Goal: Task Accomplishment & Management: Use online tool/utility

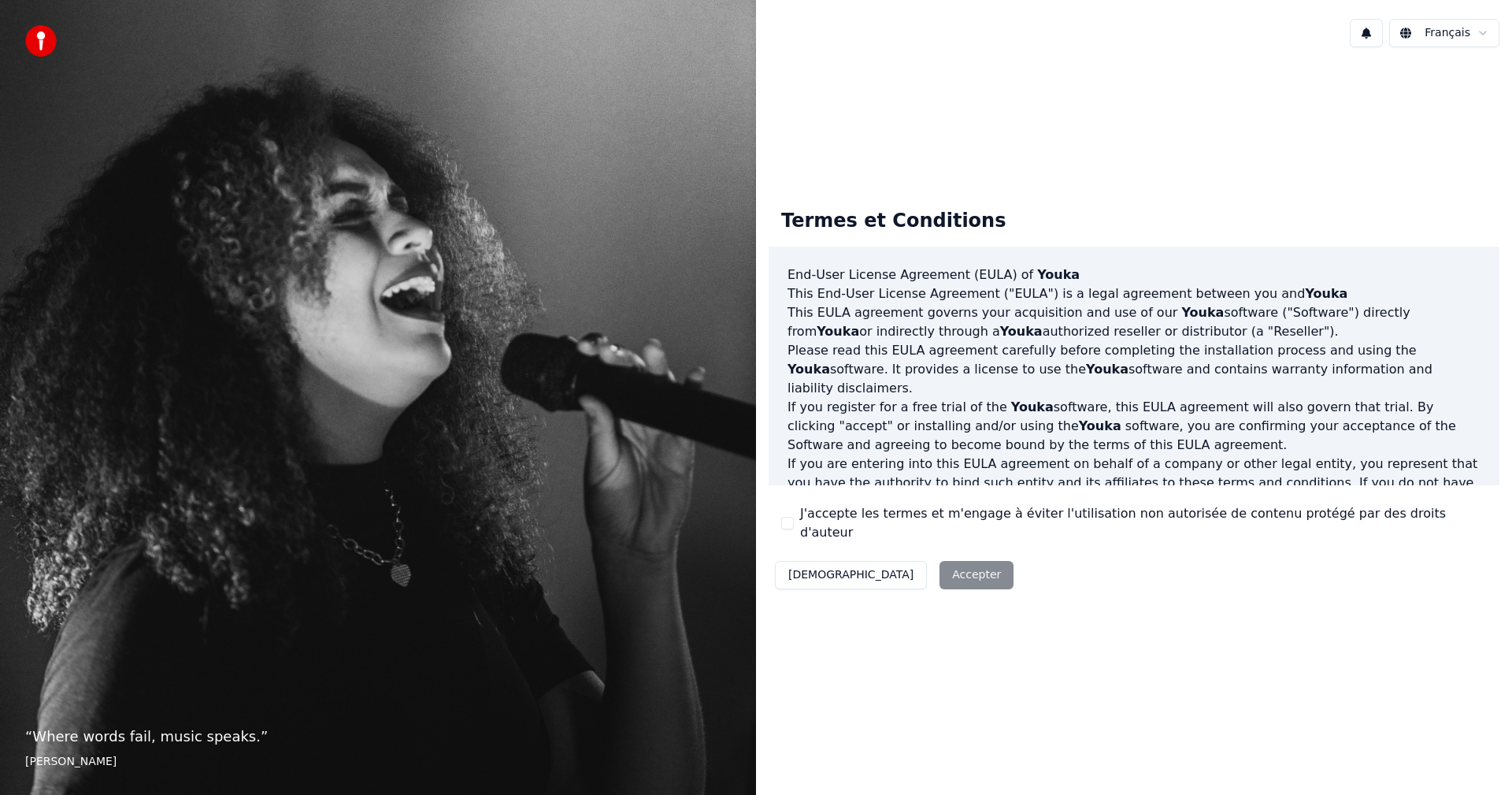
click at [798, 525] on div "J'accepte les termes et m'engage à éviter l'utilisation non autorisée de conten…" at bounding box center [1134, 522] width 706 height 38
click at [792, 523] on button "J'accepte les termes et m'engage à éviter l'utilisation non autorisée de conten…" at bounding box center [787, 523] width 13 height 13
click at [940, 561] on button "Accepter" at bounding box center [976, 574] width 74 height 28
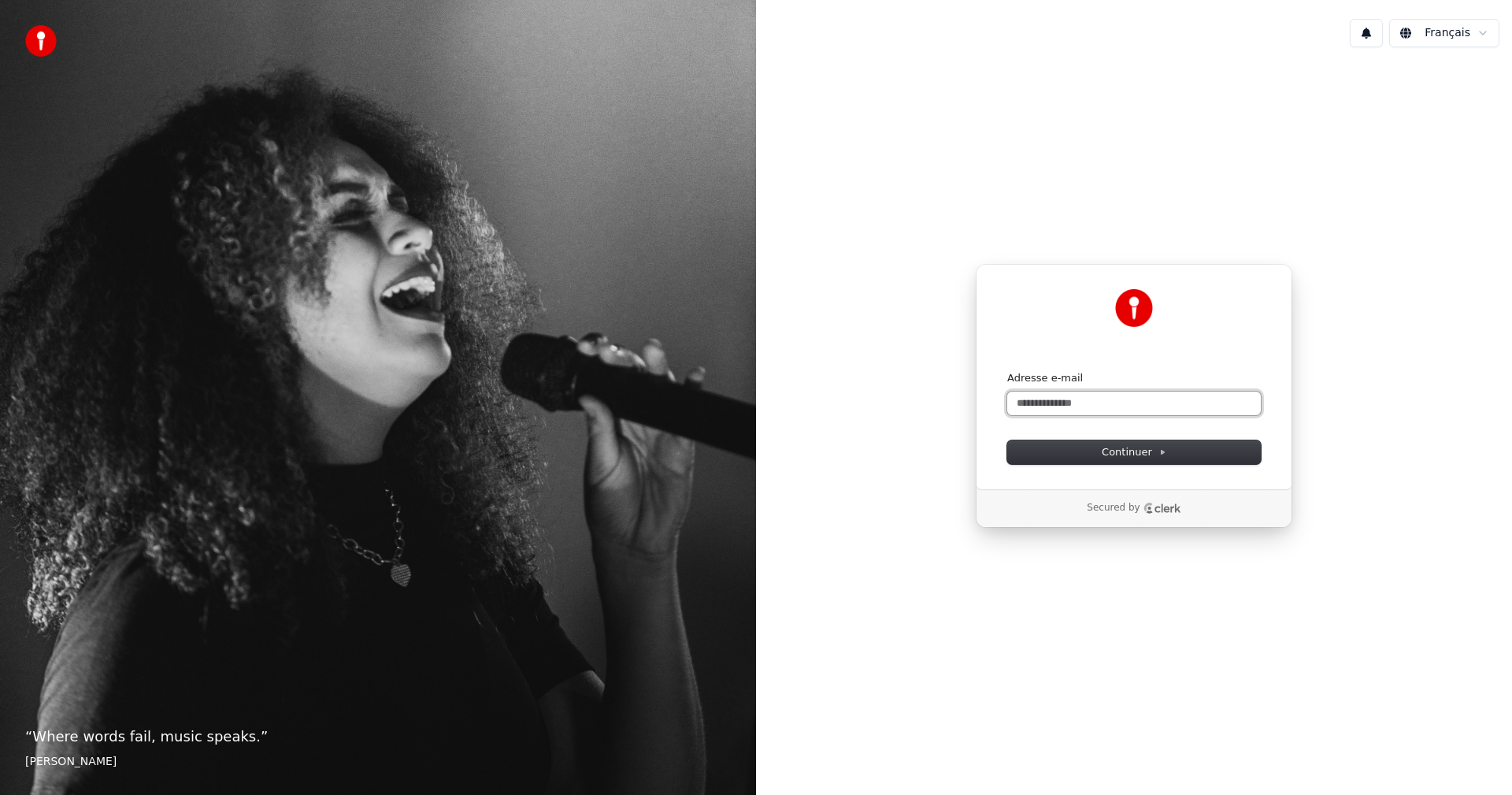
click at [1080, 399] on input "Adresse e-mail" at bounding box center [1134, 403] width 253 height 23
click at [1126, 458] on span "Continuer" at bounding box center [1134, 452] width 65 height 15
type input "**********"
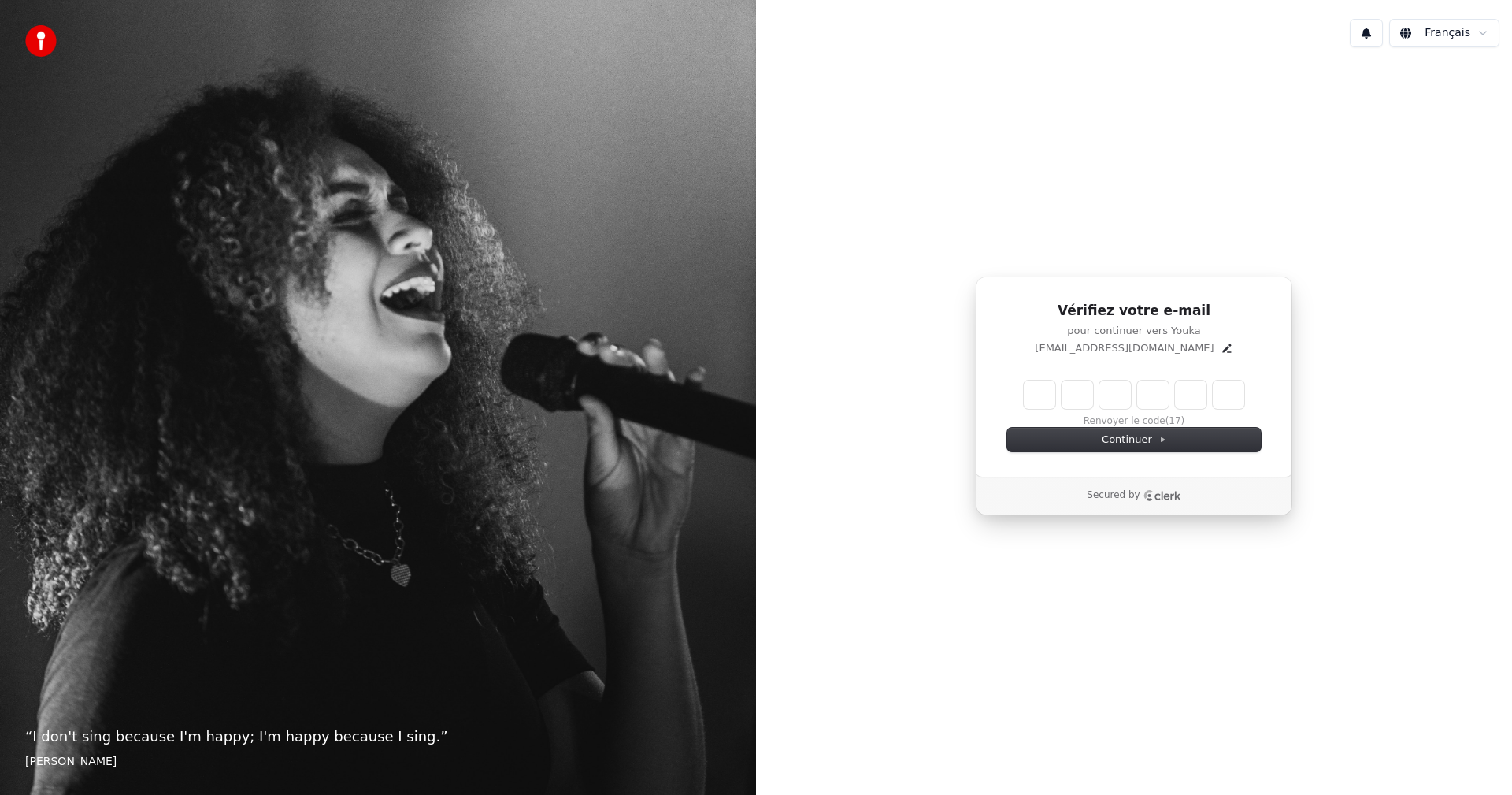
click at [1040, 397] on input "Enter verification code" at bounding box center [1134, 395] width 220 height 28
type input "******"
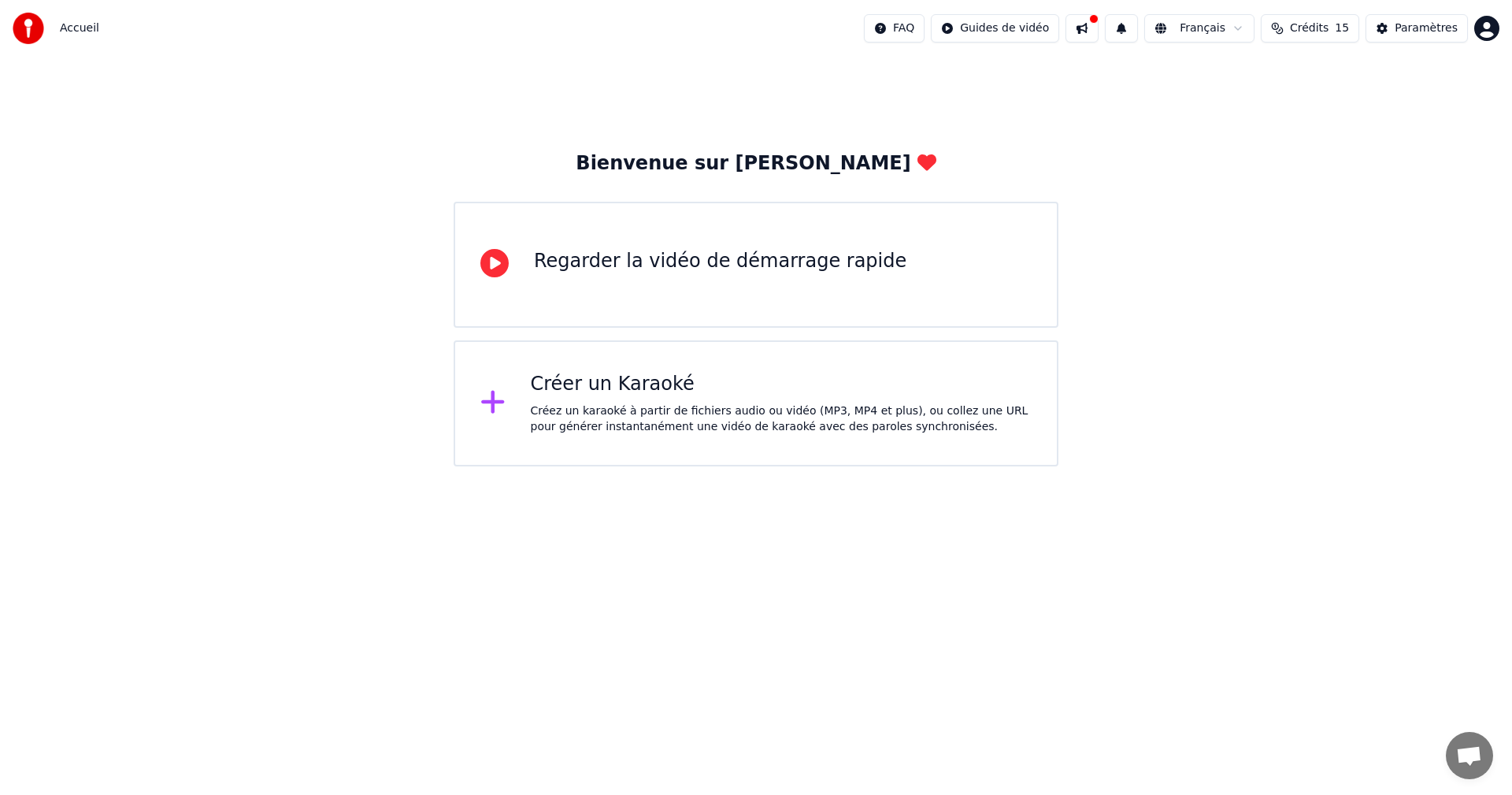
click at [704, 414] on div "Créez un karaoké à partir de fichiers audio ou vidéo (MP3, MP4 et plus), ou col…" at bounding box center [781, 419] width 502 height 32
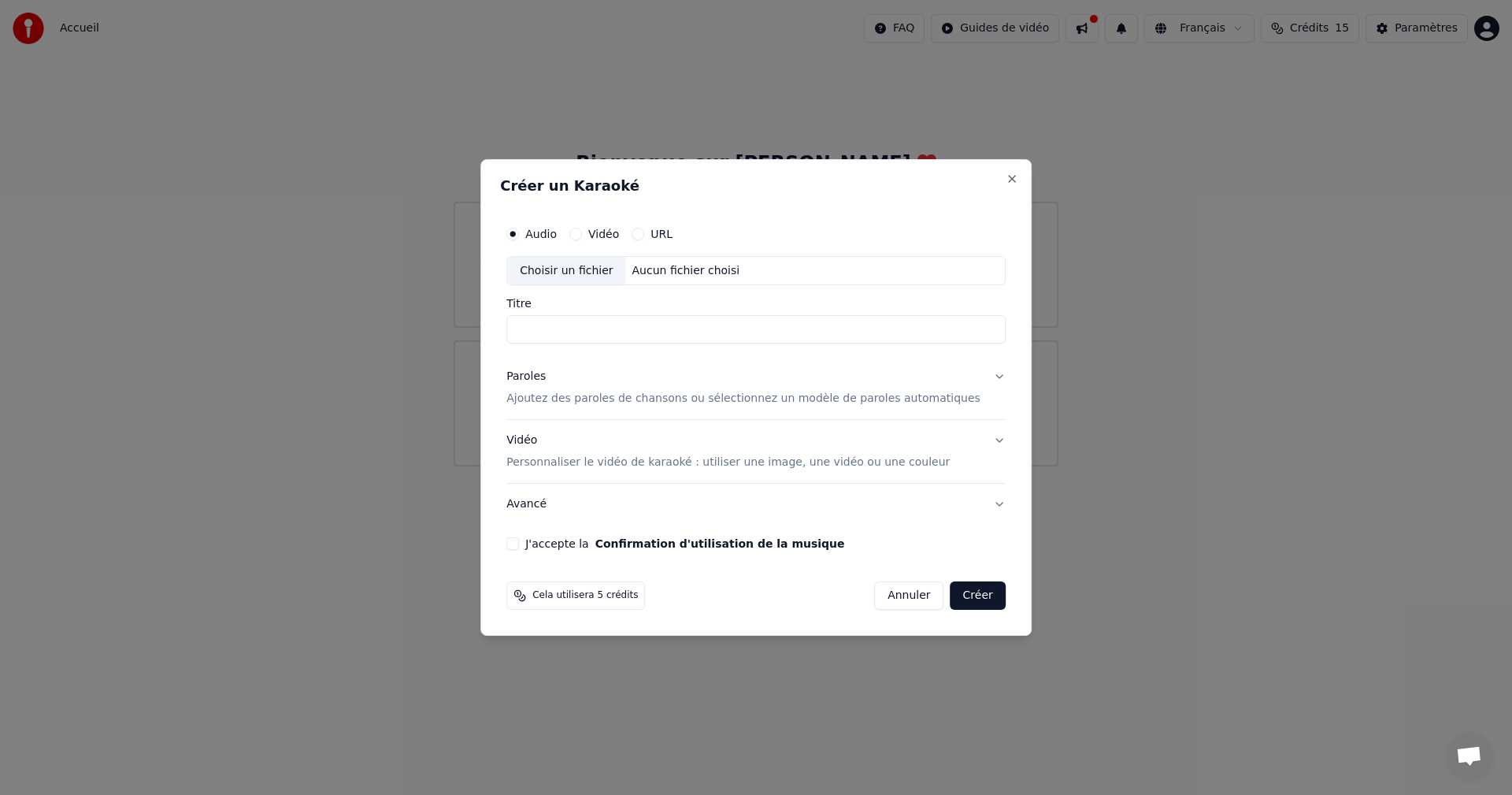
click at [611, 233] on label "Vidéo" at bounding box center [604, 233] width 31 height 11
click at [582, 233] on button "Vidéo" at bounding box center [575, 233] width 13 height 13
click at [908, 601] on button "Annuler" at bounding box center [909, 595] width 70 height 28
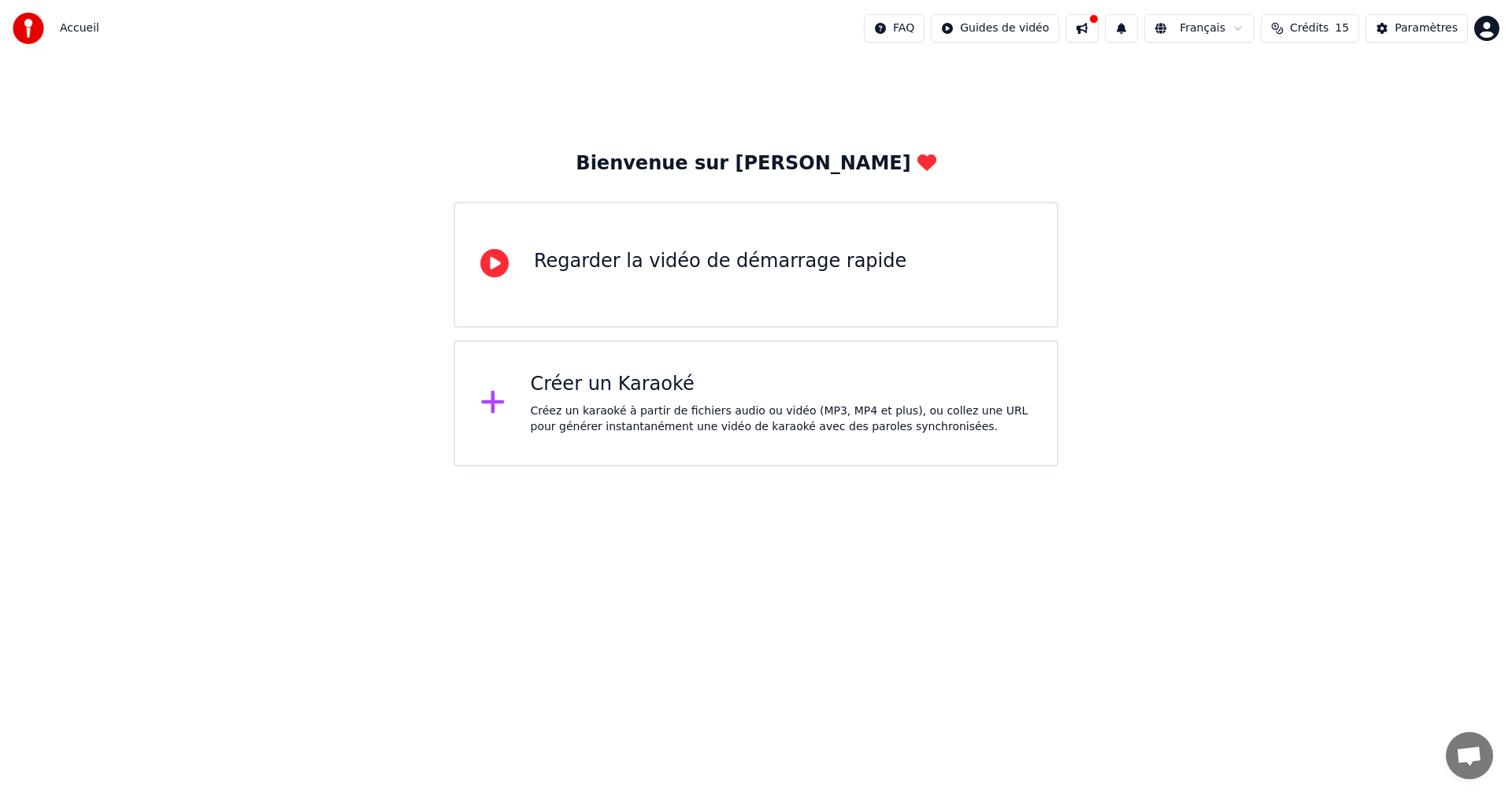
click at [1328, 25] on span "Crédits" at bounding box center [1310, 28] width 39 height 15
click at [1237, 77] on th "Recharger" at bounding box center [1238, 74] width 70 height 32
click at [1232, 249] on div "Bienvenue sur Youka Regarder la vidéo de démarrage rapide Créer un Karaoké Crée…" at bounding box center [756, 262] width 1512 height 410
click at [931, 30] on html "Accueil FAQ Guides de vidéo Français Crédits 15 Paramètres Bienvenue sur Youka …" at bounding box center [756, 233] width 1512 height 466
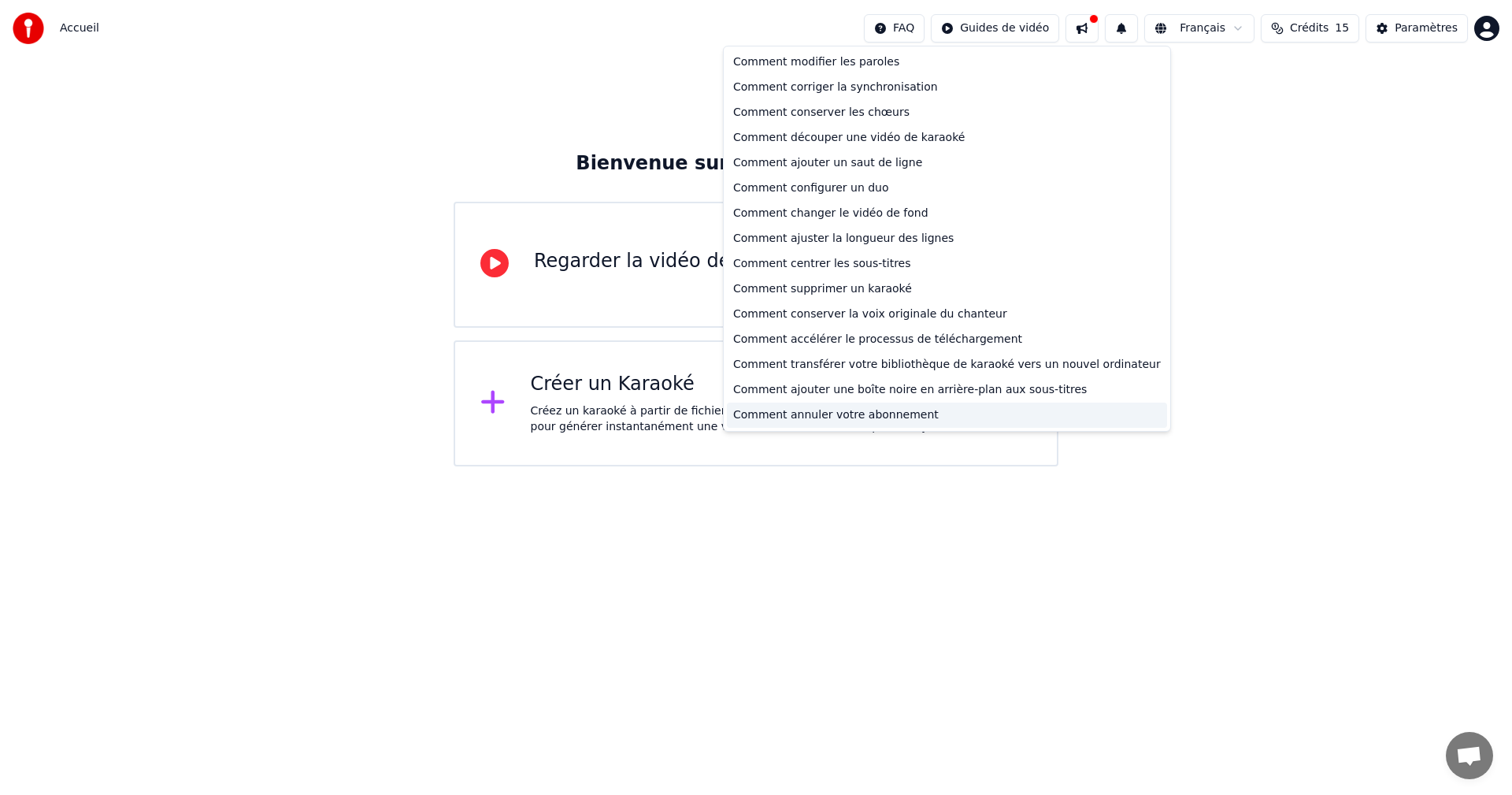
click at [876, 416] on div "Comment annuler votre abonnement" at bounding box center [946, 415] width 440 height 25
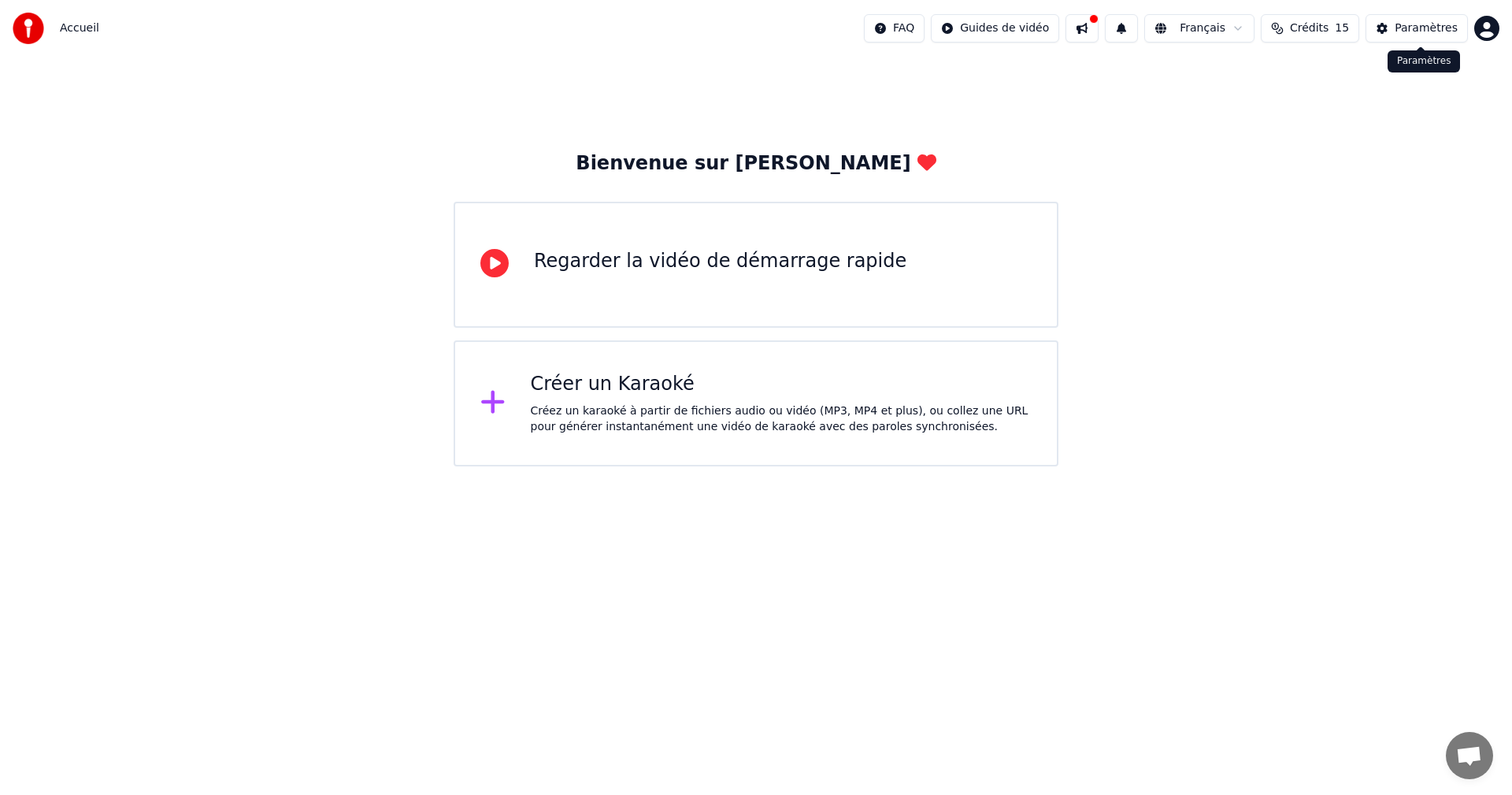
click at [1414, 30] on div "Paramètres" at bounding box center [1426, 28] width 63 height 15
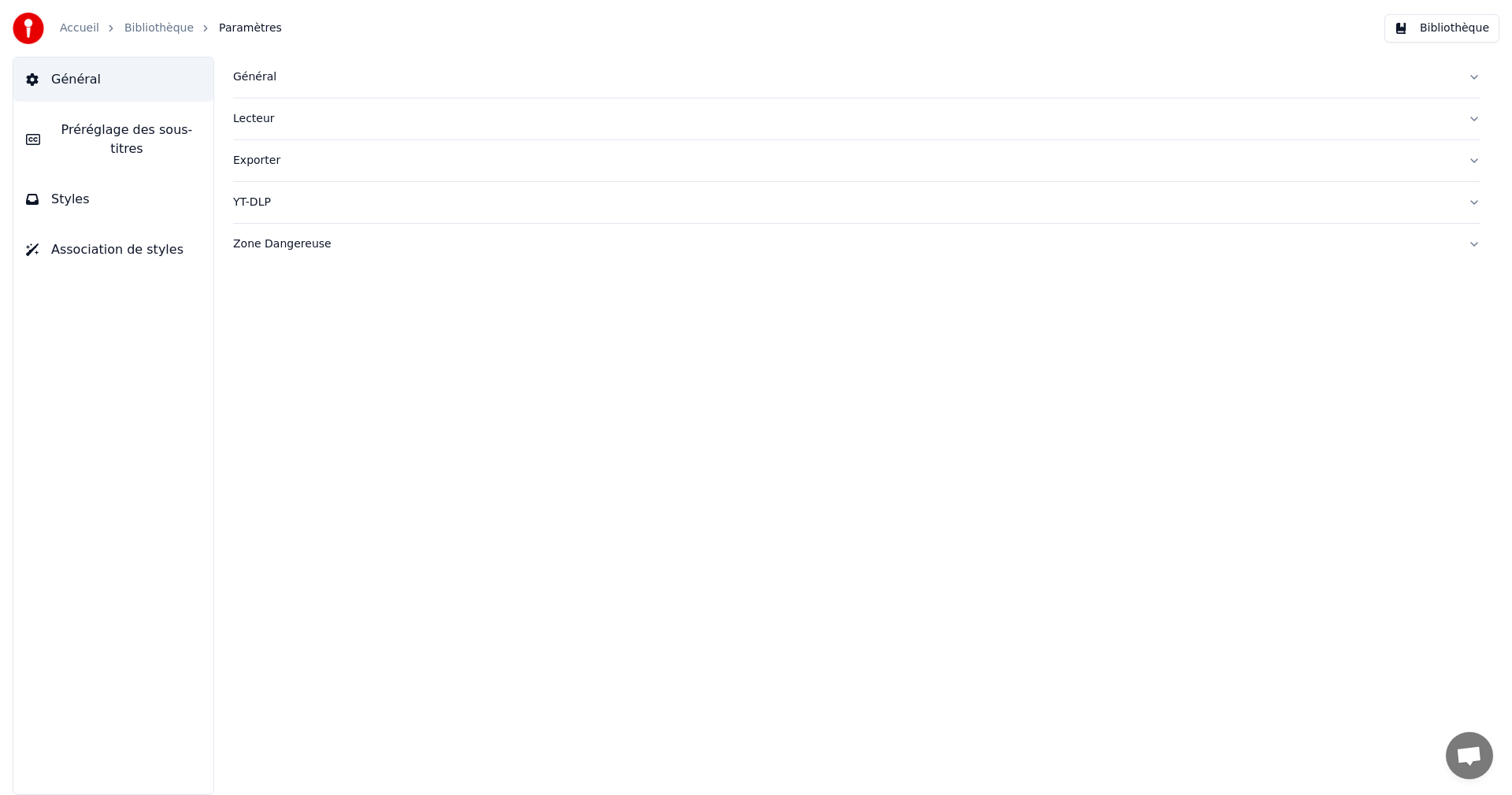
click at [265, 77] on div "Général" at bounding box center [844, 77] width 1223 height 15
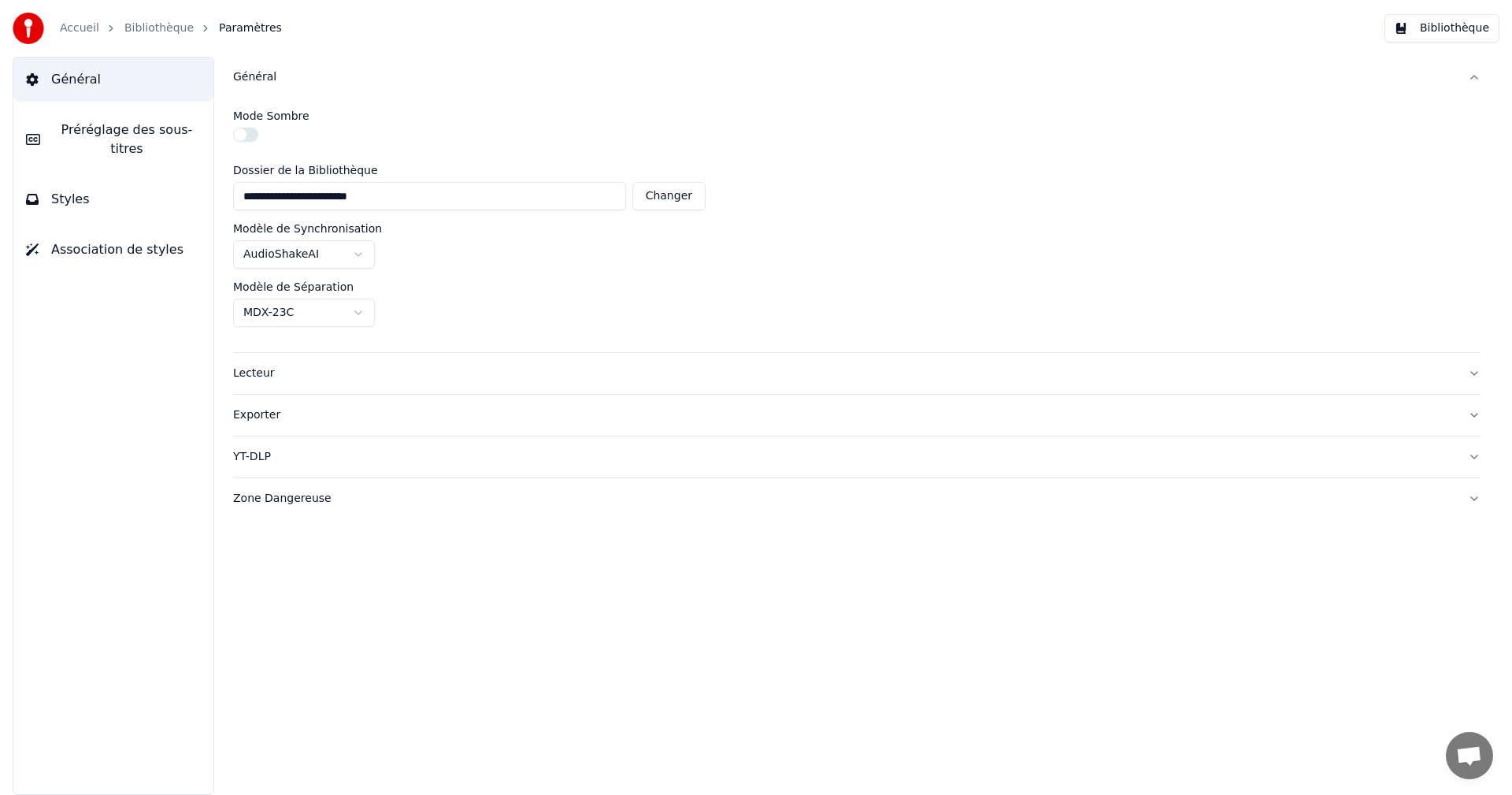
click at [265, 77] on div "Général" at bounding box center [844, 77] width 1223 height 15
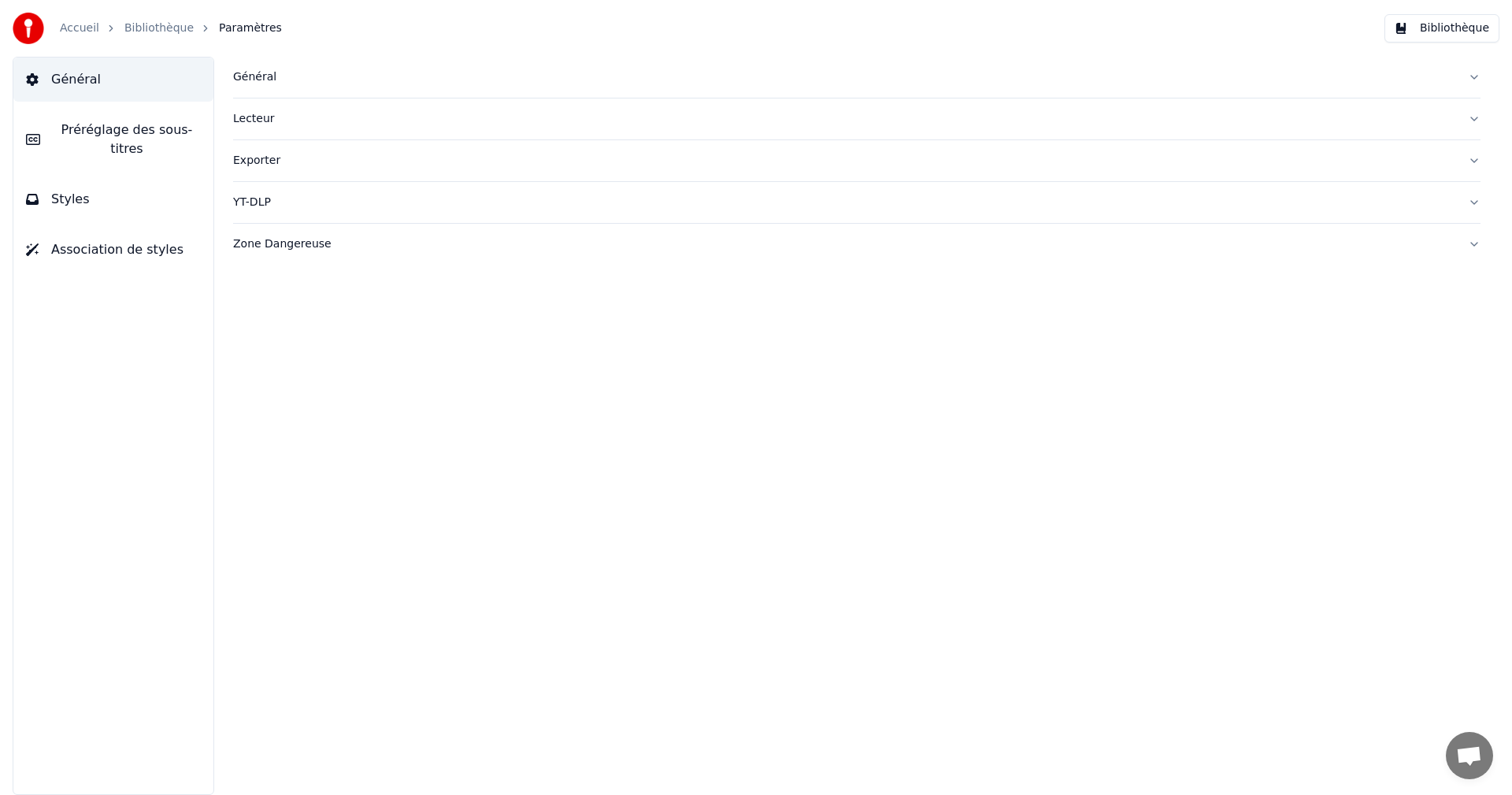
click at [83, 74] on span "Général" at bounding box center [75, 80] width 49 height 19
click at [84, 35] on link "Accueil" at bounding box center [79, 28] width 40 height 15
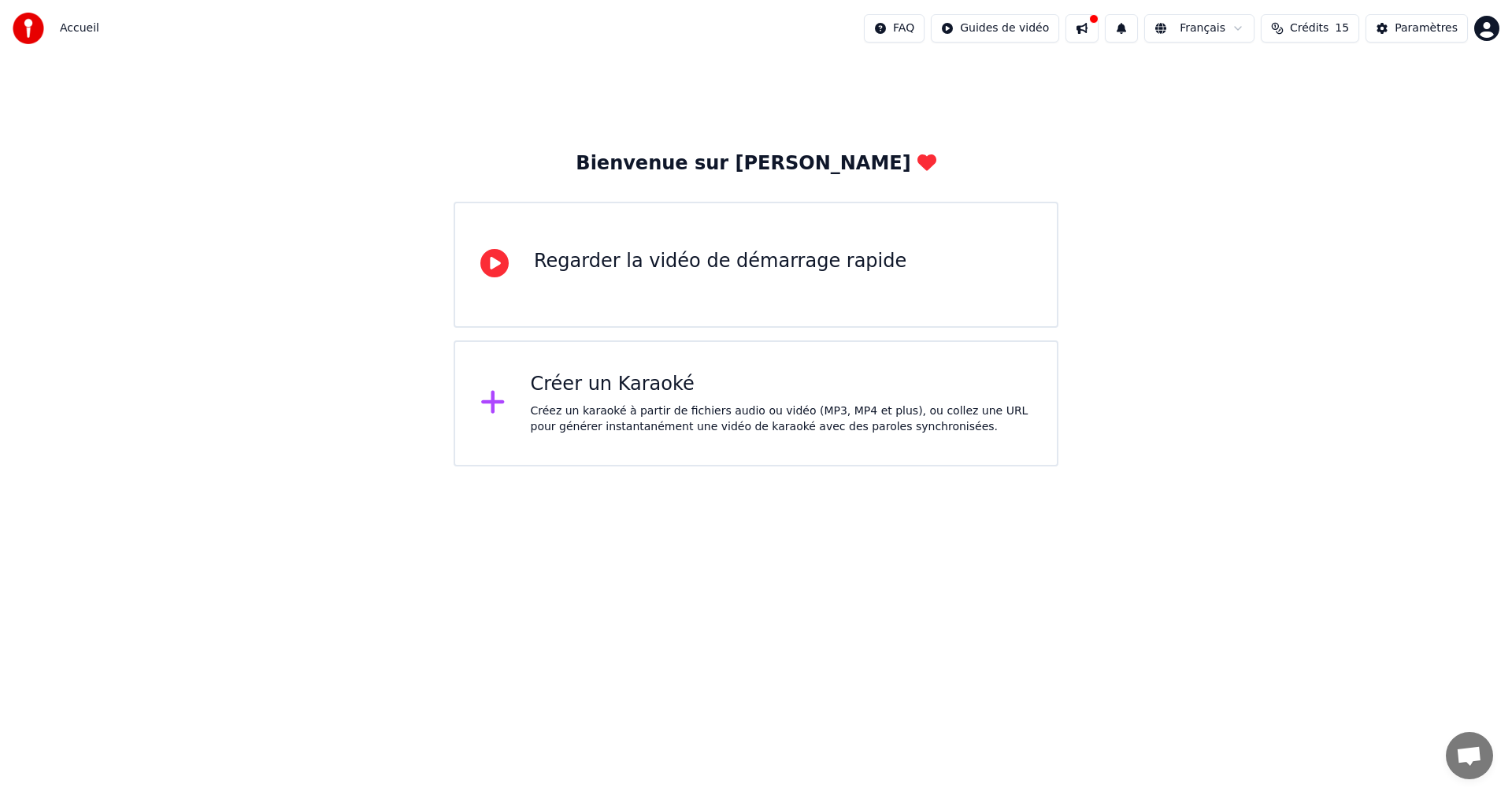
click at [1035, 28] on html "Accueil FAQ Guides de vidéo Français Crédits 15 Paramètres Bienvenue sur Youka …" at bounding box center [756, 233] width 1512 height 466
click at [1049, 87] on div "Guide de synchronisation des paroles" at bounding box center [1030, 87] width 219 height 25
click at [1099, 30] on button at bounding box center [1082, 28] width 33 height 28
click at [1134, 28] on button at bounding box center [1121, 28] width 33 height 28
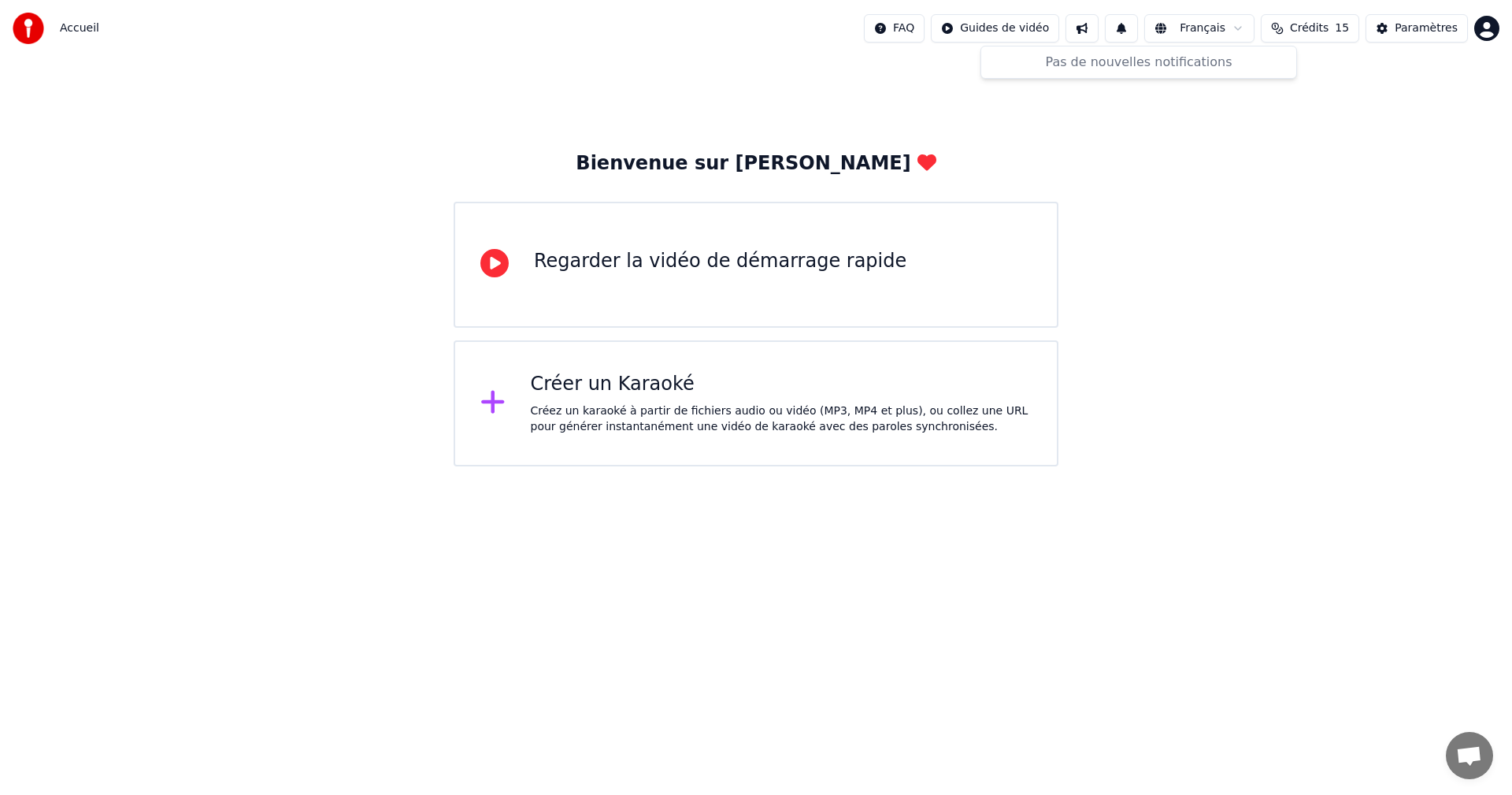
click at [1134, 28] on button at bounding box center [1121, 28] width 33 height 28
click at [1242, 26] on html "Accueil FAQ Guides de vidéo Français Crédits 15 Paramètres Bienvenue sur Youka …" at bounding box center [756, 233] width 1512 height 466
click at [1354, 103] on html "Accueil FAQ Guides de vidéo Français Crédits 15 Paramètres Bienvenue sur Youka …" at bounding box center [756, 233] width 1512 height 466
click at [1498, 27] on html "Accueil FAQ Guides de vidéo Français Crédits 15 Paramètres Bienvenue sur Youka …" at bounding box center [756, 233] width 1512 height 466
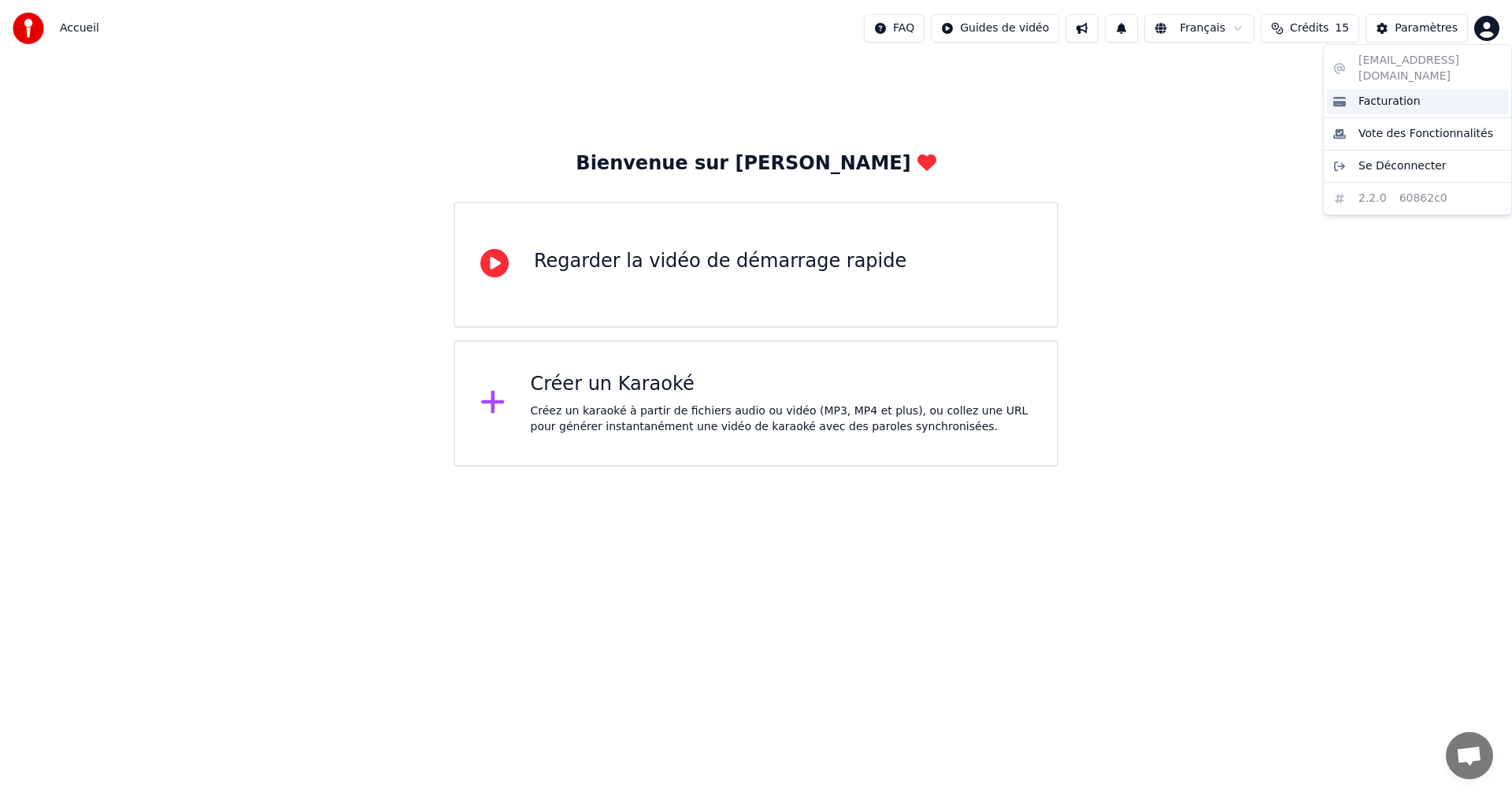
click at [1385, 94] on span "Facturation" at bounding box center [1390, 102] width 62 height 15
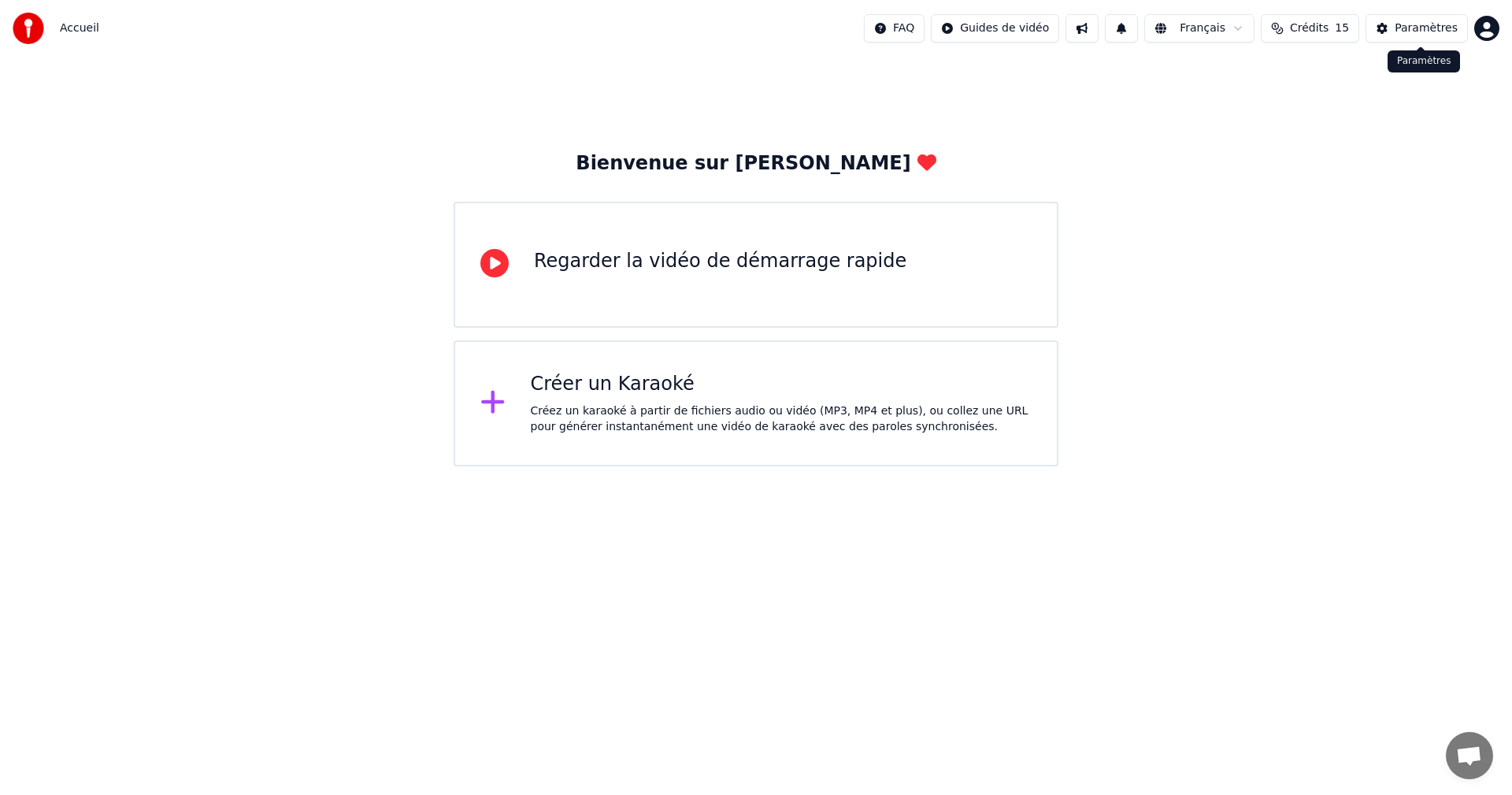
click at [1478, 29] on html "Accueil FAQ Guides de vidéo Français Crédits 15 Paramètres Bienvenue sur Youka …" at bounding box center [756, 233] width 1512 height 466
click at [1350, 307] on html "Accueil FAQ Guides de vidéo Français Crédits 15 Paramètres Bienvenue sur Youka …" at bounding box center [756, 233] width 1512 height 466
click at [781, 238] on div "Regarder la vidéo de démarrage rapide" at bounding box center [756, 265] width 605 height 126
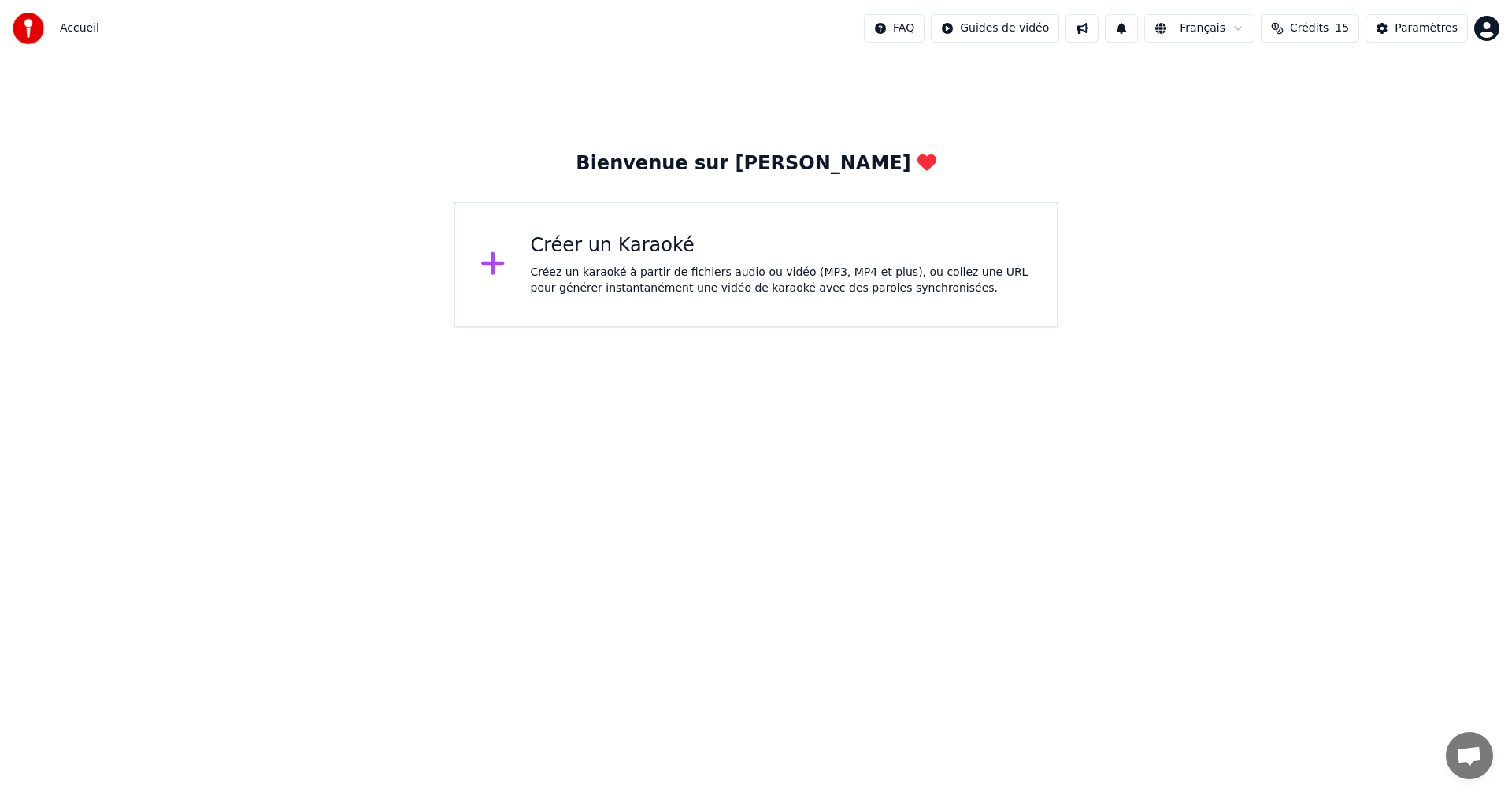
click at [795, 280] on div "Créez un karaoké à partir de fichiers audio ou vidéo (MP3, MP4 et plus), ou col…" at bounding box center [781, 280] width 502 height 32
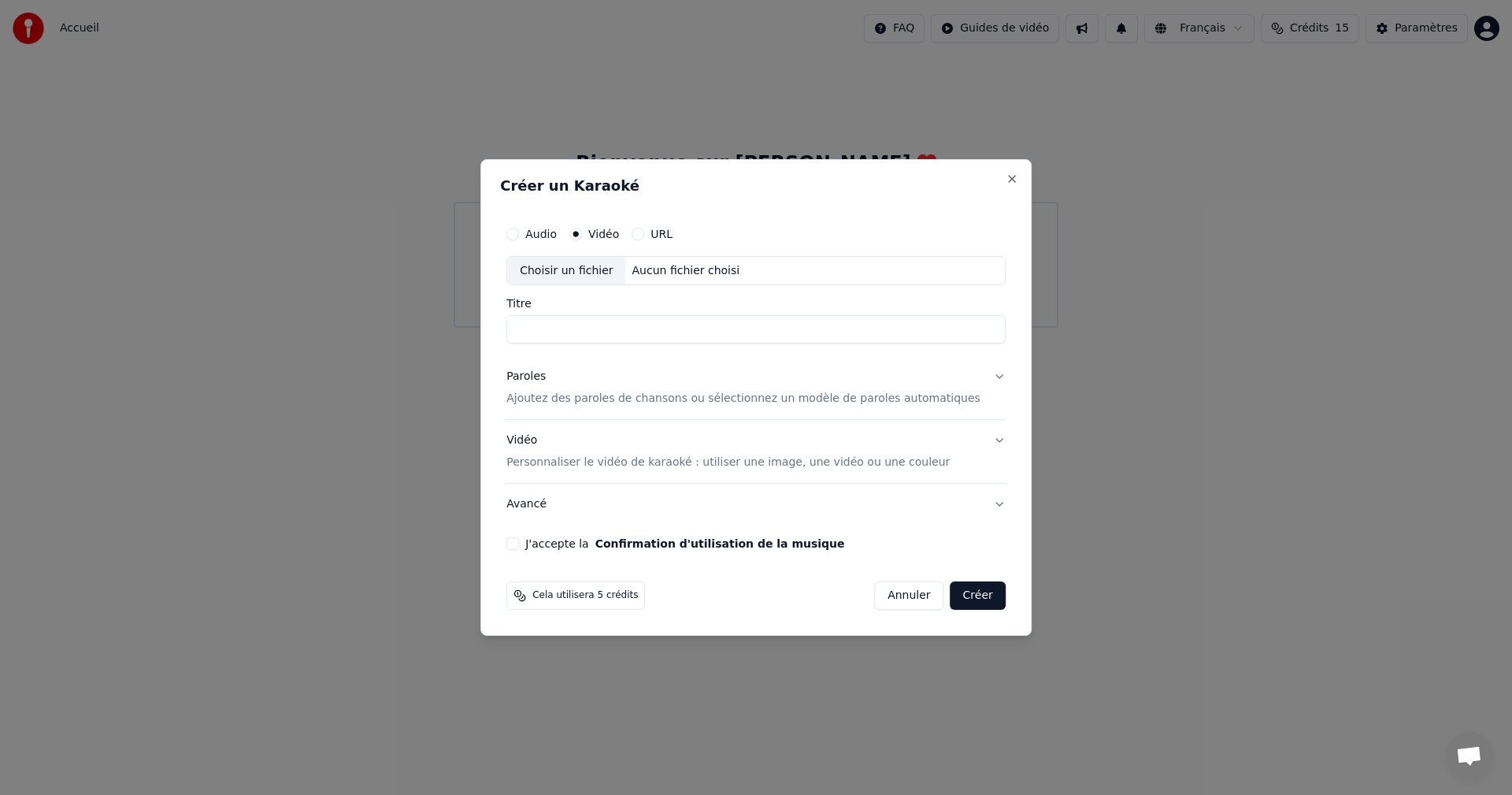
click at [547, 238] on div "Audio" at bounding box center [532, 233] width 50 height 13
click at [519, 233] on button "Audio" at bounding box center [512, 233] width 13 height 13
click at [596, 285] on div "Choisir un fichier Aucun fichier choisi" at bounding box center [756, 271] width 500 height 30
type input "**********"
click at [623, 402] on p "Ajoutez des paroles de chansons ou sélectionnez un modèle de paroles automatiqu…" at bounding box center [743, 399] width 475 height 15
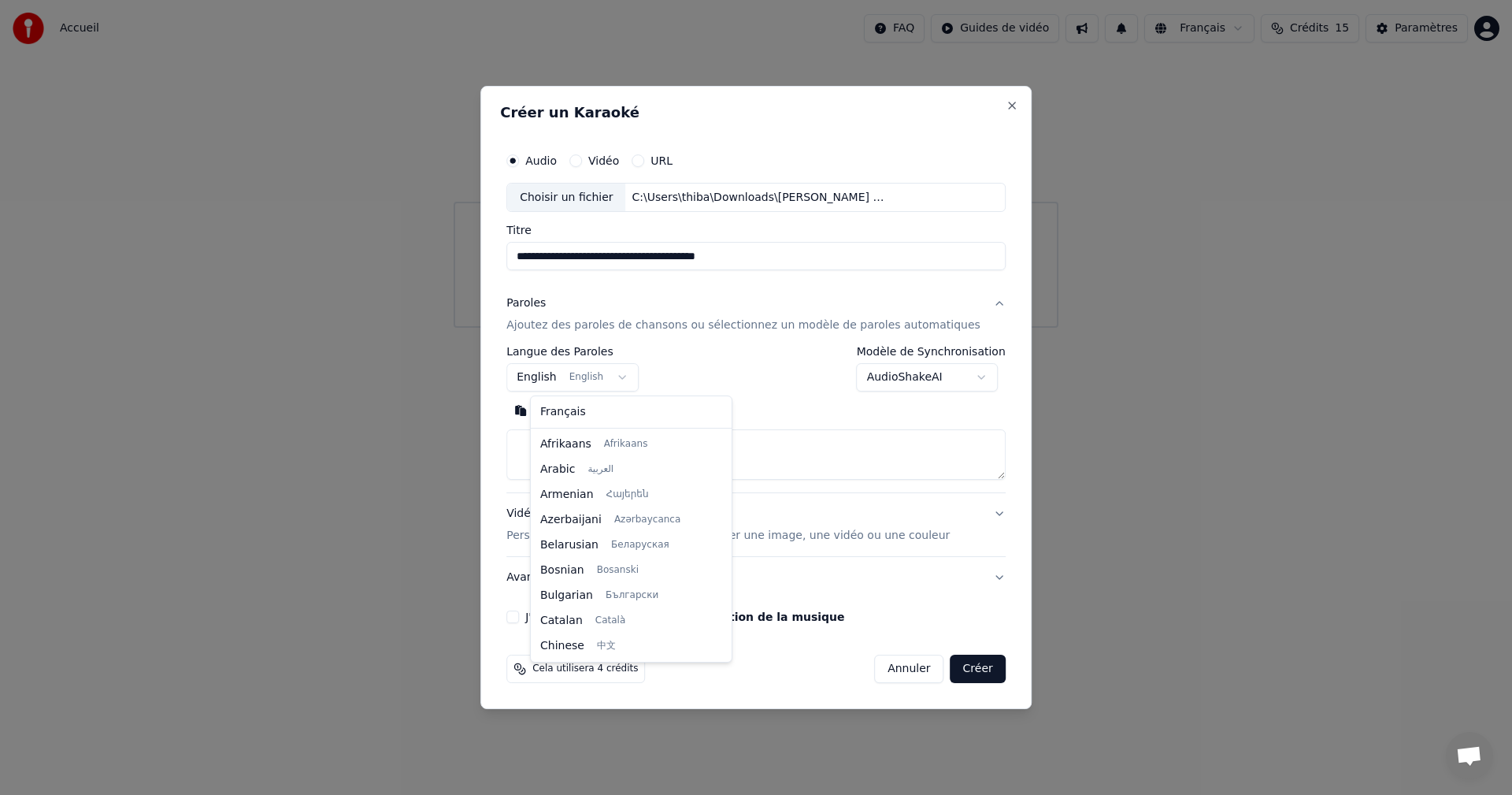
click at [633, 328] on body "**********" at bounding box center [756, 163] width 1512 height 328
select select "**"
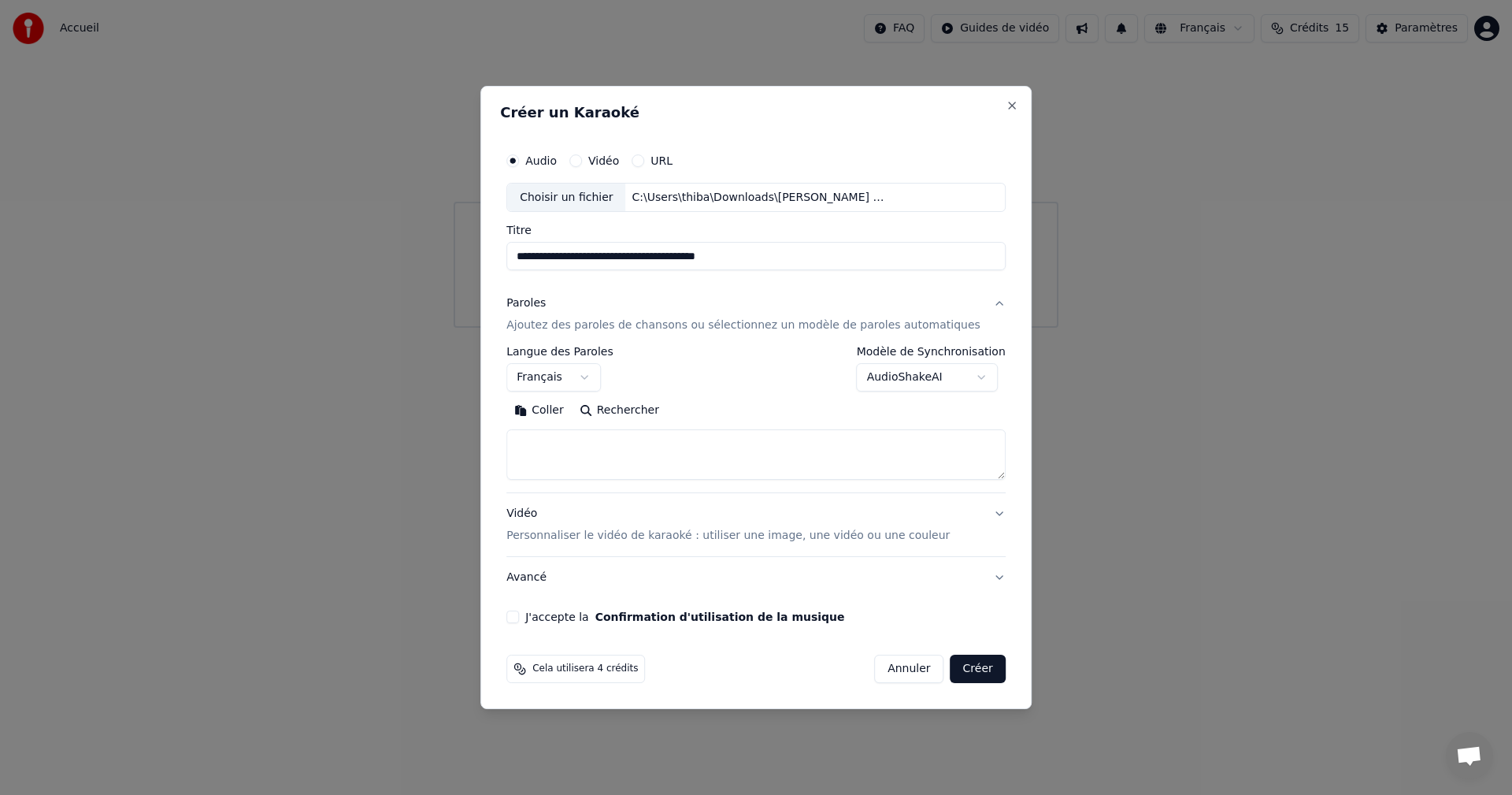
click at [955, 328] on body "**********" at bounding box center [756, 163] width 1512 height 328
click at [1097, 445] on div at bounding box center [756, 398] width 1512 height 795
click at [612, 457] on textarea at bounding box center [756, 456] width 500 height 50
click at [572, 408] on button "Coller" at bounding box center [539, 411] width 66 height 25
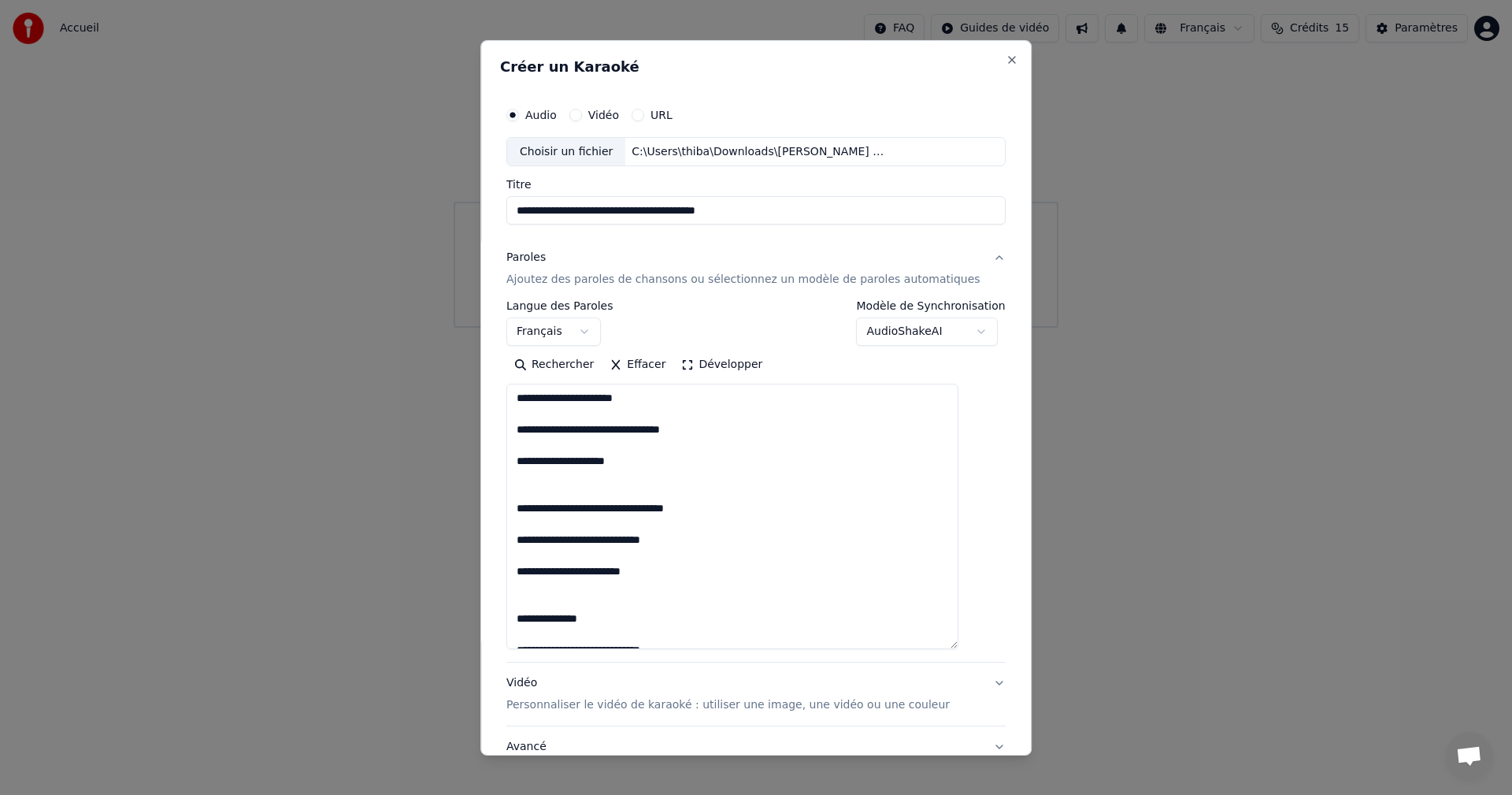
drag, startPoint x: 977, startPoint y: 477, endPoint x: 977, endPoint y: 543, distance: 66.0
click at [988, 632] on div "**********" at bounding box center [756, 398] width 551 height 716
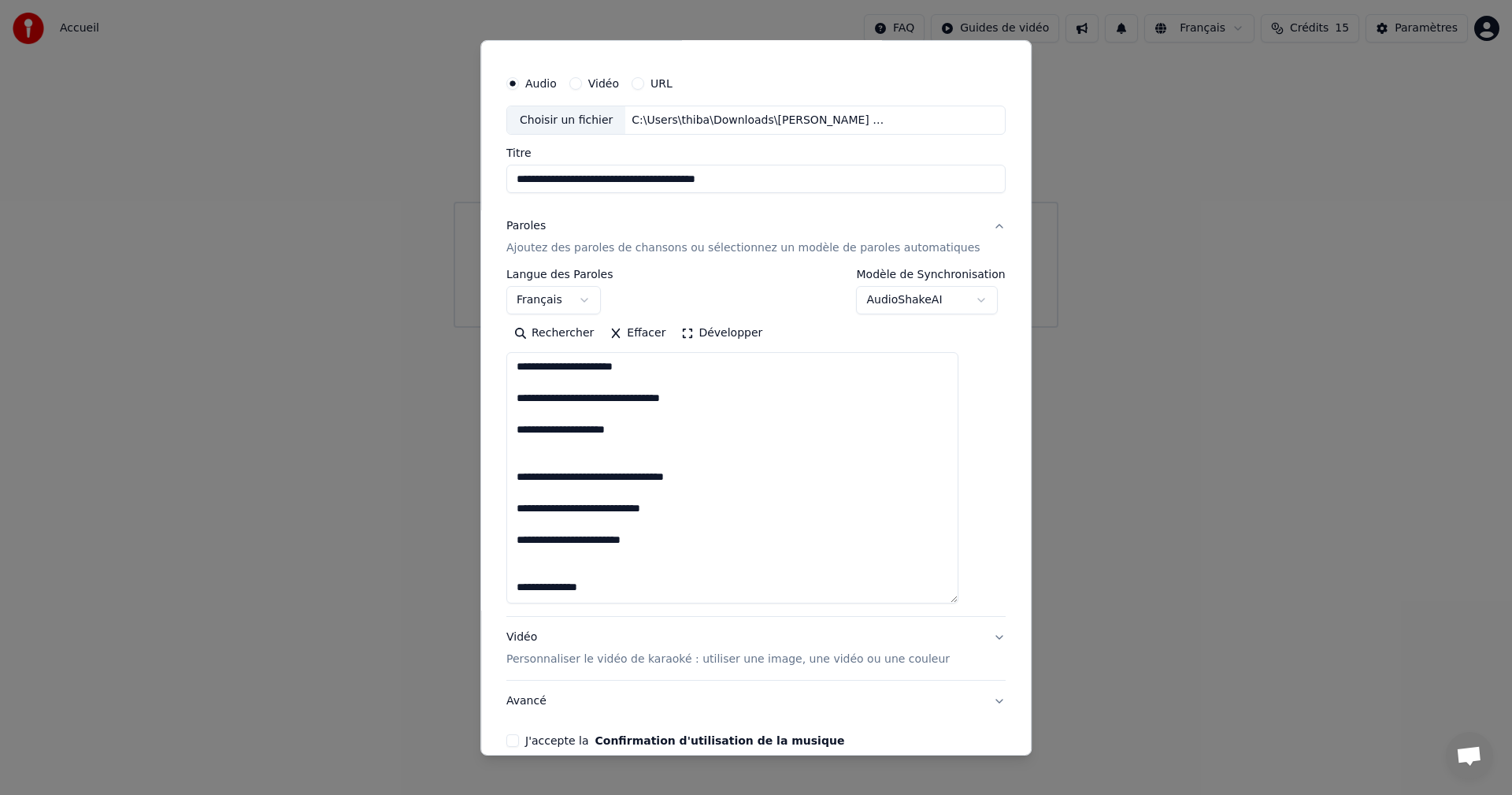
scroll to position [0, 0]
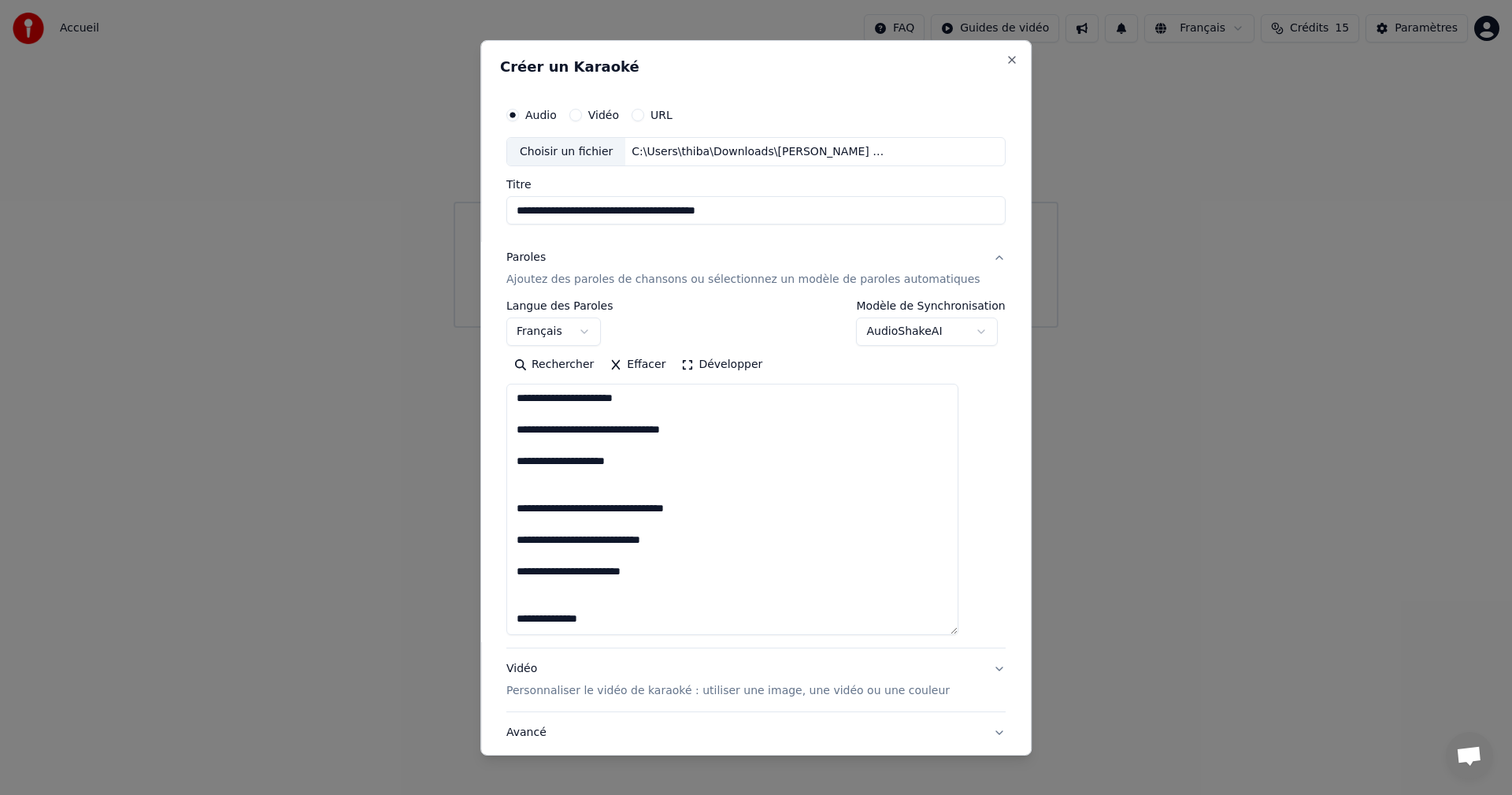
click at [595, 419] on textarea at bounding box center [733, 510] width 452 height 251
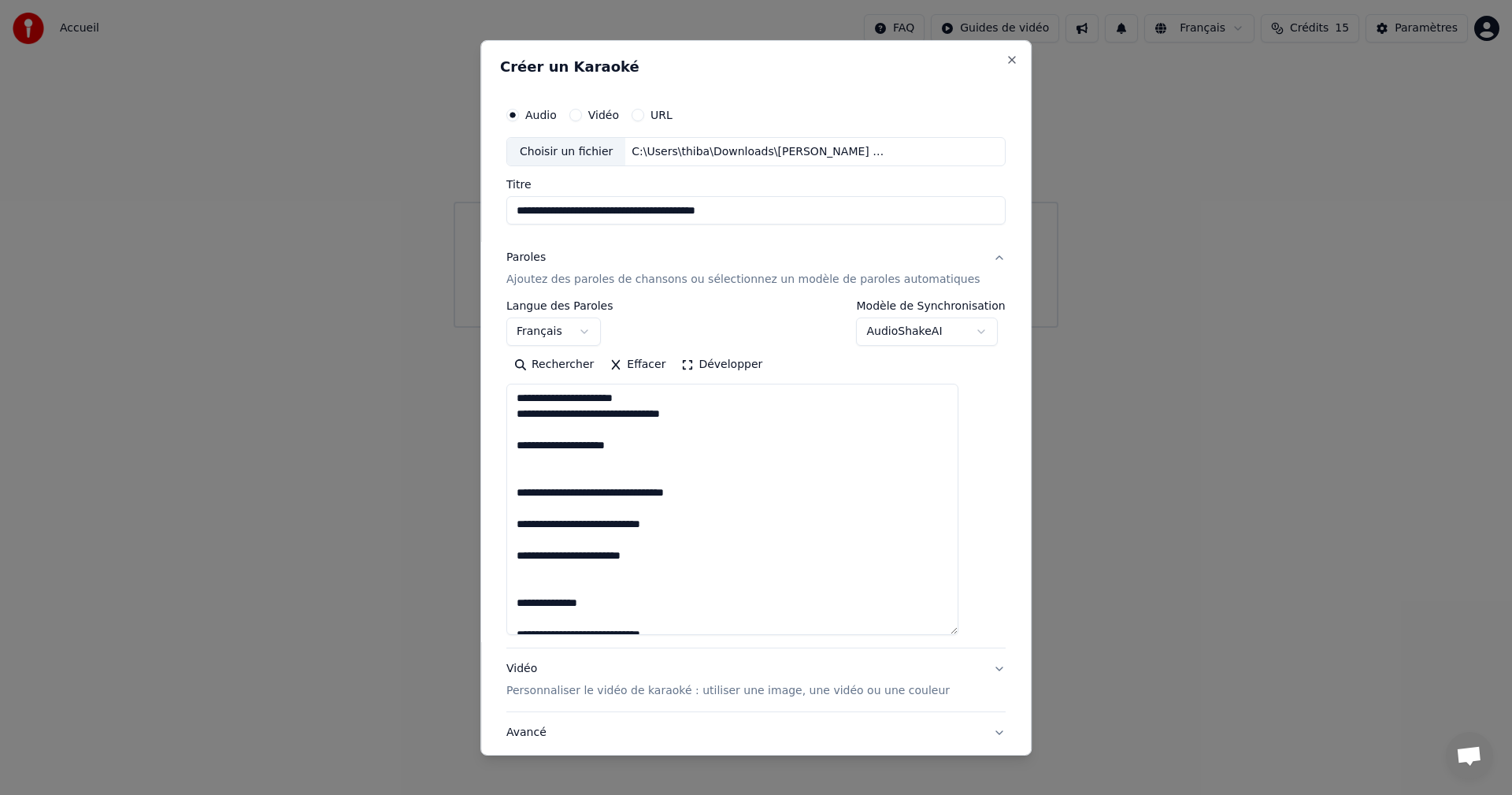
click at [577, 430] on textarea at bounding box center [733, 510] width 452 height 251
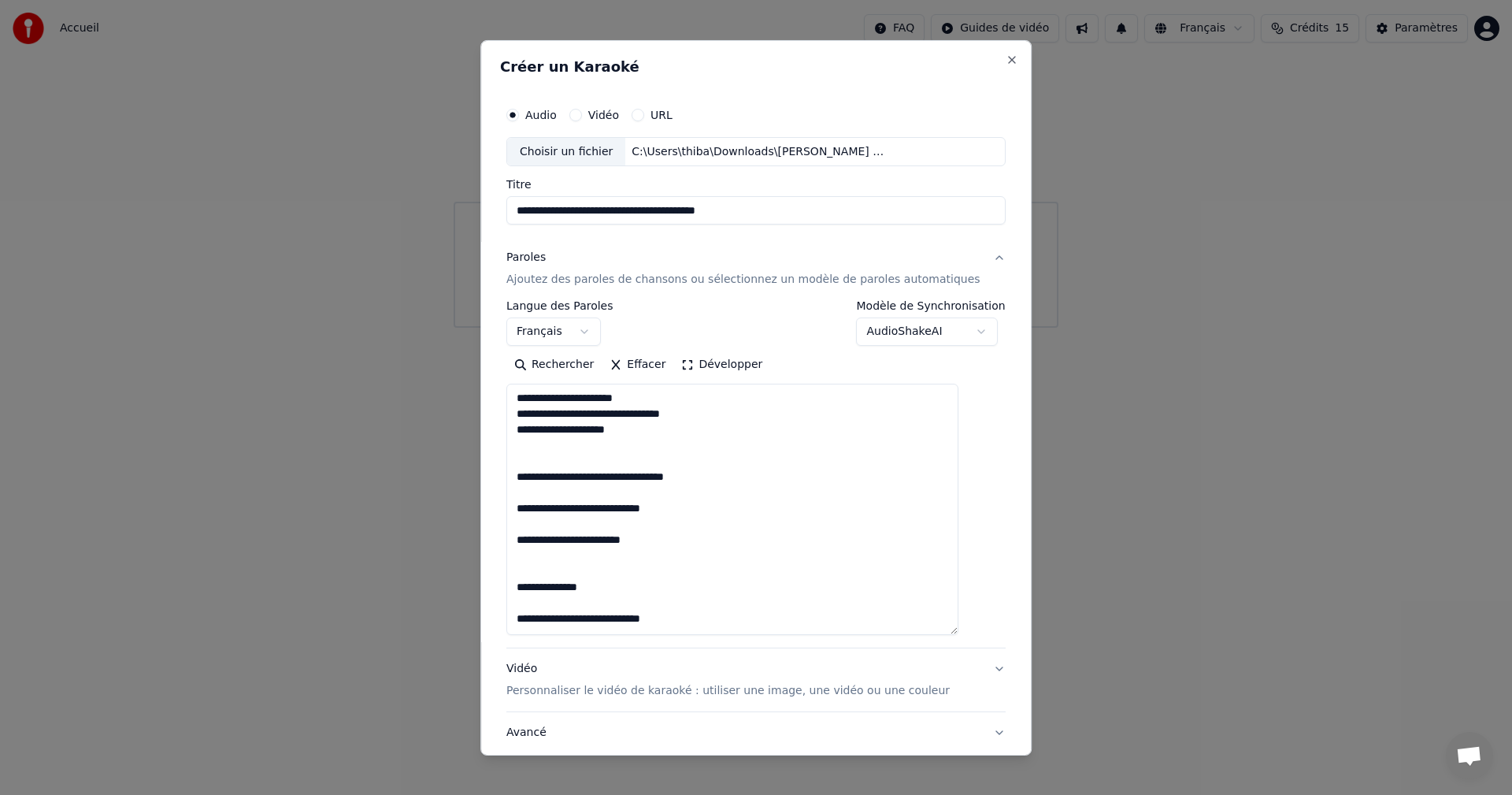
click at [567, 457] on textarea at bounding box center [733, 510] width 452 height 251
click at [556, 470] on textarea at bounding box center [733, 510] width 452 height 251
click at [614, 448] on textarea at bounding box center [733, 510] width 452 height 251
click at [563, 466] on textarea at bounding box center [733, 510] width 452 height 251
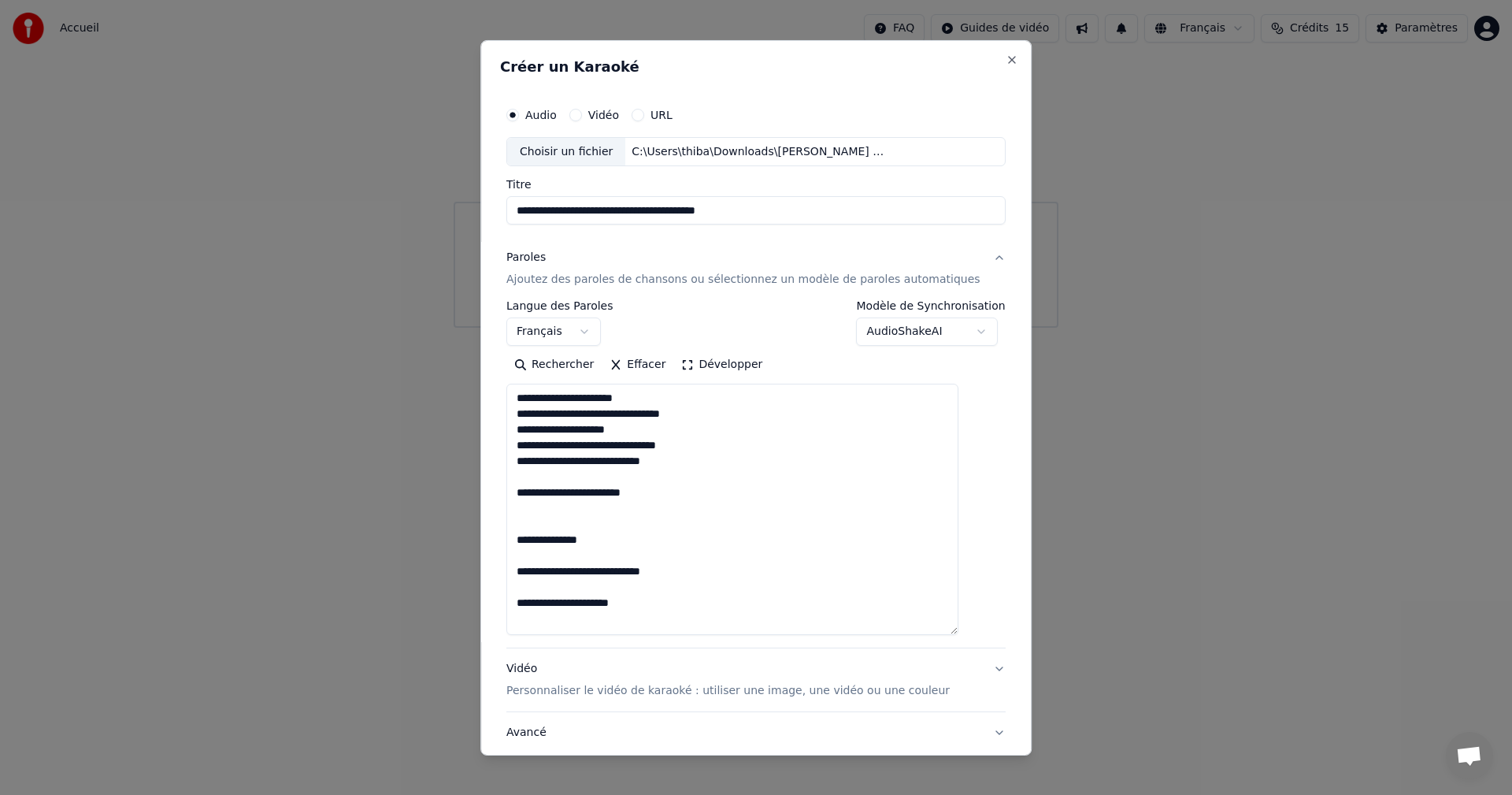
click at [603, 483] on textarea at bounding box center [733, 510] width 452 height 251
click at [712, 448] on textarea at bounding box center [733, 510] width 452 height 251
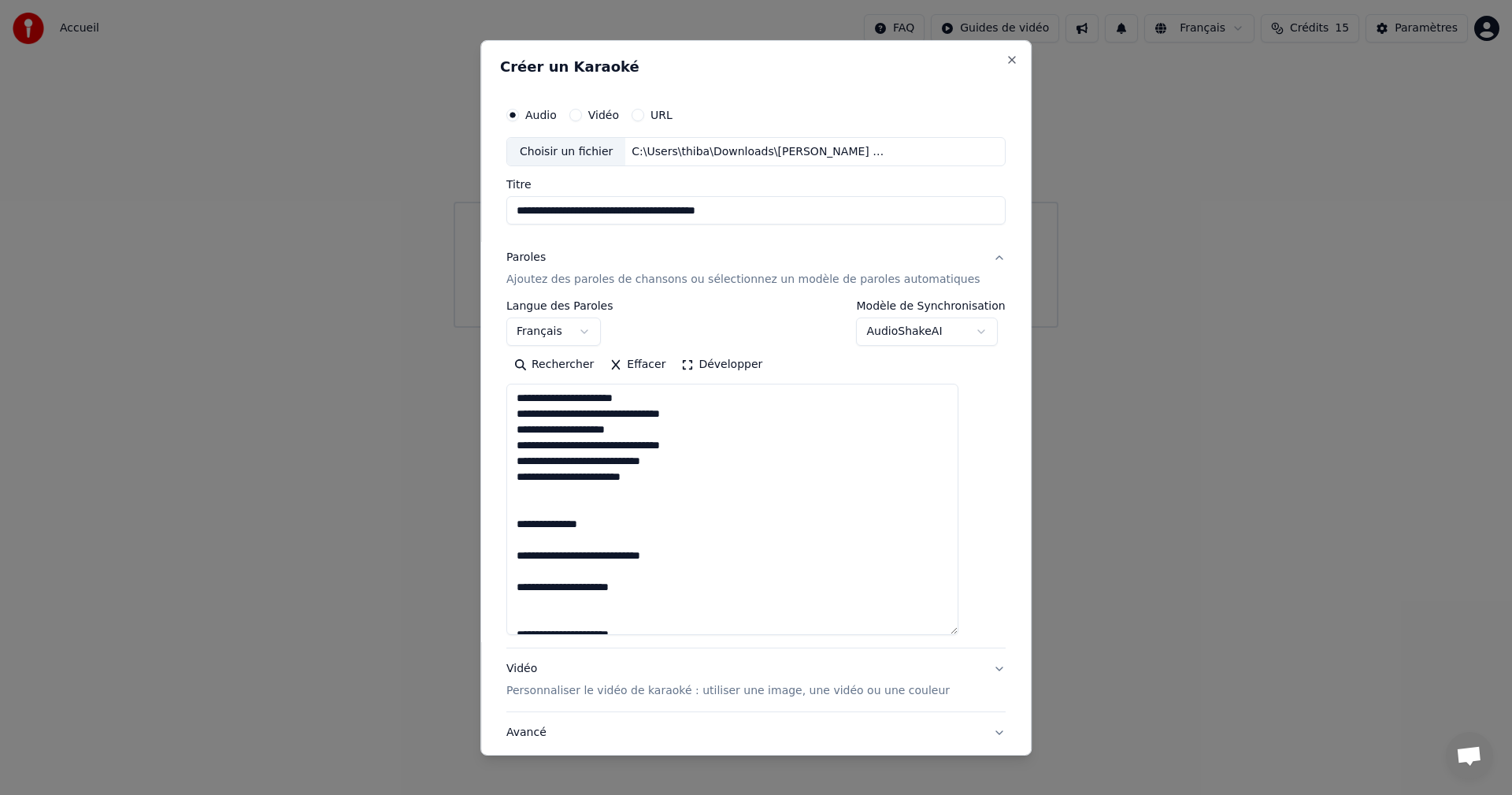
click at [549, 534] on textarea at bounding box center [733, 510] width 452 height 251
click at [534, 569] on textarea at bounding box center [733, 510] width 452 height 251
click at [547, 513] on textarea at bounding box center [733, 510] width 452 height 251
click at [615, 588] on textarea at bounding box center [733, 510] width 452 height 251
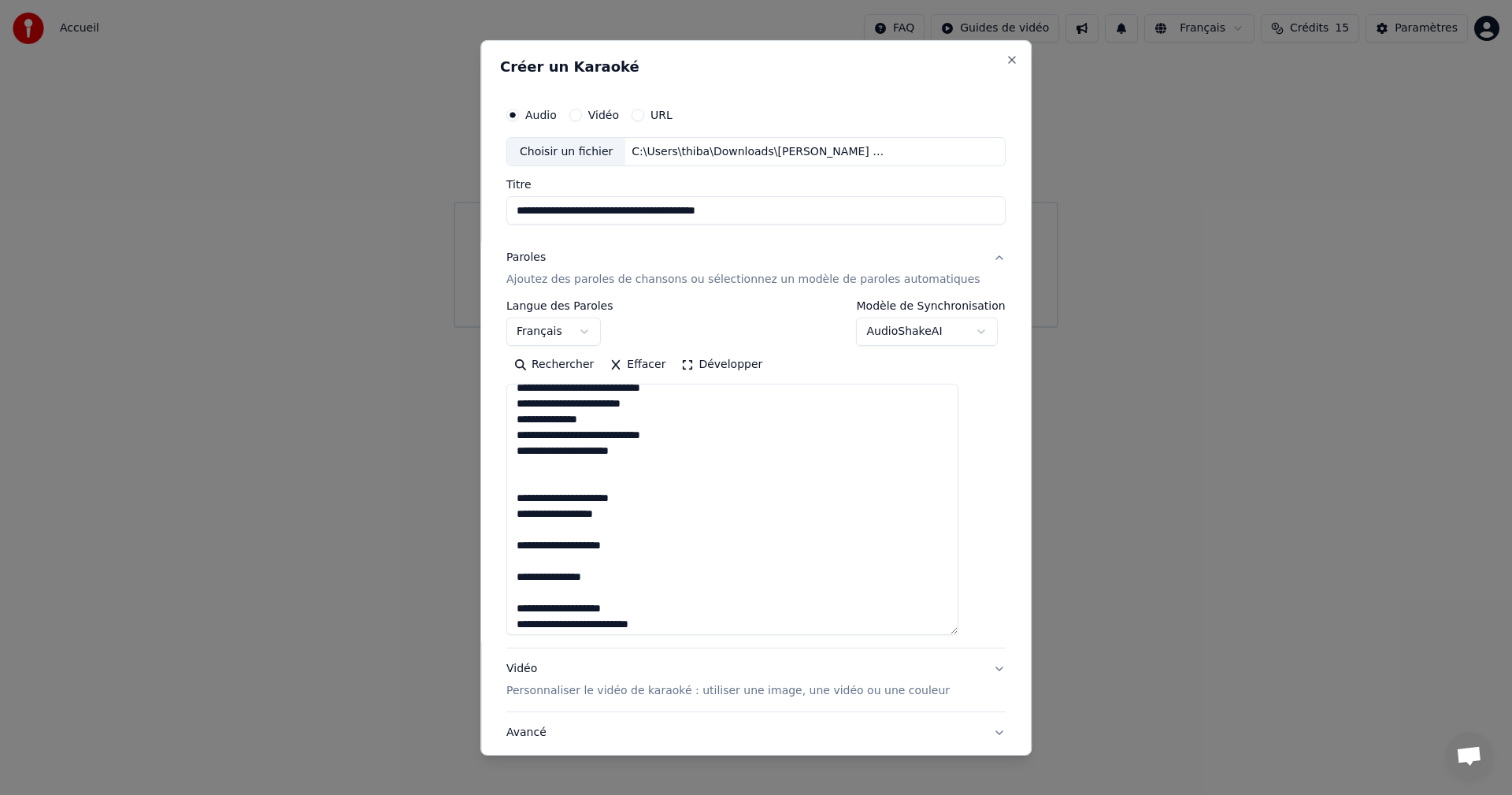
scroll to position [78, 0]
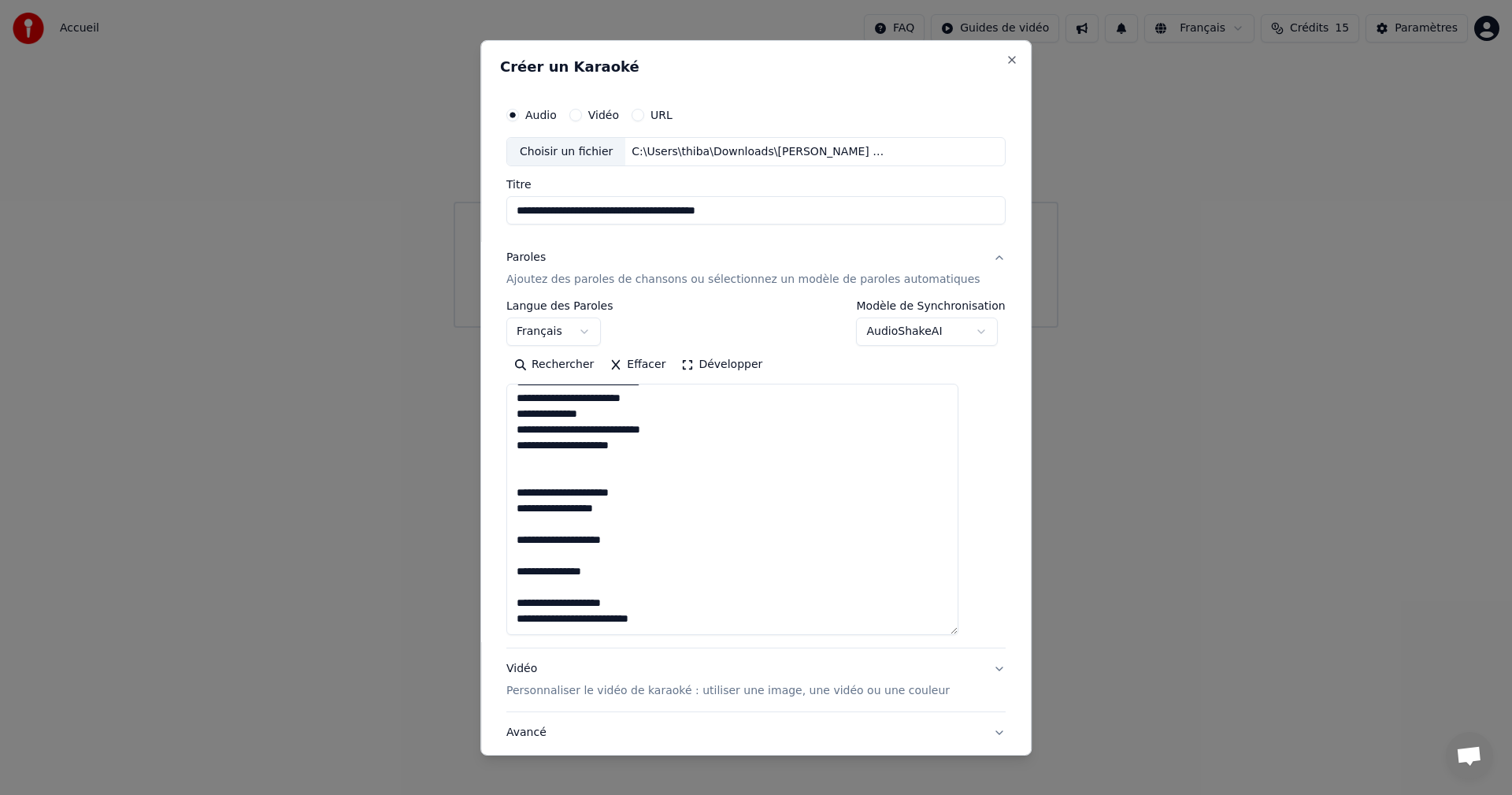
click at [589, 525] on textarea at bounding box center [733, 510] width 452 height 251
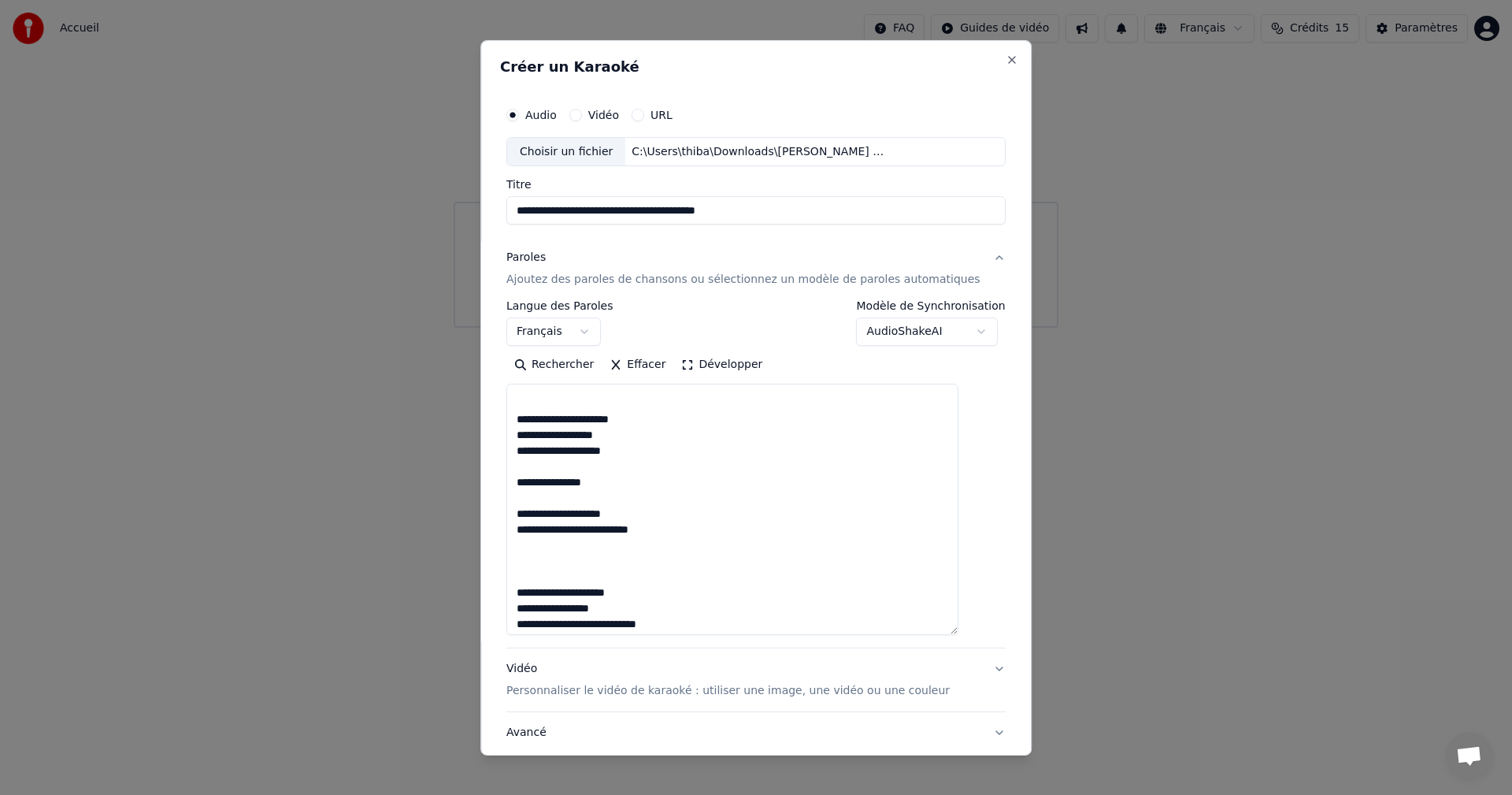
scroll to position [158, 0]
click at [534, 479] on textarea at bounding box center [733, 510] width 452 height 251
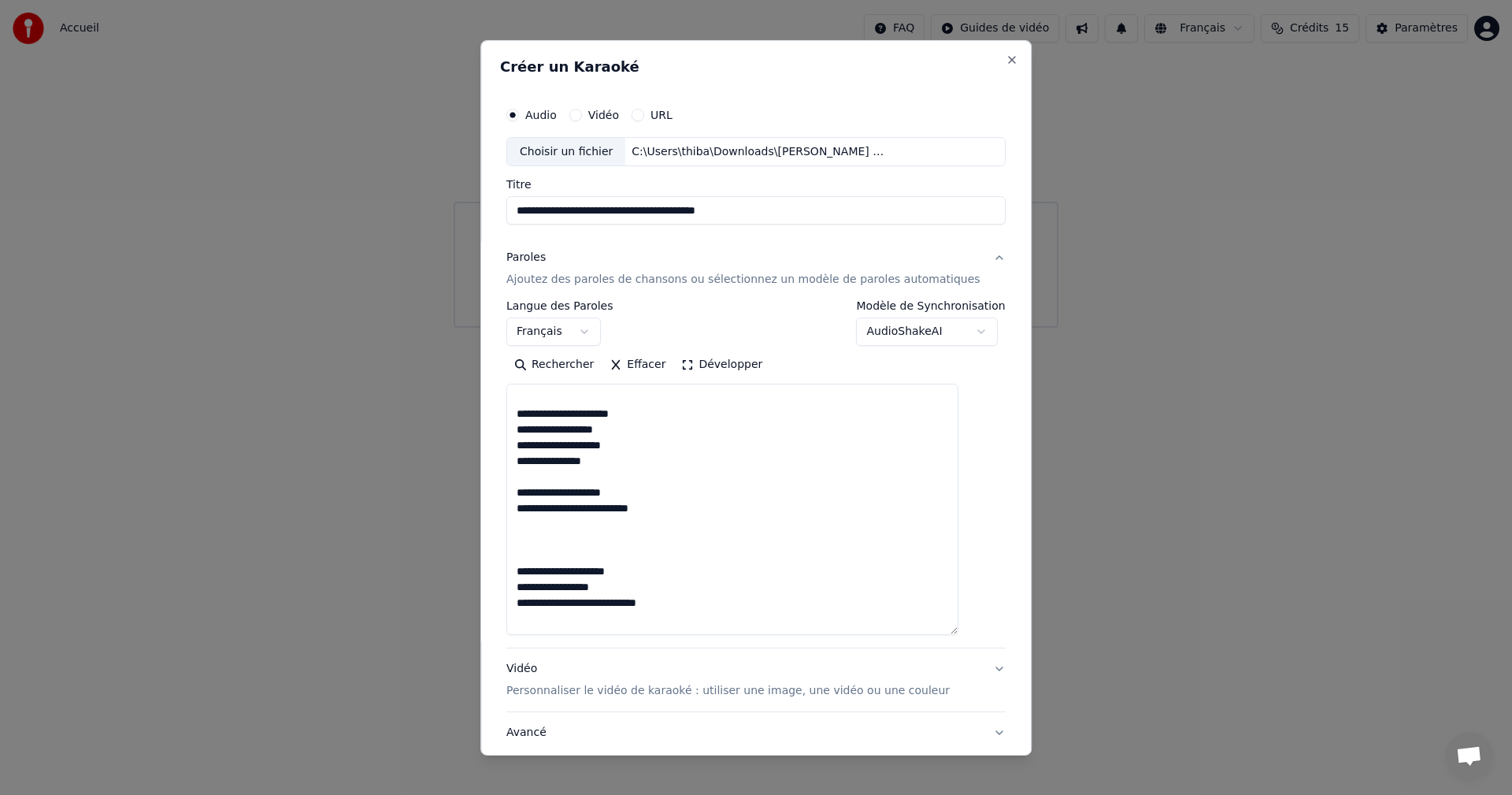
click at [597, 482] on textarea at bounding box center [733, 510] width 452 height 251
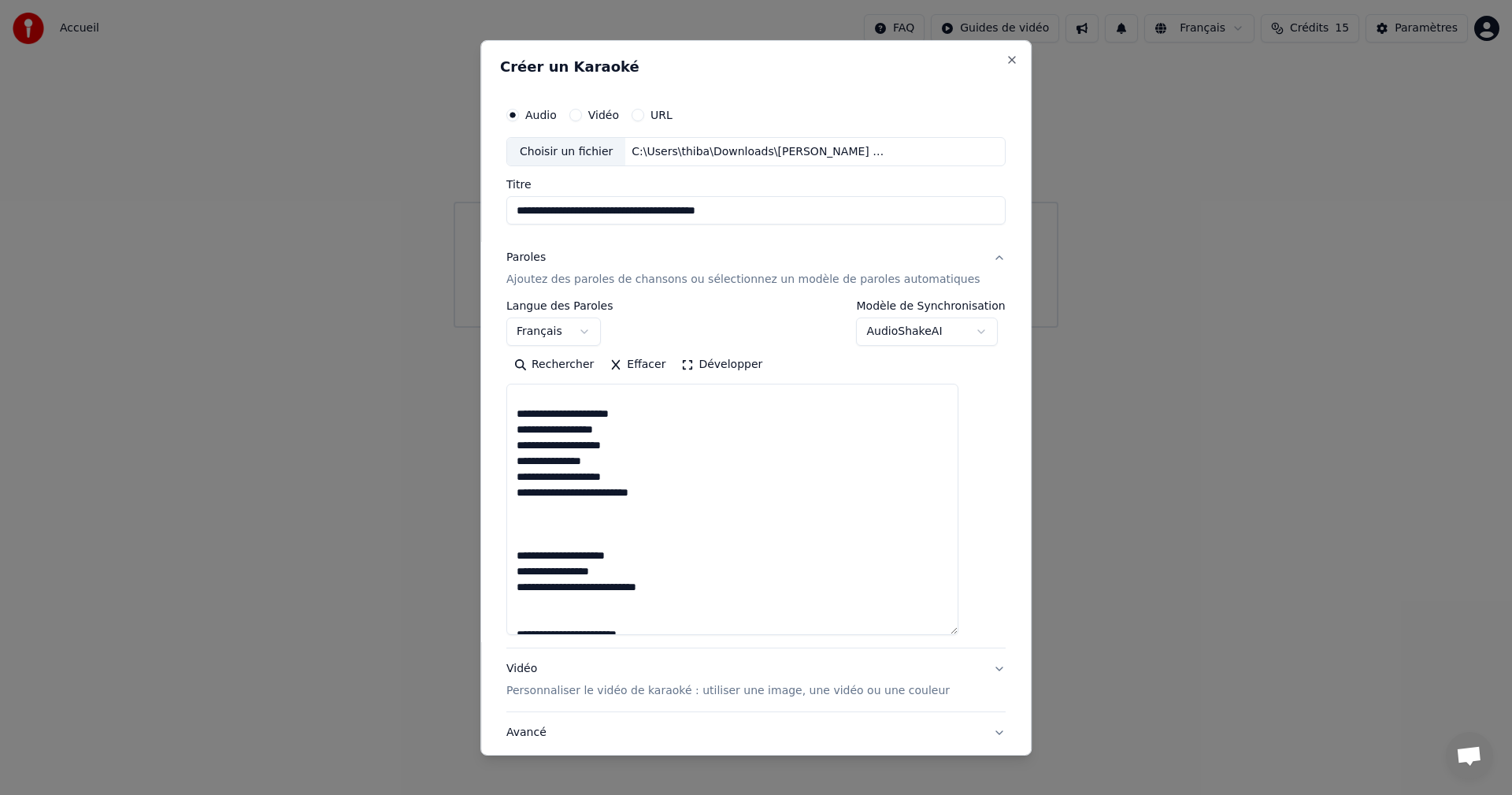
click at [670, 496] on textarea at bounding box center [733, 510] width 452 height 251
click at [619, 543] on textarea at bounding box center [733, 510] width 452 height 251
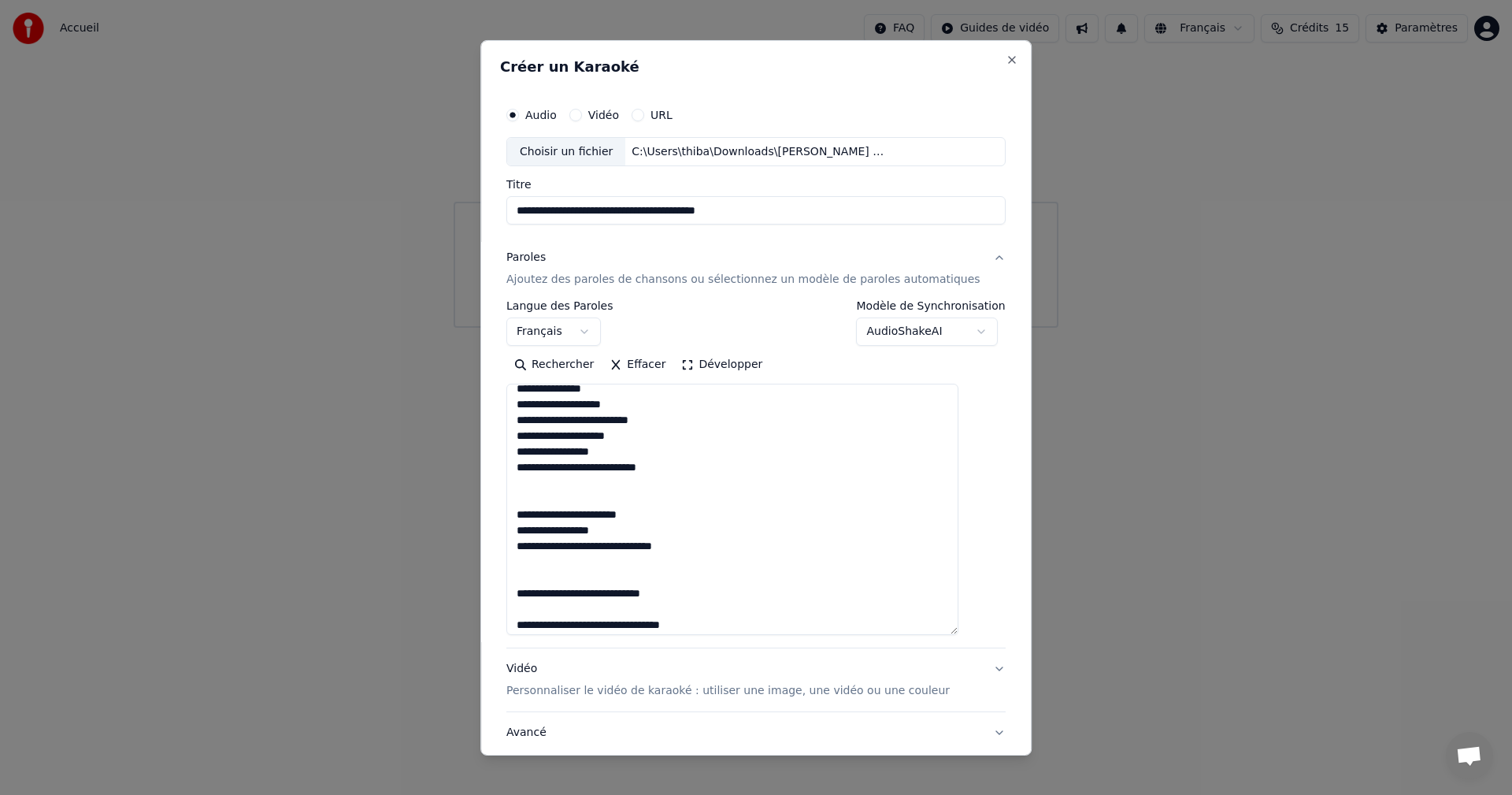
scroll to position [236, 0]
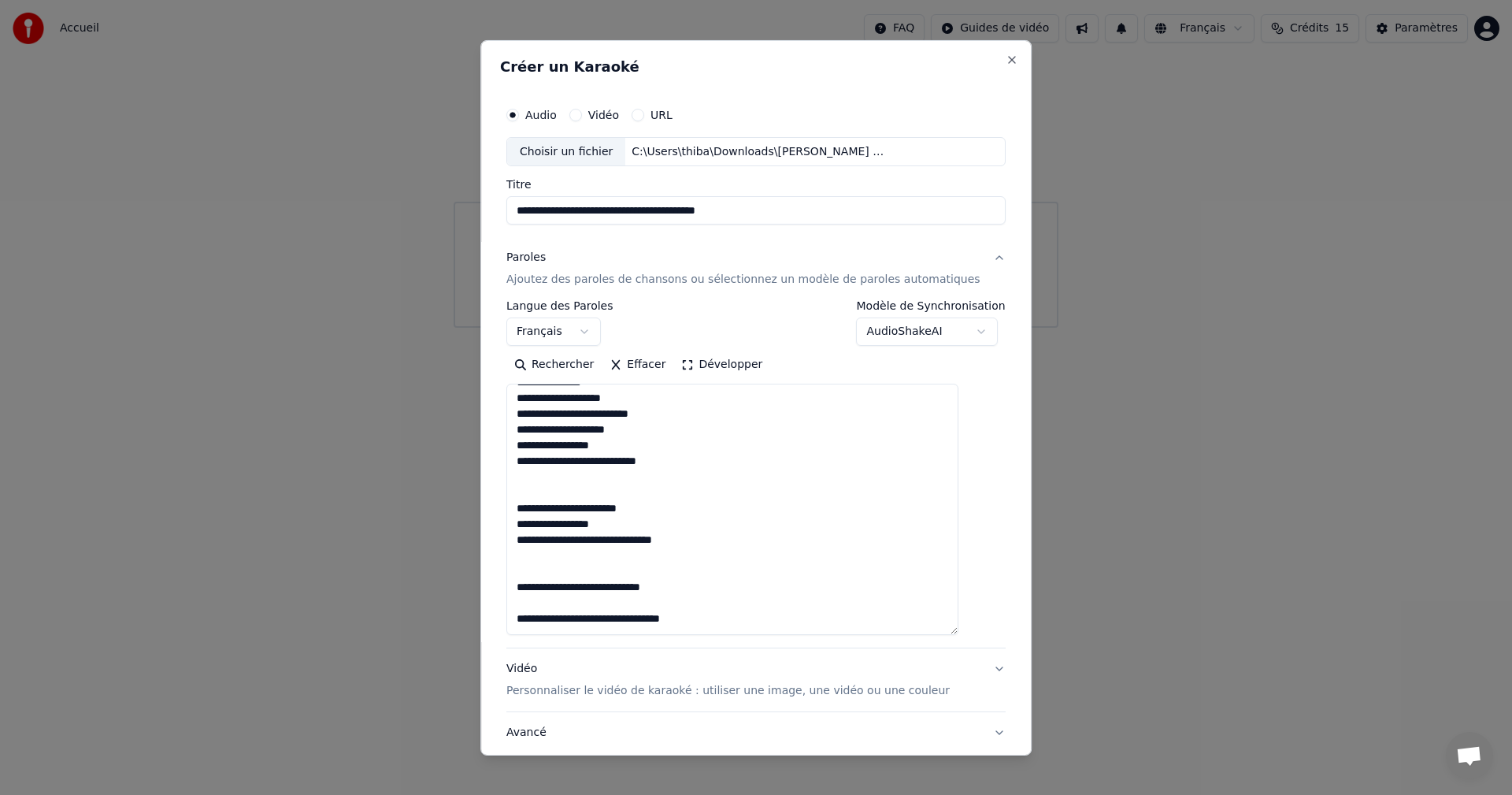
click at [607, 494] on textarea at bounding box center [733, 510] width 452 height 251
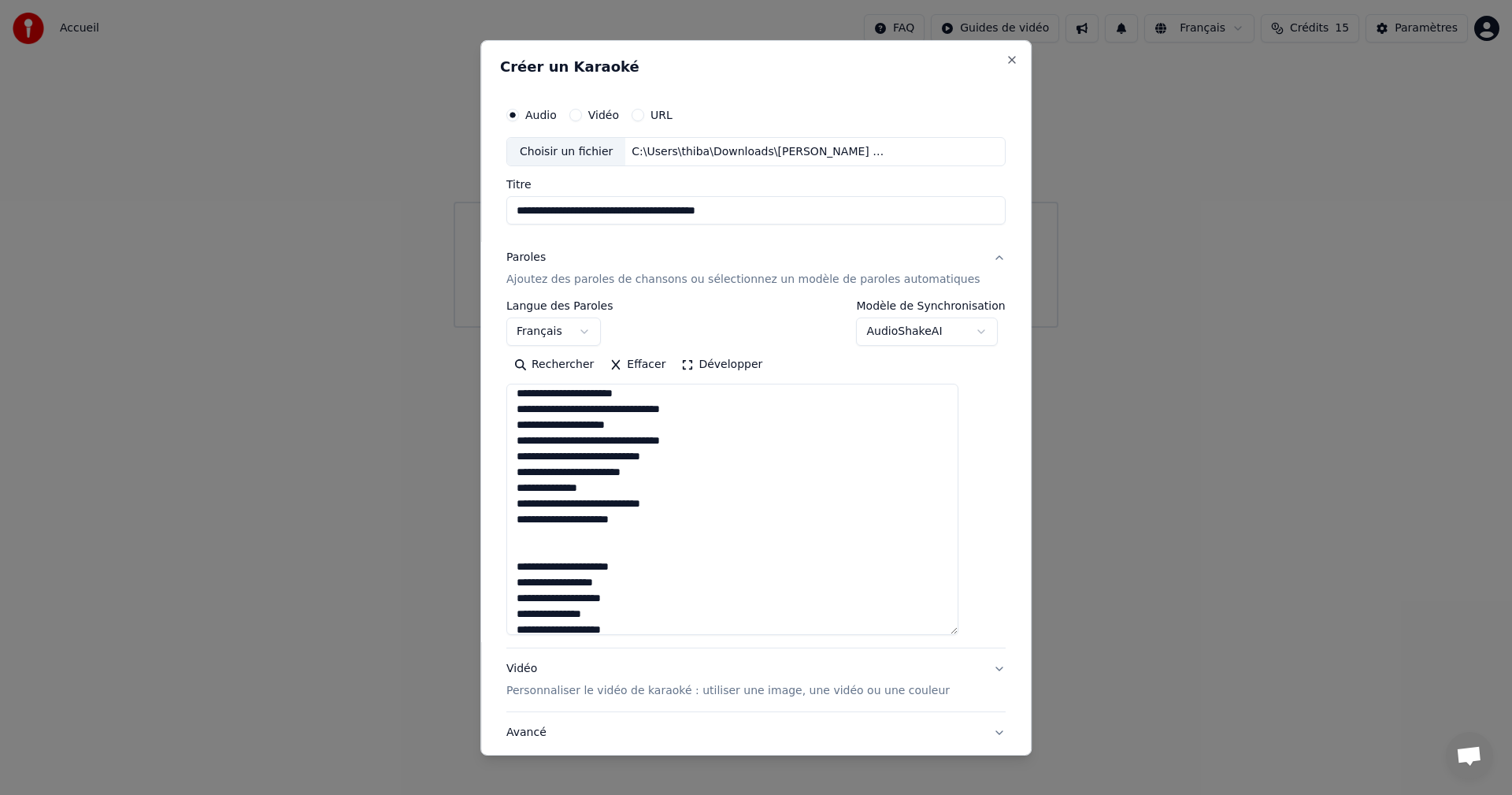
scroll to position [0, 0]
click at [627, 508] on textarea at bounding box center [733, 510] width 452 height 251
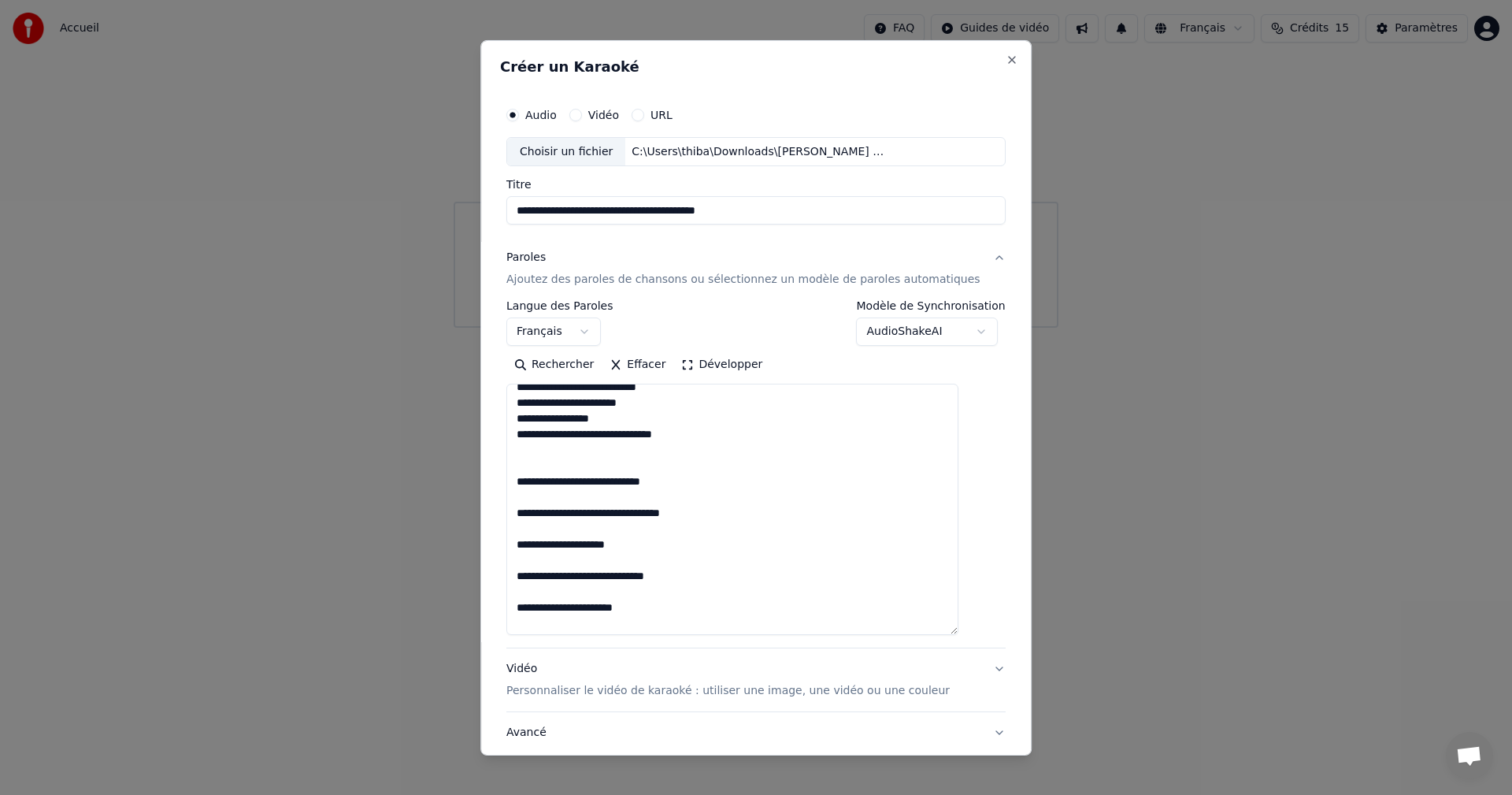
scroll to position [315, 0]
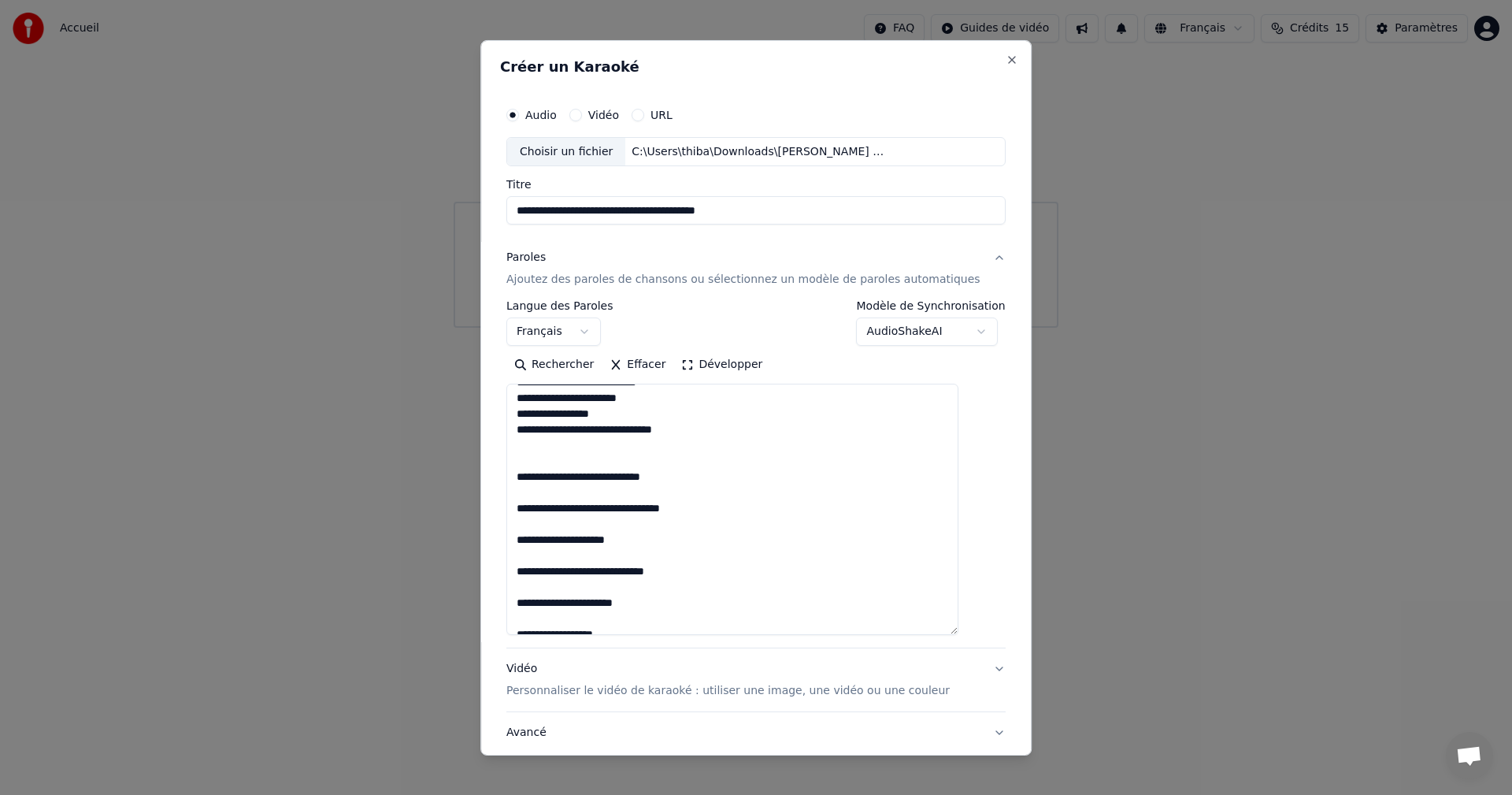
click at [555, 496] on textarea at bounding box center [733, 510] width 452 height 251
click at [585, 512] on textarea at bounding box center [733, 510] width 452 height 251
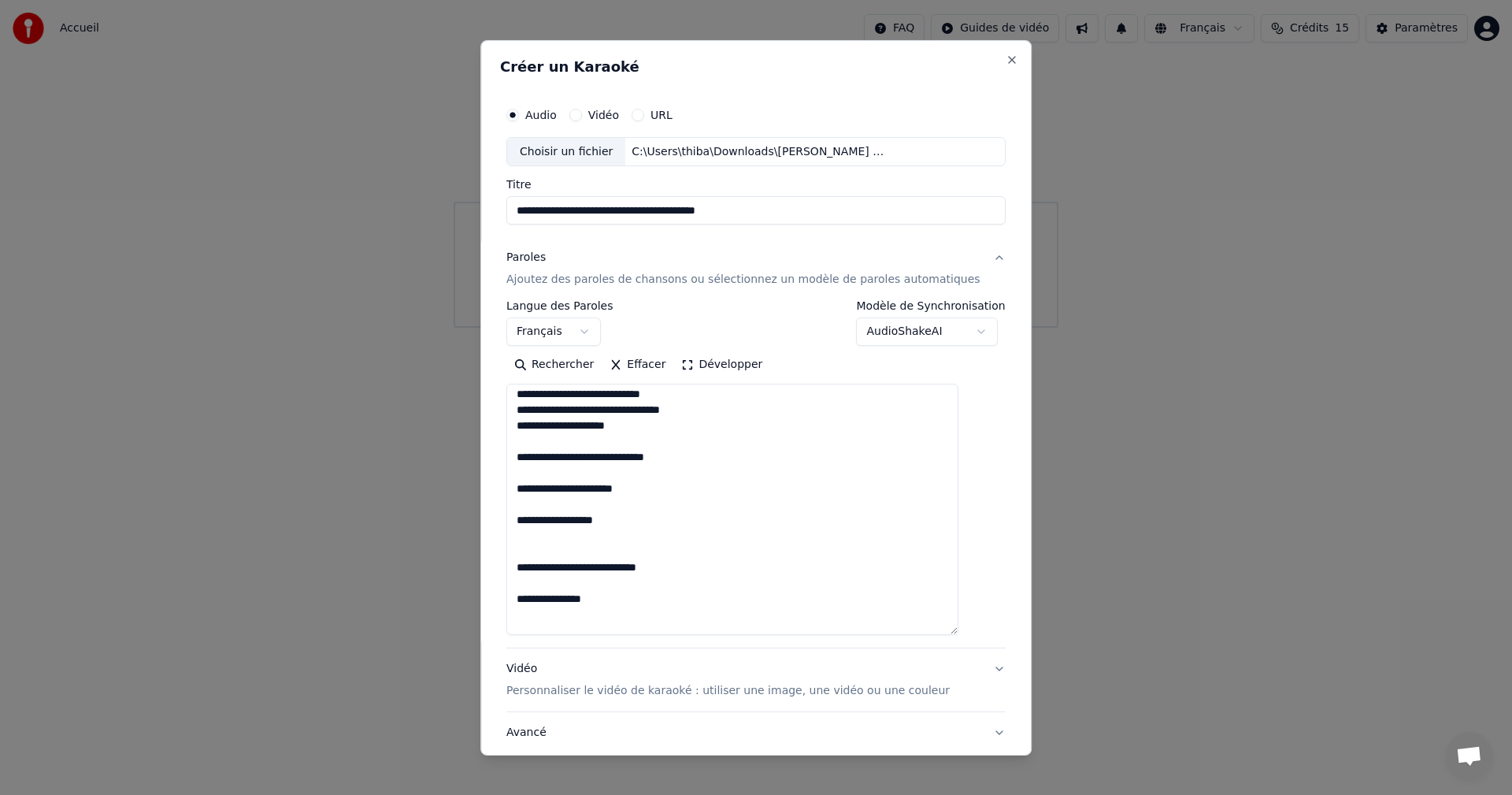
scroll to position [394, 0]
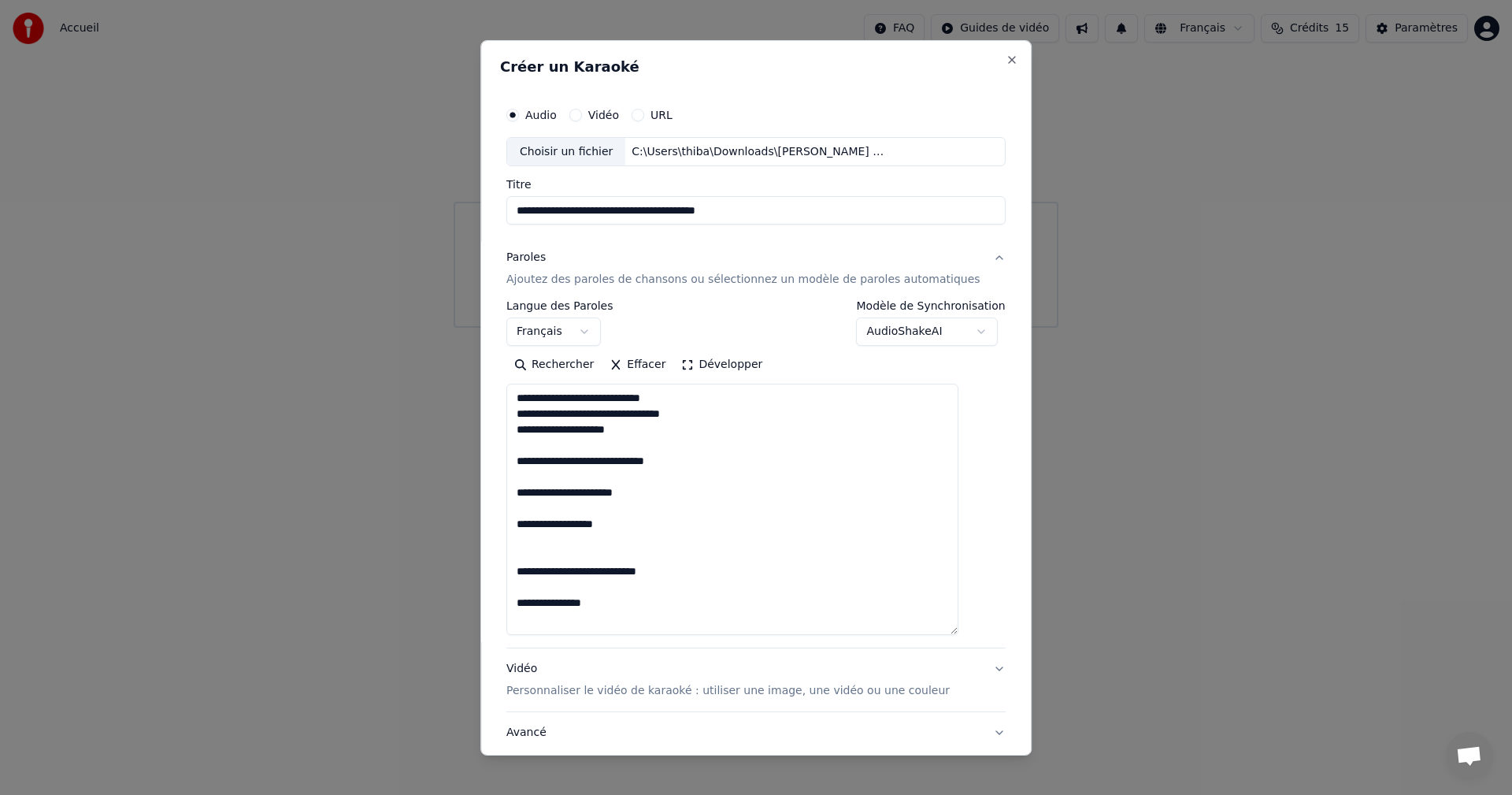
click at [570, 452] on textarea at bounding box center [733, 510] width 452 height 251
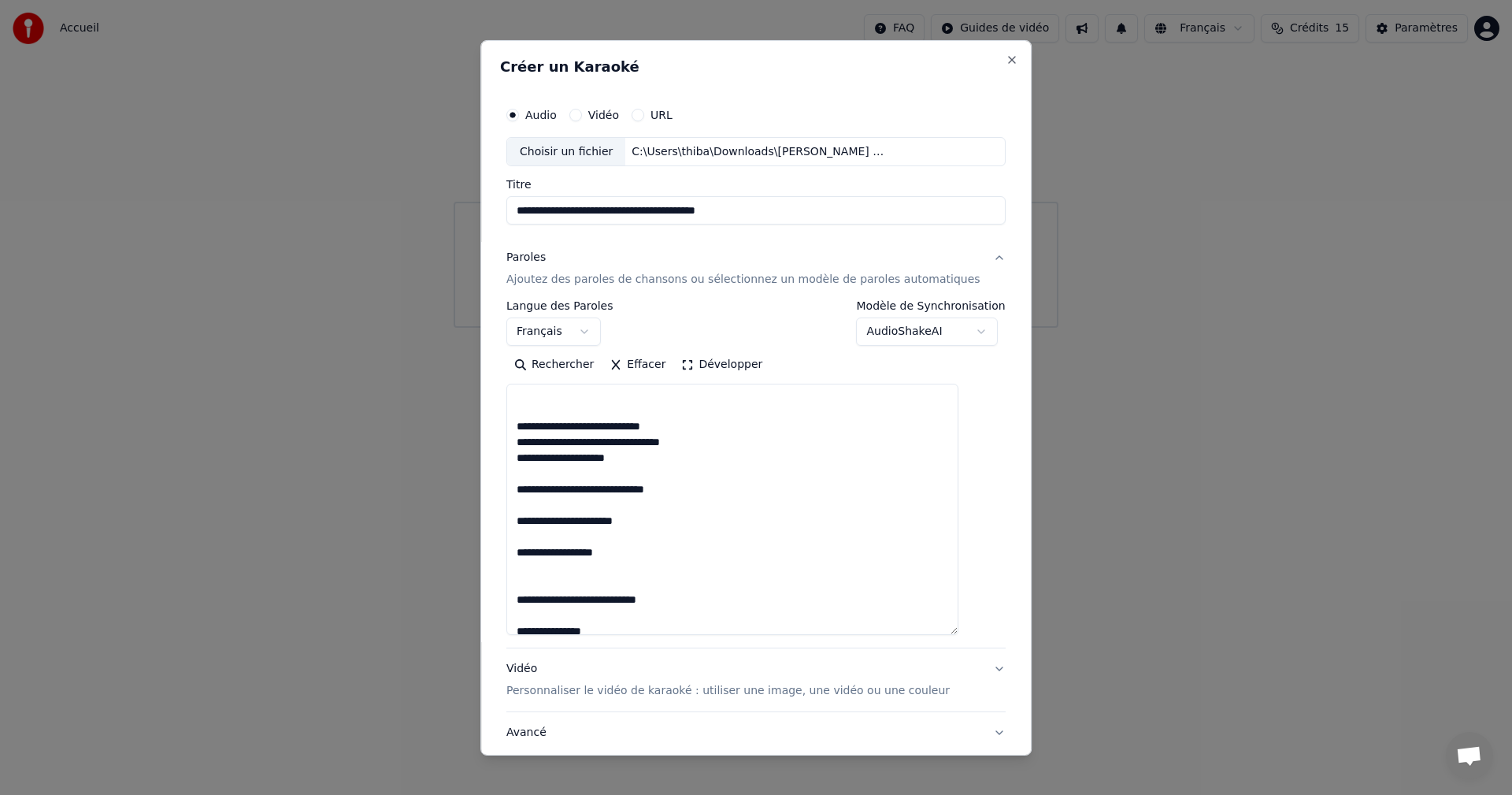
scroll to position [315, 0]
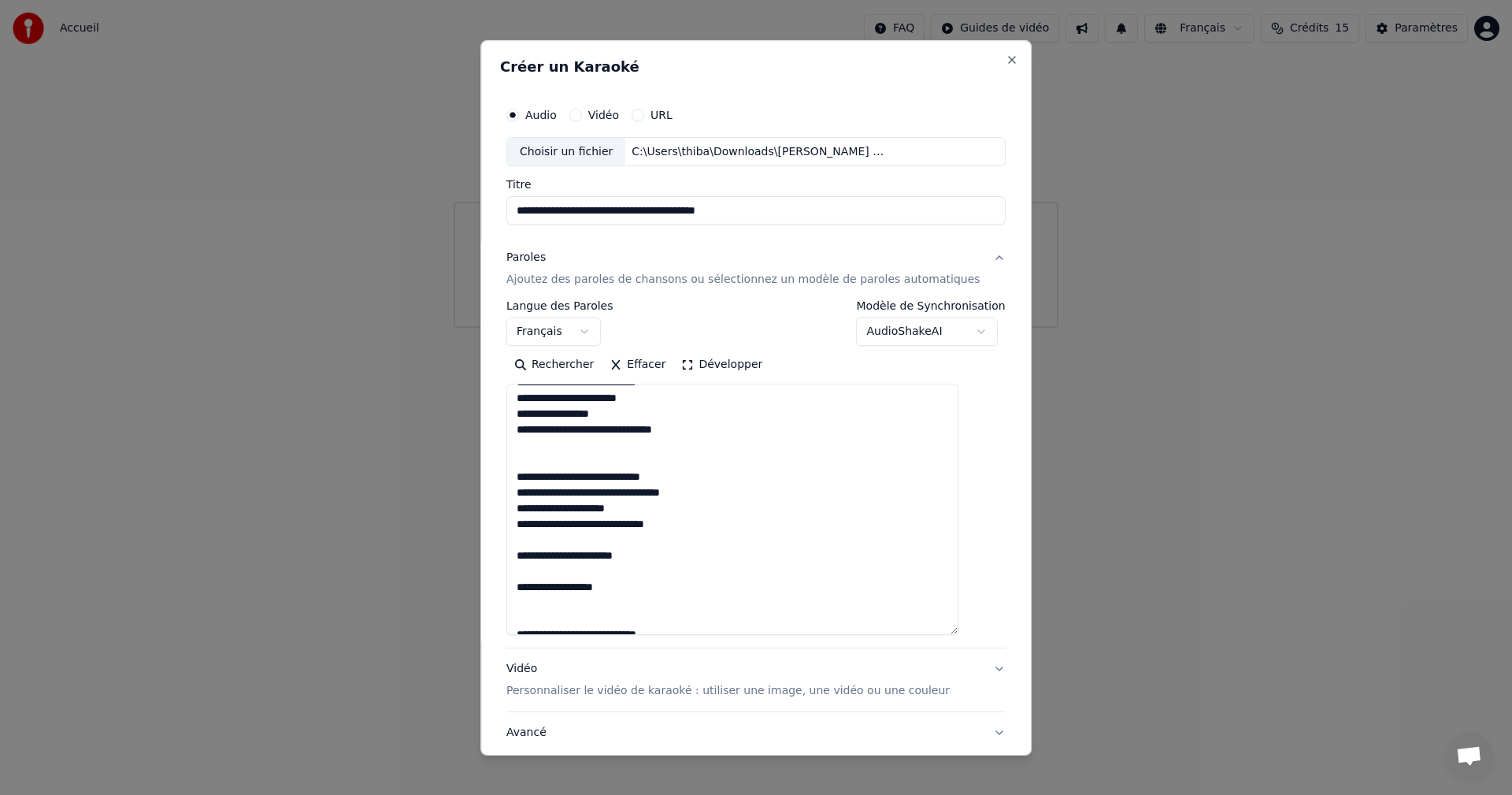
click at [609, 545] on textarea at bounding box center [733, 510] width 452 height 251
click at [606, 562] on textarea at bounding box center [733, 510] width 452 height 251
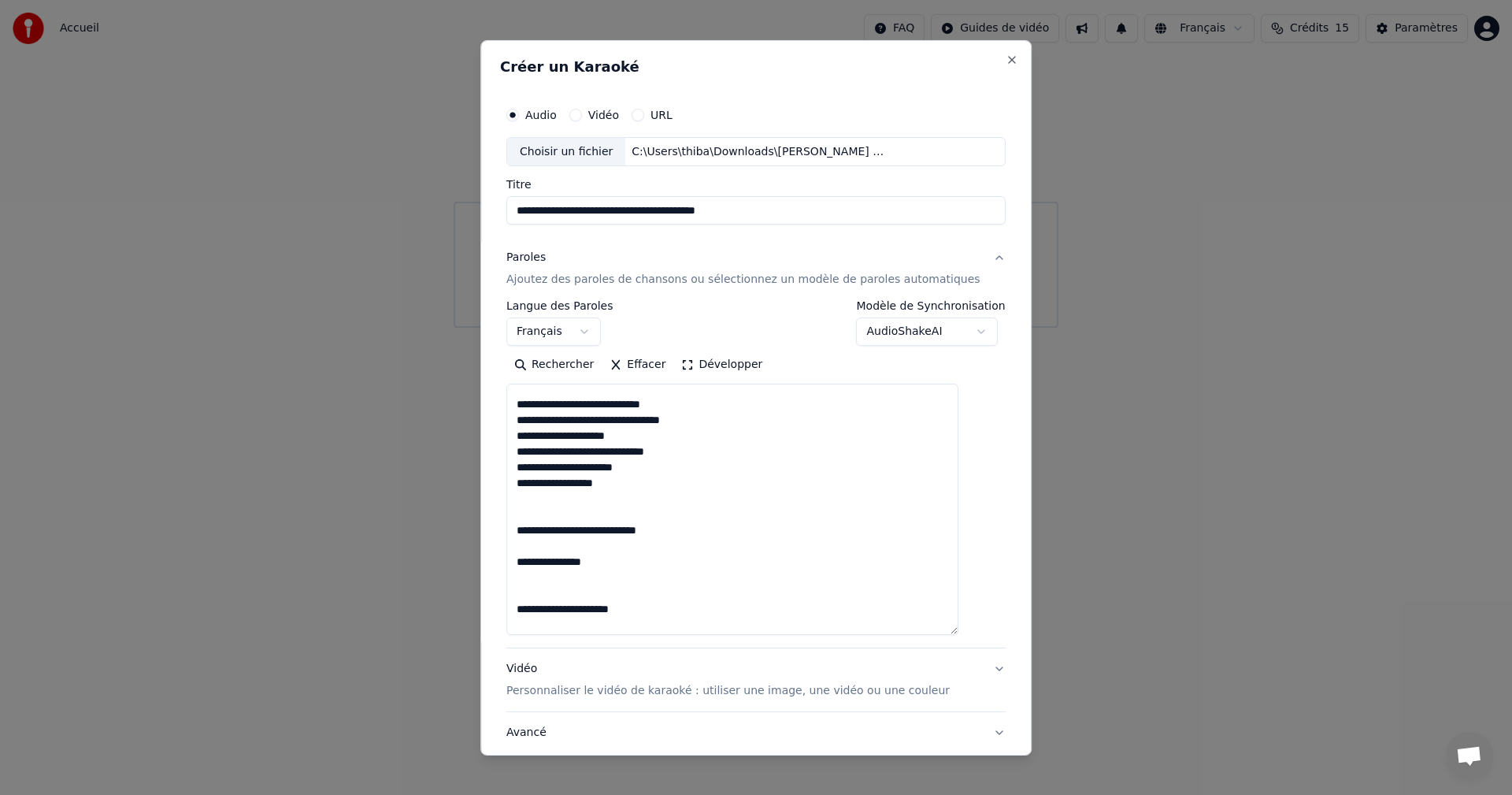
scroll to position [394, 0]
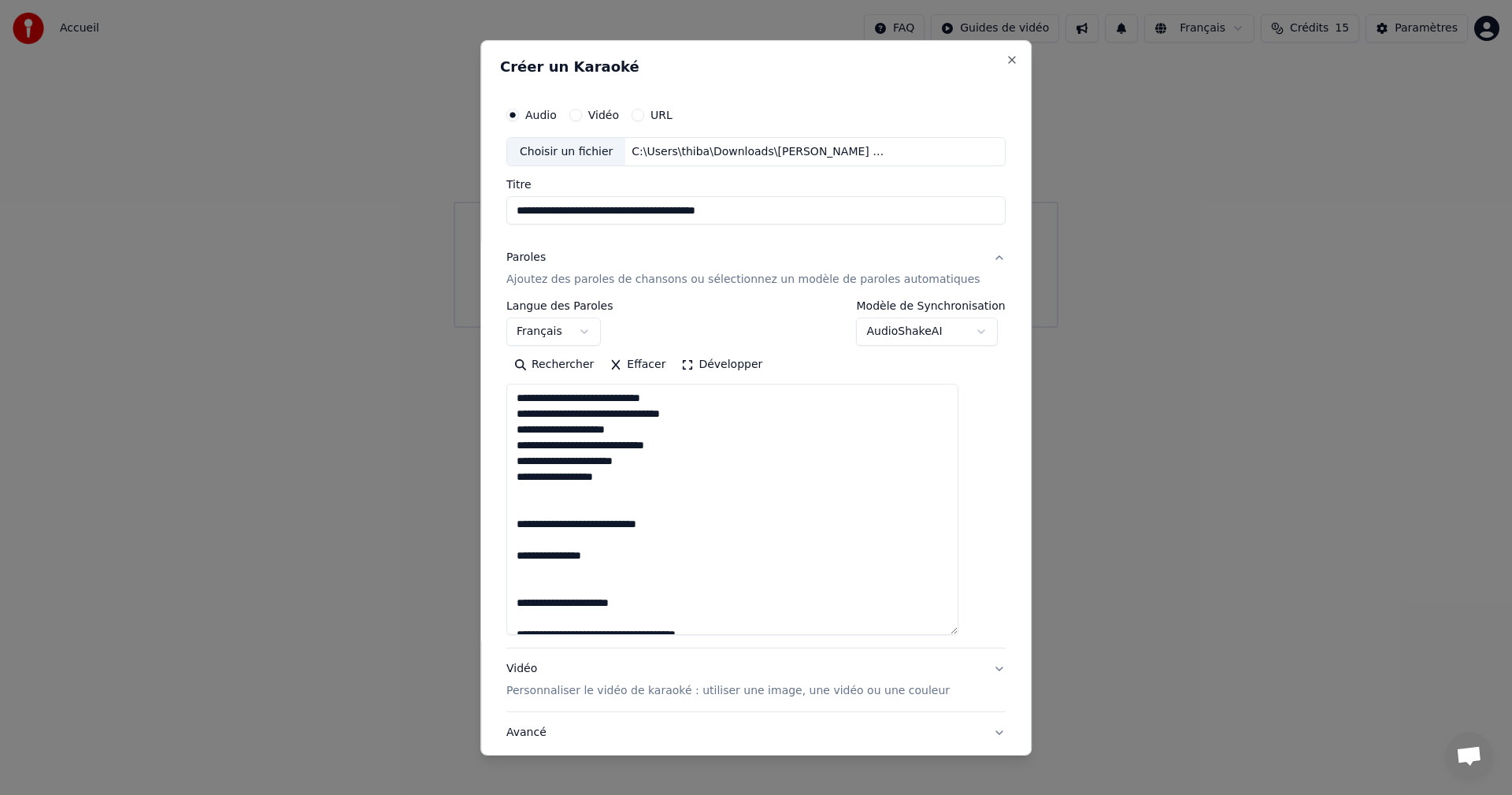
click at [599, 543] on textarea at bounding box center [733, 510] width 452 height 251
click at [591, 482] on textarea at bounding box center [733, 510] width 452 height 251
click at [610, 475] on textarea at bounding box center [733, 510] width 452 height 251
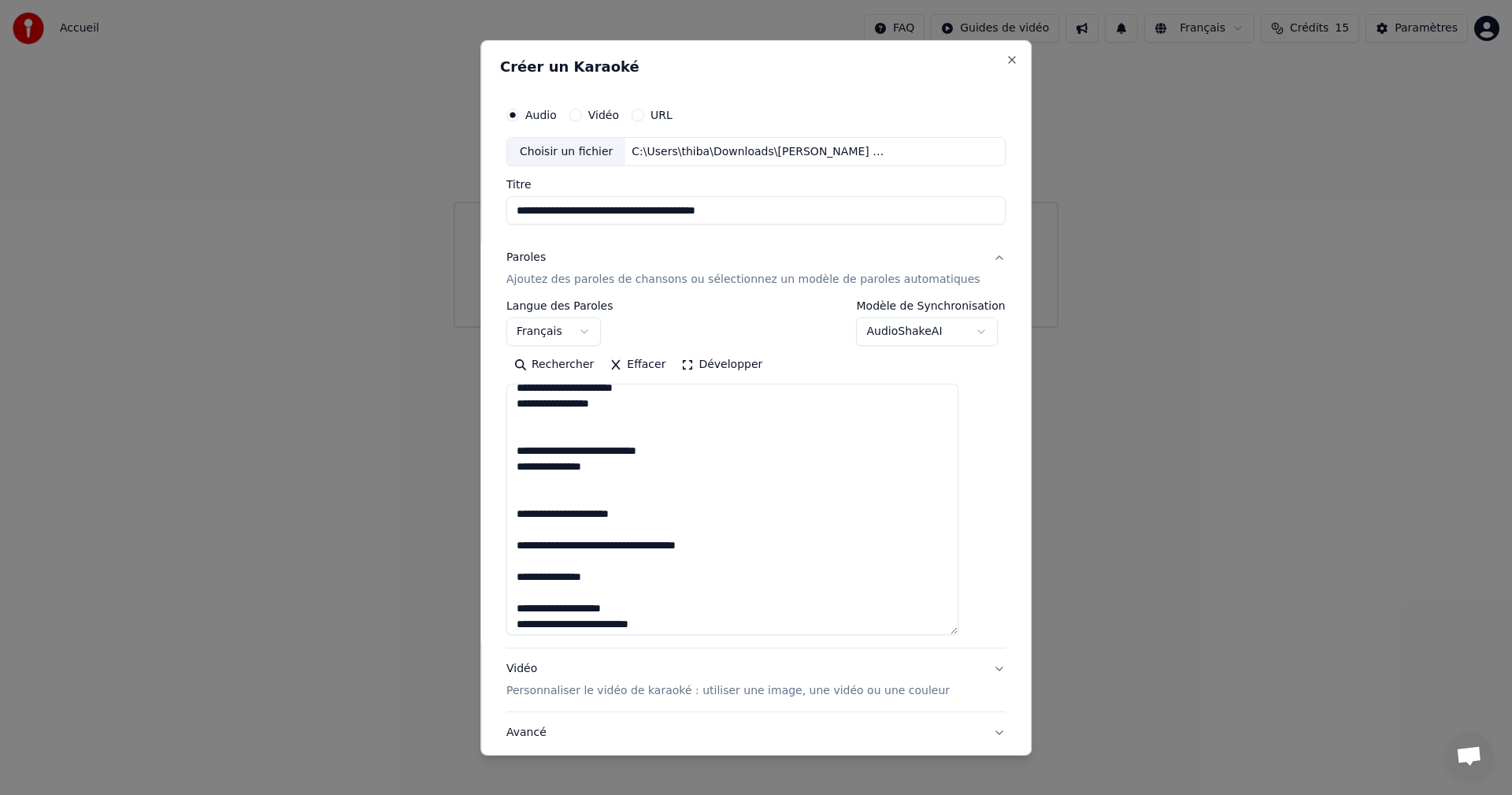
scroll to position [473, 0]
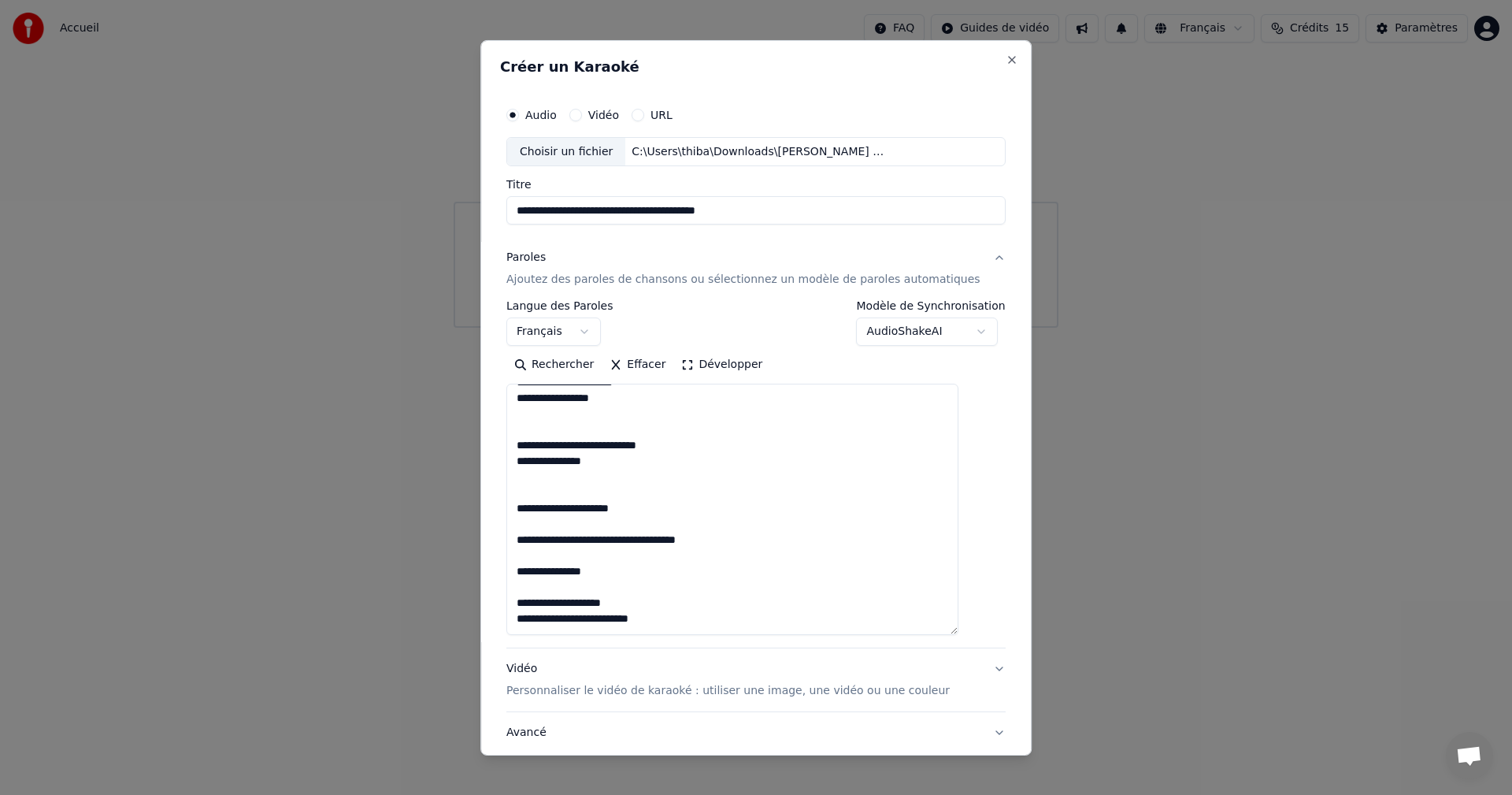
click at [631, 525] on textarea at bounding box center [733, 510] width 452 height 251
click at [610, 539] on textarea at bounding box center [733, 510] width 452 height 251
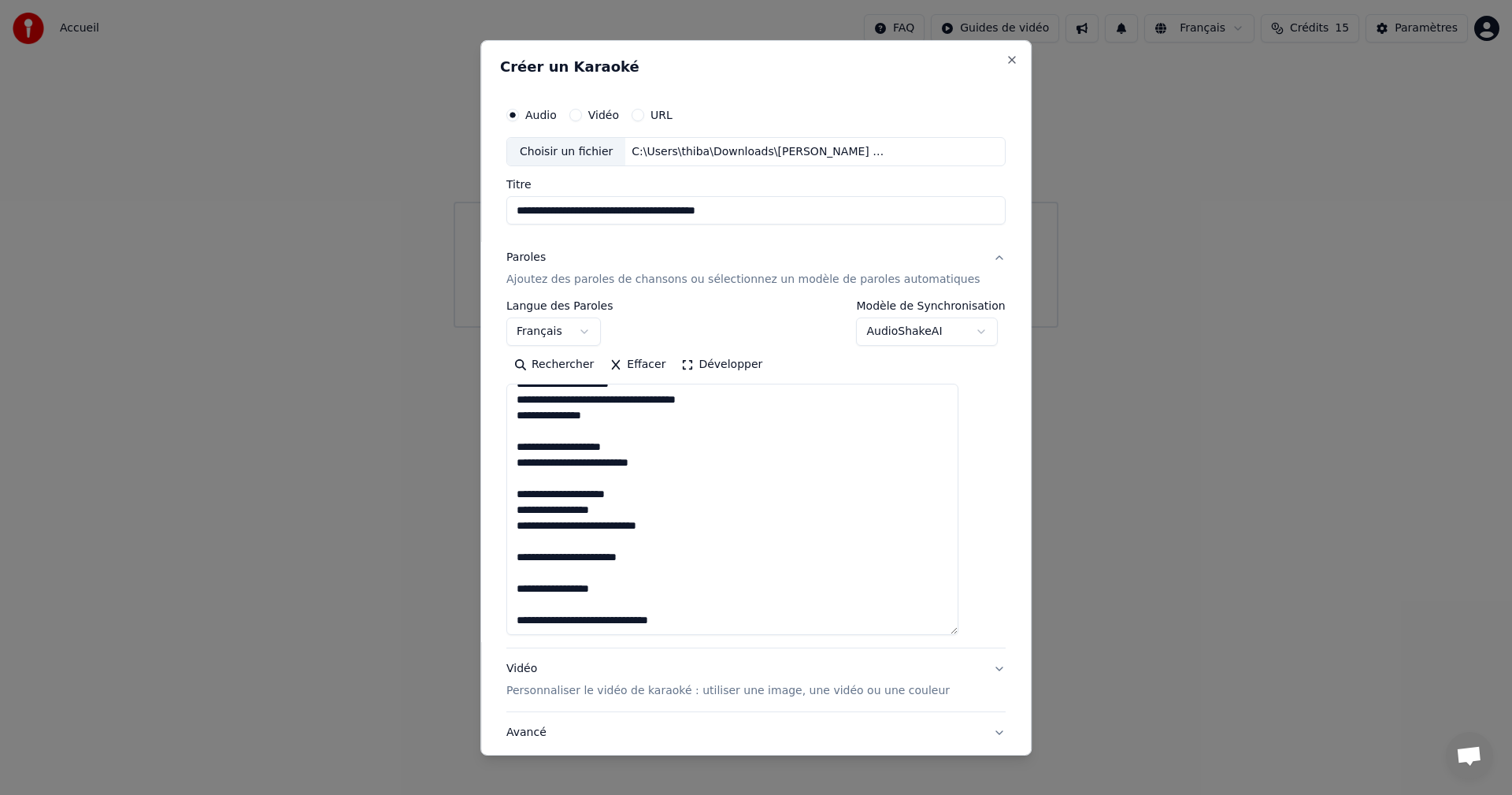
scroll to position [613, 0]
click at [579, 426] on textarea at bounding box center [733, 510] width 452 height 251
click at [581, 421] on textarea at bounding box center [733, 510] width 452 height 251
click at [587, 460] on textarea at bounding box center [733, 510] width 452 height 251
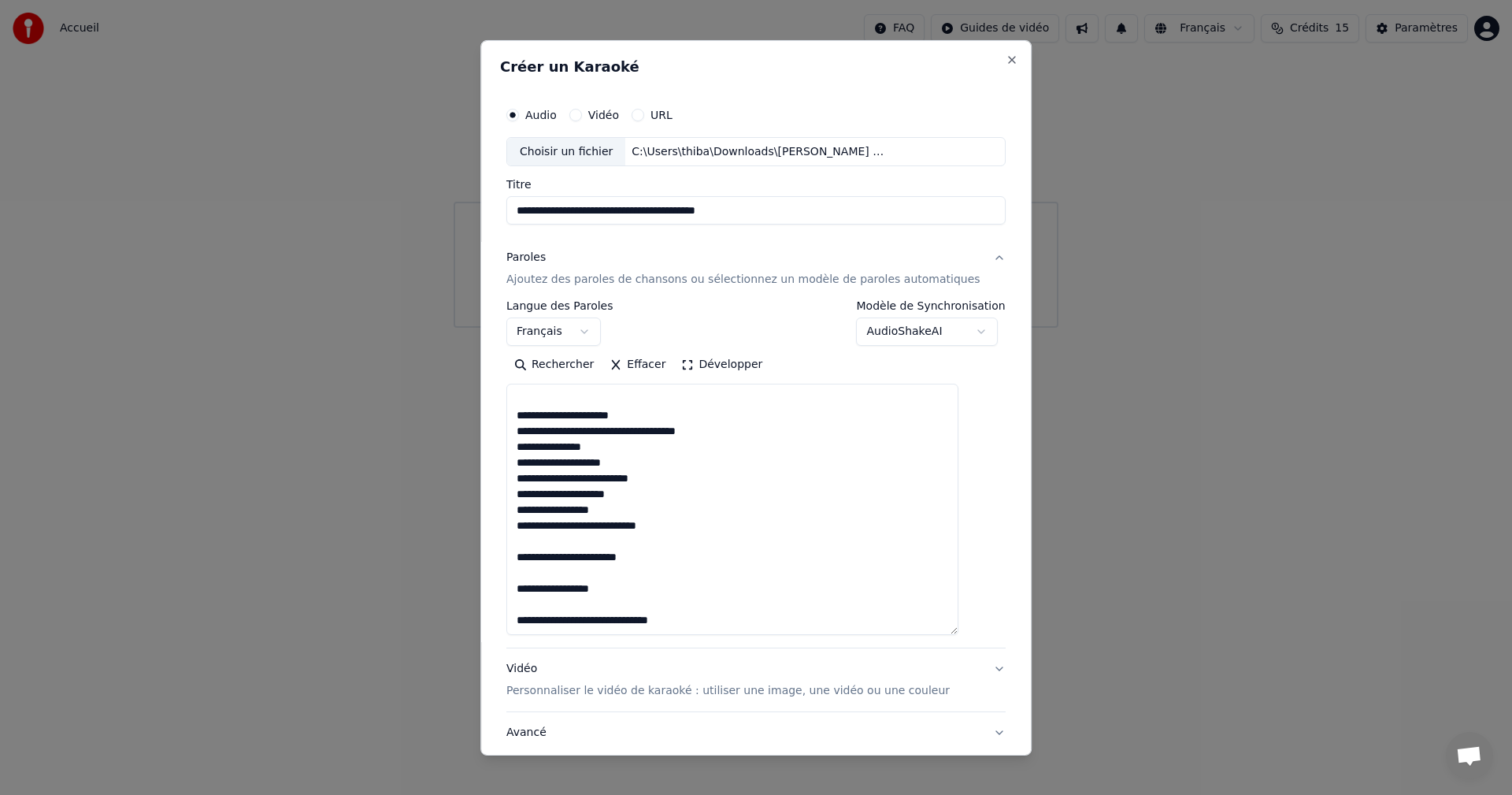
click at [607, 523] on textarea at bounding box center [733, 510] width 452 height 251
click at [589, 555] on textarea at bounding box center [733, 510] width 452 height 251
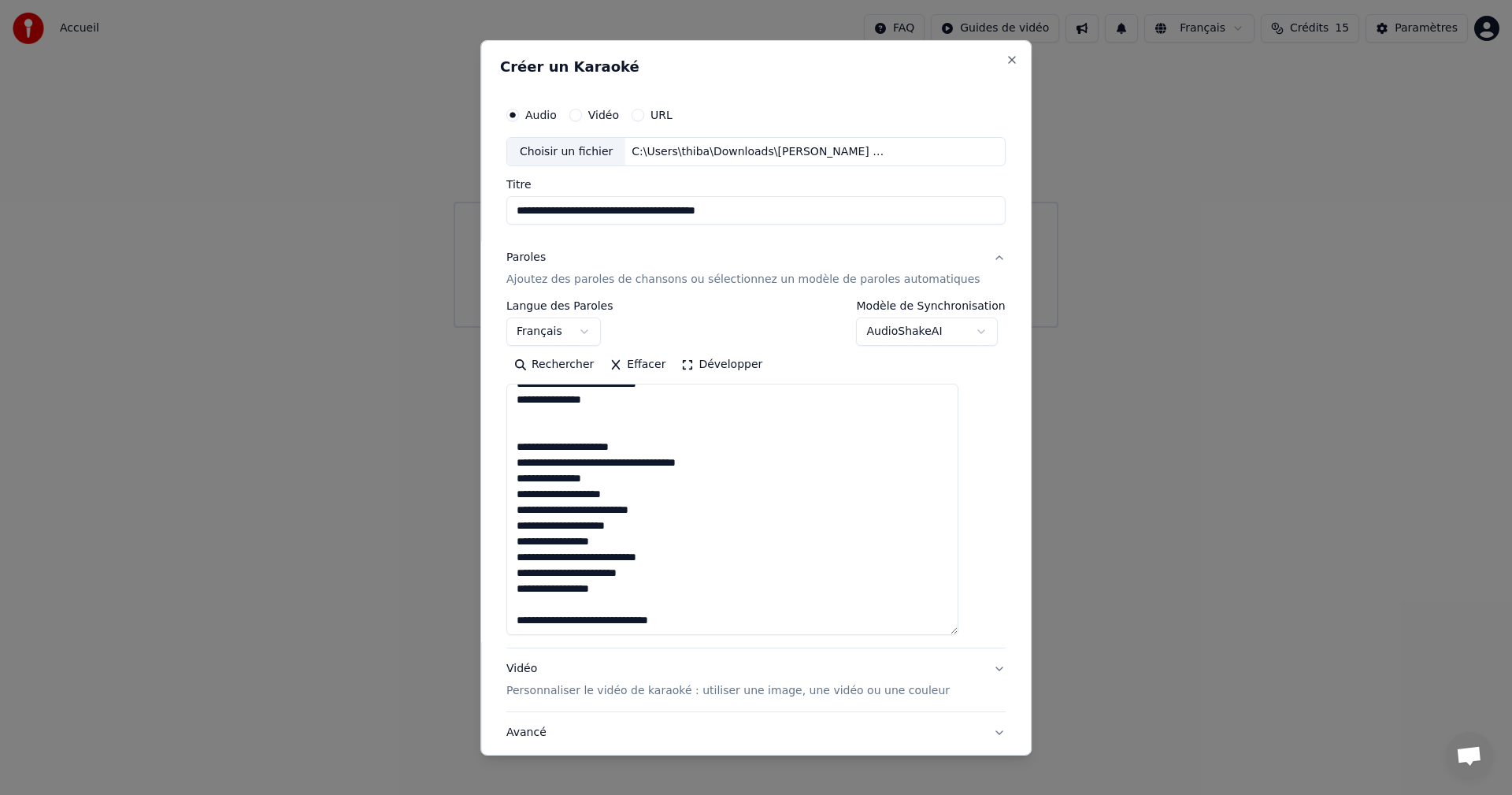
click at [578, 596] on textarea at bounding box center [733, 510] width 452 height 251
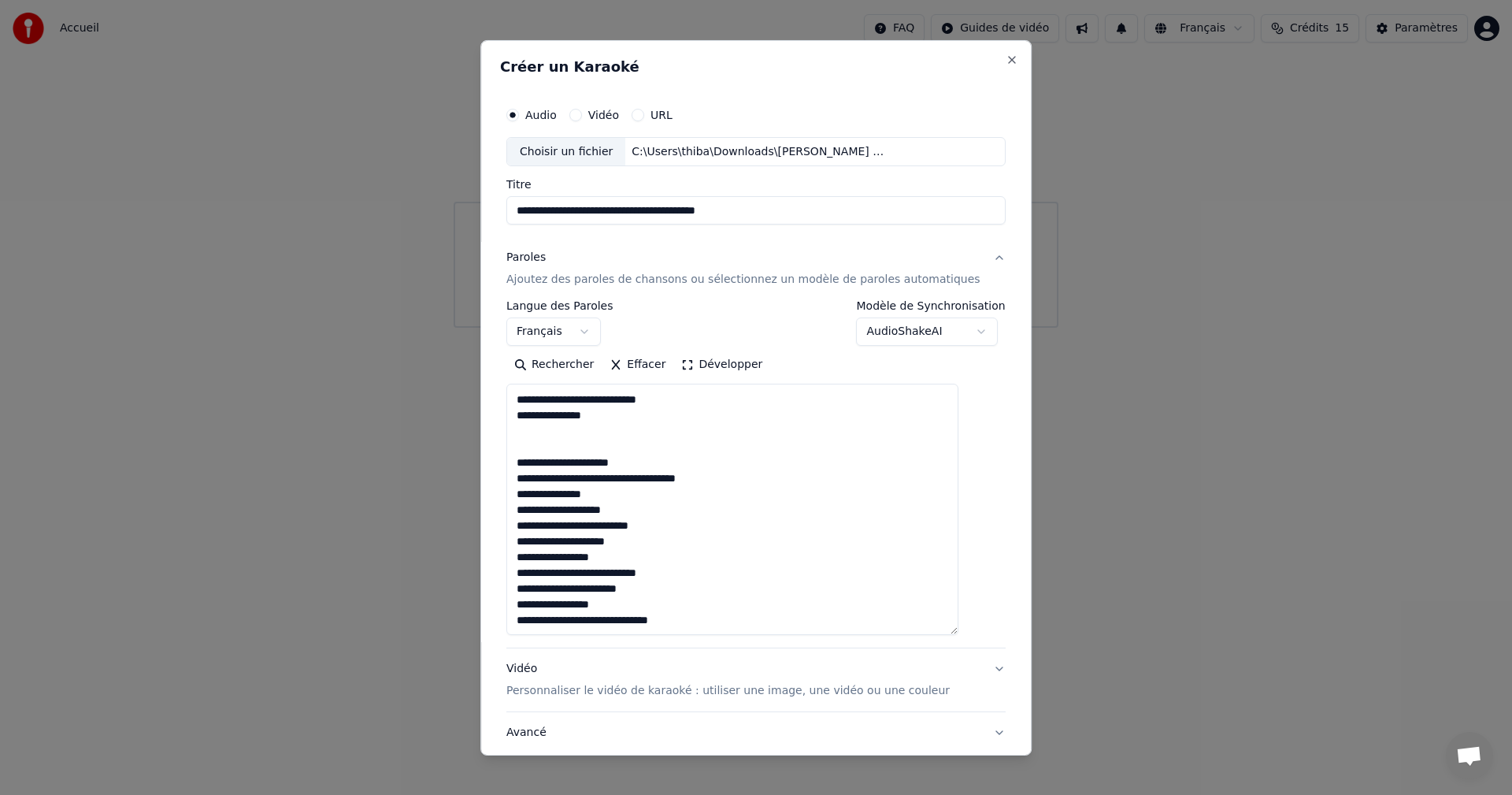
scroll to position [534, 0]
click at [670, 616] on textarea at bounding box center [733, 510] width 452 height 251
drag, startPoint x: 672, startPoint y: 630, endPoint x: 641, endPoint y: 625, distance: 31.4
click at [641, 625] on textarea at bounding box center [733, 510] width 452 height 251
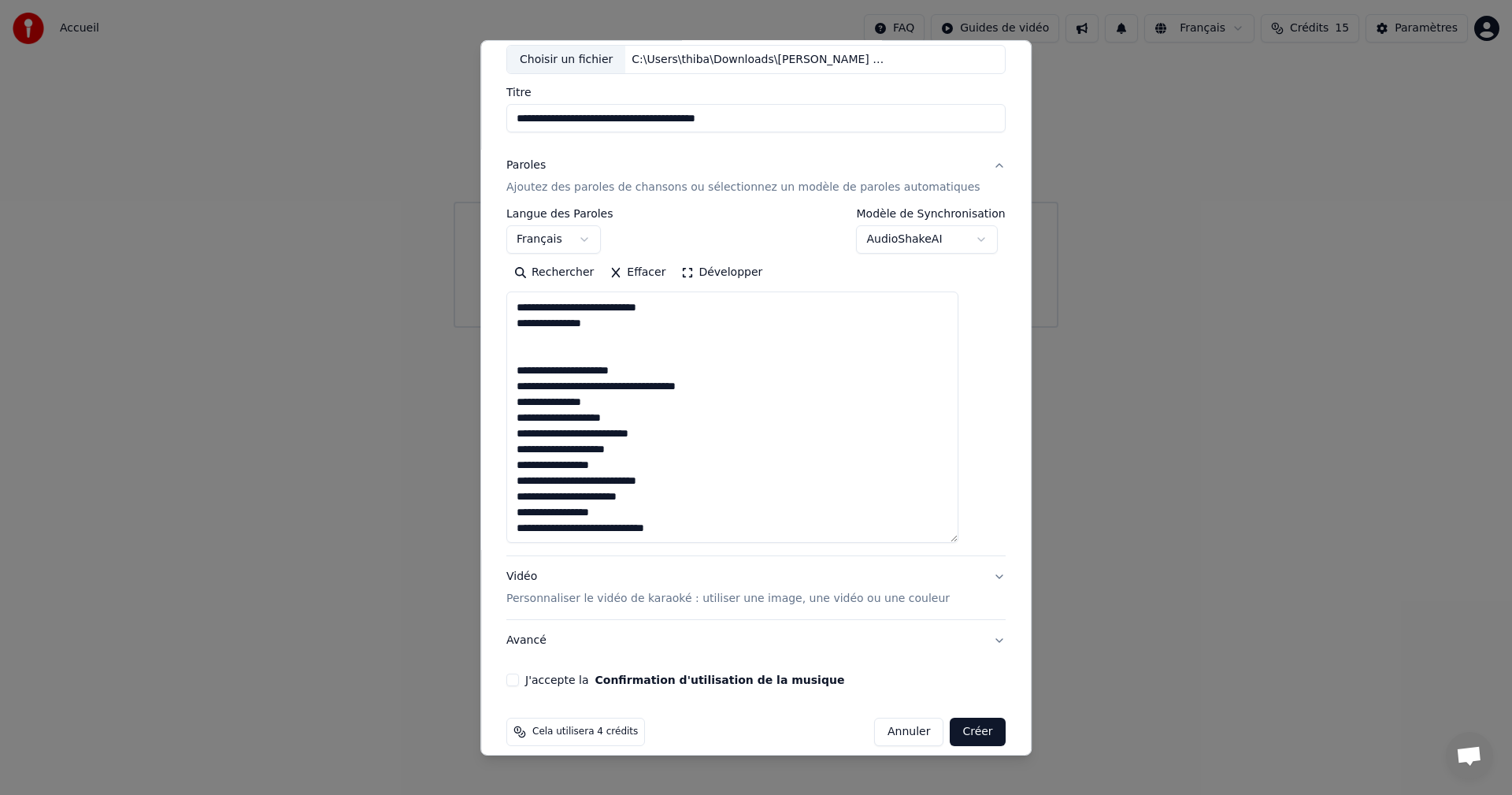
scroll to position [108, 0]
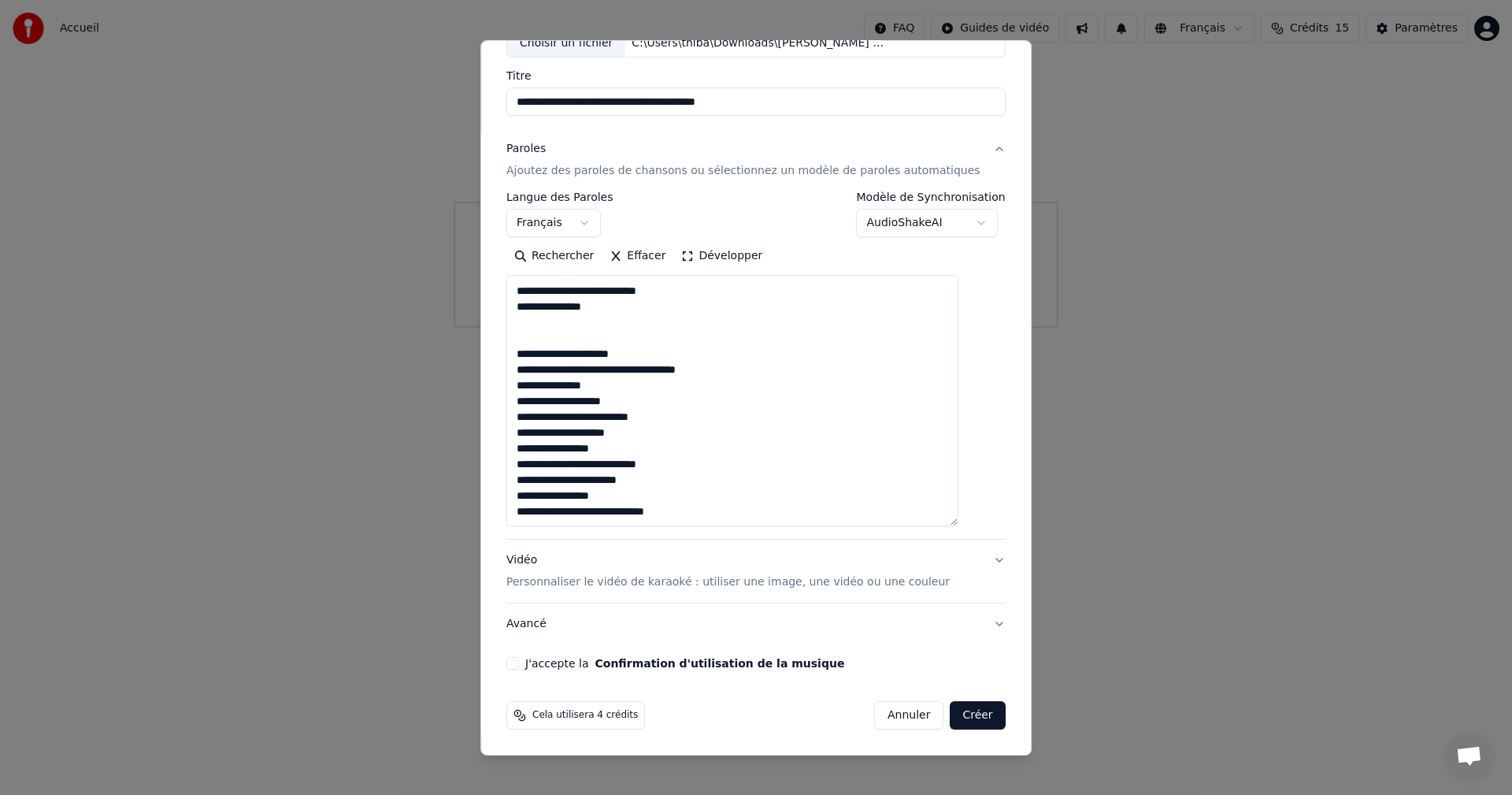
type textarea "**********"
click at [969, 562] on button "Vidéo Personnaliser le vidéo de karaoké : utiliser une image, une vidéo ou une …" at bounding box center [756, 571] width 500 height 63
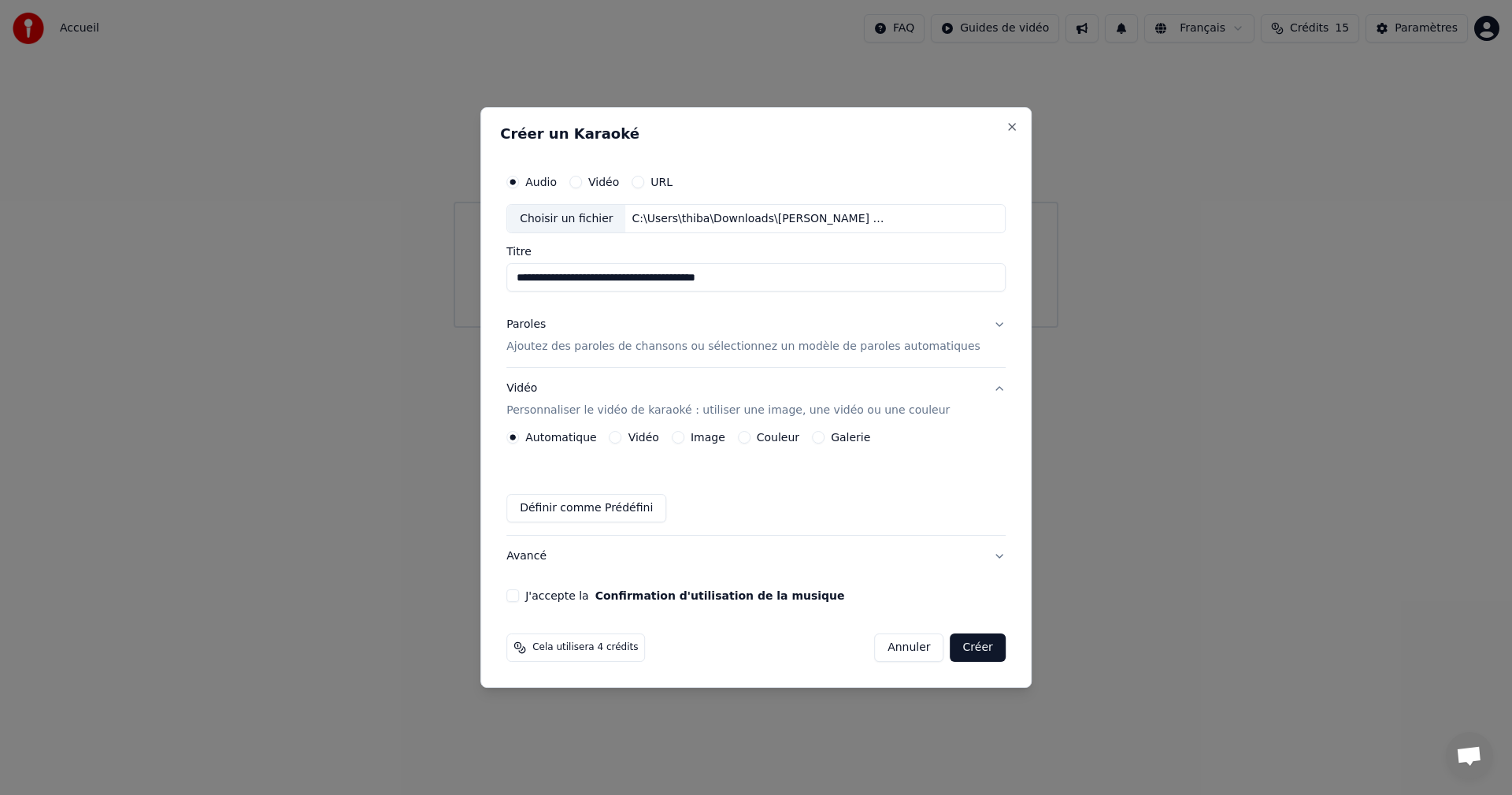
click at [623, 439] on button "Vidéo" at bounding box center [616, 437] width 13 height 13
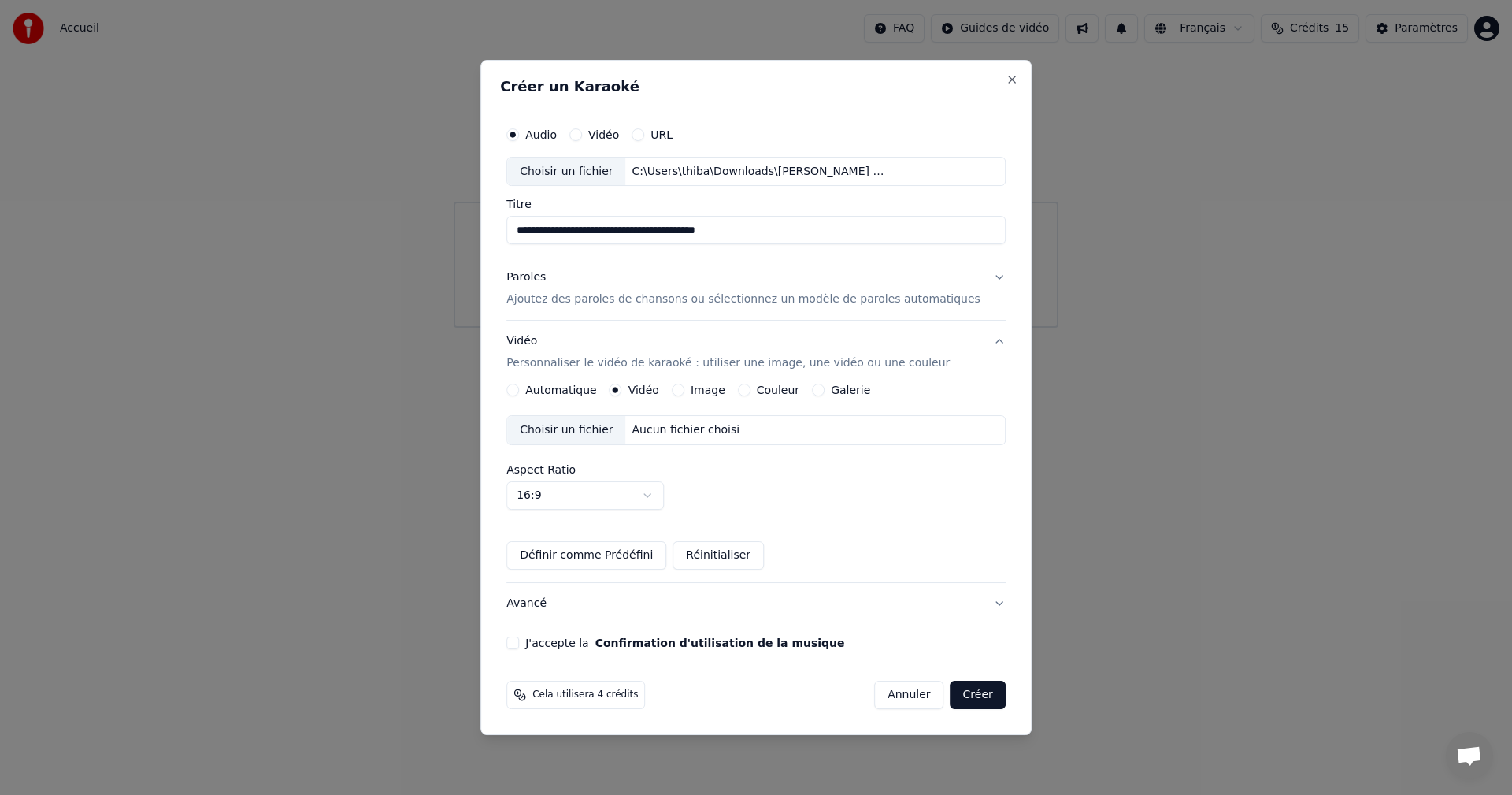
click at [612, 434] on div "Choisir un fichier" at bounding box center [567, 429] width 118 height 28
click at [684, 393] on button "Image" at bounding box center [678, 390] width 13 height 13
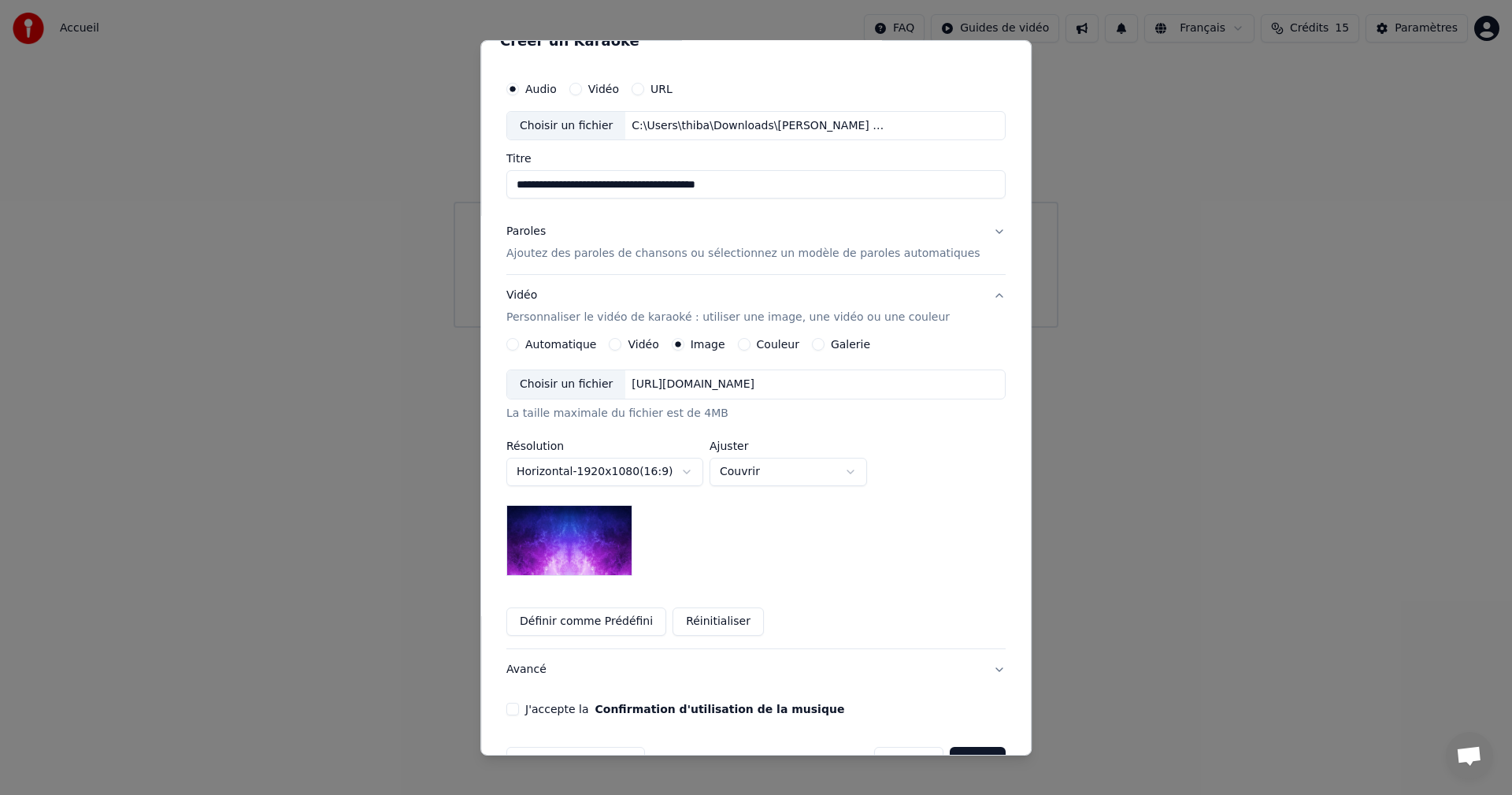
scroll to position [72, 0]
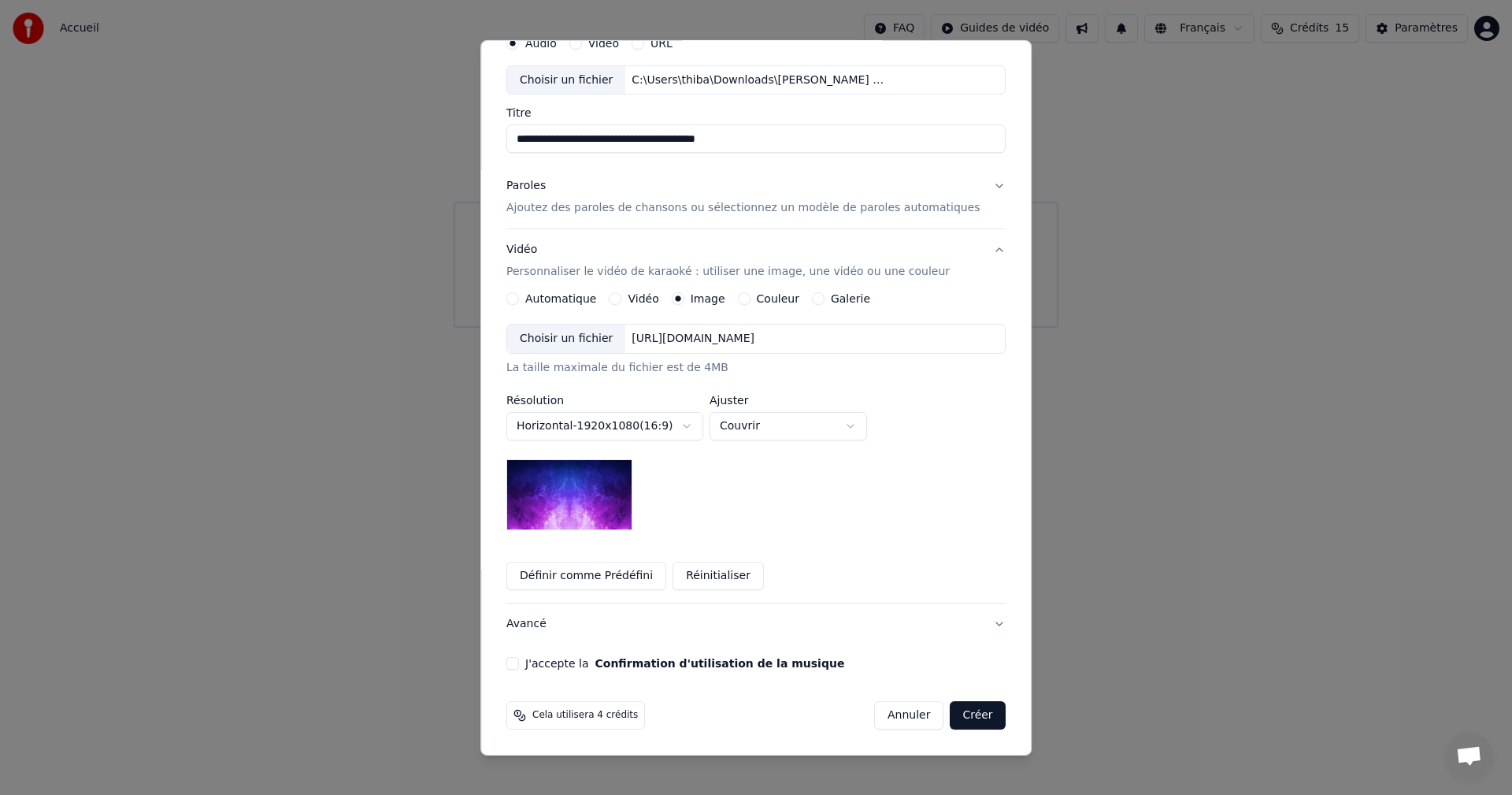
click at [850, 328] on body "**********" at bounding box center [756, 163] width 1512 height 328
click at [788, 328] on body "**********" at bounding box center [756, 163] width 1512 height 328
click at [780, 328] on body "**********" at bounding box center [756, 163] width 1512 height 328
select select "*****"
click at [542, 298] on label "Automatique" at bounding box center [560, 298] width 71 height 11
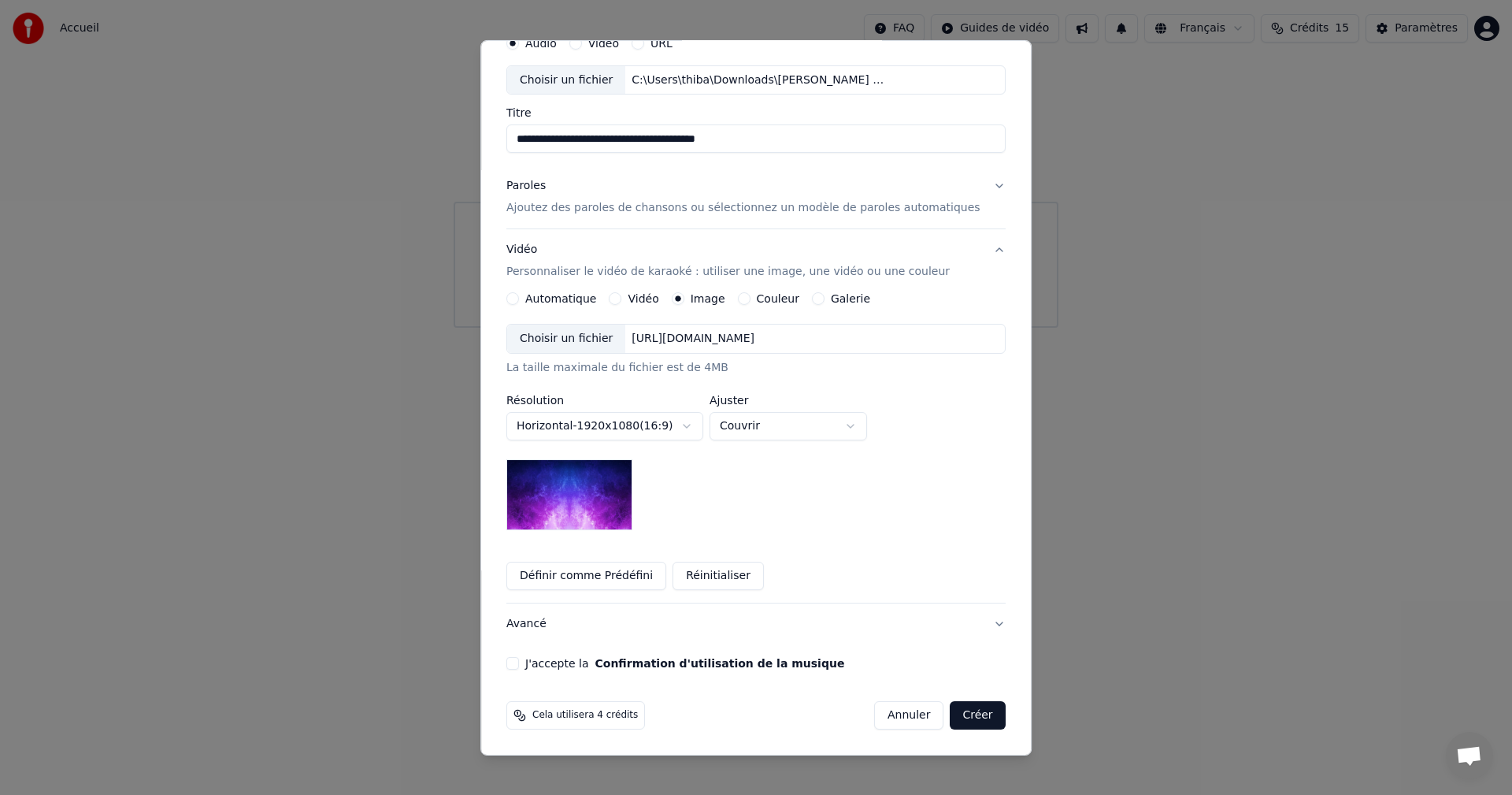
click at [519, 298] on button "Automatique" at bounding box center [512, 298] width 13 height 13
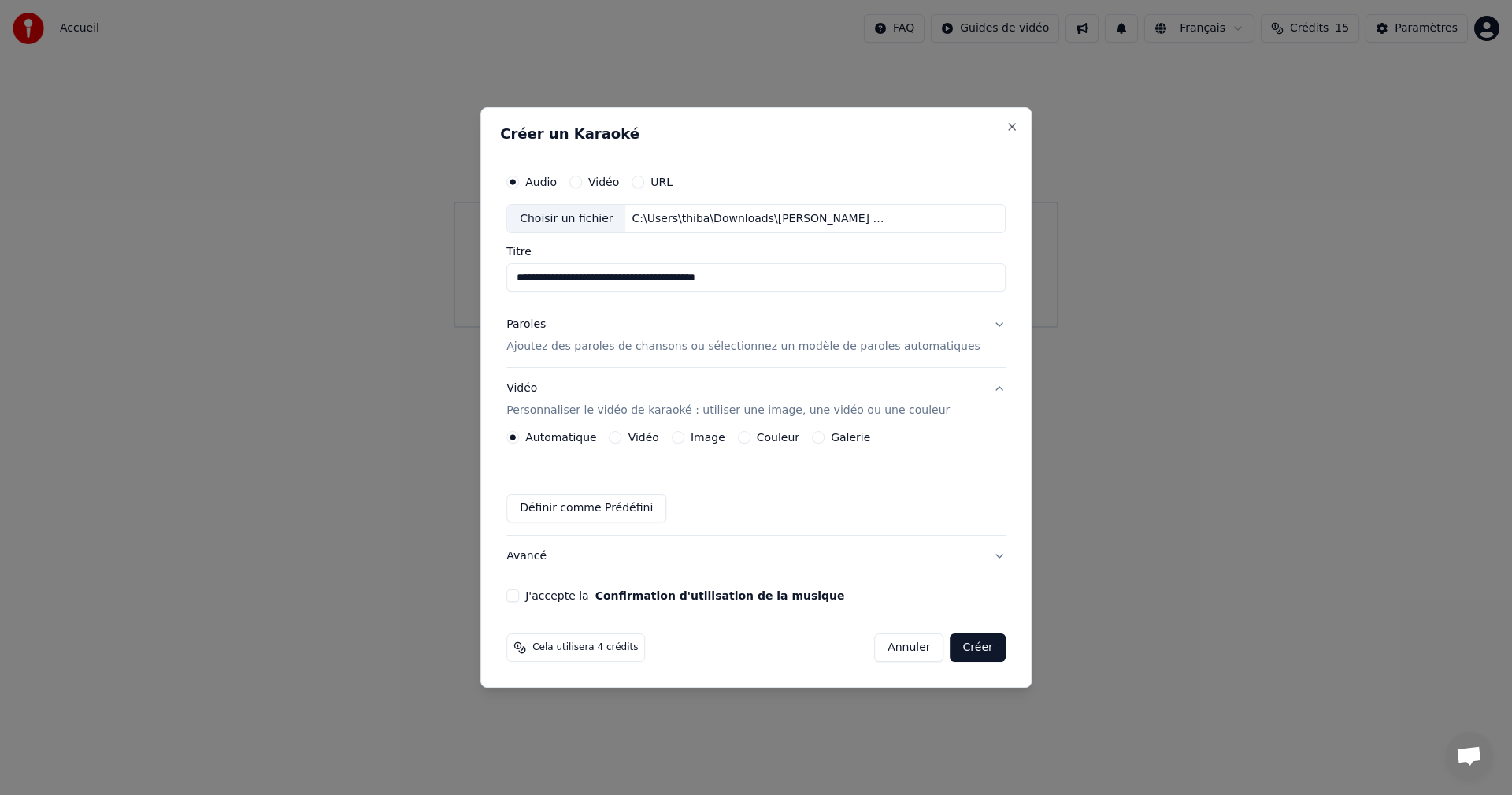
click at [550, 552] on button "Avancé" at bounding box center [756, 556] width 500 height 41
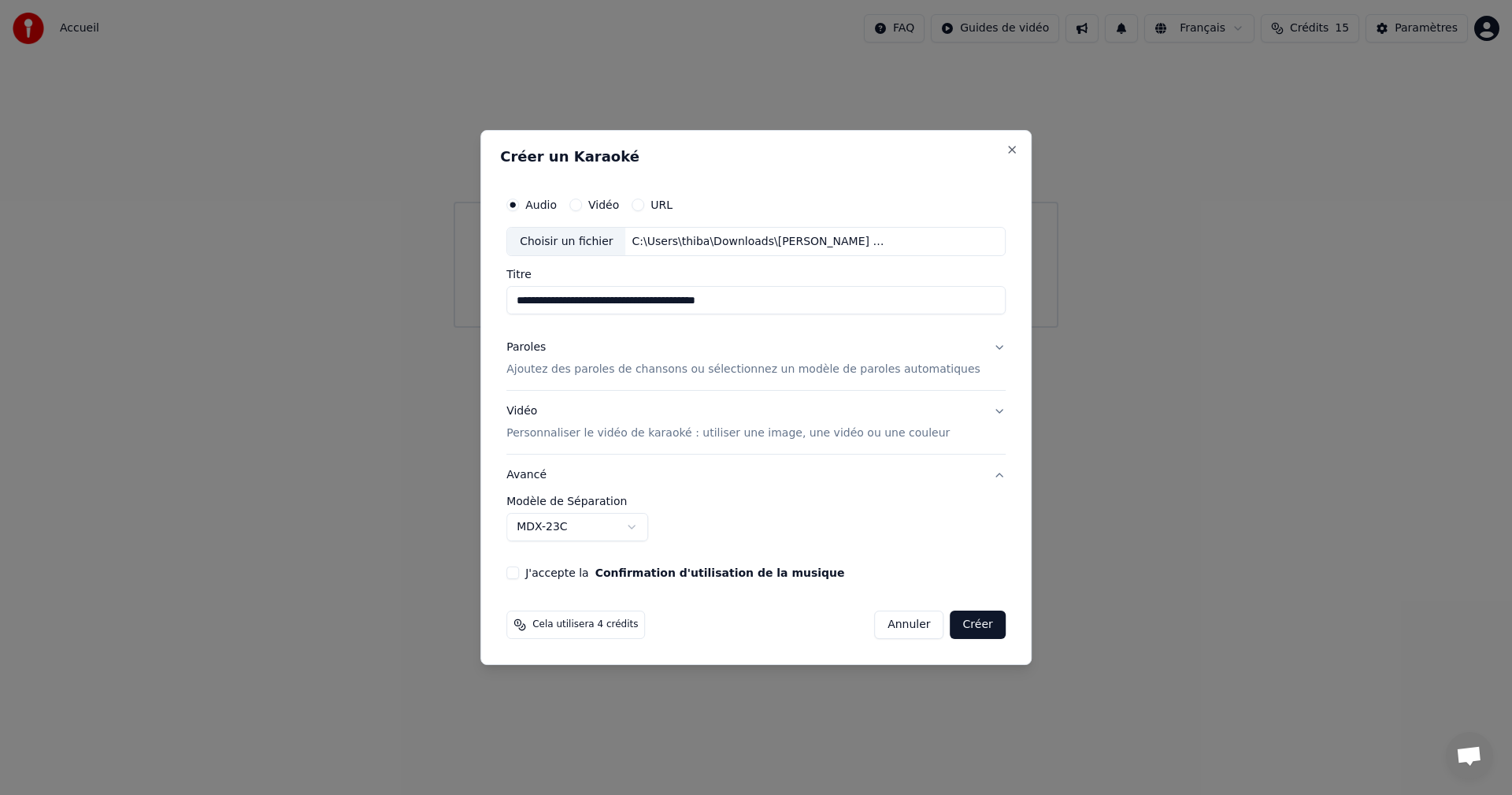
click at [519, 575] on button "J'accepte la Confirmation d'utilisation de la musique" at bounding box center [512, 573] width 13 height 13
click at [976, 346] on button "Paroles Ajoutez des paroles de chansons ou sélectionnez un modèle de paroles au…" at bounding box center [756, 359] width 500 height 63
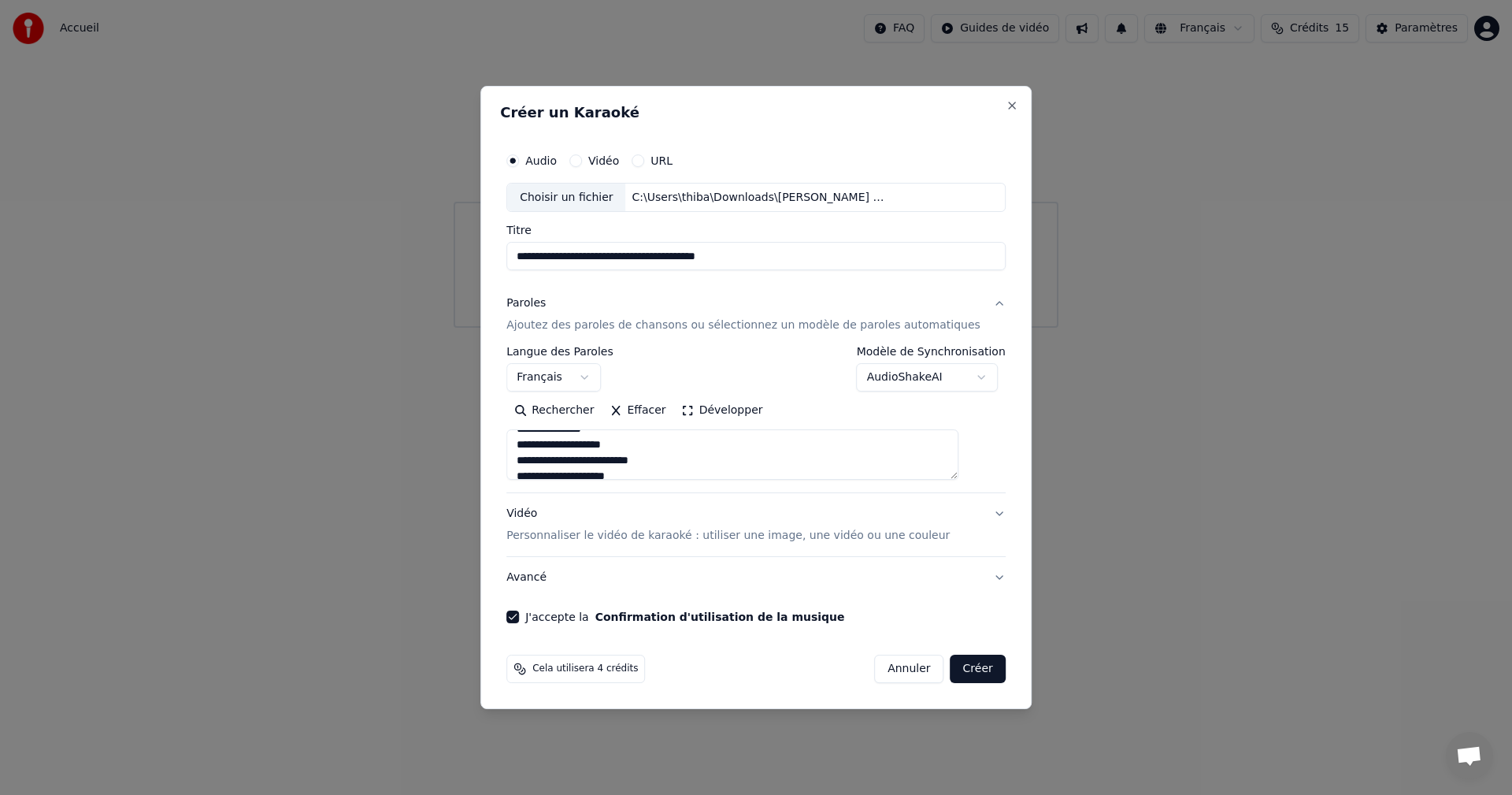
scroll to position [236, 0]
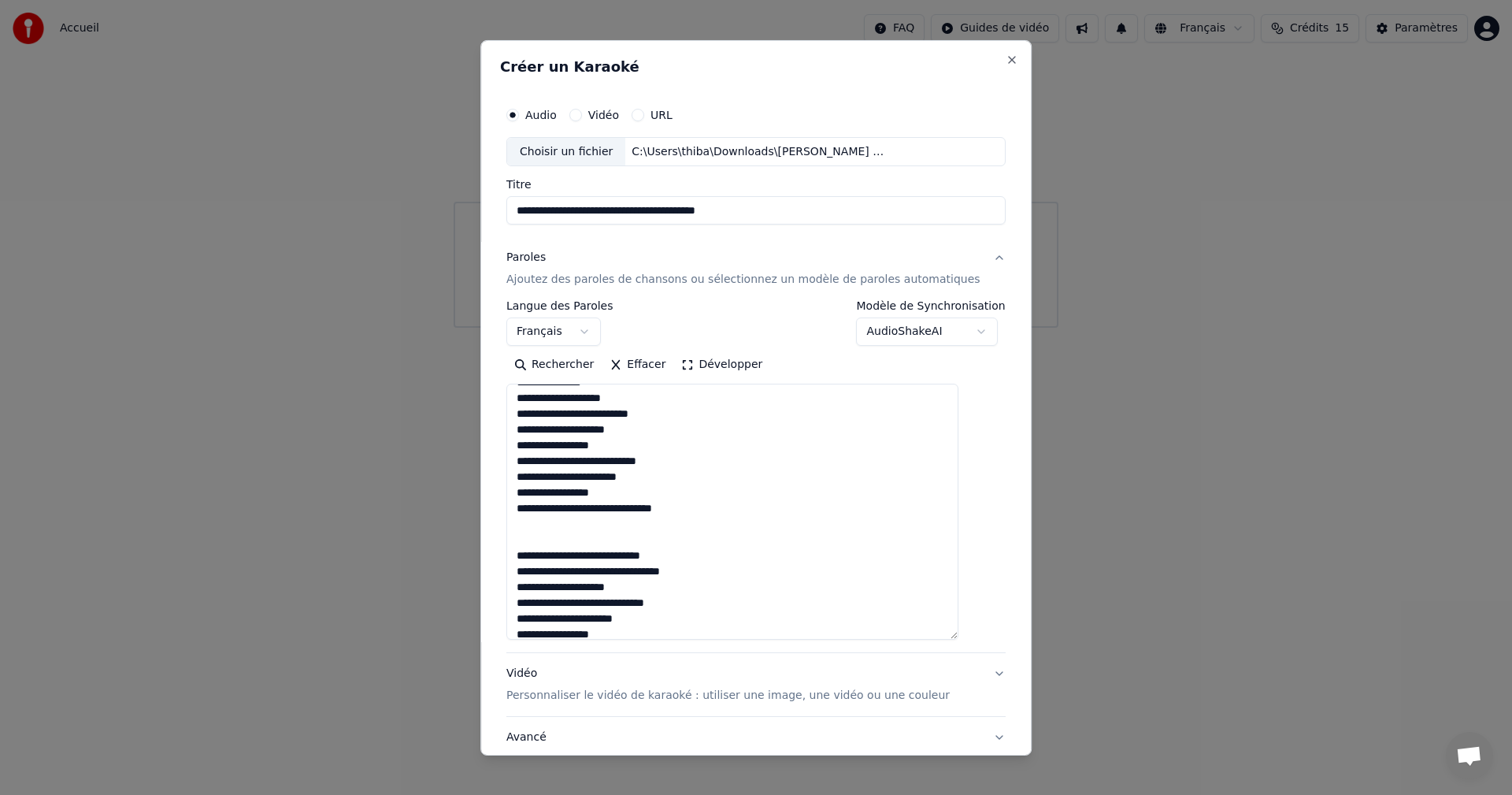
drag, startPoint x: 980, startPoint y: 476, endPoint x: 935, endPoint y: 613, distance: 144.2
click at [959, 640] on textarea at bounding box center [733, 512] width 452 height 256
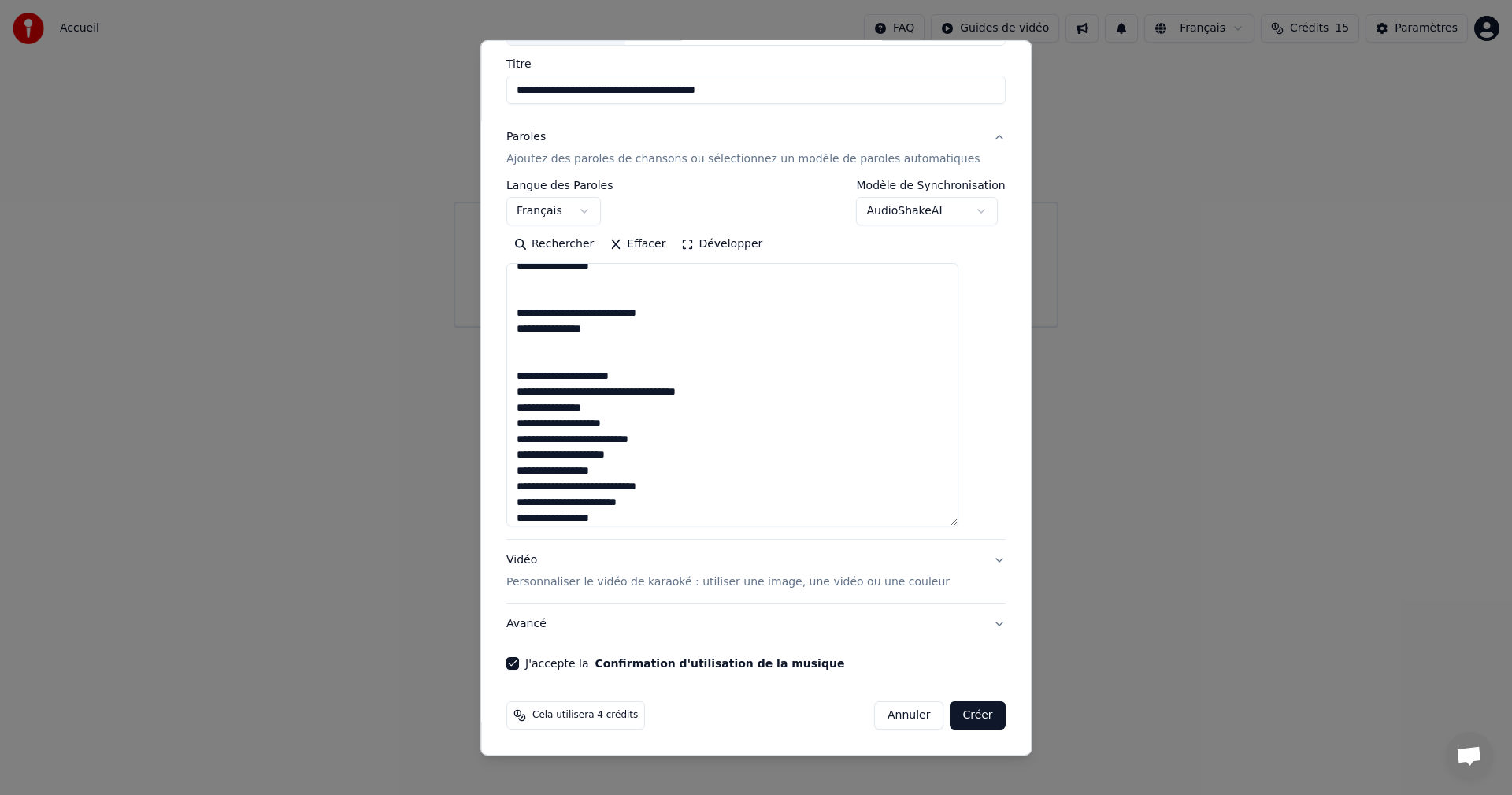
scroll to position [507, 0]
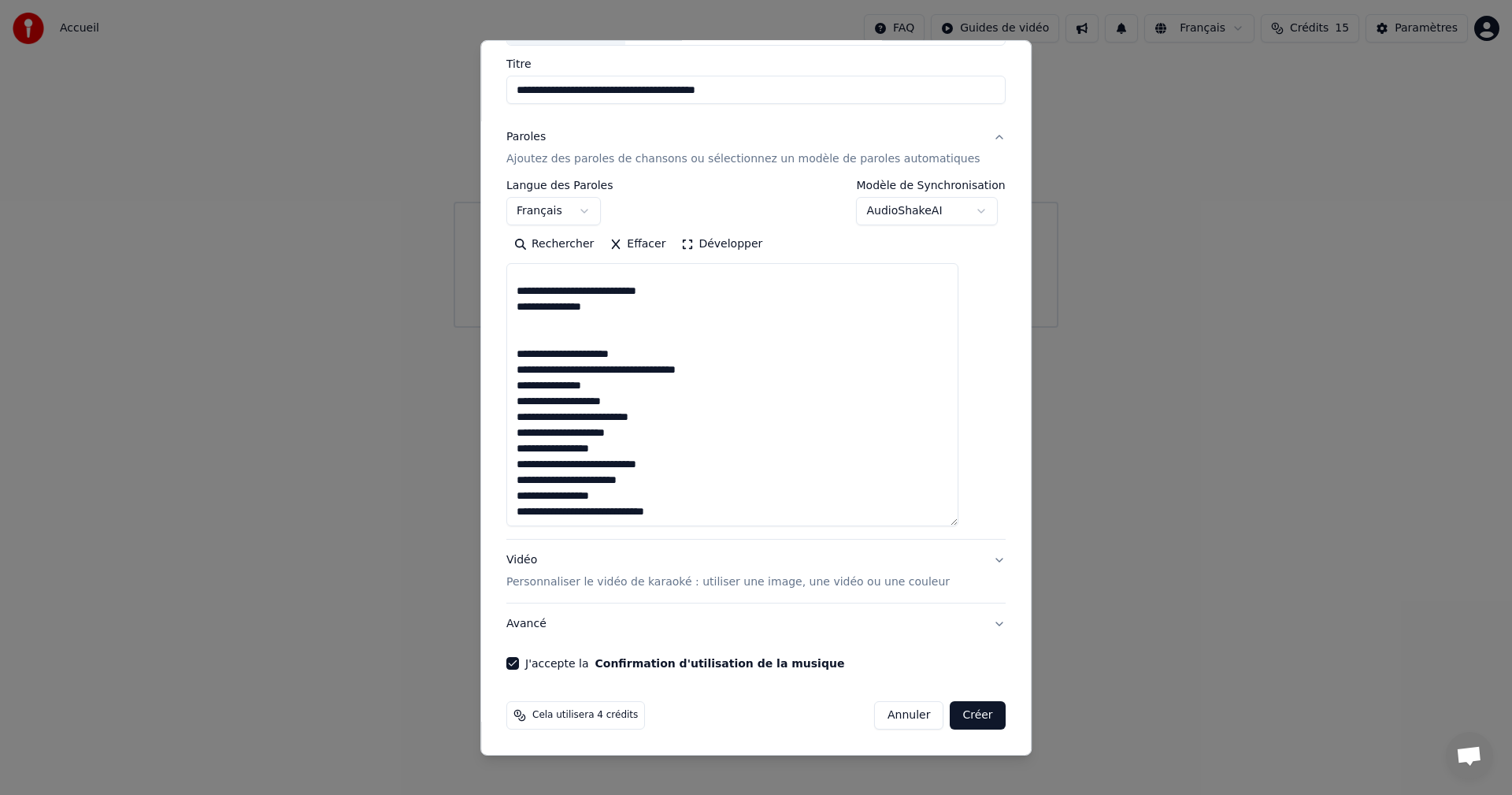
click at [615, 371] on textarea at bounding box center [733, 395] width 452 height 263
click at [719, 508] on textarea at bounding box center [733, 395] width 452 height 263
drag, startPoint x: 535, startPoint y: 309, endPoint x: 693, endPoint y: 476, distance: 229.9
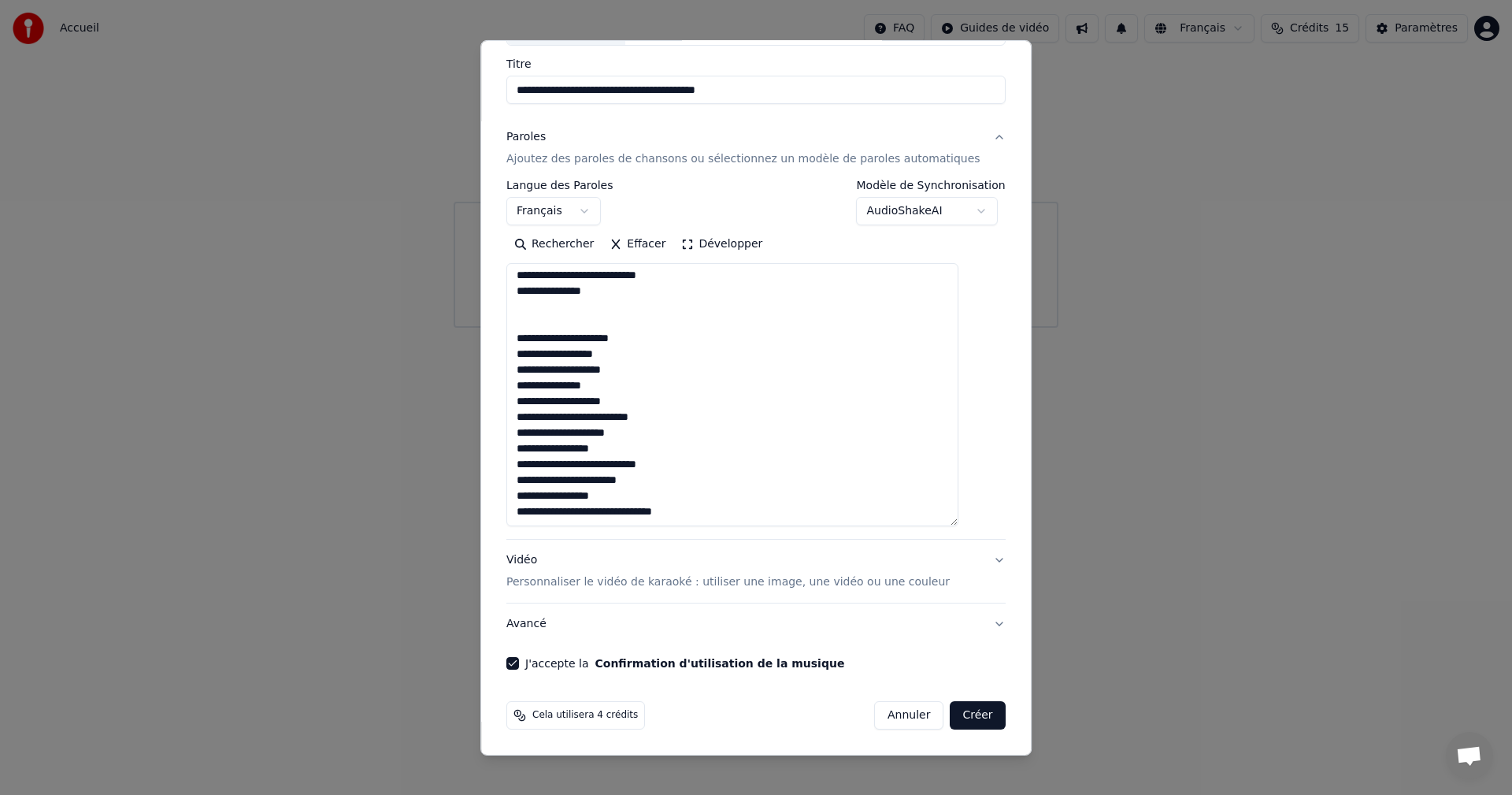
click at [693, 476] on textarea at bounding box center [733, 395] width 452 height 263
click at [664, 503] on textarea at bounding box center [733, 395] width 452 height 263
click at [662, 511] on textarea at bounding box center [733, 395] width 452 height 263
paste textarea "**********"
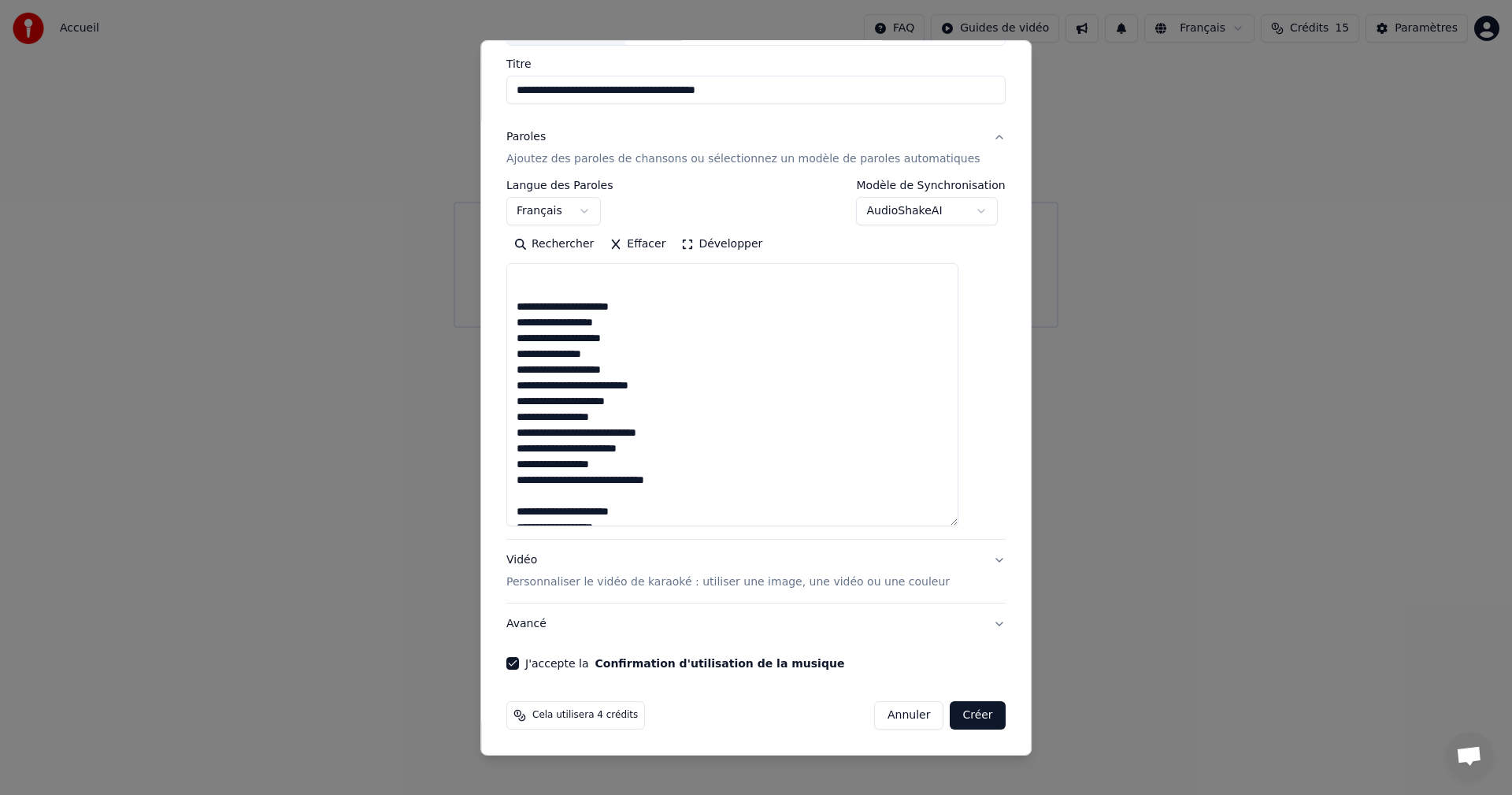
scroll to position [727, 0]
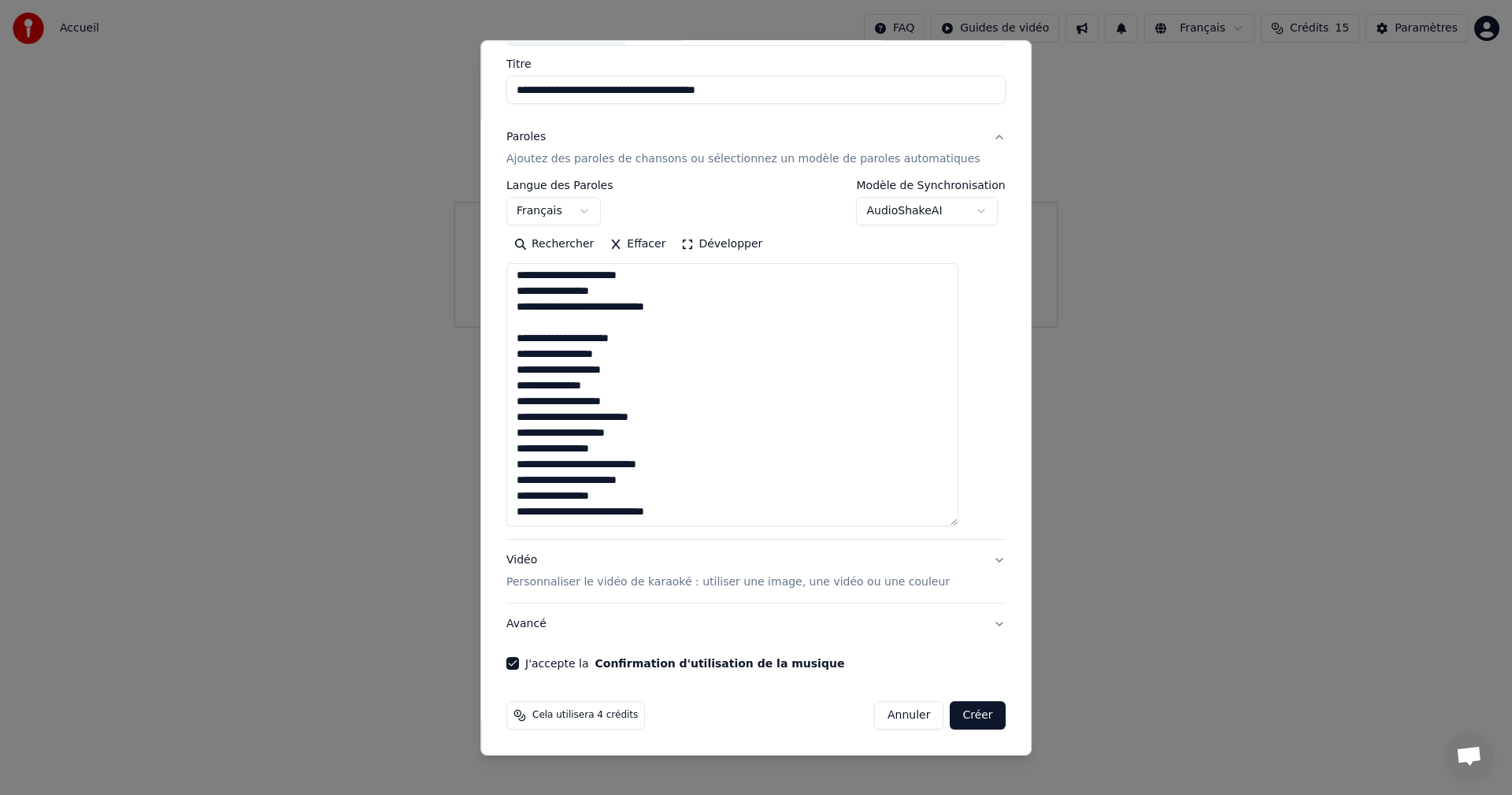
type textarea "**********"
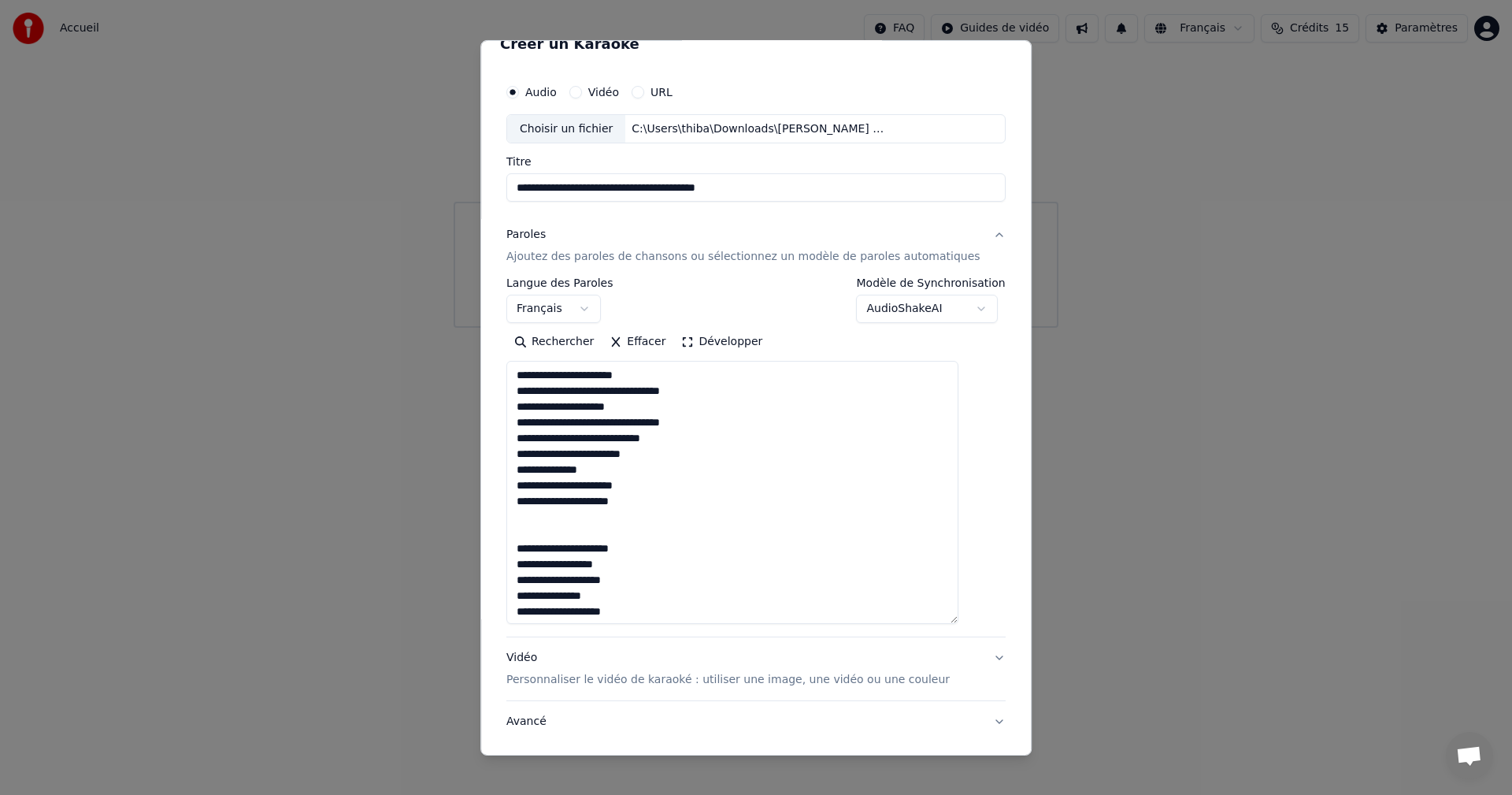
scroll to position [0, 0]
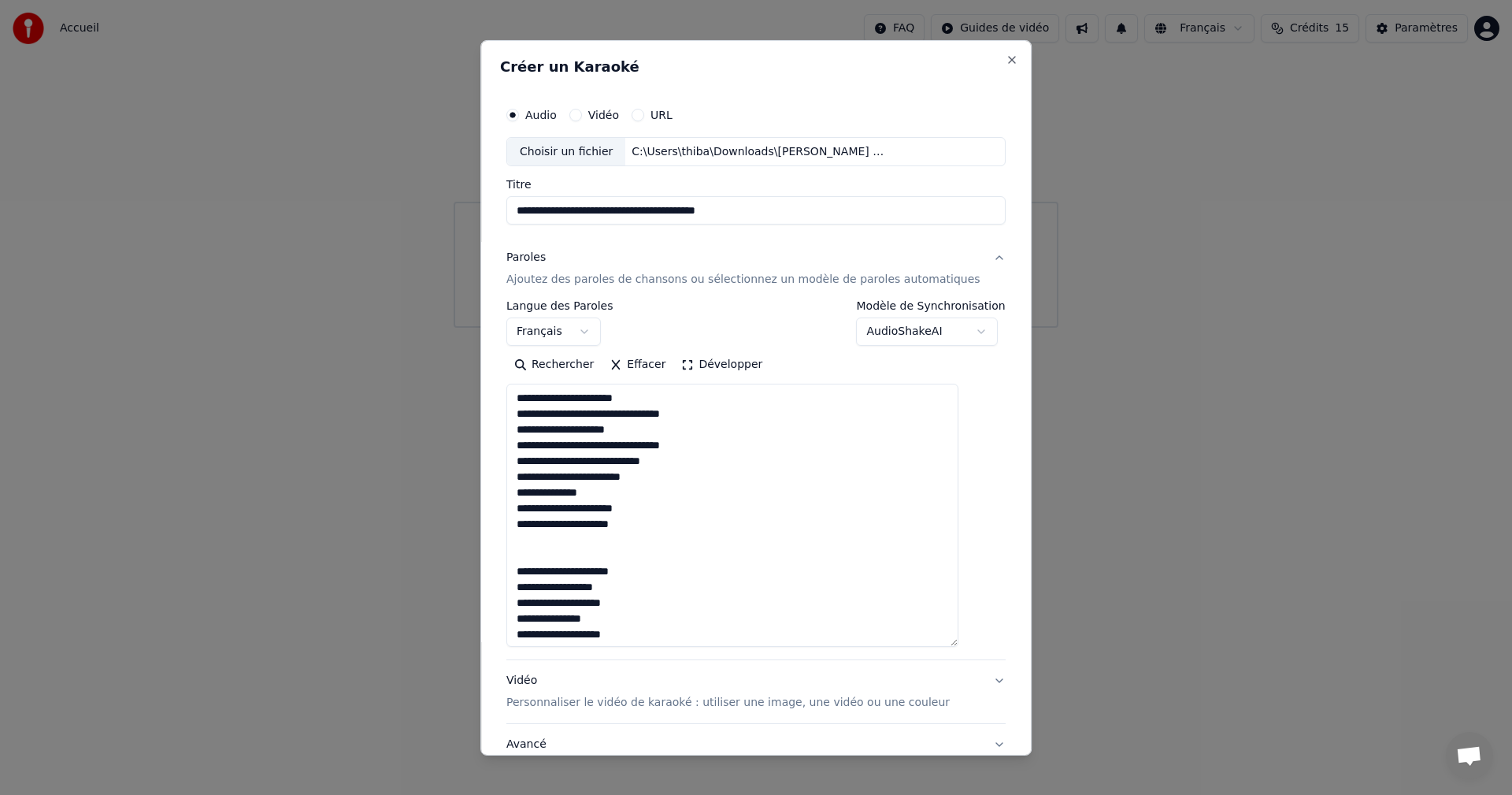
drag, startPoint x: 757, startPoint y: 214, endPoint x: 679, endPoint y: 211, distance: 78.1
click at [679, 211] on input "**********" at bounding box center [756, 210] width 500 height 28
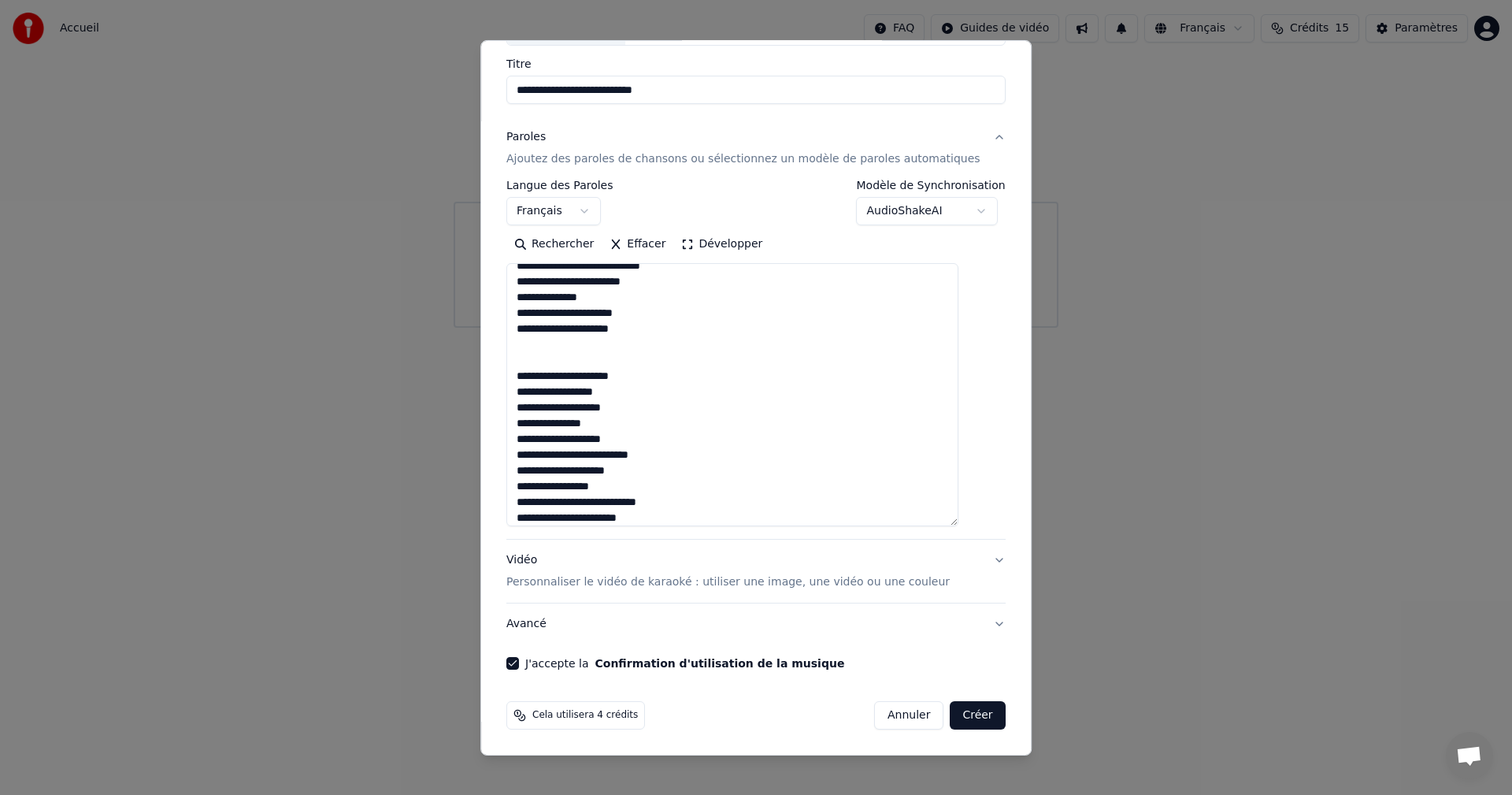
scroll to position [78, 0]
type input "**********"
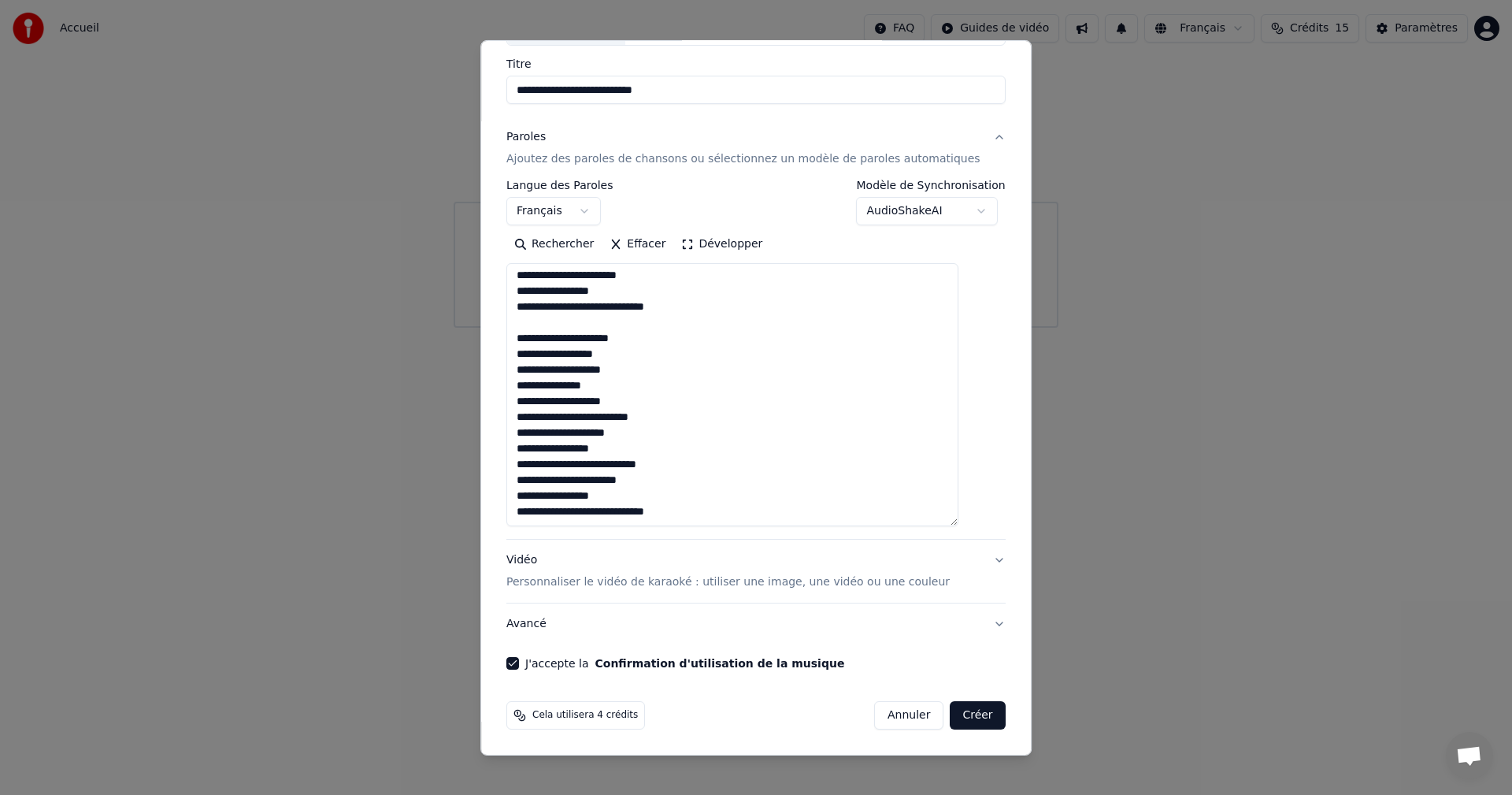
click at [950, 715] on button "Créer" at bounding box center [977, 715] width 55 height 28
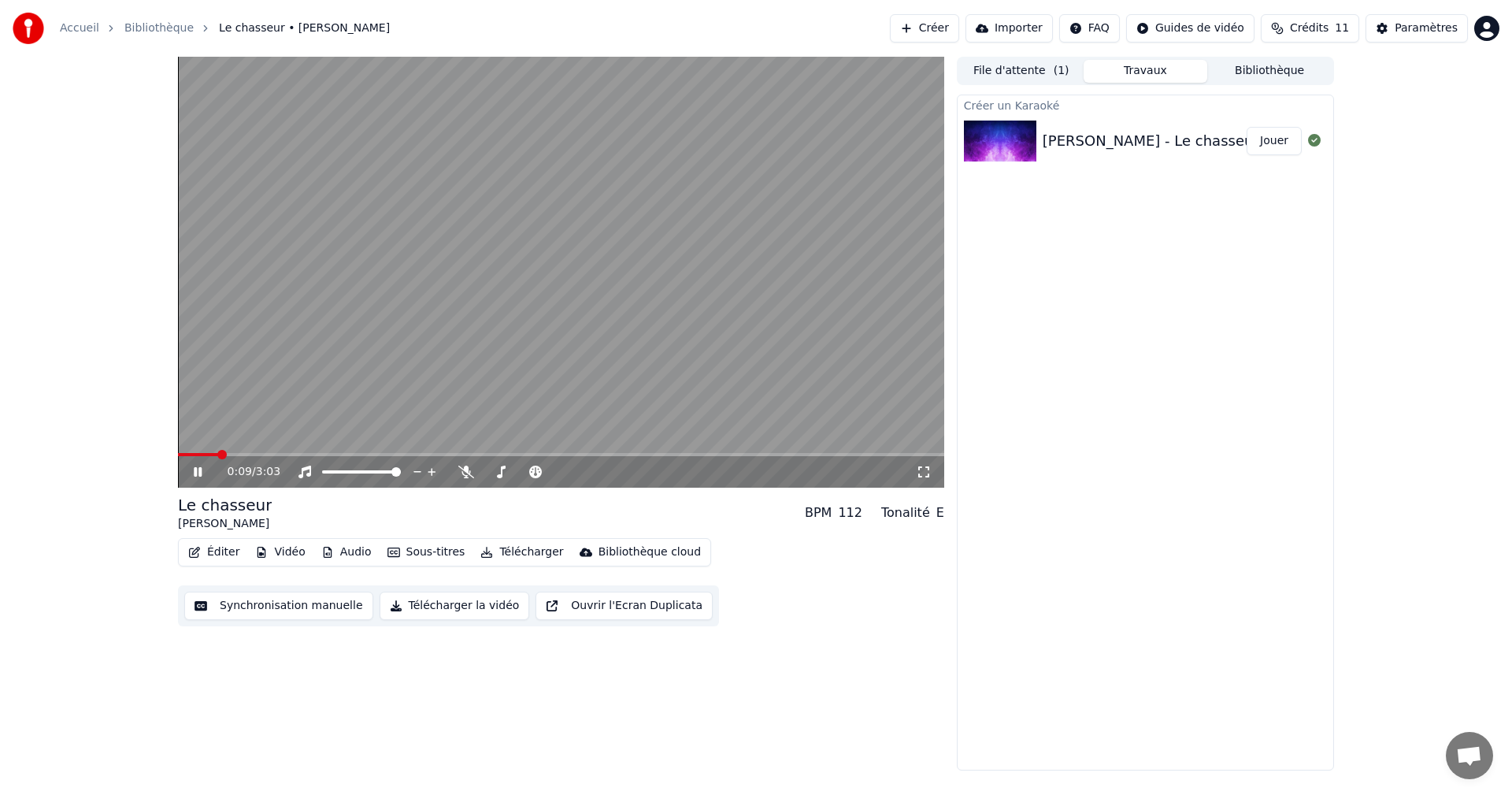
click at [194, 470] on icon at bounding box center [197, 472] width 8 height 10
click at [207, 456] on span at bounding box center [212, 455] width 10 height 10
click at [195, 466] on icon at bounding box center [209, 472] width 37 height 13
drag, startPoint x: 197, startPoint y: 453, endPoint x: 166, endPoint y: 457, distance: 31.3
click at [172, 457] on div "0:05 / 3:03 Le chasseur Michel Delpech BPM 112 Tonalité E Éditer Vidéo Audio So…" at bounding box center [756, 414] width 1181 height 714
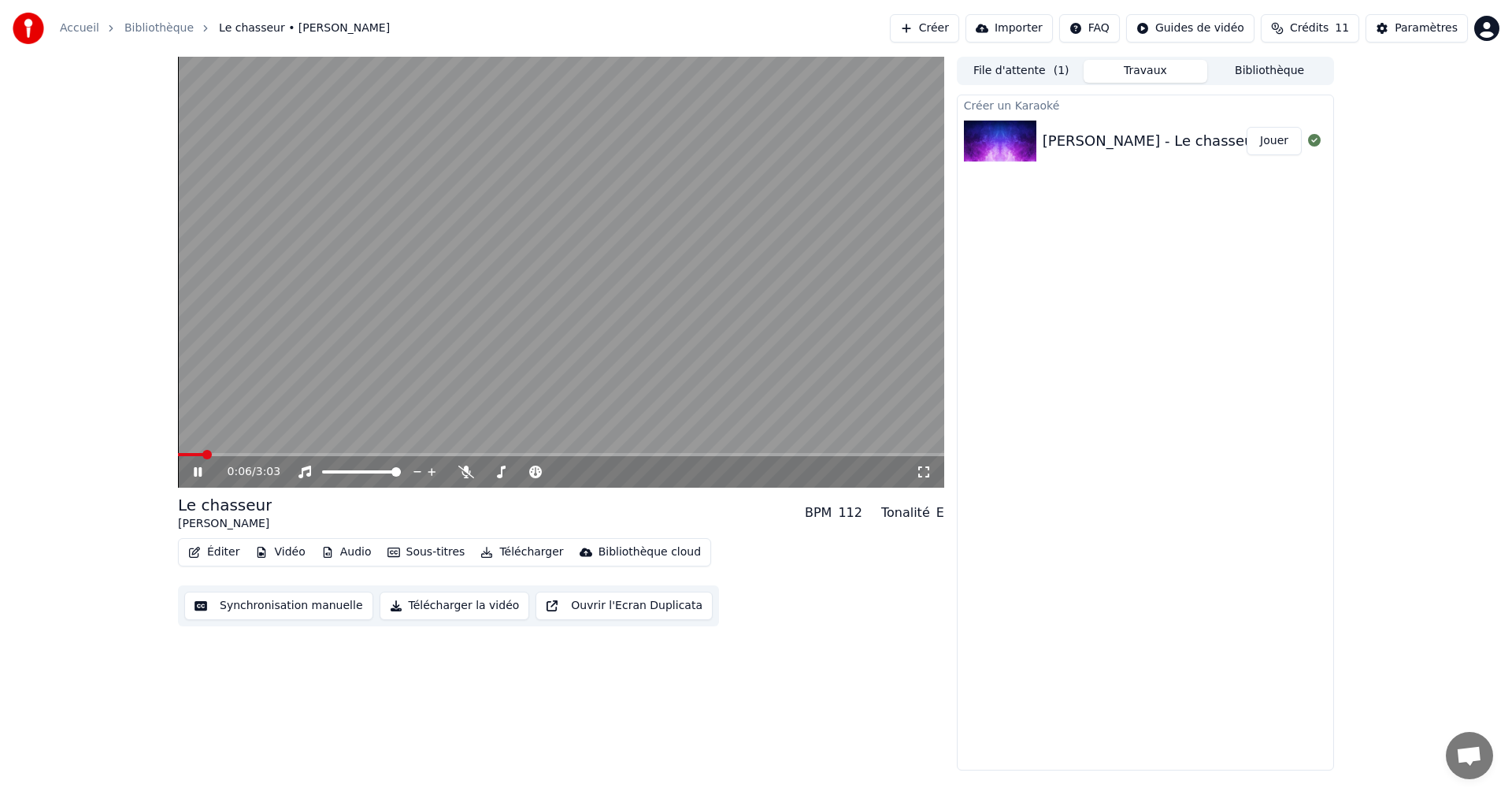
click at [178, 456] on span at bounding box center [190, 455] width 25 height 3
click at [470, 469] on icon at bounding box center [466, 472] width 15 height 13
click at [466, 470] on icon at bounding box center [465, 472] width 9 height 13
drag, startPoint x: 482, startPoint y: 472, endPoint x: 494, endPoint y: 472, distance: 12.0
click at [494, 472] on div at bounding box center [538, 472] width 127 height 15
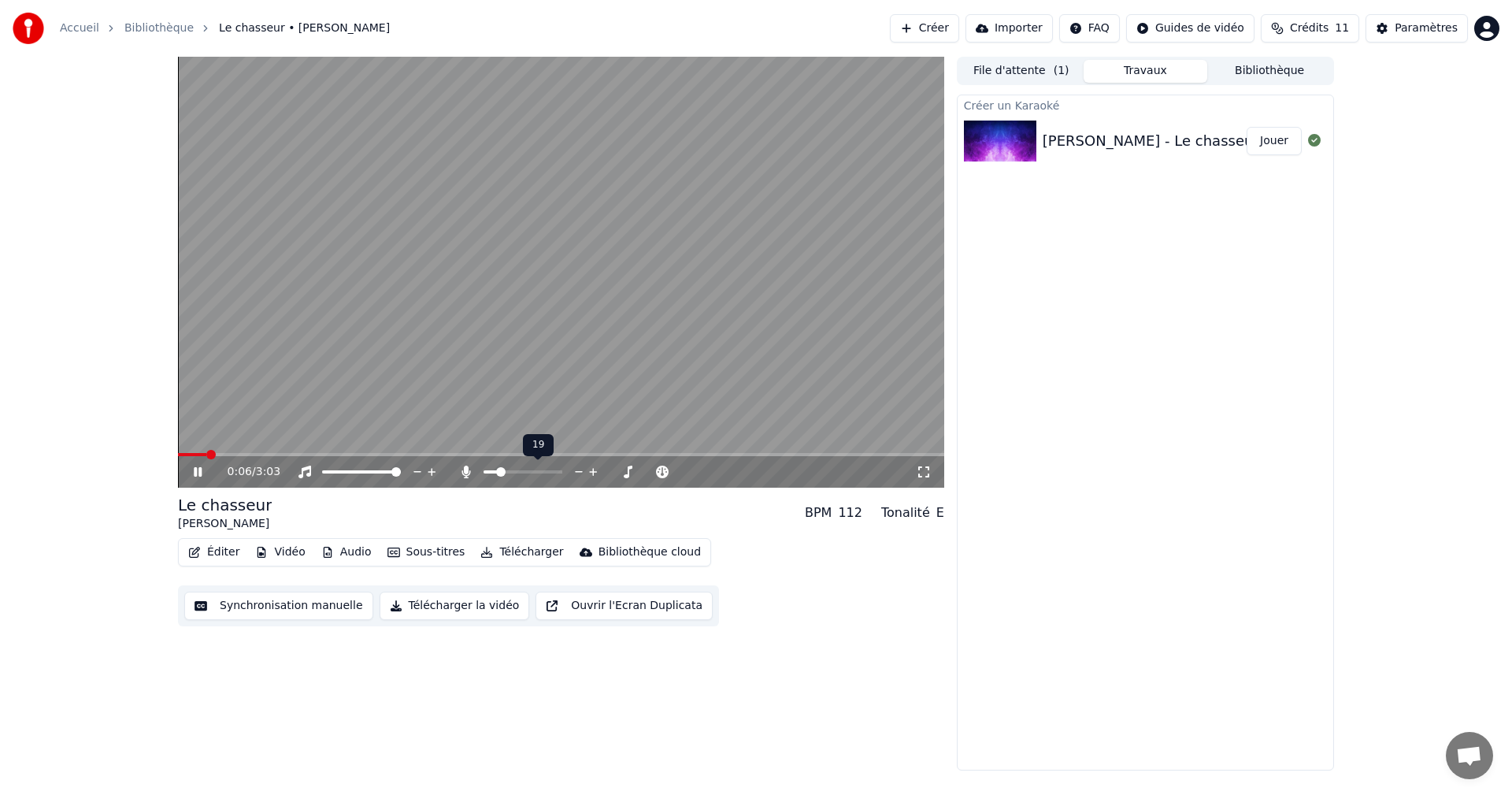
click at [499, 469] on span at bounding box center [501, 472] width 10 height 10
click at [209, 554] on button "Éditer" at bounding box center [214, 552] width 64 height 22
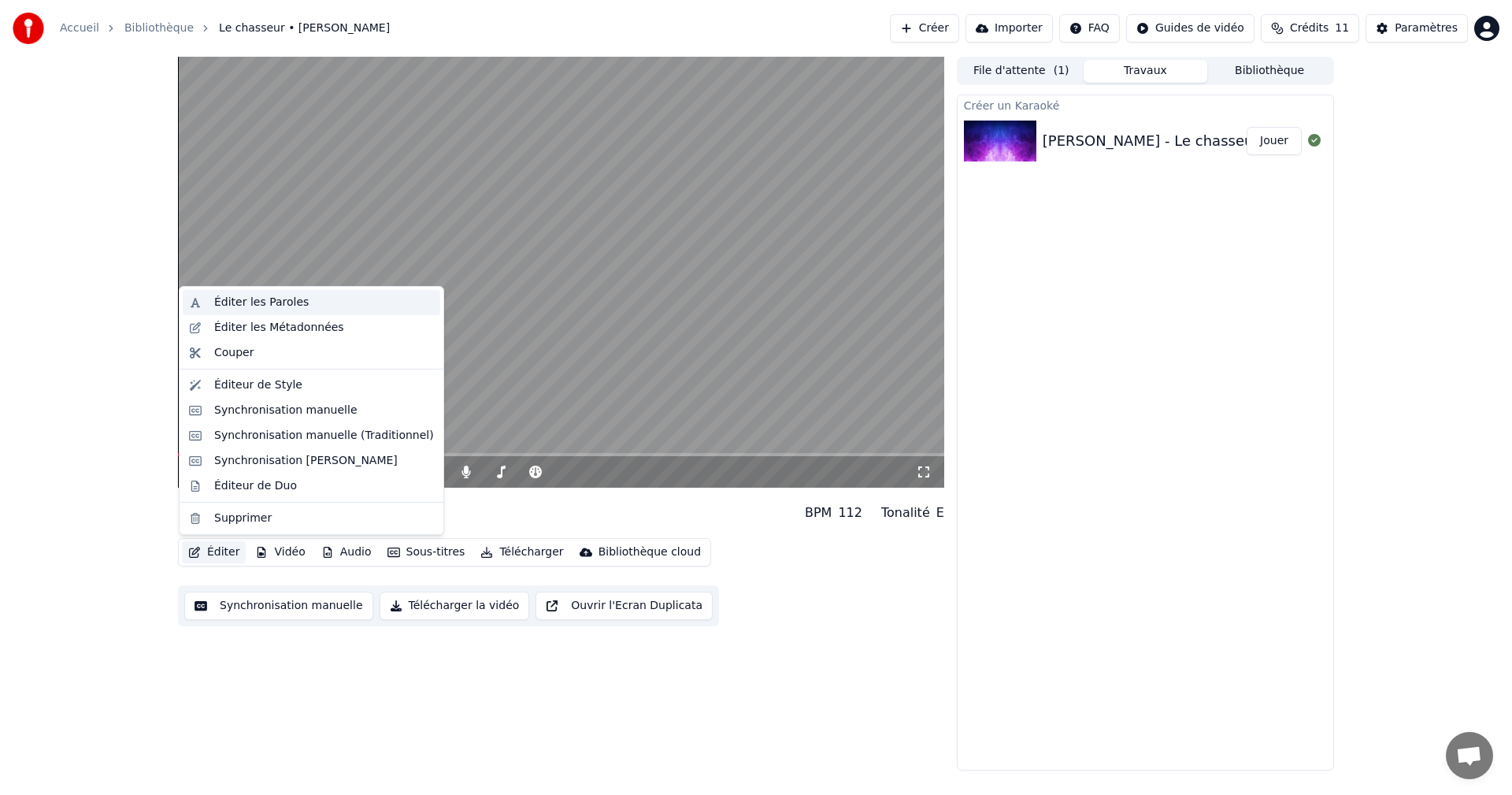
click at [296, 300] on div "Éditer les Paroles" at bounding box center [262, 303] width 95 height 15
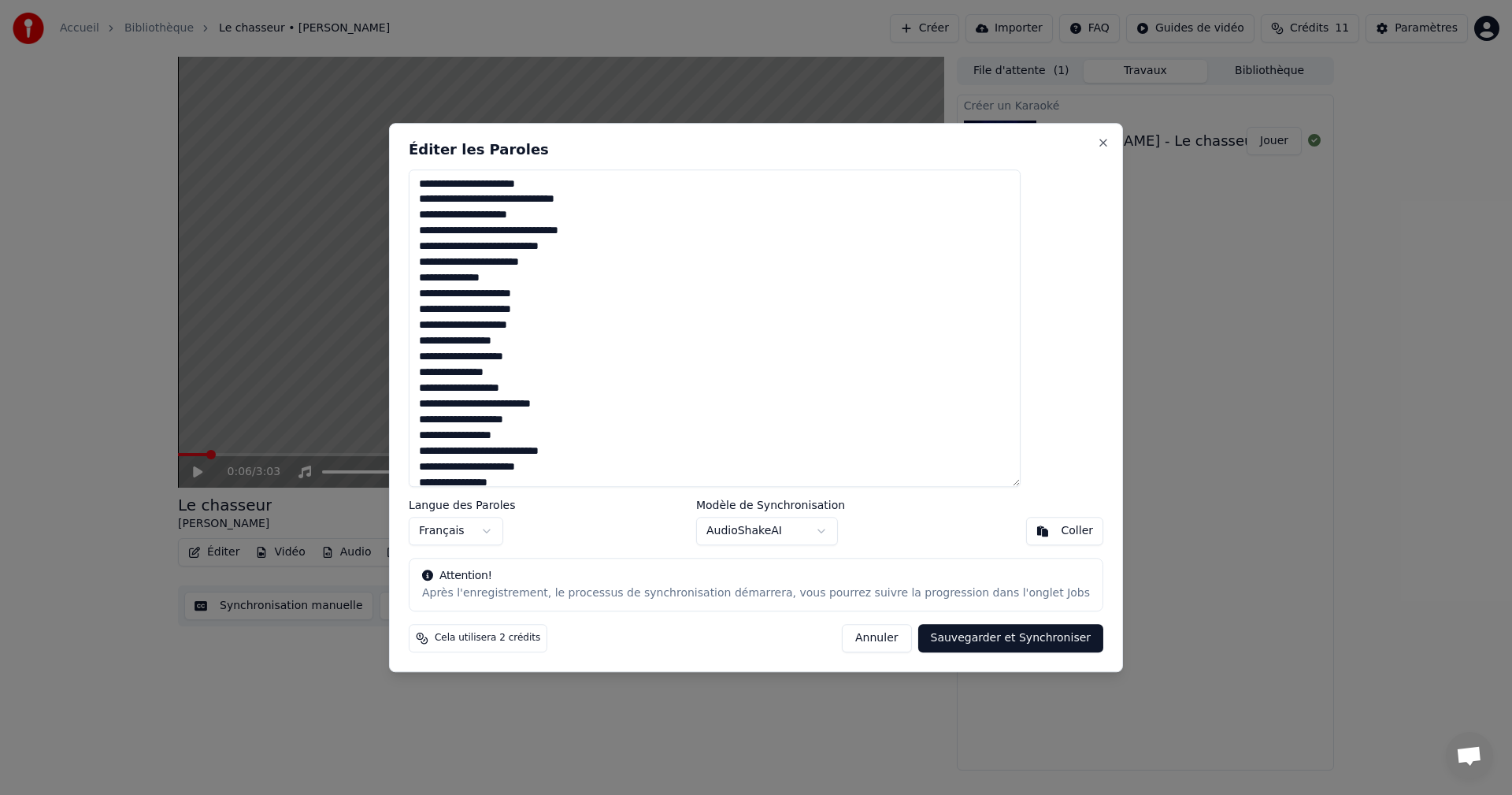
click at [852, 644] on button "Annuler" at bounding box center [877, 637] width 70 height 28
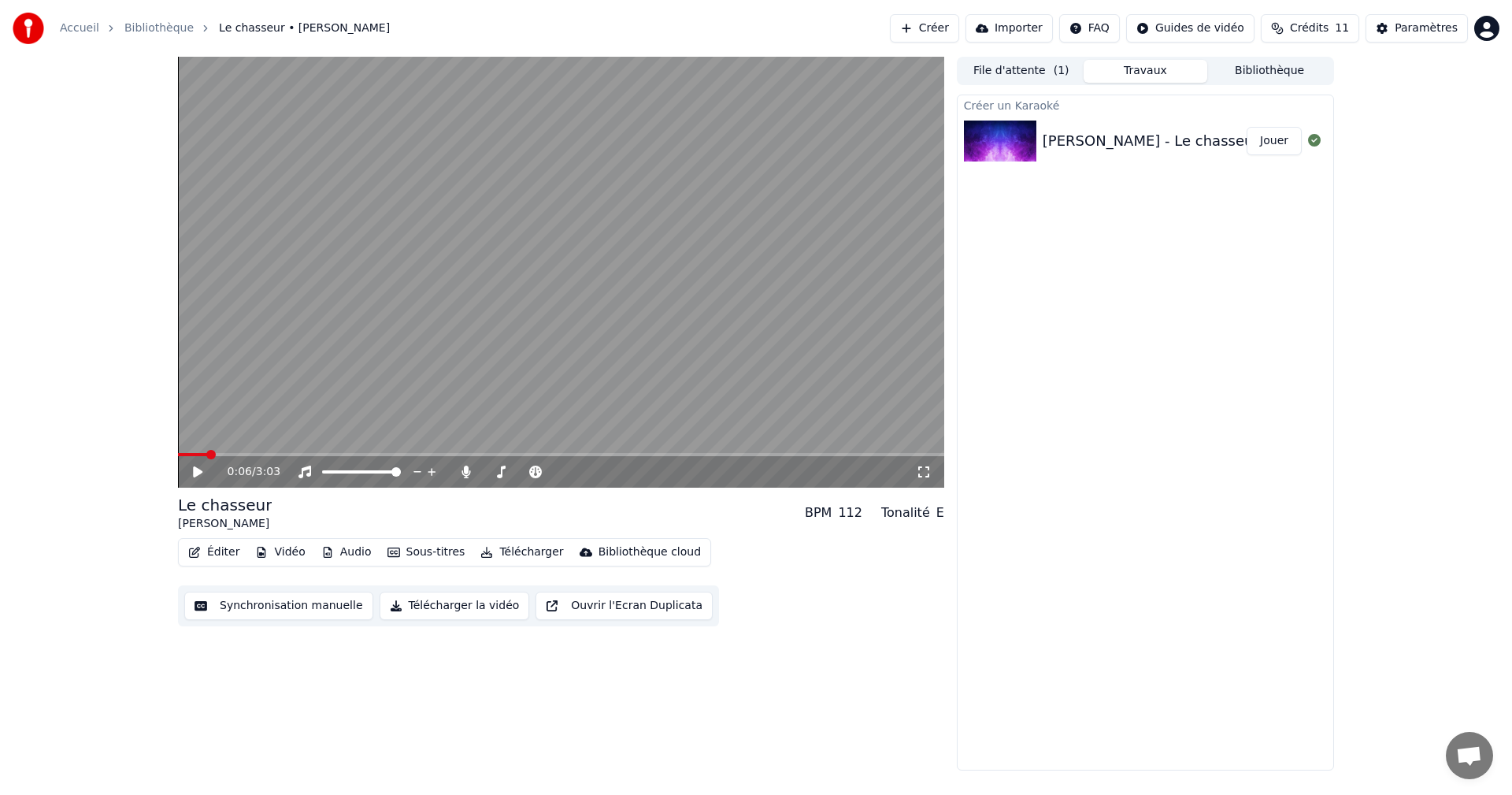
click at [207, 546] on button "Éditer" at bounding box center [214, 552] width 64 height 22
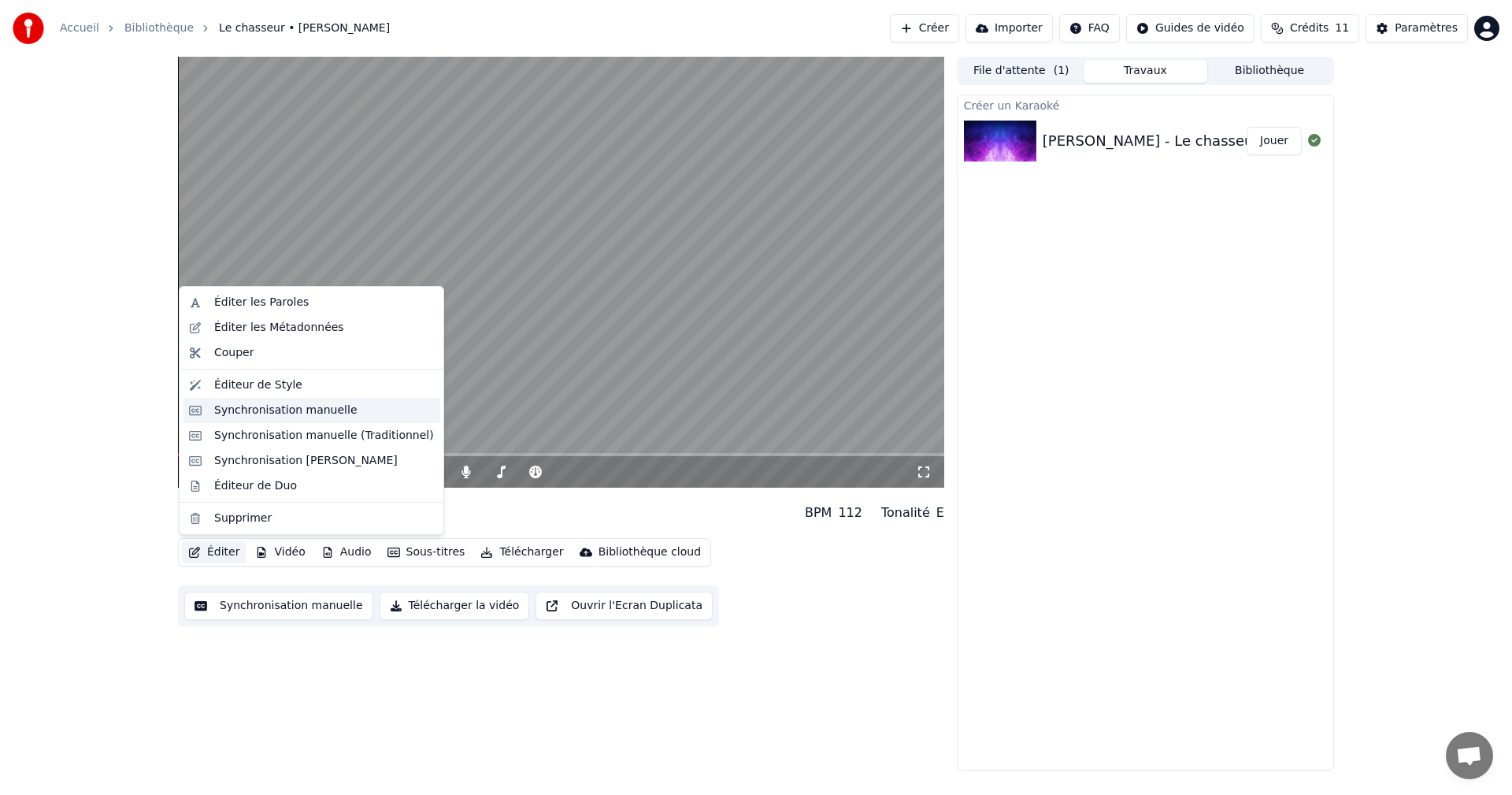
click at [307, 410] on div "Synchronisation manuelle" at bounding box center [286, 410] width 143 height 15
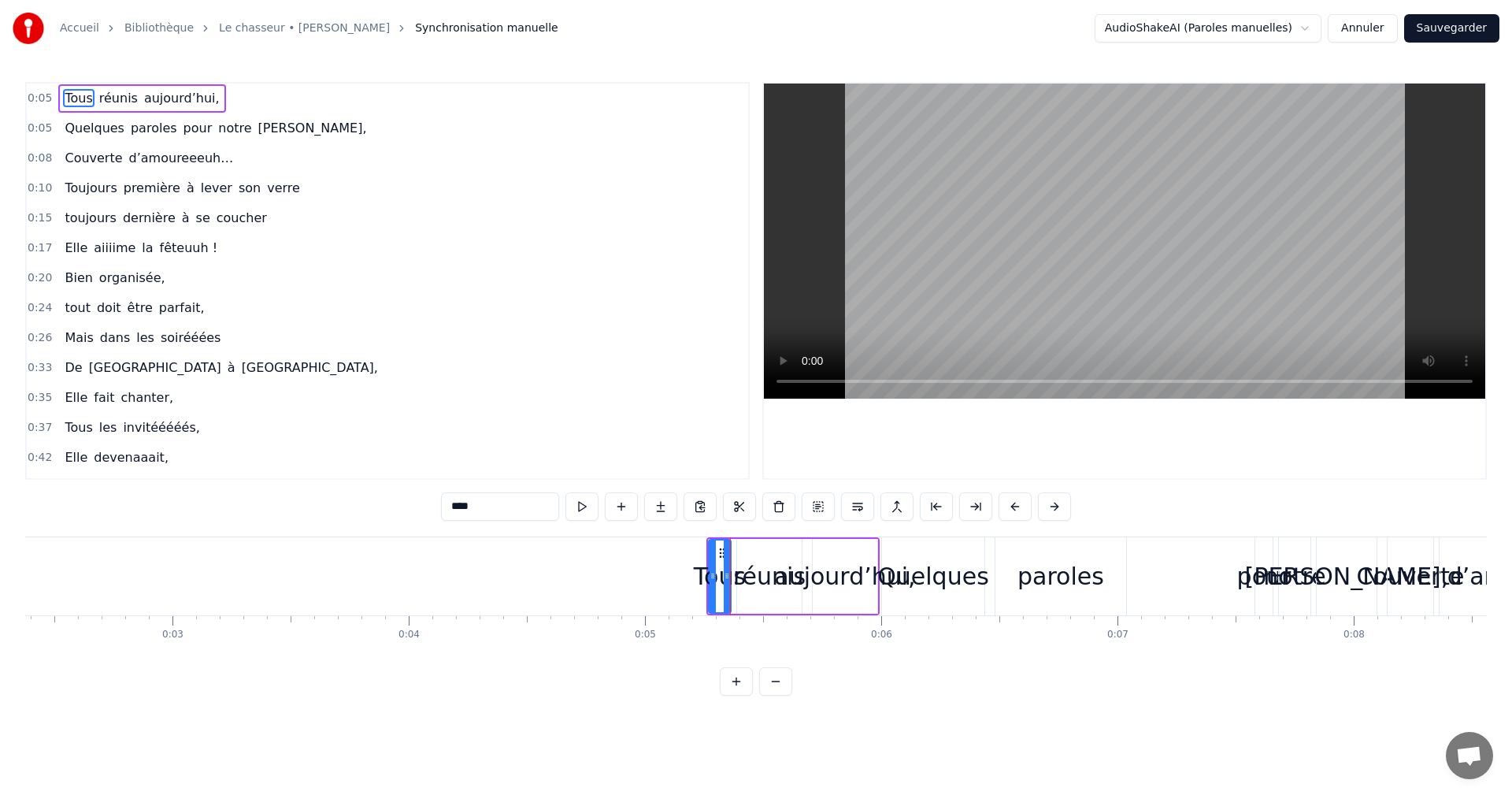
scroll to position [0, 567]
click at [1309, 25] on html "Accueil Bibliothèque Le chasseur • Michel Delpech Synchronisation manuelle Audi…" at bounding box center [756, 361] width 1512 height 721
click at [1060, 46] on html "Accueil Bibliothèque Le chasseur • Michel Delpech Synchronisation manuelle Audi…" at bounding box center [756, 361] width 1512 height 721
click at [66, 96] on span "Tous" at bounding box center [78, 98] width 31 height 18
click at [1051, 510] on button at bounding box center [1055, 506] width 33 height 28
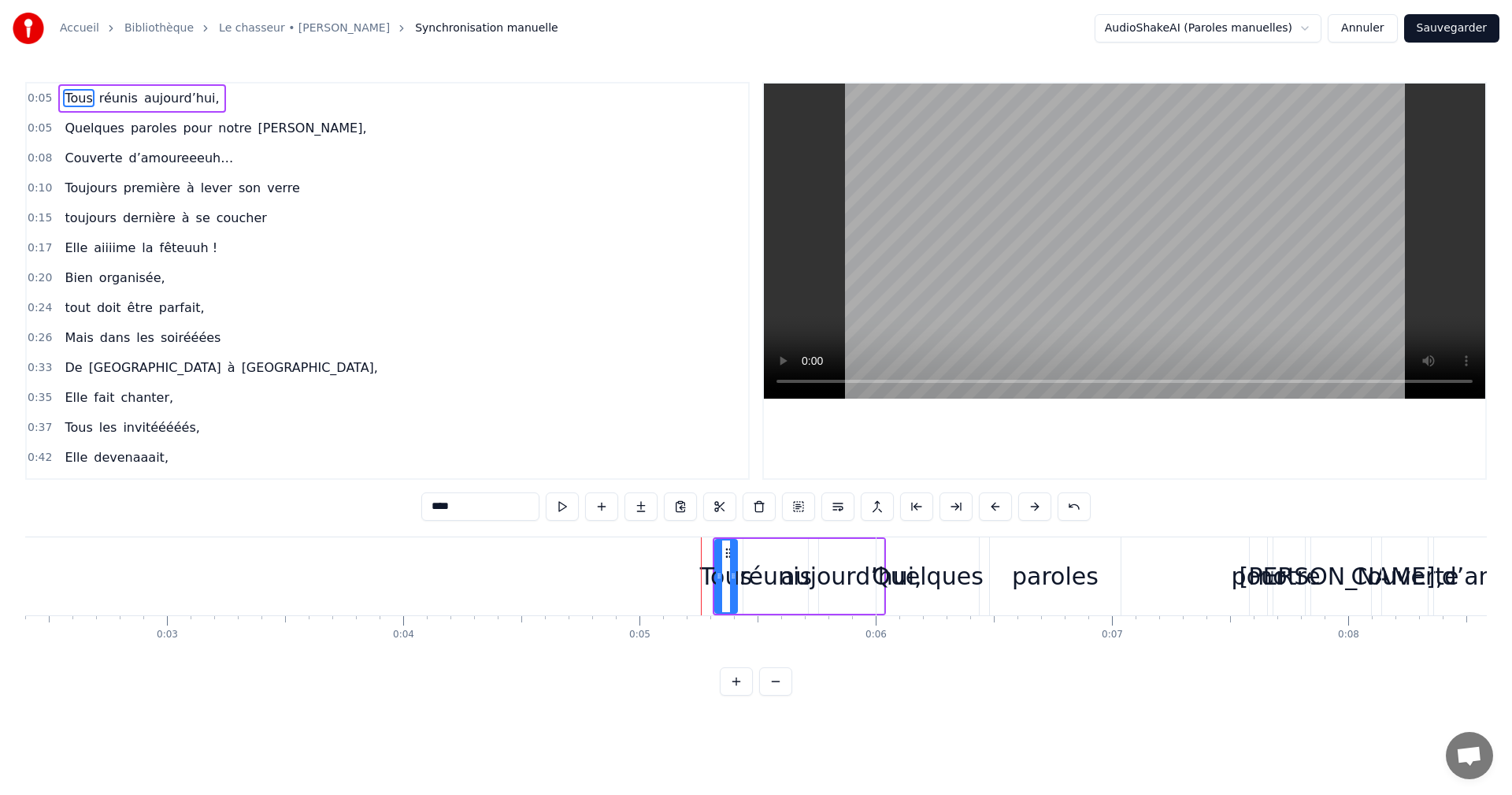
click at [1025, 507] on button at bounding box center [1035, 506] width 33 height 28
click at [1070, 504] on button at bounding box center [1074, 506] width 33 height 28
click at [1070, 504] on button at bounding box center [1055, 506] width 33 height 28
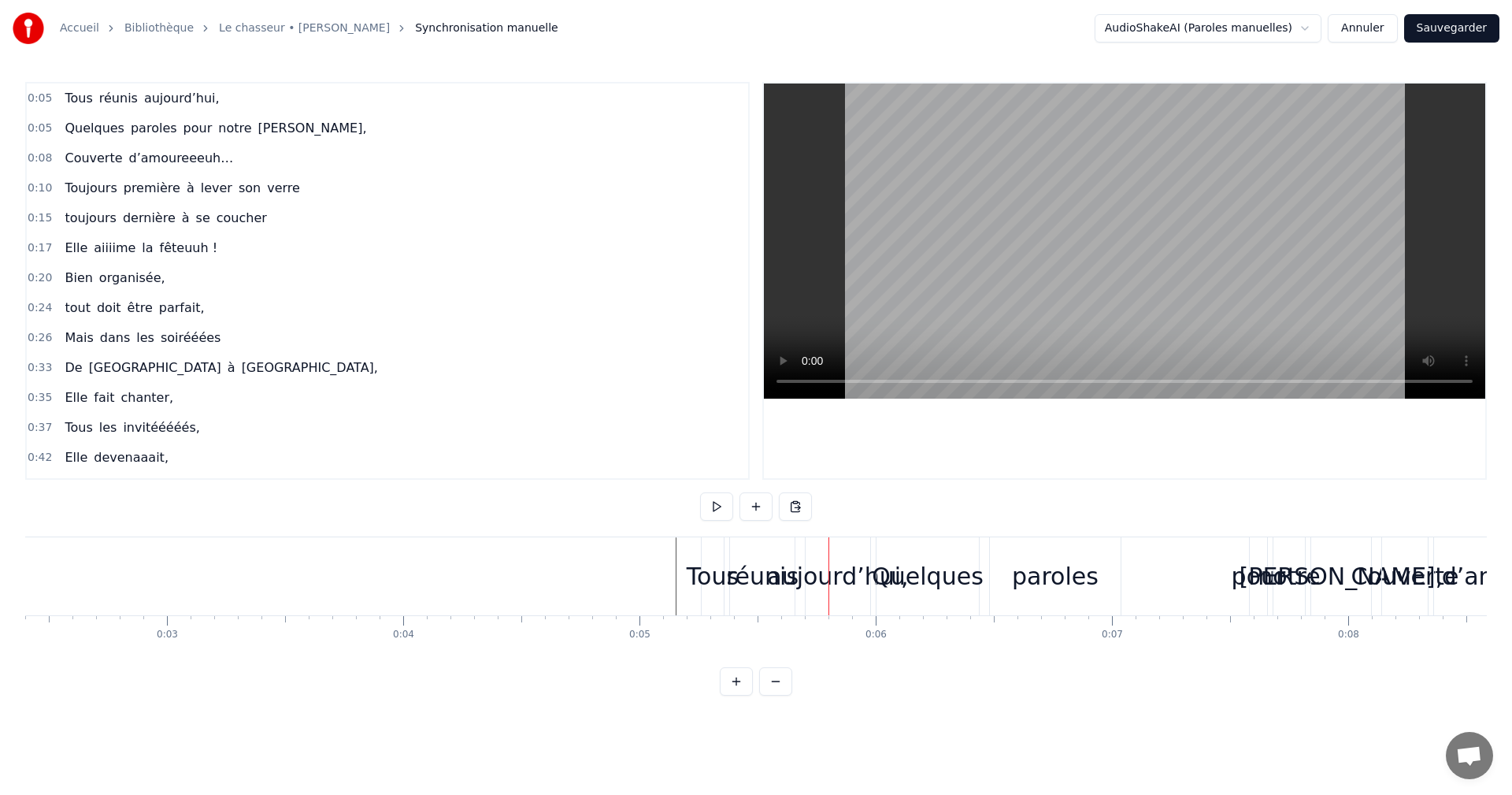
click at [1442, 312] on video at bounding box center [1124, 241] width 721 height 315
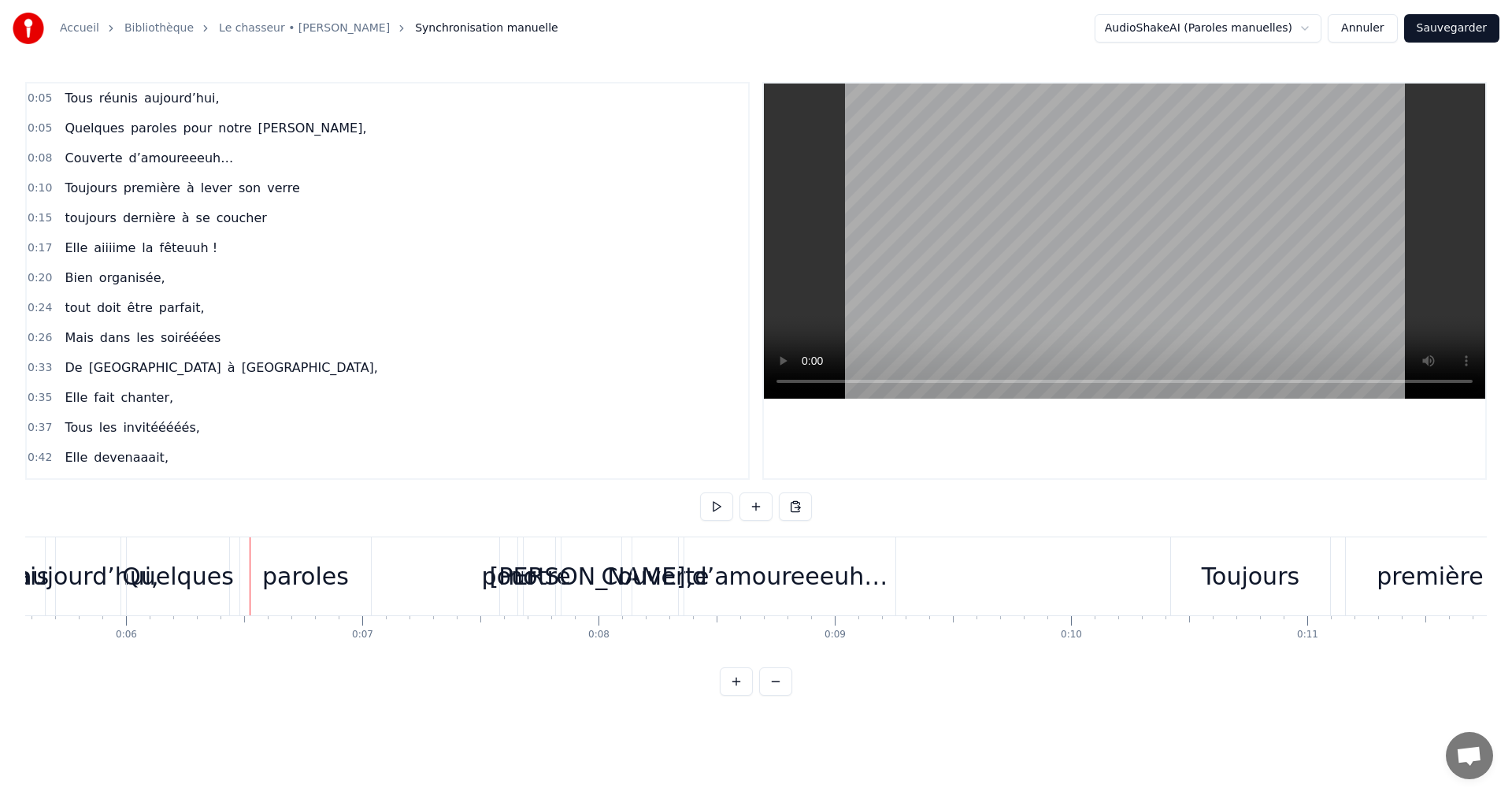
scroll to position [0, 1345]
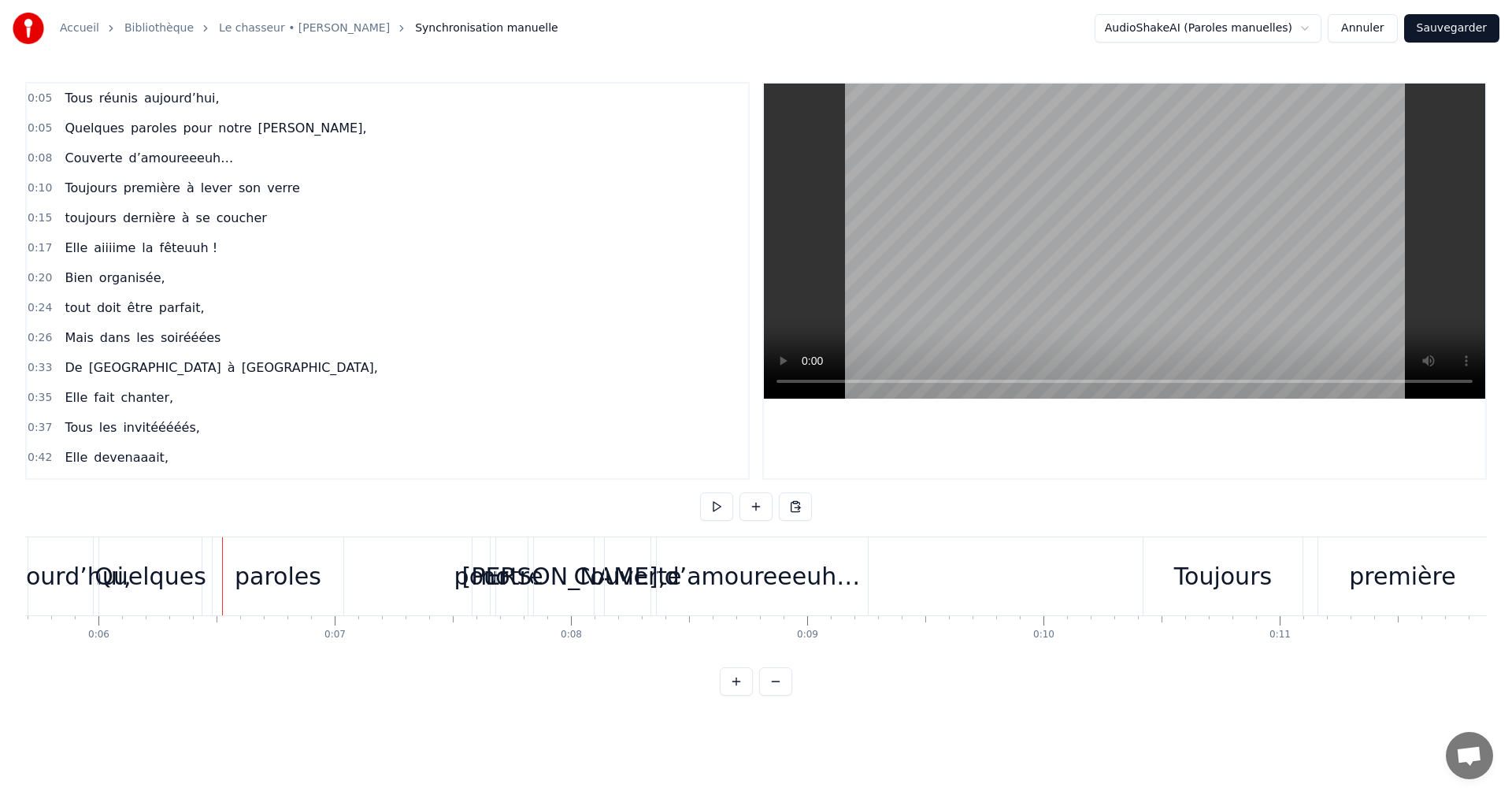
click at [65, 98] on span "Tous" at bounding box center [78, 98] width 31 height 18
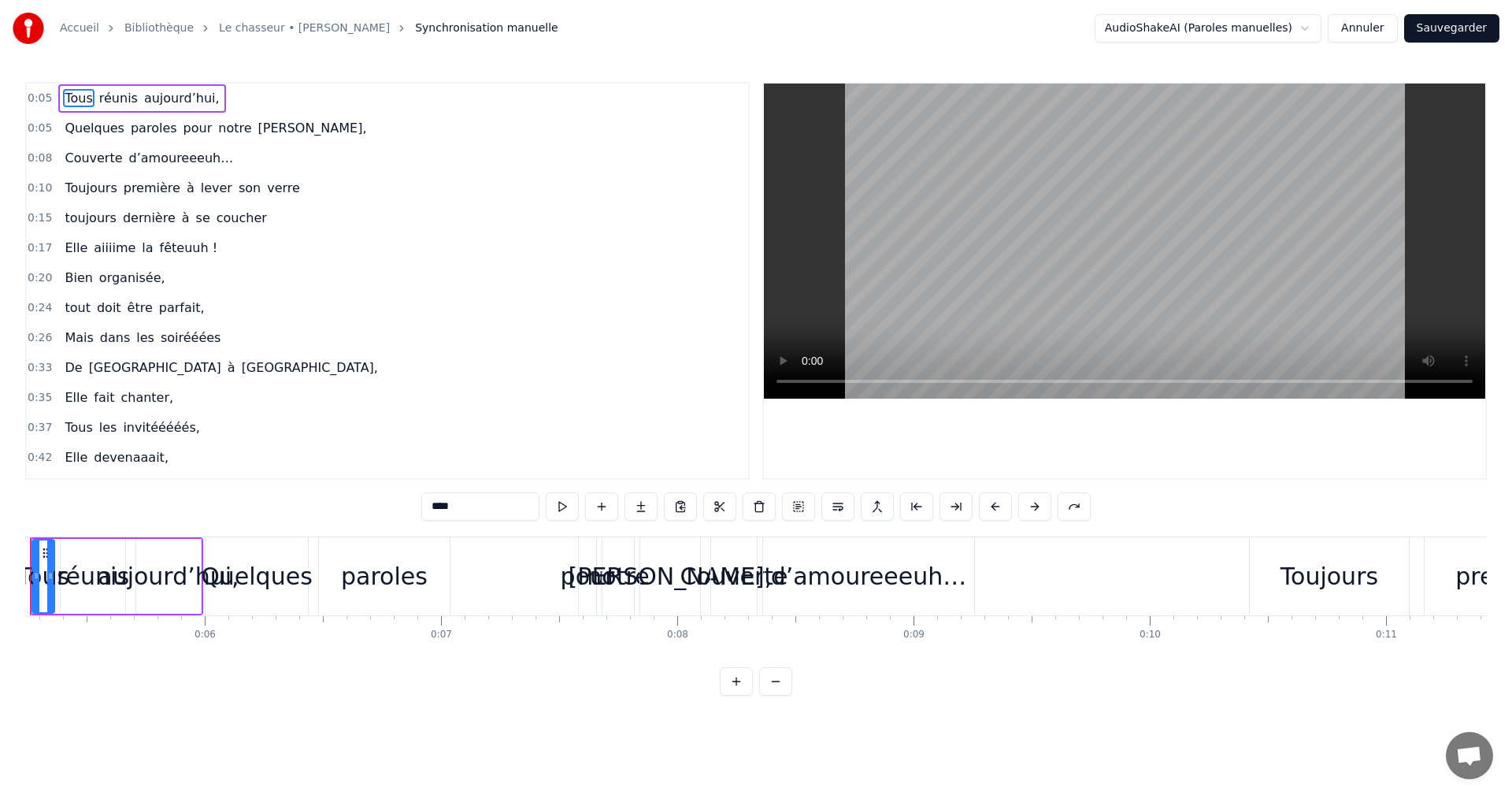
scroll to position [0, 1163]
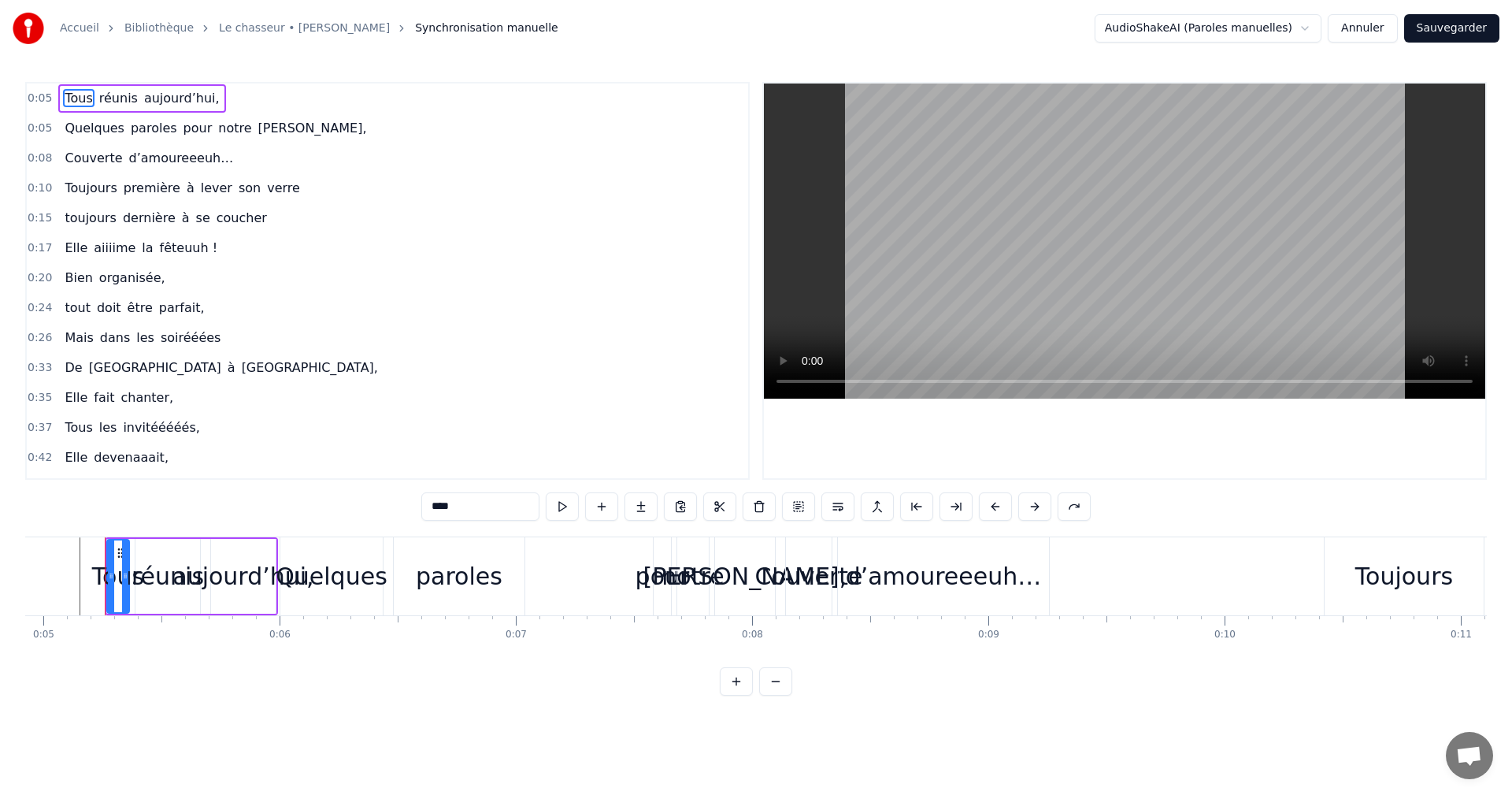
click at [75, 121] on span "Quelques" at bounding box center [94, 128] width 63 height 18
type input "********"
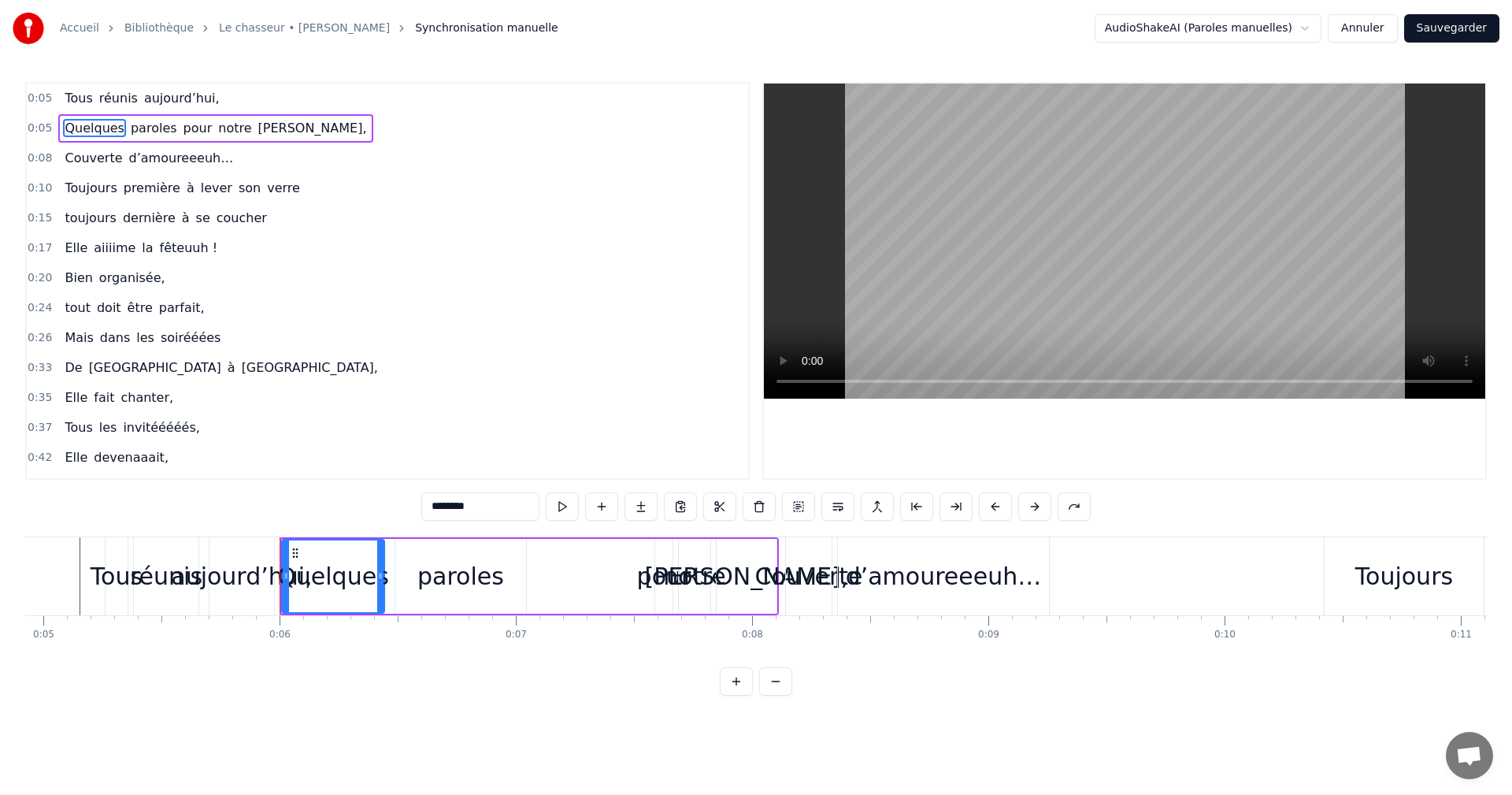
click at [39, 126] on span "0:05" at bounding box center [40, 129] width 24 height 15
click at [641, 721] on html "Accueil Bibliothèque Le chasseur • Michel Delpech Synchronisation manuelle Audi…" at bounding box center [756, 361] width 1512 height 721
click at [30, 99] on span "0:05" at bounding box center [40, 99] width 24 height 15
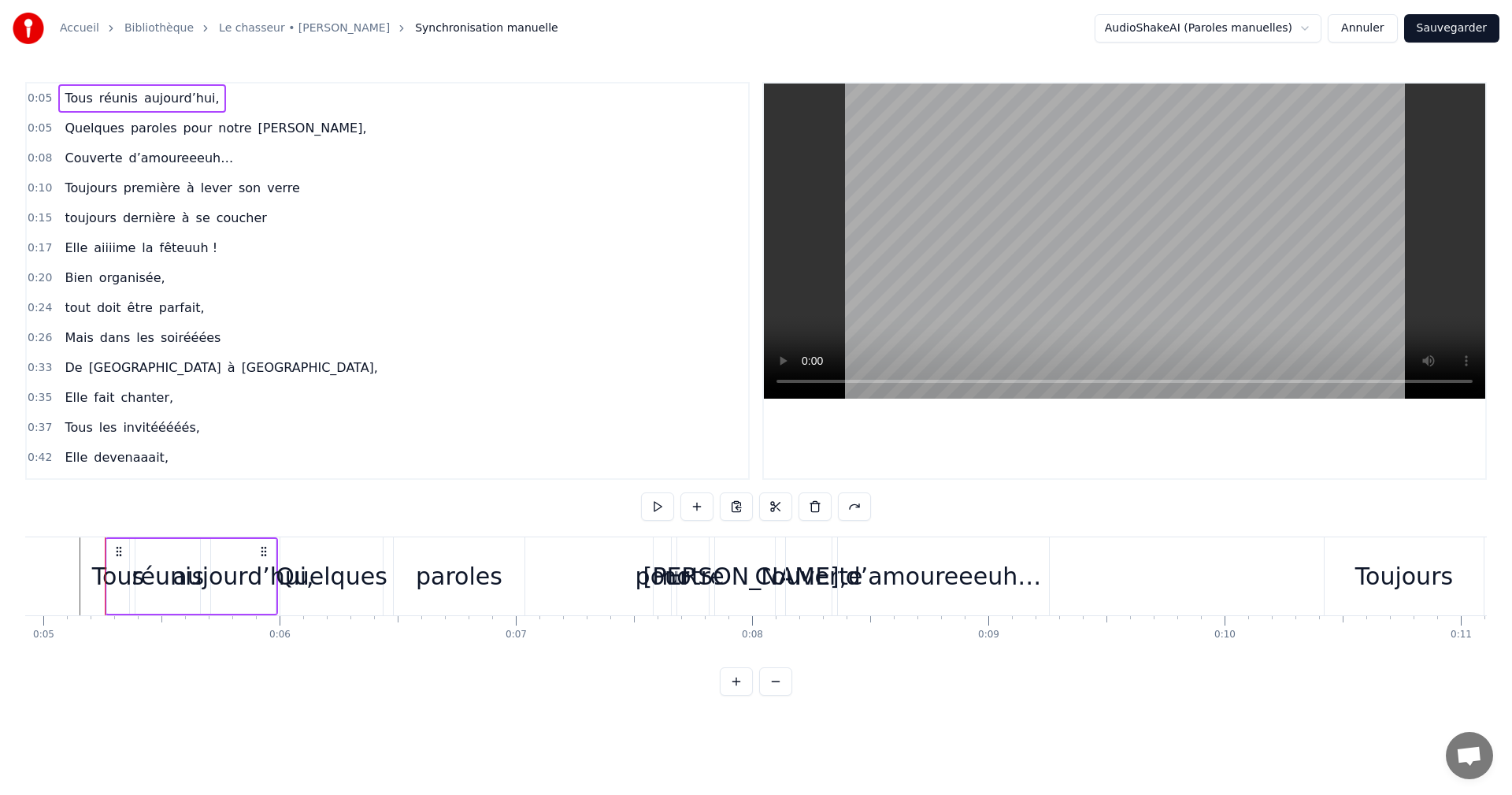
click at [78, 130] on span "Quelques" at bounding box center [94, 128] width 63 height 18
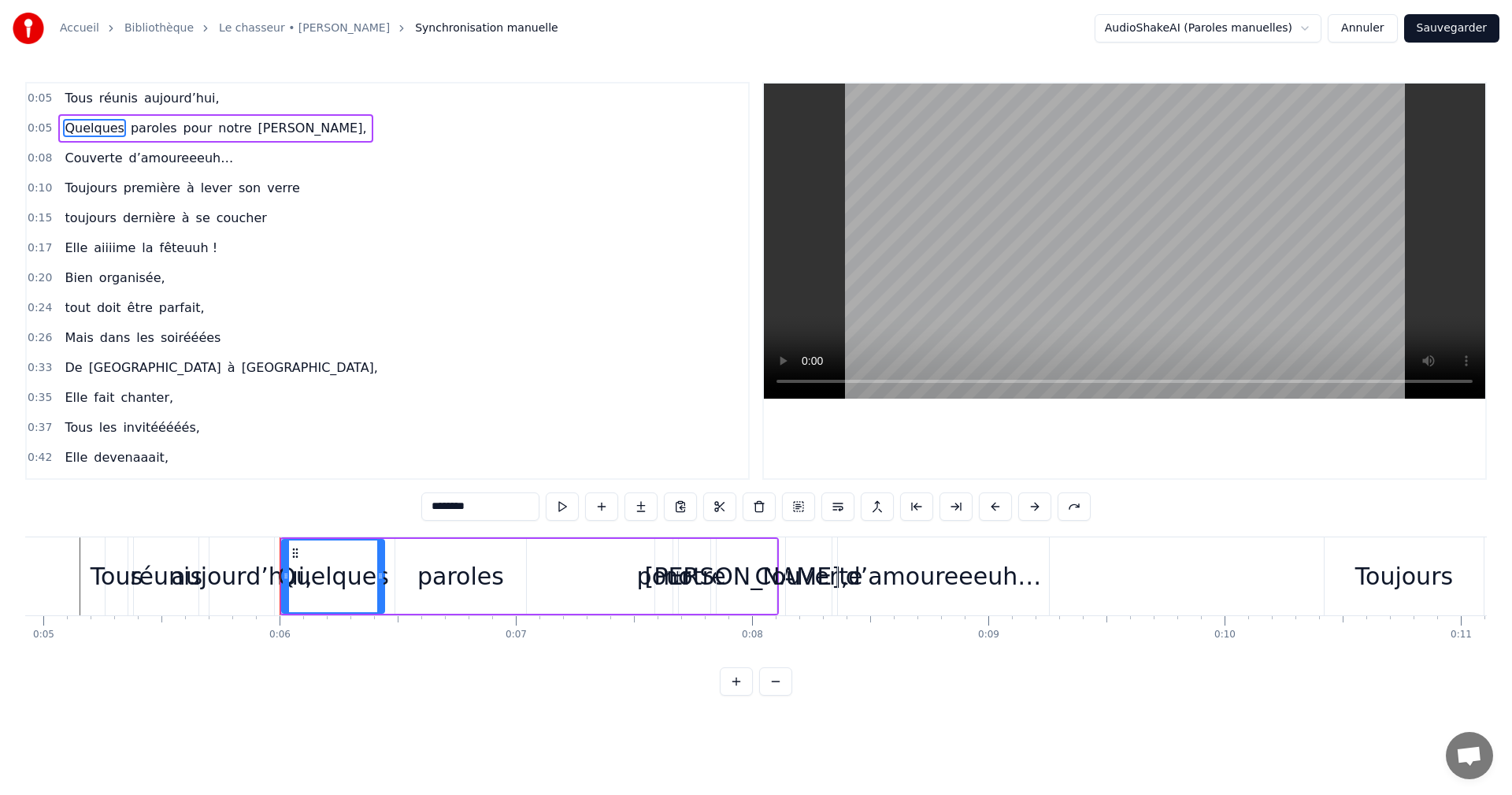
click at [36, 127] on span "0:05" at bounding box center [40, 129] width 24 height 15
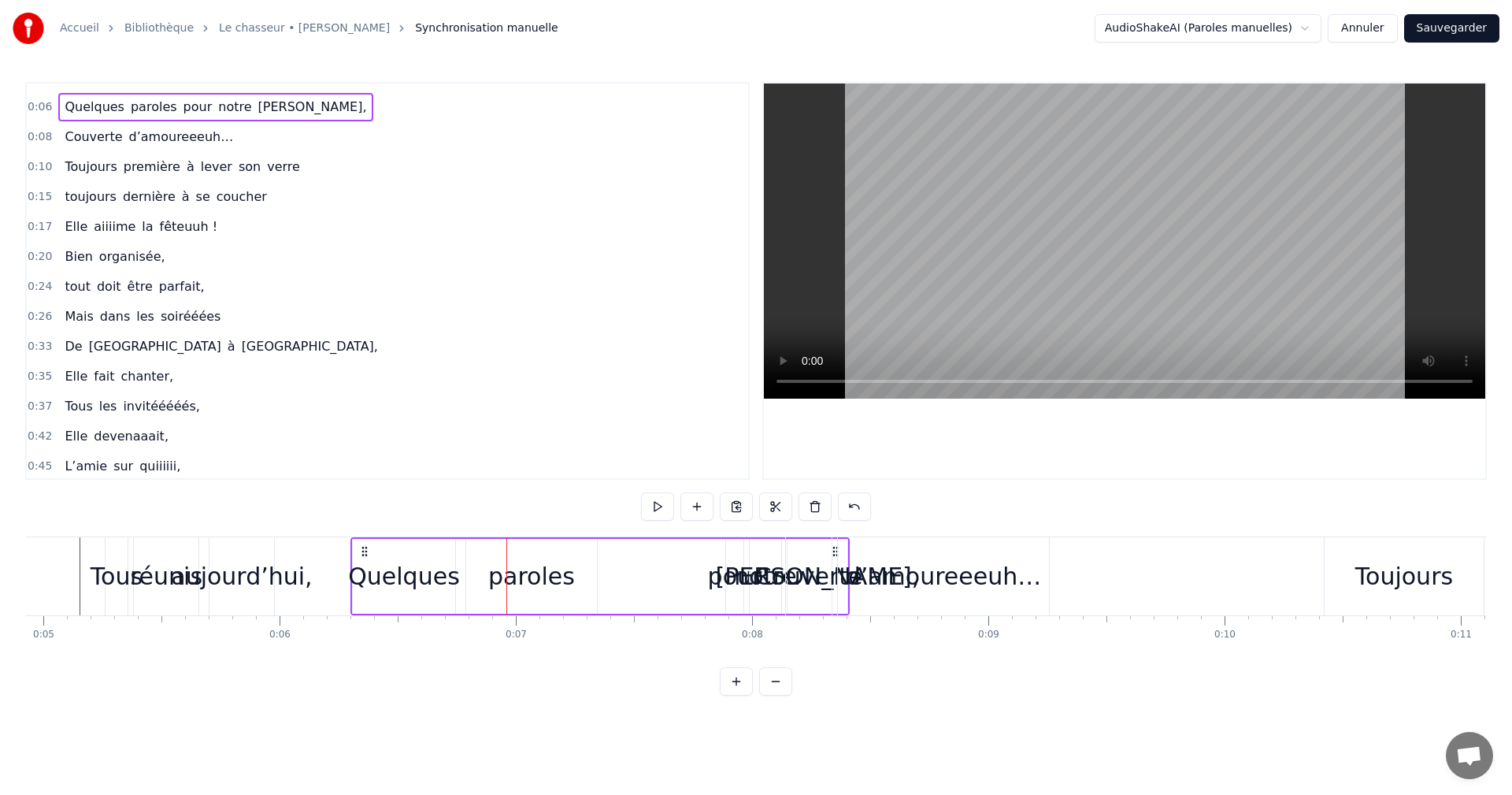
scroll to position [0, 0]
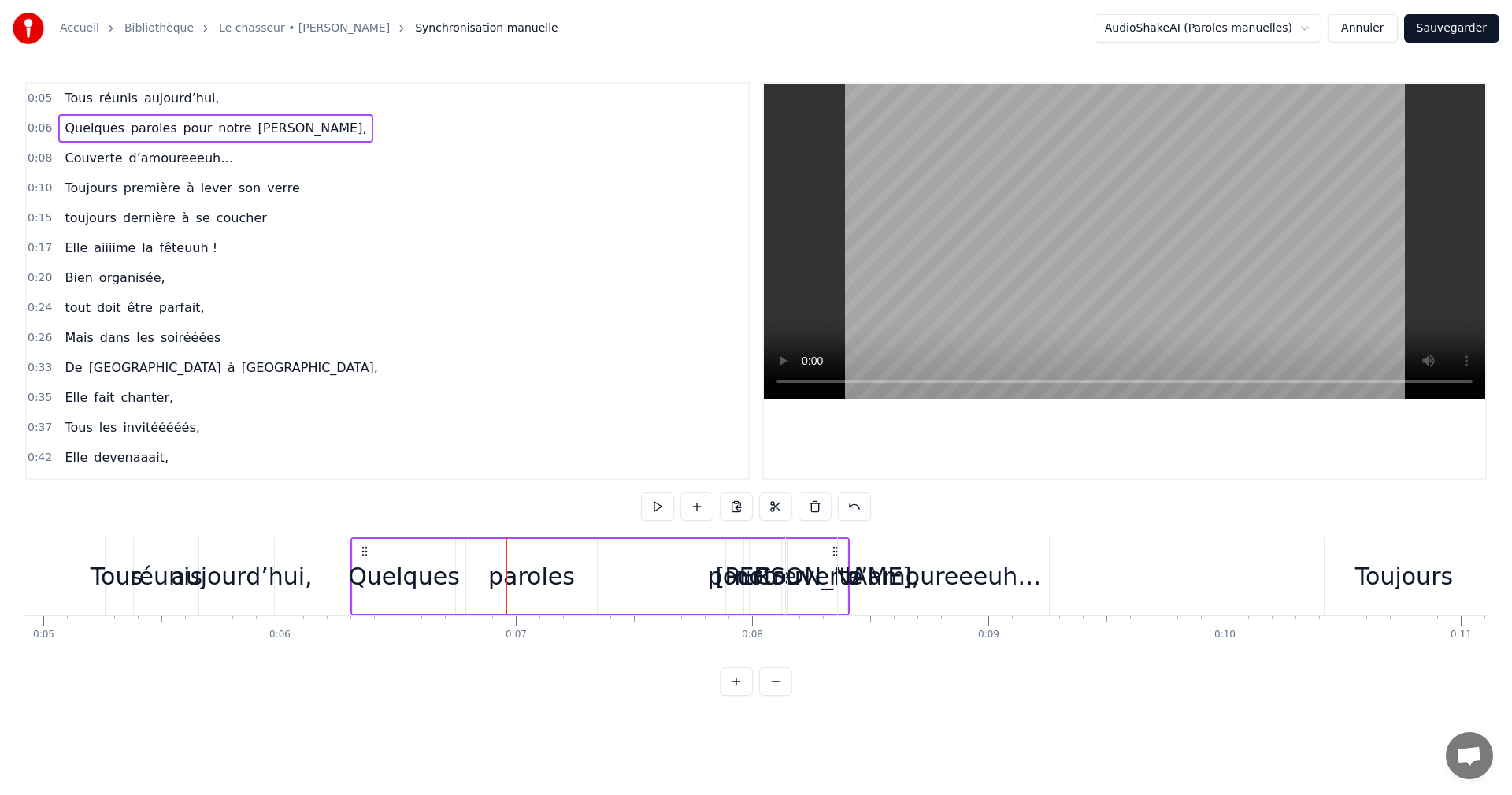
click at [32, 90] on div "0:05 Tous réunis aujourd’hui," at bounding box center [388, 98] width 721 height 30
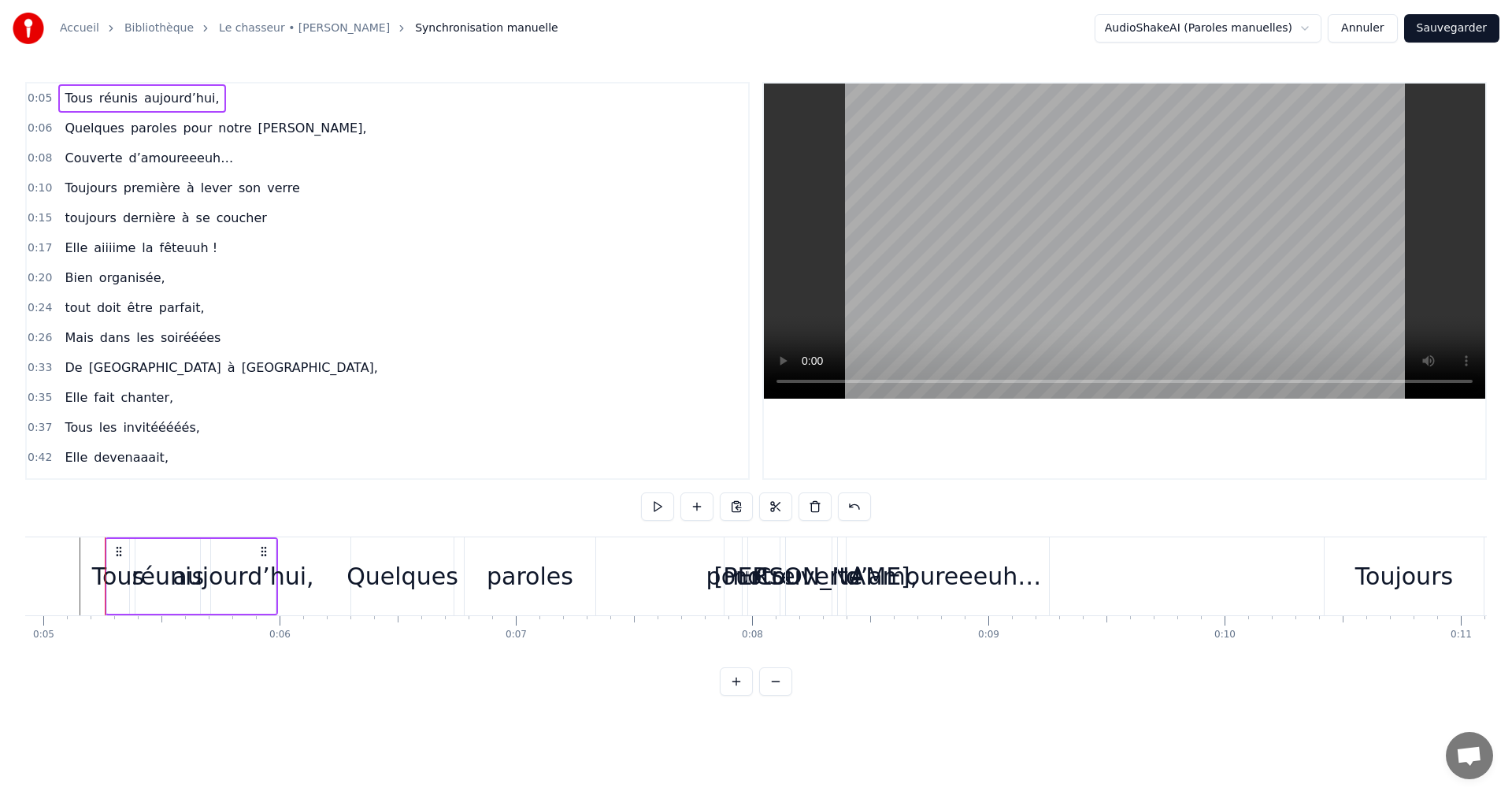
drag, startPoint x: 253, startPoint y: 571, endPoint x: 281, endPoint y: 575, distance: 28.3
click at [281, 575] on div "aujourd’hui," at bounding box center [243, 576] width 141 height 36
click at [39, 130] on span "0:06" at bounding box center [40, 129] width 24 height 15
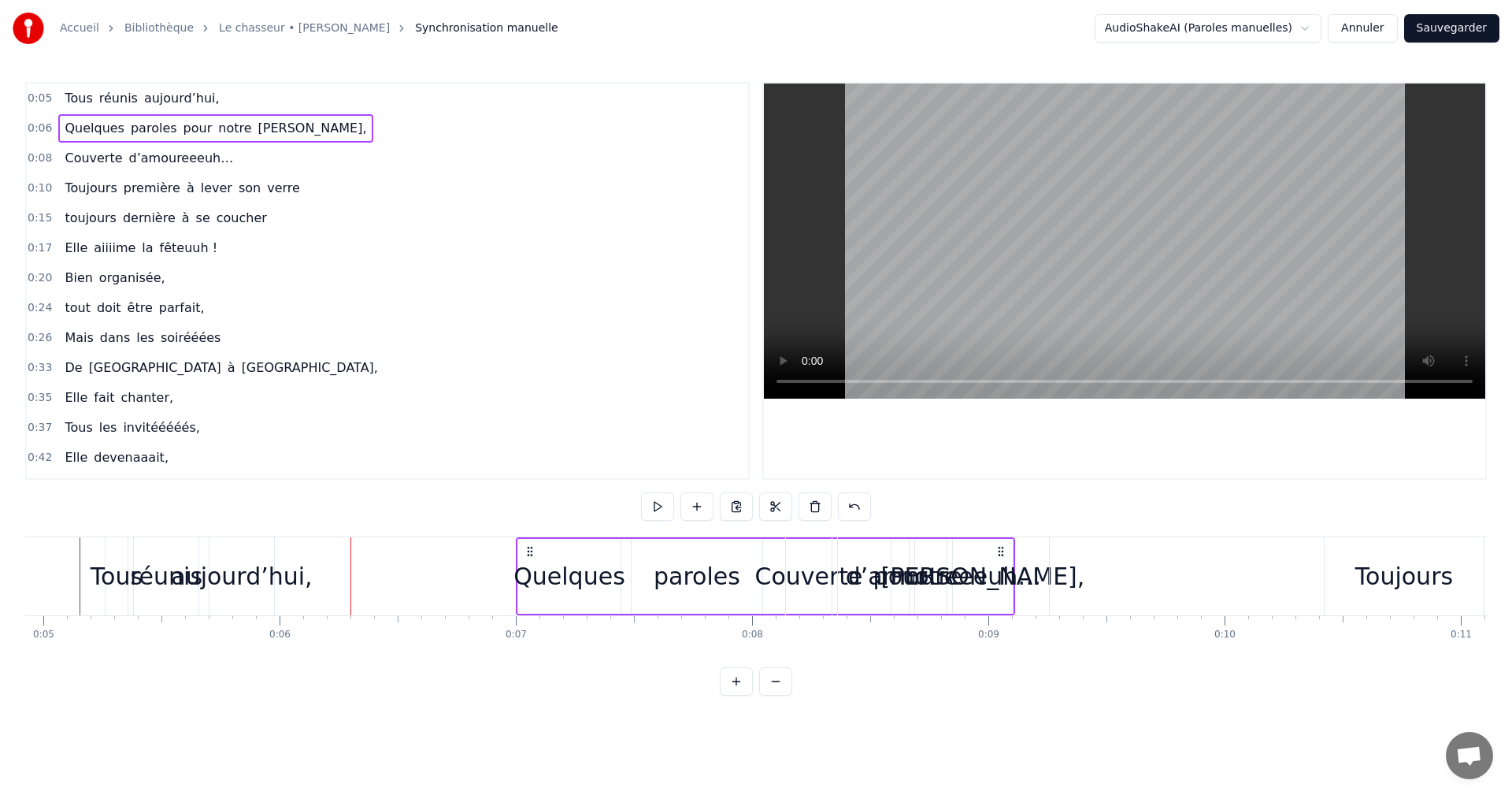
click at [40, 166] on div "0:08 Couverte d’amoureeeuh…" at bounding box center [388, 158] width 721 height 30
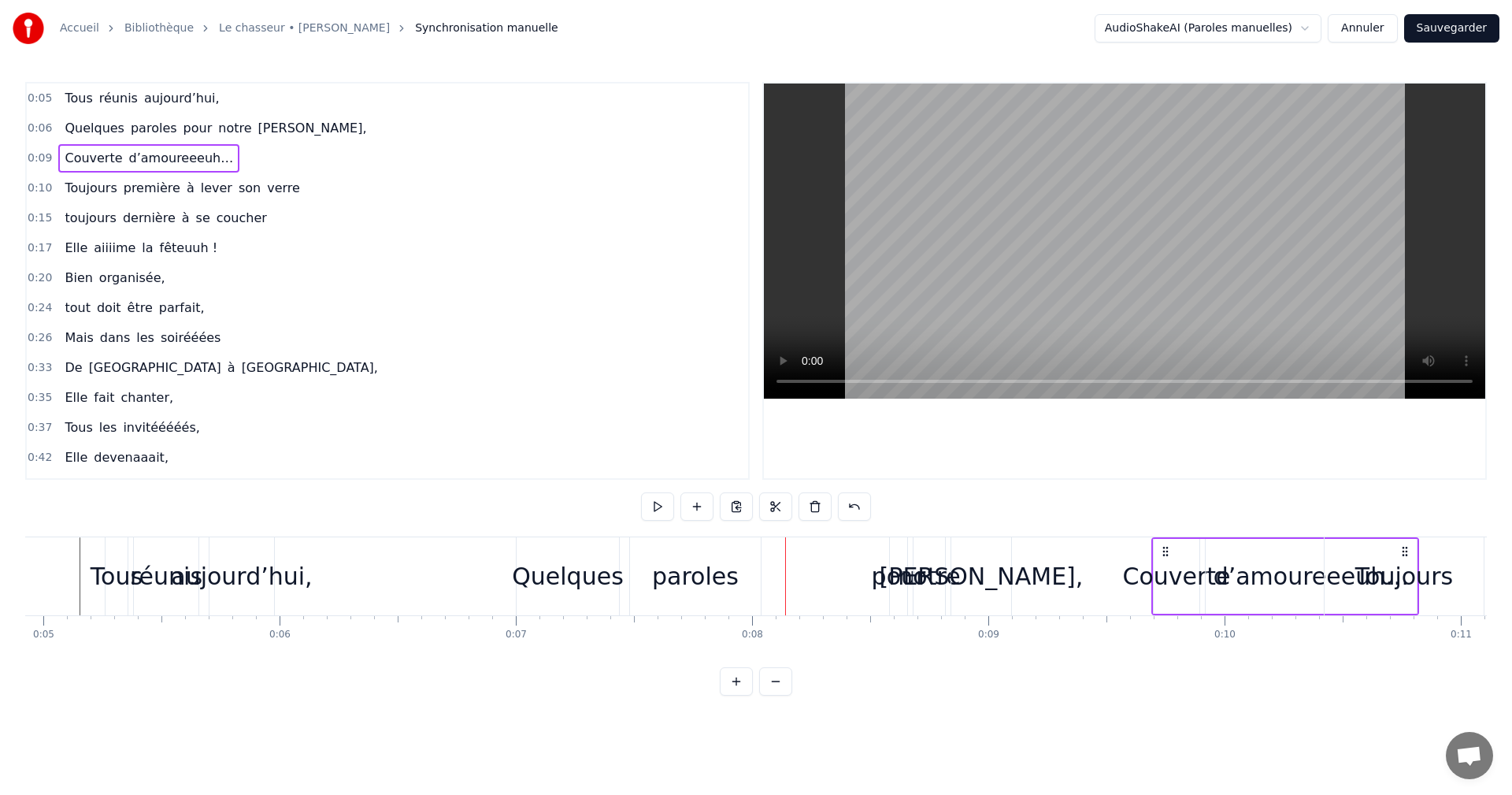
click at [36, 99] on span "0:05" at bounding box center [40, 99] width 24 height 15
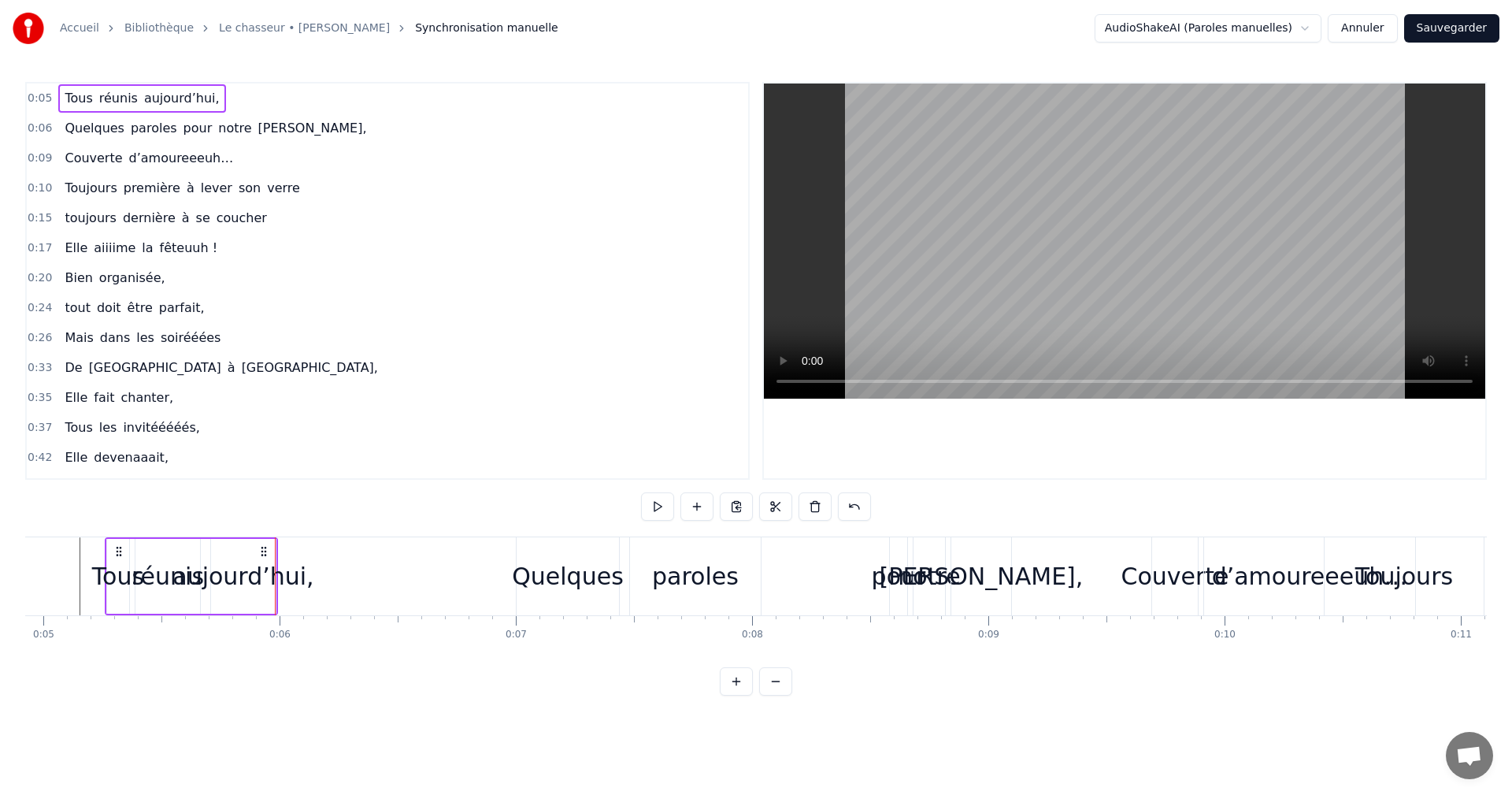
click at [239, 572] on div "aujourd’hui," at bounding box center [243, 576] width 141 height 36
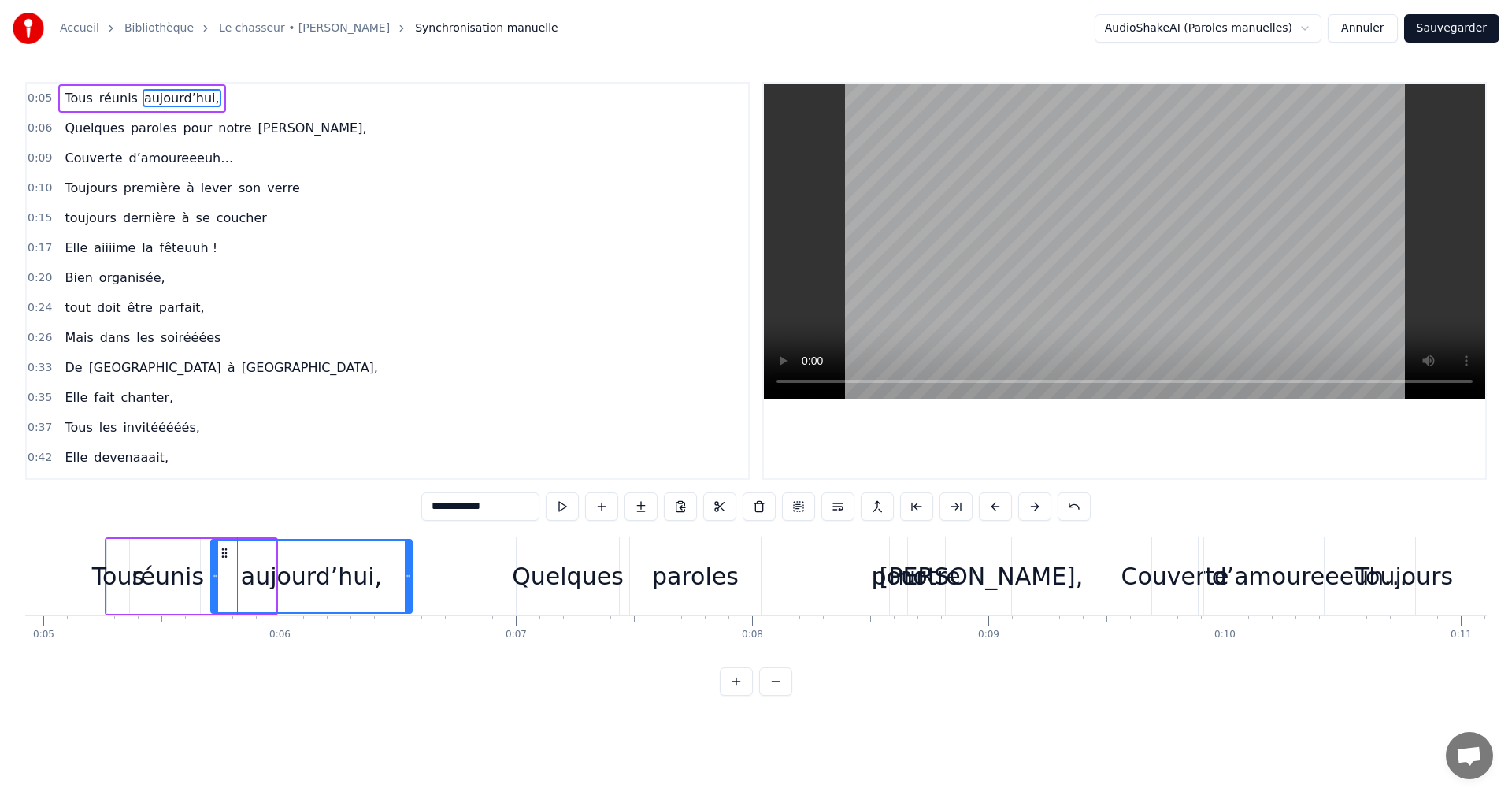
drag, startPoint x: 272, startPoint y: 575, endPoint x: 408, endPoint y: 582, distance: 136.2
click at [408, 582] on div at bounding box center [408, 576] width 7 height 72
click at [117, 570] on div "Tous" at bounding box center [118, 576] width 52 height 36
type input "****"
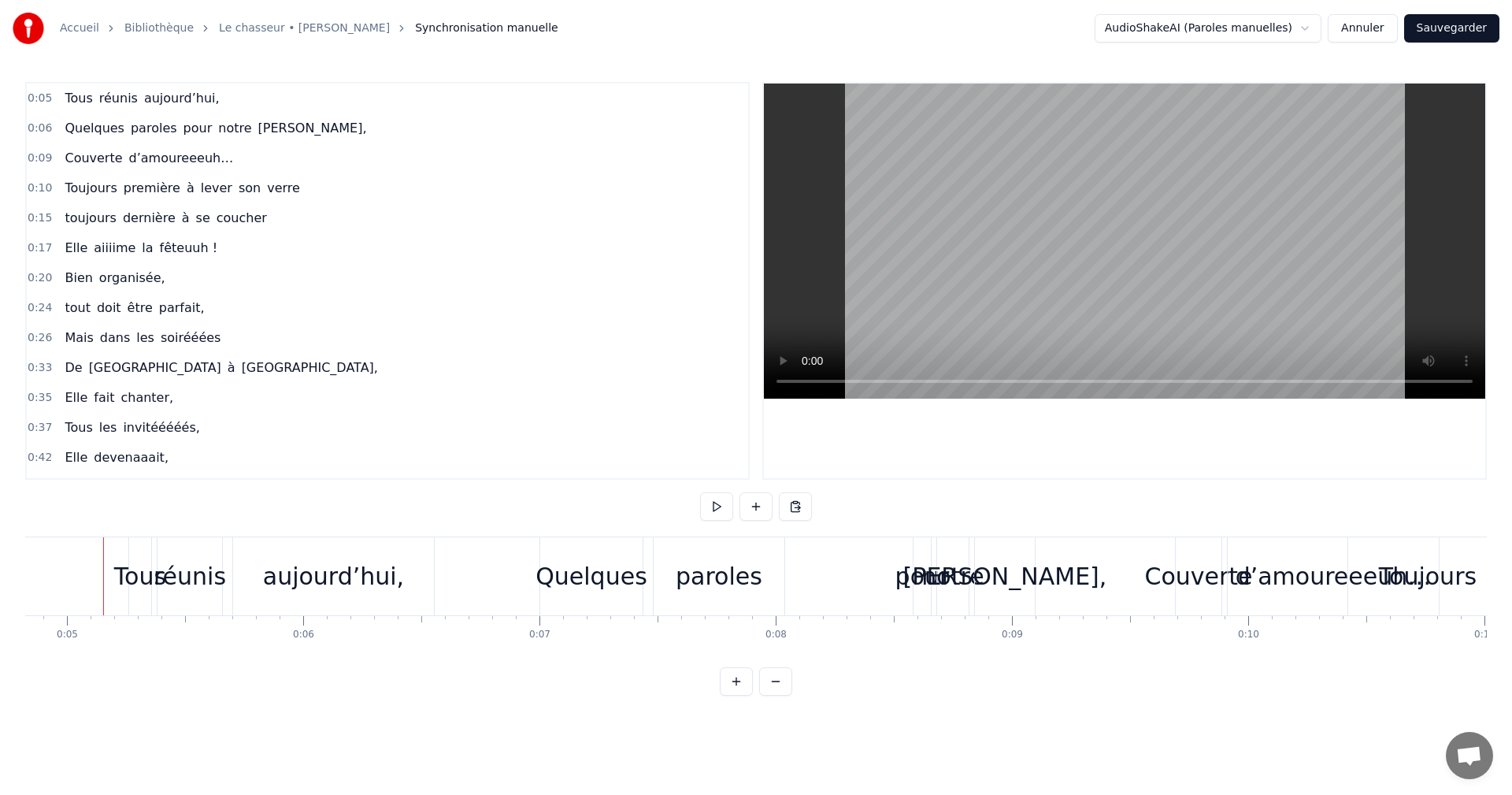
scroll to position [0, 1138]
click at [36, 93] on span "0:05" at bounding box center [40, 99] width 24 height 15
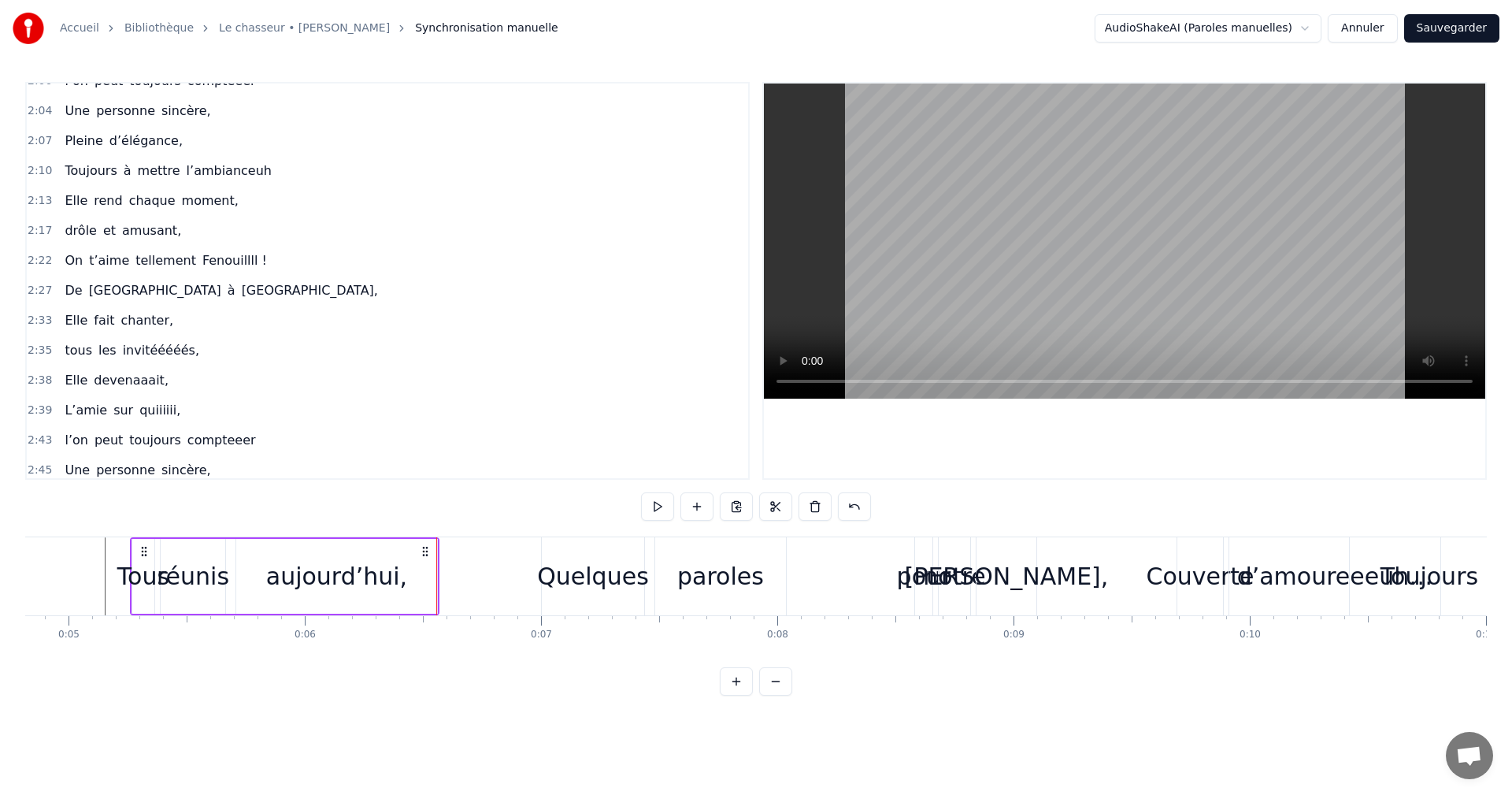
scroll to position [1192, 0]
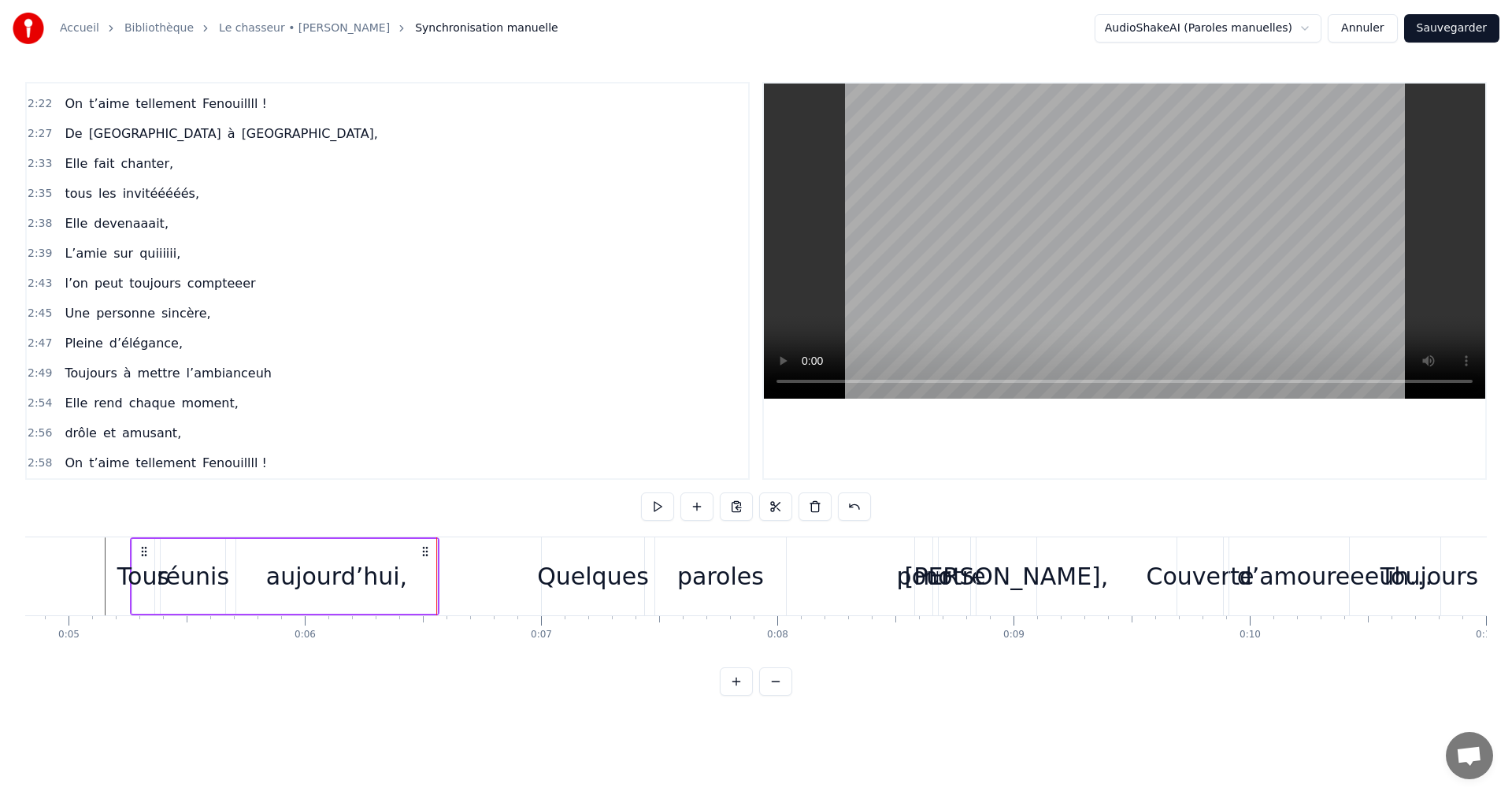
click at [407, 572] on div "aujourd’hui," at bounding box center [335, 576] width 201 height 78
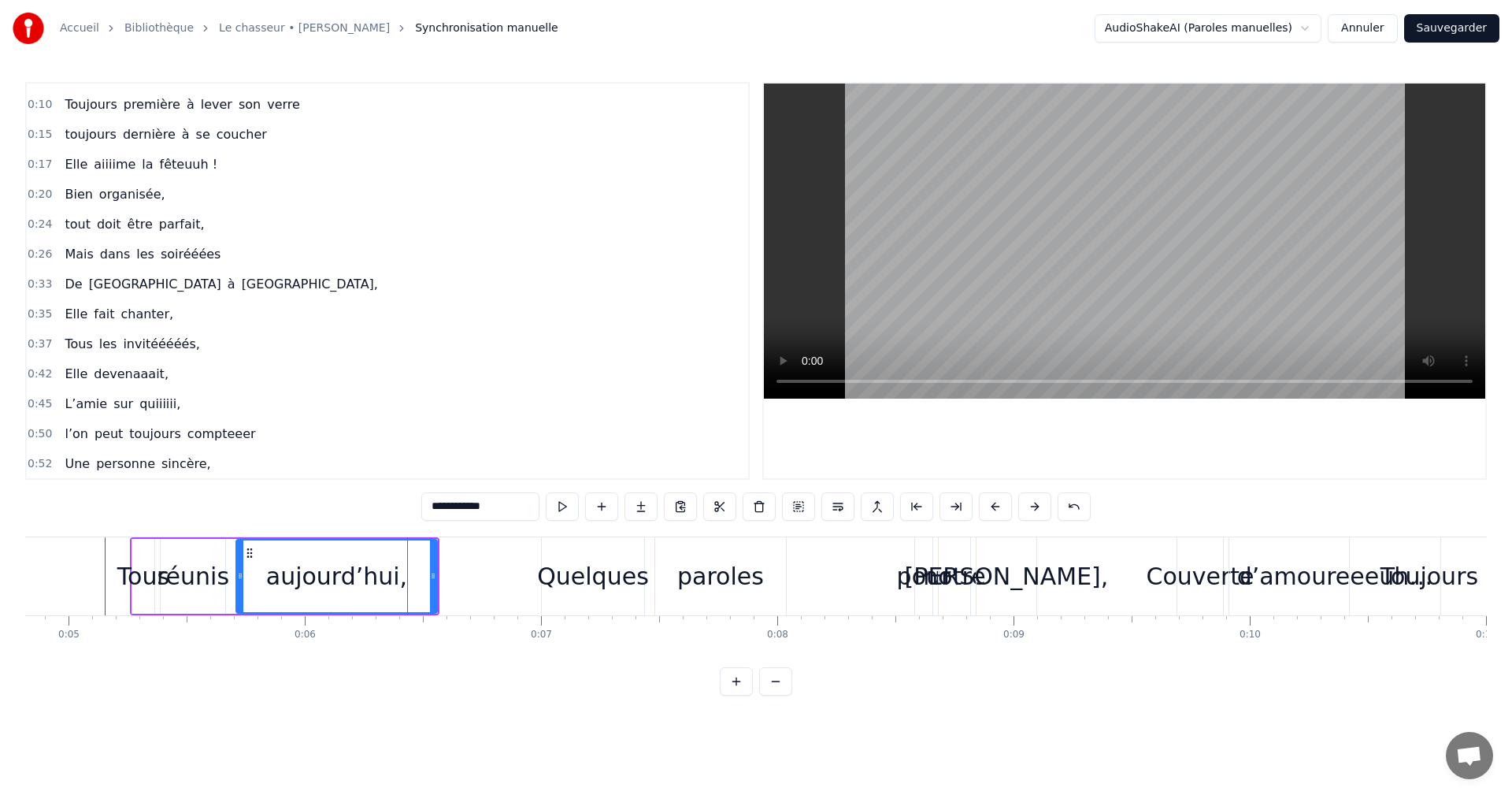
scroll to position [0, 0]
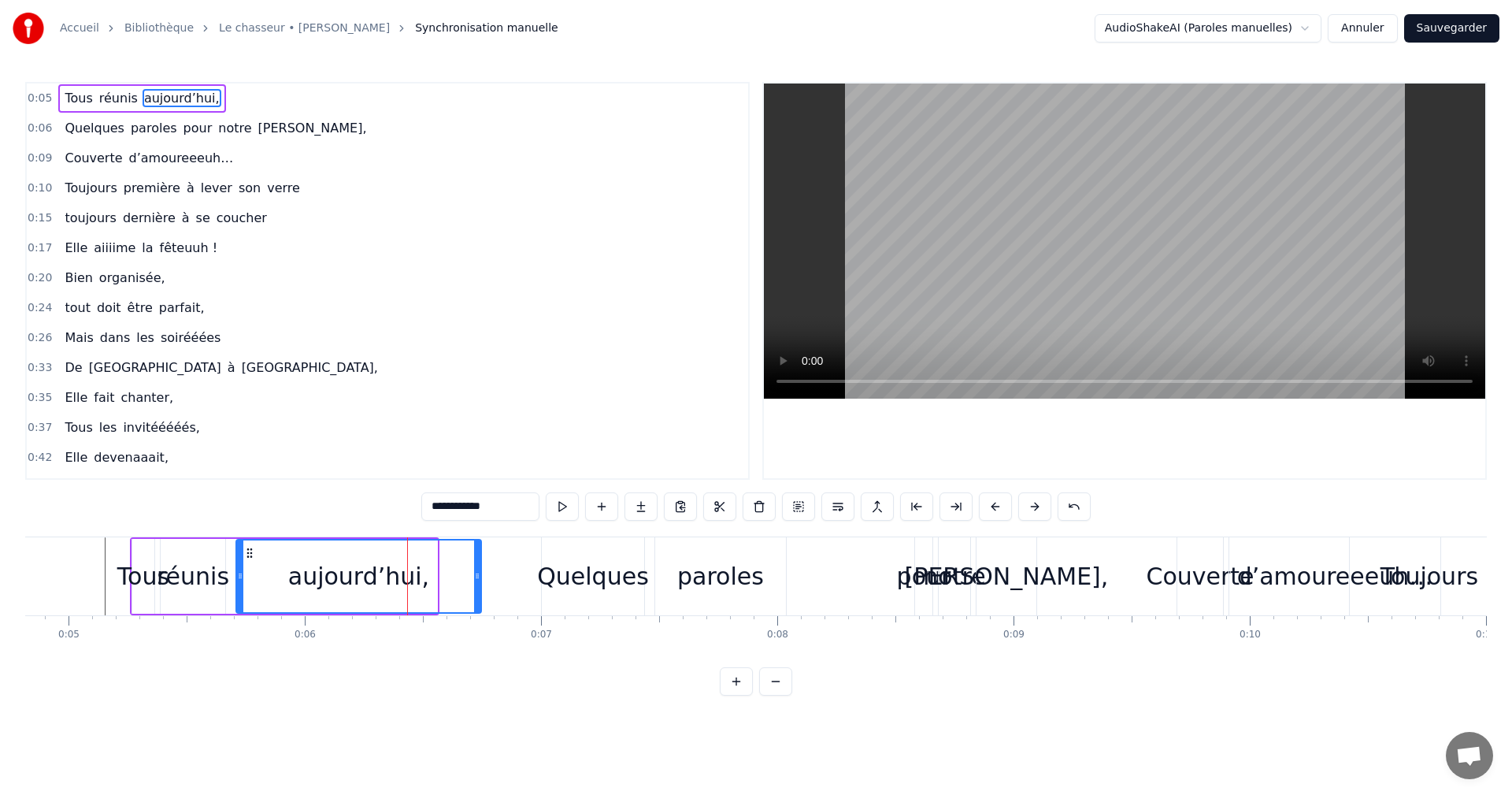
drag, startPoint x: 437, startPoint y: 574, endPoint x: 487, endPoint y: 578, distance: 50.2
click at [480, 578] on icon at bounding box center [478, 575] width 7 height 13
click at [100, 507] on div "0:05 Tous réunis aujourd’hui, 0:06 Quelques paroles pour notre Fanny, 0:09 Couv…" at bounding box center [756, 389] width 1462 height 614
click at [44, 98] on span "0:05" at bounding box center [40, 99] width 24 height 15
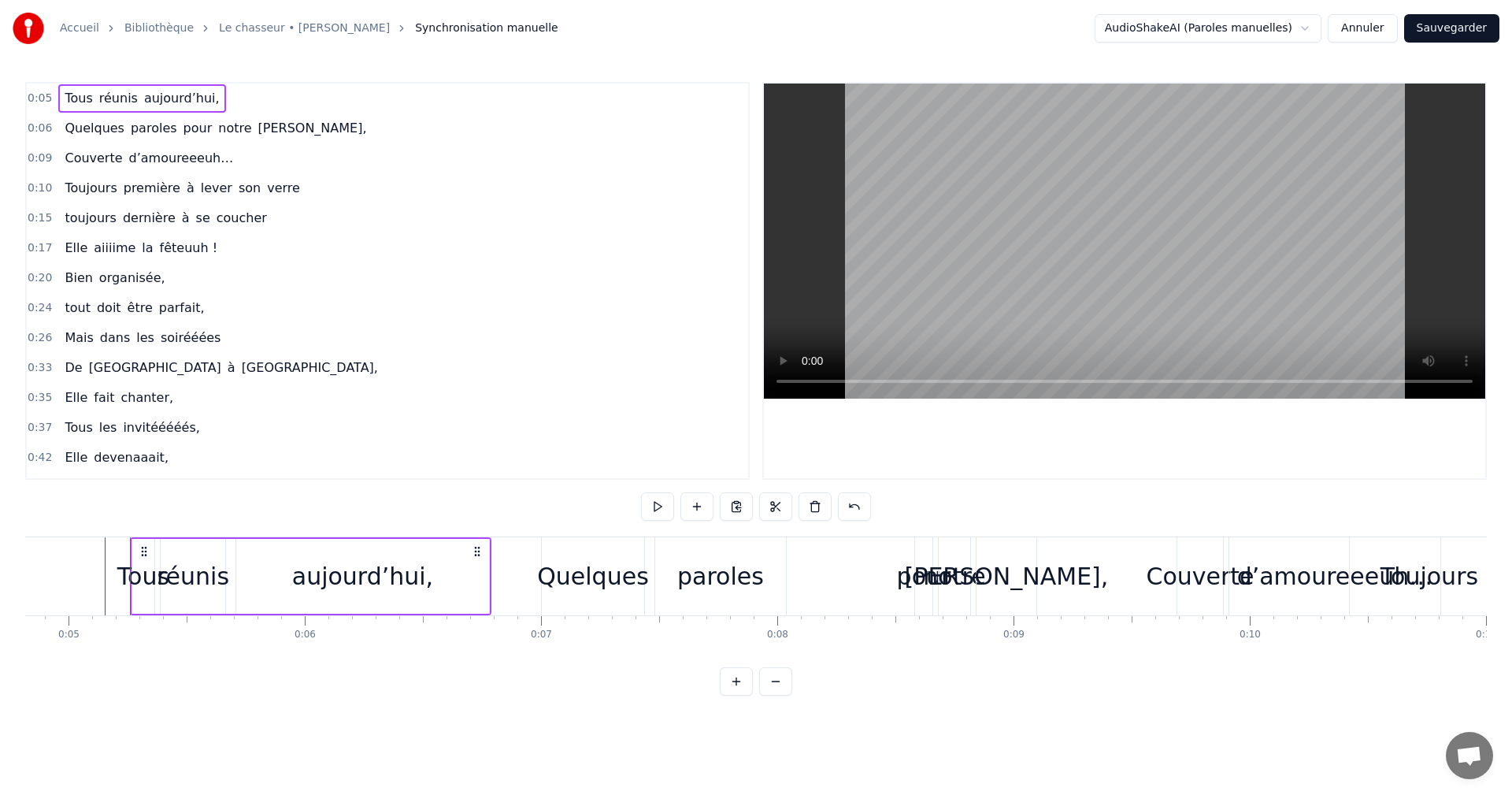
scroll to position [345, 0]
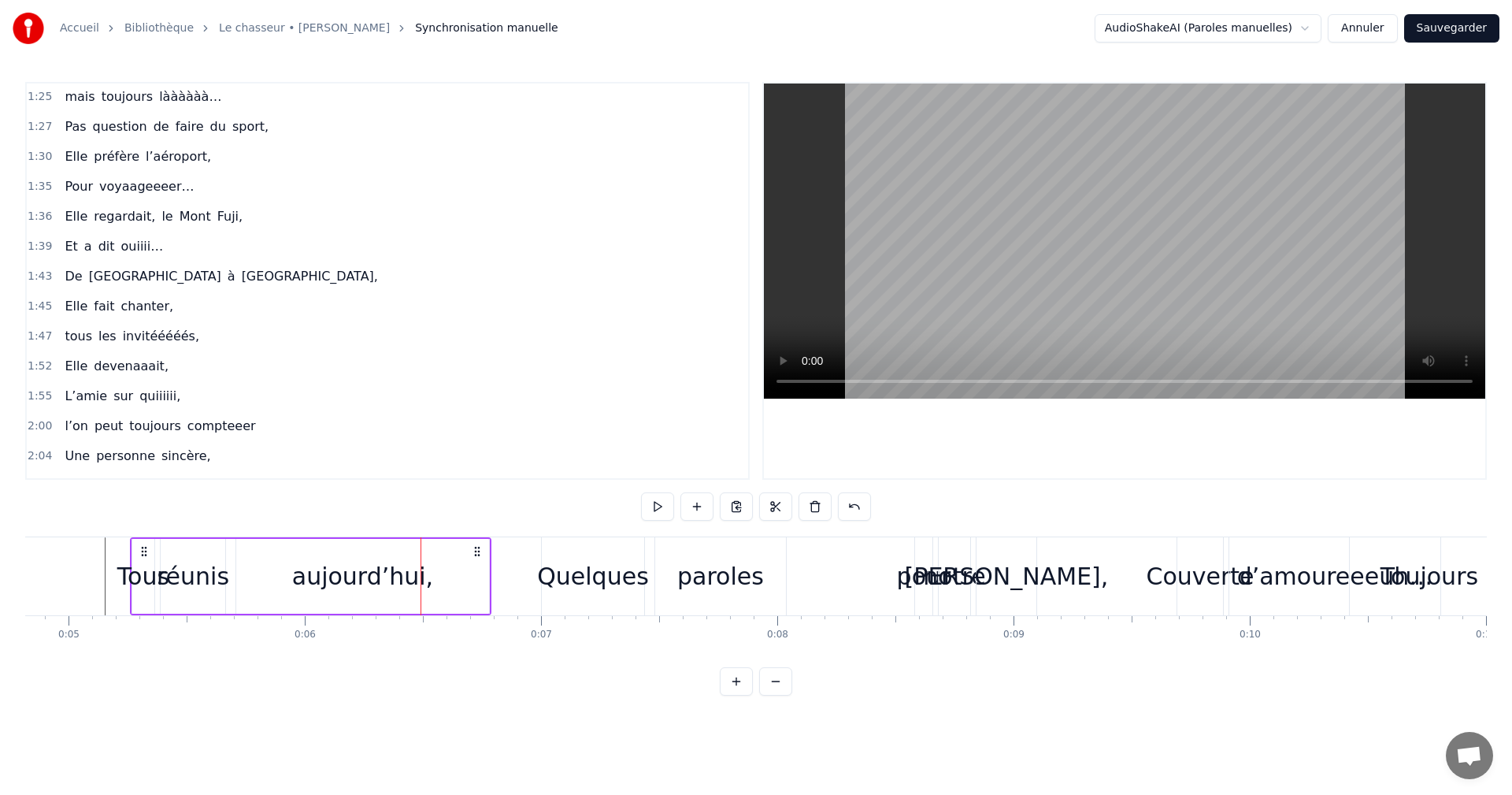
click at [142, 573] on div "Tous" at bounding box center [143, 576] width 52 height 36
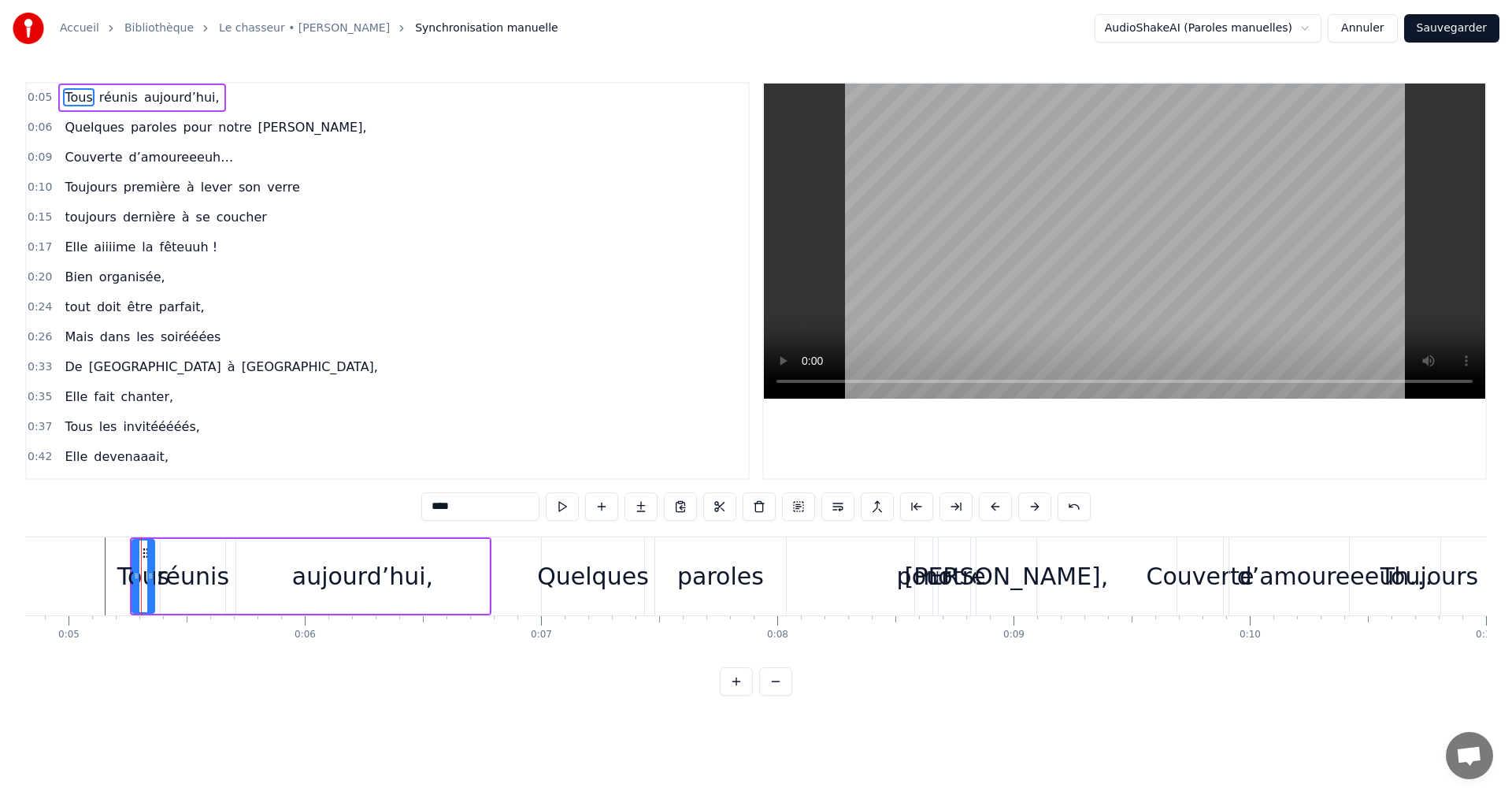
scroll to position [0, 0]
drag, startPoint x: 153, startPoint y: 574, endPoint x: 175, endPoint y: 576, distance: 22.1
click at [175, 576] on icon at bounding box center [172, 575] width 7 height 13
click at [206, 576] on div "réunis" at bounding box center [192, 576] width 73 height 36
type input "******"
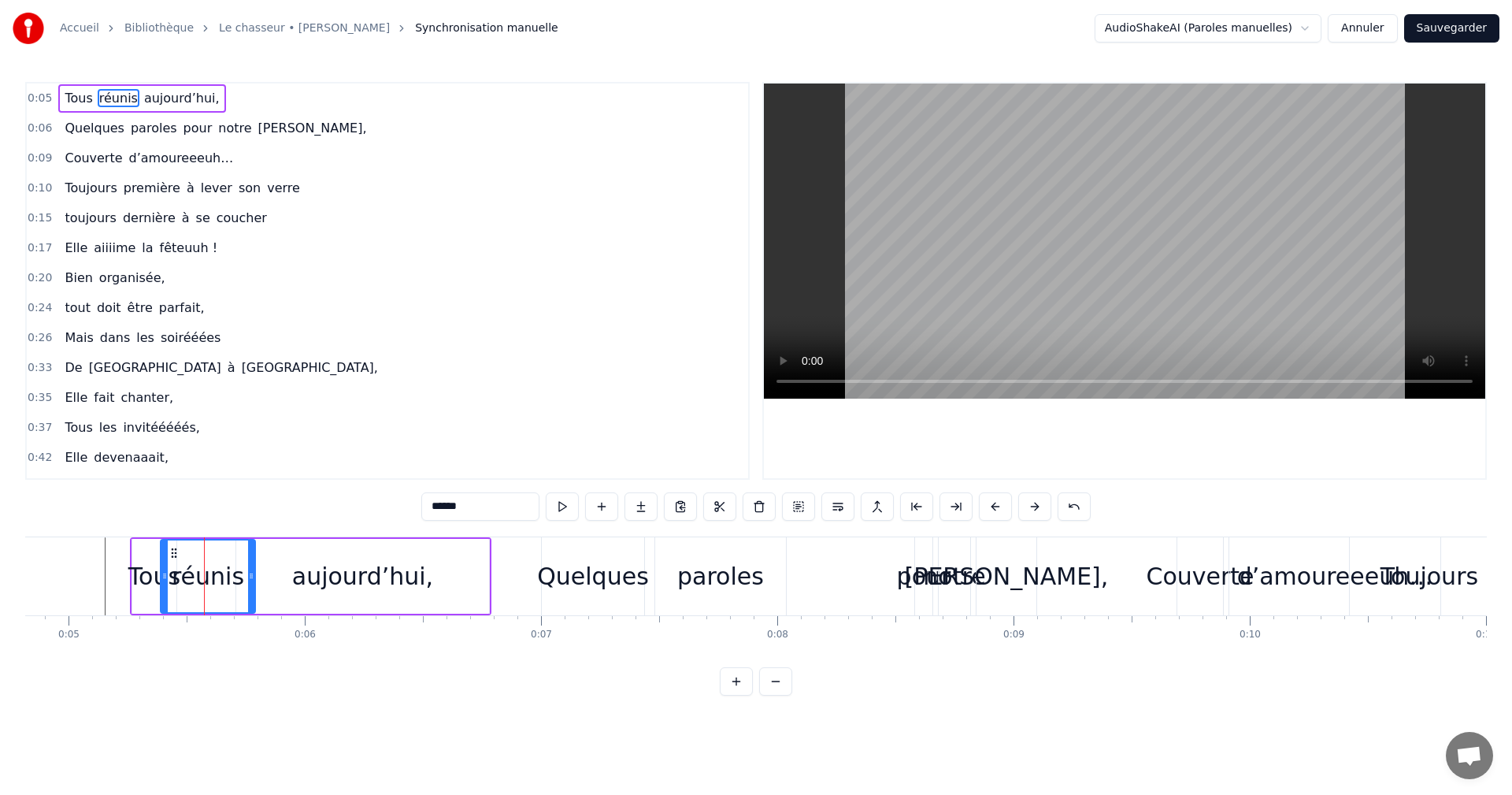
drag, startPoint x: 227, startPoint y: 574, endPoint x: 251, endPoint y: 575, distance: 24.0
click at [251, 575] on icon at bounding box center [251, 575] width 7 height 13
click at [32, 92] on span "0:05" at bounding box center [40, 99] width 24 height 15
click at [39, 100] on span "0:05" at bounding box center [40, 99] width 24 height 15
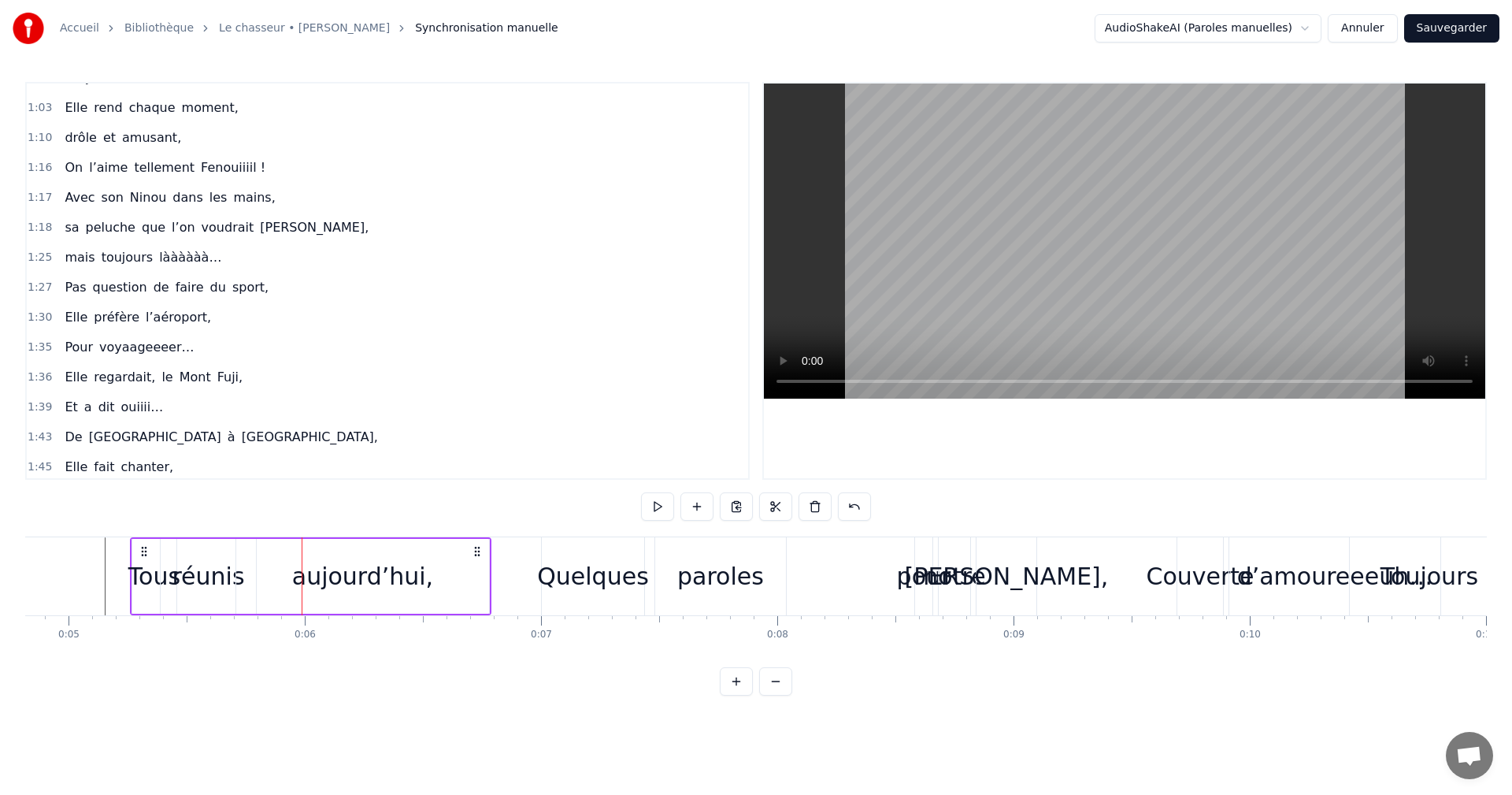
scroll to position [691, 0]
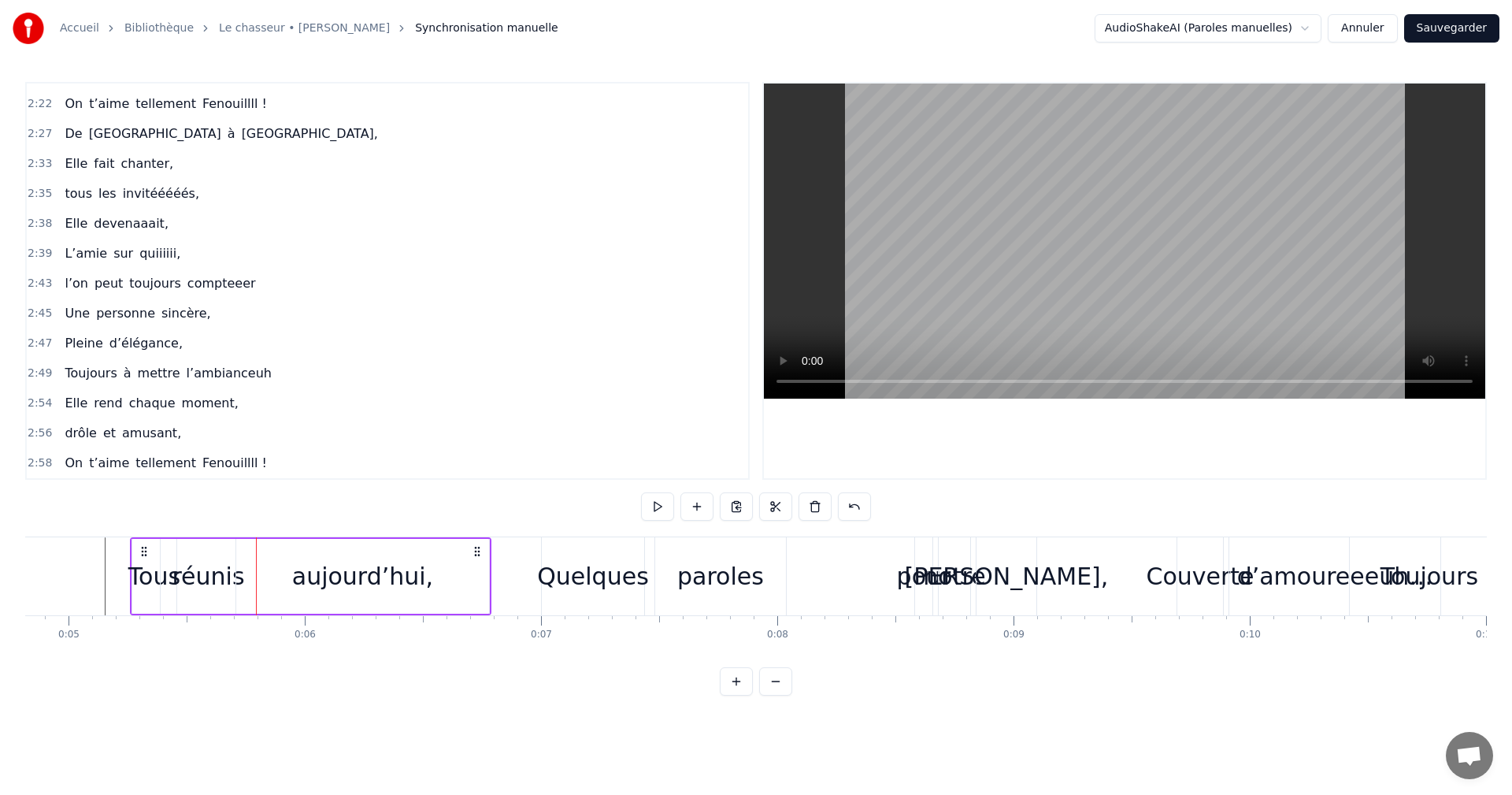
click at [149, 579] on div "Tous" at bounding box center [155, 576] width 52 height 36
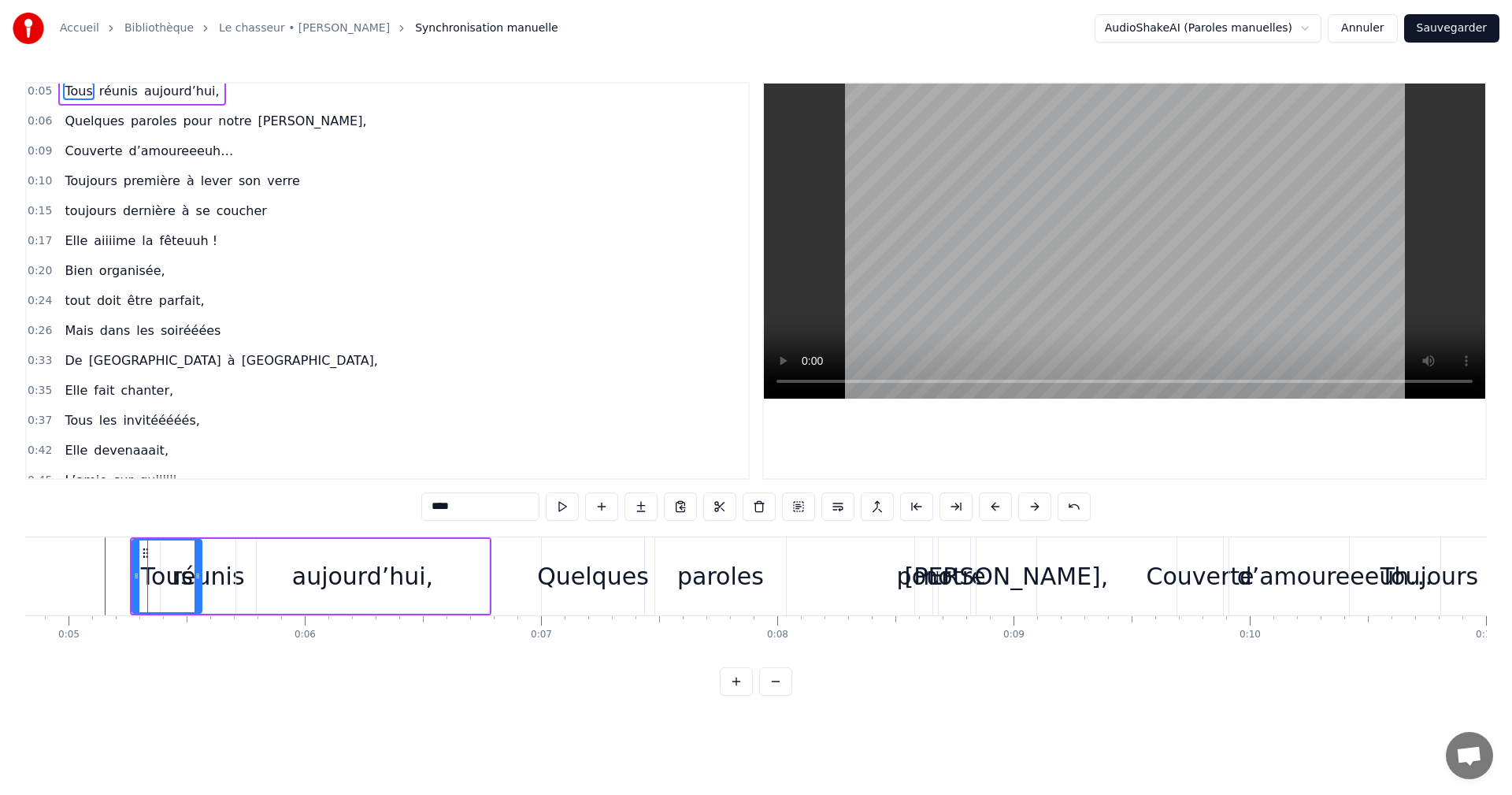
scroll to position [0, 0]
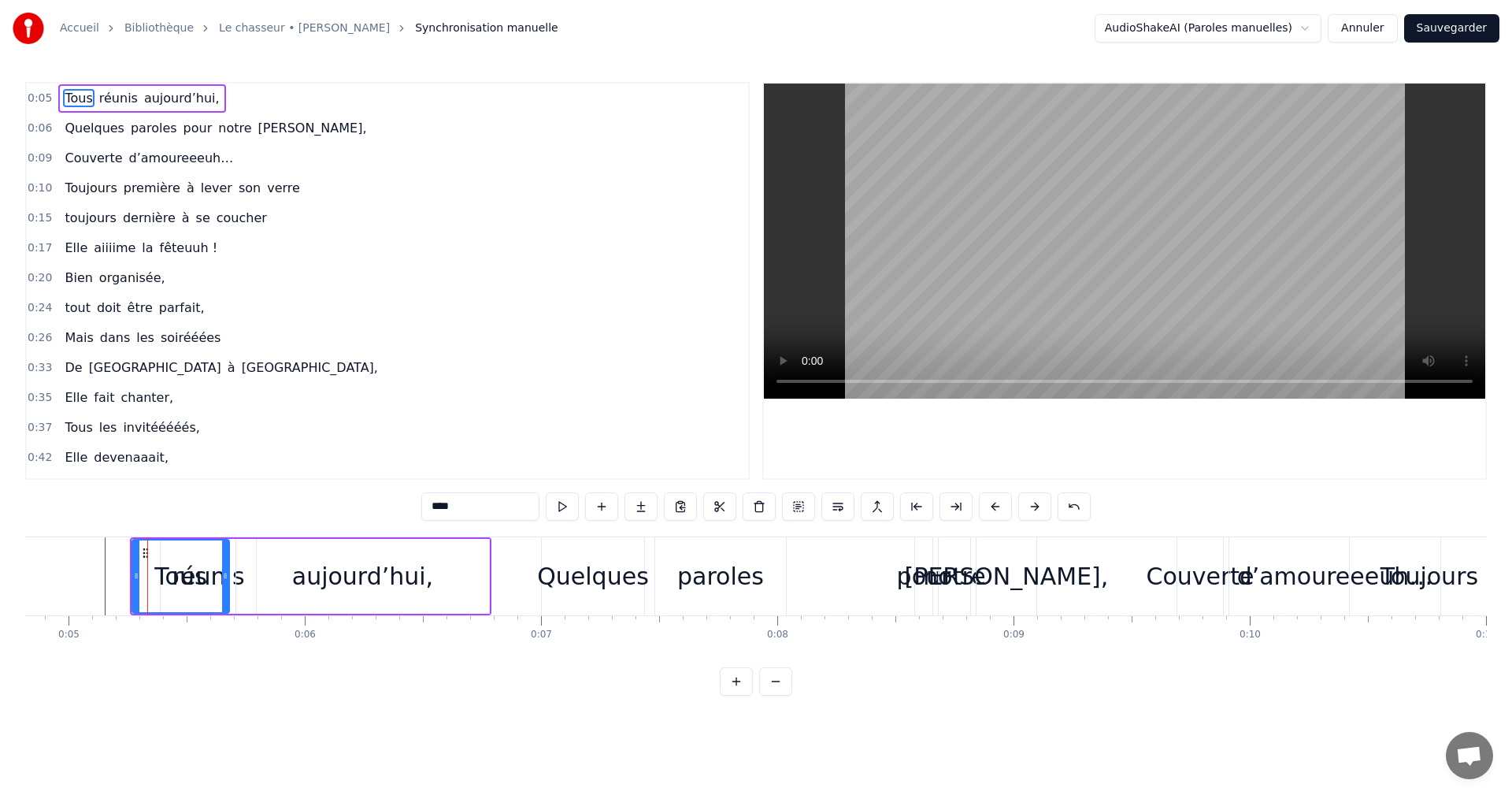
drag, startPoint x: 175, startPoint y: 576, endPoint x: 226, endPoint y: 576, distance: 51.0
click at [226, 576] on icon at bounding box center [225, 575] width 7 height 13
click at [32, 99] on span "0:05" at bounding box center [40, 99] width 24 height 15
click at [41, 125] on span "0:06" at bounding box center [40, 129] width 24 height 15
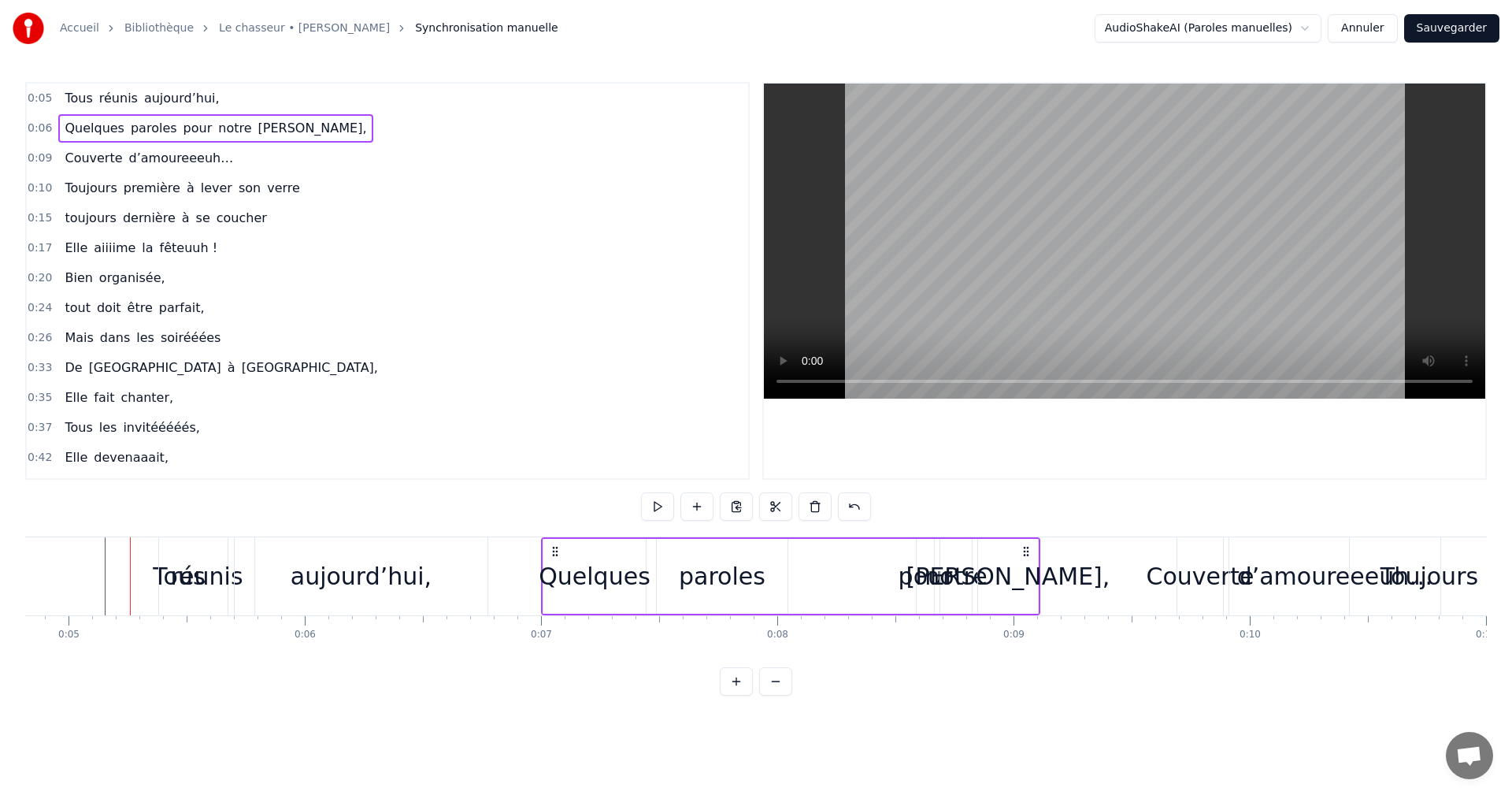
click at [83, 121] on span "Quelques" at bounding box center [94, 128] width 63 height 18
click at [46, 99] on span "0:05" at bounding box center [40, 99] width 24 height 15
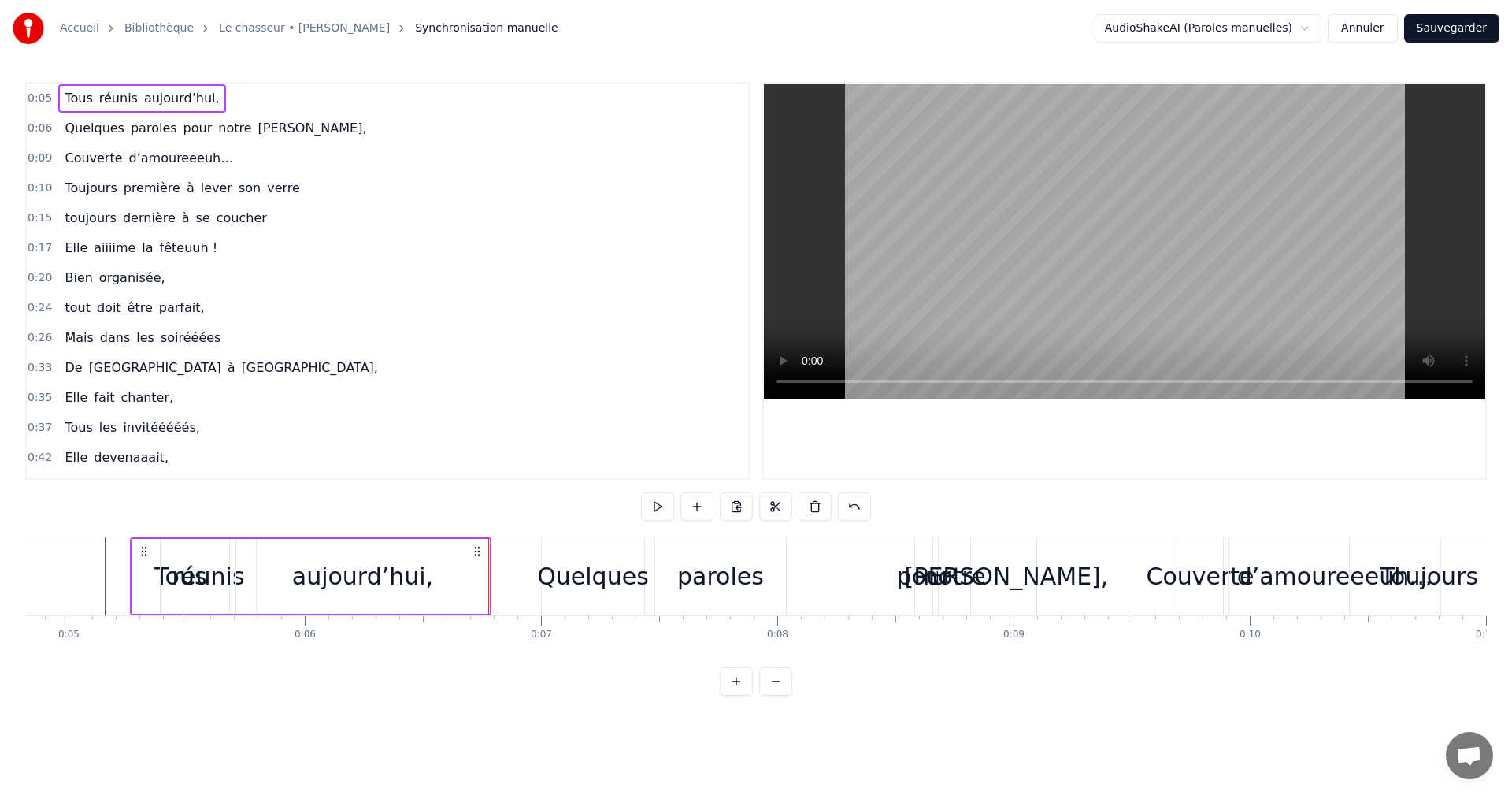
click at [44, 130] on span "0:06" at bounding box center [40, 129] width 24 height 15
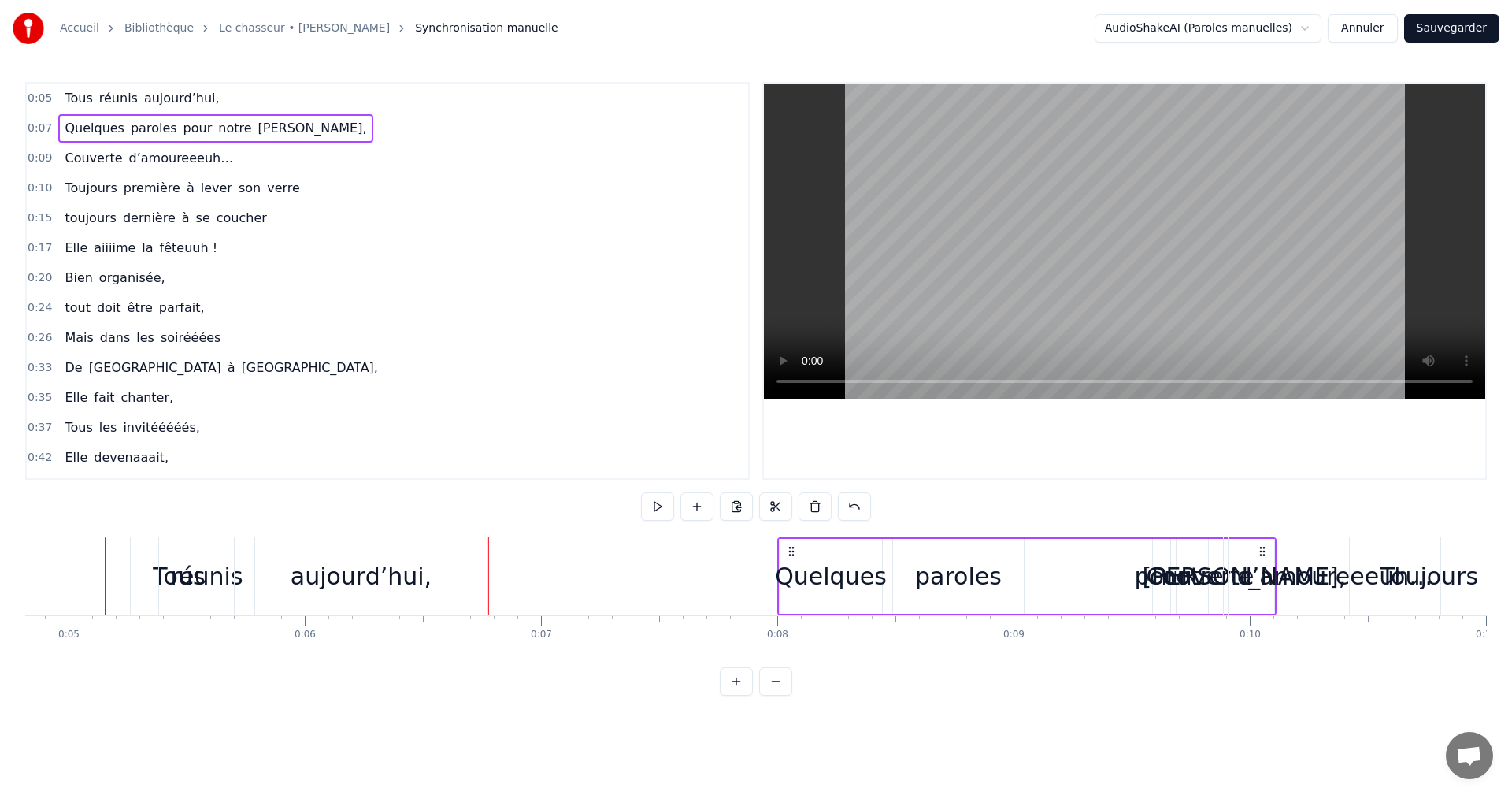
click at [373, 577] on div "aujourd’hui," at bounding box center [362, 576] width 141 height 36
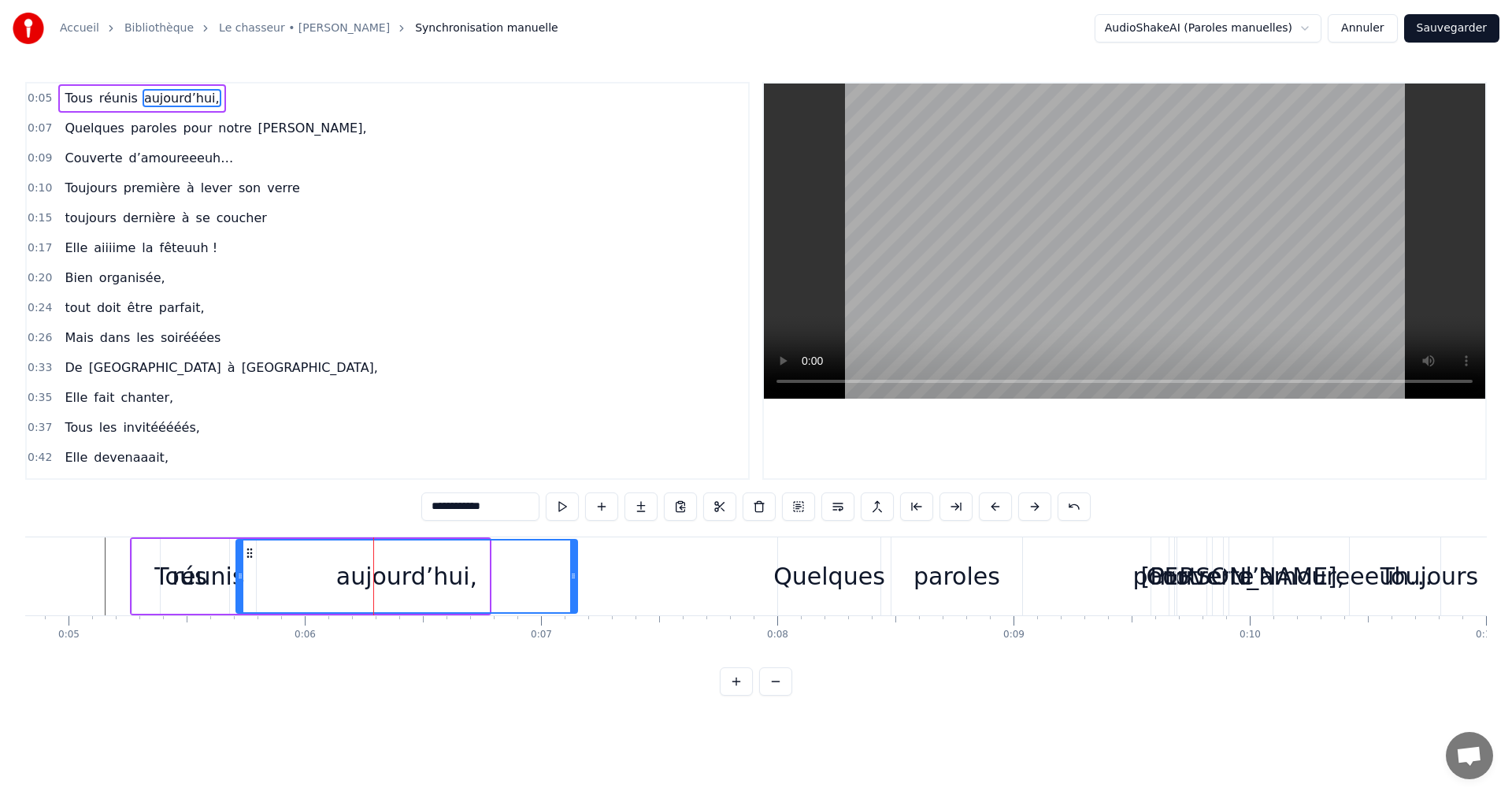
drag, startPoint x: 485, startPoint y: 573, endPoint x: 573, endPoint y: 577, distance: 88.1
click at [573, 577] on icon at bounding box center [573, 575] width 7 height 13
drag, startPoint x: 244, startPoint y: 572, endPoint x: 303, endPoint y: 574, distance: 59.0
click at [304, 574] on icon at bounding box center [306, 575] width 7 height 13
click at [225, 573] on div "réunis" at bounding box center [208, 576] width 73 height 36
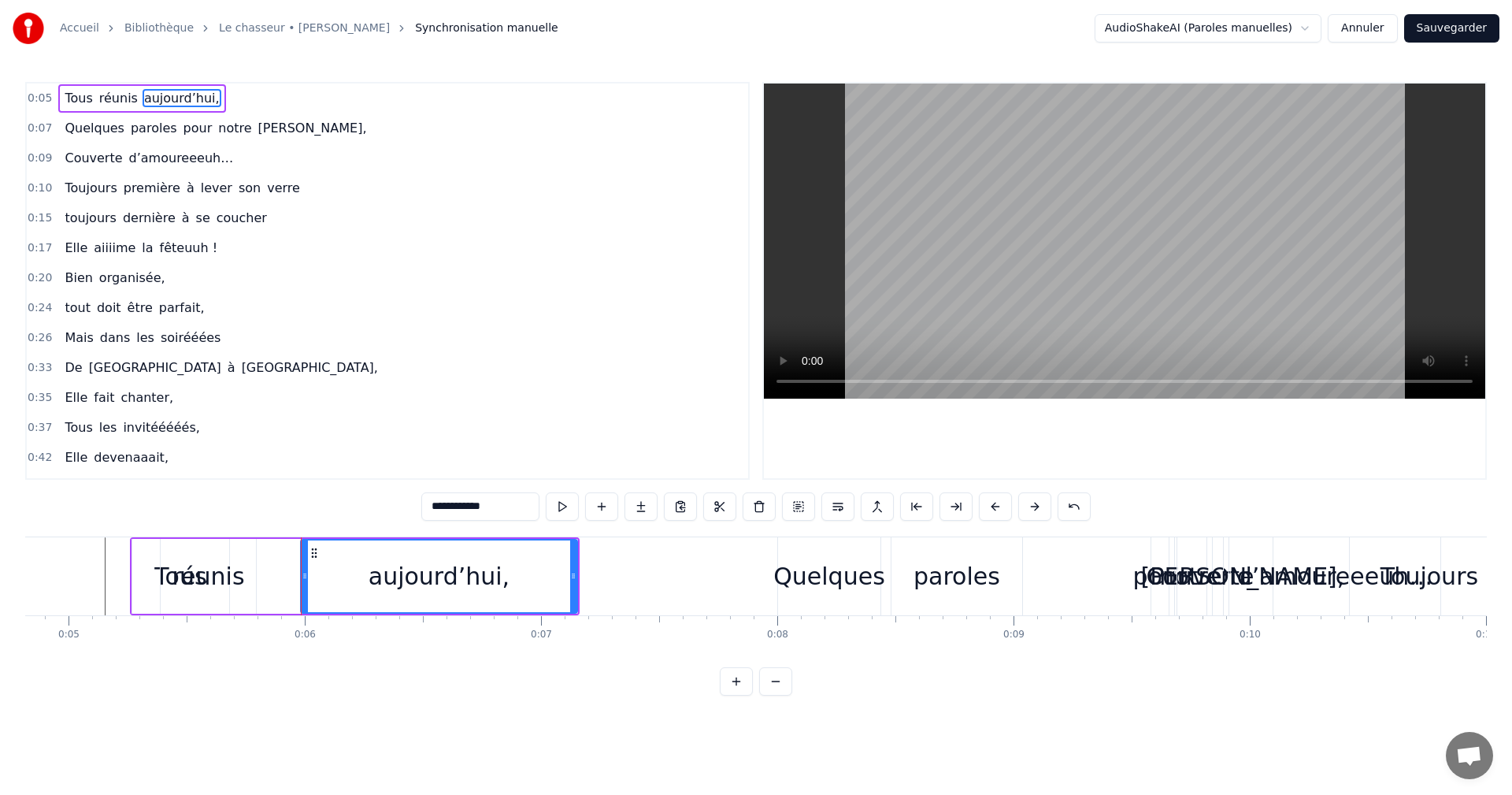
type input "******"
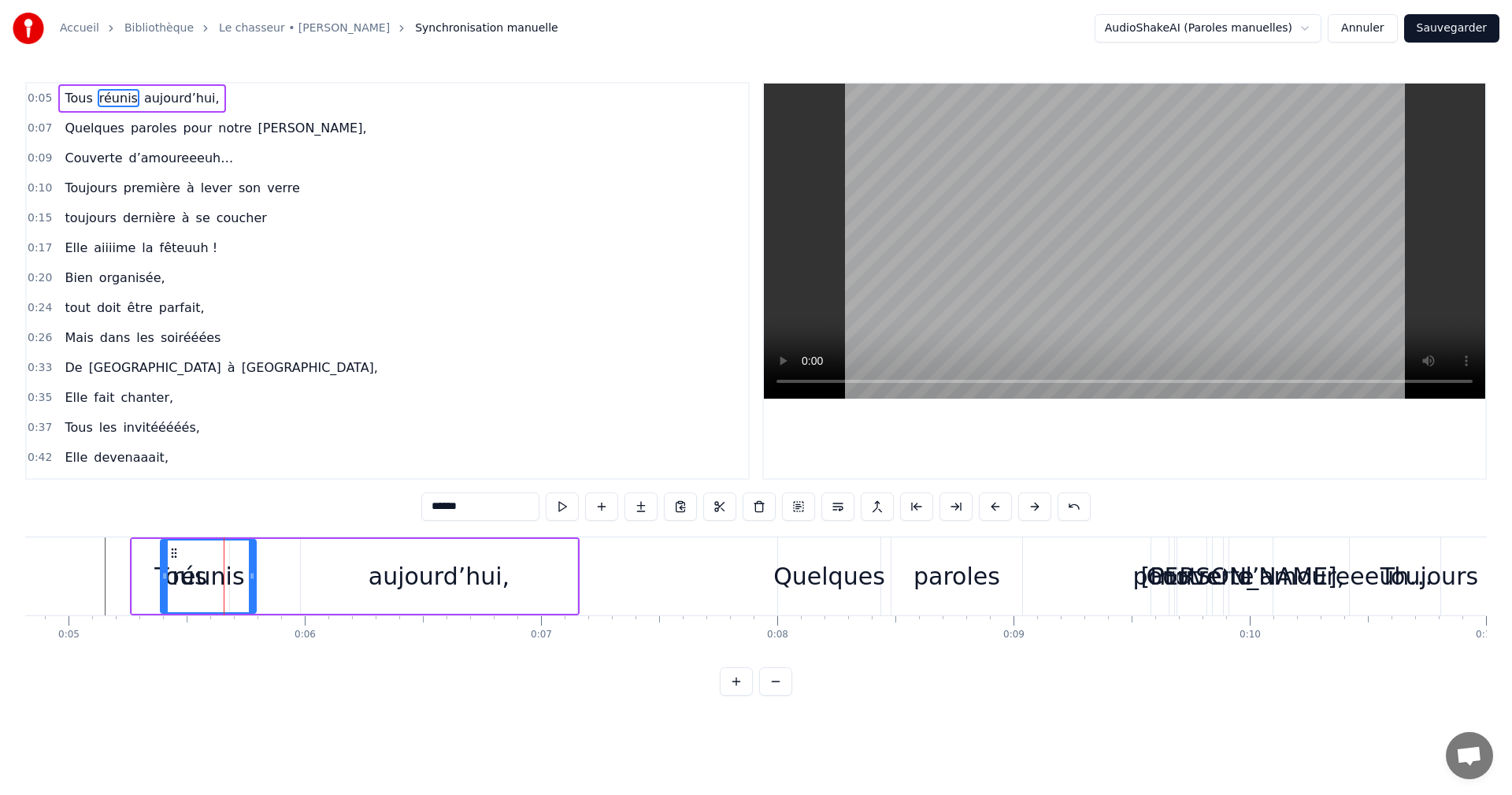
drag, startPoint x: 216, startPoint y: 573, endPoint x: 247, endPoint y: 572, distance: 31.0
click at [247, 572] on div "réunis" at bounding box center [208, 576] width 94 height 72
click at [256, 570] on div "réunis" at bounding box center [208, 575] width 97 height 74
drag, startPoint x: 253, startPoint y: 570, endPoint x: 275, endPoint y: 573, distance: 22.2
click at [275, 573] on icon at bounding box center [273, 575] width 7 height 13
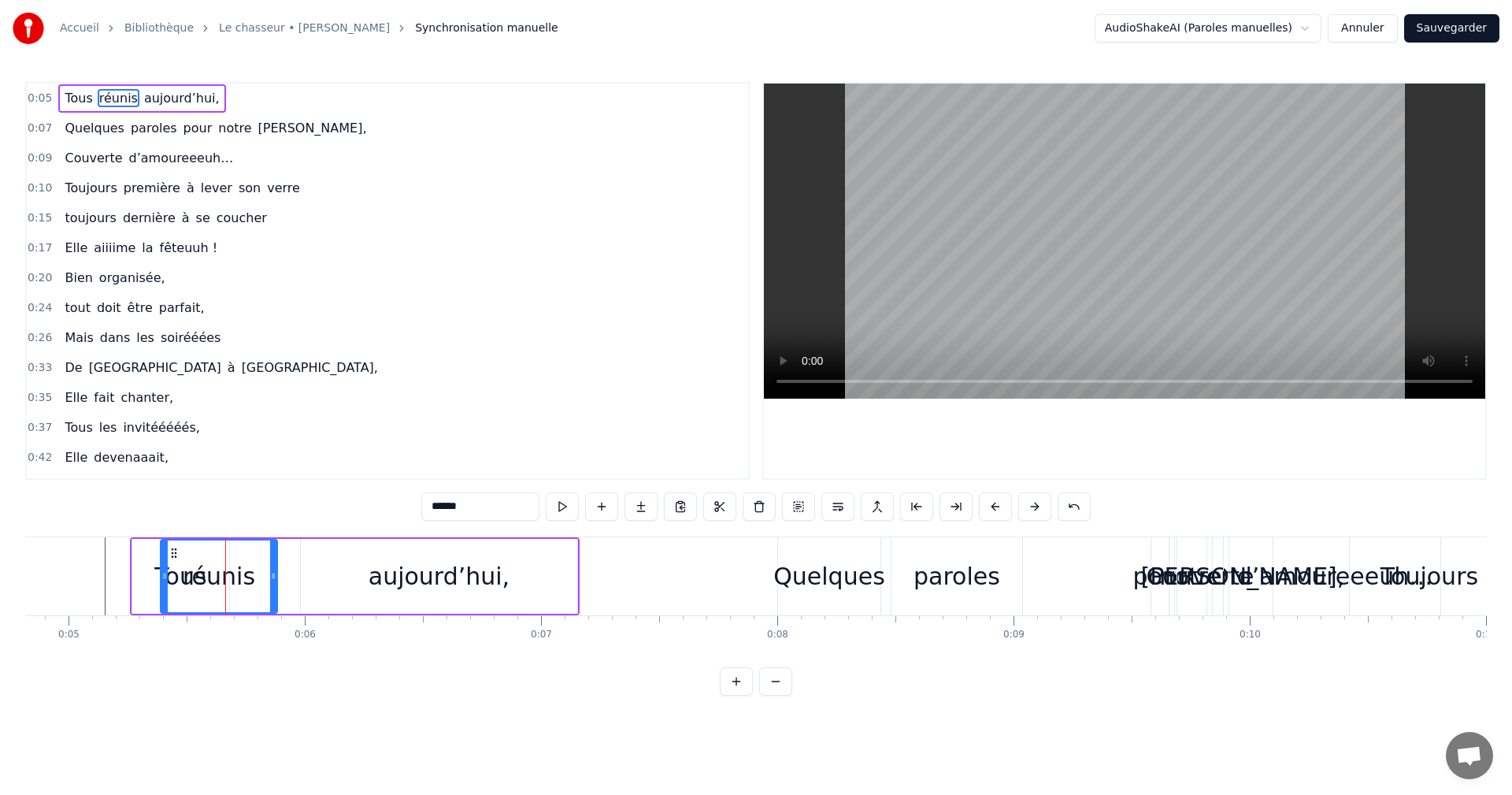
click at [50, 129] on div "0:07 Quelques paroles pour notre Fanny," at bounding box center [388, 128] width 721 height 30
click at [32, 95] on span "0:05" at bounding box center [40, 99] width 24 height 15
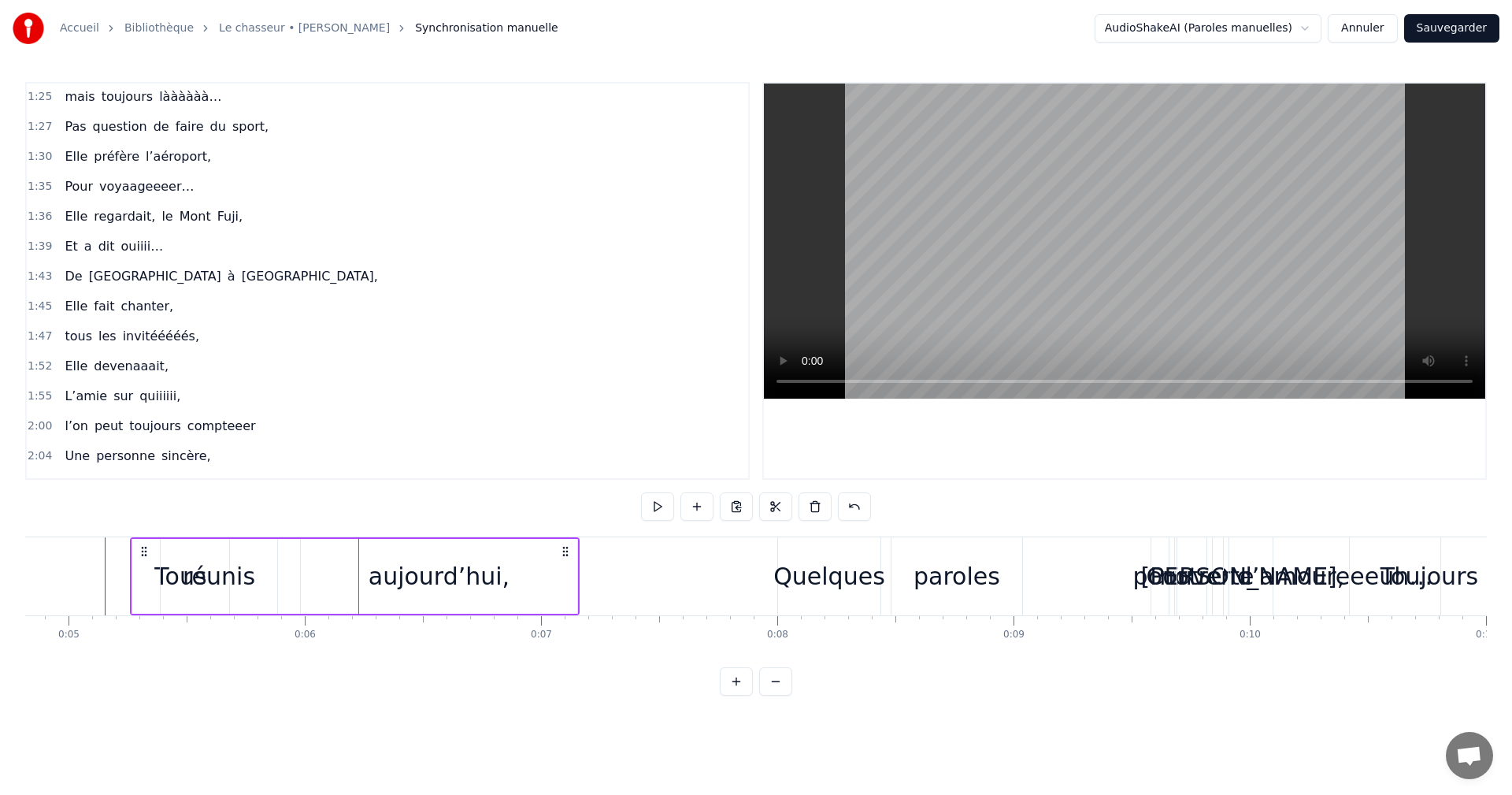
click at [168, 567] on div "réunis" at bounding box center [218, 575] width 117 height 74
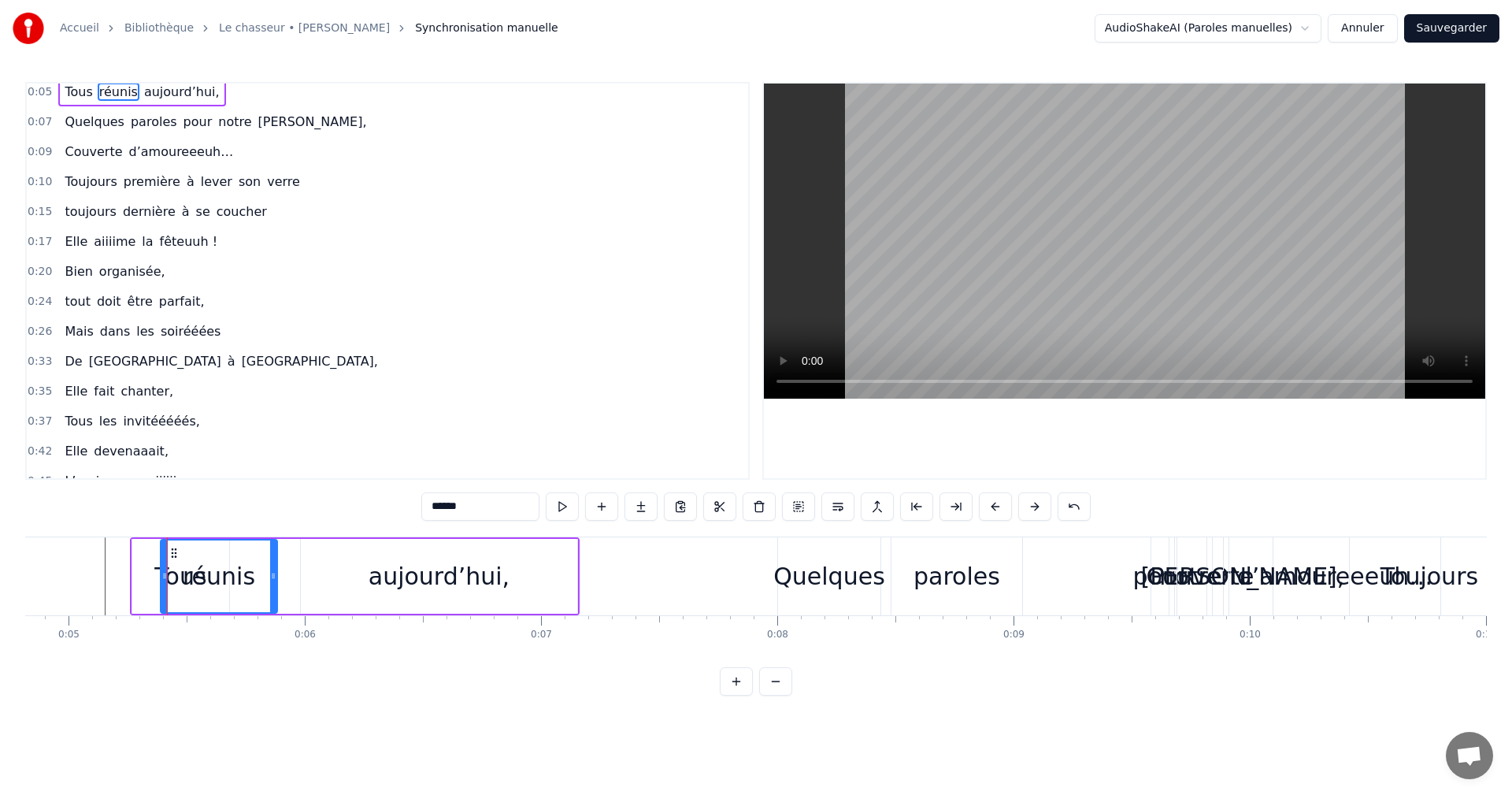
scroll to position [0, 0]
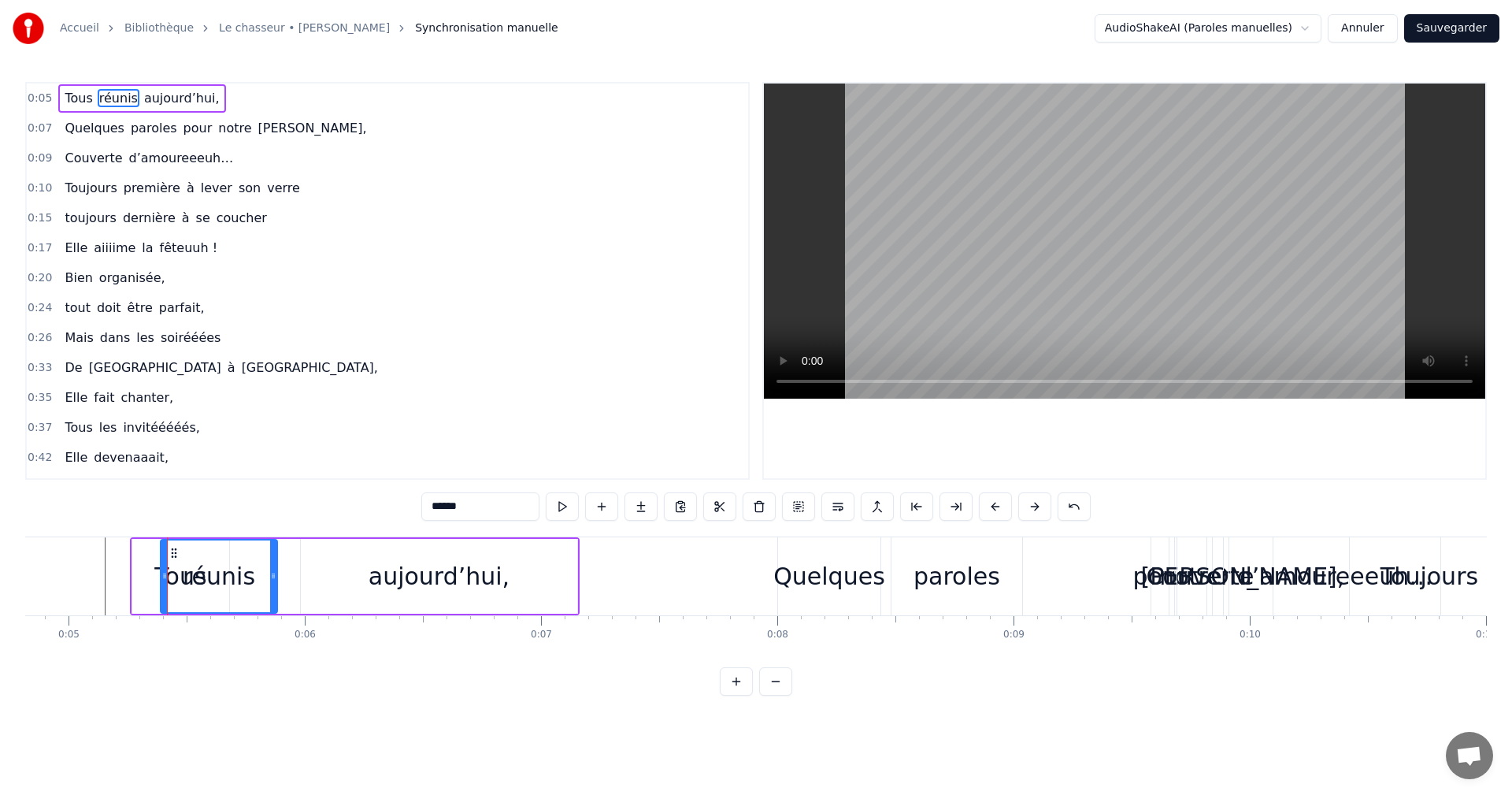
click at [78, 96] on span "Tous" at bounding box center [78, 98] width 31 height 18
drag, startPoint x: 223, startPoint y: 568, endPoint x: 201, endPoint y: 571, distance: 22.2
click at [201, 571] on div at bounding box center [202, 576] width 7 height 72
click at [220, 580] on div "réunis" at bounding box center [218, 576] width 73 height 36
type input "******"
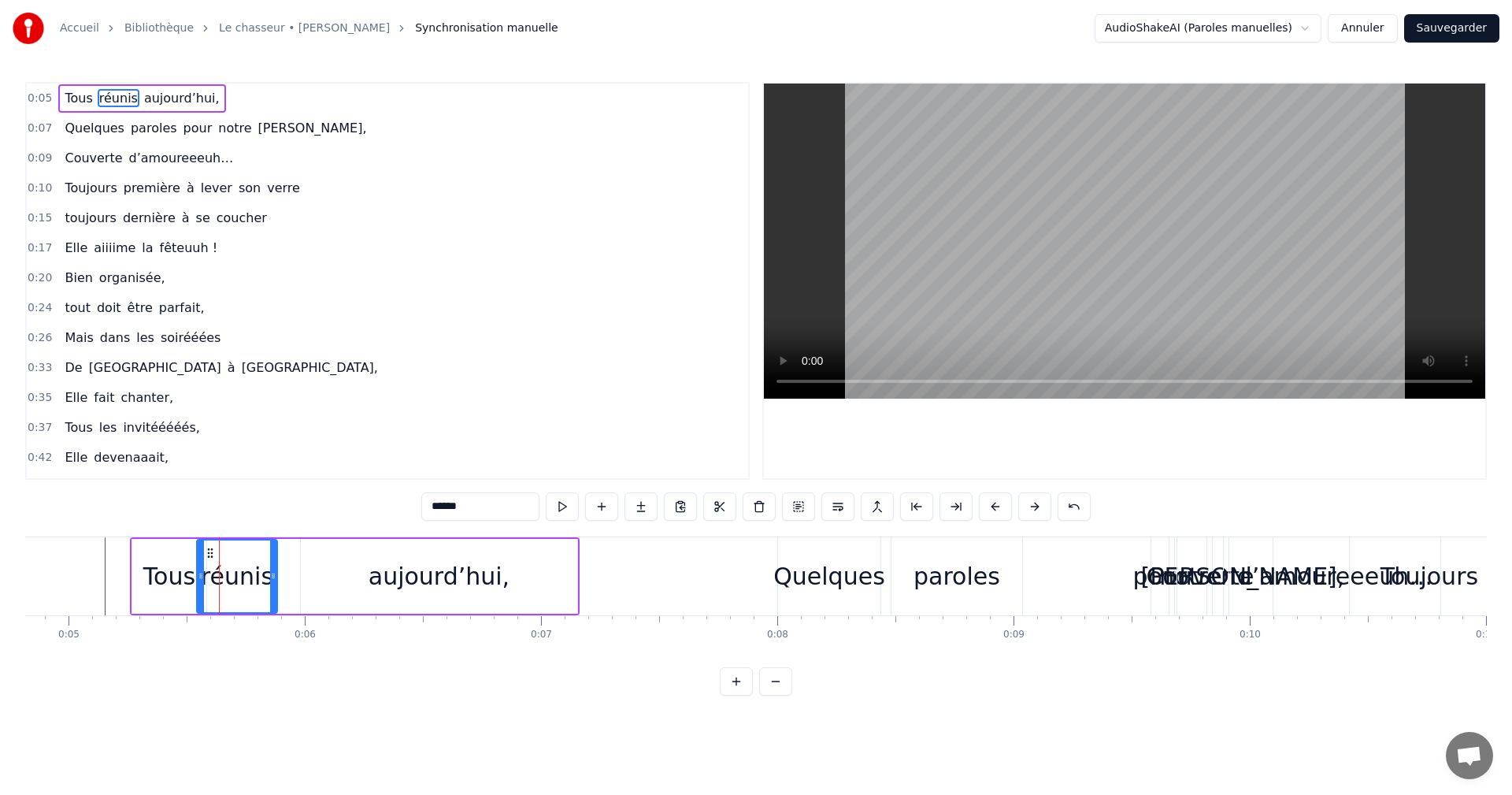
drag, startPoint x: 163, startPoint y: 571, endPoint x: 200, endPoint y: 572, distance: 37.0
click at [200, 572] on icon at bounding box center [201, 575] width 7 height 13
drag, startPoint x: 272, startPoint y: 576, endPoint x: 308, endPoint y: 576, distance: 36.0
click at [308, 576] on icon at bounding box center [307, 575] width 7 height 13
click at [49, 99] on div "0:05 Tous réunis aujourd’hui," at bounding box center [388, 98] width 721 height 30
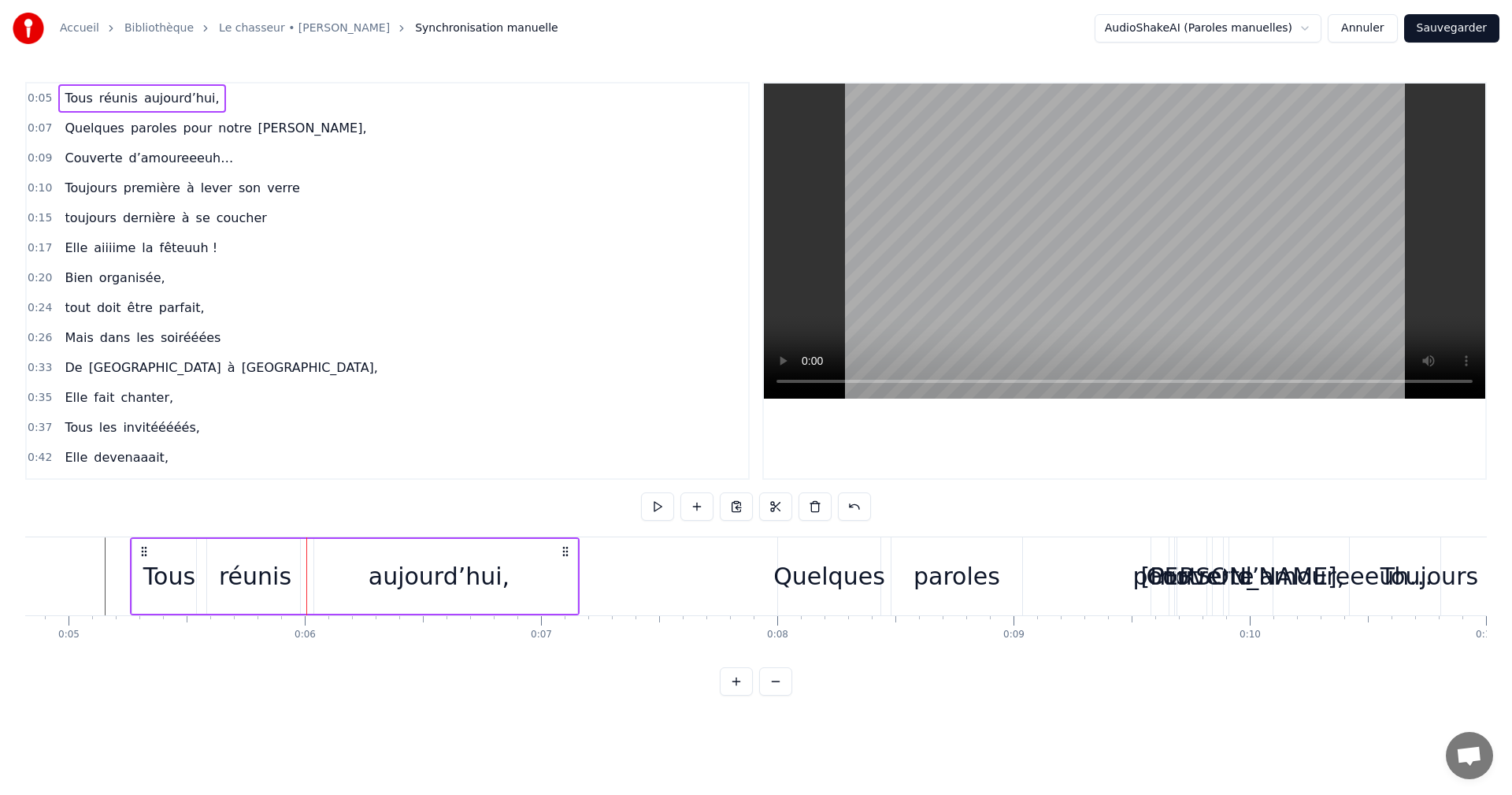
click at [44, 99] on span "0:05" at bounding box center [40, 99] width 24 height 15
click at [32, 99] on span "0:05" at bounding box center [40, 99] width 24 height 15
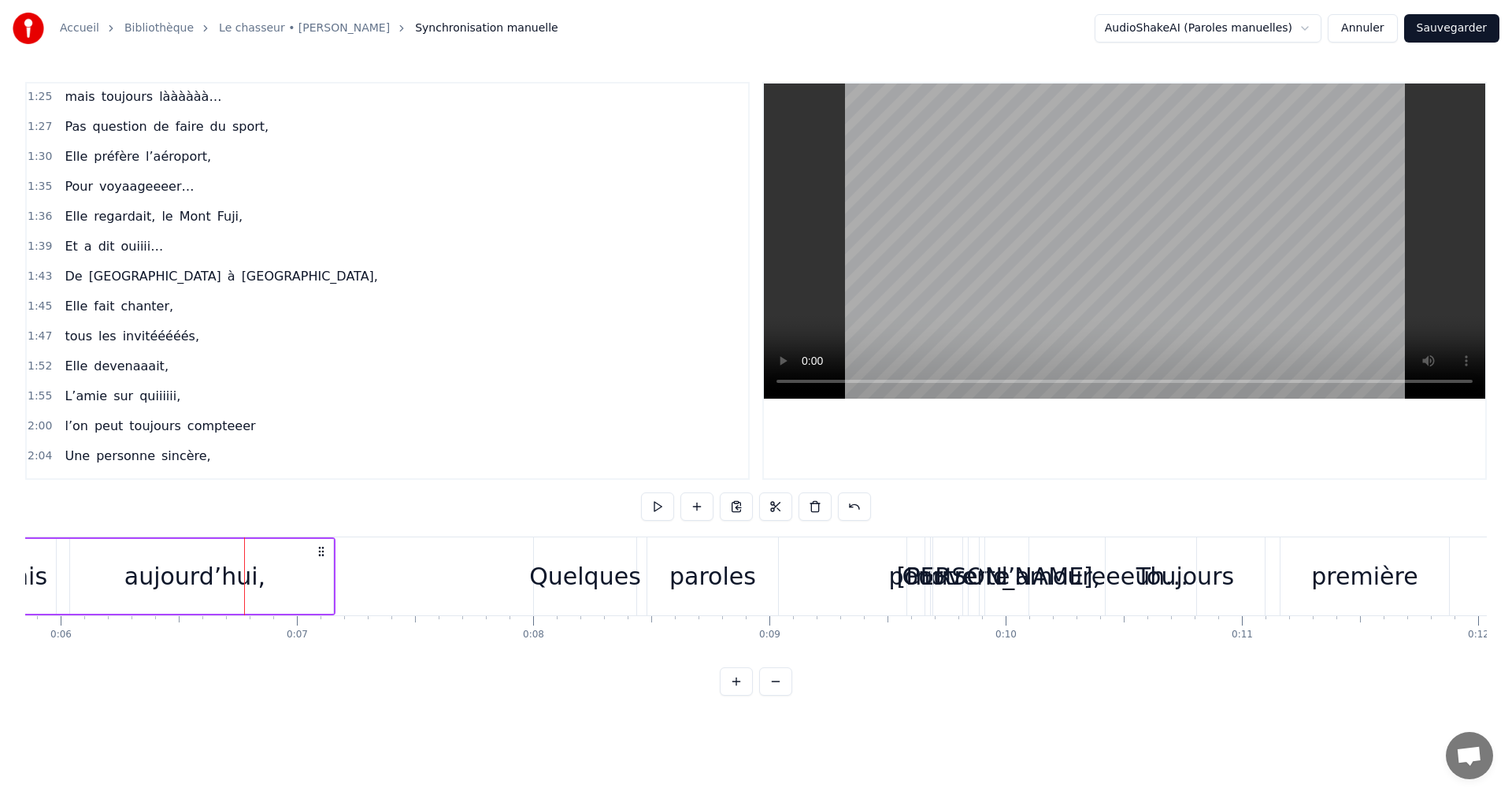
scroll to position [0, 1410]
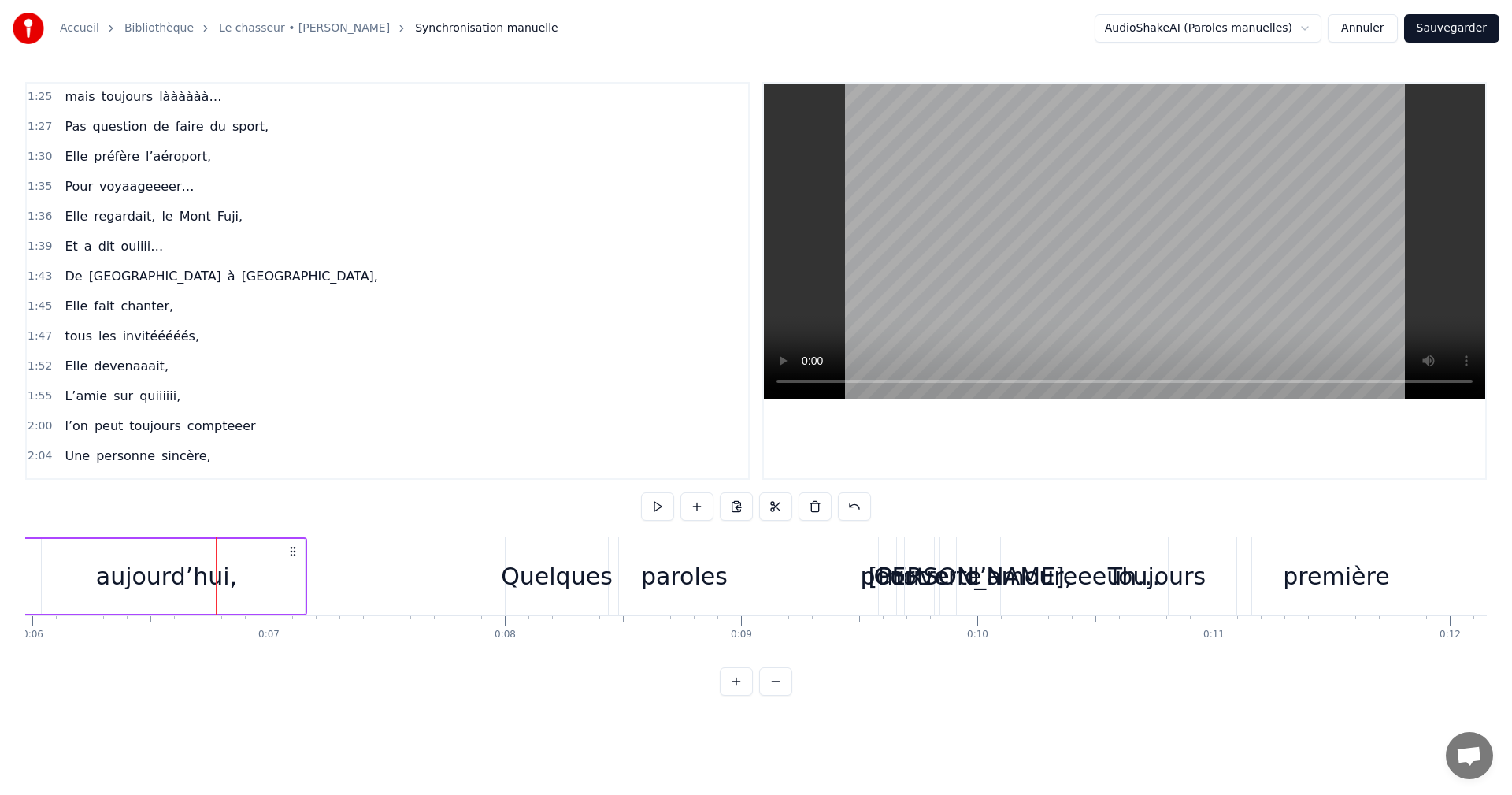
click at [226, 578] on div "aujourd’hui," at bounding box center [166, 576] width 141 height 36
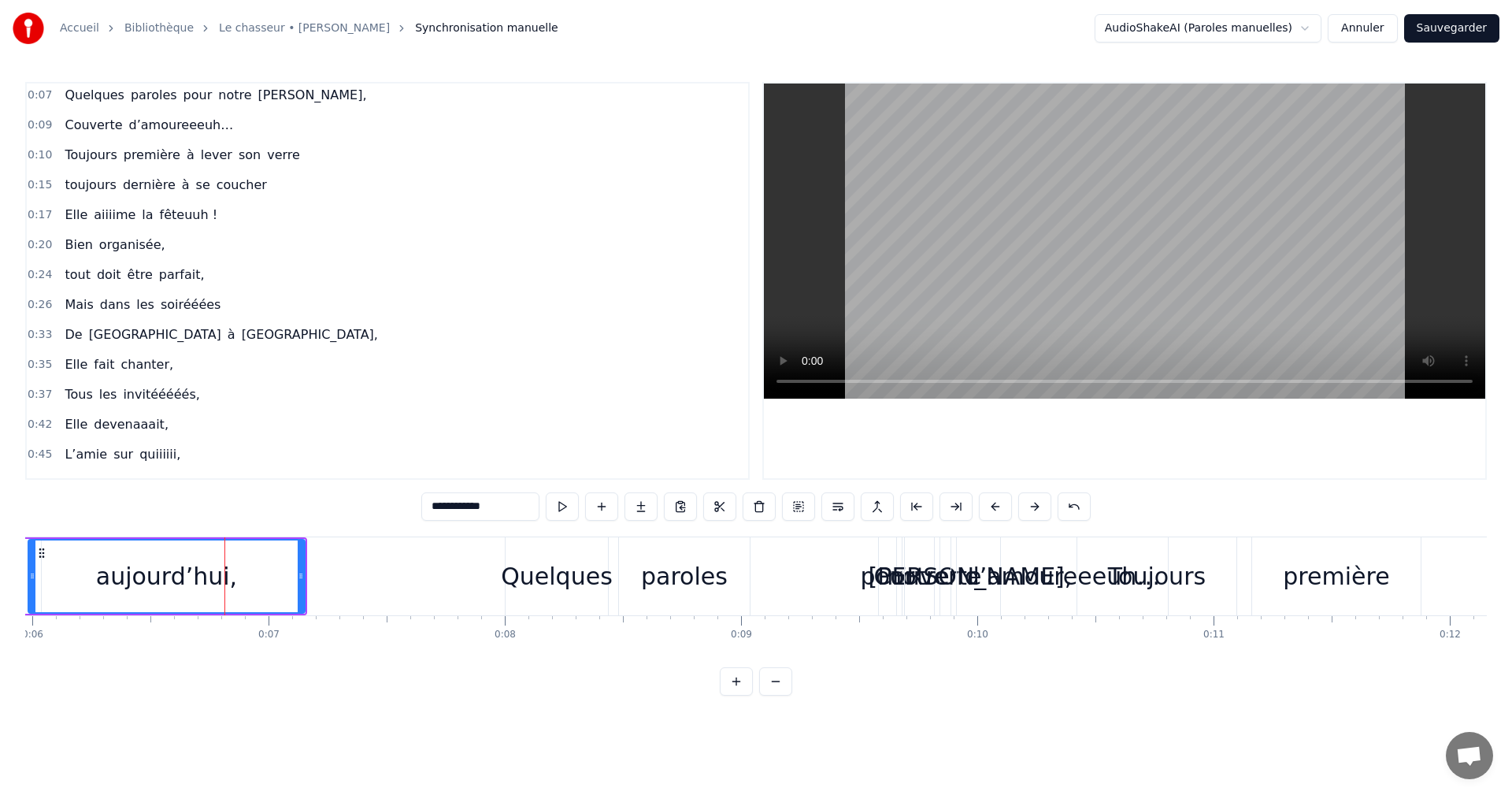
scroll to position [0, 0]
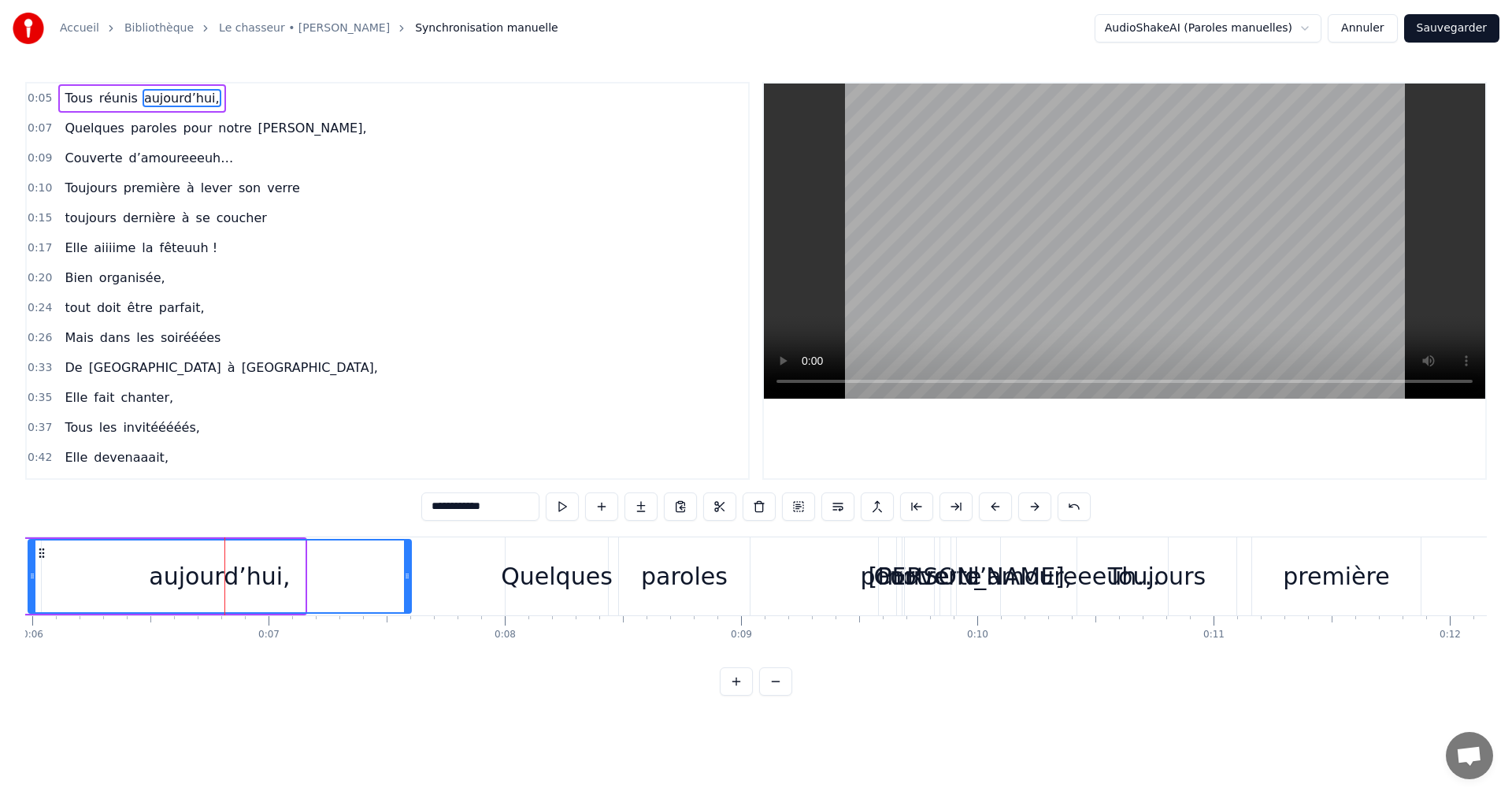
drag, startPoint x: 302, startPoint y: 576, endPoint x: 403, endPoint y: 579, distance: 101.0
click at [406, 579] on icon at bounding box center [407, 575] width 7 height 13
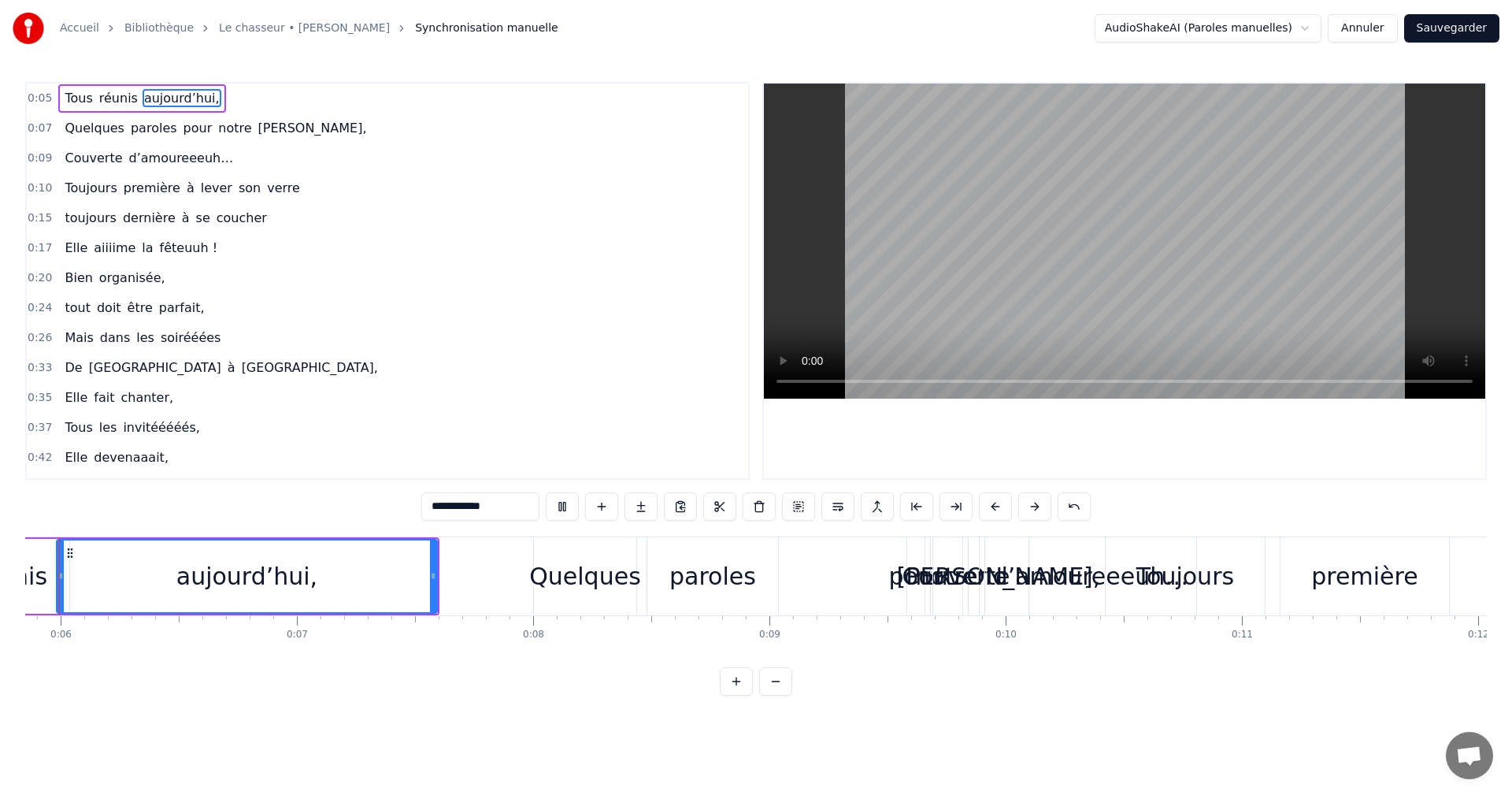
scroll to position [0, 1332]
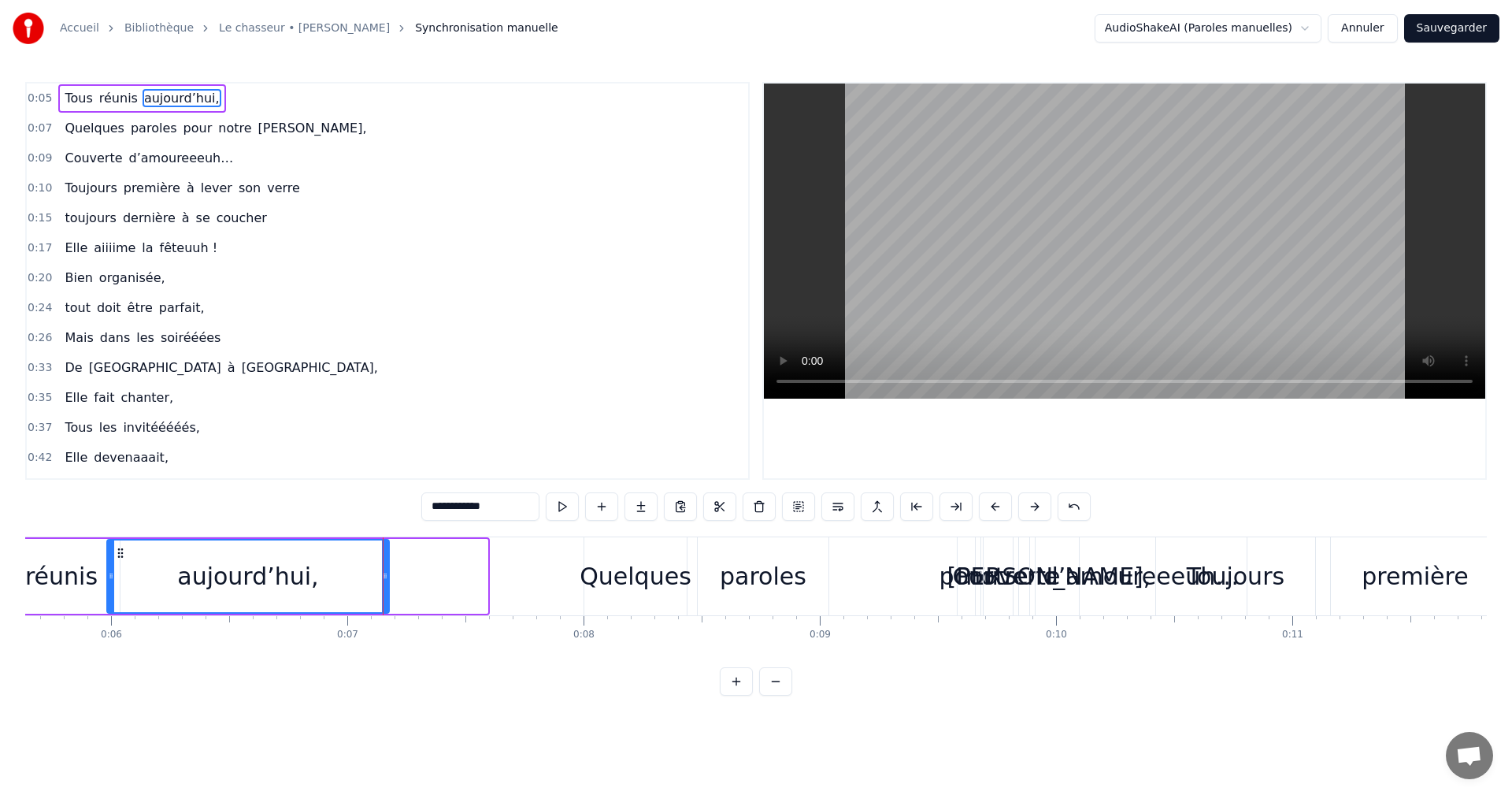
drag, startPoint x: 482, startPoint y: 575, endPoint x: 385, endPoint y: 576, distance: 97.0
click at [385, 576] on icon at bounding box center [385, 575] width 7 height 13
click at [37, 101] on span "0:05" at bounding box center [40, 99] width 24 height 15
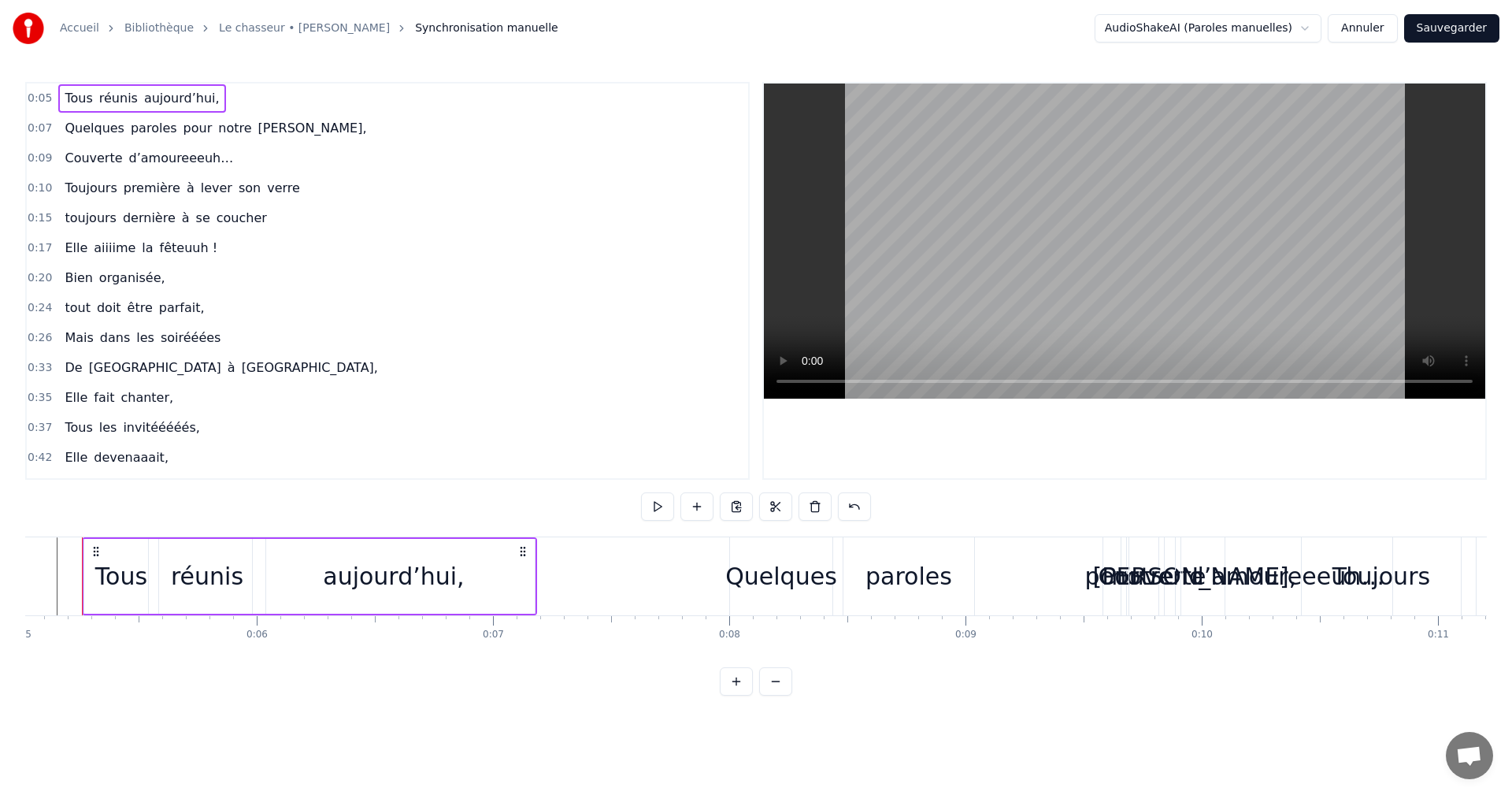
scroll to position [0, 1163]
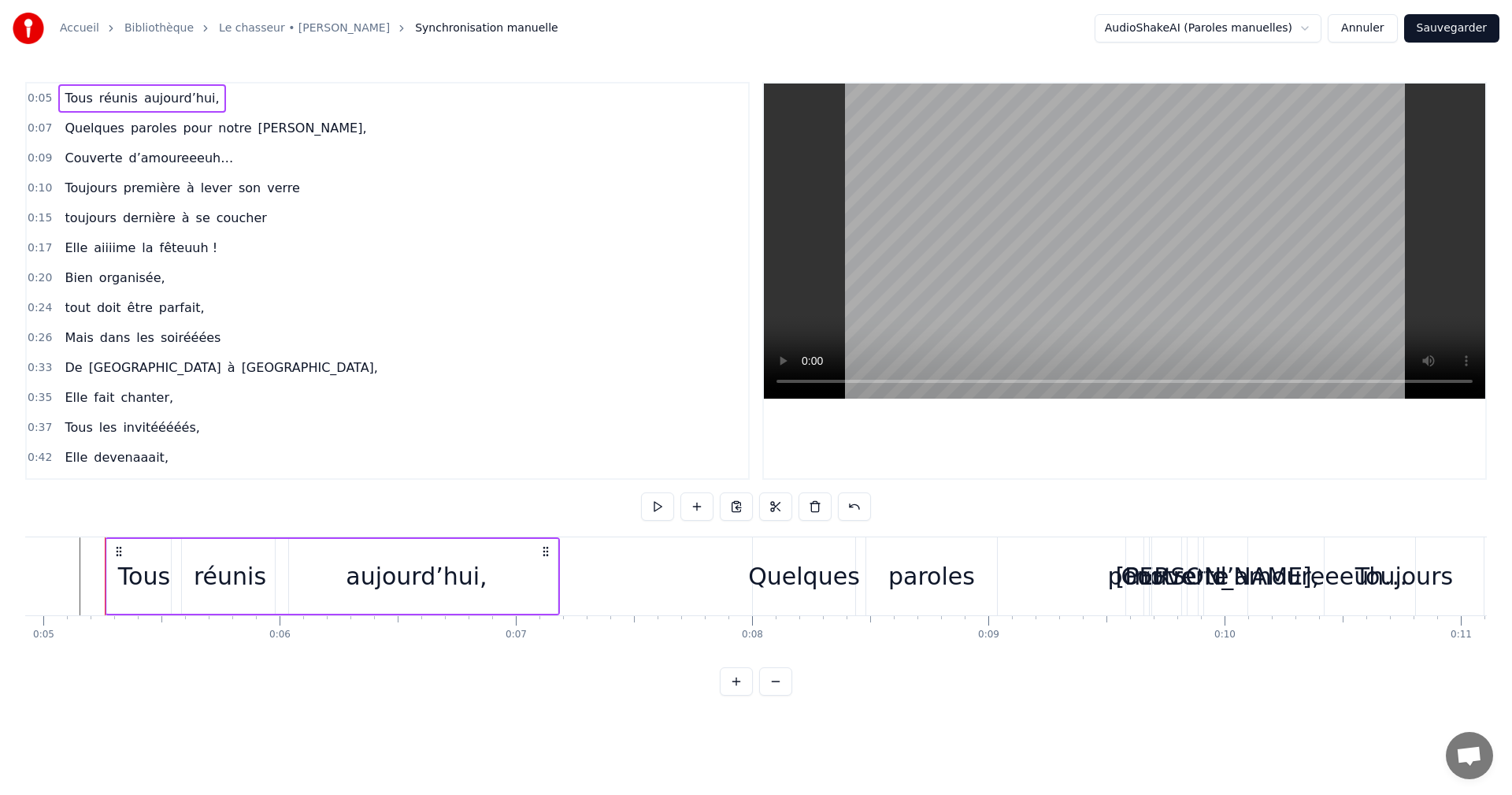
click at [547, 551] on circle at bounding box center [546, 551] width 1 height 1
click at [554, 565] on div "aujourd’hui," at bounding box center [417, 575] width 282 height 74
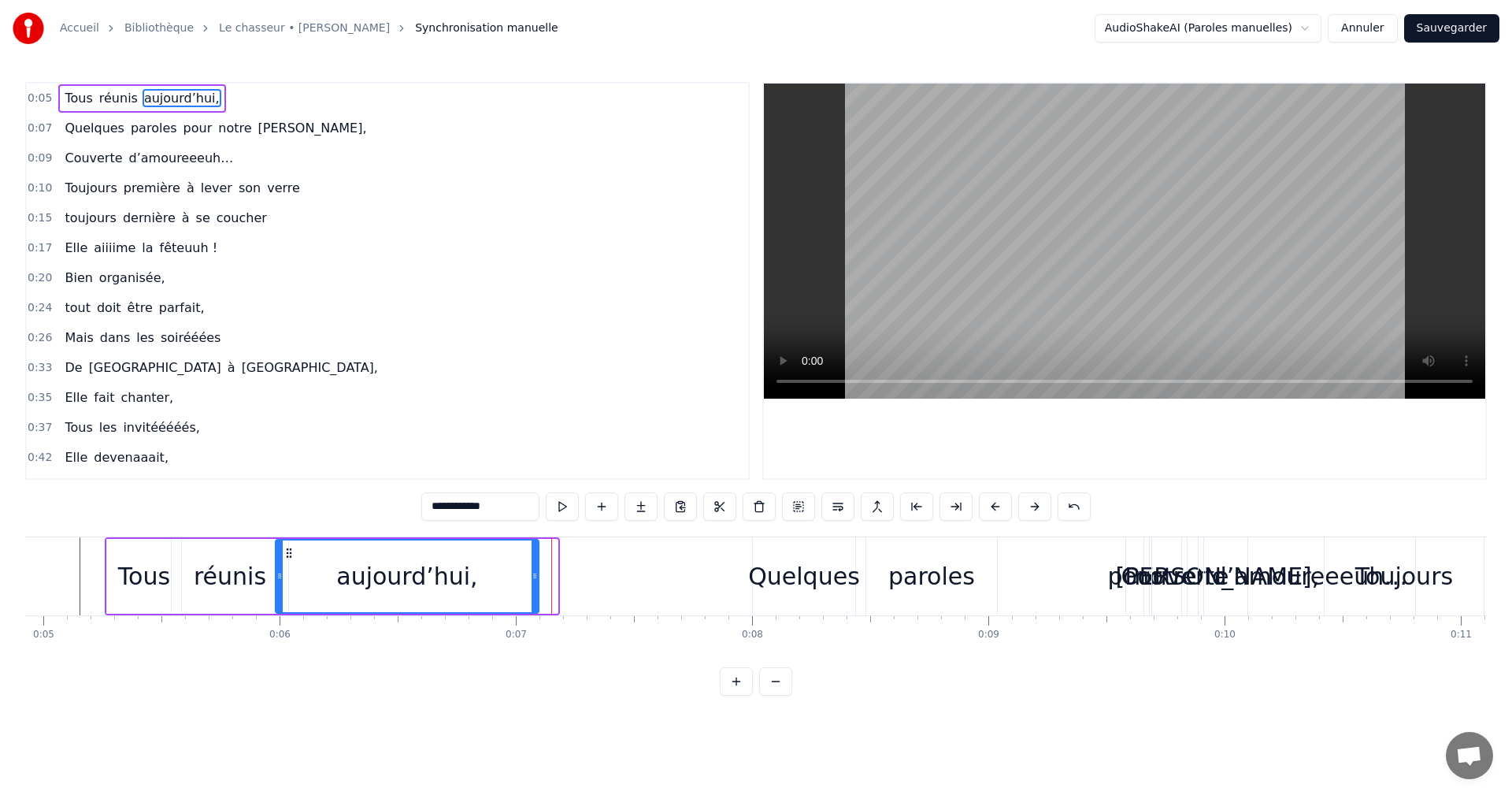
drag, startPoint x: 555, startPoint y: 568, endPoint x: 536, endPoint y: 568, distance: 19.0
click at [536, 568] on div at bounding box center [535, 576] width 7 height 72
click at [283, 576] on icon at bounding box center [279, 575] width 7 height 13
click at [44, 98] on span "0:05" at bounding box center [40, 99] width 24 height 15
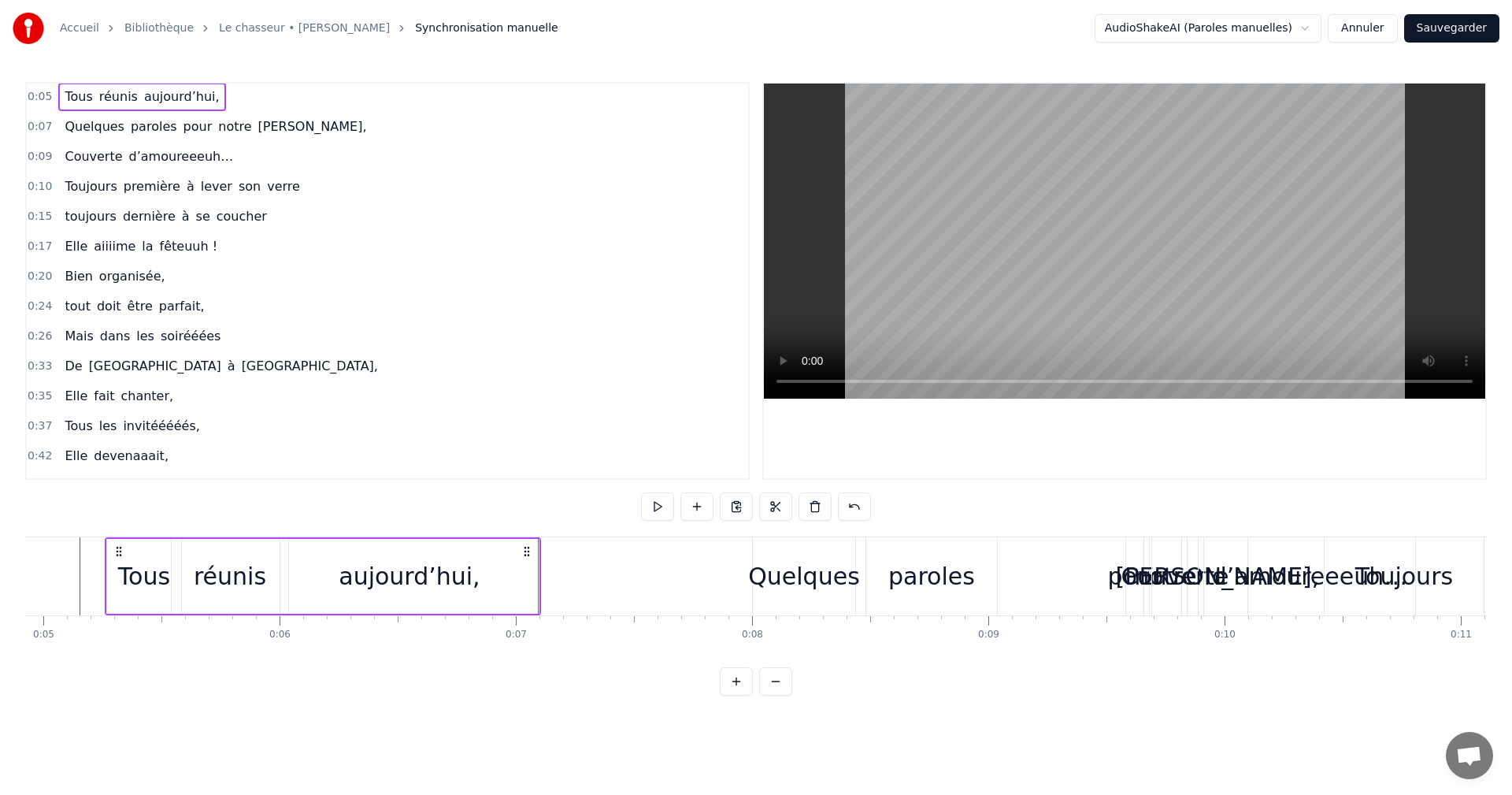
scroll to position [0, 0]
click at [764, 578] on div "Quelques" at bounding box center [804, 576] width 112 height 36
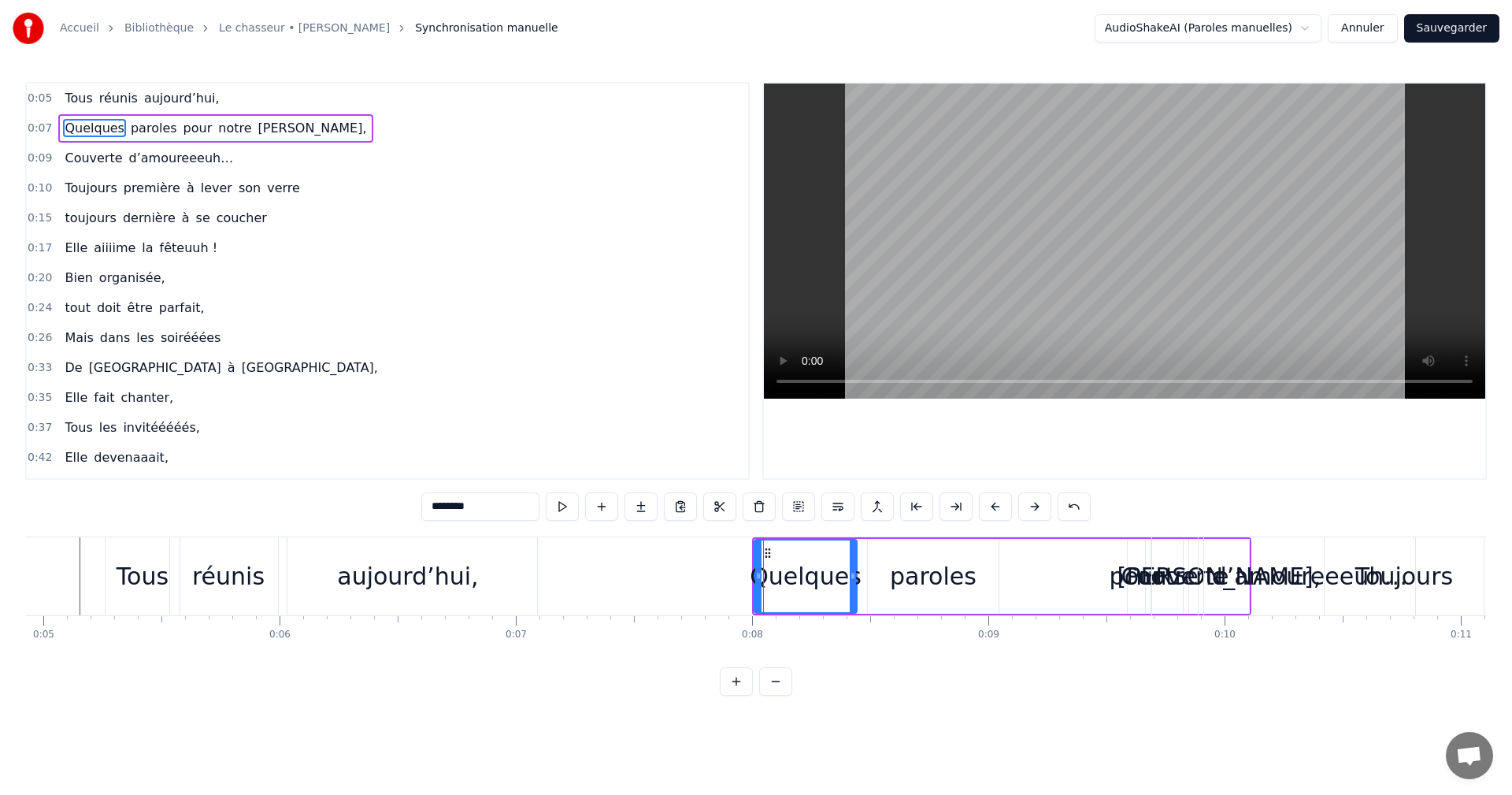
drag, startPoint x: 794, startPoint y: 579, endPoint x: 780, endPoint y: 579, distance: 14.0
click at [780, 579] on div "Quelques" at bounding box center [806, 576] width 112 height 36
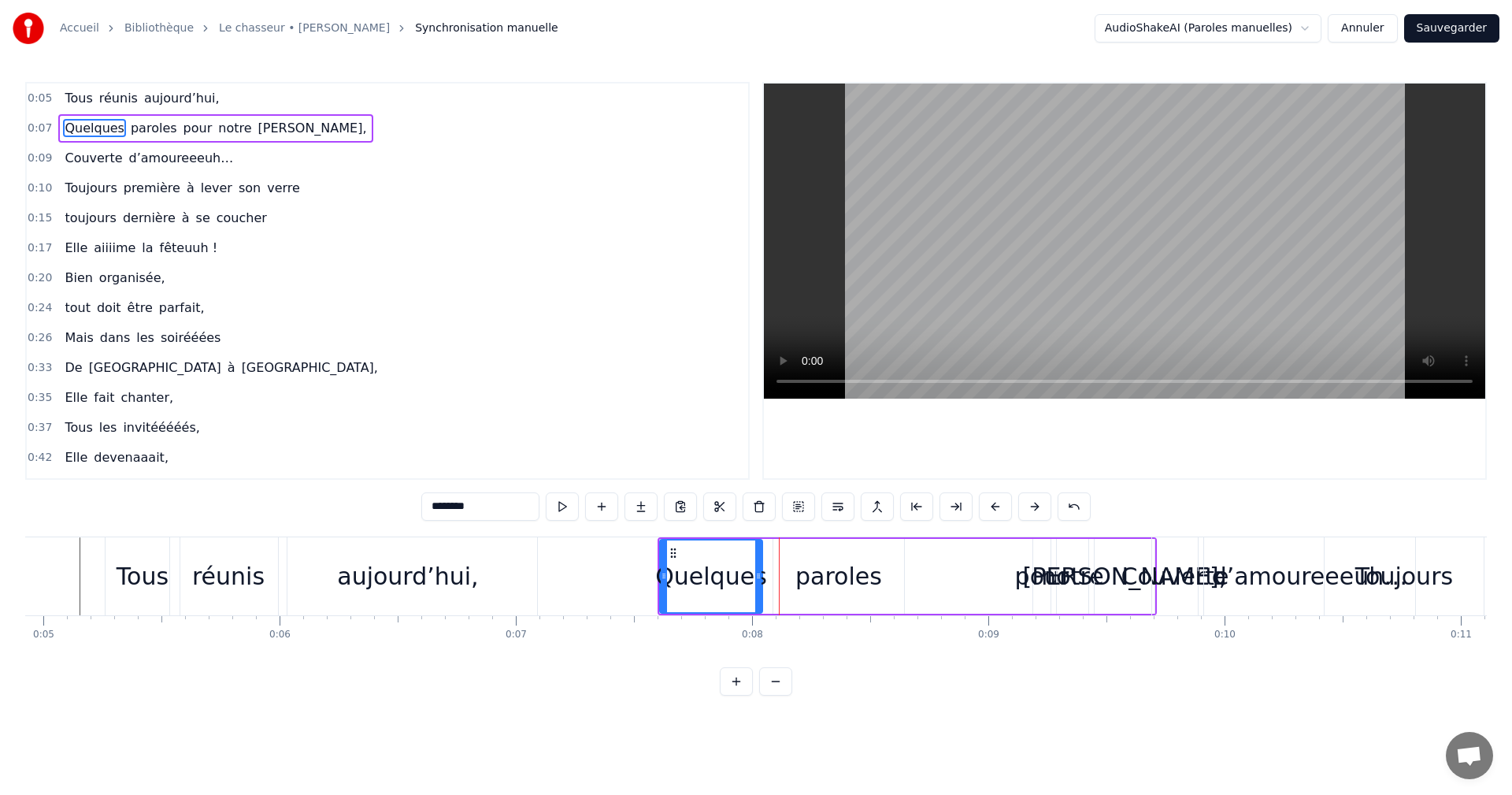
click at [310, 30] on link "Le chasseur • Michel Delpech" at bounding box center [305, 28] width 171 height 15
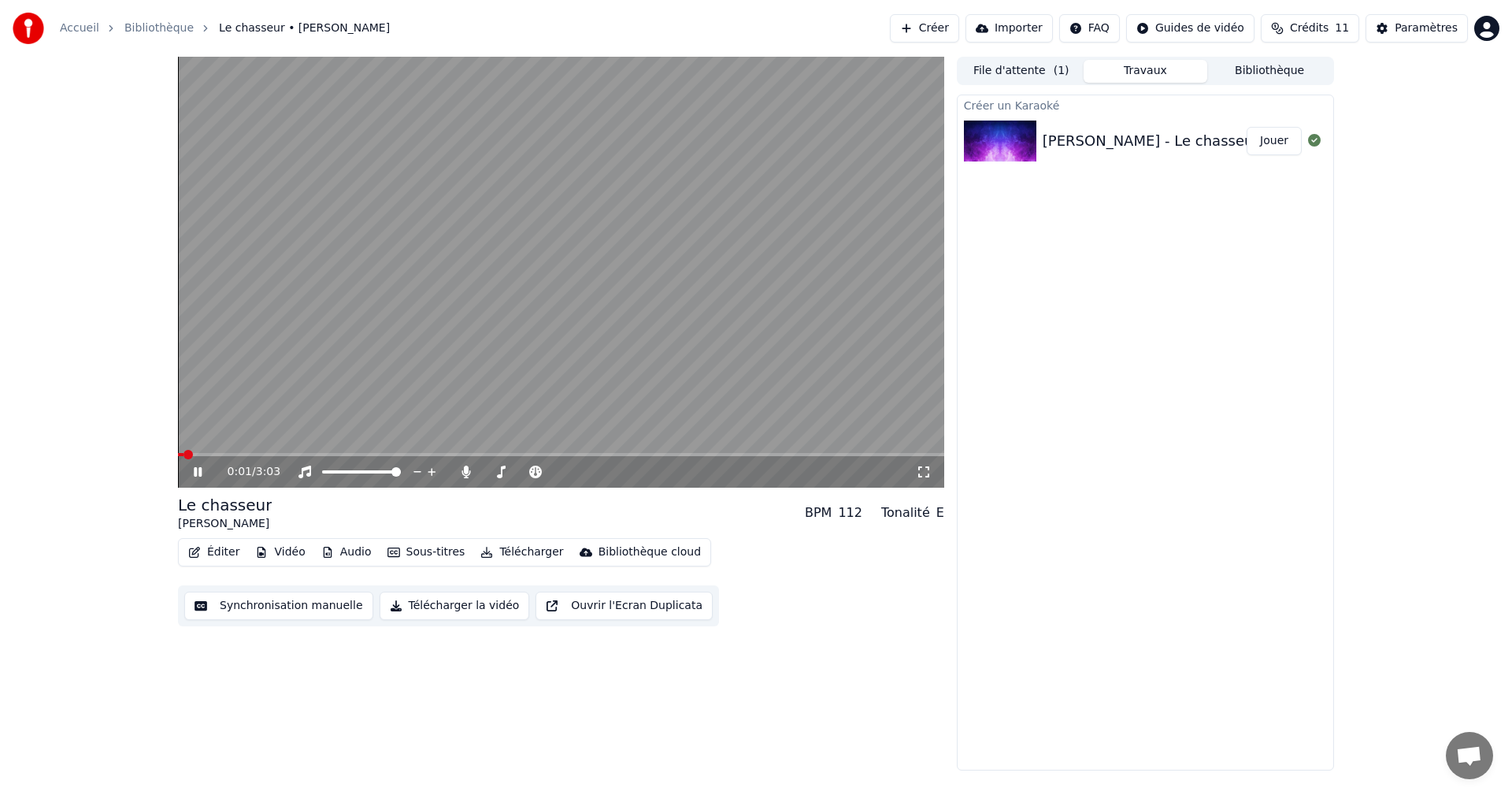
click at [195, 474] on icon at bounding box center [197, 472] width 8 height 10
click at [227, 554] on button "Éditer" at bounding box center [214, 552] width 64 height 22
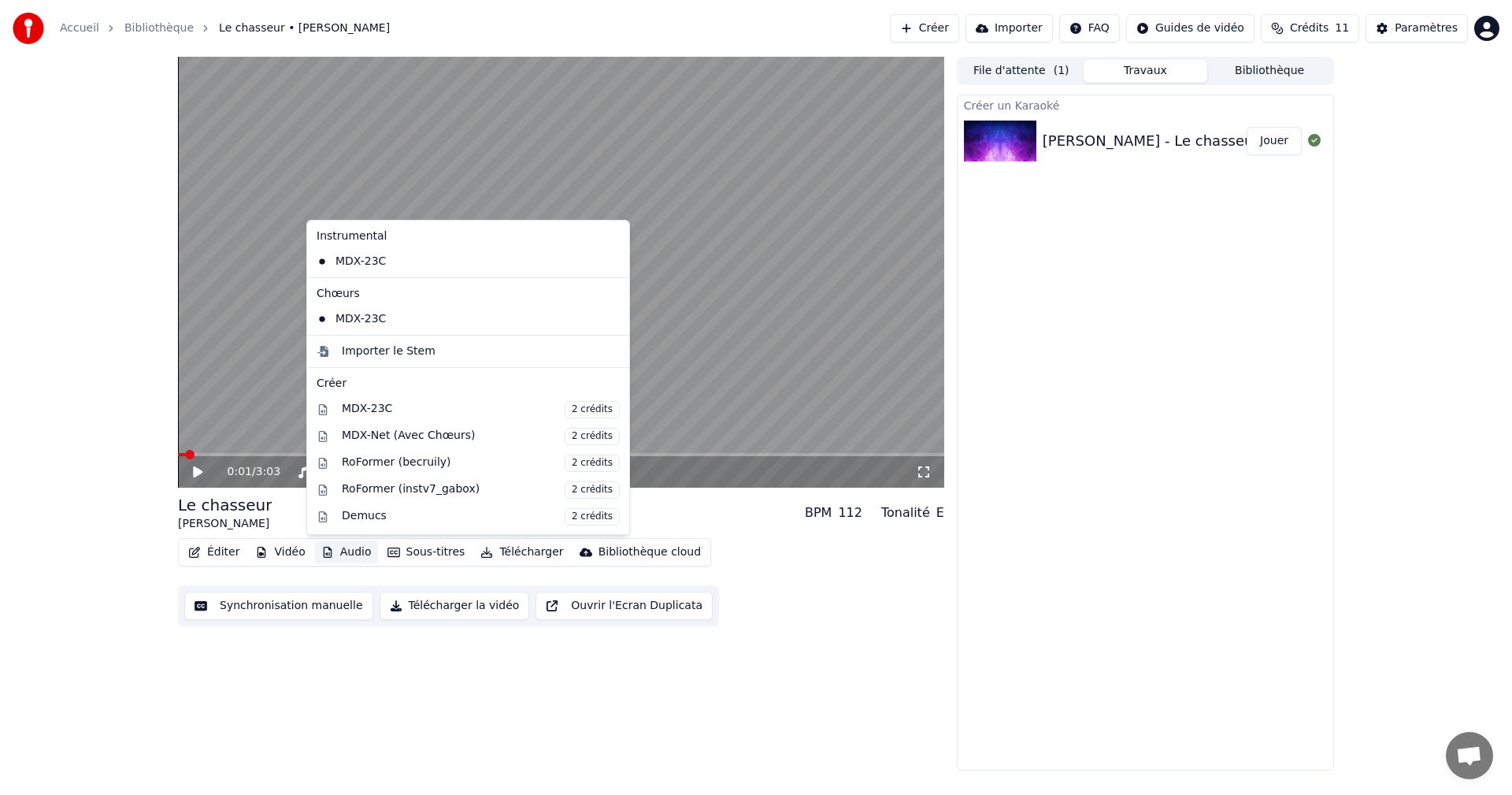
click at [1088, 147] on div "[PERSON_NAME] - Le chasseur" at bounding box center [1151, 140] width 217 height 22
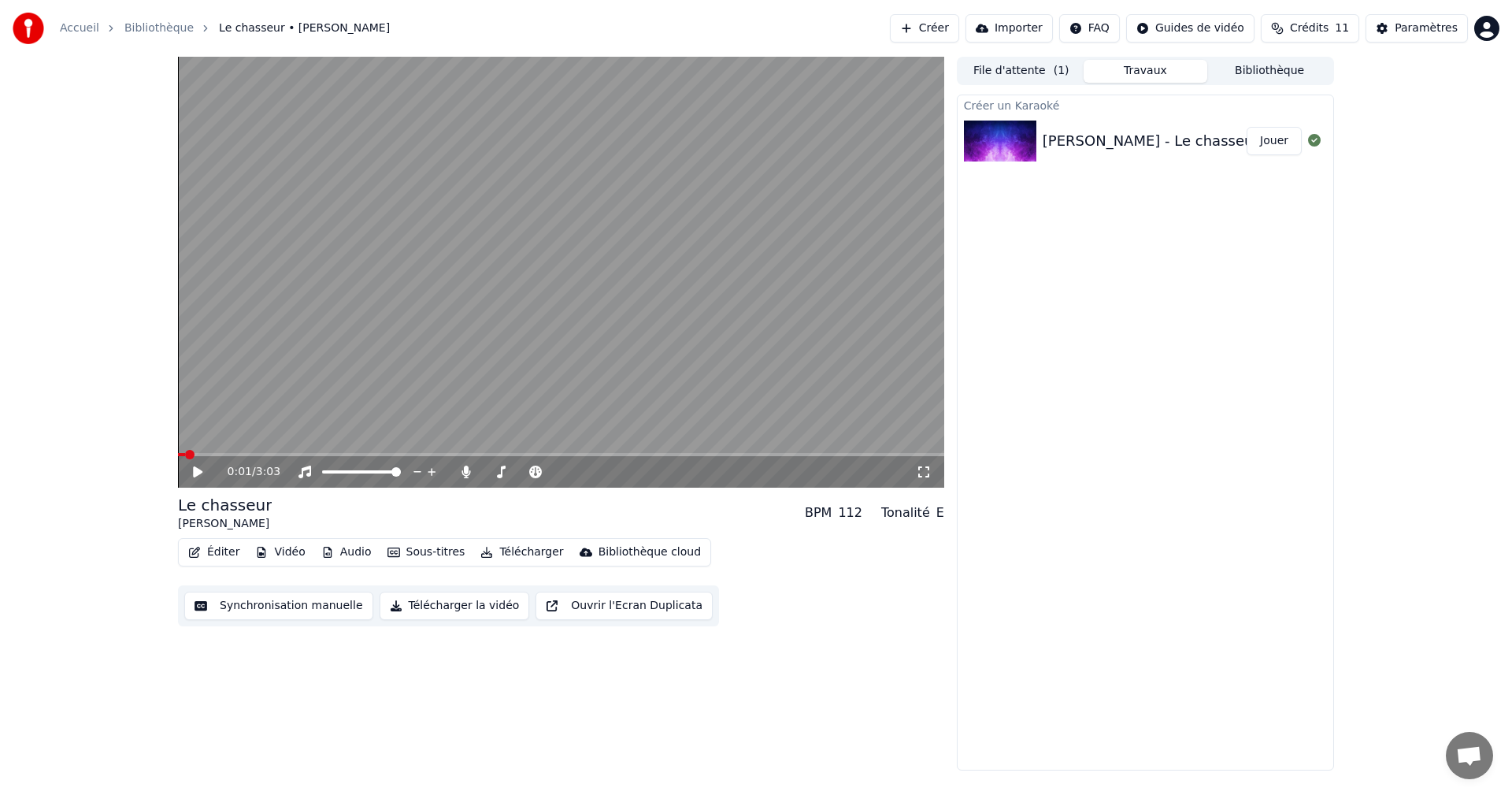
click at [230, 554] on button "Éditer" at bounding box center [214, 552] width 64 height 22
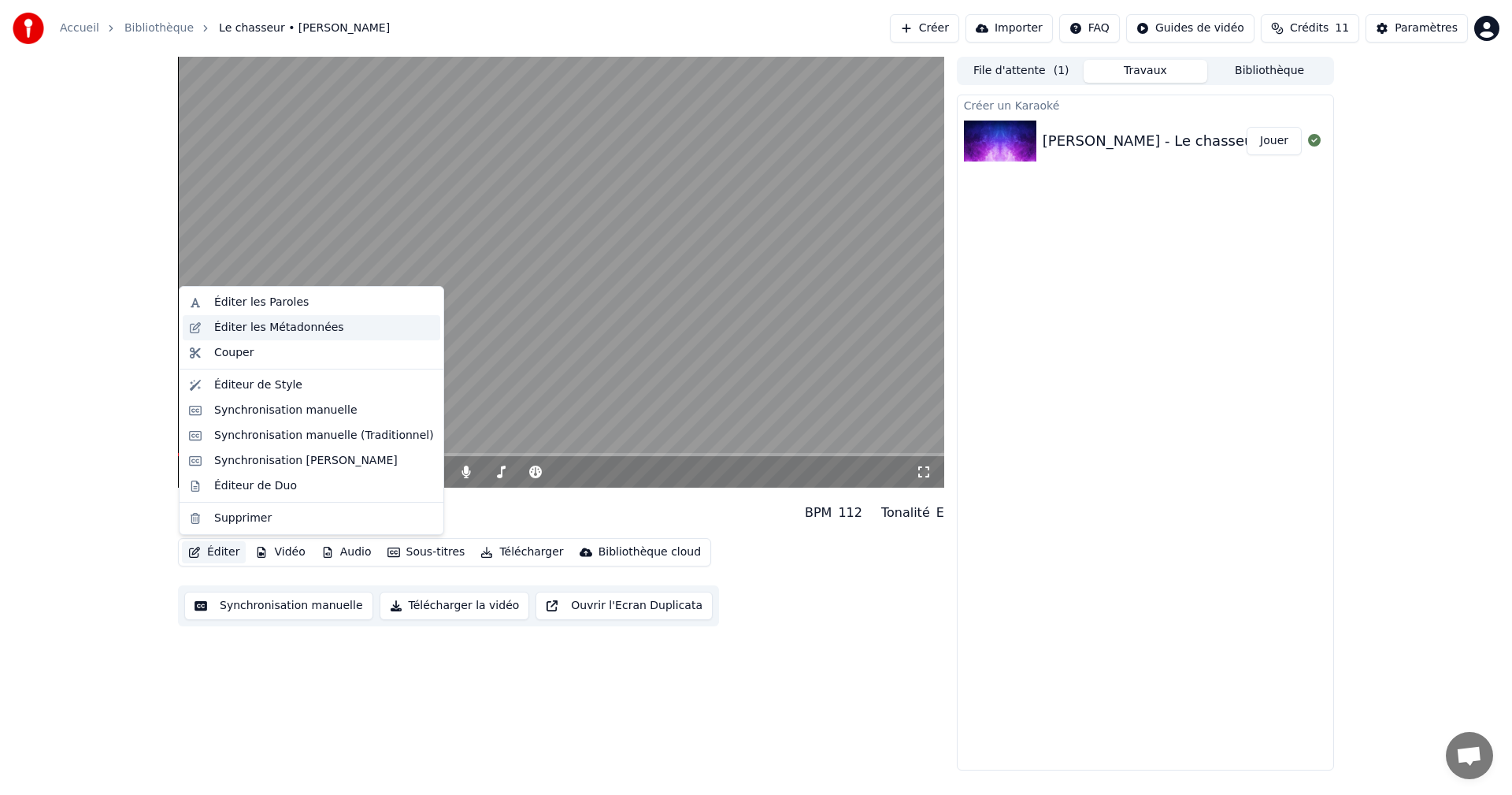
click at [279, 334] on div "Éditer les Métadonnées" at bounding box center [279, 328] width 130 height 15
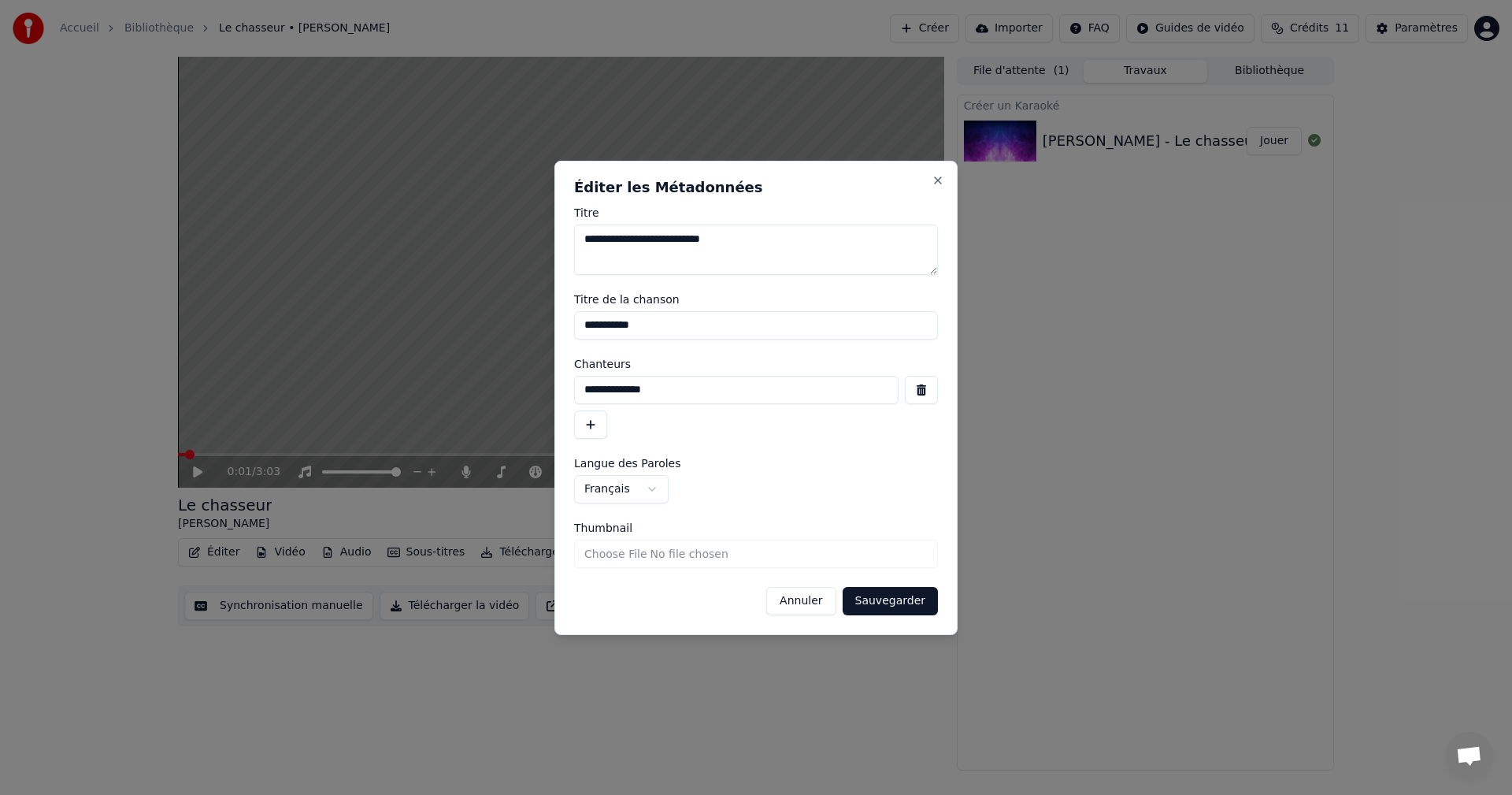
drag, startPoint x: 741, startPoint y: 241, endPoint x: 573, endPoint y: 236, distance: 168.1
click at [573, 236] on div "**********" at bounding box center [756, 398] width 403 height 475
type textarea "**********"
drag, startPoint x: 679, startPoint y: 390, endPoint x: 566, endPoint y: 391, distance: 113.0
click at [567, 391] on div "**********" at bounding box center [756, 398] width 403 height 475
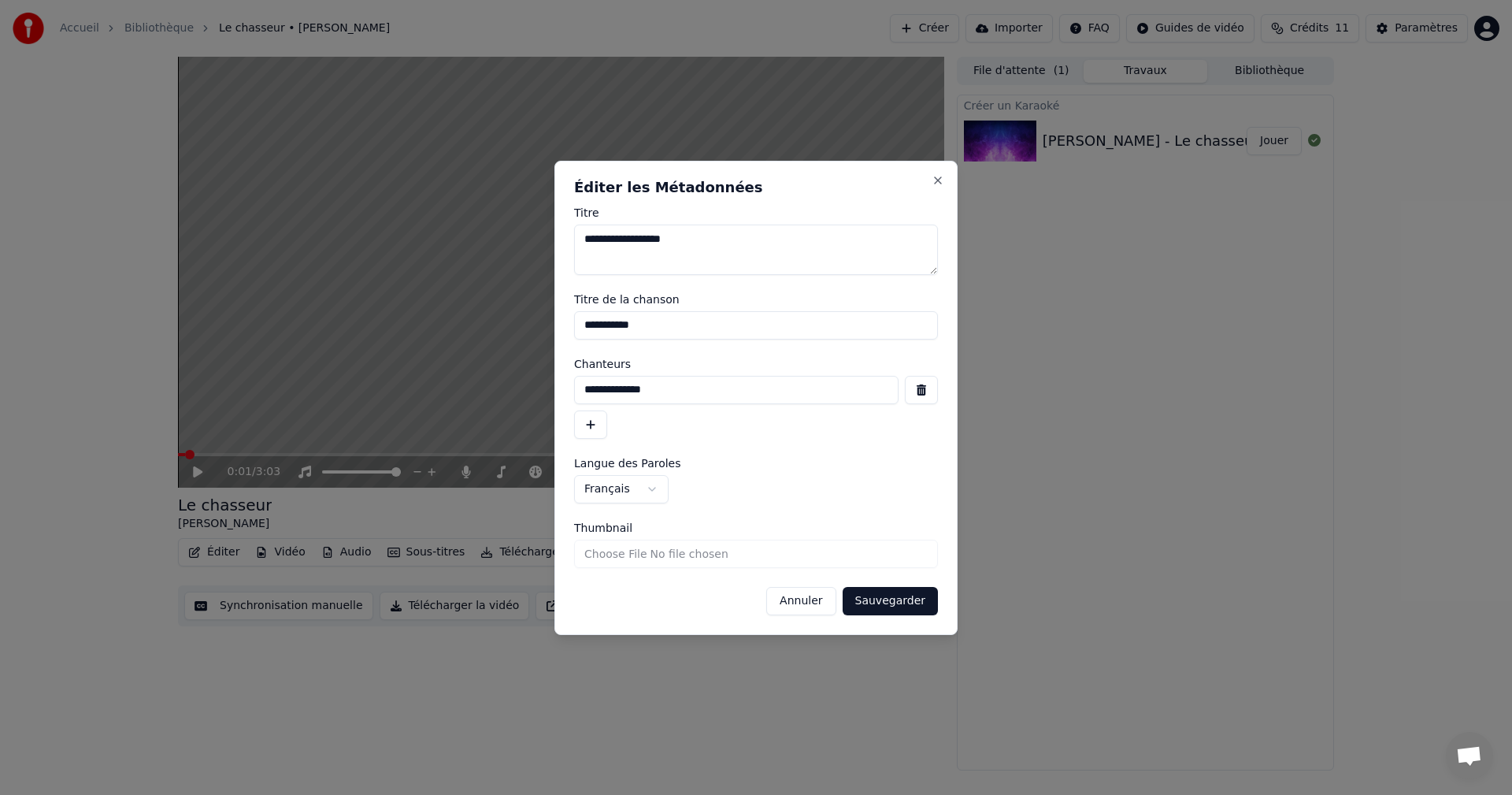
type input "**********"
drag, startPoint x: 658, startPoint y: 330, endPoint x: 538, endPoint y: 330, distance: 120.0
click at [538, 330] on body "**********" at bounding box center [756, 398] width 1512 height 795
type input "***"
click at [888, 608] on button "Sauvegarder" at bounding box center [890, 601] width 96 height 28
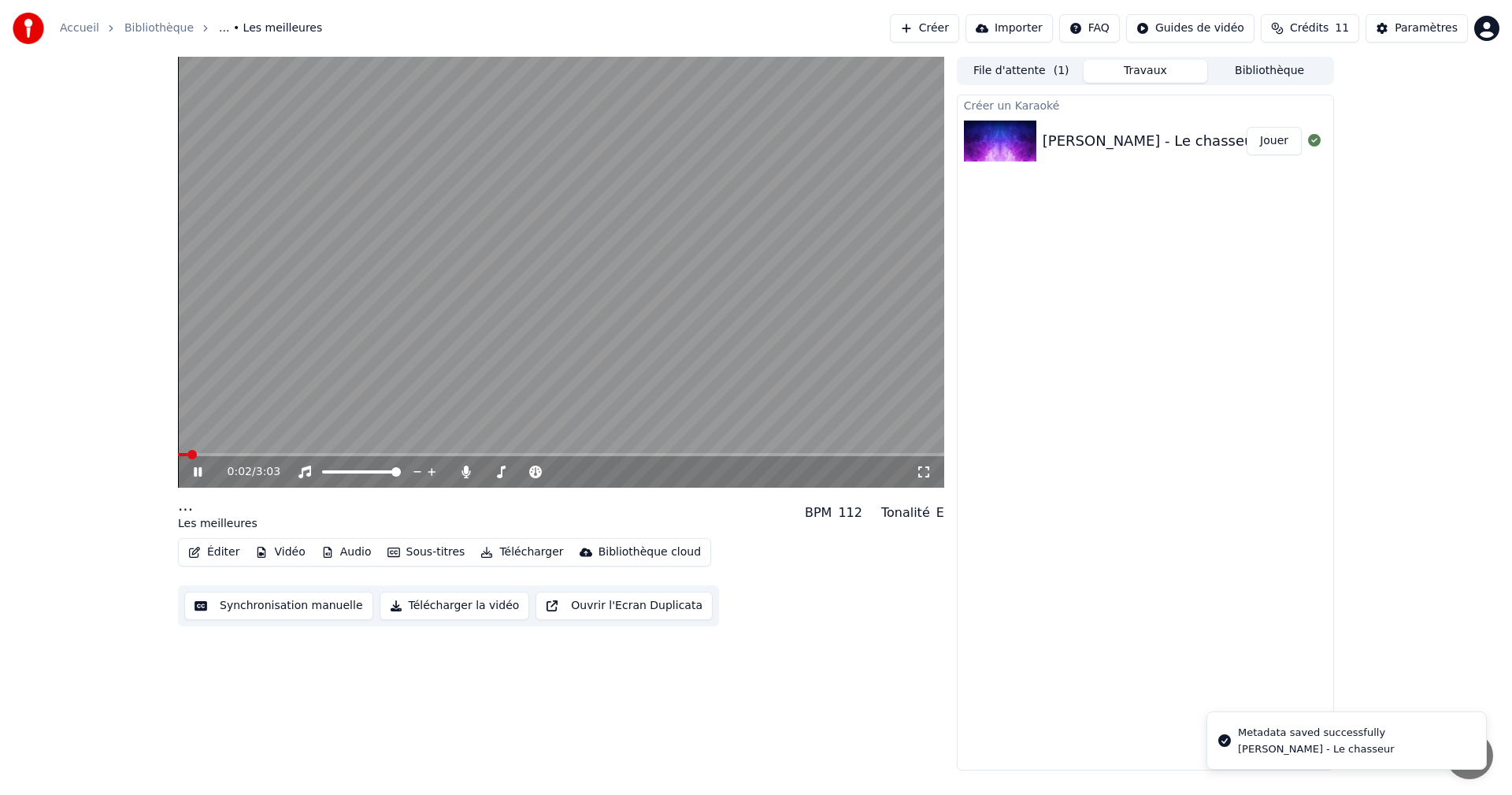
click at [196, 468] on icon at bounding box center [197, 472] width 8 height 10
click at [178, 452] on span at bounding box center [183, 455] width 10 height 10
click at [189, 469] on div "0:00 / 3:03" at bounding box center [562, 472] width 754 height 15
click at [193, 470] on icon at bounding box center [209, 472] width 37 height 13
click at [199, 471] on icon at bounding box center [197, 472] width 8 height 10
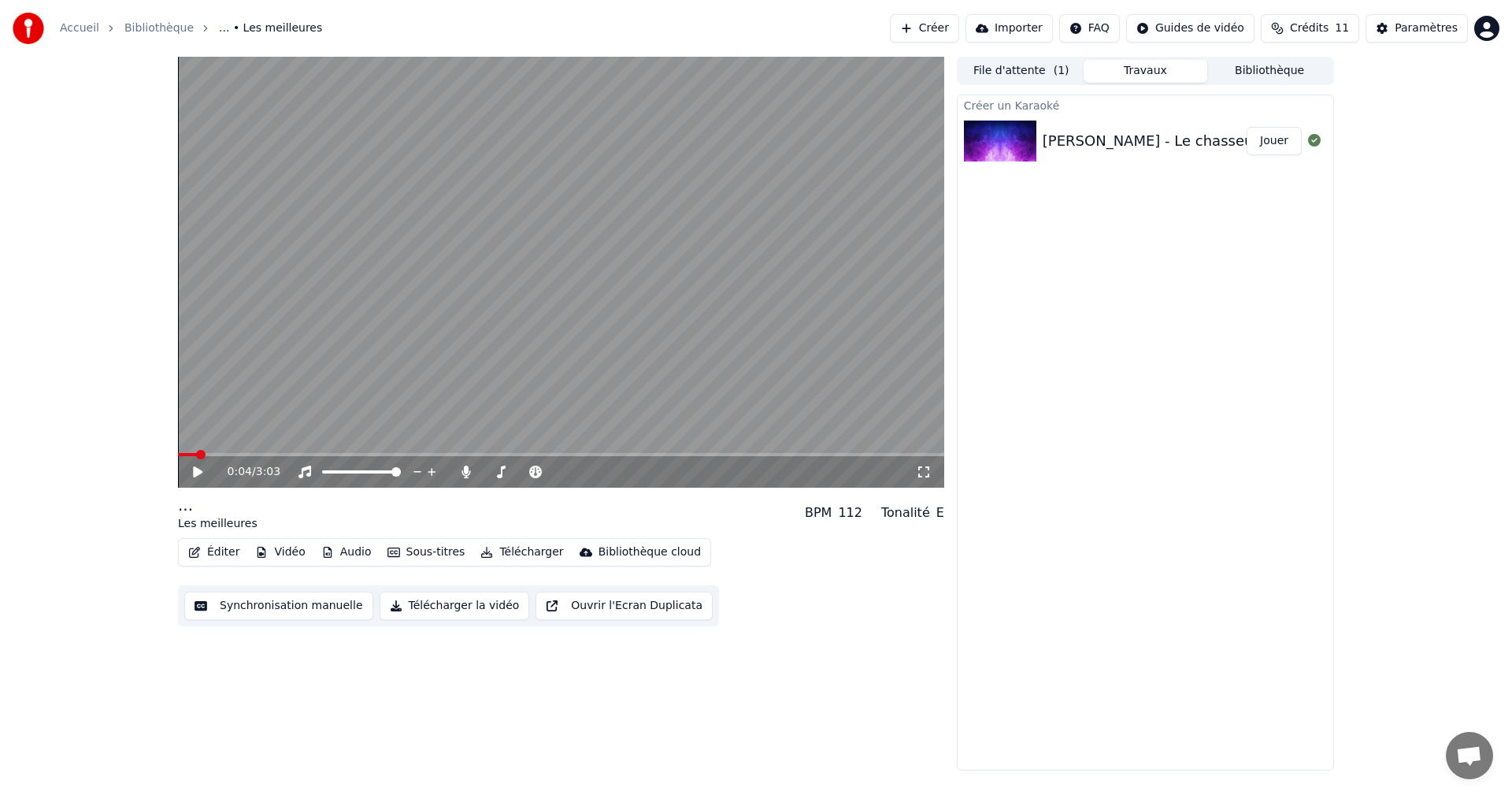
click at [196, 450] on span at bounding box center [201, 455] width 10 height 10
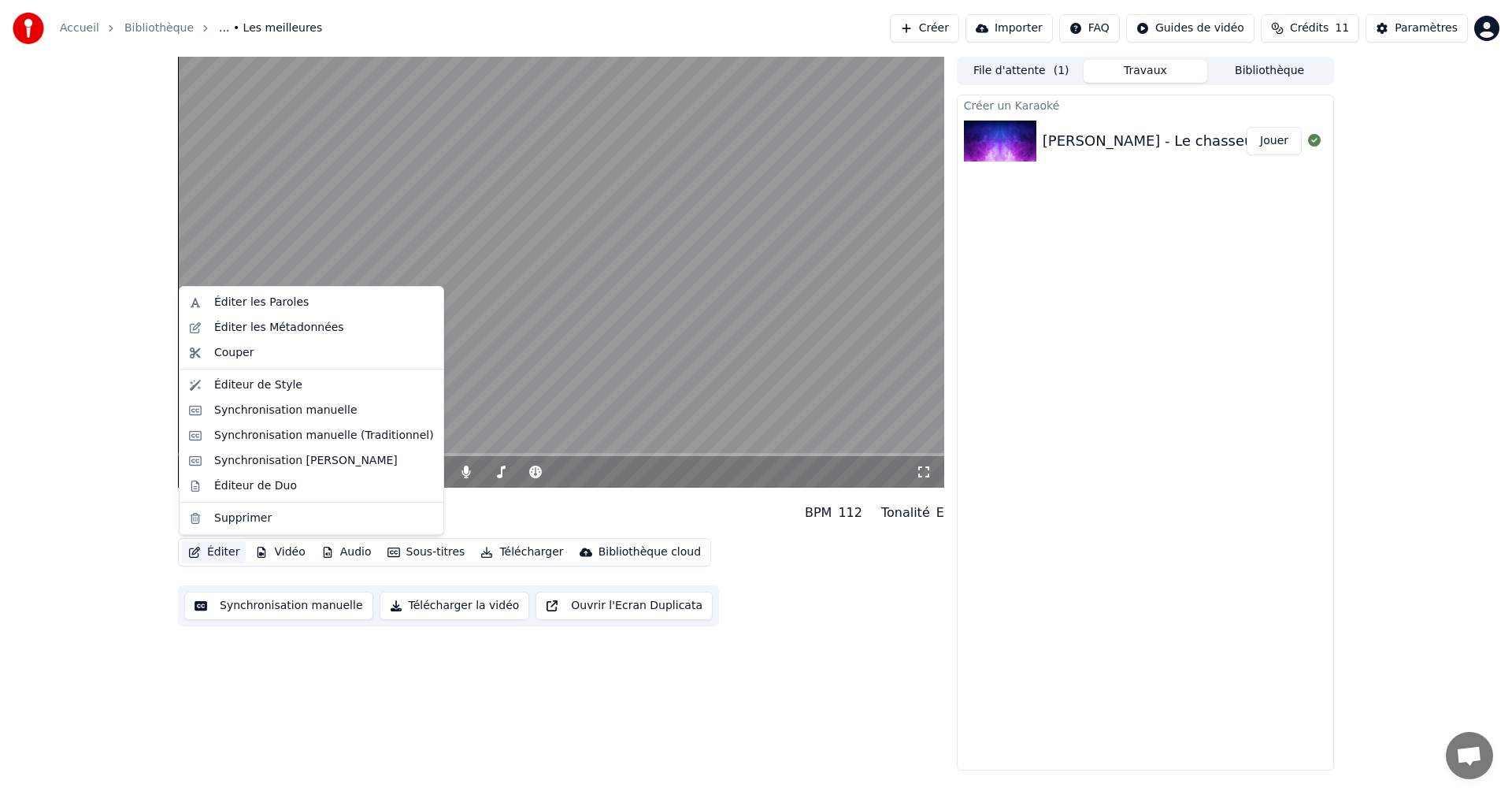
click at [217, 550] on button "Éditer" at bounding box center [214, 552] width 64 height 22
click at [260, 330] on div "Éditer les Métadonnées" at bounding box center [279, 328] width 130 height 15
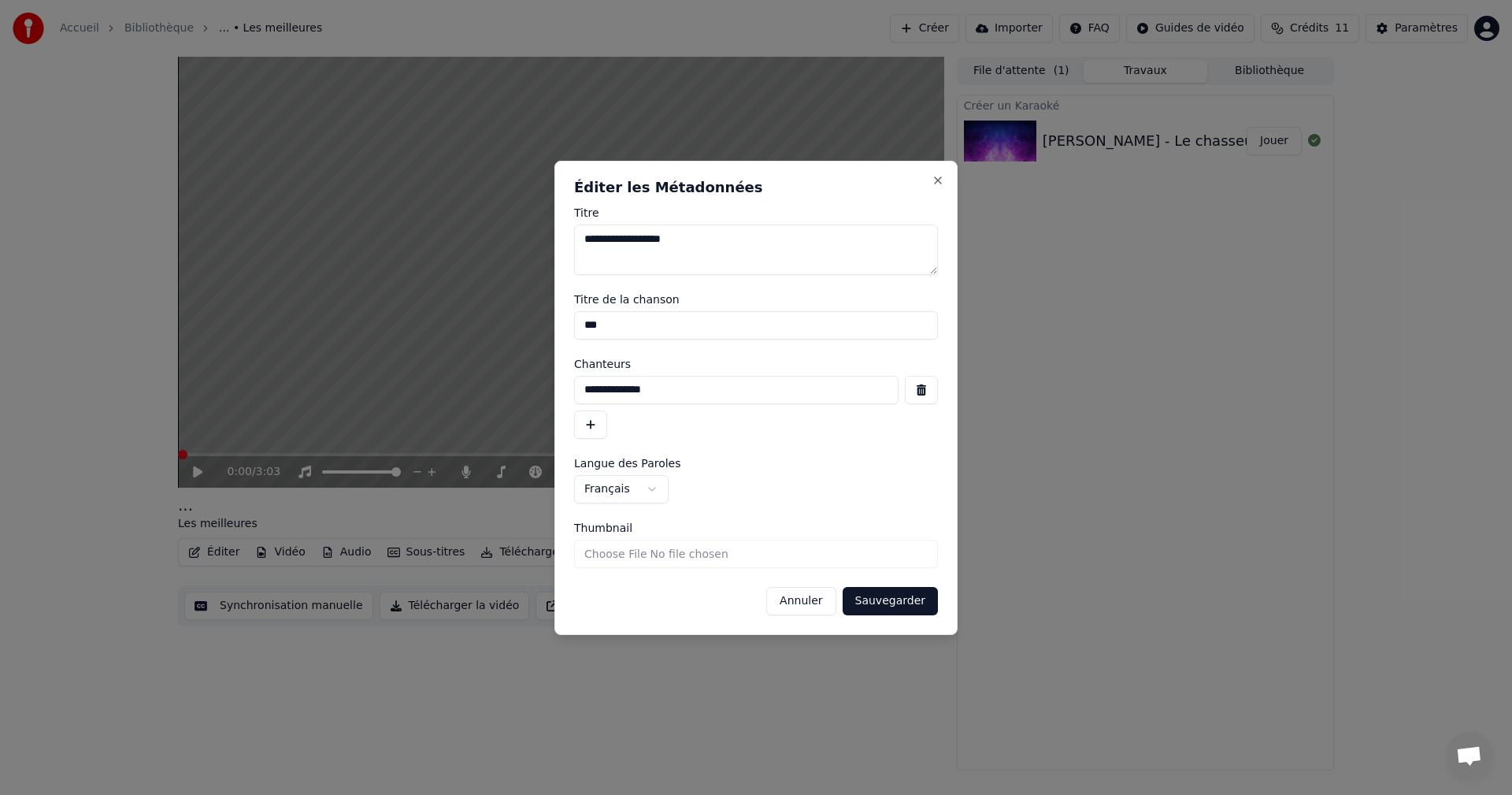
drag, startPoint x: 673, startPoint y: 241, endPoint x: 563, endPoint y: 238, distance: 110.0
click at [563, 238] on div "**********" at bounding box center [756, 398] width 403 height 475
drag, startPoint x: 607, startPoint y: 326, endPoint x: 543, endPoint y: 325, distance: 64.0
click at [543, 325] on body "**********" at bounding box center [756, 398] width 1512 height 795
paste input "**********"
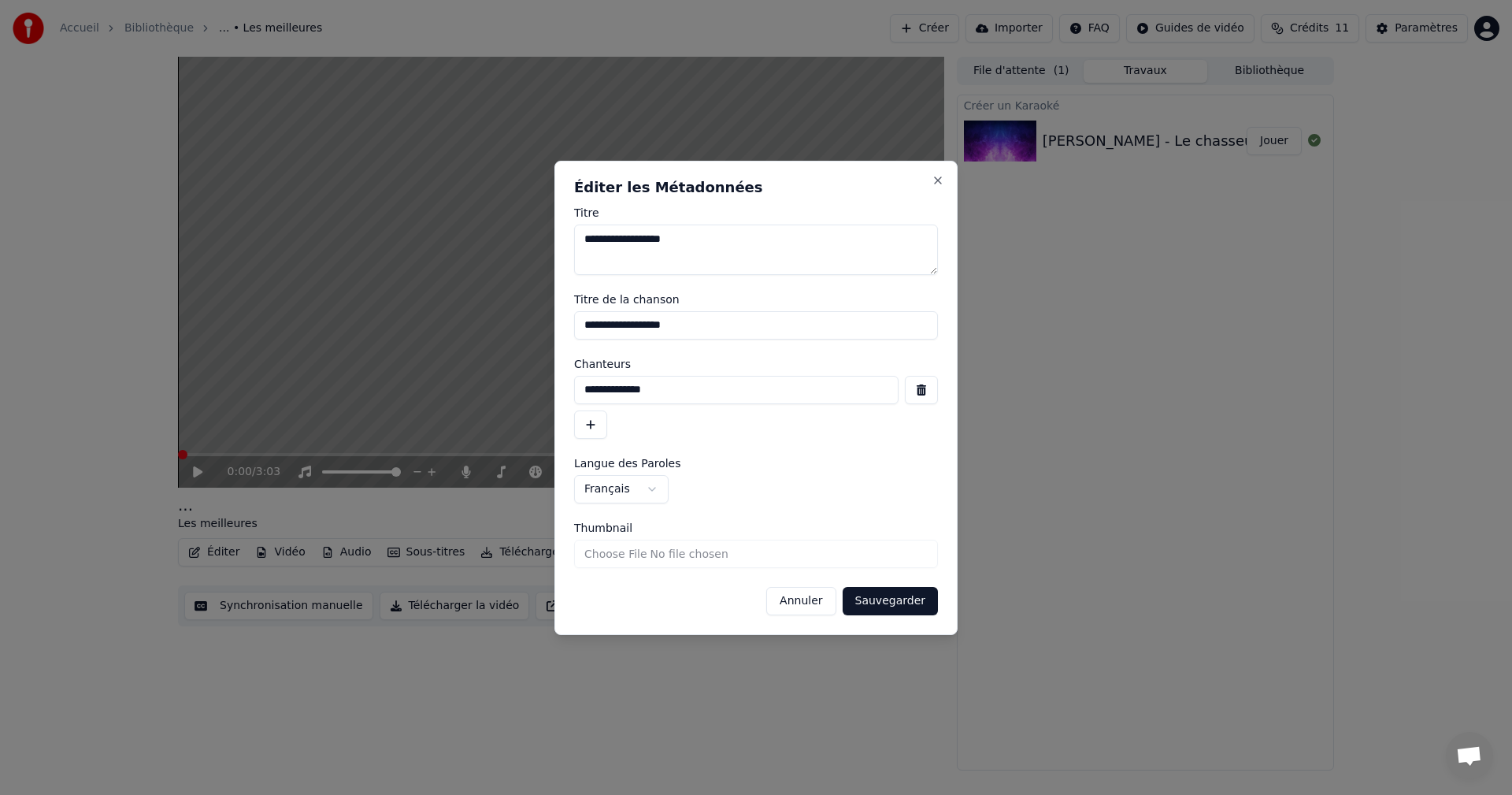
type input "**********"
click at [586, 390] on input "**********" at bounding box center [737, 390] width 325 height 28
type input "**********"
click at [876, 604] on button "Sauvegarder" at bounding box center [890, 601] width 96 height 28
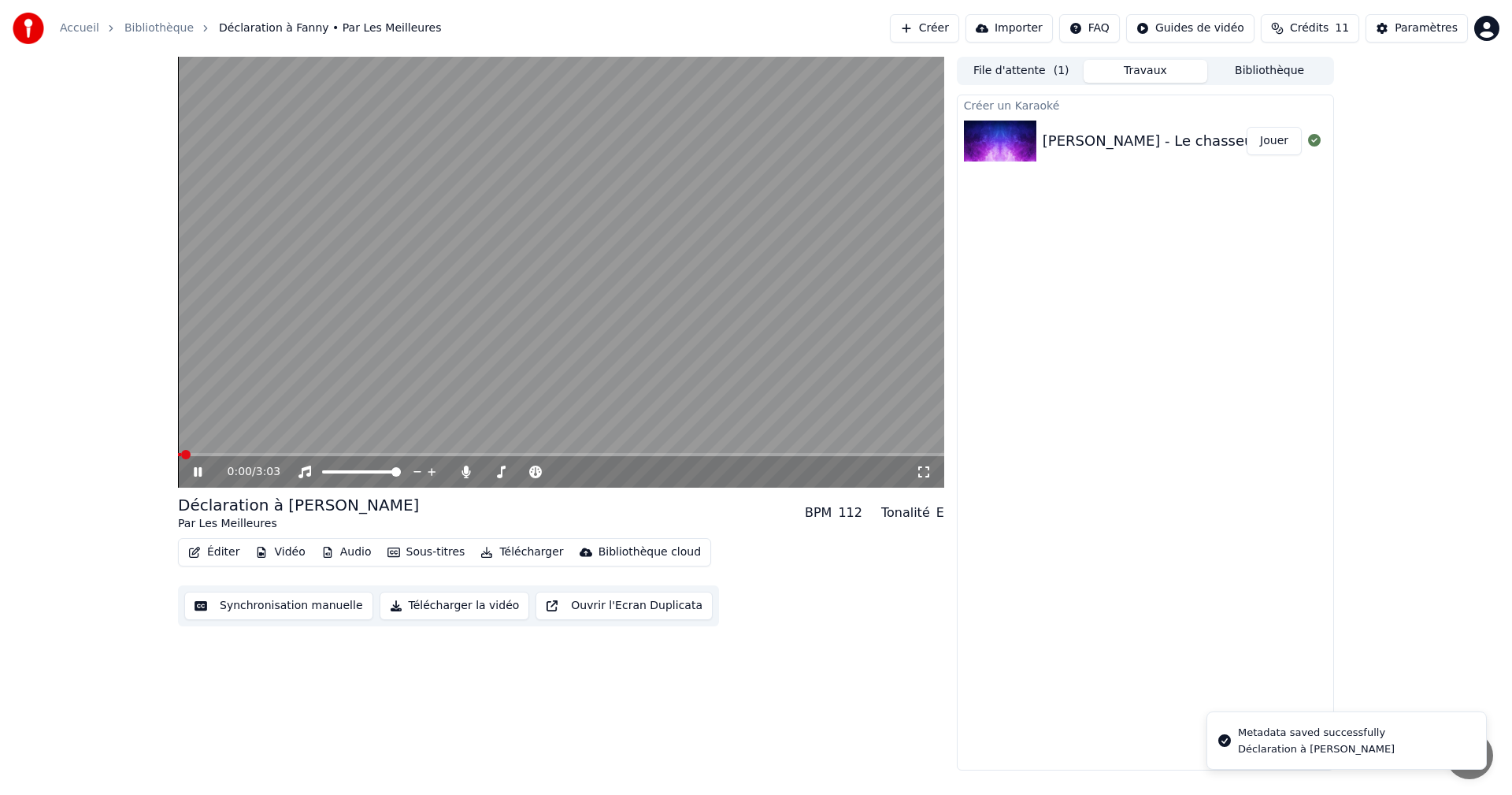
click at [199, 477] on icon at bounding box center [209, 472] width 37 height 13
click at [186, 458] on span at bounding box center [190, 455] width 10 height 10
click at [192, 467] on icon at bounding box center [209, 472] width 37 height 13
click at [195, 470] on icon at bounding box center [197, 472] width 8 height 10
click at [218, 555] on button "Éditer" at bounding box center [214, 552] width 64 height 22
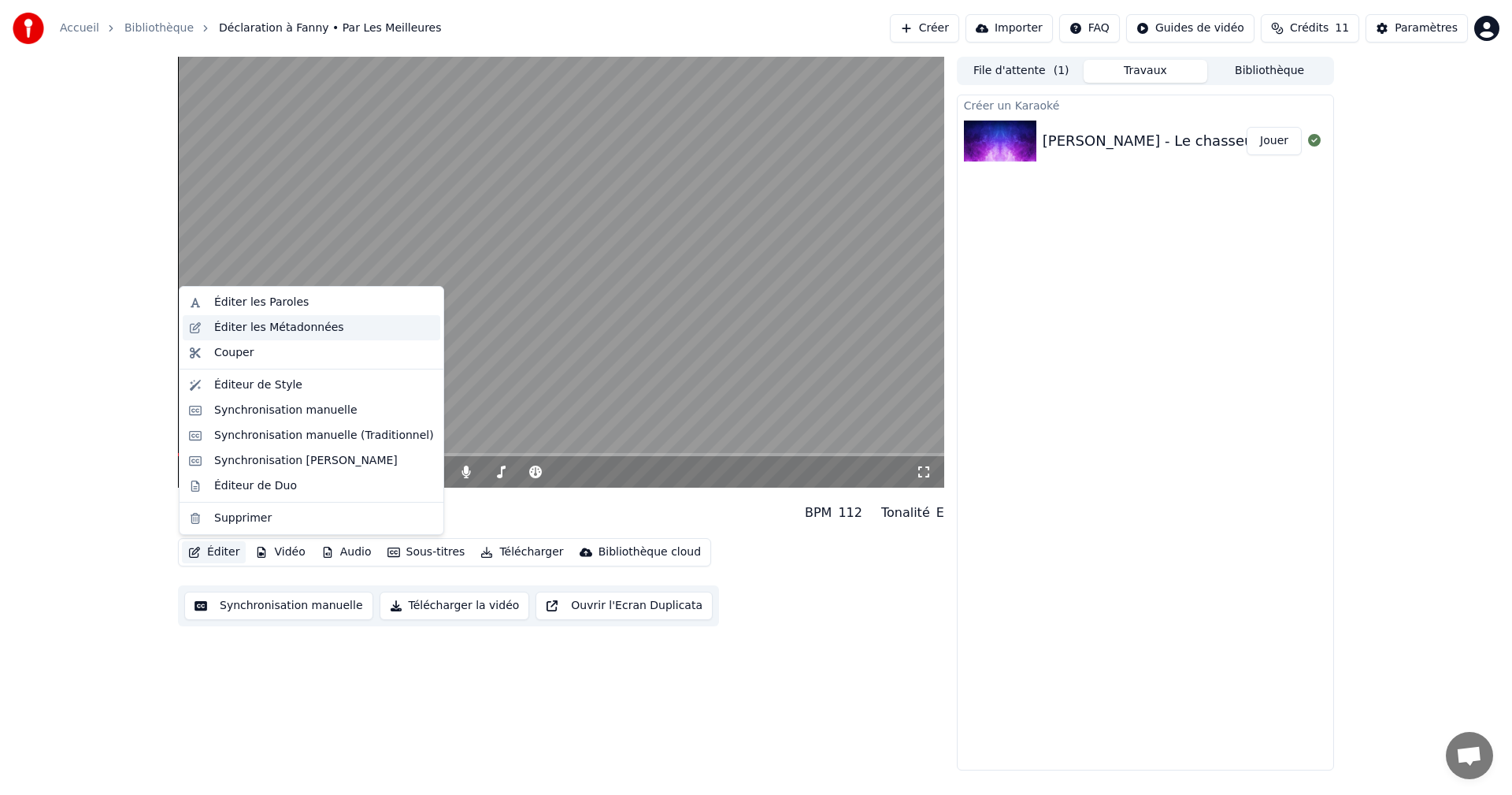
click at [282, 333] on div "Éditer les Métadonnées" at bounding box center [279, 328] width 130 height 15
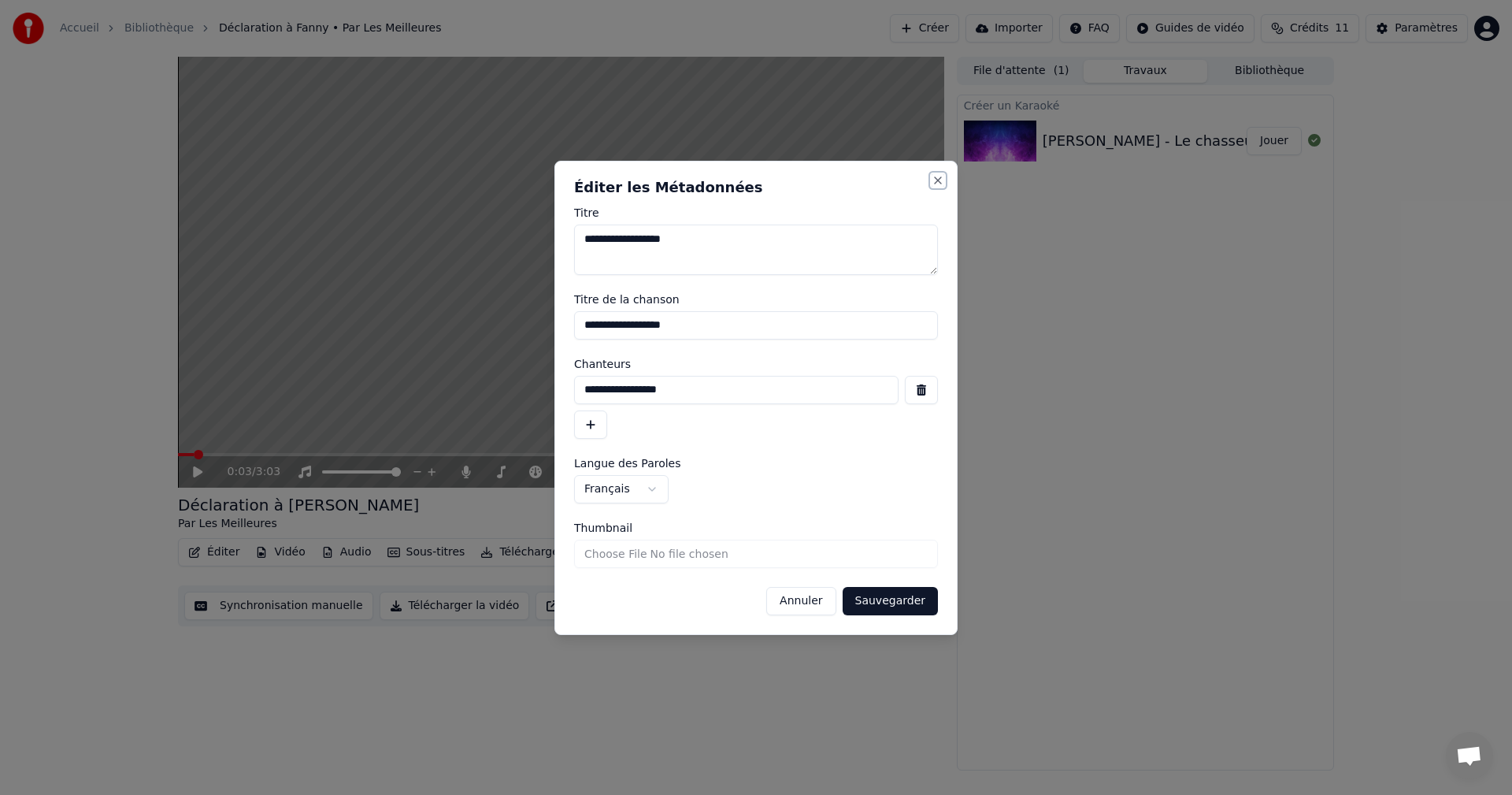
click at [938, 181] on button "Close" at bounding box center [938, 180] width 13 height 13
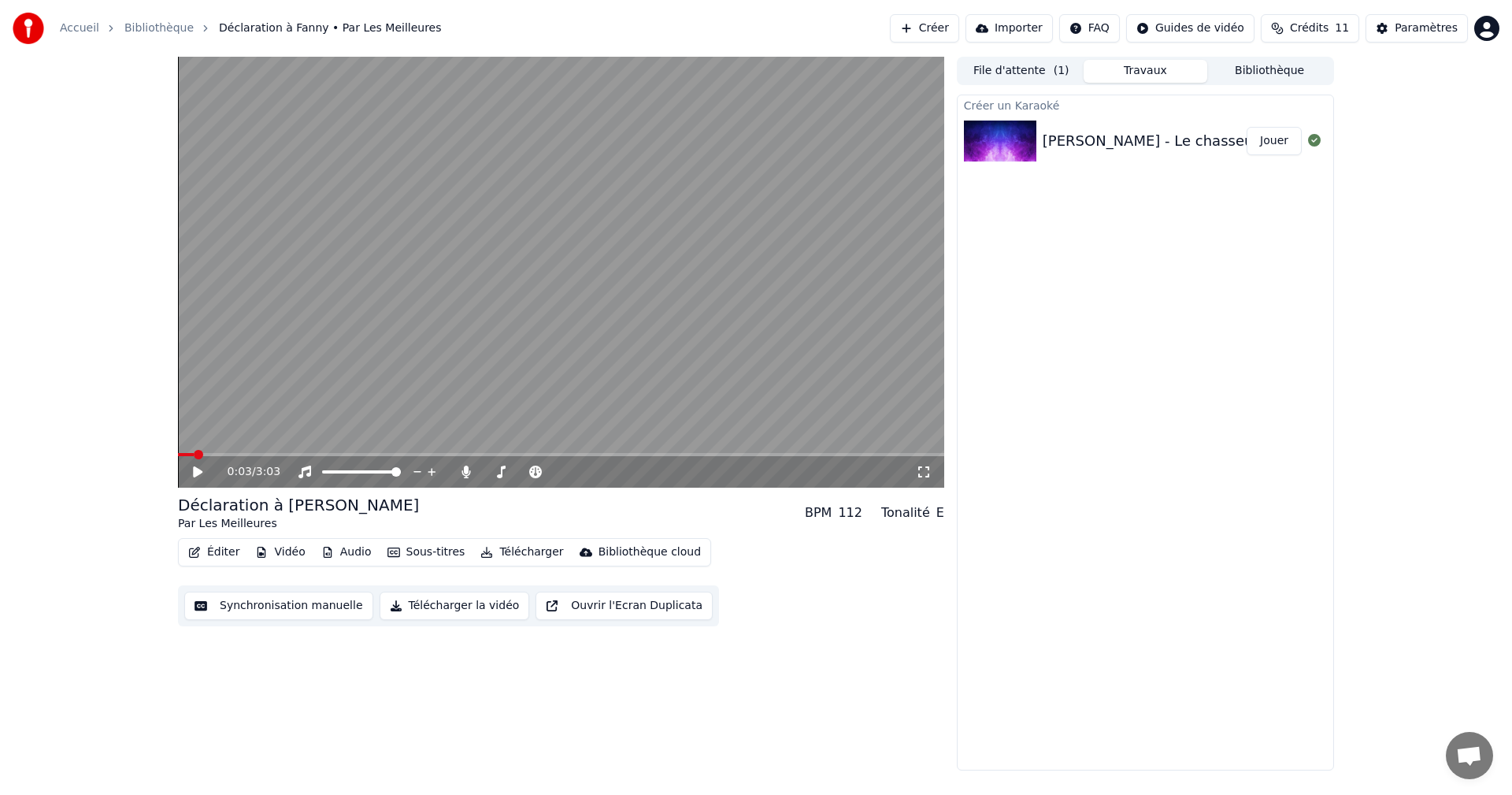
click at [210, 543] on button "Éditer" at bounding box center [214, 552] width 64 height 22
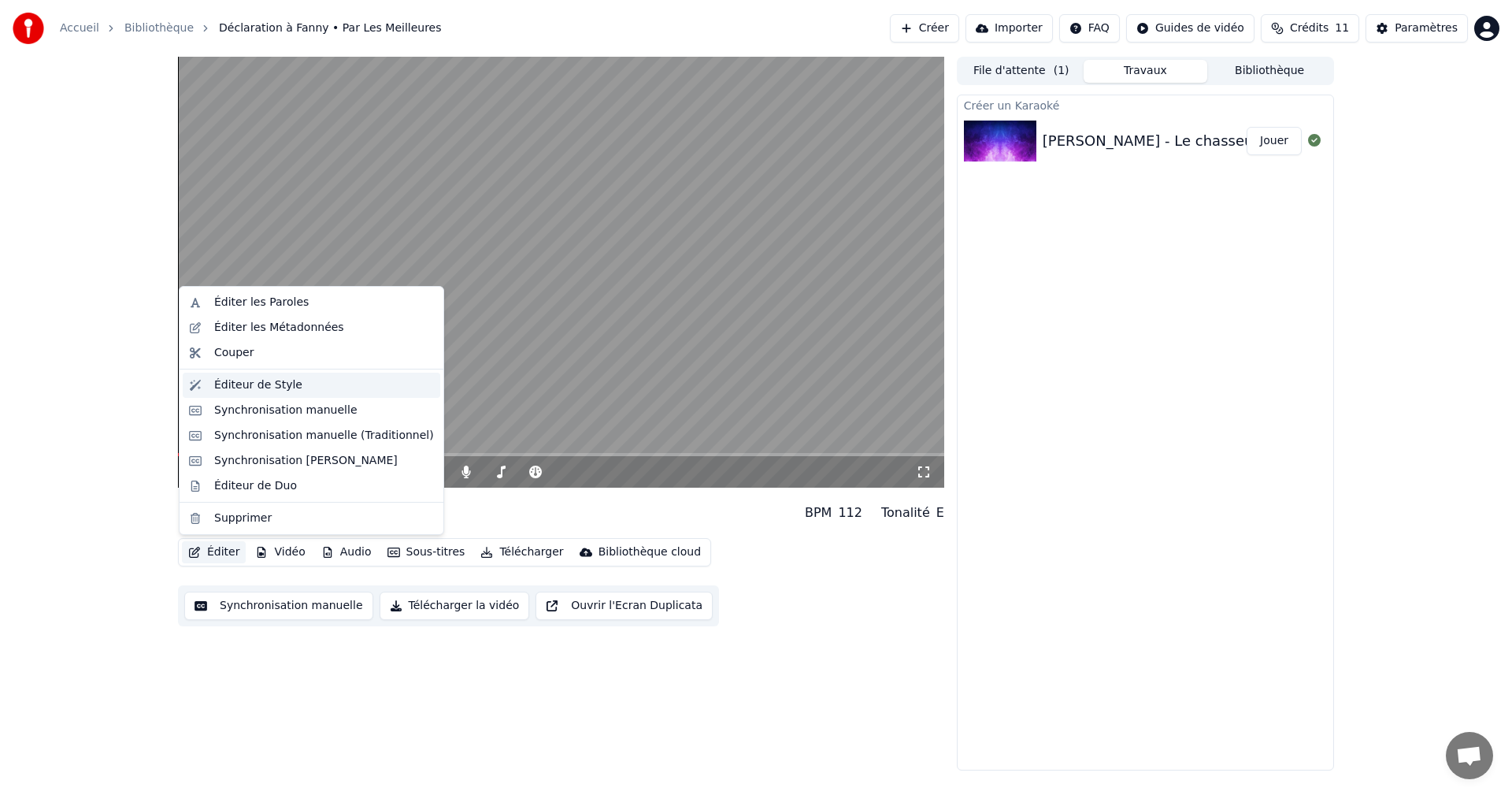
click at [278, 389] on div "Éditeur de Style" at bounding box center [258, 385] width 88 height 15
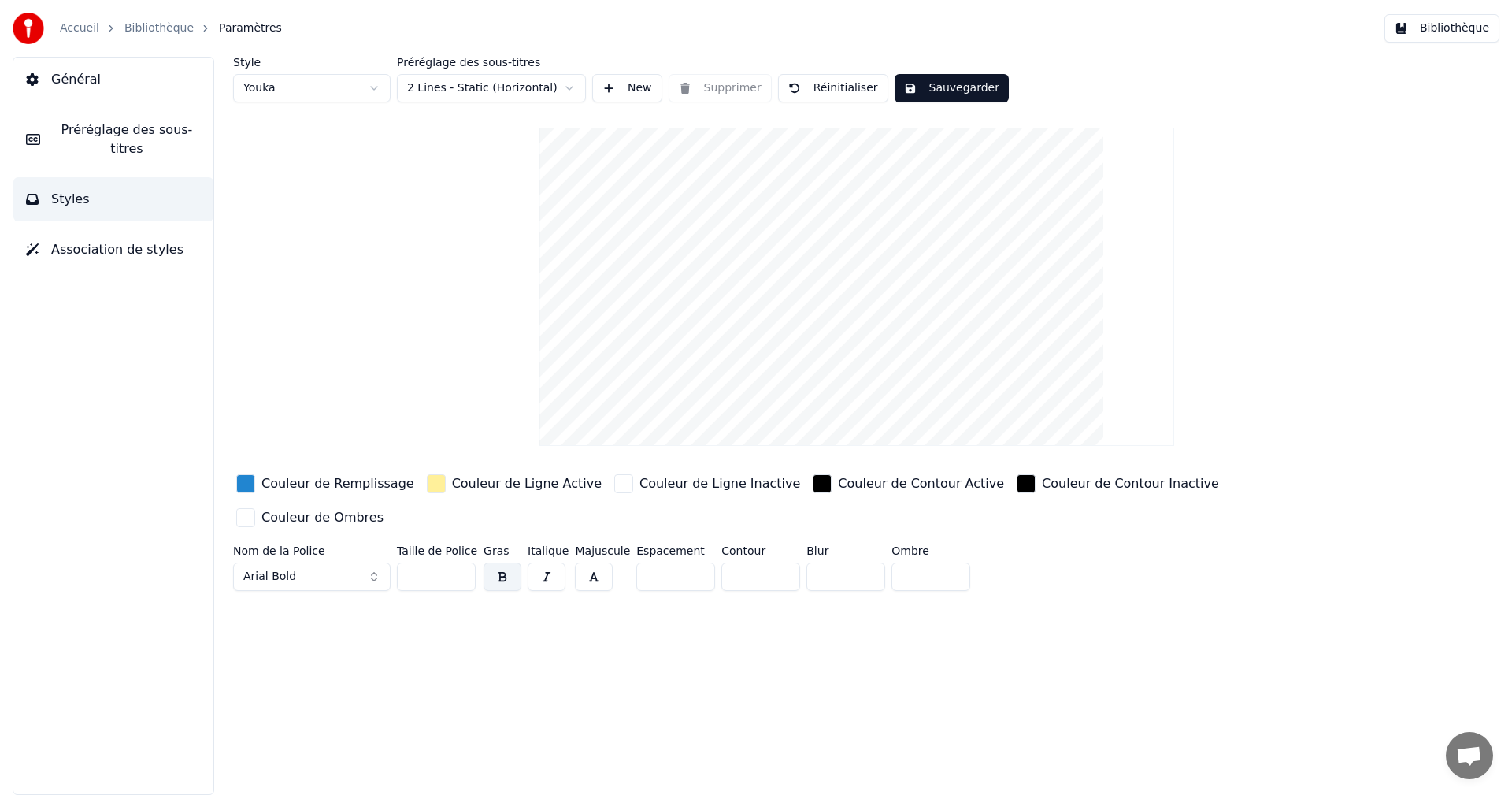
click at [159, 31] on link "Bibliothèque" at bounding box center [160, 28] width 70 height 15
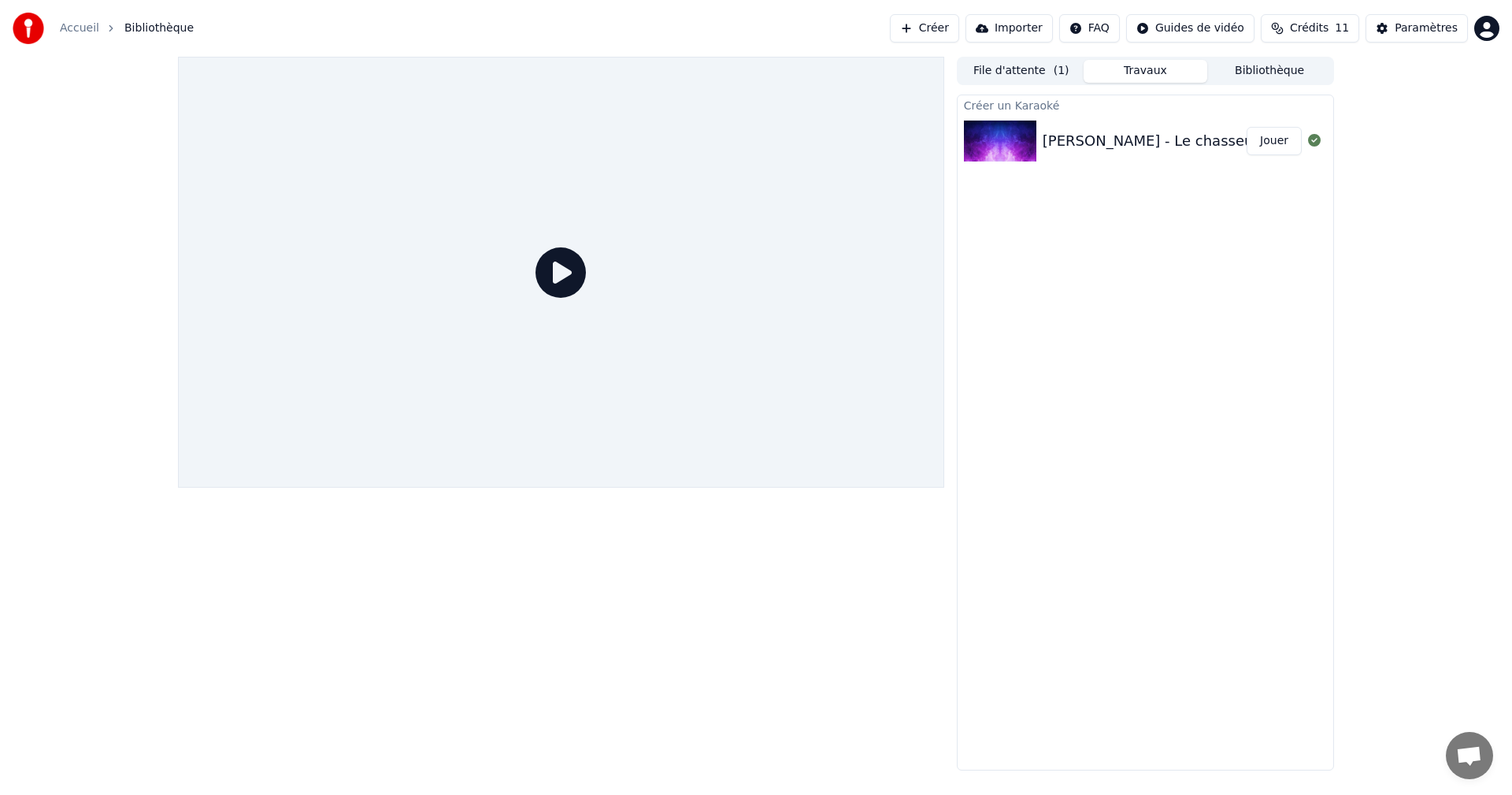
click at [581, 269] on icon at bounding box center [561, 273] width 50 height 50
click at [564, 279] on icon at bounding box center [561, 273] width 50 height 50
click at [1179, 143] on div "[PERSON_NAME] - Le chasseur" at bounding box center [1151, 140] width 217 height 22
click at [1240, 136] on div "[PERSON_NAME] - Le chasseur" at bounding box center [1145, 140] width 204 height 22
click at [1262, 140] on button "Jouer" at bounding box center [1274, 140] width 55 height 28
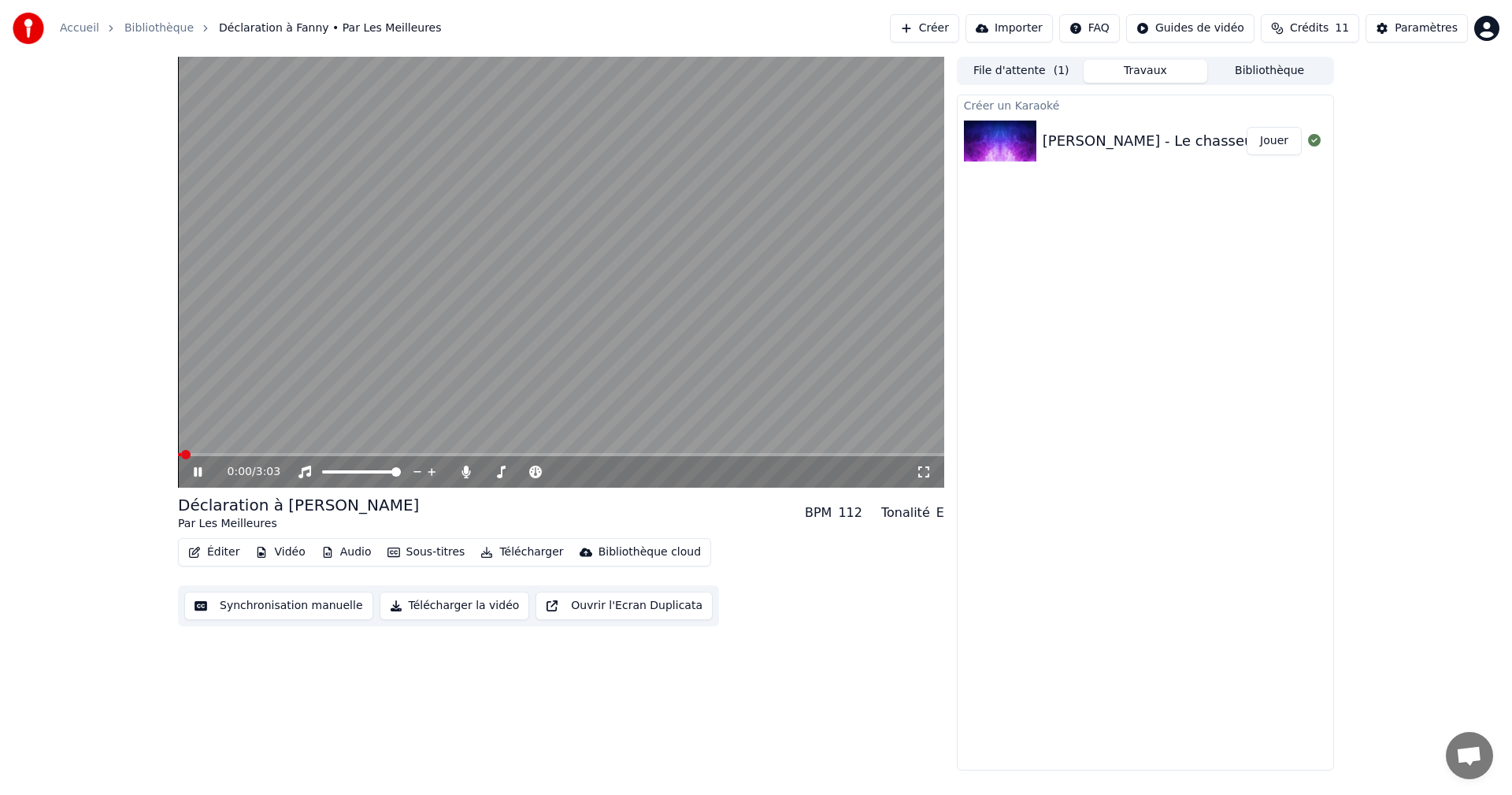
click at [203, 470] on icon at bounding box center [209, 472] width 37 height 13
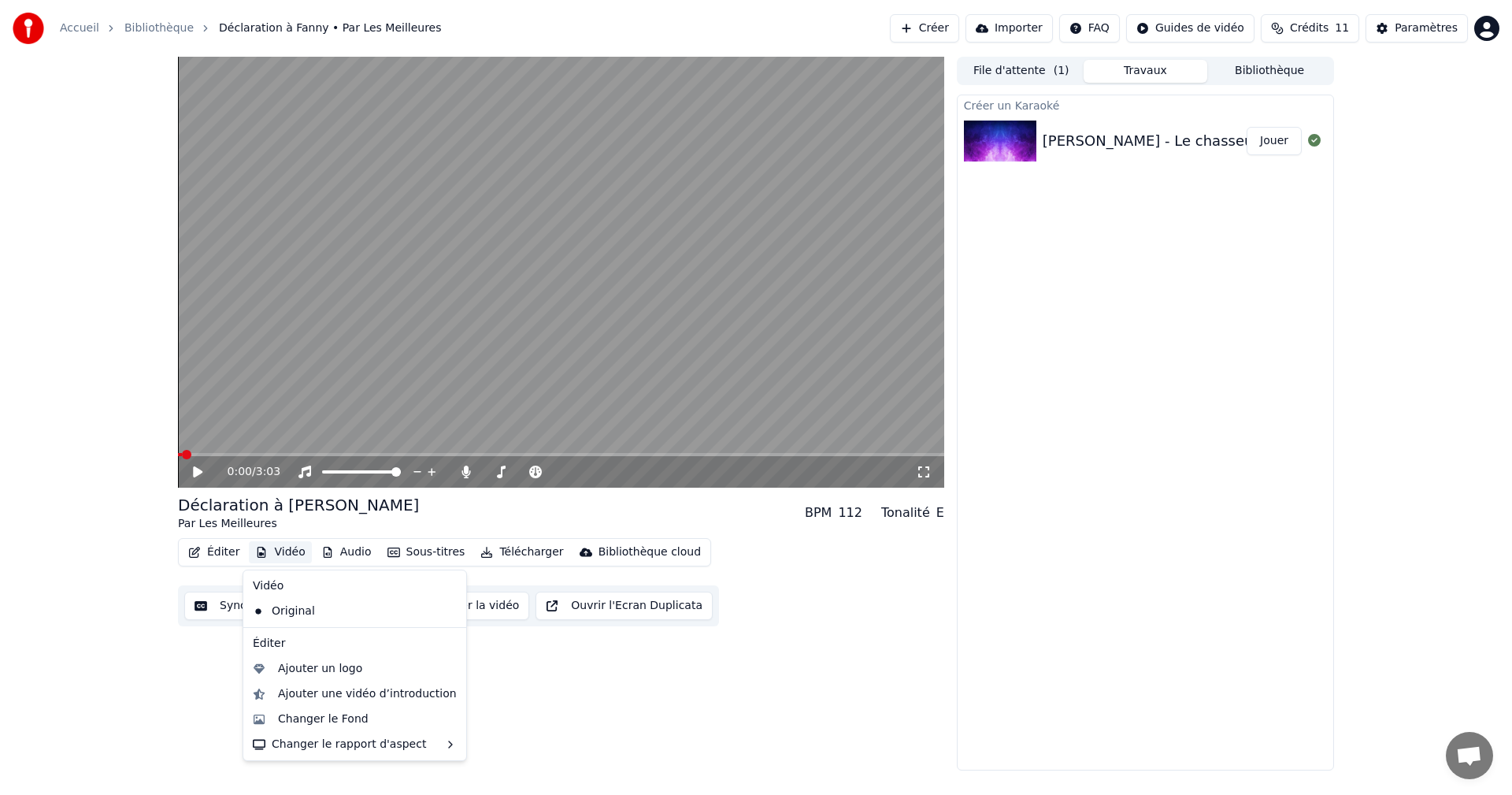
click at [277, 554] on button "Vidéo" at bounding box center [279, 552] width 62 height 22
click at [345, 721] on div "Changer le Fond" at bounding box center [324, 720] width 91 height 15
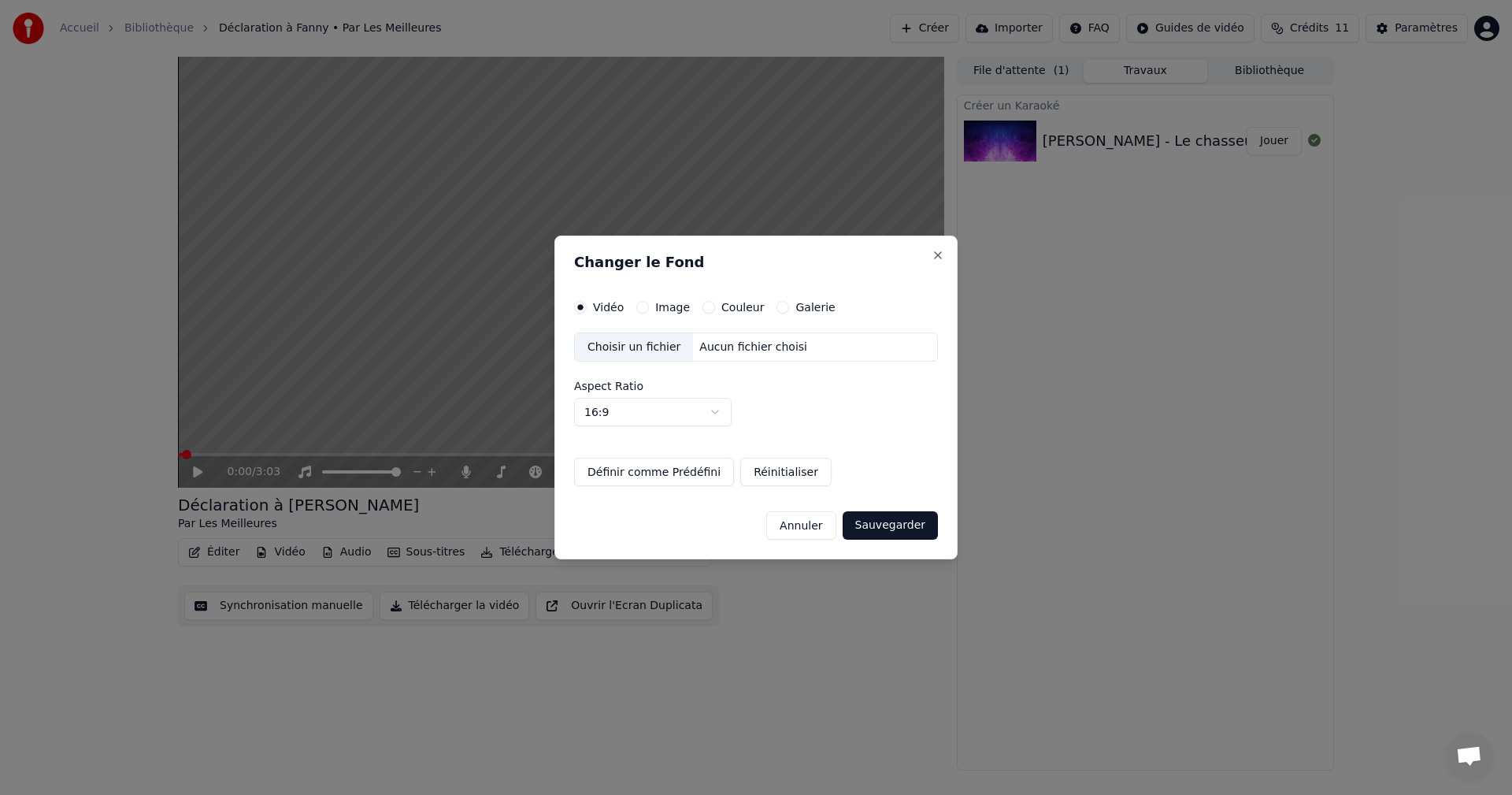
click at [654, 314] on div "Vidéo Image Couleur Galerie Choisir un fichier Aucun fichier choisi Aspect Rati…" at bounding box center [756, 394] width 363 height 186
click at [633, 309] on div "Vidéo Image Couleur Galerie" at bounding box center [705, 307] width 262 height 13
click at [640, 309] on button "Image" at bounding box center [642, 307] width 13 height 13
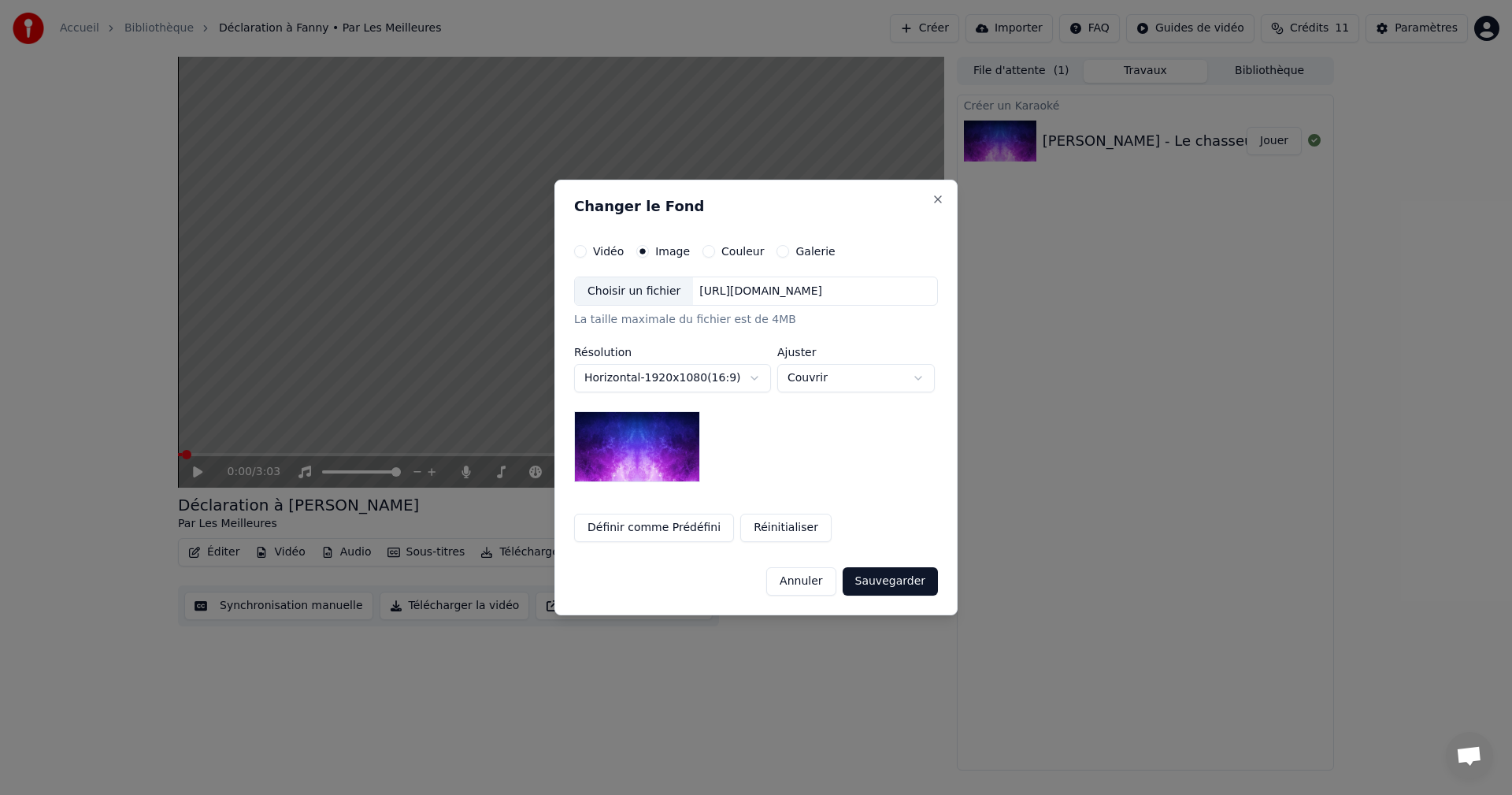
click at [577, 253] on button "Vidéo" at bounding box center [580, 250] width 13 height 13
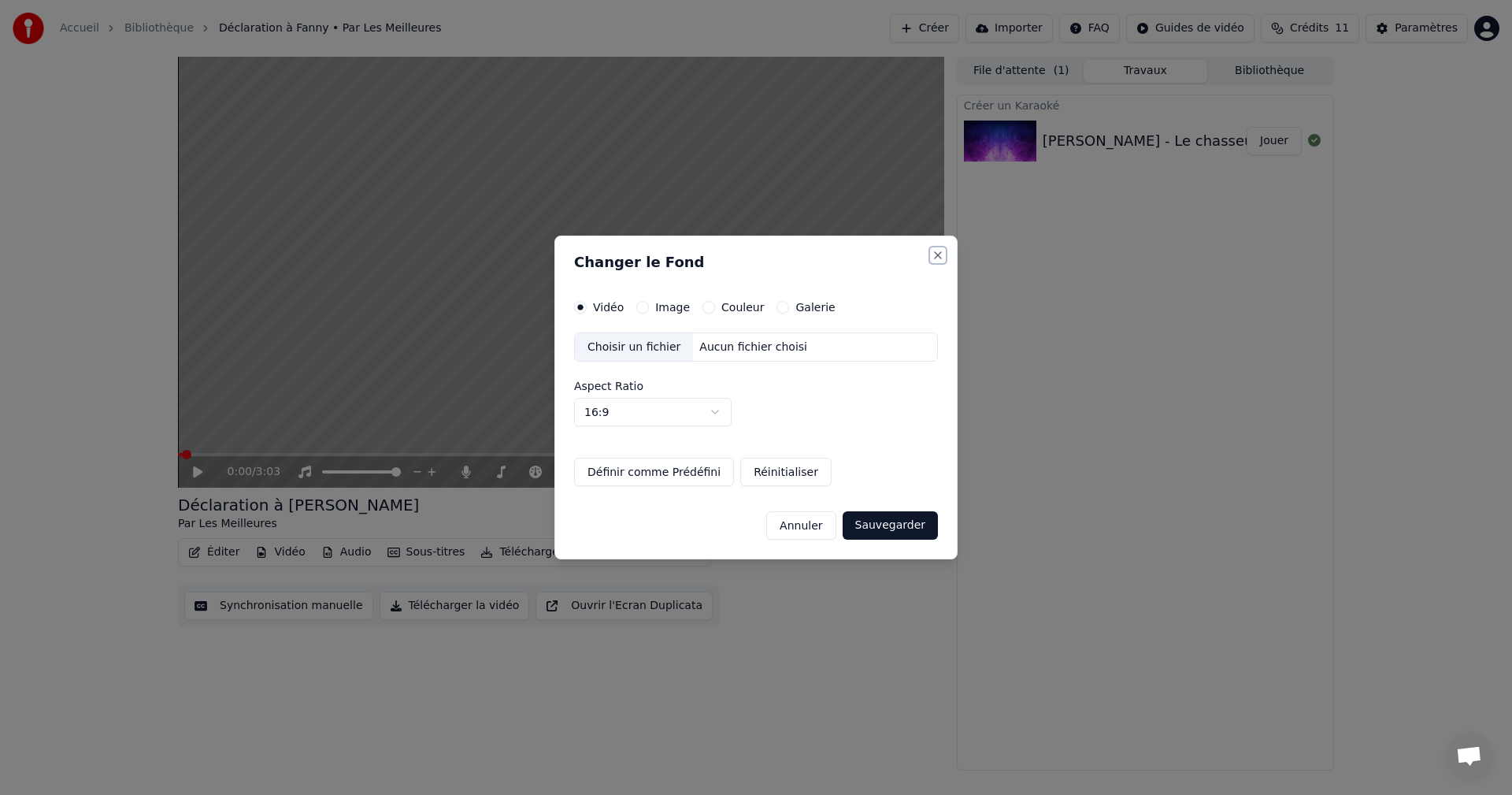
click at [935, 251] on button "Close" at bounding box center [938, 254] width 13 height 13
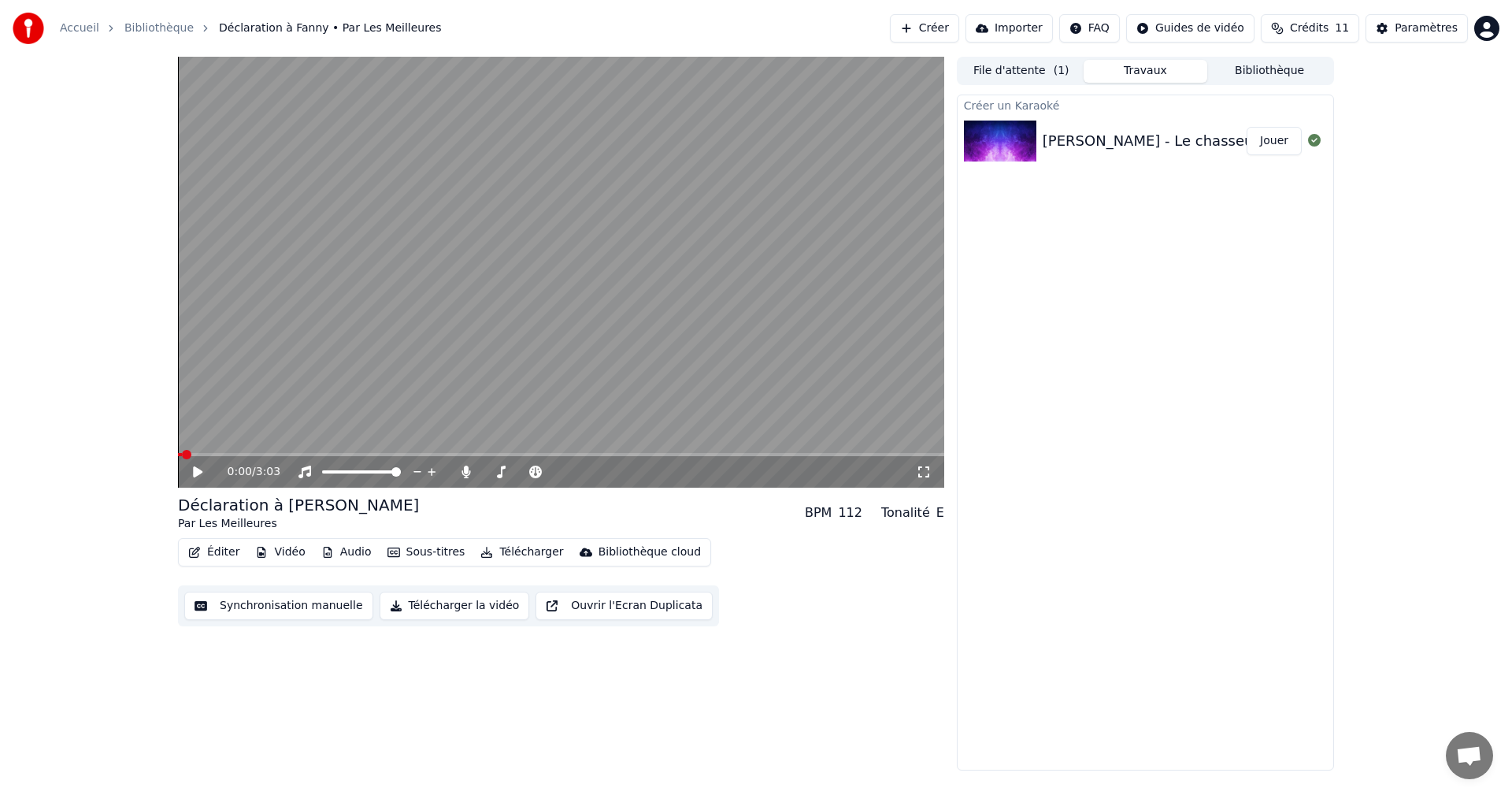
click at [199, 472] on icon at bounding box center [198, 471] width 10 height 11
click at [200, 461] on div "0:02 / 3:03" at bounding box center [561, 472] width 767 height 32
click at [197, 466] on icon at bounding box center [209, 472] width 37 height 13
click at [223, 550] on button "Éditer" at bounding box center [214, 552] width 64 height 22
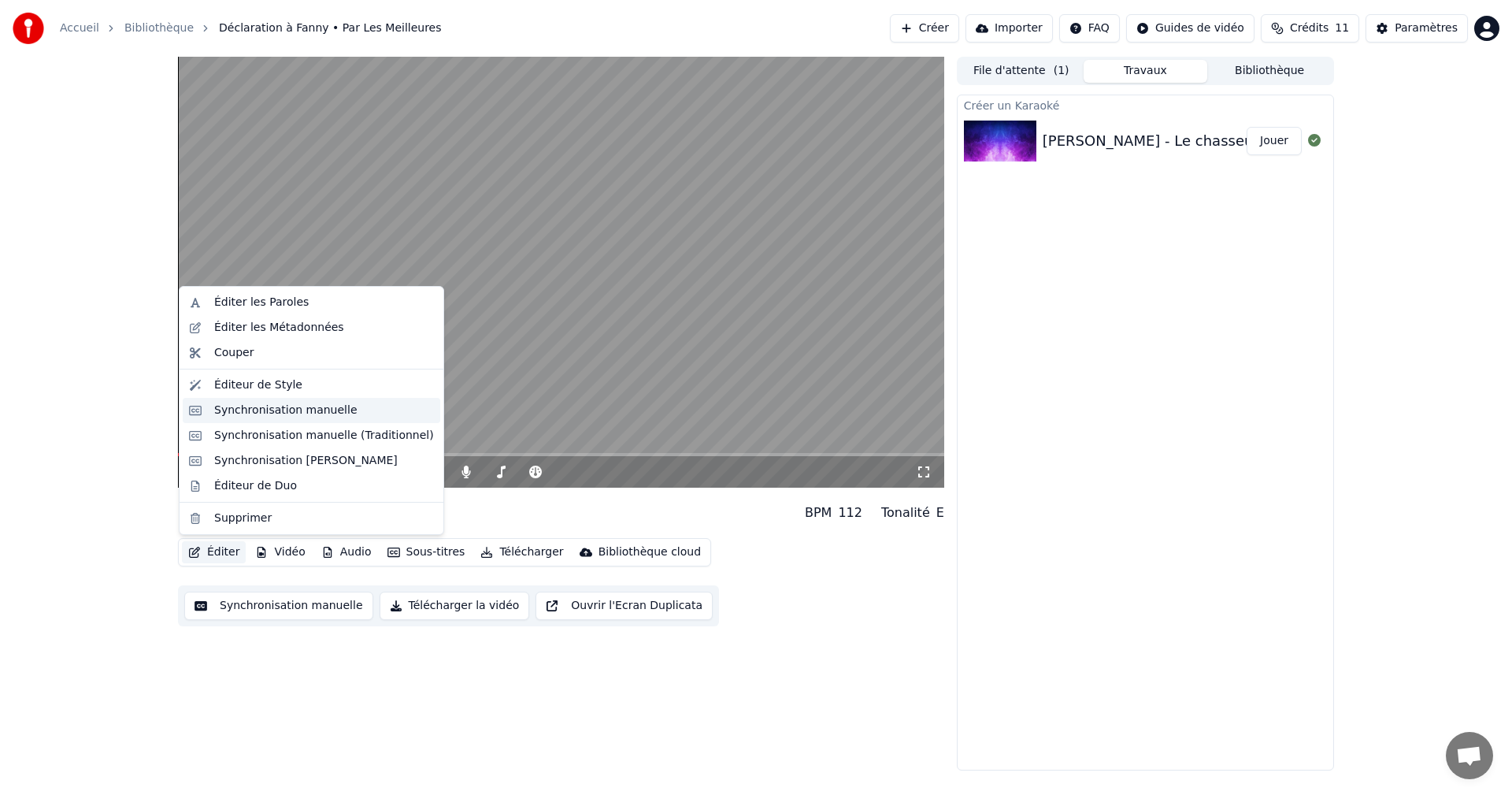
click at [282, 402] on div "Synchronisation manuelle" at bounding box center [286, 410] width 143 height 15
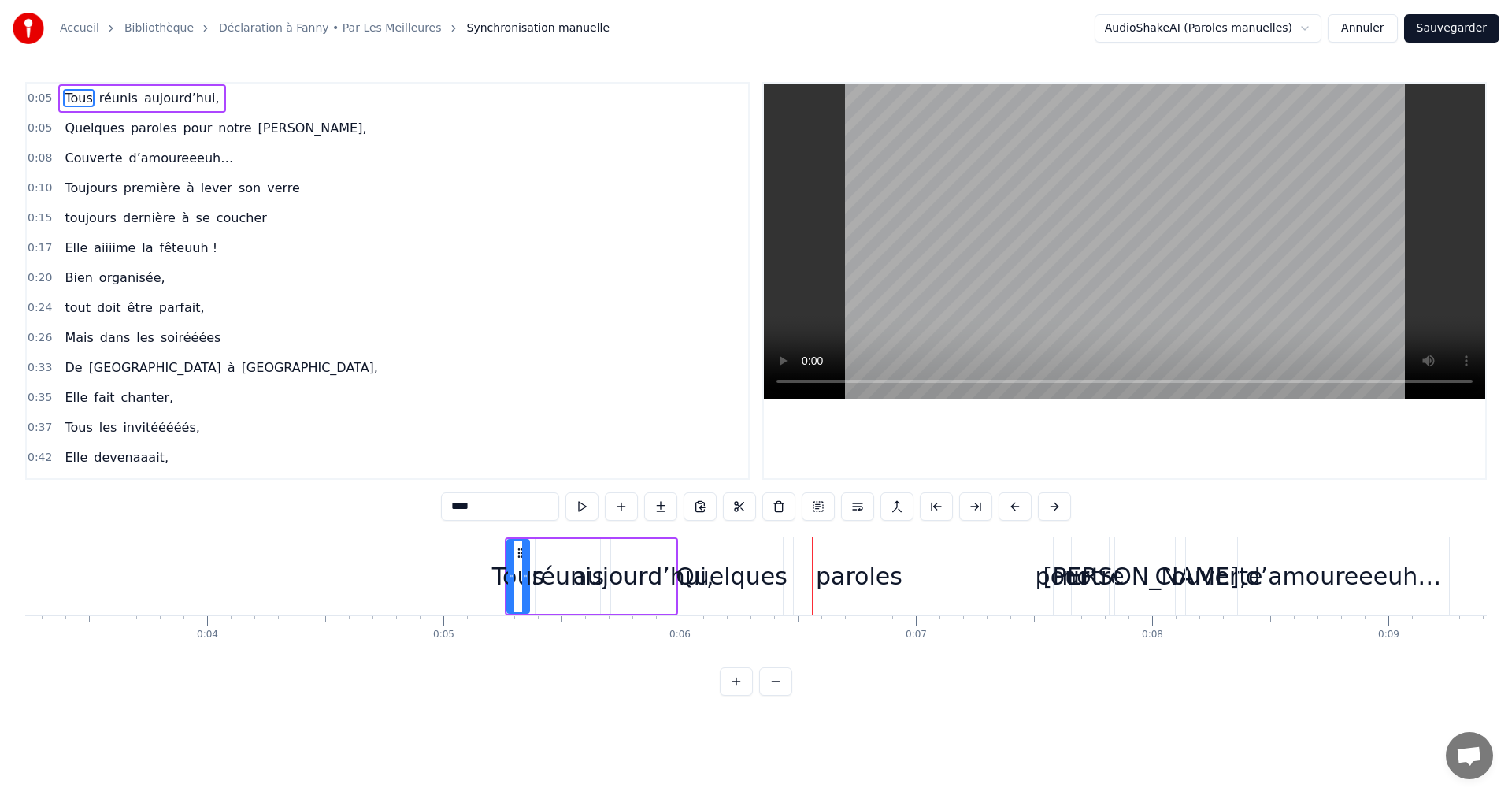
scroll to position [0, 834]
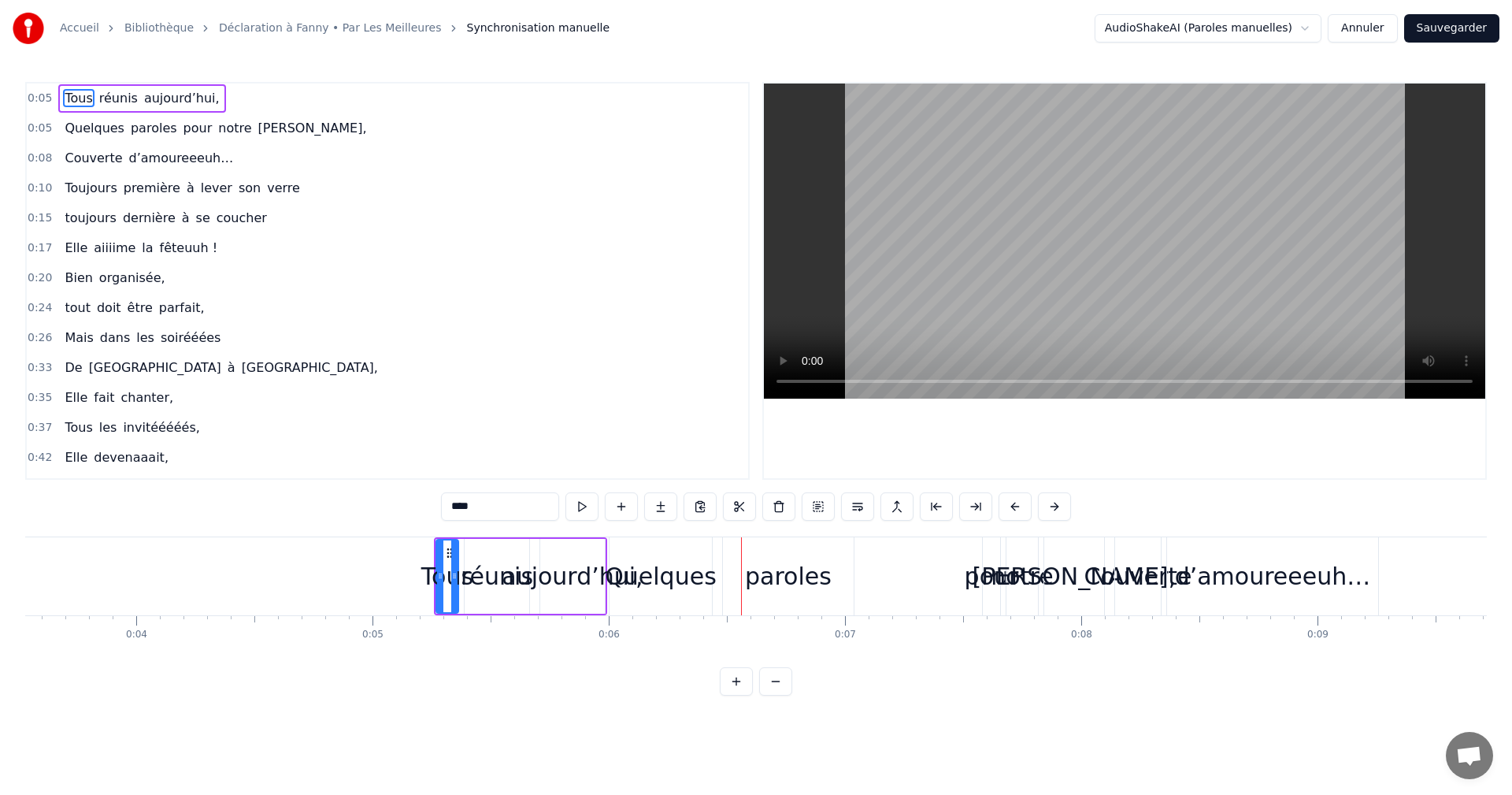
click at [32, 132] on span "0:05" at bounding box center [40, 129] width 24 height 15
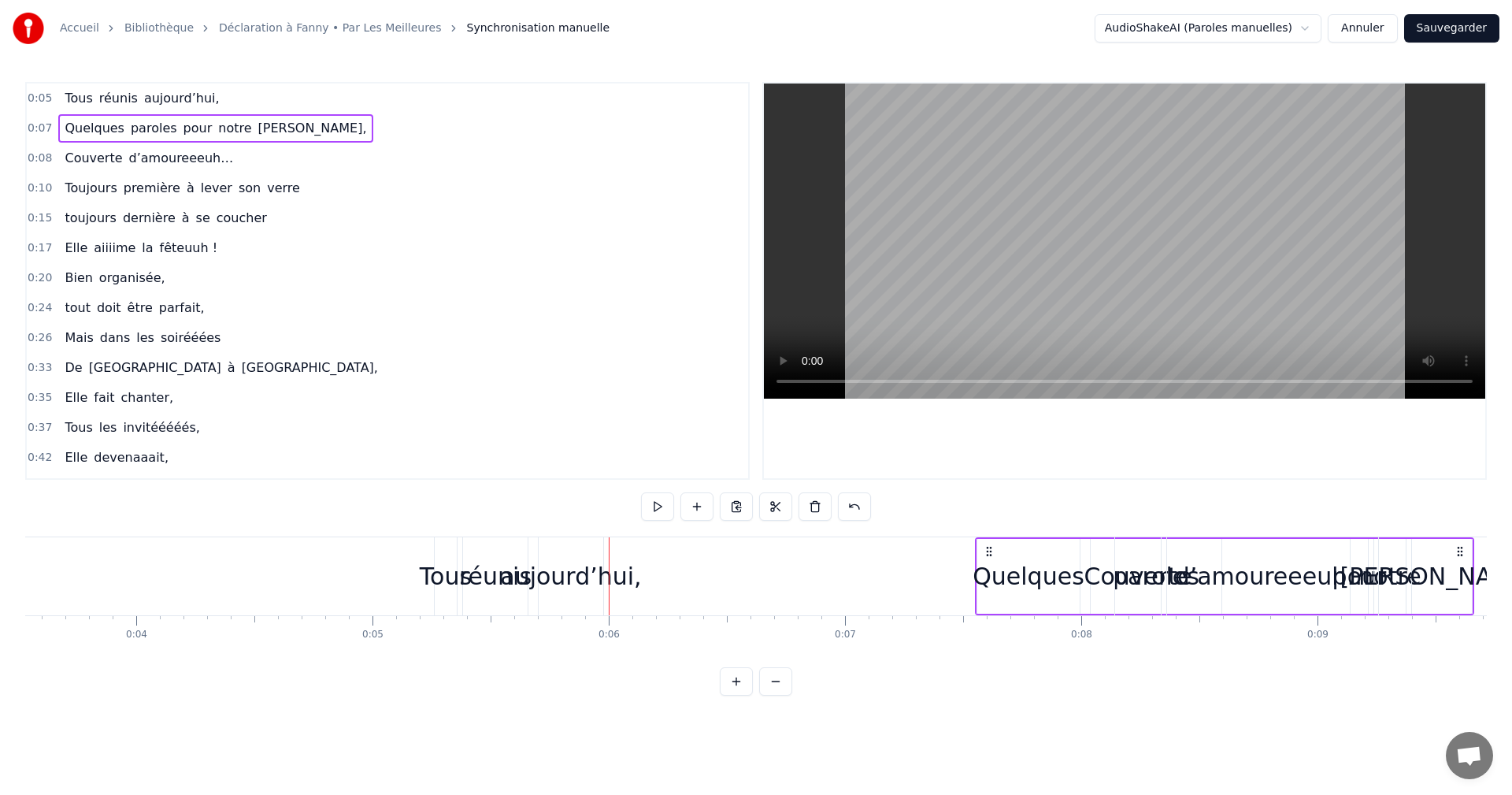
click at [34, 159] on span "0:08" at bounding box center [40, 159] width 24 height 15
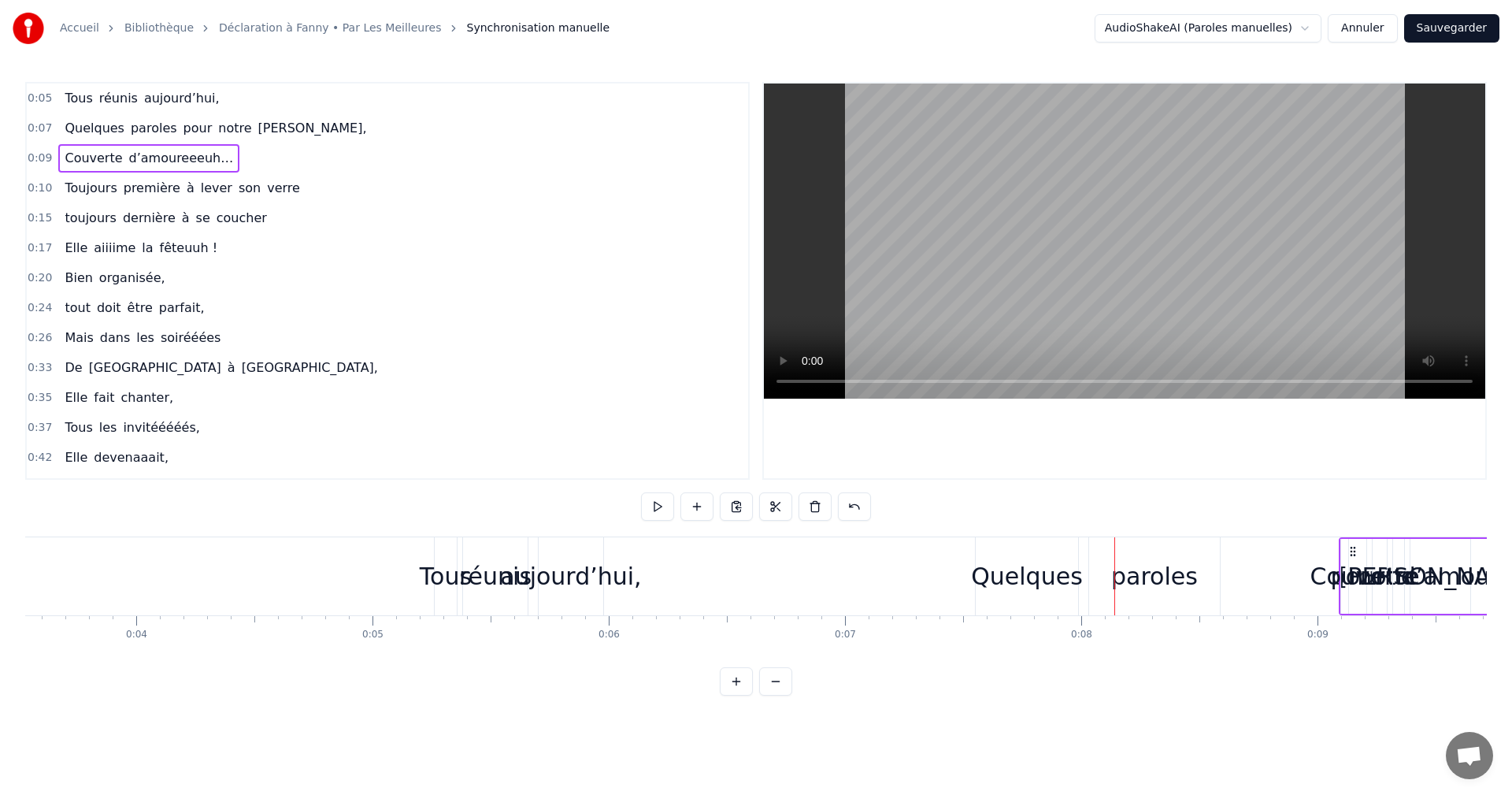
click at [81, 99] on span "Tous" at bounding box center [78, 98] width 31 height 18
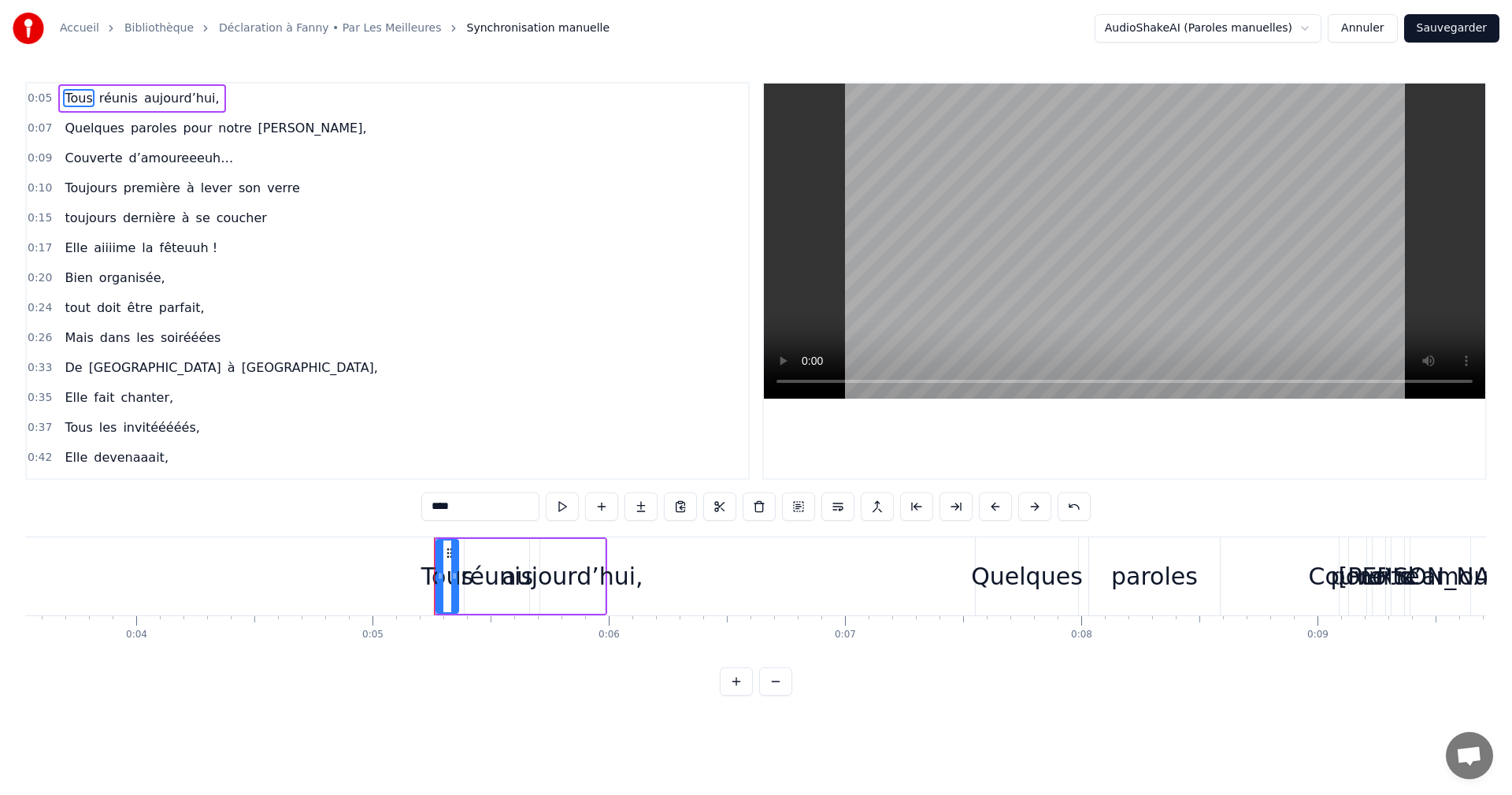
click at [151, 95] on span "aujourd’hui," at bounding box center [181, 98] width 78 height 18
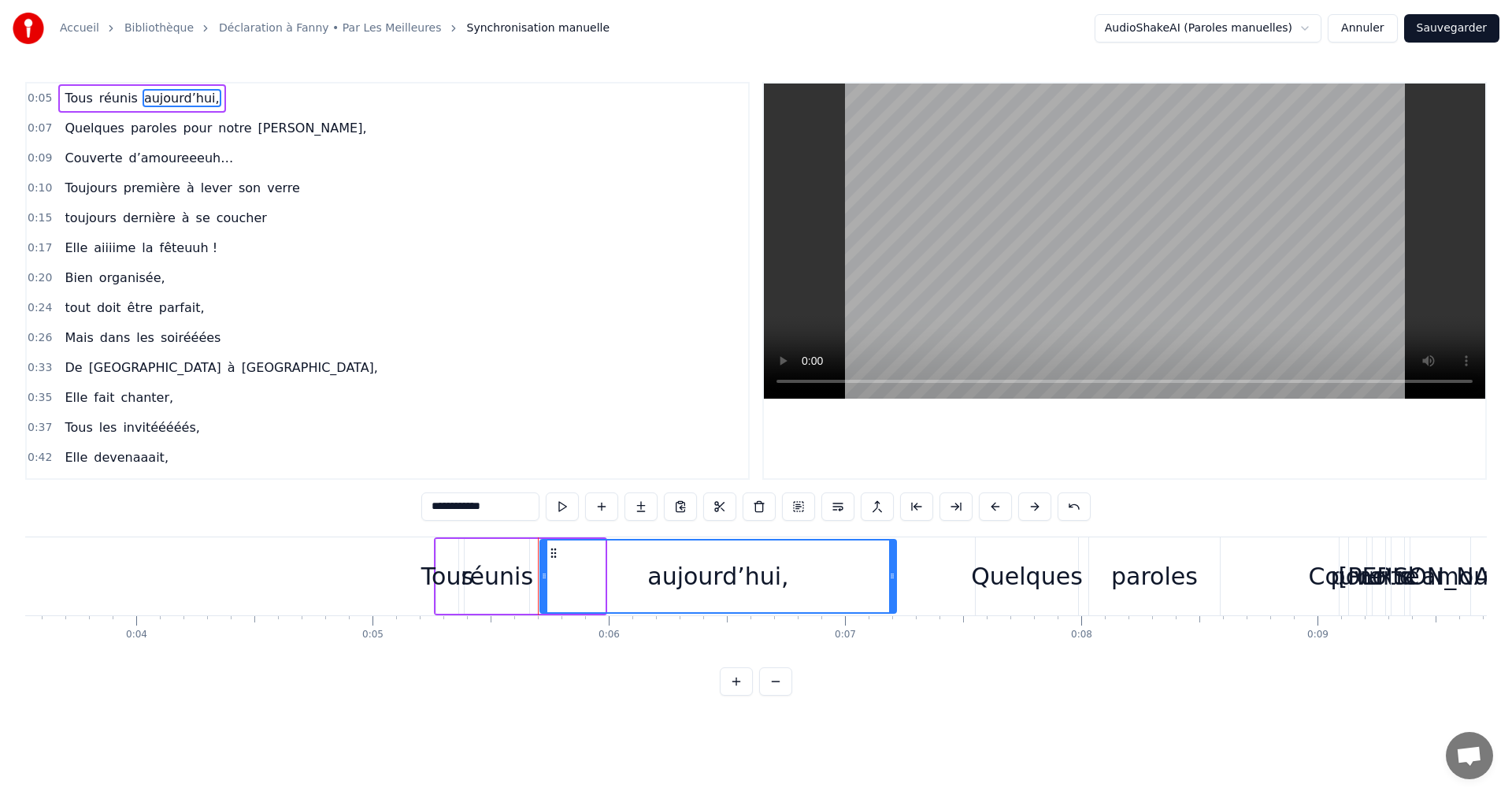
drag, startPoint x: 602, startPoint y: 576, endPoint x: 654, endPoint y: 561, distance: 54.1
click at [892, 604] on div at bounding box center [892, 576] width 7 height 72
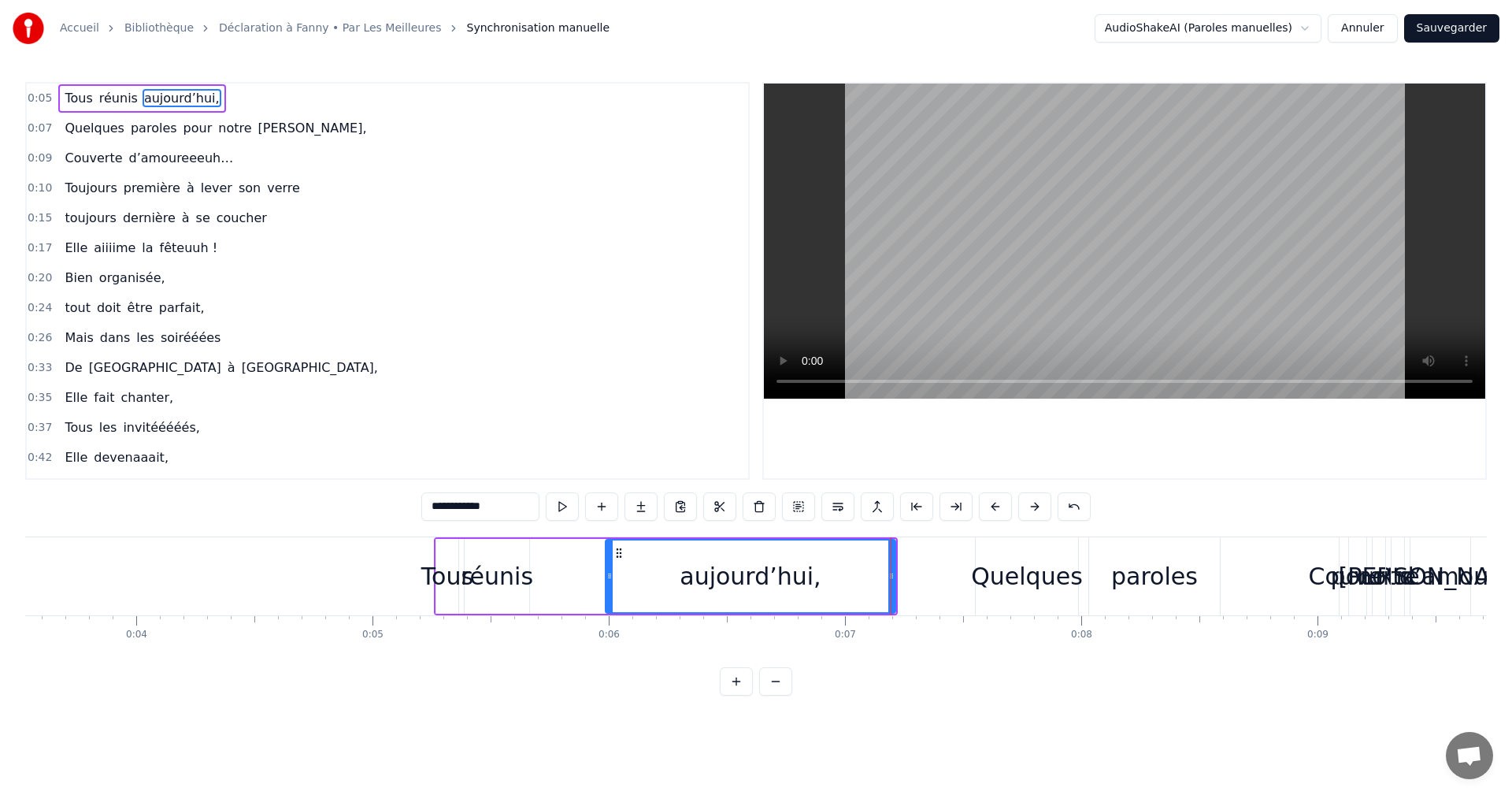
drag, startPoint x: 542, startPoint y: 574, endPoint x: 607, endPoint y: 583, distance: 65.6
click at [607, 583] on div at bounding box center [609, 576] width 7 height 72
click at [521, 568] on div "réunis" at bounding box center [497, 576] width 73 height 36
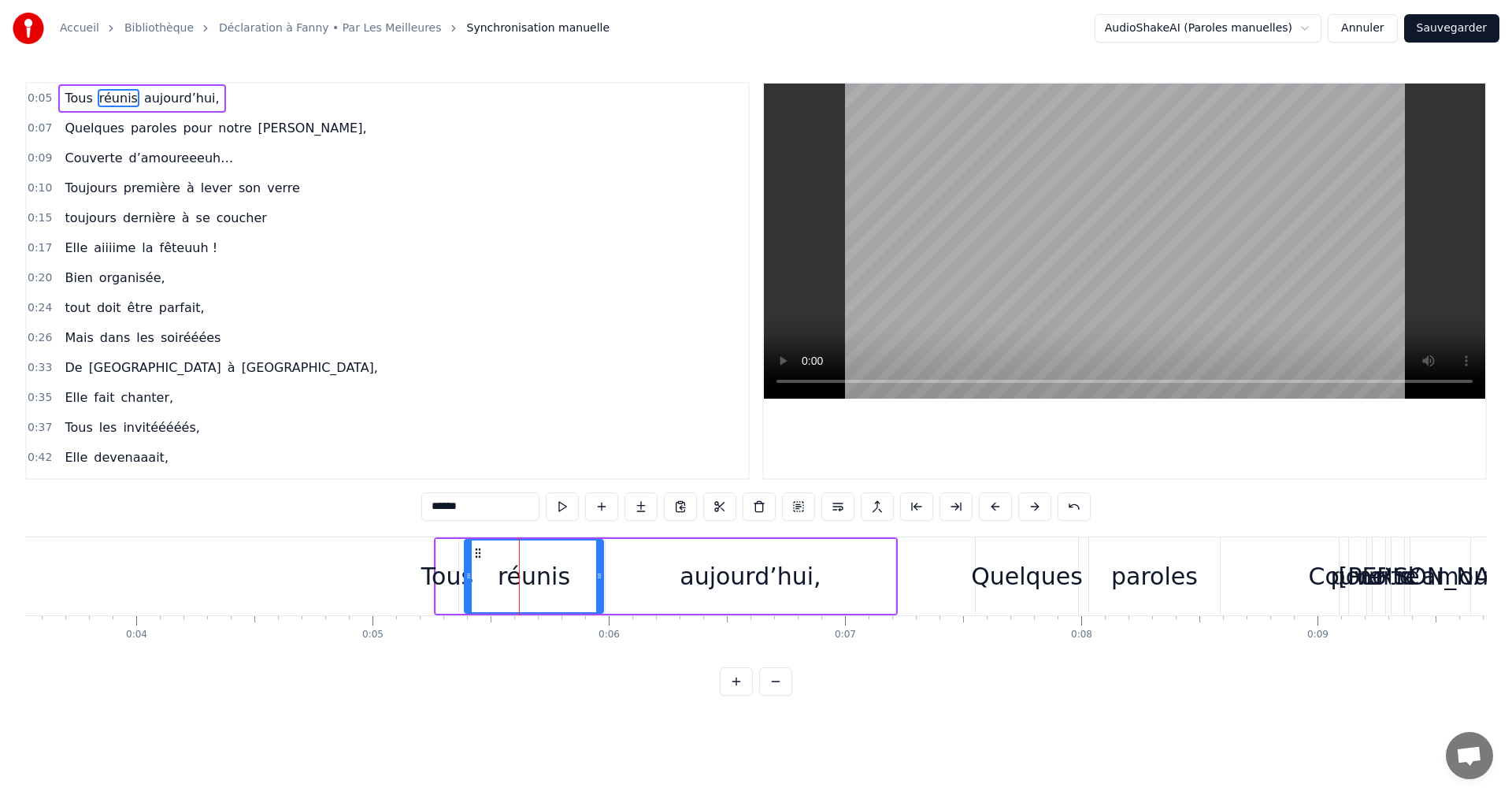
drag, startPoint x: 551, startPoint y: 574, endPoint x: 594, endPoint y: 577, distance: 43.1
click at [602, 578] on icon at bounding box center [599, 575] width 7 height 13
drag, startPoint x: 466, startPoint y: 573, endPoint x: 489, endPoint y: 577, distance: 23.3
click at [496, 577] on icon at bounding box center [499, 575] width 7 height 13
click at [462, 579] on div "Tous" at bounding box center [448, 576] width 52 height 36
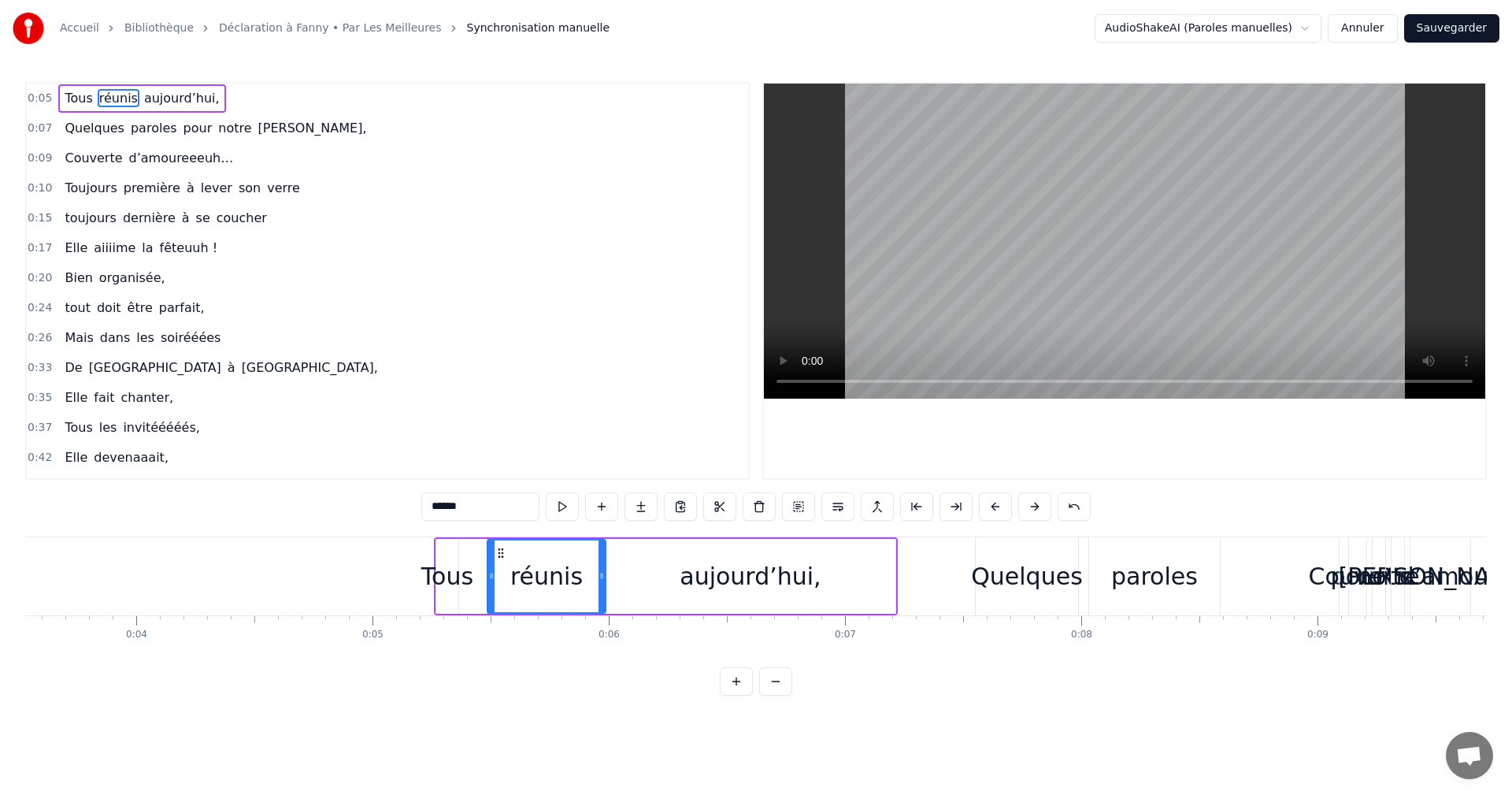
type input "****"
drag, startPoint x: 457, startPoint y: 577, endPoint x: 488, endPoint y: 578, distance: 31.0
click at [488, 578] on icon at bounding box center [487, 575] width 7 height 13
click at [44, 92] on span "0:05" at bounding box center [40, 99] width 24 height 15
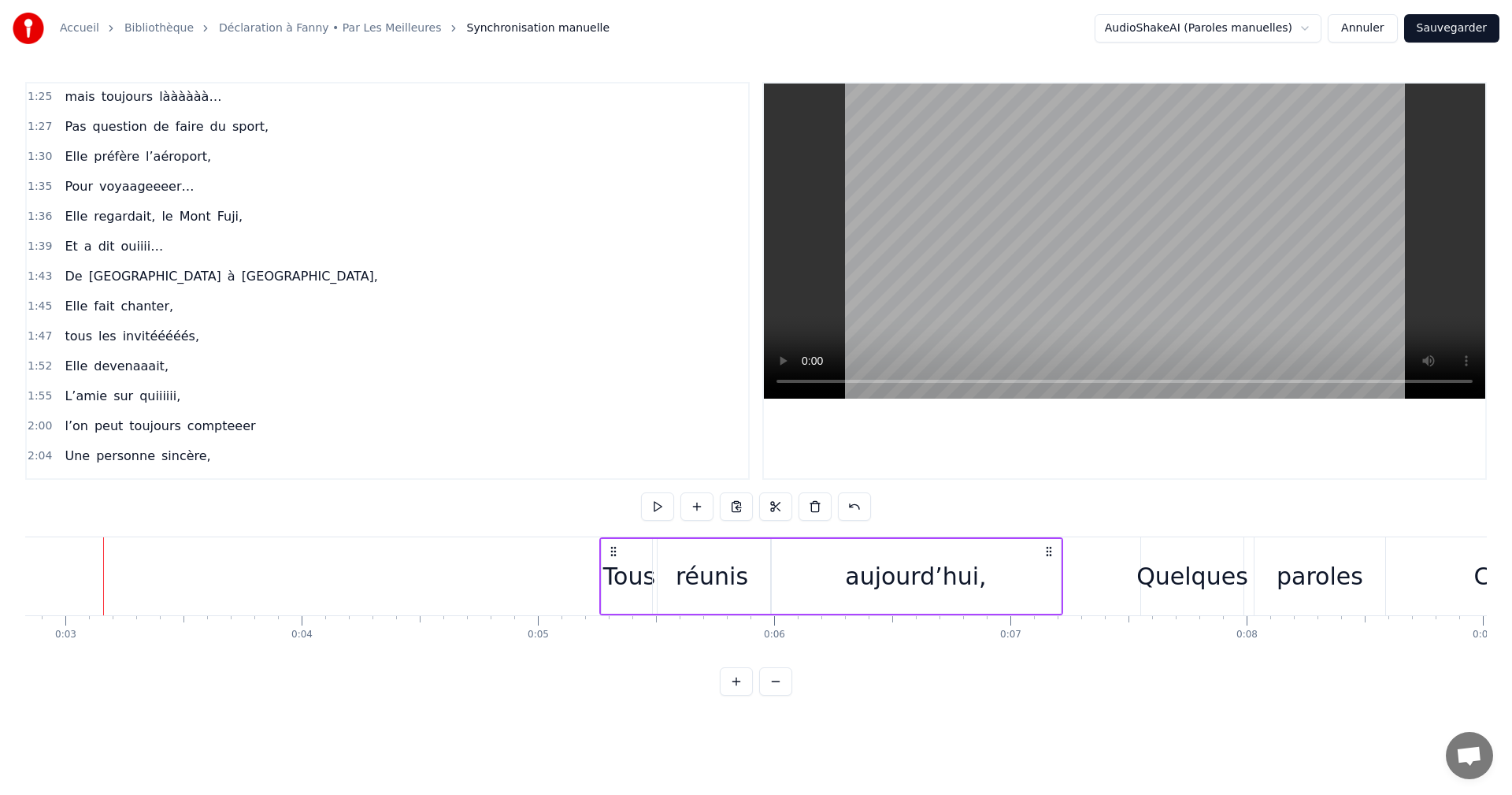
scroll to position [0, 668]
click at [900, 589] on div "aujourd’hui," at bounding box center [916, 576] width 141 height 36
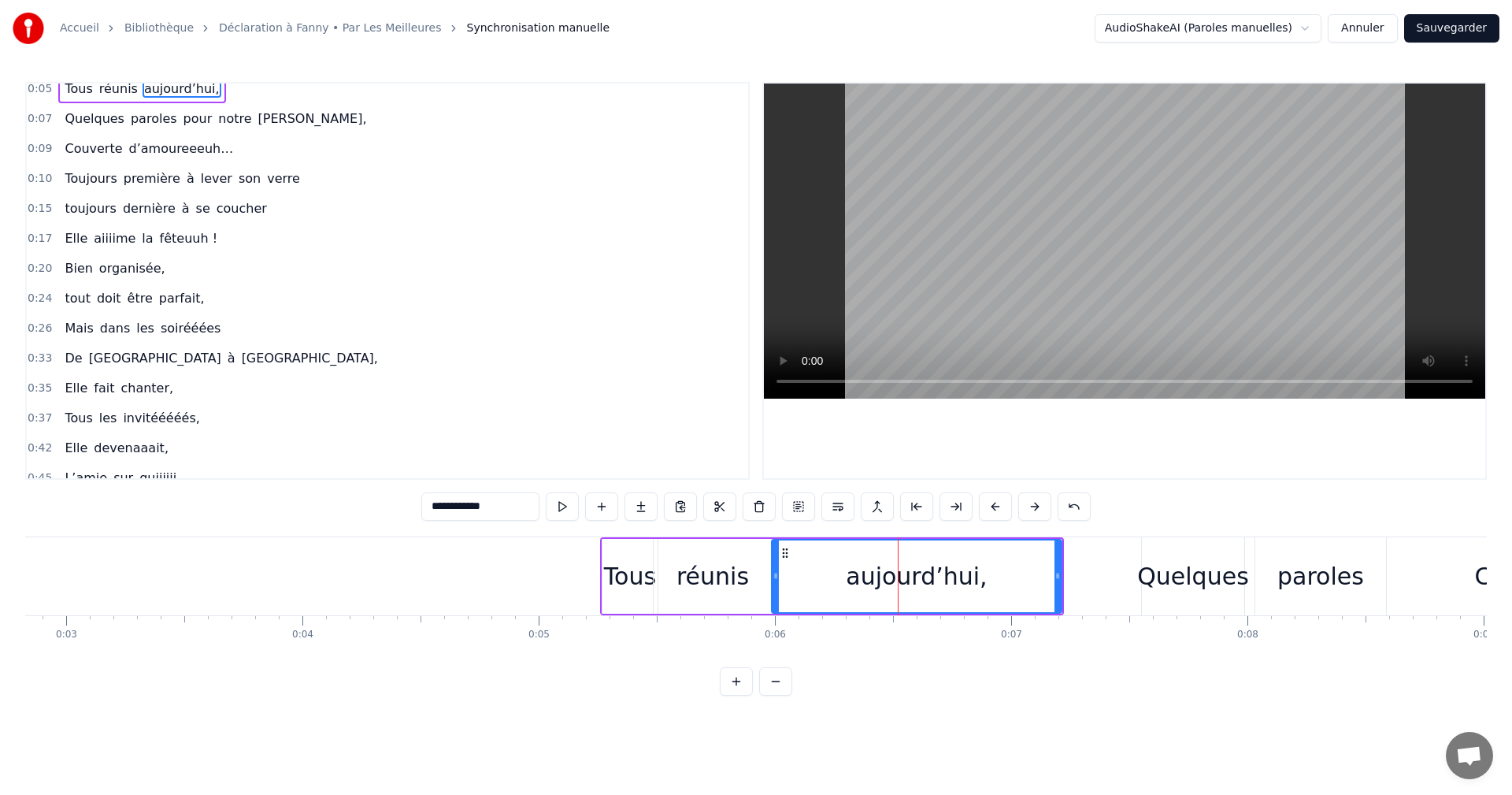
scroll to position [0, 0]
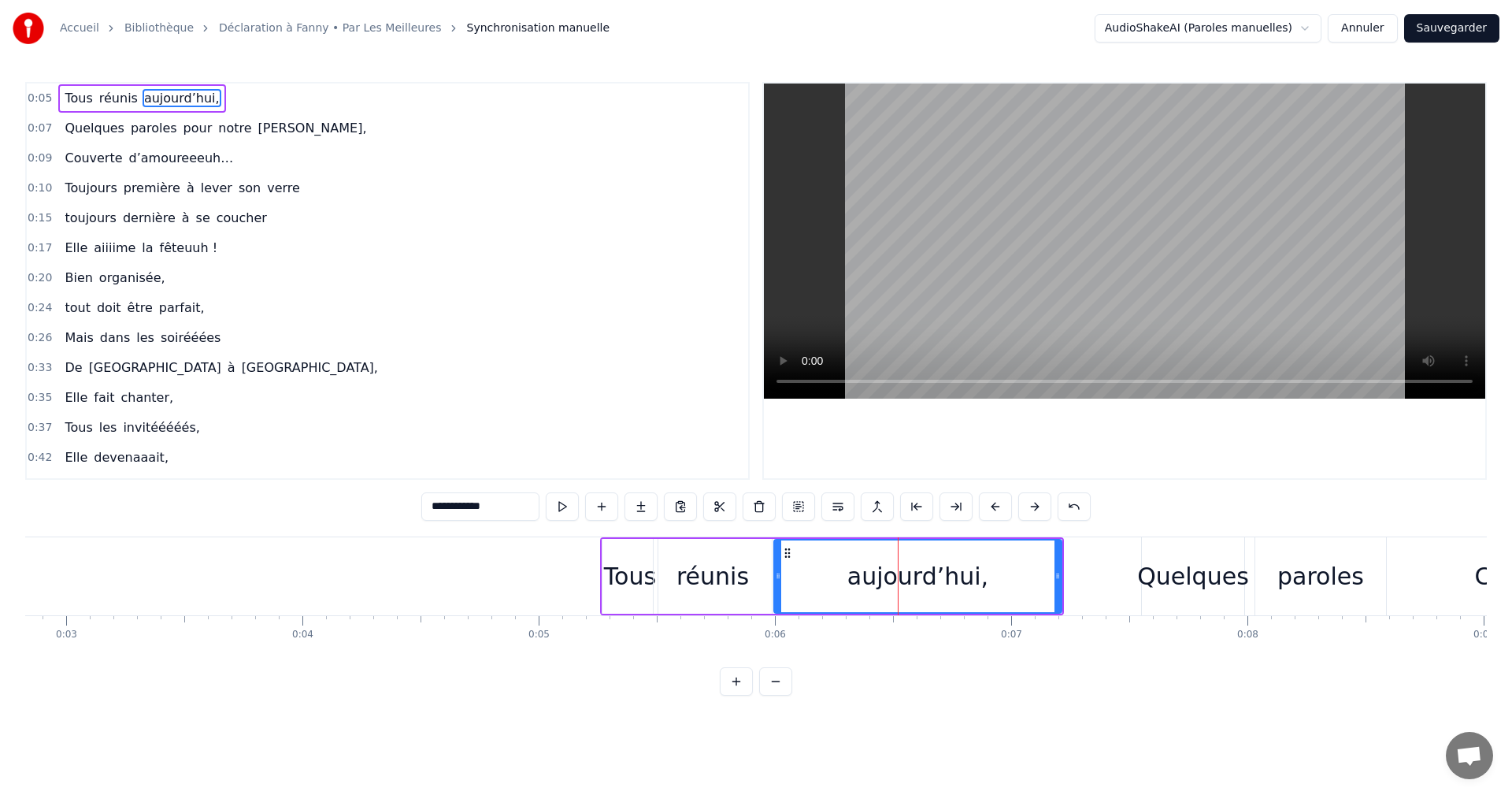
click at [777, 574] on icon at bounding box center [778, 575] width 7 height 13
drag, startPoint x: 1061, startPoint y: 584, endPoint x: 1051, endPoint y: 584, distance: 10.0
click at [1051, 584] on div "aujourd’hui," at bounding box center [917, 575] width 290 height 74
drag, startPoint x: 1058, startPoint y: 579, endPoint x: 987, endPoint y: 582, distance: 71.1
click at [987, 582] on div at bounding box center [987, 576] width 7 height 72
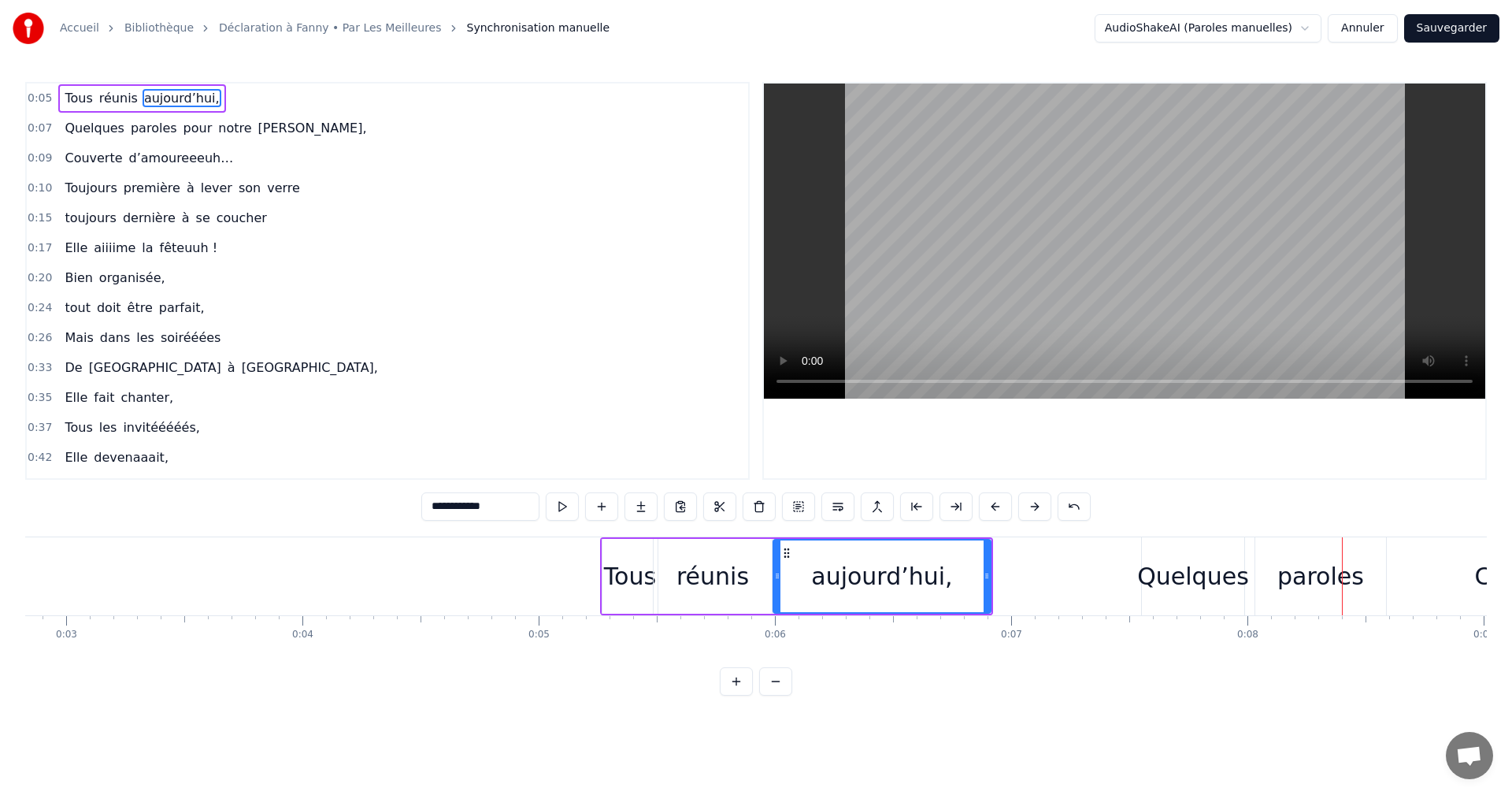
click at [38, 130] on span "0:07" at bounding box center [40, 129] width 24 height 15
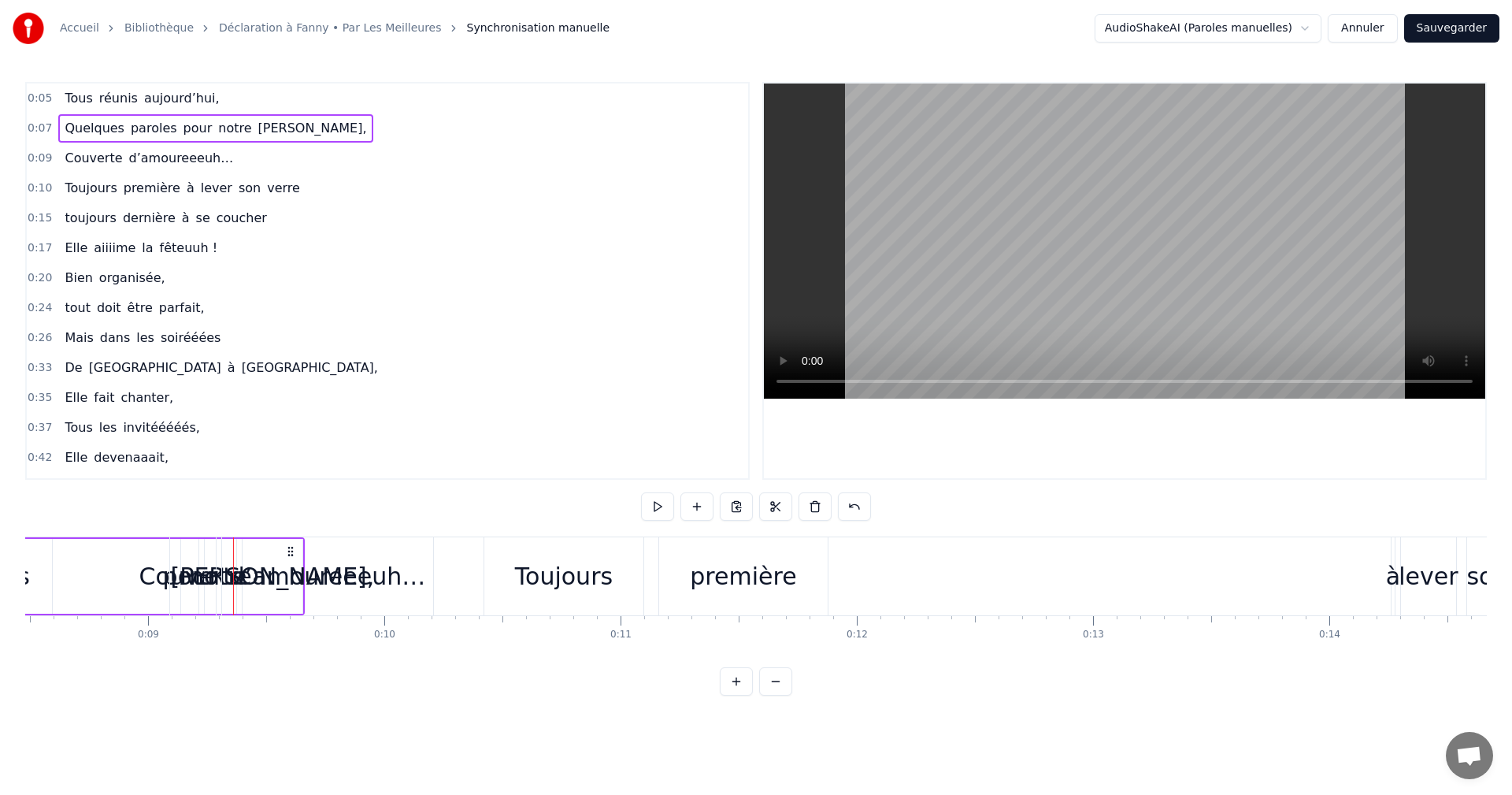
click at [34, 159] on span "0:09" at bounding box center [40, 159] width 24 height 15
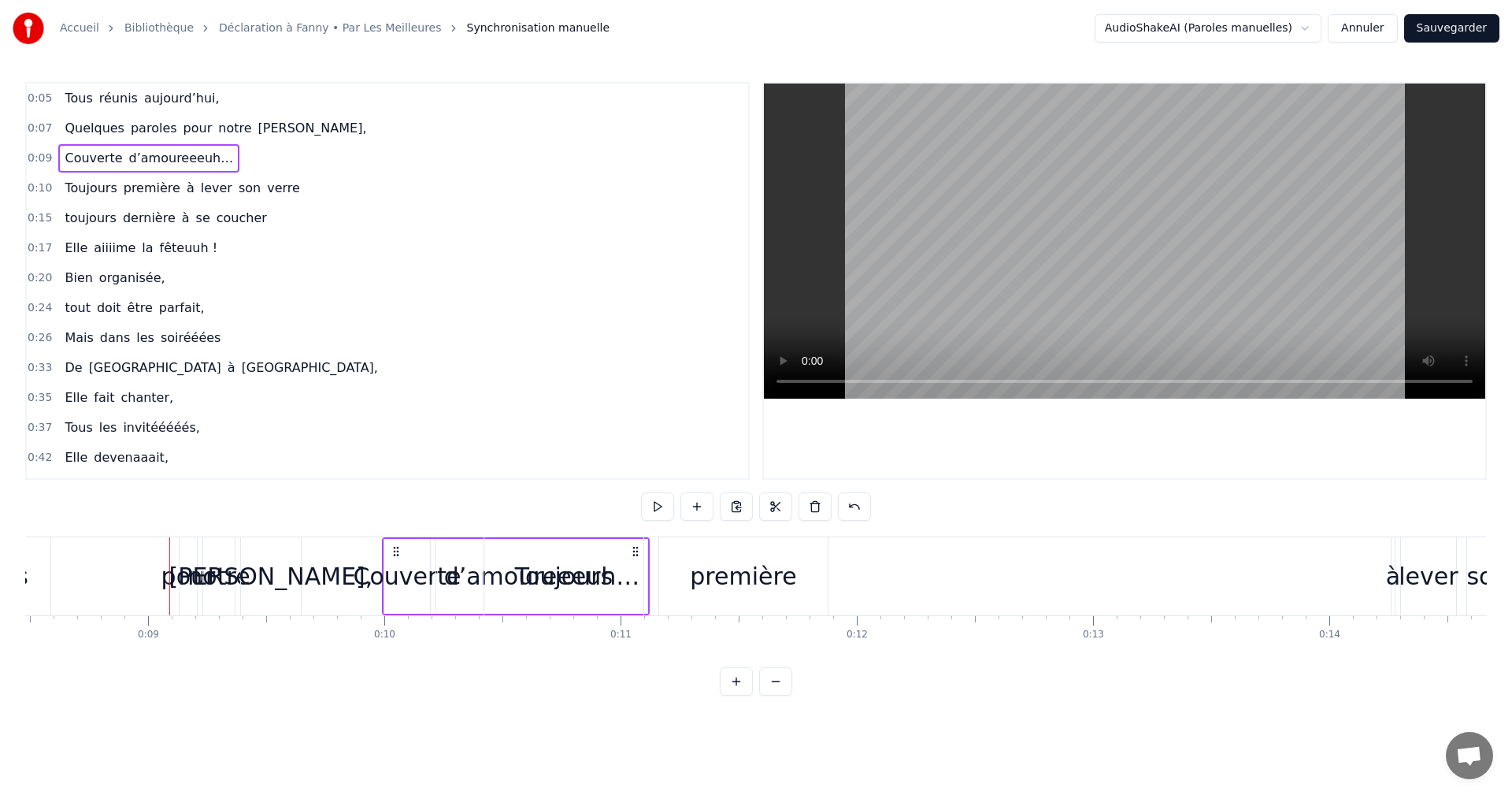
click at [41, 189] on span "0:10" at bounding box center [40, 189] width 24 height 15
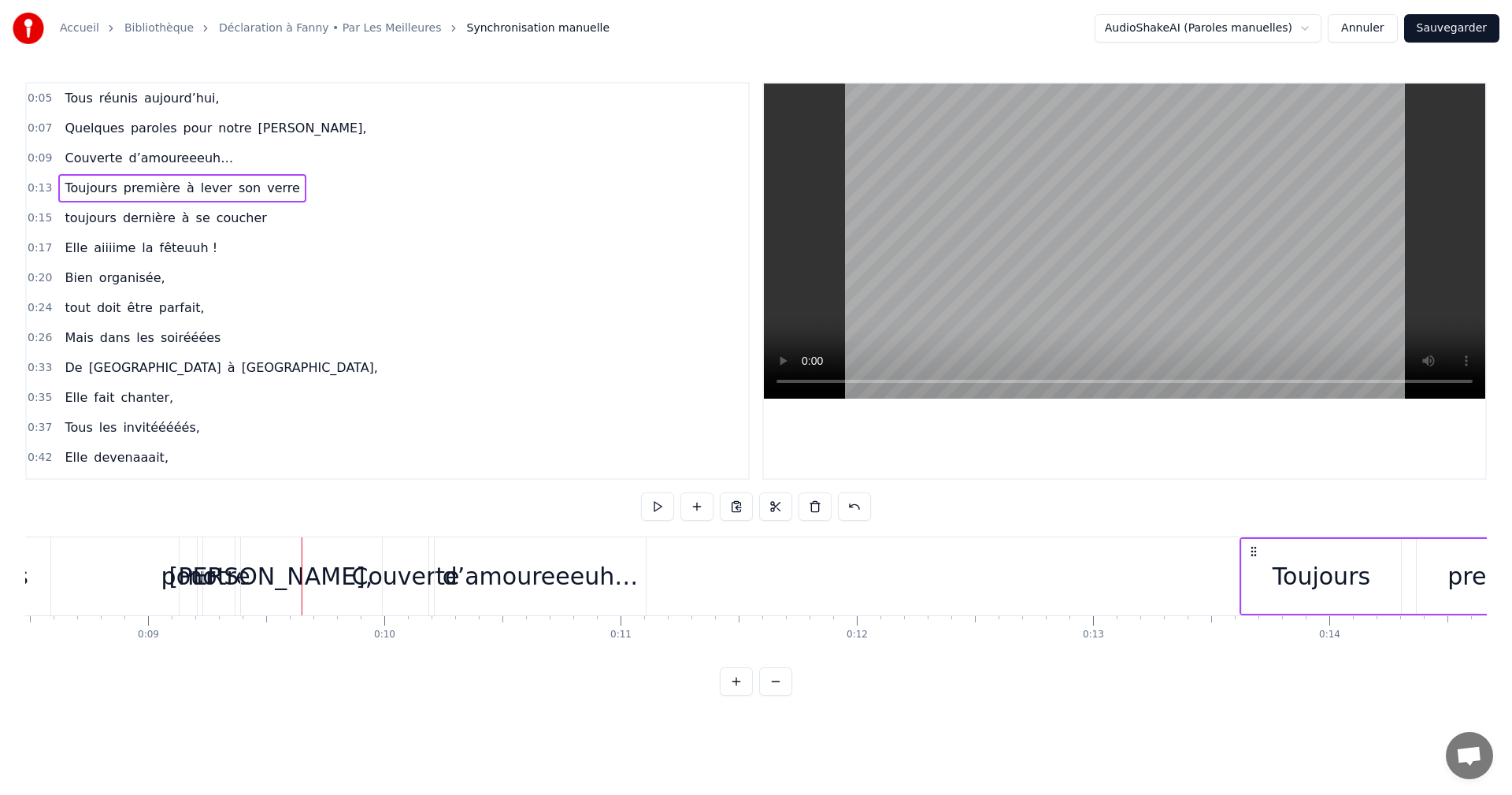
click at [36, 162] on span "0:09" at bounding box center [40, 159] width 24 height 15
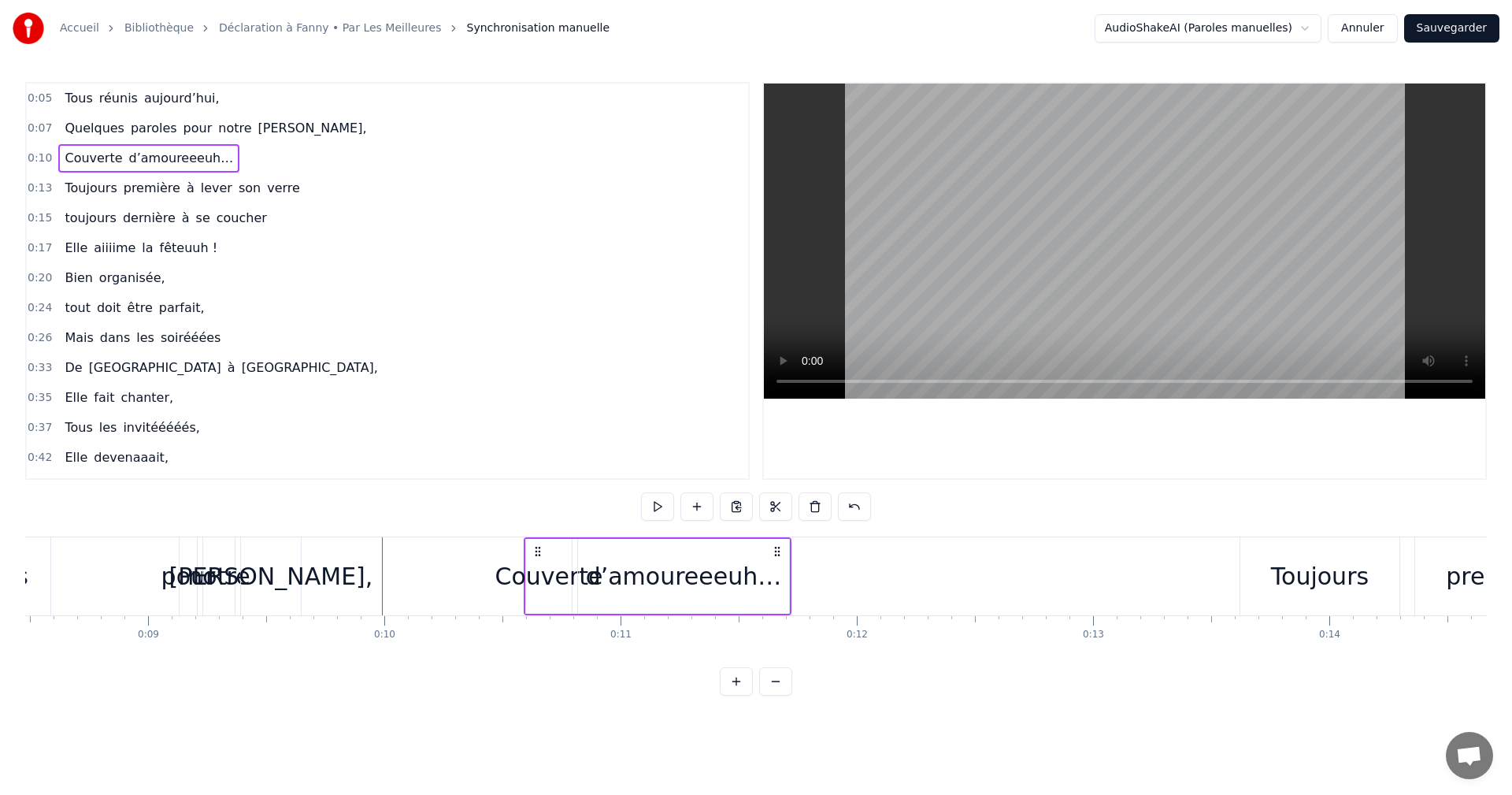
click at [35, 128] on span "0:07" at bounding box center [40, 129] width 24 height 15
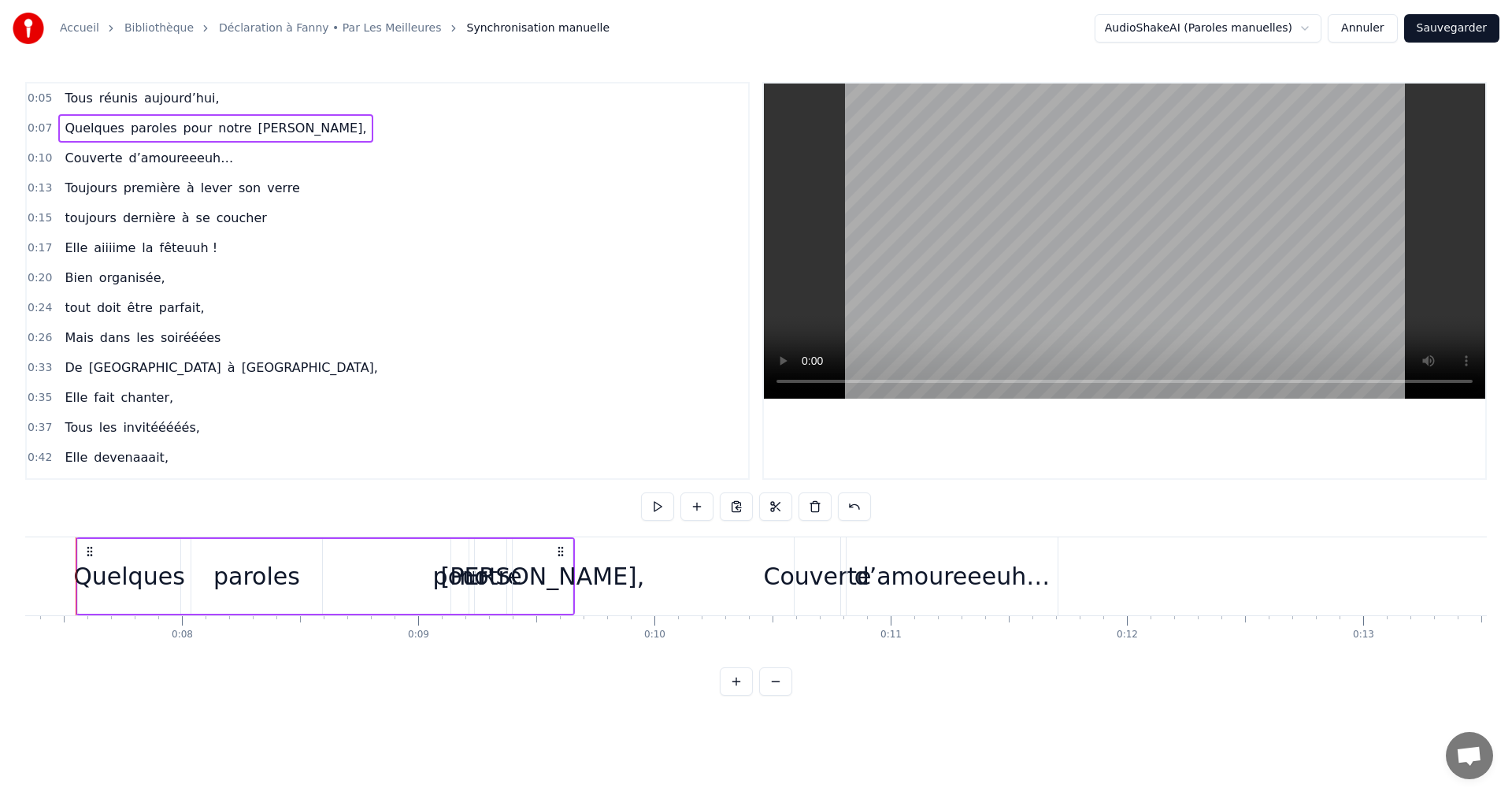
scroll to position [0, 1704]
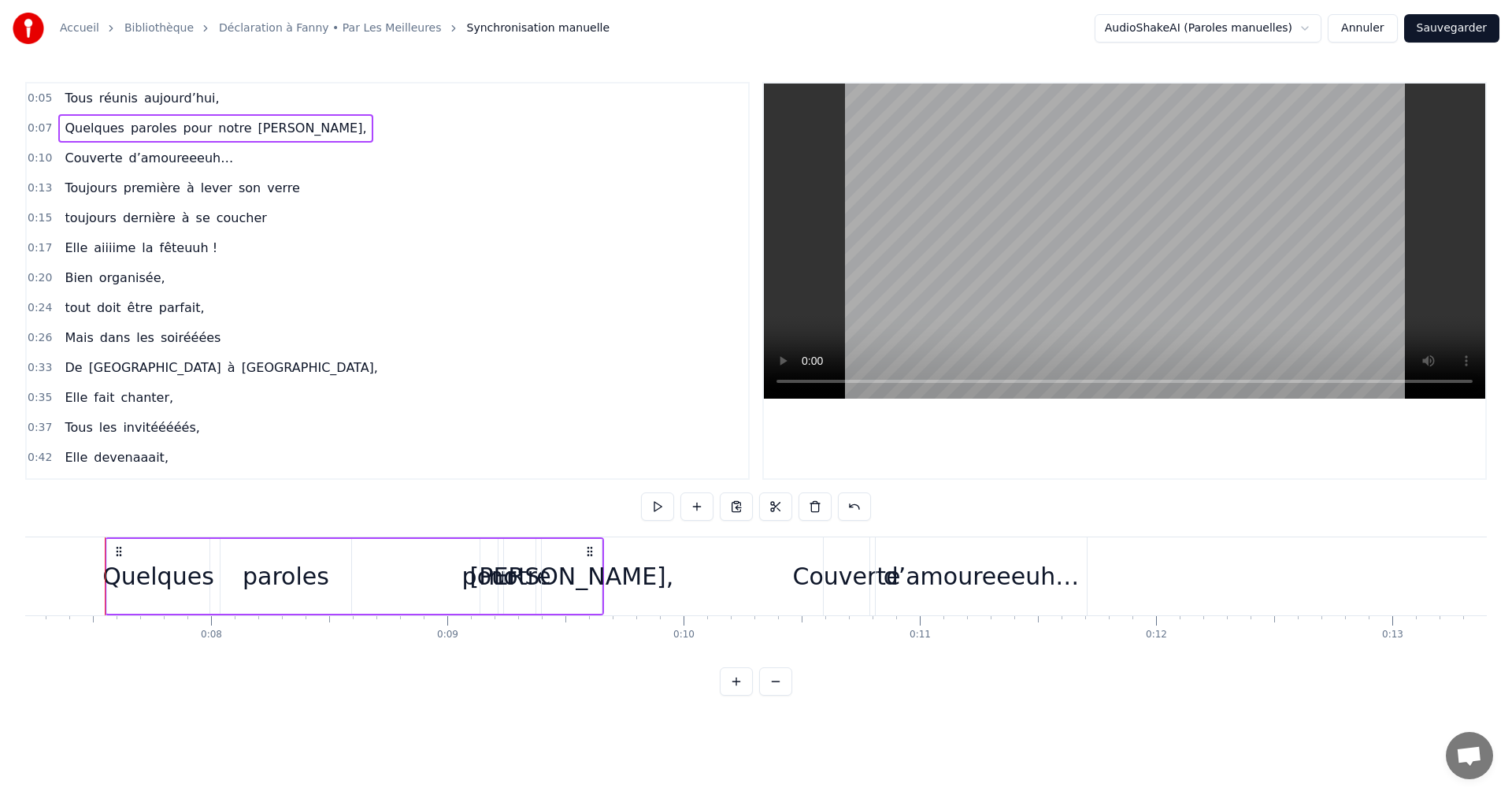
click at [480, 578] on div "pour" at bounding box center [489, 576] width 54 height 36
drag, startPoint x: 486, startPoint y: 576, endPoint x: 450, endPoint y: 579, distance: 36.1
click at [450, 579] on icon at bounding box center [448, 575] width 7 height 13
drag, startPoint x: 465, startPoint y: 577, endPoint x: 392, endPoint y: 581, distance: 73.1
click at [392, 581] on div "Quelques paroles pour notre Fanny," at bounding box center [354, 576] width 500 height 78
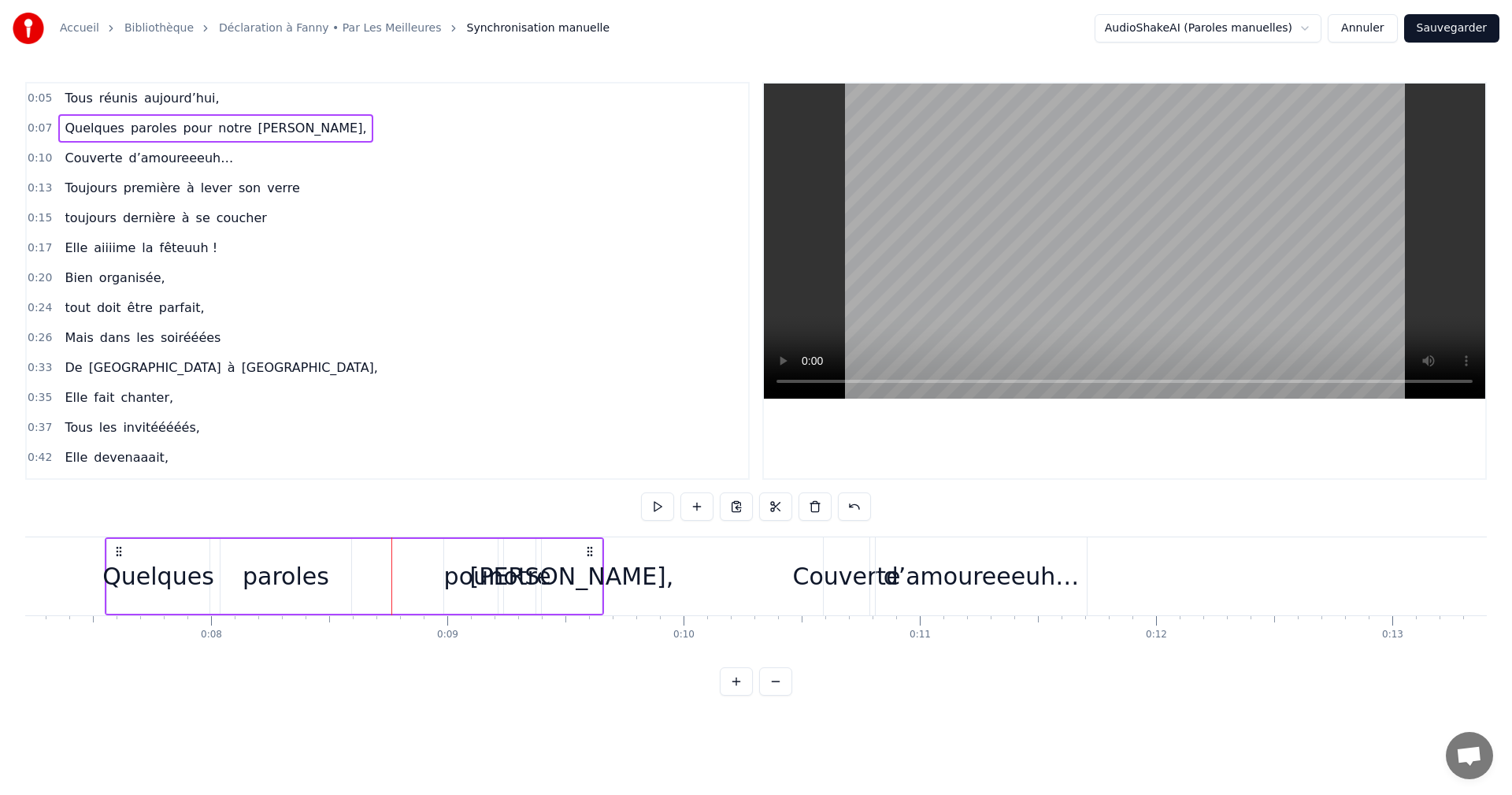
drag, startPoint x: 471, startPoint y: 574, endPoint x: 460, endPoint y: 574, distance: 11.0
click at [460, 574] on div "pour" at bounding box center [472, 576] width 54 height 36
drag, startPoint x: 460, startPoint y: 574, endPoint x: 449, endPoint y: 576, distance: 11.2
click at [449, 576] on div "pour" at bounding box center [471, 576] width 52 height 72
drag, startPoint x: 459, startPoint y: 556, endPoint x: 363, endPoint y: 559, distance: 96.0
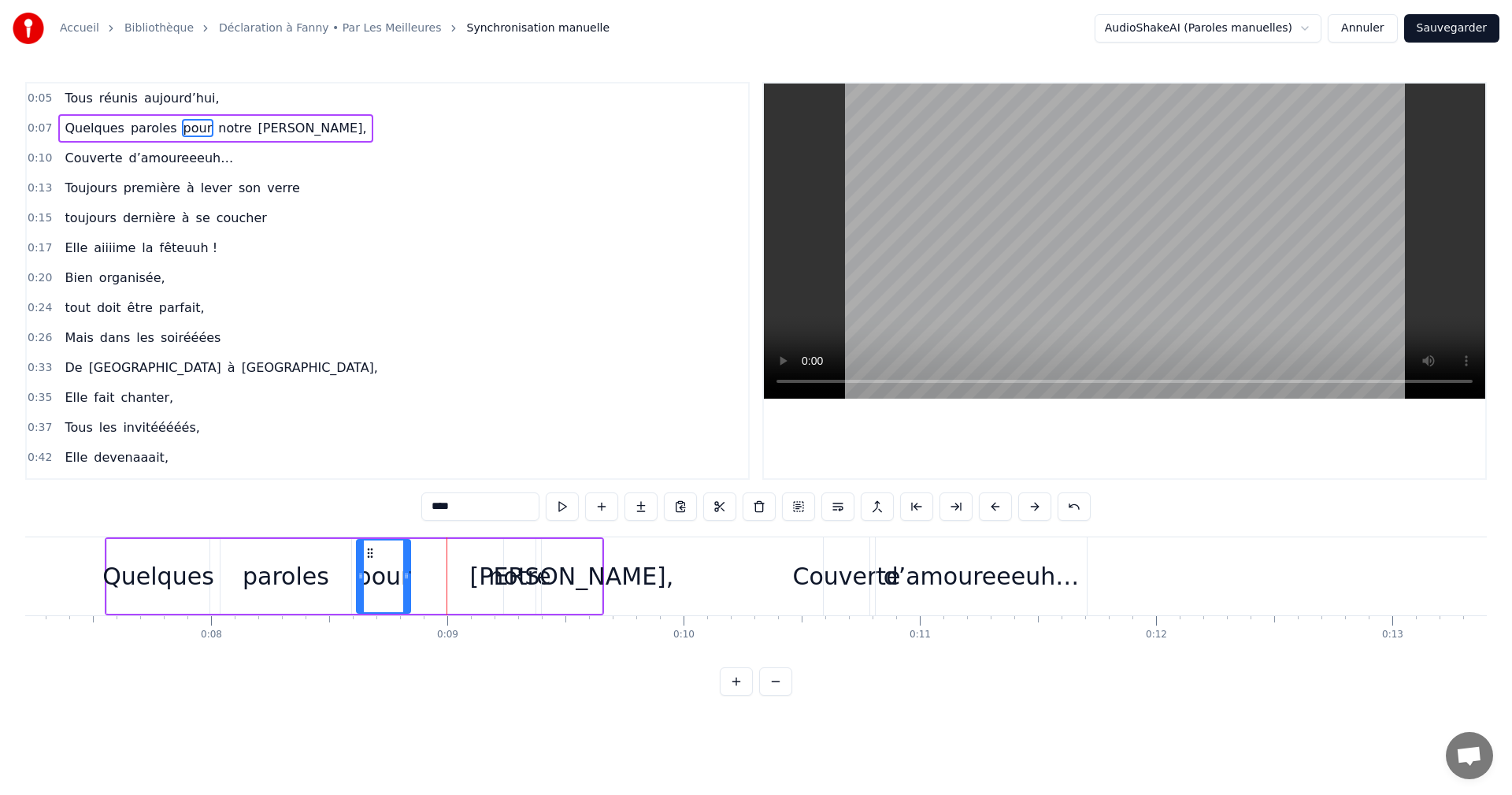
click at [363, 559] on icon at bounding box center [369, 552] width 13 height 13
click at [508, 572] on div "notre" at bounding box center [519, 576] width 62 height 36
drag, startPoint x: 516, startPoint y: 550, endPoint x: 423, endPoint y: 552, distance: 93.0
click at [417, 551] on icon at bounding box center [419, 552] width 13 height 13
click at [565, 574] on div "[PERSON_NAME]," at bounding box center [571, 576] width 204 height 36
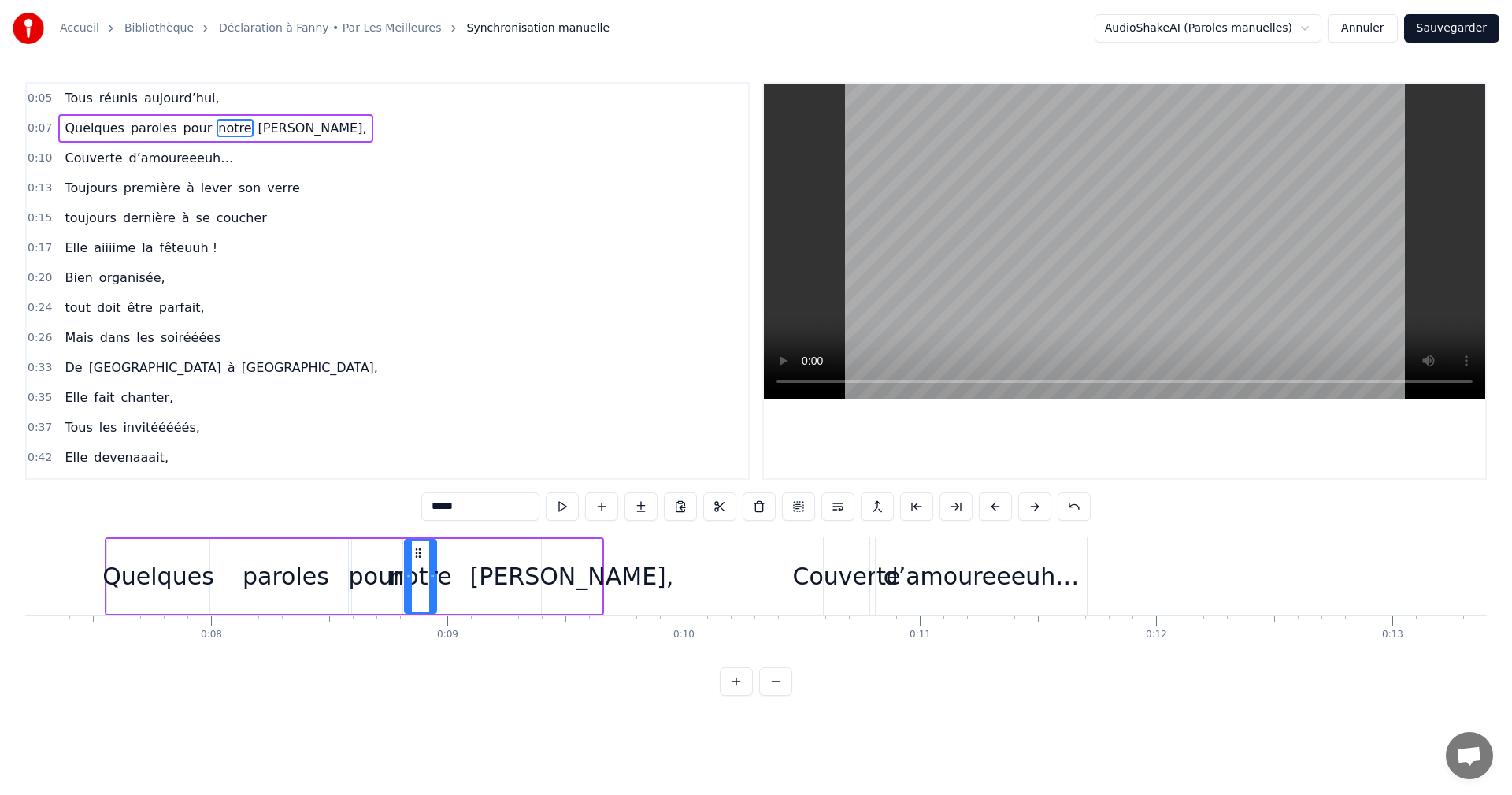
type input "******"
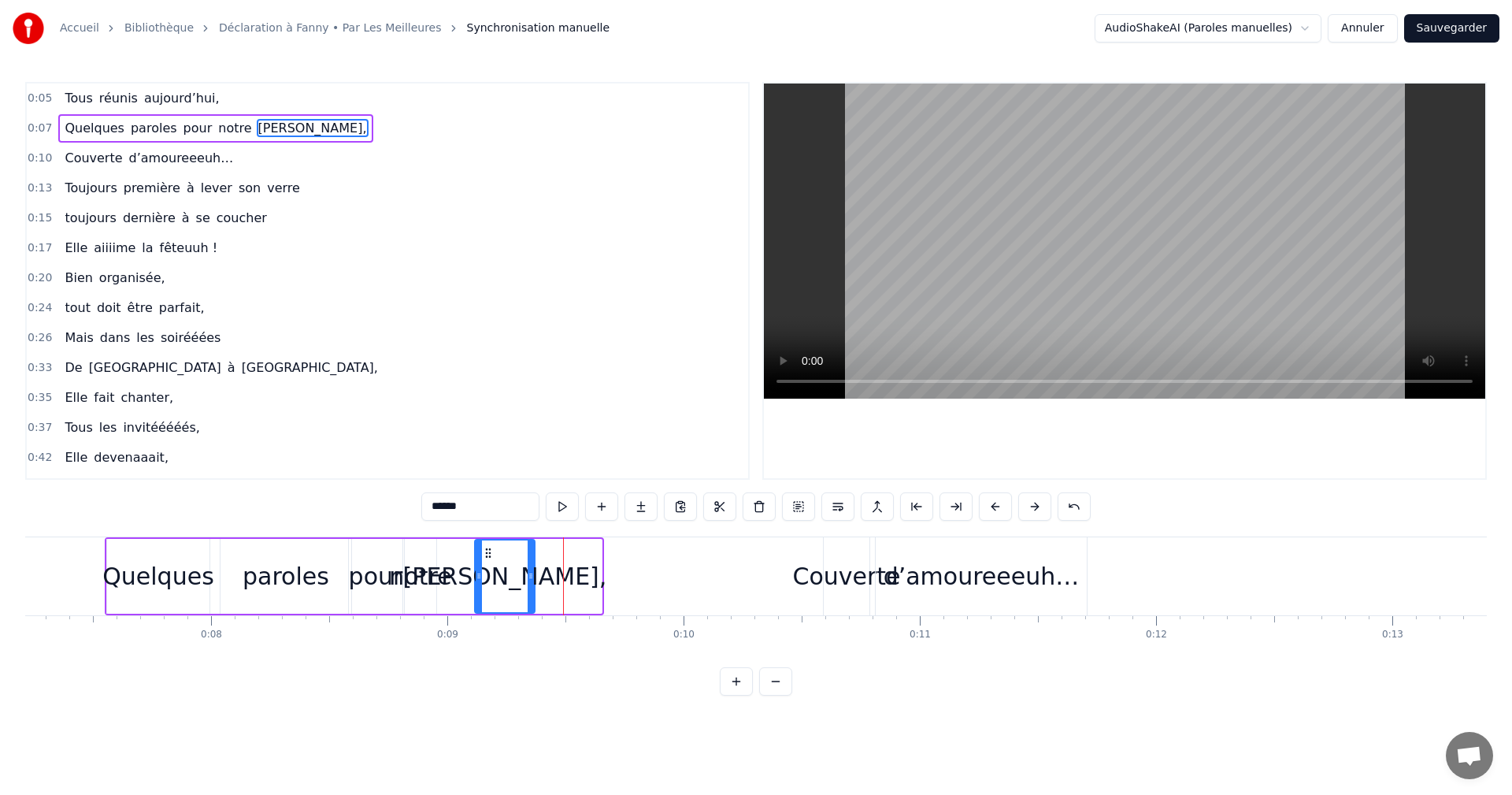
drag, startPoint x: 550, startPoint y: 550, endPoint x: 481, endPoint y: 553, distance: 69.1
click at [482, 553] on icon at bounding box center [488, 552] width 13 height 13
click at [29, 125] on span "0:07" at bounding box center [40, 129] width 24 height 15
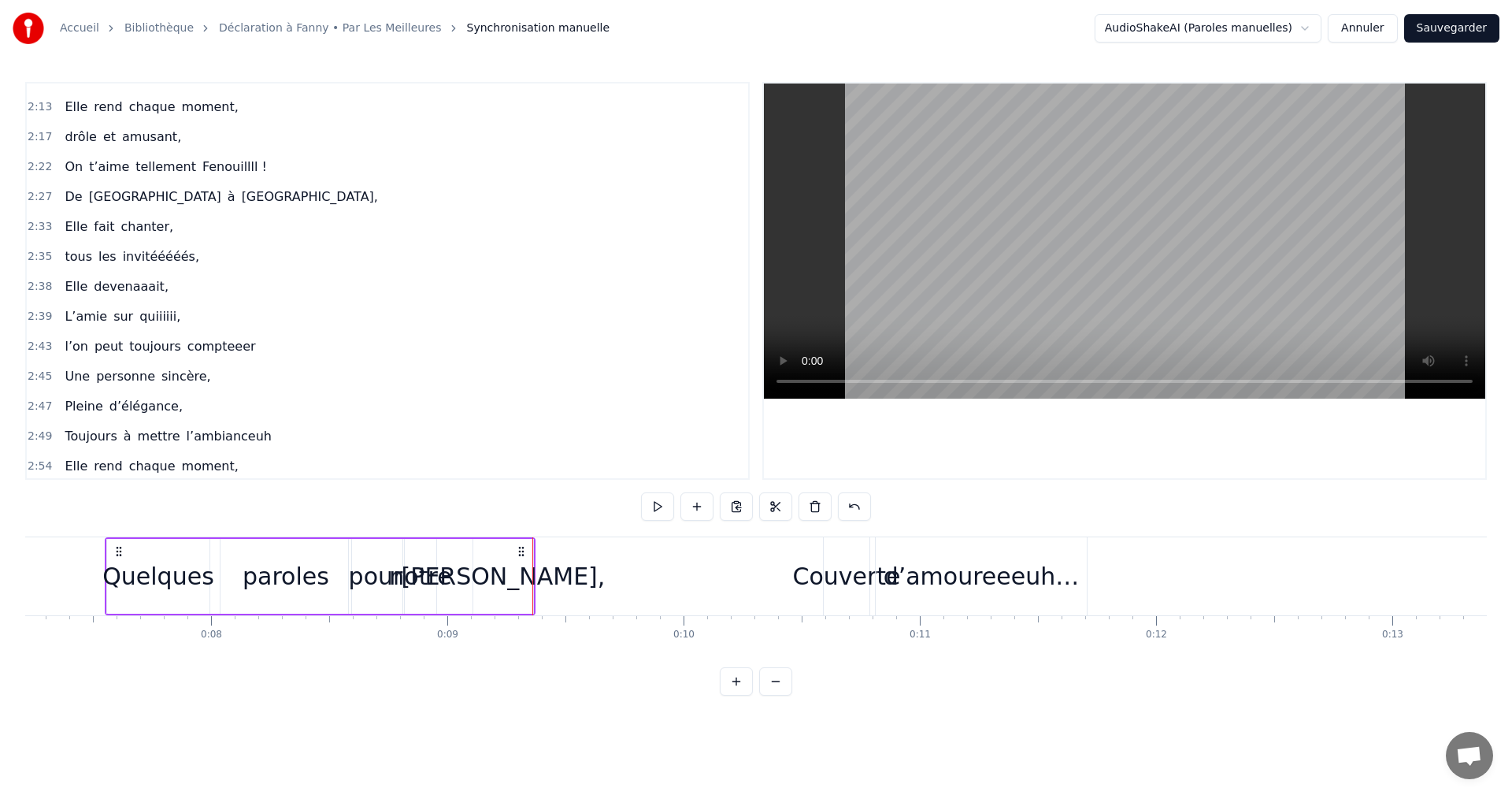
scroll to position [1192, 0]
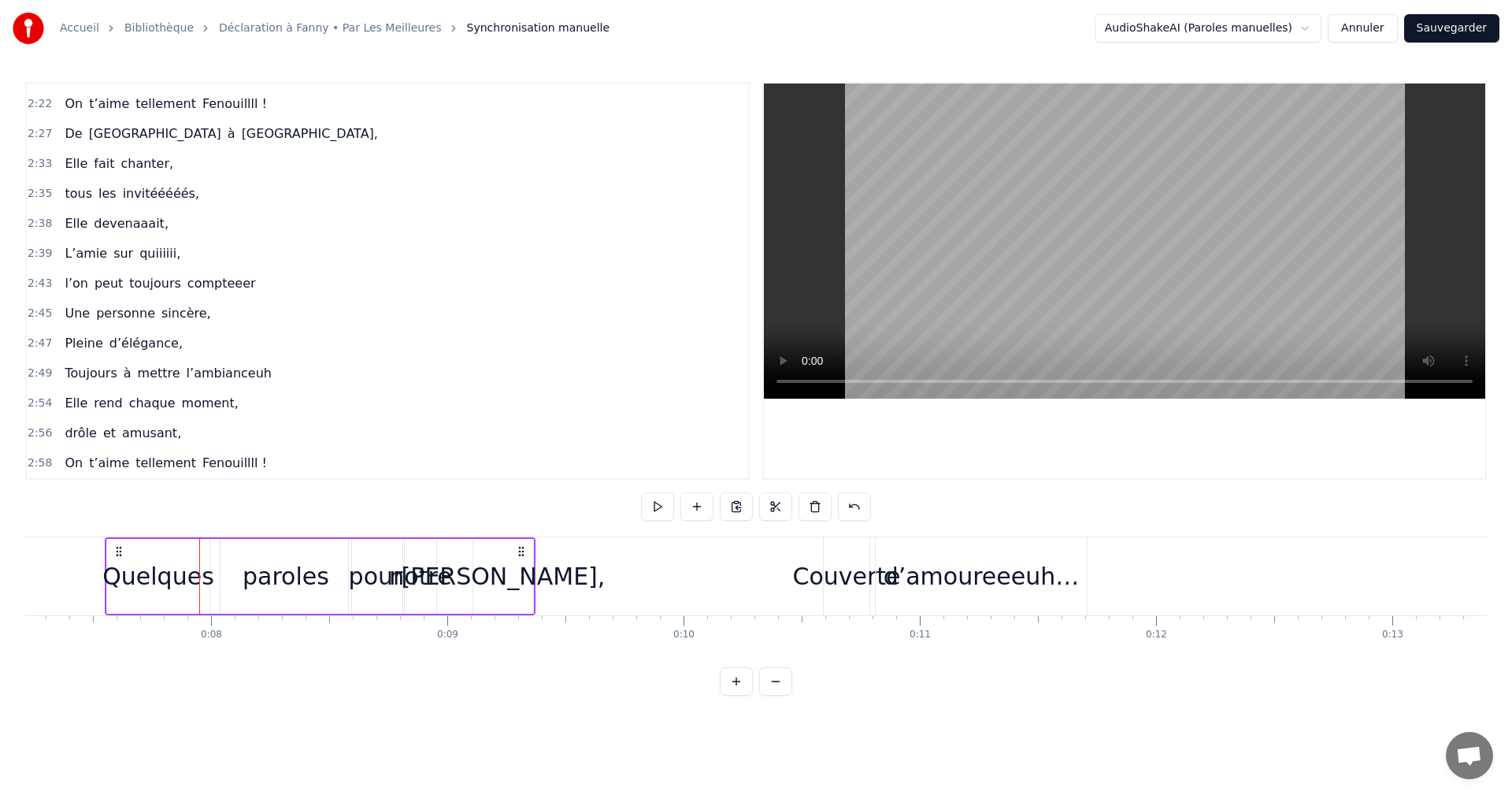
click at [276, 582] on div "paroles" at bounding box center [286, 576] width 87 height 36
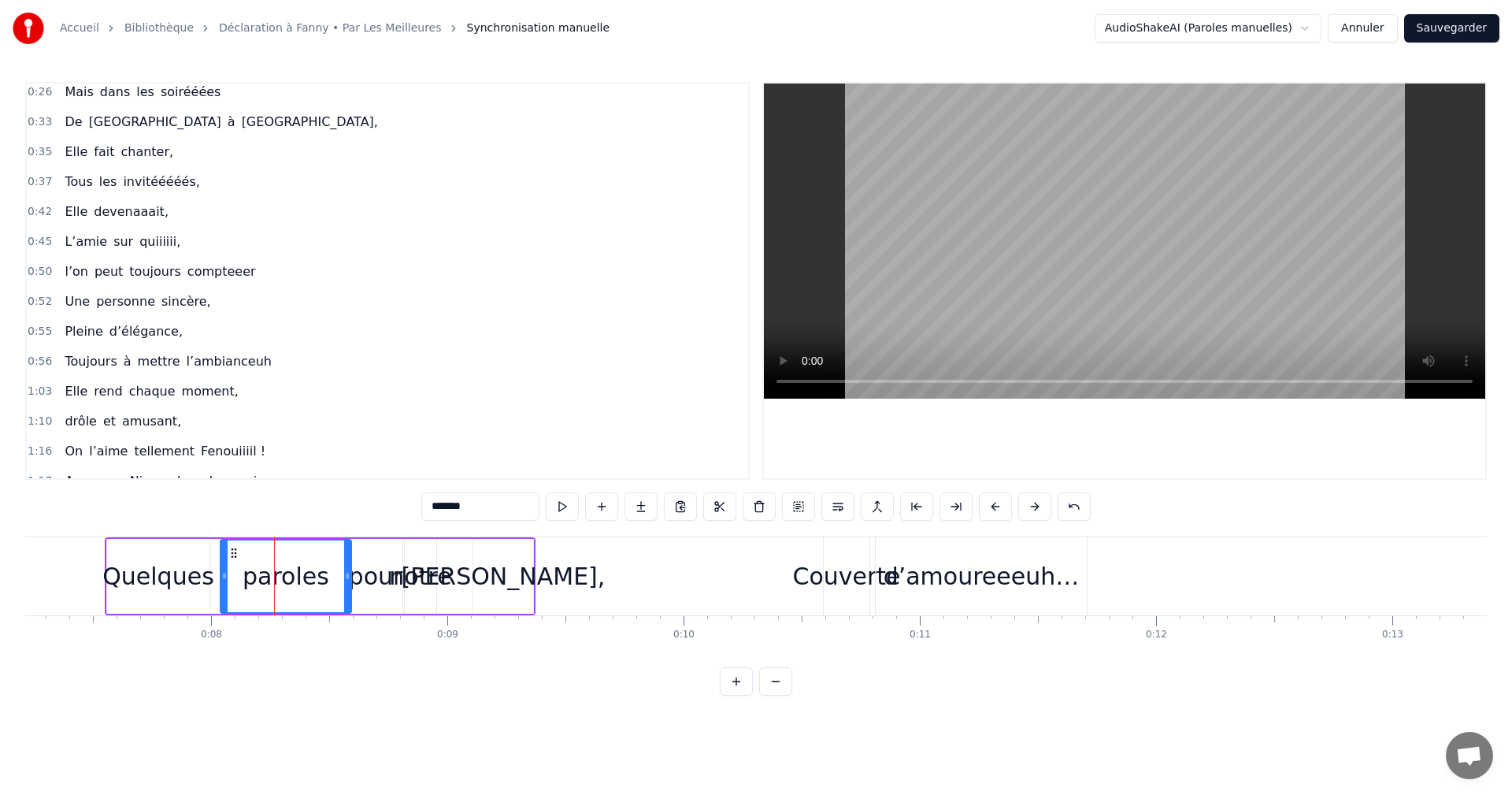
click at [170, 574] on div "Quelques" at bounding box center [159, 576] width 112 height 36
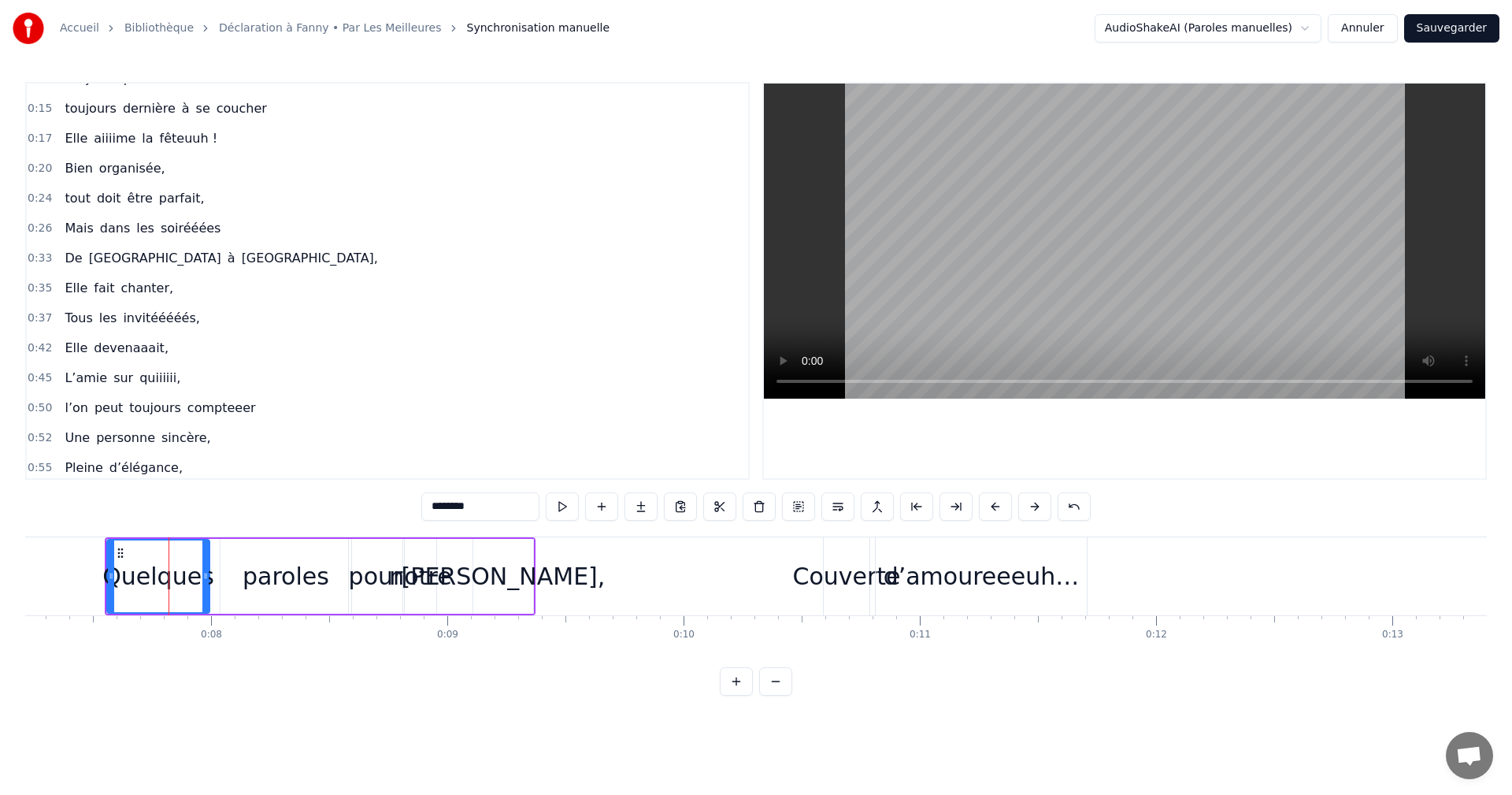
scroll to position [0, 0]
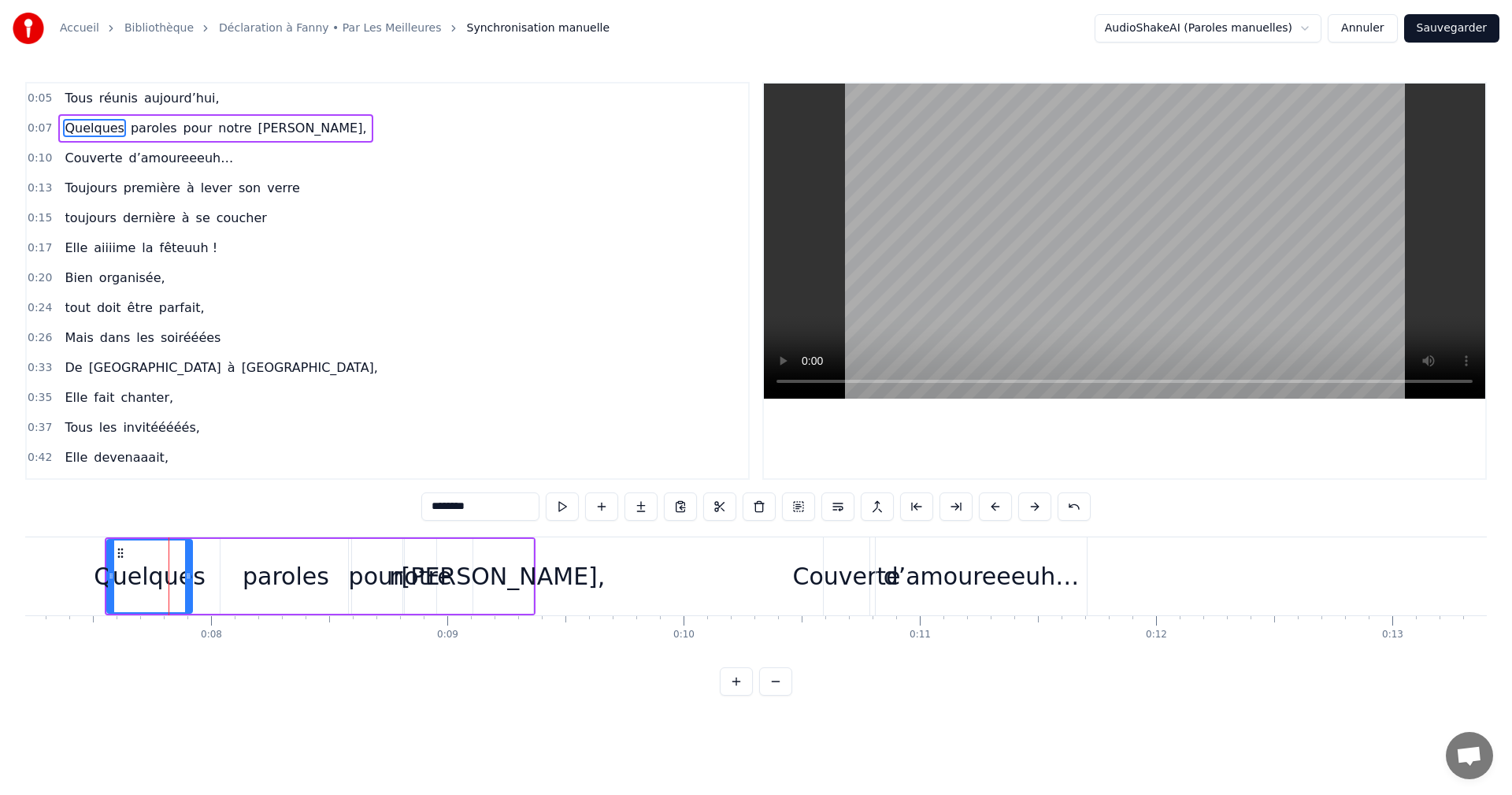
drag, startPoint x: 206, startPoint y: 576, endPoint x: 189, endPoint y: 580, distance: 17.5
click at [189, 580] on icon at bounding box center [188, 575] width 7 height 13
click at [251, 581] on div "paroles" at bounding box center [286, 576] width 87 height 36
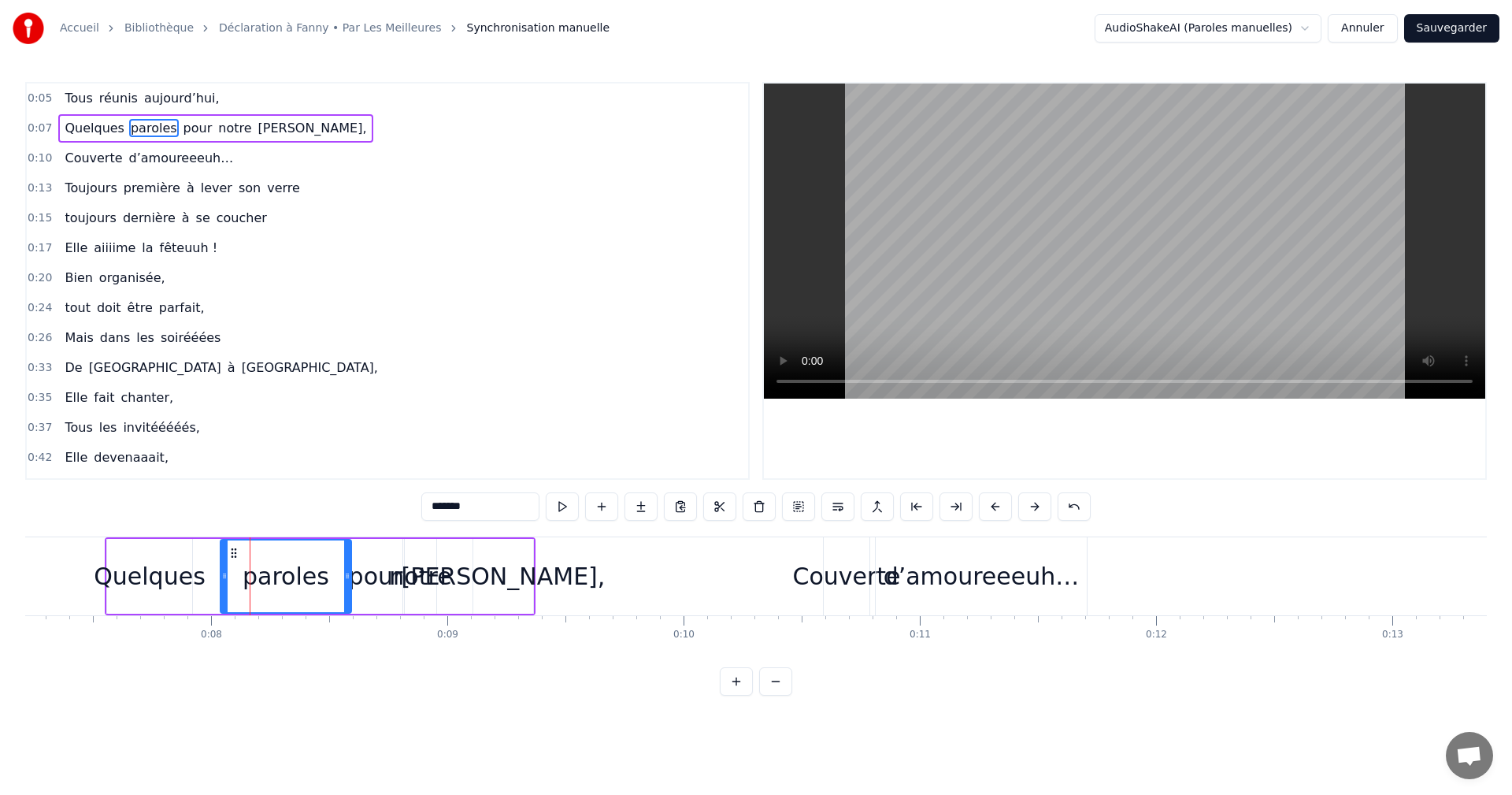
drag, startPoint x: 265, startPoint y: 578, endPoint x: 238, endPoint y: 578, distance: 27.0
click at [238, 578] on div "paroles" at bounding box center [286, 576] width 130 height 72
drag, startPoint x: 221, startPoint y: 578, endPoint x: 202, endPoint y: 580, distance: 19.1
click at [202, 580] on icon at bounding box center [201, 575] width 7 height 13
drag, startPoint x: 348, startPoint y: 574, endPoint x: 299, endPoint y: 576, distance: 49.0
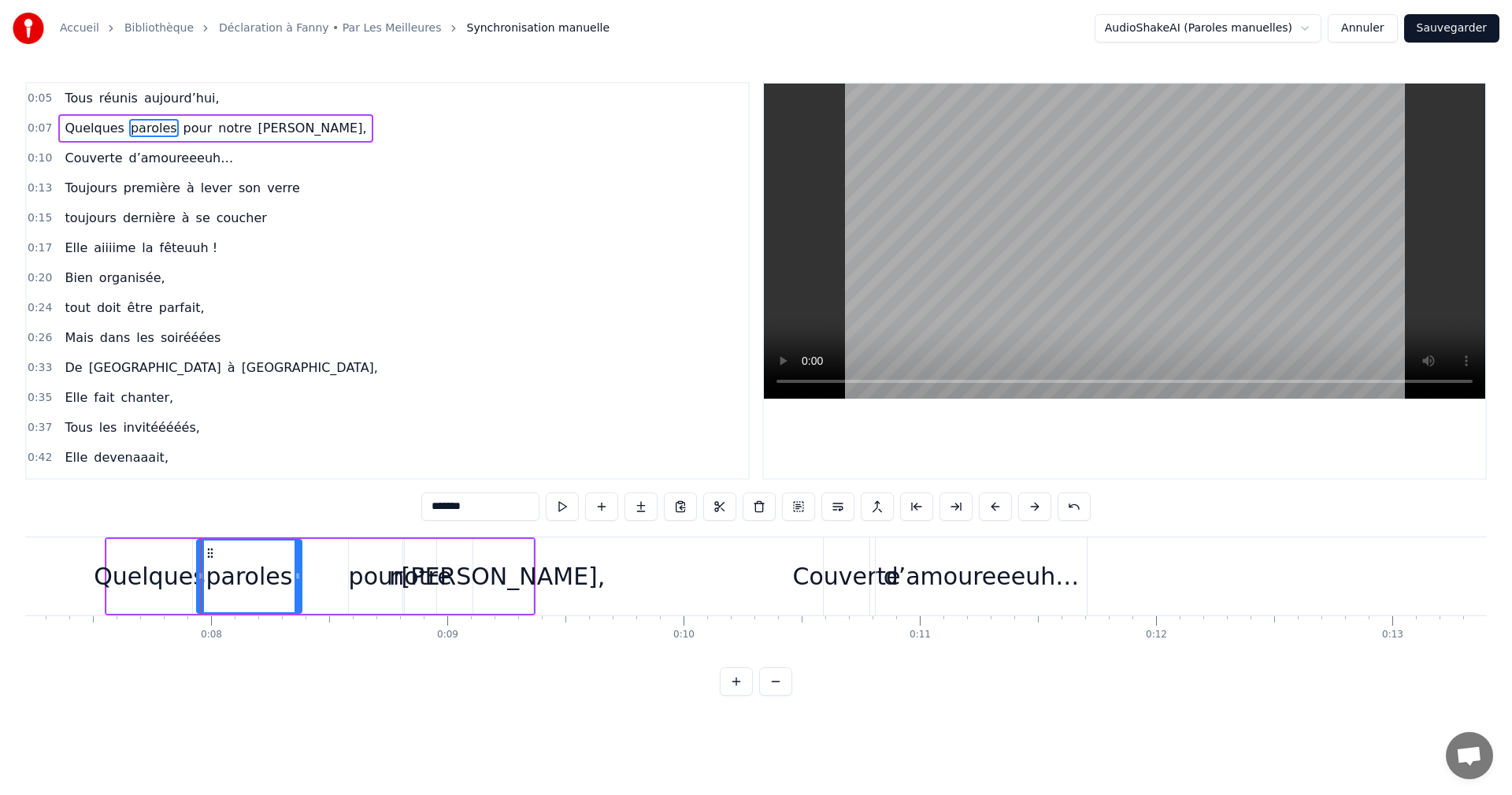
click at [299, 576] on icon at bounding box center [298, 575] width 7 height 13
drag, startPoint x: 363, startPoint y: 577, endPoint x: 347, endPoint y: 579, distance: 16.1
click at [348, 579] on div "pour" at bounding box center [375, 575] width 55 height 74
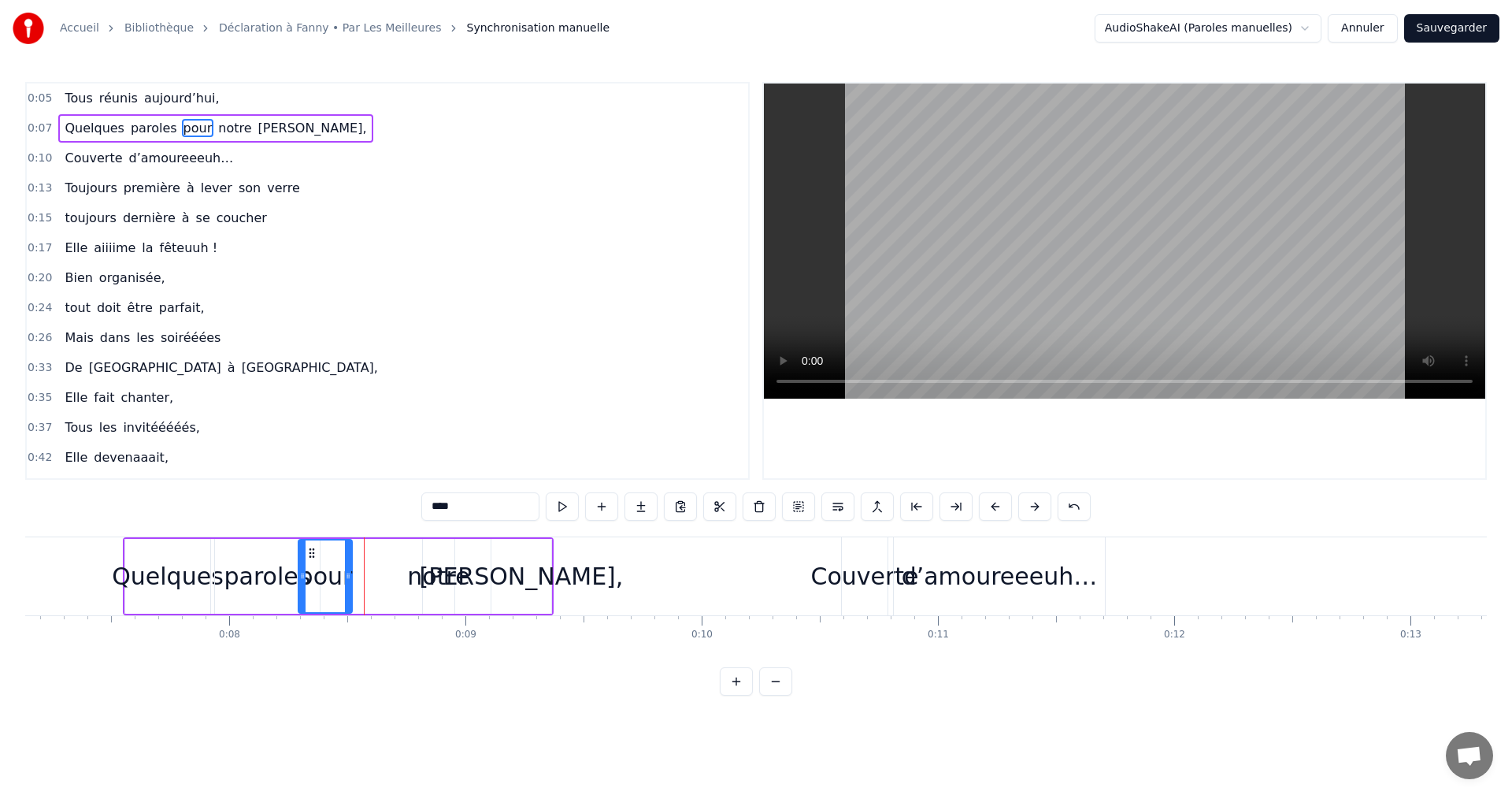
scroll to position [0, 1670]
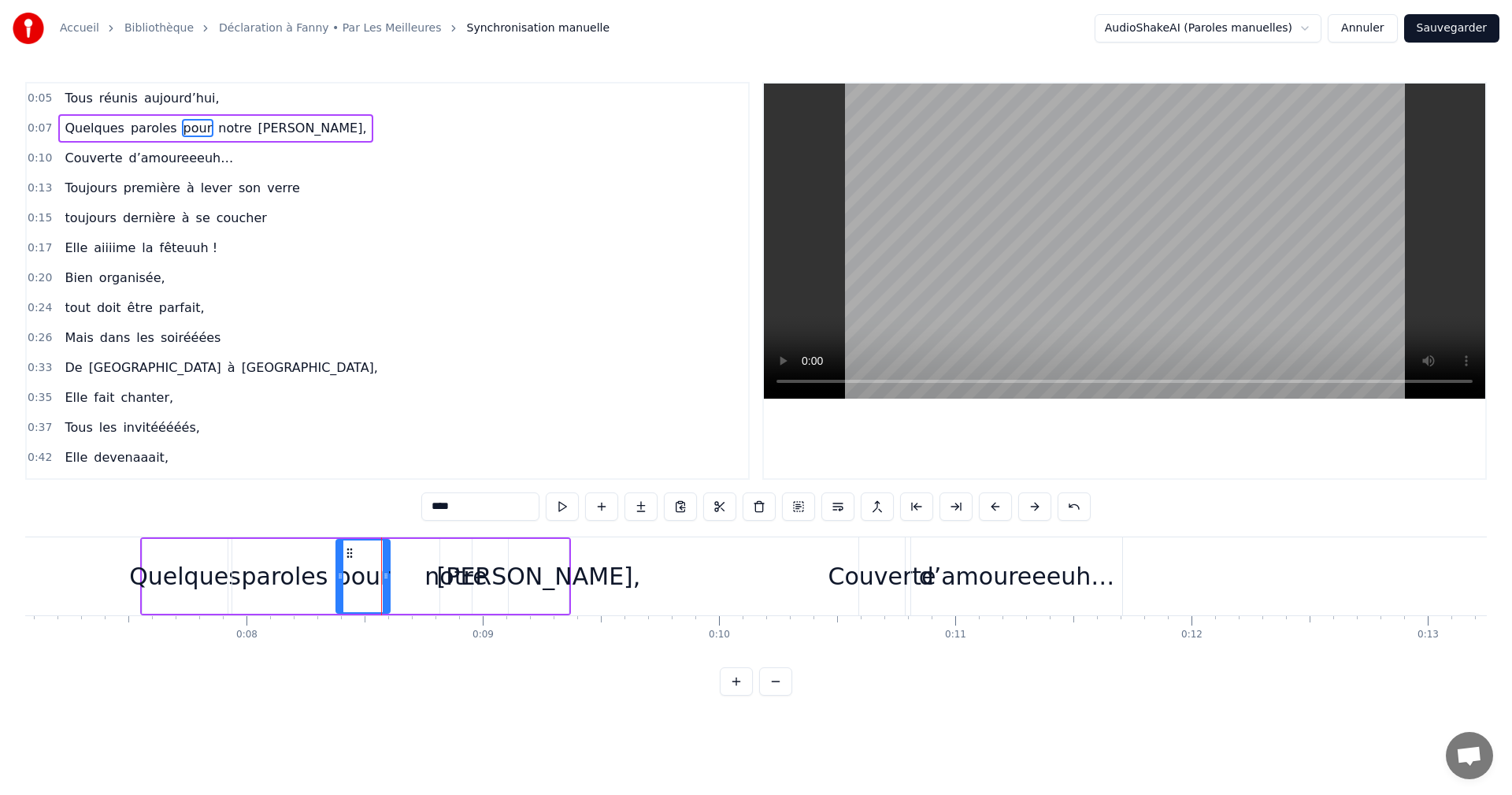
drag, startPoint x: 360, startPoint y: 554, endPoint x: 346, endPoint y: 561, distance: 15.7
click at [346, 561] on div "pour" at bounding box center [363, 576] width 52 height 72
click at [449, 576] on div "notre" at bounding box center [455, 576] width 62 height 36
type input "*****"
drag, startPoint x: 454, startPoint y: 551, endPoint x: 411, endPoint y: 555, distance: 43.2
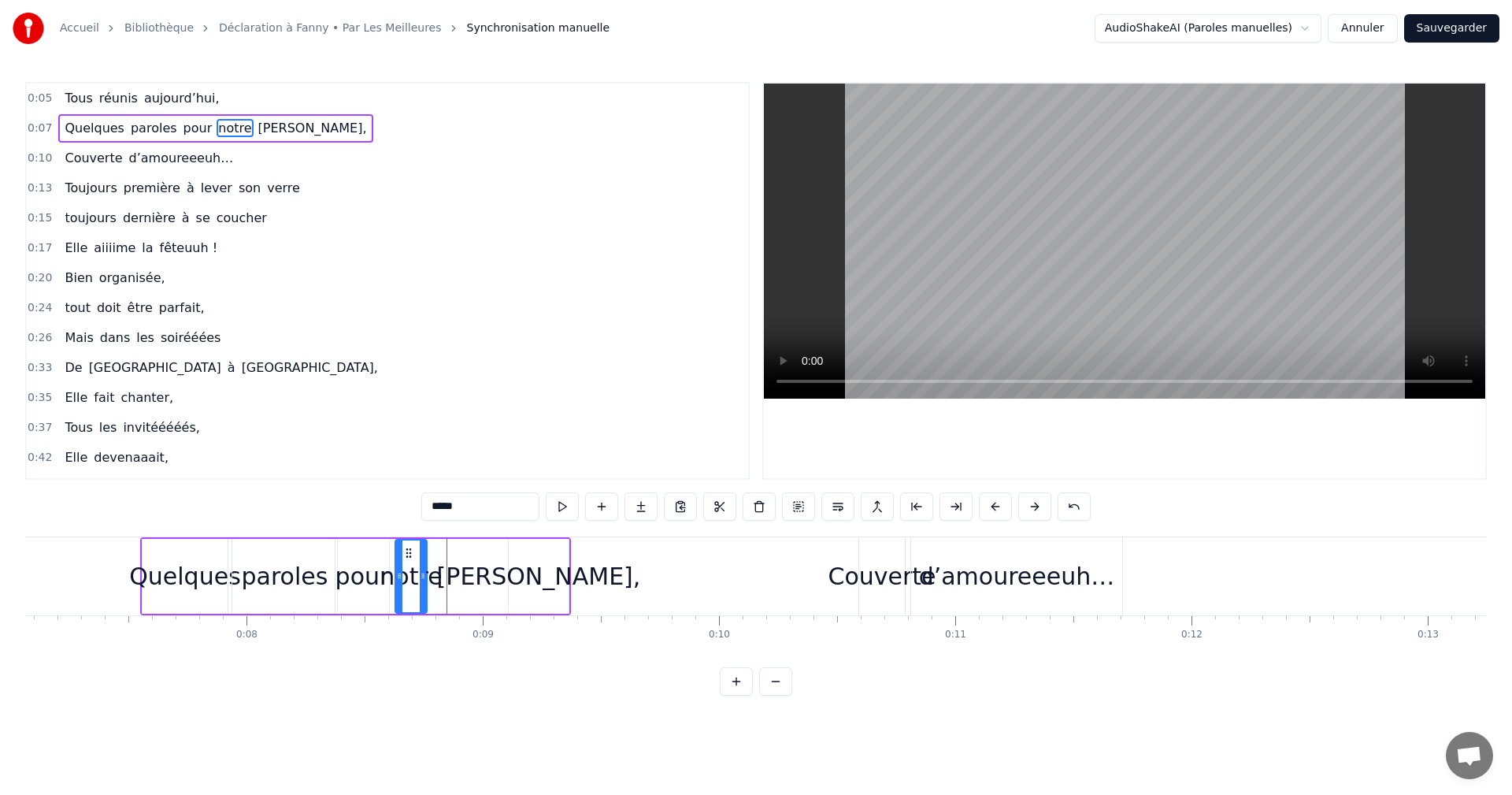
click at [410, 554] on icon at bounding box center [408, 552] width 13 height 13
drag, startPoint x: 424, startPoint y: 574, endPoint x: 448, endPoint y: 576, distance: 24.1
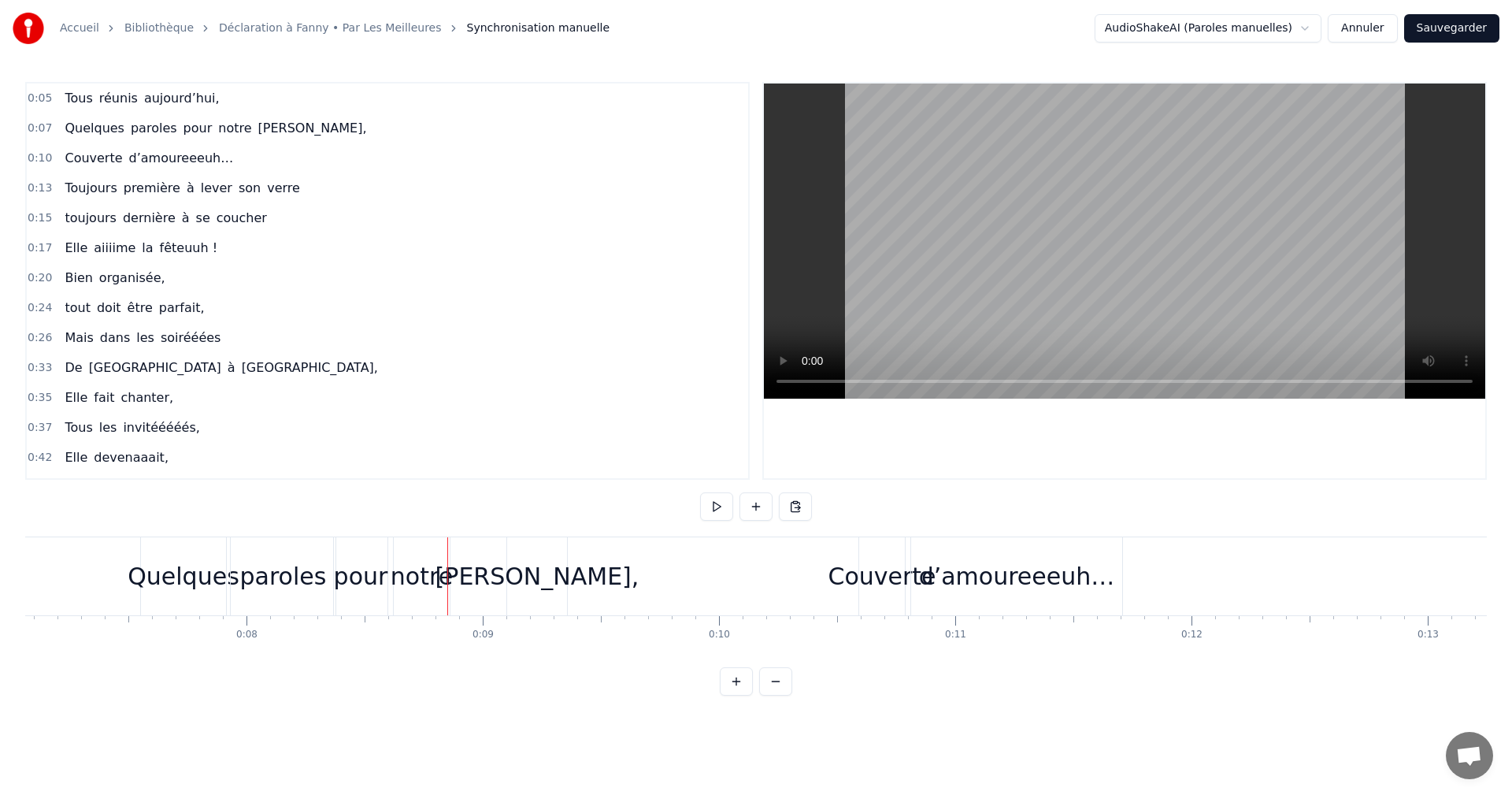
drag, startPoint x: 532, startPoint y: 573, endPoint x: 482, endPoint y: 576, distance: 50.1
click at [482, 576] on div "Quelques paroles pour notre Fanny," at bounding box center [356, 576] width 431 height 78
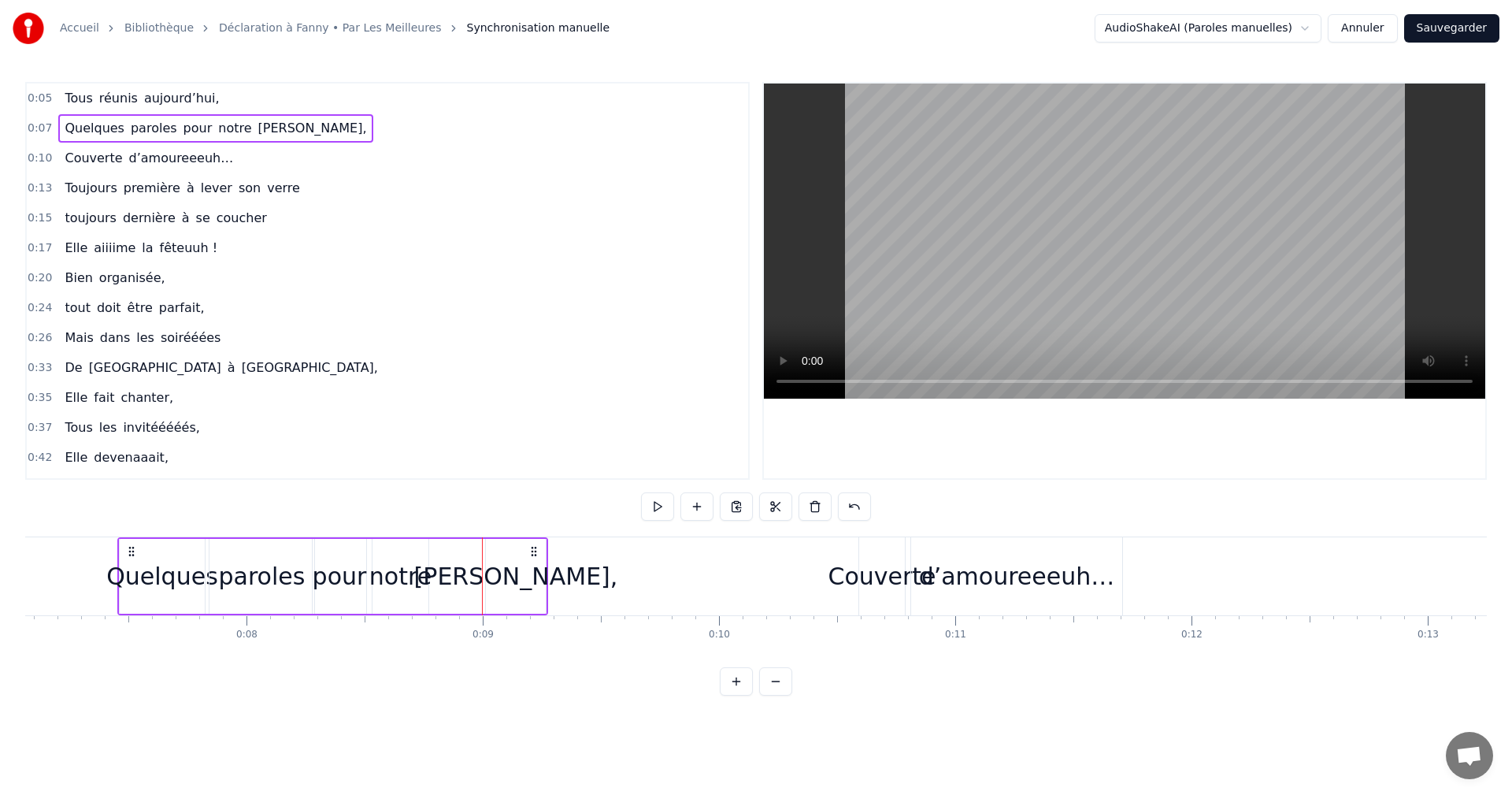
drag, startPoint x: 557, startPoint y: 550, endPoint x: 534, endPoint y: 554, distance: 23.3
click at [534, 554] on icon at bounding box center [534, 551] width 13 height 13
click at [858, 508] on button at bounding box center [855, 506] width 33 height 28
click at [538, 577] on div "[PERSON_NAME]," at bounding box center [538, 576] width 204 height 36
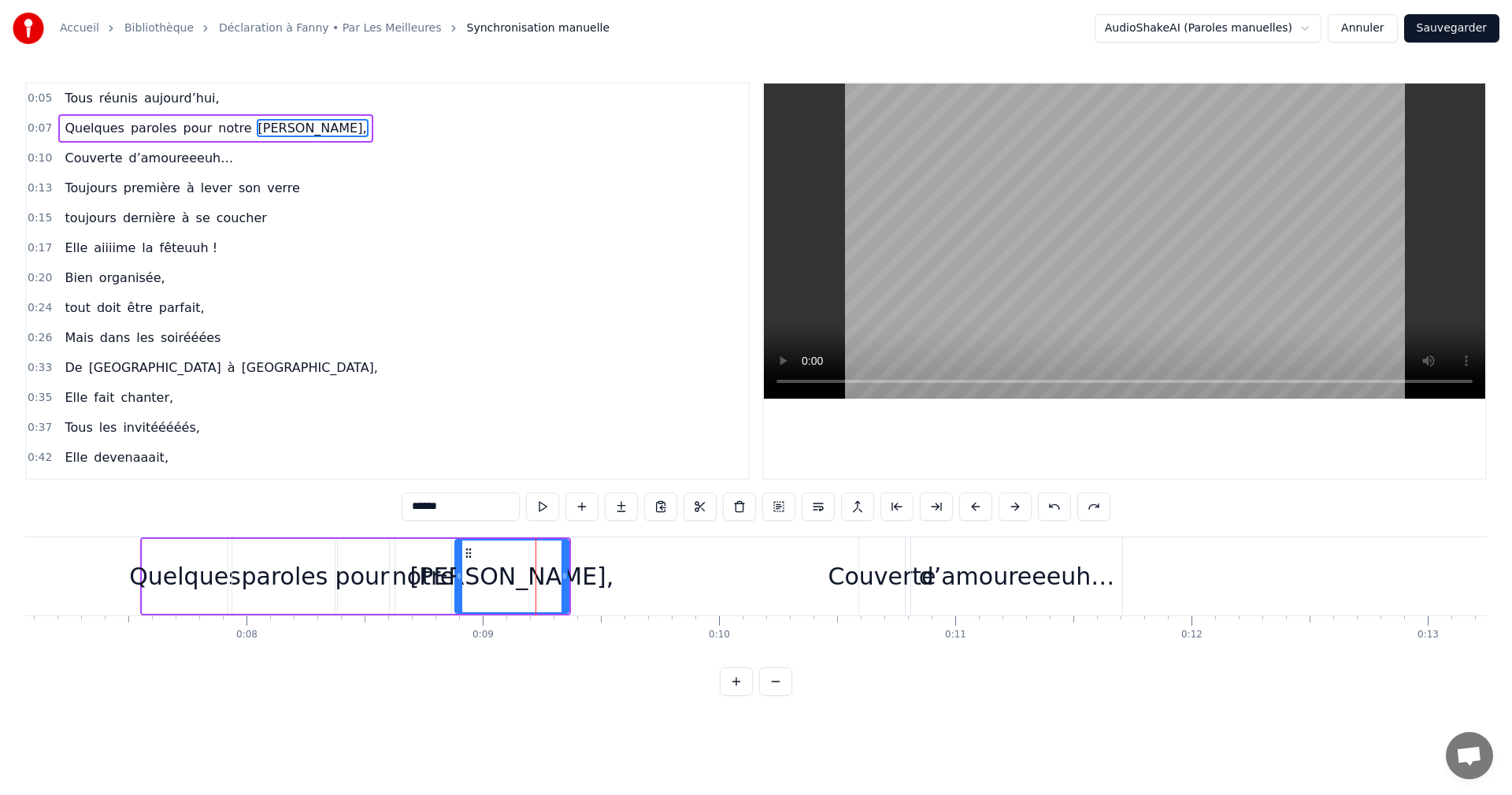
drag, startPoint x: 514, startPoint y: 574, endPoint x: 461, endPoint y: 581, distance: 53.5
click at [461, 581] on icon at bounding box center [459, 575] width 7 height 13
drag, startPoint x: 567, startPoint y: 573, endPoint x: 530, endPoint y: 576, distance: 37.1
click at [530, 576] on icon at bounding box center [533, 575] width 7 height 13
click at [46, 125] on span "0:07" at bounding box center [40, 129] width 24 height 15
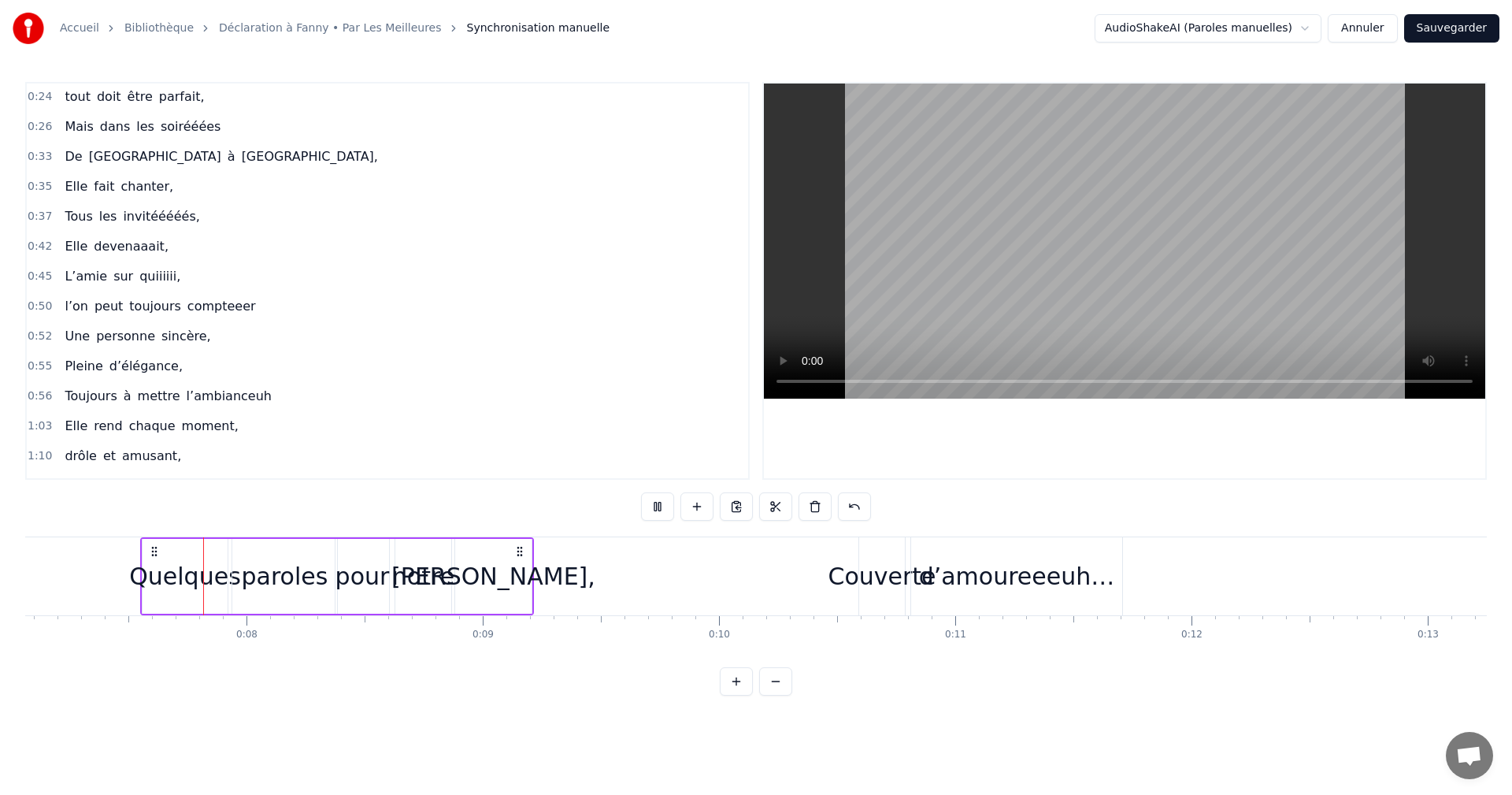
scroll to position [0, 0]
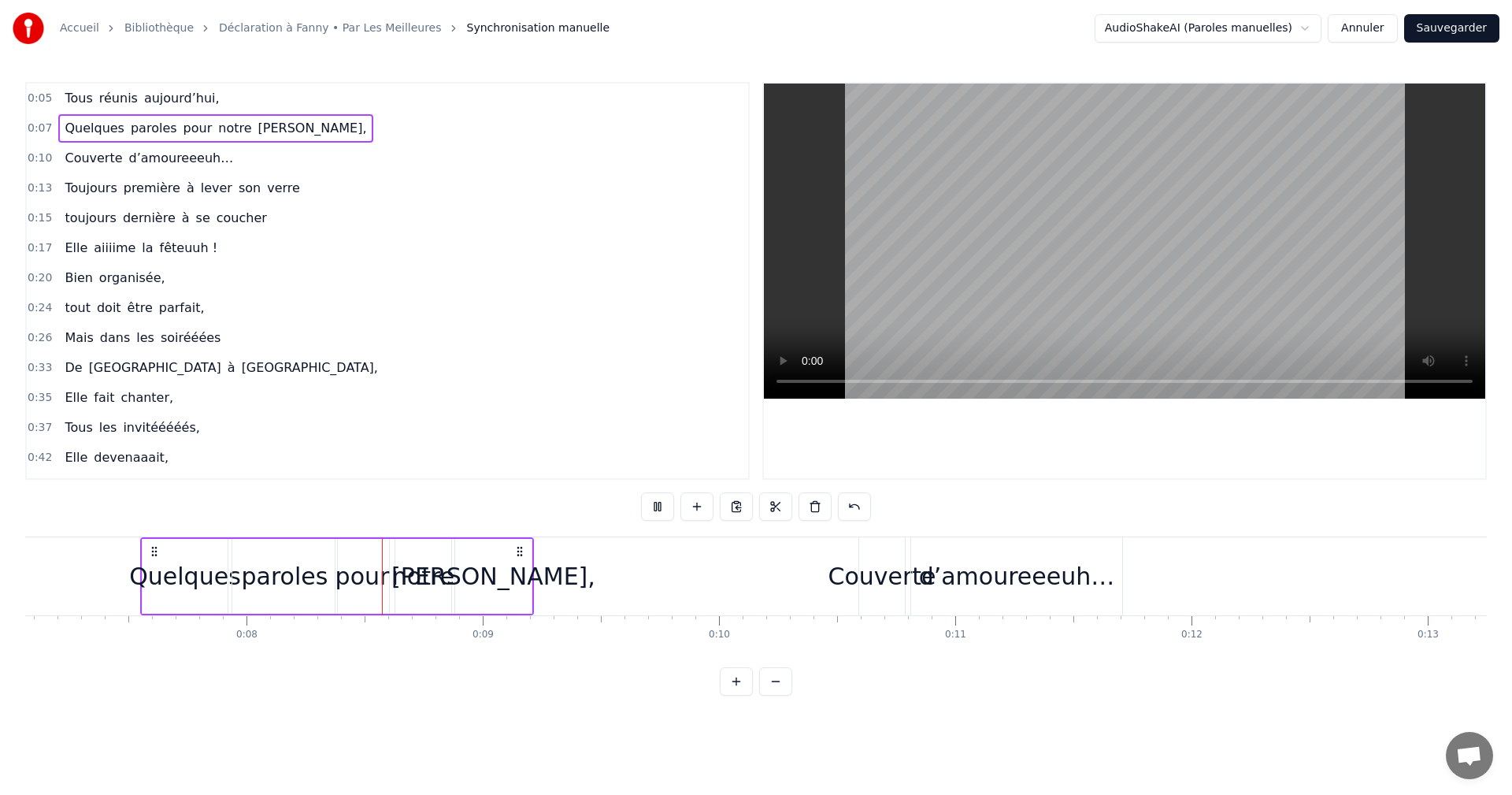
drag, startPoint x: 49, startPoint y: 100, endPoint x: 39, endPoint y: 98, distance: 10.2
click at [48, 100] on div "0:05 Tous réunis aujourd’hui," at bounding box center [388, 98] width 721 height 30
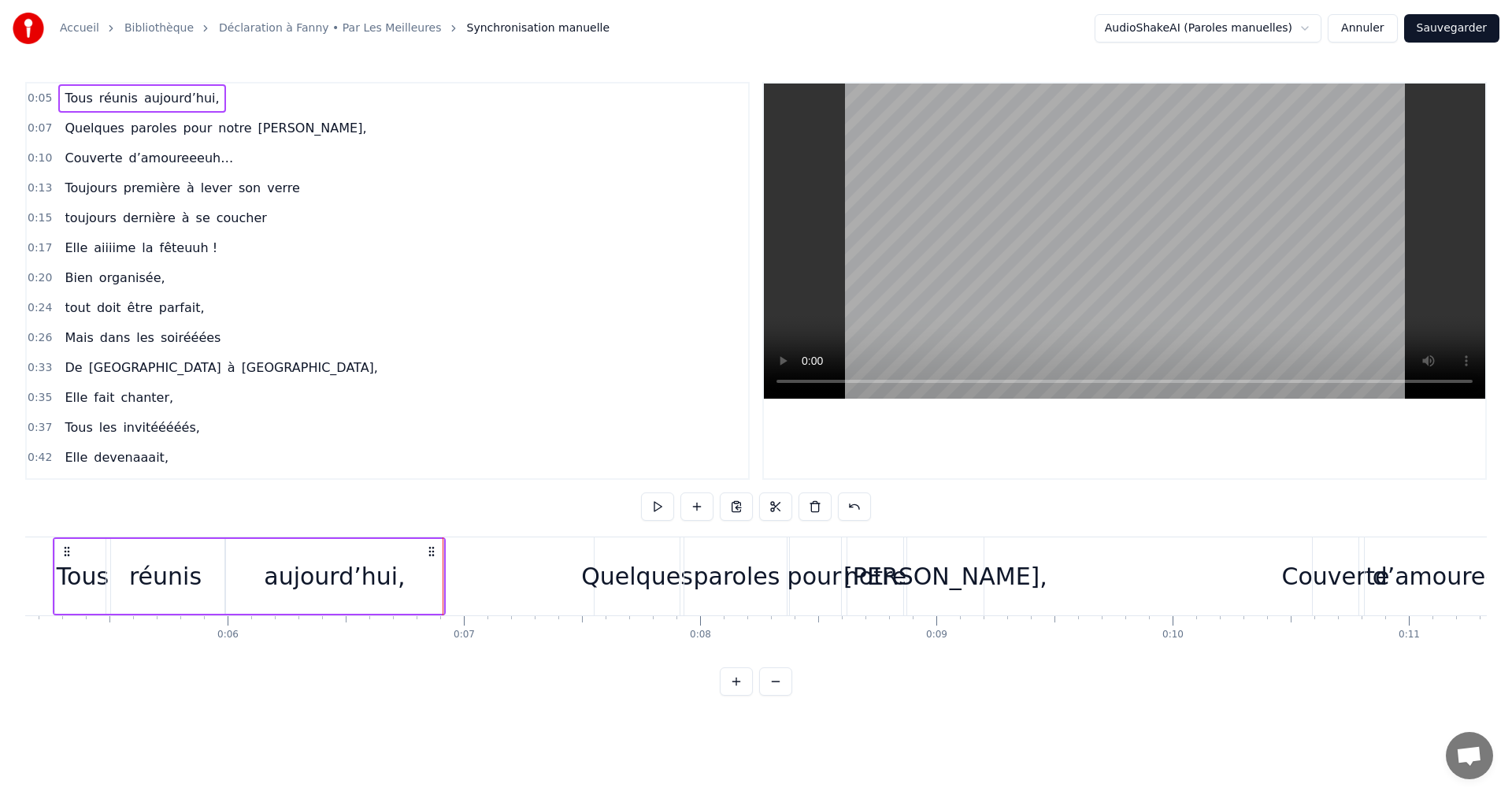
click at [34, 100] on span "0:05" at bounding box center [40, 99] width 24 height 15
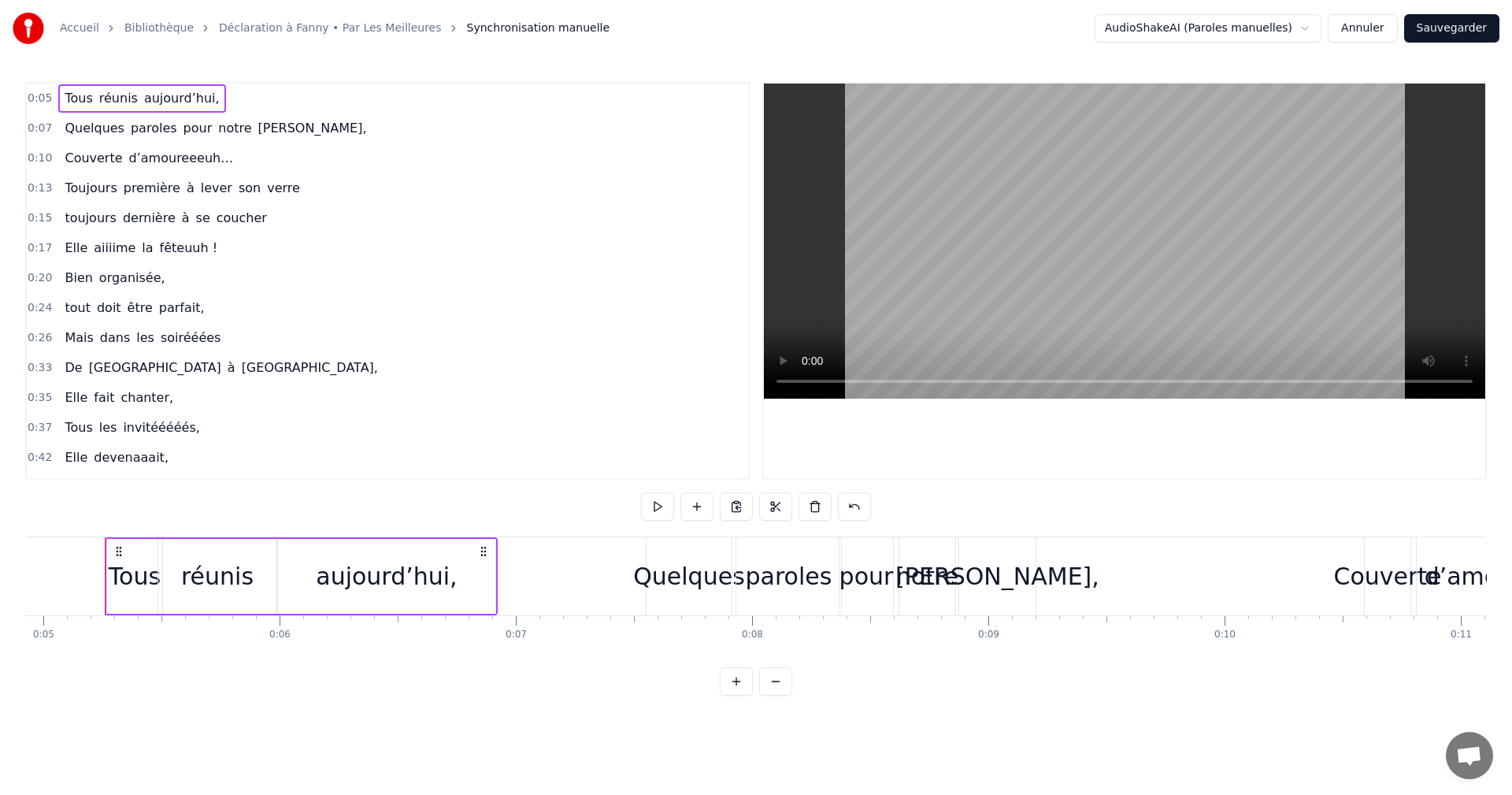
click at [43, 127] on span "0:07" at bounding box center [40, 129] width 24 height 15
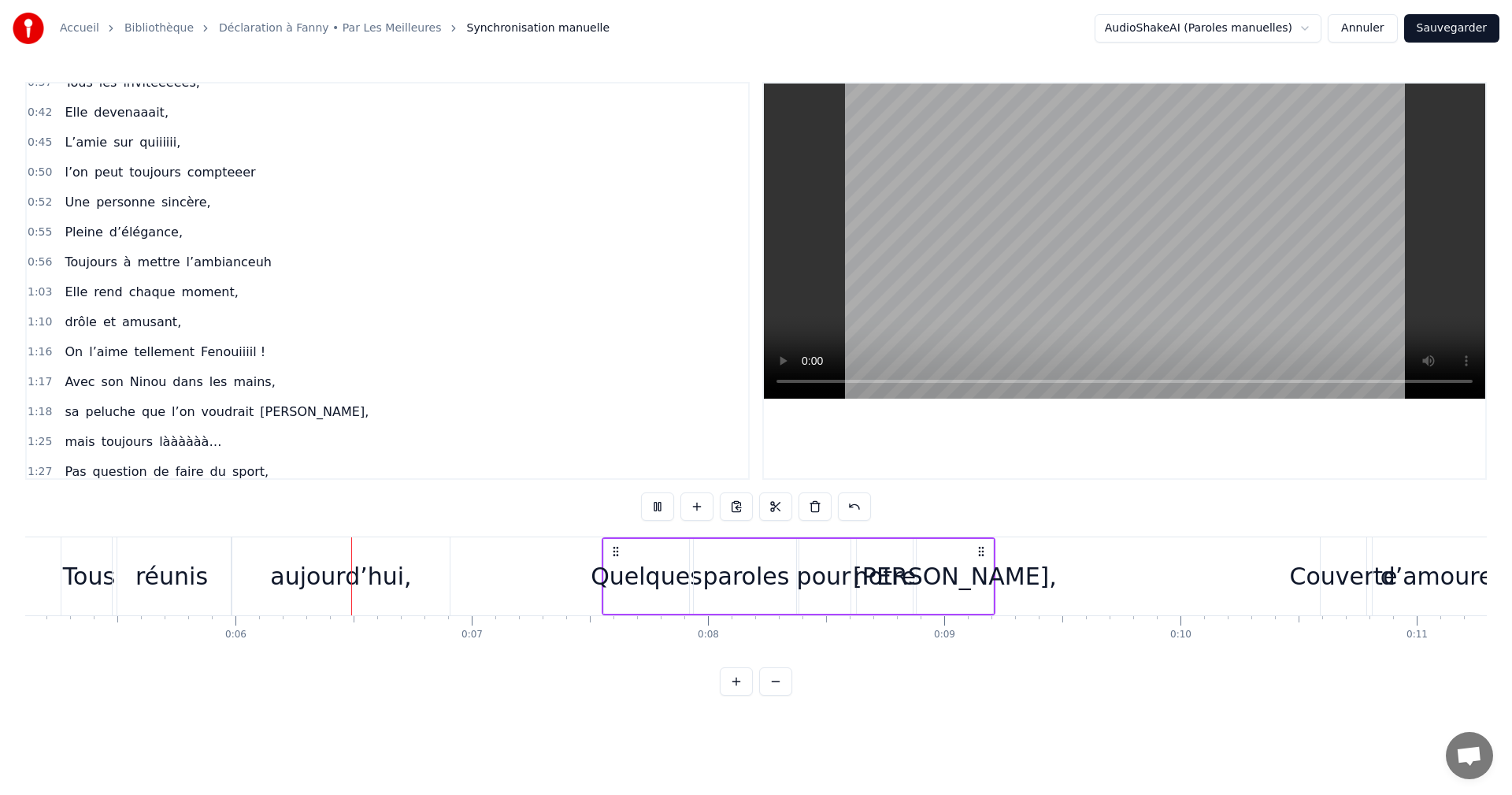
scroll to position [0, 1343]
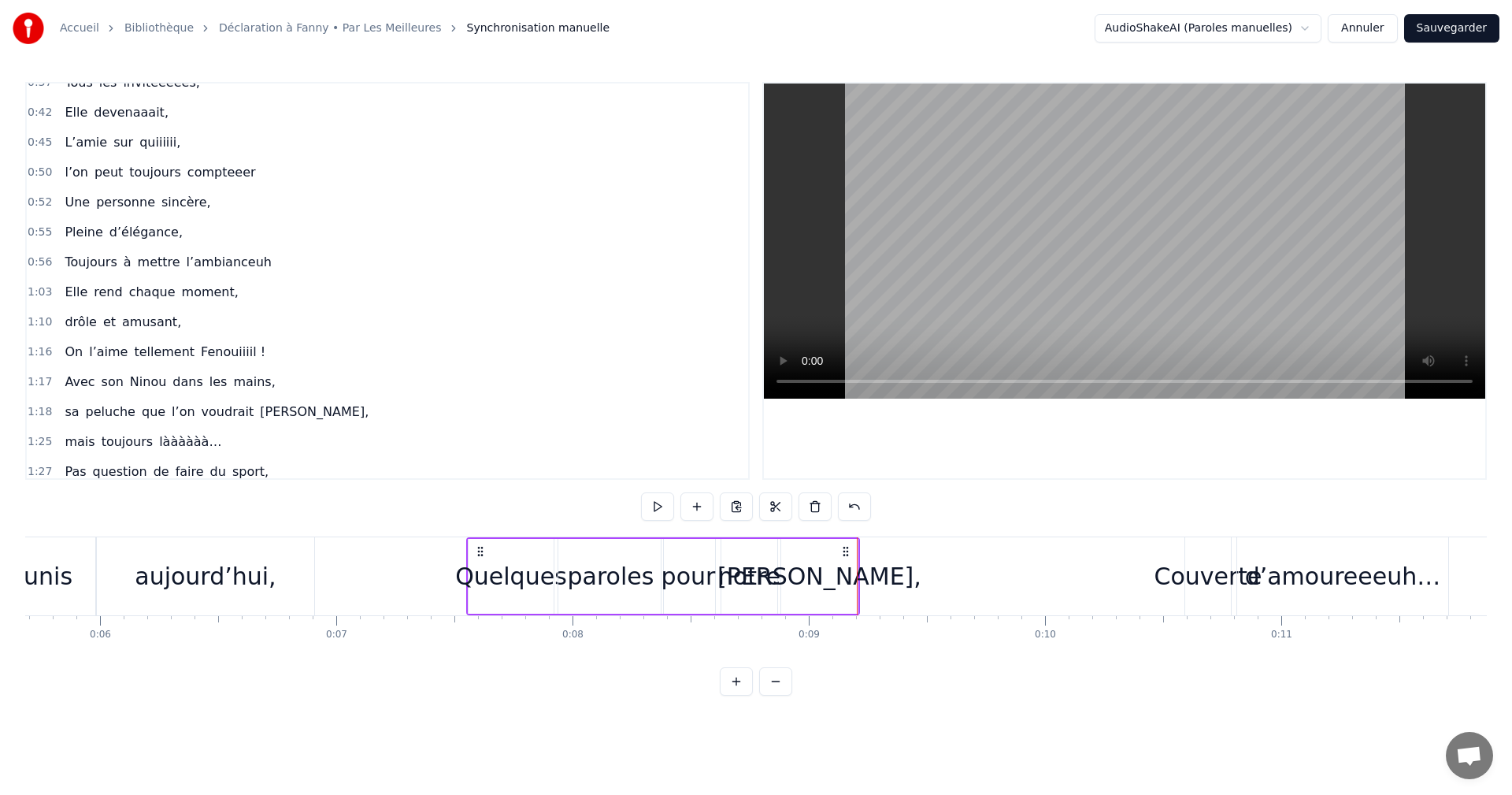
click at [844, 581] on div "[PERSON_NAME]," at bounding box center [819, 576] width 204 height 36
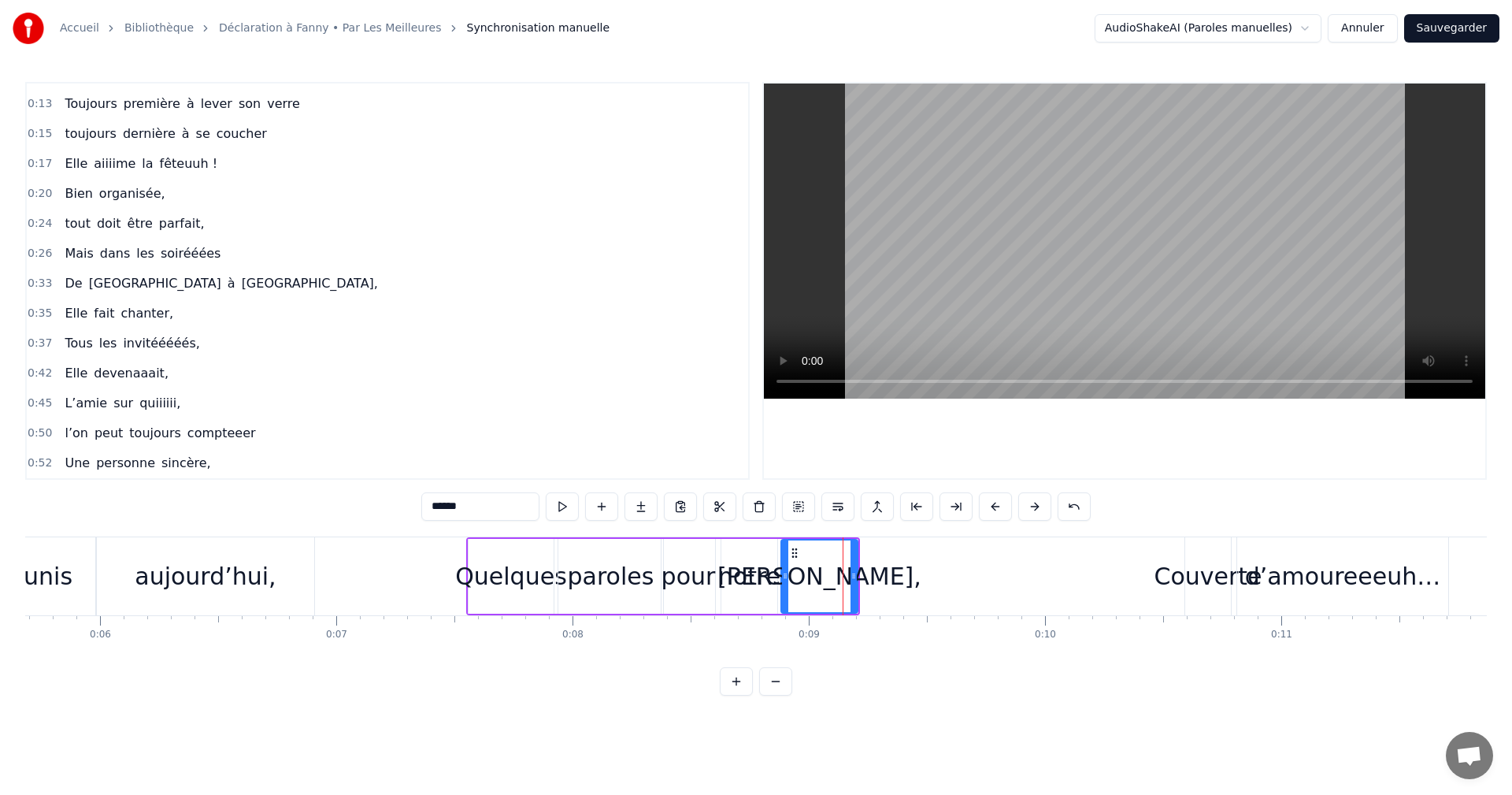
scroll to position [0, 0]
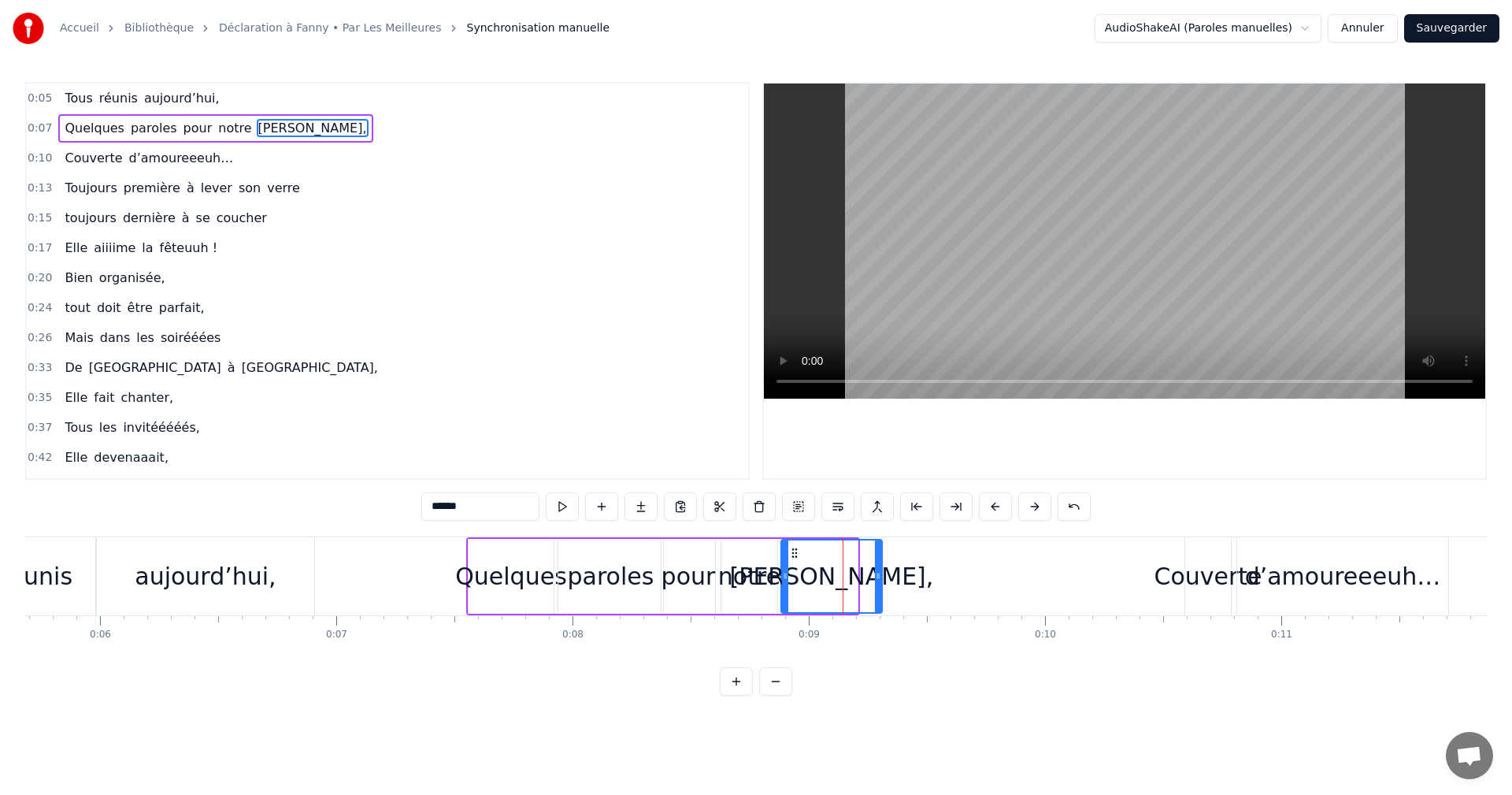
drag, startPoint x: 853, startPoint y: 578, endPoint x: 878, endPoint y: 576, distance: 25.1
click at [878, 576] on icon at bounding box center [878, 575] width 7 height 13
click at [1181, 580] on div "Couverte" at bounding box center [1208, 576] width 108 height 36
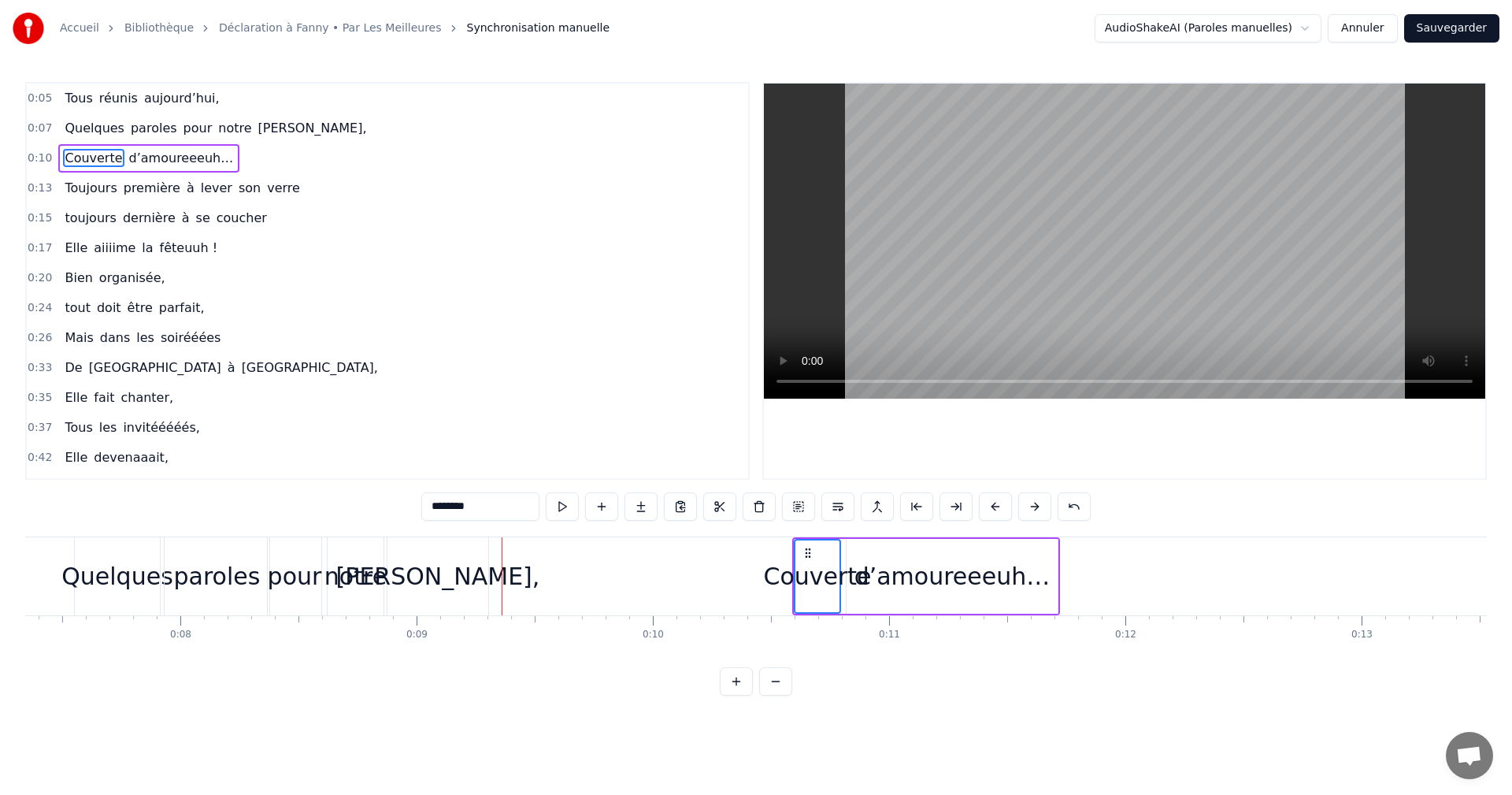
scroll to position [0, 1737]
drag, startPoint x: 807, startPoint y: 584, endPoint x: 787, endPoint y: 582, distance: 20.1
click at [787, 582] on div "Couverte" at bounding box center [816, 576] width 108 height 36
drag, startPoint x: 794, startPoint y: 576, endPoint x: 747, endPoint y: 580, distance: 47.2
click at [747, 580] on icon at bounding box center [750, 575] width 7 height 13
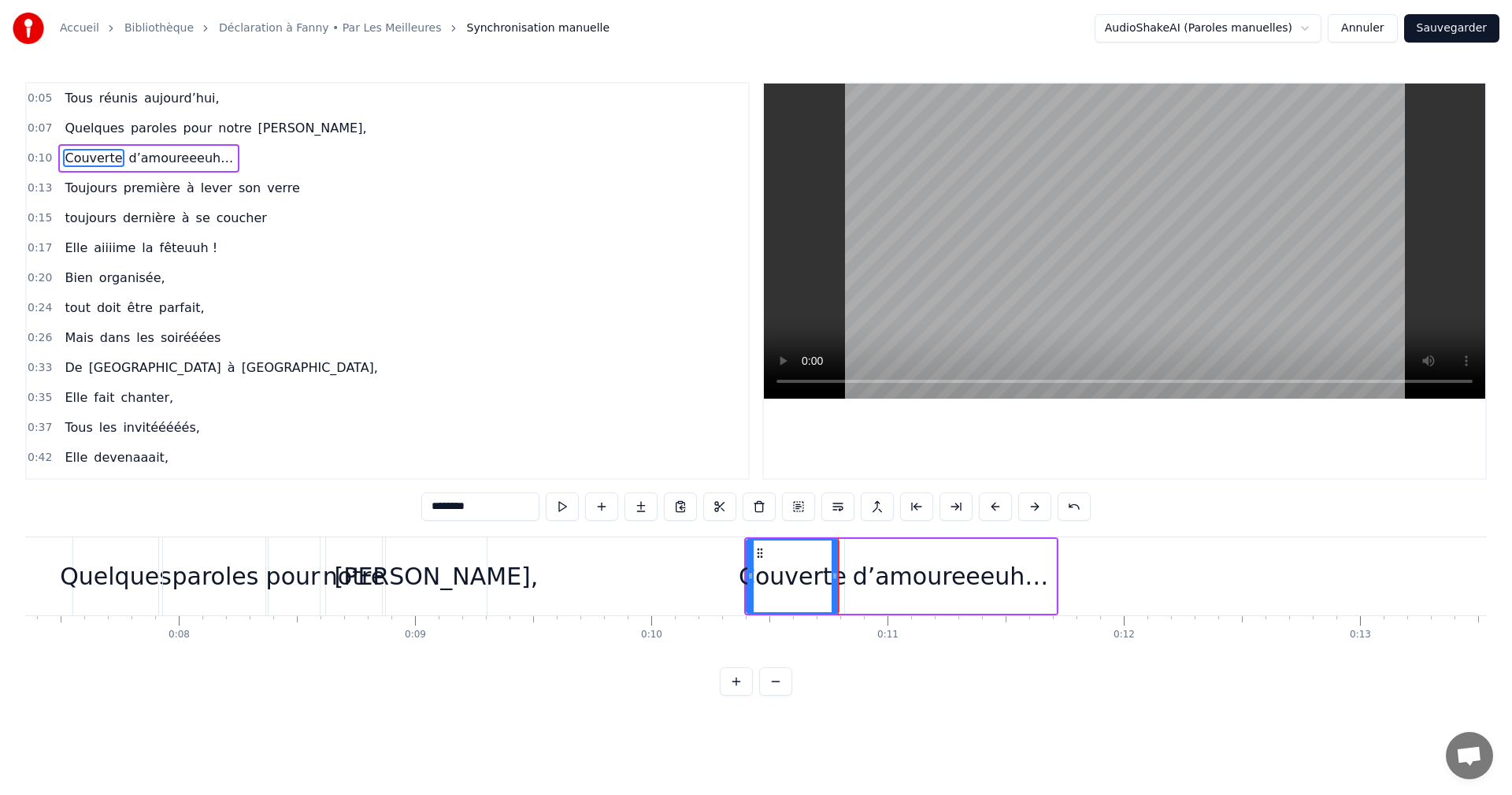
click at [879, 571] on div "d’amoureeeuh…" at bounding box center [950, 576] width 196 height 36
type input "**********"
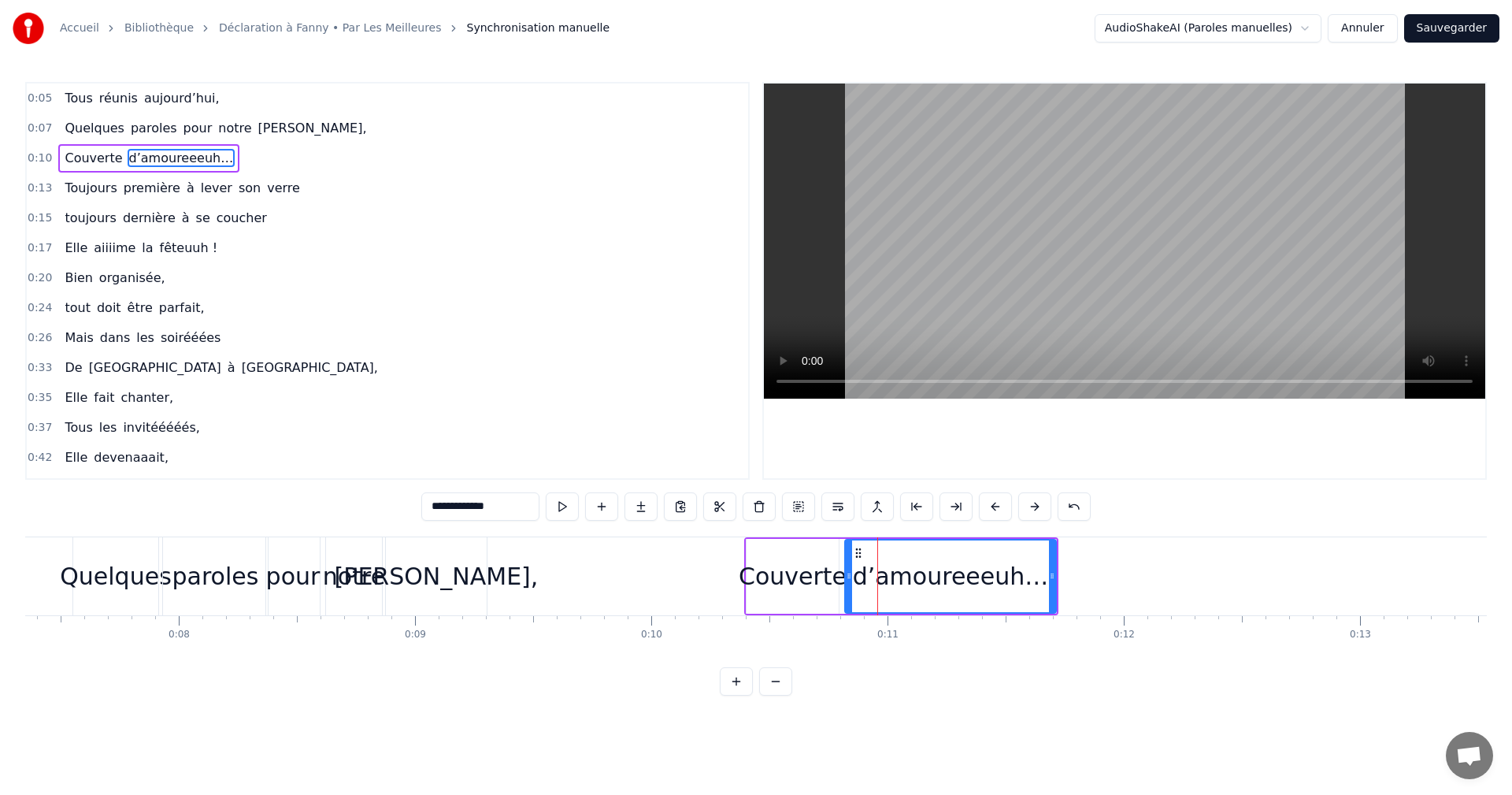
click at [41, 152] on span "0:10" at bounding box center [40, 159] width 24 height 15
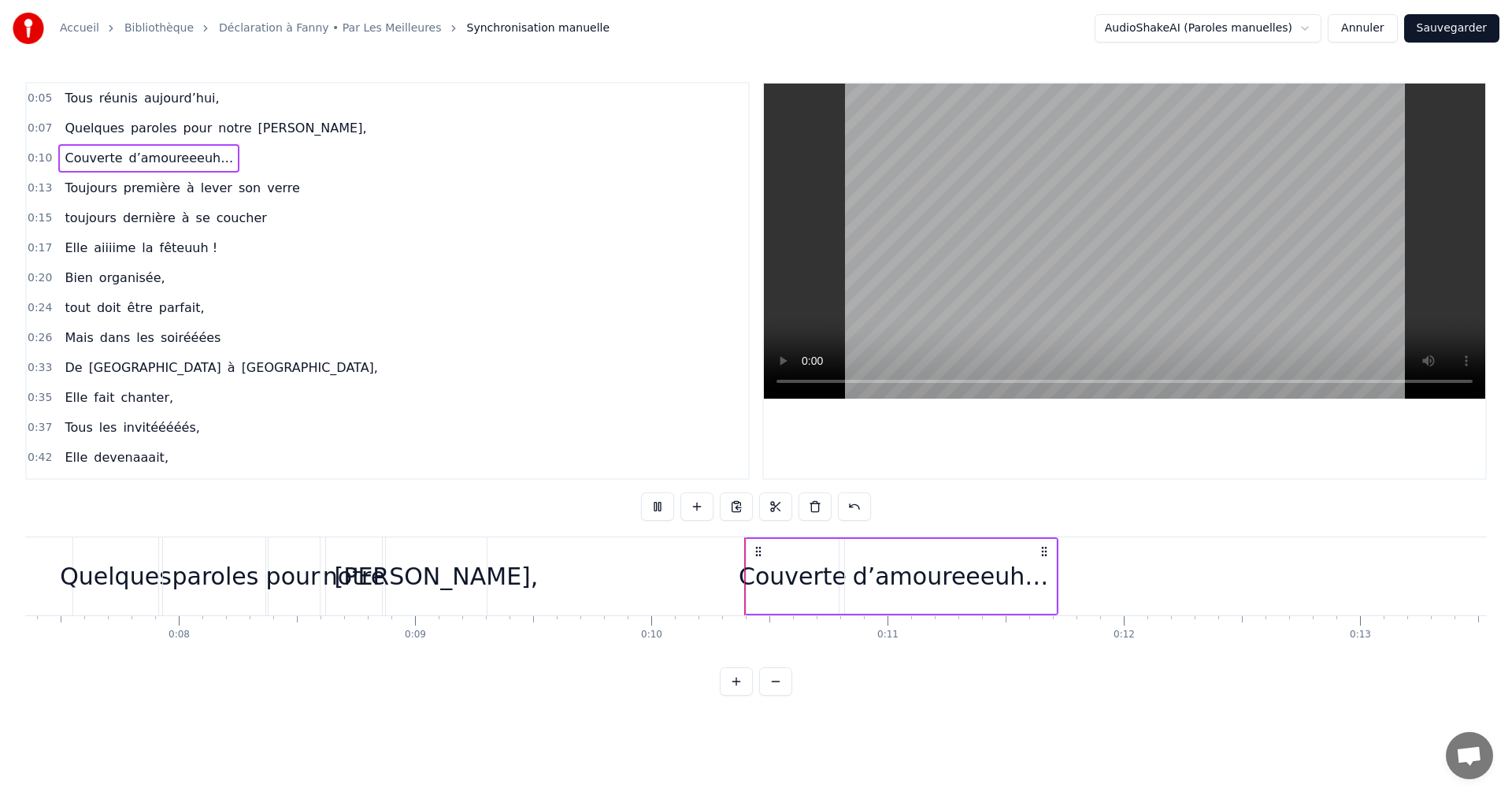
scroll to position [345, 0]
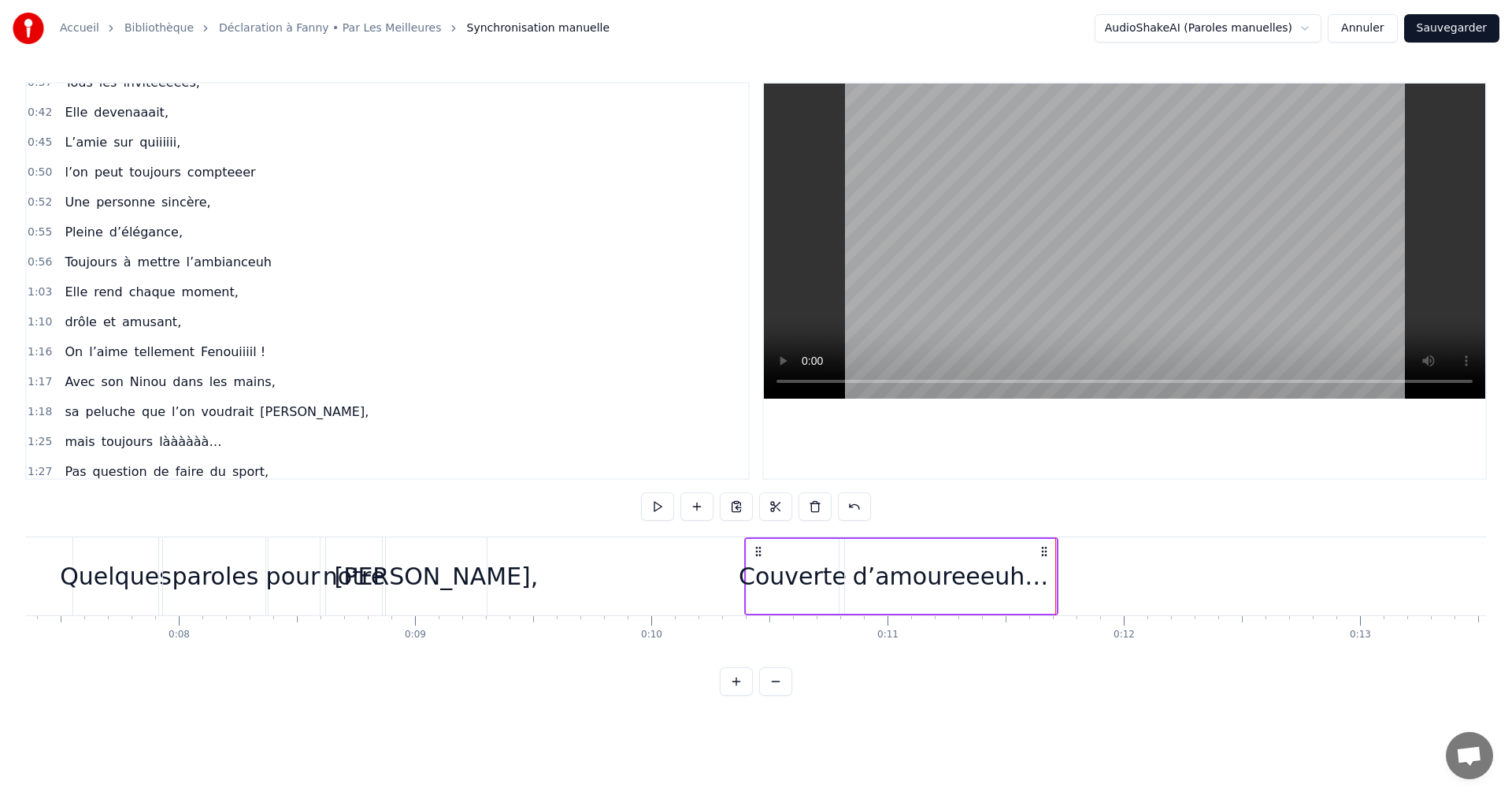
click at [952, 584] on div "d’amoureeeuh…" at bounding box center [950, 576] width 196 height 36
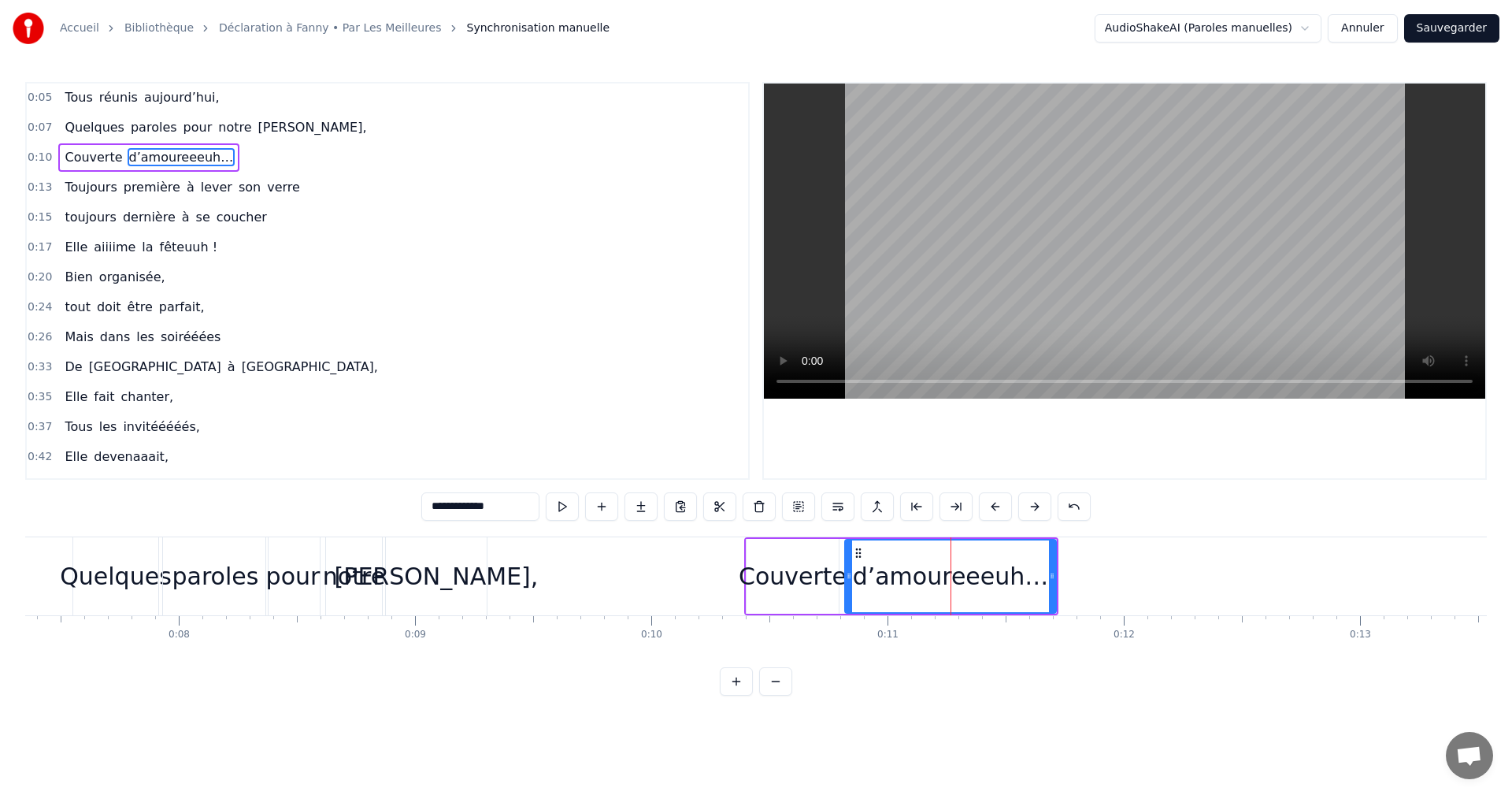
scroll to position [0, 0]
drag, startPoint x: 1054, startPoint y: 573, endPoint x: 1118, endPoint y: 576, distance: 64.1
click at [1118, 576] on icon at bounding box center [1116, 575] width 7 height 13
click at [999, 576] on div "d’amoureeeuh…" at bounding box center [982, 576] width 196 height 36
drag, startPoint x: 849, startPoint y: 576, endPoint x: 881, endPoint y: 576, distance: 32.0
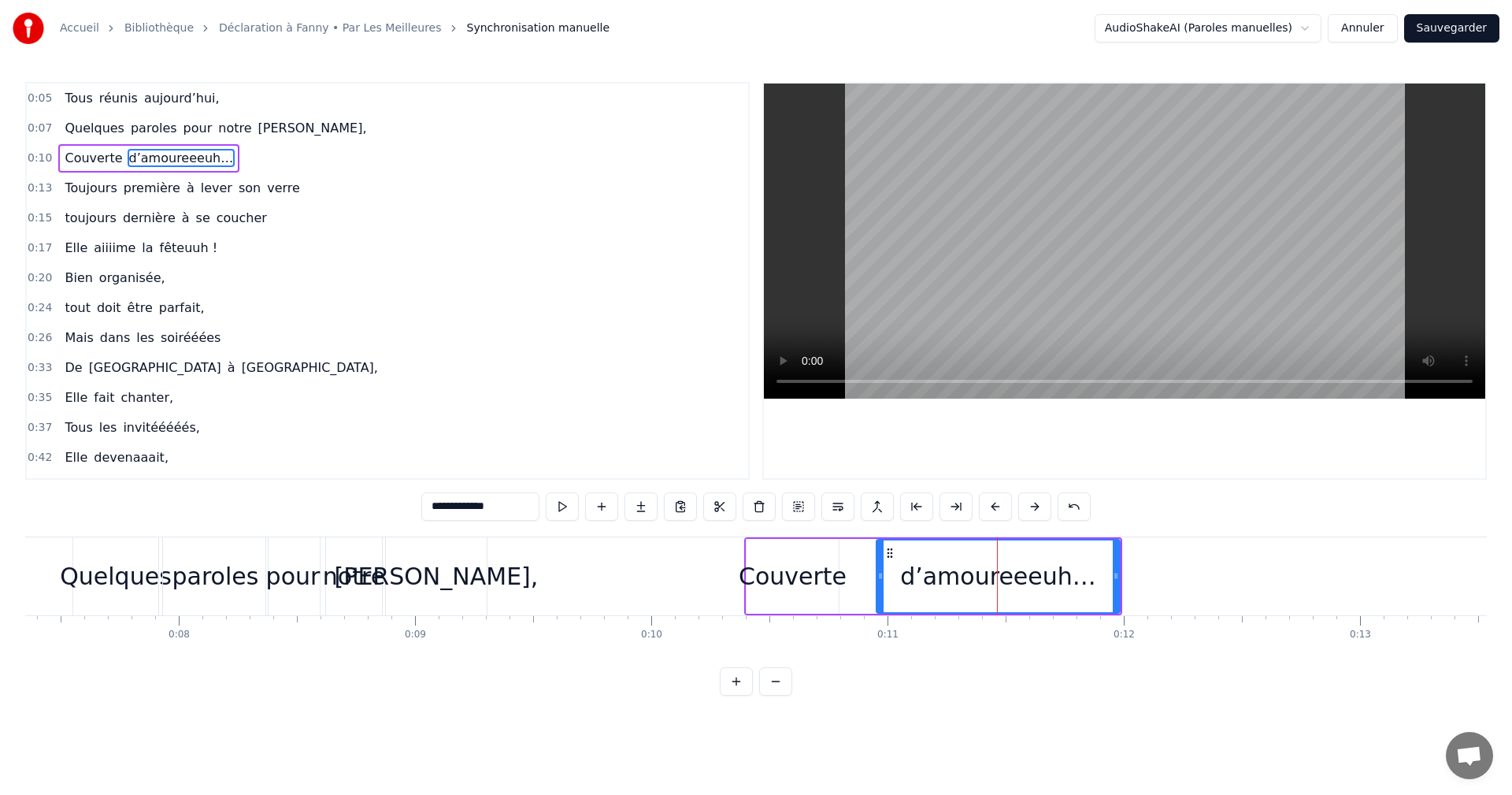
click at [881, 576] on icon at bounding box center [881, 575] width 7 height 13
click at [836, 577] on div "Couverte" at bounding box center [793, 576] width 108 height 36
type input "********"
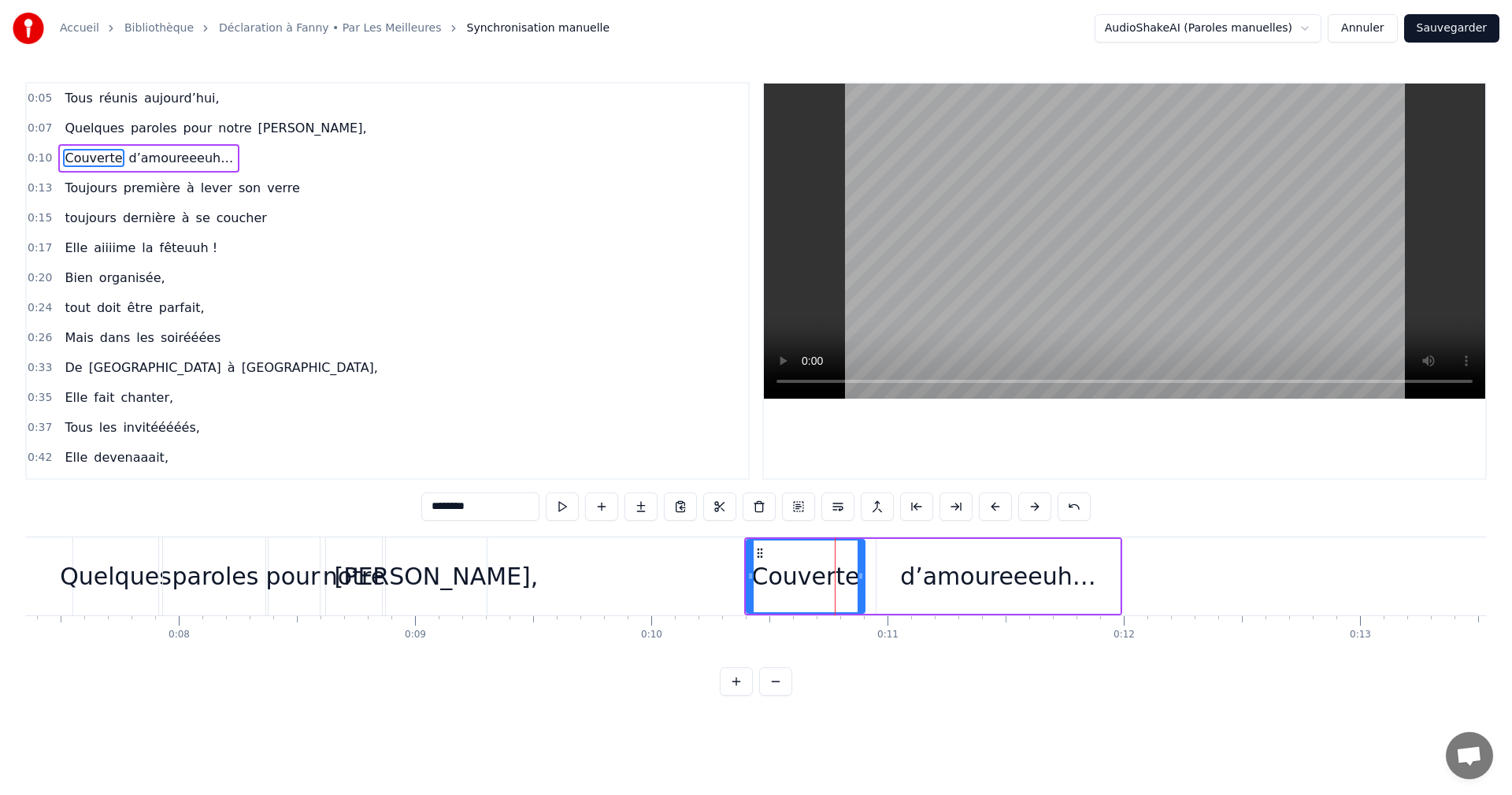
drag, startPoint x: 837, startPoint y: 577, endPoint x: 863, endPoint y: 577, distance: 26.0
click at [863, 577] on icon at bounding box center [860, 575] width 7 height 13
click at [32, 160] on span "0:10" at bounding box center [40, 159] width 24 height 15
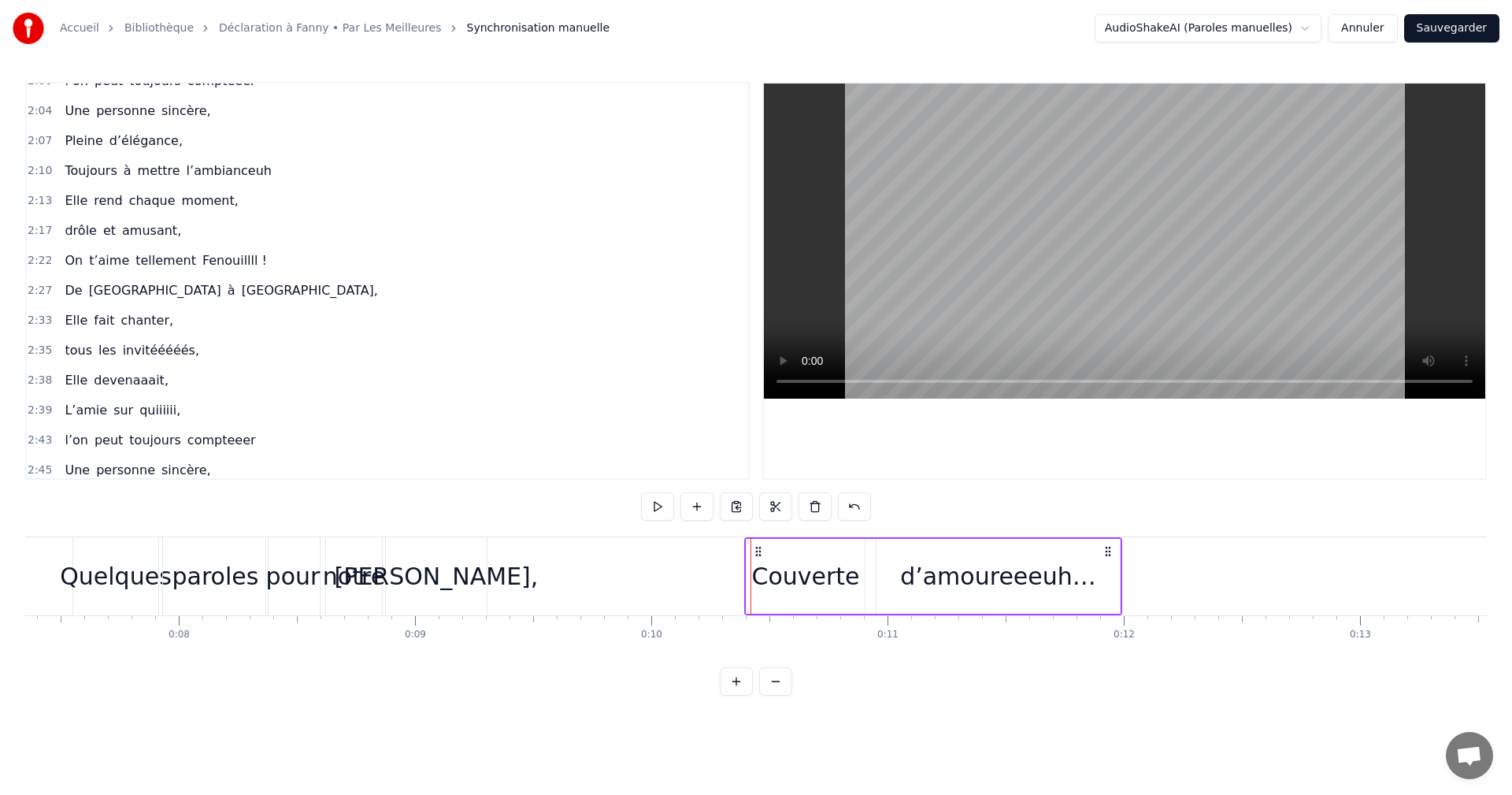
scroll to position [1192, 0]
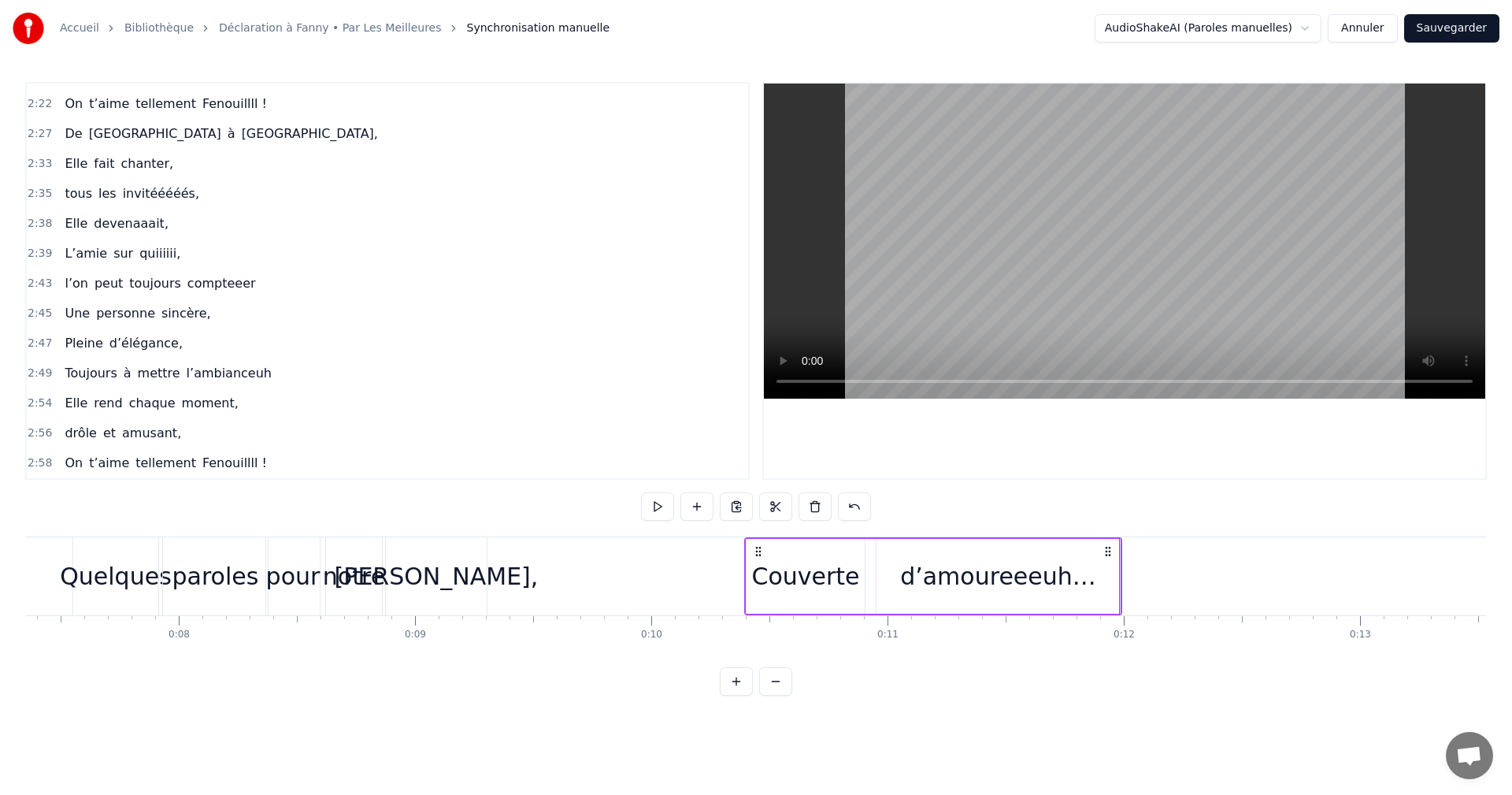
click at [1452, 23] on button "Sauvegarder" at bounding box center [1452, 28] width 96 height 28
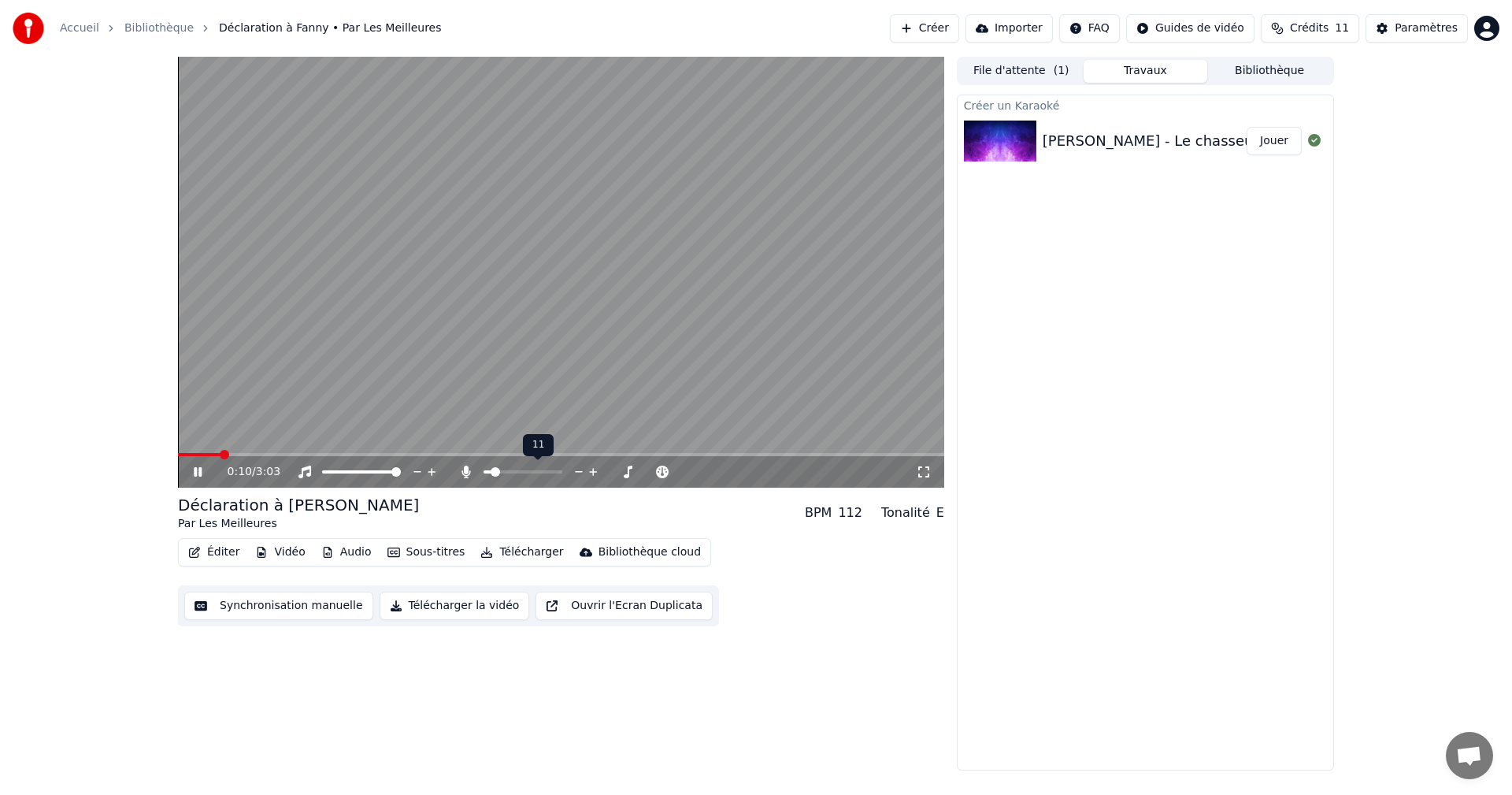
click at [492, 472] on span at bounding box center [496, 472] width 10 height 10
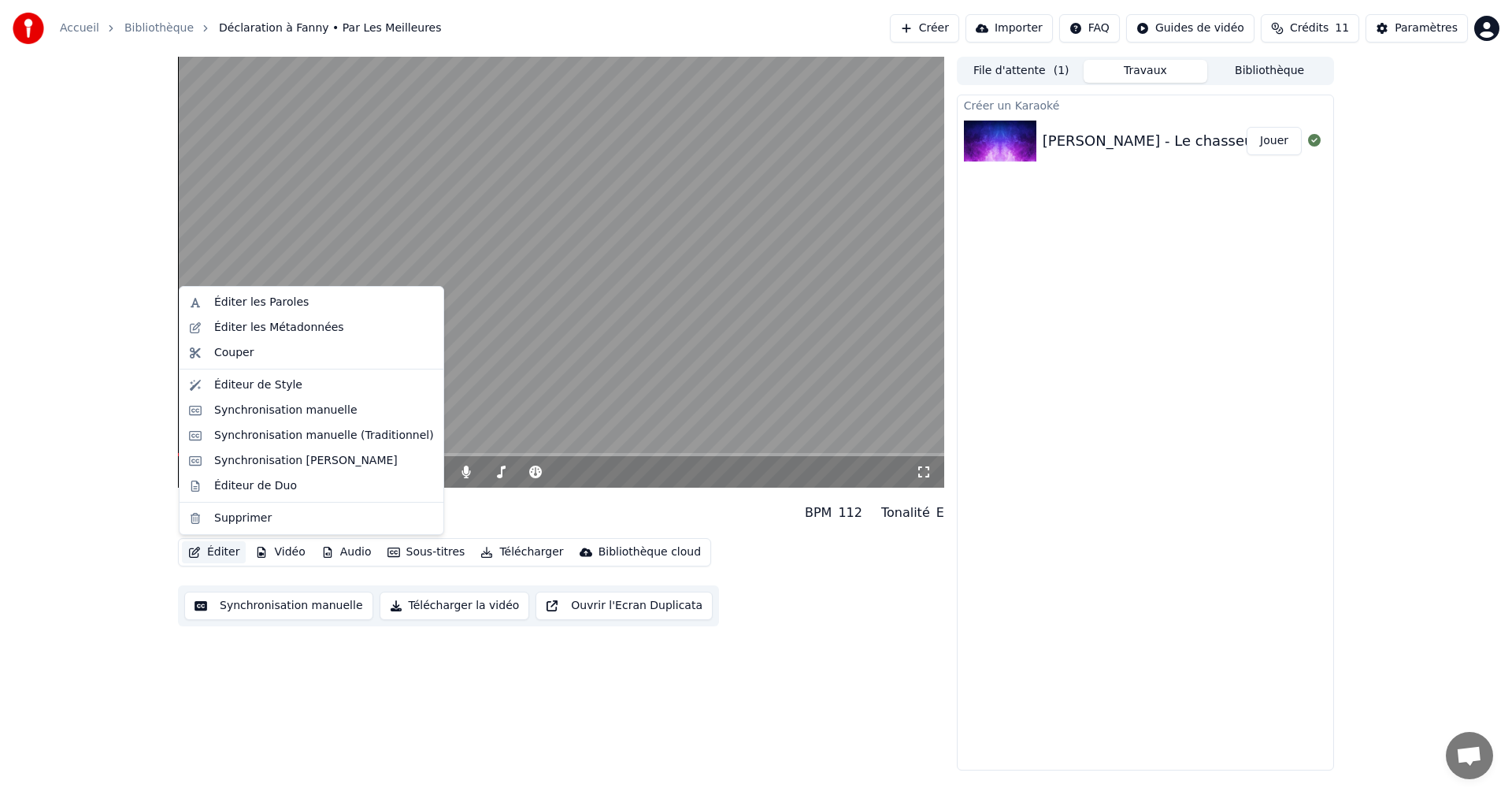
click at [217, 555] on button "Éditer" at bounding box center [214, 552] width 64 height 22
click at [294, 400] on div "Synchronisation manuelle" at bounding box center [311, 410] width 257 height 25
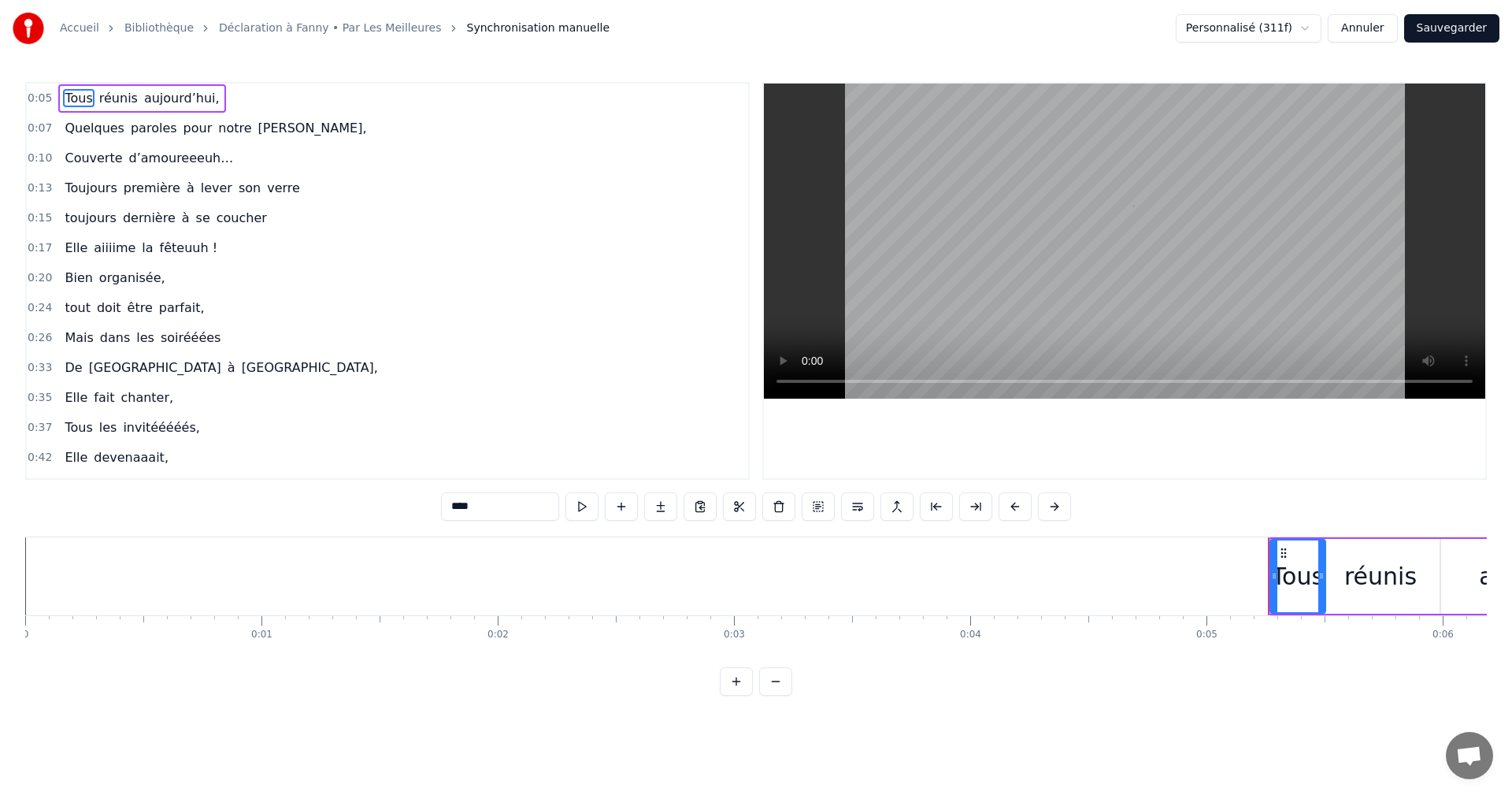
click at [44, 191] on span "0:13" at bounding box center [40, 189] width 24 height 15
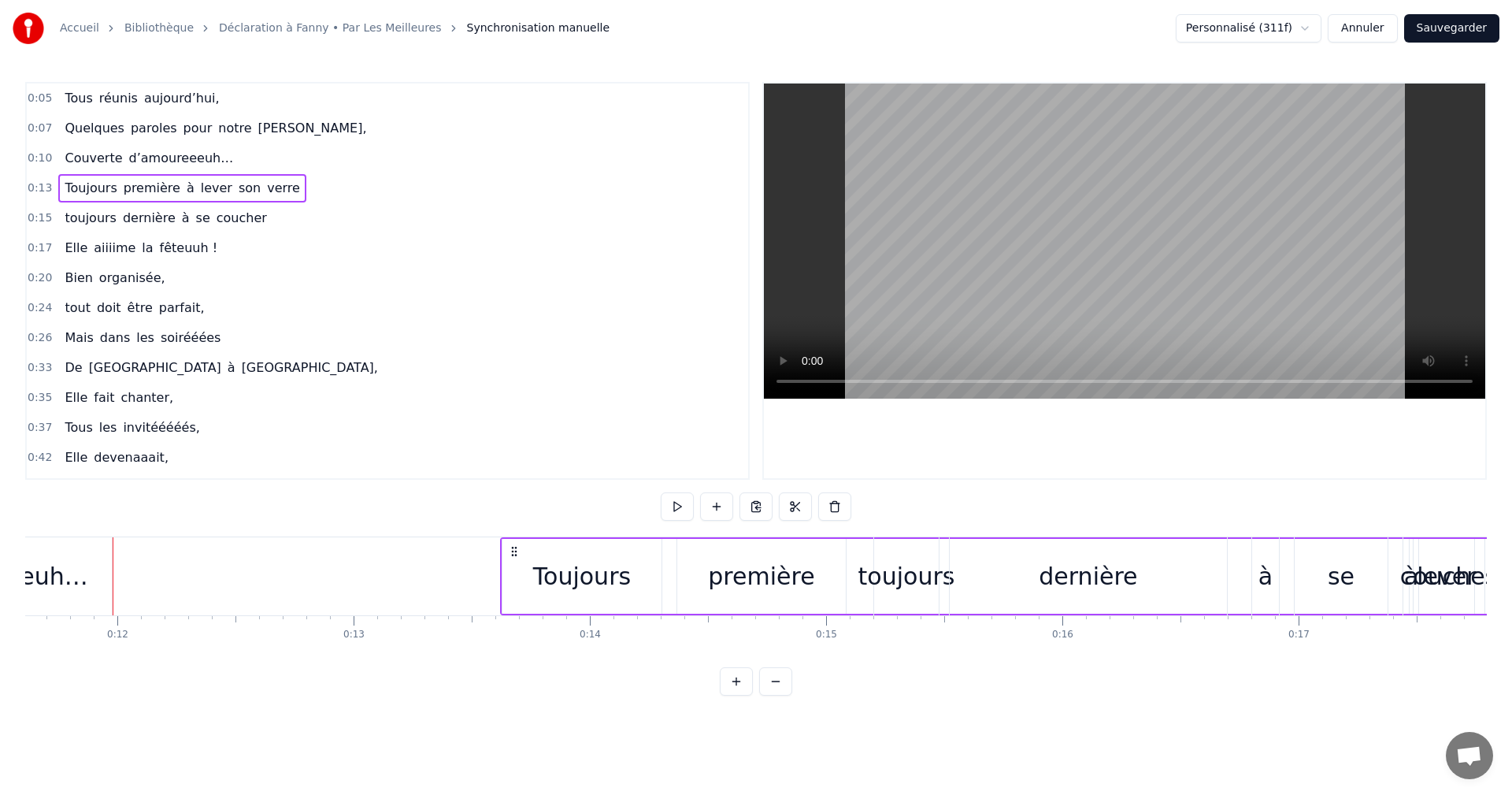
scroll to position [0, 2751]
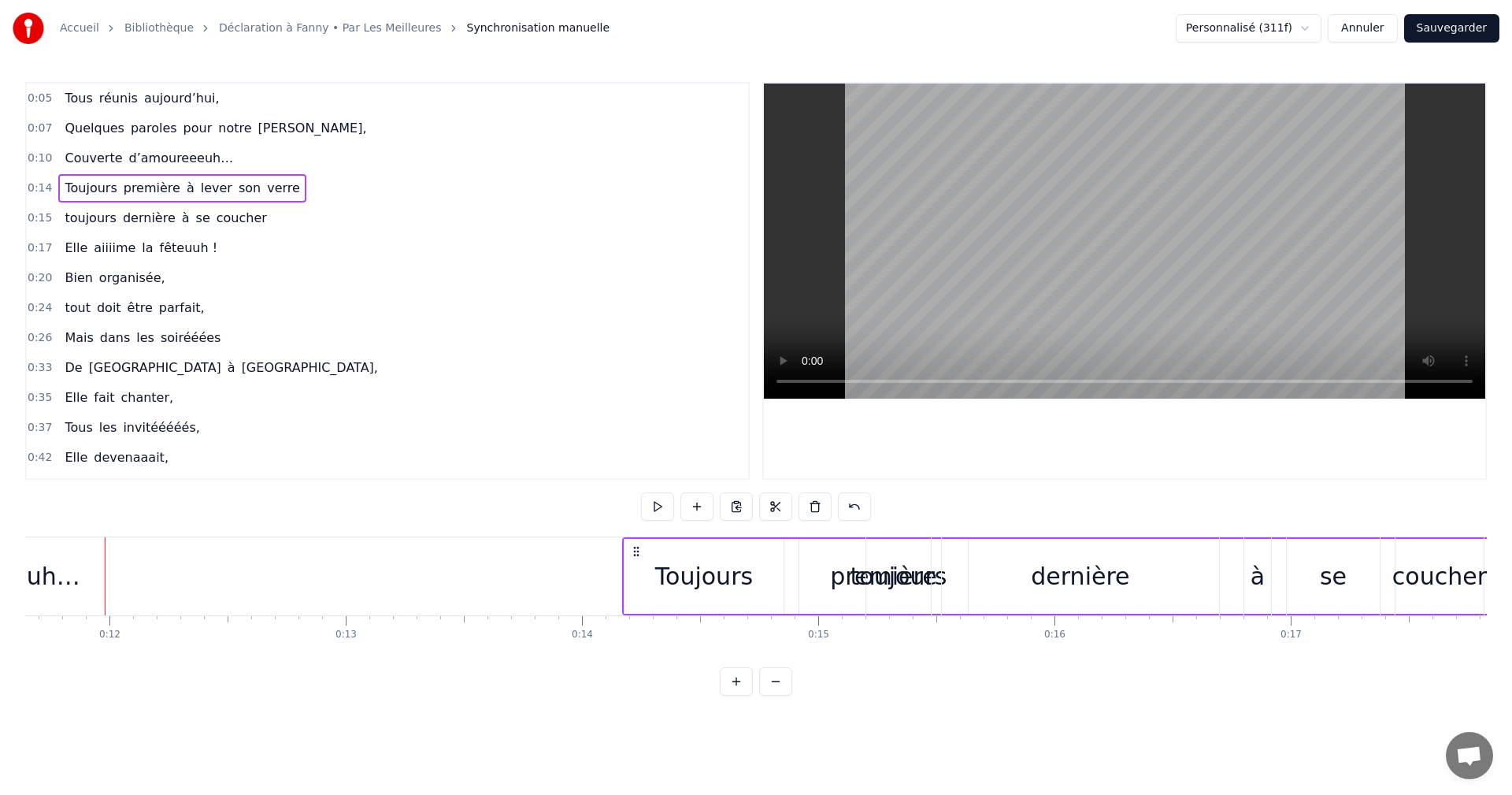
click at [32, 220] on span "0:15" at bounding box center [40, 219] width 24 height 15
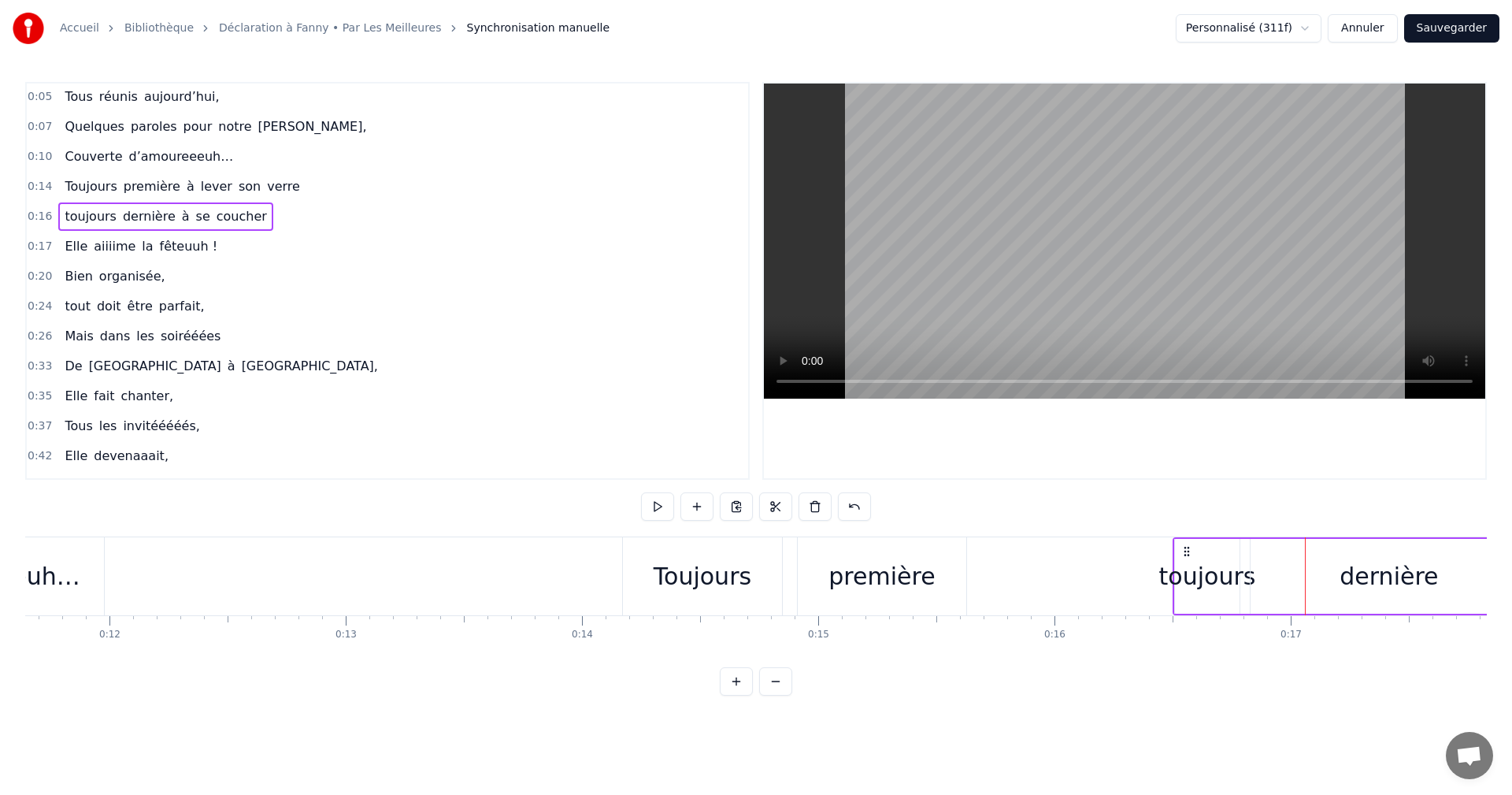
scroll to position [0, 0]
click at [44, 183] on span "0:14" at bounding box center [40, 189] width 24 height 15
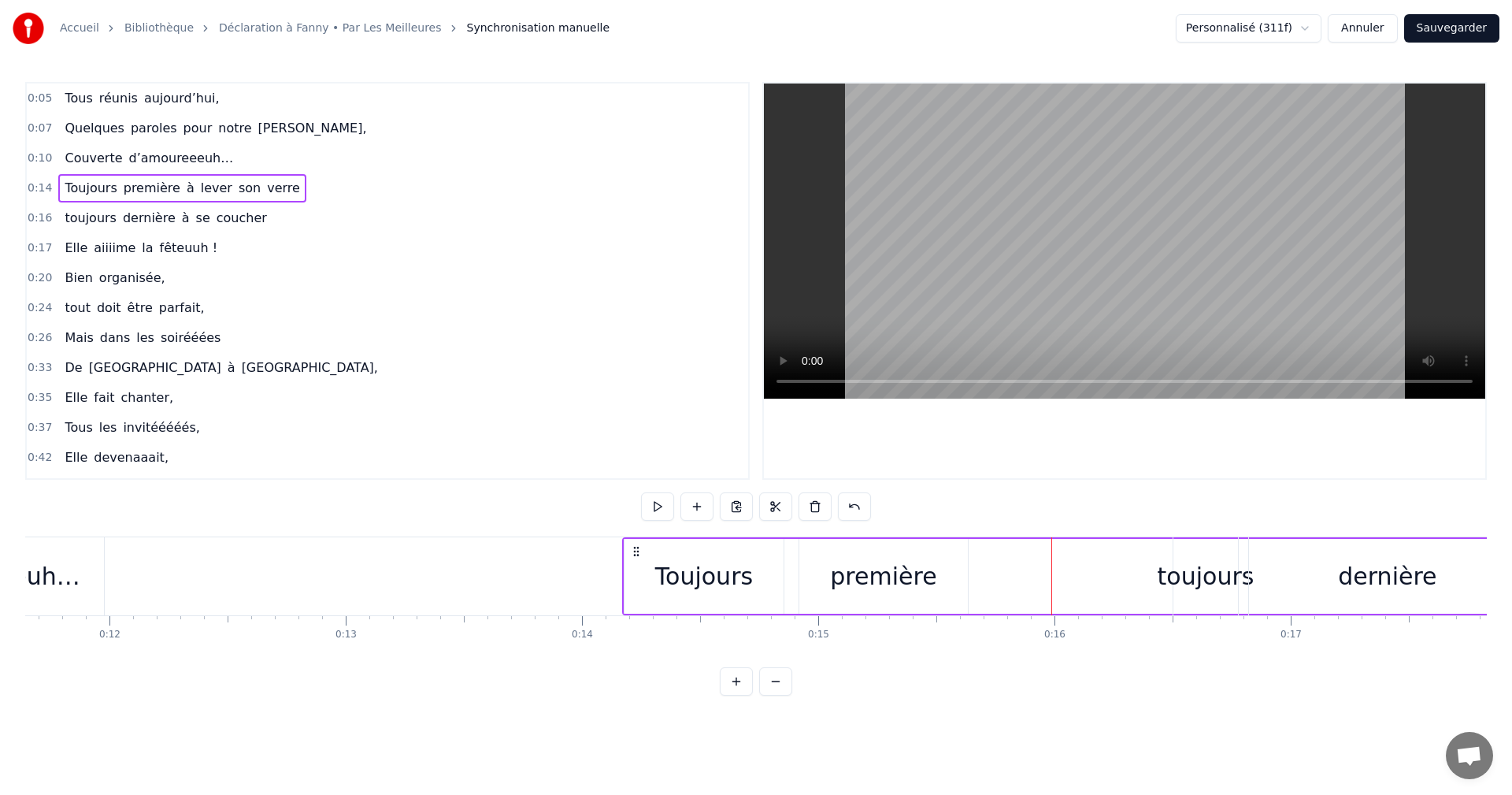
click at [703, 577] on div "Toujours" at bounding box center [704, 576] width 98 height 36
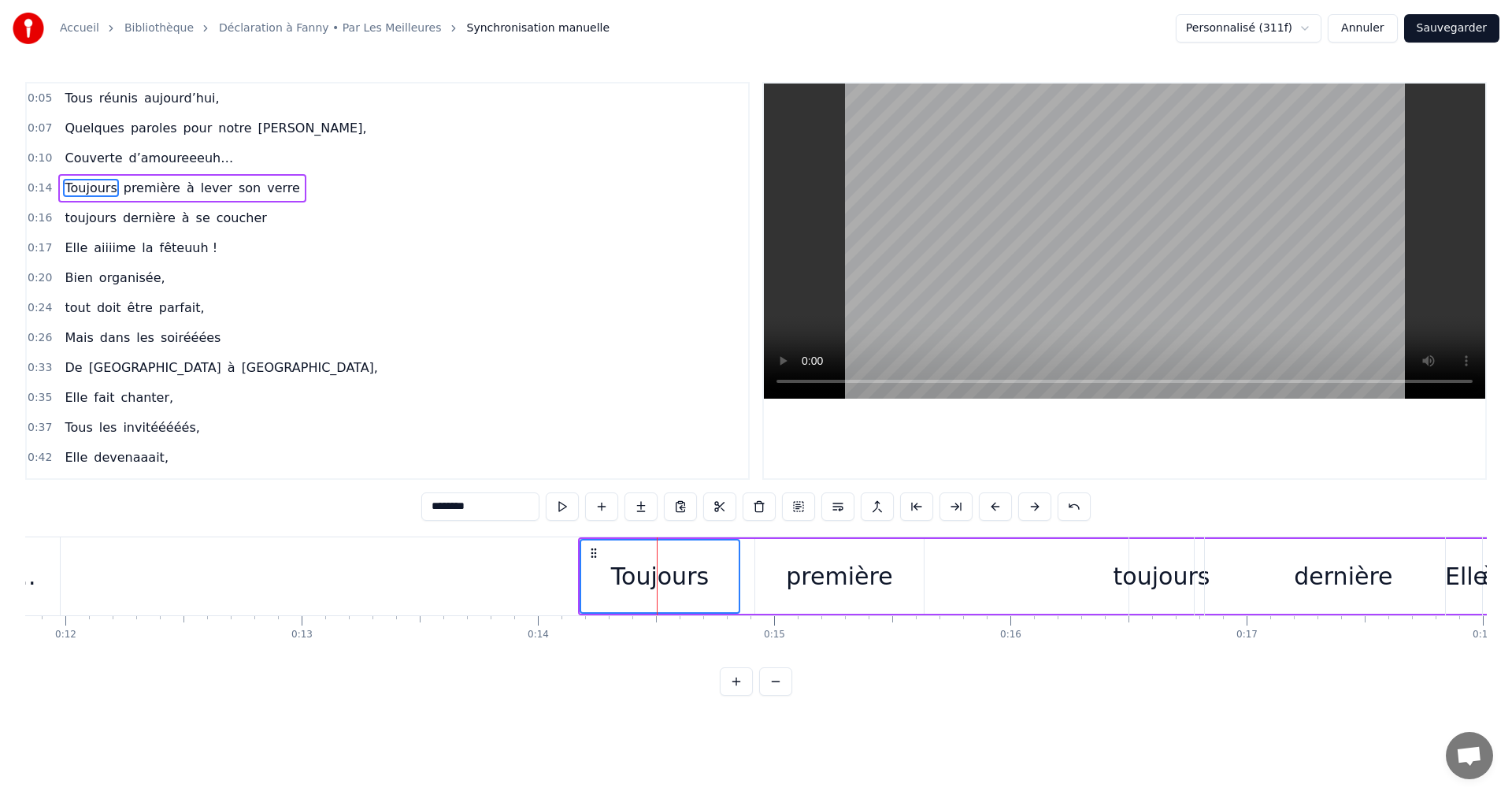
scroll to position [0, 2988]
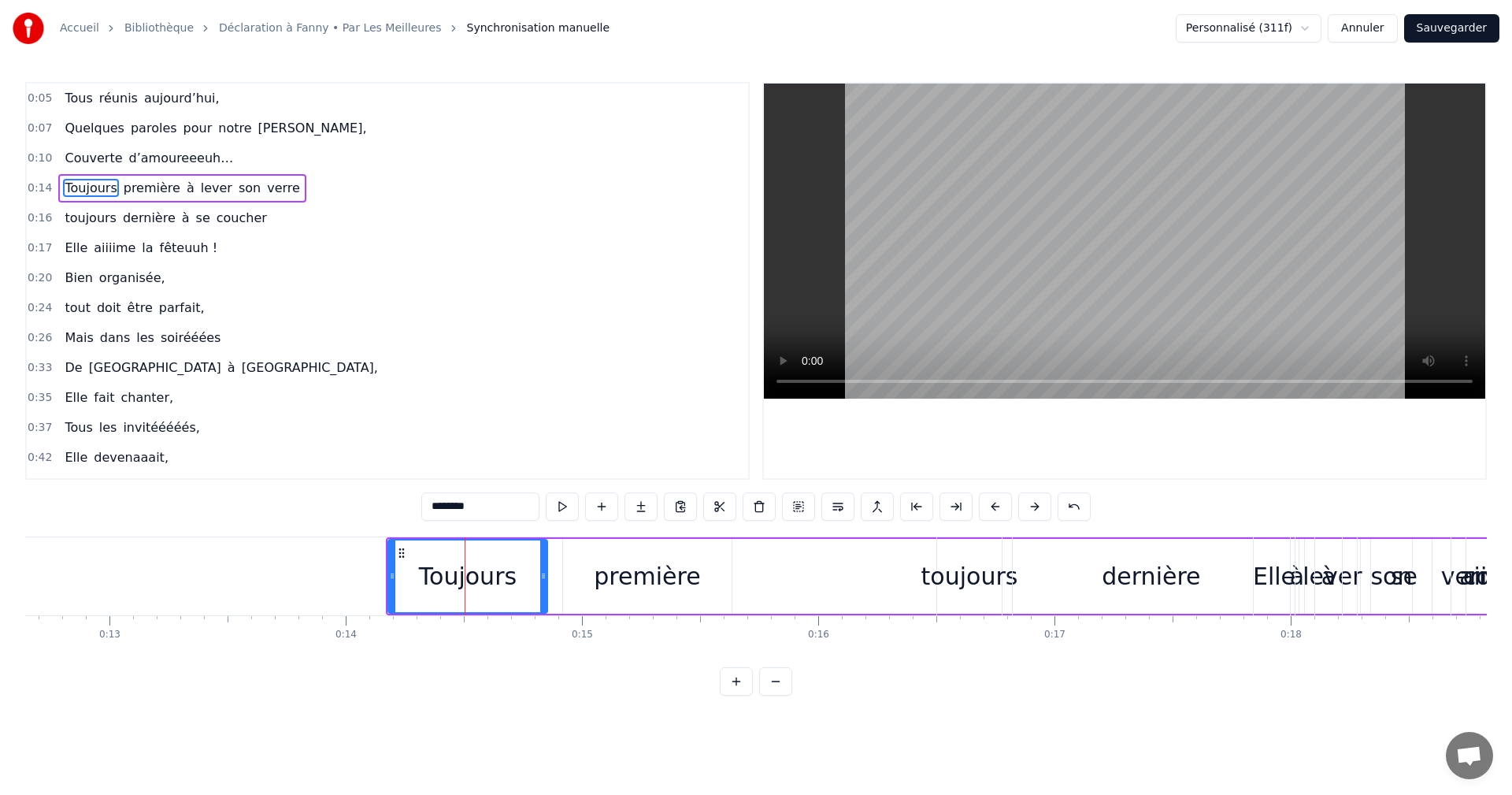
click at [199, 190] on span "lever" at bounding box center [217, 188] width 35 height 18
type input "*****"
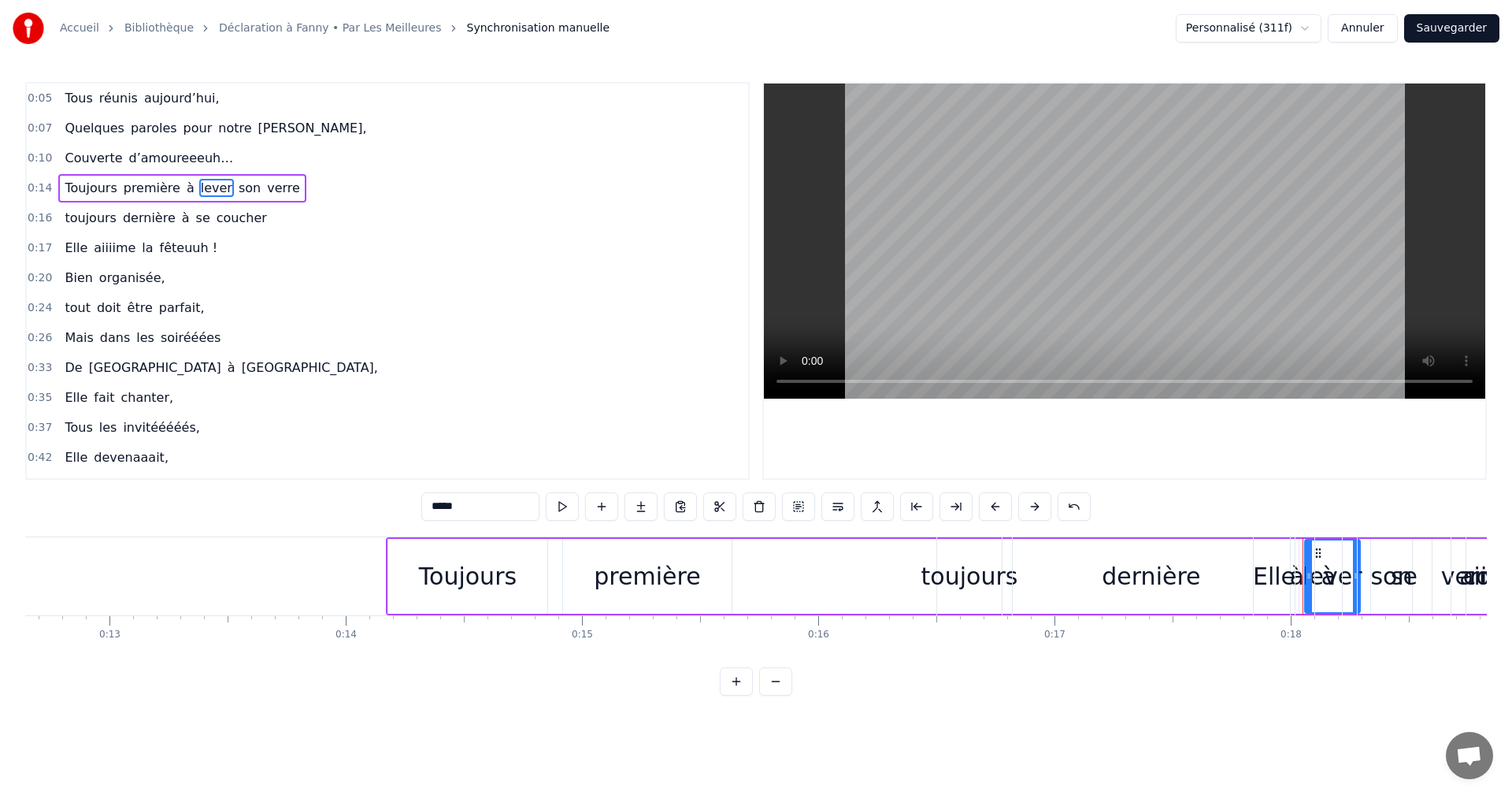
drag, startPoint x: 1317, startPoint y: 555, endPoint x: 1294, endPoint y: 557, distance: 23.1
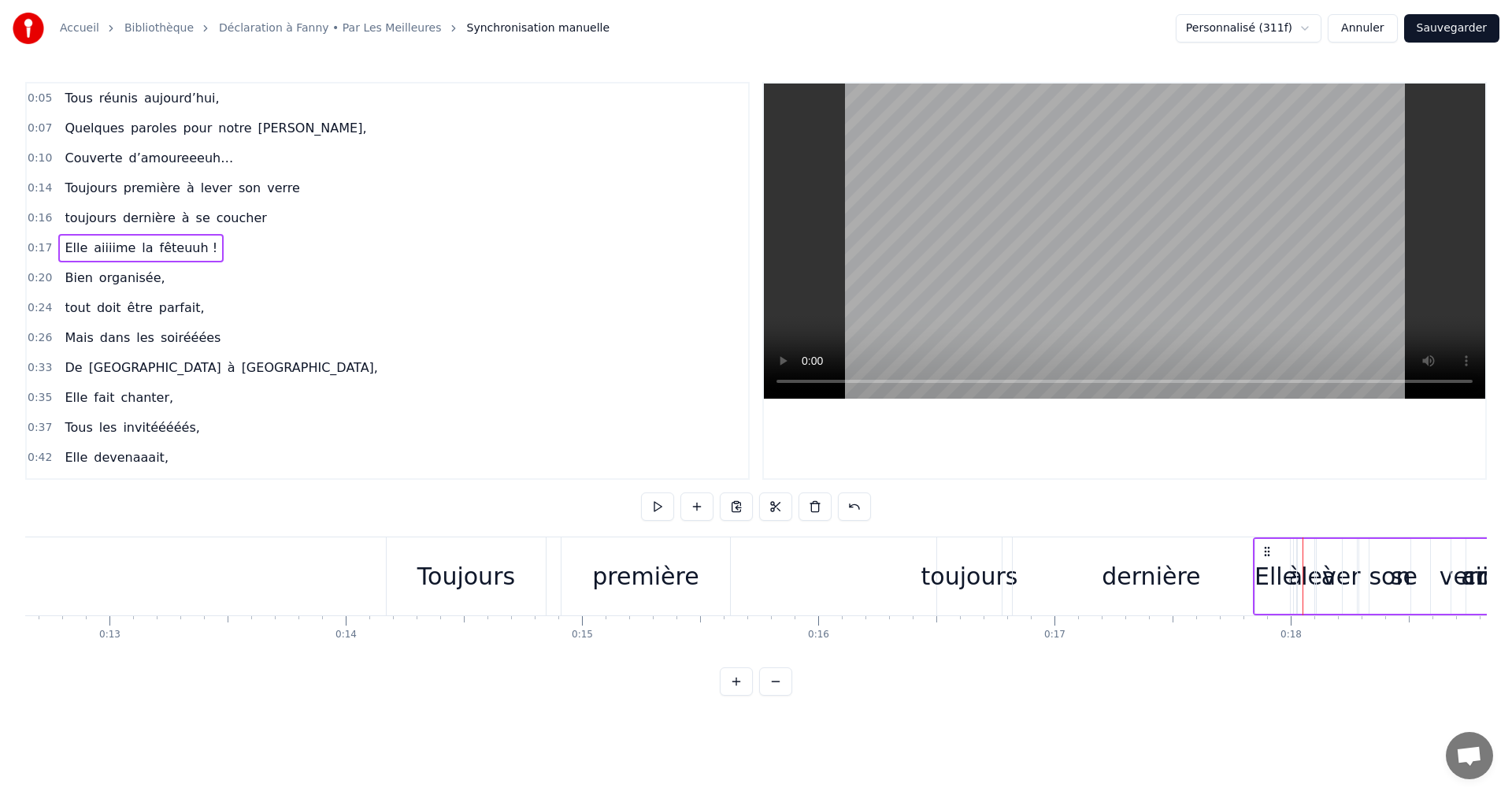
drag, startPoint x: 1263, startPoint y: 576, endPoint x: 1307, endPoint y: 577, distance: 44.0
click at [73, 184] on span "Toujours" at bounding box center [90, 188] width 55 height 18
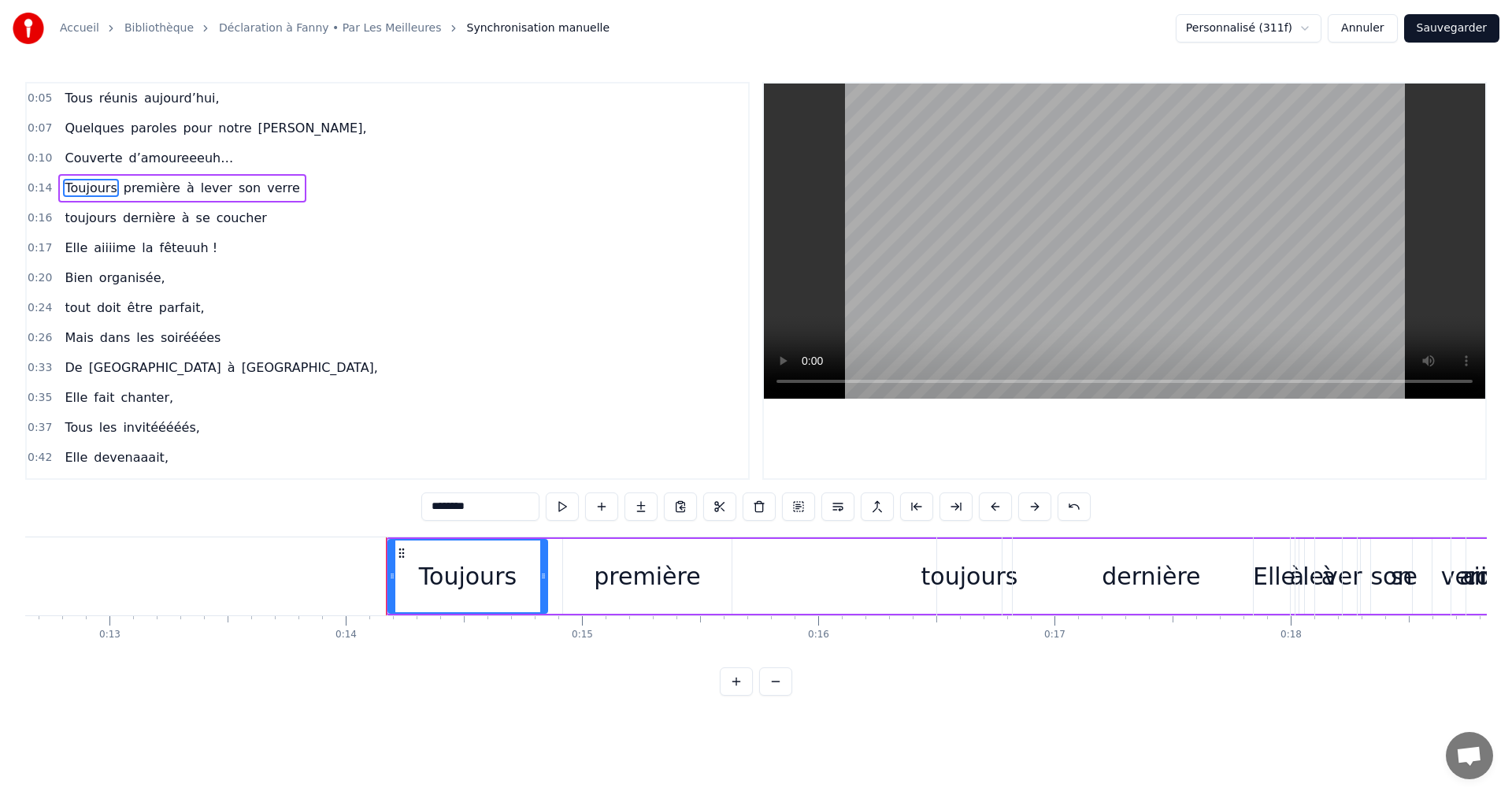
click at [133, 188] on span "première" at bounding box center [152, 188] width 60 height 18
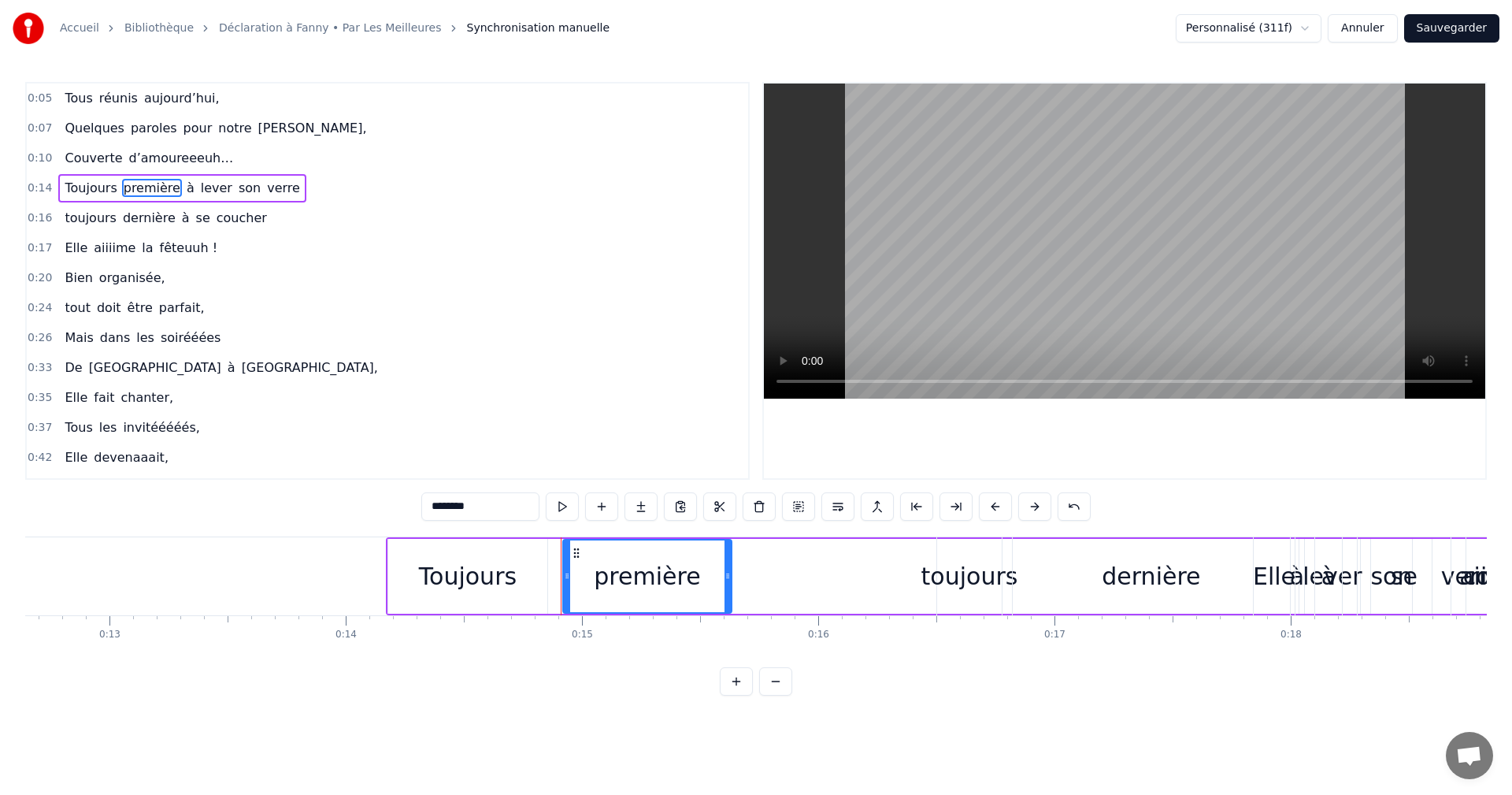
click at [89, 190] on span "Toujours" at bounding box center [90, 188] width 55 height 18
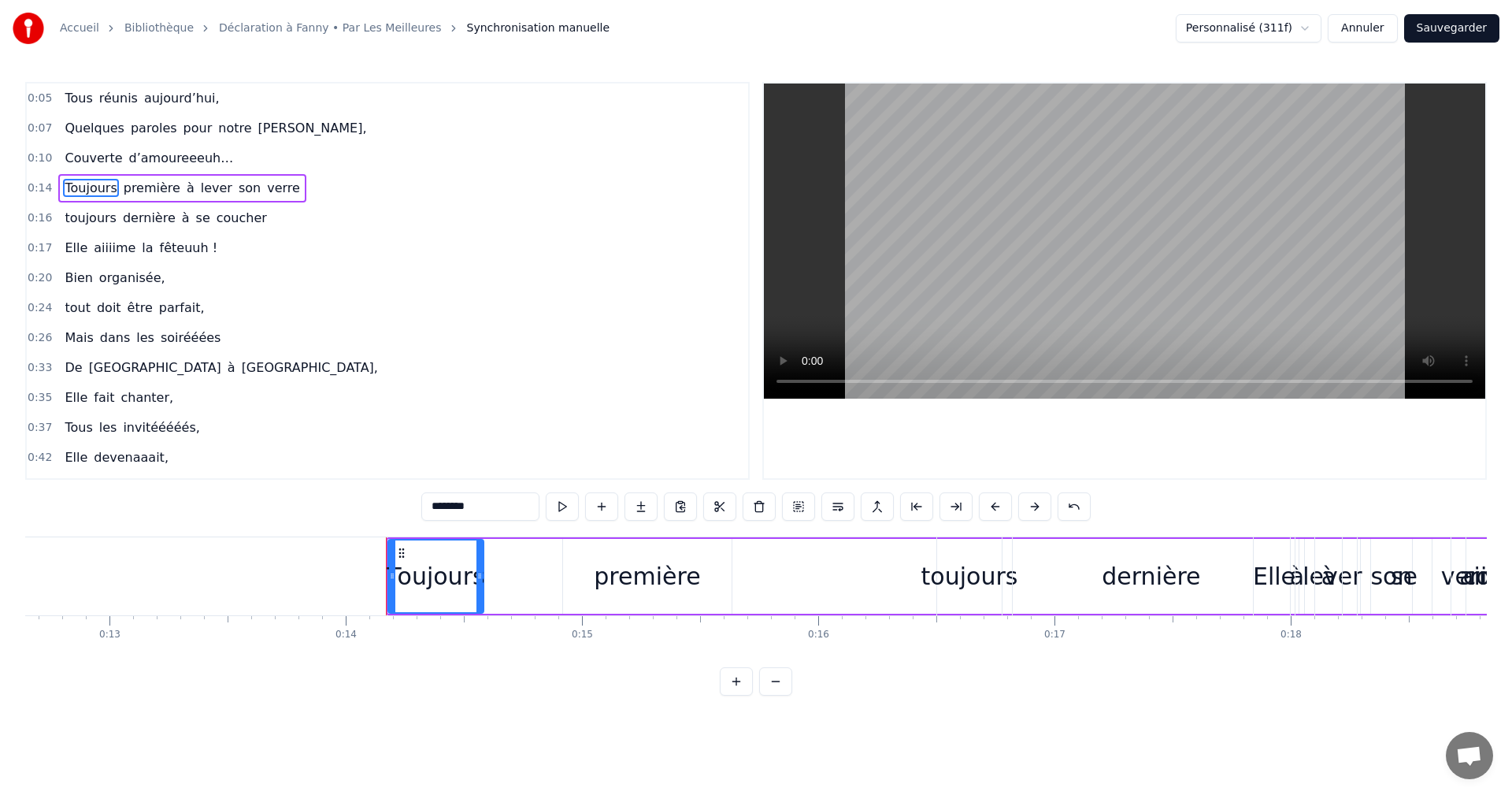
drag, startPoint x: 541, startPoint y: 575, endPoint x: 477, endPoint y: 575, distance: 64.0
click at [477, 575] on icon at bounding box center [480, 575] width 7 height 13
drag, startPoint x: 479, startPoint y: 580, endPoint x: 449, endPoint y: 585, distance: 30.4
click at [451, 583] on div at bounding box center [453, 576] width 7 height 72
click at [604, 589] on div "première" at bounding box center [647, 576] width 106 height 36
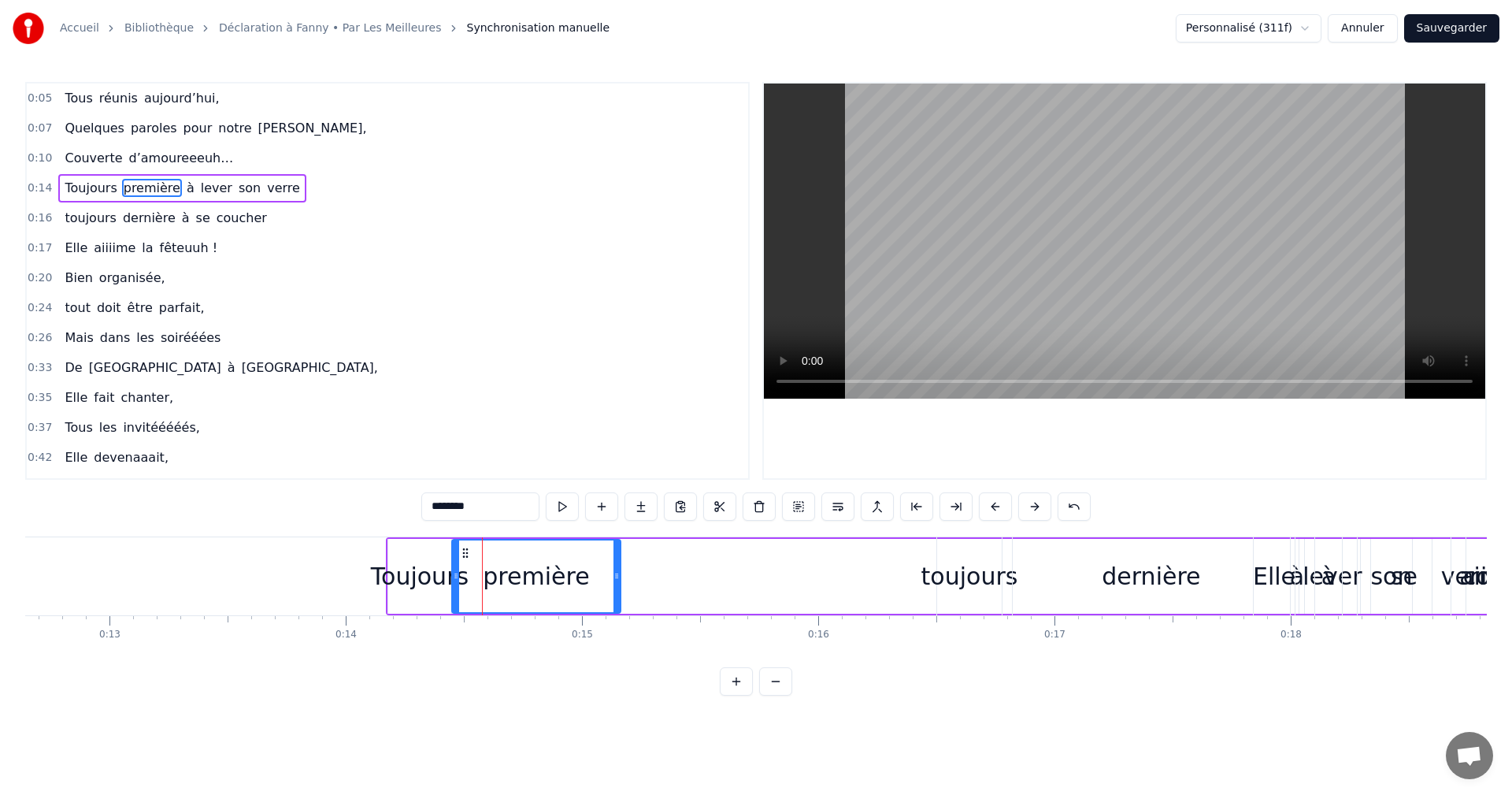
drag, startPoint x: 576, startPoint y: 551, endPoint x: 464, endPoint y: 557, distance: 112.2
click at [464, 557] on icon at bounding box center [465, 552] width 13 height 13
drag, startPoint x: 607, startPoint y: 573, endPoint x: 545, endPoint y: 577, distance: 62.1
click at [546, 577] on icon at bounding box center [549, 575] width 7 height 13
click at [377, 567] on div "Toujours" at bounding box center [420, 576] width 98 height 36
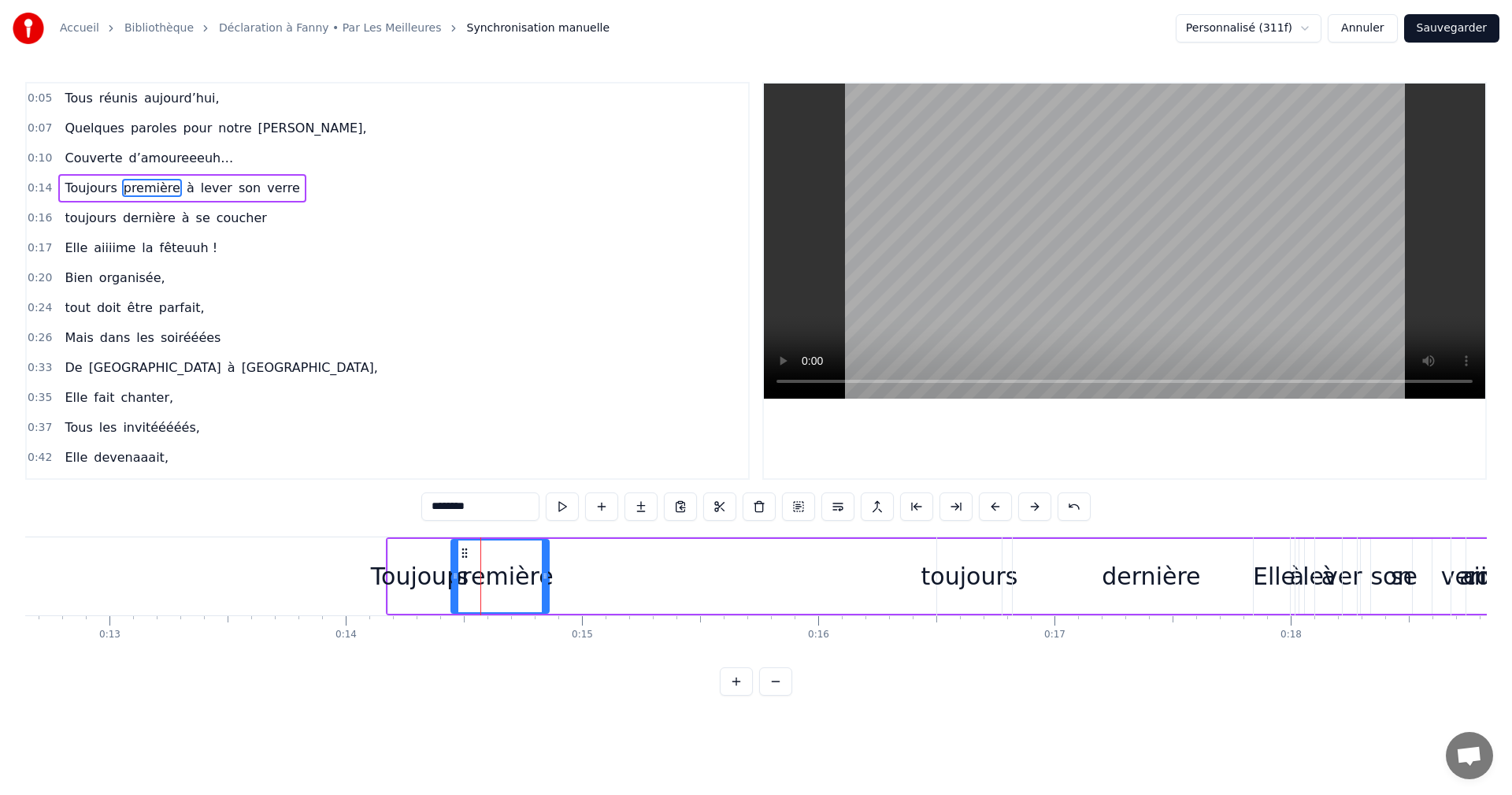
type input "********"
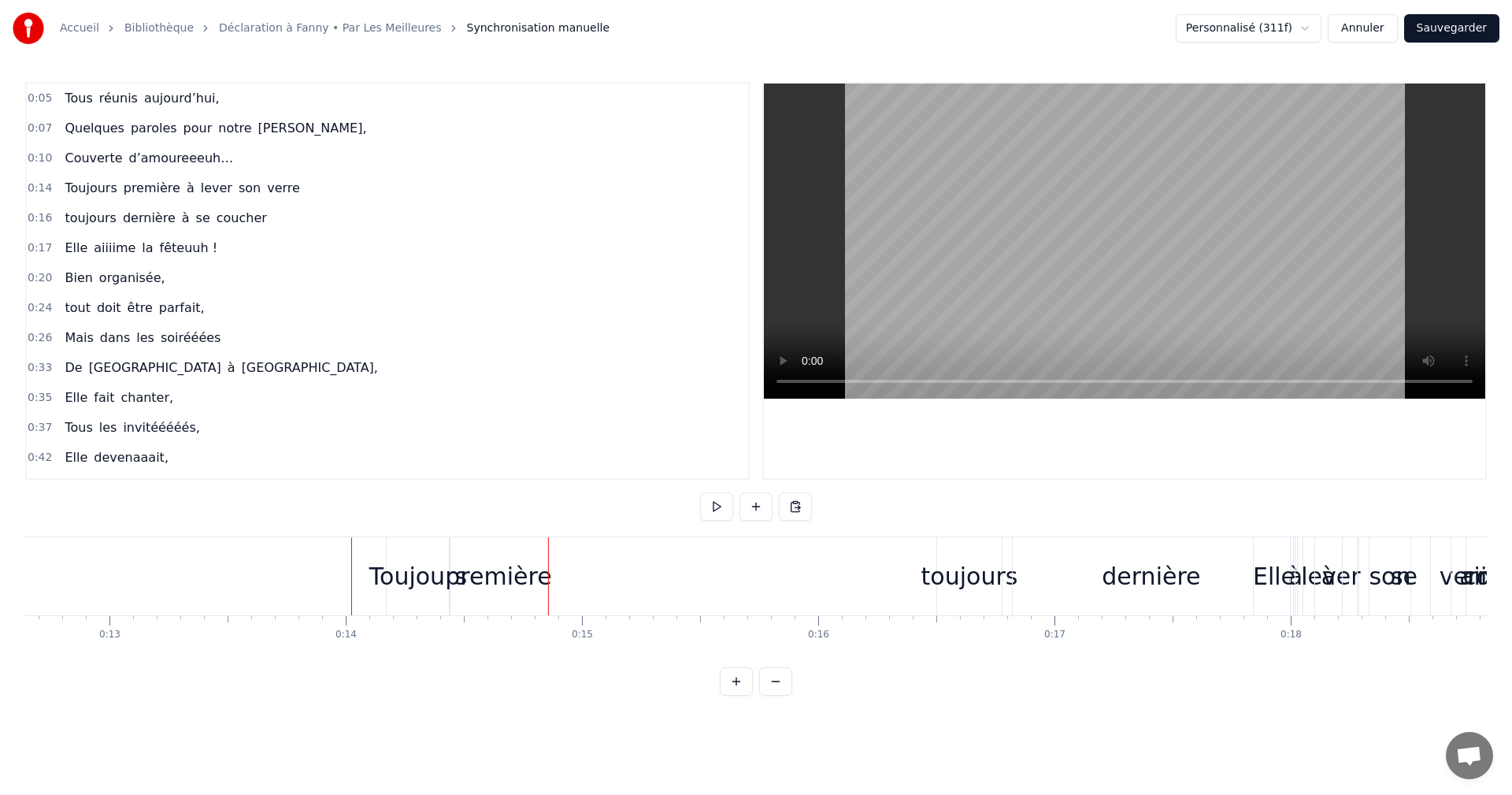
click at [39, 183] on span "0:14" at bounding box center [40, 189] width 24 height 15
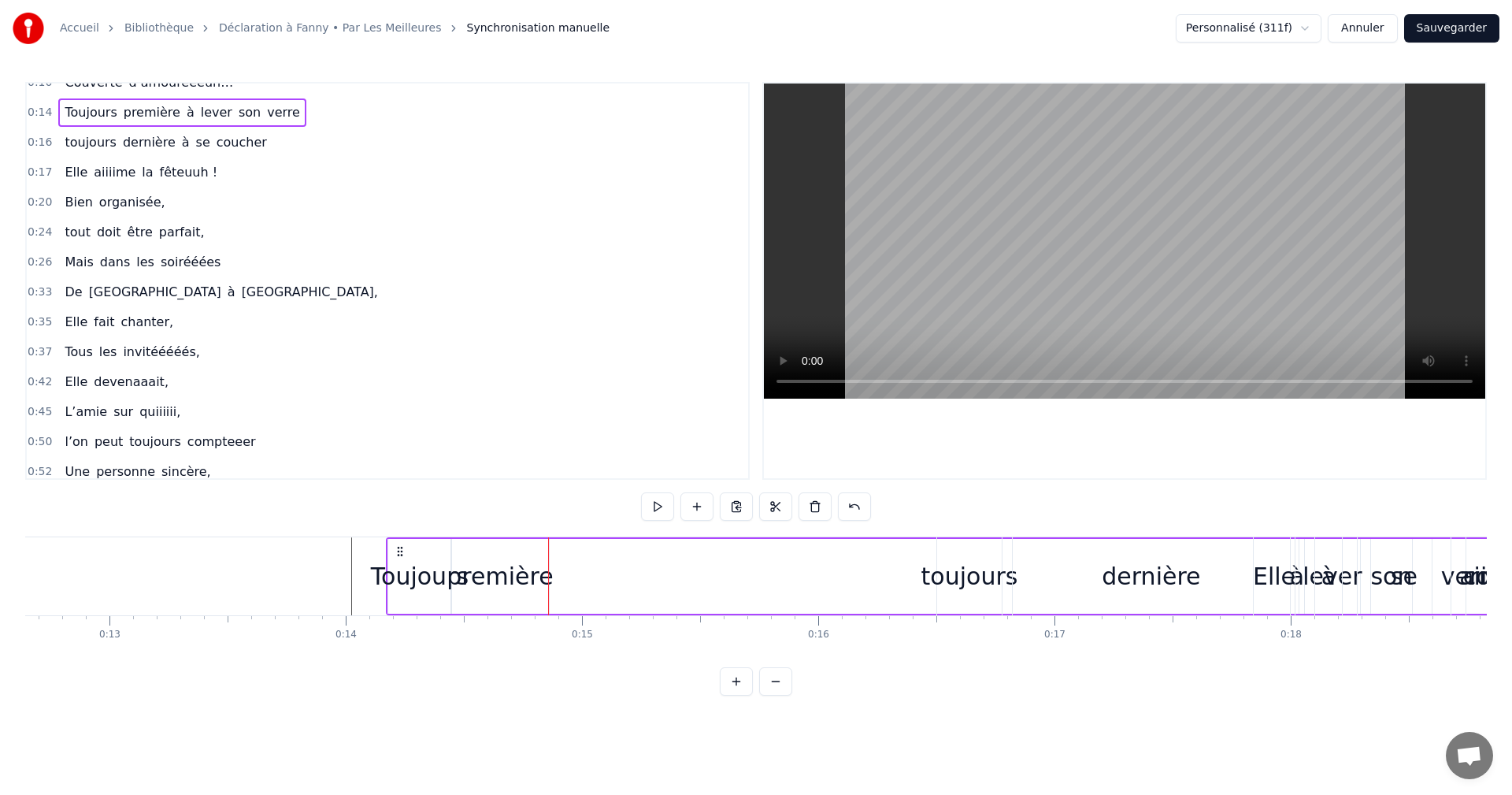
scroll to position [0, 0]
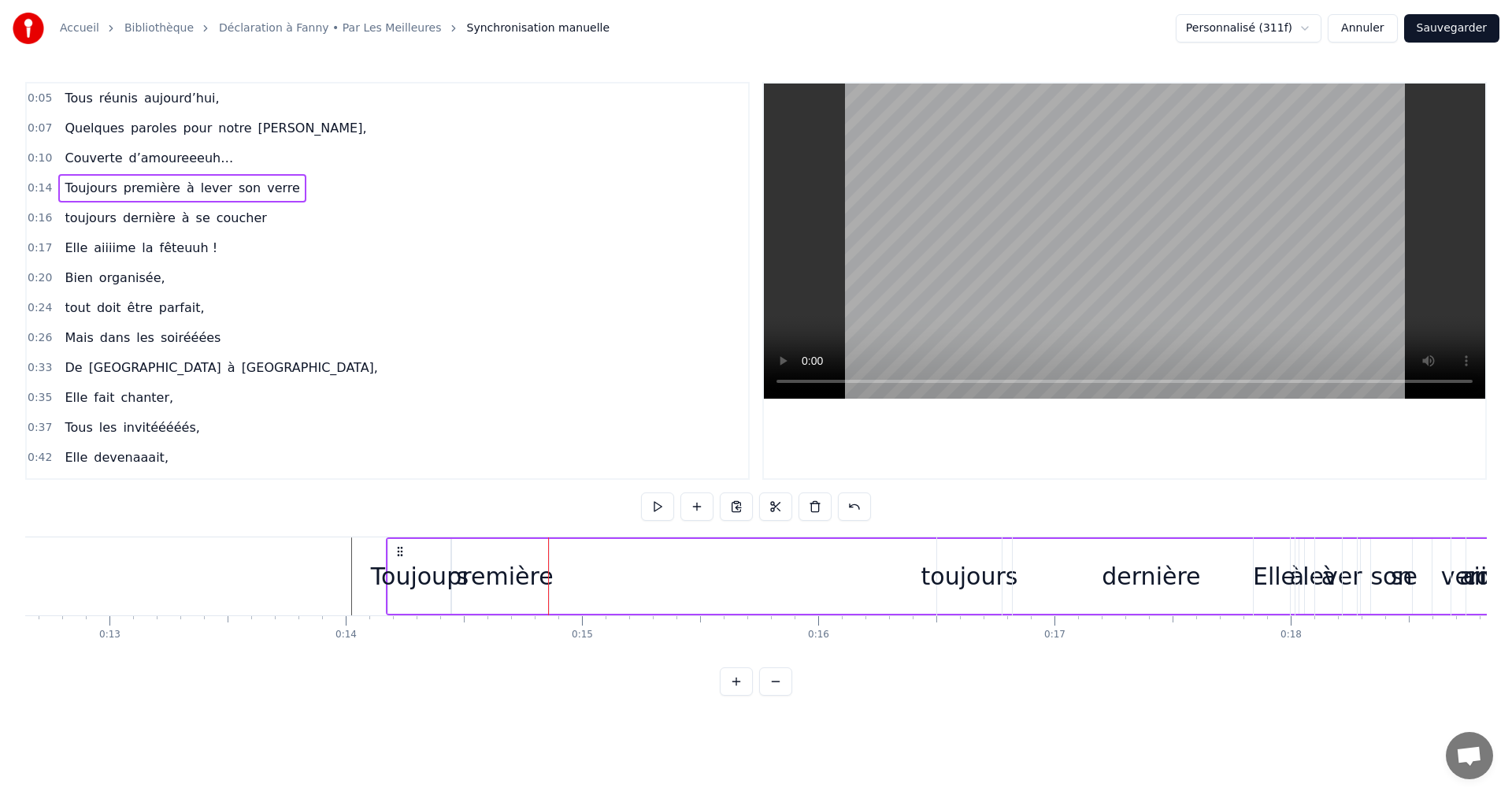
click at [185, 188] on span "à" at bounding box center [189, 188] width 11 height 18
click at [555, 573] on div "Toujours première à lever son verre" at bounding box center [949, 576] width 1128 height 78
click at [185, 190] on span "à" at bounding box center [189, 188] width 11 height 18
click at [924, 513] on button at bounding box center [916, 506] width 33 height 28
click at [950, 506] on button at bounding box center [956, 506] width 33 height 28
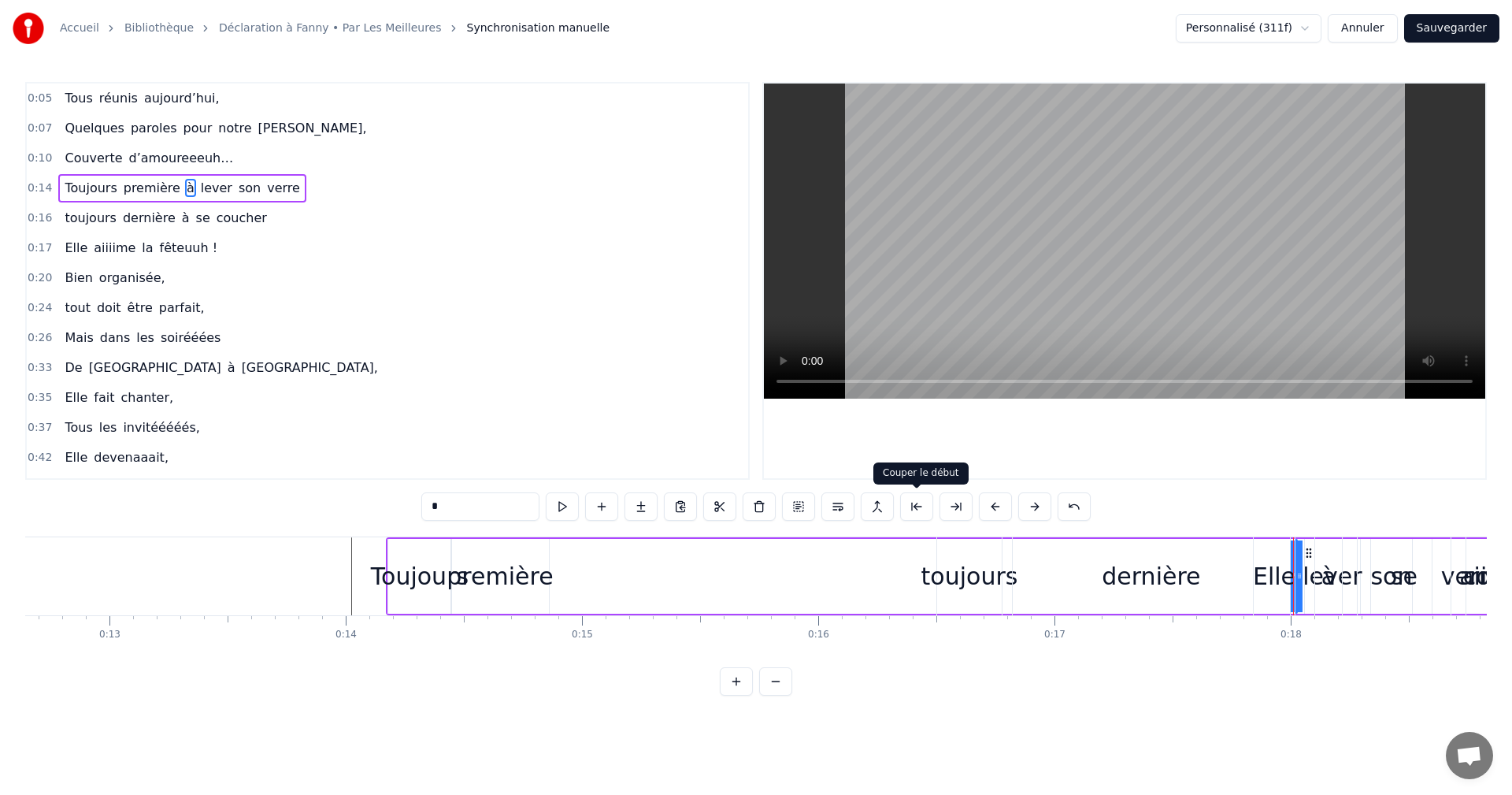
click at [921, 508] on button at bounding box center [916, 506] width 33 height 28
click at [1068, 507] on button at bounding box center [1074, 506] width 33 height 28
click at [1061, 509] on button at bounding box center [1055, 506] width 33 height 28
click at [1060, 511] on button at bounding box center [1055, 506] width 33 height 28
click at [1061, 511] on button at bounding box center [1055, 506] width 33 height 28
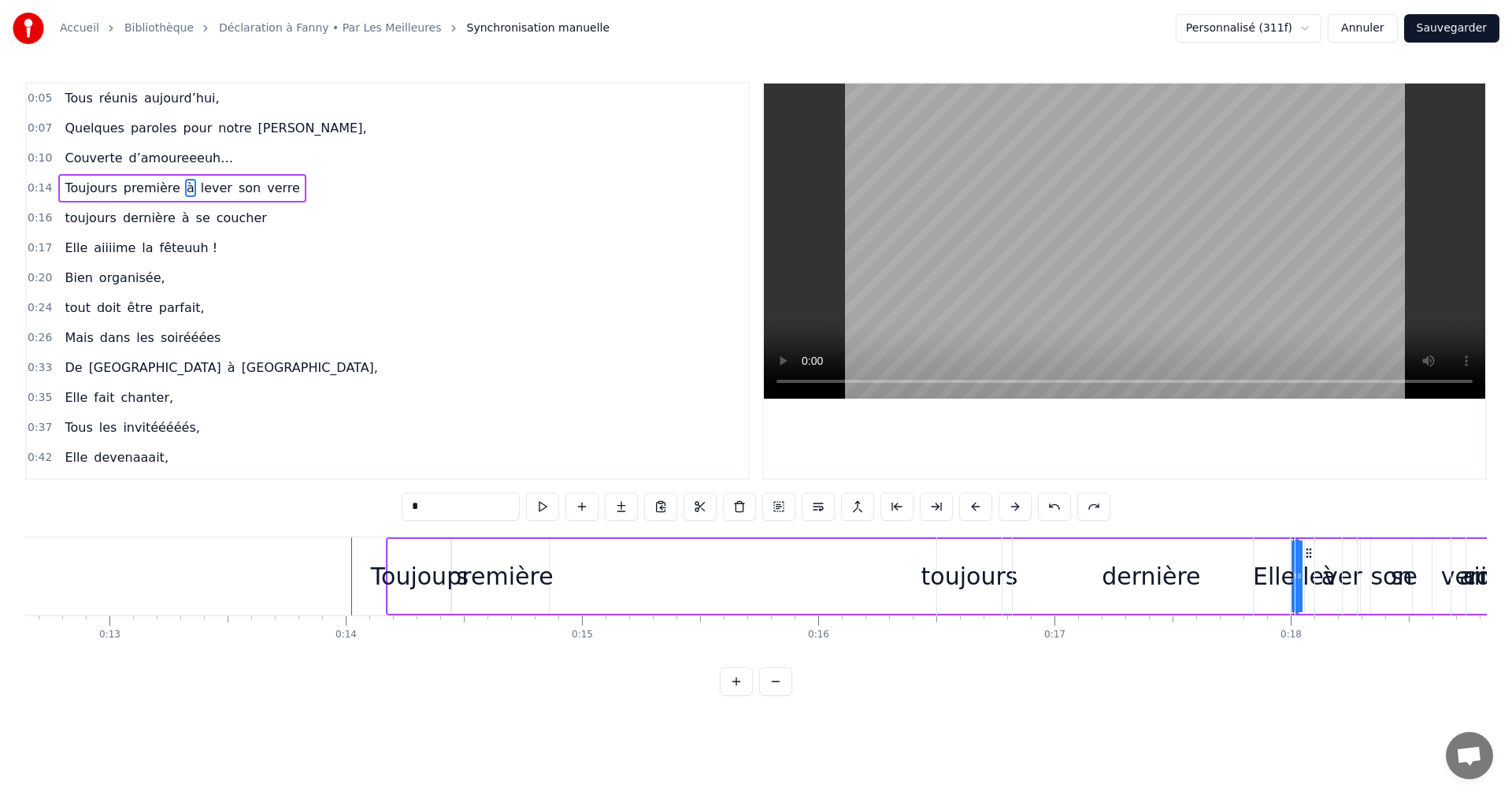
click at [1063, 514] on button at bounding box center [1055, 506] width 33 height 28
click at [1084, 514] on button at bounding box center [1094, 506] width 33 height 28
click at [150, 190] on span "première" at bounding box center [152, 188] width 60 height 18
click at [185, 188] on span "à" at bounding box center [189, 188] width 11 height 18
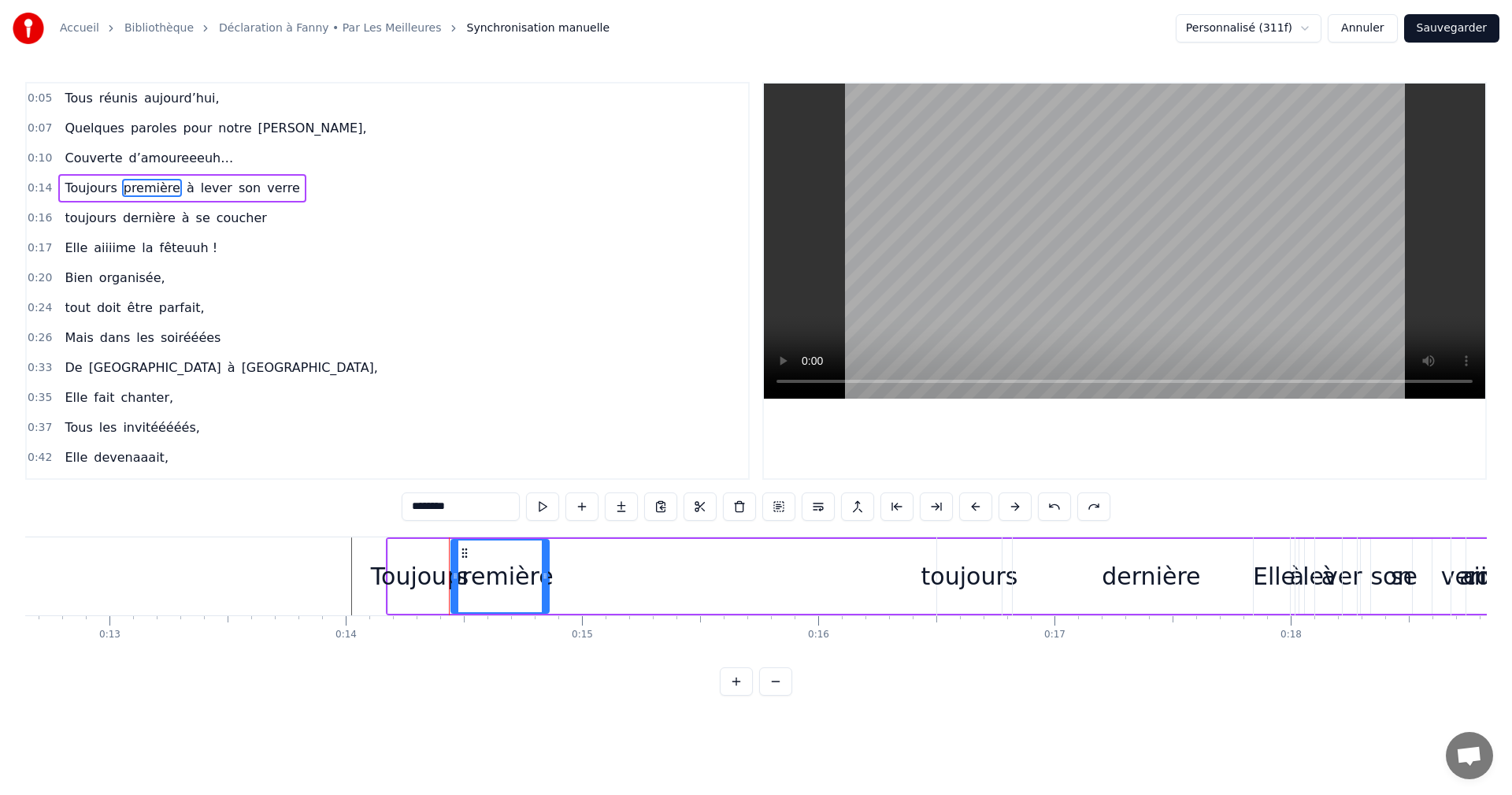
type input "*"
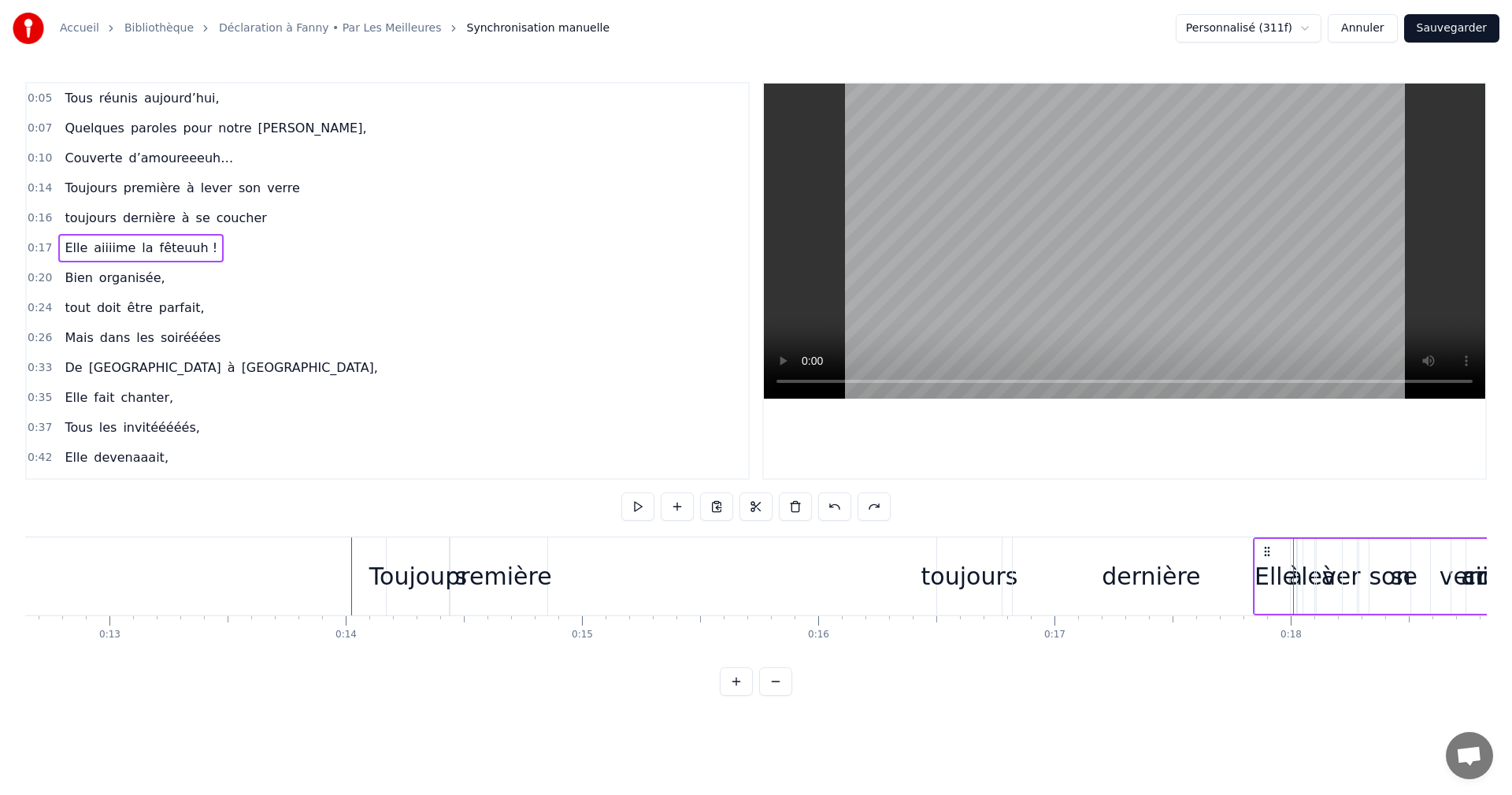
click at [1296, 576] on div "Elle" at bounding box center [1276, 575] width 43 height 74
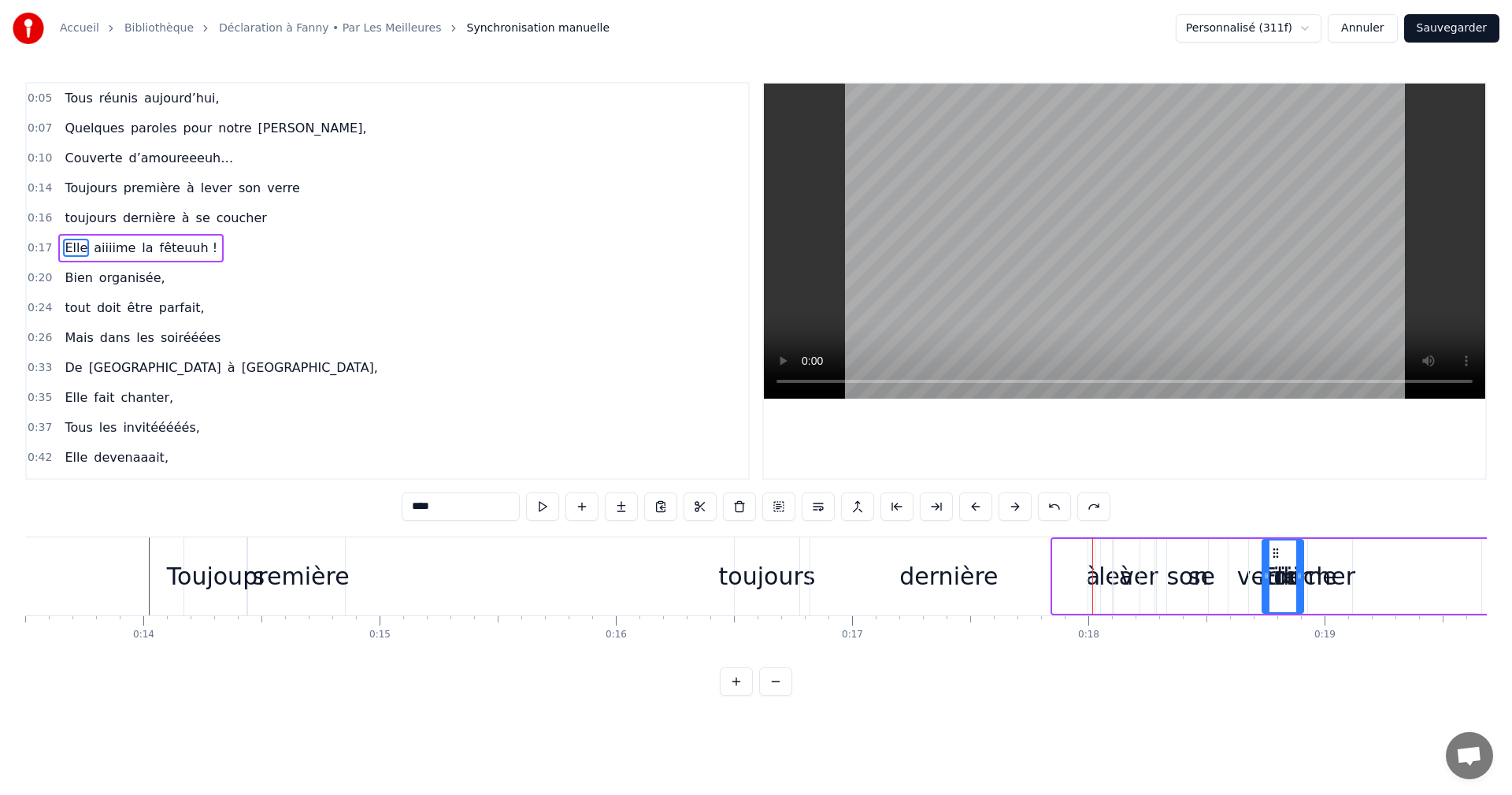
scroll to position [0, 3197]
drag, startPoint x: 1265, startPoint y: 549, endPoint x: 1113, endPoint y: 555, distance: 152.1
click at [1113, 555] on icon at bounding box center [1116, 552] width 13 height 13
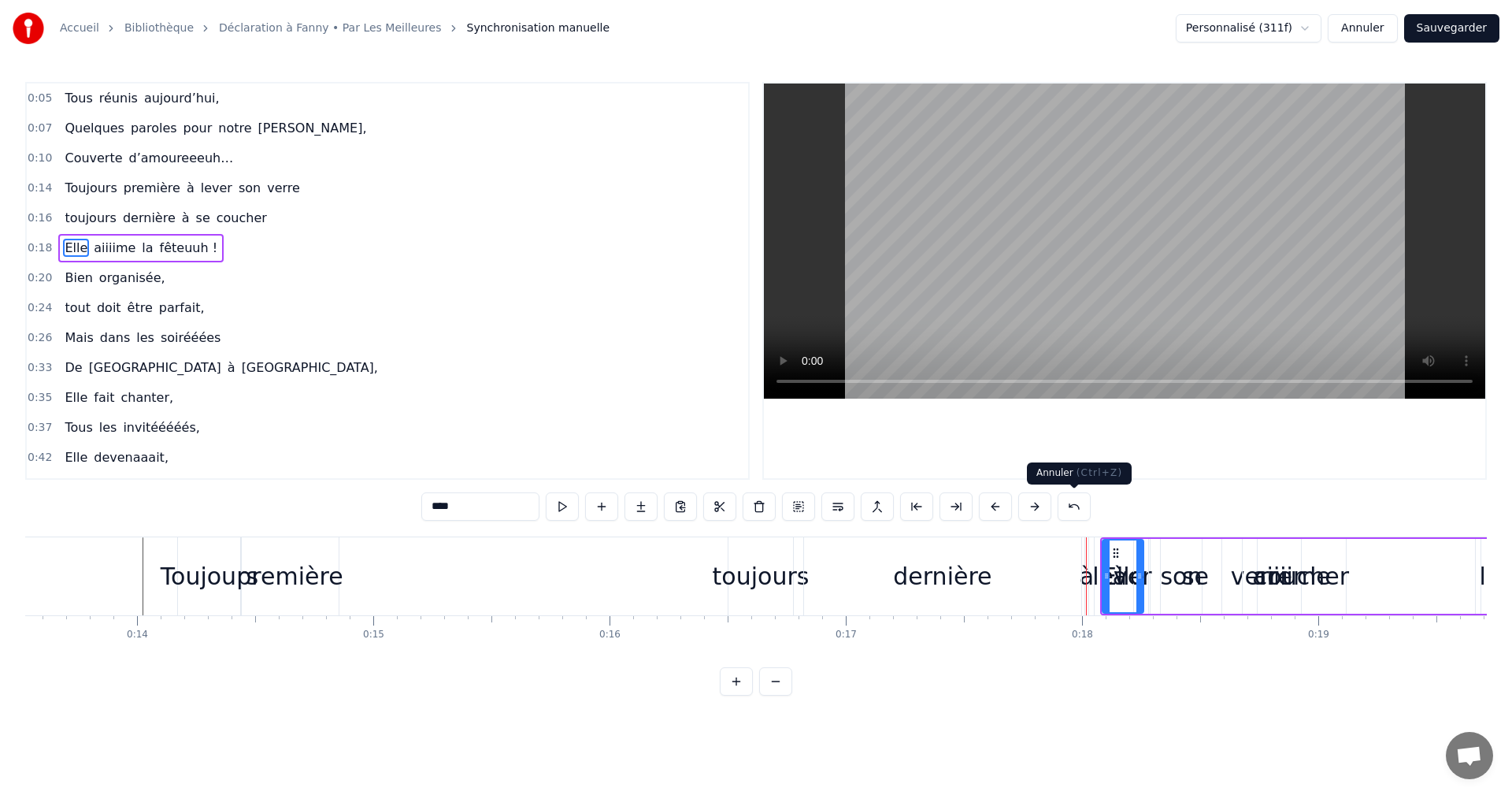
click at [1078, 510] on button at bounding box center [1074, 506] width 33 height 28
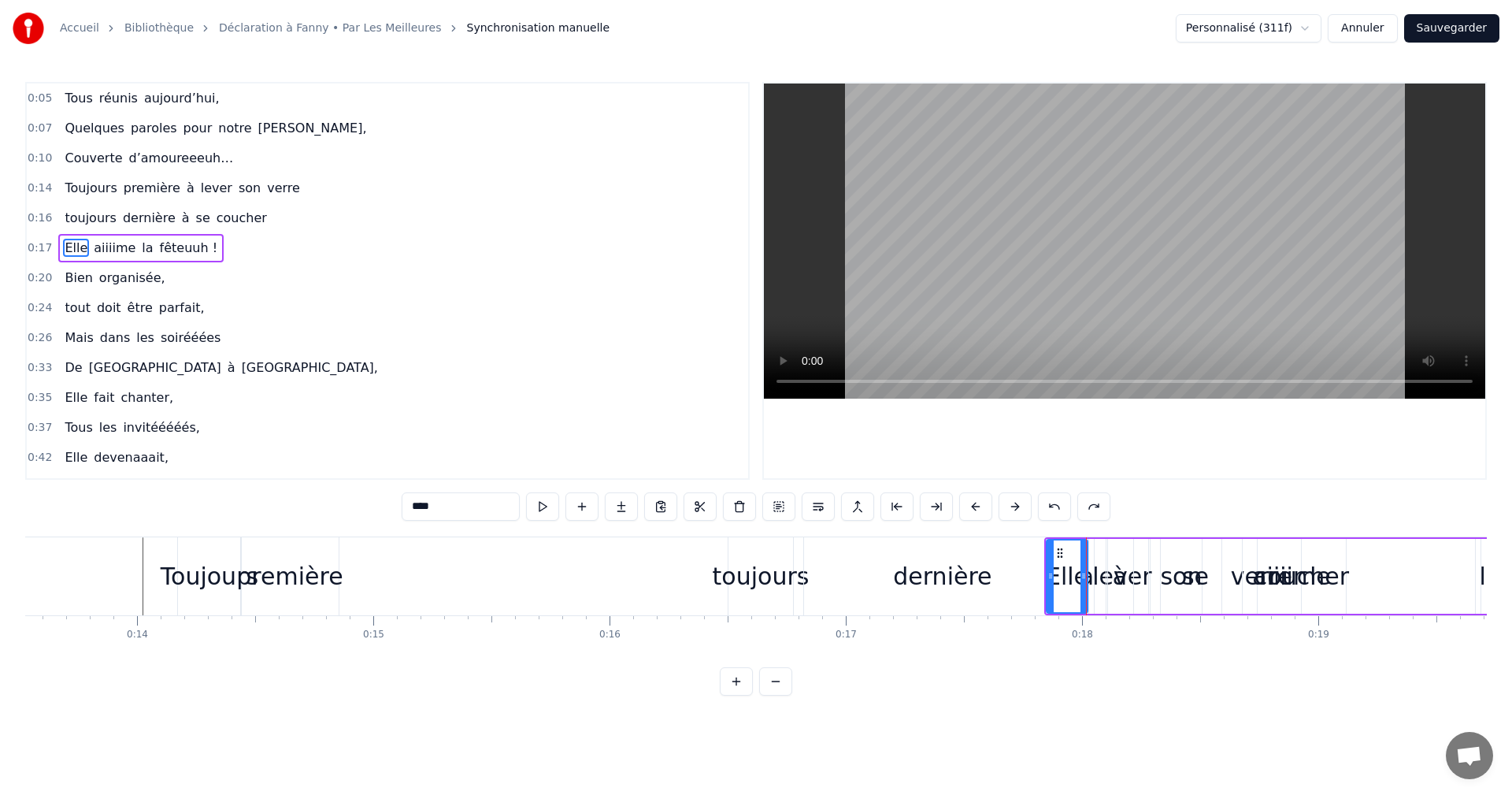
click at [44, 245] on span "0:17" at bounding box center [40, 249] width 24 height 15
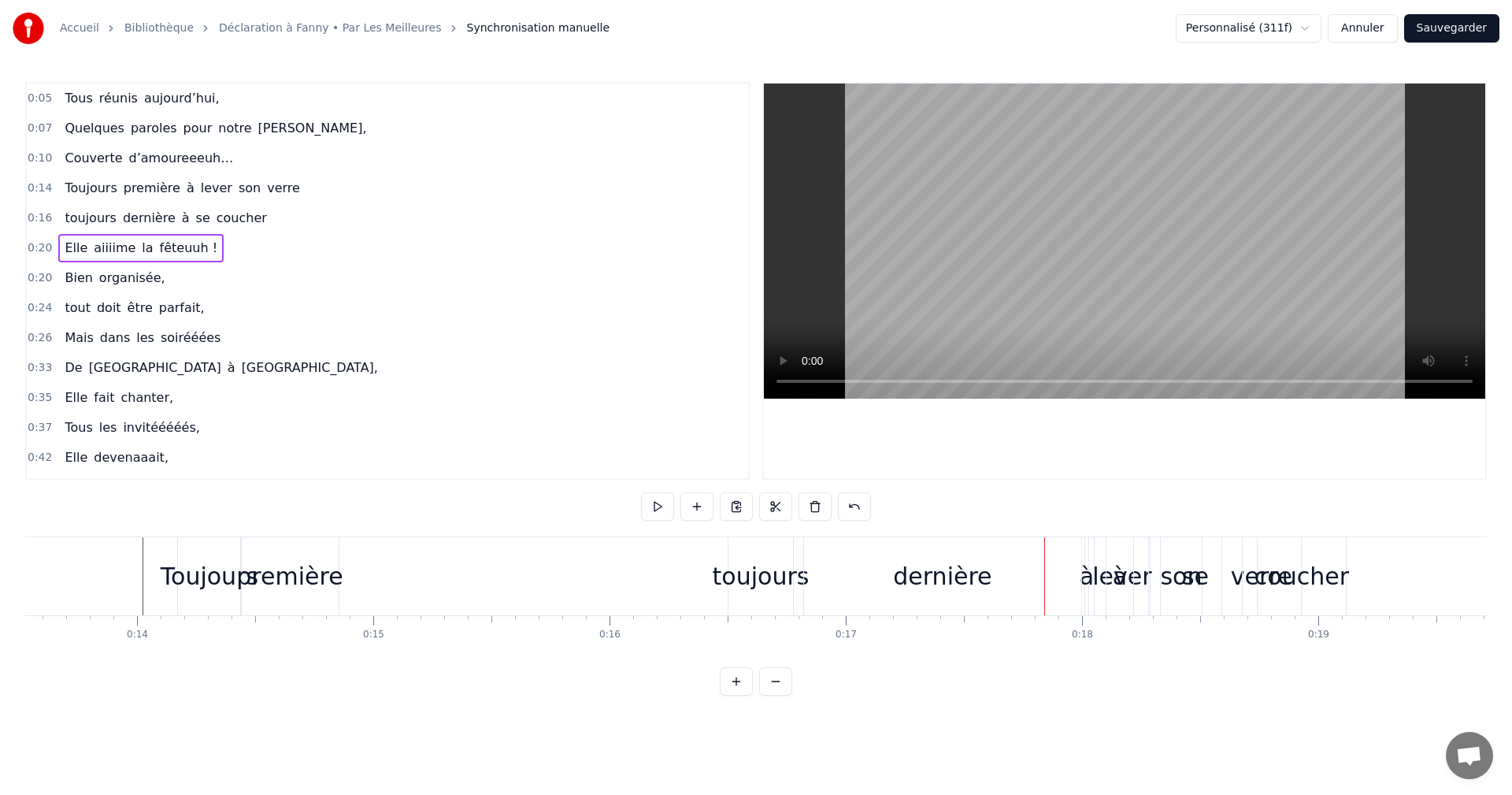
click at [38, 220] on span "0:16" at bounding box center [40, 219] width 24 height 15
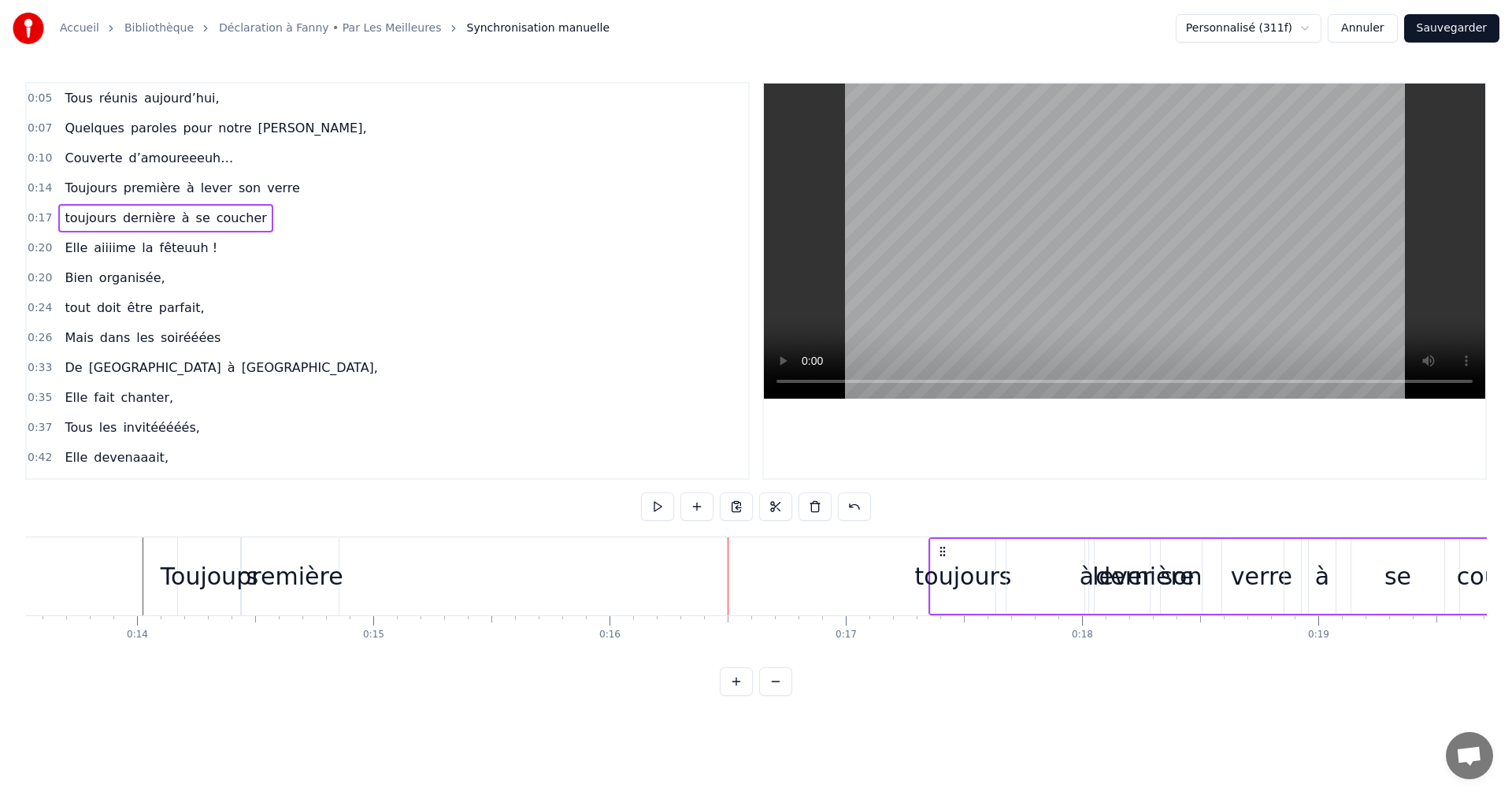
click at [45, 189] on span "0:14" at bounding box center [40, 189] width 24 height 15
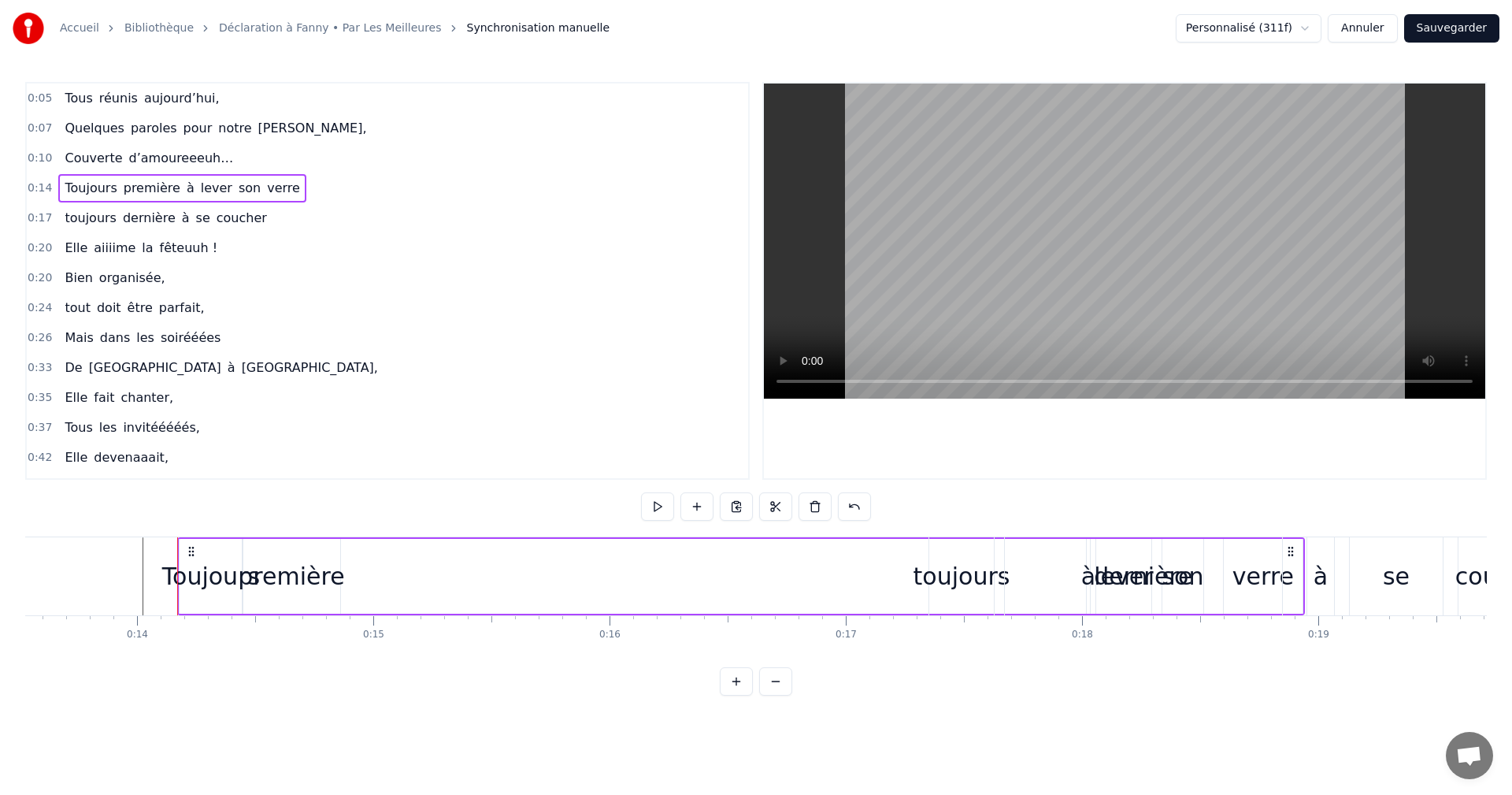
click at [185, 188] on span "à" at bounding box center [189, 189] width 11 height 19
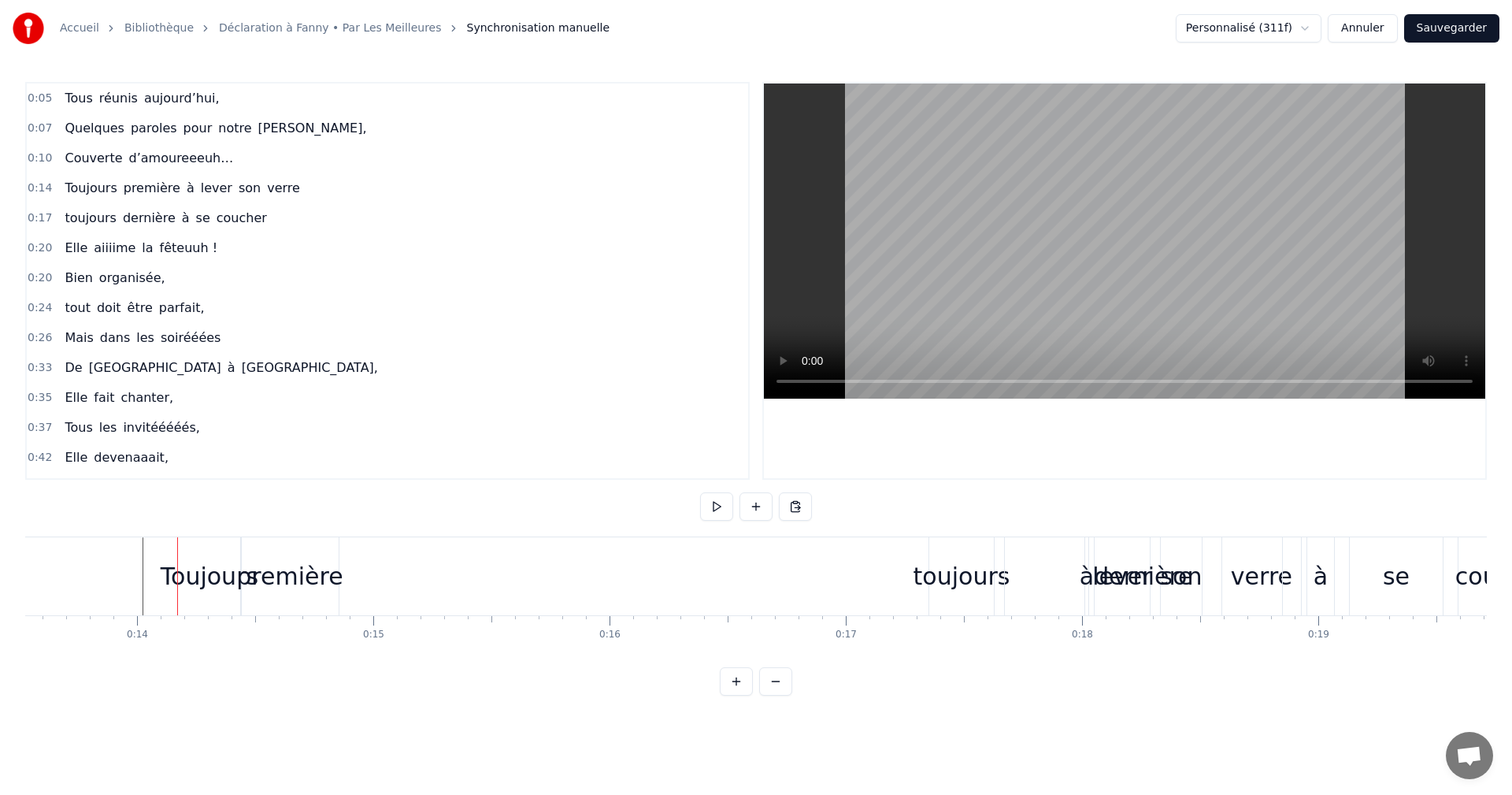
click at [185, 188] on span "à" at bounding box center [189, 188] width 11 height 18
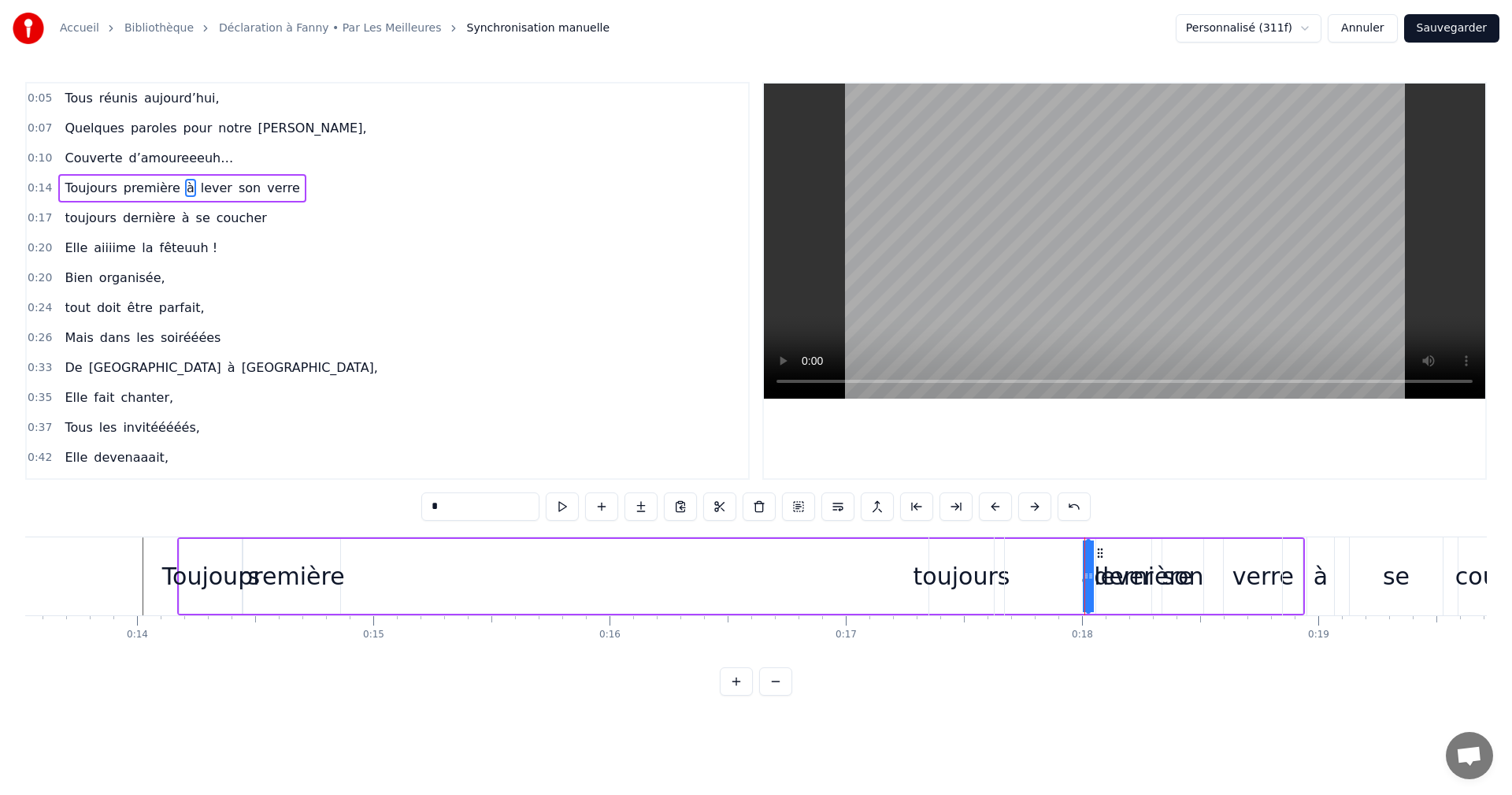
click at [145, 191] on span "première" at bounding box center [152, 188] width 60 height 18
click at [185, 191] on span "à" at bounding box center [189, 188] width 11 height 18
click at [199, 190] on span "lever" at bounding box center [217, 188] width 35 height 18
type input "*****"
click at [165, 189] on div "Toujours première à lever son verre" at bounding box center [182, 188] width 247 height 28
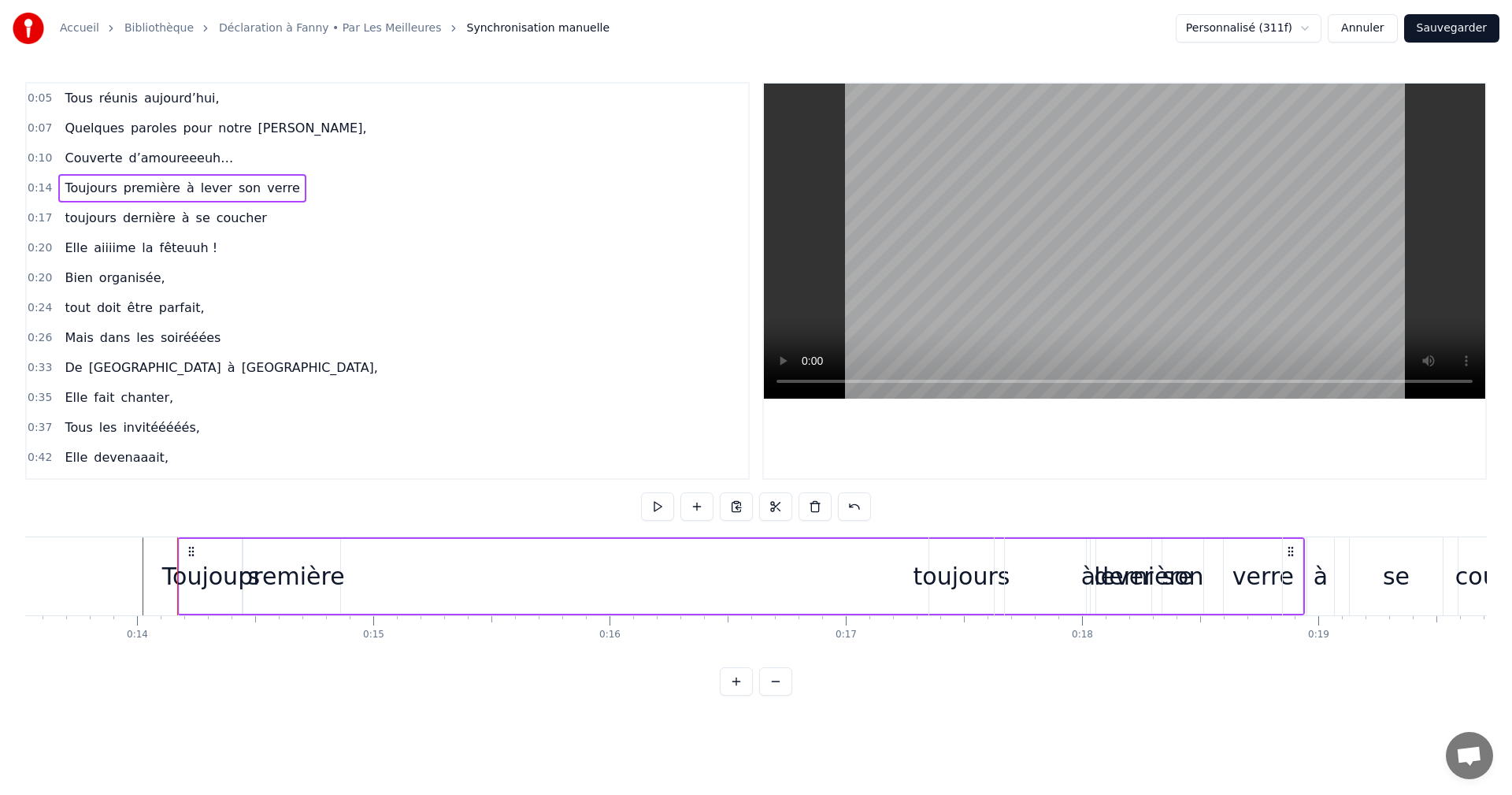
click at [185, 188] on span "à" at bounding box center [189, 188] width 11 height 18
click at [1096, 575] on div "dernière" at bounding box center [1144, 576] width 277 height 78
type input "********"
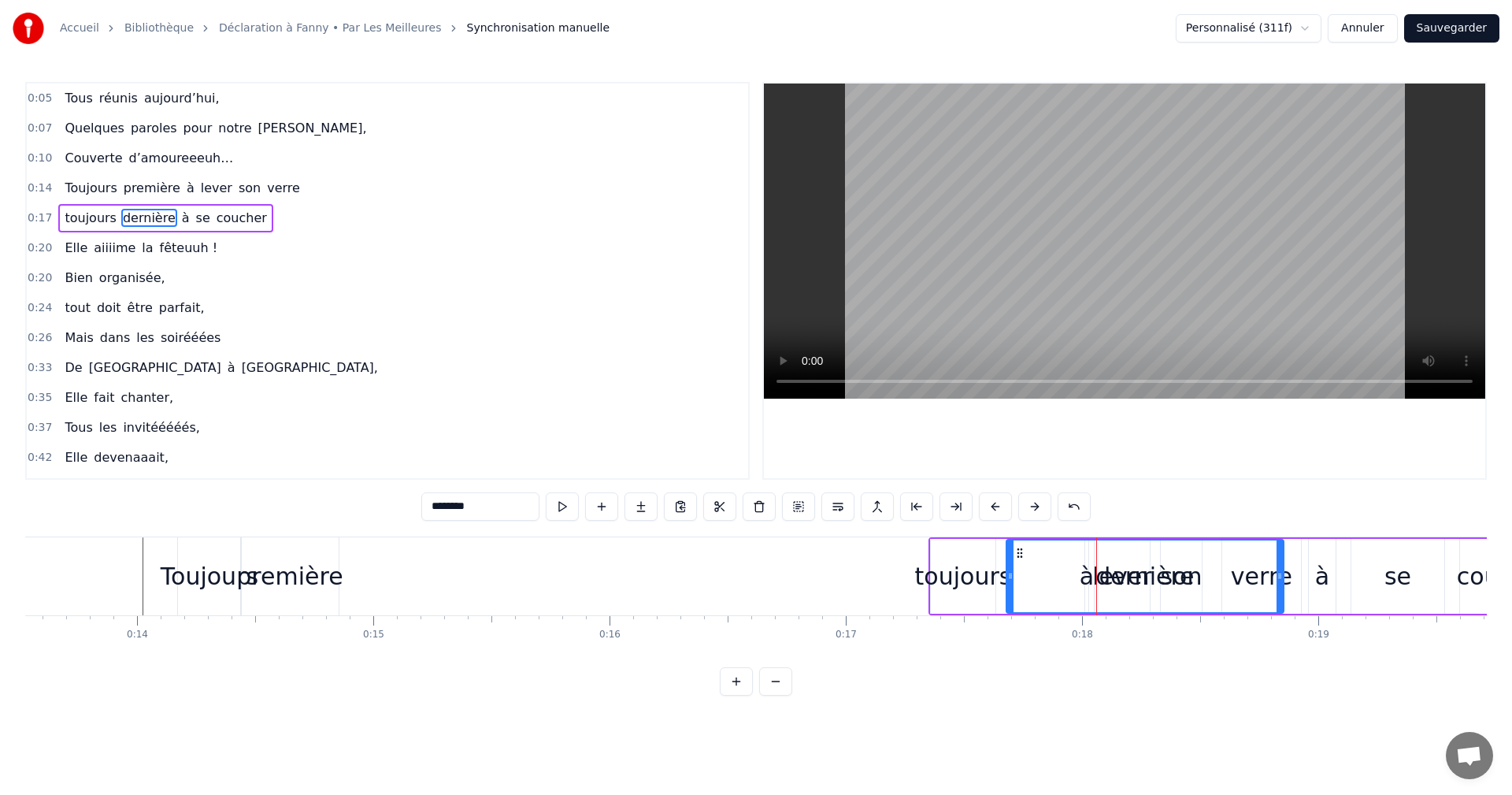
click at [1086, 576] on div "dernière" at bounding box center [1145, 576] width 276 height 72
click at [1083, 580] on div "dernière" at bounding box center [1145, 576] width 276 height 72
click at [1023, 553] on circle at bounding box center [1023, 552] width 1 height 1
click at [49, 215] on div "0:17 toujours dernière à se coucher" at bounding box center [388, 218] width 721 height 30
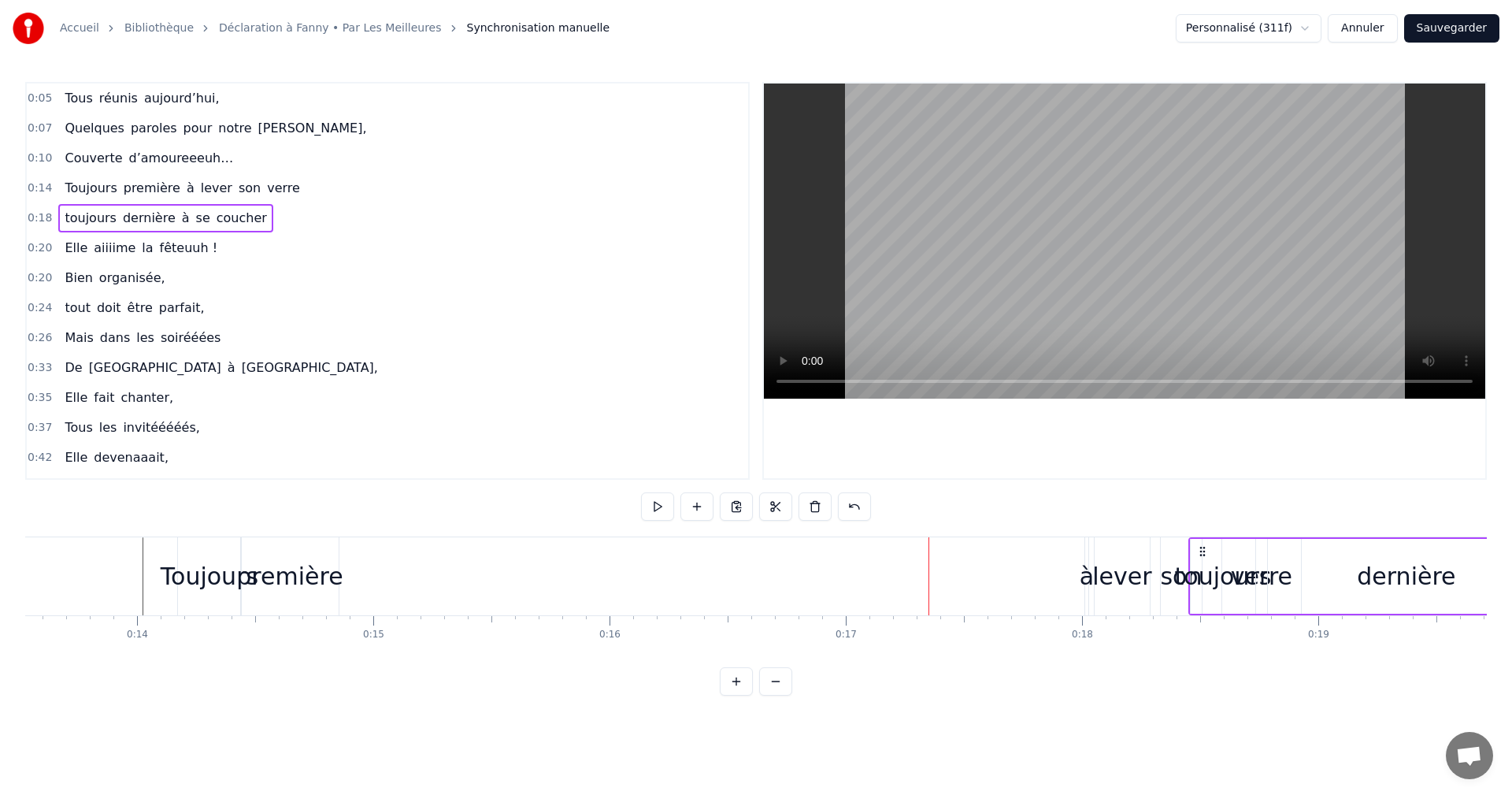
click at [42, 185] on span "0:14" at bounding box center [40, 189] width 24 height 15
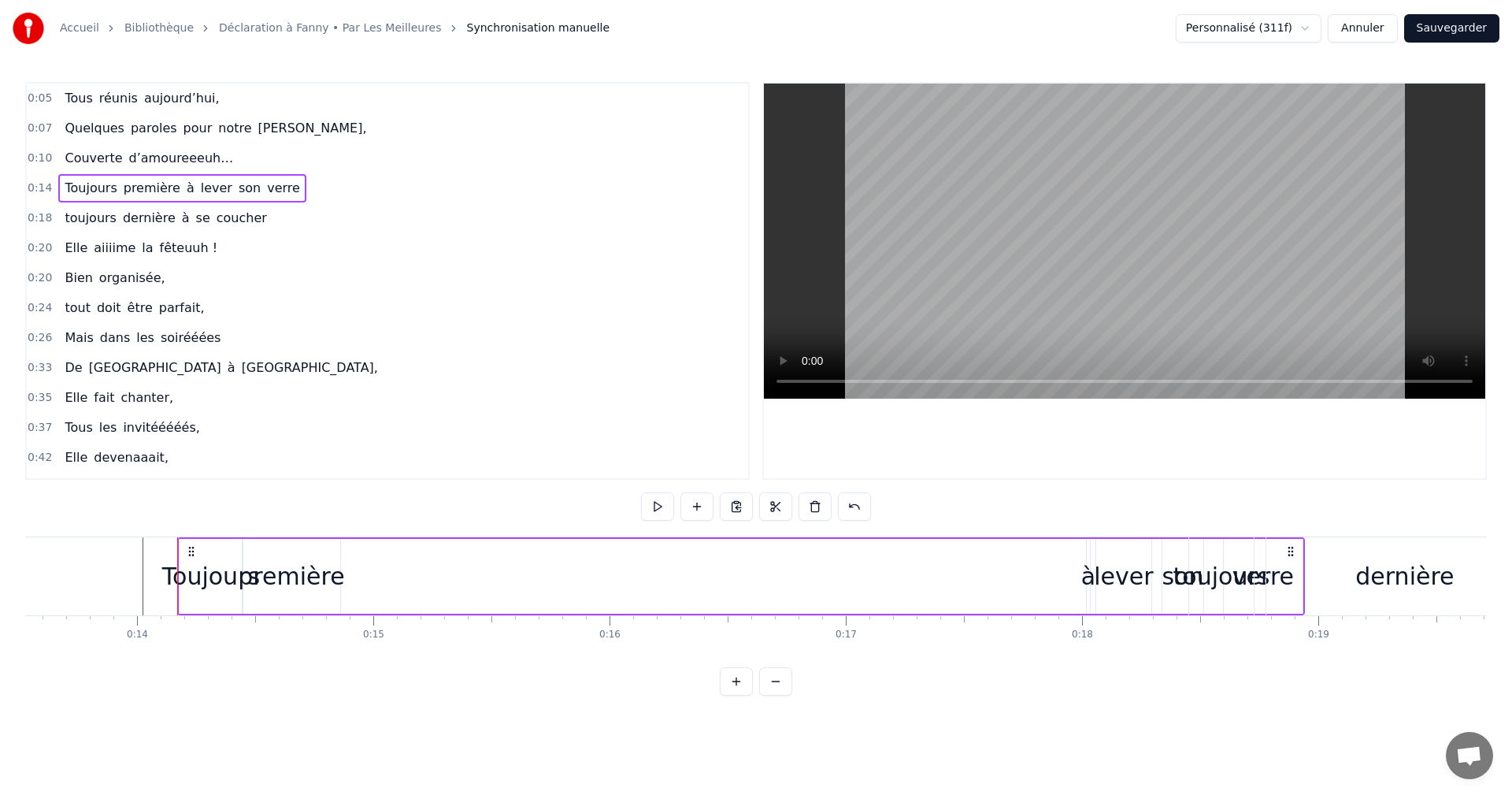
click at [185, 191] on span "à" at bounding box center [189, 188] width 11 height 18
drag, startPoint x: 1091, startPoint y: 578, endPoint x: 1101, endPoint y: 578, distance: 10.0
click at [1101, 578] on div "Toujours première à lever son verre" at bounding box center [741, 576] width 1128 height 78
click at [1090, 576] on div "à" at bounding box center [1091, 576] width 15 height 36
click at [1087, 575] on icon at bounding box center [1090, 575] width 7 height 13
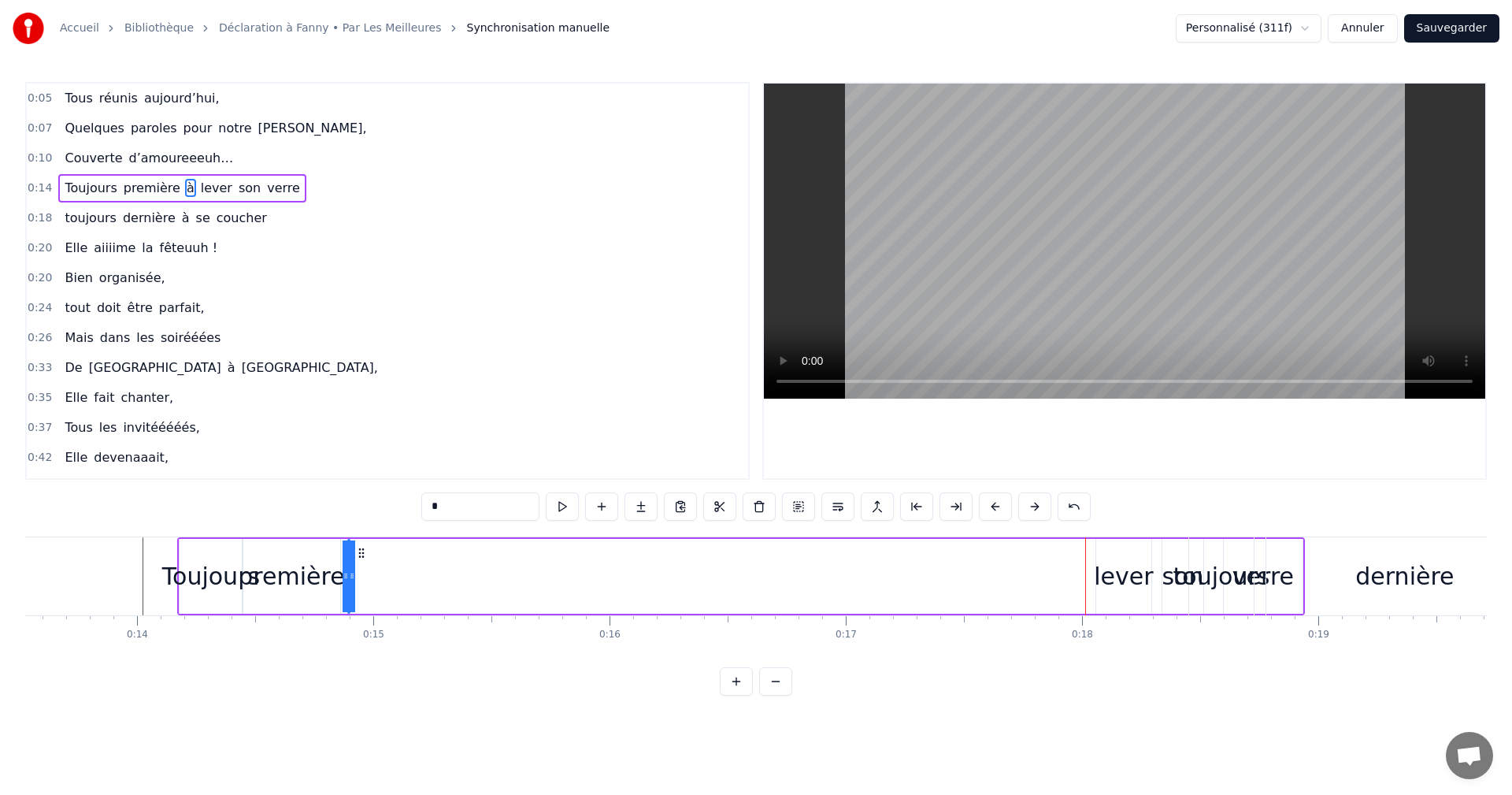
drag, startPoint x: 1103, startPoint y: 554, endPoint x: 358, endPoint y: 522, distance: 745.7
click at [358, 522] on div "0:05 Tous réunis aujourd’hui, 0:07 Quelques paroles pour notre Fanny, 0:10 Couv…" at bounding box center [756, 389] width 1462 height 614
drag, startPoint x: 351, startPoint y: 576, endPoint x: 361, endPoint y: 576, distance: 10.0
click at [361, 576] on div "Toujours première à lever son verre" at bounding box center [741, 576] width 1128 height 78
click at [349, 576] on div "à" at bounding box center [347, 576] width 15 height 36
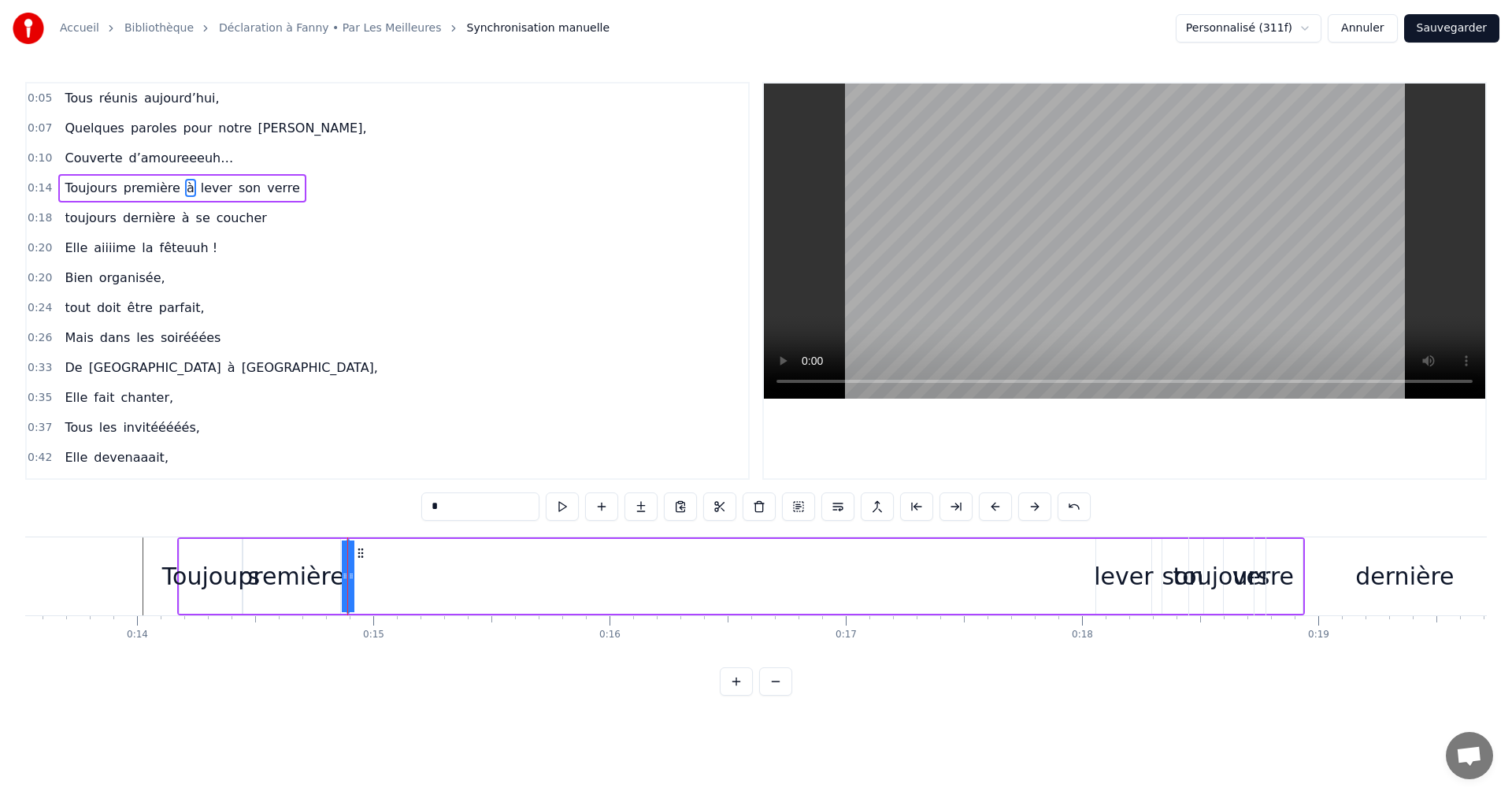
click at [1120, 576] on div "lever" at bounding box center [1123, 576] width 59 height 36
drag, startPoint x: 1109, startPoint y: 555, endPoint x: 399, endPoint y: 546, distance: 710.1
click at [437, 546] on icon at bounding box center [443, 552] width 13 height 13
click at [237, 189] on span "son" at bounding box center [249, 188] width 25 height 18
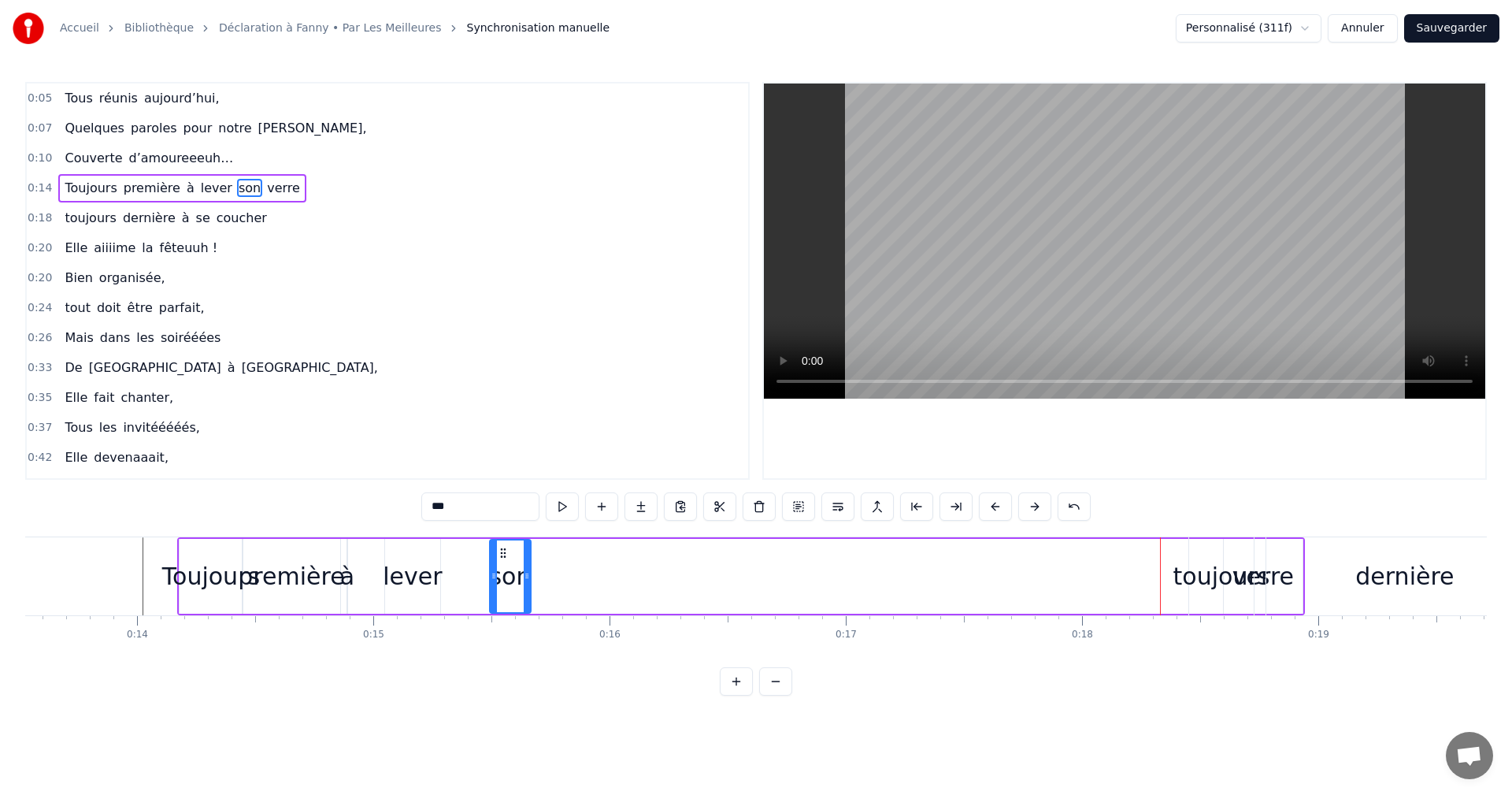
drag, startPoint x: 1175, startPoint y: 553, endPoint x: 504, endPoint y: 544, distance: 671.1
click at [504, 544] on div "son" at bounding box center [510, 576] width 40 height 72
click at [266, 190] on span "verre" at bounding box center [283, 188] width 36 height 18
type input "*****"
drag, startPoint x: 1236, startPoint y: 553, endPoint x: 1033, endPoint y: 545, distance: 203.2
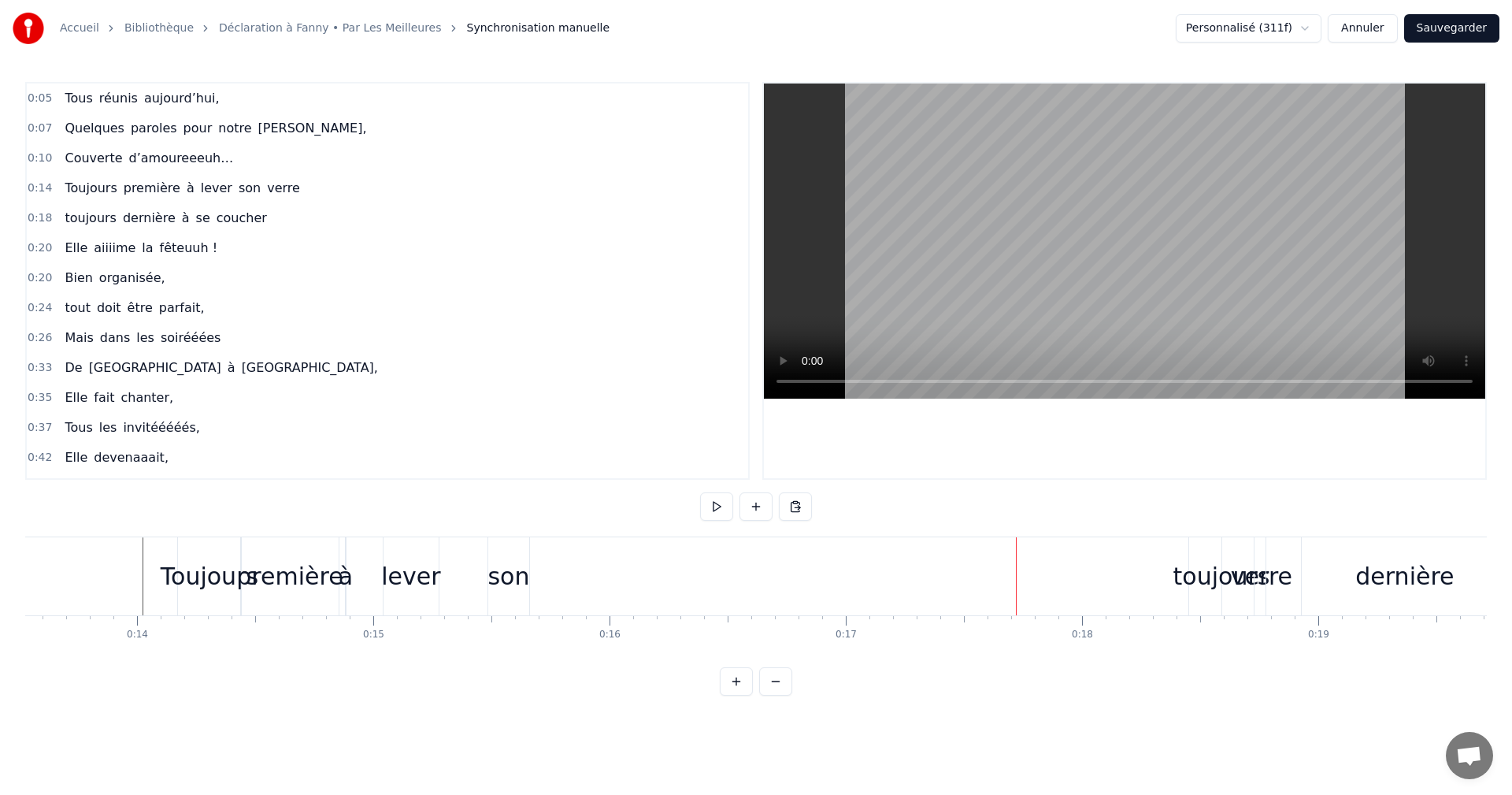
click at [240, 190] on div "Toujours première à lever son verre" at bounding box center [182, 188] width 247 height 28
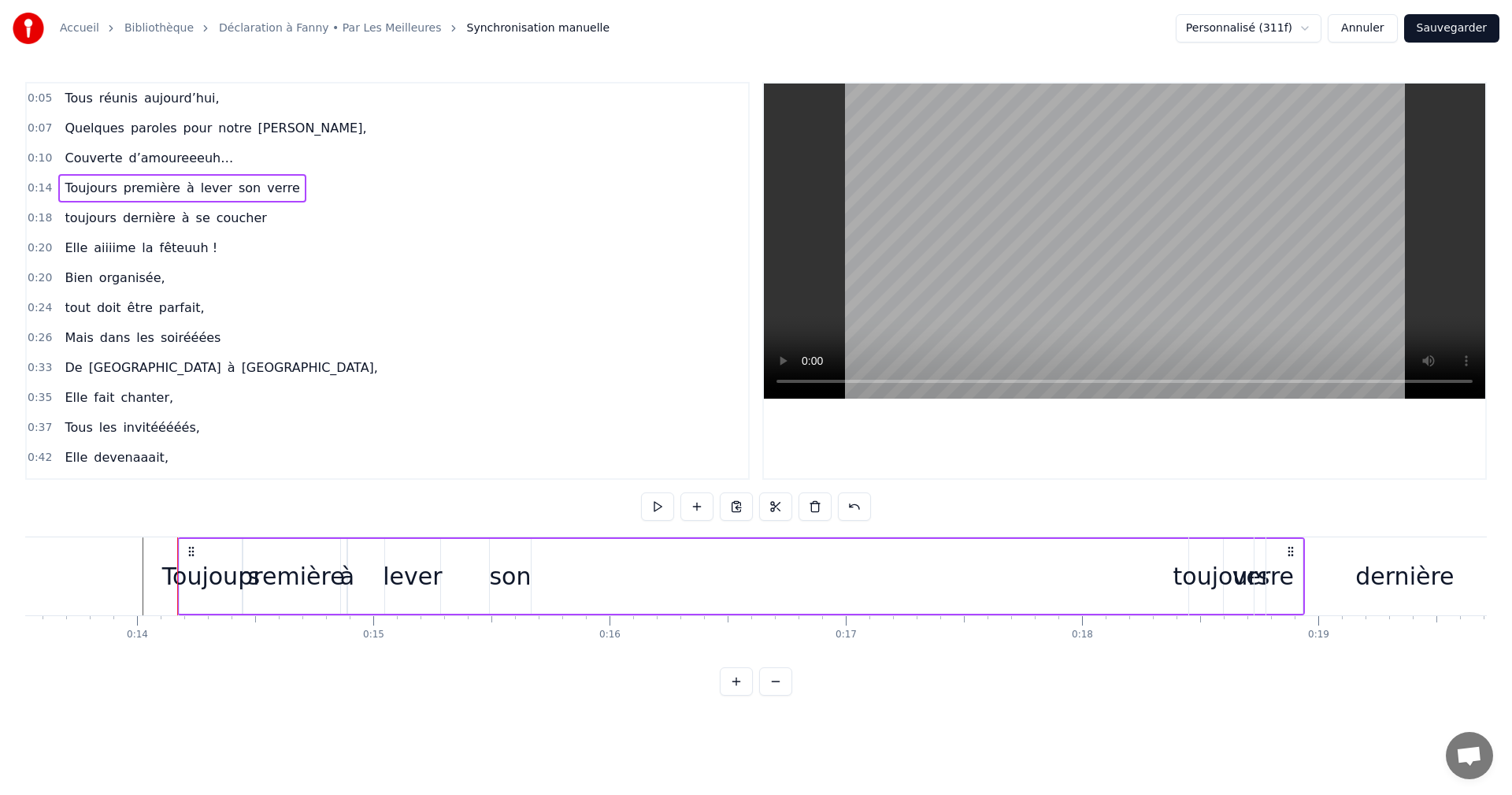
click at [266, 190] on span "verre" at bounding box center [283, 188] width 36 height 18
drag, startPoint x: 1236, startPoint y: 554, endPoint x: 1228, endPoint y: 555, distance: 8.1
click at [1228, 555] on div "toujours" at bounding box center [1221, 576] width 65 height 78
type input "********"
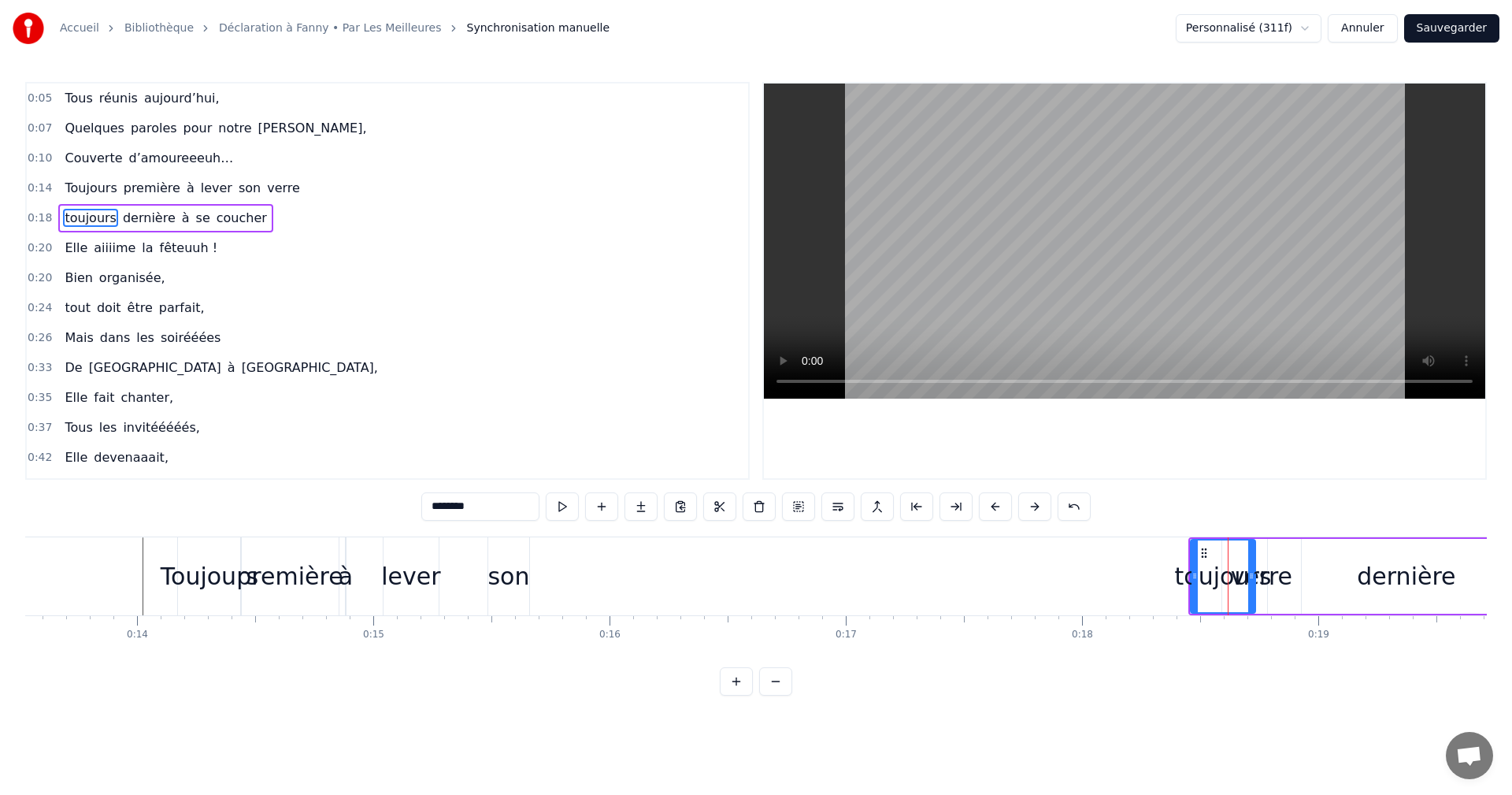
click at [38, 217] on span "0:18" at bounding box center [40, 219] width 24 height 15
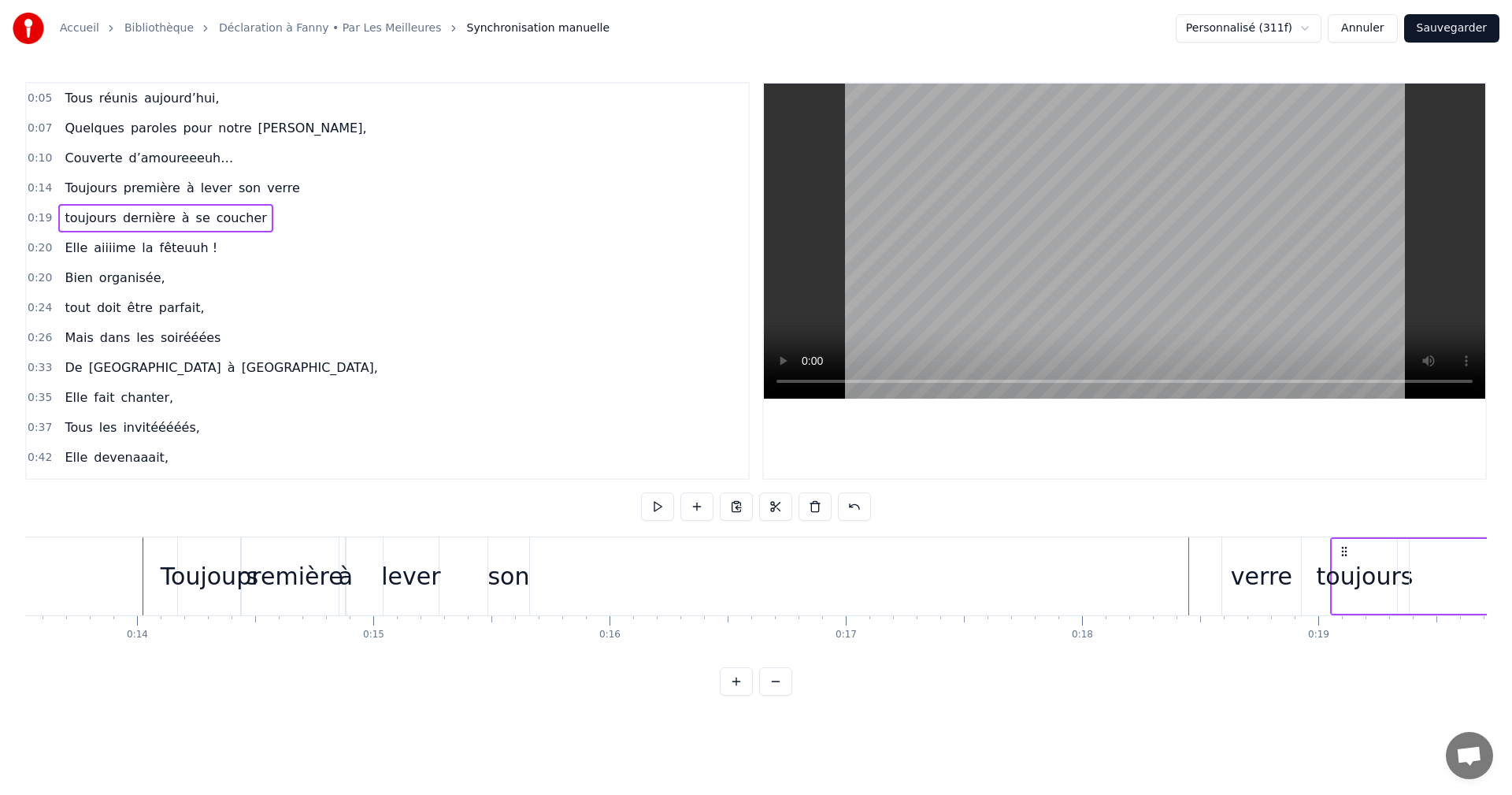
click at [31, 186] on span "0:14" at bounding box center [40, 189] width 24 height 15
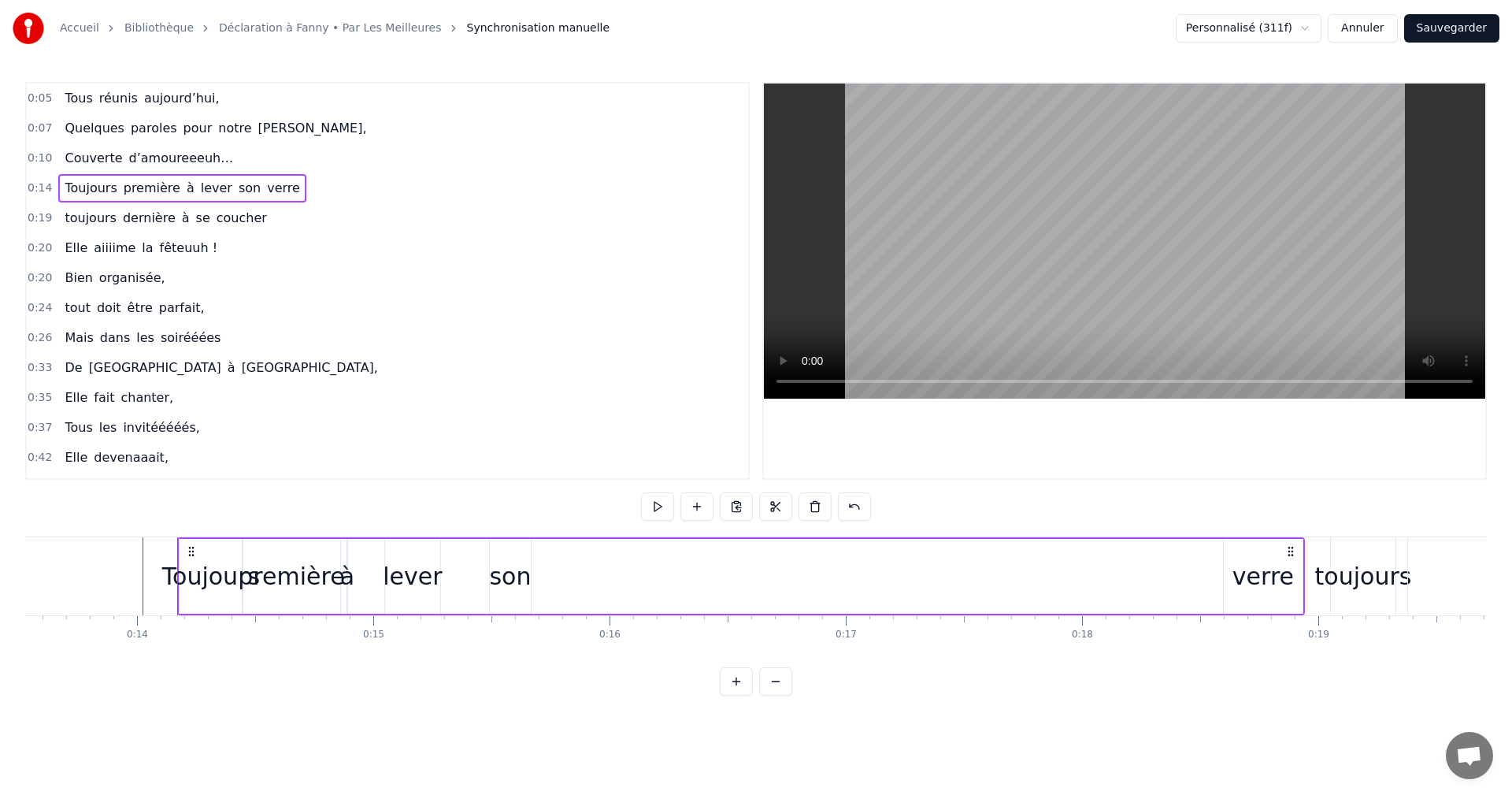
click at [266, 191] on span "verre" at bounding box center [283, 188] width 36 height 18
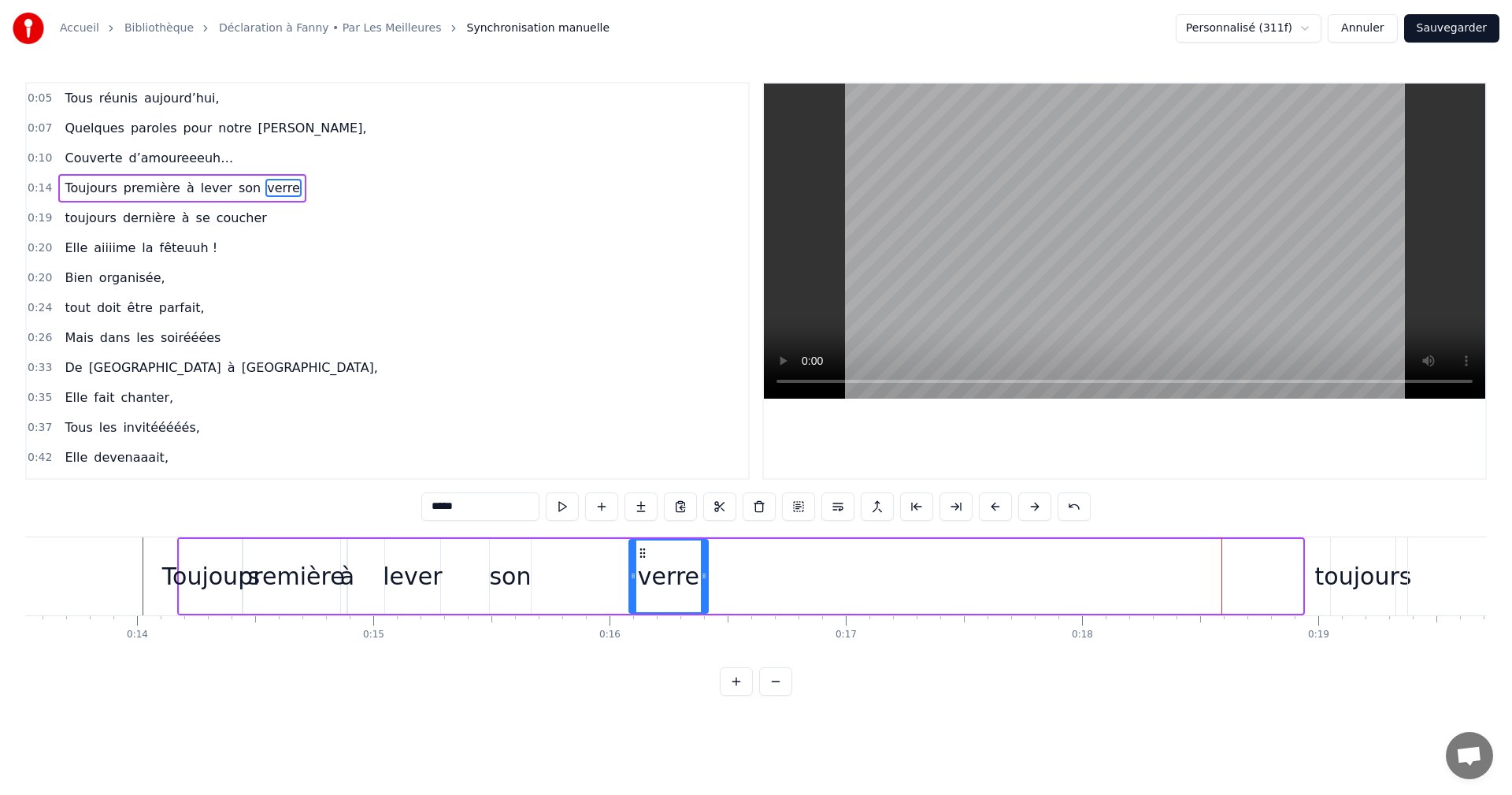
drag, startPoint x: 1236, startPoint y: 555, endPoint x: 624, endPoint y: 556, distance: 612.0
click at [636, 551] on icon at bounding box center [642, 552] width 13 height 13
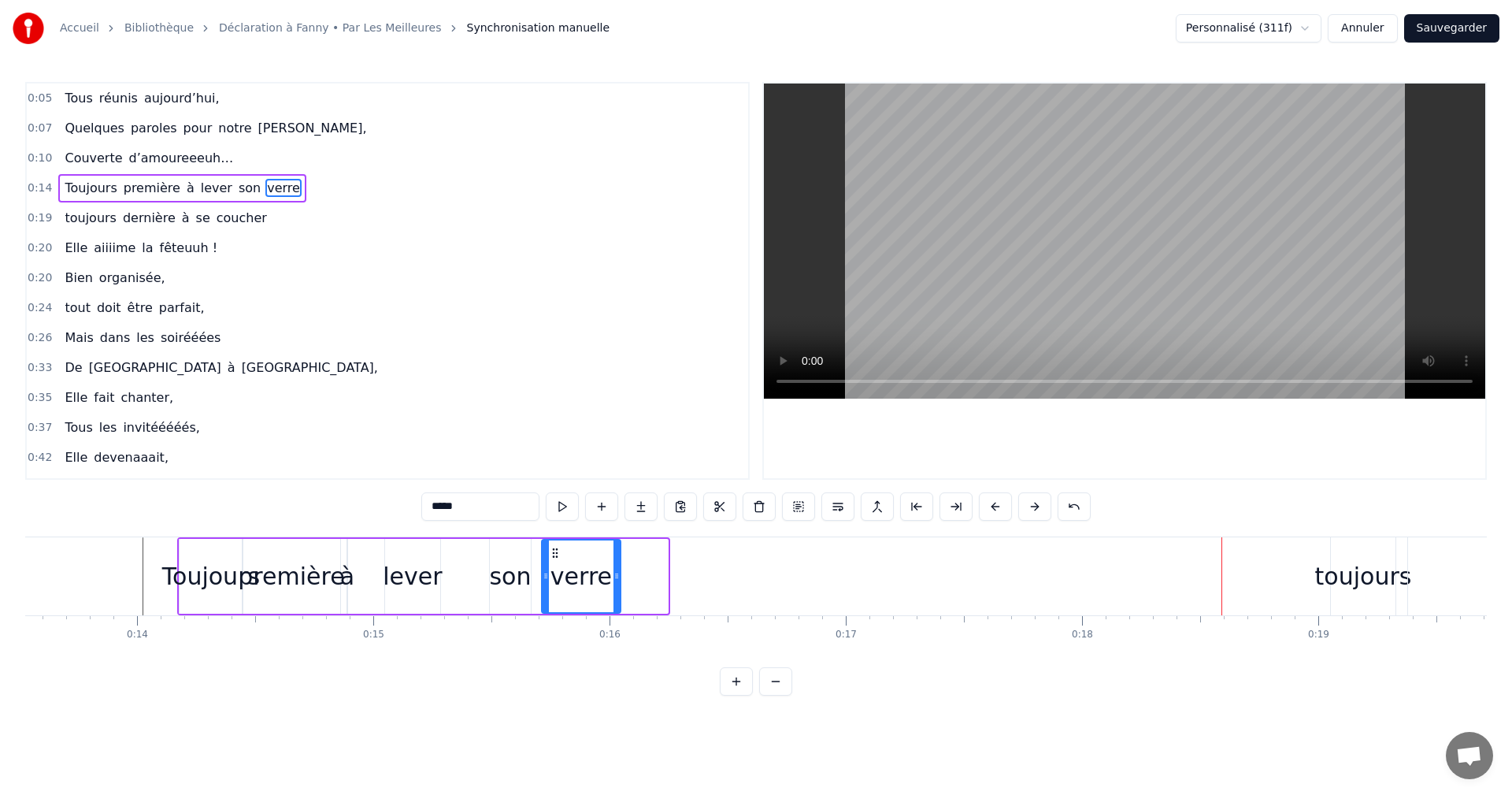
drag, startPoint x: 567, startPoint y: 553, endPoint x: 538, endPoint y: 565, distance: 31.4
click at [550, 554] on icon at bounding box center [555, 552] width 13 height 13
click at [509, 591] on div "son" at bounding box center [509, 576] width 42 height 36
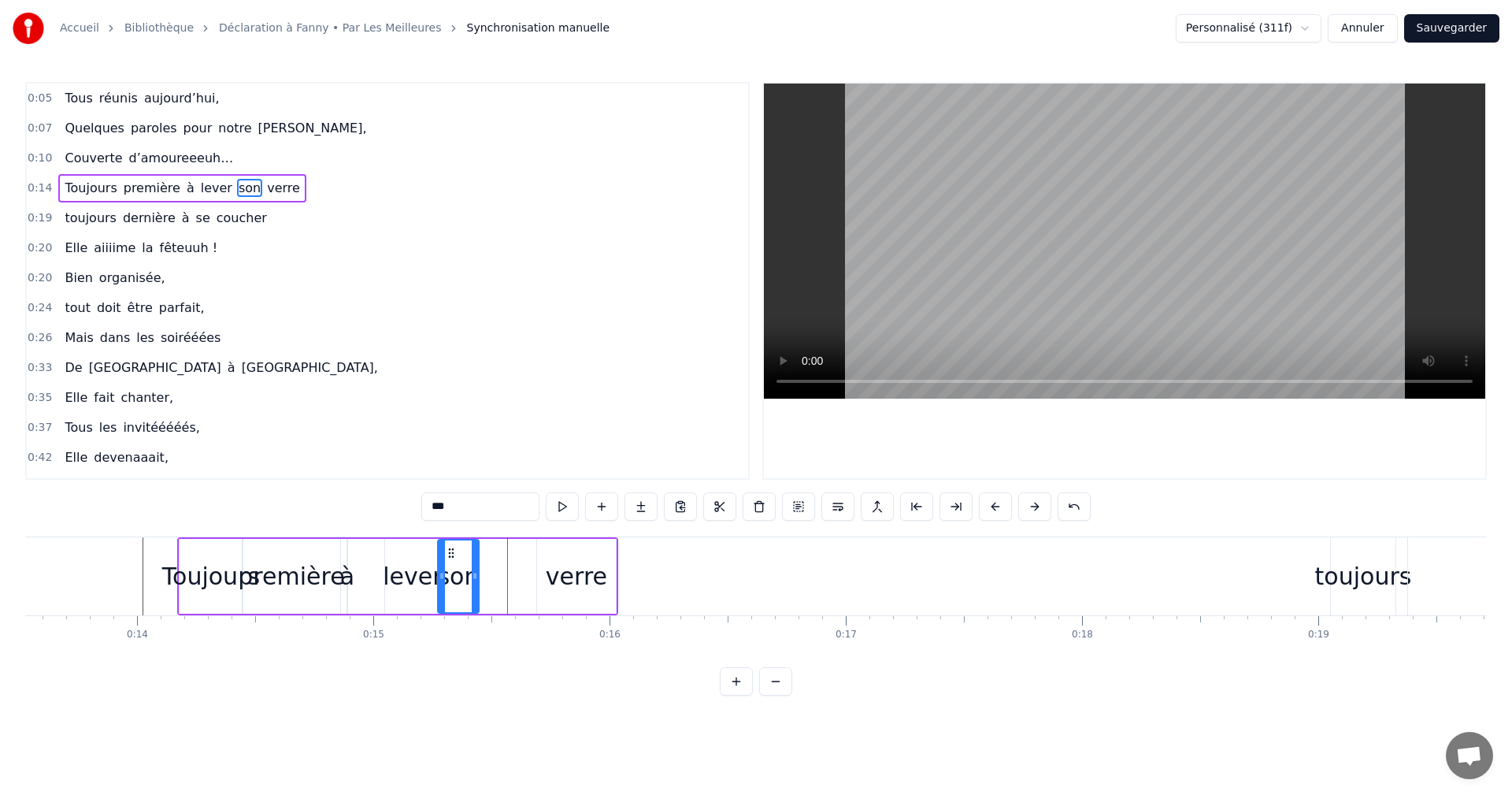
drag, startPoint x: 500, startPoint y: 555, endPoint x: 457, endPoint y: 561, distance: 43.4
click at [457, 561] on div "son" at bounding box center [458, 576] width 40 height 72
click at [589, 587] on div "verre" at bounding box center [577, 576] width 62 height 36
type input "*****"
drag, startPoint x: 551, startPoint y: 554, endPoint x: 524, endPoint y: 555, distance: 27.0
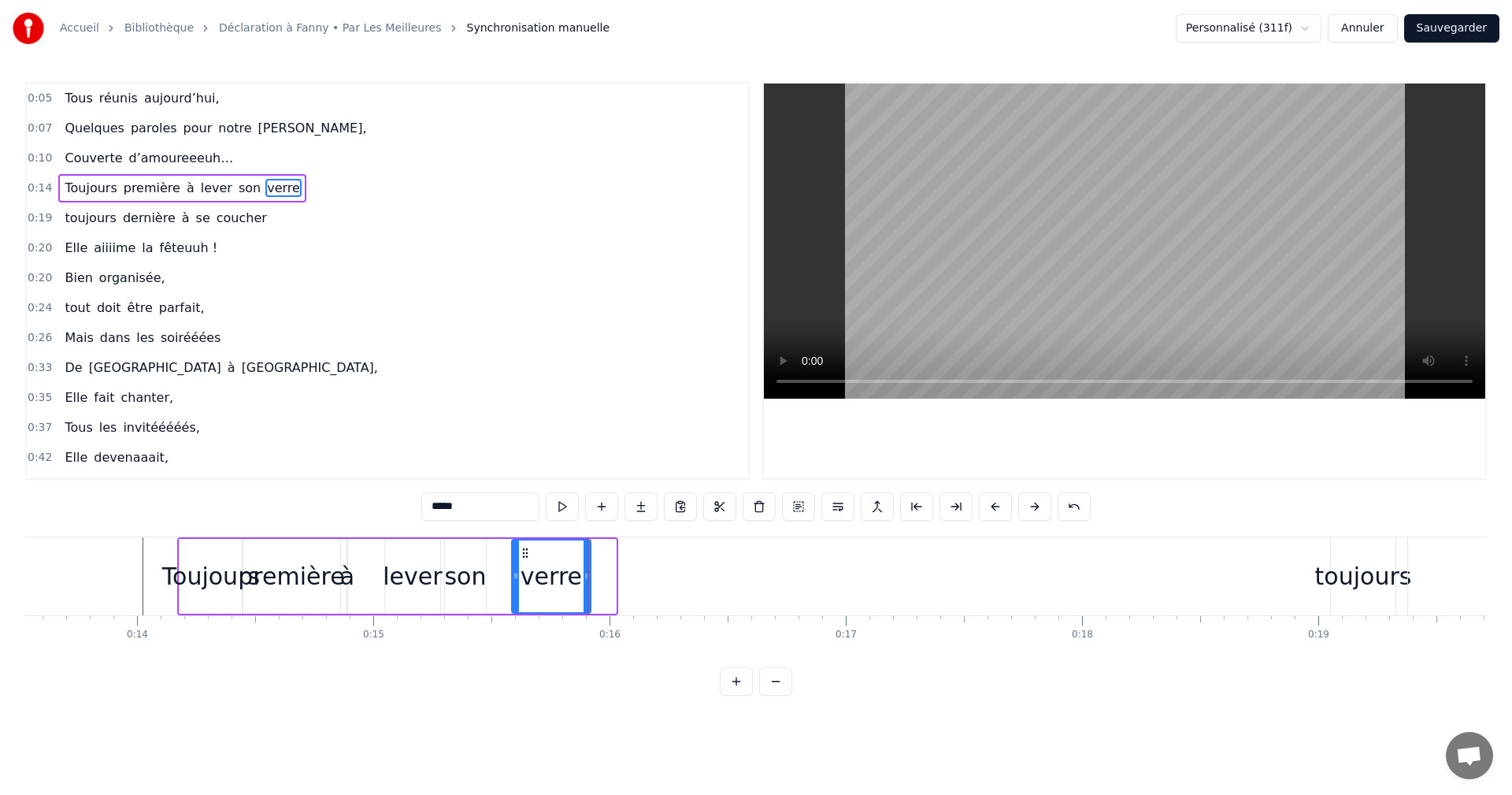
click at [524, 555] on icon at bounding box center [525, 552] width 13 height 13
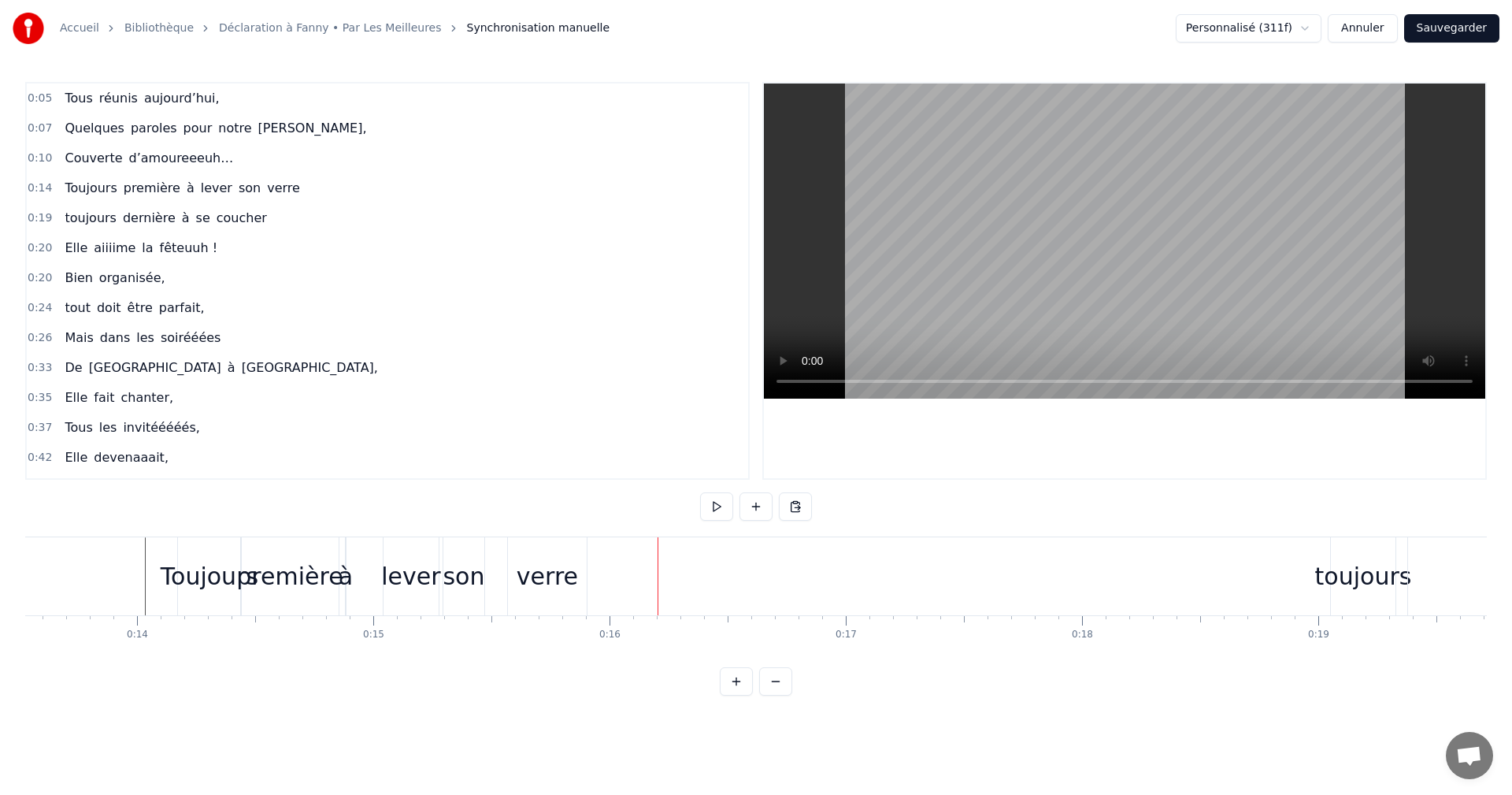
click at [207, 579] on div "Toujours" at bounding box center [209, 576] width 98 height 36
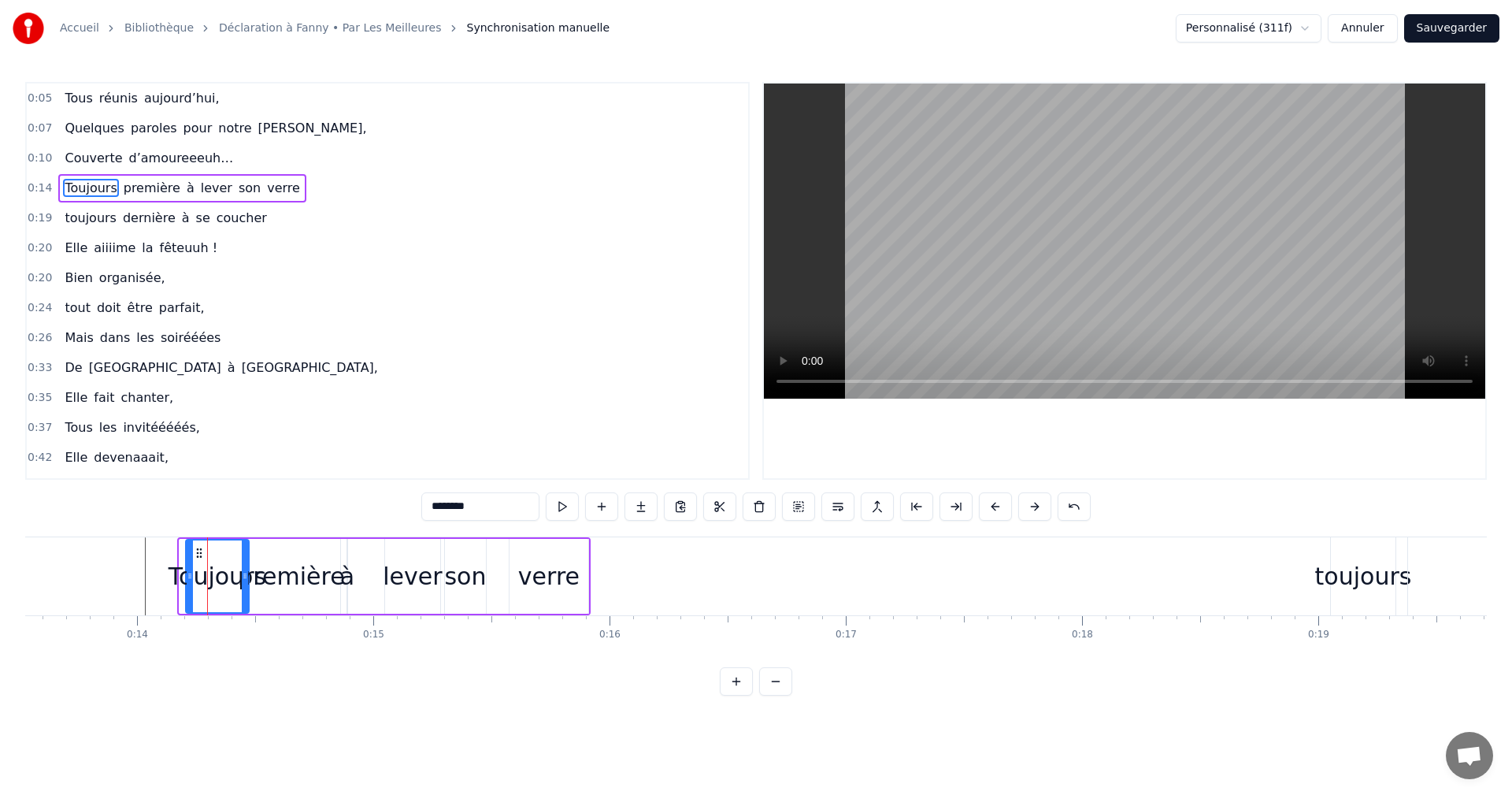
click at [197, 555] on icon at bounding box center [199, 552] width 13 height 13
click at [302, 584] on div "première" at bounding box center [291, 576] width 106 height 36
type input "********"
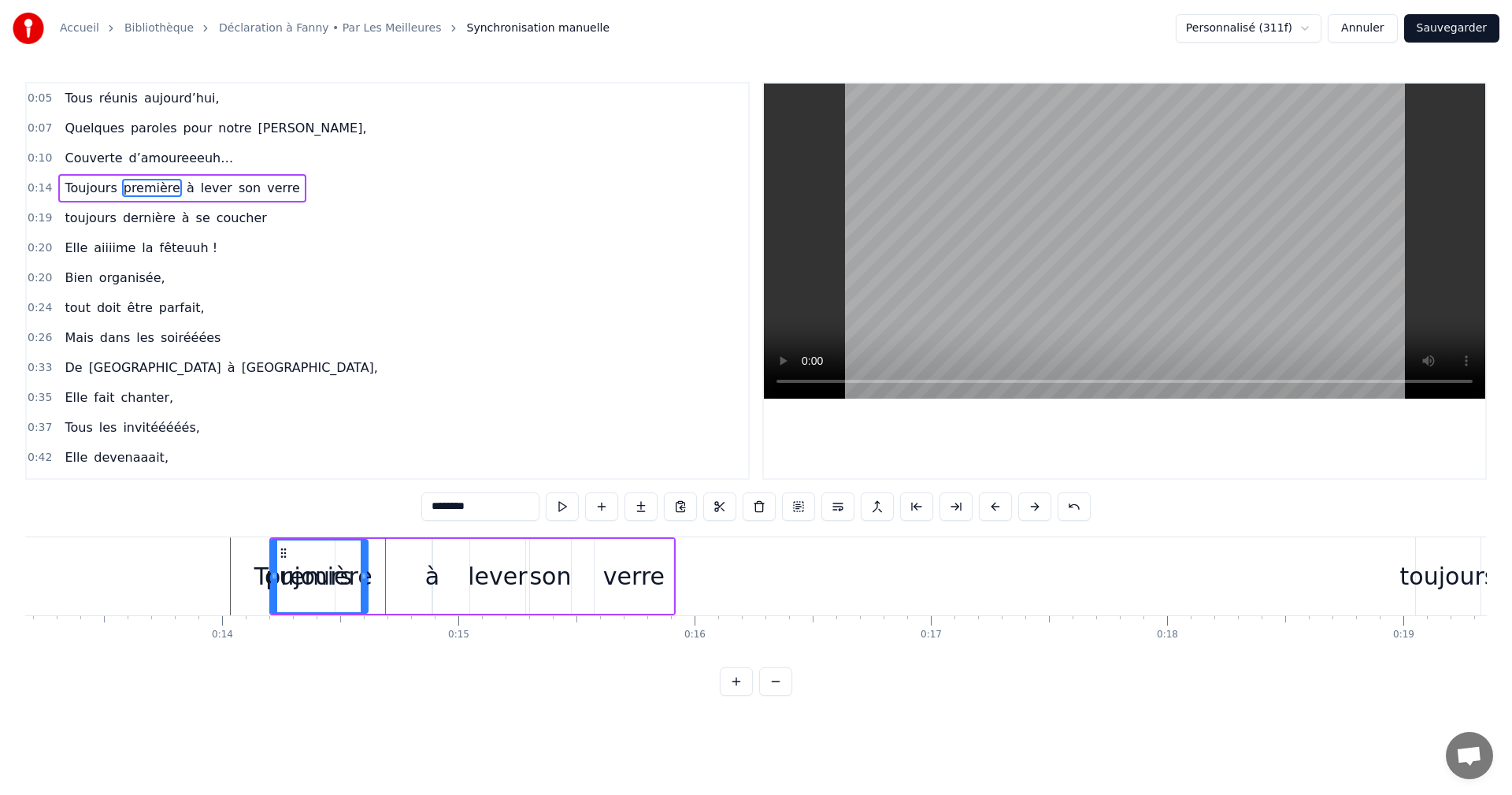
click at [281, 549] on circle at bounding box center [281, 548] width 1 height 1
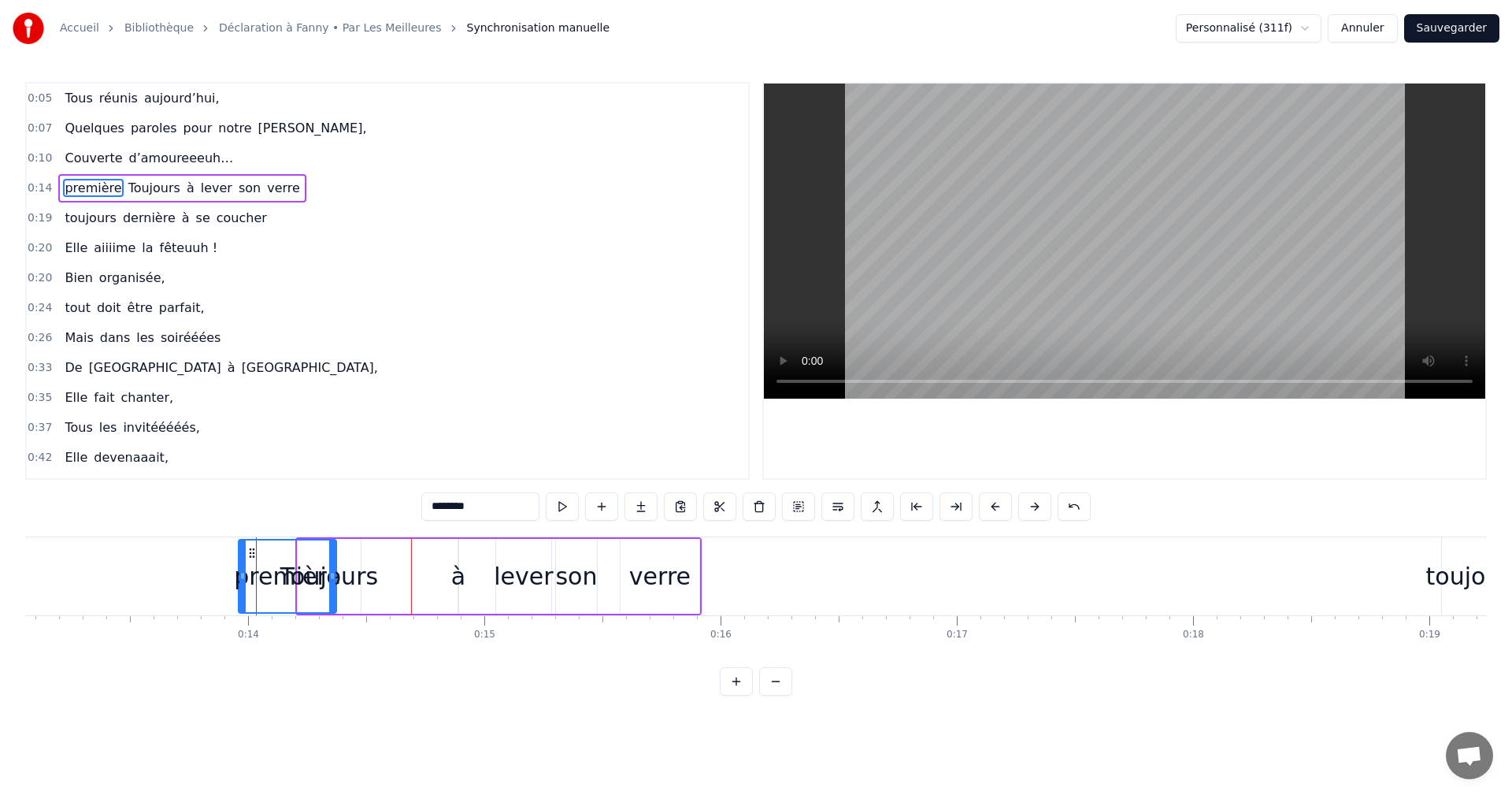
drag, startPoint x: 283, startPoint y: 554, endPoint x: 342, endPoint y: 565, distance: 60.0
click at [342, 565] on div "première Toujours à lever son verre" at bounding box center [499, 576] width 406 height 78
click at [852, 501] on button at bounding box center [855, 506] width 33 height 28
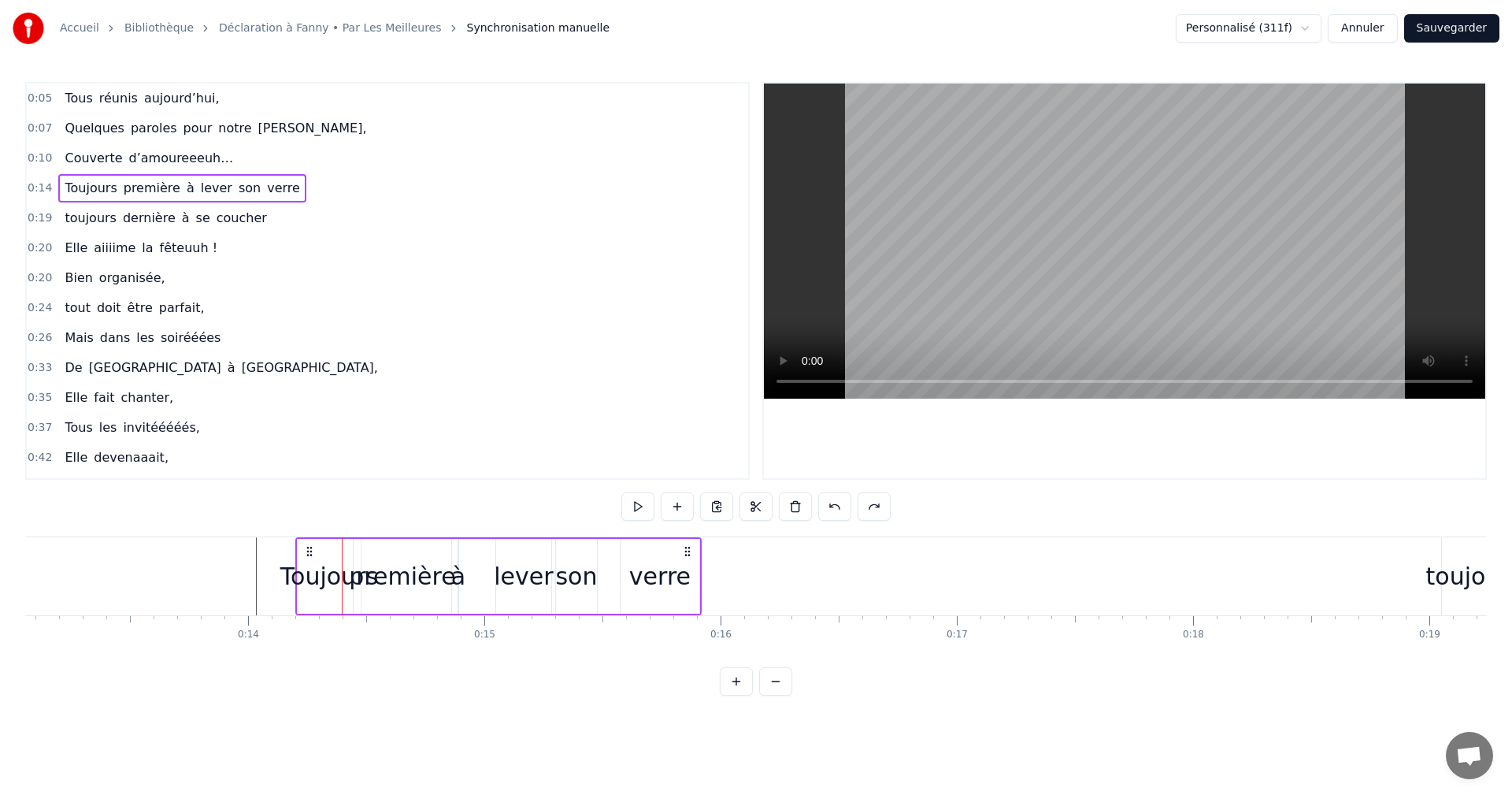
click at [819, 492] on button at bounding box center [835, 506] width 33 height 28
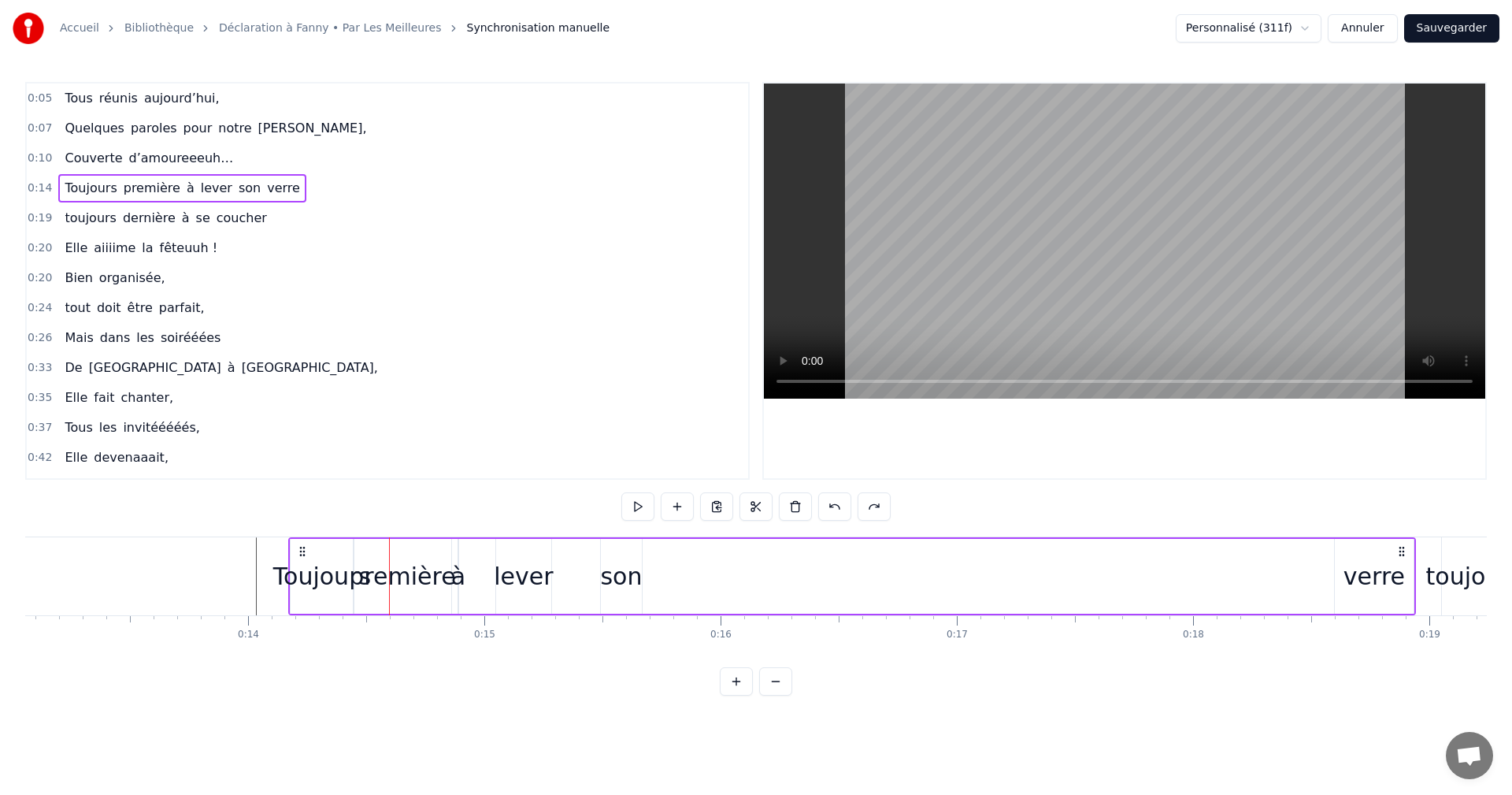
click at [32, 184] on span "0:14" at bounding box center [40, 189] width 24 height 15
click at [44, 156] on span "0:10" at bounding box center [40, 159] width 24 height 15
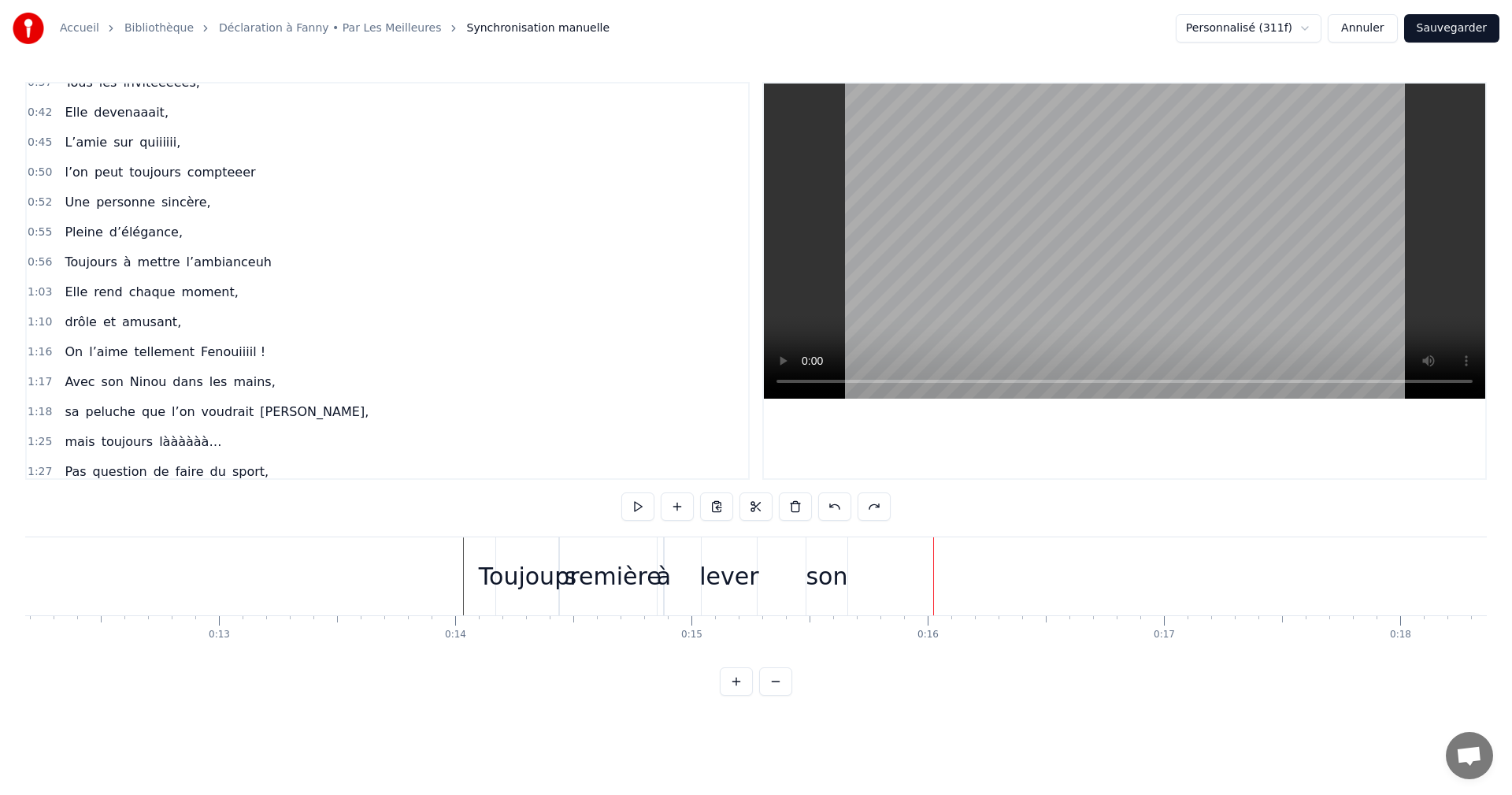
scroll to position [0, 2898]
click at [850, 574] on div "Toujours première à lever son verre" at bounding box center [1039, 576] width 1128 height 78
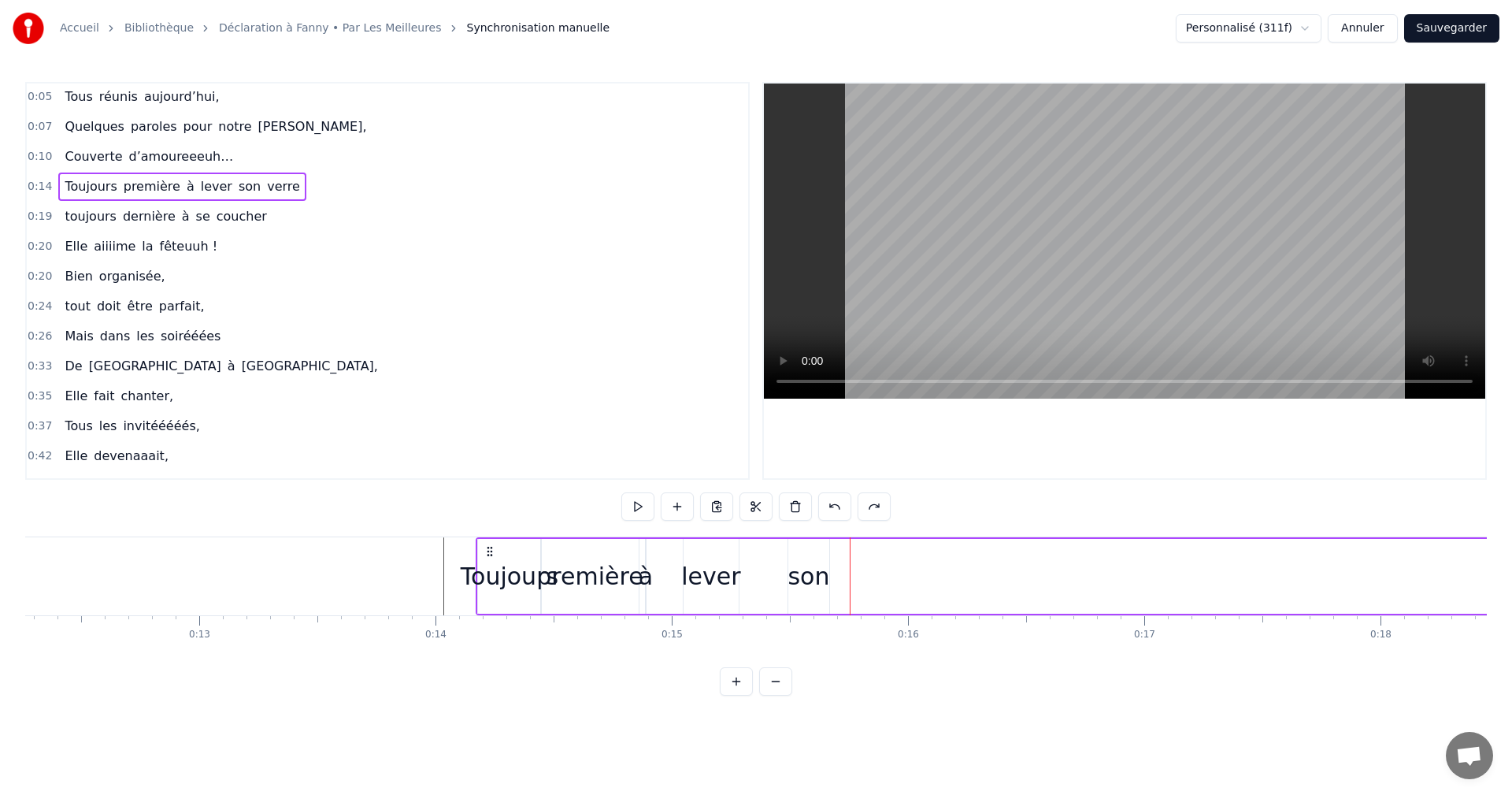
scroll to position [0, 0]
click at [266, 191] on span "verre" at bounding box center [283, 188] width 36 height 18
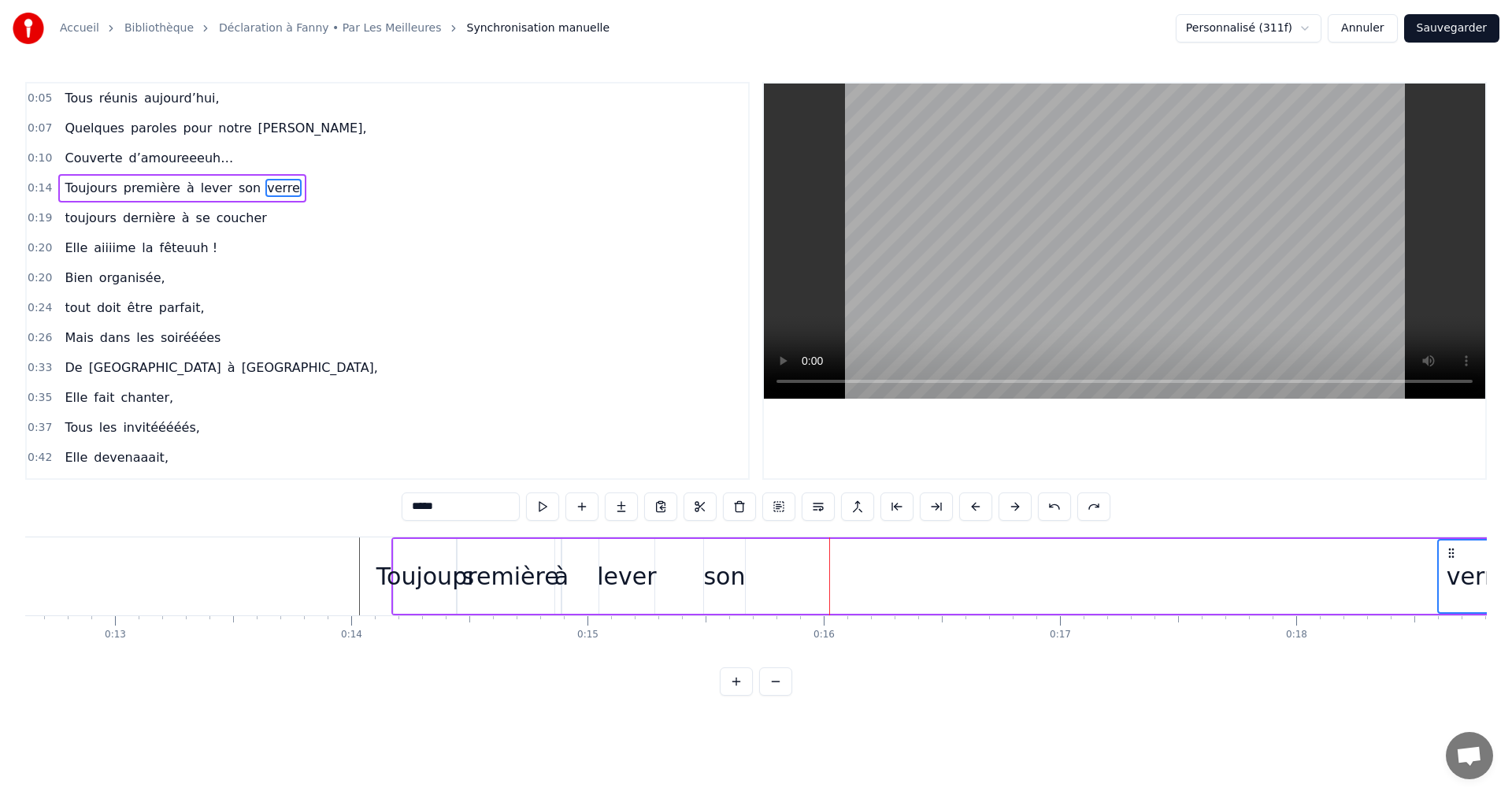
scroll to position [0, 3213]
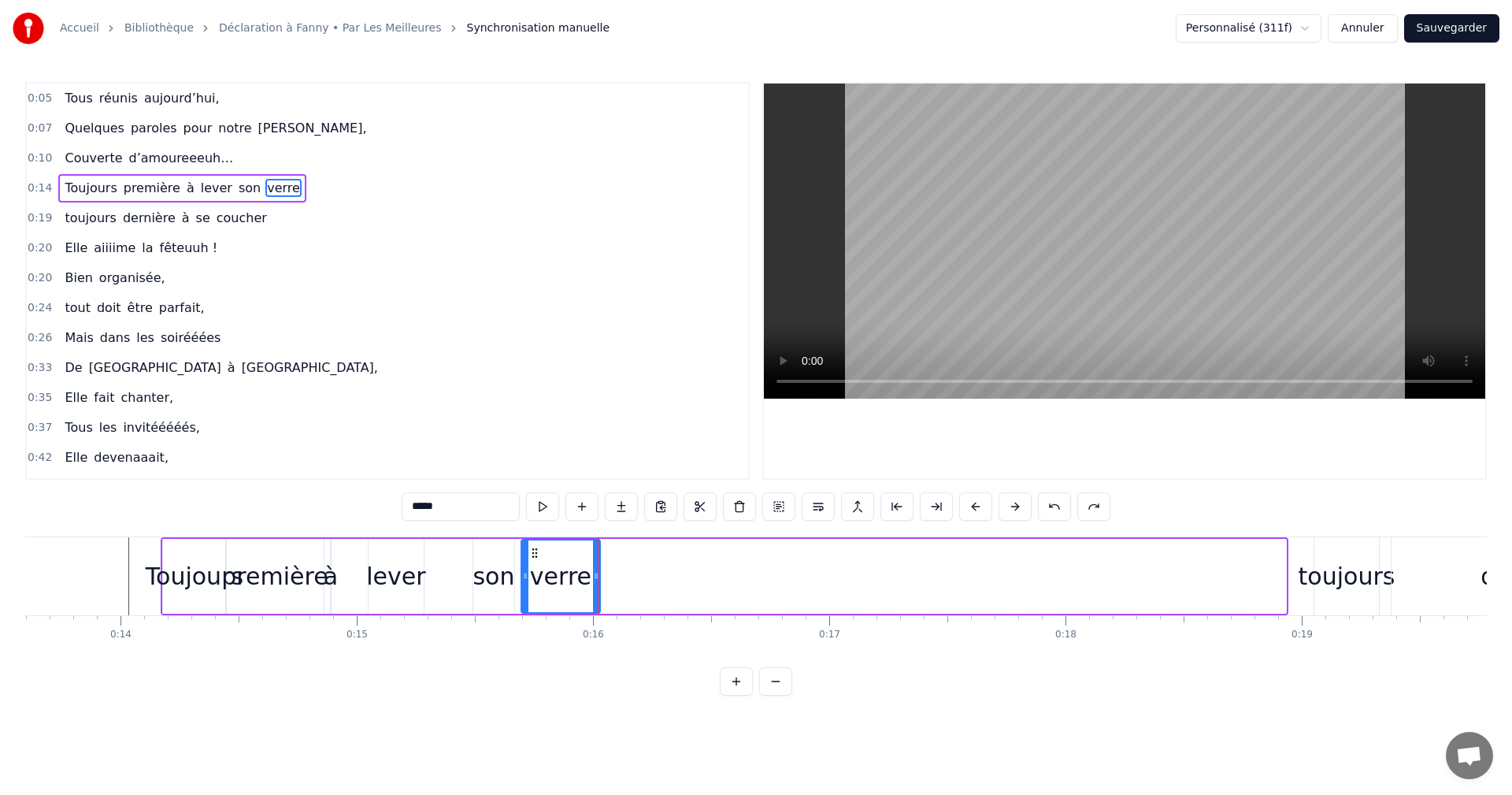
drag, startPoint x: 1219, startPoint y: 556, endPoint x: 533, endPoint y: 571, distance: 686.2
click at [533, 571] on div "verre" at bounding box center [561, 576] width 77 height 72
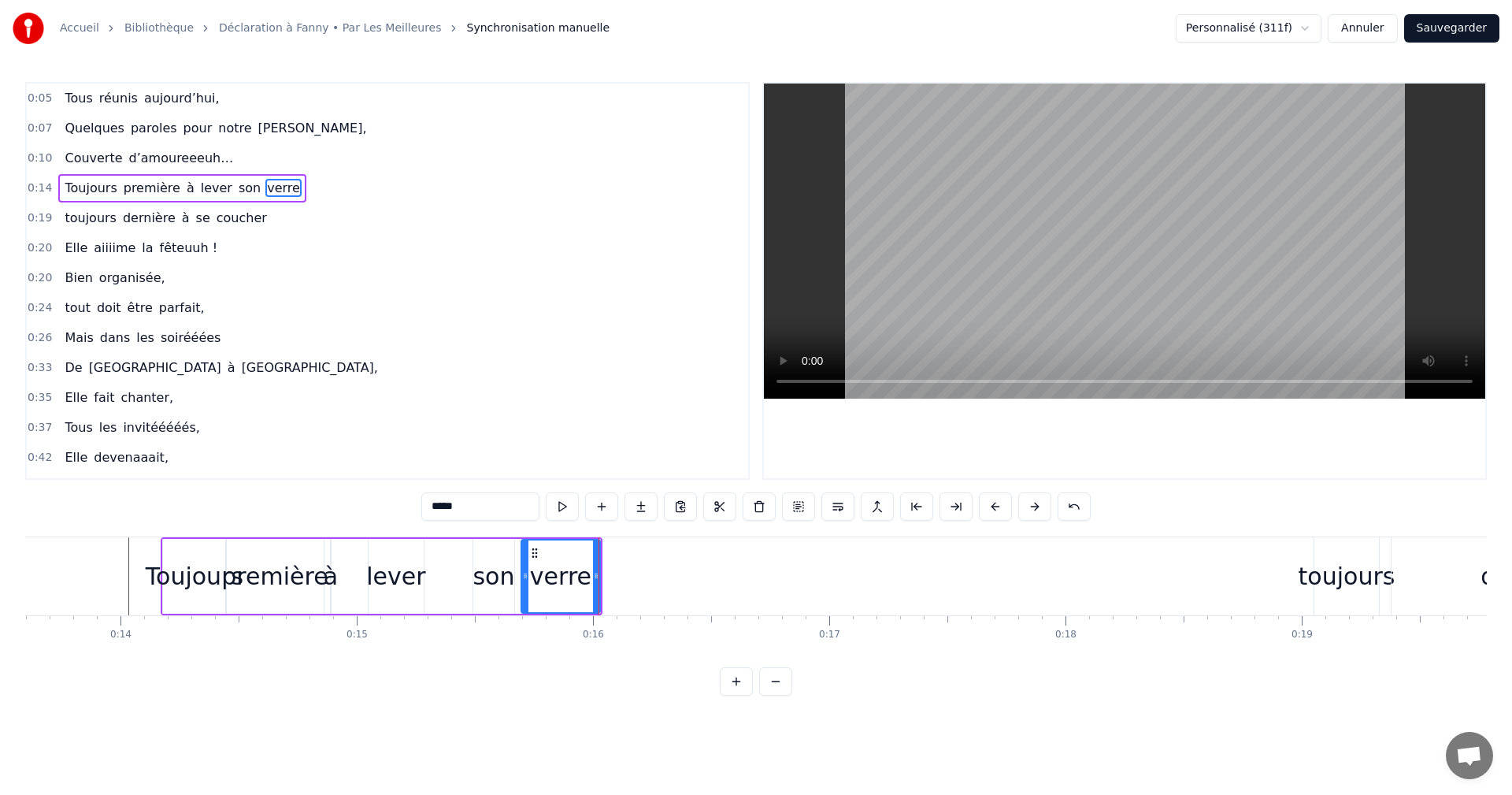
click at [496, 580] on div "son" at bounding box center [493, 576] width 42 height 36
drag, startPoint x: 482, startPoint y: 553, endPoint x: 439, endPoint y: 557, distance: 43.2
click at [439, 557] on icon at bounding box center [440, 552] width 13 height 13
click at [393, 578] on div "lever" at bounding box center [395, 576] width 59 height 36
type input "*****"
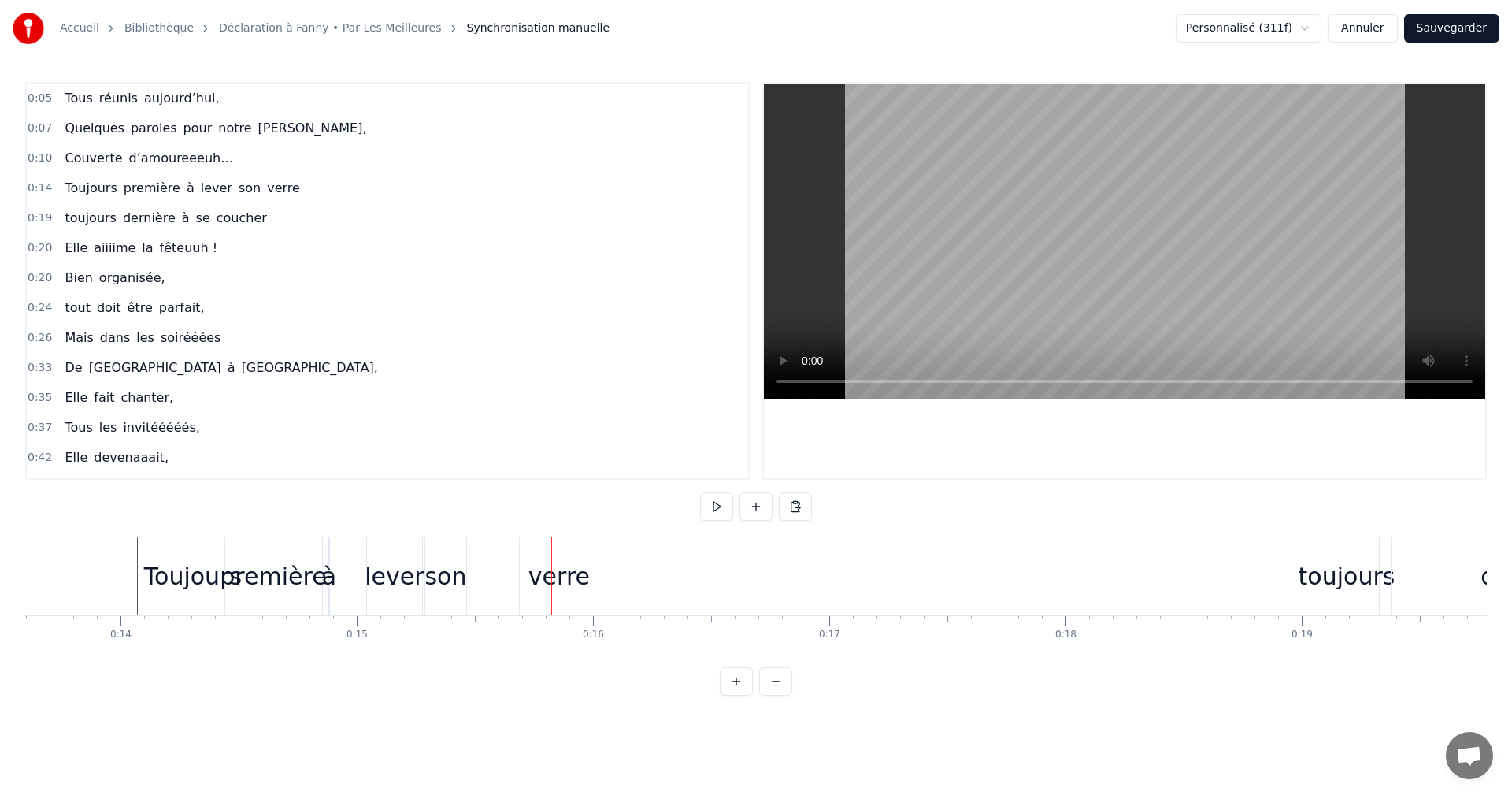
click at [458, 576] on div "son" at bounding box center [445, 576] width 42 height 36
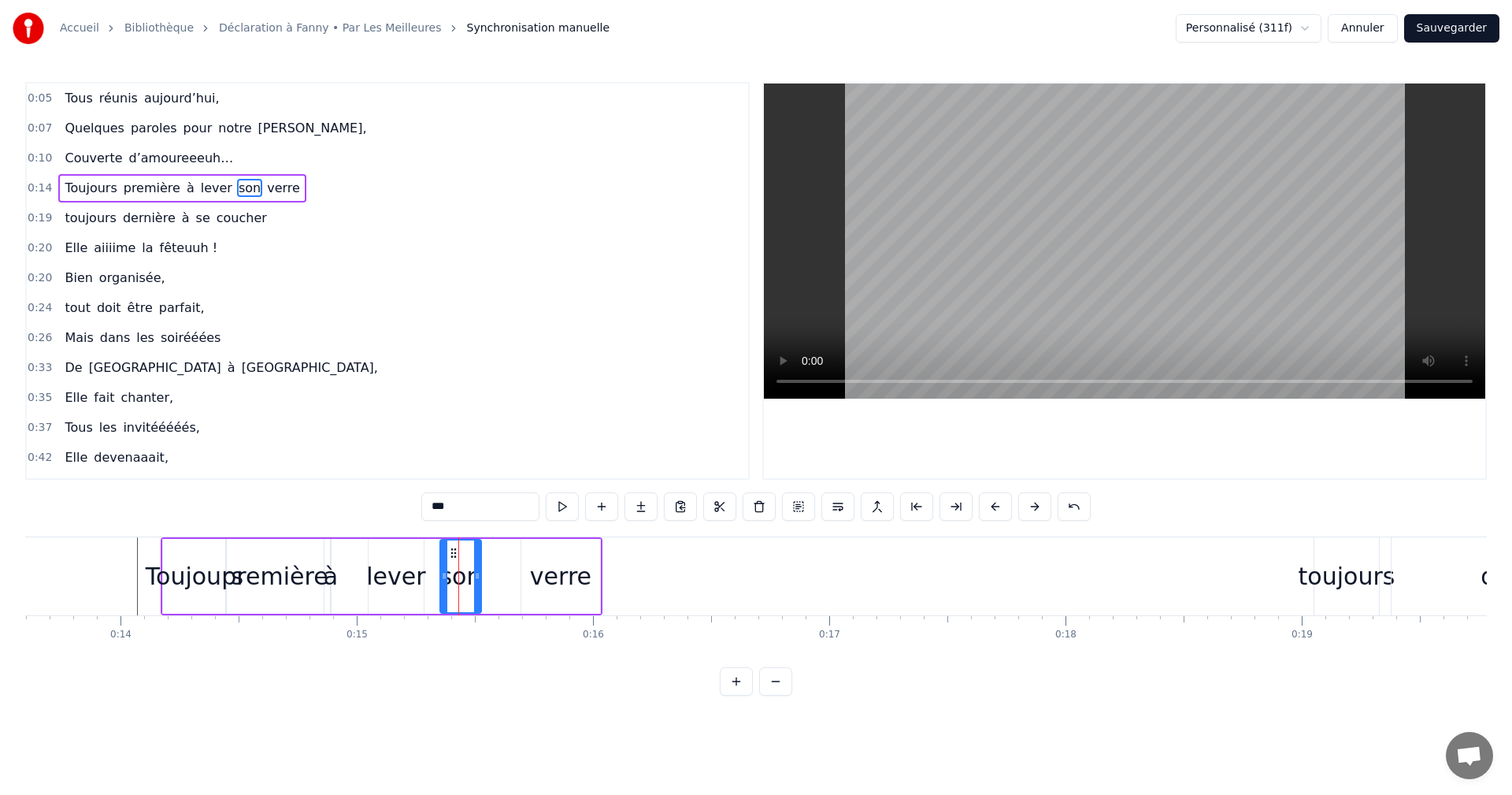
drag, startPoint x: 440, startPoint y: 552, endPoint x: 453, endPoint y: 552, distance: 13.0
click at [452, 552] on circle at bounding box center [451, 552] width 1 height 1
click at [555, 585] on div "verre" at bounding box center [561, 576] width 62 height 36
type input "*****"
drag, startPoint x: 536, startPoint y: 555, endPoint x: 500, endPoint y: 556, distance: 36.0
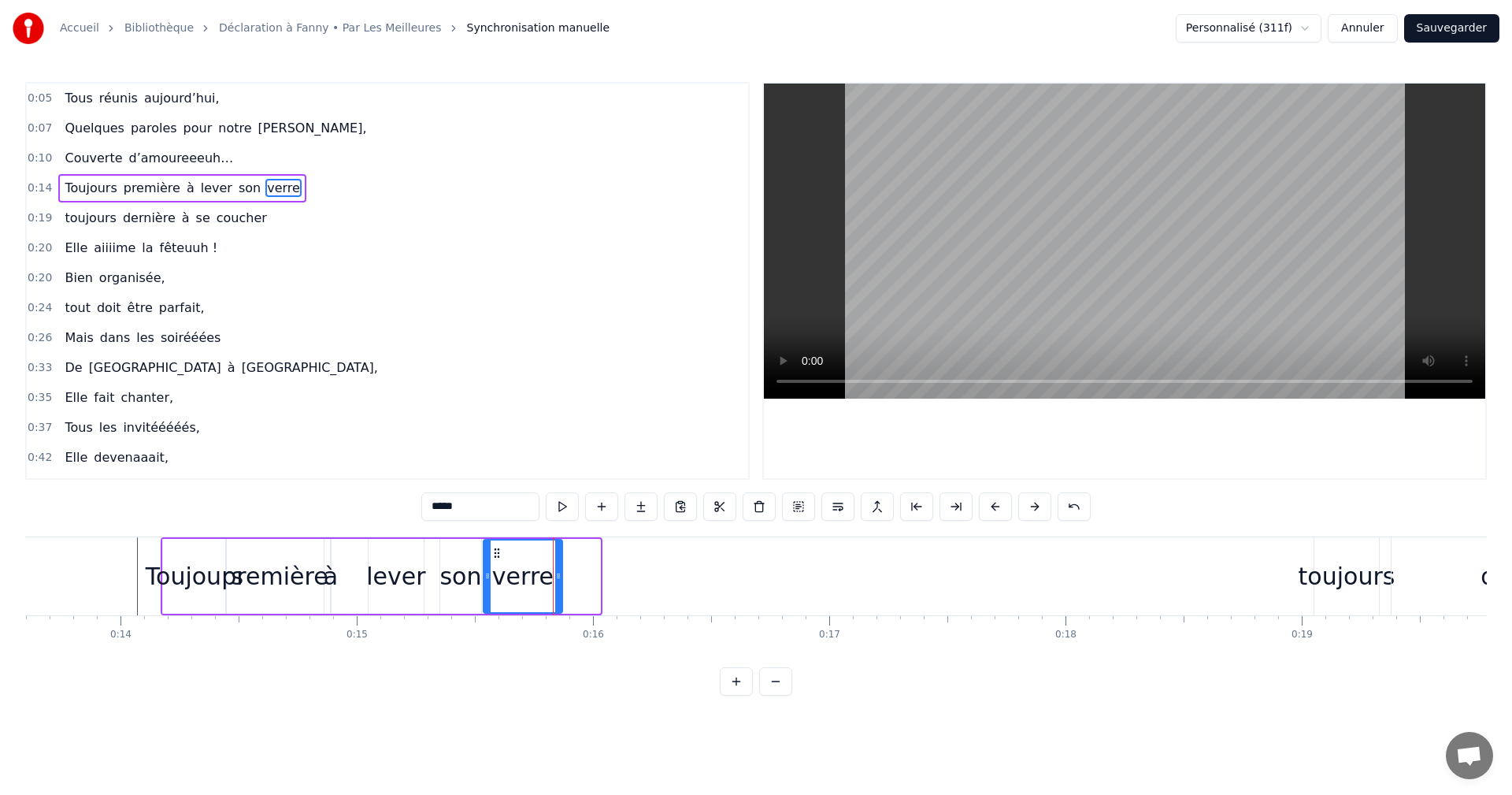
click at [499, 556] on icon at bounding box center [497, 552] width 13 height 13
click at [43, 189] on span "0:14" at bounding box center [40, 189] width 24 height 15
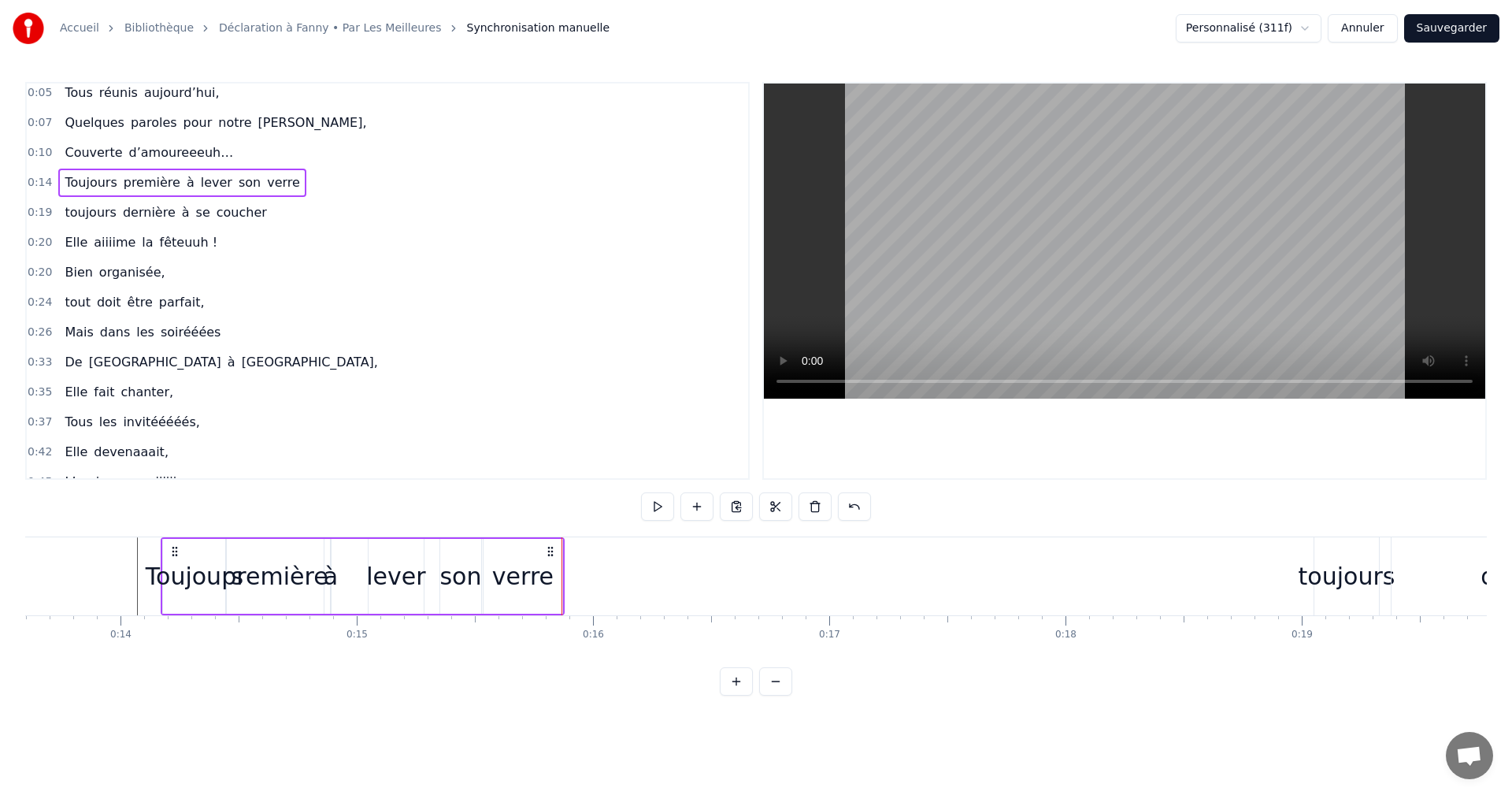
scroll to position [0, 0]
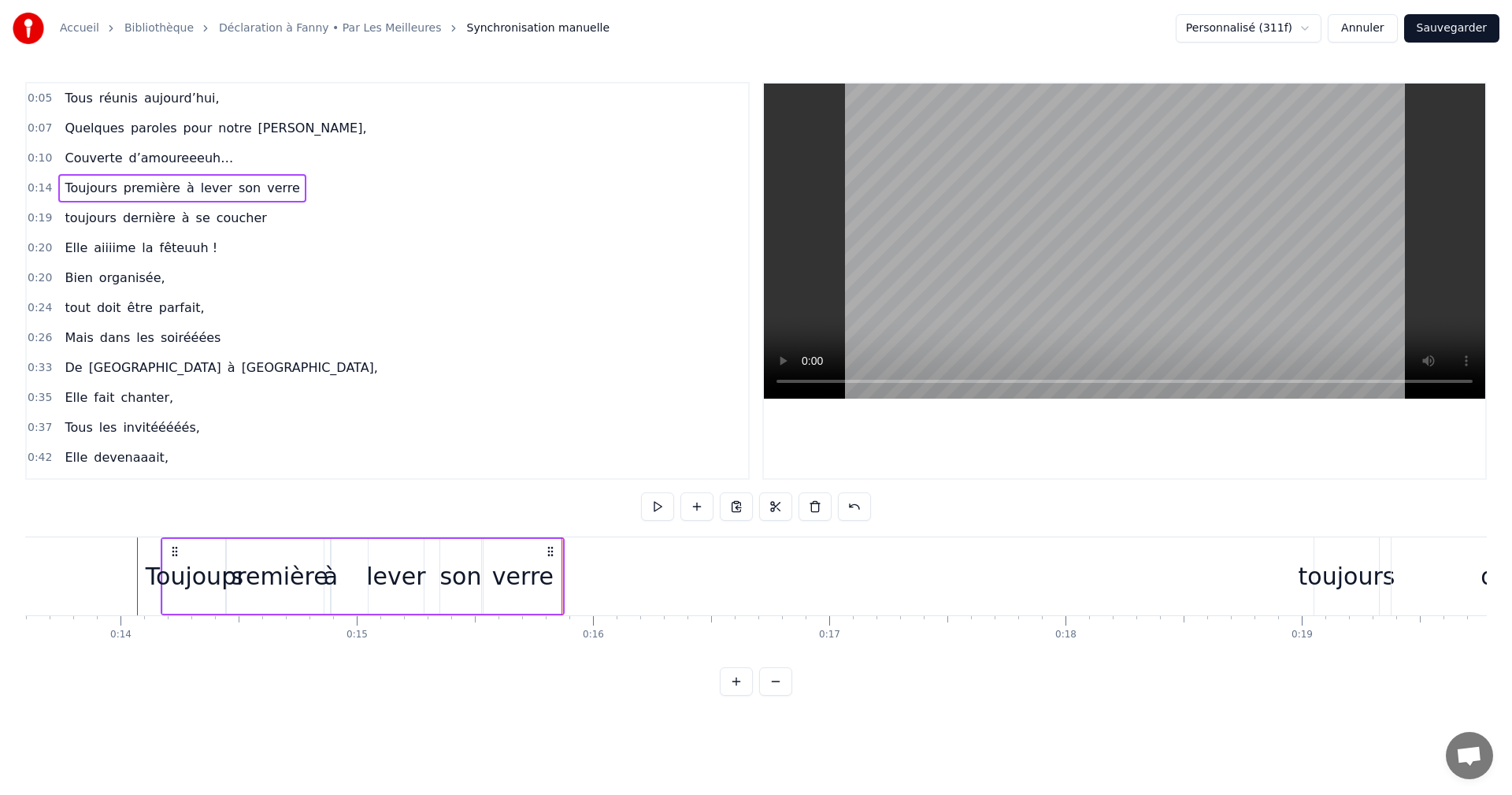
click at [41, 215] on span "0:19" at bounding box center [40, 219] width 24 height 15
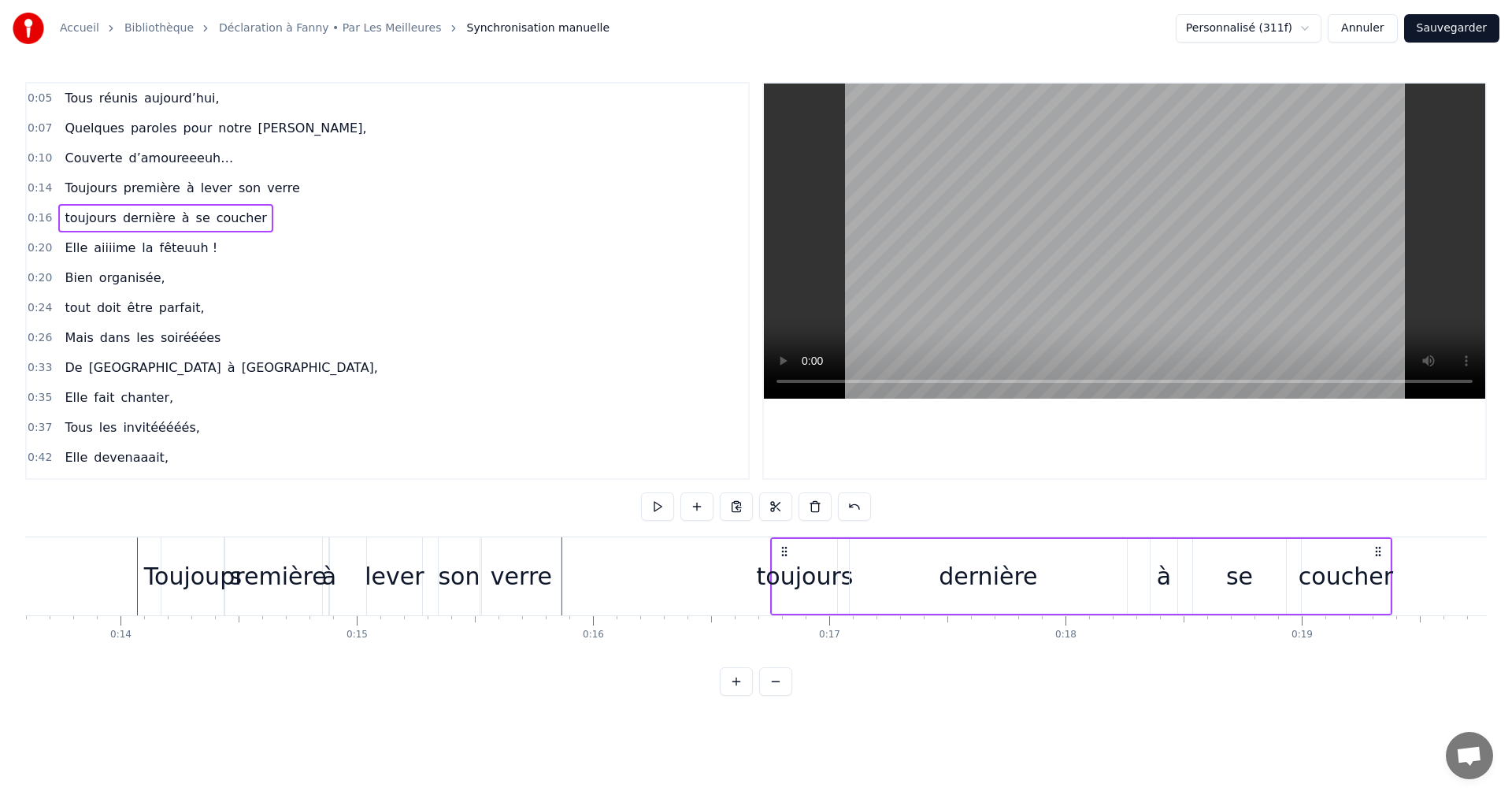
drag, startPoint x: 750, startPoint y: 551, endPoint x: 797, endPoint y: 551, distance: 47.0
click at [786, 551] on circle at bounding box center [785, 551] width 1 height 1
click at [997, 581] on div "dernière" at bounding box center [1000, 576] width 99 height 36
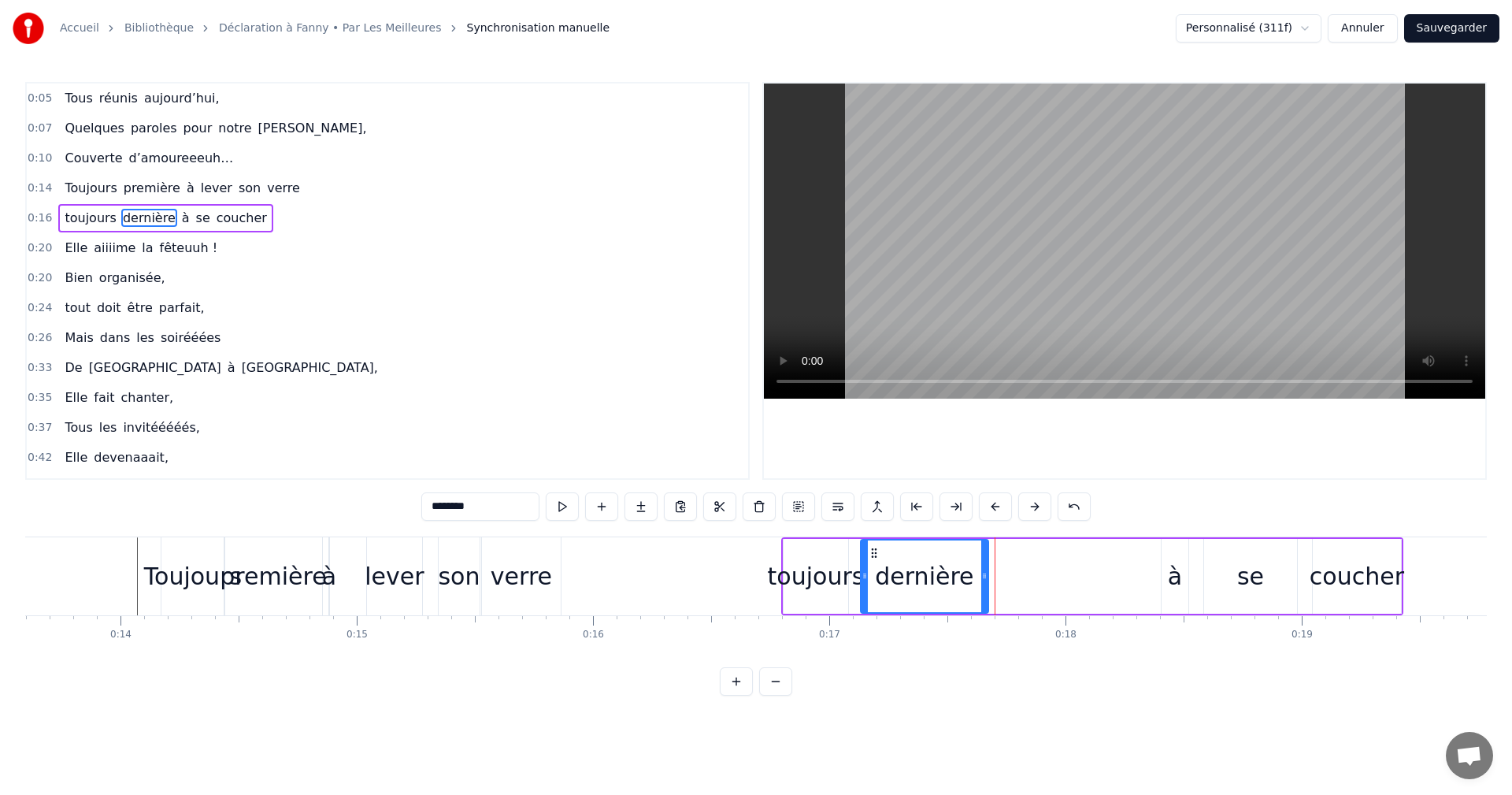
drag, startPoint x: 1137, startPoint y: 574, endPoint x: 972, endPoint y: 578, distance: 165.0
click at [981, 578] on icon at bounding box center [984, 575] width 7 height 13
drag, startPoint x: 870, startPoint y: 556, endPoint x: 862, endPoint y: 558, distance: 8.2
click at [862, 558] on icon at bounding box center [863, 552] width 13 height 13
drag, startPoint x: 955, startPoint y: 576, endPoint x: 943, endPoint y: 578, distance: 12.2
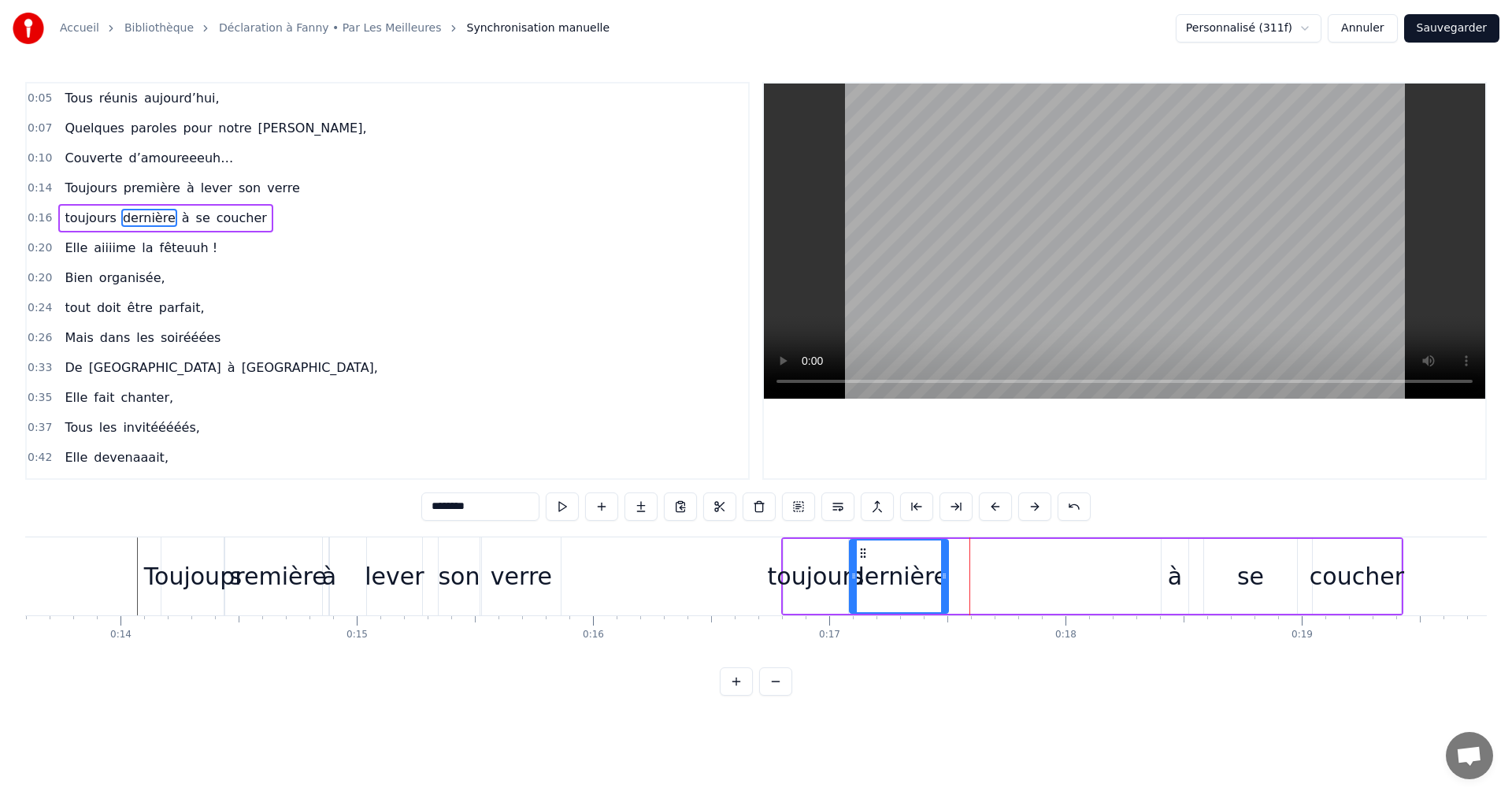
click at [943, 578] on icon at bounding box center [945, 575] width 7 height 13
click at [1180, 579] on div "à" at bounding box center [1175, 576] width 15 height 36
drag, startPoint x: 1176, startPoint y: 552, endPoint x: 949, endPoint y: 566, distance: 227.4
click at [949, 566] on div "à" at bounding box center [949, 576] width 25 height 72
click at [1248, 572] on div "se" at bounding box center [1251, 576] width 27 height 36
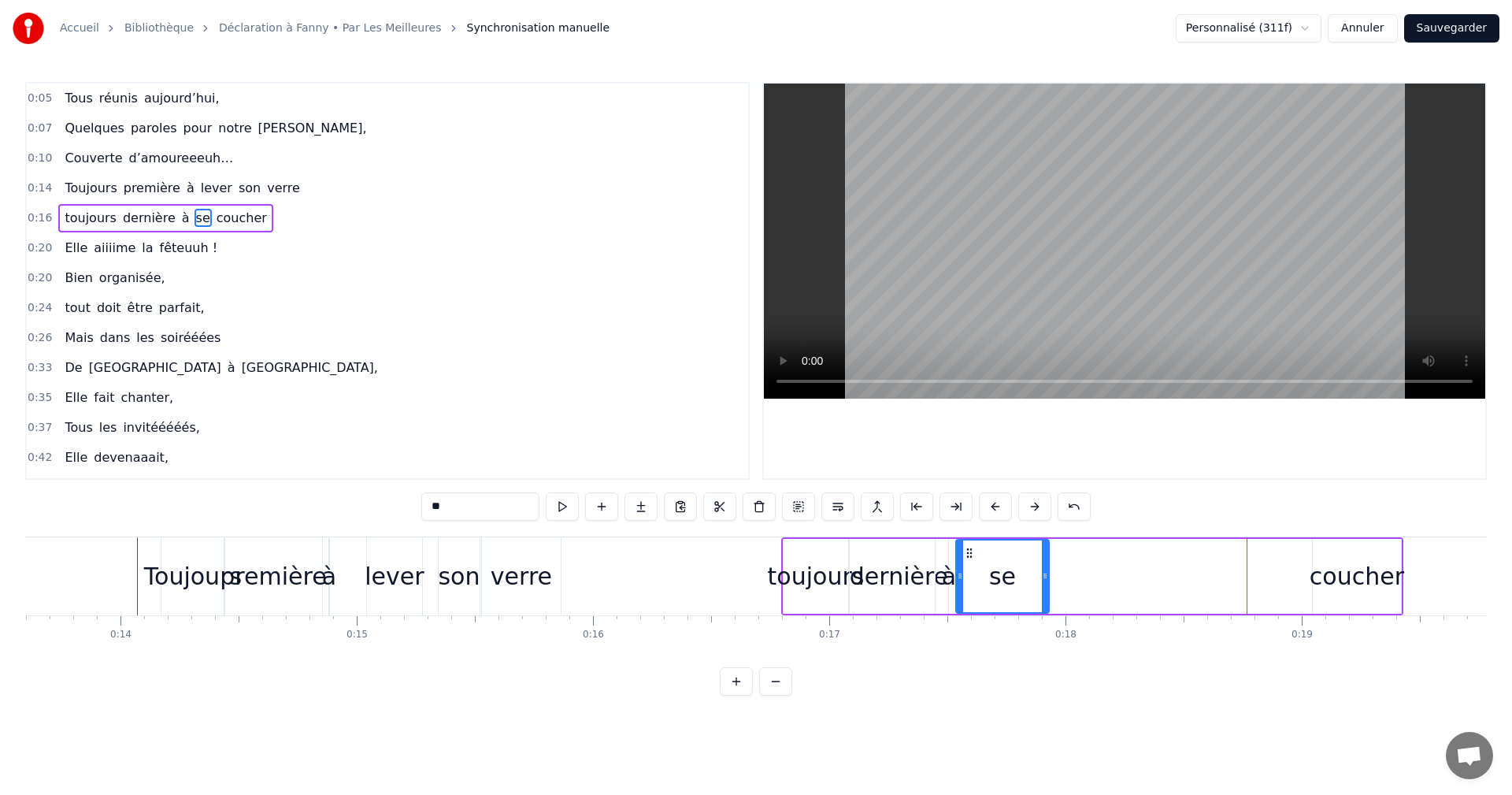
drag, startPoint x: 1219, startPoint y: 553, endPoint x: 969, endPoint y: 554, distance: 250.0
click at [970, 554] on icon at bounding box center [970, 552] width 13 height 13
drag, startPoint x: 1040, startPoint y: 564, endPoint x: 1006, endPoint y: 576, distance: 36.1
click at [1028, 568] on div at bounding box center [1031, 576] width 7 height 72
click at [1031, 566] on div "se" at bounding box center [994, 575] width 78 height 74
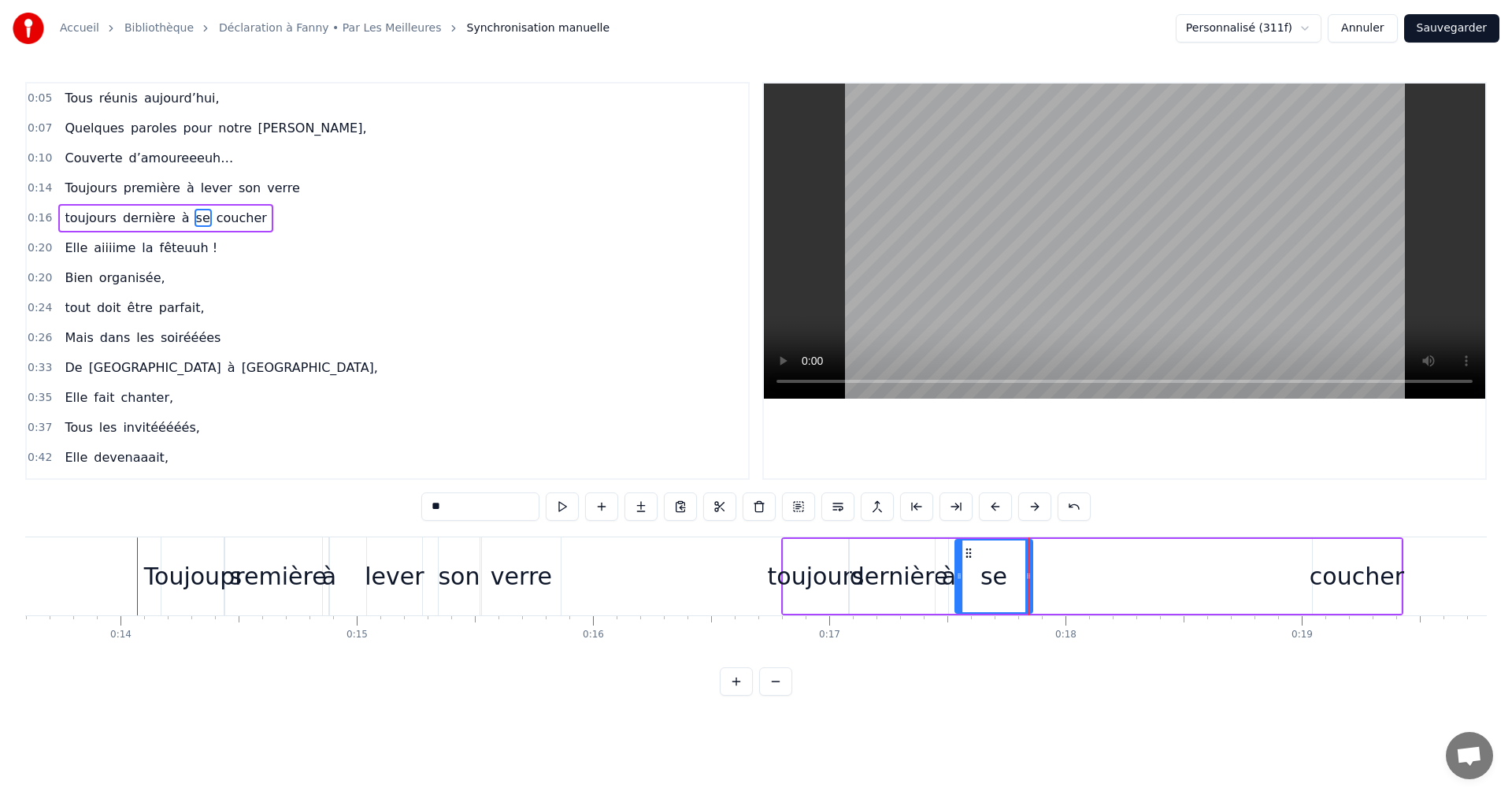
click at [1347, 584] on div "coucher" at bounding box center [1357, 576] width 95 height 36
type input "*******"
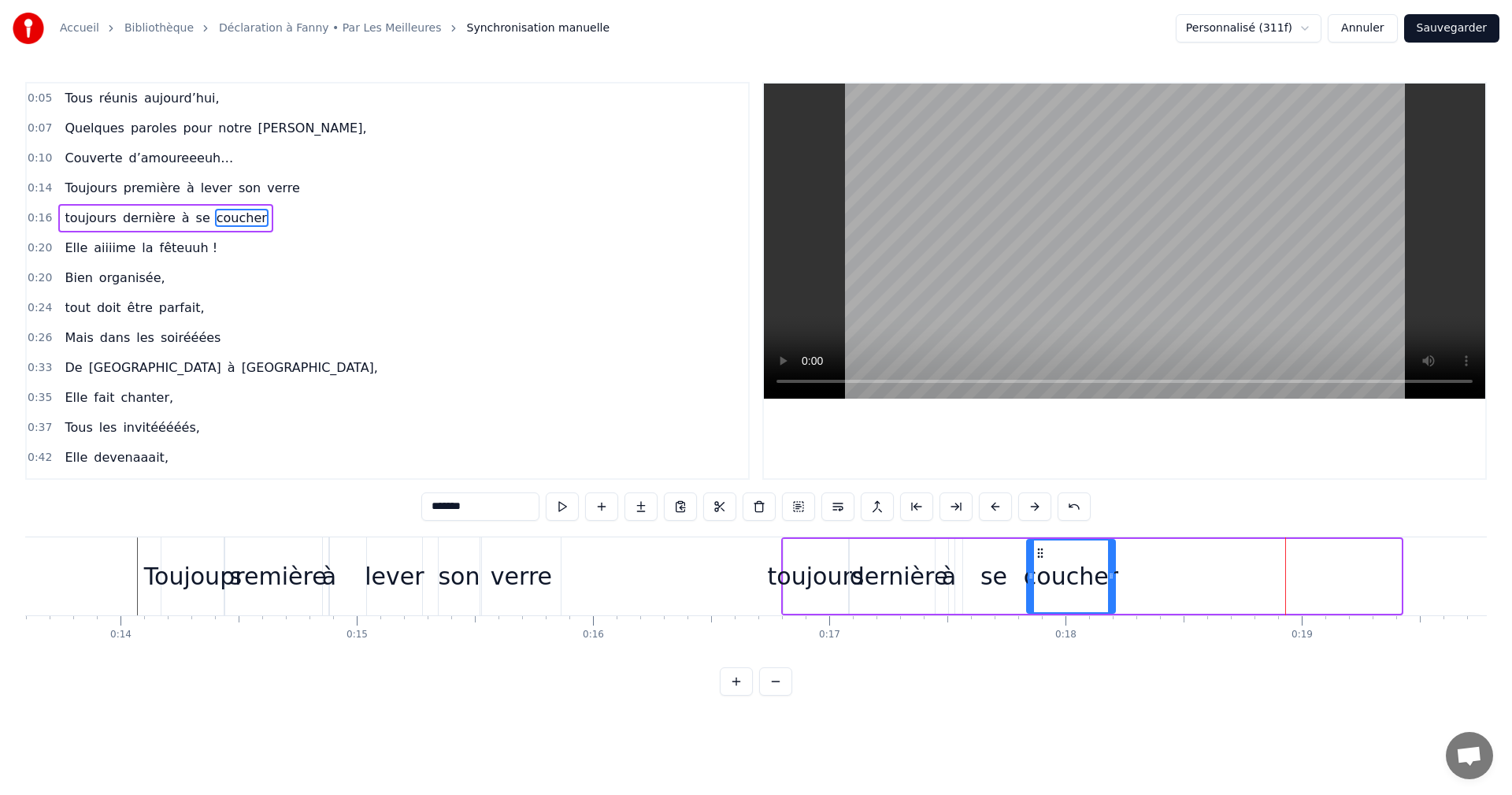
drag, startPoint x: 1326, startPoint y: 553, endPoint x: 1040, endPoint y: 556, distance: 286.0
click at [1040, 556] on icon at bounding box center [1040, 552] width 13 height 13
click at [41, 216] on span "0:16" at bounding box center [40, 219] width 24 height 15
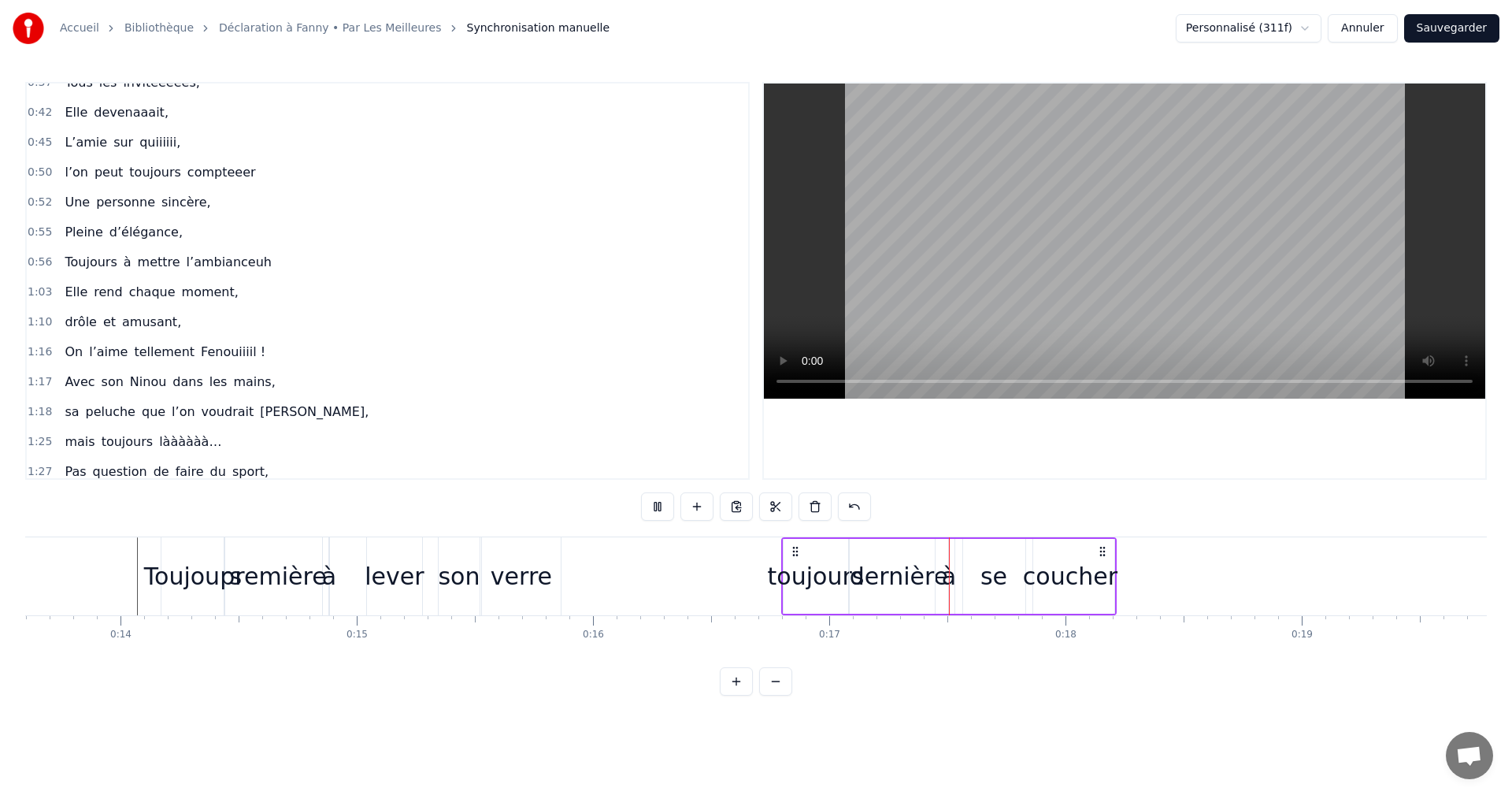
scroll to position [691, 0]
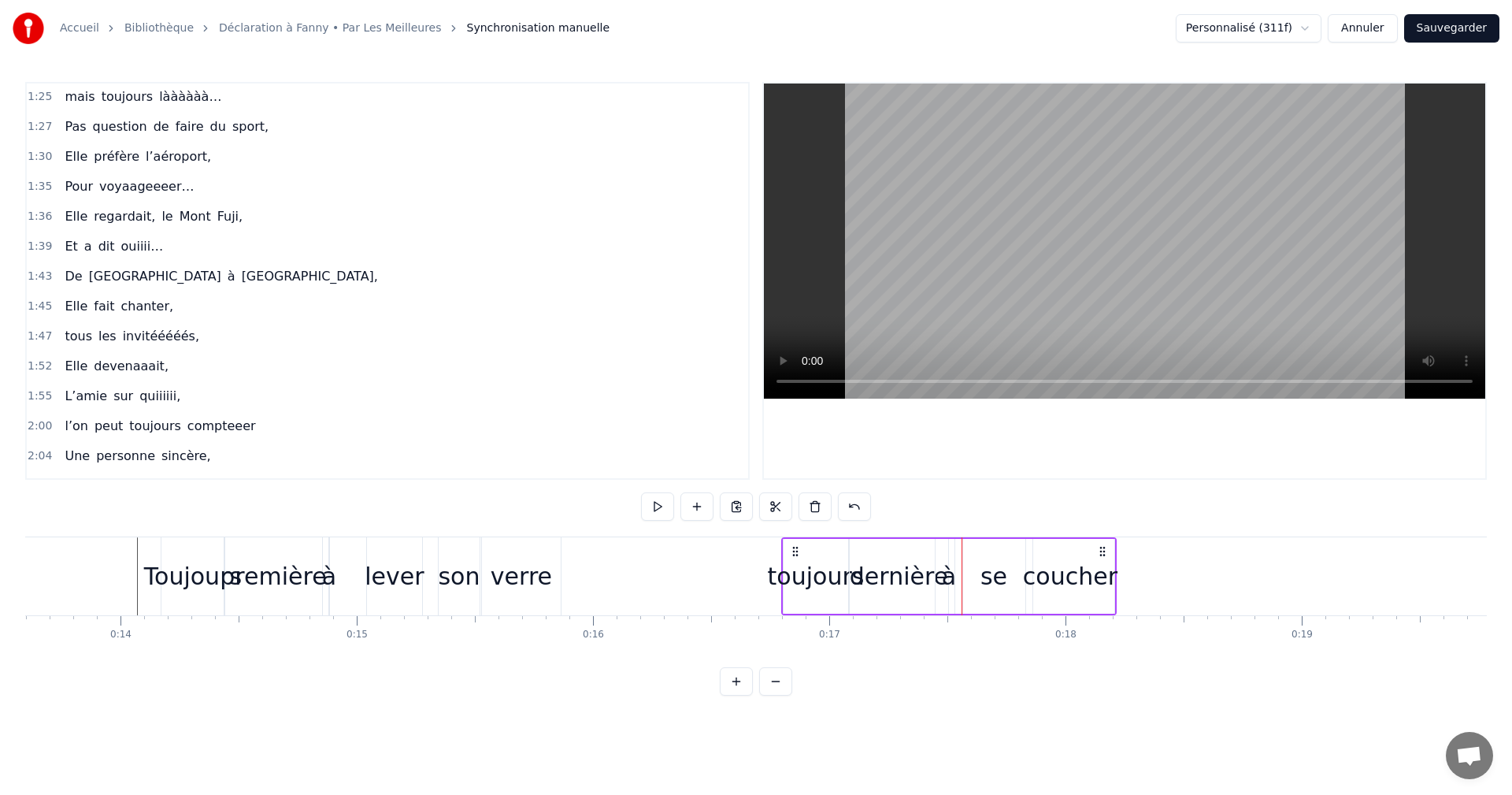
click at [41, 216] on span "1:36" at bounding box center [40, 217] width 24 height 15
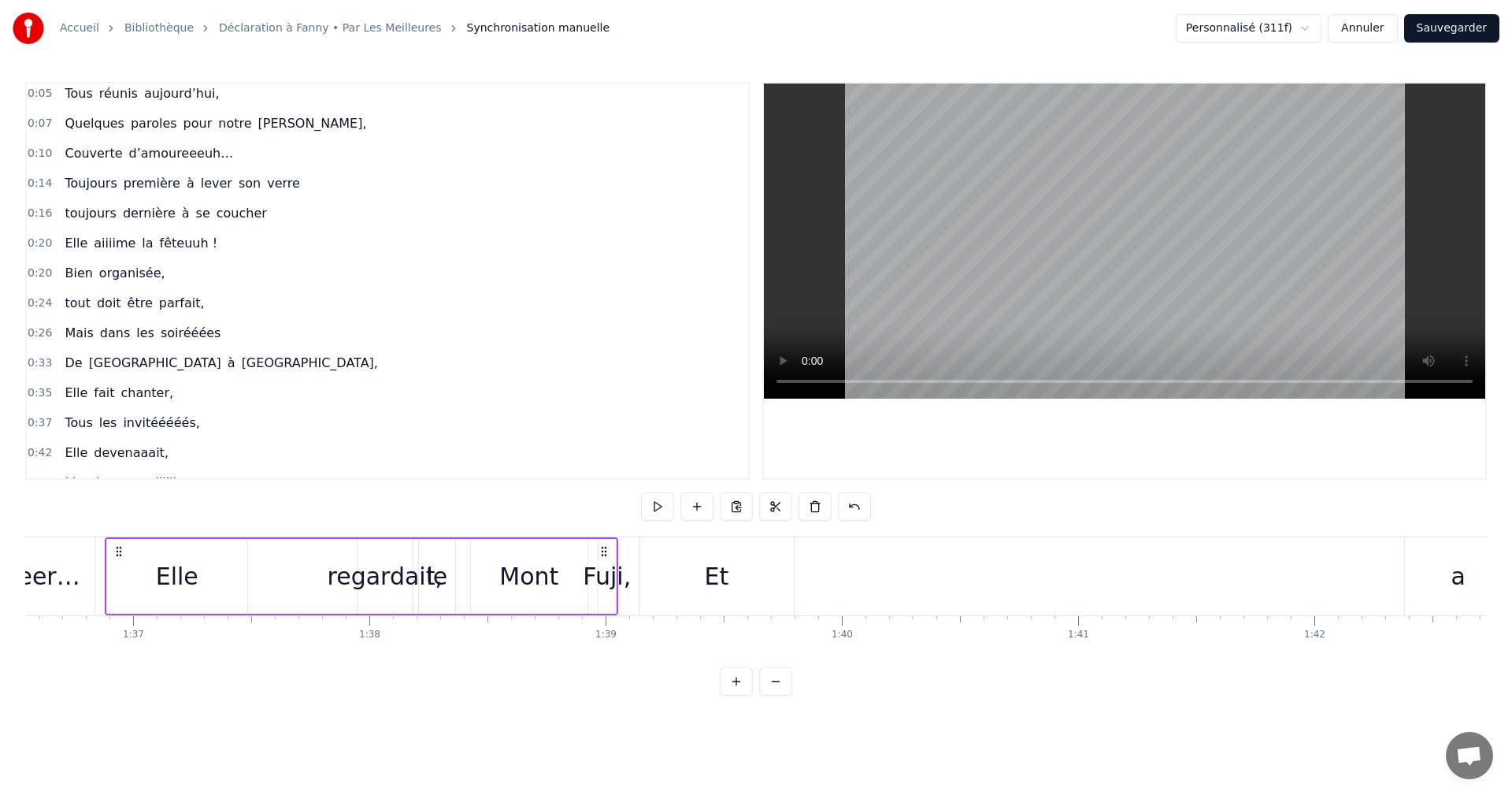
scroll to position [0, 0]
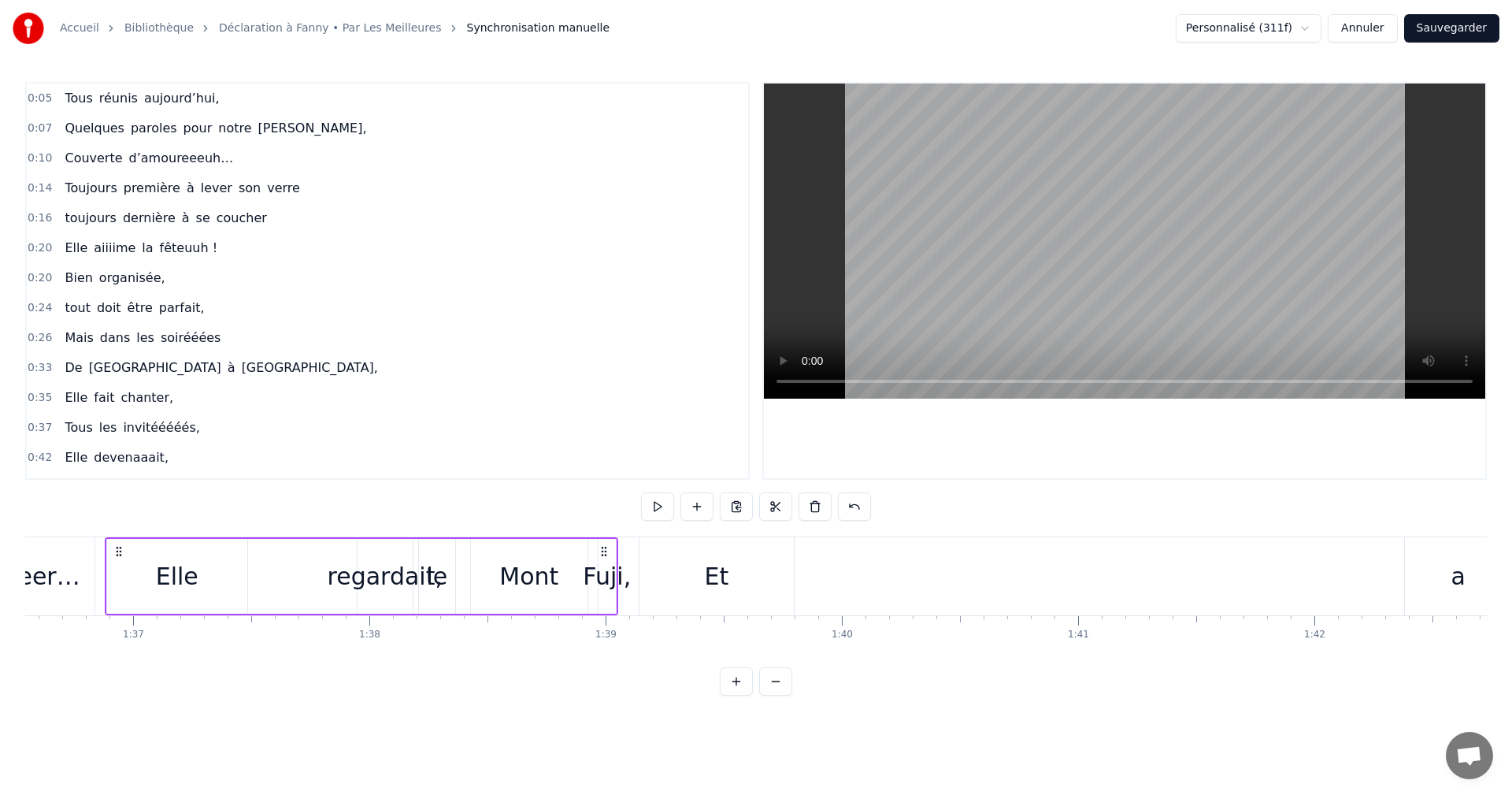
click at [32, 222] on span "0:16" at bounding box center [40, 219] width 24 height 15
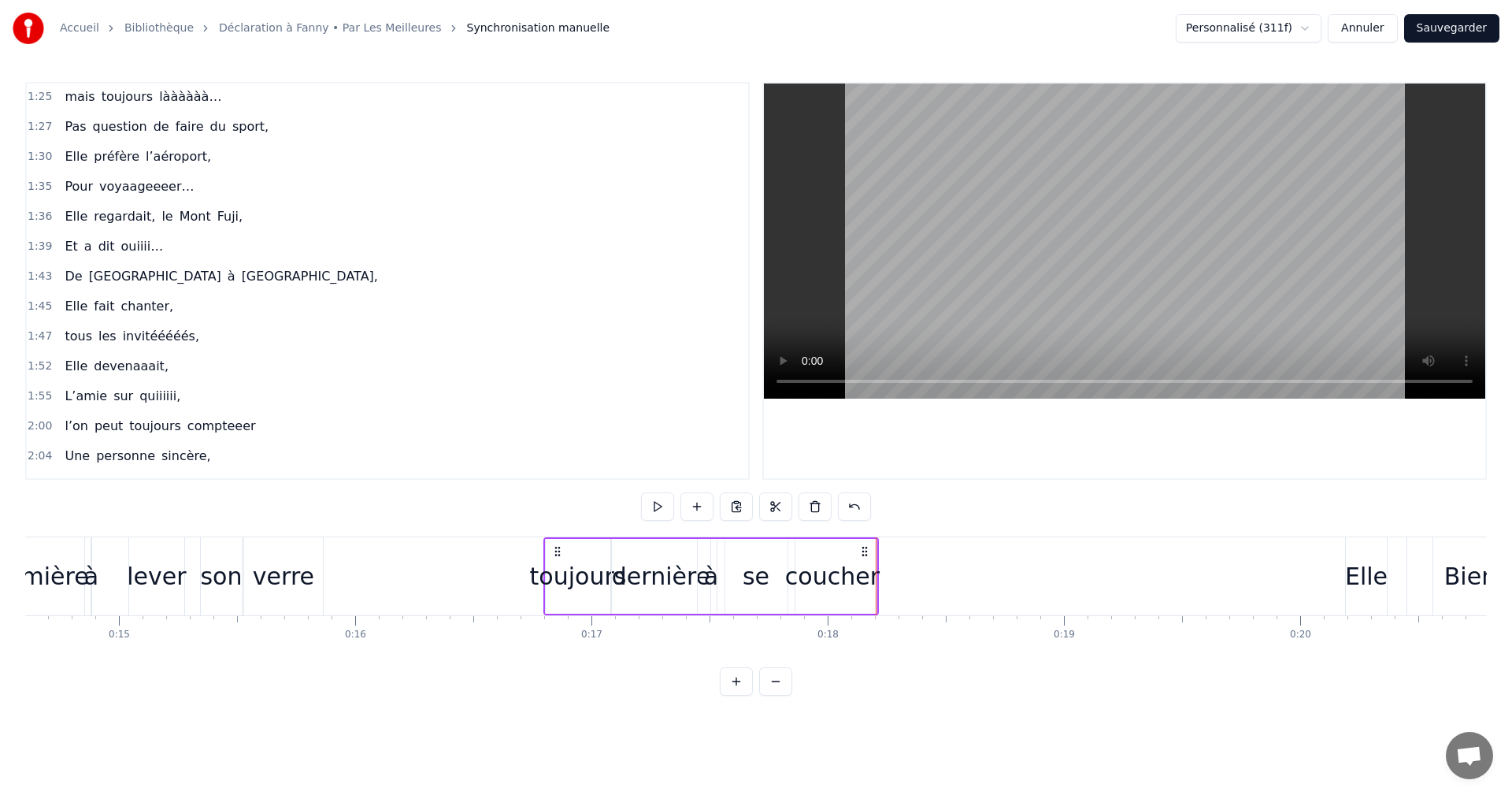
scroll to position [0, 3445]
click at [564, 567] on div "toujours" at bounding box center [585, 576] width 97 height 36
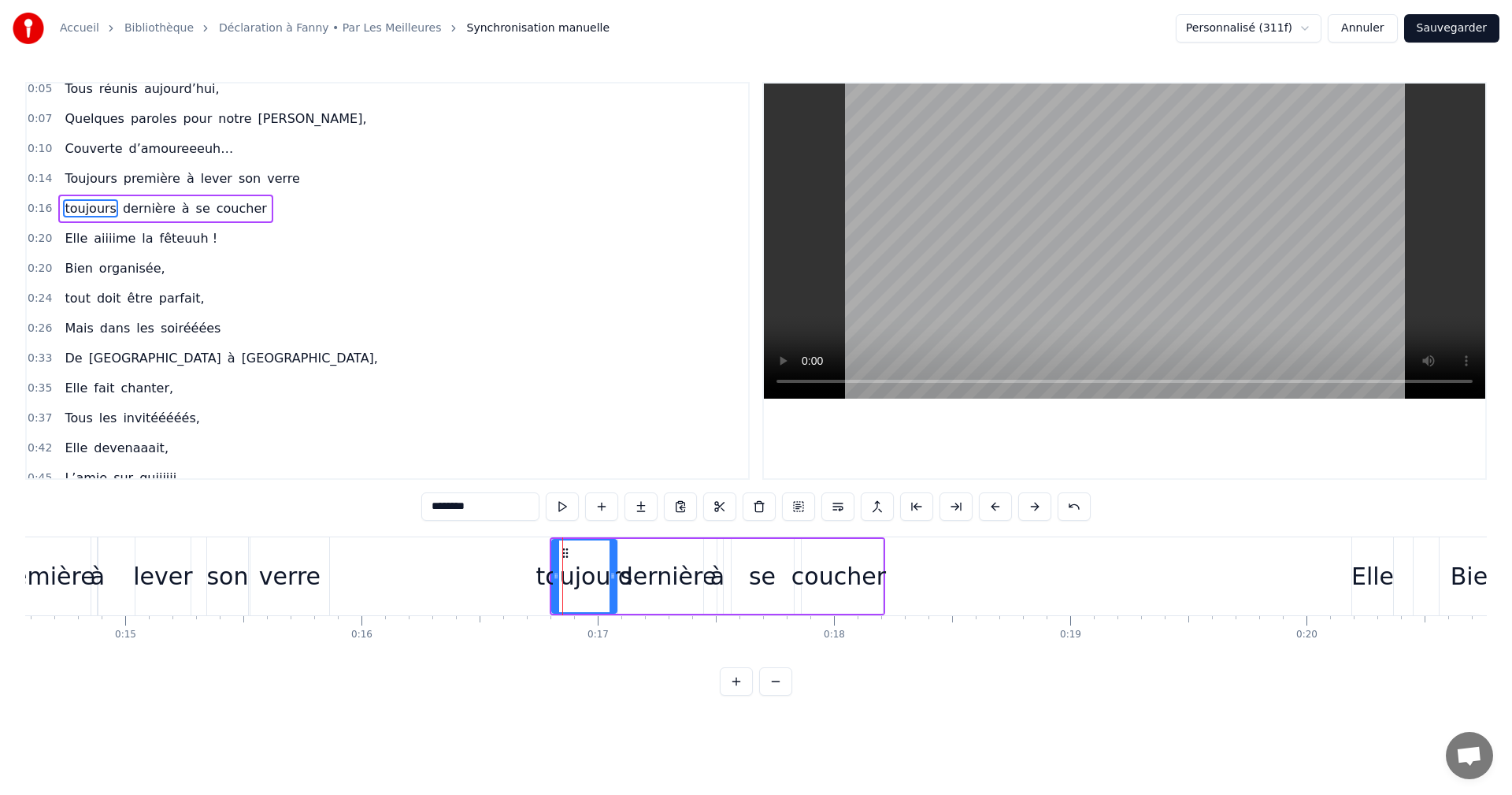
scroll to position [0, 0]
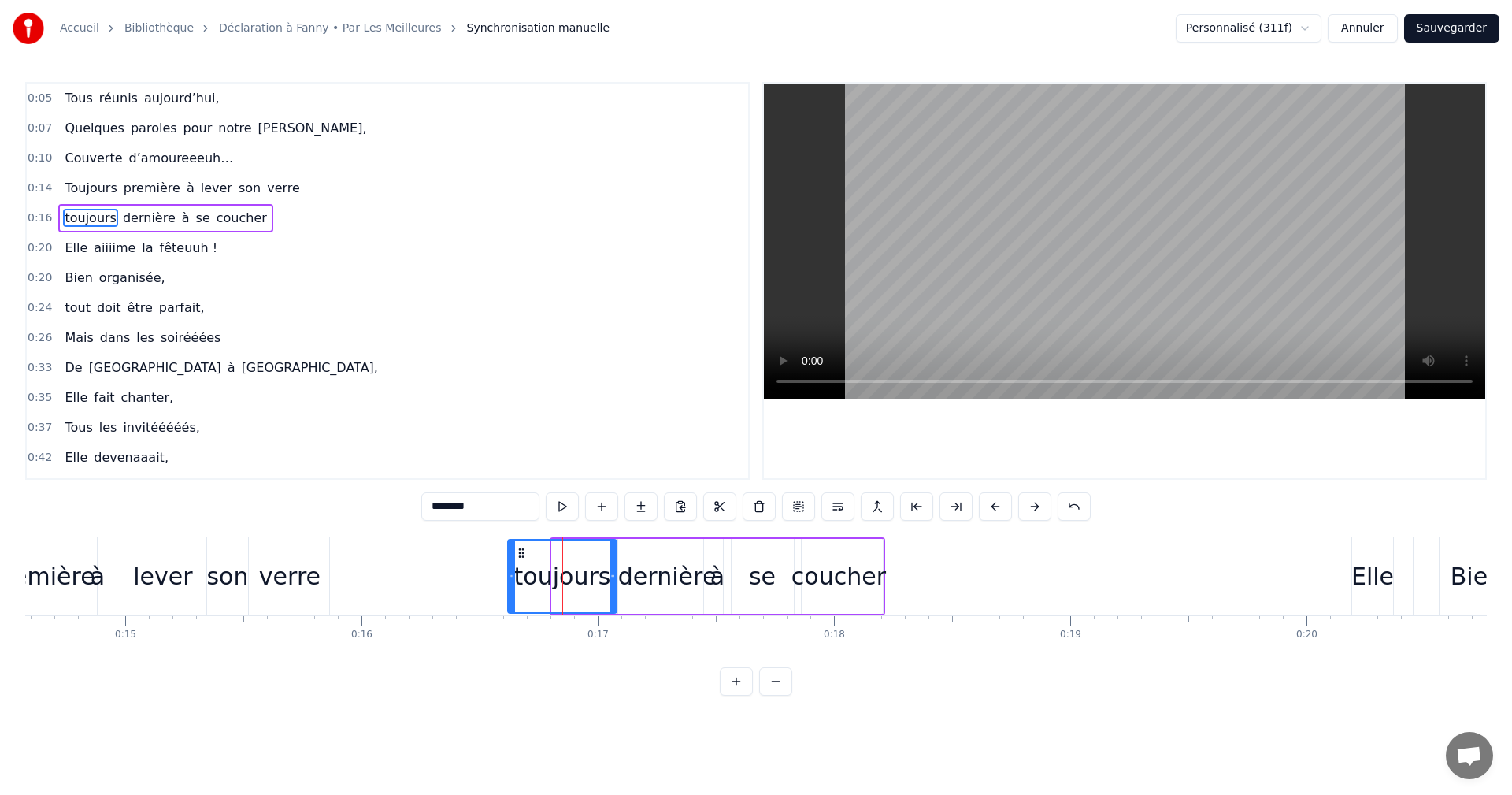
drag, startPoint x: 555, startPoint y: 567, endPoint x: 510, endPoint y: 567, distance: 45.0
click at [510, 567] on div at bounding box center [511, 576] width 7 height 72
drag, startPoint x: 521, startPoint y: 555, endPoint x: 501, endPoint y: 557, distance: 20.1
click at [501, 557] on icon at bounding box center [501, 552] width 13 height 13
click at [654, 574] on div "dernière" at bounding box center [668, 576] width 99 height 36
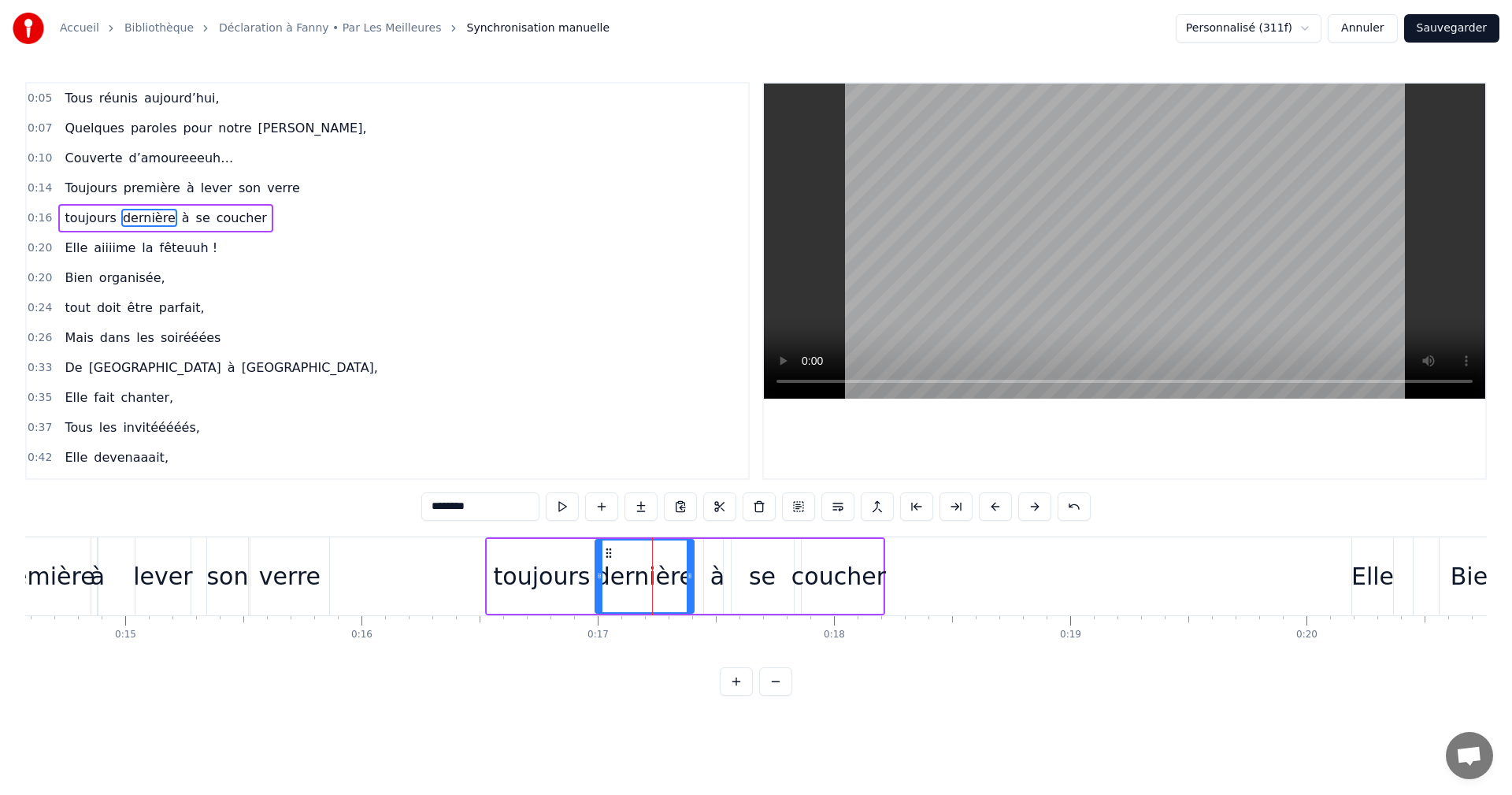
drag, startPoint x: 628, startPoint y: 553, endPoint x: 606, endPoint y: 555, distance: 22.1
click at [606, 555] on icon at bounding box center [608, 552] width 13 height 13
click at [721, 573] on div "à" at bounding box center [717, 576] width 15 height 36
click at [709, 551] on icon at bounding box center [710, 552] width 13 height 13
click at [766, 582] on div "se" at bounding box center [763, 576] width 27 height 36
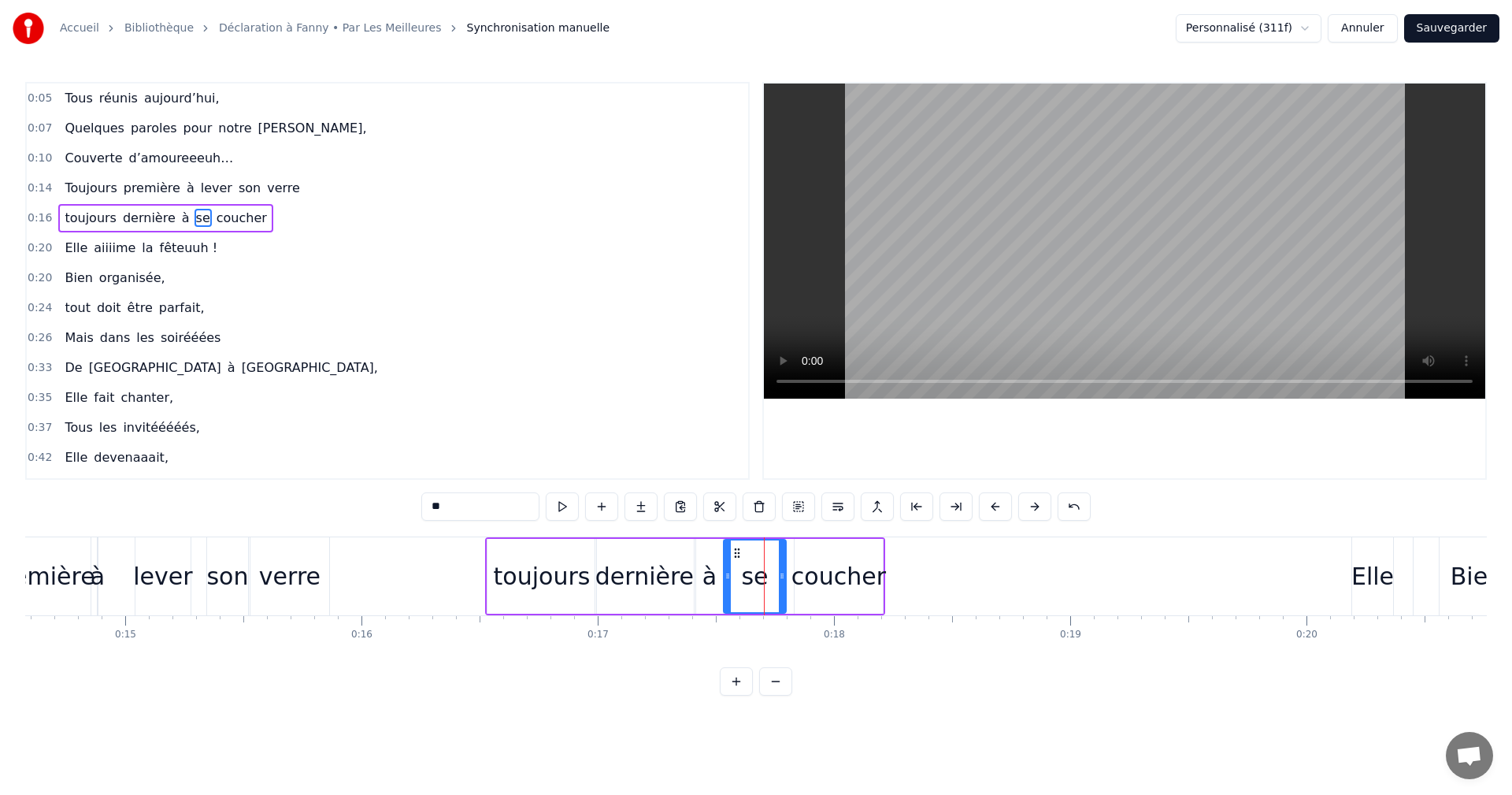
click at [779, 574] on icon at bounding box center [782, 575] width 7 height 13
click at [810, 582] on div "coucher" at bounding box center [839, 576] width 95 height 36
click at [790, 553] on circle at bounding box center [790, 552] width 1 height 1
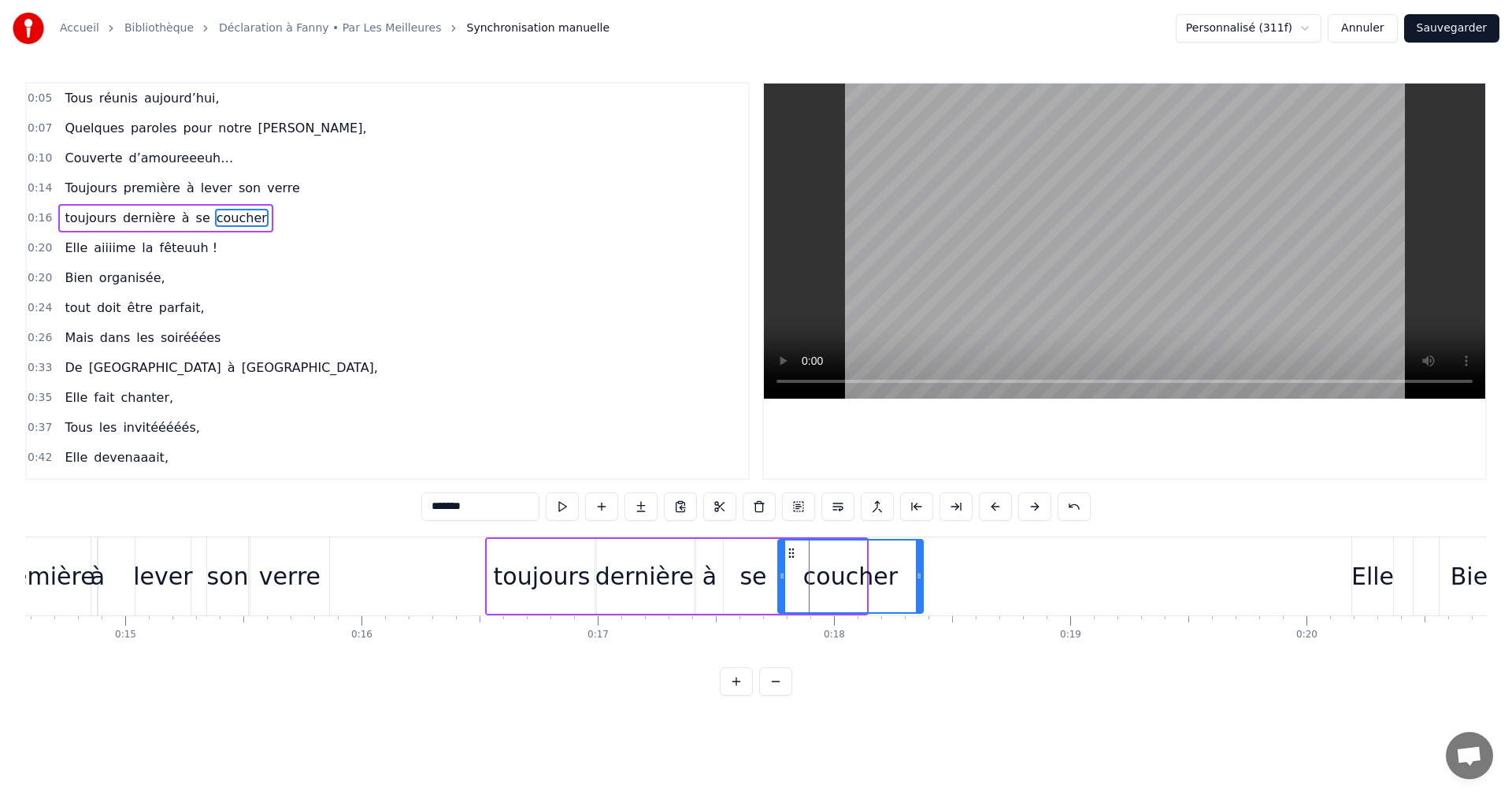
drag, startPoint x: 865, startPoint y: 573, endPoint x: 921, endPoint y: 573, distance: 56.0
click at [921, 573] on icon at bounding box center [919, 575] width 7 height 13
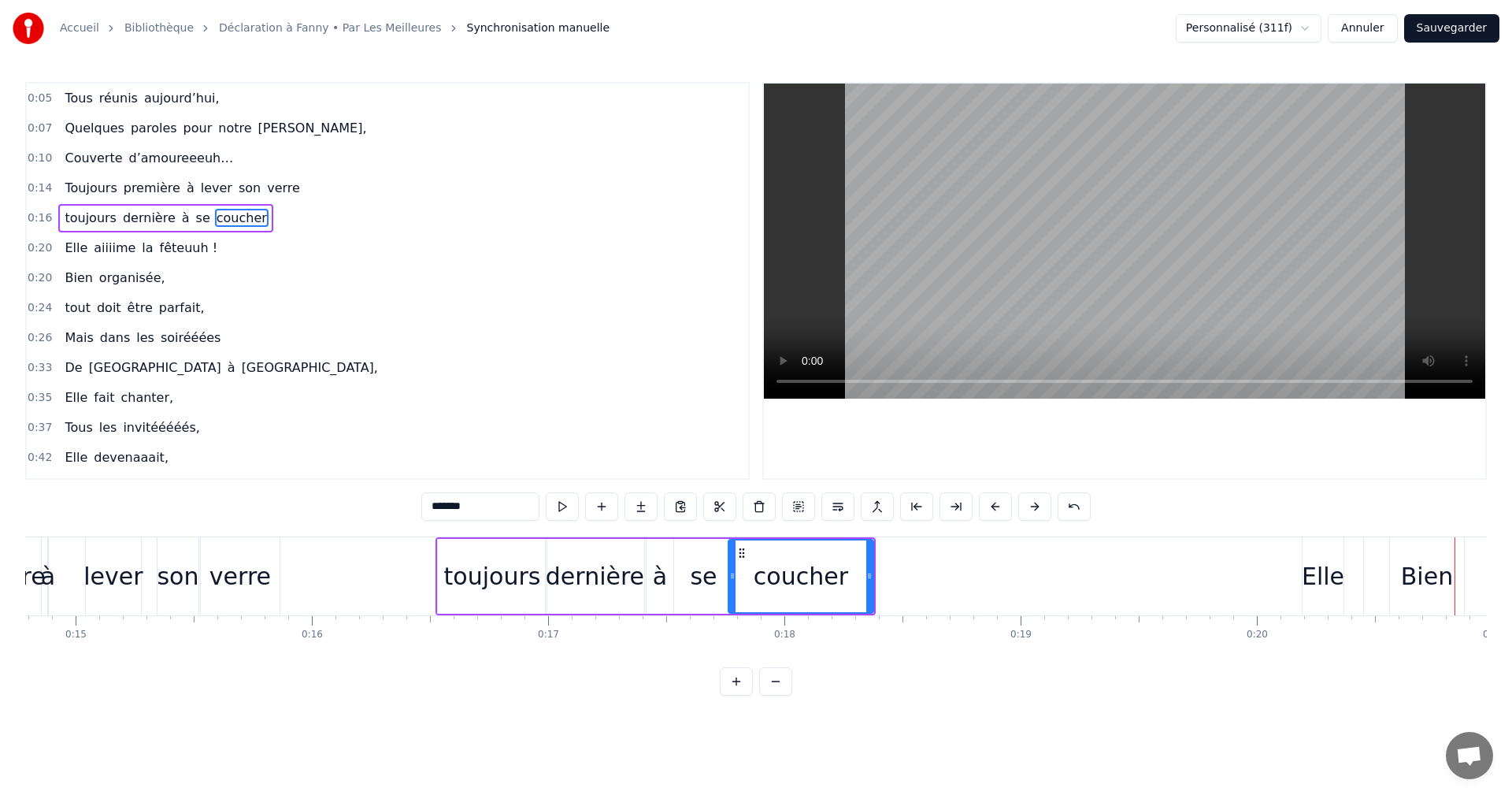
scroll to position [0, 3488]
click at [625, 585] on div "dernière" at bounding box center [601, 576] width 99 height 36
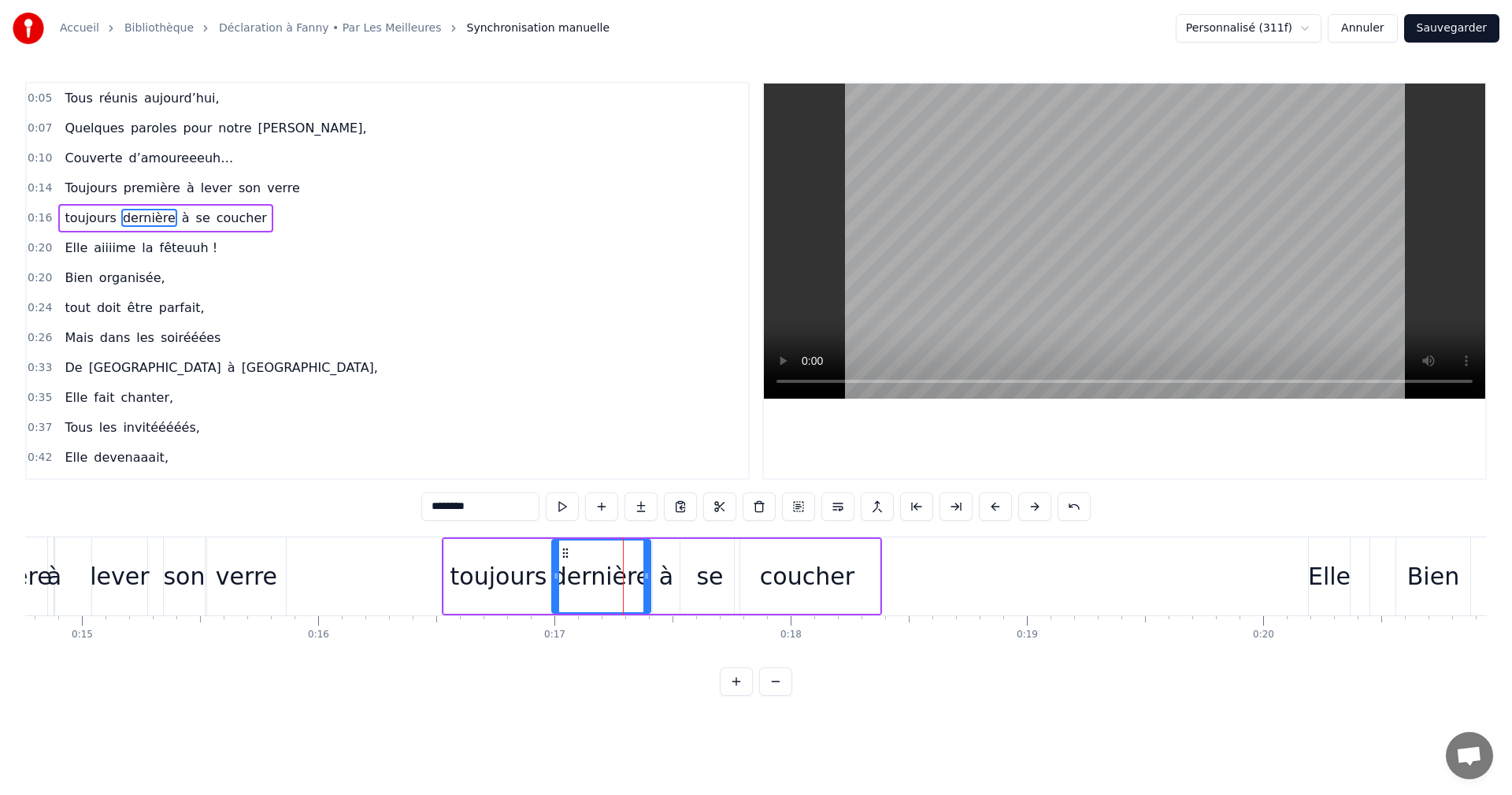
click at [797, 579] on div "coucher" at bounding box center [807, 576] width 95 height 36
type input "*******"
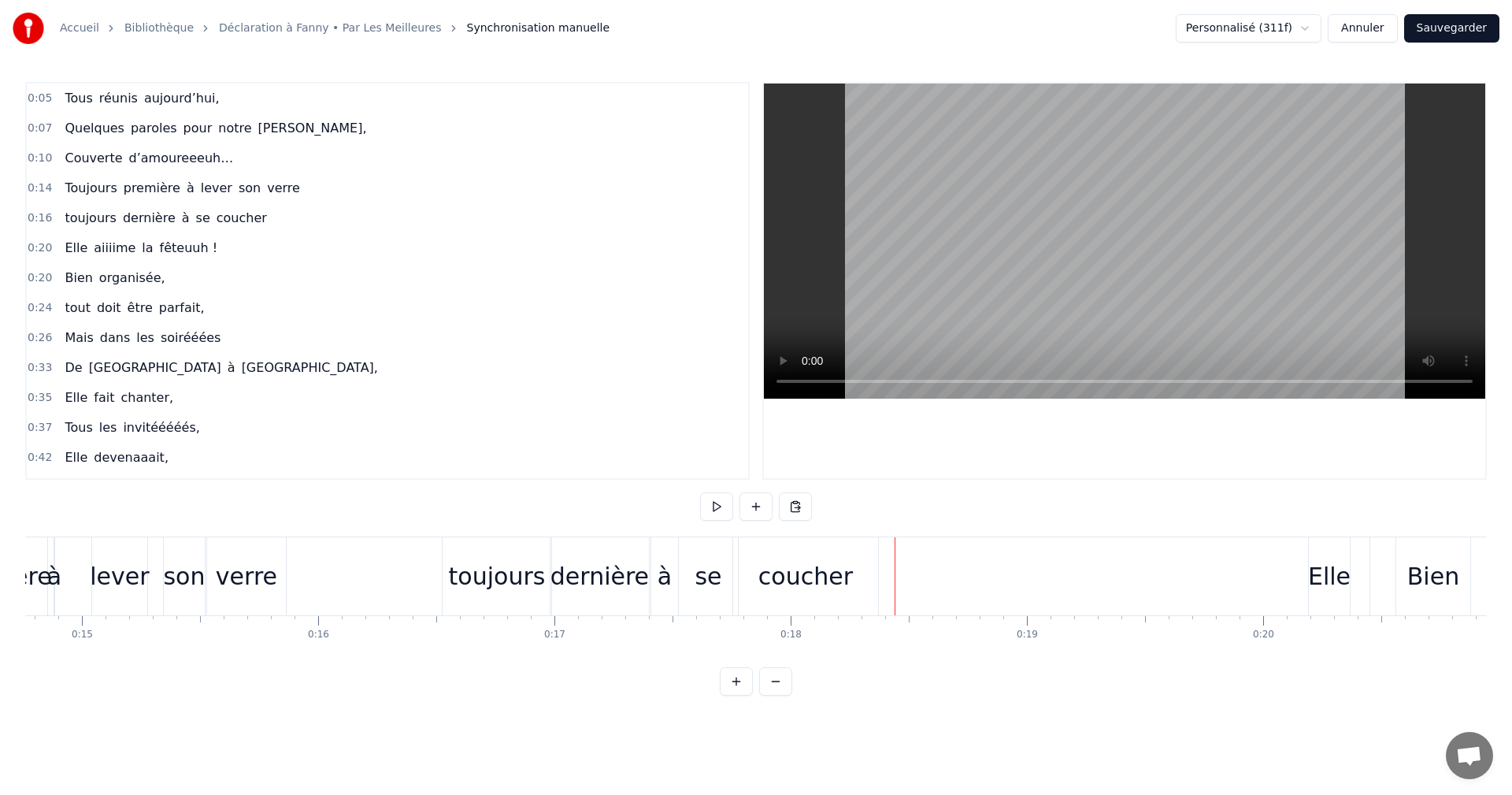
click at [834, 573] on div "coucher" at bounding box center [806, 576] width 95 height 36
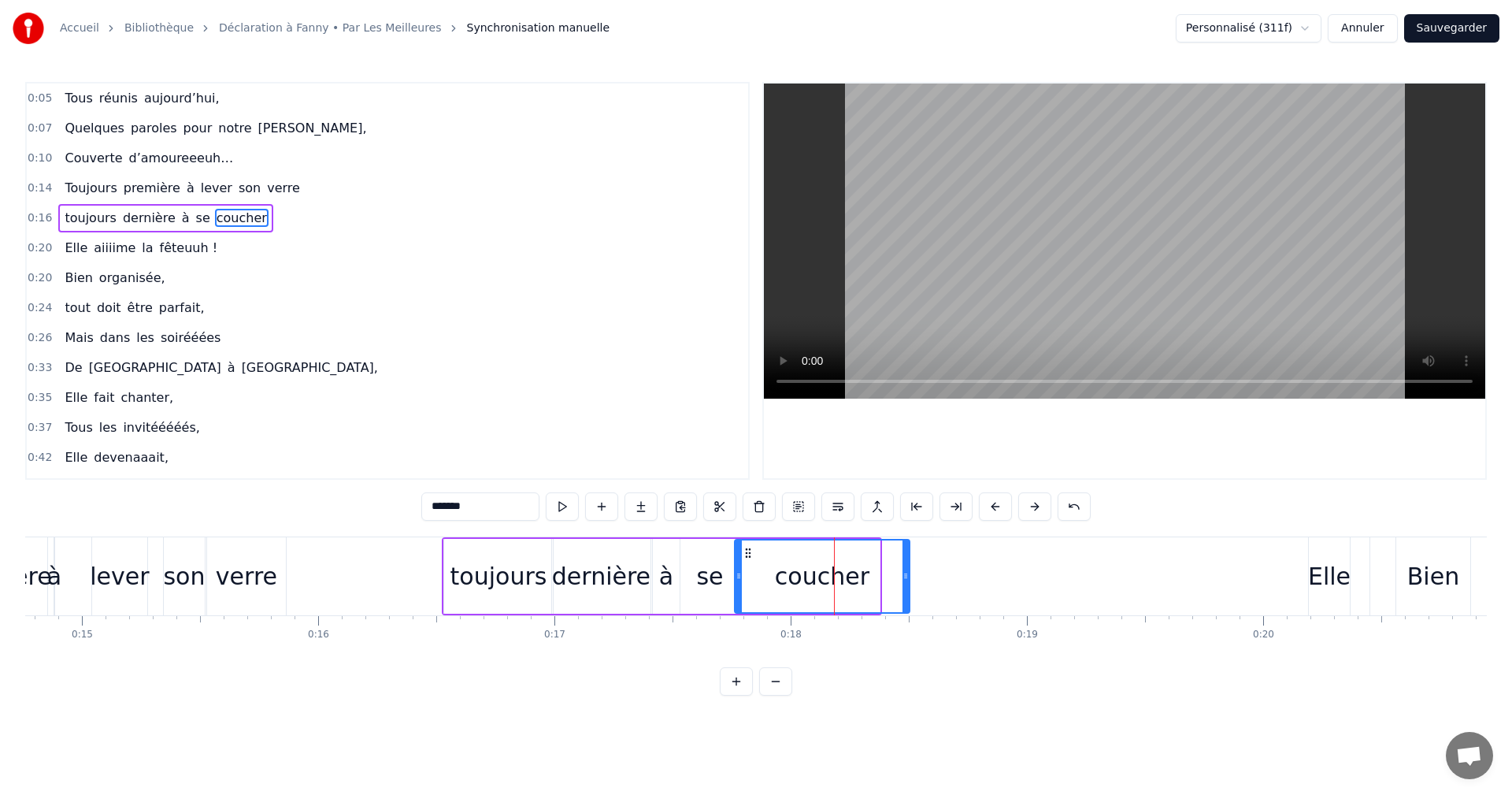
drag, startPoint x: 877, startPoint y: 574, endPoint x: 907, endPoint y: 576, distance: 30.1
click at [907, 576] on icon at bounding box center [906, 575] width 7 height 13
drag, startPoint x: 740, startPoint y: 572, endPoint x: 748, endPoint y: 572, distance: 8.0
click at [748, 572] on icon at bounding box center [746, 575] width 7 height 13
click at [715, 581] on div "se" at bounding box center [710, 576] width 27 height 36
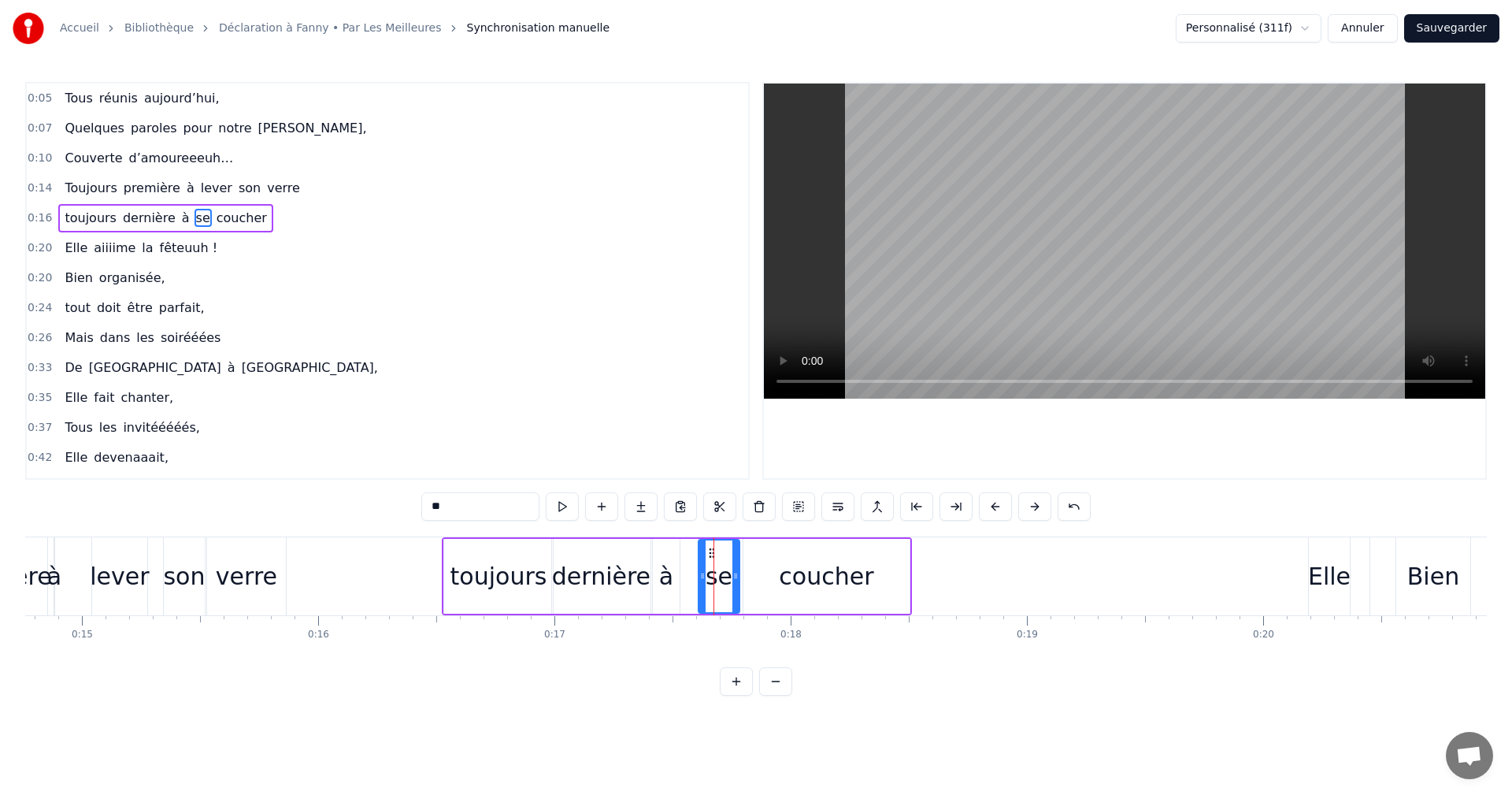
drag, startPoint x: 683, startPoint y: 573, endPoint x: 702, endPoint y: 574, distance: 19.0
click at [702, 574] on icon at bounding box center [703, 575] width 7 height 13
click at [670, 576] on div "à" at bounding box center [666, 576] width 15 height 36
drag, startPoint x: 678, startPoint y: 576, endPoint x: 671, endPoint y: 561, distance: 16.6
click at [683, 576] on icon at bounding box center [680, 575] width 7 height 13
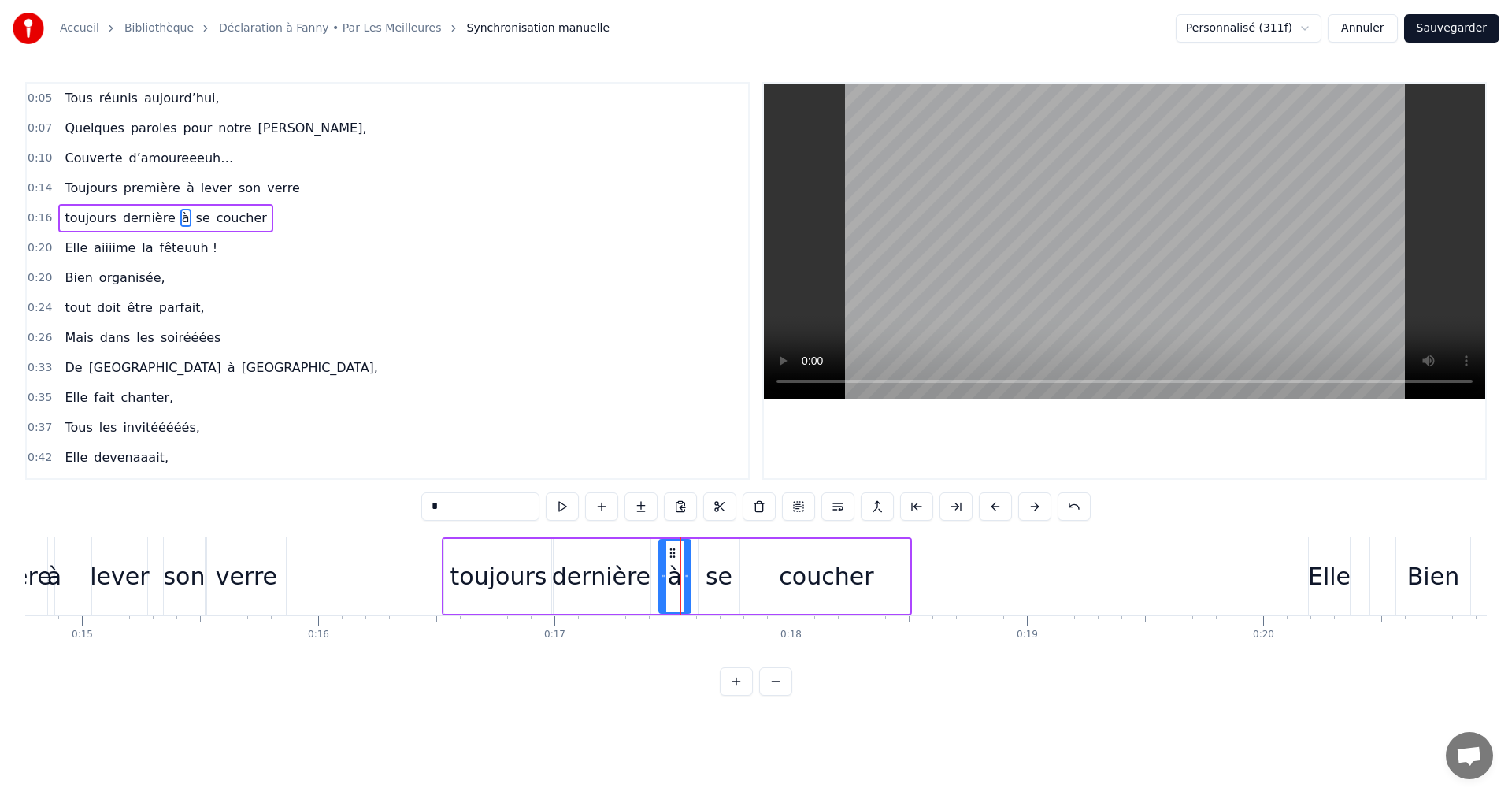
click at [676, 554] on icon at bounding box center [672, 552] width 13 height 13
click at [627, 568] on div "dernière" at bounding box center [601, 576] width 99 height 36
type input "********"
drag, startPoint x: 645, startPoint y: 574, endPoint x: 664, endPoint y: 574, distance: 19.0
click at [664, 574] on icon at bounding box center [665, 575] width 7 height 13
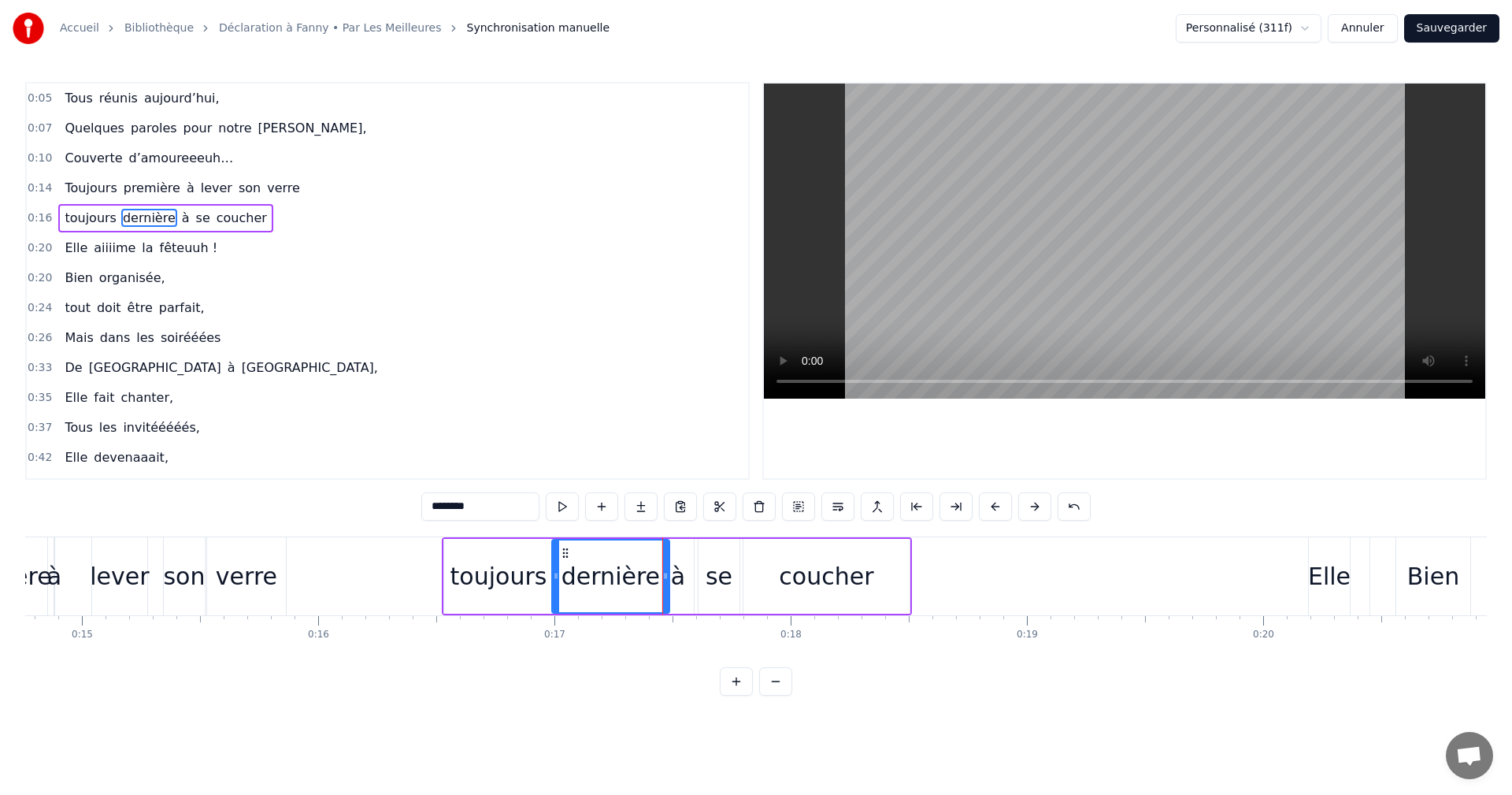
click at [28, 216] on span "0:16" at bounding box center [40, 219] width 24 height 15
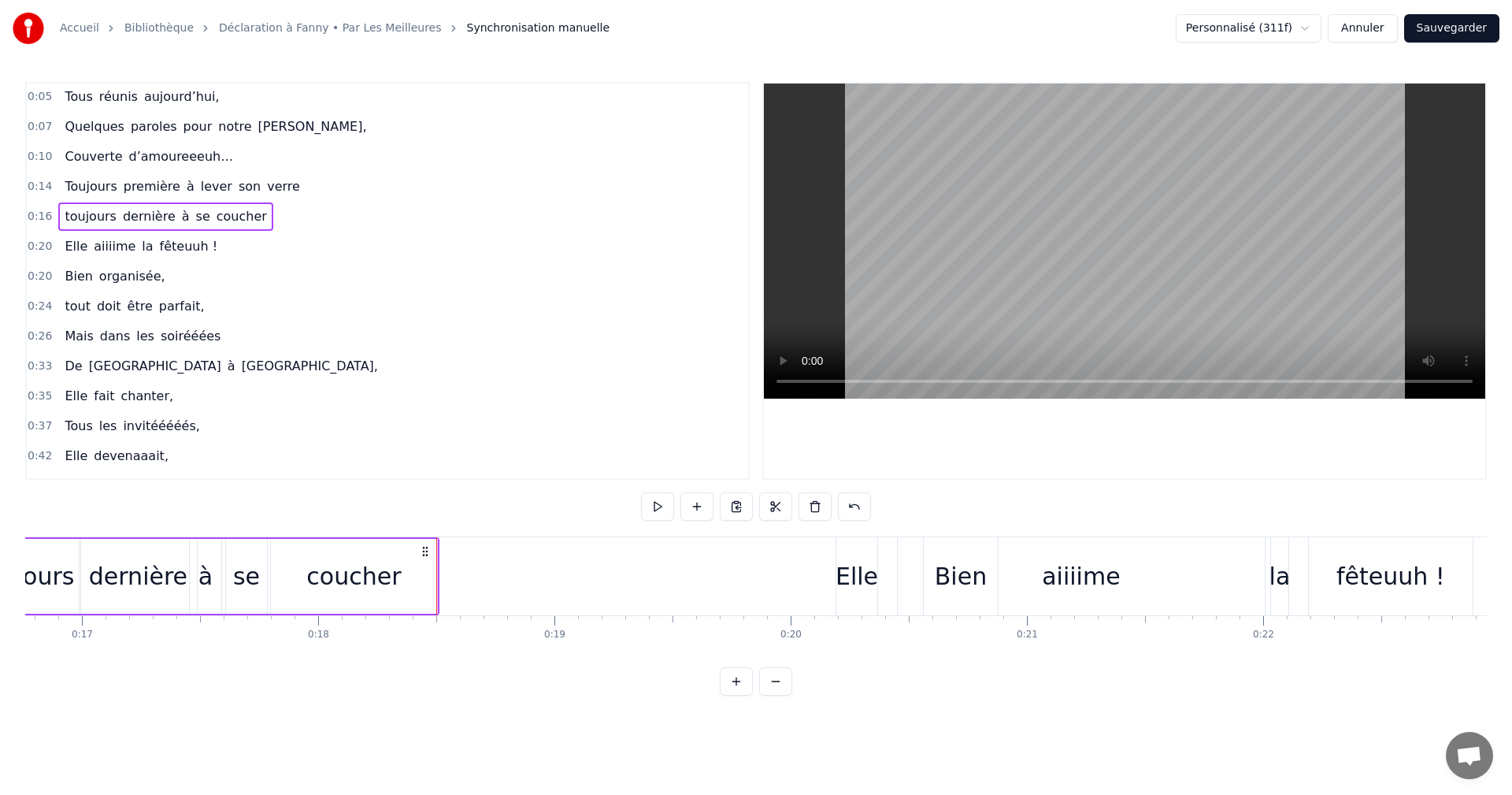
scroll to position [0, 0]
click at [35, 247] on span "0:20" at bounding box center [40, 249] width 24 height 15
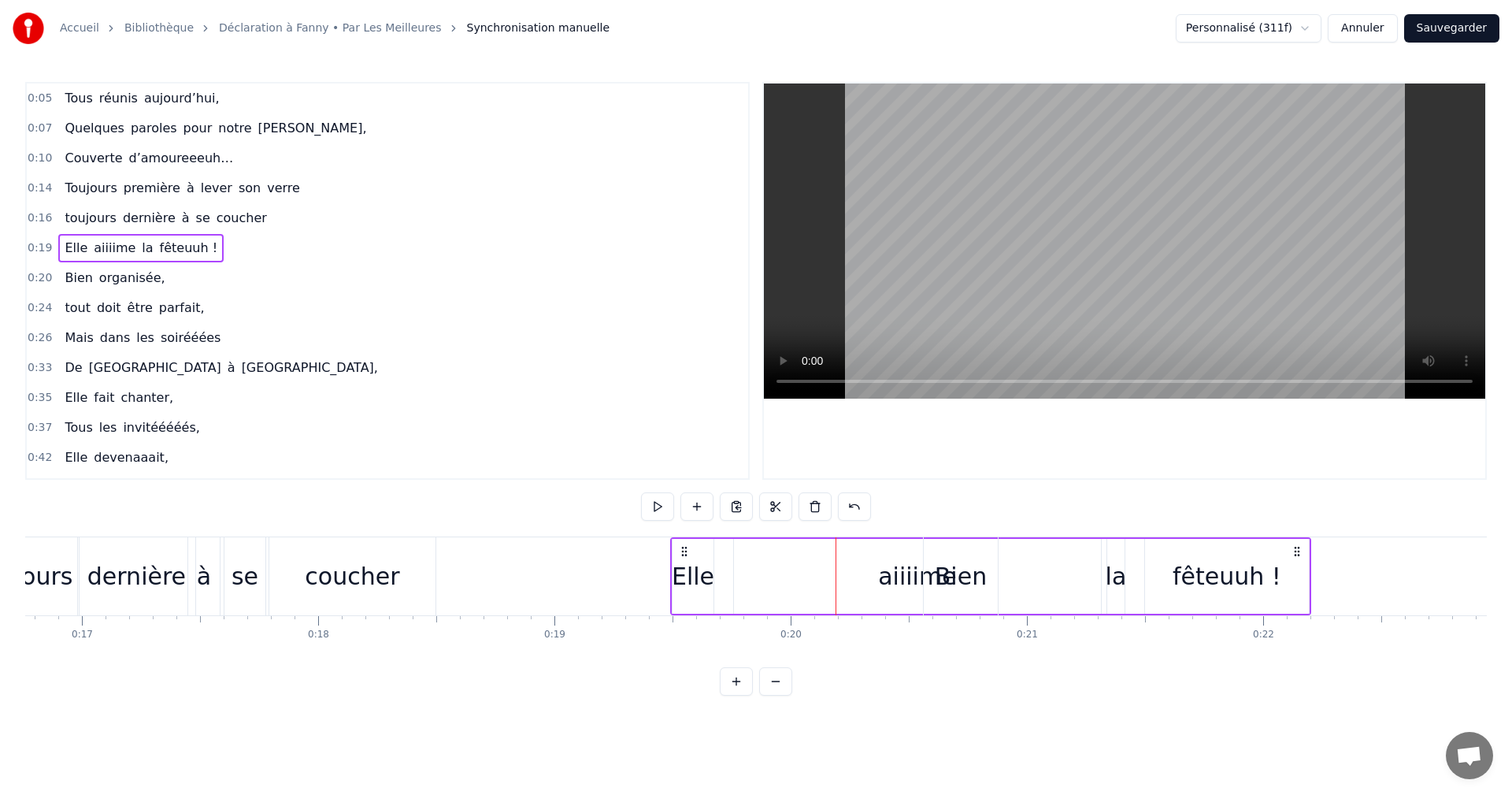
click at [43, 279] on span "0:20" at bounding box center [40, 278] width 24 height 15
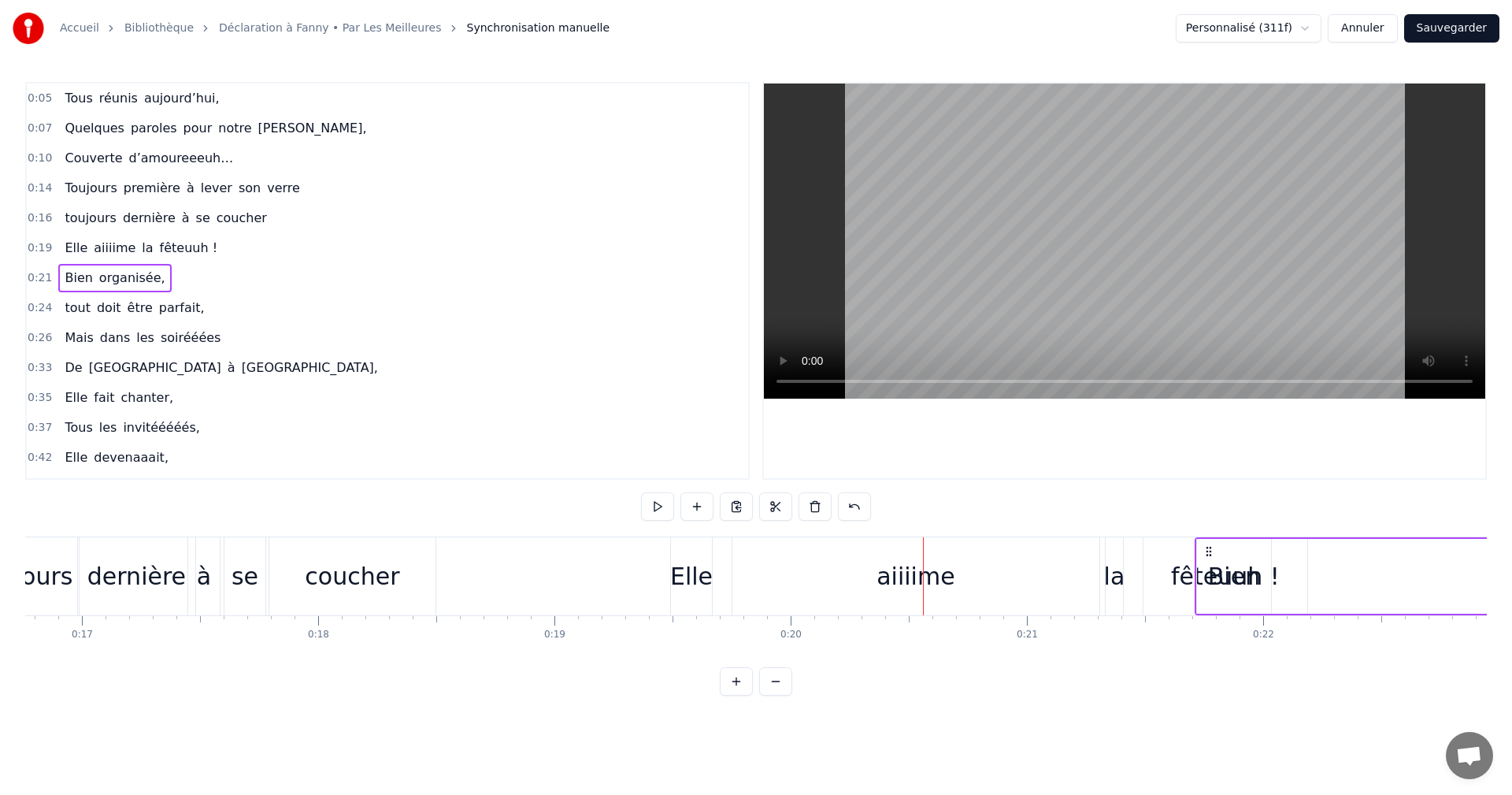
click at [41, 310] on span "0:24" at bounding box center [40, 308] width 24 height 15
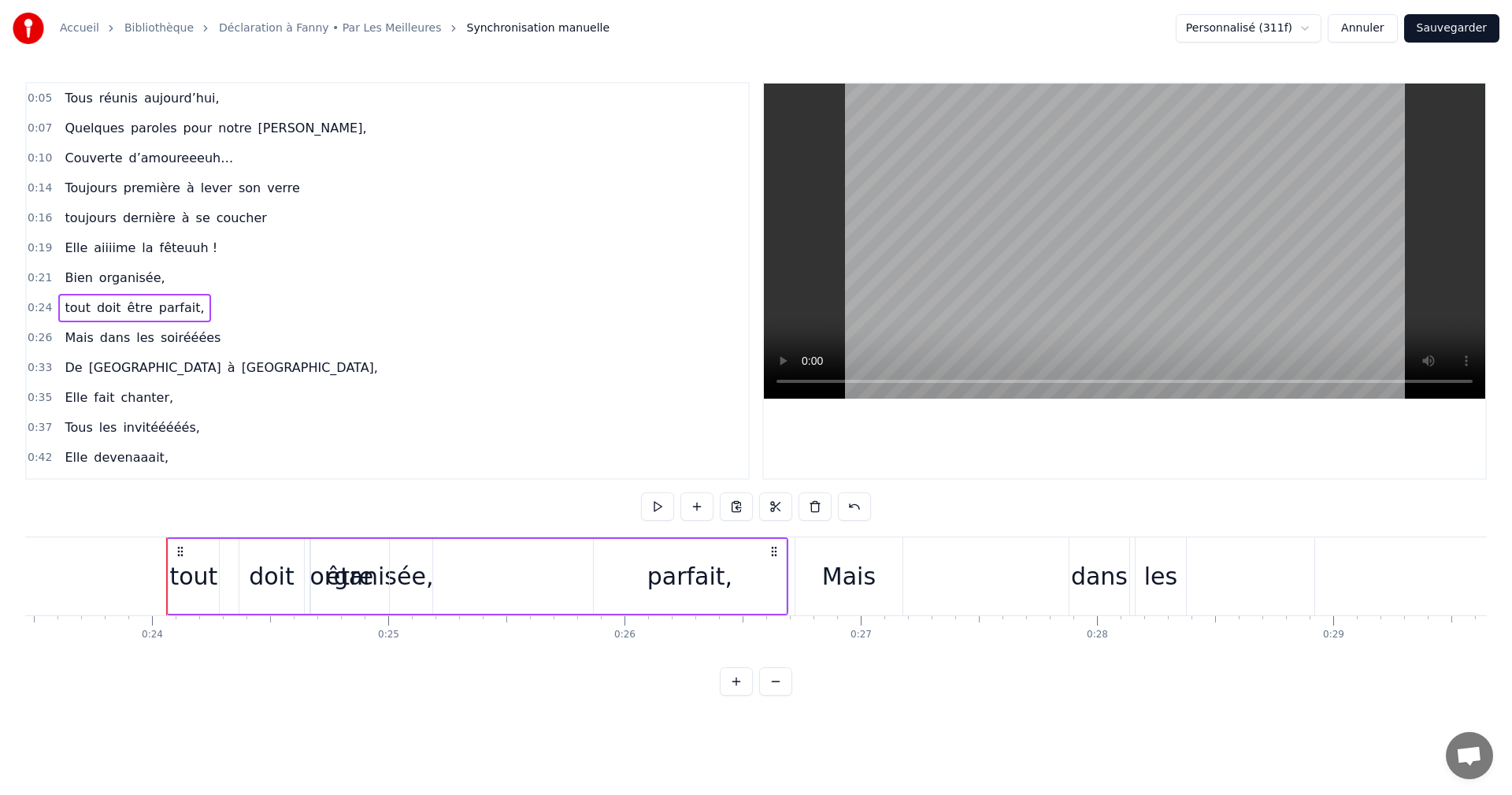
scroll to position [0, 5606]
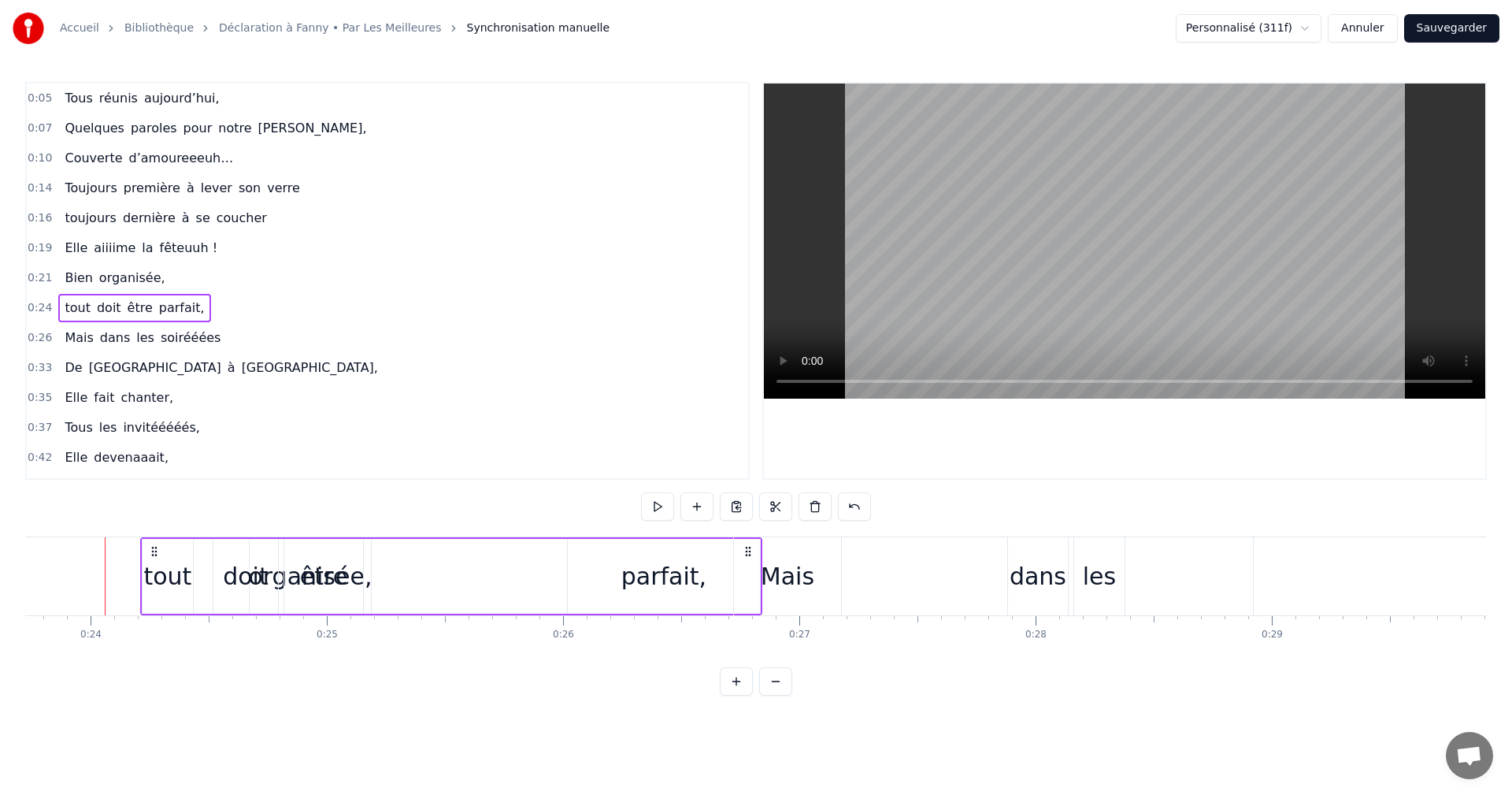
click at [43, 215] on span "0:16" at bounding box center [40, 219] width 24 height 15
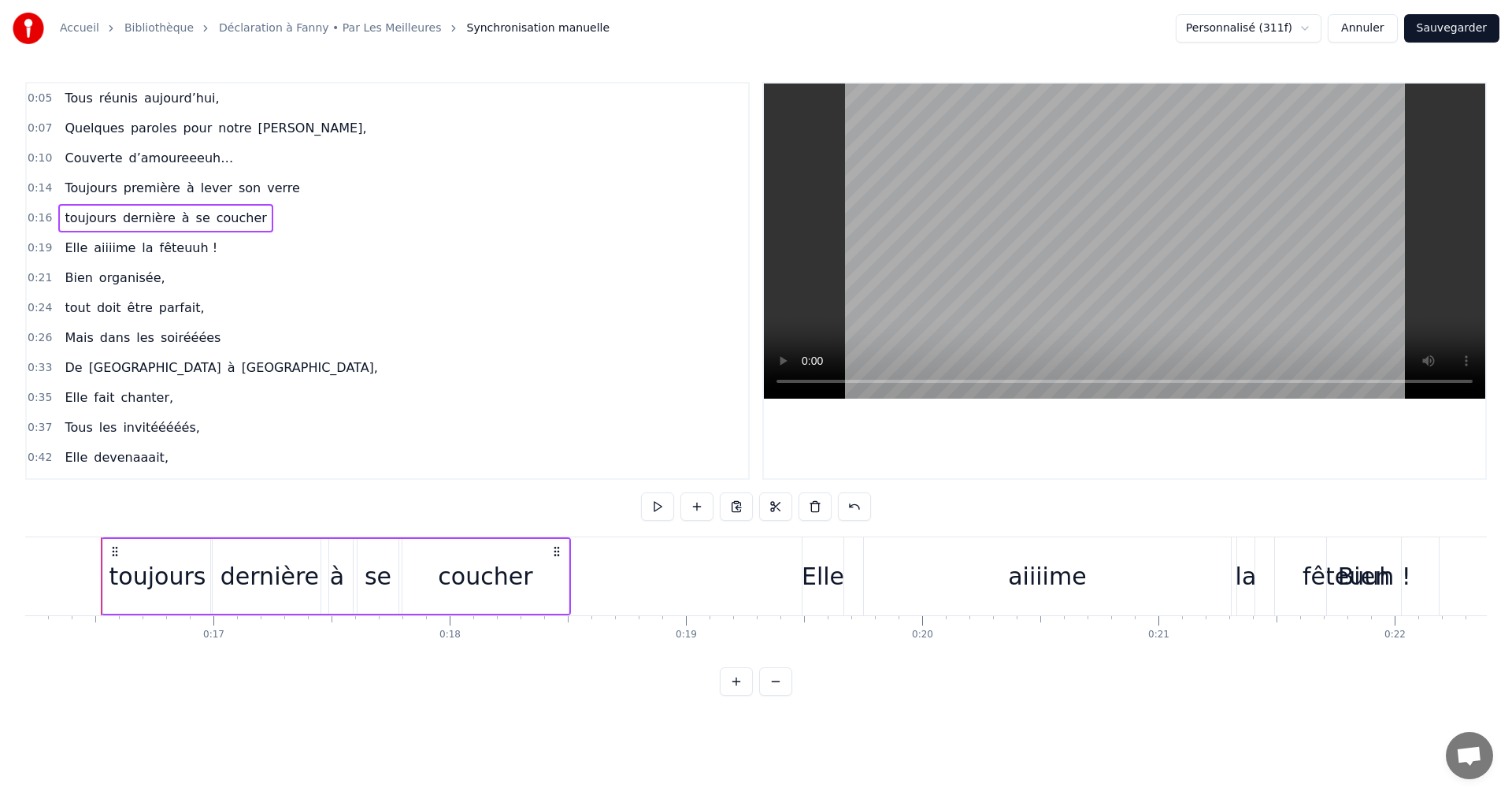
scroll to position [0, 3825]
click at [41, 244] on span "0:19" at bounding box center [40, 249] width 24 height 15
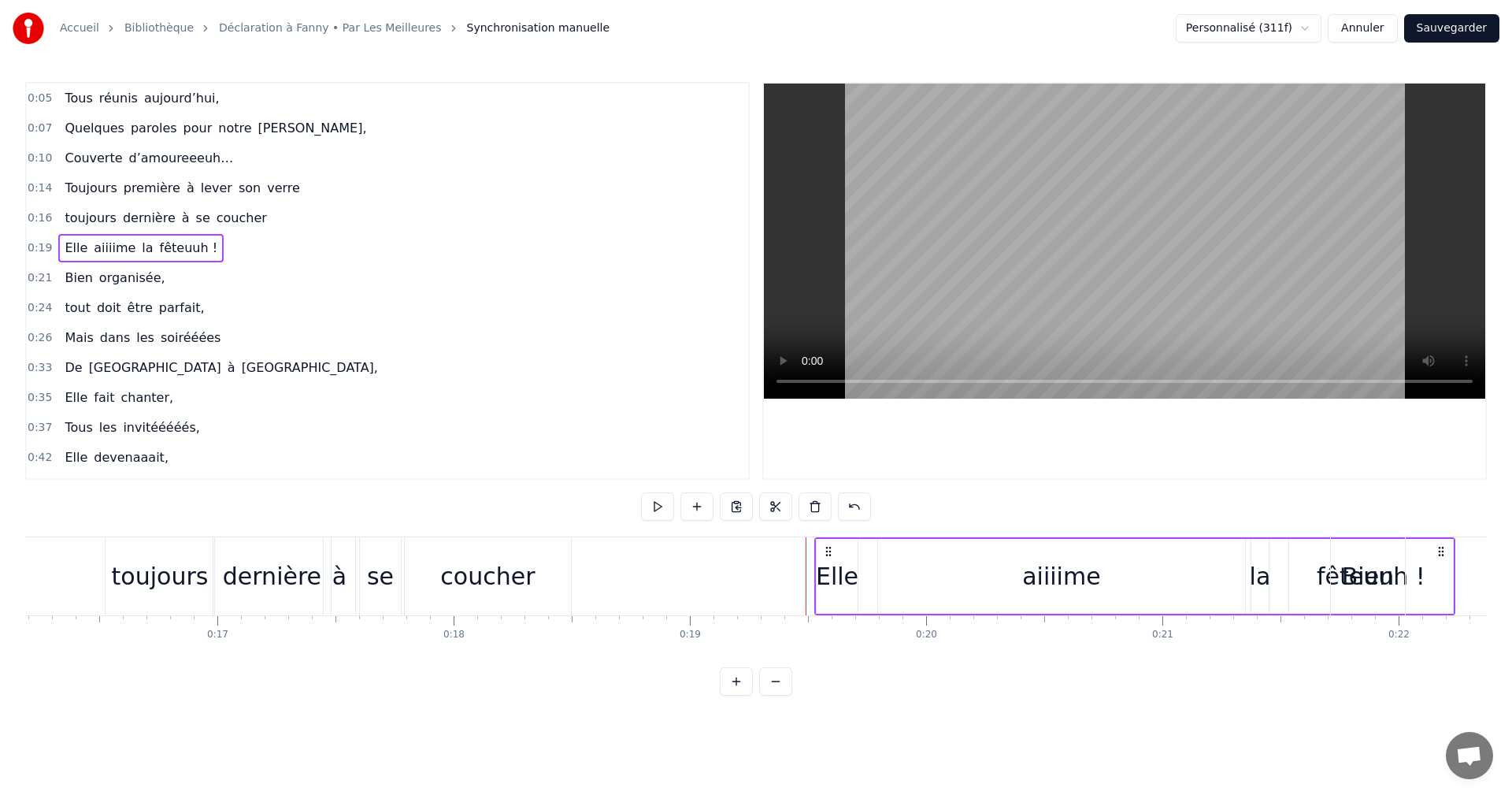
drag, startPoint x: 821, startPoint y: 555, endPoint x: 829, endPoint y: 555, distance: 8.0
click at [829, 555] on circle at bounding box center [829, 555] width 1 height 1
click at [1058, 583] on div "aiiiime" at bounding box center [1061, 576] width 78 height 36
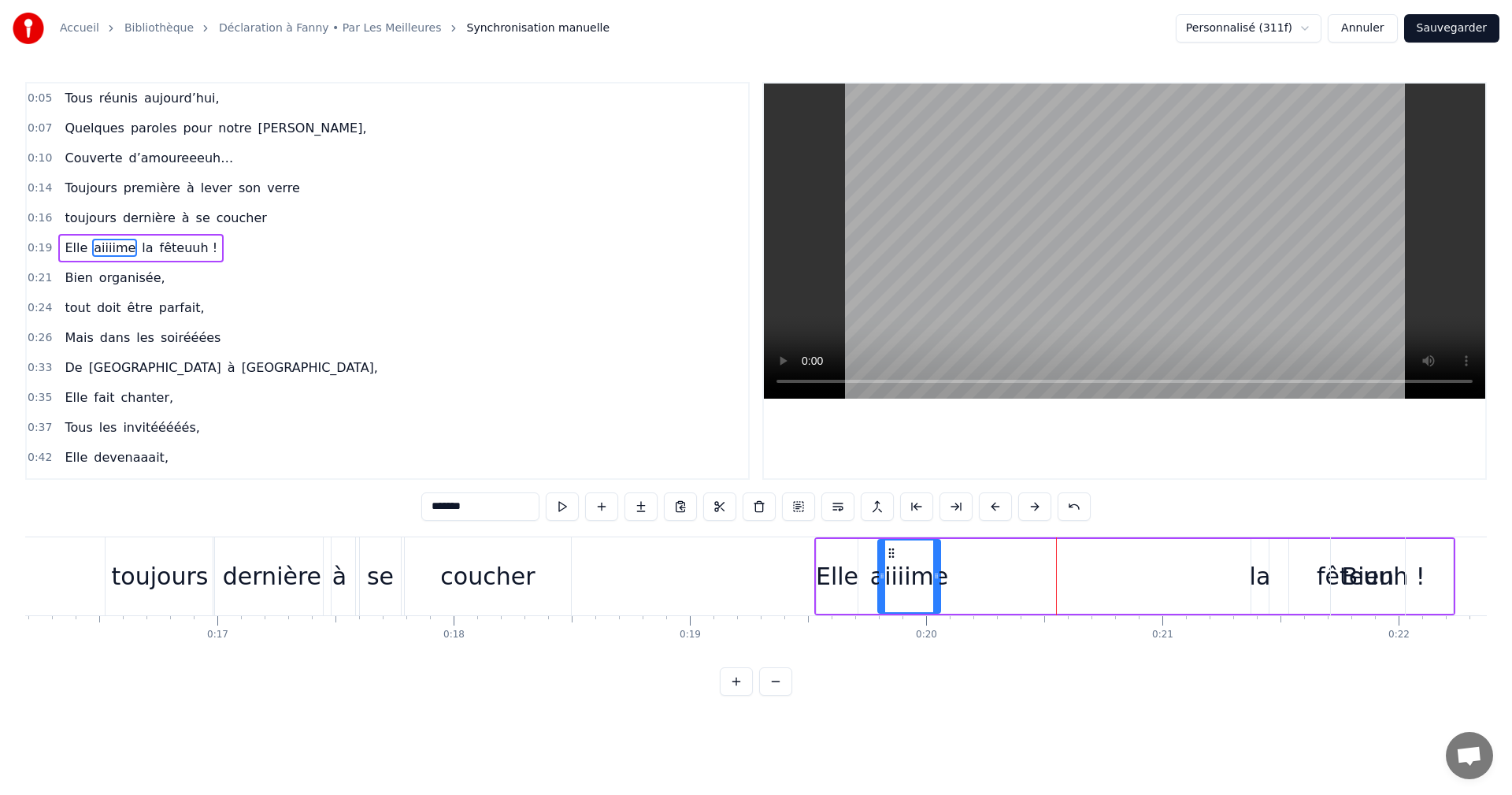
drag, startPoint x: 1237, startPoint y: 576, endPoint x: 934, endPoint y: 573, distance: 303.0
click at [934, 573] on icon at bounding box center [937, 575] width 7 height 13
click at [1265, 572] on div "la" at bounding box center [1261, 576] width 21 height 36
drag, startPoint x: 1256, startPoint y: 576, endPoint x: 1234, endPoint y: 576, distance: 22.0
click at [1227, 577] on icon at bounding box center [1230, 575] width 7 height 13
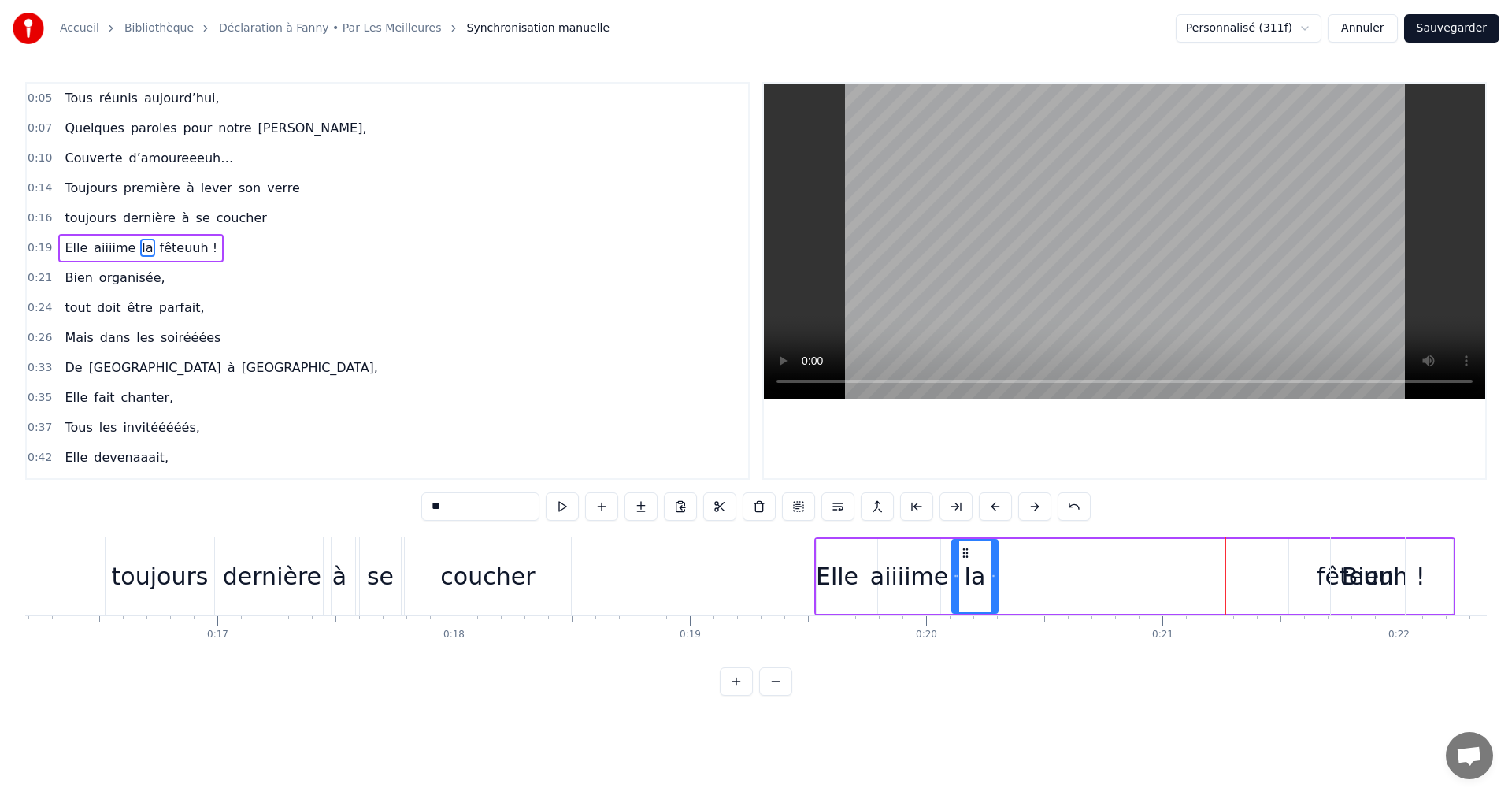
drag, startPoint x: 1237, startPoint y: 555, endPoint x: 972, endPoint y: 551, distance: 265.0
click at [966, 552] on icon at bounding box center [965, 552] width 13 height 13
click at [1325, 585] on div "fêteuuh !" at bounding box center [1371, 576] width 108 height 36
type input "*********"
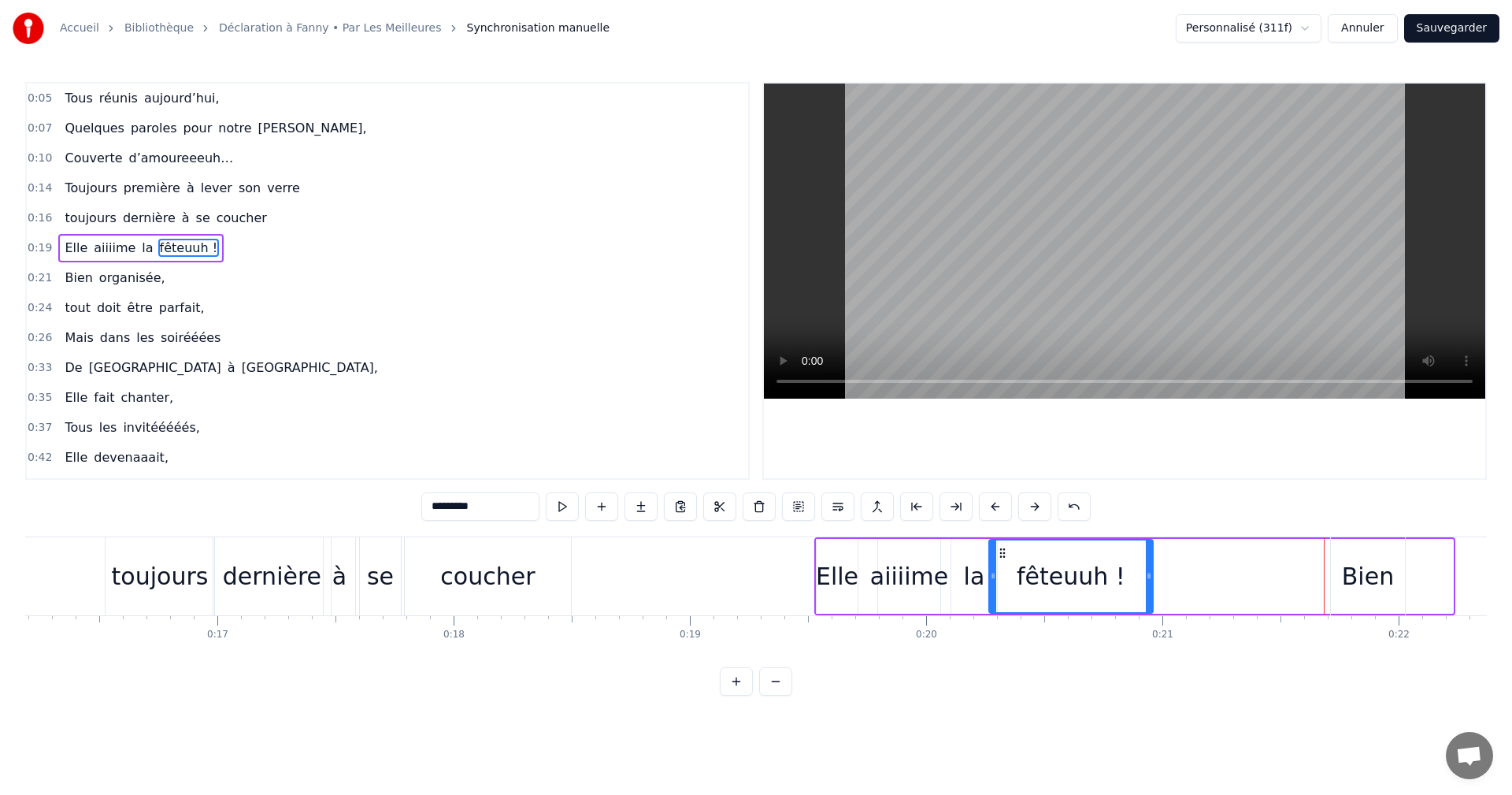
drag, startPoint x: 1299, startPoint y: 555, endPoint x: 999, endPoint y: 558, distance: 300.0
click at [999, 558] on icon at bounding box center [1003, 552] width 13 height 13
click at [35, 250] on span "0:19" at bounding box center [40, 249] width 24 height 15
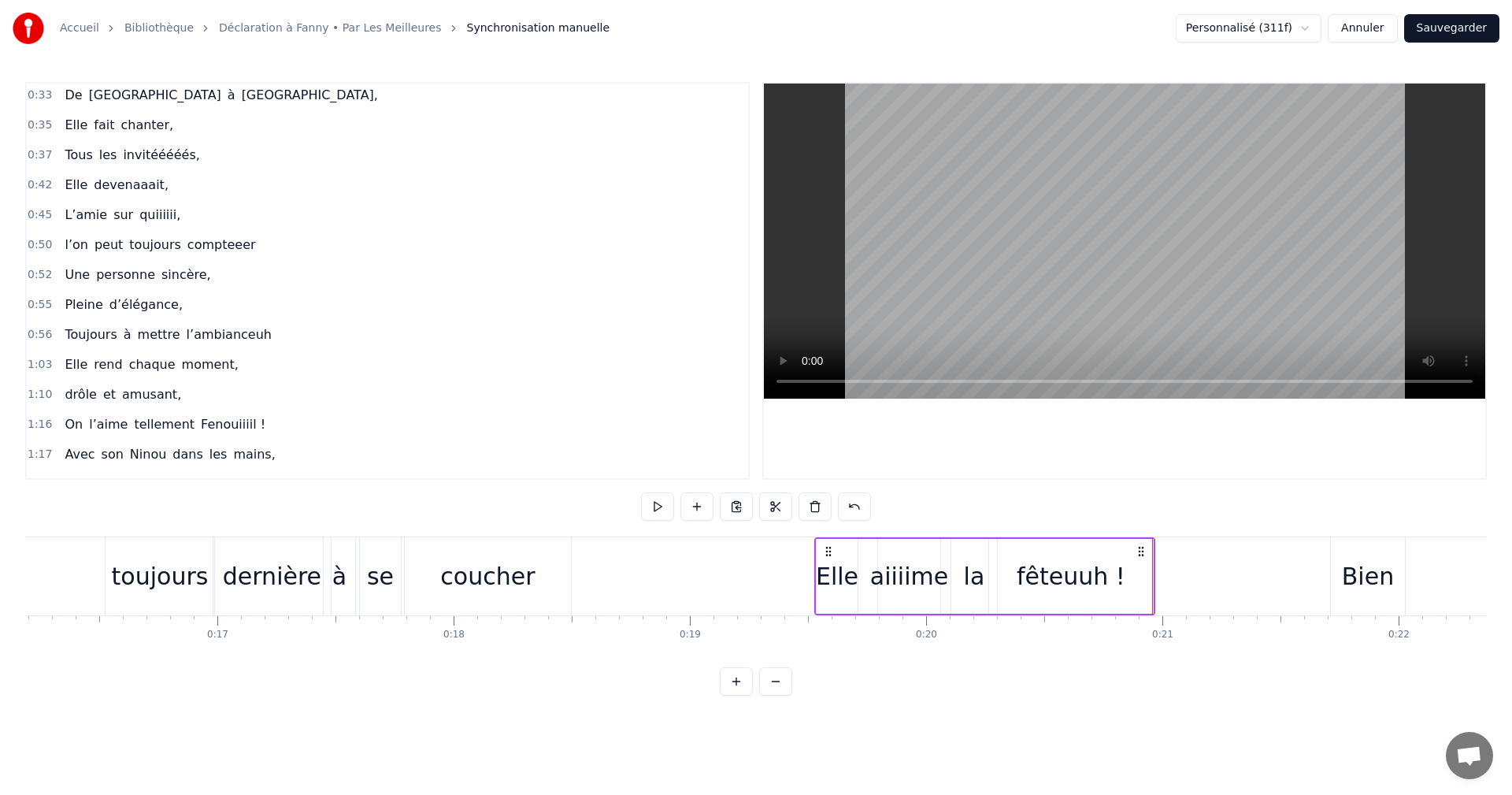
scroll to position [266, 0]
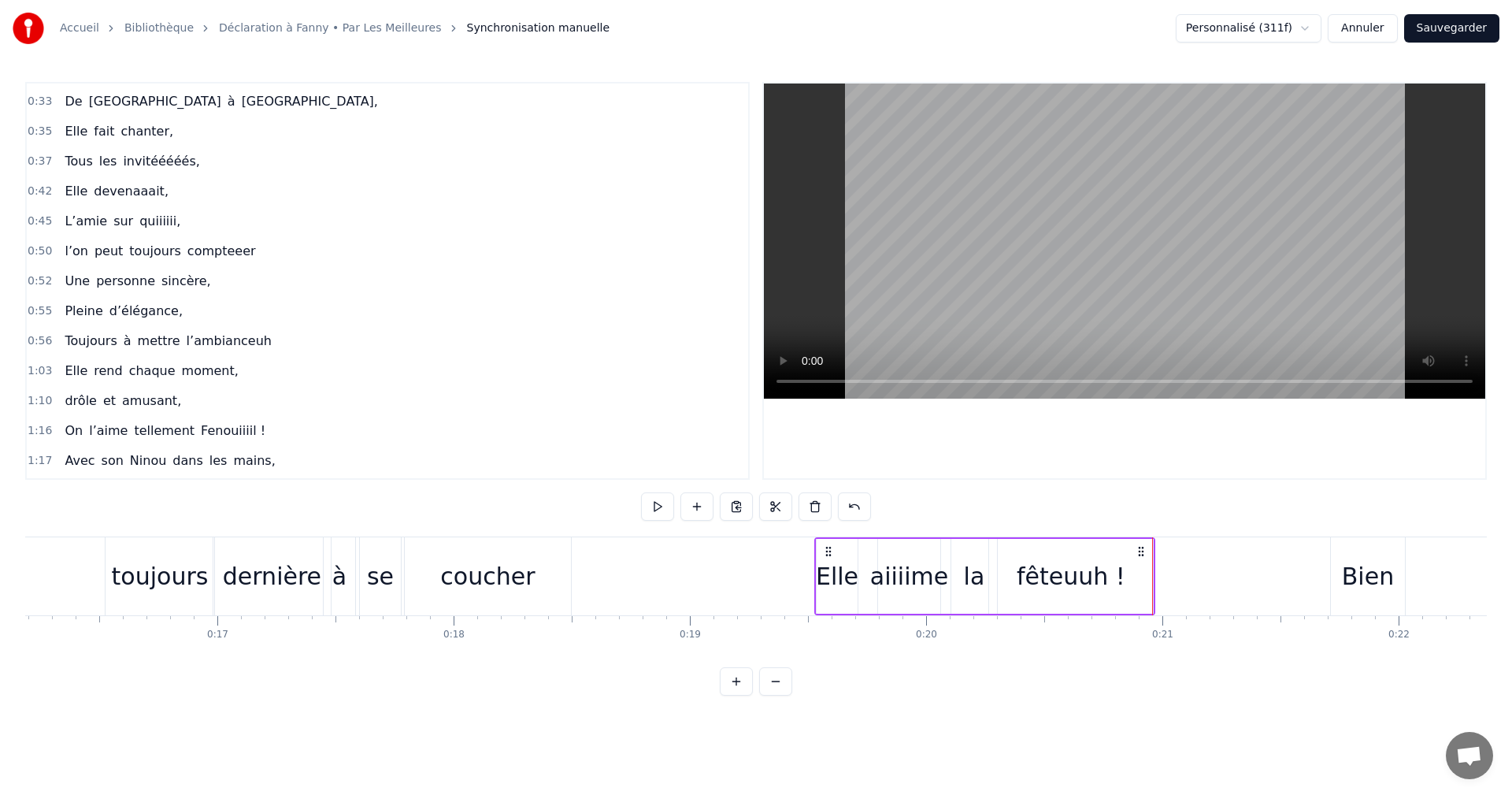
click at [36, 156] on span "0:37" at bounding box center [40, 162] width 24 height 15
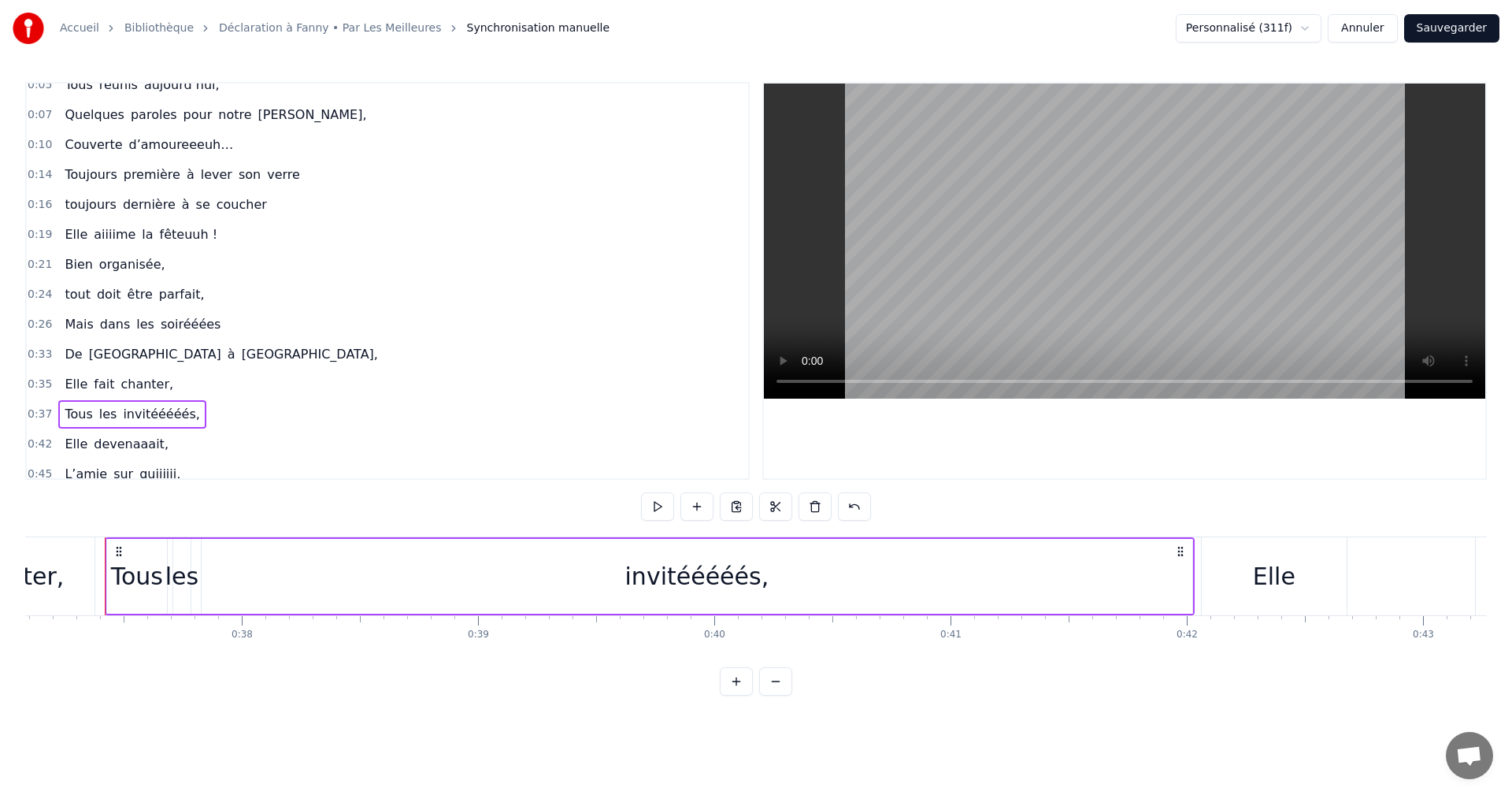
scroll to position [0, 0]
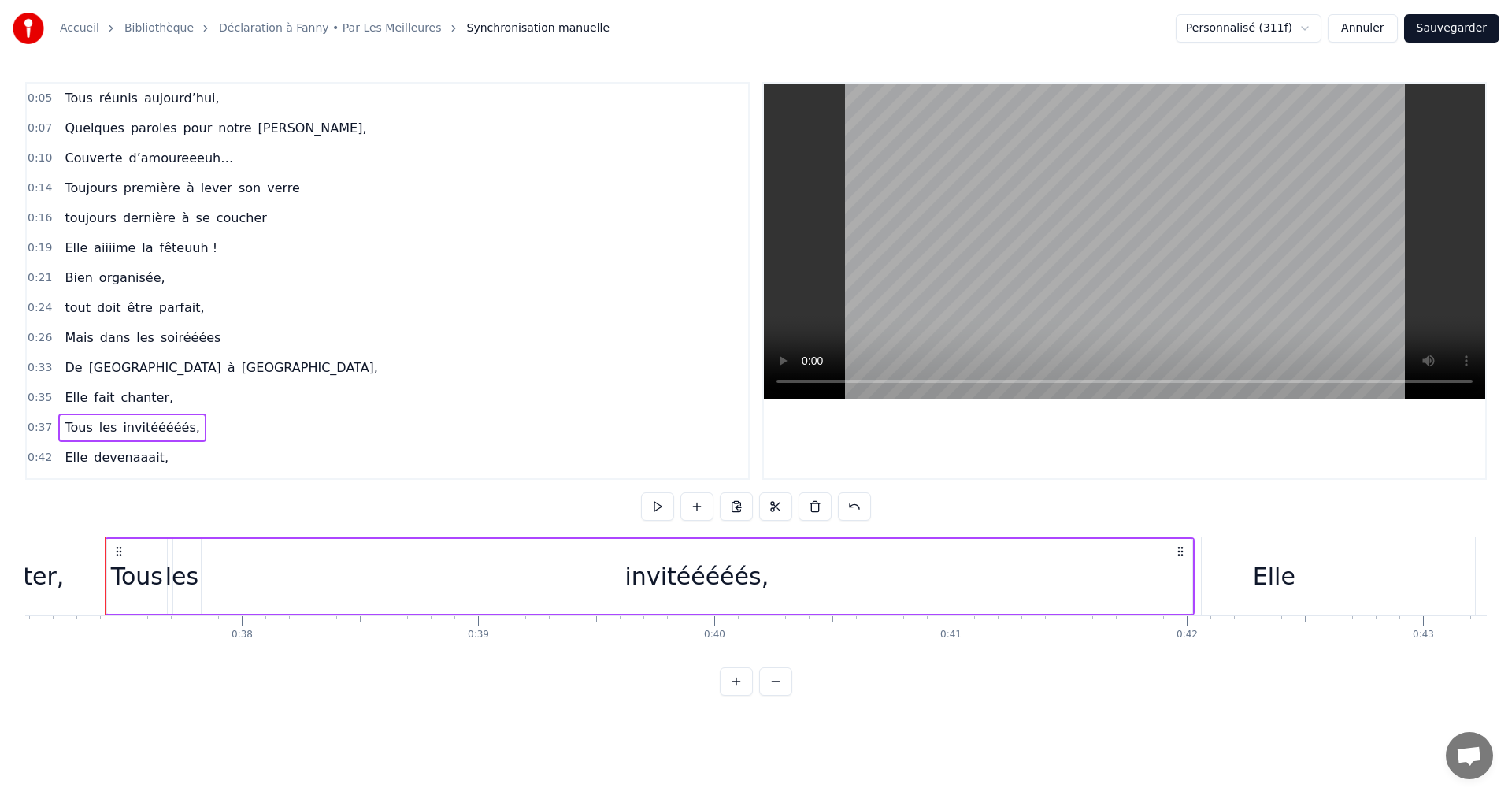
click at [34, 216] on span "0:16" at bounding box center [40, 219] width 24 height 15
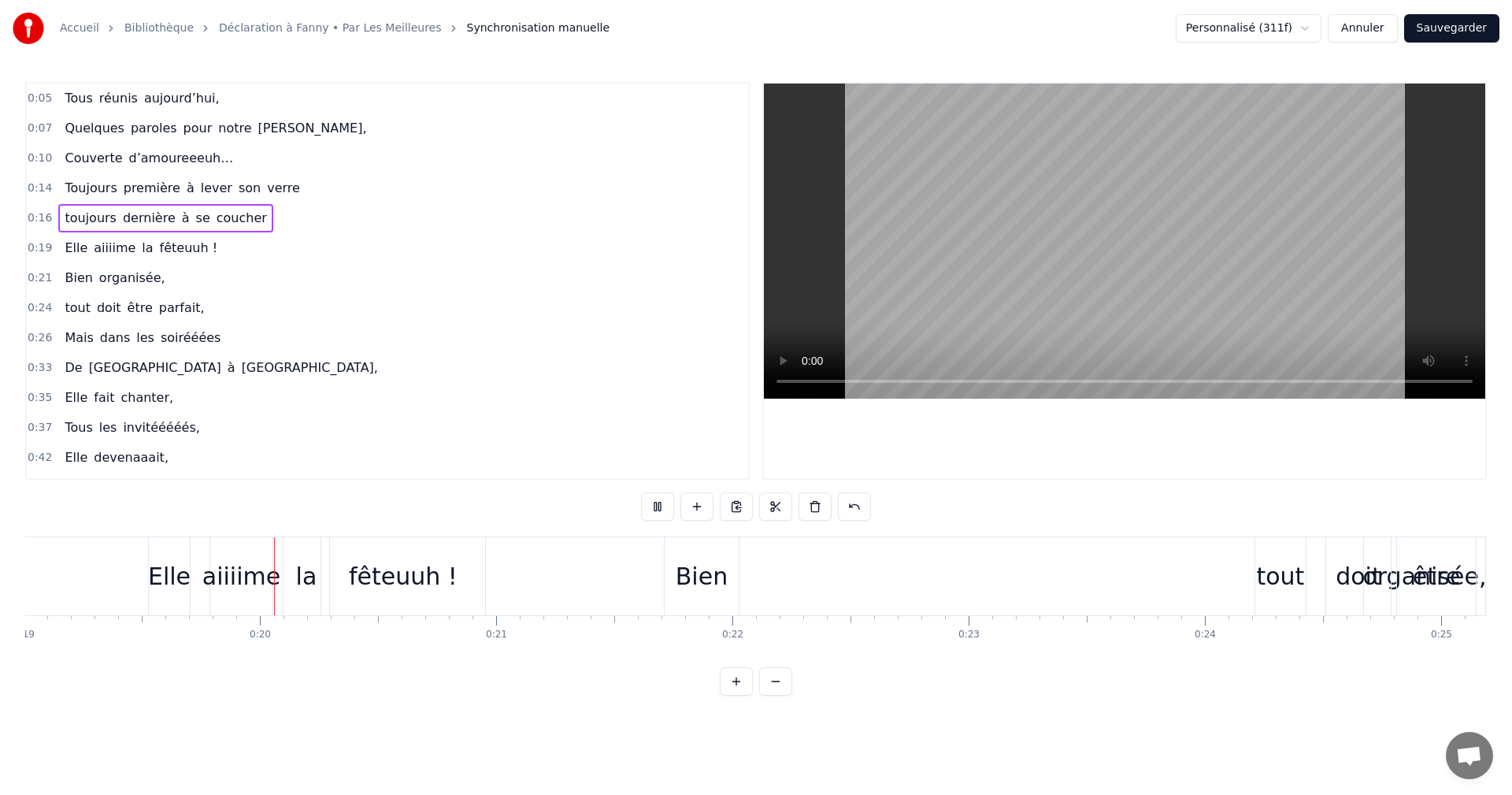
scroll to position [0, 4518]
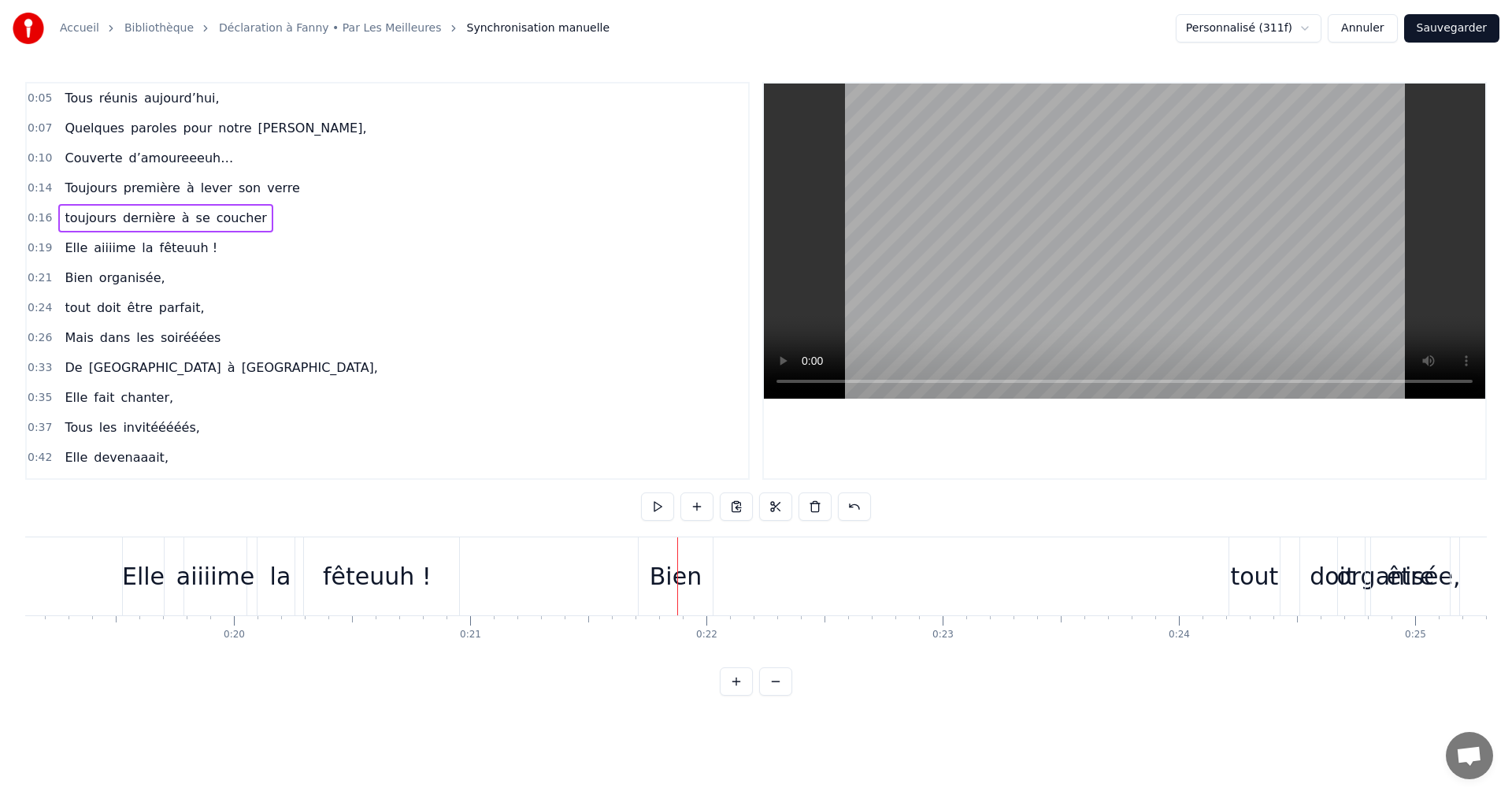
click at [677, 582] on div "Bien" at bounding box center [676, 576] width 52 height 36
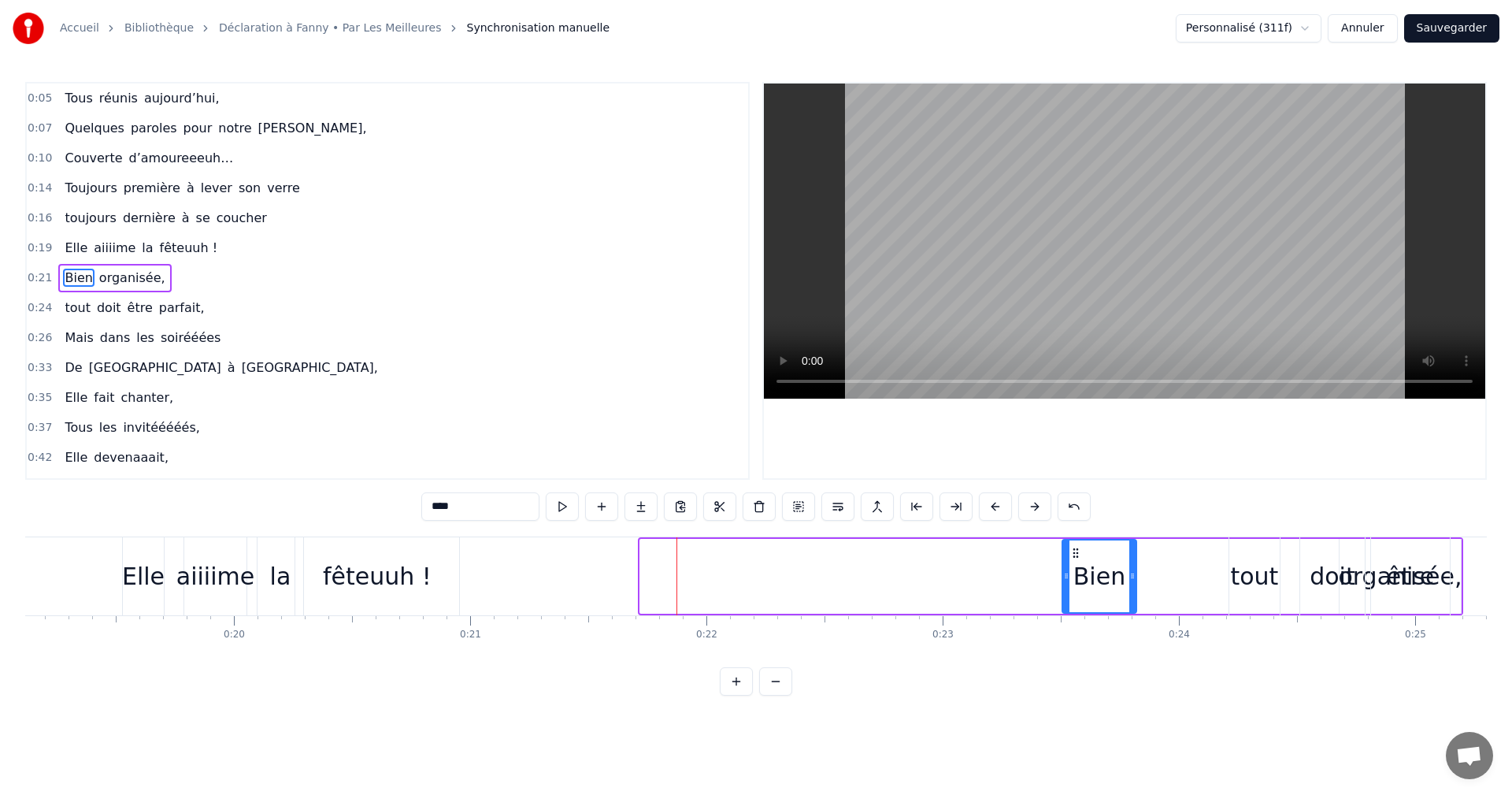
drag, startPoint x: 653, startPoint y: 555, endPoint x: 1074, endPoint y: 581, distance: 421.8
click at [1074, 581] on div "Bien" at bounding box center [1099, 576] width 73 height 72
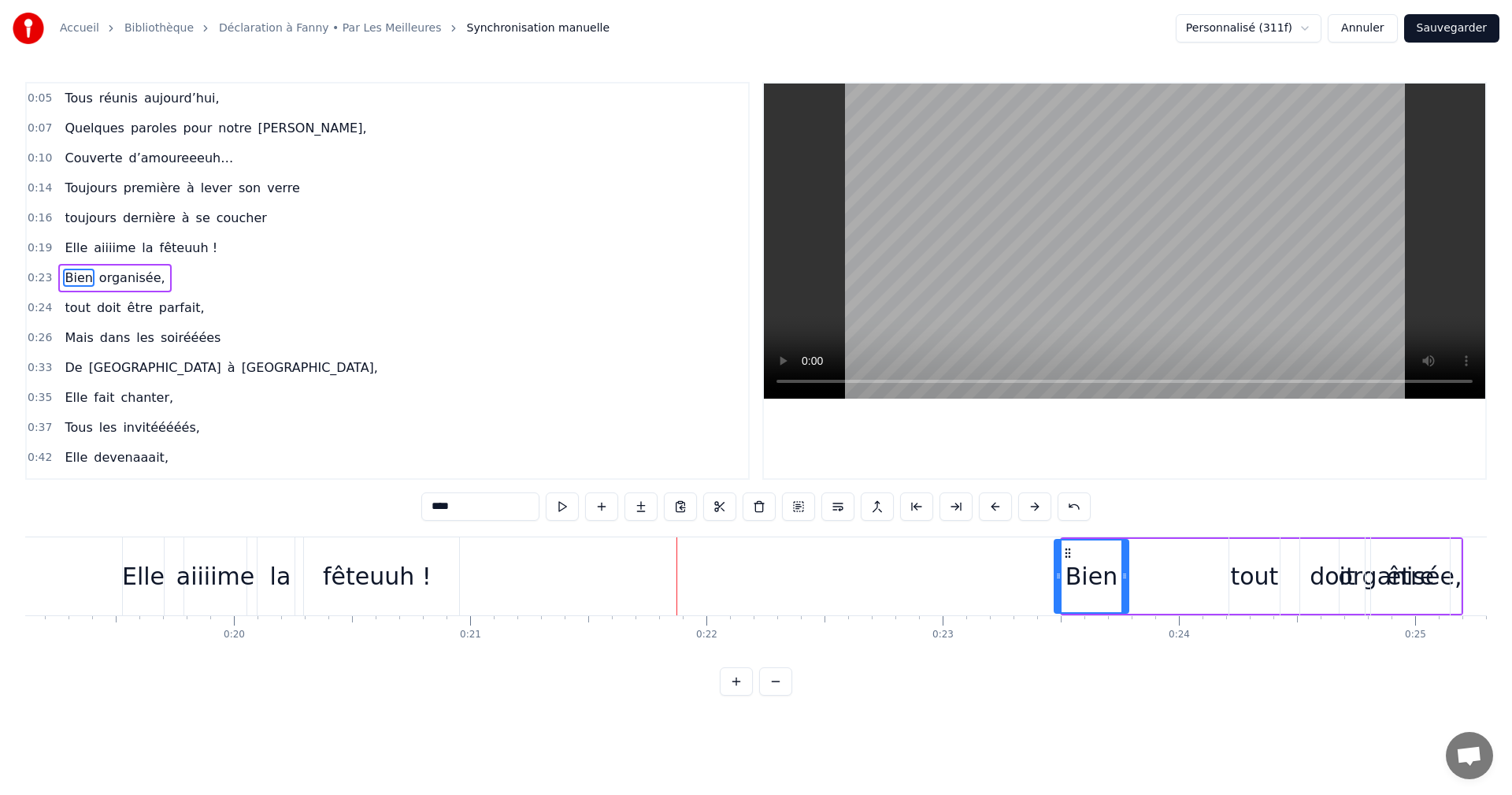
drag, startPoint x: 1074, startPoint y: 551, endPoint x: 1064, endPoint y: 552, distance: 10.0
click at [1064, 552] on icon at bounding box center [1067, 552] width 13 height 13
click at [40, 312] on span "0:24" at bounding box center [40, 308] width 24 height 15
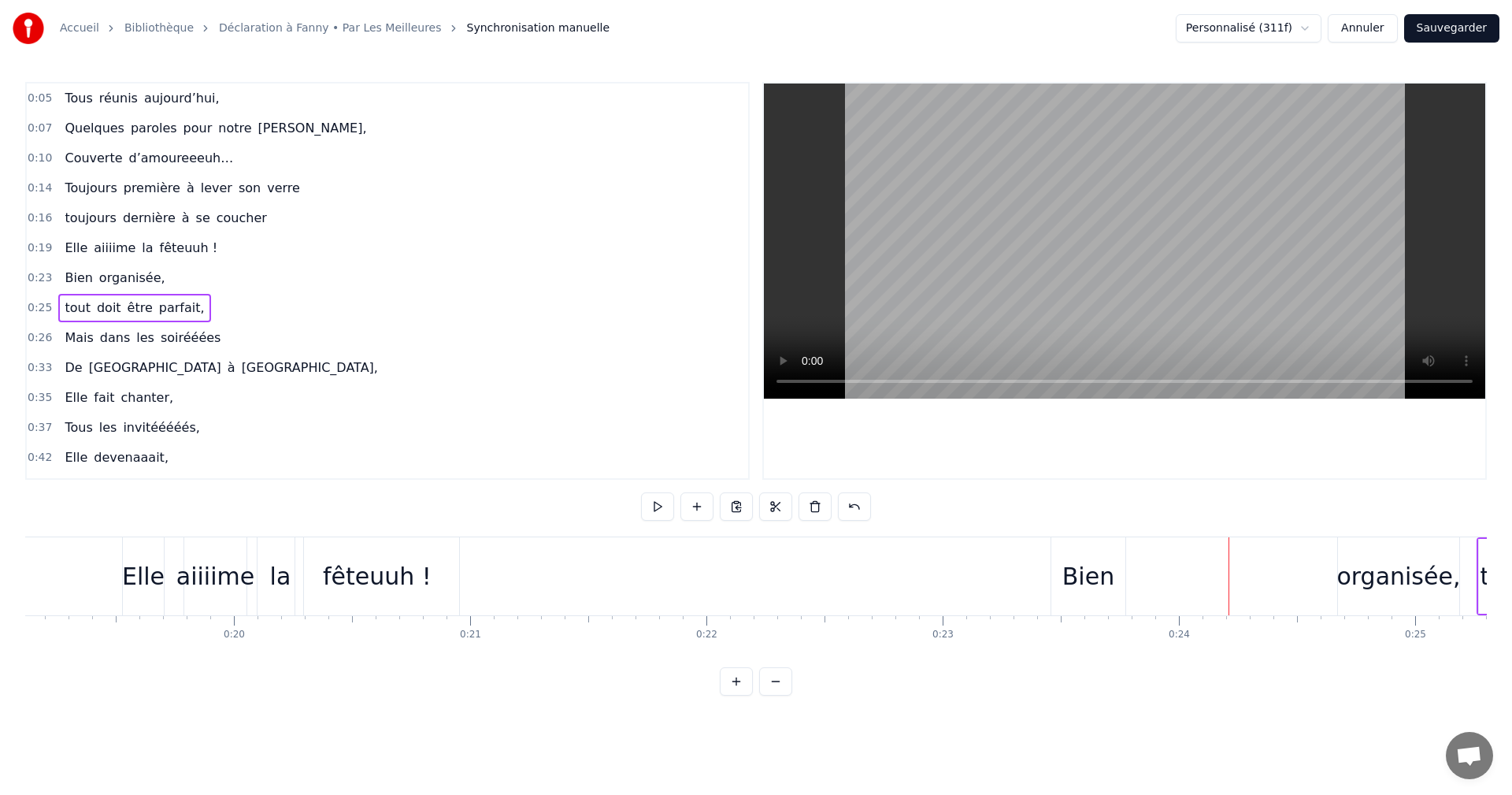
click at [1412, 581] on div "organisée," at bounding box center [1399, 576] width 124 height 36
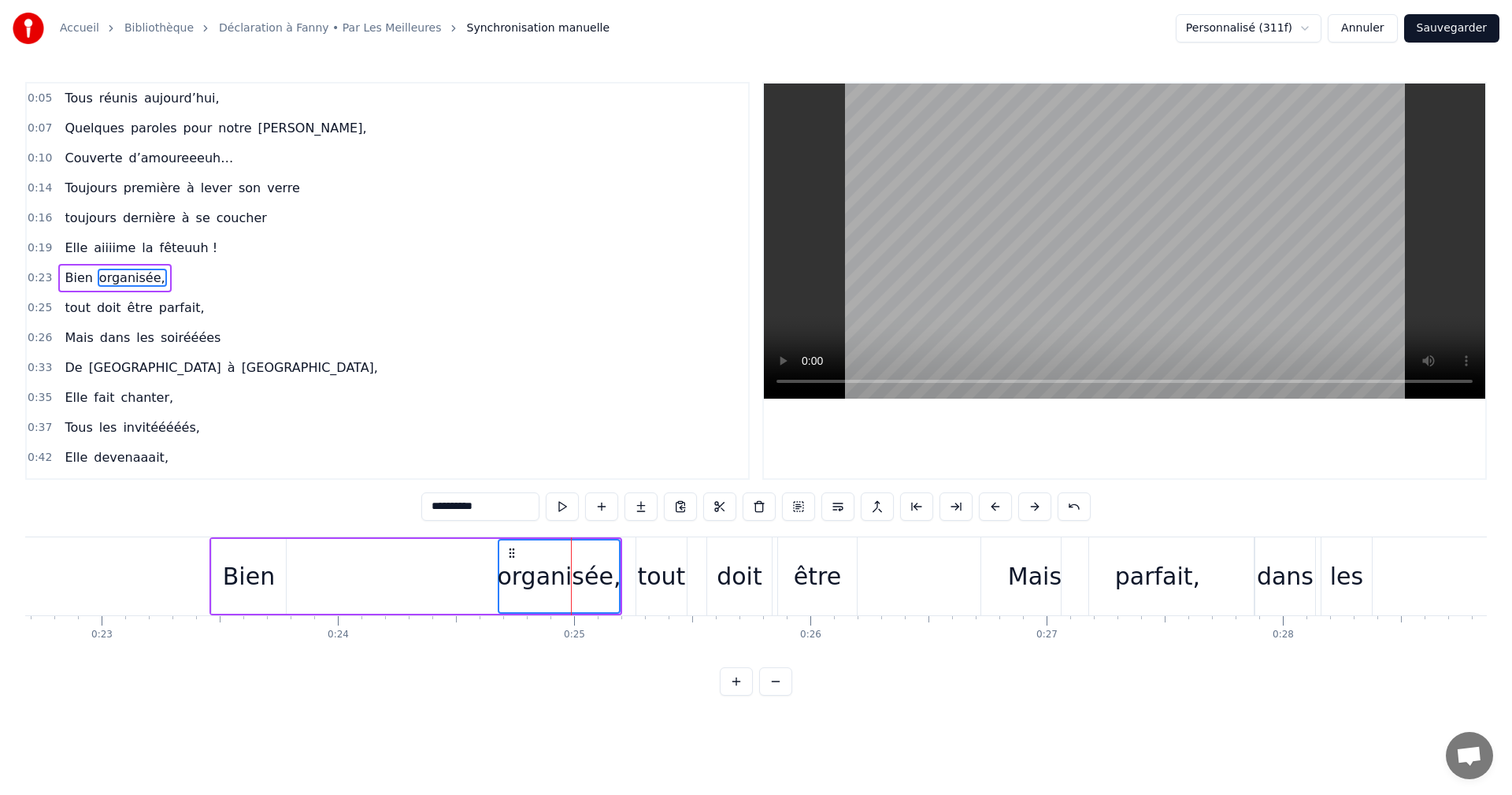
scroll to position [0, 5275]
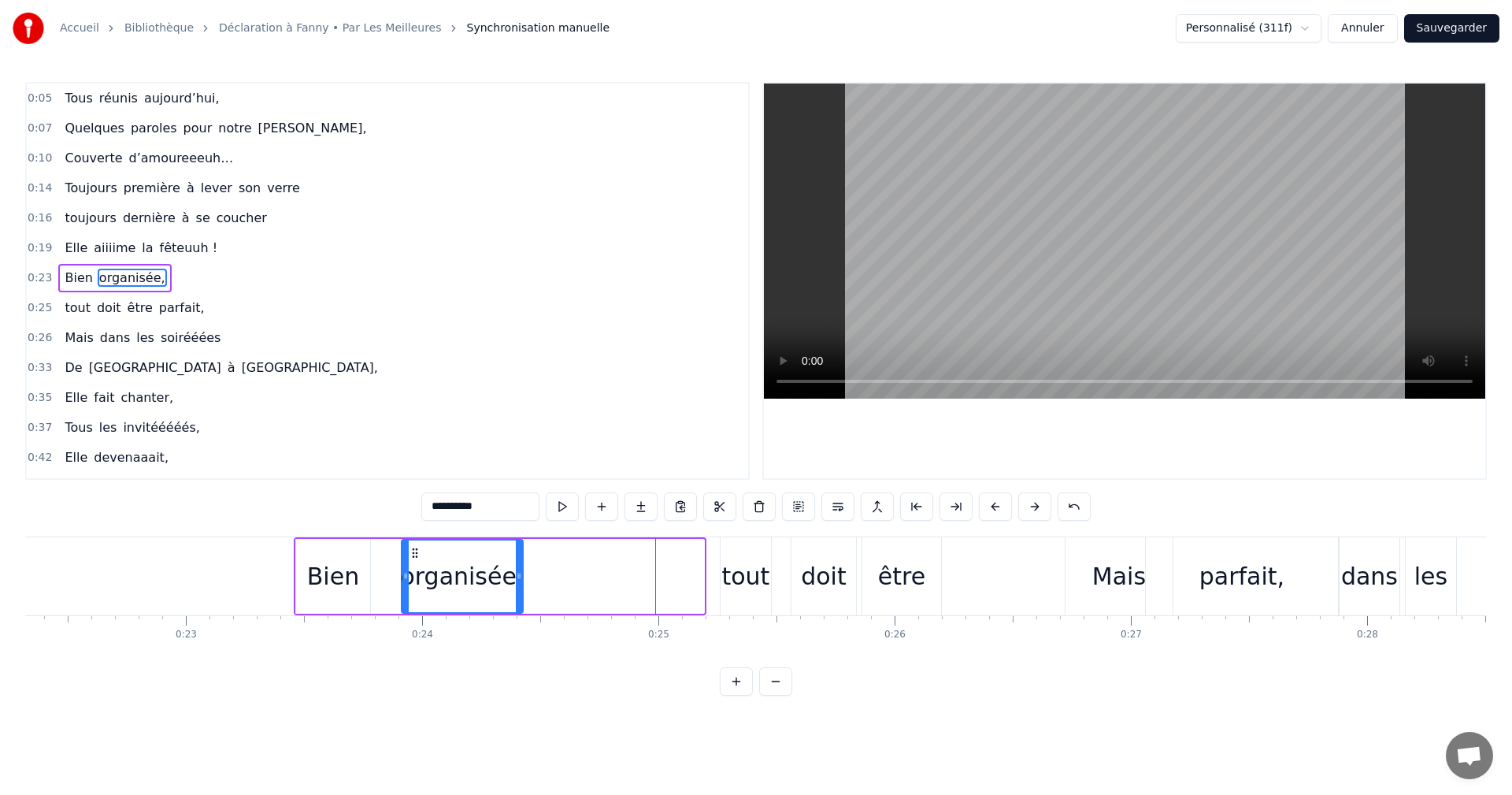
drag, startPoint x: 597, startPoint y: 553, endPoint x: 416, endPoint y: 560, distance: 181.1
click at [416, 560] on div "organisée," at bounding box center [462, 576] width 120 height 72
click at [36, 280] on span "0:23" at bounding box center [40, 278] width 24 height 15
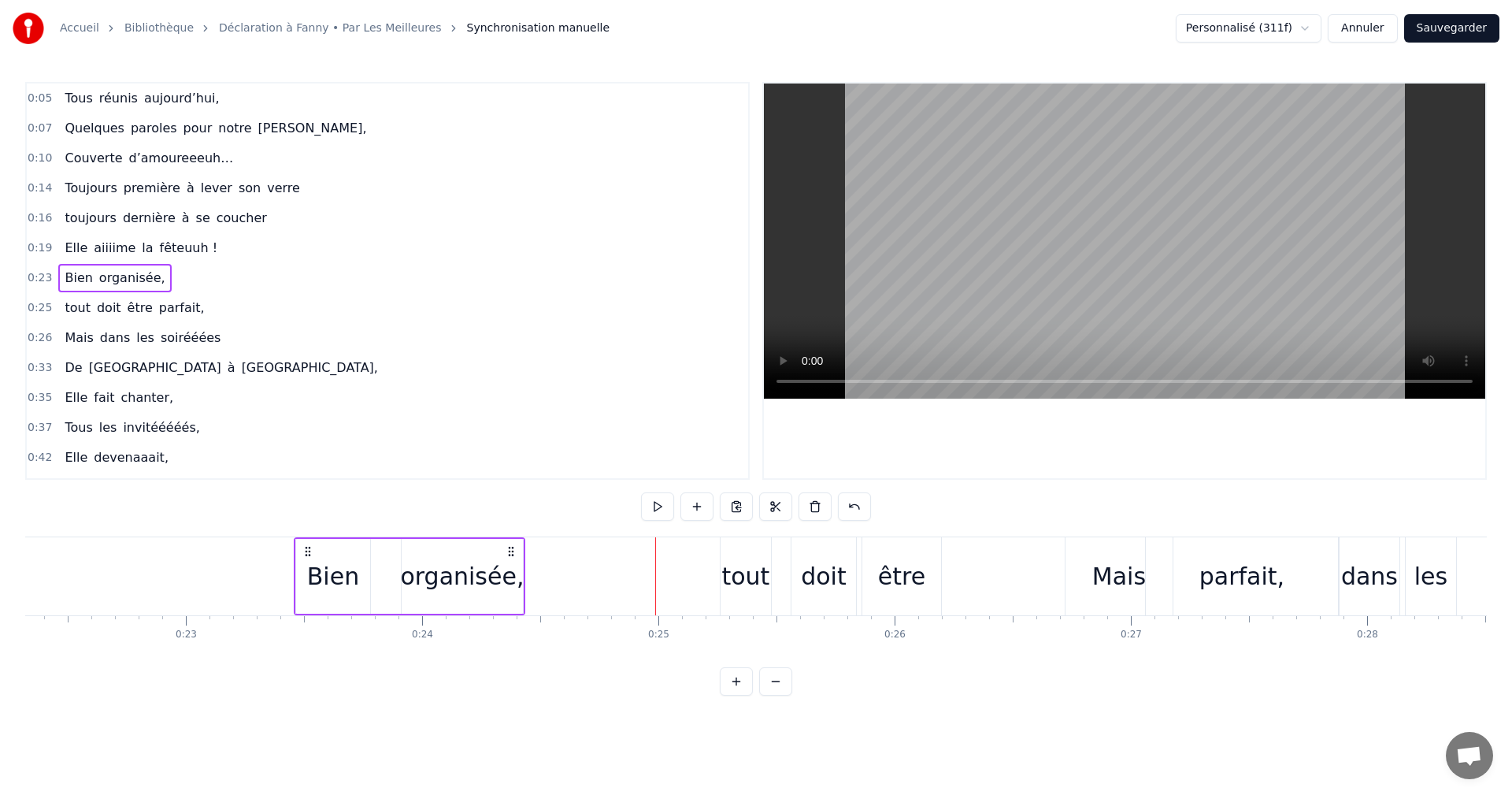
scroll to position [345, 0]
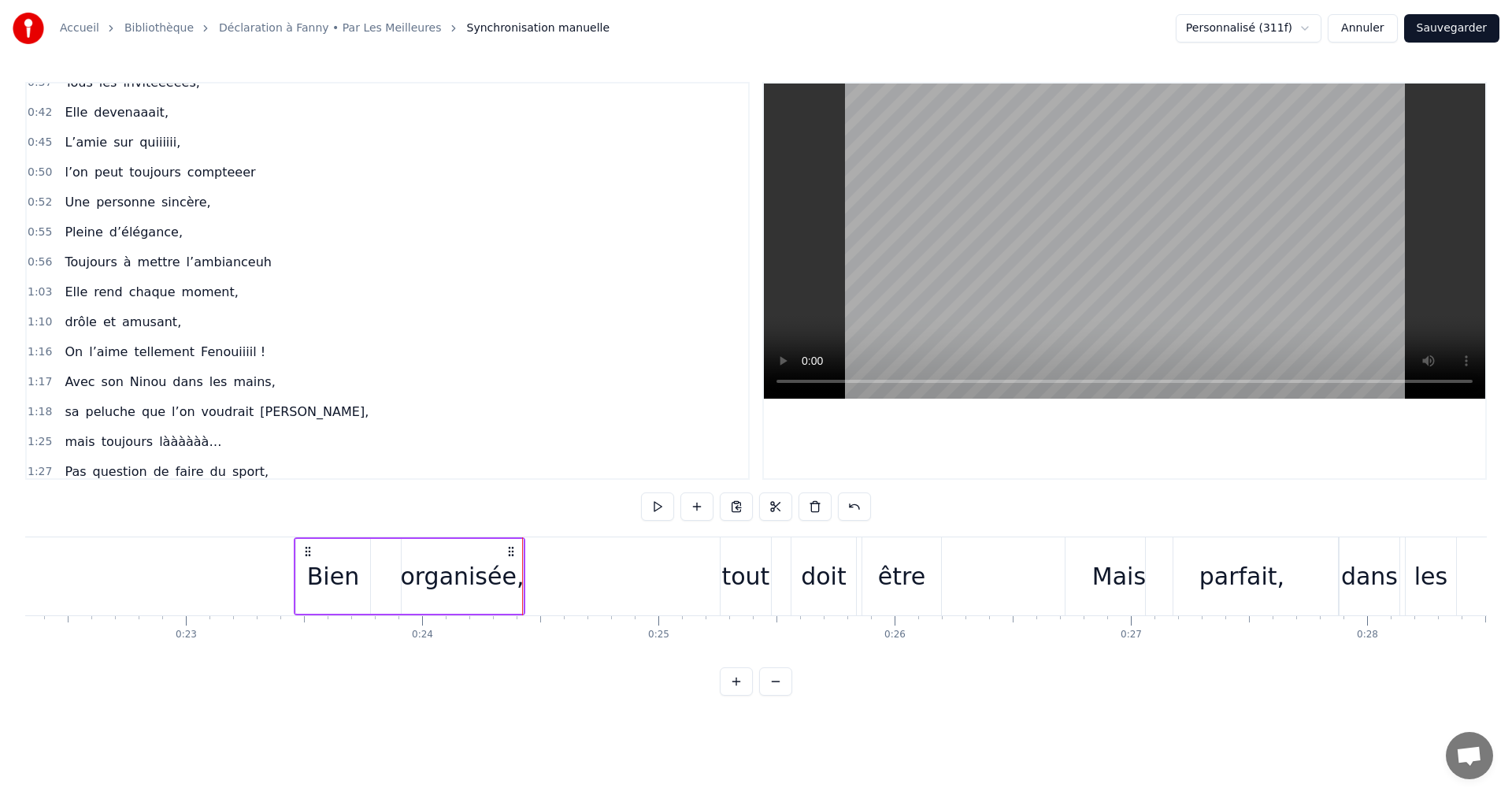
click at [512, 563] on div "organisée," at bounding box center [462, 576] width 124 height 36
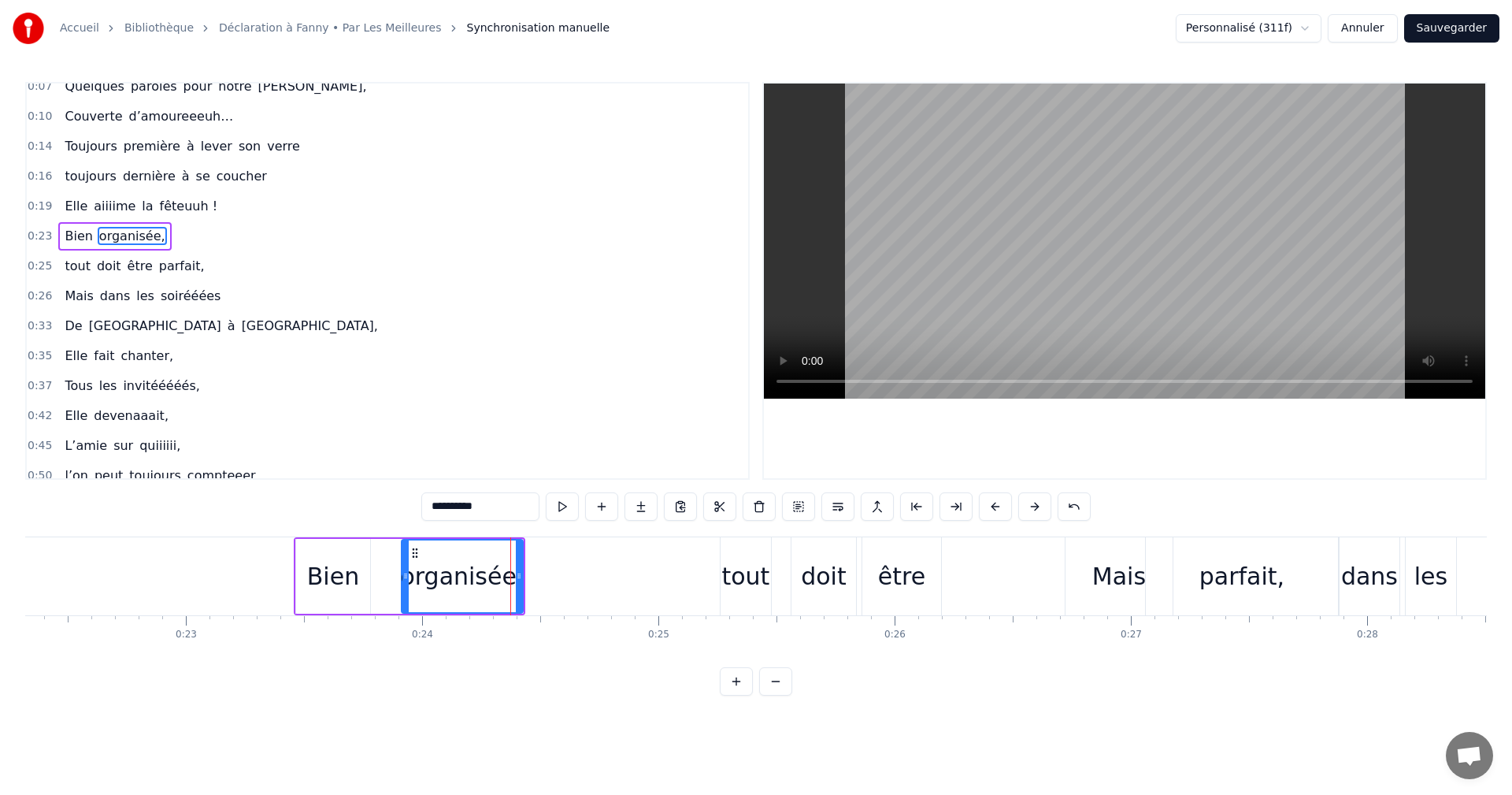
scroll to position [0, 0]
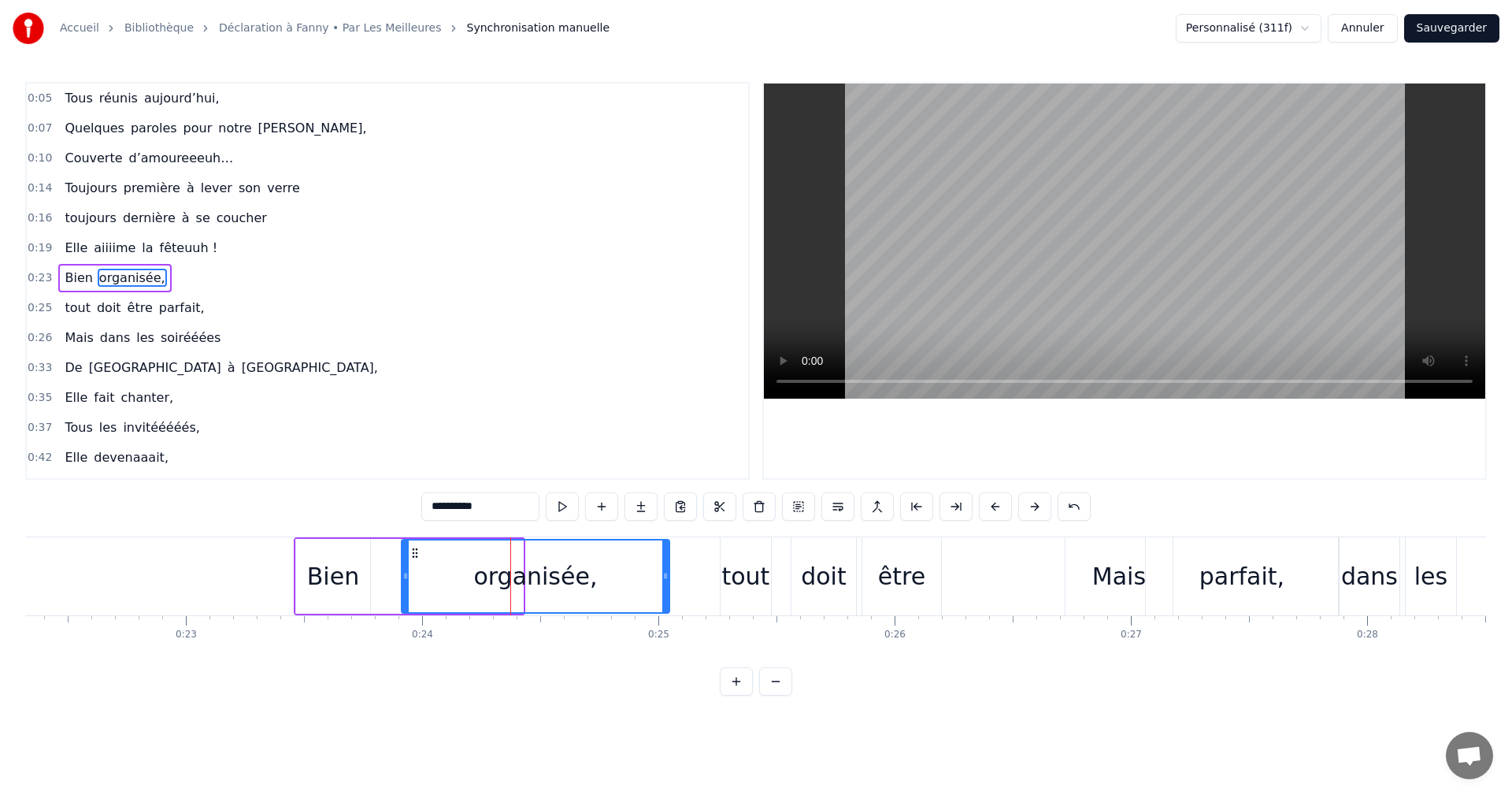
drag, startPoint x: 519, startPoint y: 576, endPoint x: 660, endPoint y: 592, distance: 141.9
click at [669, 593] on div at bounding box center [665, 576] width 7 height 72
click at [414, 553] on icon at bounding box center [417, 552] width 13 height 13
click at [347, 575] on div "Bien" at bounding box center [334, 576] width 52 height 36
type input "****"
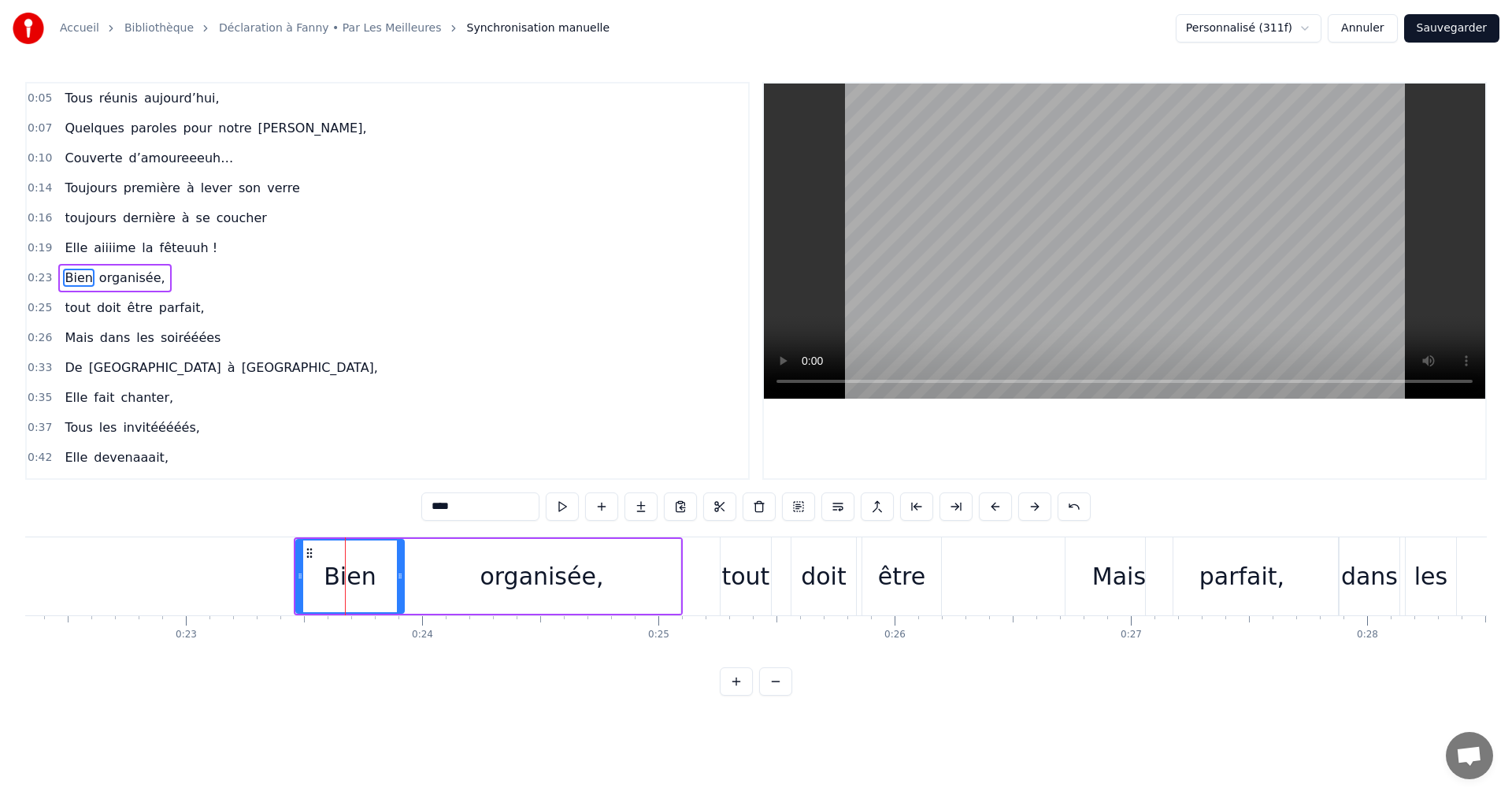
drag, startPoint x: 367, startPoint y: 564, endPoint x: 401, endPoint y: 568, distance: 34.2
click at [401, 568] on div at bounding box center [400, 576] width 7 height 72
drag, startPoint x: 32, startPoint y: 266, endPoint x: 37, endPoint y: 275, distance: 10.3
click at [32, 270] on div "0:23 Bien organisée," at bounding box center [388, 278] width 721 height 30
click at [37, 275] on span "0:23" at bounding box center [40, 278] width 24 height 15
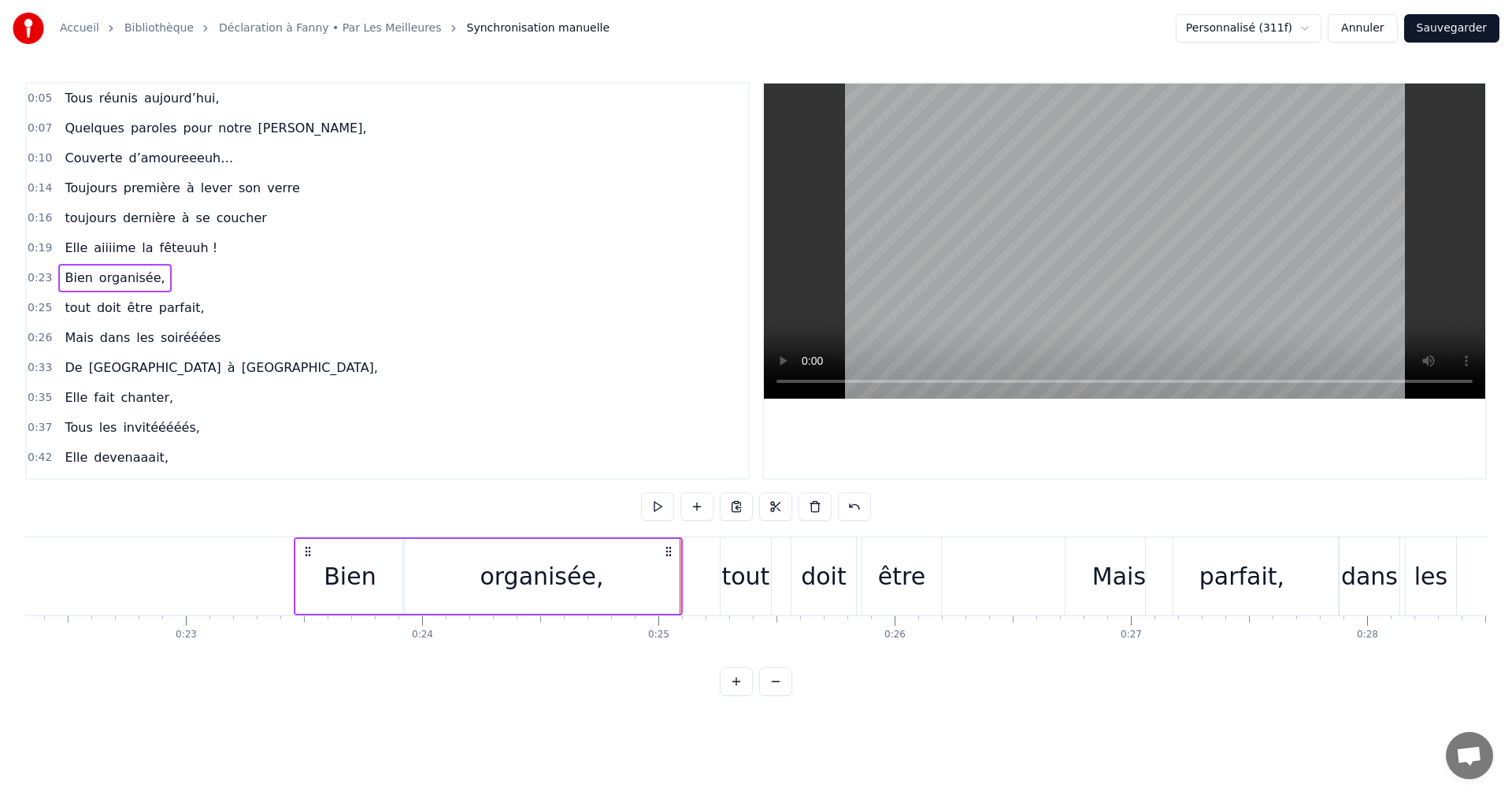
click at [36, 309] on span "0:25" at bounding box center [40, 308] width 24 height 15
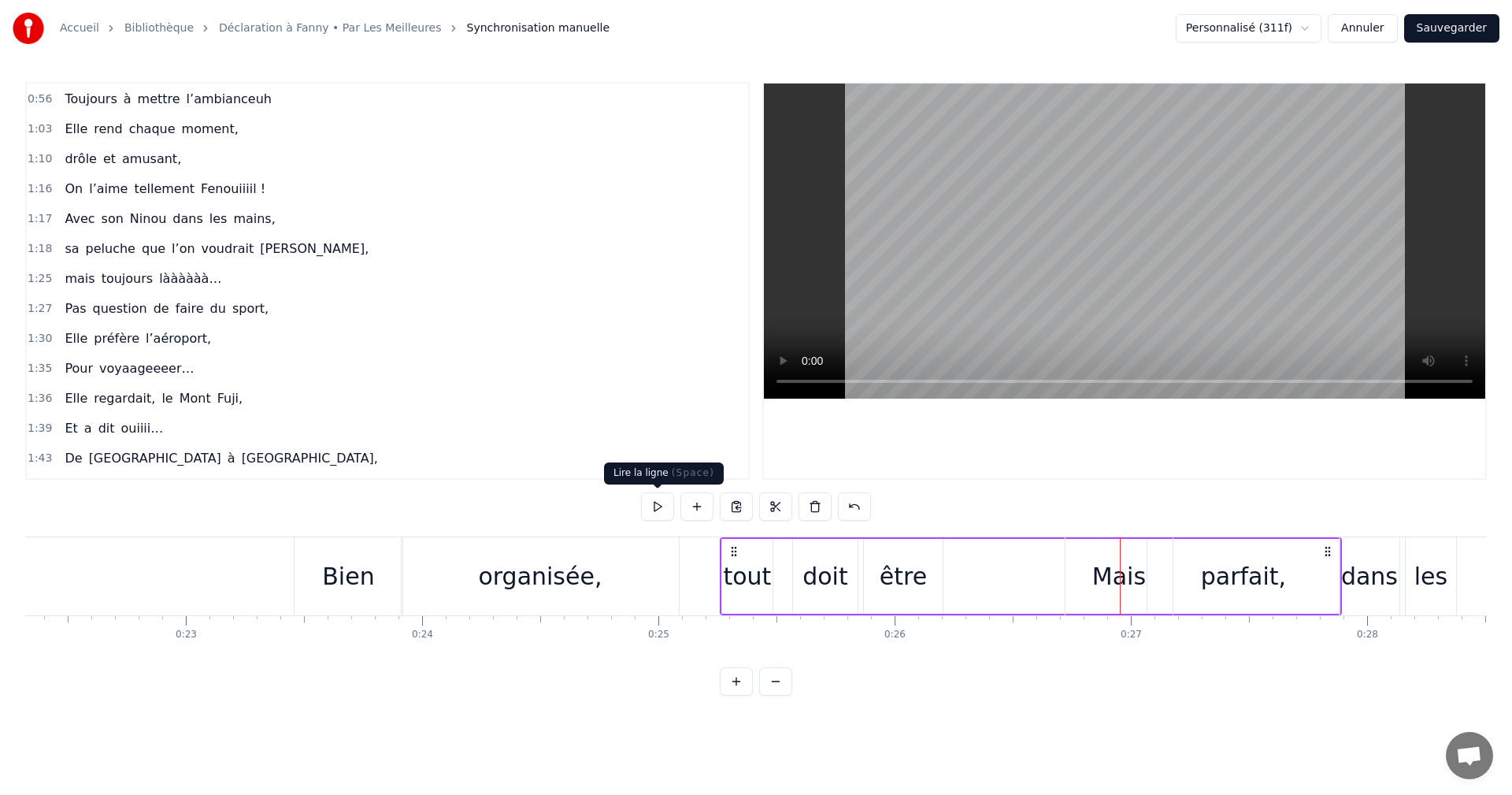
scroll to position [691, 0]
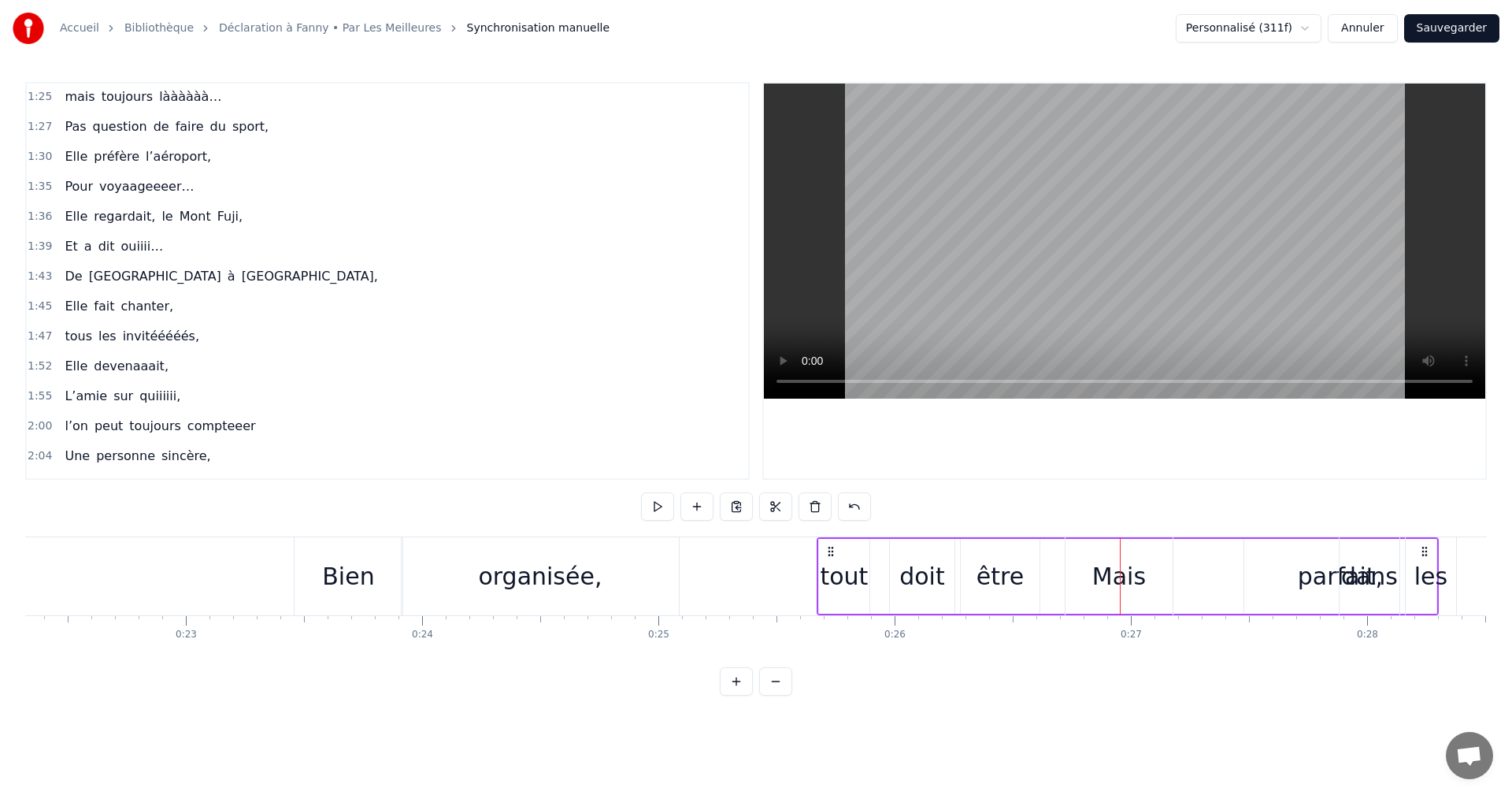
drag, startPoint x: 733, startPoint y: 557, endPoint x: 829, endPoint y: 567, distance: 96.5
click at [829, 567] on div "tout doit être parfait," at bounding box center [1128, 576] width 623 height 78
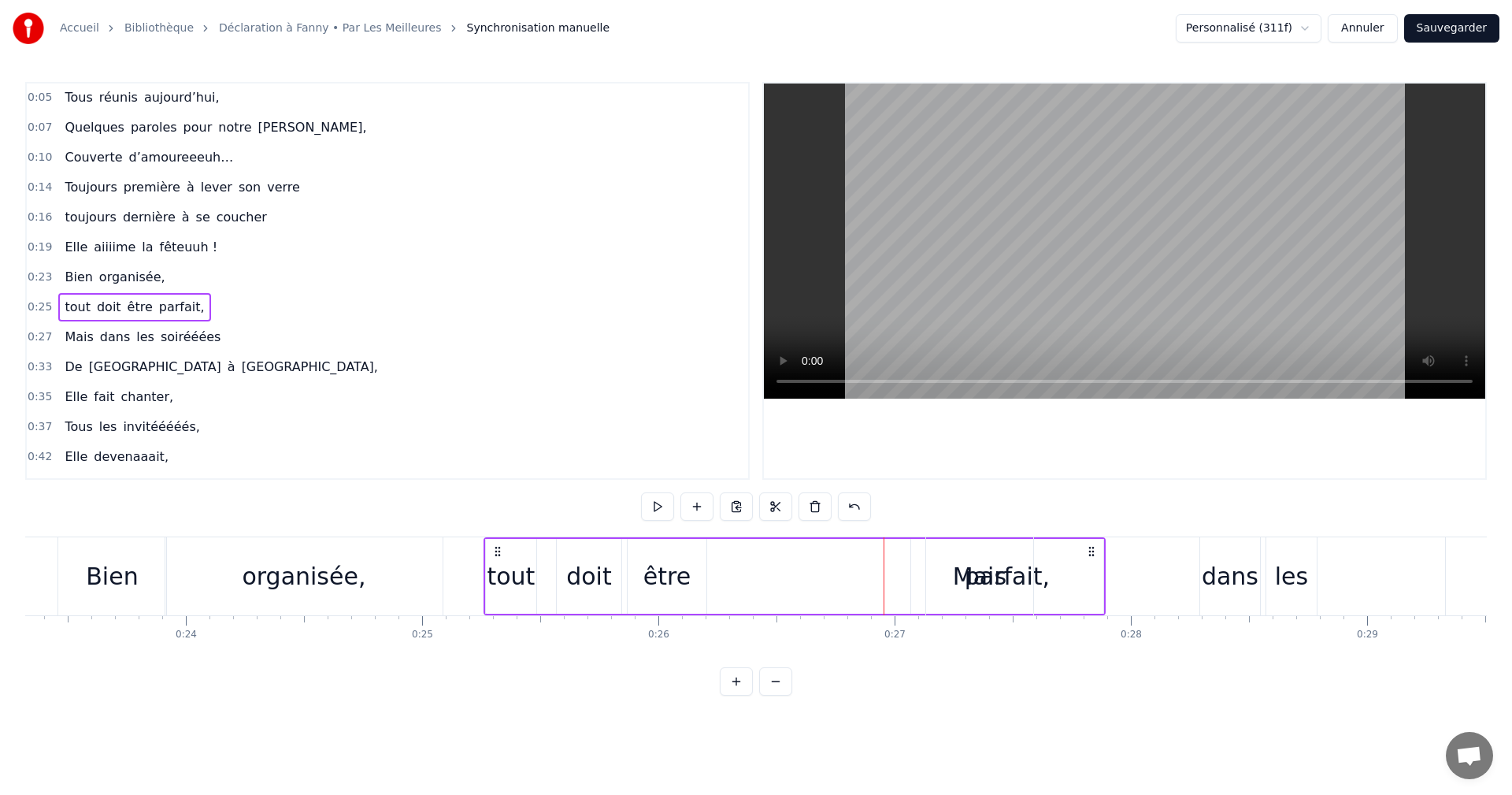
scroll to position [0, 0]
click at [28, 282] on span "0:23" at bounding box center [40, 278] width 24 height 15
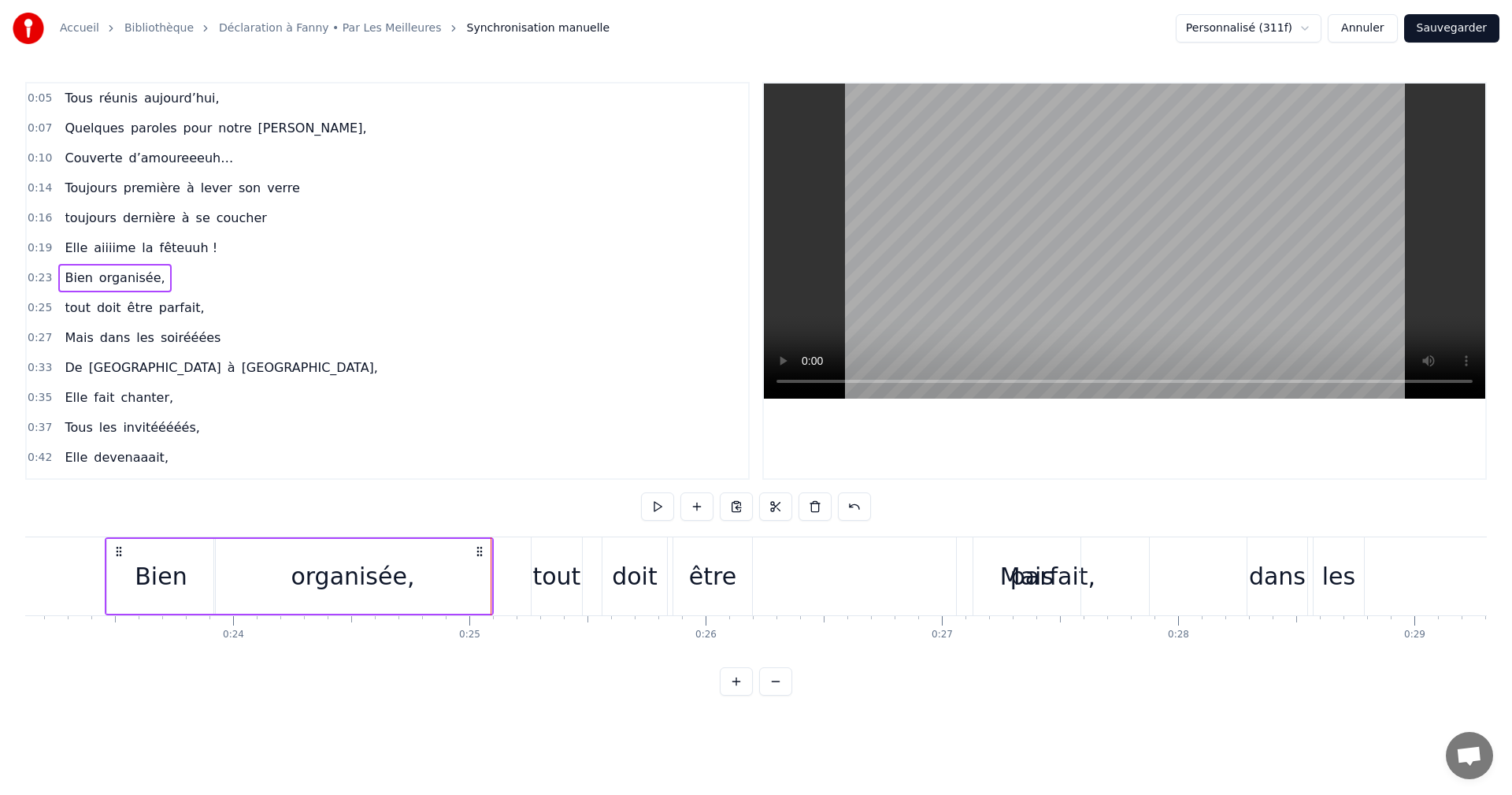
click at [41, 309] on span "0:25" at bounding box center [40, 308] width 24 height 15
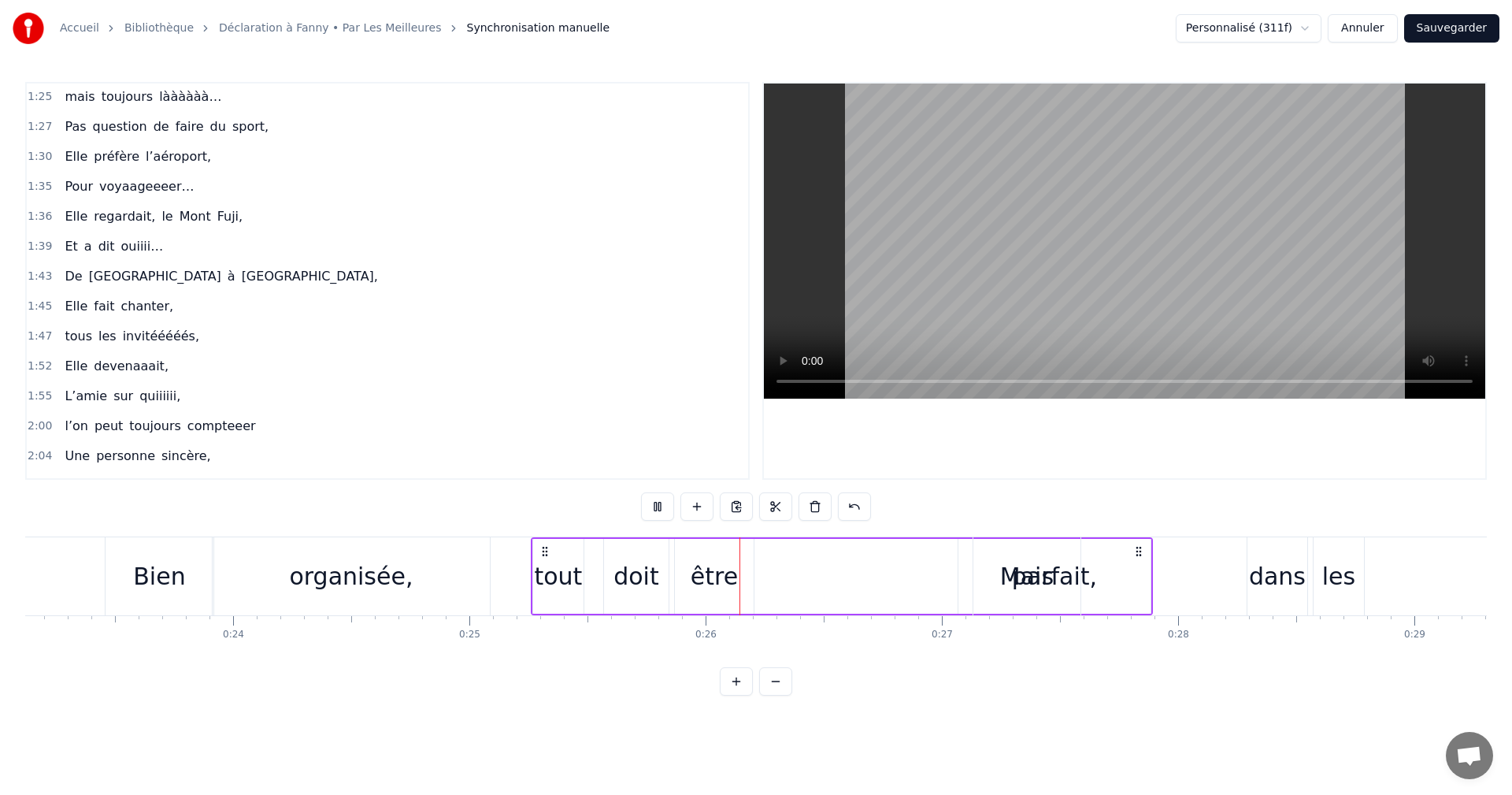
scroll to position [1036, 0]
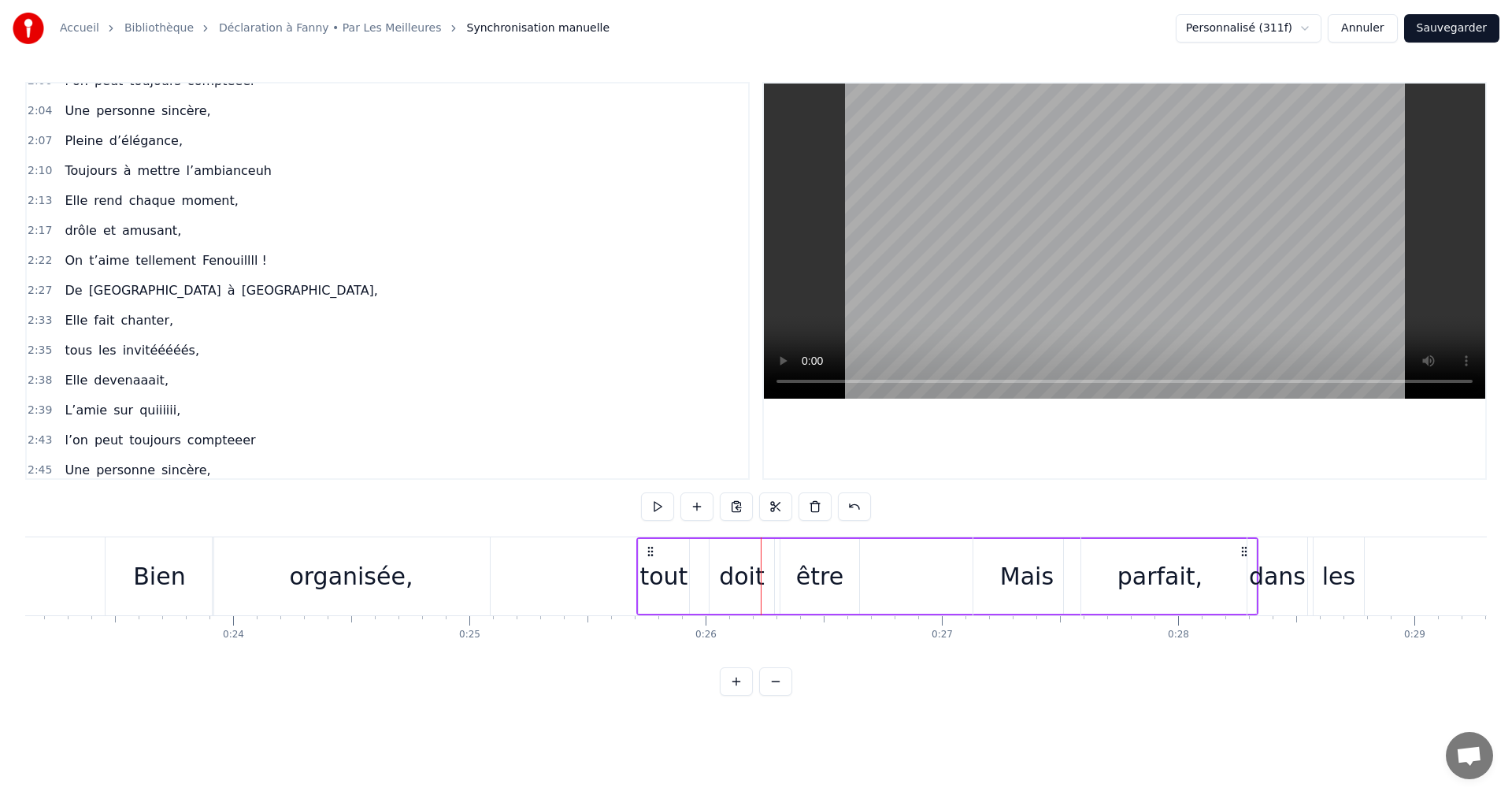
drag, startPoint x: 542, startPoint y: 555, endPoint x: 648, endPoint y: 555, distance: 106.0
click at [648, 555] on icon at bounding box center [651, 551] width 13 height 13
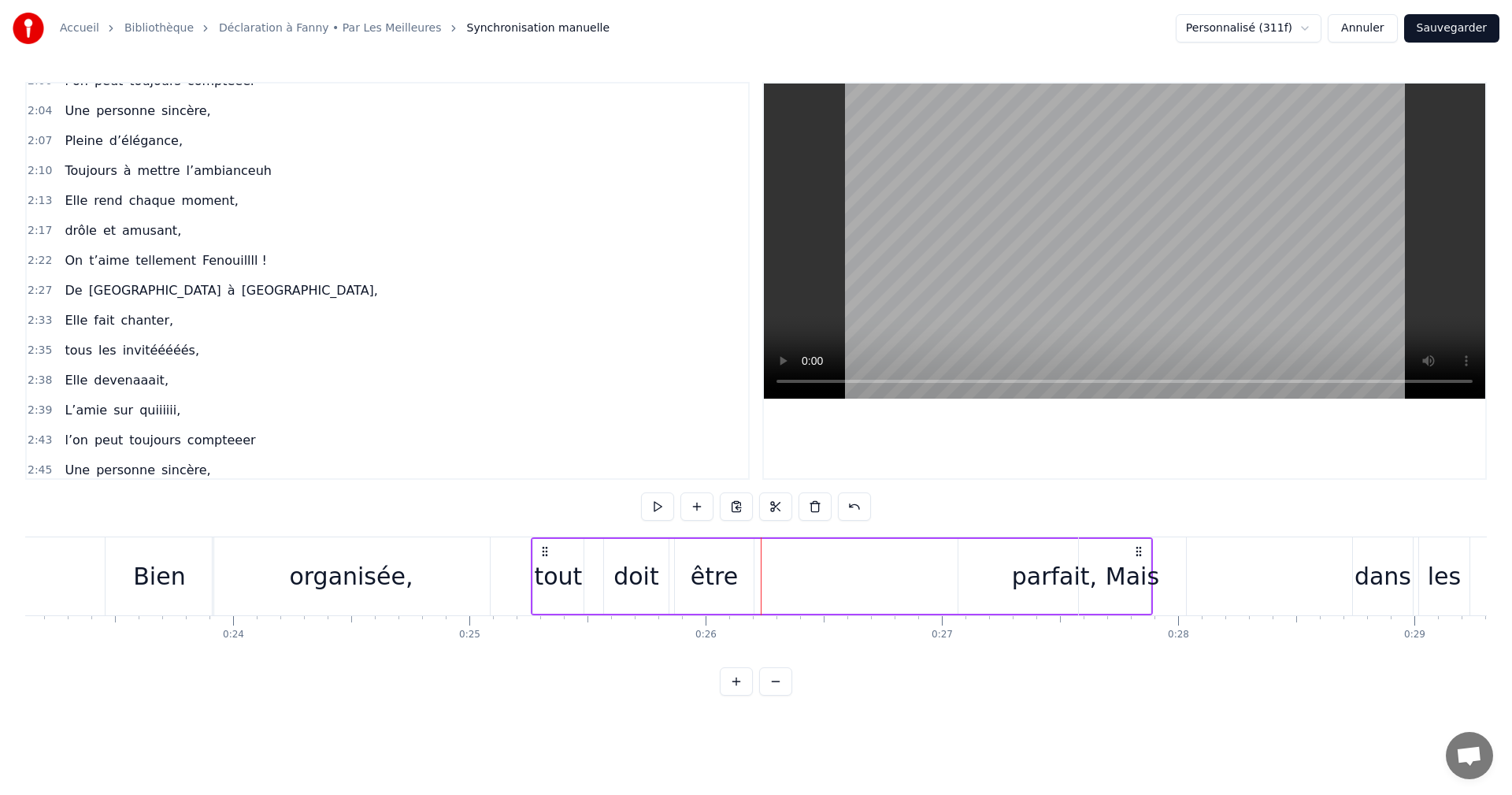
click at [1020, 585] on div "parfait," at bounding box center [1055, 576] width 85 height 36
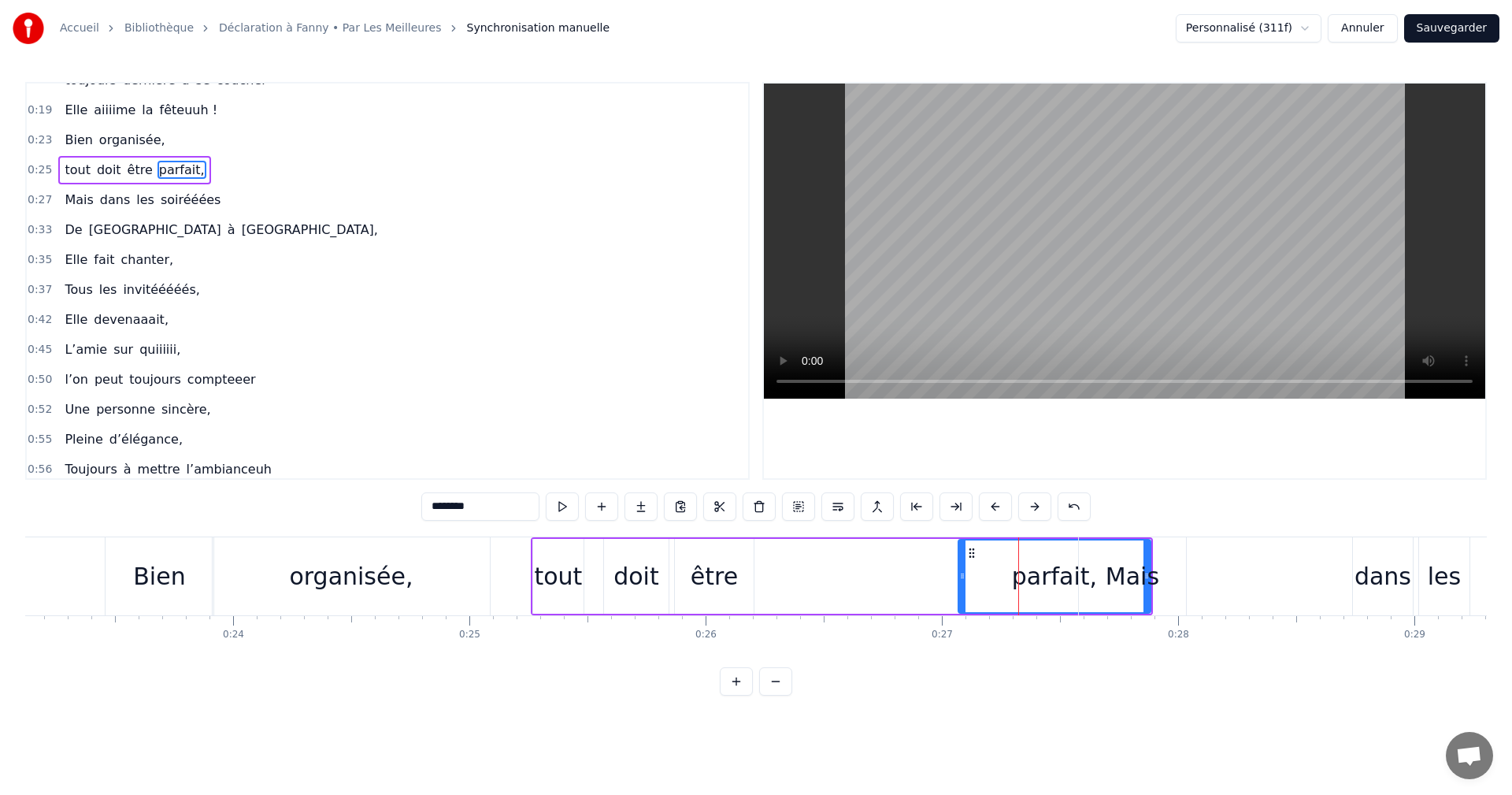
scroll to position [27, 0]
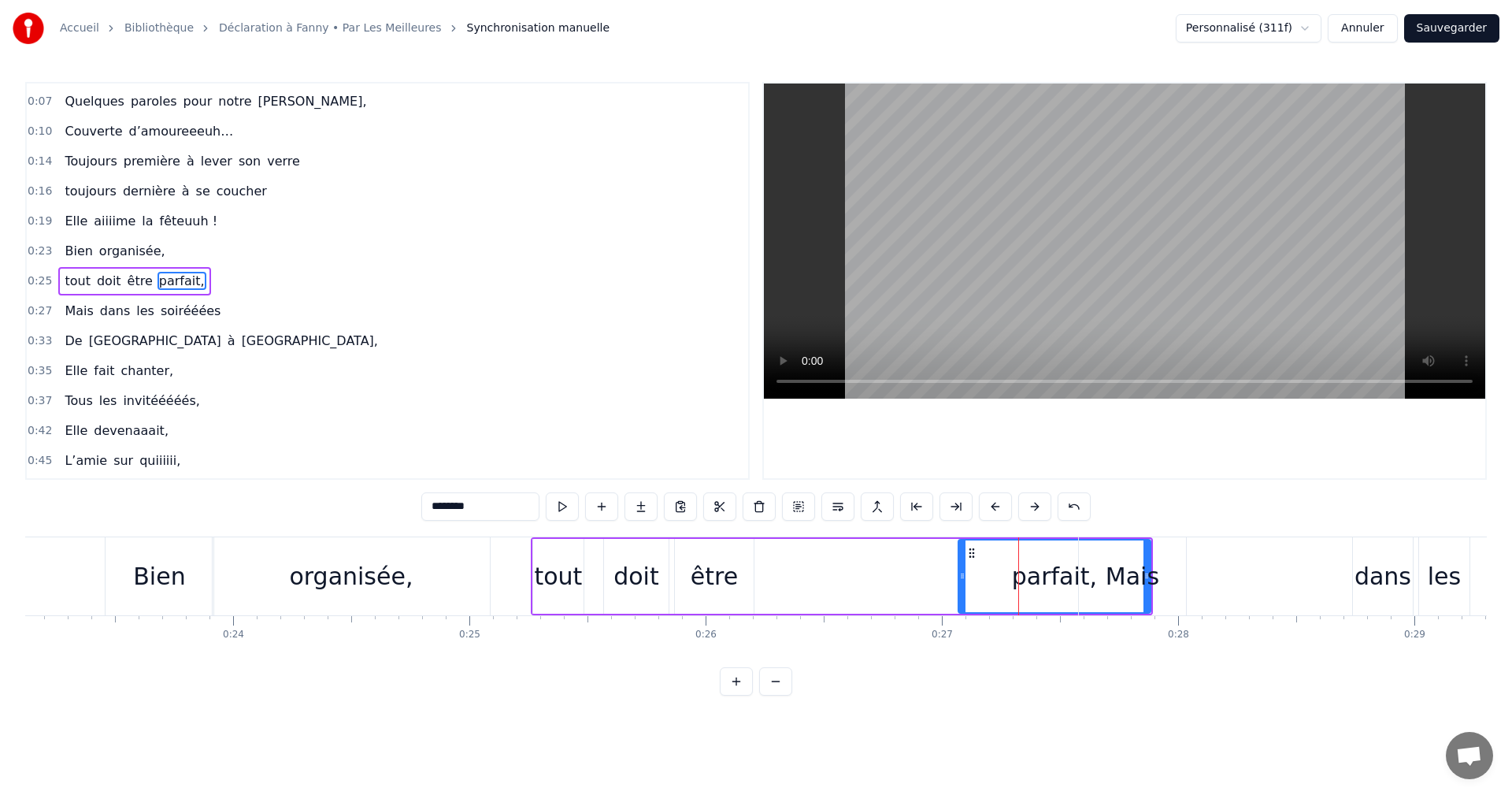
click at [554, 576] on div "tout" at bounding box center [558, 576] width 48 height 36
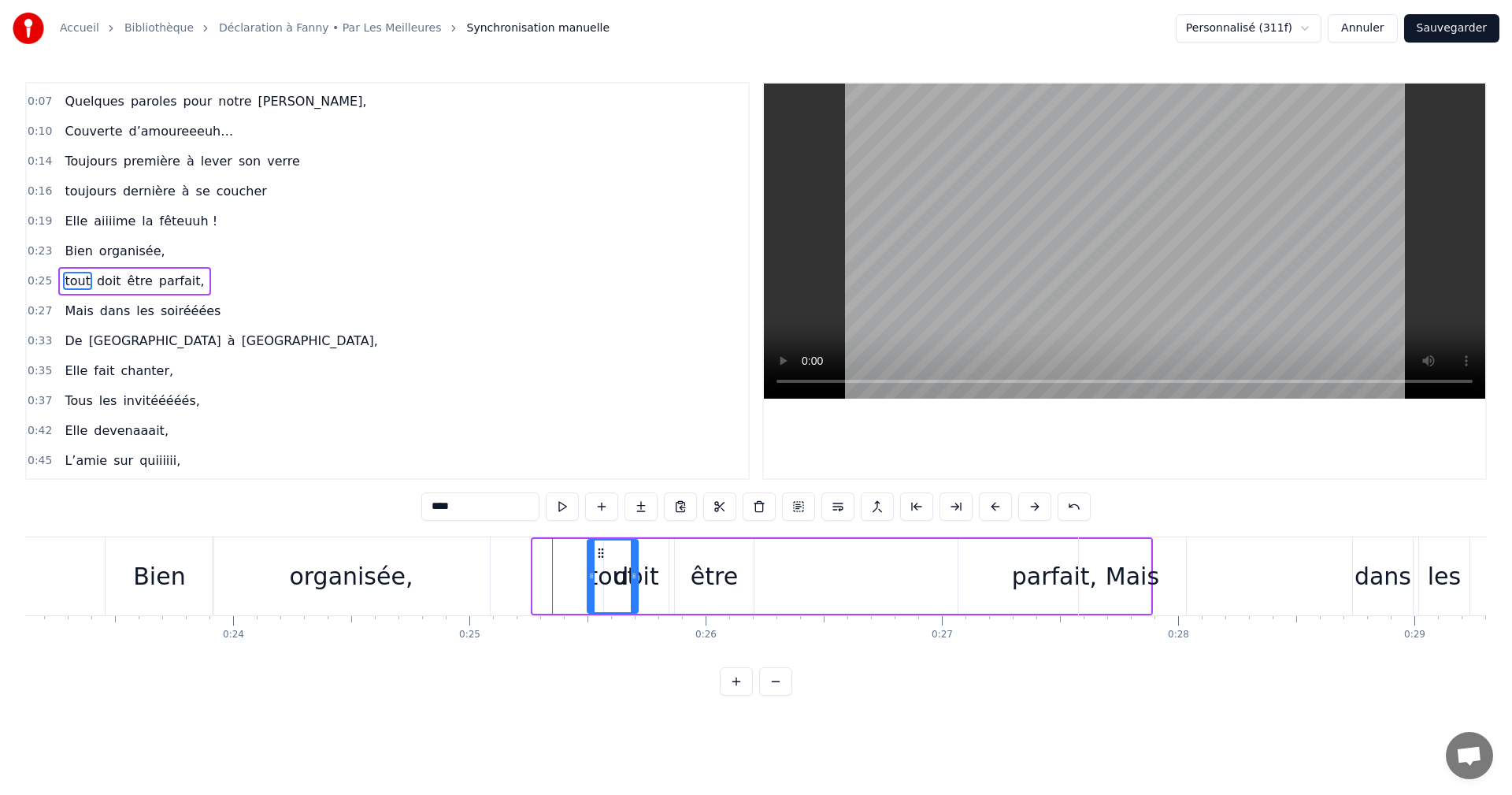
drag, startPoint x: 543, startPoint y: 553, endPoint x: 595, endPoint y: 555, distance: 52.0
click at [595, 555] on icon at bounding box center [600, 552] width 13 height 13
click at [653, 568] on div "doit" at bounding box center [636, 576] width 45 height 36
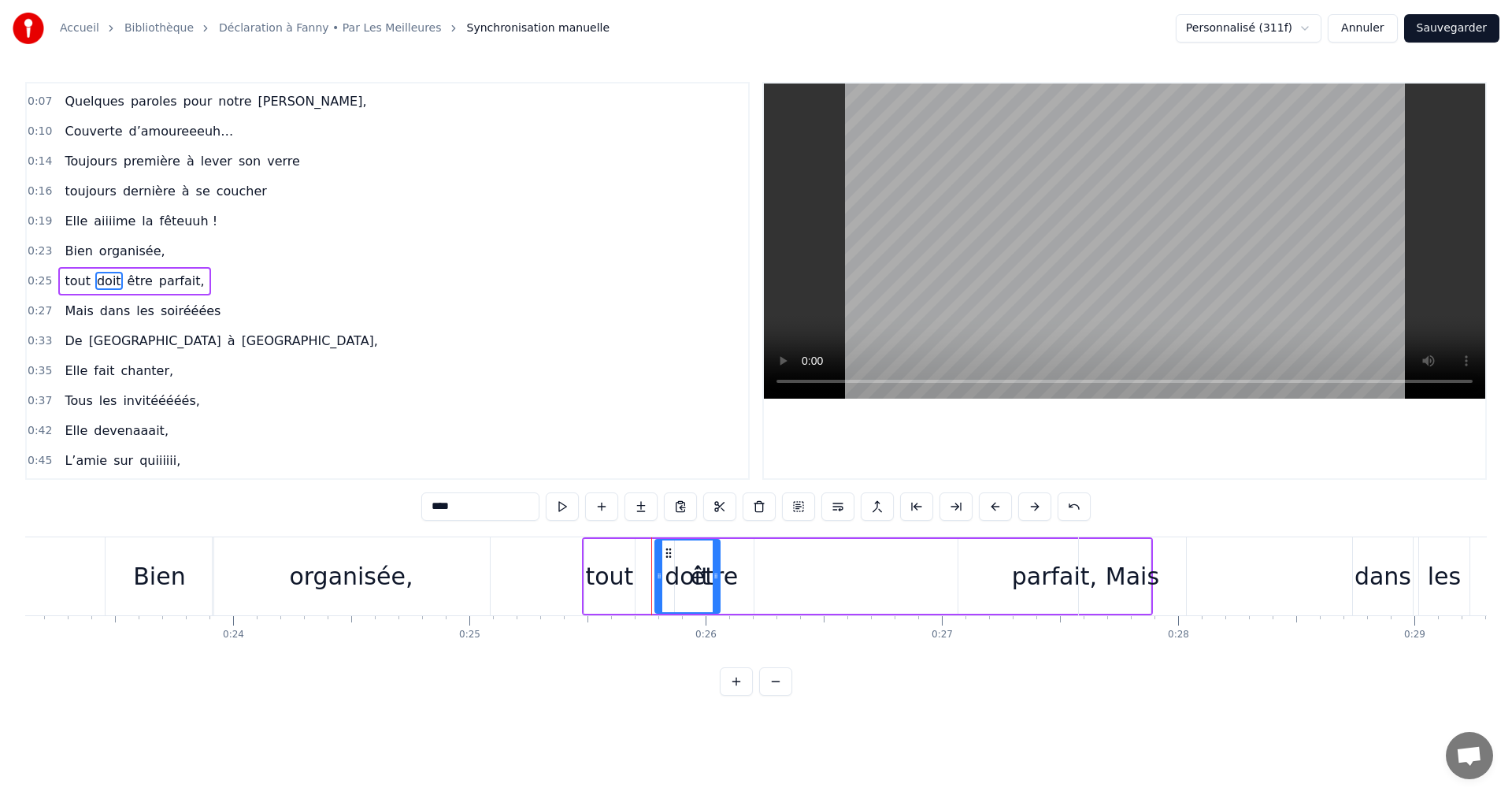
drag, startPoint x: 625, startPoint y: 554, endPoint x: 683, endPoint y: 567, distance: 59.4
click at [665, 561] on div "doit" at bounding box center [687, 576] width 63 height 72
click at [729, 574] on div "être" at bounding box center [714, 576] width 47 height 36
drag, startPoint x: 688, startPoint y: 556, endPoint x: 826, endPoint y: 560, distance: 138.1
click at [753, 560] on div "être" at bounding box center [714, 576] width 77 height 72
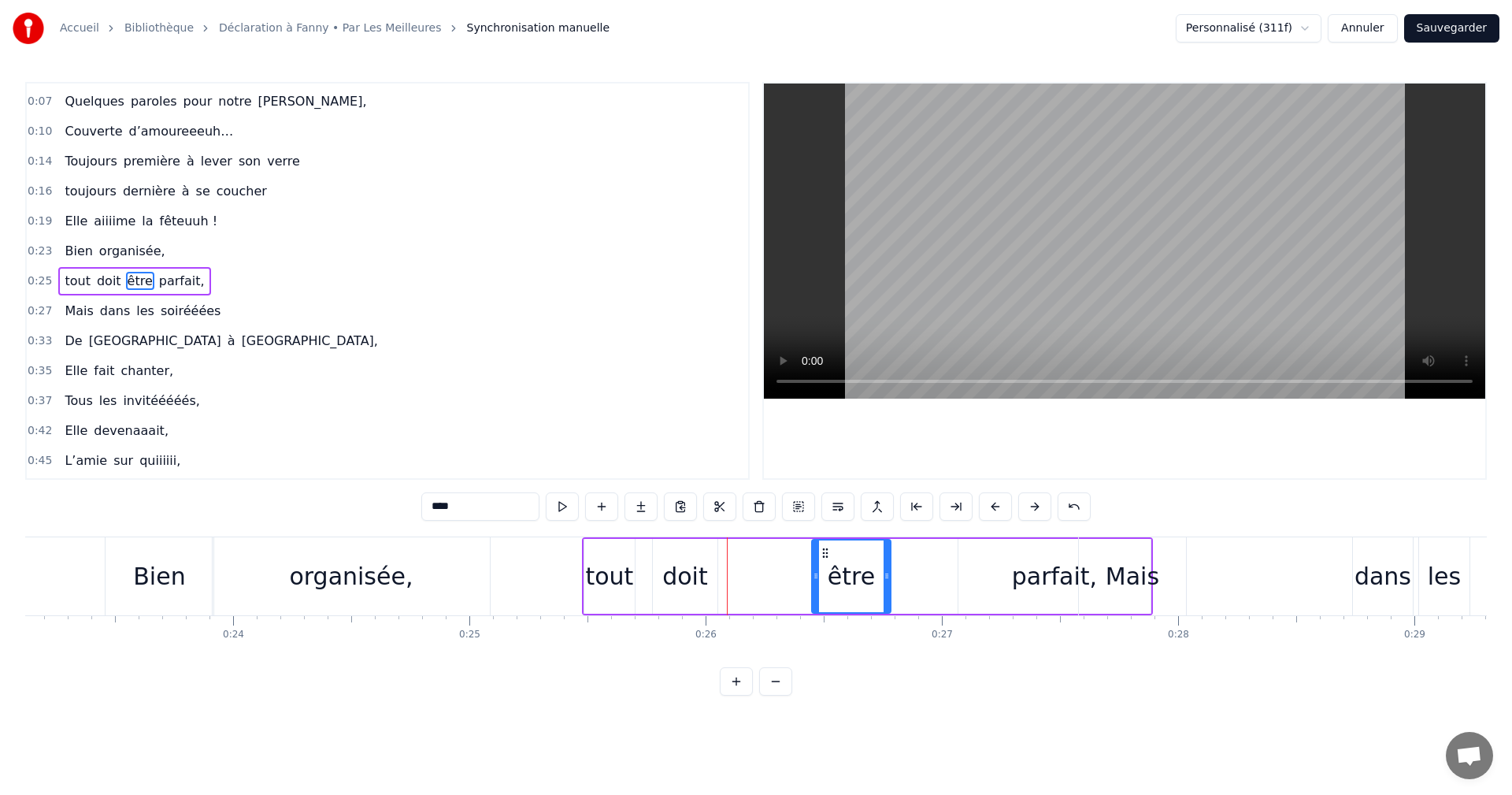
click at [601, 572] on div "tout" at bounding box center [609, 576] width 48 height 36
type input "****"
click at [587, 564] on div at bounding box center [588, 576] width 7 height 72
click at [34, 281] on span "0:25" at bounding box center [40, 281] width 24 height 15
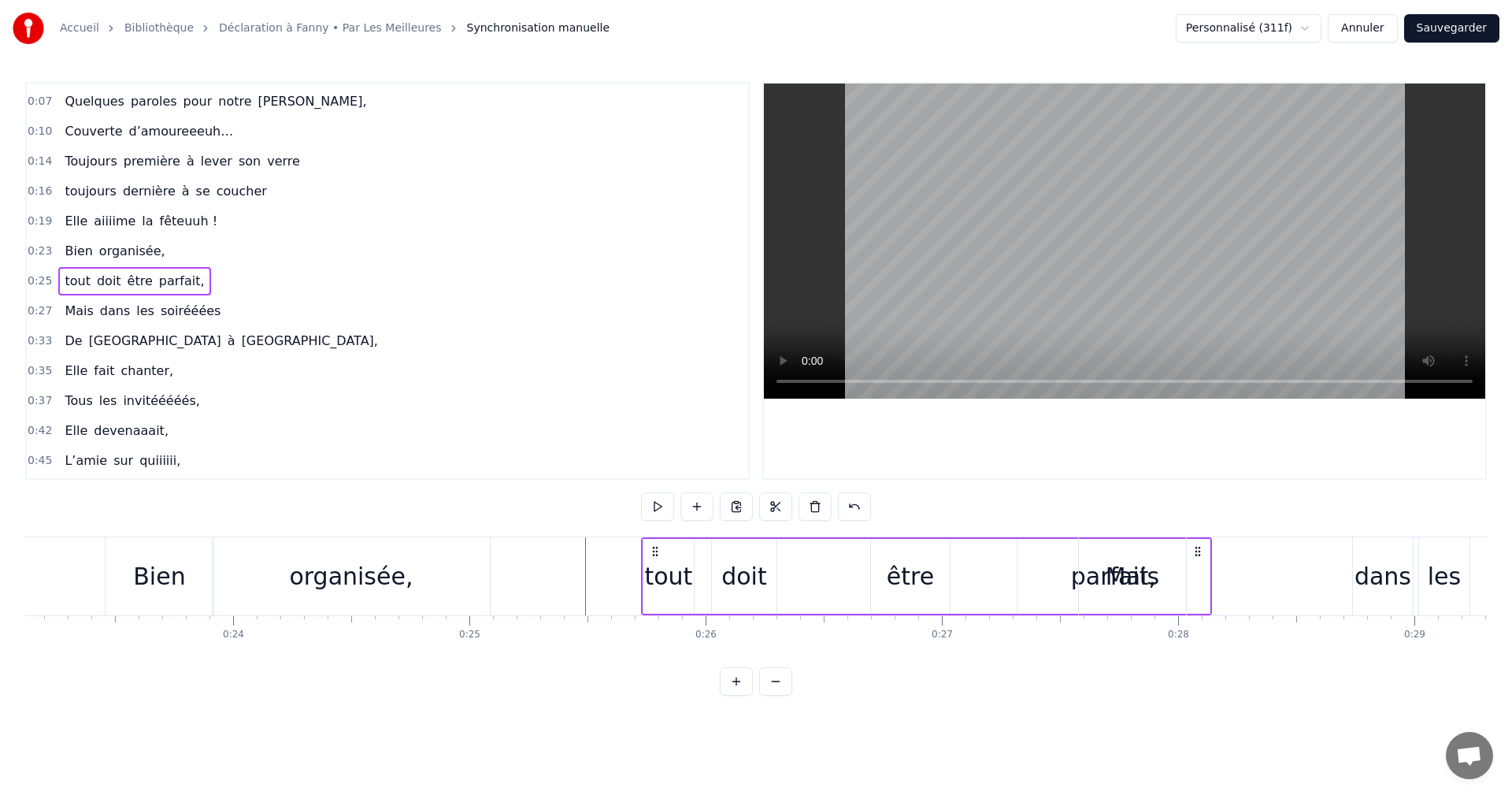
click at [909, 567] on div "être" at bounding box center [910, 576] width 47 height 36
drag, startPoint x: 884, startPoint y: 553, endPoint x: 839, endPoint y: 562, distance: 45.9
click at [786, 555] on icon at bounding box center [787, 552] width 13 height 13
click at [1083, 581] on div "Mais" at bounding box center [1132, 576] width 107 height 78
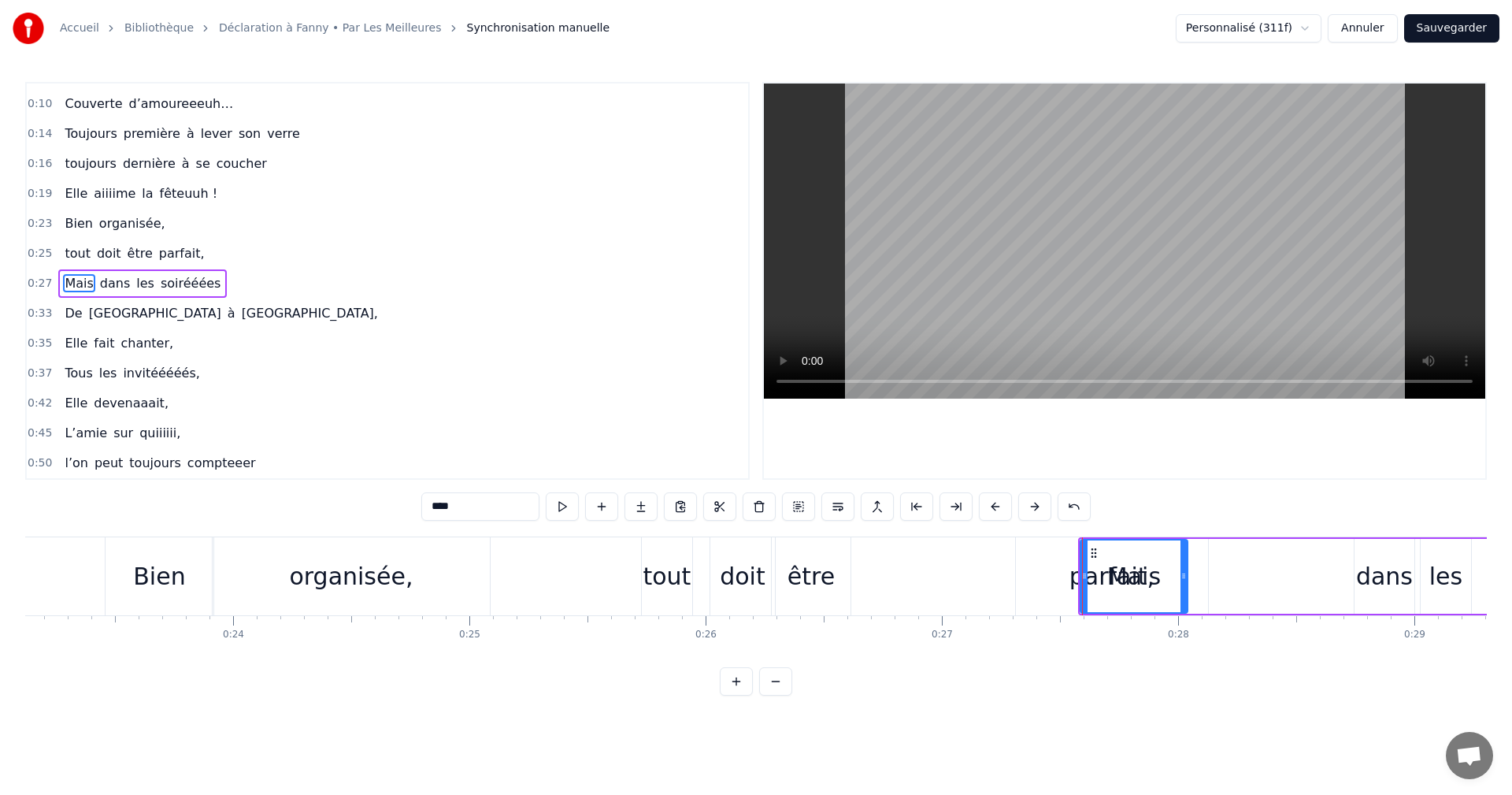
scroll to position [57, 0]
drag, startPoint x: 1093, startPoint y: 551, endPoint x: 1182, endPoint y: 555, distance: 89.1
click at [1100, 555] on icon at bounding box center [1093, 552] width 13 height 13
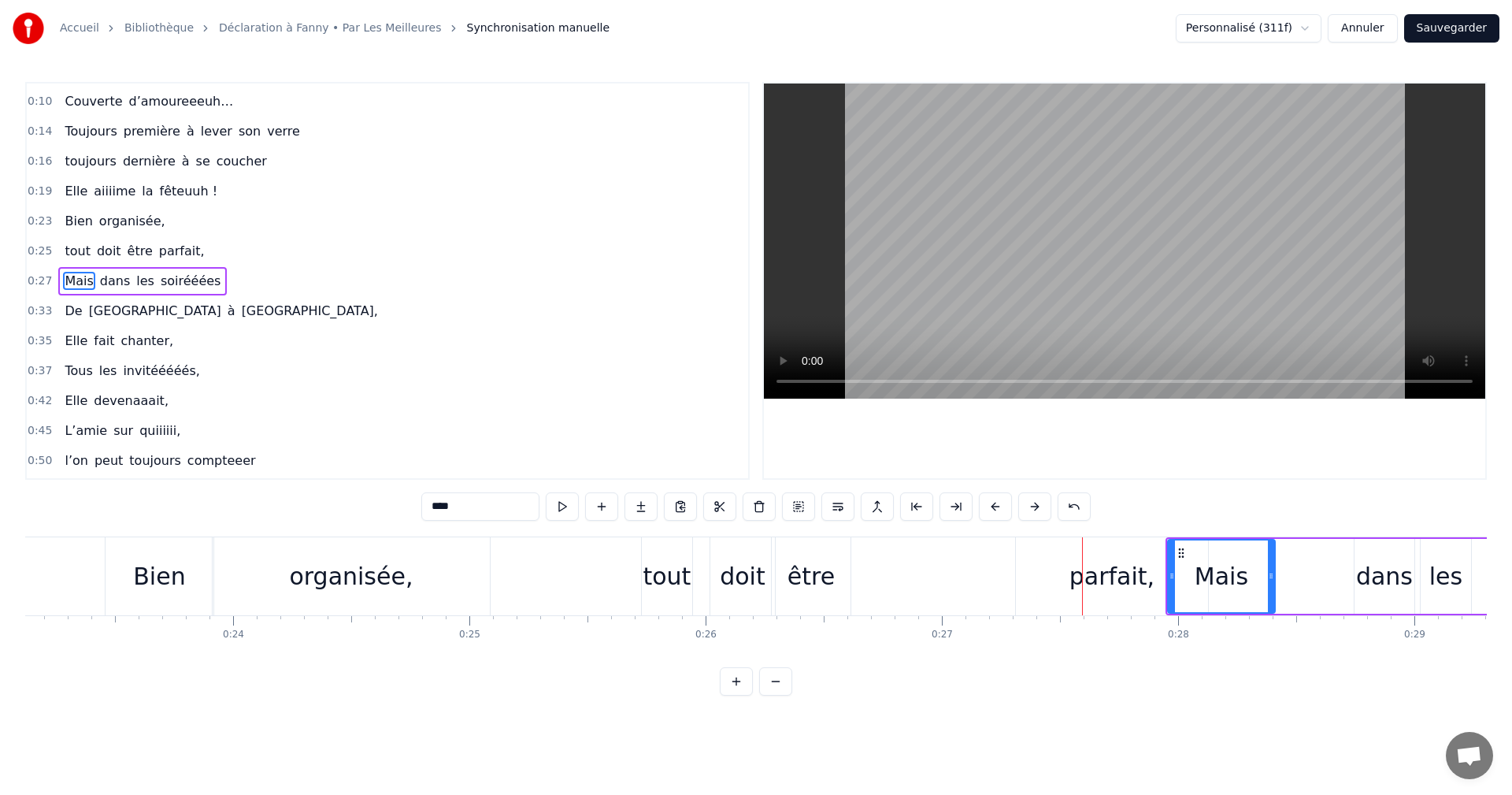
click at [1090, 573] on div "parfait," at bounding box center [1113, 576] width 85 height 36
type input "********"
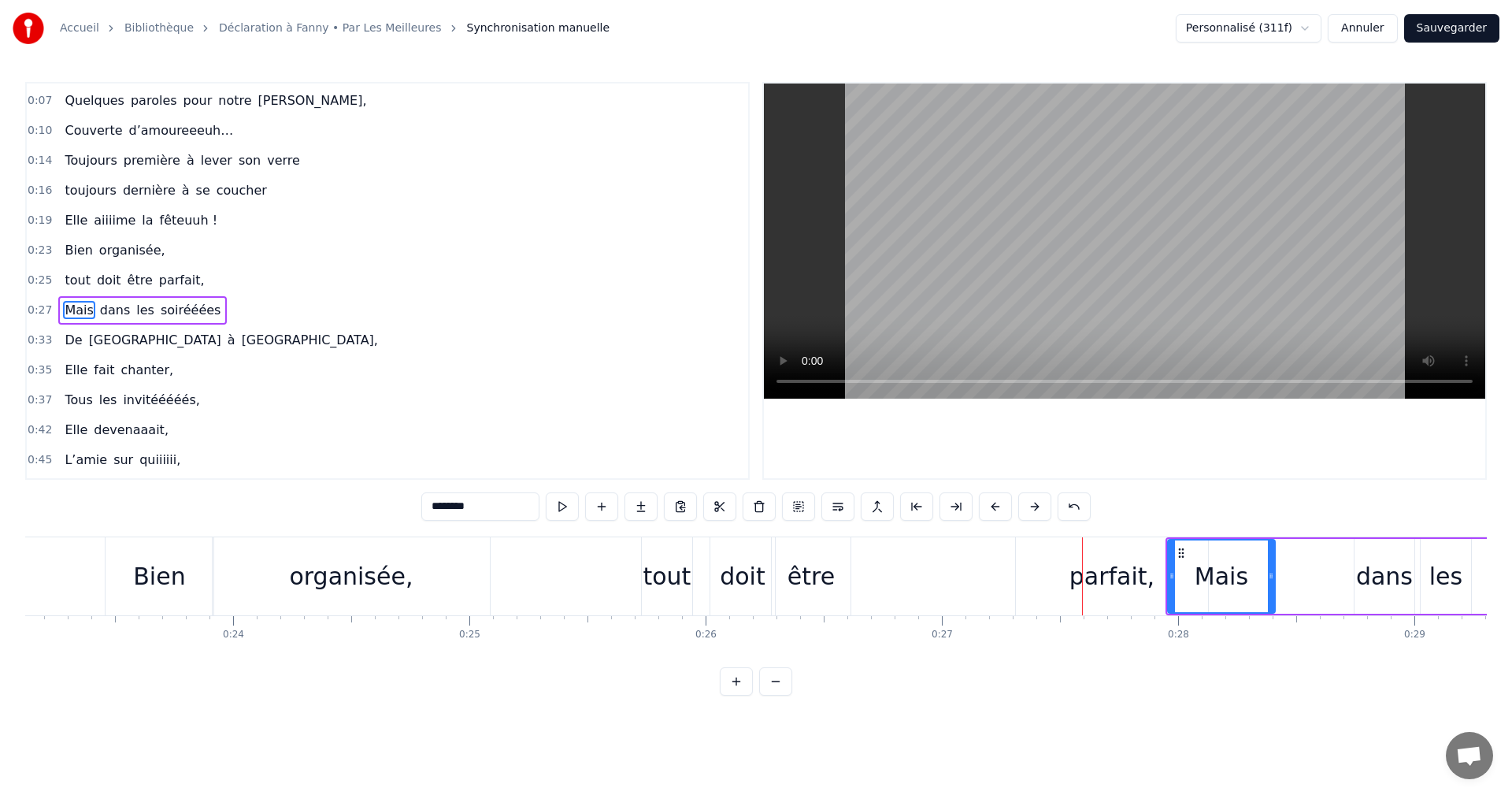
scroll to position [27, 0]
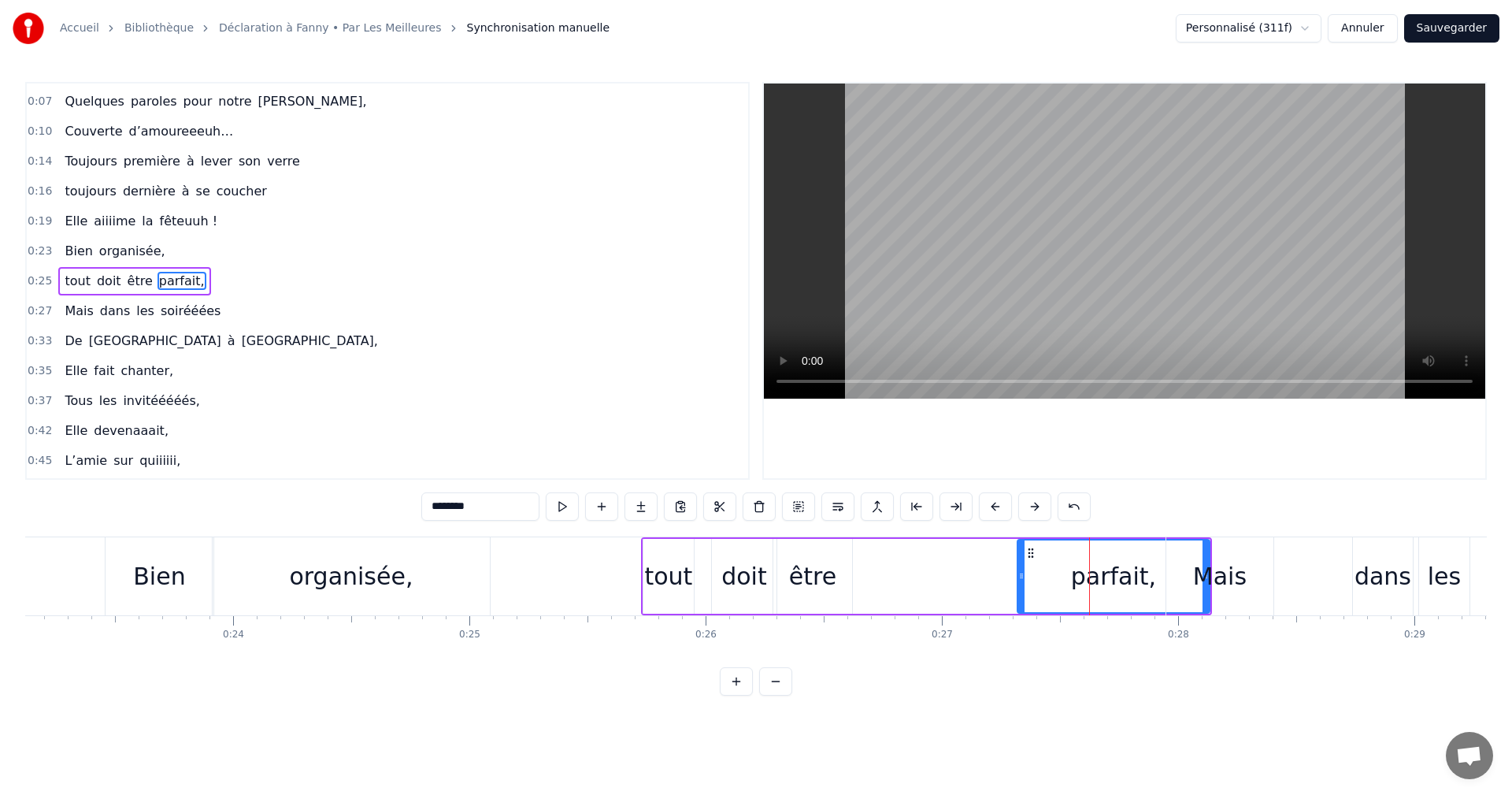
drag, startPoint x: 1028, startPoint y: 552, endPoint x: 922, endPoint y: 553, distance: 106.0
click at [1019, 551] on div "parfait," at bounding box center [1114, 576] width 190 height 72
drag, startPoint x: 900, startPoint y: 554, endPoint x: 856, endPoint y: 555, distance: 44.0
click at [890, 555] on div "tout doit être parfait," at bounding box center [901, 576] width 521 height 78
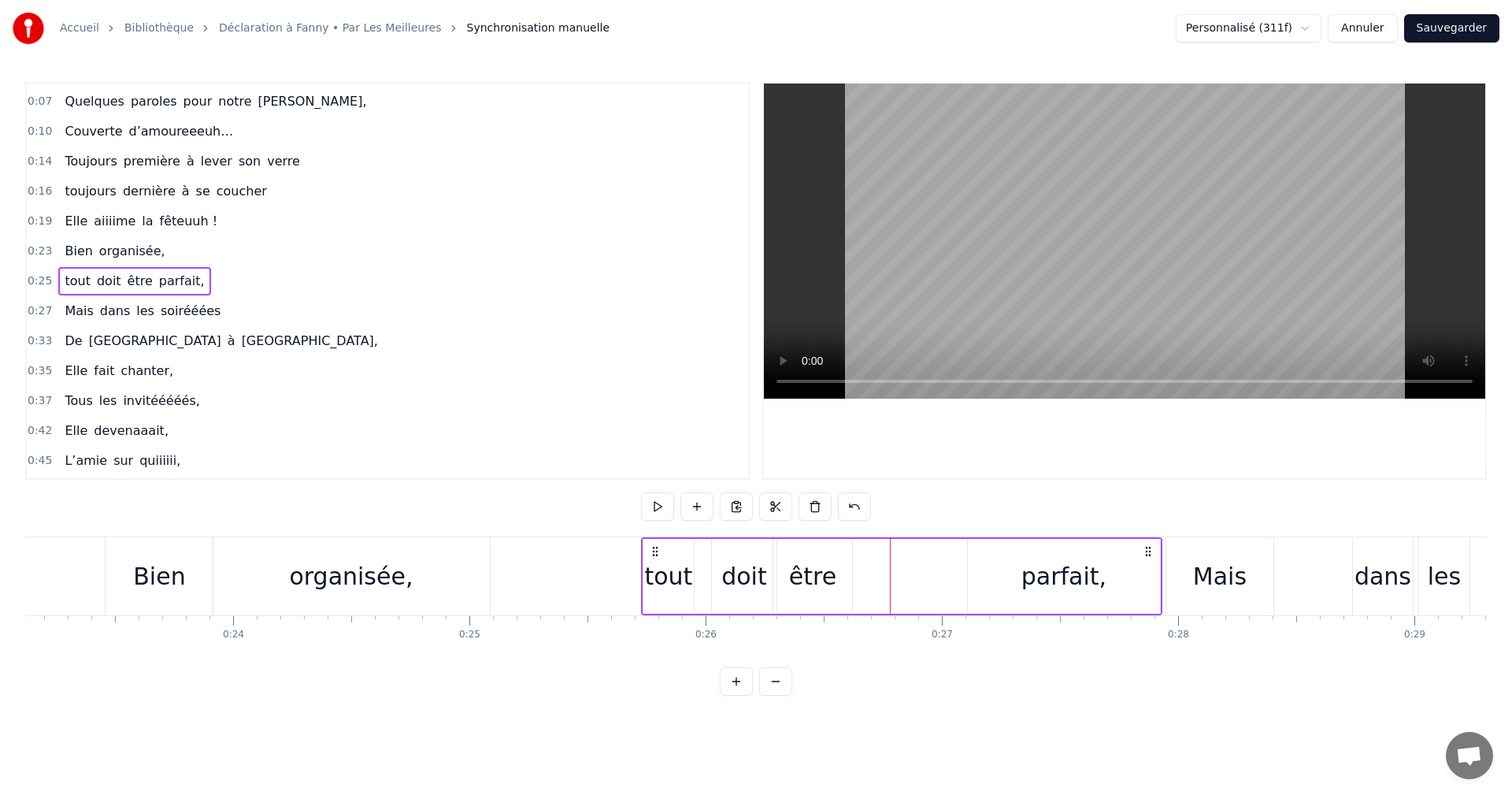
drag, startPoint x: 856, startPoint y: 555, endPoint x: 953, endPoint y: 556, distance: 97.0
click at [857, 555] on div "tout doit être parfait," at bounding box center [901, 576] width 521 height 78
click at [1016, 565] on div "parfait," at bounding box center [1063, 575] width 192 height 74
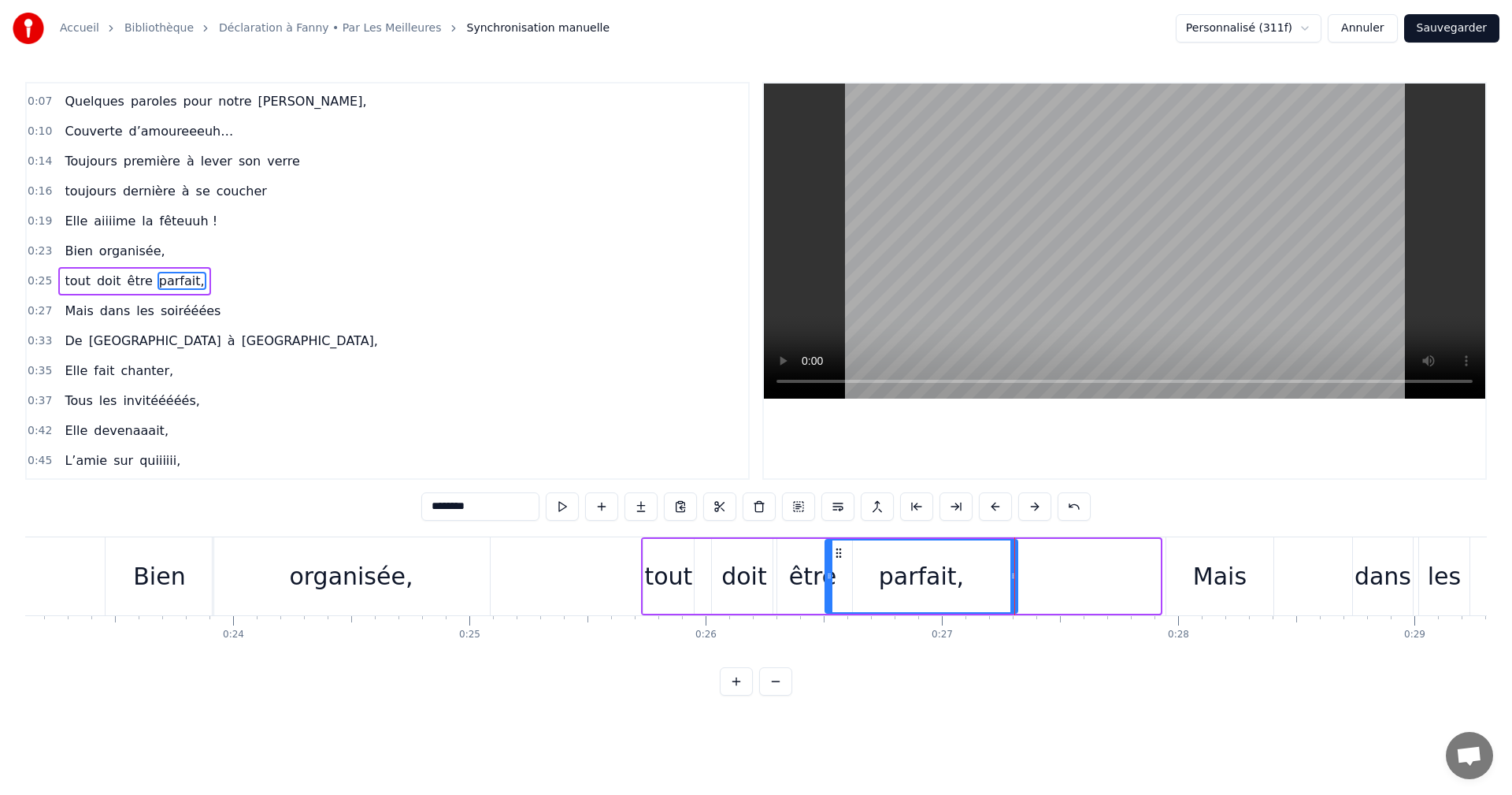
drag, startPoint x: 980, startPoint y: 553, endPoint x: 838, endPoint y: 555, distance: 142.0
click at [838, 555] on icon at bounding box center [838, 552] width 13 height 13
drag, startPoint x: 1016, startPoint y: 571, endPoint x: 988, endPoint y: 571, distance: 28.0
click at [988, 571] on icon at bounding box center [985, 575] width 7 height 13
drag, startPoint x: 827, startPoint y: 577, endPoint x: 840, endPoint y: 576, distance: 13.0
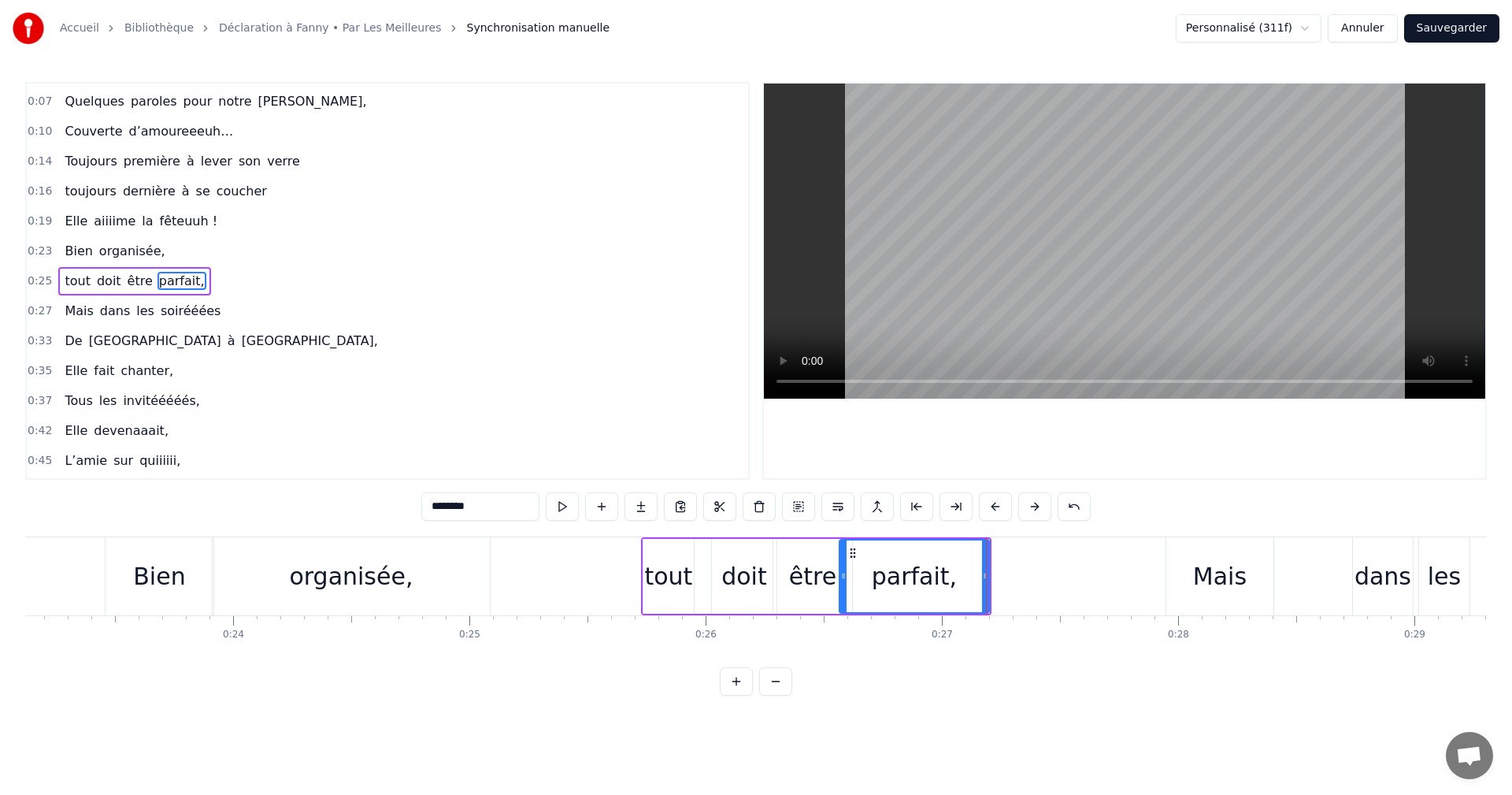
click at [840, 576] on icon at bounding box center [843, 575] width 7 height 13
click at [28, 245] on div "0:05 Tous réunis aujourd’hui, 0:07 Quelques paroles pour notre Fanny, 0:10 Couv…" at bounding box center [388, 280] width 725 height 398
click at [39, 275] on span "0:25" at bounding box center [40, 281] width 24 height 15
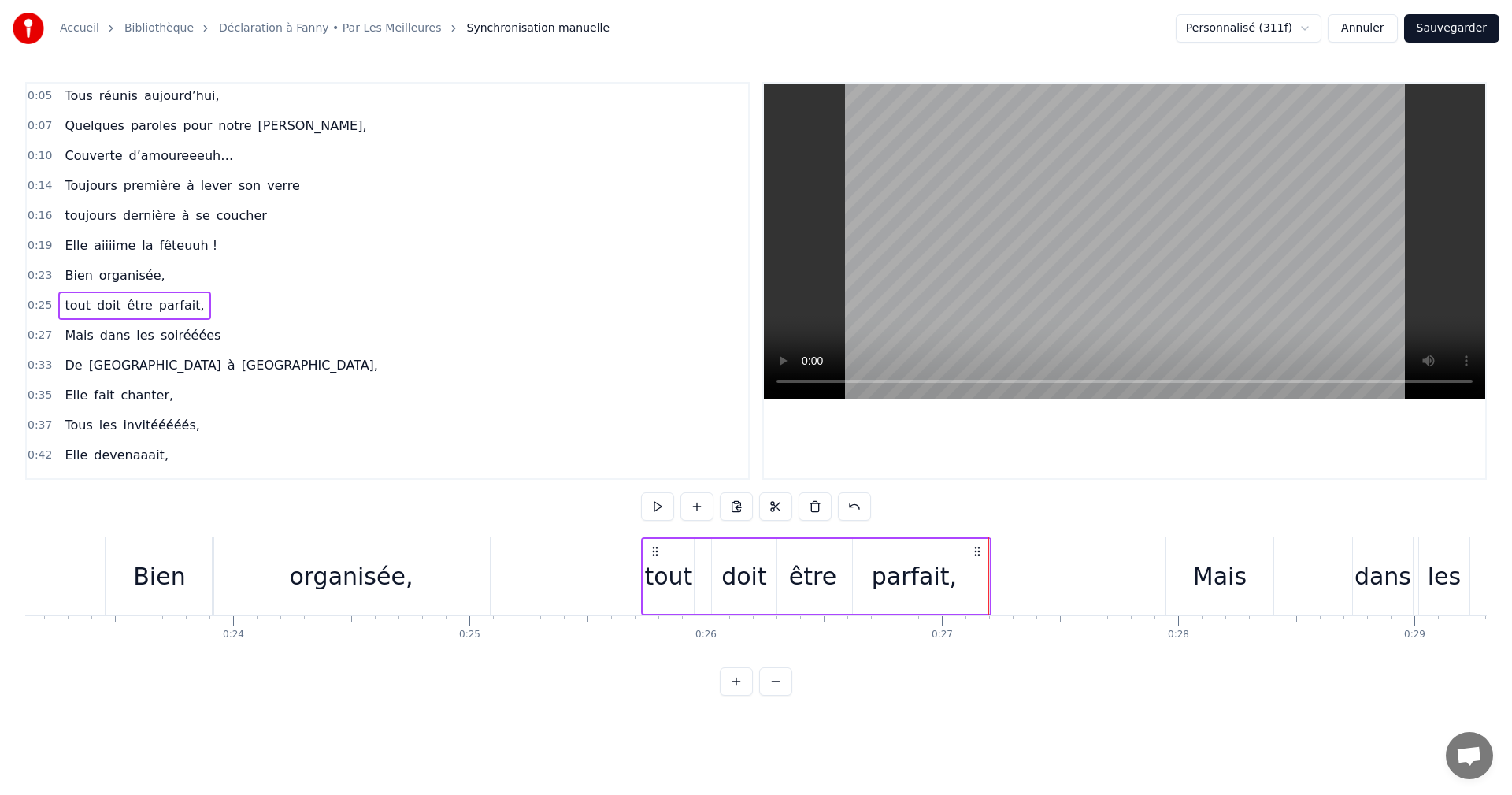
scroll to position [0, 0]
click at [37, 338] on span "0:27" at bounding box center [40, 338] width 24 height 15
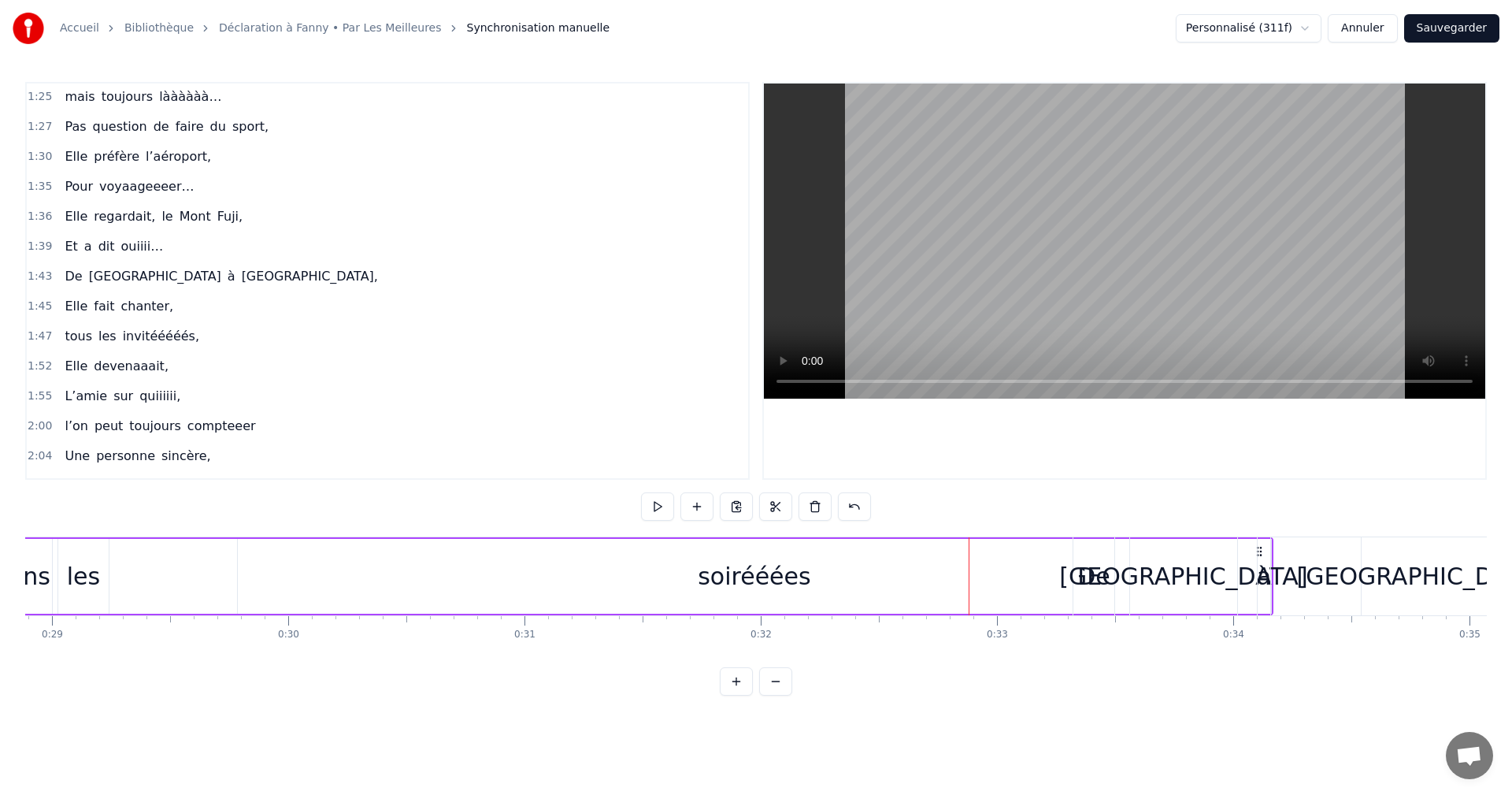
scroll to position [1036, 0]
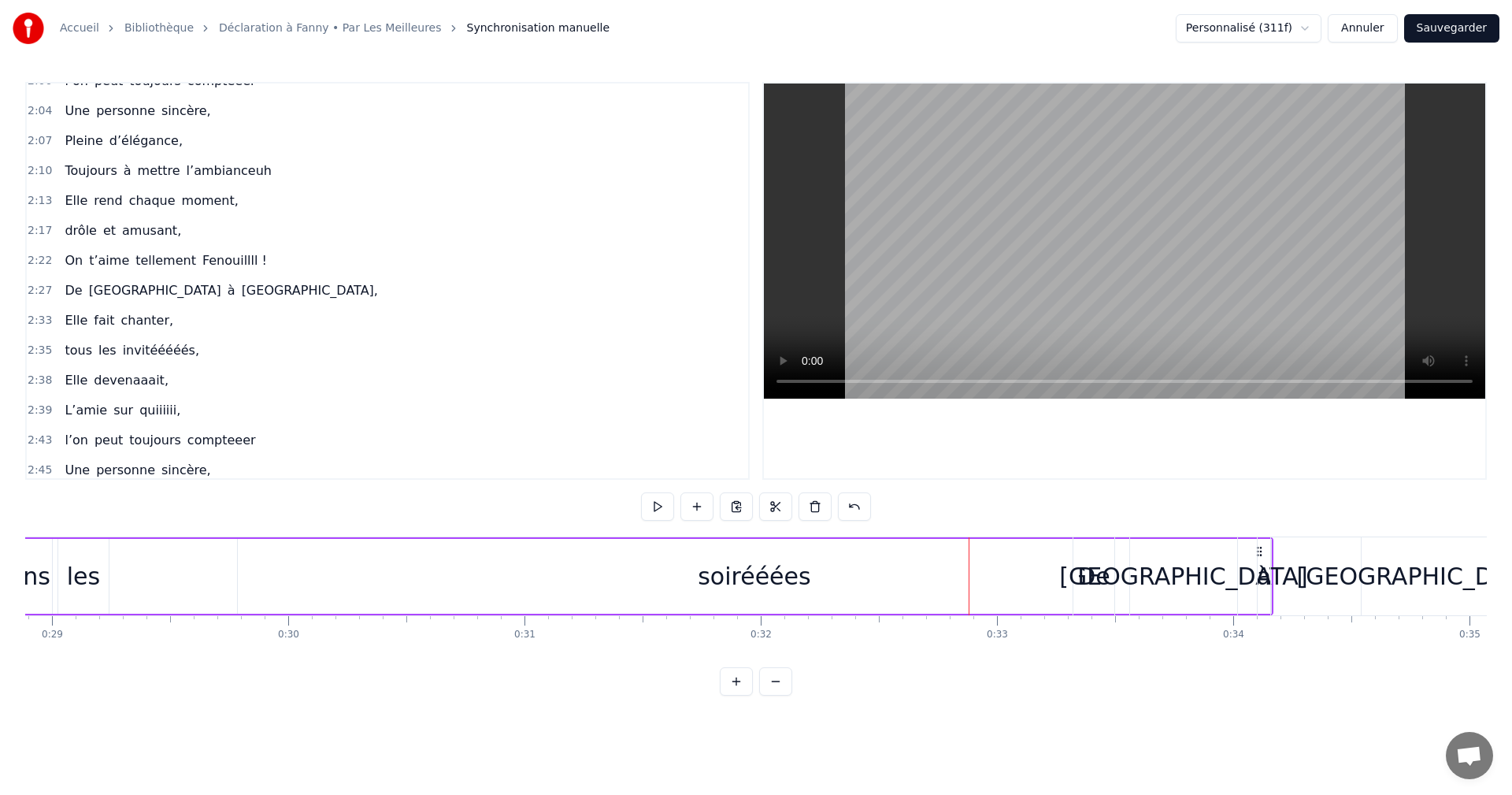
click at [747, 591] on div "soirééées" at bounding box center [754, 576] width 113 height 36
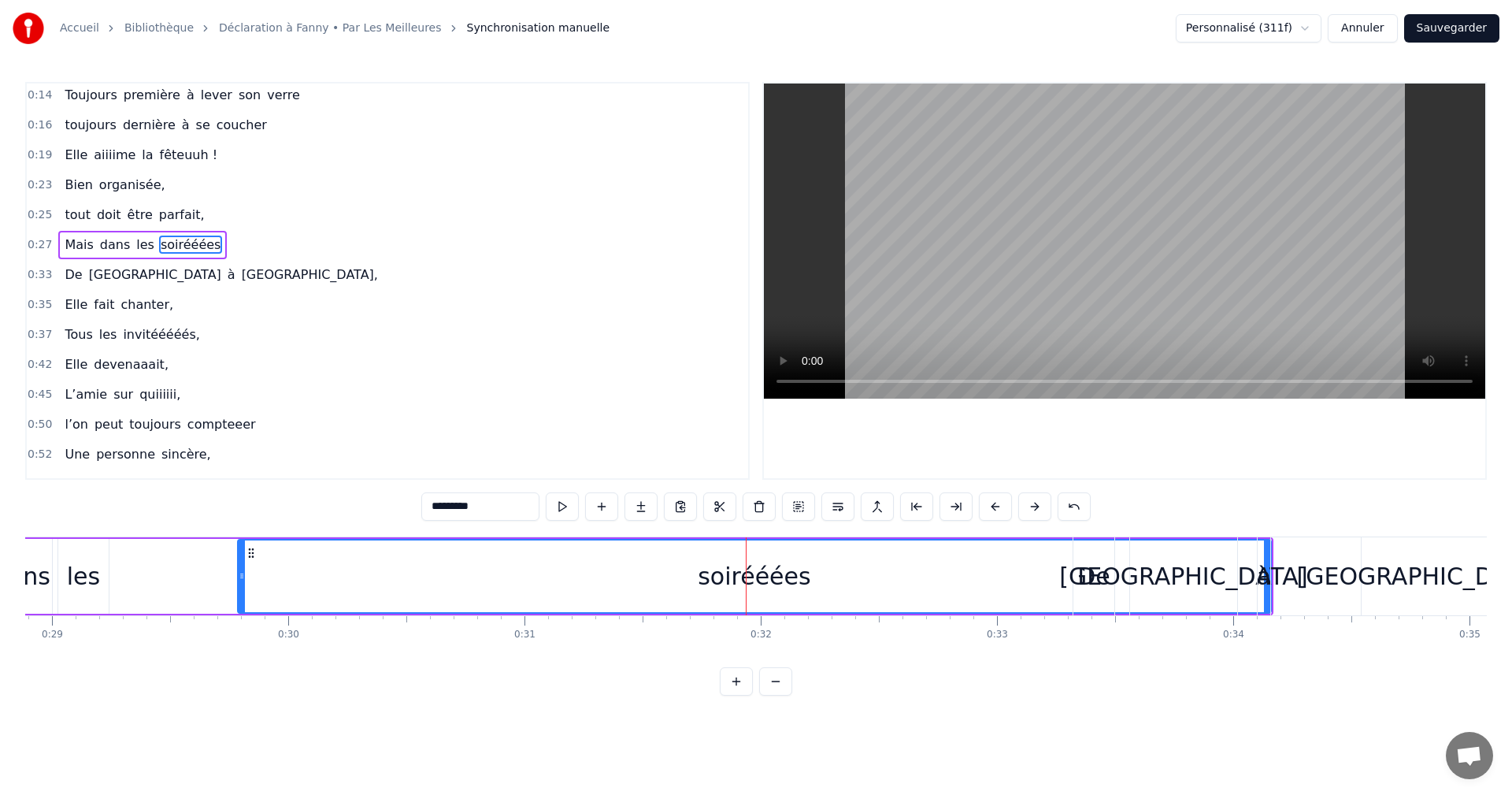
scroll to position [57, 0]
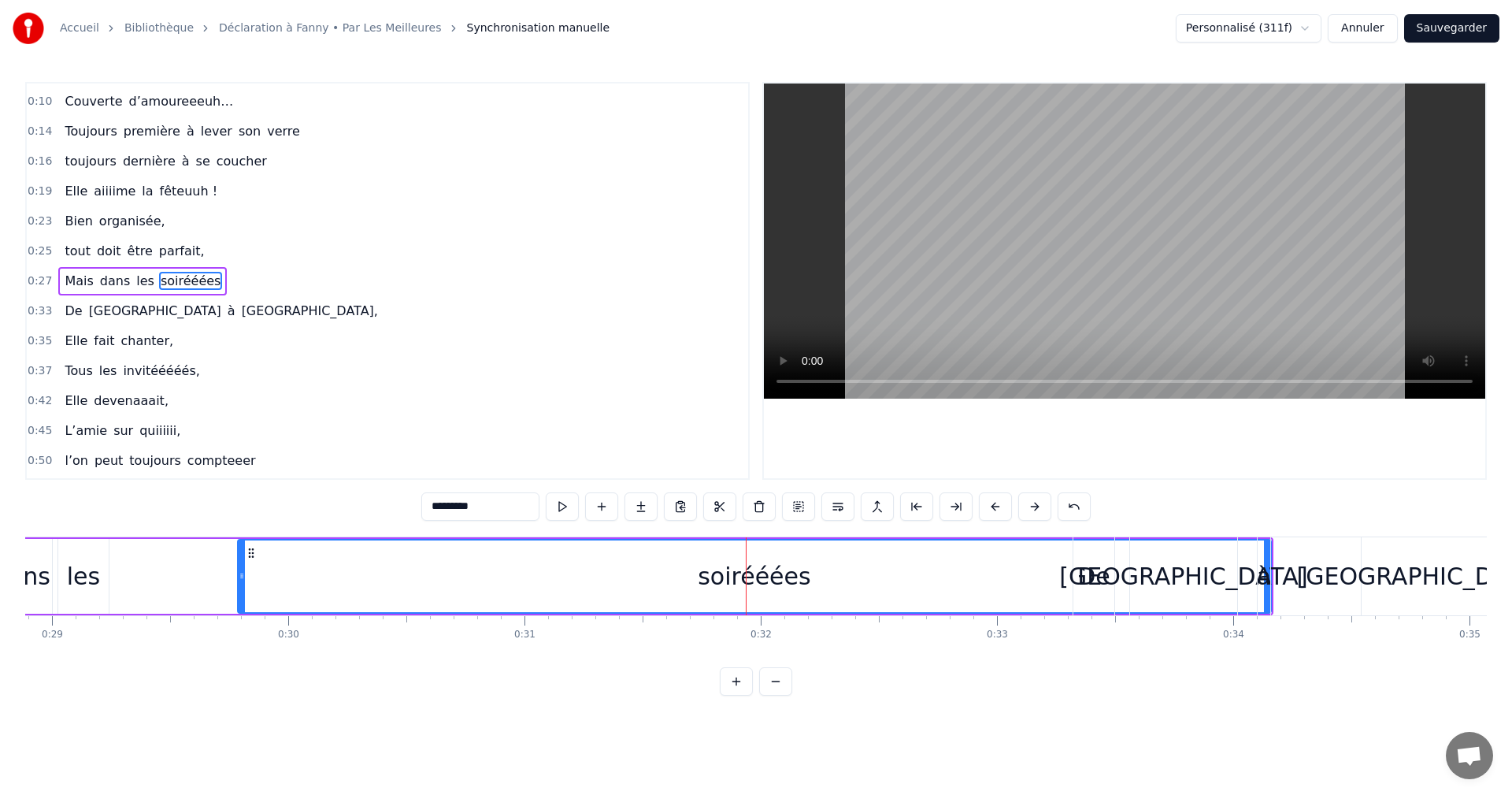
drag, startPoint x: 1269, startPoint y: 576, endPoint x: 1232, endPoint y: 576, distance: 37.0
click at [1232, 576] on div "De Vienne à [GEOGRAPHIC_DATA]," at bounding box center [1282, 576] width 419 height 78
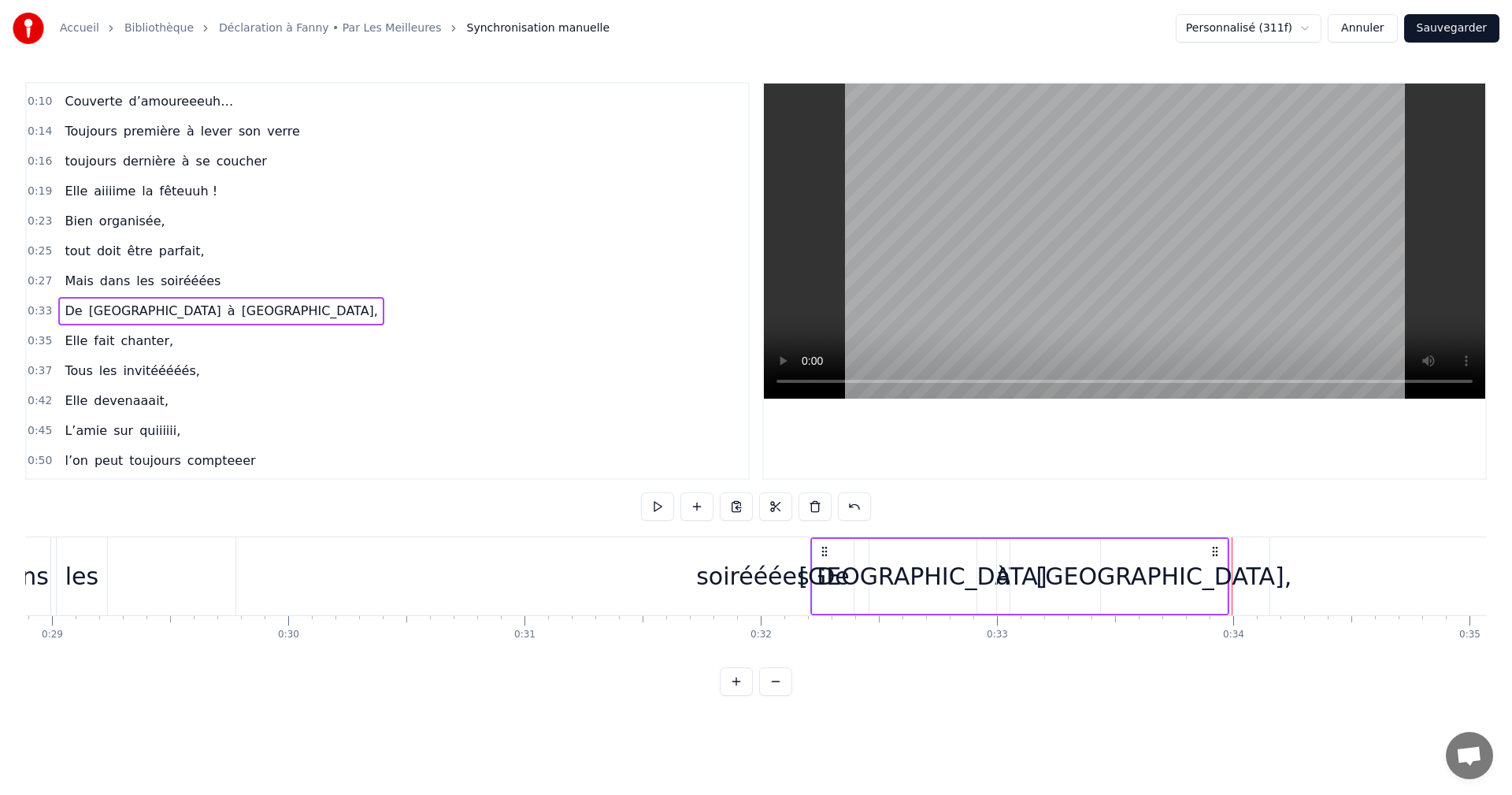
drag, startPoint x: 1089, startPoint y: 553, endPoint x: 800, endPoint y: 565, distance: 289.2
click at [825, 558] on div "De Vienne à [GEOGRAPHIC_DATA]," at bounding box center [1019, 576] width 419 height 78
click at [759, 576] on div "soirééées" at bounding box center [752, 576] width 113 height 36
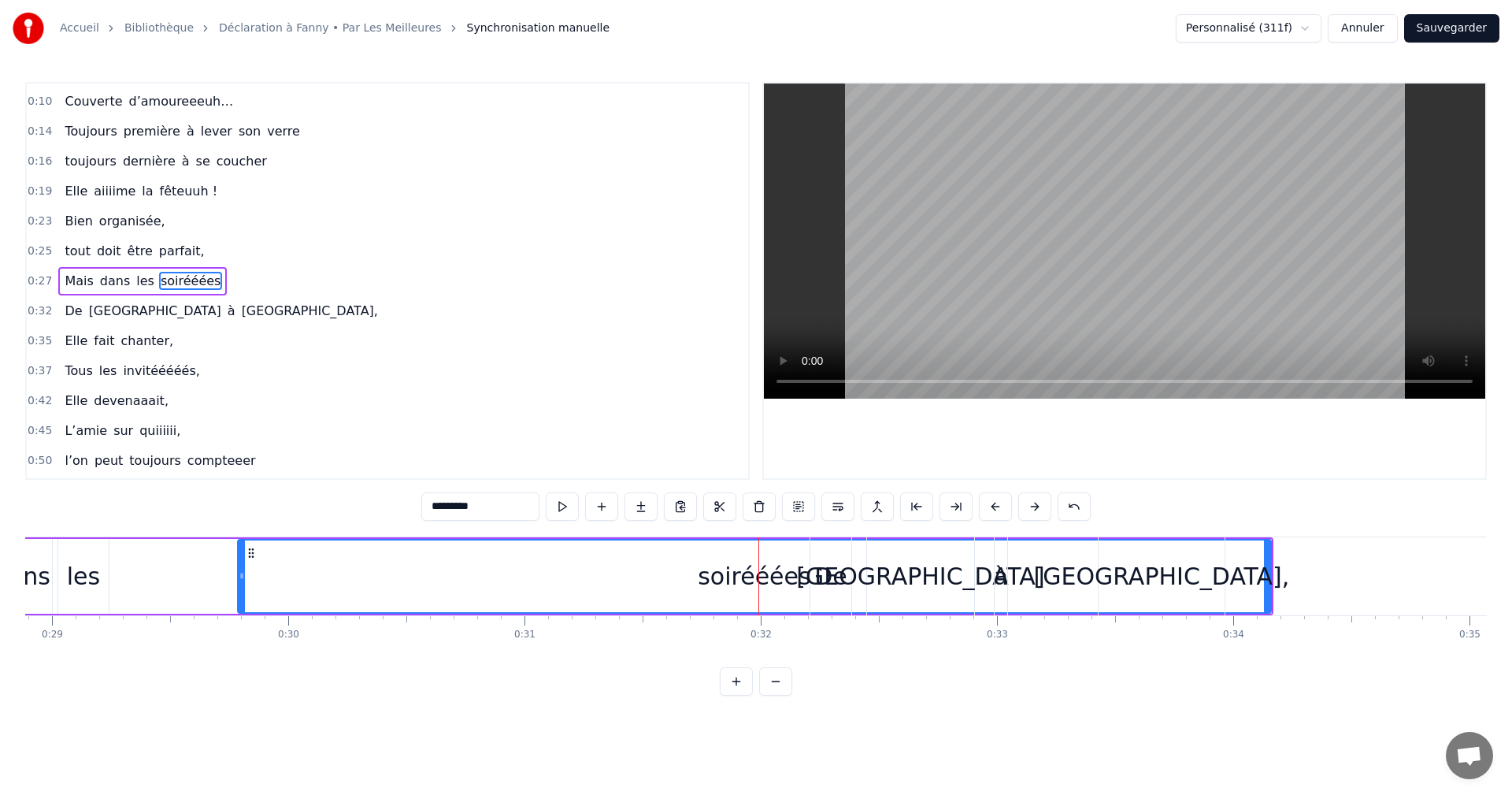
click at [239, 552] on div at bounding box center [242, 576] width 7 height 72
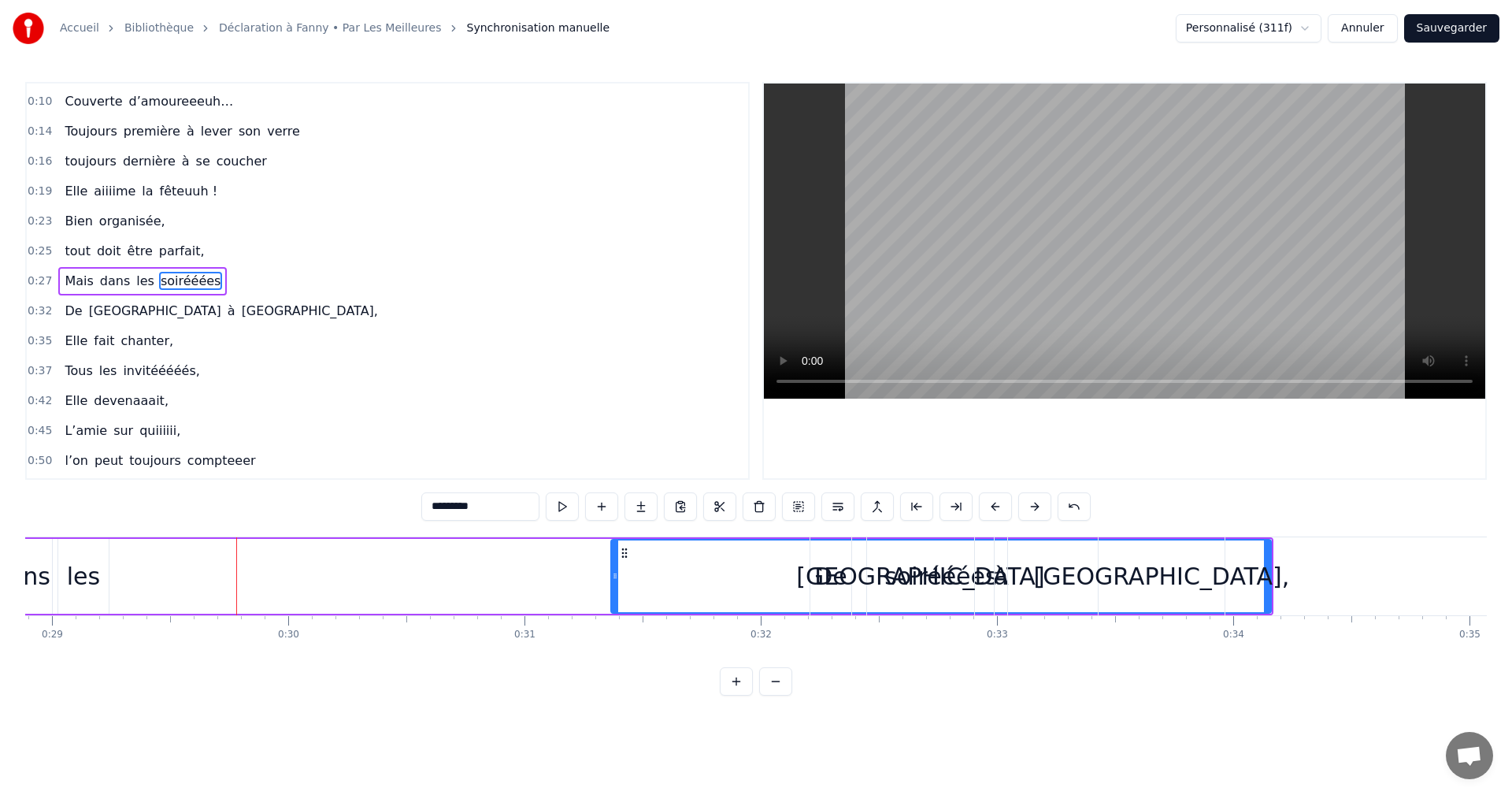
drag, startPoint x: 242, startPoint y: 573, endPoint x: 627, endPoint y: 580, distance: 385.1
click at [619, 580] on icon at bounding box center [615, 575] width 7 height 13
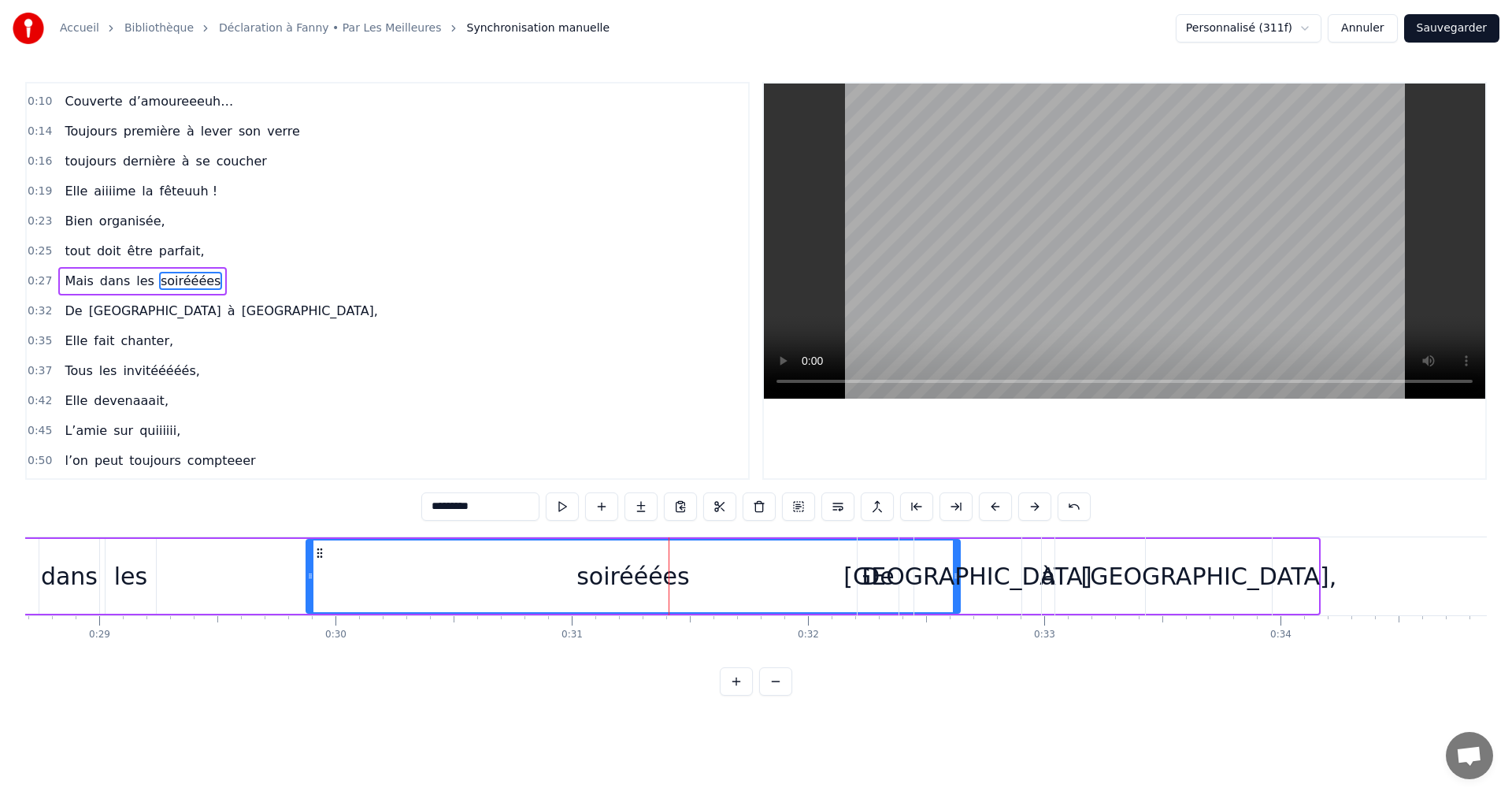
drag, startPoint x: 589, startPoint y: 553, endPoint x: 224, endPoint y: 551, distance: 365.0
click at [313, 551] on icon at bounding box center [319, 552] width 13 height 13
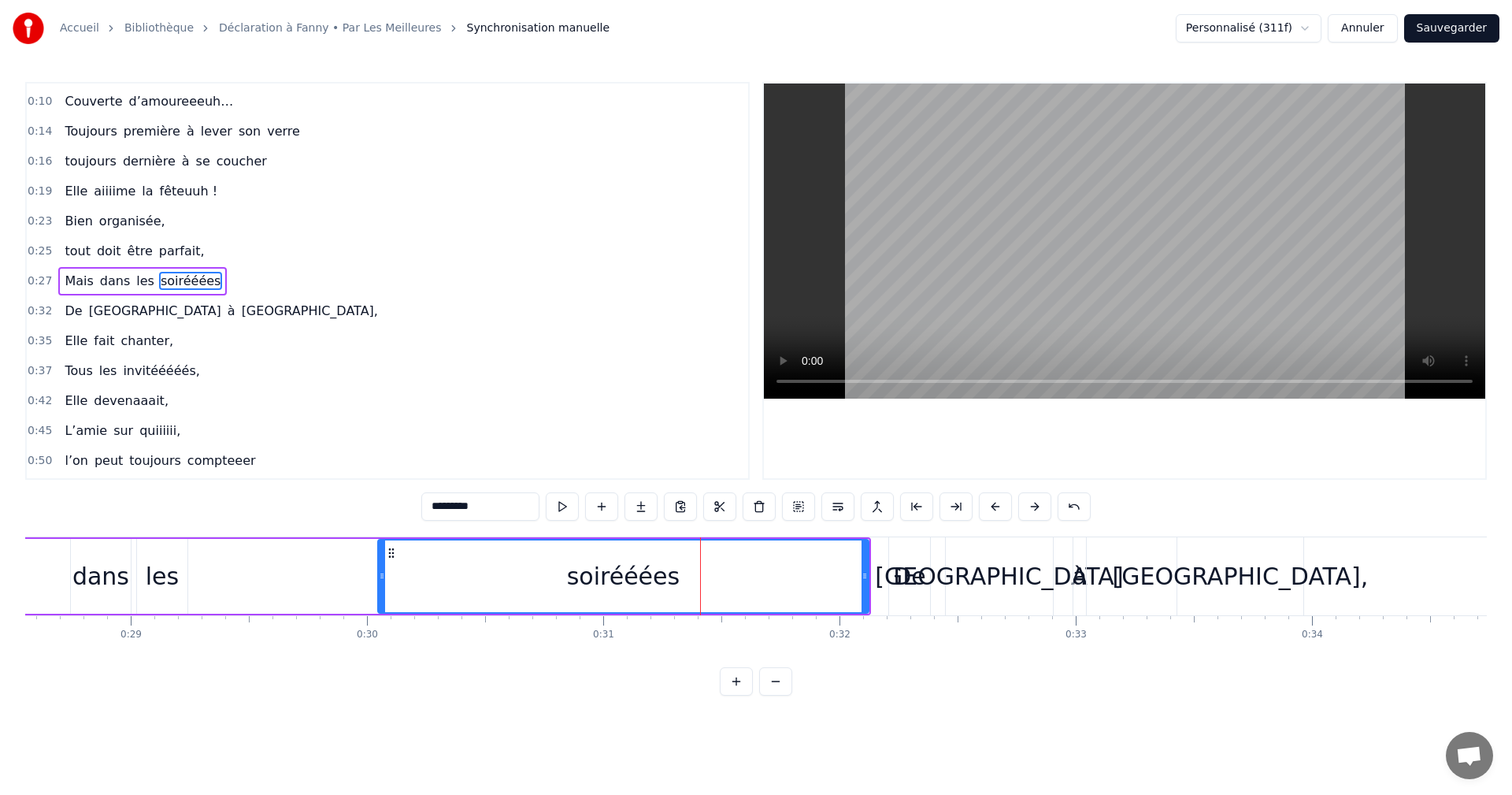
drag, startPoint x: 219, startPoint y: 574, endPoint x: 529, endPoint y: 585, distance: 310.2
click at [385, 585] on div at bounding box center [382, 576] width 7 height 72
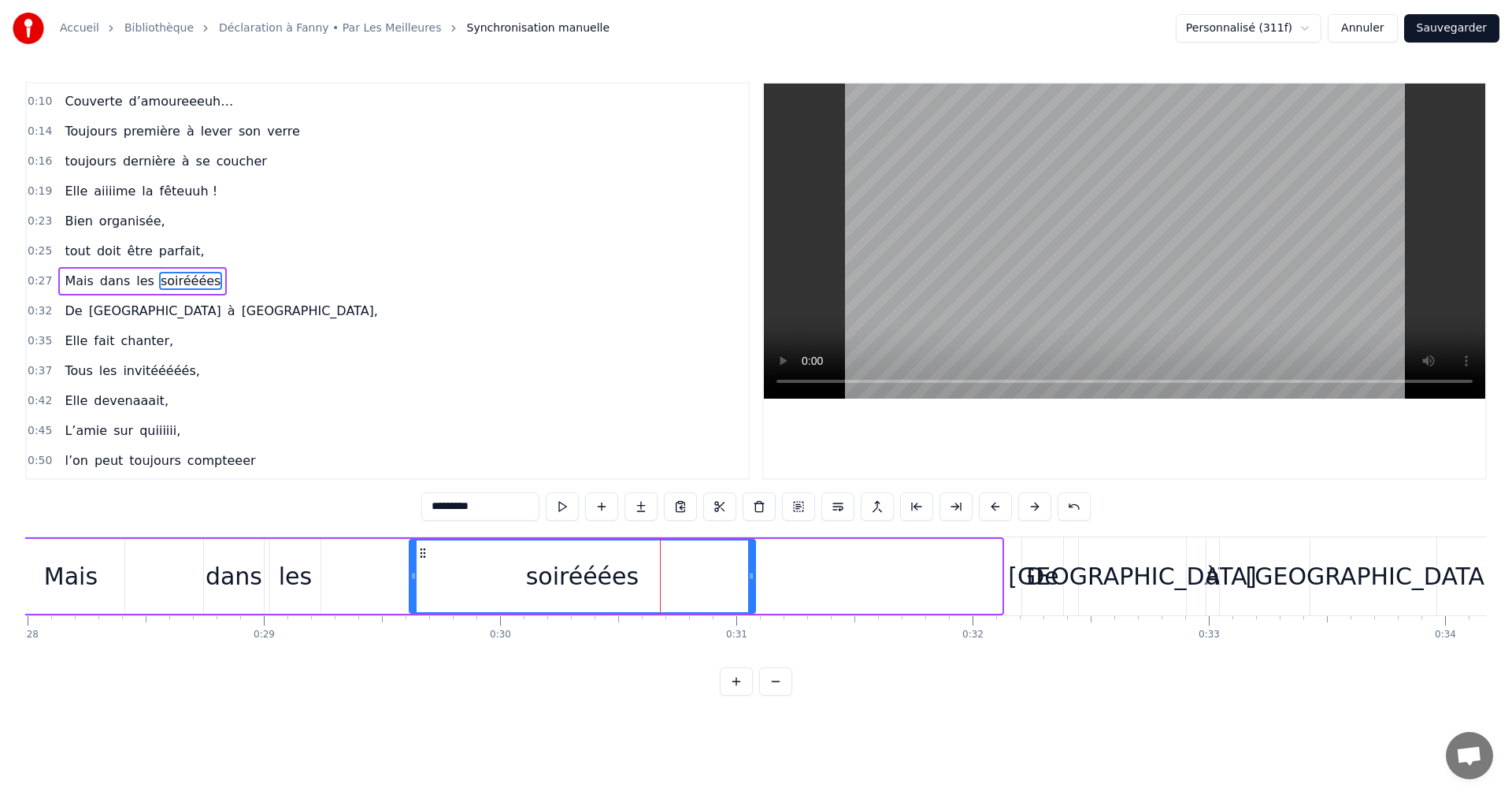
drag, startPoint x: 534, startPoint y: 550, endPoint x: 407, endPoint y: 584, distance: 131.5
click at [412, 580] on div "soirééées" at bounding box center [583, 576] width 344 height 72
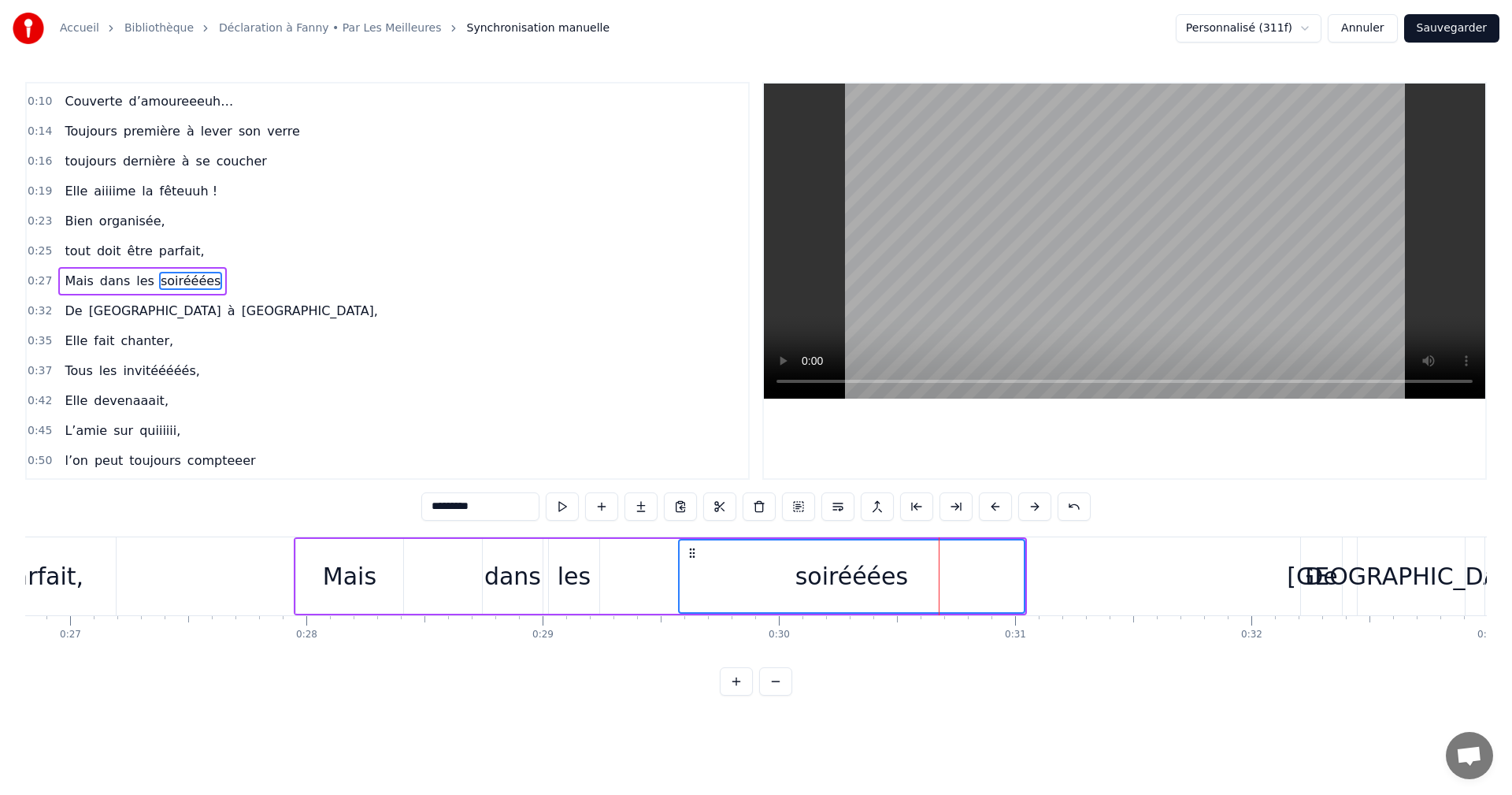
scroll to position [0, 6142]
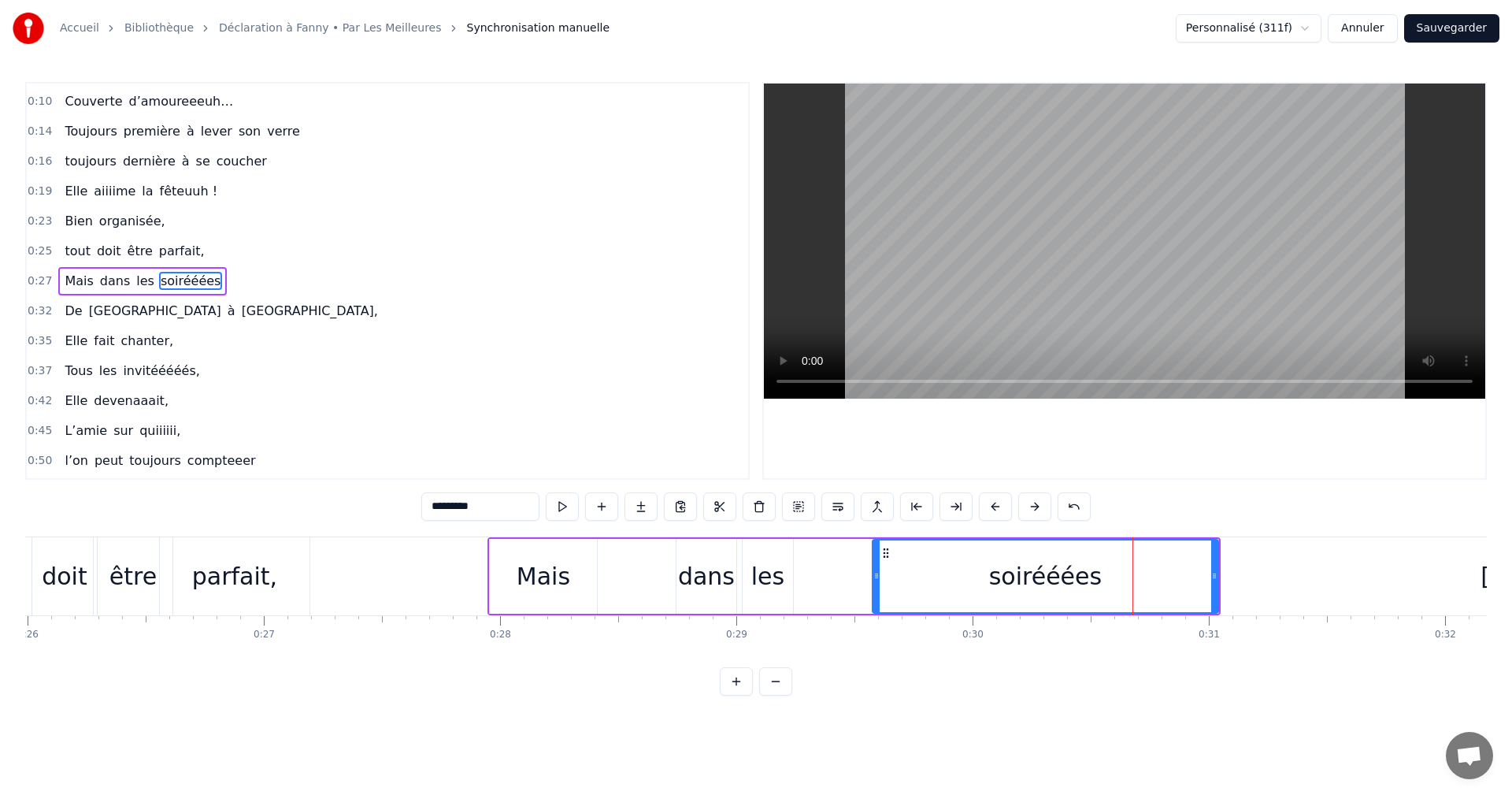
click at [538, 579] on div "Mais" at bounding box center [543, 576] width 53 height 36
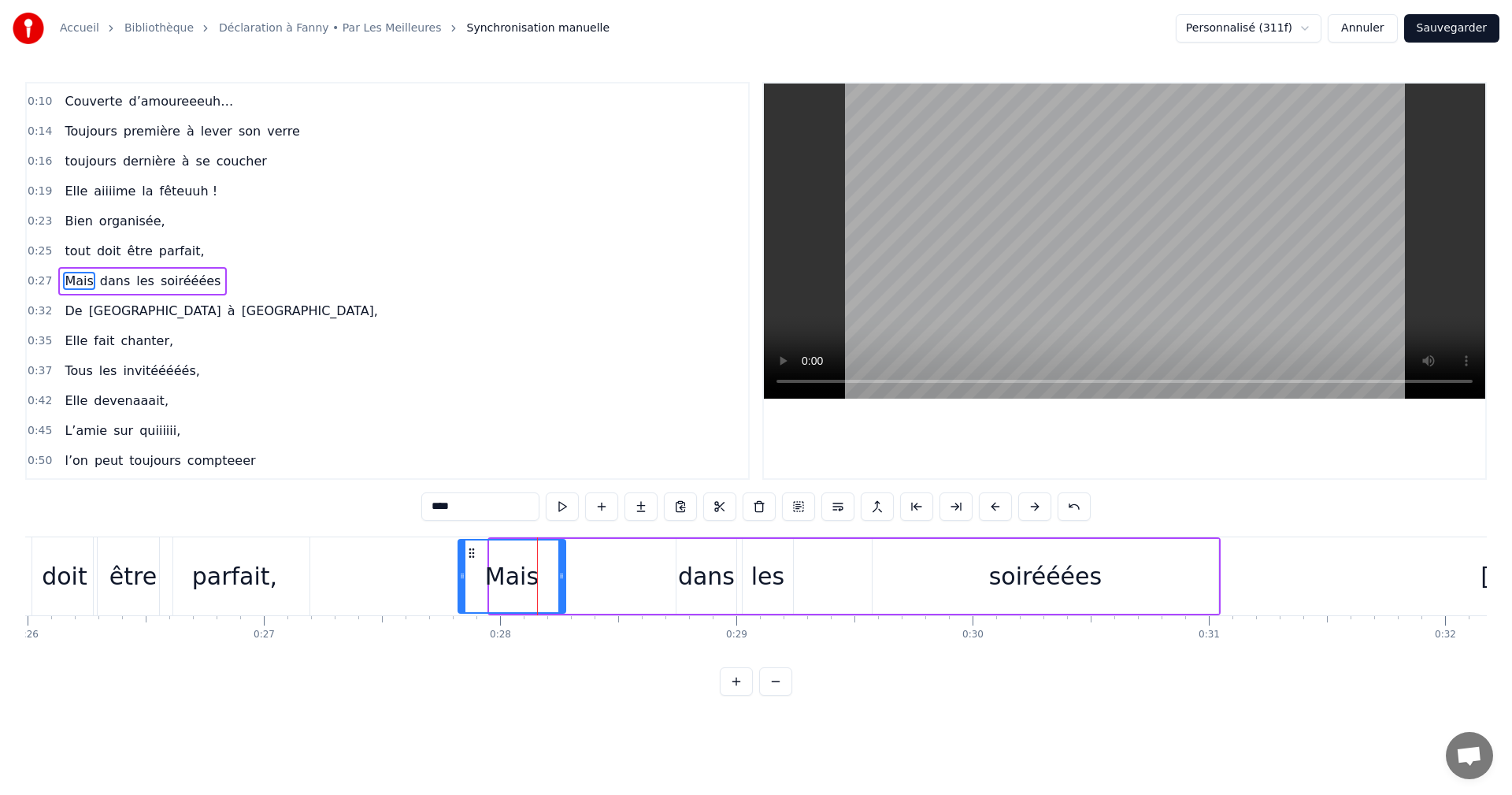
drag, startPoint x: 500, startPoint y: 551, endPoint x: 469, endPoint y: 552, distance: 31.0
click at [469, 552] on icon at bounding box center [472, 552] width 13 height 13
click at [687, 574] on div "dans" at bounding box center [707, 576] width 57 height 36
drag, startPoint x: 684, startPoint y: 551, endPoint x: 606, endPoint y: 561, distance: 78.6
click at [556, 552] on icon at bounding box center [561, 552] width 13 height 13
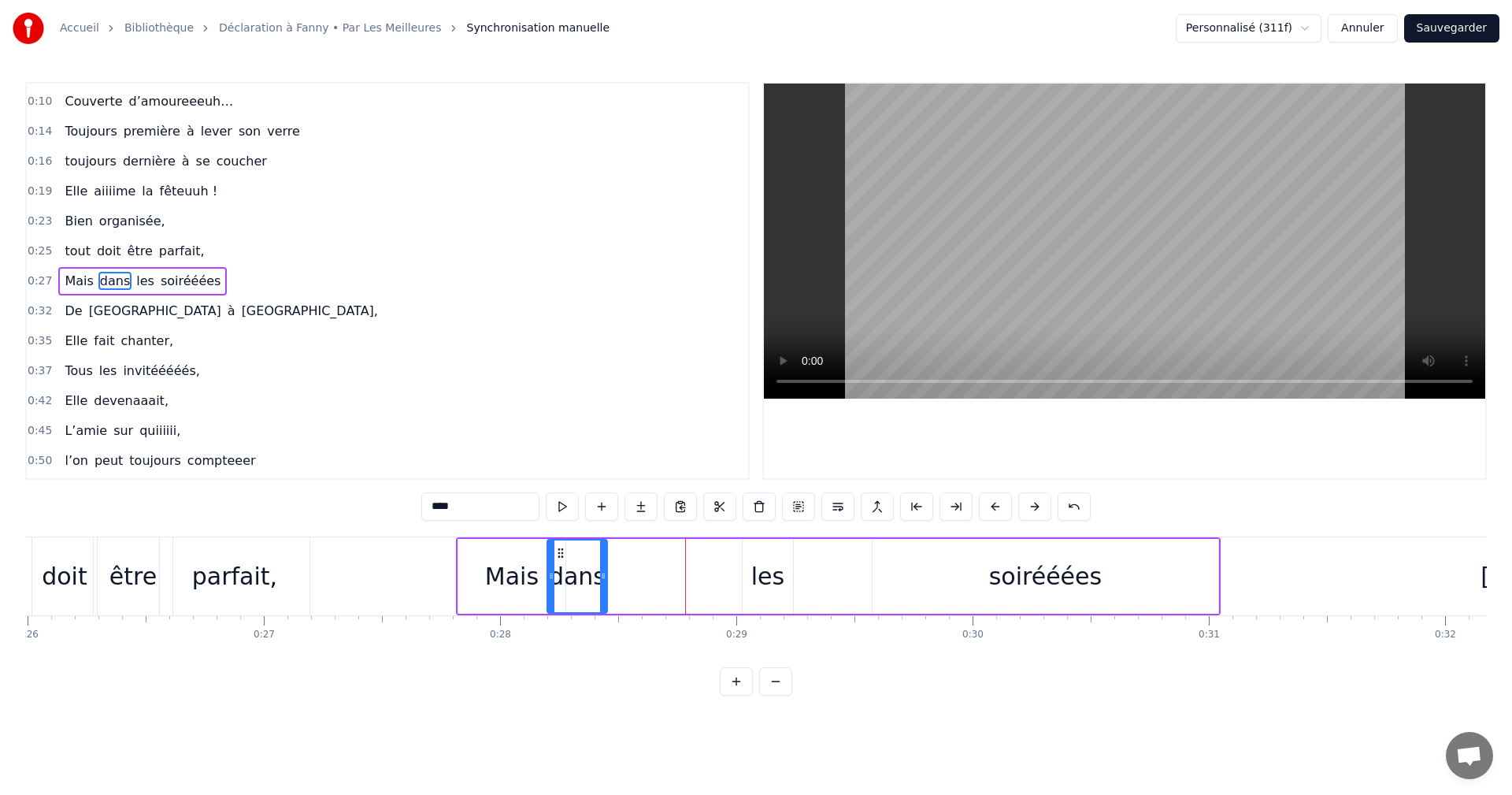
click at [760, 571] on div "les" at bounding box center [768, 576] width 33 height 36
drag, startPoint x: 755, startPoint y: 553, endPoint x: 825, endPoint y: 573, distance: 72.8
click at [625, 555] on icon at bounding box center [630, 552] width 13 height 13
click at [1028, 581] on div "soirééées" at bounding box center [1045, 576] width 113 height 36
type input "*********"
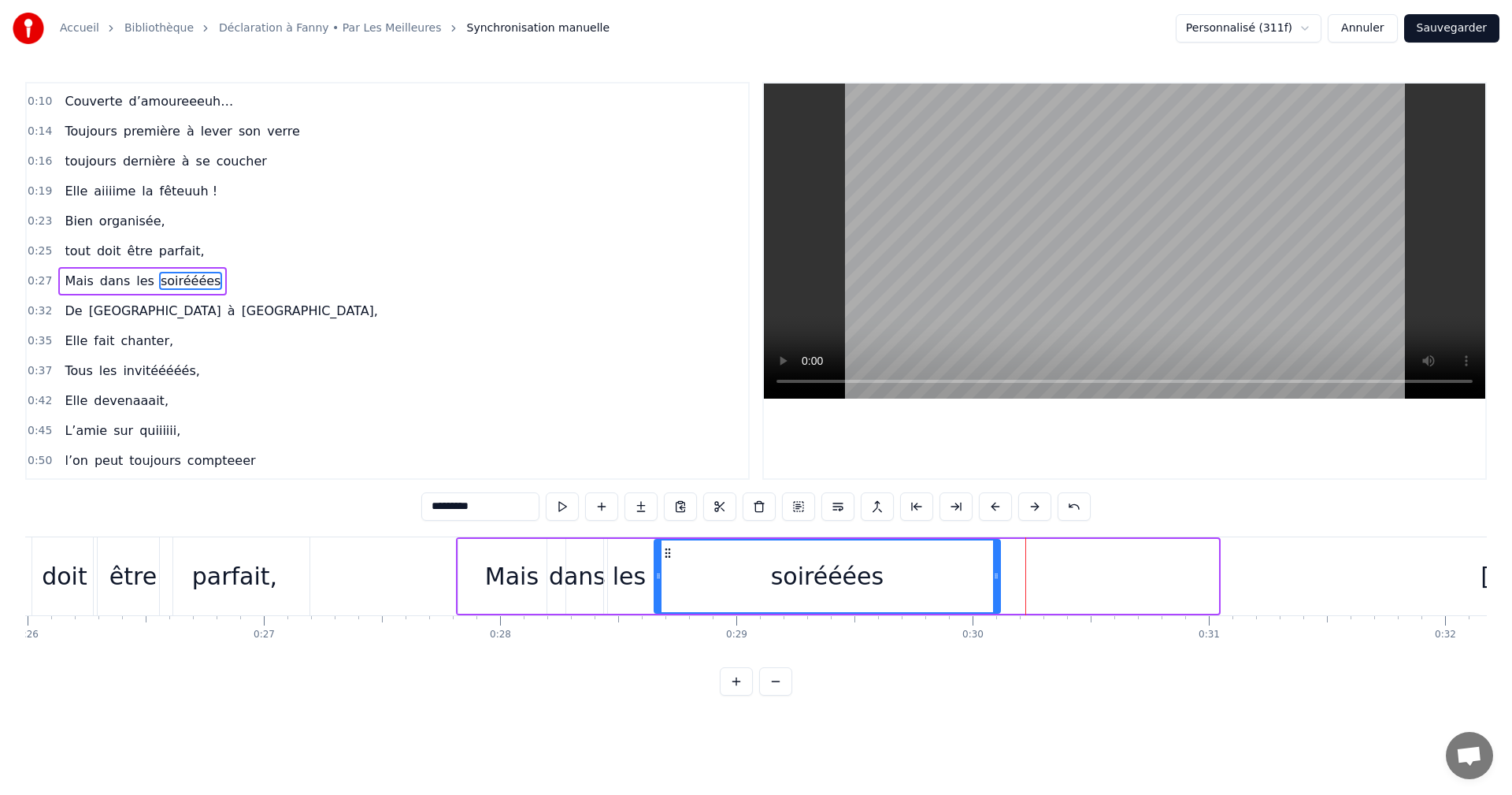
drag, startPoint x: 885, startPoint y: 555, endPoint x: 666, endPoint y: 558, distance: 219.0
click at [666, 558] on icon at bounding box center [667, 552] width 13 height 13
click at [33, 251] on span "0:25" at bounding box center [40, 251] width 24 height 15
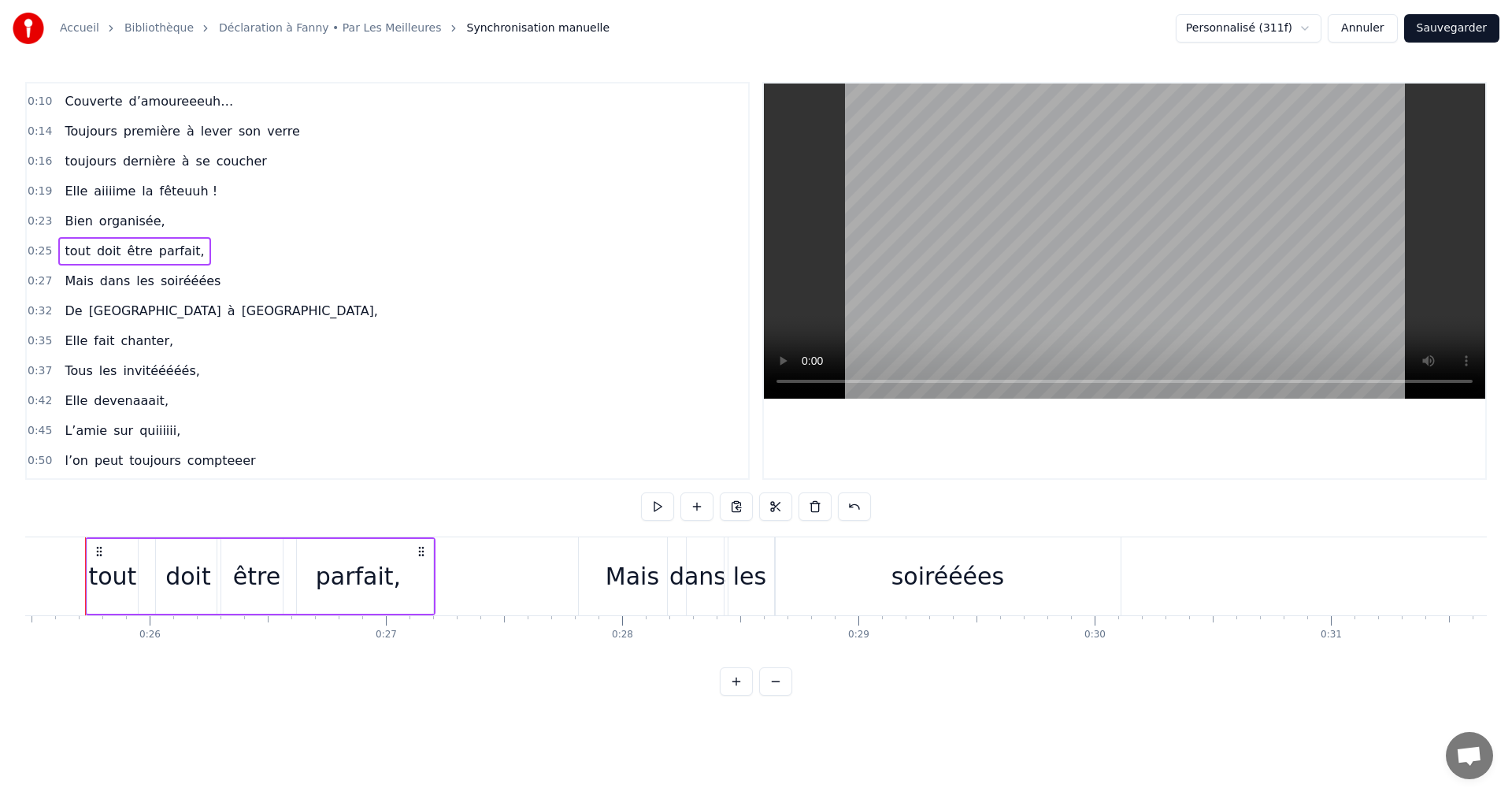
scroll to position [0, 6000]
click at [203, 579] on div "doit" at bounding box center [207, 576] width 45 height 36
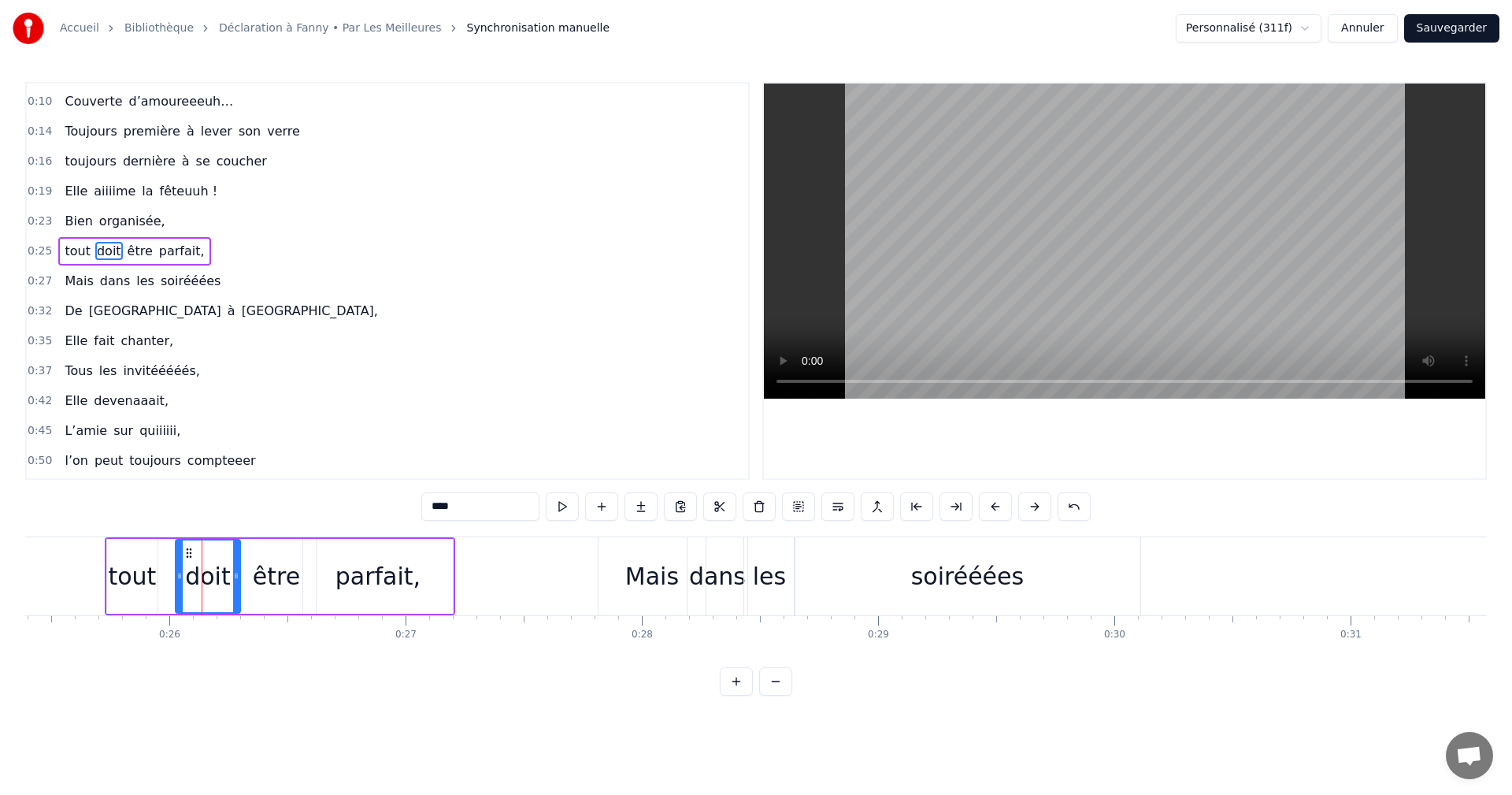
scroll to position [27, 0]
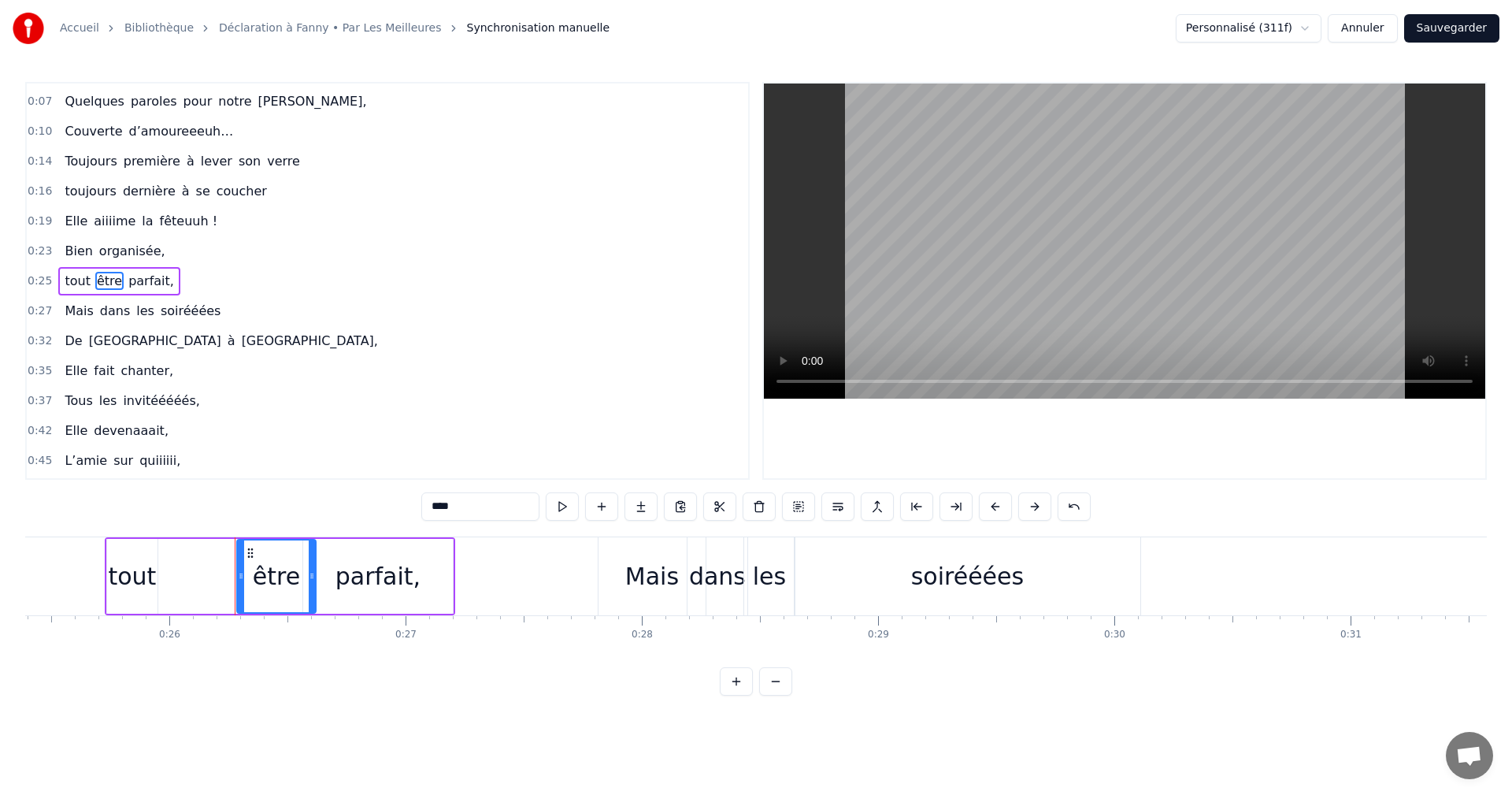
click at [264, 572] on div "être" at bounding box center [276, 576] width 47 height 36
drag, startPoint x: 458, startPoint y: 514, endPoint x: 411, endPoint y: 509, distance: 47.3
click at [411, 509] on div "0:05 Tous réunis aujourd’hui, 0:07 Quelques paroles pour notre Fanny, 0:10 Couv…" at bounding box center [756, 389] width 1462 height 614
type input "***"
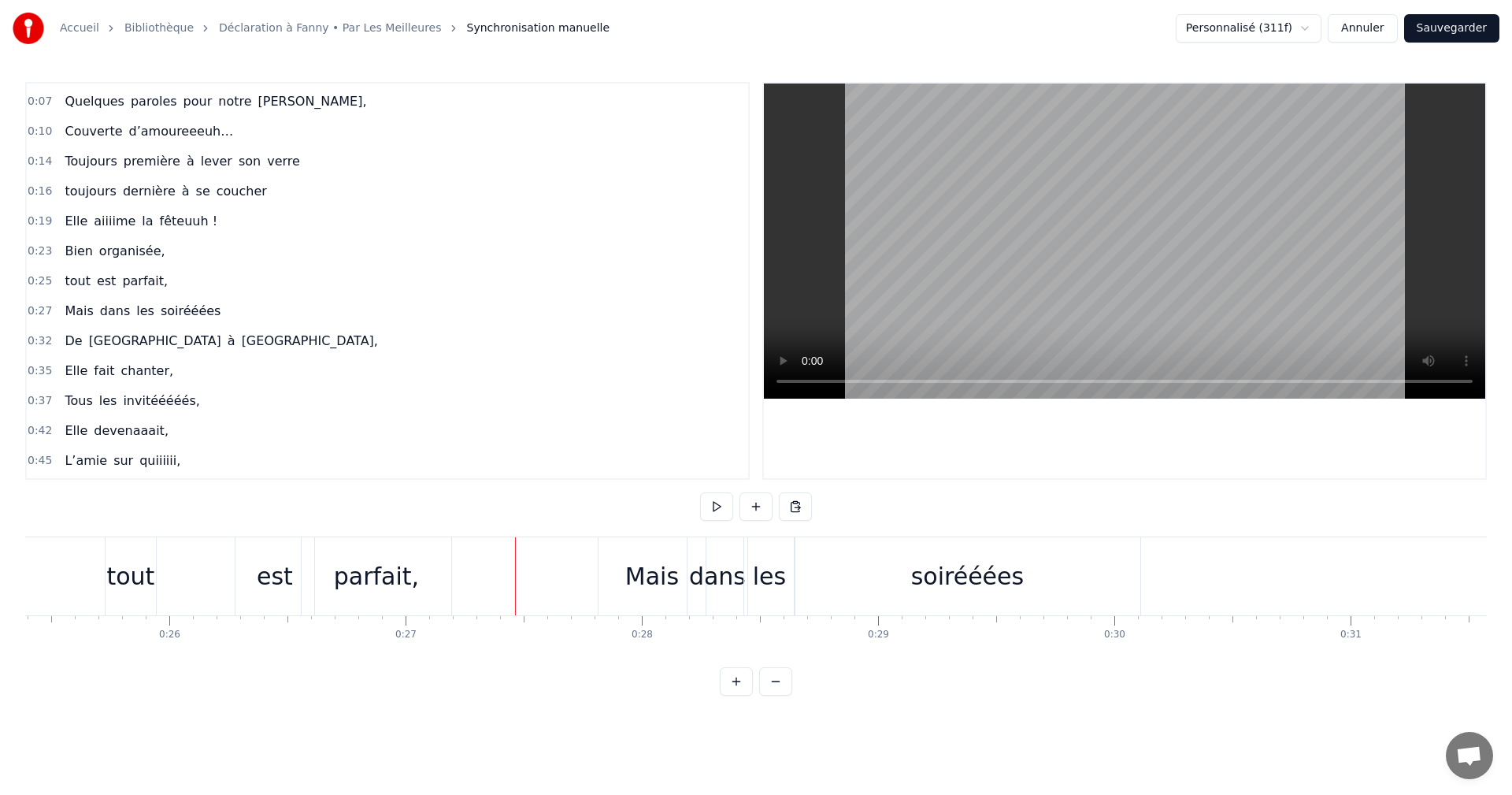
click at [143, 581] on div "tout" at bounding box center [131, 576] width 48 height 36
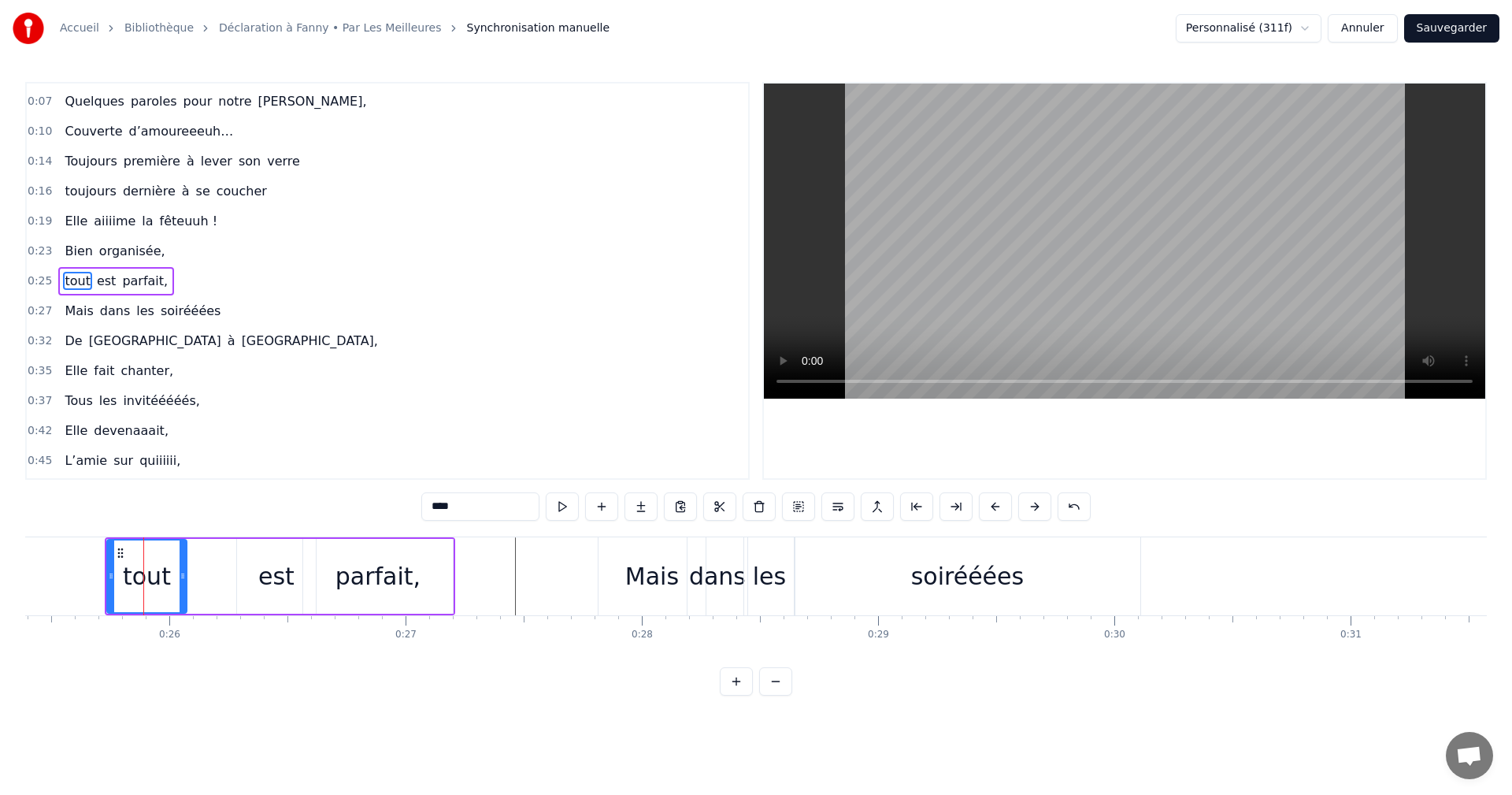
drag, startPoint x: 153, startPoint y: 576, endPoint x: 181, endPoint y: 575, distance: 28.0
click at [181, 575] on icon at bounding box center [183, 575] width 7 height 13
click at [259, 571] on div "est" at bounding box center [276, 575] width 78 height 74
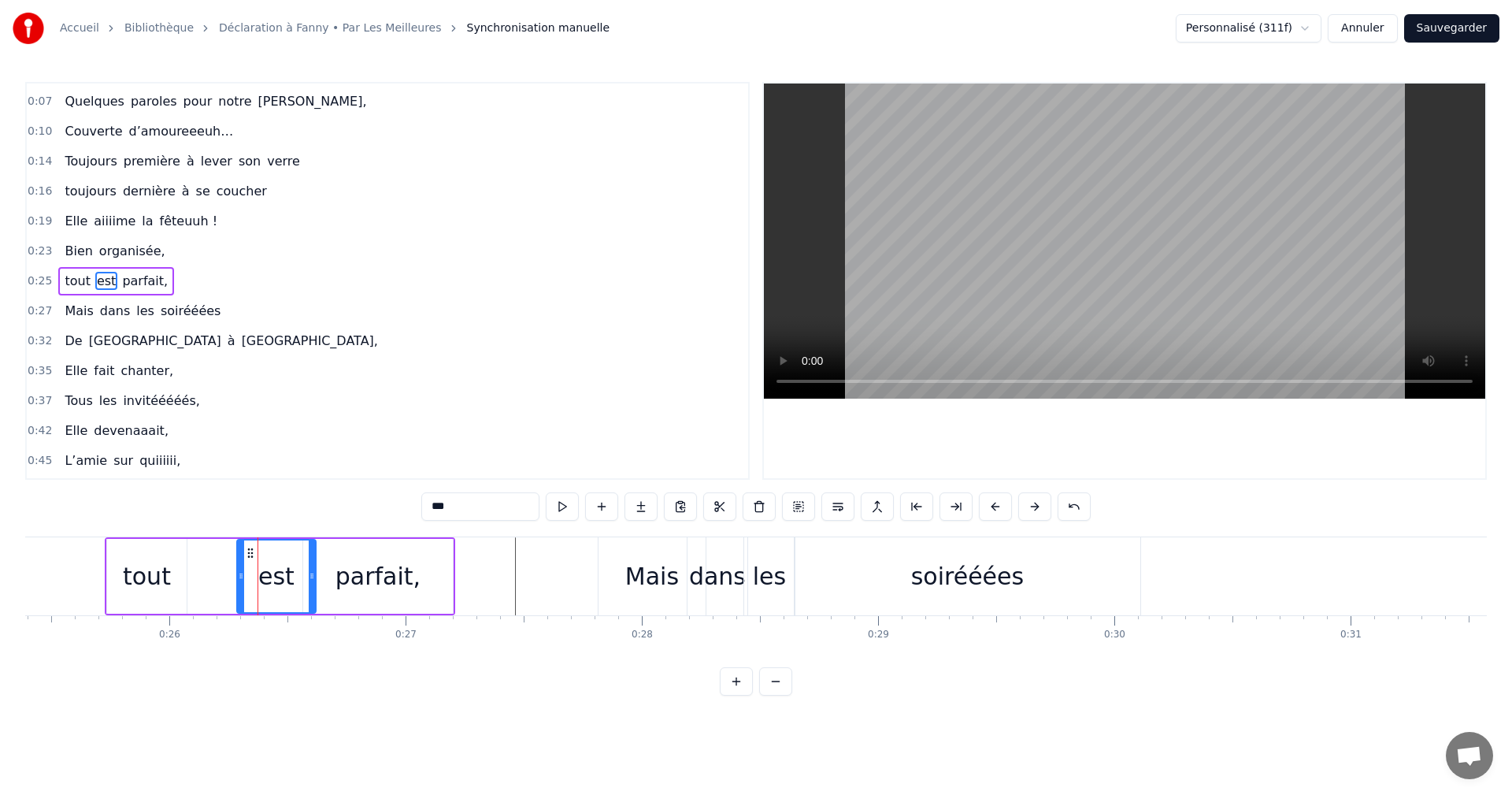
scroll to position [0, 5950]
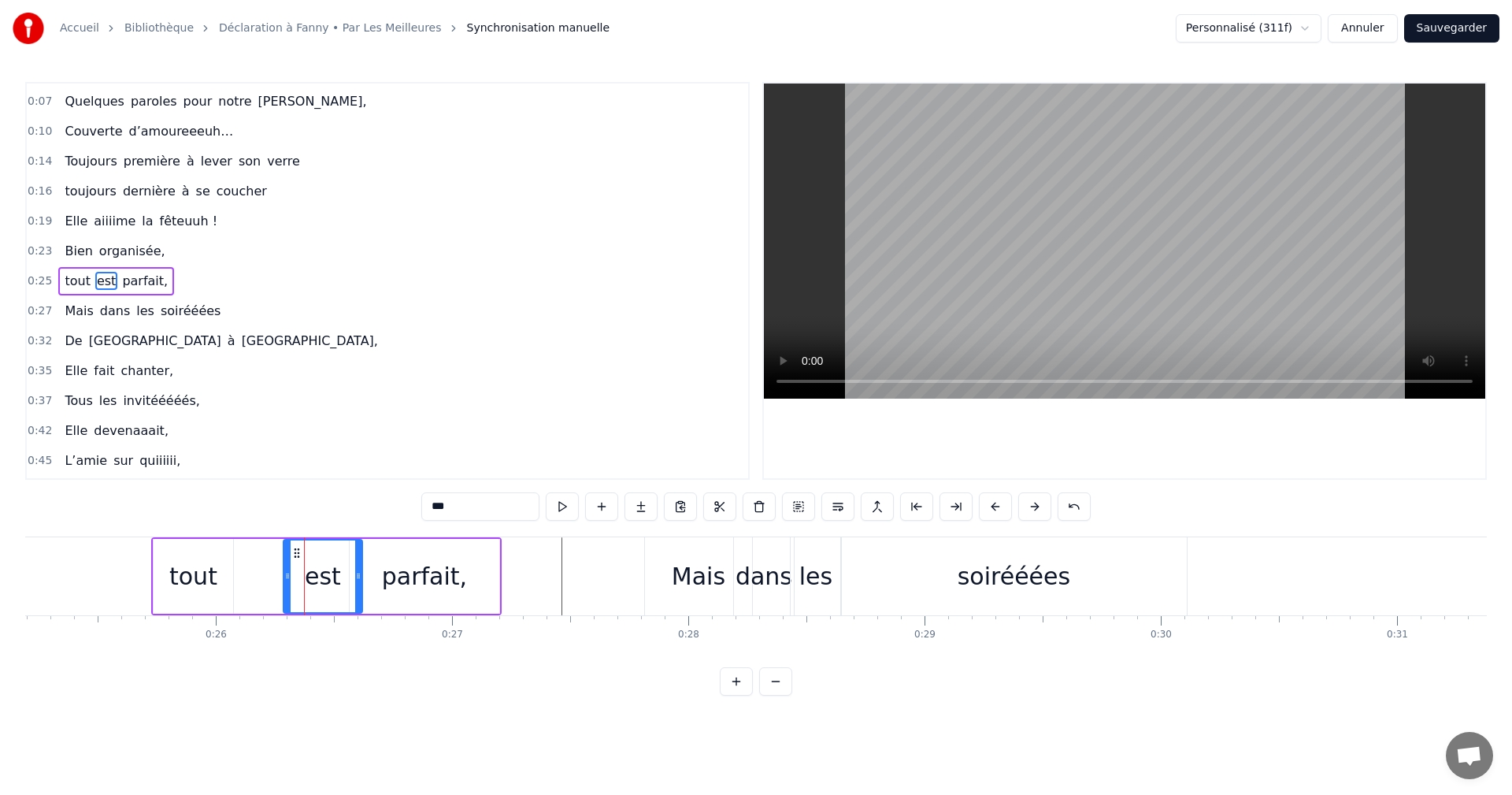
drag, startPoint x: 249, startPoint y: 551, endPoint x: 241, endPoint y: 551, distance: 8.0
click at [291, 551] on icon at bounding box center [297, 552] width 13 height 13
drag, startPoint x: 272, startPoint y: 580, endPoint x: 281, endPoint y: 580, distance: 9.0
click at [281, 580] on div "est" at bounding box center [266, 576] width 36 height 36
click at [270, 581] on div "est" at bounding box center [266, 576] width 36 height 36
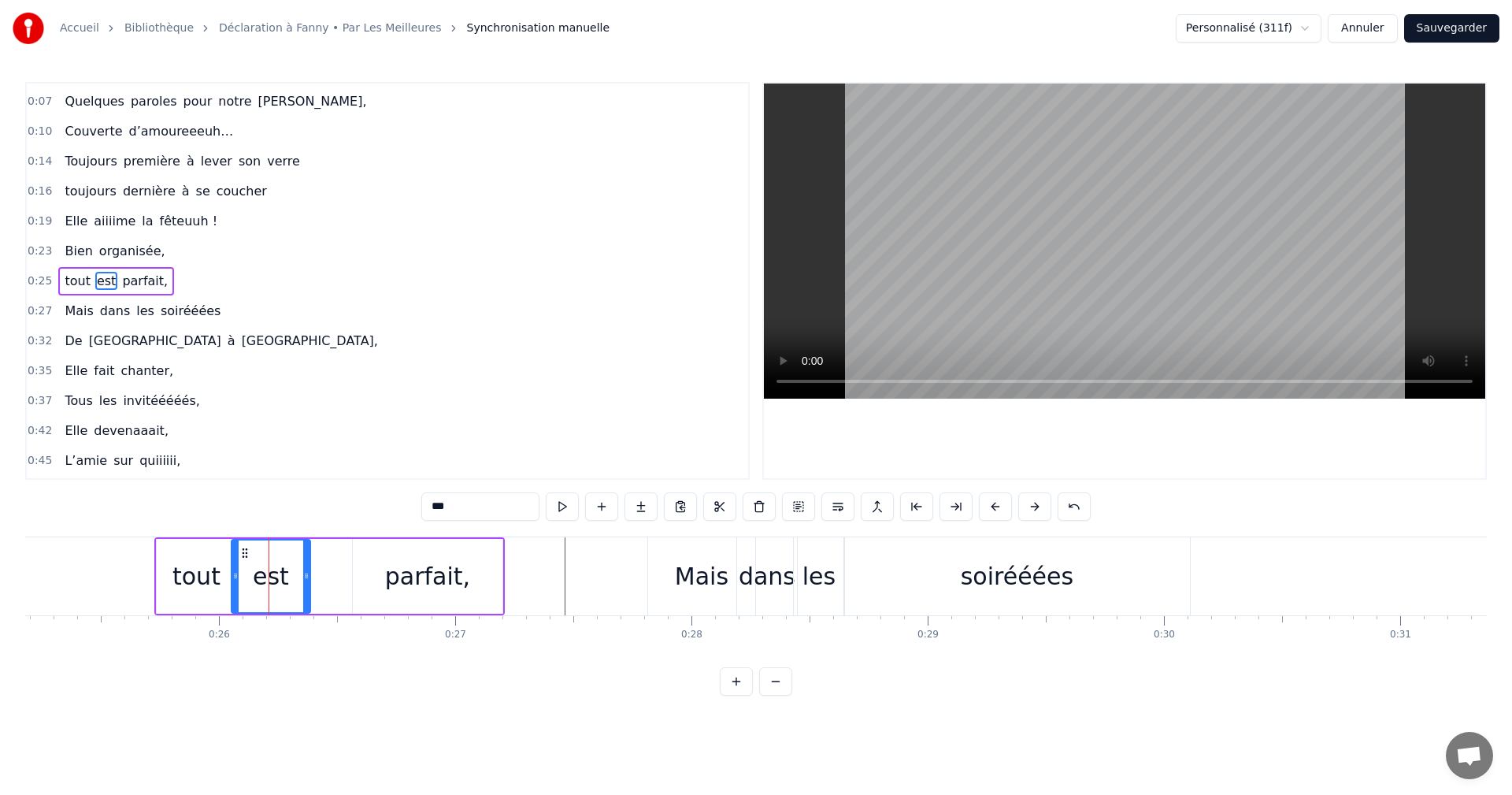
click at [242, 551] on icon at bounding box center [245, 552] width 13 height 13
click at [419, 571] on div "parfait," at bounding box center [427, 576] width 85 height 36
type input "********"
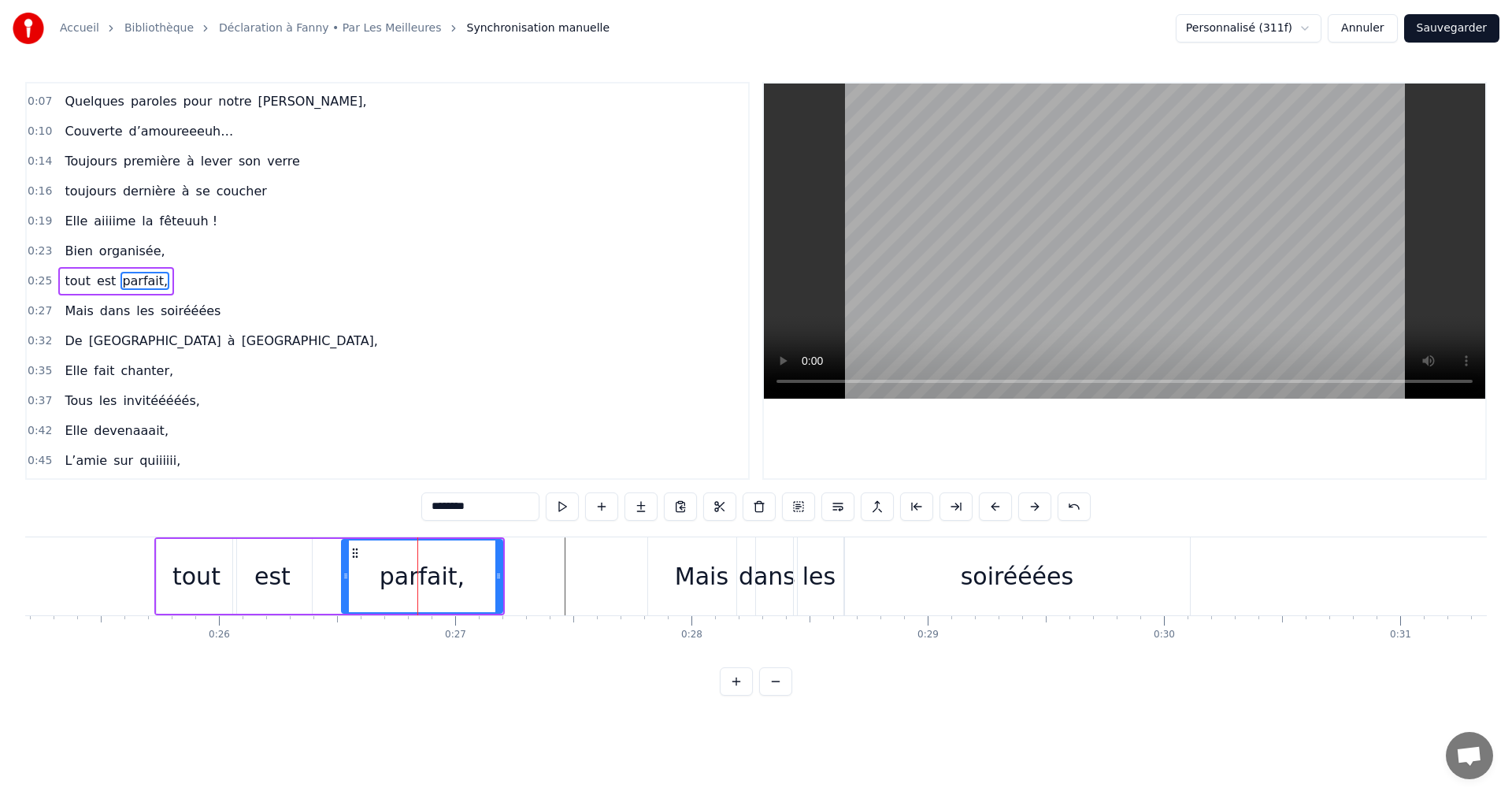
drag, startPoint x: 353, startPoint y: 571, endPoint x: 342, endPoint y: 573, distance: 11.2
click at [342, 573] on icon at bounding box center [345, 575] width 7 height 13
click at [39, 245] on span "0:23" at bounding box center [40, 251] width 24 height 15
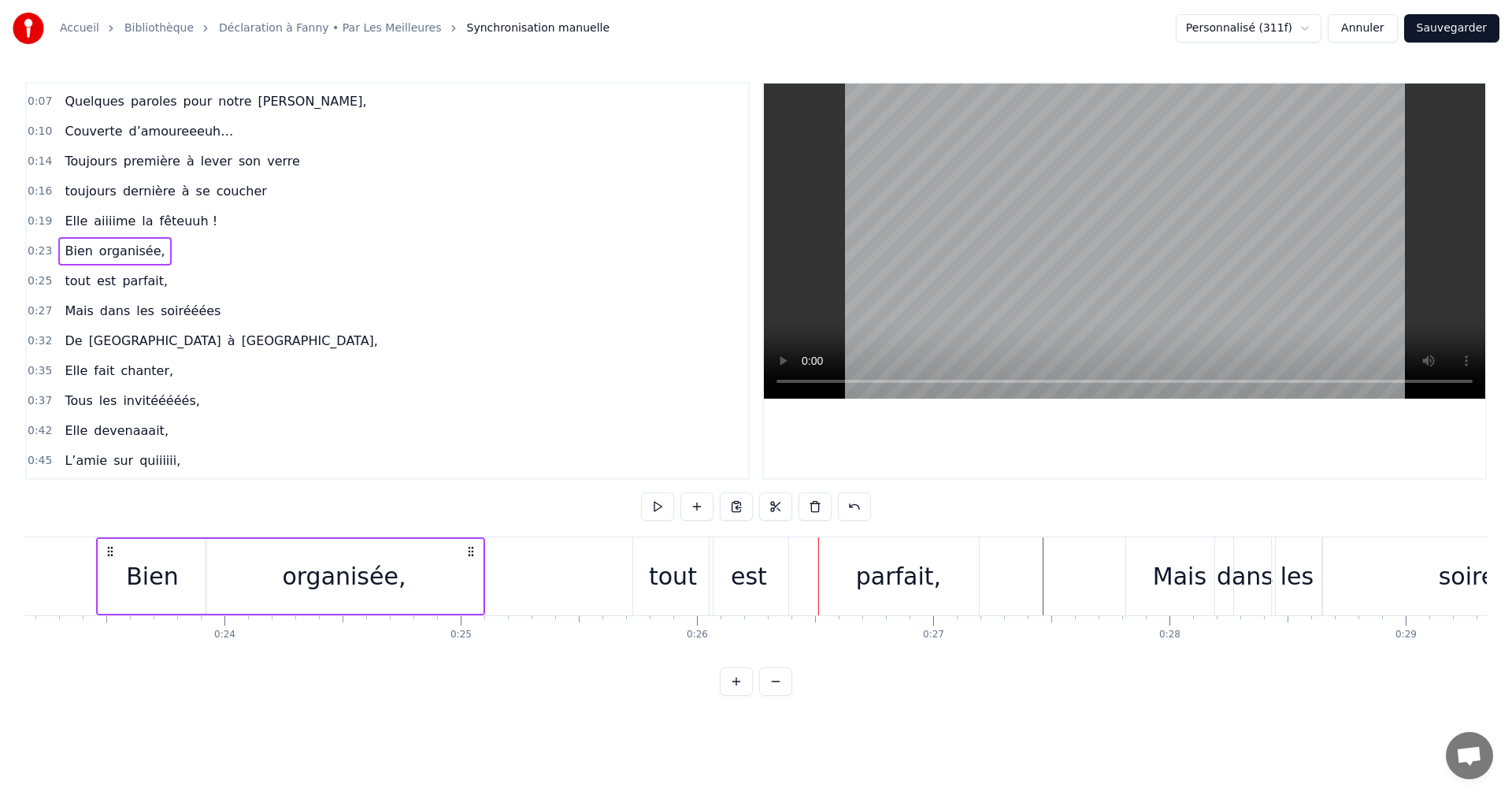
click at [40, 282] on span "0:25" at bounding box center [40, 281] width 24 height 15
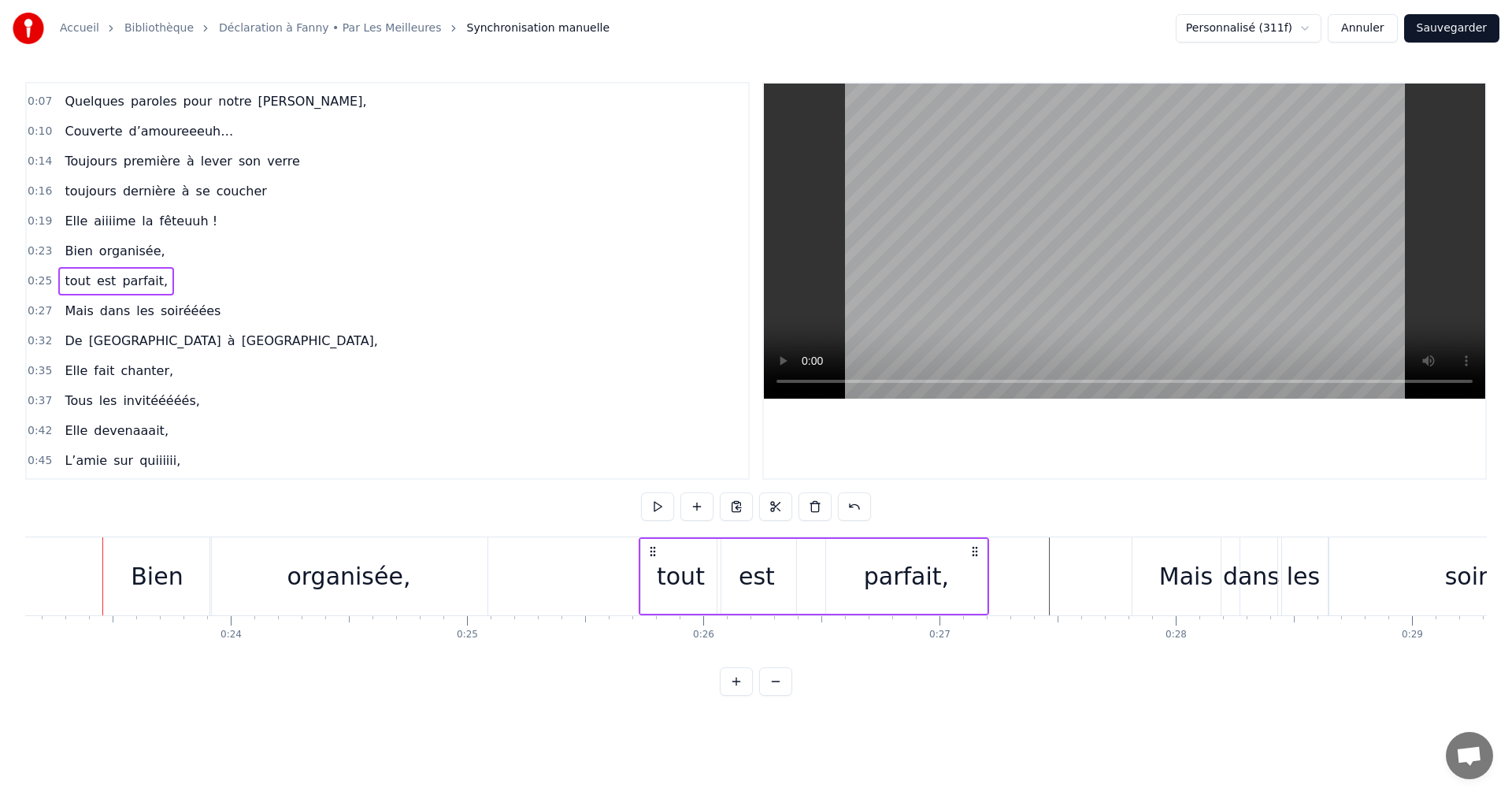
scroll to position [0, 5464]
click at [879, 573] on div "parfait," at bounding box center [909, 576] width 85 height 36
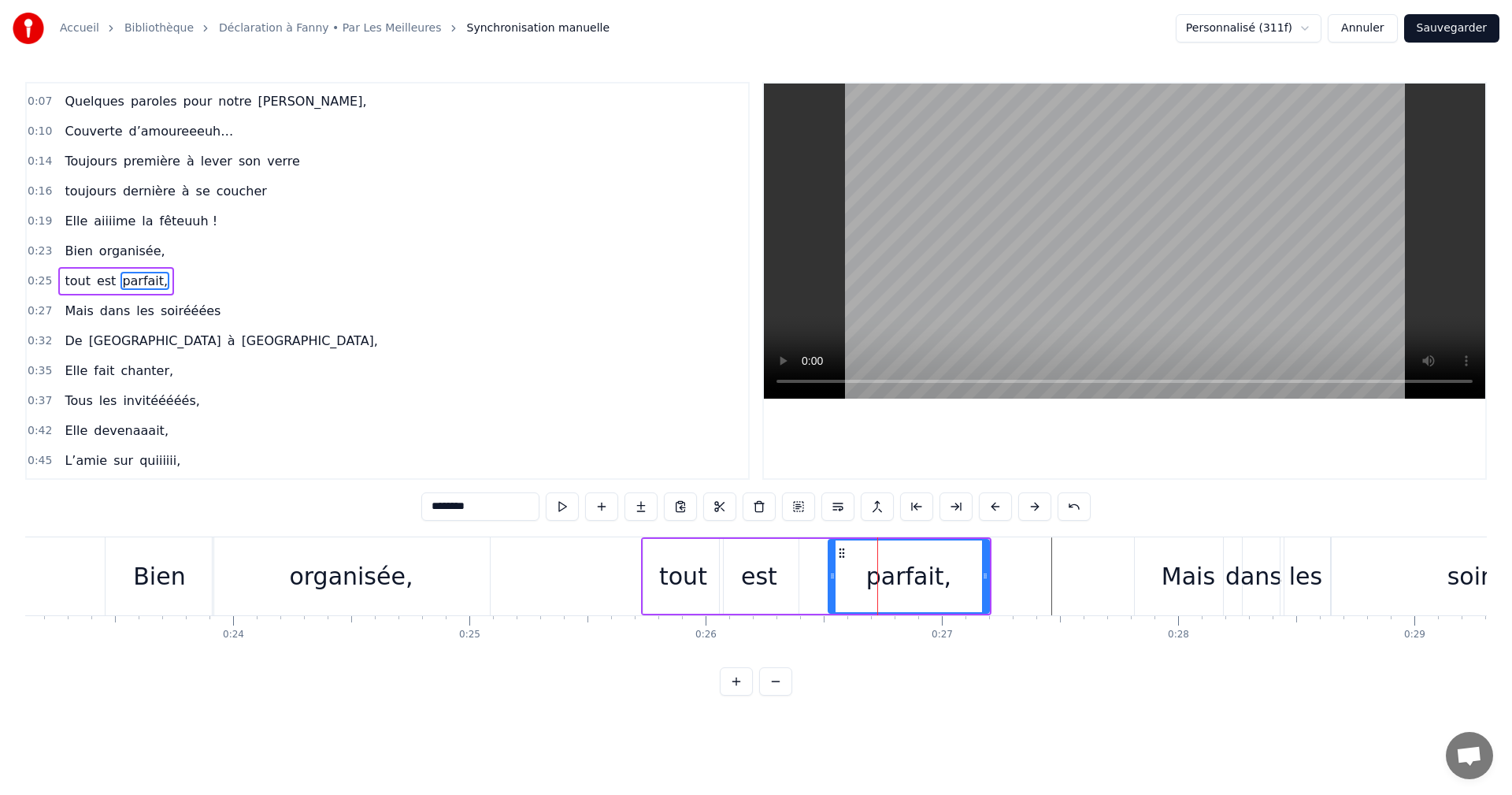
click at [752, 581] on div "est" at bounding box center [759, 576] width 36 height 36
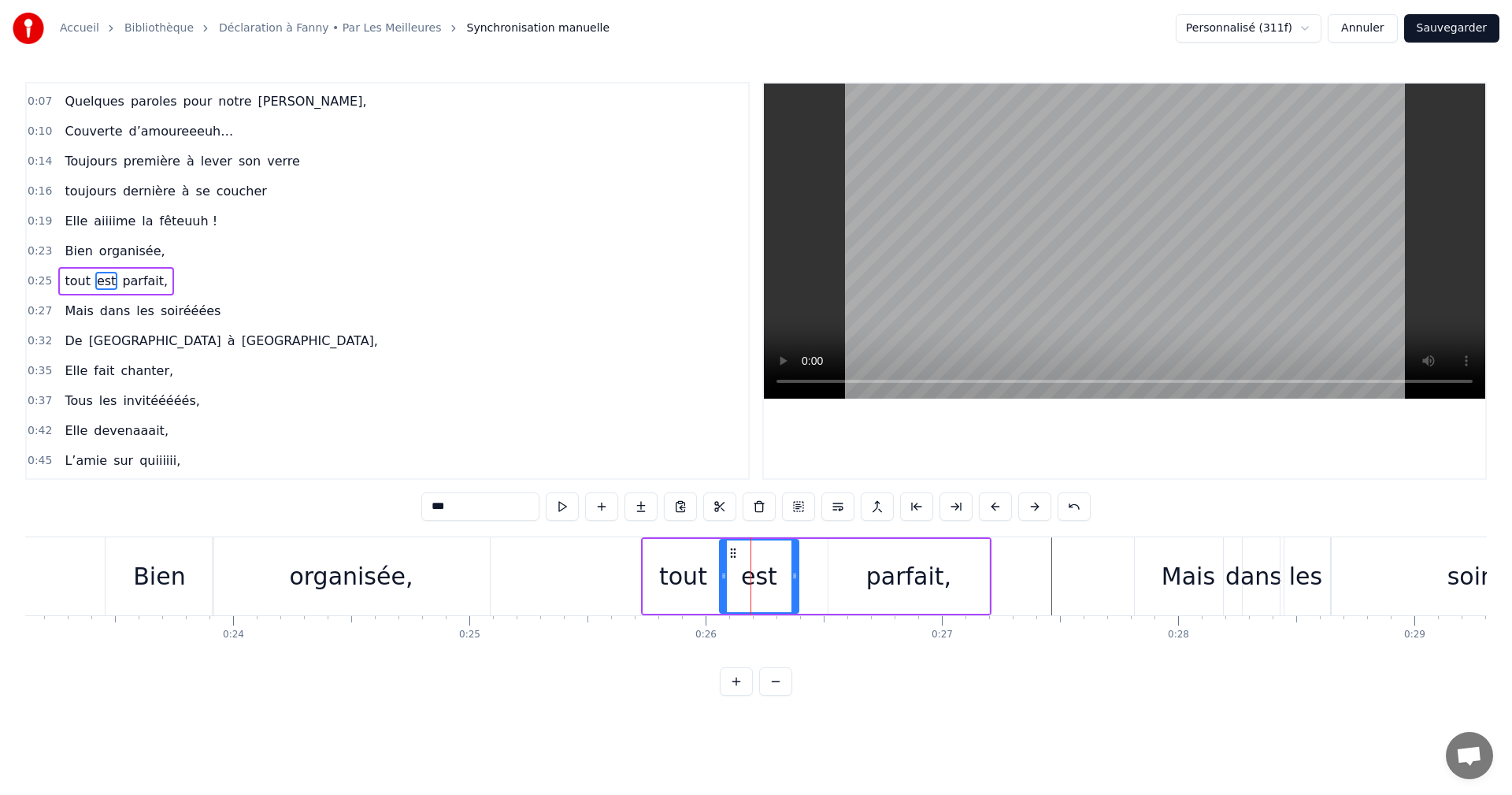
click at [885, 576] on div "parfait," at bounding box center [909, 576] width 85 height 36
type input "********"
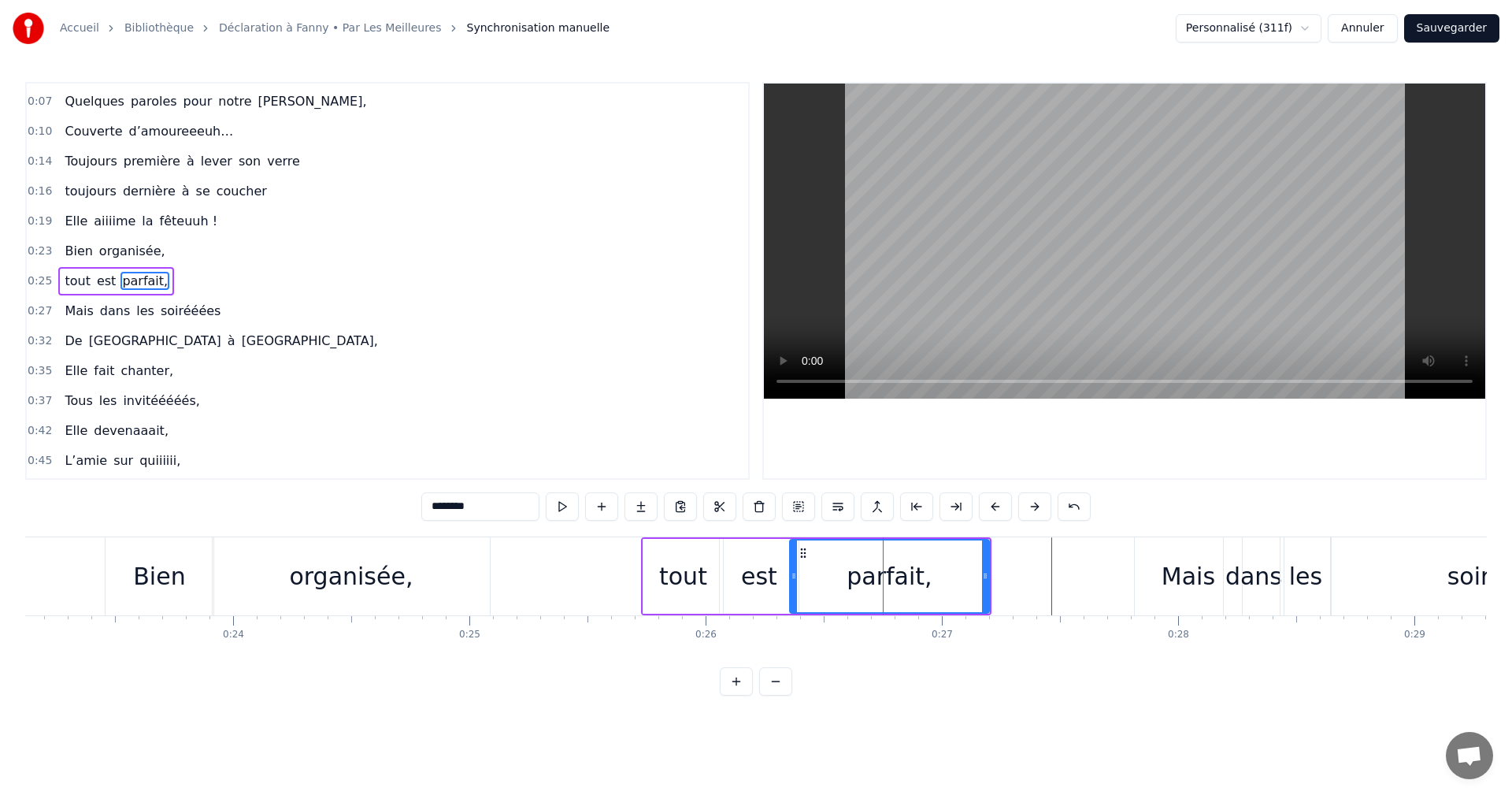
drag, startPoint x: 831, startPoint y: 575, endPoint x: 793, endPoint y: 576, distance: 38.0
click at [793, 576] on icon at bounding box center [794, 575] width 7 height 13
click at [41, 250] on span "0:23" at bounding box center [40, 251] width 24 height 15
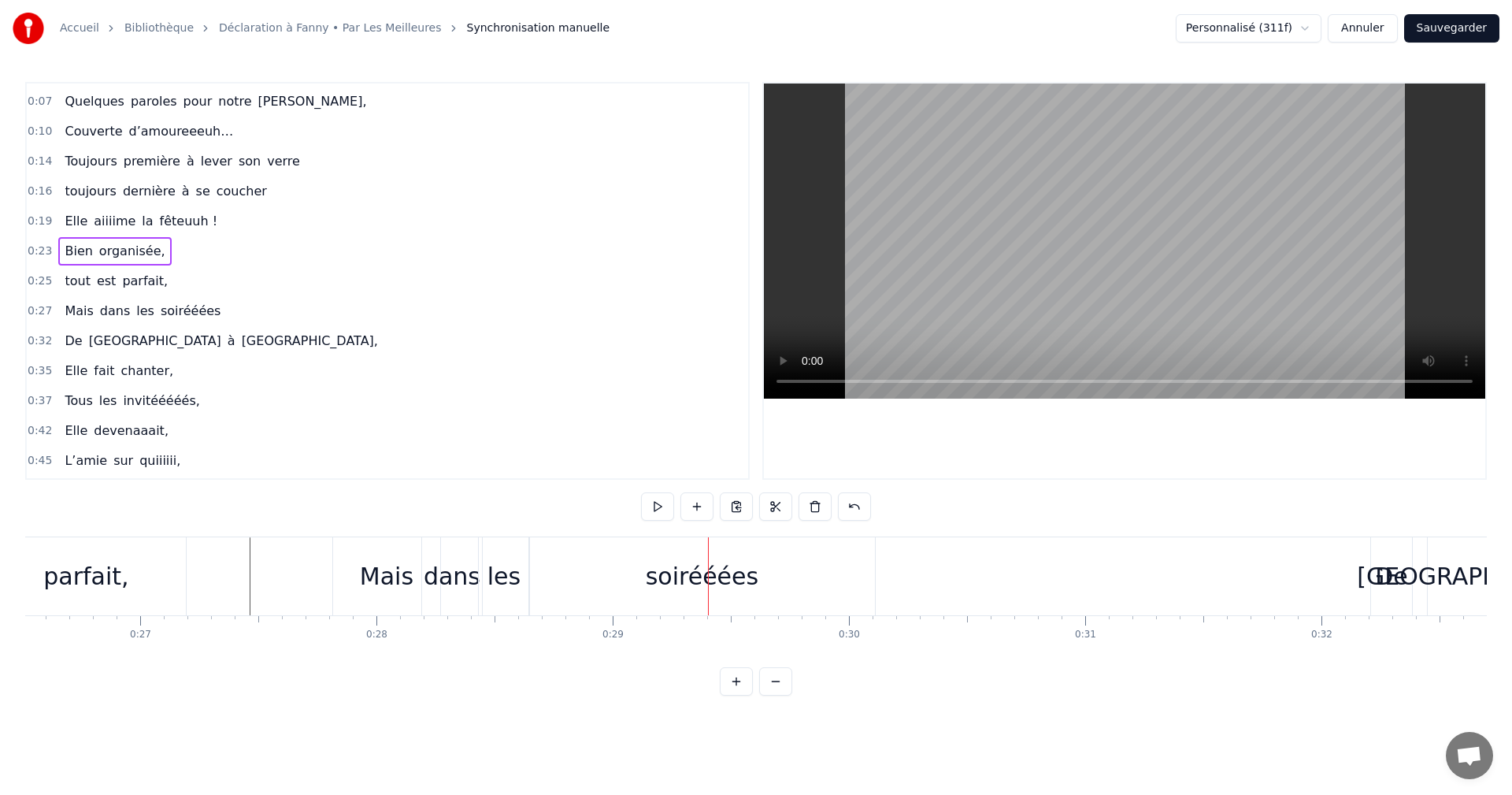
scroll to position [0, 6260]
click at [500, 578] on div "les" at bounding box center [510, 576] width 33 height 36
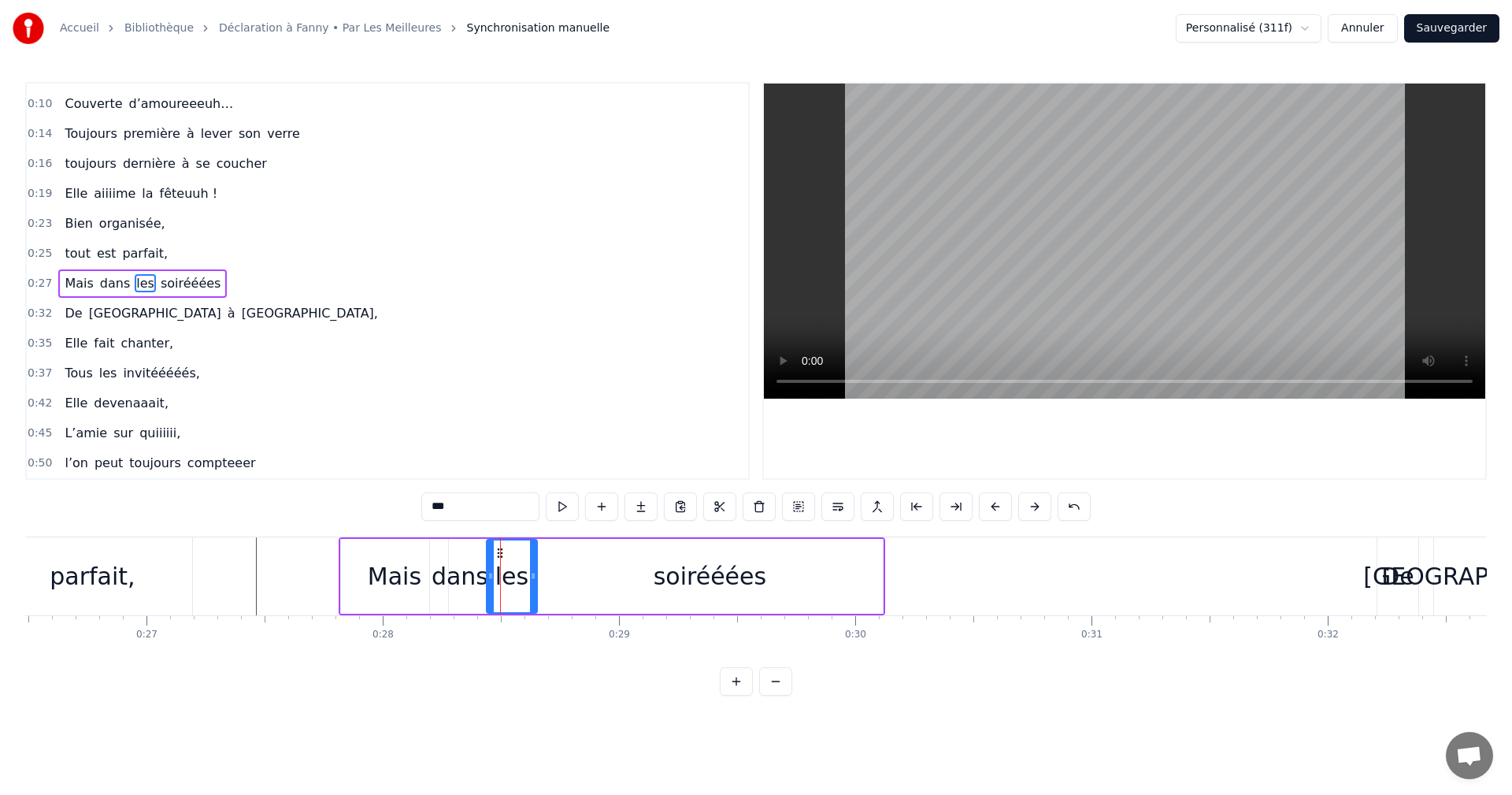
scroll to position [57, 0]
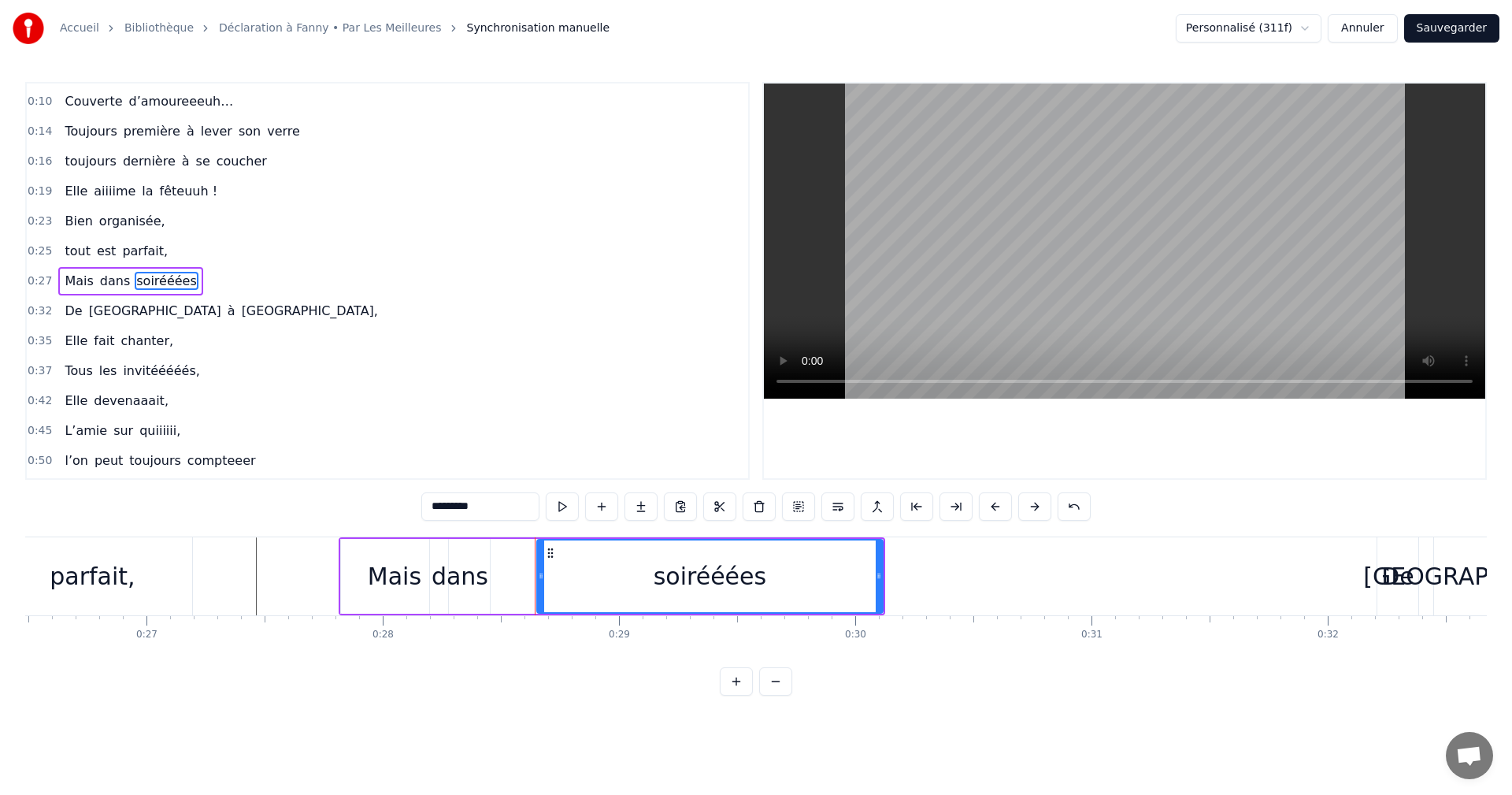
click at [476, 579] on div "dans" at bounding box center [460, 576] width 57 height 36
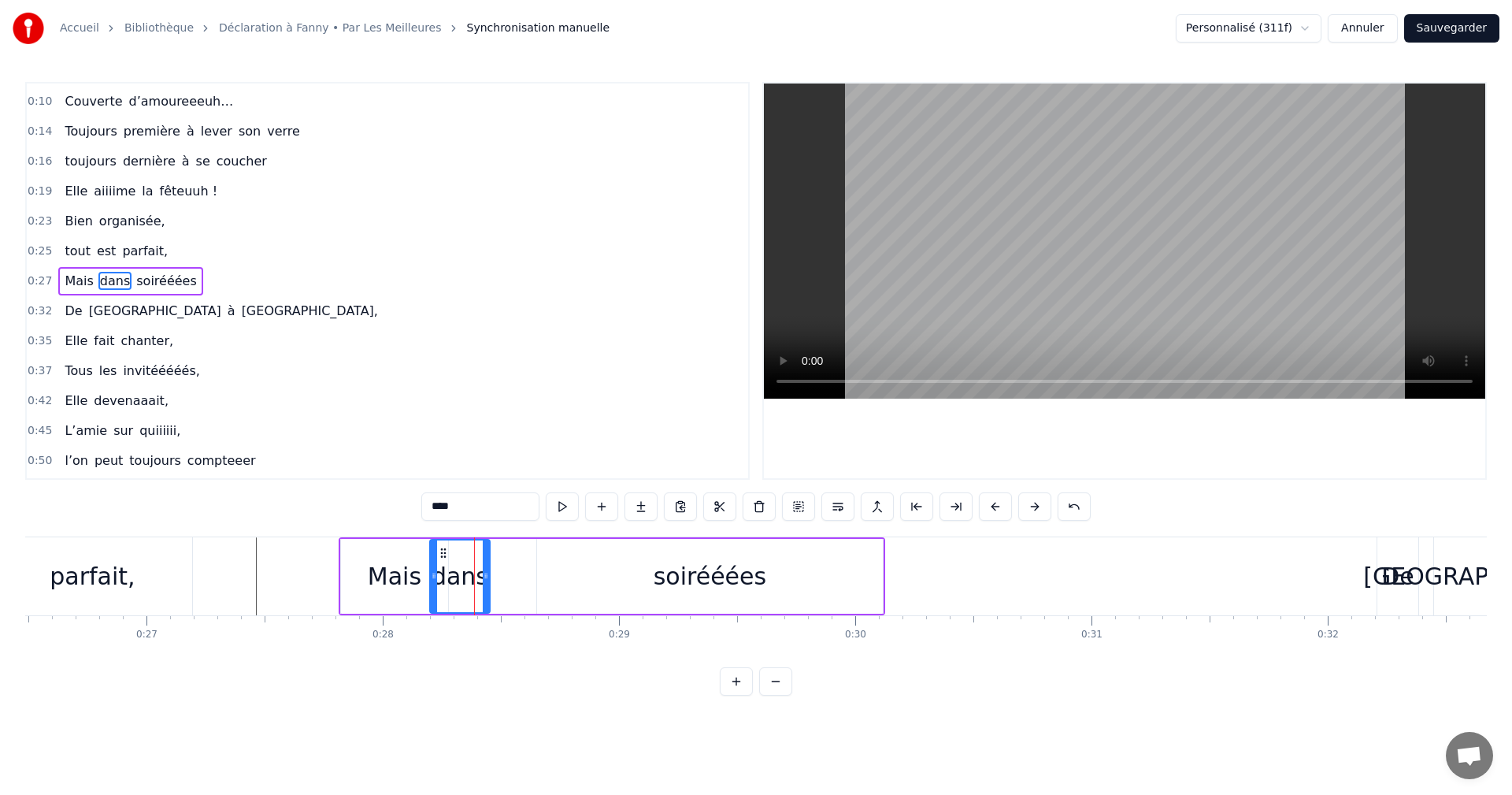
drag, startPoint x: 464, startPoint y: 500, endPoint x: 422, endPoint y: 500, distance: 42.0
click at [422, 500] on input "****" at bounding box center [480, 506] width 118 height 28
click at [468, 575] on div "en" at bounding box center [459, 576] width 29 height 36
click at [489, 576] on circle at bounding box center [488, 576] width 1 height 1
drag, startPoint x: 466, startPoint y: 580, endPoint x: 481, endPoint y: 580, distance: 15.0
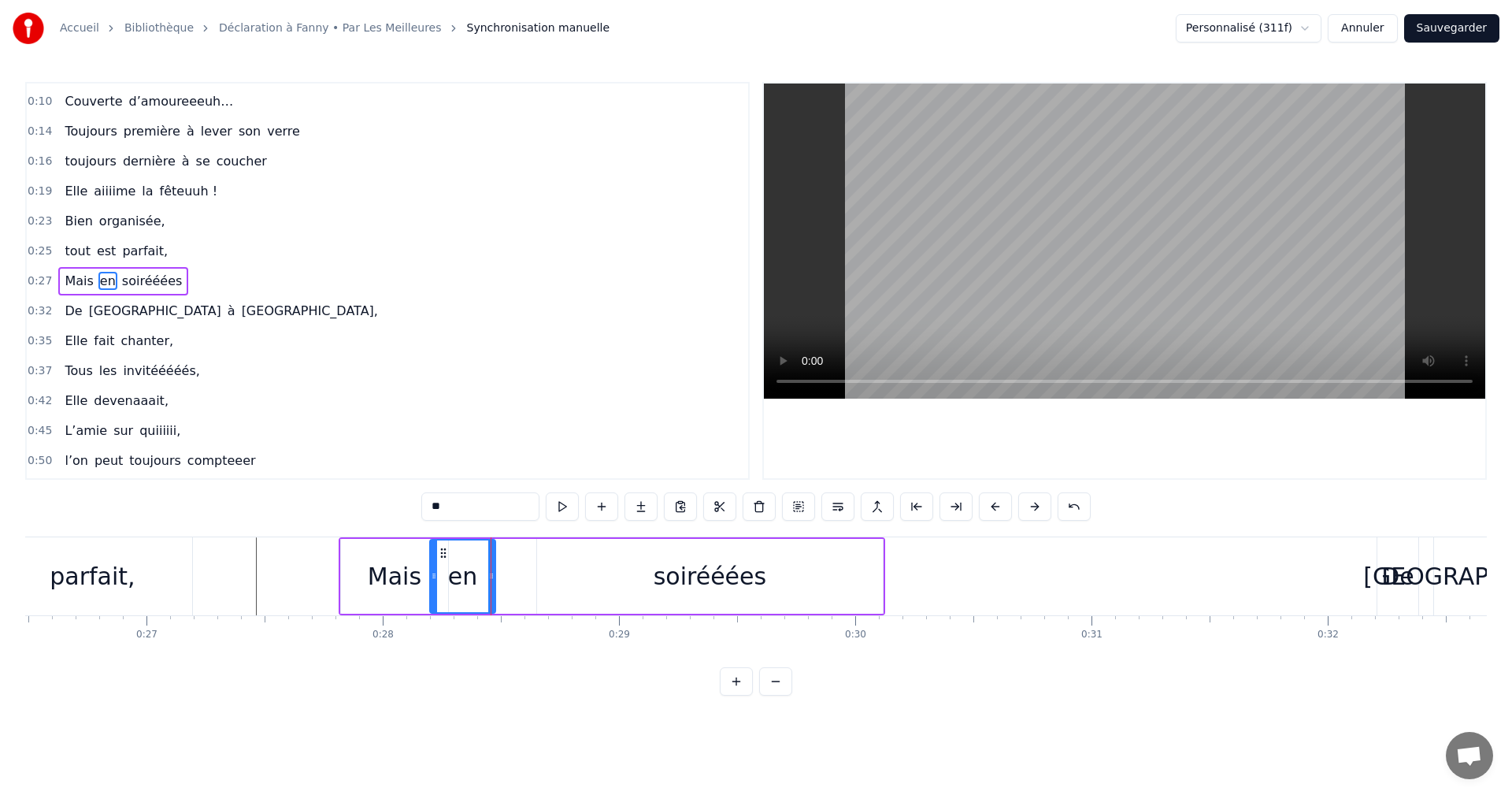
click at [481, 580] on div "en" at bounding box center [463, 576] width 64 height 72
click at [374, 576] on div "Mais" at bounding box center [394, 576] width 53 height 36
click at [459, 578] on div "en" at bounding box center [463, 576] width 29 height 36
drag, startPoint x: 451, startPoint y: 551, endPoint x: 464, endPoint y: 551, distance: 13.0
click at [464, 551] on icon at bounding box center [465, 552] width 13 height 13
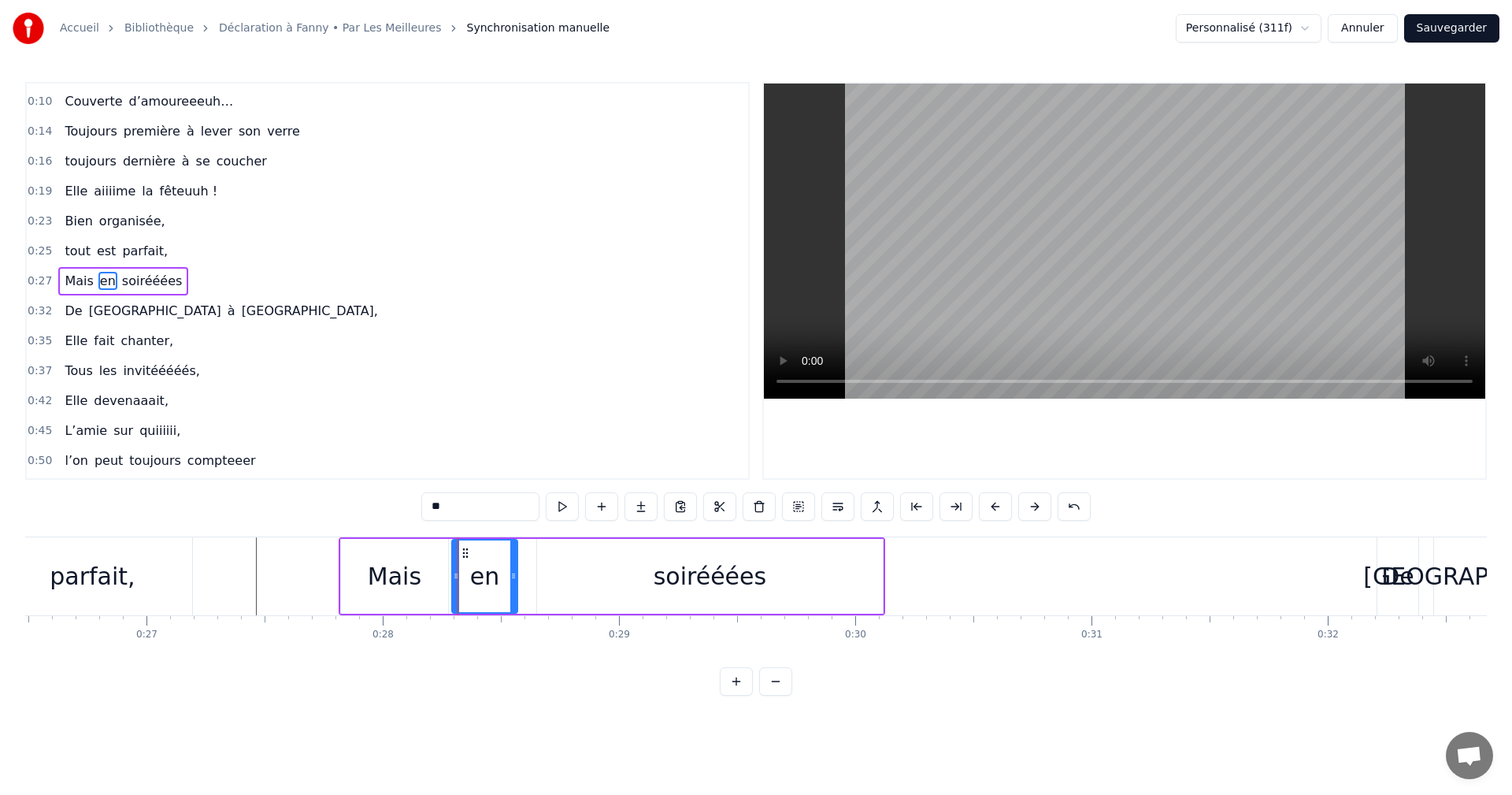
click at [729, 573] on div "soirééées" at bounding box center [710, 576] width 113 height 36
type input "*********"
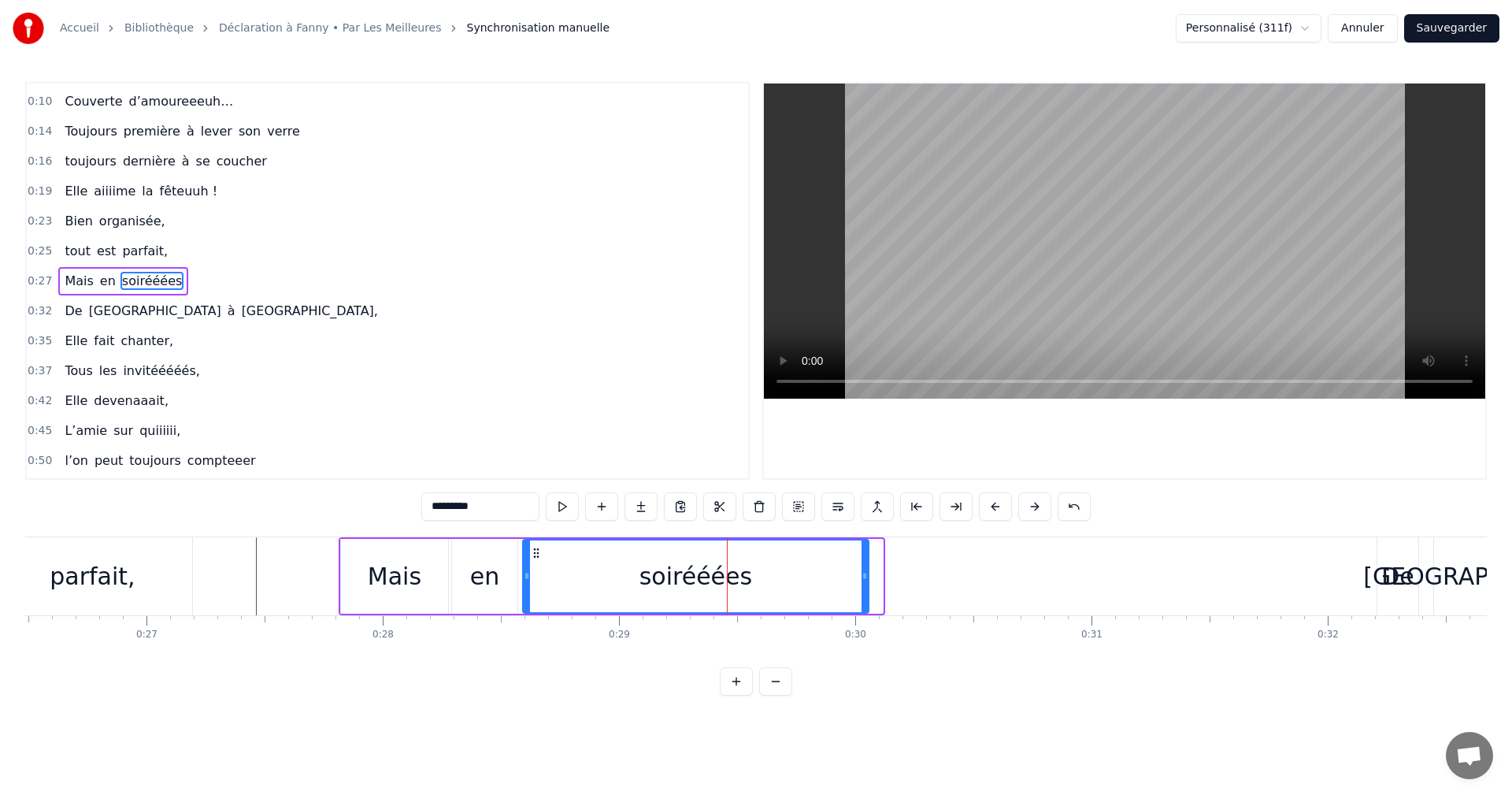
drag, startPoint x: 546, startPoint y: 554, endPoint x: 531, endPoint y: 555, distance: 15.0
click at [531, 555] on icon at bounding box center [536, 552] width 13 height 13
click at [40, 281] on span "0:27" at bounding box center [40, 281] width 24 height 15
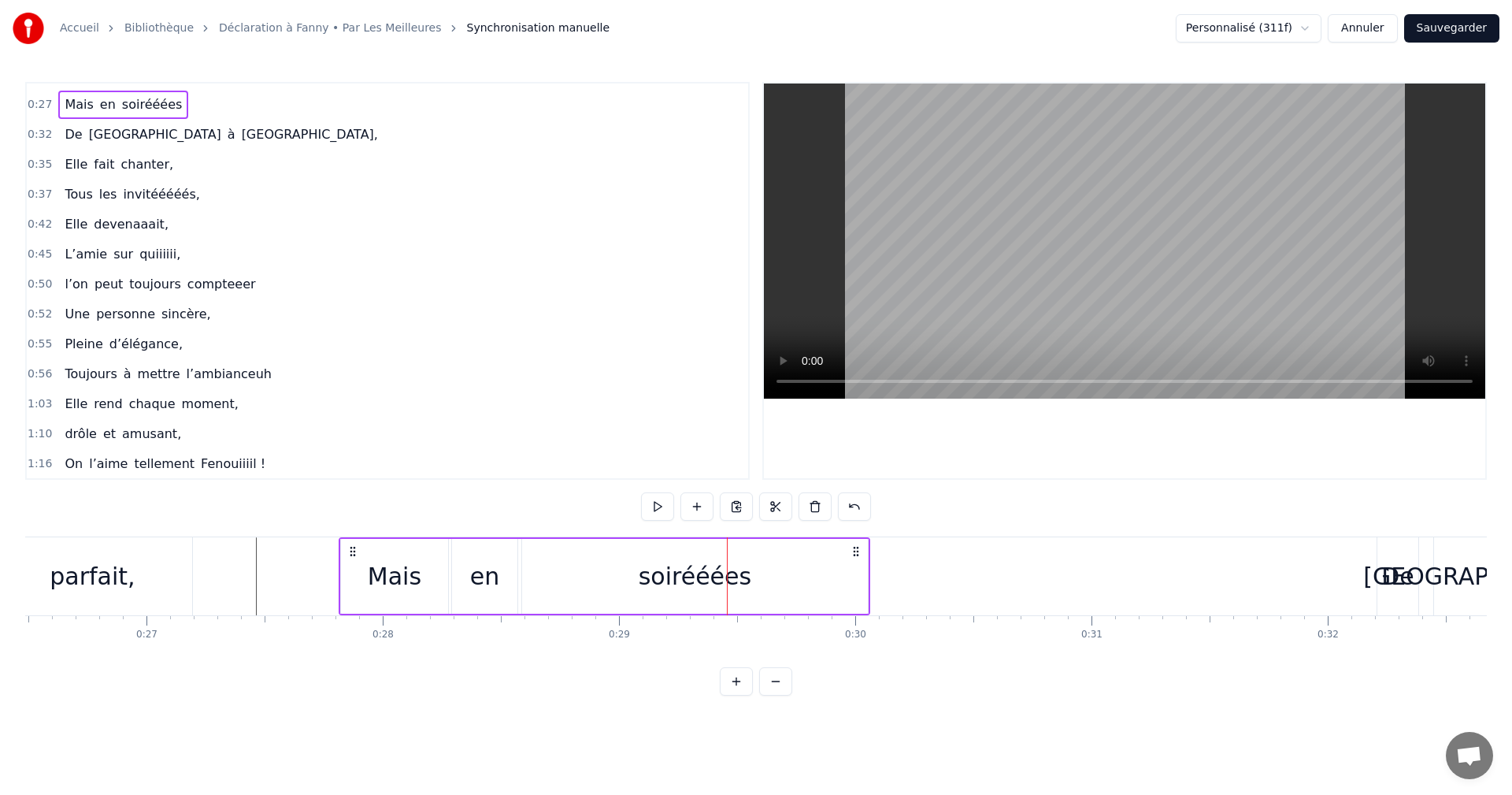
scroll to position [402, 0]
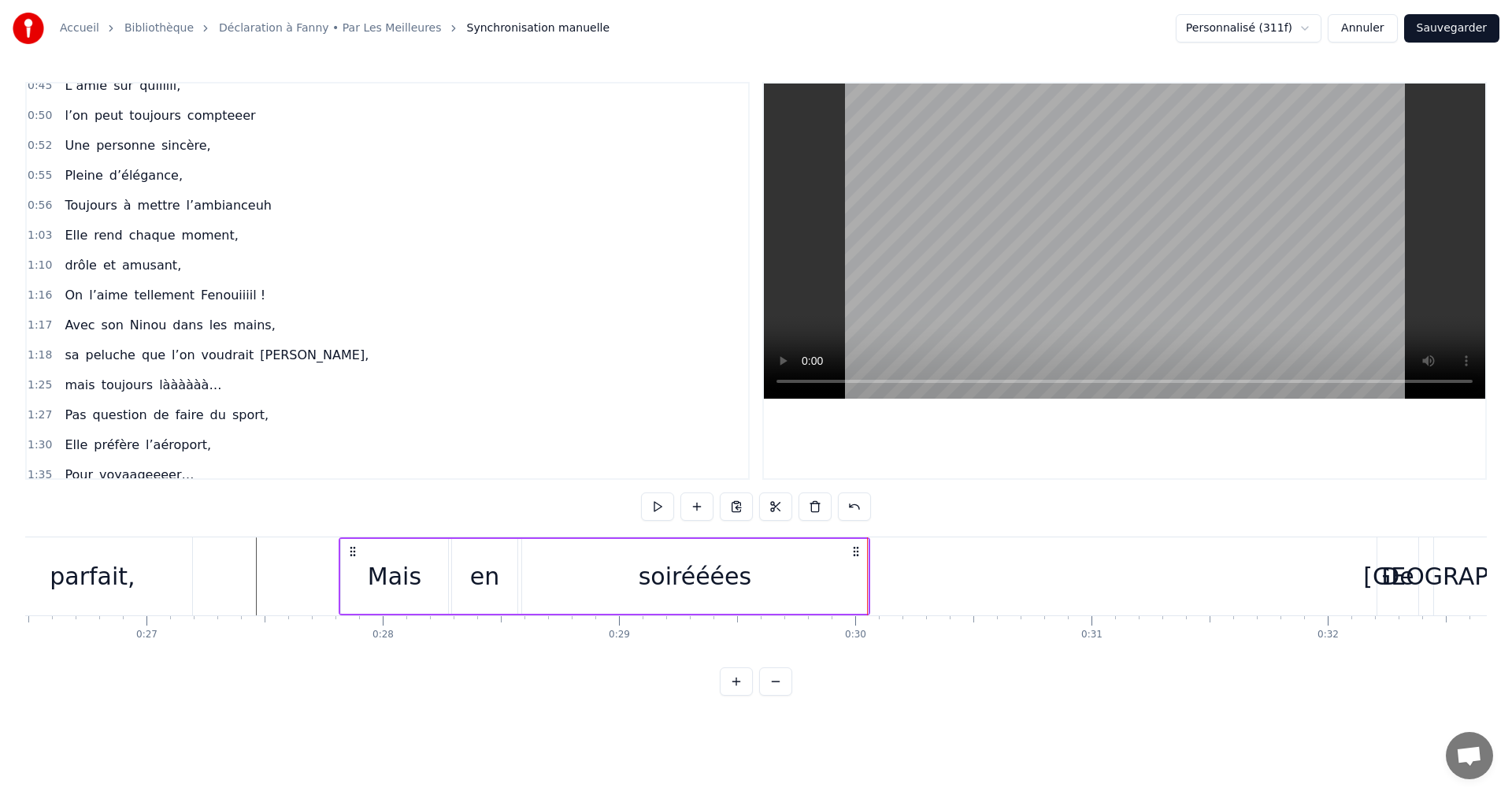
click at [822, 575] on div "soirééées" at bounding box center [695, 575] width 346 height 74
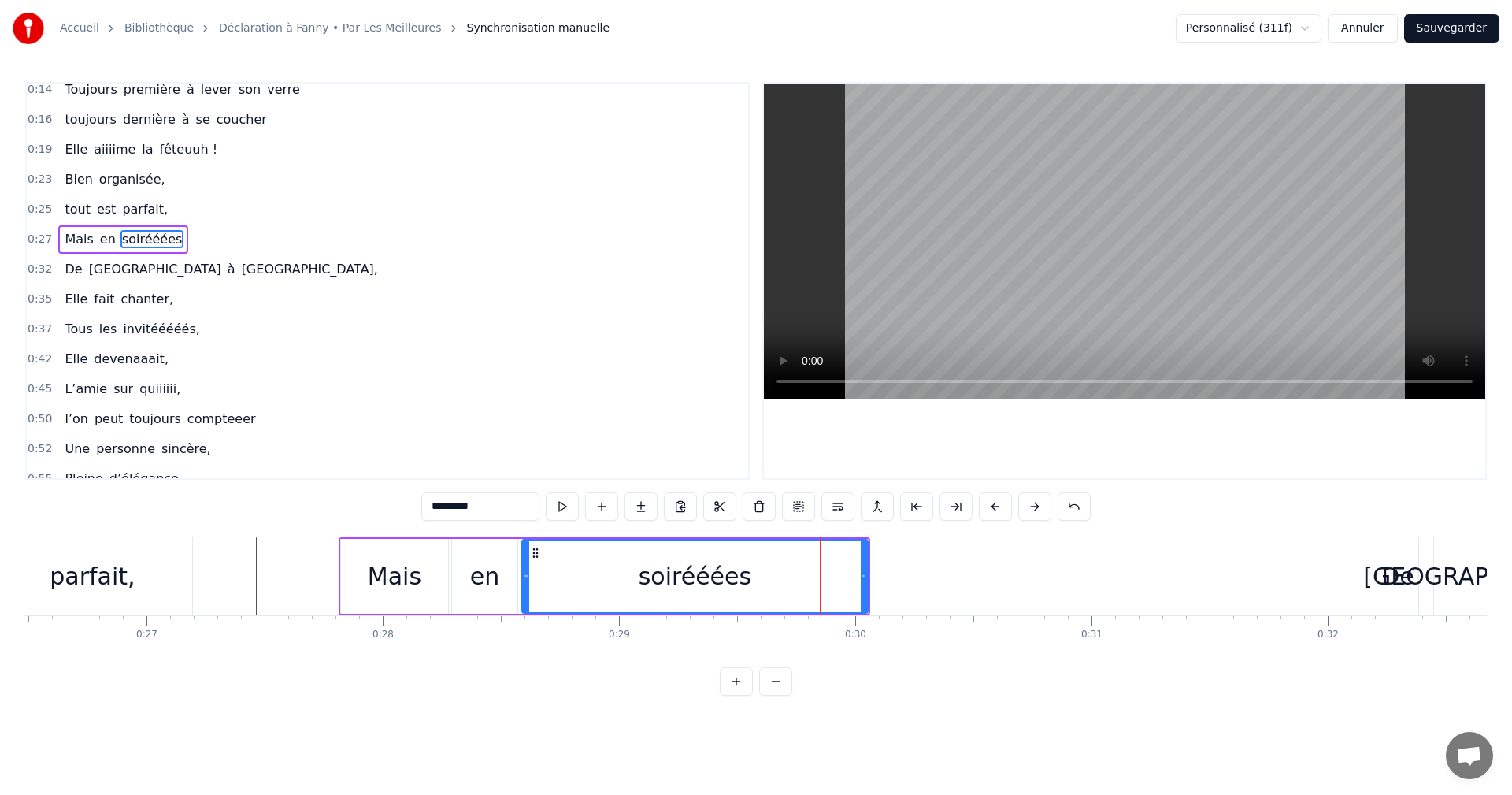
scroll to position [57, 0]
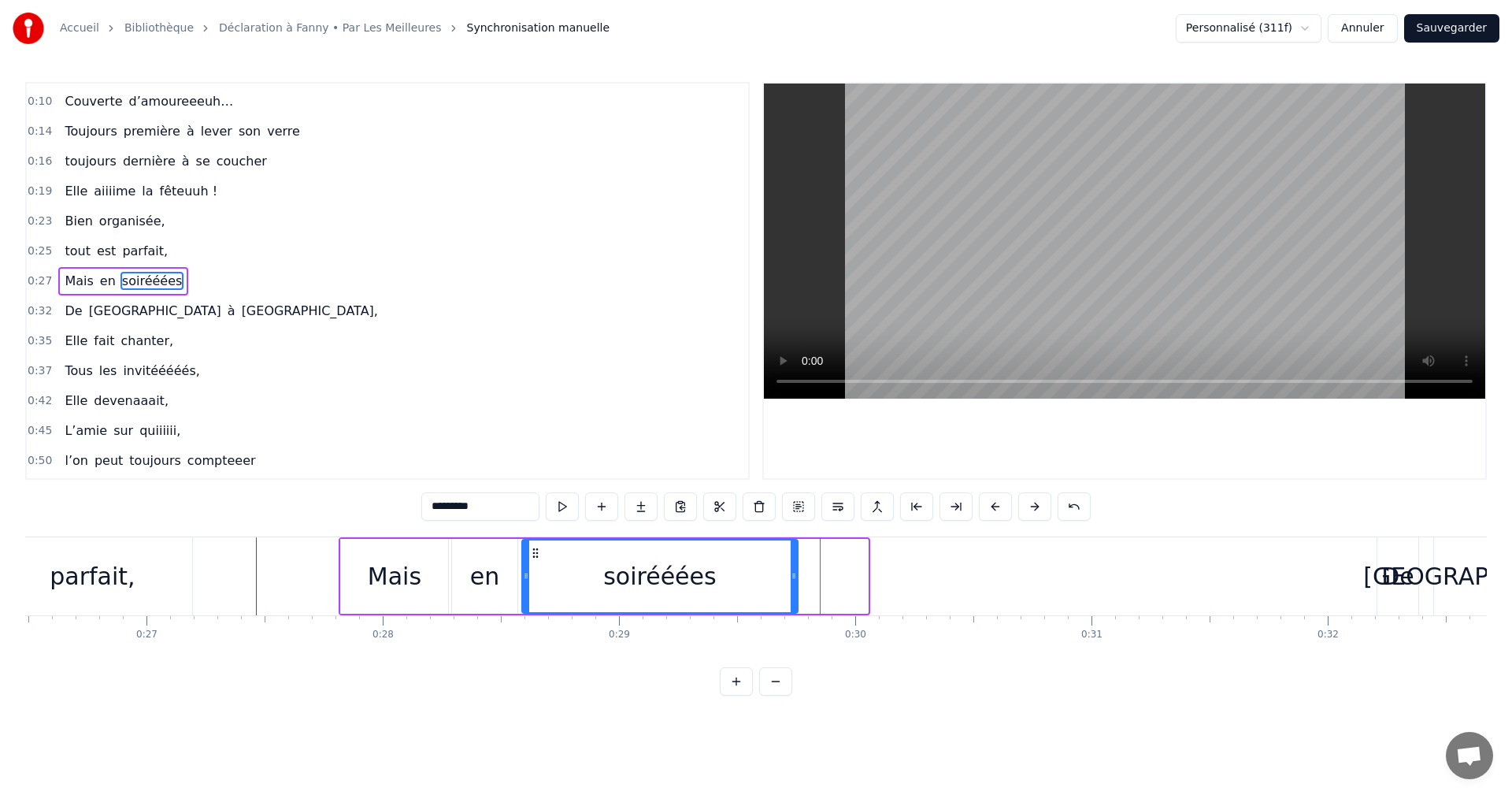
drag, startPoint x: 863, startPoint y: 575, endPoint x: 794, endPoint y: 575, distance: 69.0
click at [794, 575] on icon at bounding box center [794, 575] width 7 height 13
click at [384, 575] on div "Mais" at bounding box center [394, 576] width 53 height 36
type input "****"
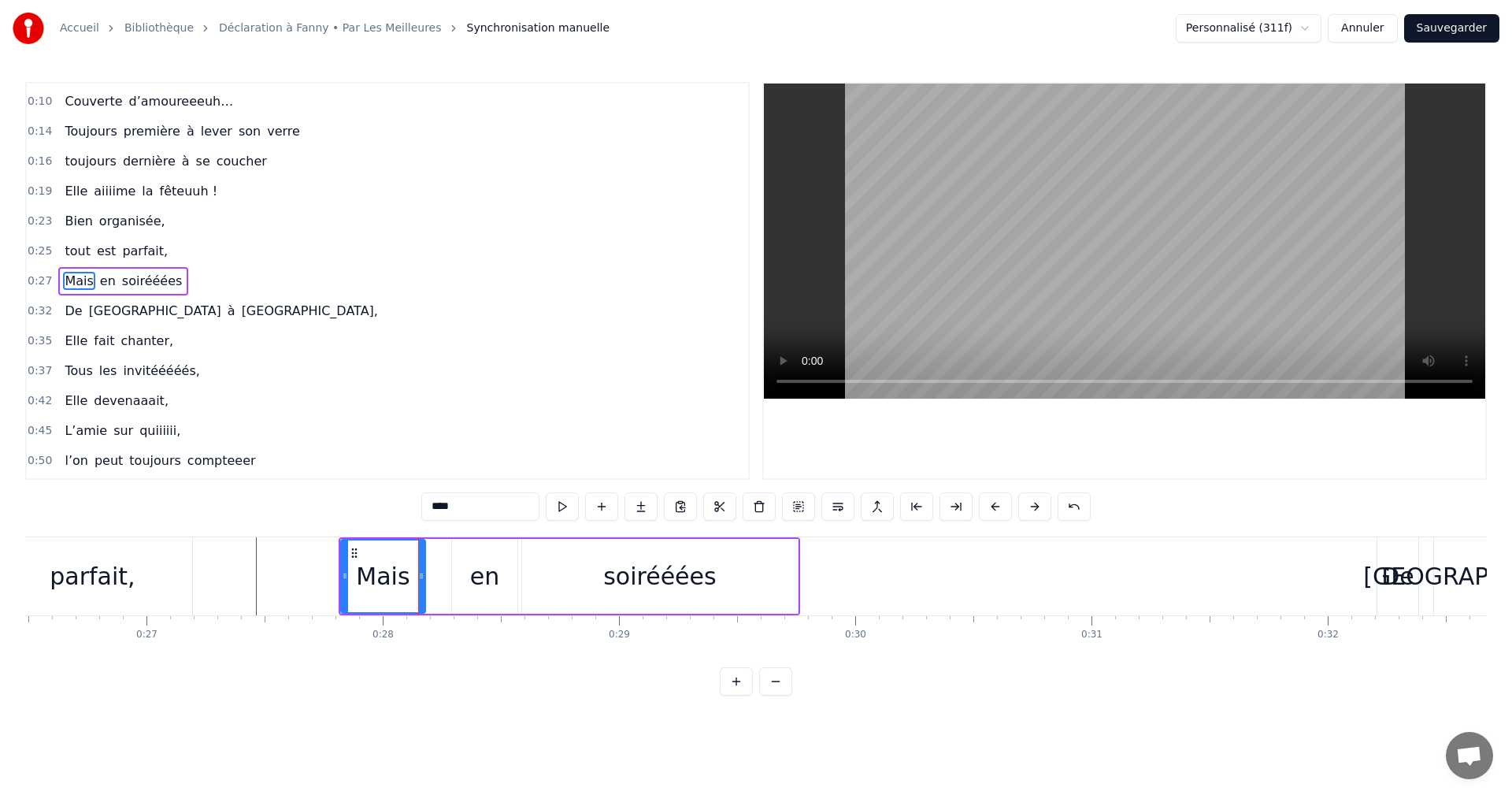
drag, startPoint x: 443, startPoint y: 574, endPoint x: 421, endPoint y: 577, distance: 22.2
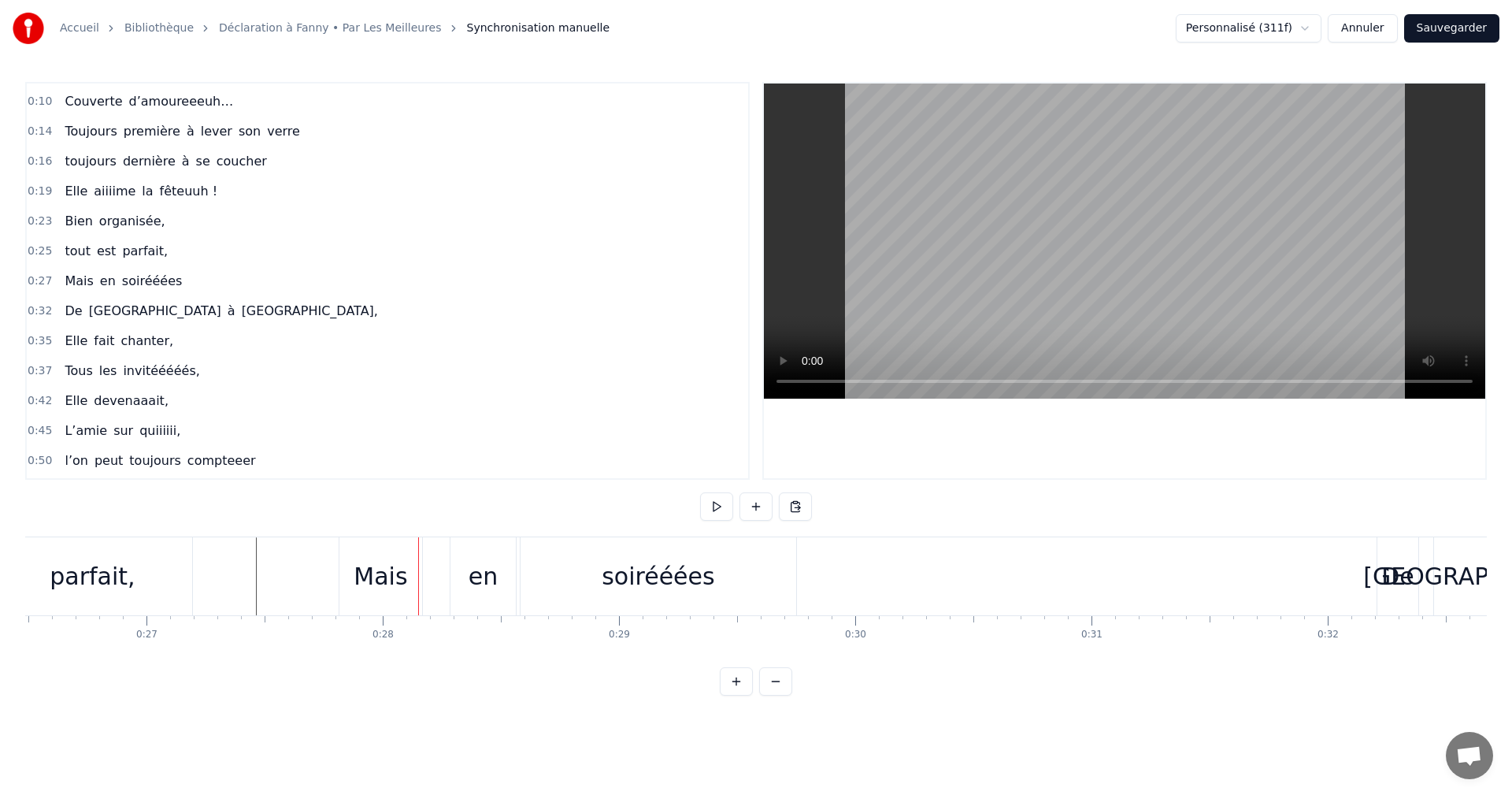
click at [466, 579] on div "en" at bounding box center [483, 576] width 66 height 78
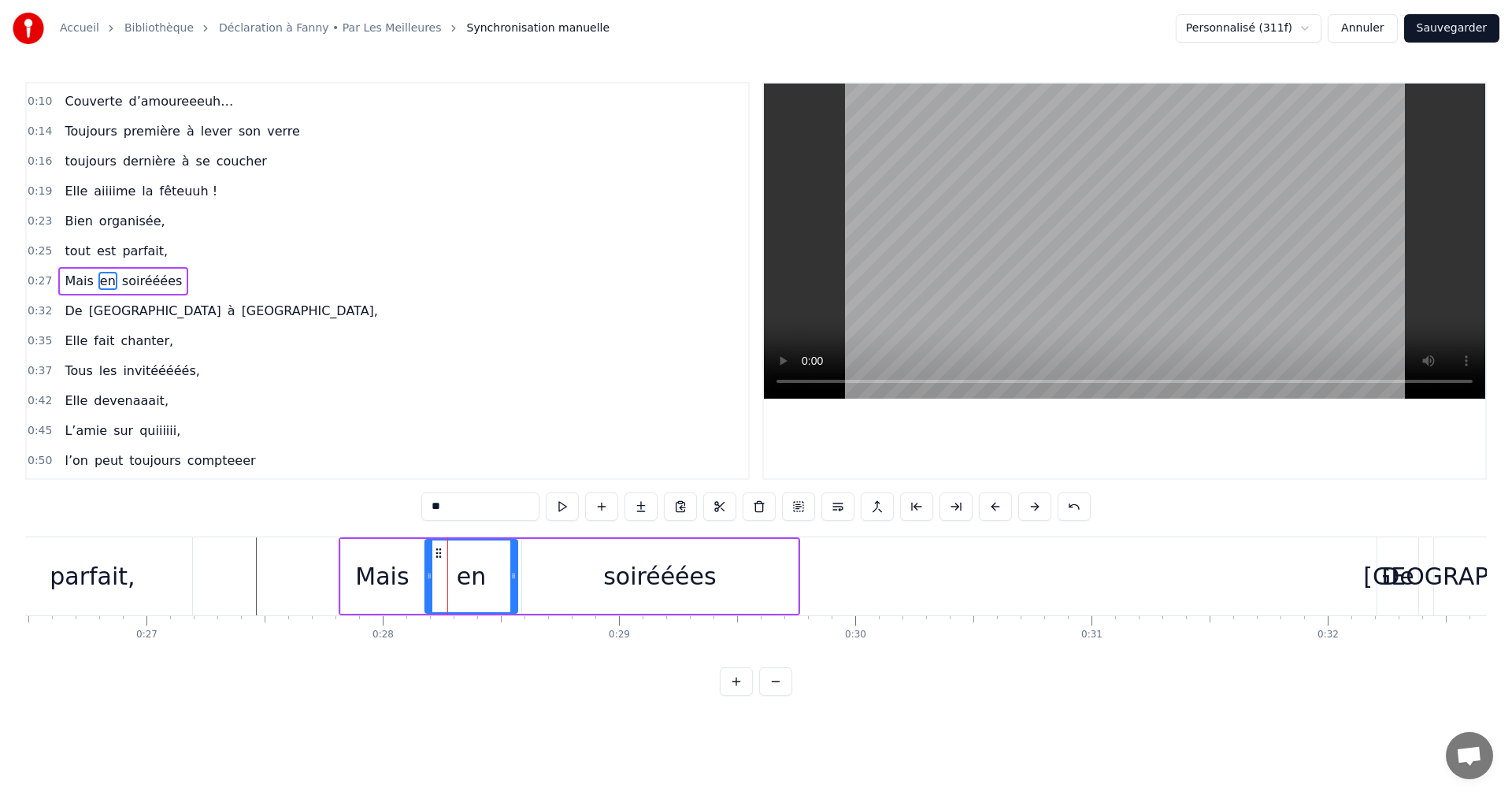
drag, startPoint x: 451, startPoint y: 576, endPoint x: 425, endPoint y: 577, distance: 26.0
click at [426, 577] on icon at bounding box center [429, 575] width 7 height 13
drag, startPoint x: 515, startPoint y: 576, endPoint x: 482, endPoint y: 576, distance: 33.0
click at [483, 576] on icon at bounding box center [486, 575] width 7 height 13
click at [616, 571] on div "soirééées" at bounding box center [659, 576] width 113 height 36
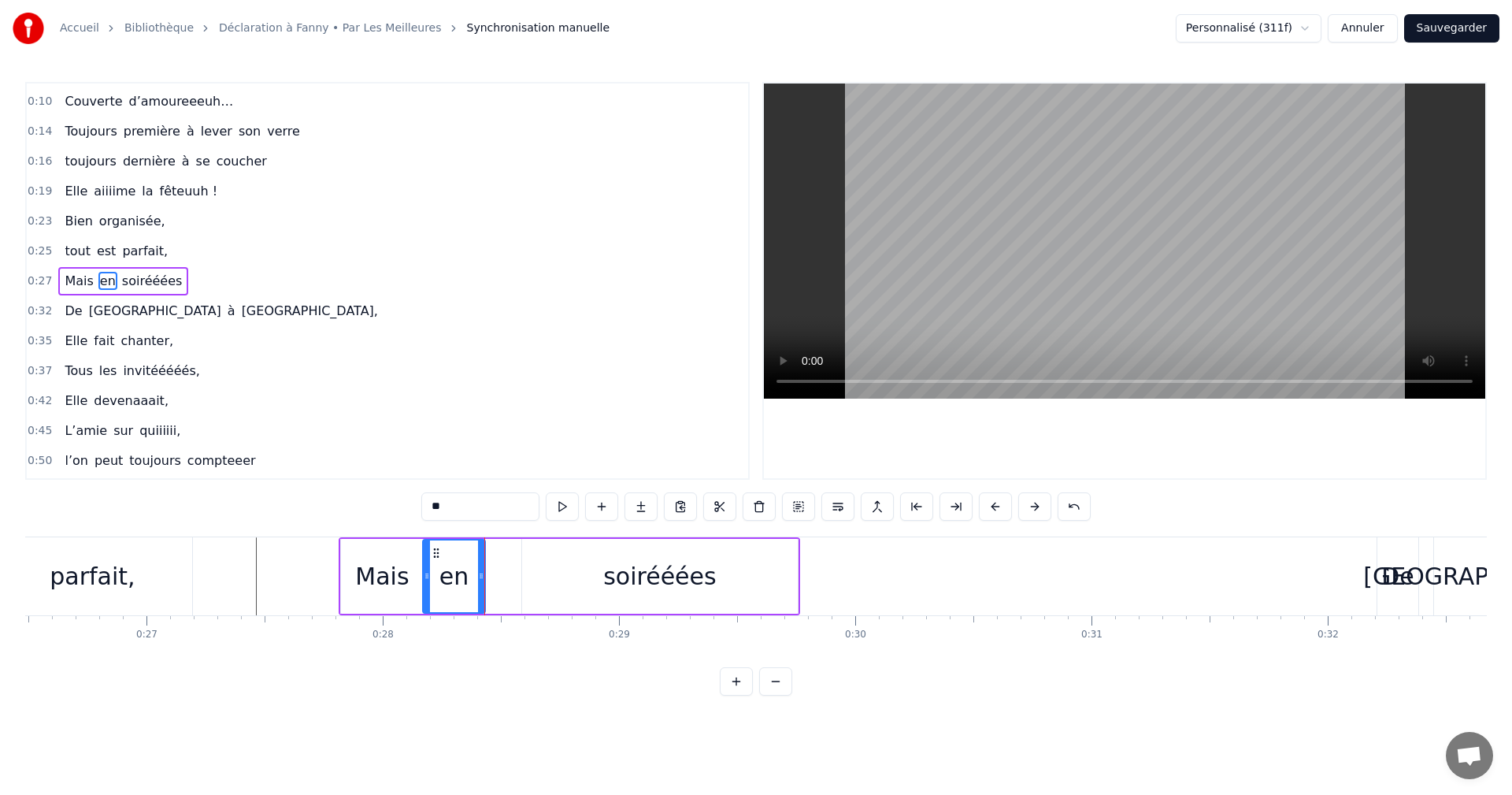
type input "*********"
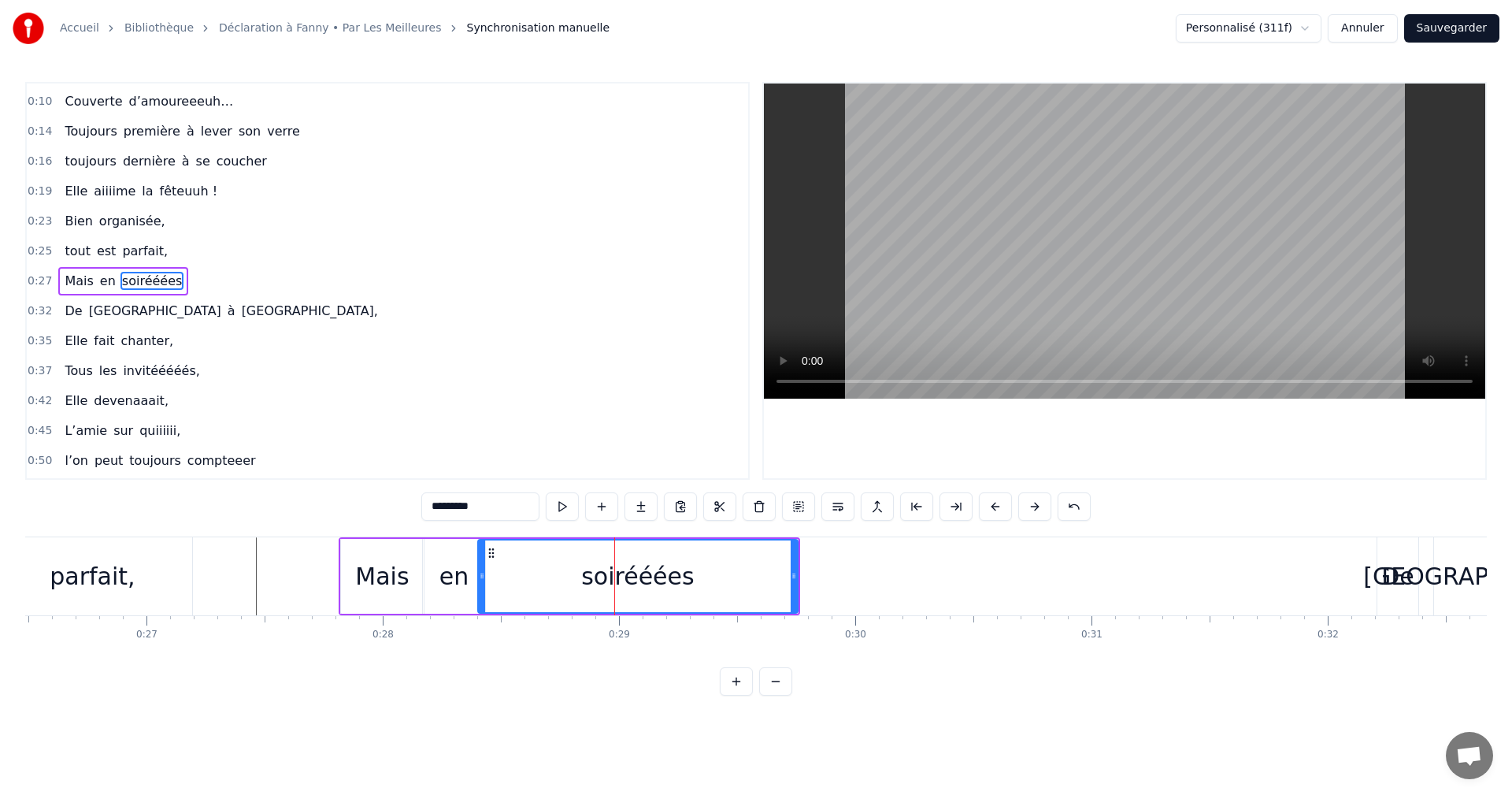
drag, startPoint x: 525, startPoint y: 576, endPoint x: 481, endPoint y: 576, distance: 44.0
click at [481, 576] on icon at bounding box center [481, 575] width 7 height 13
drag, startPoint x: 793, startPoint y: 569, endPoint x: 770, endPoint y: 572, distance: 23.2
click at [770, 572] on div at bounding box center [771, 576] width 7 height 72
click at [41, 280] on span "0:27" at bounding box center [40, 281] width 24 height 15
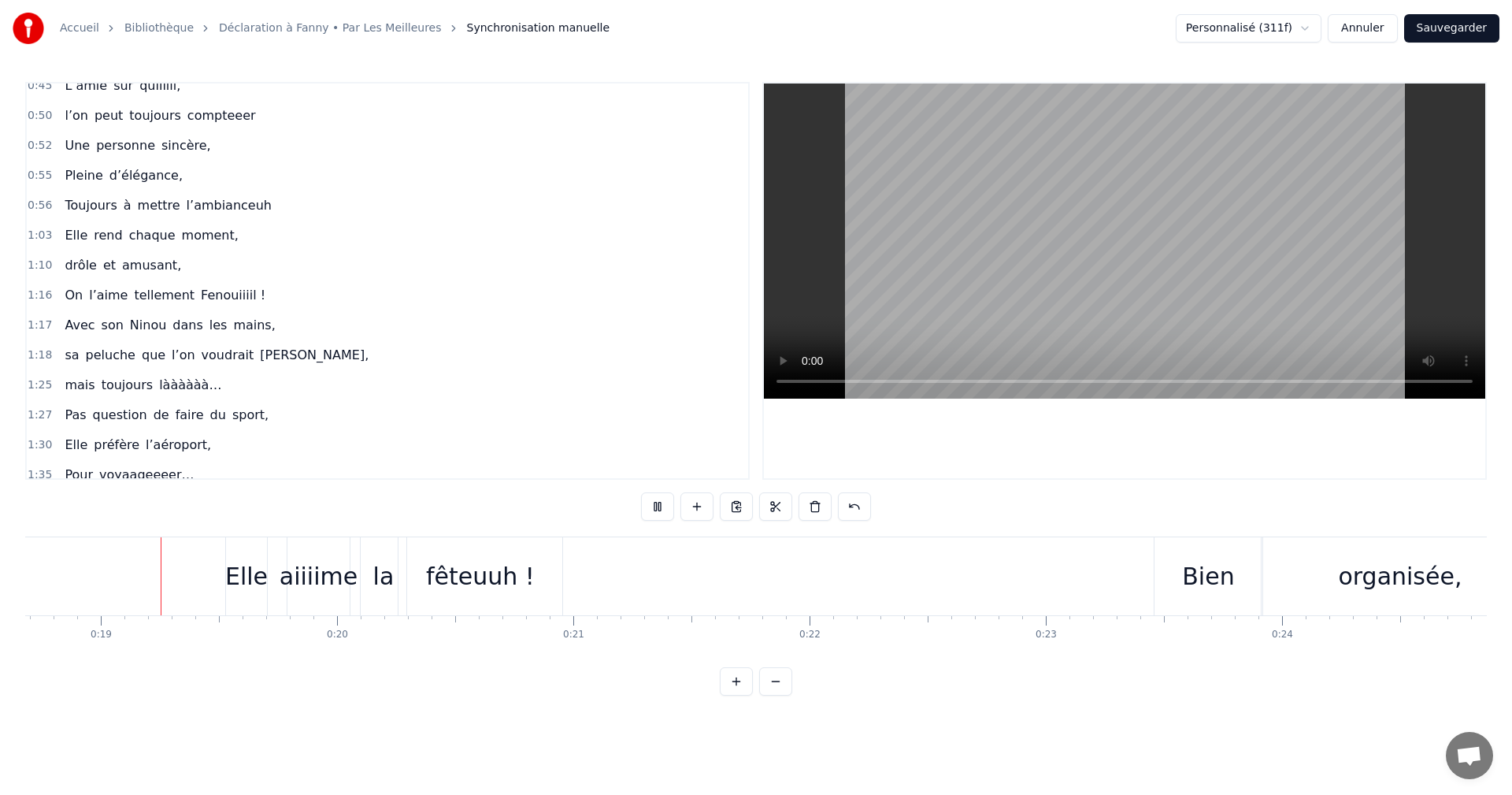
scroll to position [0, 4401]
click at [252, 577] on div "Elle" at bounding box center [261, 576] width 43 height 36
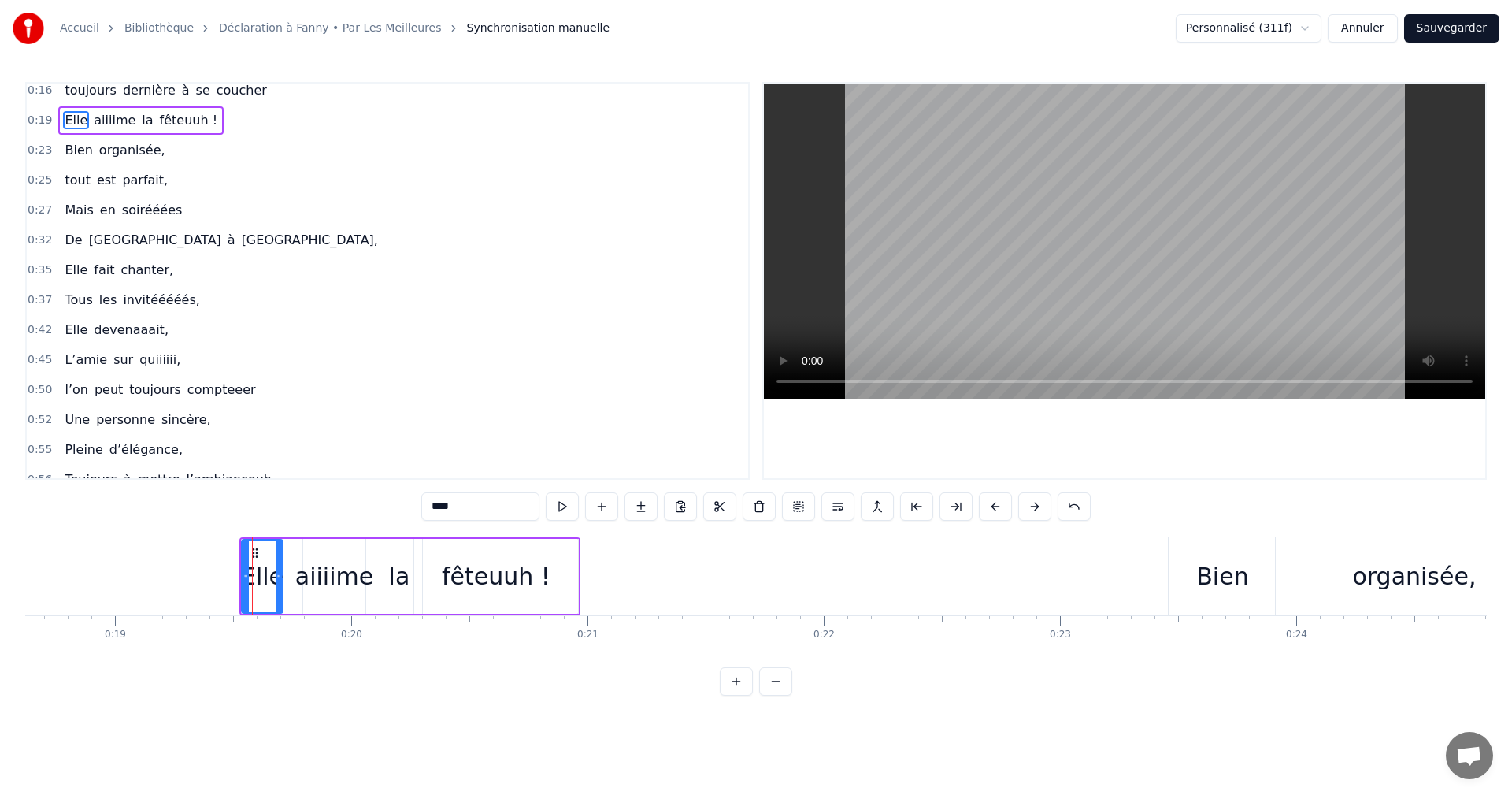
scroll to position [0, 0]
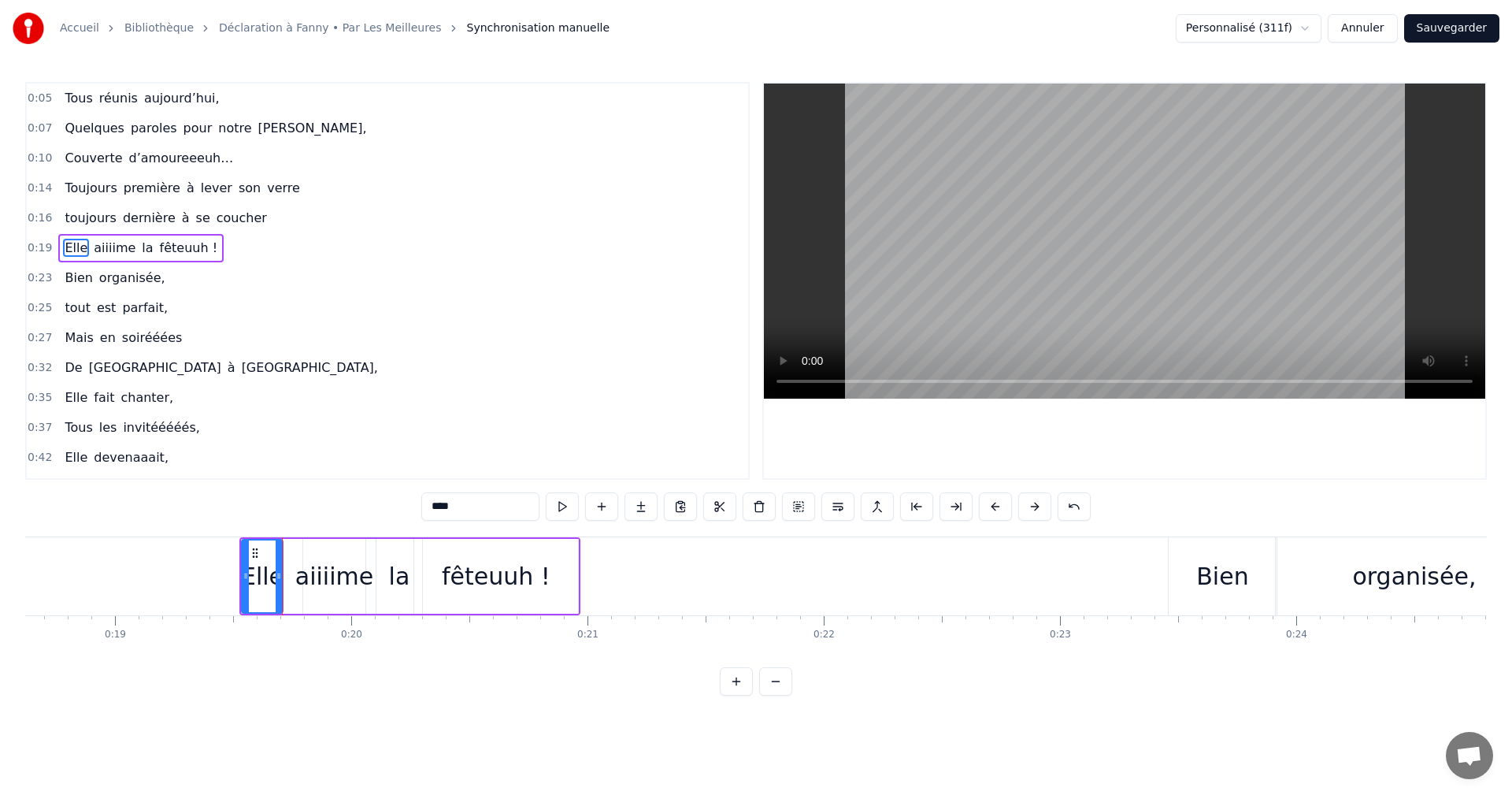
click at [305, 582] on div "aiiiime" at bounding box center [334, 576] width 78 height 36
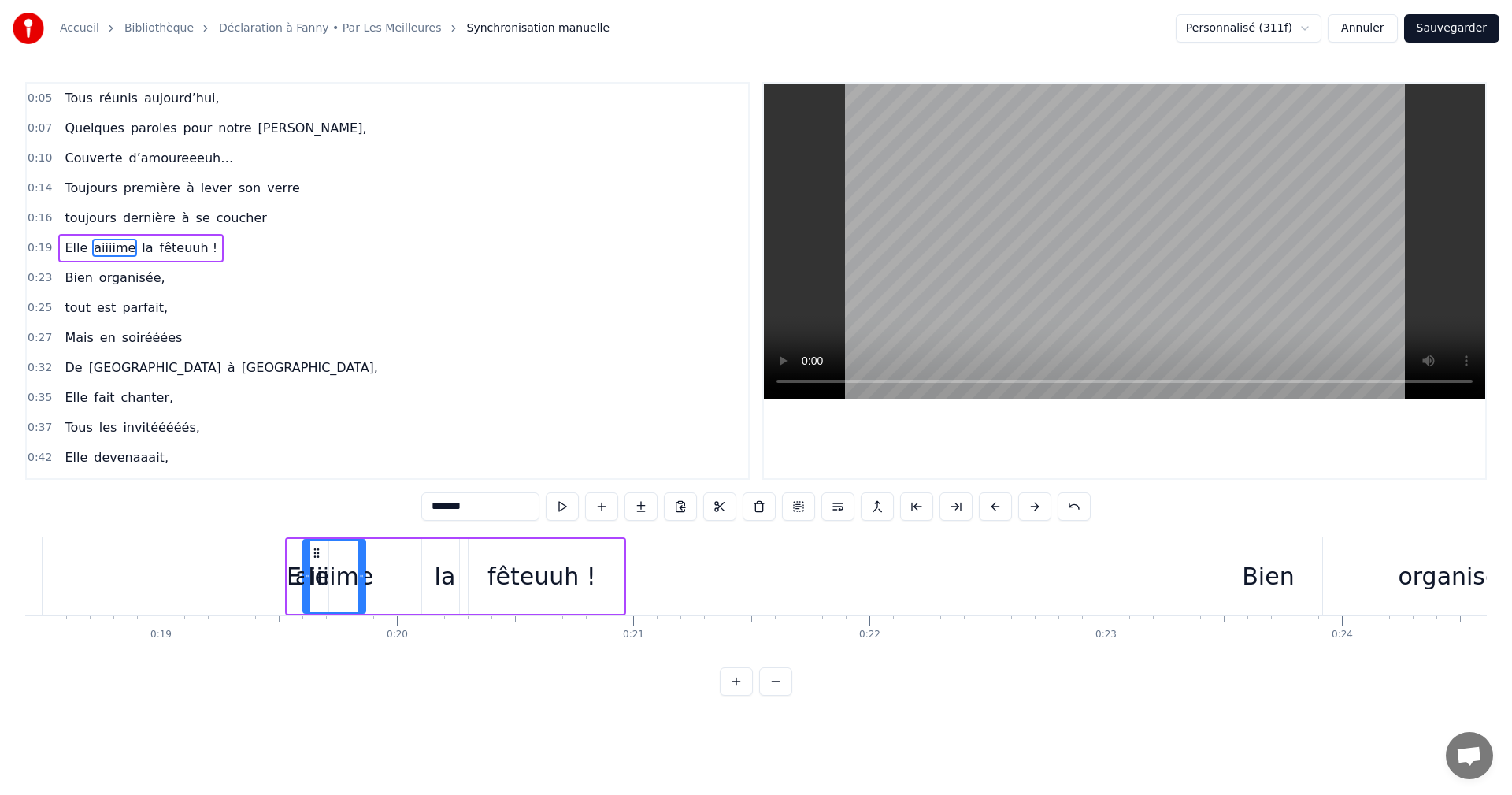
scroll to position [0, 4354]
drag, startPoint x: 314, startPoint y: 551, endPoint x: 338, endPoint y: 553, distance: 24.1
click at [338, 553] on icon at bounding box center [339, 552] width 13 height 13
click at [355, 574] on div "aiiiime" at bounding box center [358, 576] width 78 height 36
click at [449, 580] on div "la" at bounding box center [447, 576] width 21 height 36
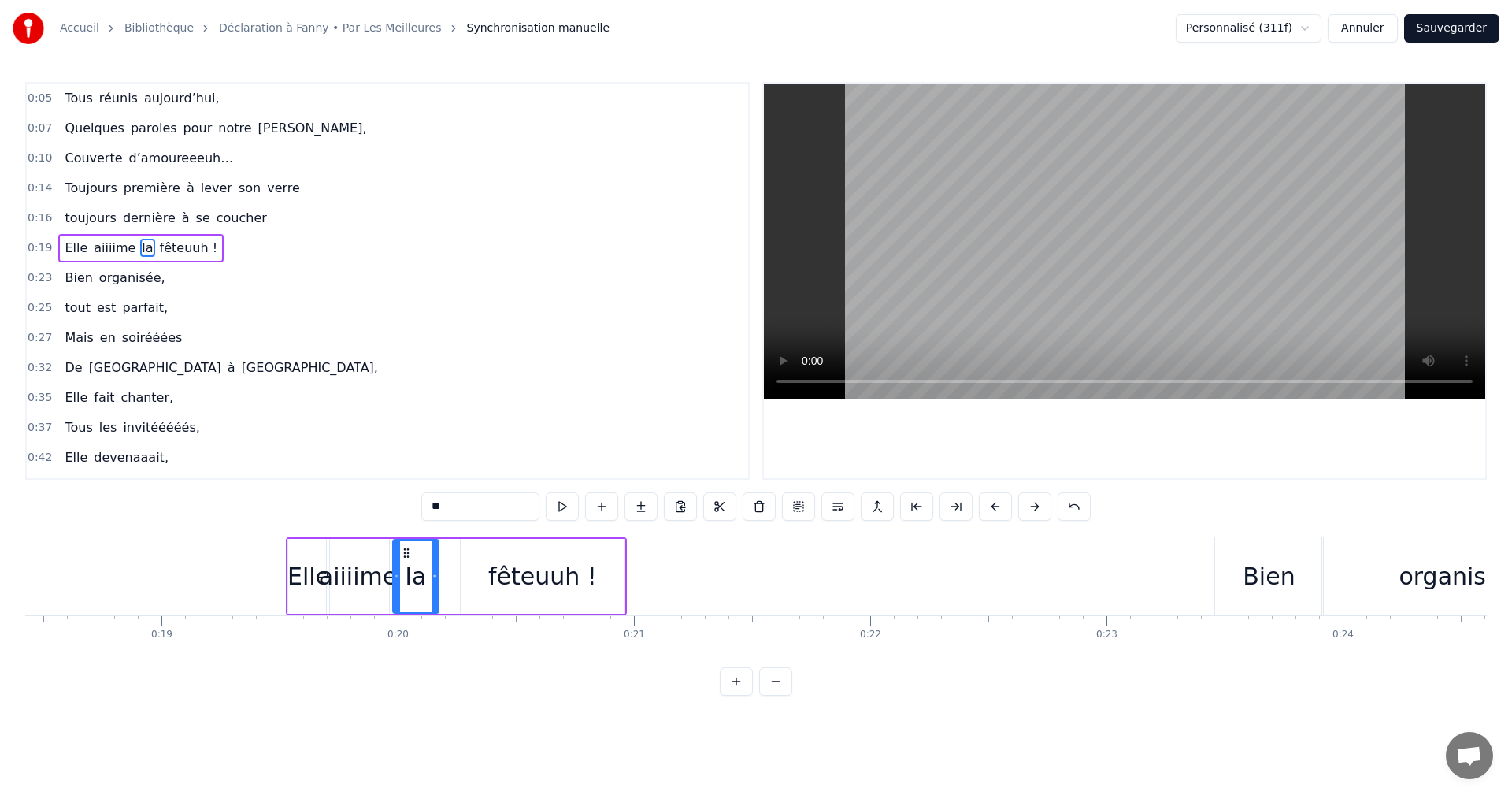
drag, startPoint x: 432, startPoint y: 553, endPoint x: 404, endPoint y: 551, distance: 28.1
click at [404, 551] on icon at bounding box center [406, 552] width 13 height 13
click at [507, 574] on div "fêteuuh !" at bounding box center [542, 576] width 108 height 36
type input "*********"
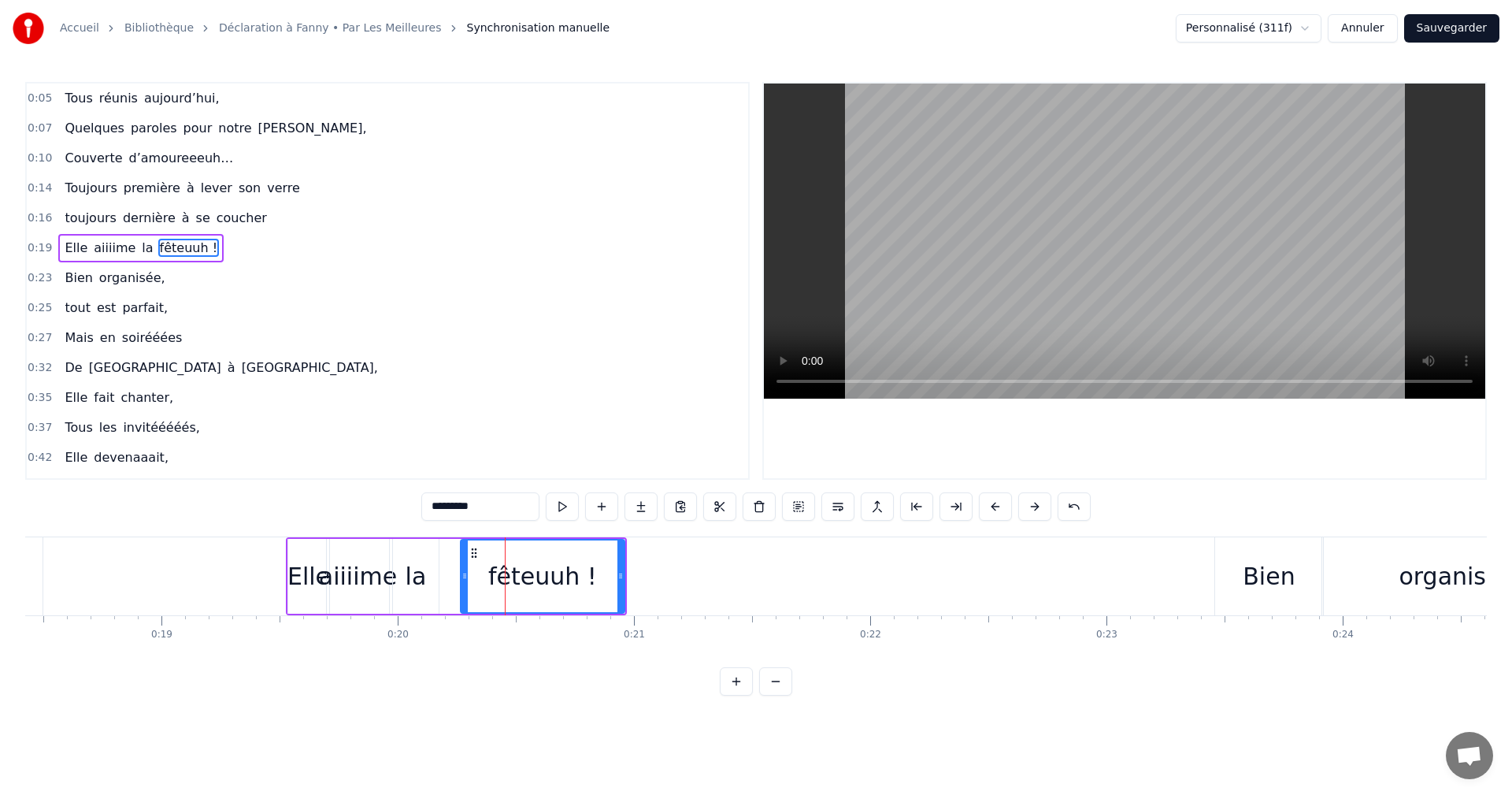
drag, startPoint x: 472, startPoint y: 553, endPoint x: 448, endPoint y: 553, distance: 24.0
click at [448, 553] on div "Elle aiiiime la fêteuuh !" at bounding box center [456, 576] width 341 height 78
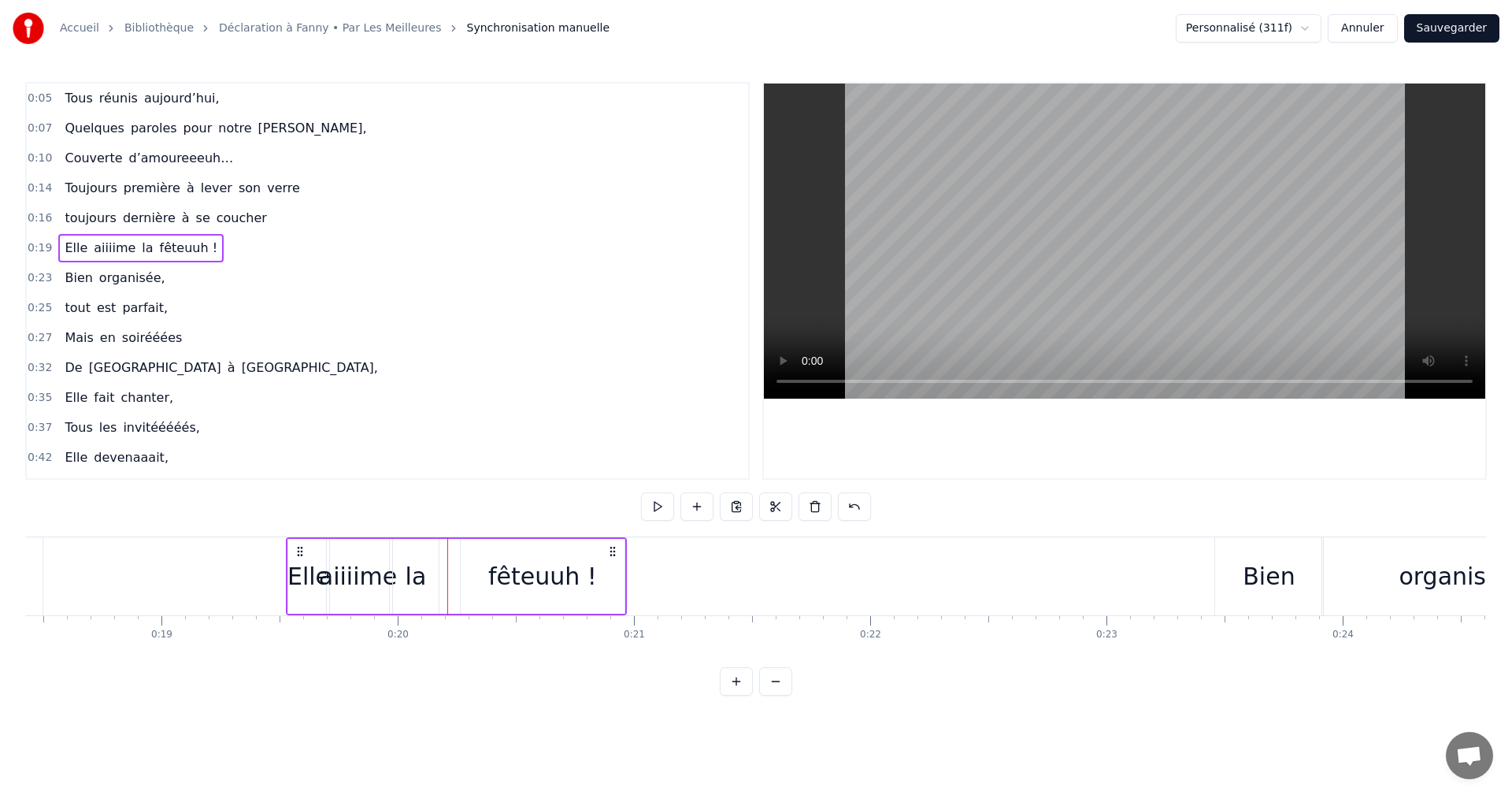
click at [504, 565] on div "fêteuuh !" at bounding box center [542, 576] width 108 height 36
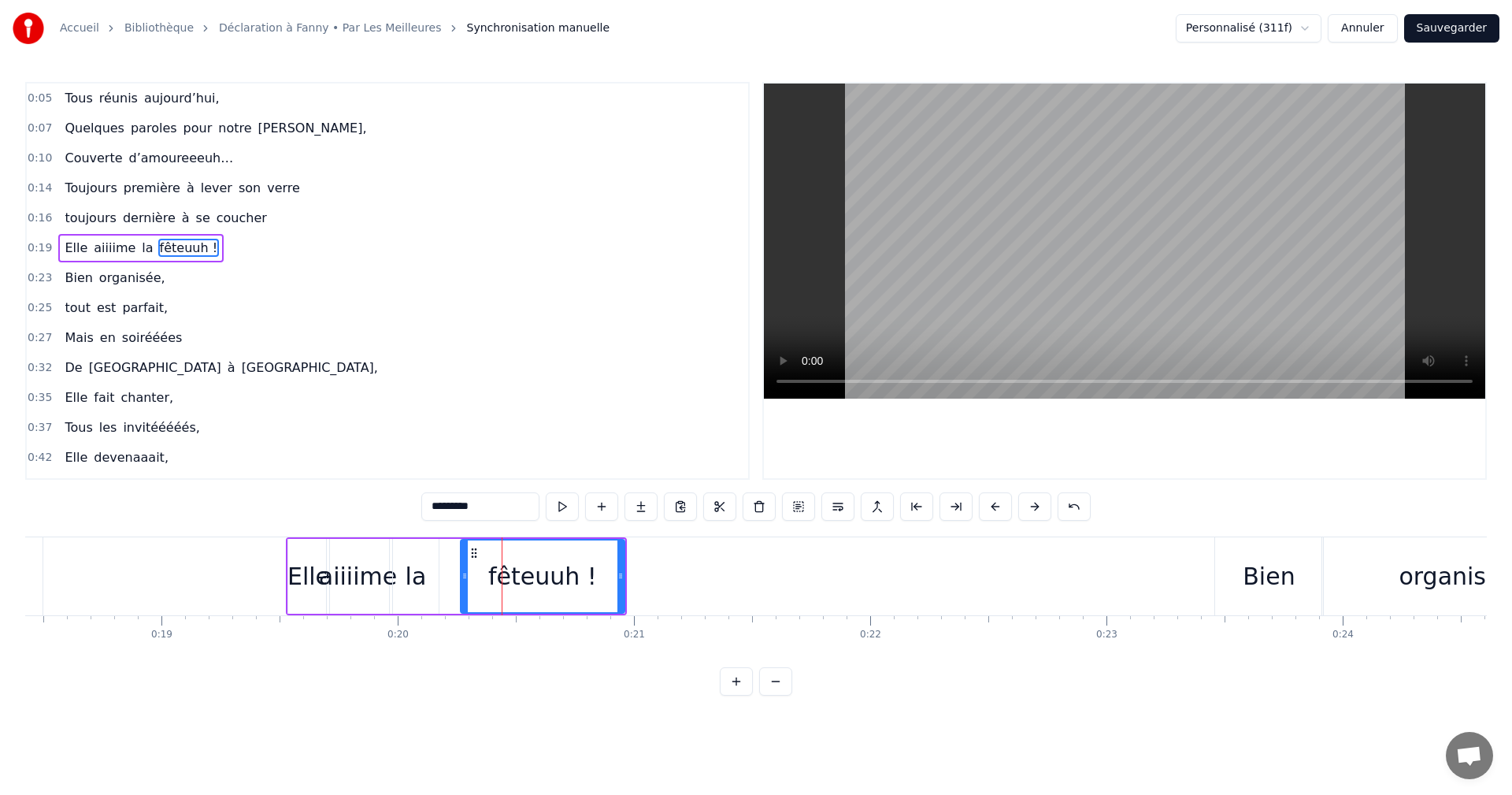
drag, startPoint x: 475, startPoint y: 551, endPoint x: 449, endPoint y: 551, distance: 26.0
click at [449, 551] on div "Elle aiiiime la fêteuuh !" at bounding box center [456, 576] width 341 height 78
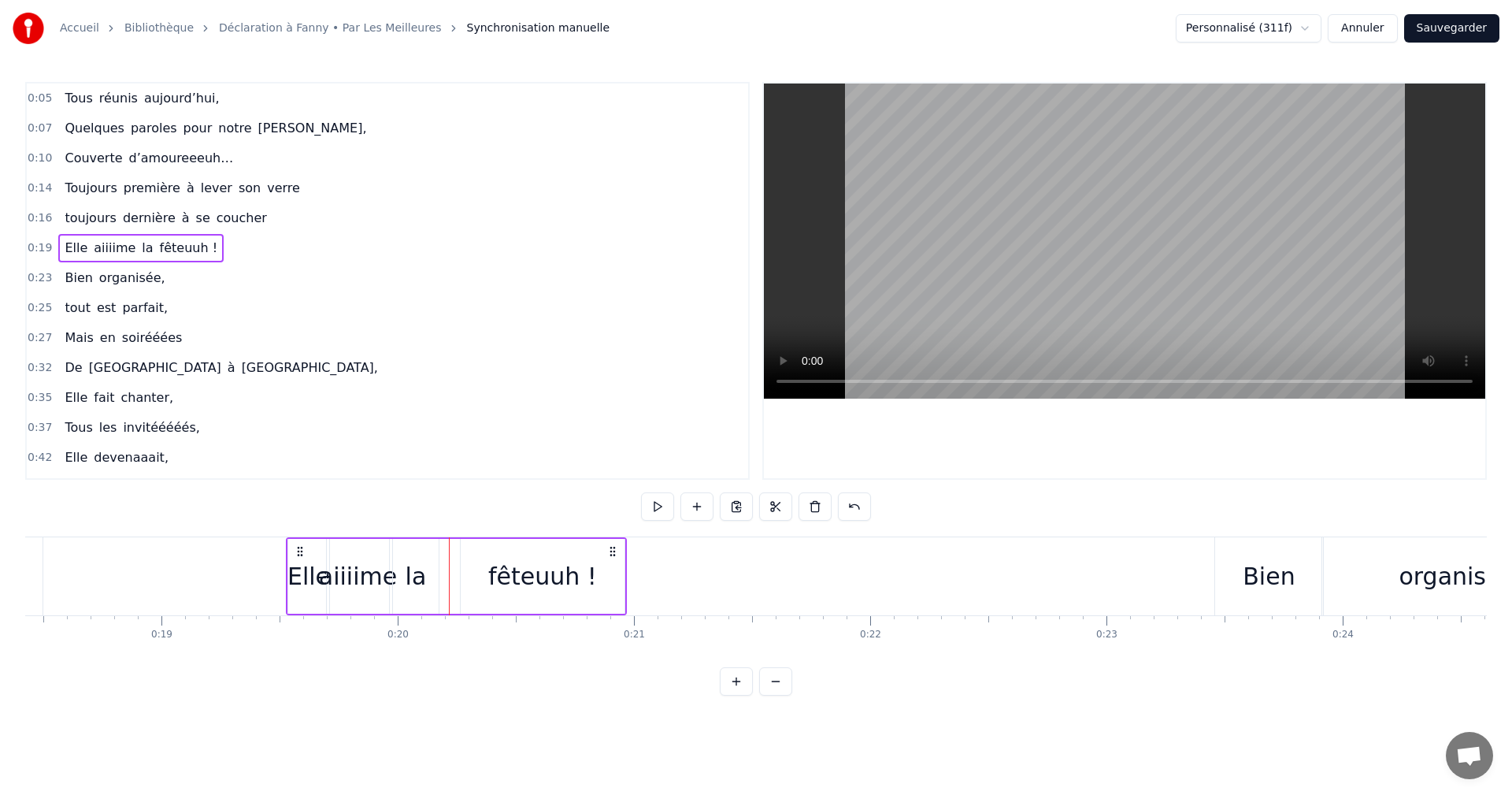
click at [491, 565] on div "fêteuuh !" at bounding box center [542, 575] width 163 height 74
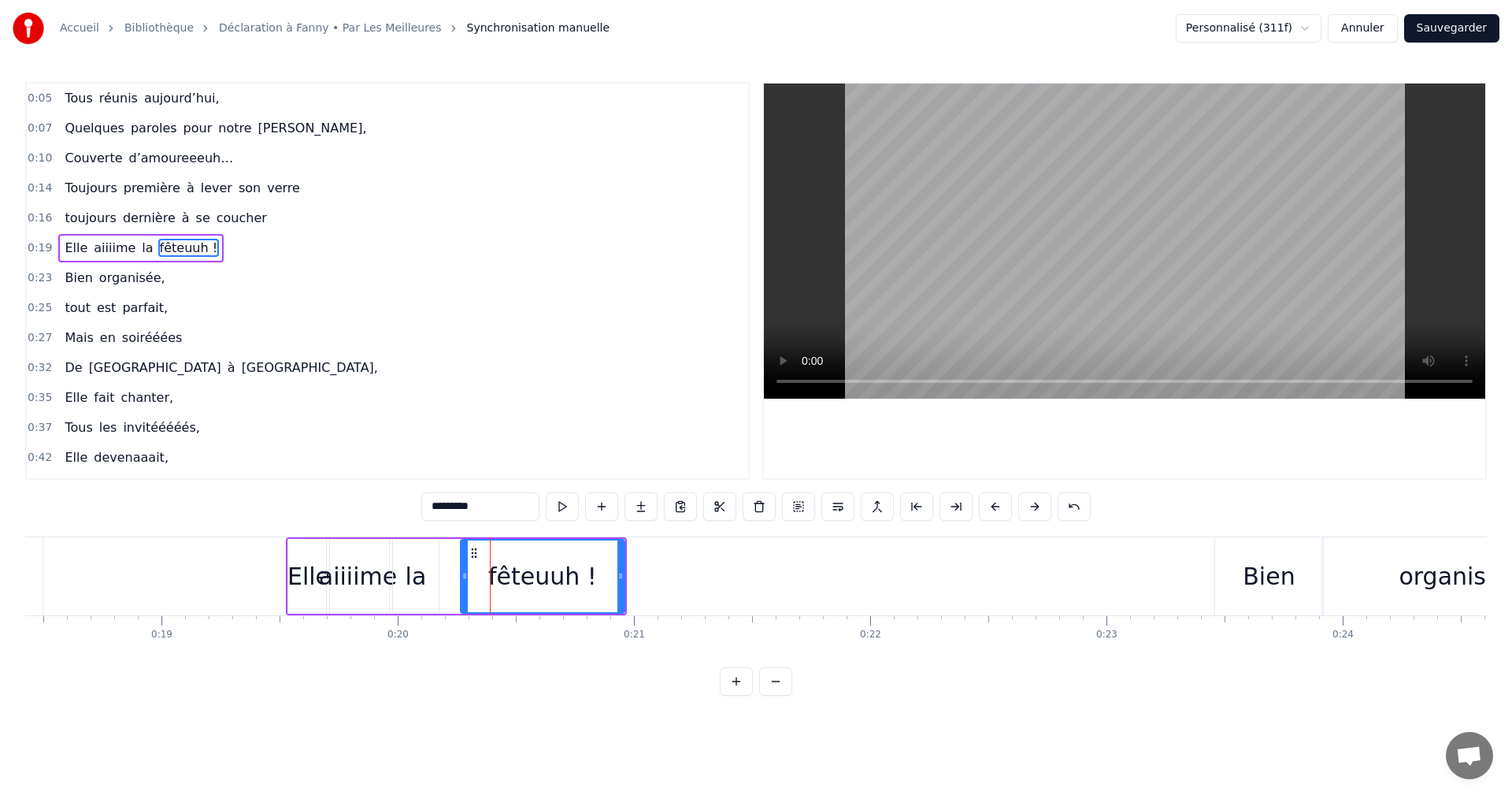
drag, startPoint x: 470, startPoint y: 555, endPoint x: 453, endPoint y: 555, distance: 17.0
click at [453, 555] on div "Elle aiiiime la fêteuuh !" at bounding box center [456, 576] width 341 height 78
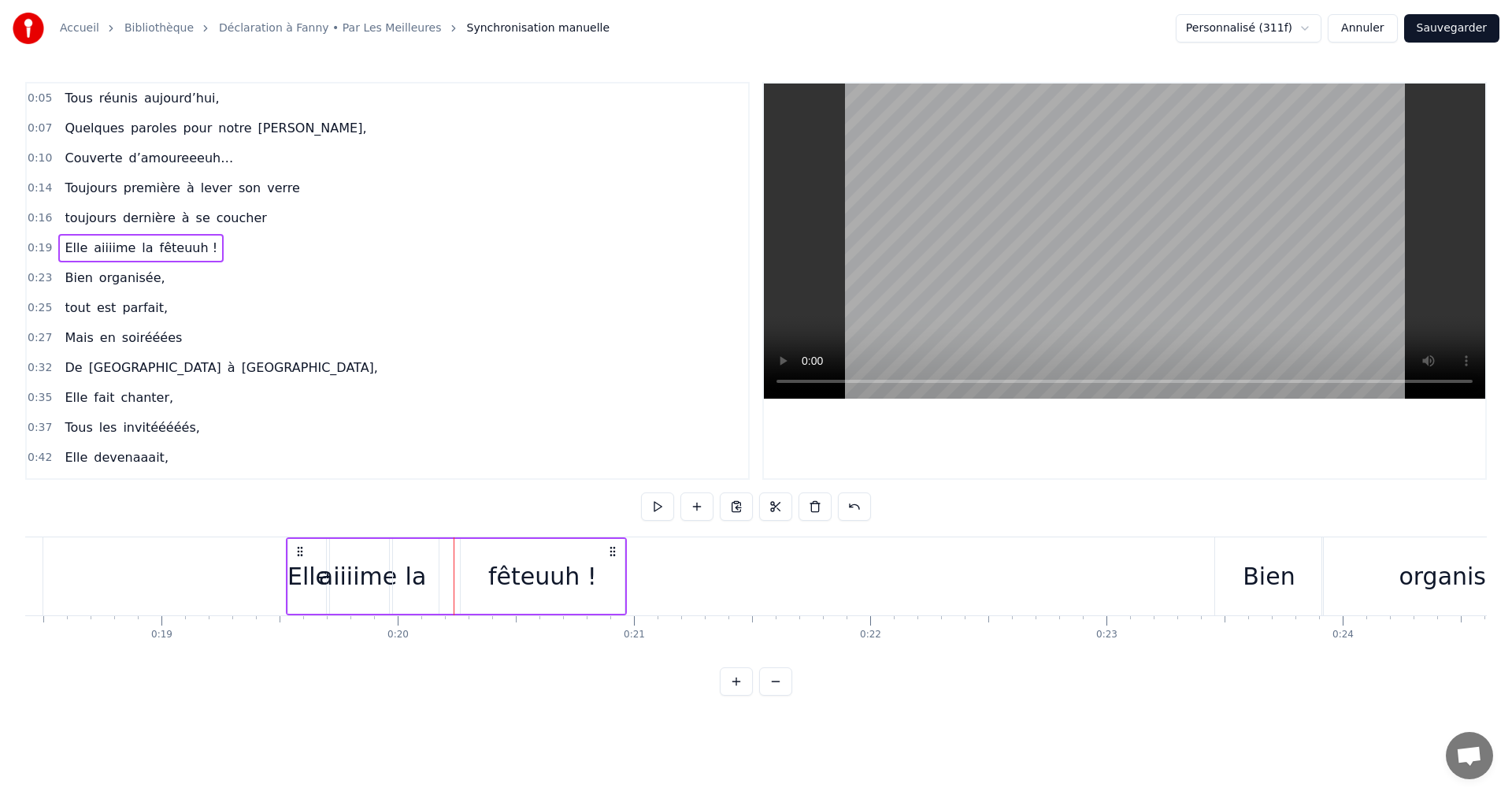
click at [478, 565] on div "fêteuuh !" at bounding box center [542, 575] width 163 height 74
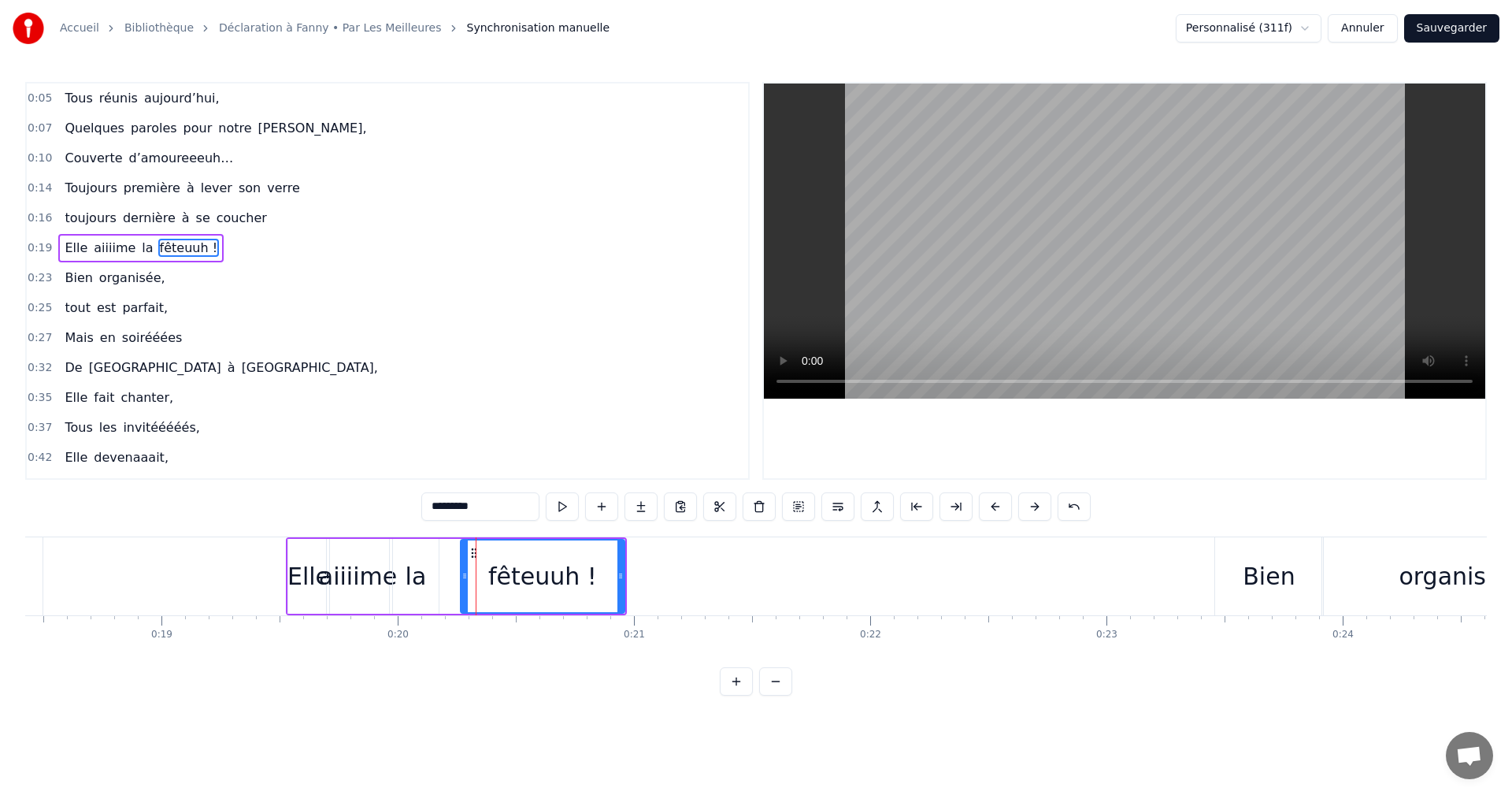
drag, startPoint x: 471, startPoint y: 554, endPoint x: 457, endPoint y: 554, distance: 14.0
click at [457, 554] on div "Elle aiiiime la fêteuuh !" at bounding box center [456, 576] width 341 height 78
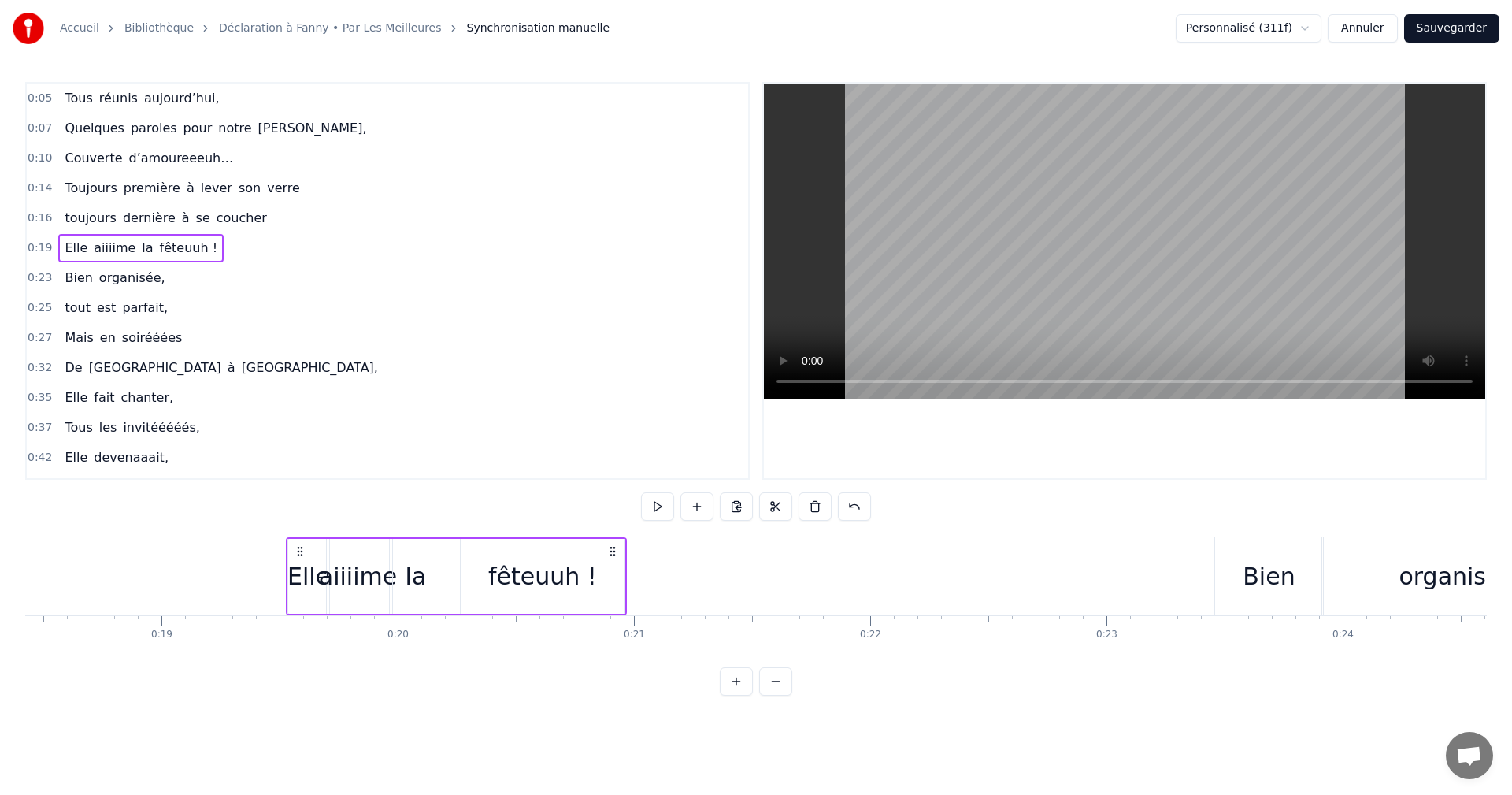
click at [466, 574] on div "fêteuuh !" at bounding box center [542, 575] width 163 height 74
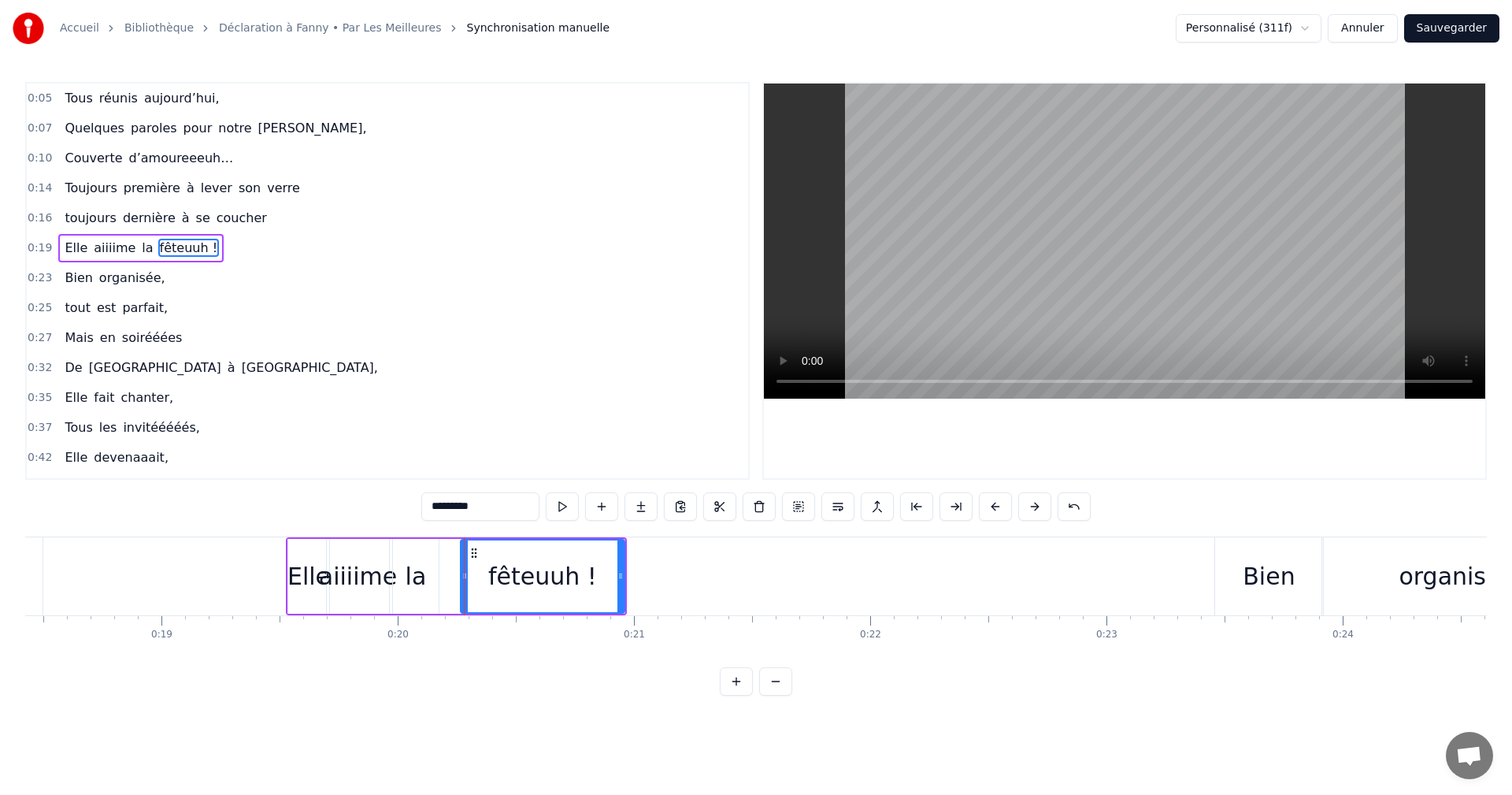
drag, startPoint x: 464, startPoint y: 574, endPoint x: 452, endPoint y: 574, distance: 12.0
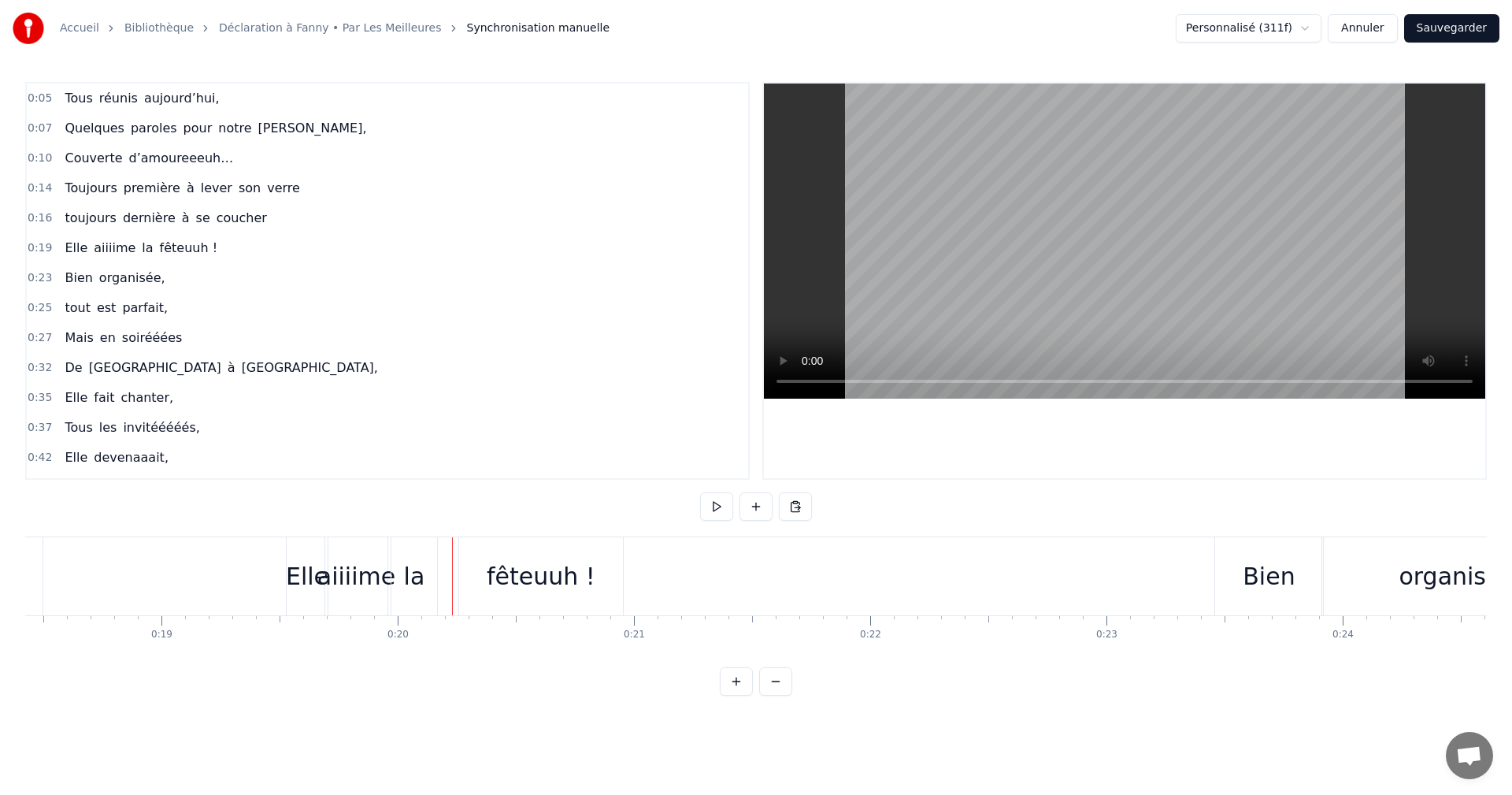
click at [480, 574] on div "fêteuuh !" at bounding box center [540, 576] width 163 height 78
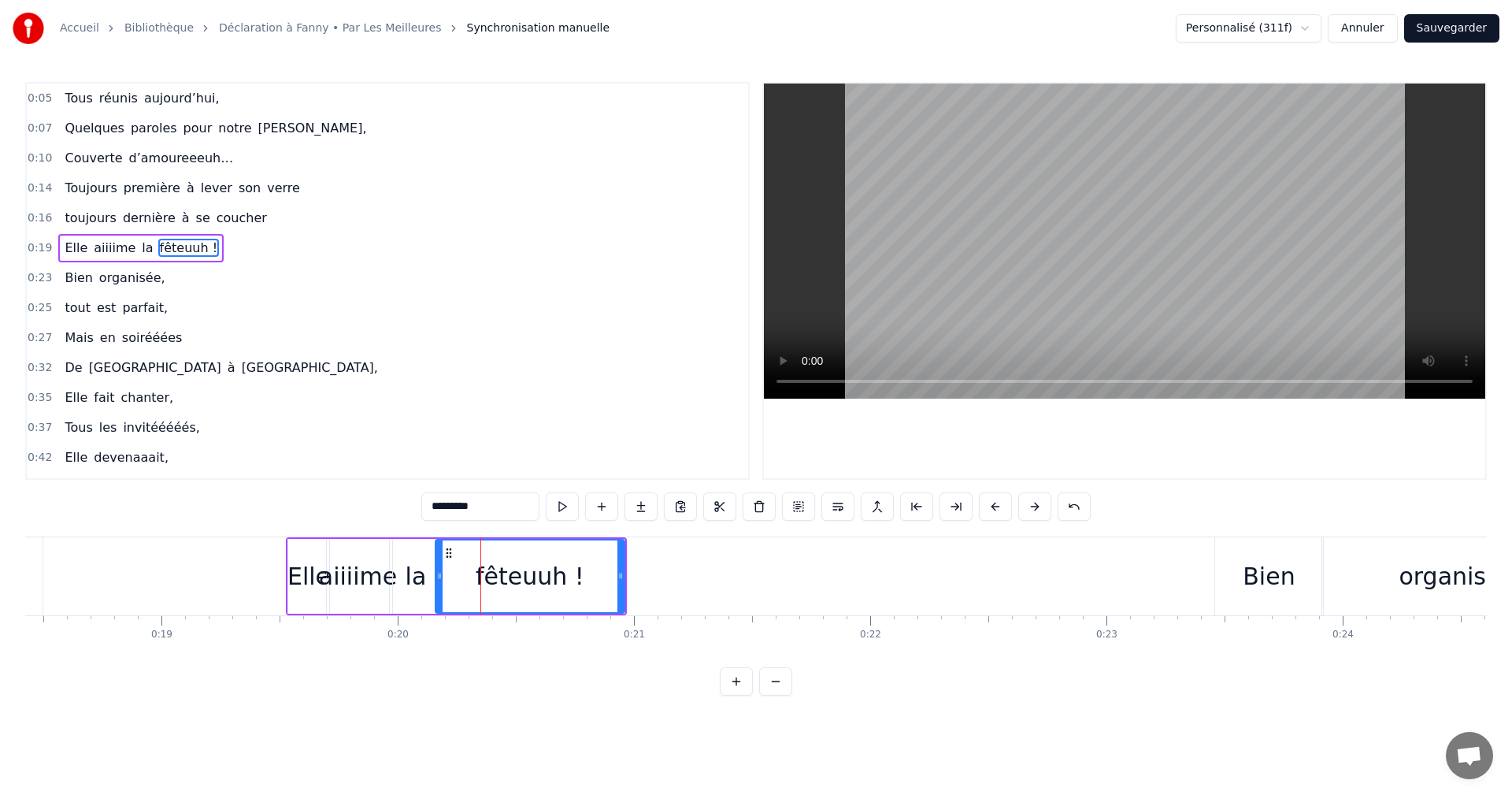
drag, startPoint x: 466, startPoint y: 574, endPoint x: 440, endPoint y: 575, distance: 26.0
click at [440, 575] on icon at bounding box center [439, 575] width 7 height 13
click at [45, 246] on span "0:19" at bounding box center [40, 249] width 24 height 15
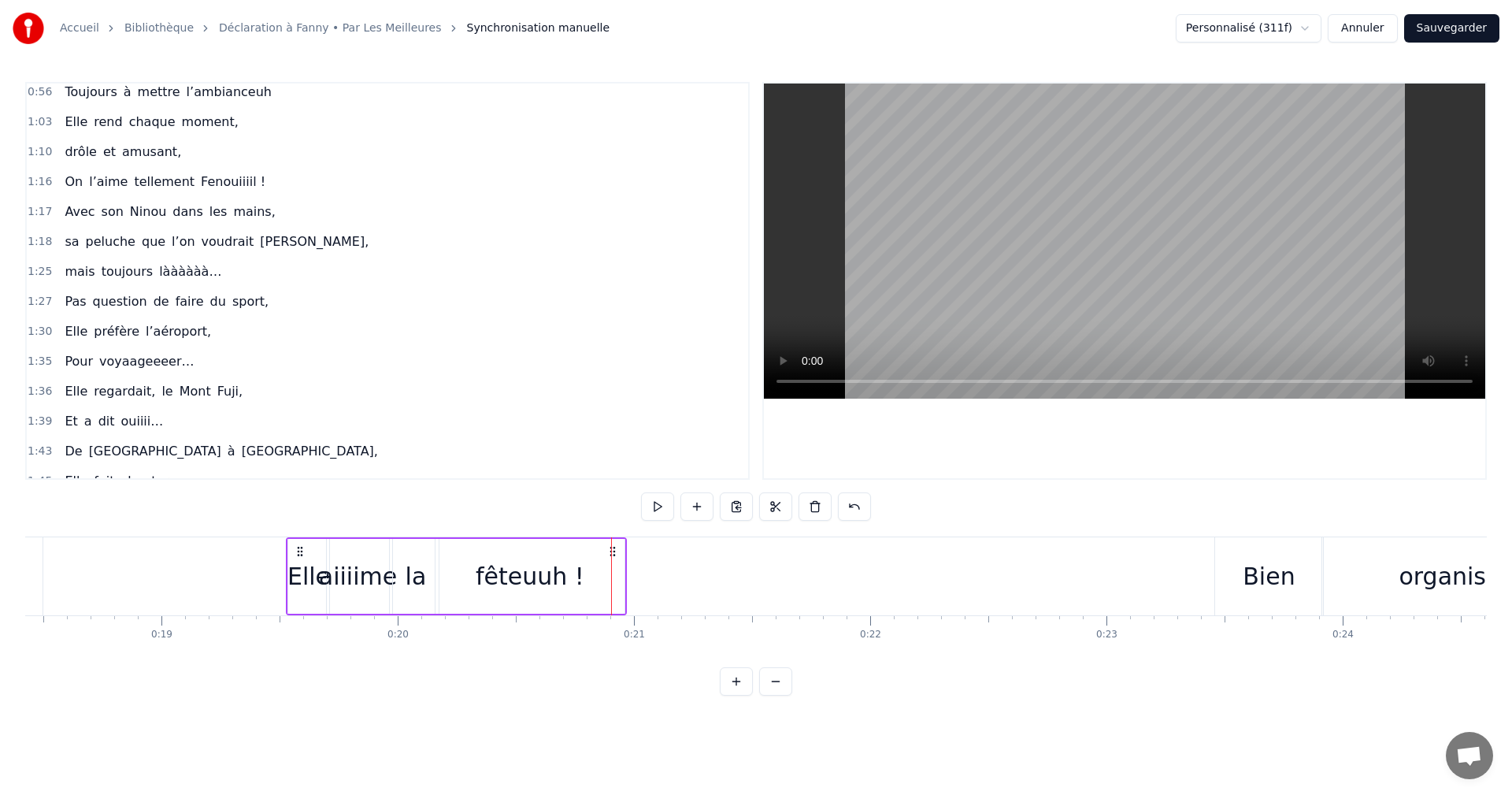
scroll to position [691, 0]
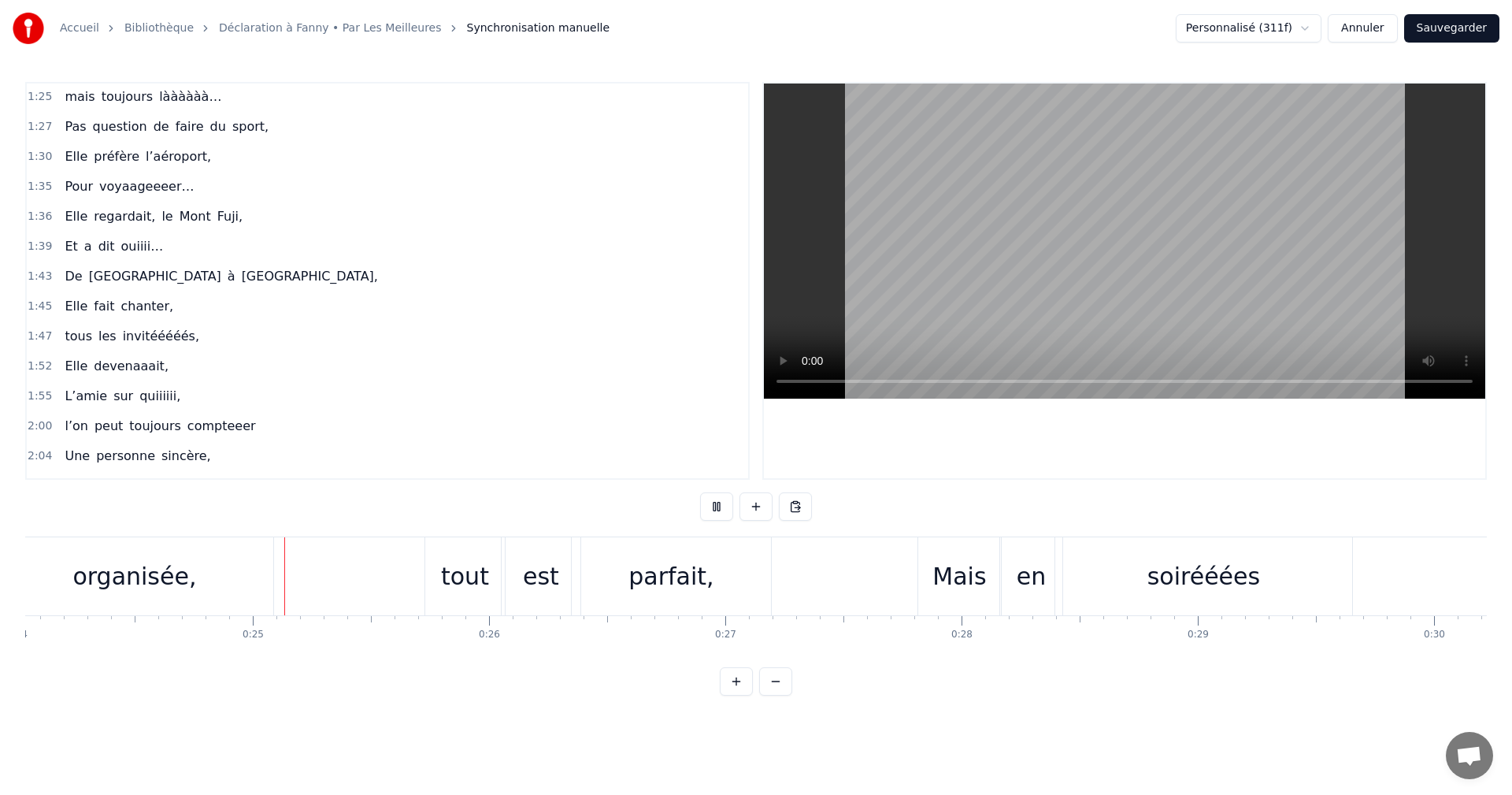
scroll to position [0, 5719]
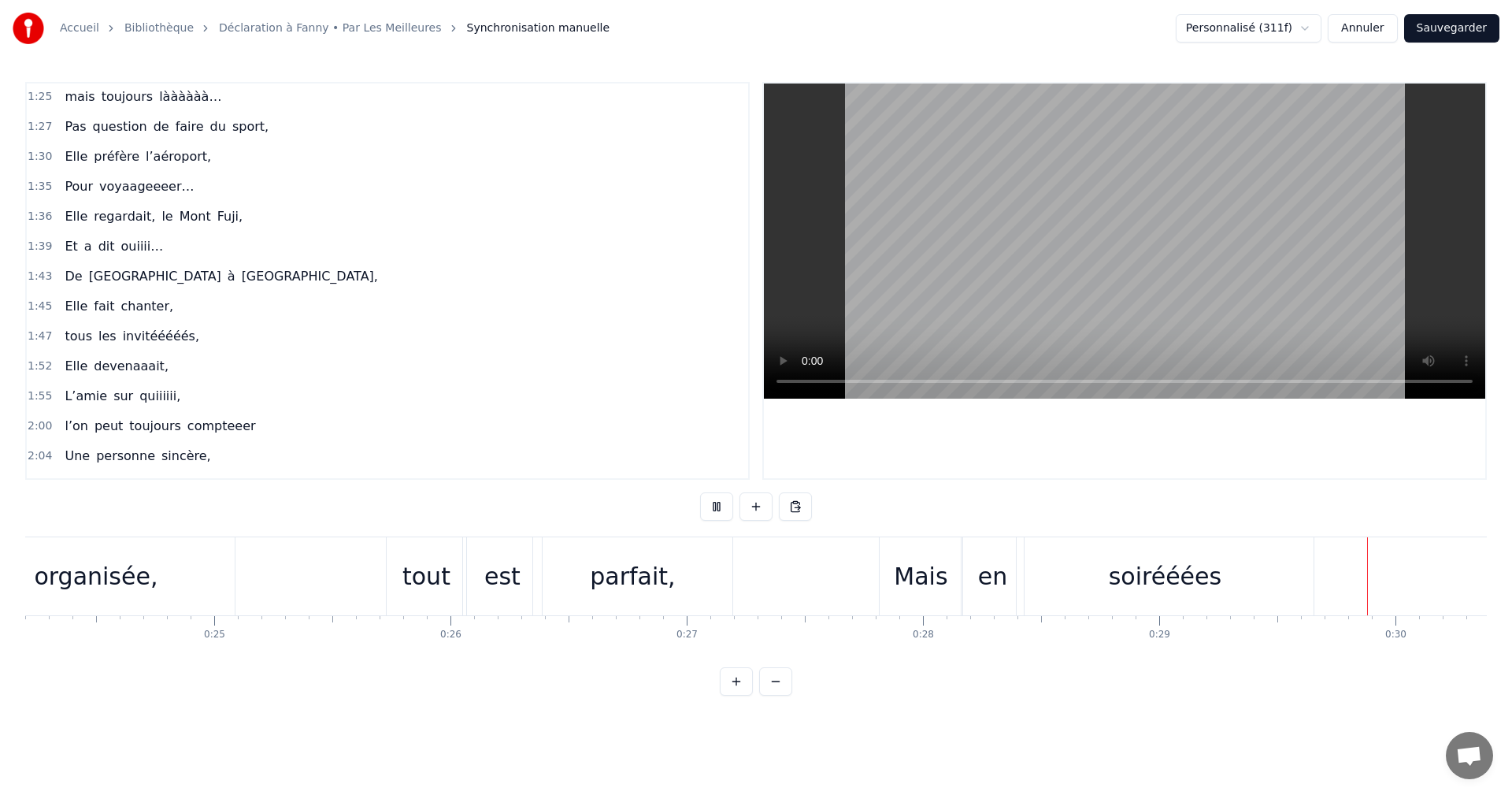
click at [1171, 588] on div "soirééées" at bounding box center [1165, 576] width 113 height 36
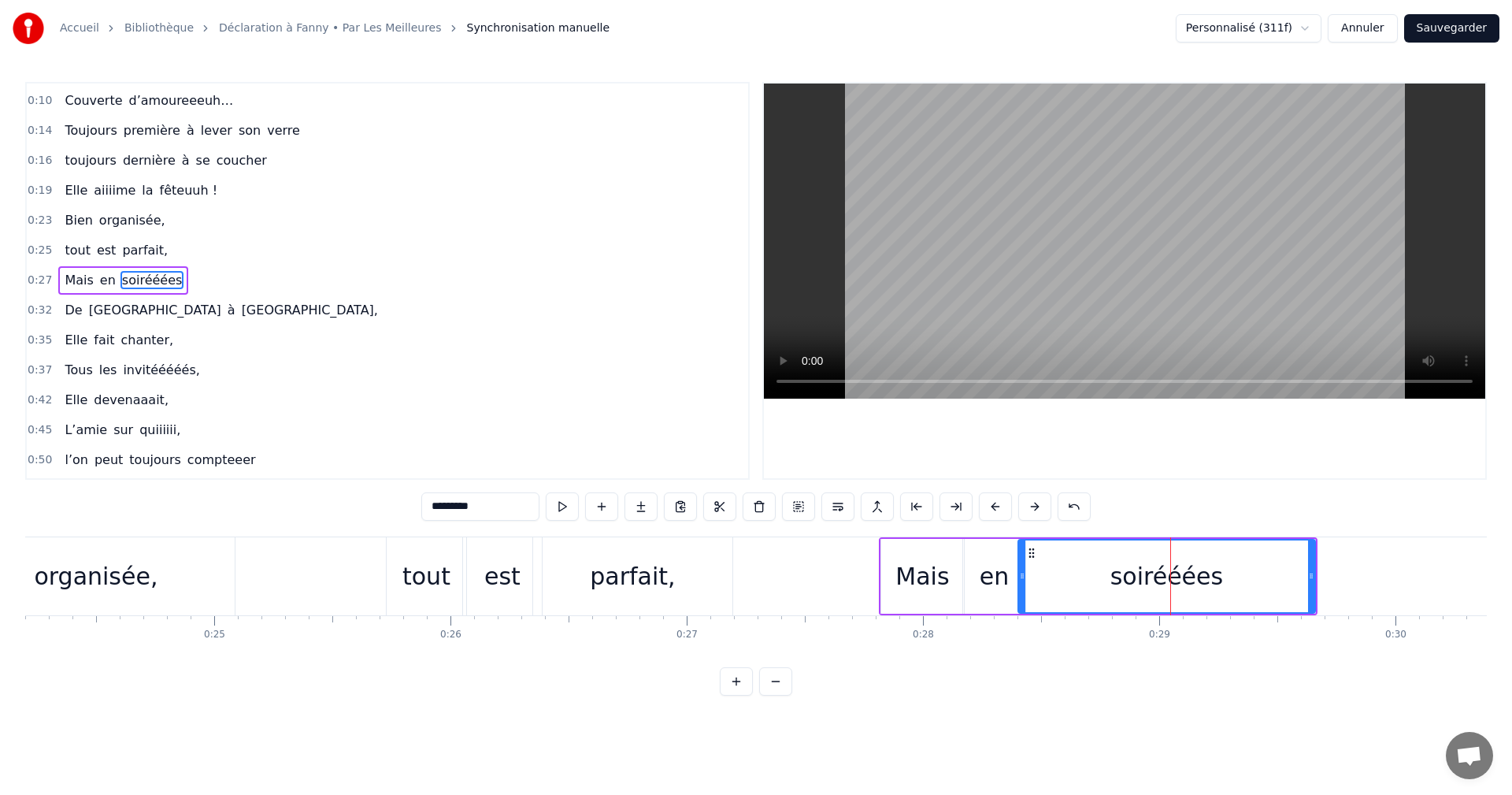
scroll to position [57, 0]
click at [509, 508] on input "*********" at bounding box center [480, 506] width 118 height 28
type input "**********"
click at [36, 283] on span "0:27" at bounding box center [40, 281] width 24 height 15
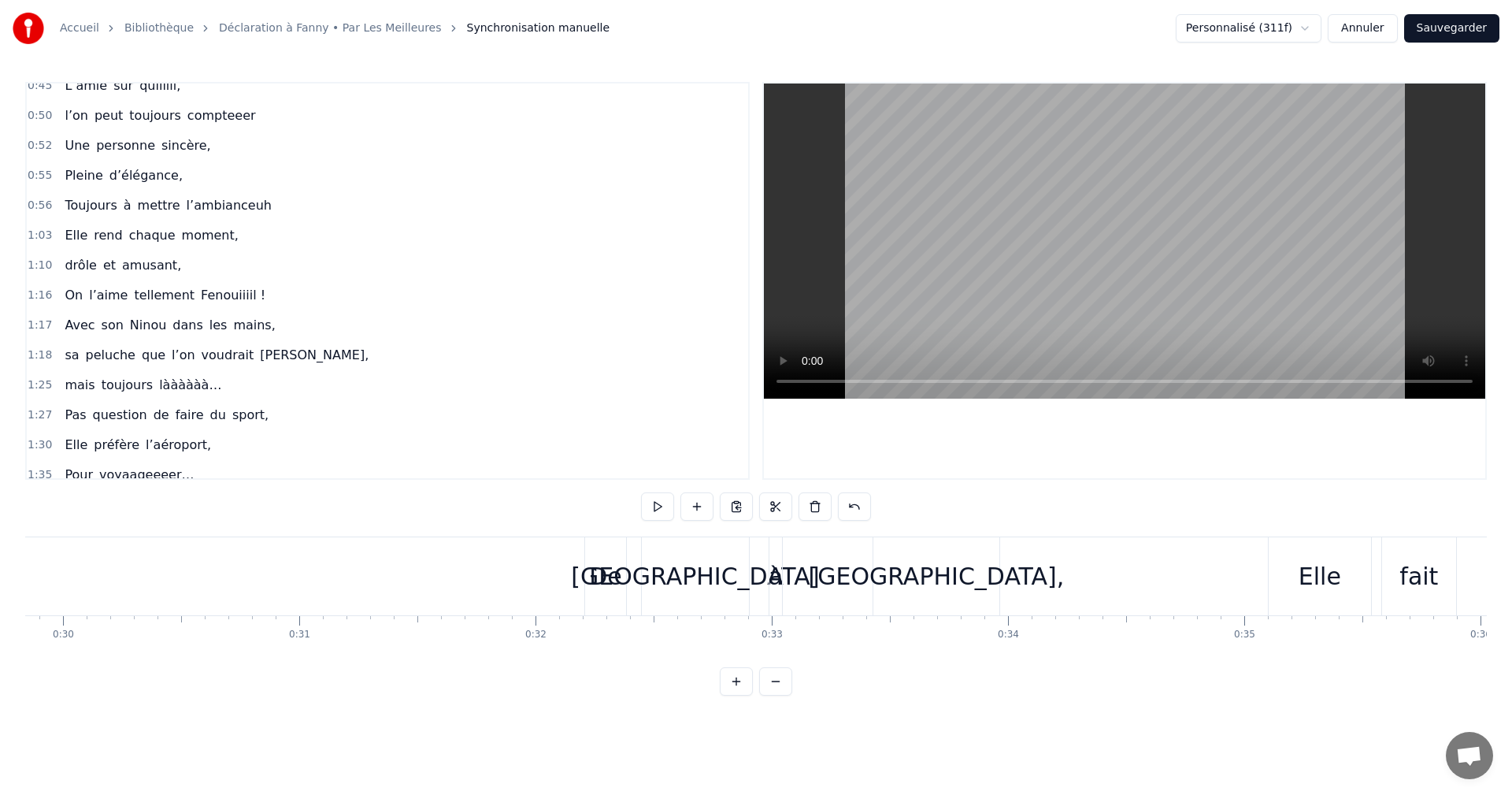
scroll to position [0, 7058]
click at [604, 573] on div "De" at bounding box center [599, 576] width 33 height 36
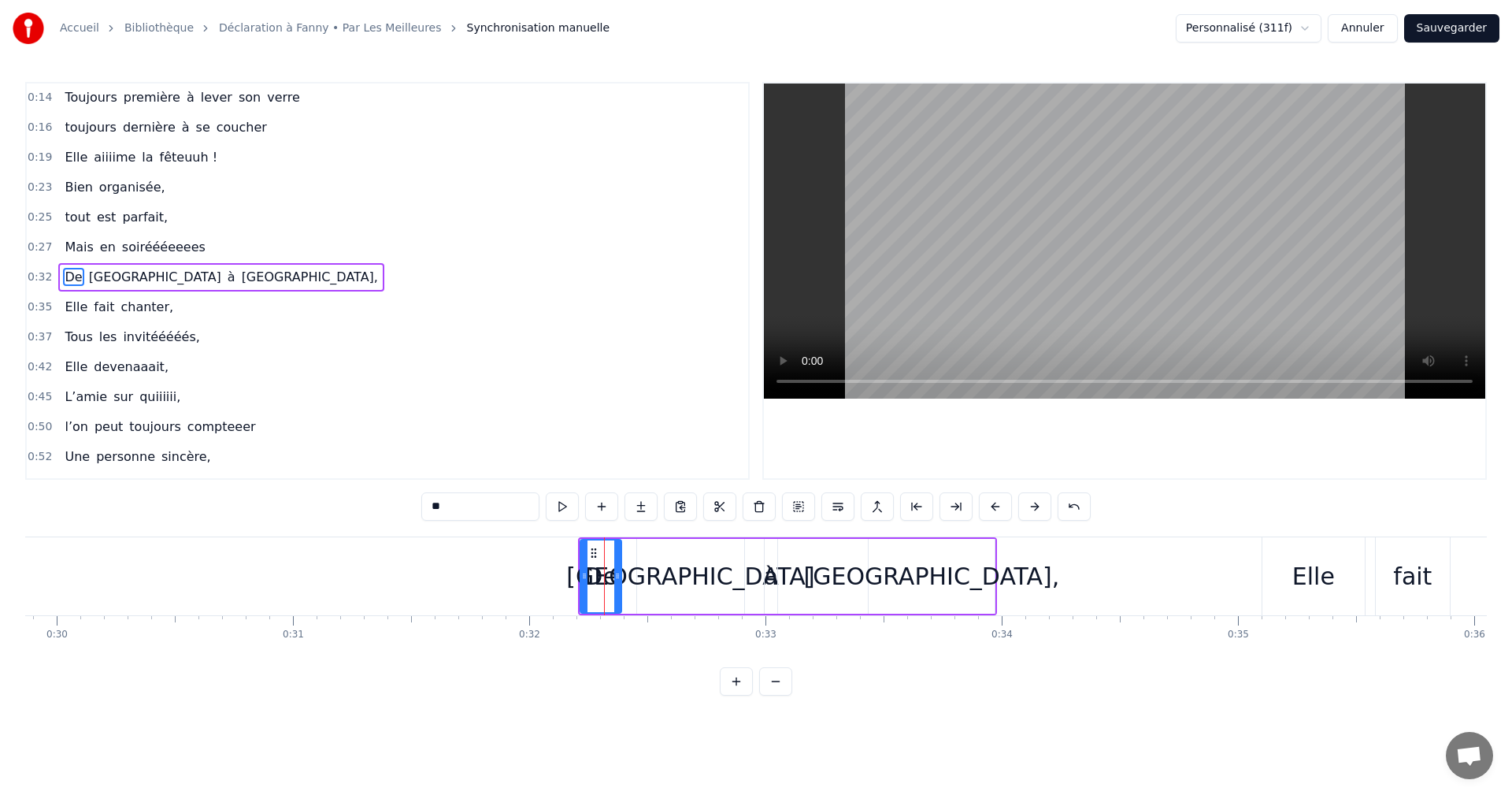
scroll to position [87, 0]
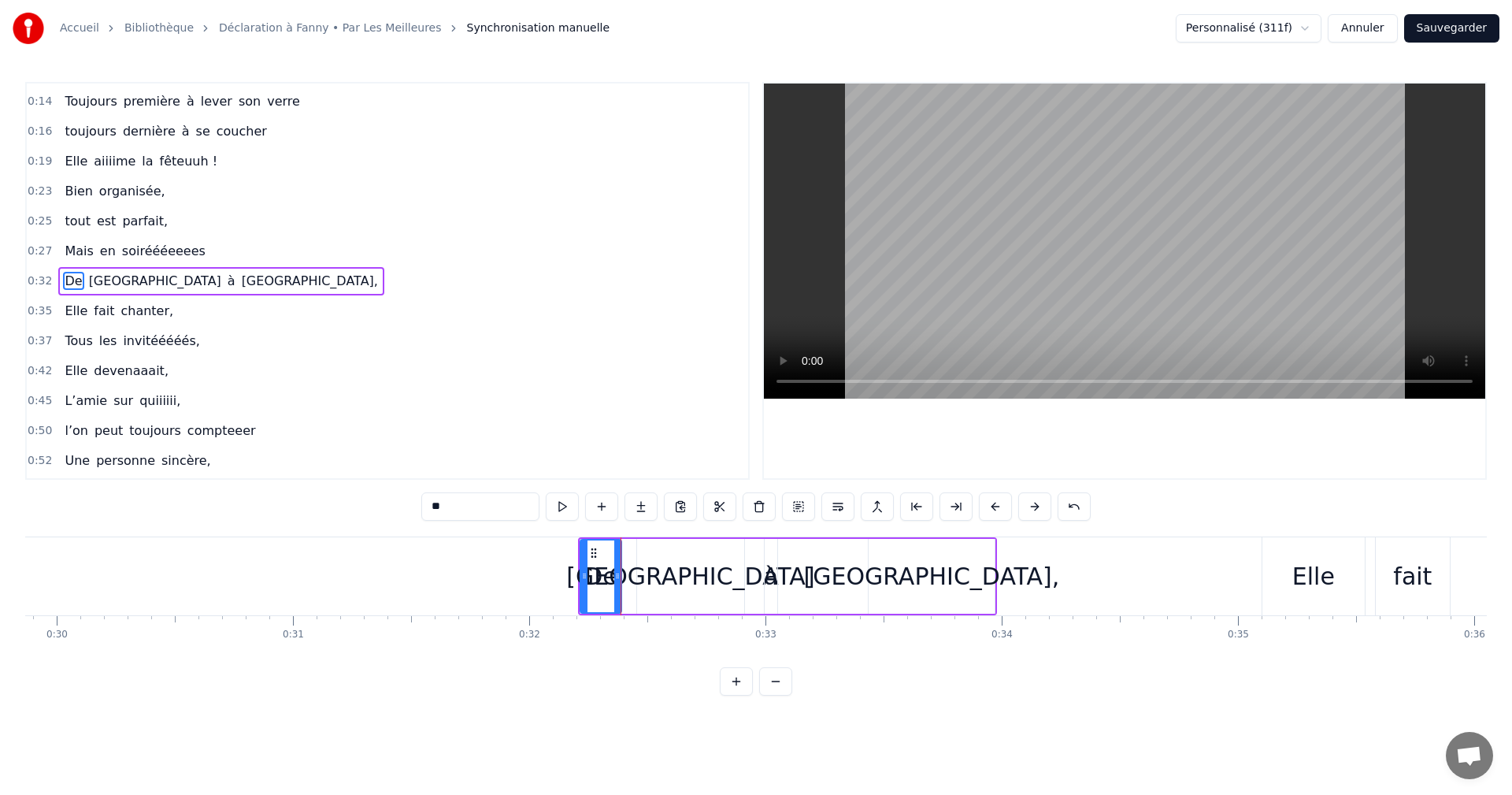
click at [676, 580] on div "[GEOGRAPHIC_DATA]" at bounding box center [690, 576] width 248 height 36
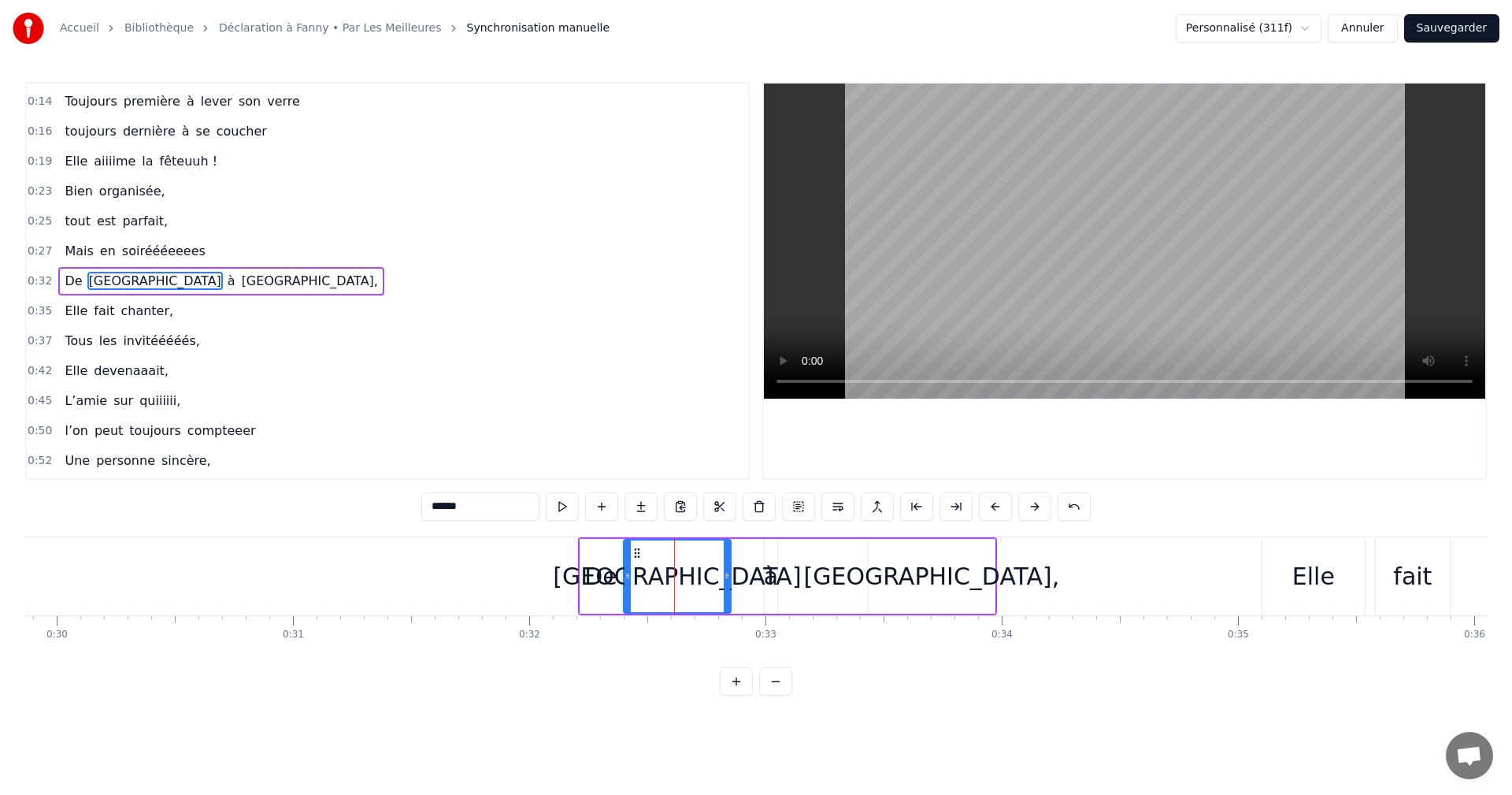
drag, startPoint x: 649, startPoint y: 555, endPoint x: 632, endPoint y: 556, distance: 17.0
click at [632, 555] on icon at bounding box center [637, 552] width 13 height 13
click at [635, 567] on div "[GEOGRAPHIC_DATA]" at bounding box center [673, 576] width 105 height 72
drag, startPoint x: 673, startPoint y: 574, endPoint x: 709, endPoint y: 574, distance: 36.0
click at [709, 574] on div "[GEOGRAPHIC_DATA]" at bounding box center [673, 576] width 248 height 36
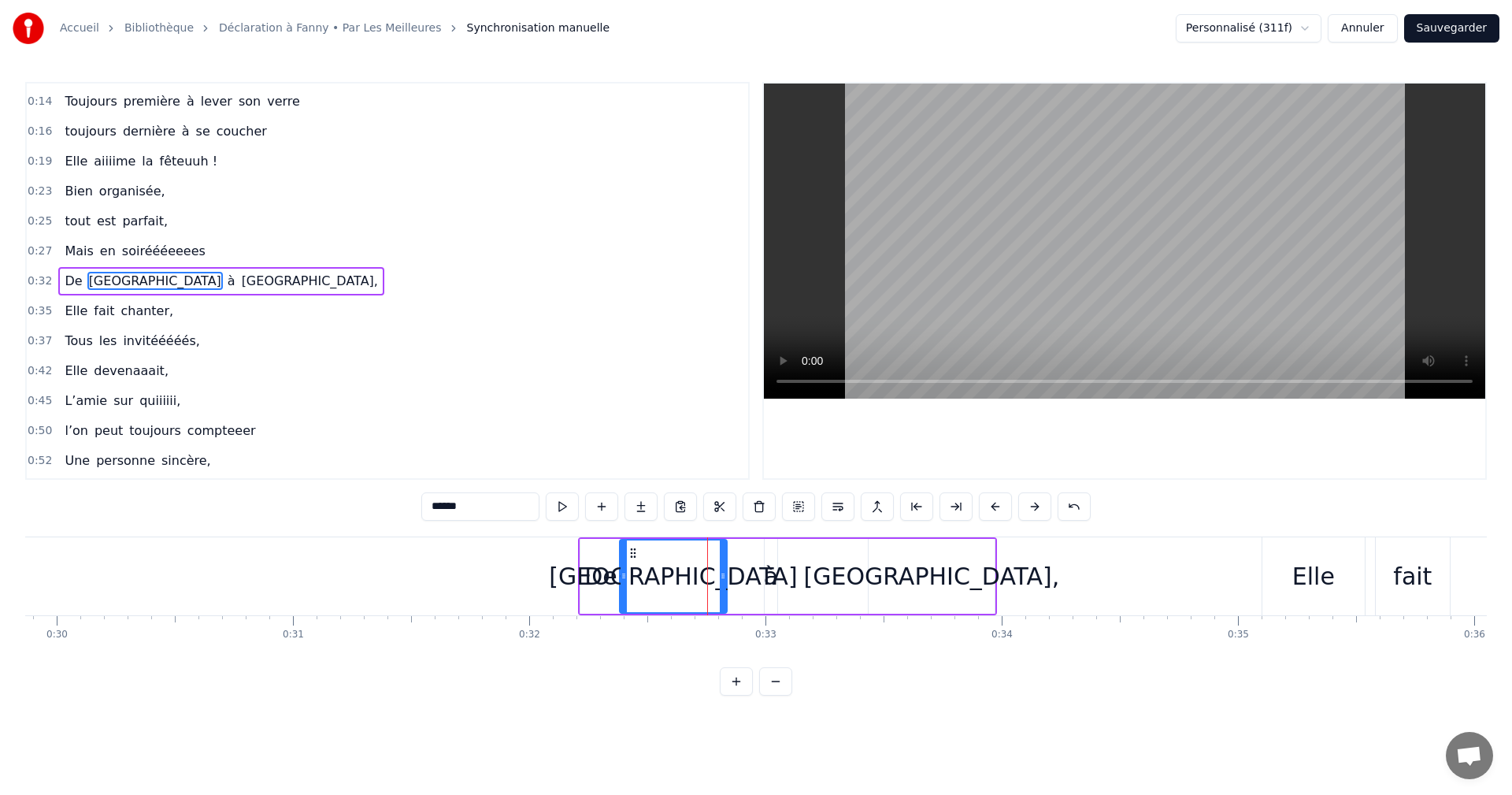
drag, startPoint x: 669, startPoint y: 574, endPoint x: 693, endPoint y: 576, distance: 24.1
click at [693, 576] on div "[GEOGRAPHIC_DATA]" at bounding box center [673, 576] width 248 height 36
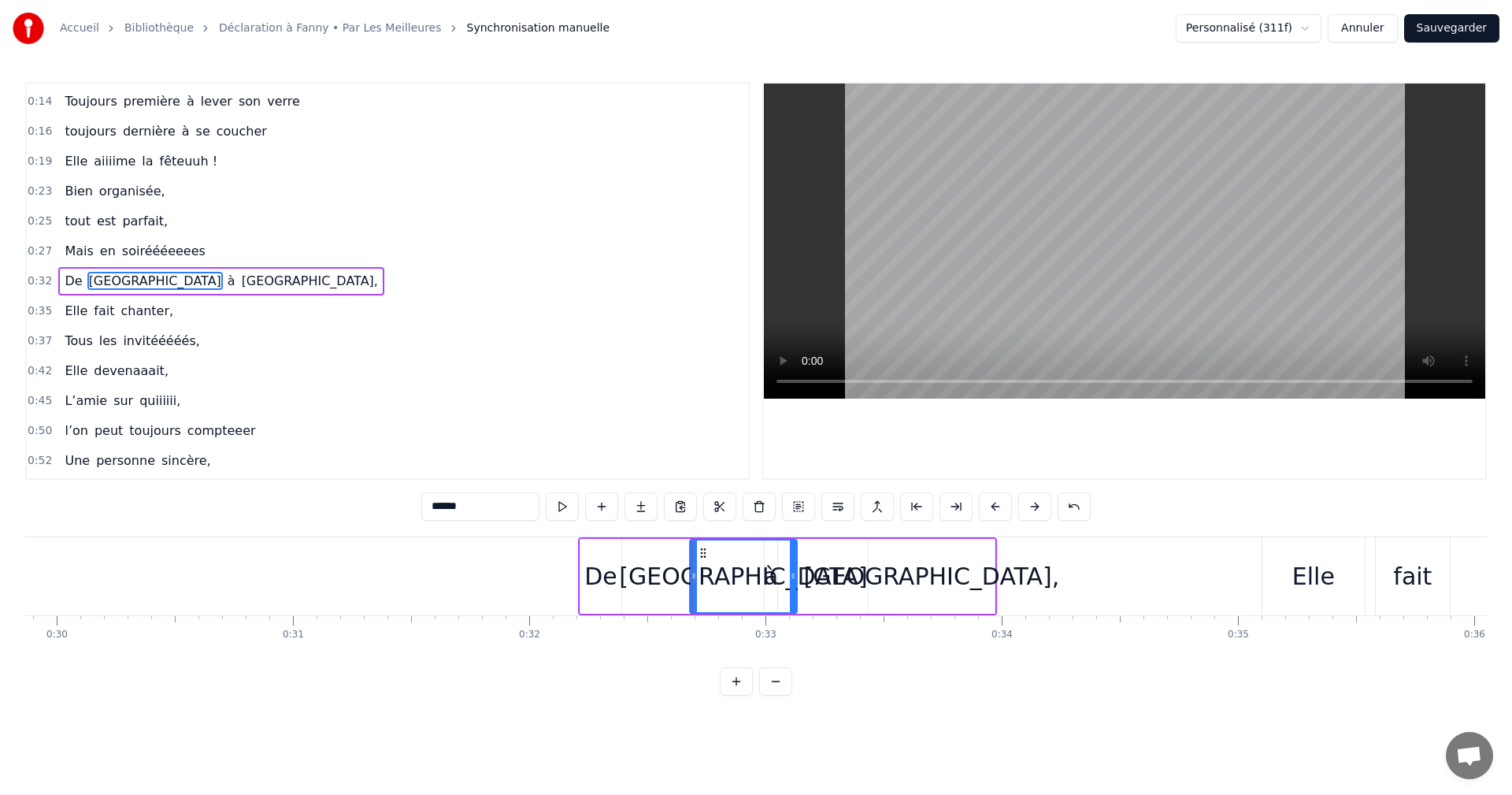
drag, startPoint x: 634, startPoint y: 551, endPoint x: 703, endPoint y: 554, distance: 69.1
click at [703, 554] on icon at bounding box center [703, 552] width 13 height 13
click at [606, 574] on div "De" at bounding box center [601, 576] width 33 height 36
type input "**"
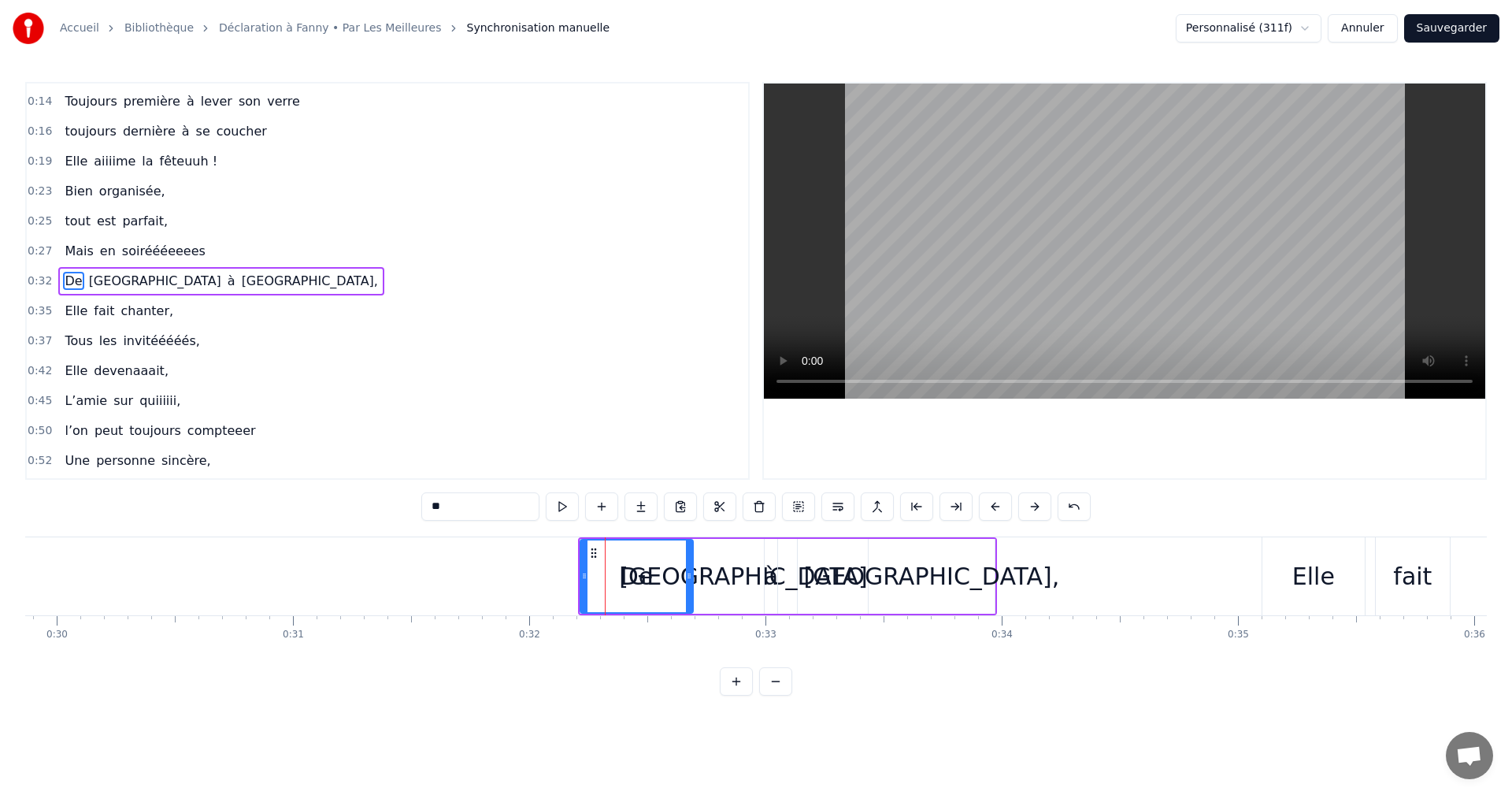
drag, startPoint x: 619, startPoint y: 570, endPoint x: 691, endPoint y: 575, distance: 72.2
click at [691, 575] on icon at bounding box center [689, 575] width 7 height 13
click at [33, 277] on span "0:32" at bounding box center [40, 281] width 24 height 15
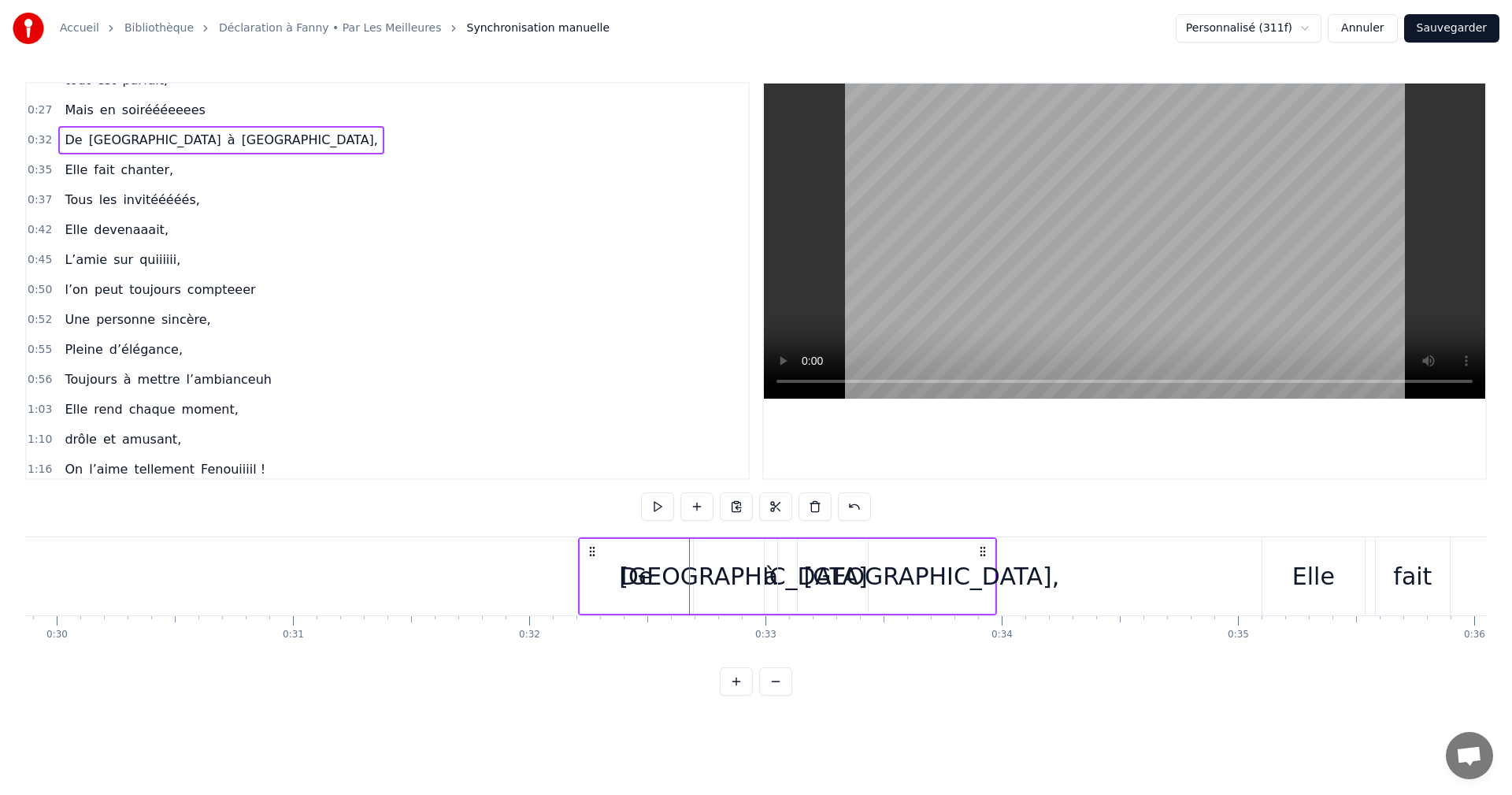
scroll to position [432, 0]
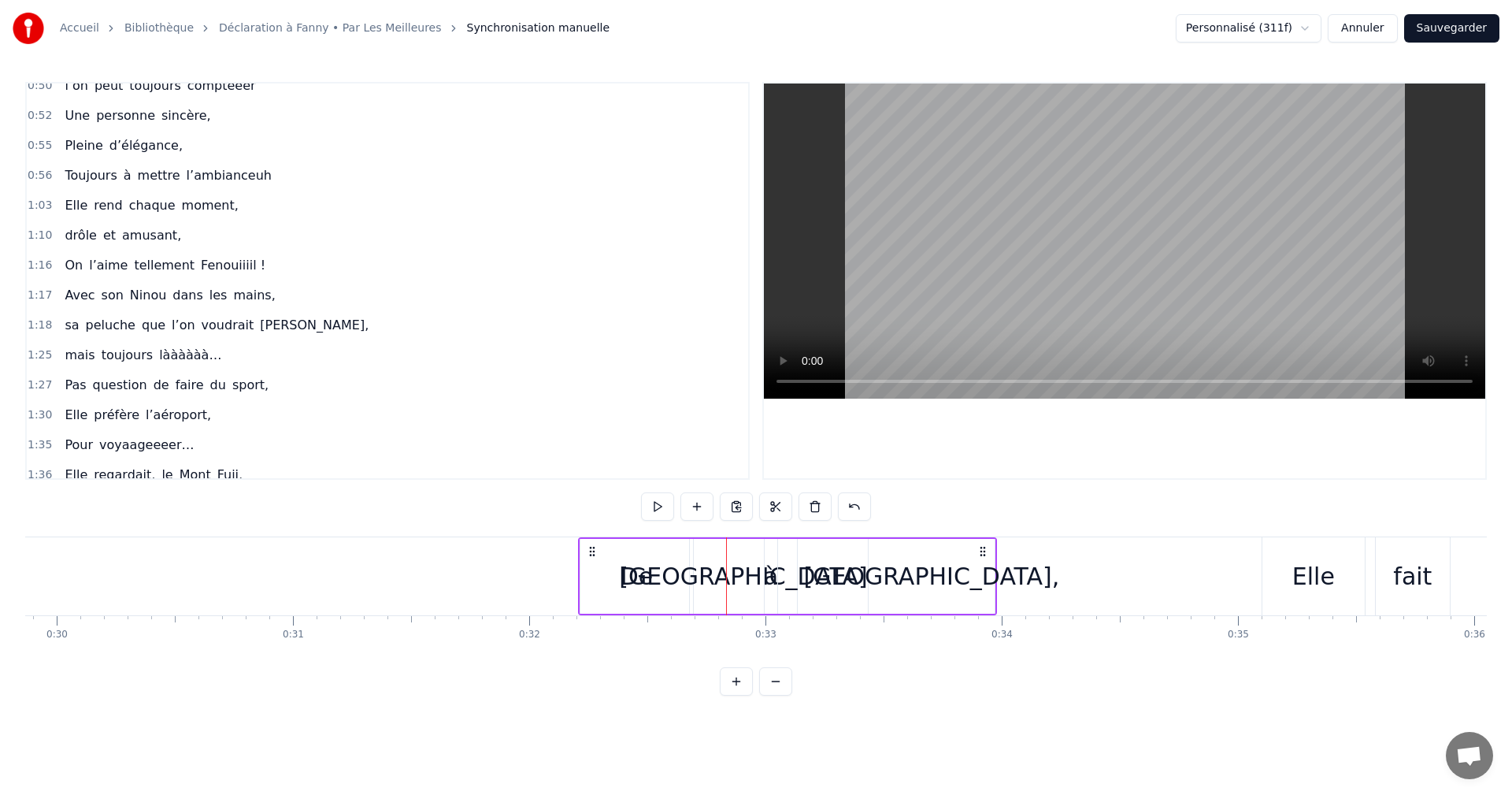
click at [772, 573] on div "à" at bounding box center [771, 576] width 15 height 36
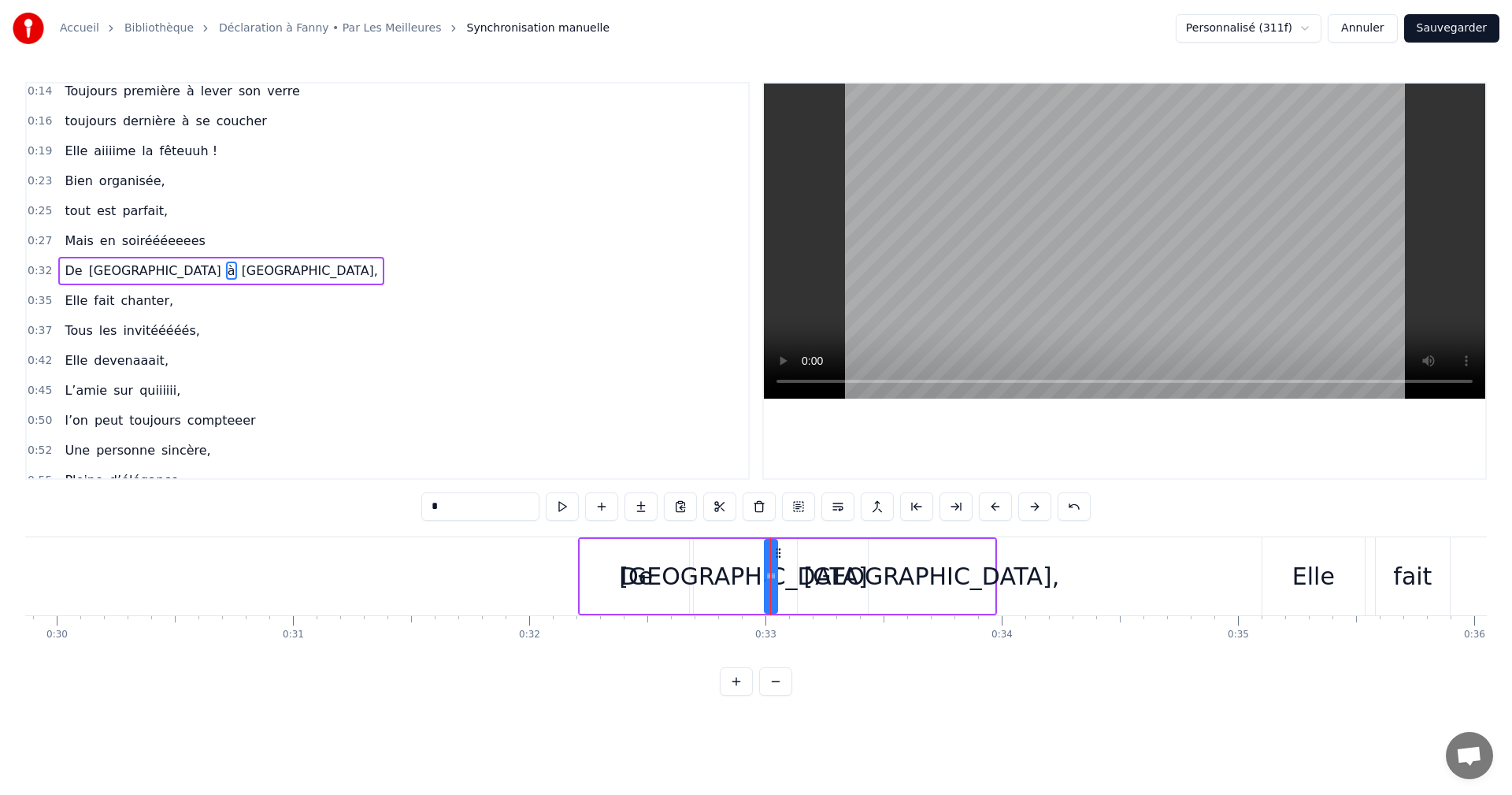
scroll to position [87, 0]
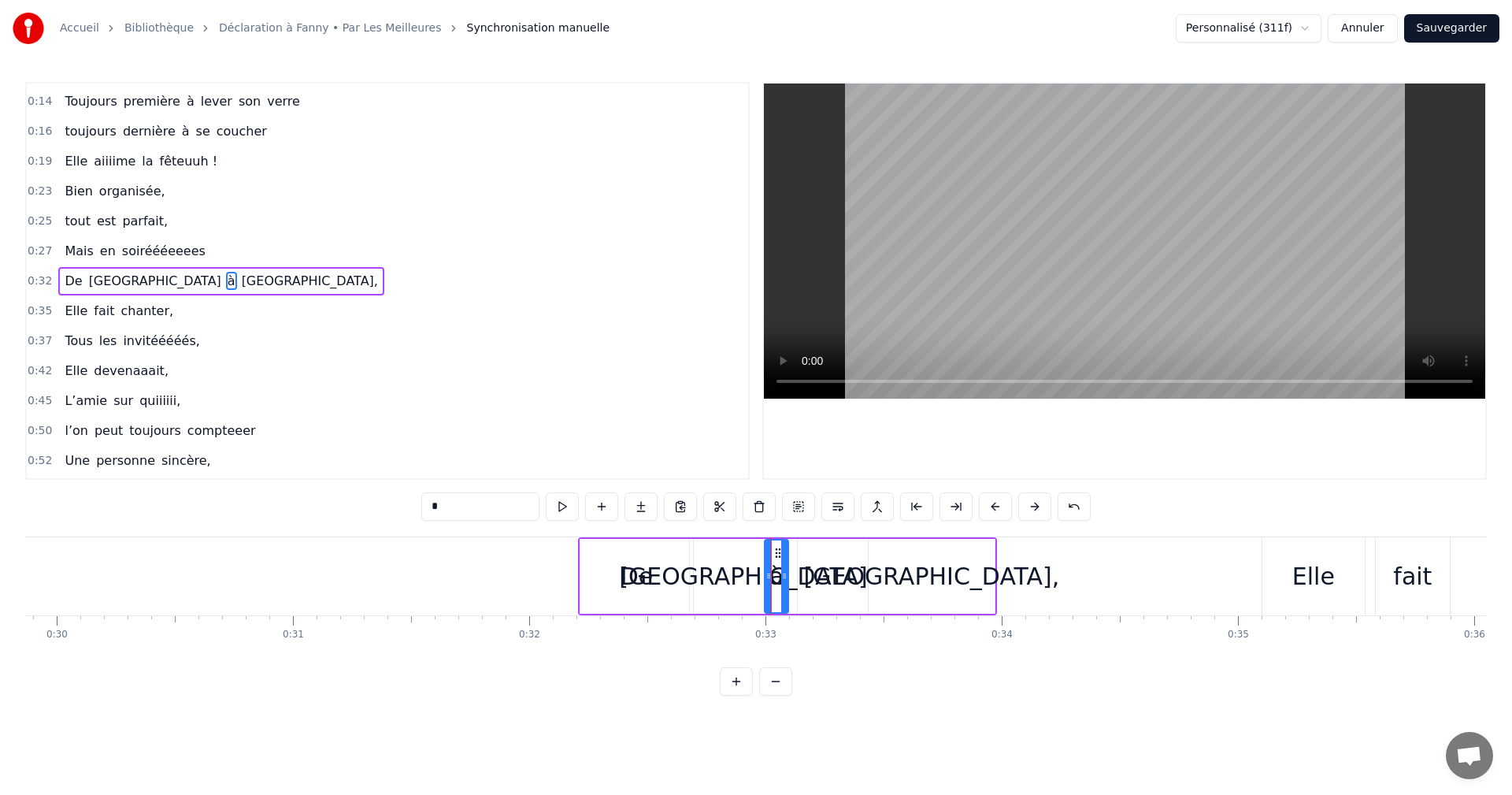
drag, startPoint x: 776, startPoint y: 555, endPoint x: 787, endPoint y: 555, distance: 11.0
click at [787, 555] on div at bounding box center [784, 576] width 7 height 72
drag, startPoint x: 780, startPoint y: 553, endPoint x: 829, endPoint y: 559, distance: 49.4
click at [829, 559] on icon at bounding box center [828, 552] width 13 height 13
click at [741, 567] on div "[GEOGRAPHIC_DATA]" at bounding box center [742, 576] width 248 height 36
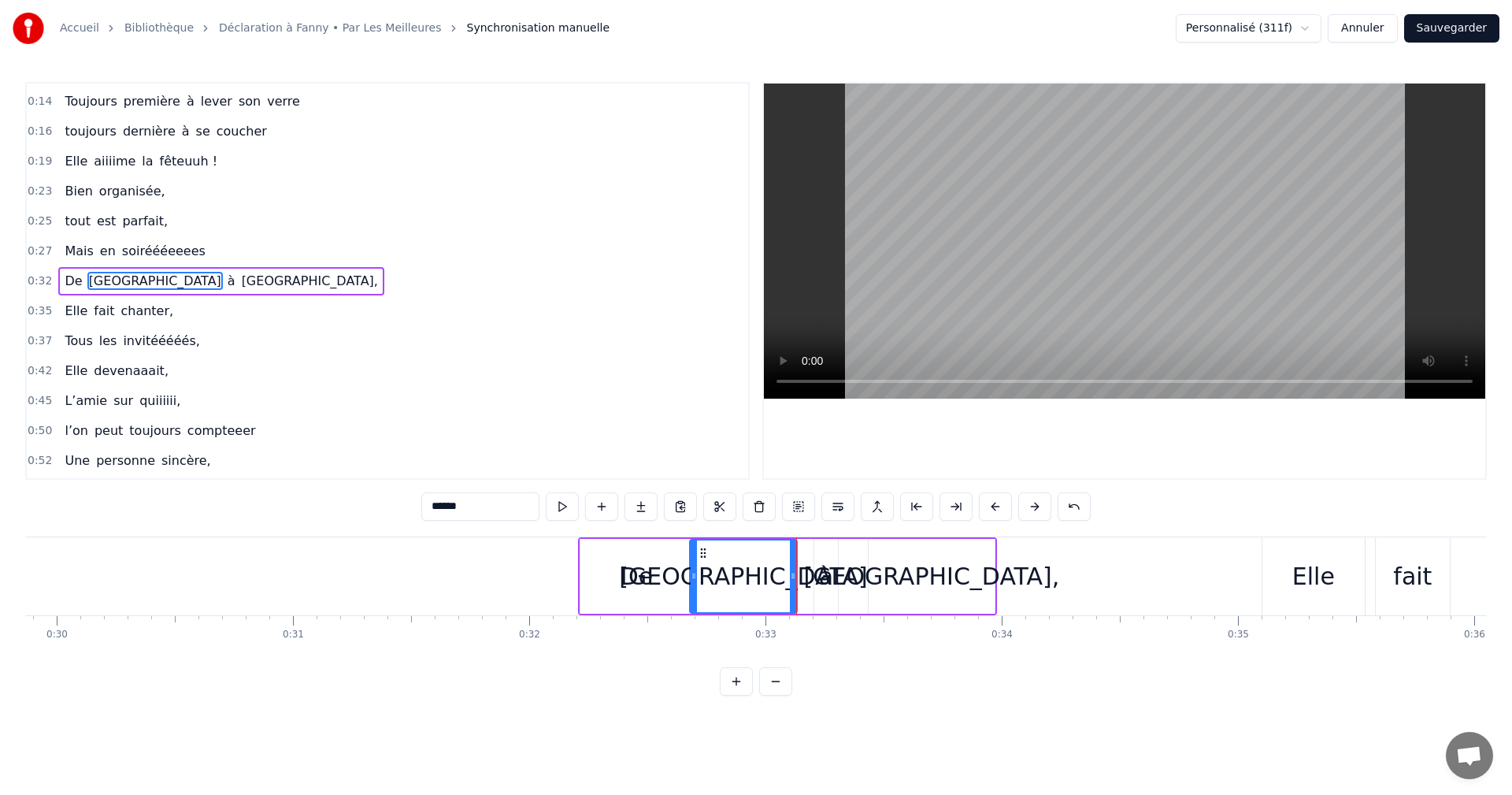
click at [829, 572] on div "à" at bounding box center [826, 576] width 15 height 36
drag, startPoint x: 828, startPoint y: 555, endPoint x: 798, endPoint y: 556, distance: 30.0
click at [798, 556] on icon at bounding box center [800, 552] width 13 height 13
click at [741, 568] on div "[GEOGRAPHIC_DATA]" at bounding box center [742, 576] width 248 height 36
drag, startPoint x: 792, startPoint y: 573, endPoint x: 780, endPoint y: 574, distance: 12.0
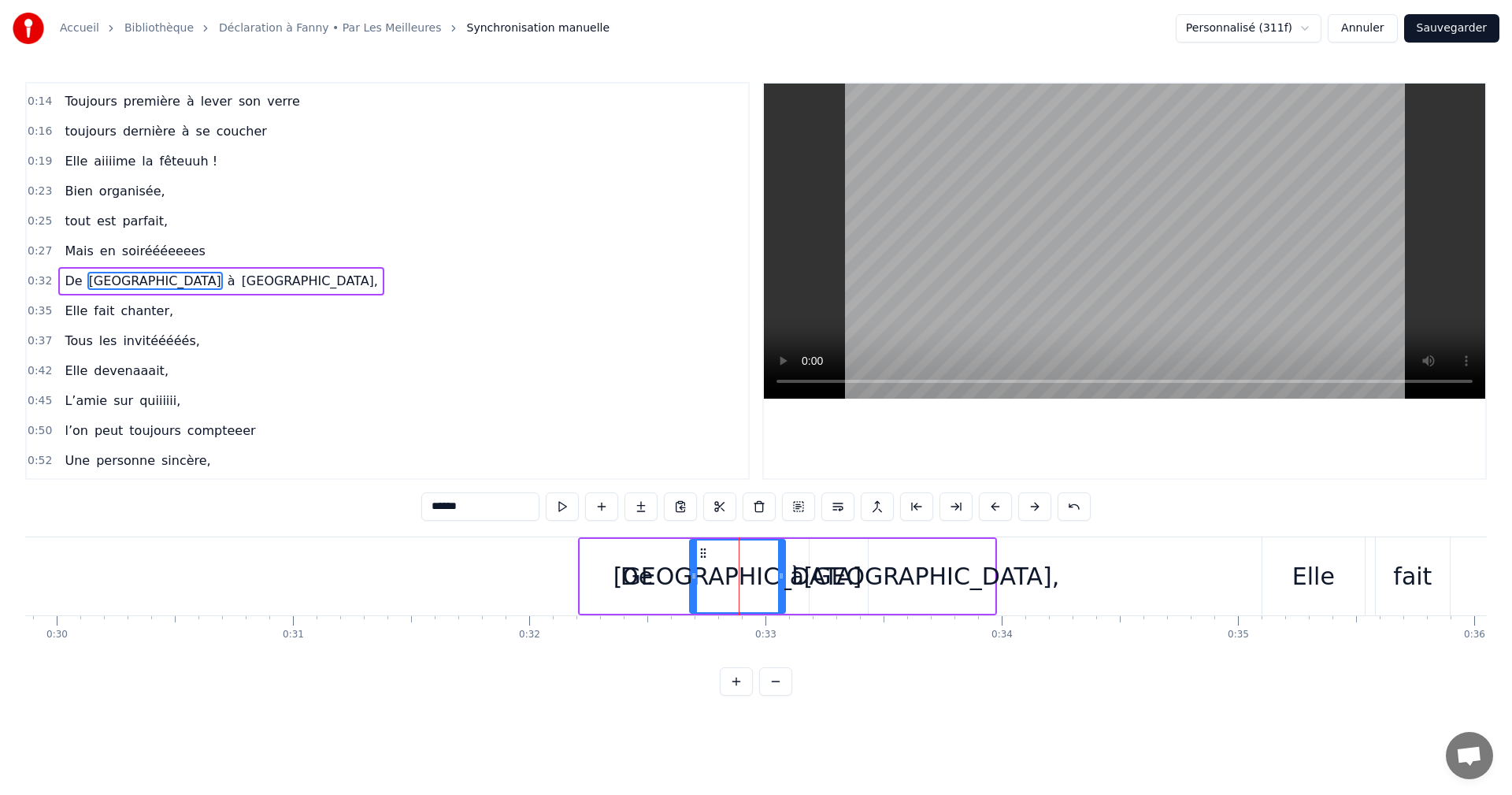
click at [780, 574] on icon at bounding box center [781, 575] width 7 height 13
click at [795, 575] on div "à" at bounding box center [797, 576] width 15 height 36
type input "*"
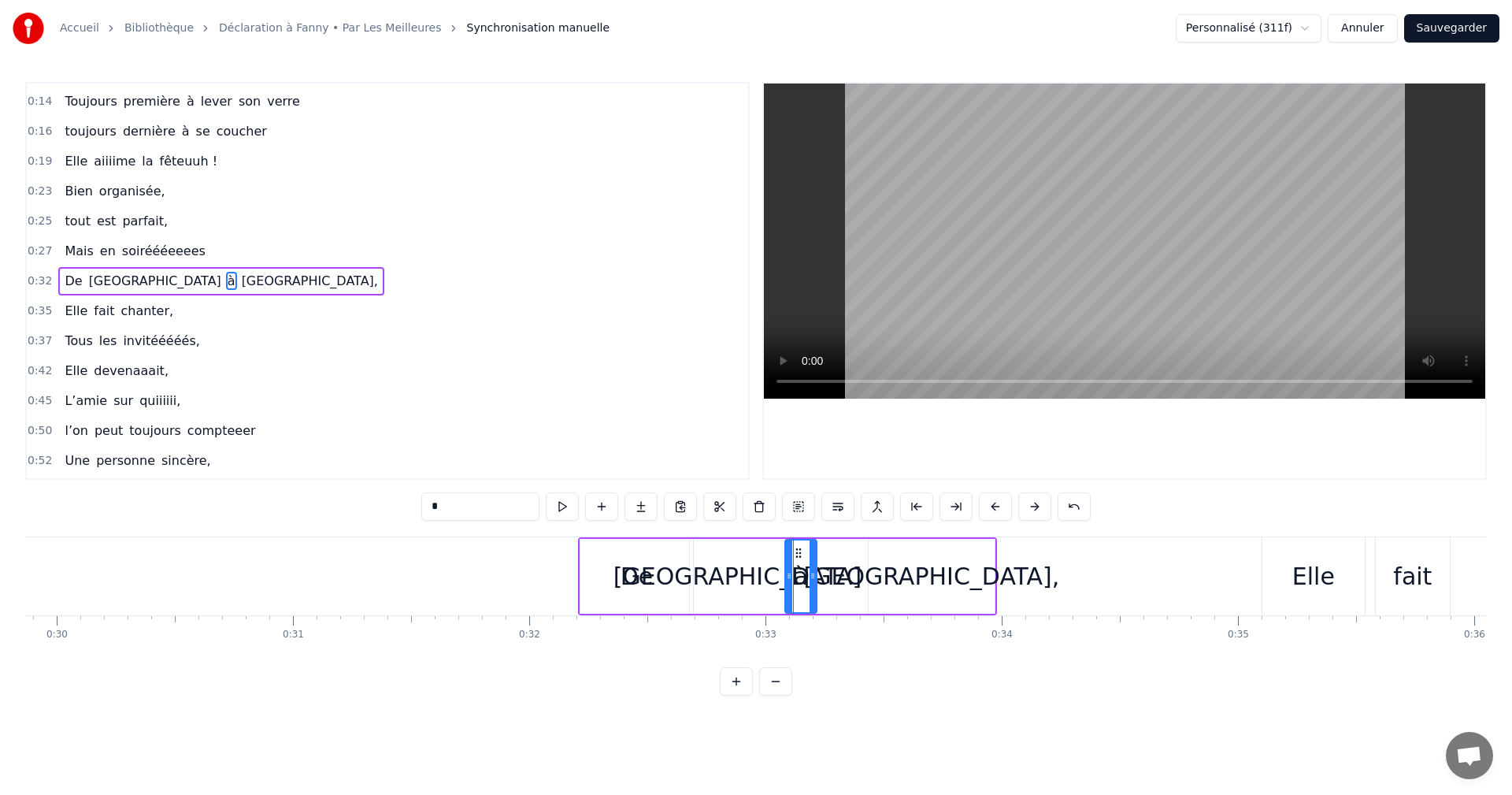
click at [815, 574] on icon at bounding box center [813, 575] width 7 height 13
click at [803, 567] on div "à" at bounding box center [800, 576] width 15 height 36
drag, startPoint x: 912, startPoint y: 582, endPoint x: 859, endPoint y: 578, distance: 53.2
click at [859, 578] on div "De Vienne à [GEOGRAPHIC_DATA]," at bounding box center [787, 576] width 419 height 78
click at [905, 576] on div "[GEOGRAPHIC_DATA]," at bounding box center [931, 576] width 256 height 36
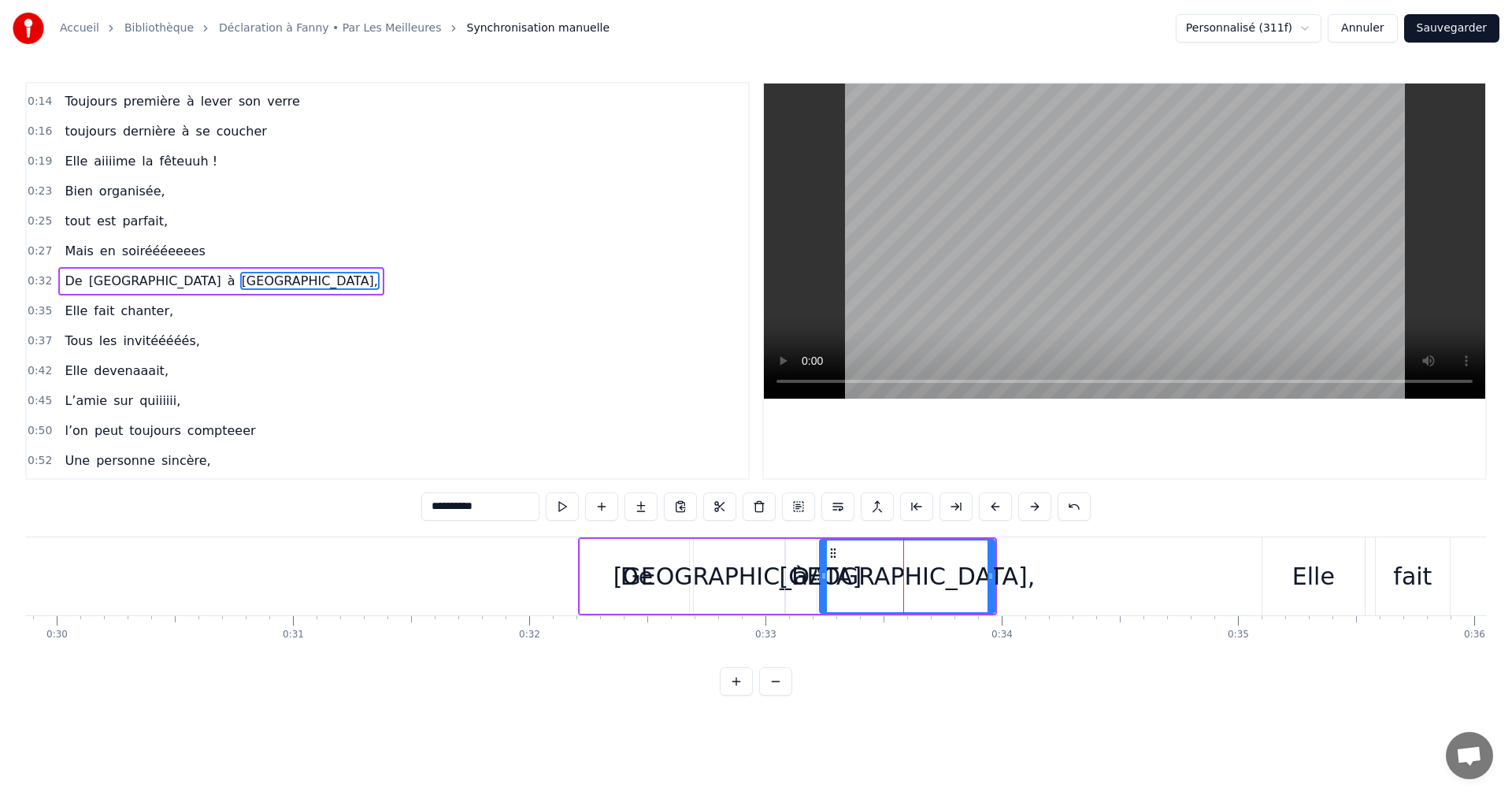
drag, startPoint x: 872, startPoint y: 573, endPoint x: 823, endPoint y: 574, distance: 49.0
click at [823, 574] on icon at bounding box center [824, 575] width 7 height 13
click at [844, 573] on div "[GEOGRAPHIC_DATA]," at bounding box center [907, 576] width 174 height 72
click at [588, 561] on div "De" at bounding box center [637, 575] width 113 height 74
type input "**"
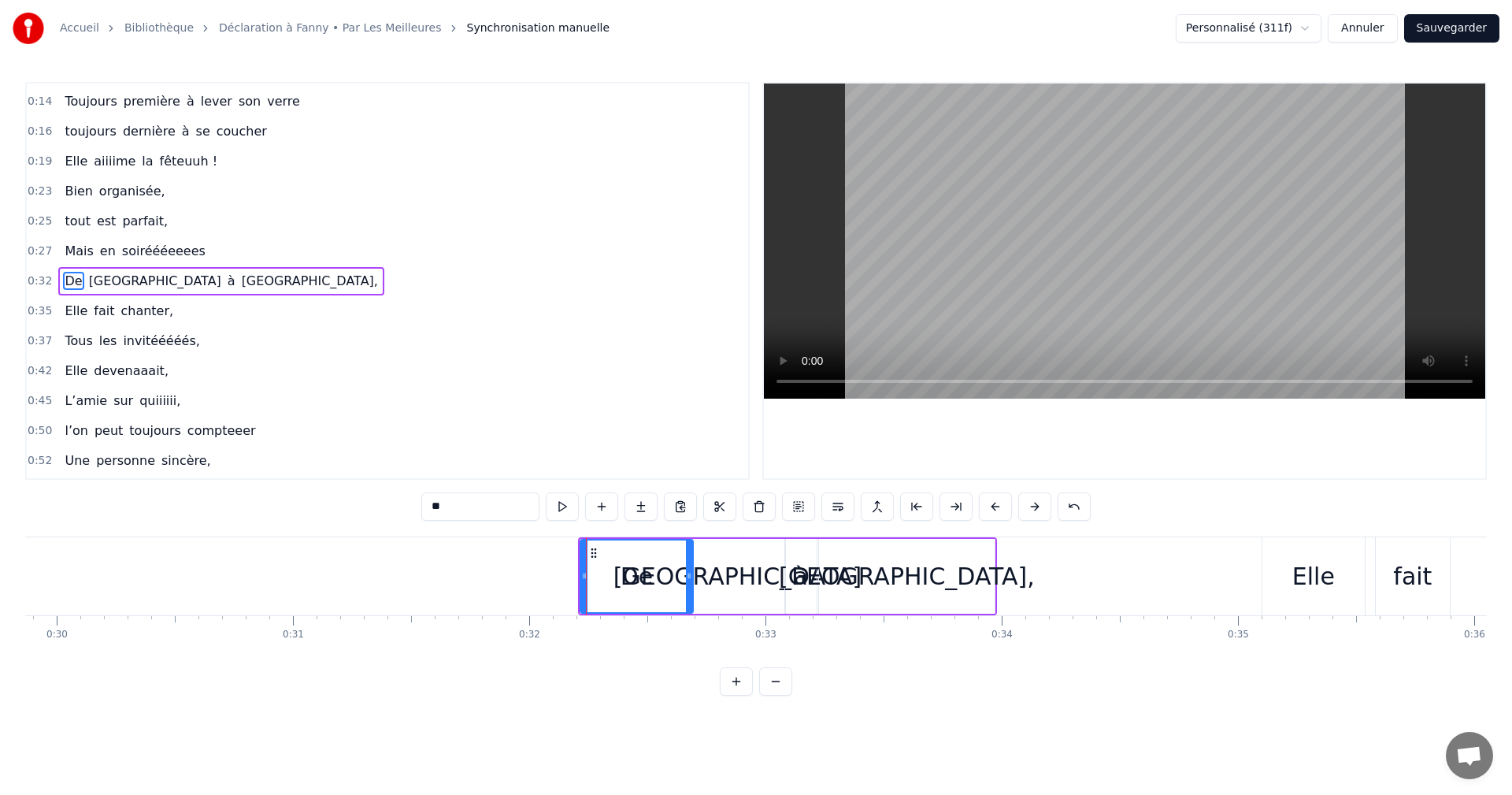
click at [30, 279] on span "0:32" at bounding box center [40, 281] width 24 height 15
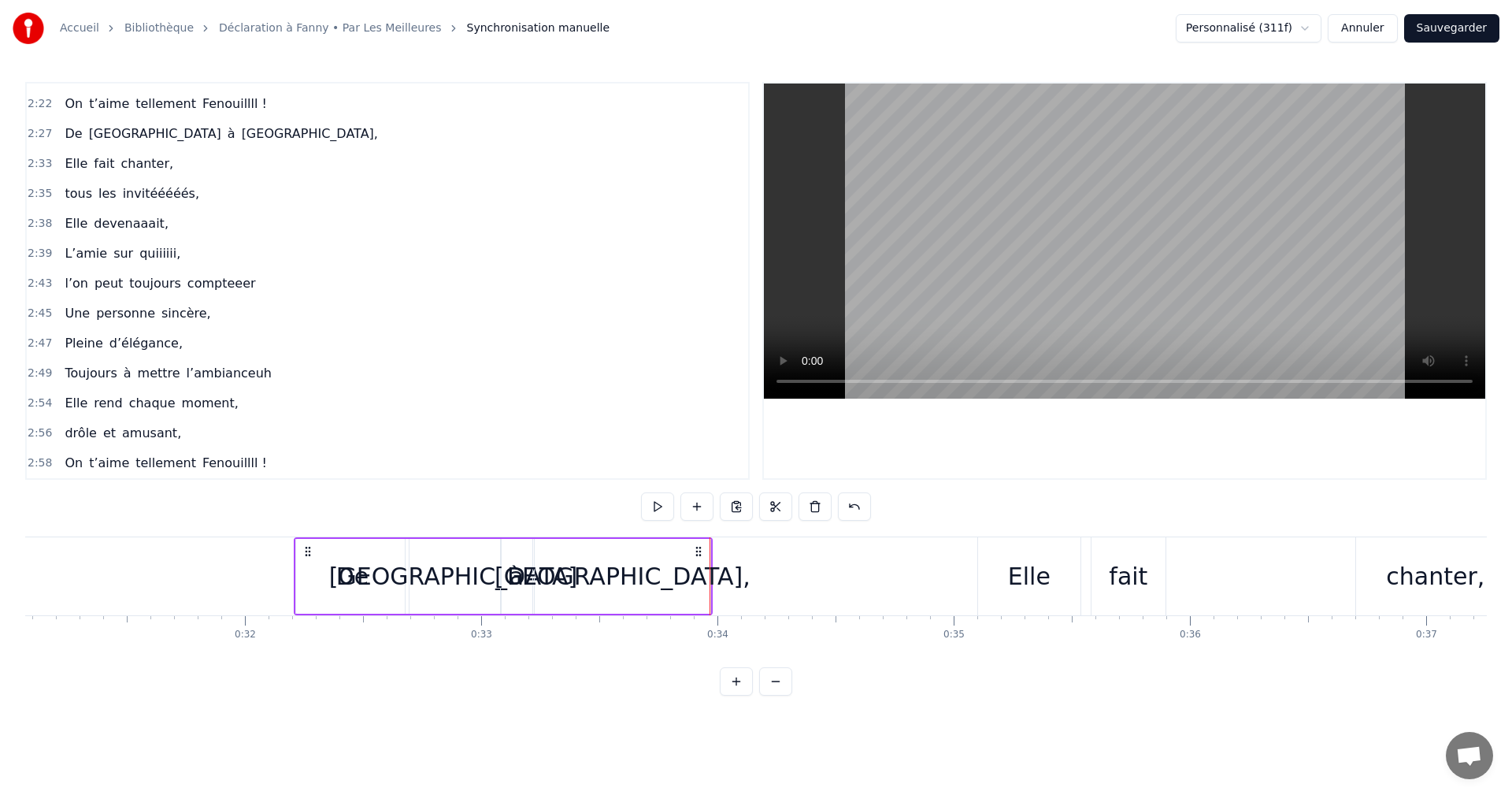
scroll to position [0, 7373]
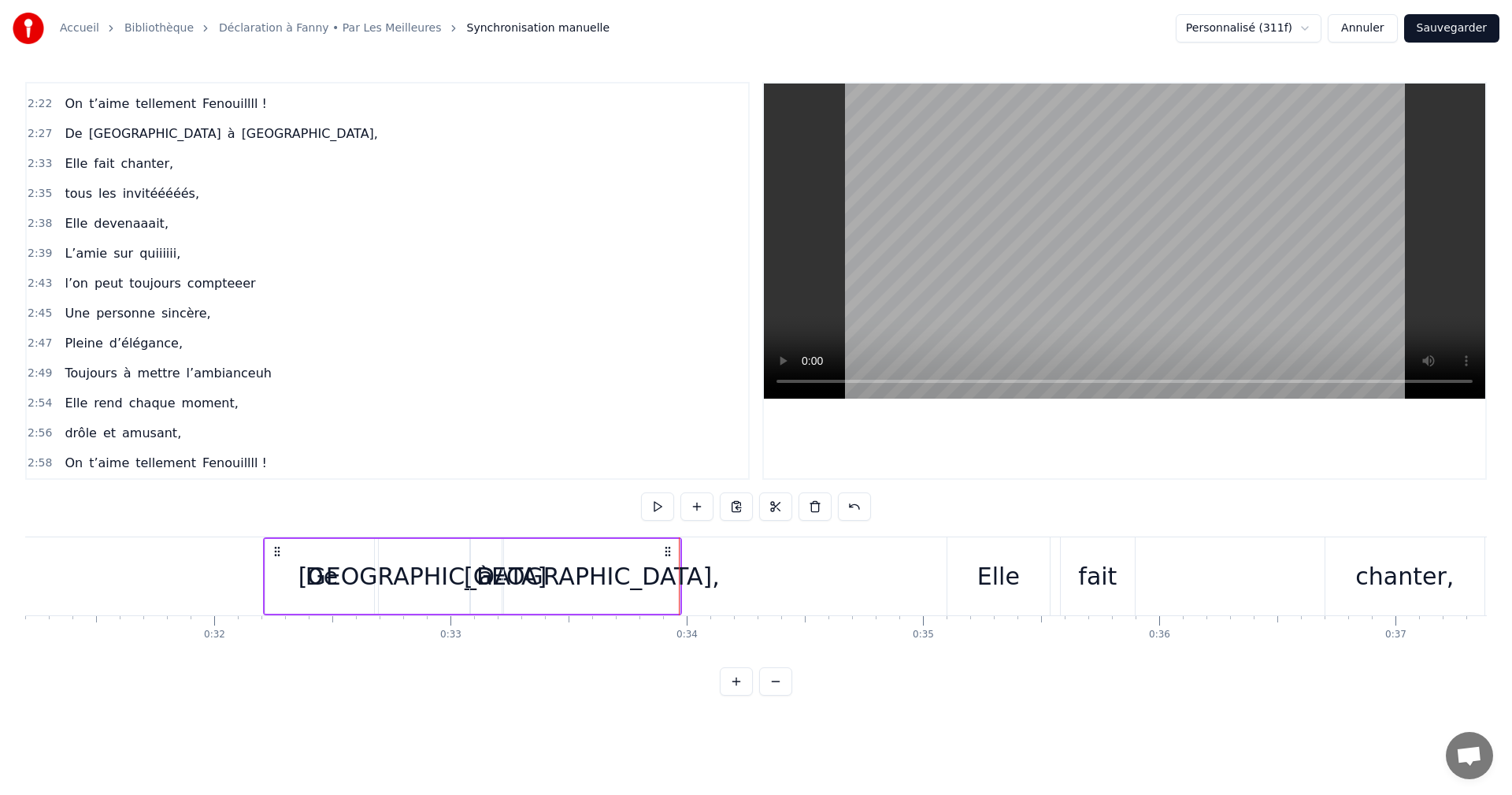
click at [972, 567] on div "Elle" at bounding box center [999, 576] width 102 height 78
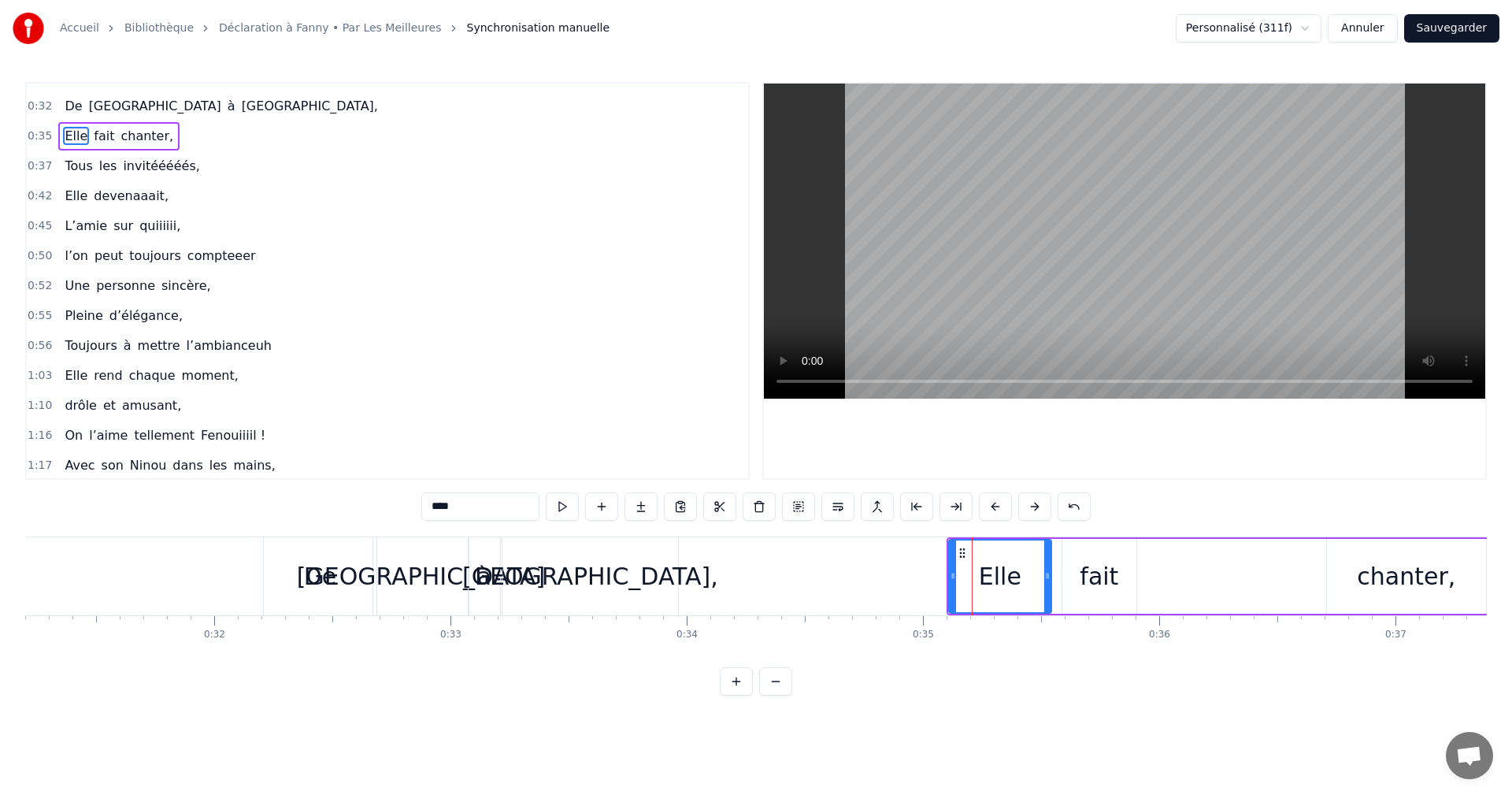
scroll to position [117, 0]
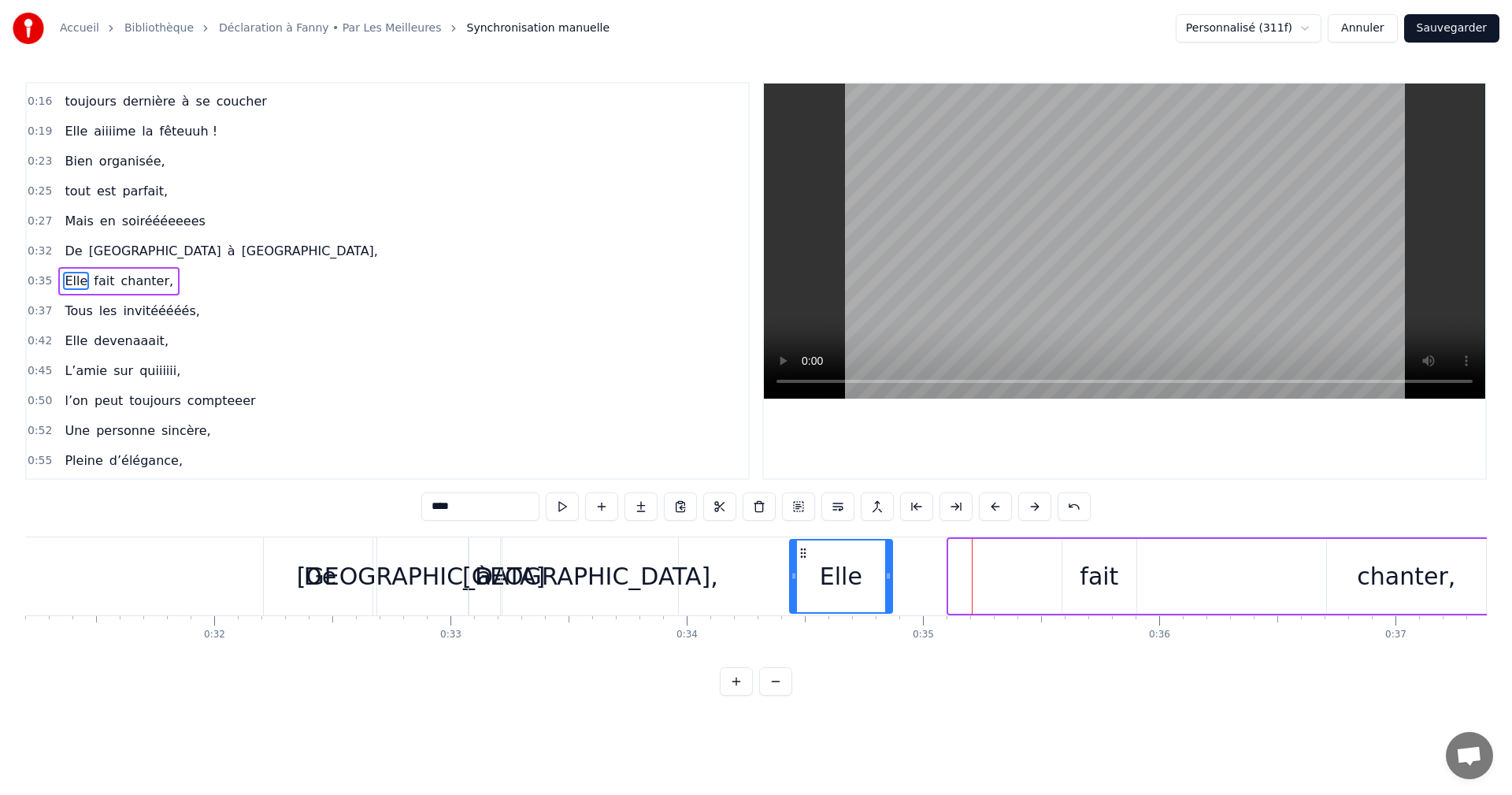
drag, startPoint x: 956, startPoint y: 552, endPoint x: 798, endPoint y: 552, distance: 158.0
click at [801, 552] on circle at bounding box center [801, 552] width 1 height 1
click at [1084, 578] on div "fait" at bounding box center [1099, 576] width 39 height 36
drag, startPoint x: 1074, startPoint y: 551, endPoint x: 873, endPoint y: 550, distance: 201.0
click at [873, 550] on icon at bounding box center [874, 552] width 13 height 13
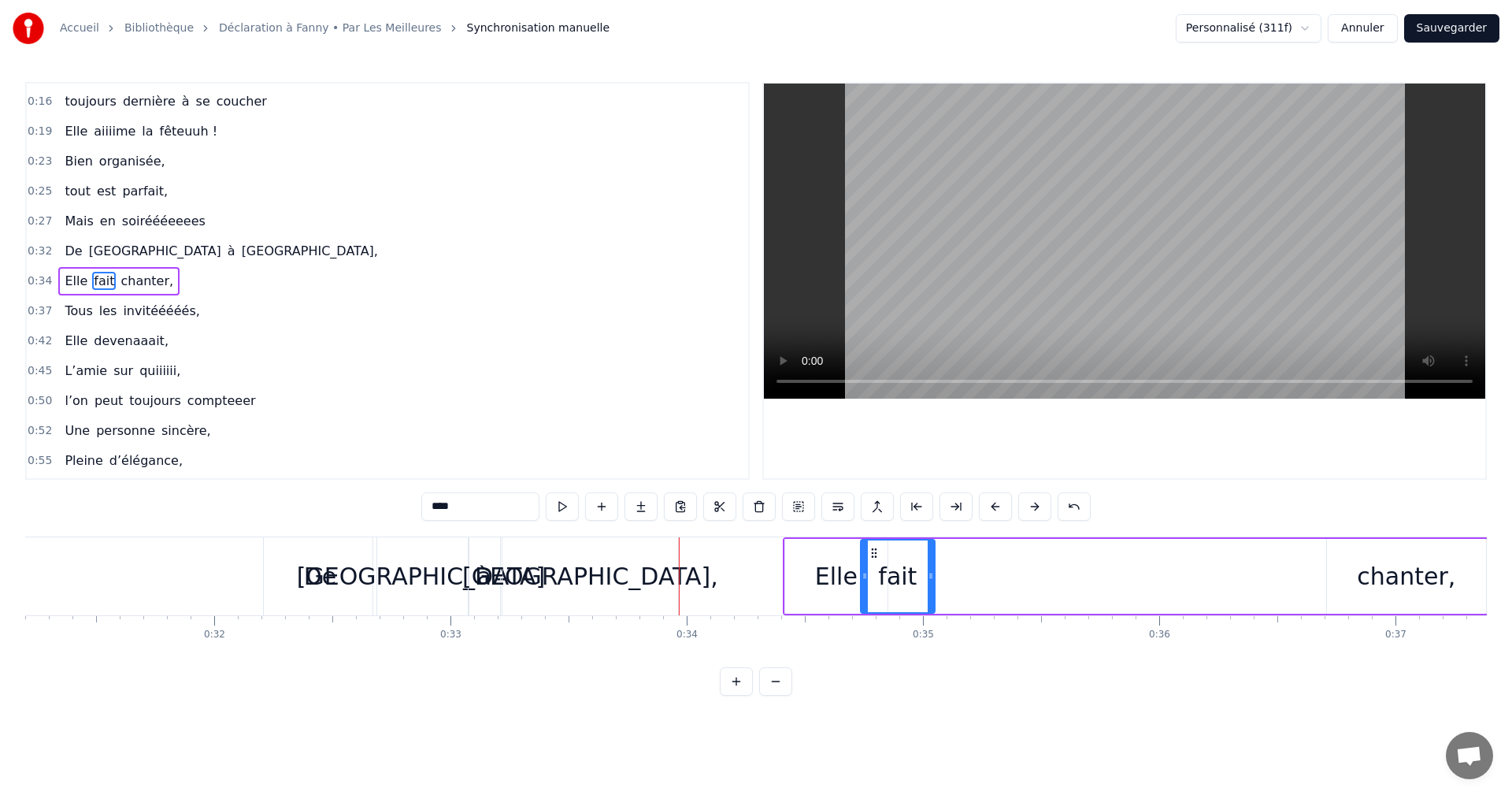
click at [806, 576] on div "Elle" at bounding box center [836, 575] width 102 height 74
click at [908, 576] on div "fait" at bounding box center [898, 576] width 39 height 36
click at [826, 581] on div "Elle" at bounding box center [836, 576] width 43 height 36
drag, startPoint x: 883, startPoint y: 576, endPoint x: 845, endPoint y: 579, distance: 38.1
click at [845, 579] on icon at bounding box center [847, 575] width 7 height 13
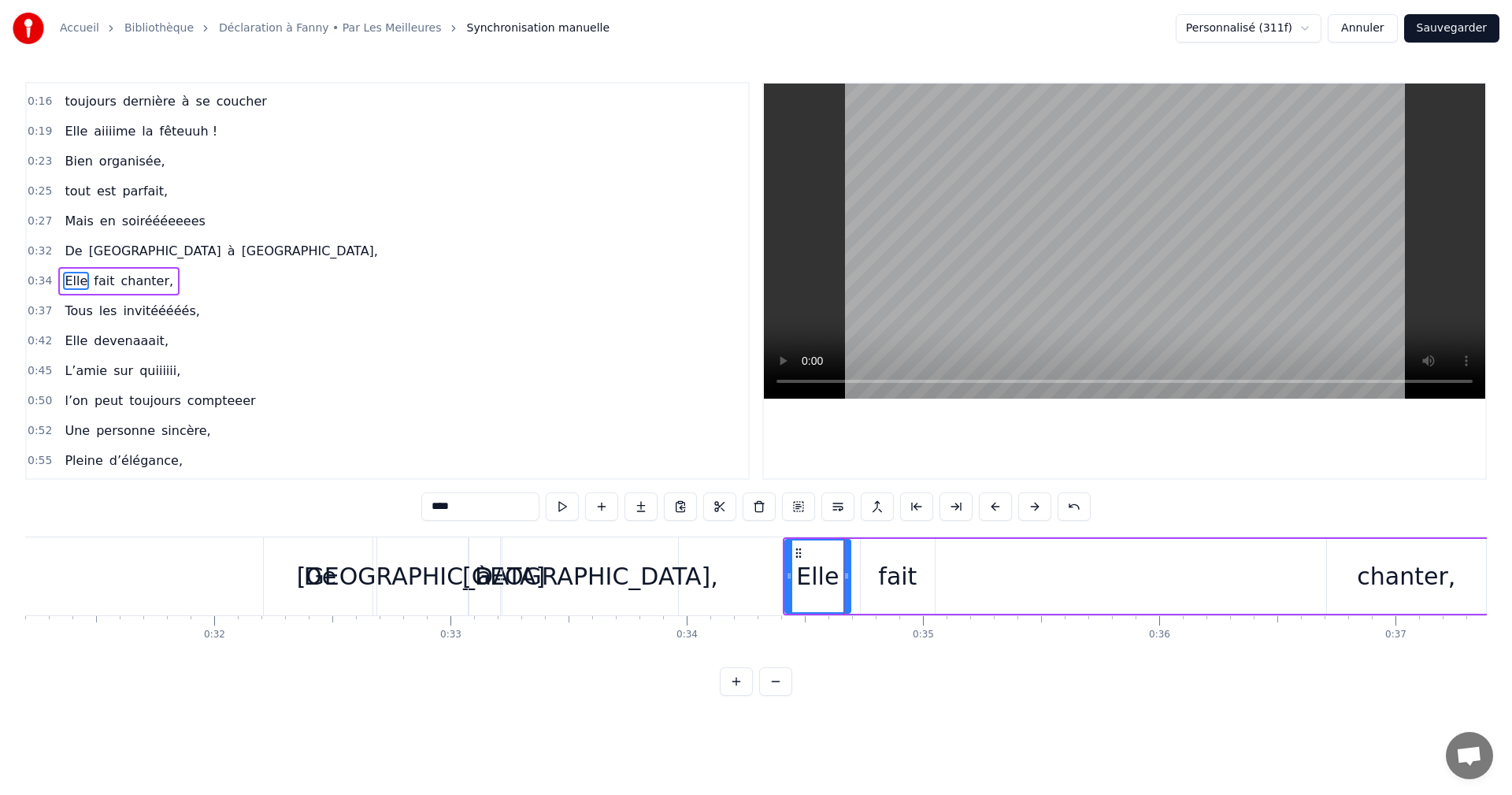
click at [888, 579] on div "fait" at bounding box center [898, 576] width 39 height 36
drag, startPoint x: 861, startPoint y: 574, endPoint x: 849, endPoint y: 574, distance: 12.0
click at [852, 574] on icon at bounding box center [855, 575] width 7 height 13
drag, startPoint x: 930, startPoint y: 574, endPoint x: 912, endPoint y: 576, distance: 18.1
click at [912, 576] on icon at bounding box center [913, 575] width 7 height 13
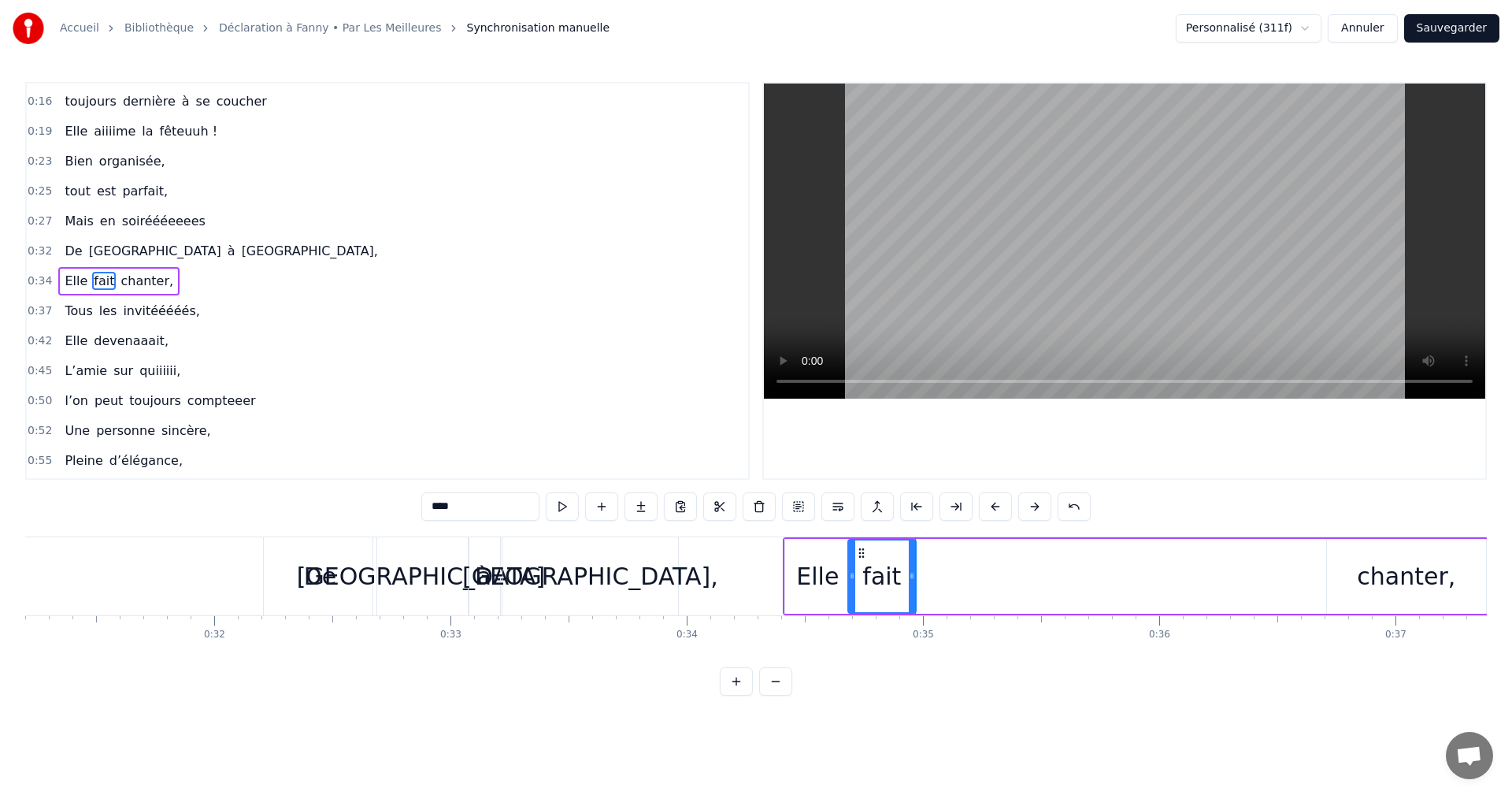
click at [1439, 576] on div "chanter," at bounding box center [1407, 576] width 99 height 36
type input "********"
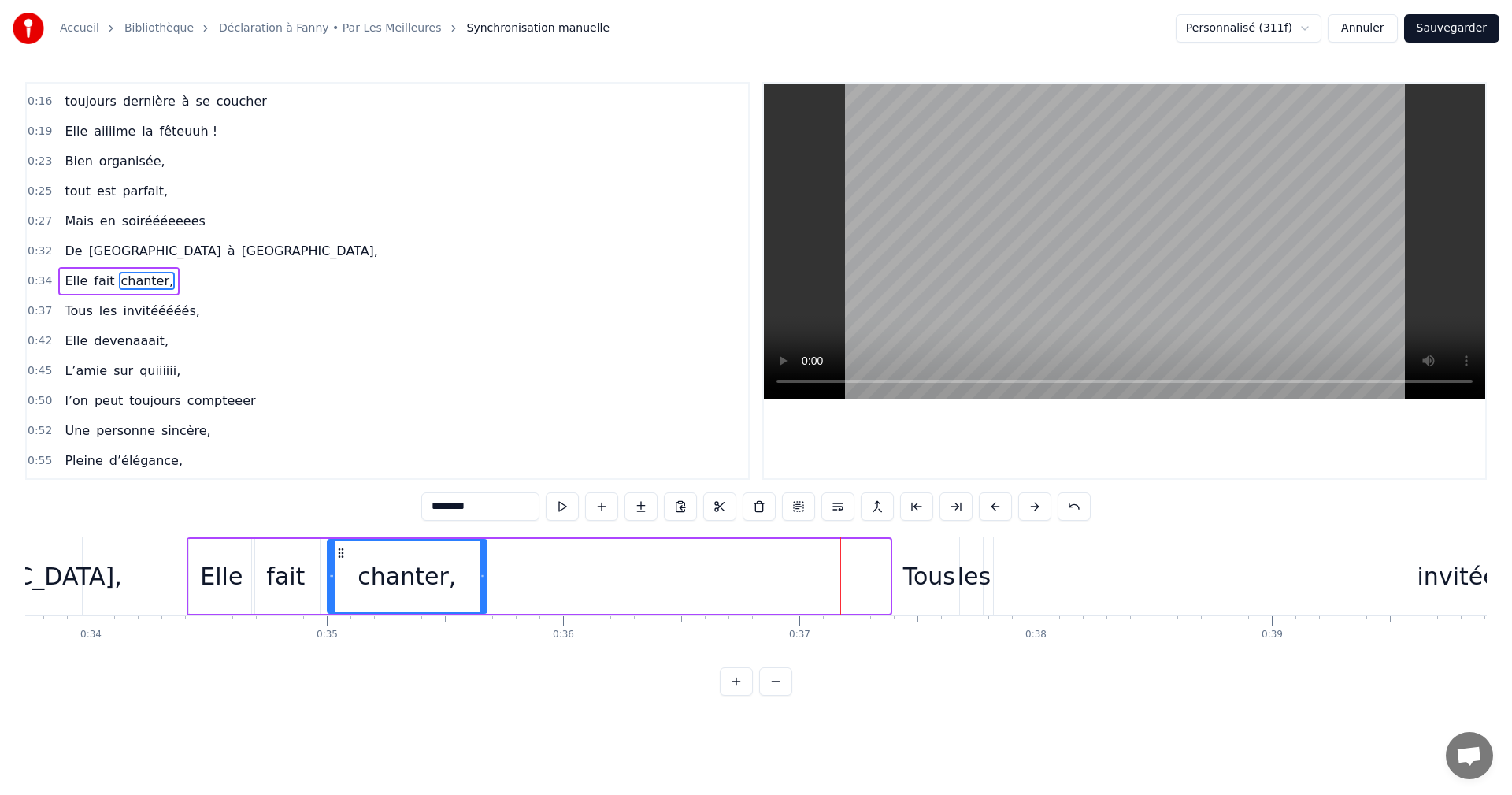
scroll to position [0, 7965]
drag, startPoint x: 713, startPoint y: 557, endPoint x: 349, endPoint y: 580, distance: 364.7
click at [349, 580] on div "chanter," at bounding box center [418, 576] width 158 height 72
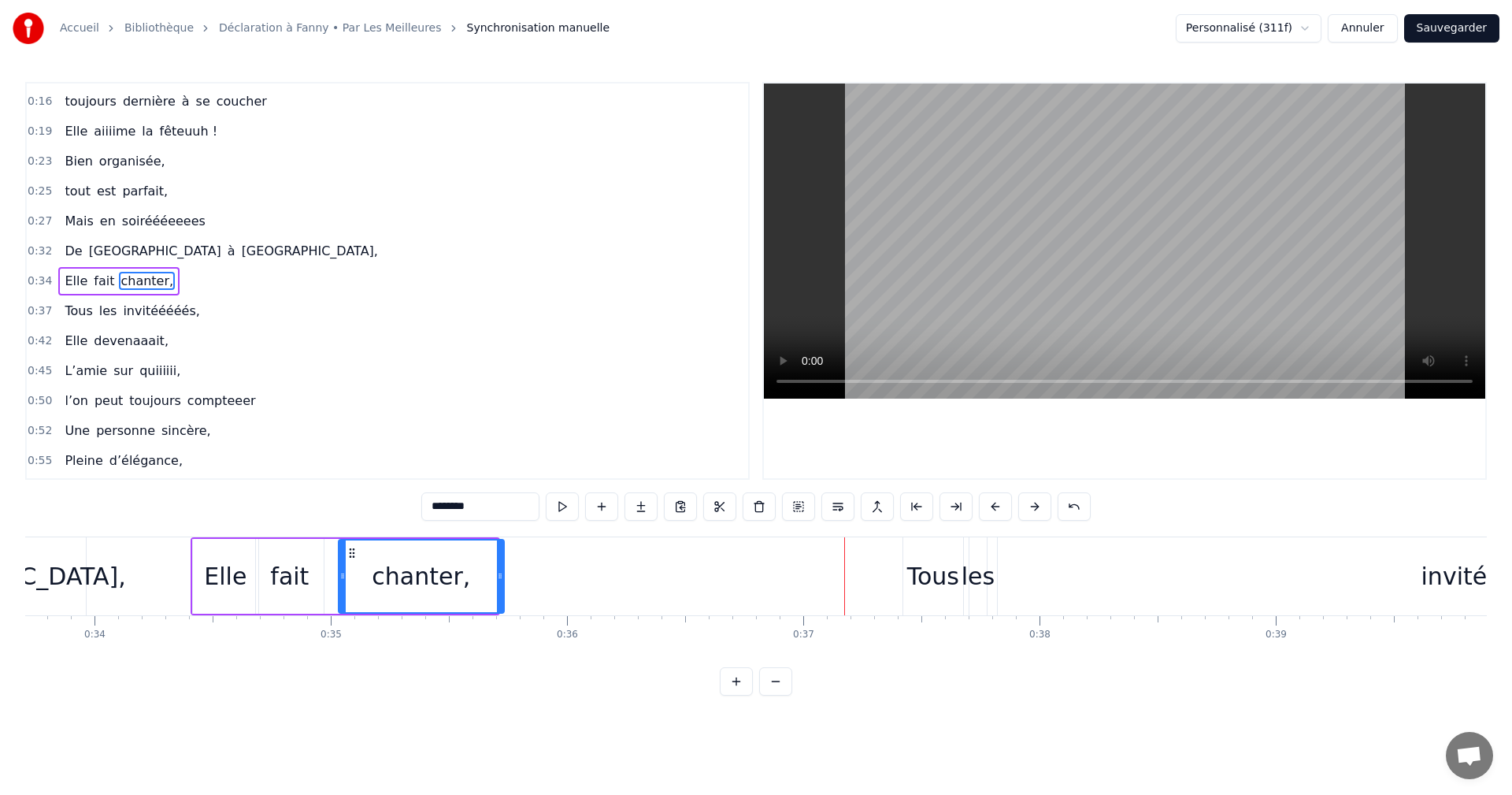
drag, startPoint x: 500, startPoint y: 574, endPoint x: 533, endPoint y: 574, distance: 33.0
click at [504, 574] on icon at bounding box center [500, 575] width 7 height 13
click at [190, 581] on div "Elle fait chanter," at bounding box center [364, 576] width 348 height 78
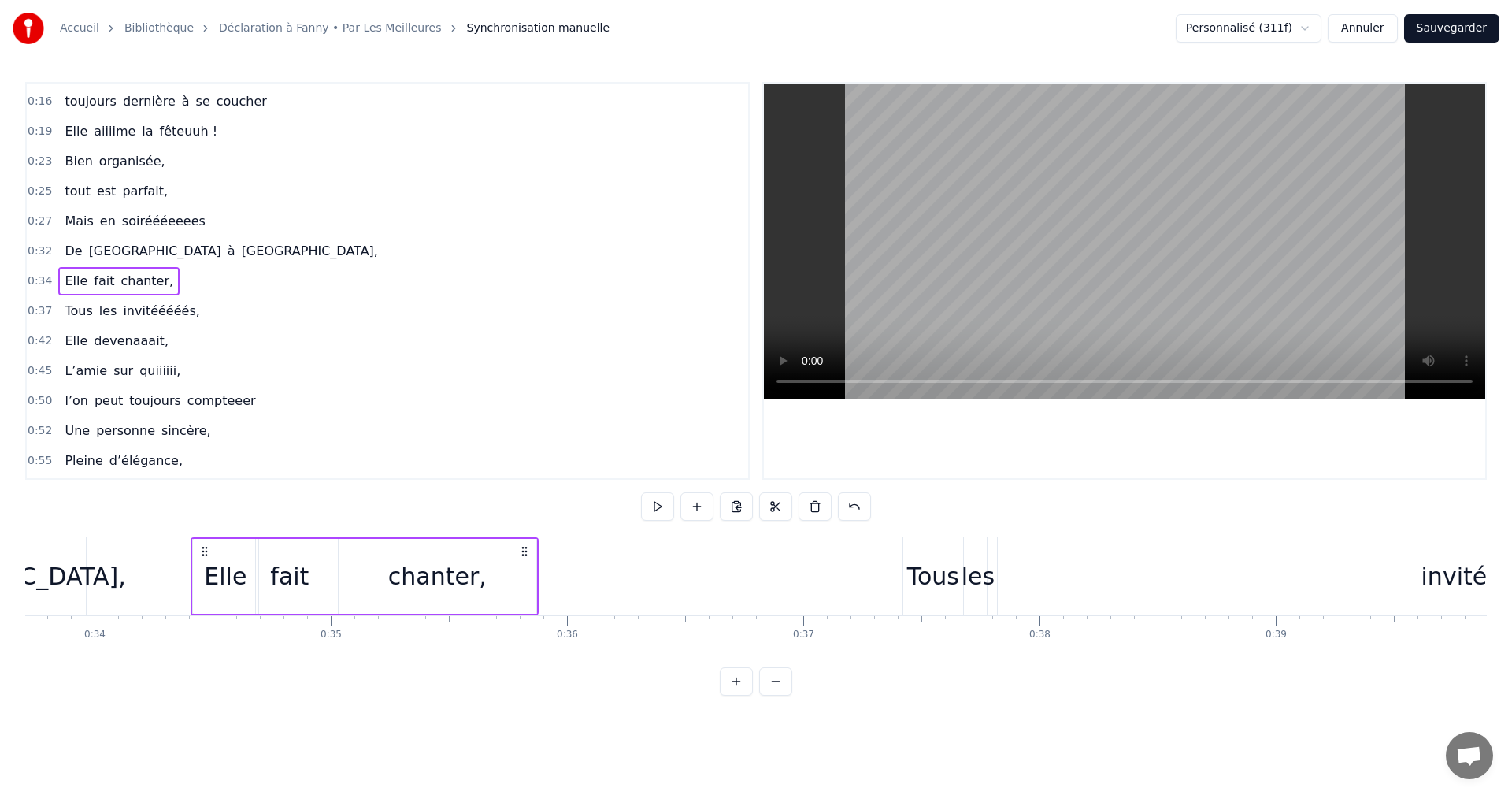
click at [36, 284] on span "0:34" at bounding box center [40, 281] width 24 height 15
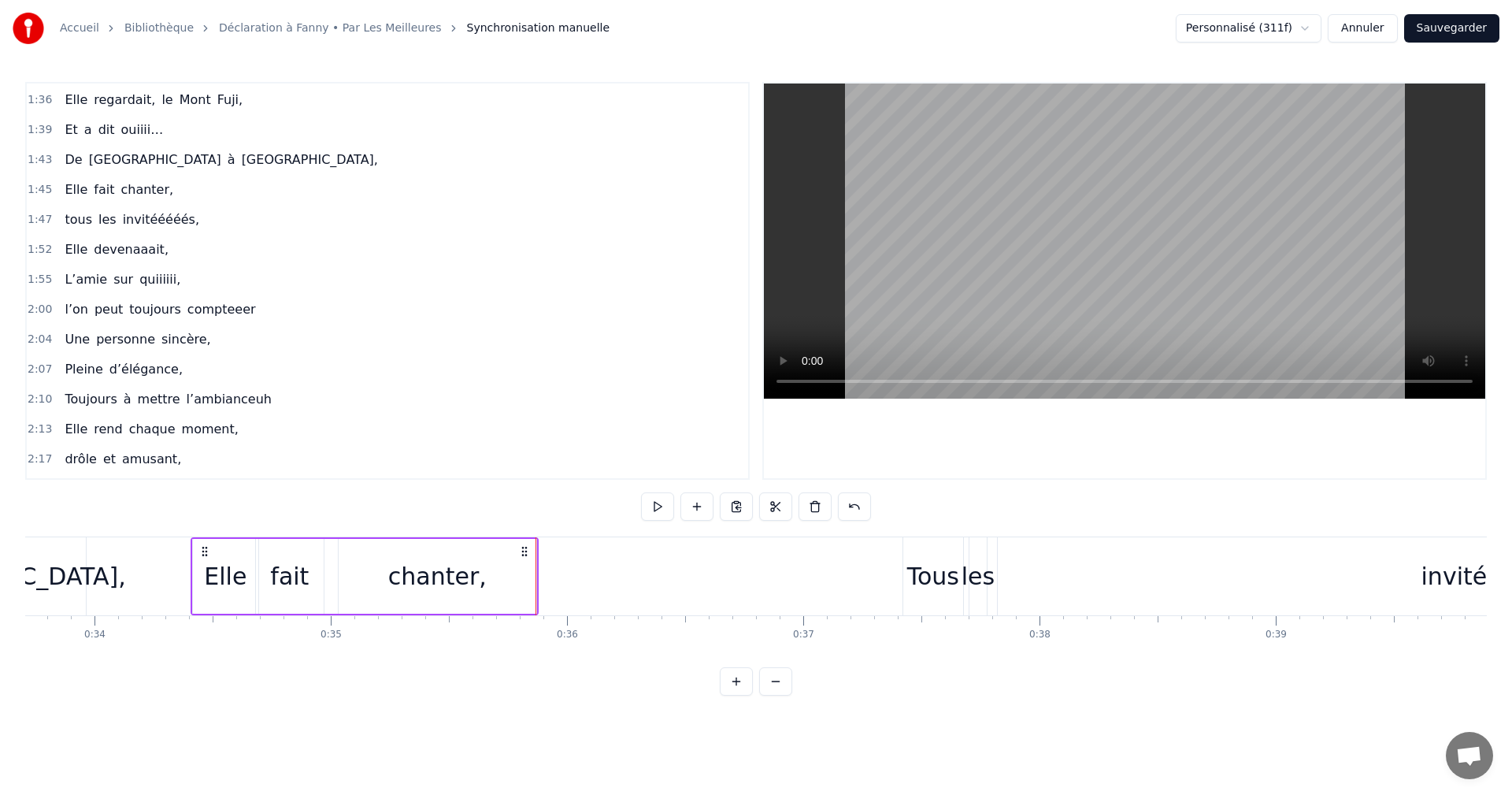
scroll to position [1152, 0]
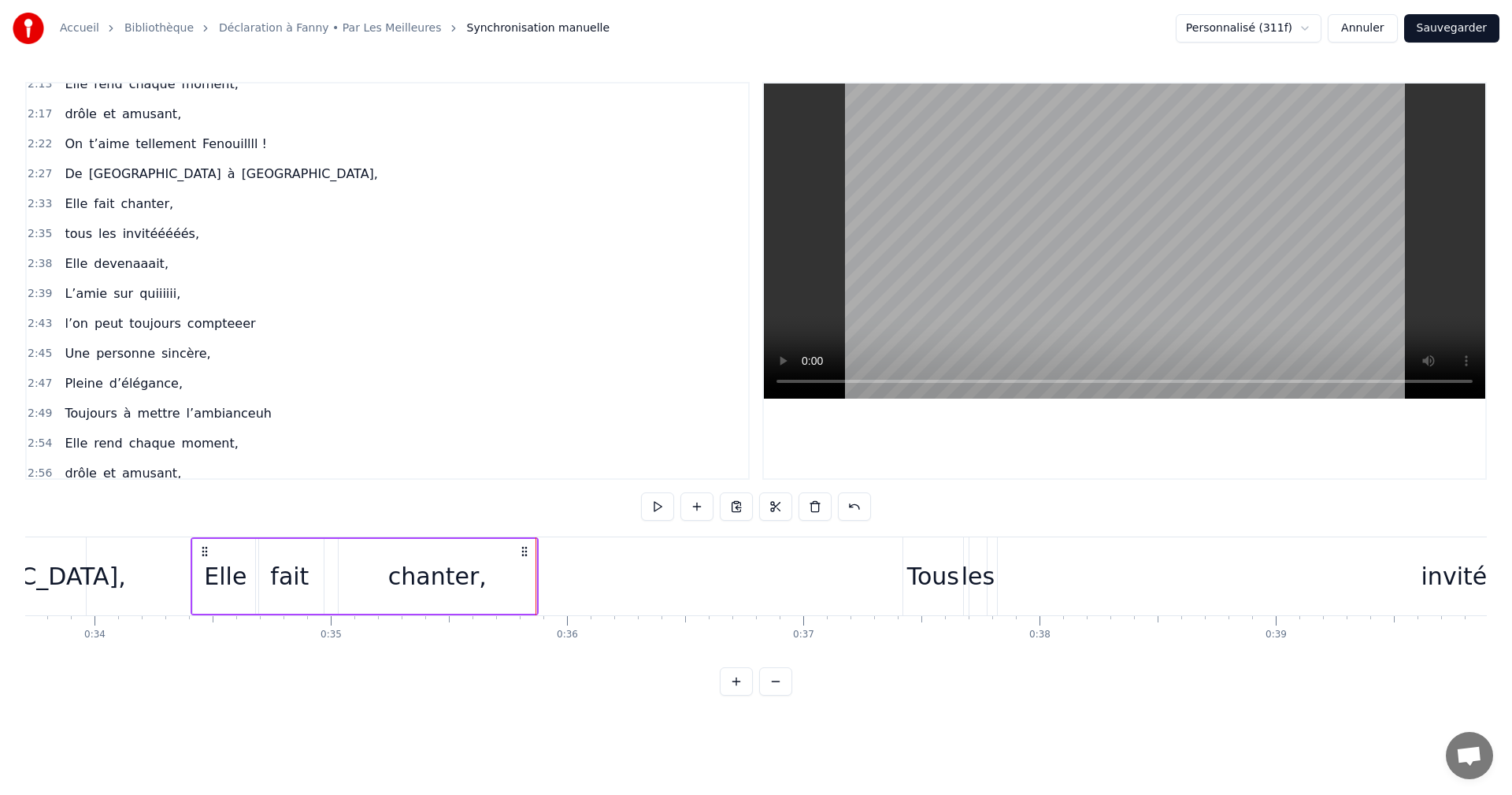
click at [929, 574] on div "Tous" at bounding box center [934, 576] width 52 height 36
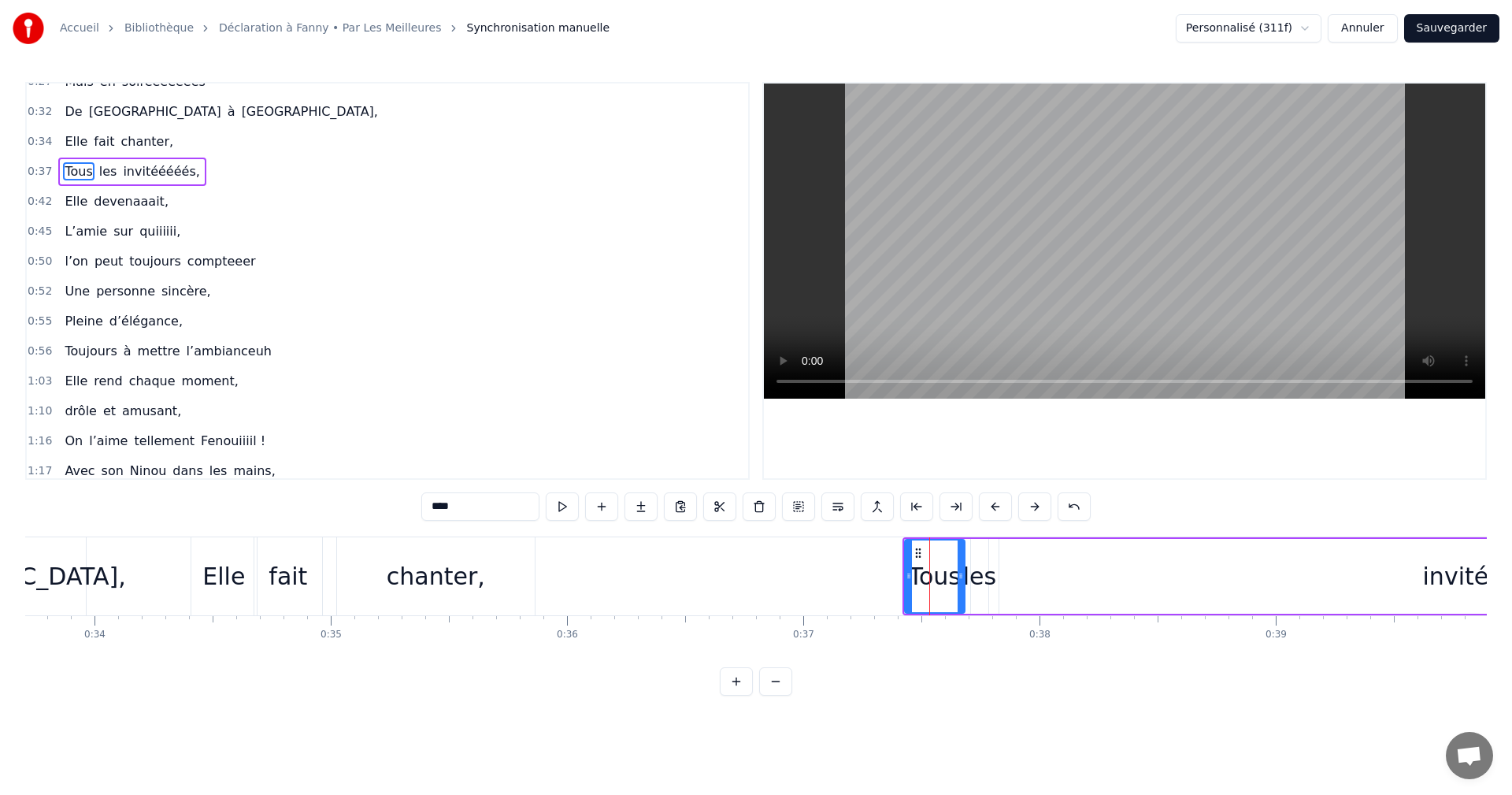
scroll to position [147, 0]
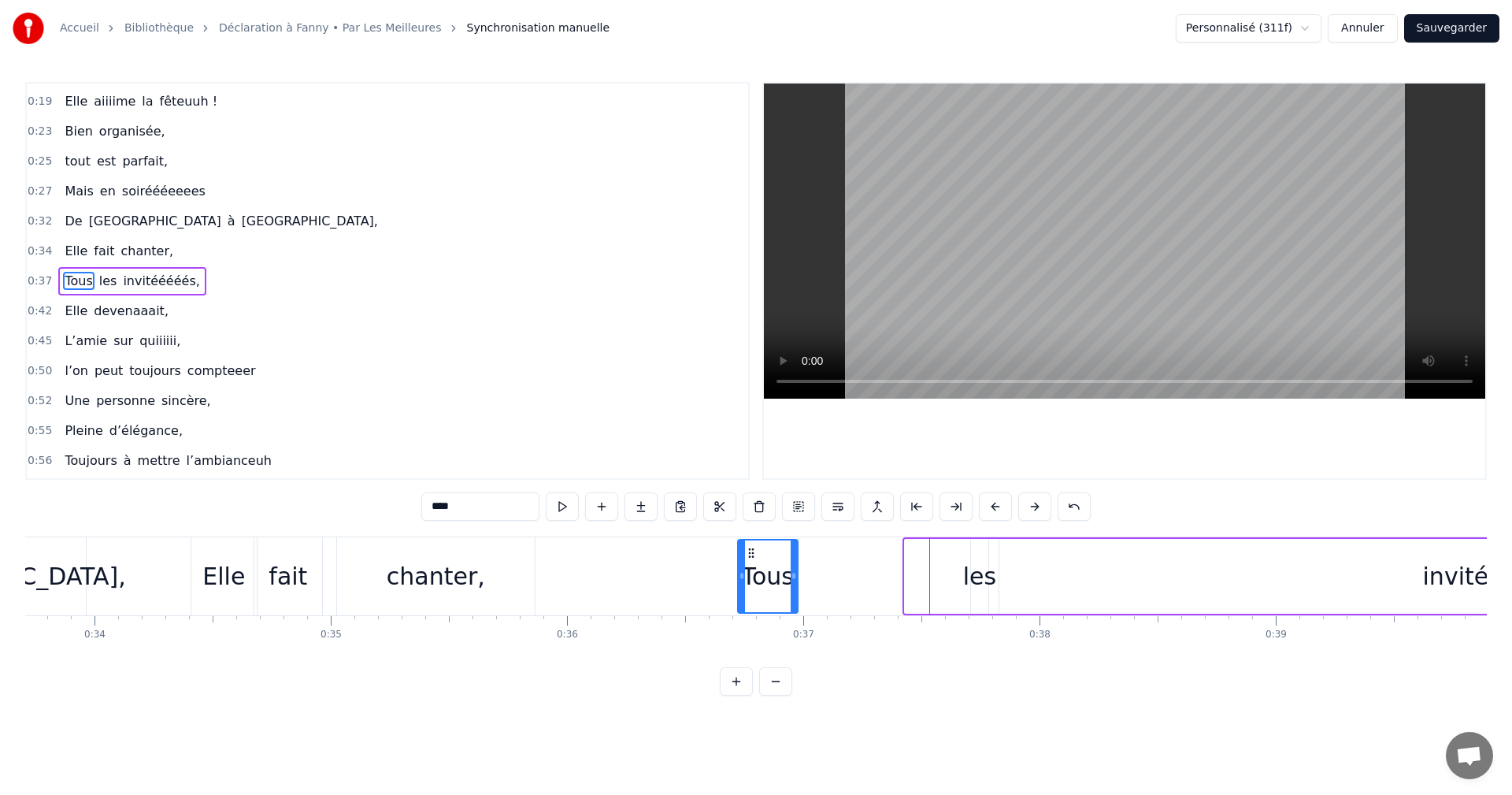
drag, startPoint x: 913, startPoint y: 553, endPoint x: 742, endPoint y: 556, distance: 171.0
click at [745, 556] on icon at bounding box center [751, 552] width 13 height 13
click at [38, 279] on span "0:36" at bounding box center [40, 281] width 24 height 15
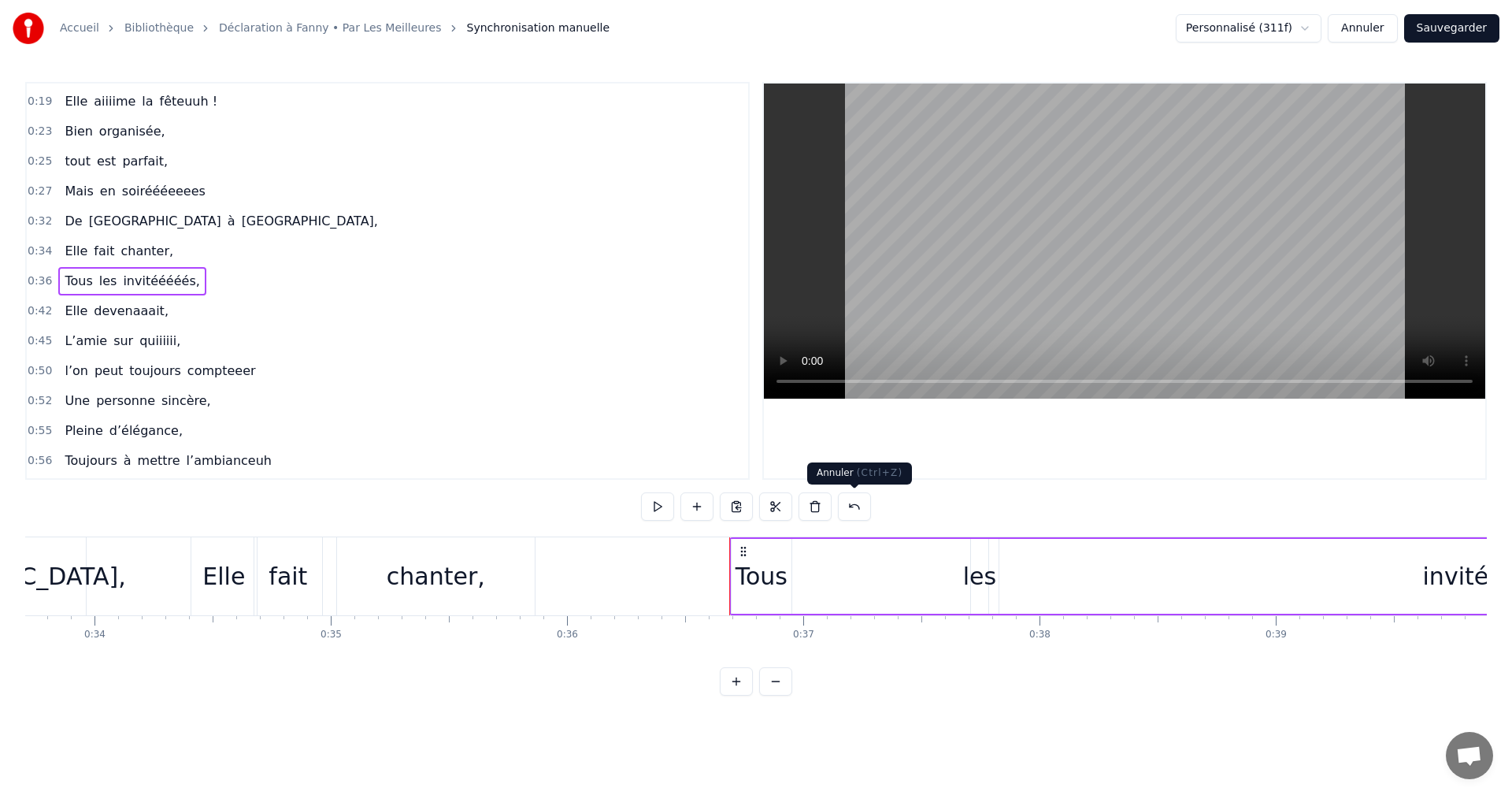
click at [859, 501] on button at bounding box center [855, 506] width 33 height 28
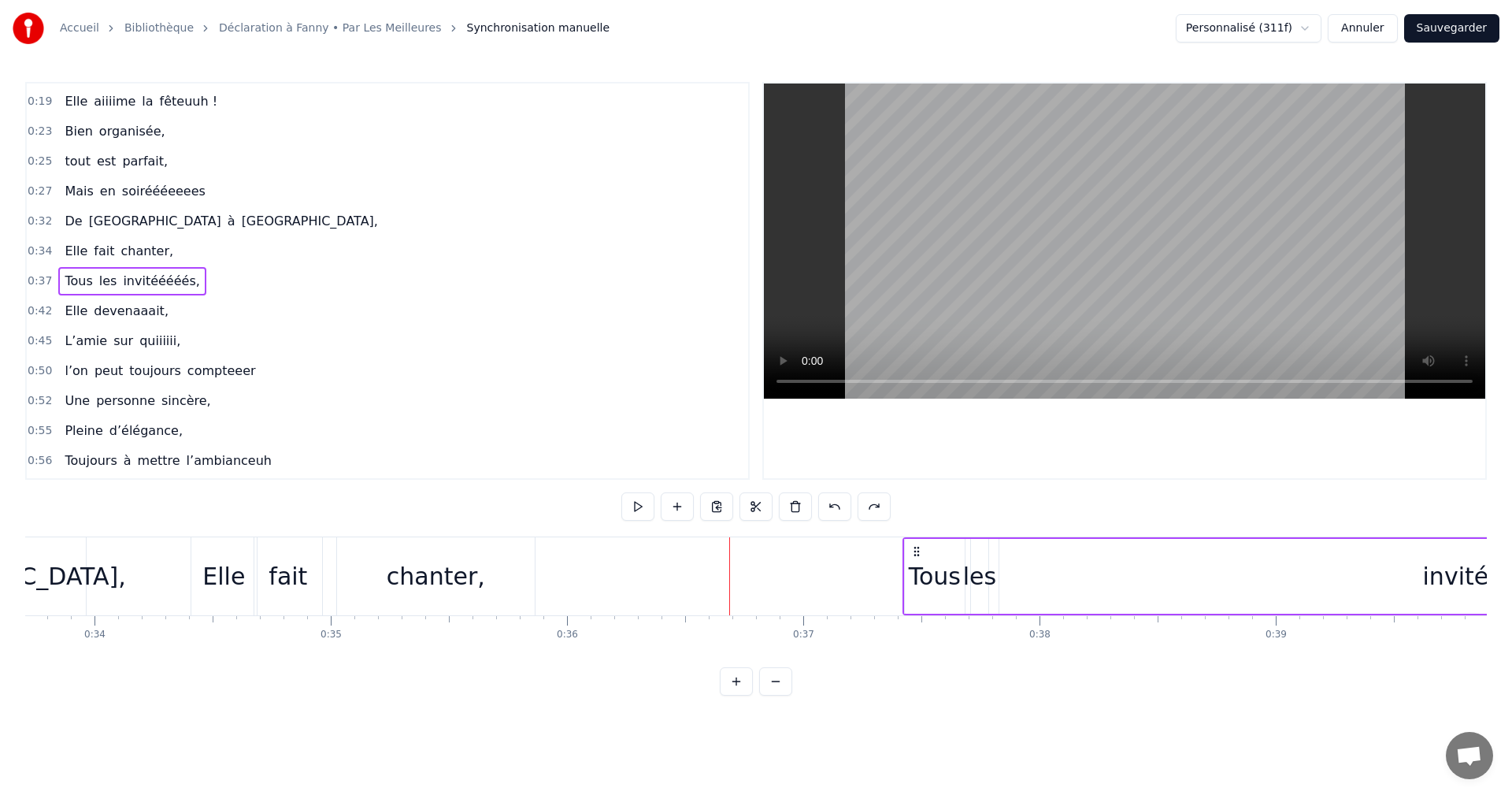
click at [36, 280] on span "0:37" at bounding box center [40, 281] width 24 height 15
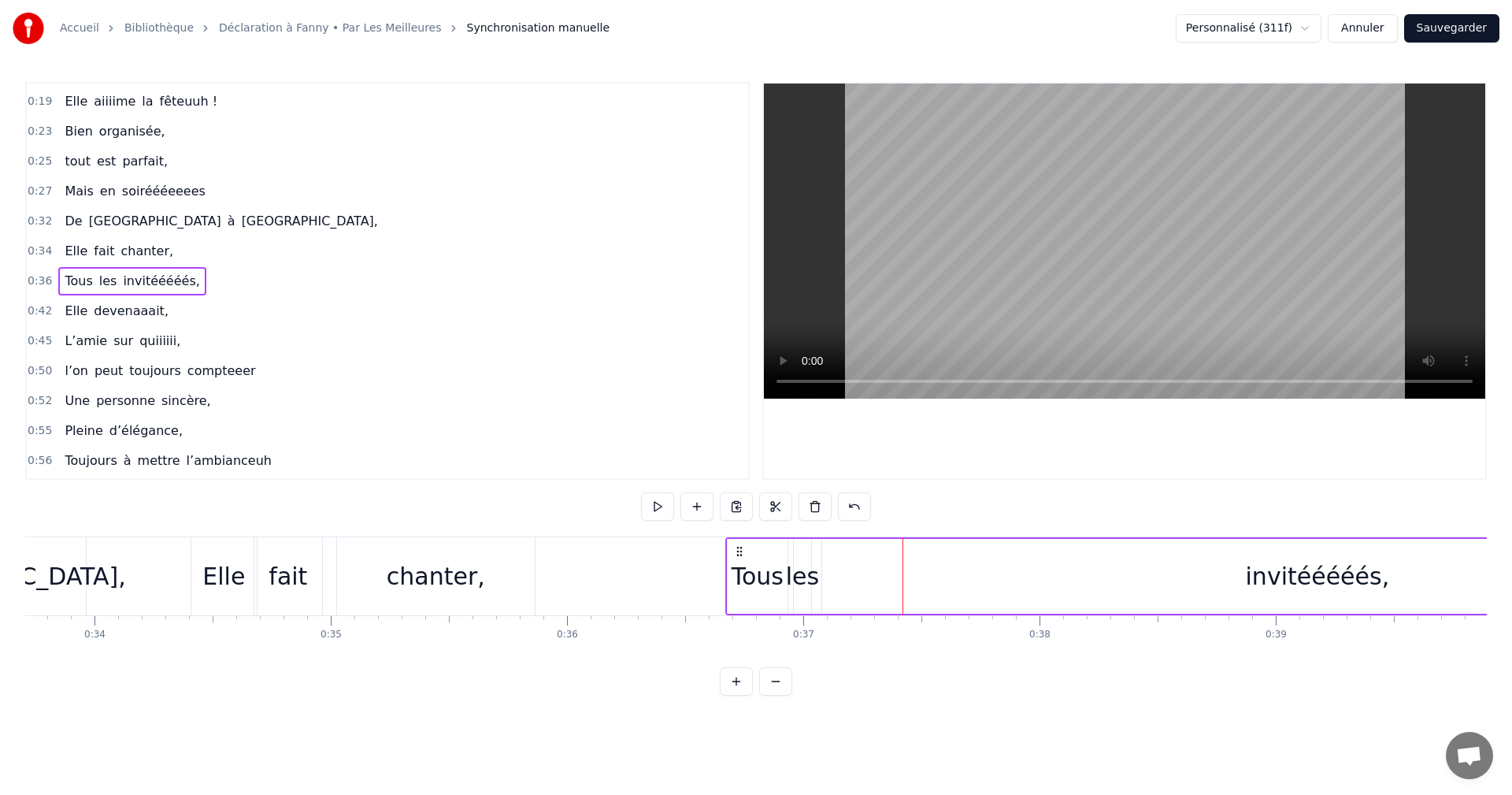
click at [747, 577] on div "Tous" at bounding box center [758, 576] width 52 height 36
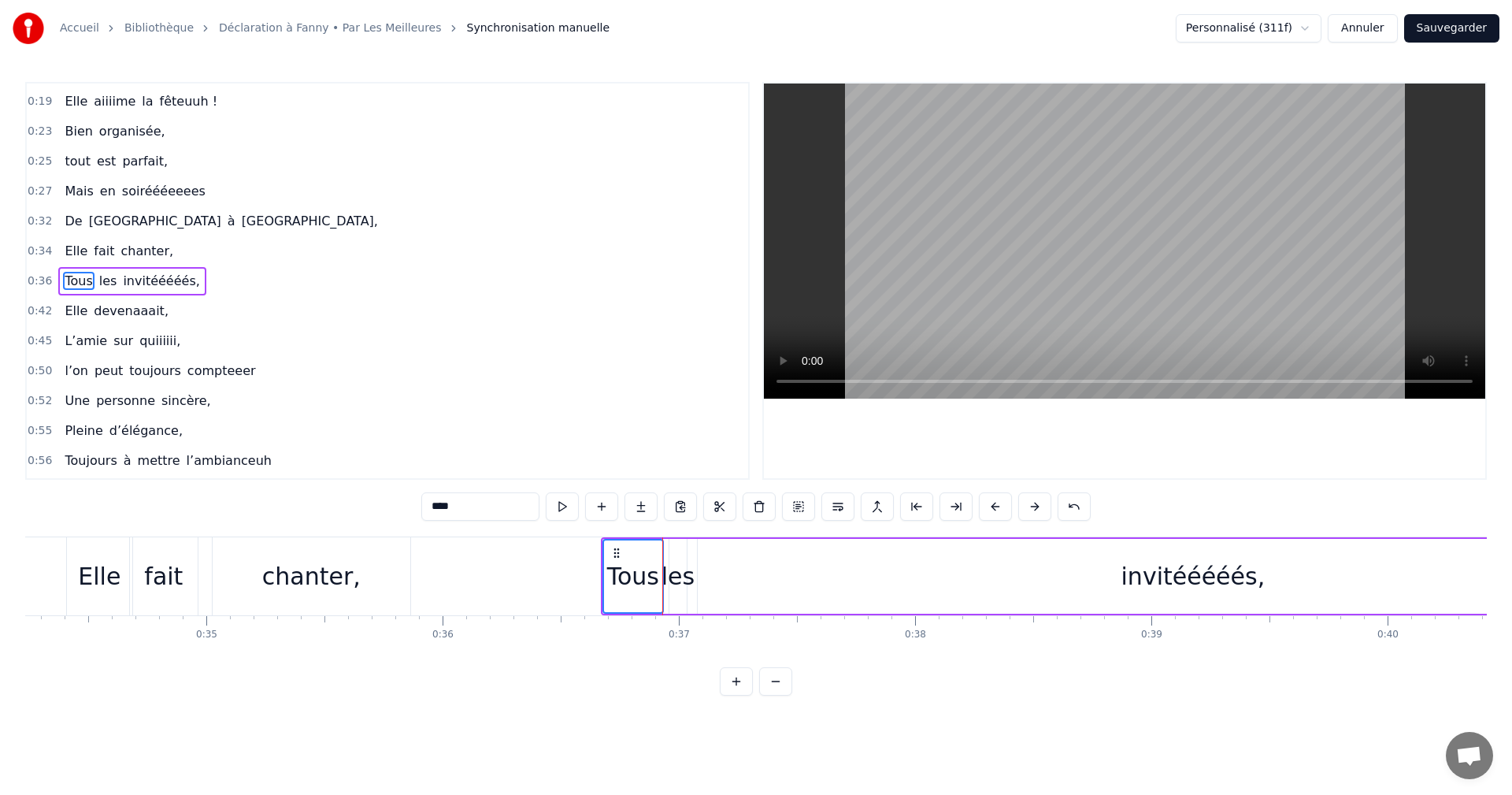
scroll to position [0, 8123]
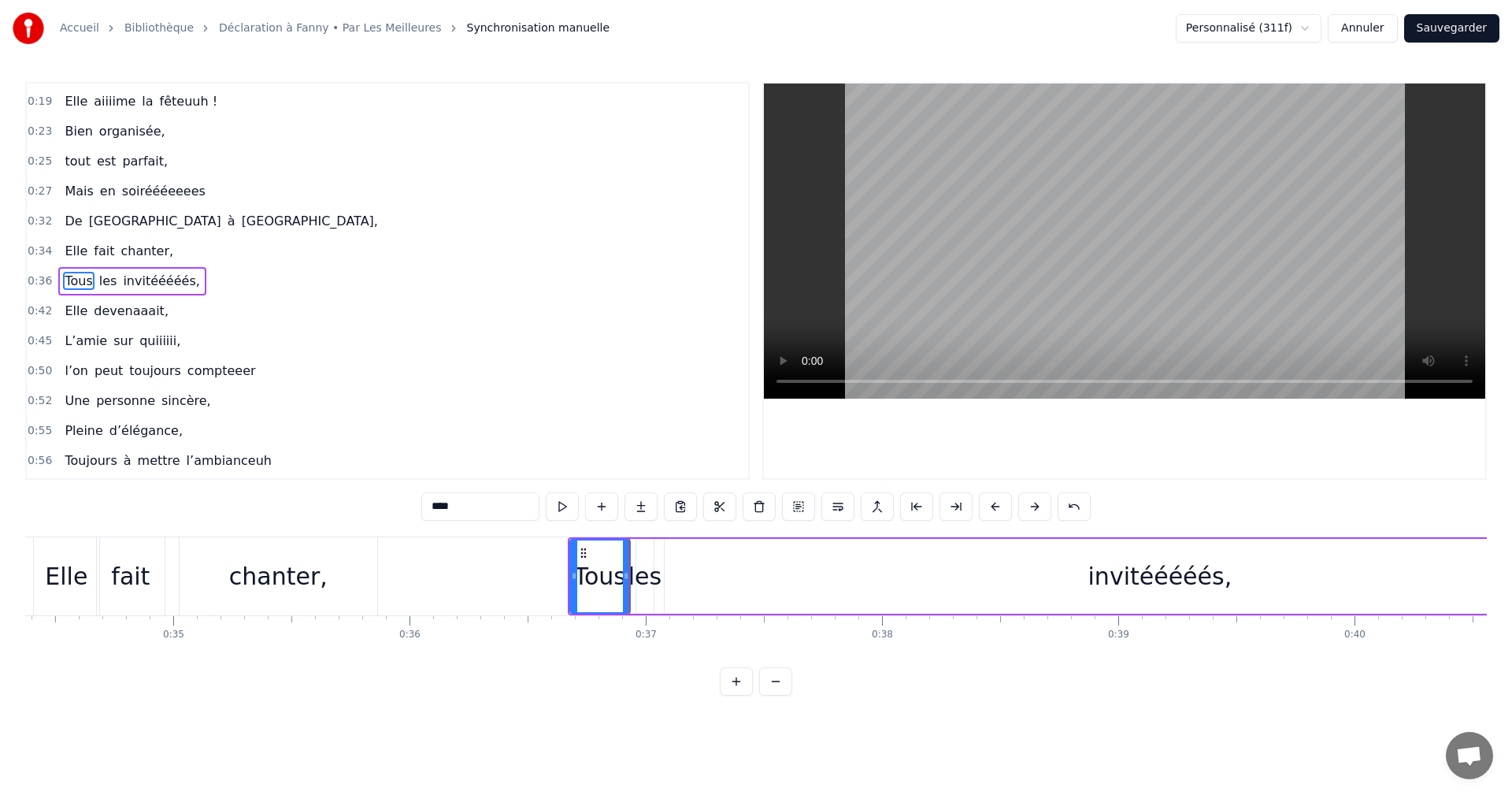
click at [647, 578] on div "les" at bounding box center [645, 576] width 33 height 36
drag, startPoint x: 636, startPoint y: 578, endPoint x: 627, endPoint y: 578, distance: 9.0
click at [629, 578] on icon at bounding box center [632, 575] width 7 height 13
click at [662, 578] on icon at bounding box center [659, 575] width 7 height 13
click at [652, 575] on div "les" at bounding box center [646, 576] width 33 height 36
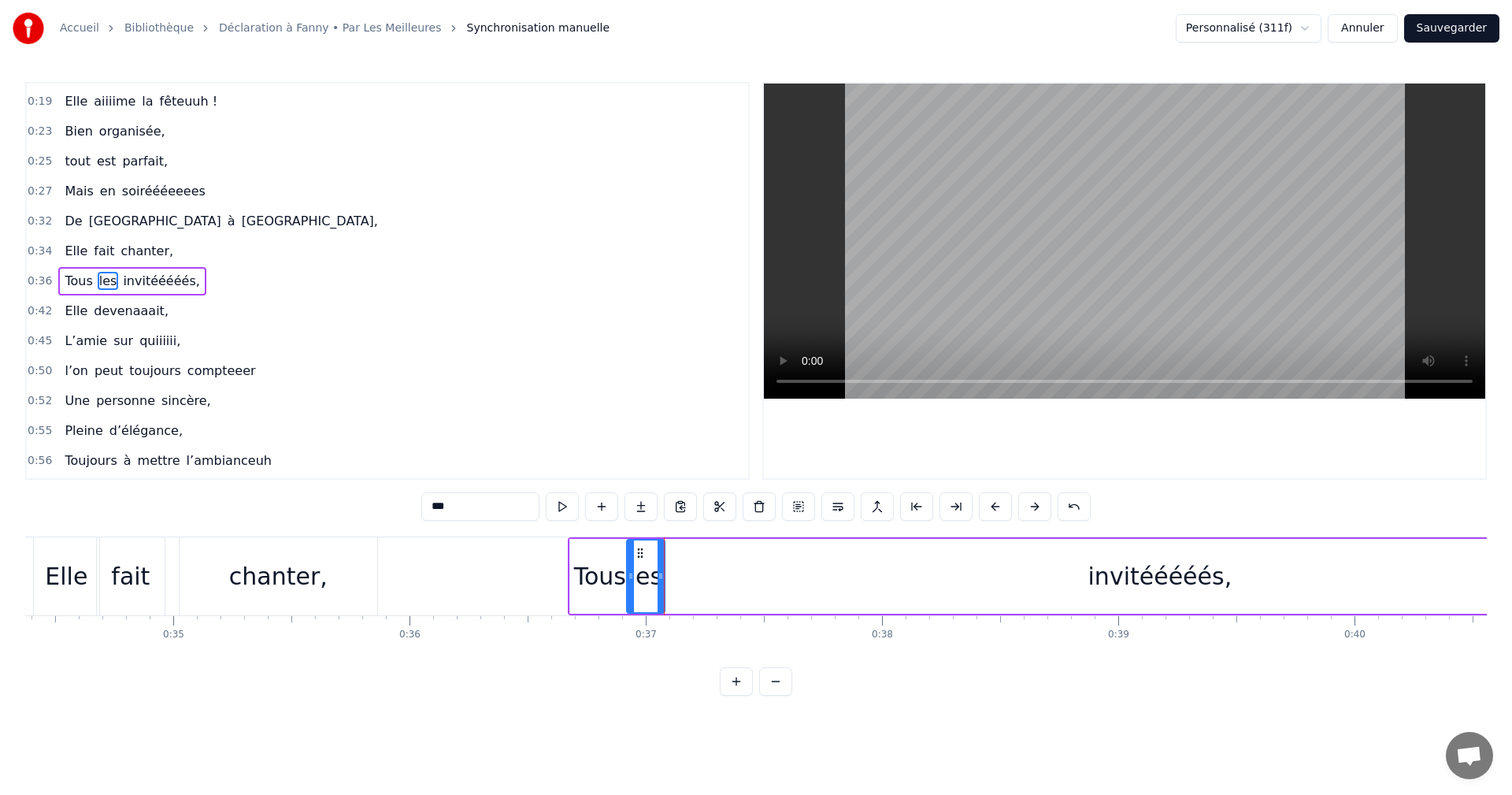
click at [1134, 584] on div "invitééééés," at bounding box center [1160, 576] width 144 height 36
type input "**********"
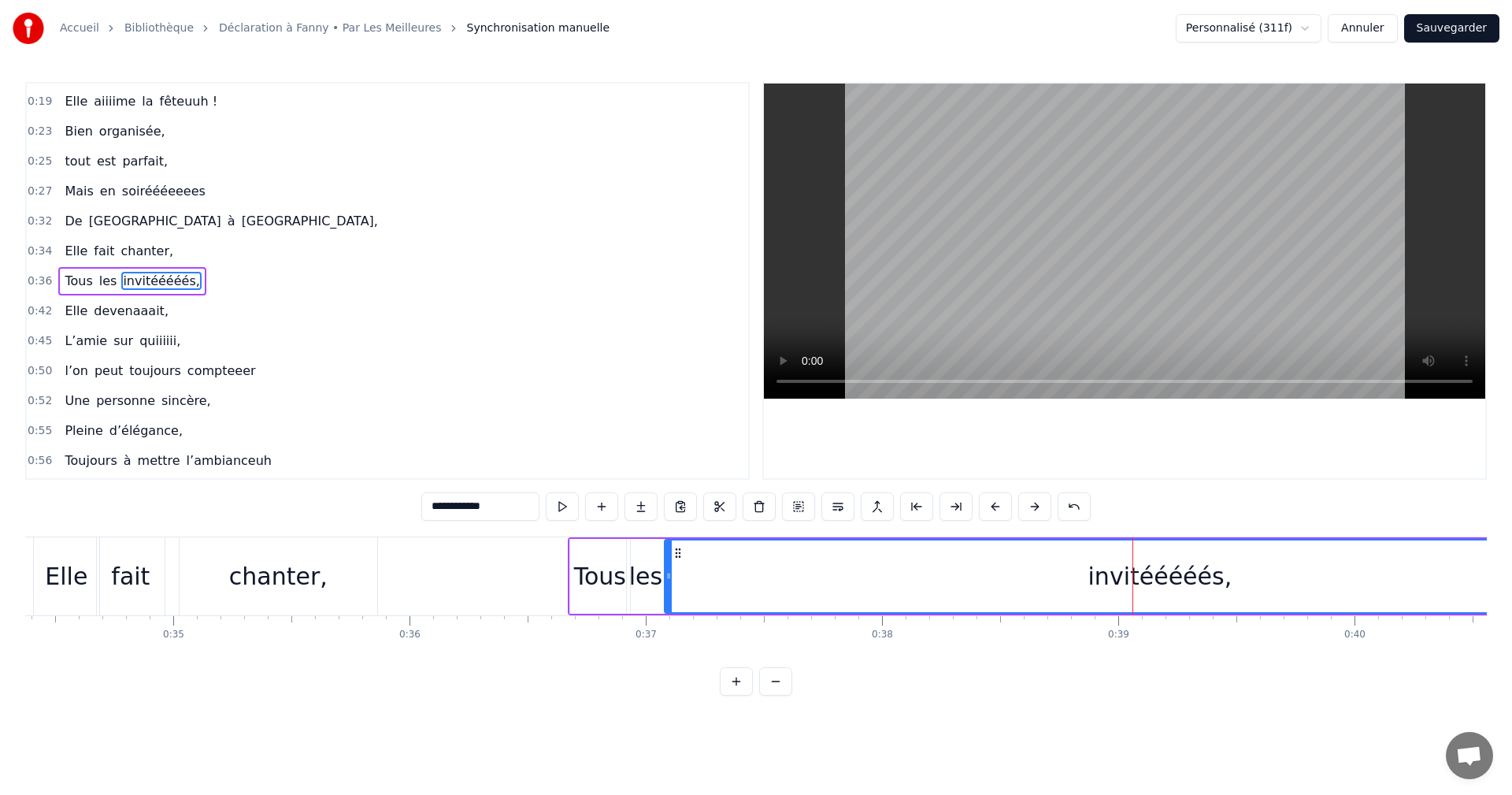
click at [1123, 576] on div "invitééééés," at bounding box center [1160, 576] width 144 height 36
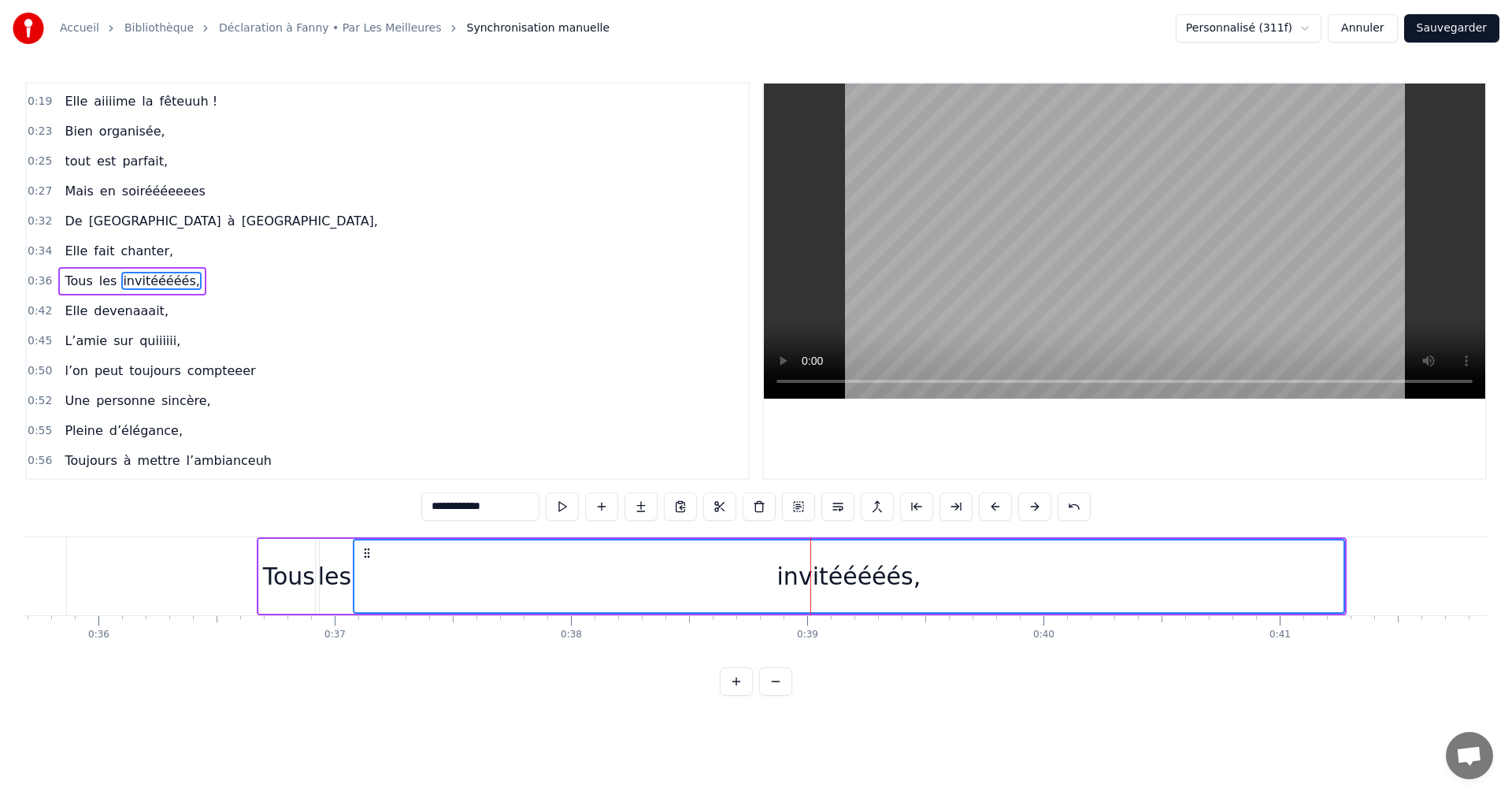
scroll to position [0, 8438]
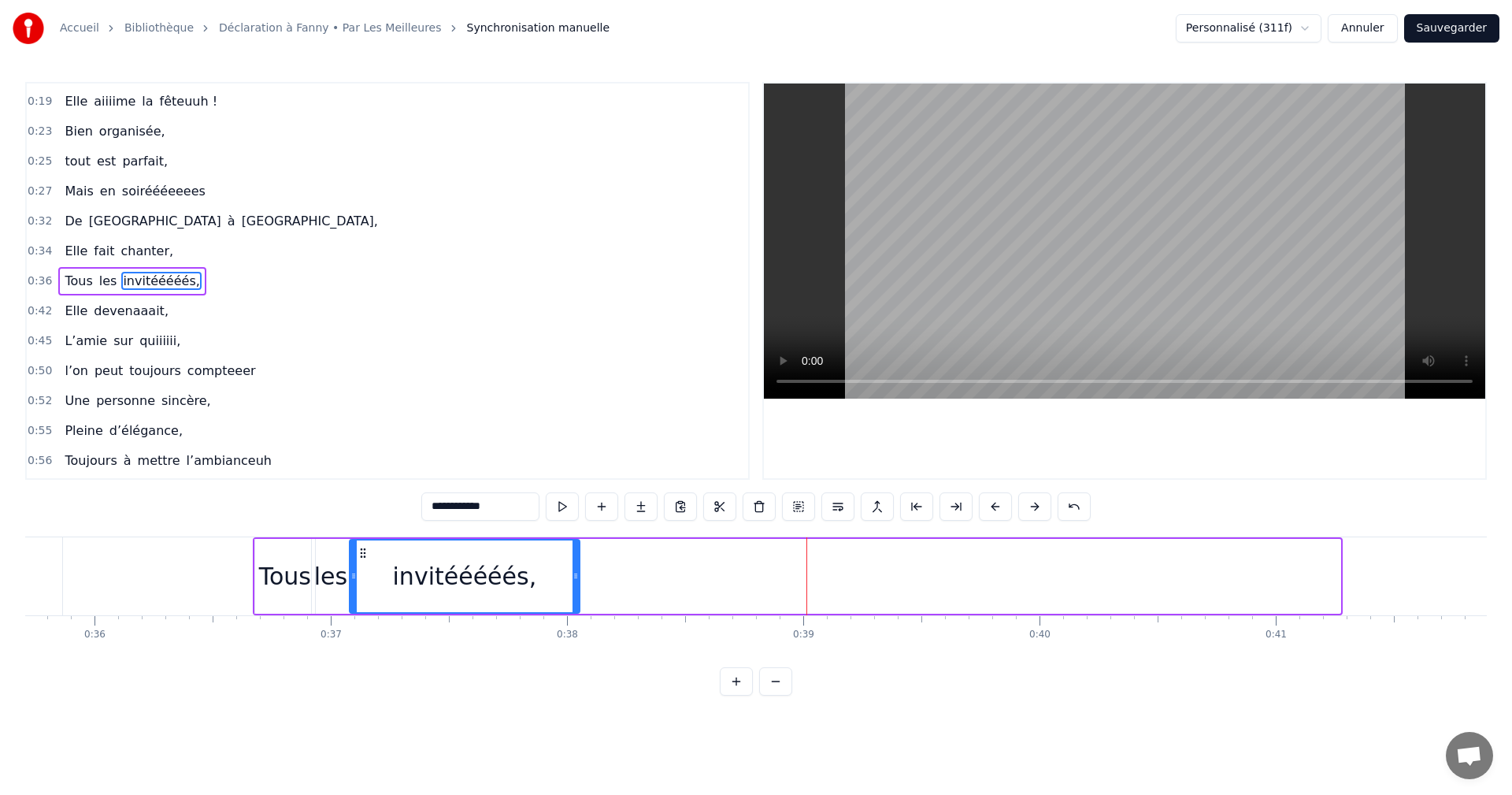
drag, startPoint x: 1335, startPoint y: 574, endPoint x: 523, endPoint y: 580, distance: 812.0
click at [572, 573] on icon at bounding box center [575, 575] width 7 height 13
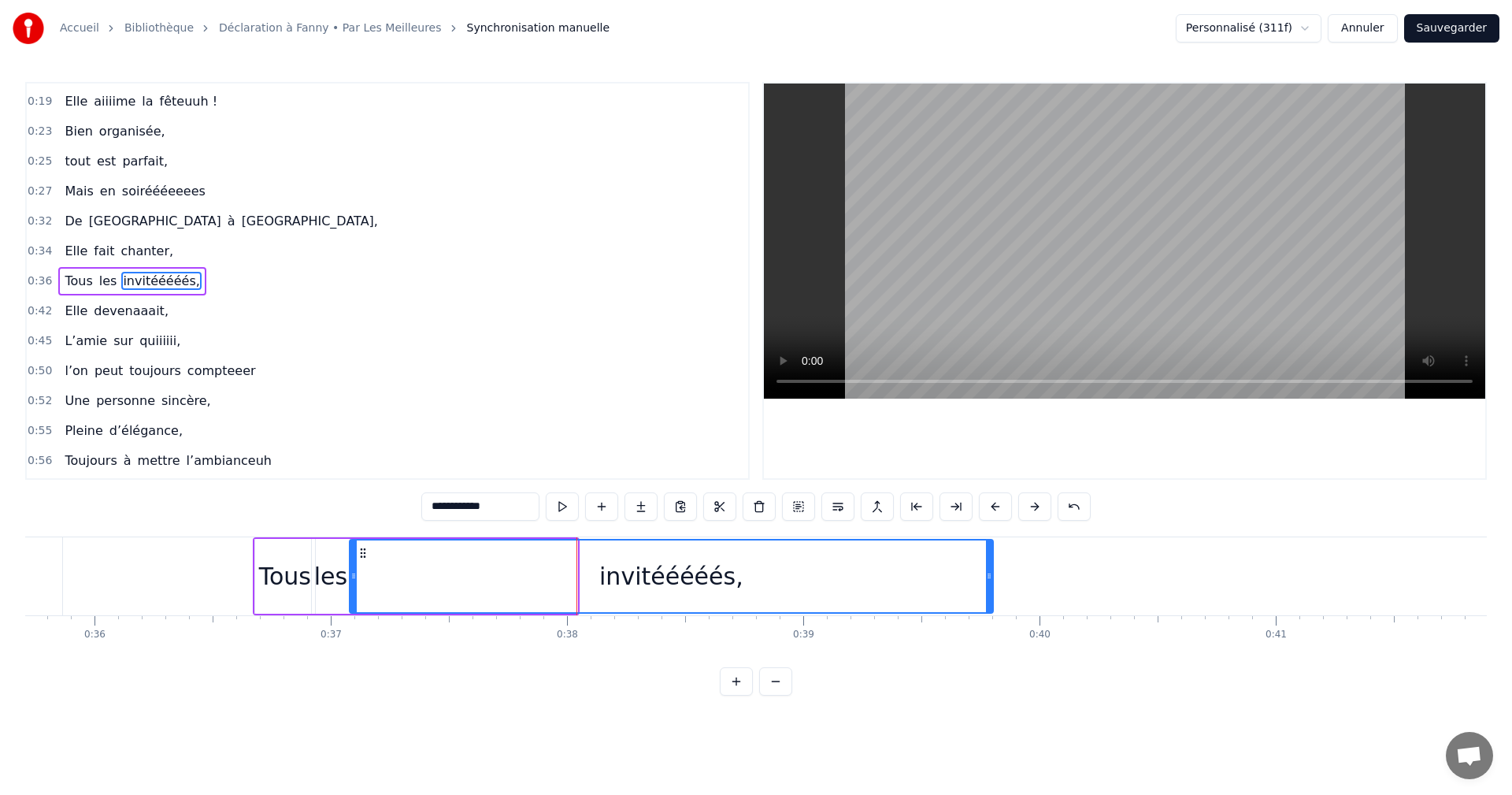
drag, startPoint x: 575, startPoint y: 574, endPoint x: 991, endPoint y: 584, distance: 416.1
click at [991, 584] on div at bounding box center [989, 576] width 7 height 72
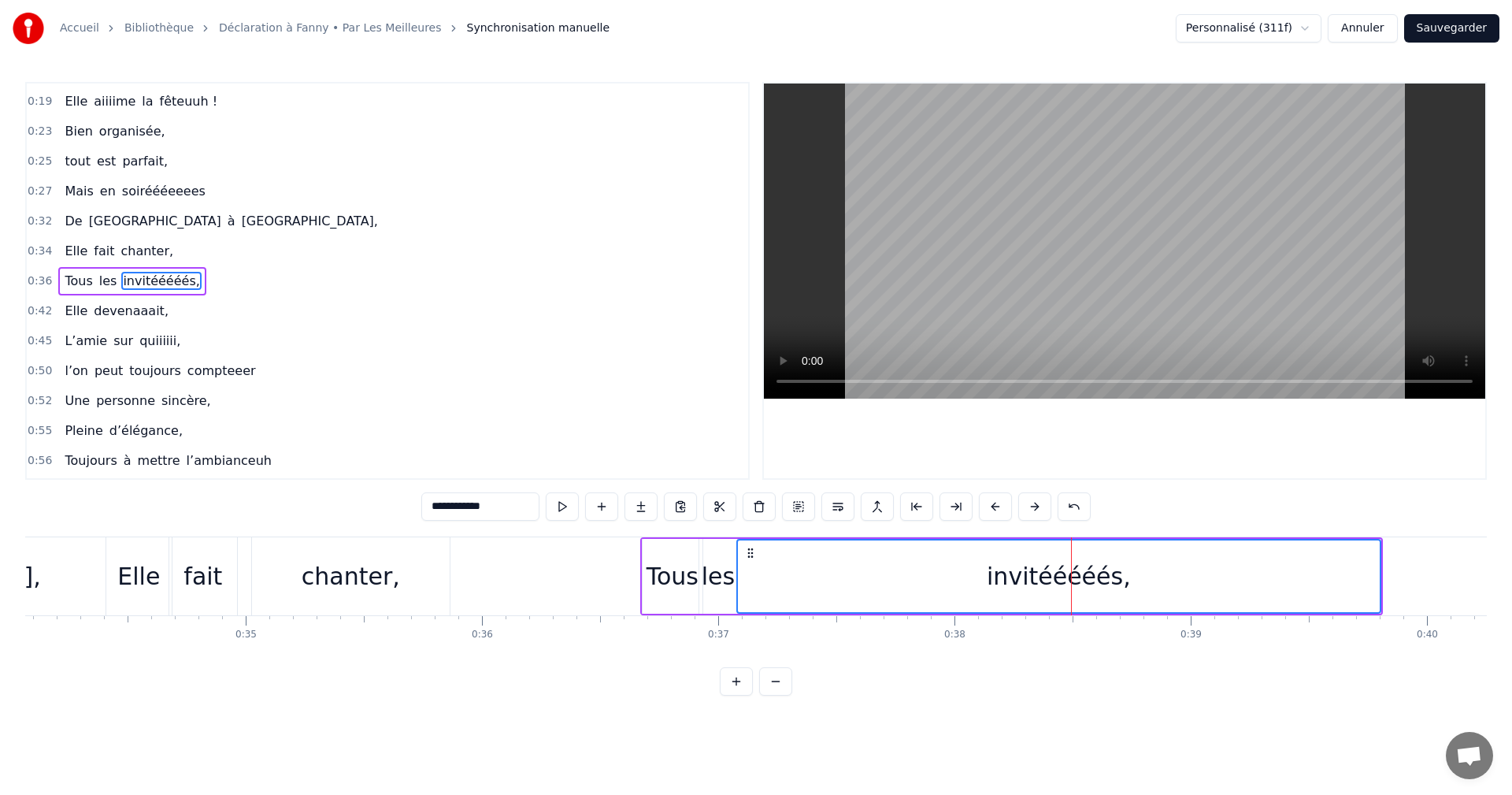
scroll to position [0, 8044]
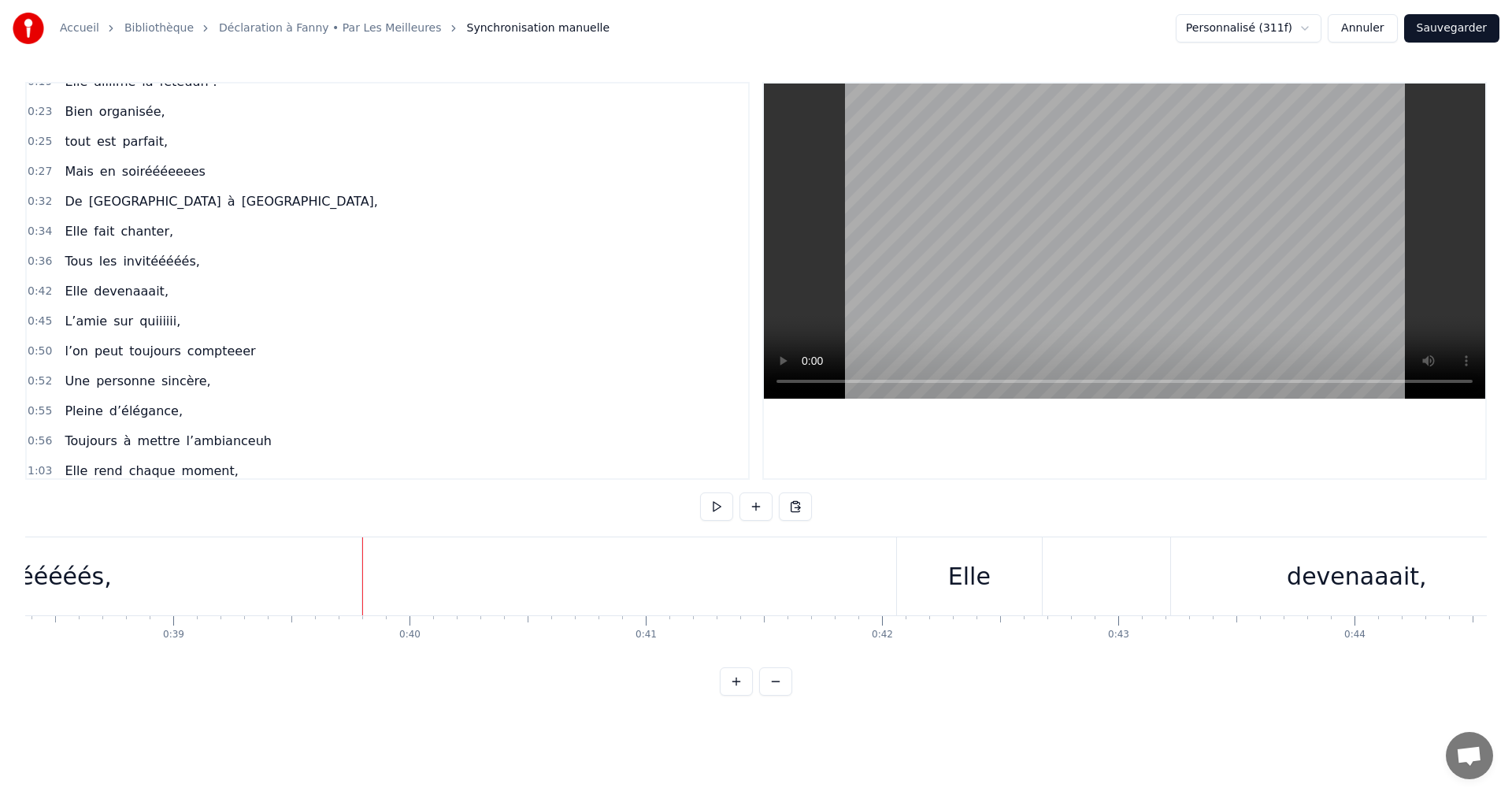
scroll to position [158, 0]
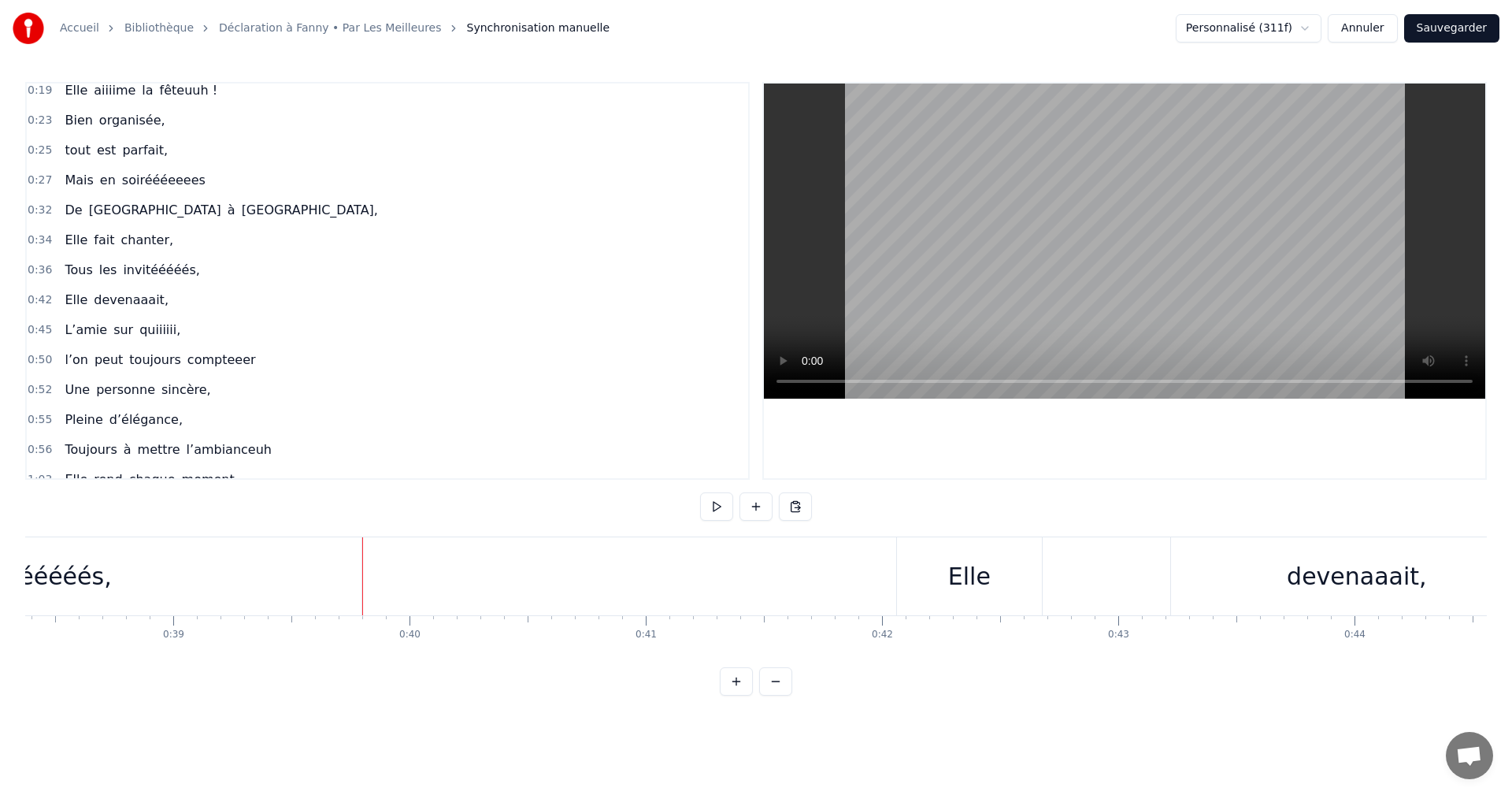
click at [37, 299] on span "0:42" at bounding box center [40, 300] width 24 height 15
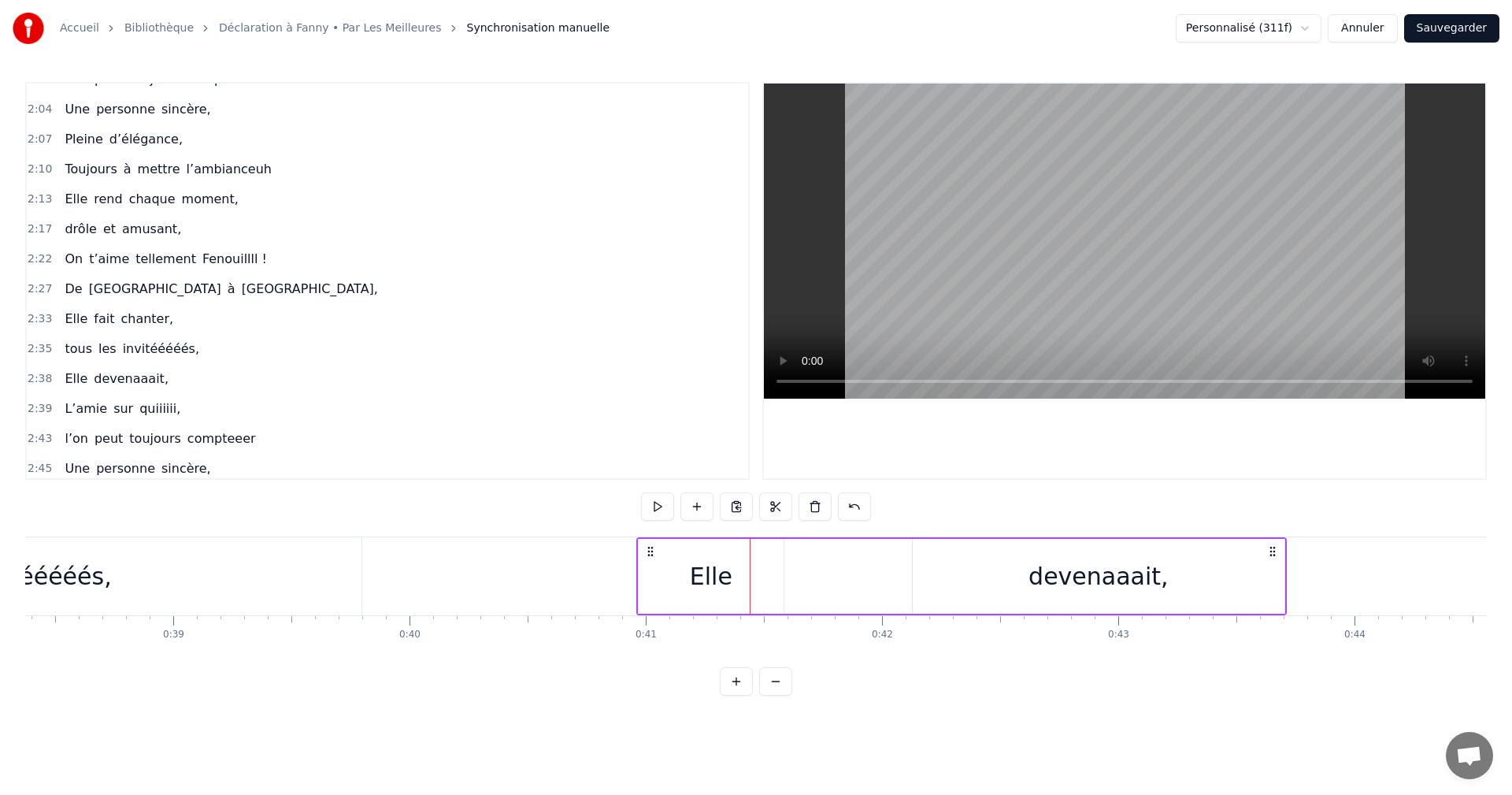
scroll to position [1192, 0]
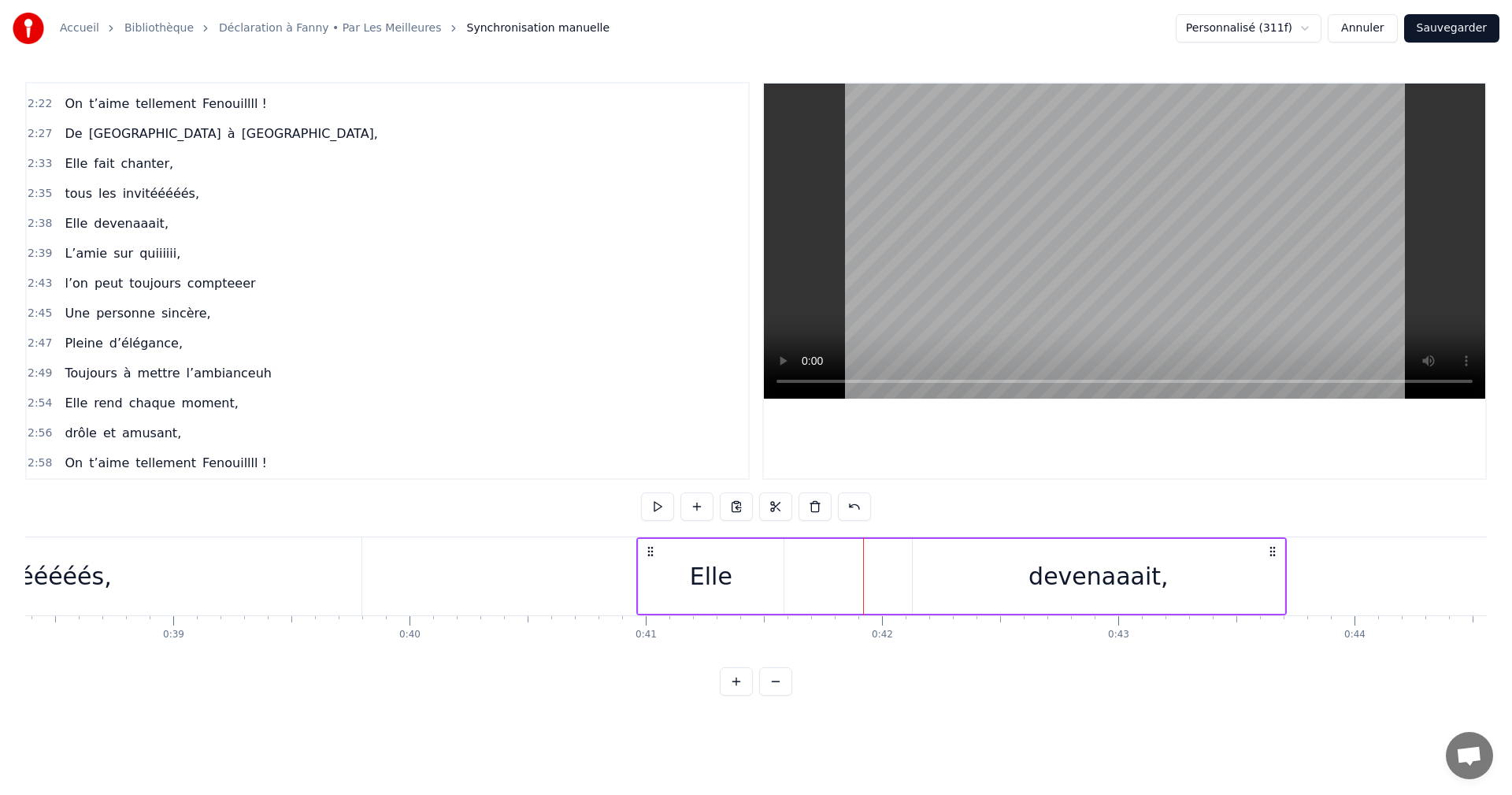
click at [1095, 590] on div "devenaaait," at bounding box center [1098, 576] width 140 height 36
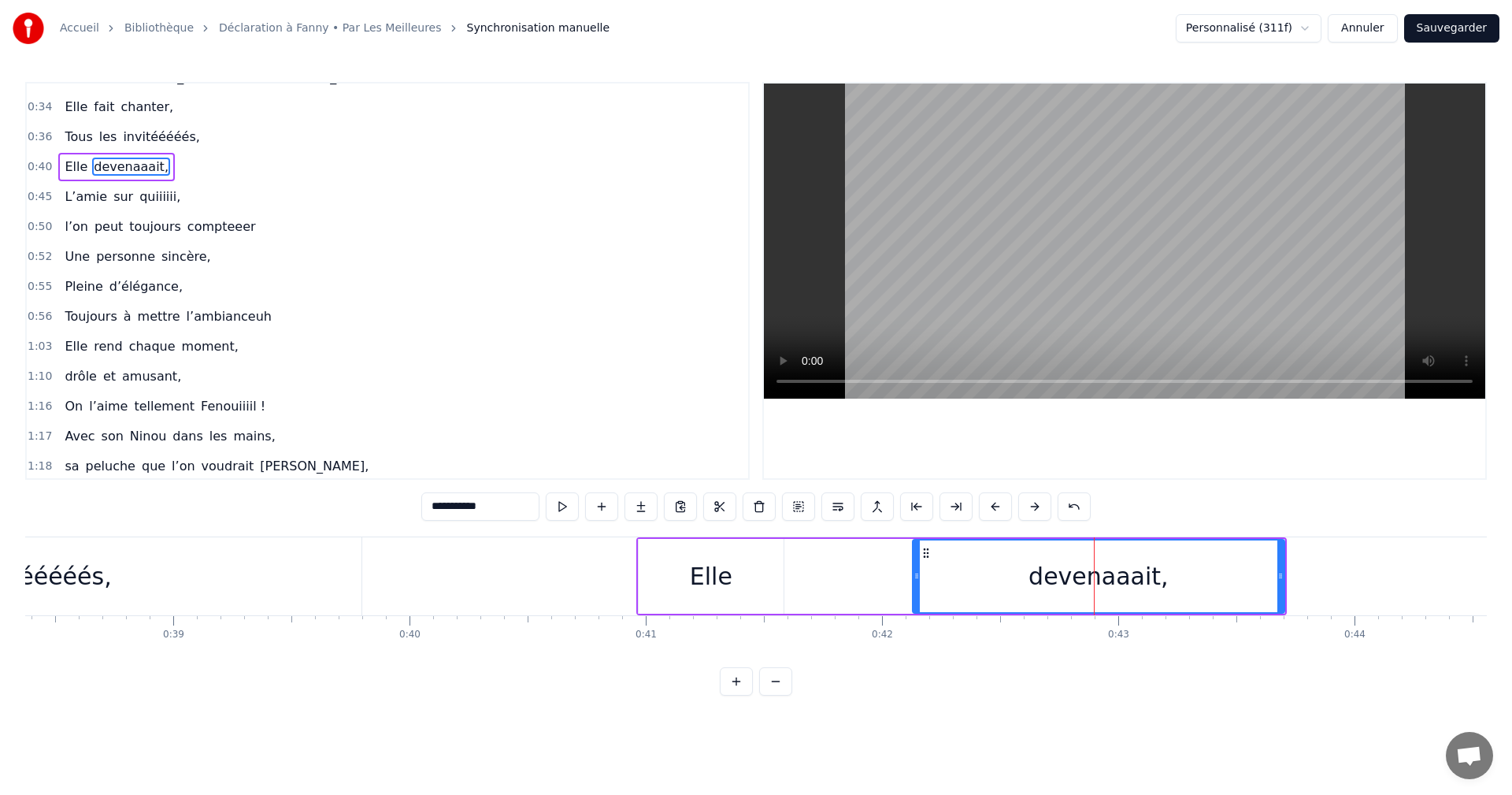
scroll to position [177, 0]
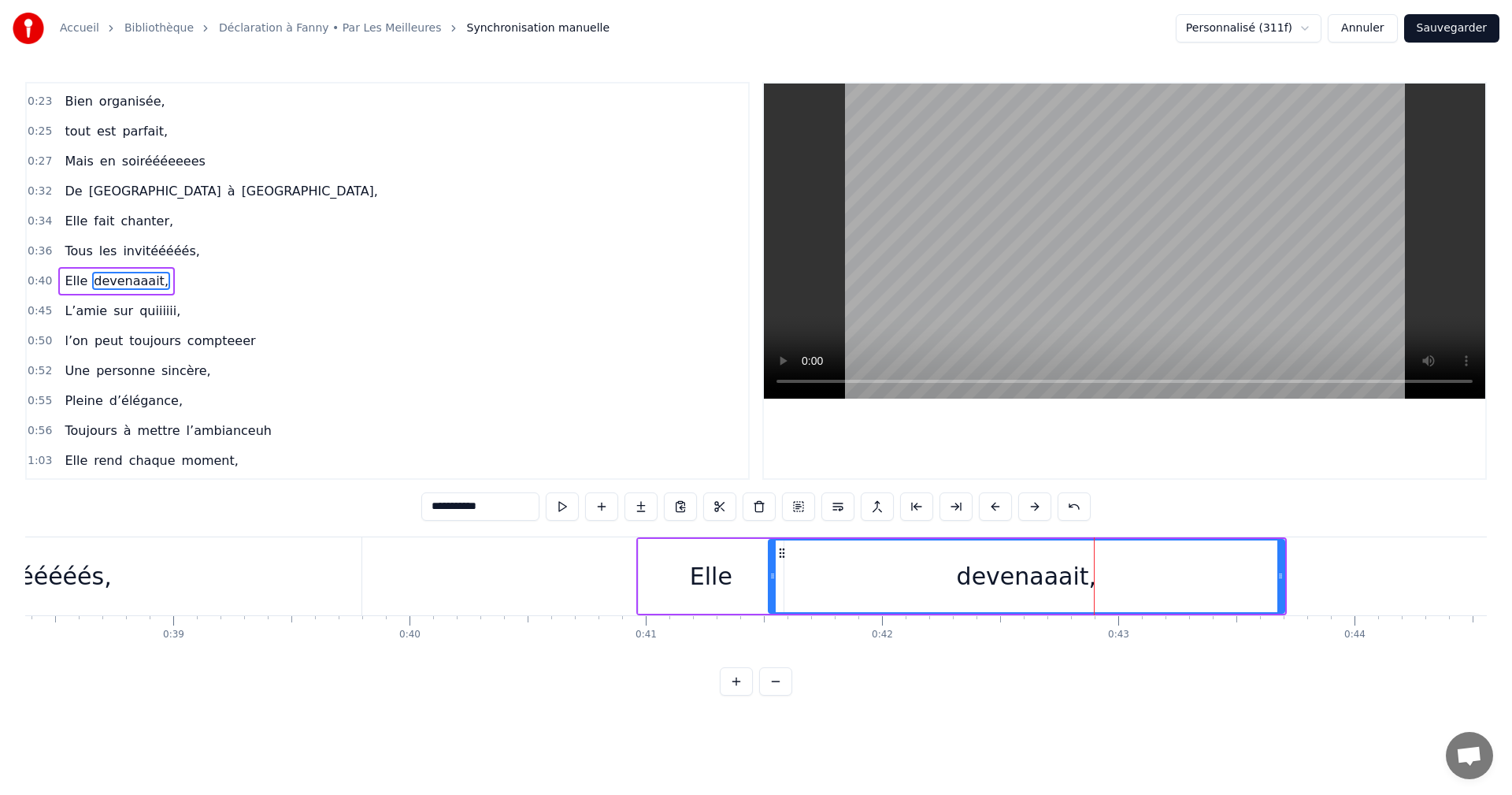
drag, startPoint x: 916, startPoint y: 568, endPoint x: 772, endPoint y: 571, distance: 144.0
click at [772, 571] on div at bounding box center [772, 576] width 7 height 72
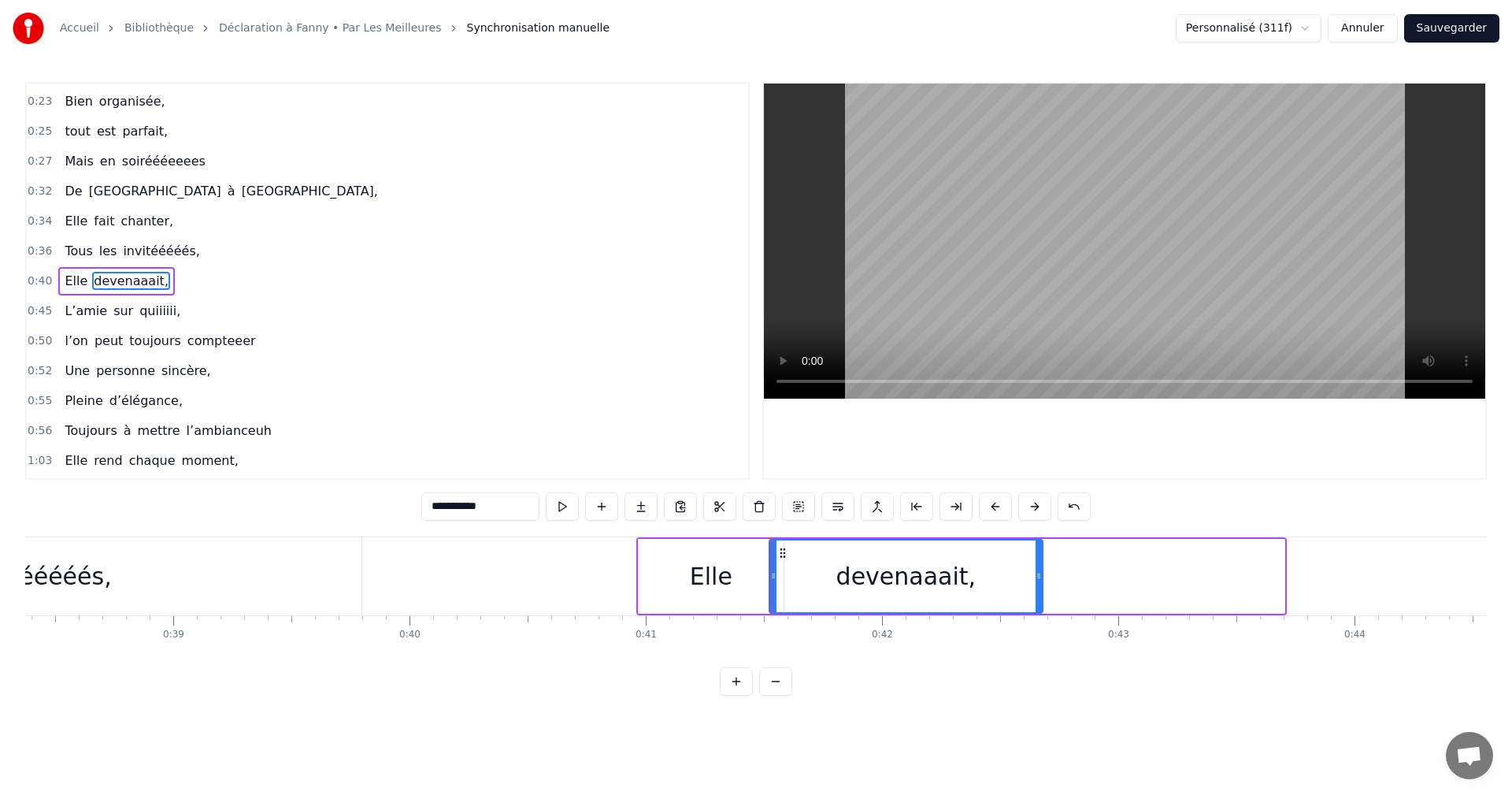
drag, startPoint x: 1283, startPoint y: 575, endPoint x: 1044, endPoint y: 574, distance: 239.0
click at [1042, 574] on icon at bounding box center [1038, 575] width 7 height 13
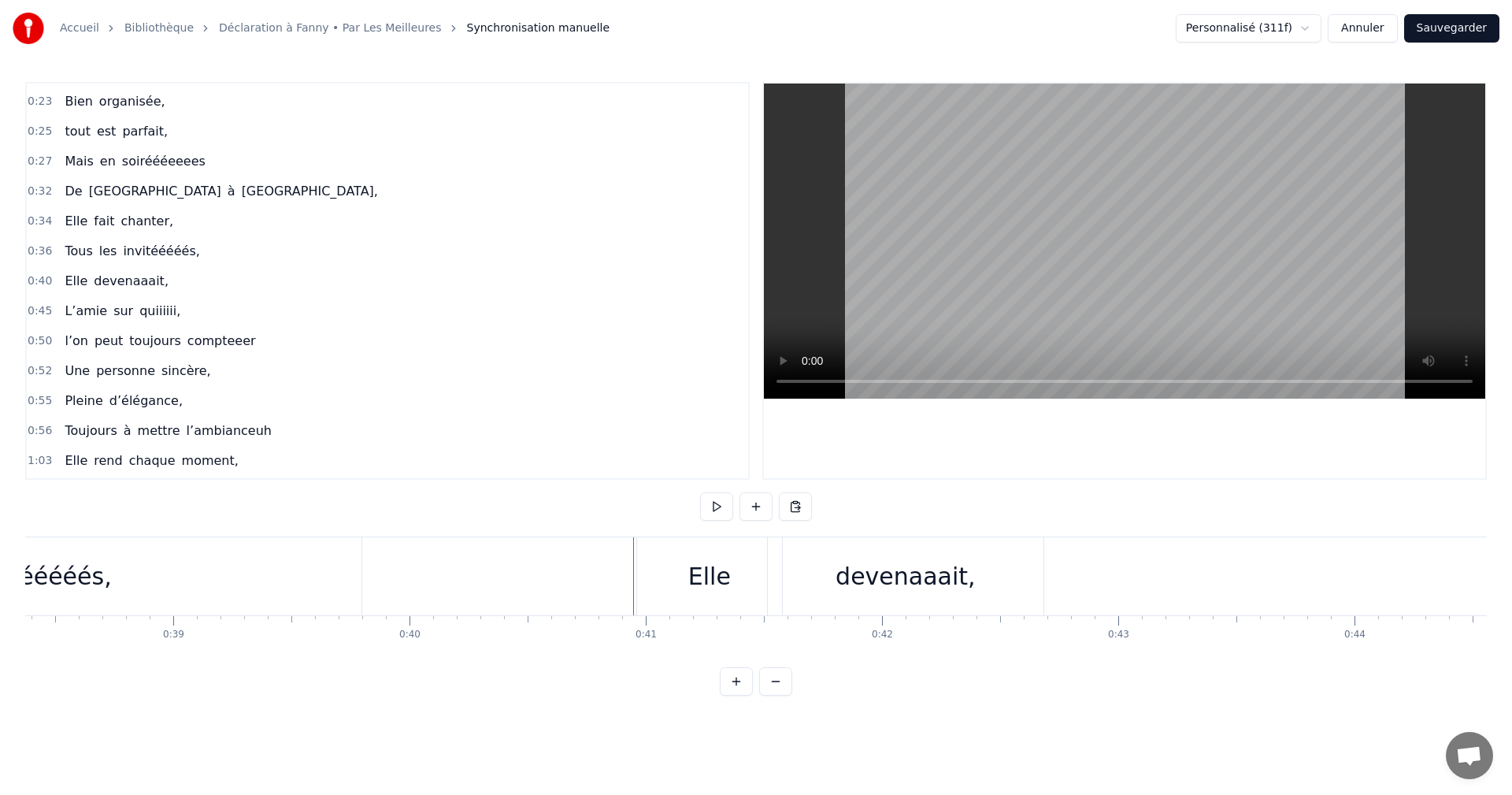
click at [46, 279] on span "0:40" at bounding box center [40, 281] width 24 height 15
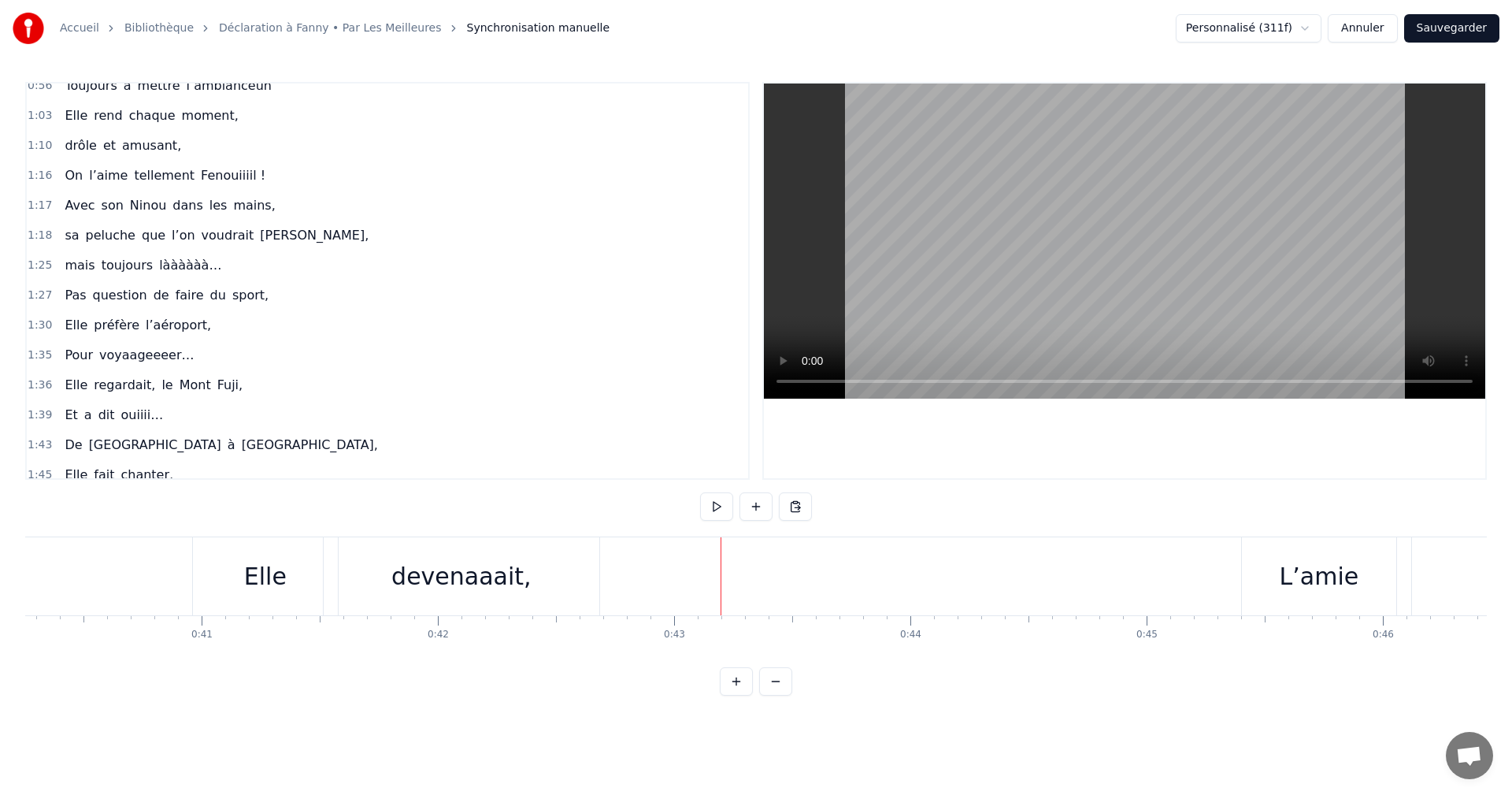
scroll to position [0, 9698]
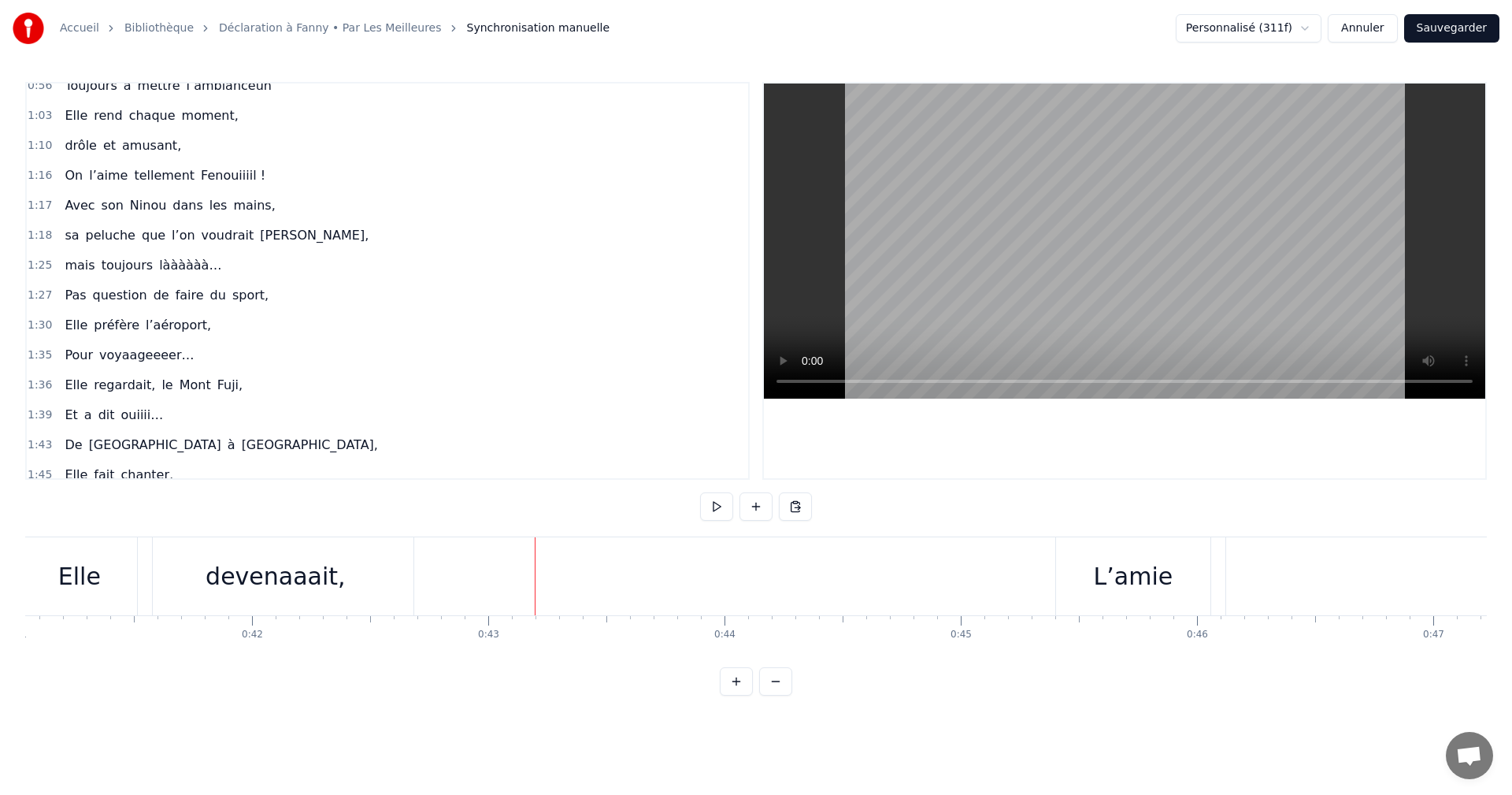
click at [1101, 576] on div "L’amie" at bounding box center [1134, 576] width 79 height 36
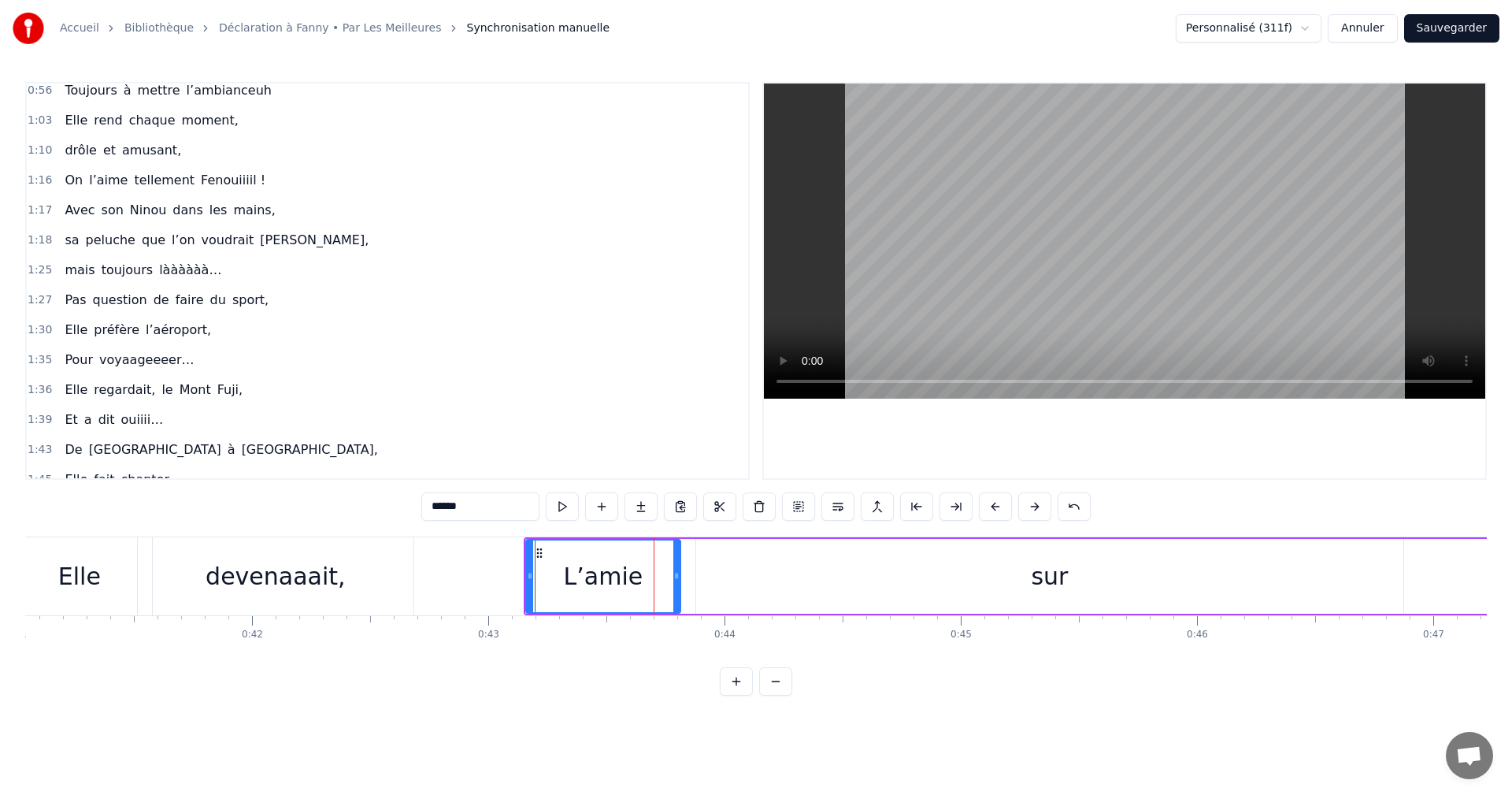
click at [1032, 581] on div "sur" at bounding box center [1050, 575] width 708 height 74
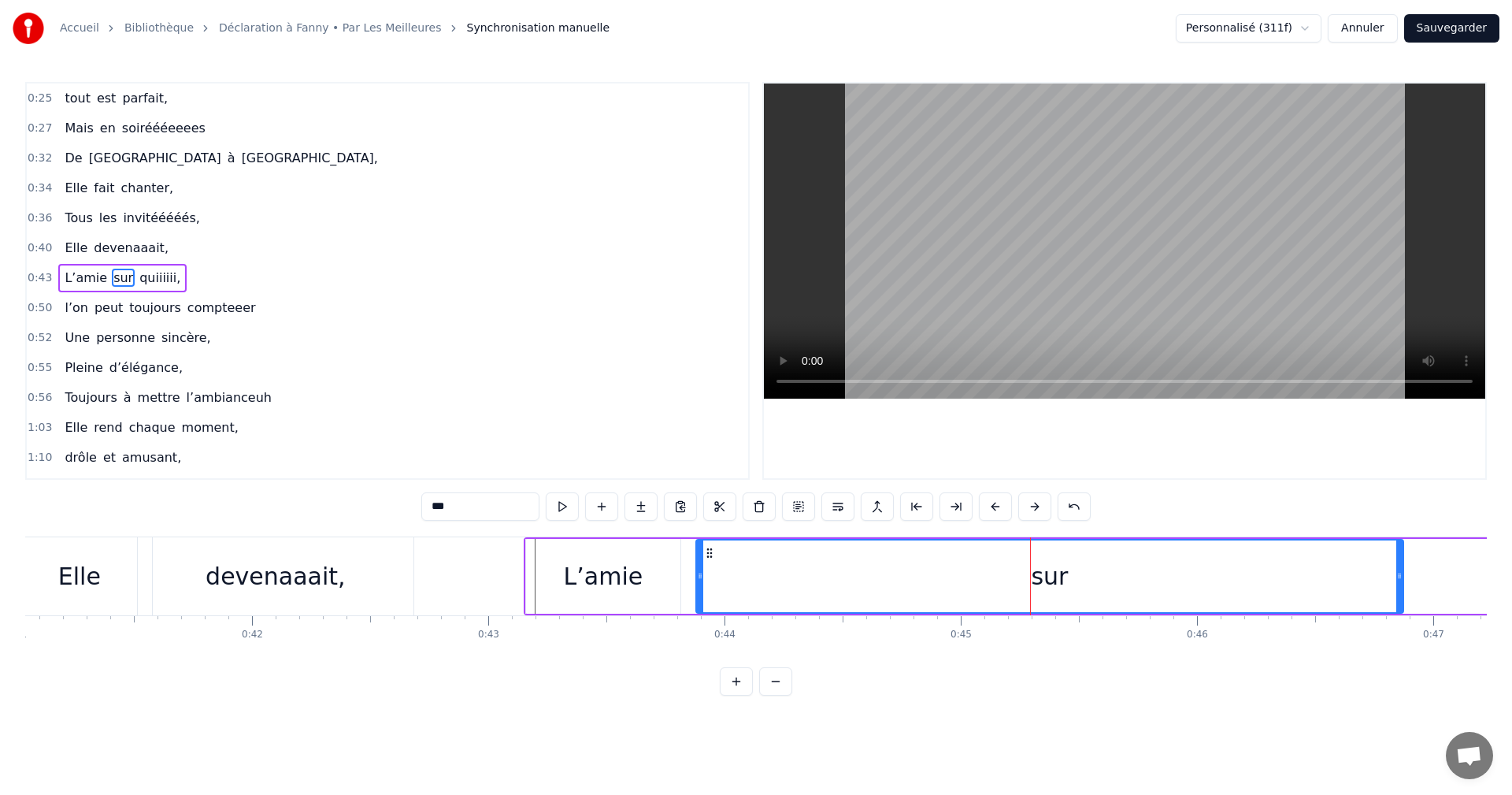
scroll to position [206, 0]
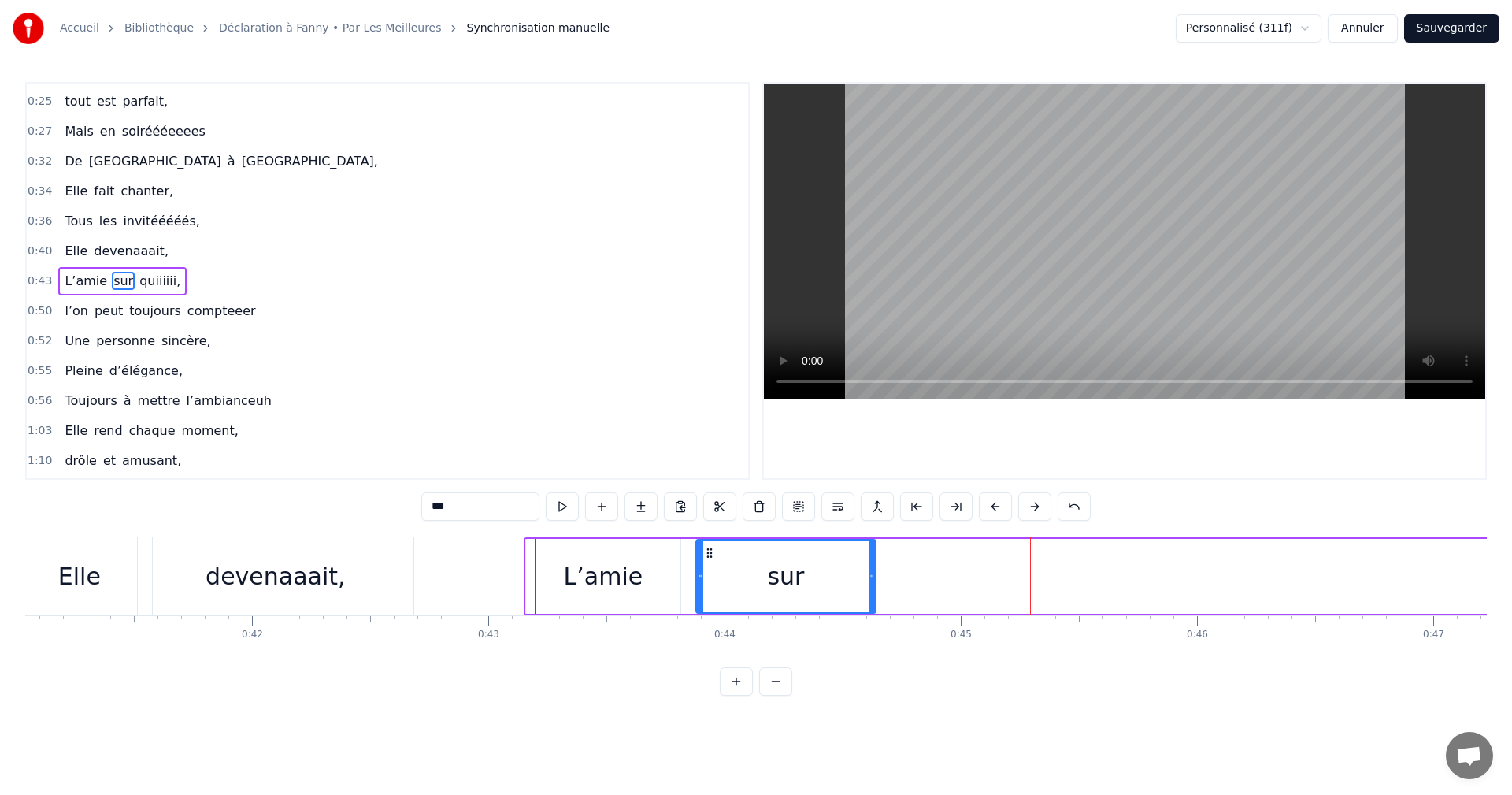
drag, startPoint x: 1259, startPoint y: 577, endPoint x: 810, endPoint y: 580, distance: 449.0
click at [869, 580] on icon at bounding box center [872, 575] width 7 height 13
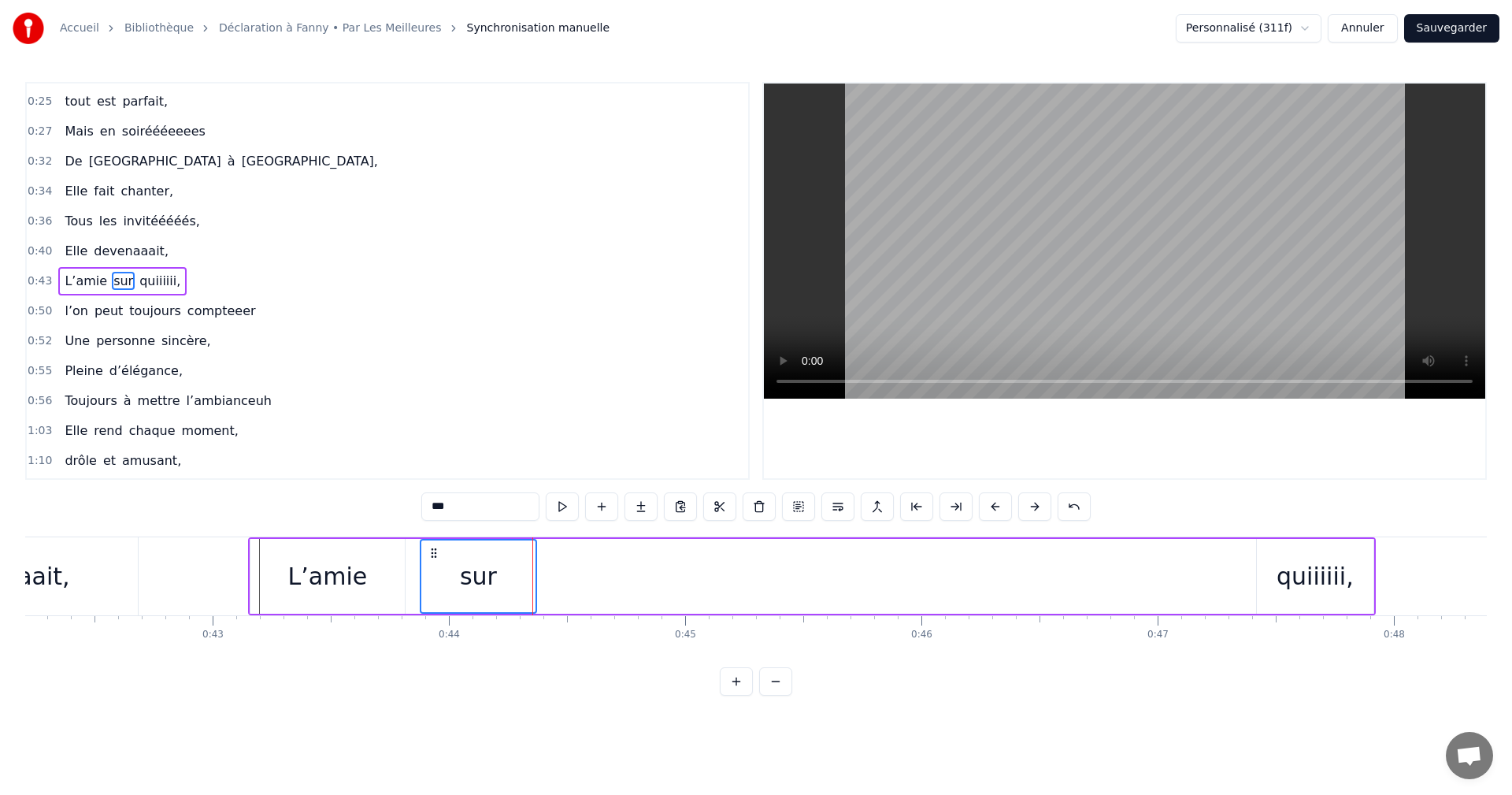
scroll to position [0, 10092]
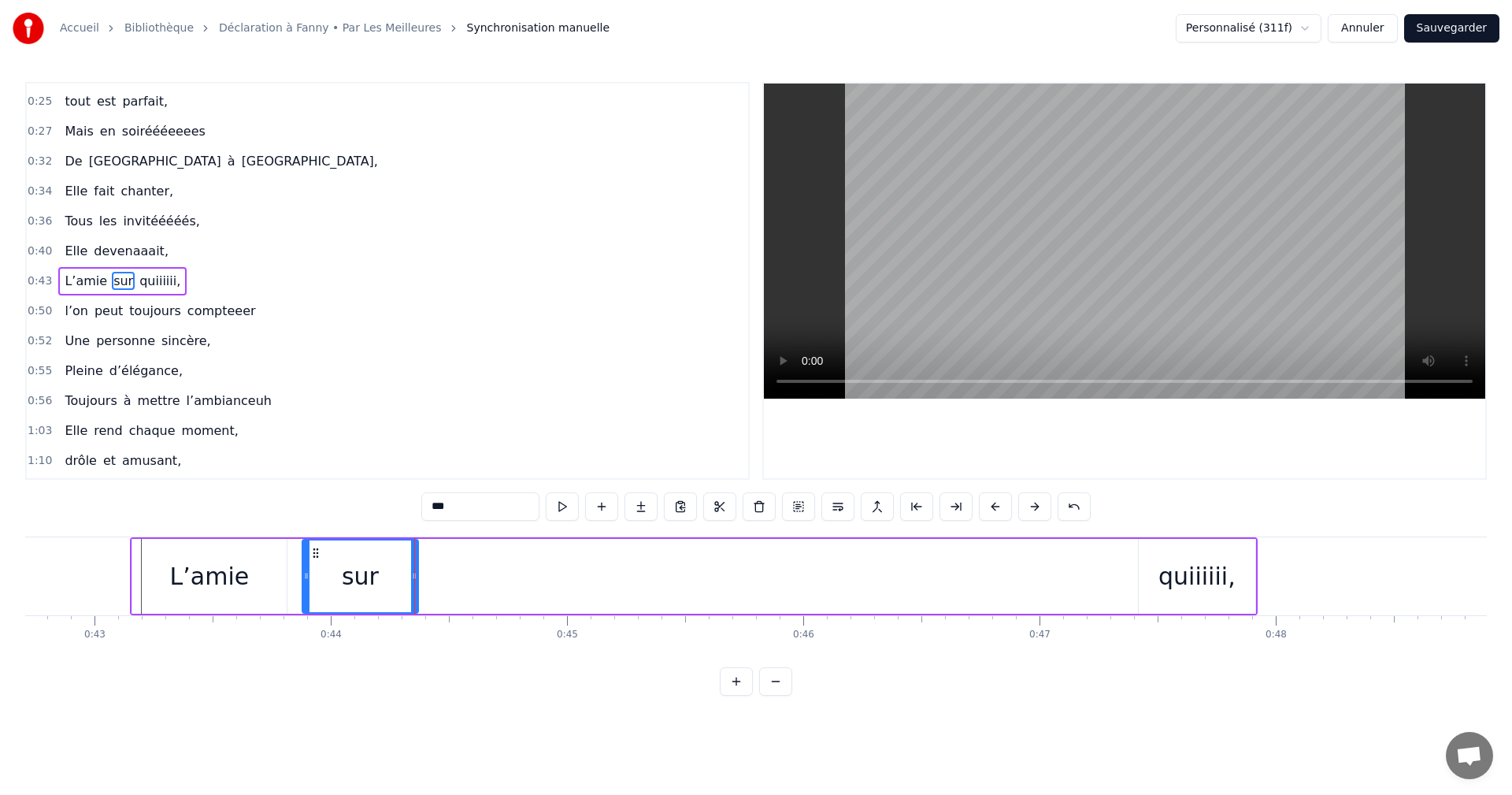
click at [1164, 573] on div "quiiiiii," at bounding box center [1198, 576] width 77 height 36
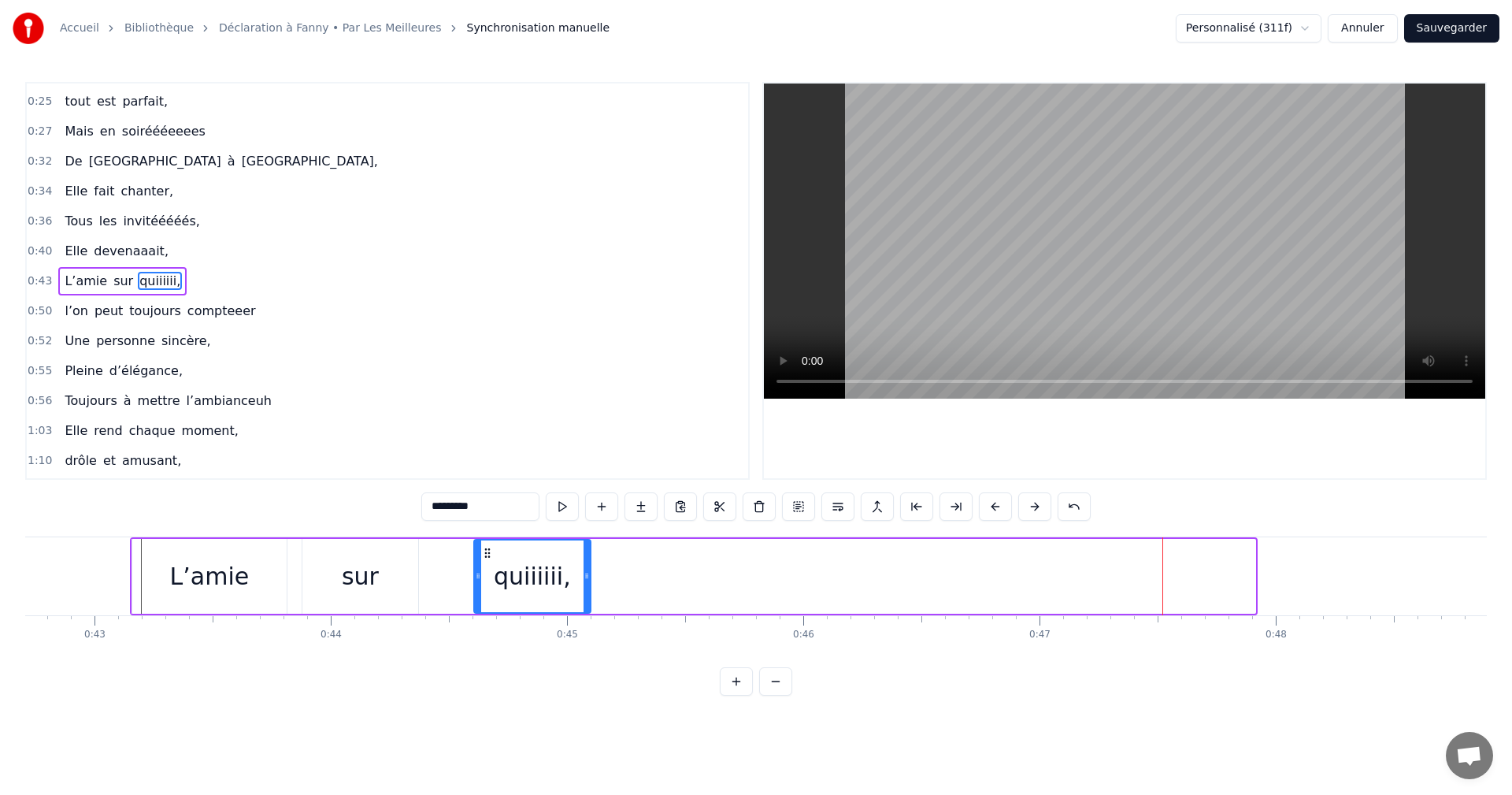
drag, startPoint x: 1152, startPoint y: 554, endPoint x: 464, endPoint y: 577, distance: 688.4
click at [475, 573] on div "quiiiiii," at bounding box center [532, 576] width 115 height 72
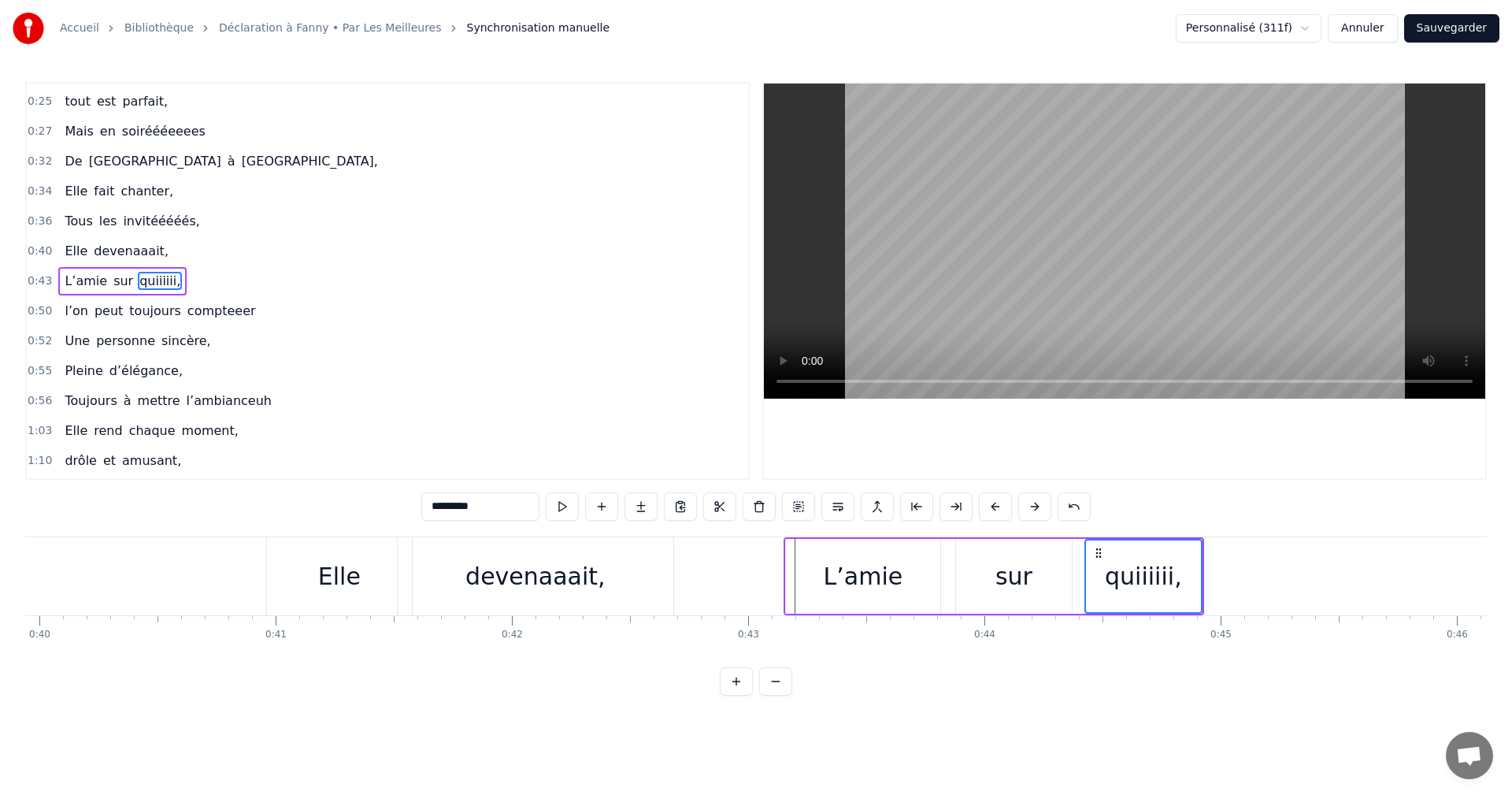
scroll to position [0, 9463]
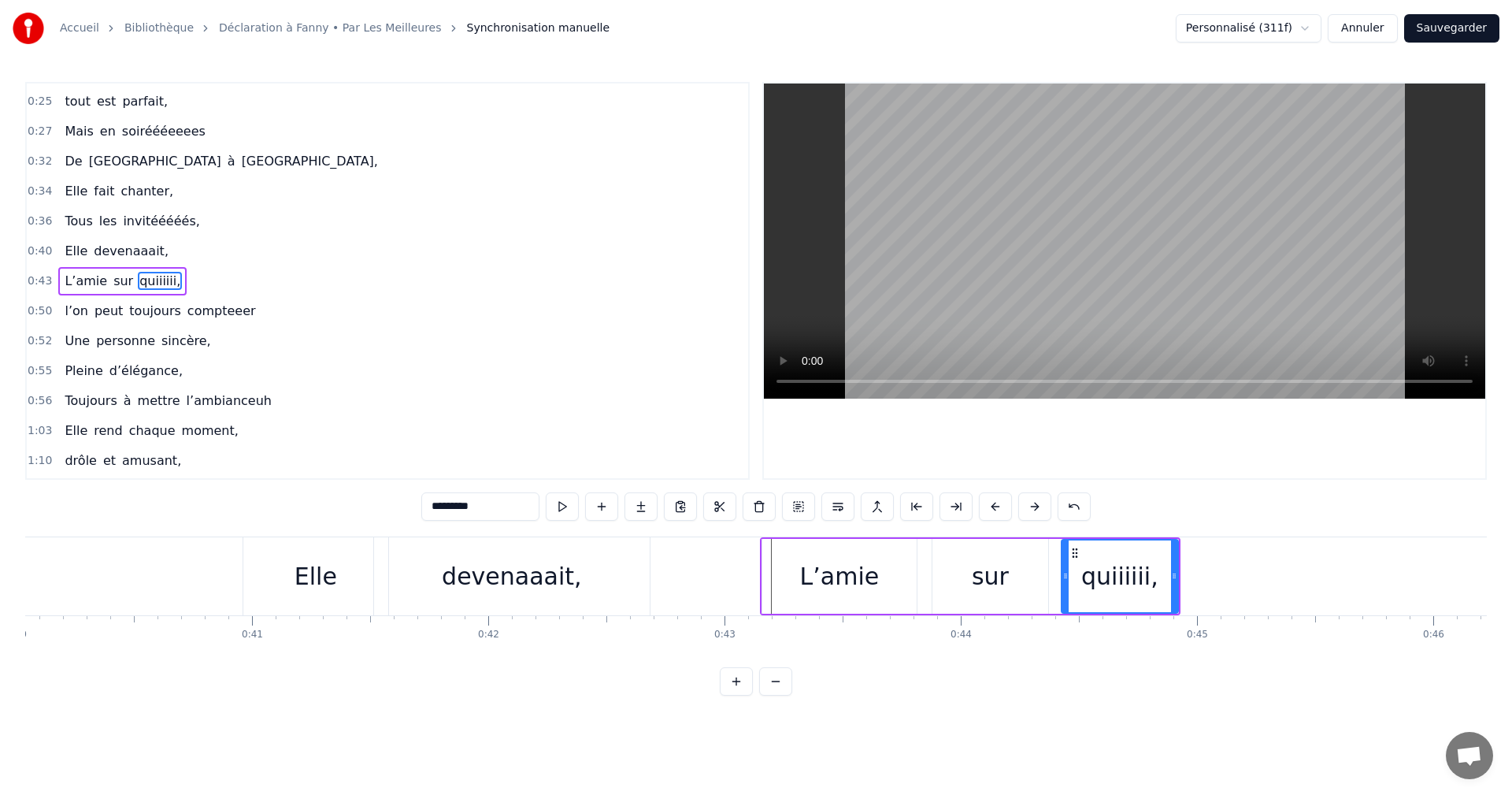
click at [825, 568] on div "L’amie" at bounding box center [840, 576] width 79 height 36
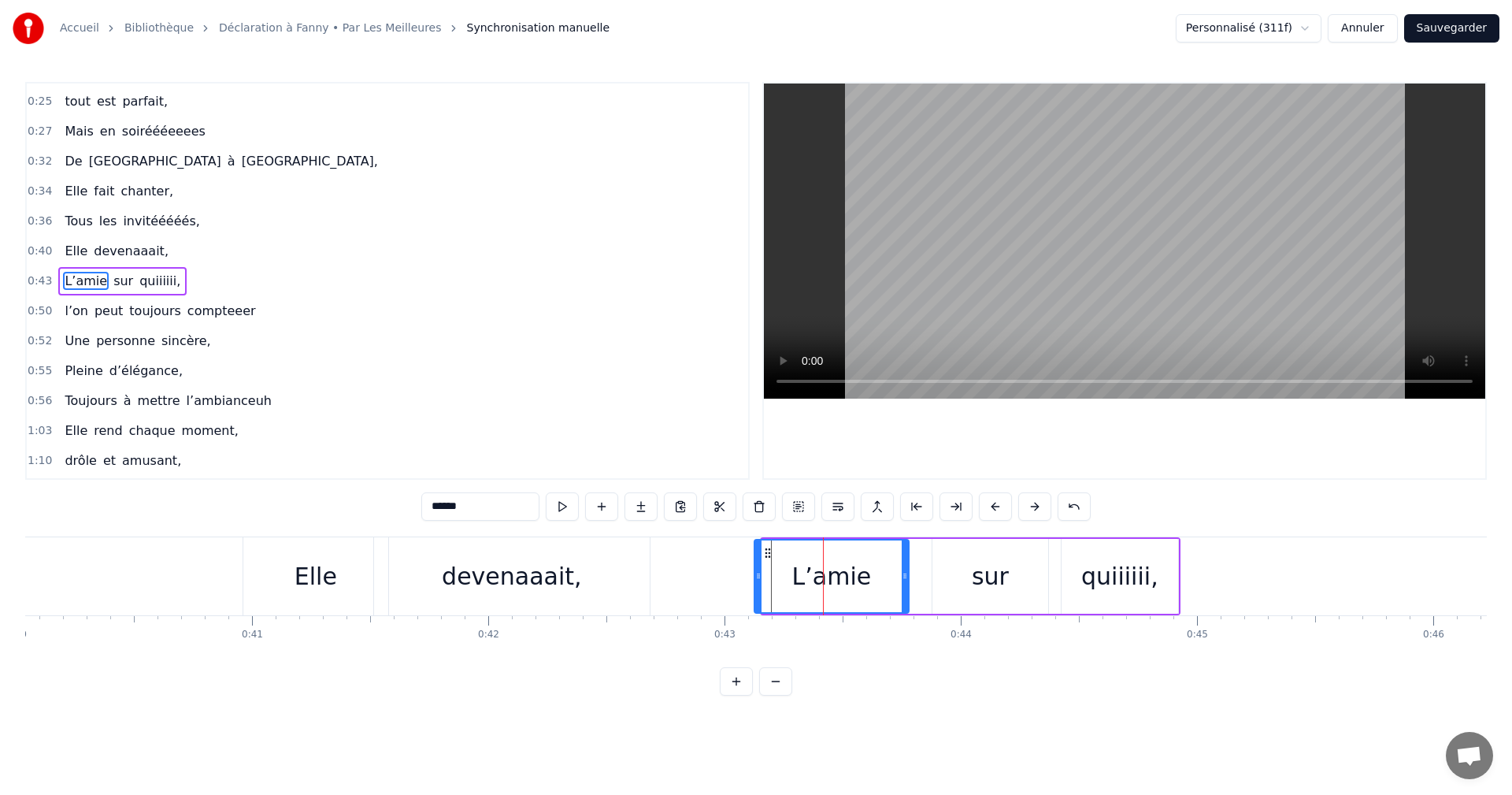
drag, startPoint x: 772, startPoint y: 551, endPoint x: 764, endPoint y: 551, distance: 8.0
click at [764, 551] on icon at bounding box center [768, 552] width 13 height 13
click at [969, 577] on div "sur" at bounding box center [991, 575] width 116 height 74
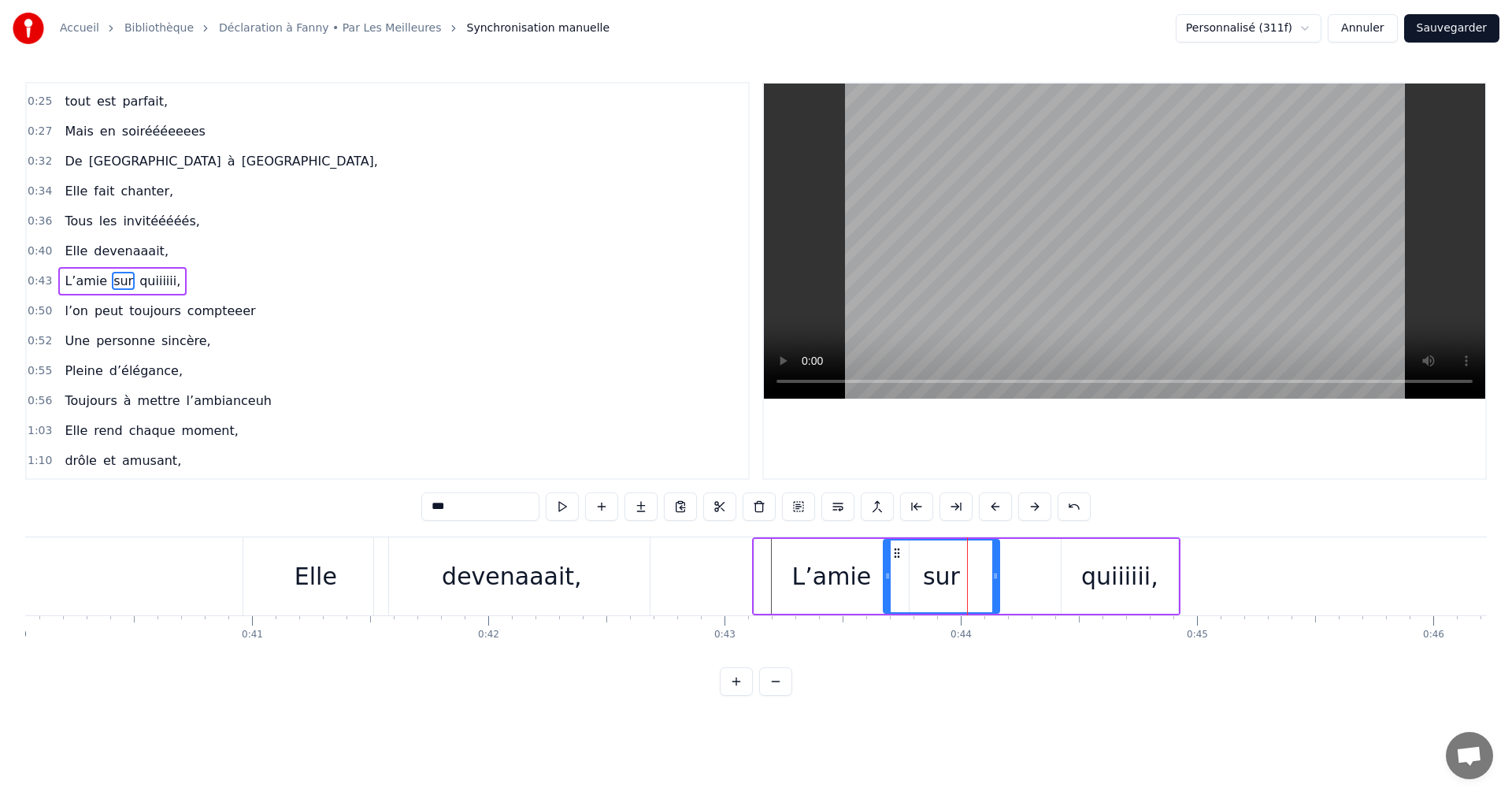
drag, startPoint x: 933, startPoint y: 550, endPoint x: 884, endPoint y: 553, distance: 49.1
click at [891, 553] on icon at bounding box center [897, 552] width 13 height 13
click at [780, 578] on div "L’amie" at bounding box center [832, 575] width 155 height 74
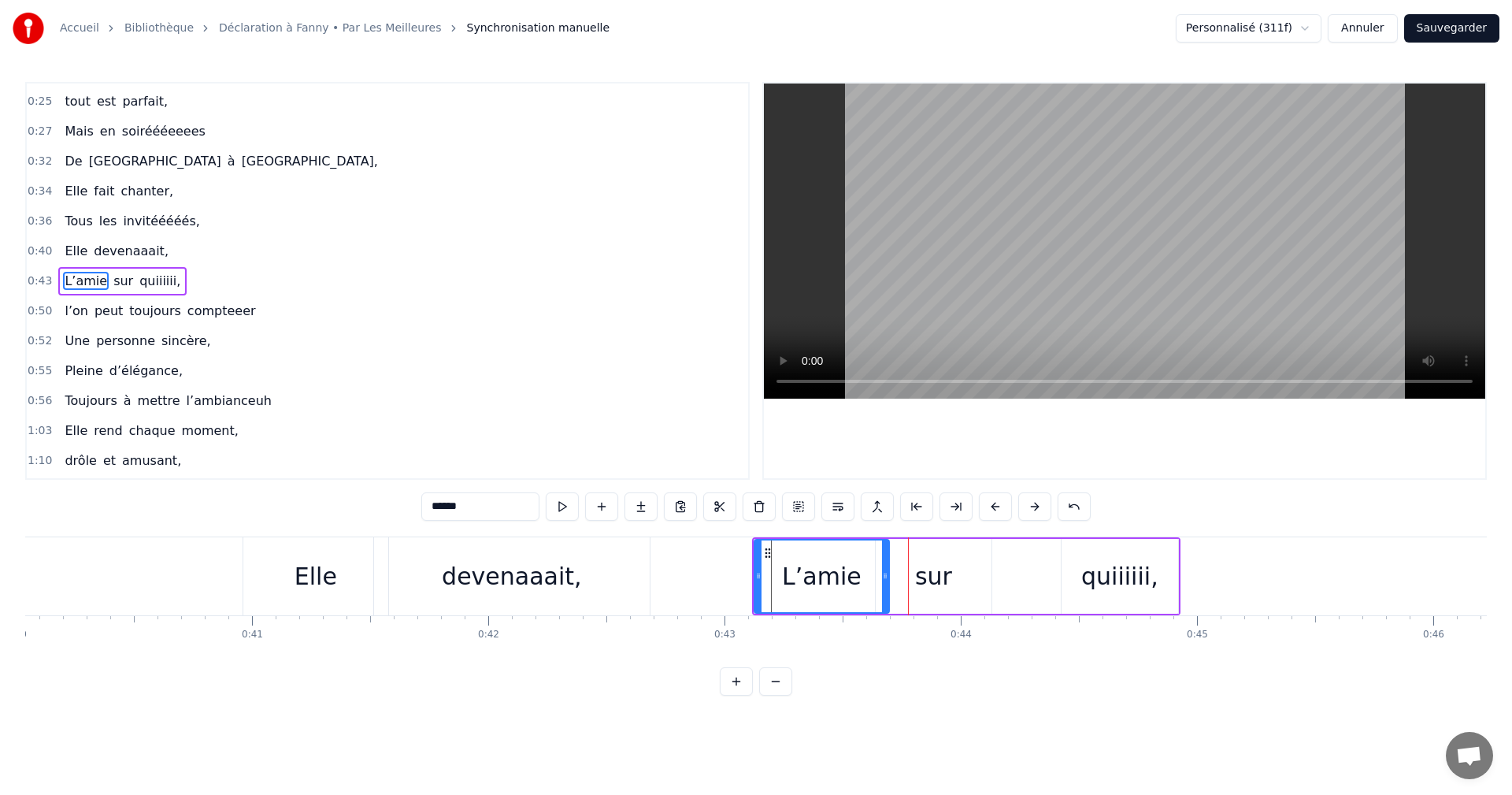
drag, startPoint x: 905, startPoint y: 574, endPoint x: 886, endPoint y: 574, distance: 19.0
click at [886, 574] on icon at bounding box center [886, 575] width 7 height 13
click at [912, 579] on div "sur" at bounding box center [934, 575] width 116 height 74
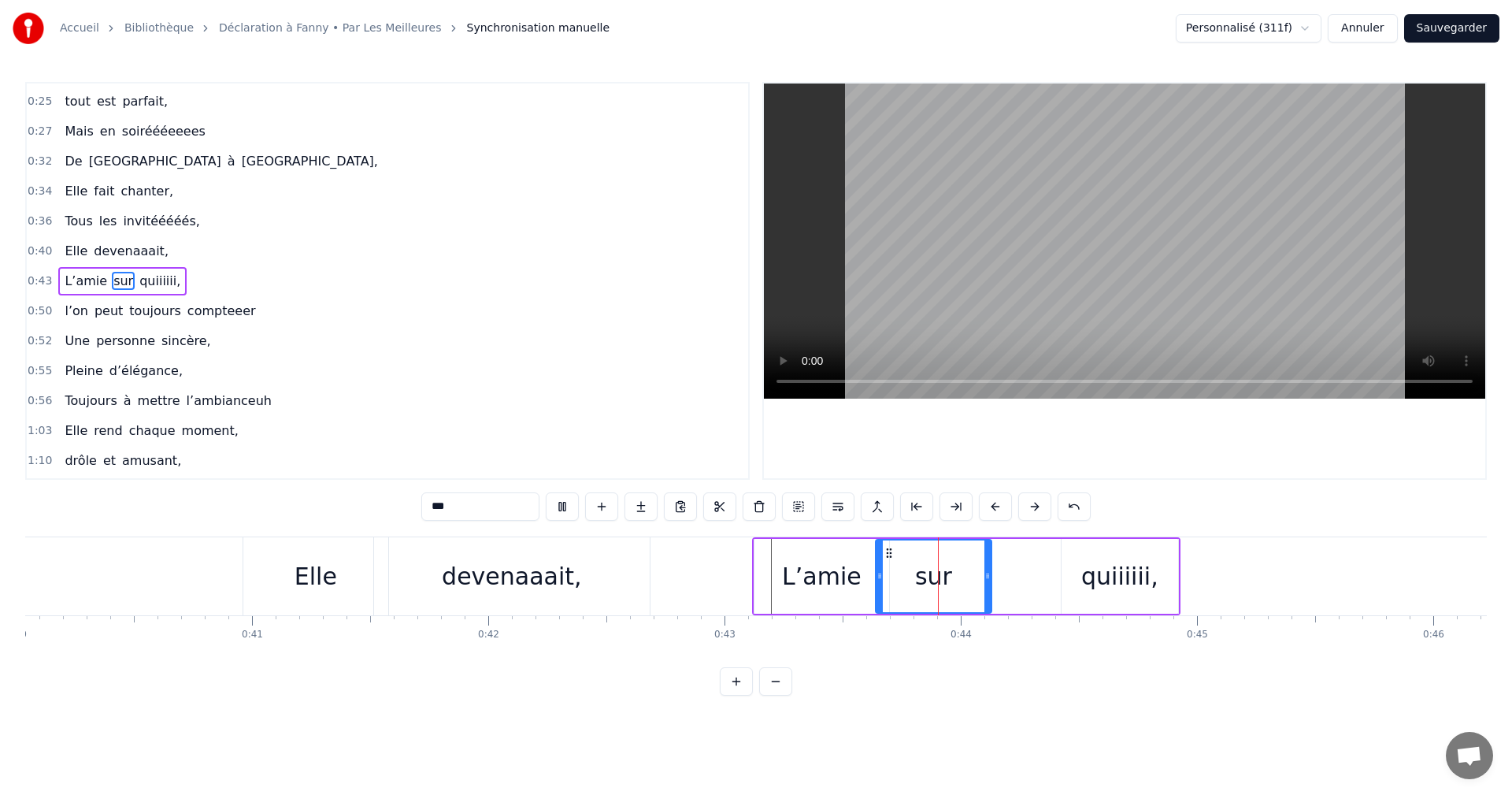
click at [1110, 576] on div "quiiiiii," at bounding box center [1120, 576] width 77 height 36
type input "*********"
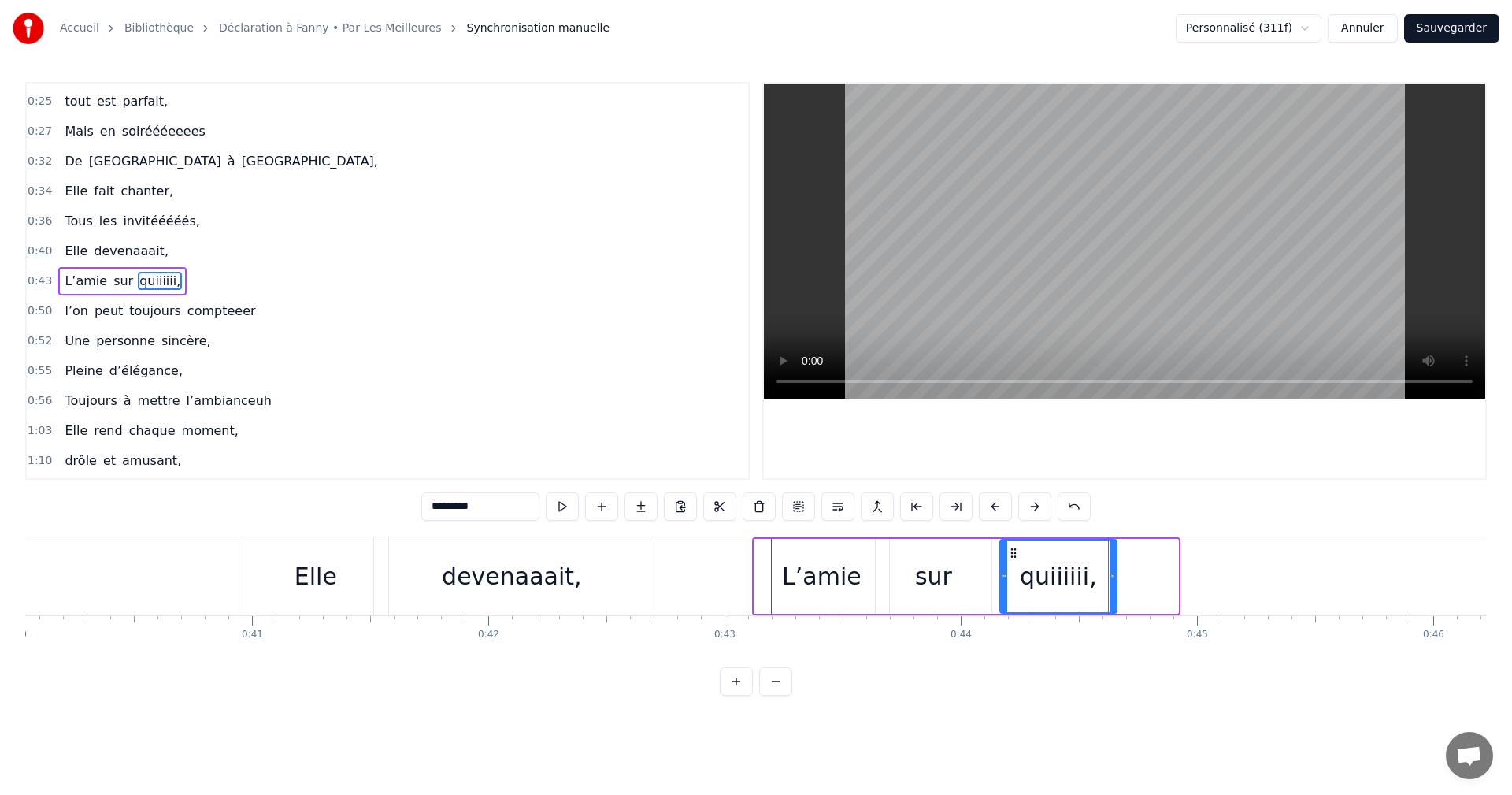
drag, startPoint x: 1075, startPoint y: 554, endPoint x: 1014, endPoint y: 555, distance: 61.0
click at [1014, 555] on icon at bounding box center [1013, 552] width 13 height 13
drag, startPoint x: 1112, startPoint y: 574, endPoint x: 1151, endPoint y: 574, distance: 39.0
click at [1142, 574] on icon at bounding box center [1139, 575] width 7 height 13
click at [35, 280] on span "0:43" at bounding box center [40, 281] width 24 height 15
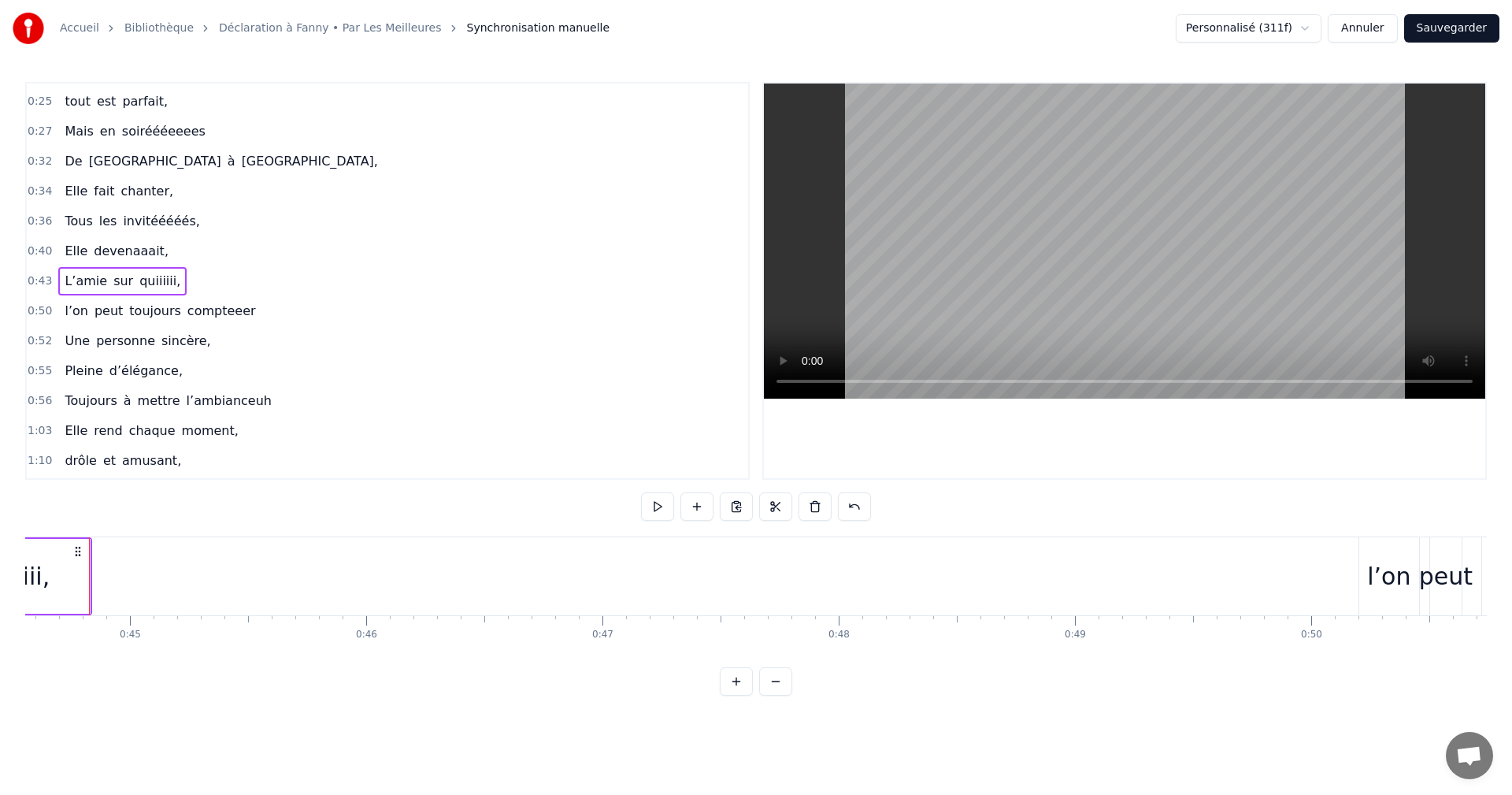
scroll to position [0, 10565]
click at [31, 309] on span "0:50" at bounding box center [40, 311] width 24 height 15
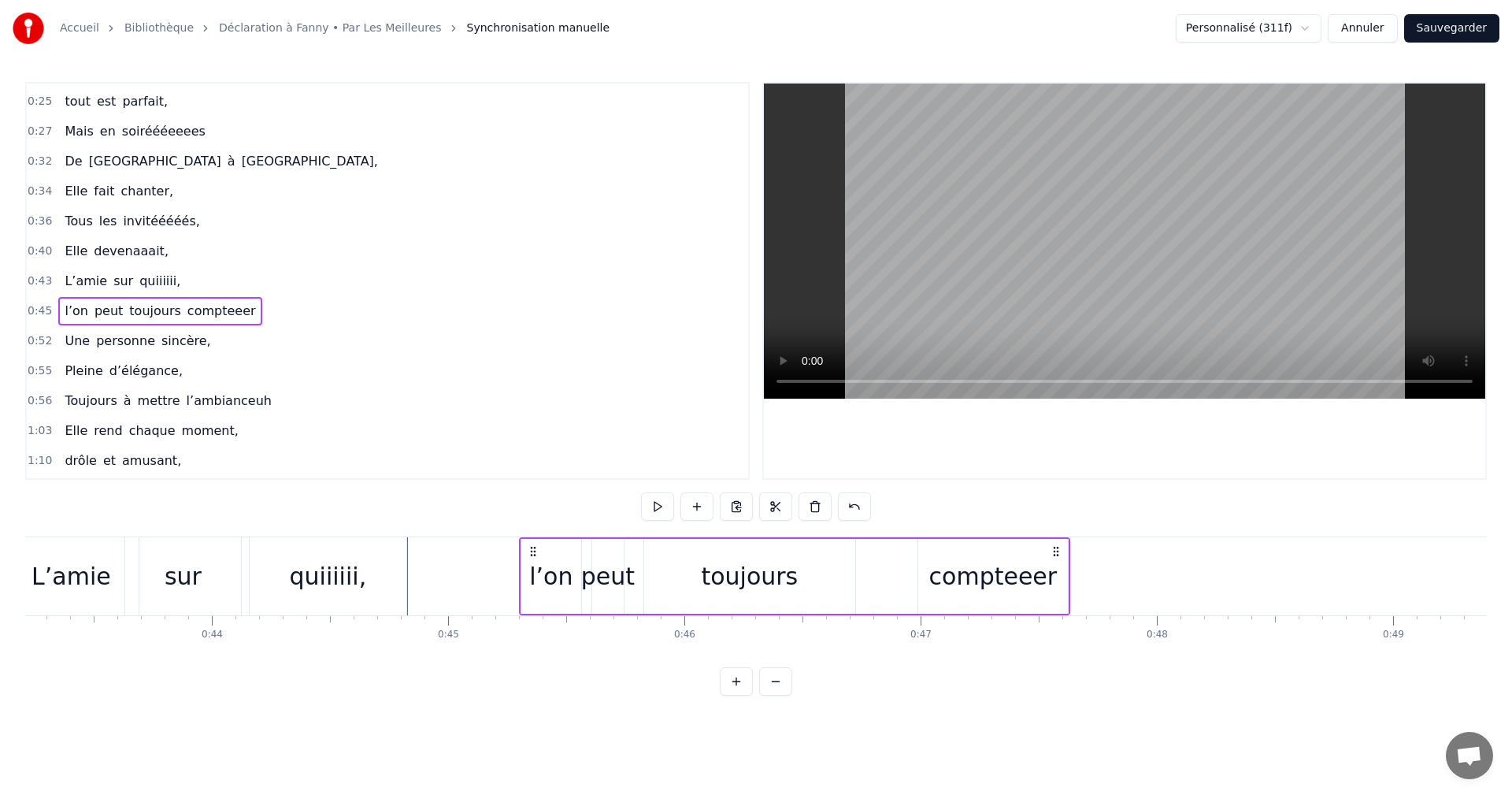
scroll to position [0, 10198]
click at [576, 571] on div "l’on" at bounding box center [564, 576] width 44 height 36
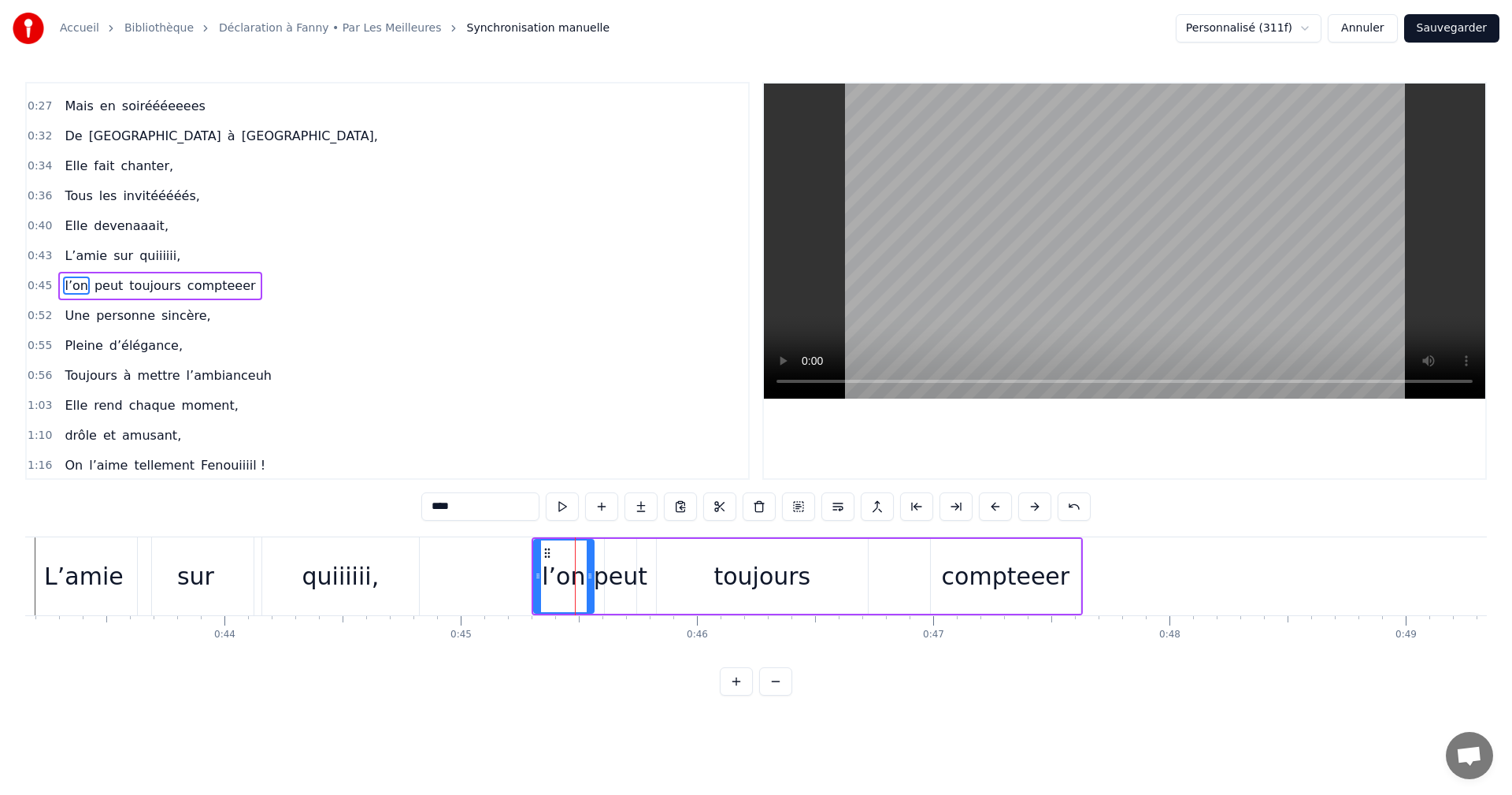
scroll to position [236, 0]
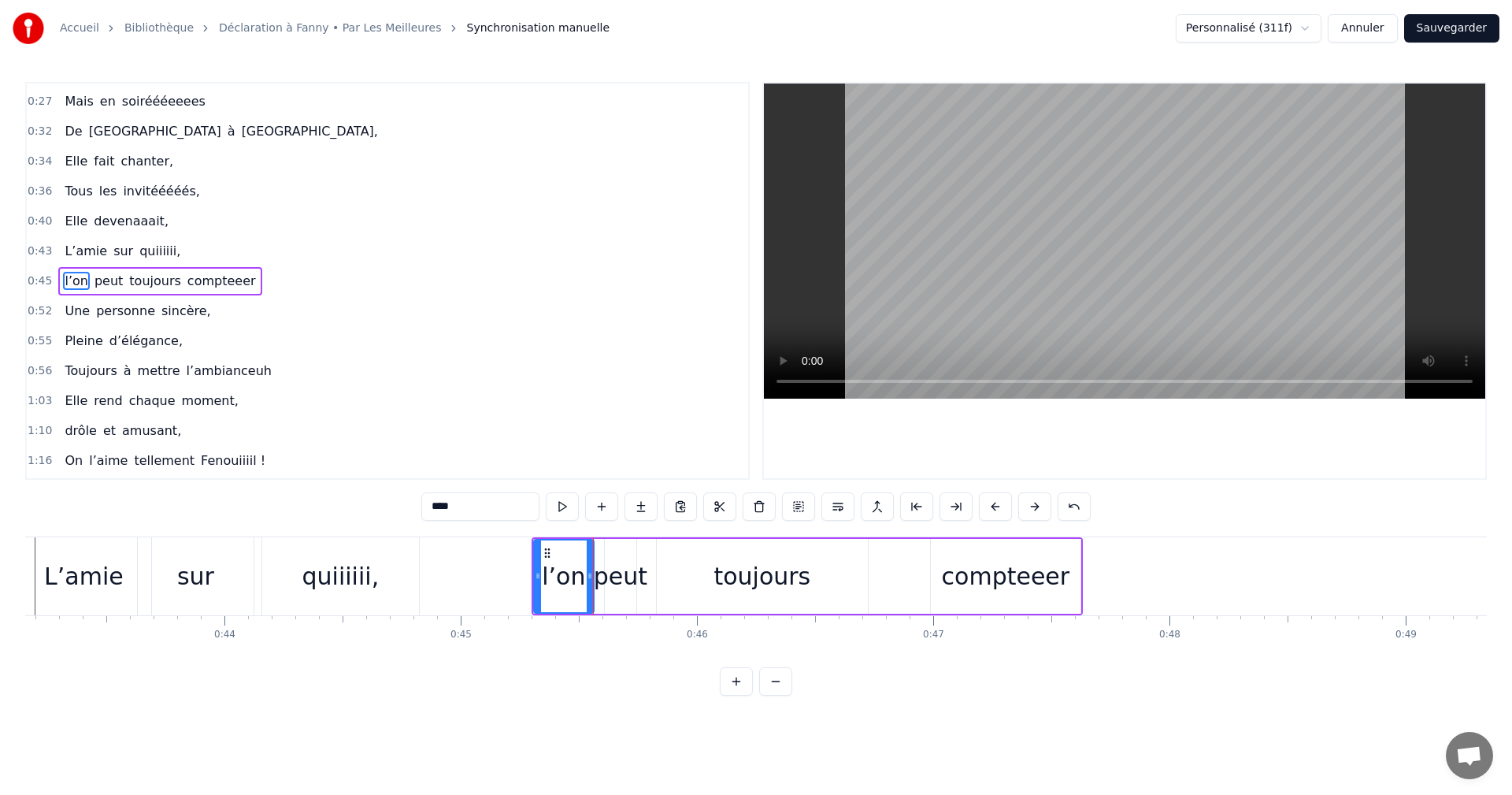
click at [615, 581] on div "peut" at bounding box center [620, 576] width 53 height 36
drag, startPoint x: 606, startPoint y: 576, endPoint x: 597, endPoint y: 576, distance: 9.0
click at [597, 576] on icon at bounding box center [600, 575] width 7 height 13
click at [639, 576] on icon at bounding box center [639, 575] width 7 height 13
click at [738, 576] on div "toujours" at bounding box center [762, 576] width 97 height 36
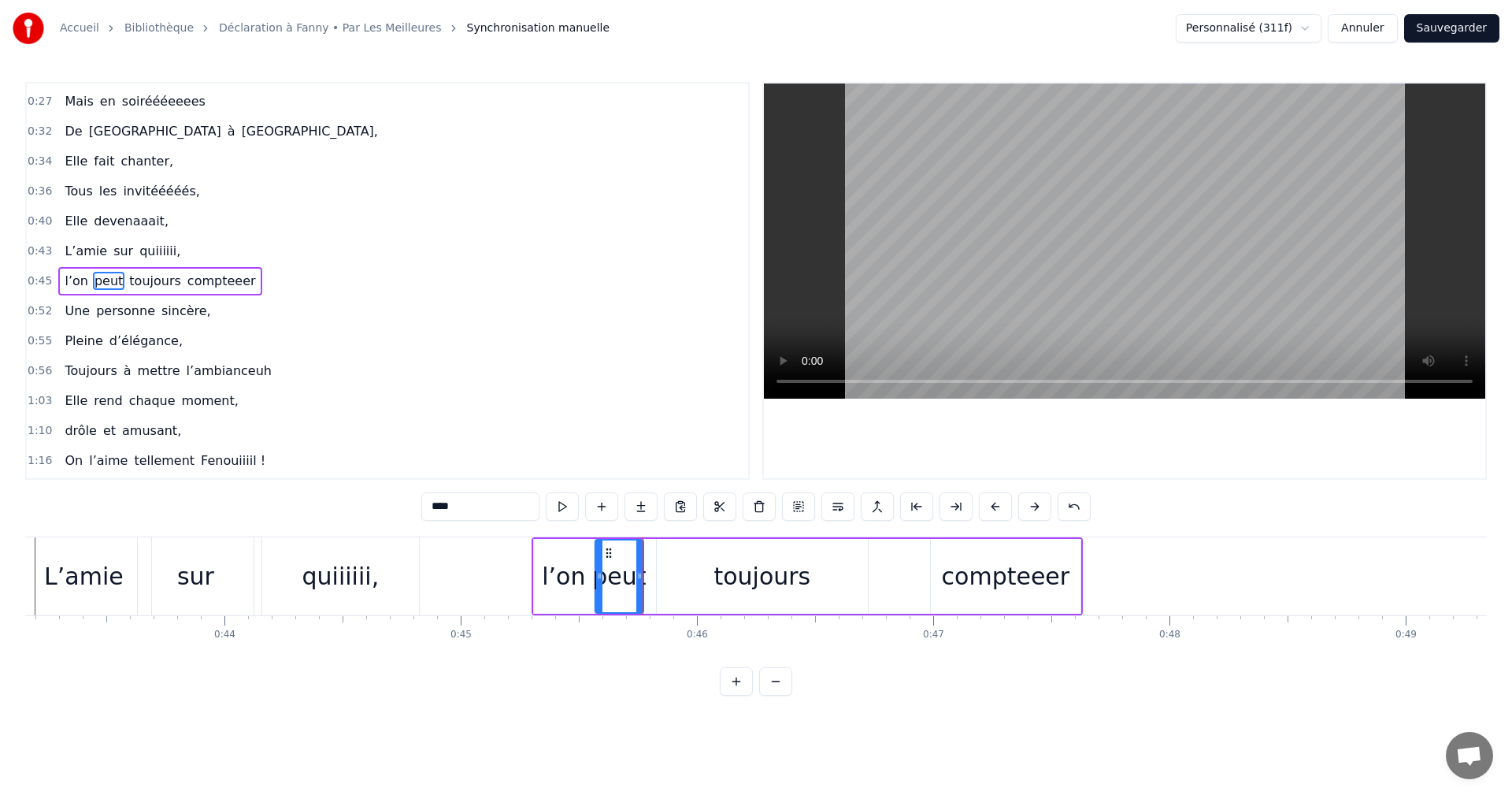
type input "********"
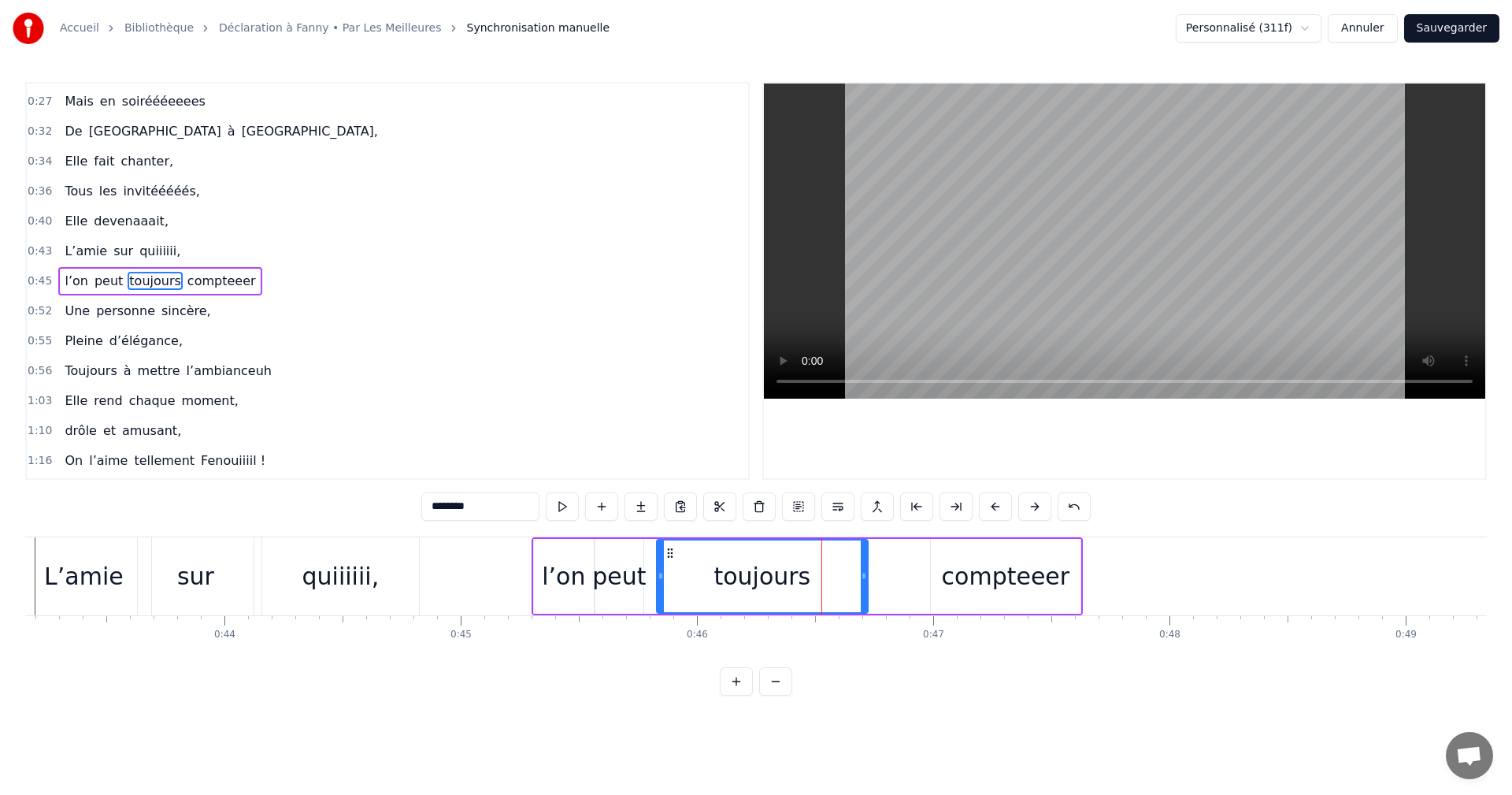
drag, startPoint x: 867, startPoint y: 578, endPoint x: 793, endPoint y: 576, distance: 74.0
click at [793, 576] on div "toujours" at bounding box center [763, 575] width 213 height 74
drag, startPoint x: 862, startPoint y: 573, endPoint x: 934, endPoint y: 583, distance: 72.7
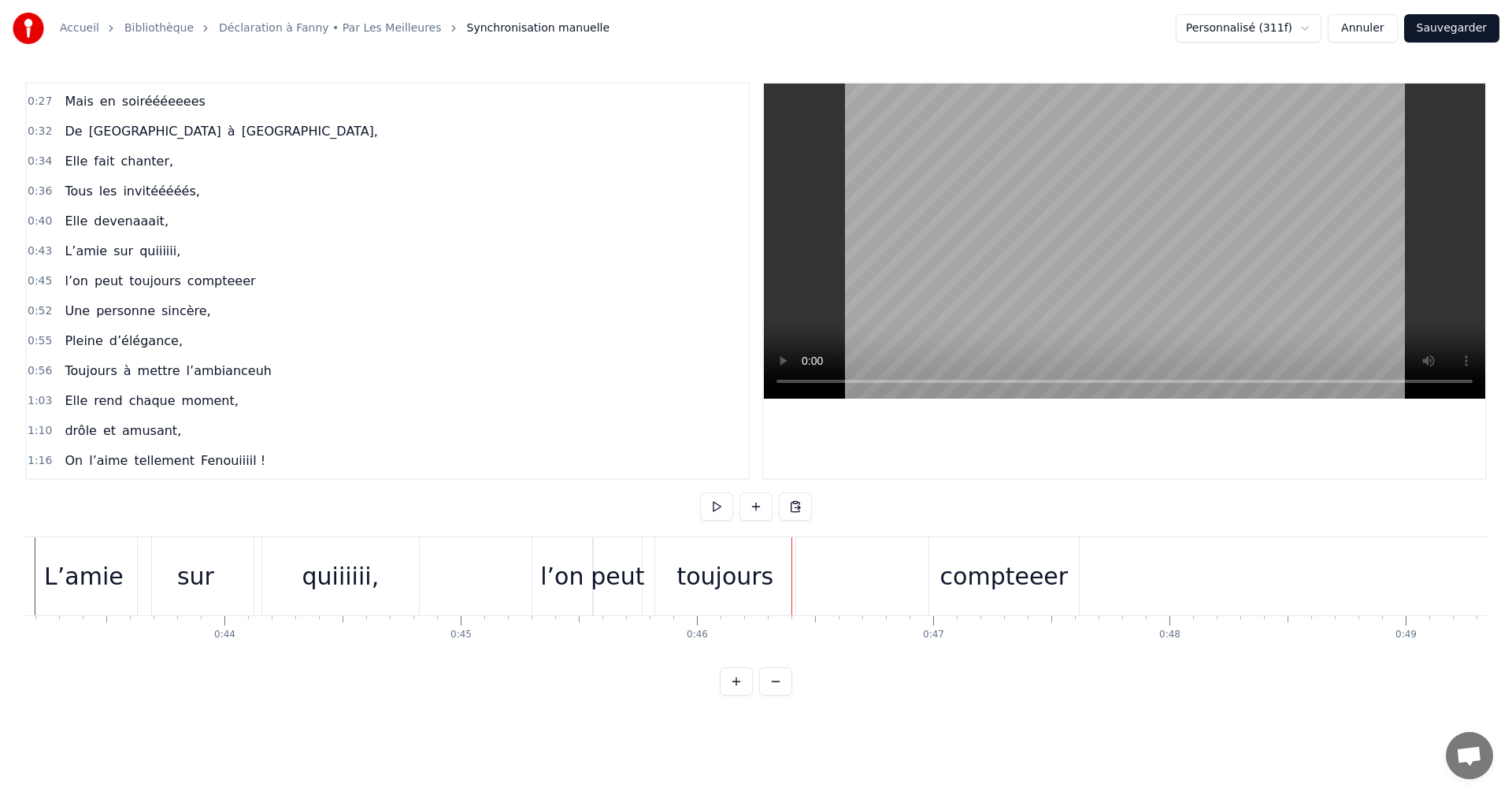
click at [979, 581] on div "compteeer" at bounding box center [1004, 576] width 129 height 36
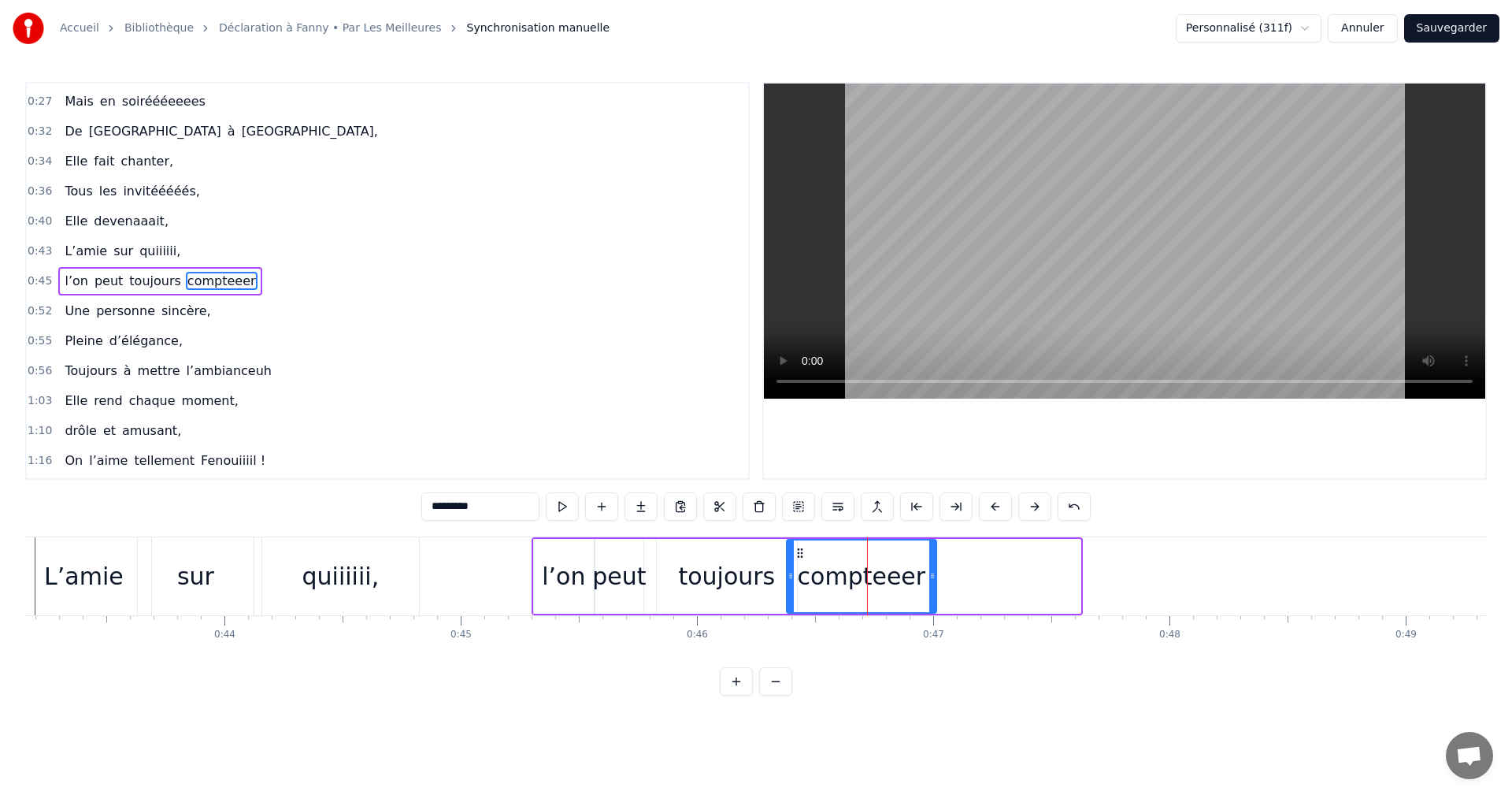
drag, startPoint x: 935, startPoint y: 555, endPoint x: 810, endPoint y: 560, distance: 125.1
click at [797, 554] on icon at bounding box center [800, 552] width 13 height 13
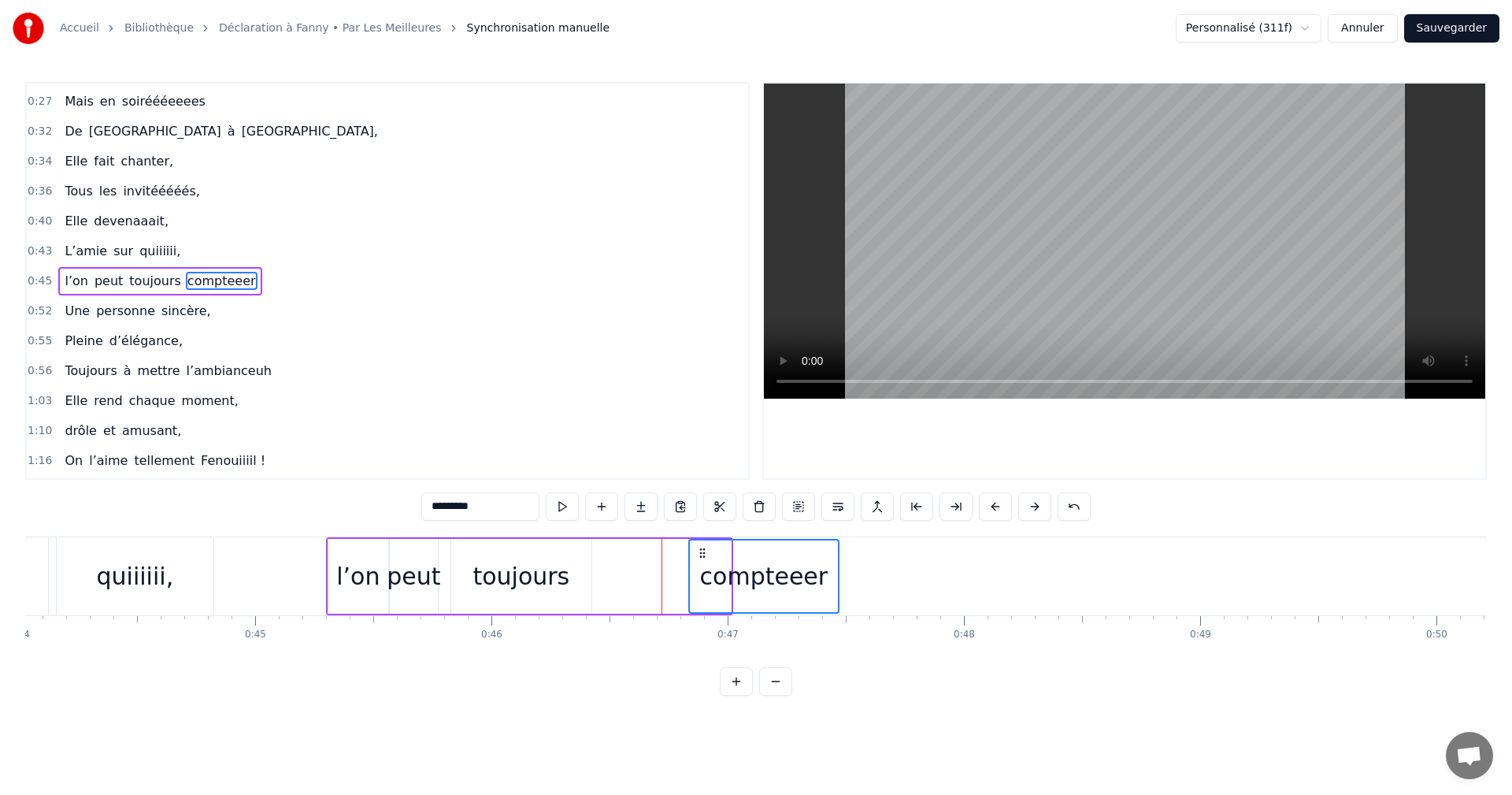
scroll to position [0, 10513]
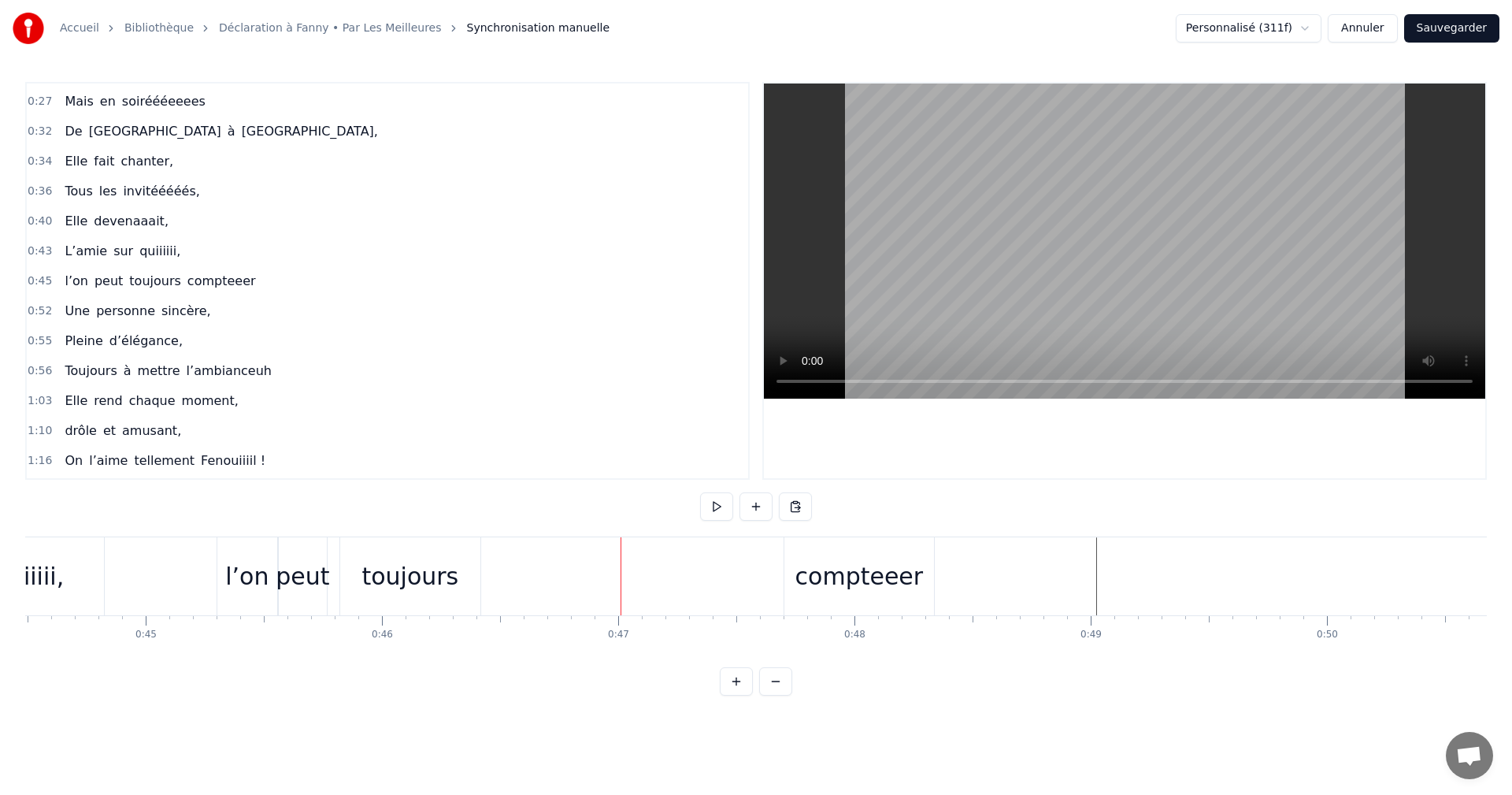
click at [862, 589] on div "compteeer" at bounding box center [859, 576] width 129 height 36
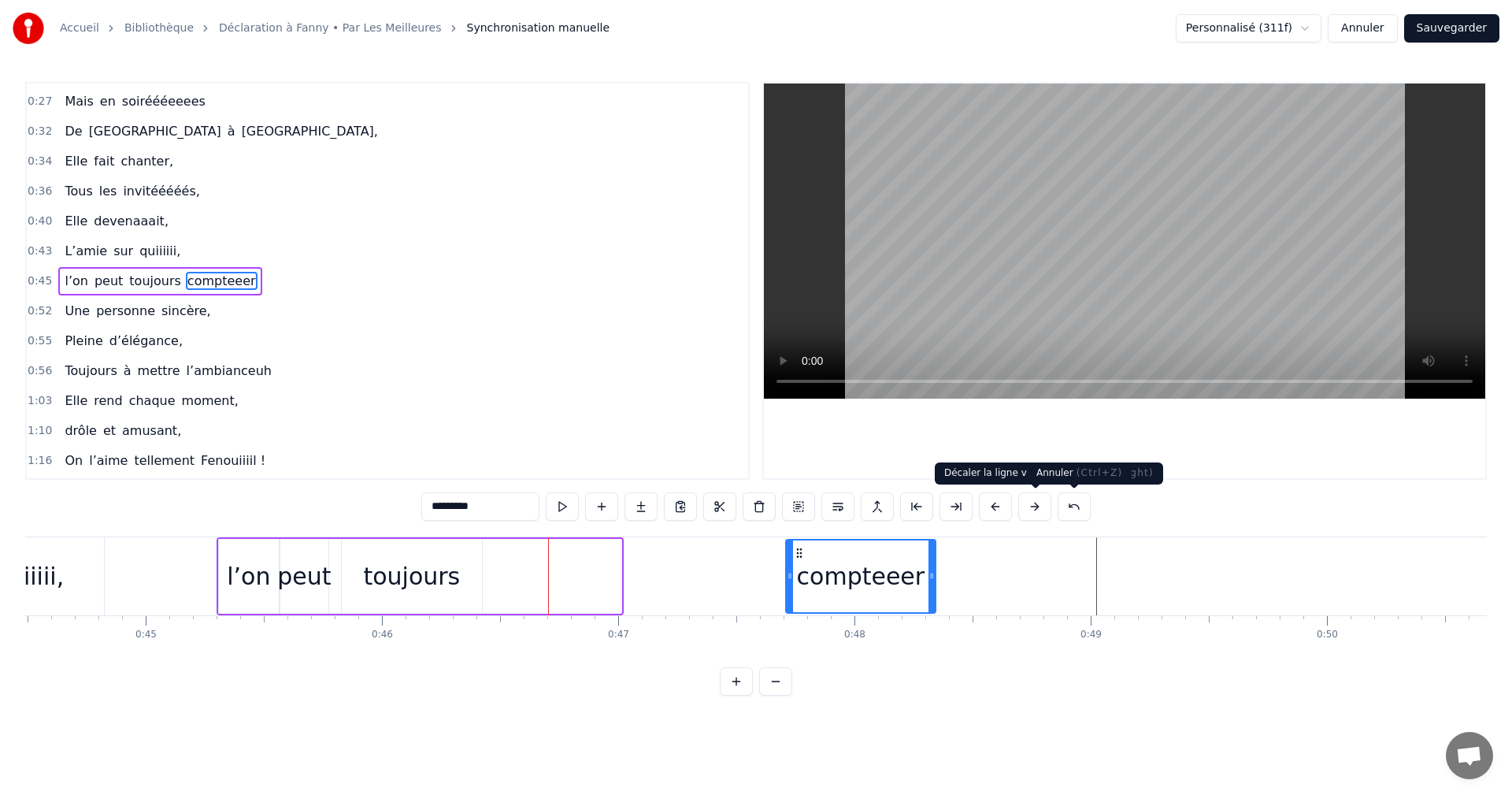
click at [1072, 504] on button at bounding box center [1074, 506] width 33 height 28
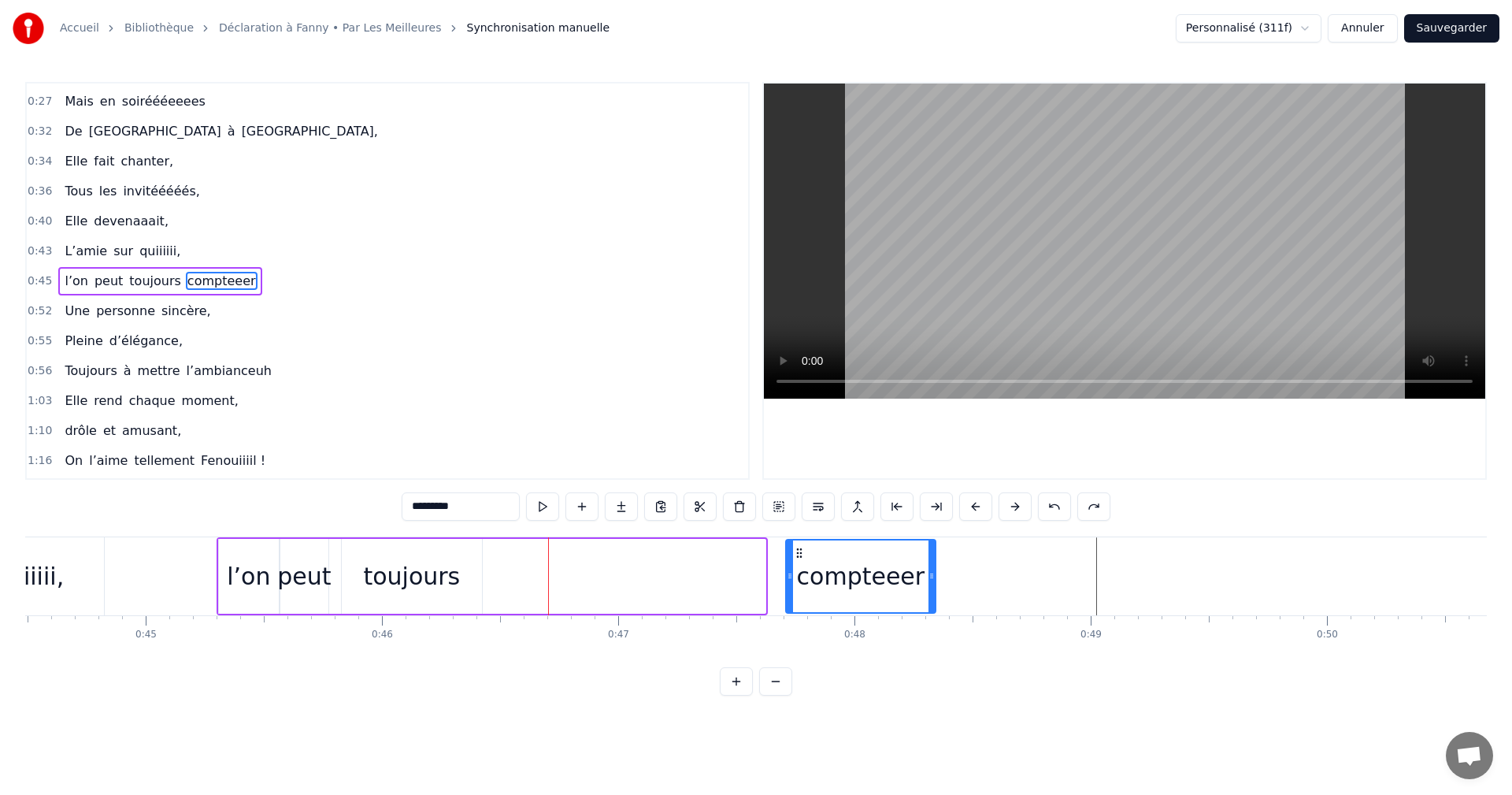
drag, startPoint x: 795, startPoint y: 548, endPoint x: 629, endPoint y: 560, distance: 166.4
click at [624, 558] on div "compteeer" at bounding box center [690, 575] width 151 height 74
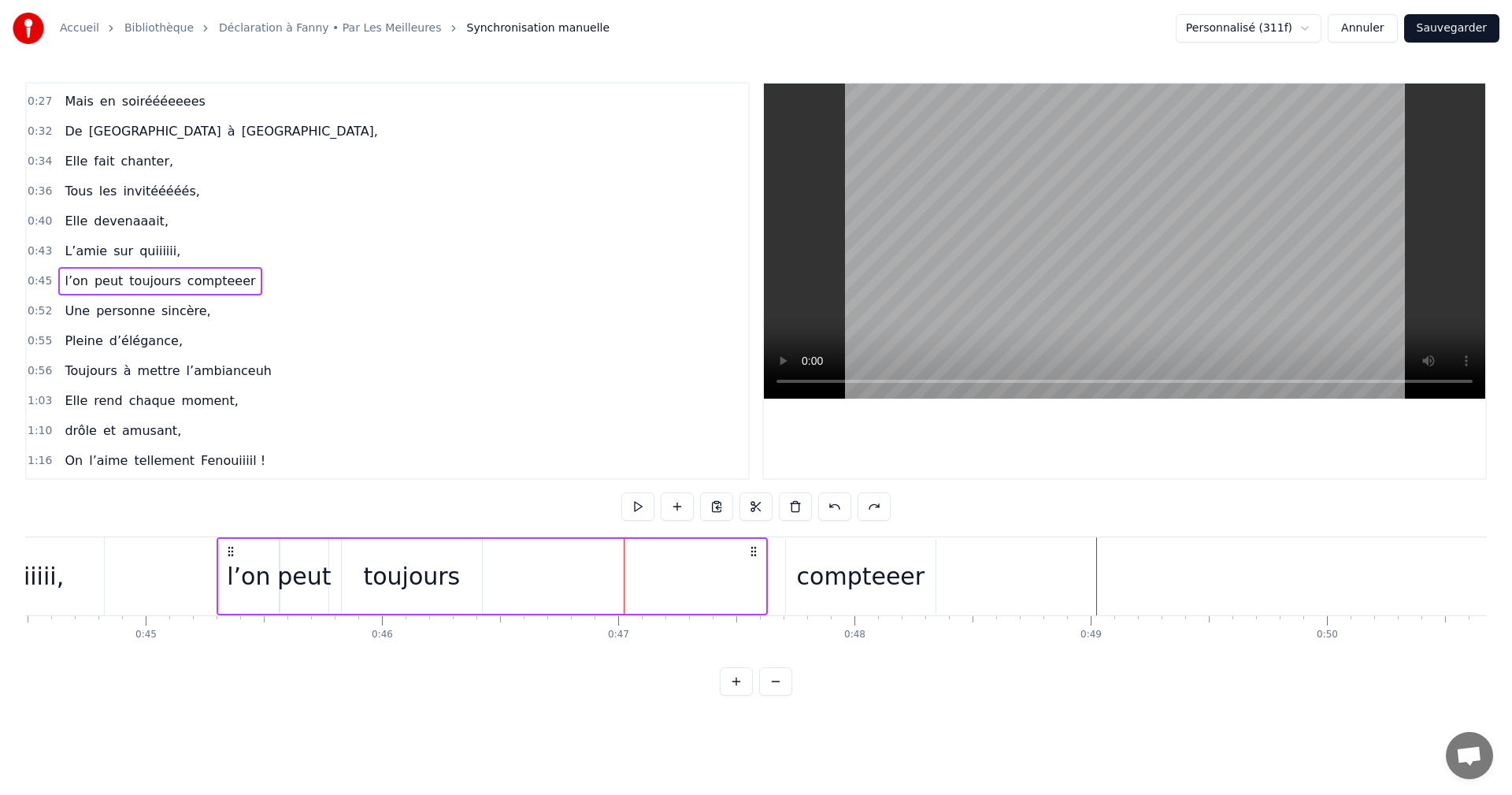
click at [675, 569] on div "compteeer" at bounding box center [690, 575] width 151 height 74
click at [540, 435] on div "1:10 drôle et amusant," at bounding box center [388, 430] width 721 height 30
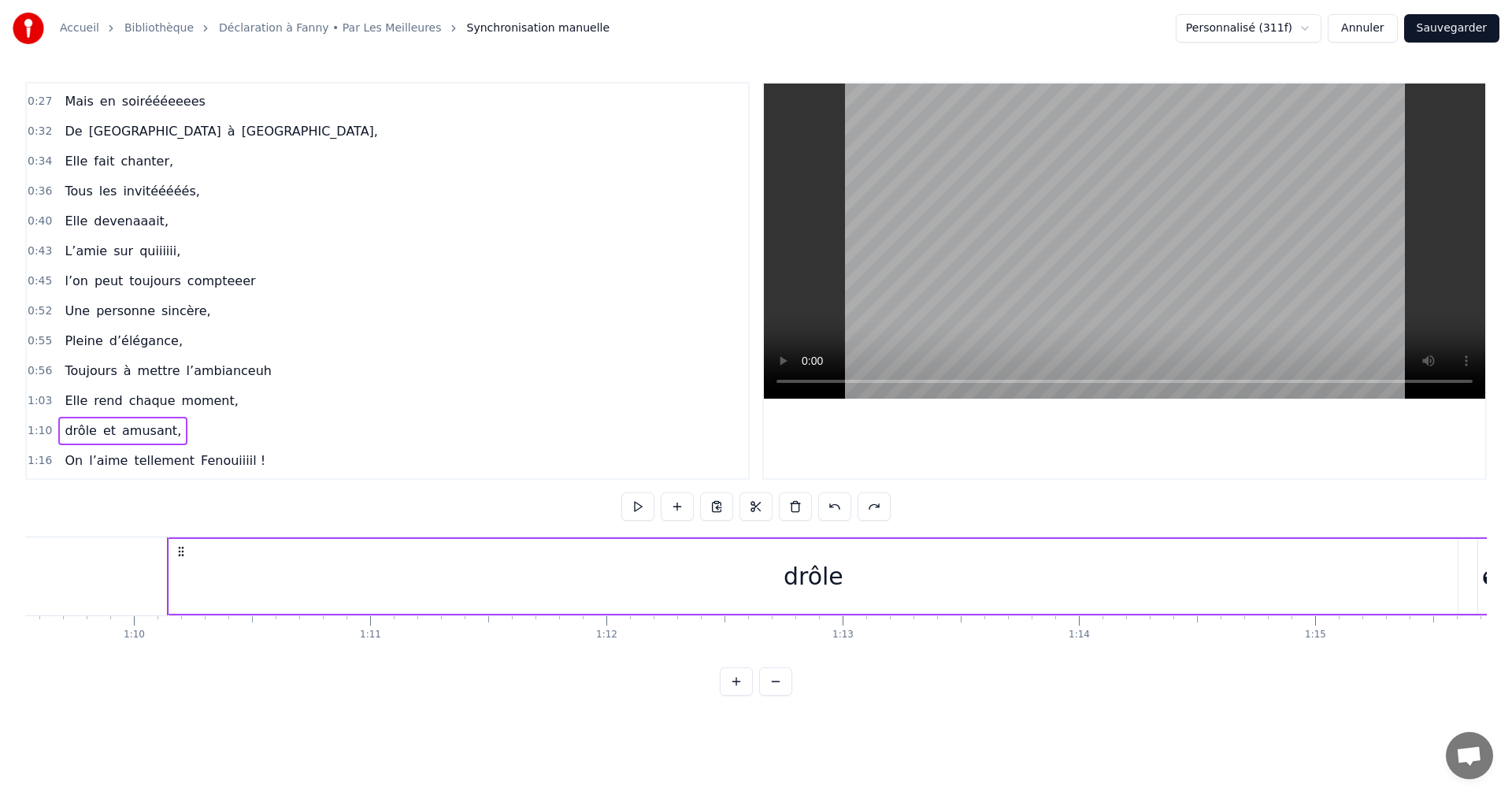
scroll to position [0, 16496]
click at [63, 279] on span "l’on" at bounding box center [75, 280] width 26 height 18
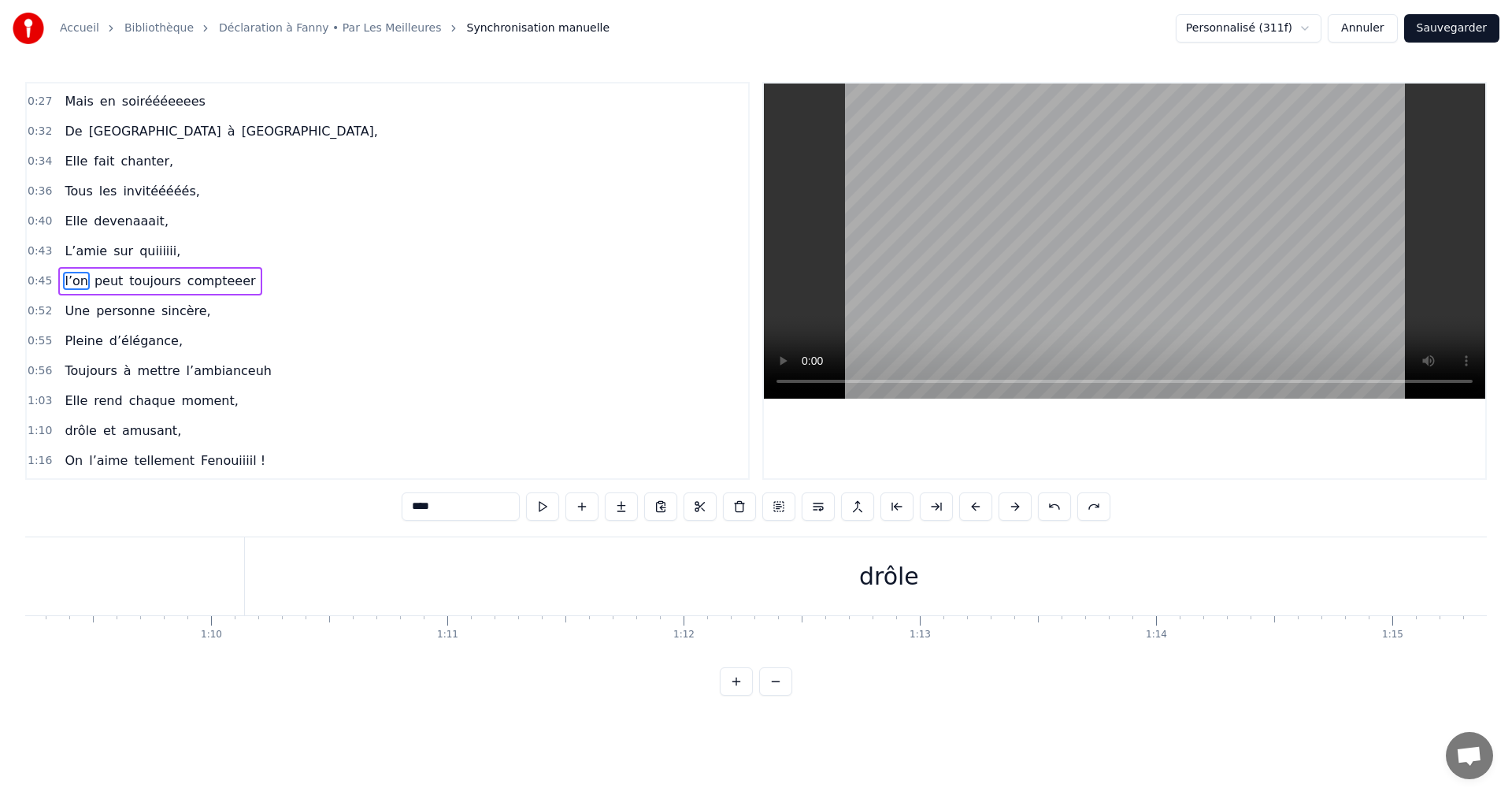
click at [41, 280] on span "0:45" at bounding box center [40, 281] width 24 height 15
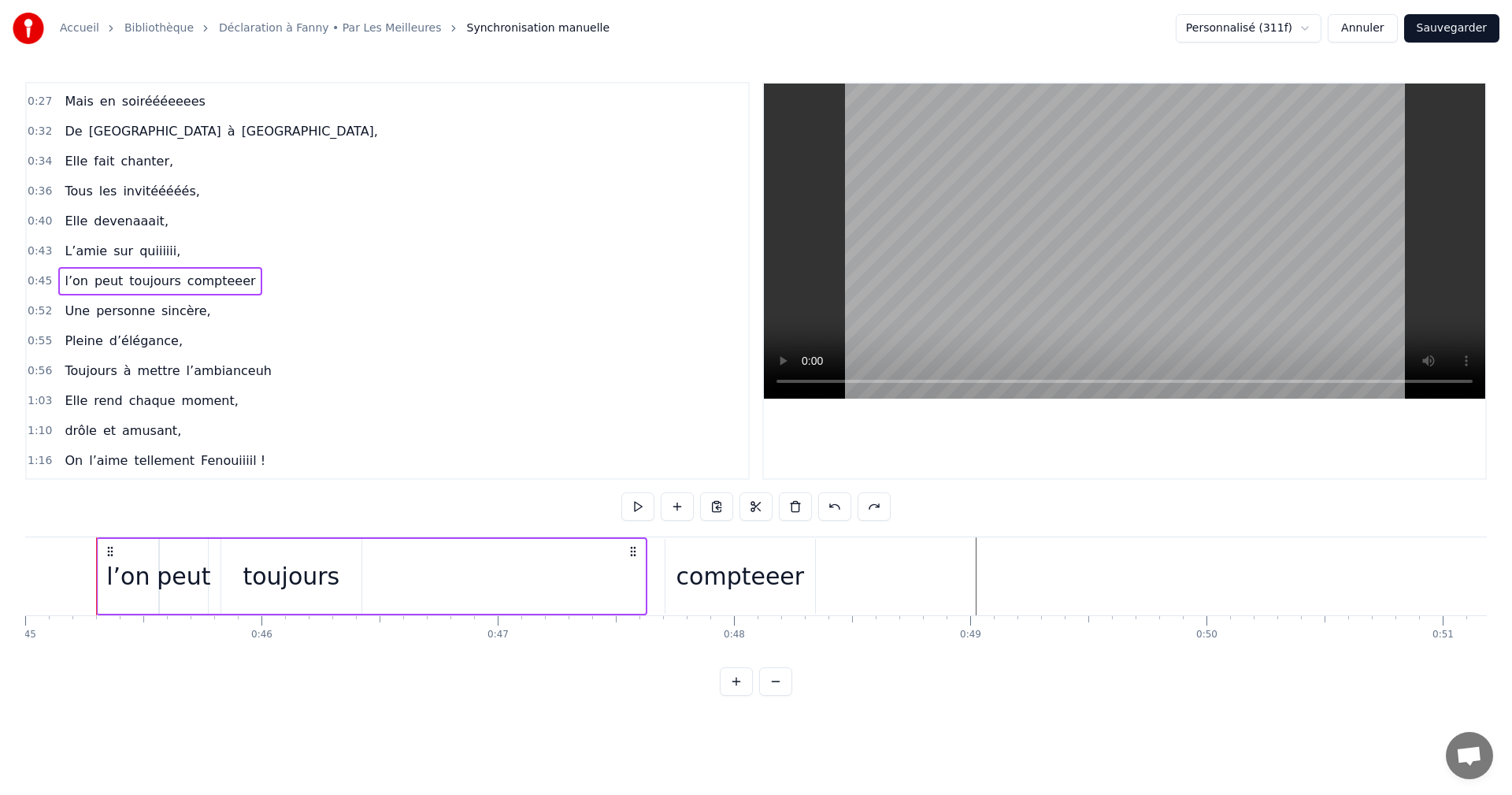
scroll to position [0, 10626]
click at [741, 583] on div "compteeer" at bounding box center [749, 576] width 129 height 36
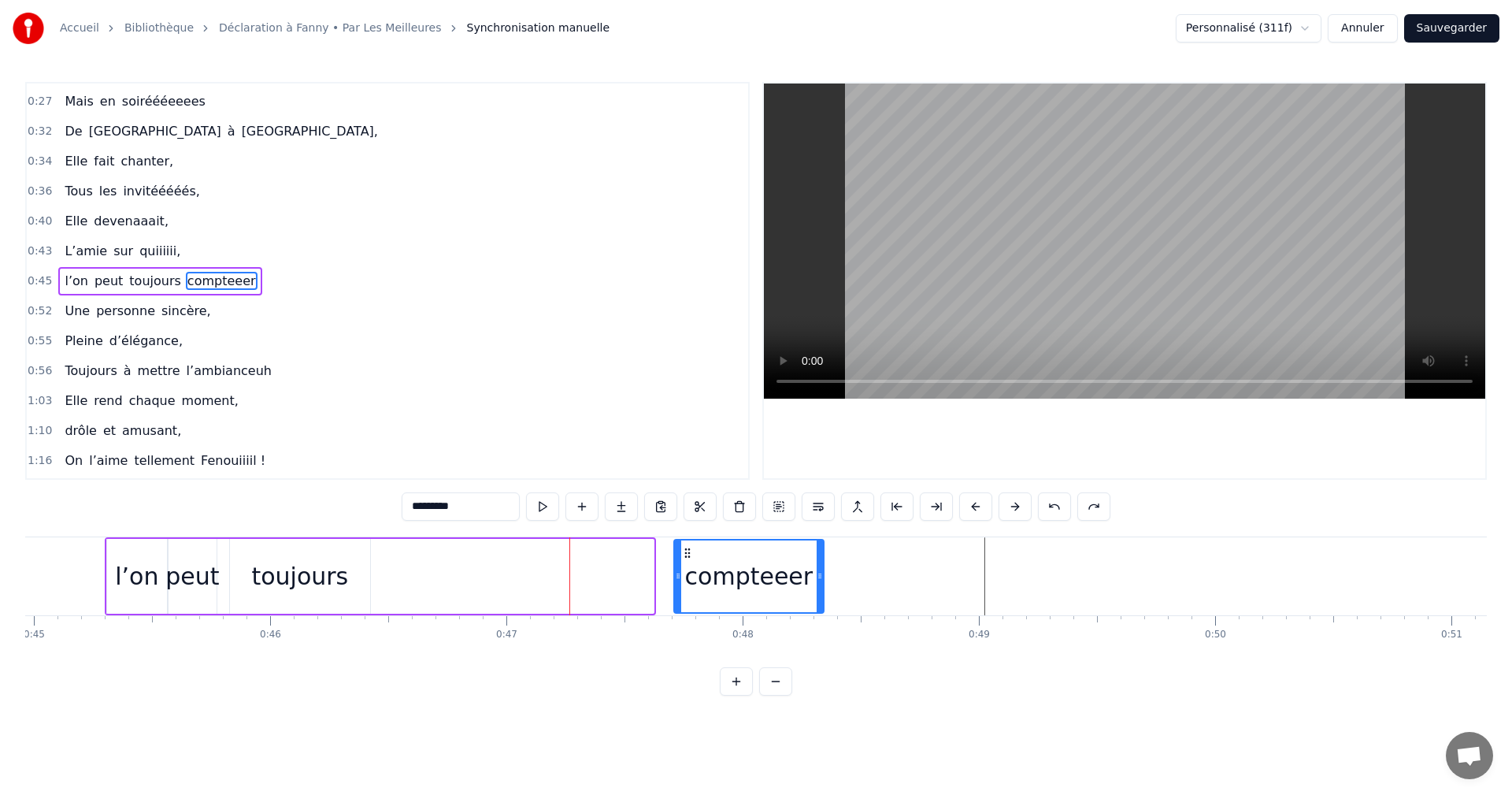
drag, startPoint x: 683, startPoint y: 552, endPoint x: 566, endPoint y: 548, distance: 117.1
click at [566, 548] on div "compteeer" at bounding box center [579, 575] width 151 height 74
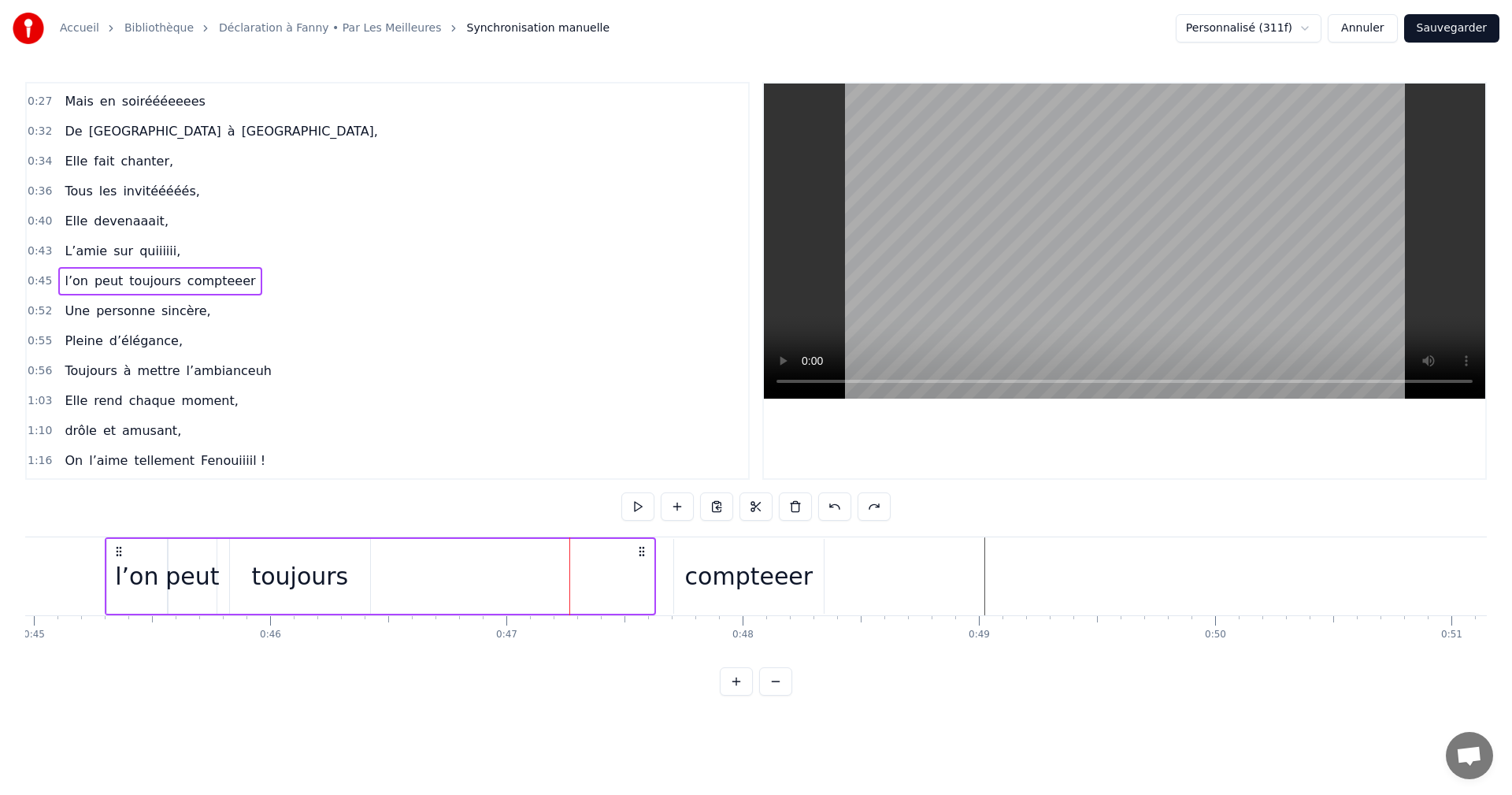
click at [716, 567] on div "compteeer" at bounding box center [749, 576] width 129 height 36
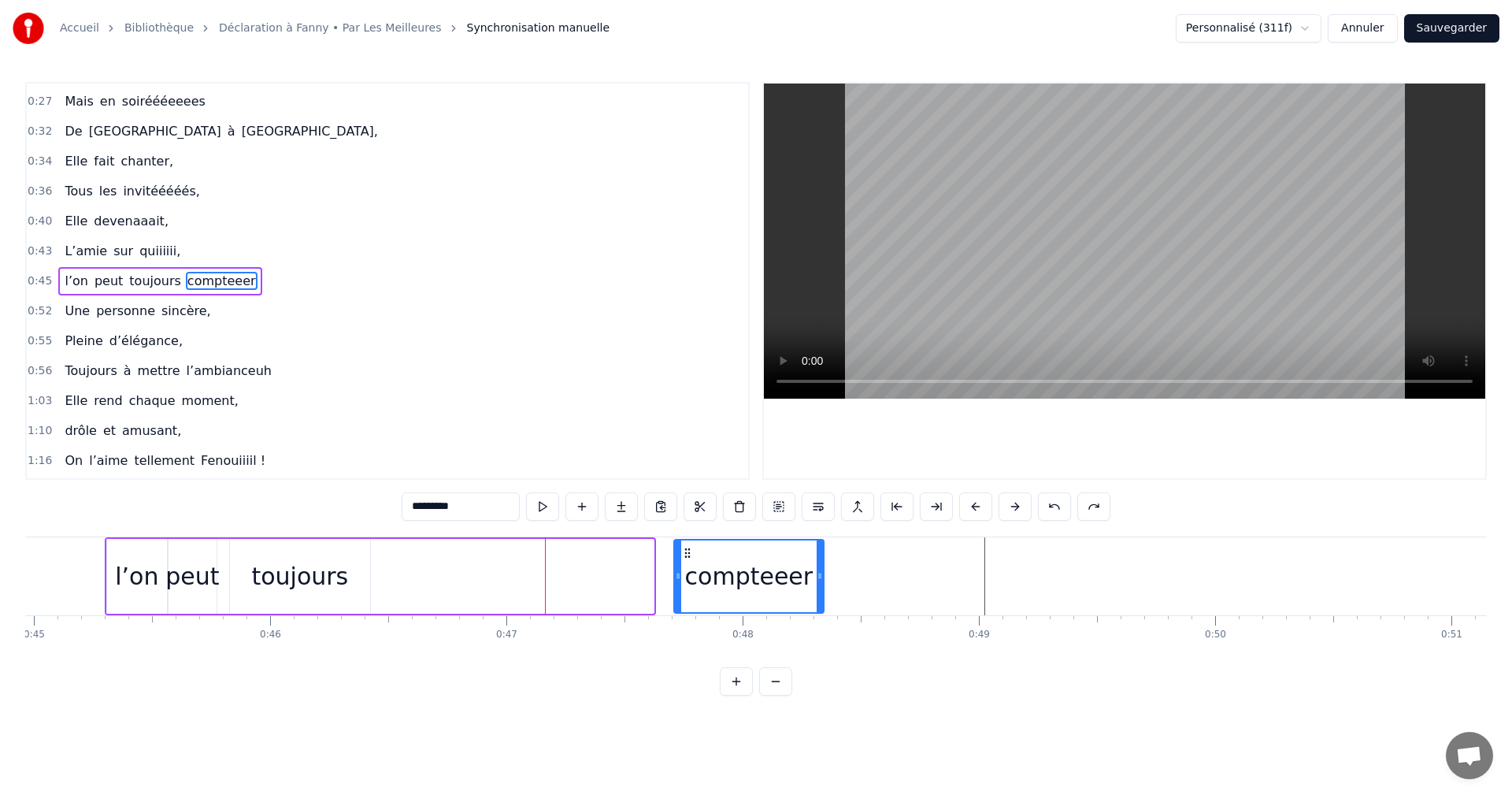
drag, startPoint x: 687, startPoint y: 554, endPoint x: 659, endPoint y: 554, distance: 28.0
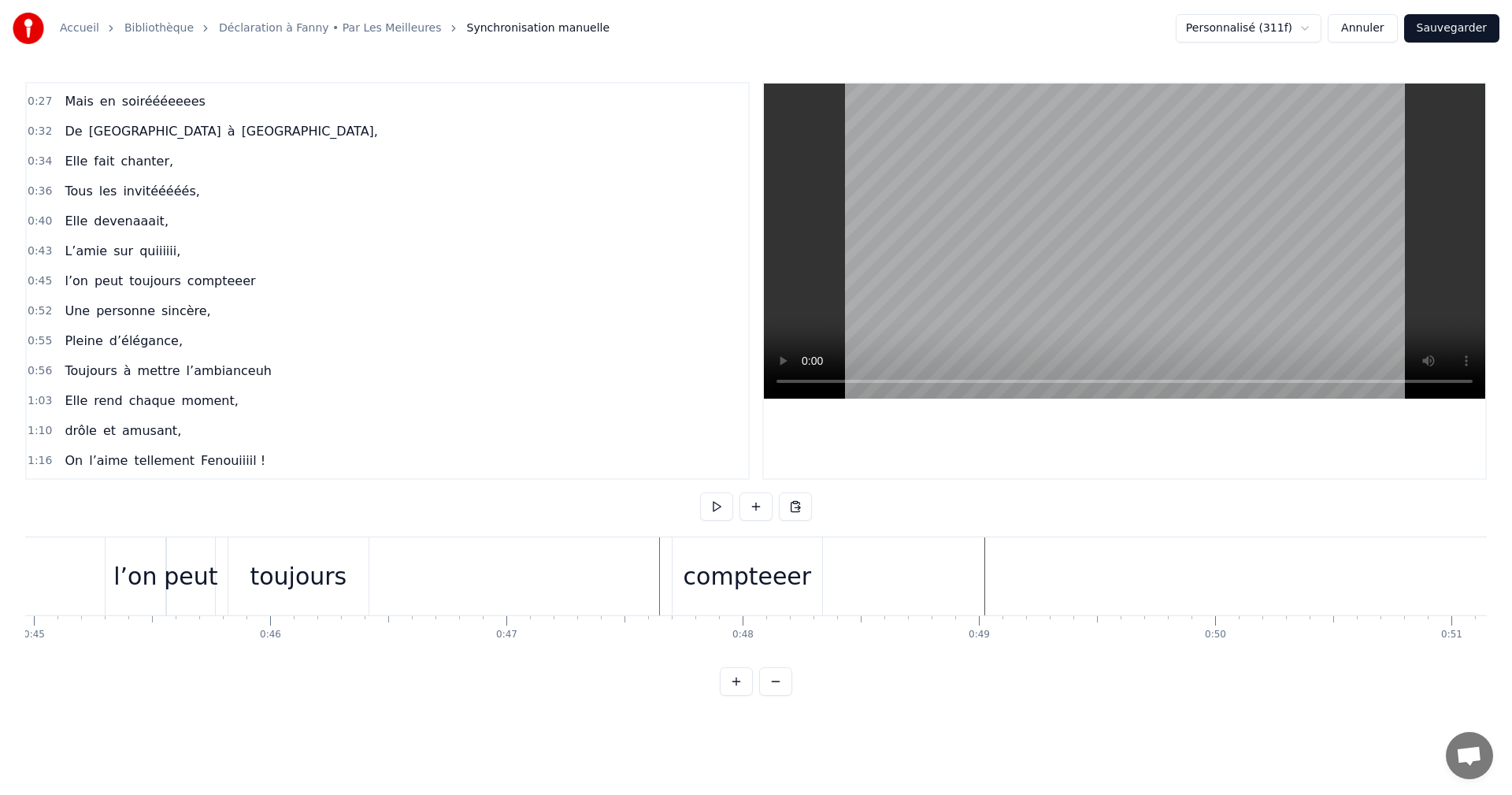
click at [712, 571] on div "compteeer" at bounding box center [747, 576] width 129 height 36
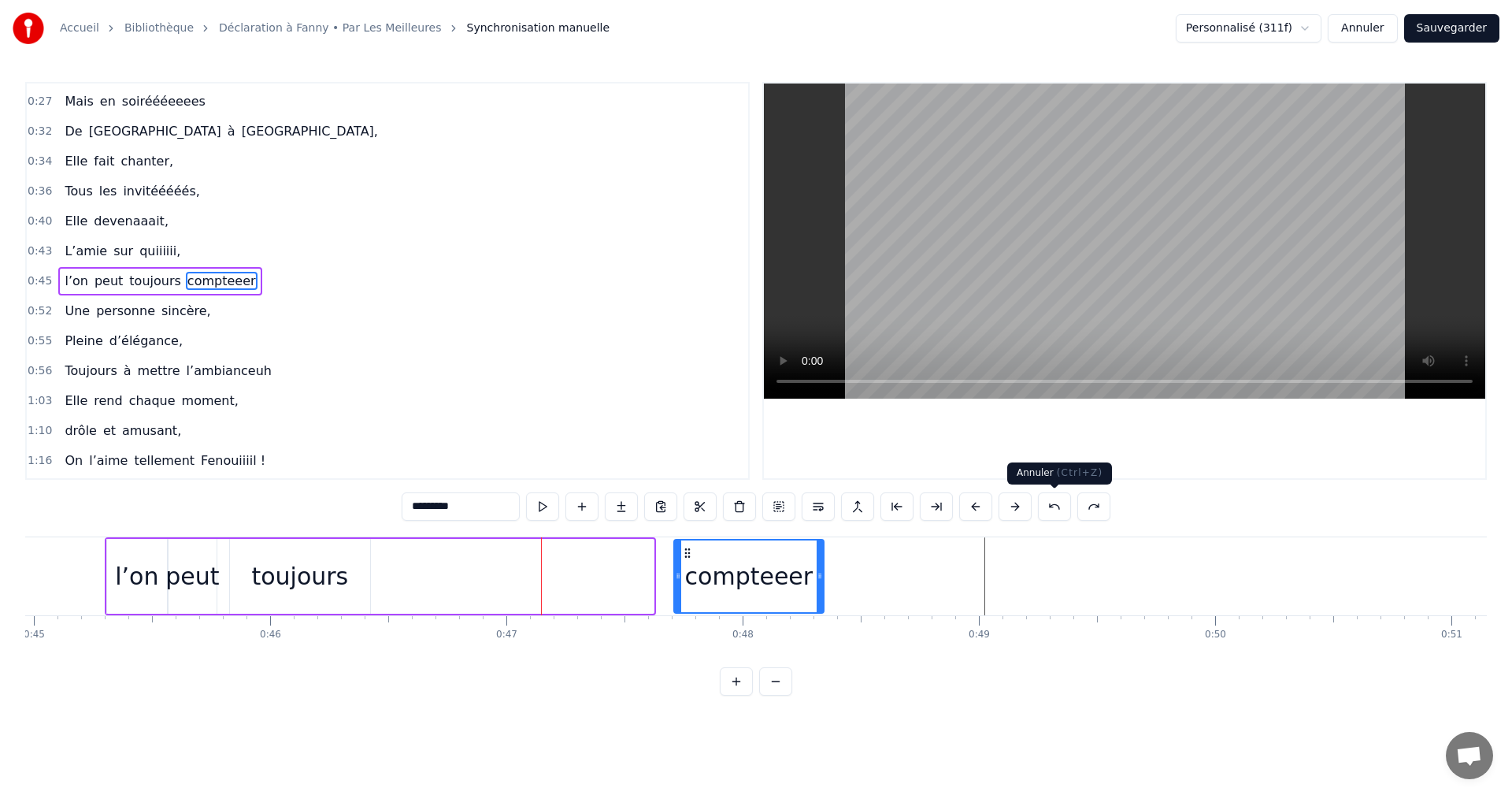
click at [1053, 508] on button at bounding box center [1055, 506] width 33 height 28
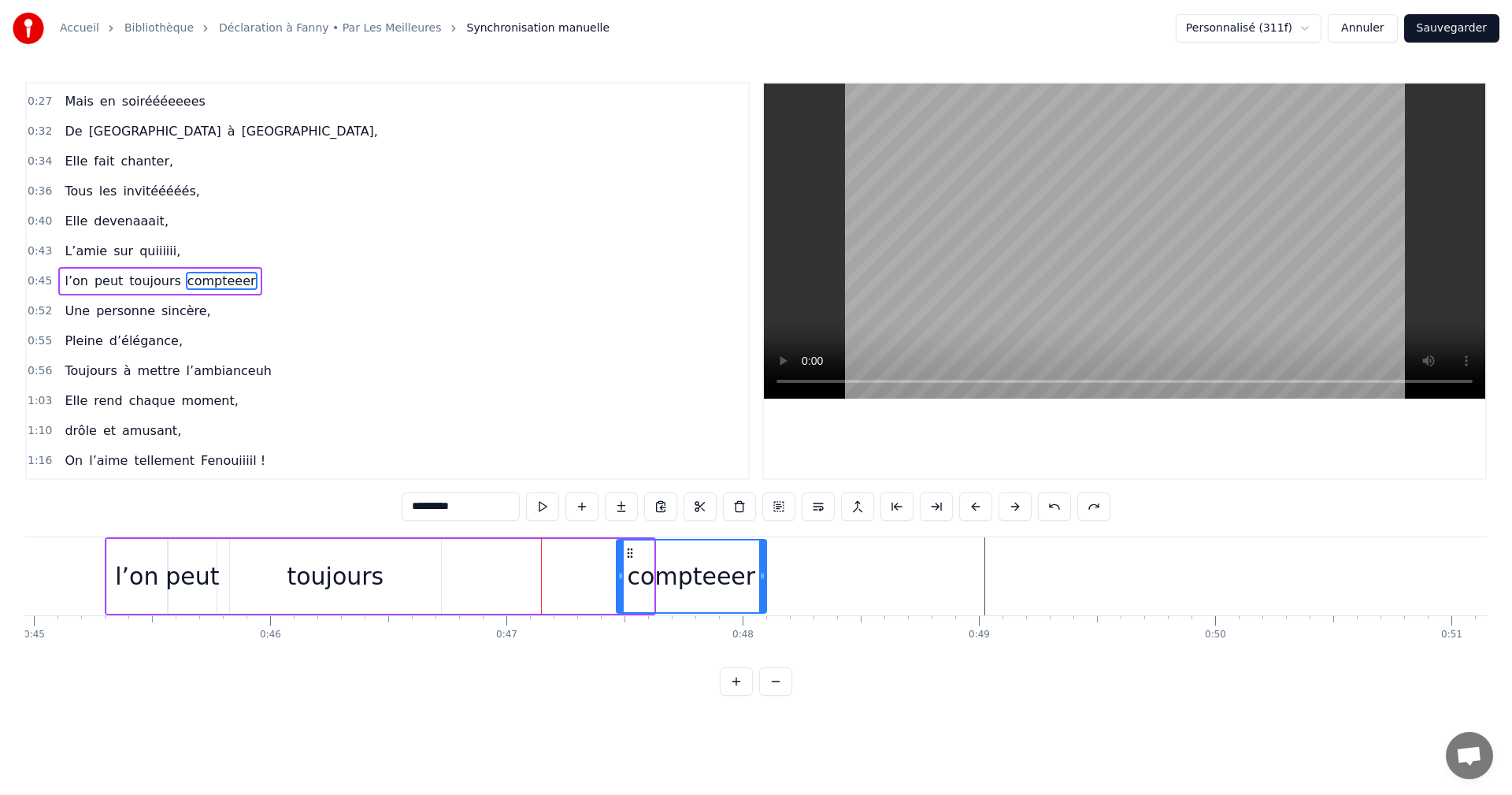
click at [1053, 508] on button at bounding box center [1055, 506] width 33 height 28
click at [1056, 509] on button at bounding box center [1055, 506] width 33 height 28
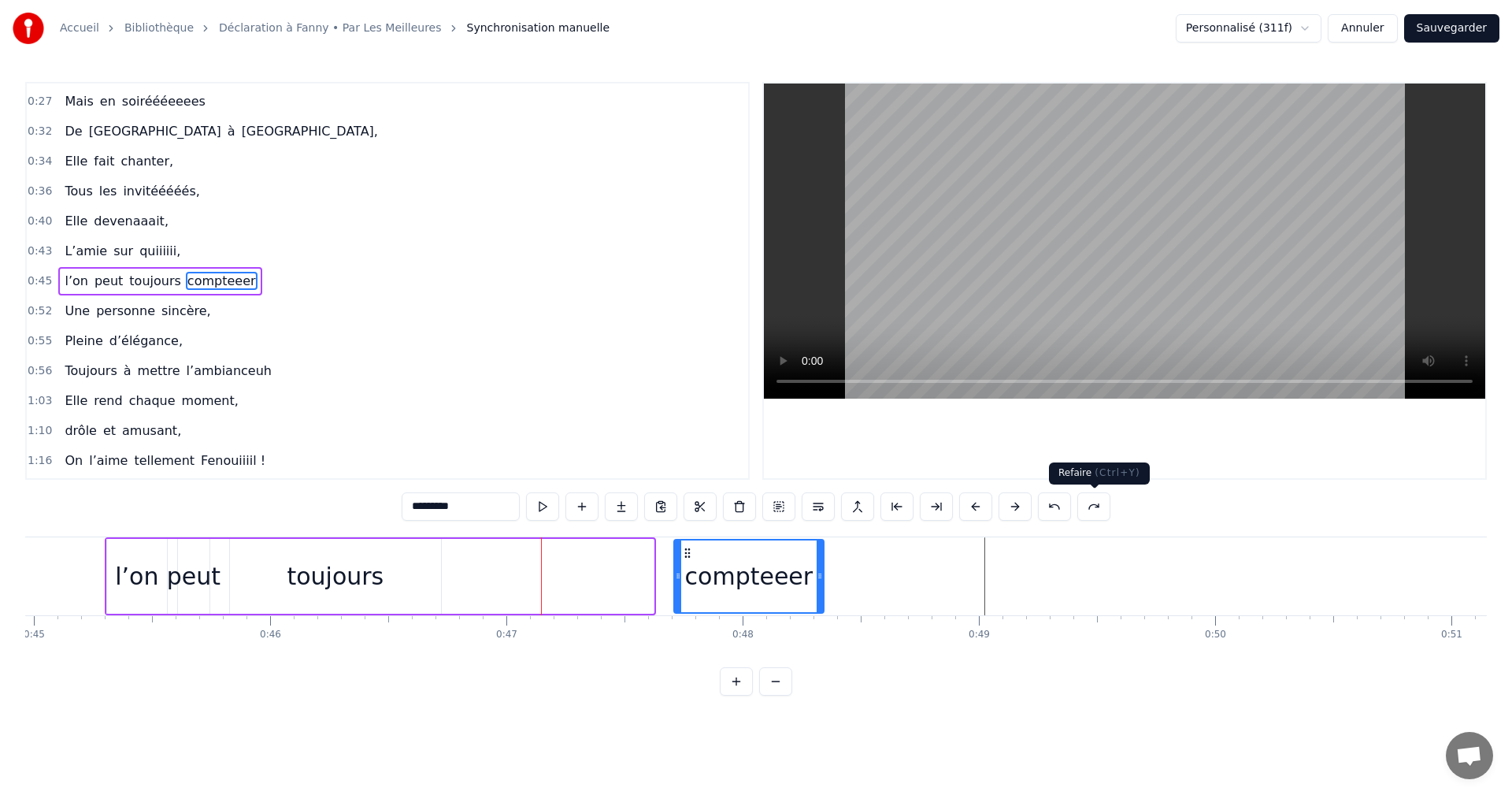
click at [1095, 509] on button at bounding box center [1094, 506] width 33 height 28
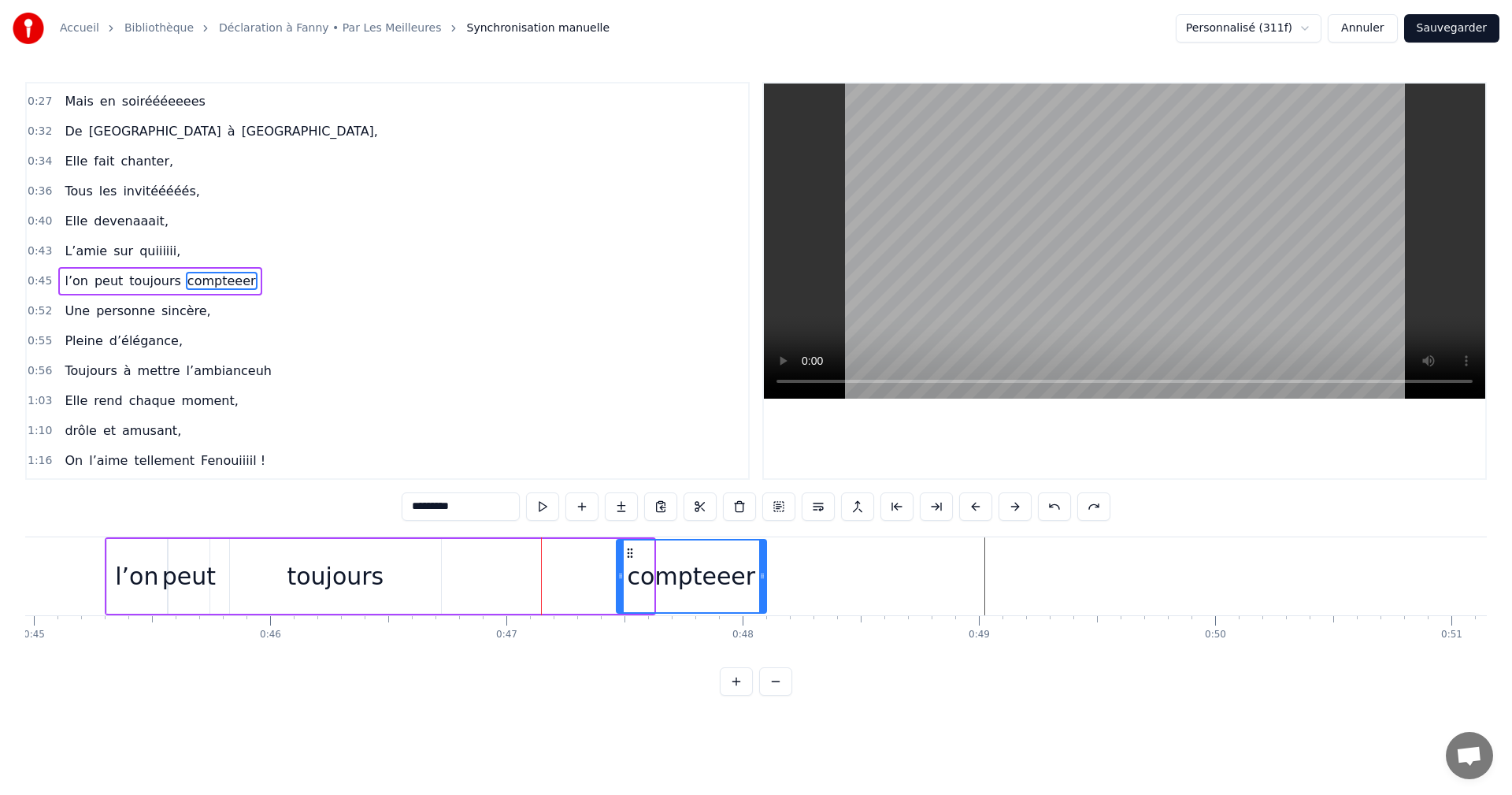
click at [1095, 509] on button at bounding box center [1094, 506] width 33 height 28
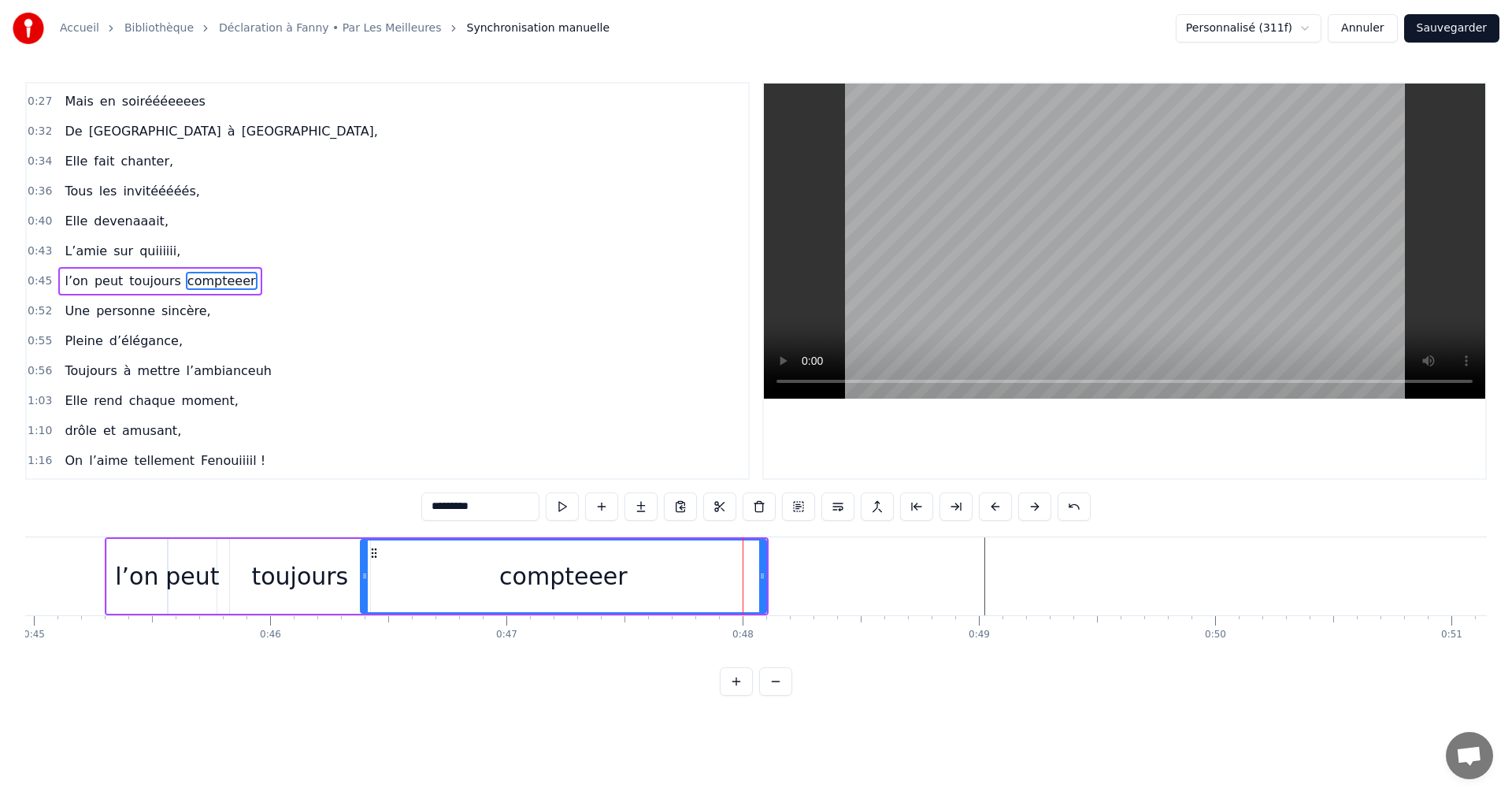
drag, startPoint x: 621, startPoint y: 571, endPoint x: 363, endPoint y: 574, distance: 258.0
click at [363, 574] on icon at bounding box center [364, 575] width 7 height 13
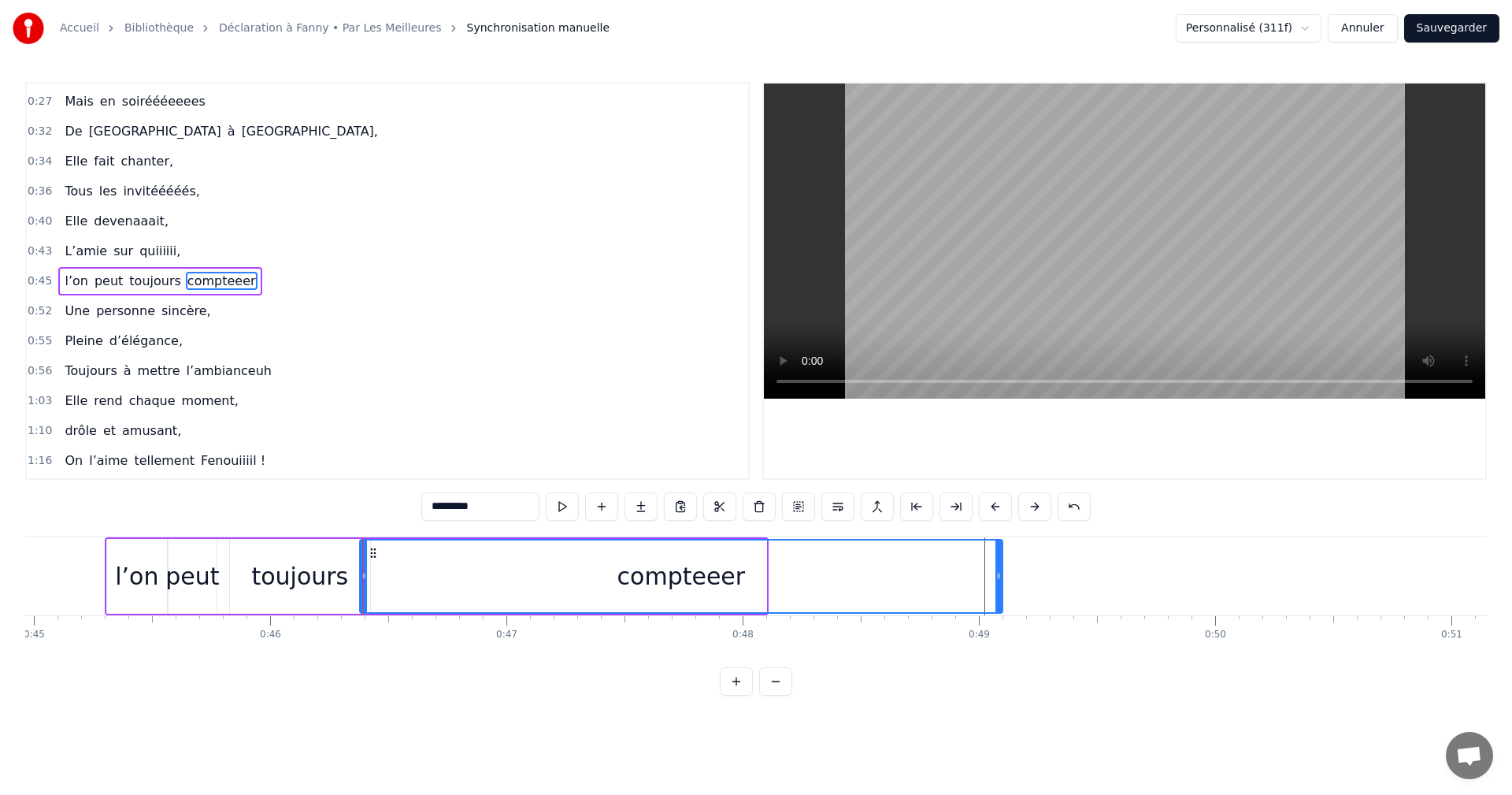
drag, startPoint x: 762, startPoint y: 571, endPoint x: 1001, endPoint y: 575, distance: 239.0
click at [1001, 575] on icon at bounding box center [999, 575] width 7 height 13
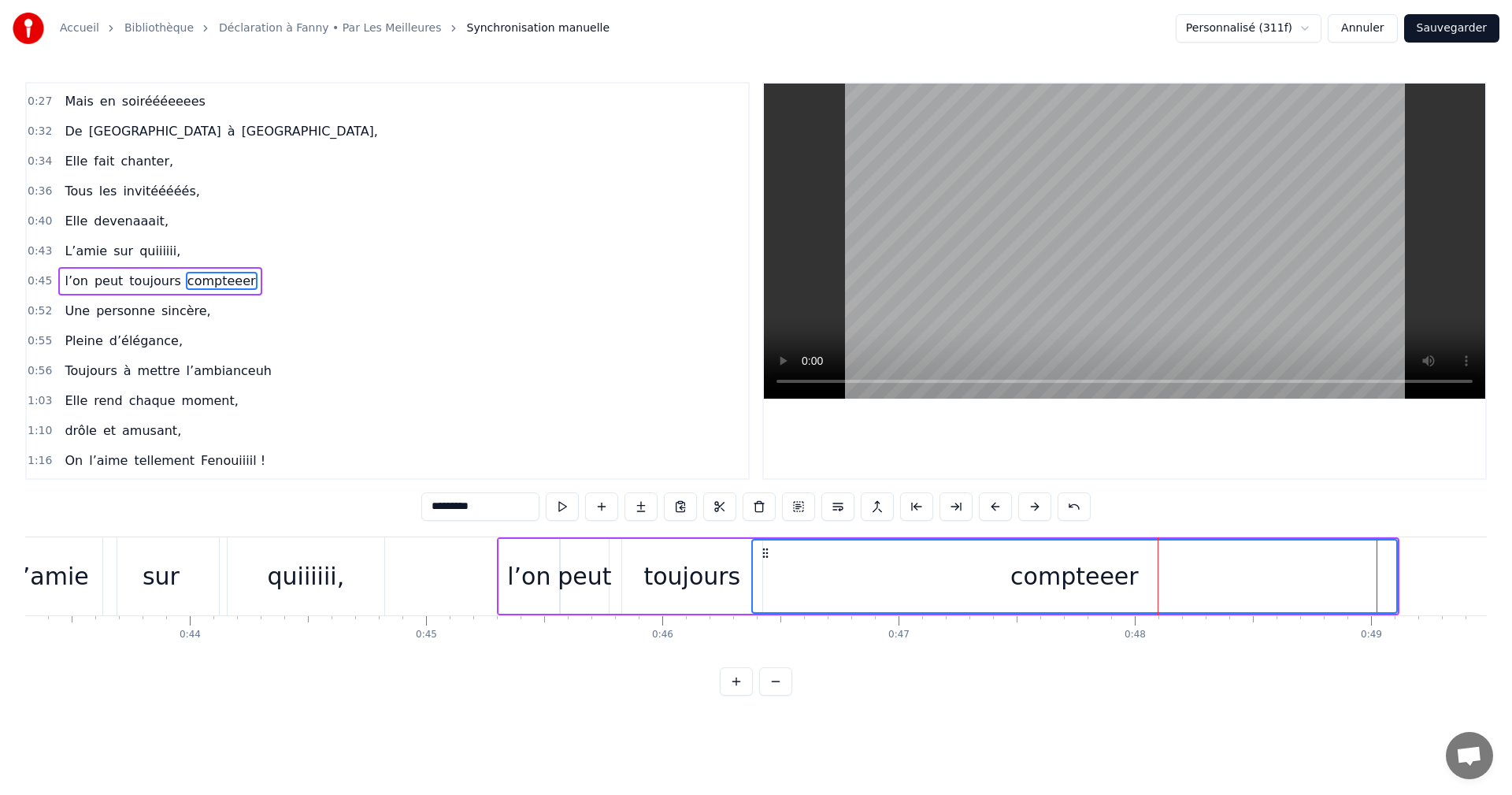
scroll to position [0, 10232]
click at [37, 283] on span "0:45" at bounding box center [40, 281] width 24 height 15
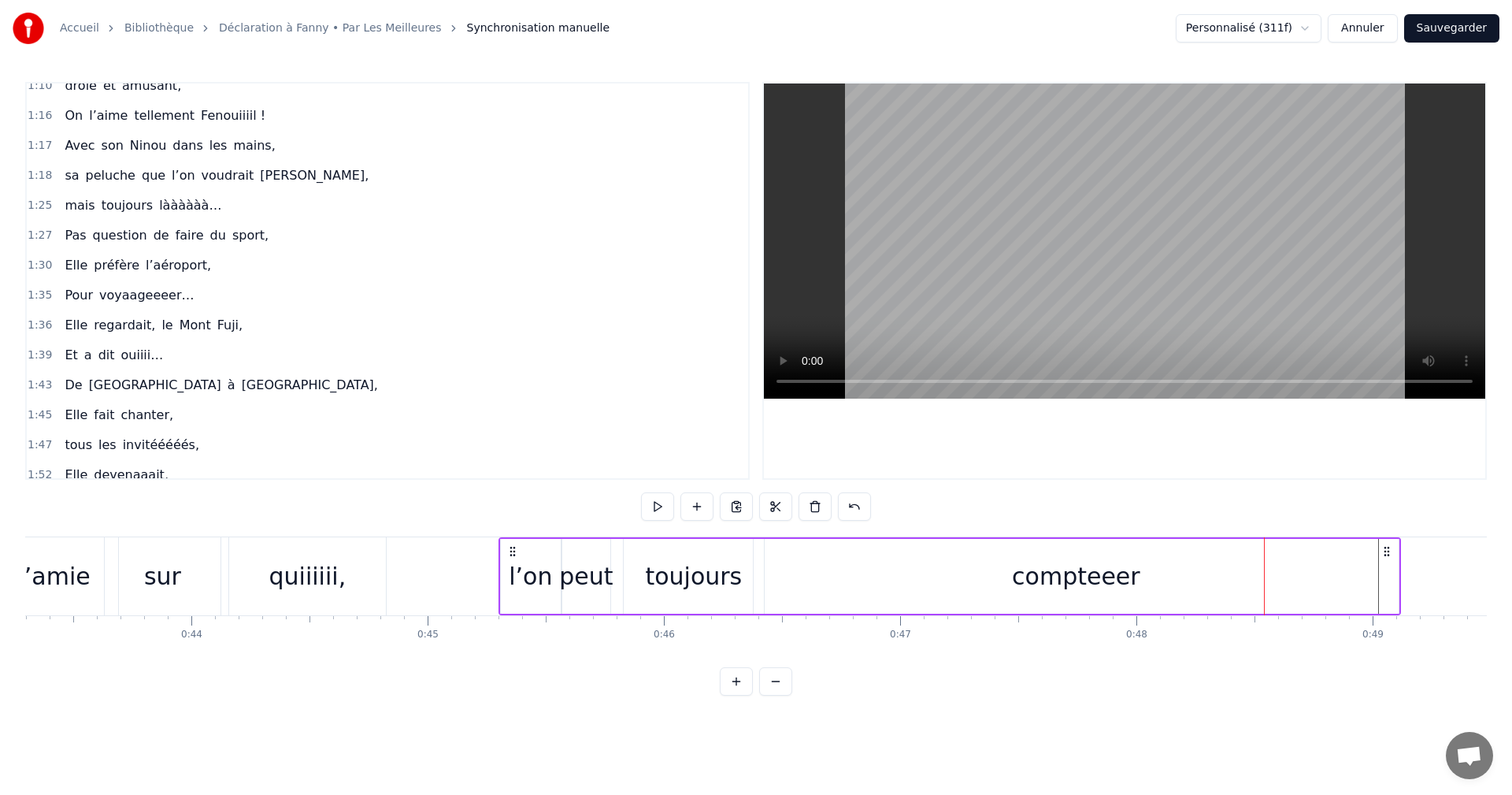
scroll to position [927, 0]
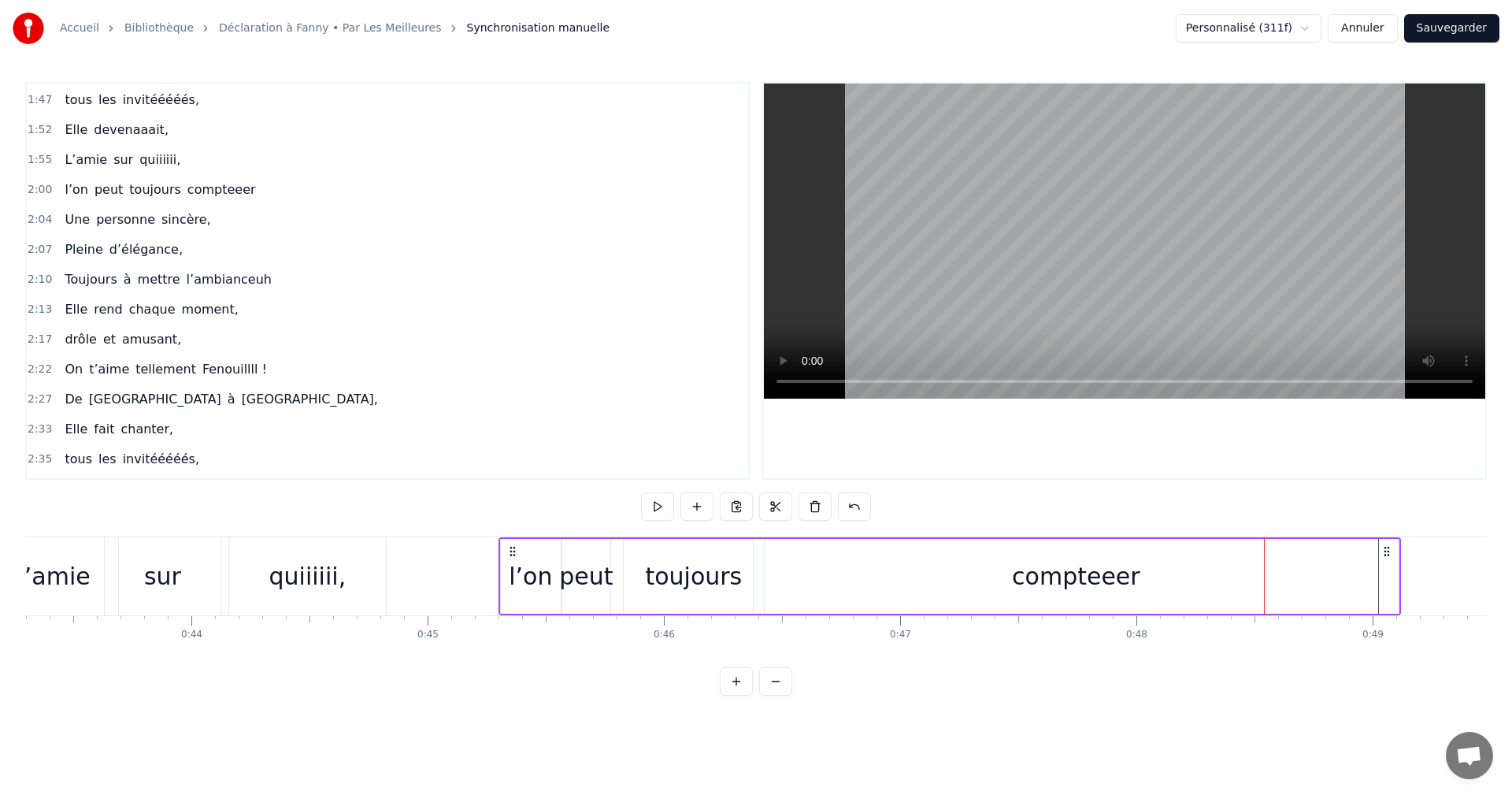
click at [1078, 581] on div "compteeer" at bounding box center [1076, 576] width 129 height 36
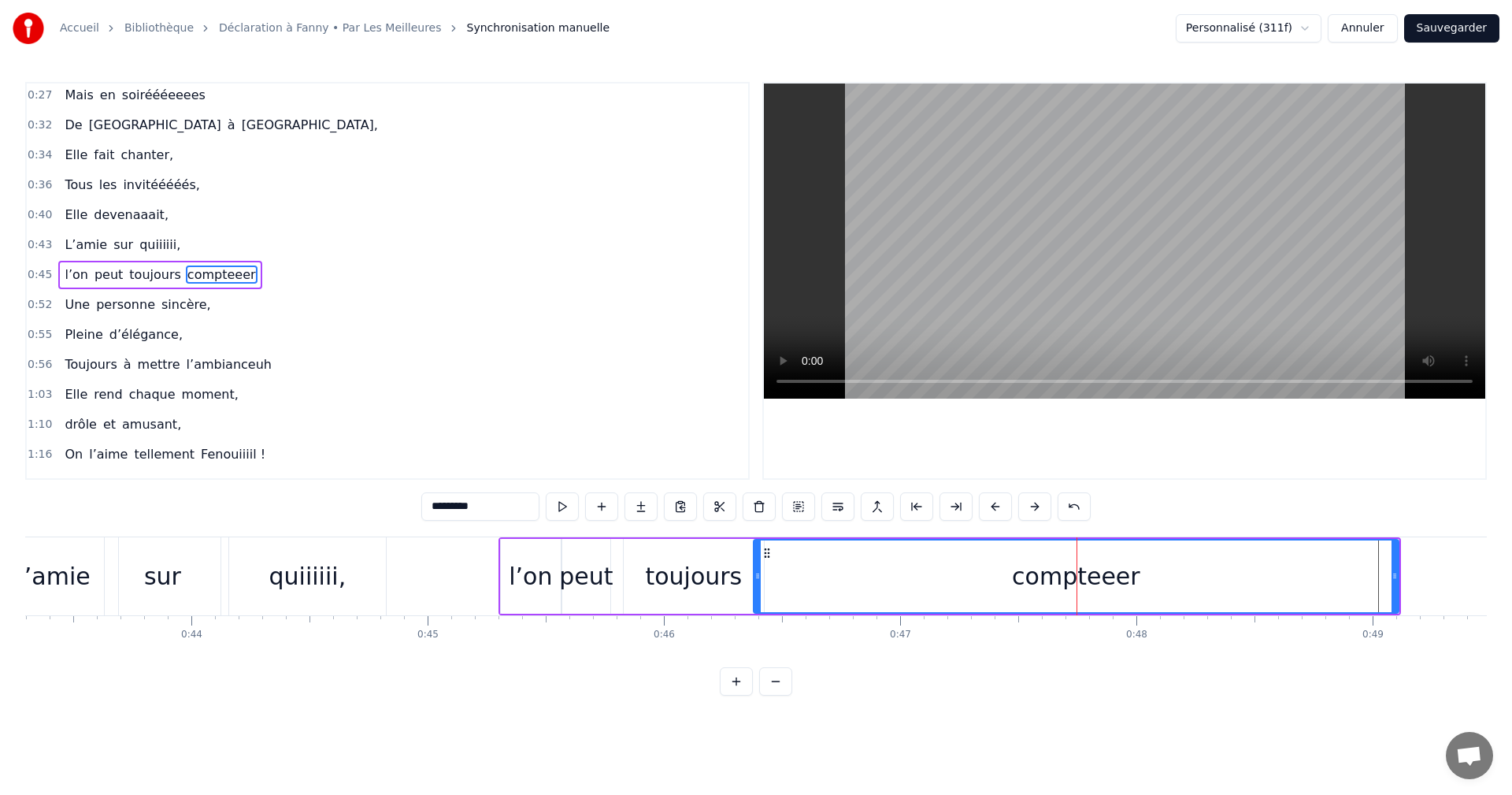
scroll to position [236, 0]
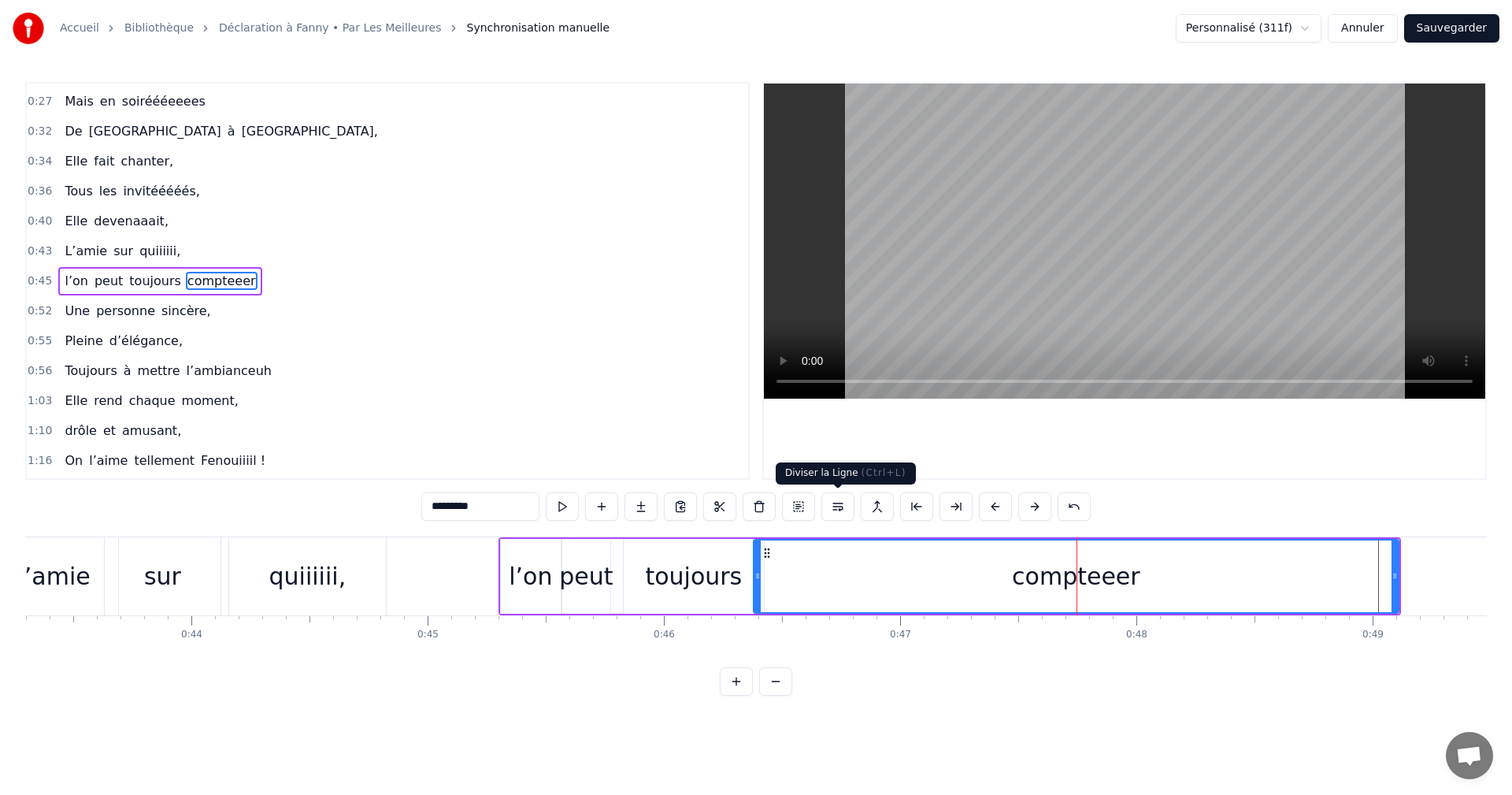
click at [844, 505] on button at bounding box center [838, 506] width 33 height 28
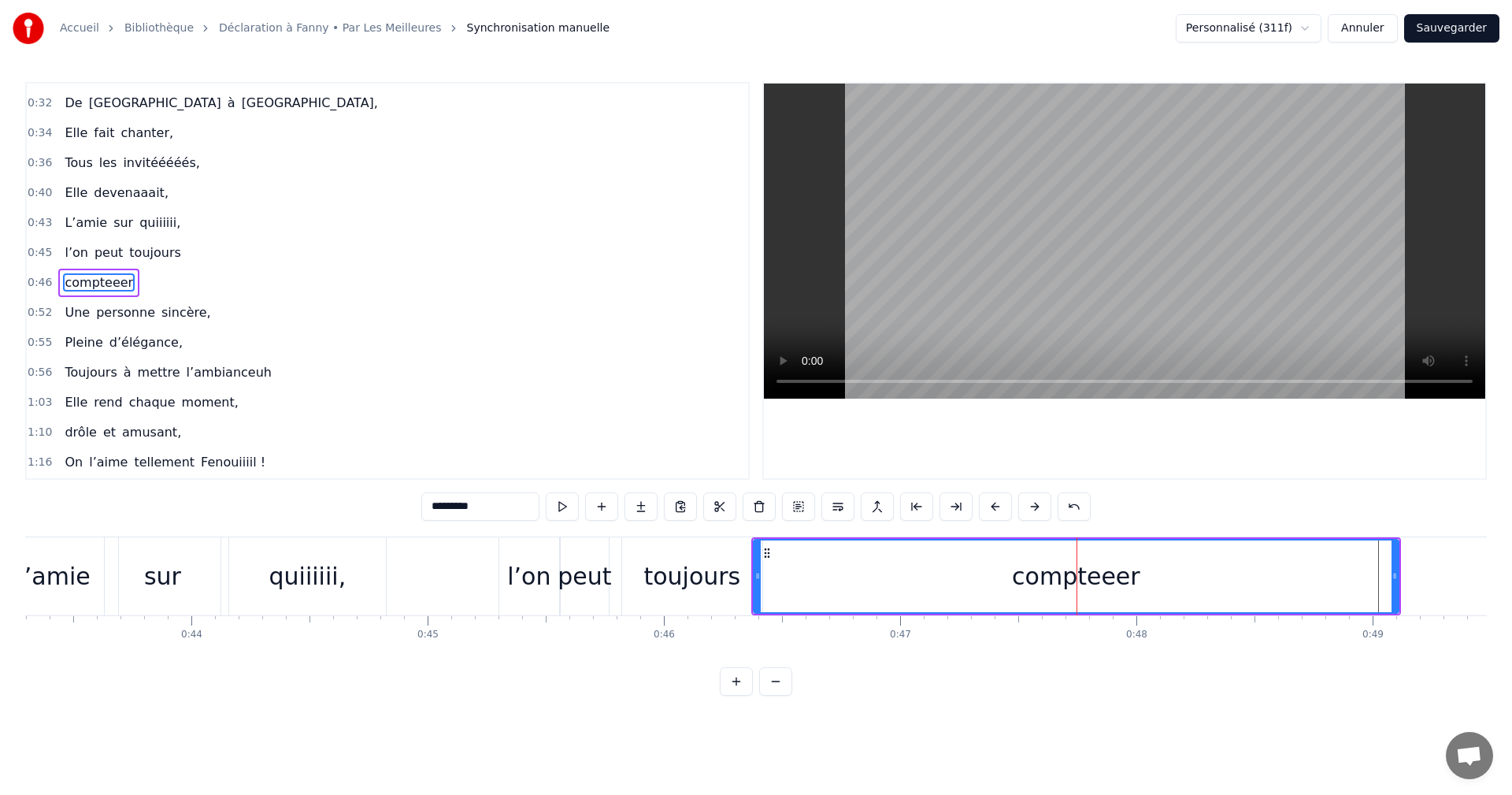
scroll to position [266, 0]
click at [1073, 509] on button at bounding box center [1074, 506] width 33 height 28
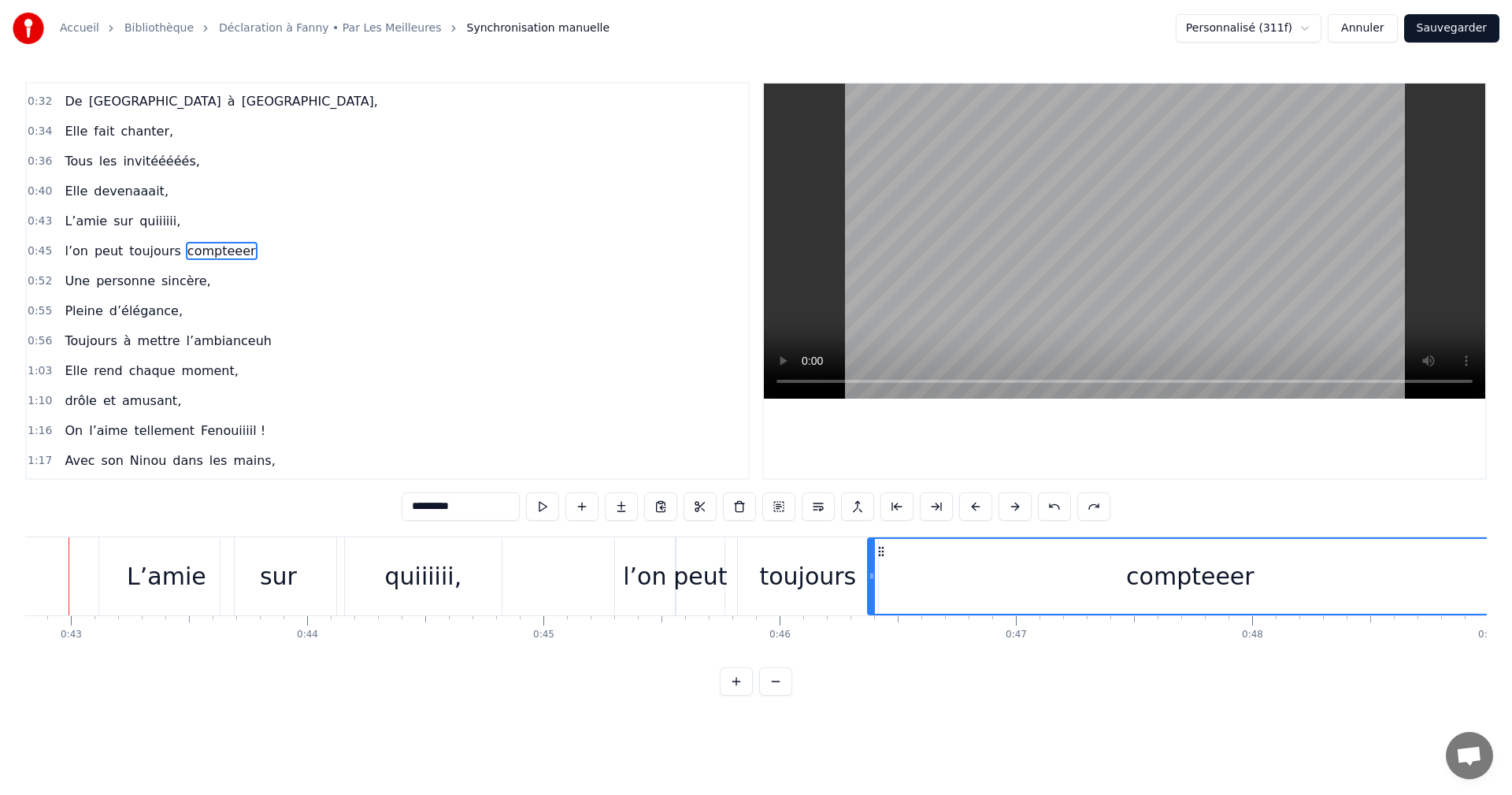
scroll to position [0, 10080]
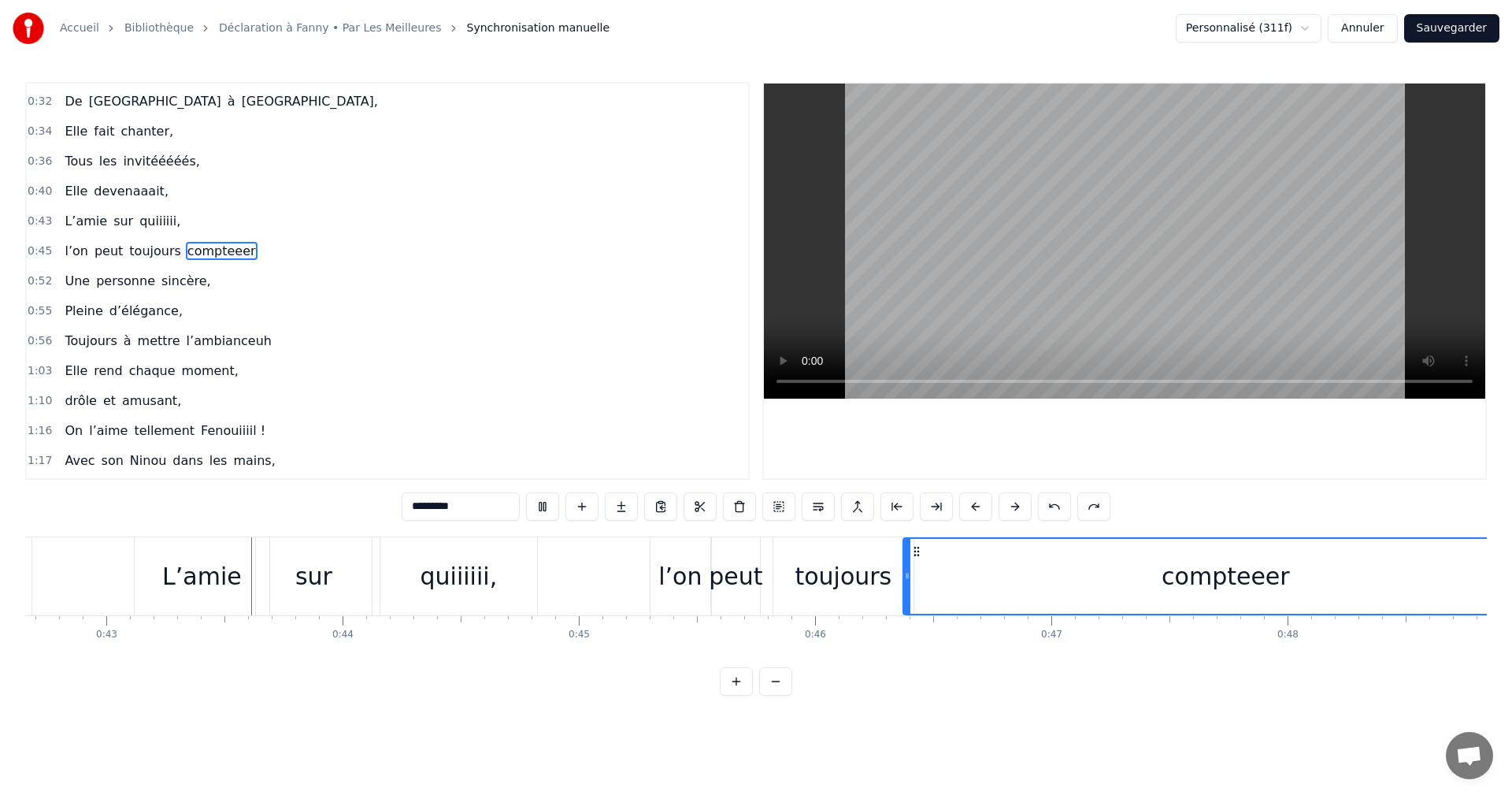
click at [655, 363] on div "1:03 Elle rend chaque moment," at bounding box center [388, 370] width 721 height 30
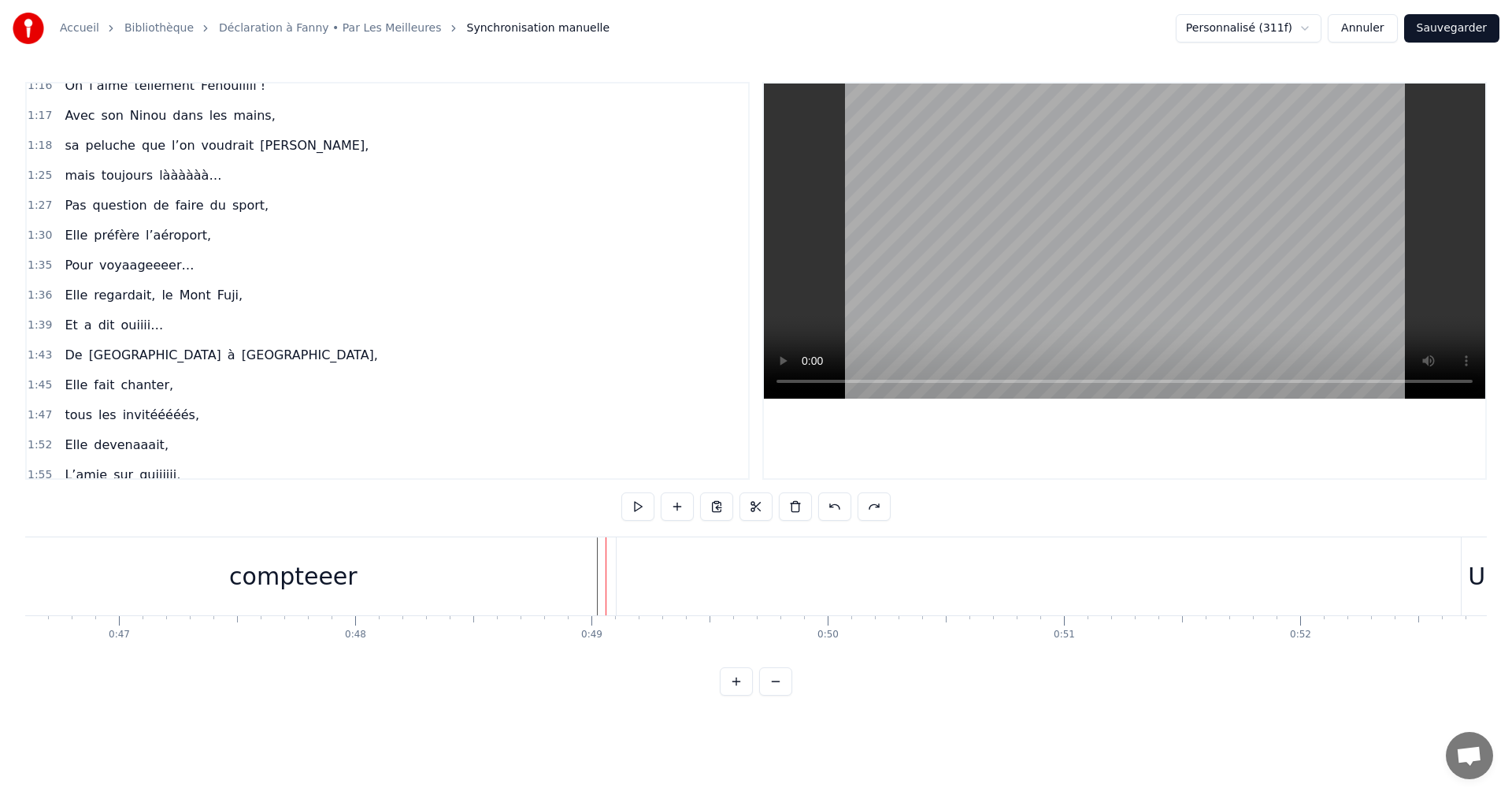
scroll to position [0, 11036]
click at [1455, 570] on div "Une" at bounding box center [1468, 576] width 46 height 36
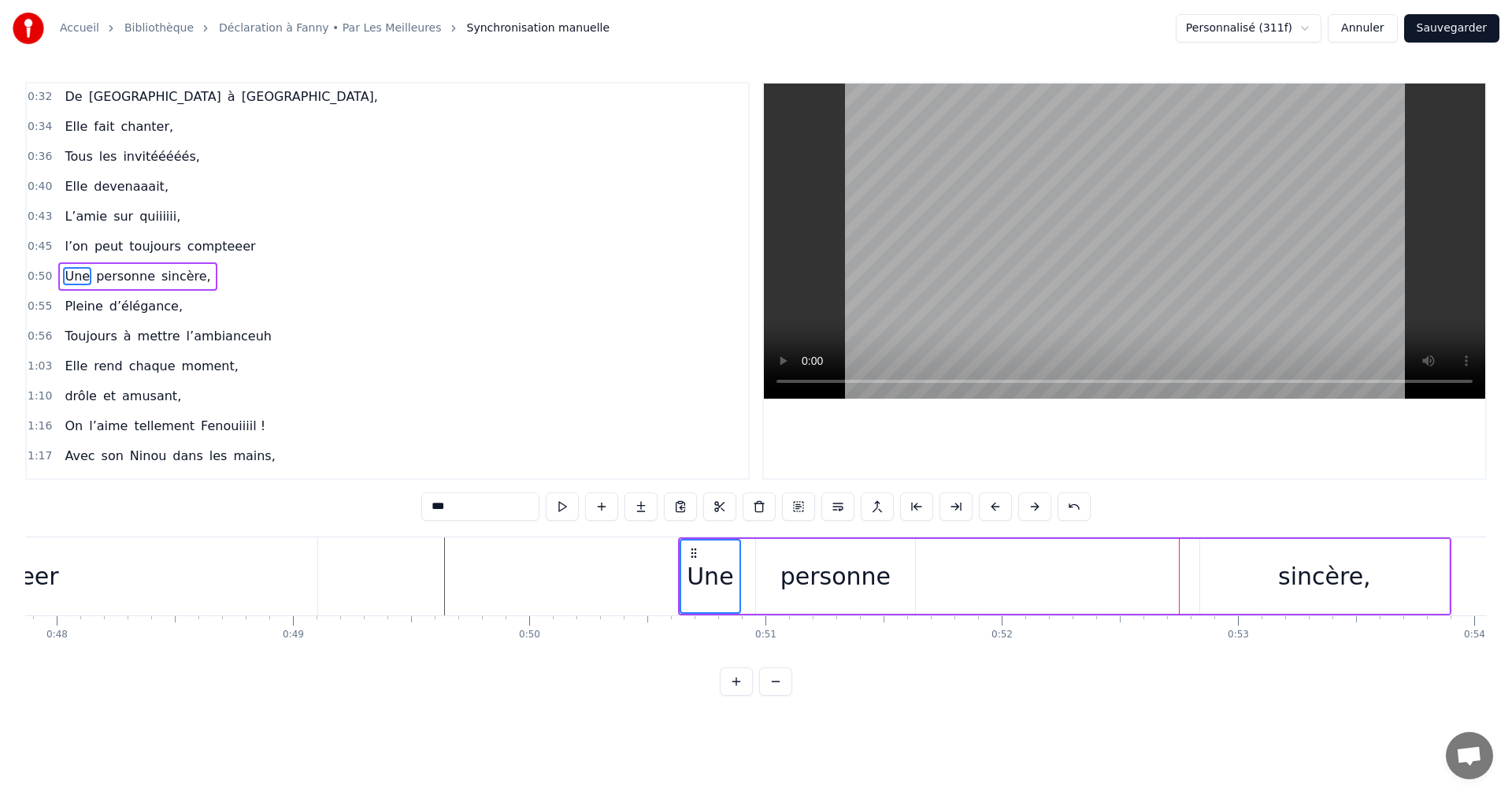
scroll to position [0, 11284]
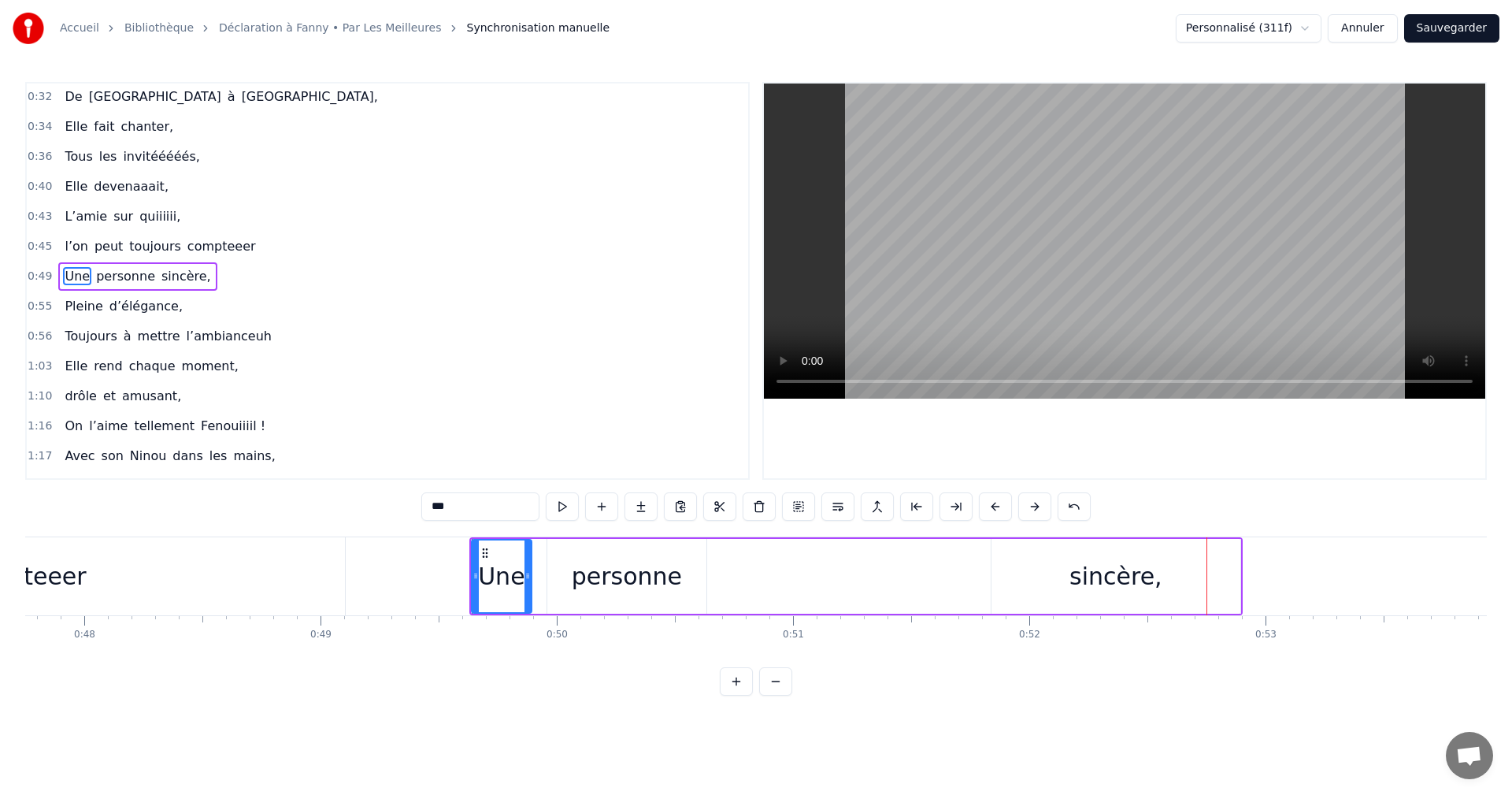
click at [626, 568] on div "personne" at bounding box center [627, 576] width 110 height 36
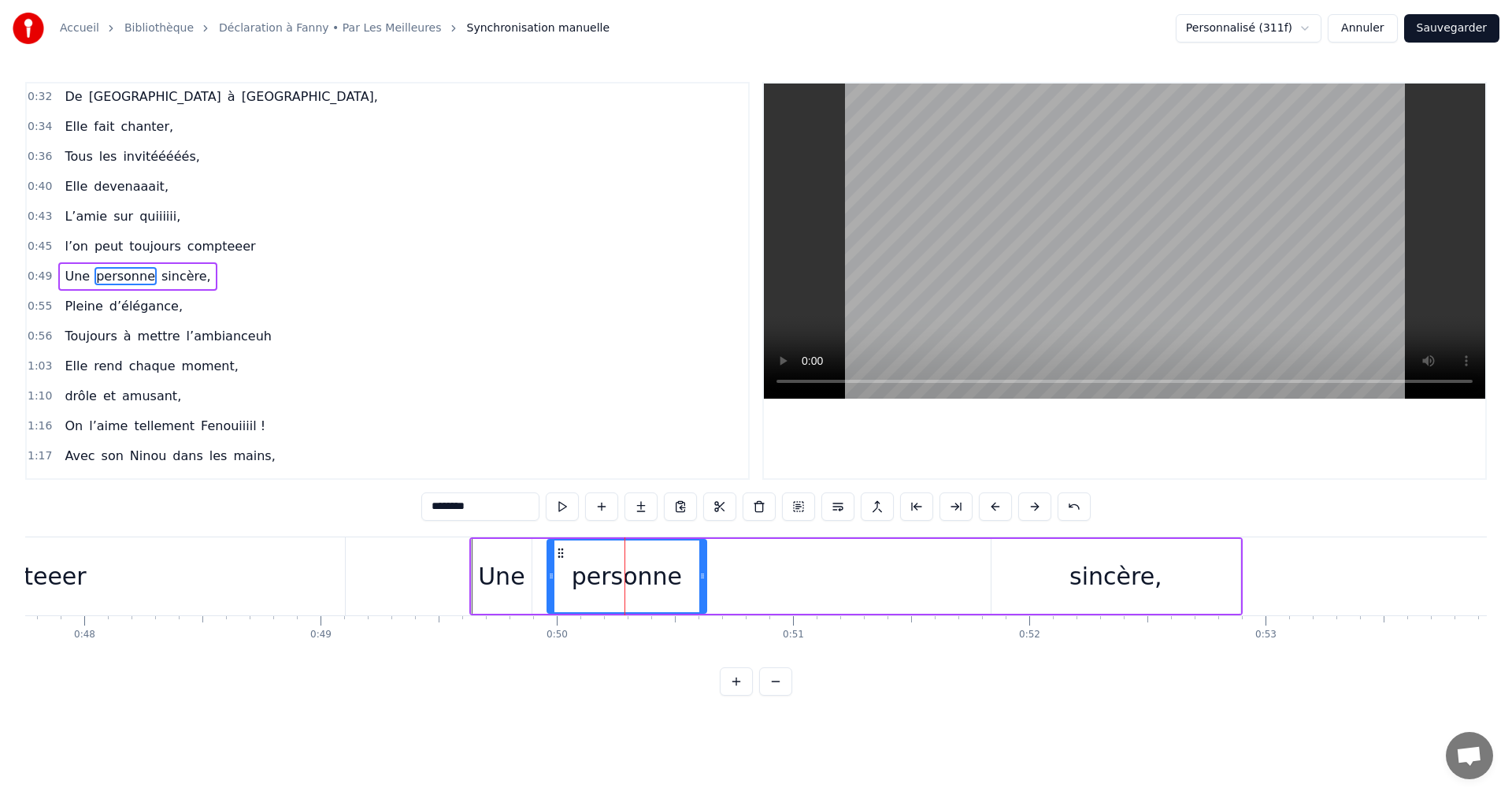
scroll to position [266, 0]
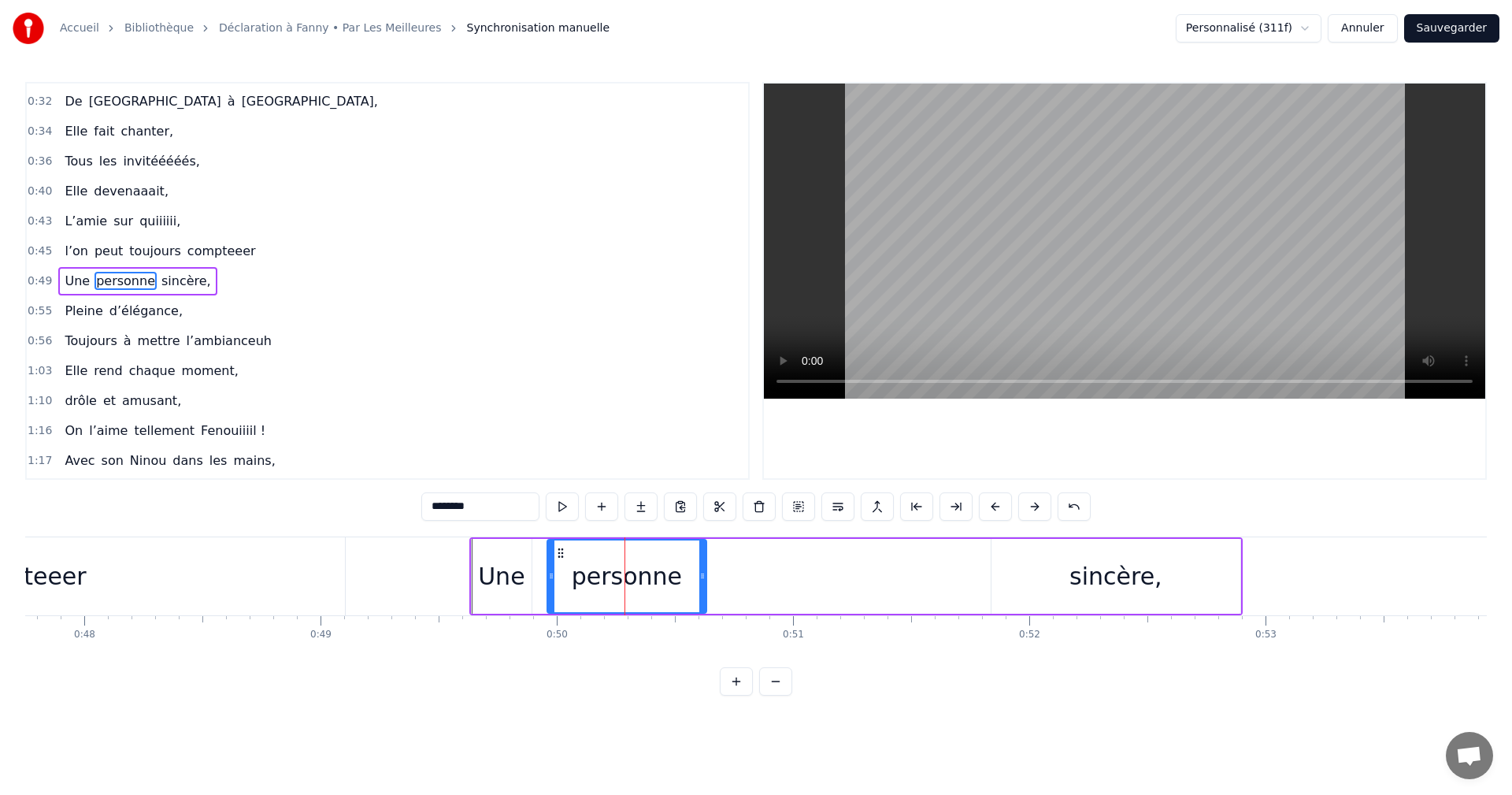
click at [512, 579] on div "Une" at bounding box center [502, 576] width 46 height 36
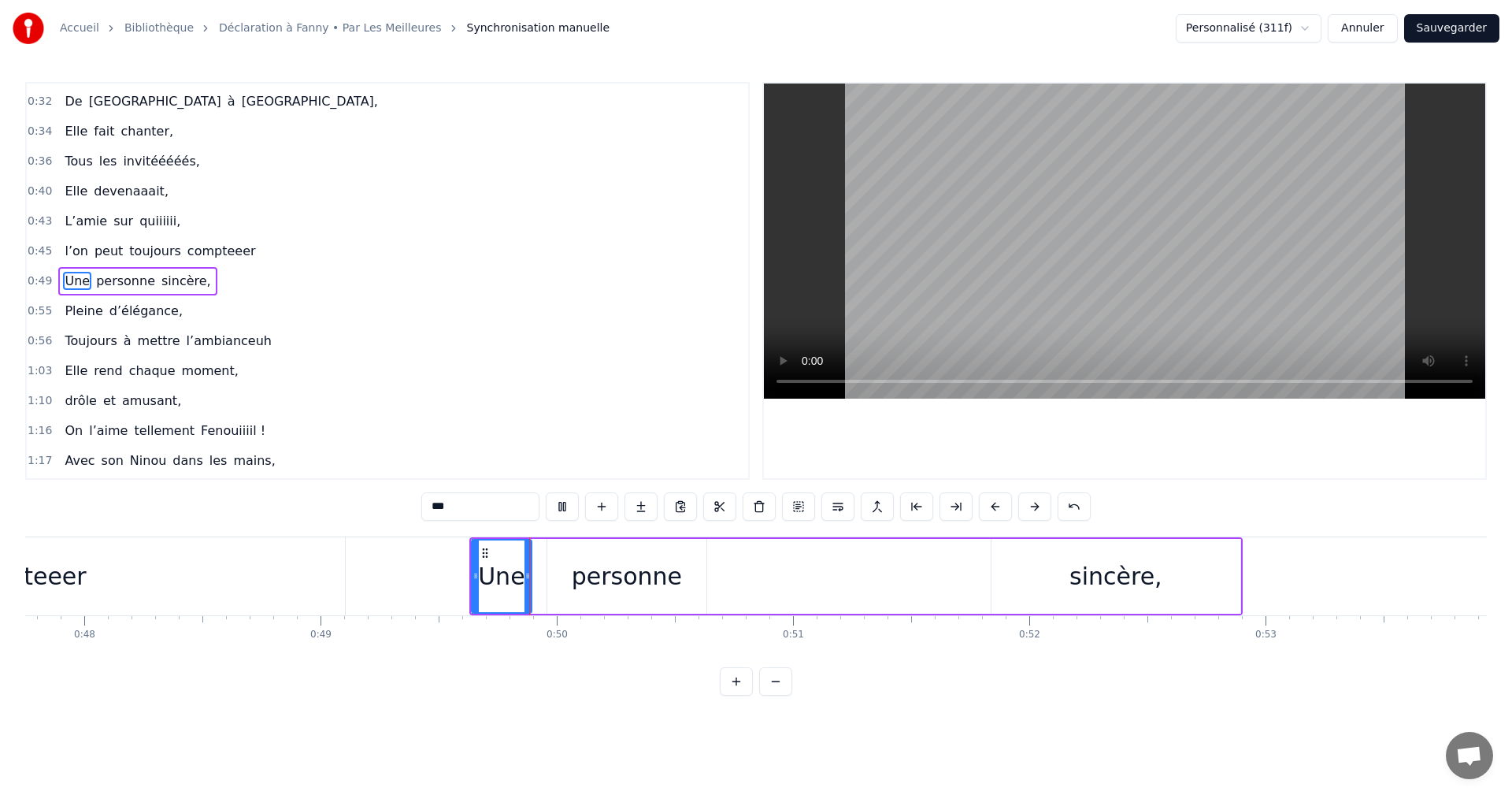
click at [585, 579] on div "personne" at bounding box center [627, 576] width 110 height 36
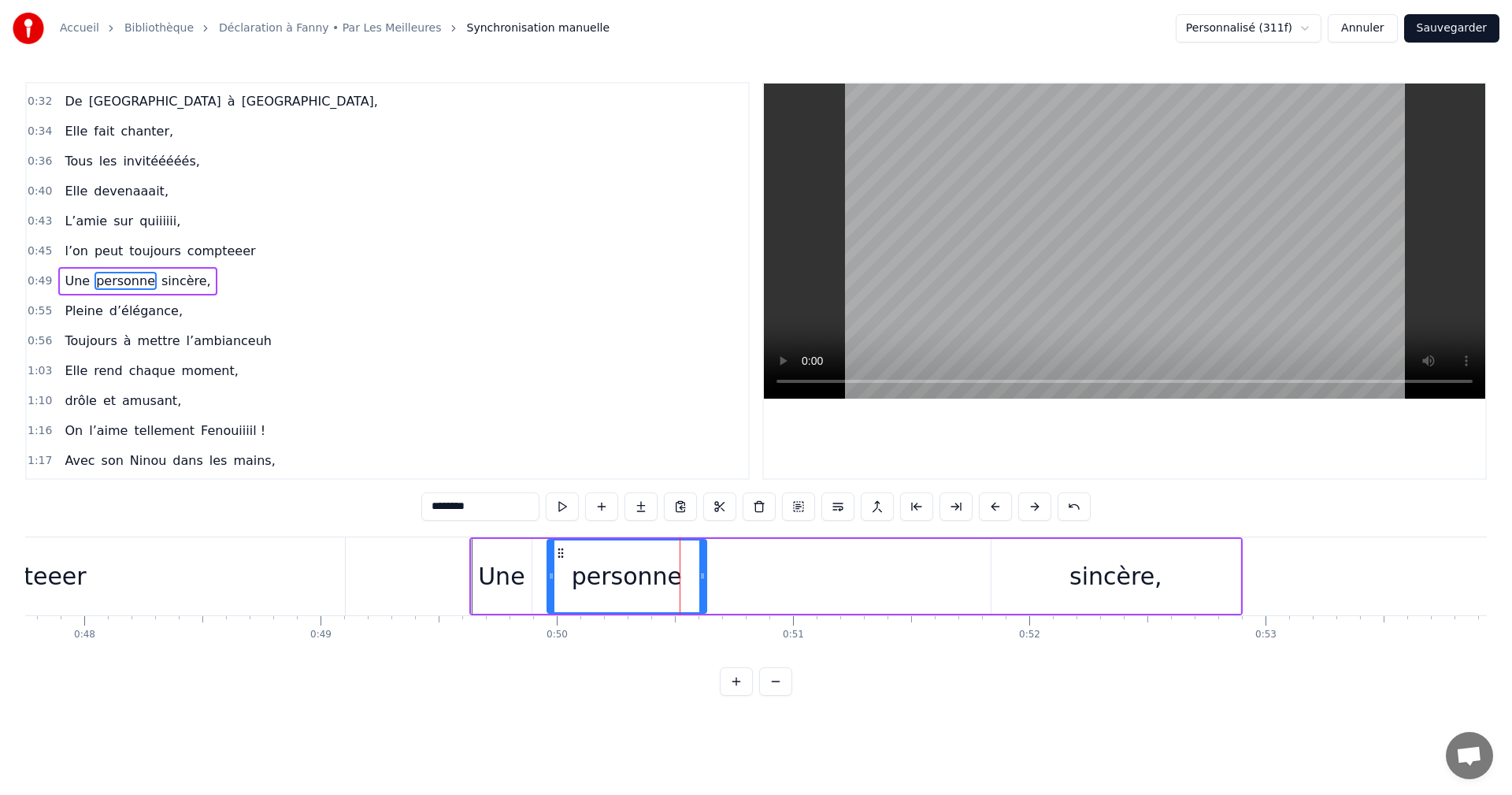
click at [608, 578] on div "personne" at bounding box center [627, 576] width 110 height 36
drag, startPoint x: 587, startPoint y: 553, endPoint x: 599, endPoint y: 555, distance: 12.2
click at [599, 555] on icon at bounding box center [595, 552] width 13 height 13
click at [513, 574] on div "Une" at bounding box center [502, 576] width 46 height 36
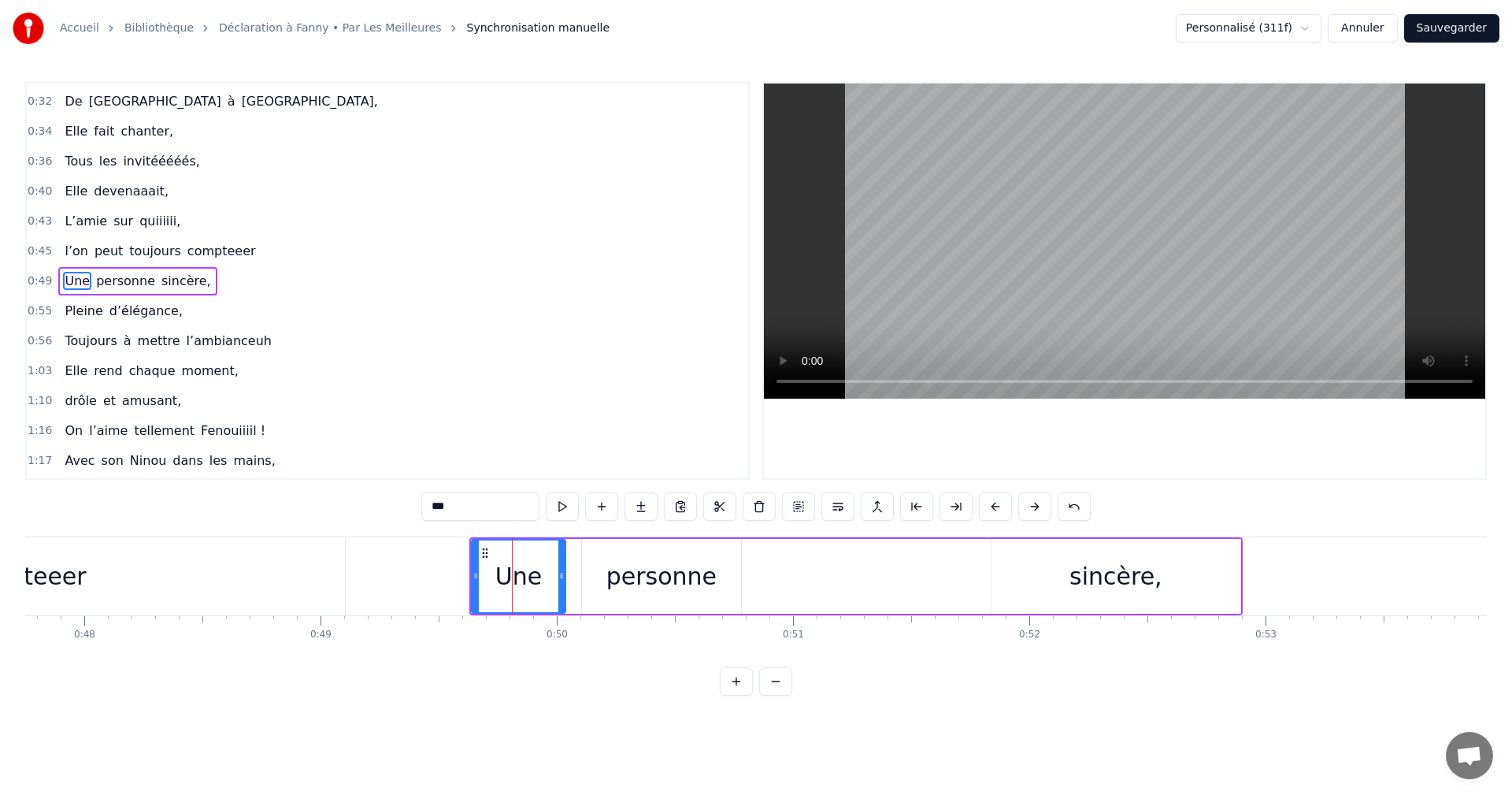
drag, startPoint x: 529, startPoint y: 574, endPoint x: 577, endPoint y: 575, distance: 48.0
click at [565, 575] on icon at bounding box center [562, 575] width 7 height 13
click at [602, 585] on div "personne" at bounding box center [661, 575] width 160 height 74
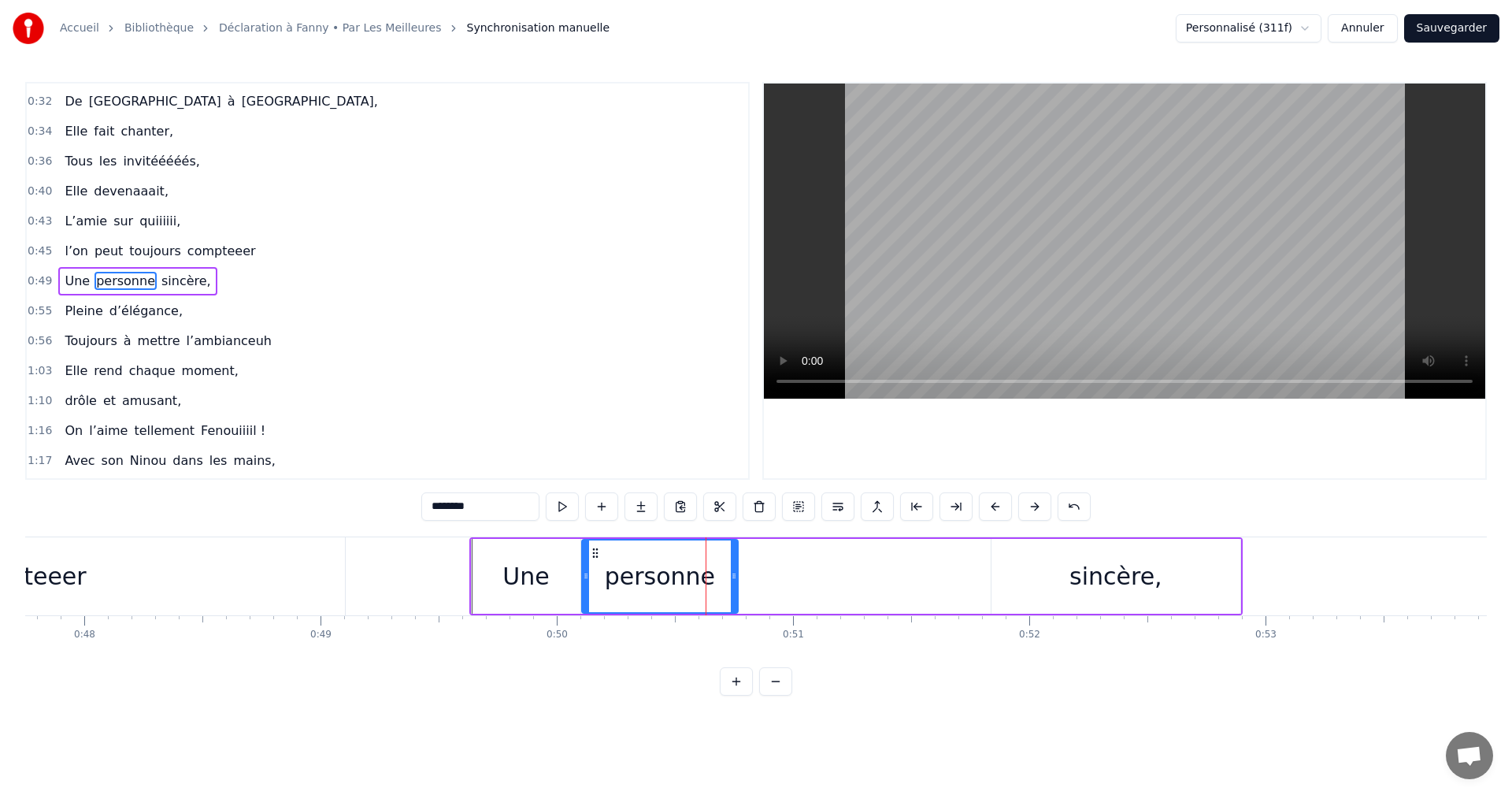
drag, startPoint x: 737, startPoint y: 577, endPoint x: 721, endPoint y: 576, distance: 16.0
click at [731, 576] on icon at bounding box center [734, 575] width 7 height 13
click at [1075, 567] on div "sincère," at bounding box center [1116, 575] width 248 height 74
type input "********"
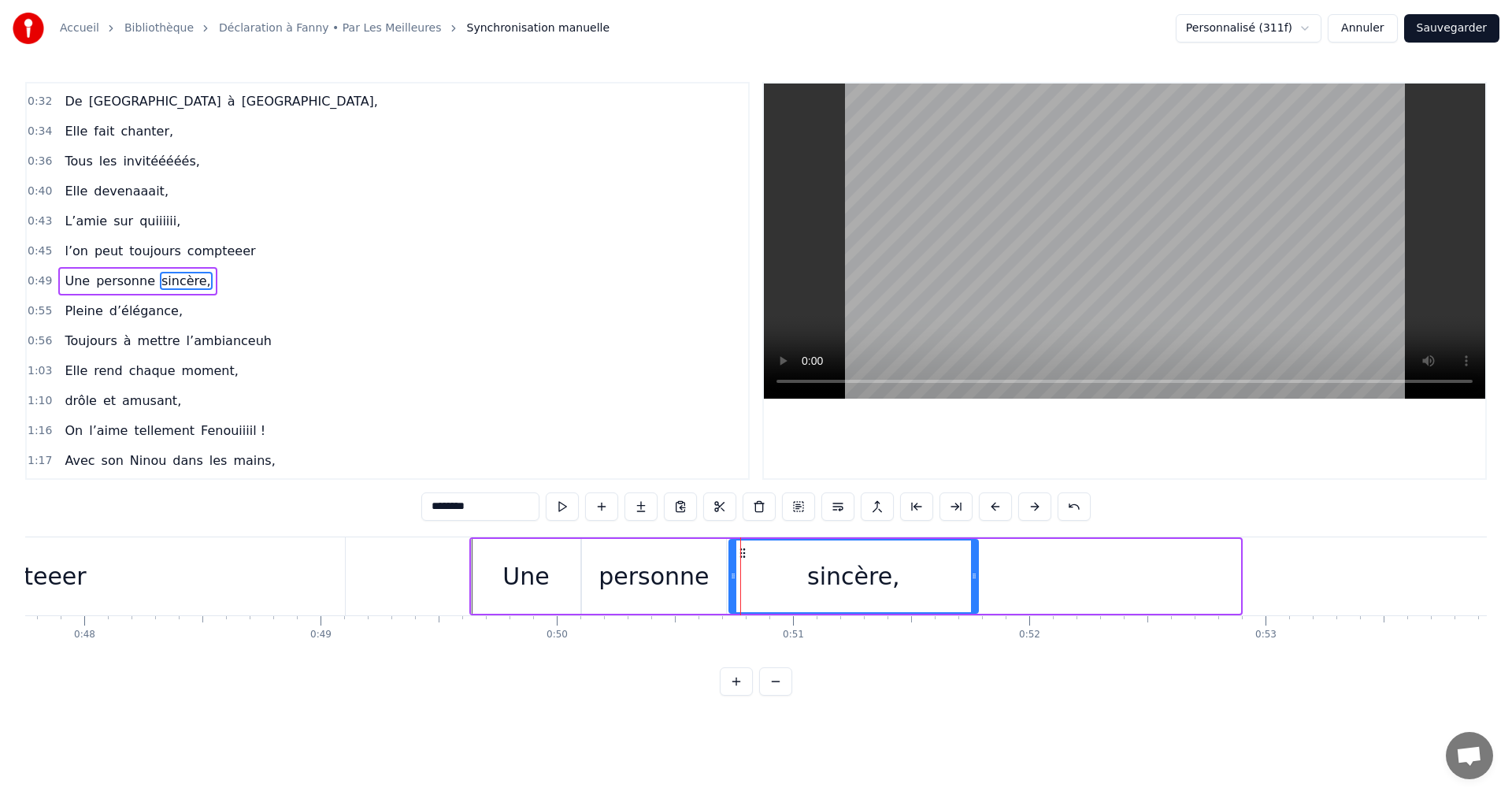
drag, startPoint x: 1004, startPoint y: 555, endPoint x: 745, endPoint y: 568, distance: 259.3
click at [738, 564] on div "sincère," at bounding box center [854, 576] width 247 height 72
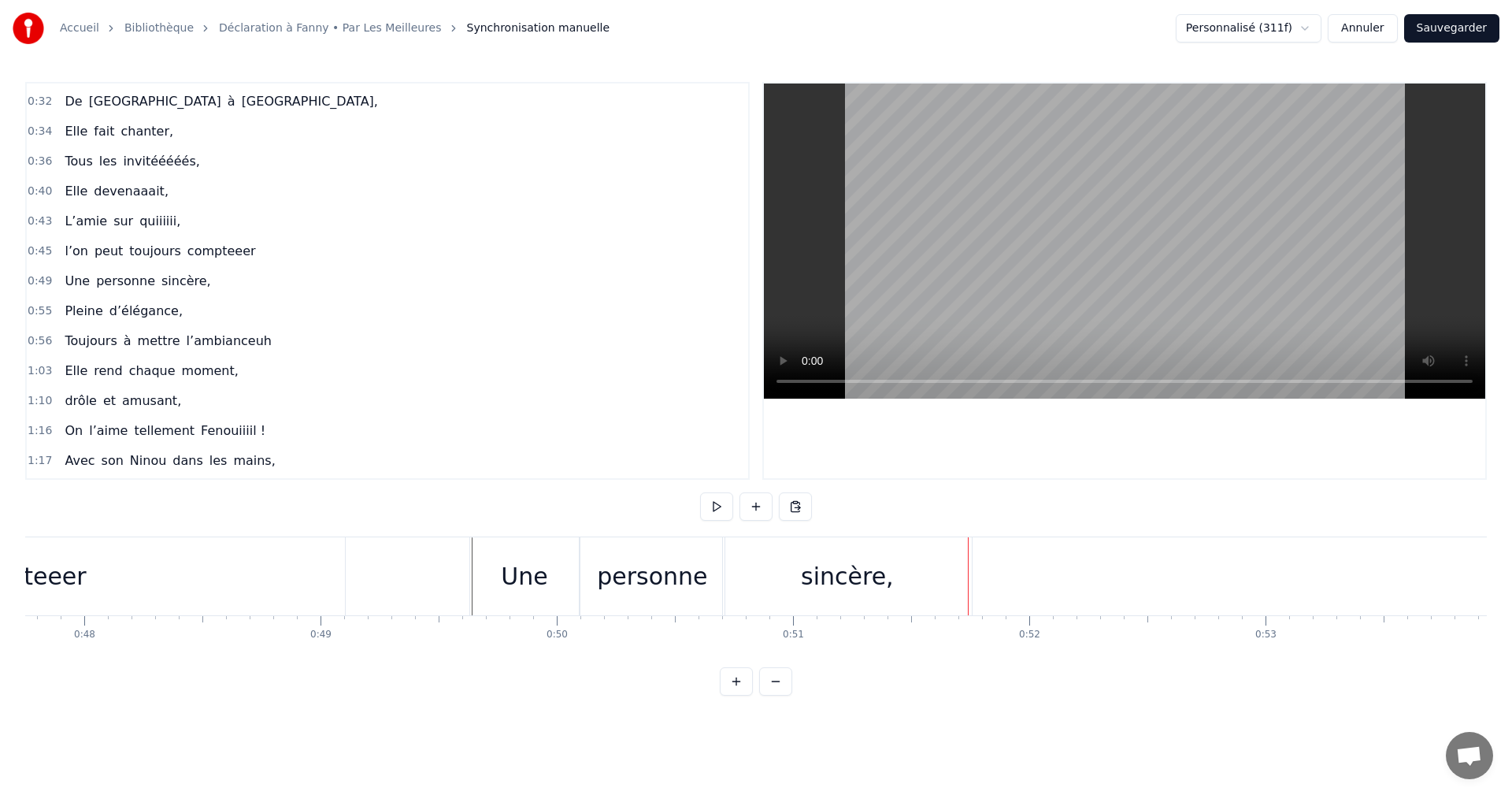
click at [920, 570] on div "sincère," at bounding box center [847, 576] width 248 height 78
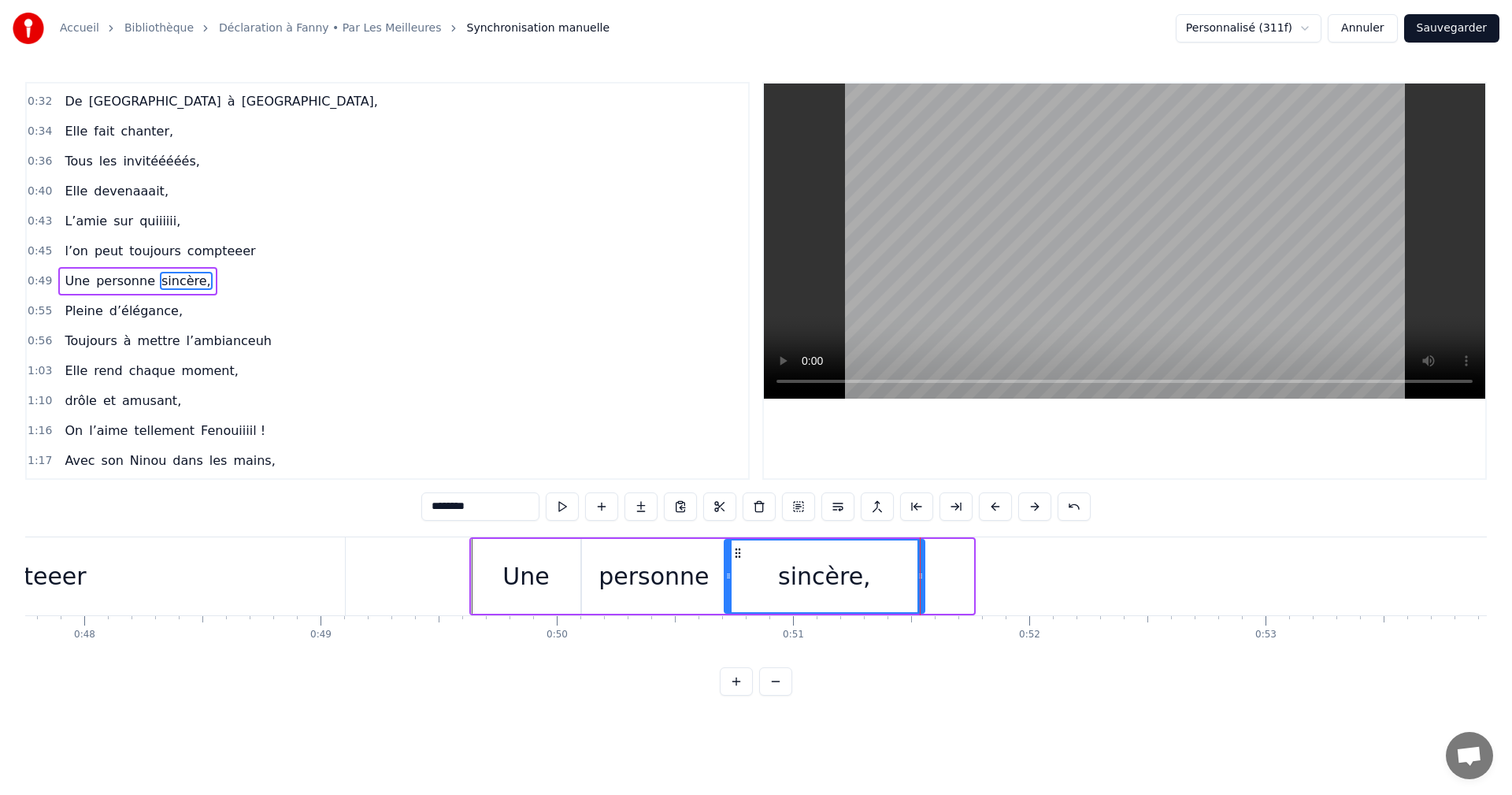
drag, startPoint x: 970, startPoint y: 573, endPoint x: 920, endPoint y: 576, distance: 50.1
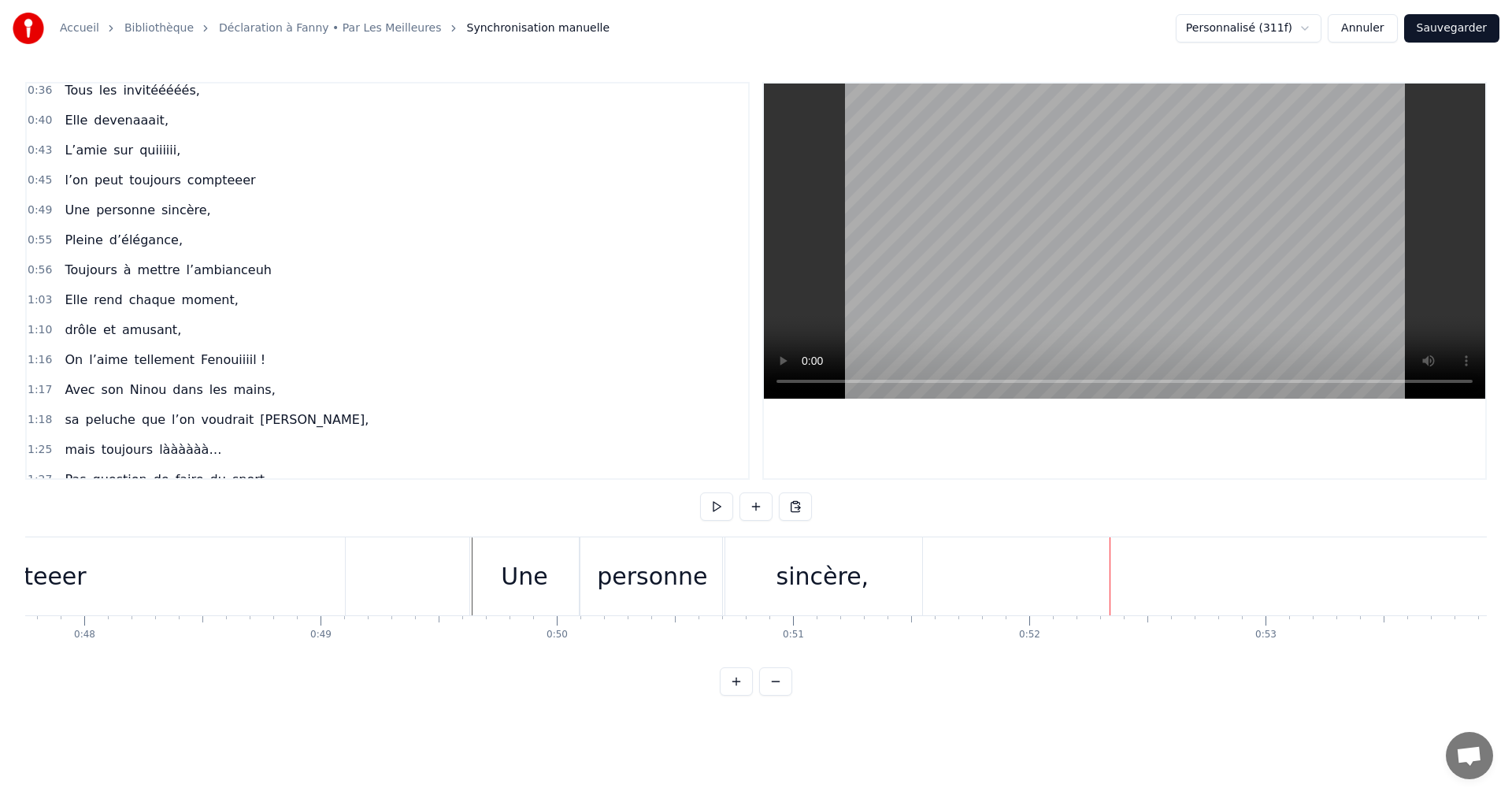
scroll to position [345, 0]
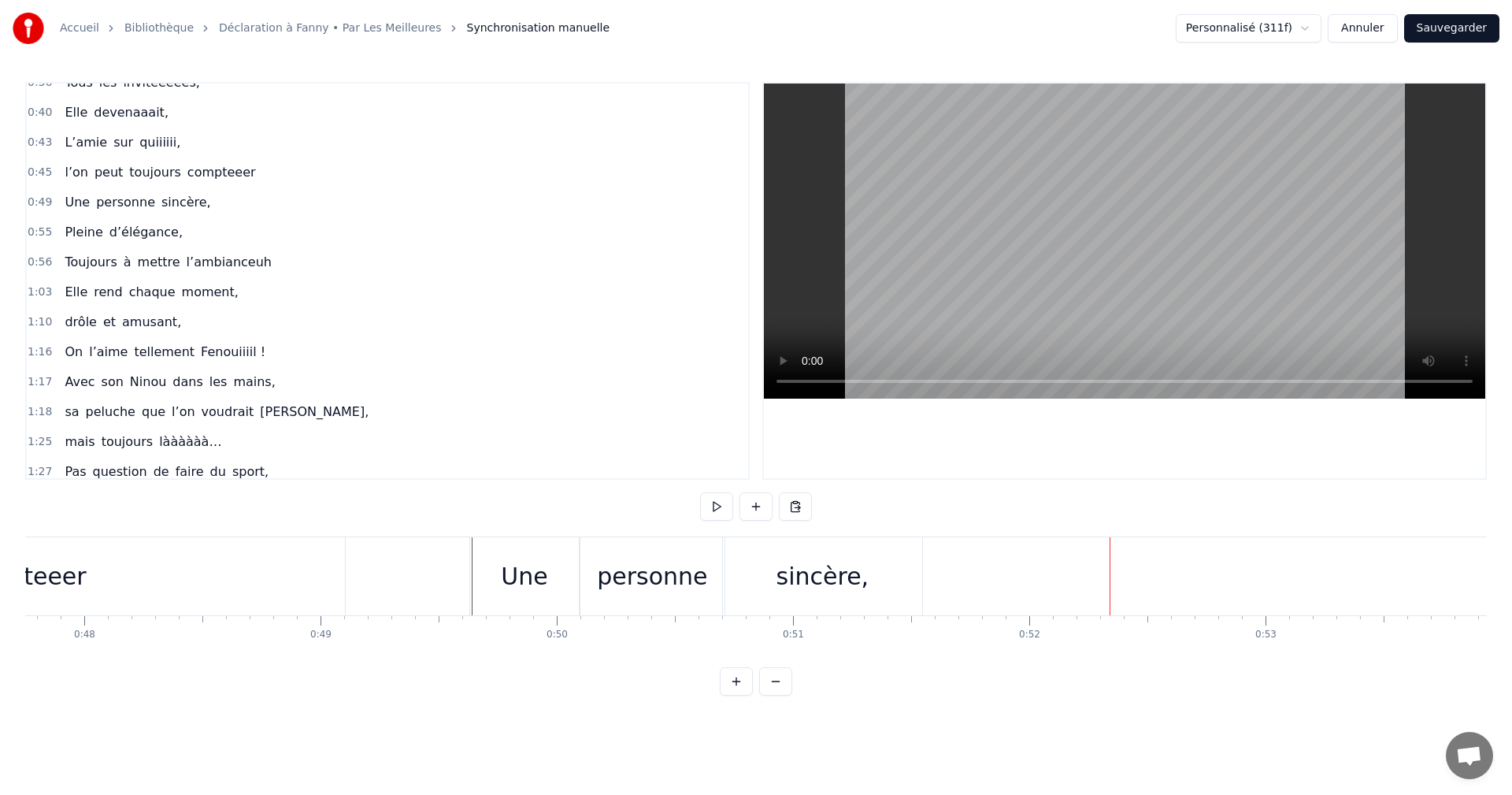
click at [36, 228] on span "0:55" at bounding box center [40, 232] width 24 height 15
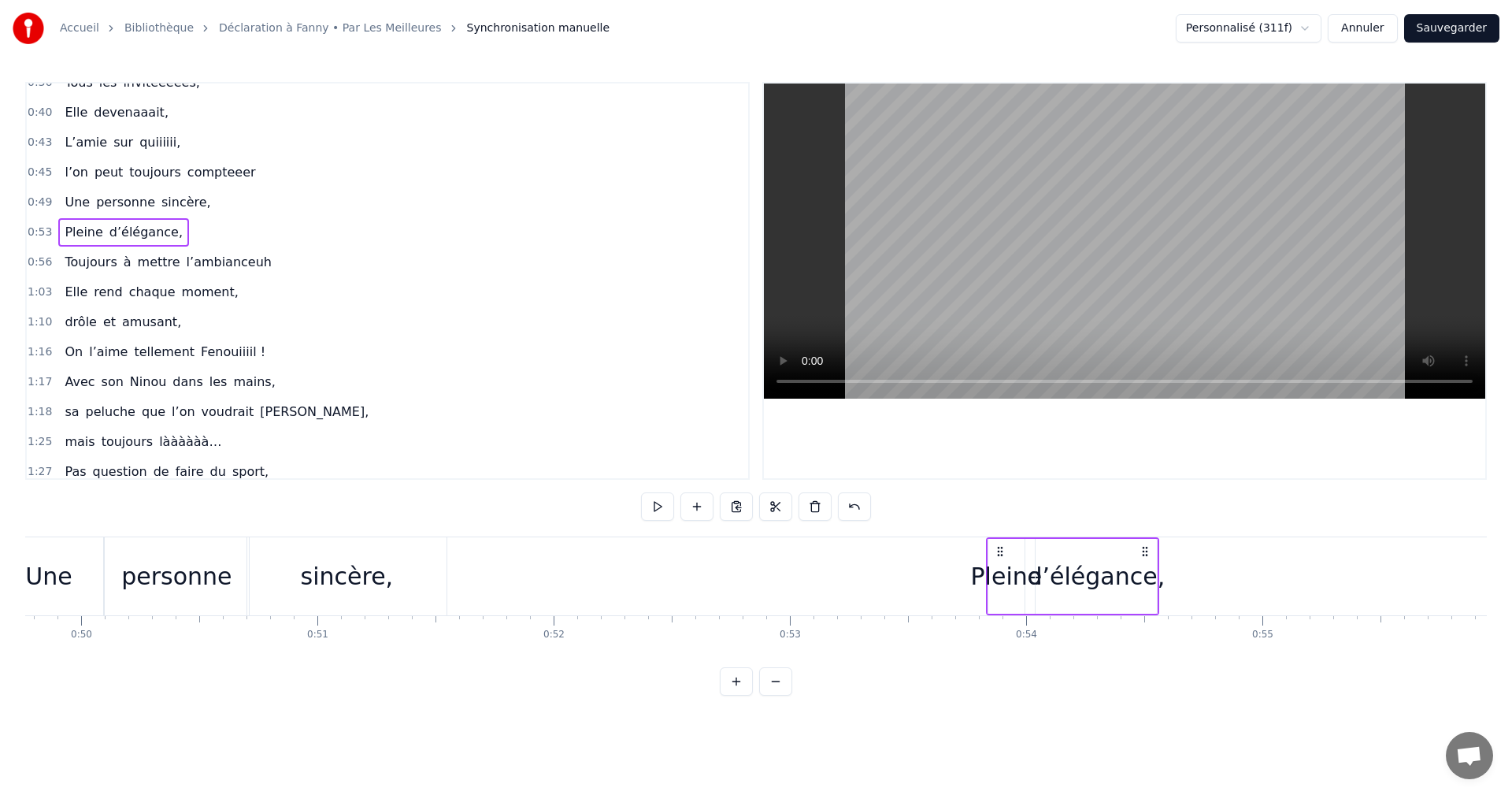
scroll to position [0, 11732]
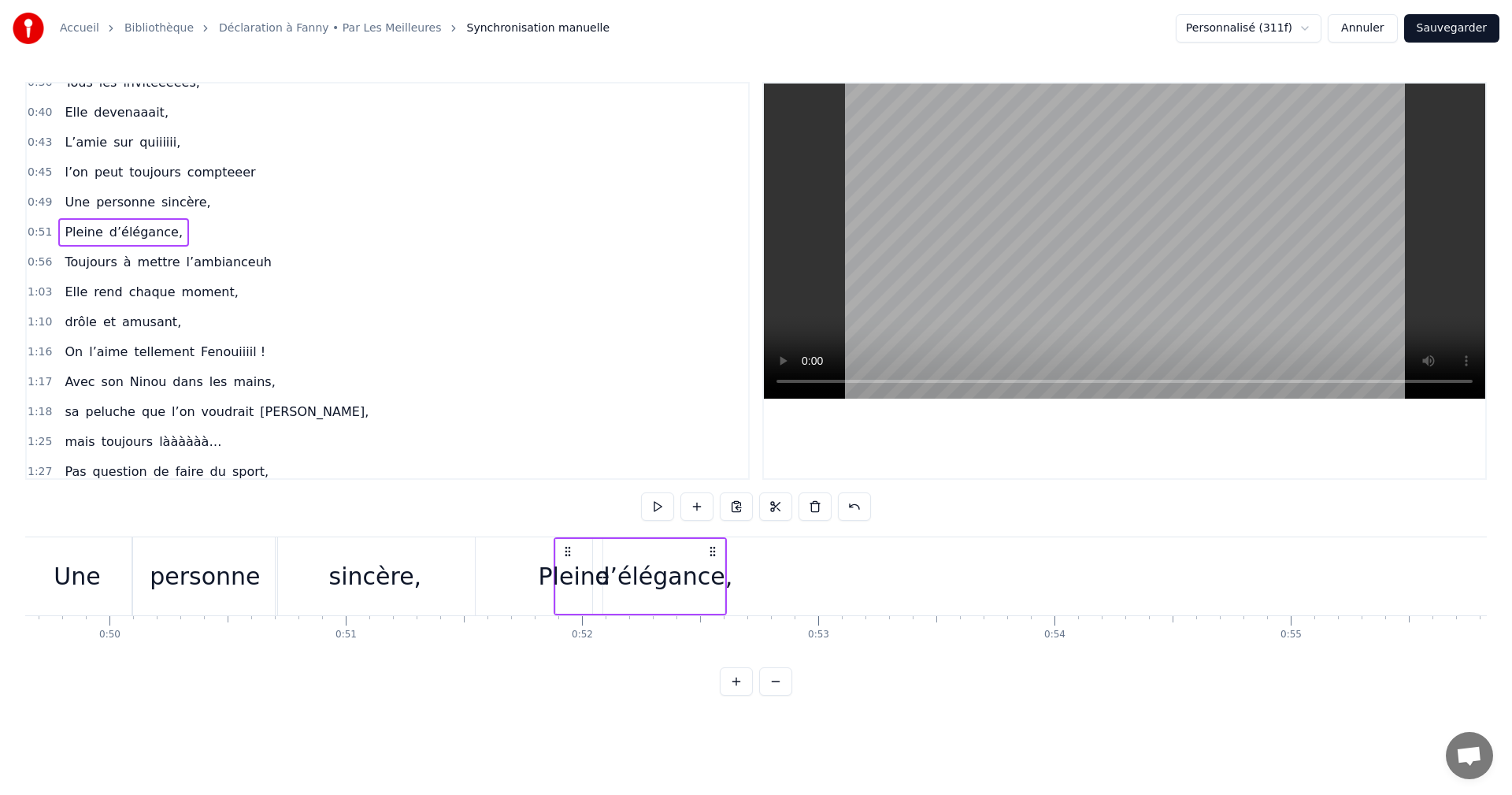
click at [696, 575] on div "d’élégance," at bounding box center [663, 576] width 138 height 36
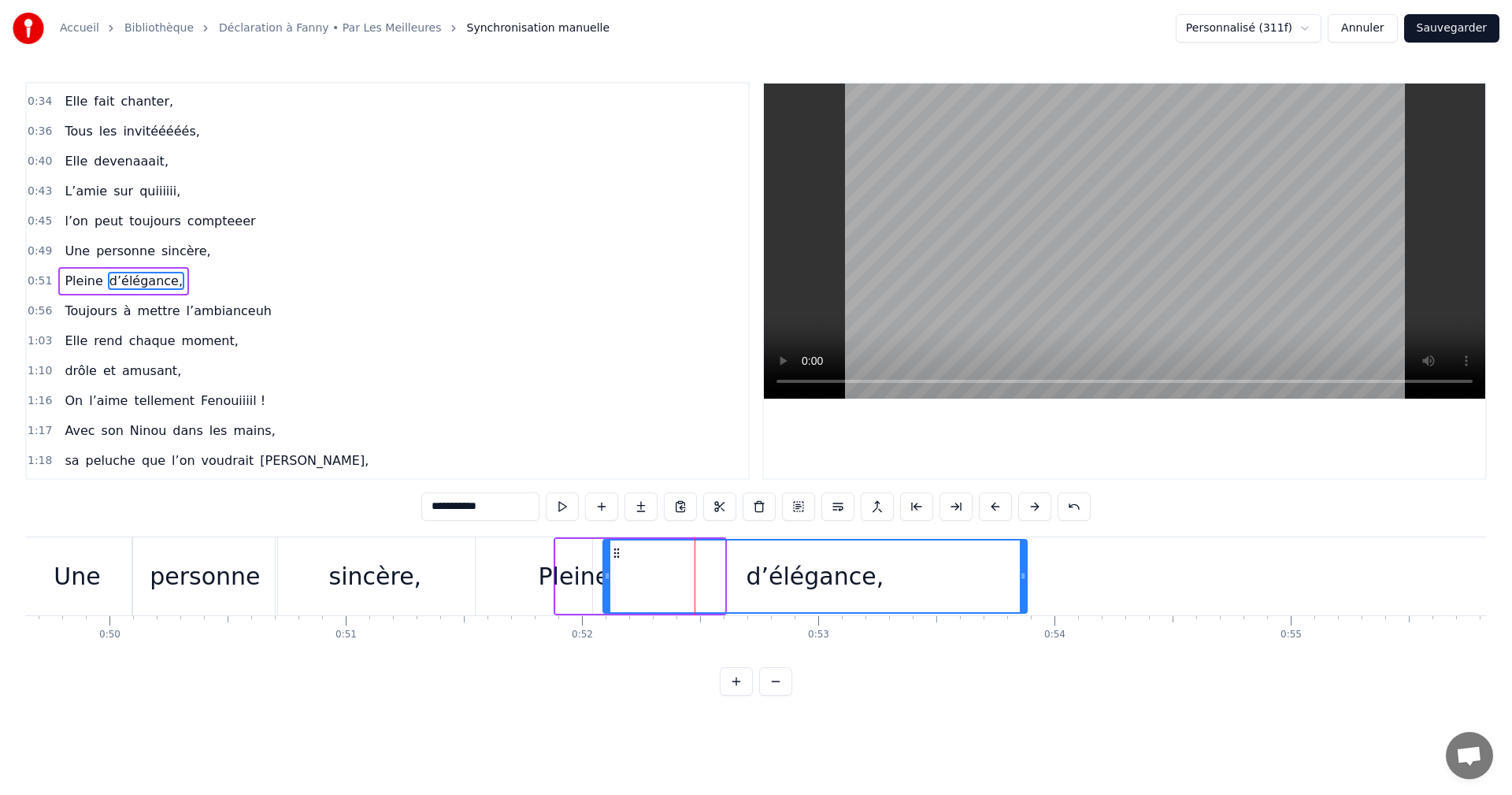
drag, startPoint x: 721, startPoint y: 570, endPoint x: 995, endPoint y: 576, distance: 274.1
click at [1027, 574] on icon at bounding box center [1023, 575] width 7 height 13
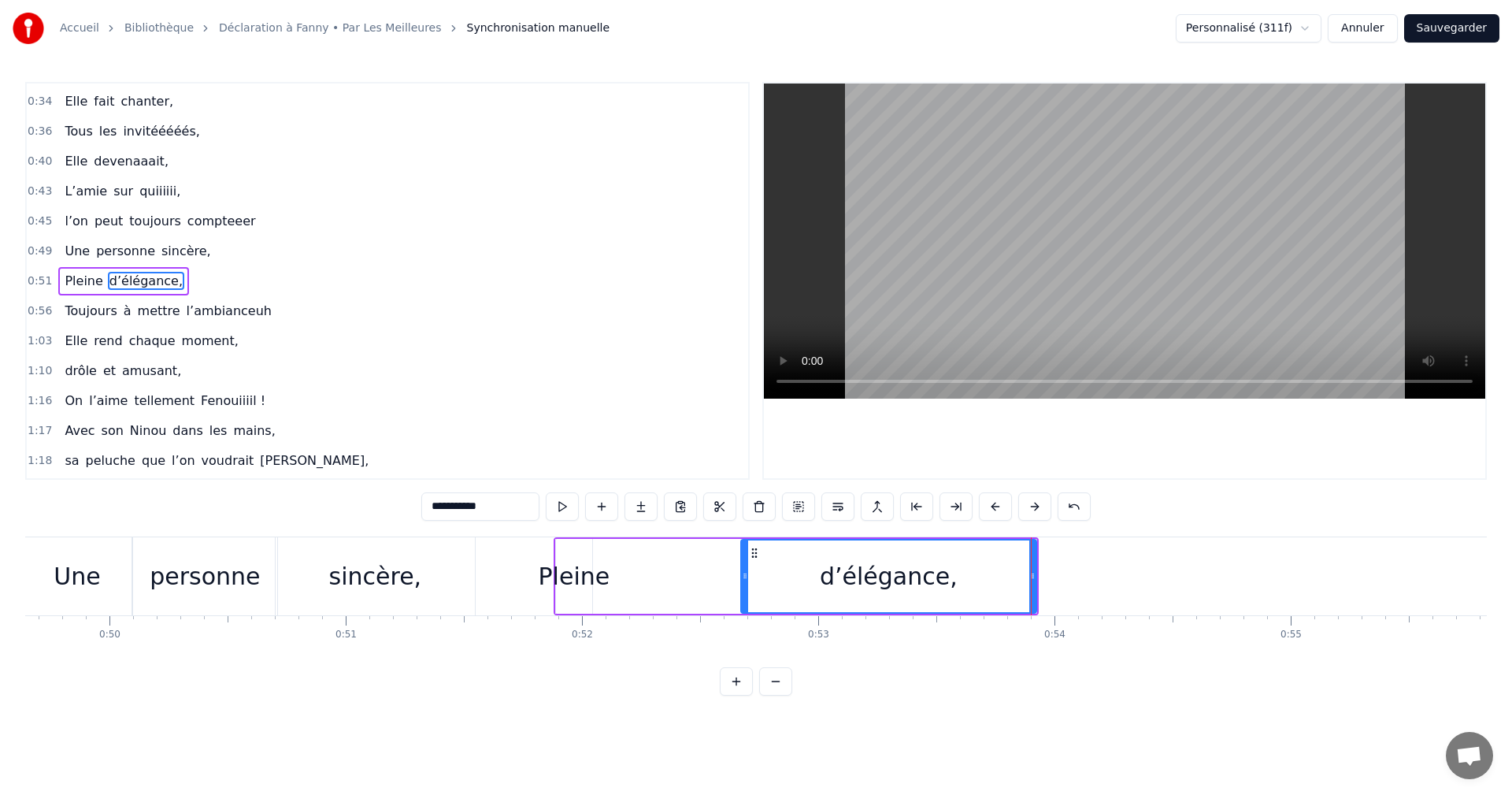
drag, startPoint x: 606, startPoint y: 574, endPoint x: 744, endPoint y: 572, distance: 138.0
click at [744, 572] on icon at bounding box center [745, 575] width 7 height 13
click at [582, 577] on div "Pleine" at bounding box center [574, 576] width 72 height 36
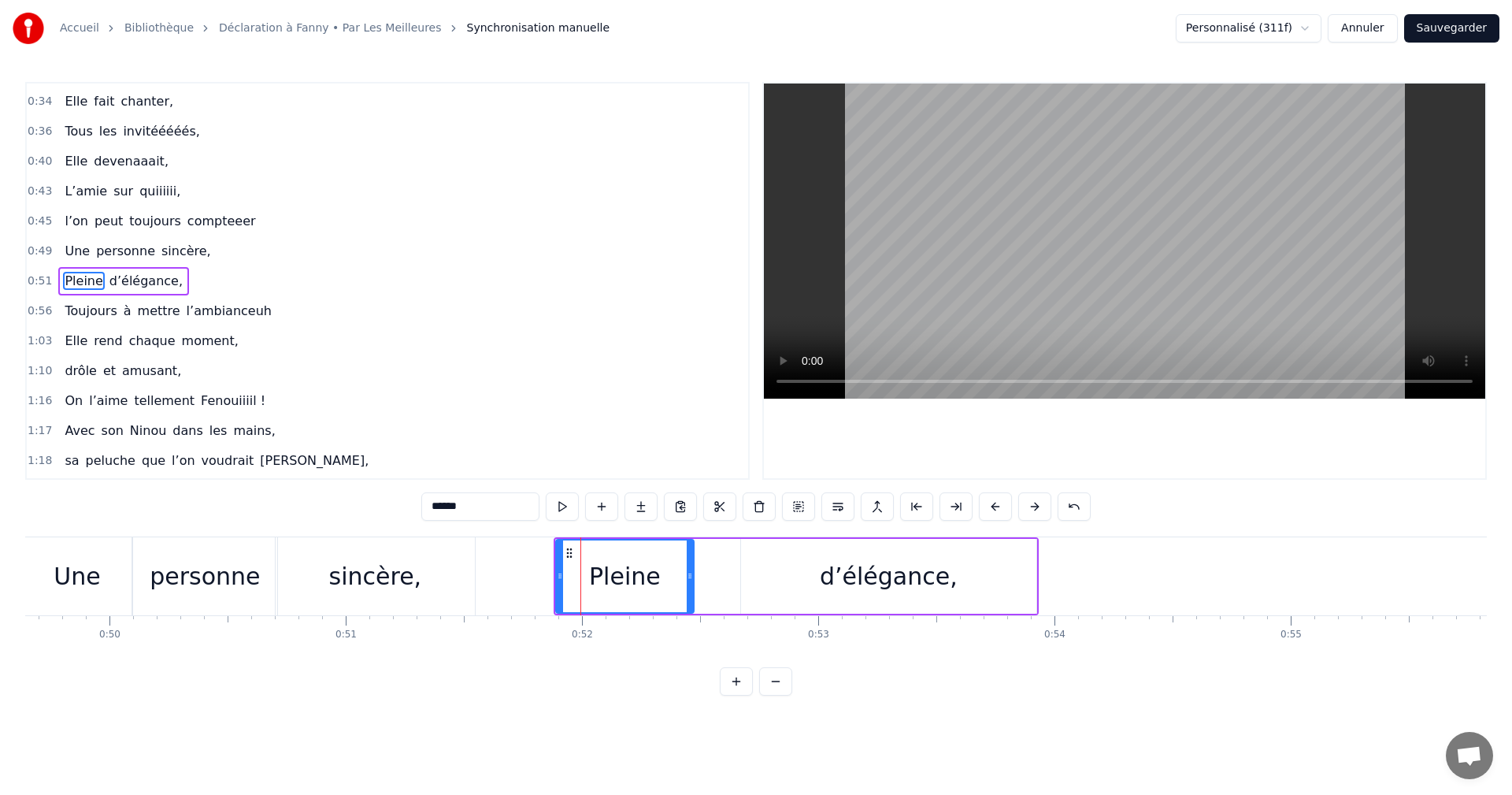
drag, startPoint x: 588, startPoint y: 575, endPoint x: 667, endPoint y: 580, distance: 79.2
click at [687, 580] on icon at bounding box center [690, 575] width 7 height 13
drag, startPoint x: 670, startPoint y: 571, endPoint x: 700, endPoint y: 571, distance: 30.0
click at [700, 571] on icon at bounding box center [701, 575] width 7 height 13
click at [824, 568] on div "d’élégance," at bounding box center [889, 575] width 296 height 74
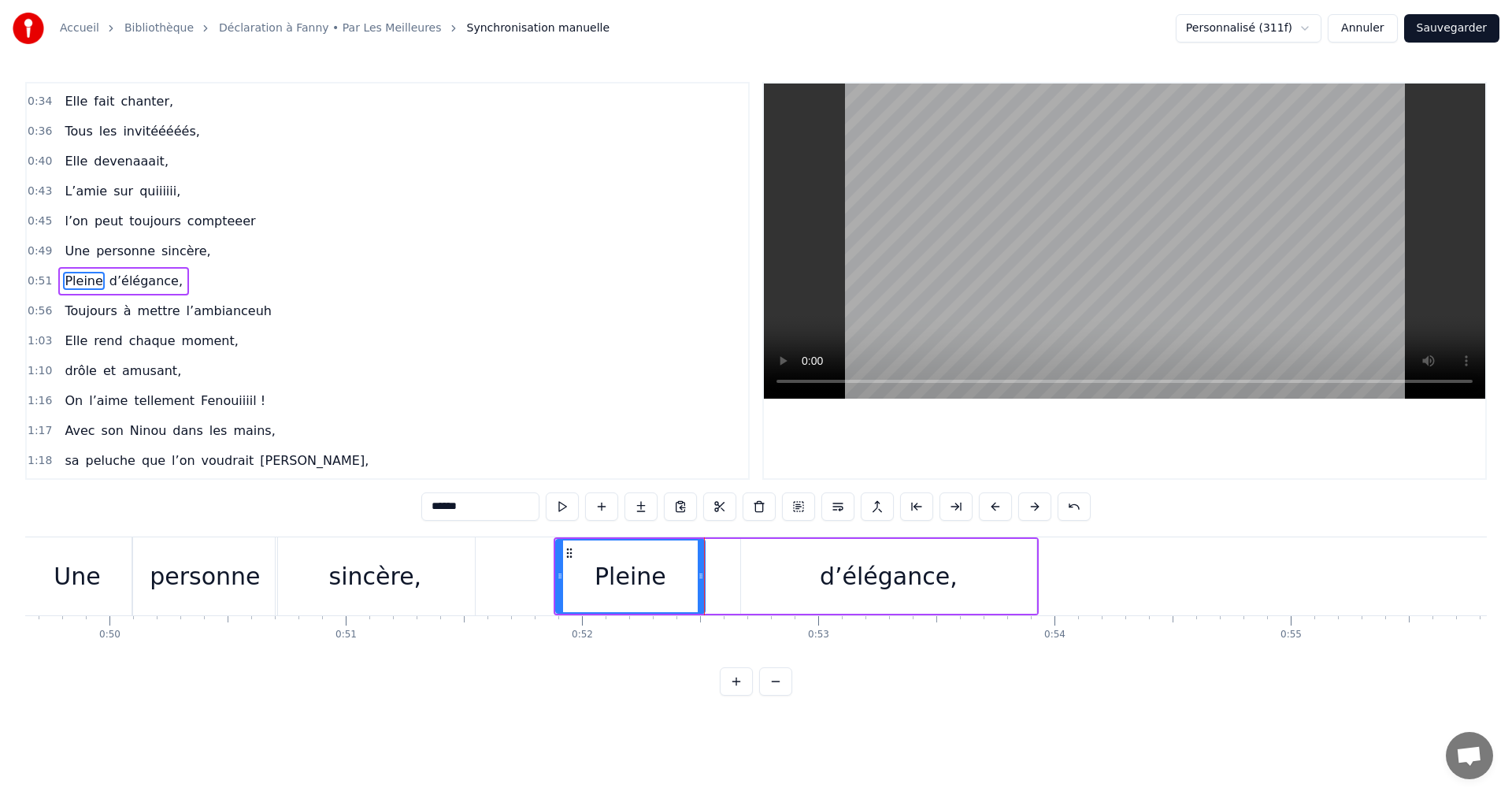
type input "**********"
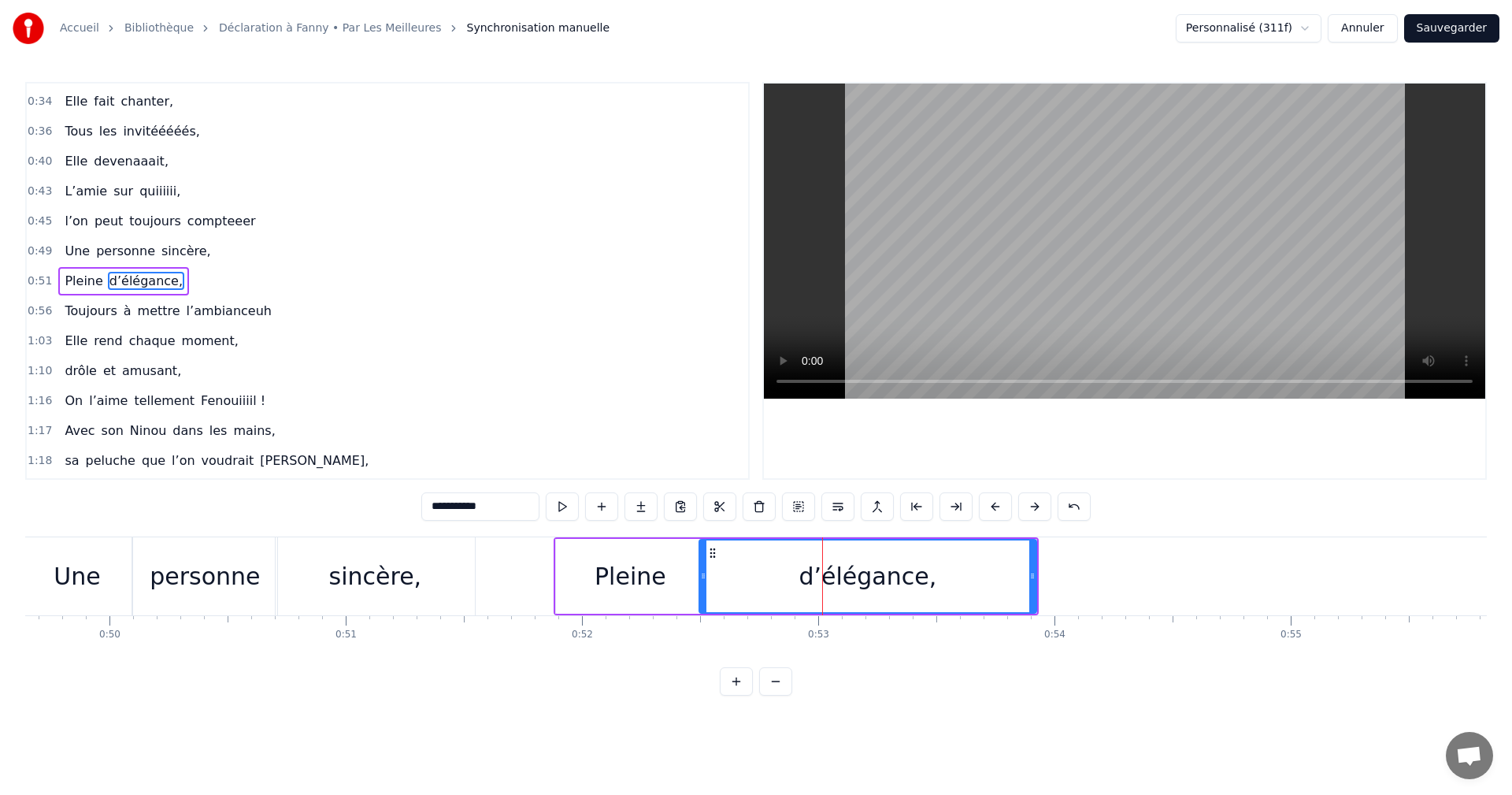
drag, startPoint x: 744, startPoint y: 575, endPoint x: 703, endPoint y: 579, distance: 41.2
click at [703, 579] on icon at bounding box center [703, 575] width 7 height 13
click at [36, 280] on span "0:51" at bounding box center [40, 281] width 24 height 15
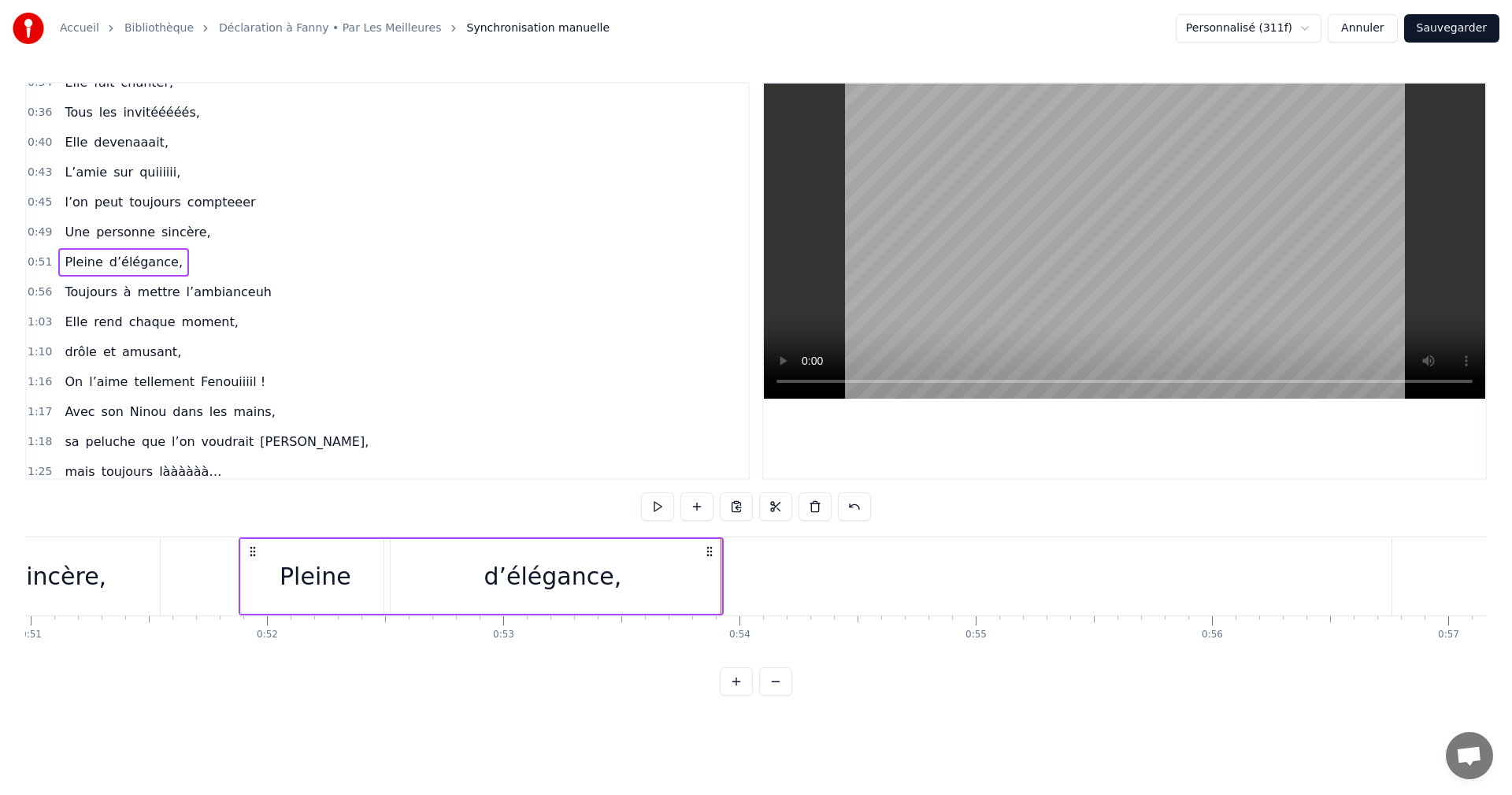
scroll to position [248, 0]
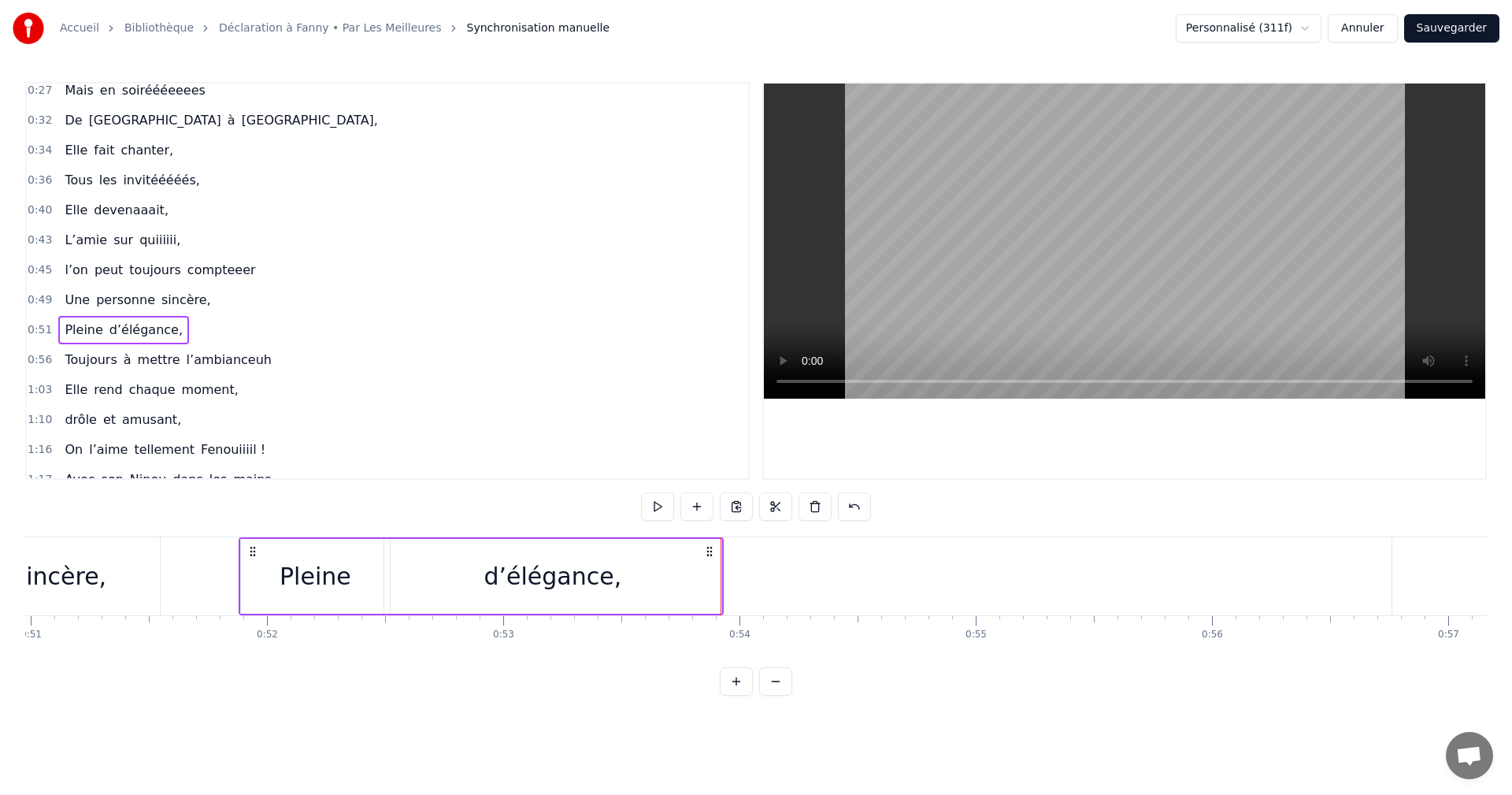
click at [41, 356] on span "0:56" at bounding box center [40, 360] width 24 height 15
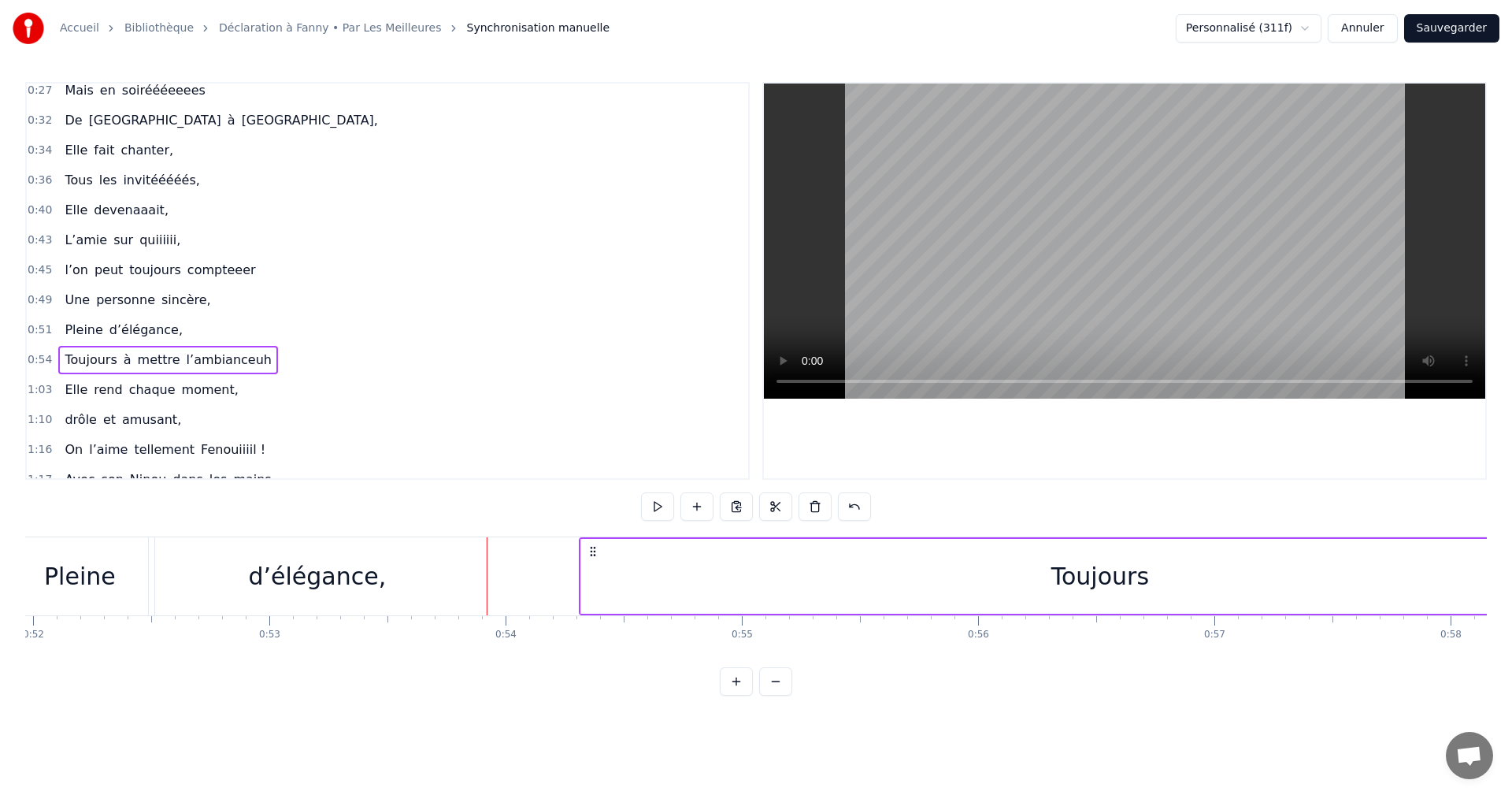
scroll to position [0, 12440]
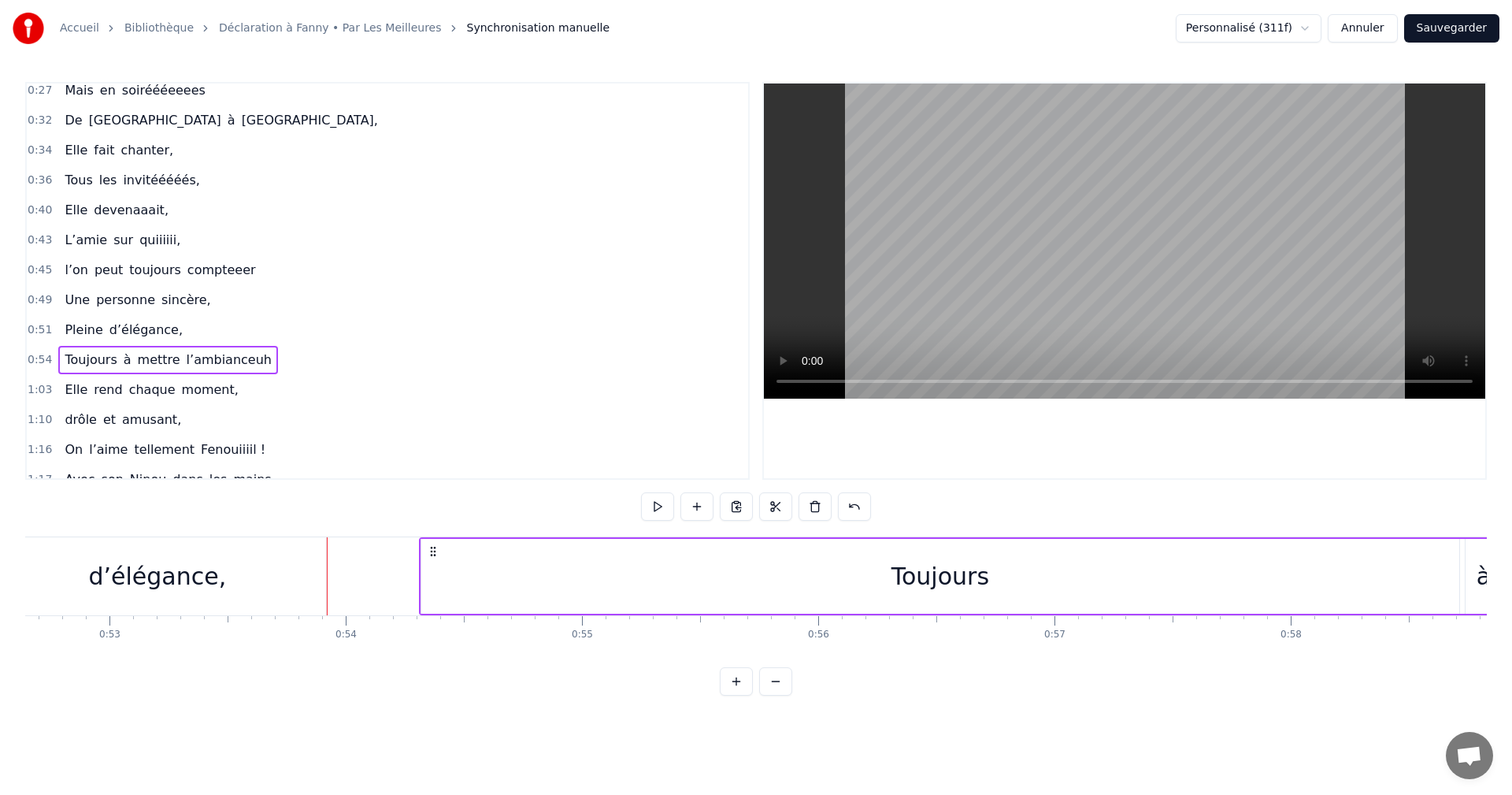
click at [933, 588] on div "Toujours" at bounding box center [940, 576] width 98 height 36
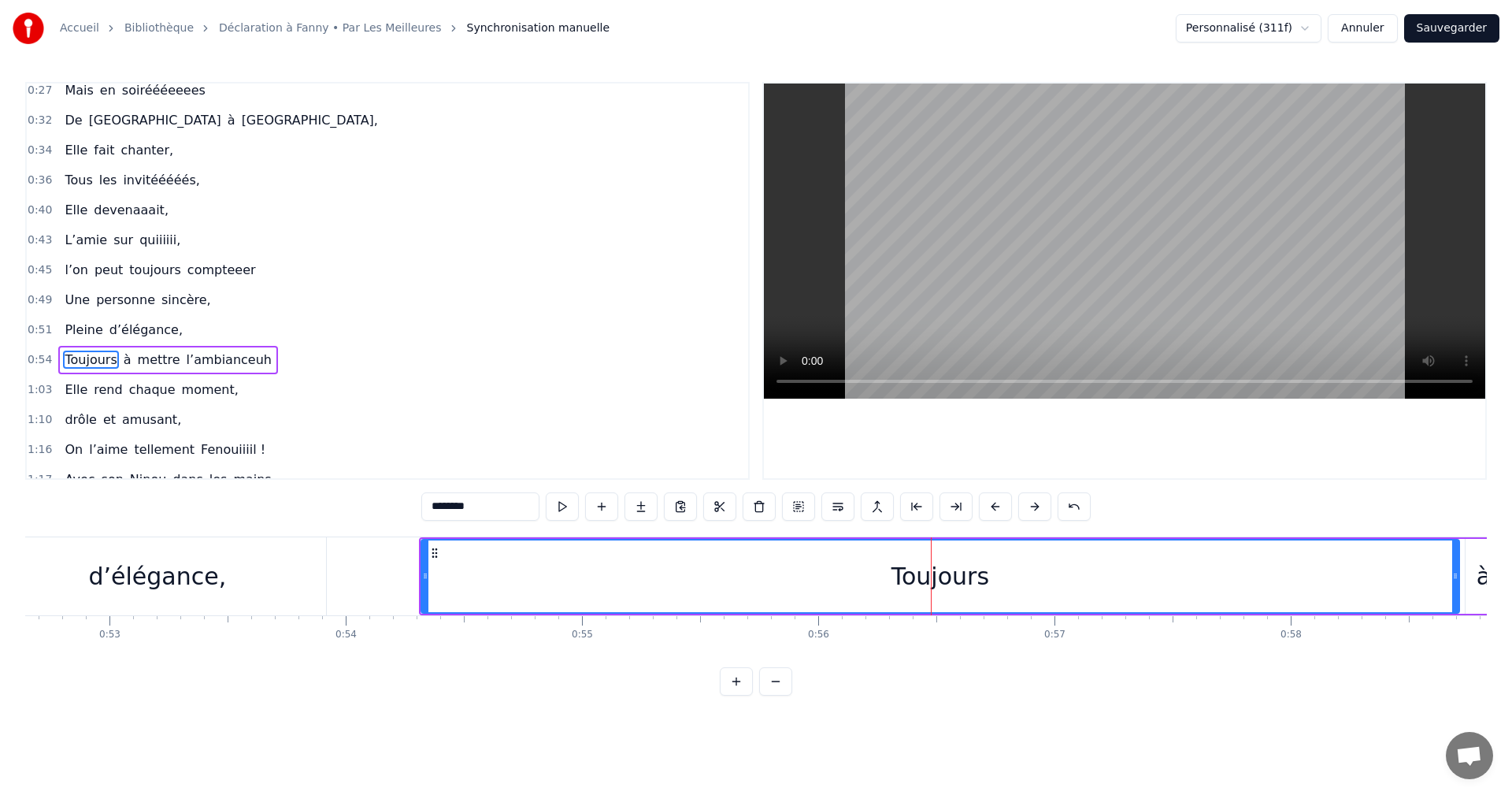
scroll to position [261, 0]
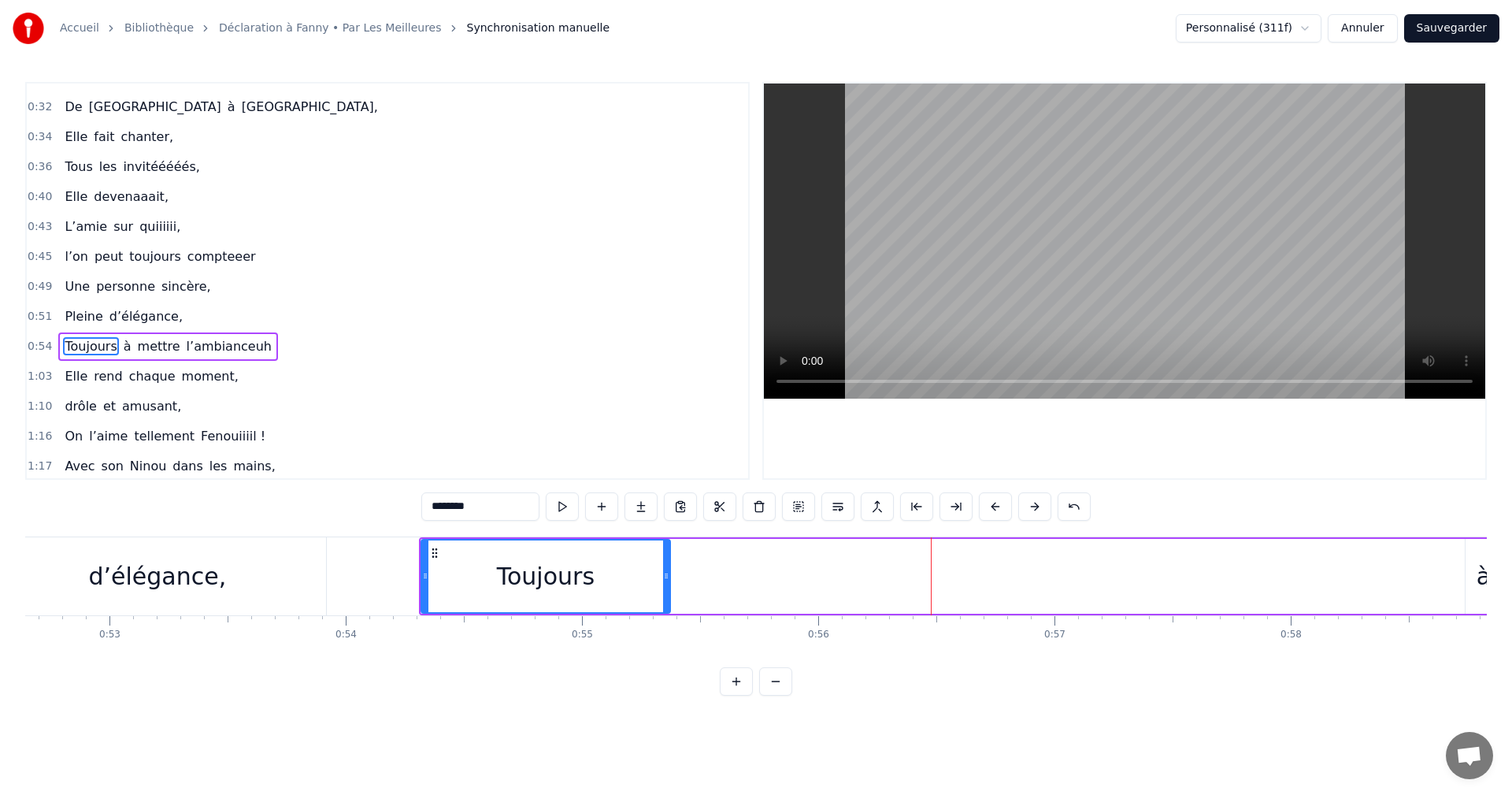
drag, startPoint x: 1455, startPoint y: 576, endPoint x: 639, endPoint y: 613, distance: 816.8
click at [639, 613] on div "Toujours" at bounding box center [545, 575] width 250 height 74
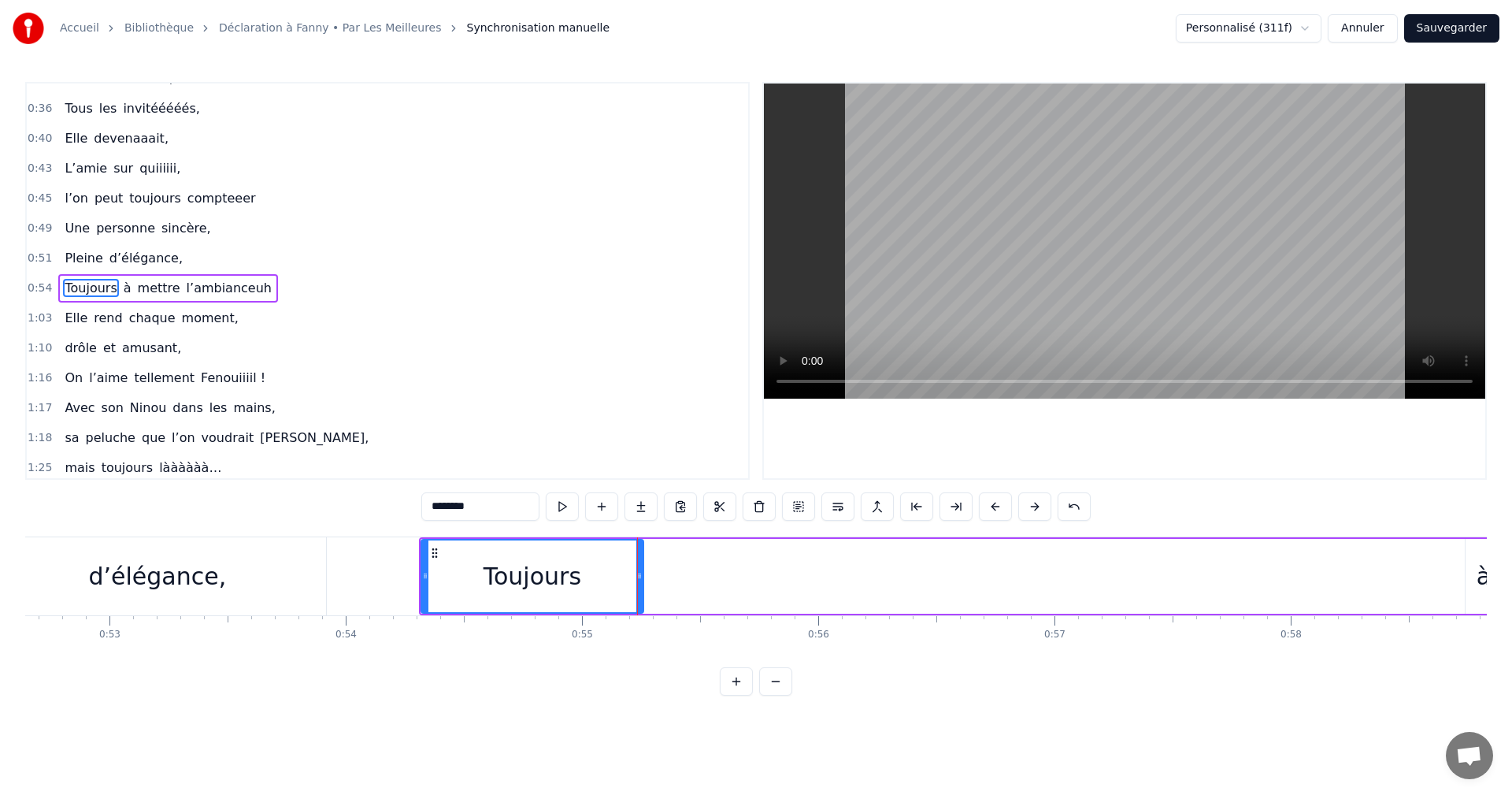
scroll to position [326, 0]
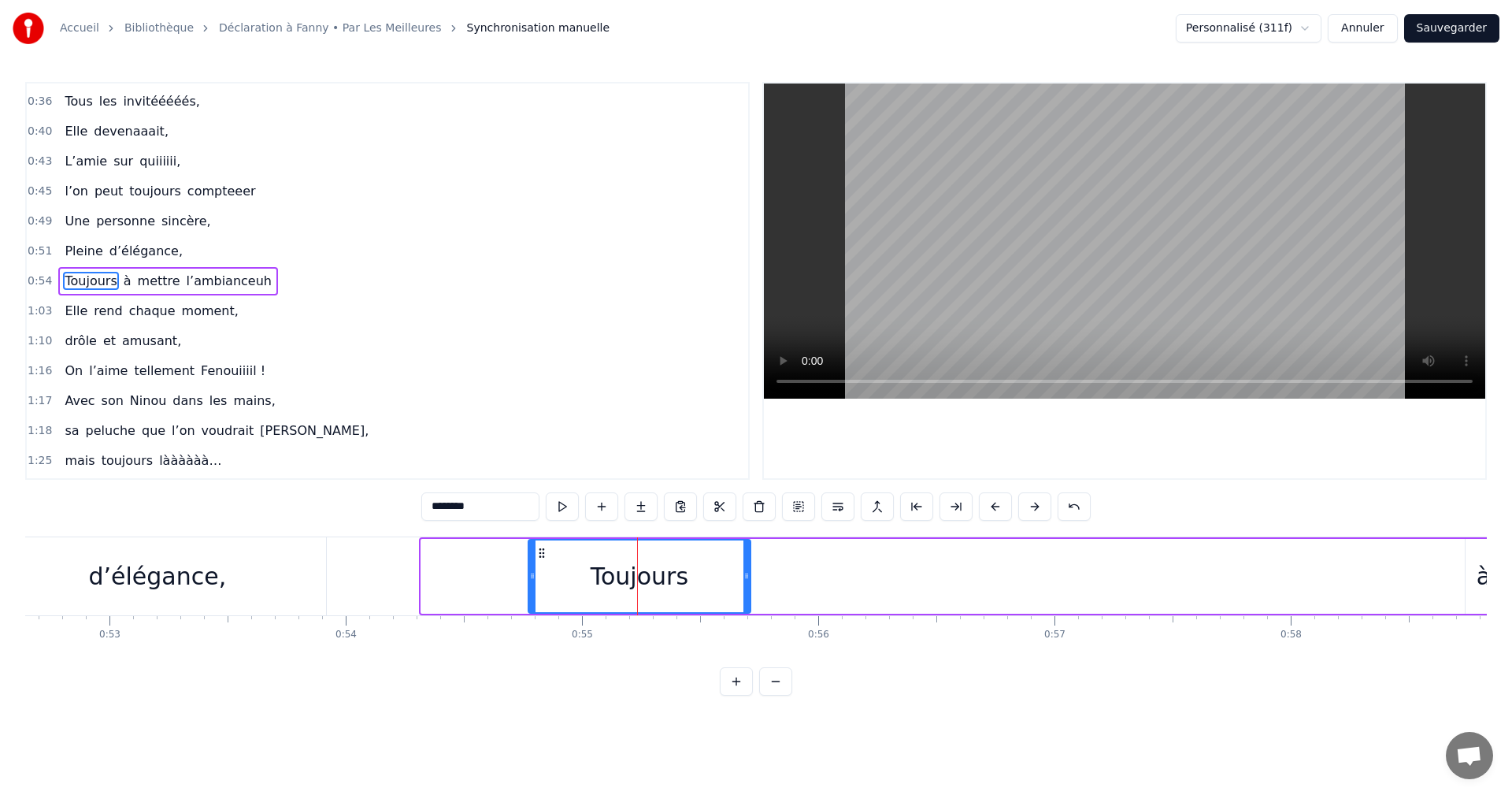
drag, startPoint x: 438, startPoint y: 554, endPoint x: 545, endPoint y: 555, distance: 107.0
click at [545, 555] on icon at bounding box center [541, 552] width 13 height 13
click at [556, 583] on div "Toujours" at bounding box center [640, 576] width 220 height 72
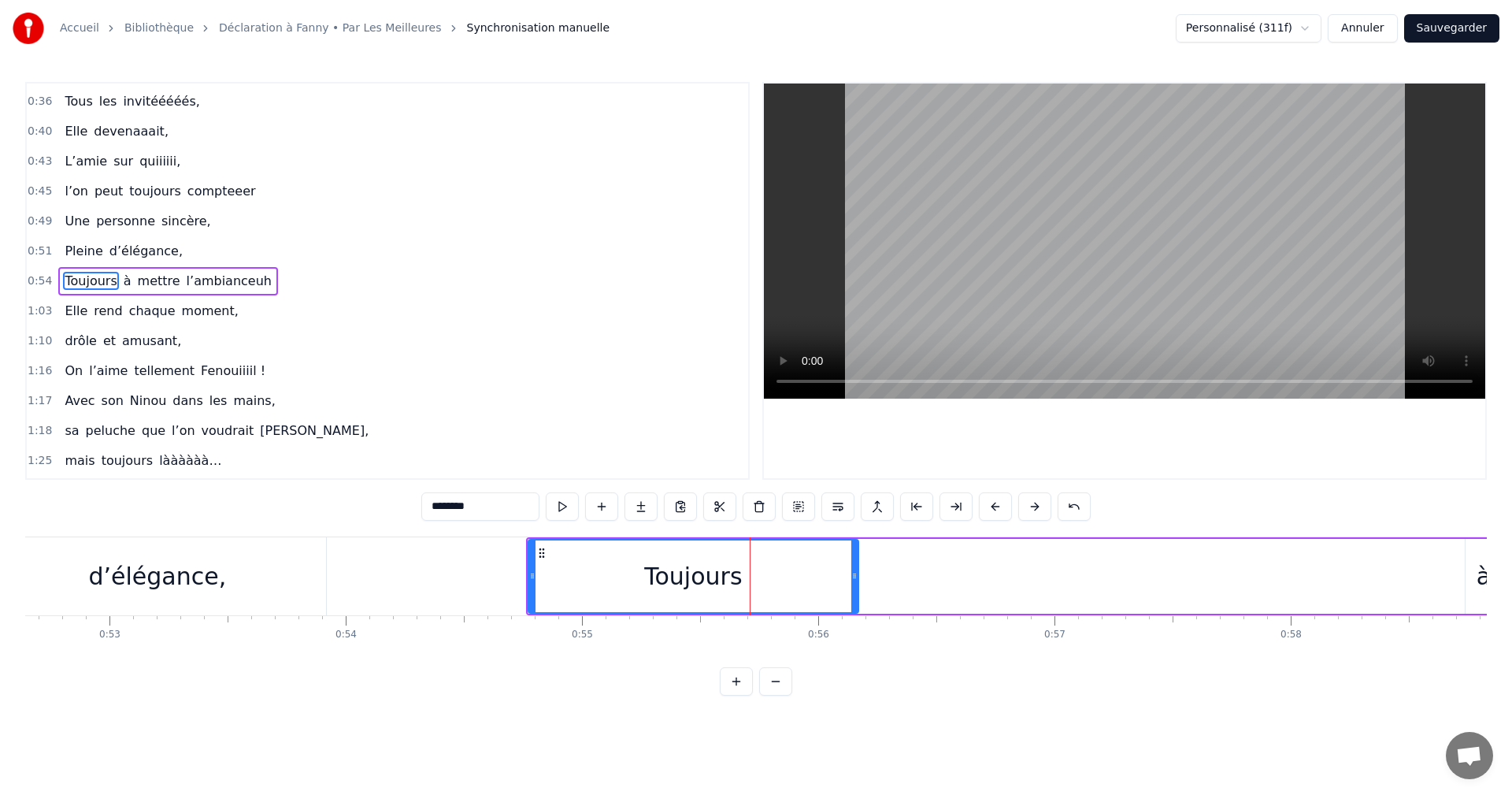
drag, startPoint x: 745, startPoint y: 574, endPoint x: 853, endPoint y: 577, distance: 108.0
click at [853, 577] on icon at bounding box center [855, 575] width 7 height 13
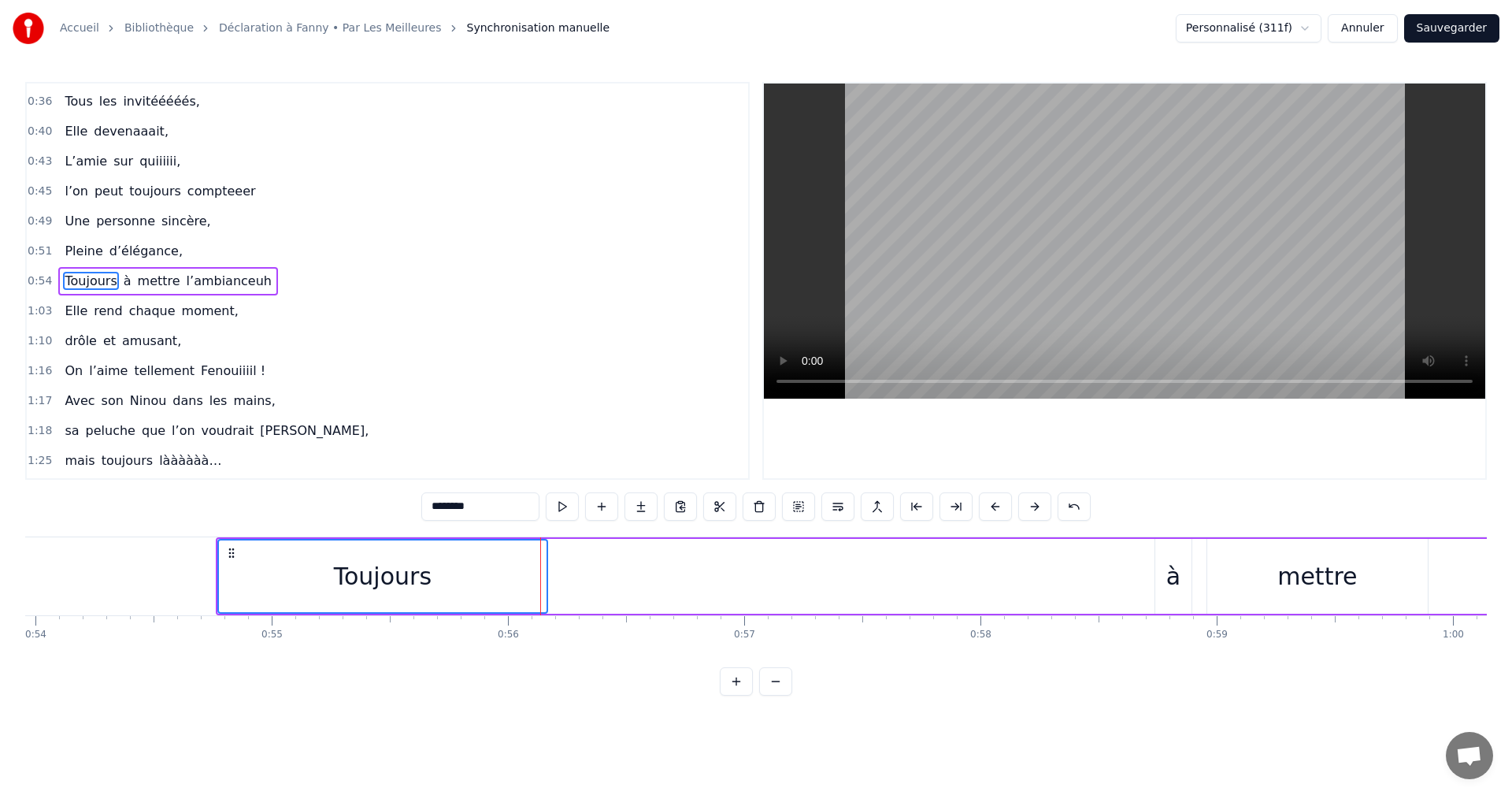
scroll to position [0, 12755]
click at [1152, 574] on div "à" at bounding box center [1168, 575] width 36 height 74
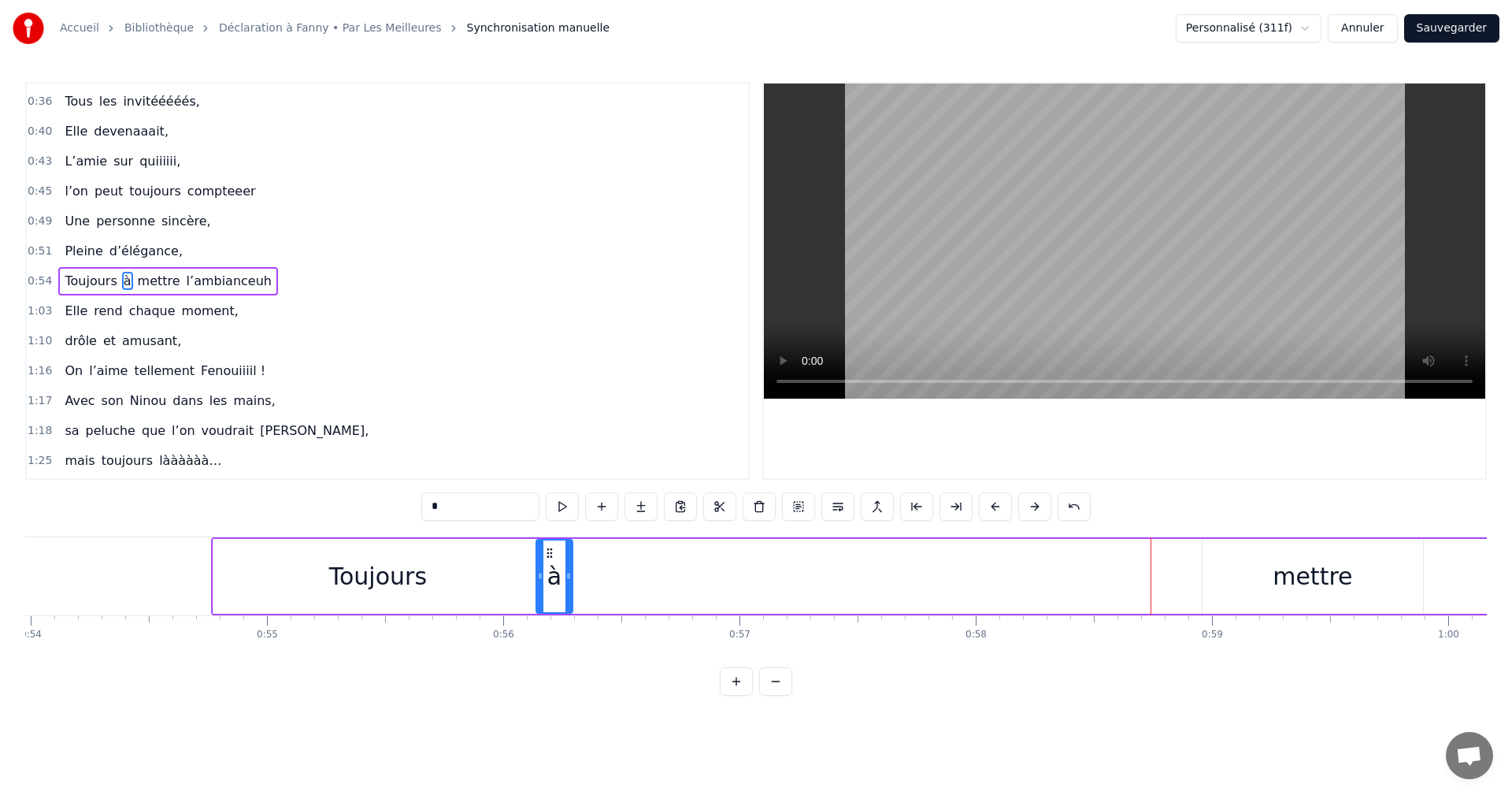
drag, startPoint x: 1162, startPoint y: 551, endPoint x: 547, endPoint y: 581, distance: 615.7
click at [547, 581] on div "à" at bounding box center [555, 576] width 35 height 72
click at [1311, 574] on div "mettre" at bounding box center [1313, 576] width 79 height 36
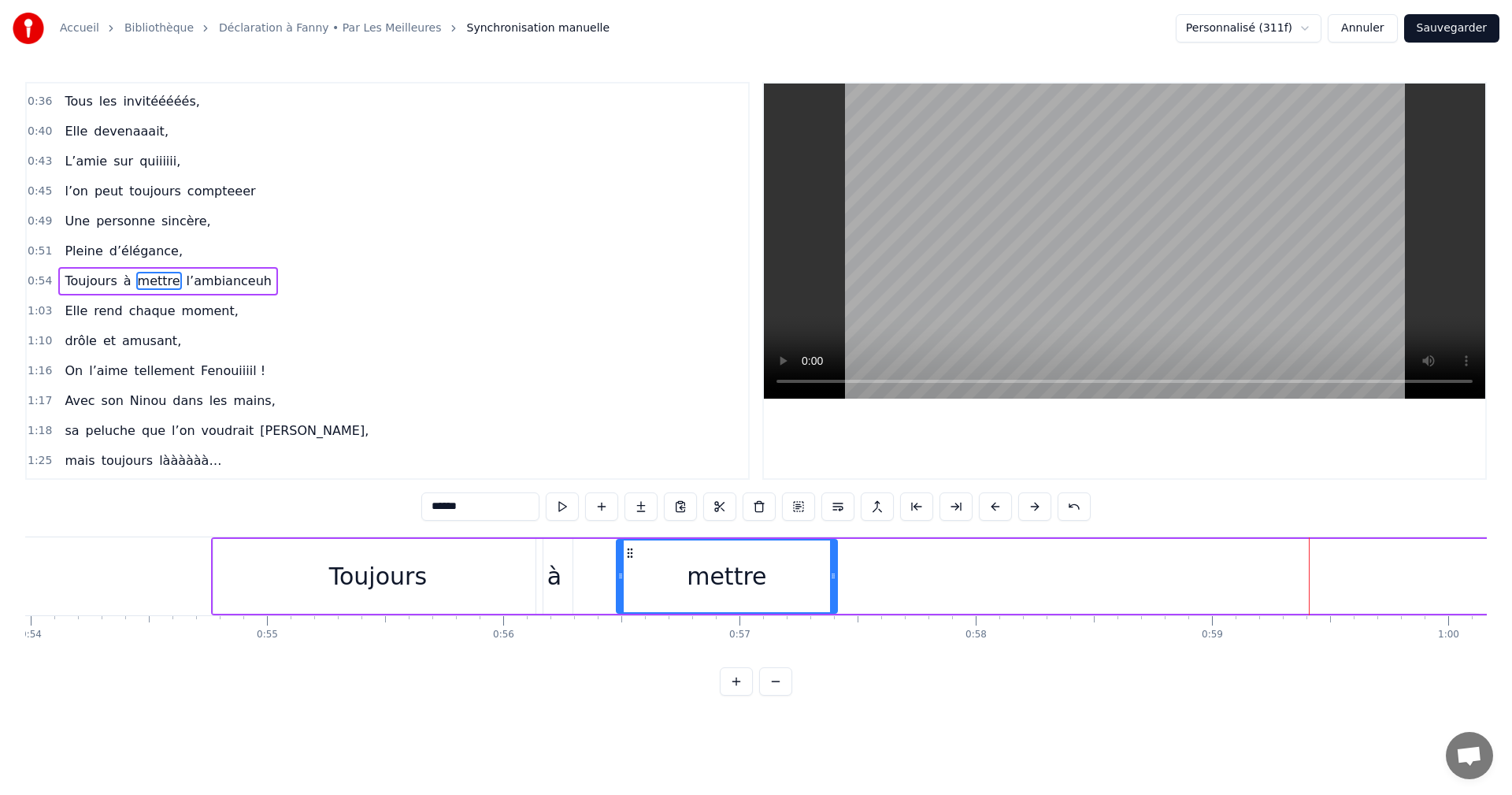
drag, startPoint x: 1212, startPoint y: 554, endPoint x: 641, endPoint y: 574, distance: 571.4
click at [623, 574] on div "mettre" at bounding box center [727, 576] width 219 height 72
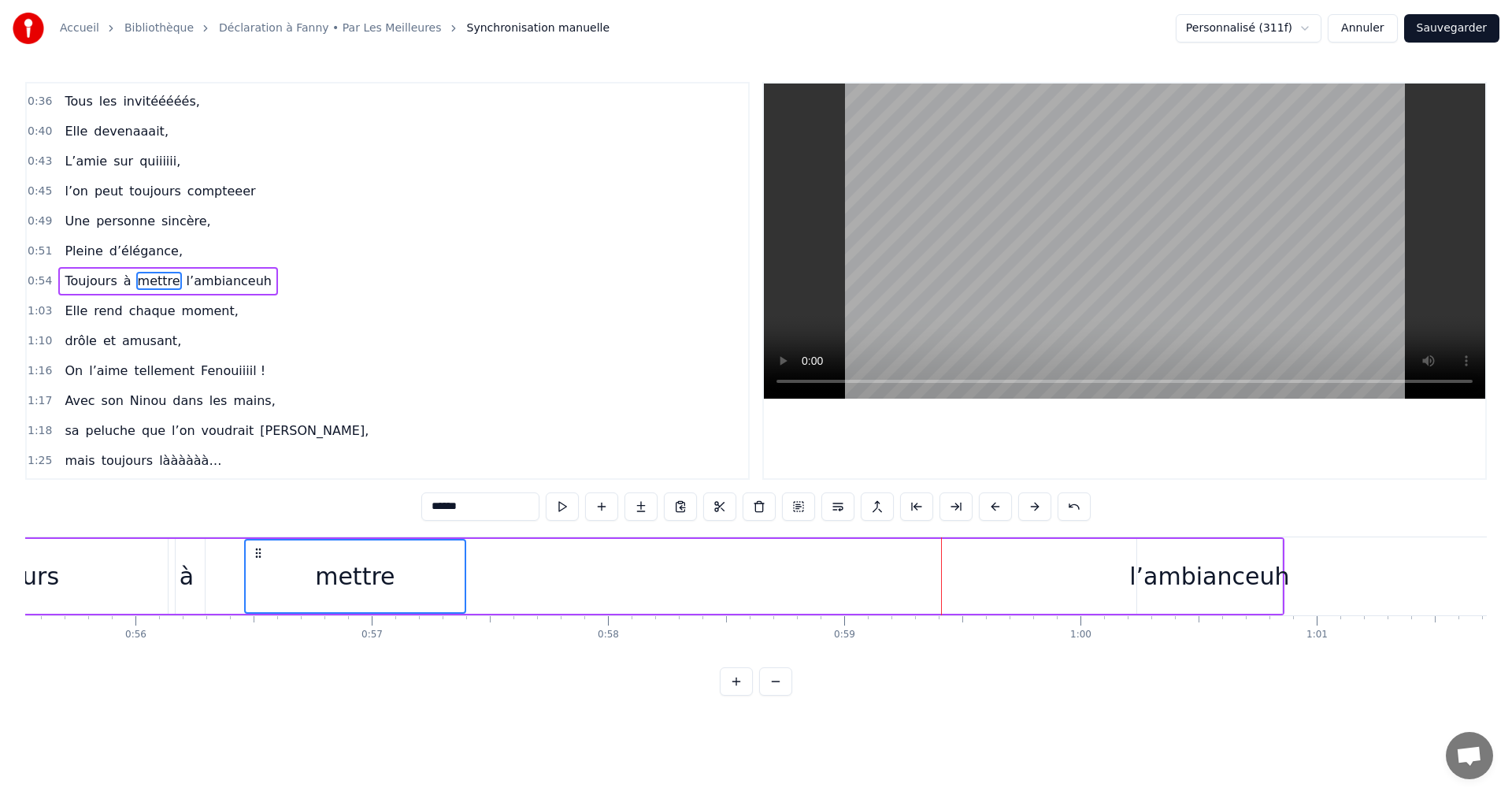
scroll to position [0, 13307]
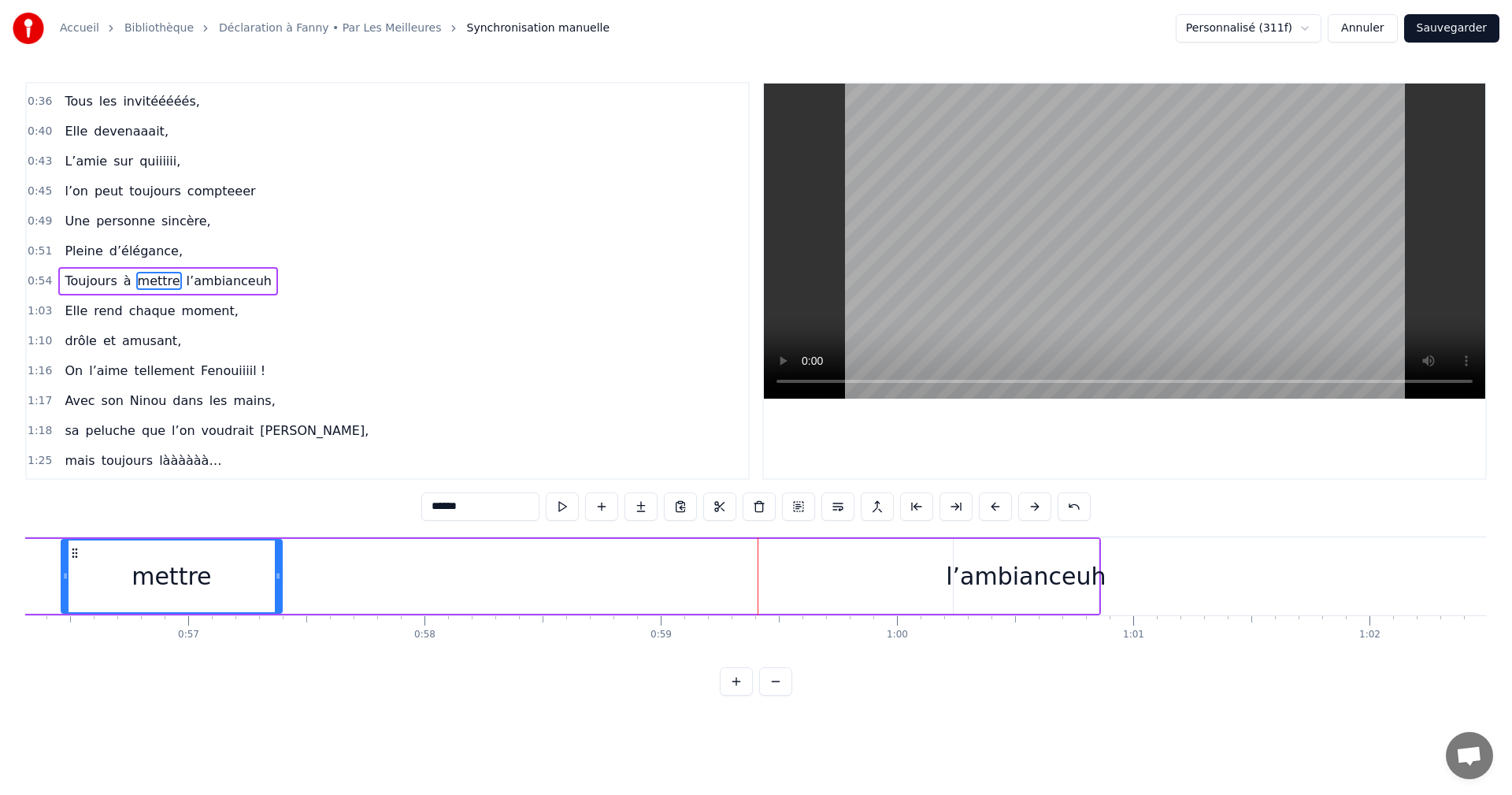
click at [962, 576] on div "l’ambianceuh" at bounding box center [1026, 576] width 160 height 36
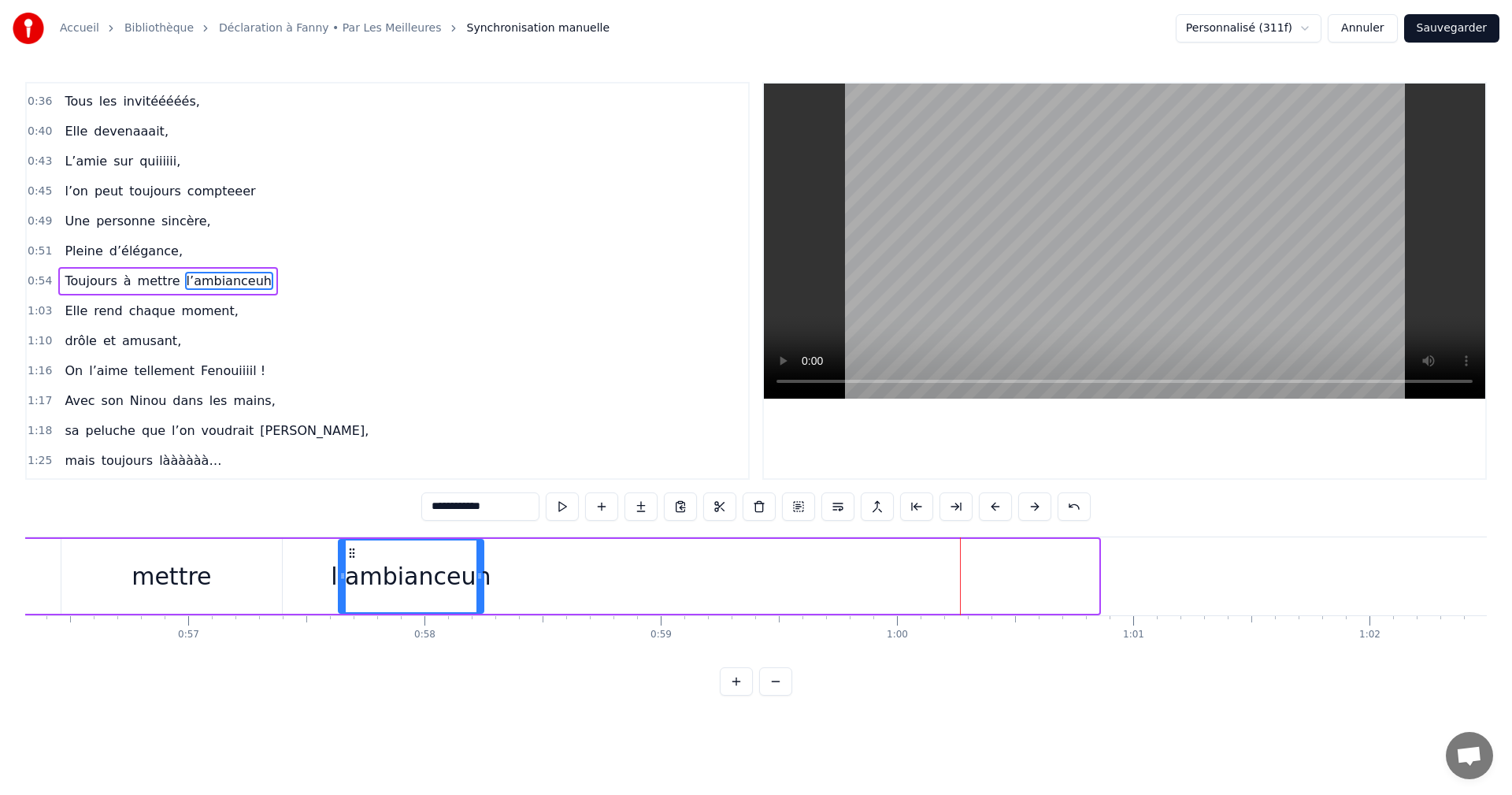
drag, startPoint x: 964, startPoint y: 556, endPoint x: 338, endPoint y: 579, distance: 626.4
click at [339, 571] on div "l’ambianceuh" at bounding box center [411, 576] width 143 height 72
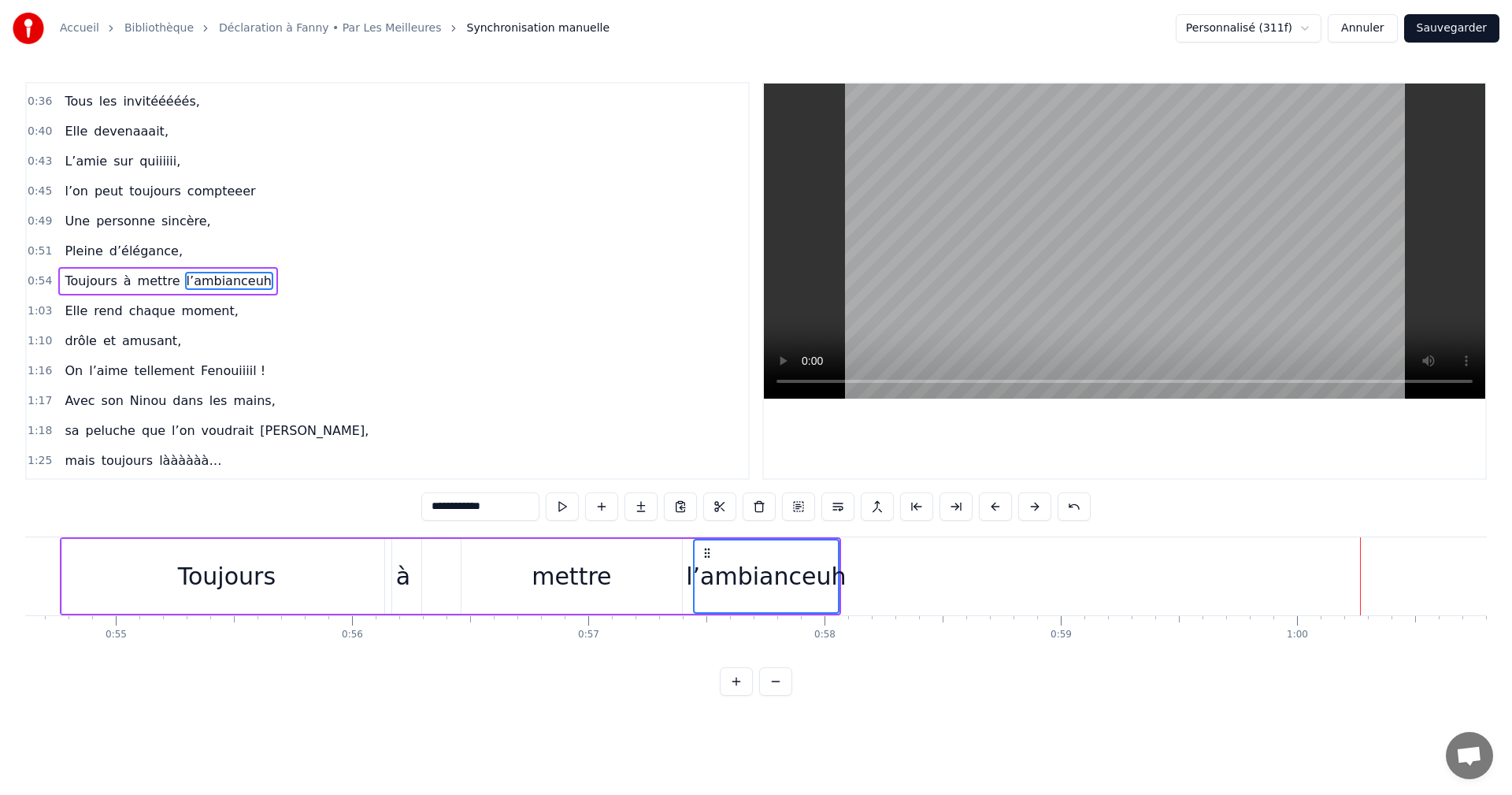
scroll to position [0, 12513]
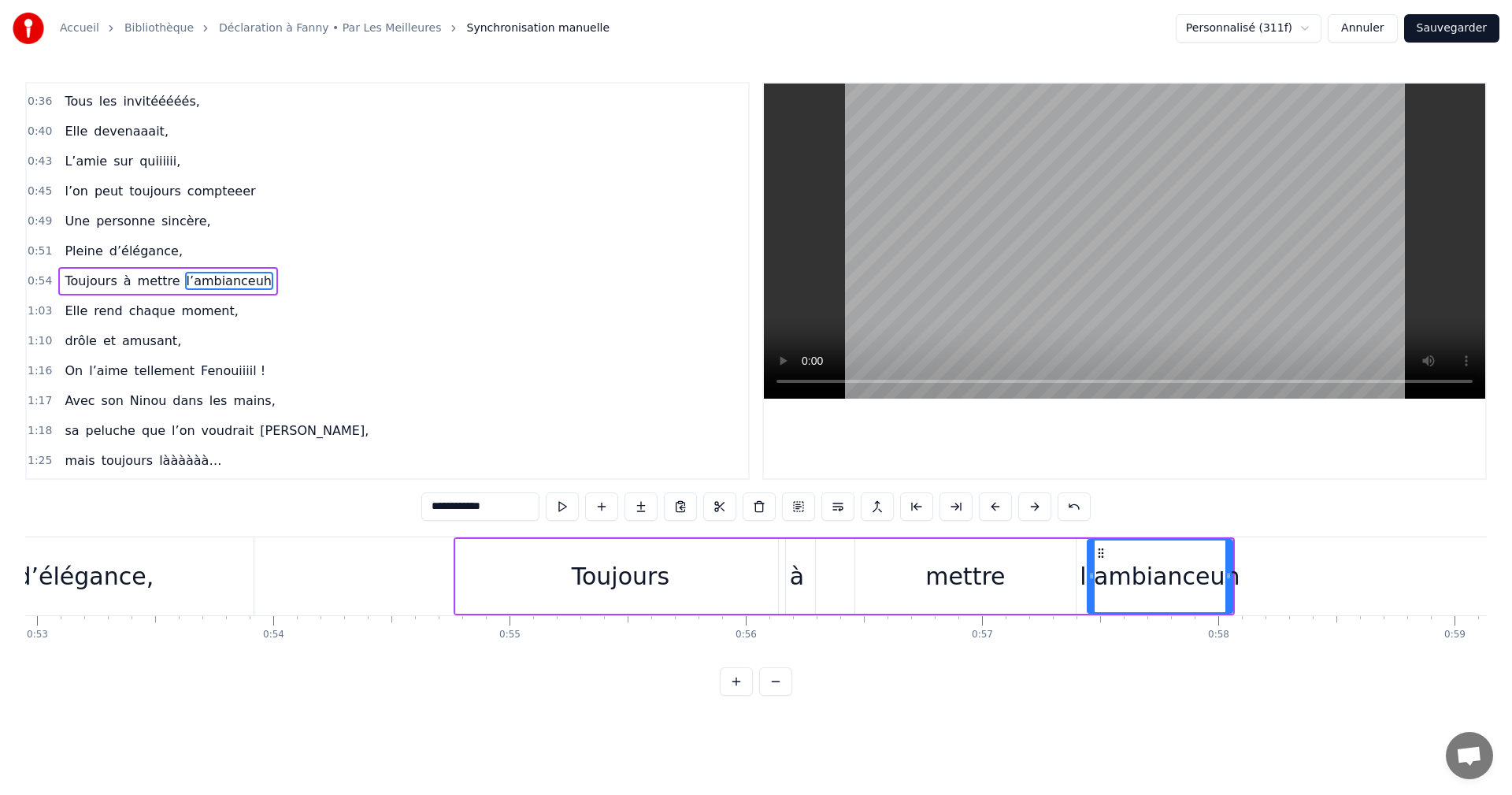
click at [589, 571] on div "Toujours" at bounding box center [621, 576] width 98 height 36
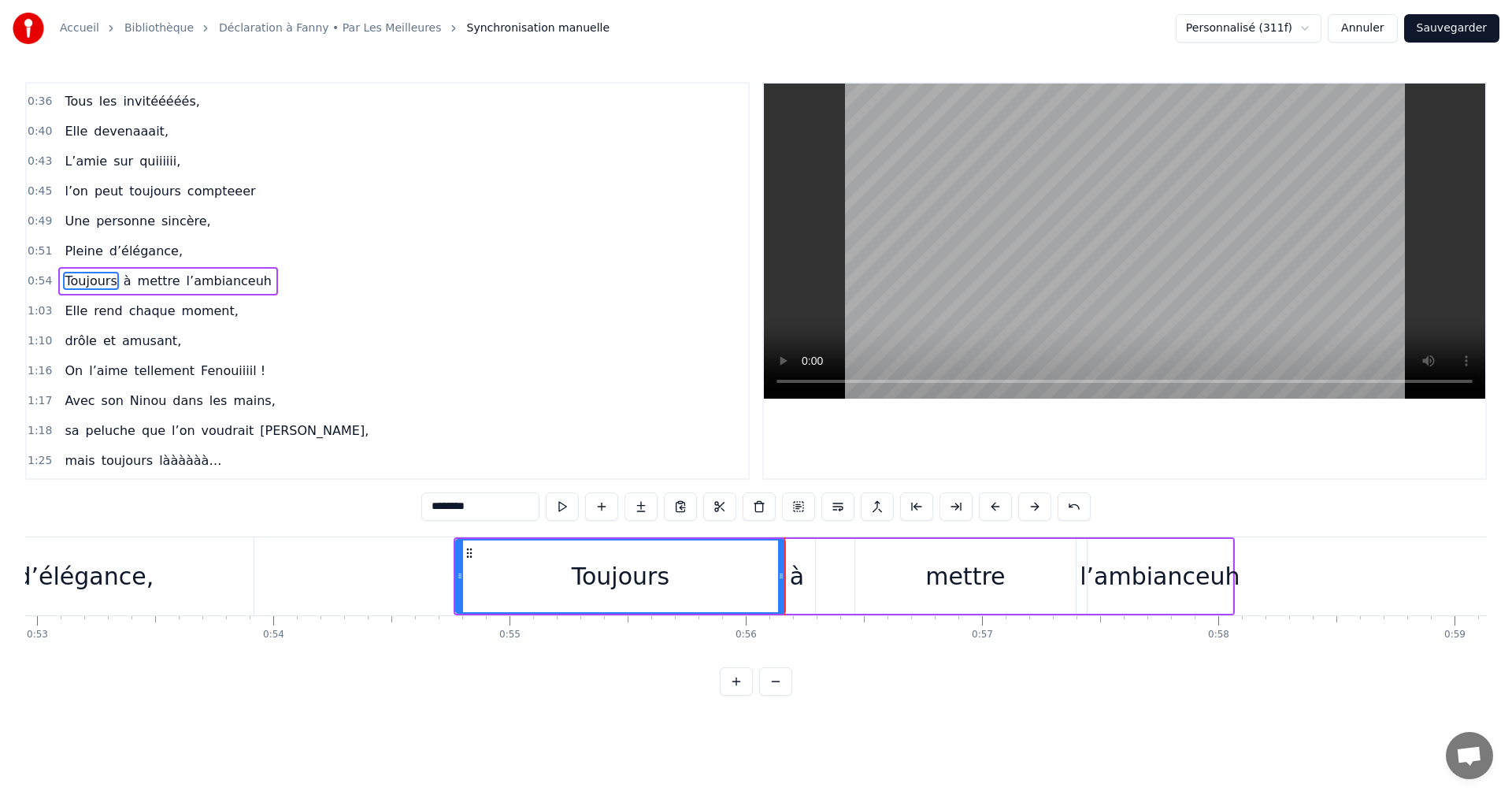
click at [798, 581] on div "à" at bounding box center [797, 576] width 15 height 36
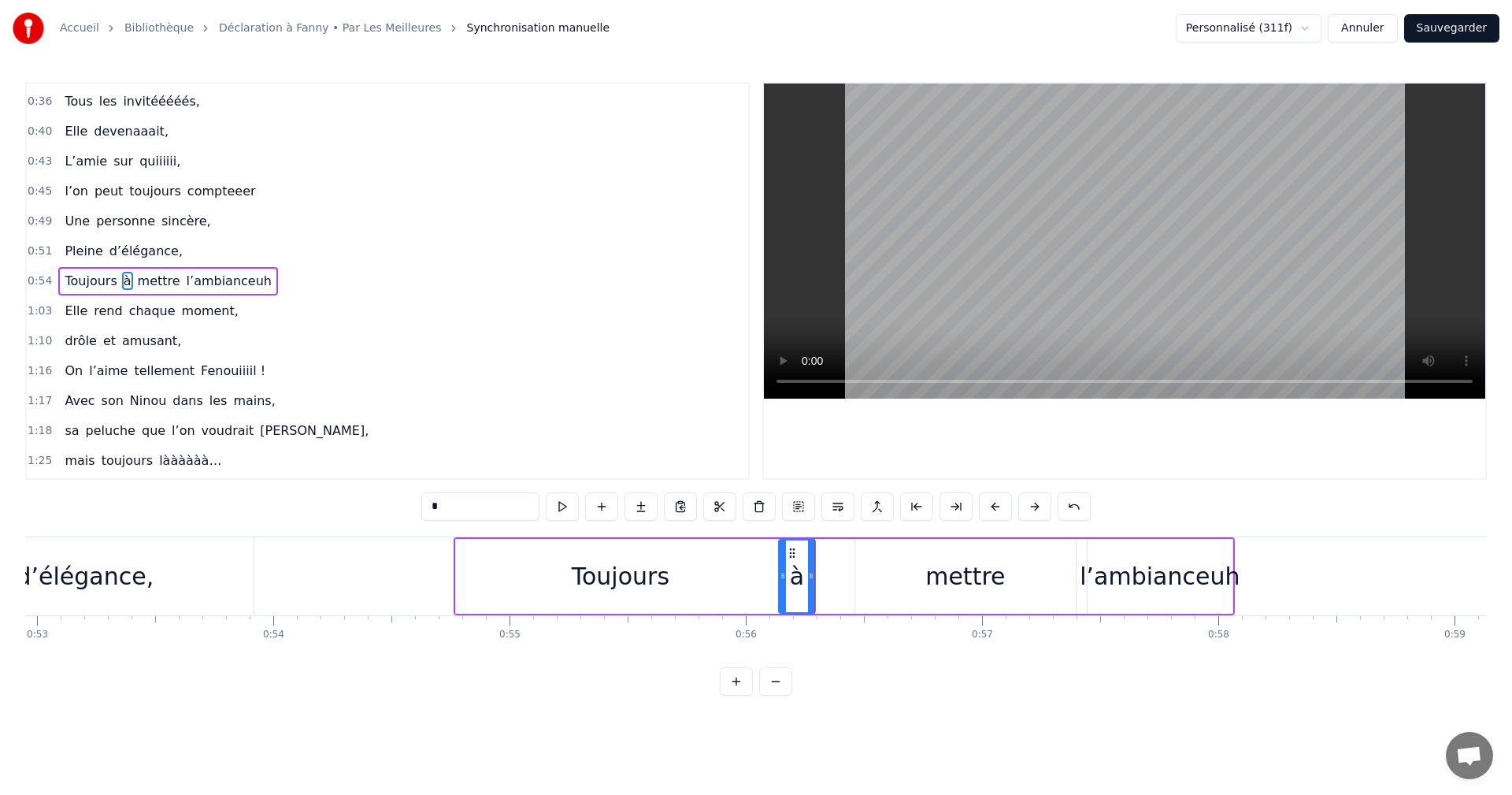
click at [912, 582] on div "mettre" at bounding box center [966, 575] width 220 height 74
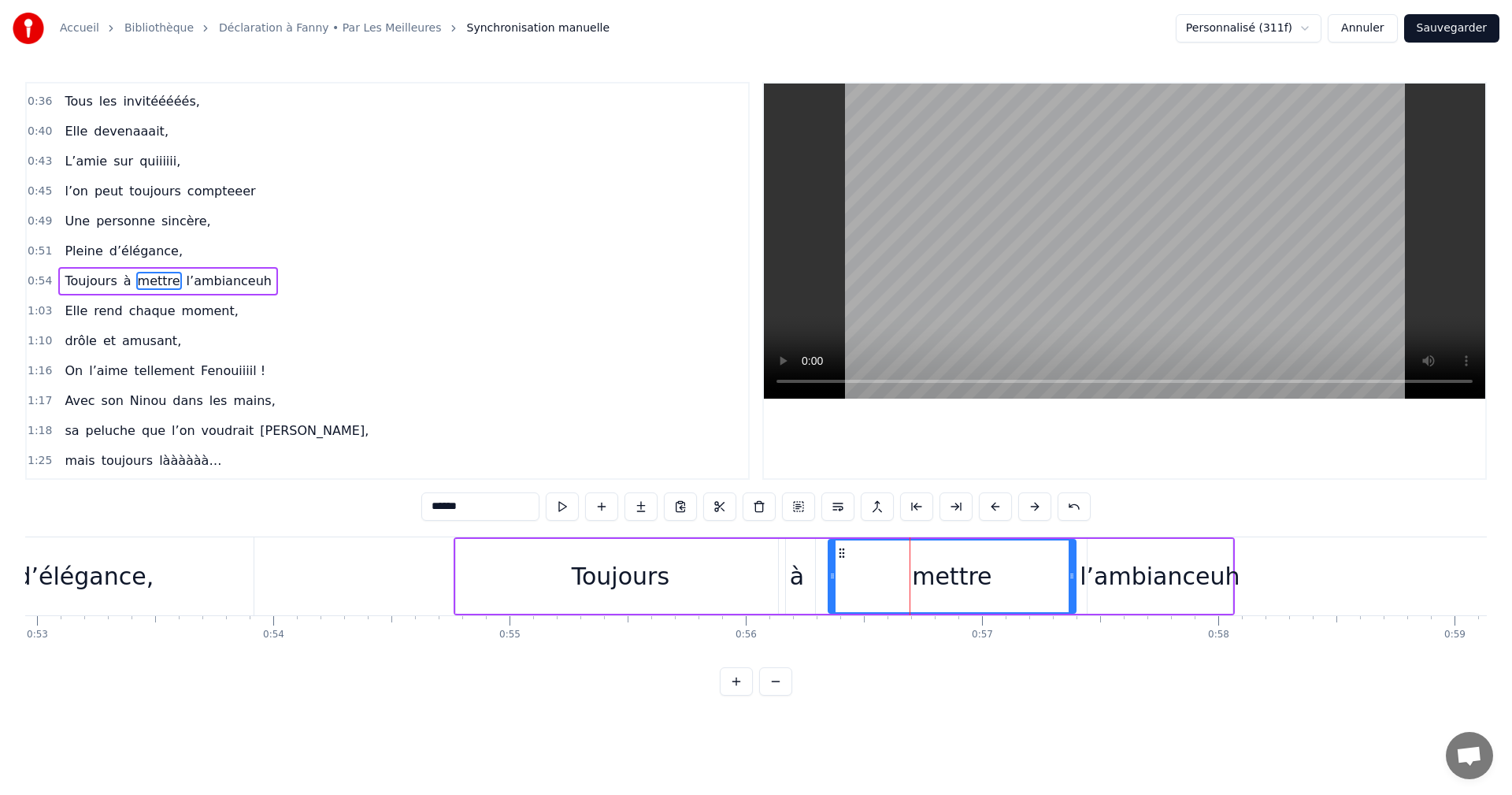
drag, startPoint x: 858, startPoint y: 568, endPoint x: 832, endPoint y: 568, distance: 26.0
click at [830, 568] on div at bounding box center [832, 576] width 7 height 72
drag, startPoint x: 1070, startPoint y: 573, endPoint x: 1003, endPoint y: 577, distance: 67.1
click at [926, 574] on icon at bounding box center [929, 575] width 7 height 13
click at [1091, 571] on div "l’ambianceuh" at bounding box center [1159, 576] width 160 height 36
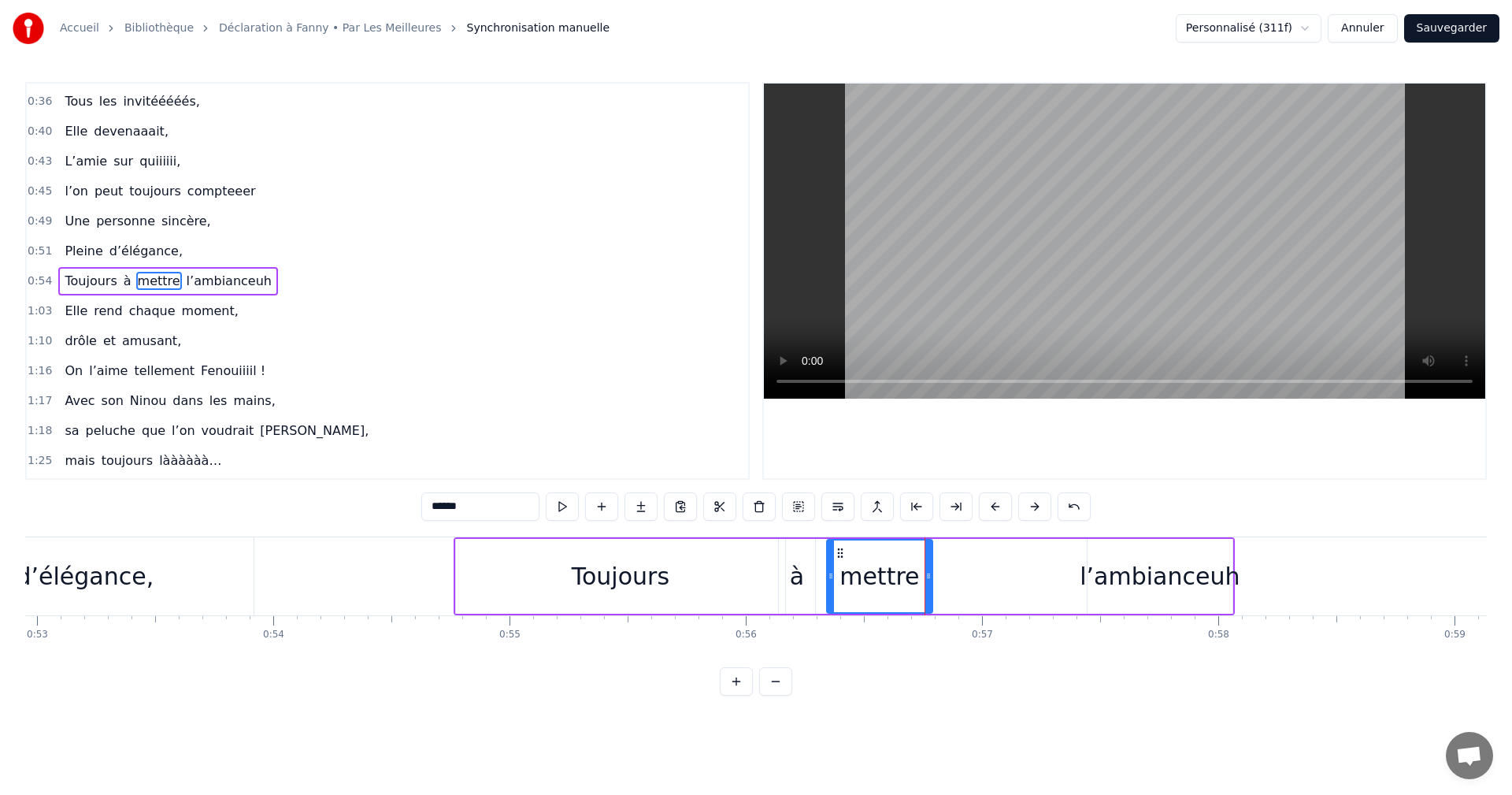
type input "**********"
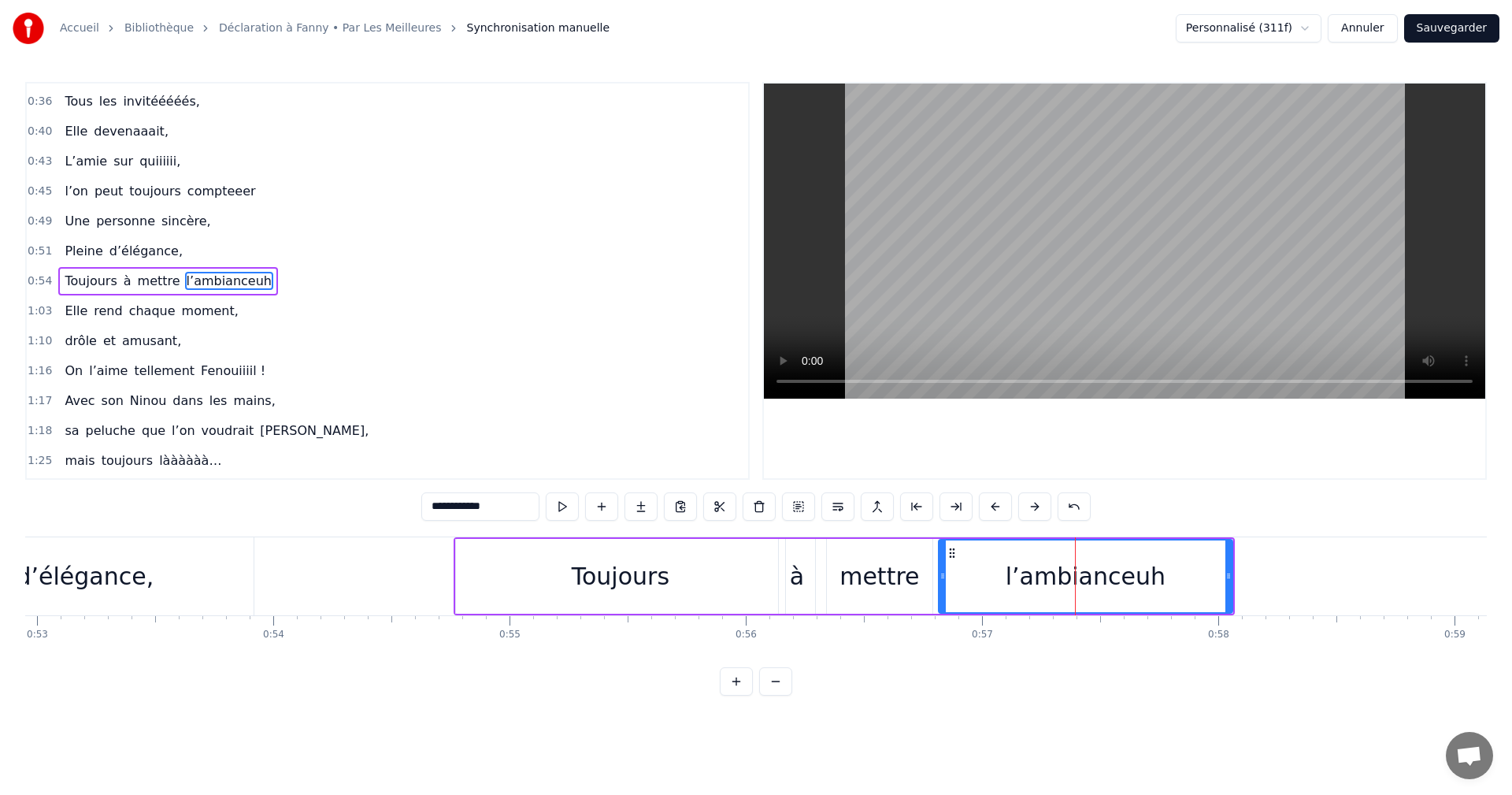
drag, startPoint x: 1091, startPoint y: 572, endPoint x: 928, endPoint y: 576, distance: 163.0
click at [940, 576] on icon at bounding box center [943, 575] width 7 height 13
click at [44, 280] on span "0:54" at bounding box center [40, 281] width 24 height 15
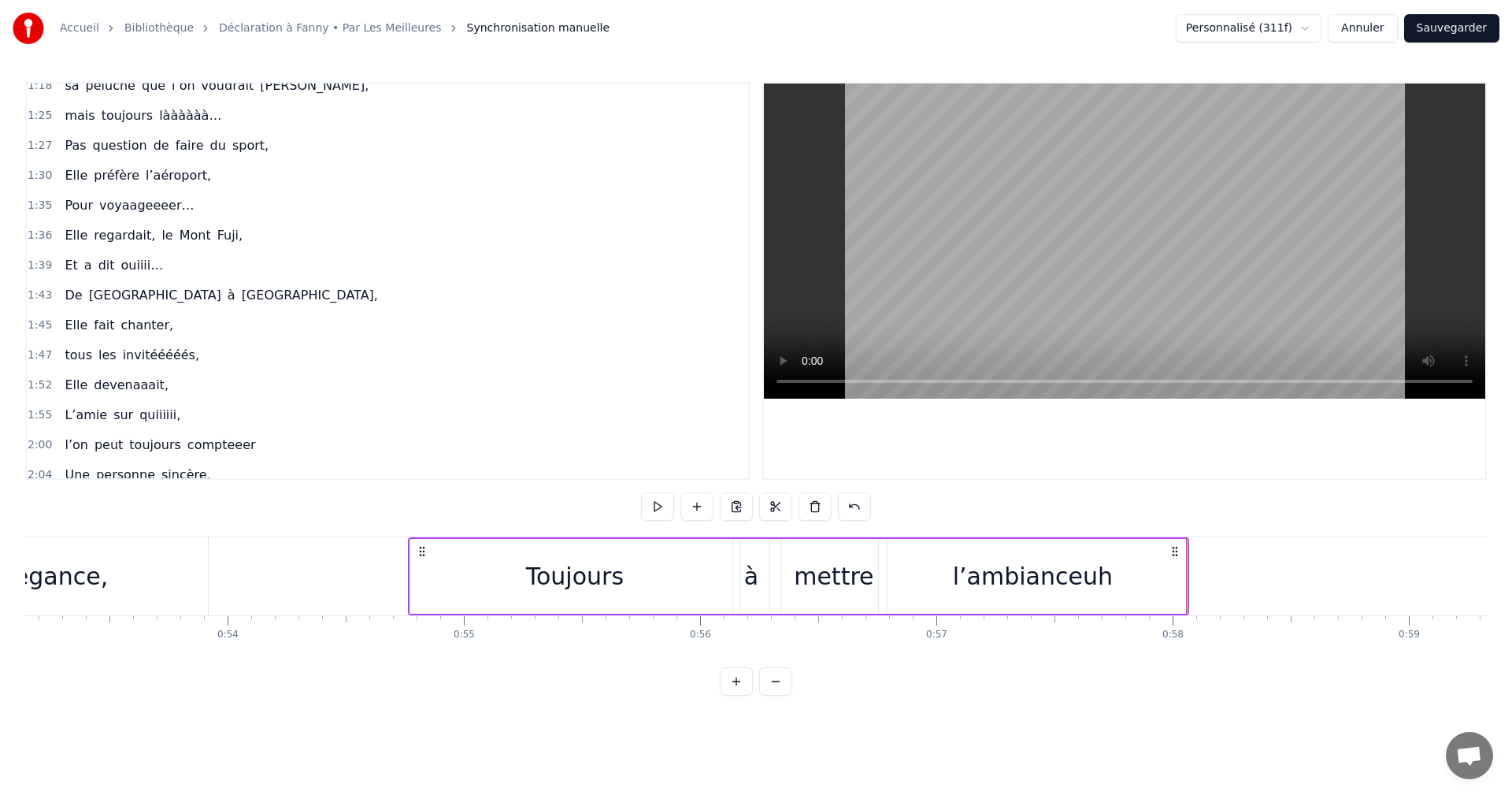
scroll to position [0, 12750]
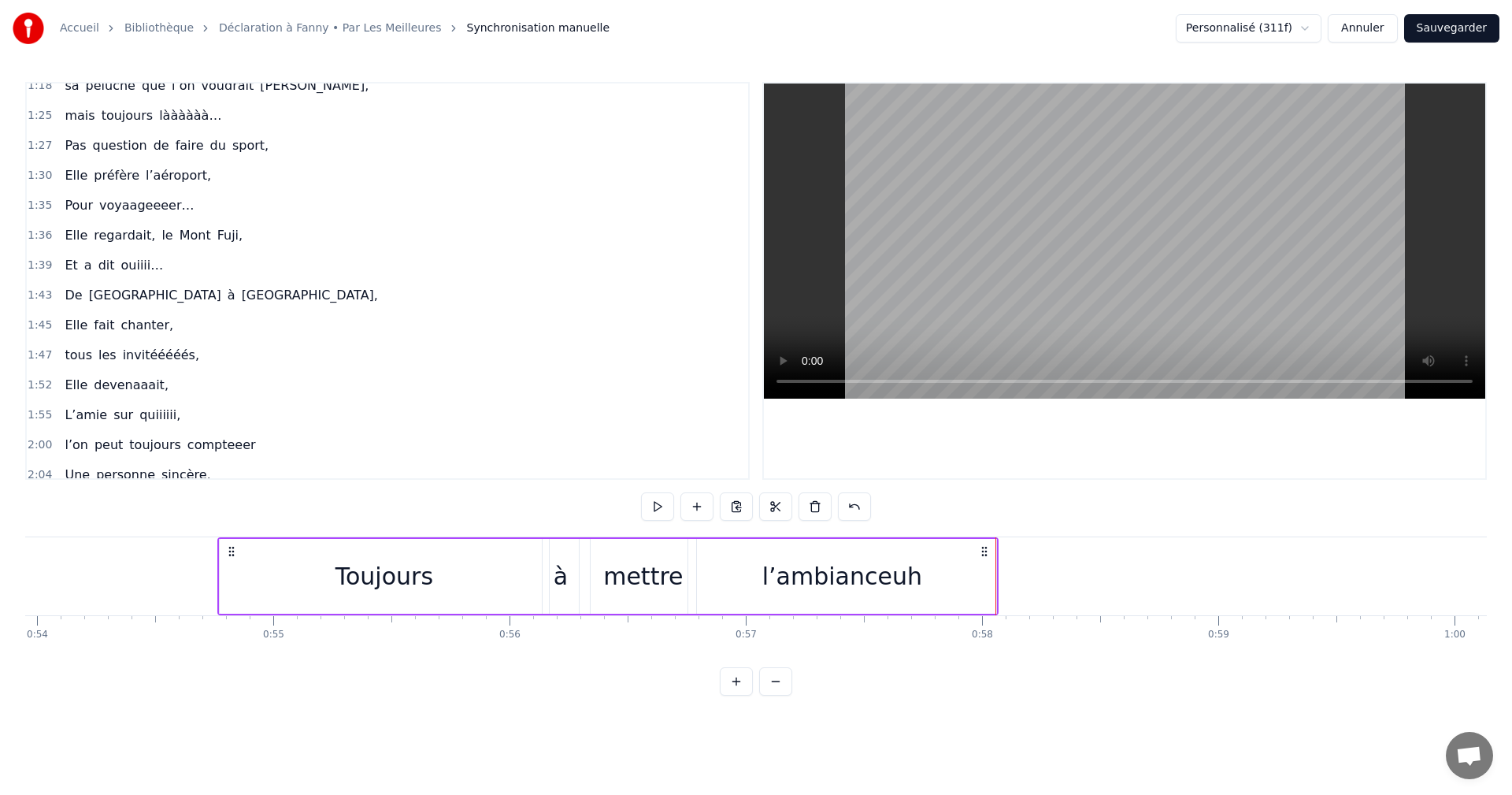
click at [927, 577] on div "l’ambianceuh" at bounding box center [842, 575] width 308 height 74
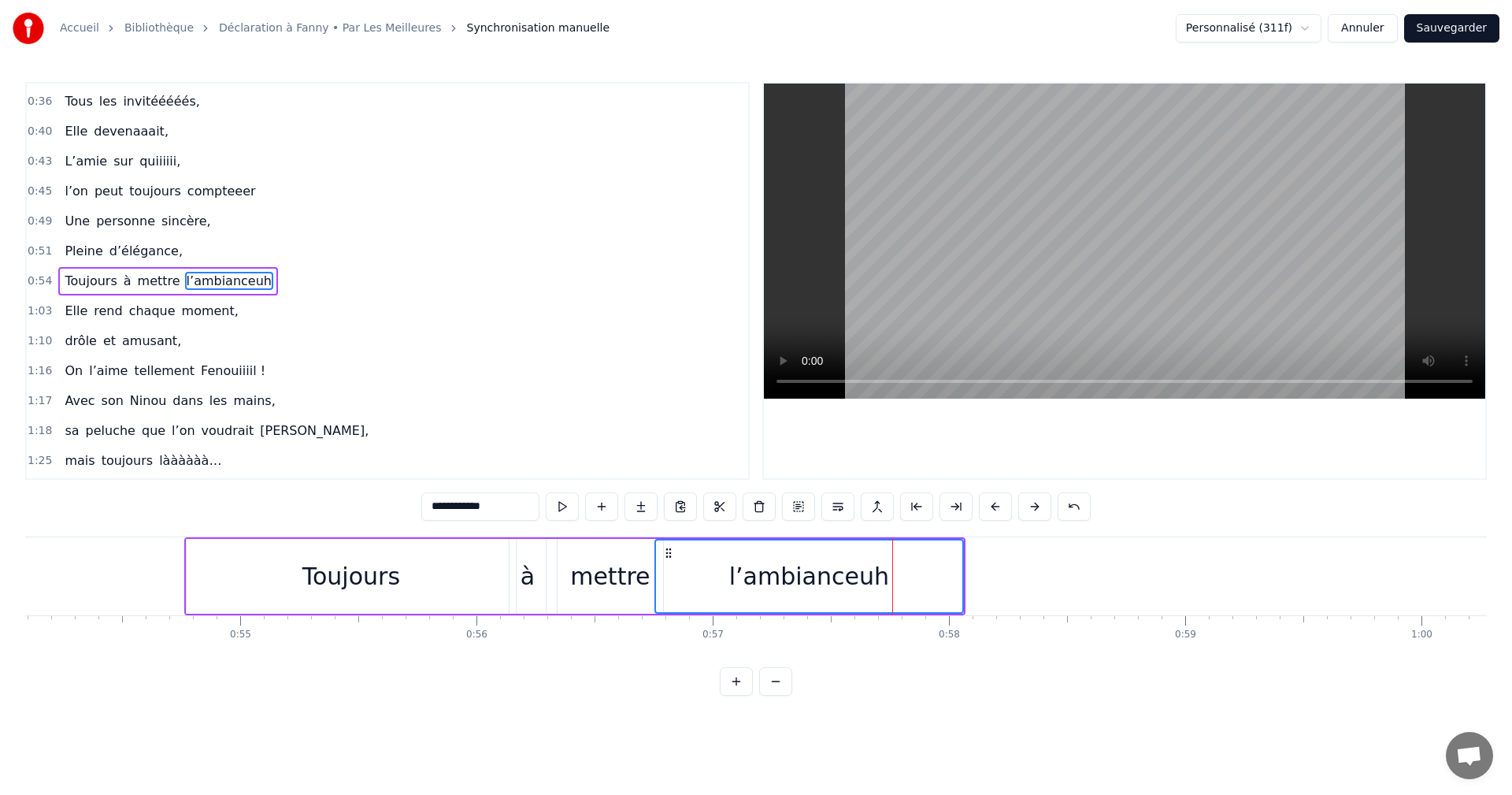
scroll to position [0, 12907]
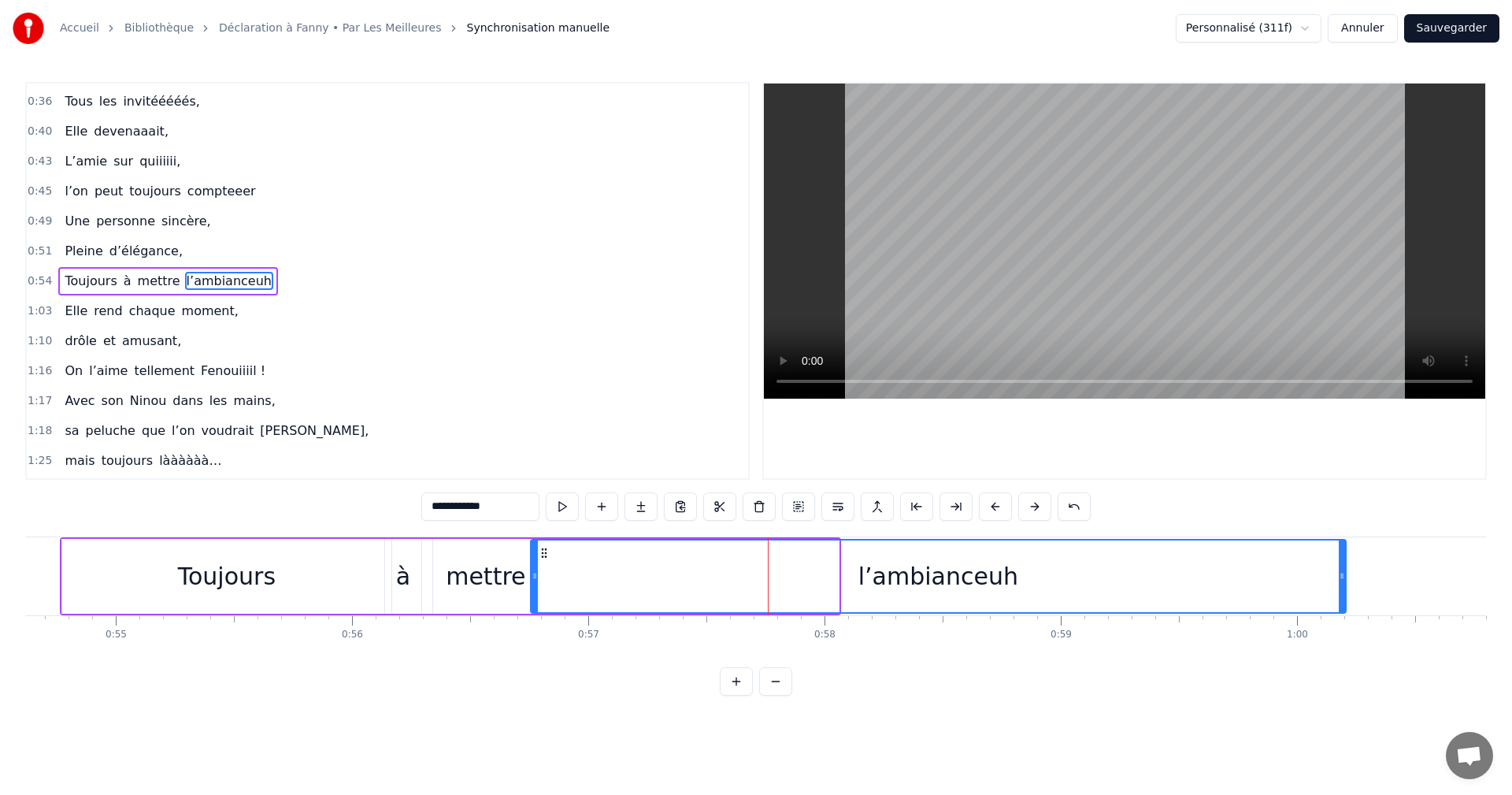
drag, startPoint x: 850, startPoint y: 575, endPoint x: 1342, endPoint y: 584, distance: 492.1
click at [1342, 584] on div at bounding box center [1342, 576] width 7 height 72
click at [38, 282] on span "0:54" at bounding box center [40, 281] width 24 height 15
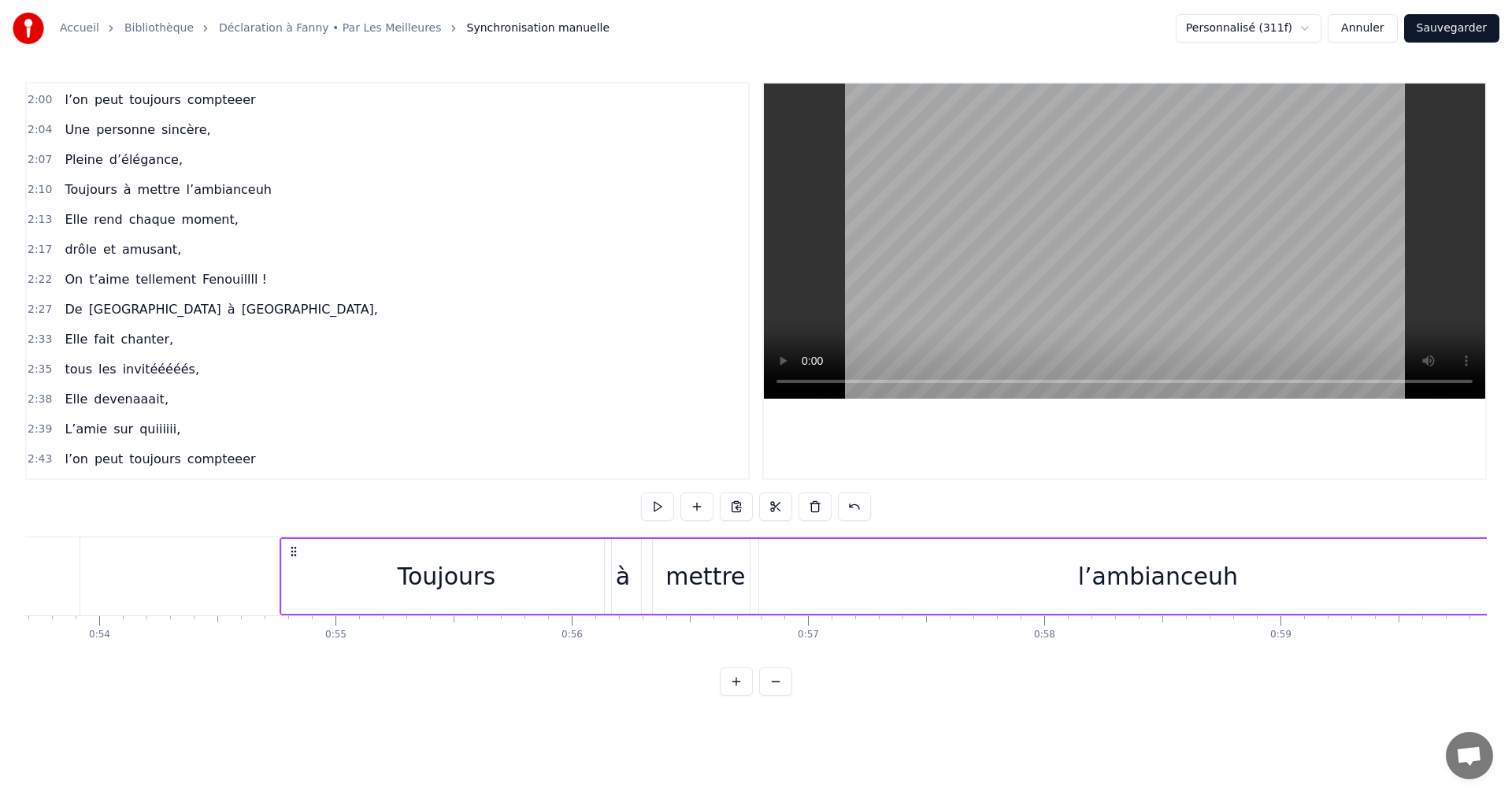
scroll to position [0, 12627]
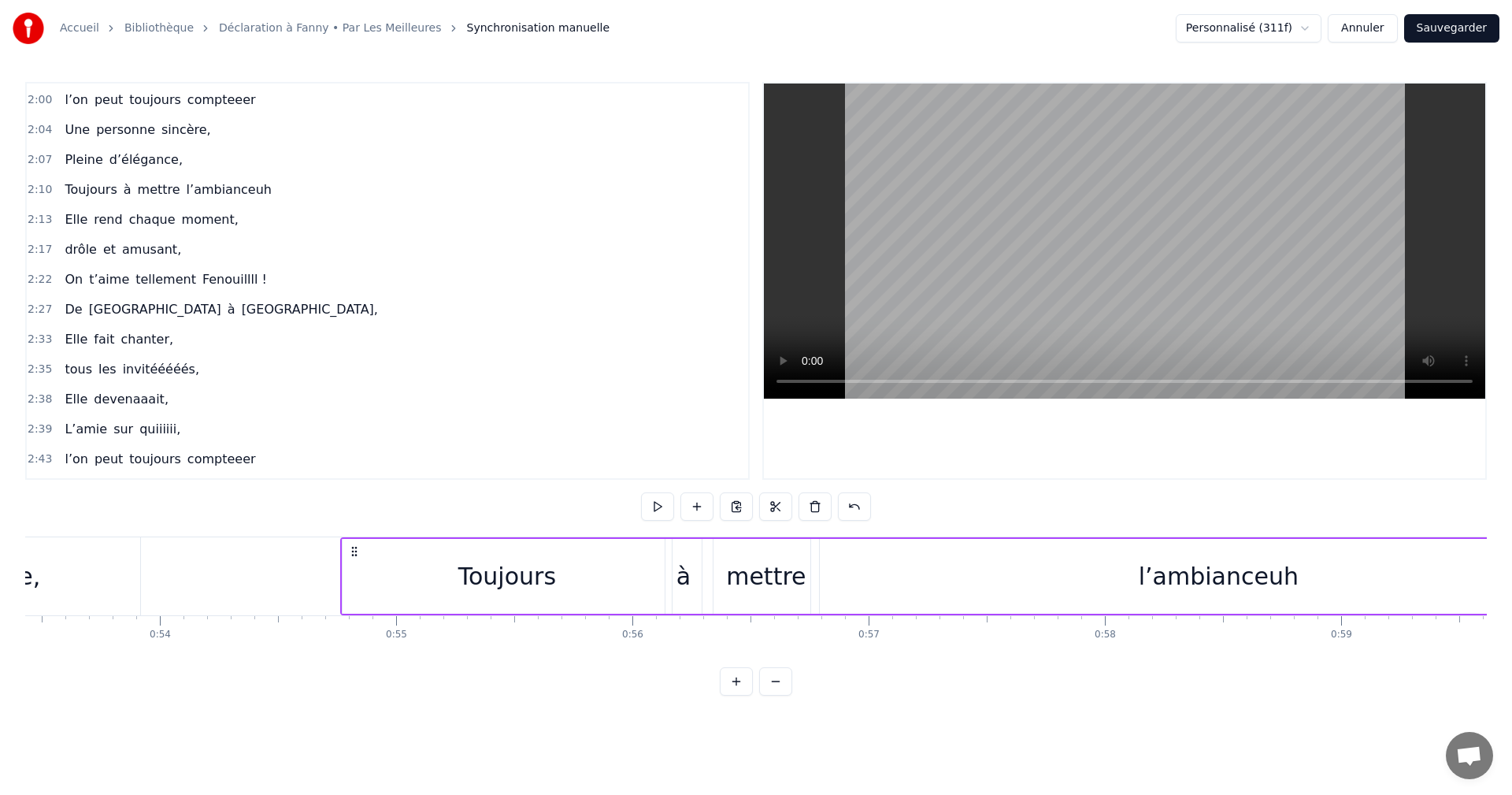
click at [1235, 580] on div "l’ambianceuh" at bounding box center [1218, 576] width 160 height 36
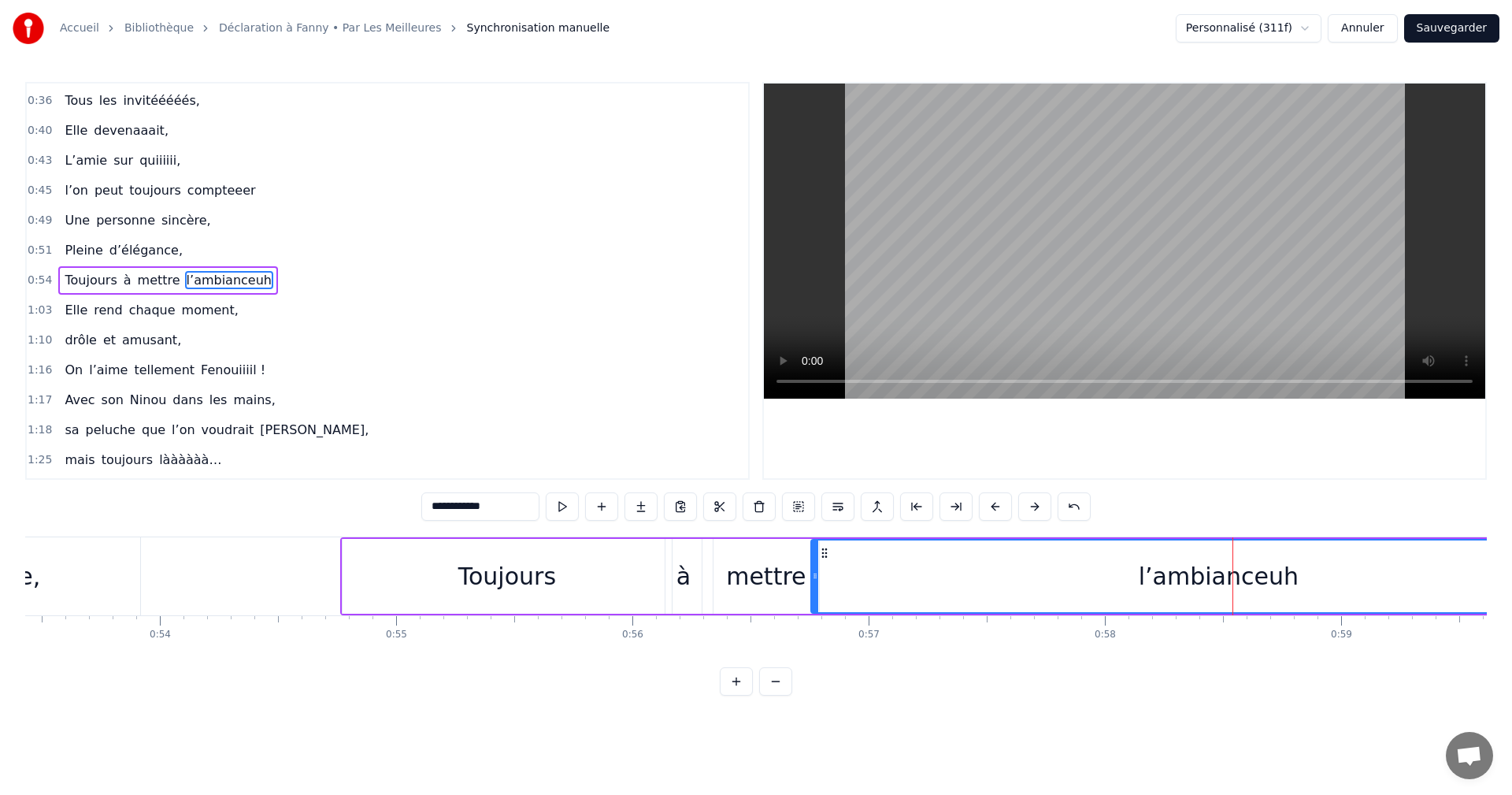
scroll to position [326, 0]
click at [470, 508] on input "**********" at bounding box center [480, 506] width 118 height 28
click at [870, 582] on div "l’ambiannceuhnnnn" at bounding box center [1219, 576] width 814 height 72
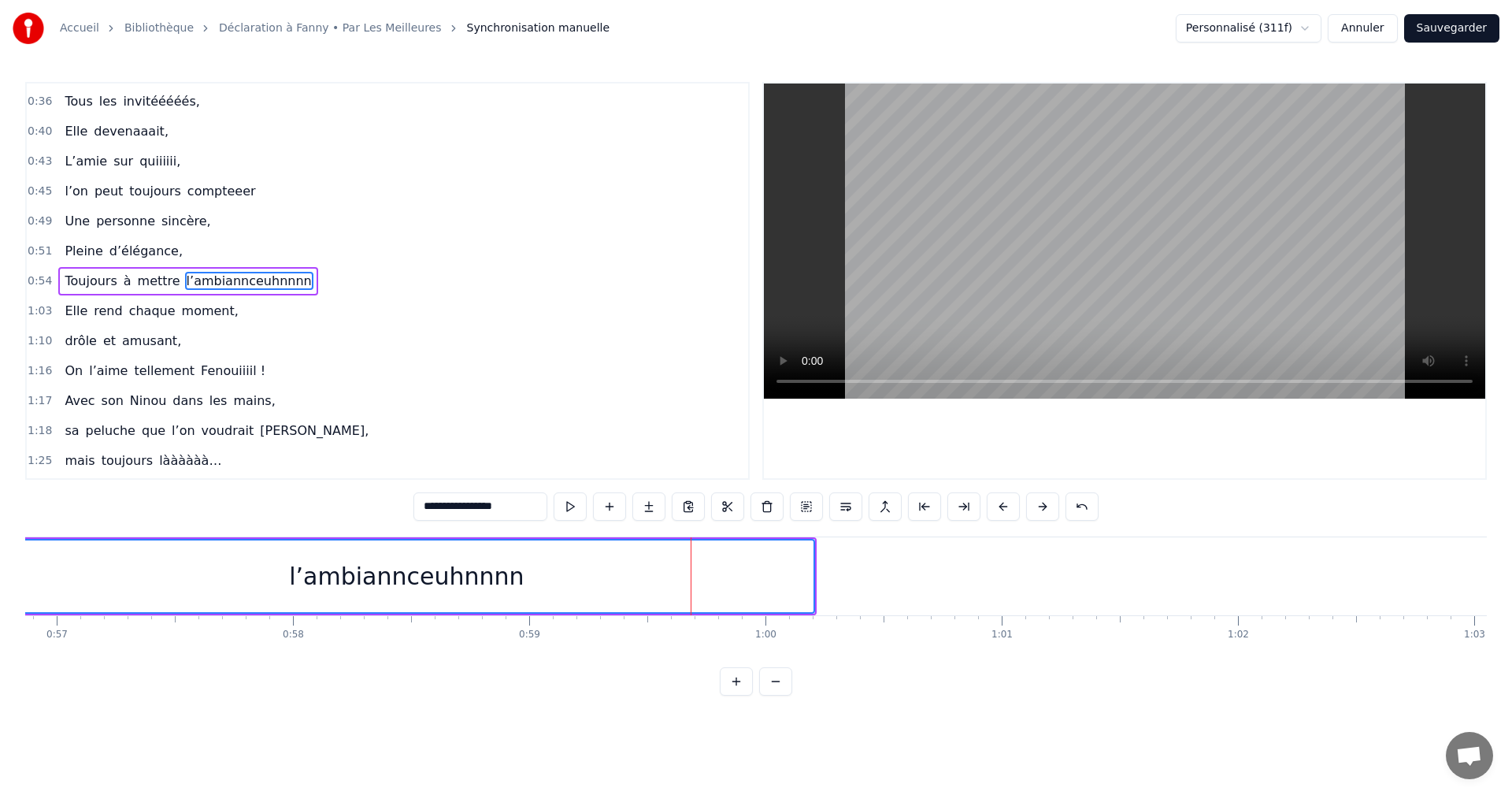
scroll to position [0, 13321]
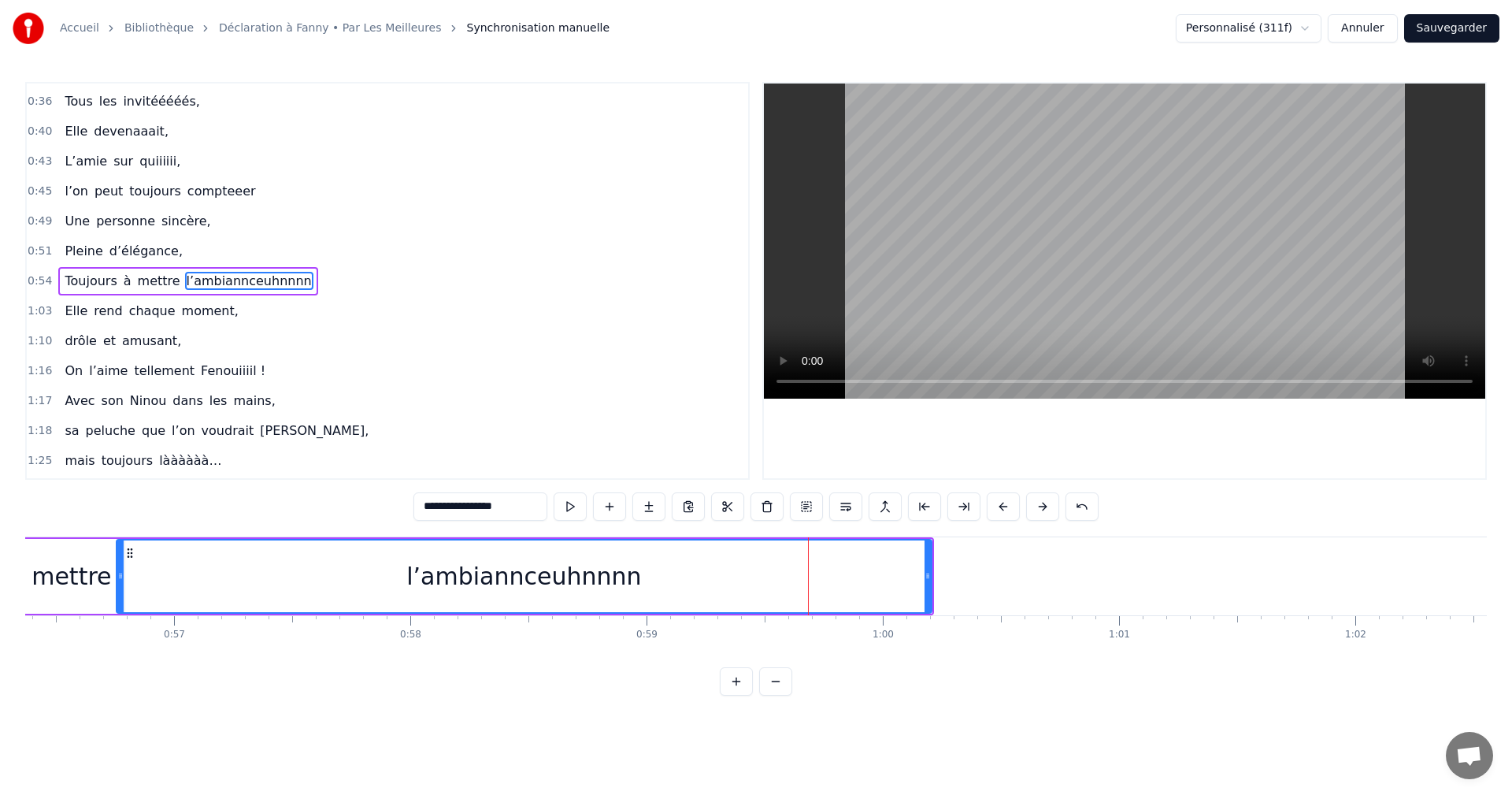
click at [555, 577] on div "l’ambiannceuhnnnn" at bounding box center [523, 576] width 235 height 36
click at [524, 505] on input "**********" at bounding box center [480, 506] width 134 height 28
click at [480, 506] on input "**********" at bounding box center [480, 506] width 118 height 28
type input "**********"
click at [461, 411] on div "1:17 Avec son Ninou dans les mains," at bounding box center [388, 400] width 721 height 30
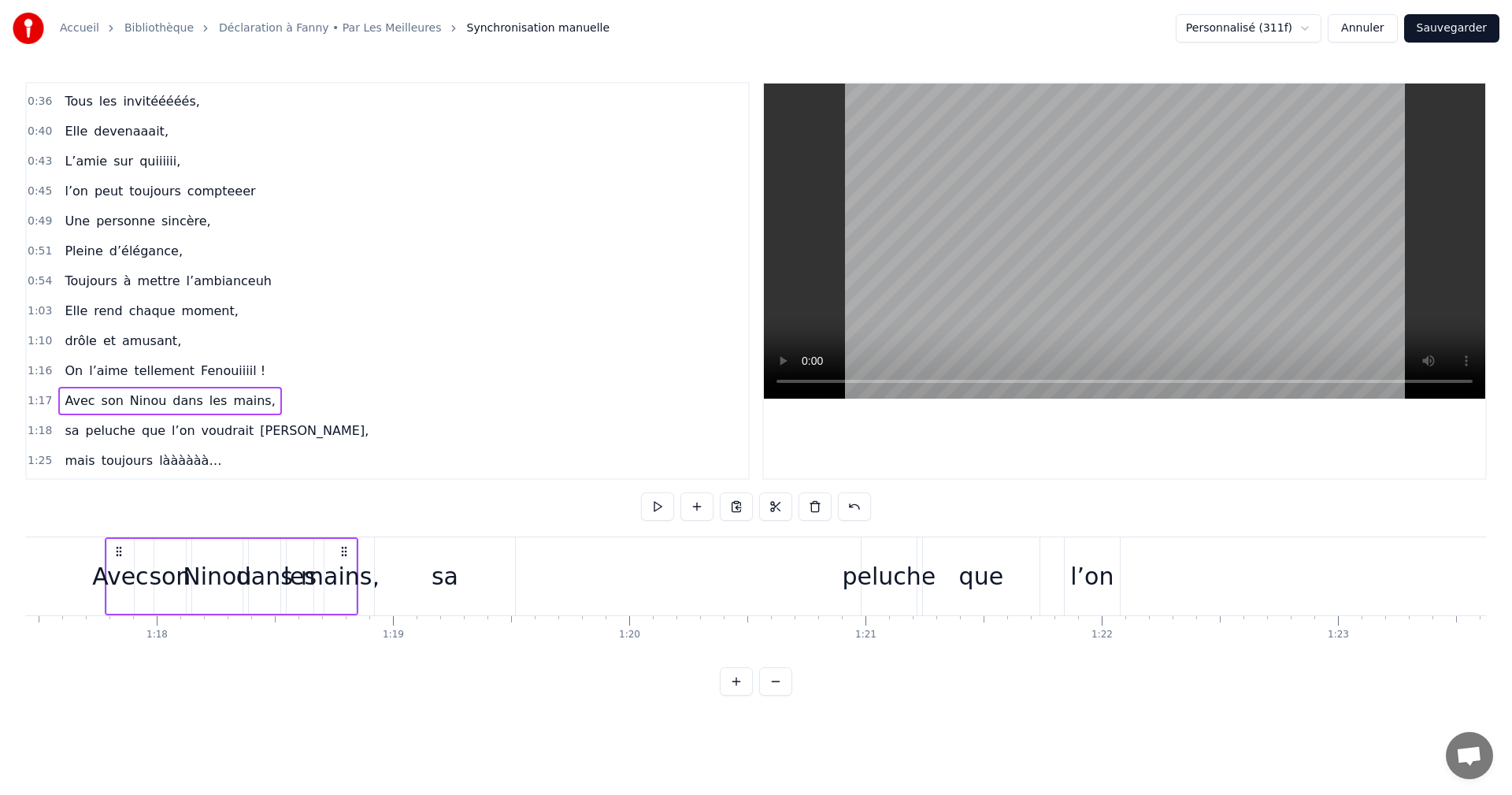
click at [49, 278] on div "0:54 Toujours à mettre l’ambianceuh" at bounding box center [388, 280] width 721 height 30
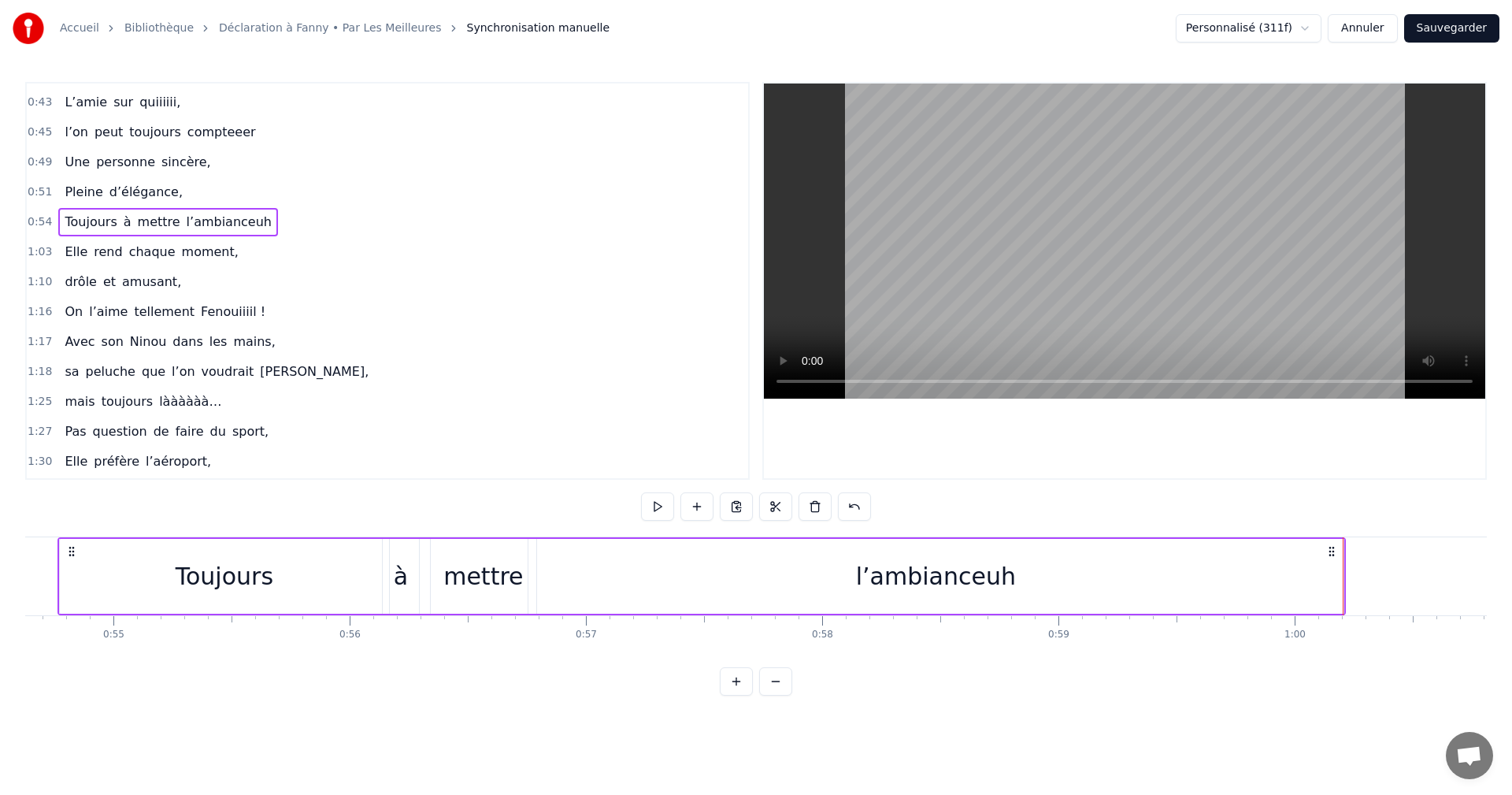
scroll to position [356, 0]
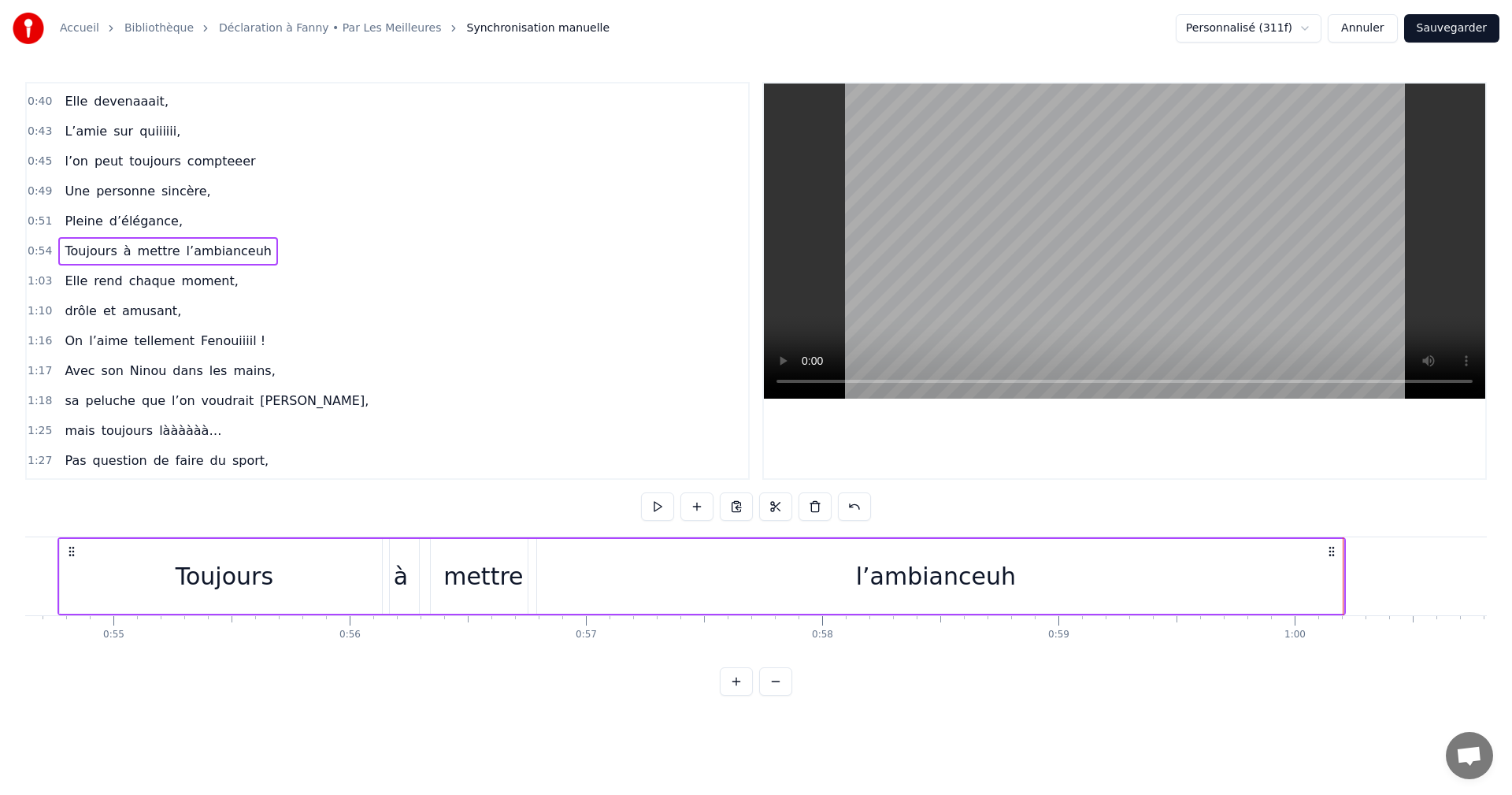
click at [36, 283] on span "1:03" at bounding box center [40, 281] width 24 height 15
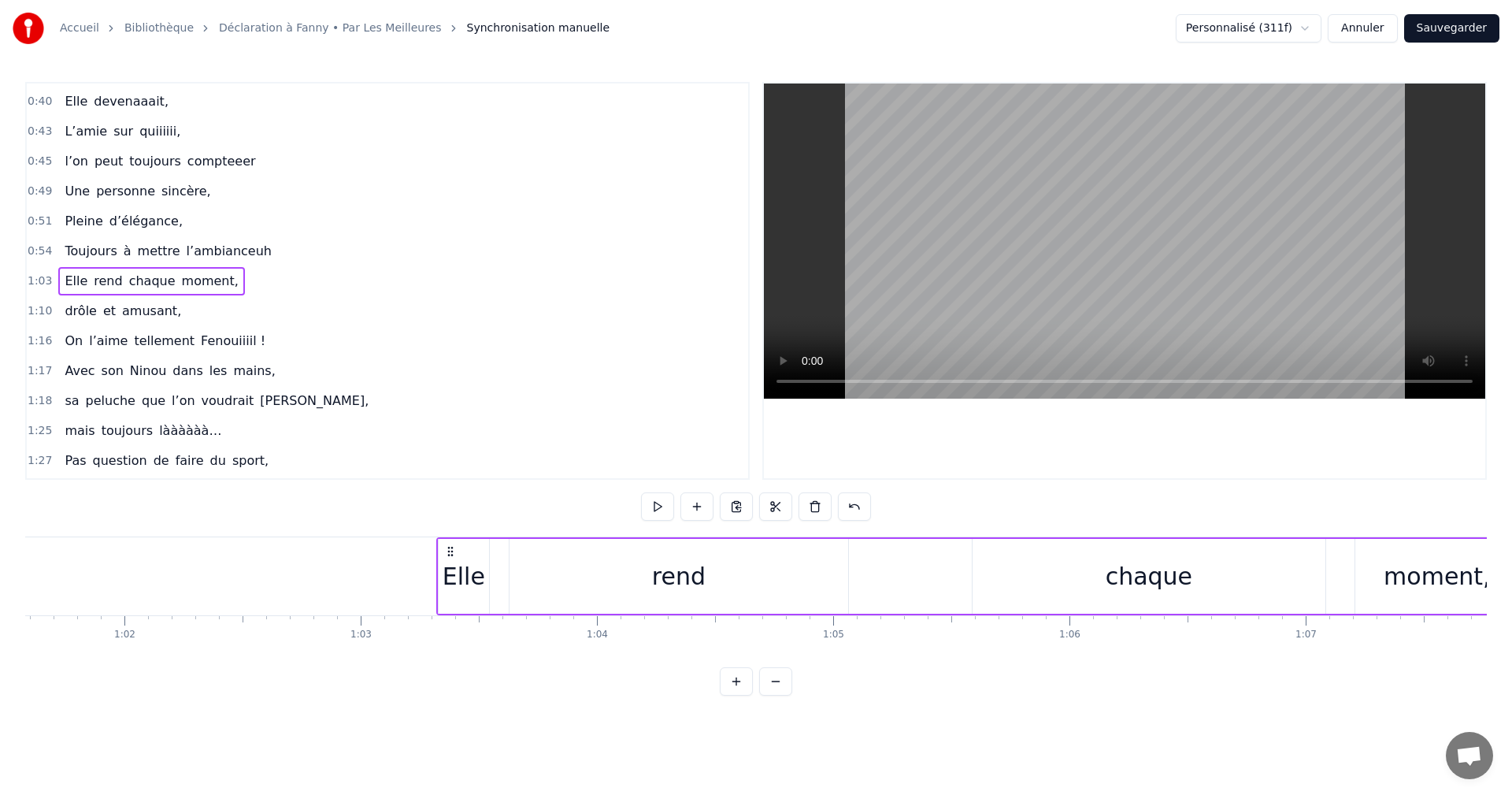
scroll to position [0, 14491]
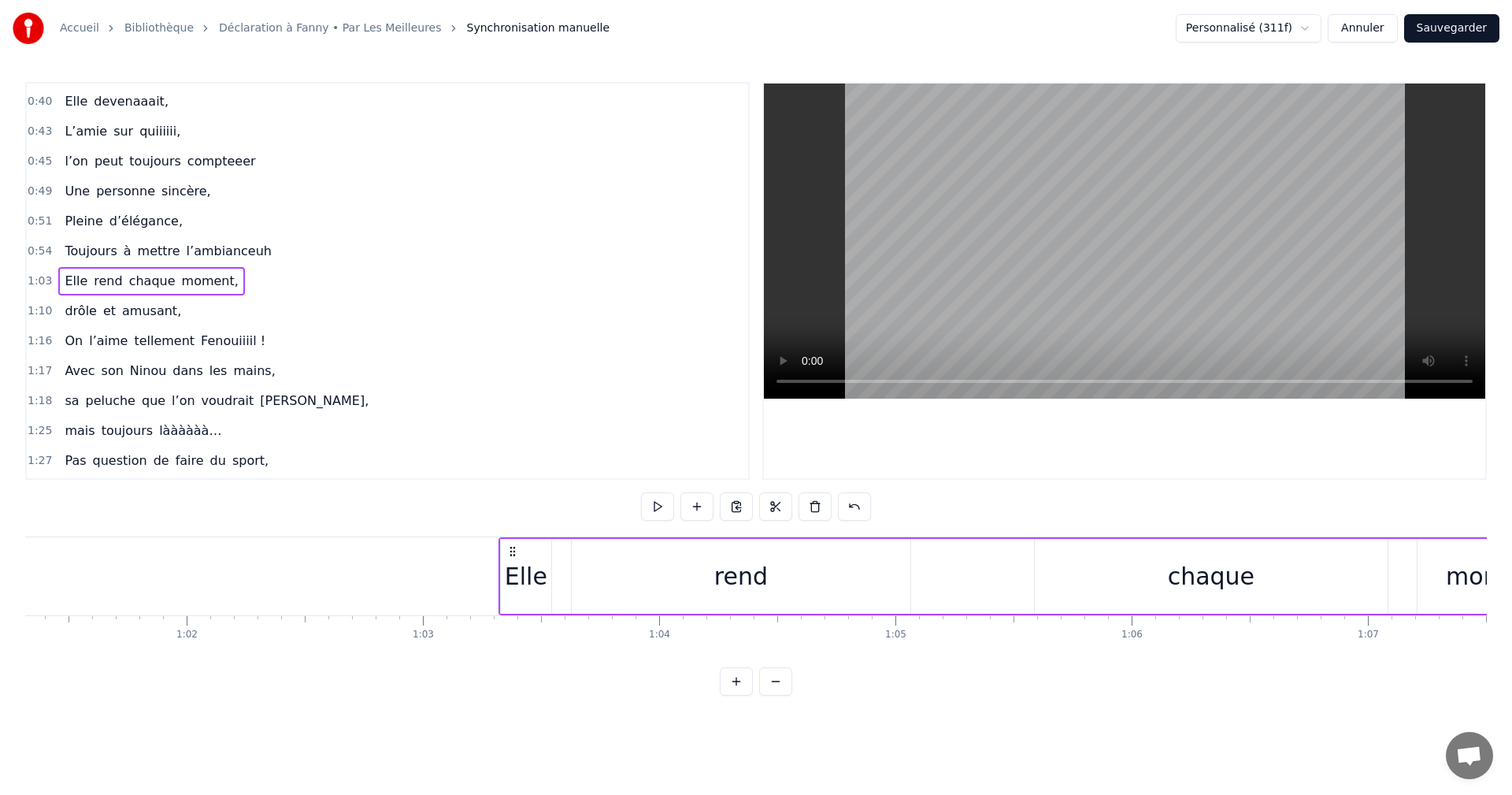
click at [521, 579] on div "Elle" at bounding box center [526, 576] width 43 height 36
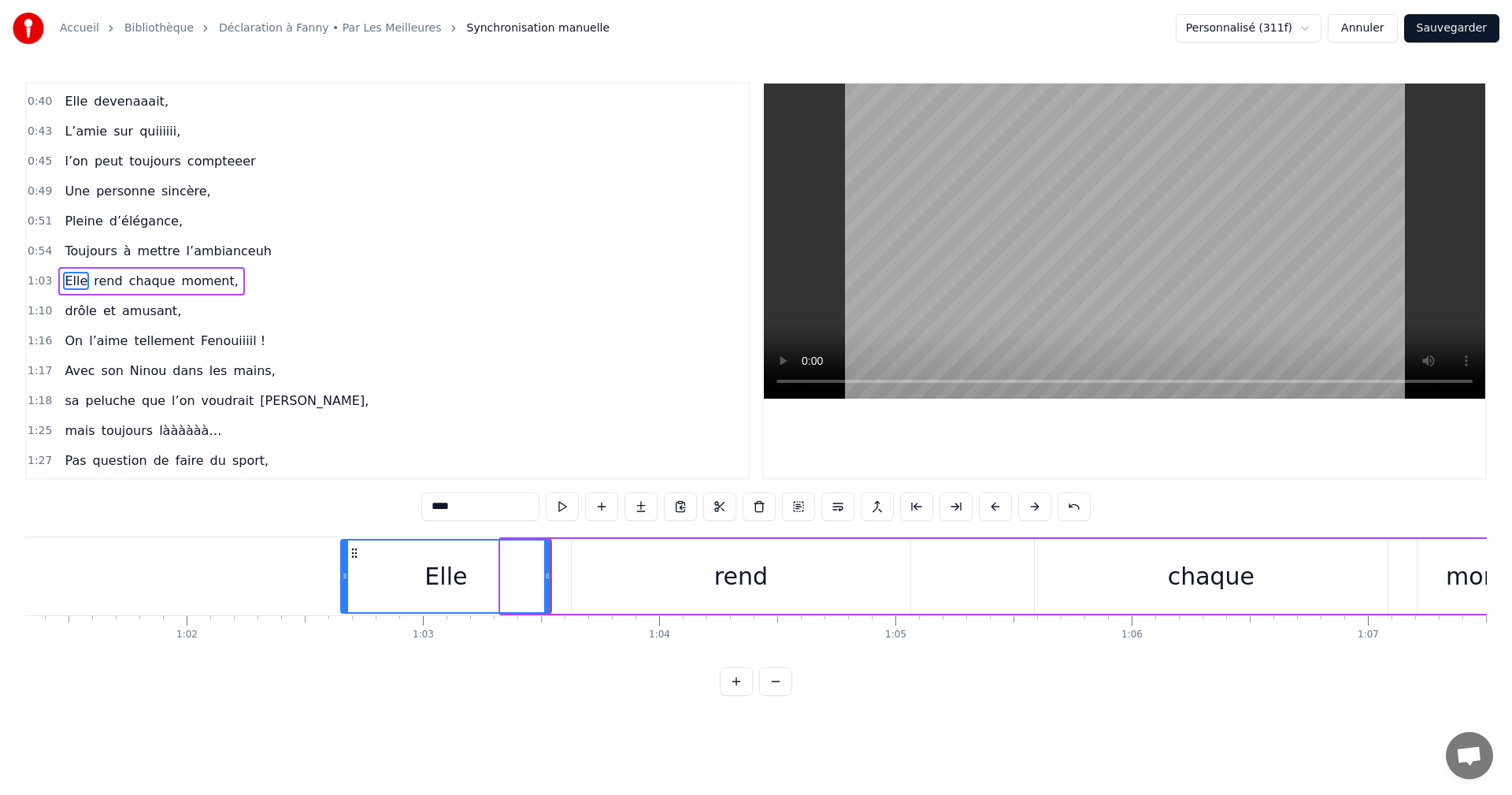
drag, startPoint x: 503, startPoint y: 573, endPoint x: 335, endPoint y: 573, distance: 168.0
click at [342, 573] on icon at bounding box center [345, 575] width 7 height 13
drag, startPoint x: 546, startPoint y: 573, endPoint x: 475, endPoint y: 579, distance: 71.3
click at [407, 575] on icon at bounding box center [410, 575] width 7 height 13
click at [683, 568] on div "rend" at bounding box center [741, 575] width 338 height 74
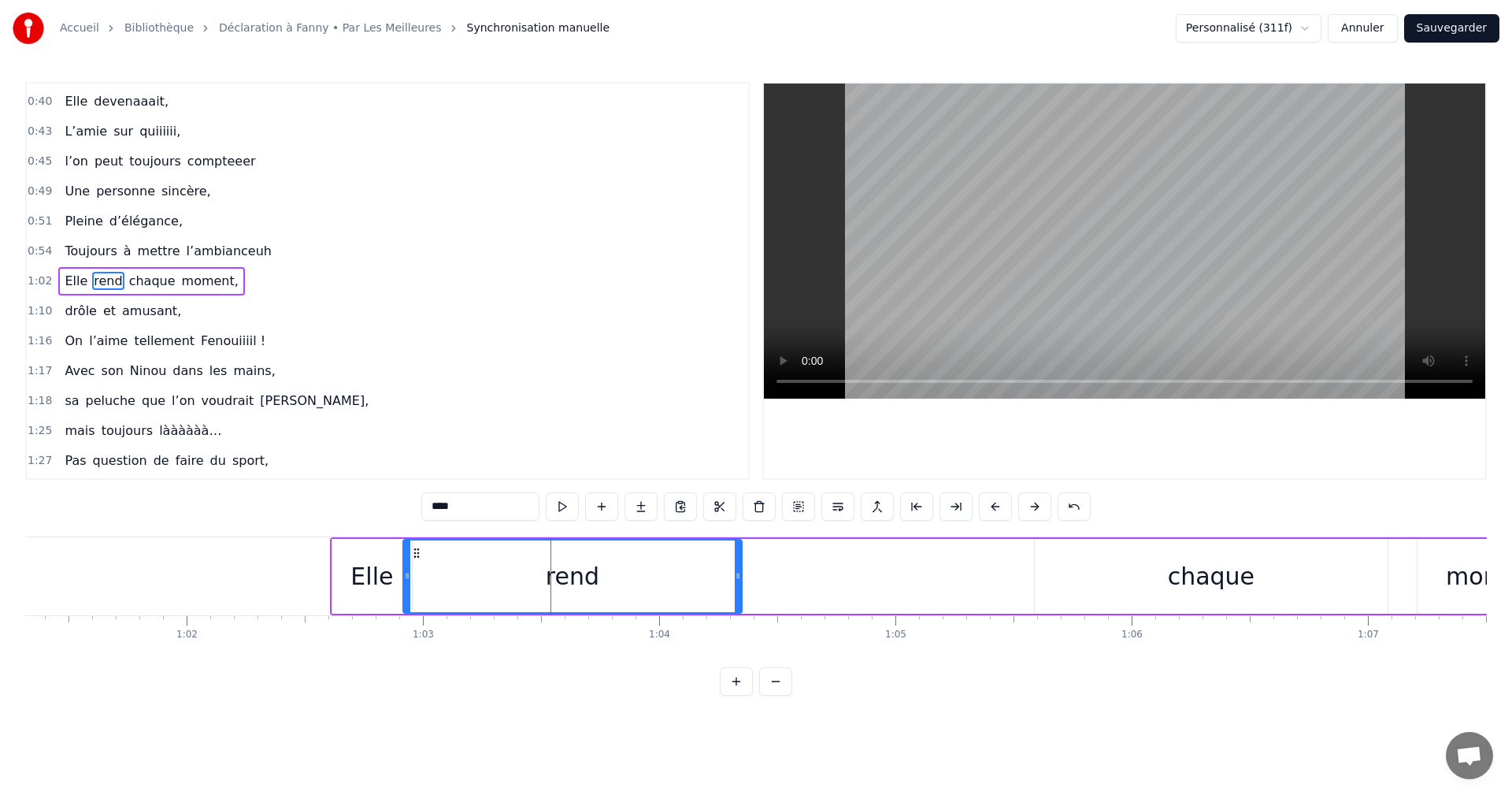
drag, startPoint x: 585, startPoint y: 553, endPoint x: 416, endPoint y: 555, distance: 169.0
click at [416, 555] on icon at bounding box center [417, 552] width 13 height 13
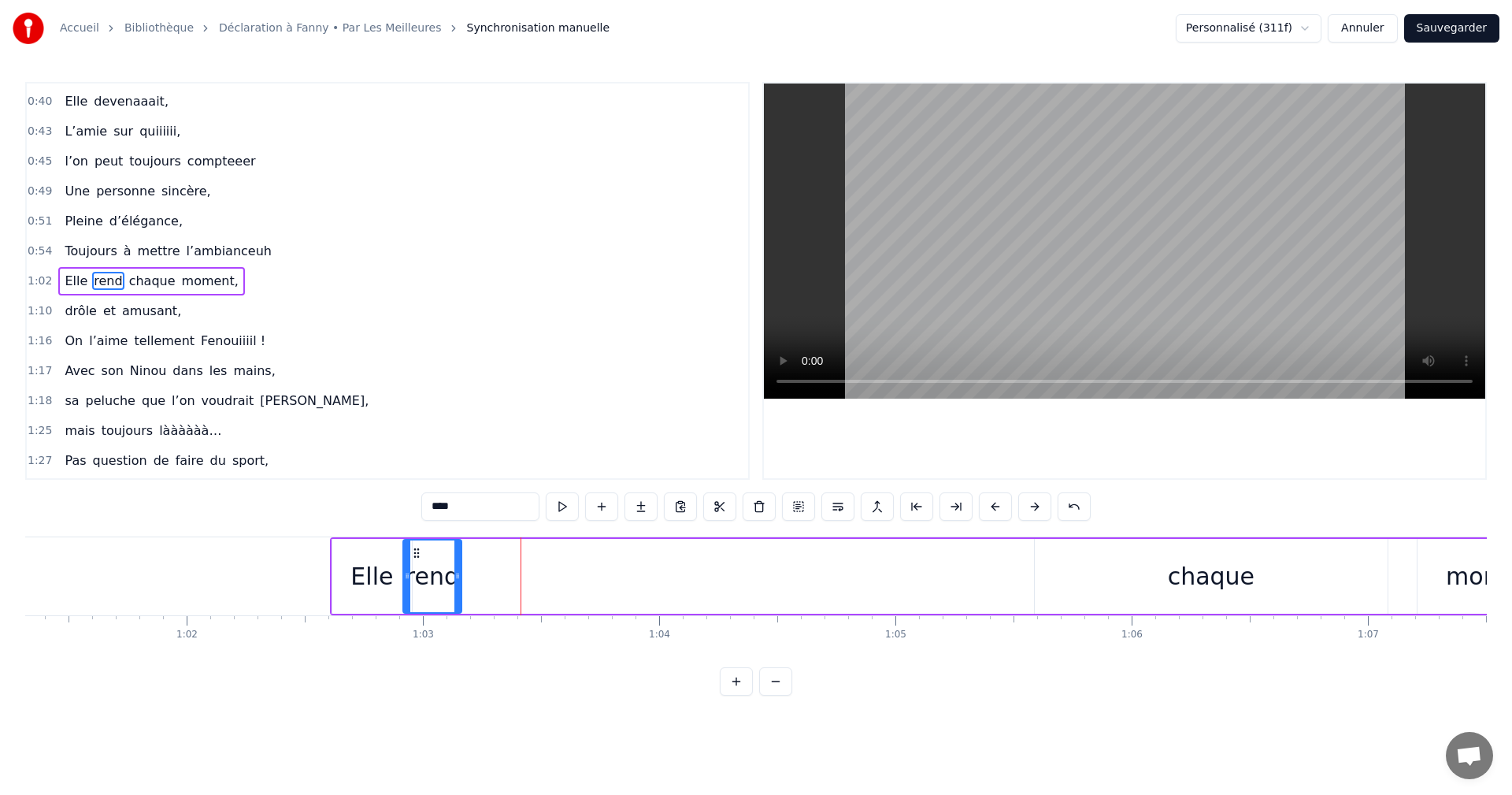
drag, startPoint x: 736, startPoint y: 573, endPoint x: 455, endPoint y: 573, distance: 281.0
click at [455, 573] on icon at bounding box center [457, 575] width 7 height 13
drag, startPoint x: 1160, startPoint y: 572, endPoint x: 1036, endPoint y: 557, distance: 124.9
click at [1158, 572] on div "chaque" at bounding box center [1211, 575] width 353 height 74
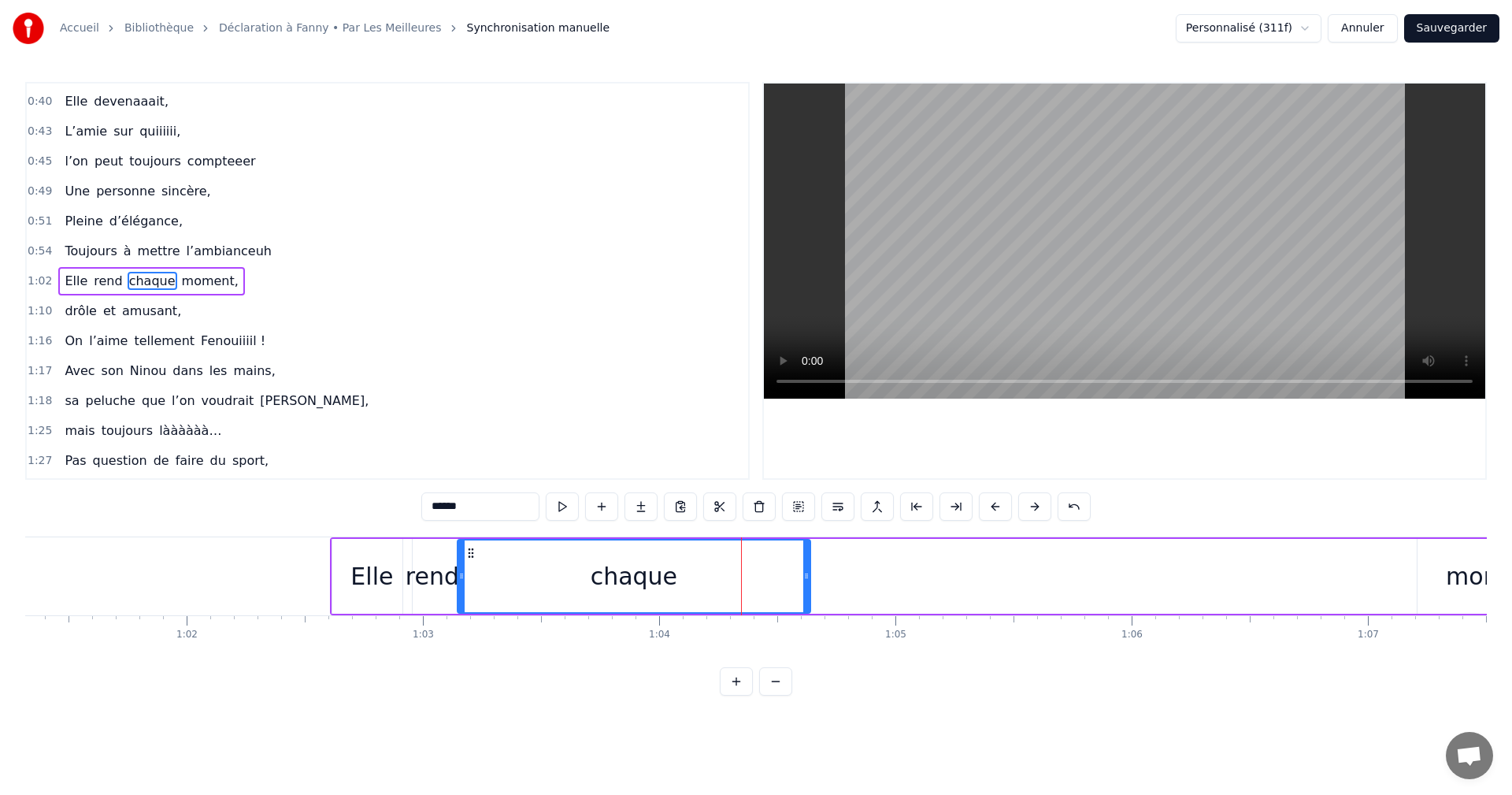
drag, startPoint x: 903, startPoint y: 556, endPoint x: 483, endPoint y: 561, distance: 420.0
click at [467, 561] on div "chaque" at bounding box center [633, 576] width 351 height 72
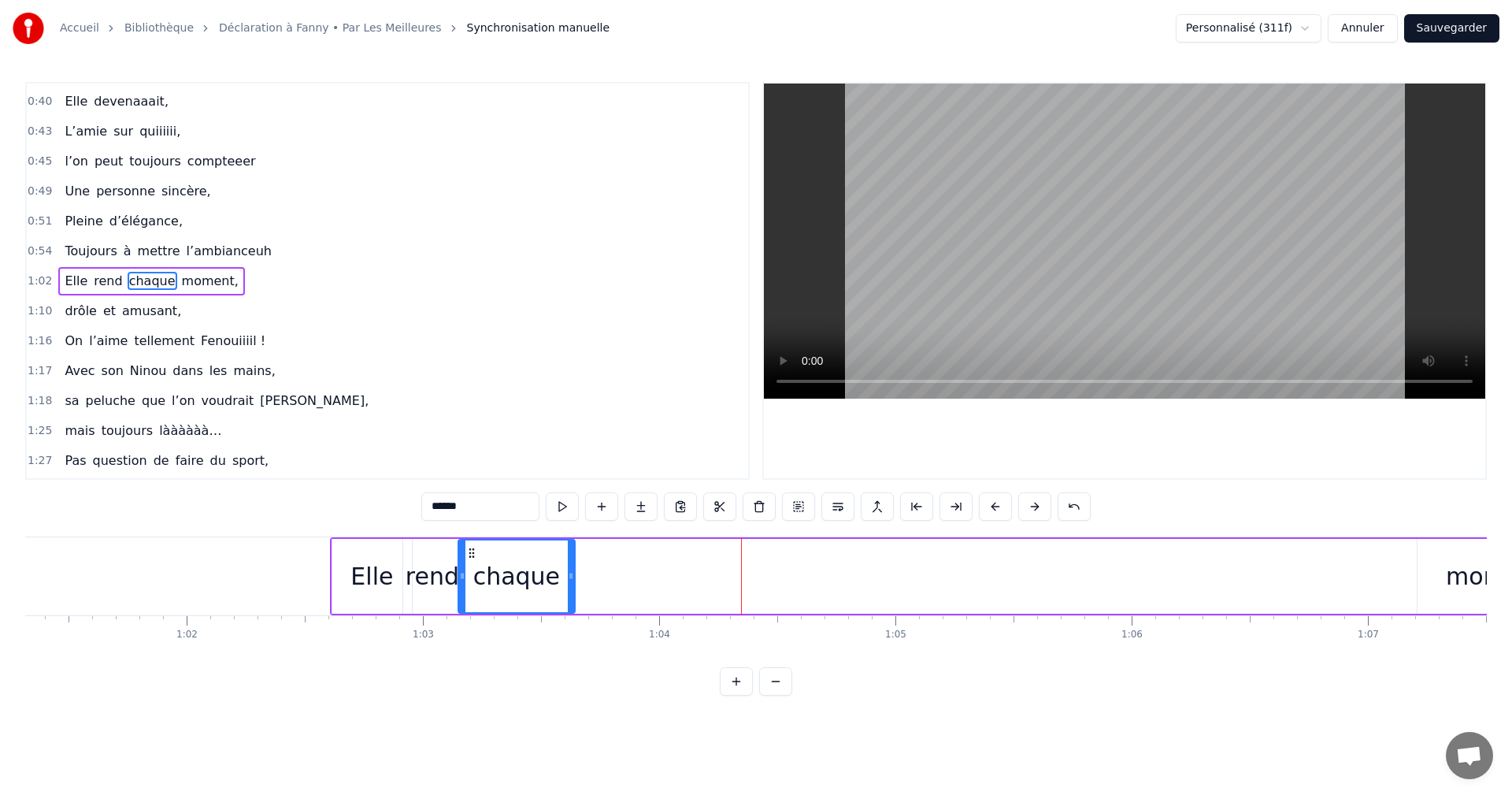
drag, startPoint x: 807, startPoint y: 578, endPoint x: 571, endPoint y: 578, distance: 236.0
click at [571, 578] on icon at bounding box center [570, 575] width 7 height 13
click at [1434, 581] on div "moment," at bounding box center [1499, 575] width 163 height 74
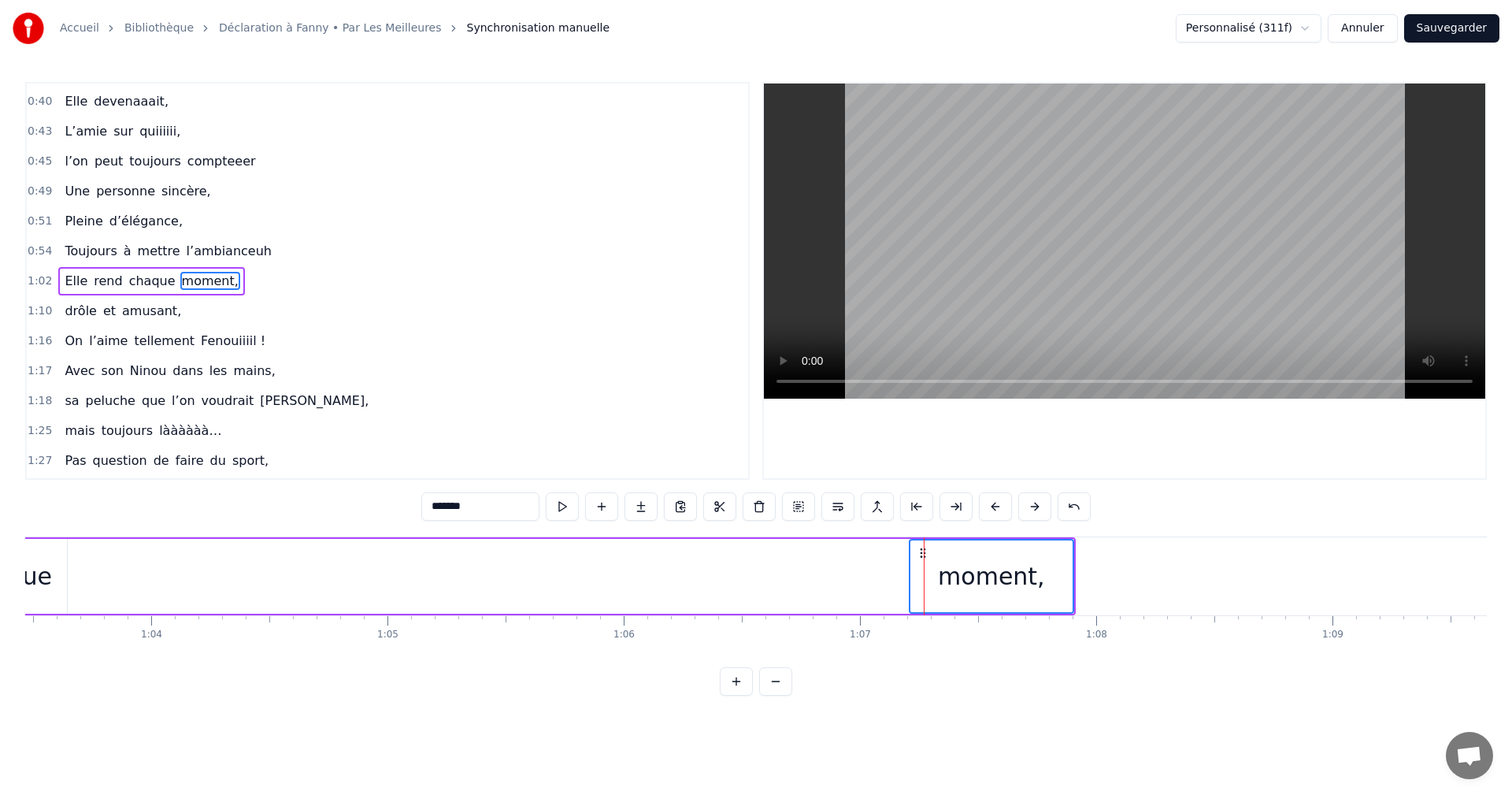
scroll to position [0, 14952]
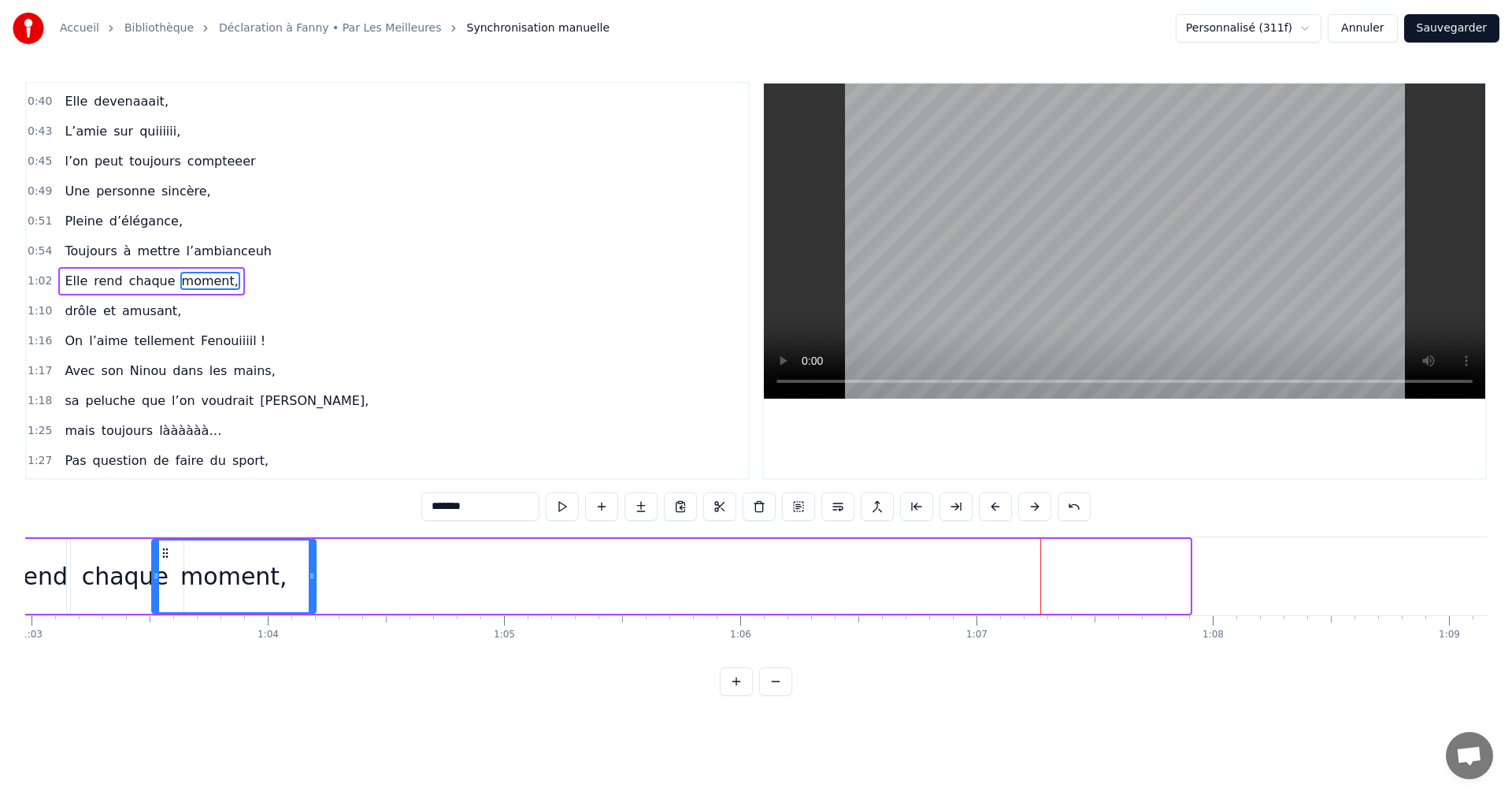
drag, startPoint x: 968, startPoint y: 550, endPoint x: 183, endPoint y: 547, distance: 785.0
click at [172, 547] on icon at bounding box center [165, 552] width 13 height 13
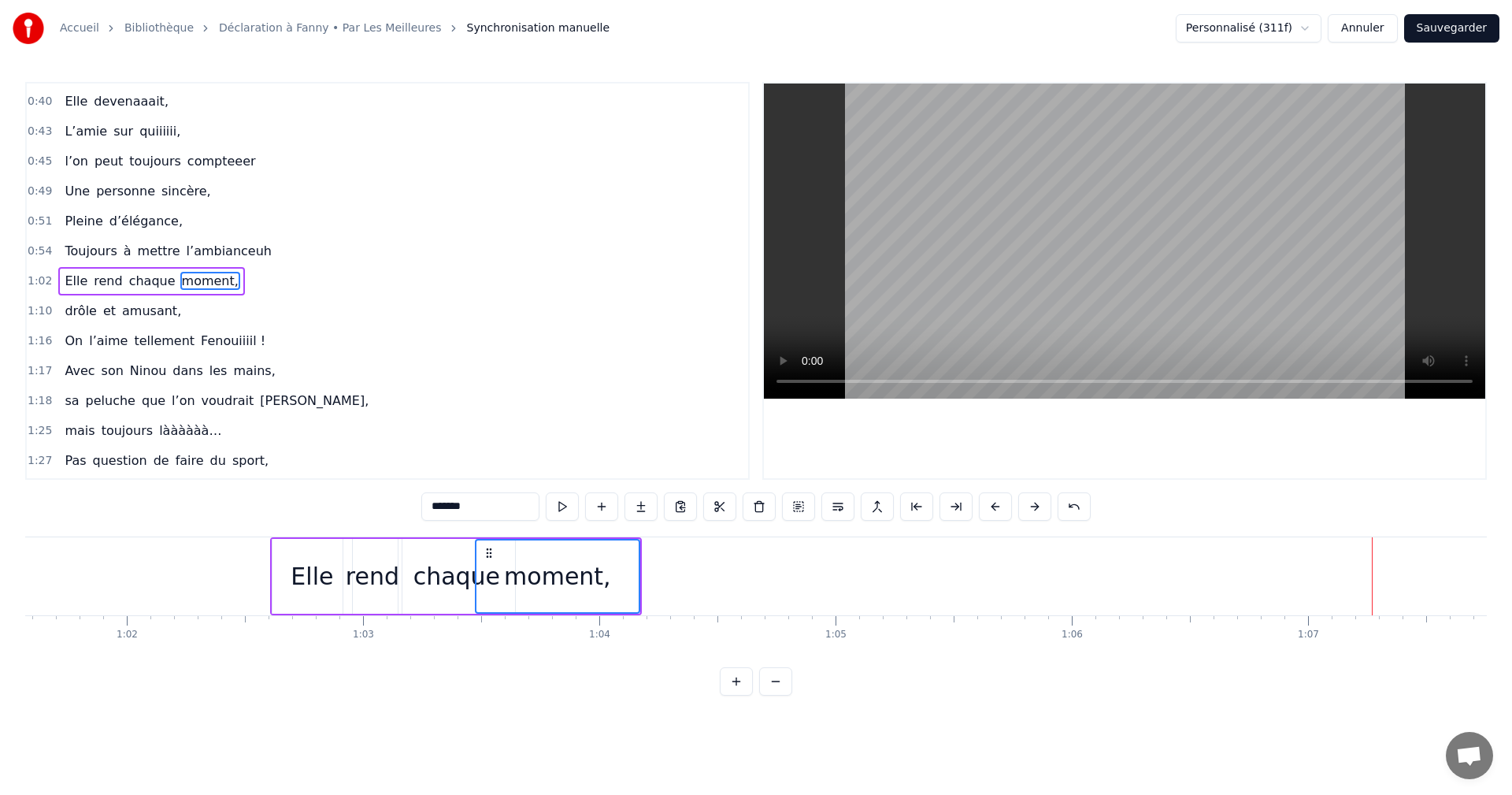
scroll to position [0, 14539]
drag, startPoint x: 497, startPoint y: 551, endPoint x: 528, endPoint y: 553, distance: 31.1
click at [528, 553] on icon at bounding box center [531, 552] width 13 height 13
click at [316, 573] on div "Elle" at bounding box center [323, 576] width 43 height 36
type input "****"
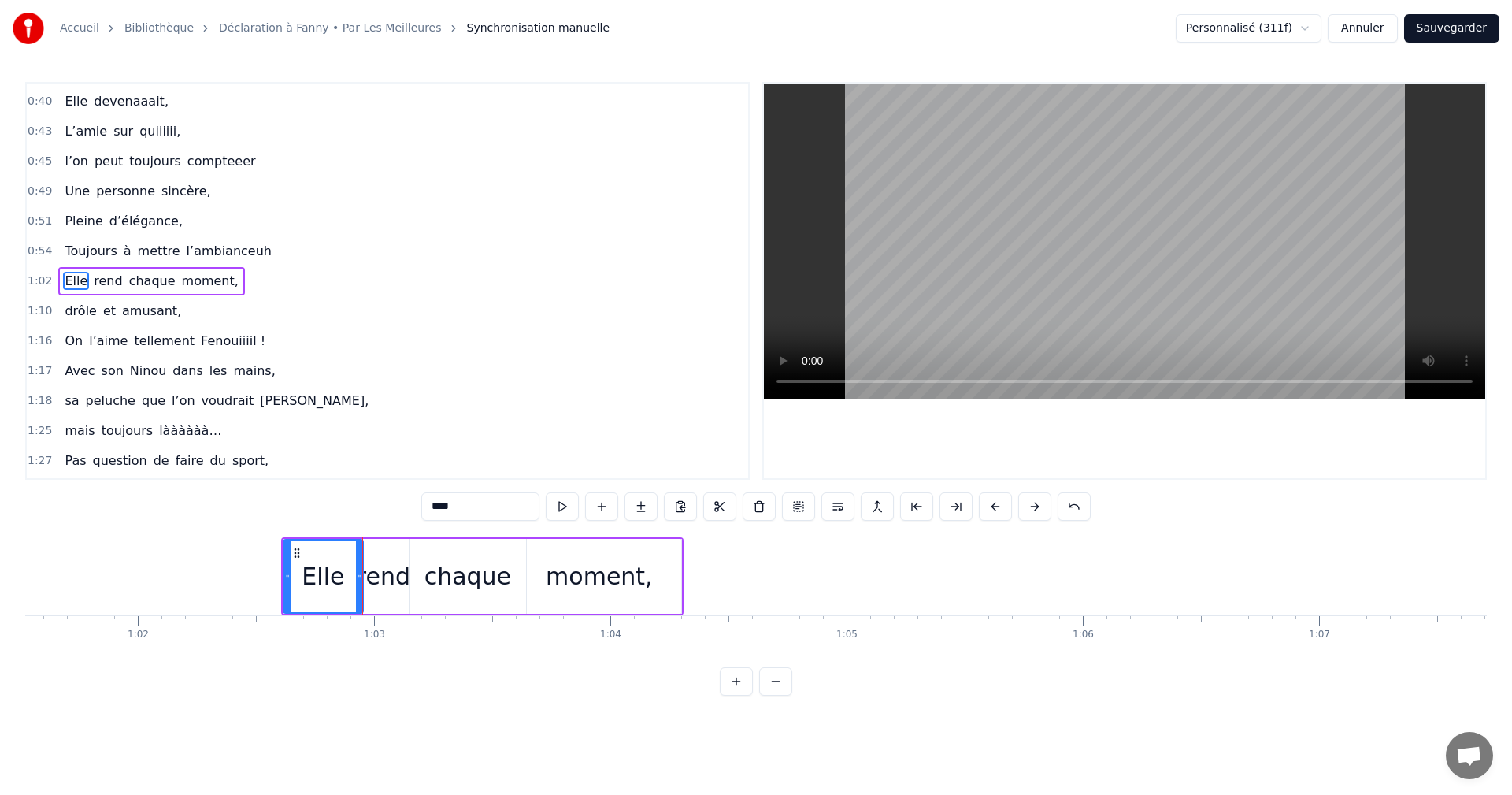
click at [37, 280] on span "1:02" at bounding box center [40, 281] width 24 height 15
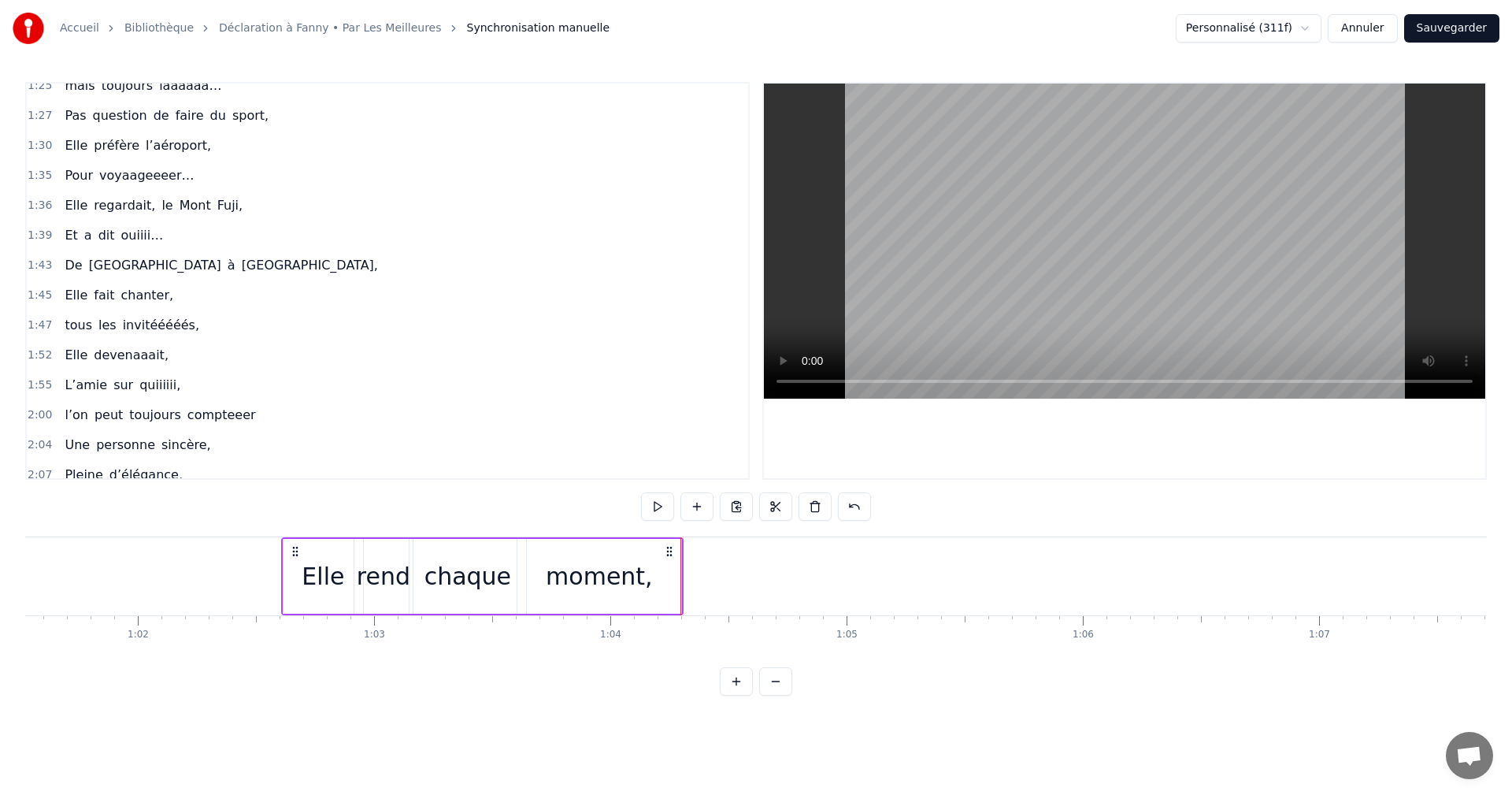
click at [674, 574] on div "moment," at bounding box center [598, 575] width 163 height 74
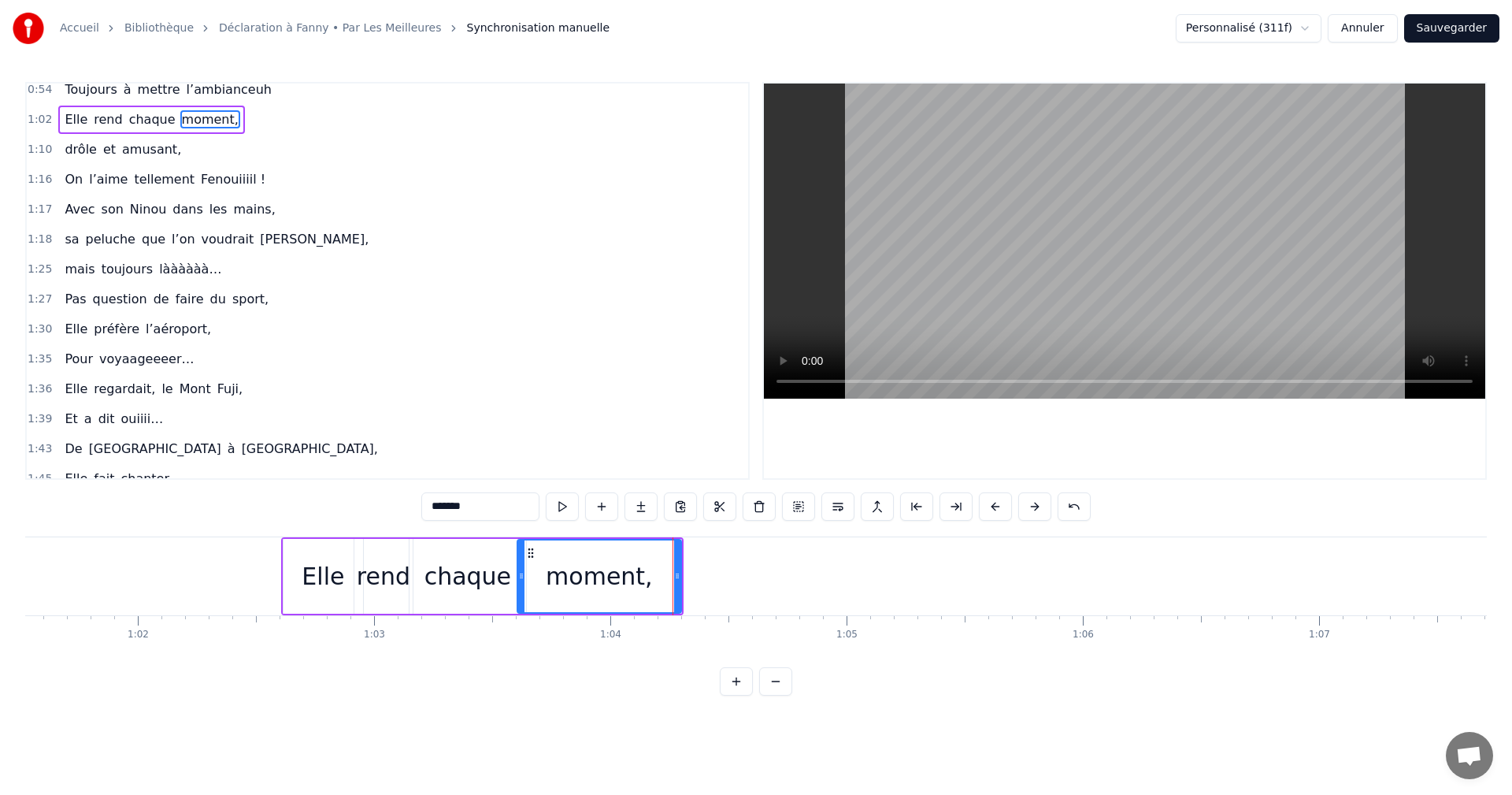
scroll to position [356, 0]
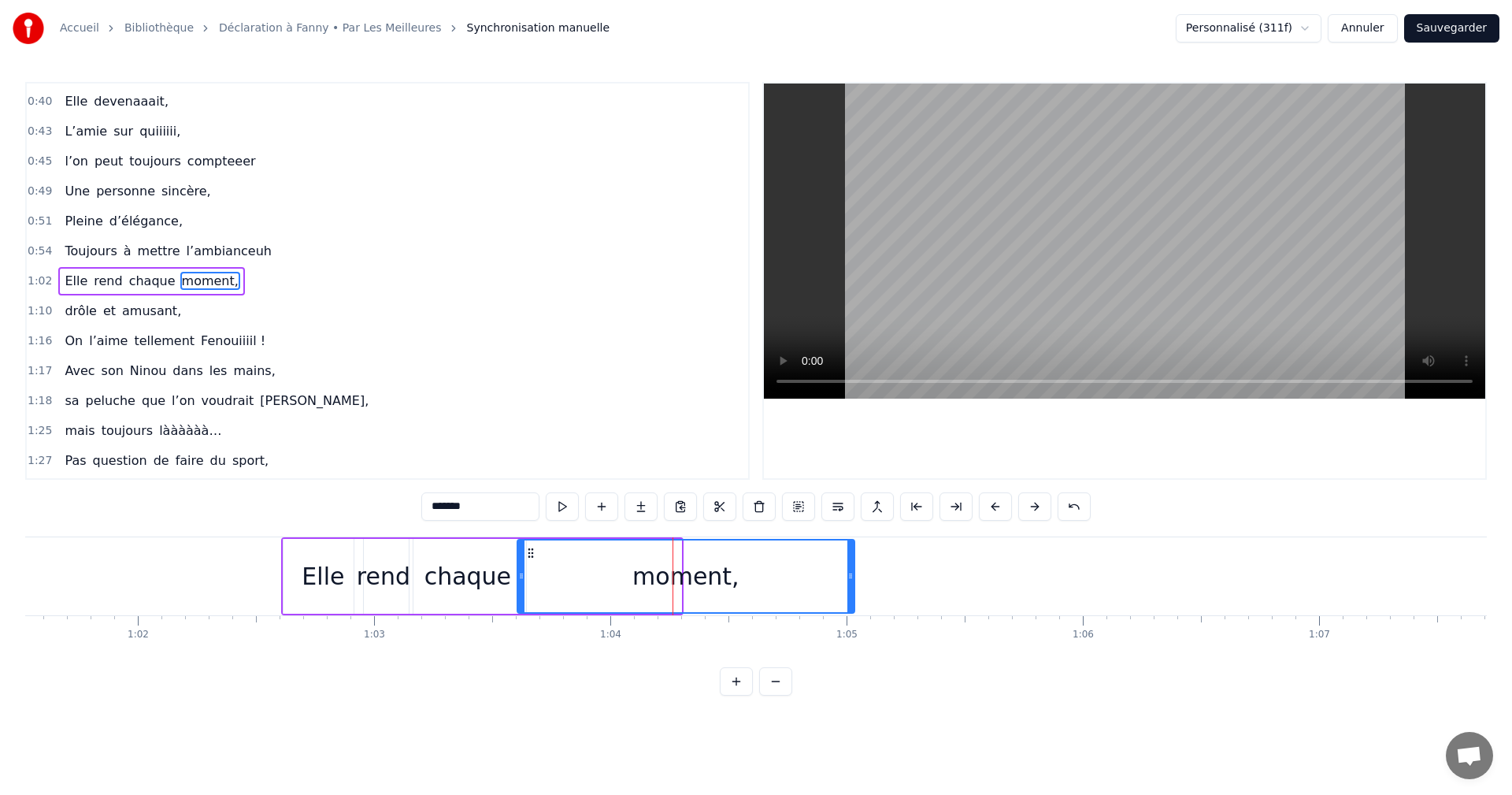
drag, startPoint x: 679, startPoint y: 574, endPoint x: 853, endPoint y: 574, distance: 174.0
click at [853, 574] on icon at bounding box center [851, 575] width 7 height 13
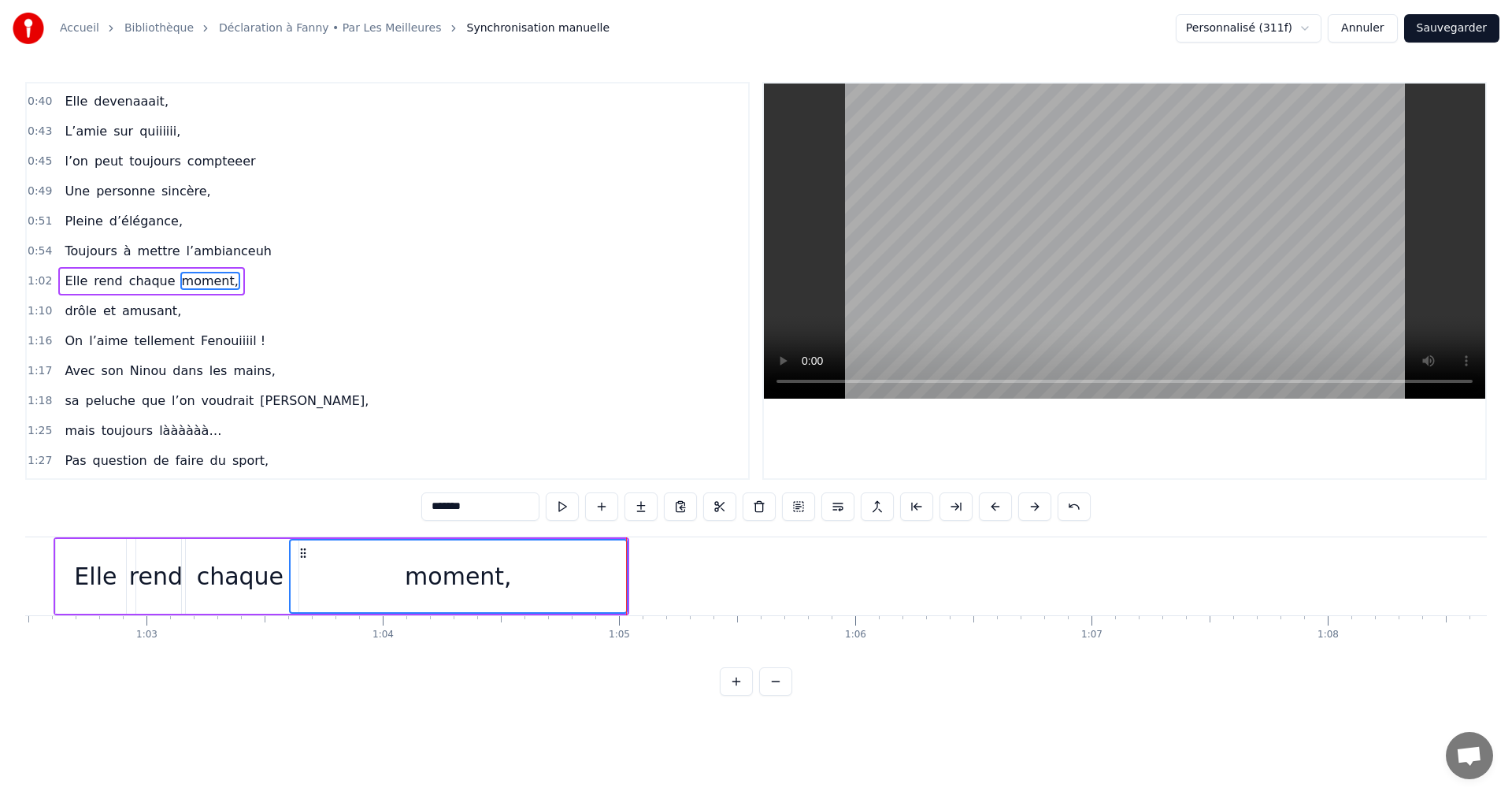
scroll to position [0, 14854]
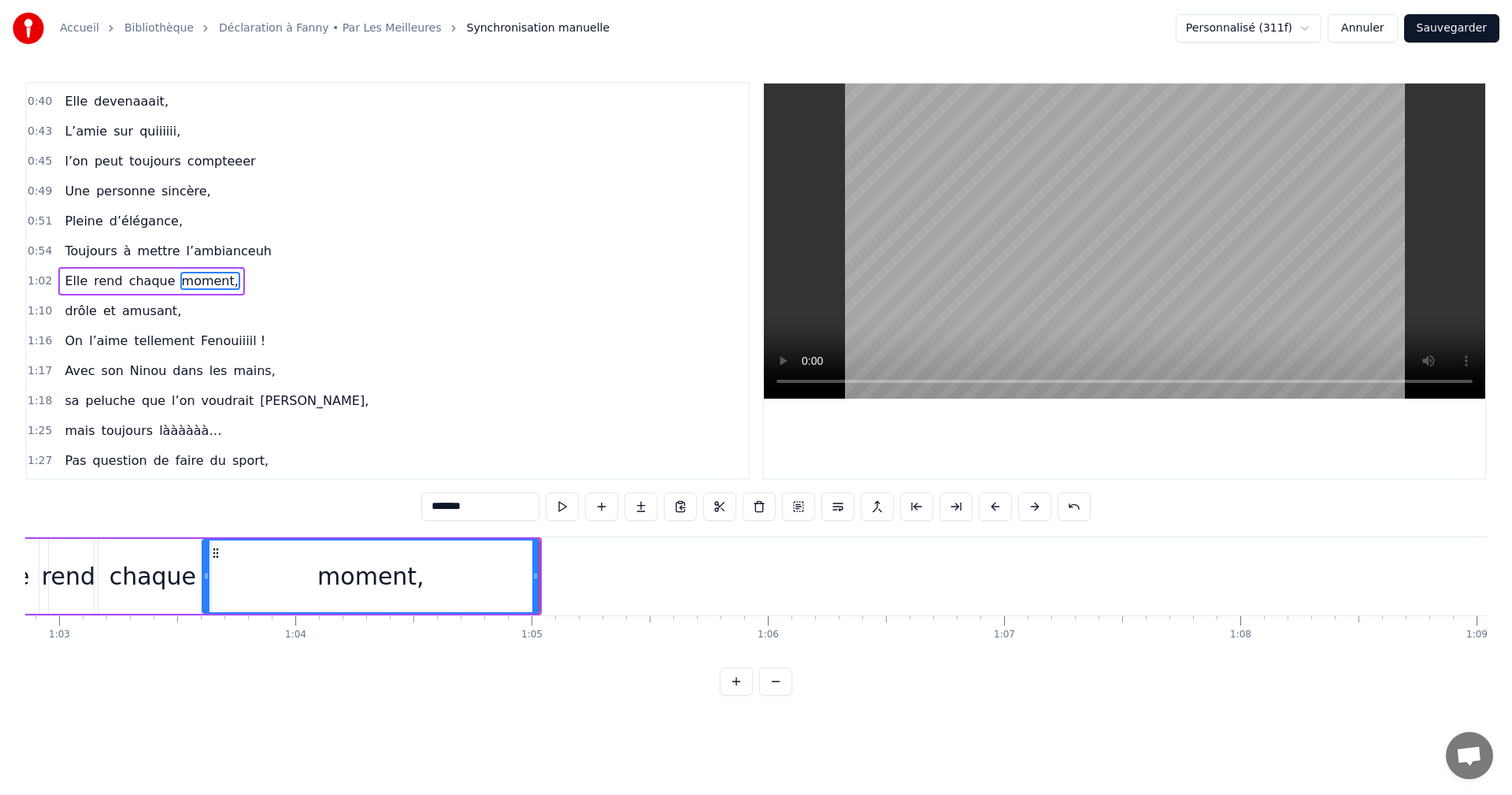
click at [37, 309] on span "1:10" at bounding box center [40, 311] width 24 height 15
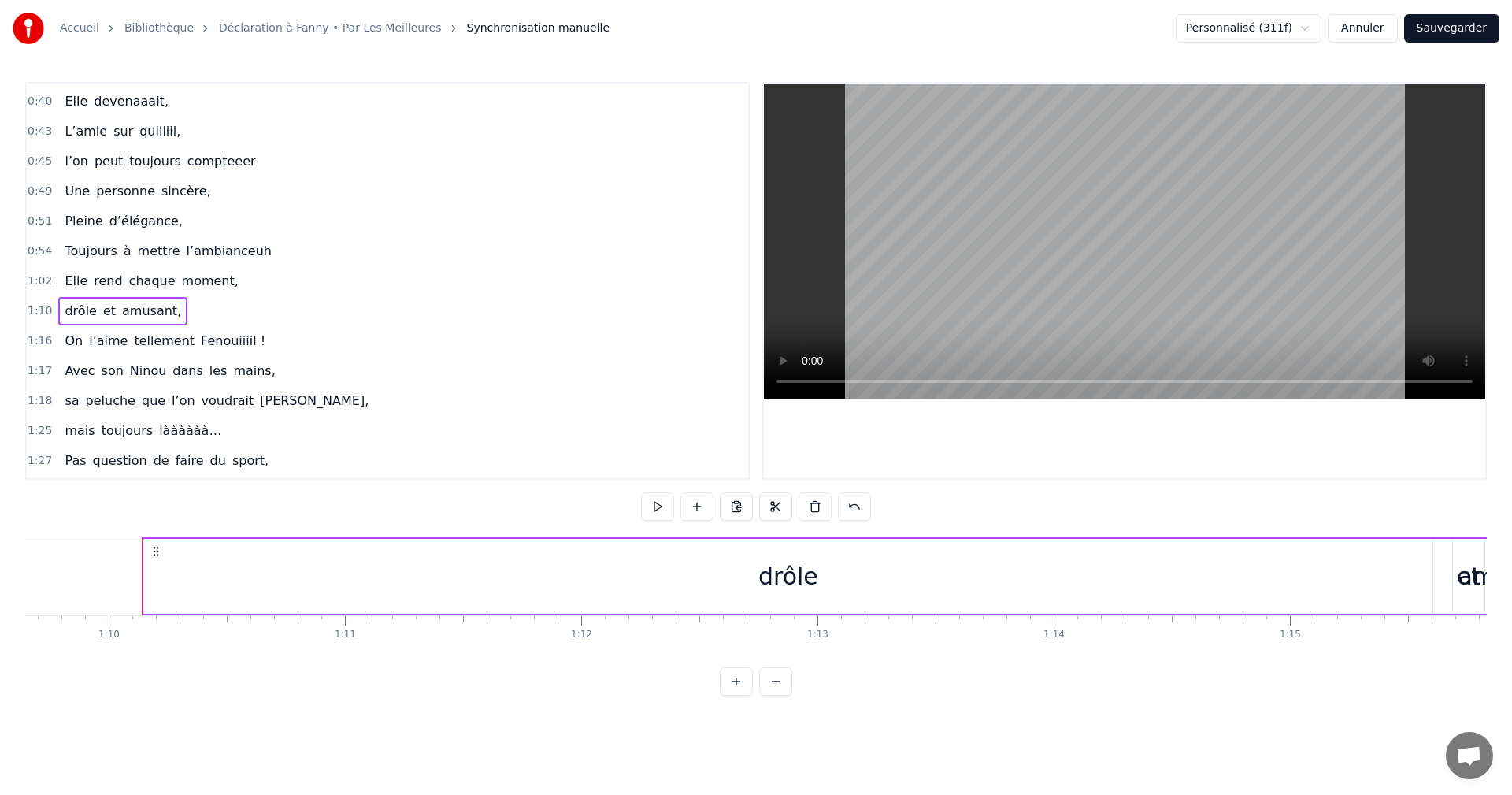
scroll to position [0, 16496]
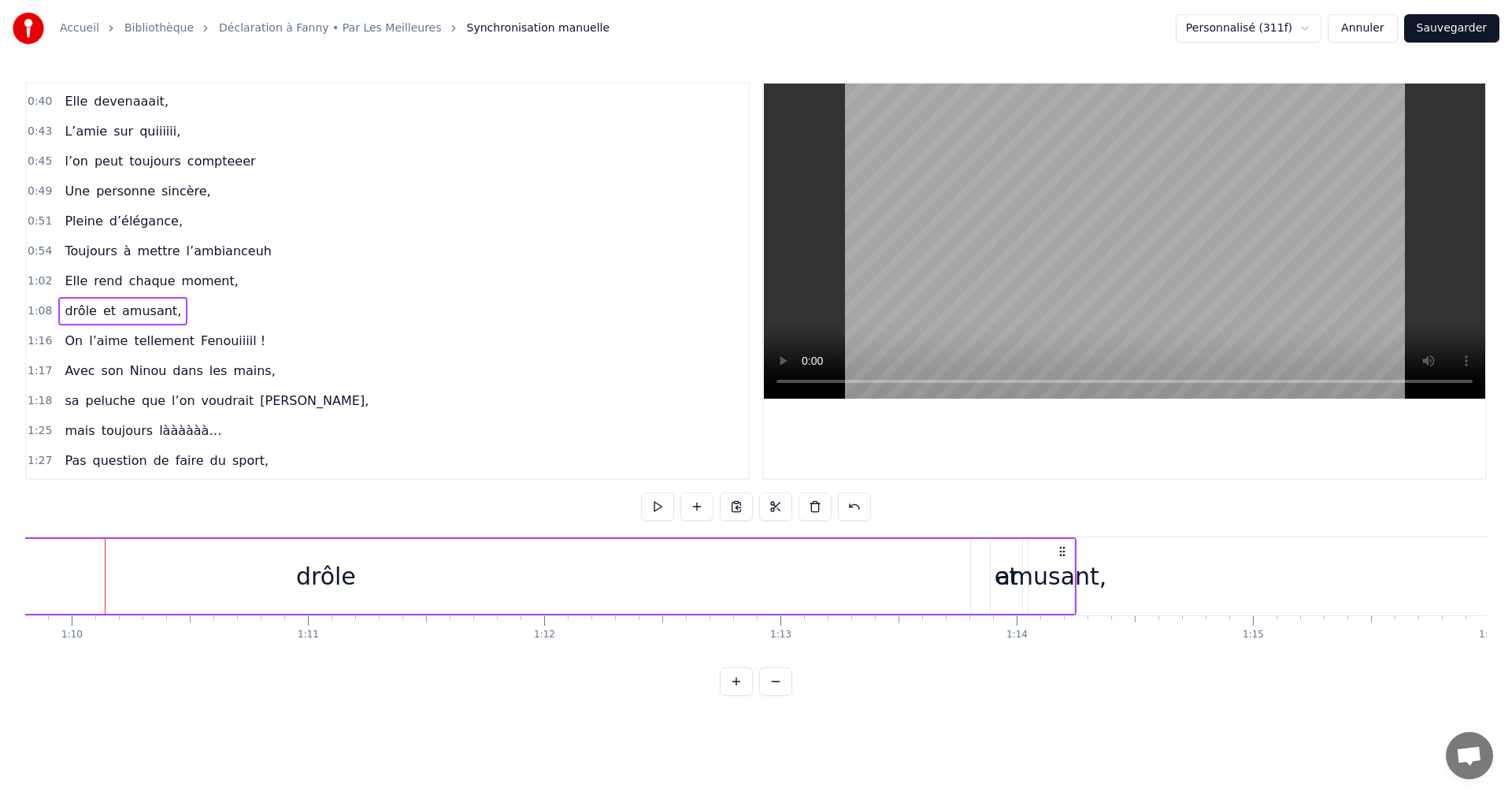
click at [751, 576] on div "drôle" at bounding box center [326, 575] width 1289 height 74
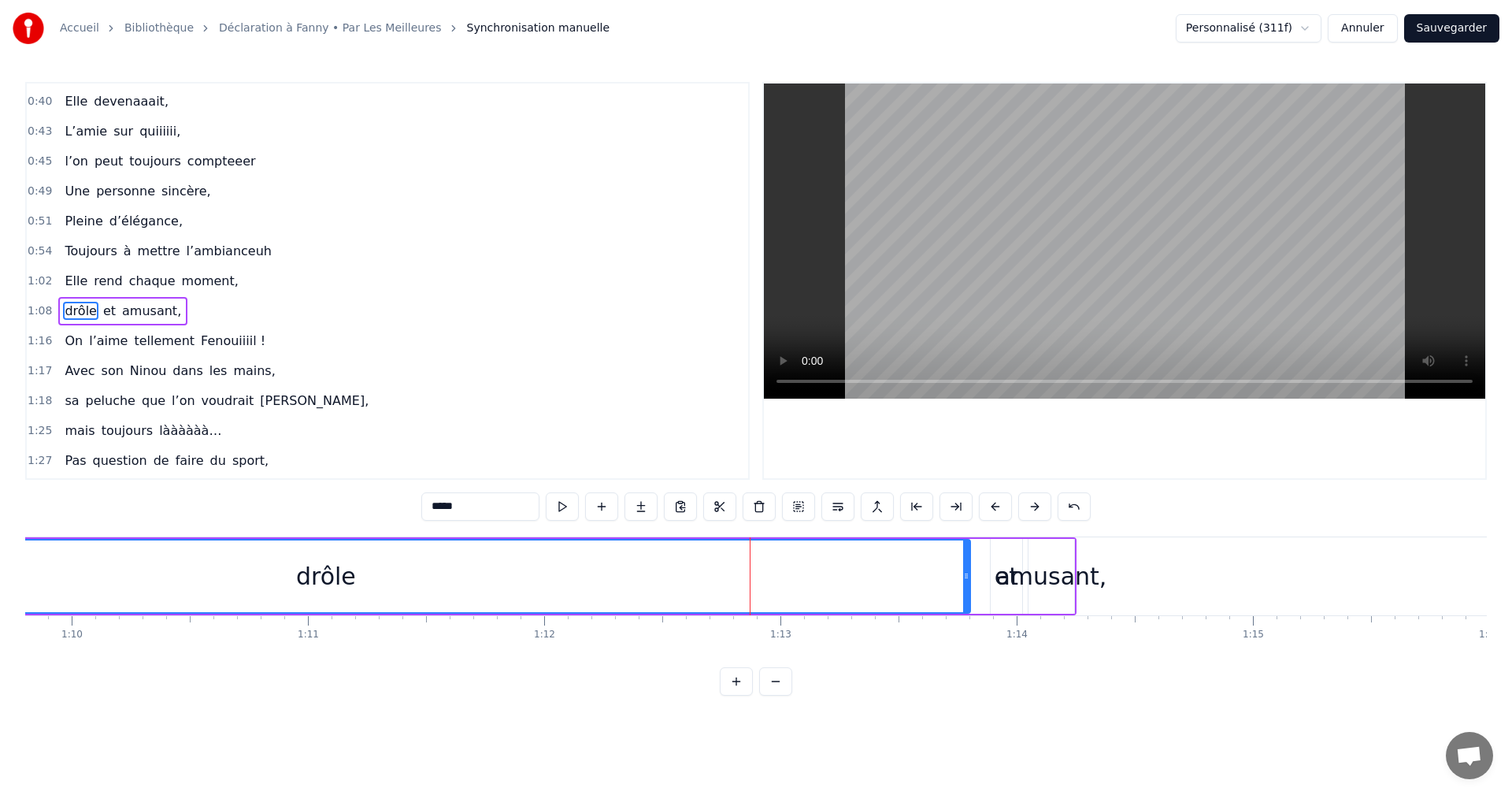
scroll to position [386, 0]
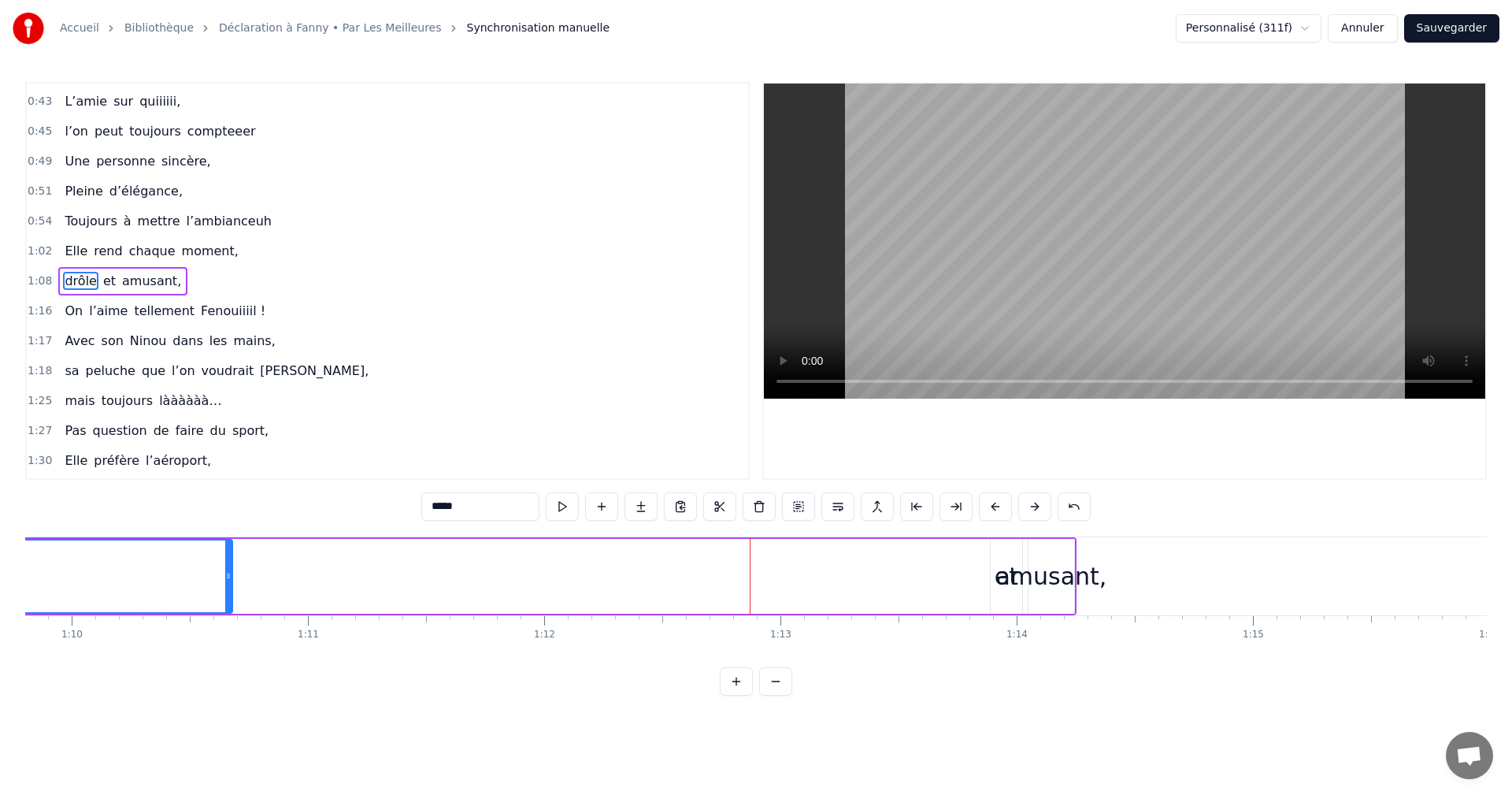
drag, startPoint x: 967, startPoint y: 575, endPoint x: 185, endPoint y: 580, distance: 782.0
click at [225, 580] on icon at bounding box center [228, 575] width 7 height 13
click at [989, 576] on div "drôle et amusant," at bounding box center [377, 576] width 1397 height 78
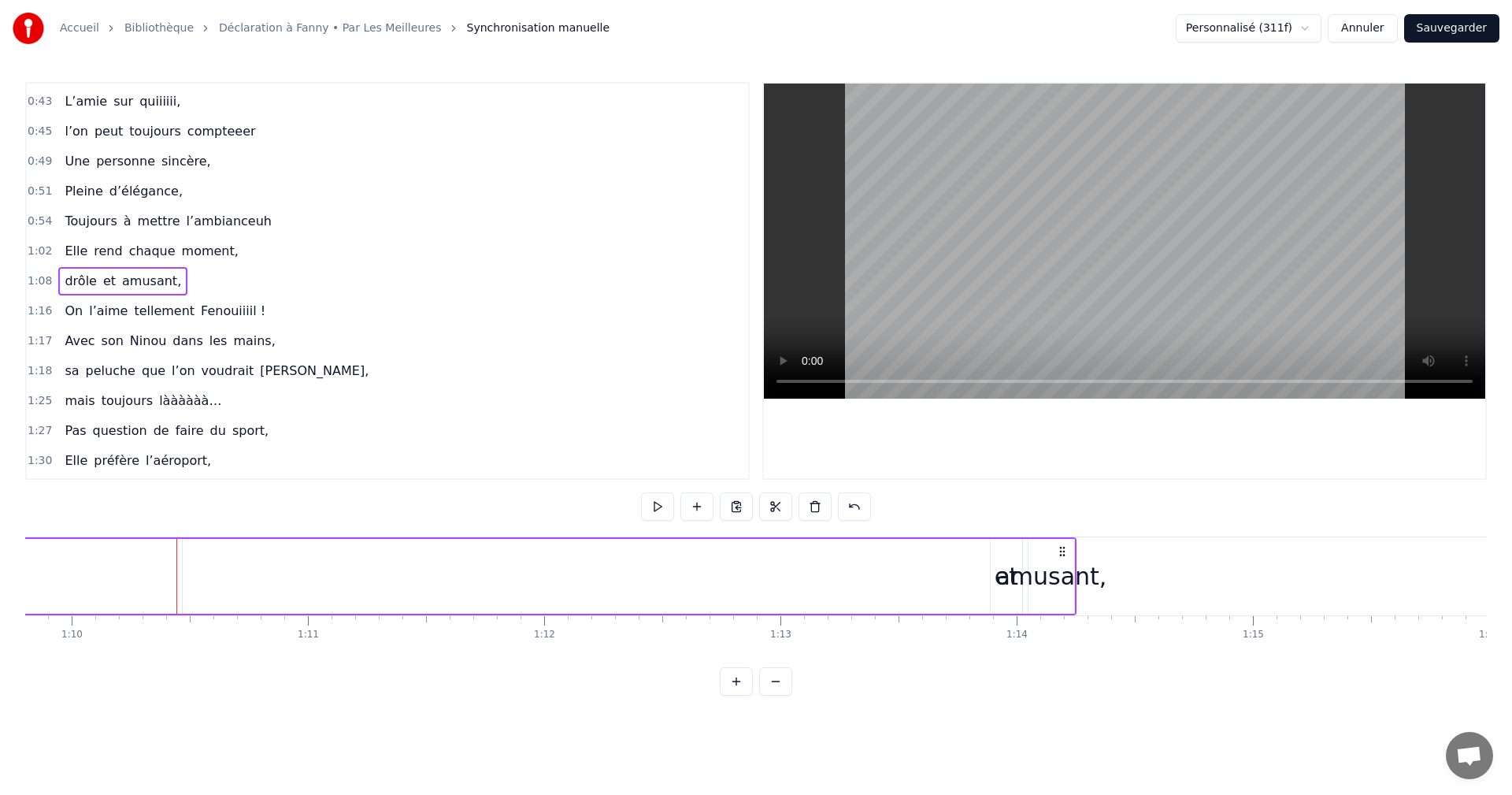
click at [999, 576] on div "et" at bounding box center [1006, 576] width 23 height 36
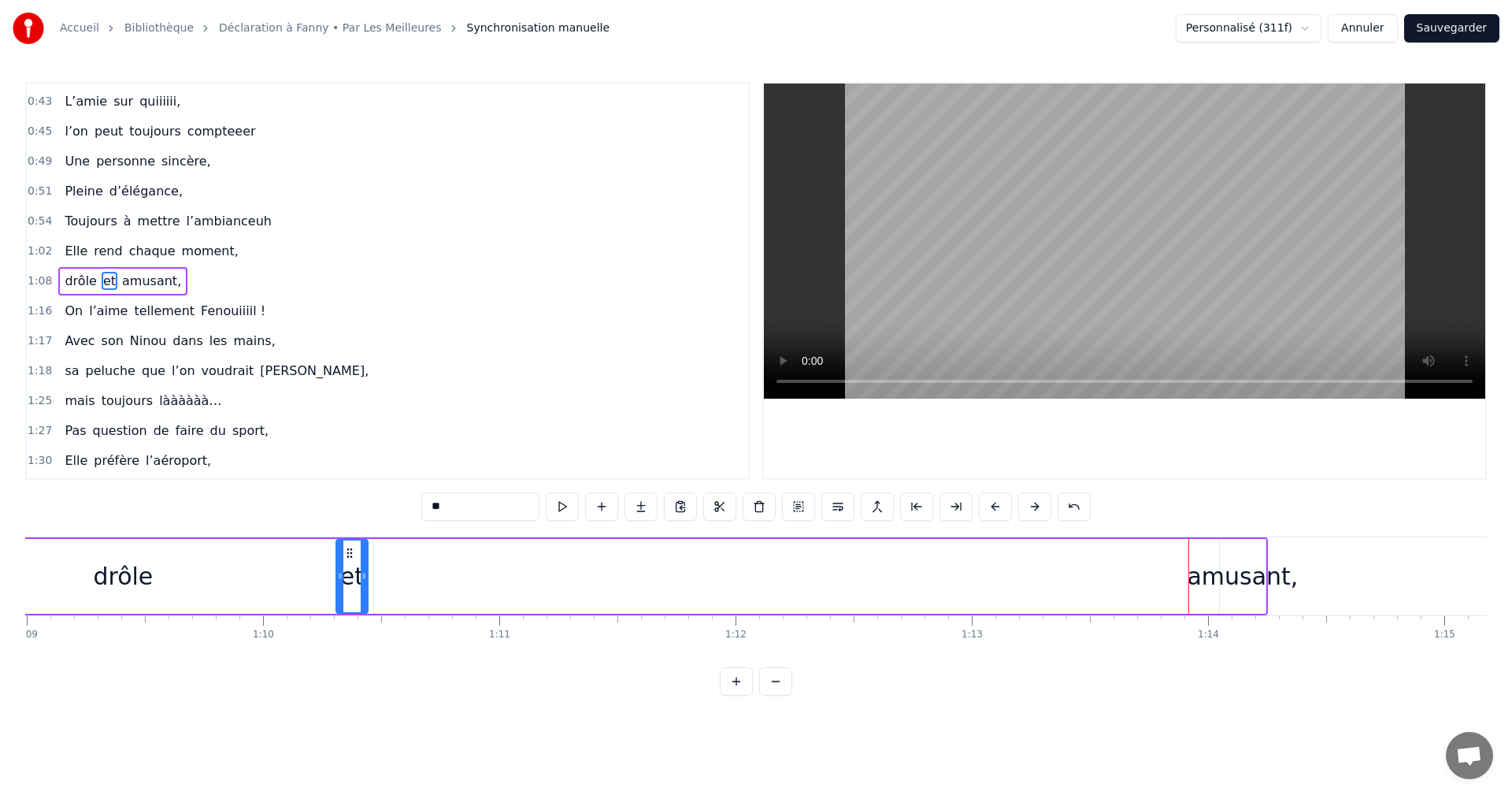
drag, startPoint x: 1002, startPoint y: 551, endPoint x: 290, endPoint y: 582, distance: 712.7
click at [337, 583] on div "et" at bounding box center [352, 576] width 30 height 72
click at [1227, 566] on div "amusant," at bounding box center [1250, 576] width 111 height 36
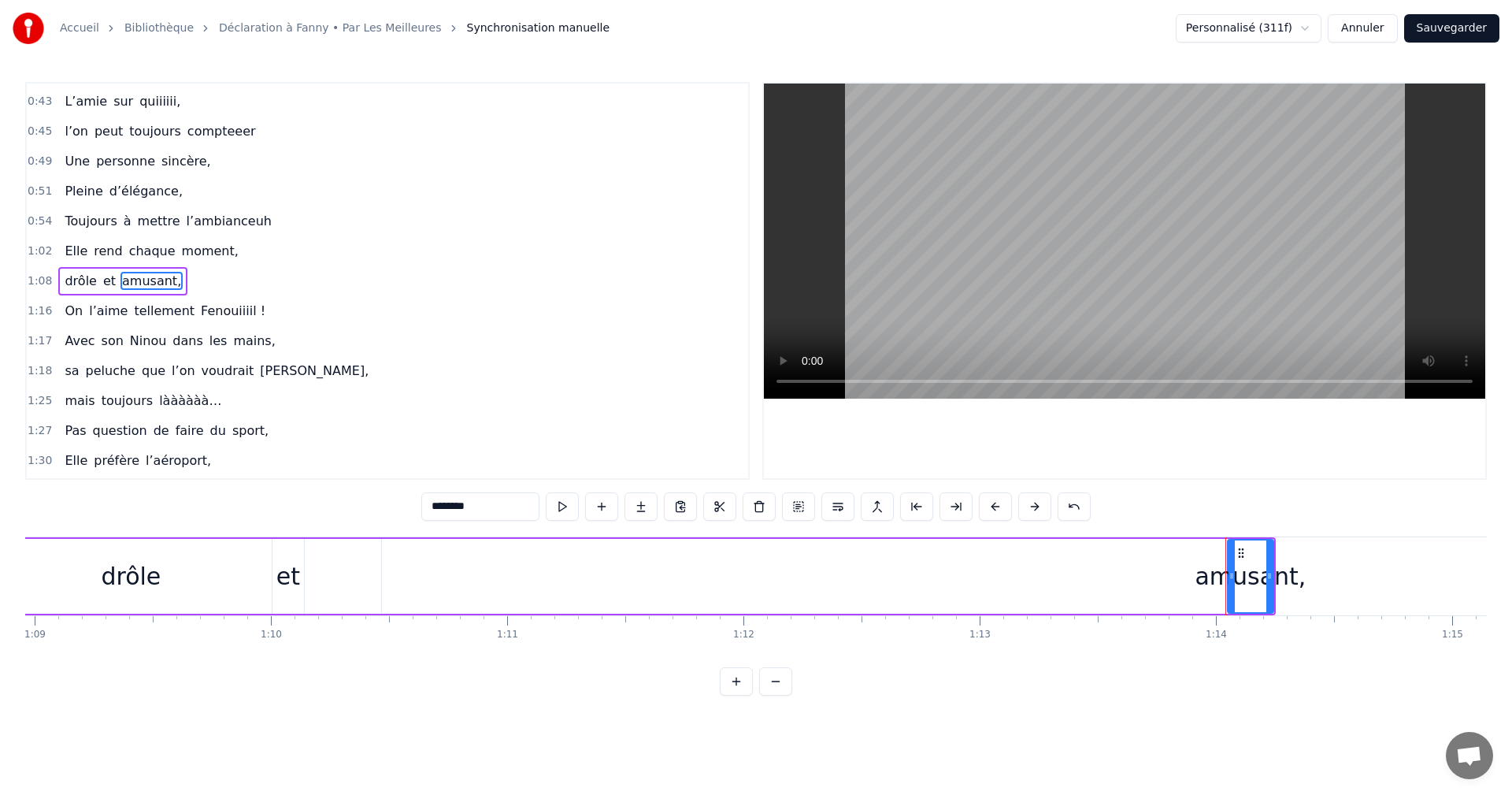
click at [1216, 568] on div "amusant," at bounding box center [1250, 576] width 111 height 36
click at [1226, 583] on div "amusant," at bounding box center [1250, 576] width 111 height 36
drag, startPoint x: 1239, startPoint y: 555, endPoint x: 424, endPoint y: 589, distance: 815.7
click at [412, 580] on div "amusant," at bounding box center [428, 576] width 44 height 72
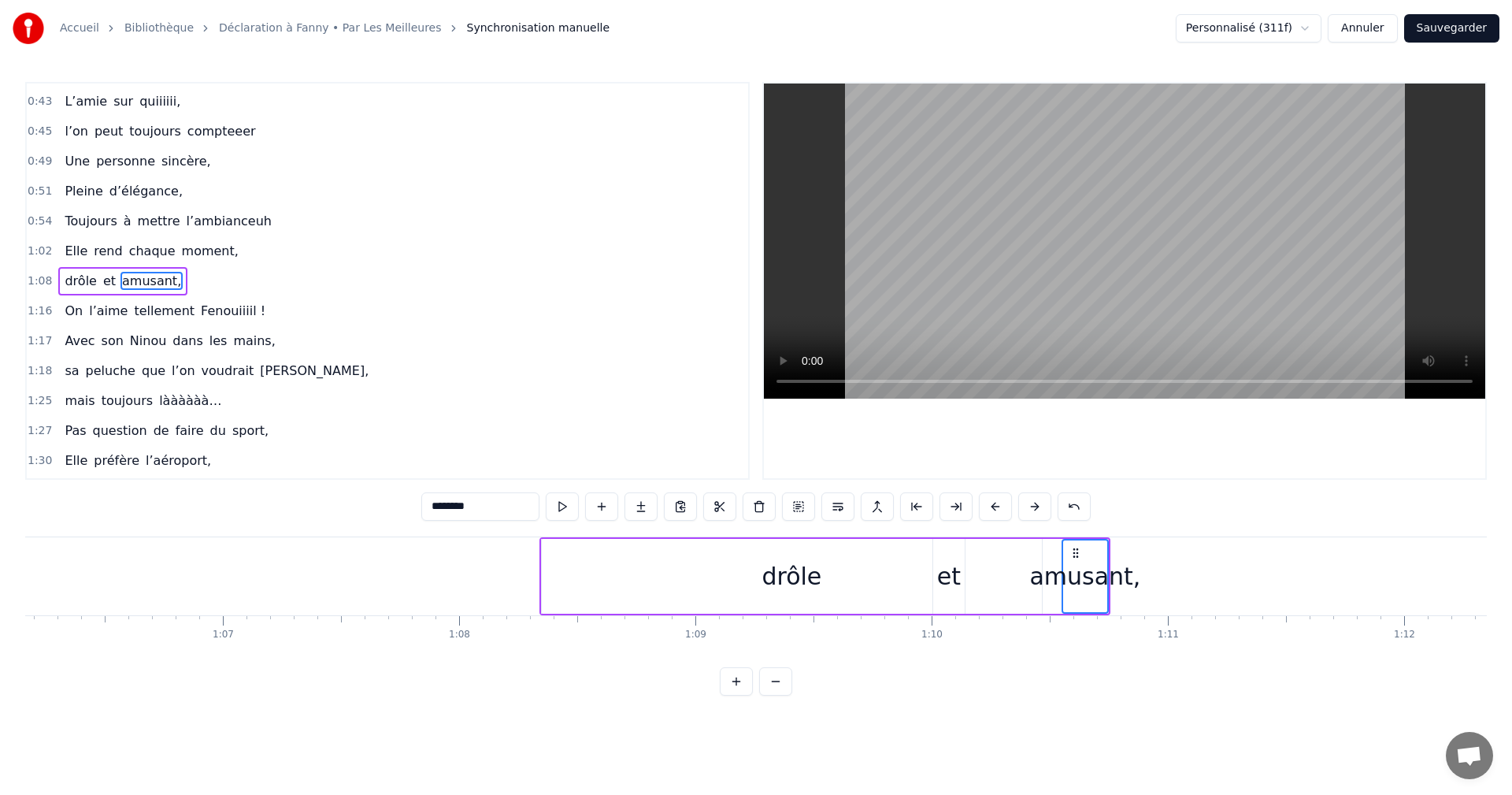
scroll to position [0, 15588]
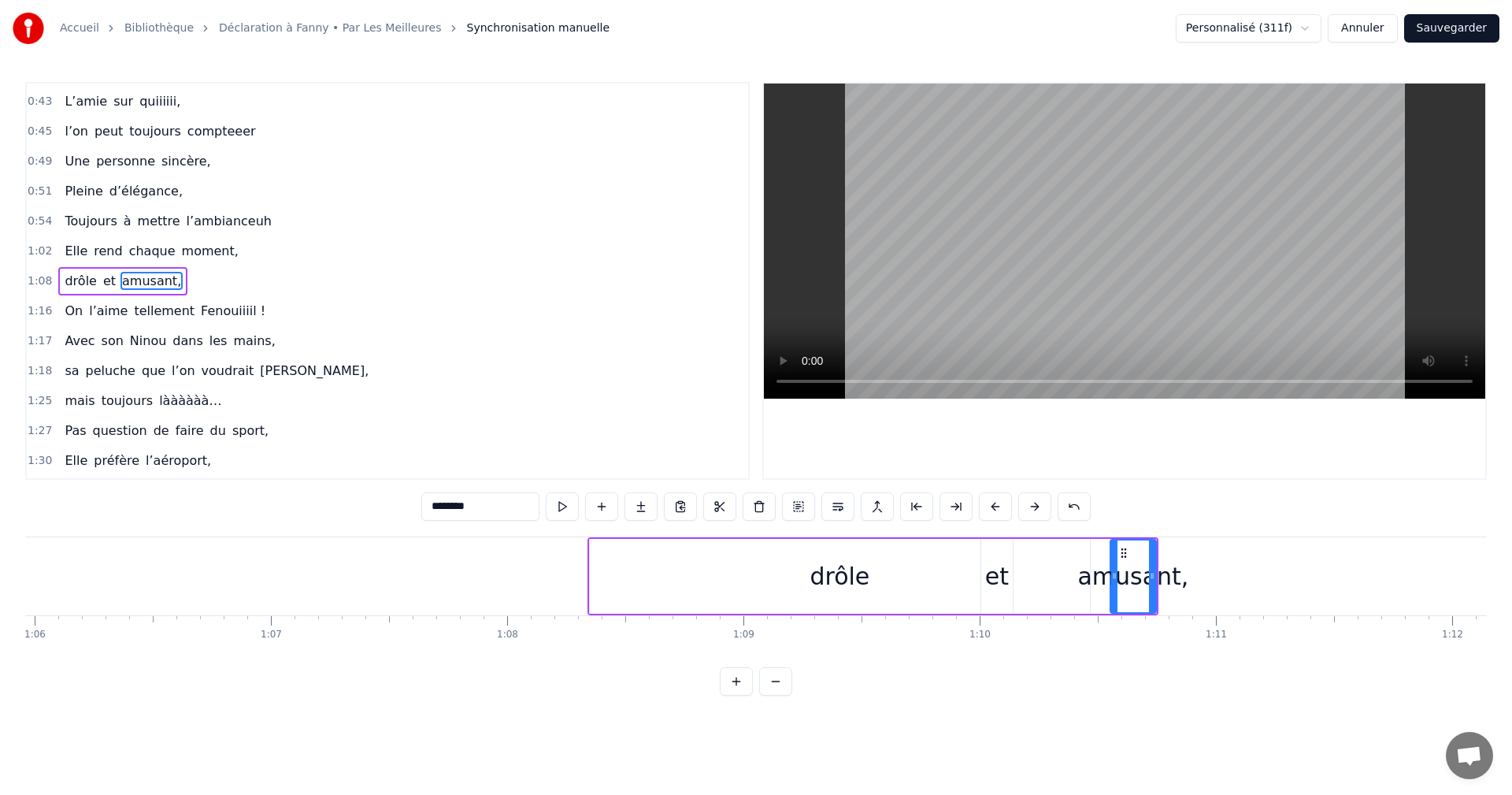
click at [661, 587] on div "drôle" at bounding box center [839, 575] width 500 height 74
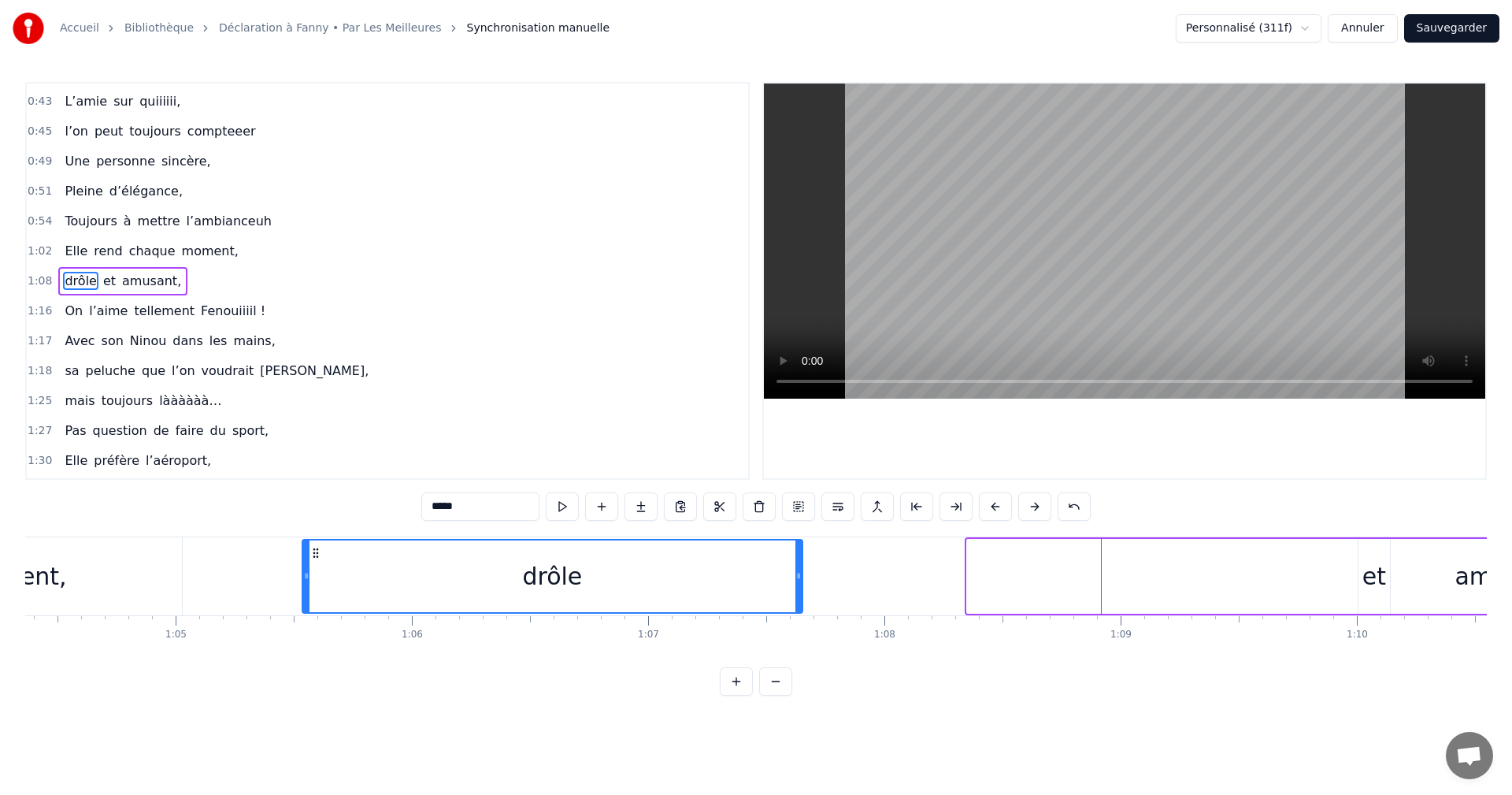
scroll to position [0, 15207]
drag, startPoint x: 867, startPoint y: 555, endPoint x: 335, endPoint y: 581, distance: 532.6
click at [335, 581] on div "drôle" at bounding box center [573, 576] width 499 height 72
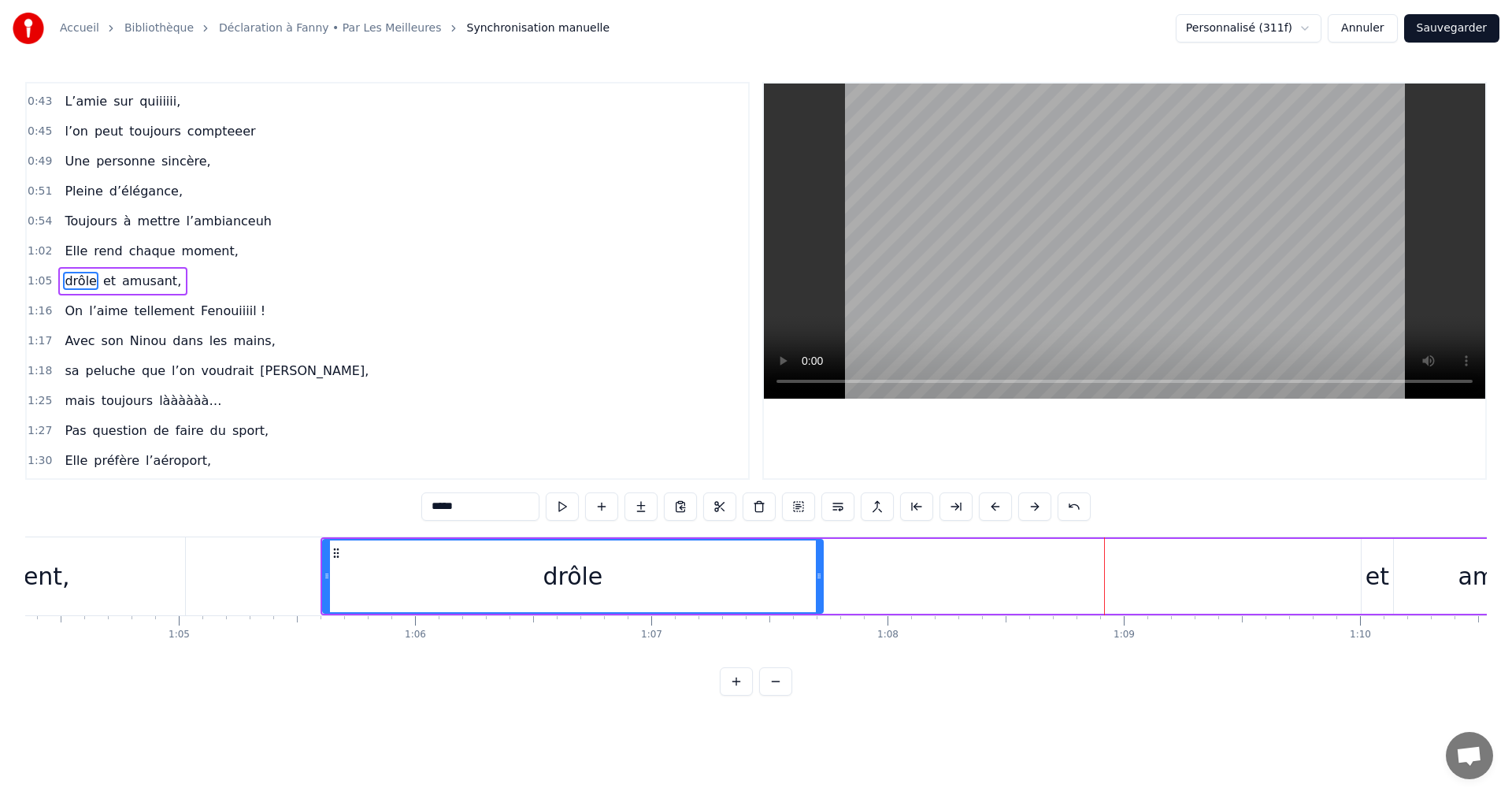
click at [1370, 577] on div "et" at bounding box center [1378, 576] width 23 height 36
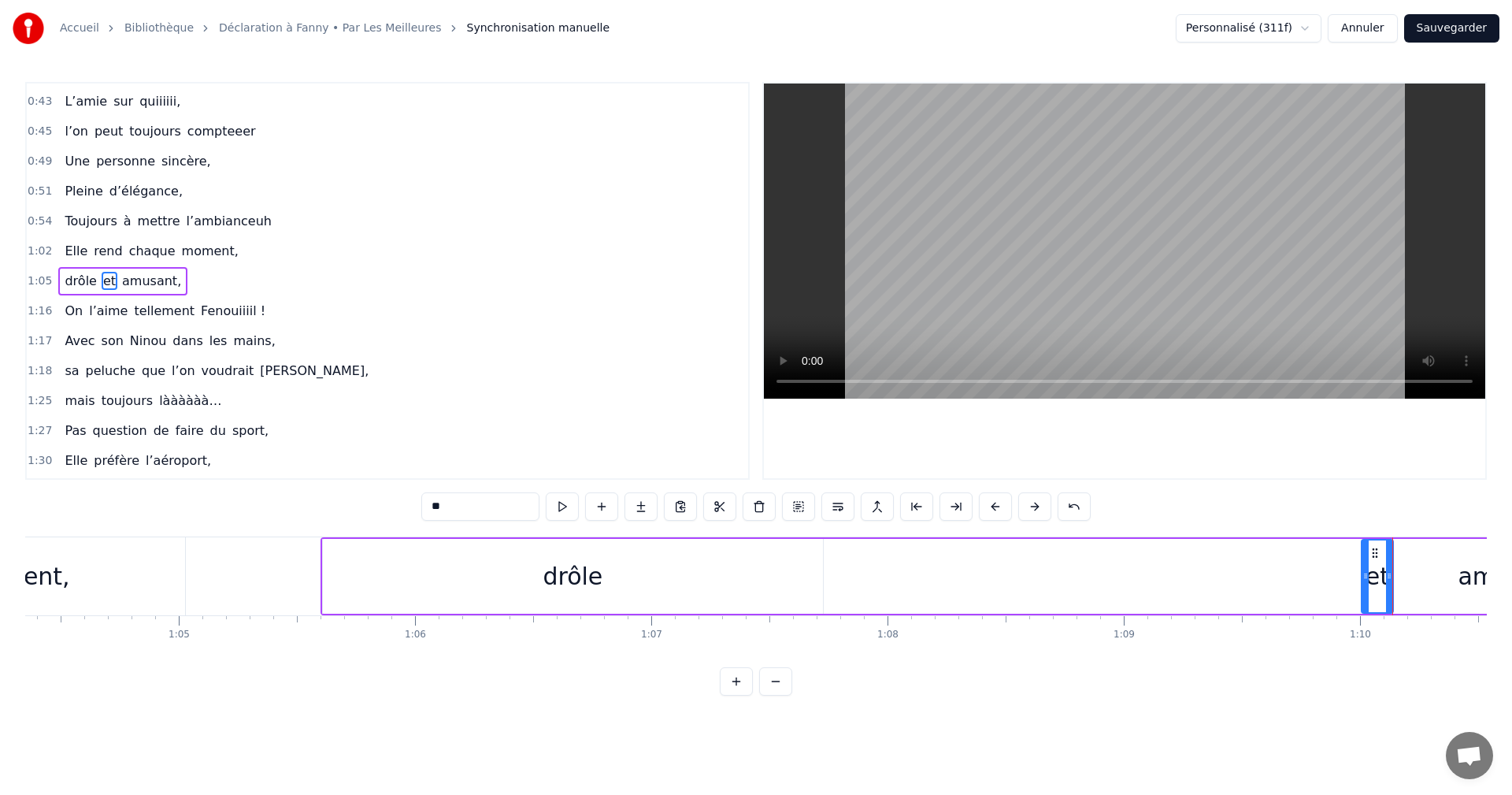
click at [363, 572] on div "drôle" at bounding box center [572, 575] width 500 height 74
type input "*****"
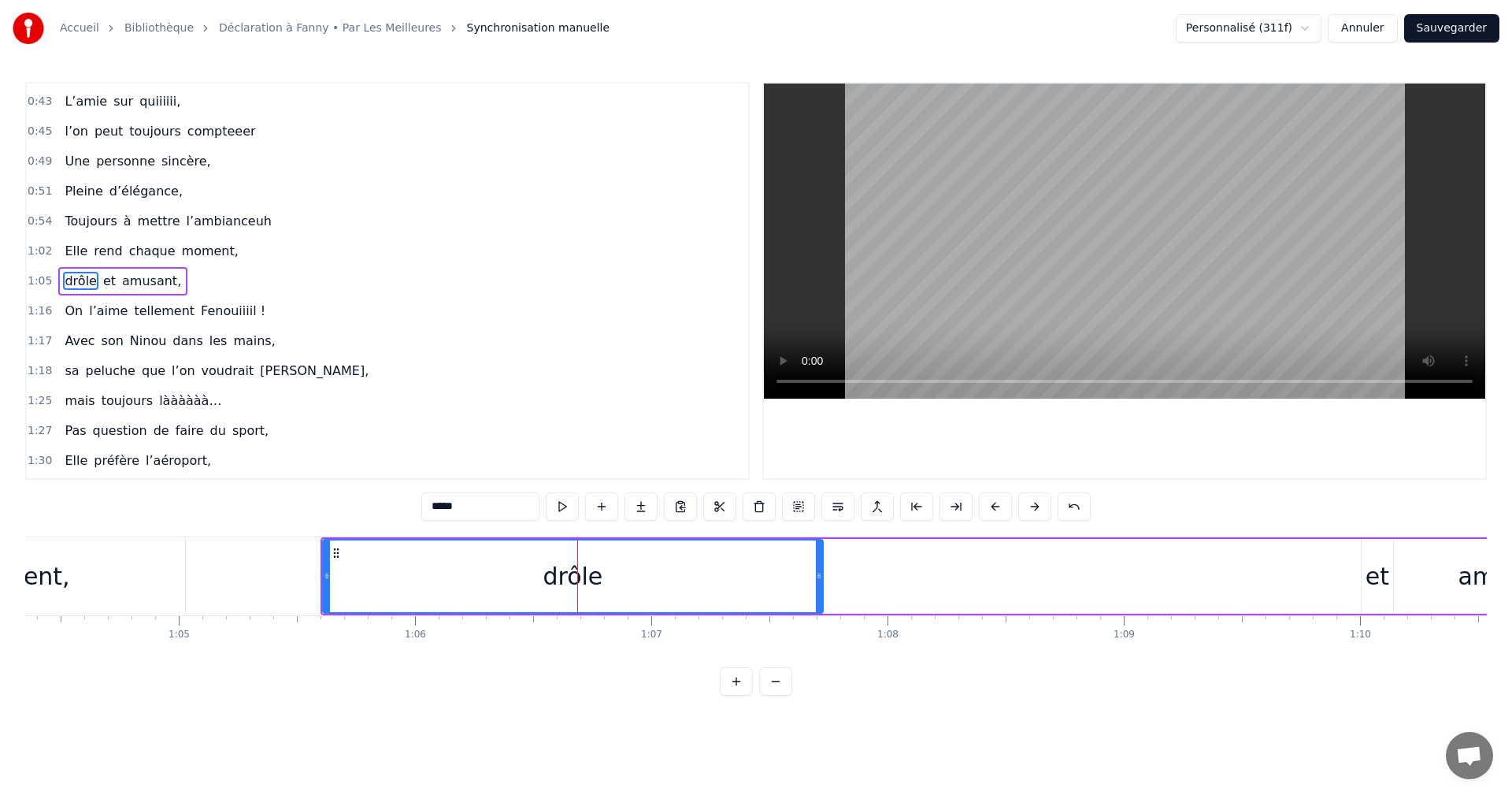
drag, startPoint x: 1381, startPoint y: 574, endPoint x: 810, endPoint y: 581, distance: 571.0
click at [810, 581] on div "drôle et amusant," at bounding box center [930, 576] width 1219 height 78
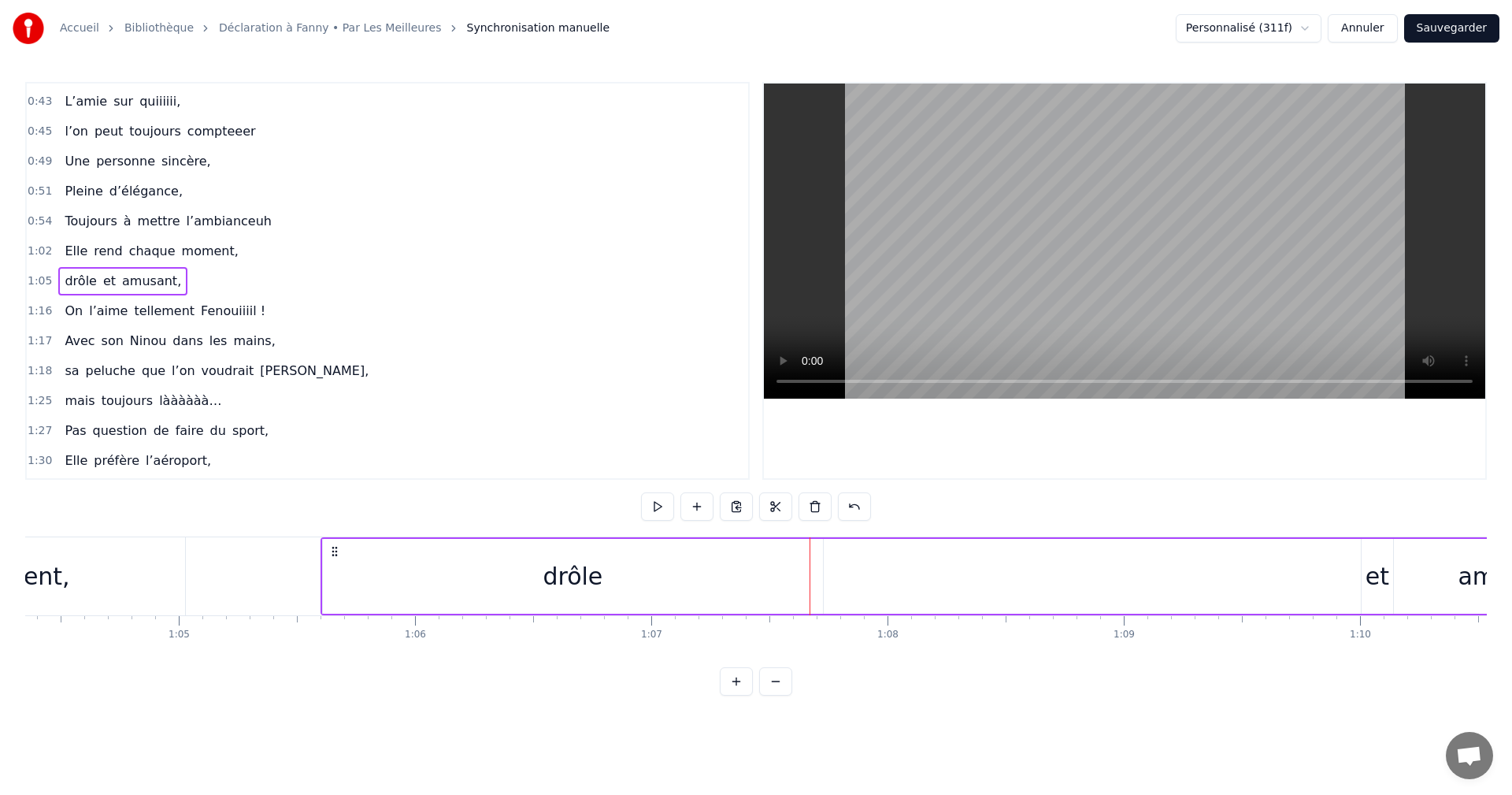
click at [546, 580] on div "drôle" at bounding box center [572, 575] width 500 height 74
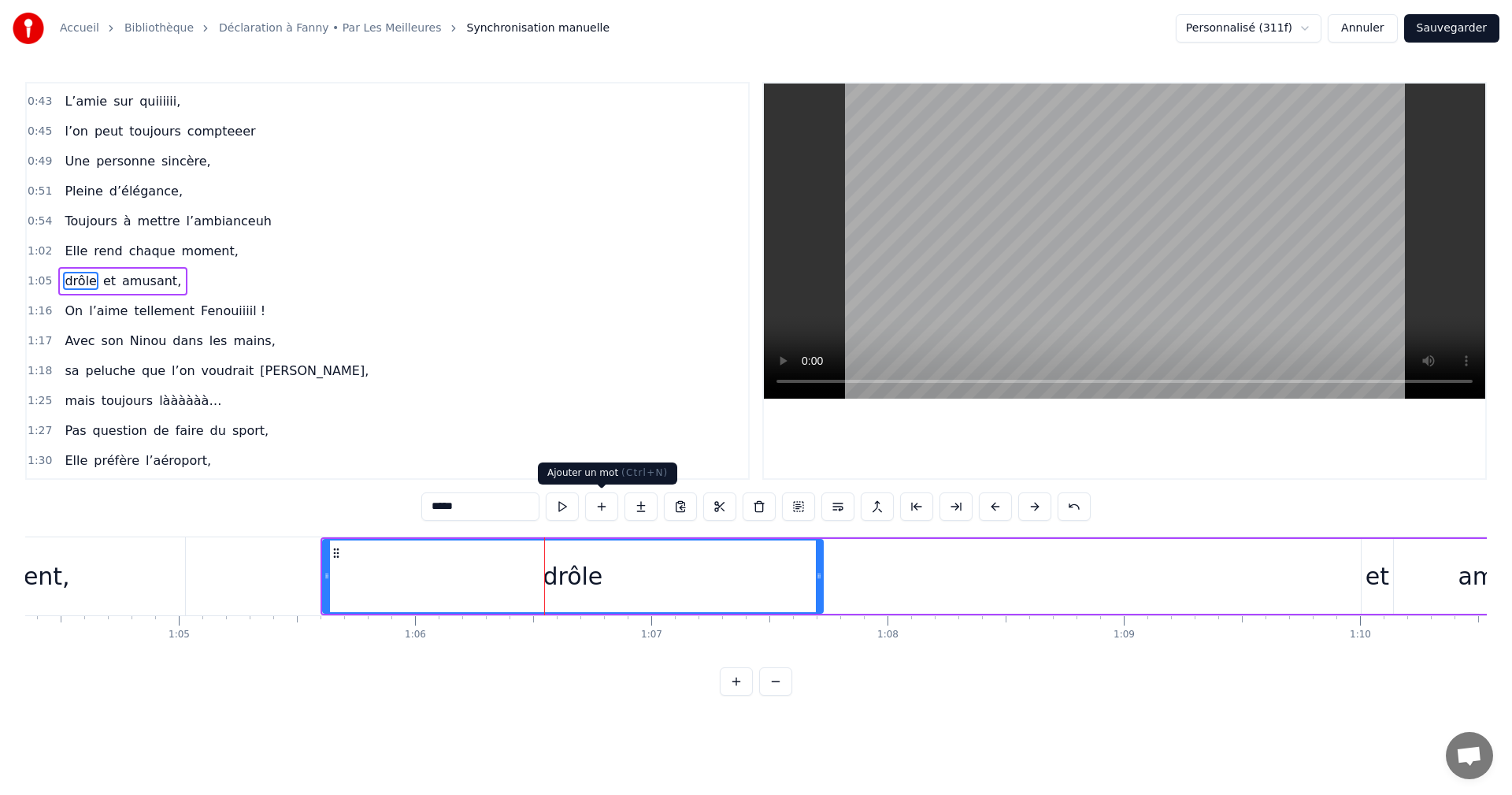
click at [600, 509] on button at bounding box center [601, 506] width 33 height 28
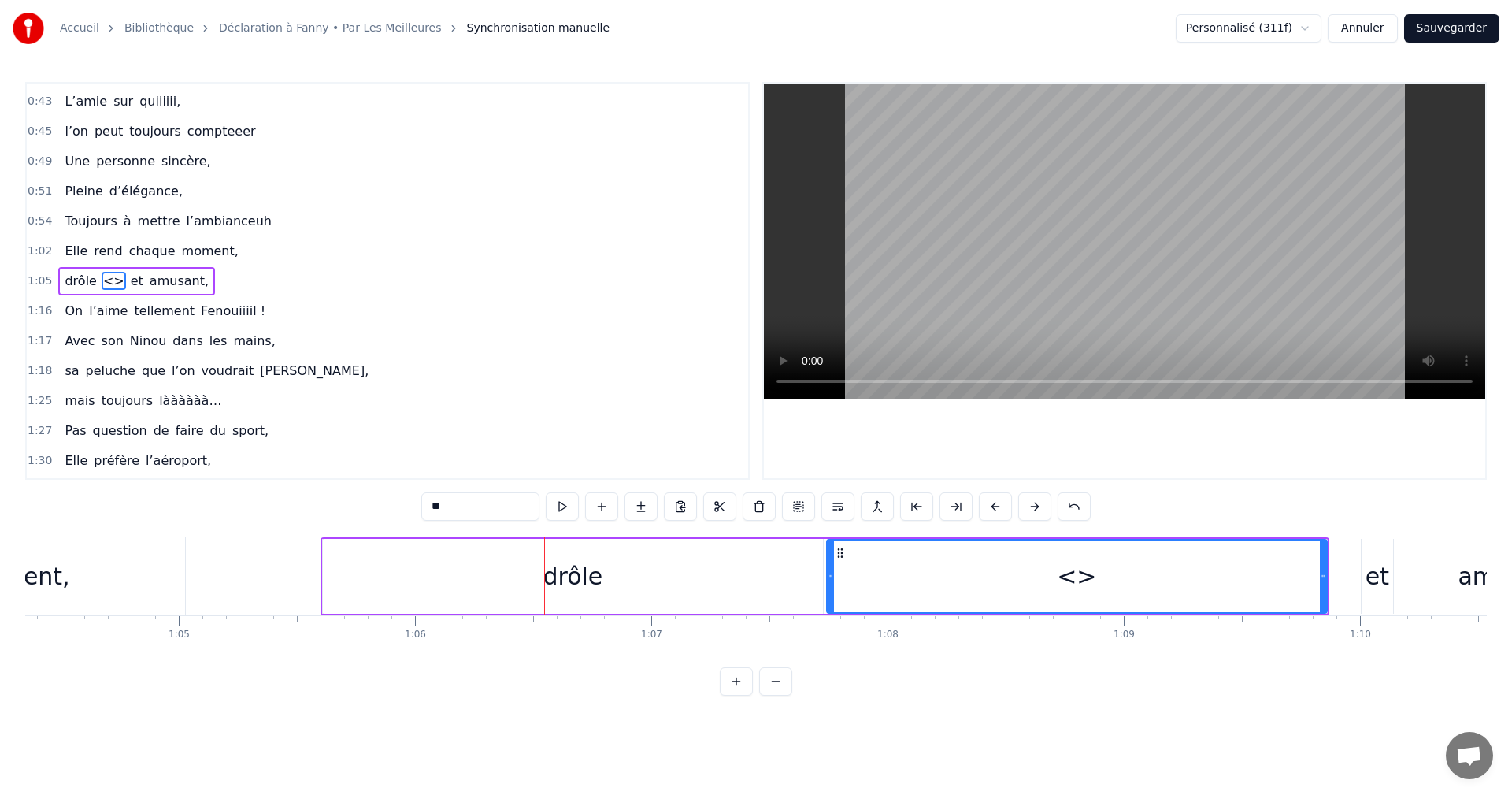
click at [924, 562] on div "<>" at bounding box center [1077, 576] width 499 height 72
drag, startPoint x: 462, startPoint y: 511, endPoint x: 415, endPoint y: 507, distance: 47.2
click at [421, 507] on div "0:05 Tous réunis aujourd’hui, 0:07 Quelques paroles pour notre Fanny, 0:10 Couv…" at bounding box center [756, 389] width 1462 height 614
type input "*"
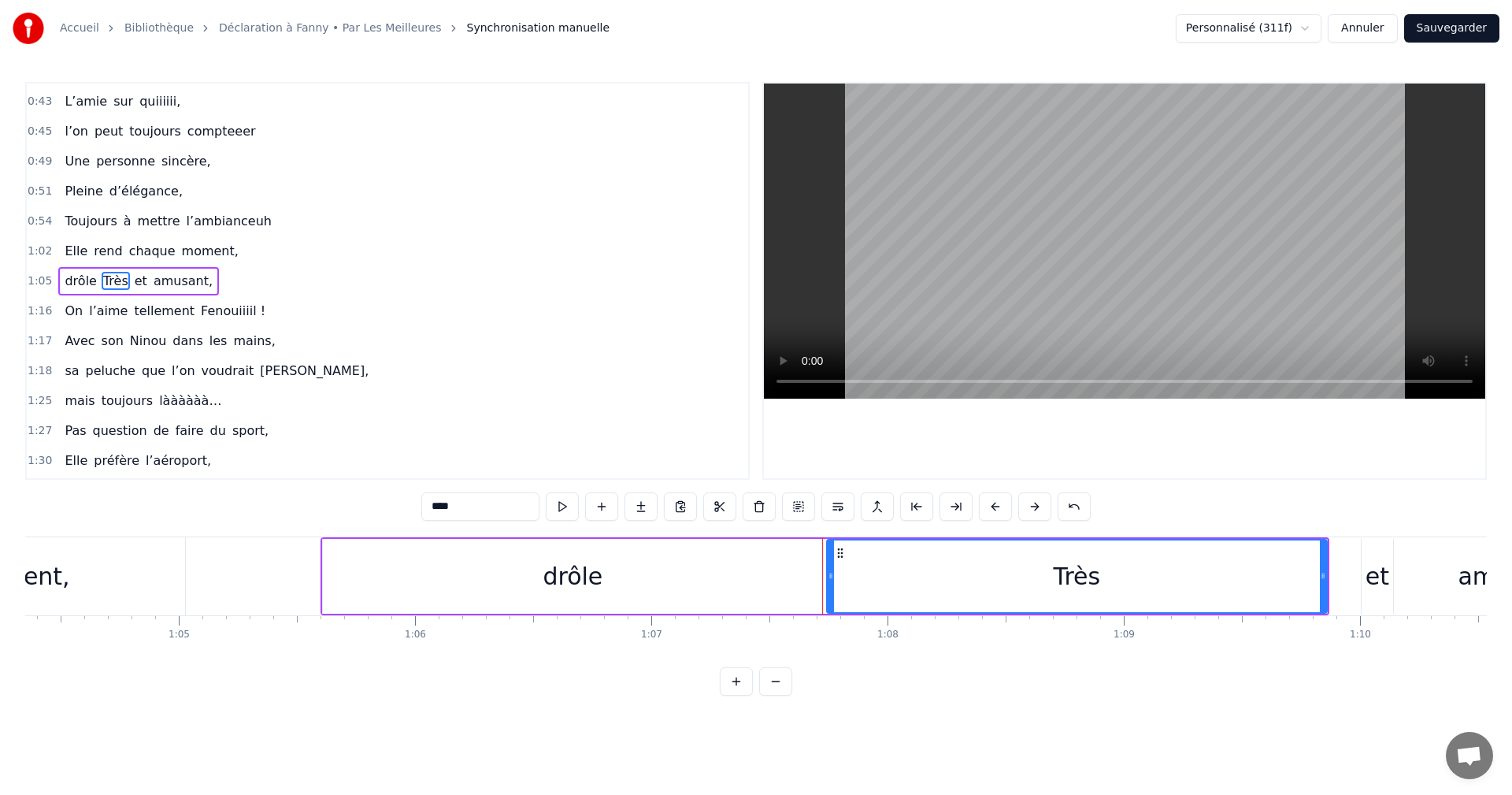
click at [669, 573] on div "drôle" at bounding box center [572, 575] width 500 height 74
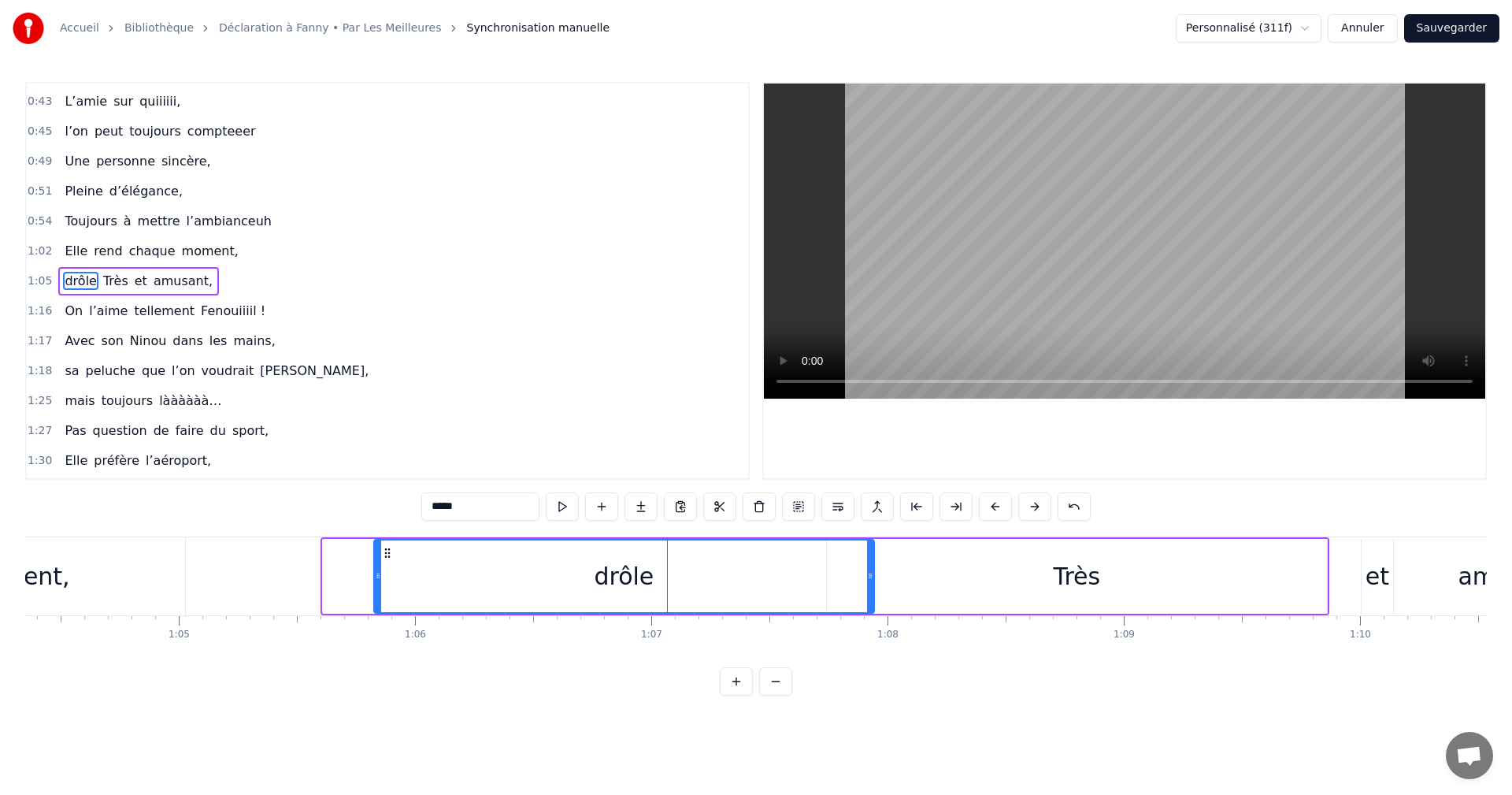
drag, startPoint x: 338, startPoint y: 555, endPoint x: 596, endPoint y: 565, distance: 258.2
click at [591, 565] on div "drôle" at bounding box center [625, 576] width 499 height 72
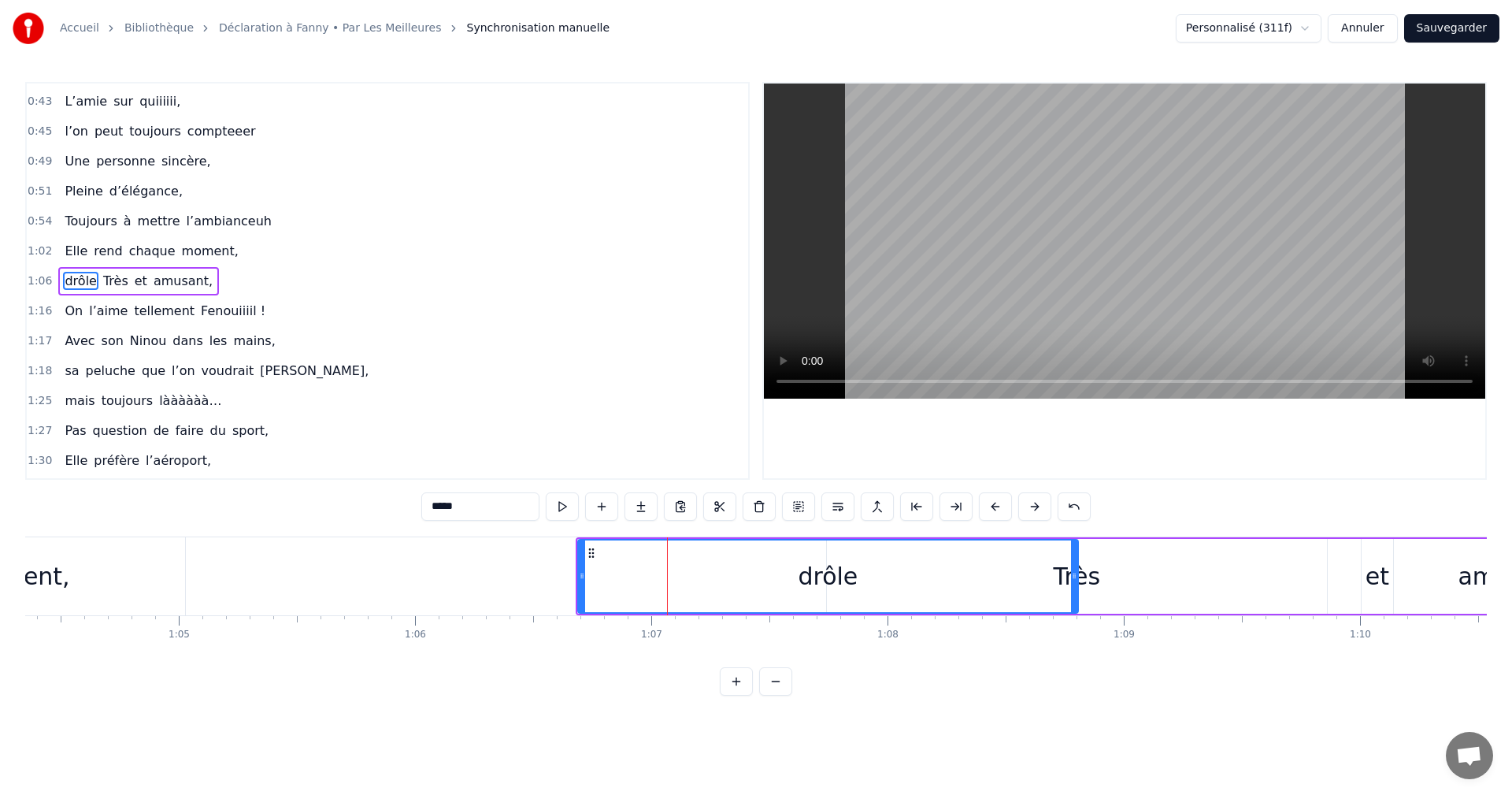
click at [1119, 574] on div "Très" at bounding box center [1077, 575] width 500 height 74
type input "****"
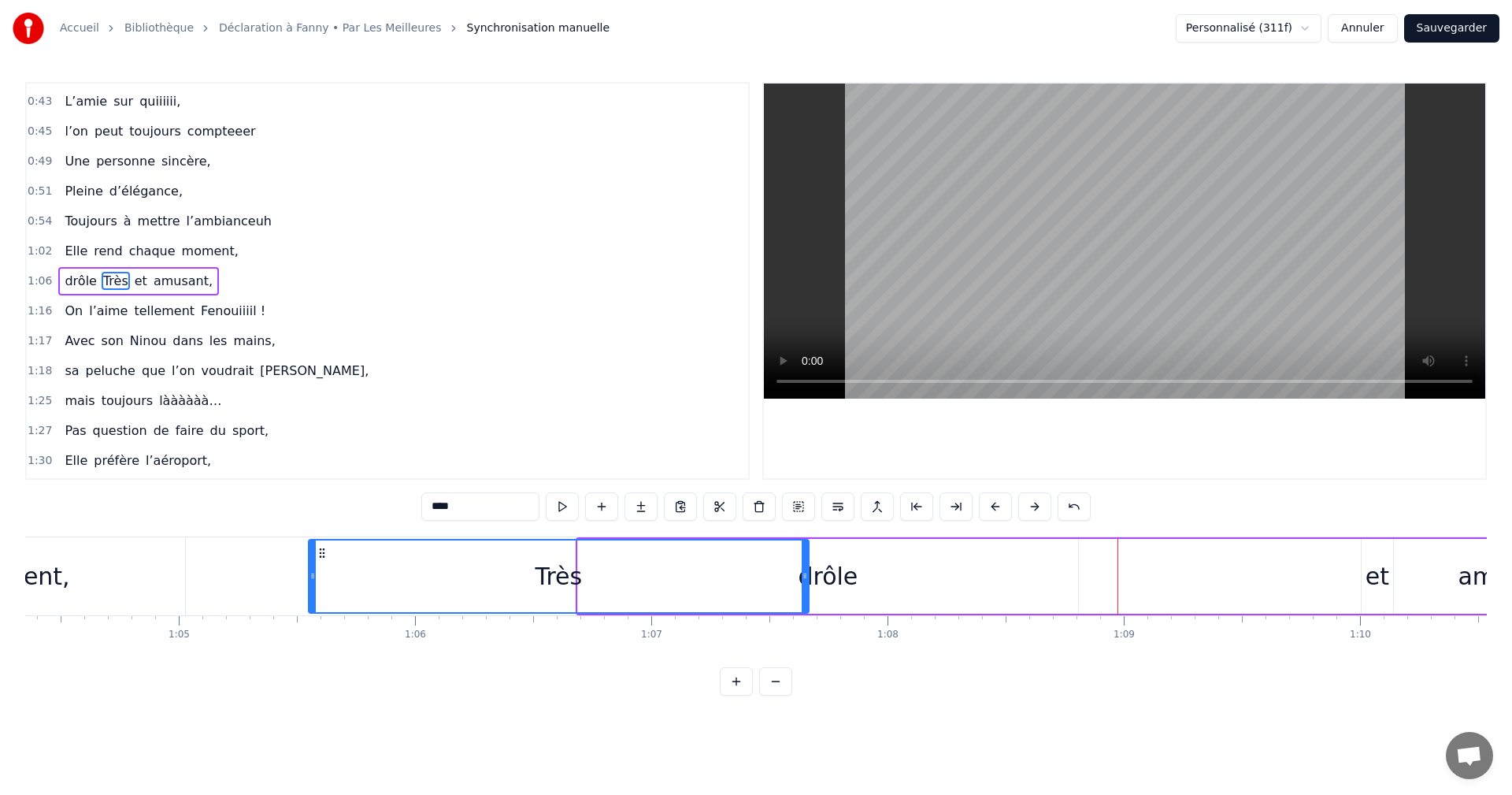
drag, startPoint x: 840, startPoint y: 553, endPoint x: 321, endPoint y: 555, distance: 519.0
click at [321, 555] on icon at bounding box center [322, 552] width 13 height 13
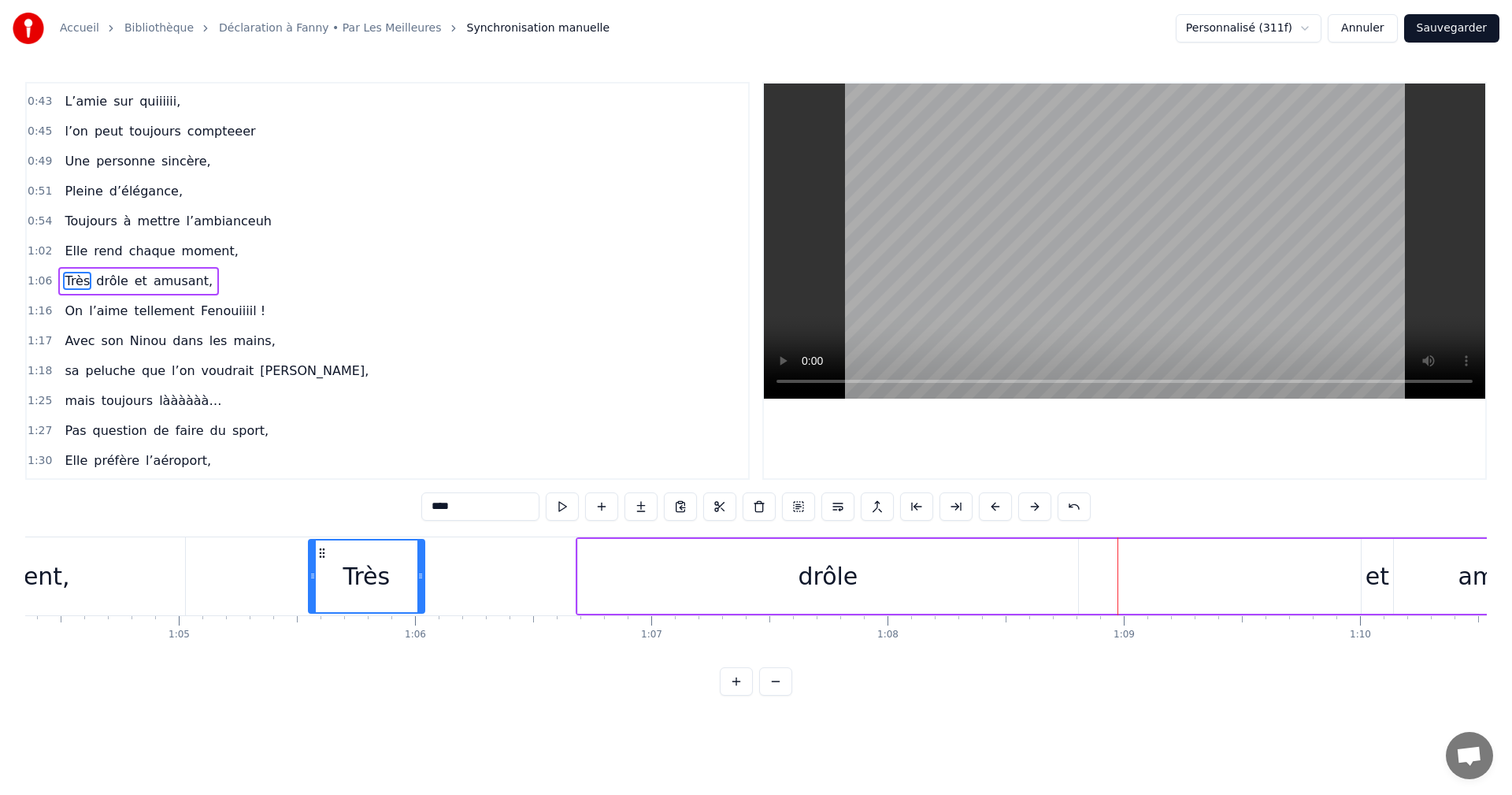
drag, startPoint x: 806, startPoint y: 573, endPoint x: 422, endPoint y: 566, distance: 384.1
click at [422, 566] on div at bounding box center [421, 576] width 7 height 72
click at [427, 566] on div "Très drôle et amusant," at bounding box center [922, 576] width 1233 height 78
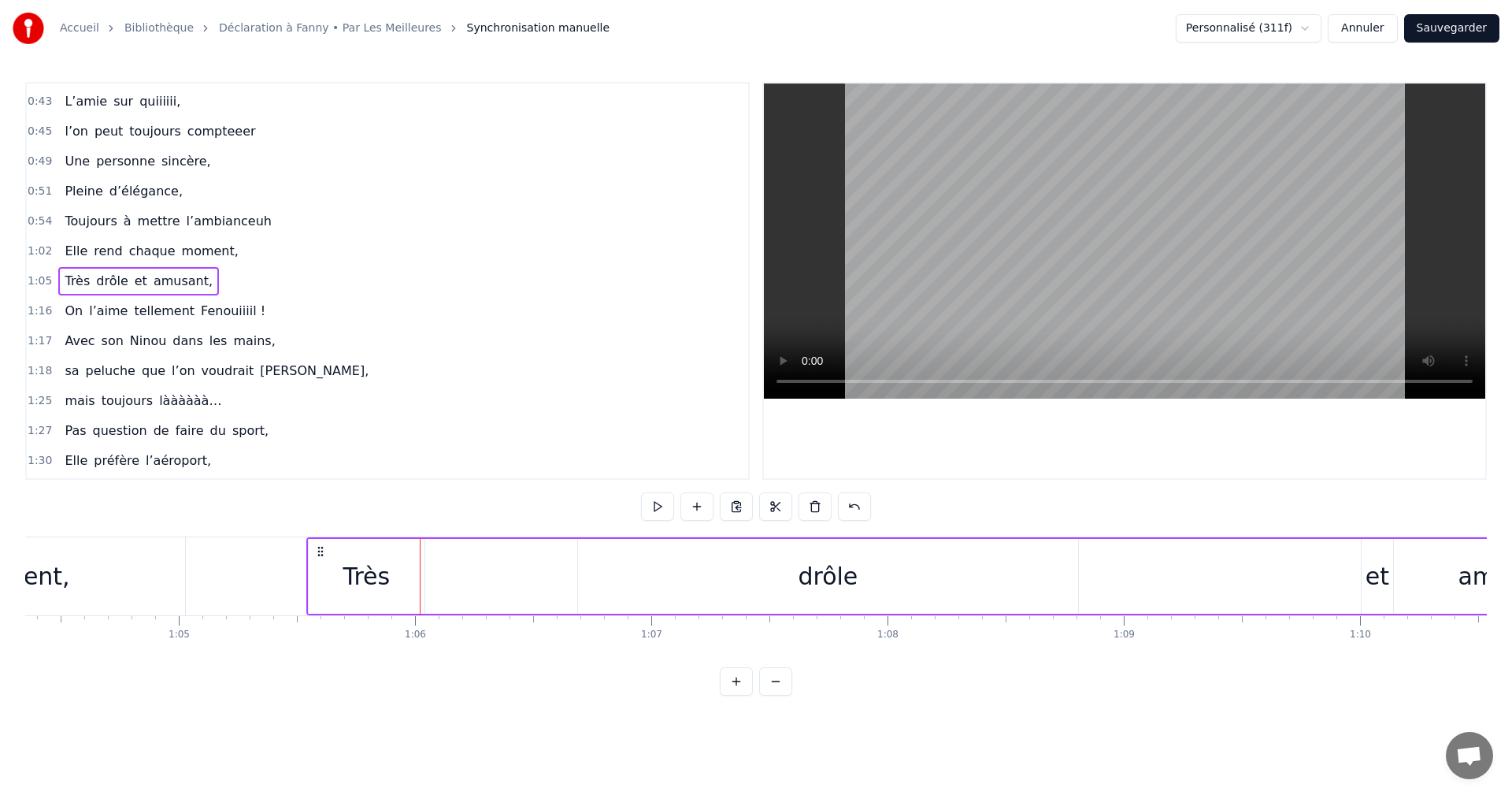
click at [398, 574] on div "Très" at bounding box center [366, 575] width 116 height 74
click at [425, 576] on icon at bounding box center [422, 575] width 7 height 13
click at [798, 587] on div "drôle" at bounding box center [828, 575] width 500 height 74
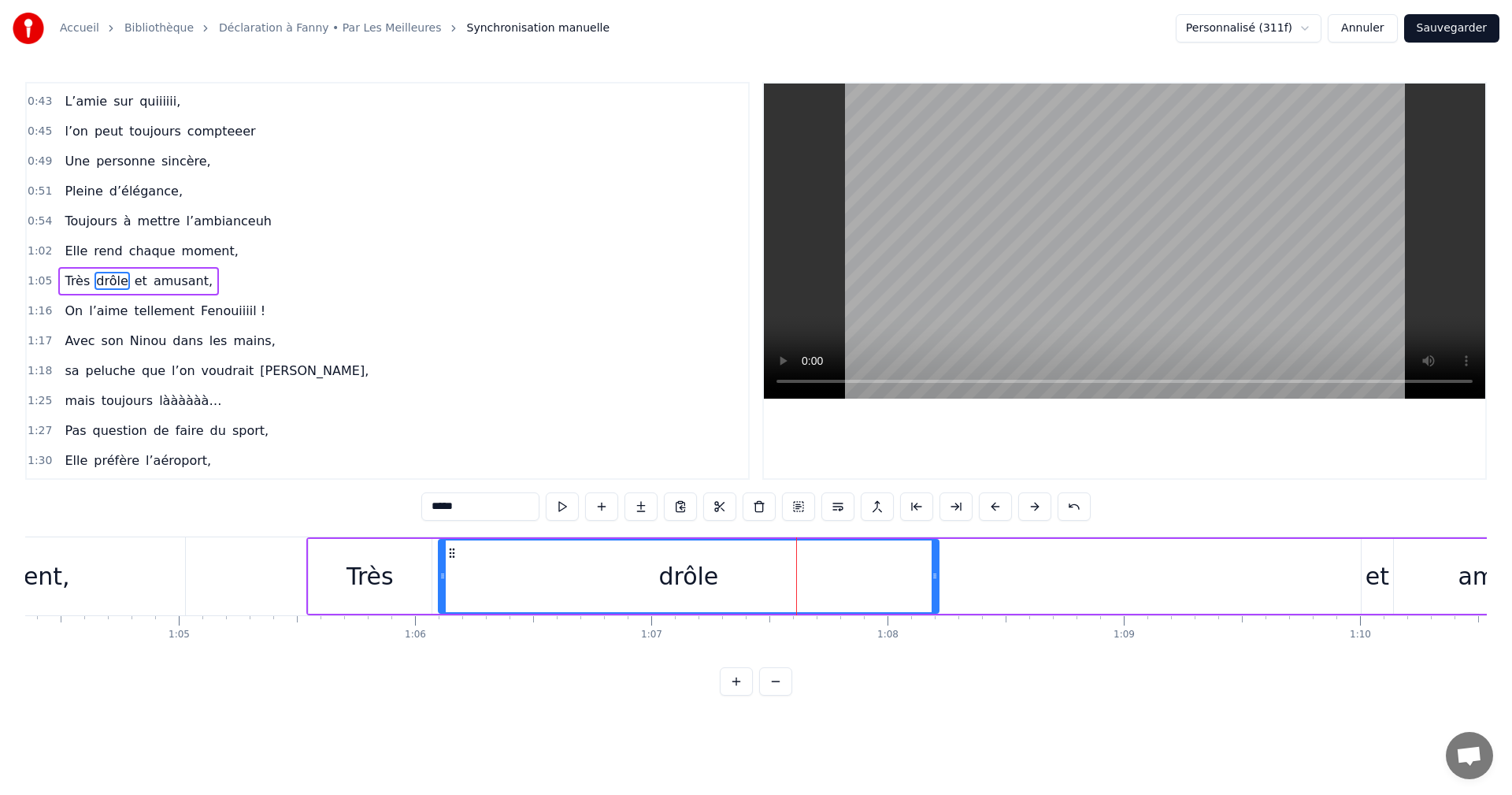
drag, startPoint x: 580, startPoint y: 553, endPoint x: 441, endPoint y: 550, distance: 139.0
click at [446, 550] on icon at bounding box center [451, 552] width 13 height 13
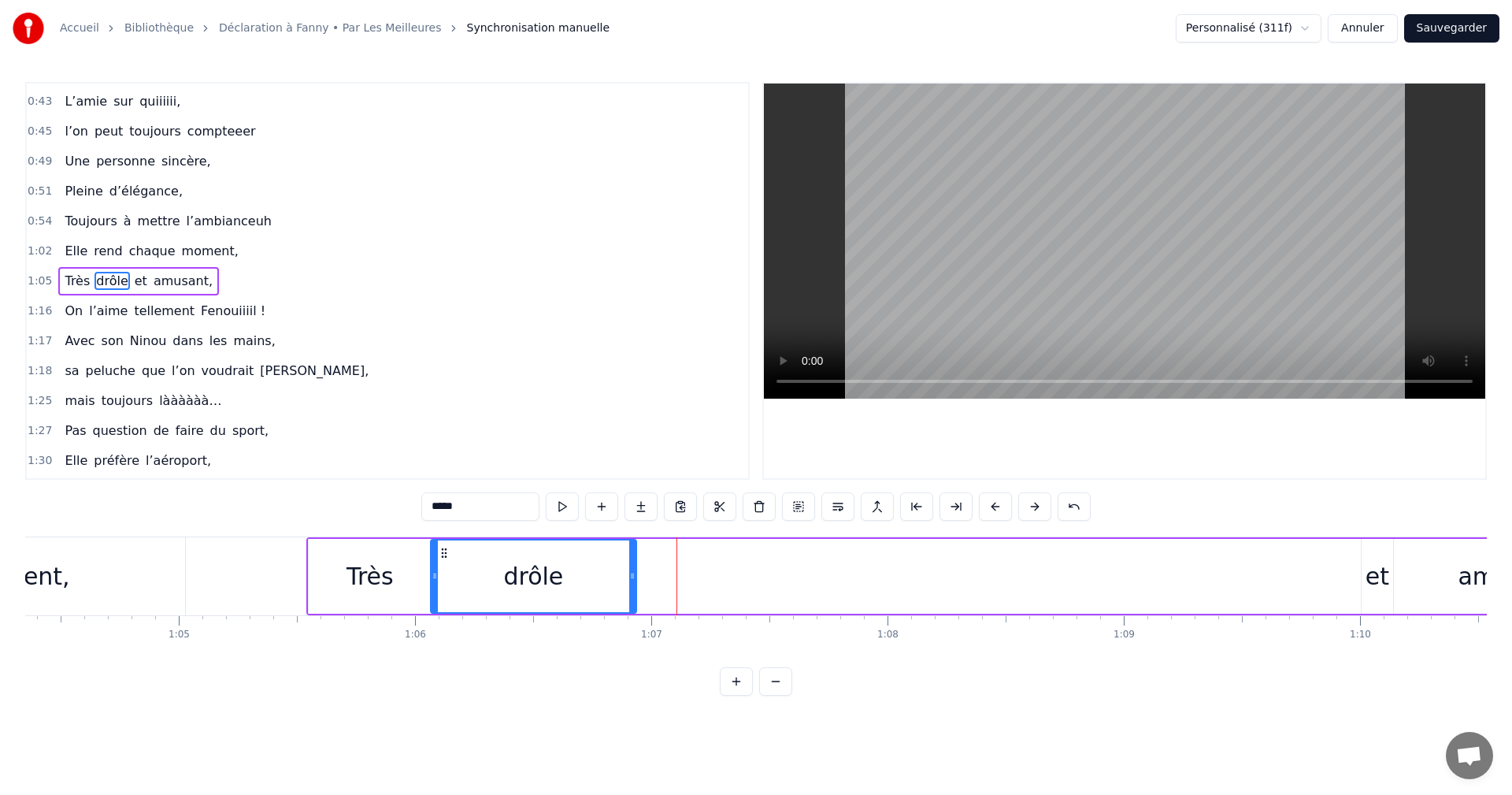
drag, startPoint x: 928, startPoint y: 575, endPoint x: 633, endPoint y: 581, distance: 295.1
click at [633, 581] on icon at bounding box center [632, 575] width 7 height 13
click at [1372, 572] on div "et" at bounding box center [1378, 576] width 23 height 36
type input "**"
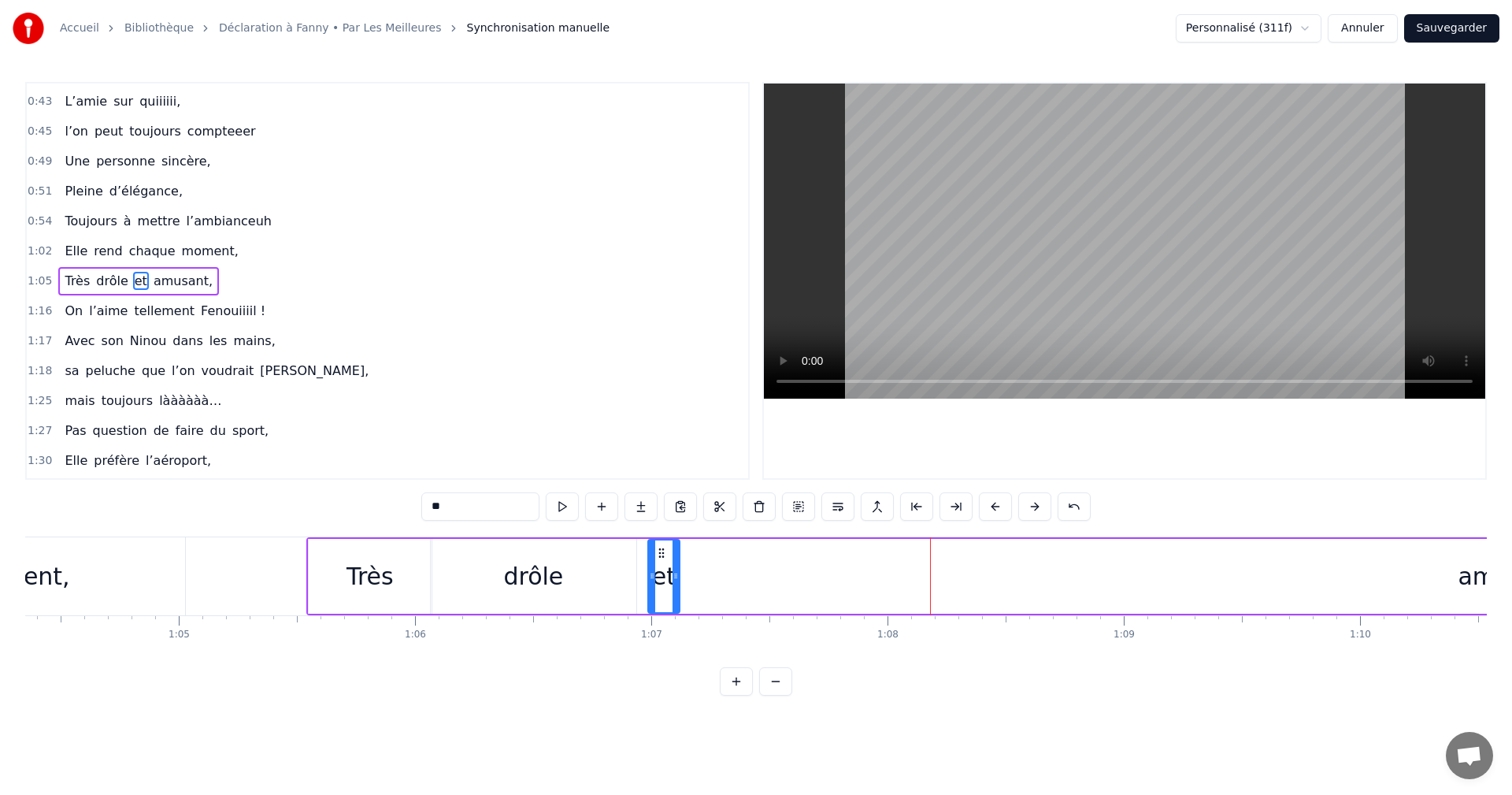
drag, startPoint x: 1373, startPoint y: 552, endPoint x: 638, endPoint y: 589, distance: 735.9
click at [649, 589] on div "et" at bounding box center [663, 576] width 30 height 72
click at [1441, 583] on div "Très drôle et amusant," at bounding box center [922, 576] width 1233 height 78
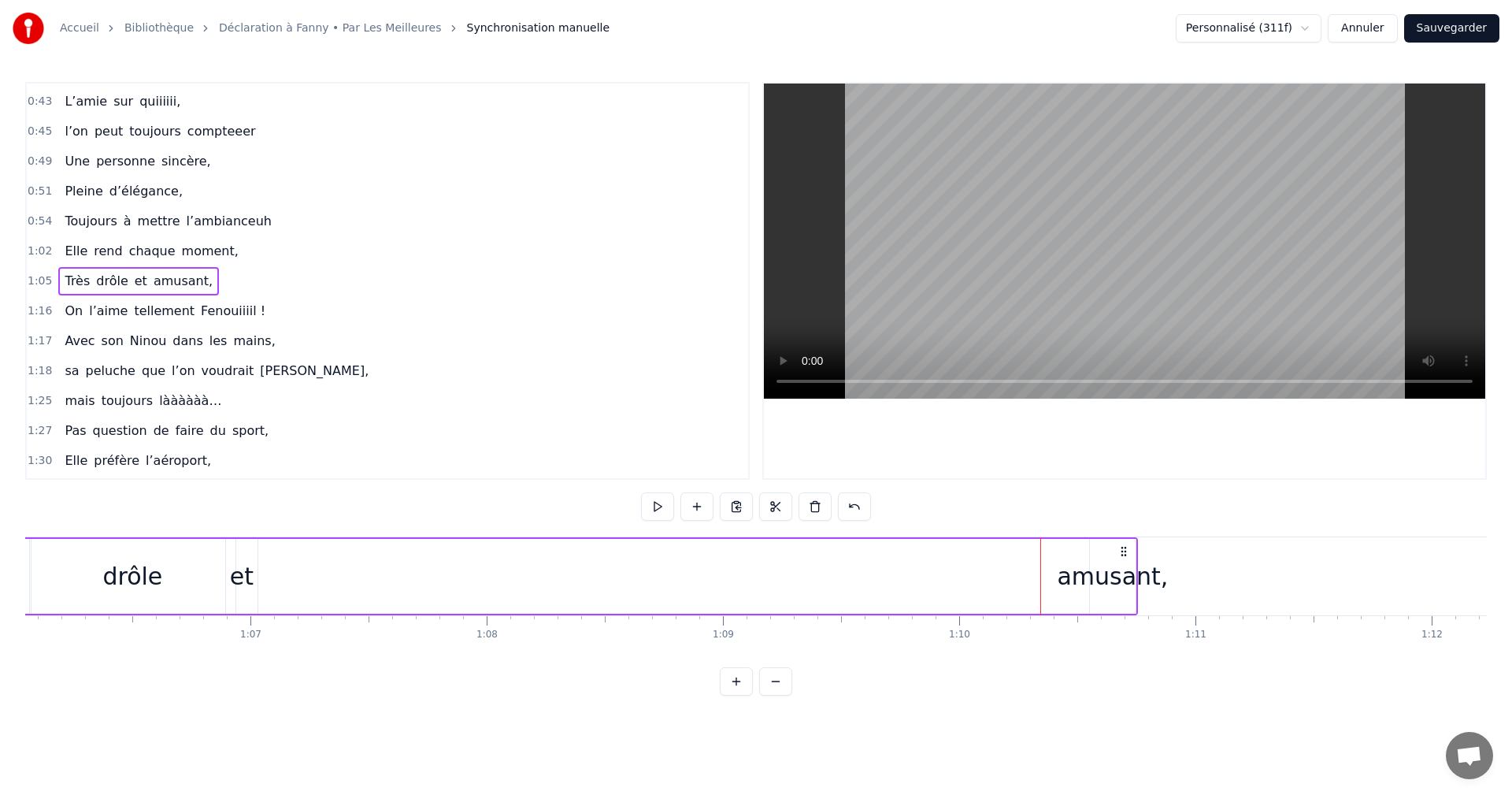
scroll to position [0, 15600]
click at [1137, 581] on div "amusant," at bounding box center [1120, 576] width 111 height 36
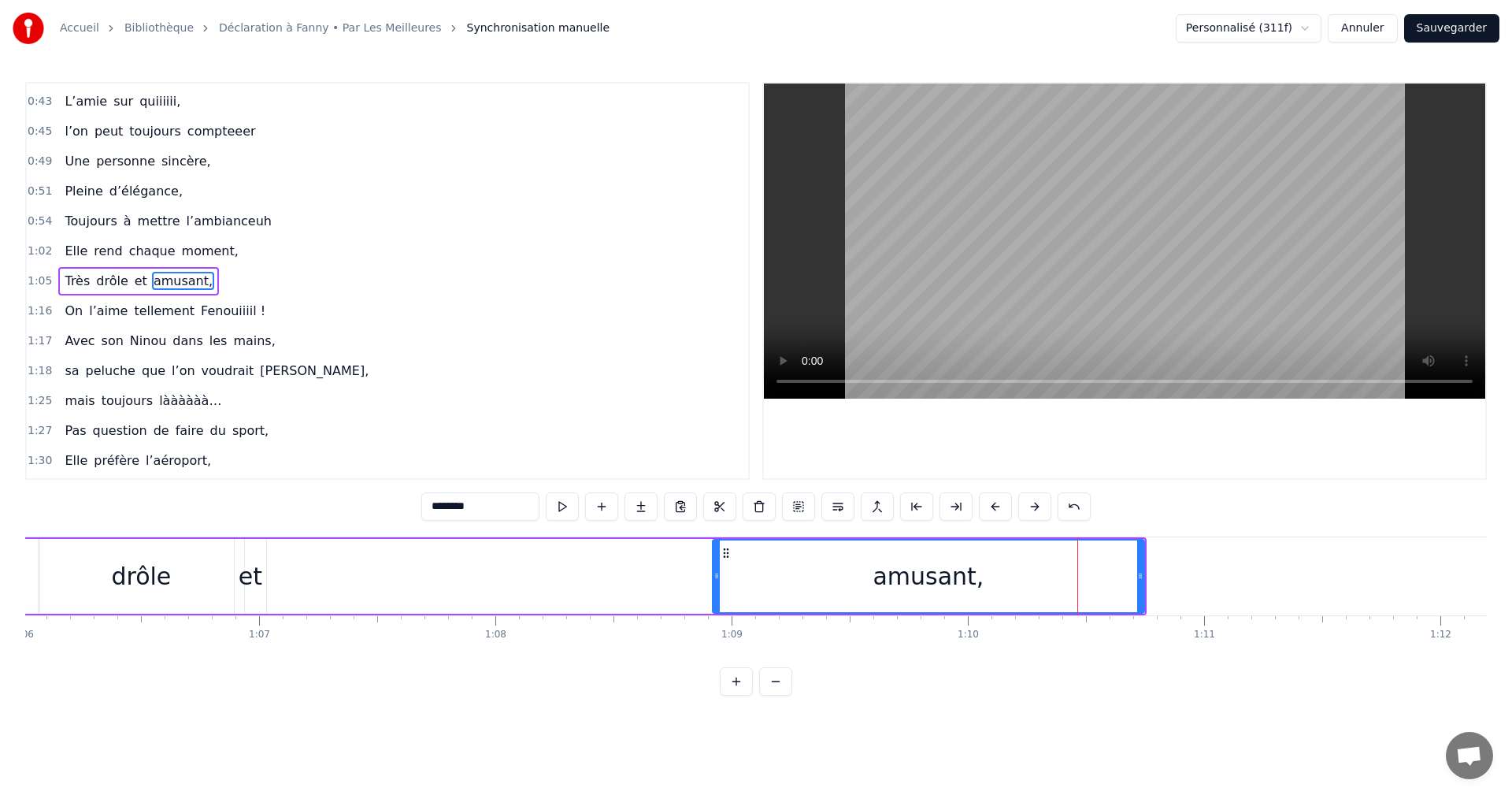
drag, startPoint x: 842, startPoint y: 579, endPoint x: 721, endPoint y: 576, distance: 121.0
click at [713, 583] on div at bounding box center [716, 576] width 7 height 72
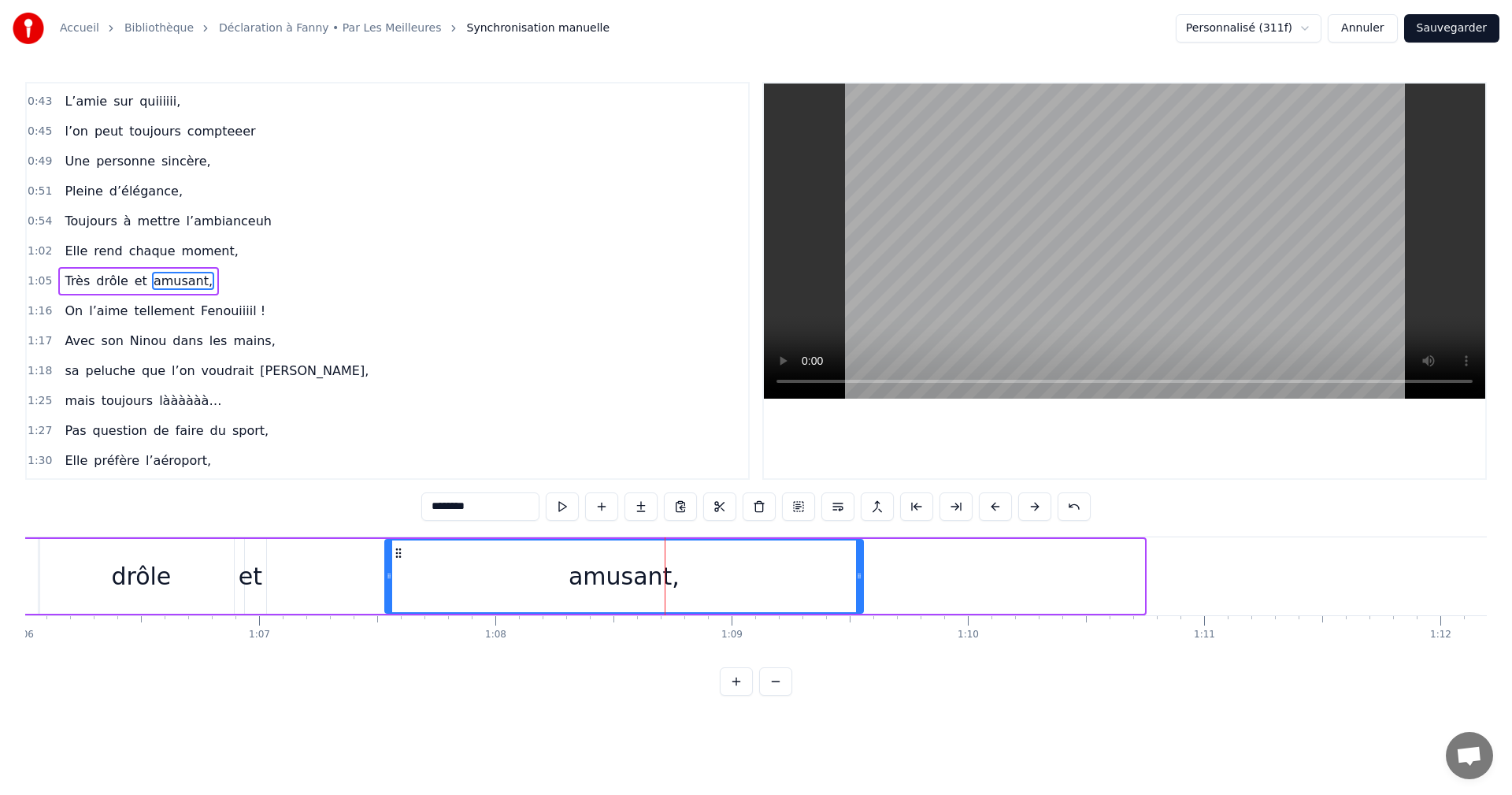
drag, startPoint x: 678, startPoint y: 551, endPoint x: 305, endPoint y: 557, distance: 373.0
click at [393, 557] on icon at bounding box center [398, 552] width 13 height 13
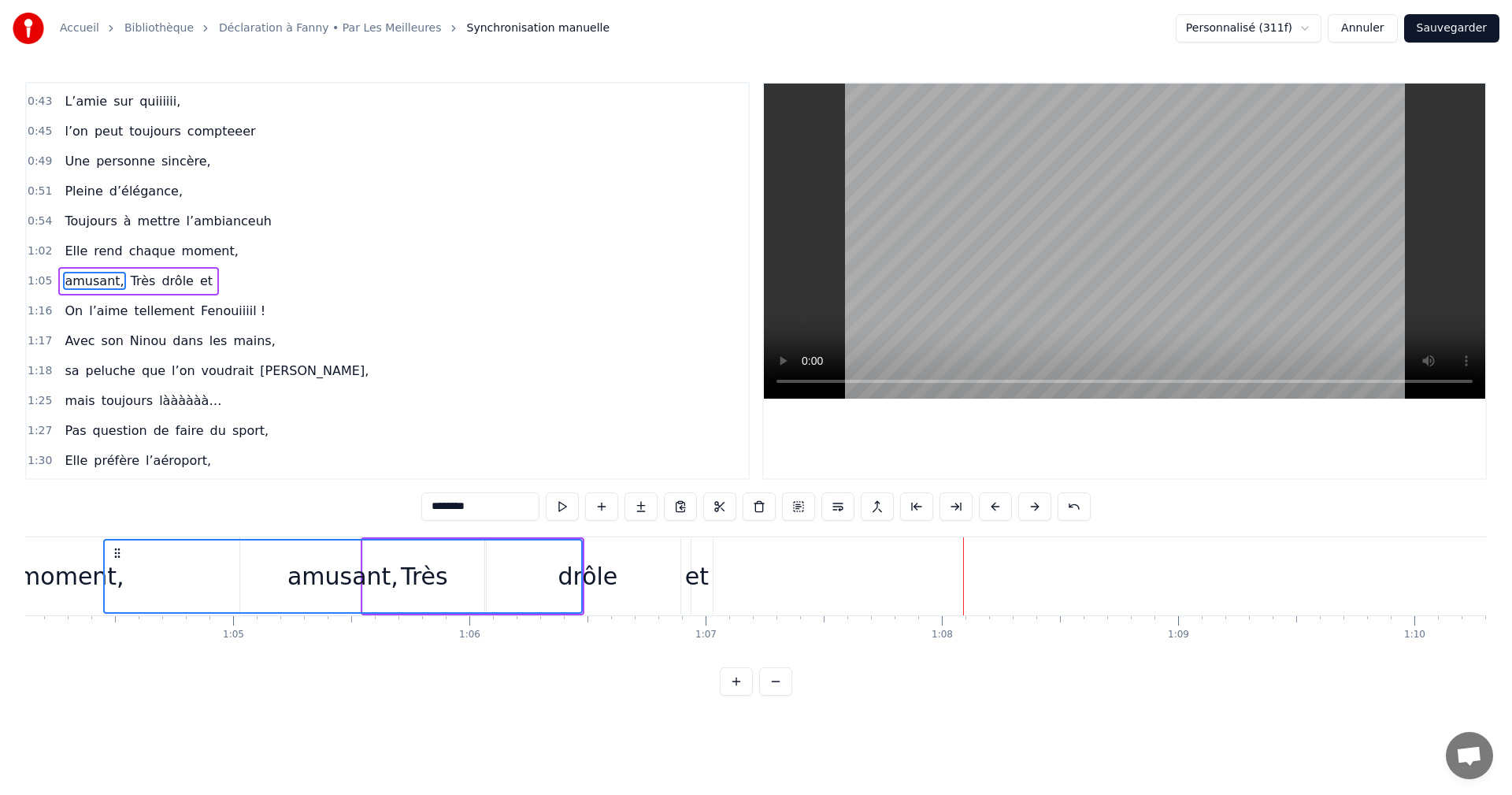
scroll to position [0, 15120]
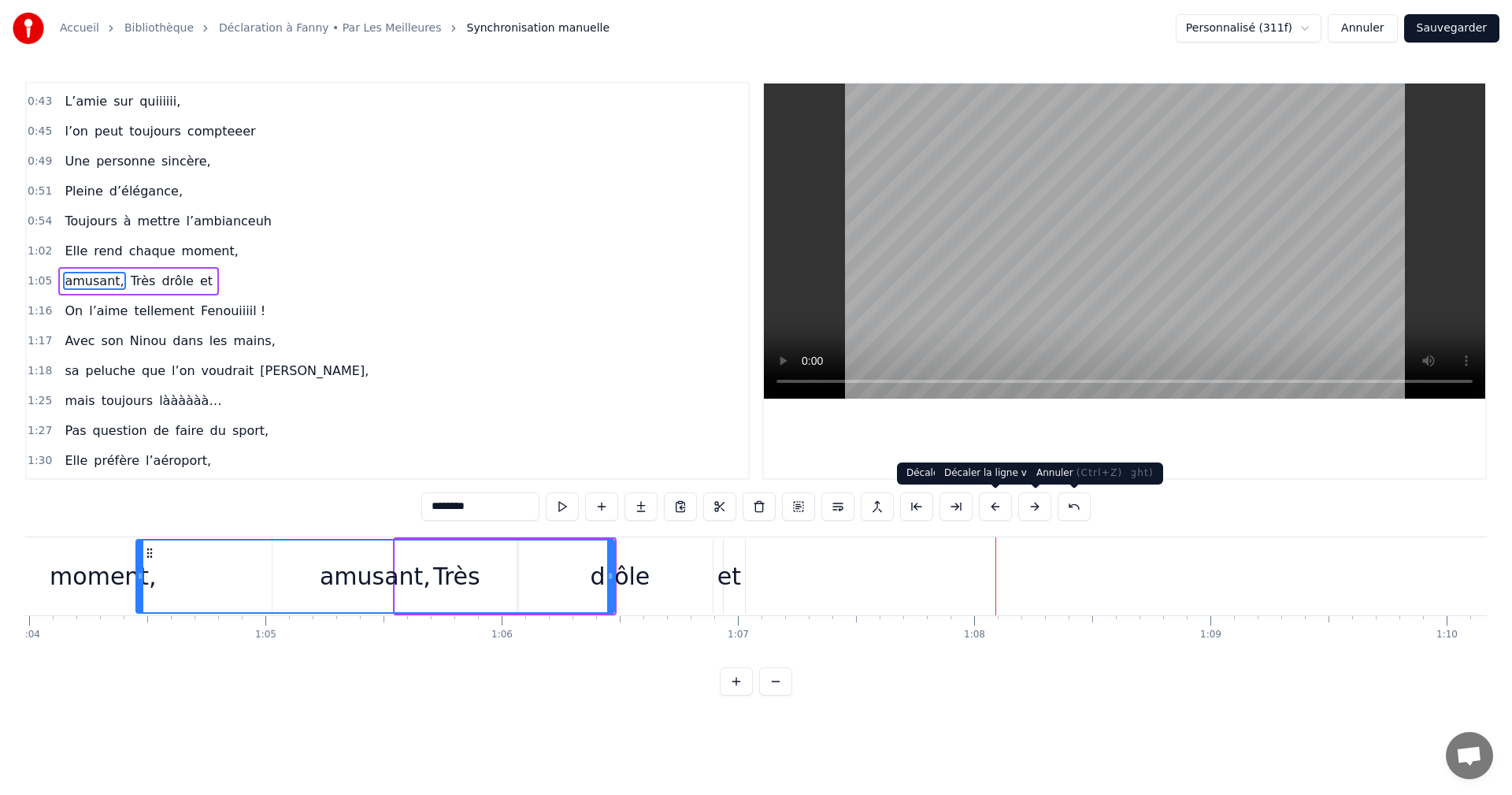
click at [1074, 500] on button at bounding box center [1074, 506] width 33 height 28
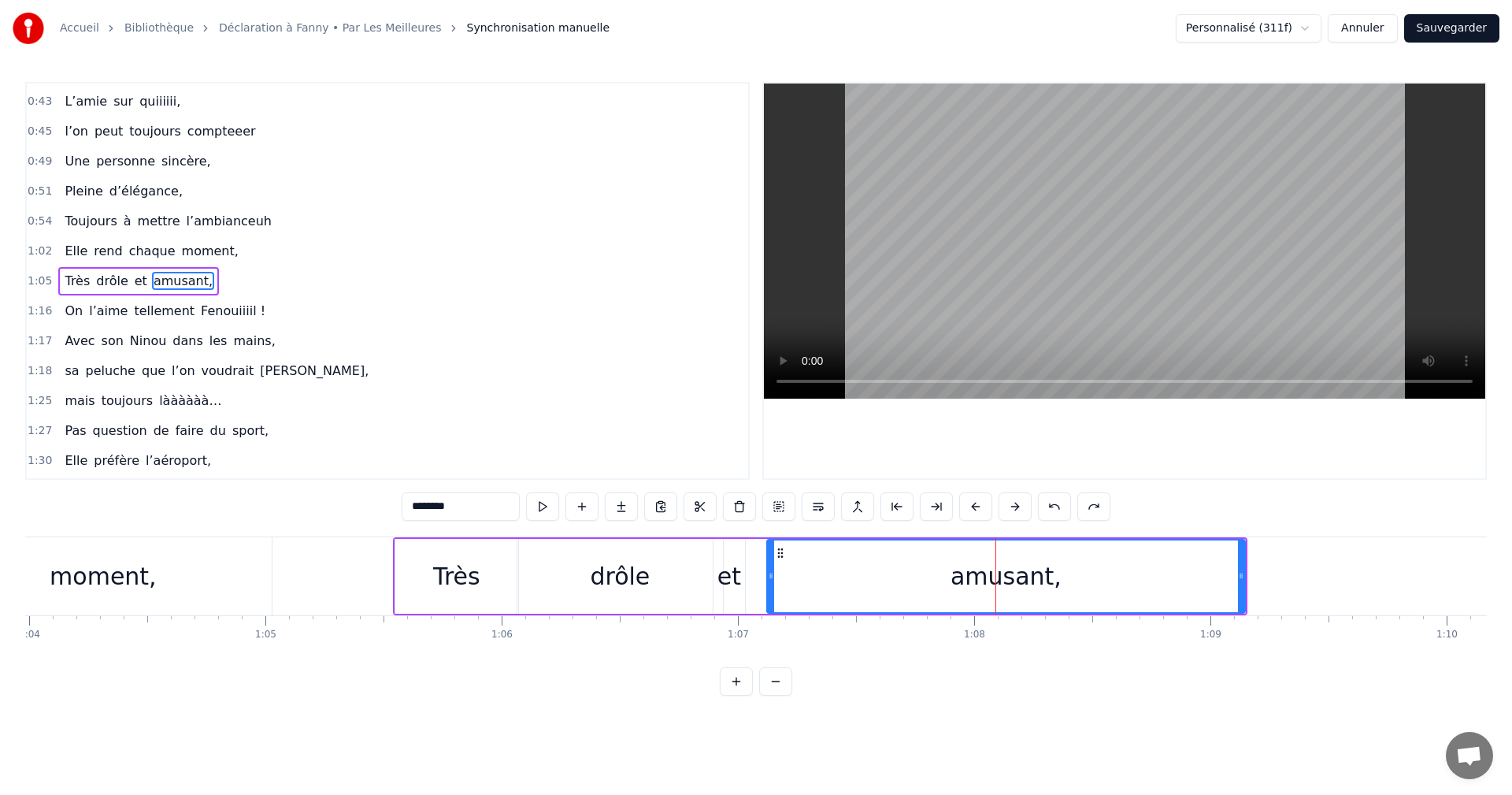
click at [466, 574] on div "Très" at bounding box center [456, 576] width 47 height 36
type input "****"
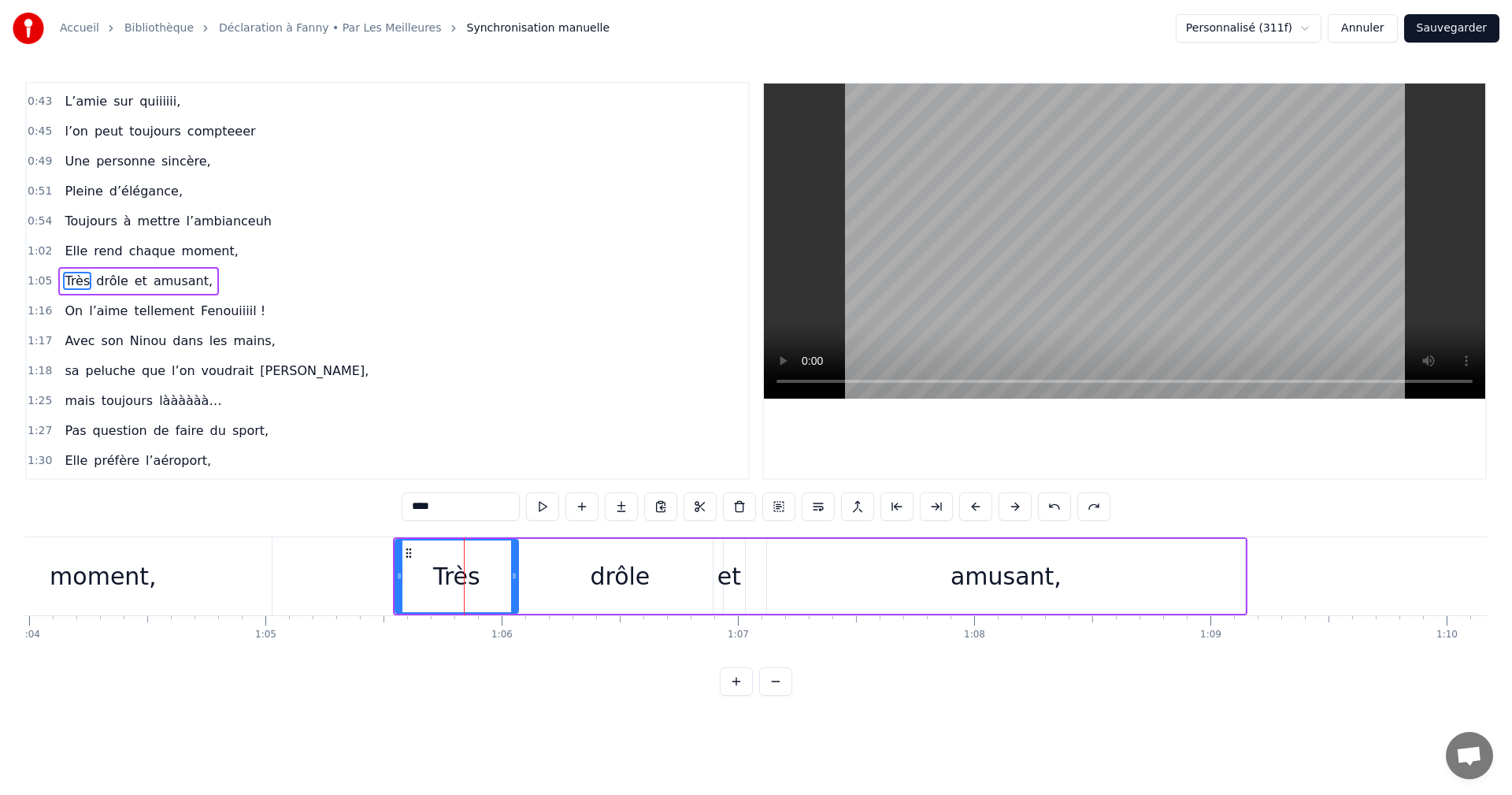
click at [38, 280] on span "1:05" at bounding box center [40, 281] width 24 height 15
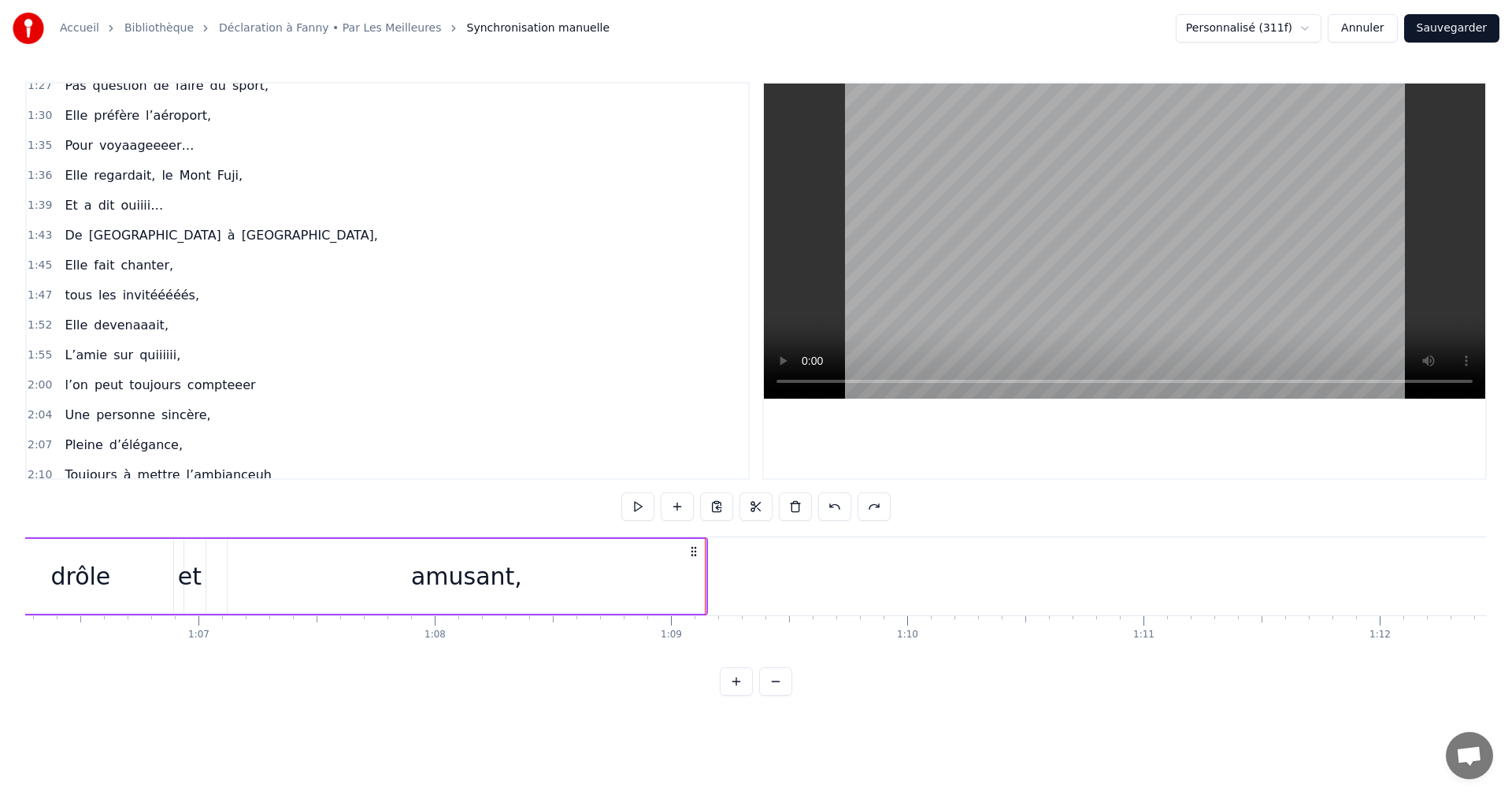
scroll to position [0, 15830]
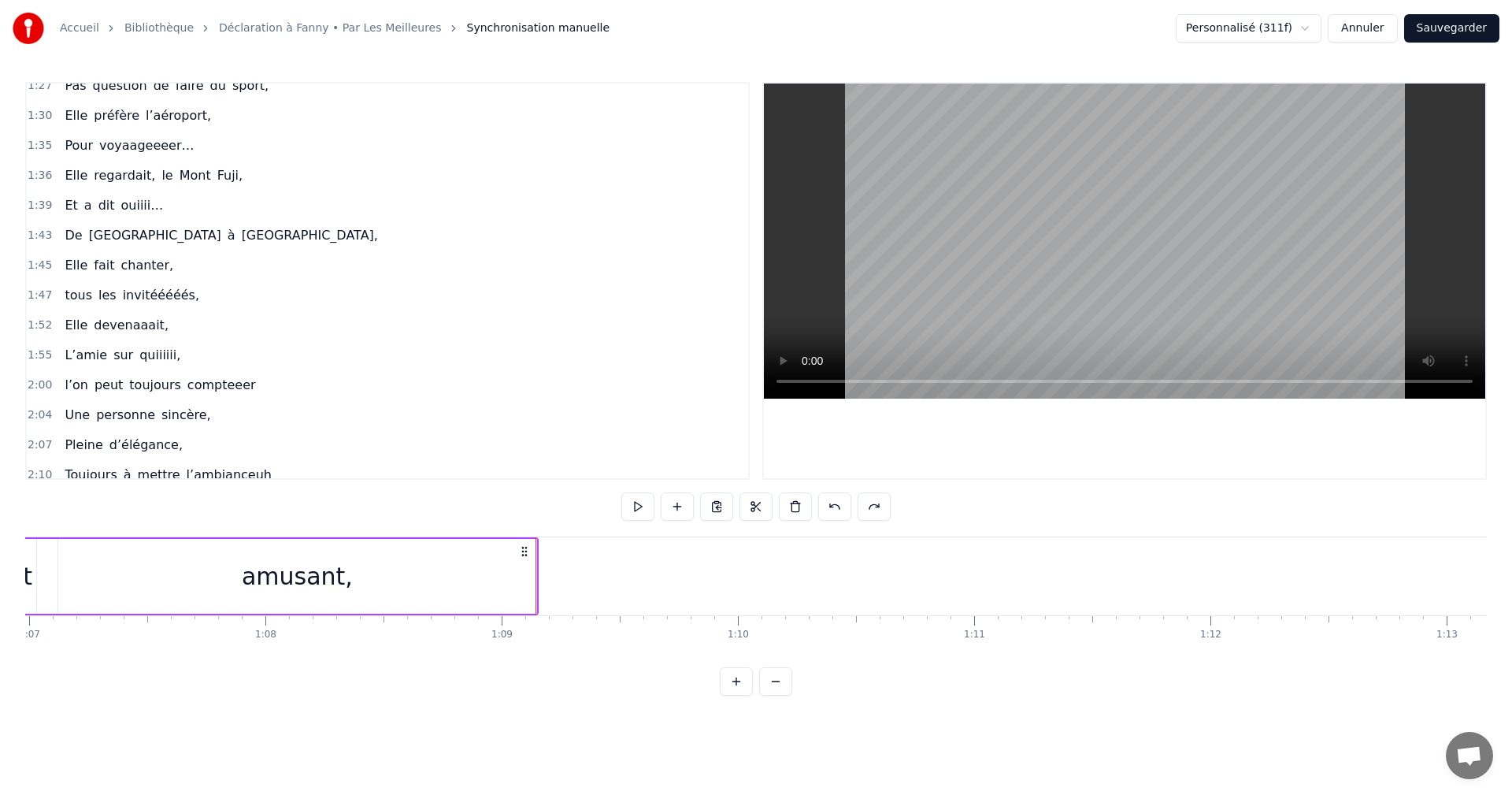
click at [488, 575] on div "amusant," at bounding box center [297, 575] width 479 height 74
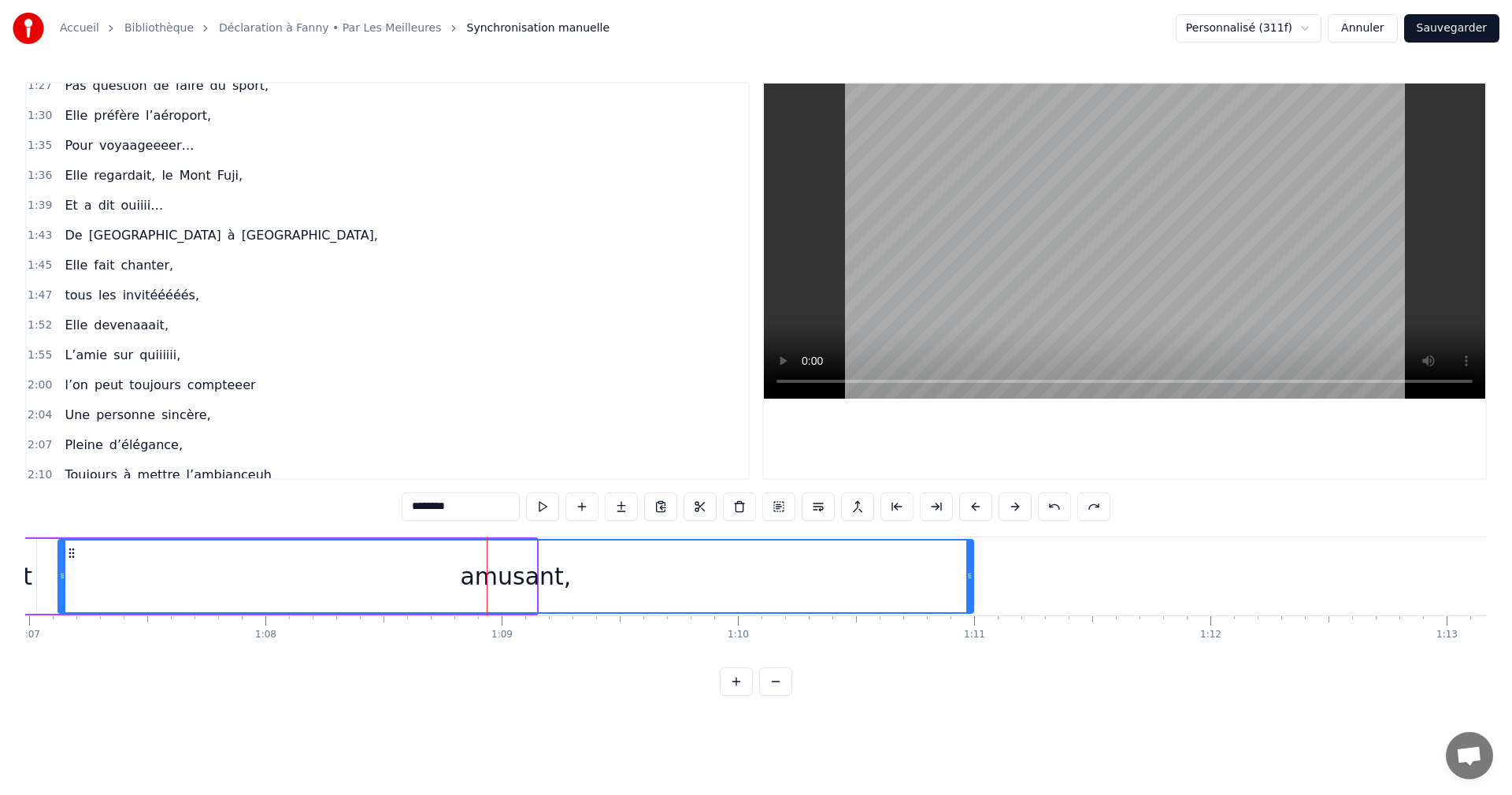
drag, startPoint x: 534, startPoint y: 574, endPoint x: 971, endPoint y: 573, distance: 437.0
click at [971, 573] on icon at bounding box center [970, 575] width 7 height 13
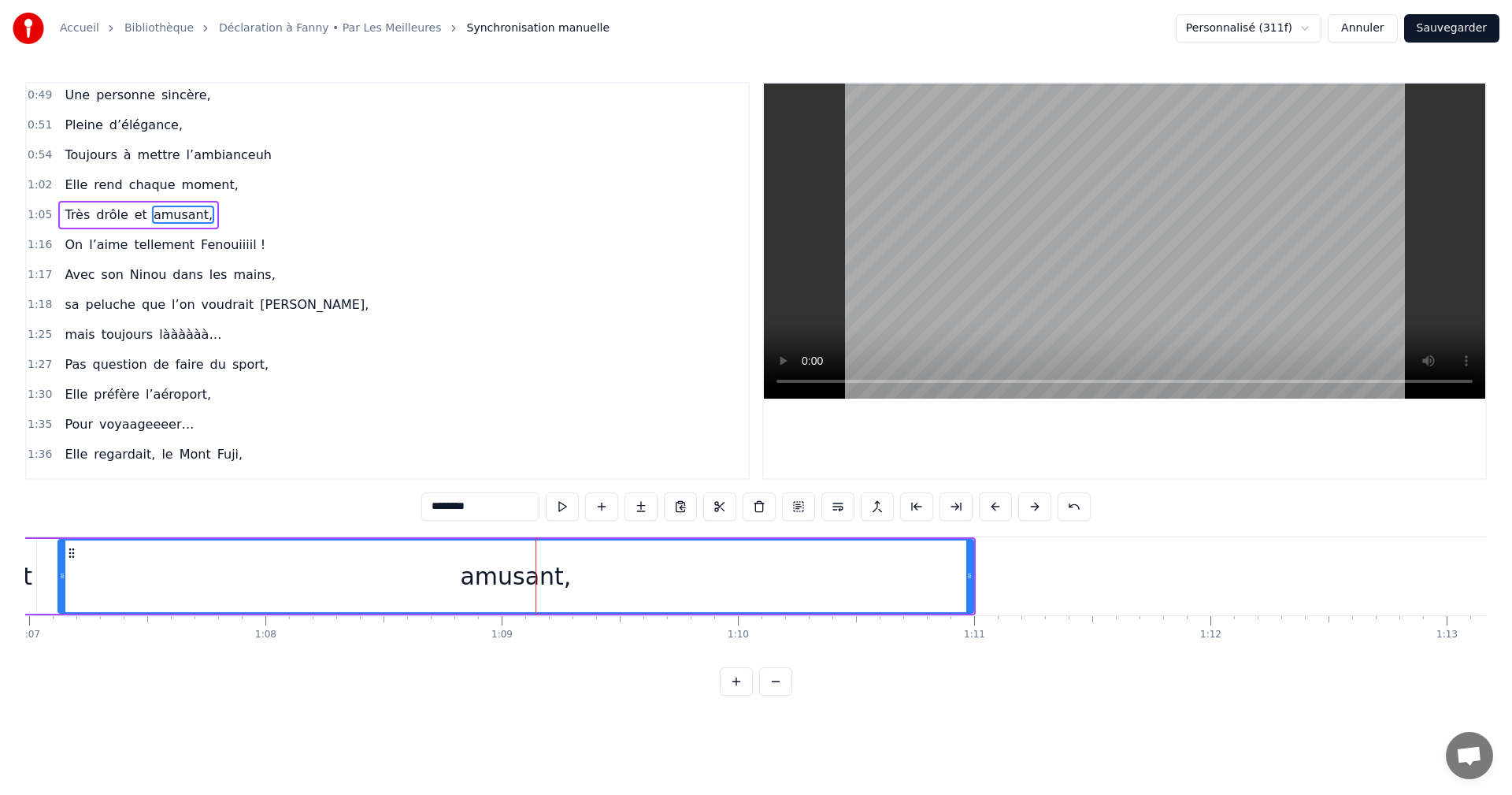
scroll to position [386, 0]
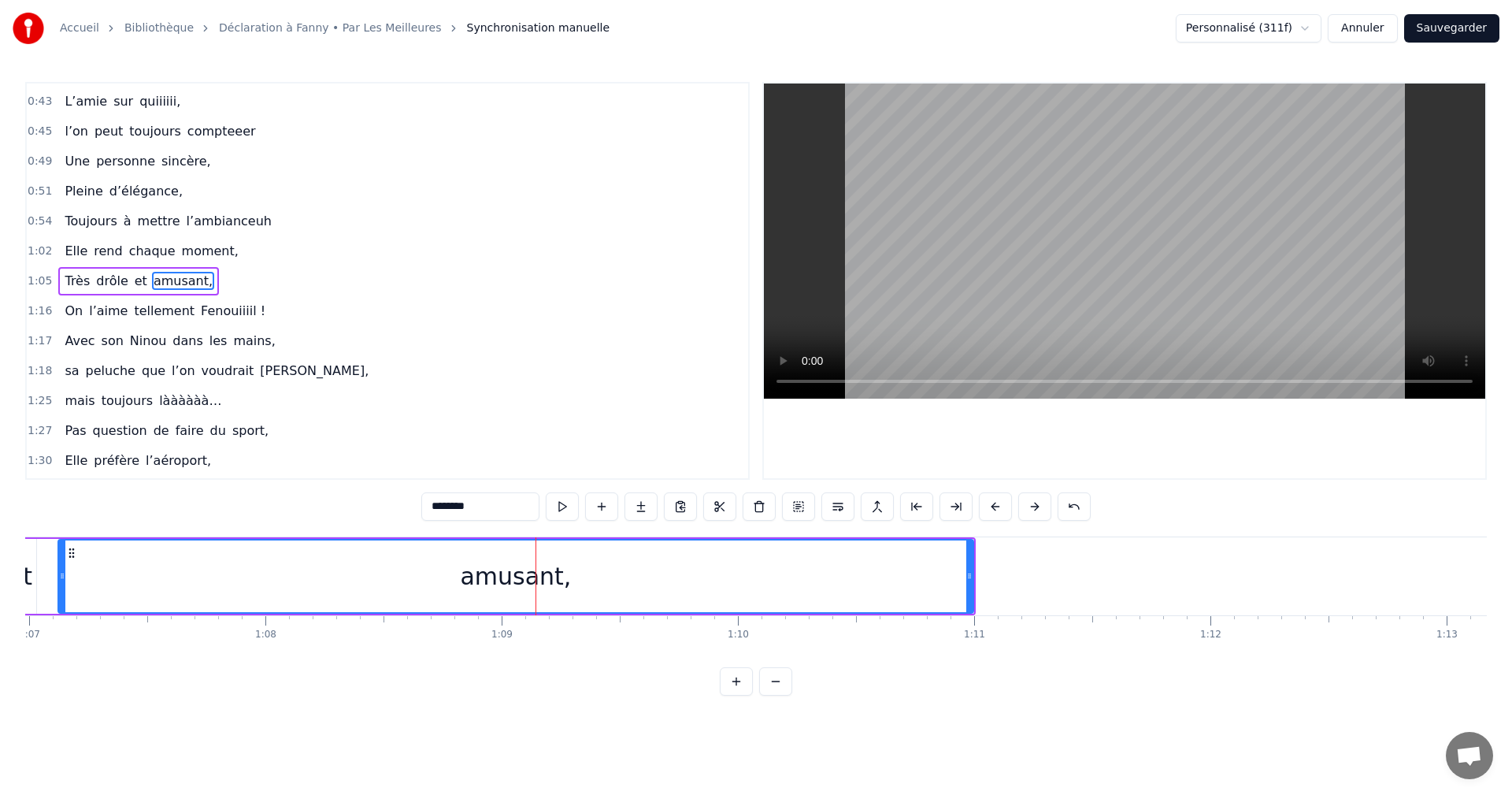
click at [1428, 23] on button "Sauvegarder" at bounding box center [1452, 28] width 96 height 28
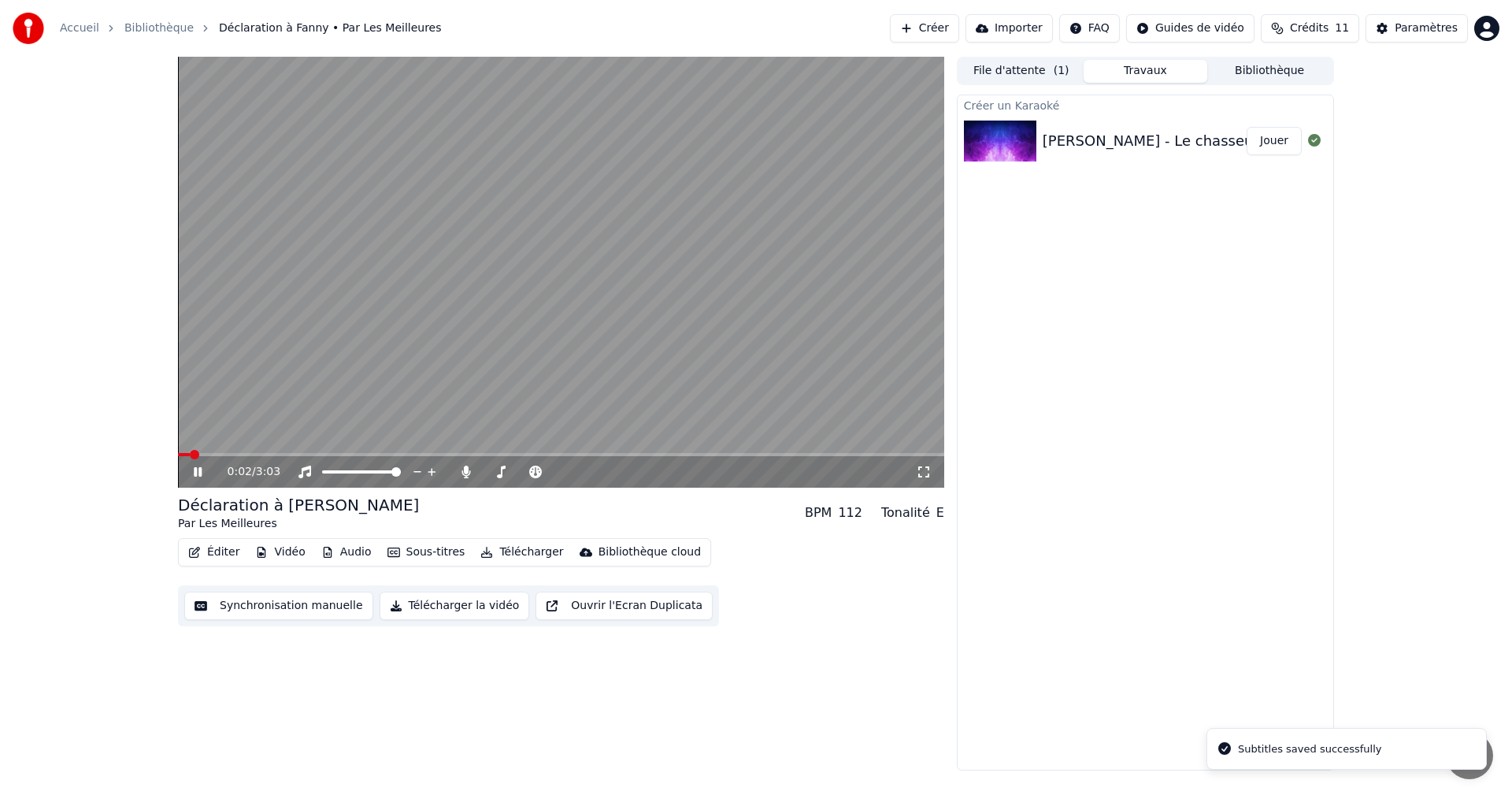
click at [325, 454] on span at bounding box center [561, 455] width 767 height 3
click at [483, 473] on span at bounding box center [488, 472] width 10 height 10
click at [483, 471] on span at bounding box center [488, 472] width 10 height 10
click at [188, 475] on div "1:02 / 3:03" at bounding box center [562, 472] width 754 height 15
click at [207, 475] on icon at bounding box center [209, 472] width 37 height 13
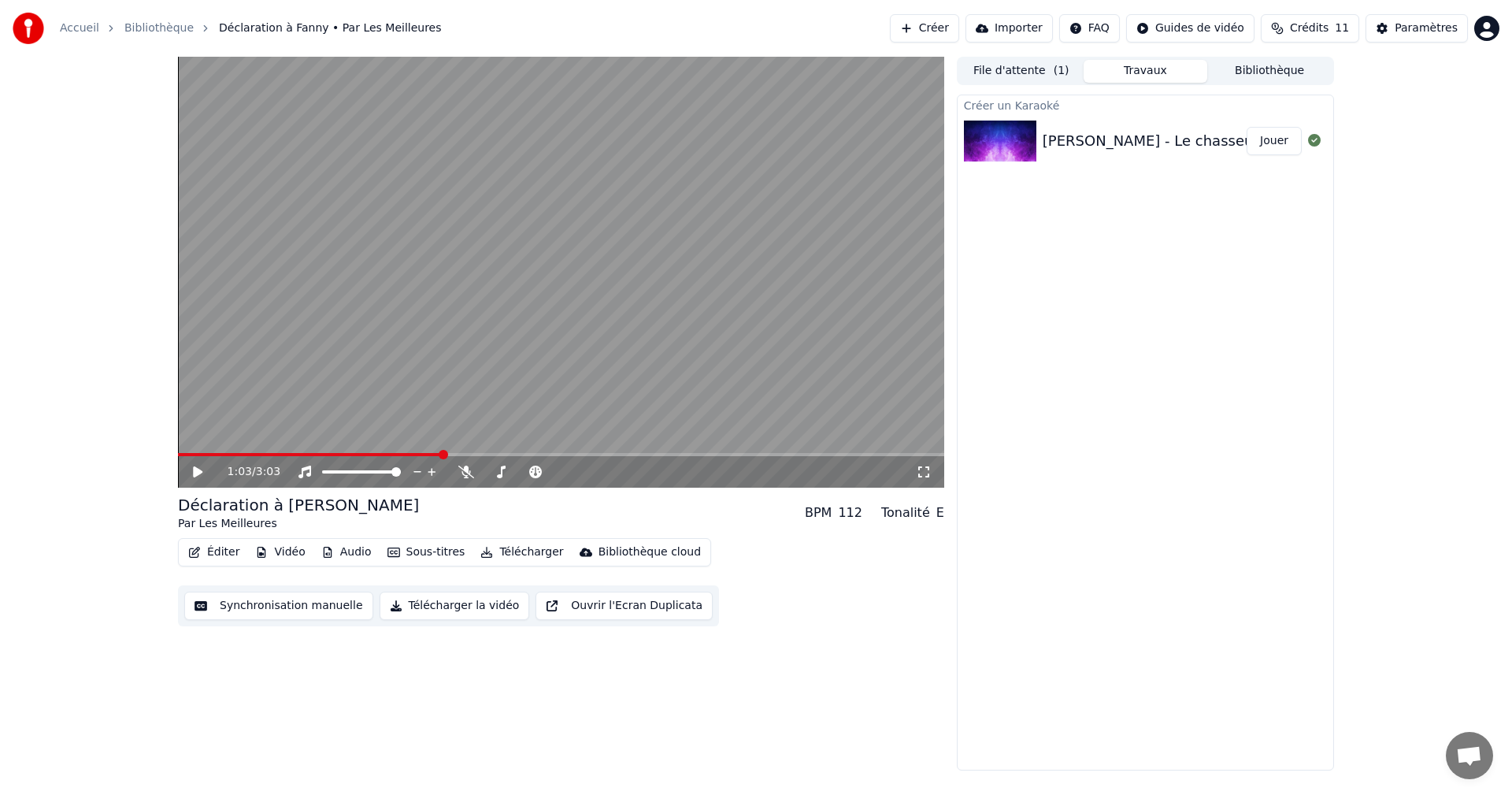
click at [218, 548] on button "Éditer" at bounding box center [214, 552] width 64 height 22
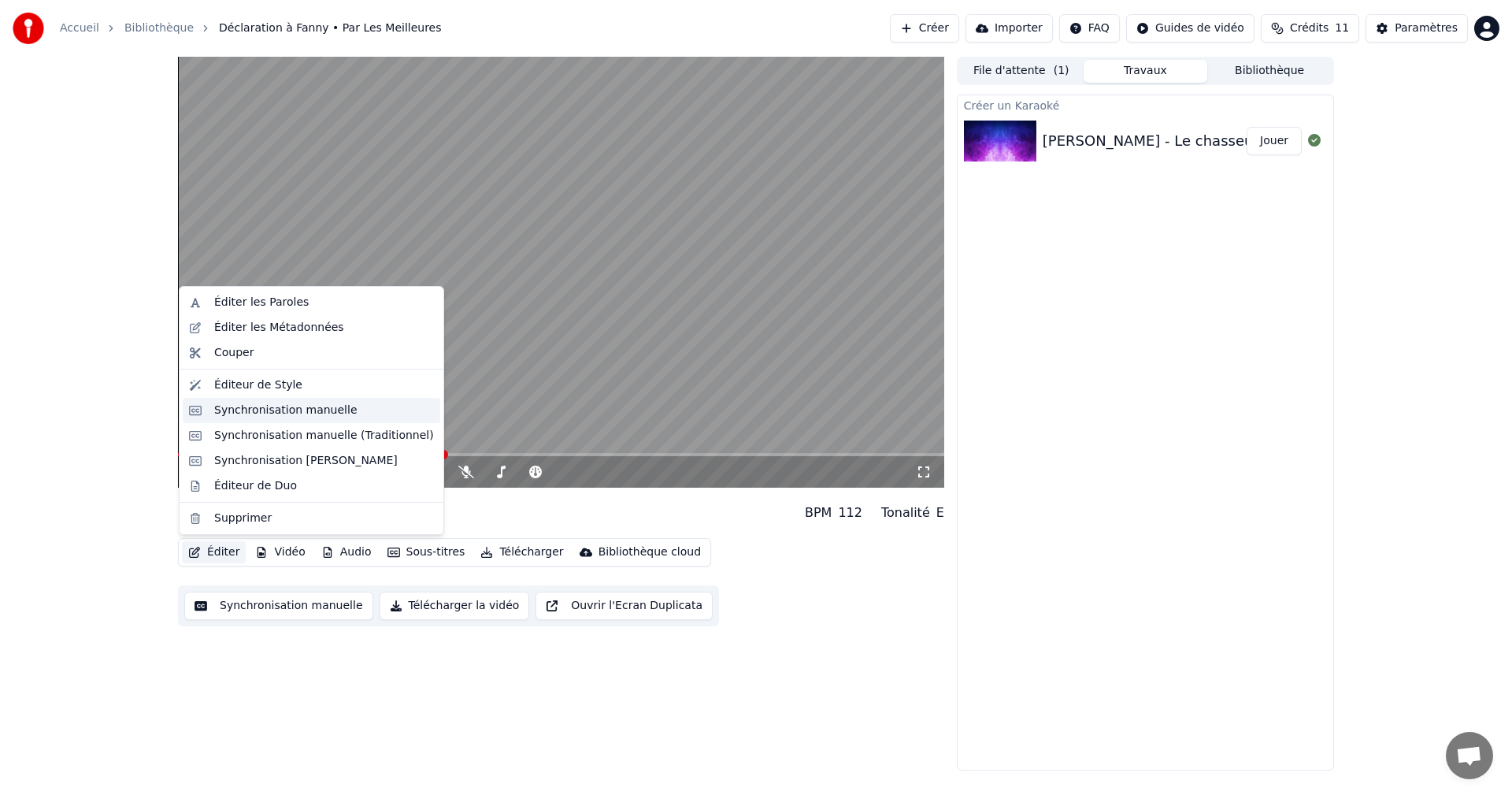
click at [278, 406] on div "Synchronisation manuelle" at bounding box center [286, 410] width 143 height 15
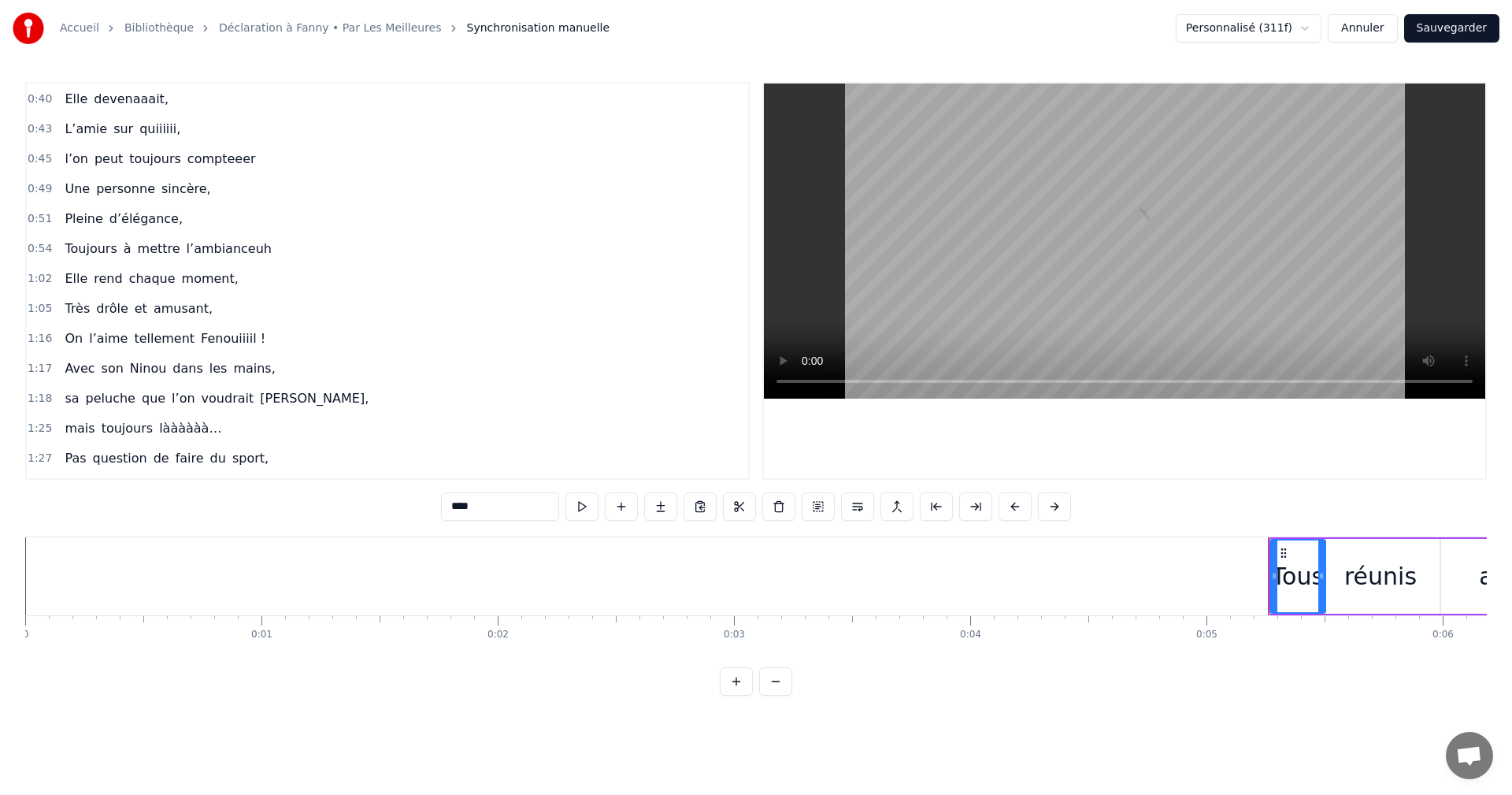
scroll to position [473, 0]
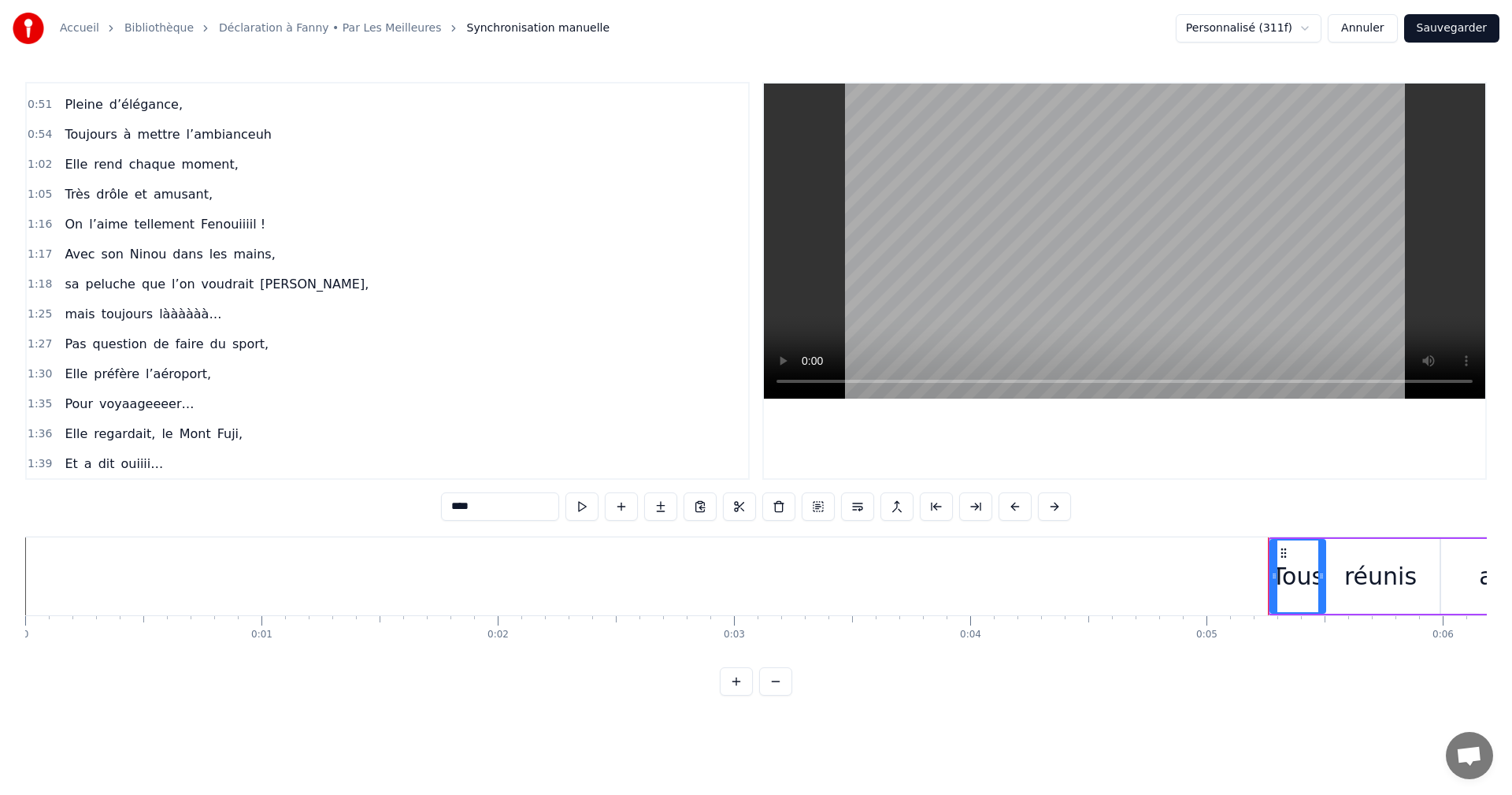
click at [35, 164] on span "1:02" at bounding box center [40, 164] width 24 height 15
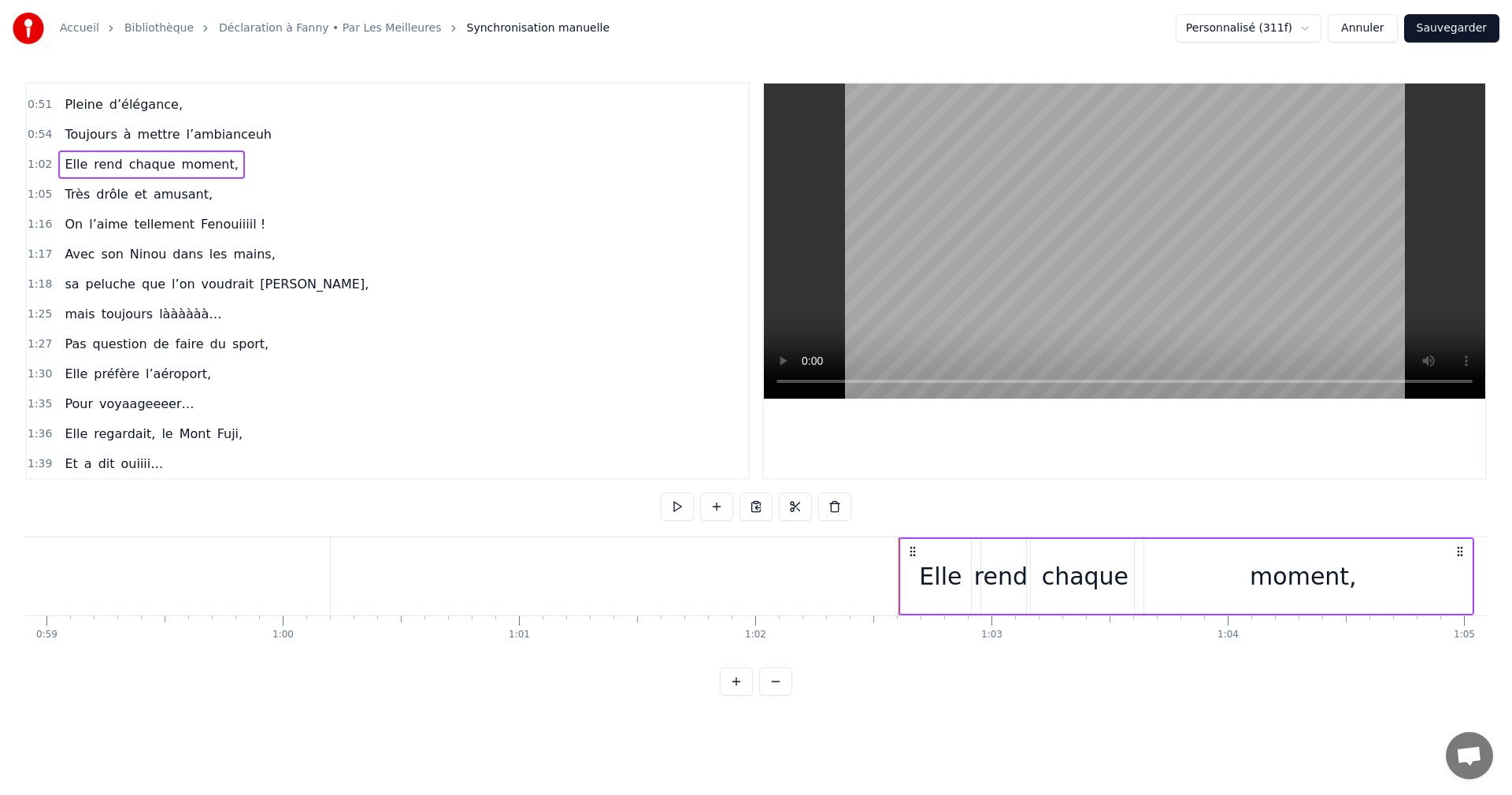
scroll to position [0, 13928]
click at [900, 573] on div "Elle" at bounding box center [935, 575] width 79 height 74
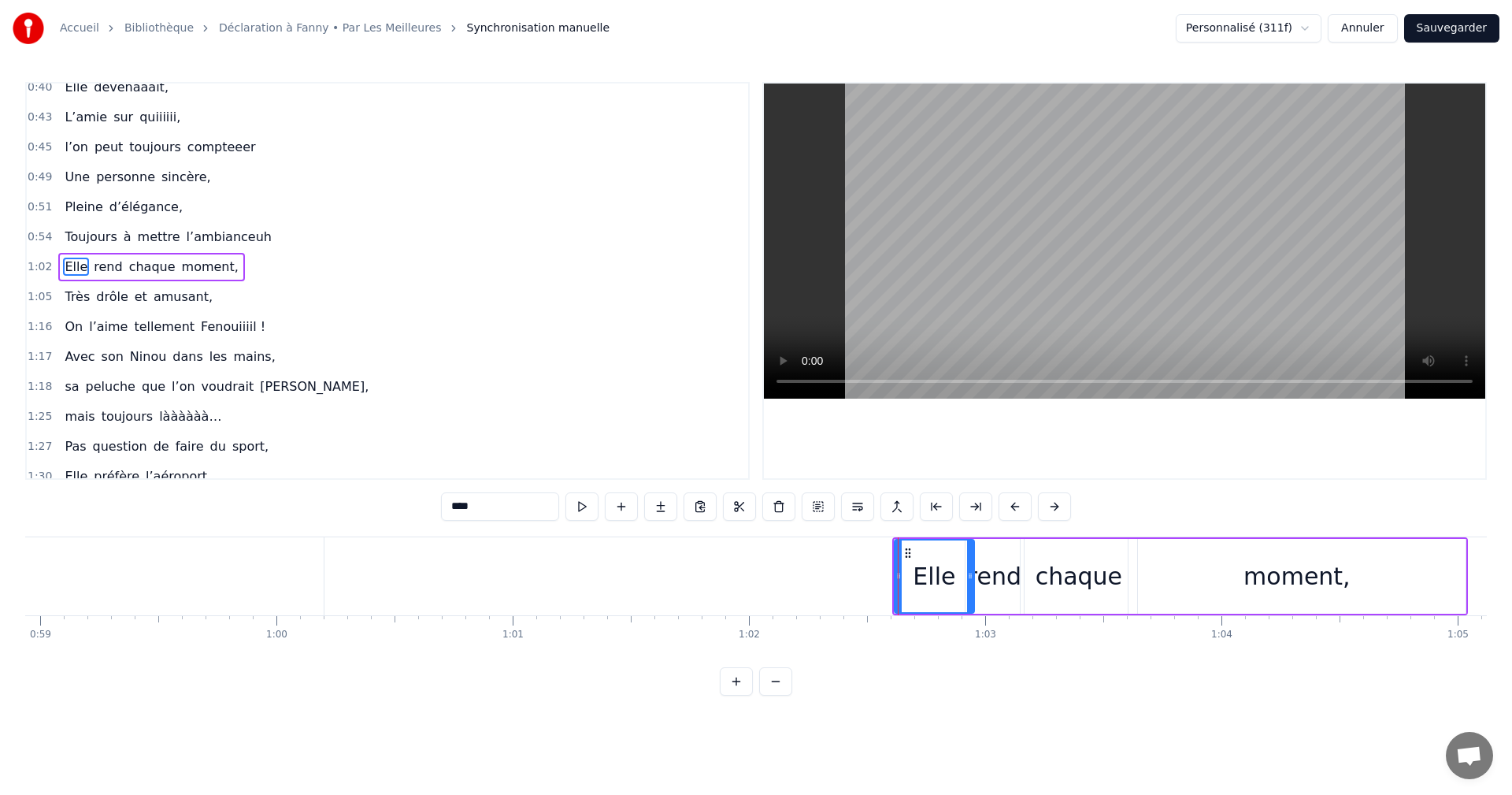
scroll to position [356, 0]
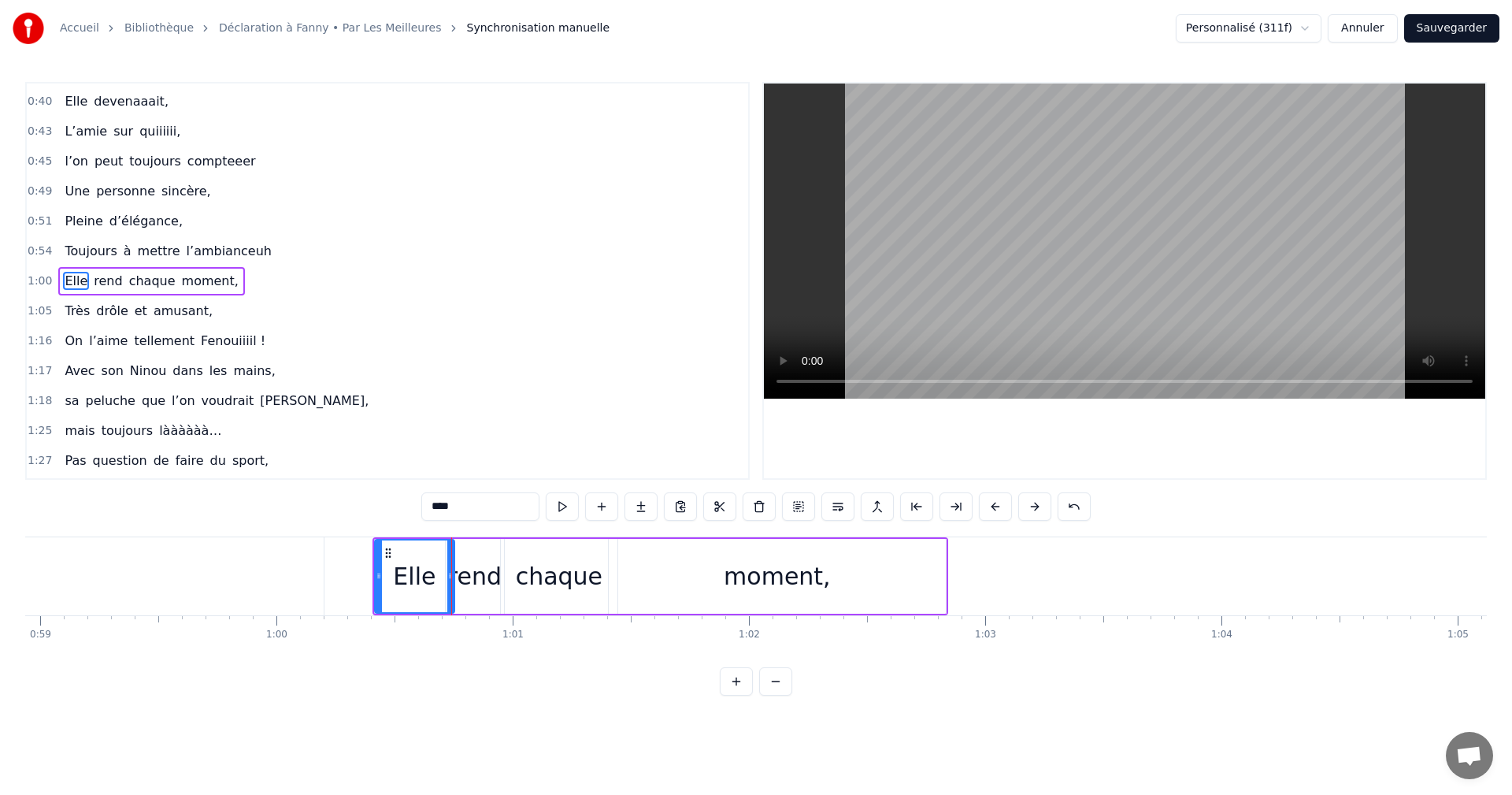
click at [41, 276] on span "1:00" at bounding box center [40, 281] width 24 height 15
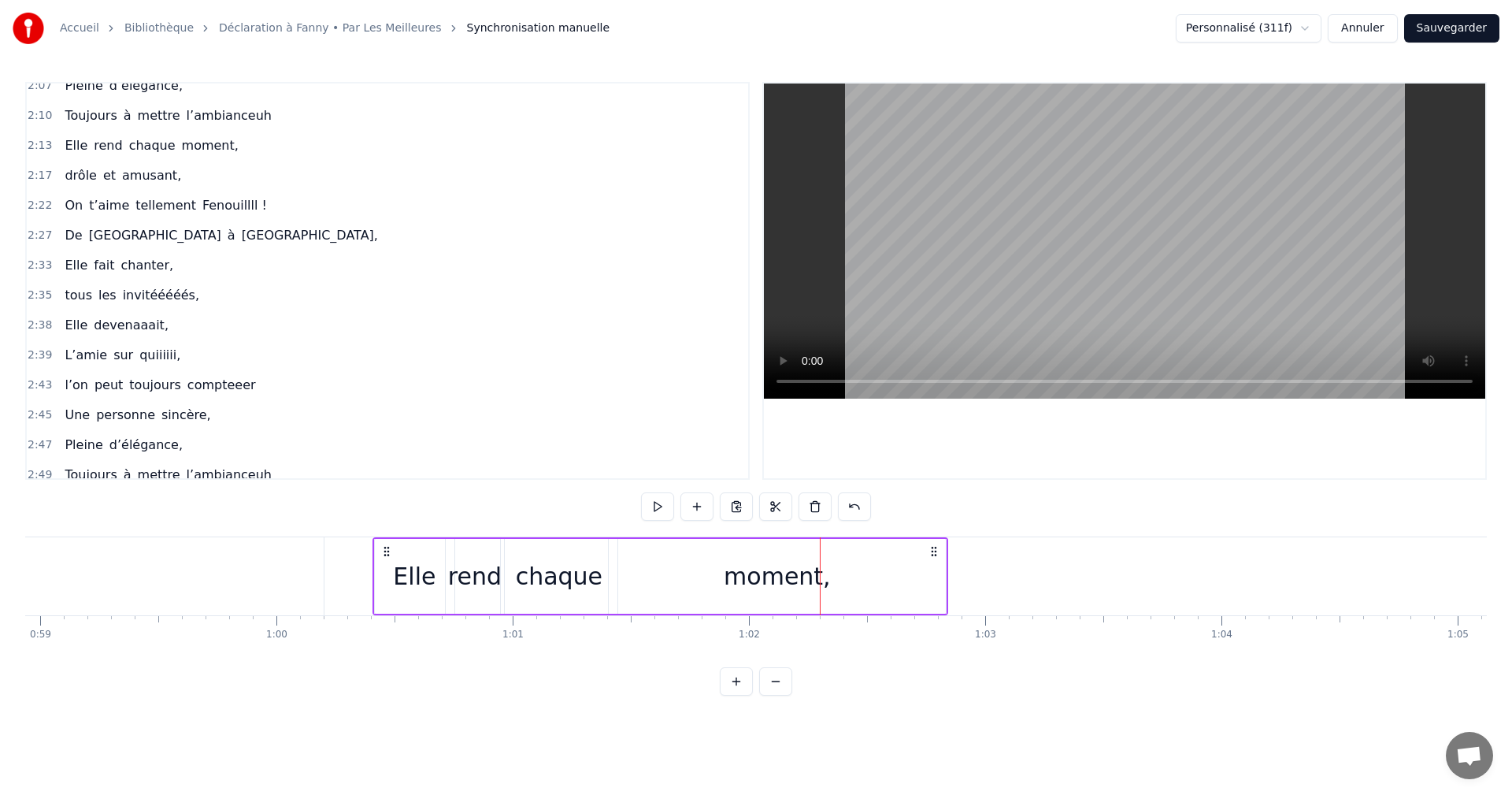
scroll to position [1192, 0]
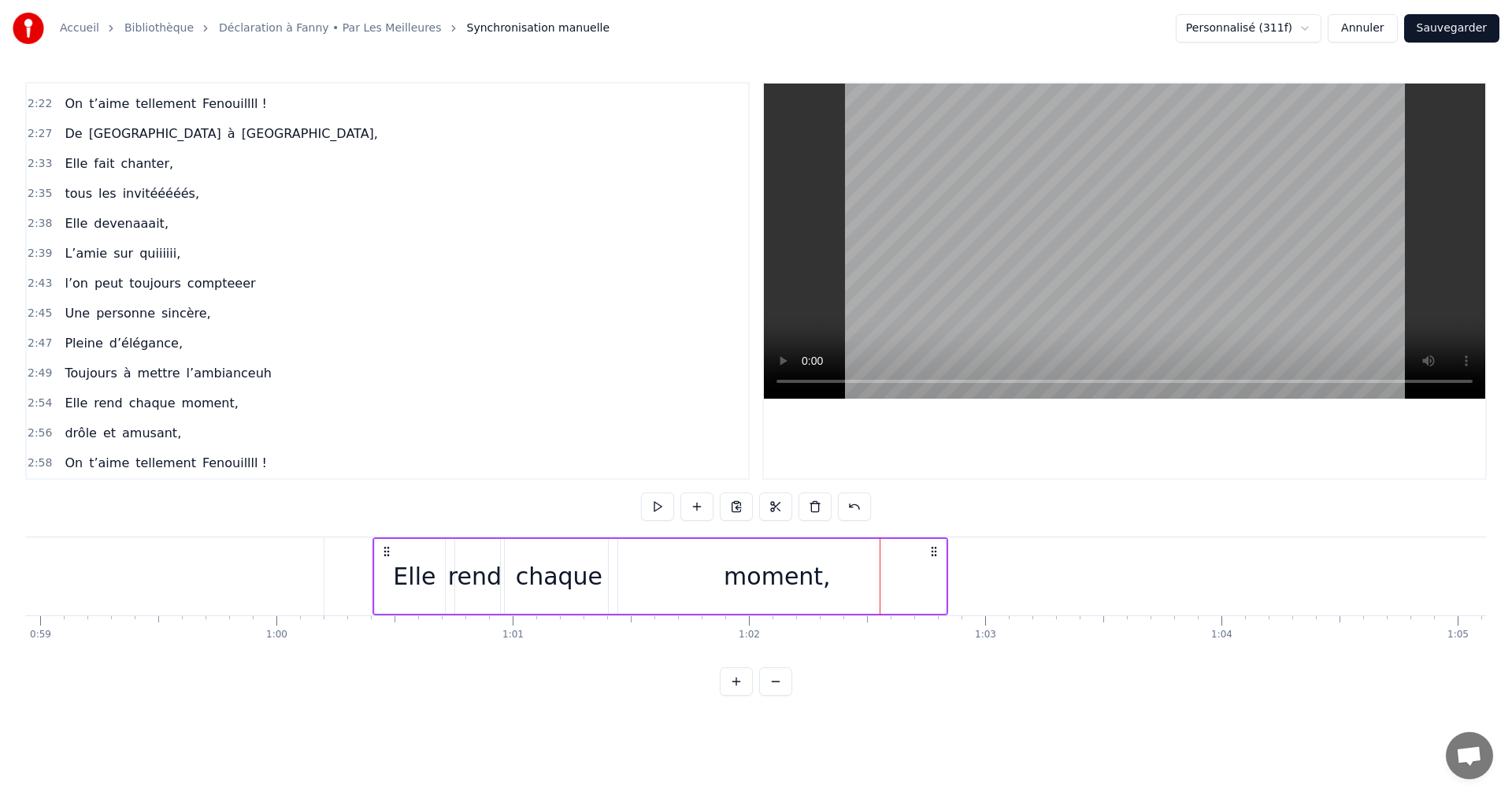
click at [931, 576] on div "moment," at bounding box center [777, 575] width 337 height 74
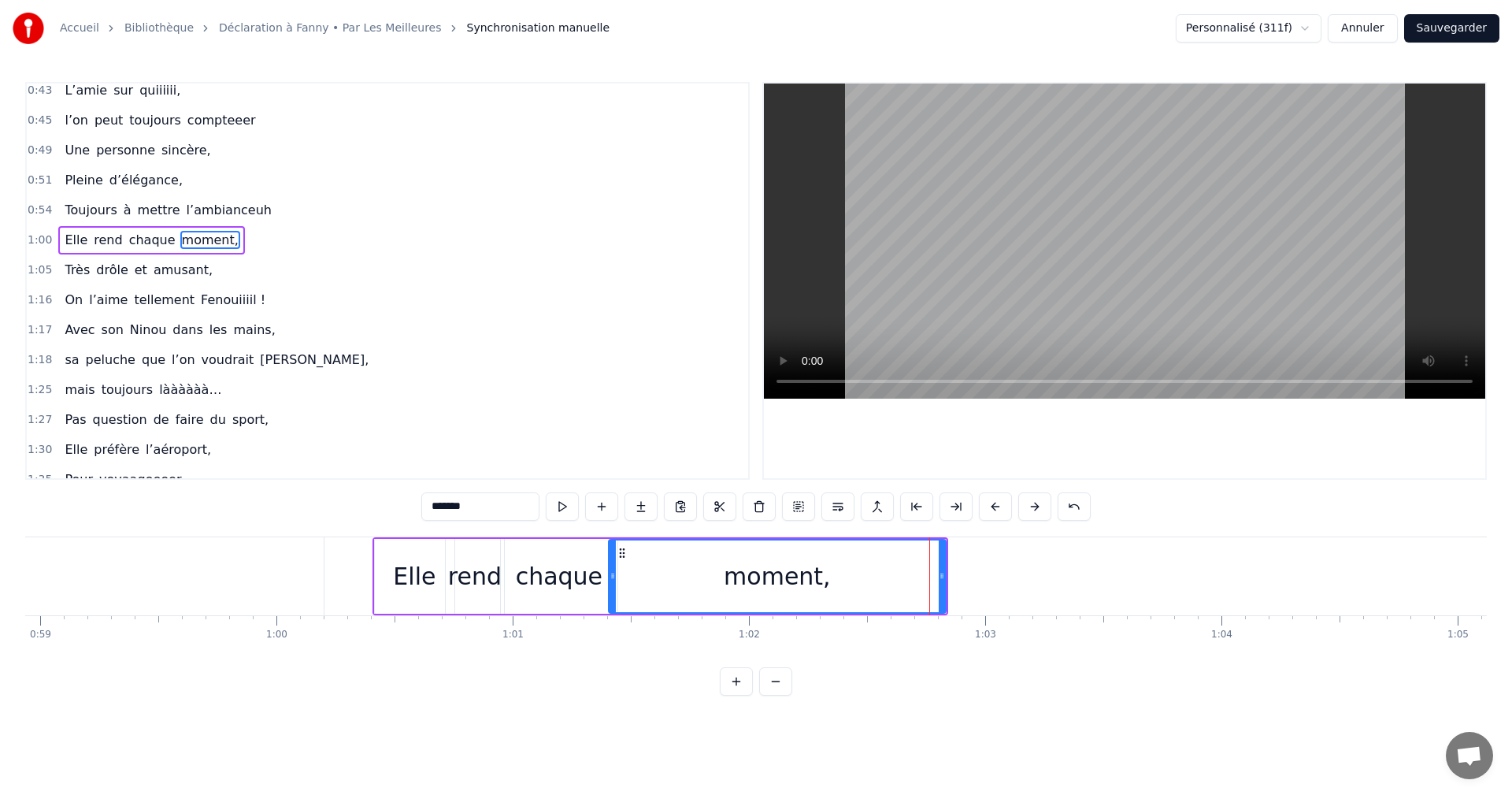
scroll to position [356, 0]
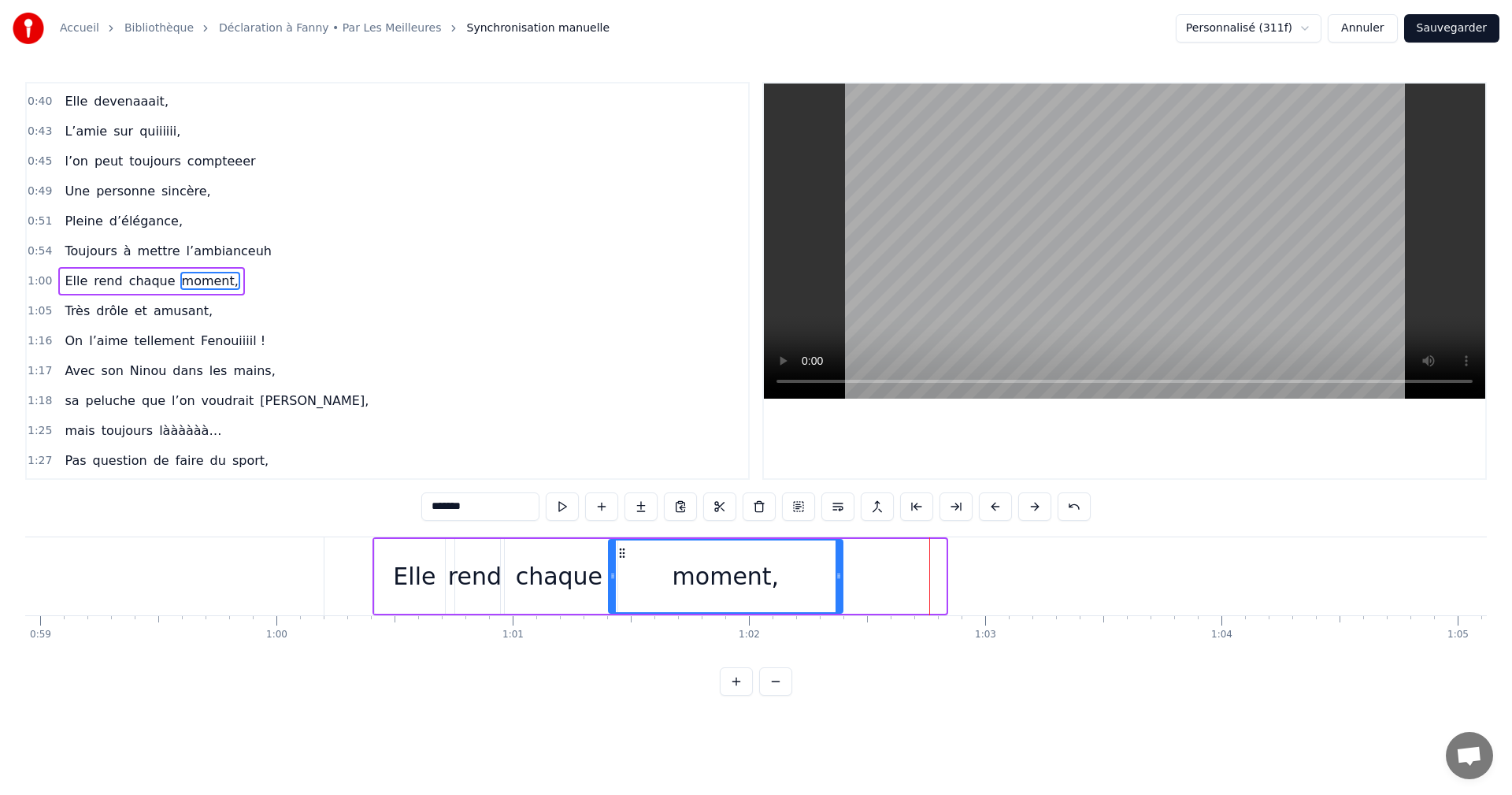
drag, startPoint x: 942, startPoint y: 577, endPoint x: 810, endPoint y: 580, distance: 132.0
click at [839, 577] on circle at bounding box center [838, 577] width 1 height 1
click at [410, 568] on div "Elle" at bounding box center [415, 576] width 43 height 36
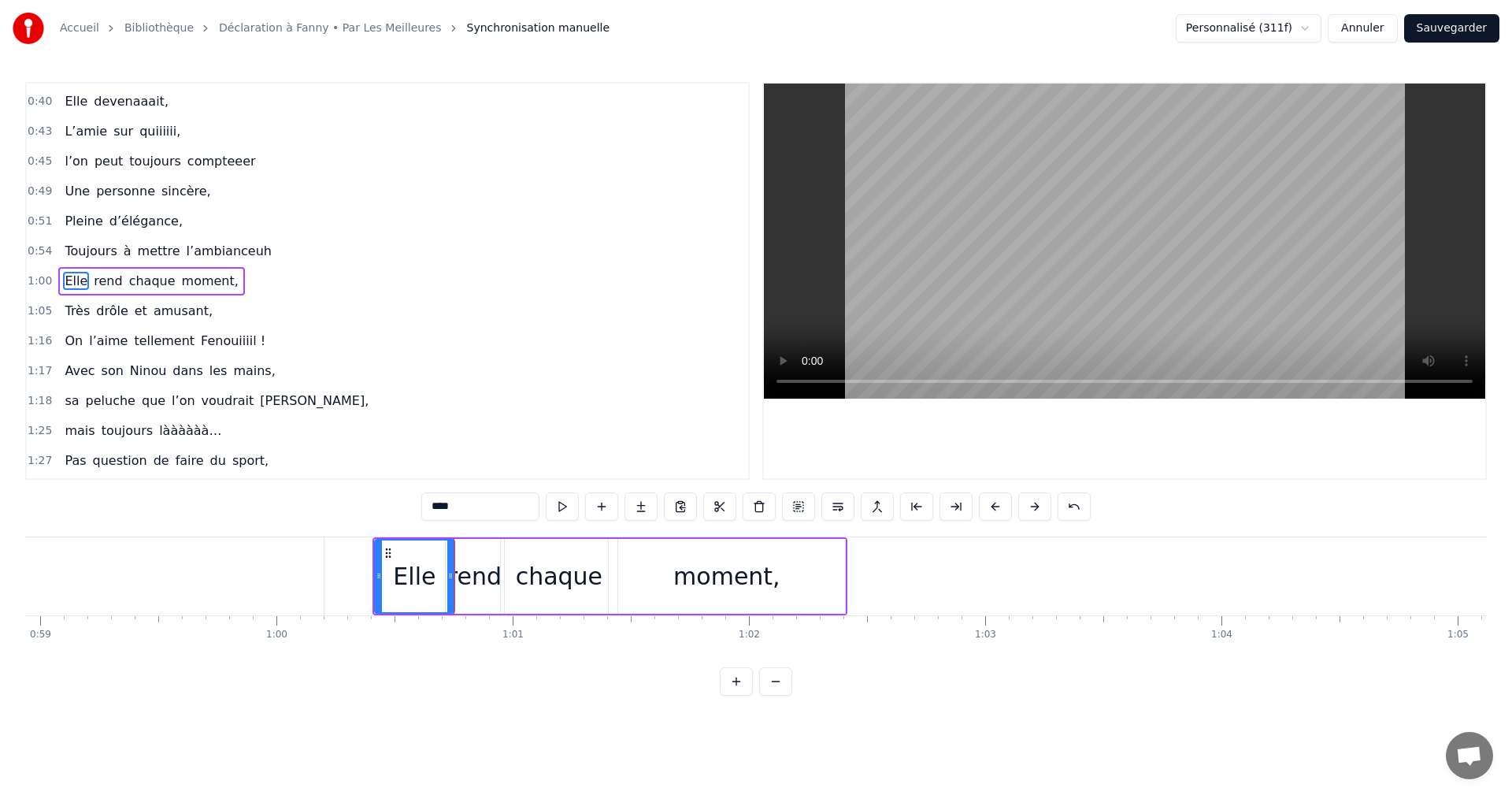
click at [472, 580] on div "rend" at bounding box center [475, 576] width 53 height 36
drag, startPoint x: 482, startPoint y: 575, endPoint x: 504, endPoint y: 575, distance: 22.0
click at [504, 575] on div "rend" at bounding box center [475, 575] width 60 height 74
click at [530, 573] on div "chaque" at bounding box center [560, 576] width 87 height 36
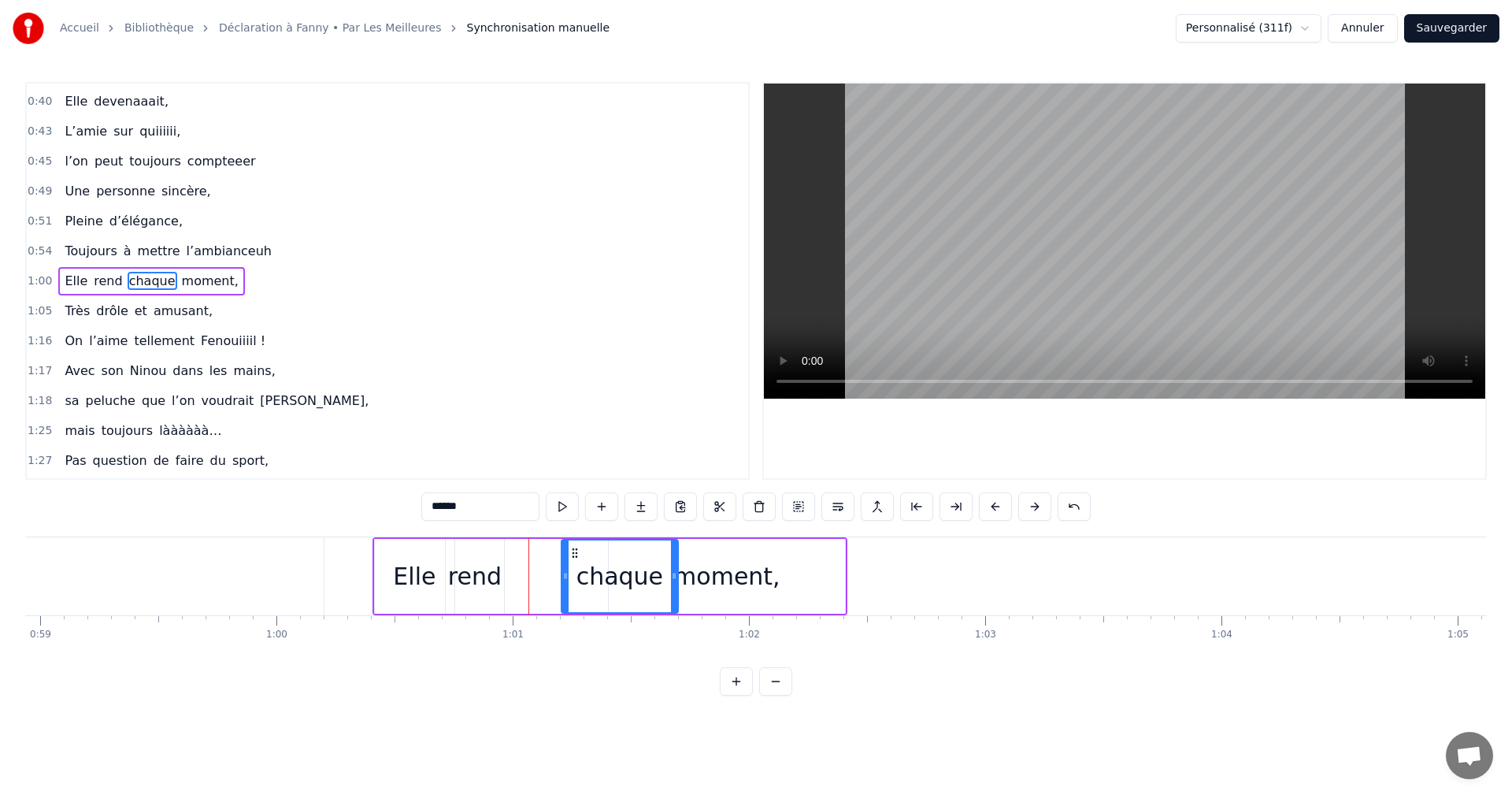
drag, startPoint x: 522, startPoint y: 551, endPoint x: 580, endPoint y: 552, distance: 58.0
click at [580, 552] on icon at bounding box center [574, 552] width 13 height 13
click at [480, 578] on div "rend" at bounding box center [475, 576] width 53 height 36
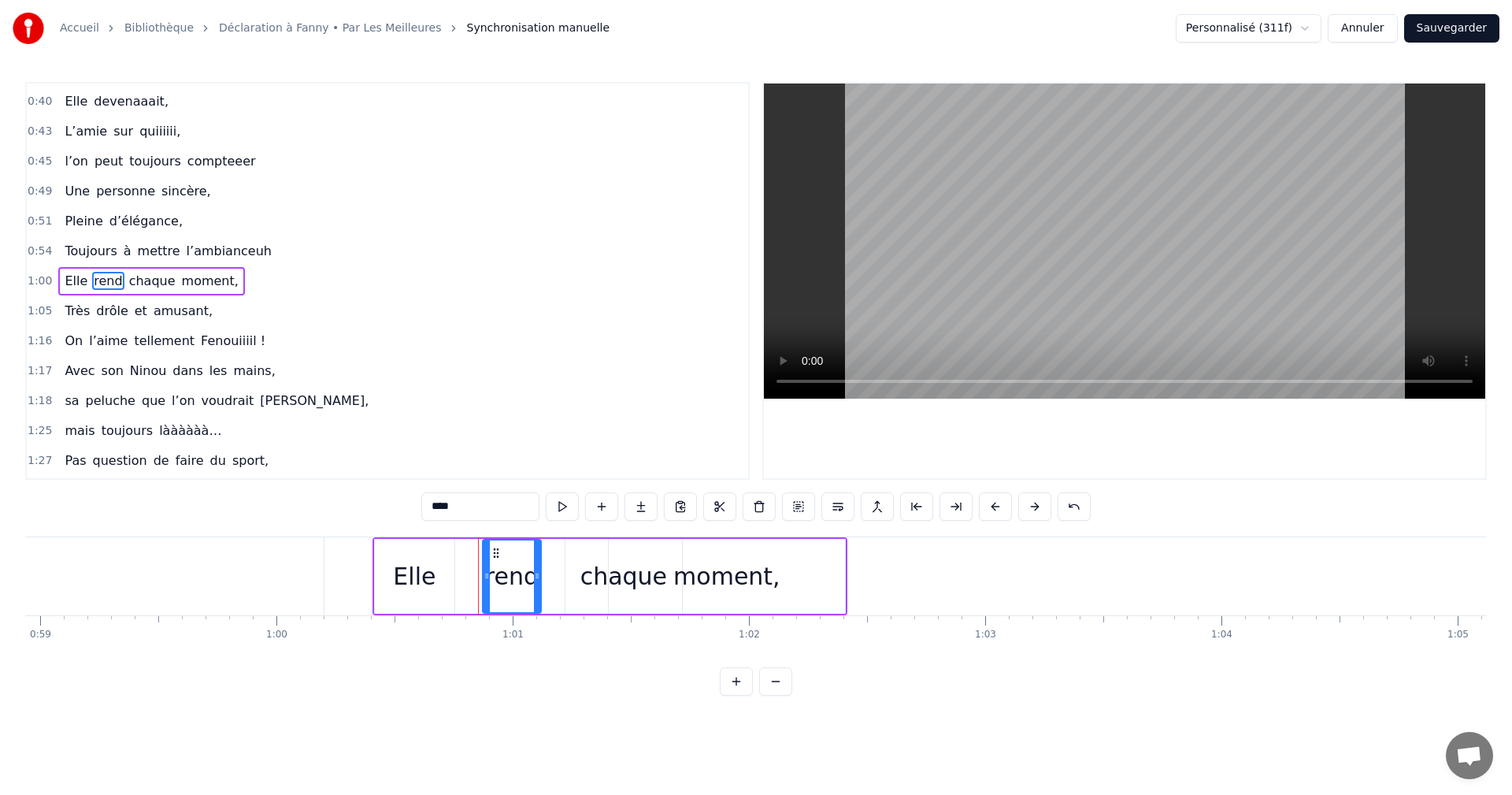
drag, startPoint x: 459, startPoint y: 554, endPoint x: 500, endPoint y: 555, distance: 41.0
click at [500, 555] on icon at bounding box center [496, 552] width 13 height 13
click at [426, 580] on div "Elle" at bounding box center [415, 576] width 43 height 36
type input "****"
click at [458, 573] on div "Elle rend chaque moment," at bounding box center [609, 576] width 475 height 78
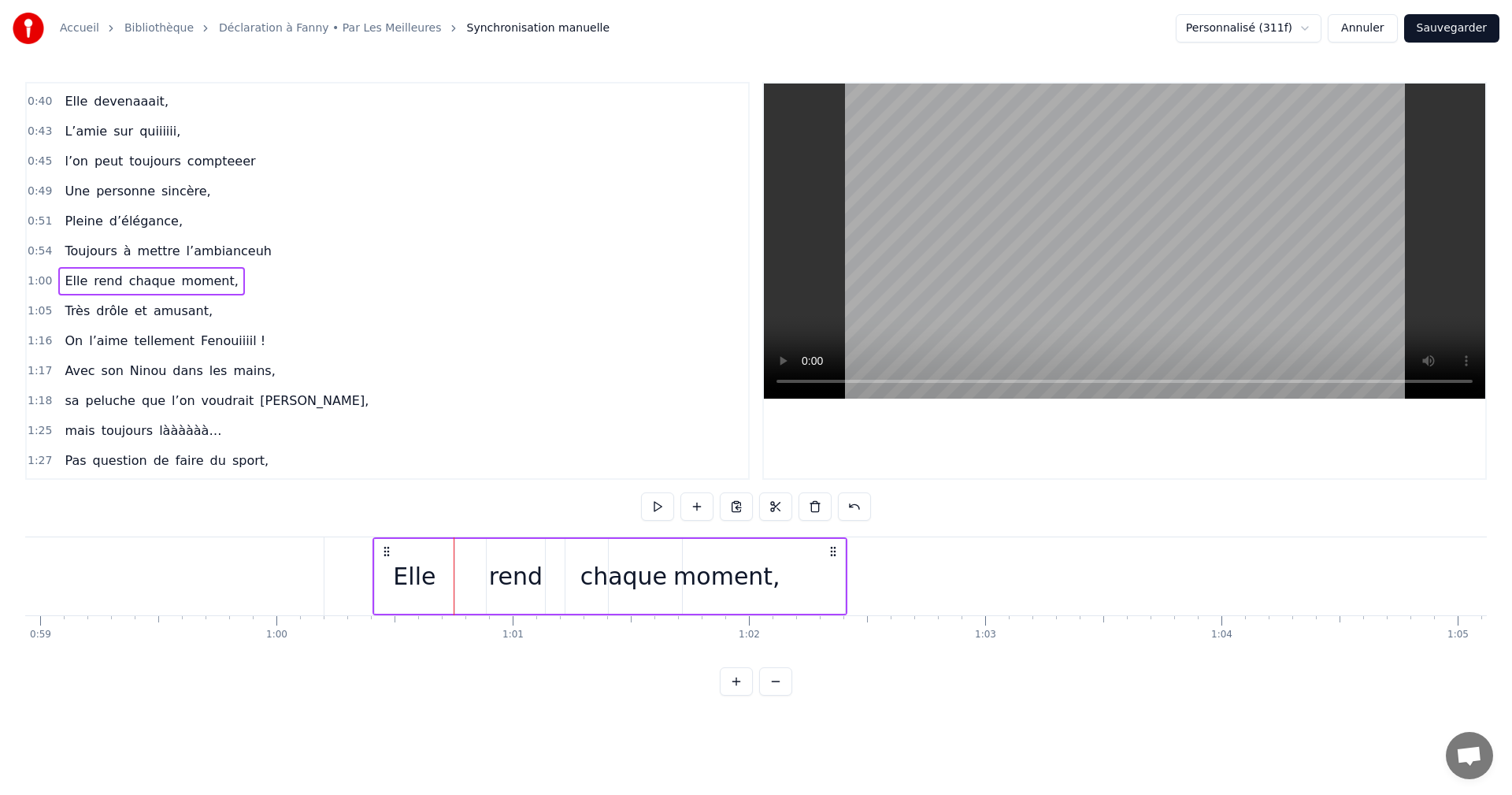
click at [428, 575] on div "Elle" at bounding box center [415, 576] width 43 height 36
drag, startPoint x: 452, startPoint y: 576, endPoint x: 478, endPoint y: 576, distance: 26.0
click at [471, 576] on icon at bounding box center [468, 575] width 7 height 13
click at [500, 573] on div "rend" at bounding box center [515, 576] width 53 height 36
click at [601, 578] on div "chaque" at bounding box center [625, 576] width 87 height 36
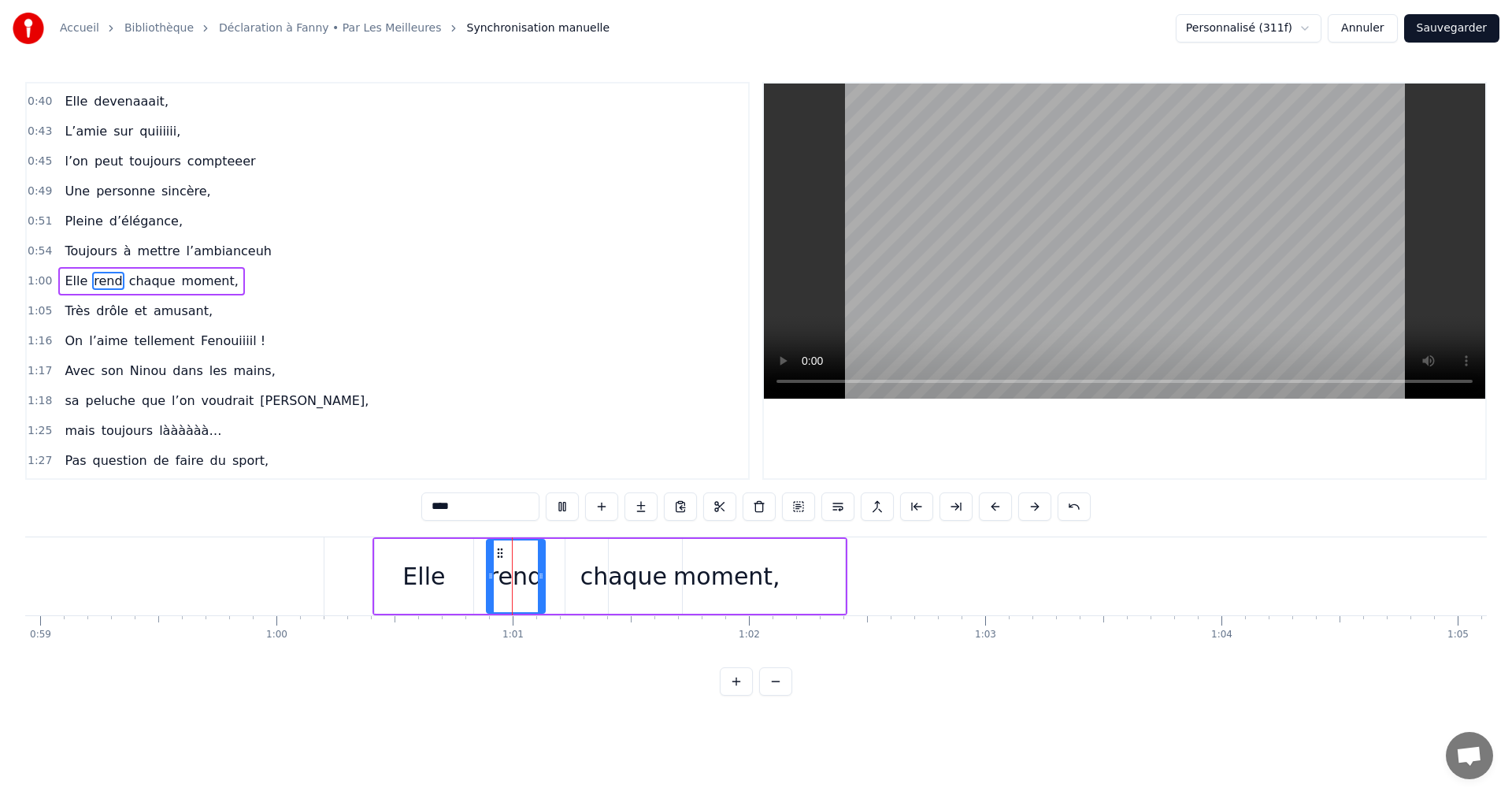
type input "******"
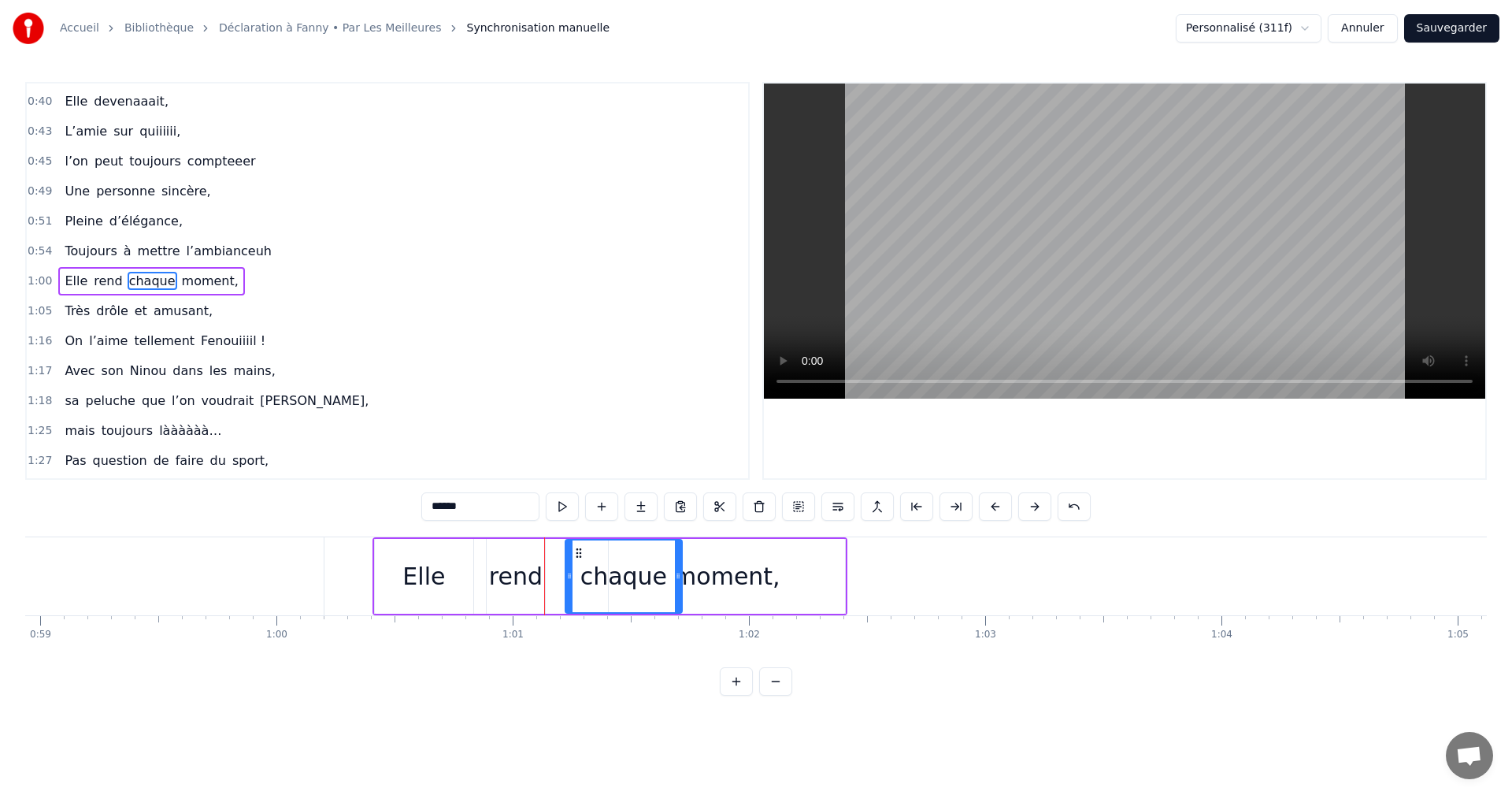
drag, startPoint x: 600, startPoint y: 576, endPoint x: 576, endPoint y: 576, distance: 24.0
click at [576, 576] on div "chaque" at bounding box center [624, 576] width 115 height 72
drag, startPoint x: 562, startPoint y: 576, endPoint x: 552, endPoint y: 576, distance: 10.0
click at [552, 576] on div "Elle rend chaque moment," at bounding box center [609, 576] width 475 height 78
click at [572, 576] on div "chaque" at bounding box center [624, 575] width 117 height 74
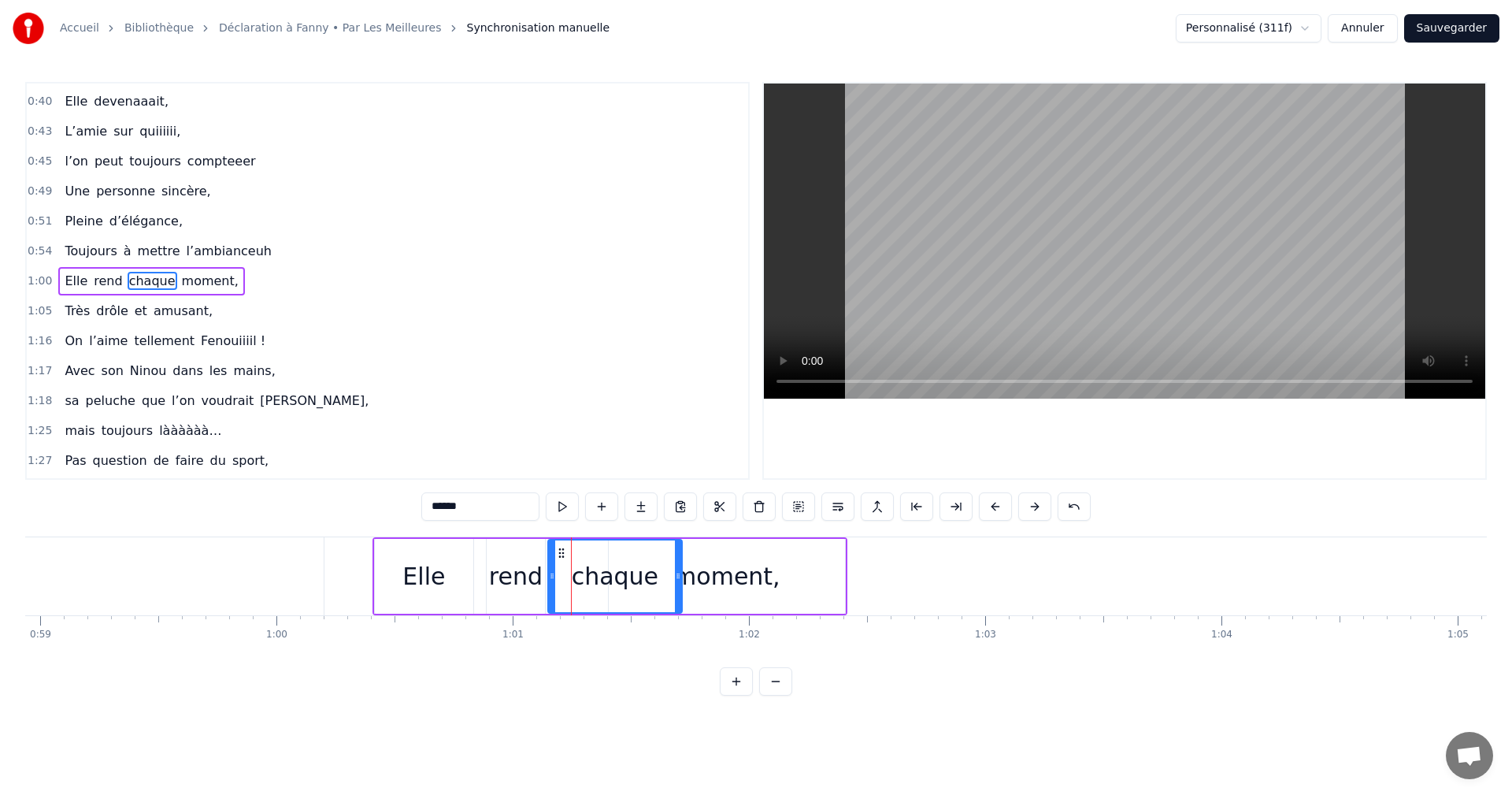
drag, startPoint x: 567, startPoint y: 575, endPoint x: 550, endPoint y: 576, distance: 17.0
click at [550, 576] on icon at bounding box center [552, 575] width 7 height 13
drag, startPoint x: 679, startPoint y: 576, endPoint x: 624, endPoint y: 582, distance: 55.3
click at [628, 582] on div at bounding box center [631, 576] width 7 height 72
click at [638, 576] on div "moment," at bounding box center [727, 575] width 236 height 74
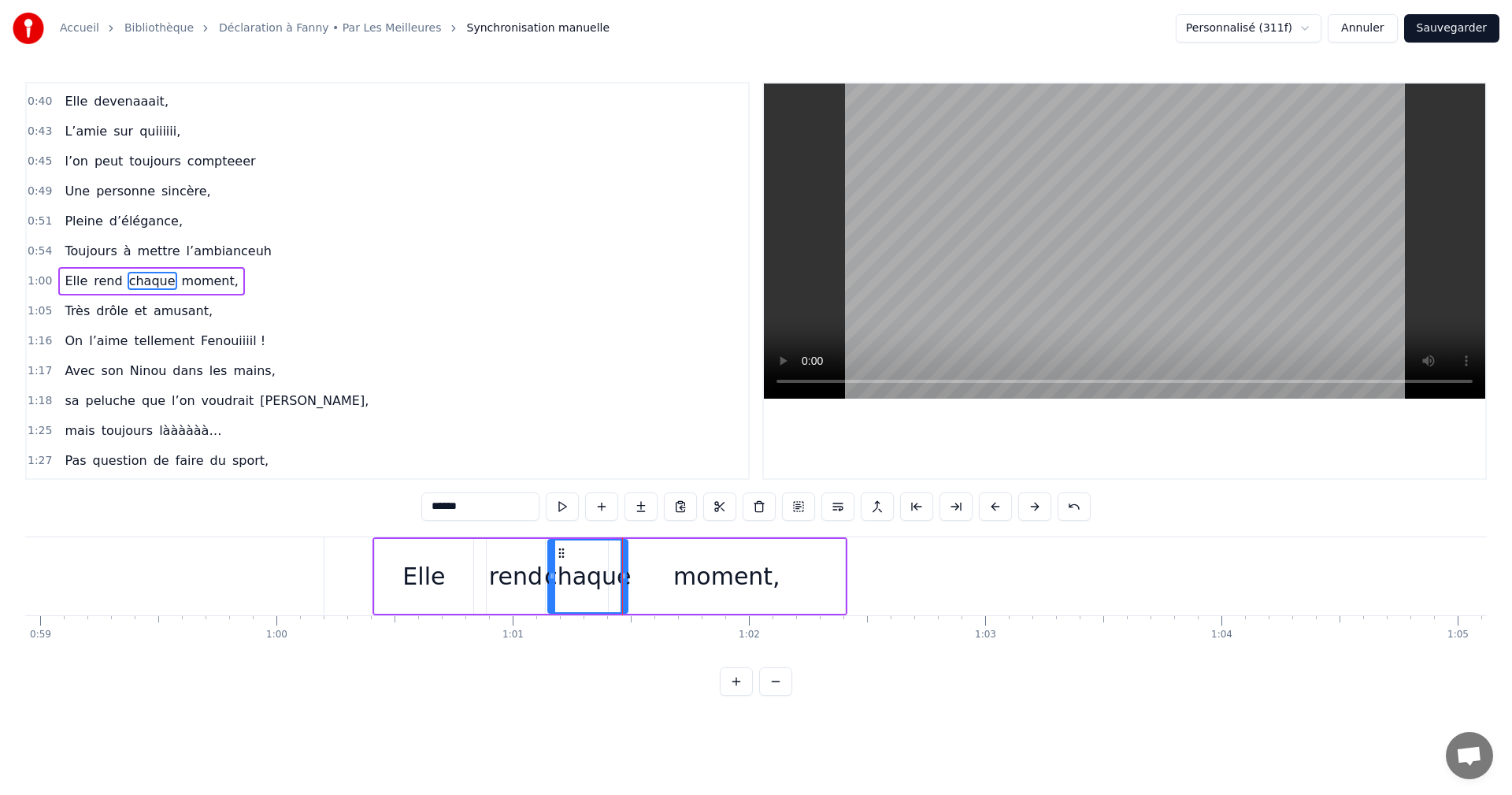
type input "*******"
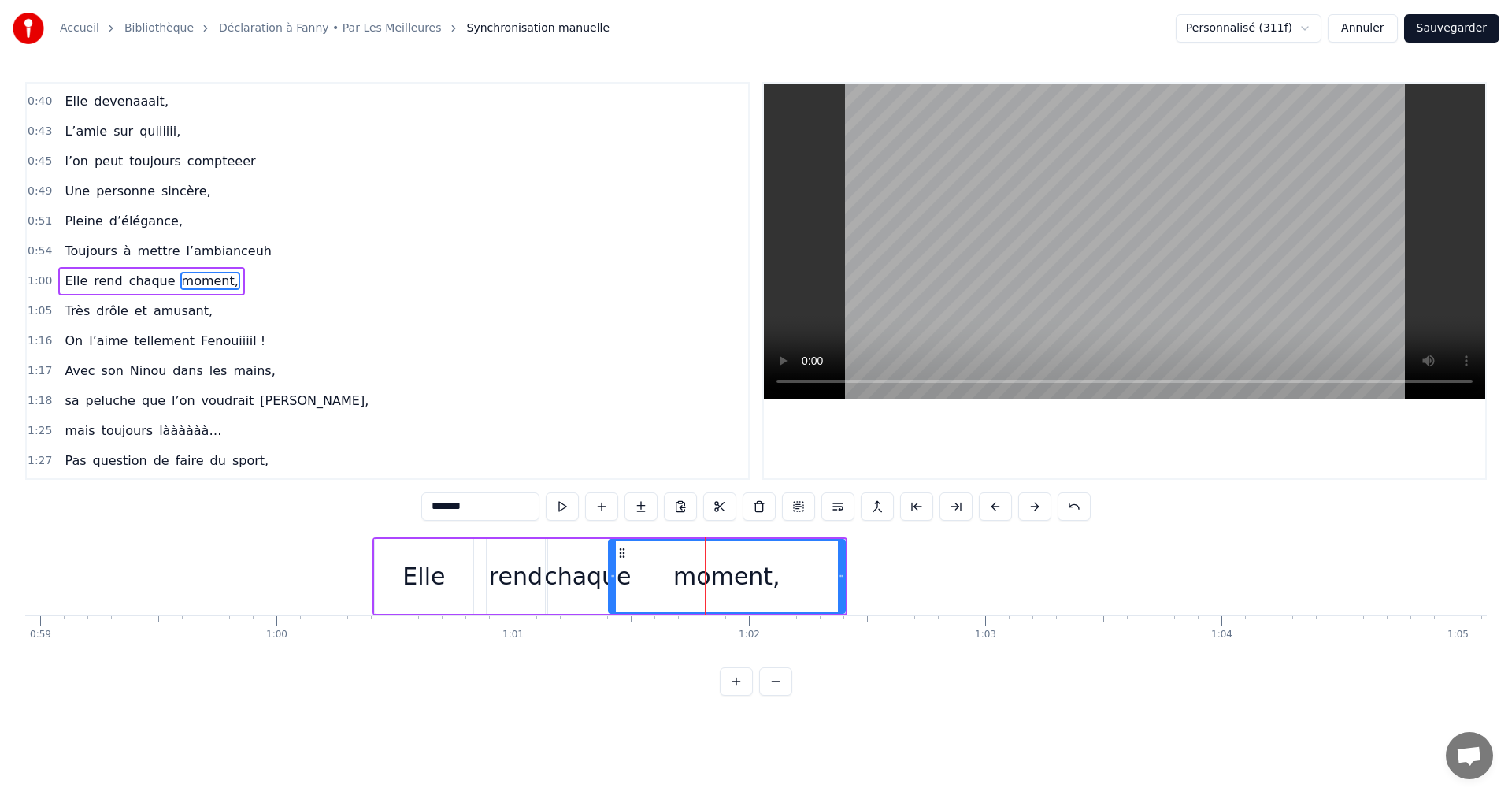
click at [36, 279] on span "1:00" at bounding box center [40, 281] width 24 height 15
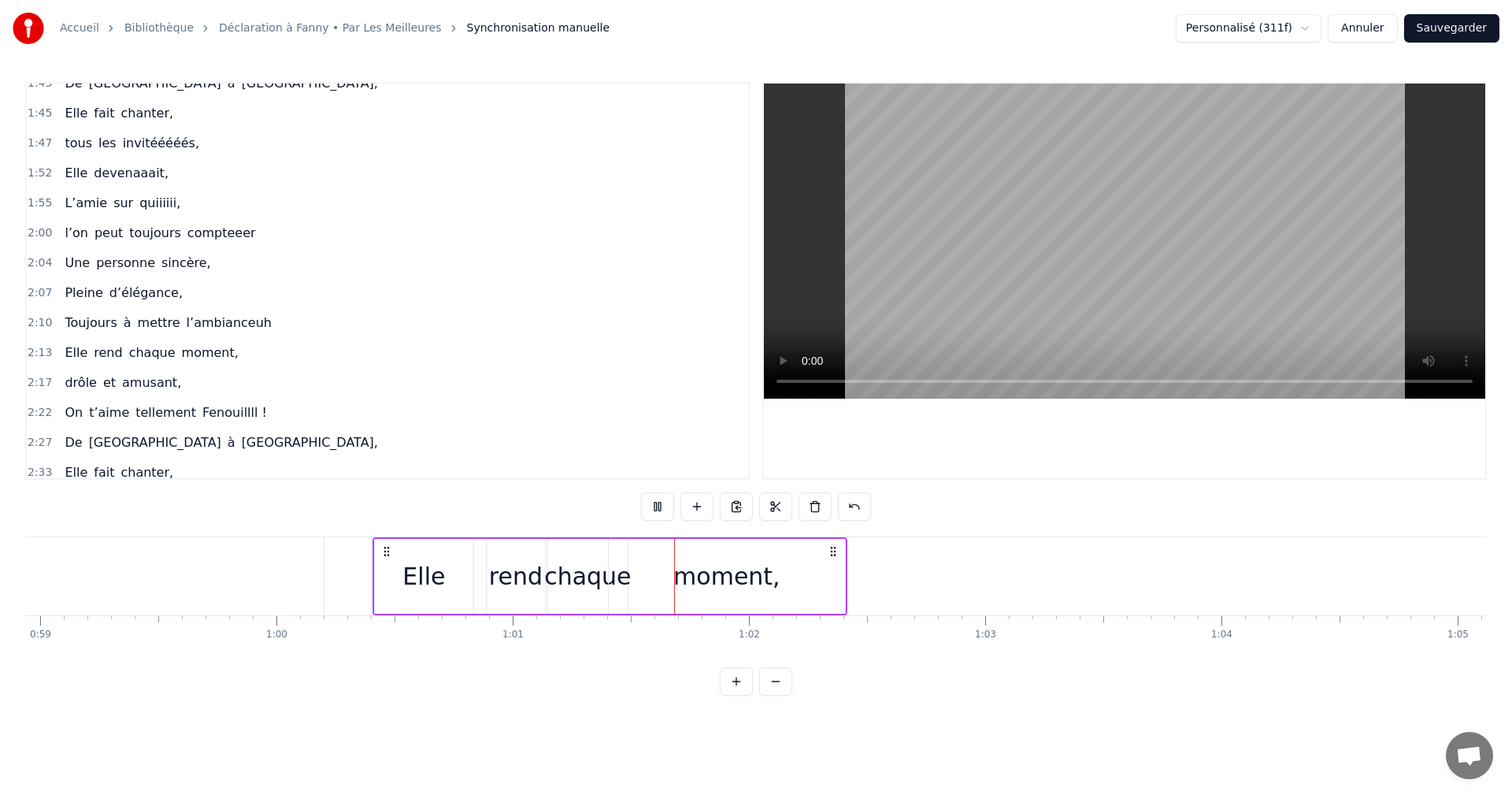
scroll to position [1046, 0]
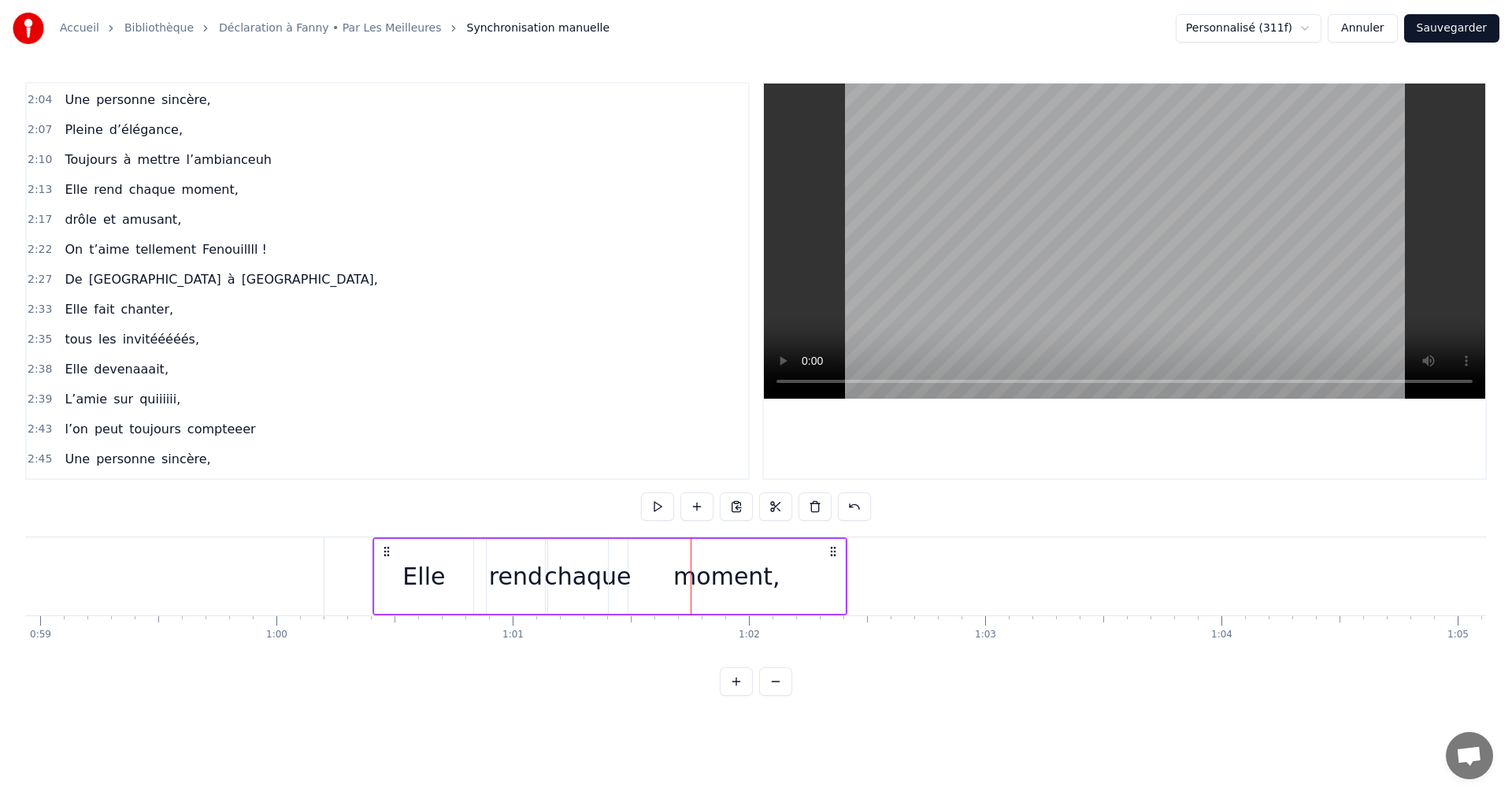
click at [396, 570] on div "Elle" at bounding box center [424, 575] width 99 height 74
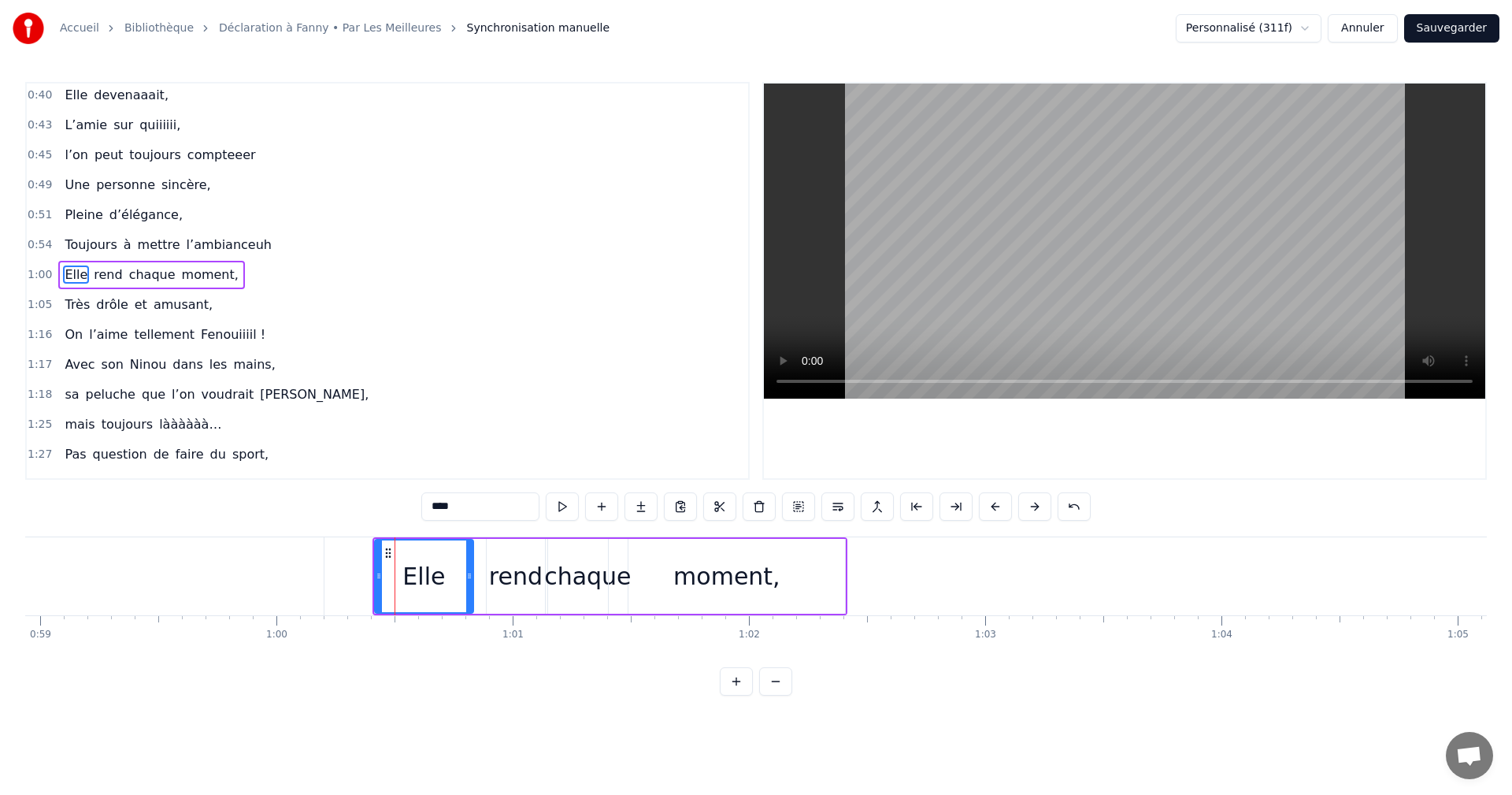
scroll to position [356, 0]
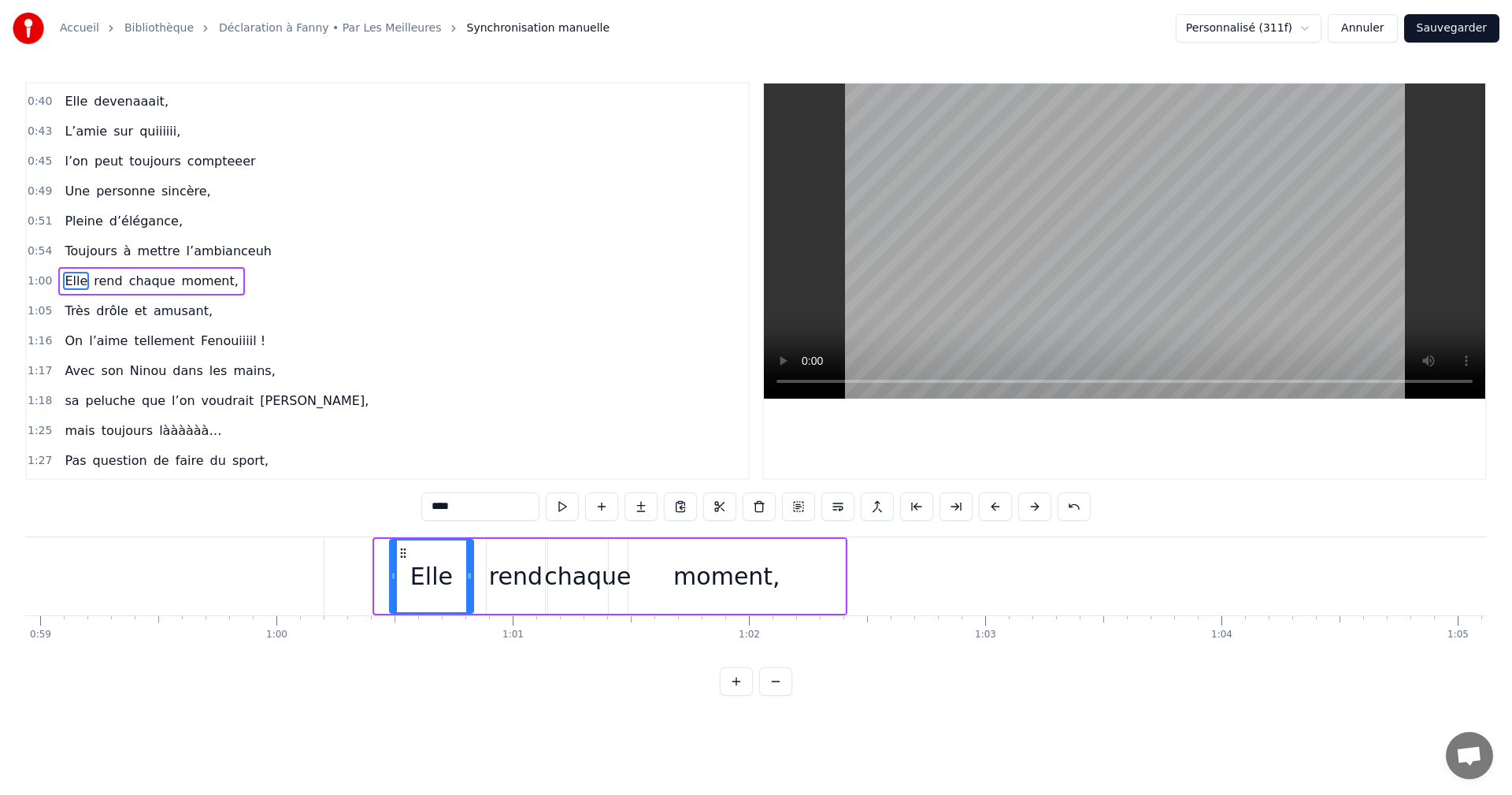
drag, startPoint x: 381, startPoint y: 577, endPoint x: 393, endPoint y: 577, distance: 12.0
click at [393, 577] on icon at bounding box center [393, 575] width 7 height 13
click at [38, 250] on span "0:54" at bounding box center [40, 251] width 24 height 15
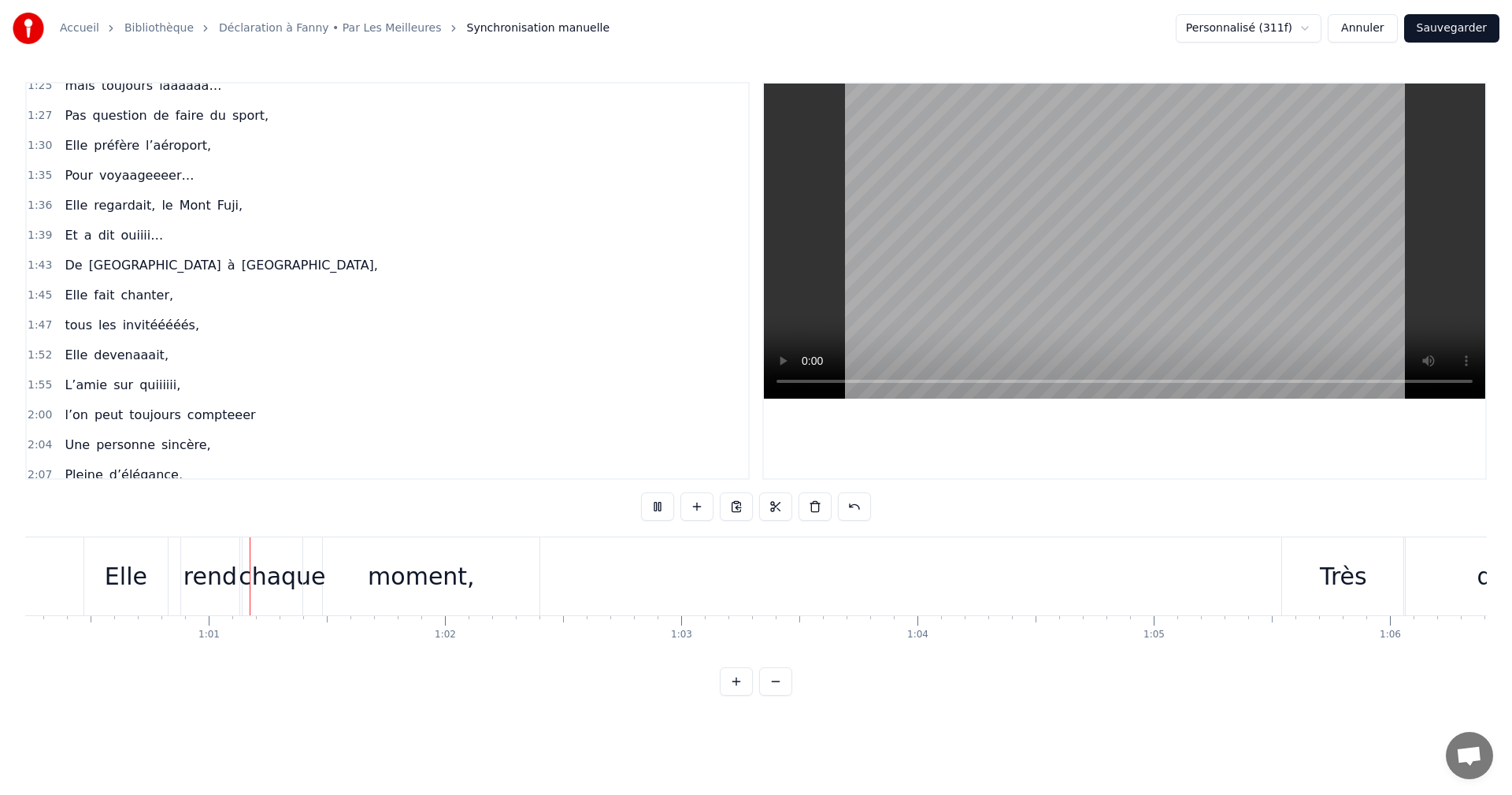
scroll to position [0, 14261]
click at [1265, 570] on div "Très" at bounding box center [1314, 576] width 123 height 78
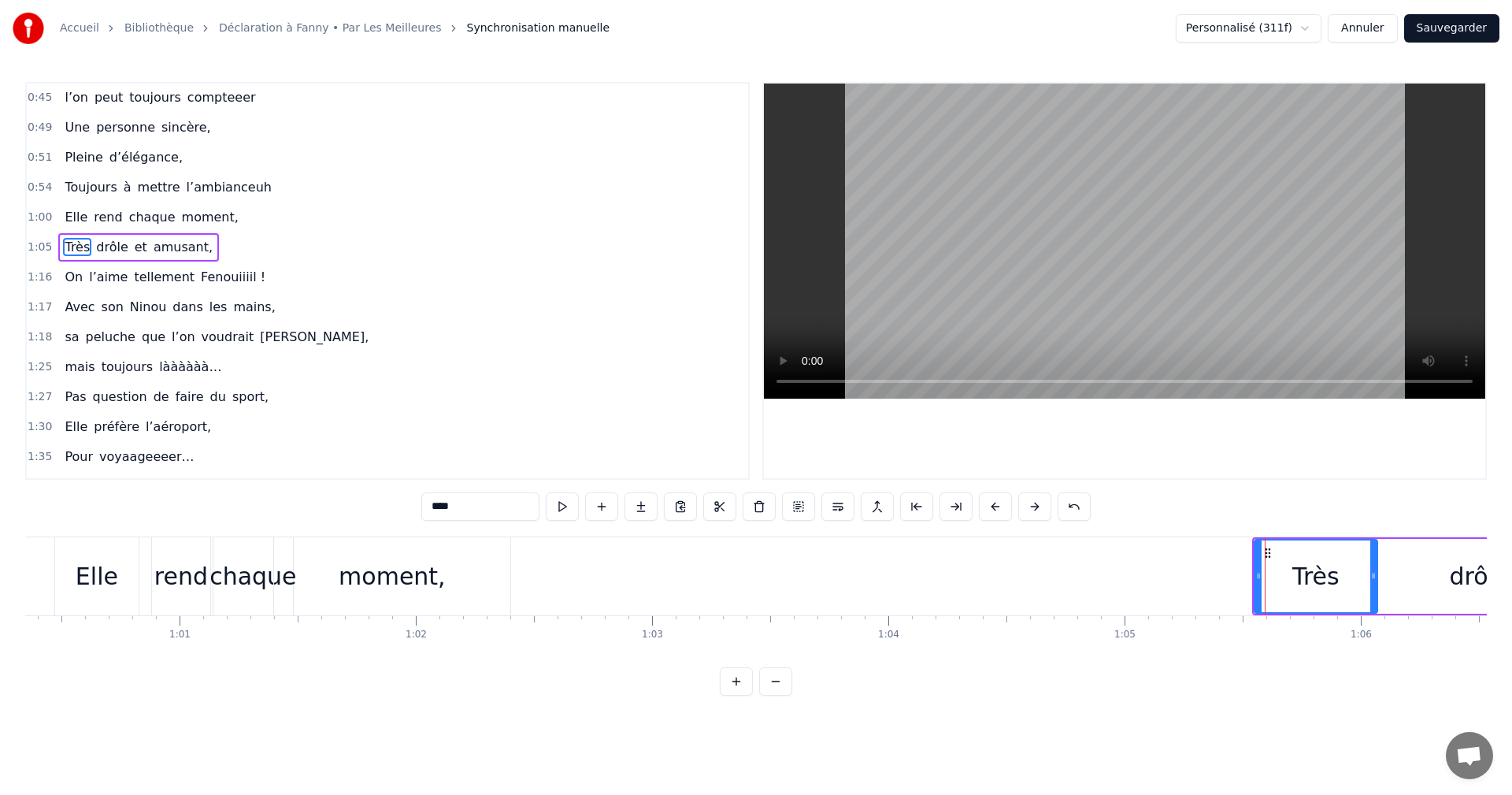
scroll to position [386, 0]
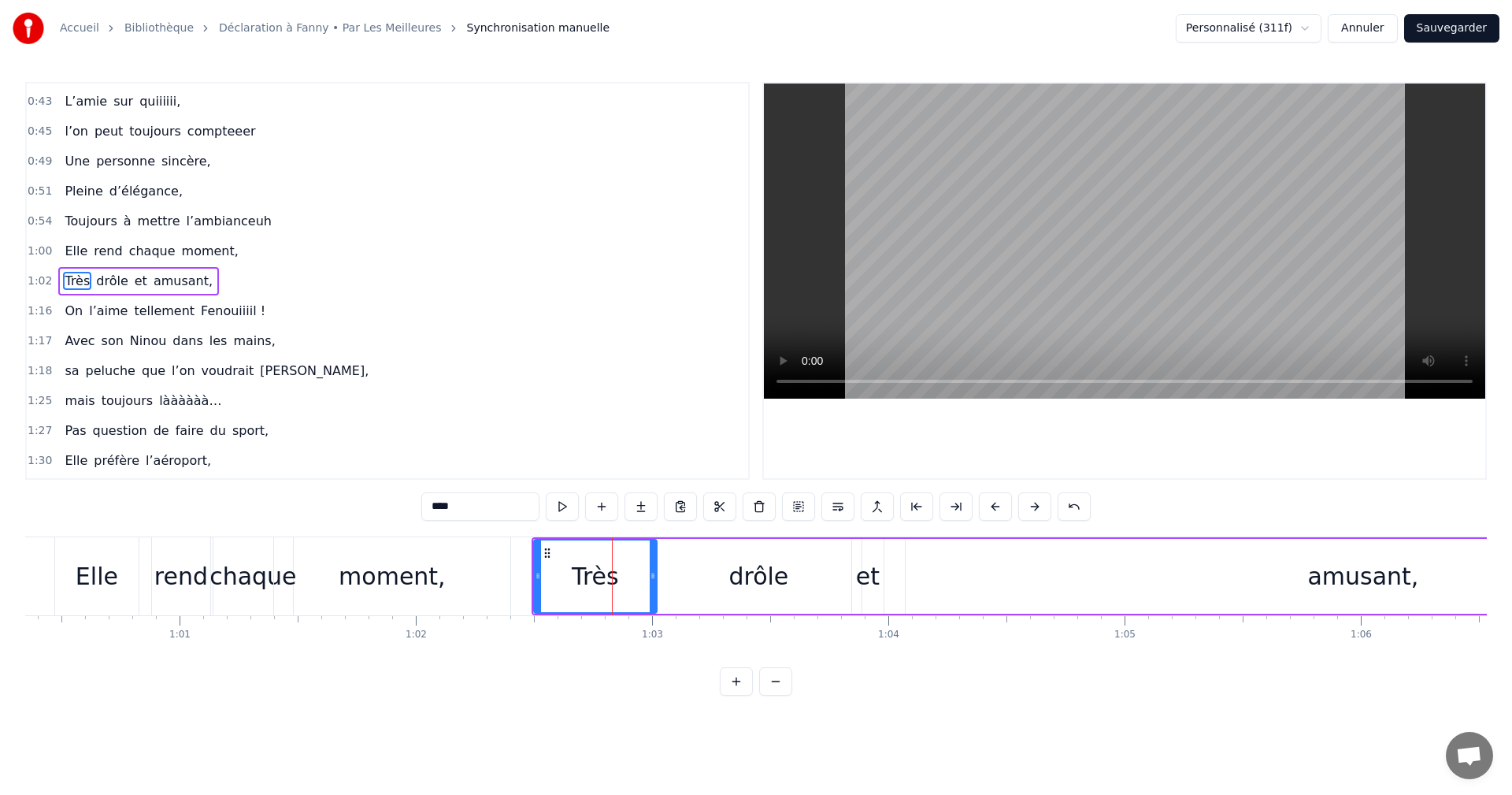
click at [594, 575] on div "Très" at bounding box center [596, 576] width 47 height 36
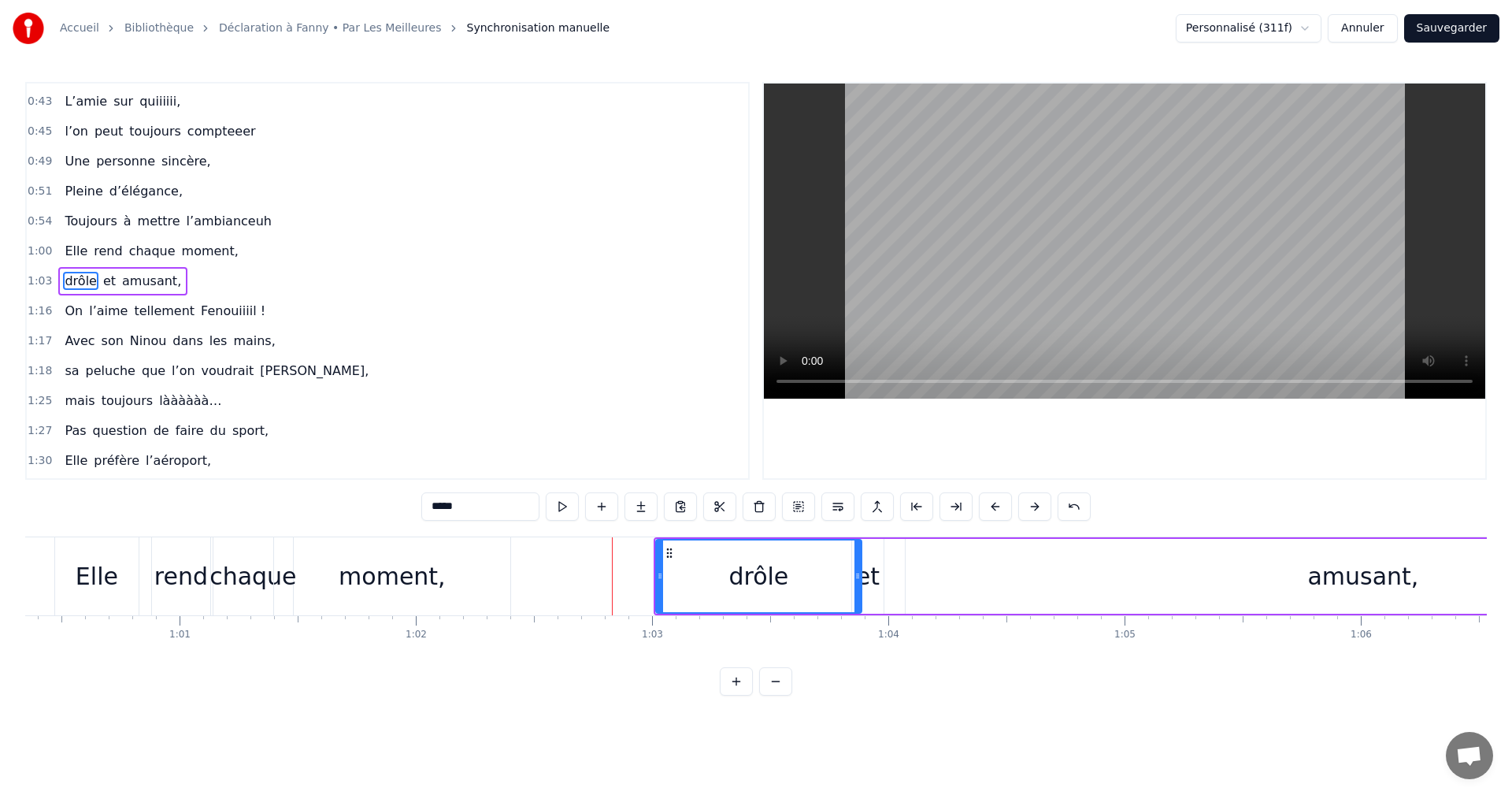
click at [440, 509] on input "*****" at bounding box center [480, 506] width 118 height 28
type input "*****"
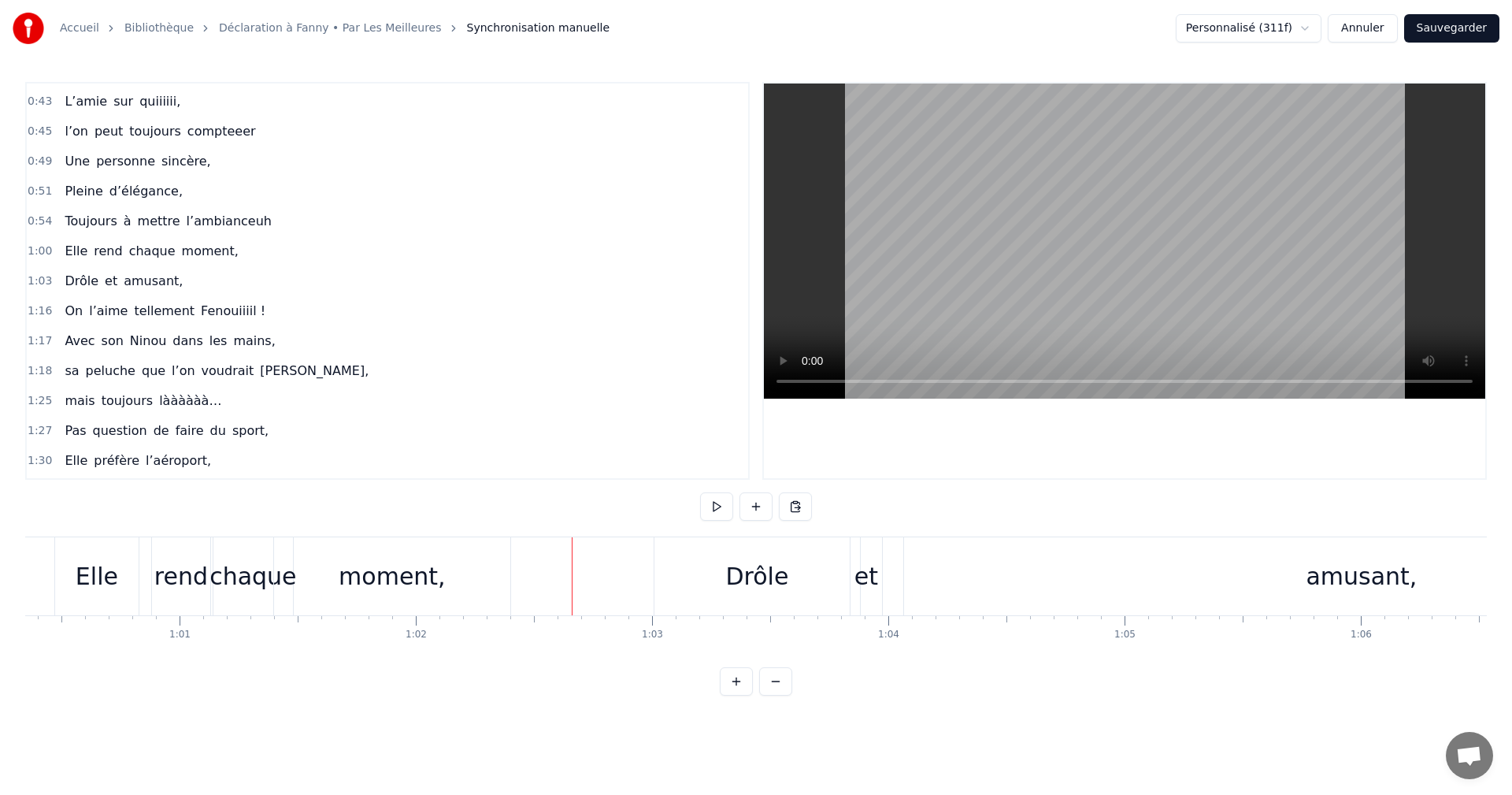
click at [682, 569] on div "Drôle" at bounding box center [757, 576] width 206 height 78
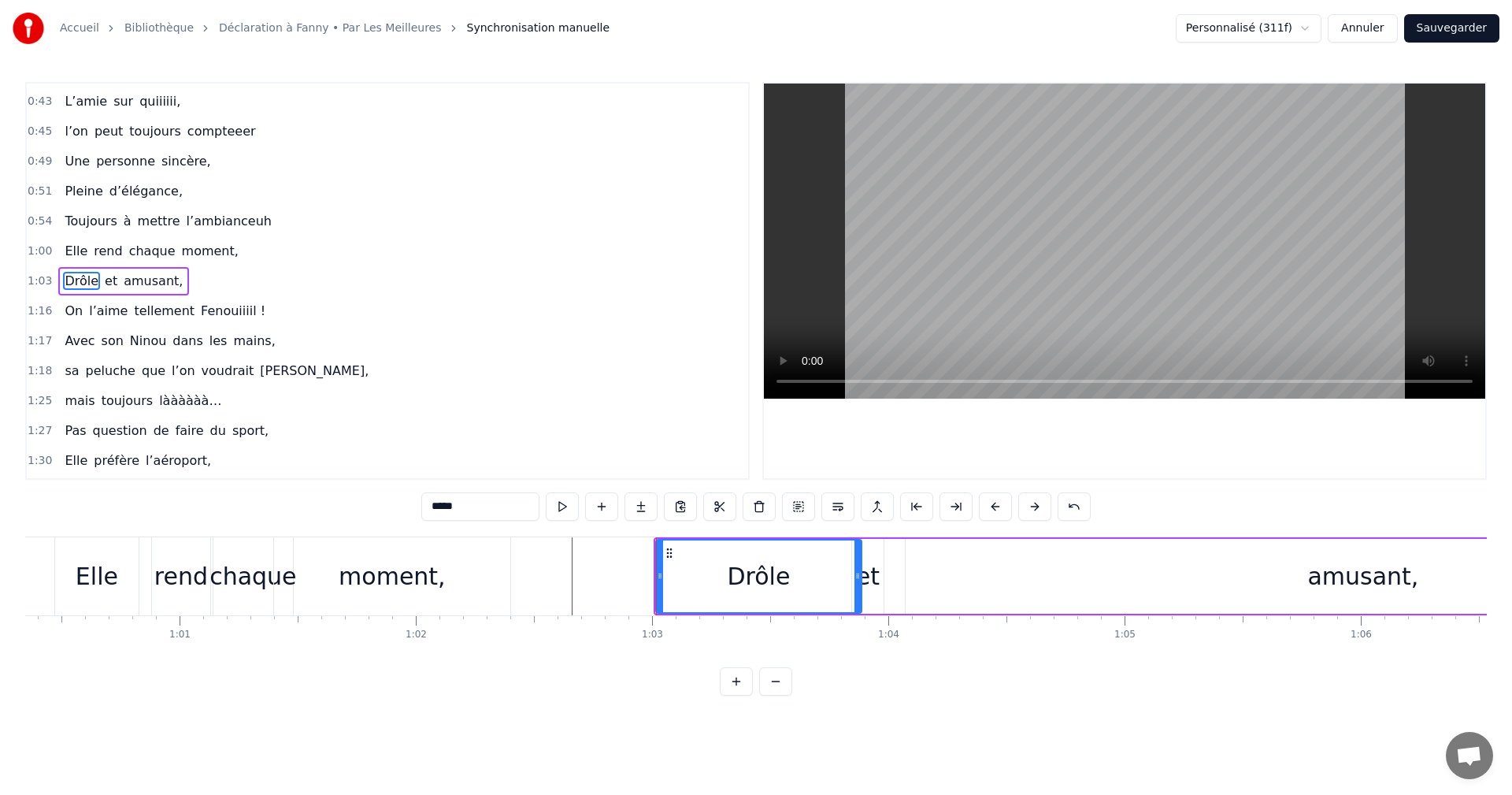
click at [37, 281] on span "1:03" at bounding box center [40, 281] width 24 height 15
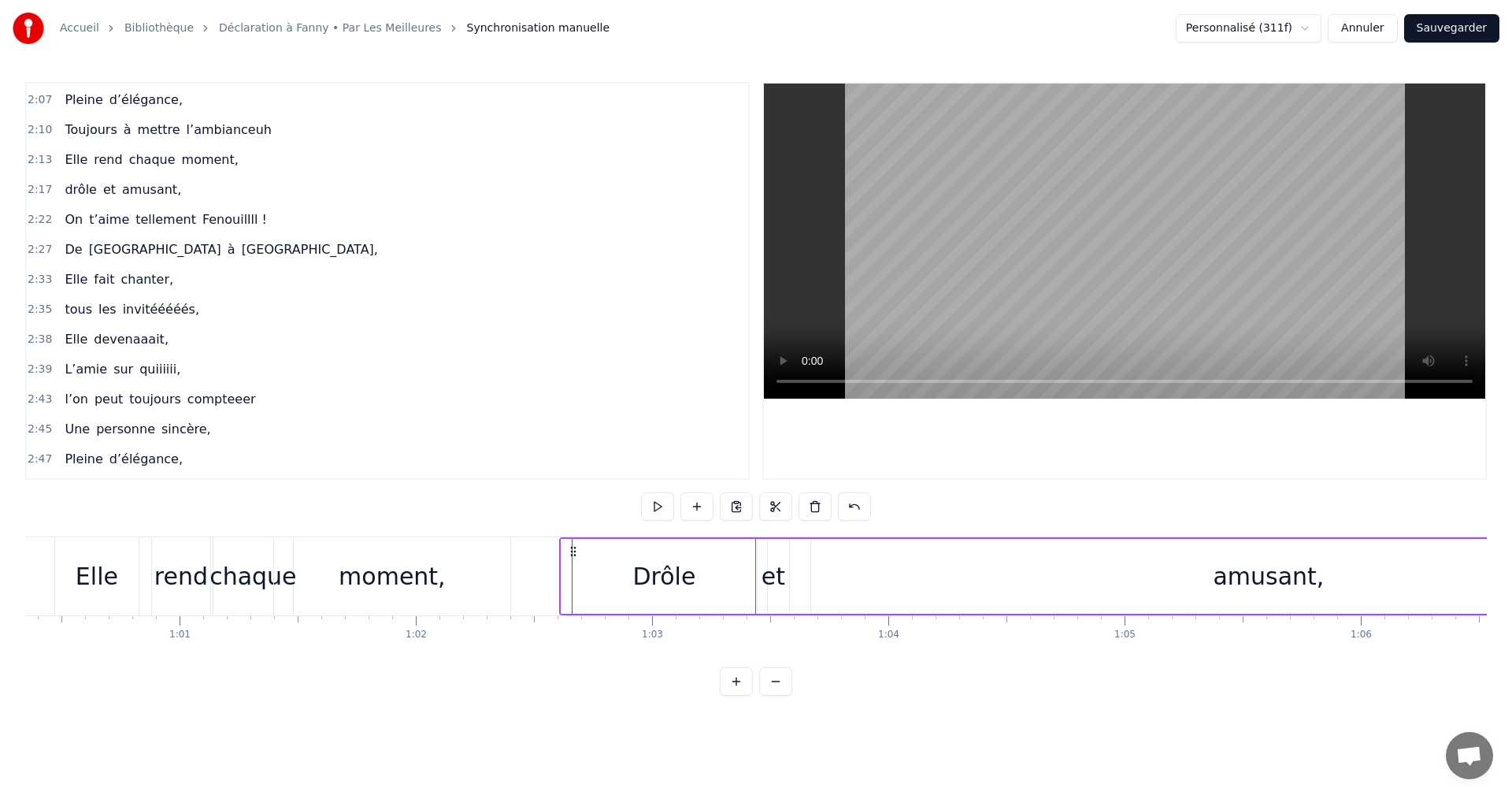
click at [657, 569] on div "Drôle" at bounding box center [663, 576] width 63 height 36
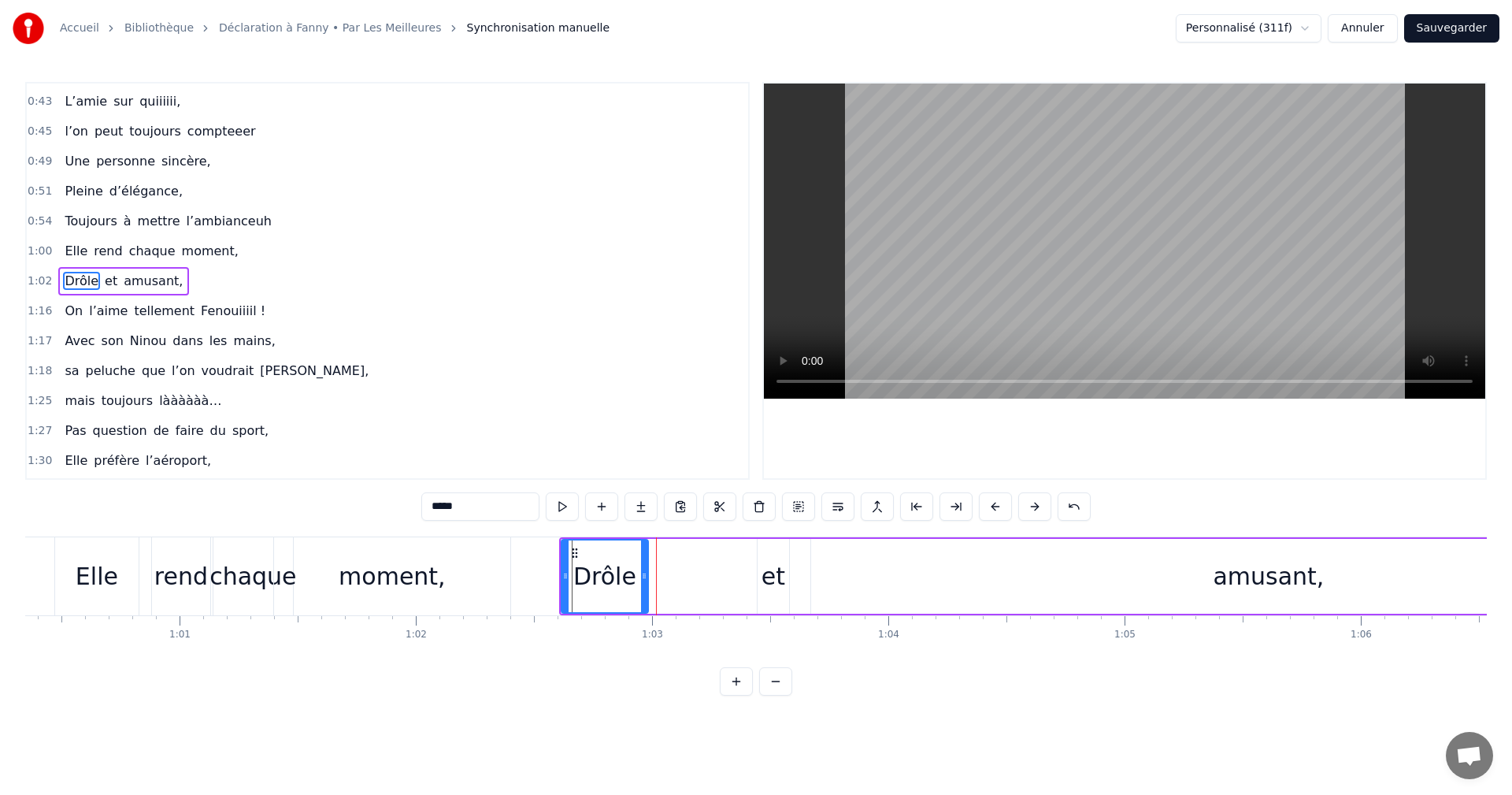
drag, startPoint x: 764, startPoint y: 574, endPoint x: 695, endPoint y: 580, distance: 69.3
click at [643, 580] on icon at bounding box center [644, 575] width 7 height 13
click at [768, 566] on div "et" at bounding box center [773, 576] width 23 height 36
drag, startPoint x: 769, startPoint y: 553, endPoint x: 673, endPoint y: 560, distance: 96.3
click at [673, 560] on div "et" at bounding box center [677, 576] width 30 height 72
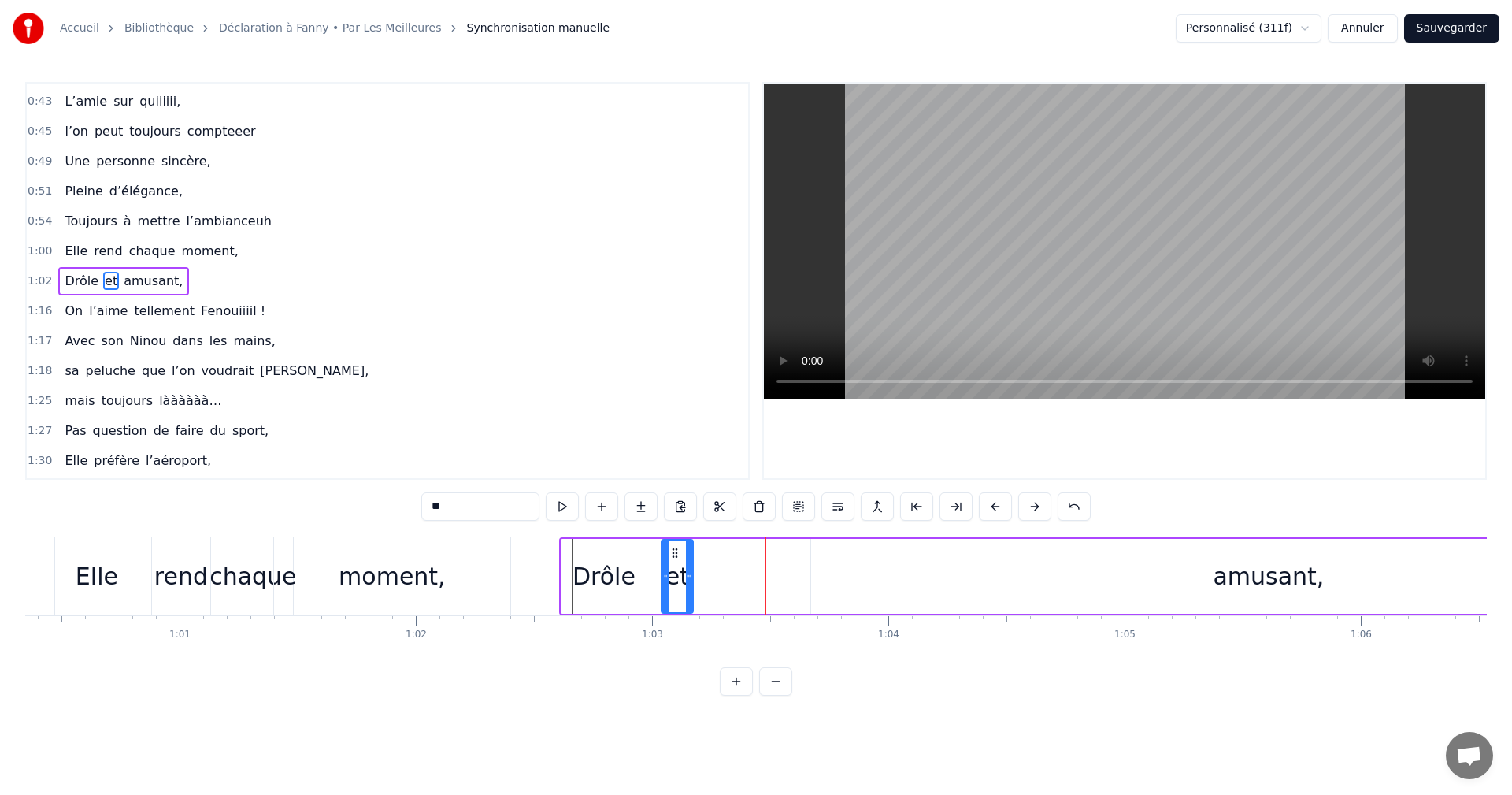
click at [1229, 573] on div "amusant," at bounding box center [1268, 576] width 111 height 36
type input "********"
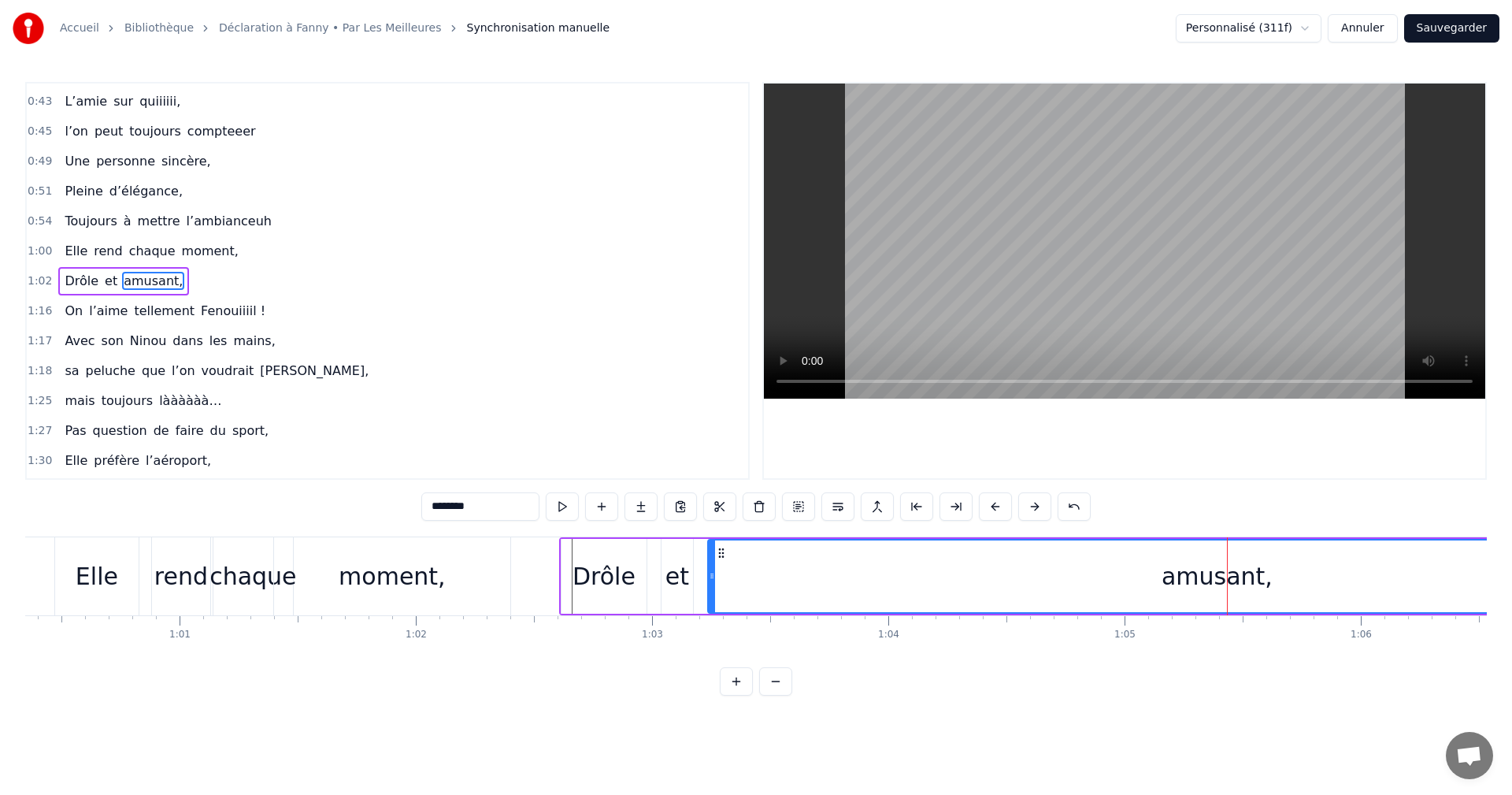
drag, startPoint x: 810, startPoint y: 576, endPoint x: 710, endPoint y: 580, distance: 100.1
click at [710, 580] on icon at bounding box center [712, 575] width 7 height 13
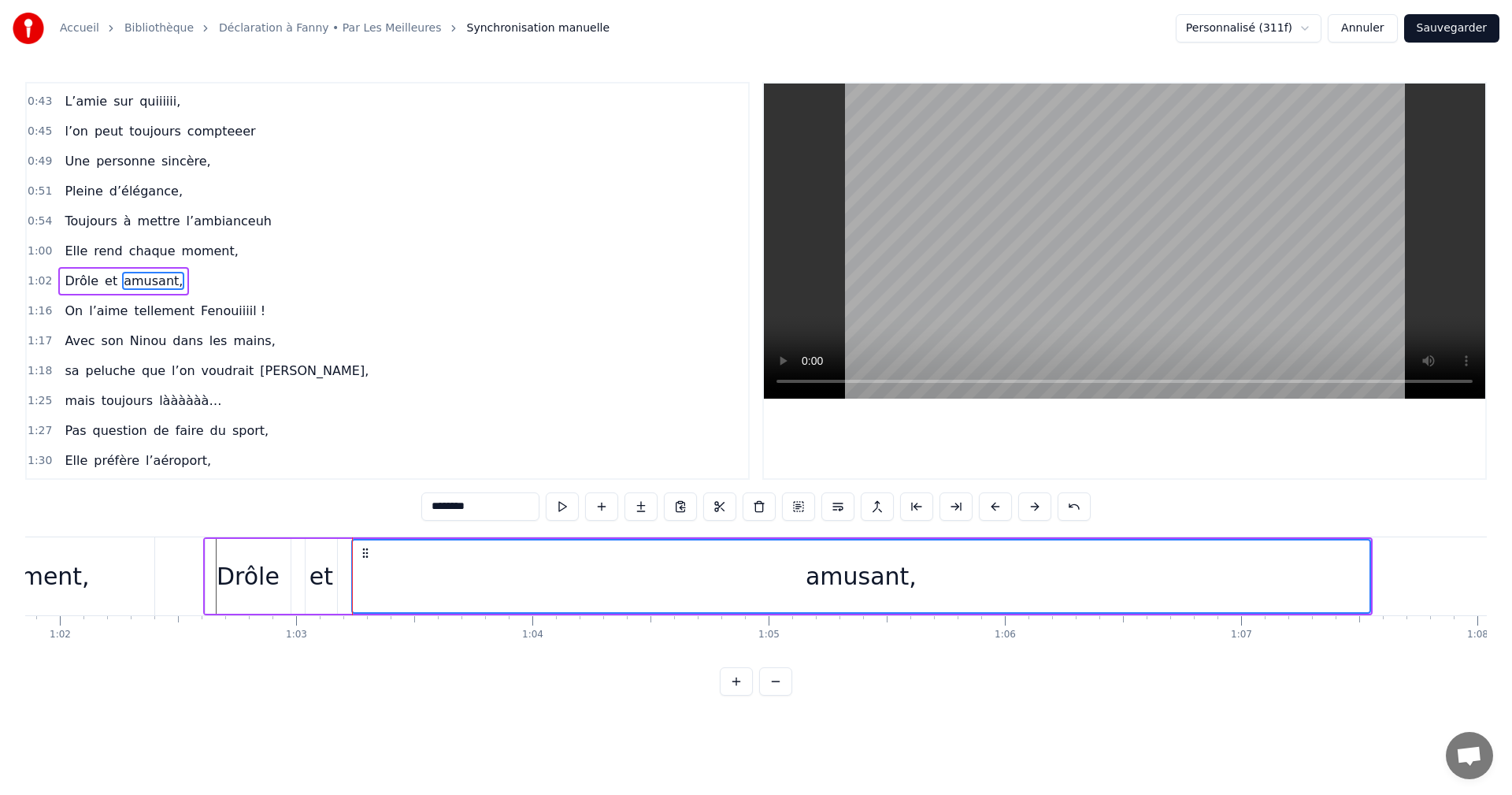
scroll to position [0, 14655]
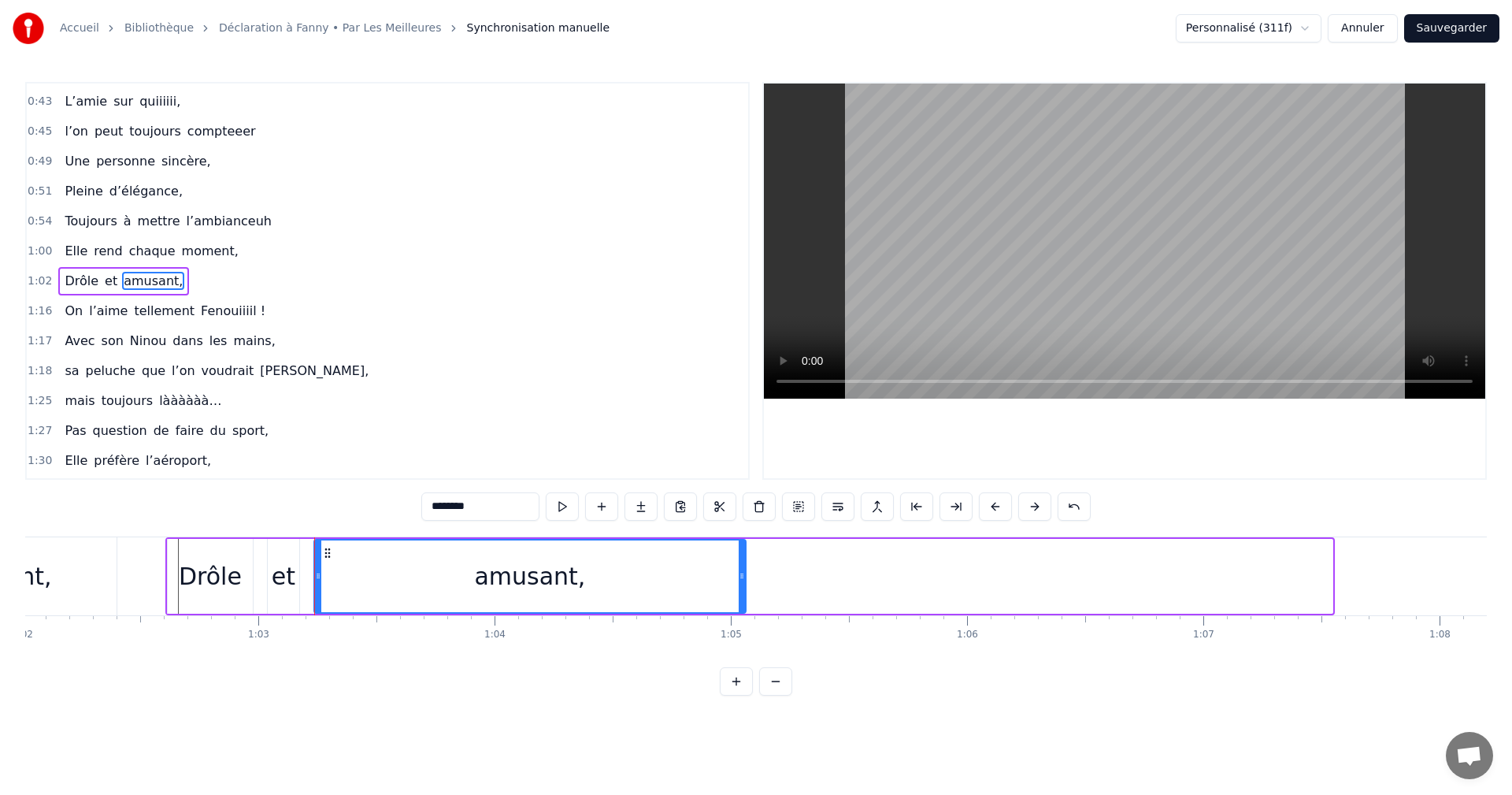
drag, startPoint x: 1330, startPoint y: 578, endPoint x: 742, endPoint y: 585, distance: 588.0
click at [742, 585] on div at bounding box center [741, 576] width 7 height 72
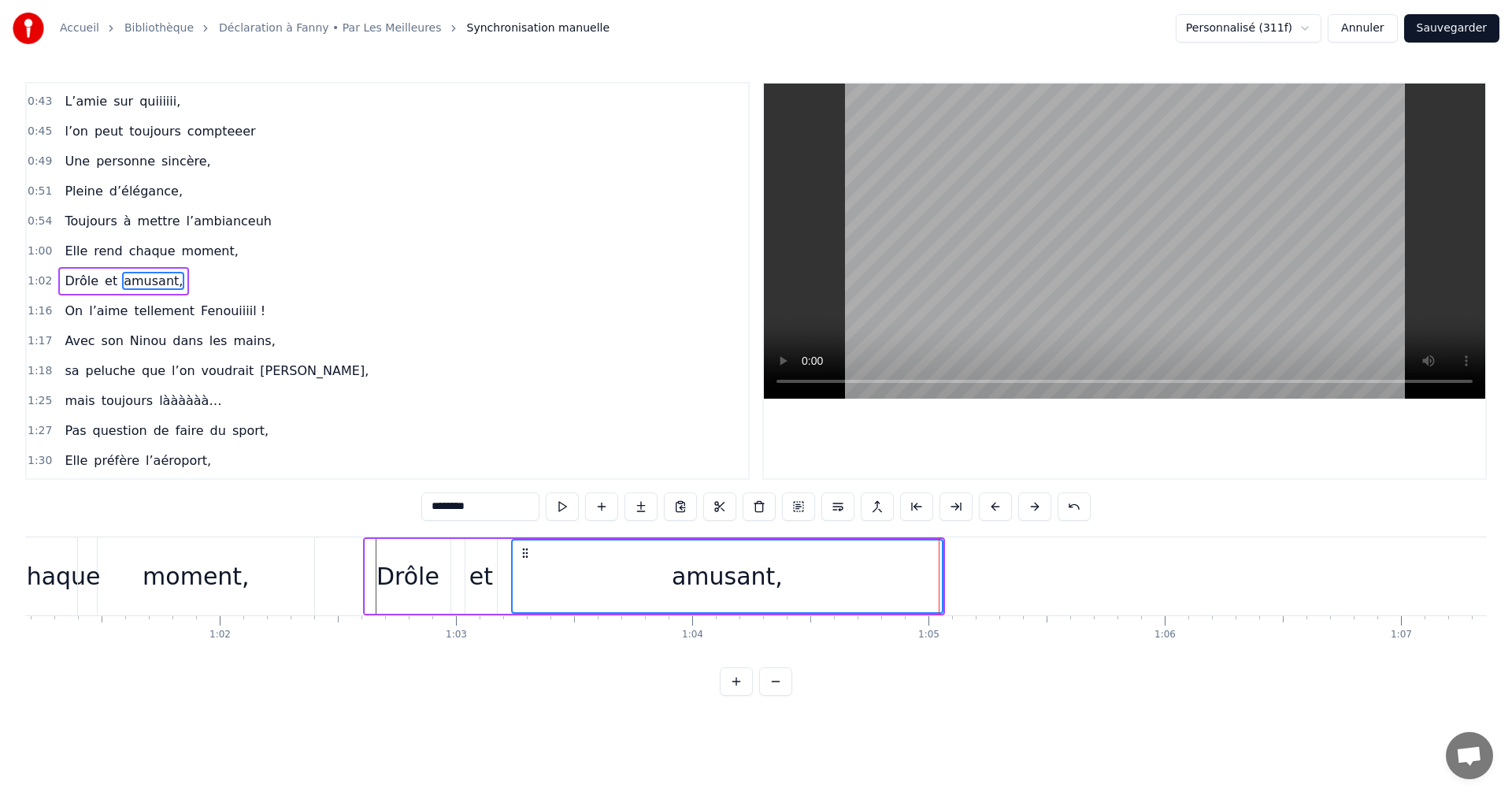
scroll to position [0, 14340]
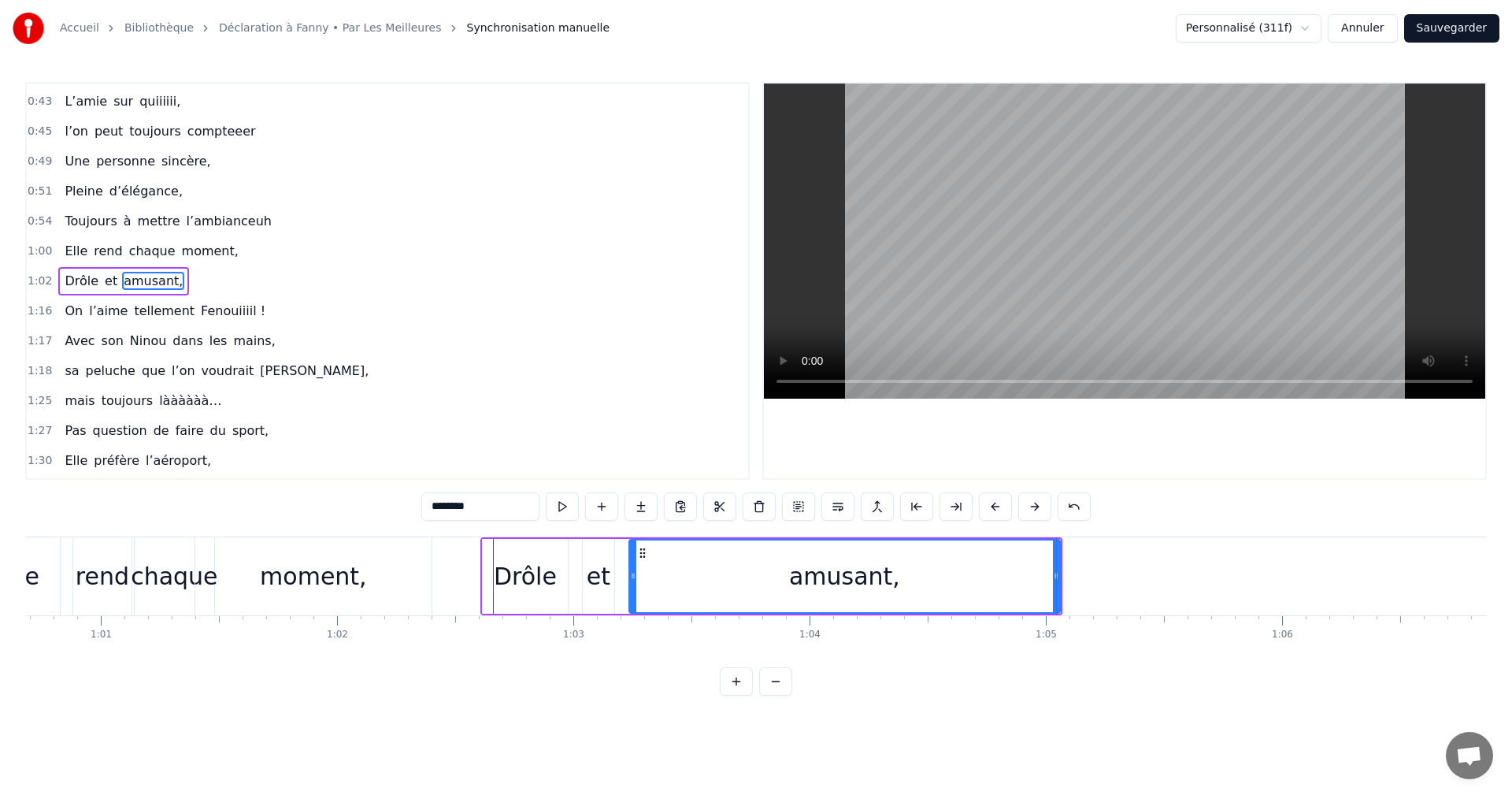
click at [44, 280] on span "1:02" at bounding box center [40, 281] width 24 height 15
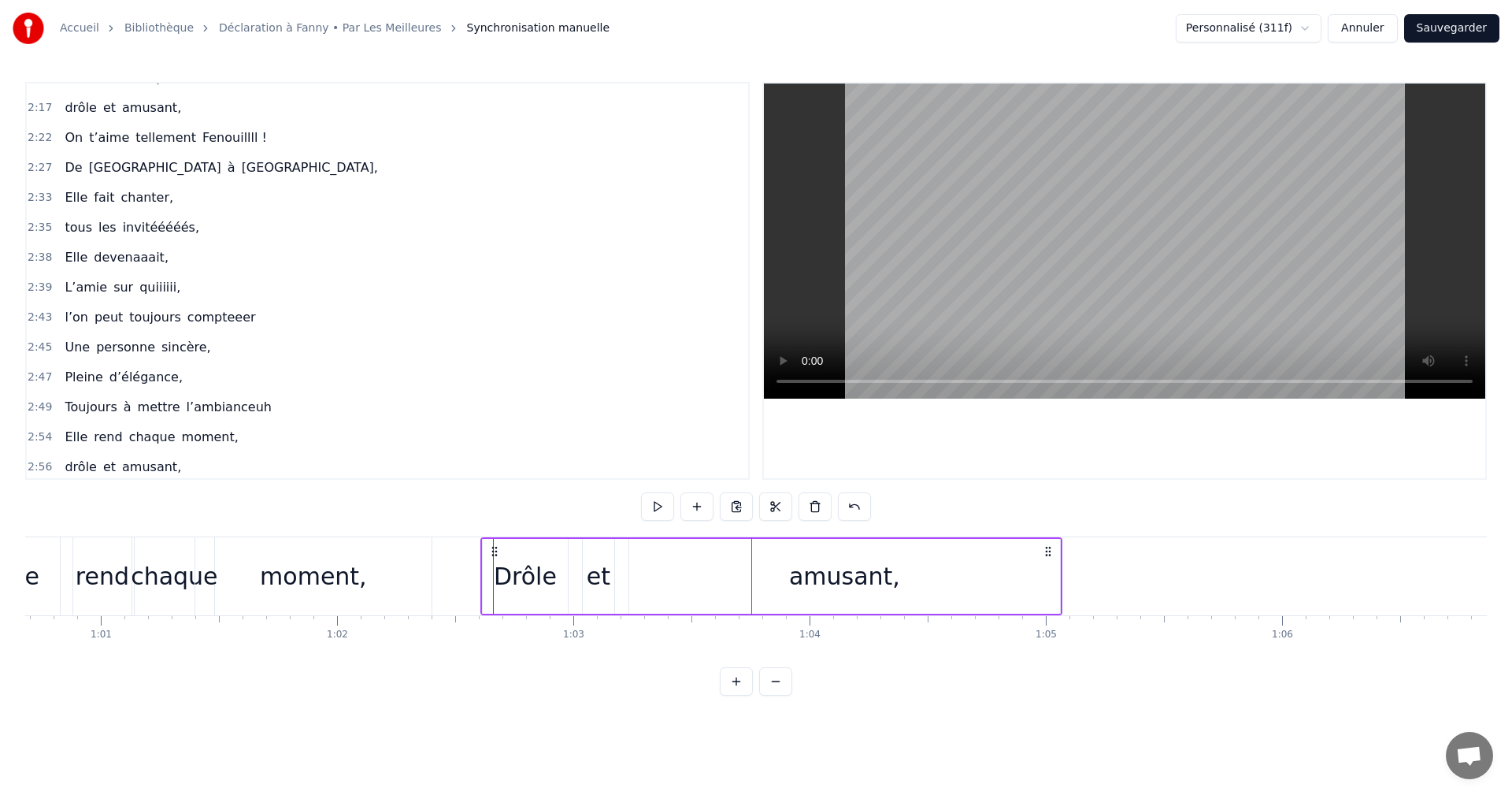
scroll to position [1192, 0]
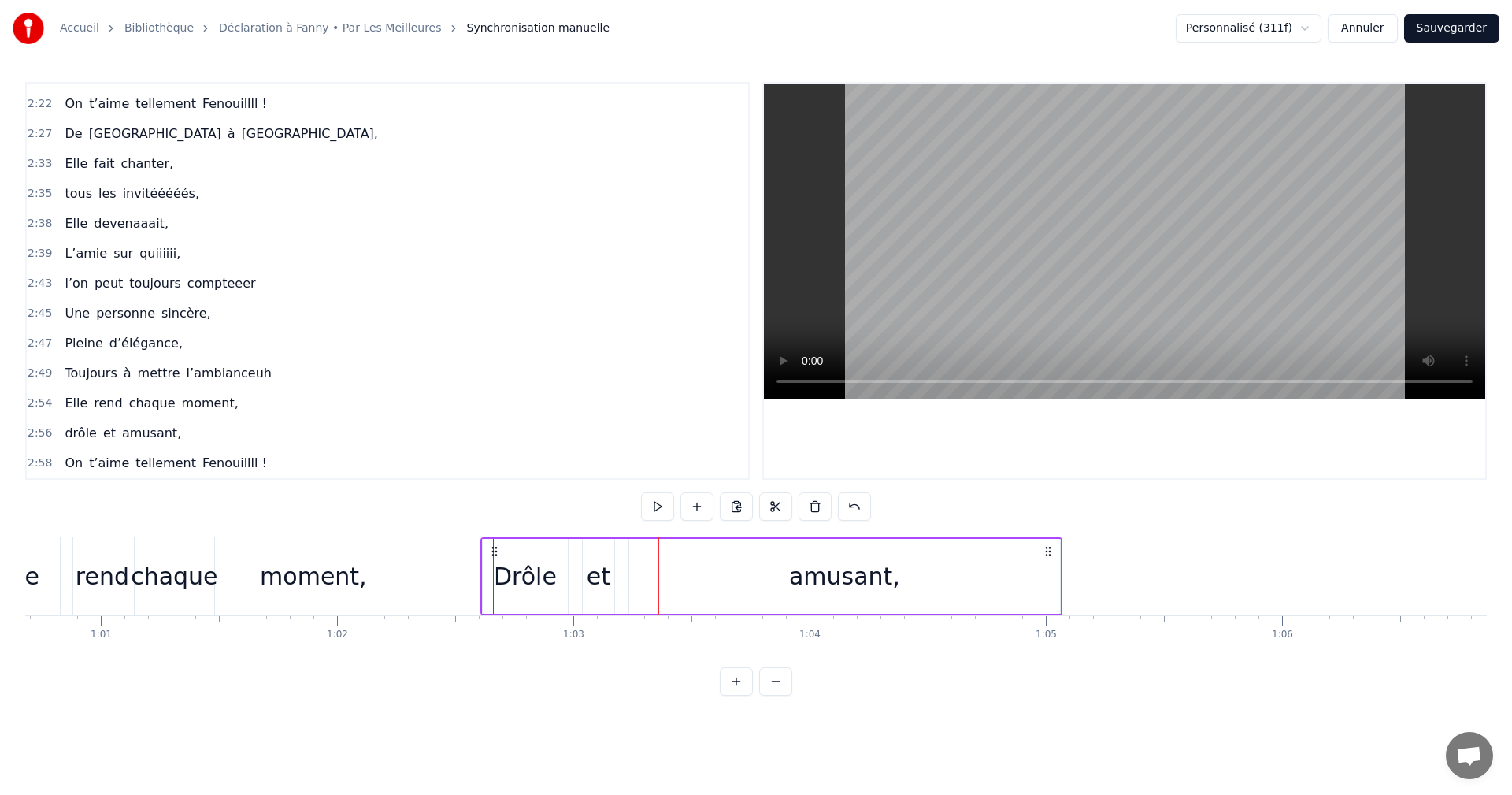
drag, startPoint x: 602, startPoint y: 581, endPoint x: 654, endPoint y: 579, distance: 52.0
click at [654, 579] on div "Drôle et amusant," at bounding box center [771, 576] width 582 height 78
click at [599, 581] on div "et" at bounding box center [598, 576] width 23 height 36
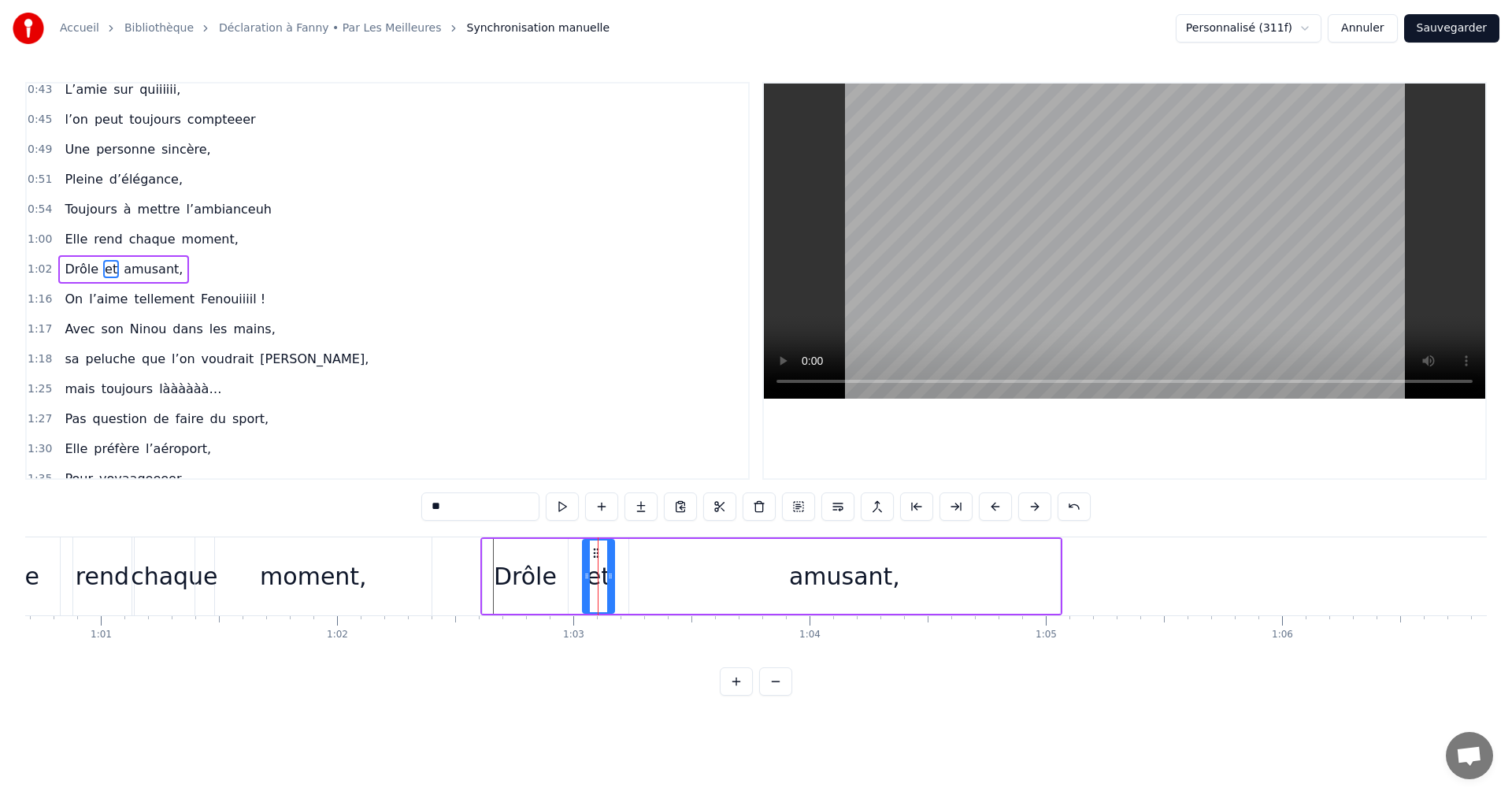
click at [647, 576] on div "amusant," at bounding box center [845, 575] width 431 height 74
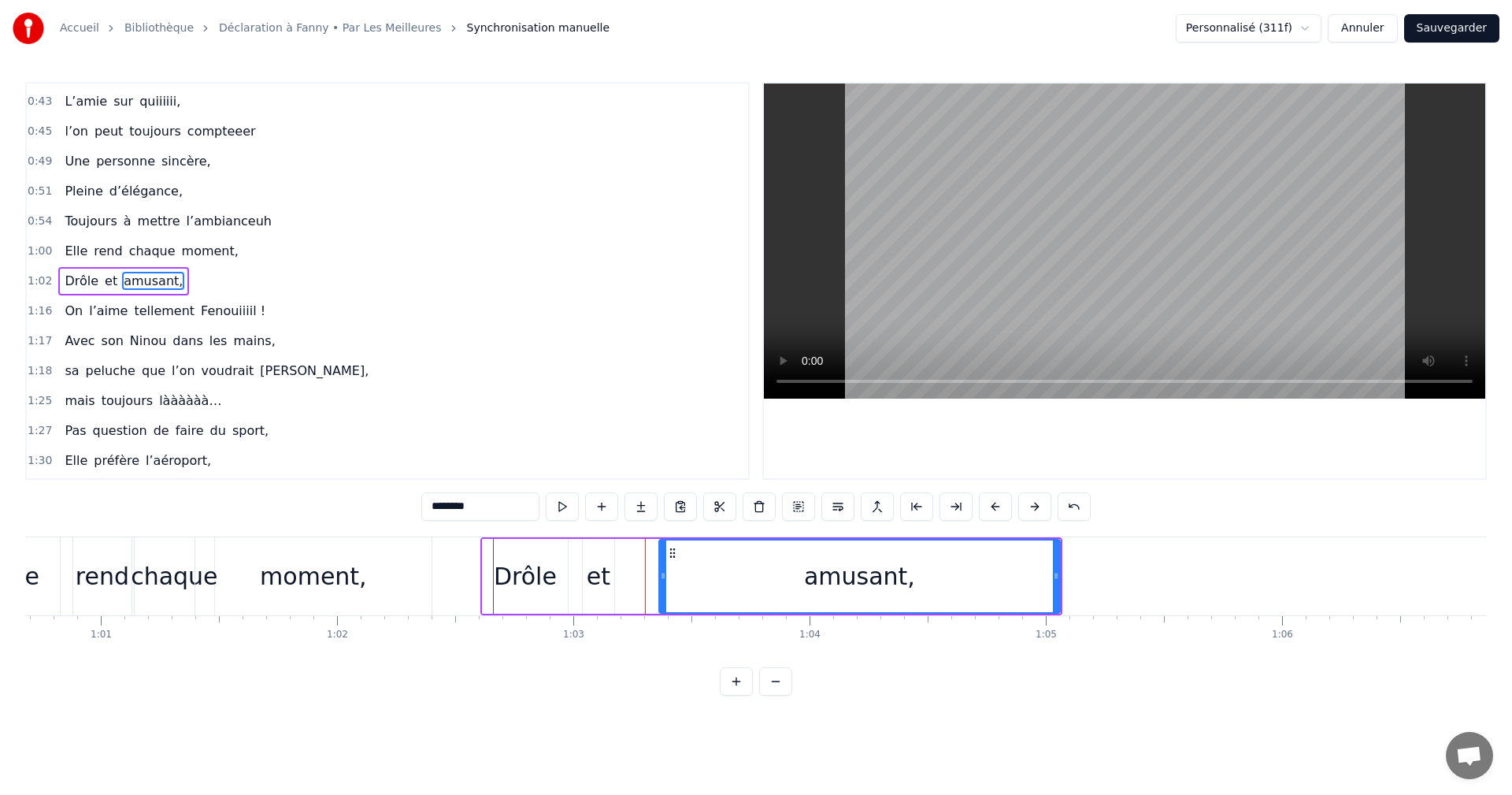
drag, startPoint x: 633, startPoint y: 576, endPoint x: 663, endPoint y: 577, distance: 30.0
click at [663, 577] on icon at bounding box center [663, 575] width 7 height 13
click at [611, 580] on div "et" at bounding box center [598, 575] width 32 height 74
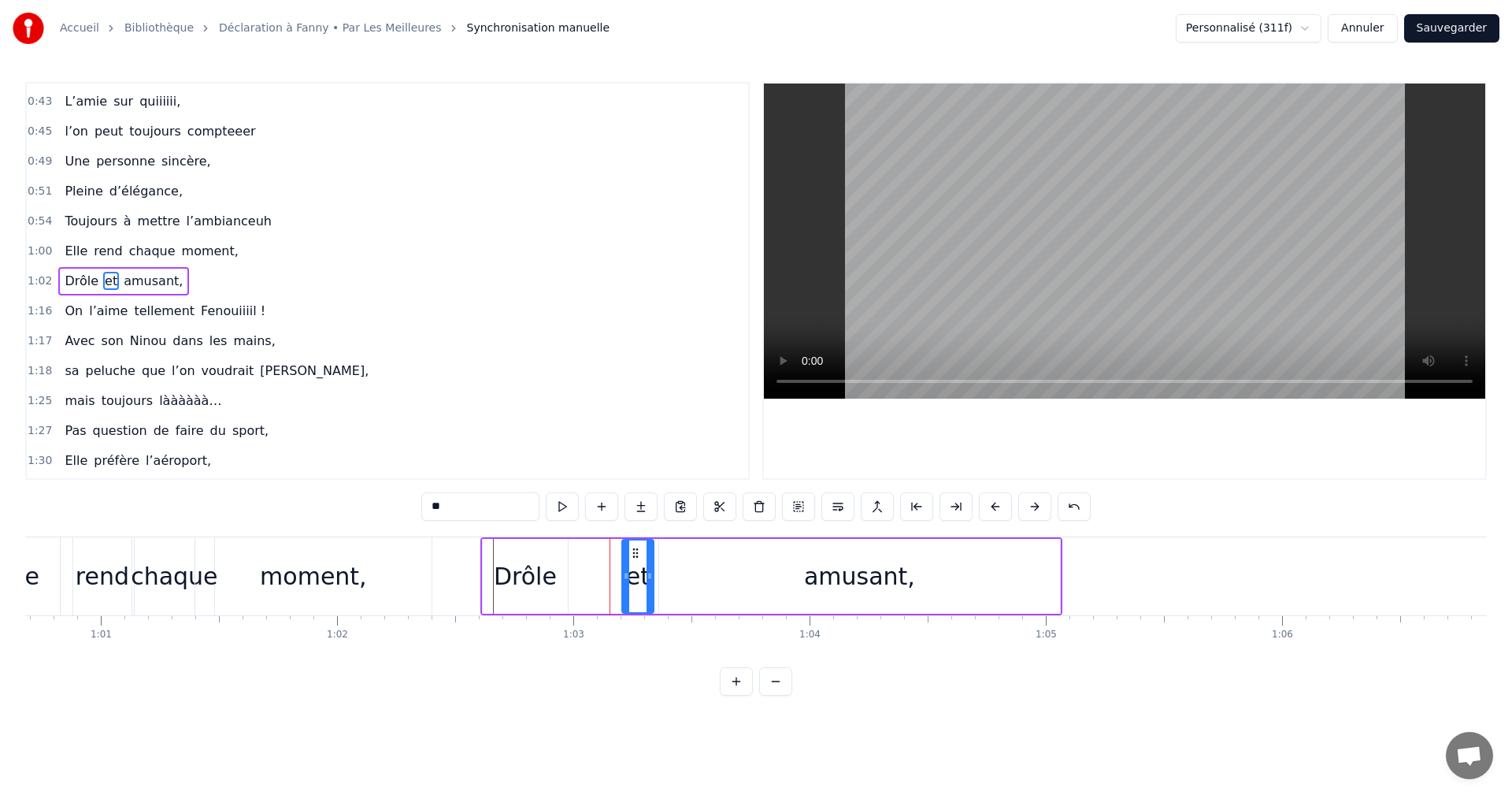
drag, startPoint x: 597, startPoint y: 553, endPoint x: 640, endPoint y: 554, distance: 43.0
click at [640, 554] on icon at bounding box center [635, 552] width 13 height 13
drag, startPoint x: 629, startPoint y: 576, endPoint x: 600, endPoint y: 581, distance: 29.4
click at [609, 578] on icon at bounding box center [612, 575] width 7 height 13
click at [555, 581] on div "Drôle" at bounding box center [525, 575] width 85 height 74
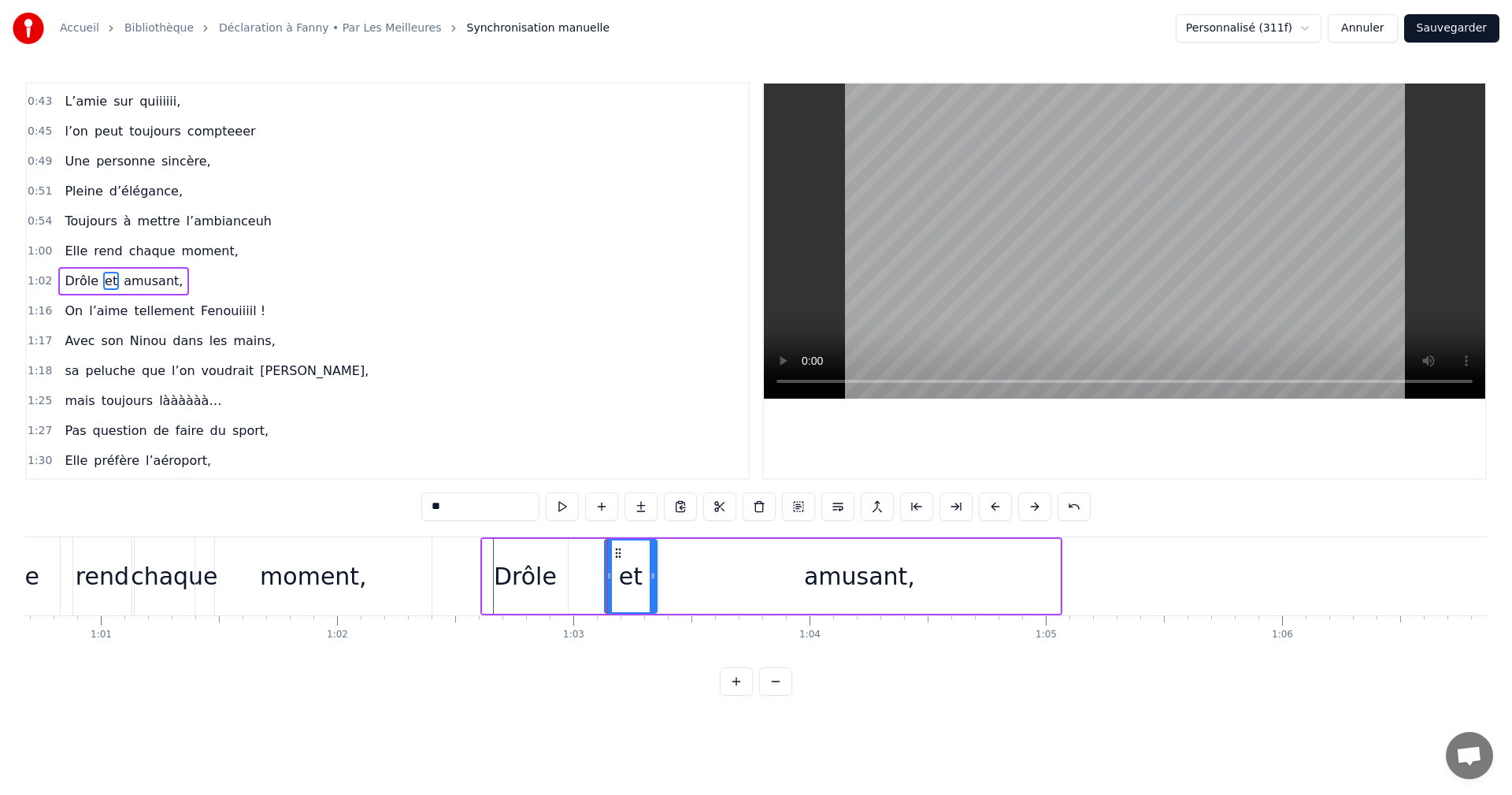
type input "*****"
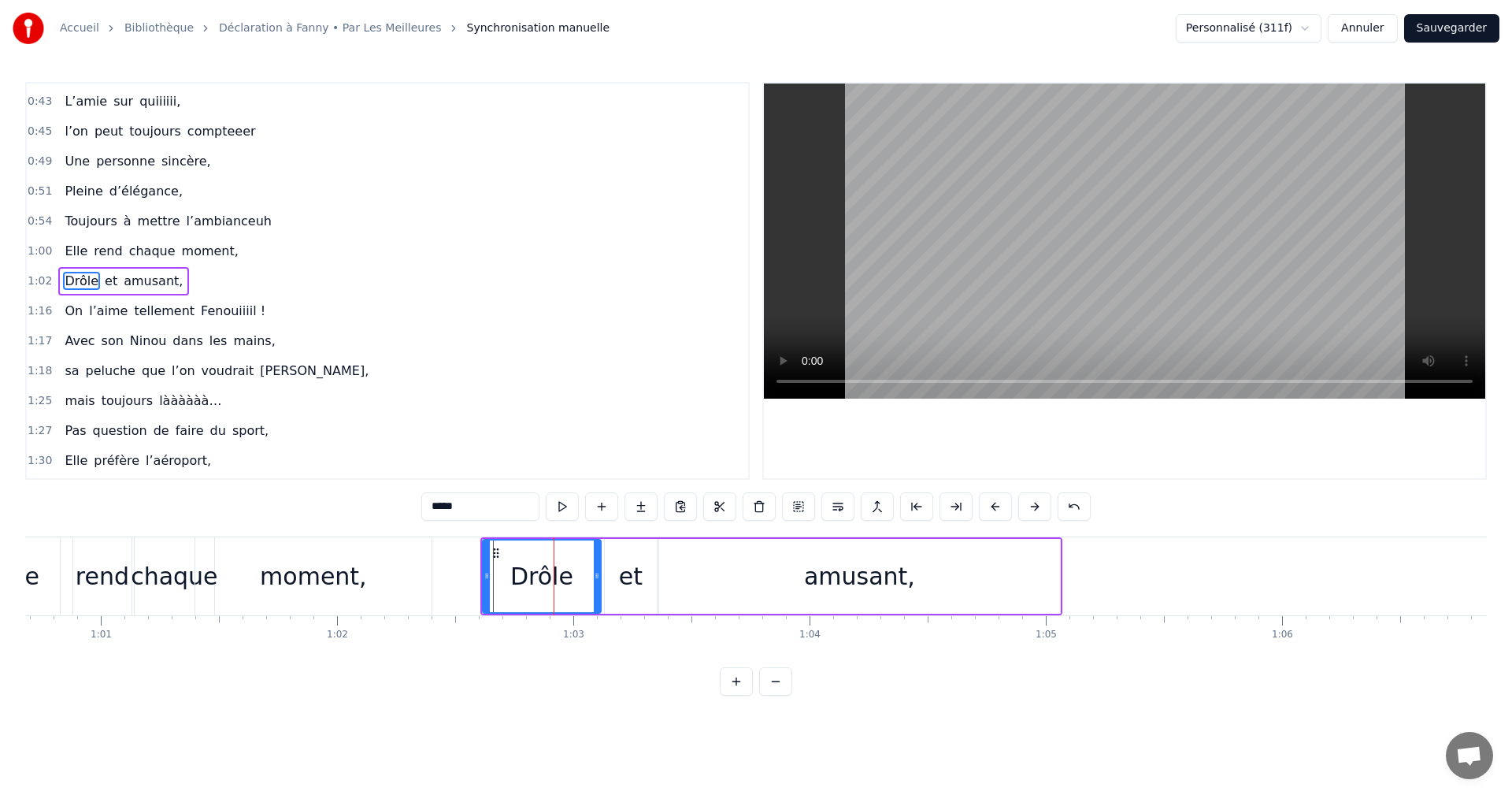
drag, startPoint x: 566, startPoint y: 575, endPoint x: 598, endPoint y: 574, distance: 32.0
click at [598, 574] on icon at bounding box center [596, 575] width 7 height 13
click at [38, 255] on span "1:00" at bounding box center [40, 251] width 24 height 15
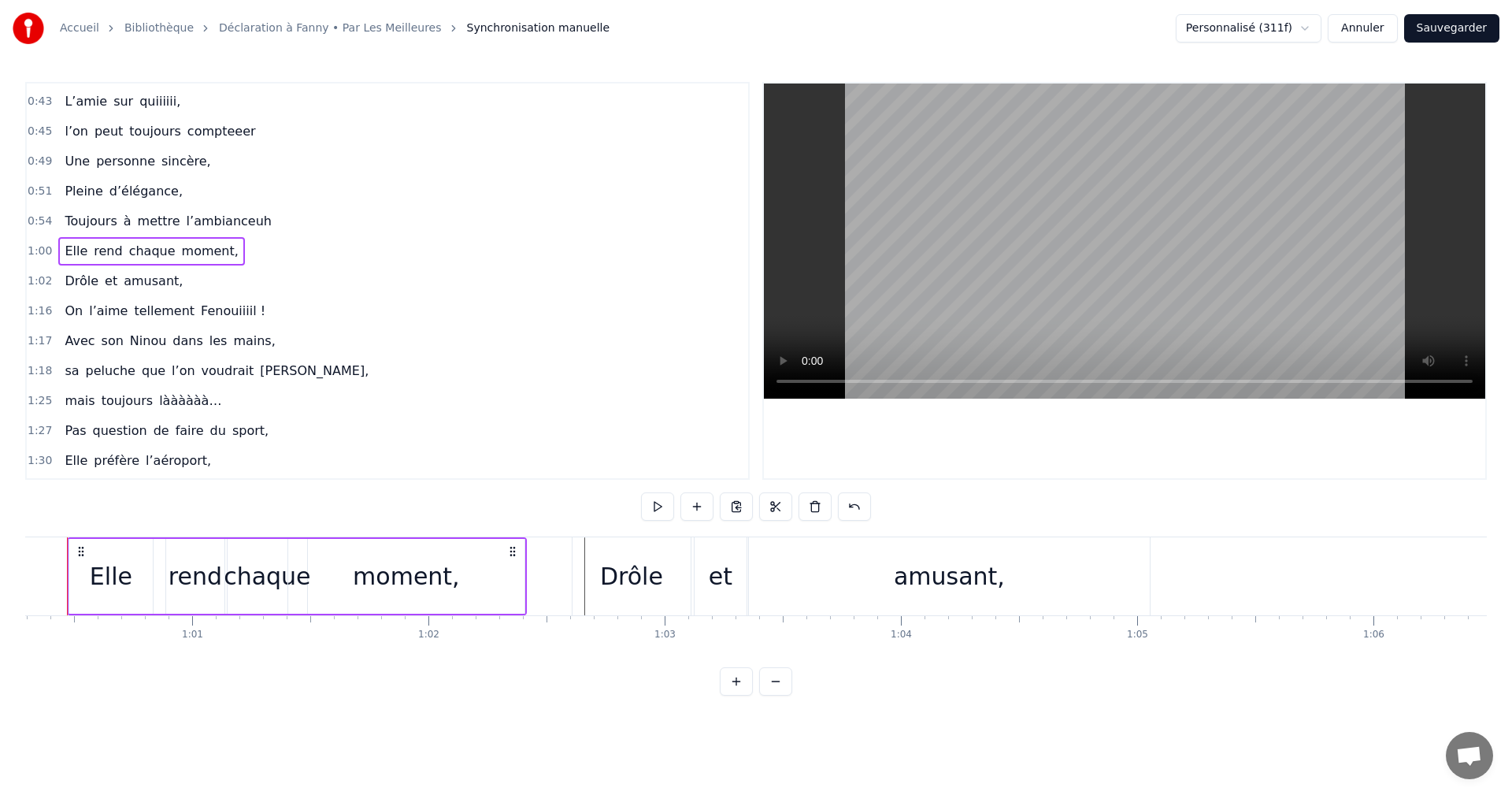
scroll to position [0, 14210]
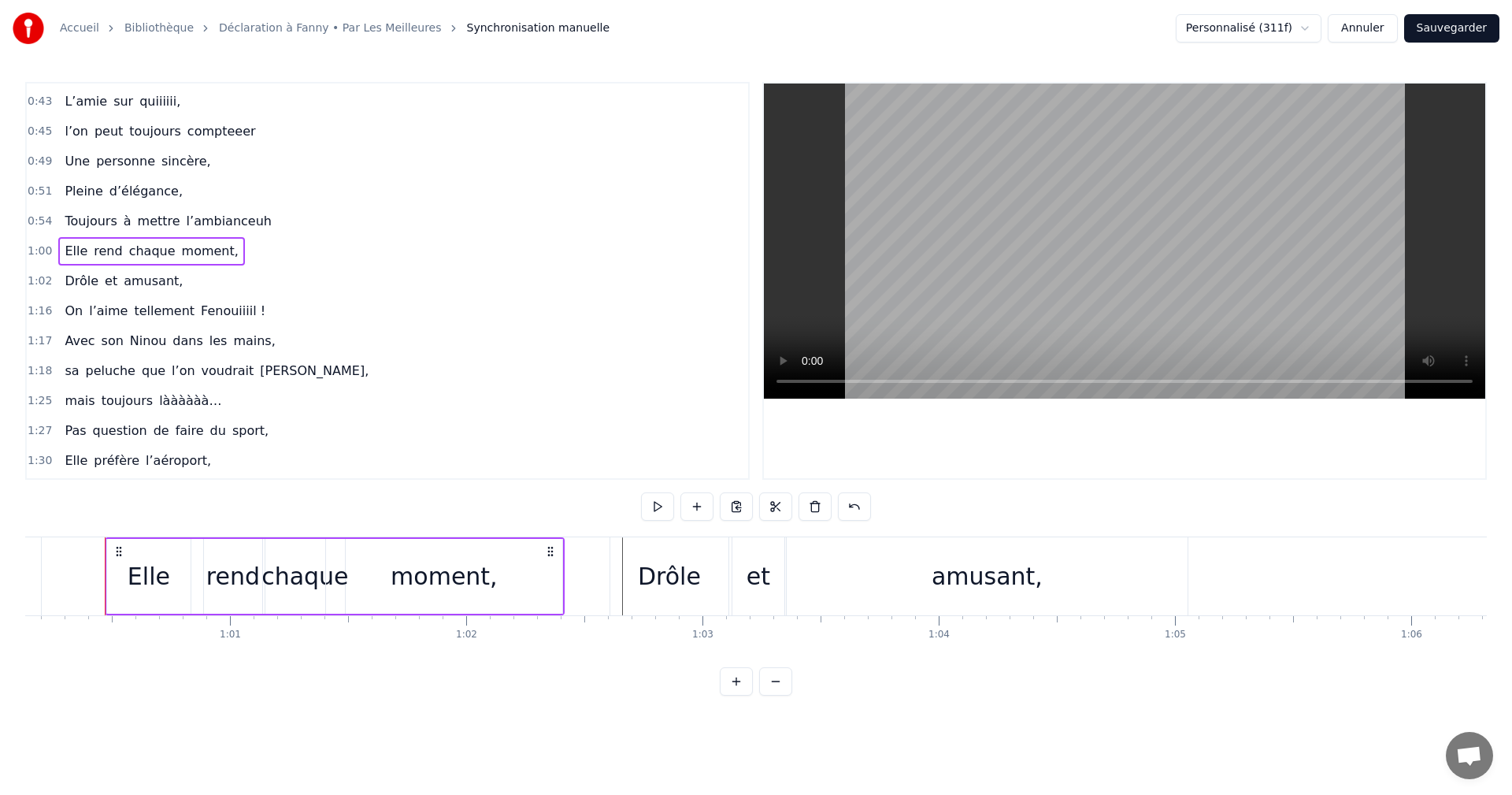
click at [44, 279] on span "1:02" at bounding box center [40, 281] width 24 height 15
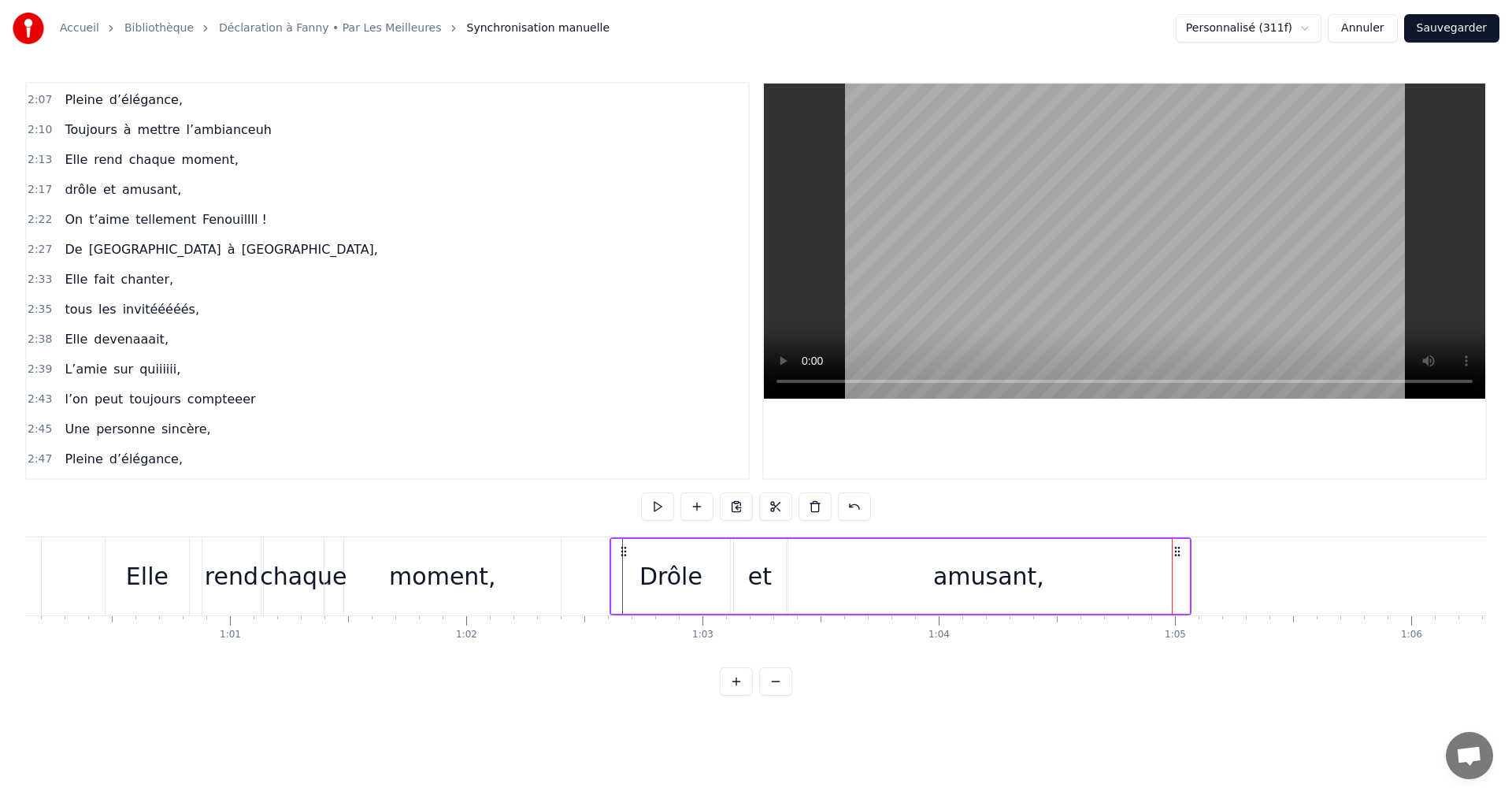
scroll to position [1192, 0]
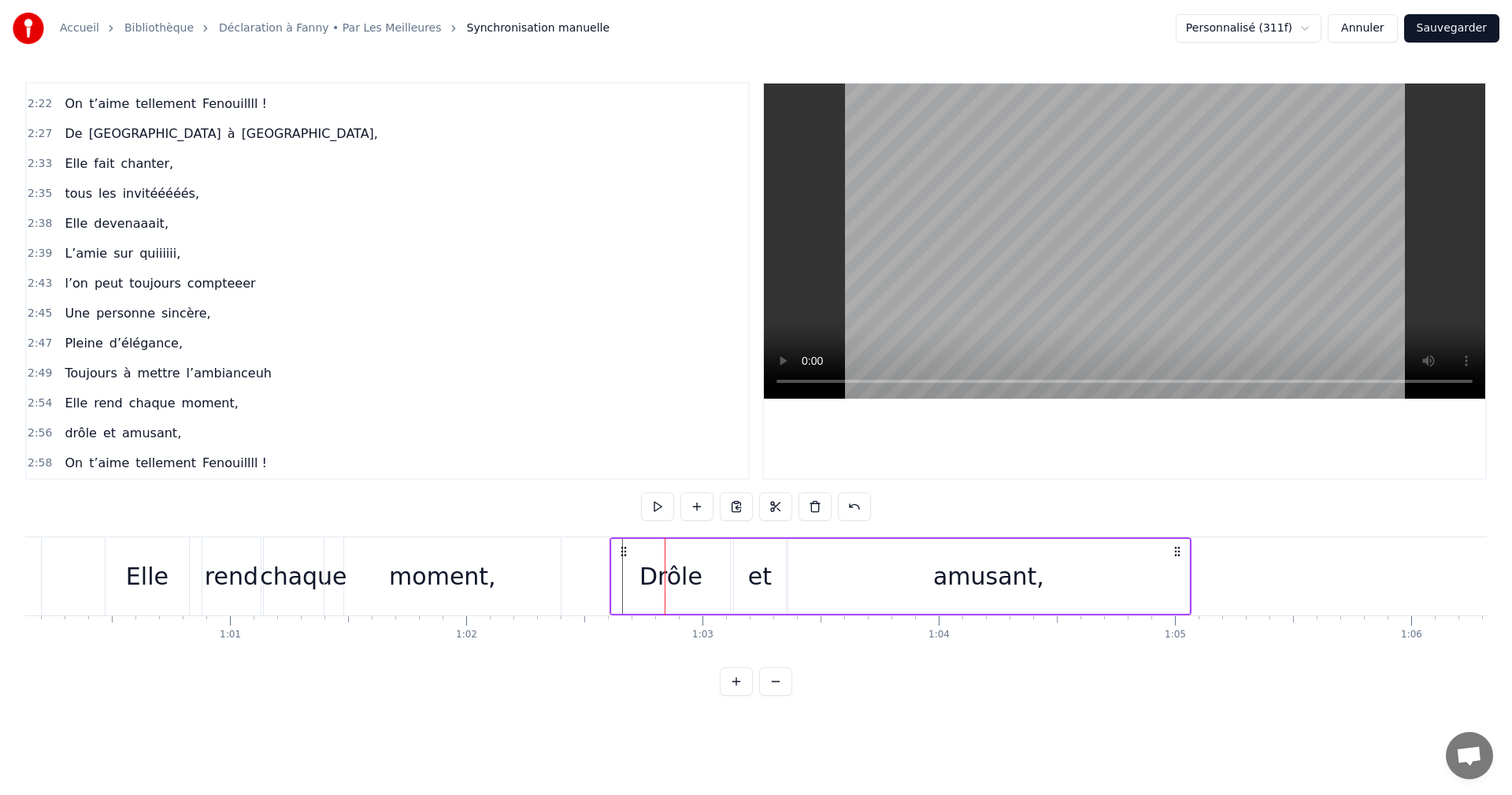
click at [644, 580] on div "Drôle" at bounding box center [671, 576] width 63 height 36
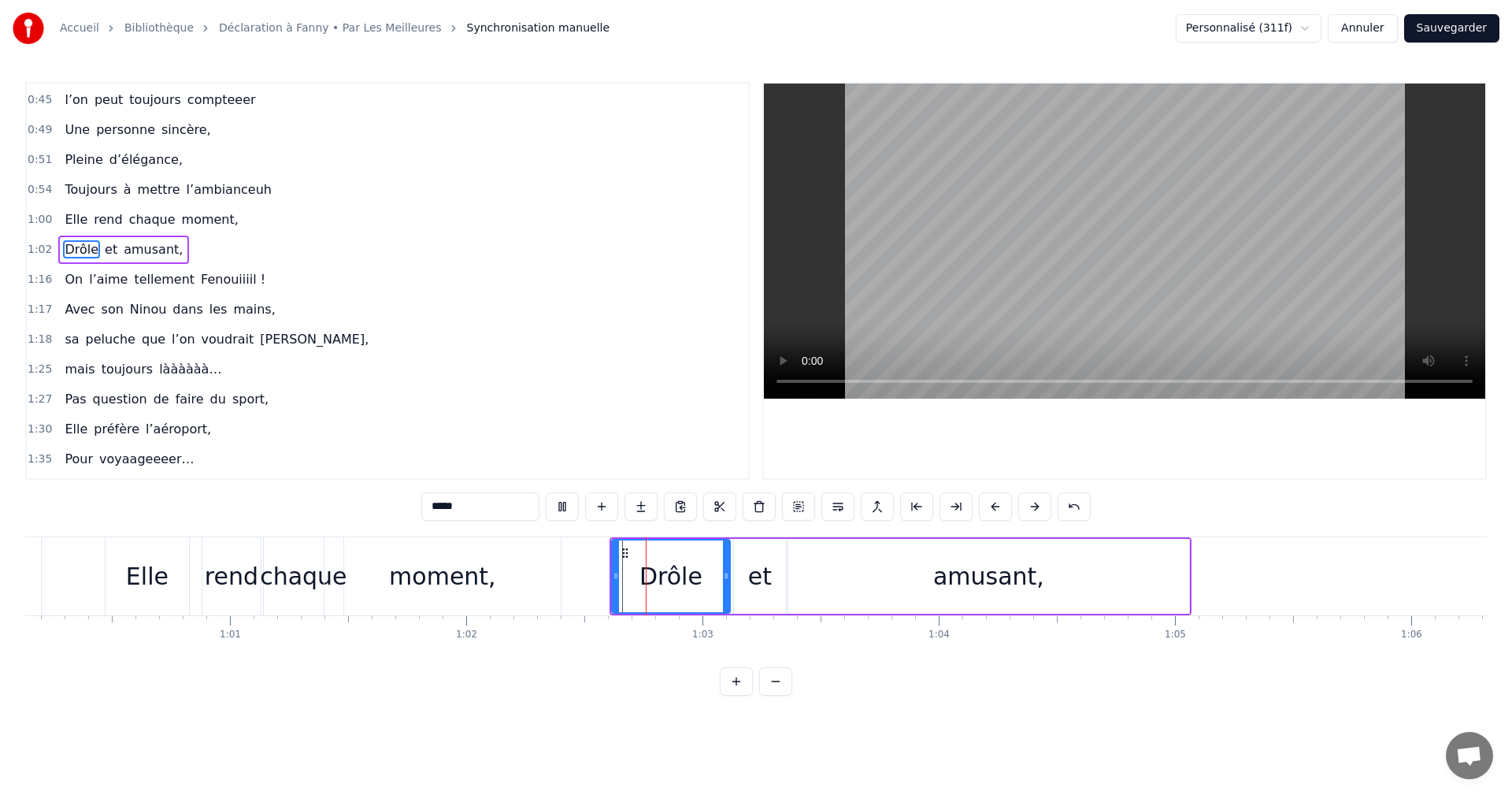
scroll to position [386, 0]
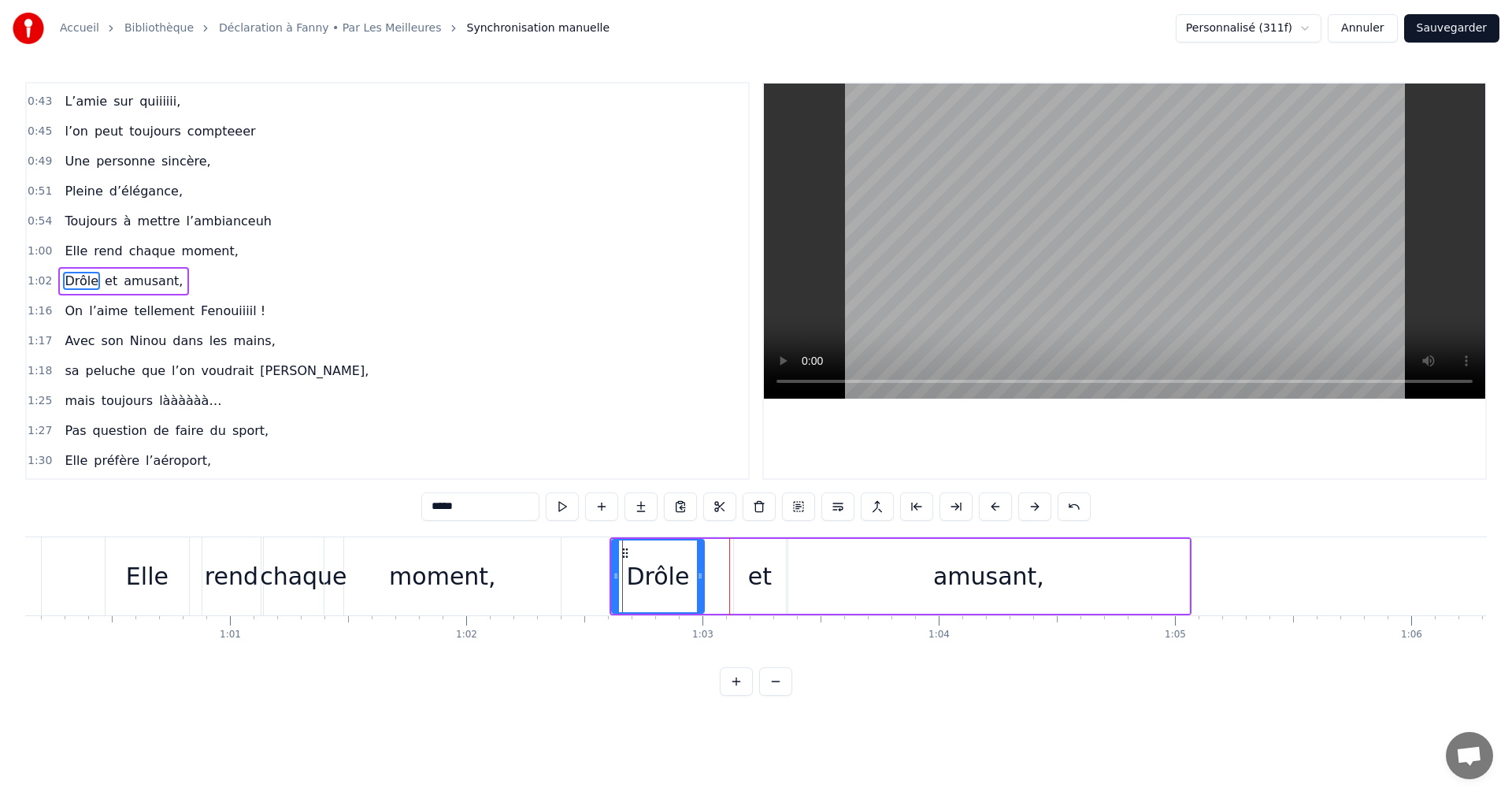
drag, startPoint x: 726, startPoint y: 577, endPoint x: 700, endPoint y: 577, distance: 26.0
click at [700, 577] on icon at bounding box center [700, 575] width 7 height 13
click at [766, 579] on div "et" at bounding box center [760, 576] width 23 height 36
drag, startPoint x: 746, startPoint y: 555, endPoint x: 701, endPoint y: 553, distance: 45.0
click at [701, 553] on icon at bounding box center [703, 552] width 13 height 13
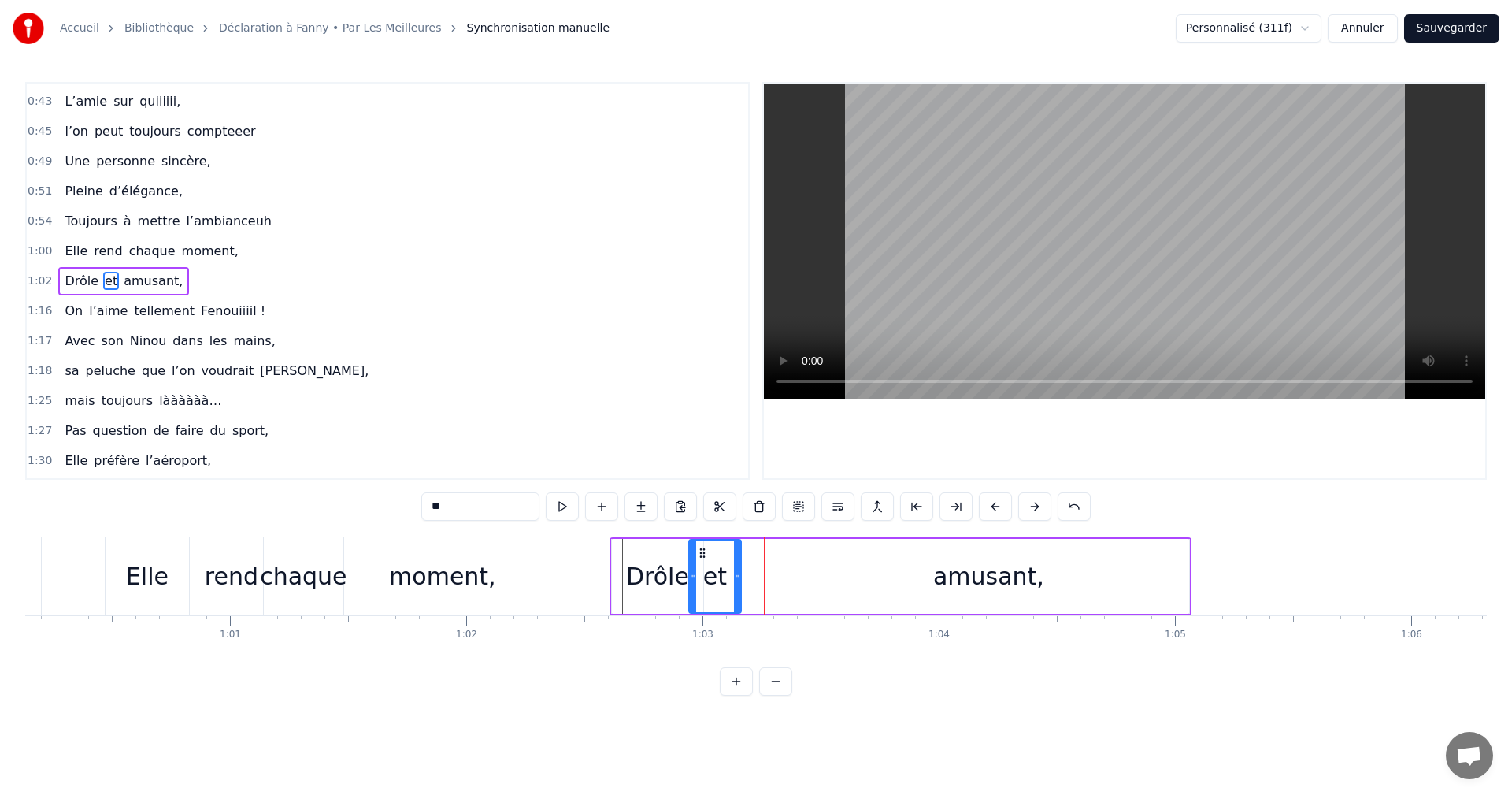
click at [904, 574] on div "amusant," at bounding box center [989, 575] width 401 height 74
type input "********"
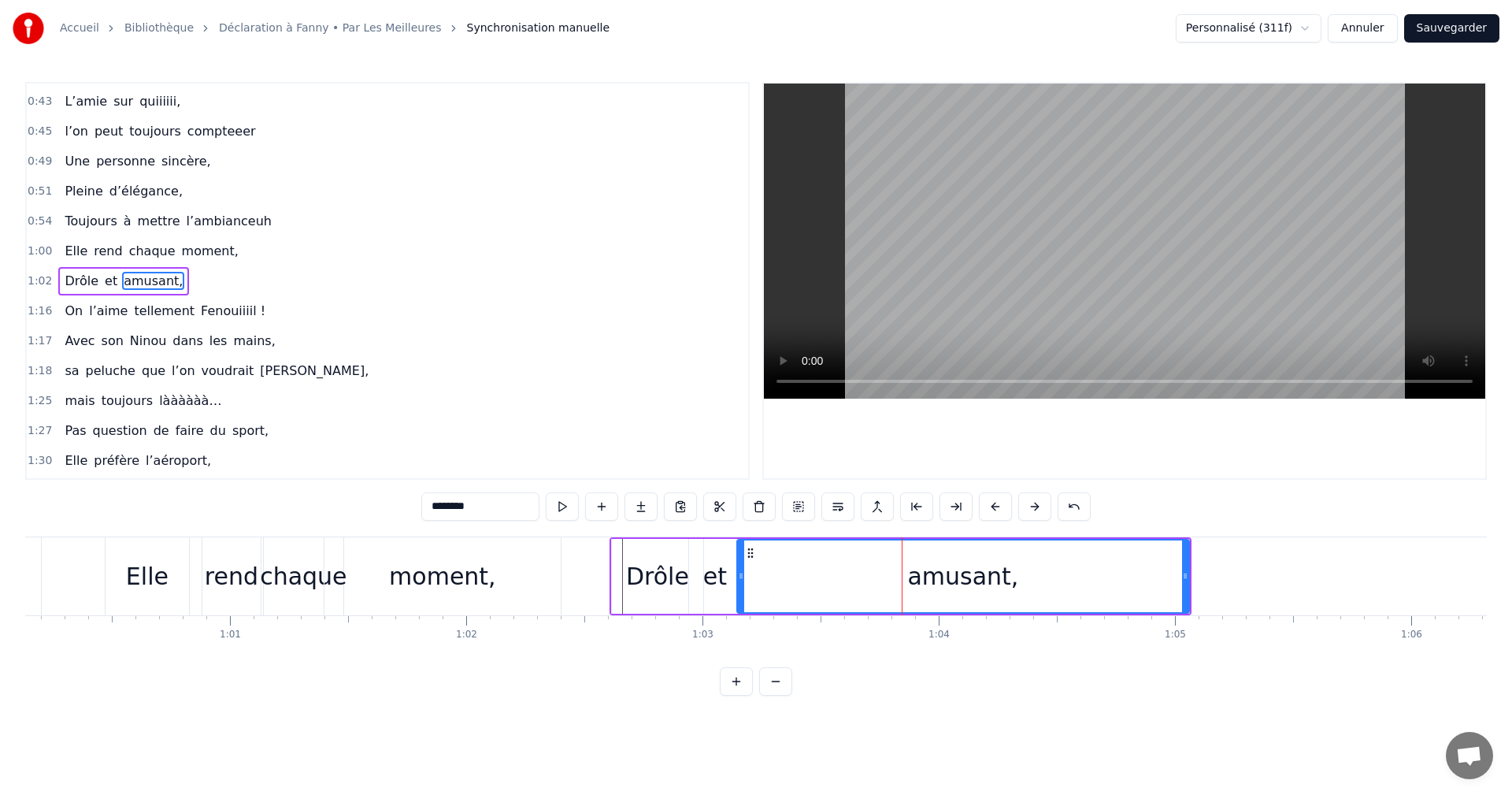
drag, startPoint x: 792, startPoint y: 576, endPoint x: 751, endPoint y: 576, distance: 41.0
click at [740, 576] on icon at bounding box center [741, 575] width 7 height 13
click at [38, 280] on span "1:02" at bounding box center [40, 281] width 24 height 15
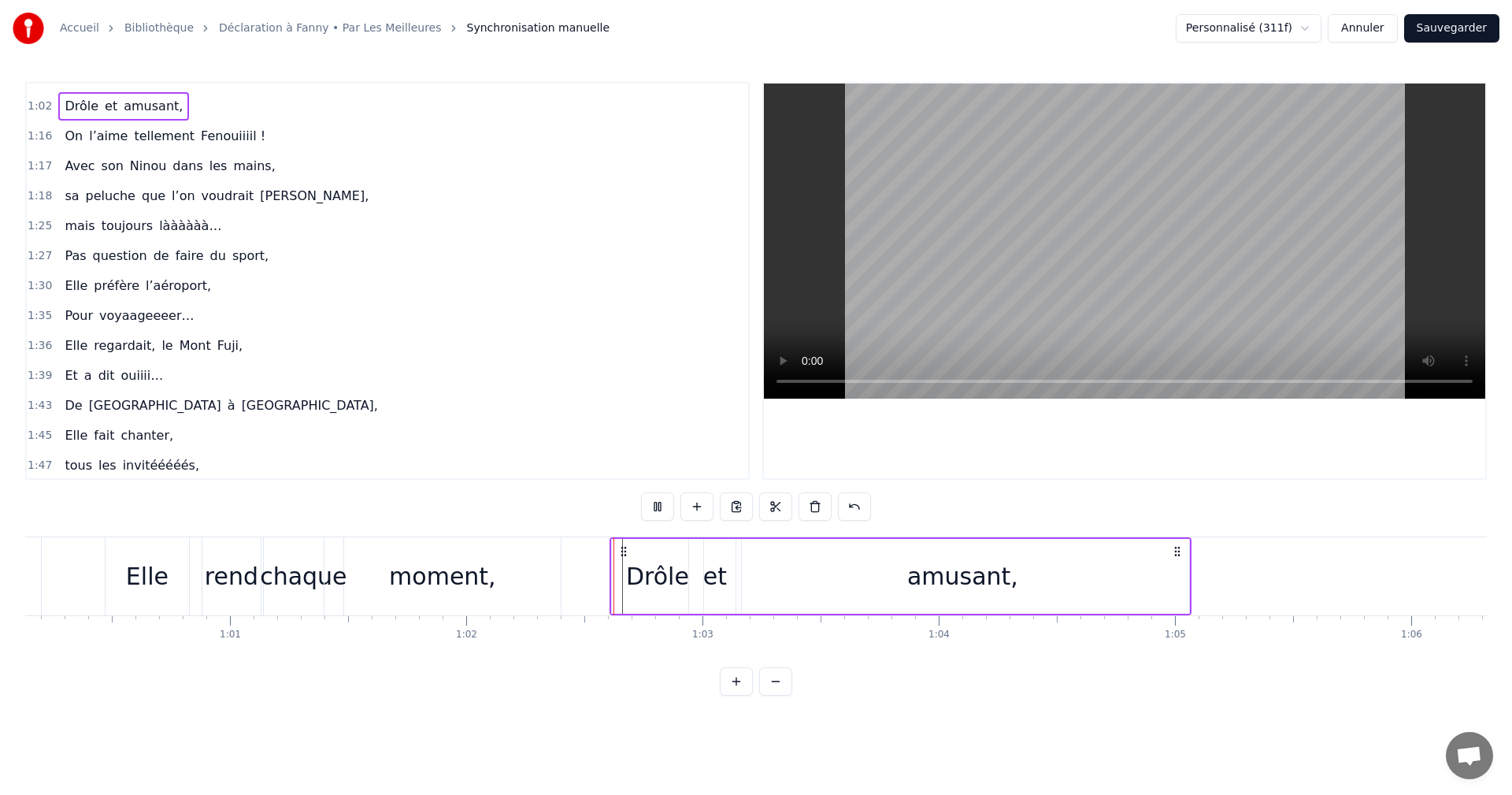
scroll to position [731, 0]
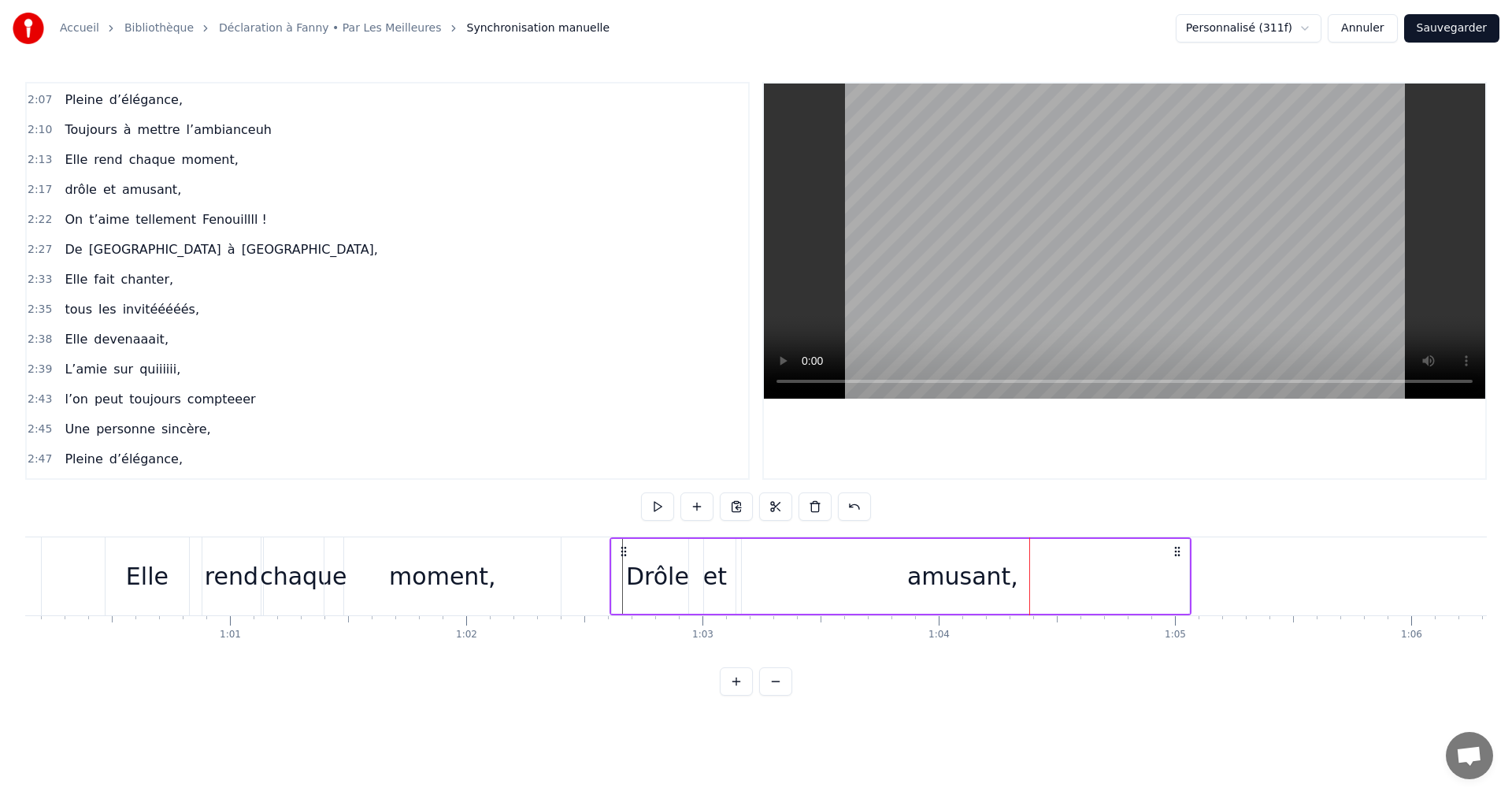
click at [903, 582] on div "amusant," at bounding box center [963, 575] width 453 height 74
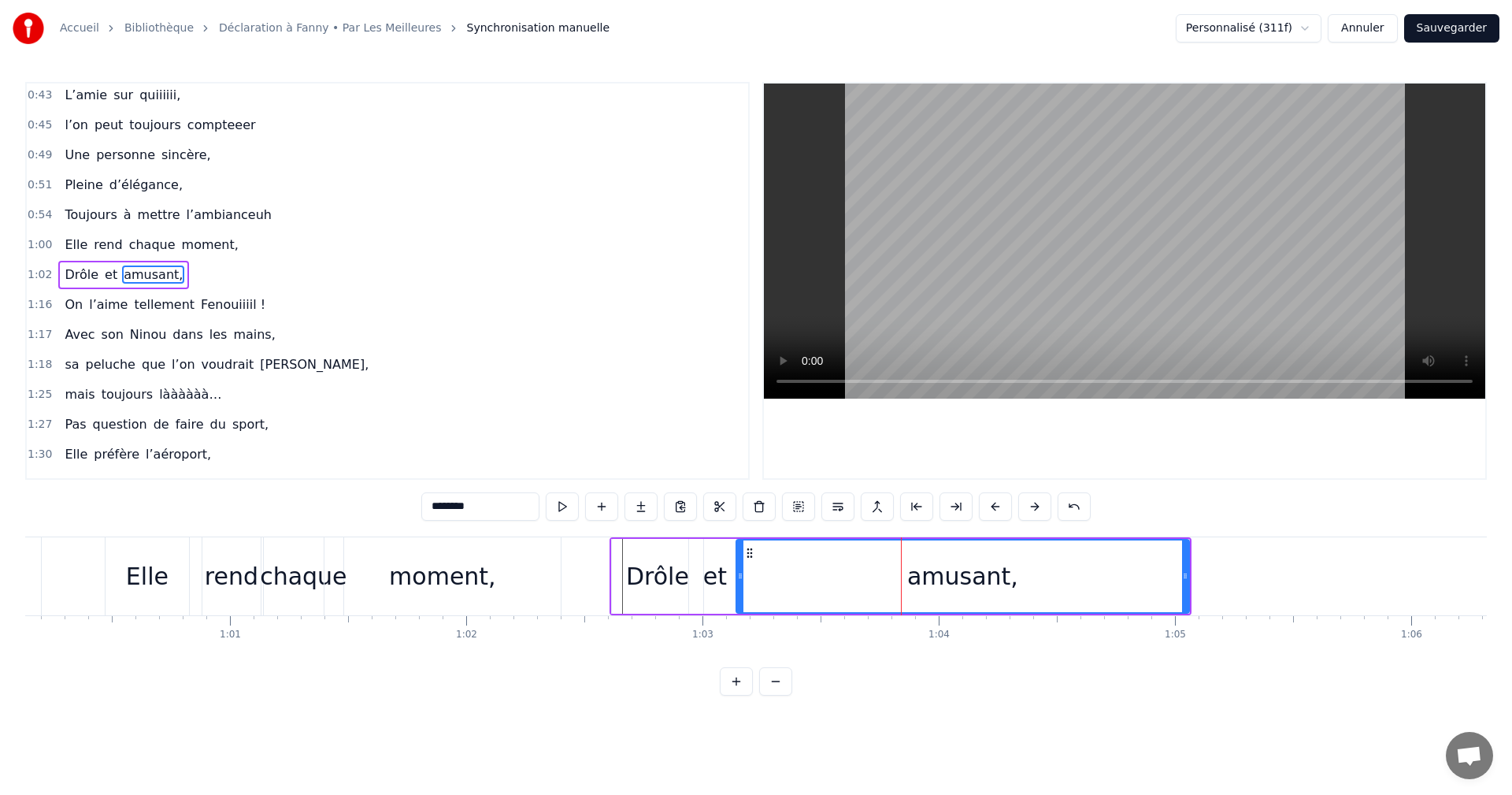
scroll to position [386, 0]
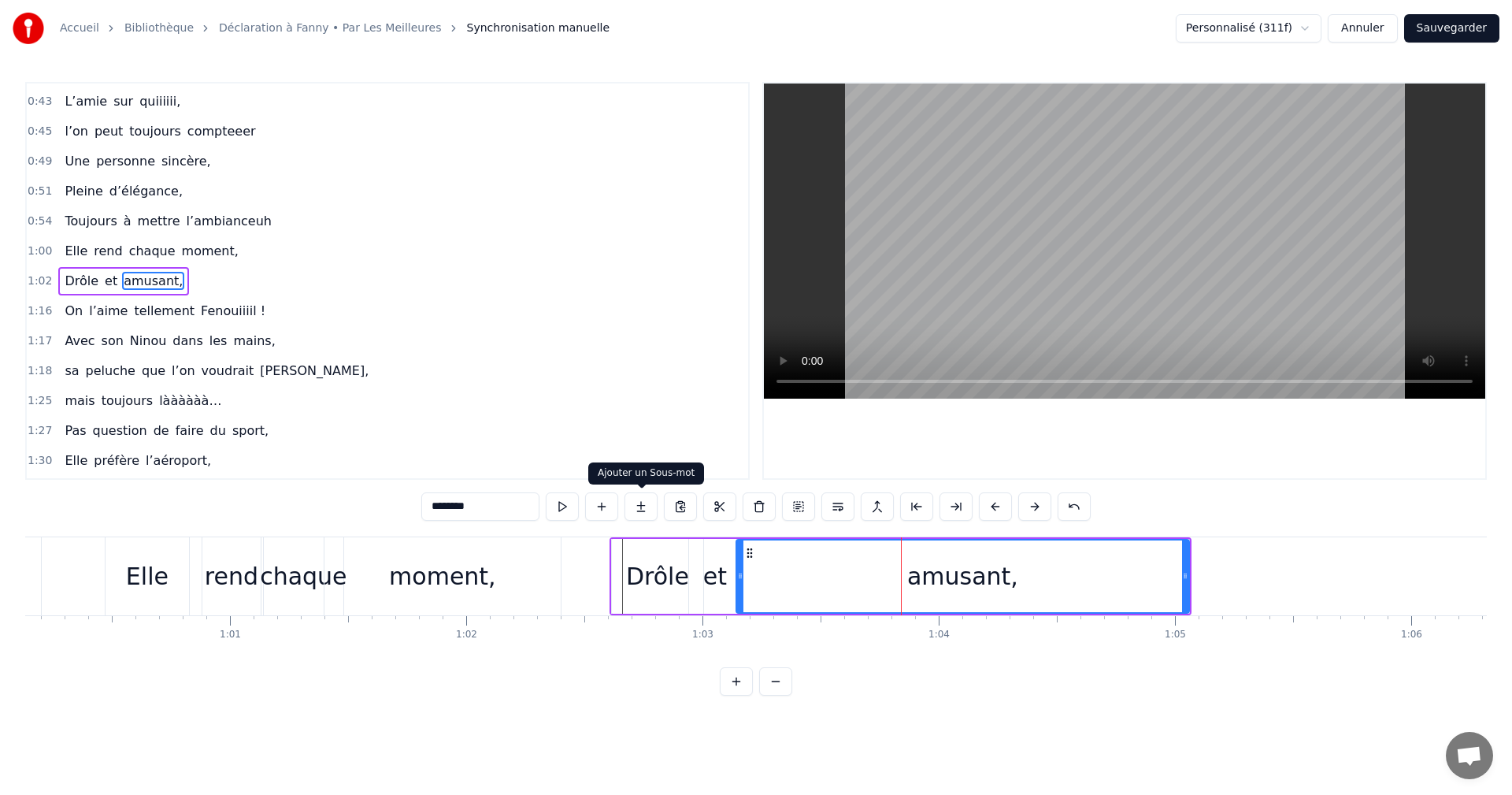
click at [649, 509] on button at bounding box center [641, 506] width 33 height 28
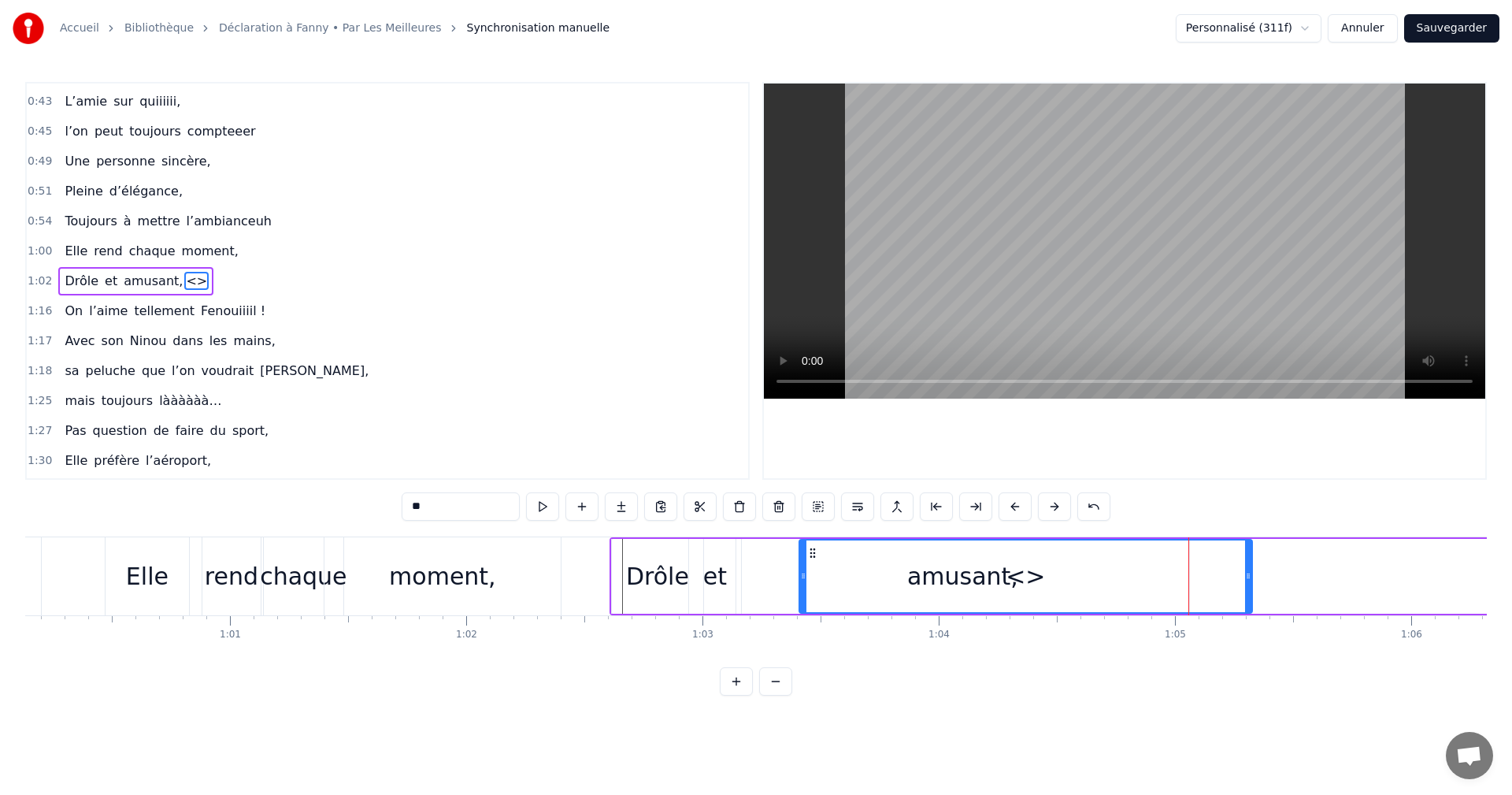
drag, startPoint x: 1179, startPoint y: 557, endPoint x: 814, endPoint y: 575, distance: 365.4
click at [814, 575] on div "<>" at bounding box center [1026, 576] width 451 height 72
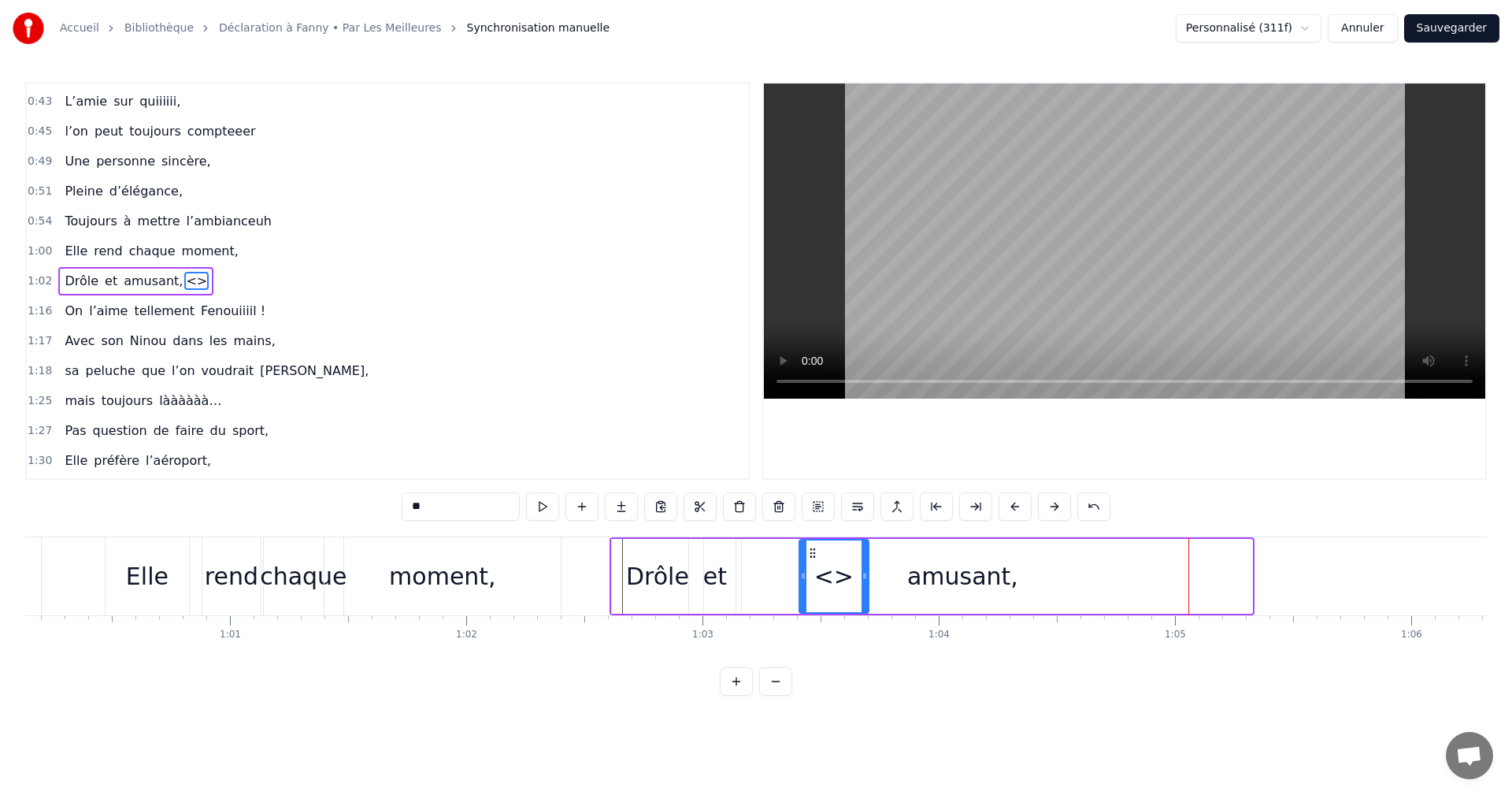
drag, startPoint x: 1248, startPoint y: 575, endPoint x: 865, endPoint y: 571, distance: 383.0
click at [865, 571] on icon at bounding box center [864, 575] width 7 height 13
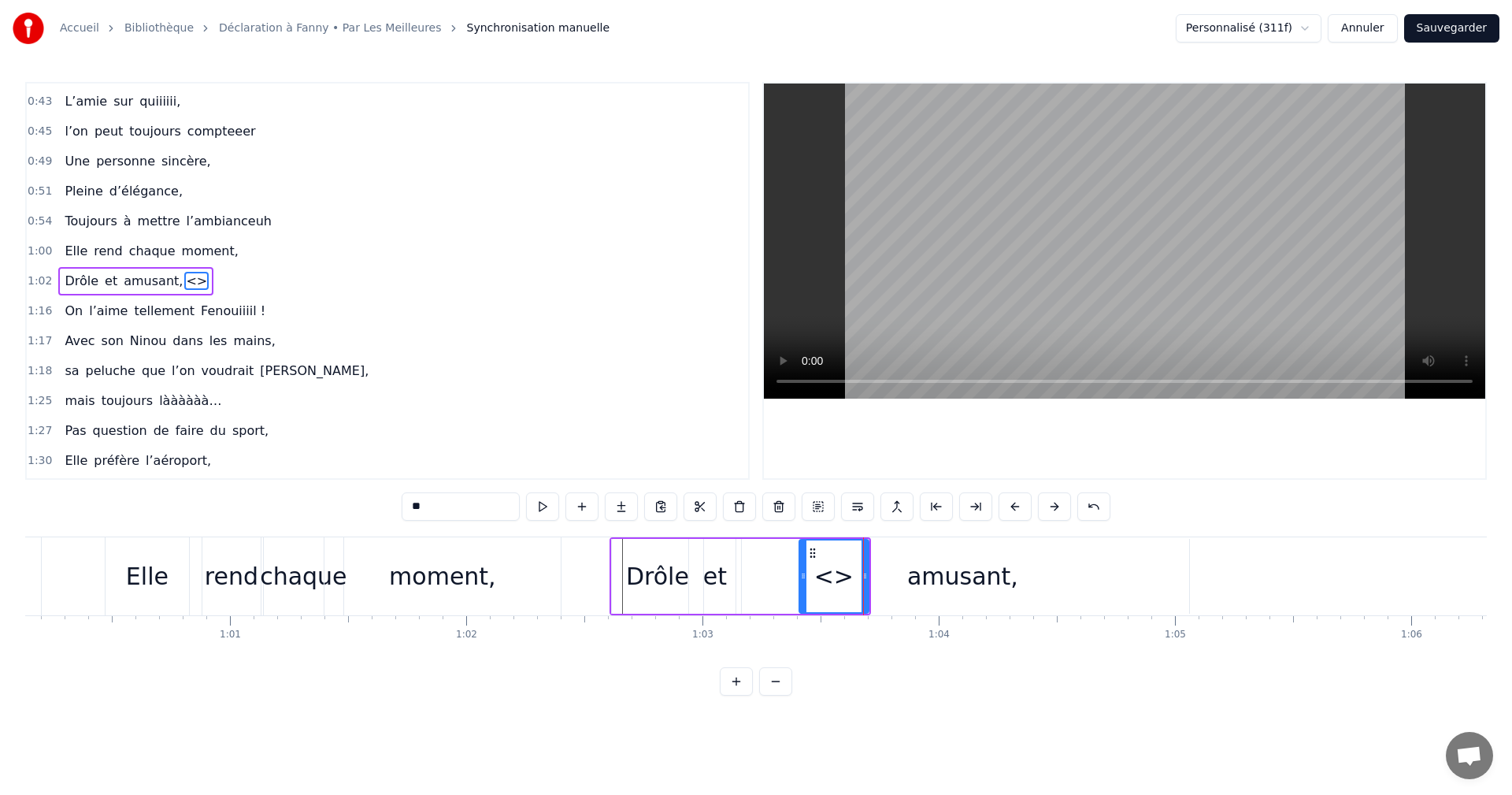
click at [829, 575] on div "<>" at bounding box center [834, 576] width 40 height 36
click at [398, 509] on div "0:05 Tous réunis aujourd’hui, 0:07 Quelques paroles pour notre Fanny, 0:10 Couv…" at bounding box center [756, 389] width 1462 height 614
type input "*"
click at [330, 294] on div "1:02 Drôle et amusant," at bounding box center [388, 280] width 721 height 30
click at [857, 559] on div at bounding box center [834, 575] width 70 height 74
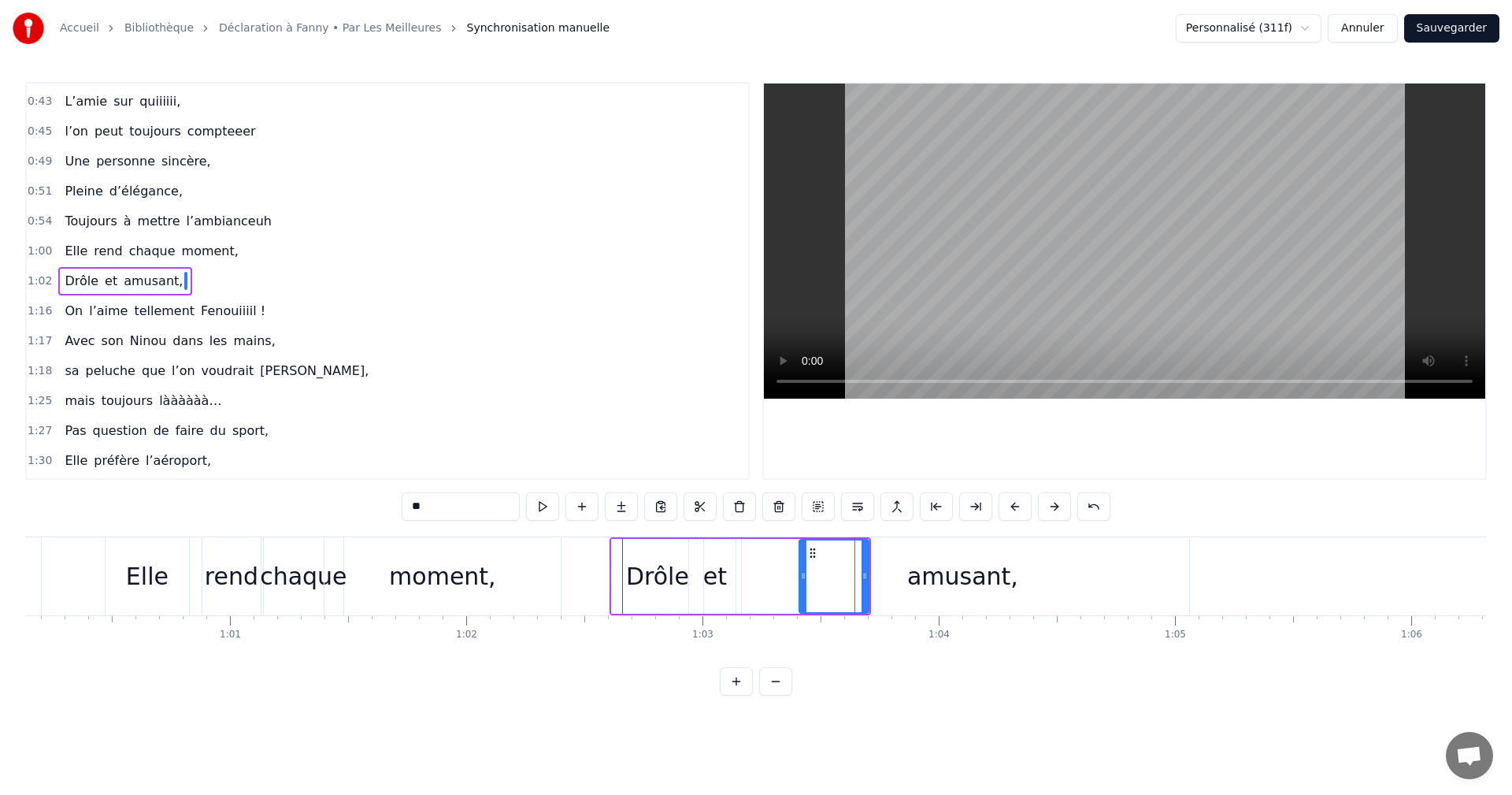
scroll to position [416, 0]
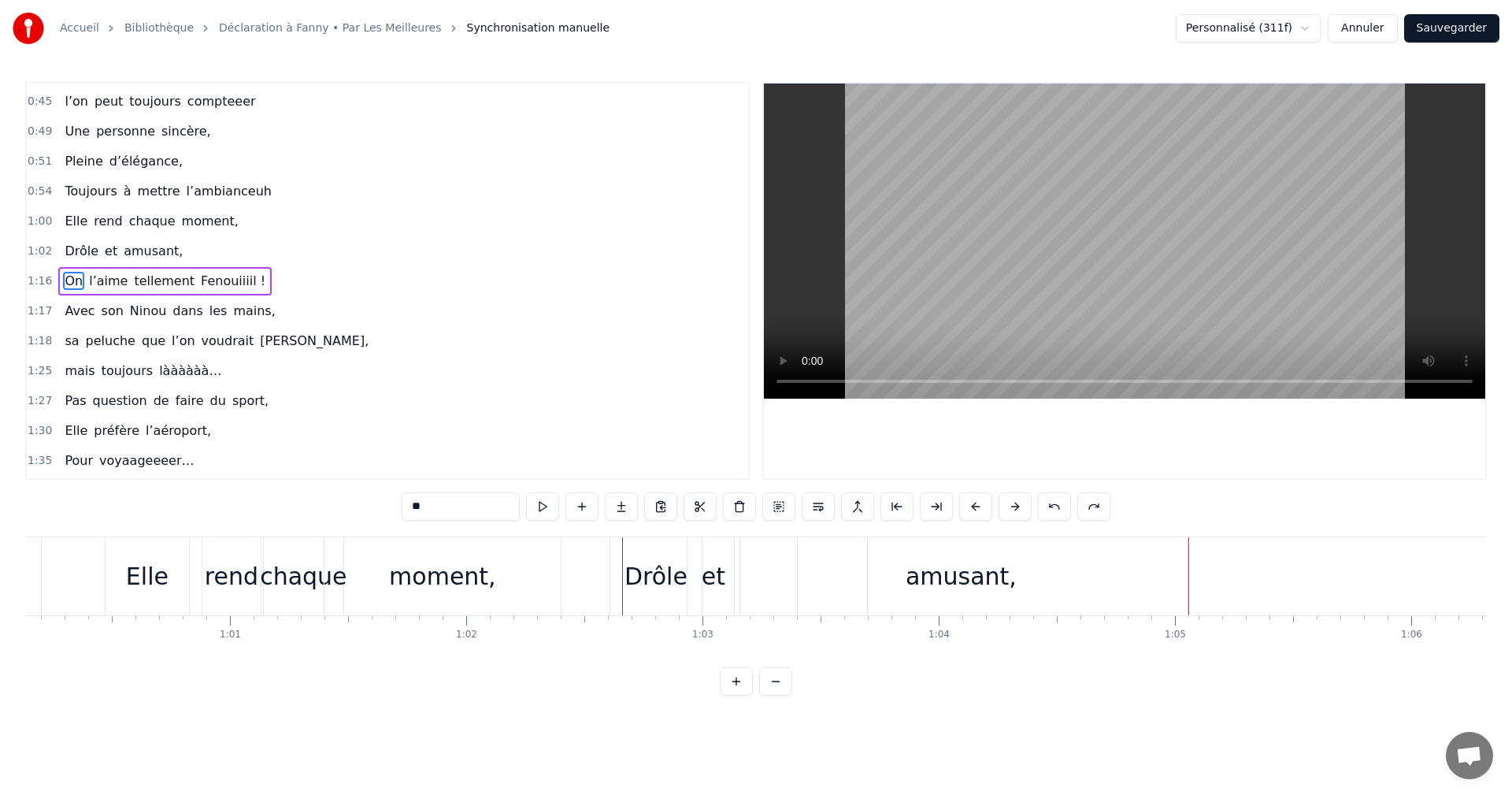
click at [122, 253] on span "amusant," at bounding box center [153, 250] width 62 height 18
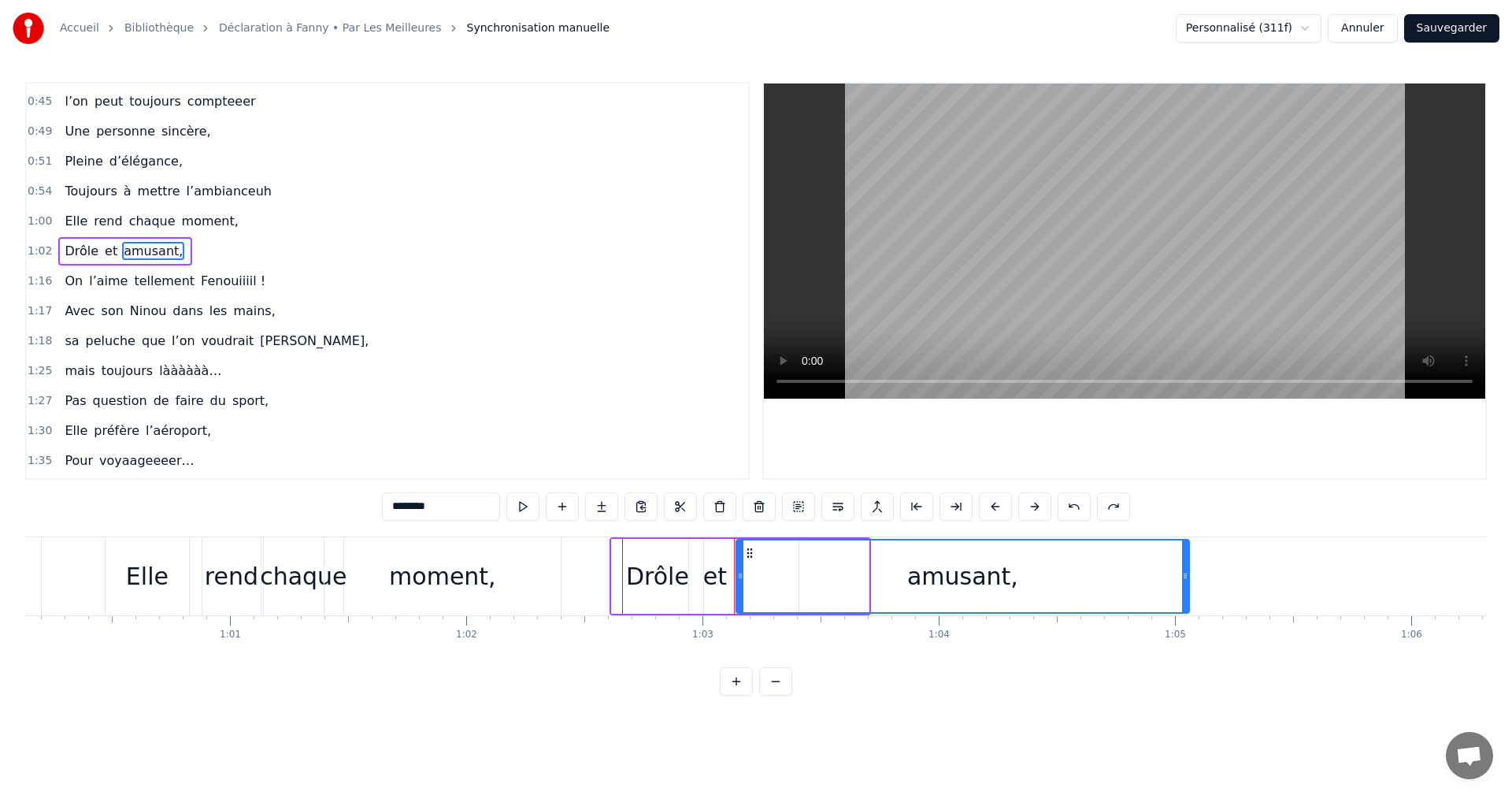
scroll to position [386, 0]
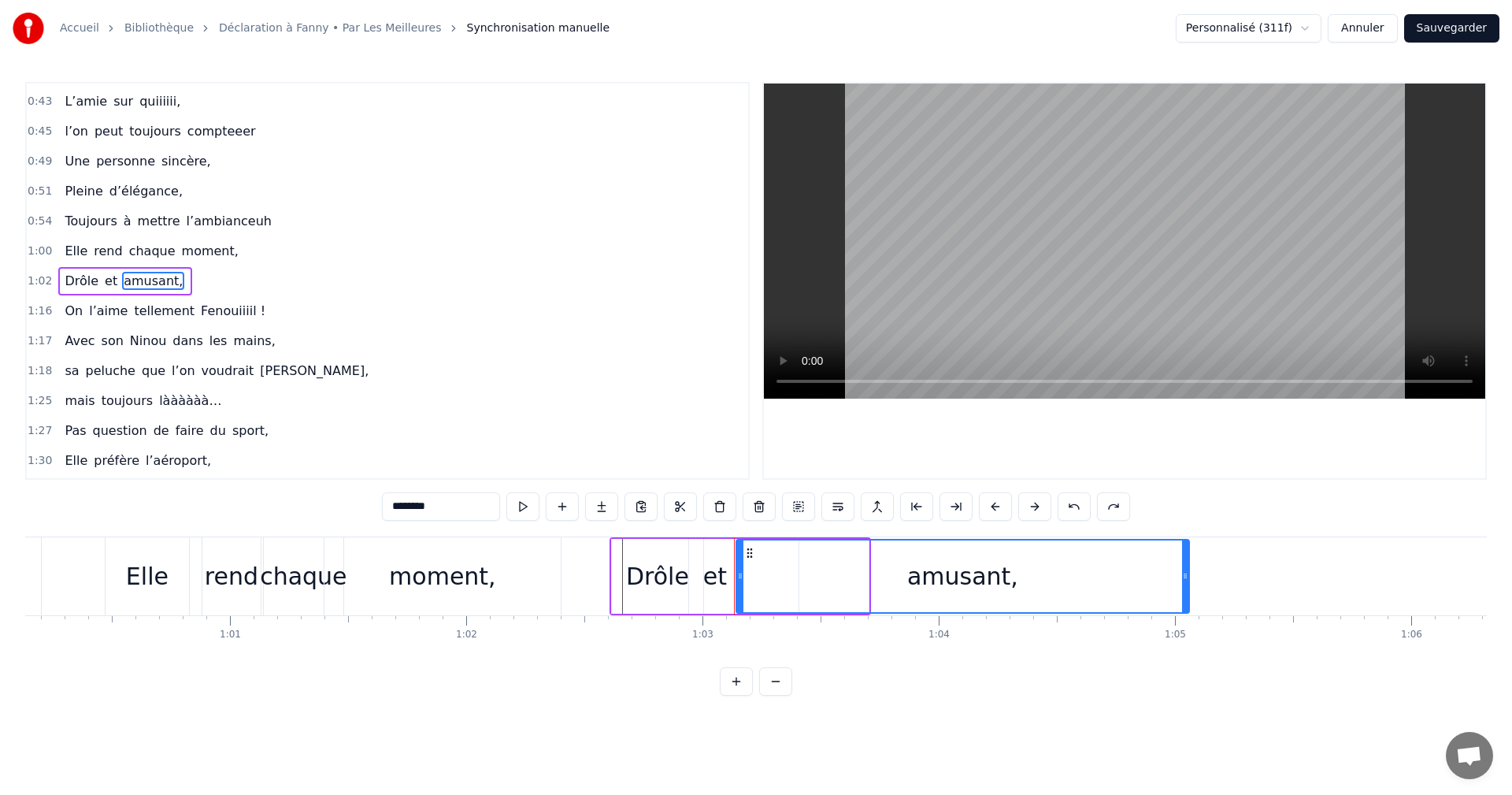
click at [794, 577] on div "amusant," at bounding box center [963, 576] width 451 height 72
click at [997, 595] on div "amusant," at bounding box center [963, 576] width 451 height 72
click at [105, 279] on span "et" at bounding box center [111, 280] width 15 height 18
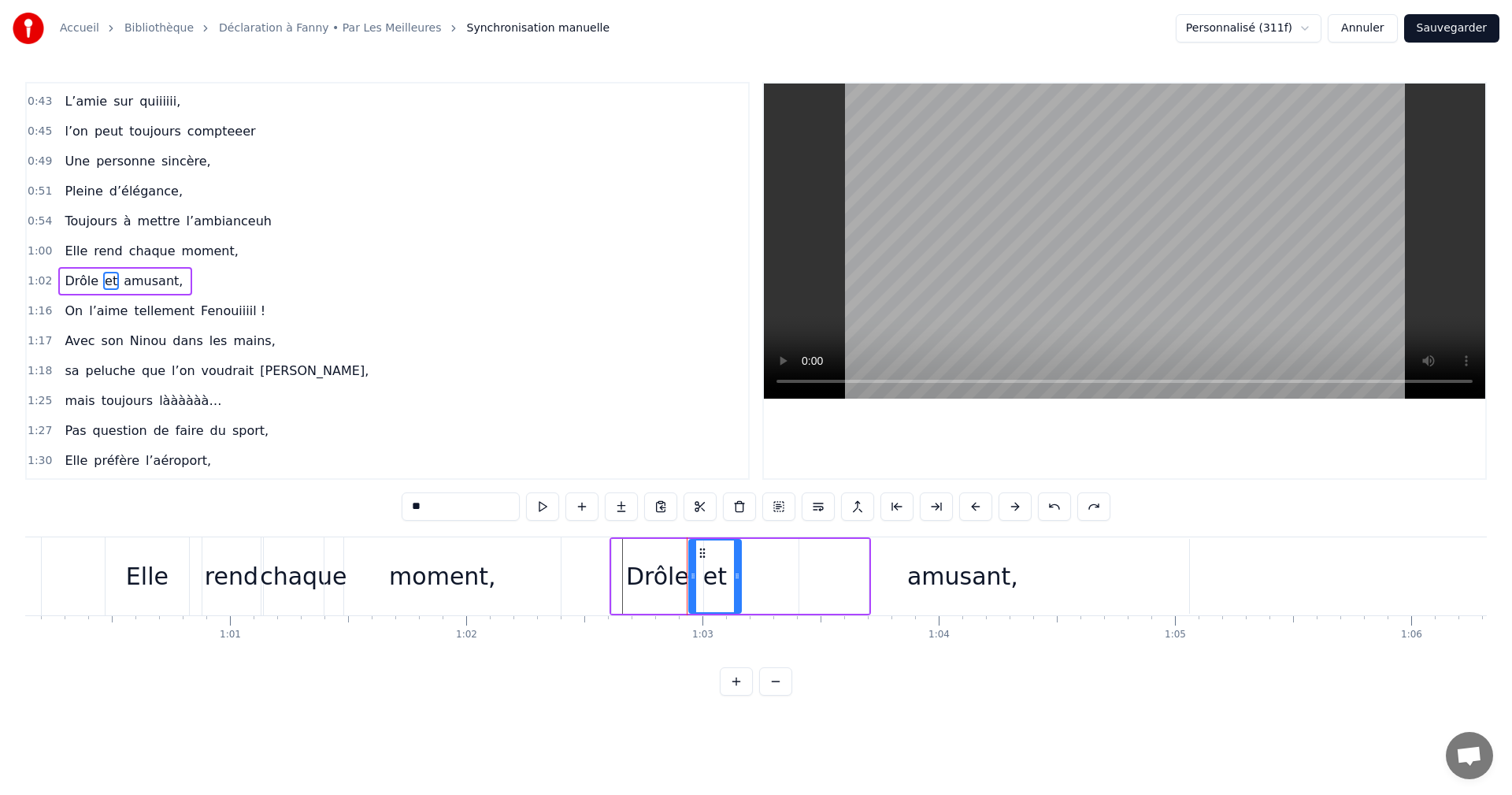
click at [134, 284] on span "amusant," at bounding box center [153, 280] width 62 height 18
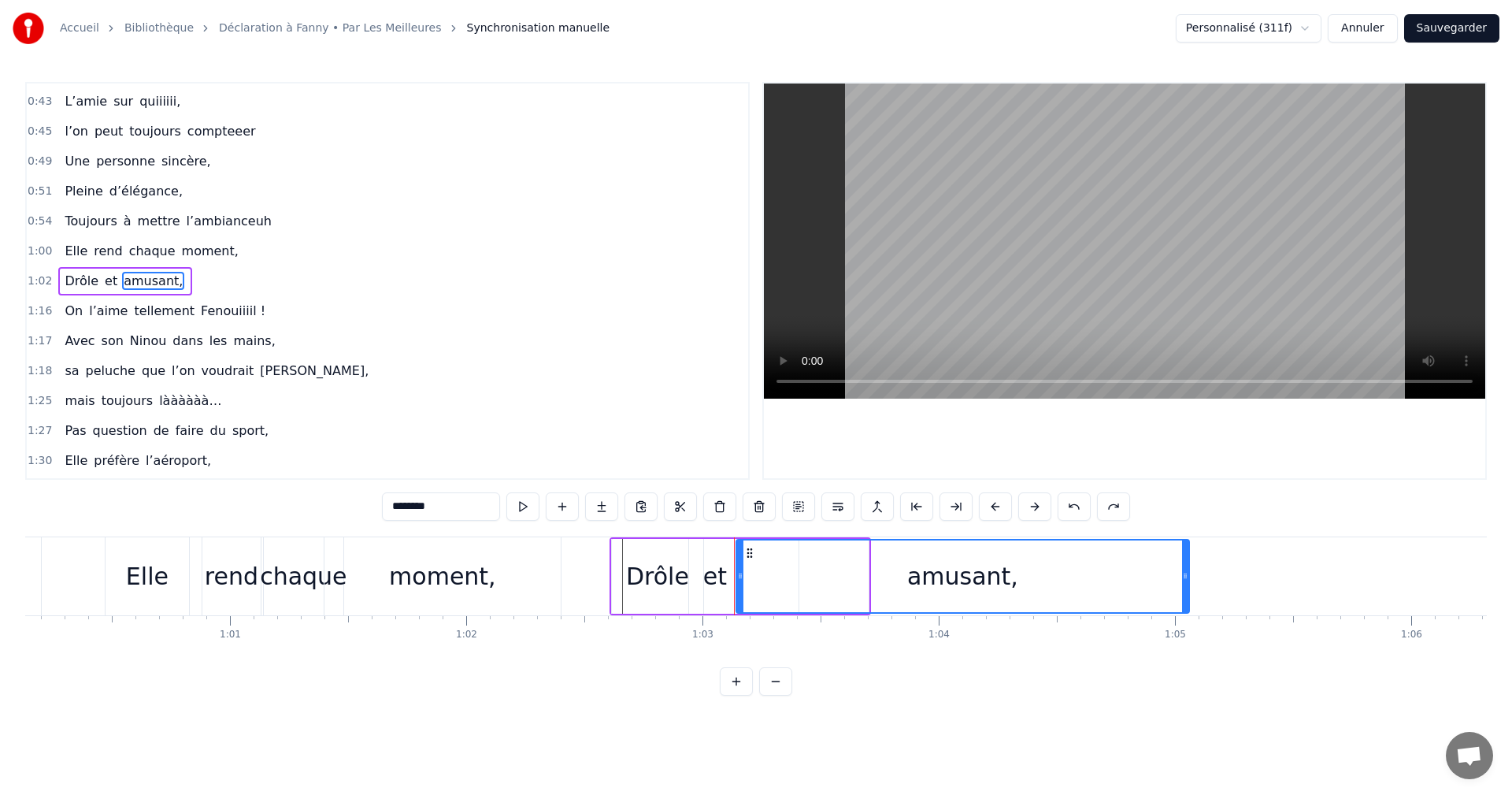
click at [832, 560] on div "amusant," at bounding box center [963, 576] width 451 height 72
click at [1069, 507] on button at bounding box center [1074, 506] width 33 height 28
click at [1070, 507] on button at bounding box center [1074, 506] width 33 height 28
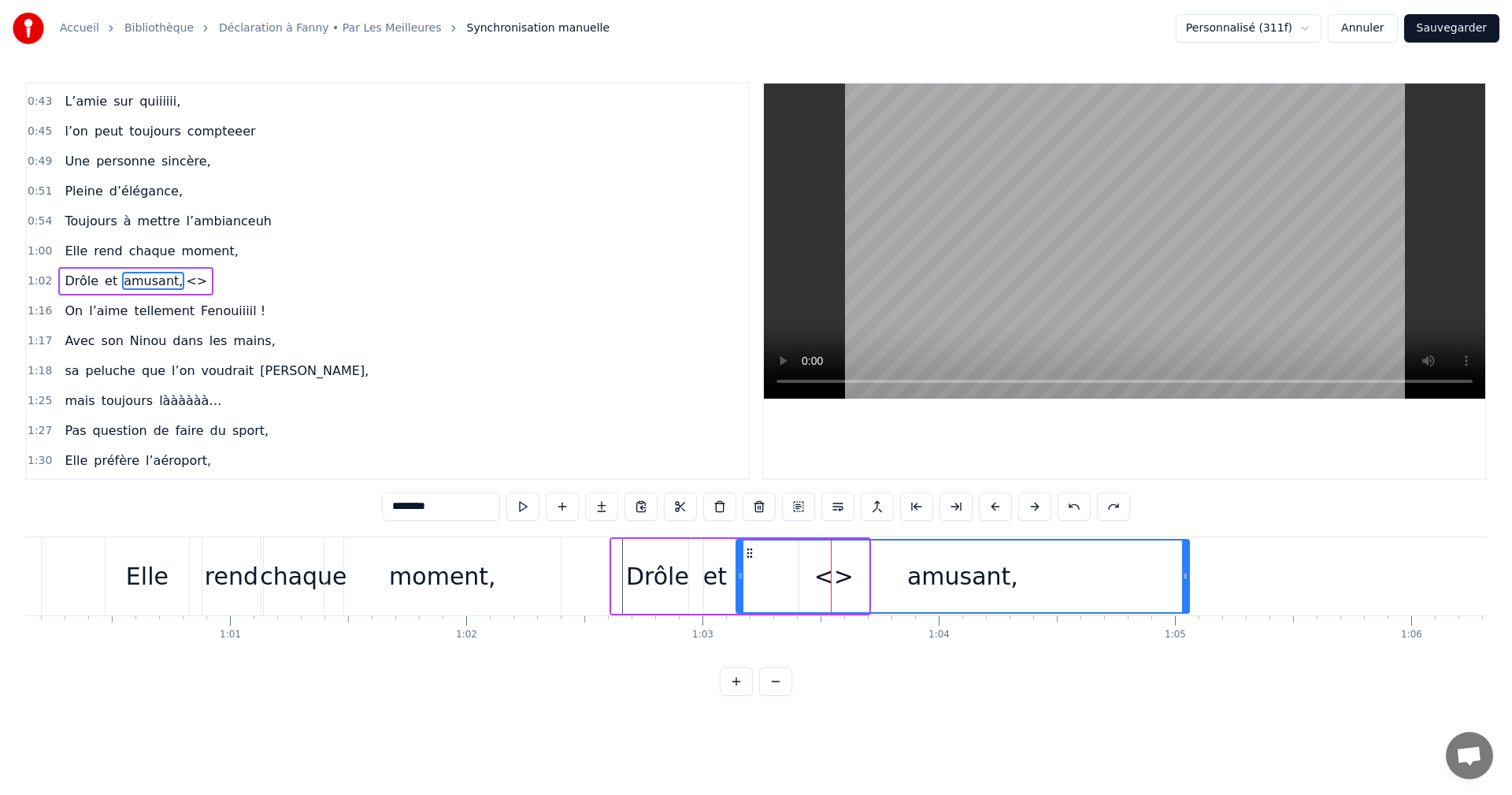
click at [1070, 507] on button at bounding box center [1074, 506] width 33 height 28
click at [1072, 508] on button at bounding box center [1074, 506] width 33 height 28
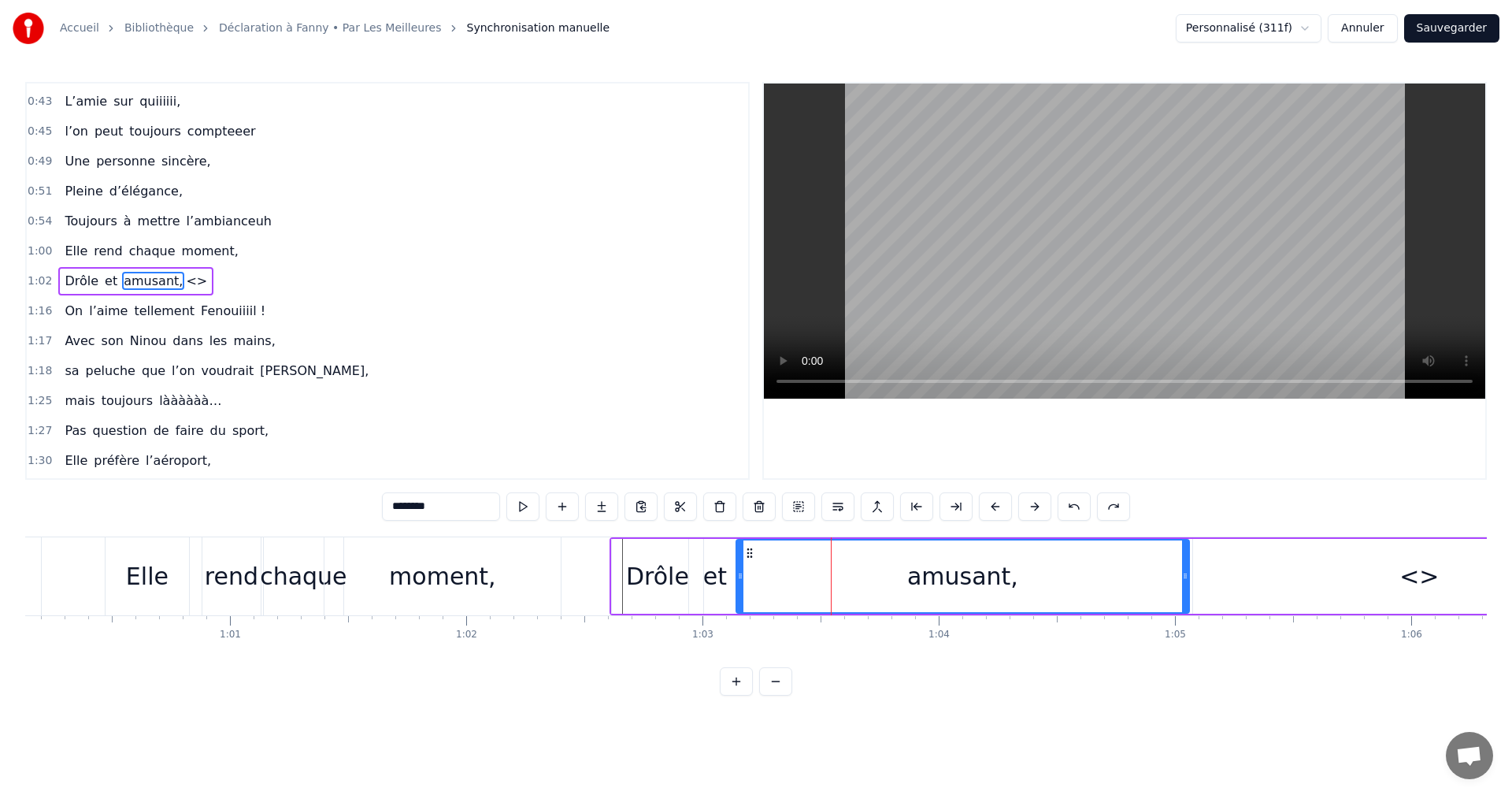
click at [1072, 508] on button at bounding box center [1074, 506] width 33 height 28
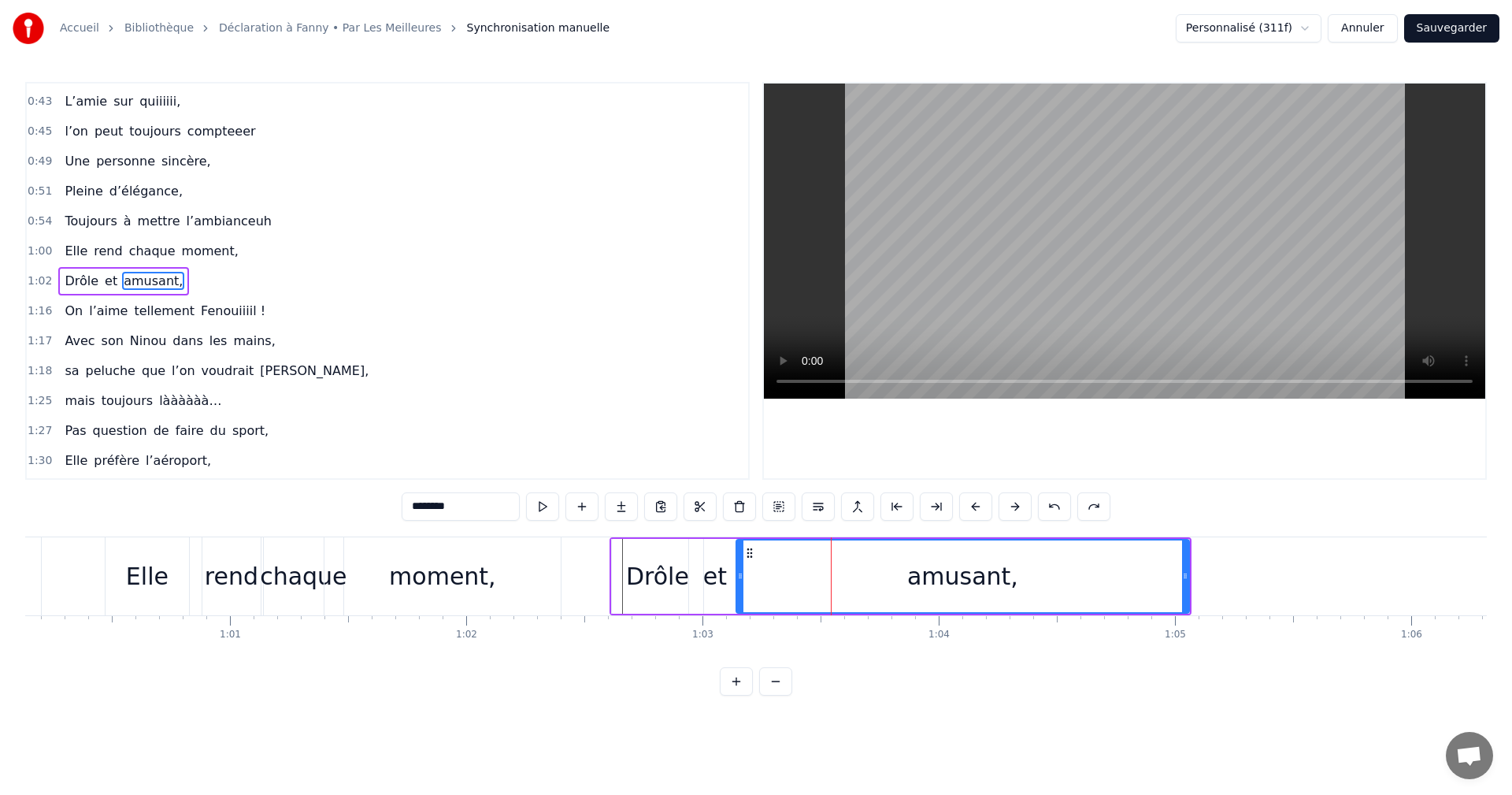
click at [719, 578] on div "et" at bounding box center [715, 576] width 23 height 36
type input "**"
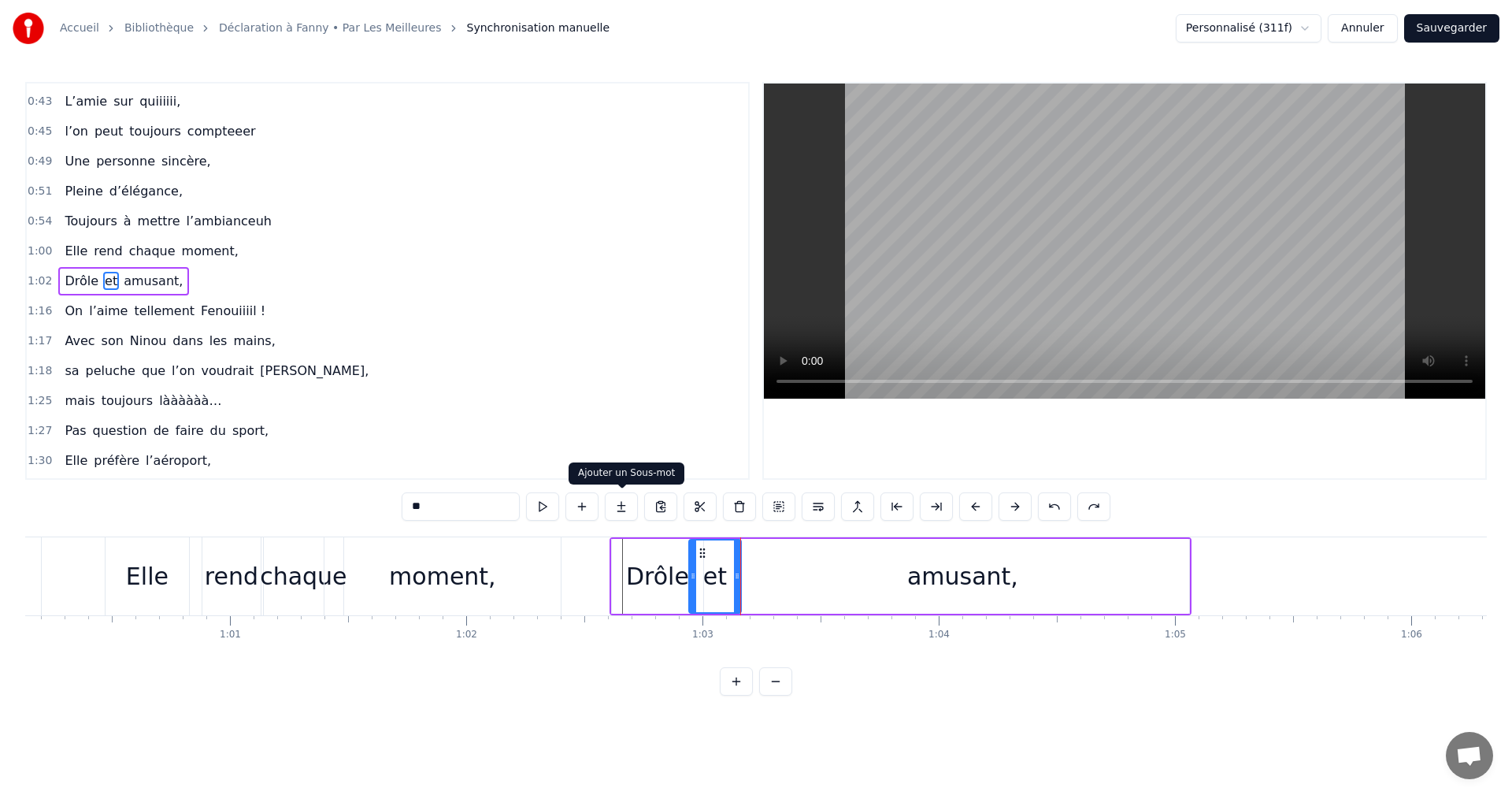
click at [629, 513] on button at bounding box center [622, 506] width 33 height 28
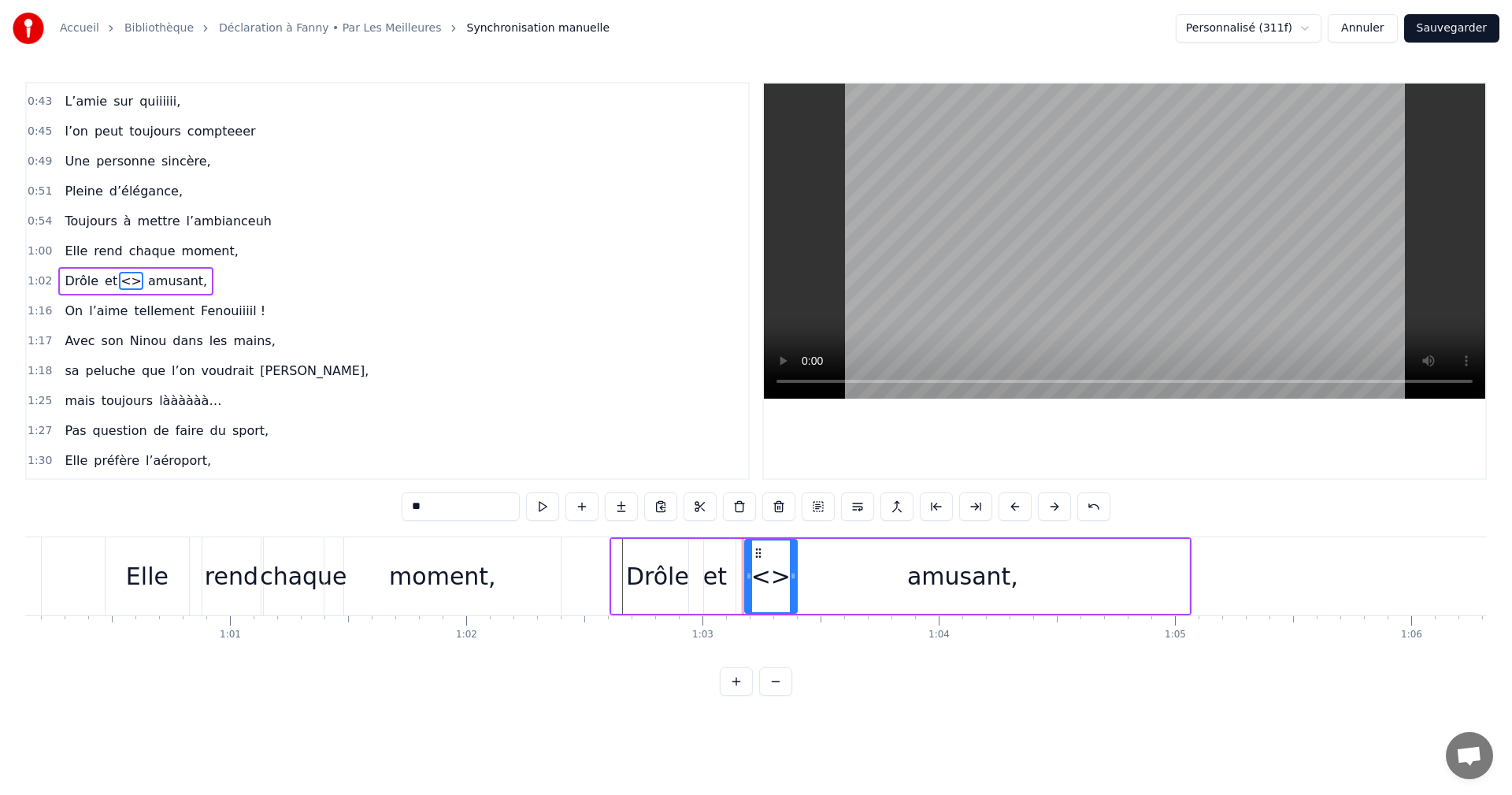
drag, startPoint x: 446, startPoint y: 503, endPoint x: 395, endPoint y: 505, distance: 51.0
click at [395, 505] on div "0:05 Tous réunis aujourd’hui, 0:07 Quelques paroles pour notre Fanny, 0:10 Couv…" at bounding box center [756, 389] width 1462 height 614
click at [925, 587] on div "amusant," at bounding box center [963, 576] width 111 height 36
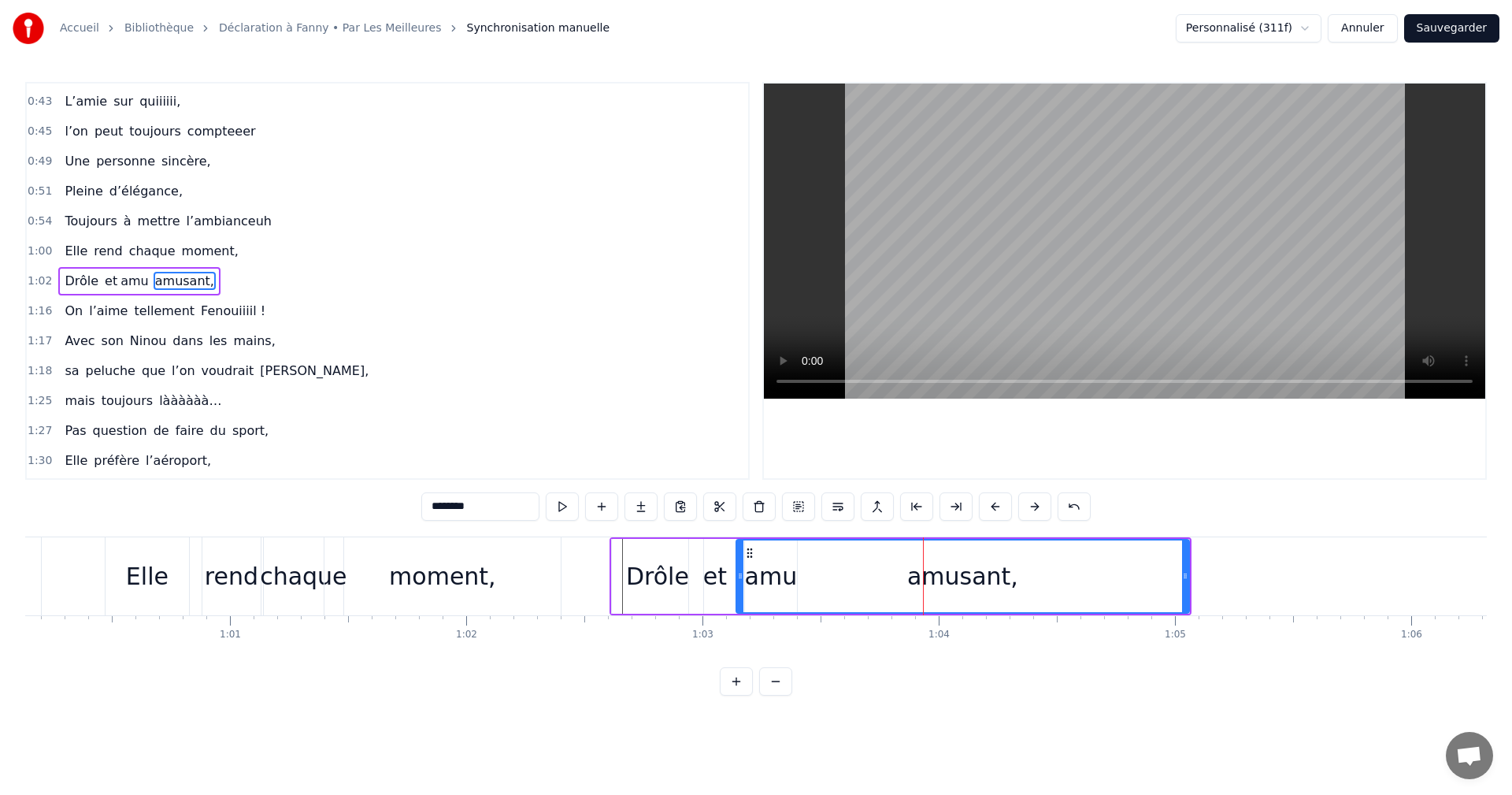
drag, startPoint x: 451, startPoint y: 508, endPoint x: 419, endPoint y: 510, distance: 32.1
click at [419, 510] on div "0:05 Tous réunis aujourd’hui, 0:07 Quelques paroles pour notre Fanny, 0:10 Couv…" at bounding box center [756, 389] width 1462 height 614
click at [884, 610] on div "sant," at bounding box center [963, 576] width 451 height 72
click at [635, 574] on div "Drôle" at bounding box center [657, 576] width 63 height 36
type input "*****"
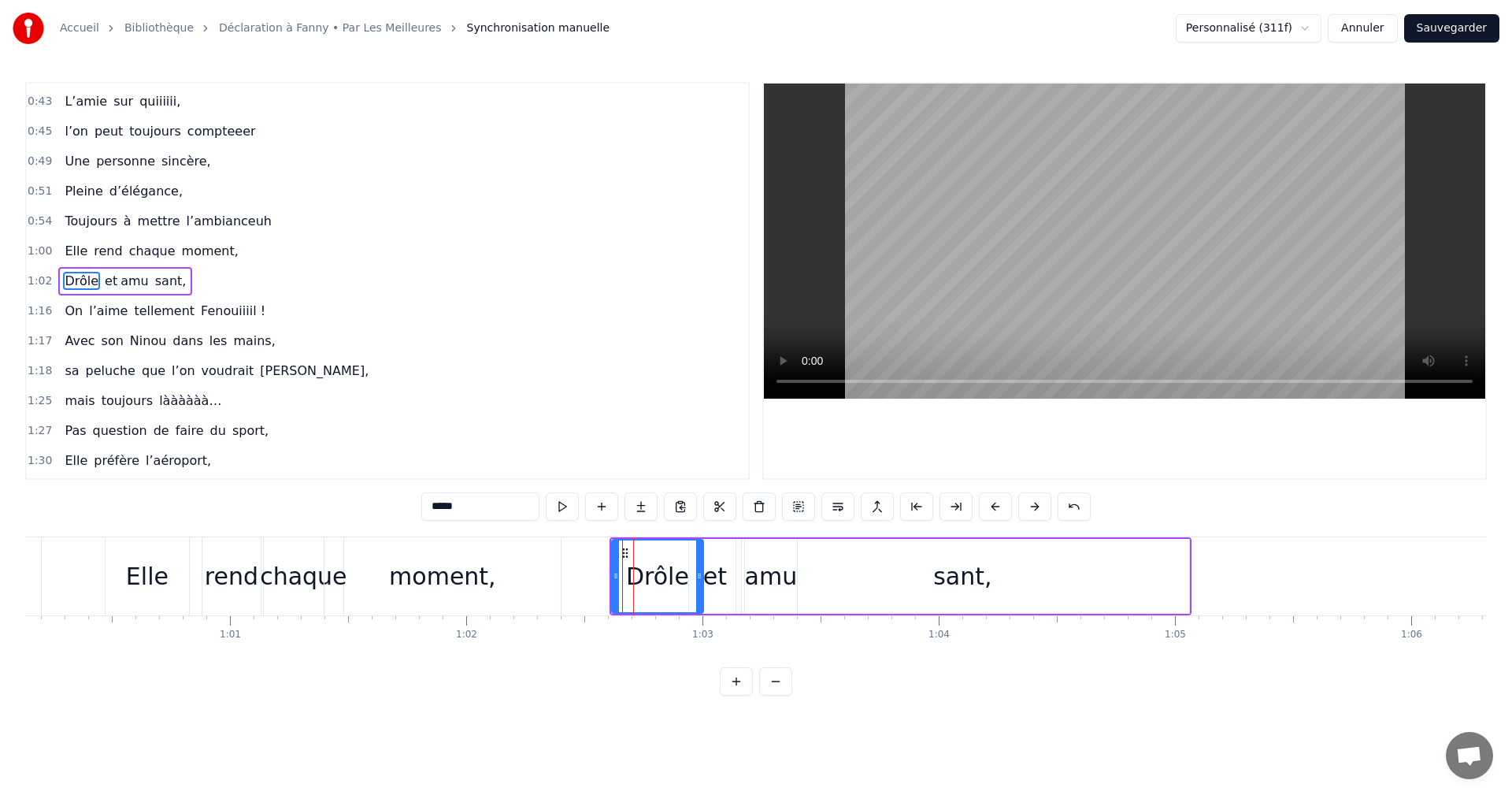
click at [44, 283] on span "1:02" at bounding box center [40, 281] width 24 height 15
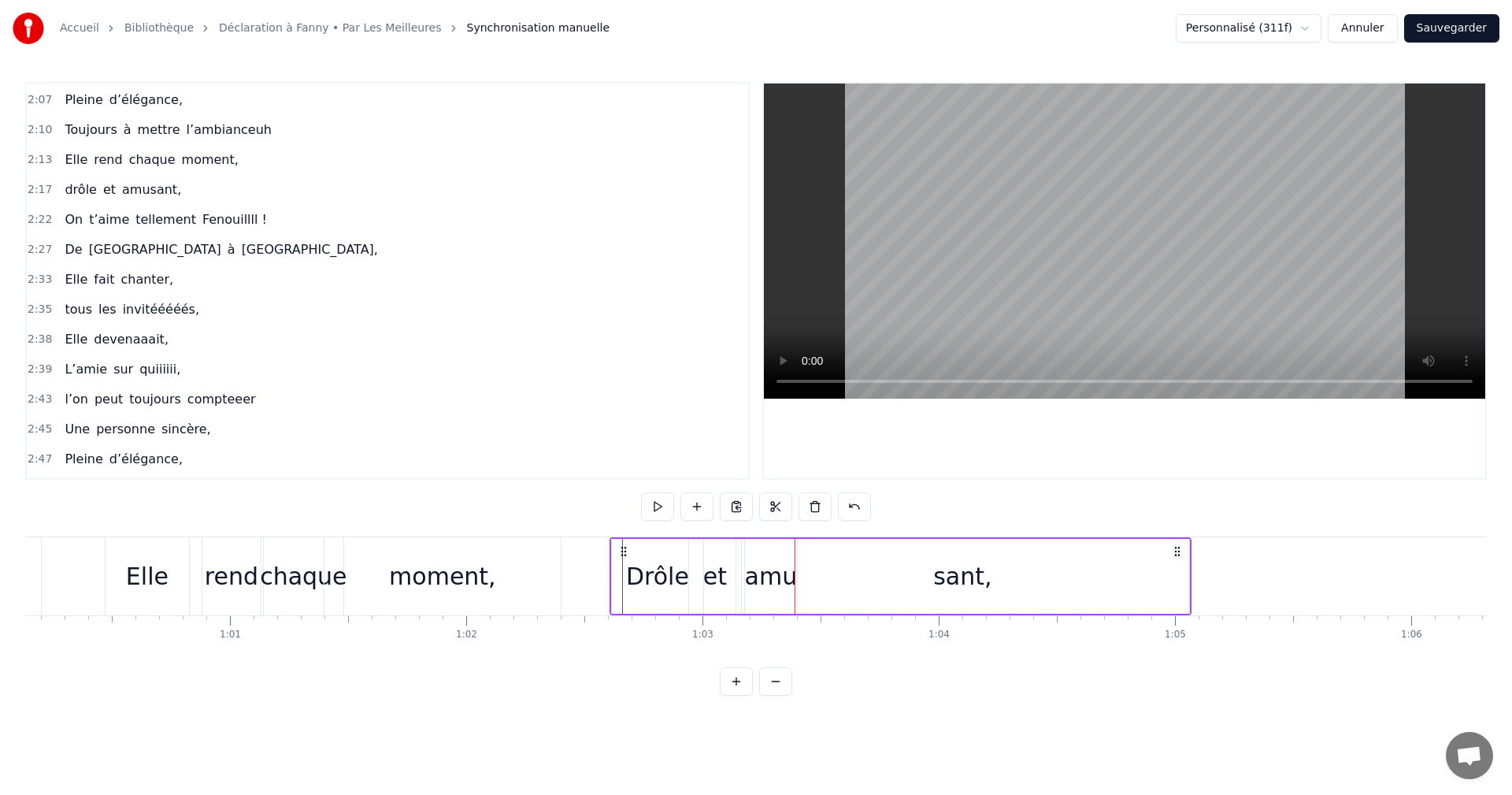
click at [723, 561] on div "et" at bounding box center [715, 576] width 23 height 36
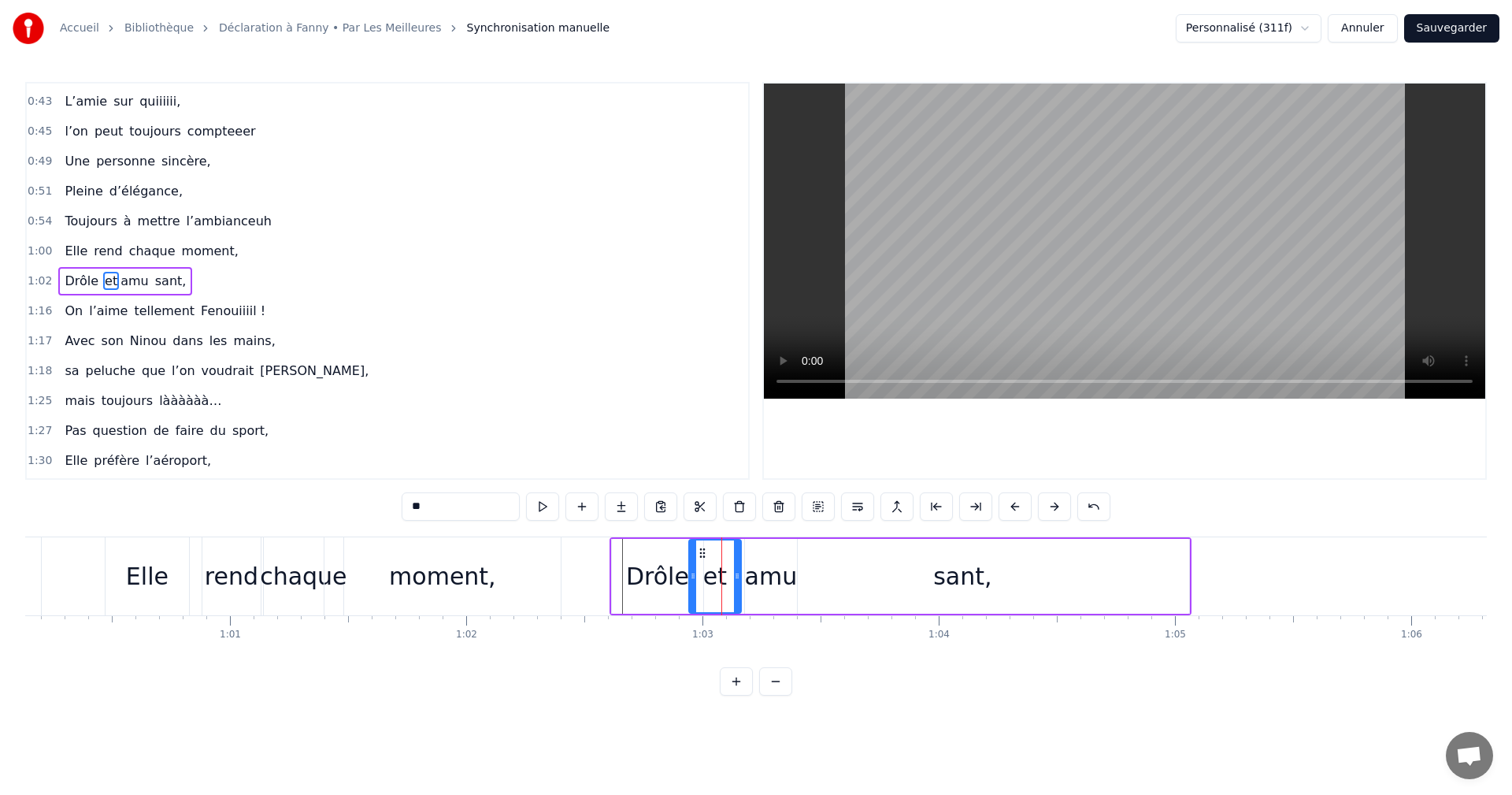
click at [771, 576] on div "sant," at bounding box center [963, 575] width 453 height 74
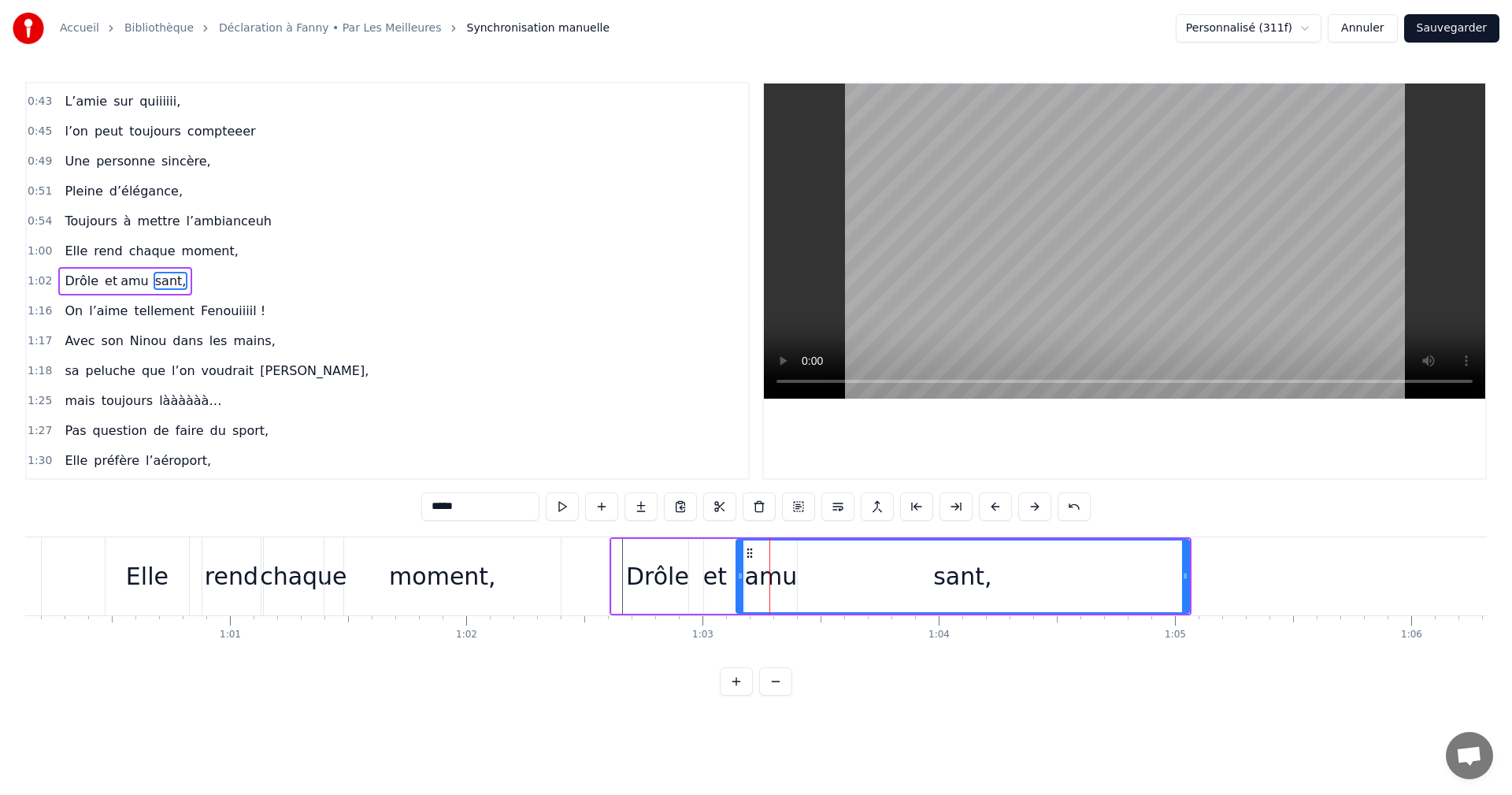
click at [716, 573] on div "et" at bounding box center [715, 576] width 23 height 36
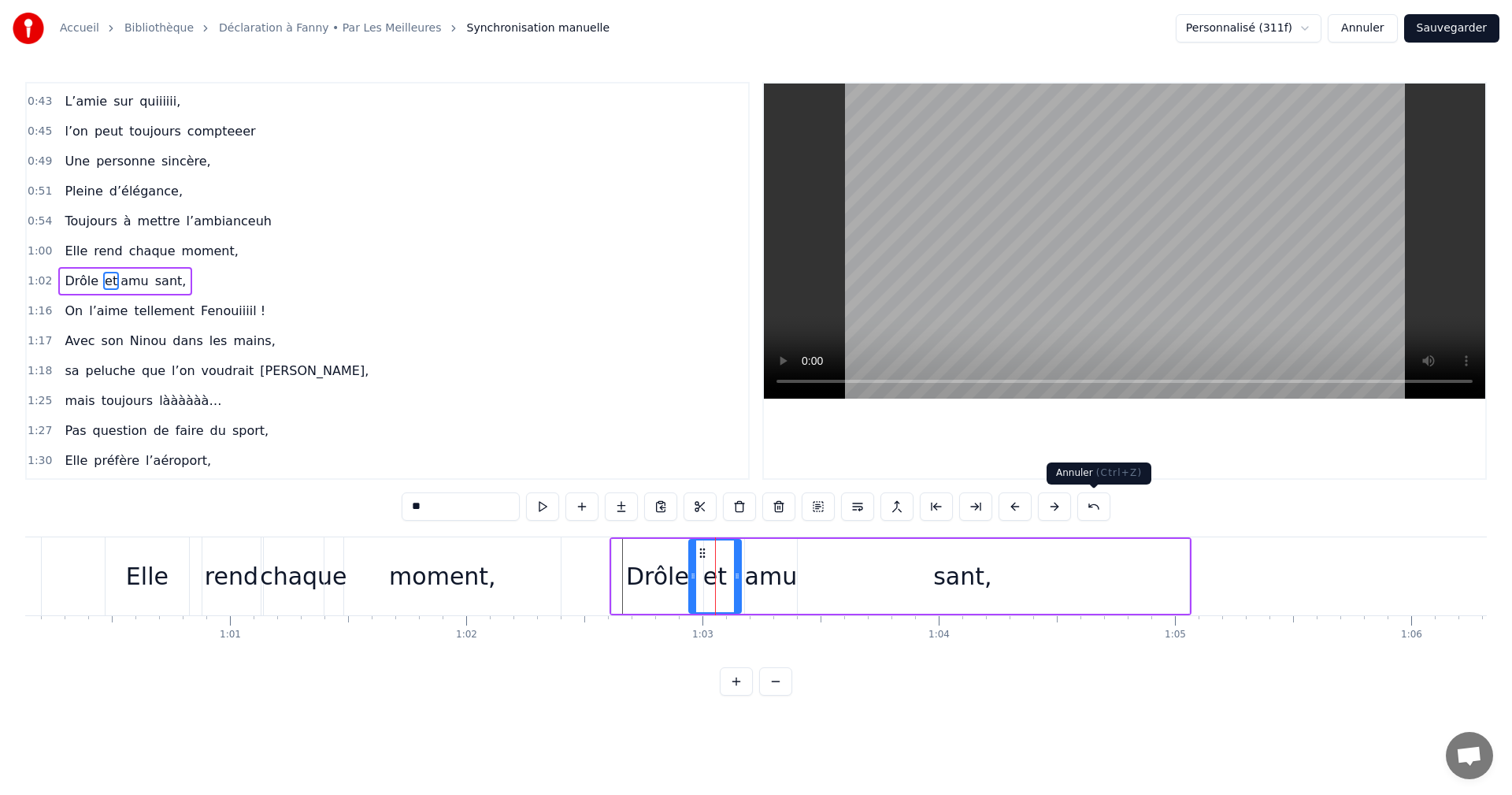
click at [1091, 508] on button at bounding box center [1094, 506] width 33 height 28
click at [1081, 509] on button at bounding box center [1074, 506] width 33 height 28
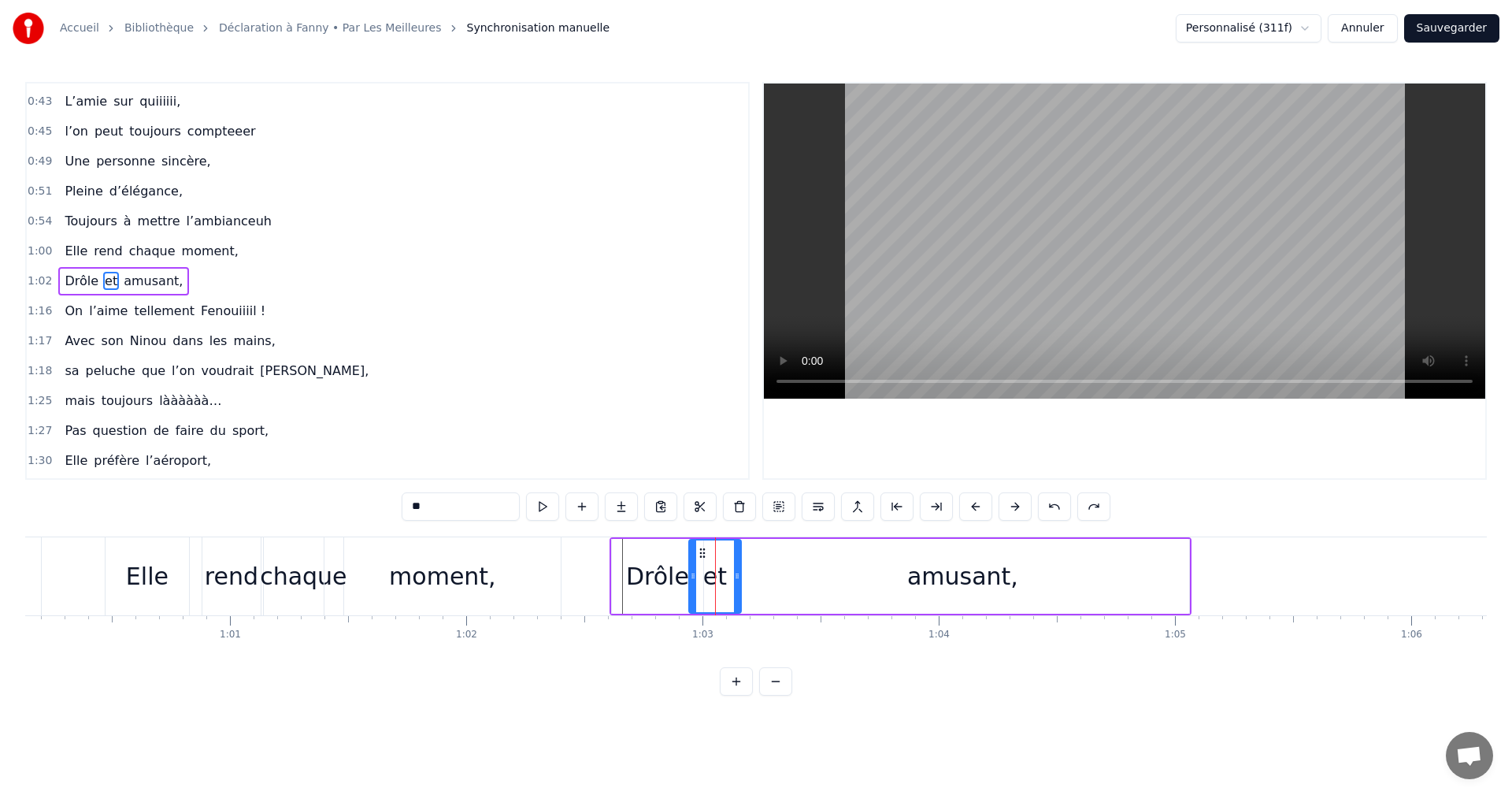
click at [1081, 509] on button at bounding box center [1094, 506] width 33 height 28
click at [1081, 509] on button at bounding box center [1074, 506] width 33 height 28
click at [1081, 509] on button at bounding box center [1094, 506] width 33 height 28
click at [1081, 509] on button at bounding box center [1074, 506] width 33 height 28
click at [1081, 509] on button at bounding box center [1094, 506] width 33 height 28
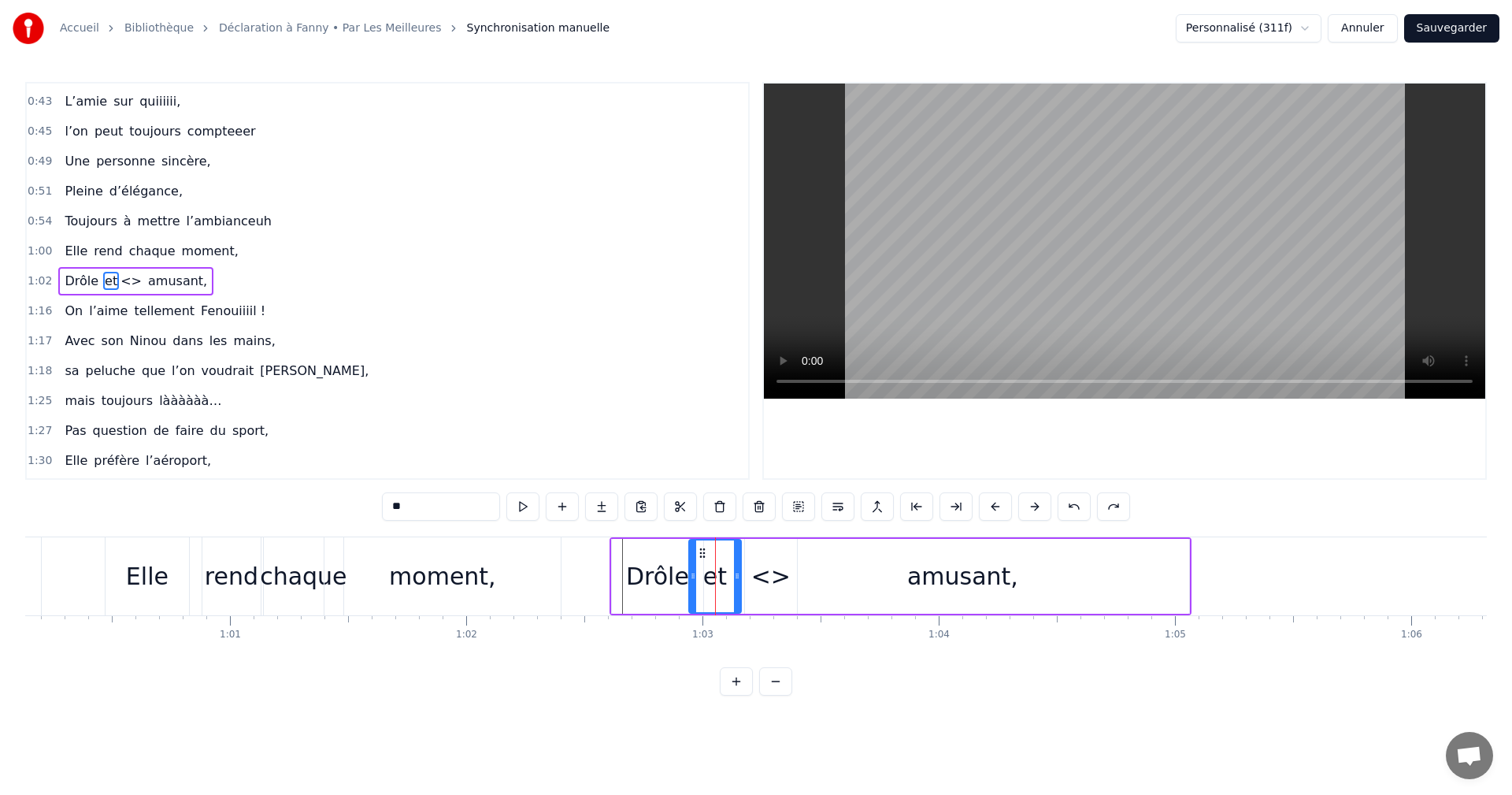
click at [1081, 509] on button at bounding box center [1074, 506] width 33 height 28
click at [1081, 509] on button at bounding box center [1094, 506] width 33 height 28
click at [1081, 509] on button at bounding box center [1074, 506] width 33 height 28
click at [1058, 509] on button at bounding box center [1055, 506] width 33 height 28
click at [614, 570] on div "Drôle" at bounding box center [657, 575] width 92 height 74
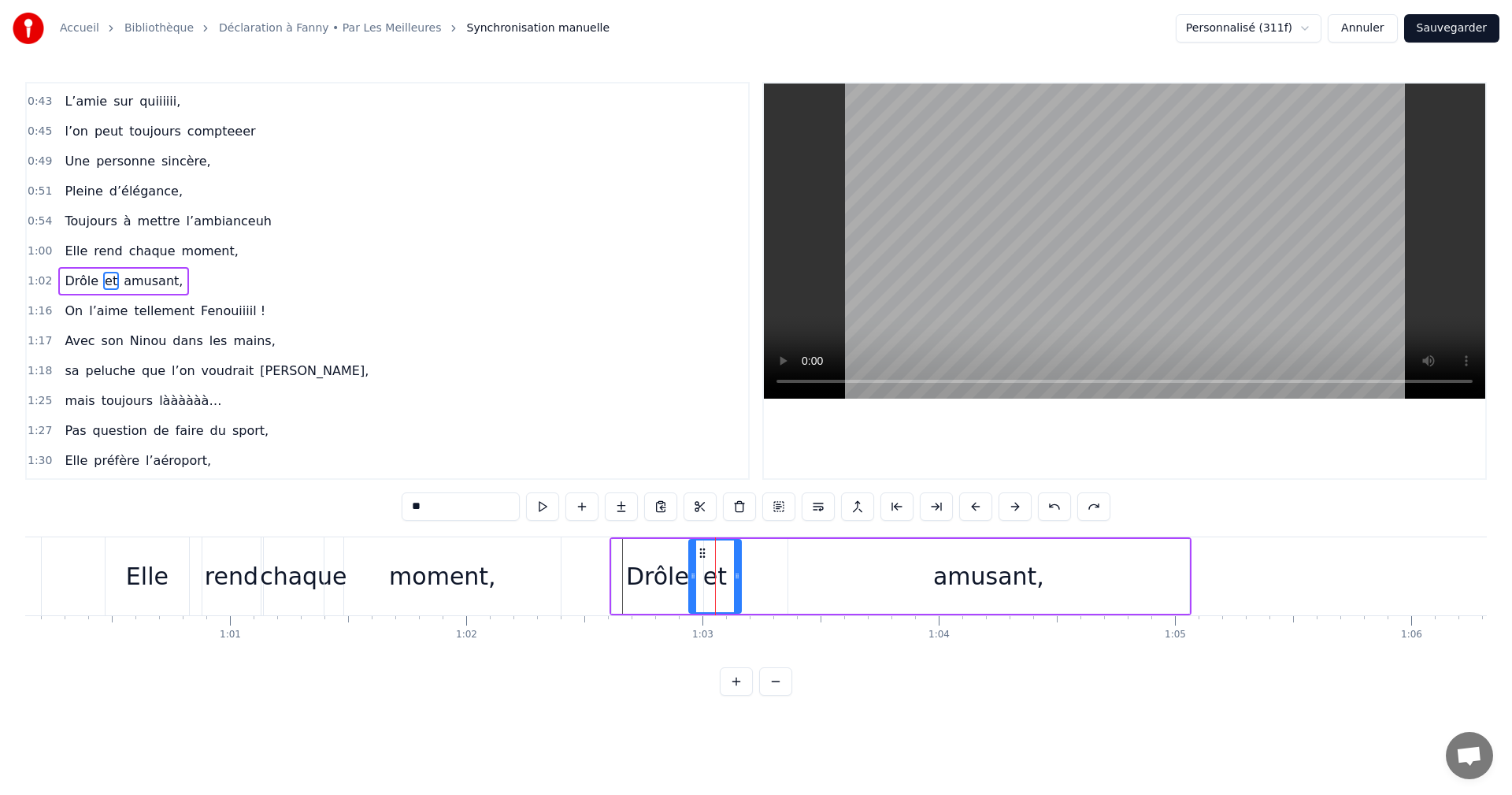
type input "*****"
click at [34, 282] on span "1:02" at bounding box center [40, 281] width 24 height 15
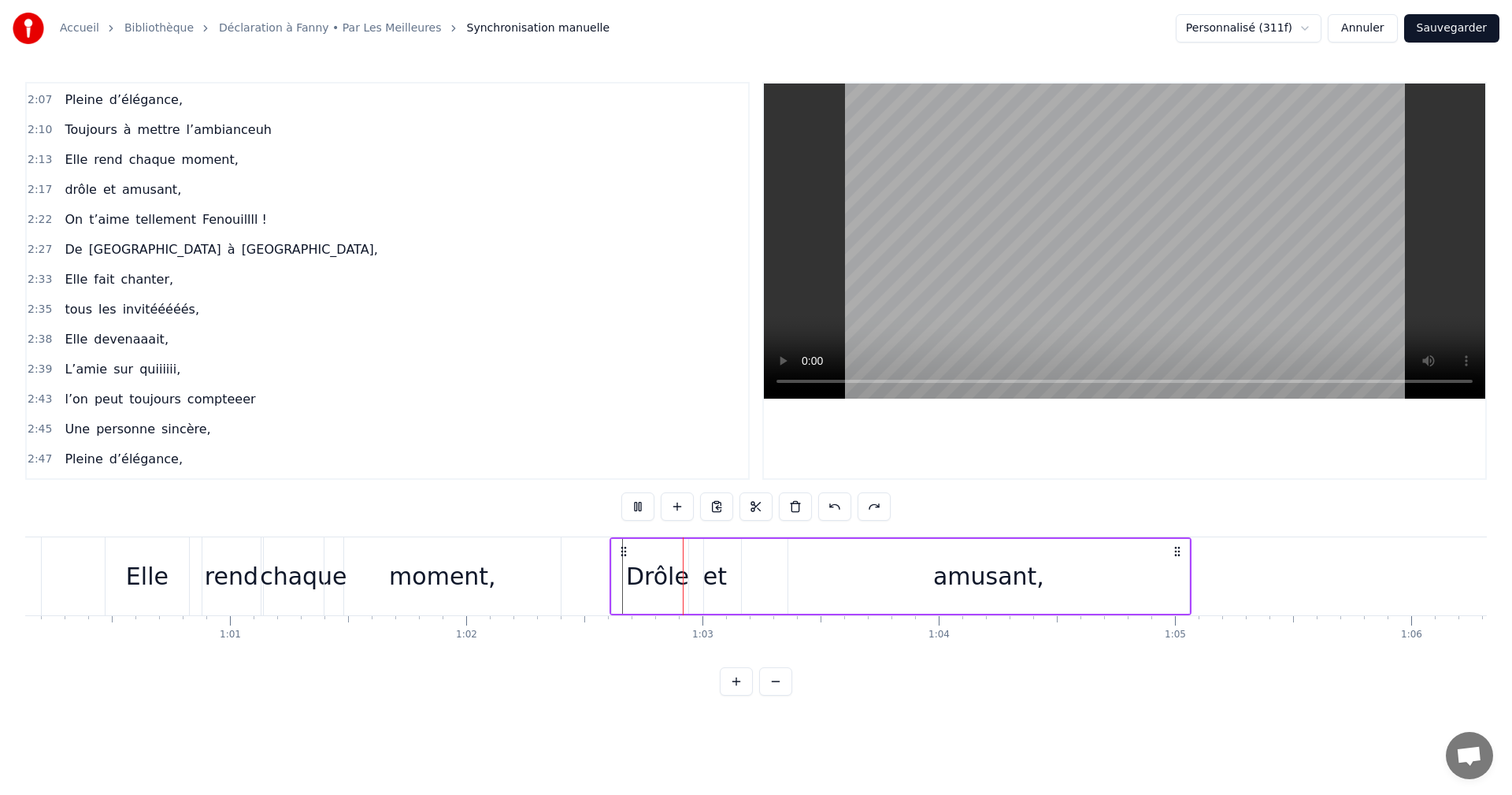
scroll to position [1192, 0]
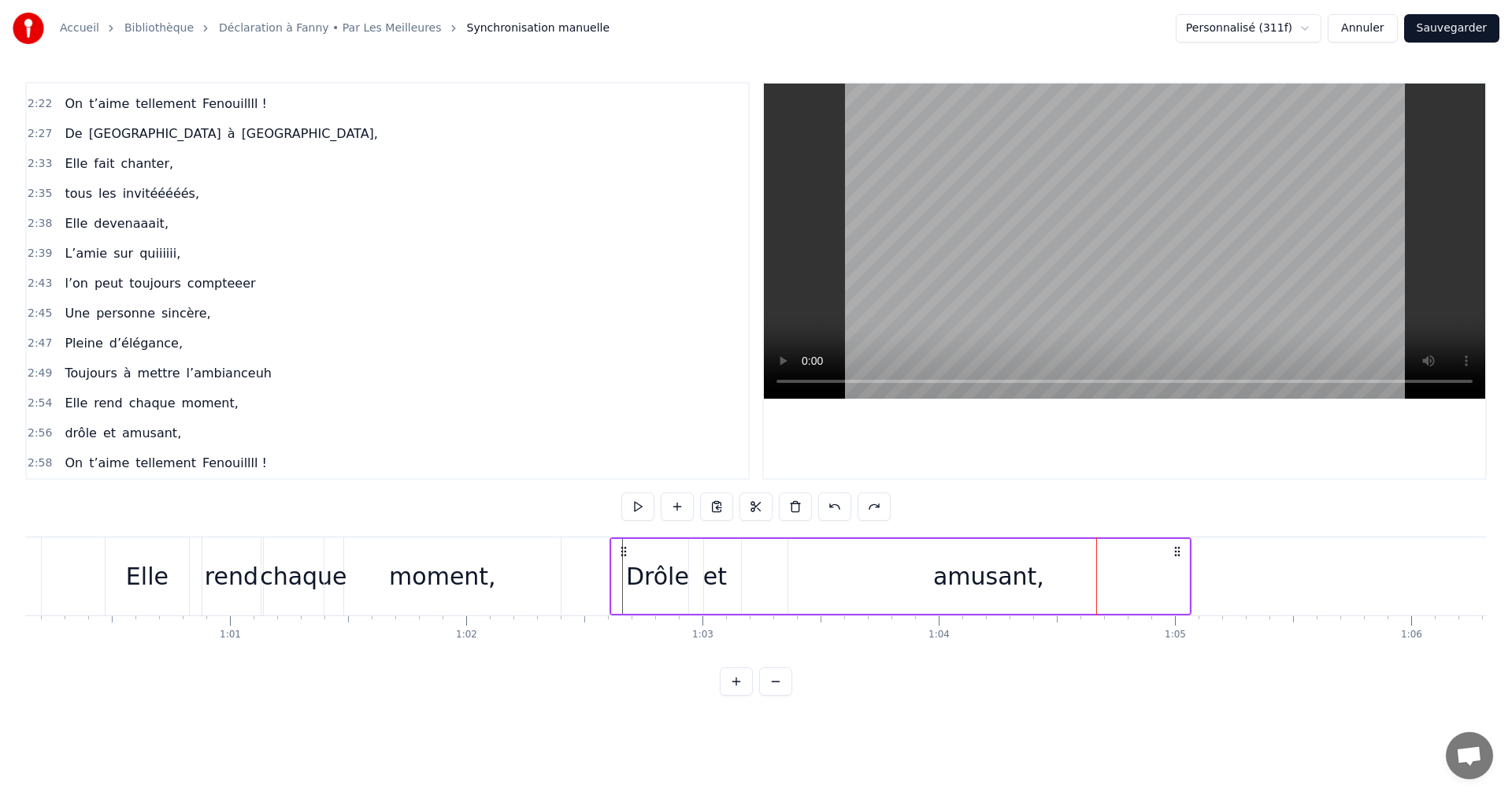
click at [699, 568] on div "et" at bounding box center [715, 575] width 52 height 74
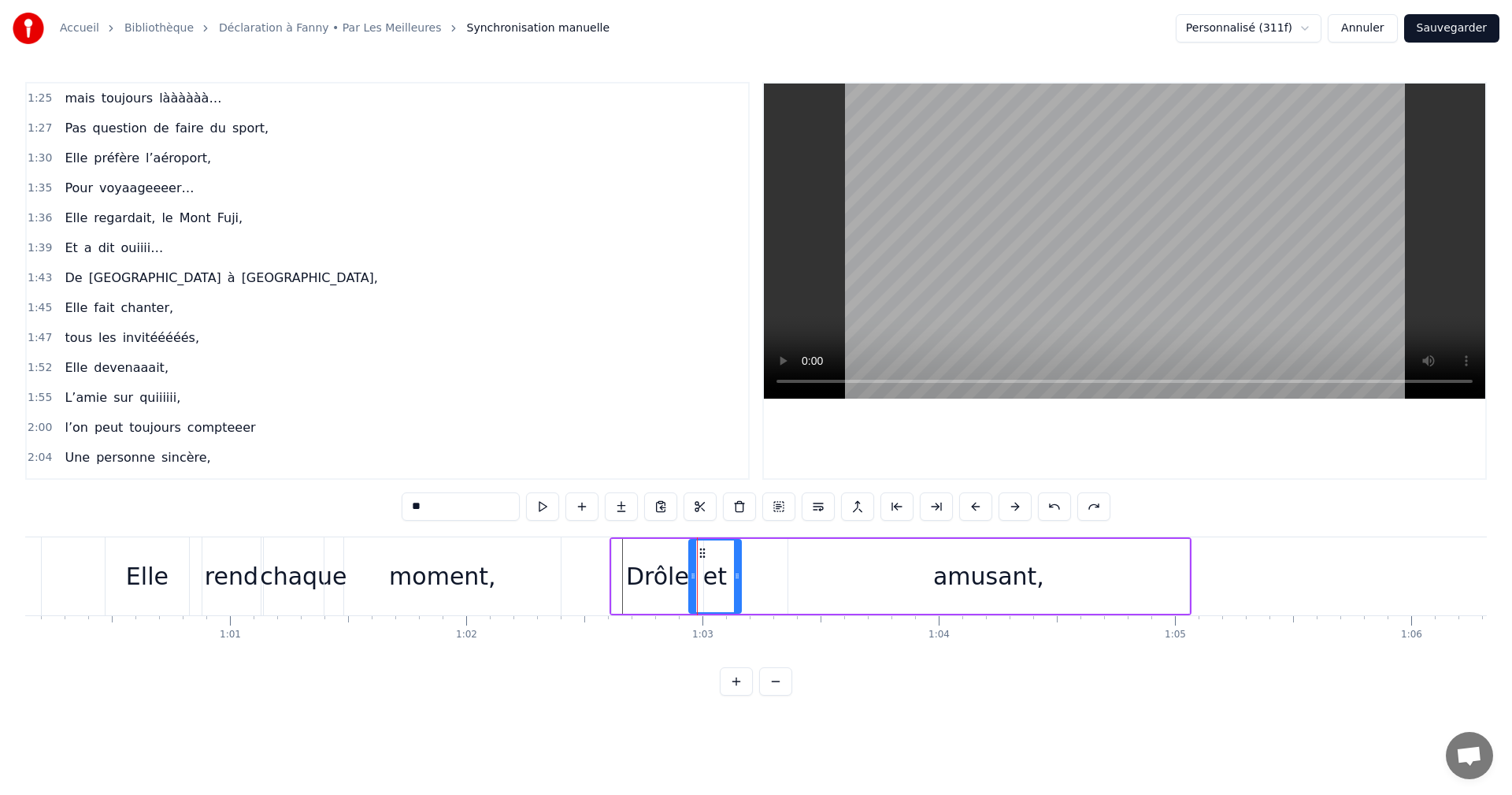
click at [879, 582] on div "amusant," at bounding box center [989, 575] width 401 height 74
type input "********"
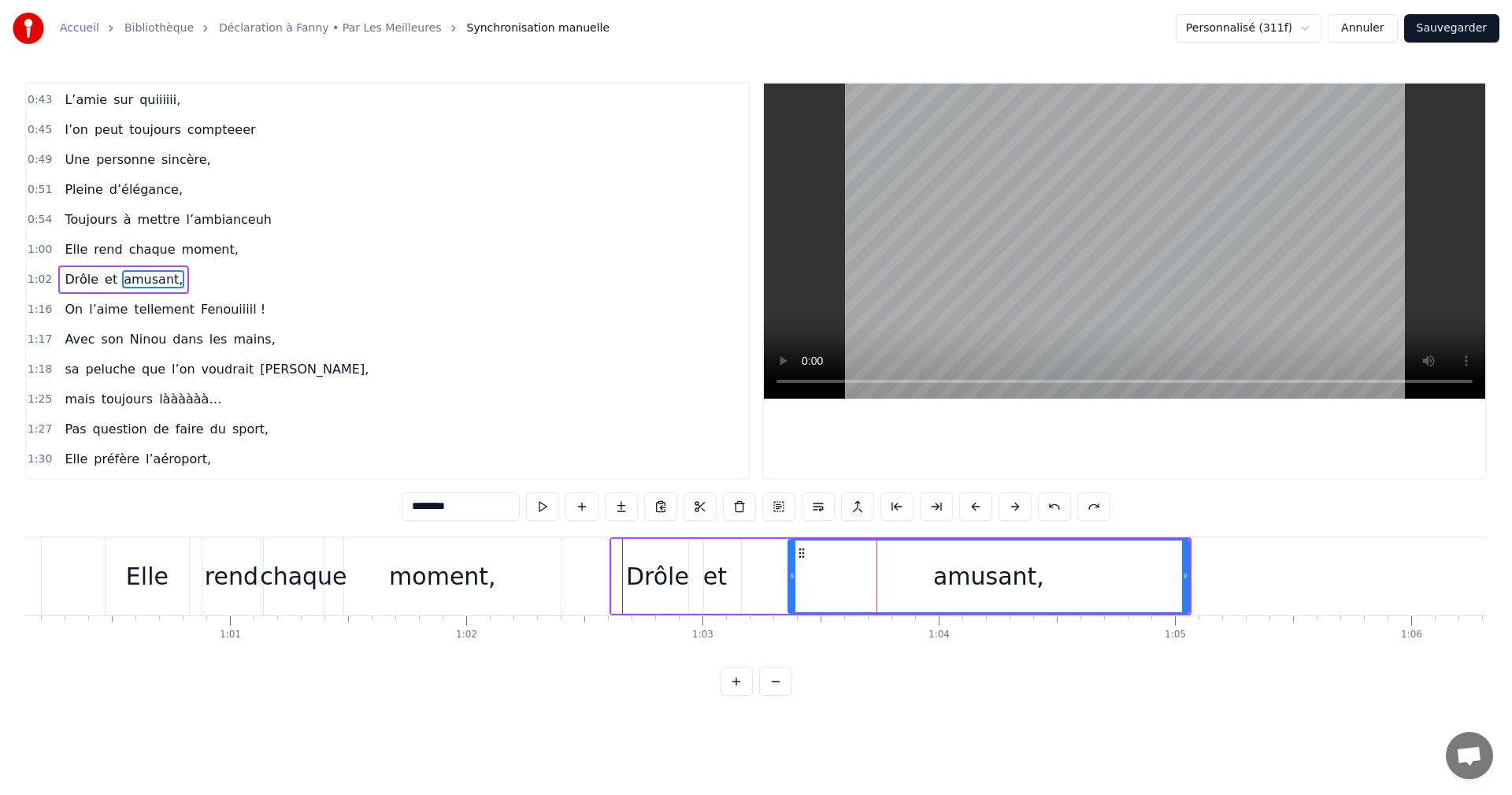
scroll to position [386, 0]
drag, startPoint x: 795, startPoint y: 579, endPoint x: 744, endPoint y: 581, distance: 51.0
click at [744, 581] on icon at bounding box center [742, 575] width 7 height 13
click at [1189, 576] on circle at bounding box center [1189, 576] width 1 height 1
click at [36, 278] on span "1:02" at bounding box center [40, 281] width 24 height 15
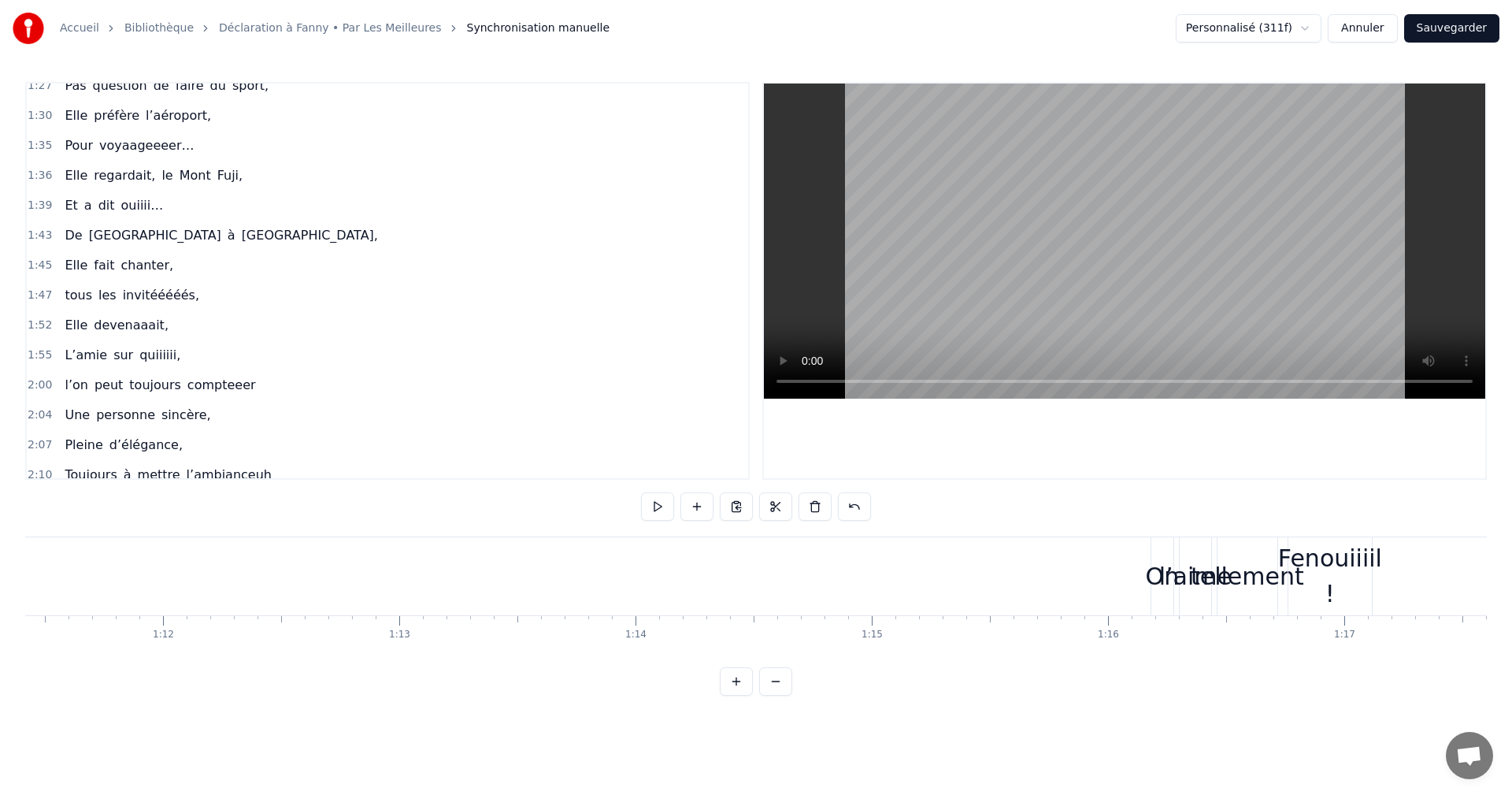
scroll to position [0, 16889]
click at [1144, 575] on div "On" at bounding box center [1150, 576] width 34 height 36
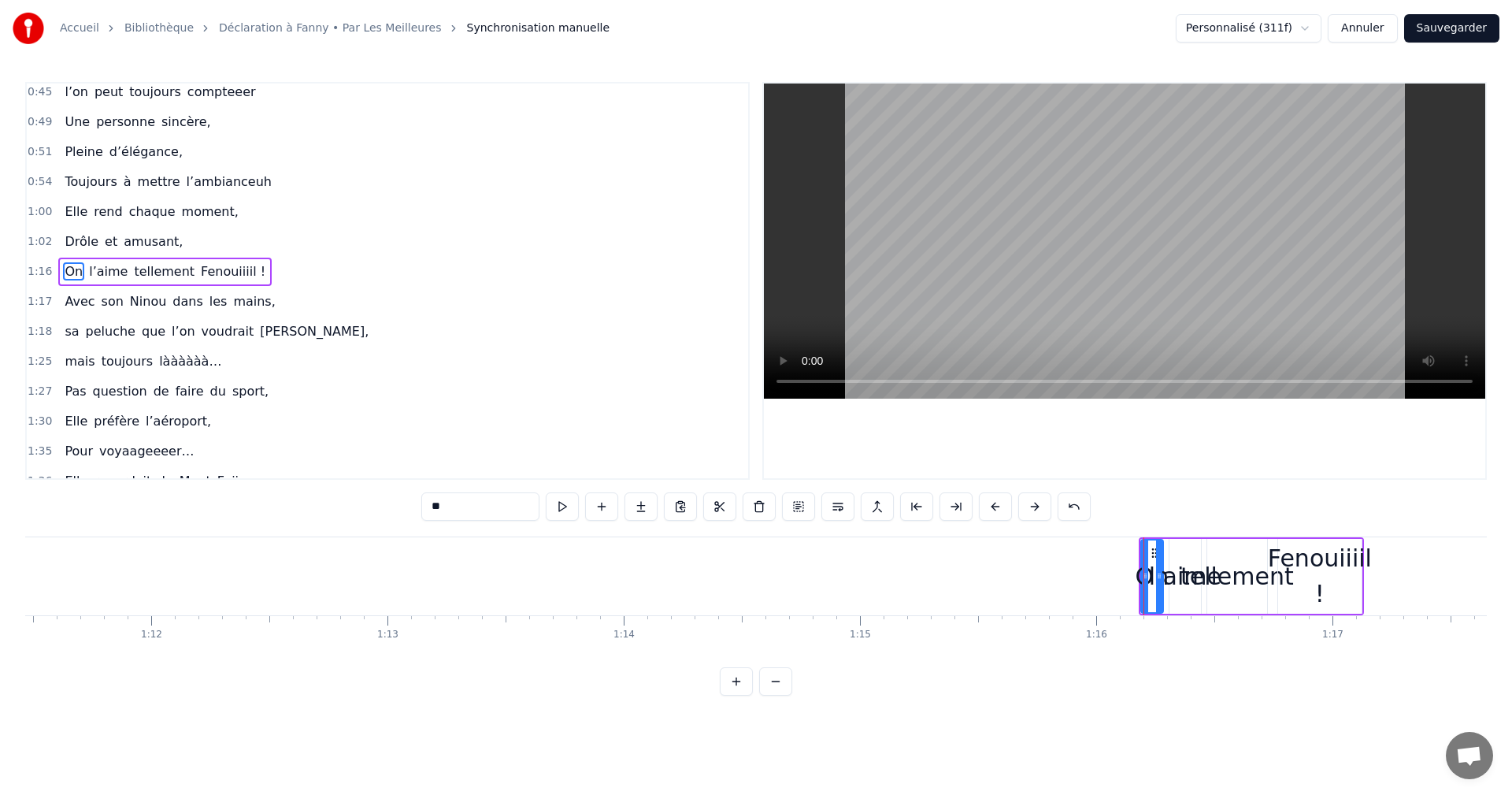
scroll to position [416, 0]
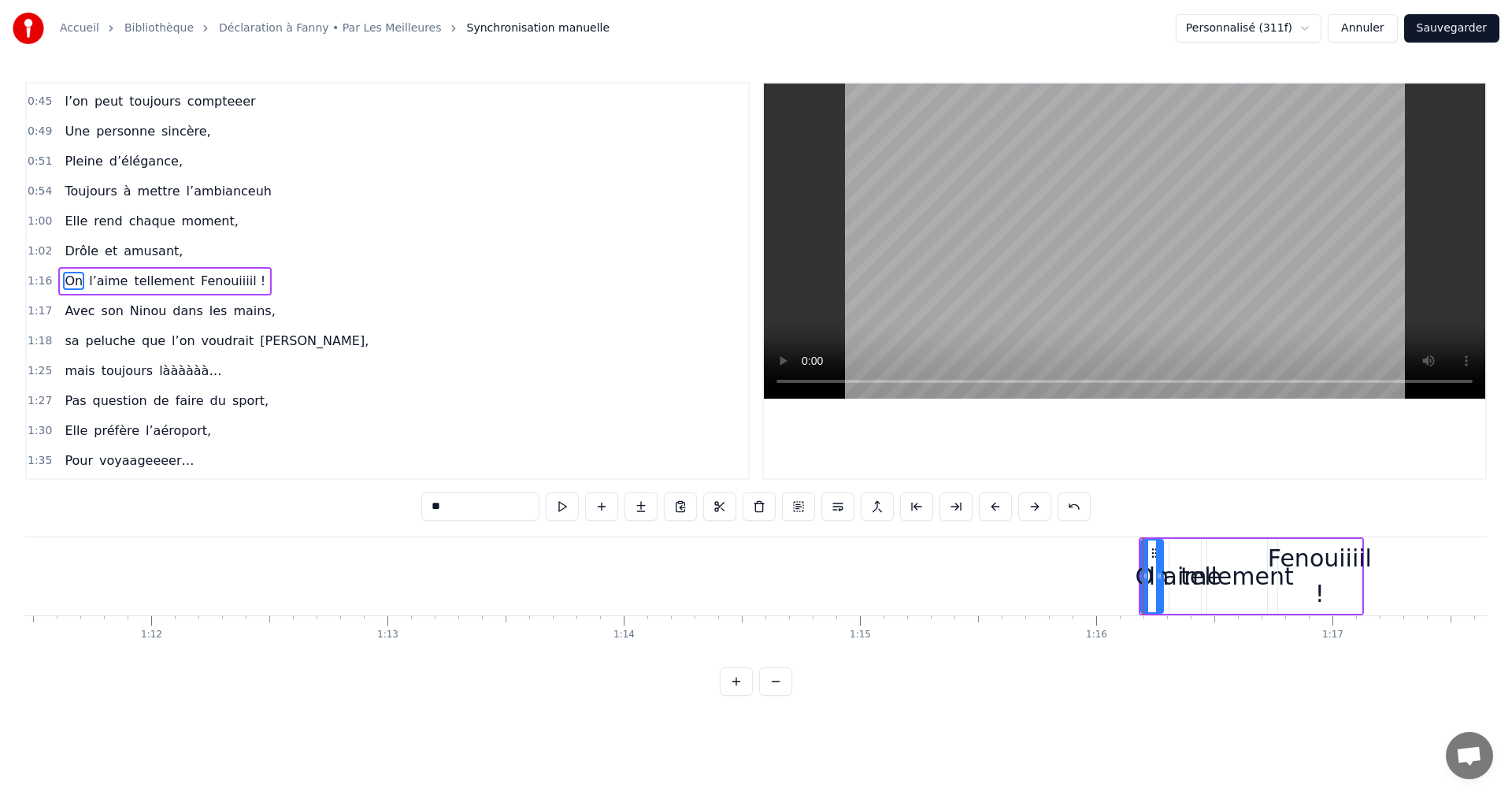
click at [44, 276] on span "1:16" at bounding box center [40, 281] width 24 height 15
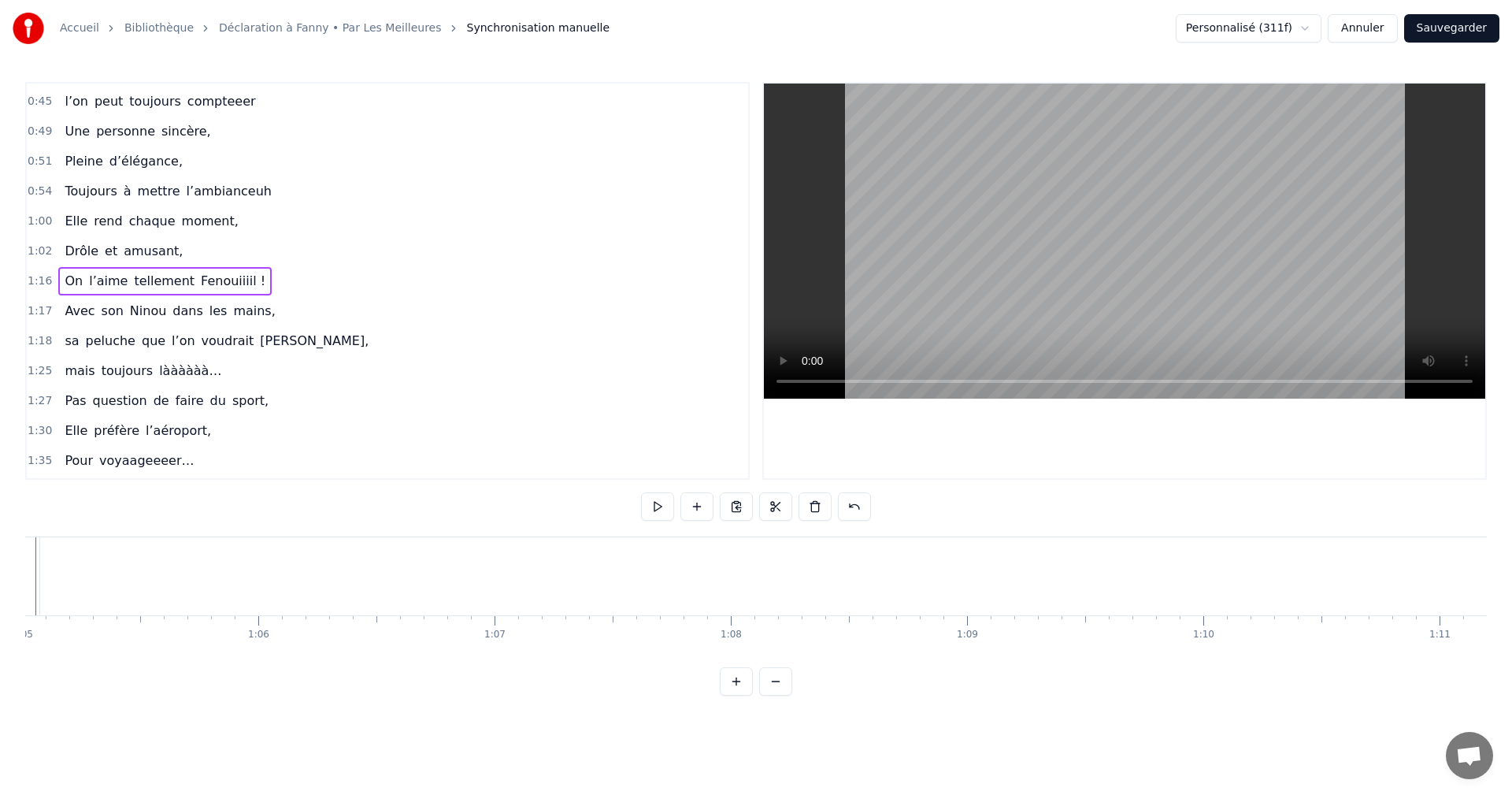
scroll to position [0, 15295]
click at [44, 283] on span "1:15" at bounding box center [40, 281] width 24 height 15
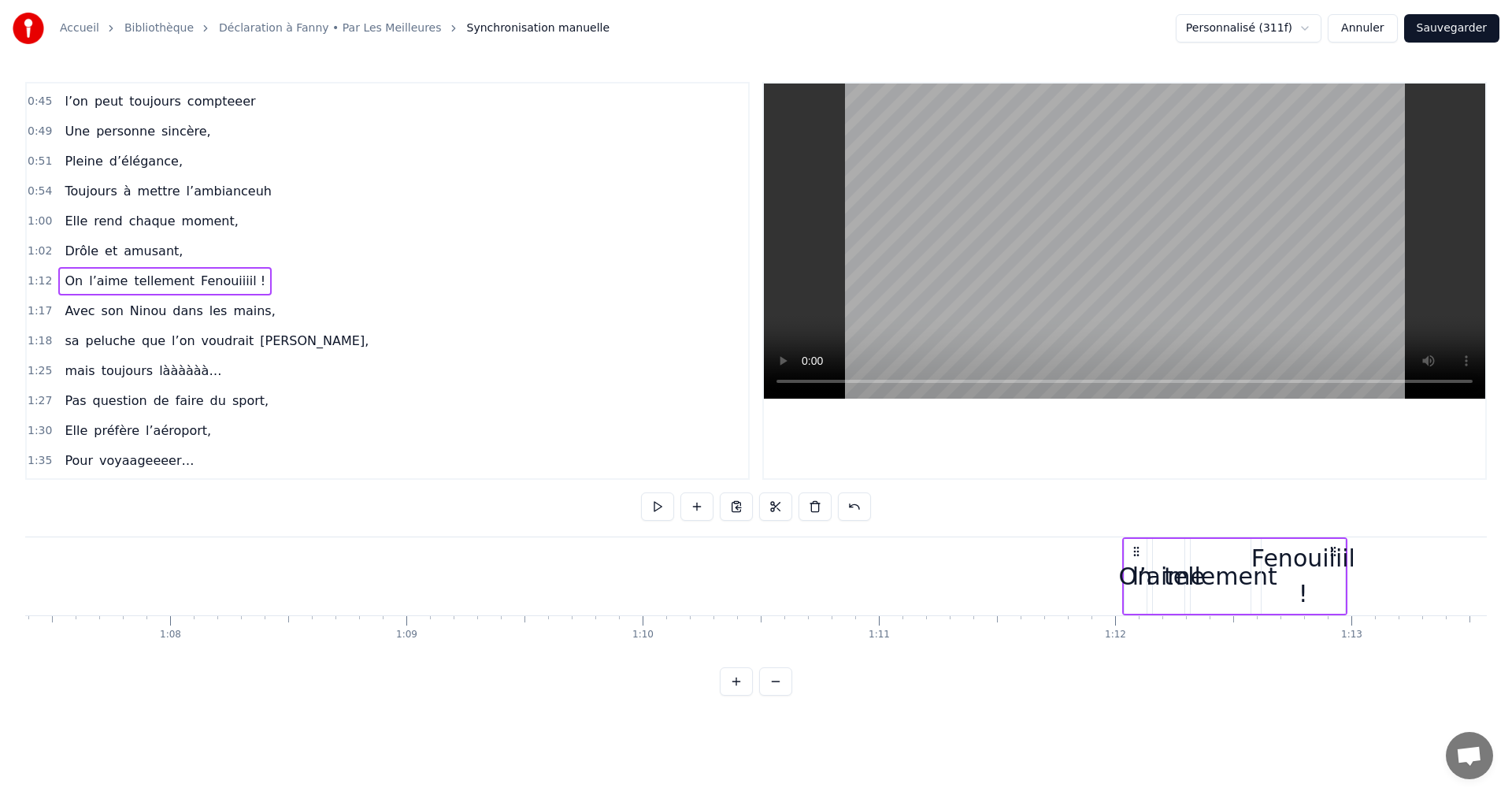
click at [37, 279] on span "1:12" at bounding box center [40, 281] width 24 height 15
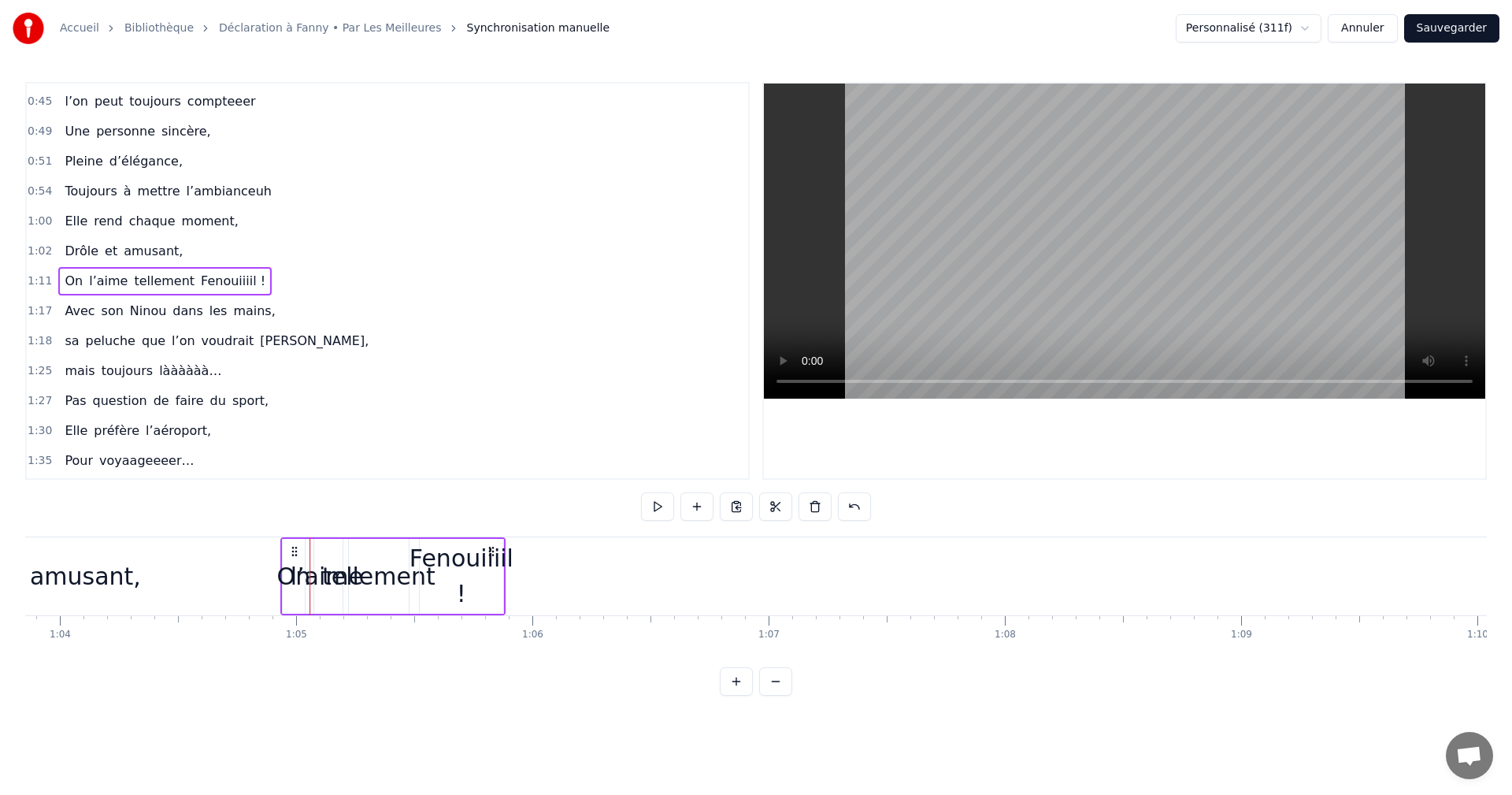
scroll to position [0, 15087]
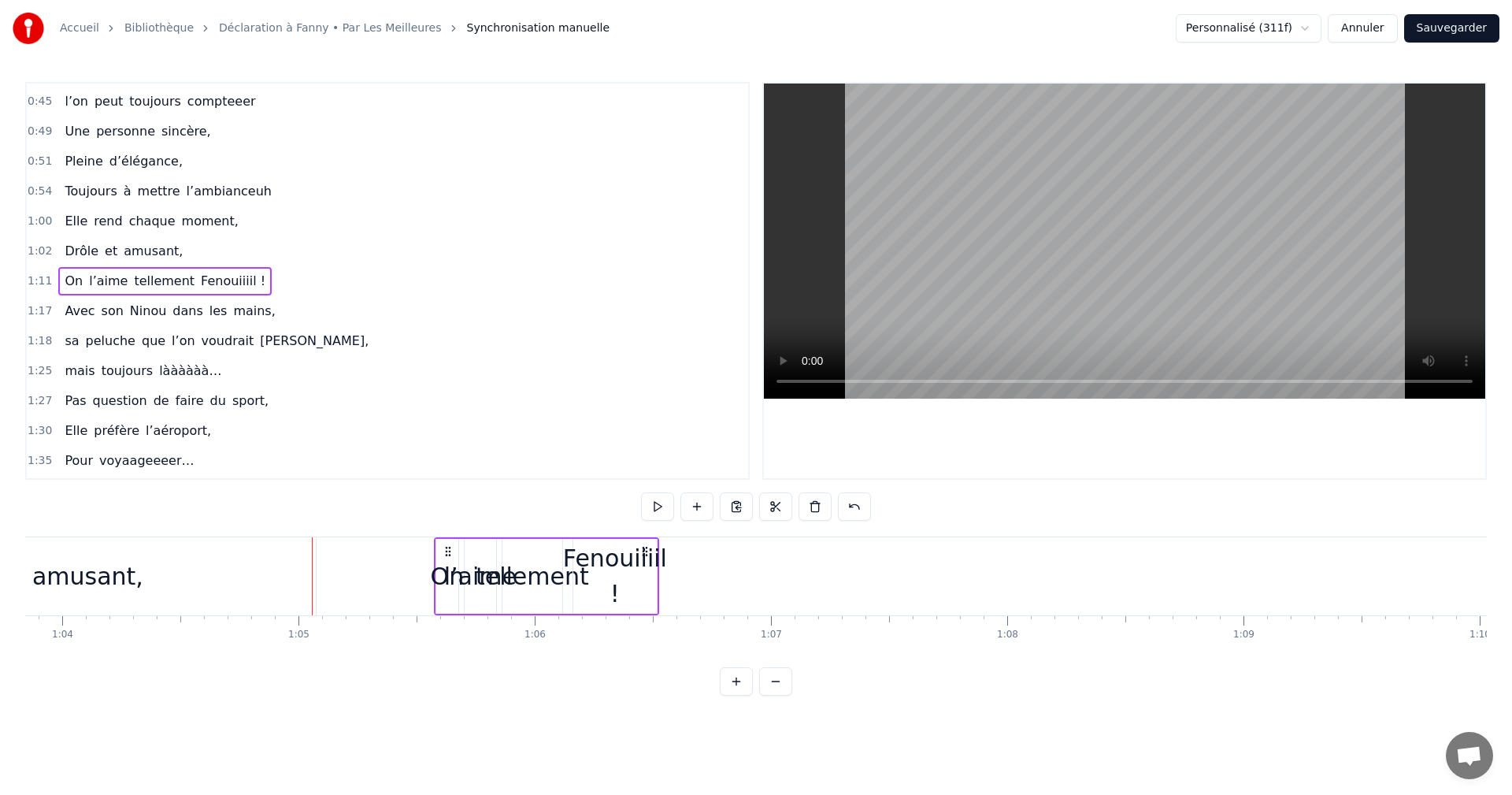
drag, startPoint x: 771, startPoint y: 550, endPoint x: 443, endPoint y: 567, distance: 328.4
click at [443, 567] on div "On l’aime tellement Fenouiiiil !" at bounding box center [546, 576] width 225 height 78
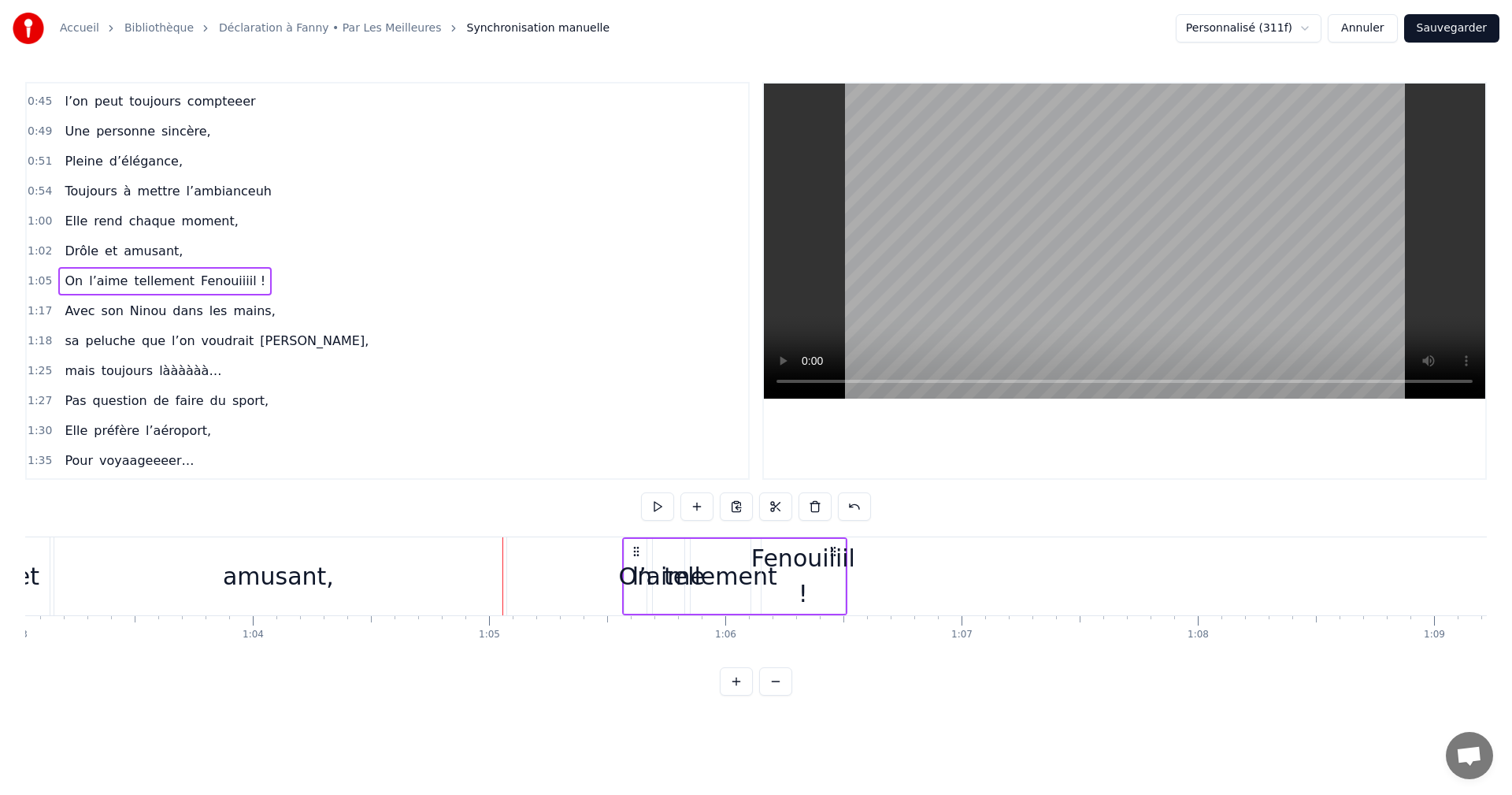
scroll to position [0, 14851]
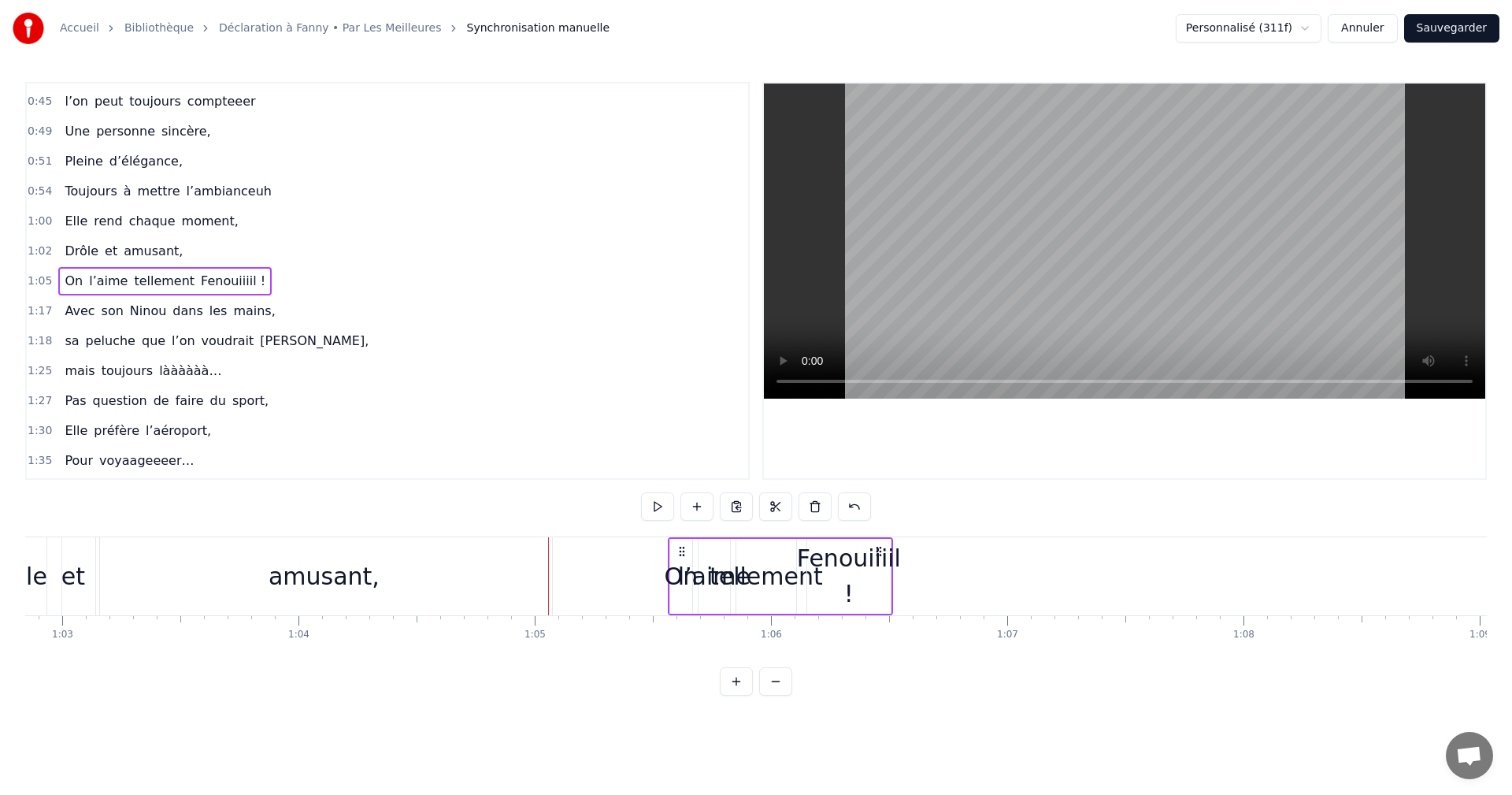
click at [877, 566] on div "Fenouiiiil !" at bounding box center [850, 575] width 104 height 71
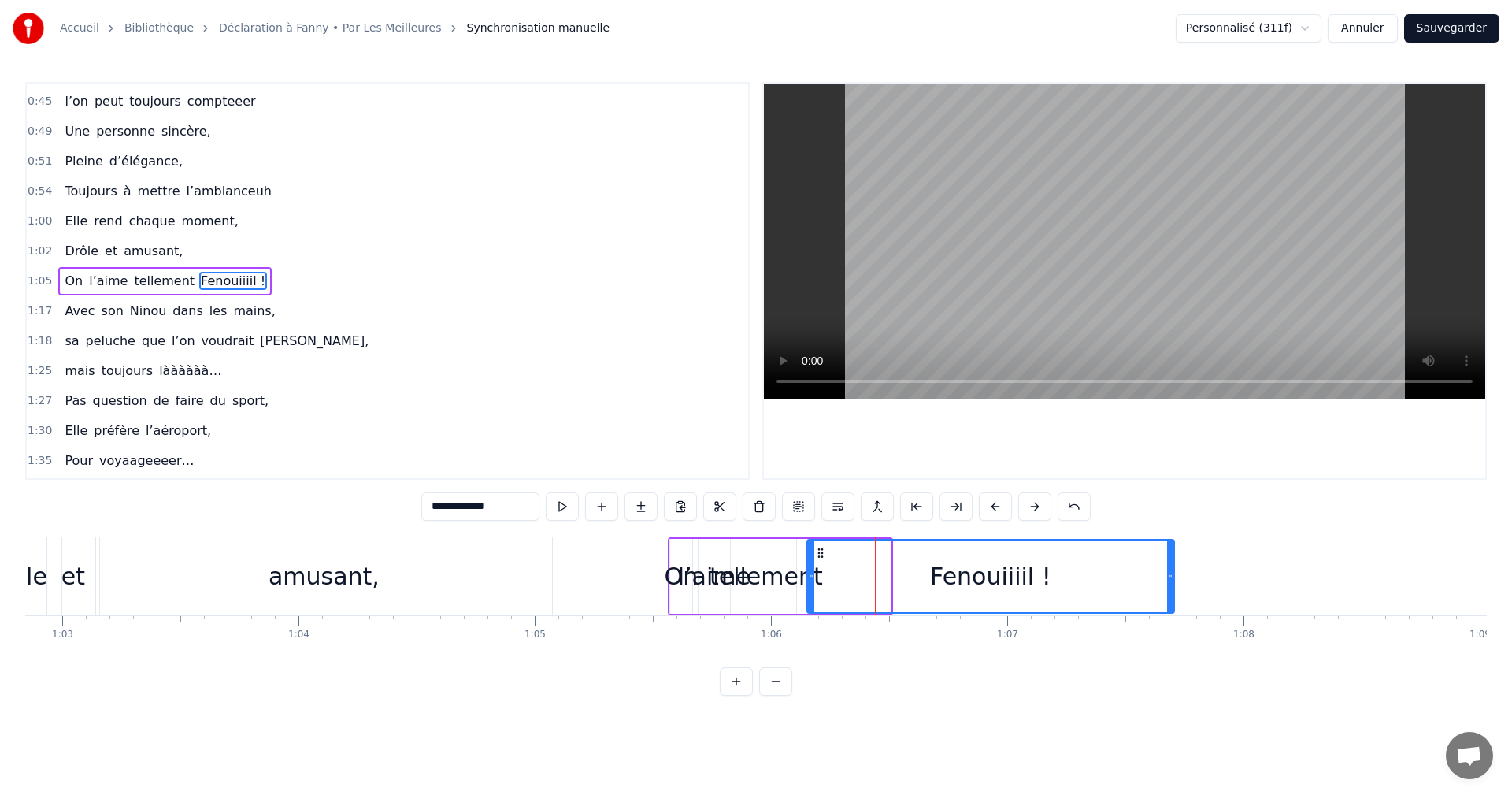
drag, startPoint x: 888, startPoint y: 570, endPoint x: 1098, endPoint y: 585, distance: 210.5
click at [1174, 577] on icon at bounding box center [1171, 575] width 7 height 13
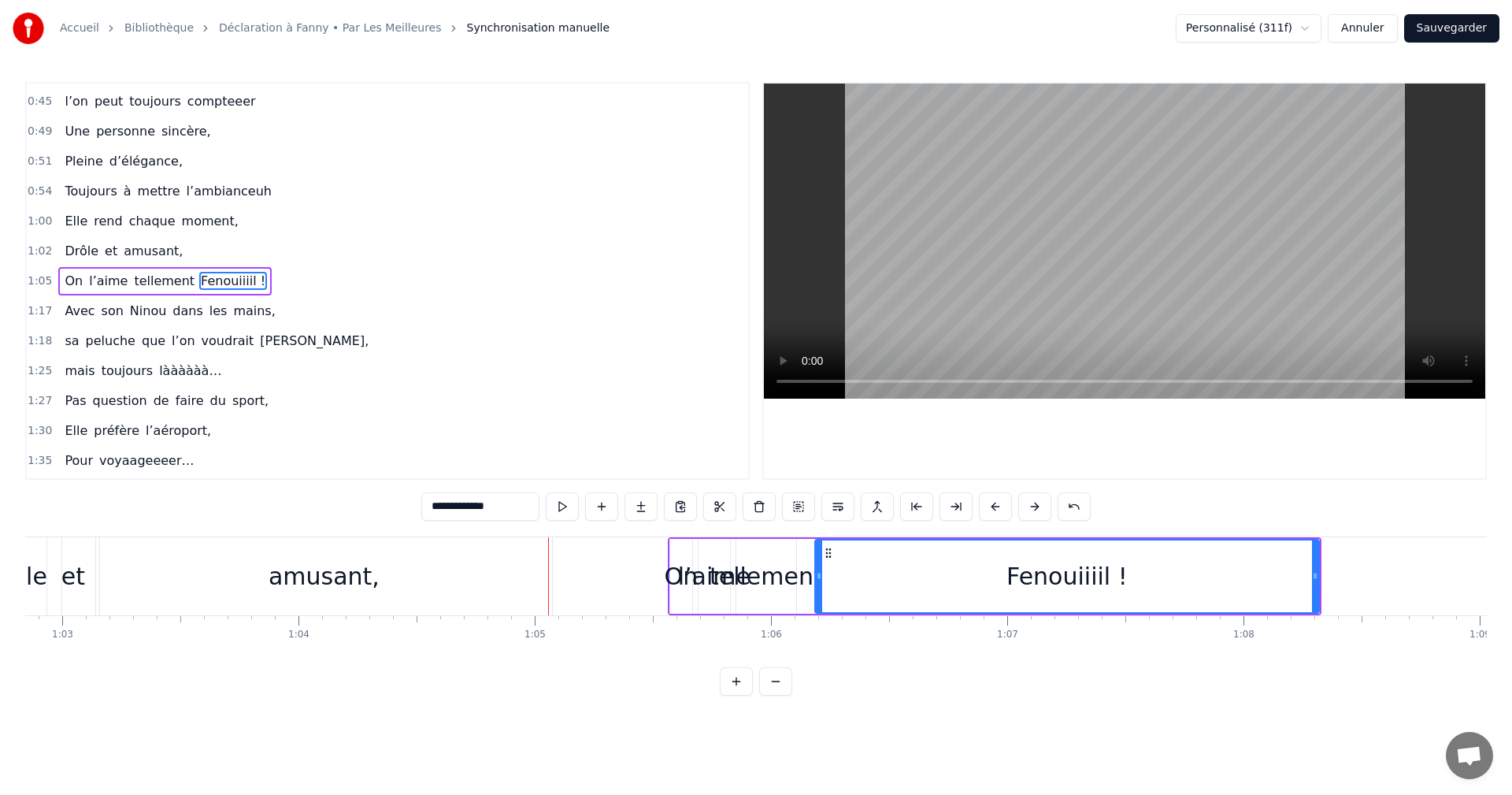
drag, startPoint x: 817, startPoint y: 574, endPoint x: 932, endPoint y: 575, distance: 115.0
click at [823, 575] on icon at bounding box center [819, 575] width 7 height 13
click at [800, 584] on div "tellement" at bounding box center [766, 576] width 113 height 36
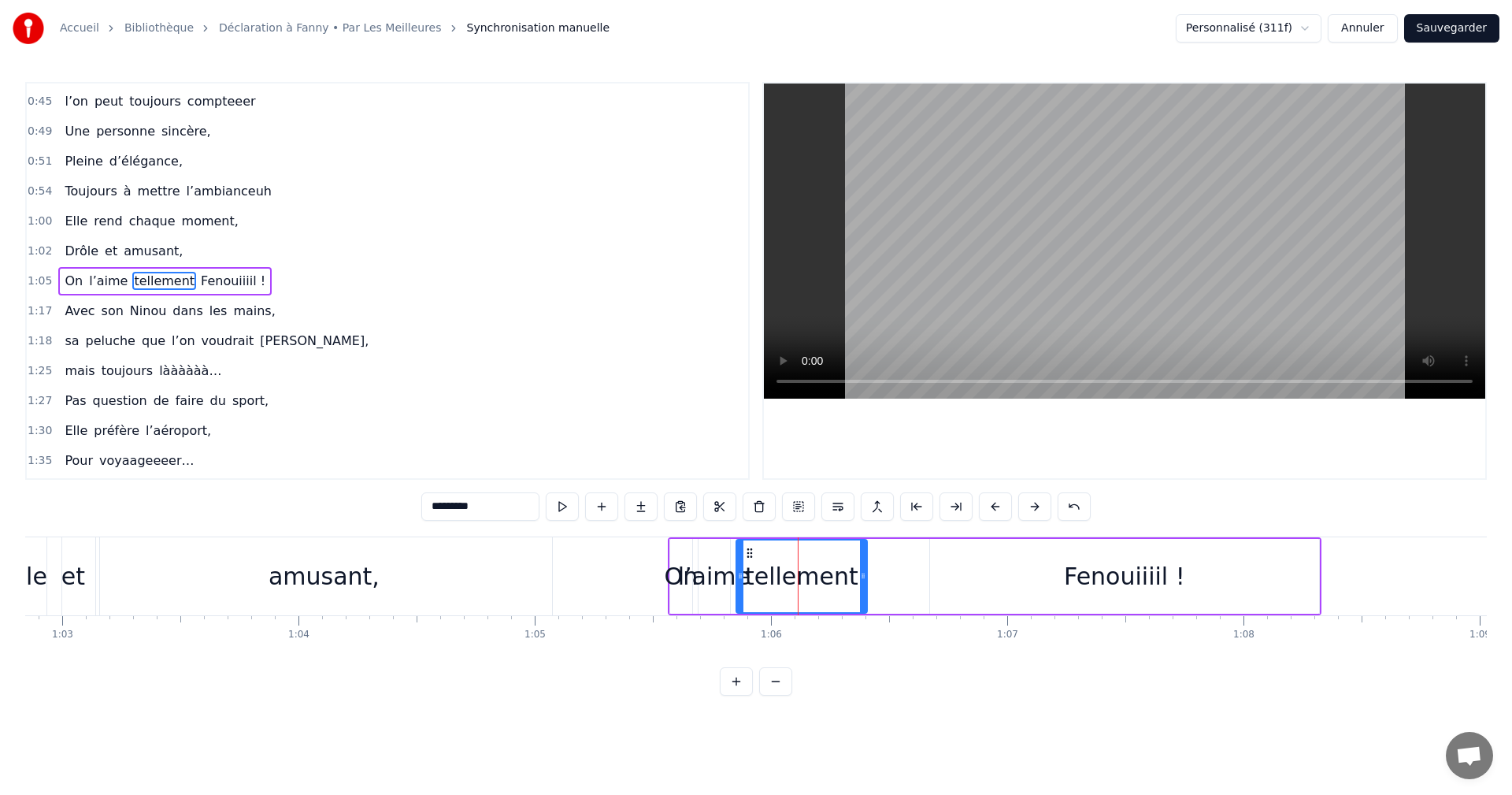
drag, startPoint x: 794, startPoint y: 575, endPoint x: 845, endPoint y: 576, distance: 51.0
click at [866, 576] on icon at bounding box center [863, 575] width 7 height 13
drag, startPoint x: 776, startPoint y: 573, endPoint x: 790, endPoint y: 574, distance: 14.0
click at [781, 574] on icon at bounding box center [778, 575] width 7 height 13
click at [738, 575] on div "l’aime" at bounding box center [714, 576] width 73 height 36
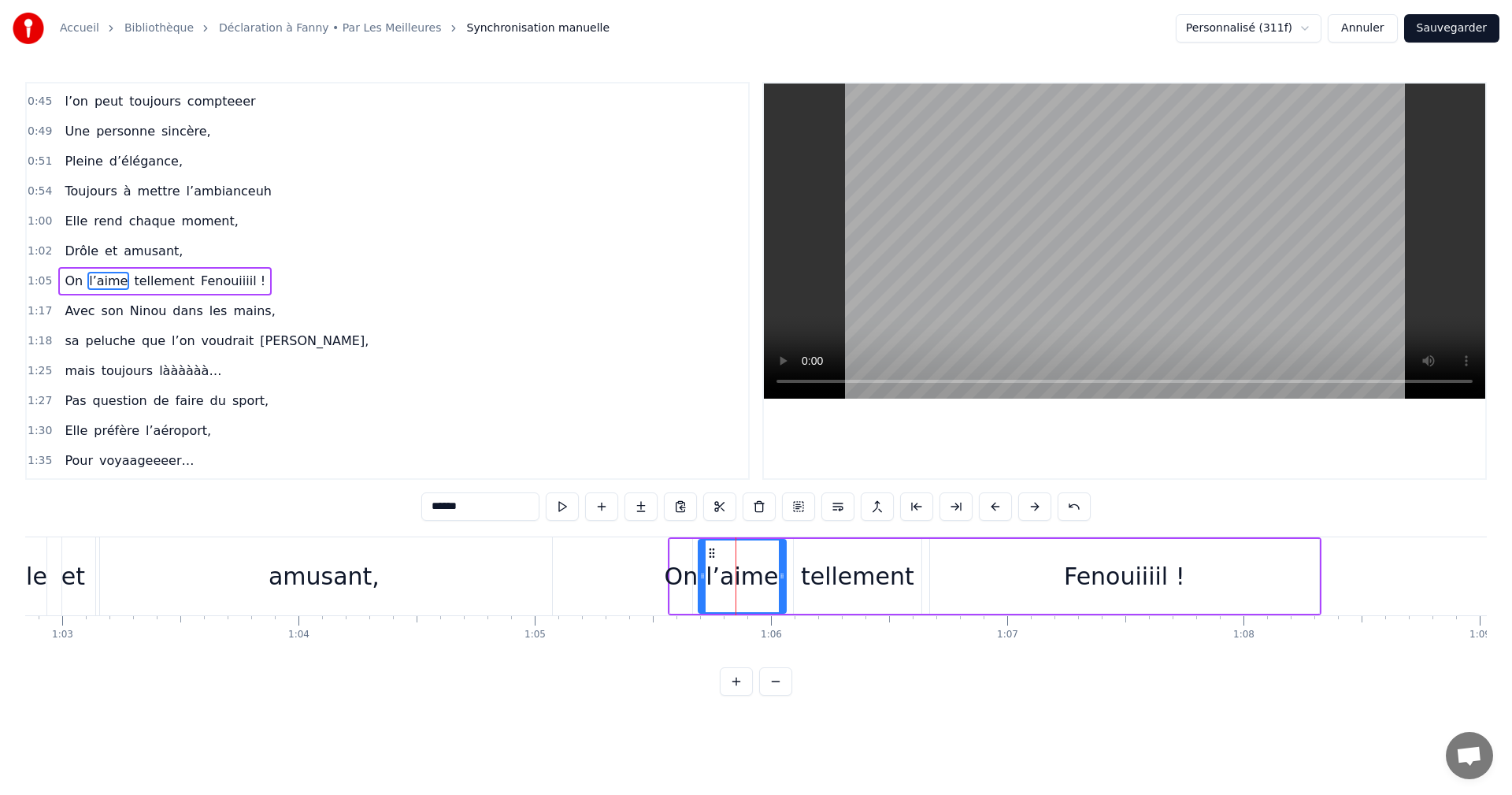
drag, startPoint x: 725, startPoint y: 566, endPoint x: 782, endPoint y: 569, distance: 57.1
click at [782, 569] on div at bounding box center [782, 576] width 7 height 72
click at [674, 578] on div "On" at bounding box center [682, 576] width 34 height 36
drag, startPoint x: 689, startPoint y: 572, endPoint x: 708, endPoint y: 573, distance: 19.0
click at [708, 573] on icon at bounding box center [705, 575] width 7 height 13
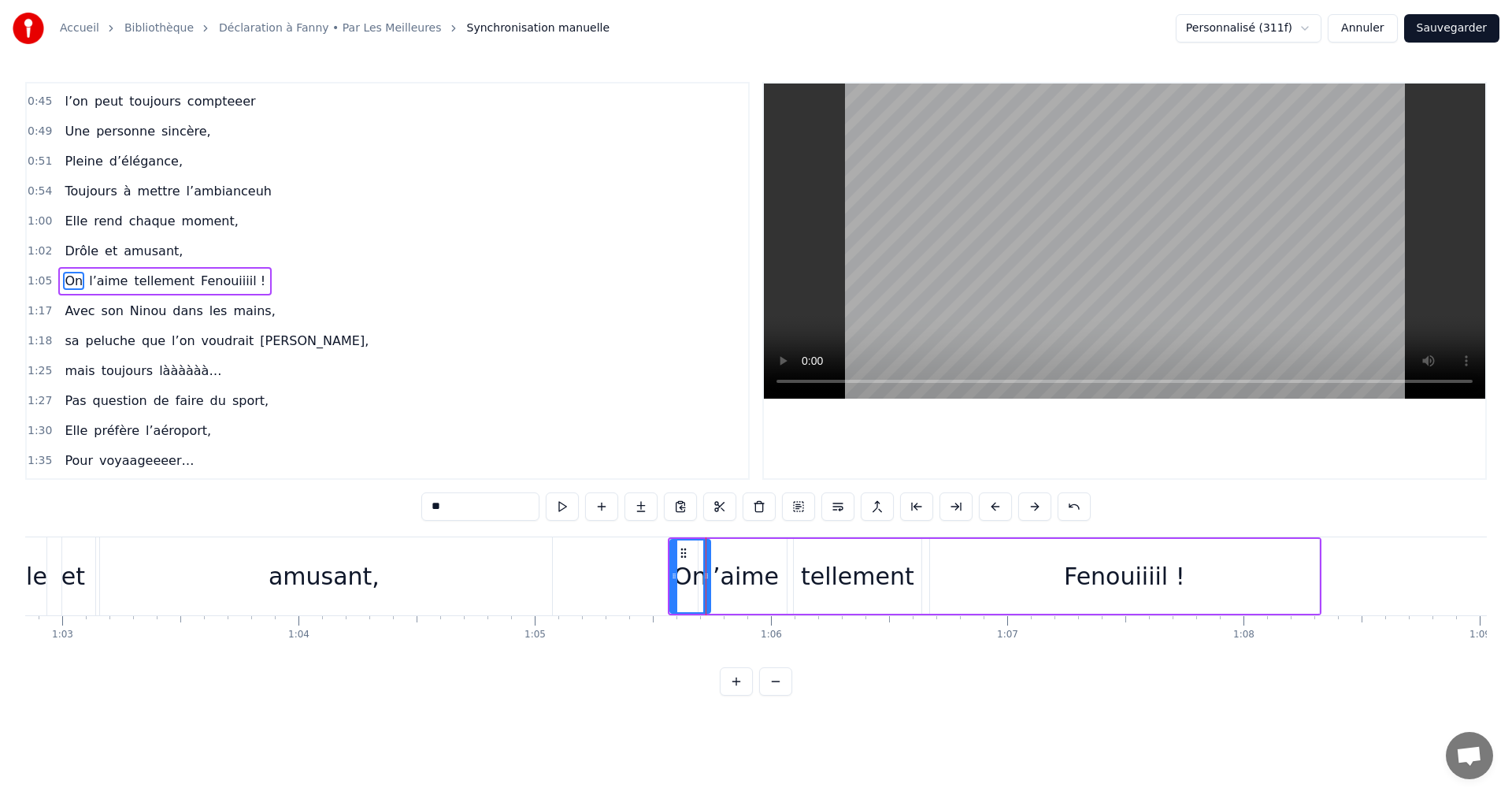
click at [726, 573] on div "l’aime" at bounding box center [742, 576] width 73 height 36
click at [827, 576] on div "tellement" at bounding box center [858, 576] width 113 height 36
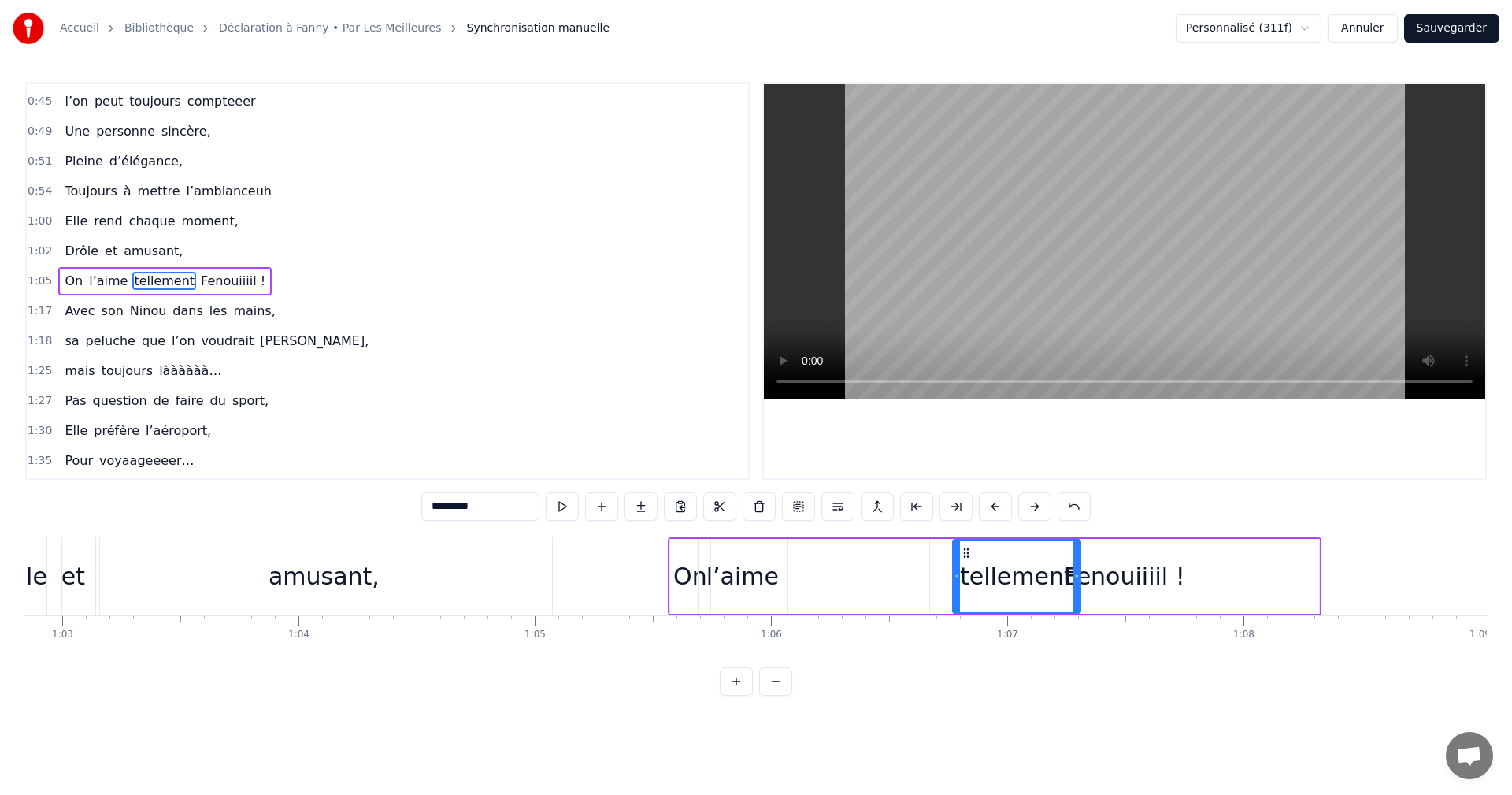
drag, startPoint x: 808, startPoint y: 555, endPoint x: 968, endPoint y: 557, distance: 160.0
click at [758, 574] on div "l’aime" at bounding box center [742, 576] width 73 height 36
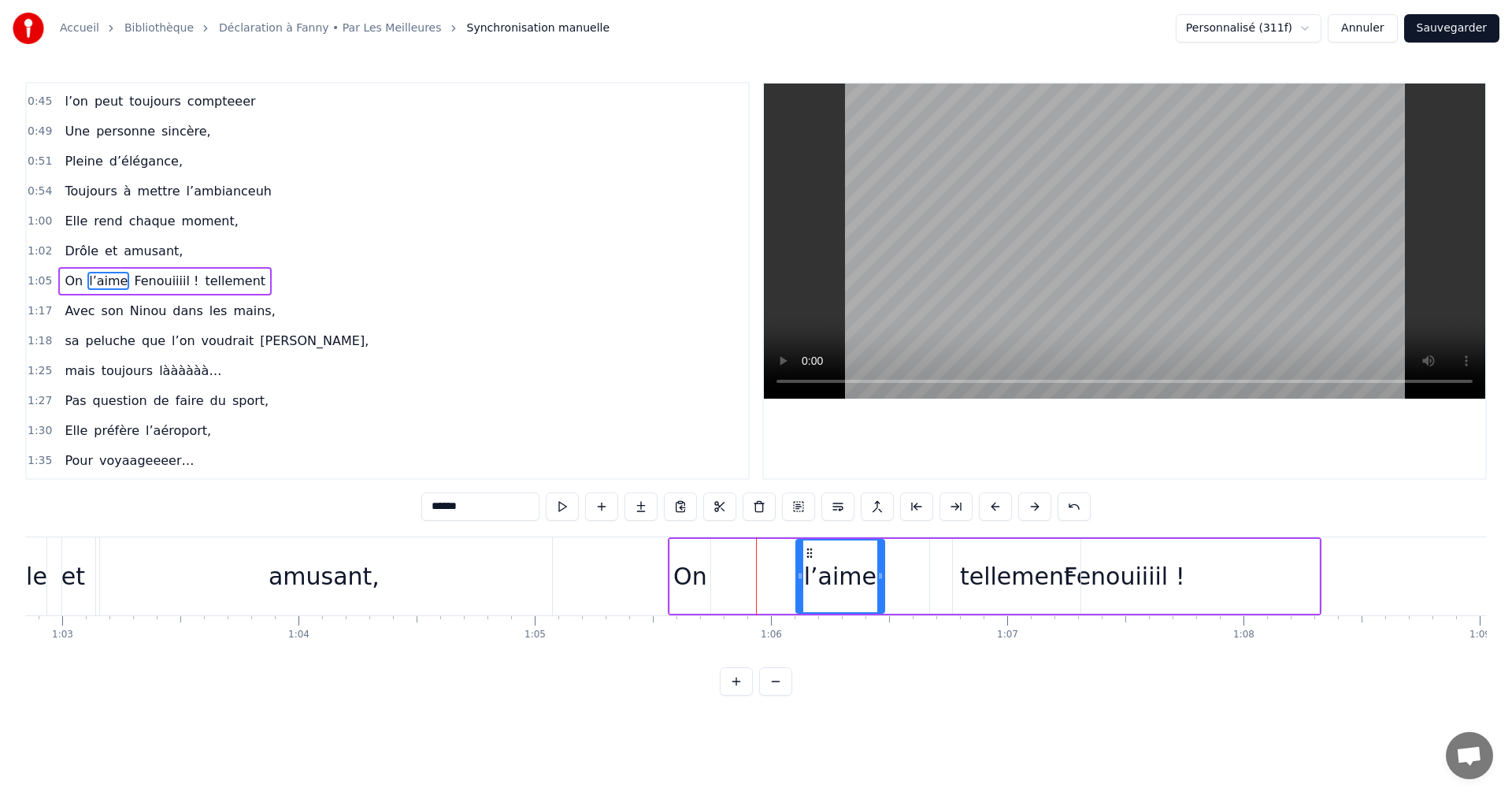
drag, startPoint x: 712, startPoint y: 552, endPoint x: 782, endPoint y: 561, distance: 70.6
click at [803, 558] on icon at bounding box center [809, 552] width 13 height 13
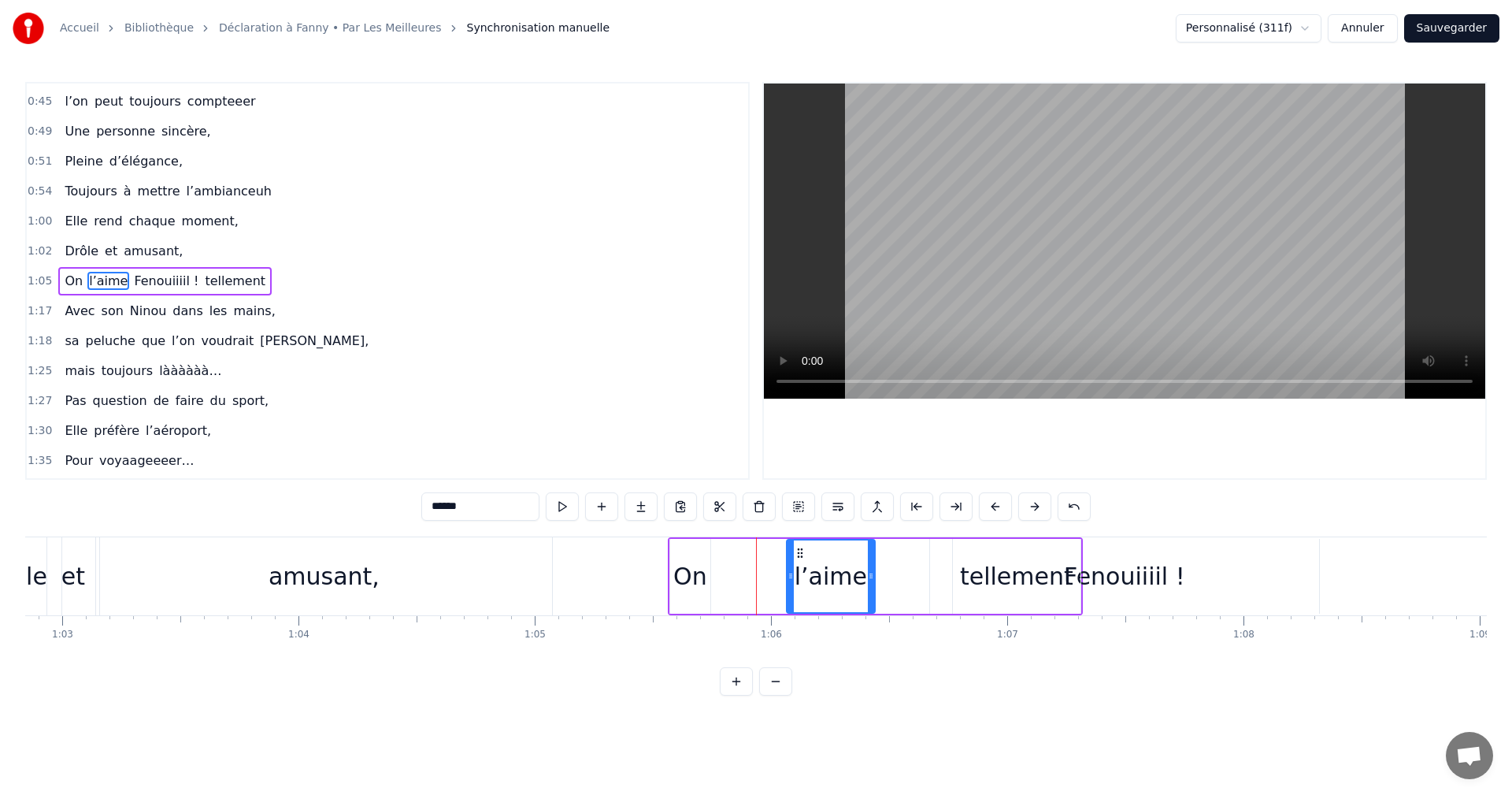
click at [703, 574] on div "On" at bounding box center [690, 576] width 34 height 36
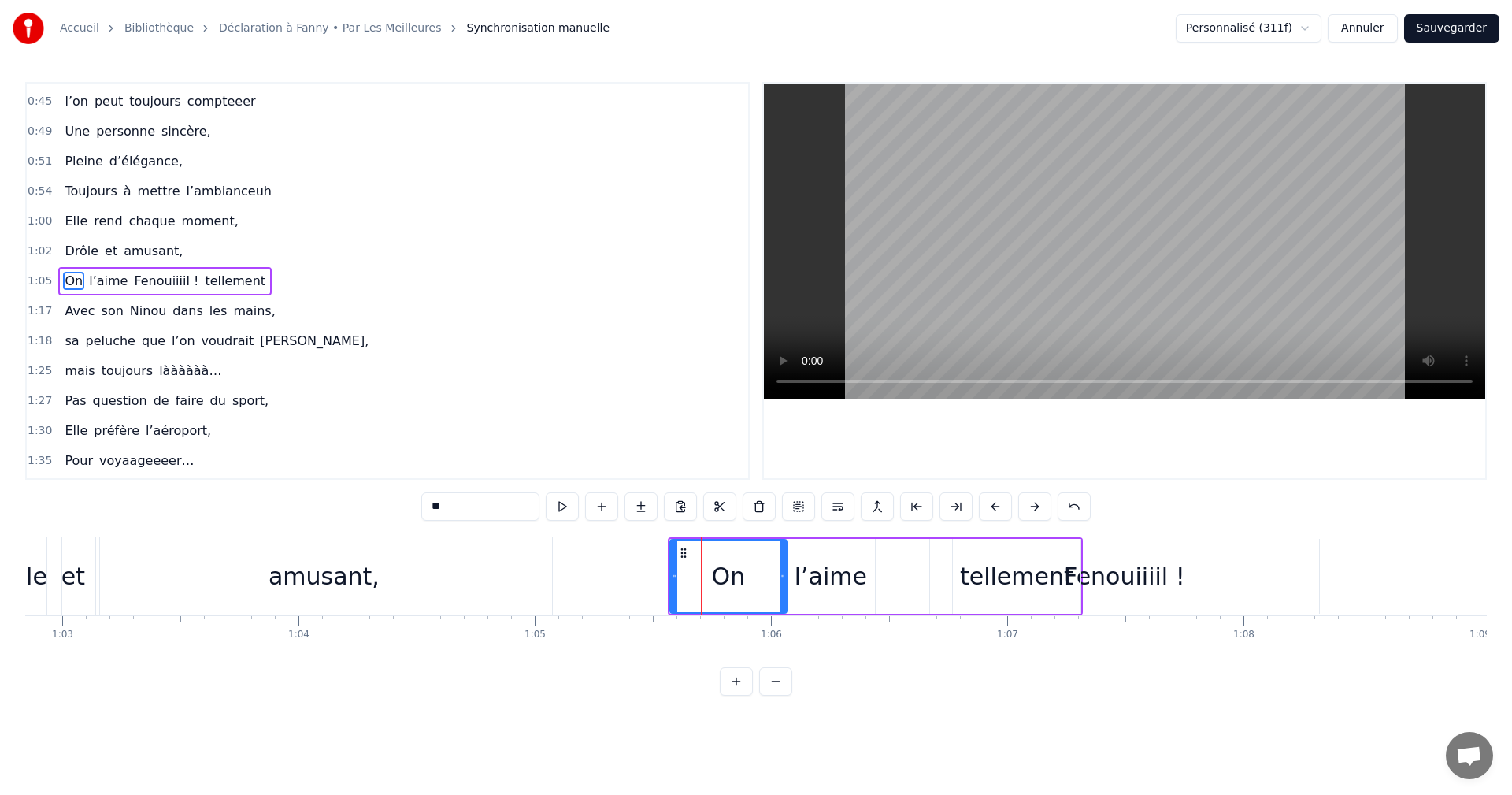
drag, startPoint x: 707, startPoint y: 574, endPoint x: 784, endPoint y: 574, distance: 77.0
click at [784, 574] on icon at bounding box center [783, 575] width 7 height 13
click at [811, 581] on div "l’aime" at bounding box center [830, 576] width 73 height 36
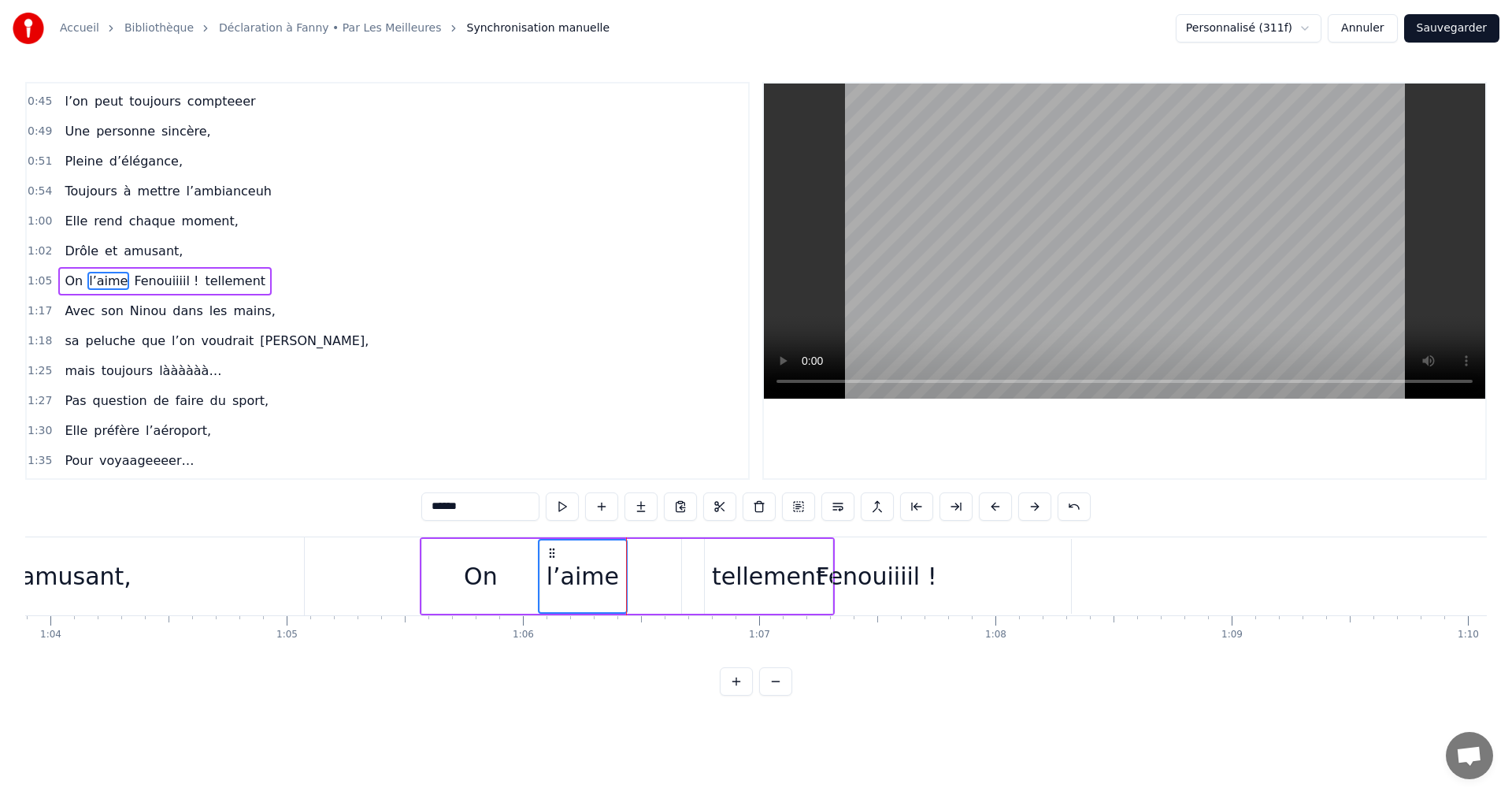
scroll to position [0, 15166]
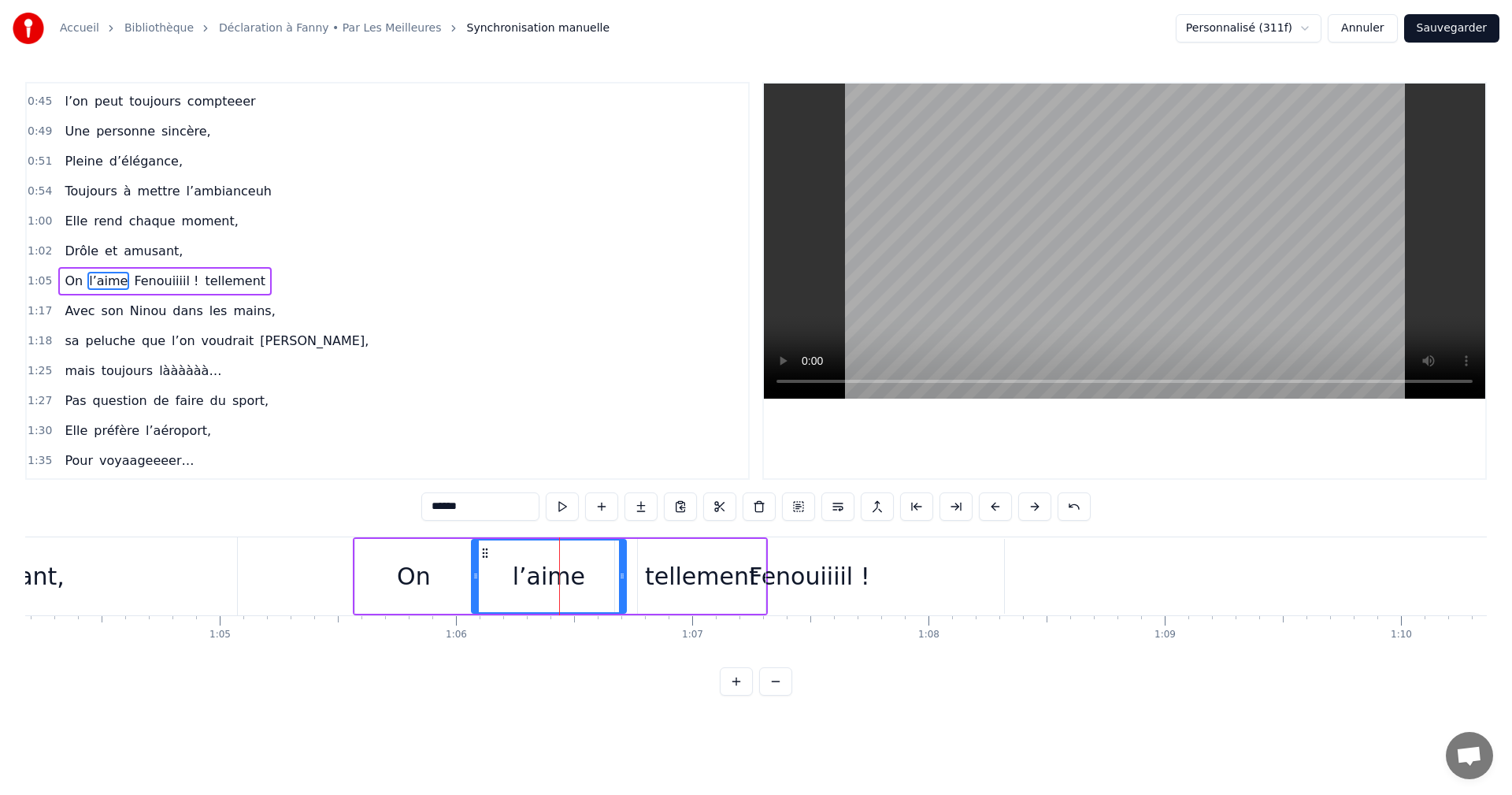
drag, startPoint x: 564, startPoint y: 574, endPoint x: 649, endPoint y: 576, distance: 85.0
click at [625, 576] on icon at bounding box center [622, 575] width 7 height 13
click at [614, 574] on div "l’aime" at bounding box center [561, 576] width 177 height 72
click at [673, 577] on div "tellement" at bounding box center [701, 576] width 113 height 36
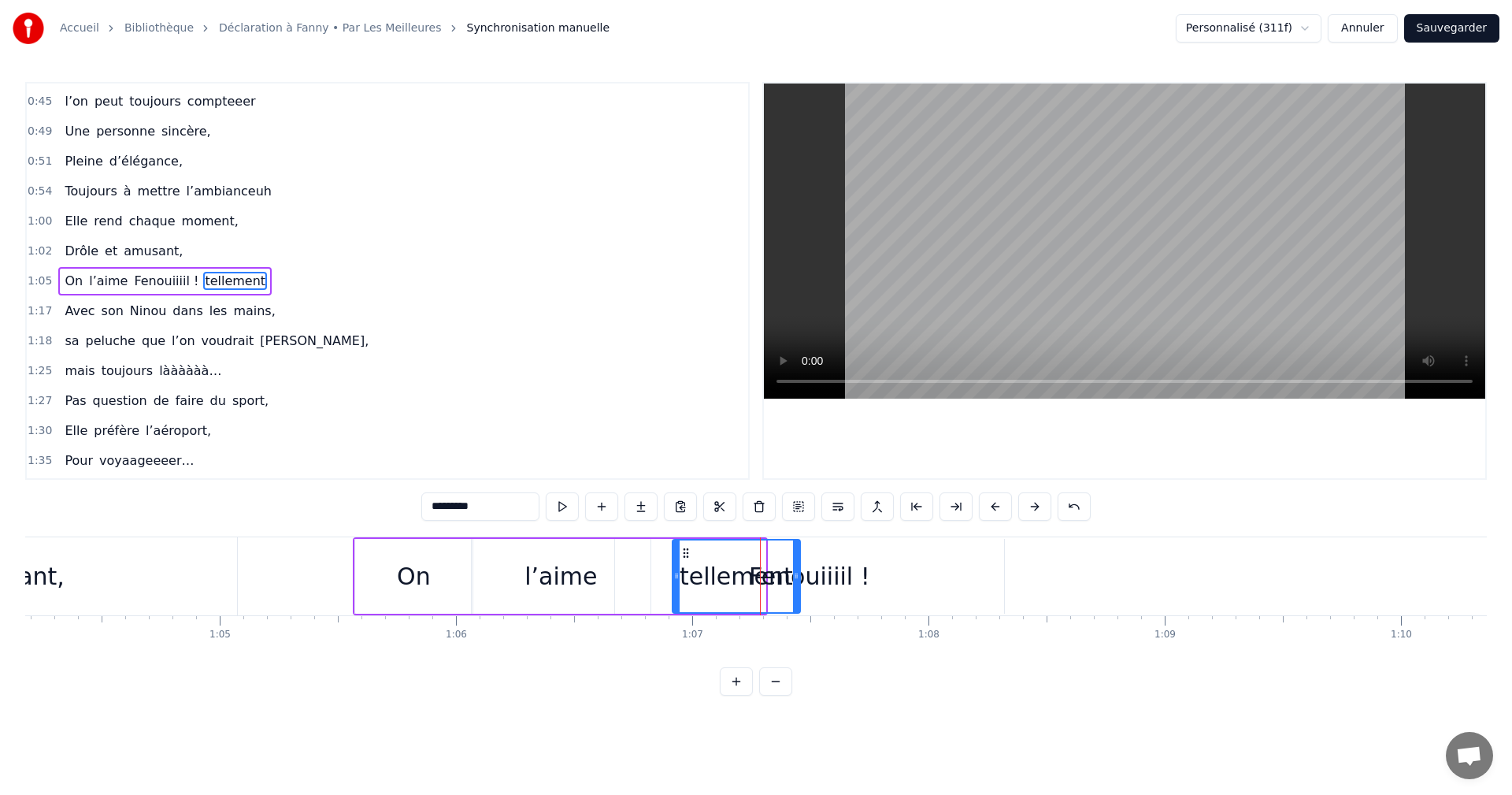
drag, startPoint x: 649, startPoint y: 554, endPoint x: 683, endPoint y: 556, distance: 34.1
click at [683, 556] on icon at bounding box center [685, 552] width 13 height 13
click at [605, 572] on div "l’aime" at bounding box center [561, 575] width 179 height 74
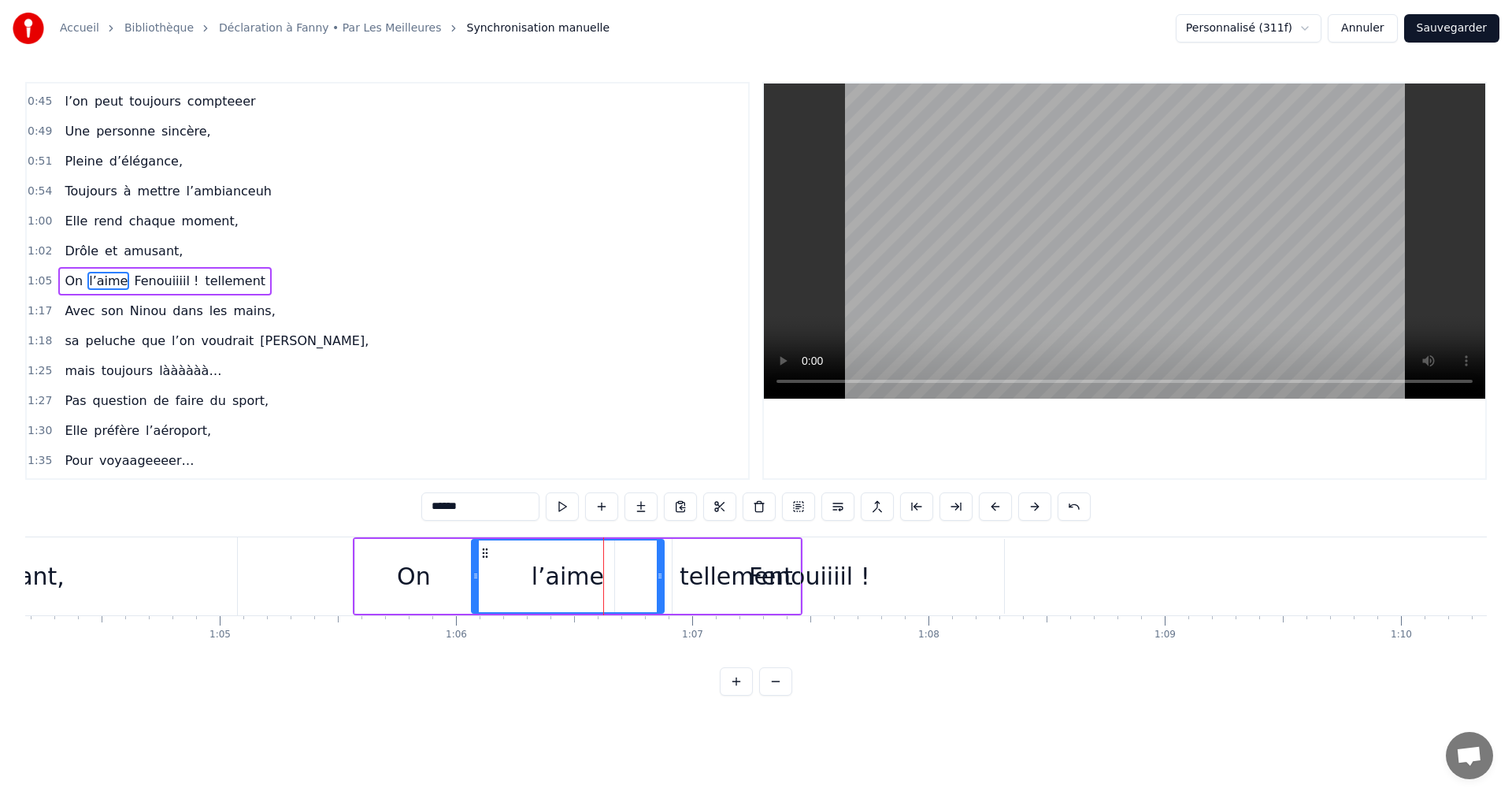
drag, startPoint x: 648, startPoint y: 571, endPoint x: 661, endPoint y: 572, distance: 13.0
click at [661, 572] on icon at bounding box center [660, 575] width 7 height 13
click at [712, 574] on div "tellement" at bounding box center [736, 576] width 113 height 36
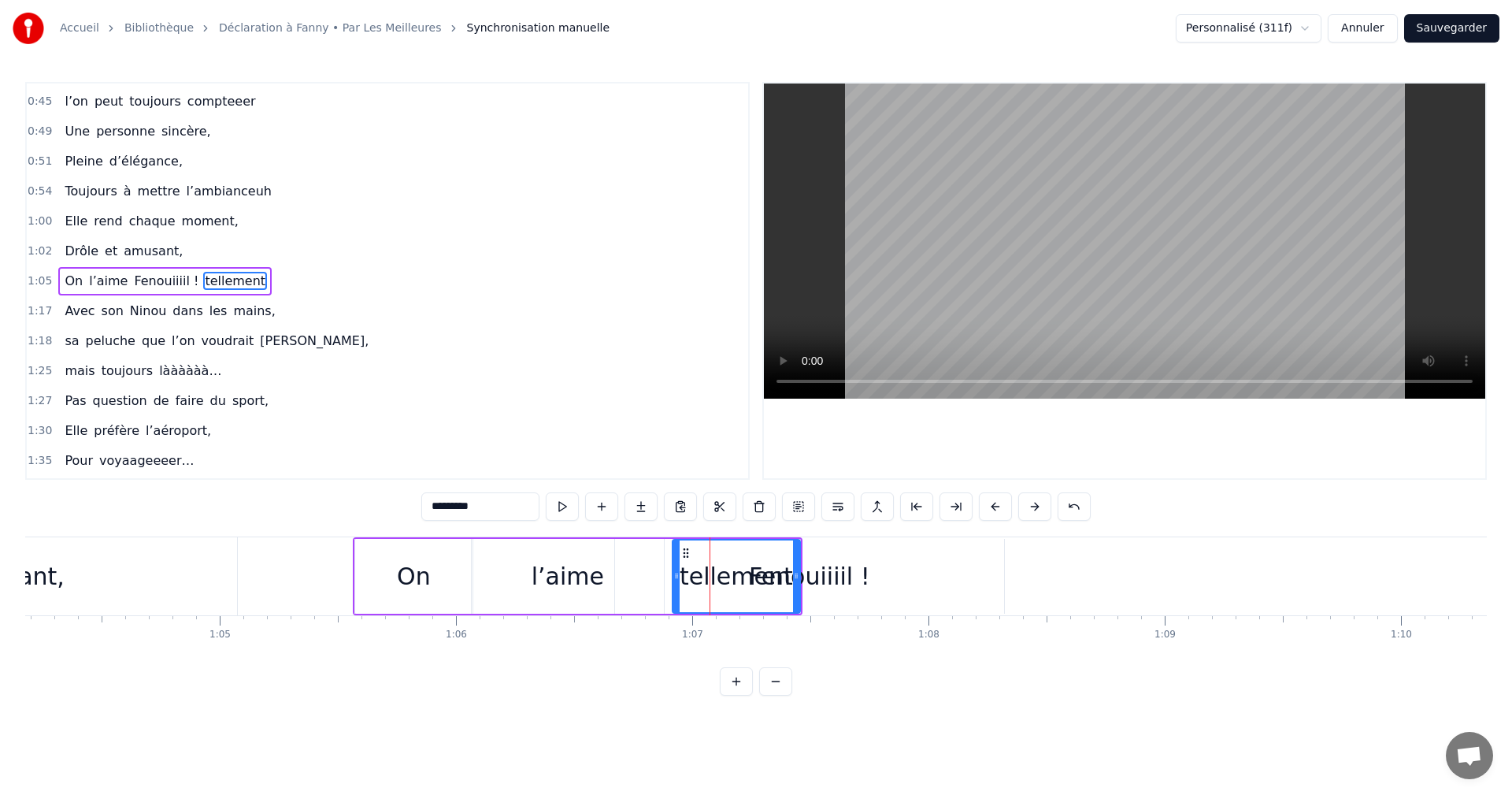
click at [835, 573] on div "Fenouiiiil !" at bounding box center [809, 576] width 121 height 36
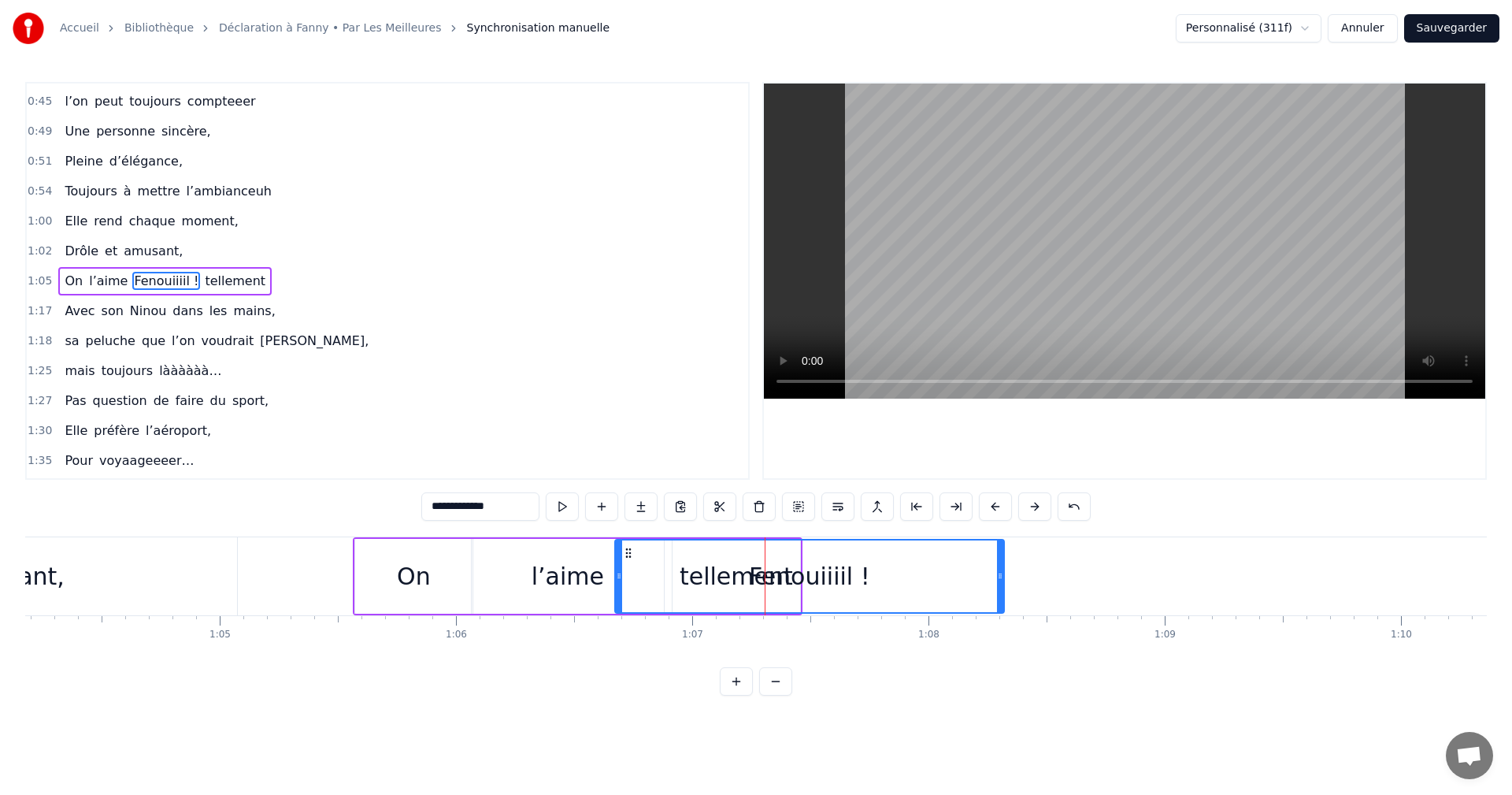
click at [209, 287] on span "tellement" at bounding box center [235, 280] width 64 height 18
type input "*********"
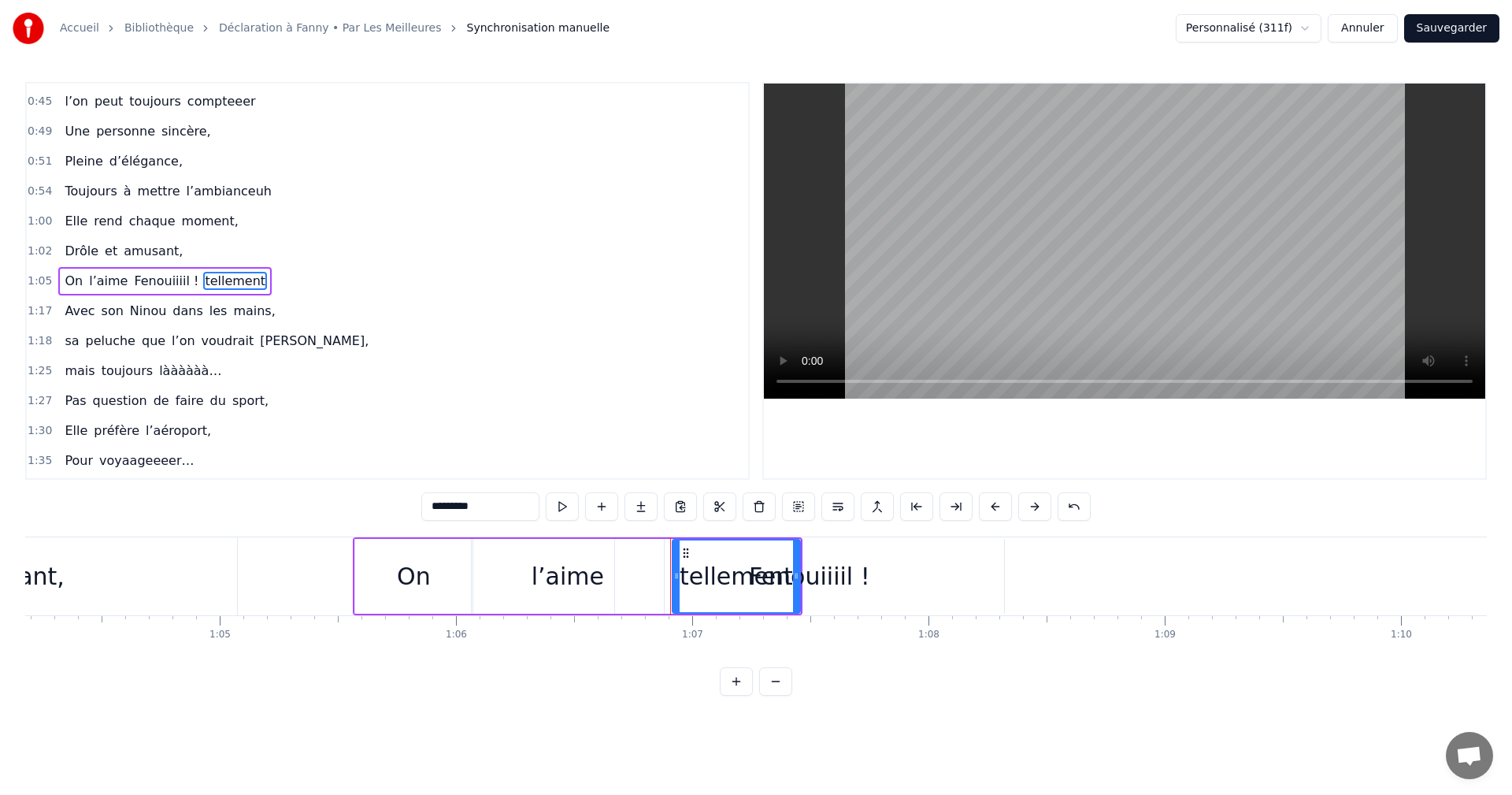
drag, startPoint x: 208, startPoint y: 283, endPoint x: 117, endPoint y: 282, distance: 91.0
click at [117, 282] on div "On l’aime Fenouiiiil ! tellement" at bounding box center [164, 280] width 214 height 28
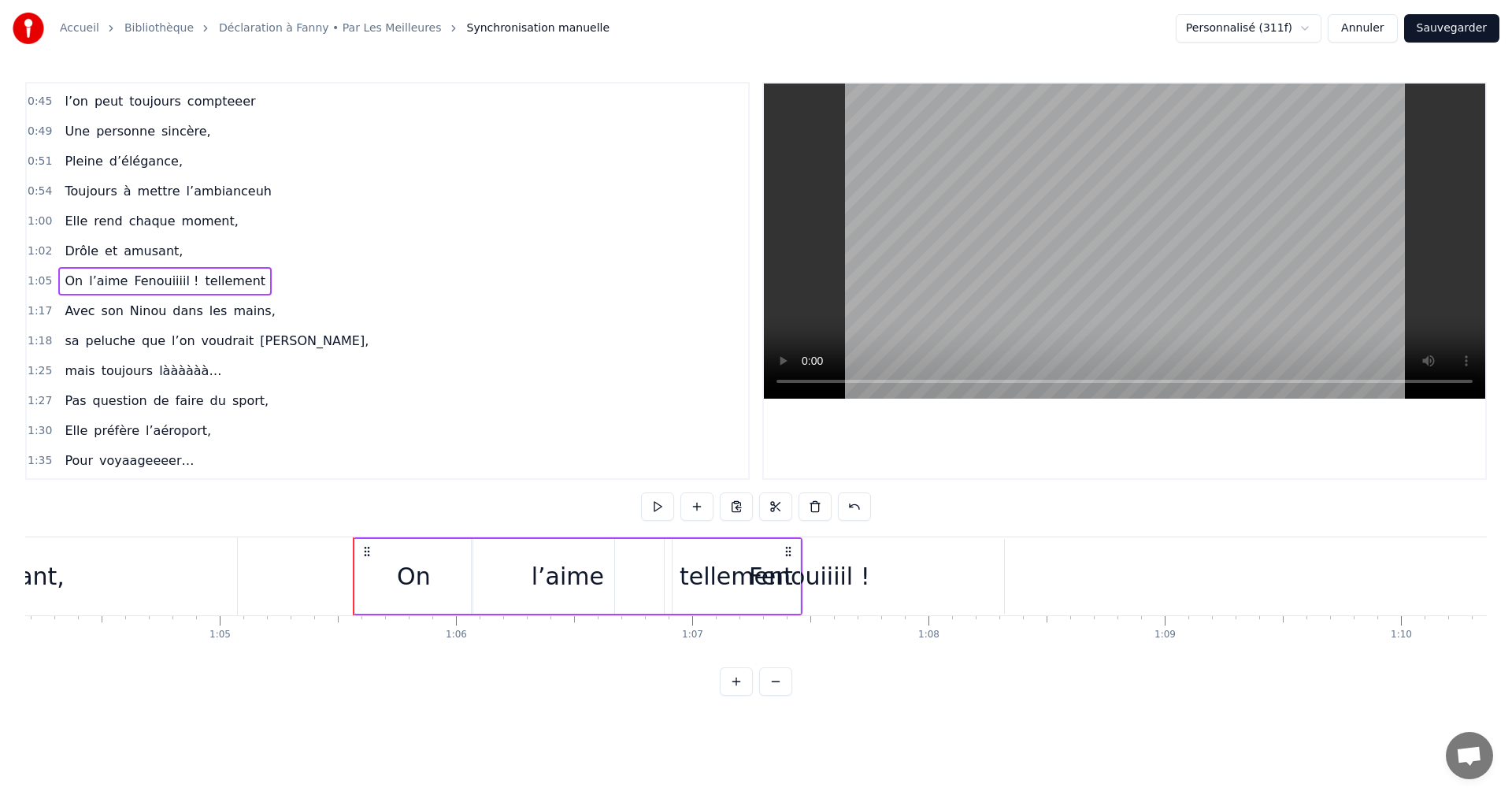
click at [602, 577] on div "l’aime" at bounding box center [567, 575] width 192 height 74
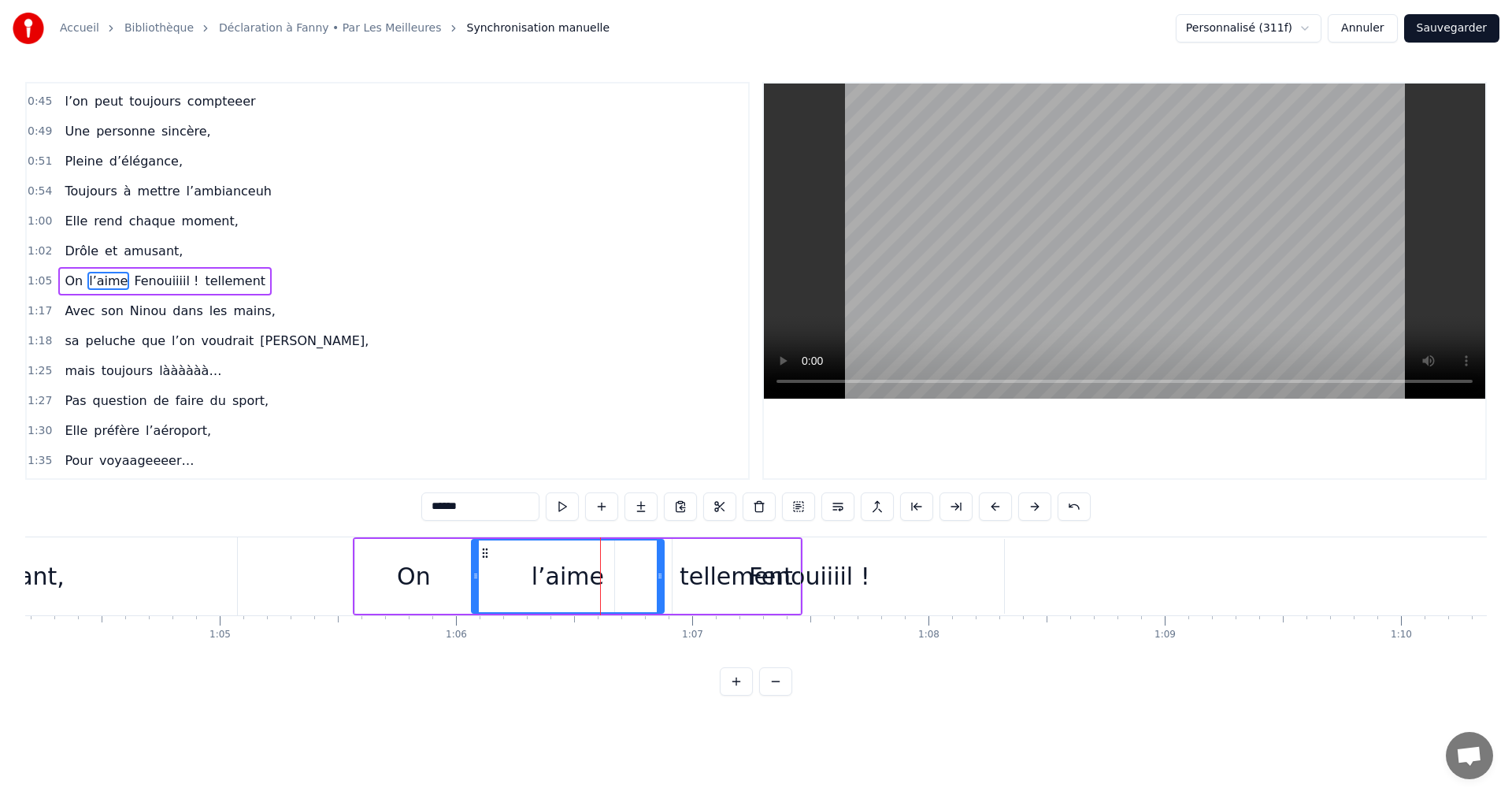
click at [710, 576] on div "tellement" at bounding box center [736, 576] width 113 height 36
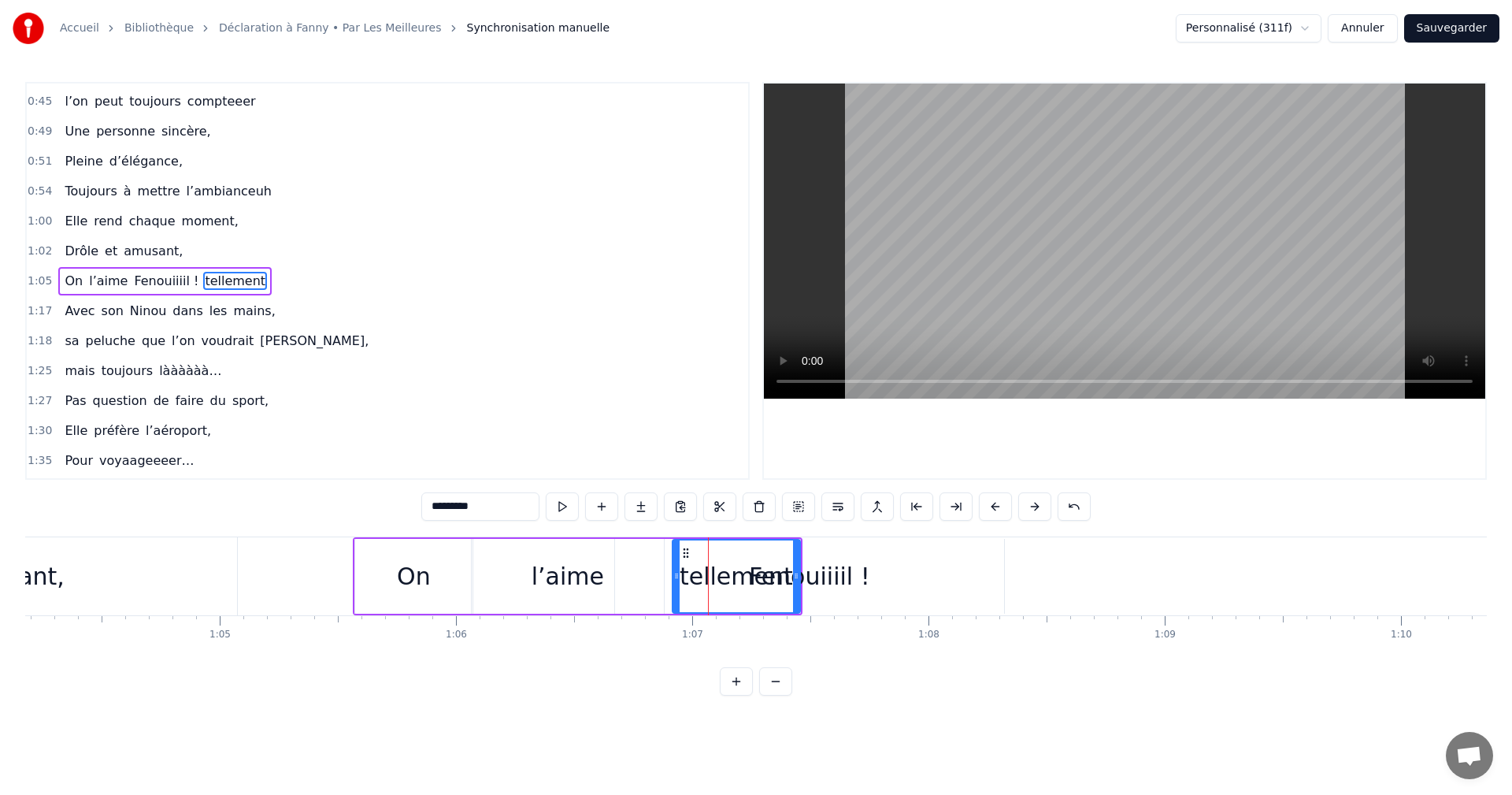
click at [835, 574] on div "Fenouiiiil !" at bounding box center [809, 576] width 121 height 36
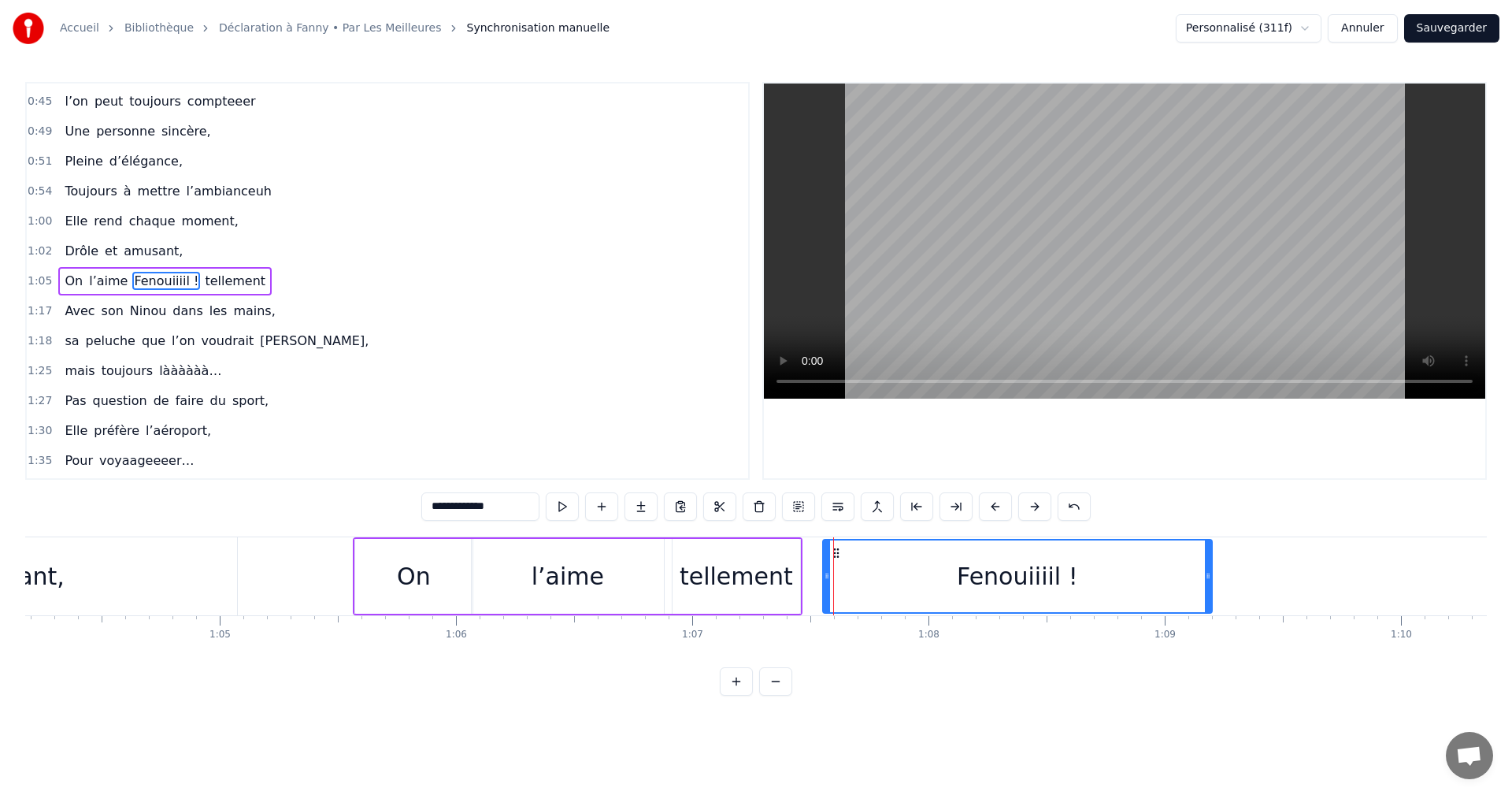
drag, startPoint x: 627, startPoint y: 549, endPoint x: 835, endPoint y: 559, distance: 208.2
click
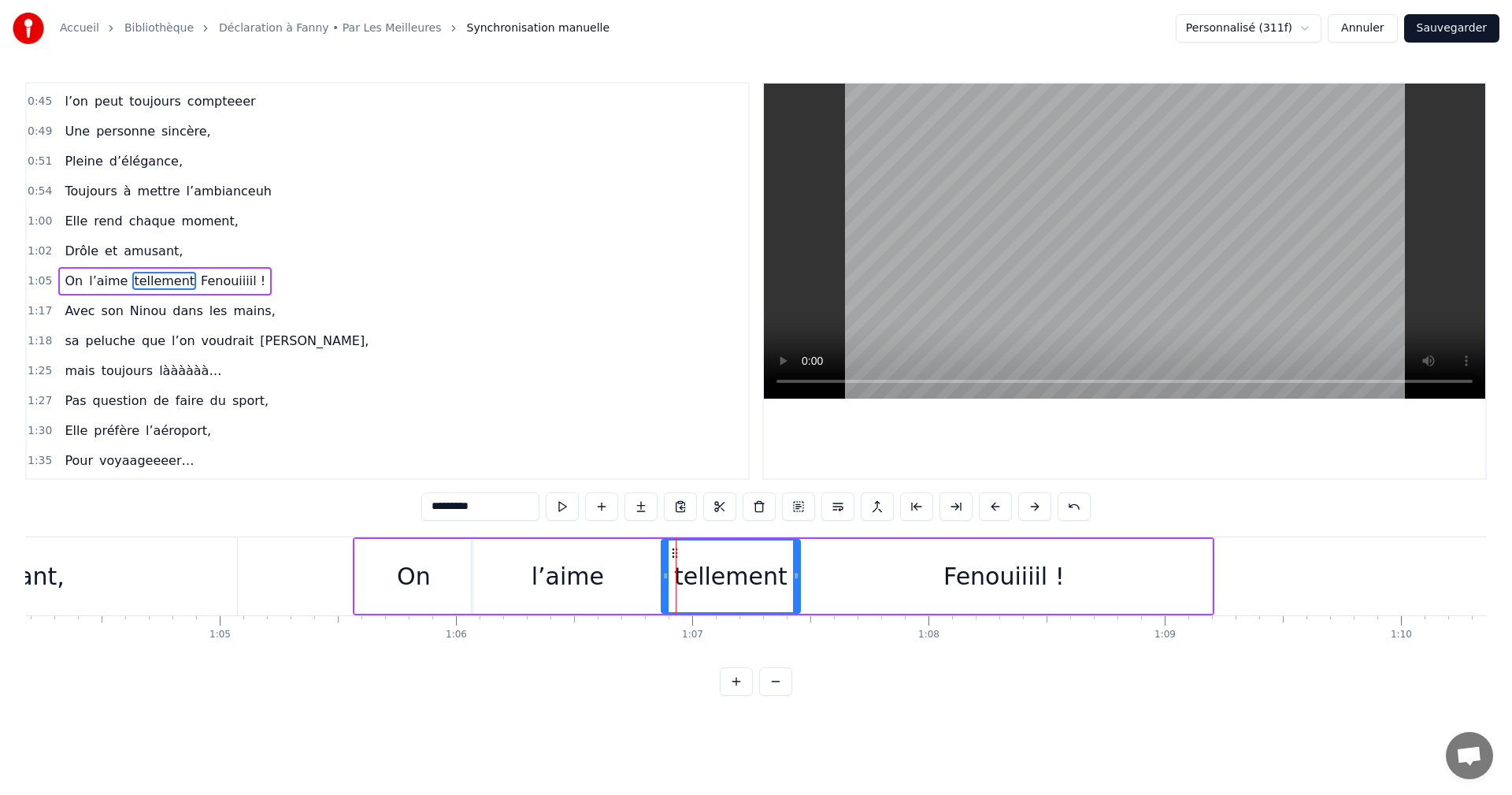
drag, startPoint x: 674, startPoint y: 573, endPoint x: 665, endPoint y: 574, distance: 9.1
click at [665, 574] on icon at bounding box center [665, 575] width 7 height 13
click at [695, 577] on div "tellement" at bounding box center [730, 576] width 113 height 36
click at [951, 570] on div "Fenouiiiil !" at bounding box center [1003, 576] width 121 height 36
type input "**********"
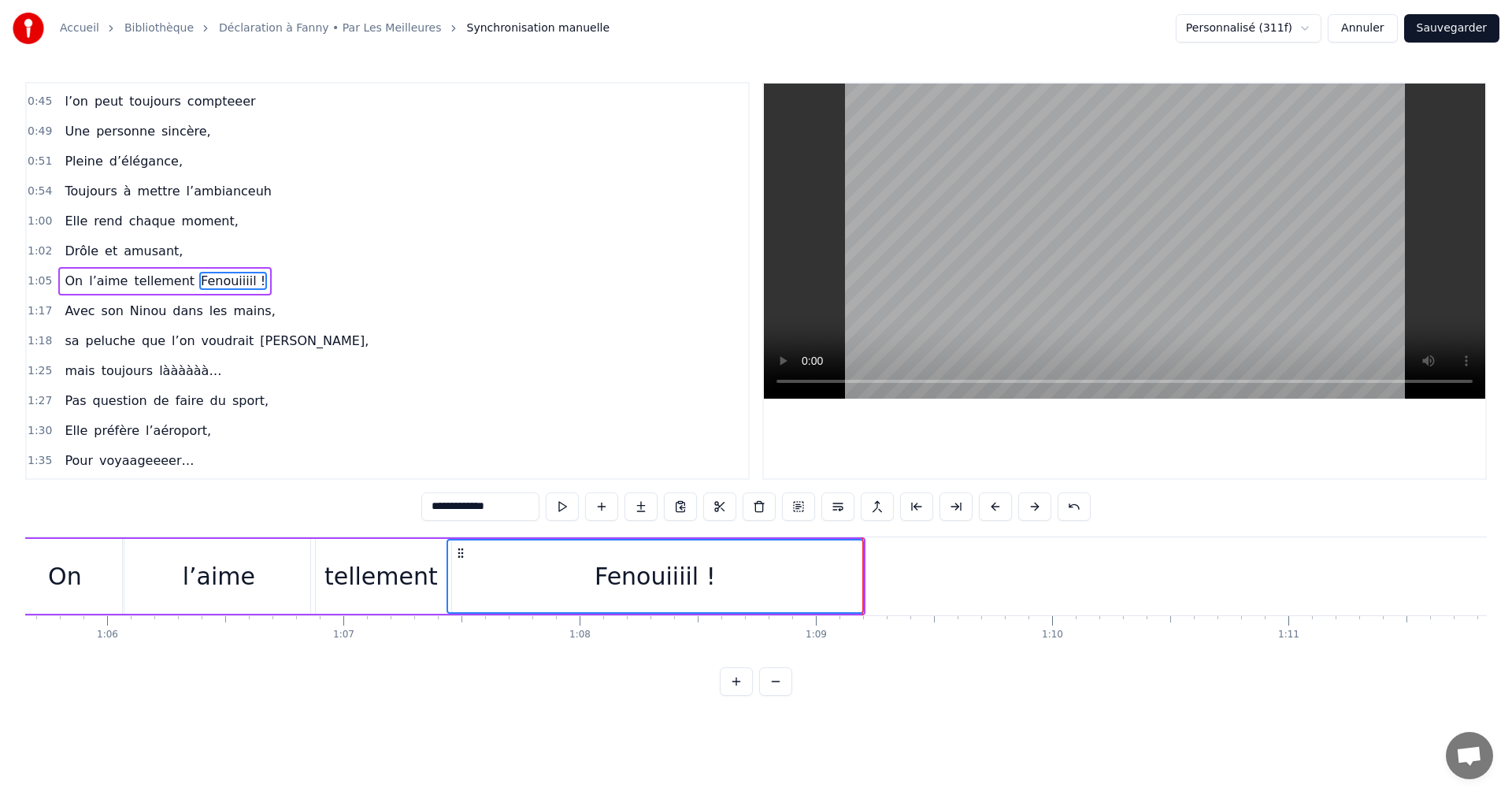
scroll to position [0, 15560]
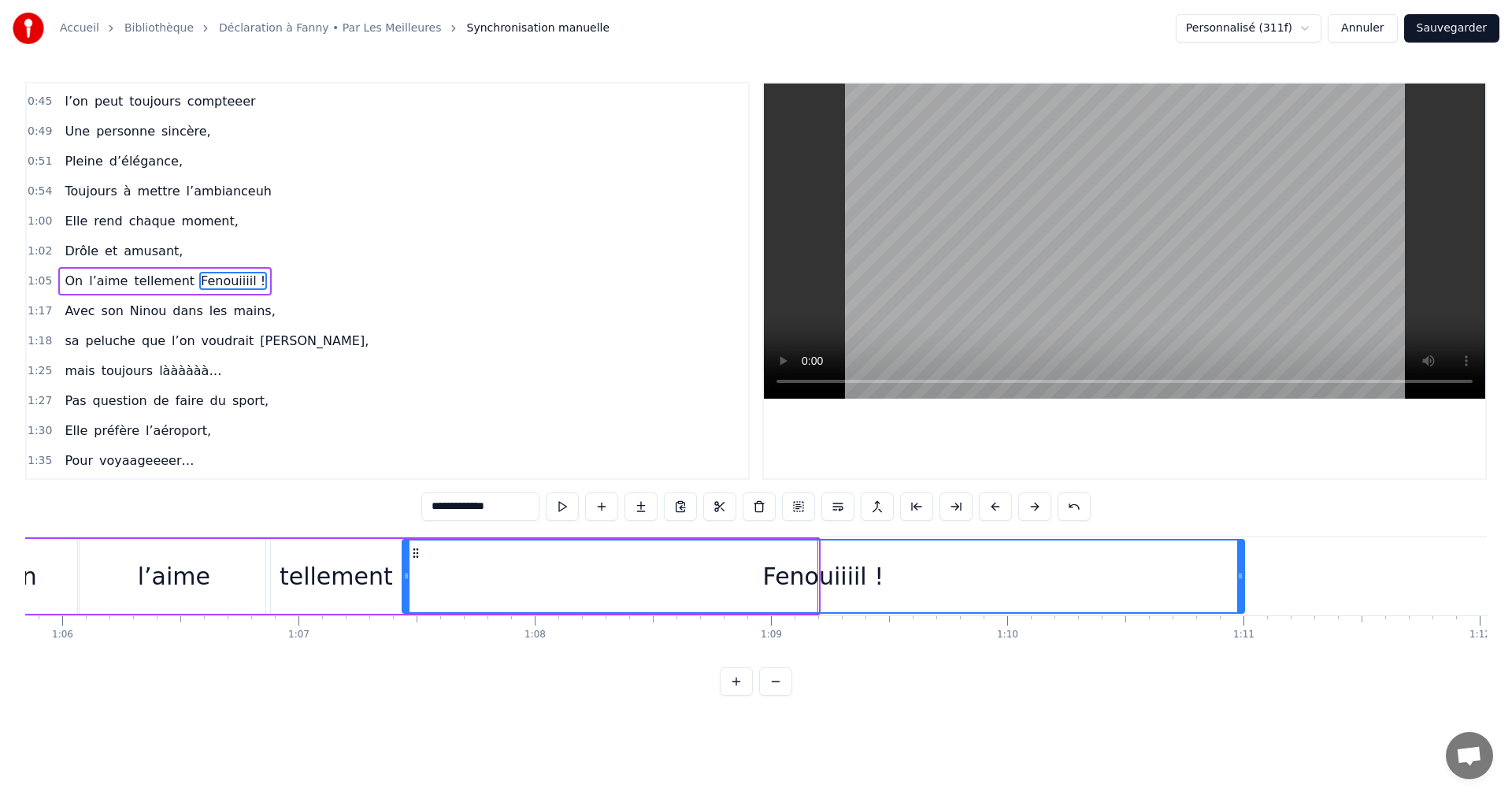
drag, startPoint x: 815, startPoint y: 574, endPoint x: 1256, endPoint y: 574, distance: 441.0
click at [1244, 574] on icon at bounding box center [1240, 575] width 7 height 13
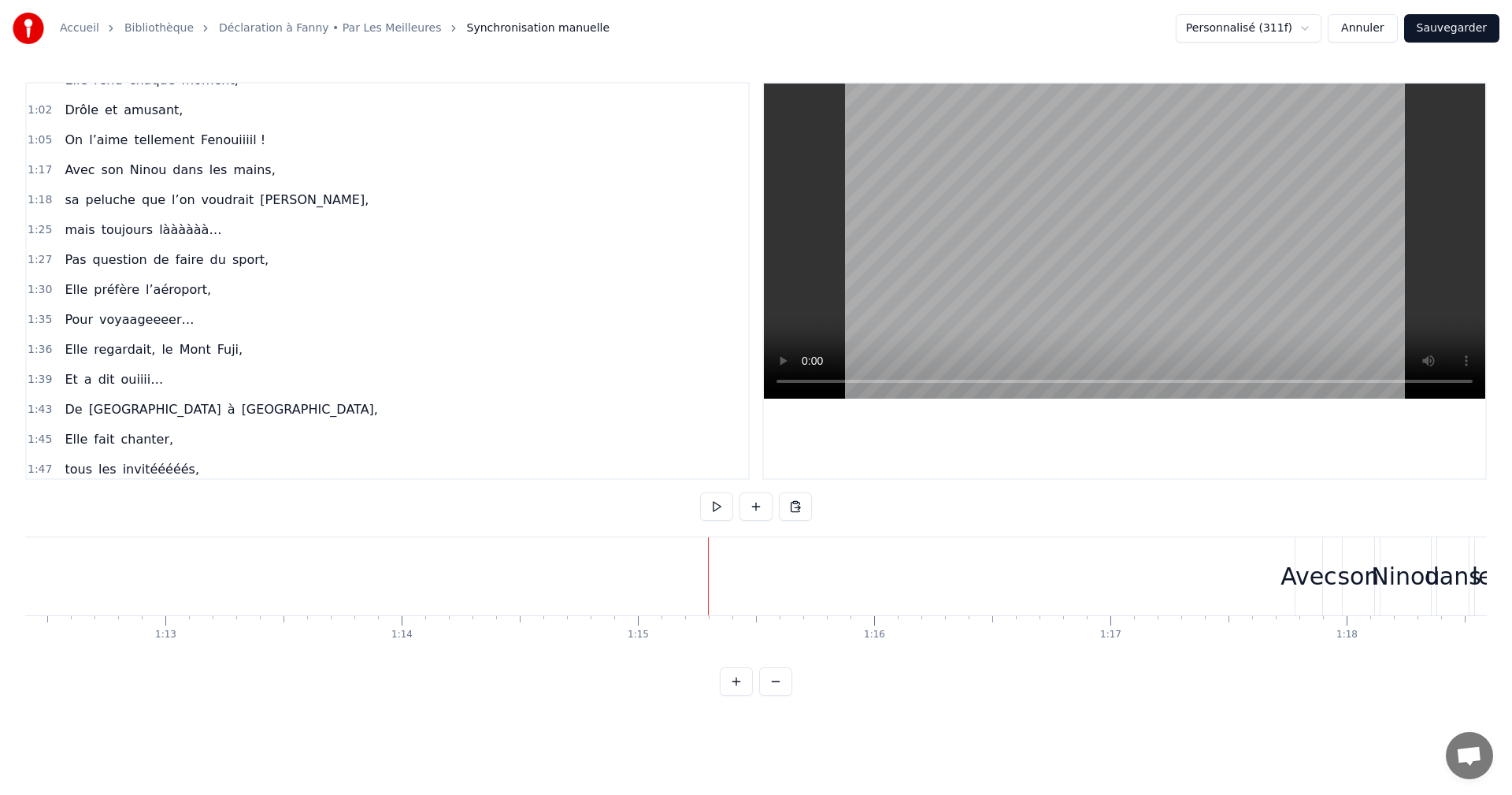
scroll to position [551, 0]
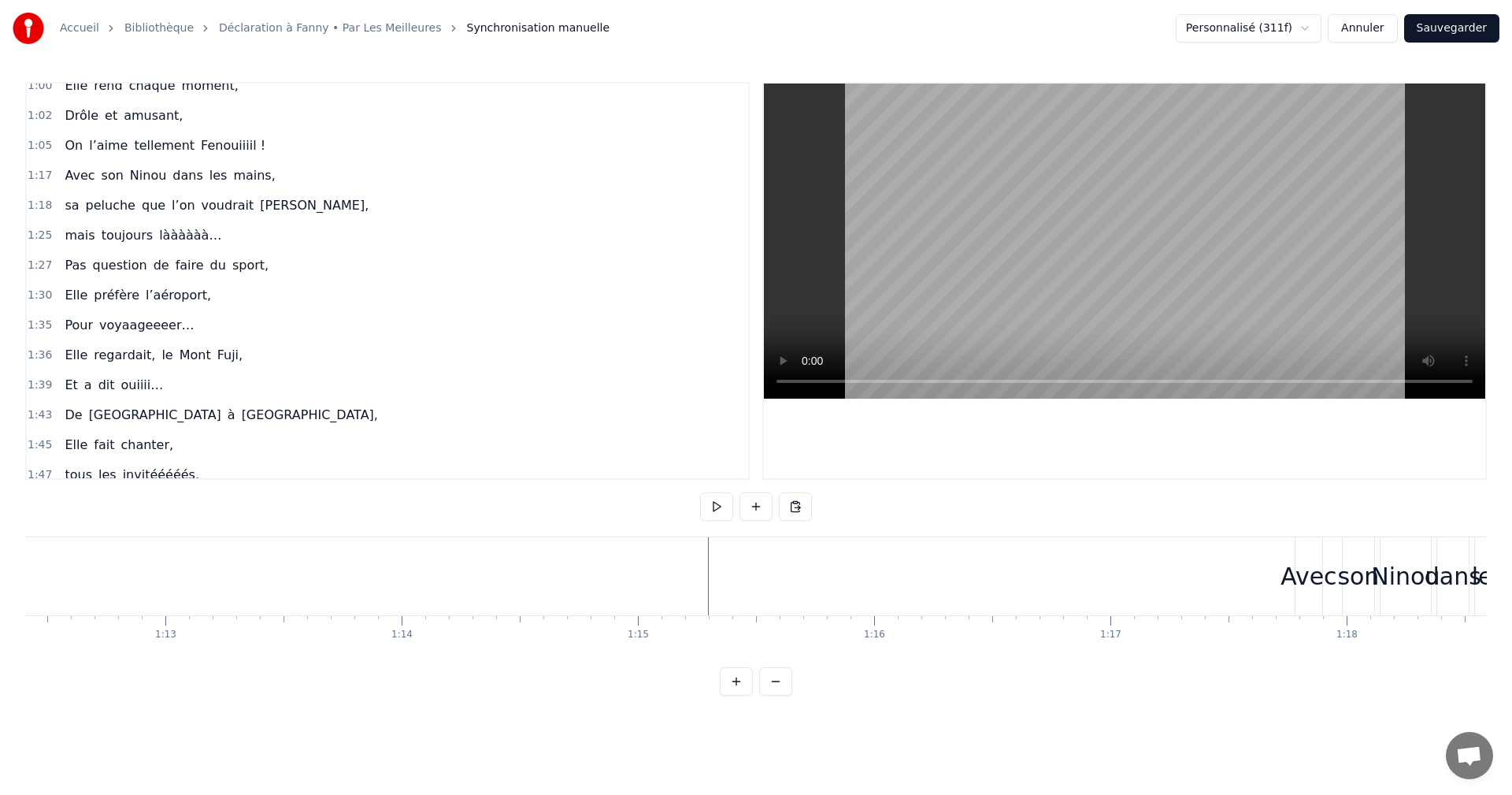
click at [42, 177] on span "1:17" at bounding box center [40, 176] width 24 height 15
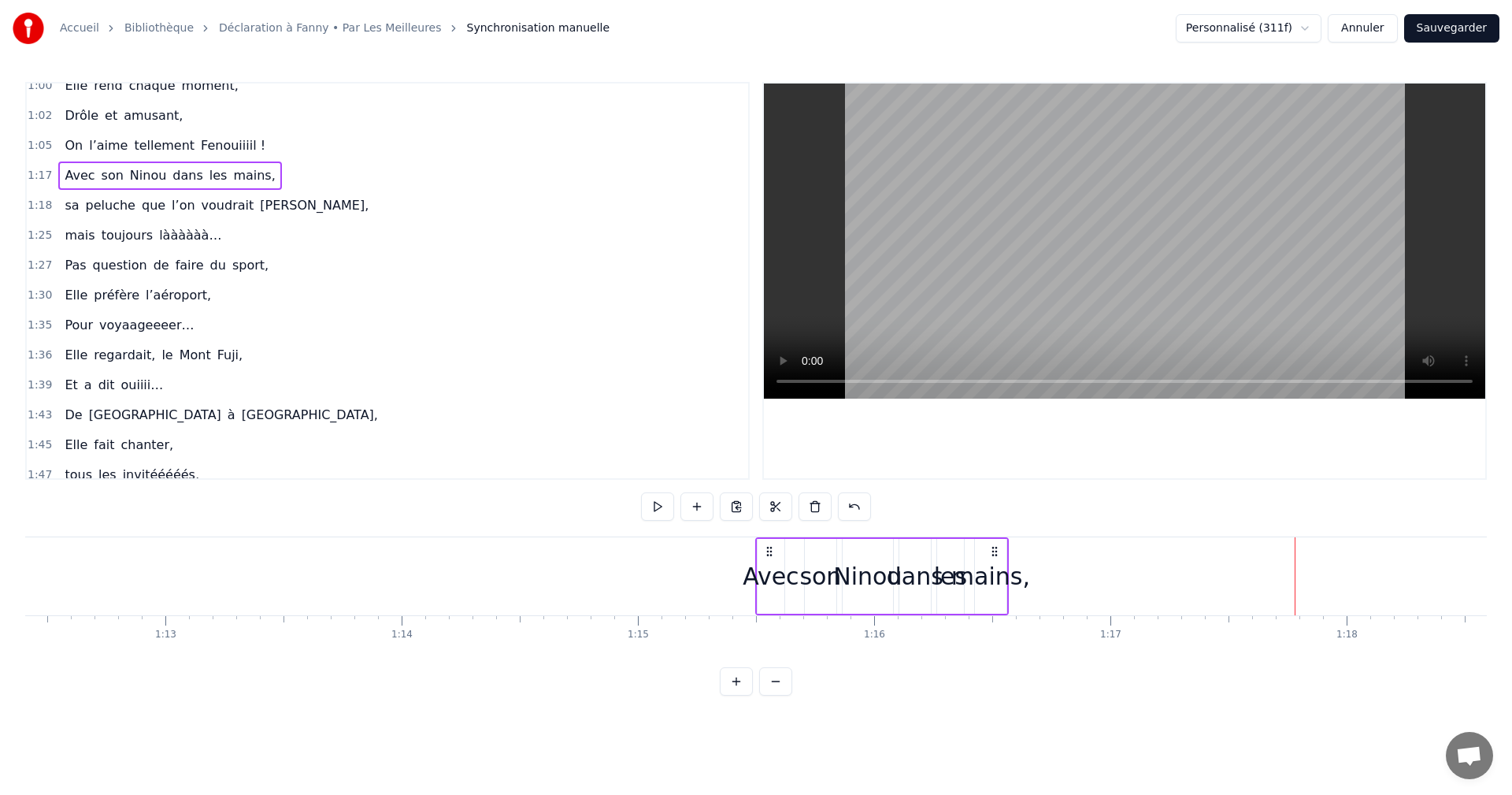
drag, startPoint x: 1306, startPoint y: 551, endPoint x: 795, endPoint y: 574, distance: 511.5
click at [765, 573] on div "Avec son Ninou dans les mains," at bounding box center [882, 576] width 253 height 78
click at [995, 582] on div "mains," at bounding box center [989, 576] width 78 height 36
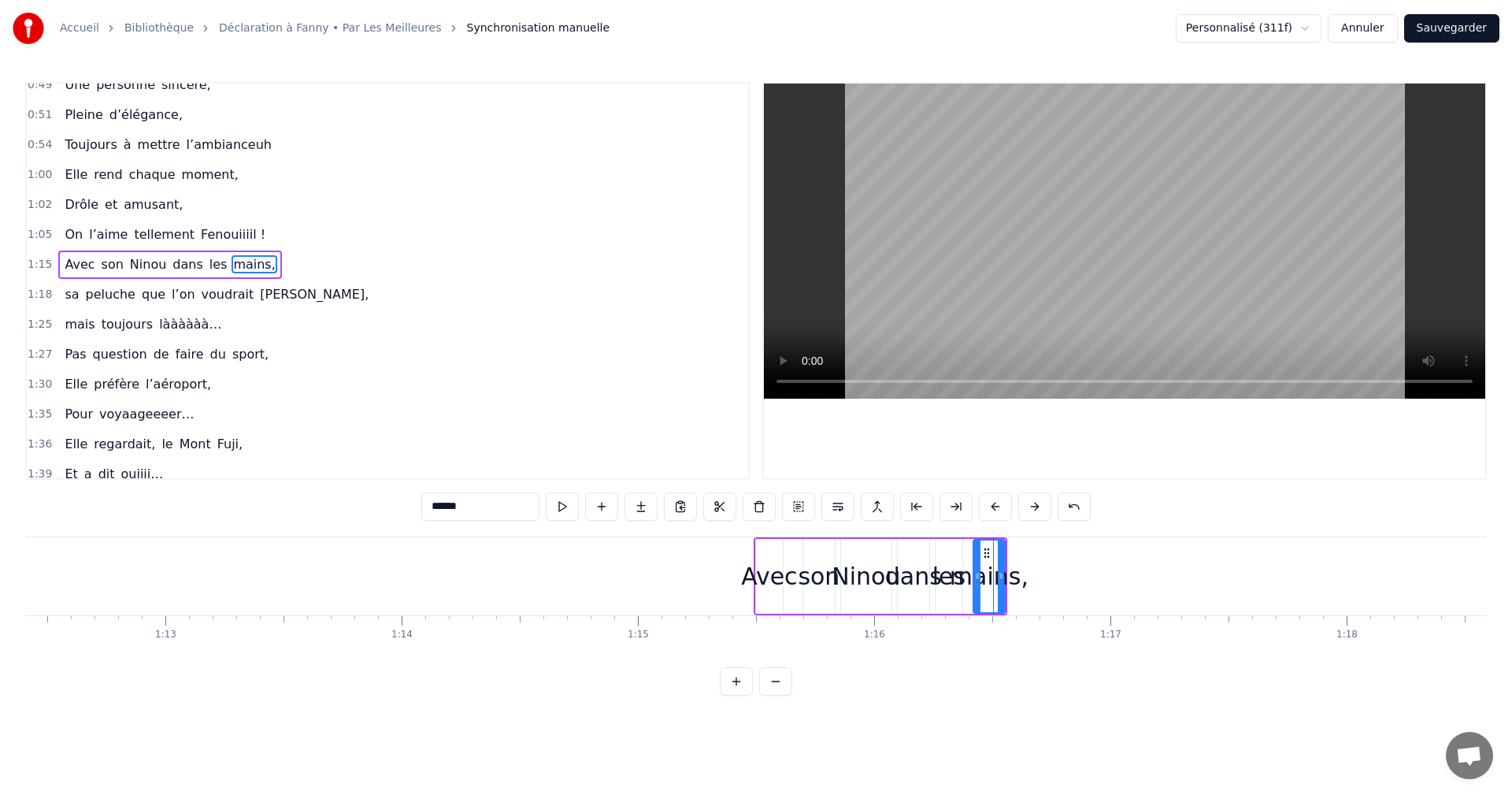
scroll to position [446, 0]
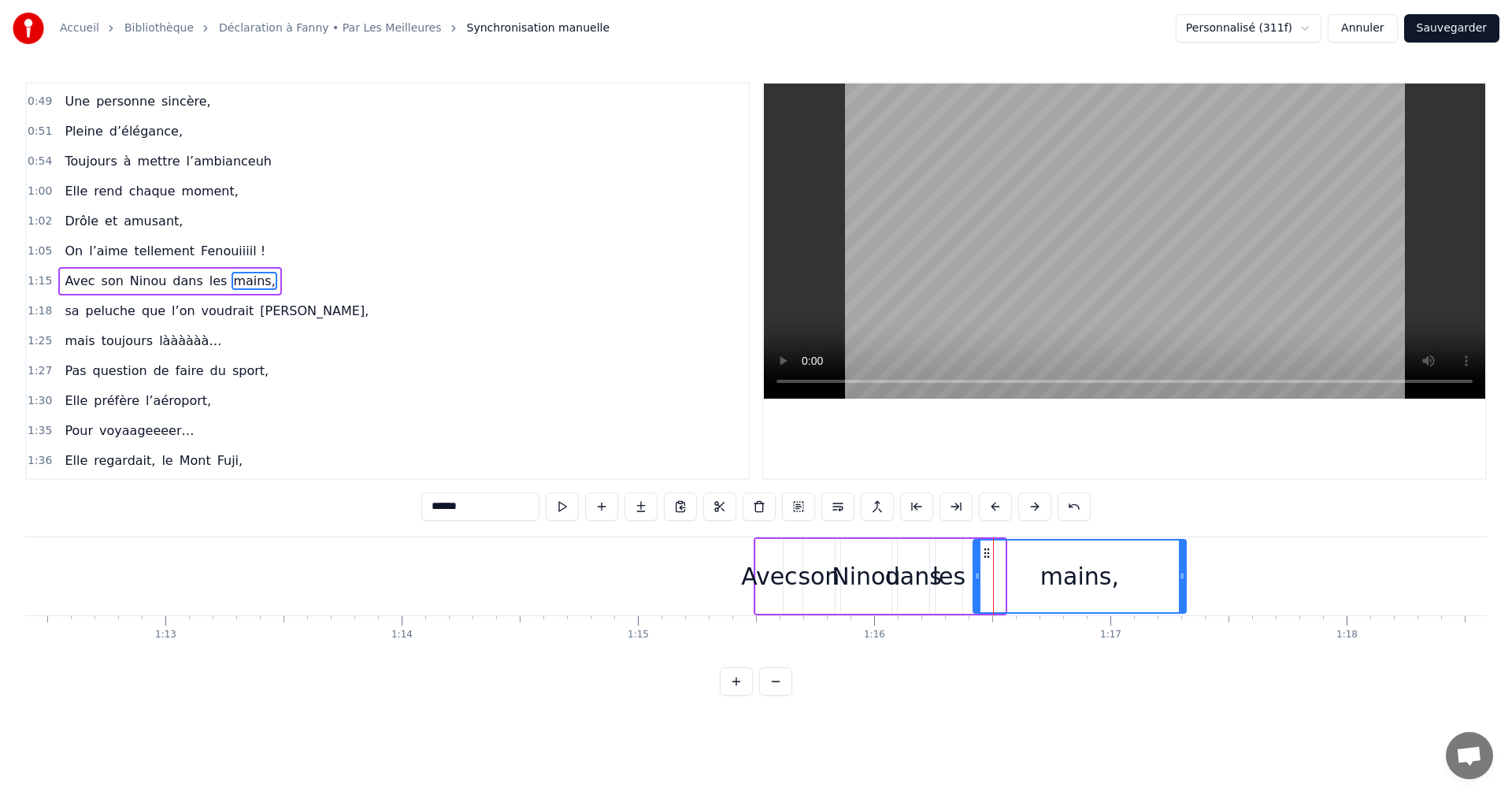
drag, startPoint x: 1002, startPoint y: 579, endPoint x: 1170, endPoint y: 582, distance: 168.0
click at [1179, 582] on div at bounding box center [1182, 576] width 7 height 72
click at [1004, 577] on icon at bounding box center [1003, 575] width 7 height 13
click at [759, 571] on div "Avec" at bounding box center [770, 576] width 56 height 36
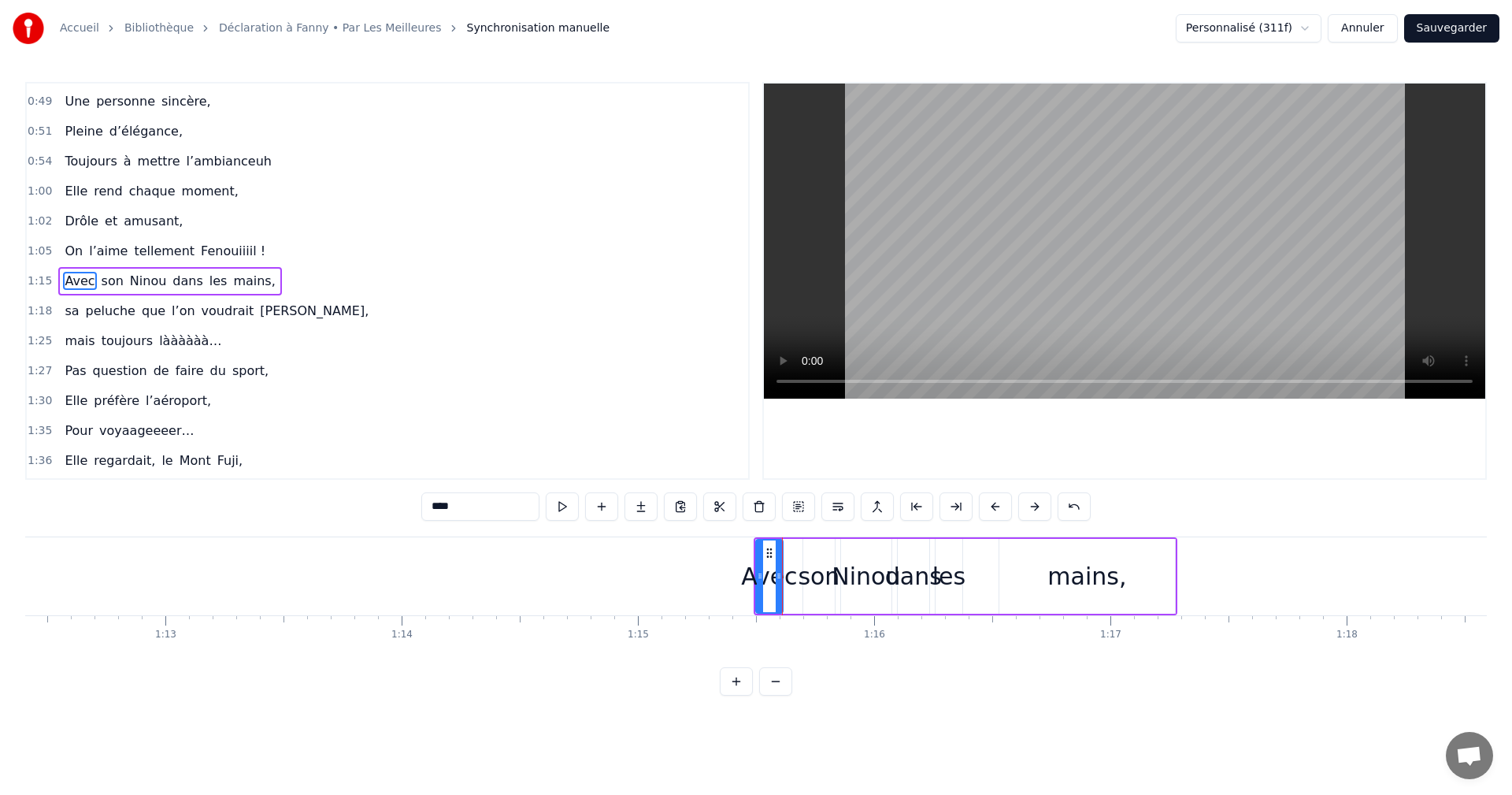
click at [792, 580] on div "Avec" at bounding box center [770, 576] width 56 height 36
click at [809, 580] on div "son" at bounding box center [818, 576] width 42 height 36
click at [773, 580] on div "Avec" at bounding box center [770, 576] width 56 height 36
drag, startPoint x: 779, startPoint y: 577, endPoint x: 801, endPoint y: 576, distance: 22.0
click at [801, 576] on icon at bounding box center [801, 575] width 7 height 13
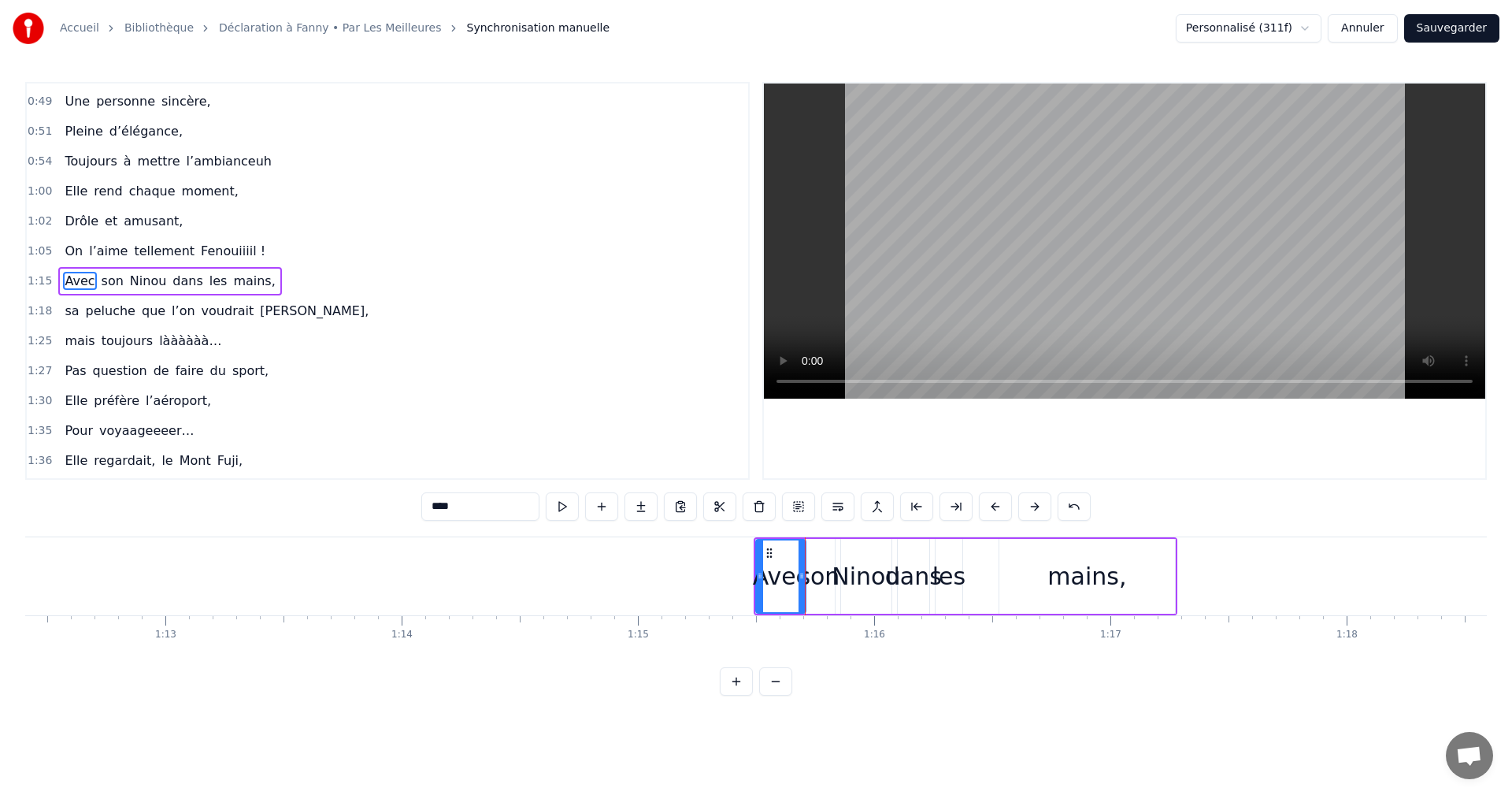
click at [819, 581] on div "son" at bounding box center [818, 576] width 42 height 36
type input "***"
drag, startPoint x: 819, startPoint y: 581, endPoint x: 842, endPoint y: 581, distance: 23.0
click at [842, 581] on div "Avec son Ninou dans les mains," at bounding box center [966, 576] width 423 height 78
drag, startPoint x: 949, startPoint y: 555, endPoint x: 1038, endPoint y: 557, distance: 89.0
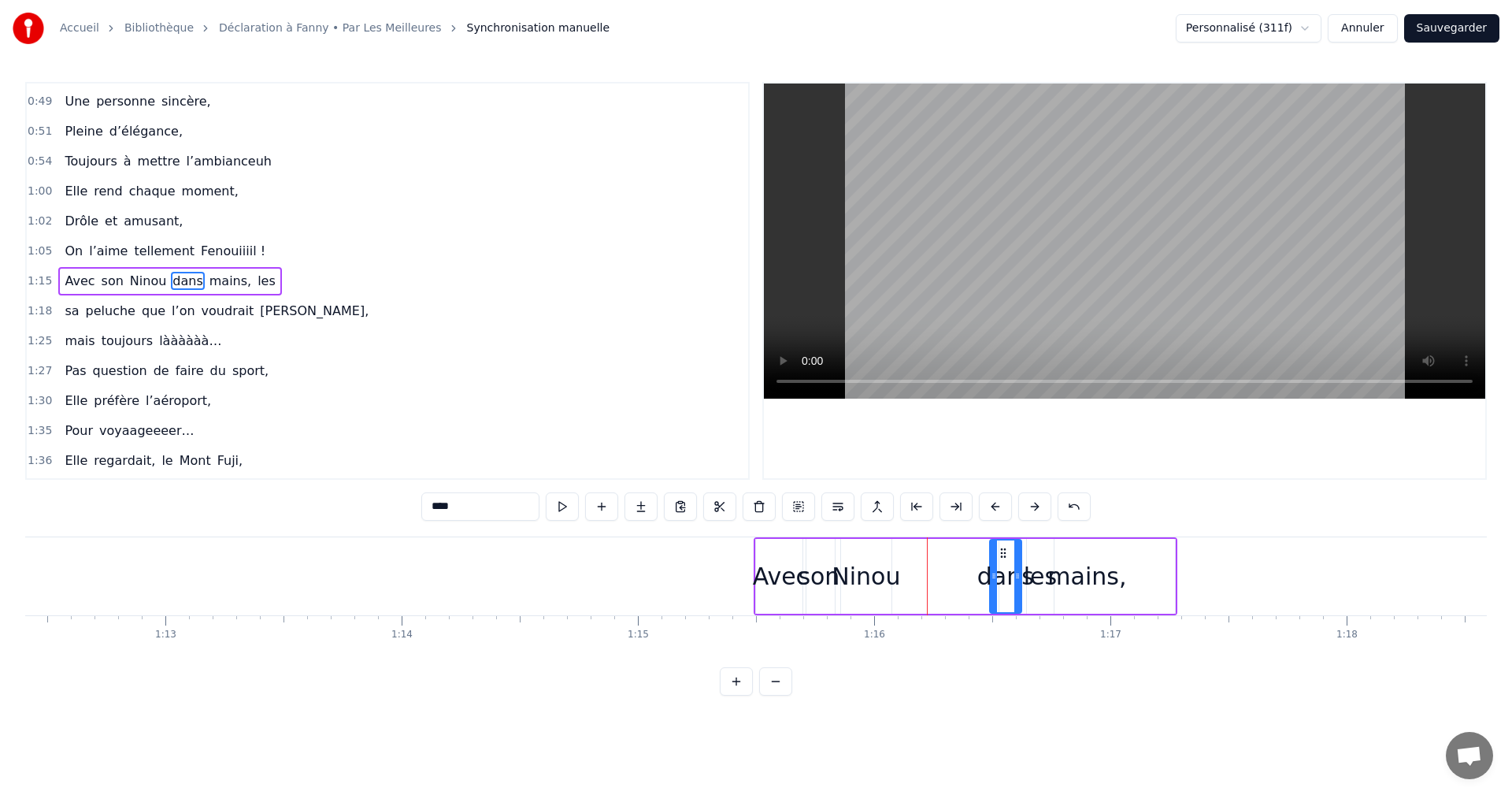
drag, startPoint x: 918, startPoint y: 553, endPoint x: 1009, endPoint y: 553, distance: 91.0
click at [1005, 553] on circle at bounding box center [1004, 552] width 1 height 1
click at [875, 573] on div "Ninou" at bounding box center [865, 576] width 69 height 36
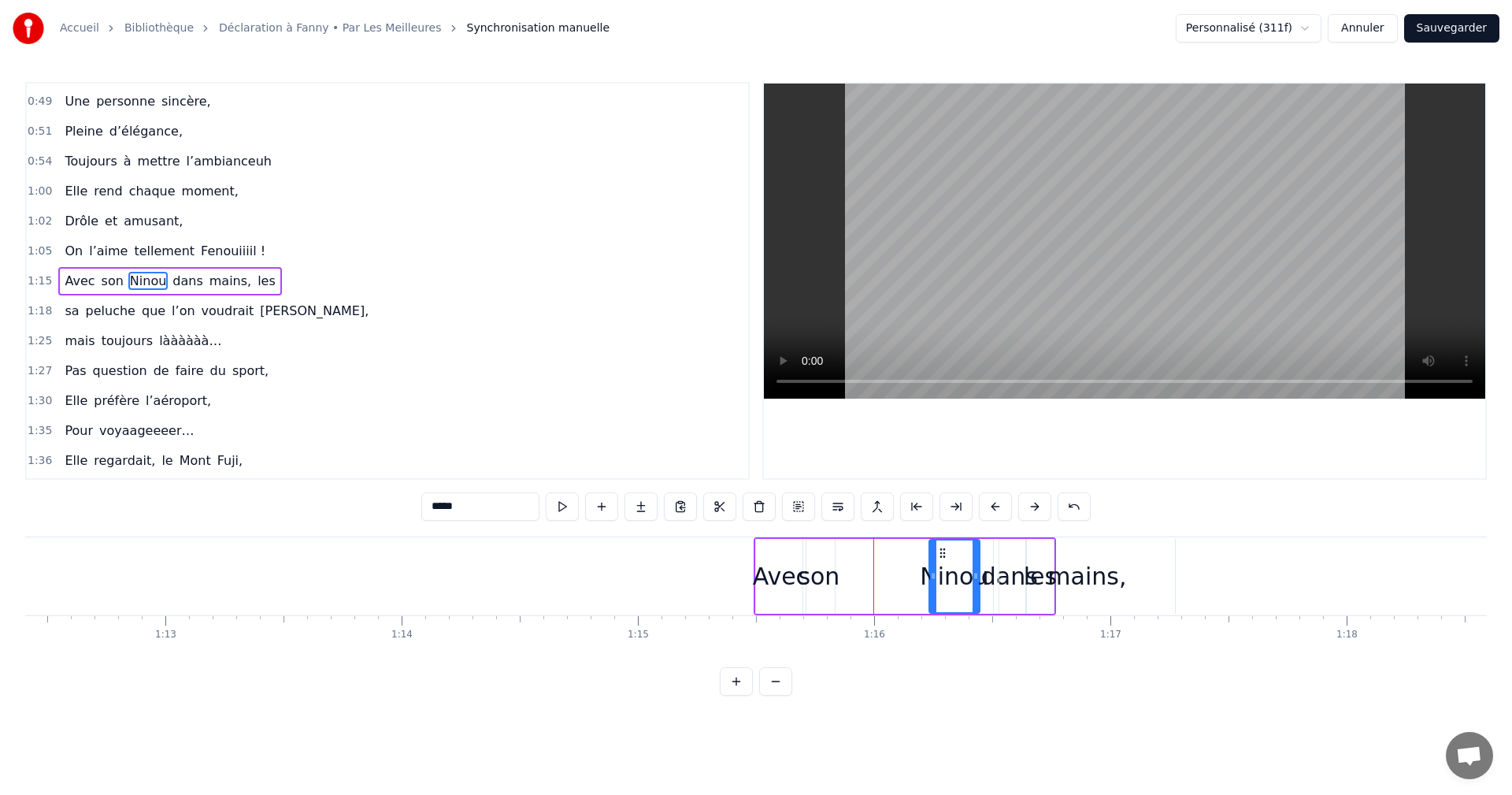
drag, startPoint x: 856, startPoint y: 551, endPoint x: 965, endPoint y: 559, distance: 109.3
click at [949, 556] on icon at bounding box center [943, 552] width 13 height 13
click at [824, 574] on div "son" at bounding box center [818, 576] width 42 height 36
drag, startPoint x: 846, startPoint y: 550, endPoint x: 829, endPoint y: 560, distance: 19.7
click at [854, 549] on icon at bounding box center [854, 552] width 13 height 13
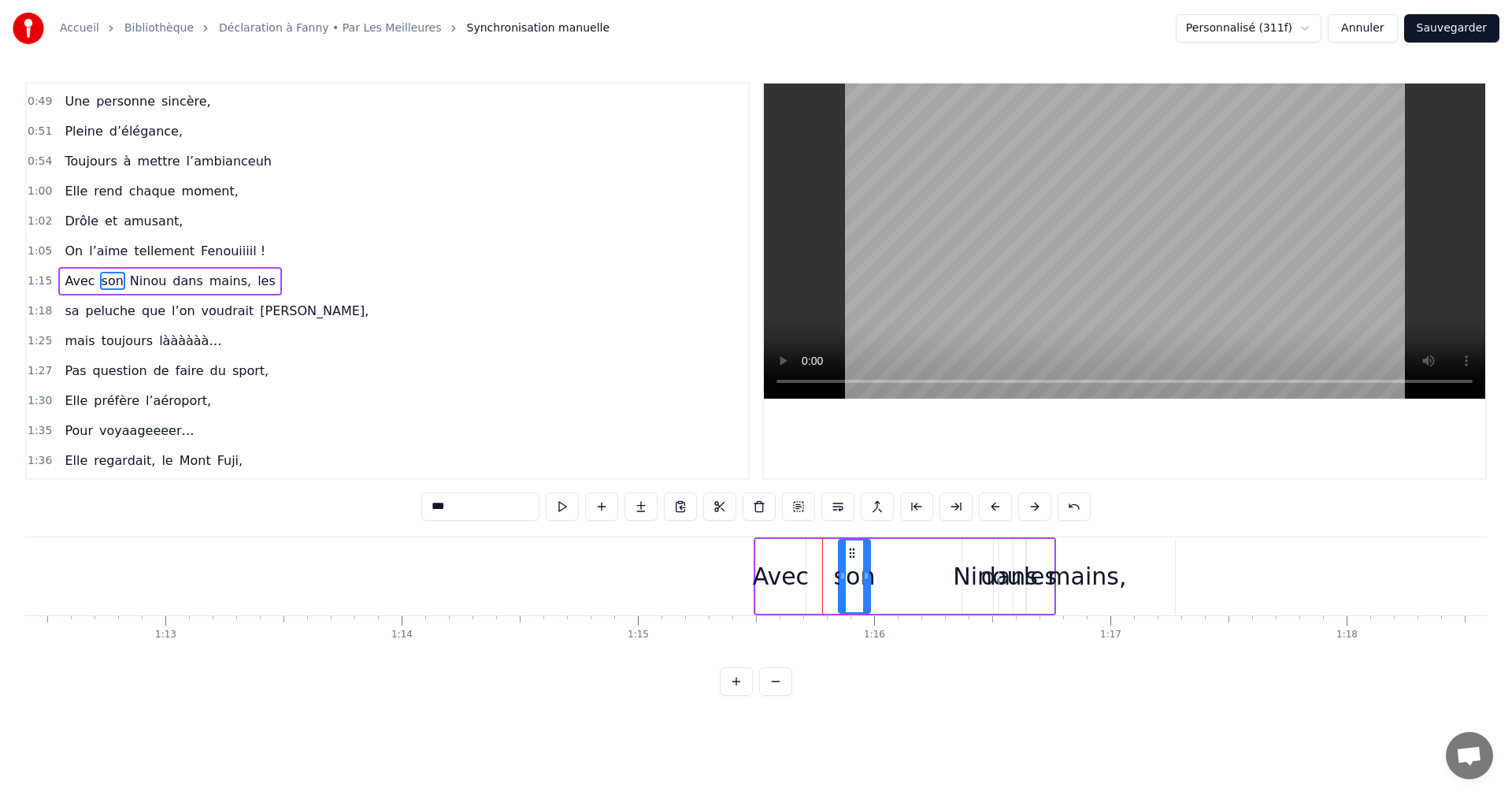
click at [774, 581] on div "Avec" at bounding box center [781, 576] width 56 height 36
type input "****"
click at [805, 575] on div at bounding box center [805, 576] width 1 height 78
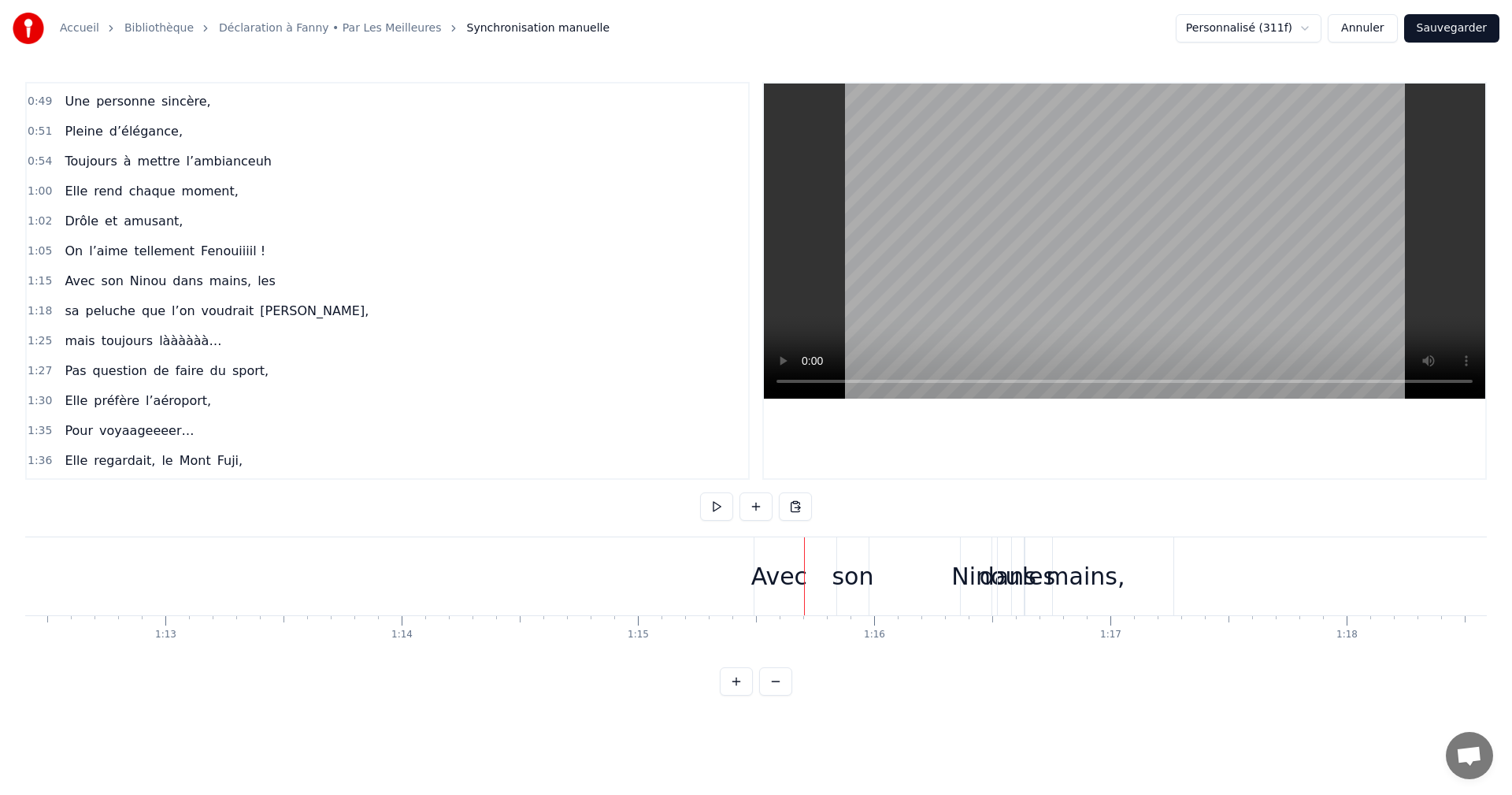
click at [789, 575] on div "Avec" at bounding box center [779, 576] width 56 height 36
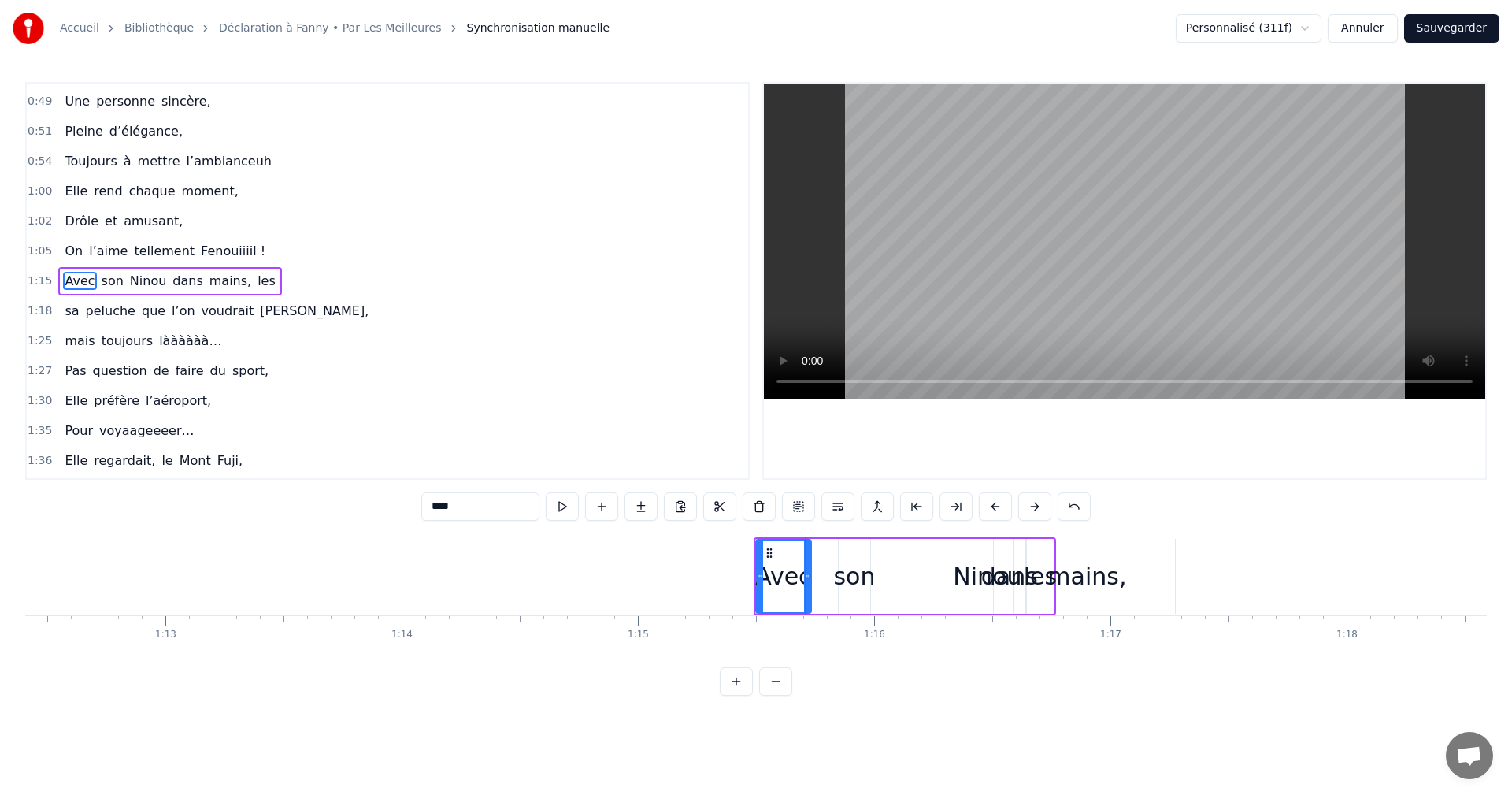
click at [806, 573] on icon at bounding box center [807, 575] width 7 height 13
click at [853, 577] on div "son" at bounding box center [854, 576] width 42 height 36
drag, startPoint x: 840, startPoint y: 576, endPoint x: 825, endPoint y: 576, distance: 15.0
click at [825, 576] on icon at bounding box center [826, 575] width 7 height 13
click at [870, 573] on icon at bounding box center [870, 575] width 7 height 13
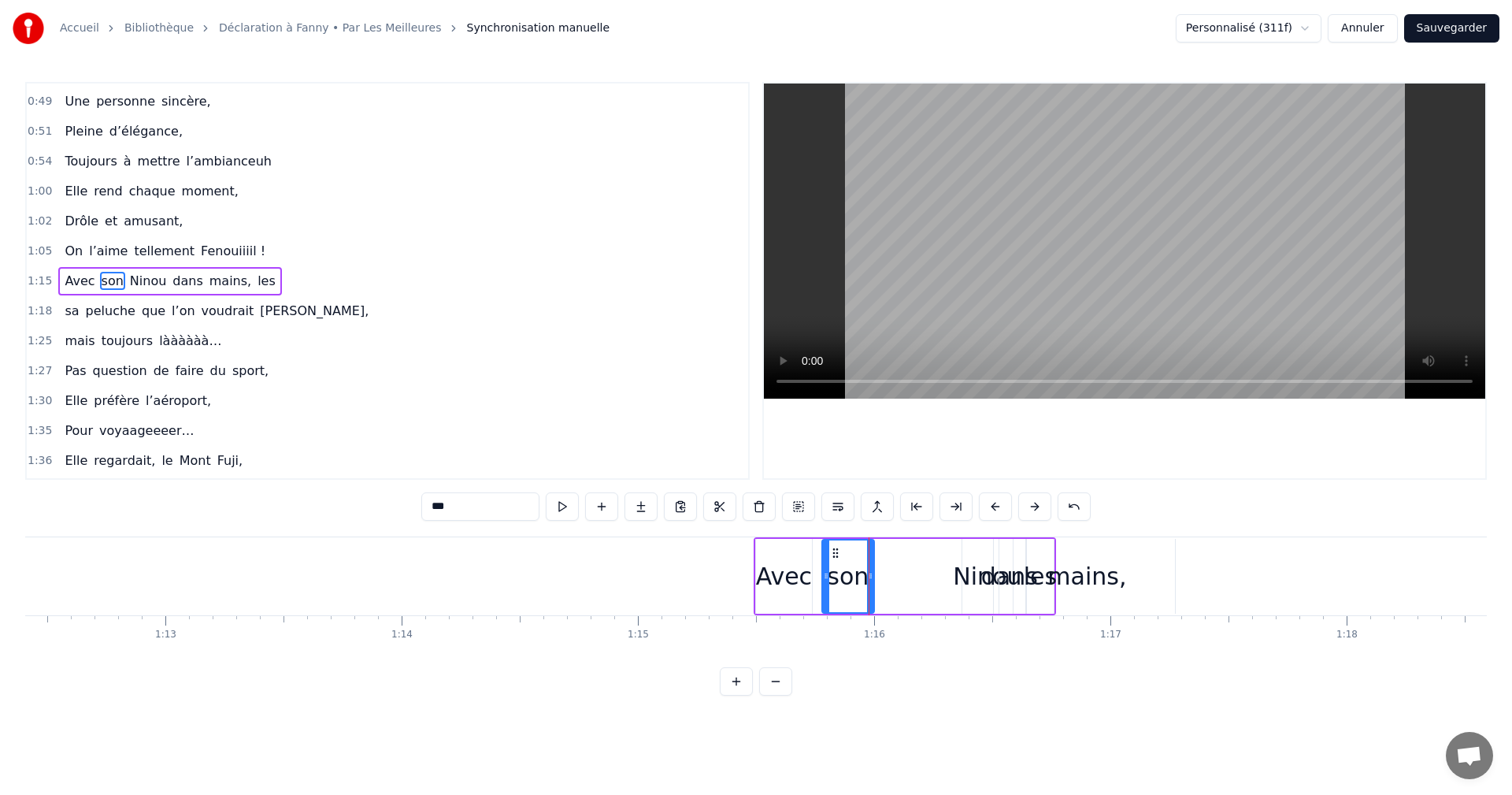
click at [965, 577] on div "Ninou" at bounding box center [987, 576] width 69 height 36
drag, startPoint x: 972, startPoint y: 553, endPoint x: 884, endPoint y: 559, distance: 88.2
click at [884, 559] on icon at bounding box center [888, 552] width 13 height 13
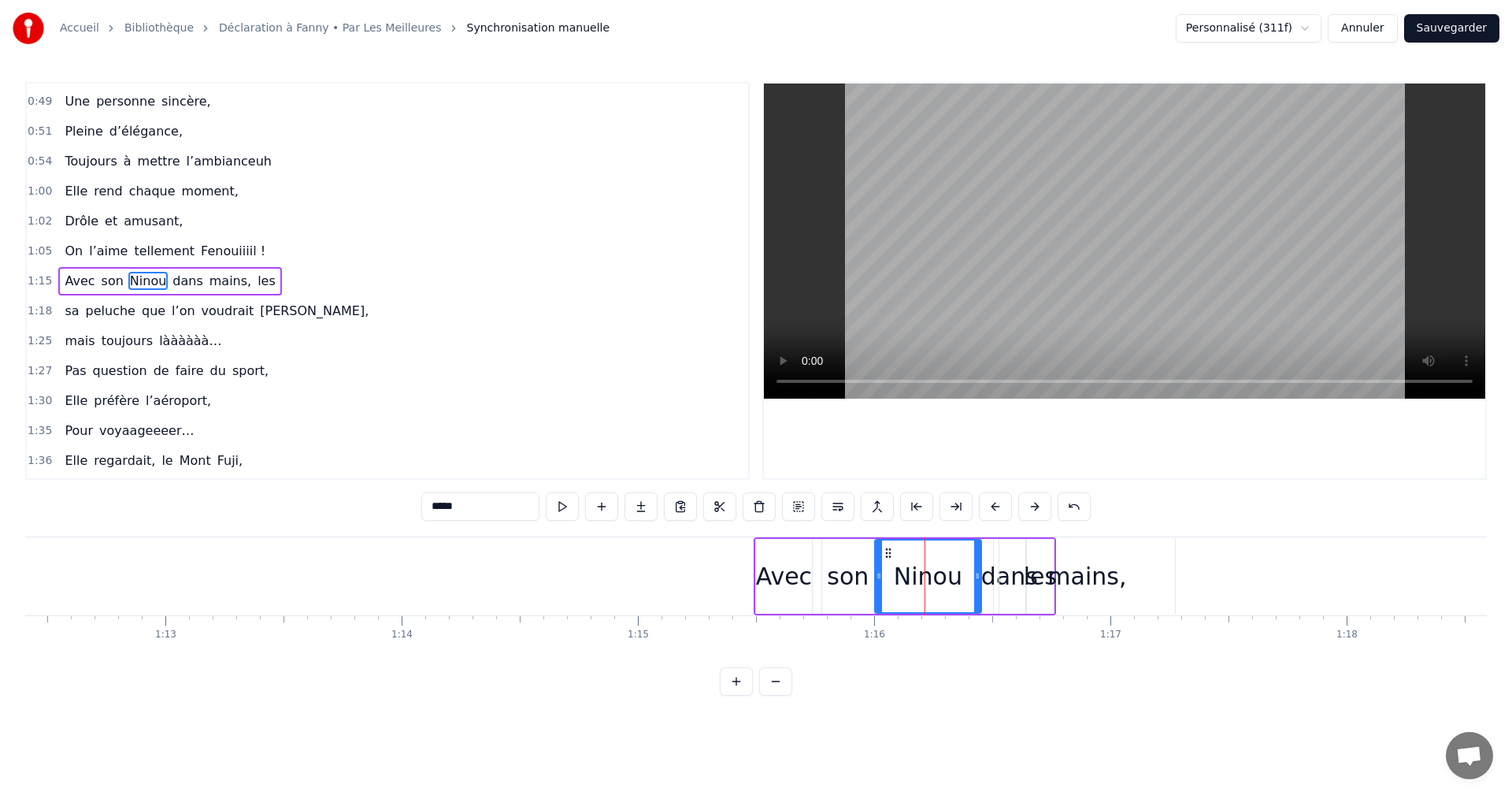
drag, startPoint x: 923, startPoint y: 577, endPoint x: 978, endPoint y: 576, distance: 55.0
click at [978, 576] on icon at bounding box center [977, 575] width 7 height 13
click at [999, 580] on div "mains," at bounding box center [1087, 575] width 177 height 74
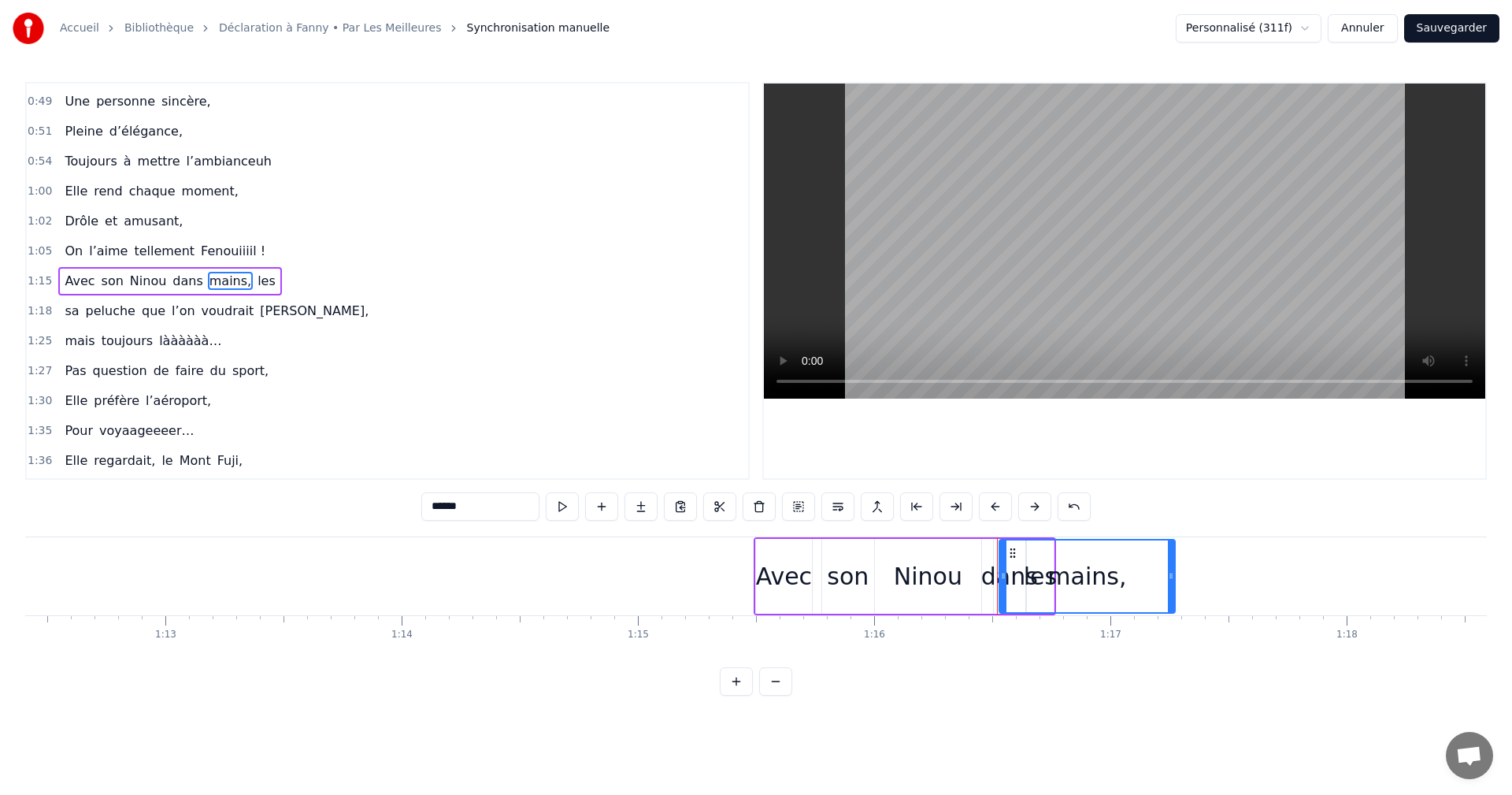
click at [993, 579] on div "dans" at bounding box center [1009, 576] width 57 height 36
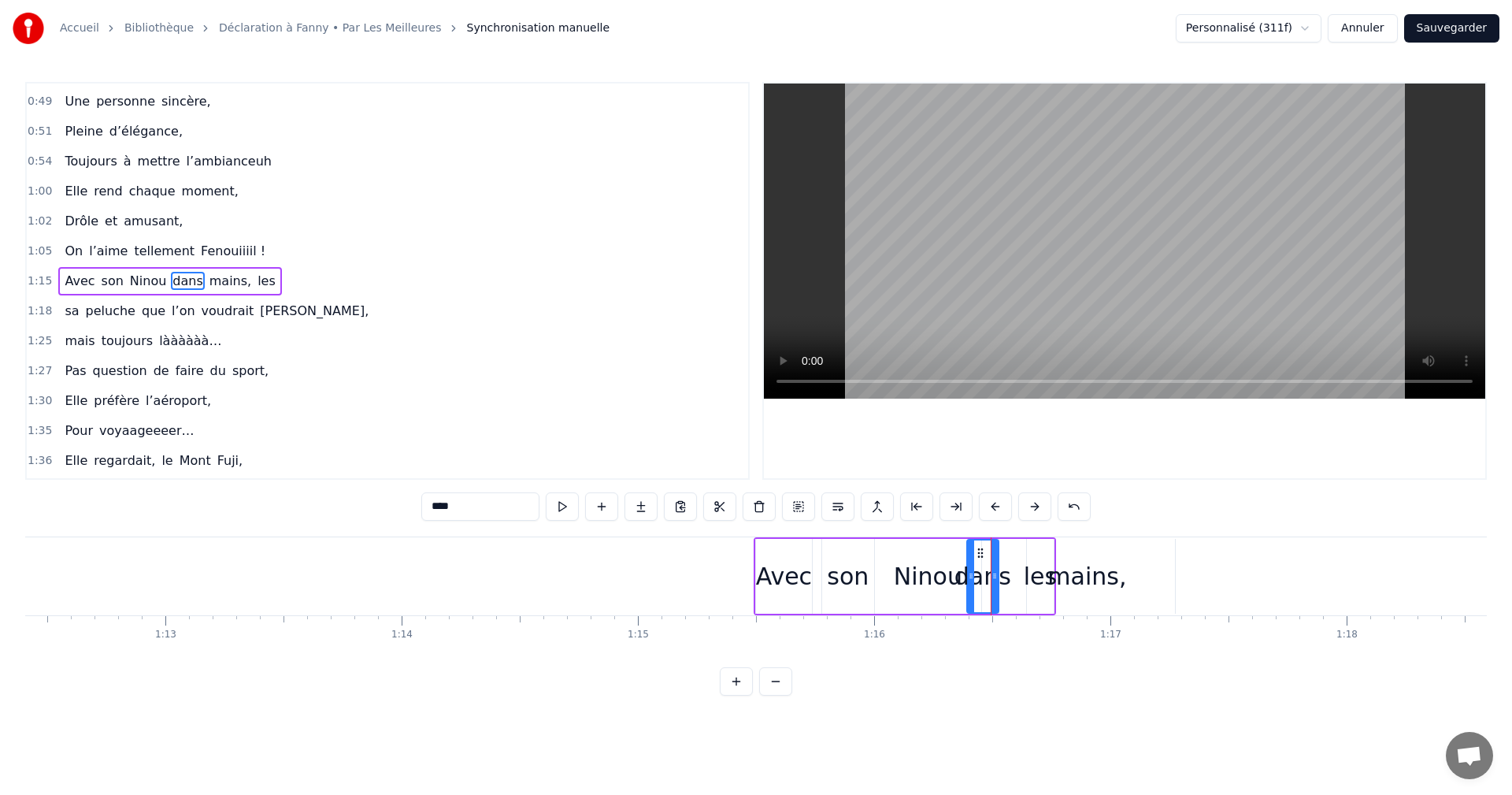
drag, startPoint x: 1005, startPoint y: 552, endPoint x: 978, endPoint y: 552, distance: 27.0
click at [978, 552] on circle at bounding box center [978, 552] width 1 height 1
click at [1034, 576] on div "les" at bounding box center [1040, 576] width 33 height 36
type input "***"
drag, startPoint x: 1029, startPoint y: 549, endPoint x: 1018, endPoint y: 550, distance: 11.0
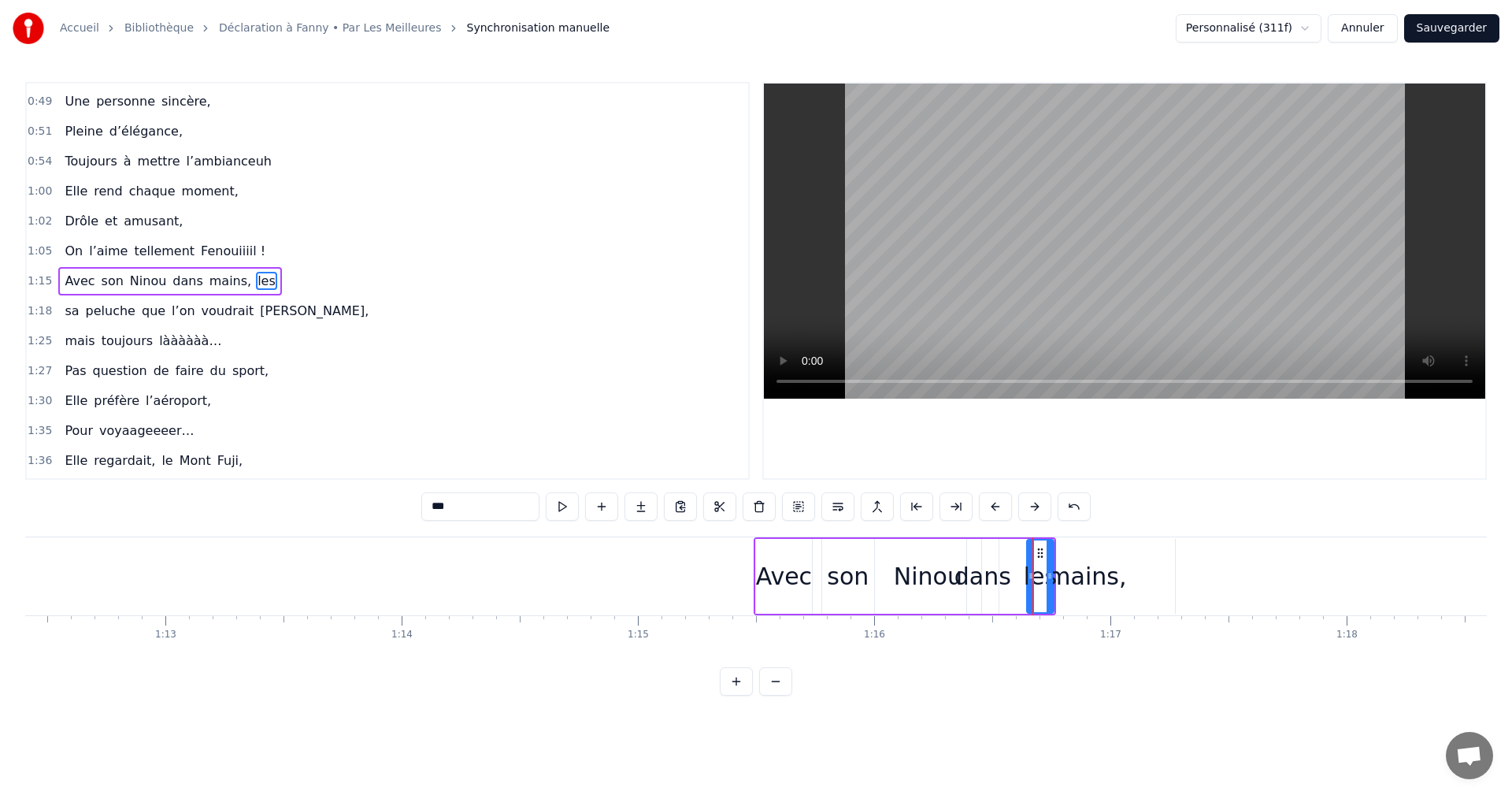
click at [1018, 550] on div "Avec son Ninou dans mains, les" at bounding box center [905, 576] width 303 height 78
drag, startPoint x: 1040, startPoint y: 551, endPoint x: 1029, endPoint y: 551, distance: 11.0
click at [1029, 551] on div "Avec son Ninou dans mains, les" at bounding box center [905, 576] width 303 height 78
click at [1035, 560] on div "les" at bounding box center [1040, 576] width 33 height 36
drag, startPoint x: 1035, startPoint y: 557, endPoint x: 1024, endPoint y: 558, distance: 11.0
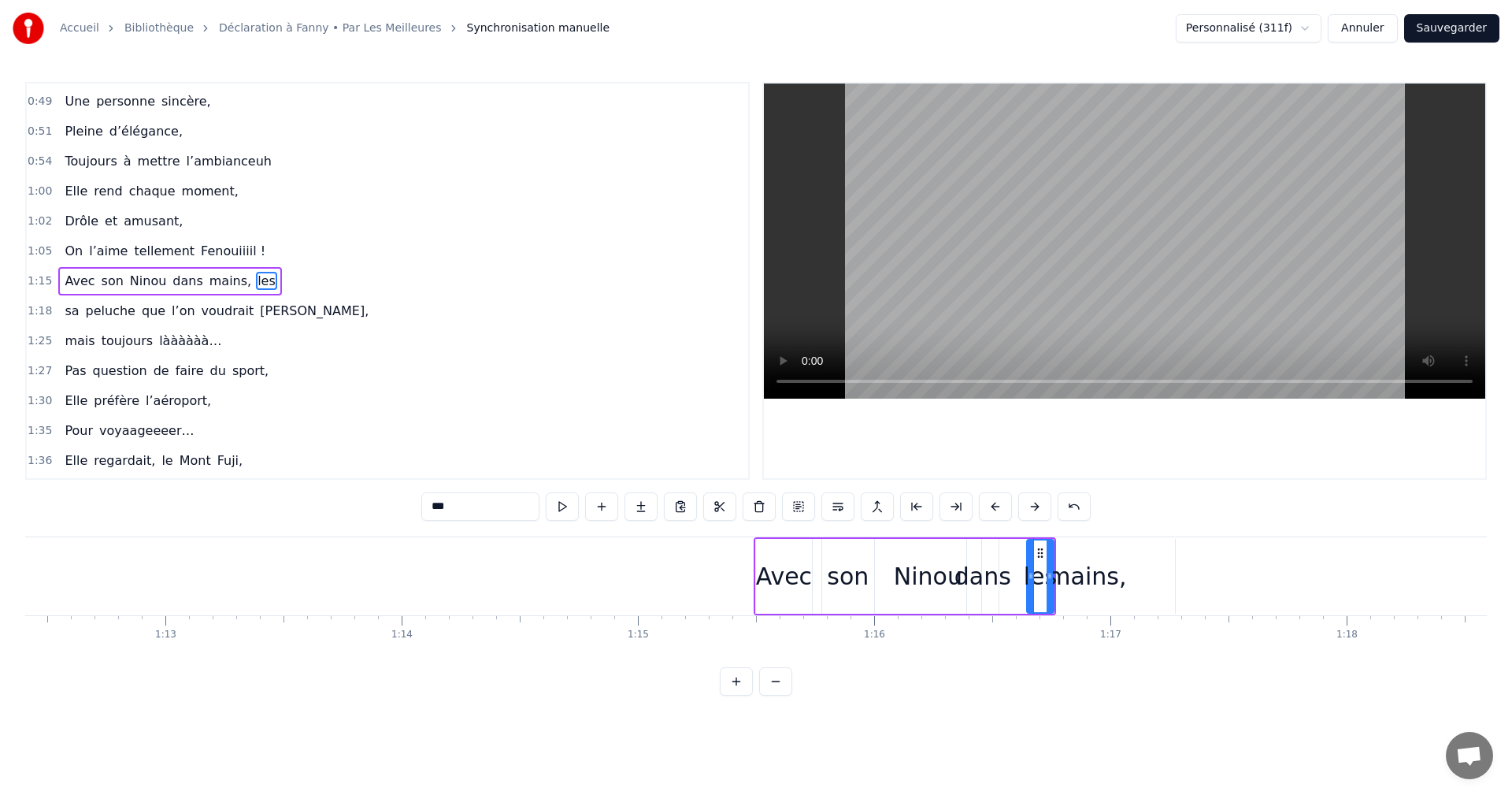
click at [1024, 558] on div "Avec son Ninou dans mains, les" at bounding box center [905, 576] width 303 height 78
click at [256, 285] on span "les" at bounding box center [267, 280] width 21 height 18
drag, startPoint x: 1040, startPoint y: 552, endPoint x: 1028, endPoint y: 552, distance: 12.0
click at [1028, 552] on div "les" at bounding box center [1040, 576] width 25 height 72
drag, startPoint x: 1038, startPoint y: 552, endPoint x: 1029, endPoint y: 554, distance: 9.2
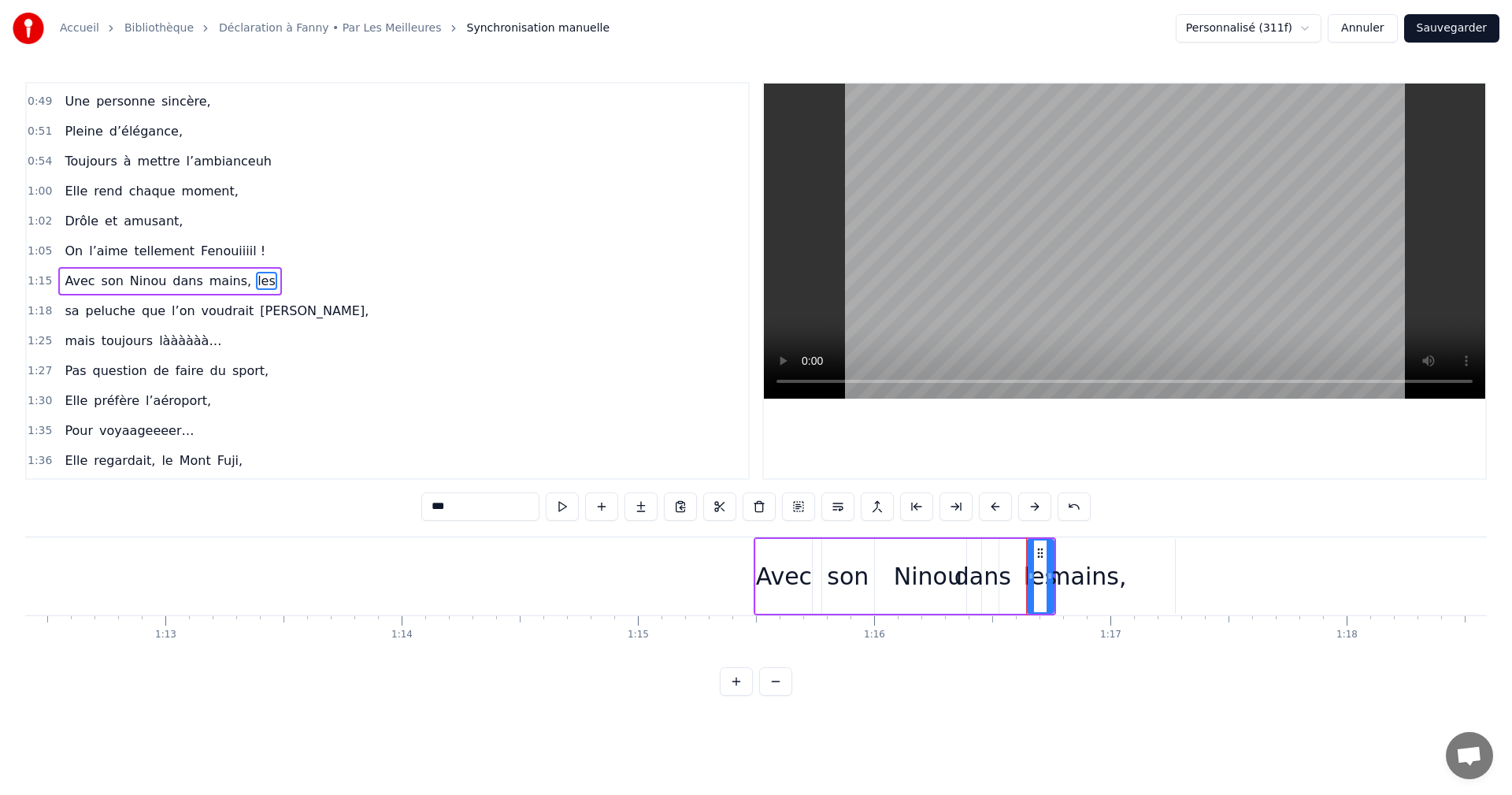
click at [1029, 554] on div "les" at bounding box center [1040, 576] width 25 height 72
drag, startPoint x: 1030, startPoint y: 572, endPoint x: 1010, endPoint y: 574, distance: 20.1
click at [1010, 574] on icon at bounding box center [1012, 575] width 7 height 13
drag, startPoint x: 1050, startPoint y: 575, endPoint x: 1070, endPoint y: 579, distance: 20.4
click at [1041, 575] on icon at bounding box center [1042, 575] width 7 height 13
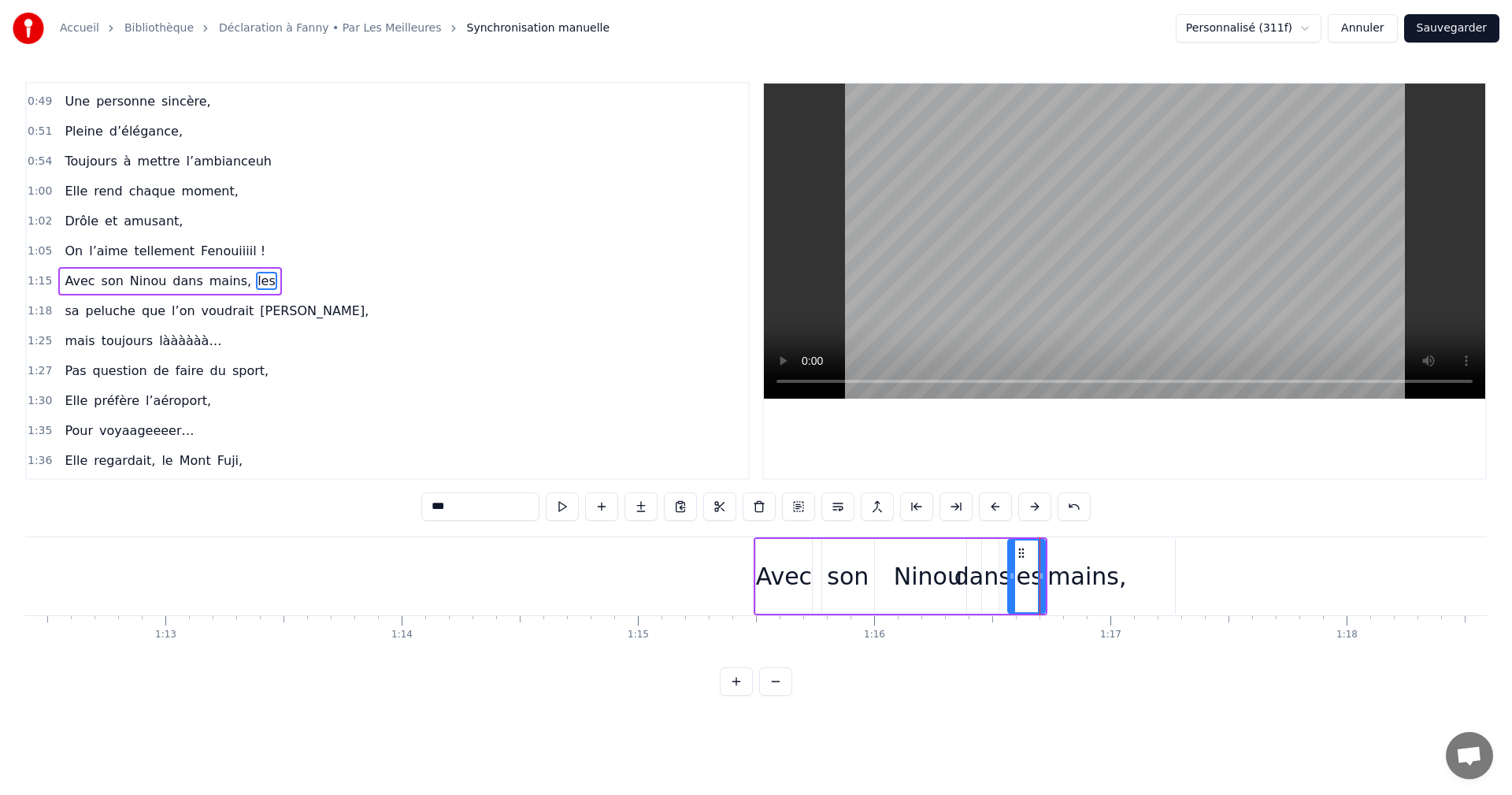
click at [1078, 580] on div "mains," at bounding box center [1087, 576] width 78 height 36
type input "******"
drag, startPoint x: 1003, startPoint y: 571, endPoint x: 1048, endPoint y: 575, distance: 45.2
drag, startPoint x: 1170, startPoint y: 574, endPoint x: 1150, endPoint y: 574, distance: 20.0
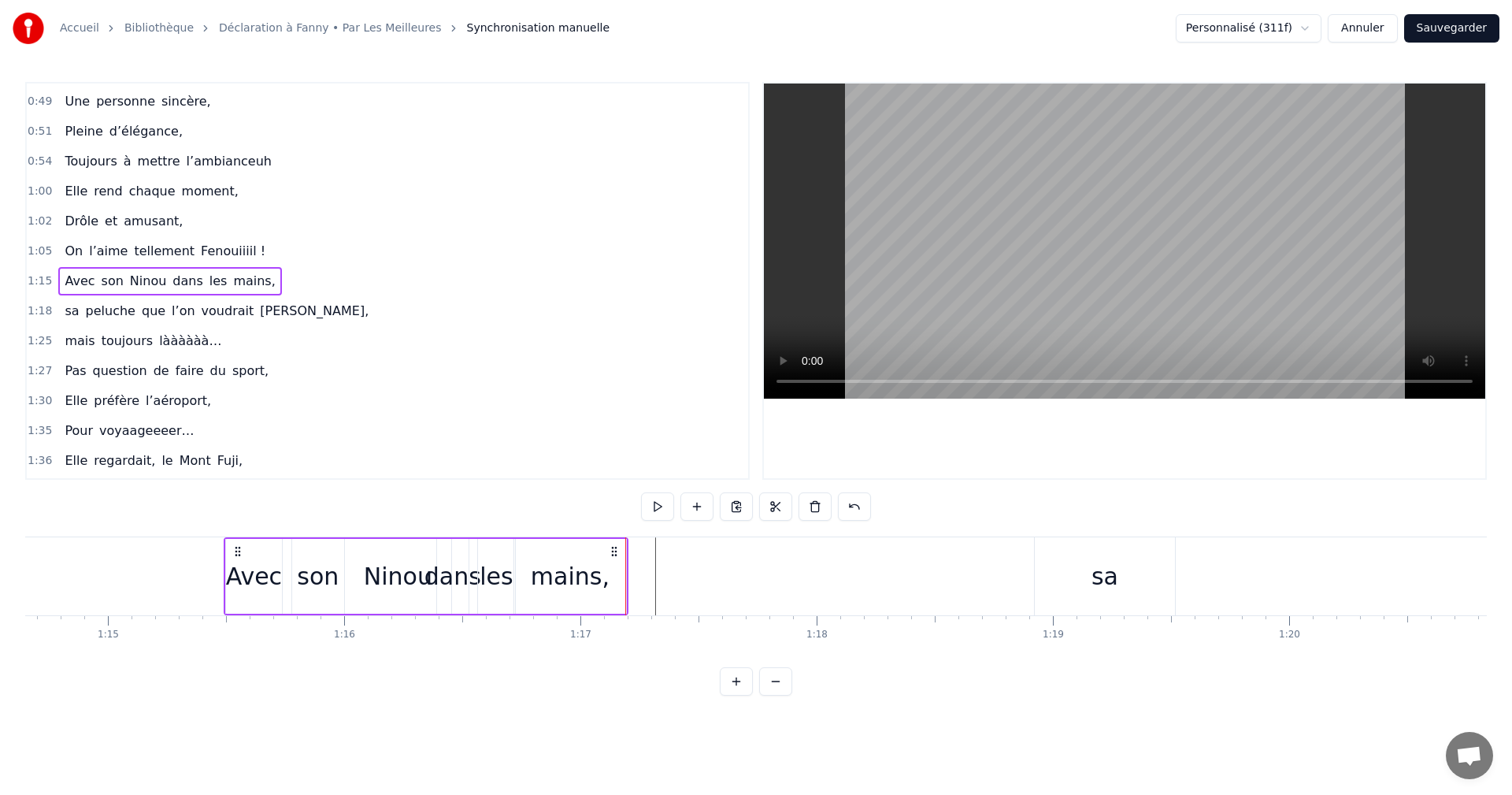
scroll to position [0, 17663]
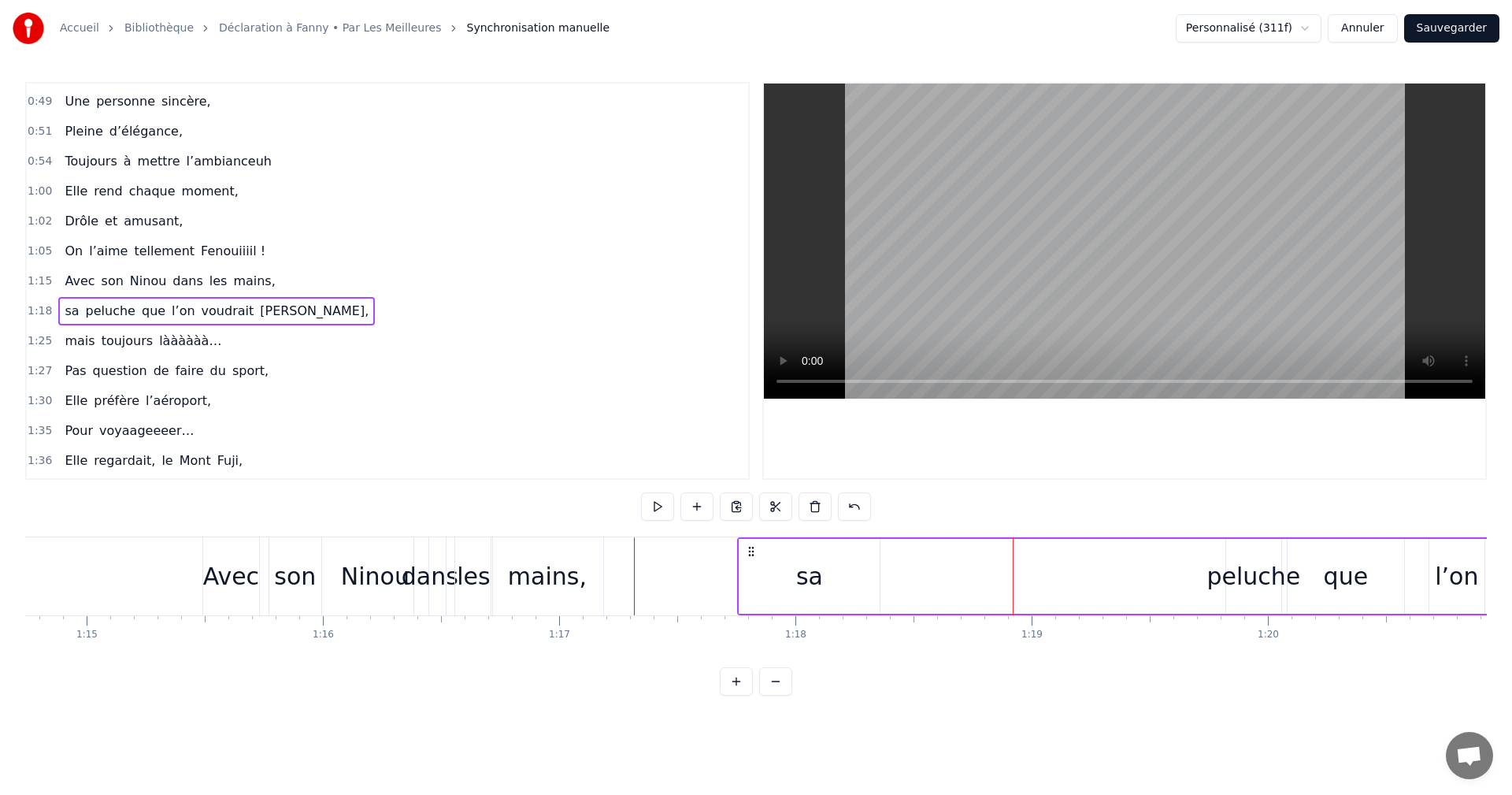
drag, startPoint x: 1012, startPoint y: 551, endPoint x: 749, endPoint y: 551, distance: 263.0
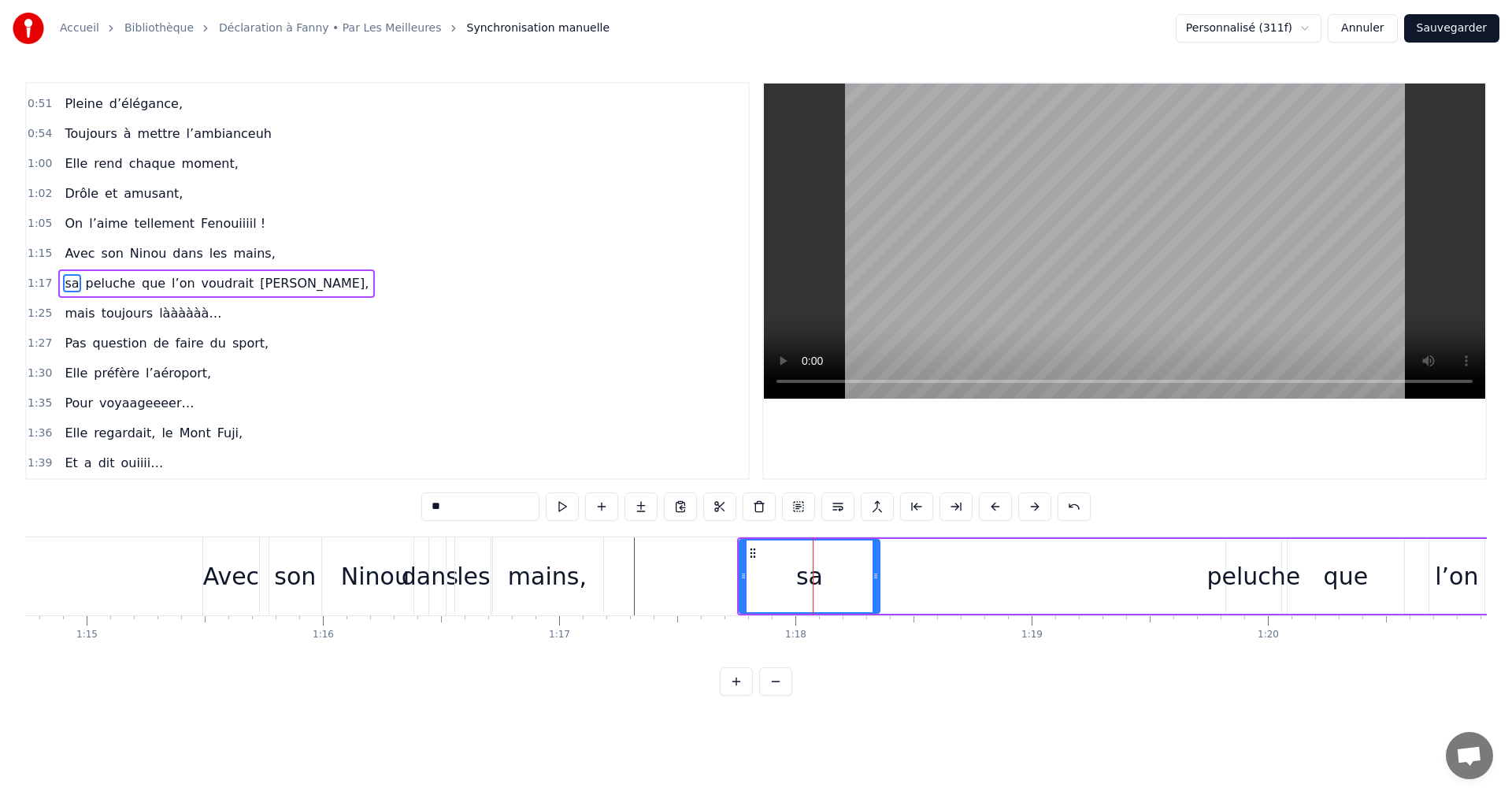
scroll to position [476, 0]
drag, startPoint x: 858, startPoint y: 574, endPoint x: 787, endPoint y: 573, distance: 71.0
click at [1237, 578] on div "peluche" at bounding box center [1253, 576] width 94 height 36
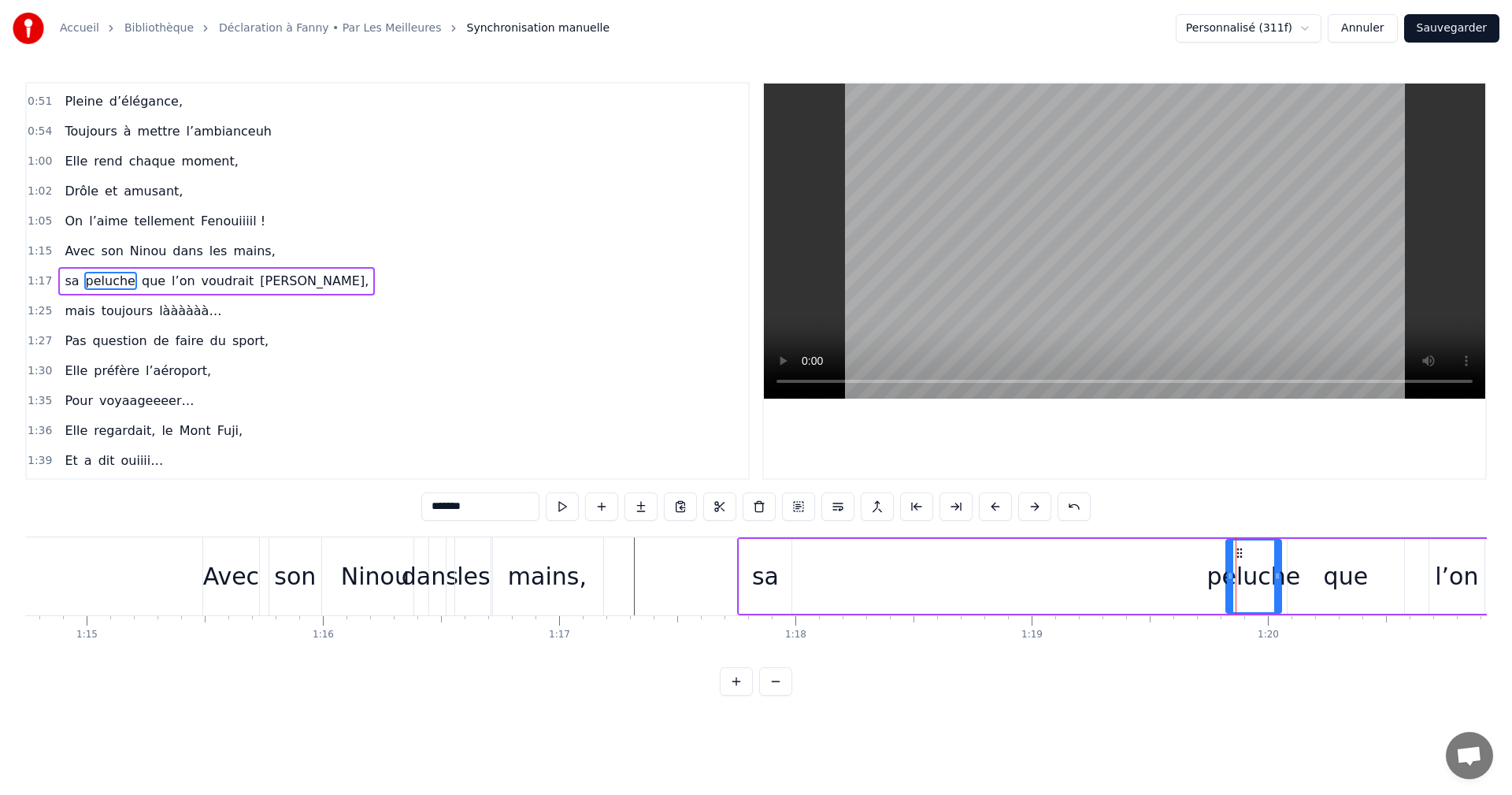
drag, startPoint x: 762, startPoint y: 575, endPoint x: 779, endPoint y: 576, distance: 17.0
click at [763, 575] on div "sa" at bounding box center [766, 576] width 27 height 36
drag, startPoint x: 786, startPoint y: 574, endPoint x: 1063, endPoint y: 587, distance: 277.3
click at [771, 574] on icon at bounding box center [773, 575] width 7 height 13
click at [1255, 574] on div "peluche" at bounding box center [1253, 576] width 94 height 36
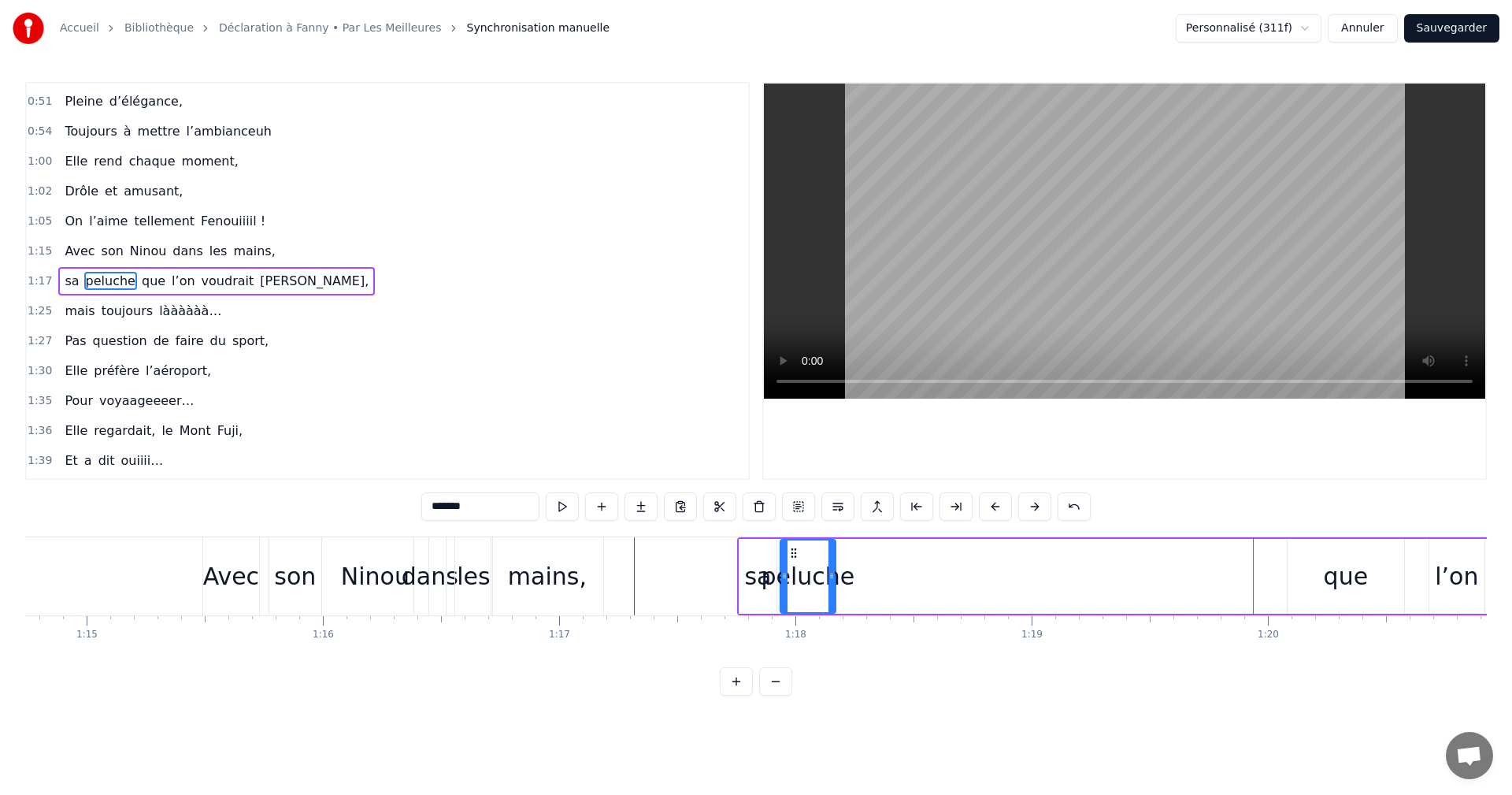
drag, startPoint x: 1207, startPoint y: 556, endPoint x: 808, endPoint y: 572, distance: 399.3
click at [792, 572] on div "peluche" at bounding box center [807, 576] width 53 height 72
click at [1340, 584] on div "que" at bounding box center [1347, 576] width 44 height 36
type input "***"
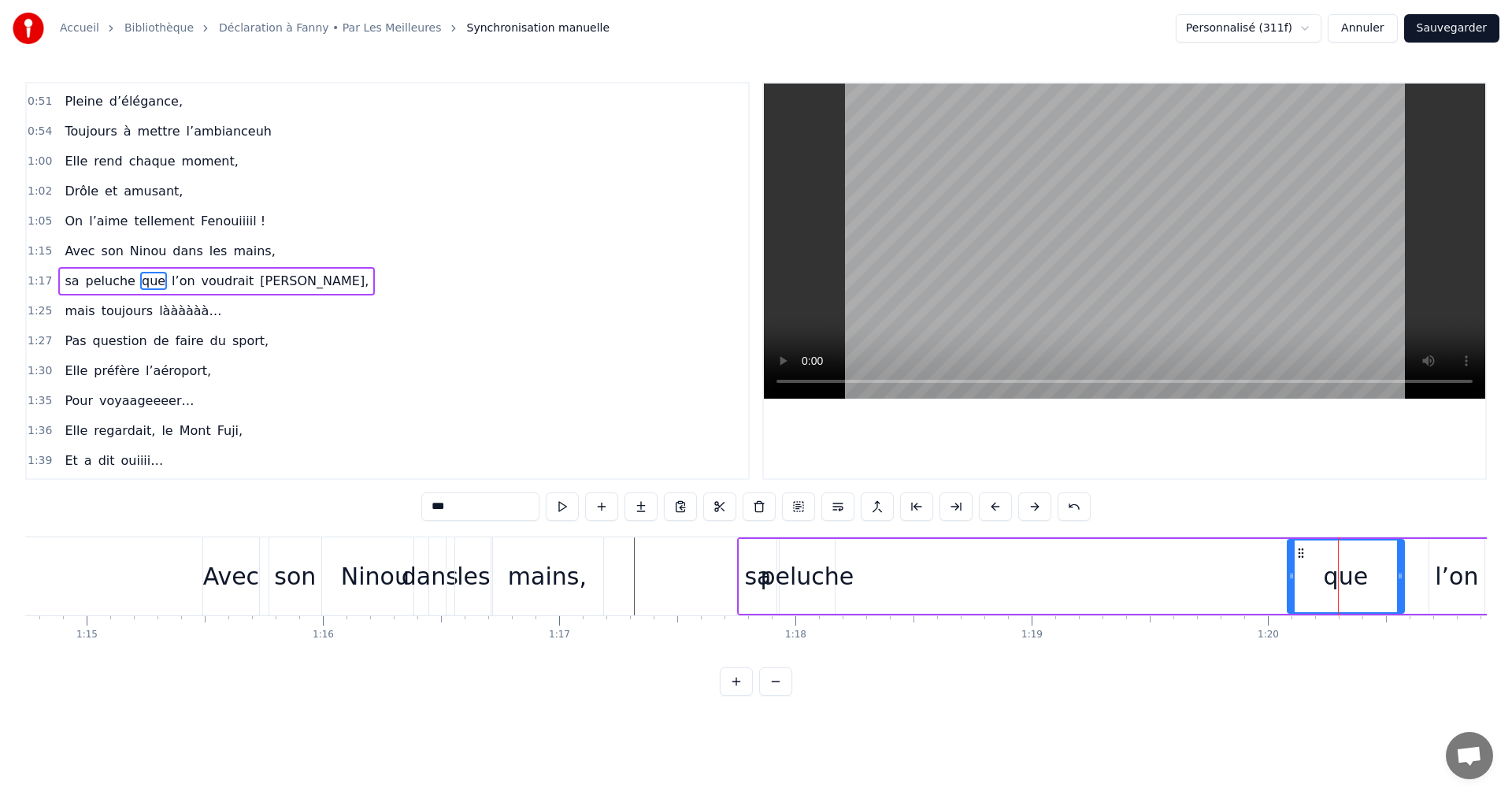
drag, startPoint x: 1294, startPoint y: 551, endPoint x: 1156, endPoint y: 573, distance: 139.7
click at [878, 578] on div "sa peluche que l’on voudrait jeter," at bounding box center [1496, 576] width 1516 height 78
click at [1348, 578] on div "que" at bounding box center [1347, 576] width 44 height 36
drag, startPoint x: 1302, startPoint y: 550, endPoint x: 1268, endPoint y: 553, distance: 34.1
click at [1268, 553] on div "sa peluche que l’on voudrait jeter," at bounding box center [1496, 576] width 1516 height 78
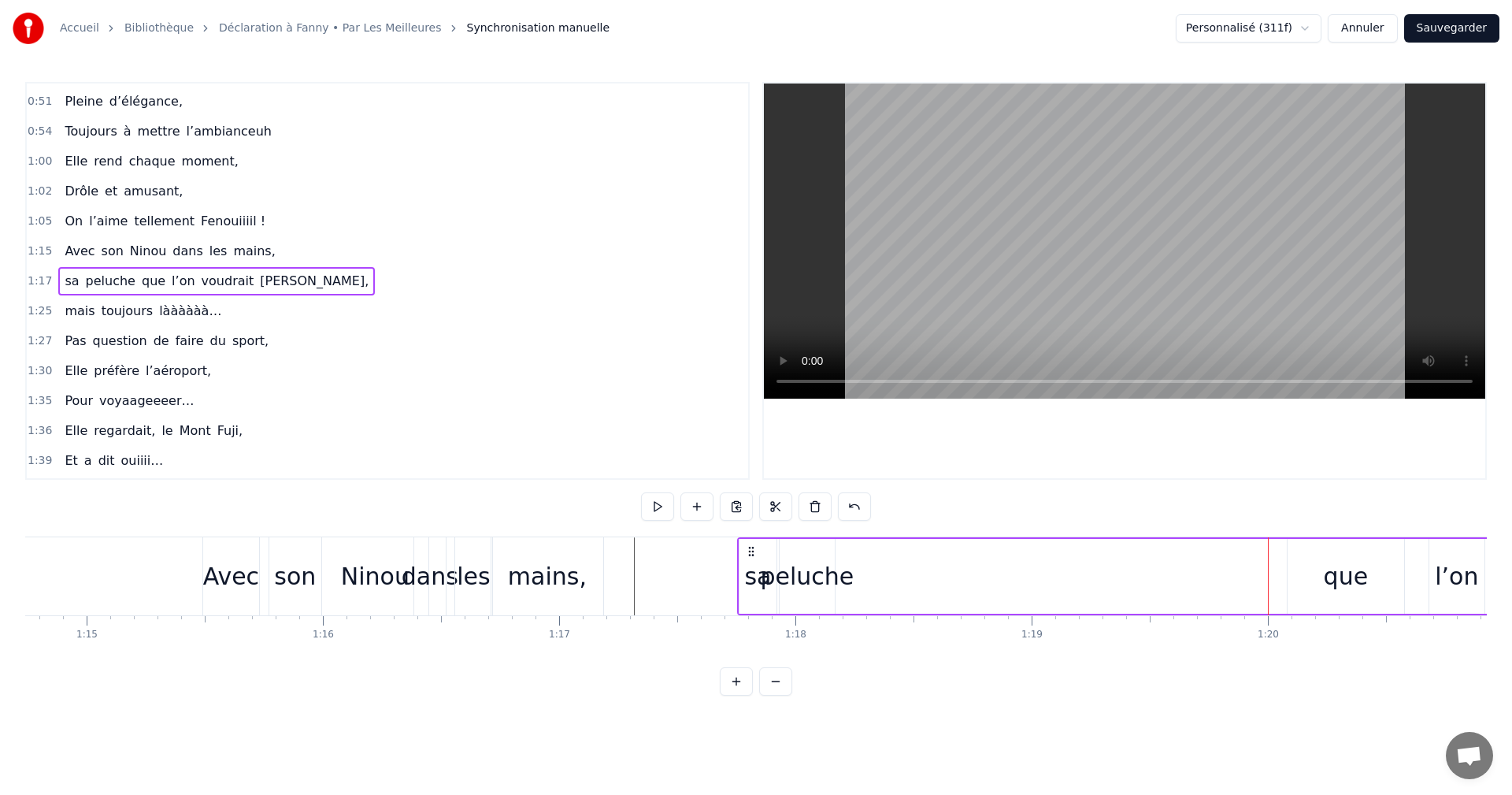
click at [1311, 566] on div "que" at bounding box center [1346, 575] width 117 height 74
drag, startPoint x: 1300, startPoint y: 554, endPoint x: 1087, endPoint y: 568, distance: 213.5
click at [1070, 569] on div "sa peluche que l’on voudrait jeter," at bounding box center [1496, 576] width 1516 height 78
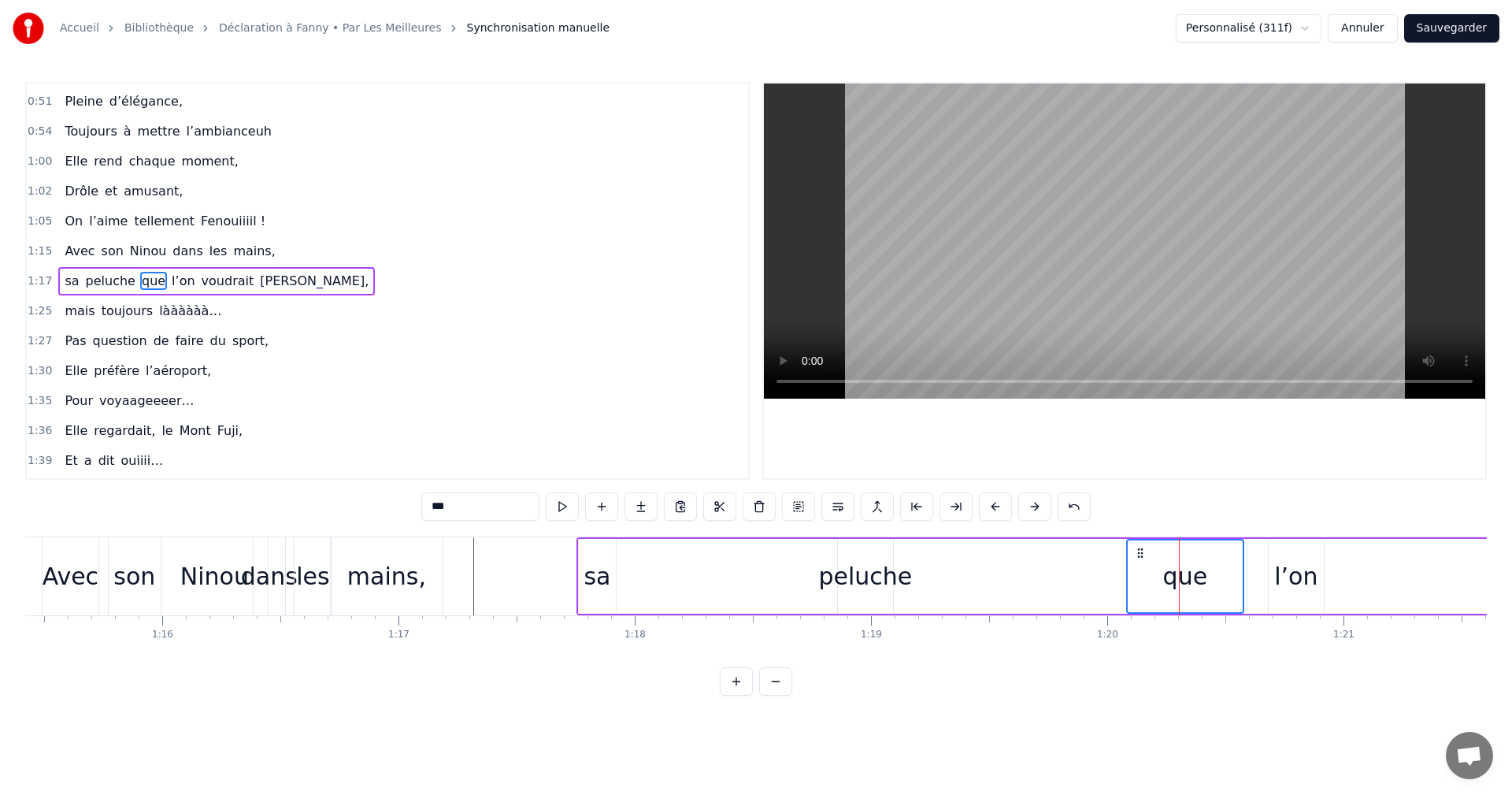
scroll to position [0, 17898]
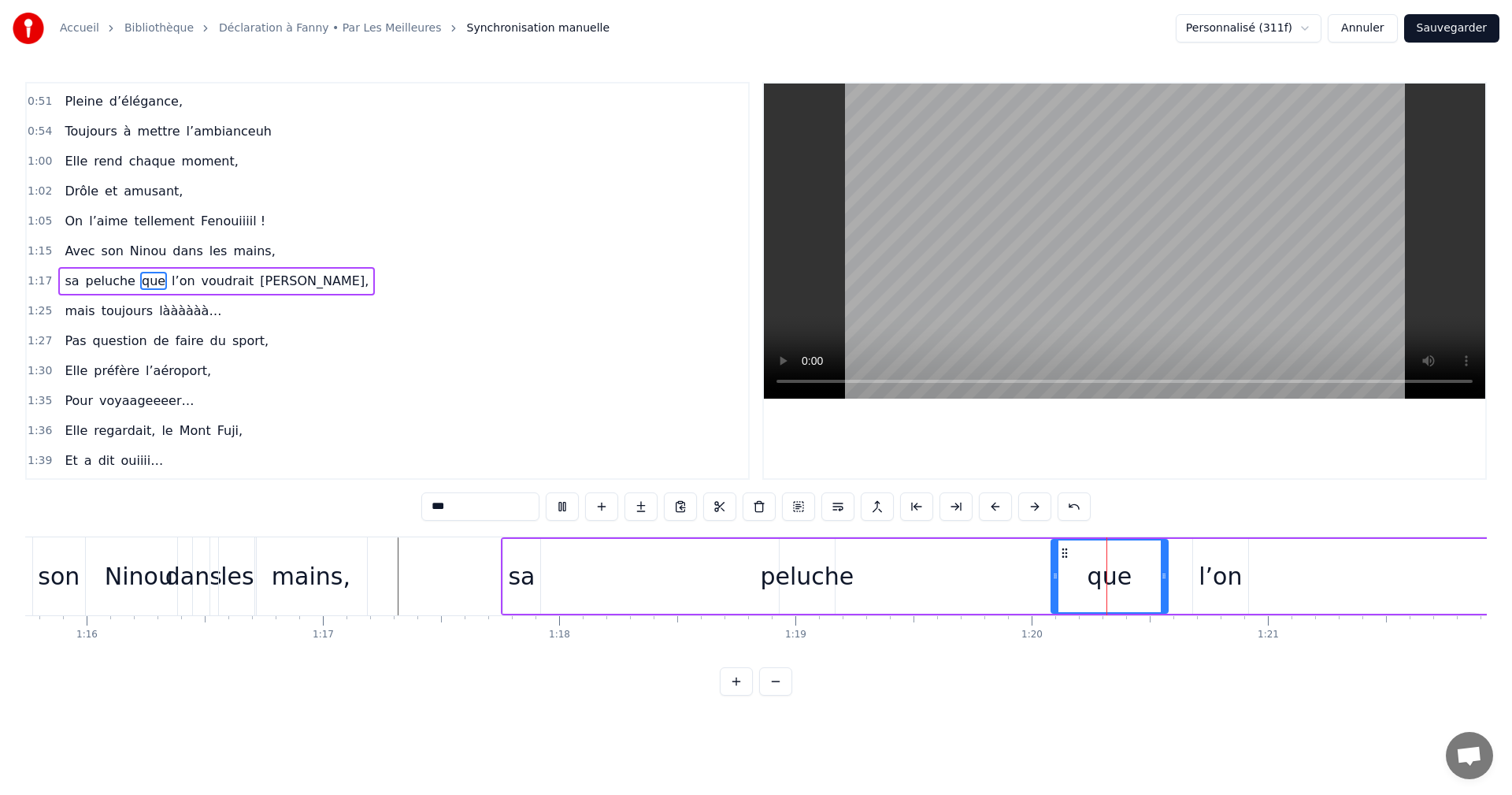
type input "**"
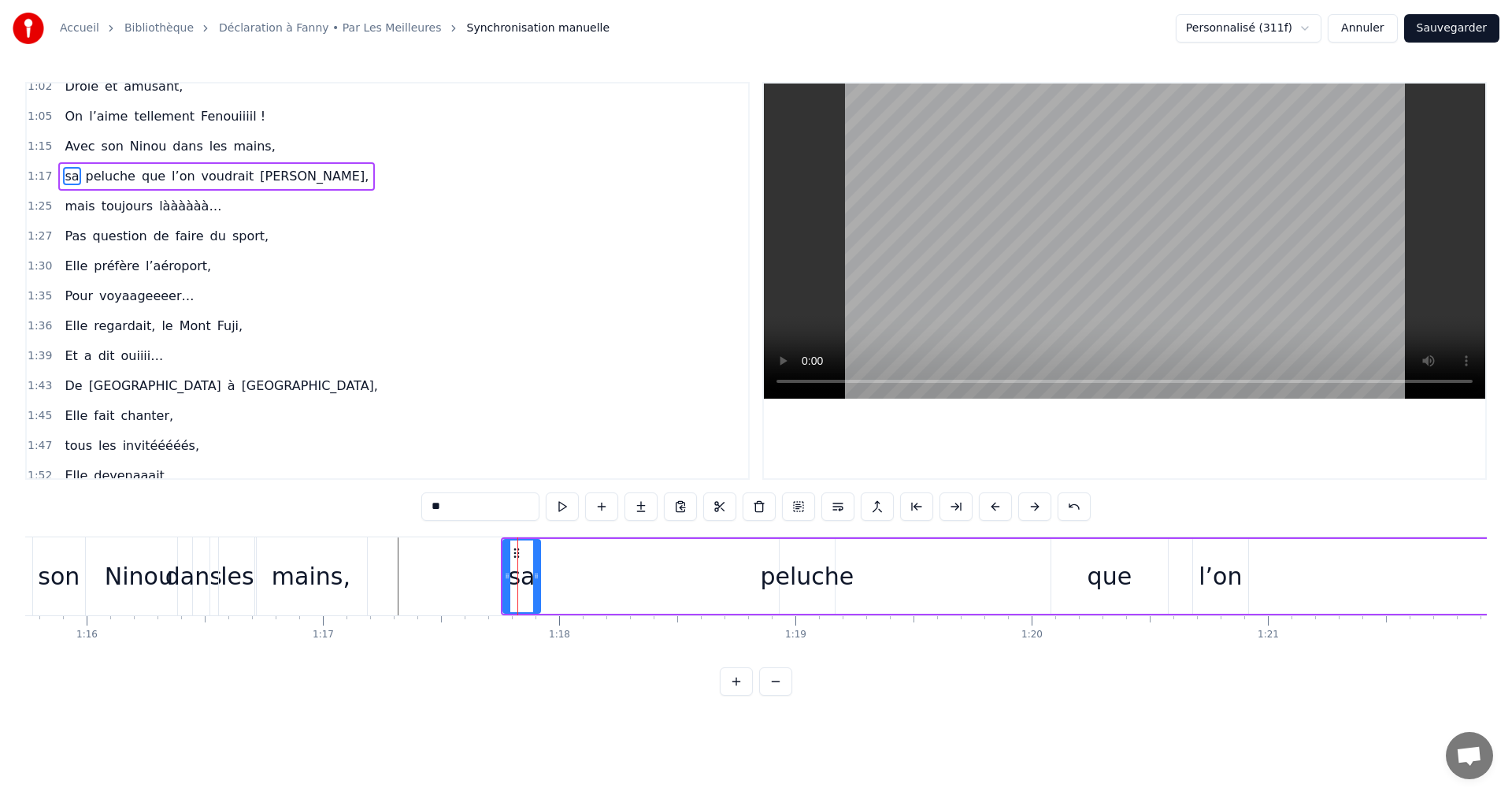
scroll to position [476, 0]
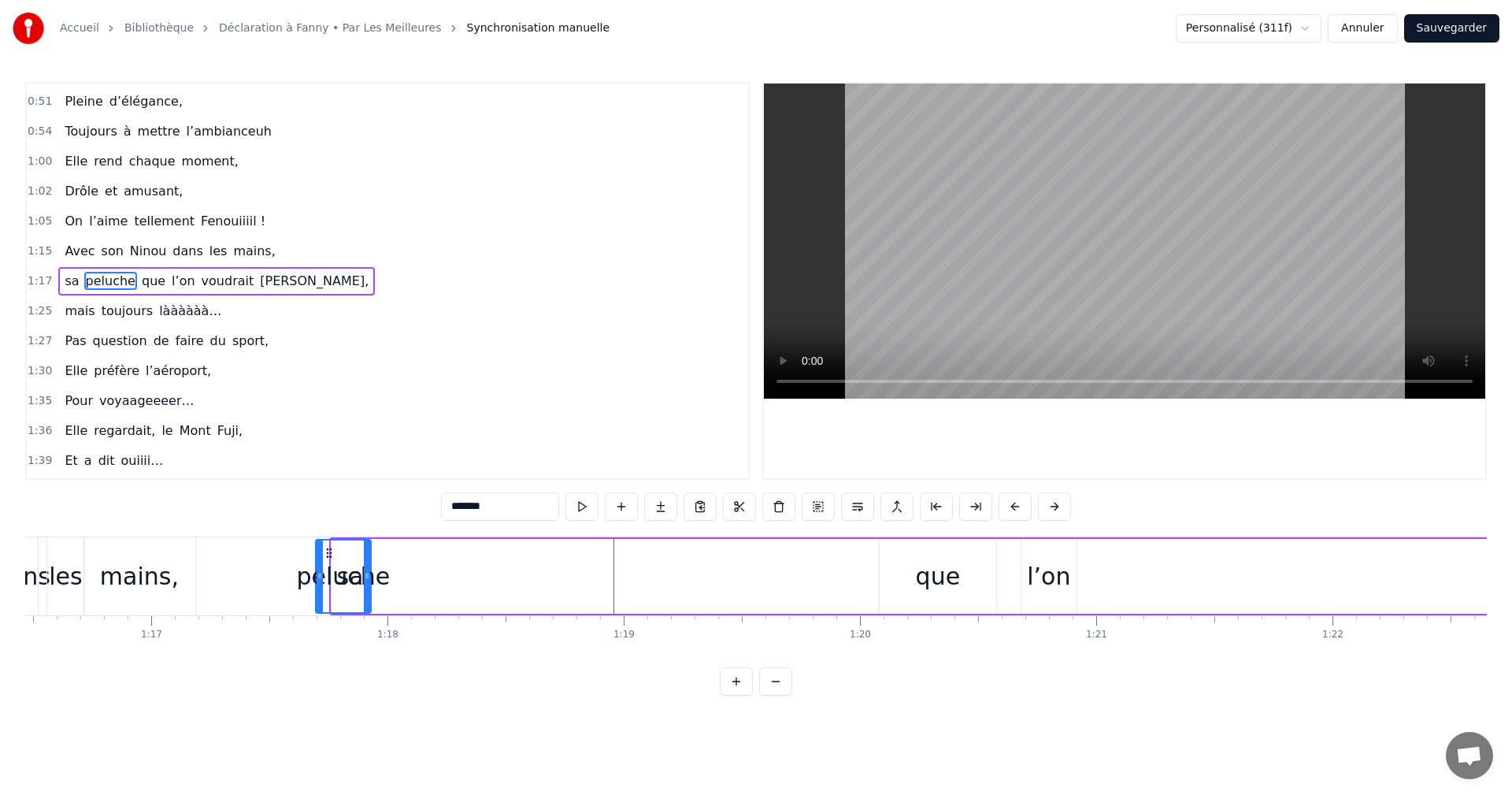
scroll to position [0, 18068]
drag, startPoint x: 396, startPoint y: 553, endPoint x: 410, endPoint y: 584, distance: 34.0
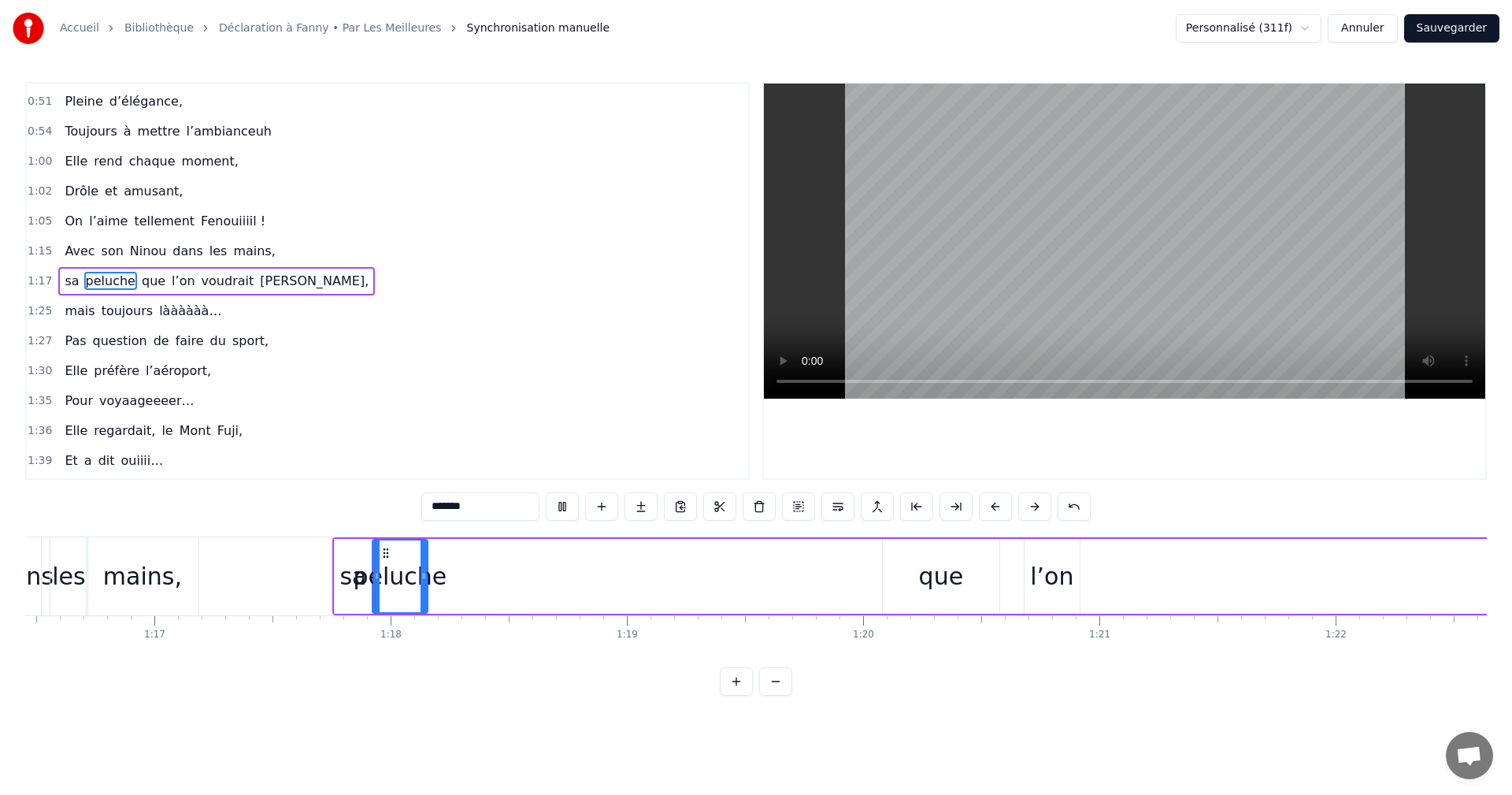
type input "**"
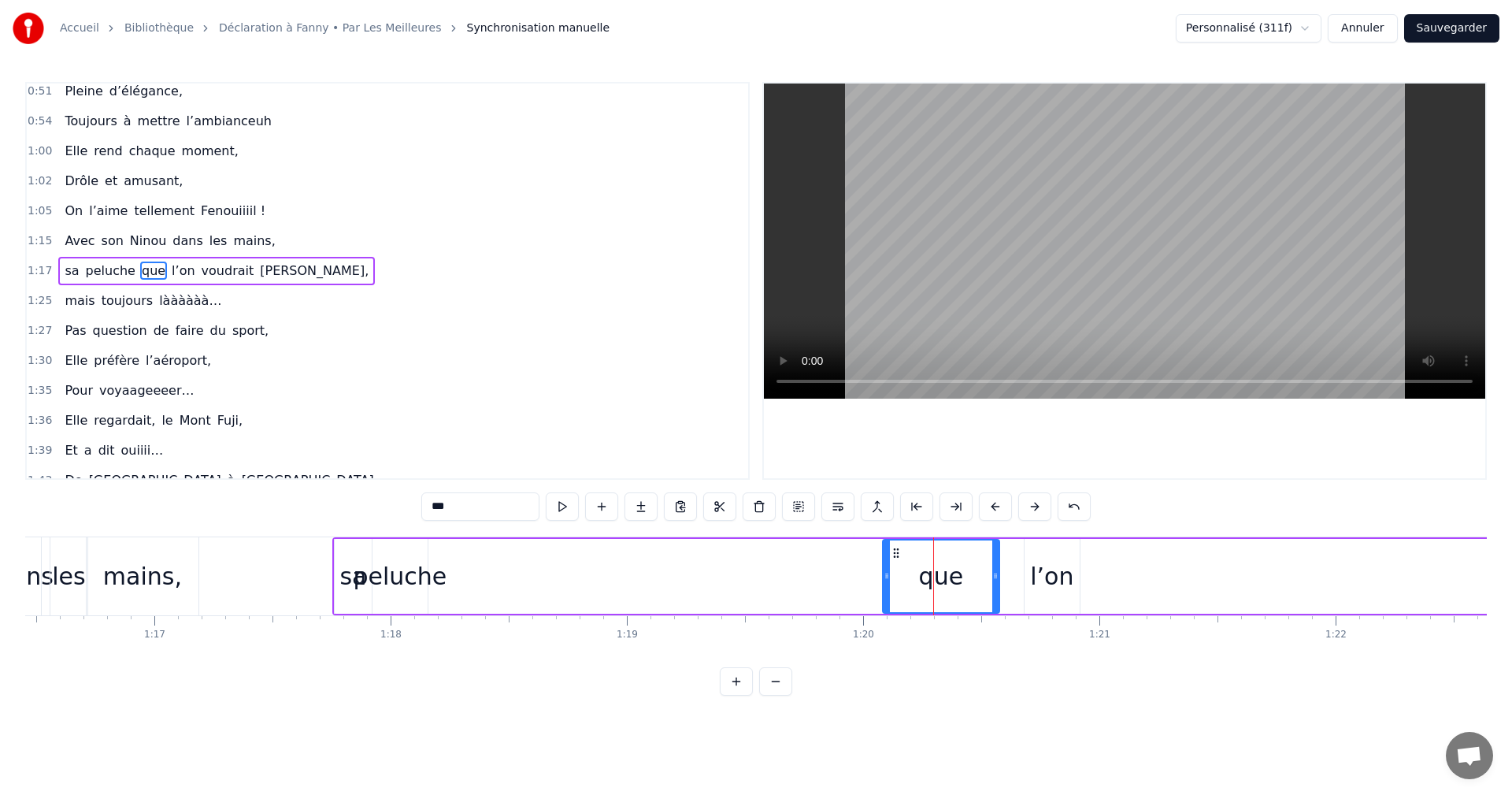
scroll to position [476, 0]
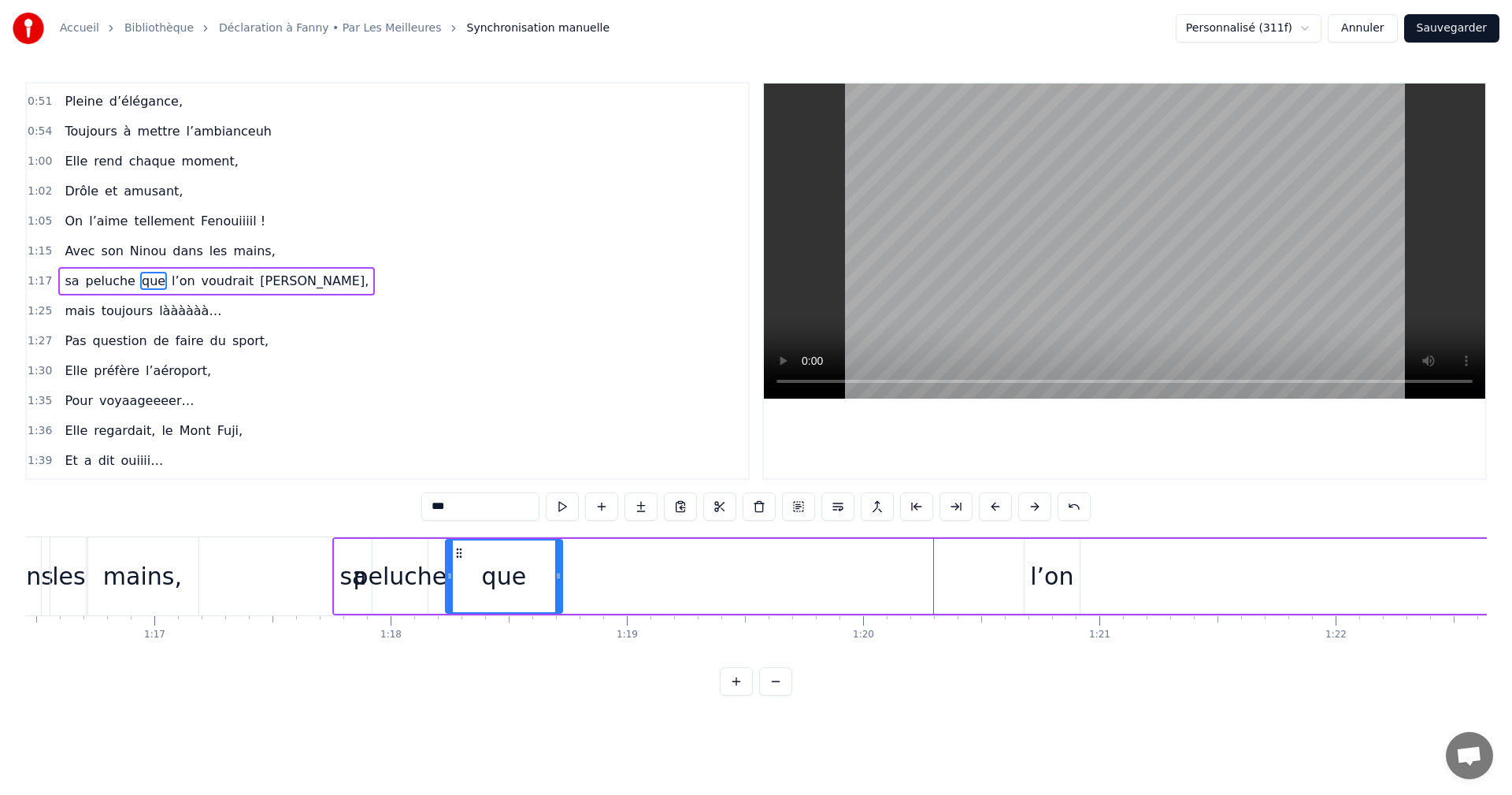
drag, startPoint x: 894, startPoint y: 553, endPoint x: 794, endPoint y: 580, distance: 103.6
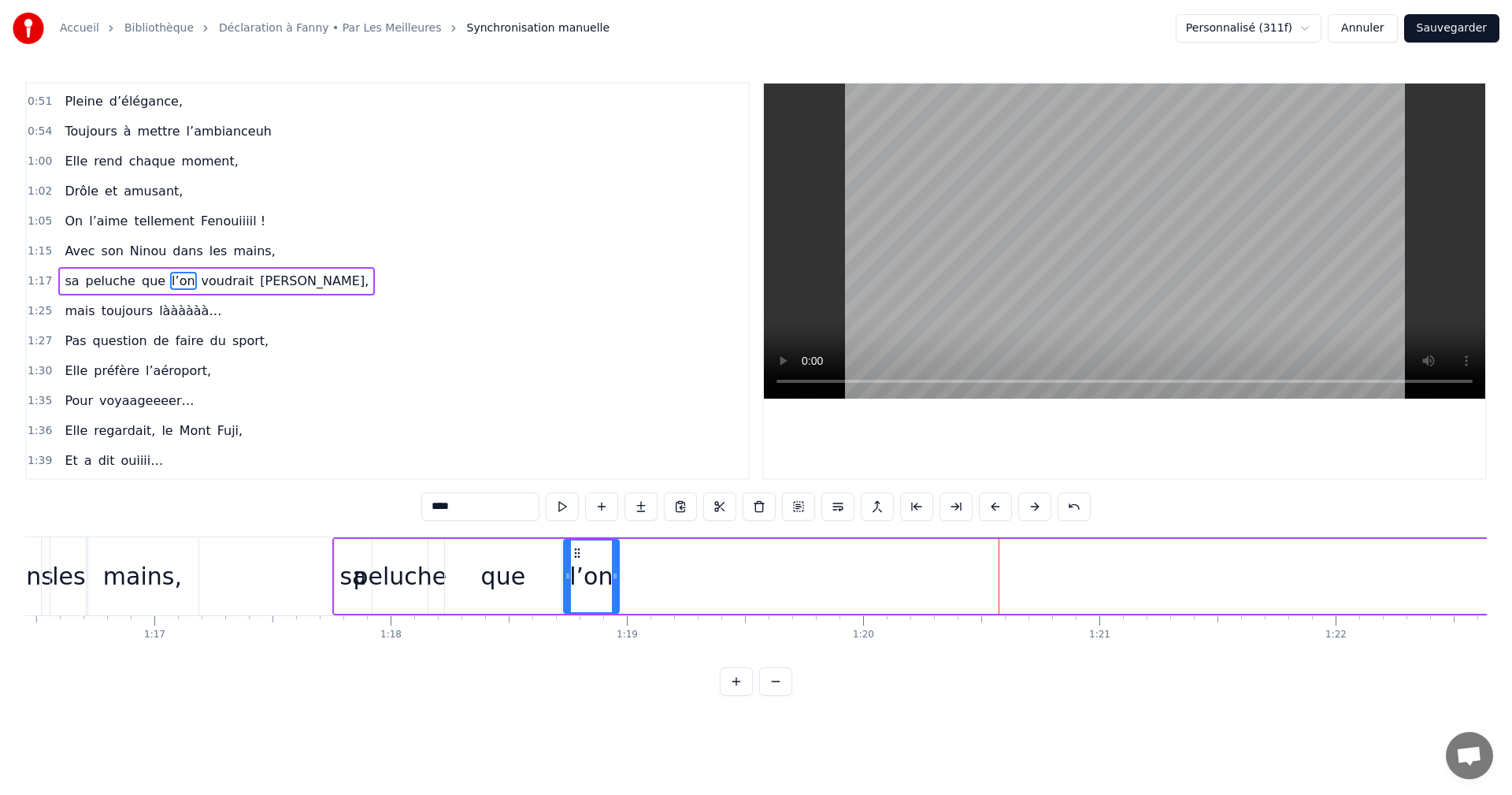
drag, startPoint x: 1038, startPoint y: 553, endPoint x: 569, endPoint y: 562, distance: 469.1
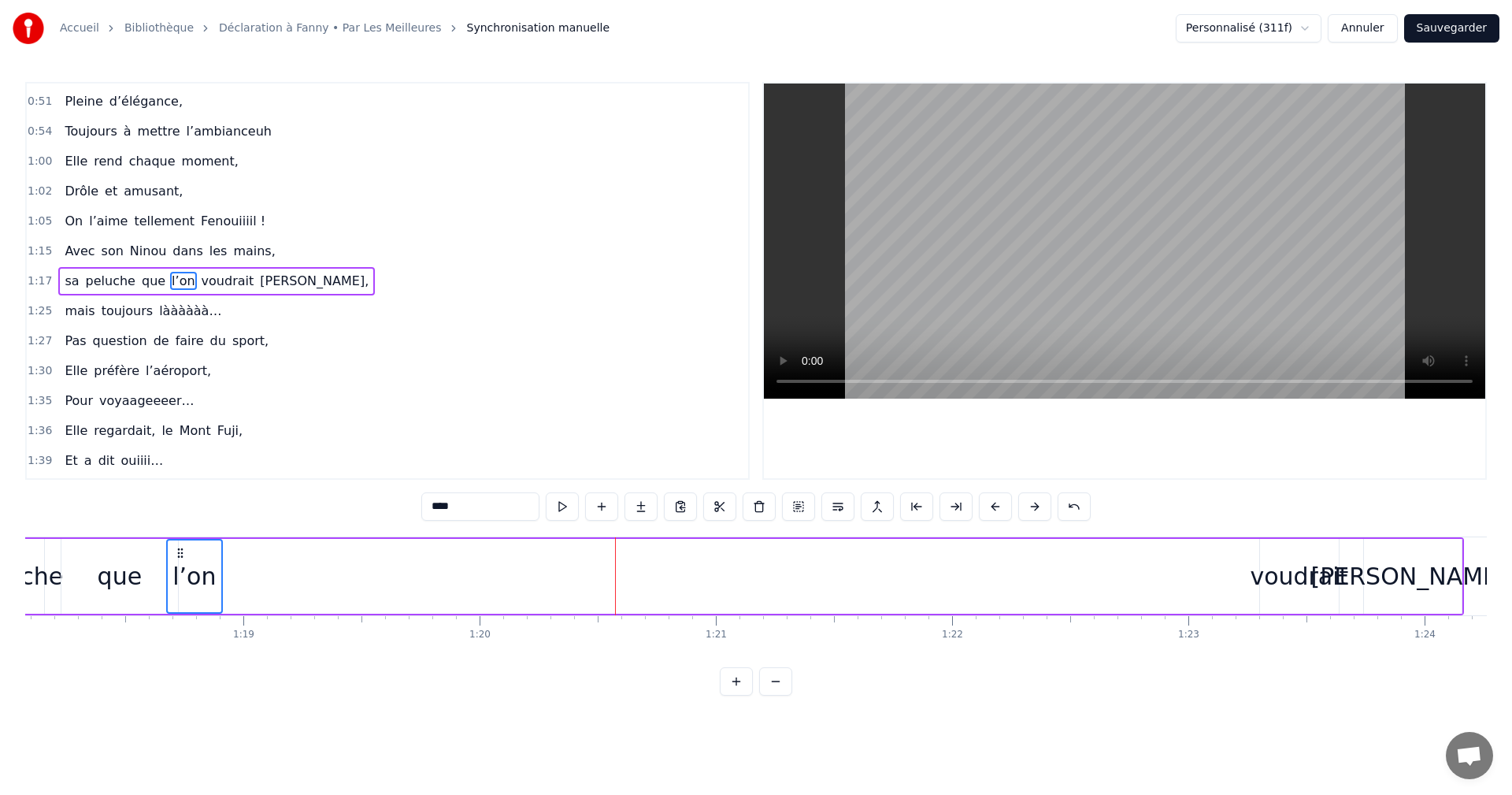
scroll to position [0, 18461]
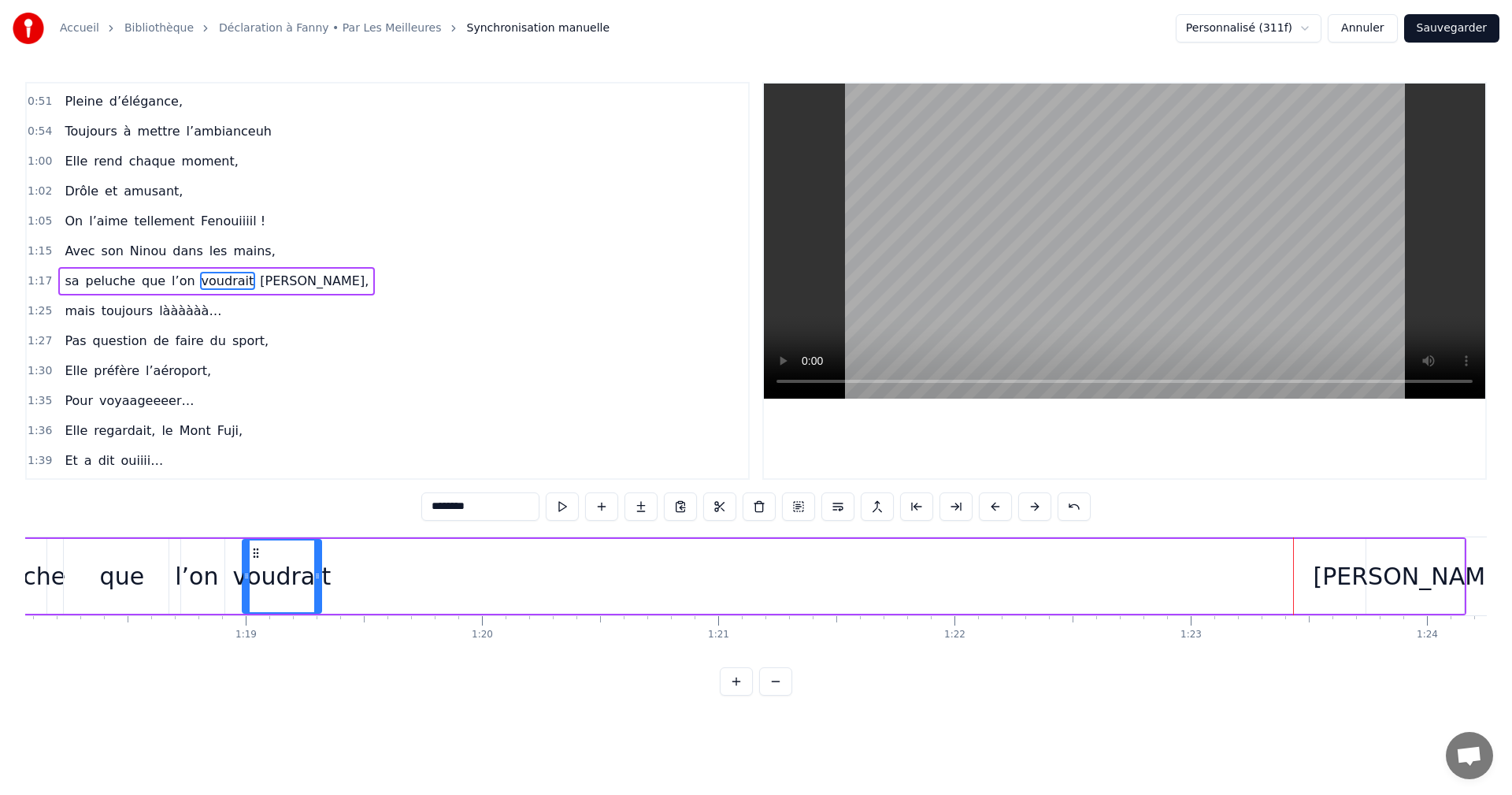
drag, startPoint x: 1210, startPoint y: 555, endPoint x: 265, endPoint y: 564, distance: 945.0
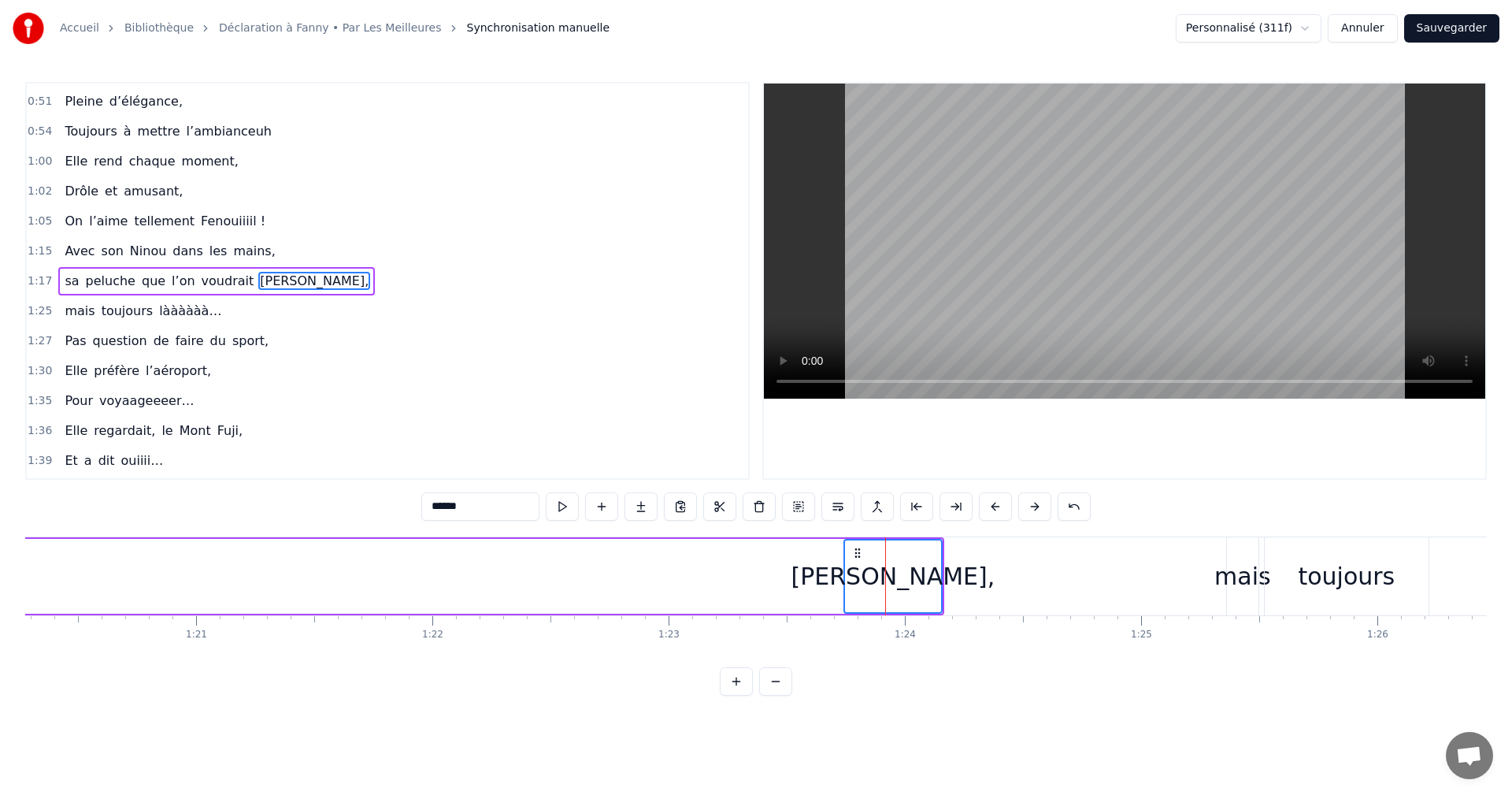
scroll to position [0, 18965]
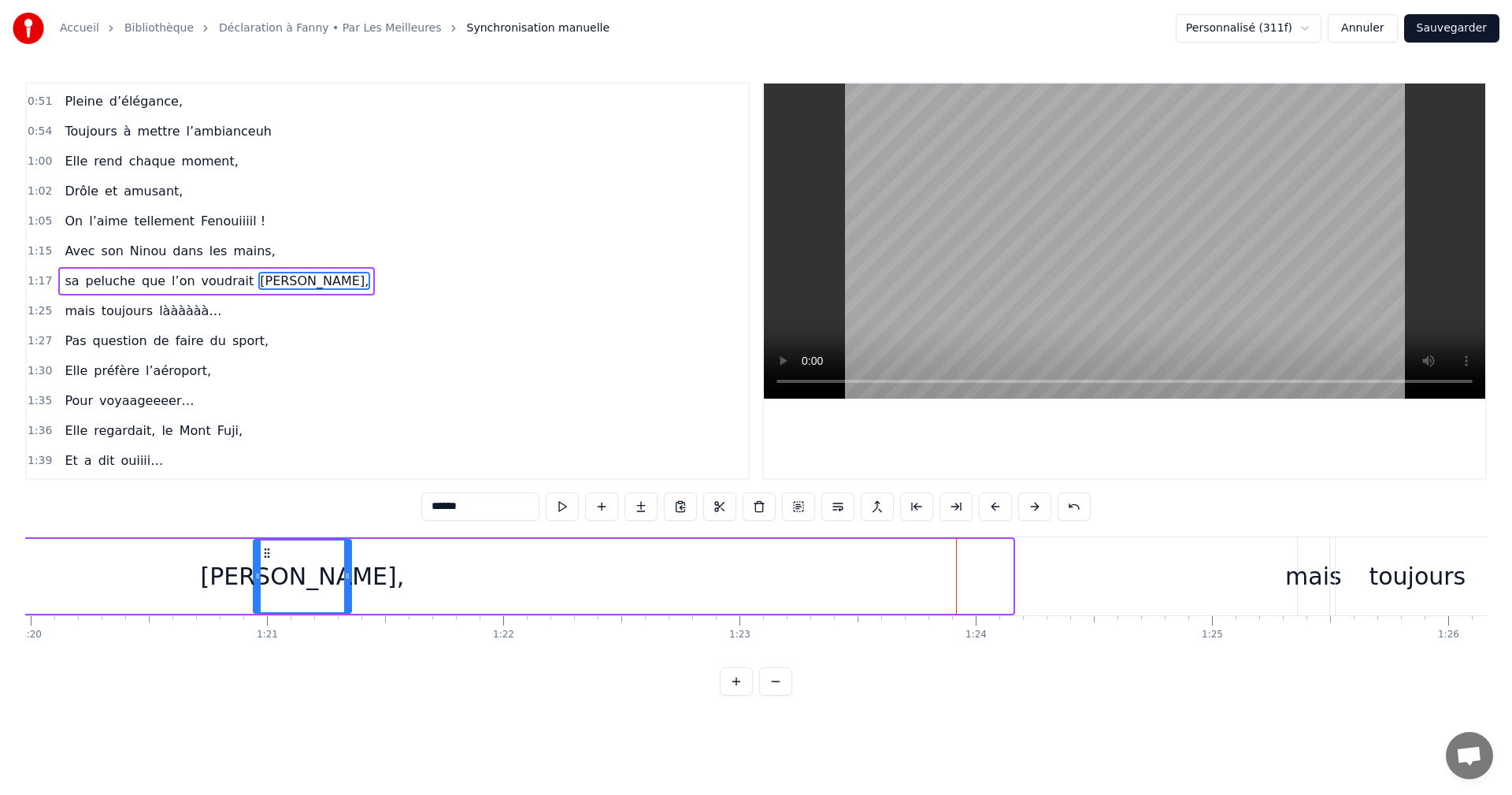
drag, startPoint x: 806, startPoint y: 552, endPoint x: 176, endPoint y: 545, distance: 630.0
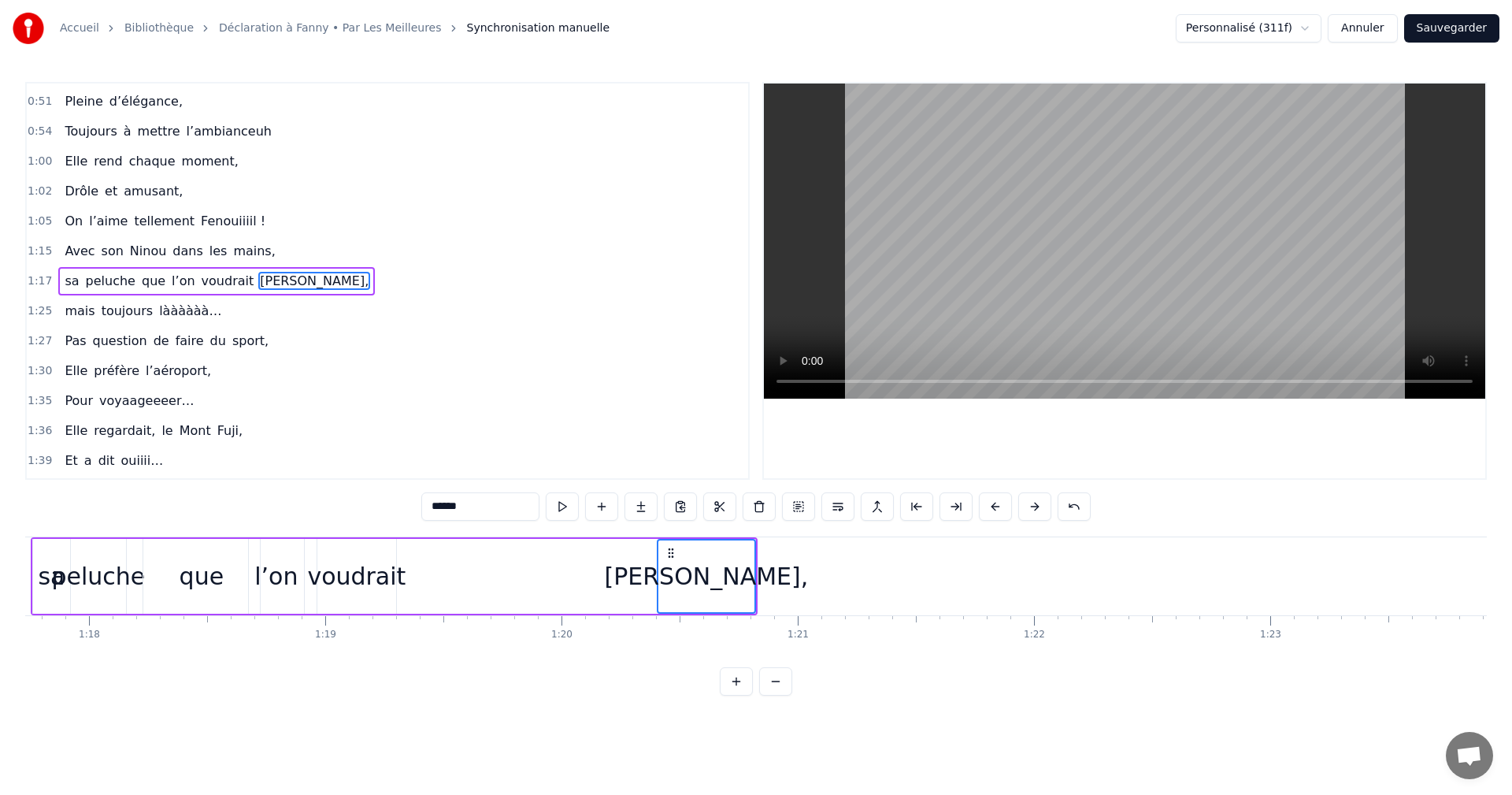
scroll to position [0, 18156]
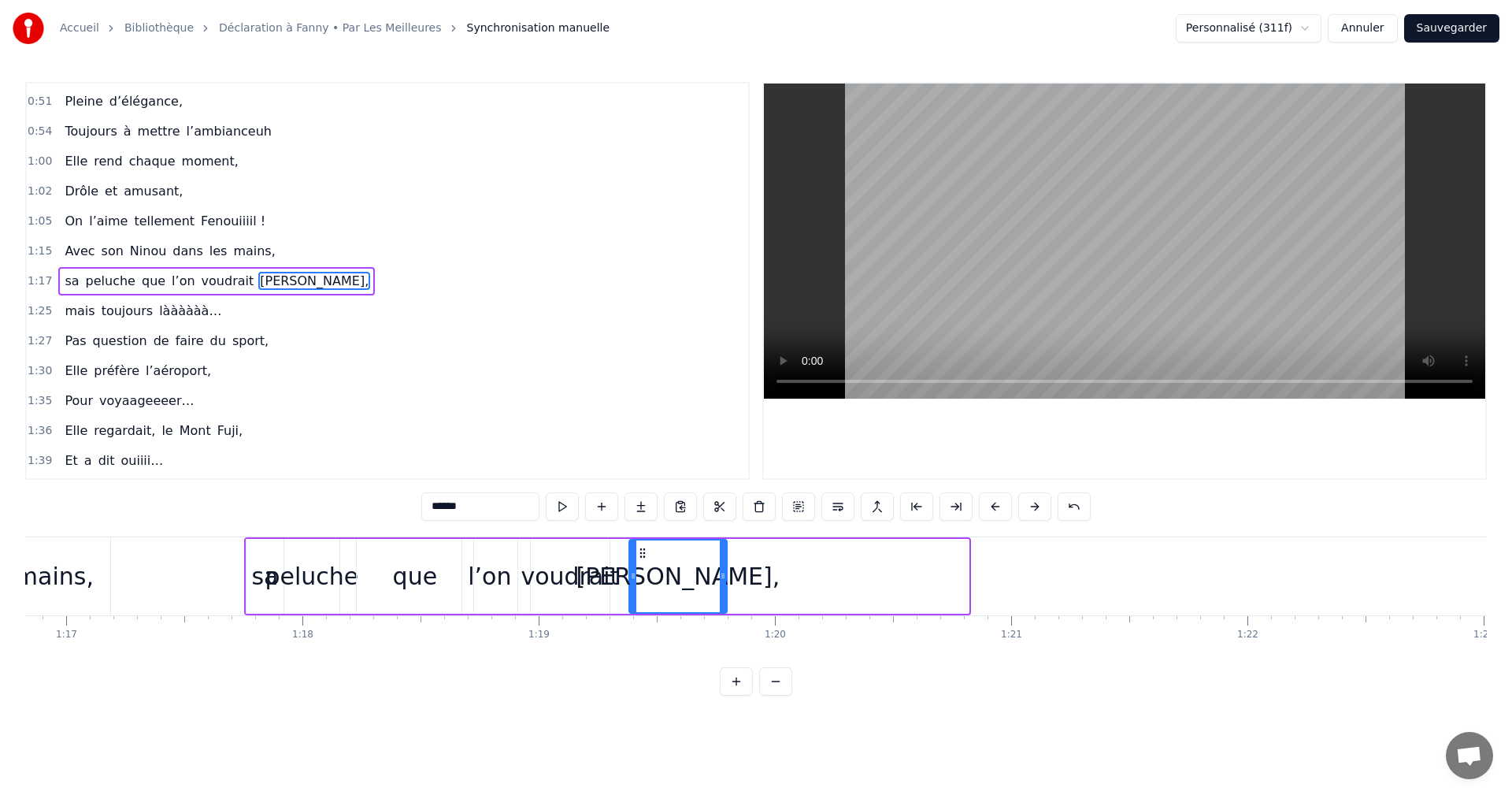
drag, startPoint x: 887, startPoint y: 551, endPoint x: 646, endPoint y: 559, distance: 241.1
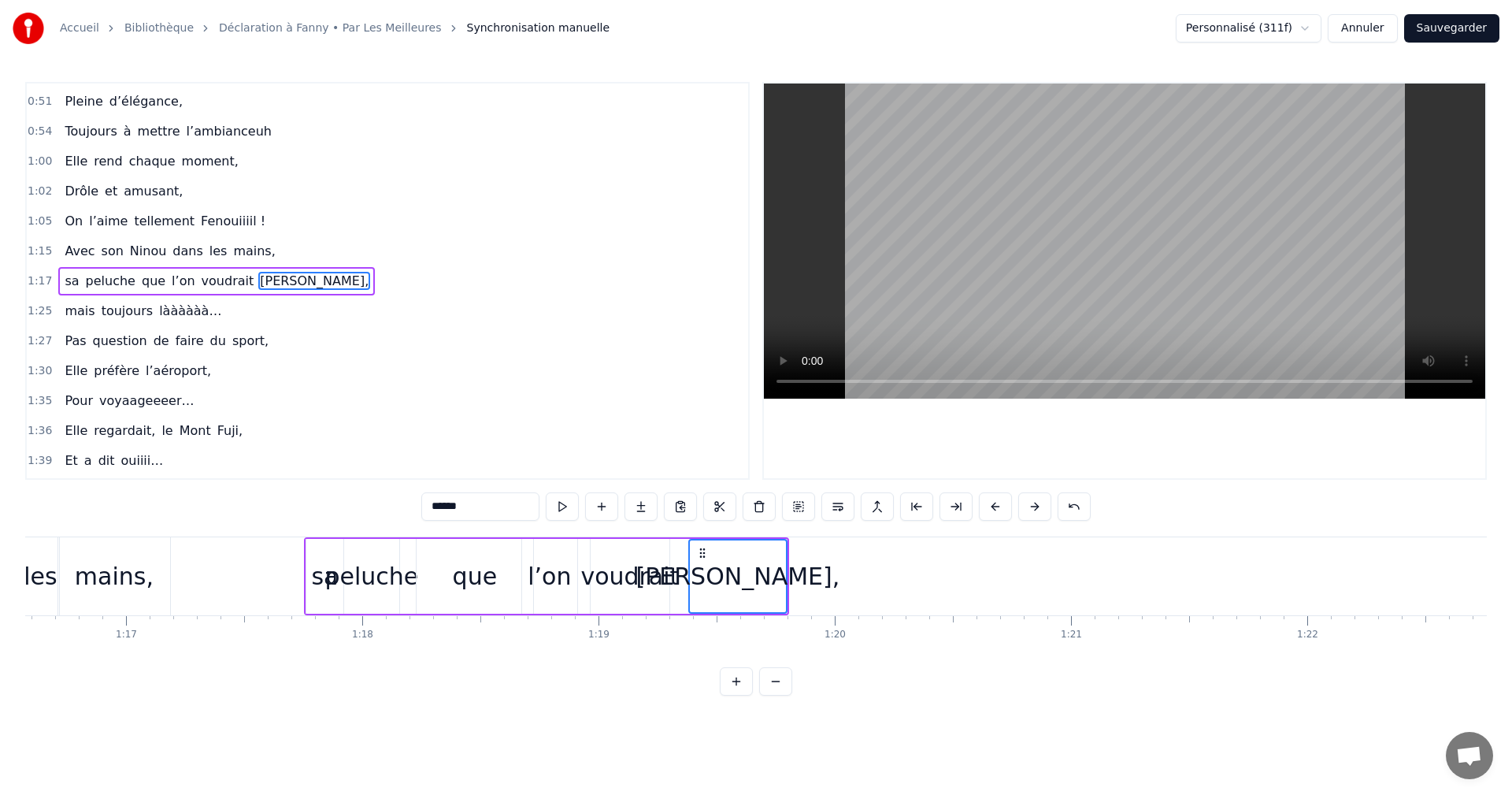
scroll to position [0, 17840]
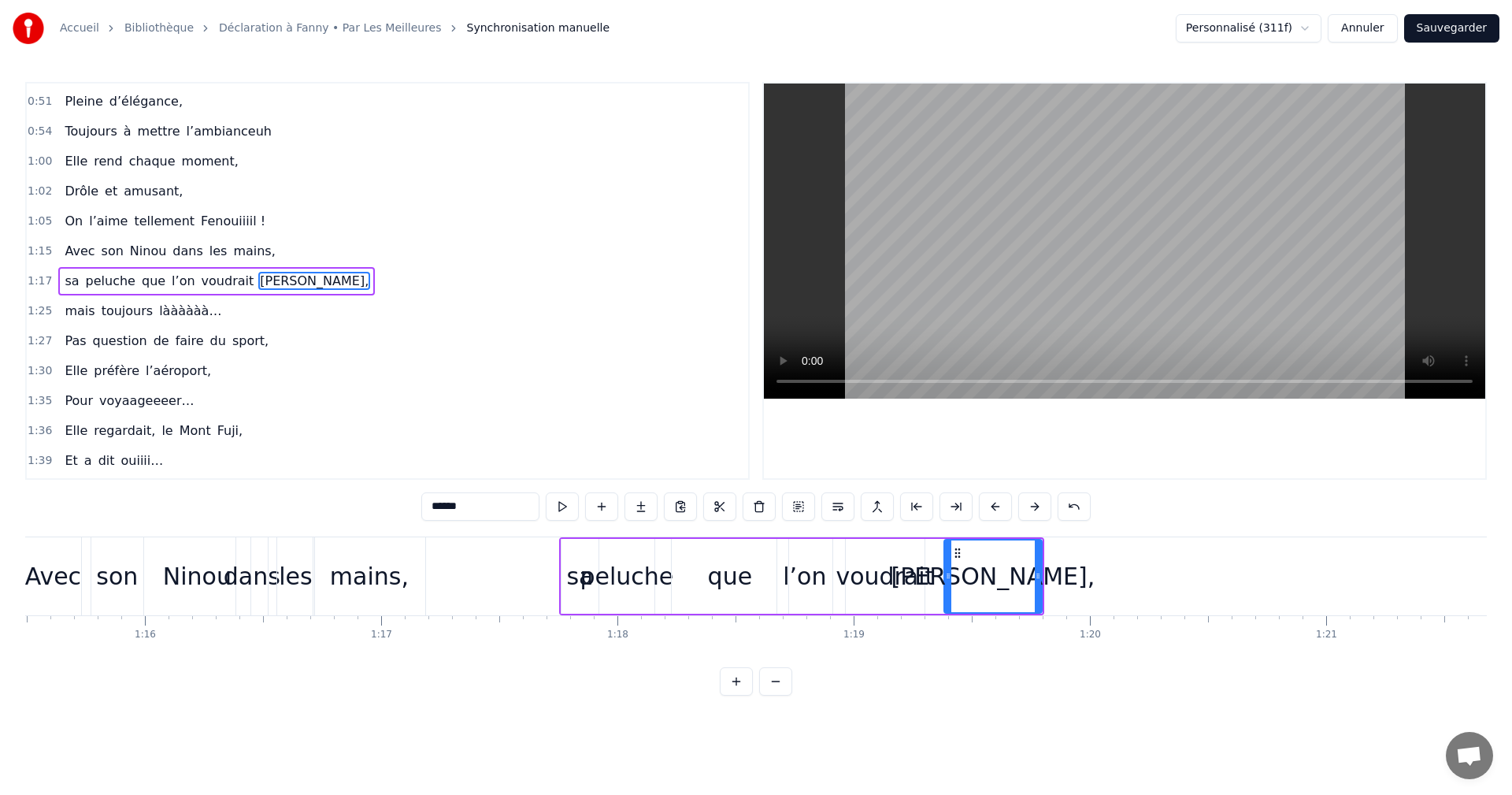
type input "**"
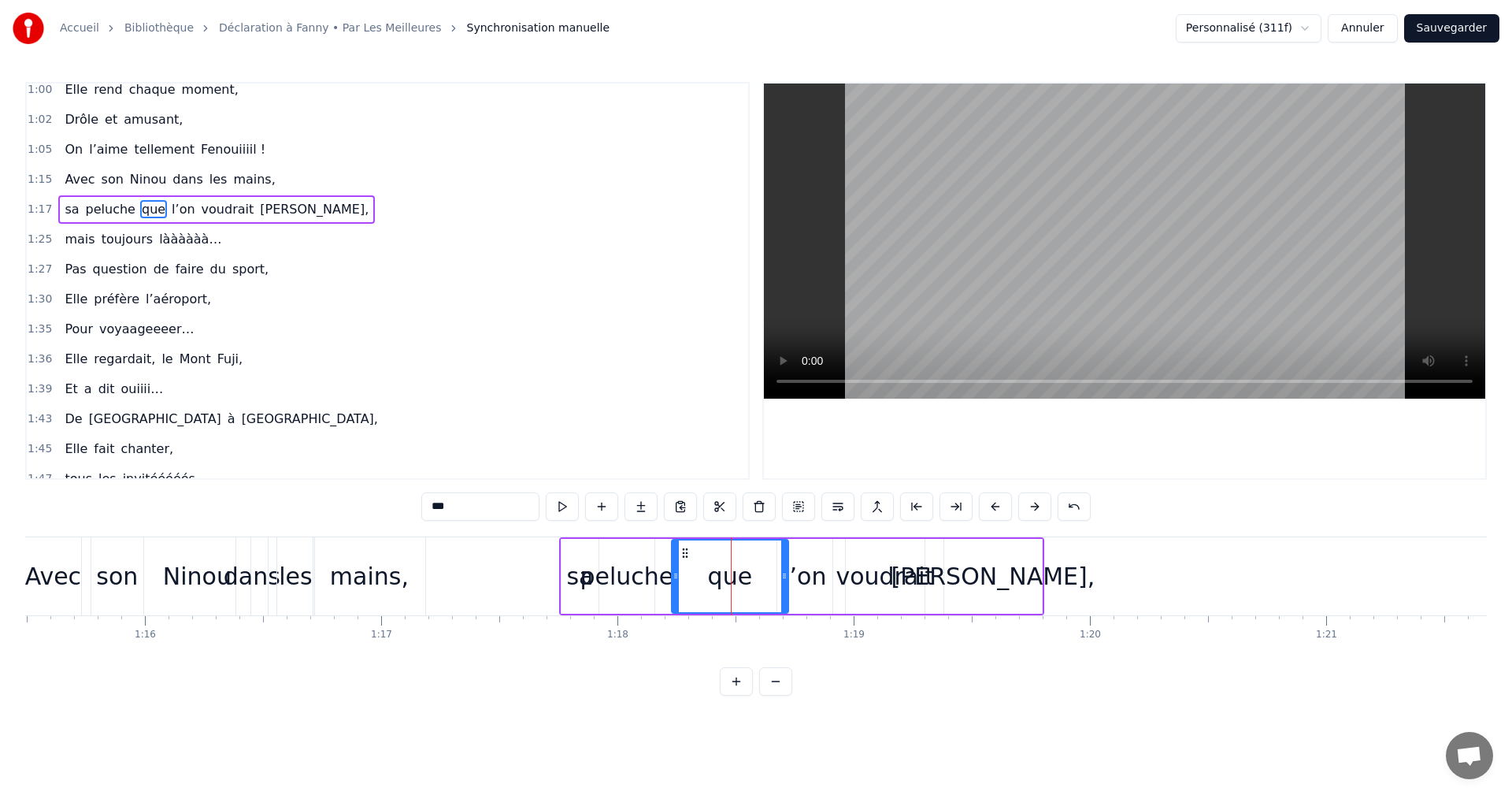
scroll to position [476, 0]
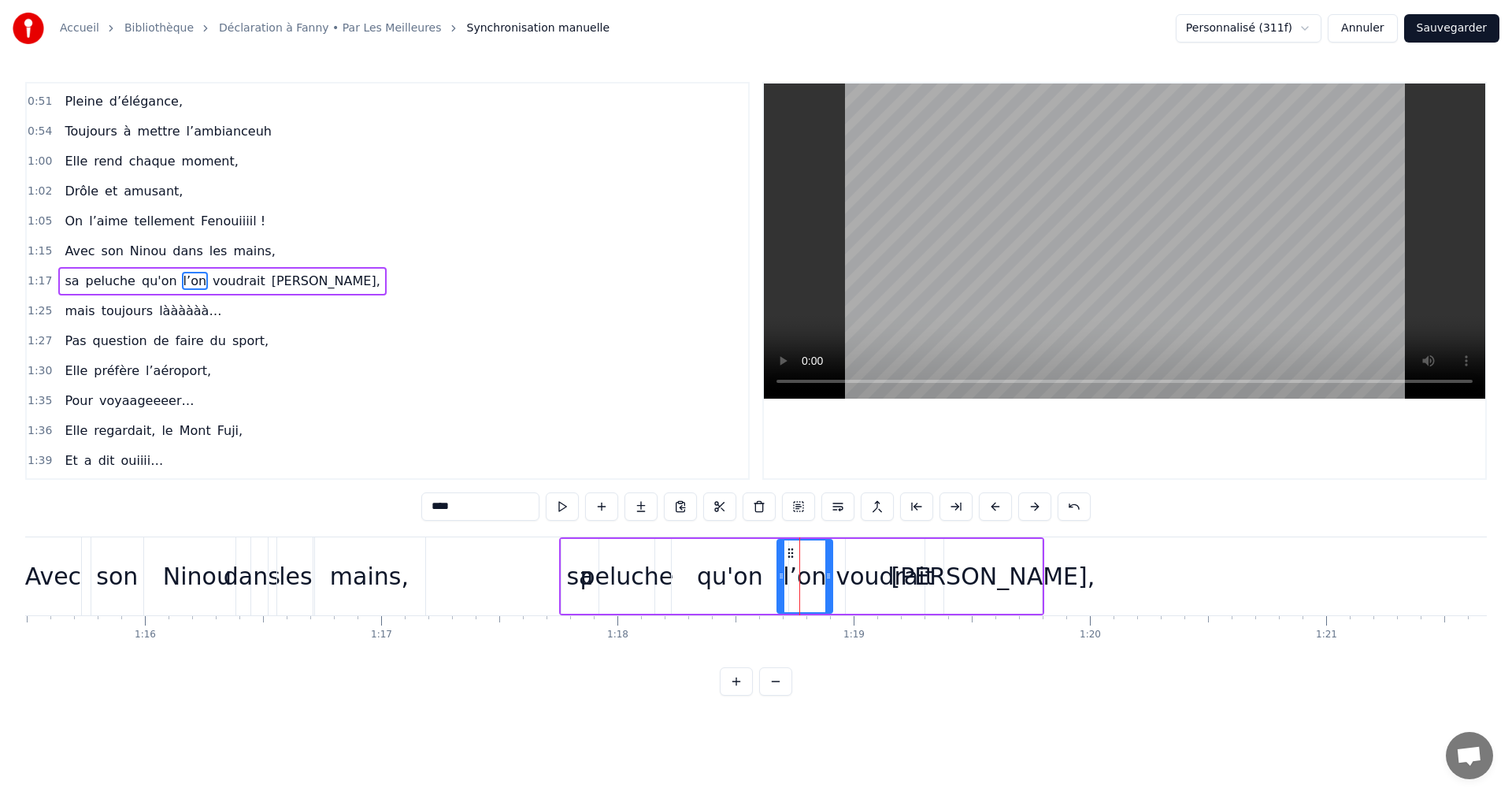
type input "********"
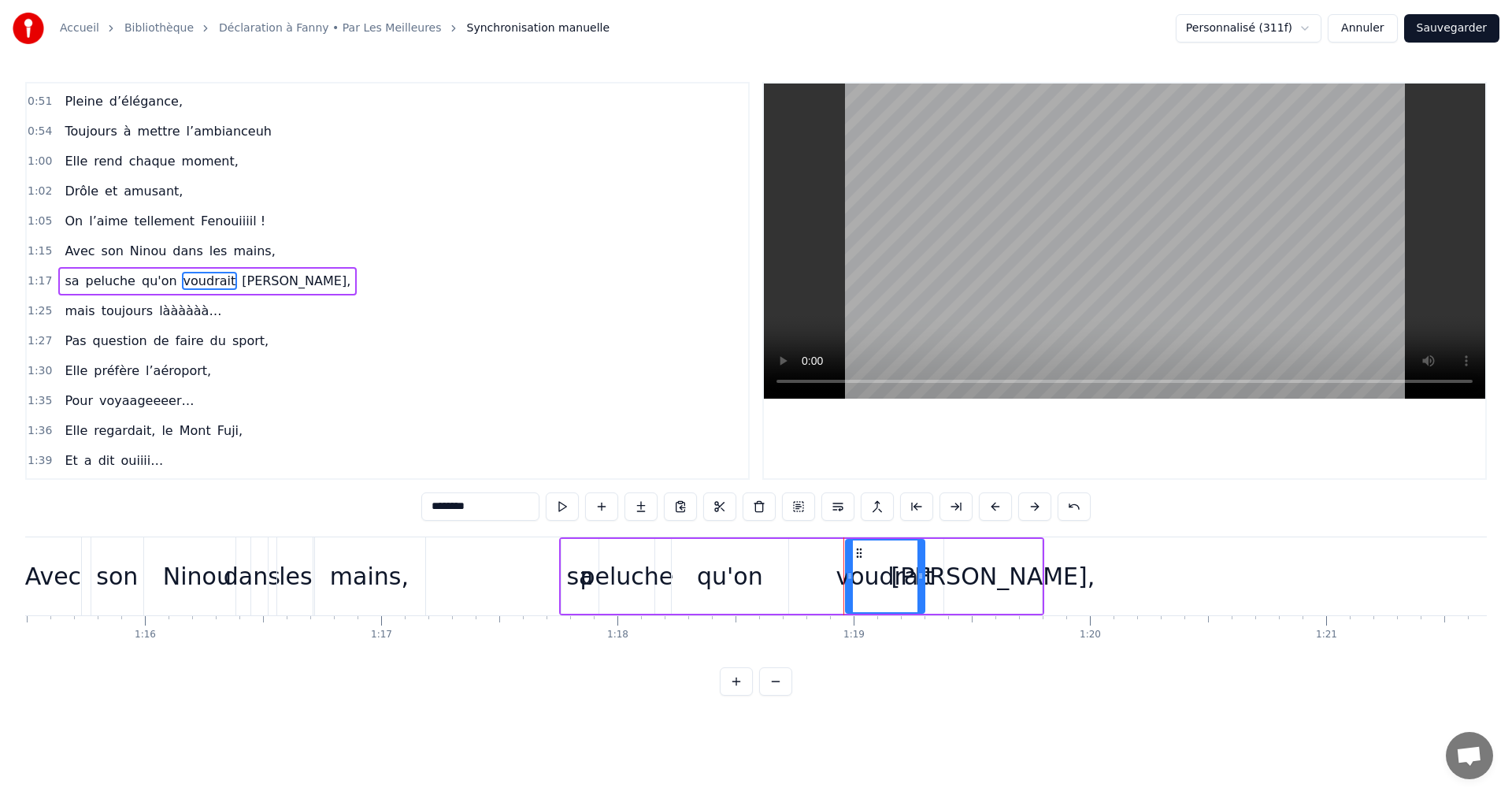
drag, startPoint x: 874, startPoint y: 576, endPoint x: 825, endPoint y: 574, distance: 49.0
drag, startPoint x: 855, startPoint y: 555, endPoint x: 809, endPoint y: 555, distance: 46.0
drag, startPoint x: 955, startPoint y: 577, endPoint x: 943, endPoint y: 577, distance: 12.0
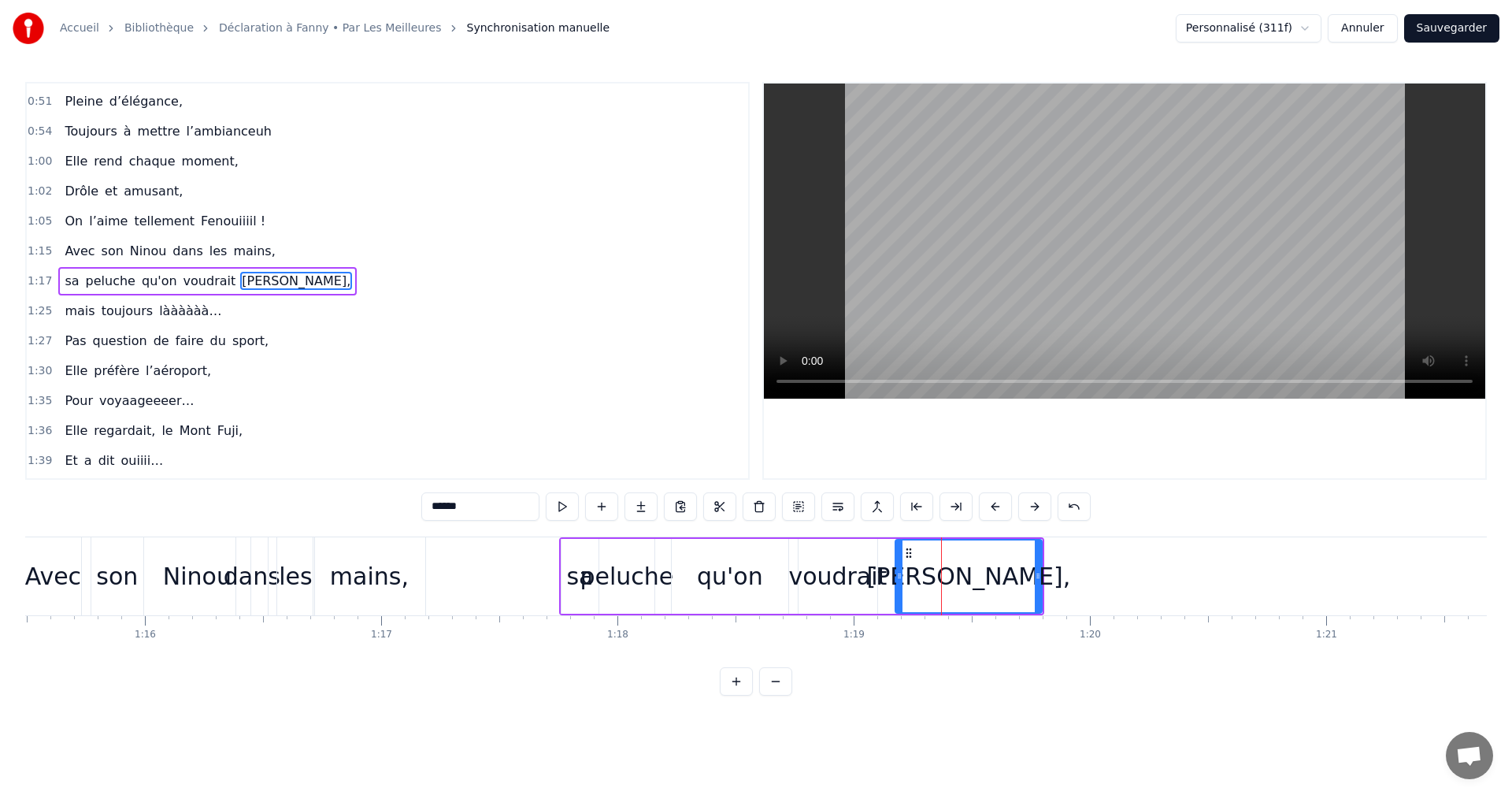
drag, startPoint x: 949, startPoint y: 552, endPoint x: 898, endPoint y: 554, distance: 51.0
drag, startPoint x: 1031, startPoint y: 573, endPoint x: 974, endPoint y: 574, distance: 57.0
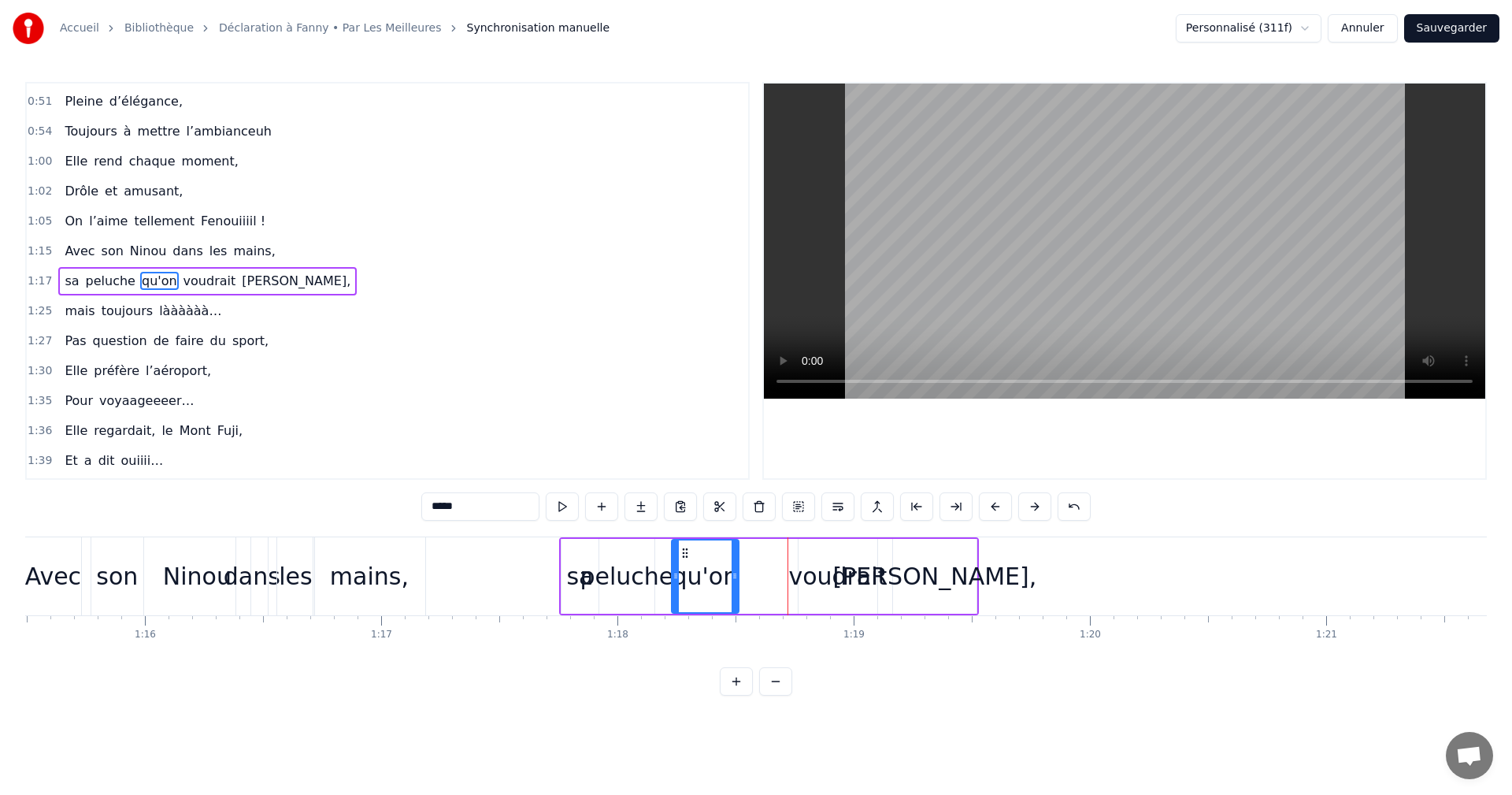
drag, startPoint x: 785, startPoint y: 573, endPoint x: 777, endPoint y: 572, distance: 8.1
type input "********"
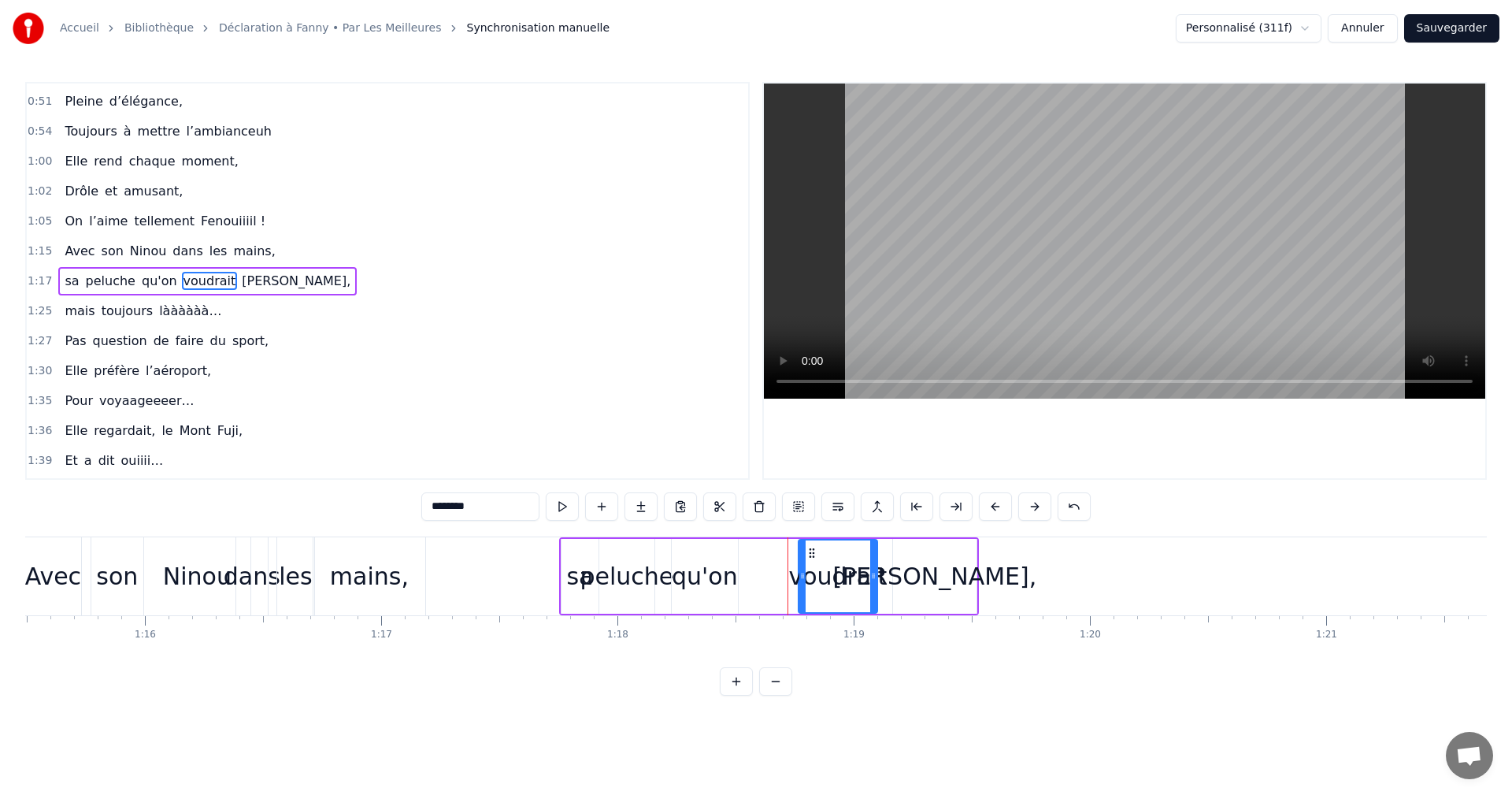
drag, startPoint x: 833, startPoint y: 574, endPoint x: 781, endPoint y: 574, distance: 52.0
drag, startPoint x: 809, startPoint y: 552, endPoint x: 771, endPoint y: 554, distance: 38.1
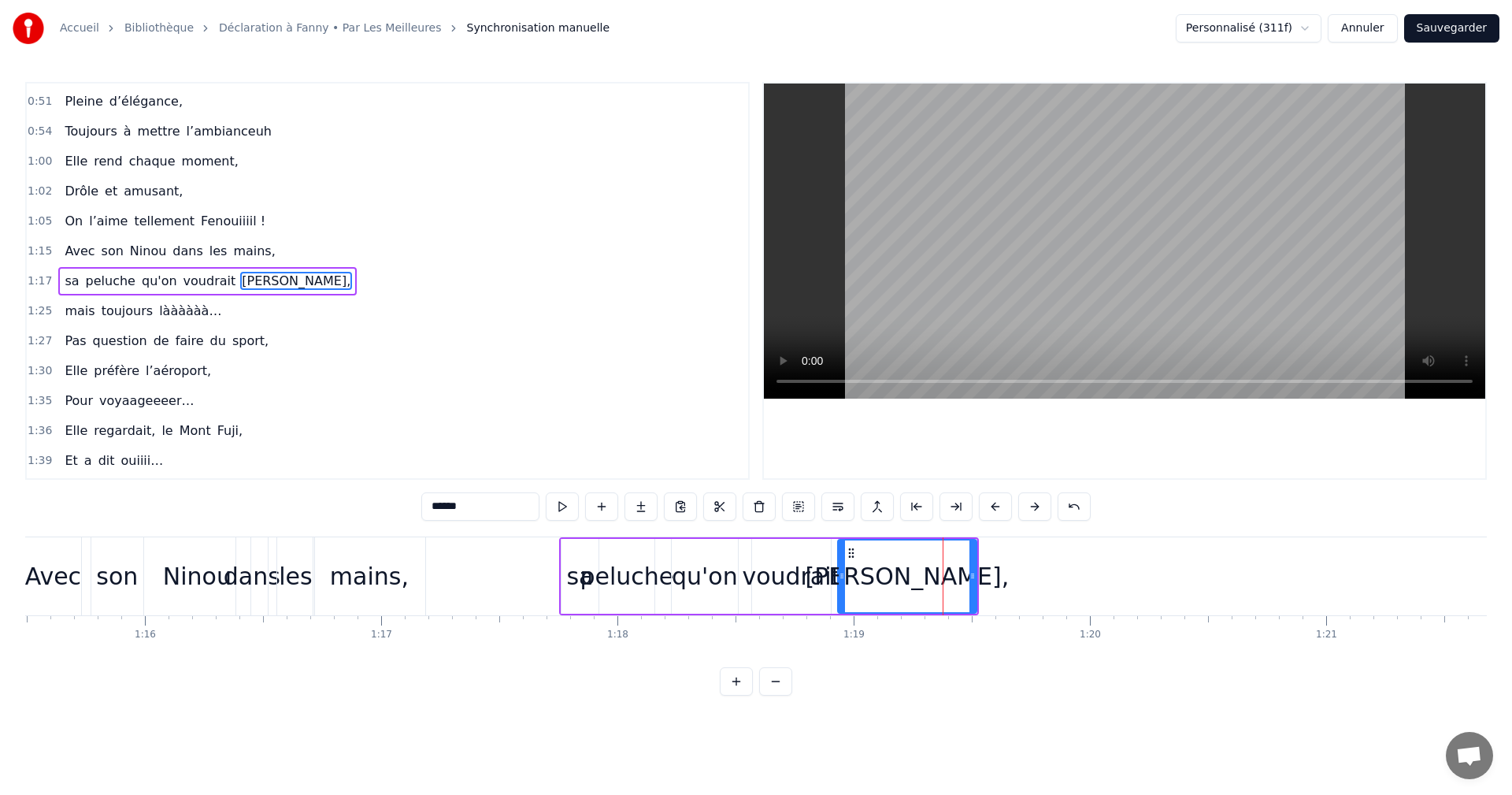
drag, startPoint x: 896, startPoint y: 568, endPoint x: 838, endPoint y: 568, distance: 58.0
type input "**"
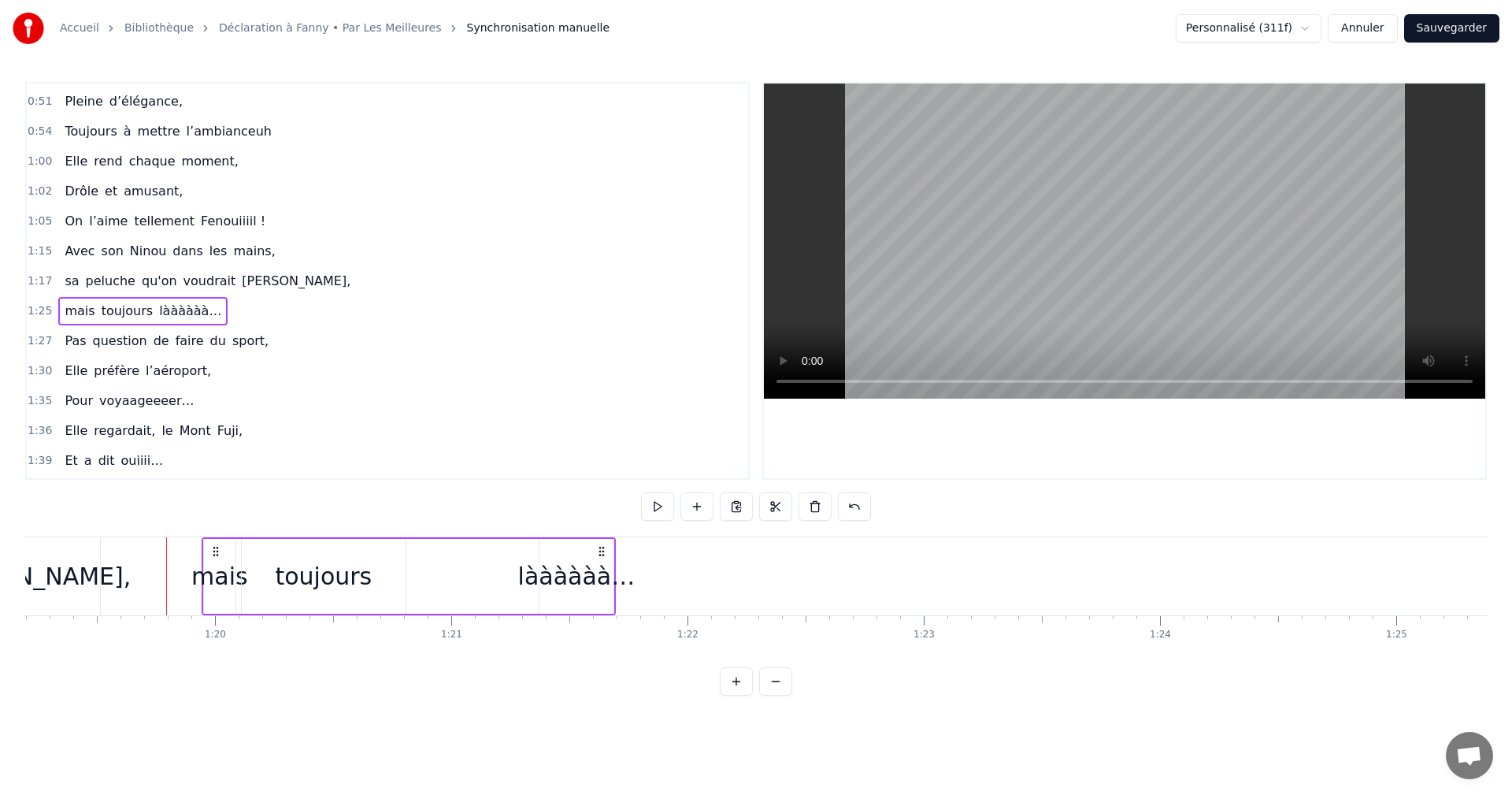
scroll to position [0, 18629]
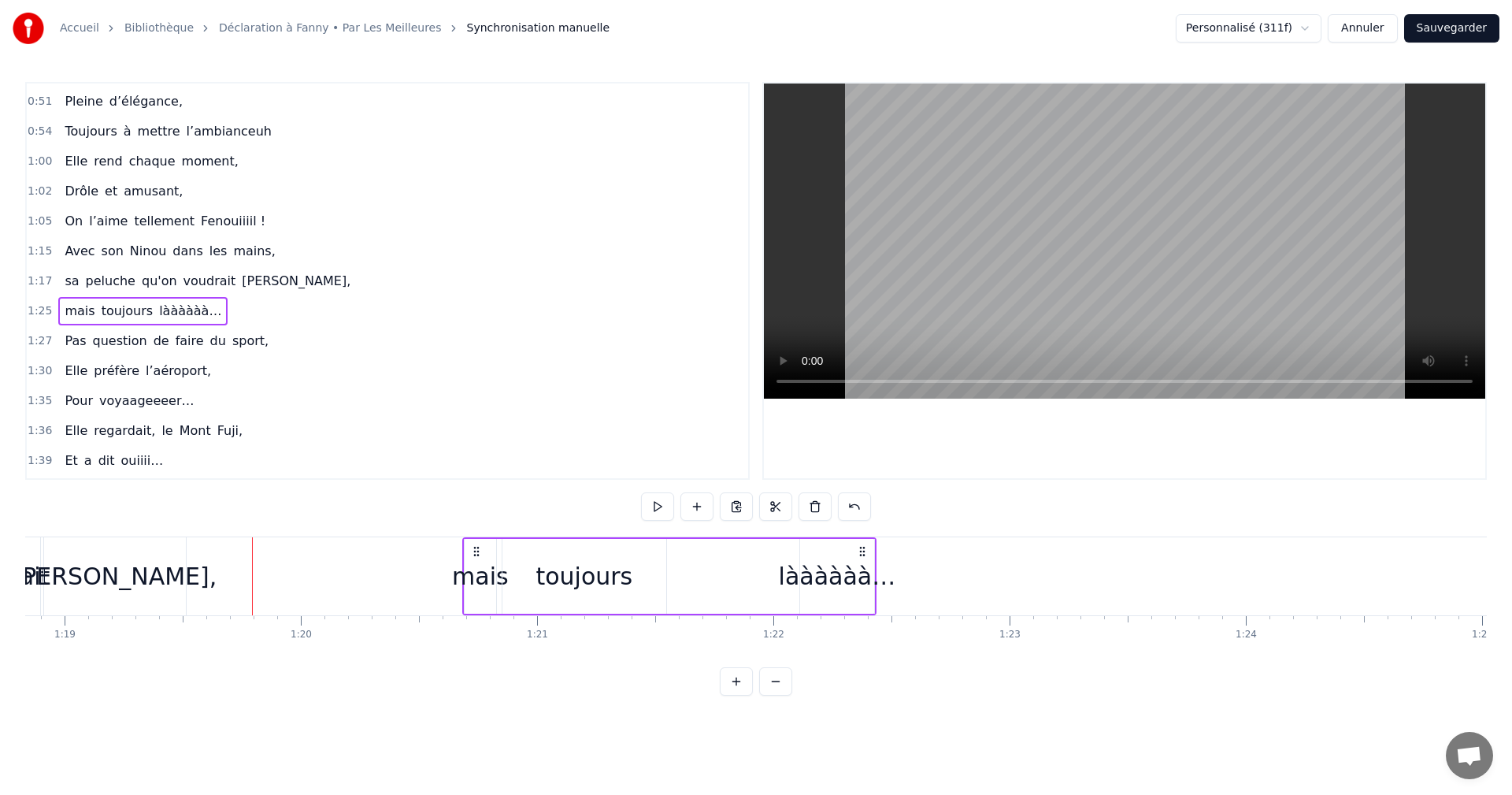
drag, startPoint x: 828, startPoint y: 549, endPoint x: 479, endPoint y: 591, distance: 351.5
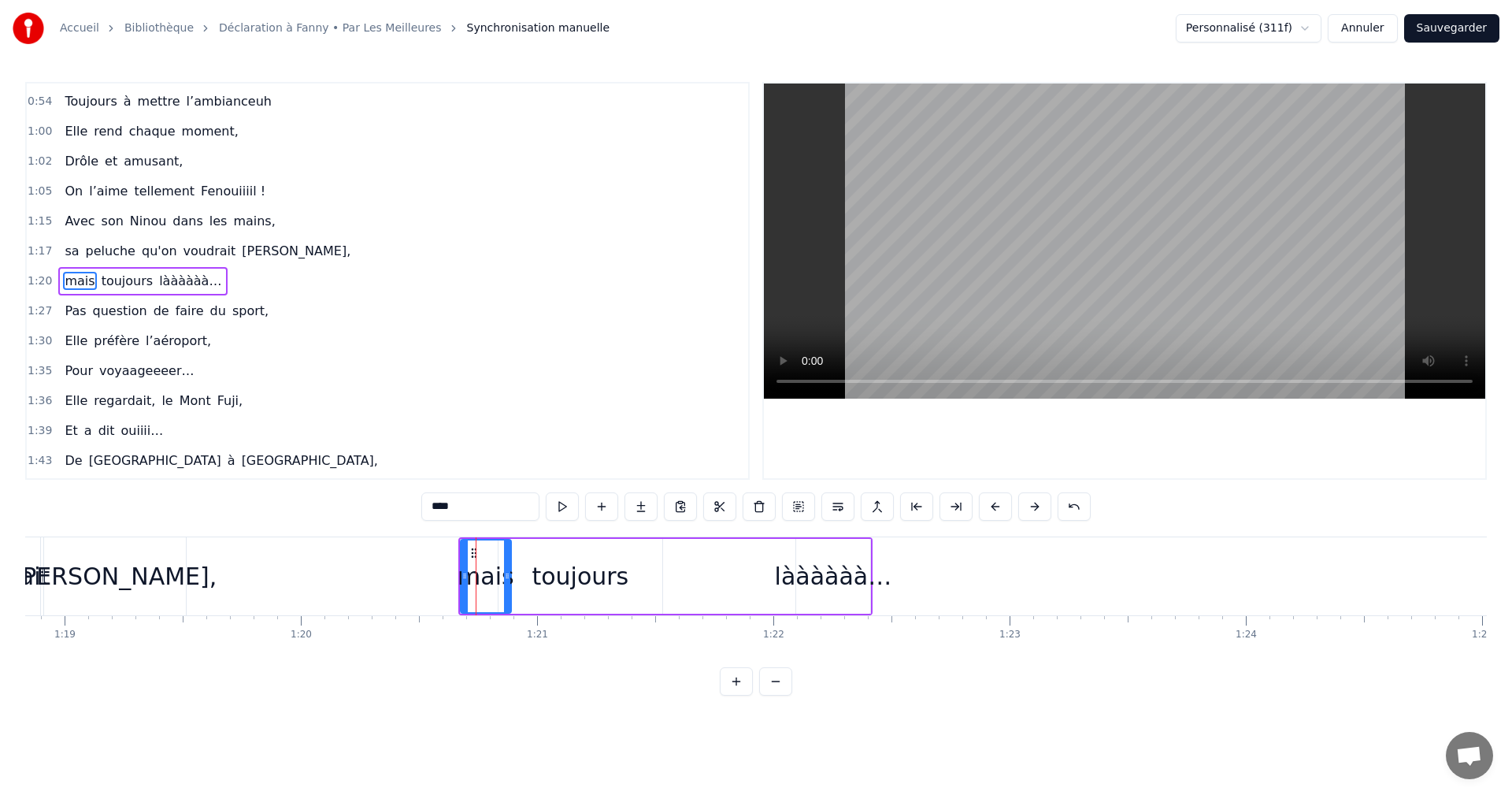
drag, startPoint x: 493, startPoint y: 574, endPoint x: 514, endPoint y: 574, distance: 21.0
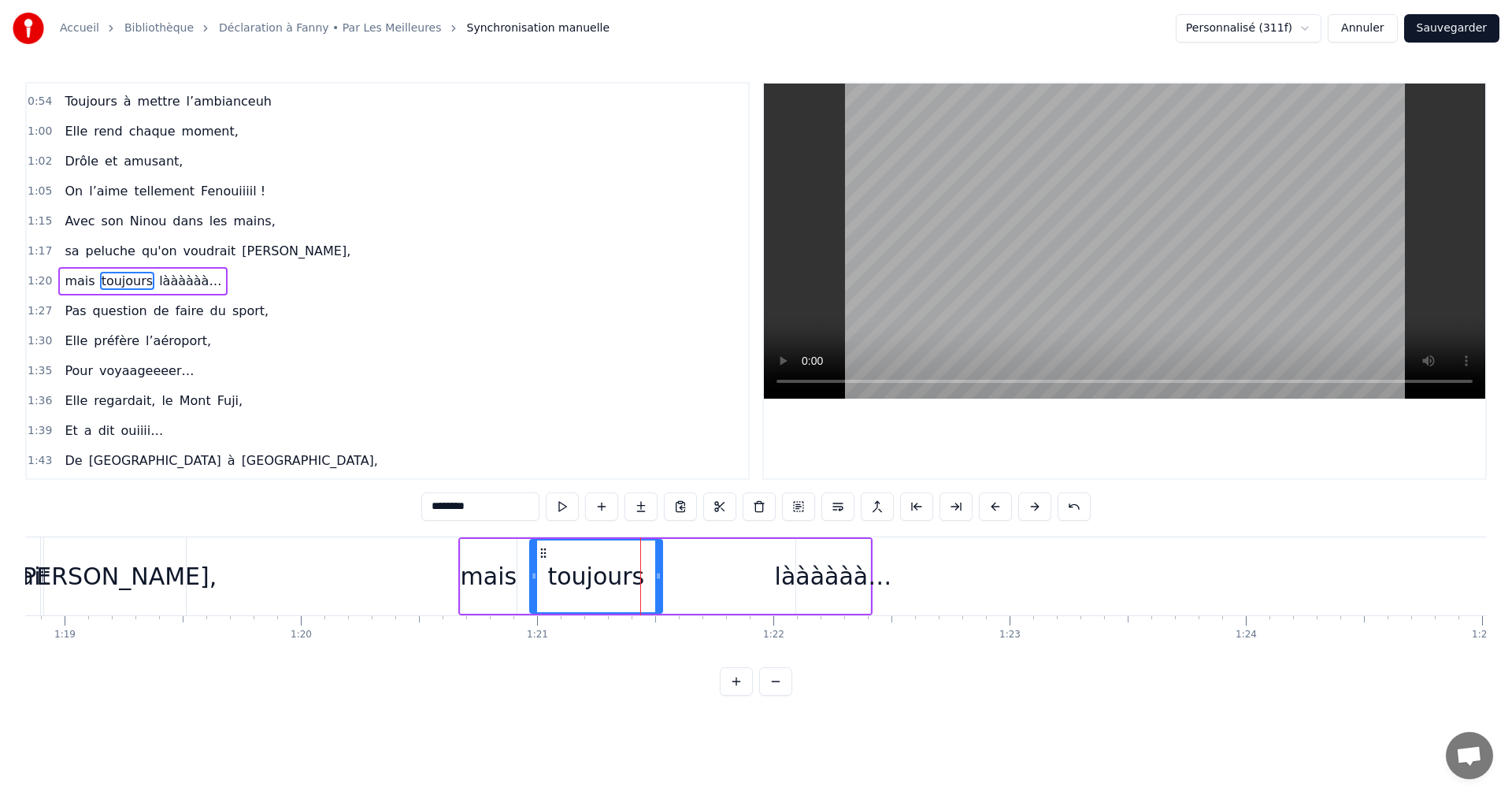
drag, startPoint x: 504, startPoint y: 574, endPoint x: 536, endPoint y: 574, distance: 32.0
drag, startPoint x: 659, startPoint y: 578, endPoint x: 647, endPoint y: 578, distance: 12.0
type input "********"
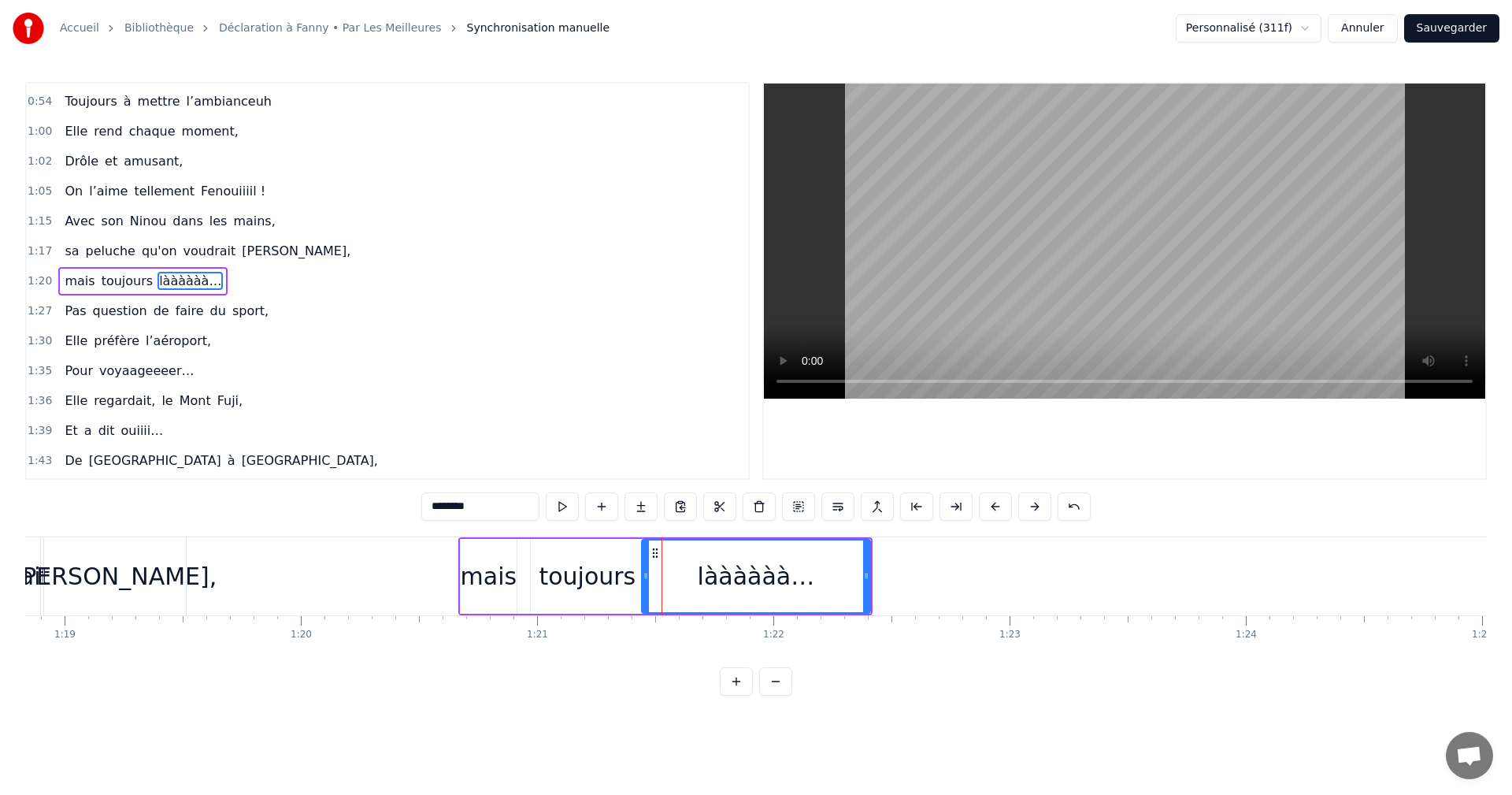
drag, startPoint x: 798, startPoint y: 576, endPoint x: 643, endPoint y: 576, distance: 155.0
drag, startPoint x: 842, startPoint y: 574, endPoint x: 796, endPoint y: 574, distance: 46.0
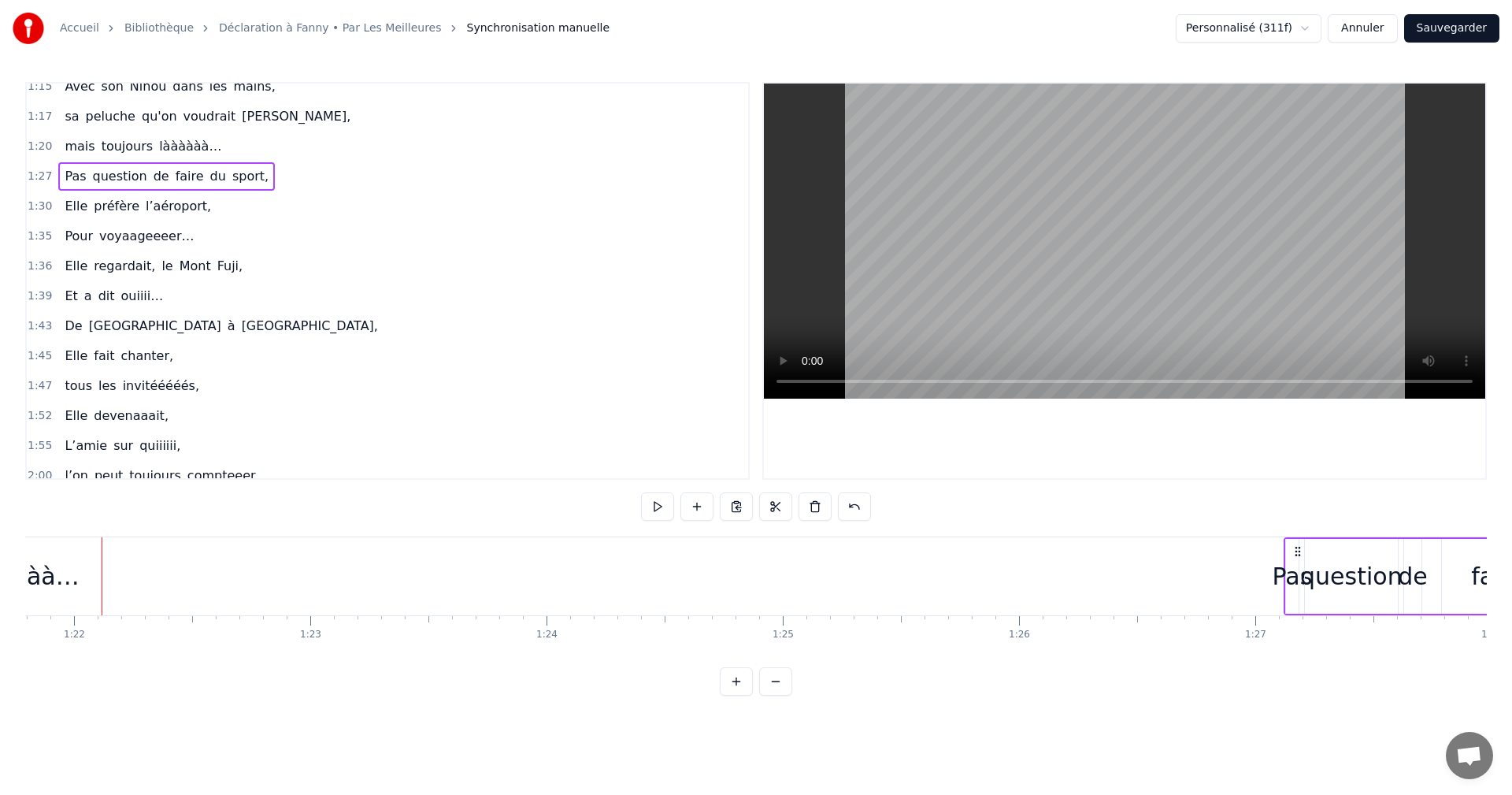
scroll to position [0, 19326]
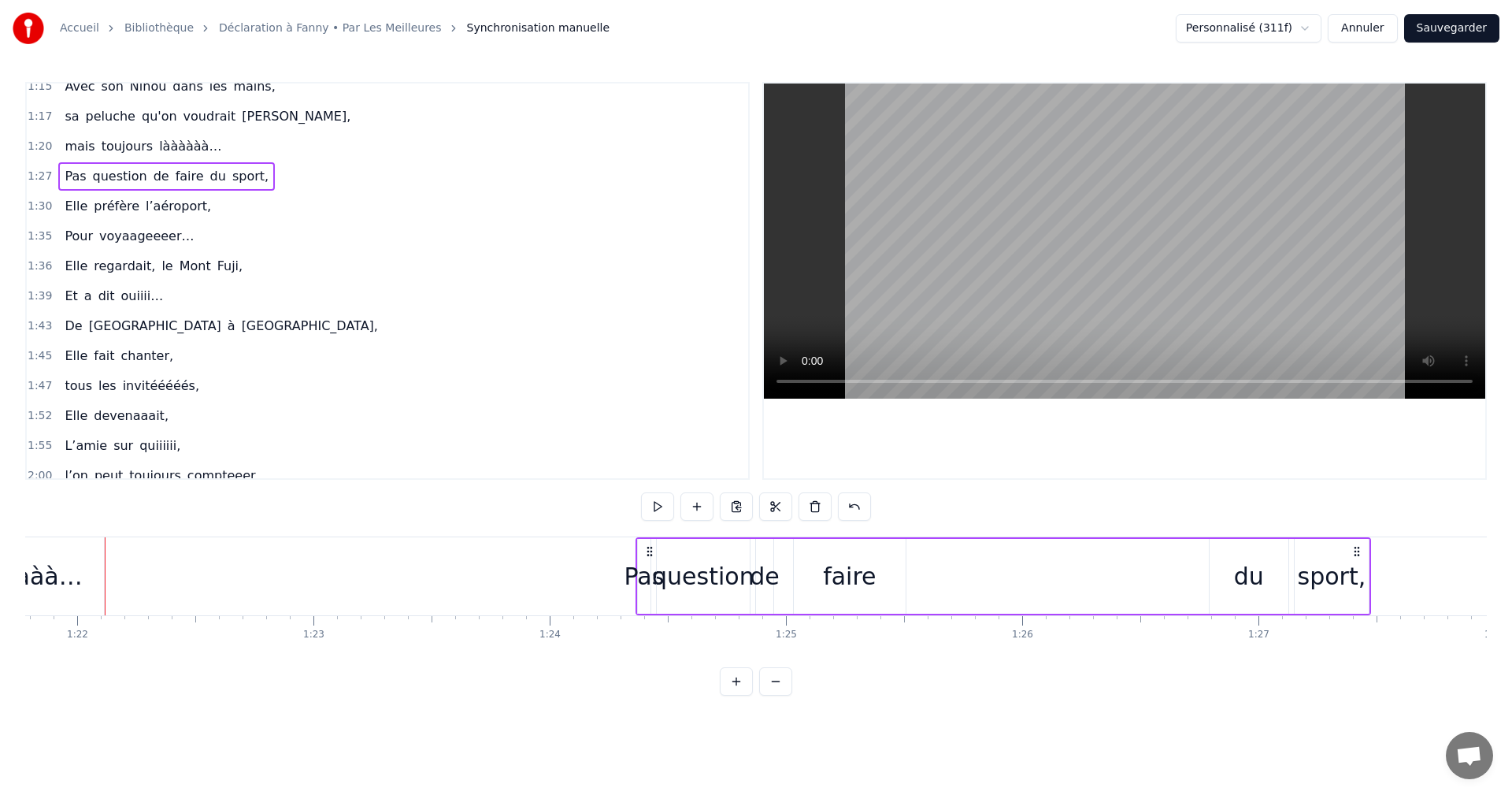
drag, startPoint x: 1299, startPoint y: 552, endPoint x: 648, endPoint y: 578, distance: 651.5
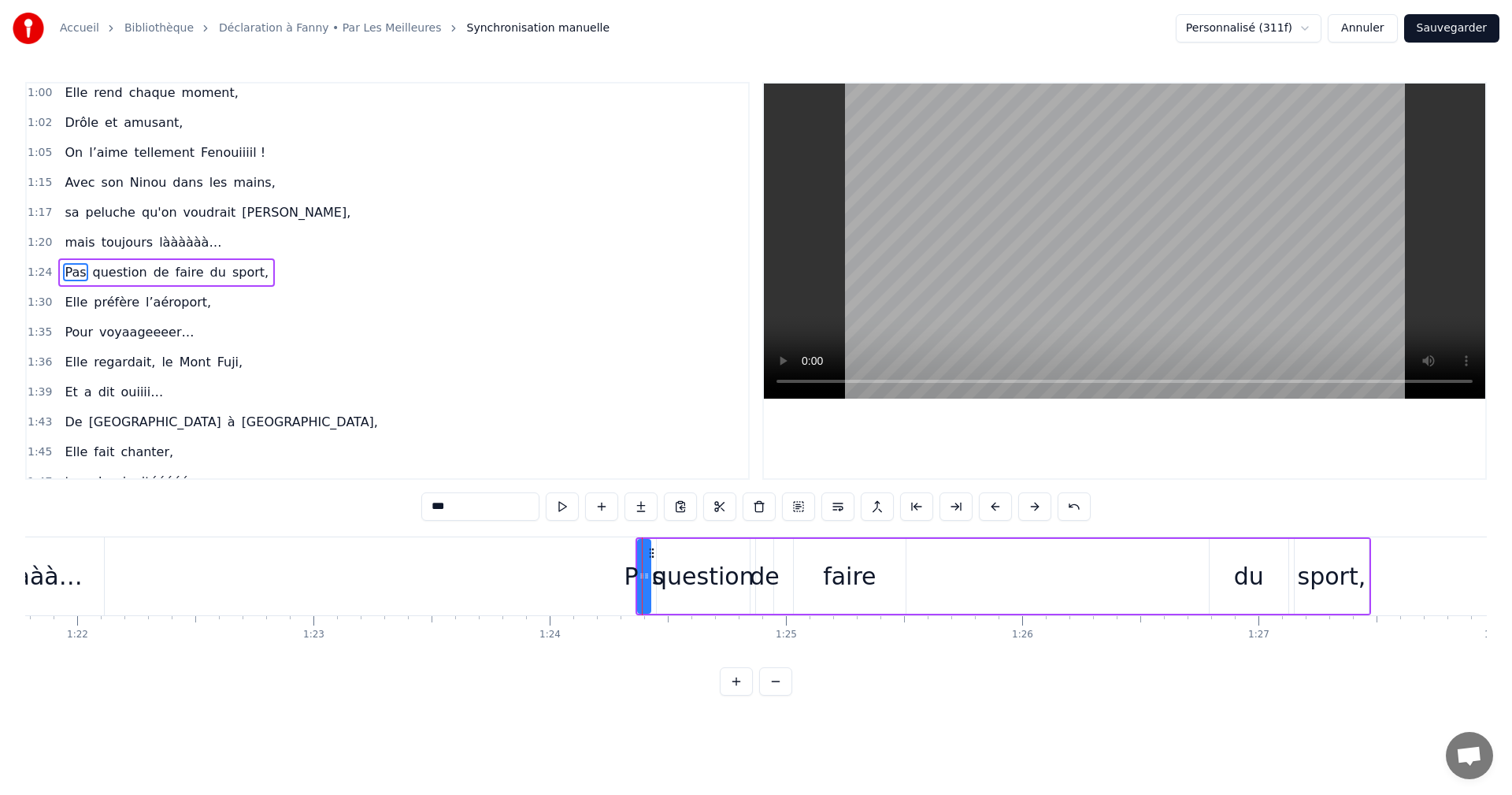
scroll to position [536, 0]
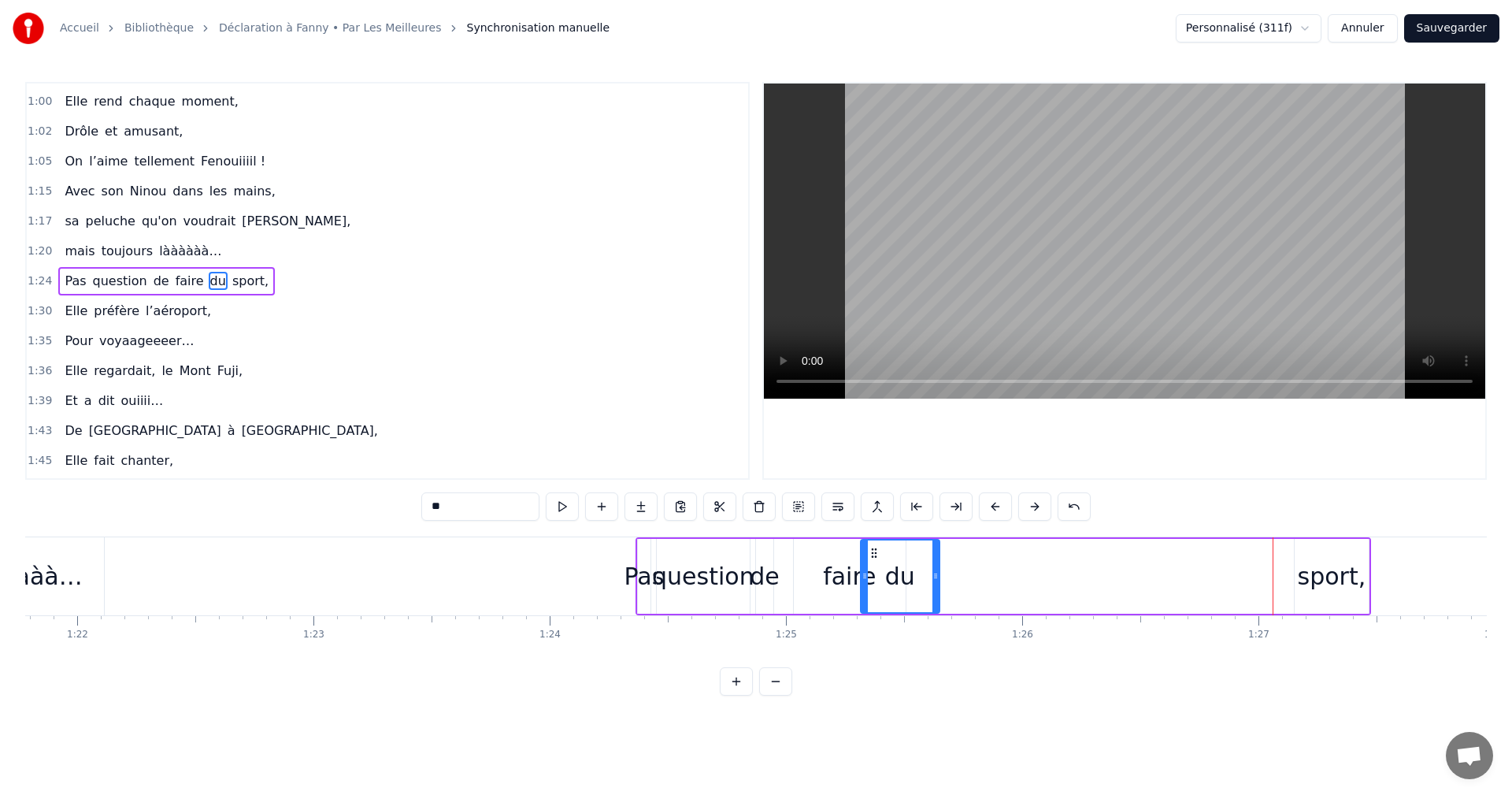
drag, startPoint x: 1173, startPoint y: 554, endPoint x: 873, endPoint y: 571, distance: 300.5
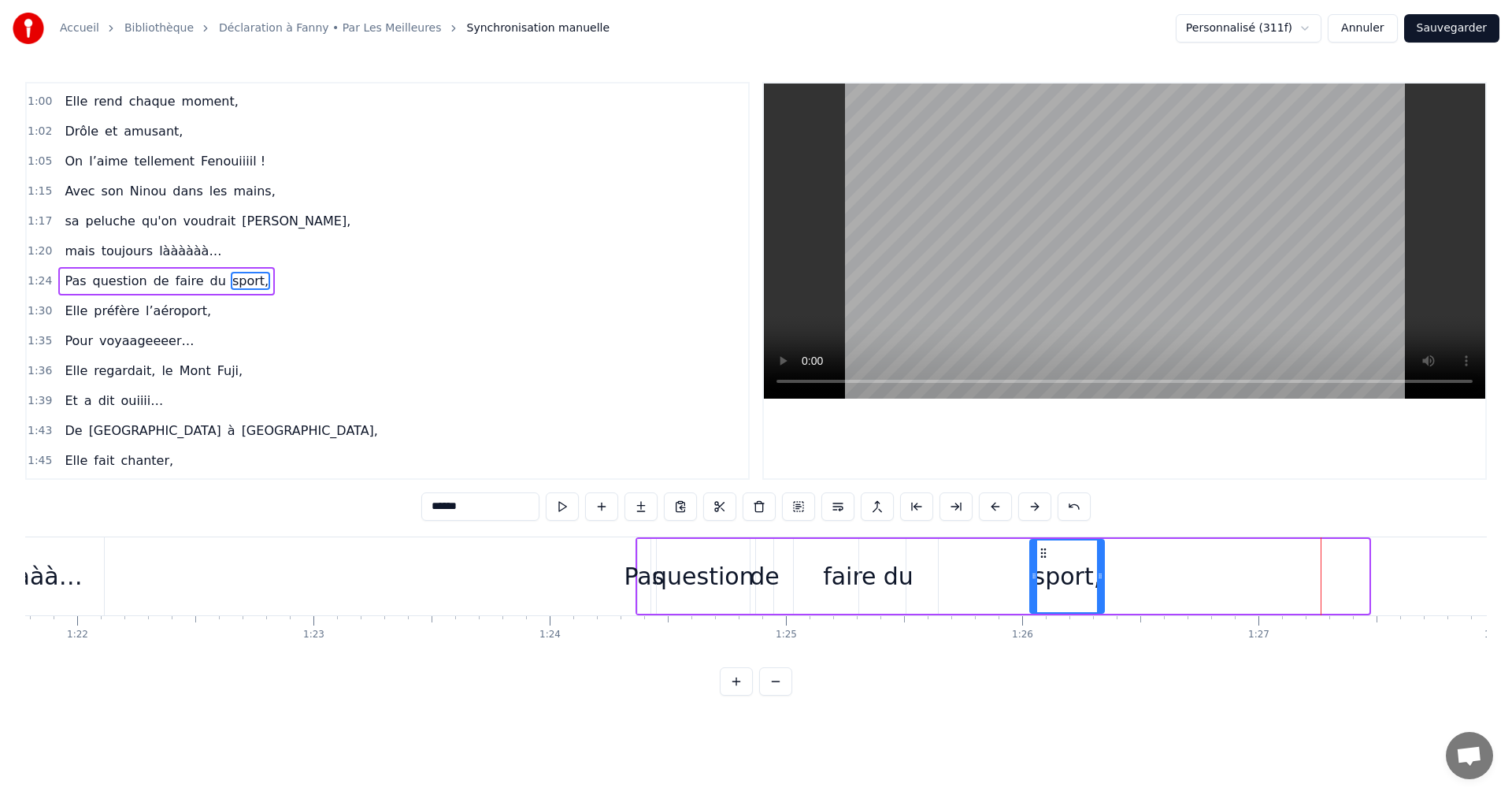
drag, startPoint x: 1306, startPoint y: 552, endPoint x: 1039, endPoint y: 562, distance: 267.2
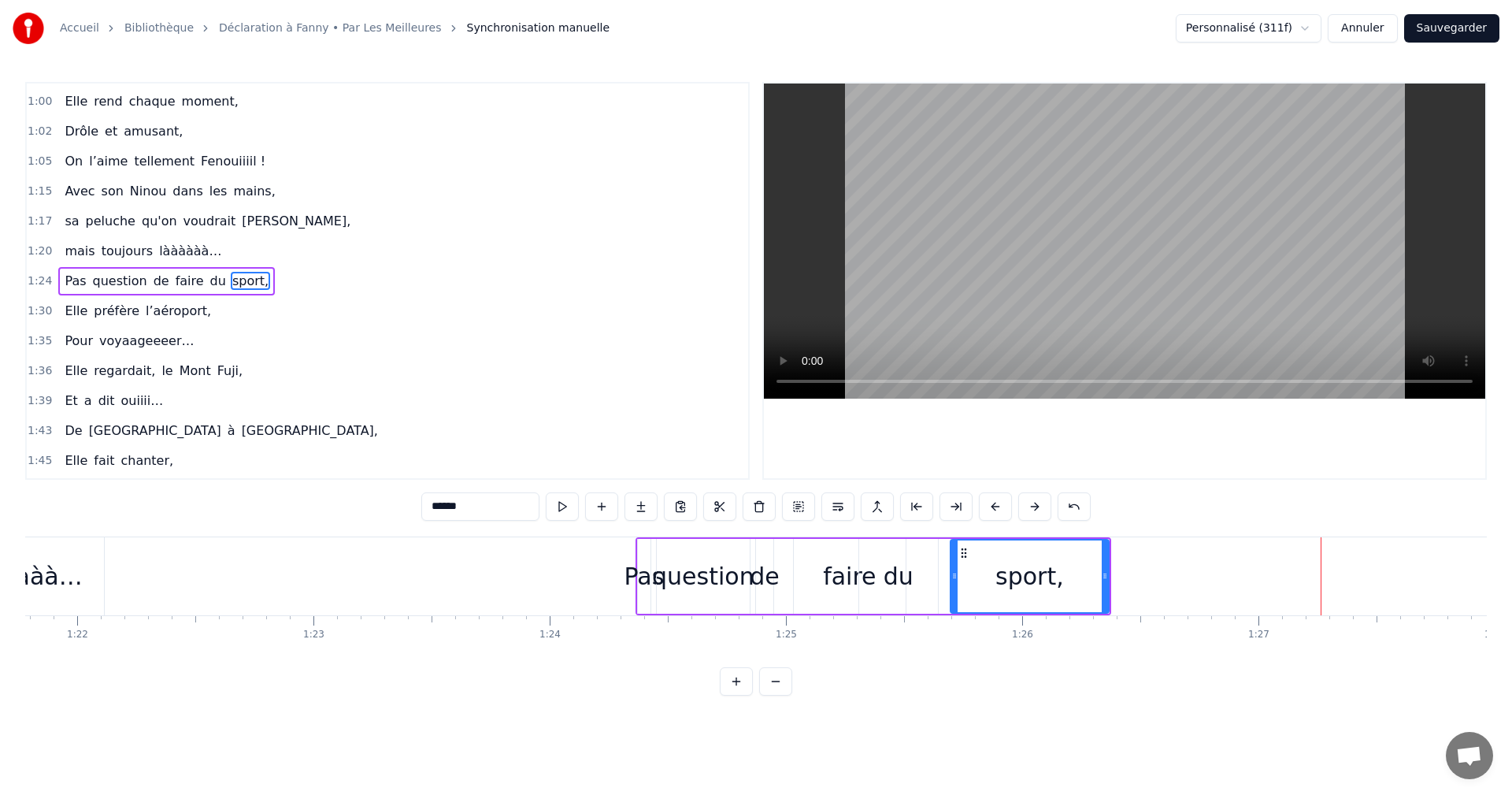
drag, startPoint x: 1036, startPoint y: 572, endPoint x: 936, endPoint y: 576, distance: 100.1
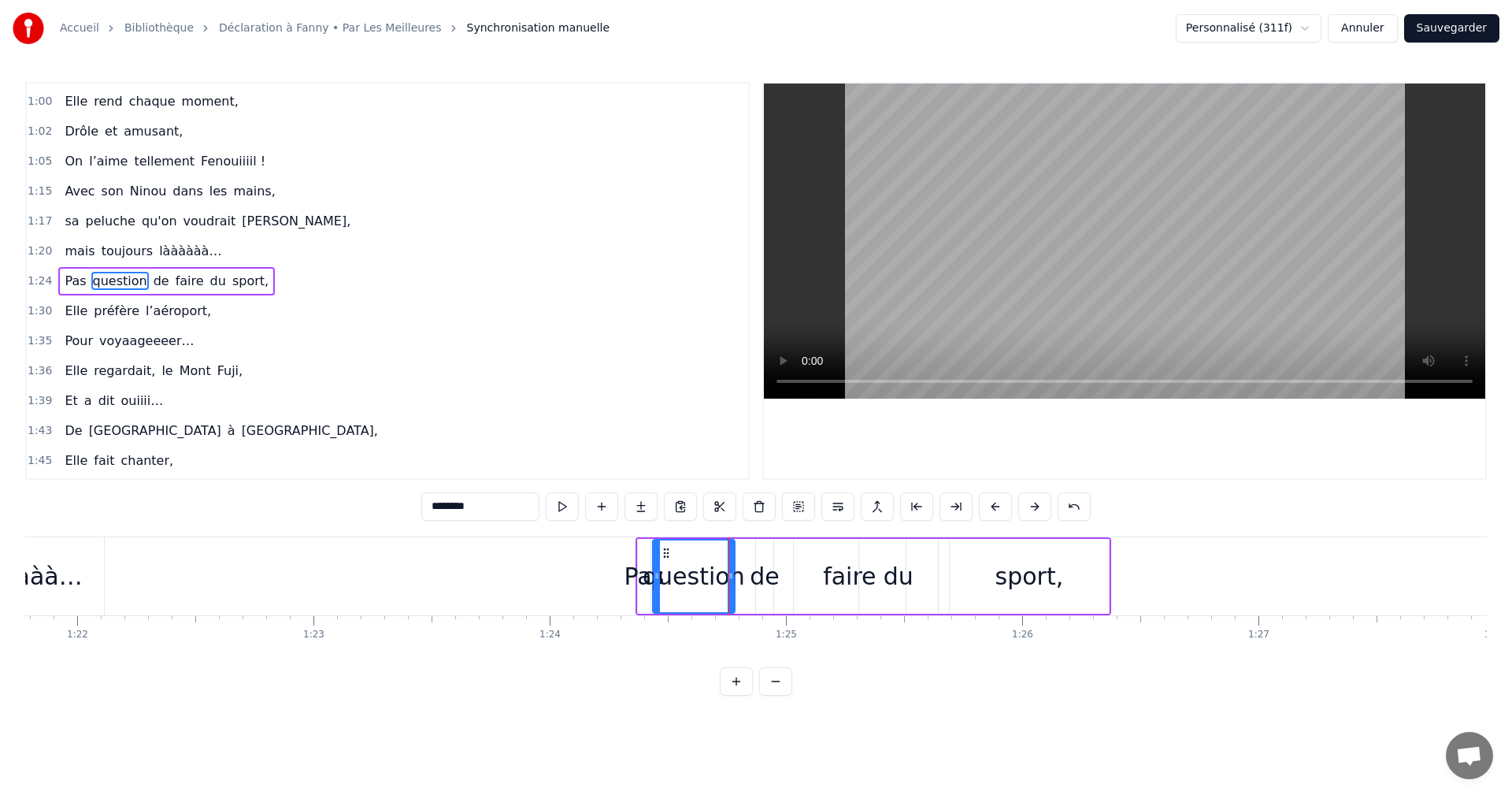
type input "**"
drag, startPoint x: 758, startPoint y: 574, endPoint x: 743, endPoint y: 574, distance: 15.0
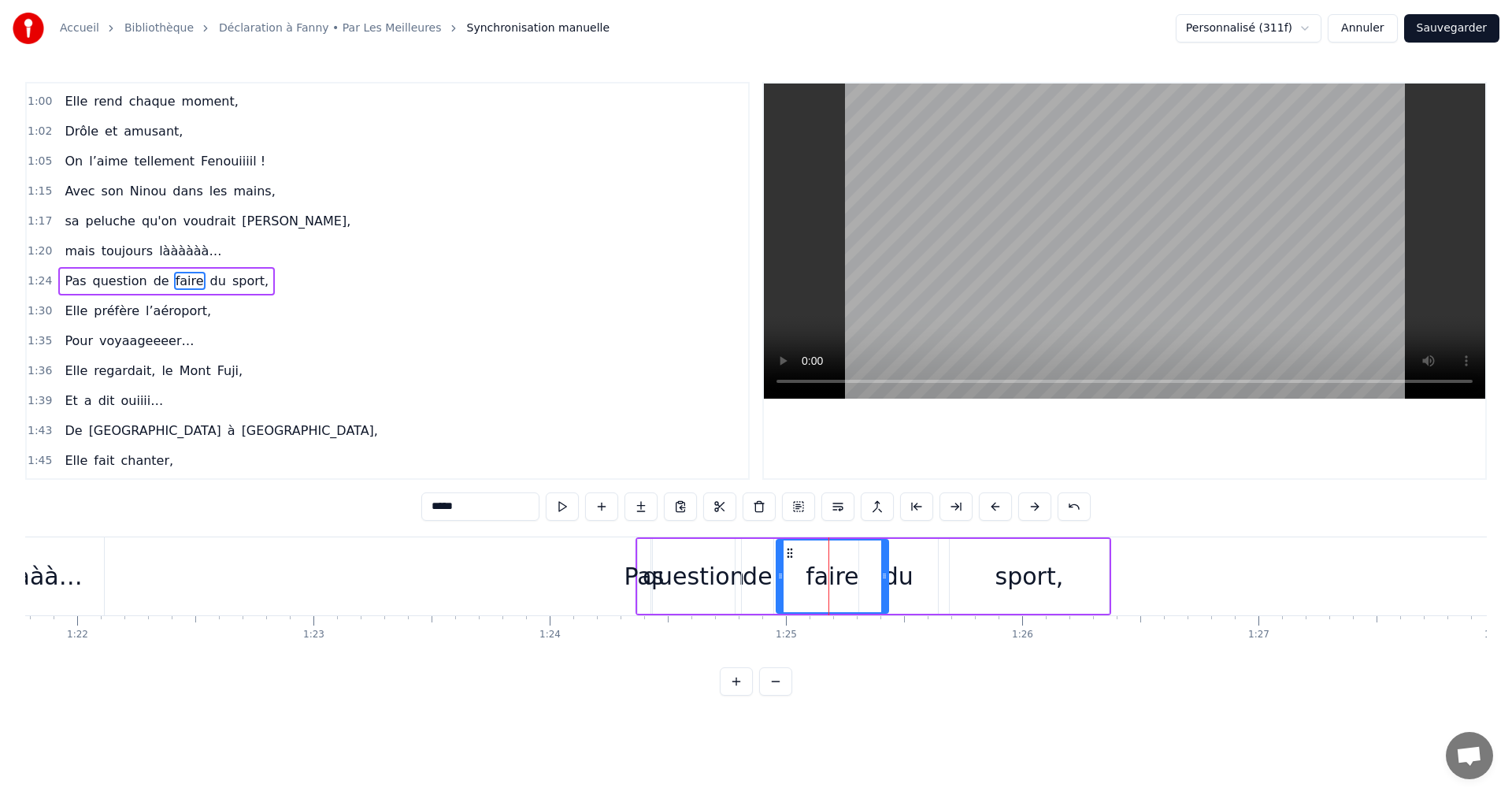
drag, startPoint x: 806, startPoint y: 554, endPoint x: 785, endPoint y: 554, distance: 21.0
drag, startPoint x: 853, startPoint y: 573, endPoint x: 843, endPoint y: 573, distance: 10.0
drag, startPoint x: 900, startPoint y: 580, endPoint x: 881, endPoint y: 581, distance: 19.0
drag, startPoint x: 861, startPoint y: 576, endPoint x: 852, endPoint y: 576, distance: 9.0
drag, startPoint x: 934, startPoint y: 573, endPoint x: 900, endPoint y: 574, distance: 34.0
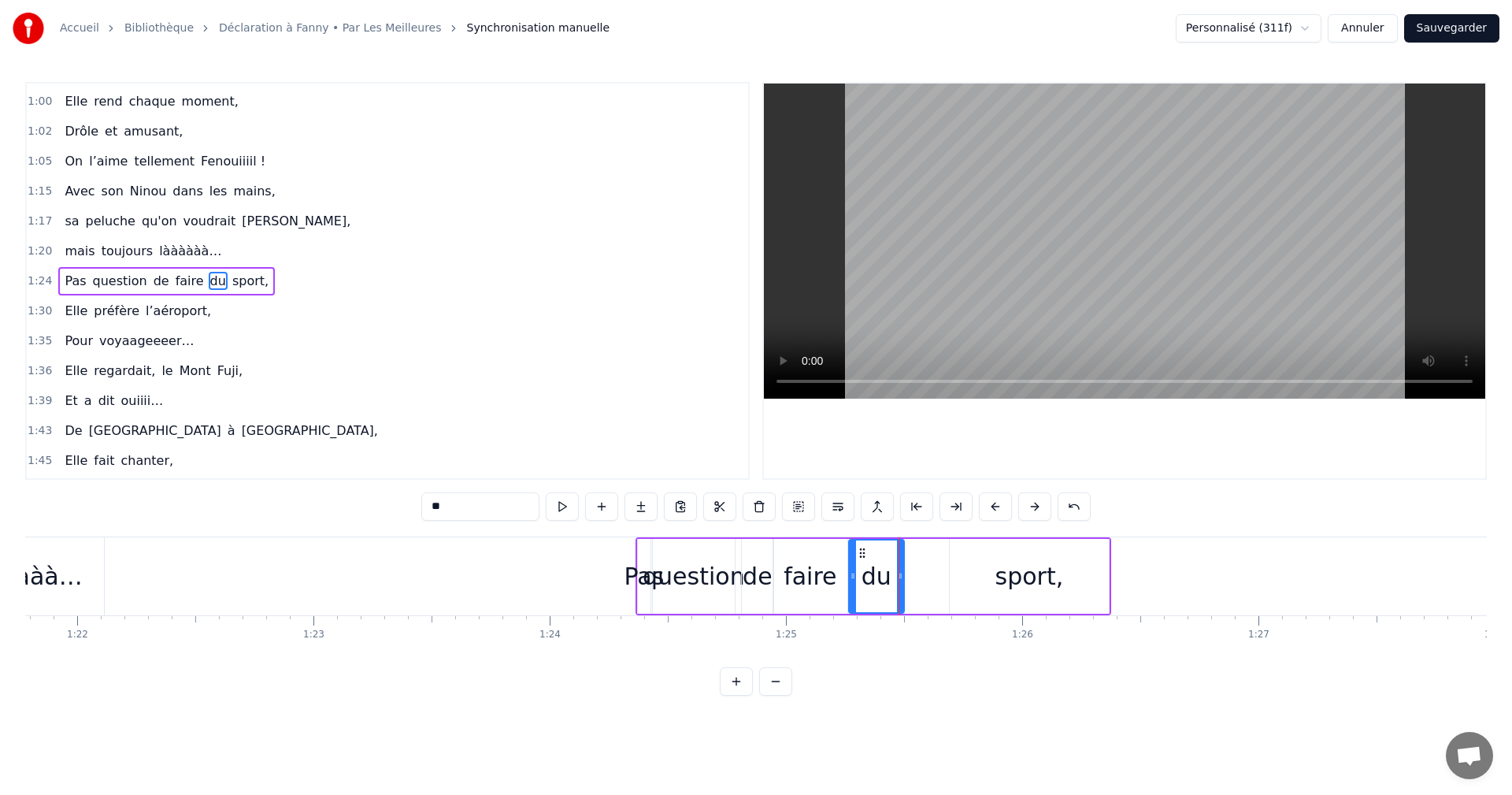
type input "******"
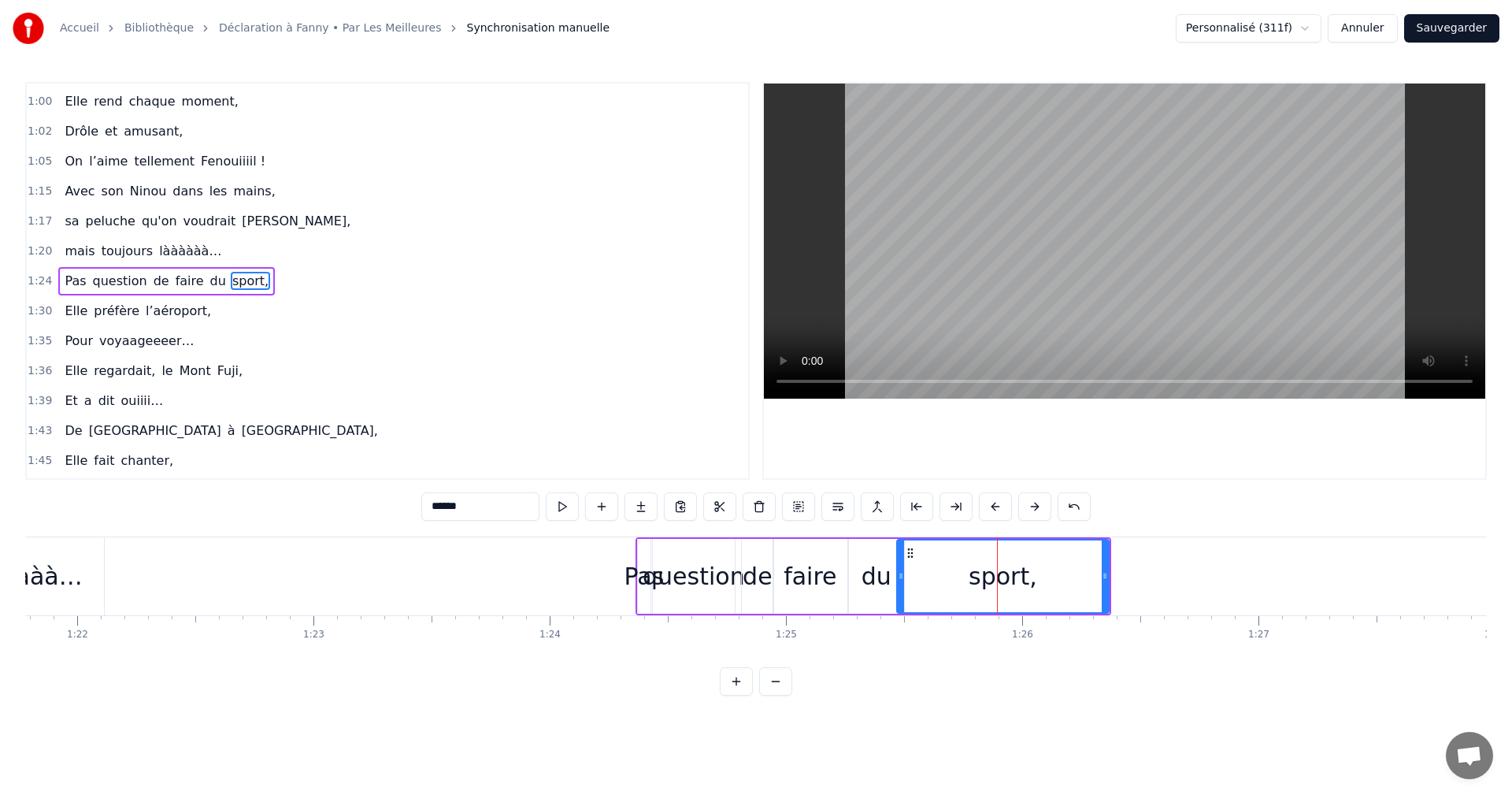
drag, startPoint x: 949, startPoint y: 577, endPoint x: 899, endPoint y: 577, distance: 50.0
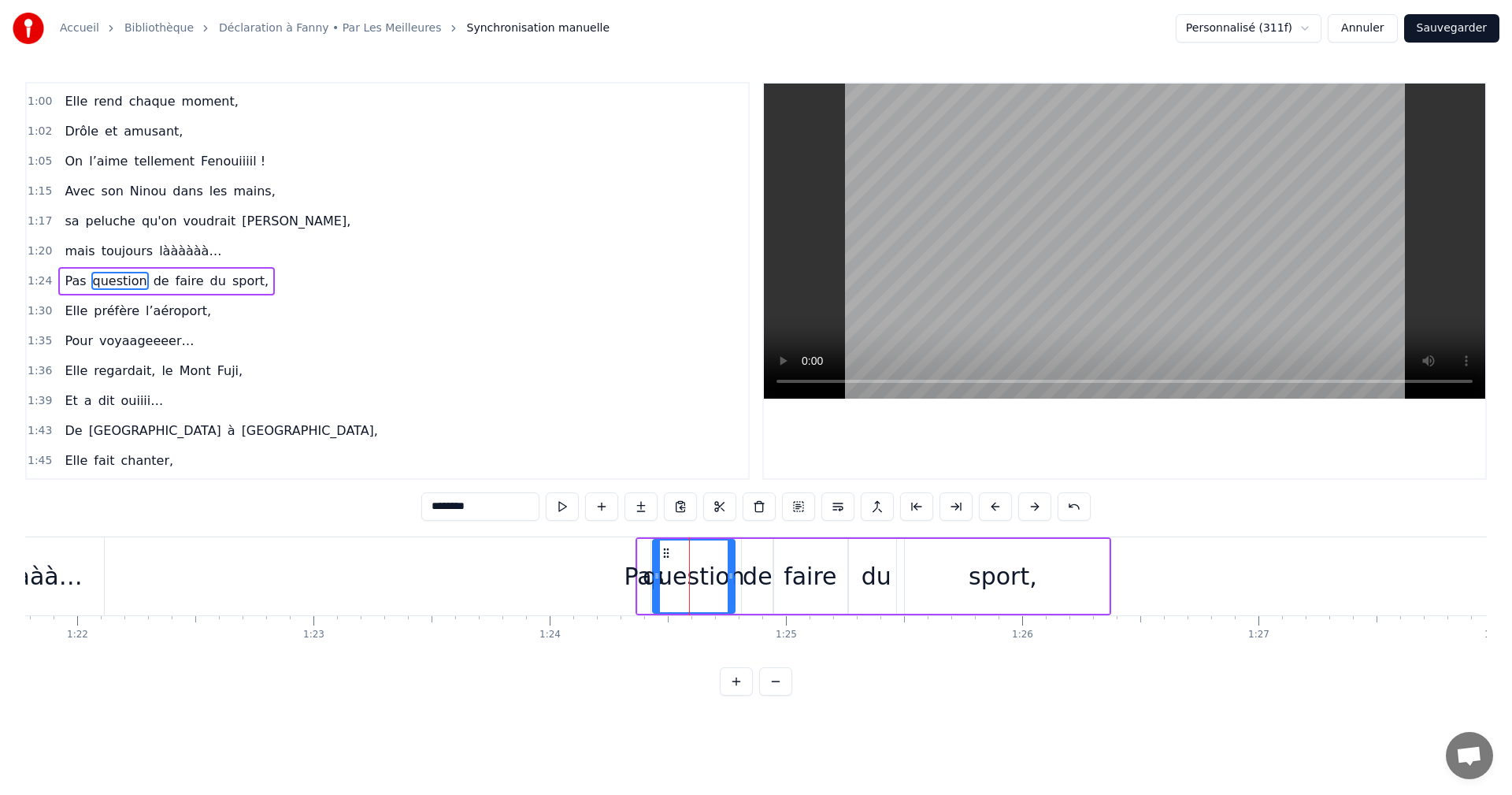
drag, startPoint x: 732, startPoint y: 577, endPoint x: 721, endPoint y: 579, distance: 11.2
drag, startPoint x: 744, startPoint y: 574, endPoint x: 735, endPoint y: 575, distance: 9.1
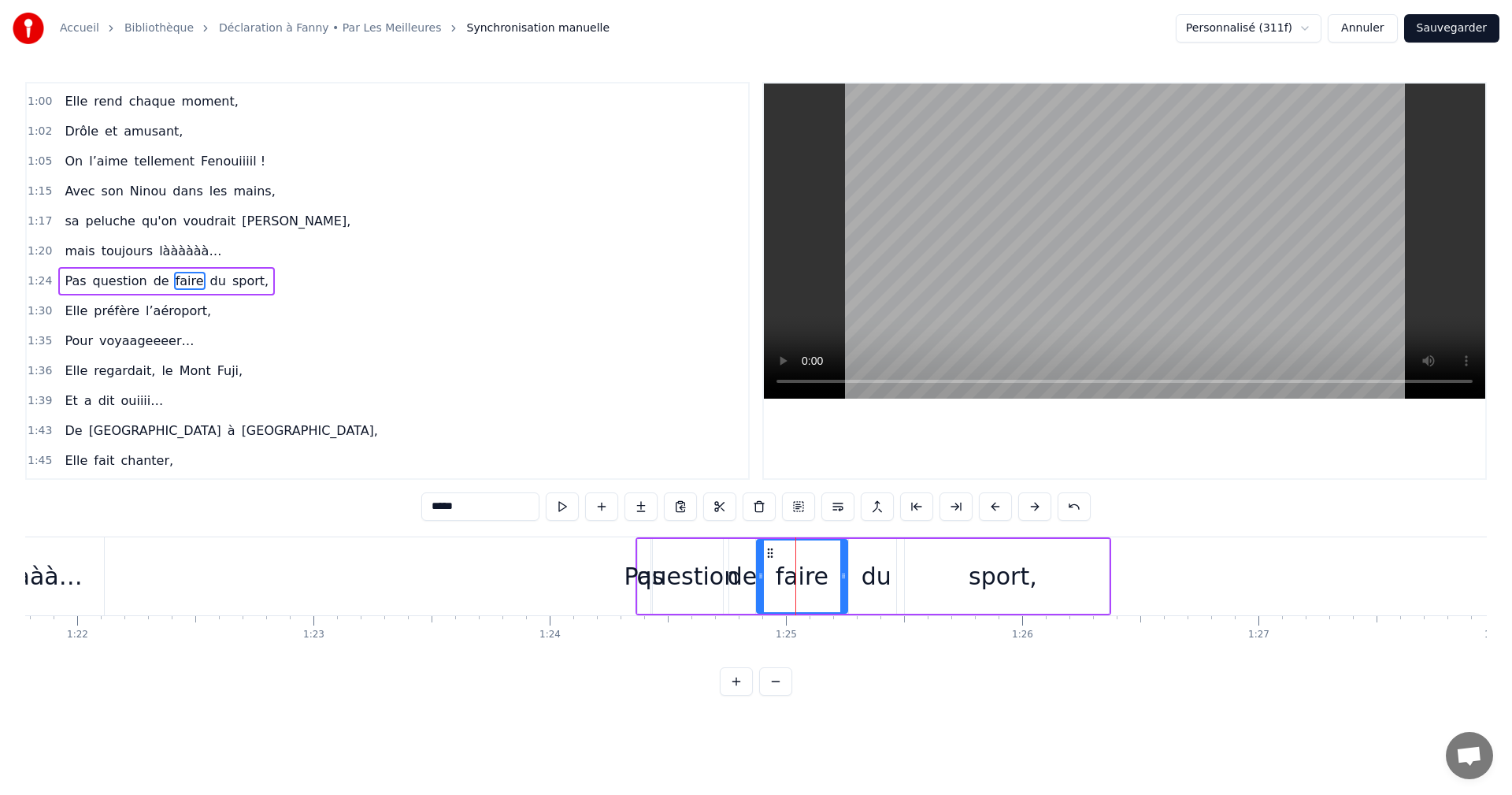
drag, startPoint x: 776, startPoint y: 574, endPoint x: 759, endPoint y: 576, distance: 17.1
drag, startPoint x: 844, startPoint y: 575, endPoint x: 819, endPoint y: 576, distance: 25.0
drag, startPoint x: 879, startPoint y: 576, endPoint x: 859, endPoint y: 577, distance: 20.0
type input "**"
drag, startPoint x: 860, startPoint y: 552, endPoint x: 843, endPoint y: 555, distance: 17.3
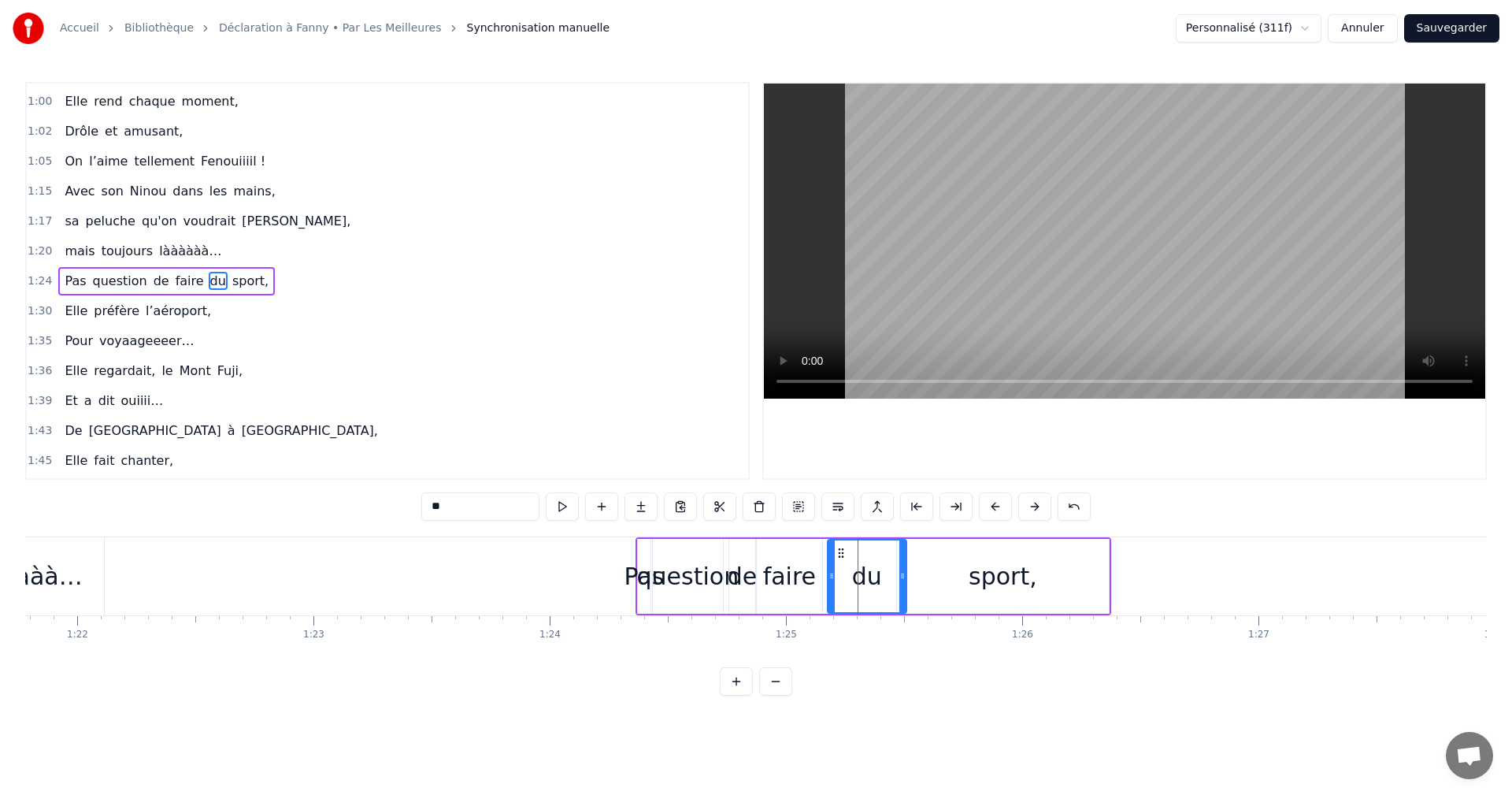
drag, startPoint x: 880, startPoint y: 576, endPoint x: 904, endPoint y: 575, distance: 24.0
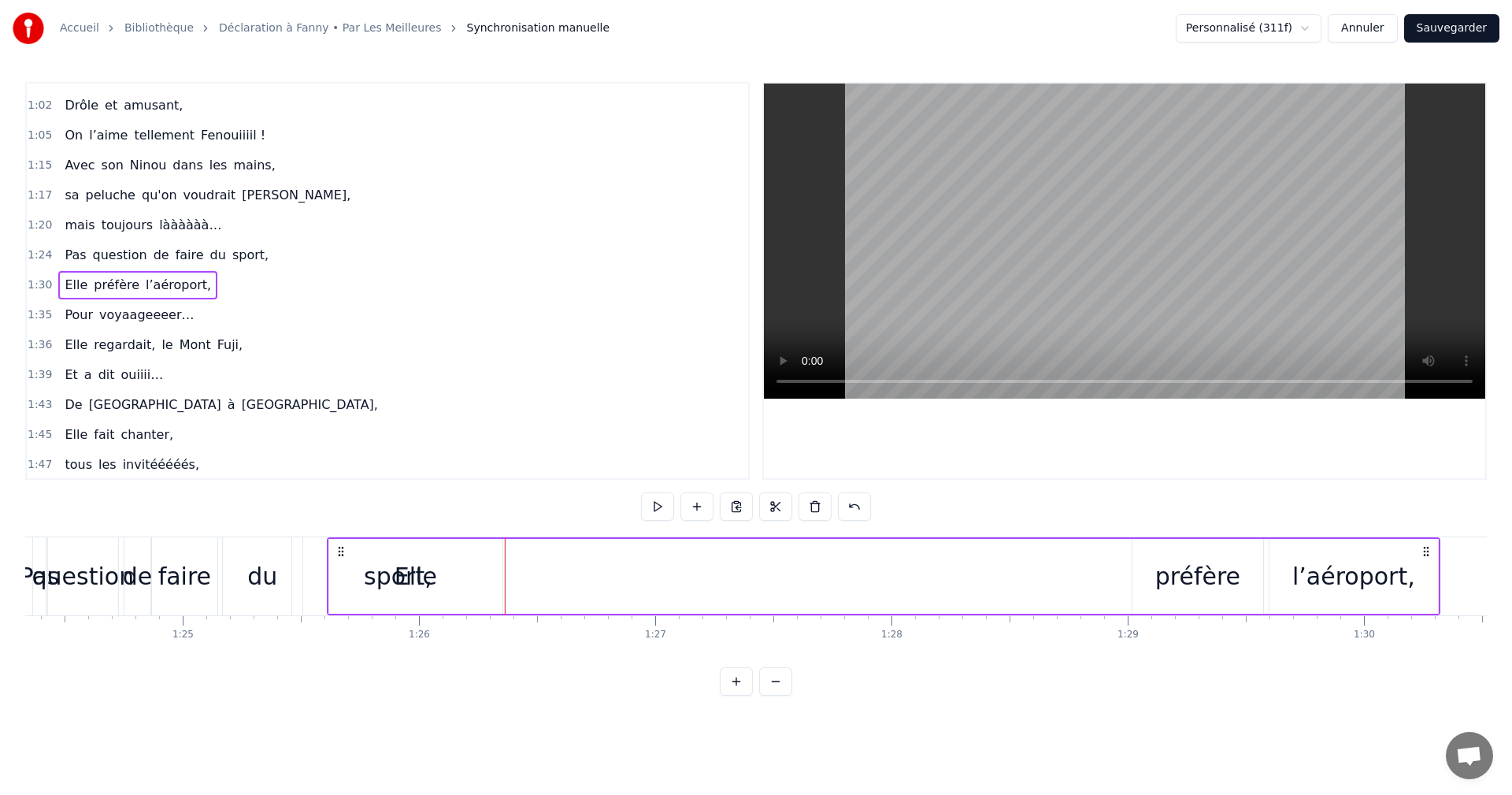
scroll to position [0, 19925]
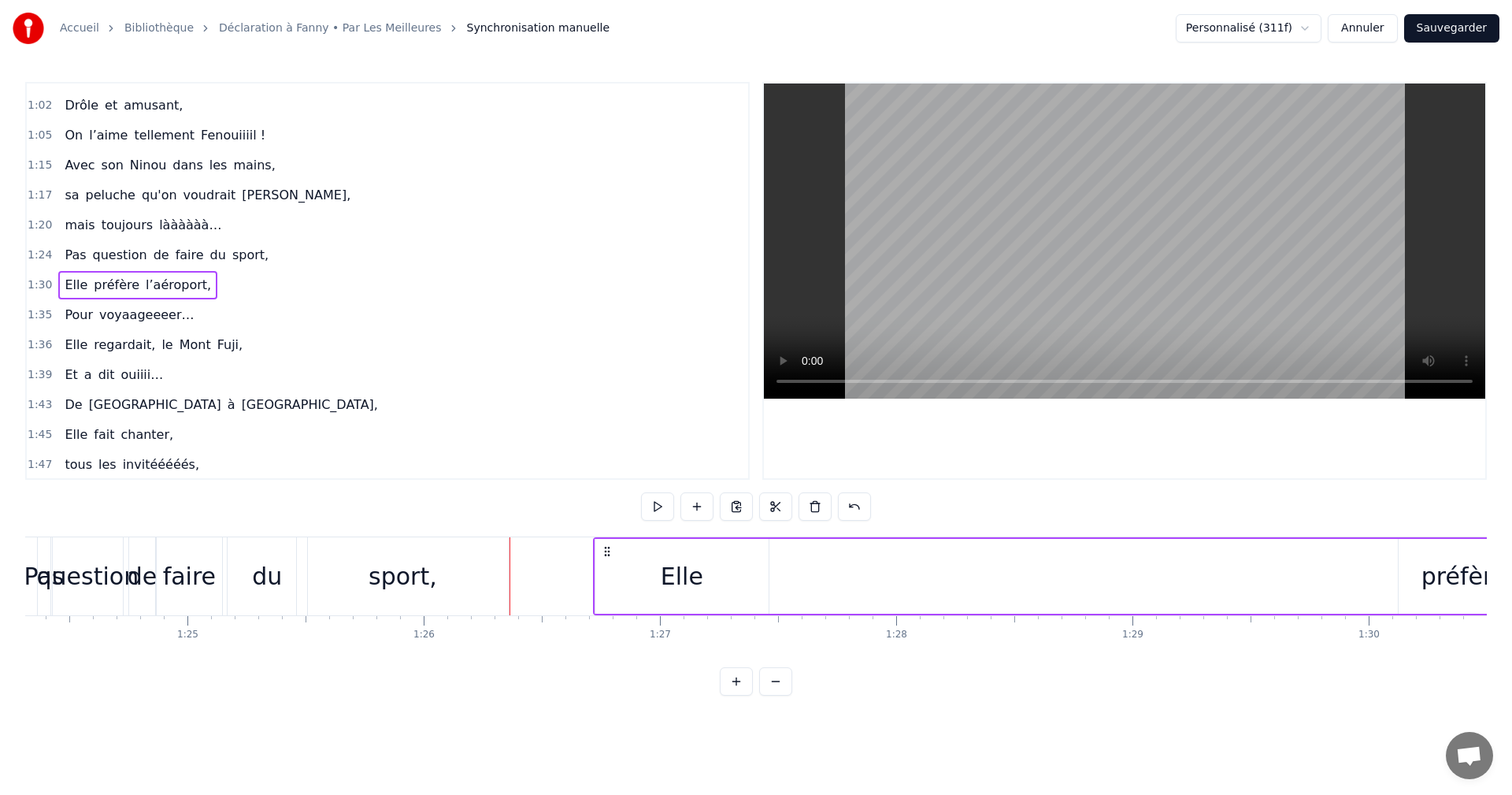
drag, startPoint x: 1046, startPoint y: 551, endPoint x: 604, endPoint y: 585, distance: 443.3
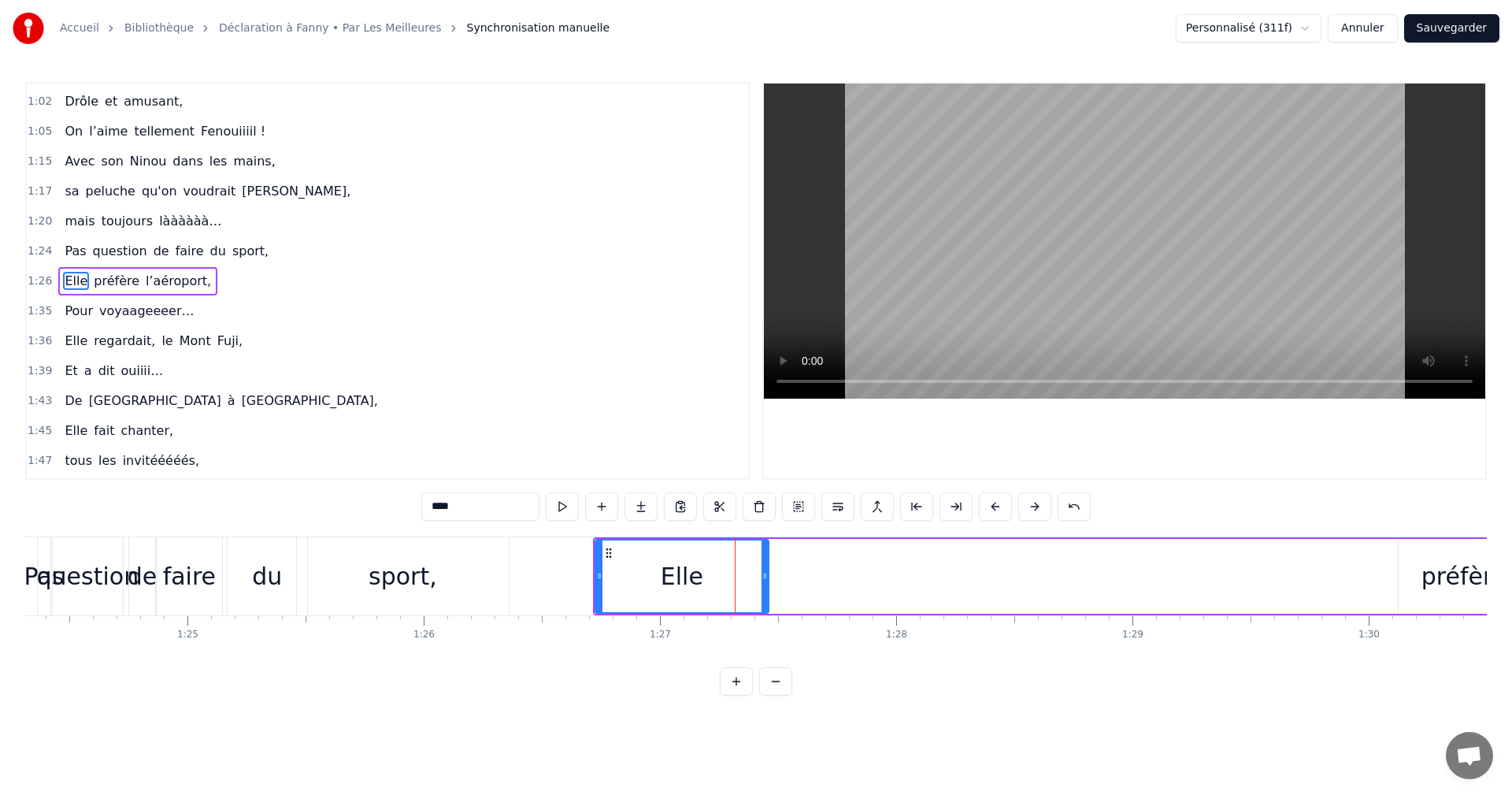
drag, startPoint x: 26, startPoint y: 280, endPoint x: 40, endPoint y: 282, distance: 14.1
drag, startPoint x: 756, startPoint y: 576, endPoint x: 688, endPoint y: 580, distance: 68.1
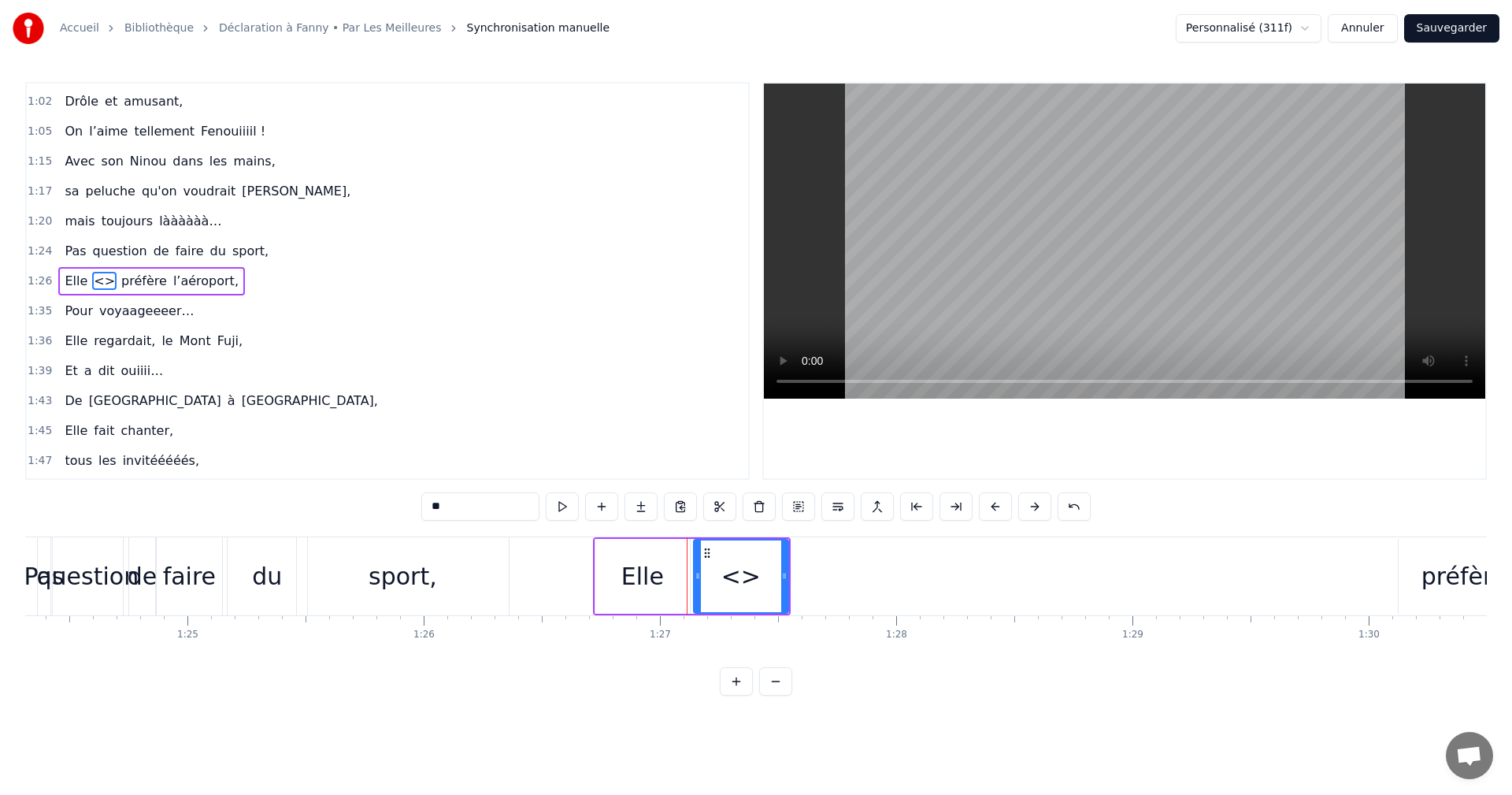
drag, startPoint x: 441, startPoint y: 504, endPoint x: 412, endPoint y: 505, distance: 29.0
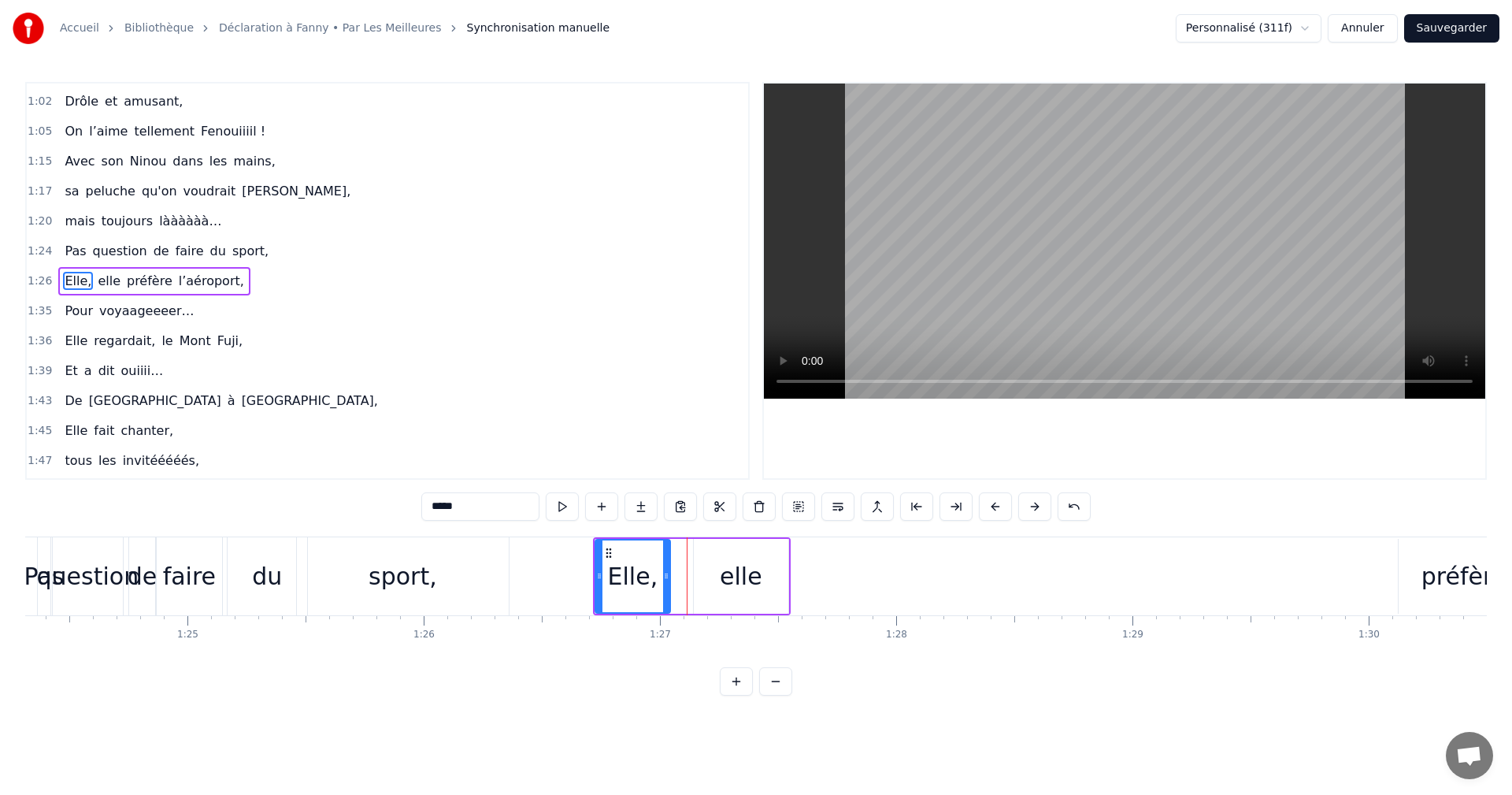
drag, startPoint x: 683, startPoint y: 581, endPoint x: 649, endPoint y: 584, distance: 34.1
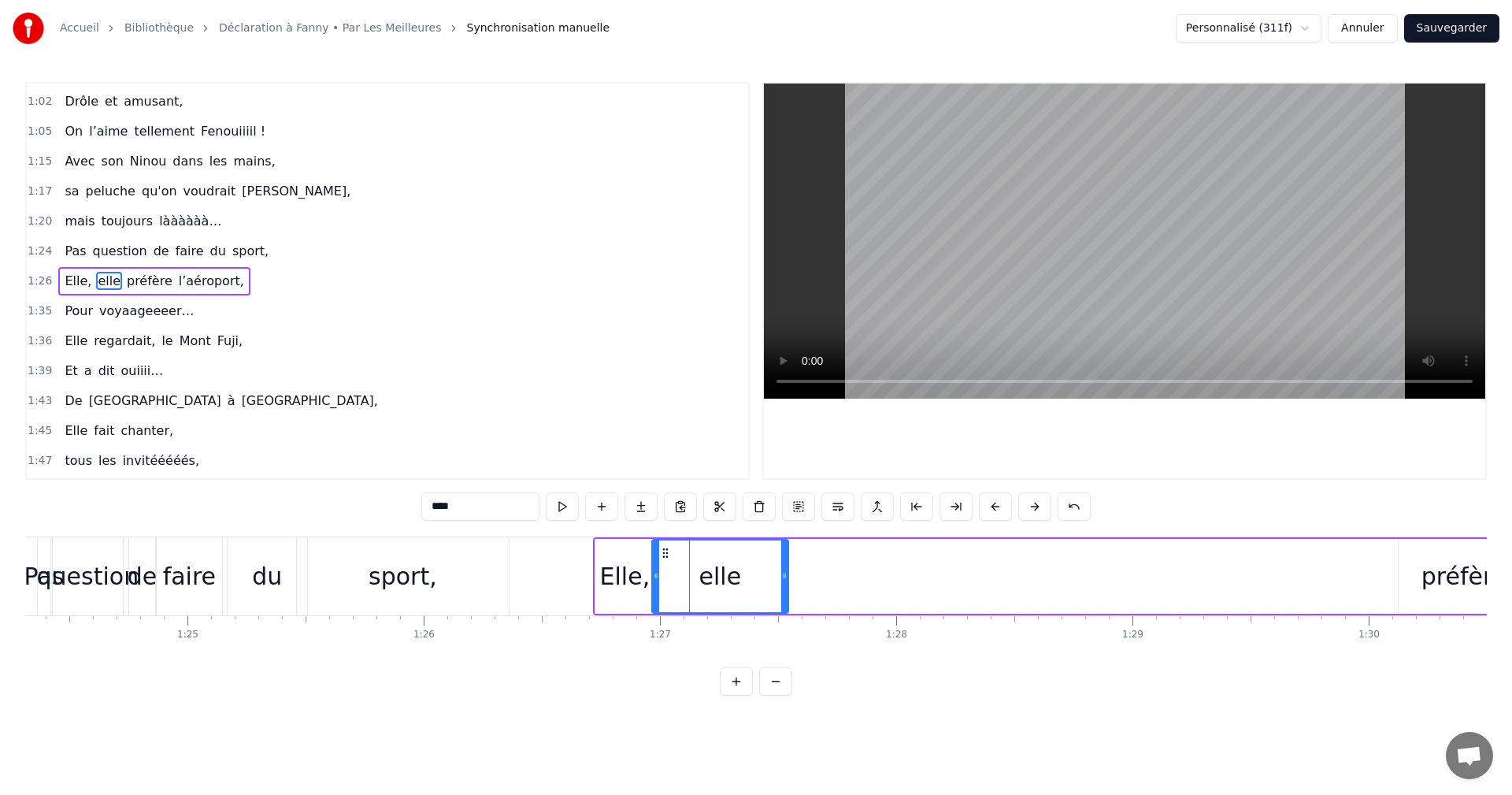
drag, startPoint x: 697, startPoint y: 577, endPoint x: 674, endPoint y: 578, distance: 23.0
drag, startPoint x: 786, startPoint y: 576, endPoint x: 716, endPoint y: 576, distance: 70.0
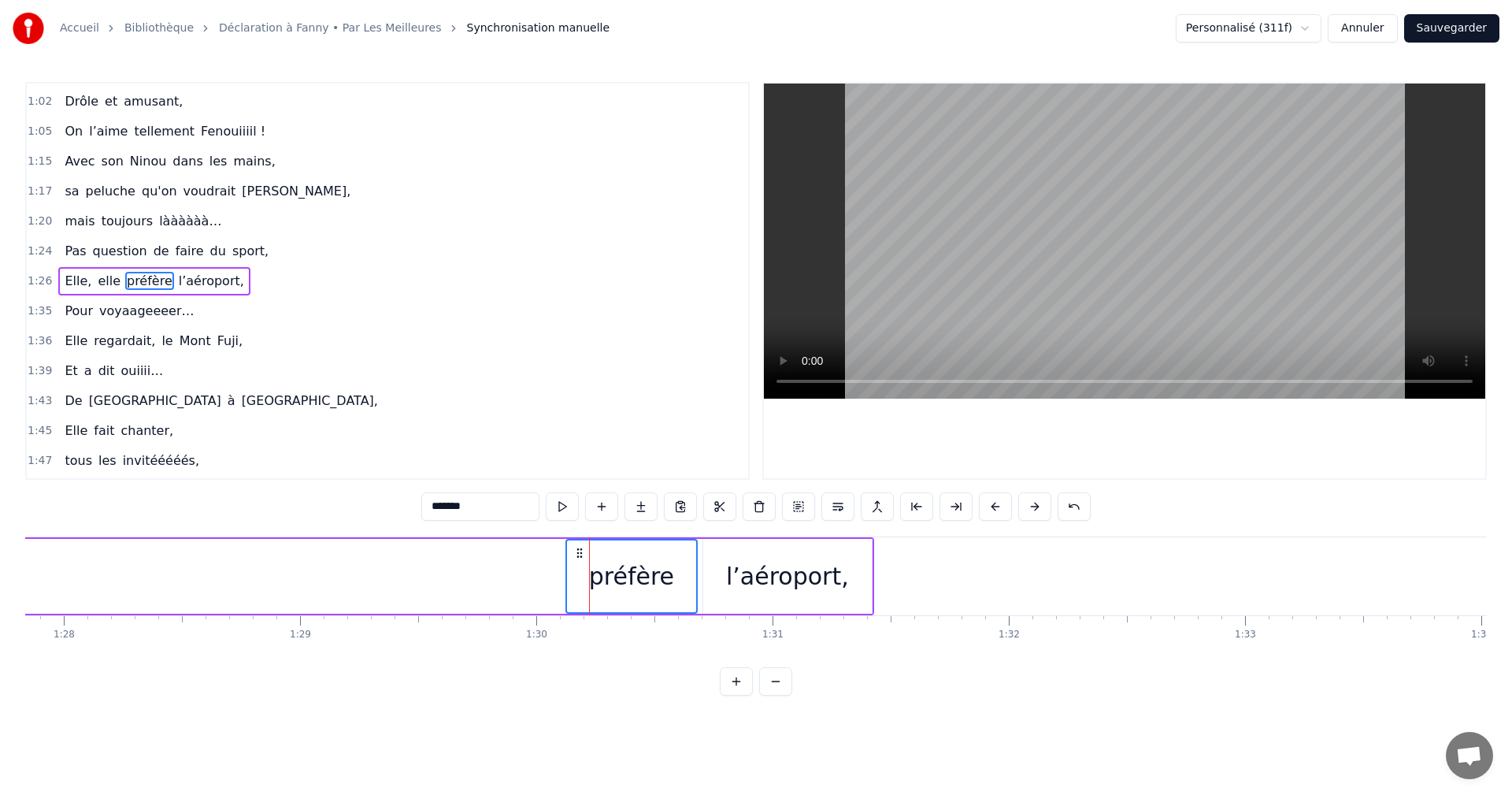
scroll to position [0, 20455]
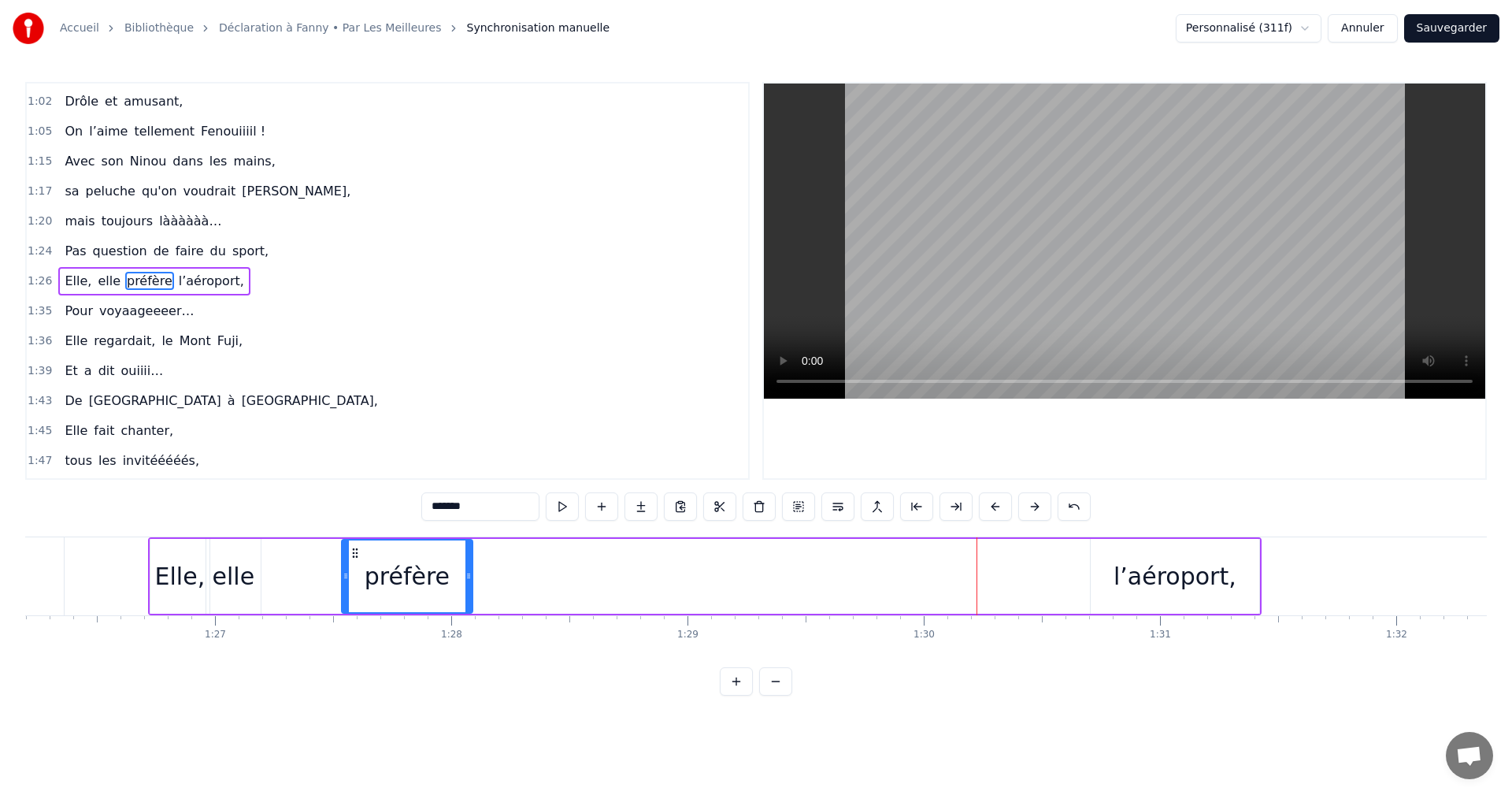
drag, startPoint x: 844, startPoint y: 553, endPoint x: 251, endPoint y: 594, distance: 594.4
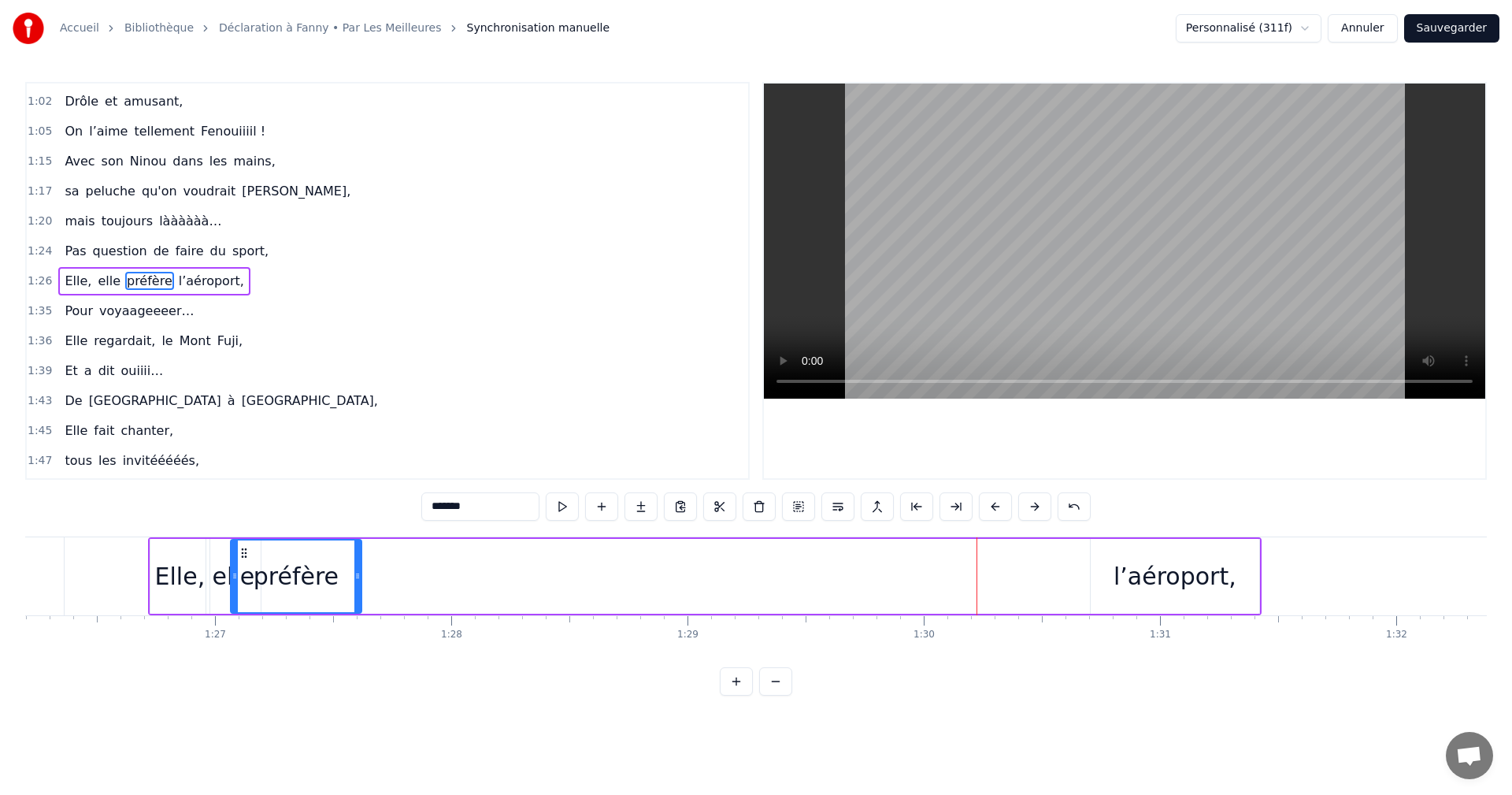
scroll to position [0, 20361]
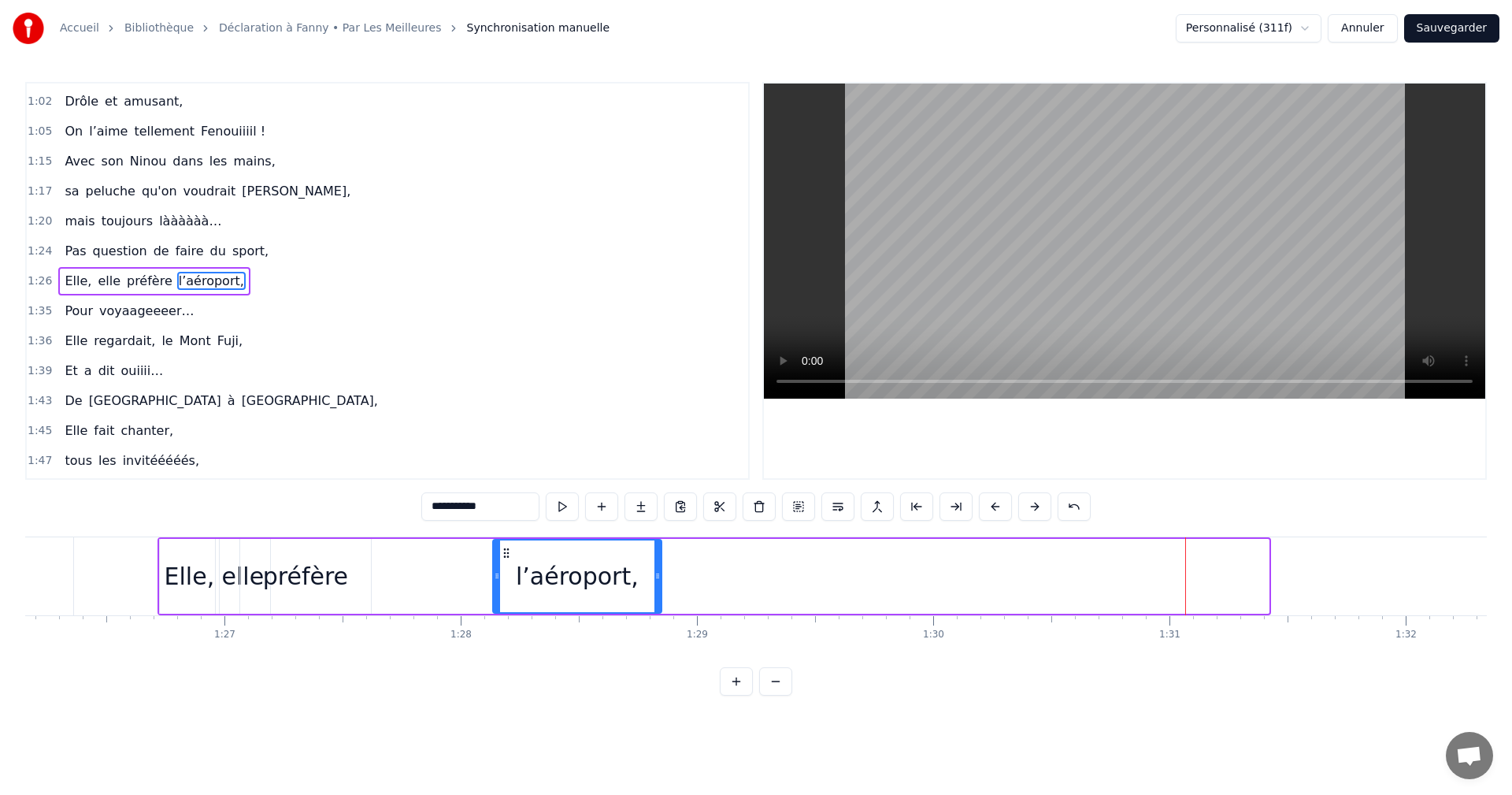
drag, startPoint x: 1087, startPoint y: 552, endPoint x: 504, endPoint y: 570, distance: 583.3
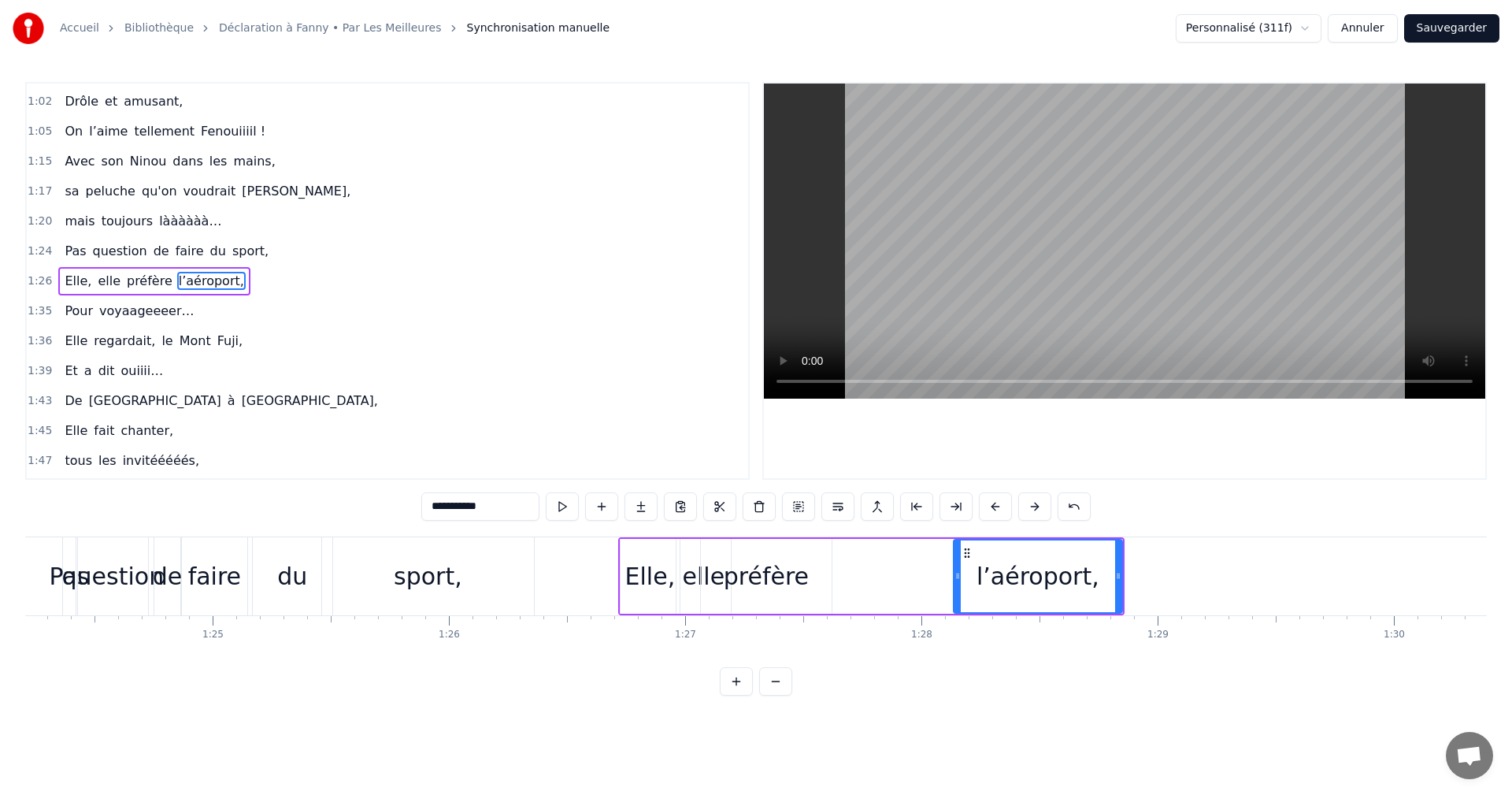
scroll to position [0, 19888]
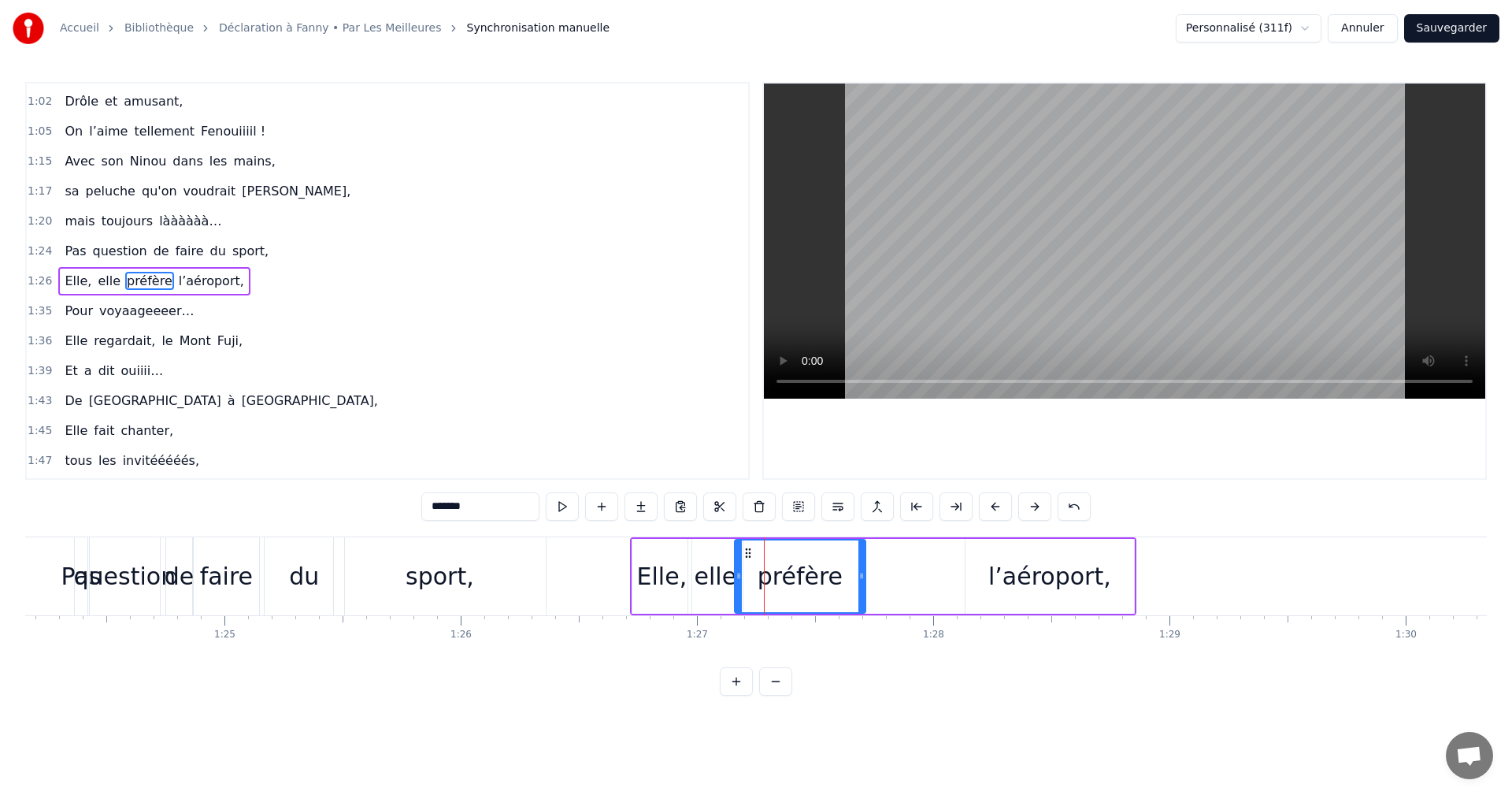
drag, startPoint x: 721, startPoint y: 551, endPoint x: 742, endPoint y: 551, distance: 21.0
type input "**********"
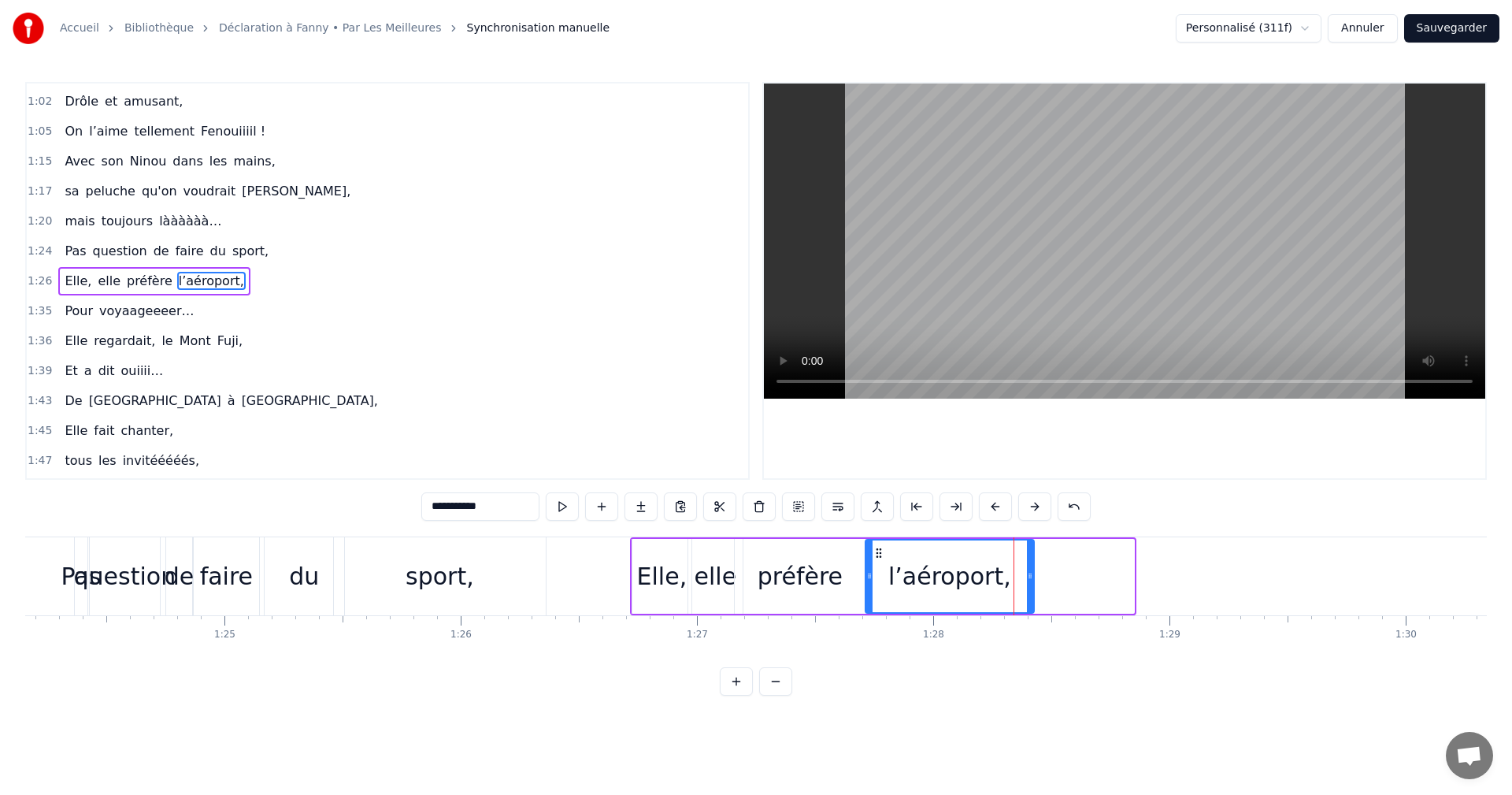
drag, startPoint x: 928, startPoint y: 556, endPoint x: 879, endPoint y: 563, distance: 49.5
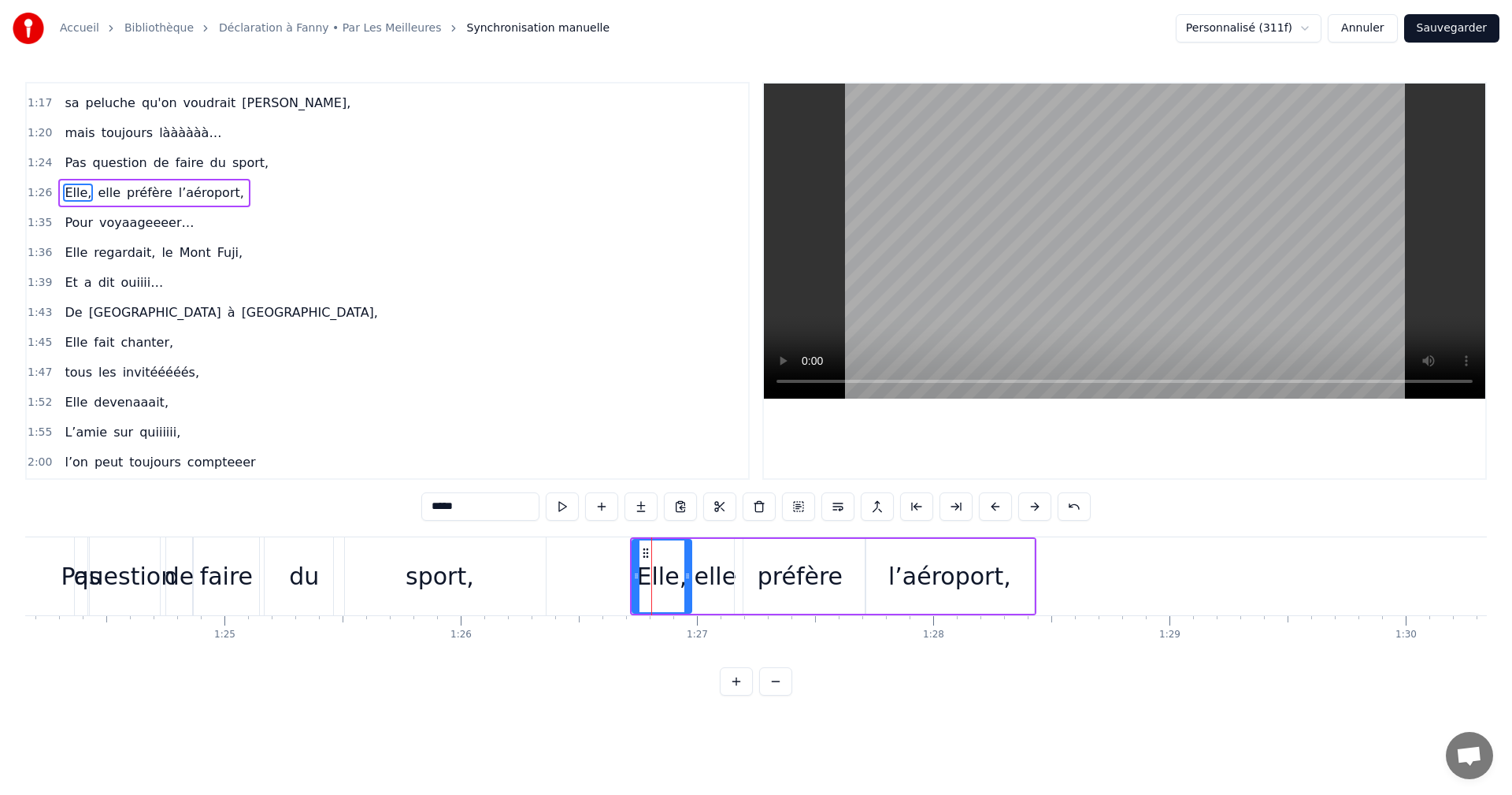
scroll to position [566, 0]
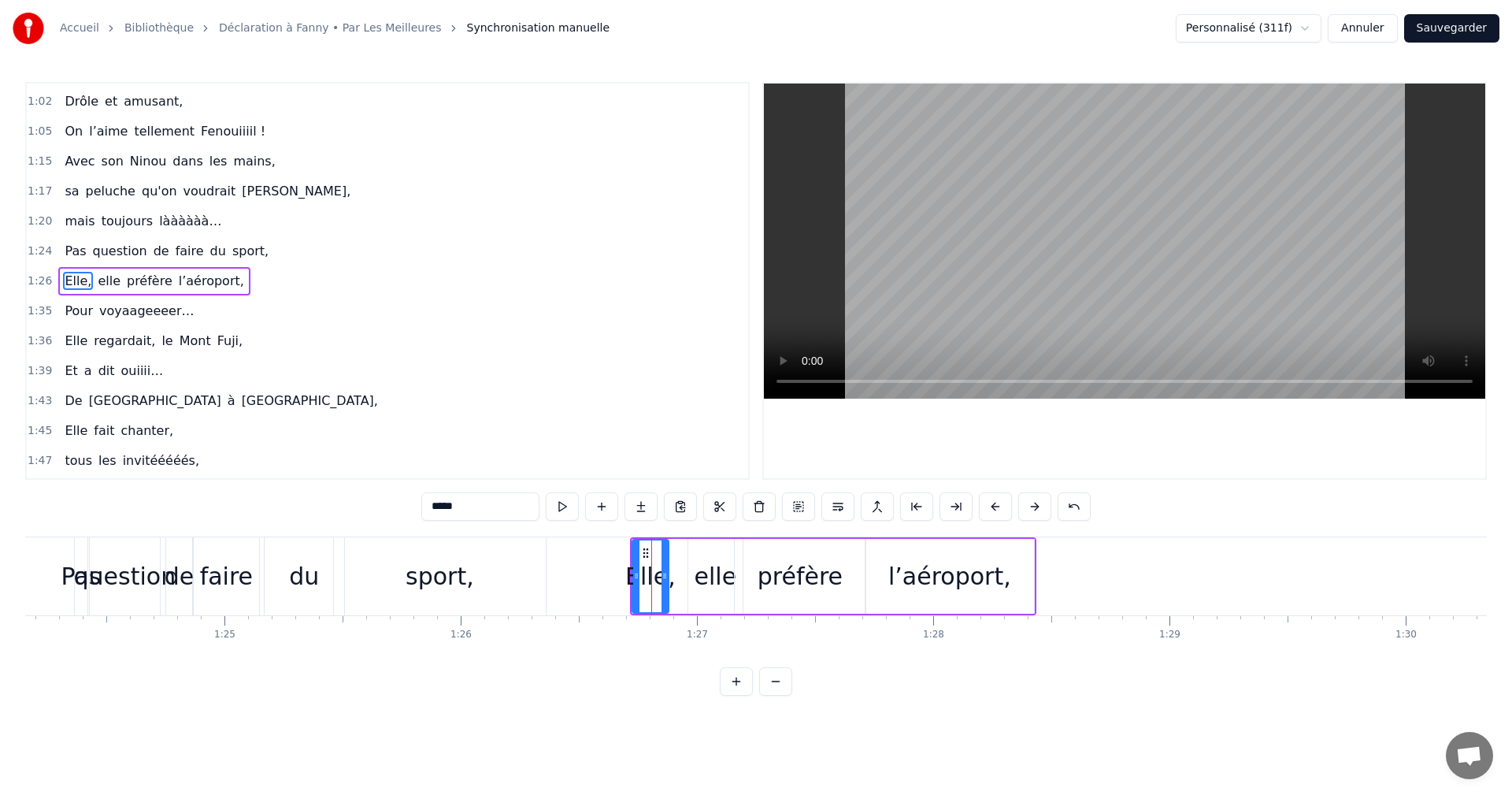
drag, startPoint x: 685, startPoint y: 573, endPoint x: 662, endPoint y: 573, distance: 23.0
drag, startPoint x: 691, startPoint y: 574, endPoint x: 674, endPoint y: 576, distance: 17.1
drag, startPoint x: 738, startPoint y: 576, endPoint x: 729, endPoint y: 581, distance: 10.3
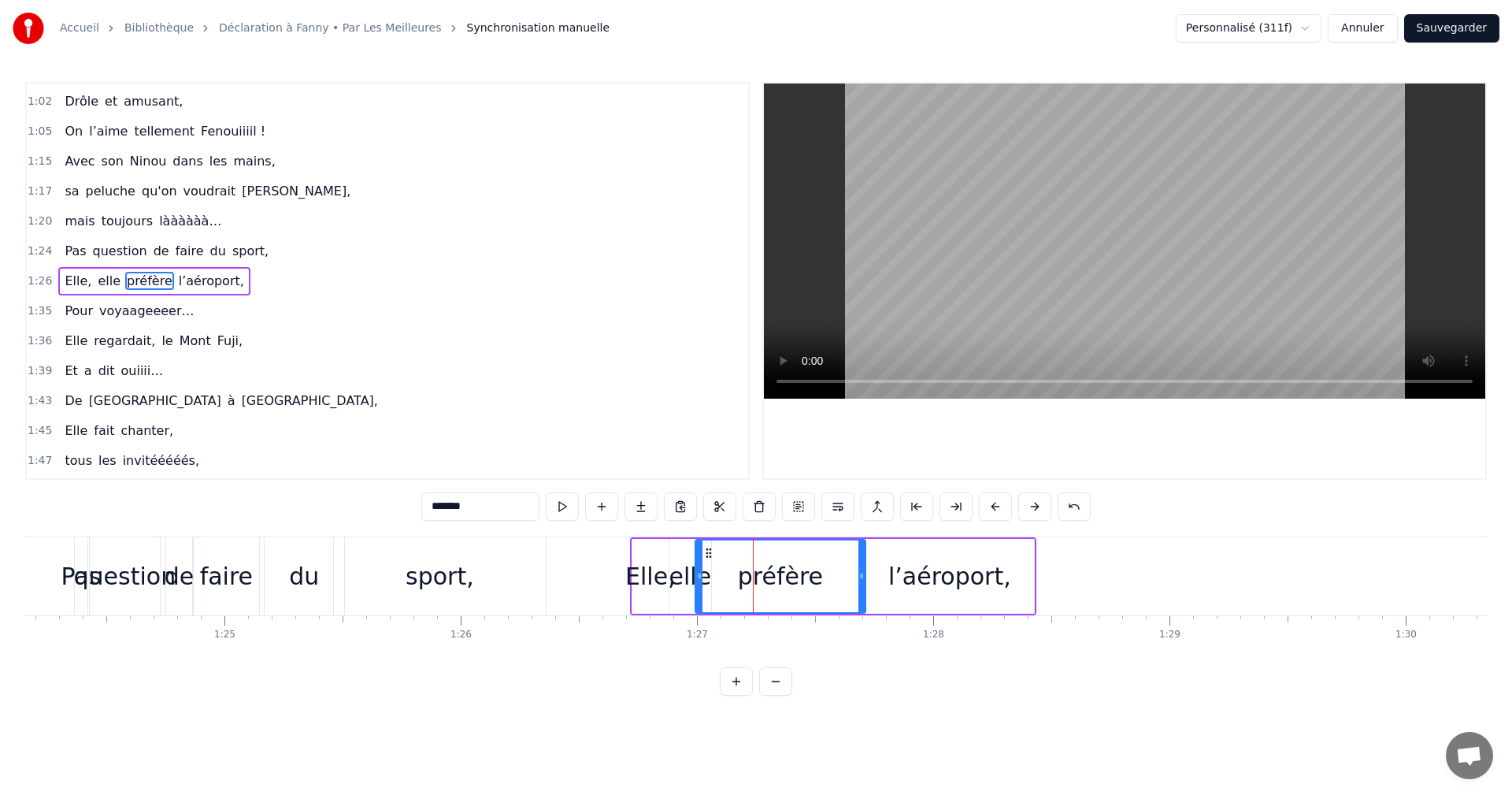
drag, startPoint x: 715, startPoint y: 575, endPoint x: 699, endPoint y: 576, distance: 16.0
drag, startPoint x: 861, startPoint y: 572, endPoint x: 795, endPoint y: 575, distance: 66.1
type input "**********"
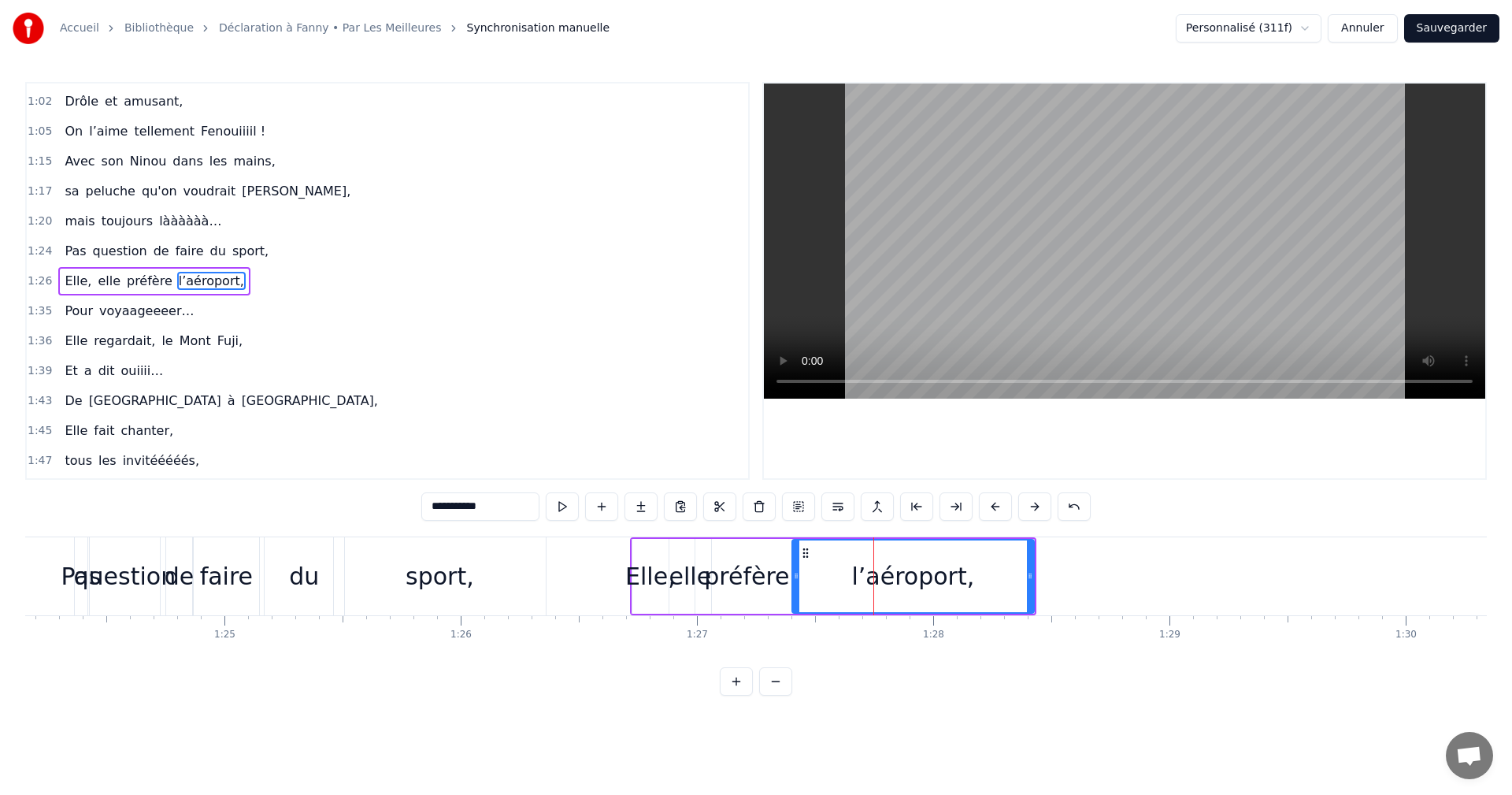
drag, startPoint x: 868, startPoint y: 574, endPoint x: 795, endPoint y: 577, distance: 73.1
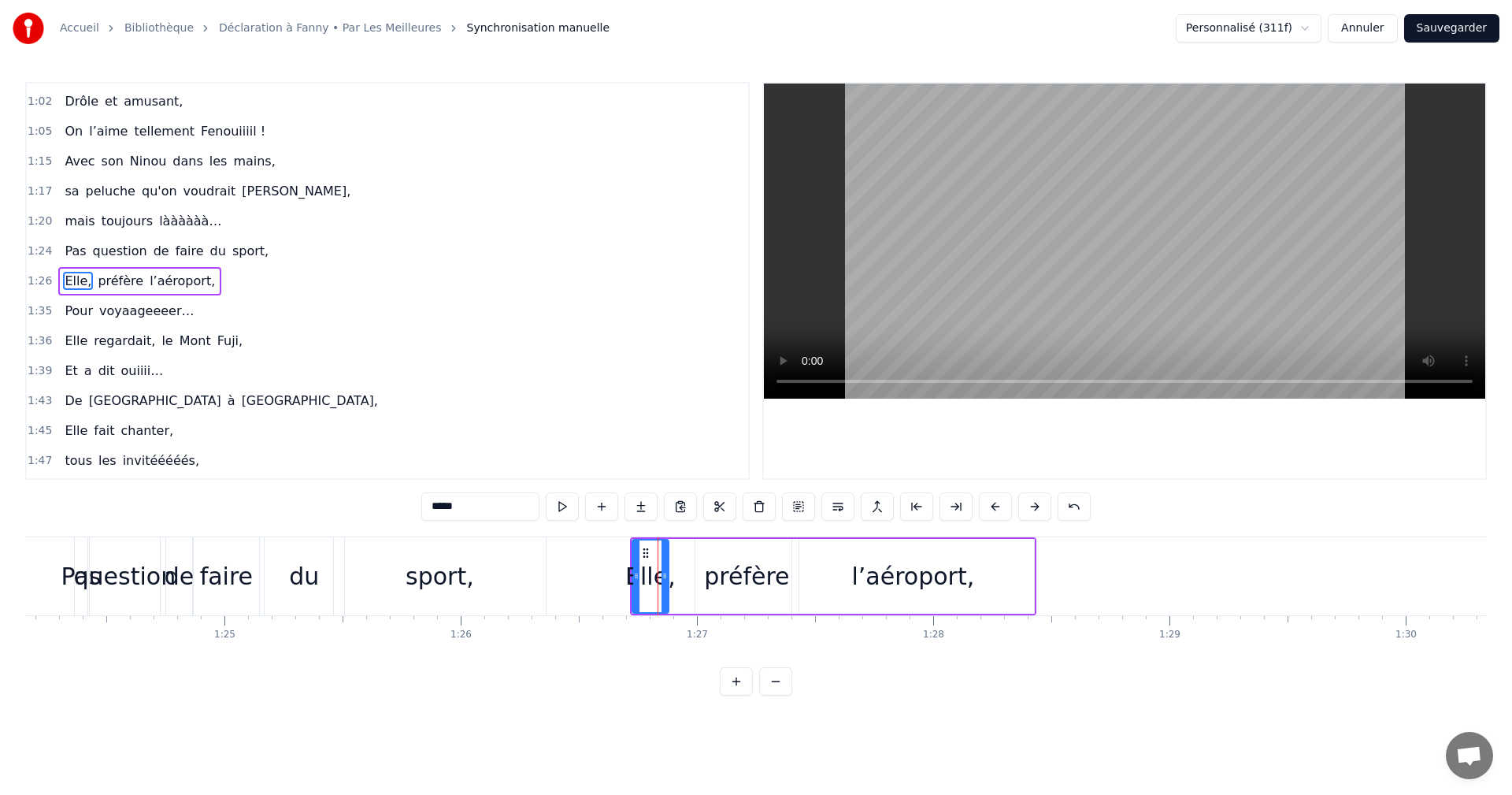
drag, startPoint x: 469, startPoint y: 501, endPoint x: 363, endPoint y: 504, distance: 106.0
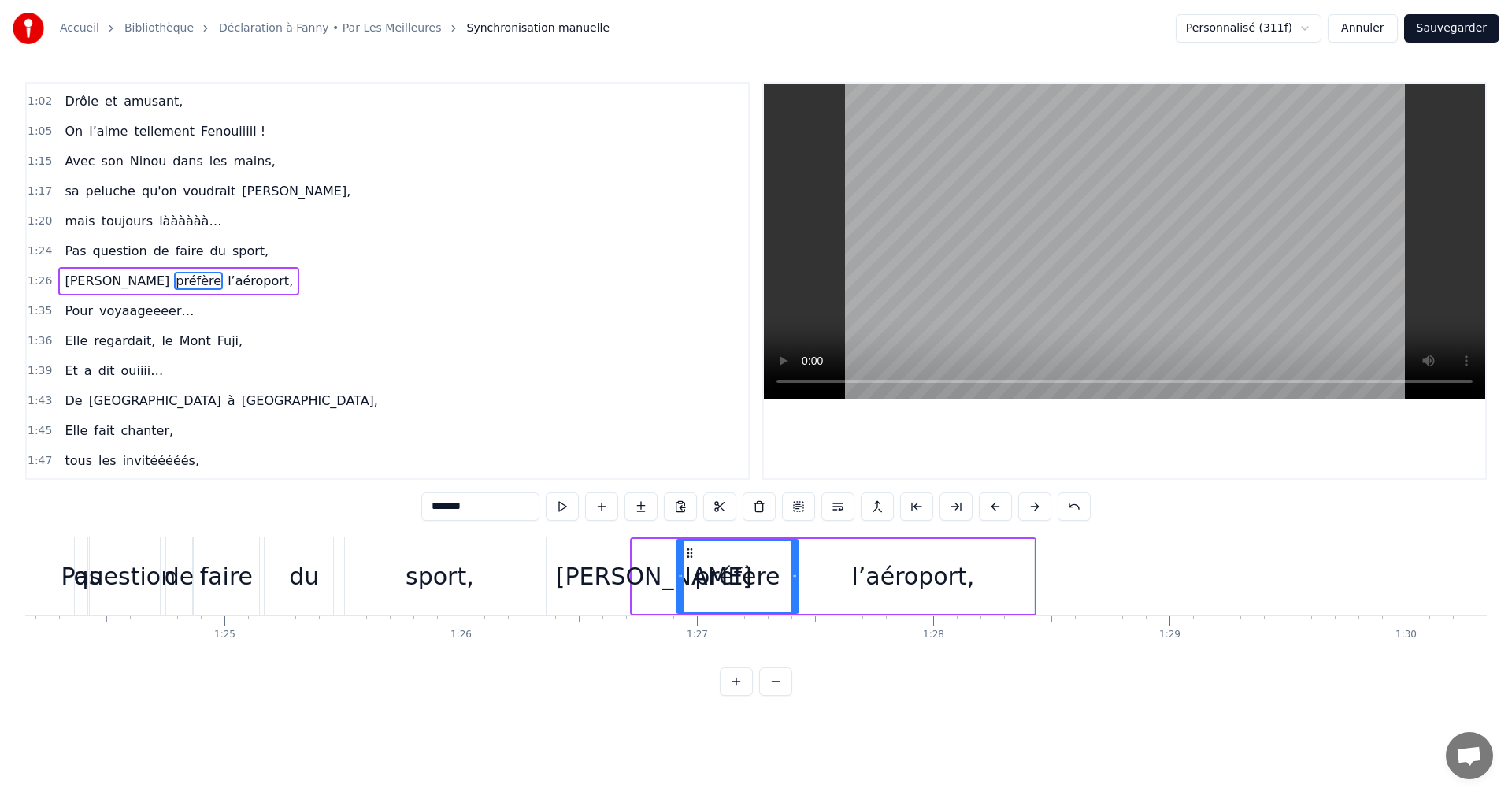
drag, startPoint x: 695, startPoint y: 576, endPoint x: 678, endPoint y: 576, distance: 17.0
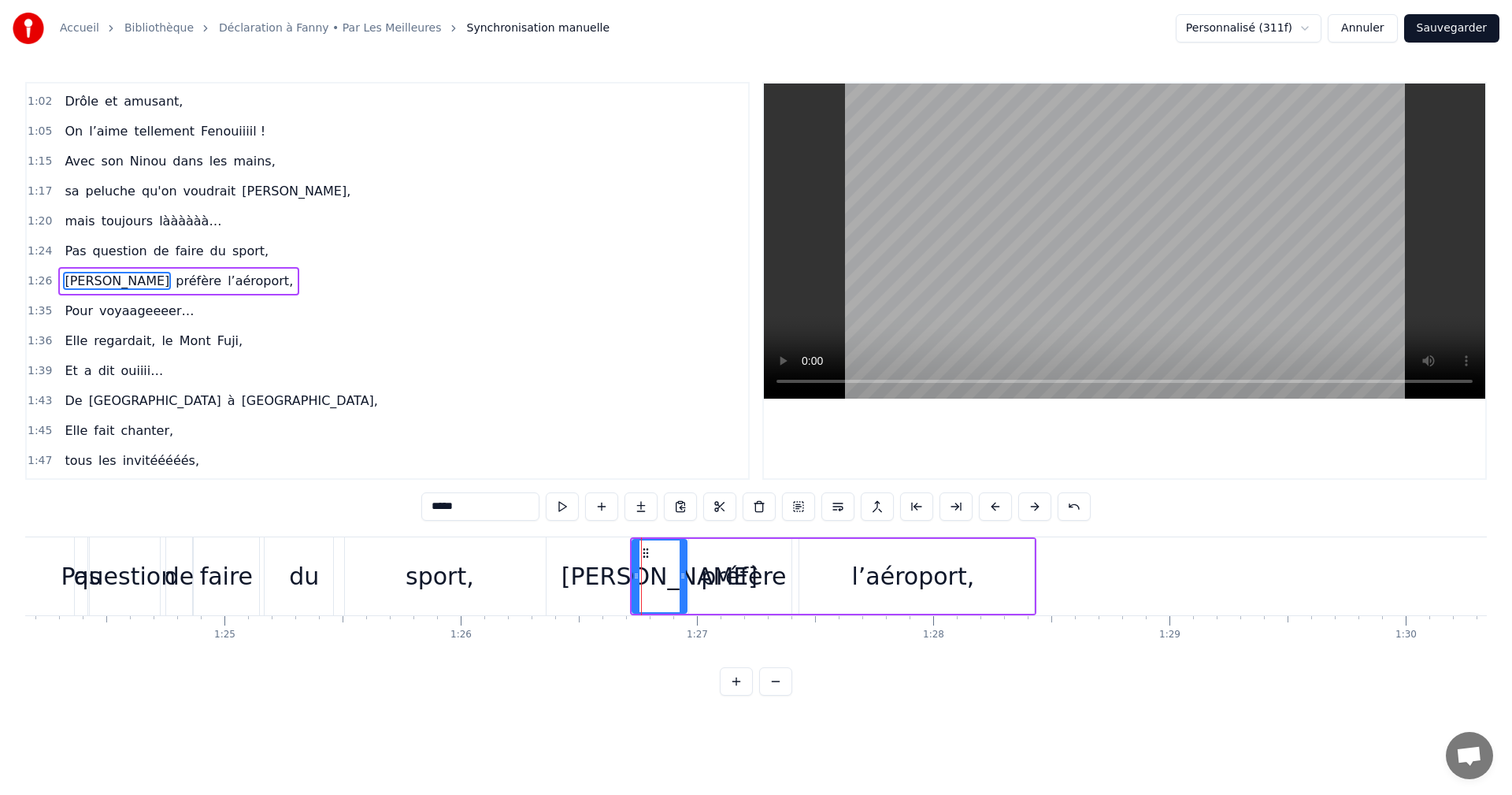
drag, startPoint x: 674, startPoint y: 578, endPoint x: 685, endPoint y: 577, distance: 11.0
type input "*******"
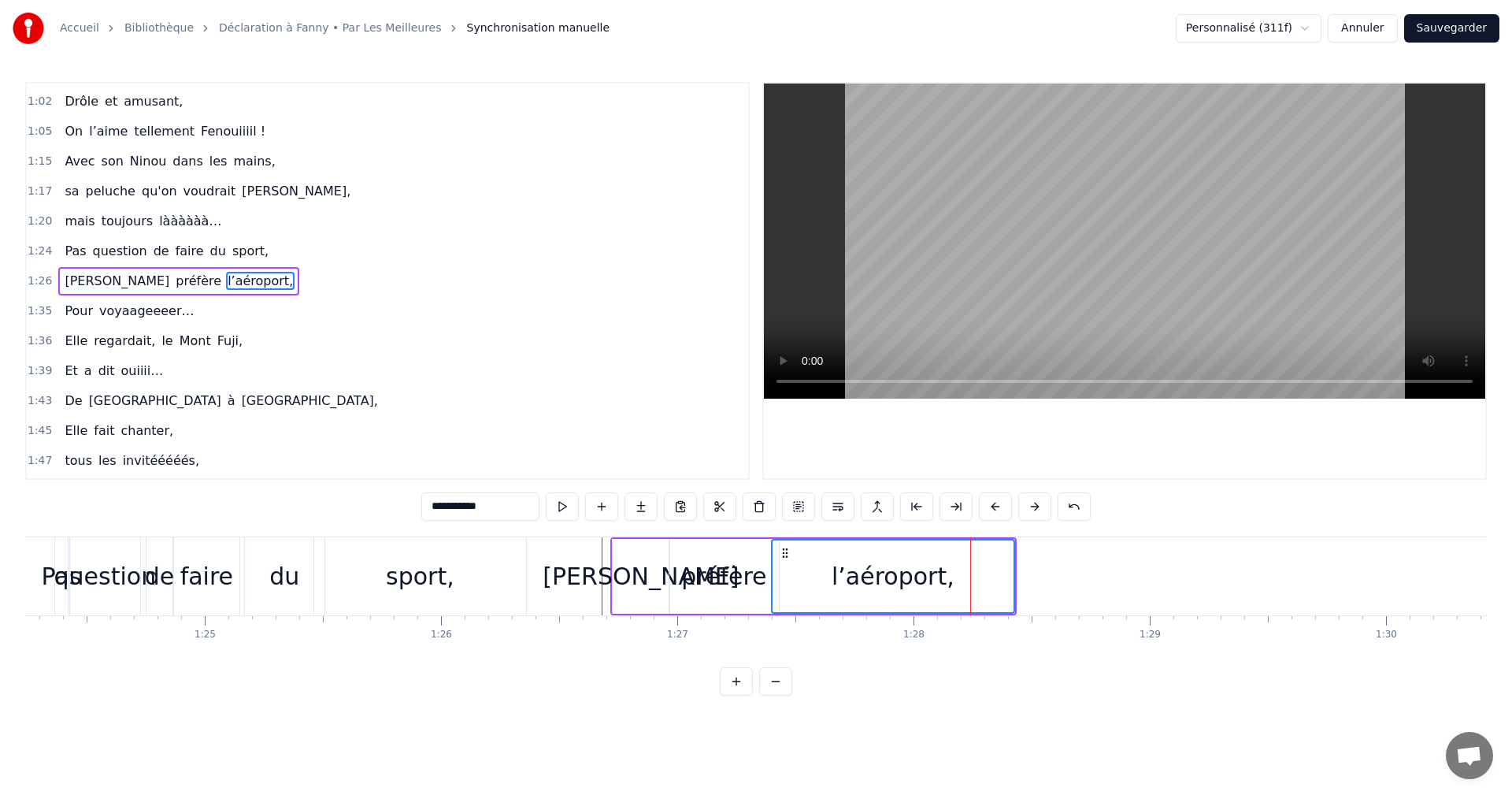
scroll to position [0, 19935]
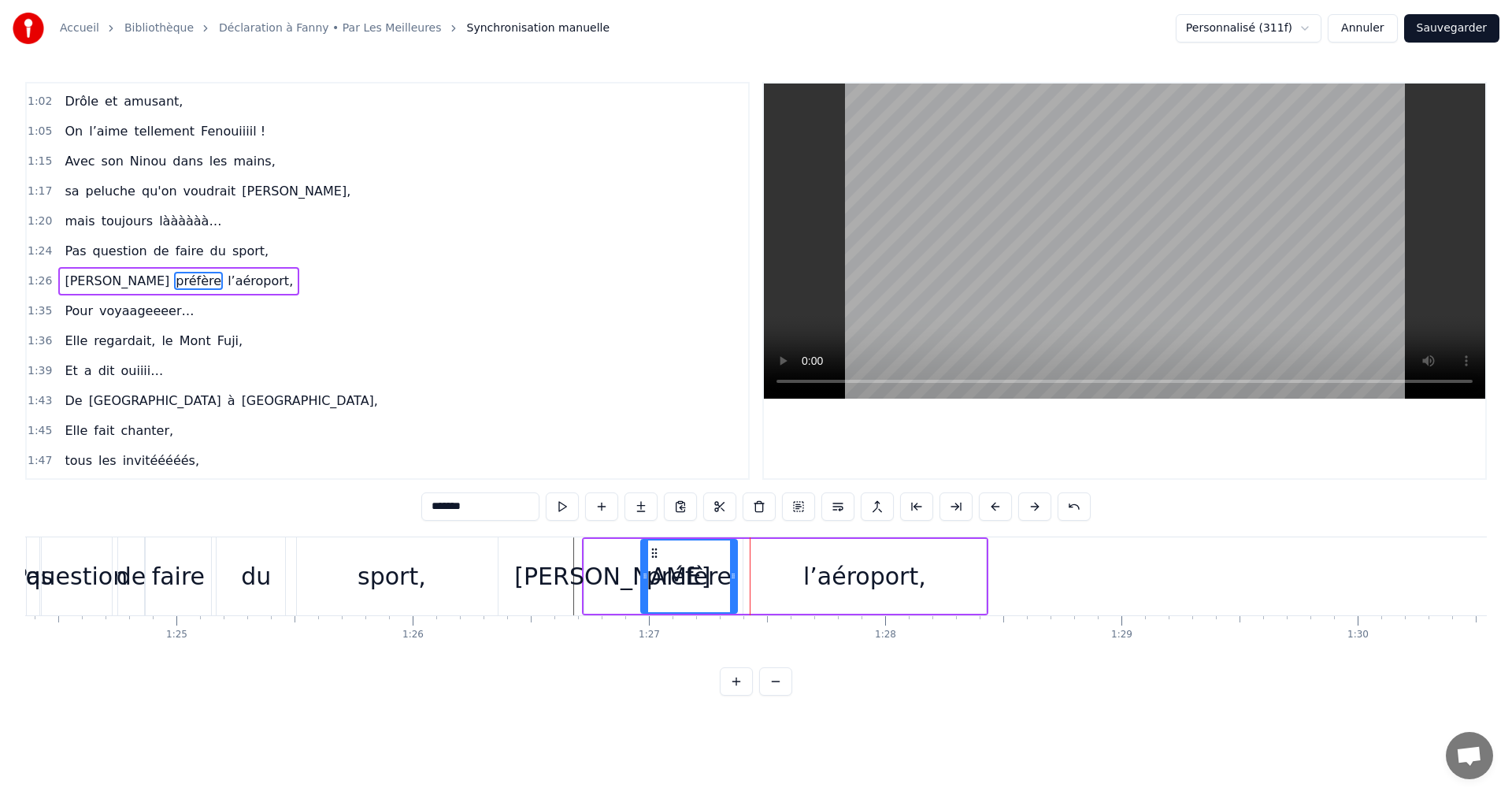
drag, startPoint x: 746, startPoint y: 579, endPoint x: 733, endPoint y: 578, distance: 13.0
type input "**********"
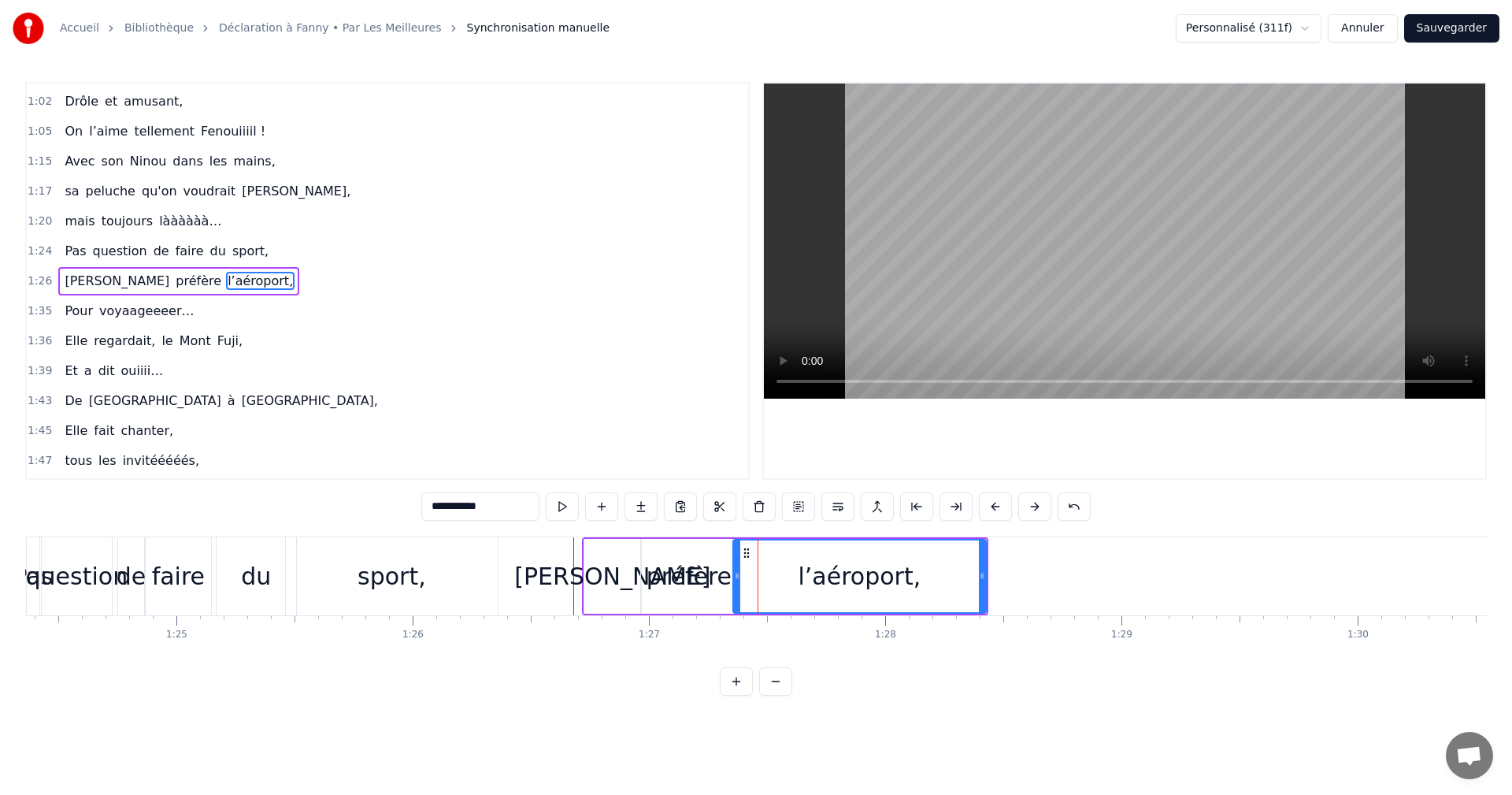
drag, startPoint x: 741, startPoint y: 574, endPoint x: 733, endPoint y: 575, distance: 8.1
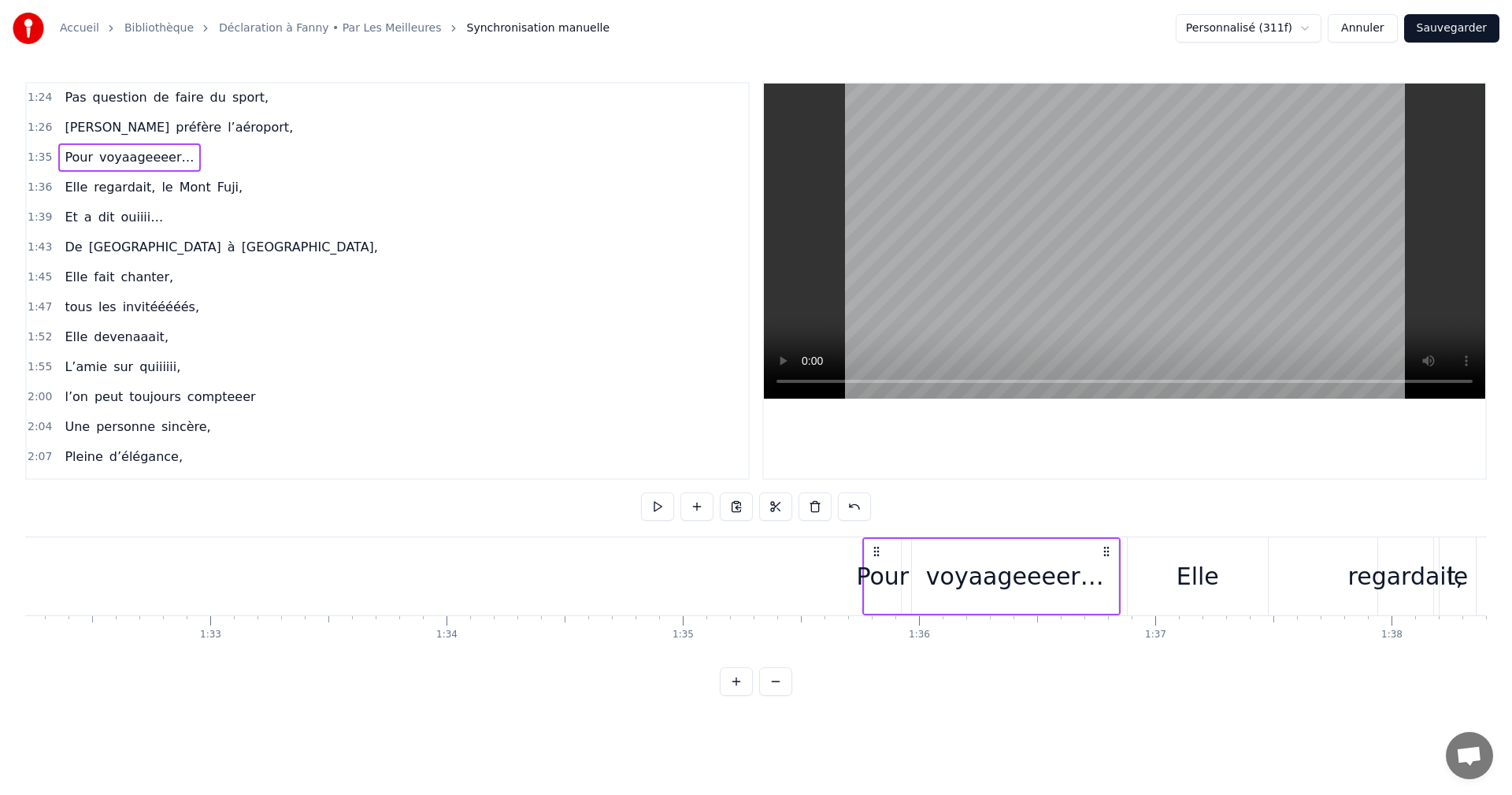
scroll to position [0, 21763]
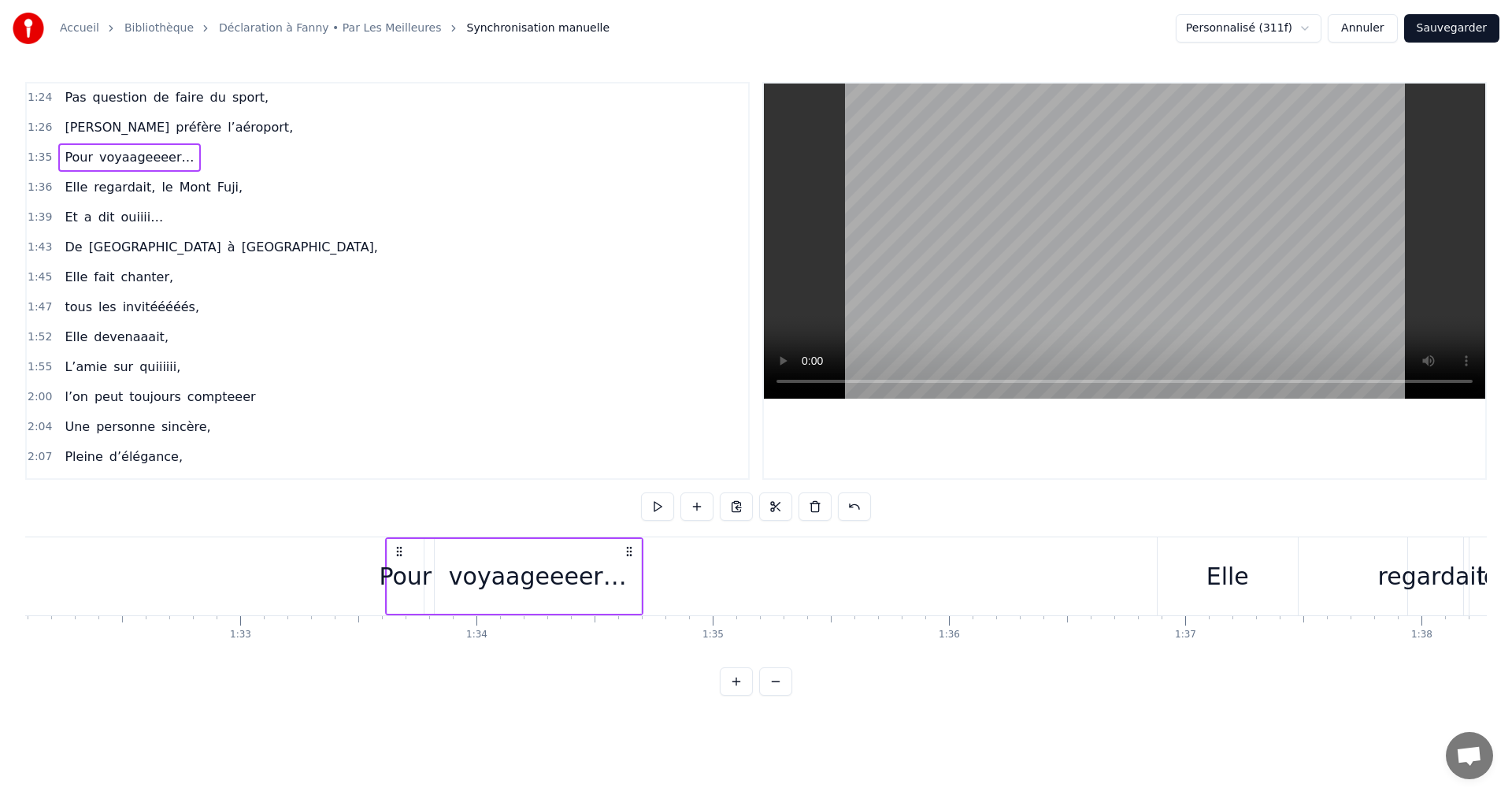
drag, startPoint x: 907, startPoint y: 551, endPoint x: 399, endPoint y: 563, distance: 508.1
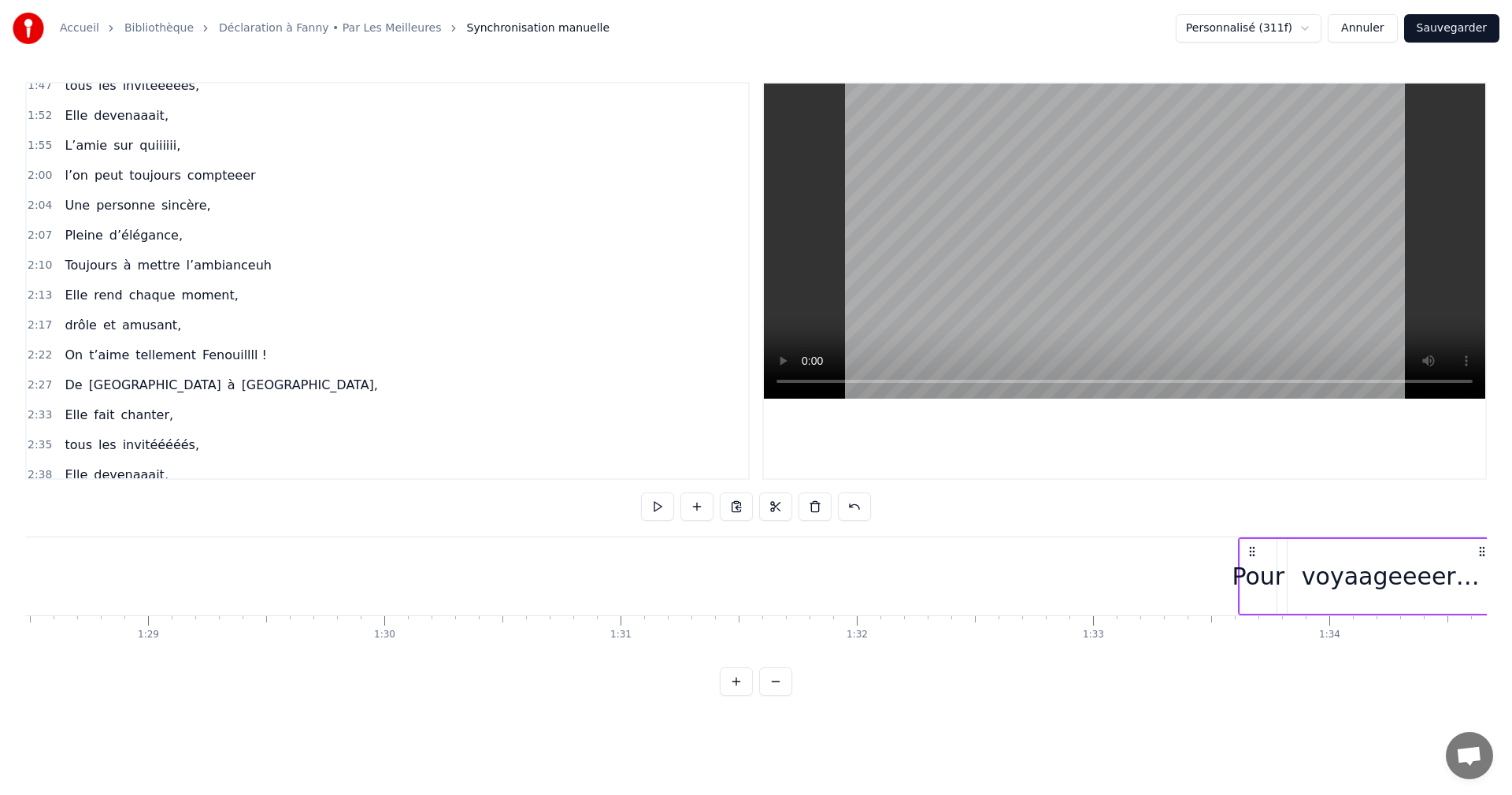
scroll to position [0, 20816]
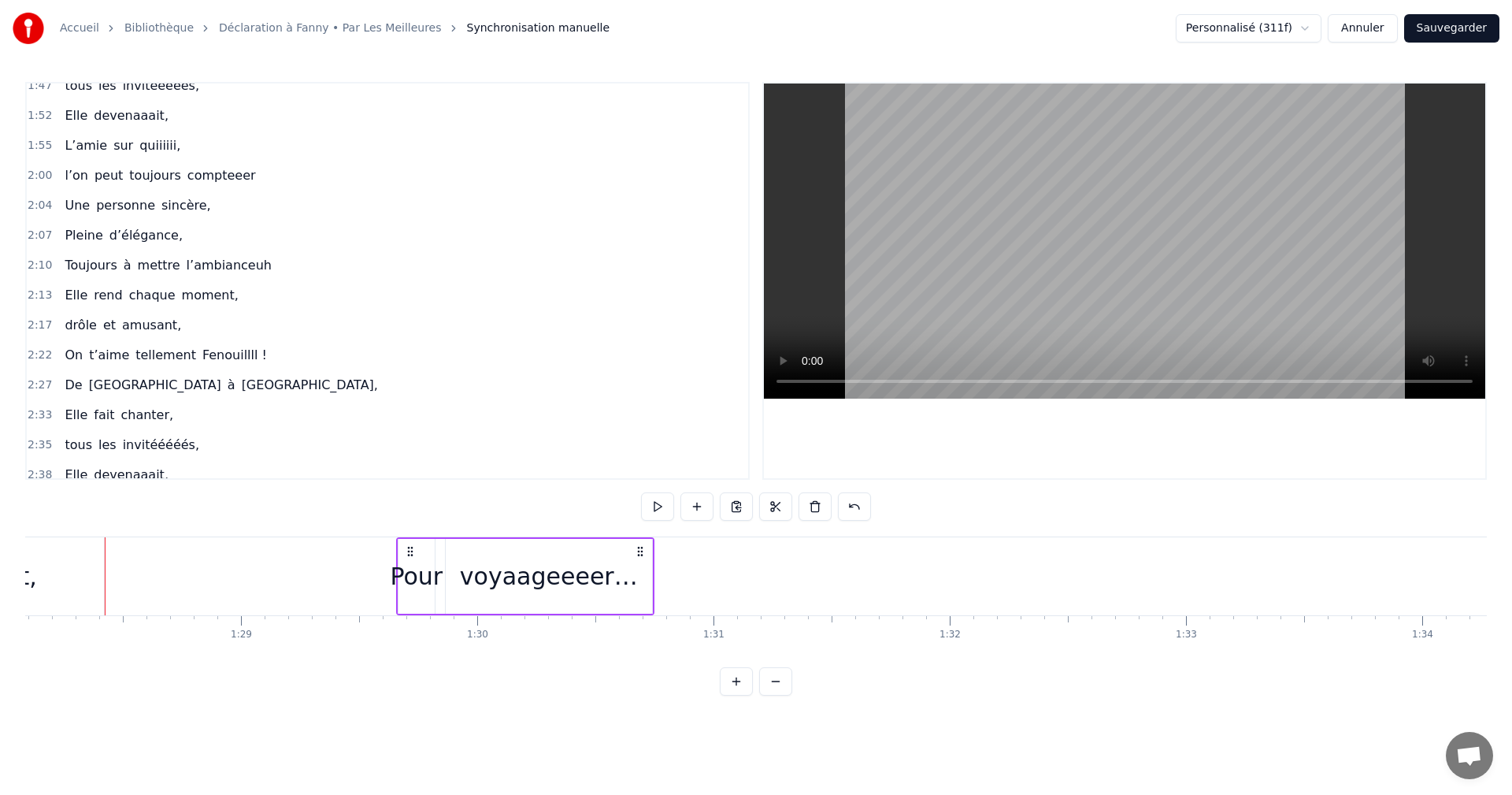
drag, startPoint x: 1344, startPoint y: 552, endPoint x: 383, endPoint y: 581, distance: 961.4
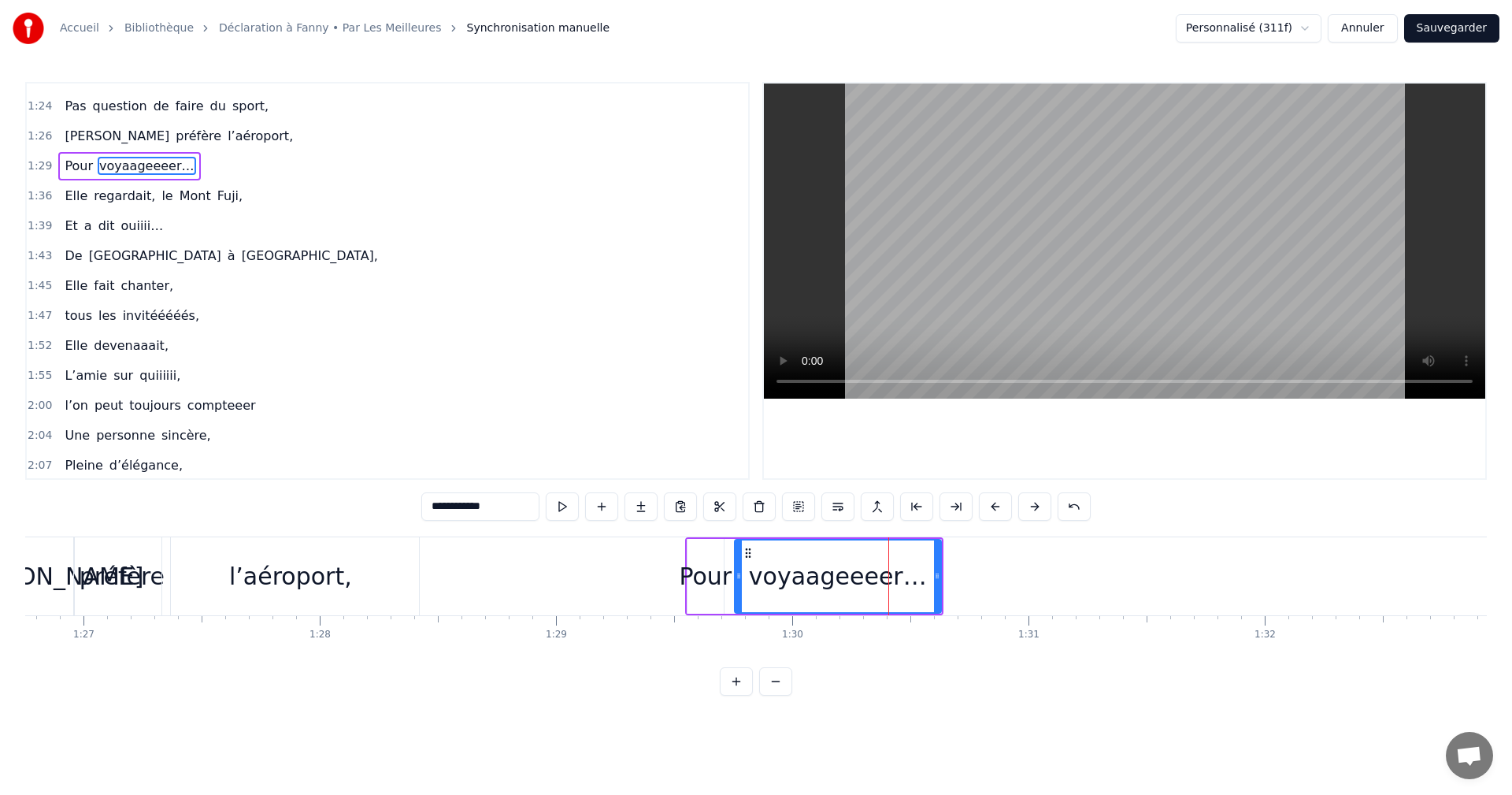
scroll to position [596, 0]
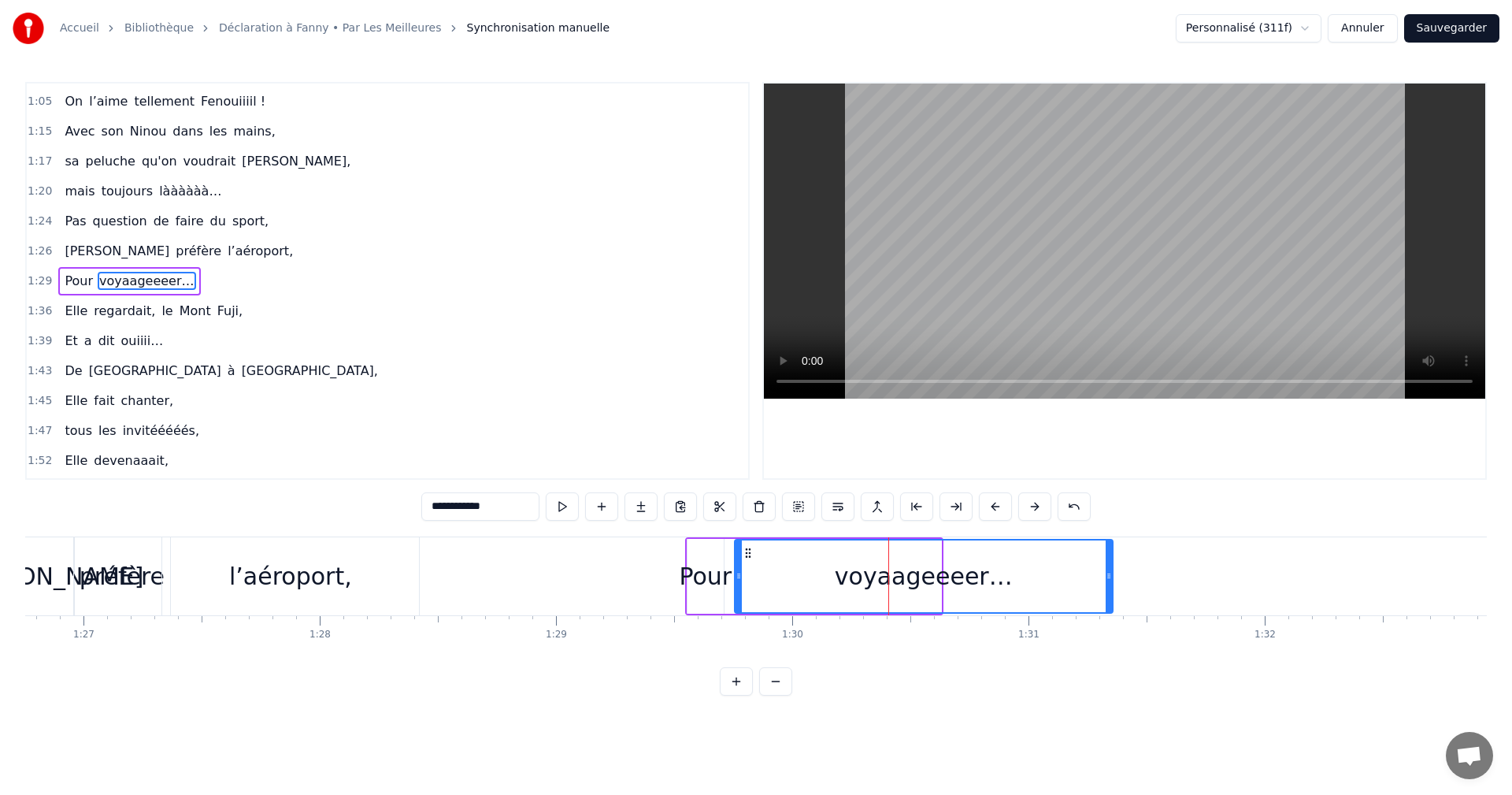
drag, startPoint x: 939, startPoint y: 575, endPoint x: 1111, endPoint y: 584, distance: 172.2
drag, startPoint x: 740, startPoint y: 574, endPoint x: 798, endPoint y: 576, distance: 58.0
type input "****"
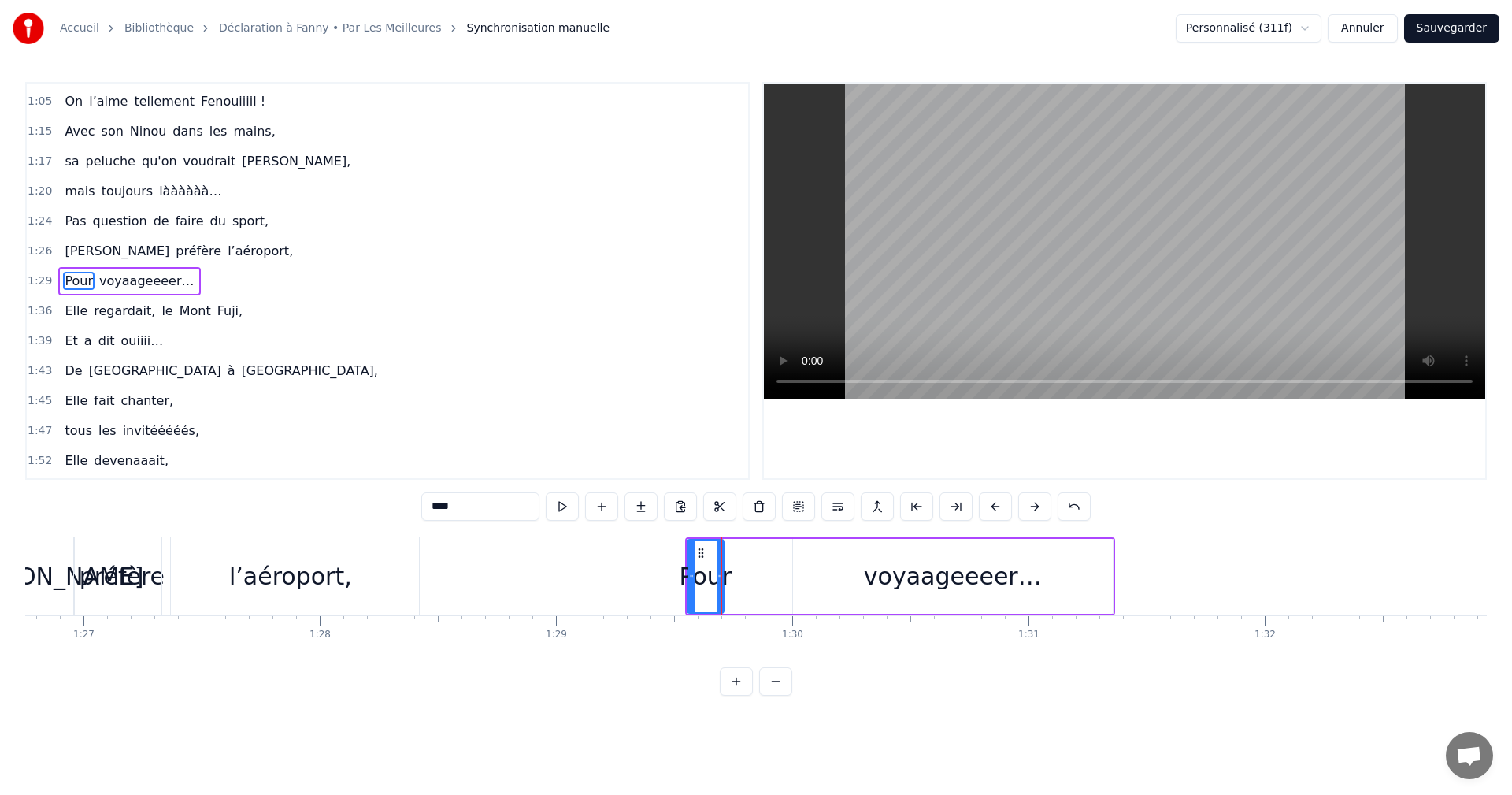
drag, startPoint x: 725, startPoint y: 576, endPoint x: 747, endPoint y: 576, distance: 22.0
drag, startPoint x: 751, startPoint y: 574, endPoint x: 765, endPoint y: 574, distance: 14.0
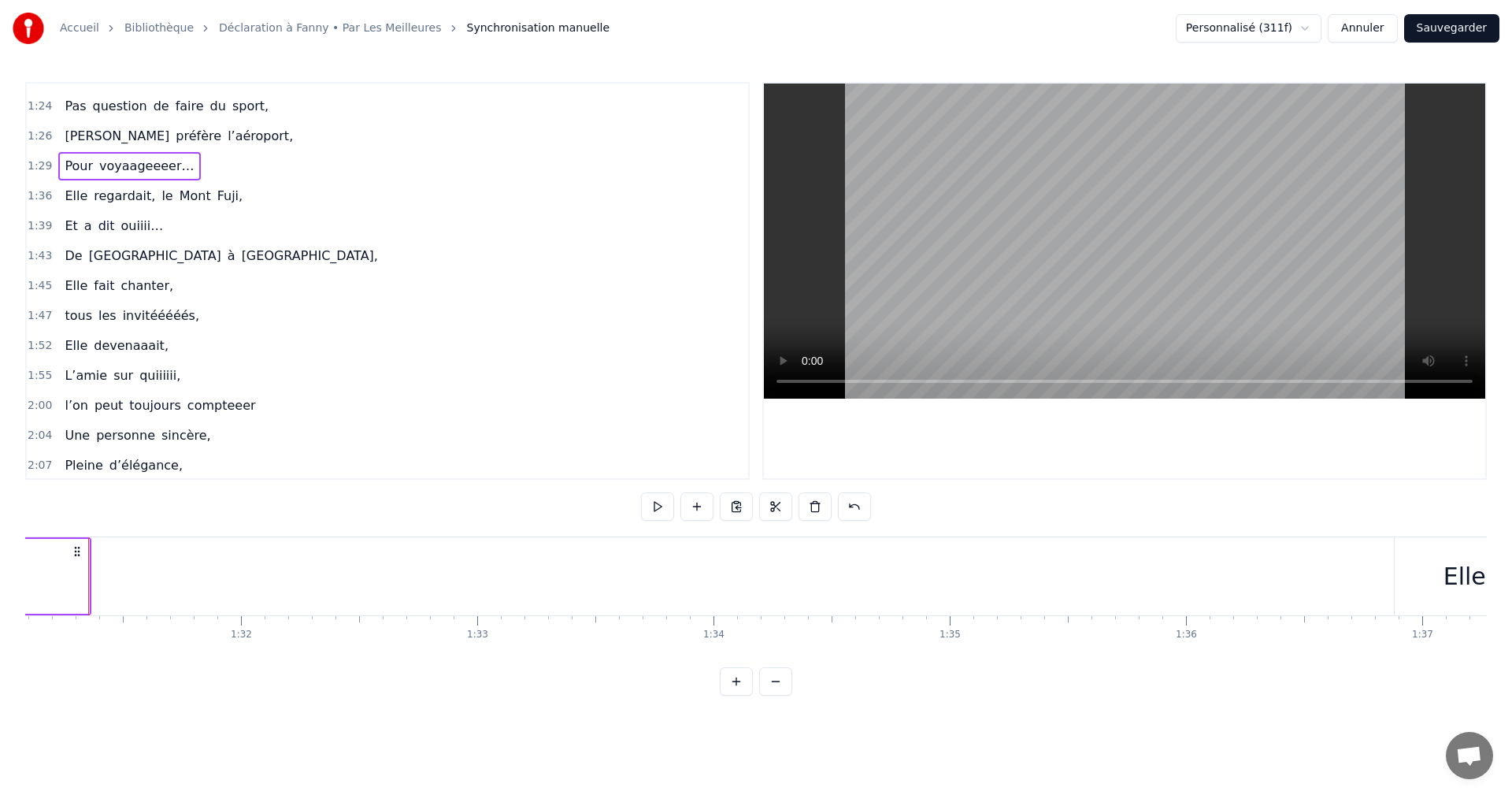
scroll to position [704, 0]
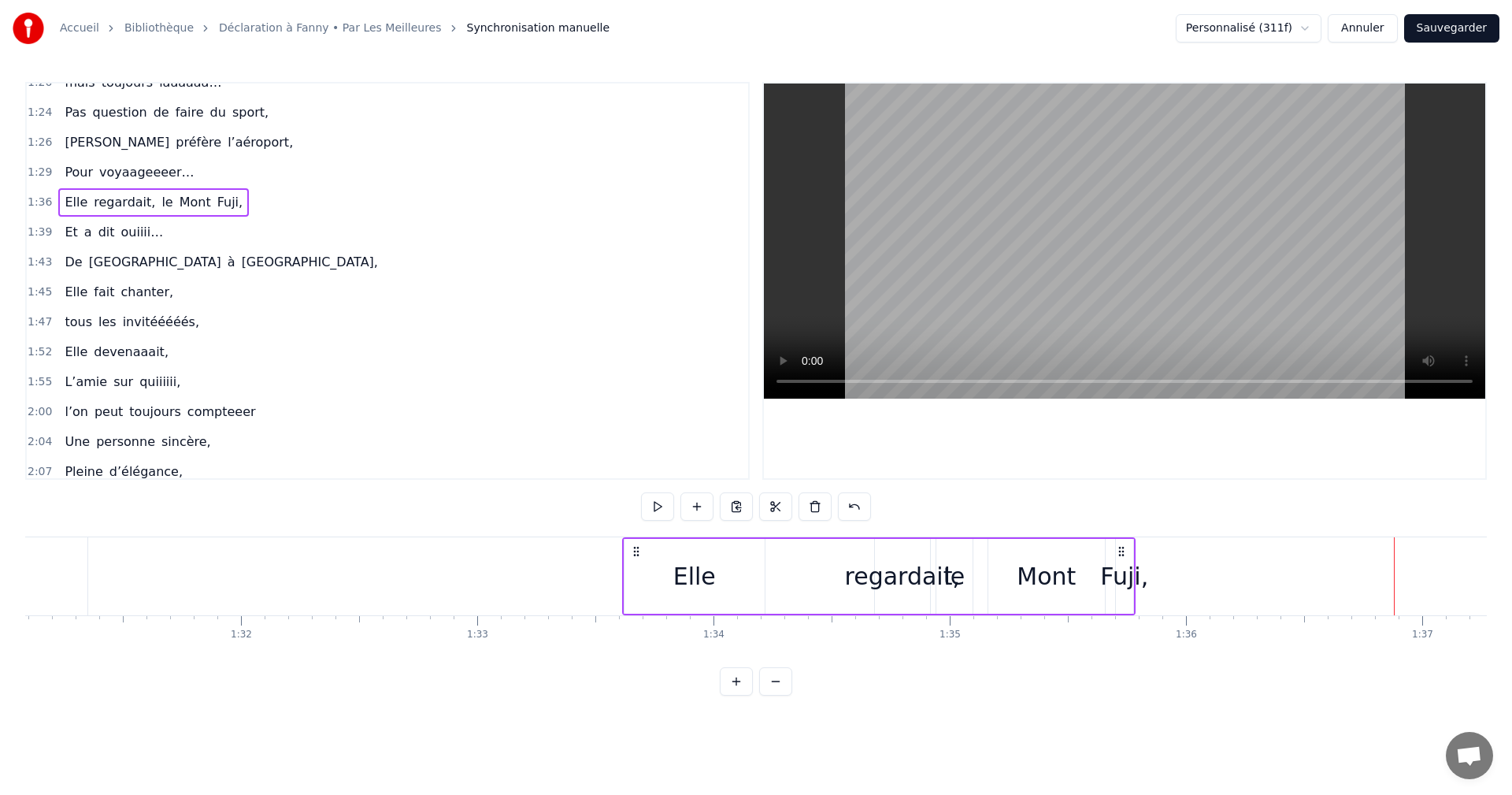
drag, startPoint x: 1409, startPoint y: 553, endPoint x: 636, endPoint y: 590, distance: 773.9
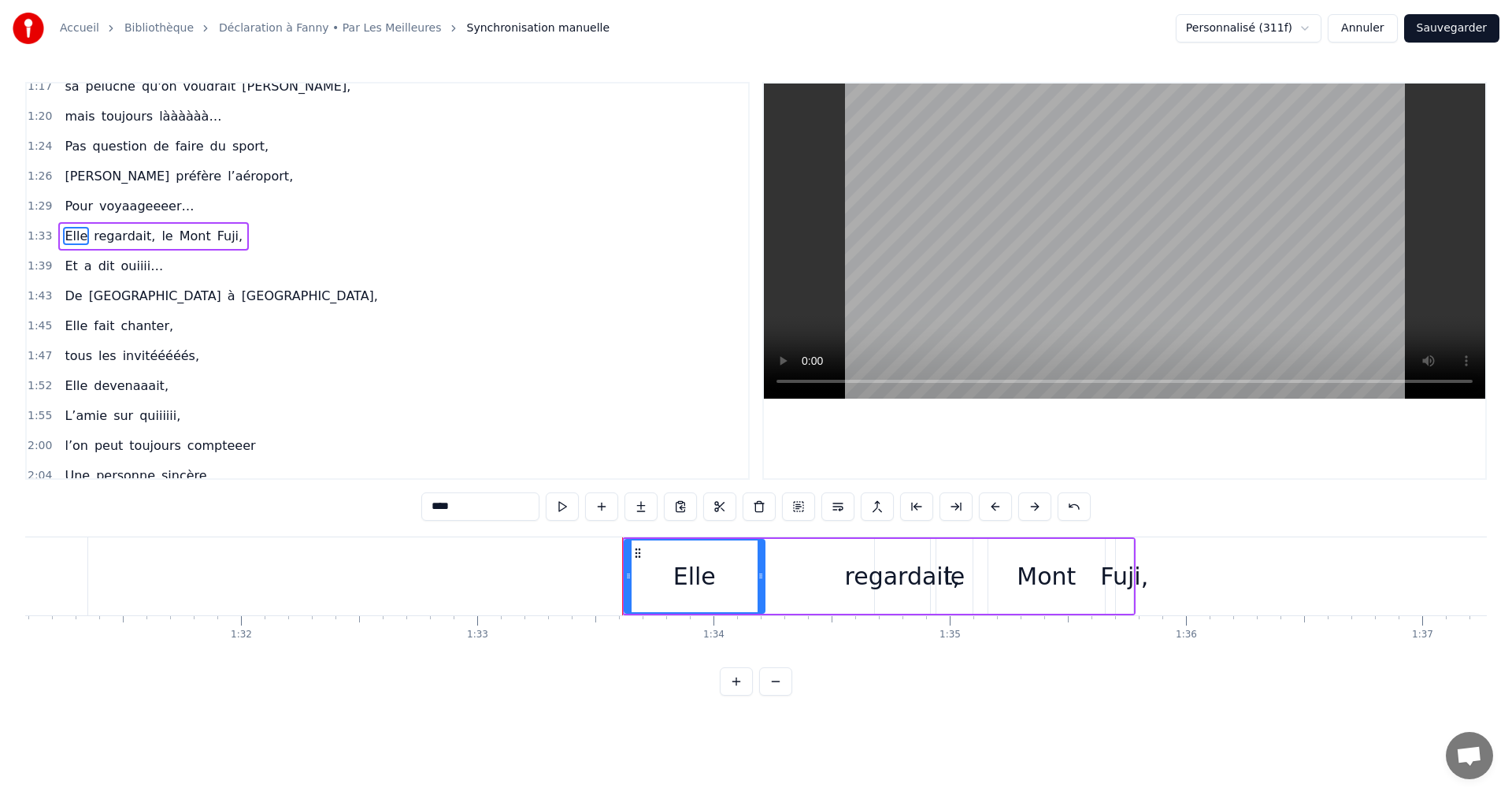
scroll to position [626, 0]
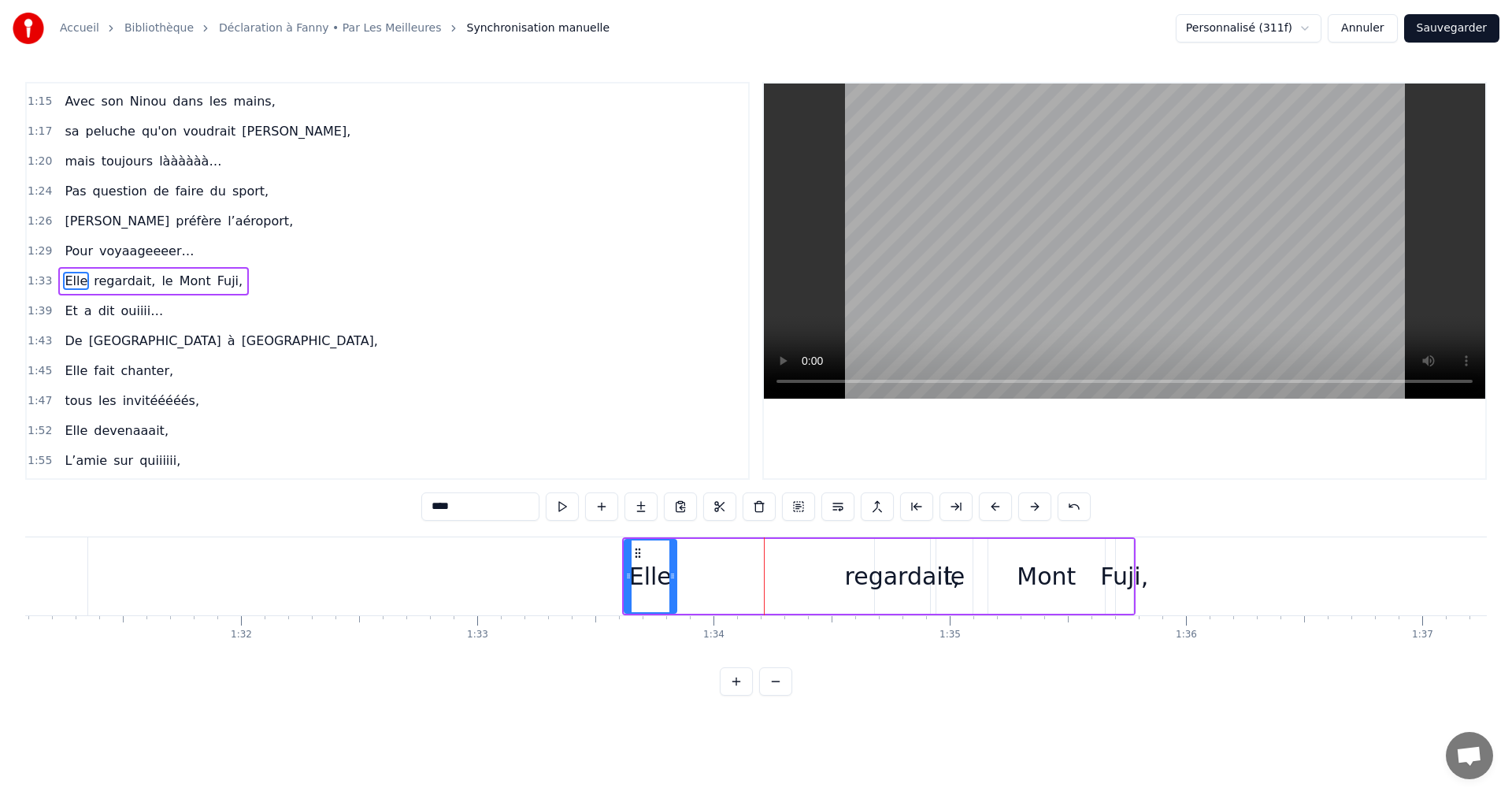
drag, startPoint x: 761, startPoint y: 579, endPoint x: 673, endPoint y: 579, distance: 88.0
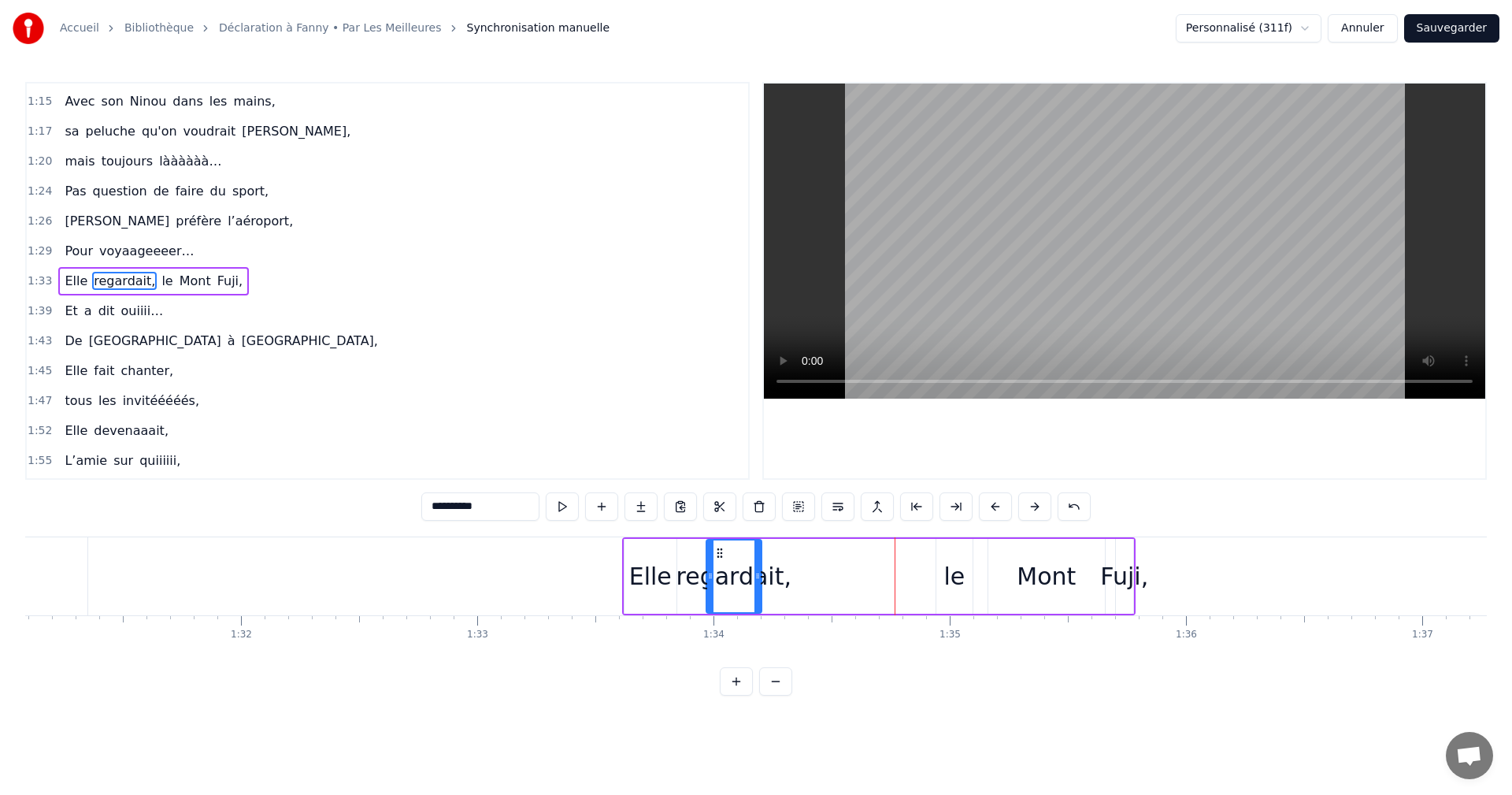
drag, startPoint x: 866, startPoint y: 546, endPoint x: 711, endPoint y: 554, distance: 155.2
drag, startPoint x: 704, startPoint y: 573, endPoint x: 680, endPoint y: 576, distance: 24.2
drag, startPoint x: 753, startPoint y: 578, endPoint x: 714, endPoint y: 580, distance: 39.1
drag, startPoint x: 681, startPoint y: 574, endPoint x: 695, endPoint y: 574, distance: 14.0
type input "****"
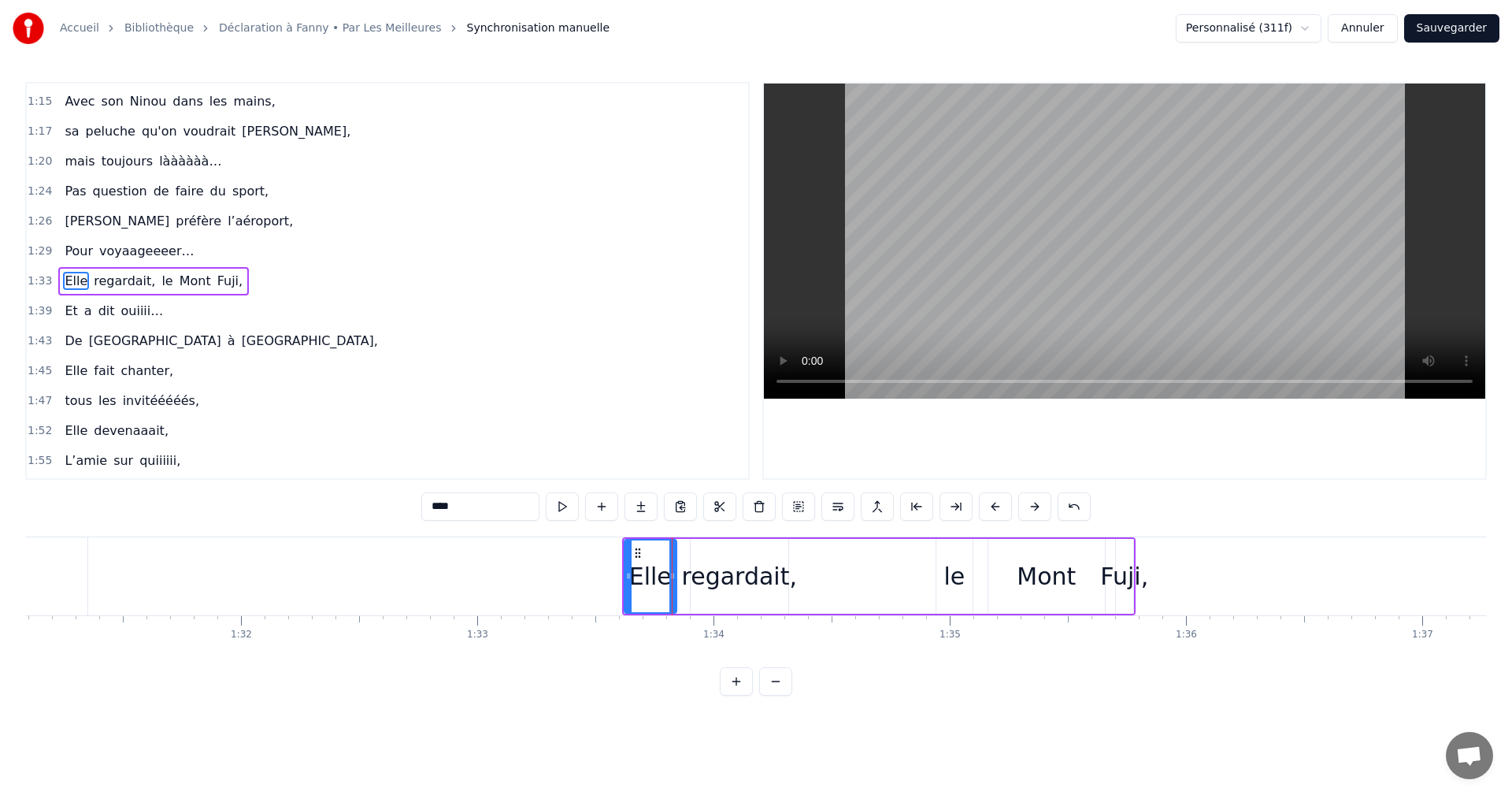
drag, startPoint x: 674, startPoint y: 577, endPoint x: 686, endPoint y: 577, distance: 12.0
drag, startPoint x: 672, startPoint y: 575, endPoint x: 686, endPoint y: 576, distance: 14.0
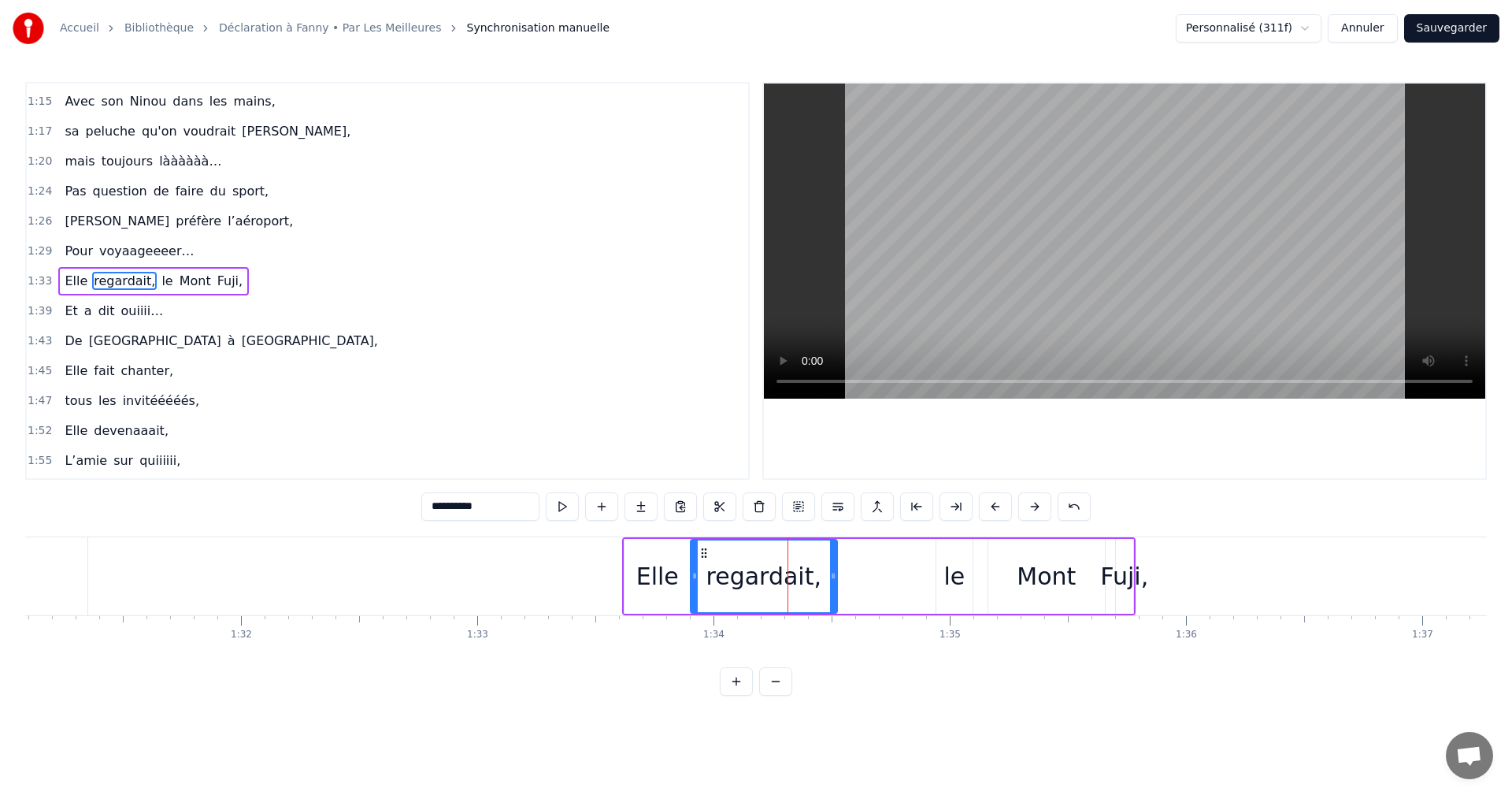
drag, startPoint x: 786, startPoint y: 574, endPoint x: 849, endPoint y: 574, distance: 63.0
drag, startPoint x: 848, startPoint y: 575, endPoint x: 933, endPoint y: 580, distance: 85.1
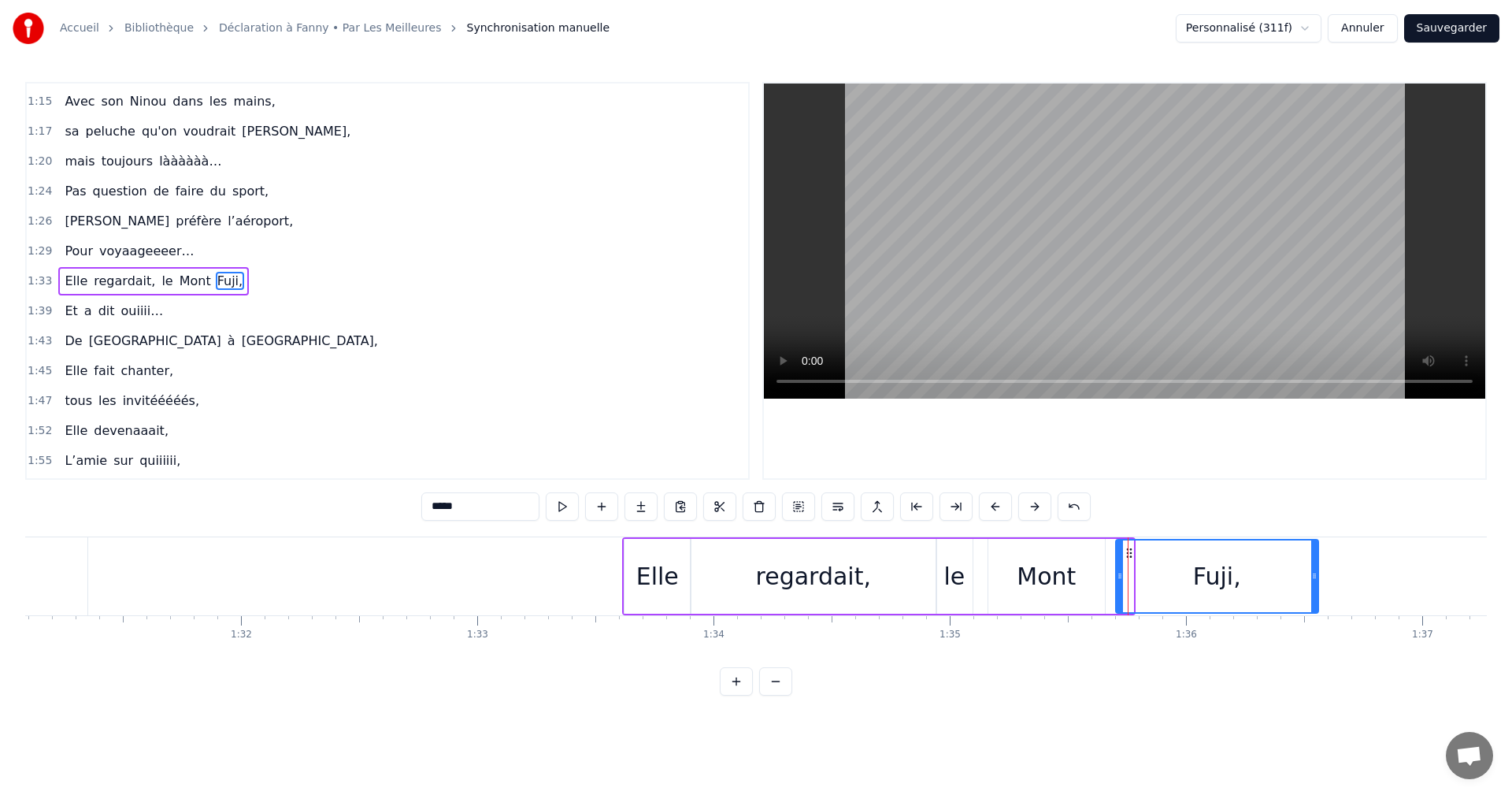
drag, startPoint x: 1131, startPoint y: 576, endPoint x: 1345, endPoint y: 579, distance: 214.0
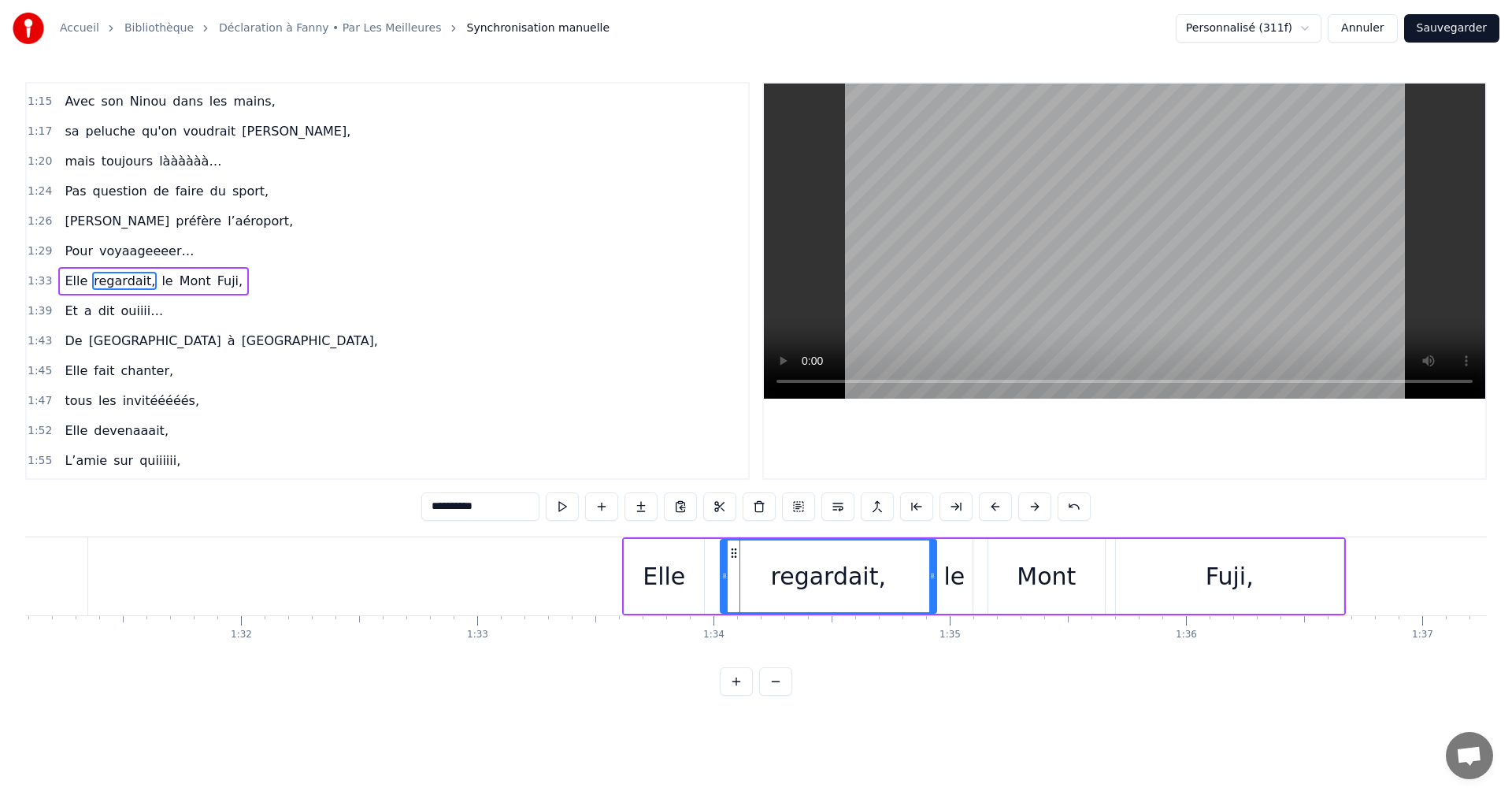
drag, startPoint x: 694, startPoint y: 575, endPoint x: 727, endPoint y: 575, distance: 33.0
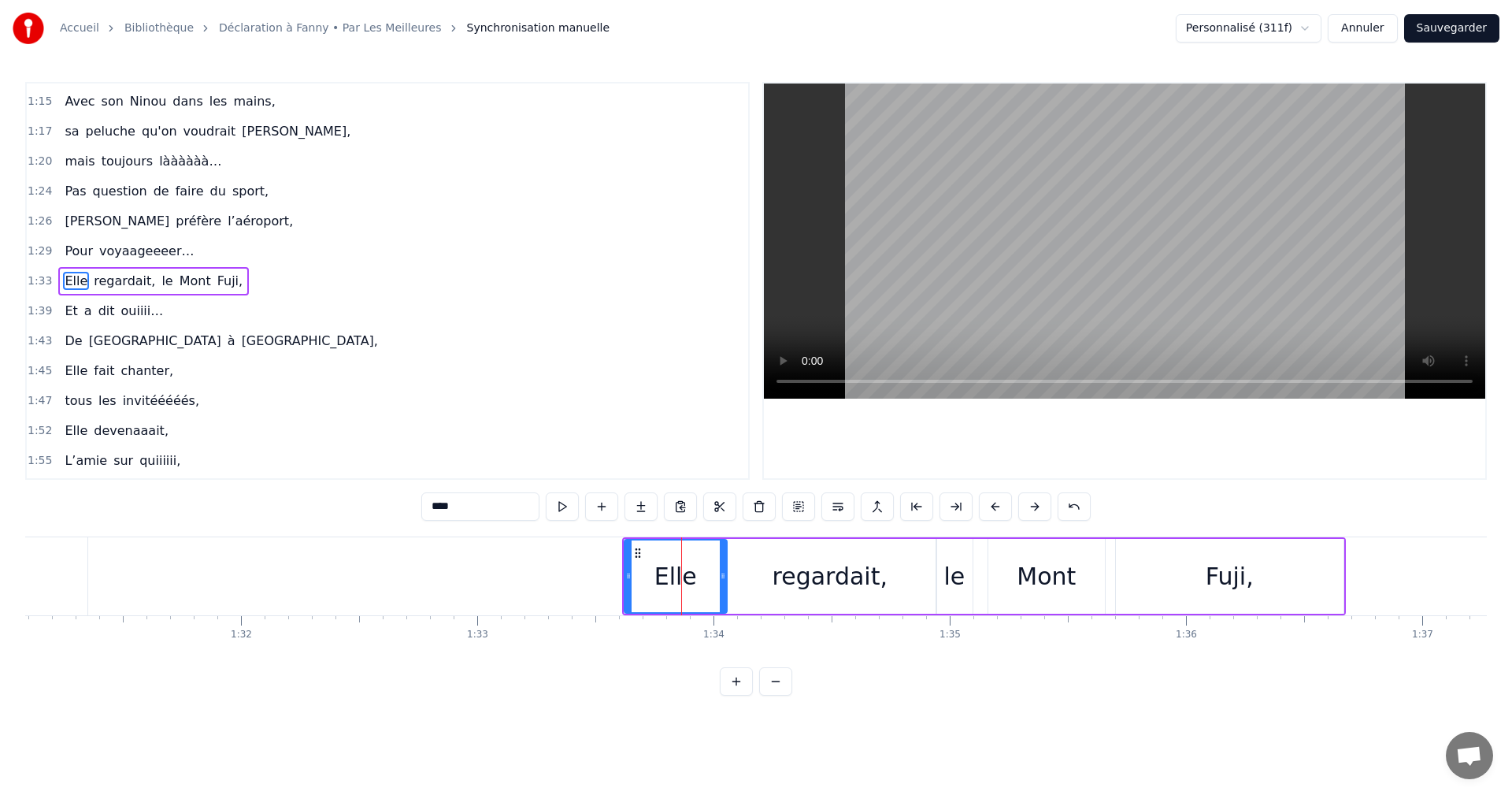
drag, startPoint x: 702, startPoint y: 573, endPoint x: 725, endPoint y: 573, distance: 23.0
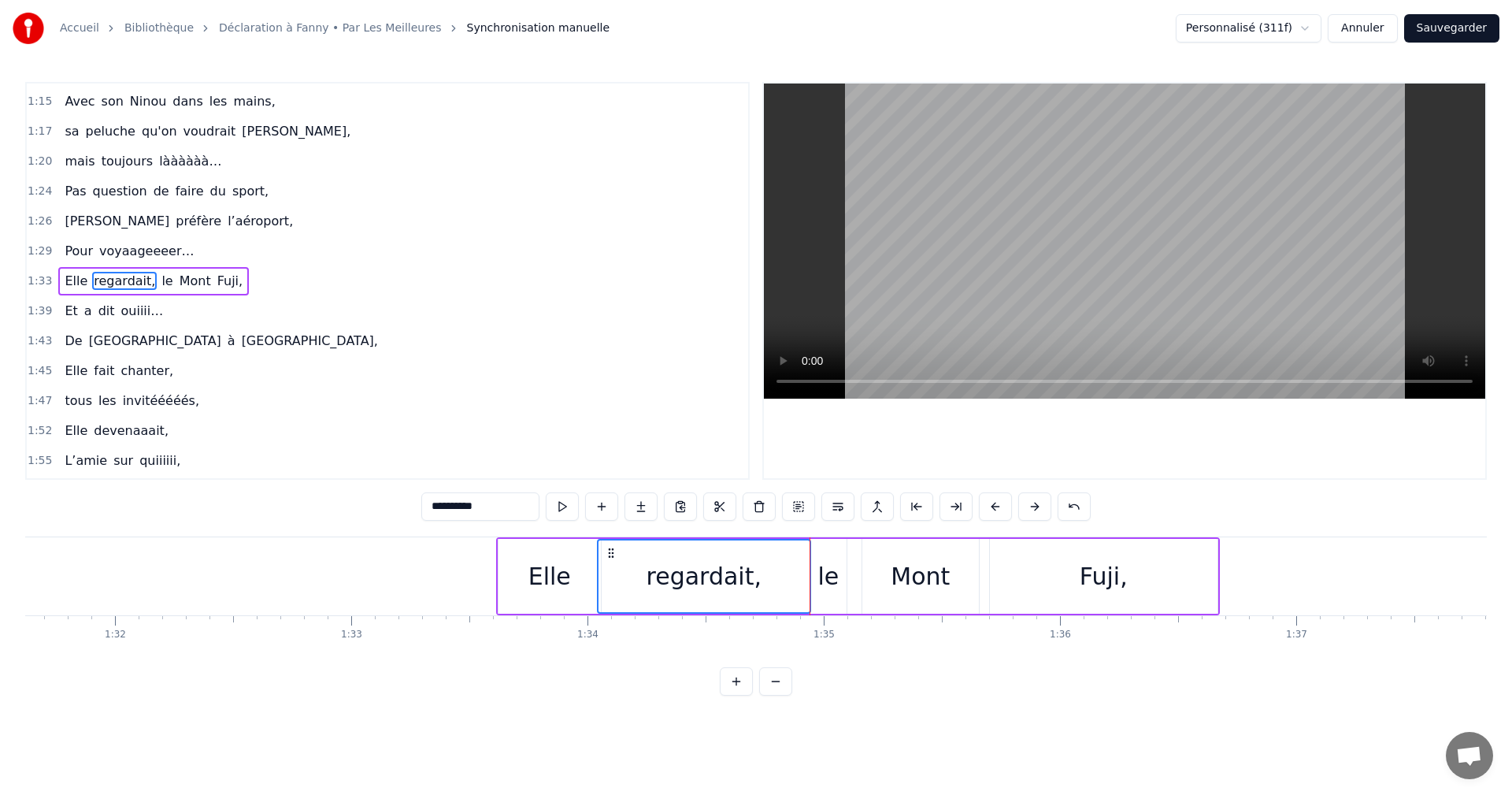
scroll to position [0, 21683]
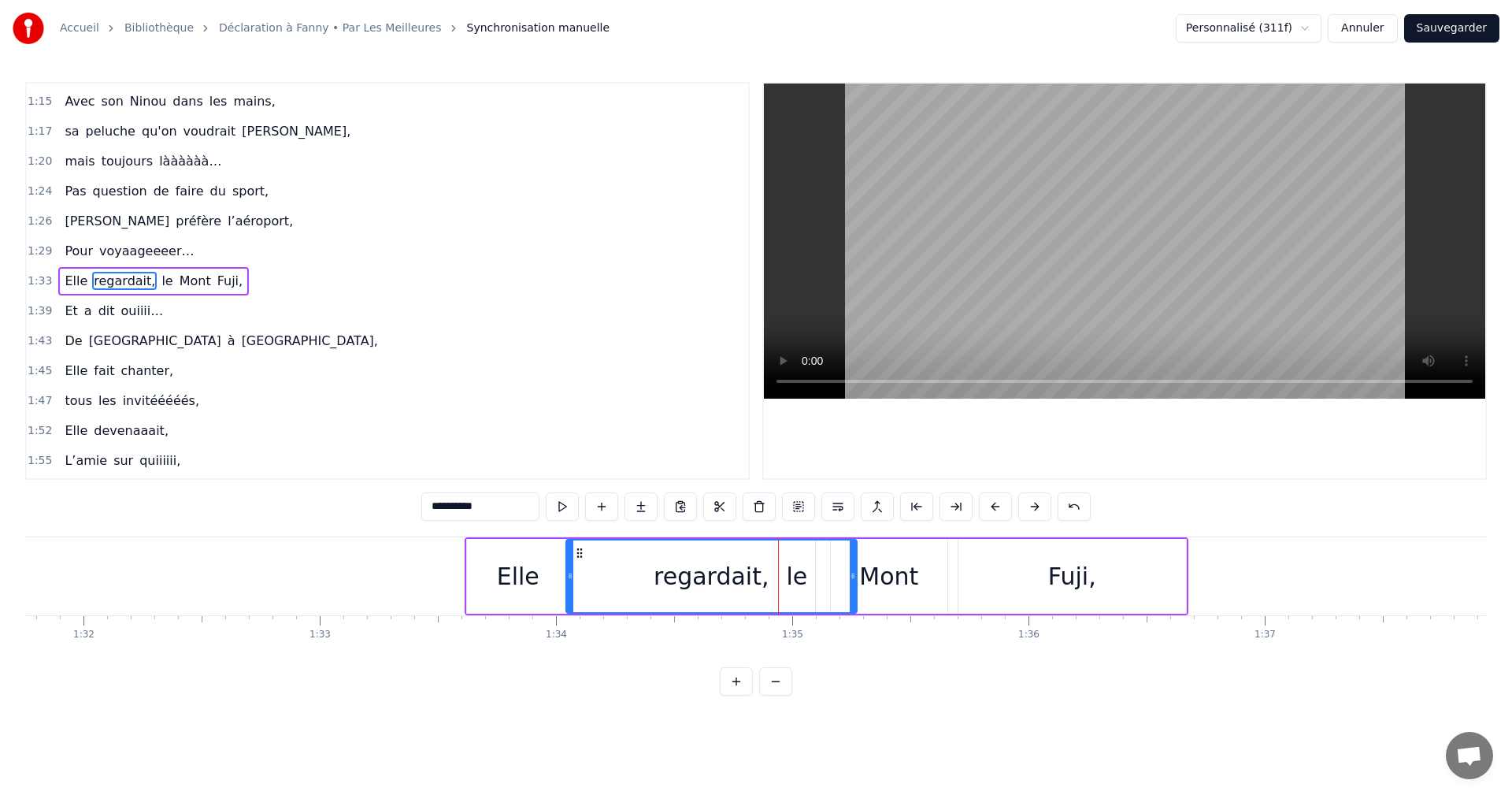
drag, startPoint x: 773, startPoint y: 573, endPoint x: 852, endPoint y: 574, distance: 79.0
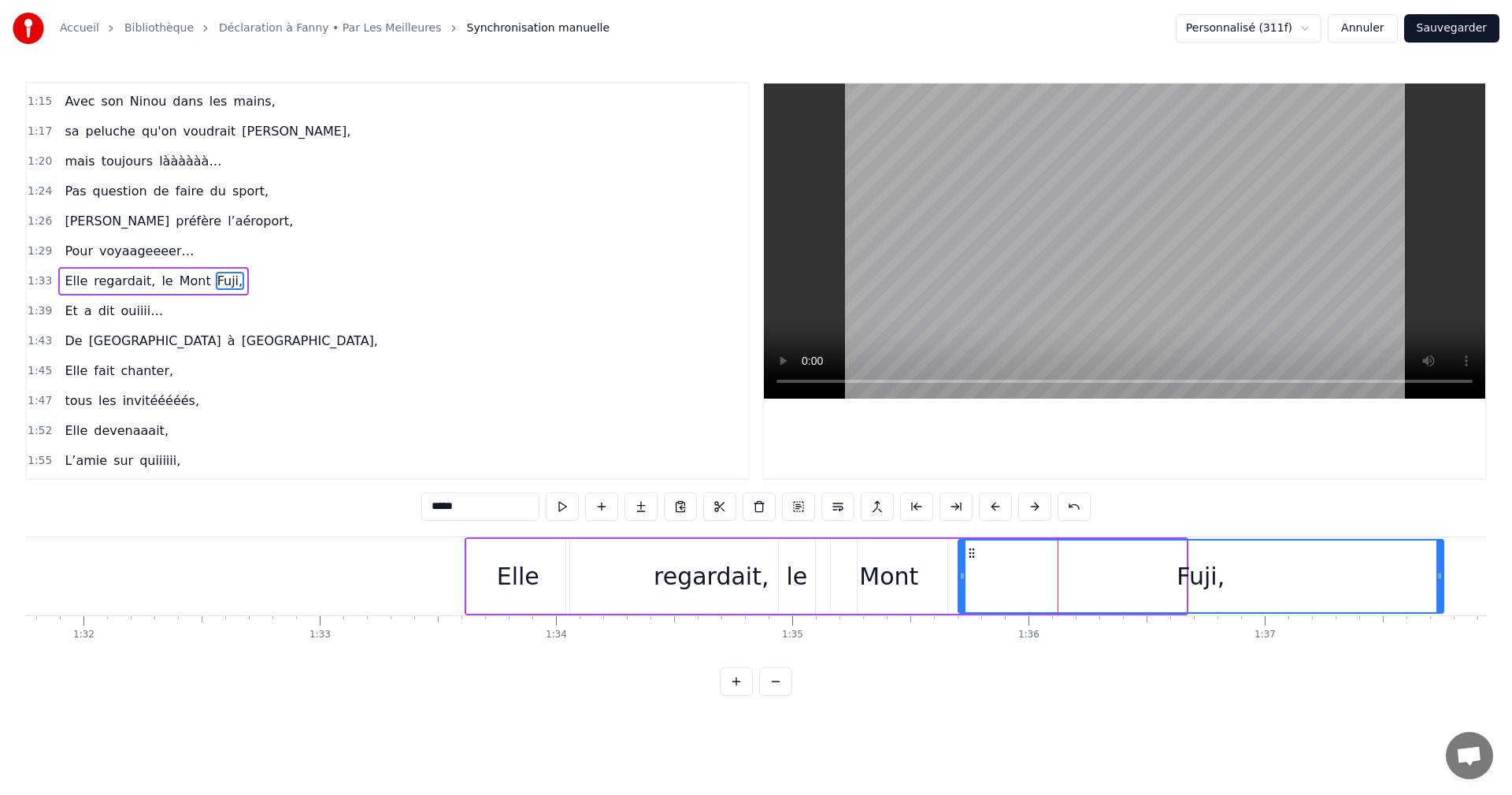
drag, startPoint x: 1184, startPoint y: 572, endPoint x: 1442, endPoint y: 577, distance: 258.0
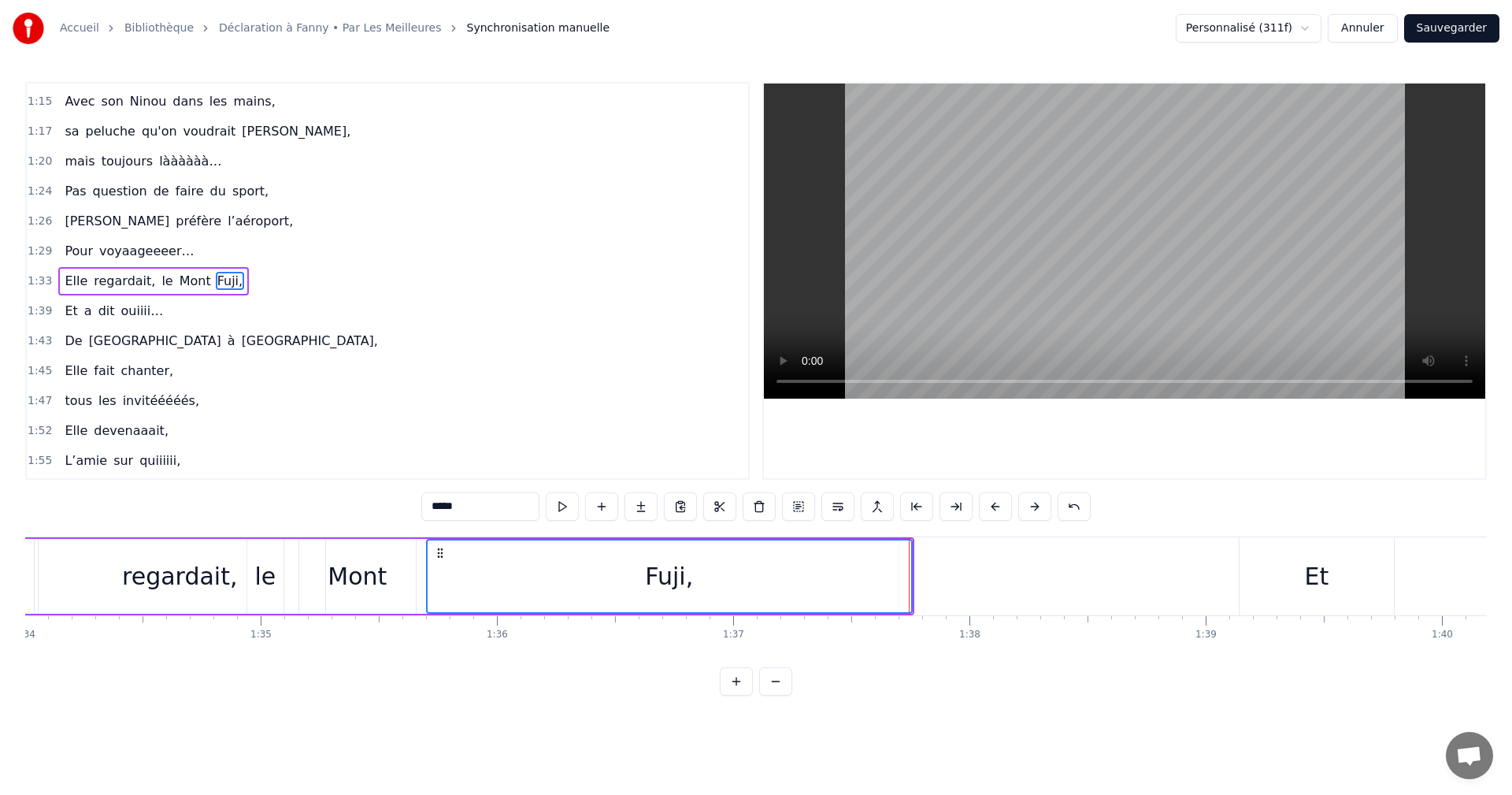
scroll to position [0, 22153]
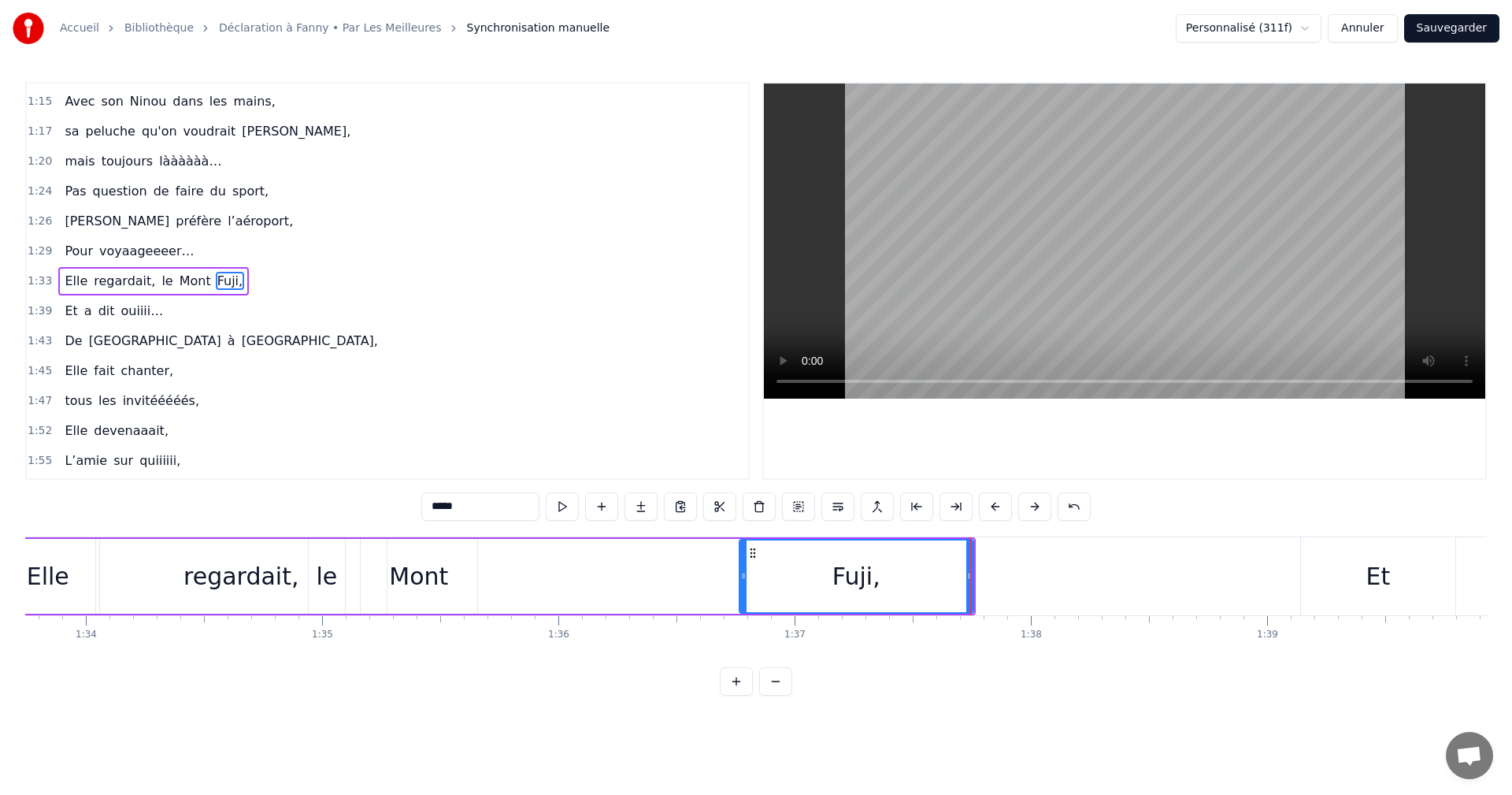
drag, startPoint x: 492, startPoint y: 574, endPoint x: 640, endPoint y: 581, distance: 148.2
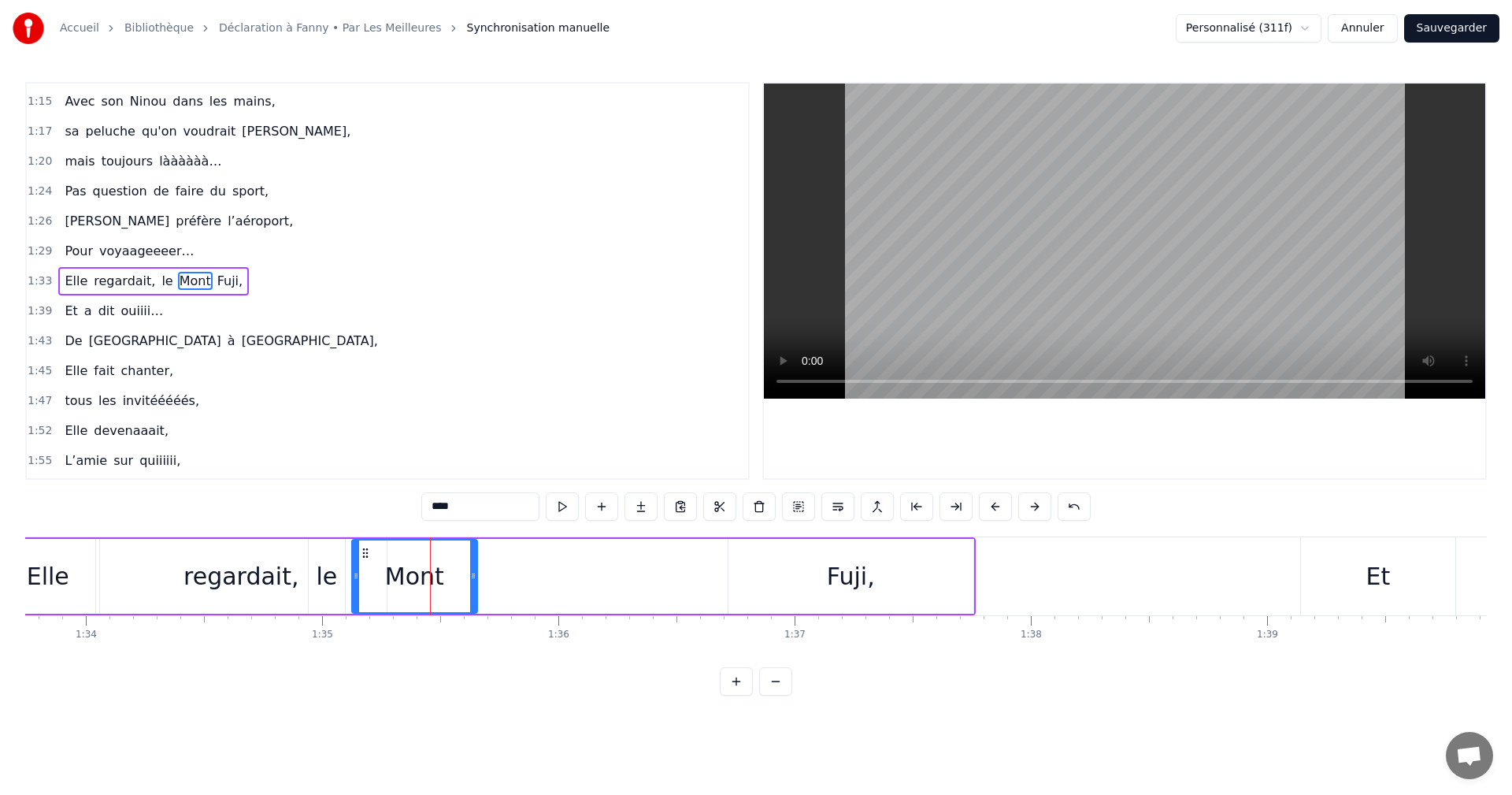
drag, startPoint x: 367, startPoint y: 553, endPoint x: 359, endPoint y: 554, distance: 8.1
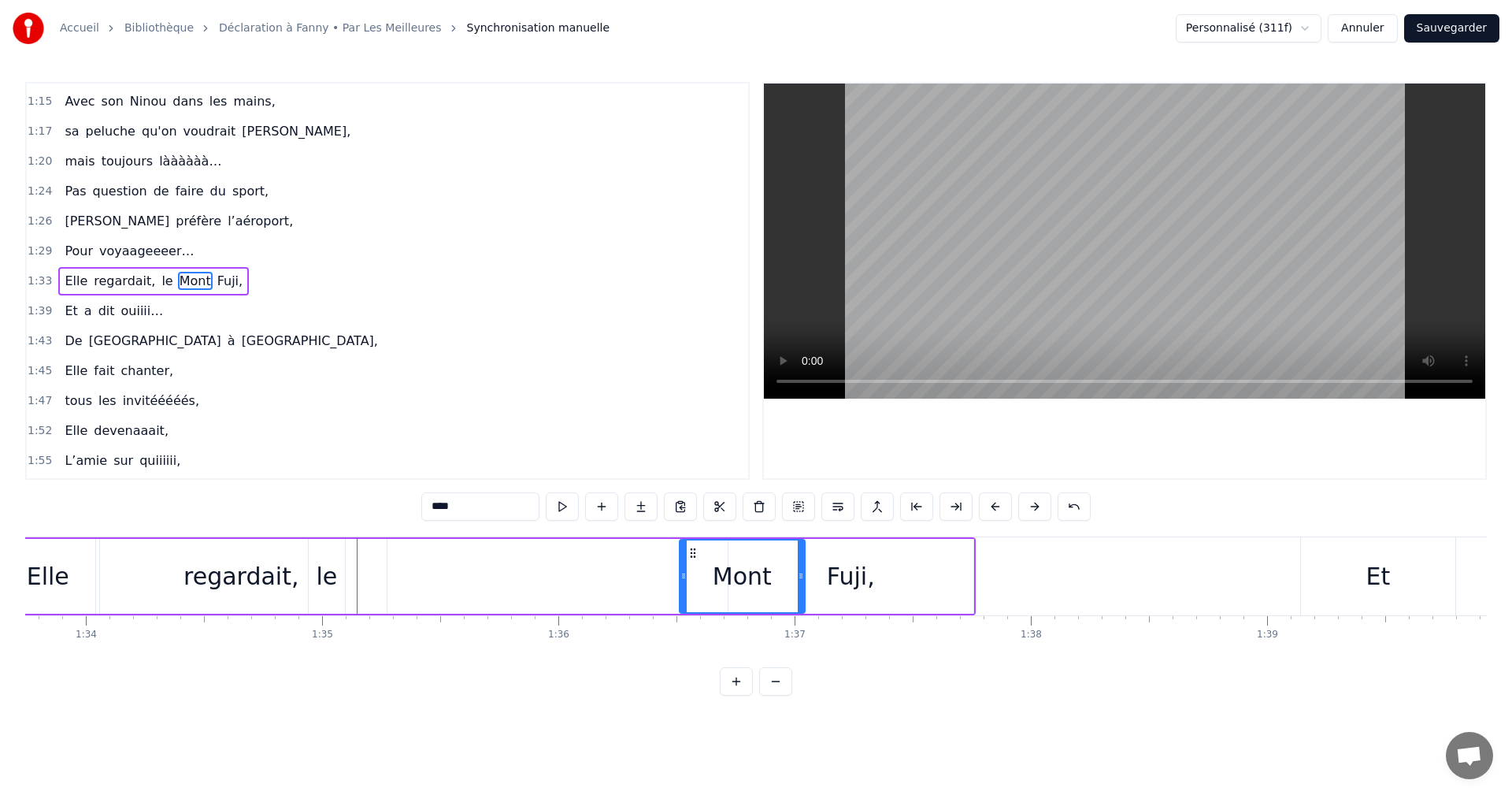
drag, startPoint x: 392, startPoint y: 554, endPoint x: 691, endPoint y: 567, distance: 299.3
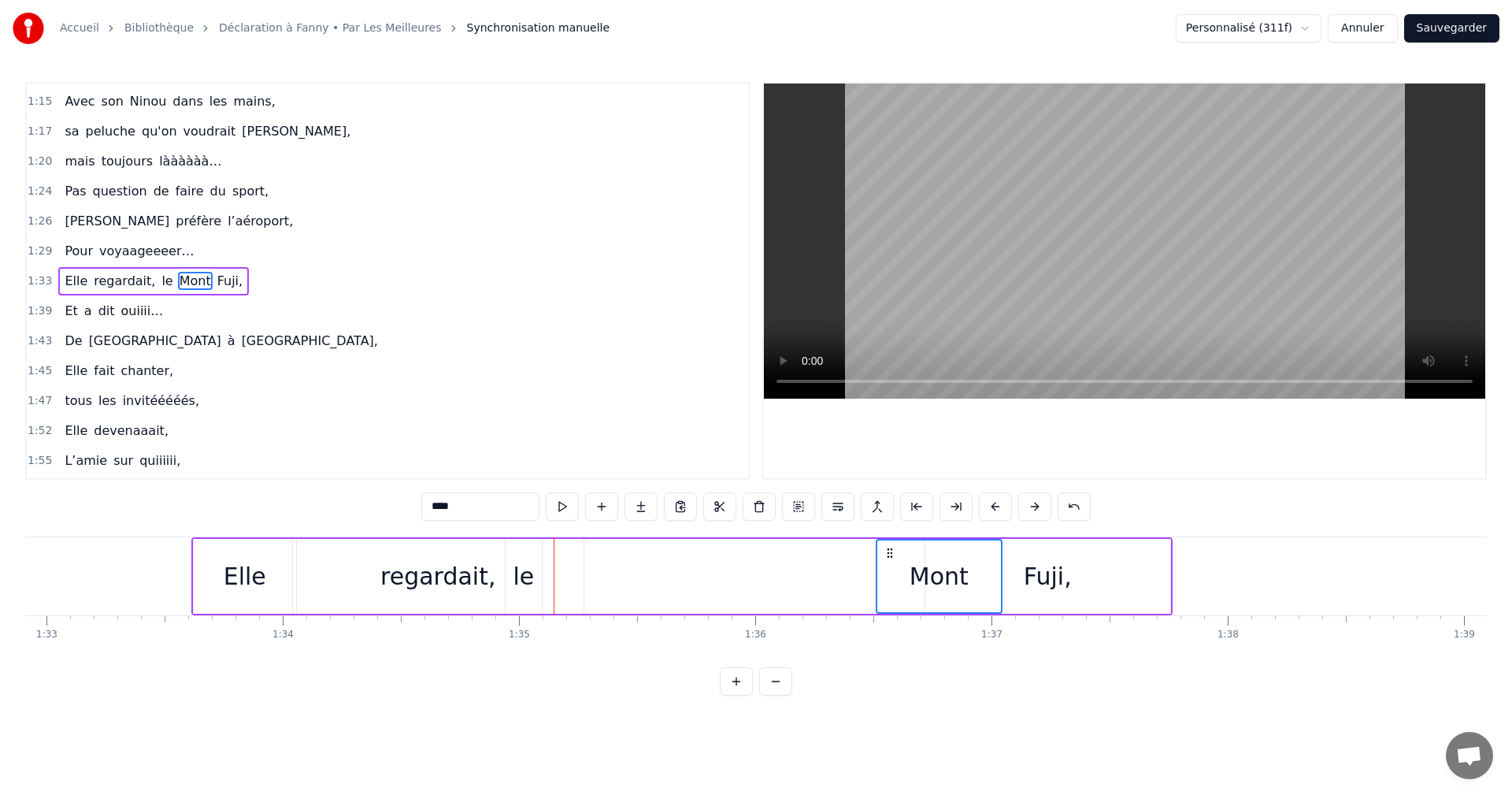
scroll to position [0, 21917]
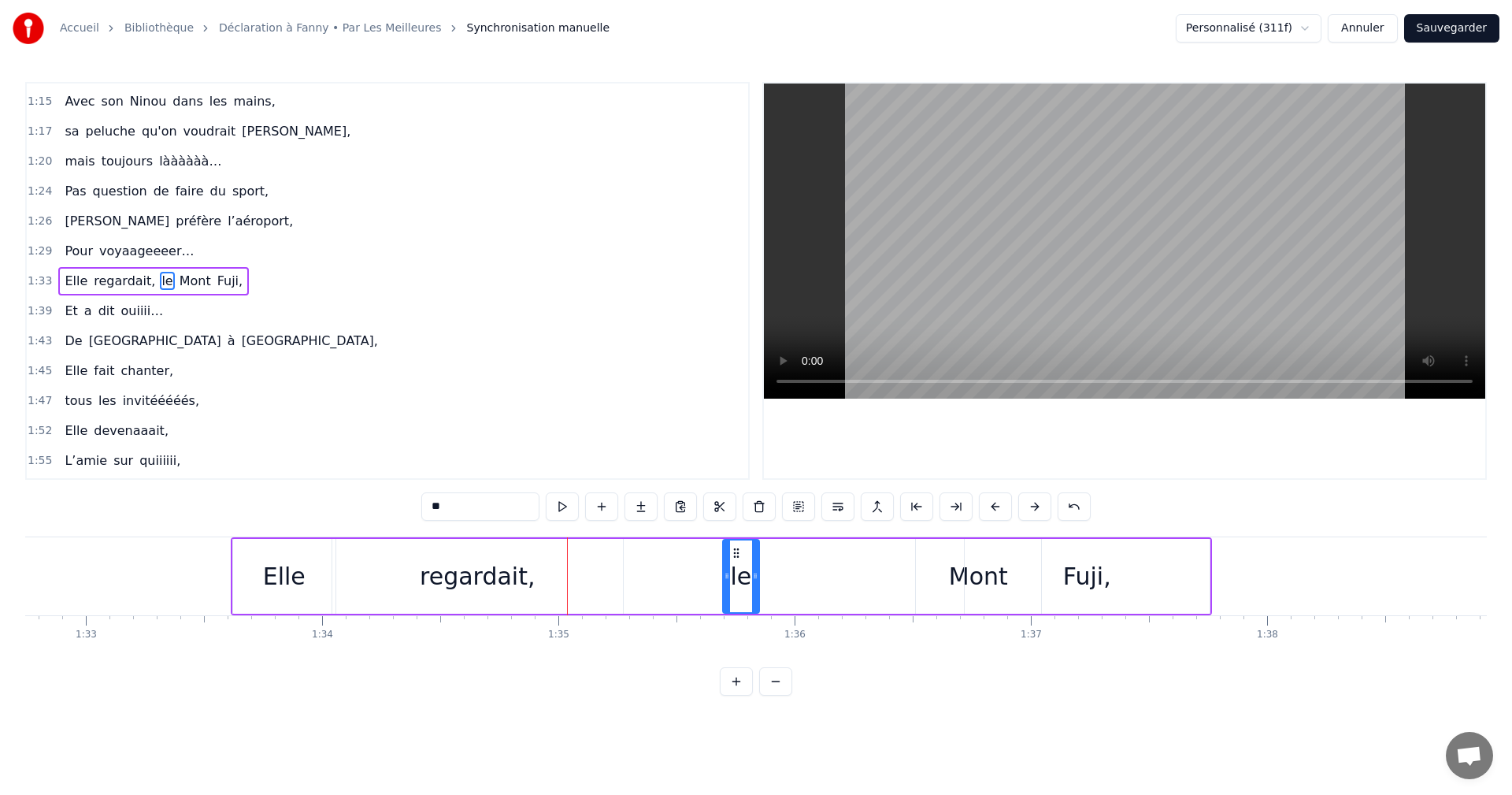
drag, startPoint x: 560, startPoint y: 552, endPoint x: 740, endPoint y: 562, distance: 180.3
drag, startPoint x: 757, startPoint y: 574, endPoint x: 772, endPoint y: 574, distance: 15.0
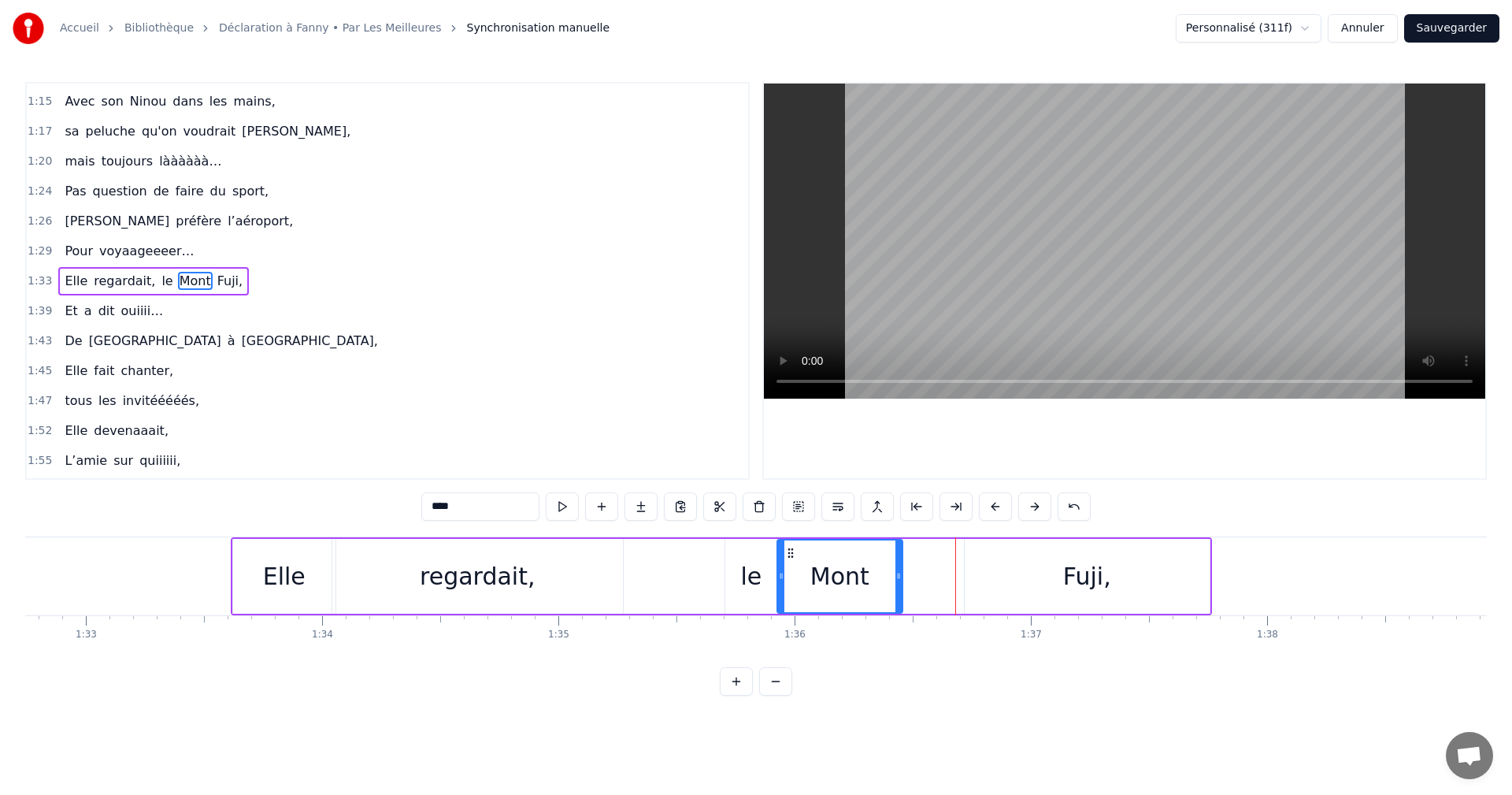
drag, startPoint x: 927, startPoint y: 554, endPoint x: 789, endPoint y: 553, distance: 138.0
type input "*****"
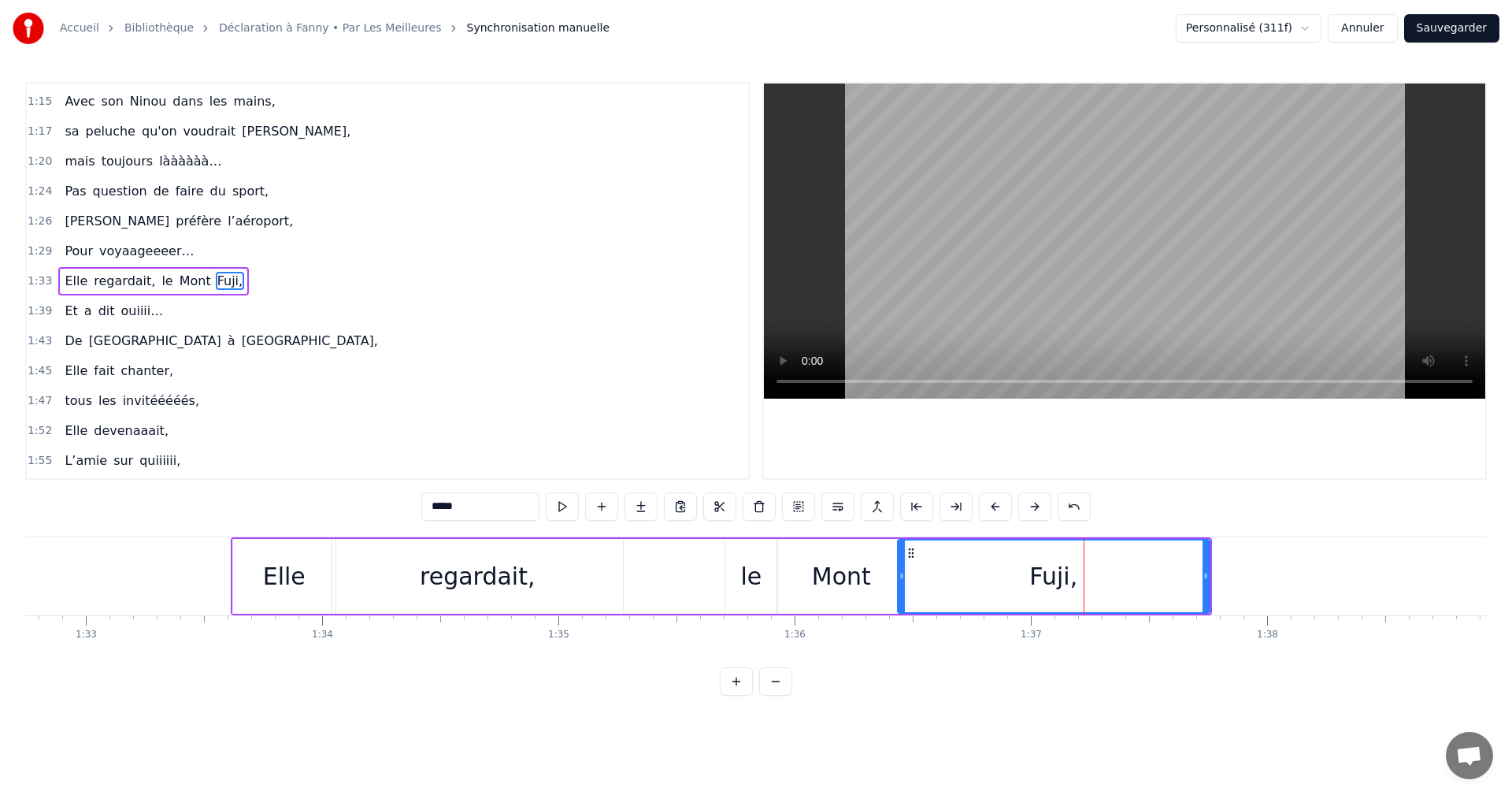
drag, startPoint x: 966, startPoint y: 573, endPoint x: 899, endPoint y: 576, distance: 67.1
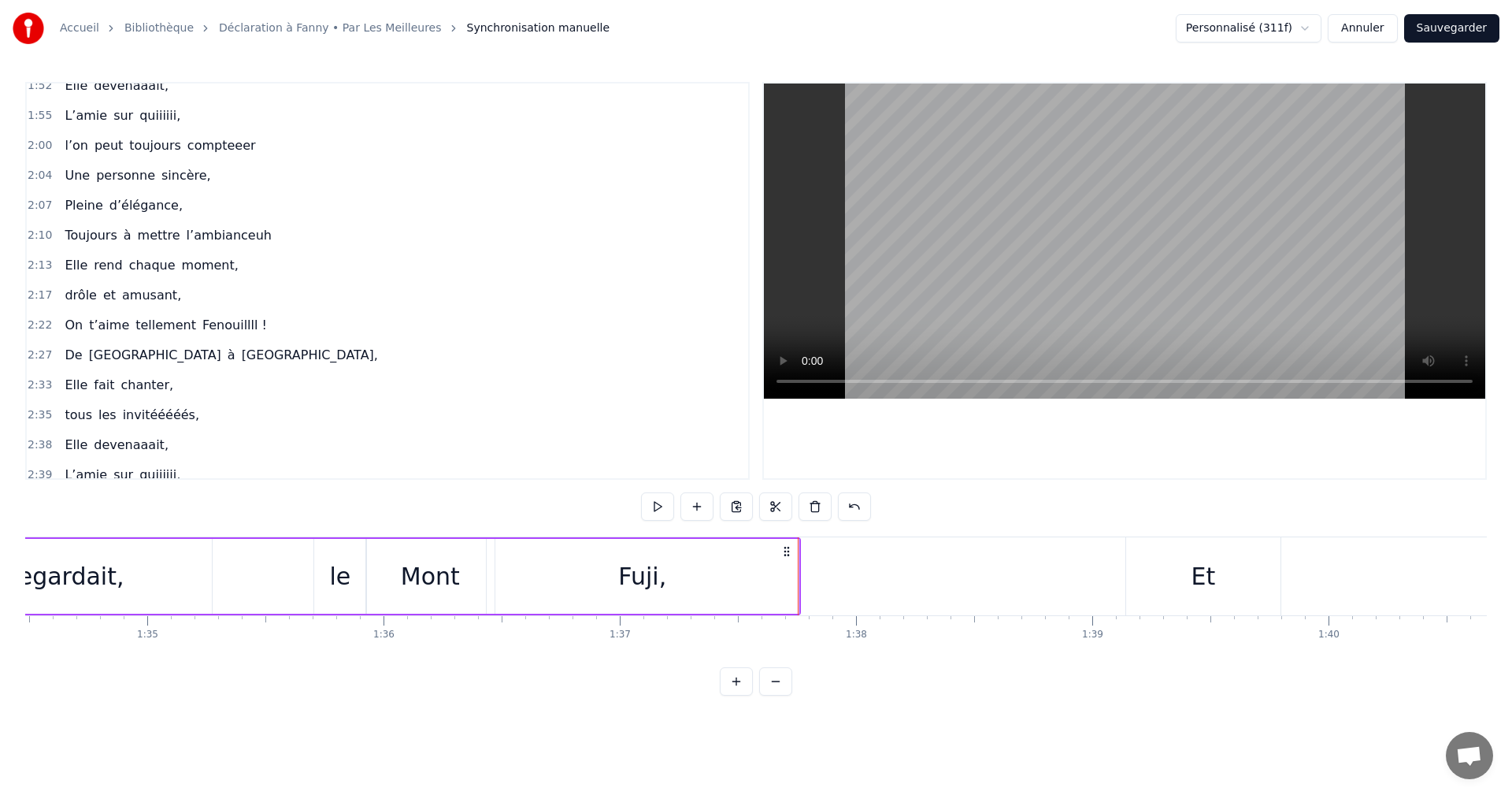
scroll to position [0, 22155]
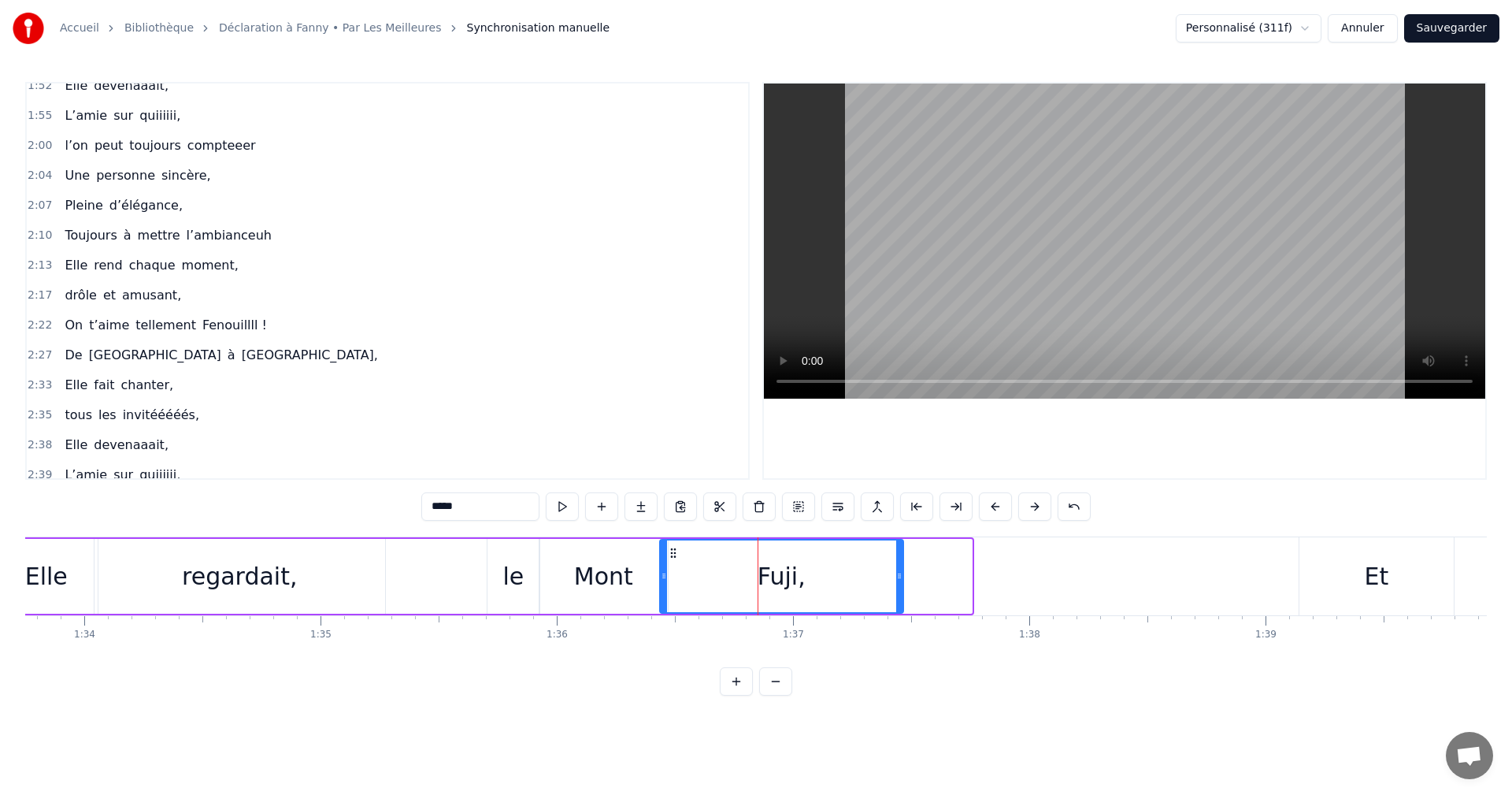
drag, startPoint x: 968, startPoint y: 573, endPoint x: 899, endPoint y: 573, distance: 69.0
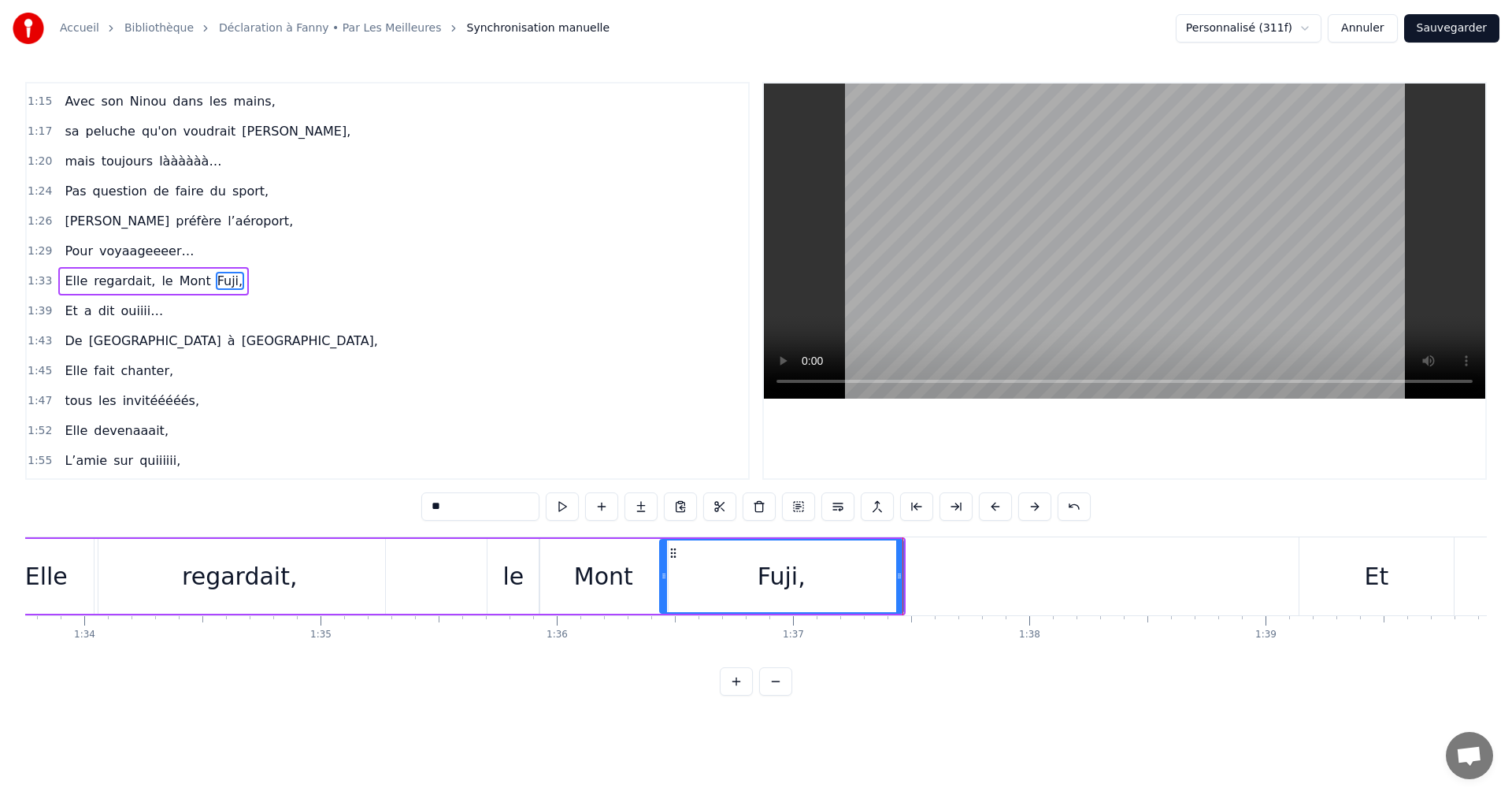
scroll to position [656, 0]
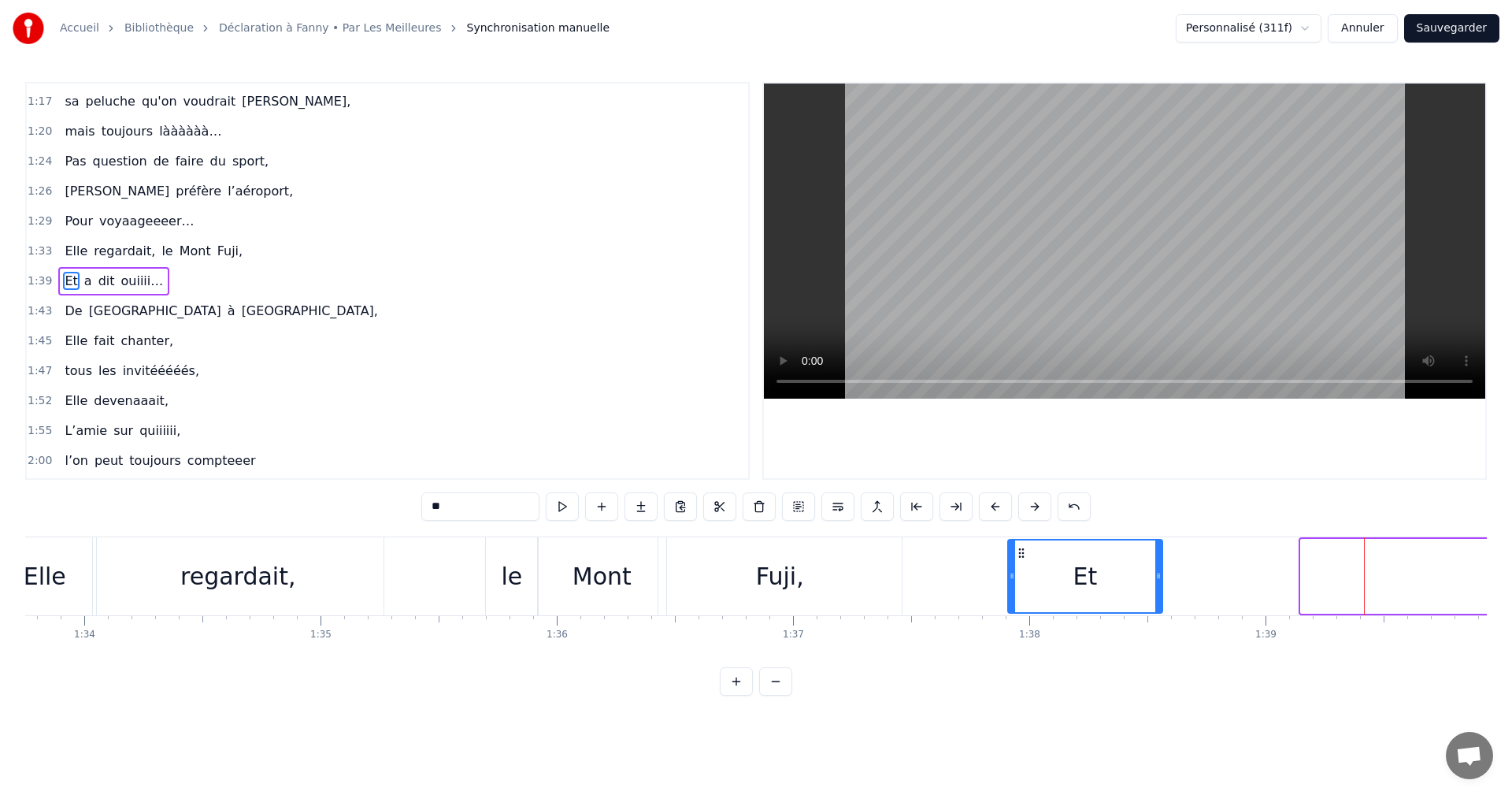
drag, startPoint x: 1312, startPoint y: 554, endPoint x: 1019, endPoint y: 568, distance: 293.3
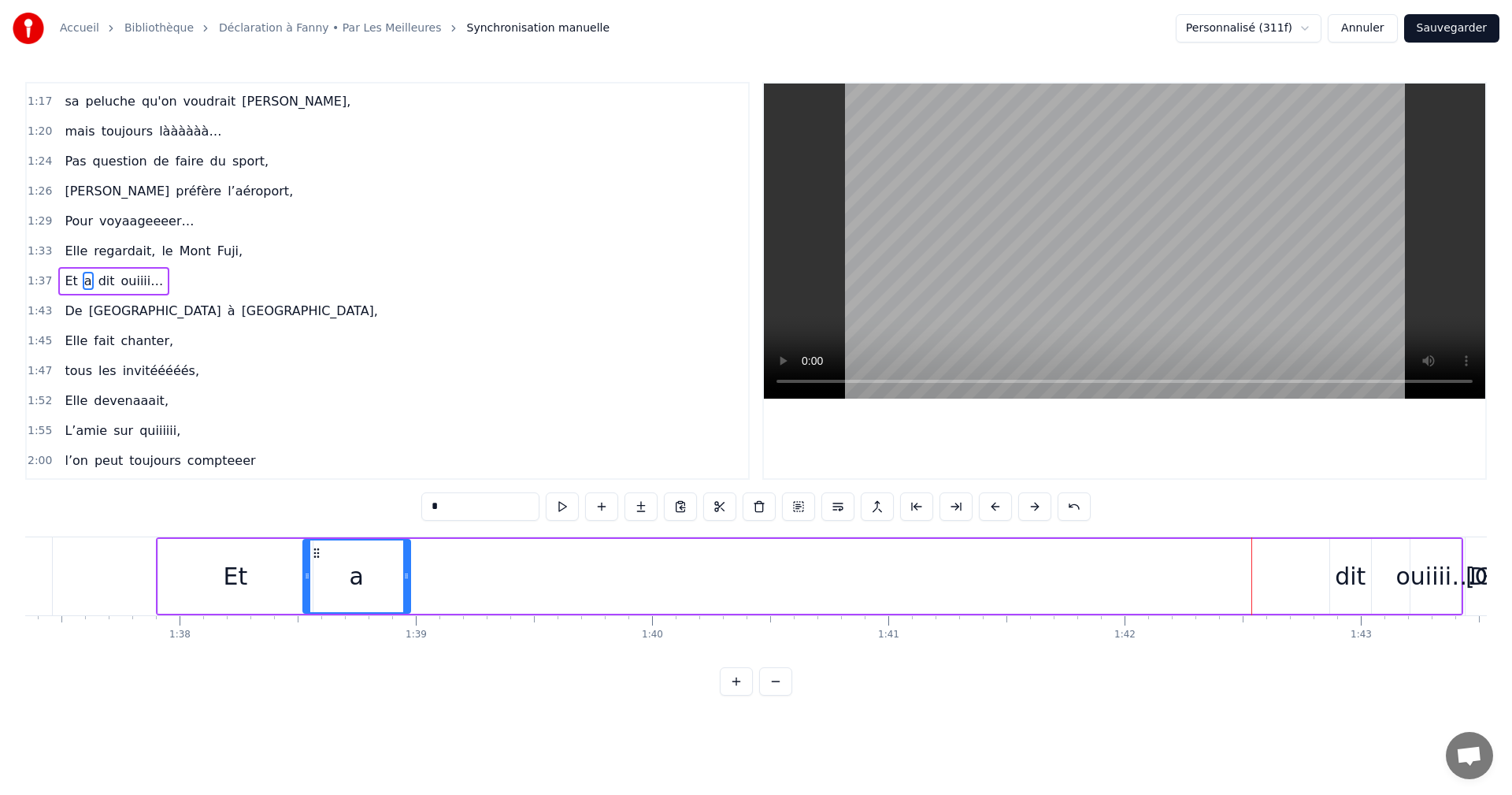
scroll to position [0, 22986]
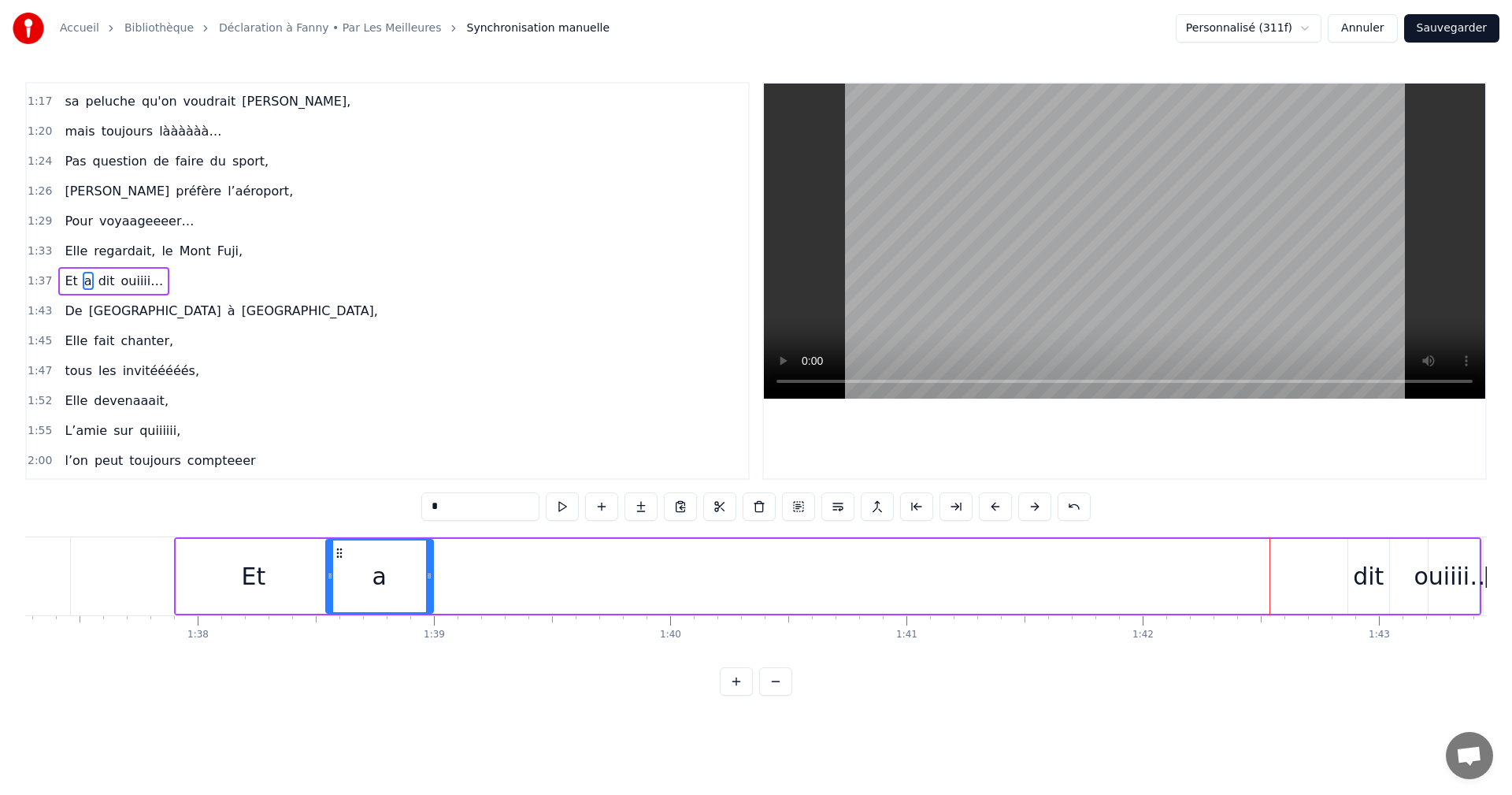
drag, startPoint x: 1206, startPoint y: 552, endPoint x: 363, endPoint y: 587, distance: 843.7
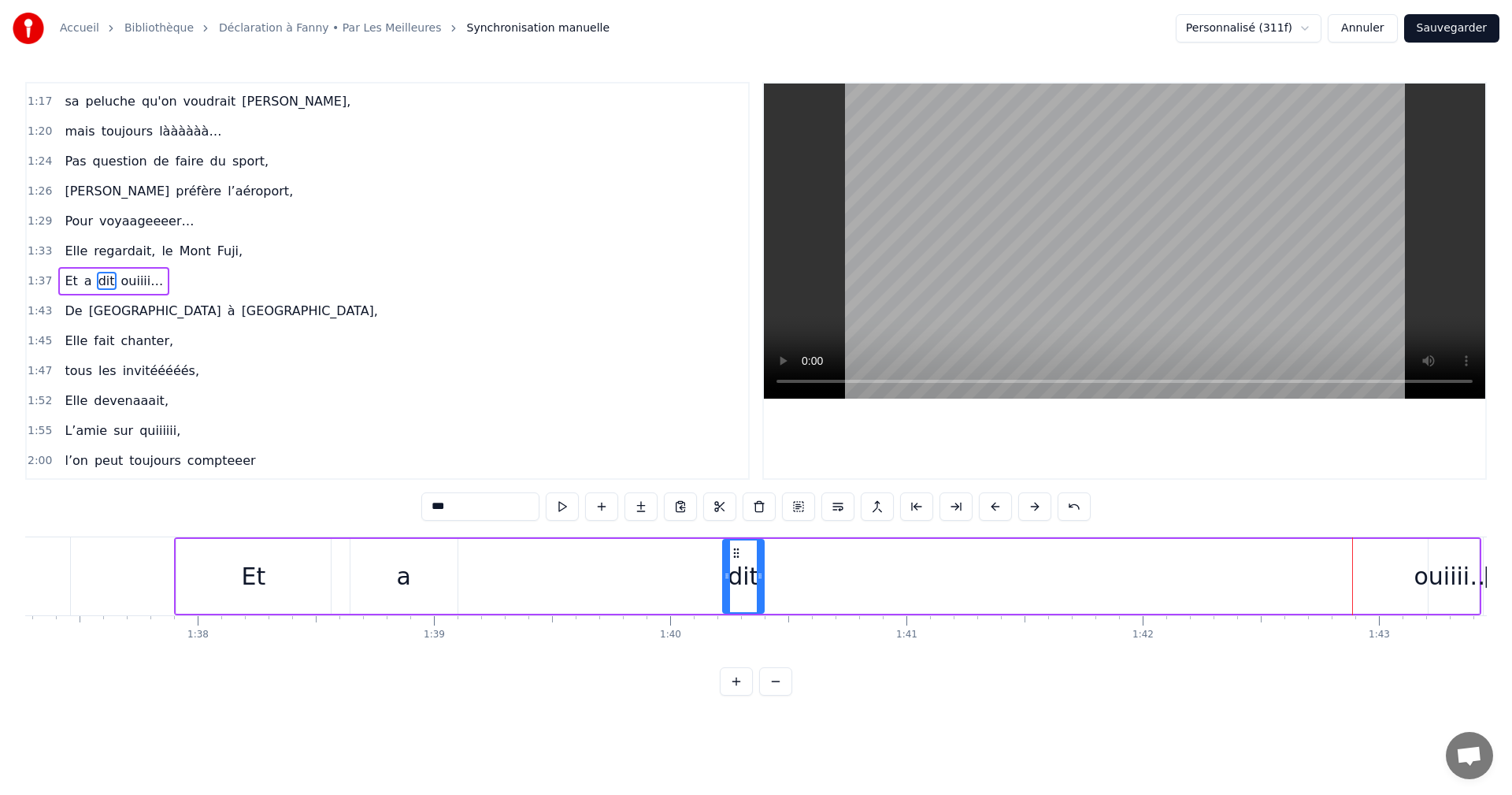
drag, startPoint x: 1361, startPoint y: 554, endPoint x: 505, endPoint y: 583, distance: 856.5
type input "*******"
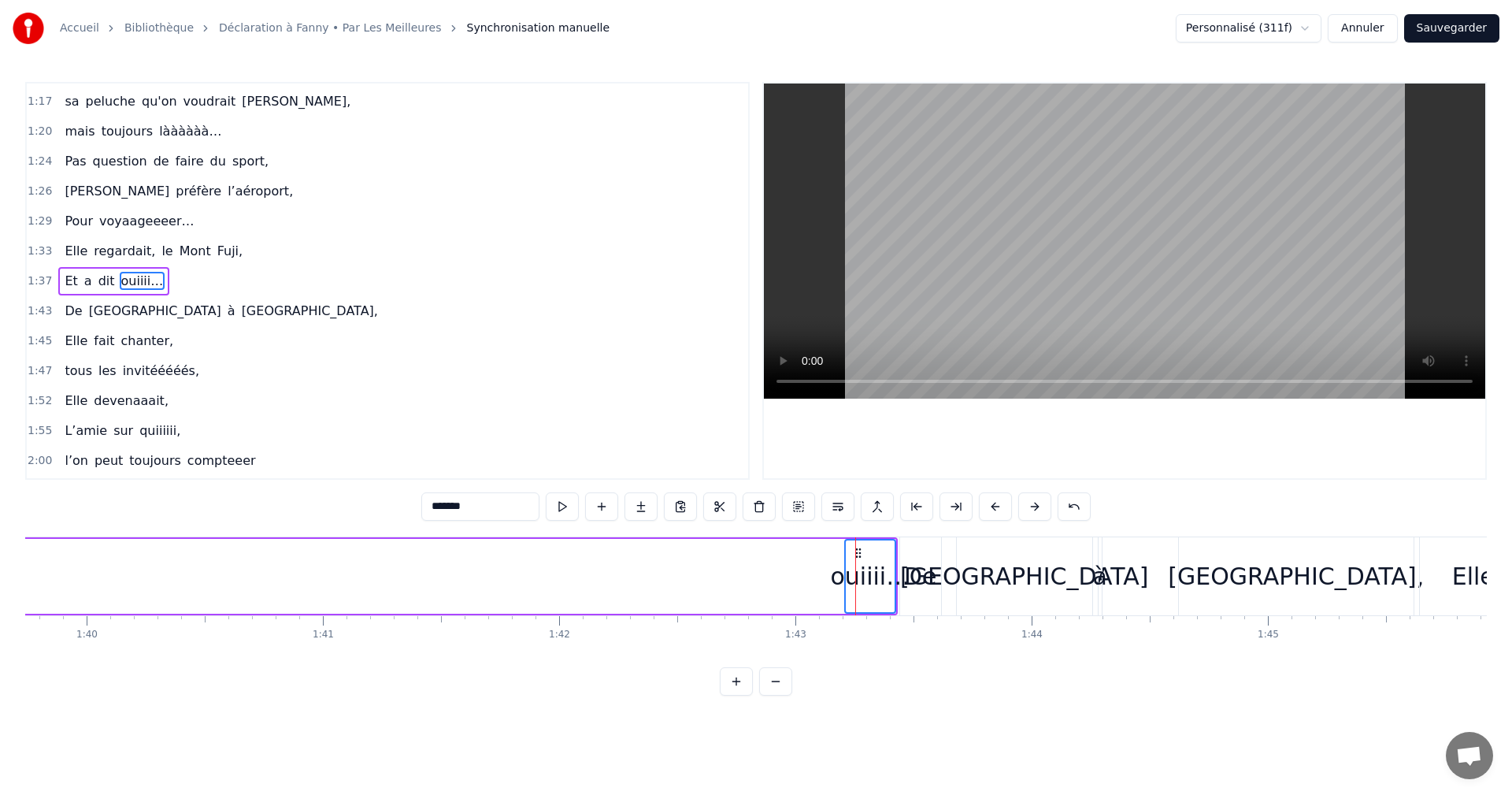
scroll to position [0, 23455]
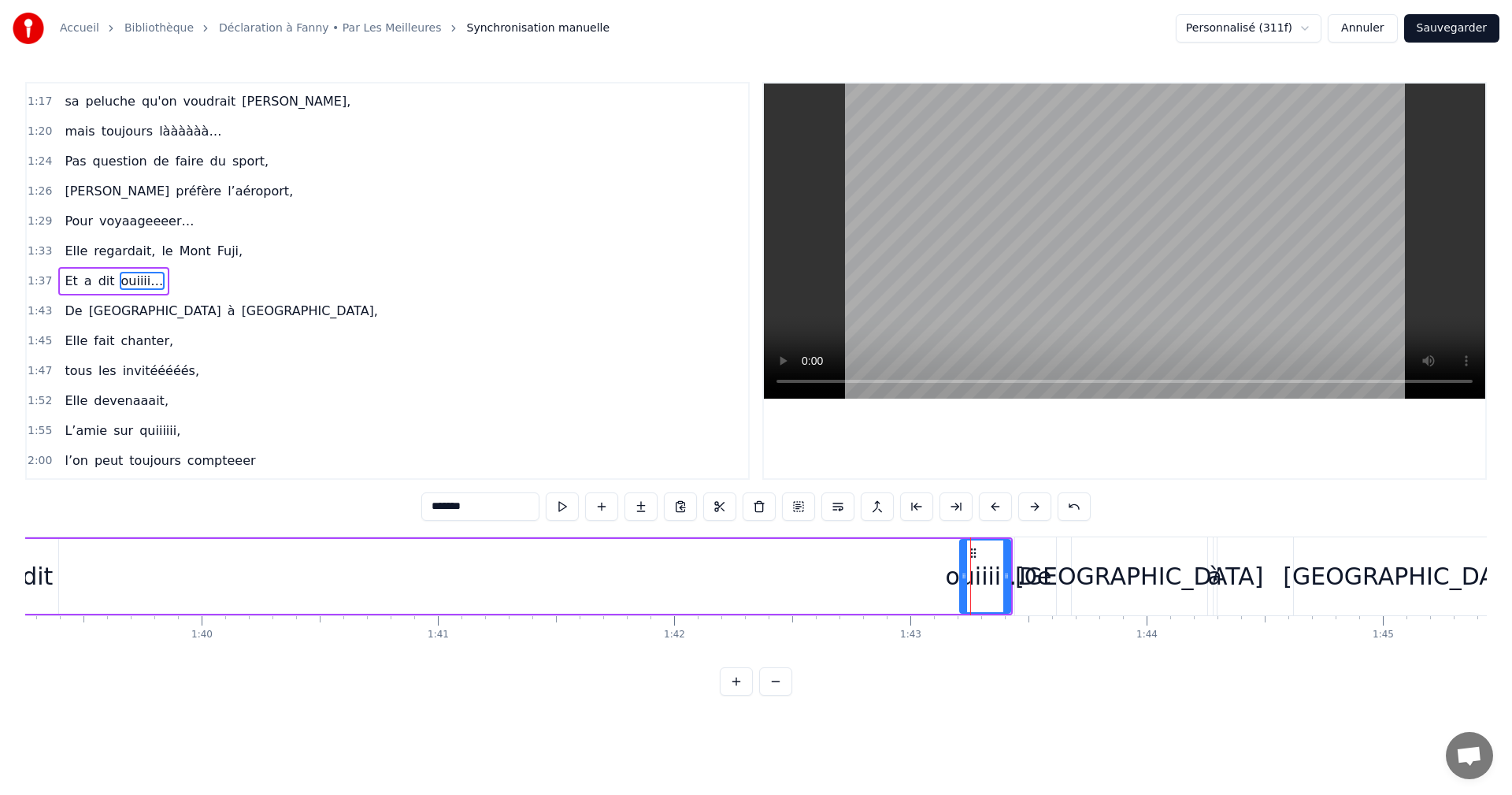
drag, startPoint x: 971, startPoint y: 551, endPoint x: 346, endPoint y: 573, distance: 625.4
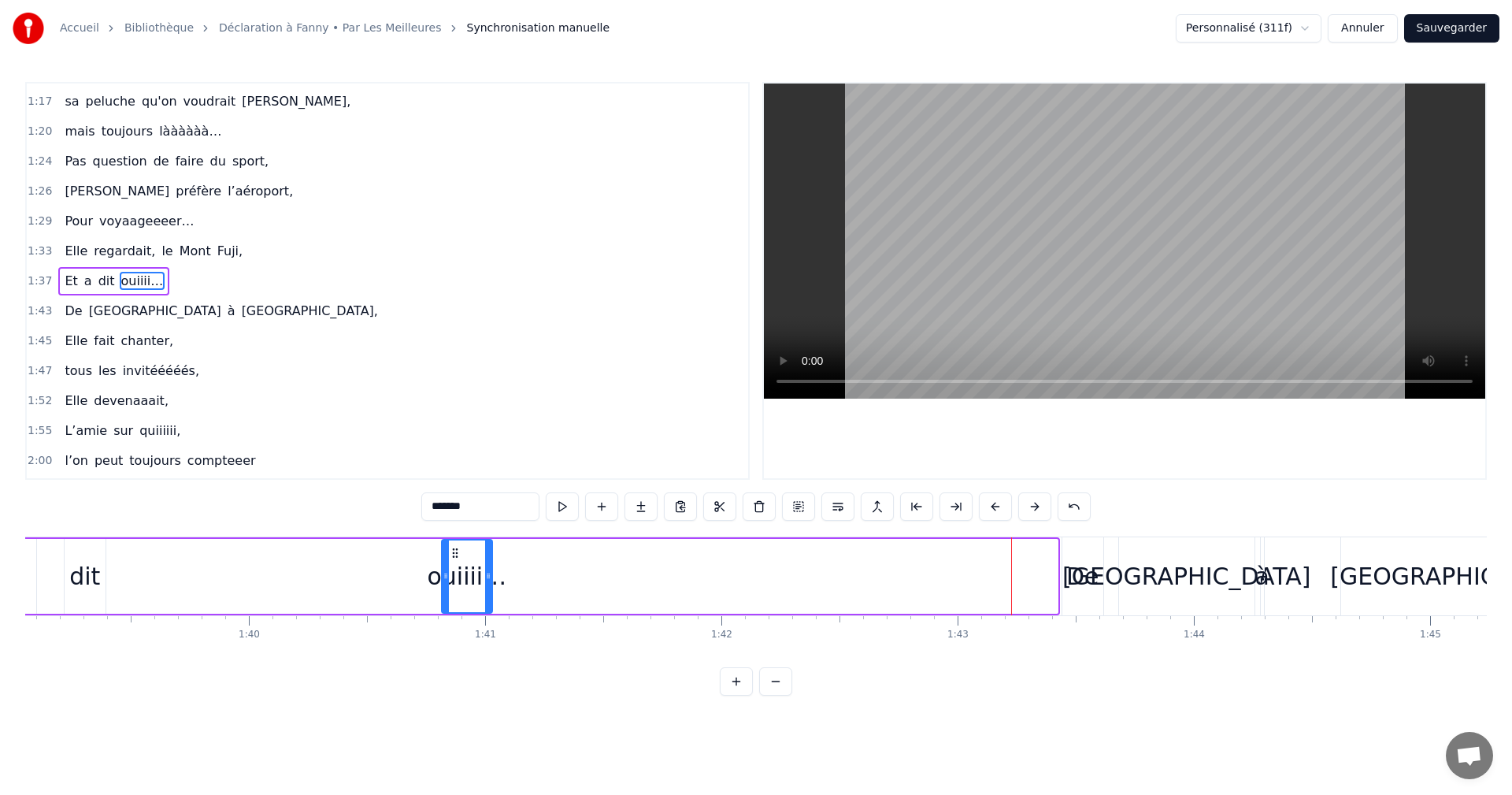
drag, startPoint x: 972, startPoint y: 554, endPoint x: 172, endPoint y: 567, distance: 800.1
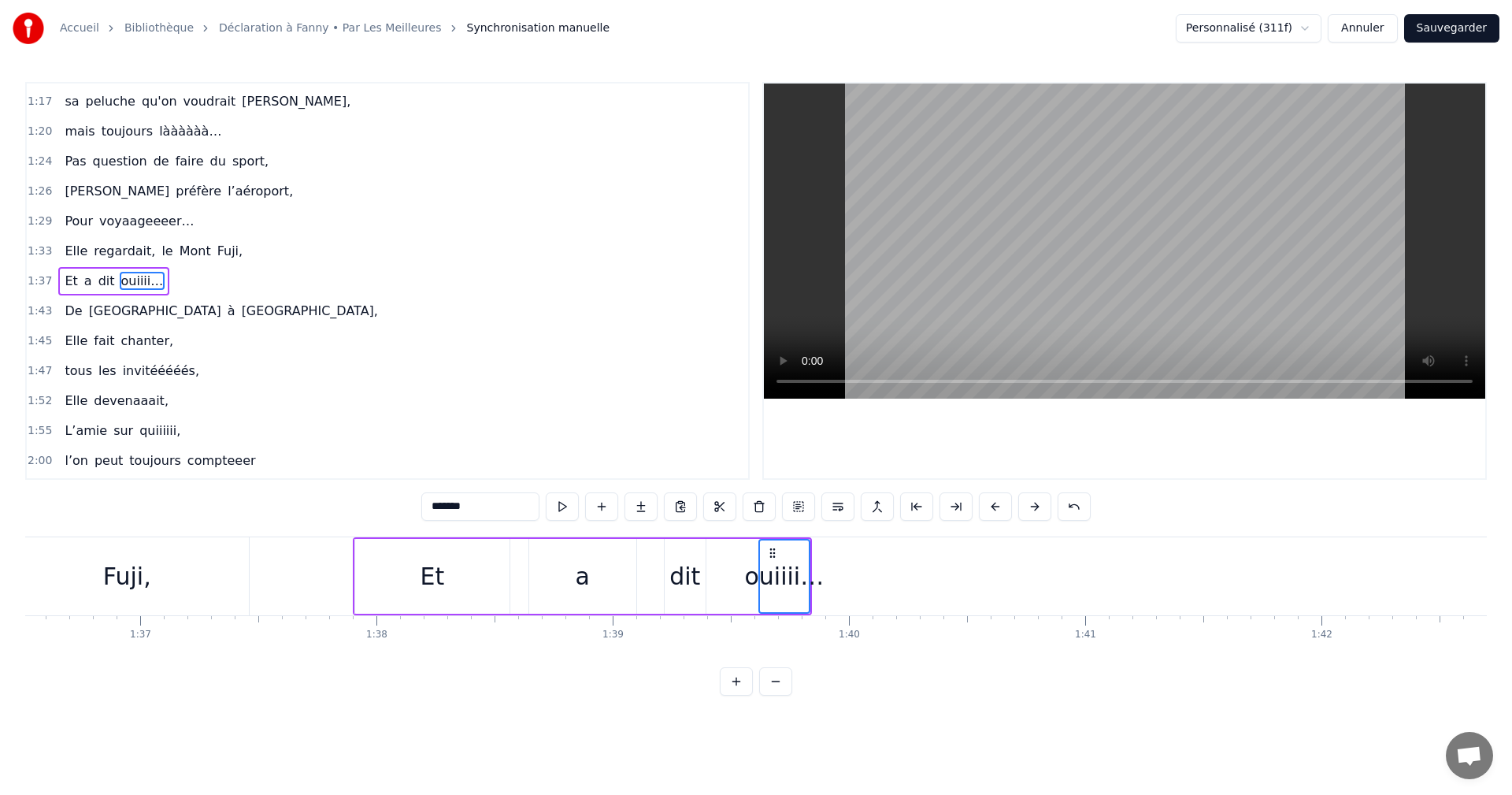
scroll to position [0, 22538]
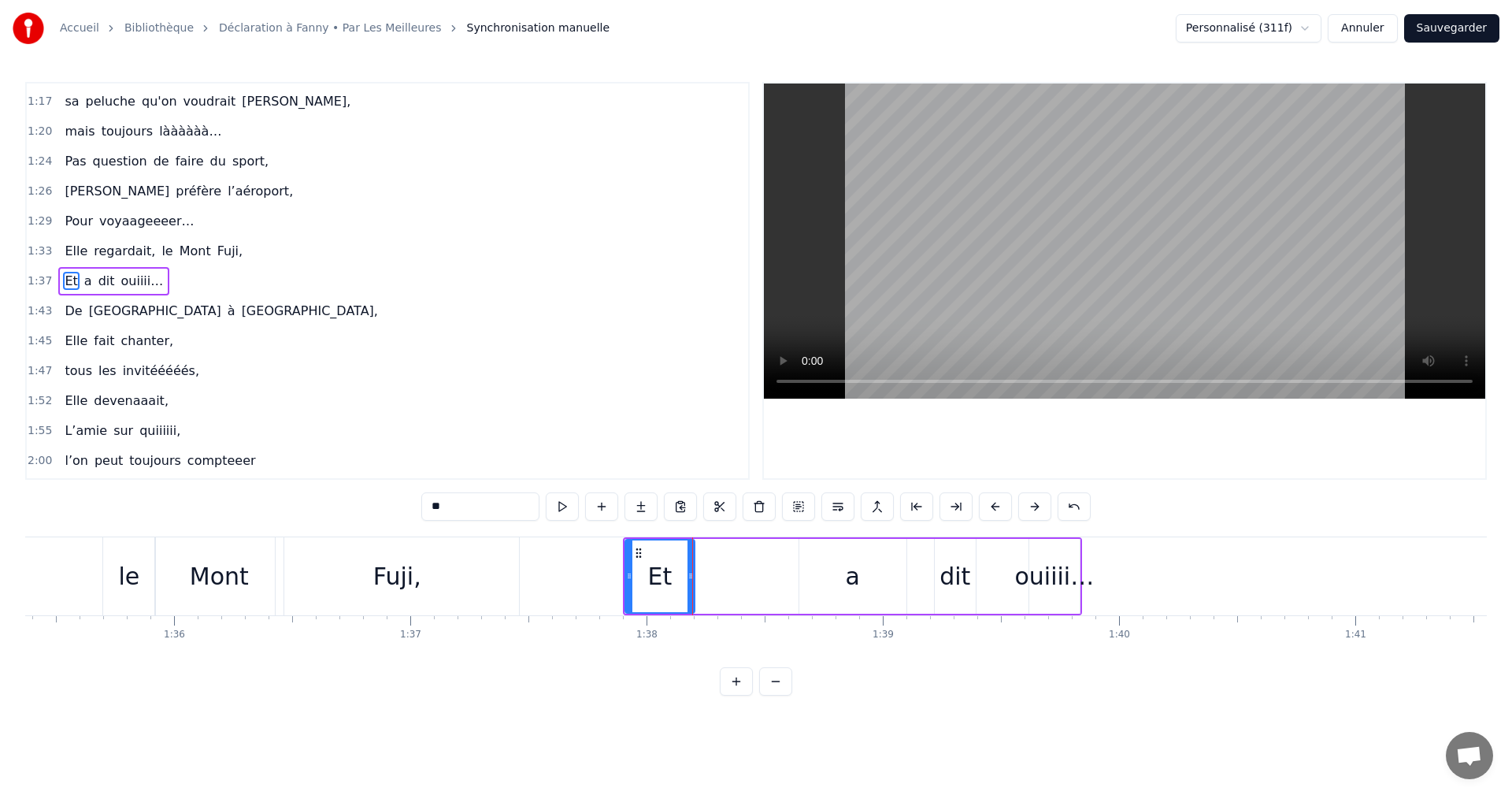
drag, startPoint x: 759, startPoint y: 574, endPoint x: 691, endPoint y: 574, distance: 68.0
drag, startPoint x: 813, startPoint y: 553, endPoint x: 690, endPoint y: 555, distance: 123.0
drag, startPoint x: 782, startPoint y: 574, endPoint x: 769, endPoint y: 585, distance: 17.0
drag, startPoint x: 941, startPoint y: 552, endPoint x: 752, endPoint y: 560, distance: 189.2
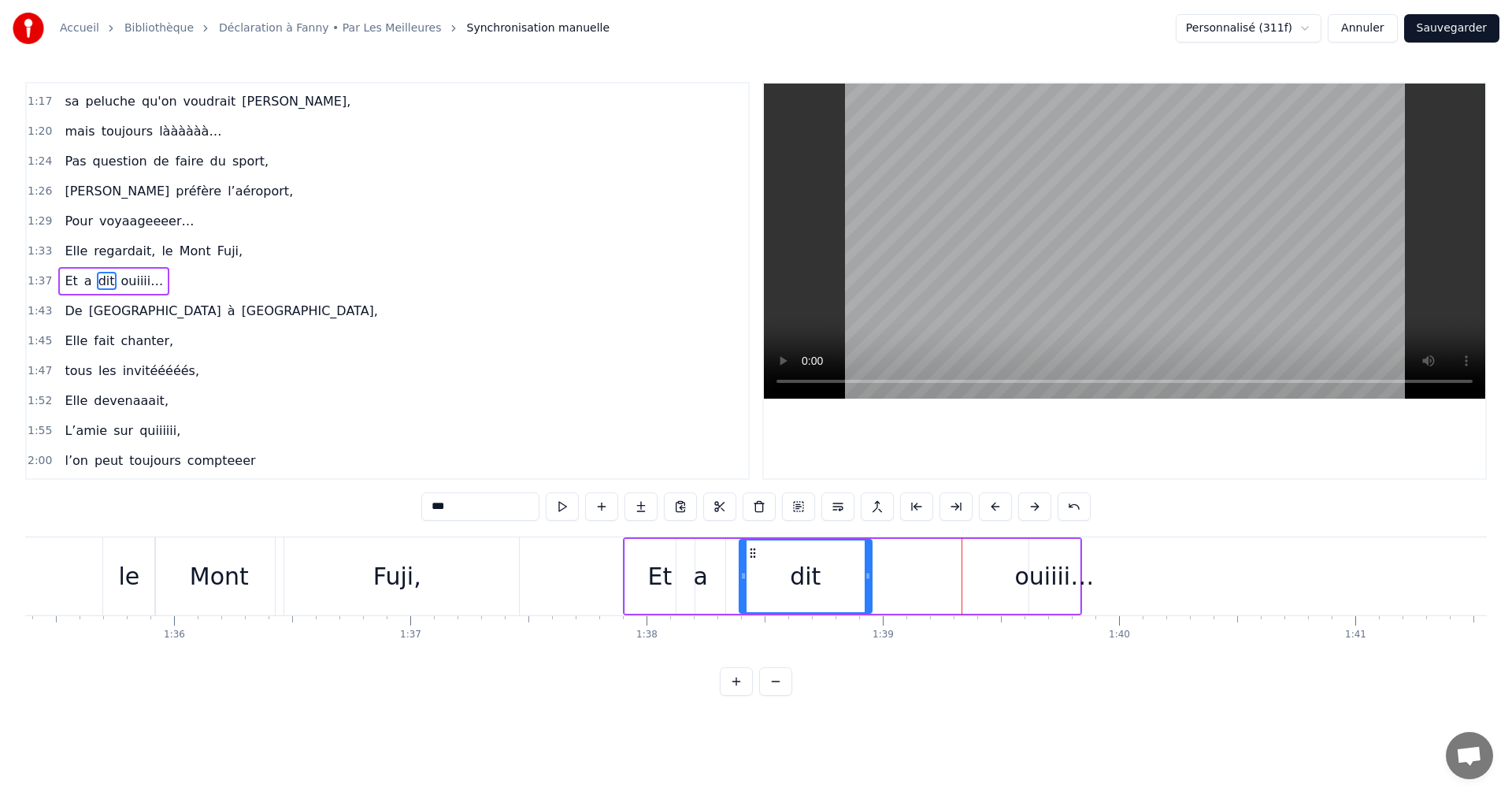
drag, startPoint x: 776, startPoint y: 574, endPoint x: 868, endPoint y: 578, distance: 92.1
type input "*******"
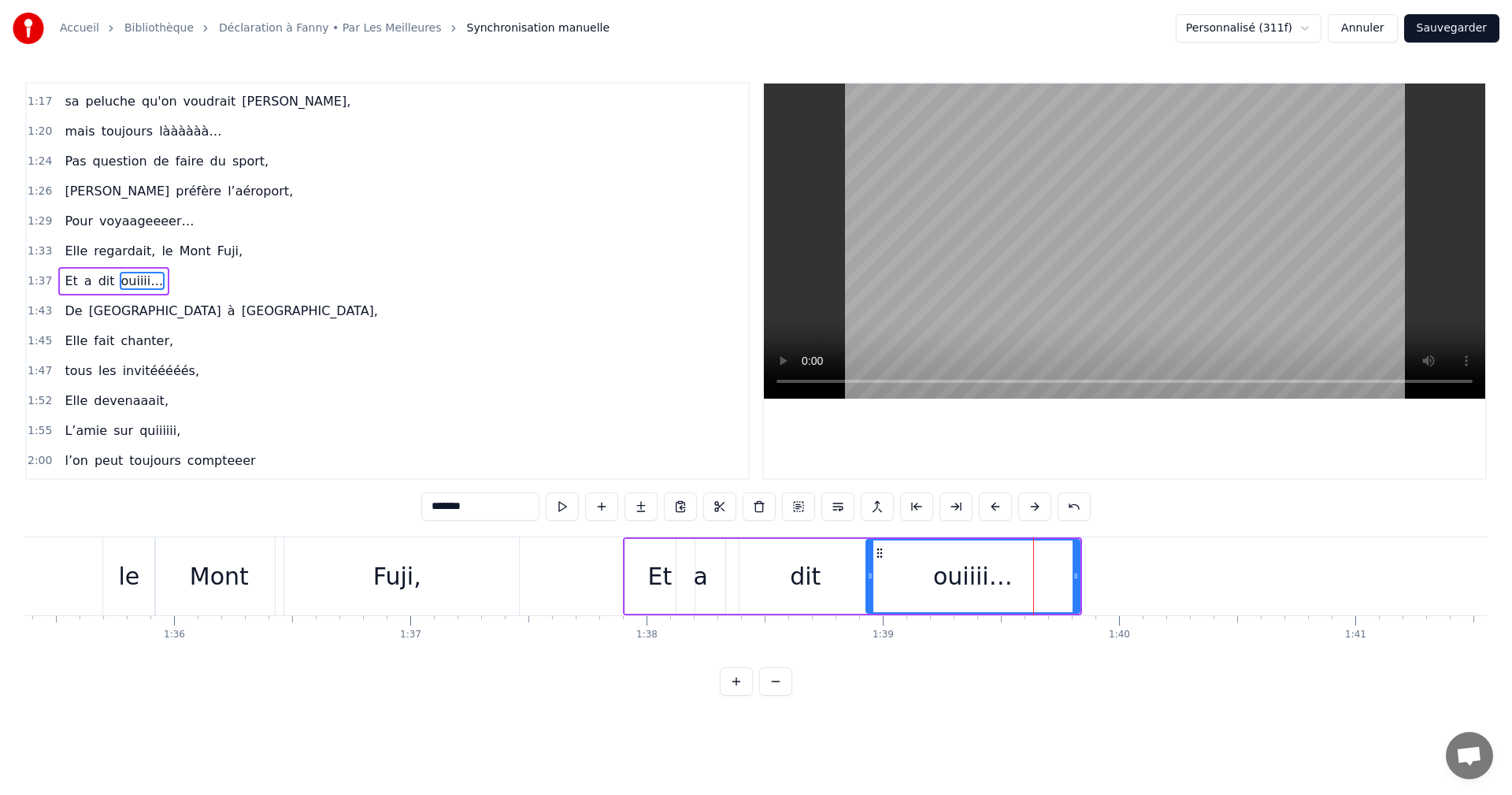
drag, startPoint x: 1030, startPoint y: 563, endPoint x: 863, endPoint y: 577, distance: 167.6
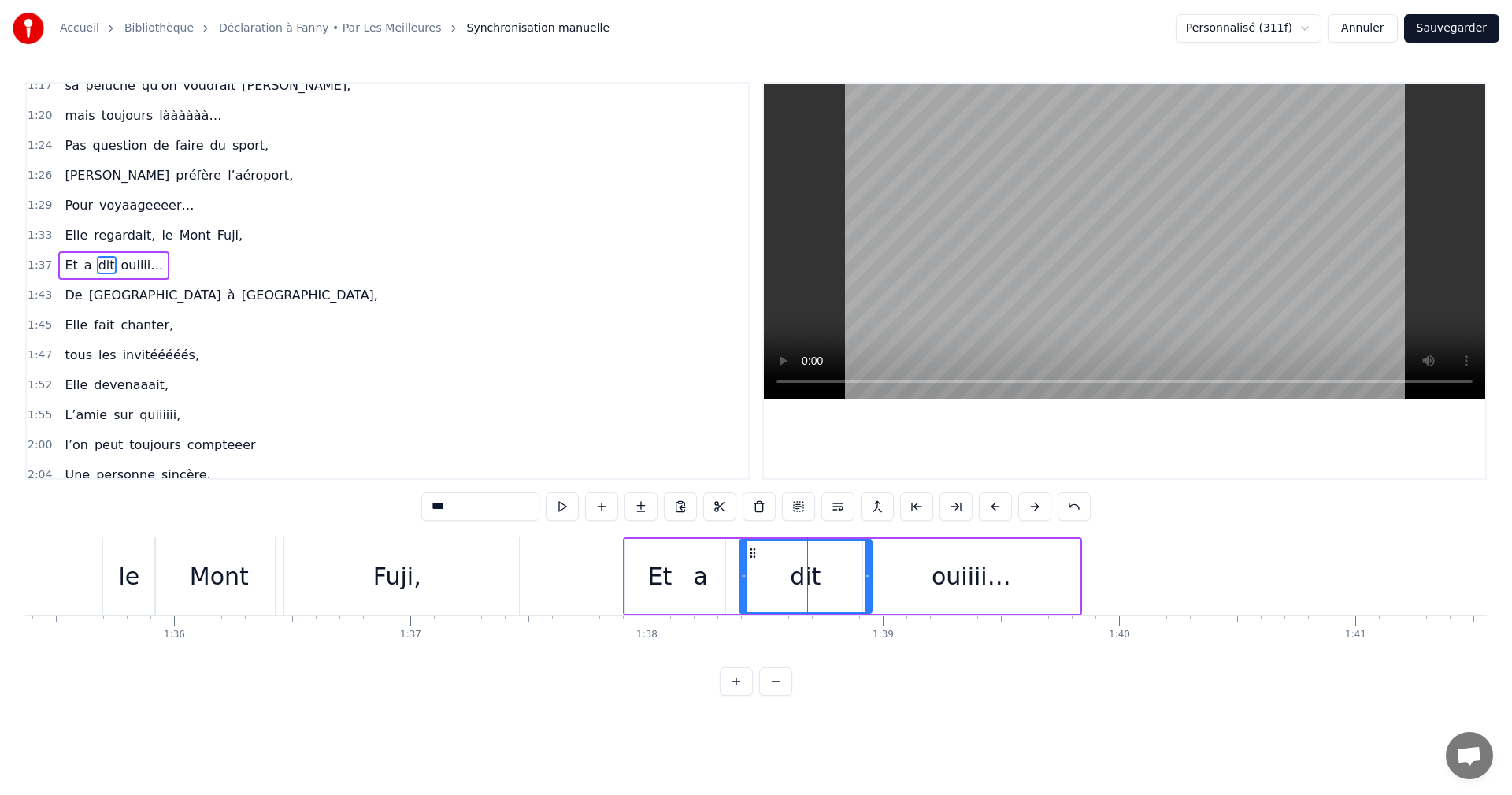
scroll to position [656, 0]
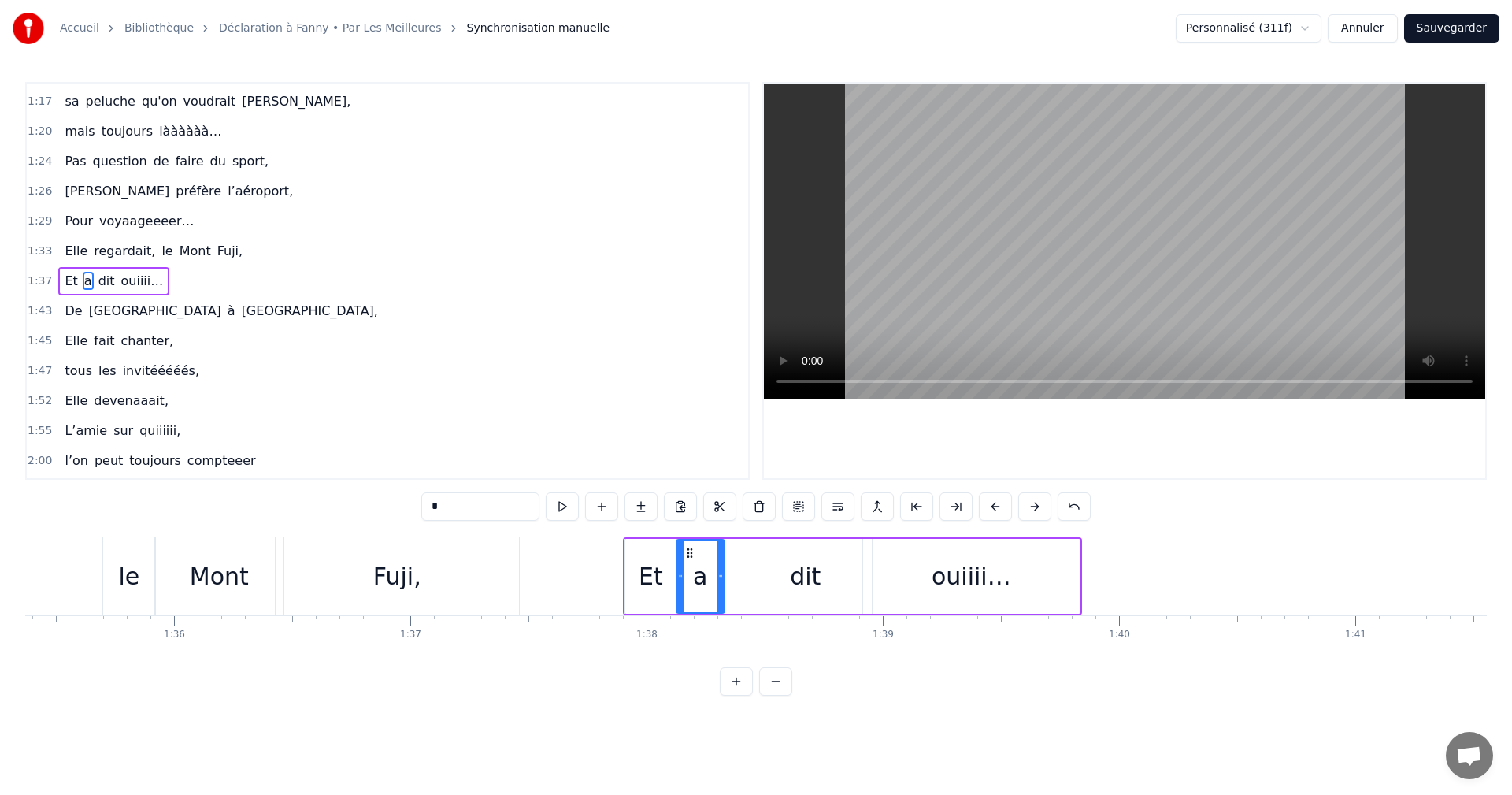
drag, startPoint x: 720, startPoint y: 576, endPoint x: 734, endPoint y: 577, distance: 14.0
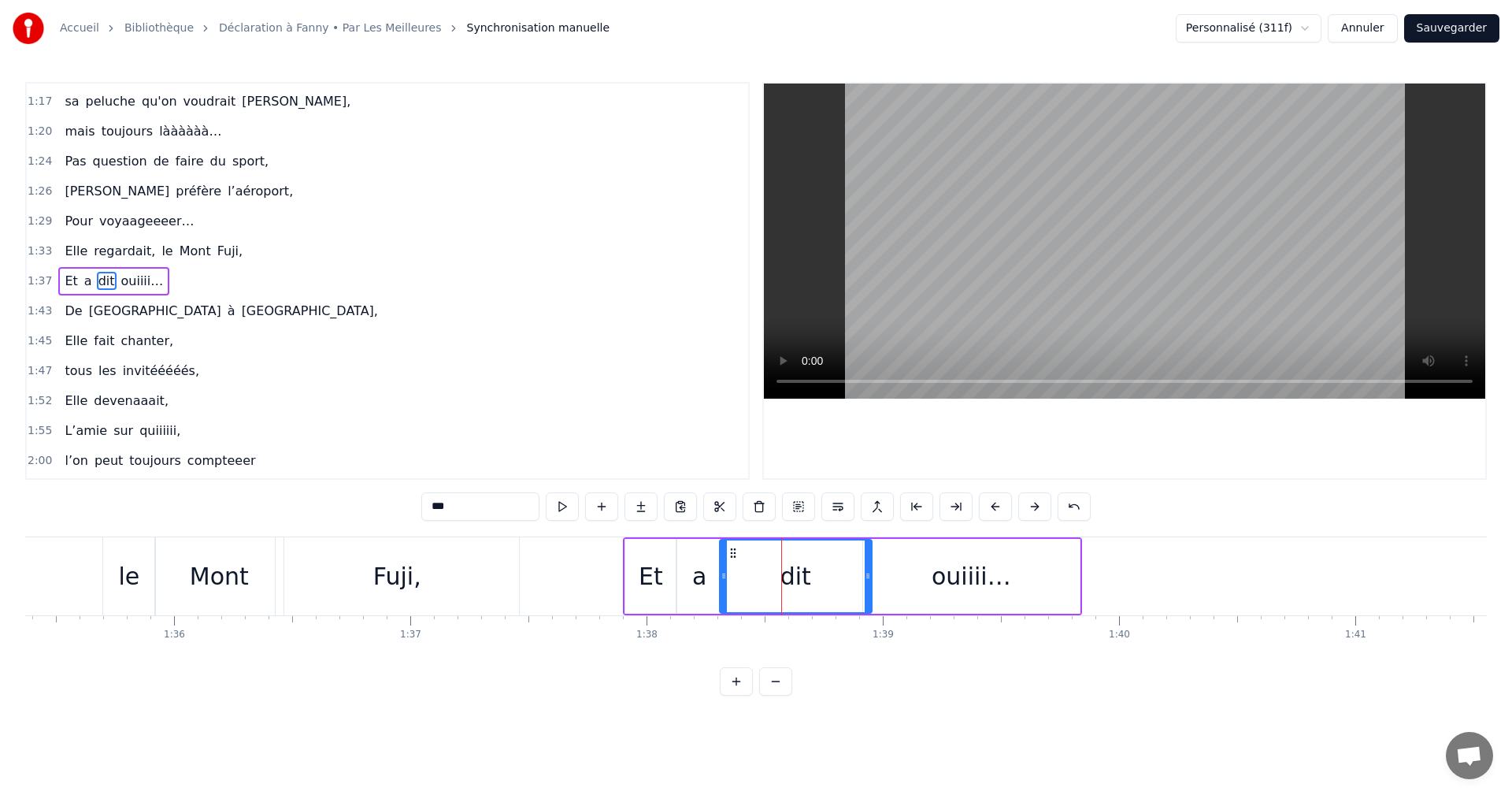
drag, startPoint x: 740, startPoint y: 576, endPoint x: 721, endPoint y: 576, distance: 19.0
type input "*******"
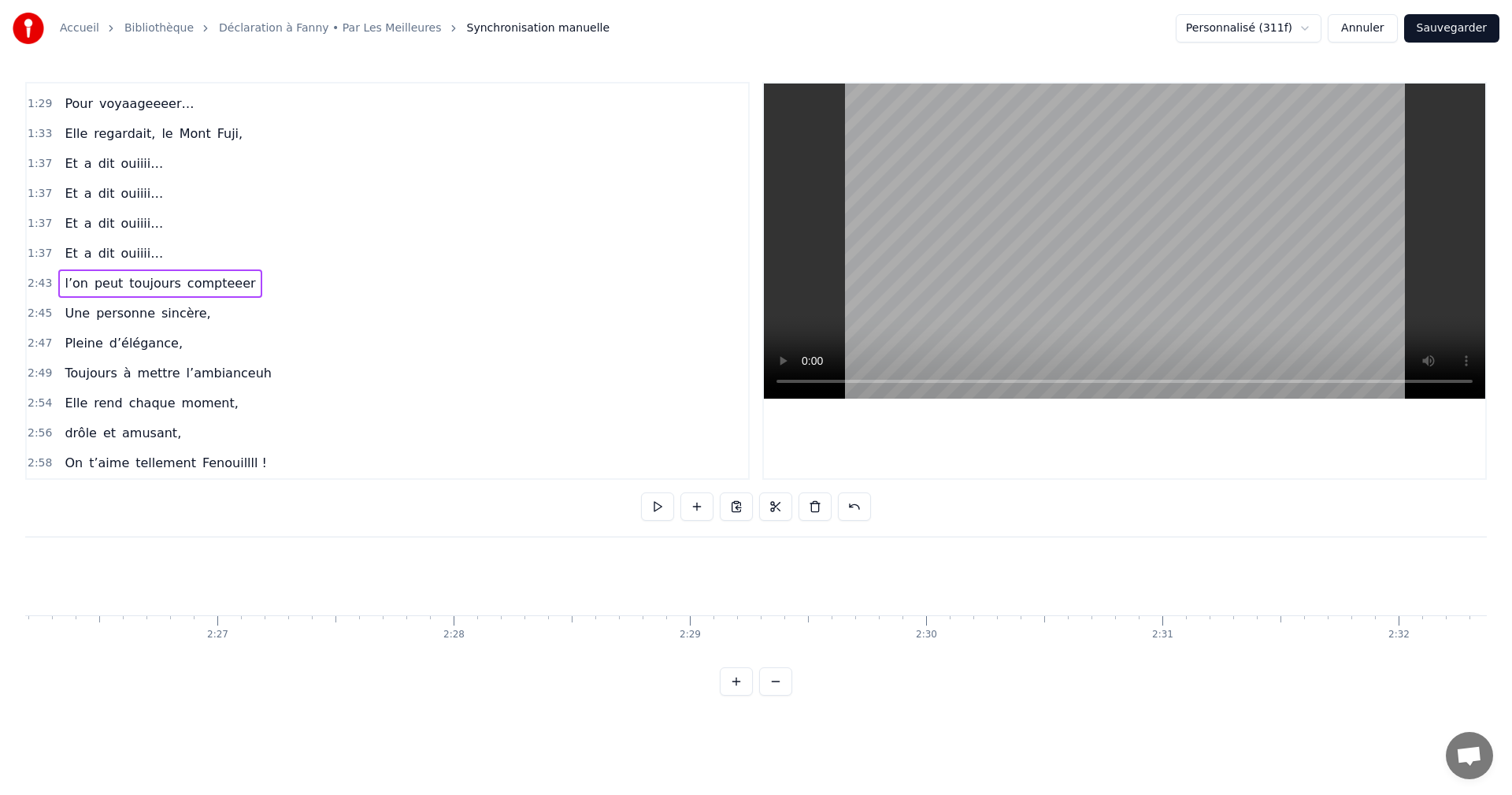
scroll to position [0, 0]
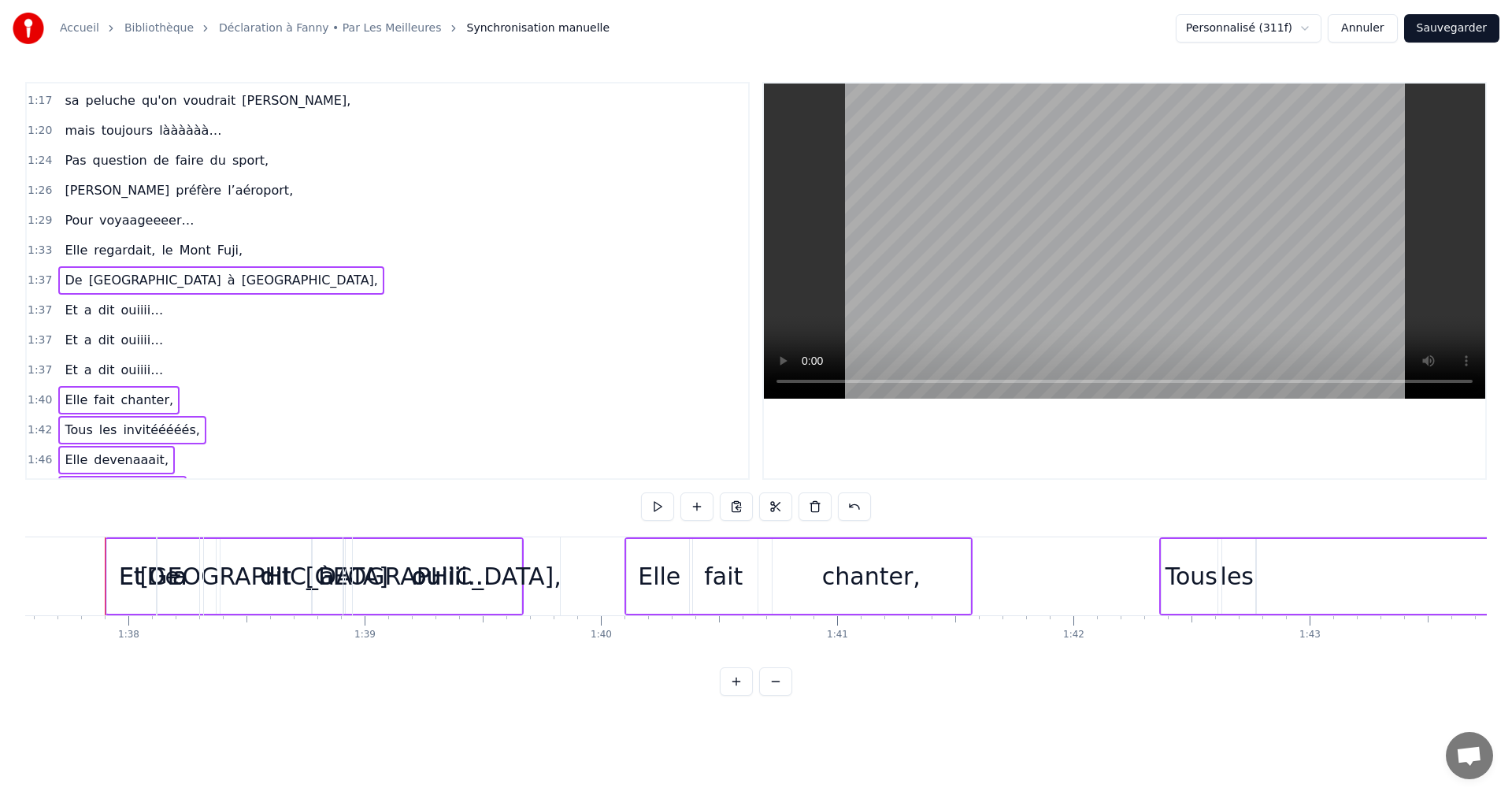
drag, startPoint x: 44, startPoint y: 281, endPoint x: 37, endPoint y: 376, distance: 95.3
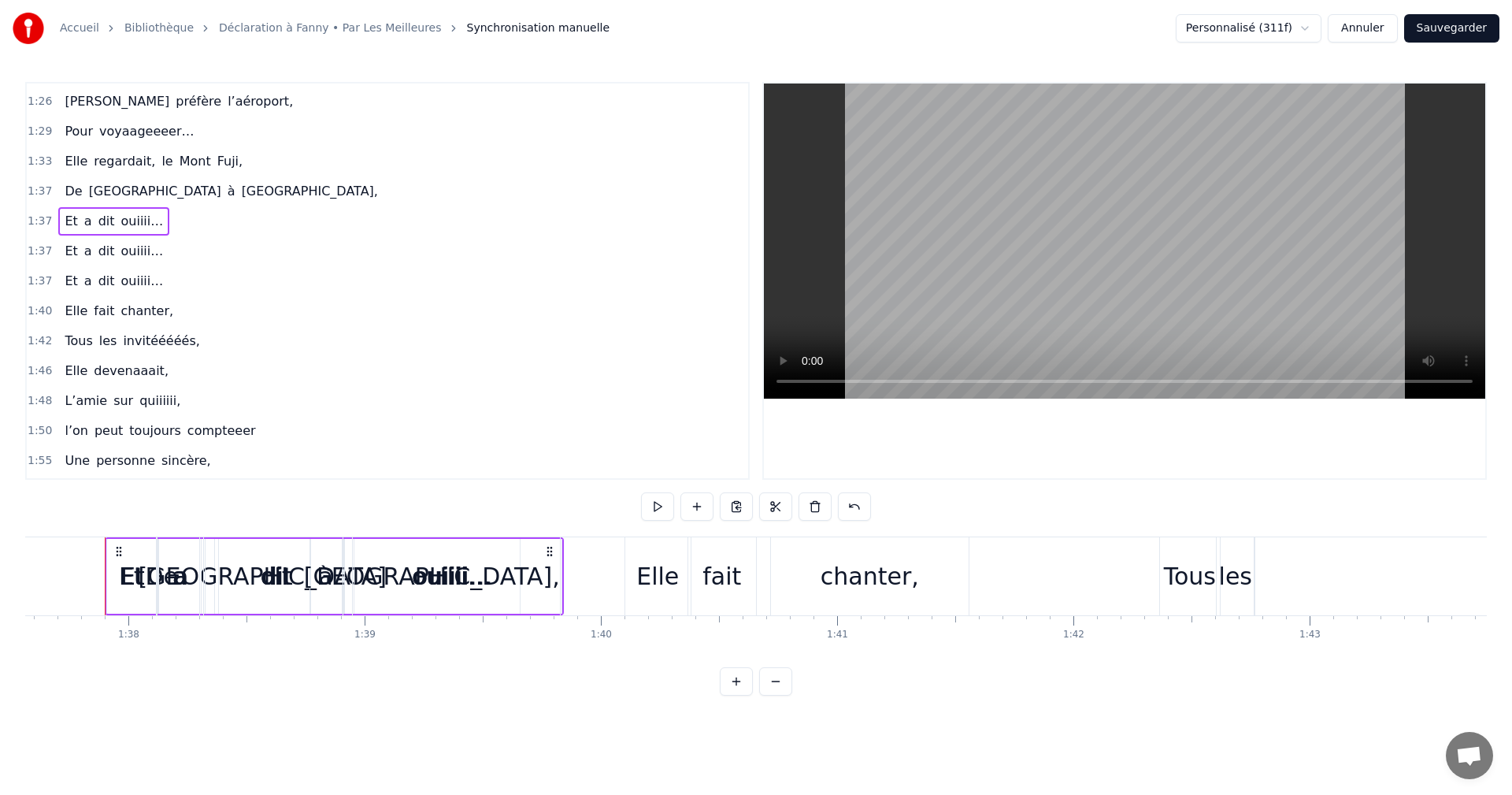
drag, startPoint x: 39, startPoint y: 221, endPoint x: 37, endPoint y: 179, distance: 42.0
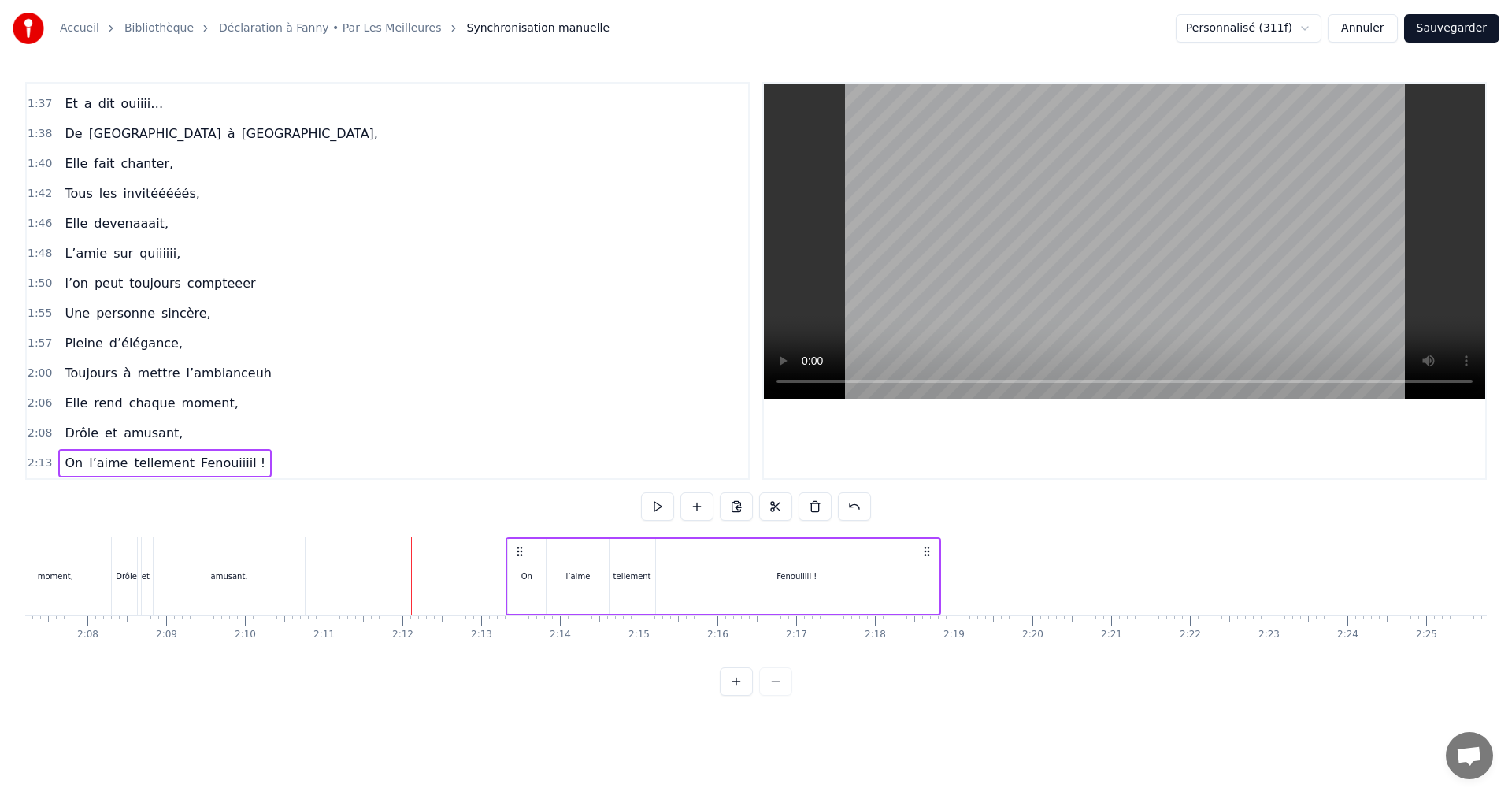
scroll to position [0, 10012]
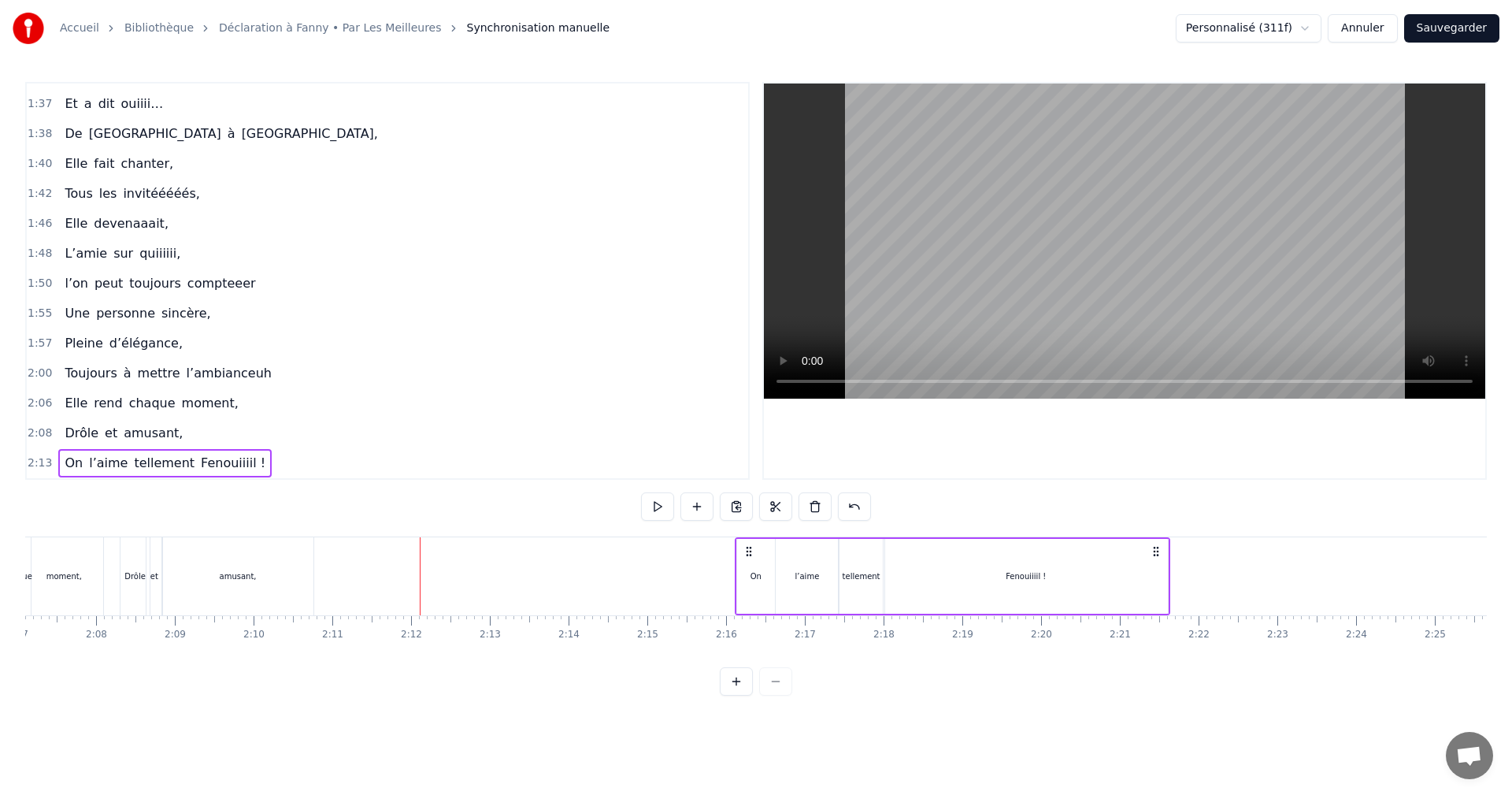
drag, startPoint x: 530, startPoint y: 552, endPoint x: 935, endPoint y: 578, distance: 405.8
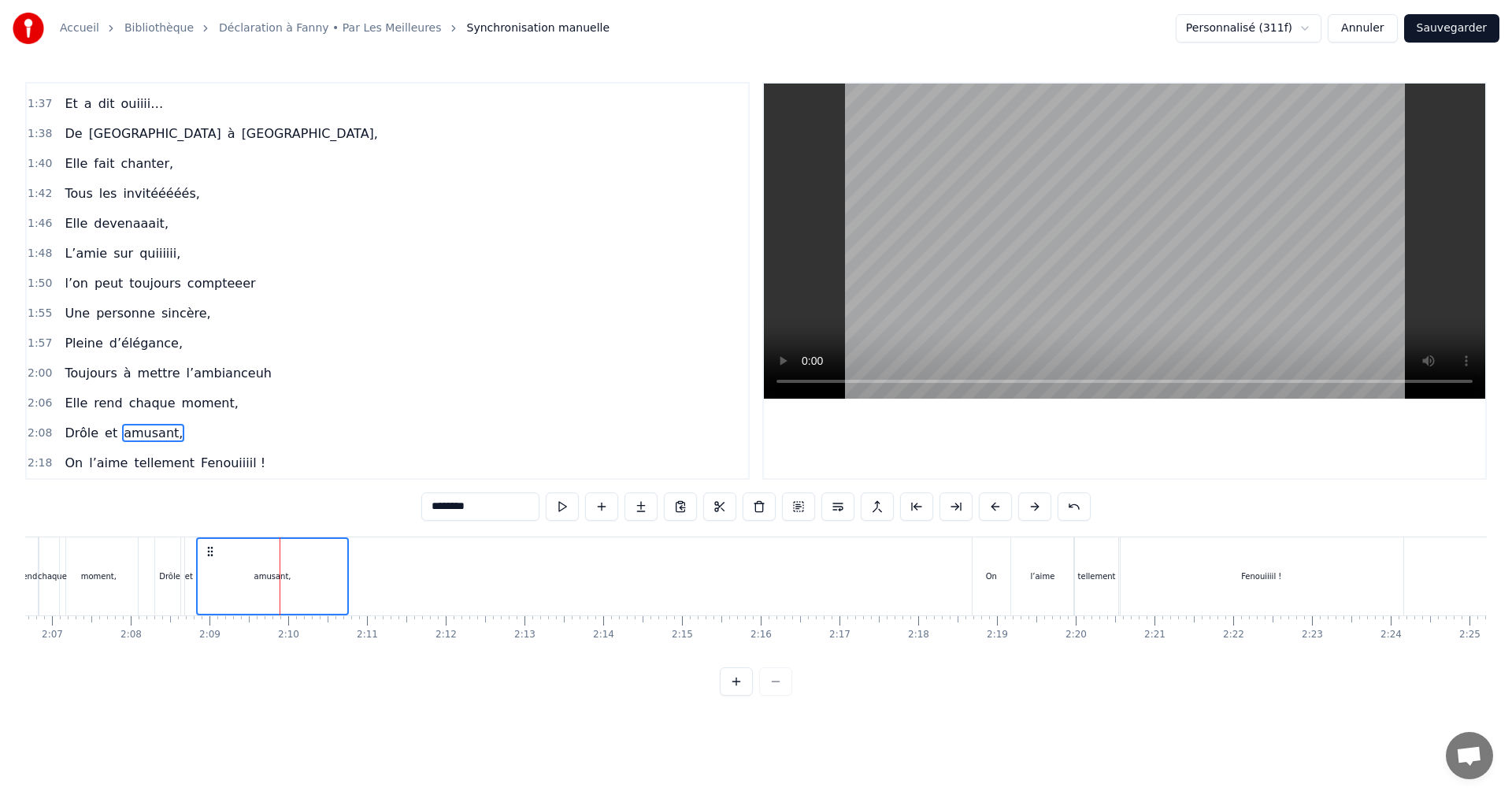
scroll to position [0, 9776]
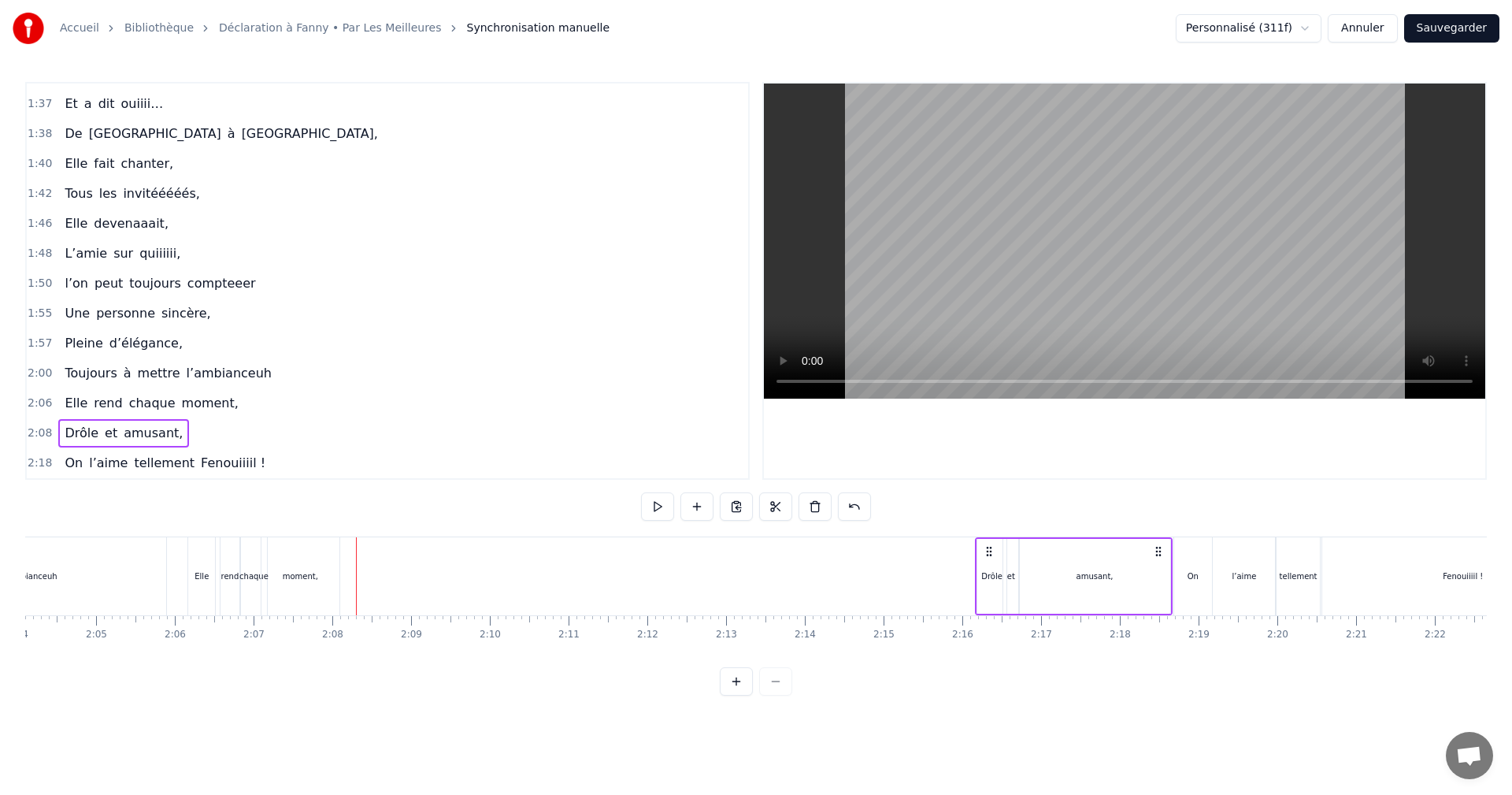
drag, startPoint x: 374, startPoint y: 551, endPoint x: 998, endPoint y: 570, distance: 624.3
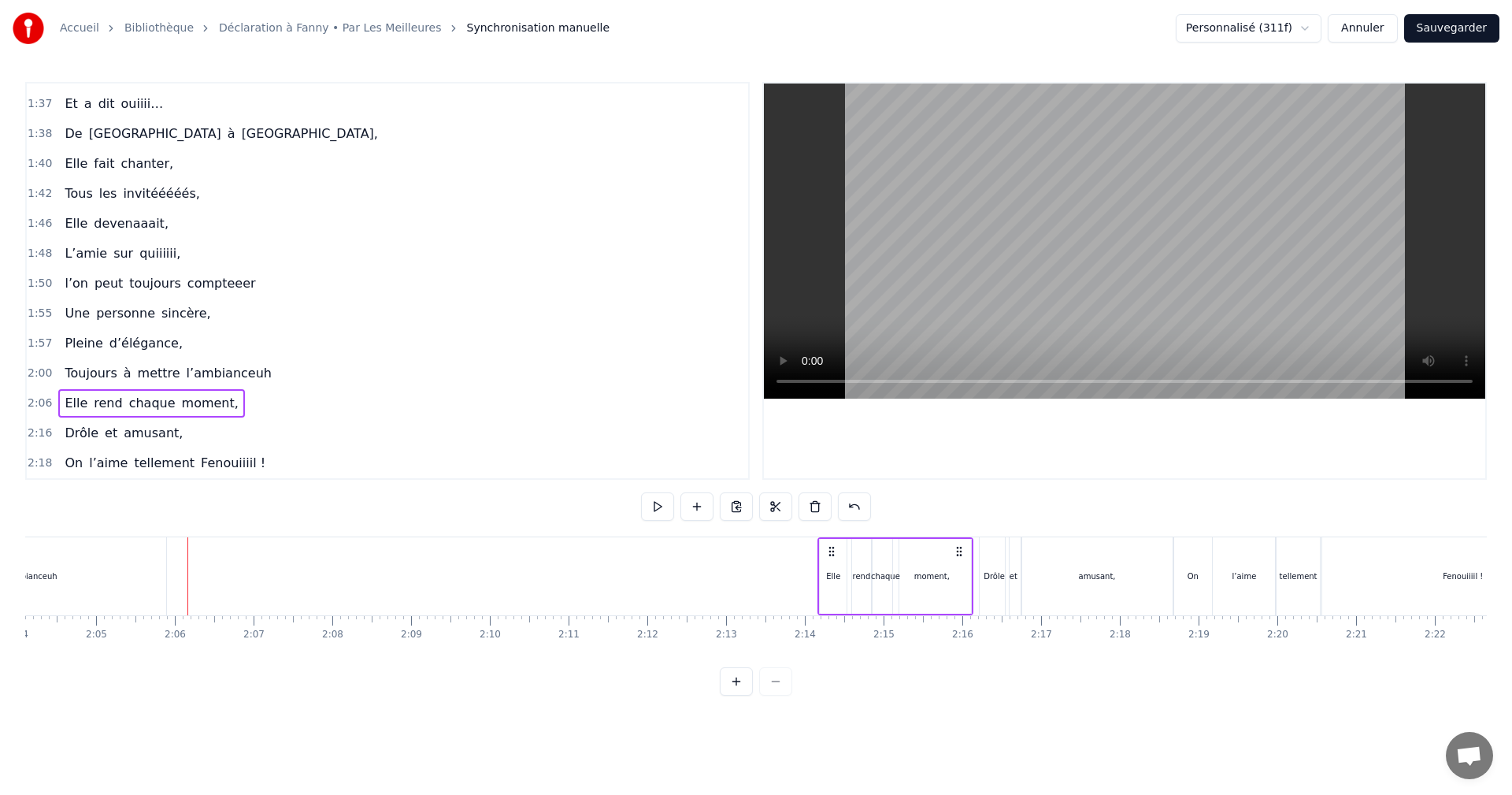
drag, startPoint x: 201, startPoint y: 552, endPoint x: 832, endPoint y: 581, distance: 631.7
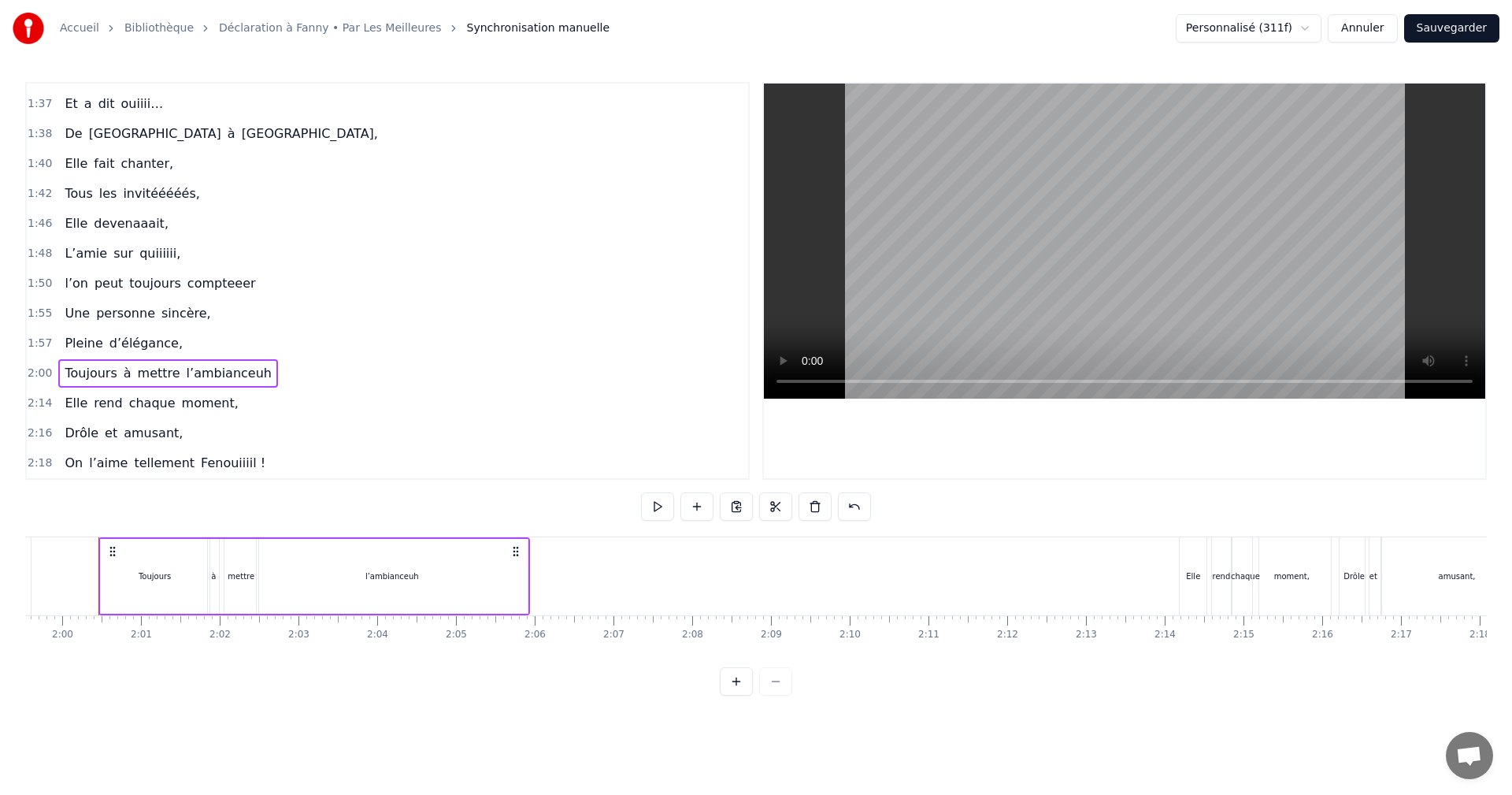
scroll to position [0, 9409]
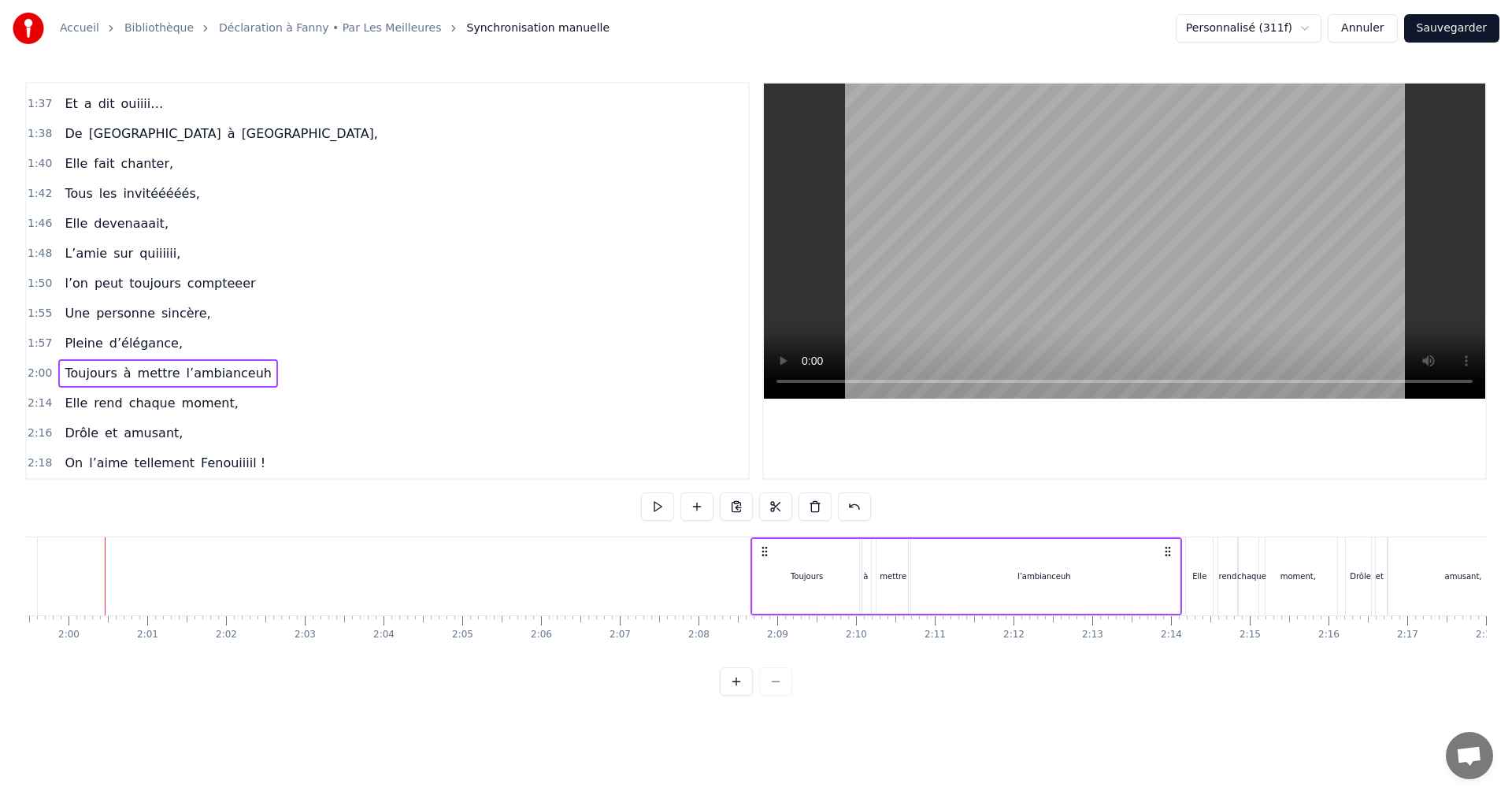
drag, startPoint x: 202, startPoint y: 554, endPoint x: 765, endPoint y: 596, distance: 564.6
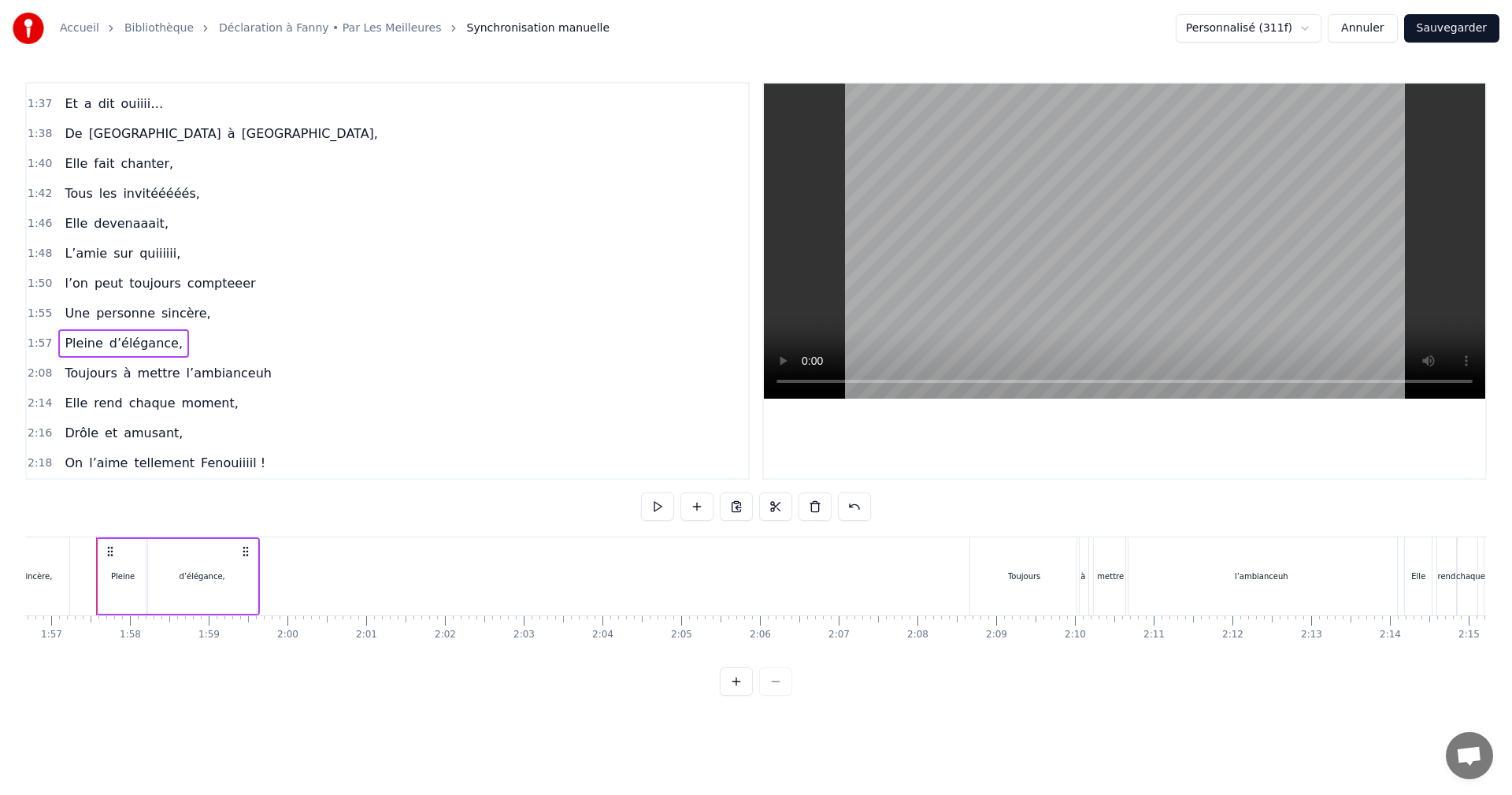
scroll to position [0, 9182]
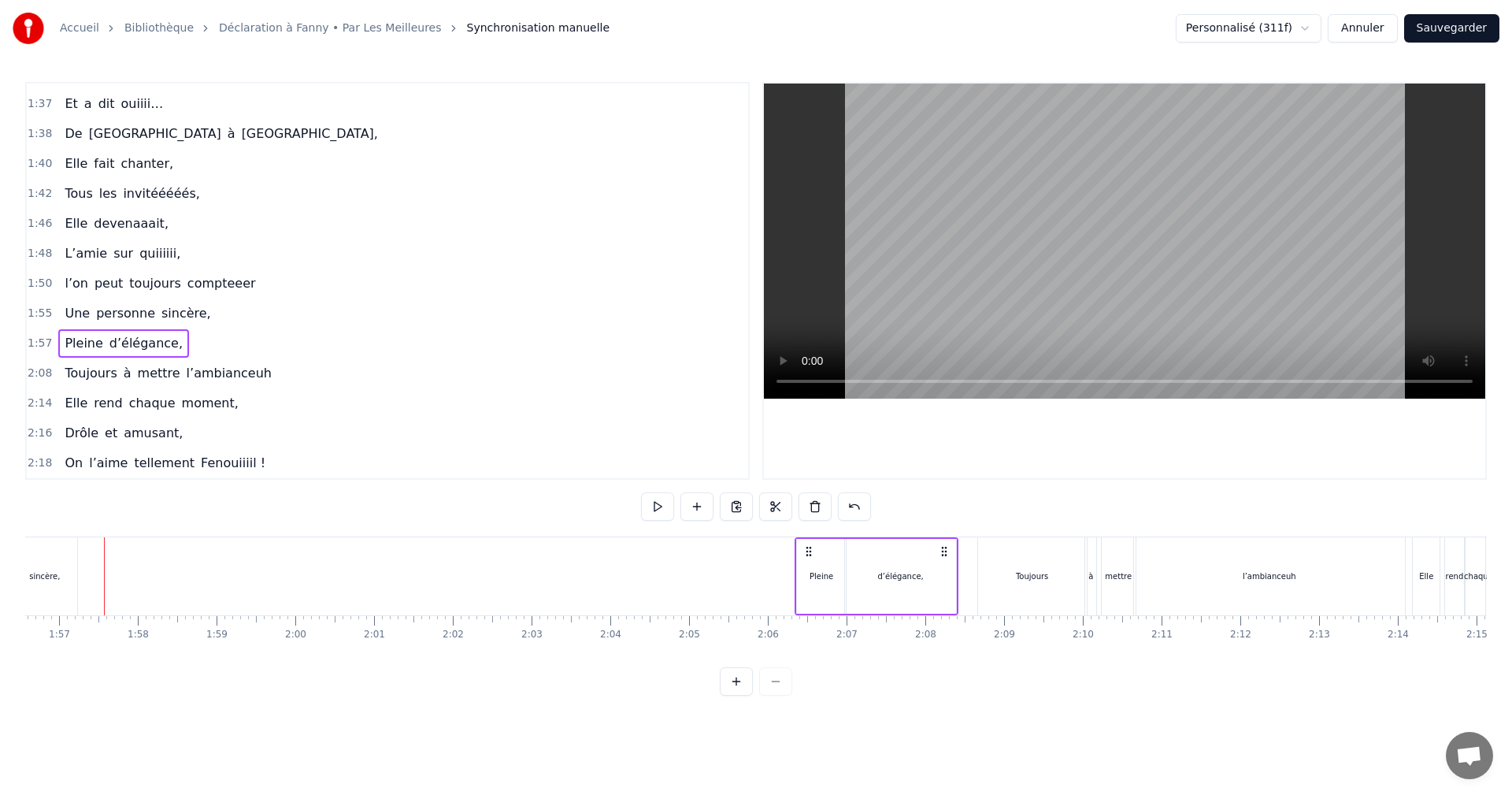
drag, startPoint x: 120, startPoint y: 550, endPoint x: 804, endPoint y: 579, distance: 684.6
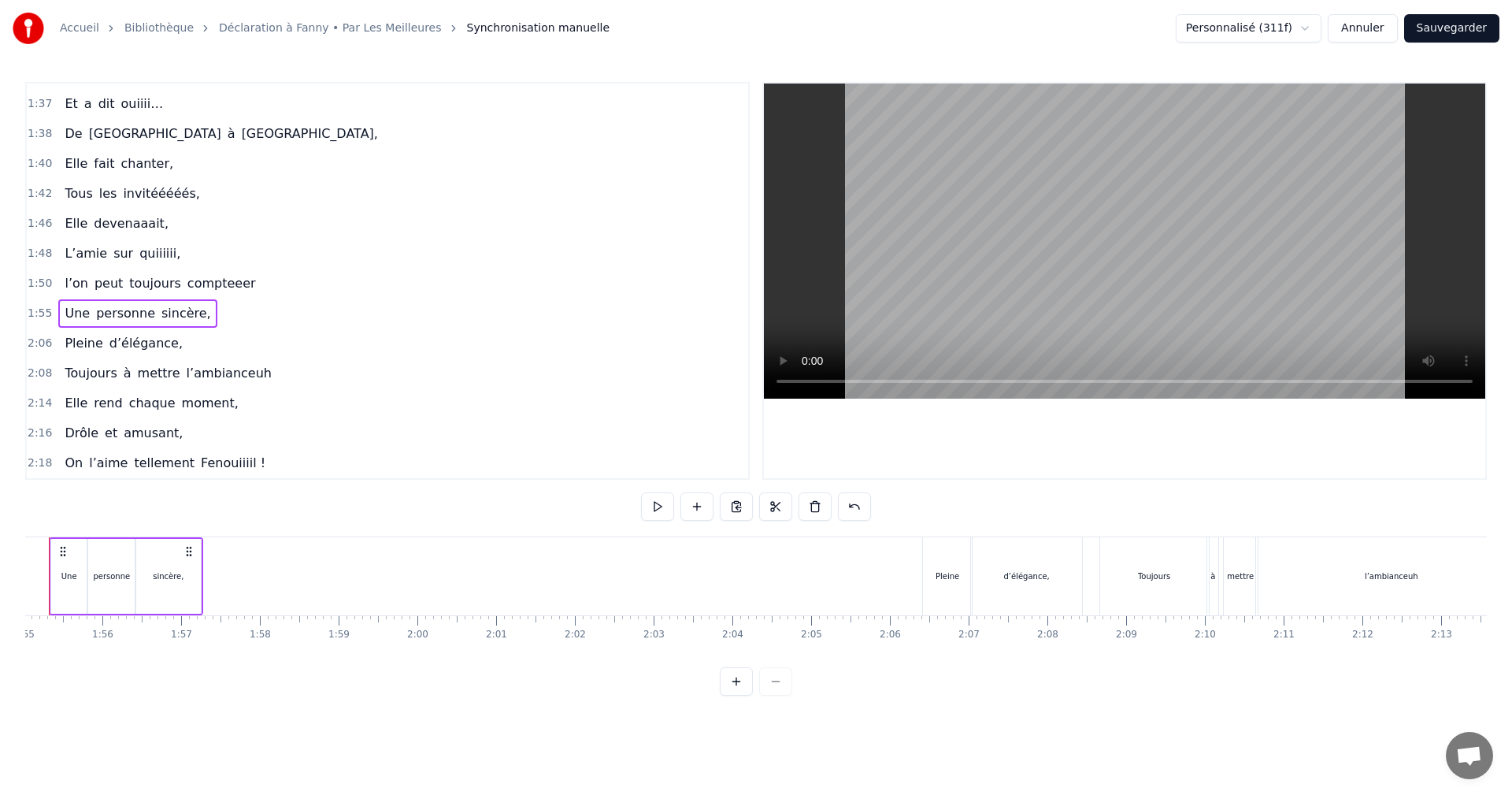
scroll to position [0, 9005]
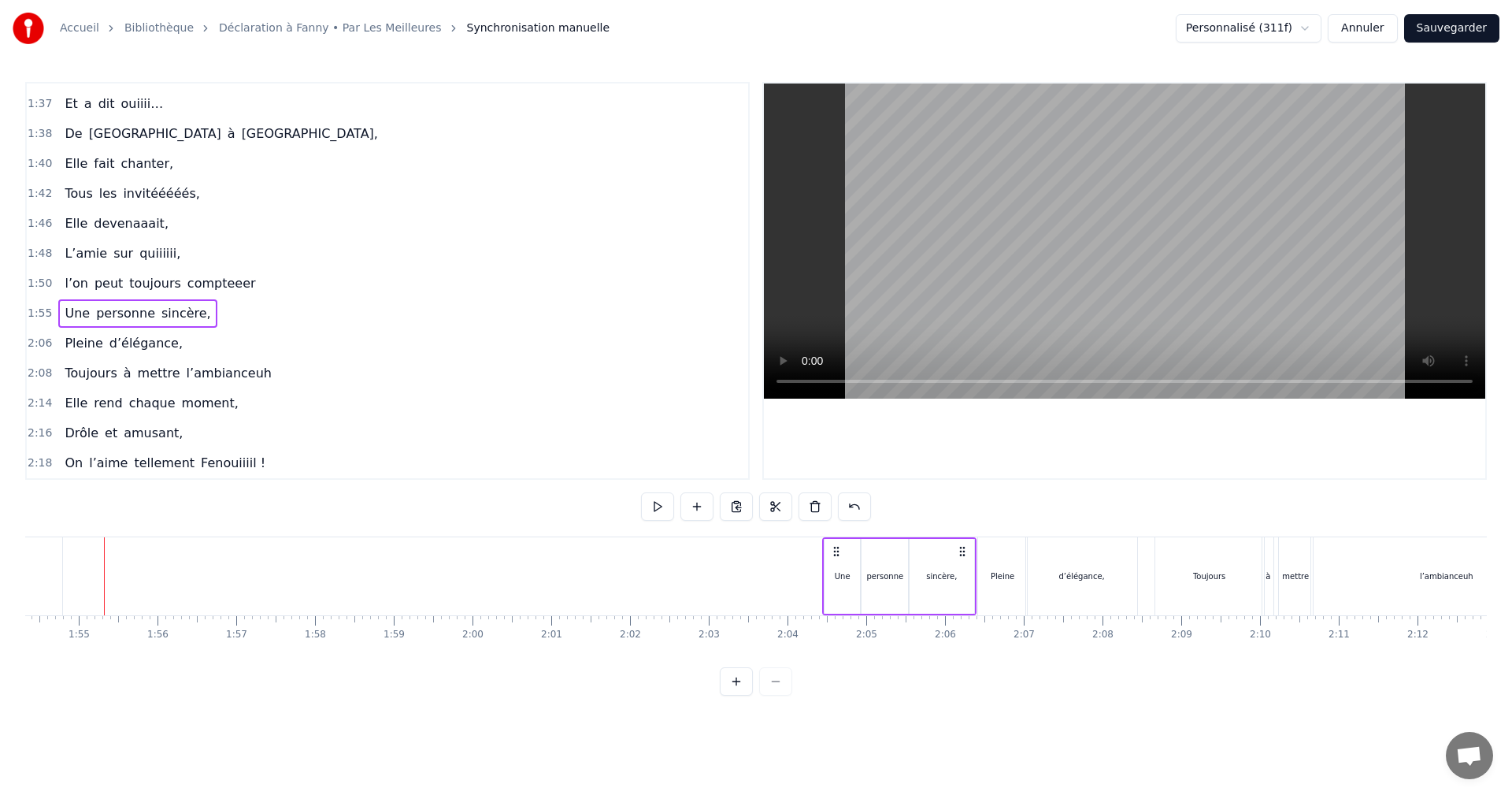
drag, startPoint x: 118, startPoint y: 551, endPoint x: 836, endPoint y: 560, distance: 718.1
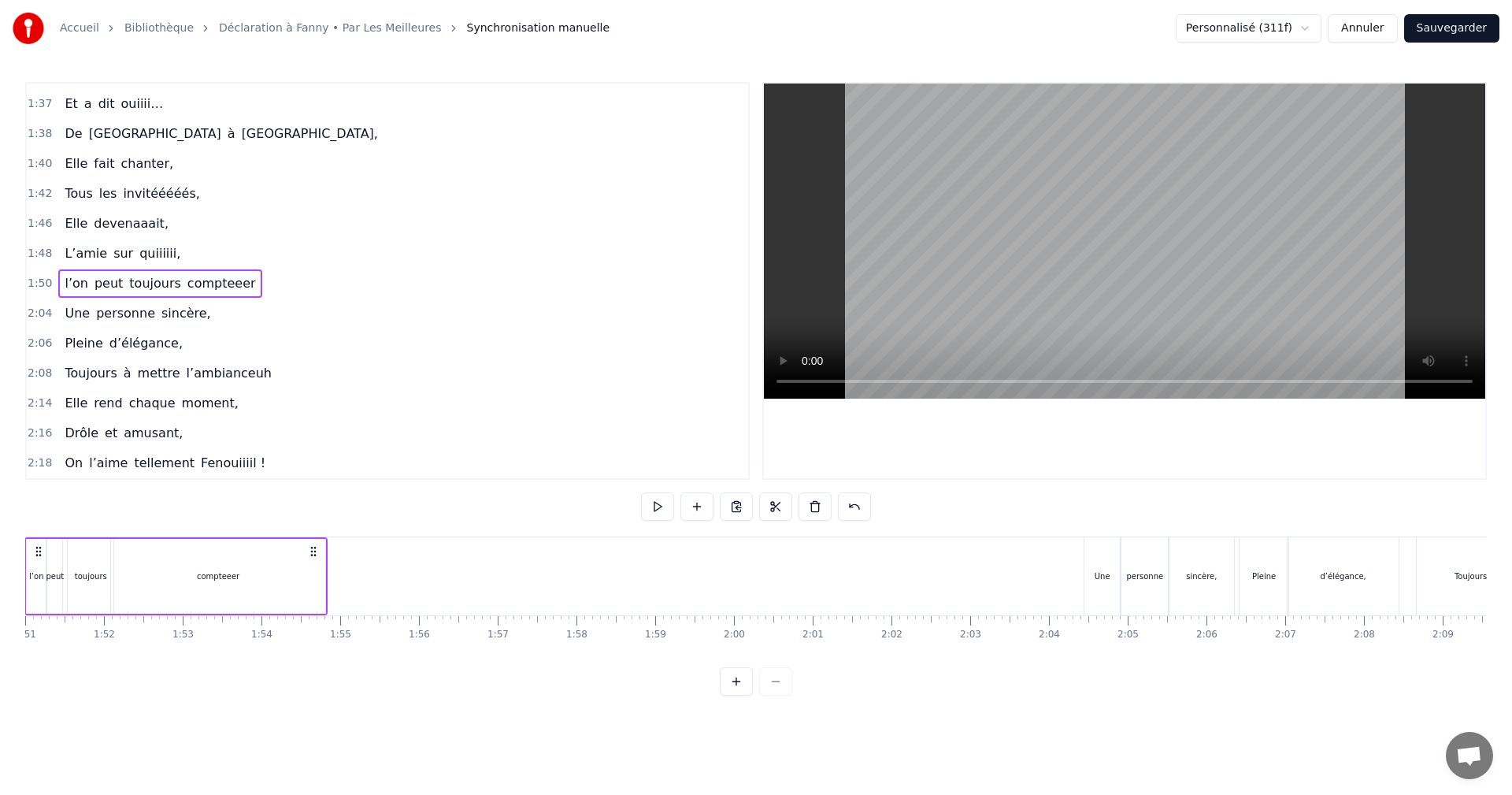
scroll to position [0, 8664]
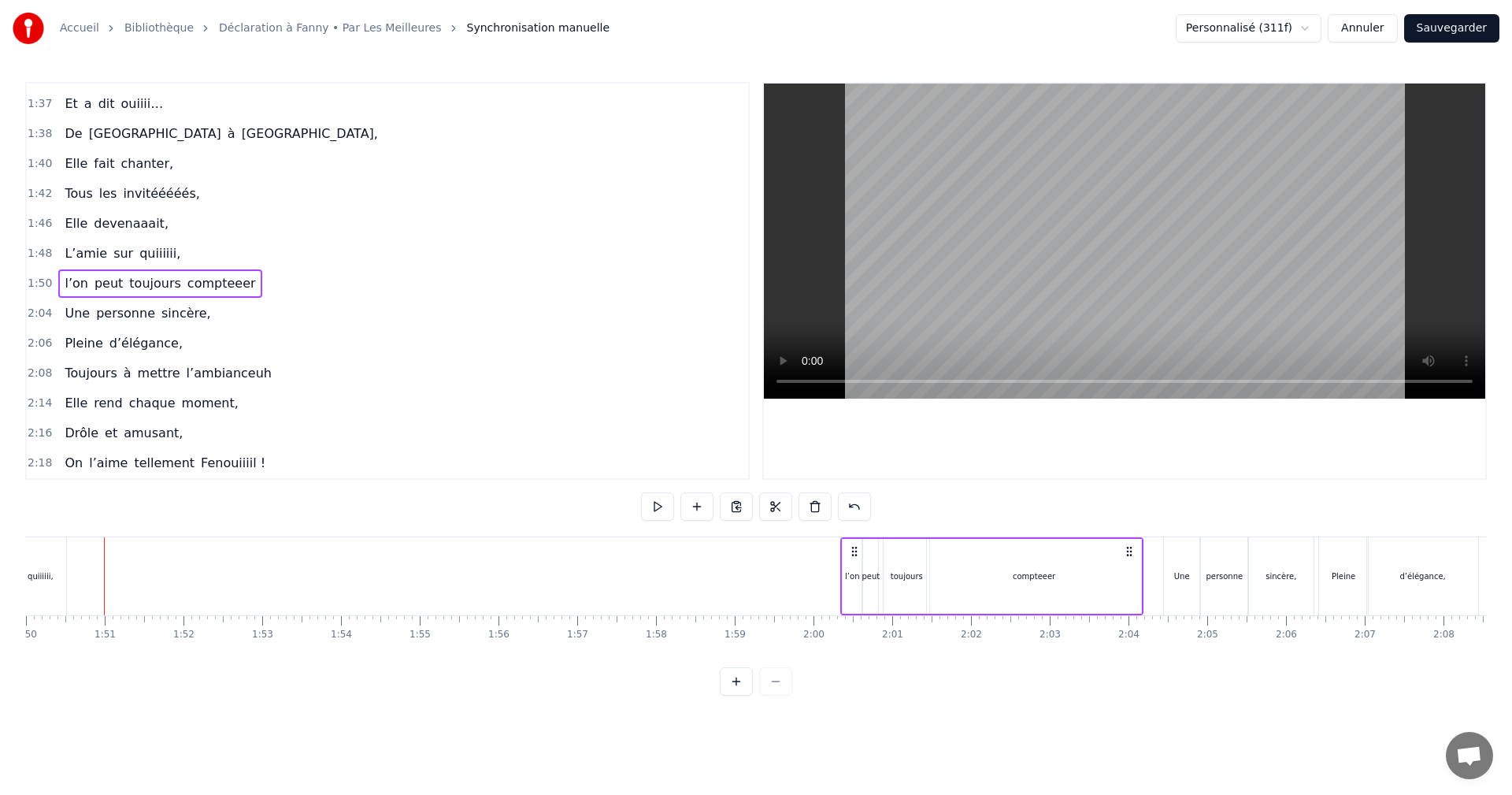
drag, startPoint x: 119, startPoint y: 553, endPoint x: 857, endPoint y: 588, distance: 738.8
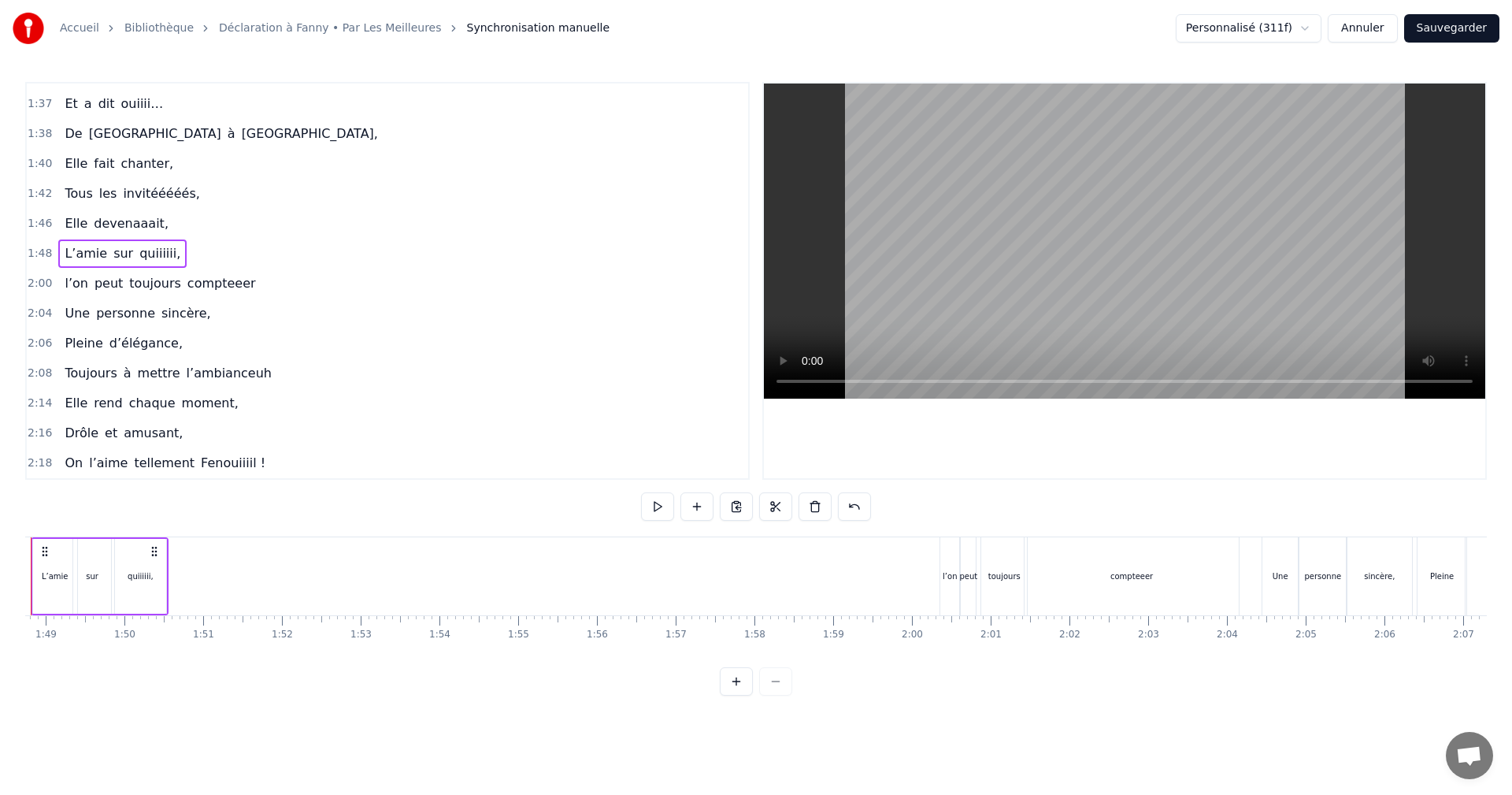
scroll to position [0, 8492]
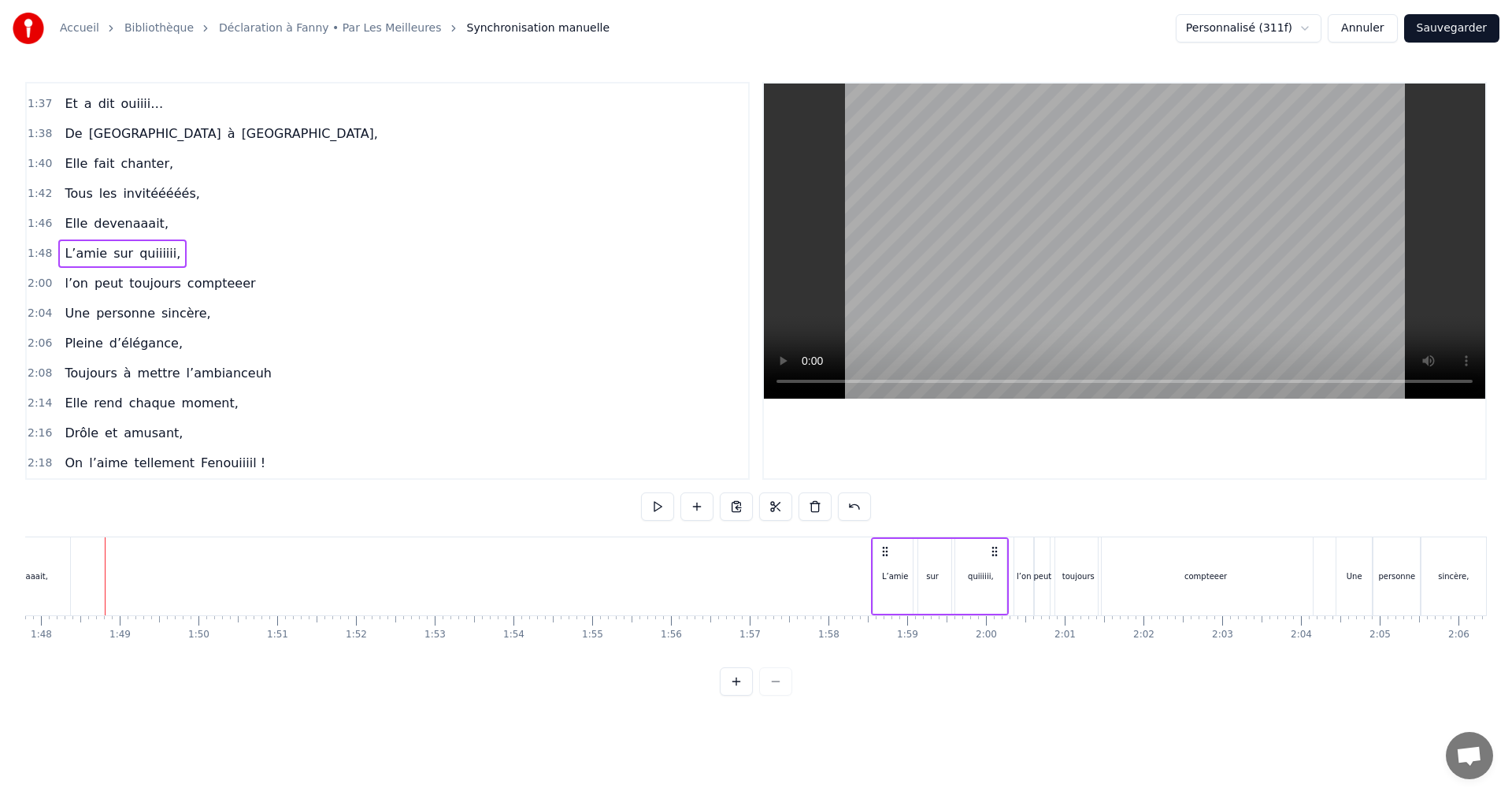
drag, startPoint x: 121, startPoint y: 551, endPoint x: 887, endPoint y: 577, distance: 766.4
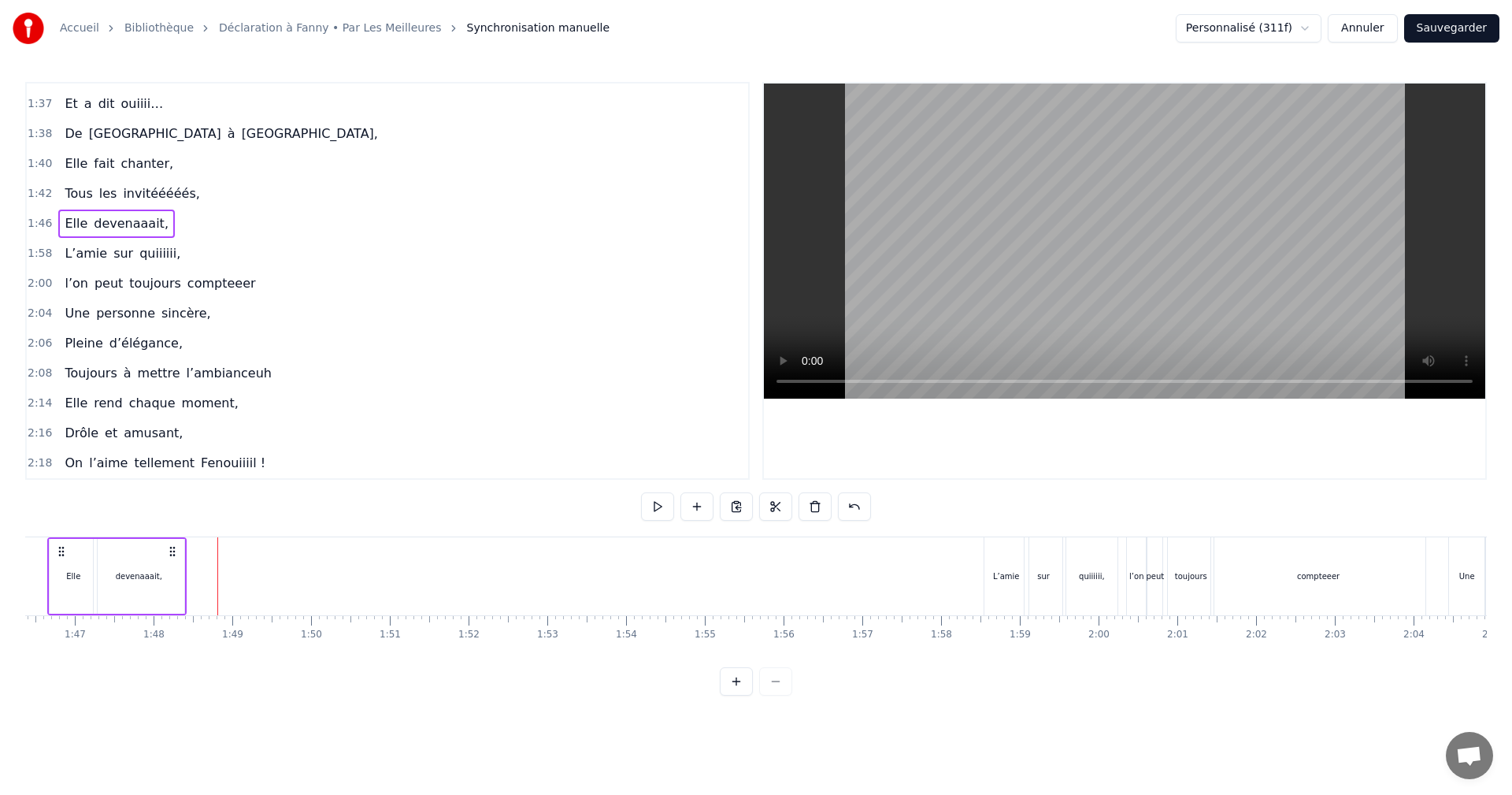
scroll to position [0, 8323]
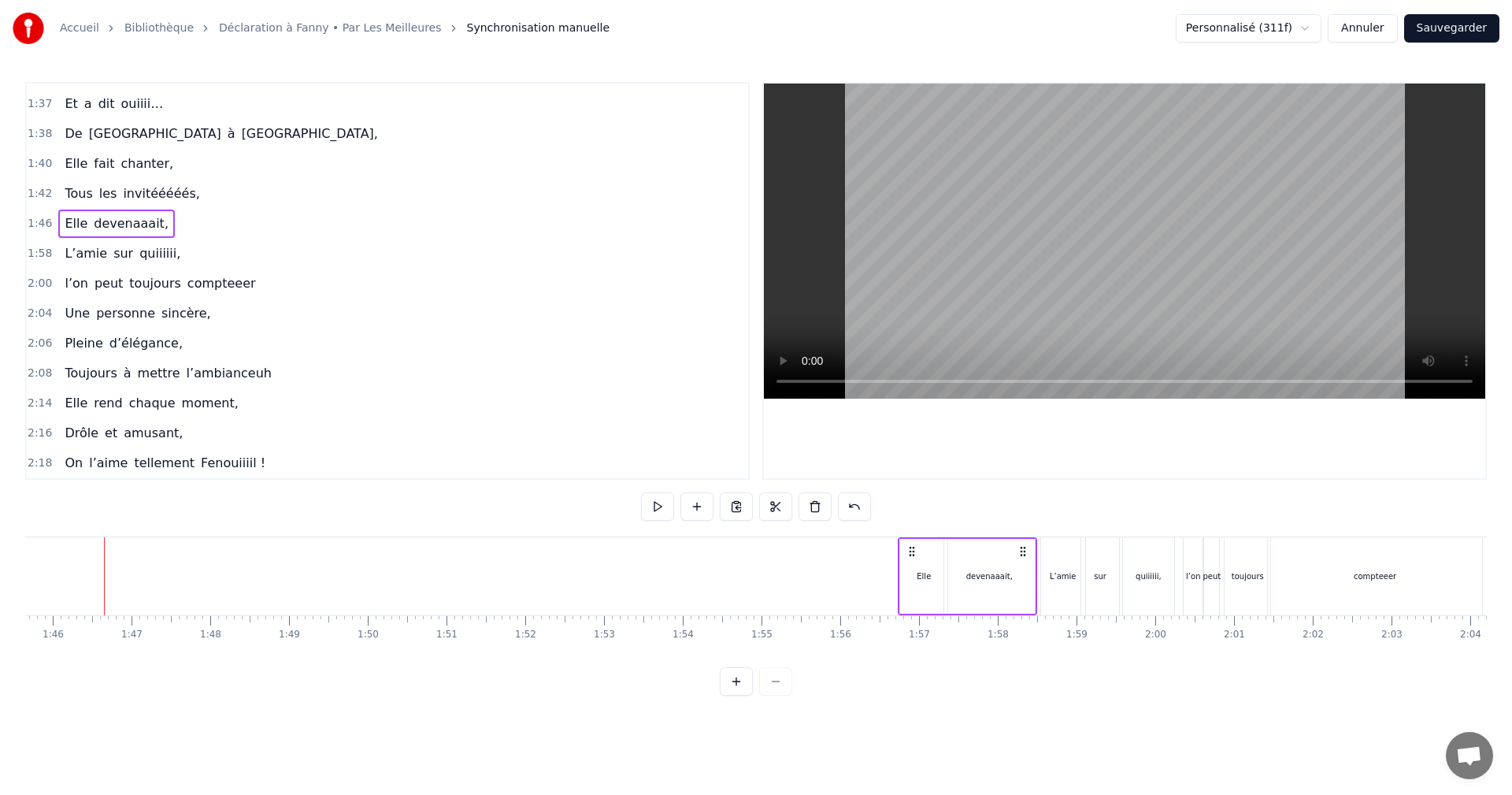
drag, startPoint x: 118, startPoint y: 549, endPoint x: 913, endPoint y: 592, distance: 796.2
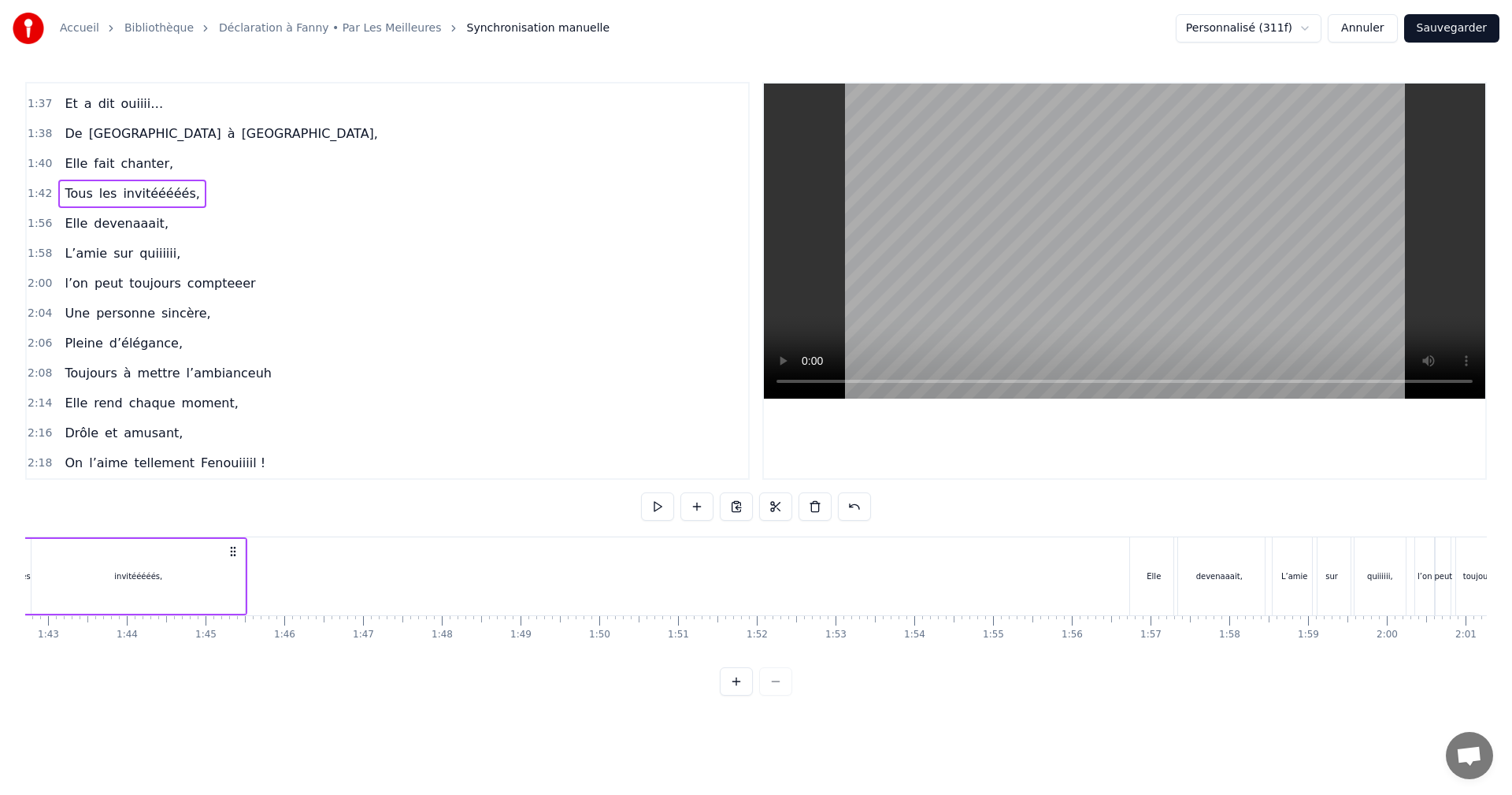
scroll to position [0, 7984]
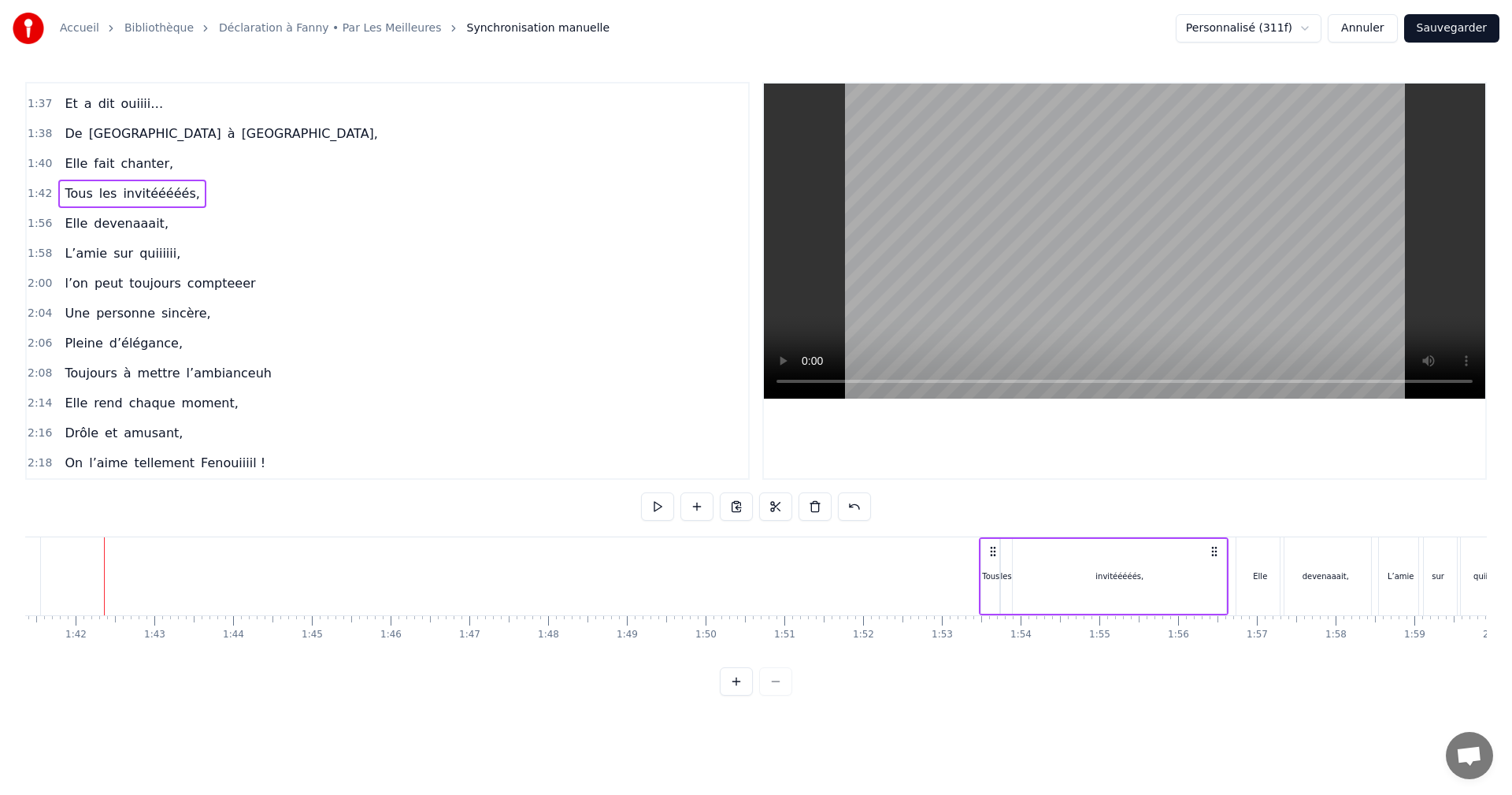
drag, startPoint x: 115, startPoint y: 549, endPoint x: 990, endPoint y: 574, distance: 875.4
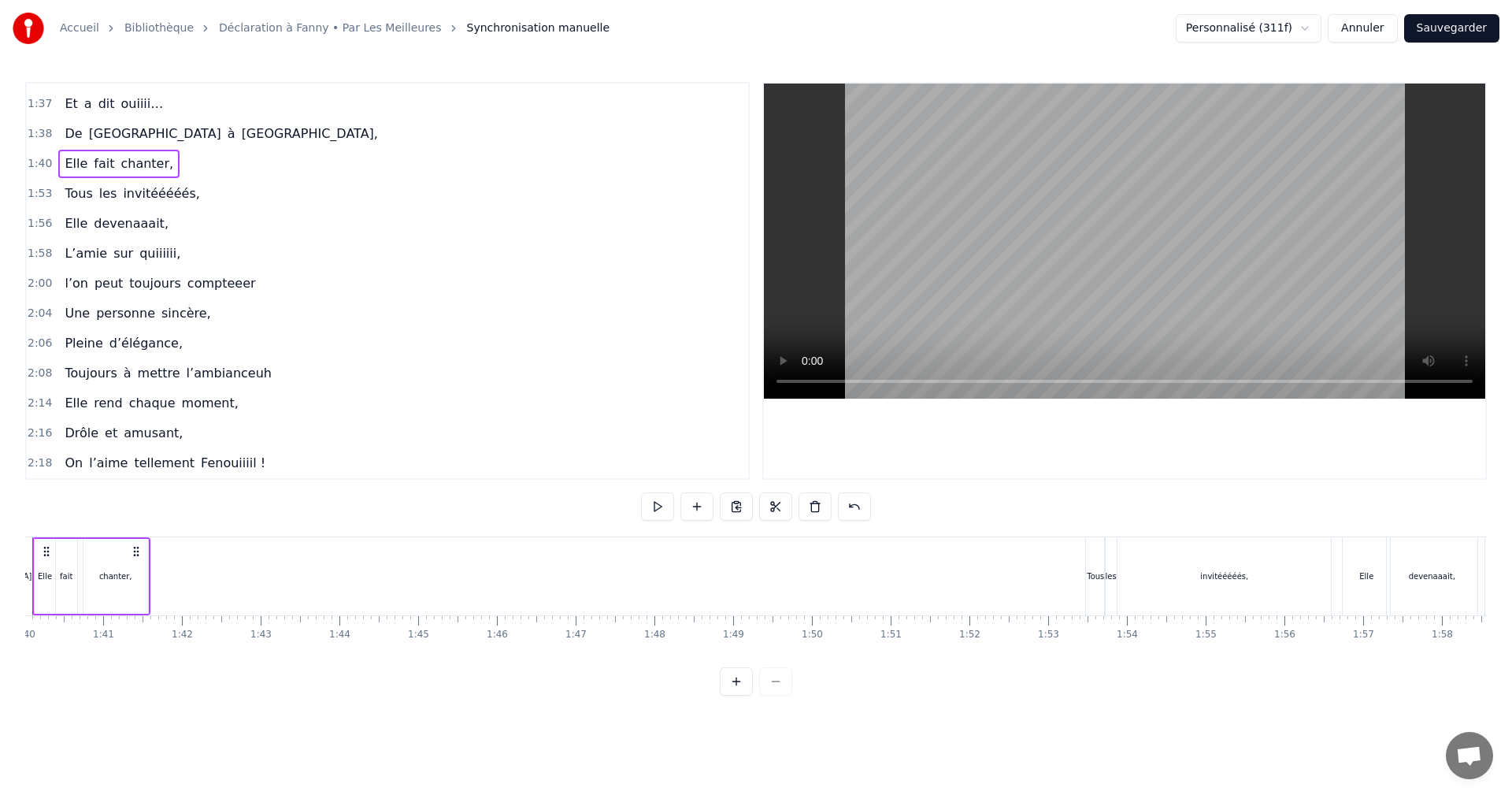
scroll to position [0, 7806]
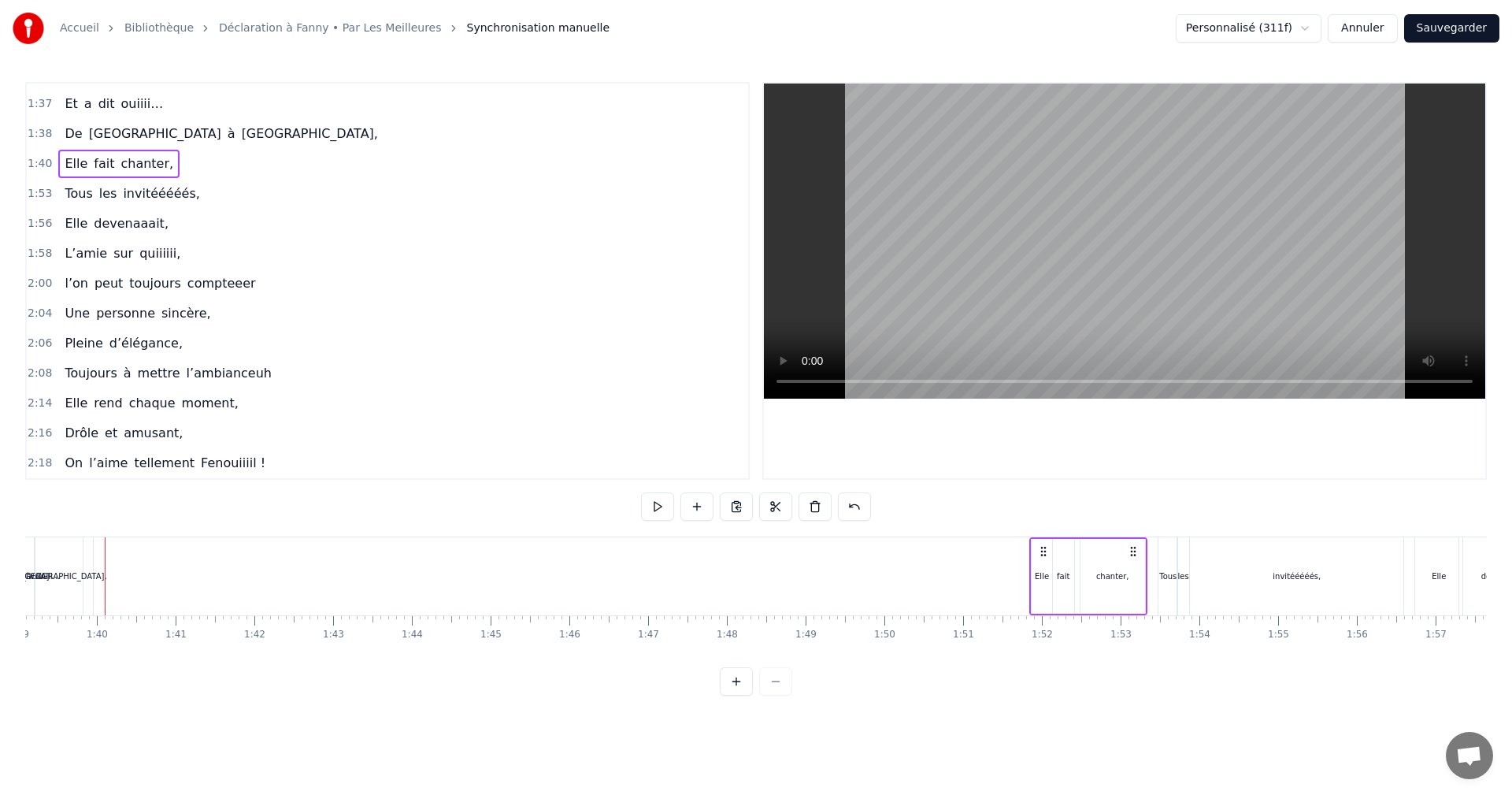
drag, startPoint x: 121, startPoint y: 549, endPoint x: 1041, endPoint y: 589, distance: 920.9
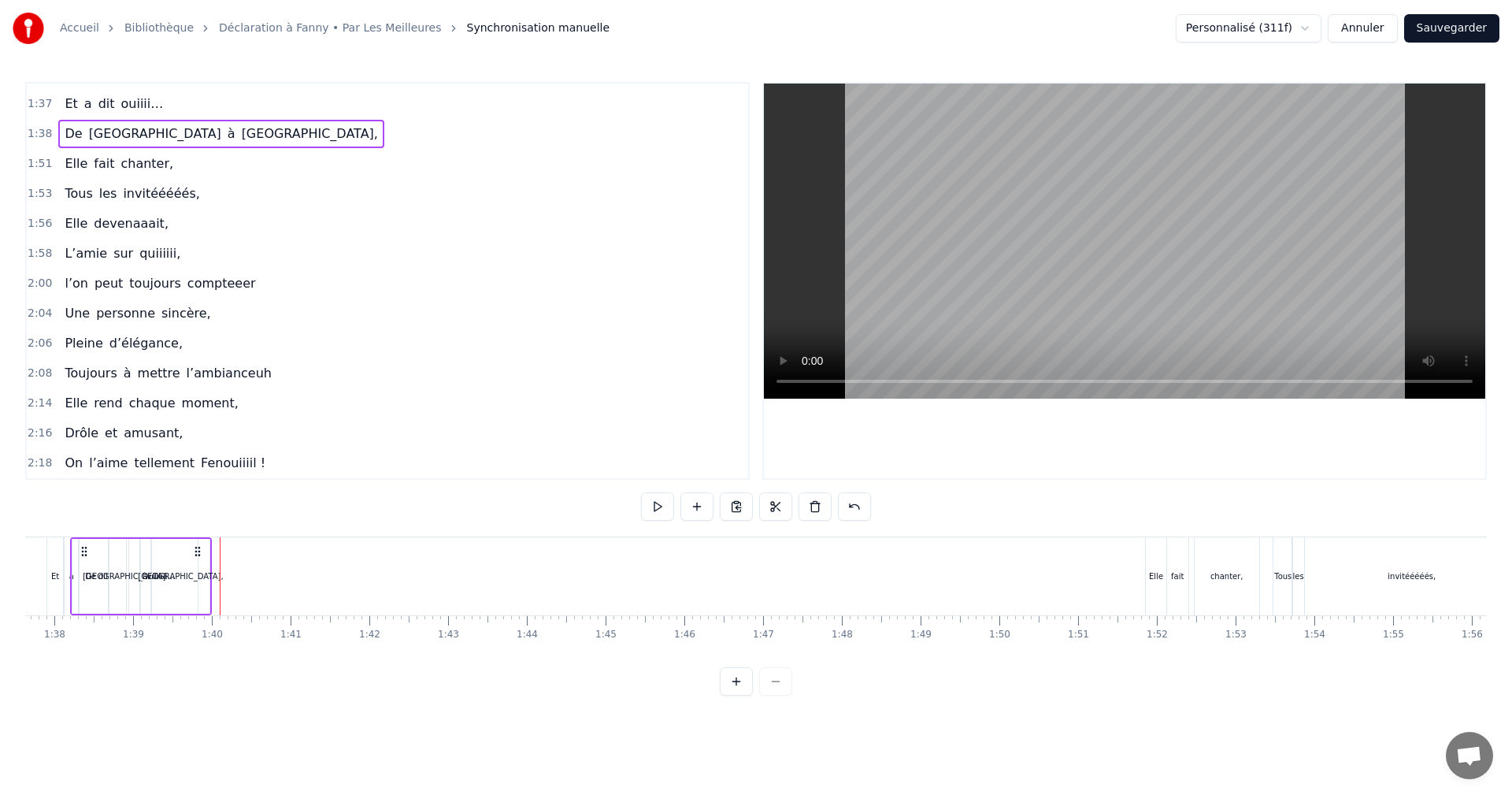
scroll to position [0, 7656]
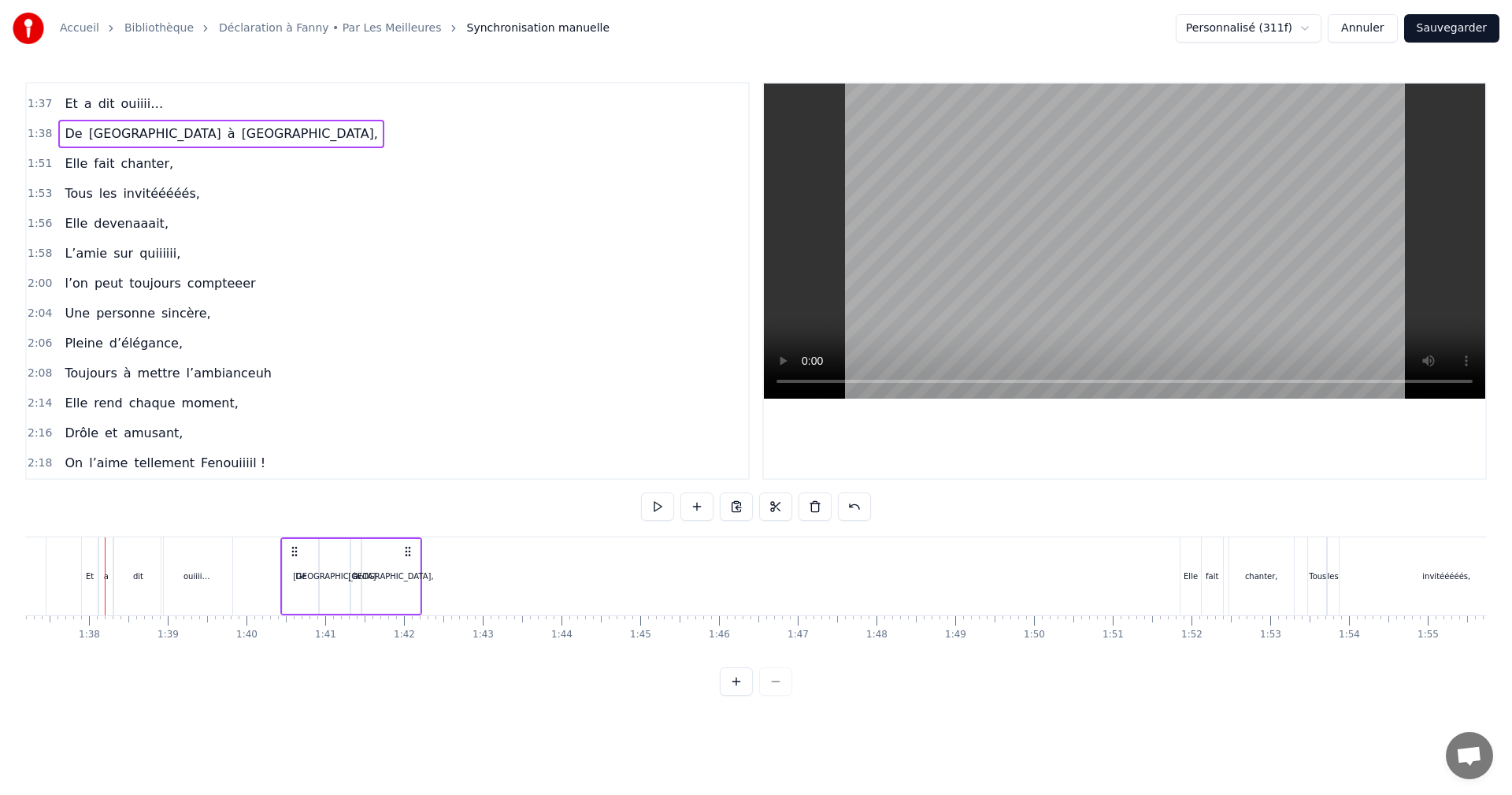
drag, startPoint x: 117, startPoint y: 550, endPoint x: 395, endPoint y: 570, distance: 278.7
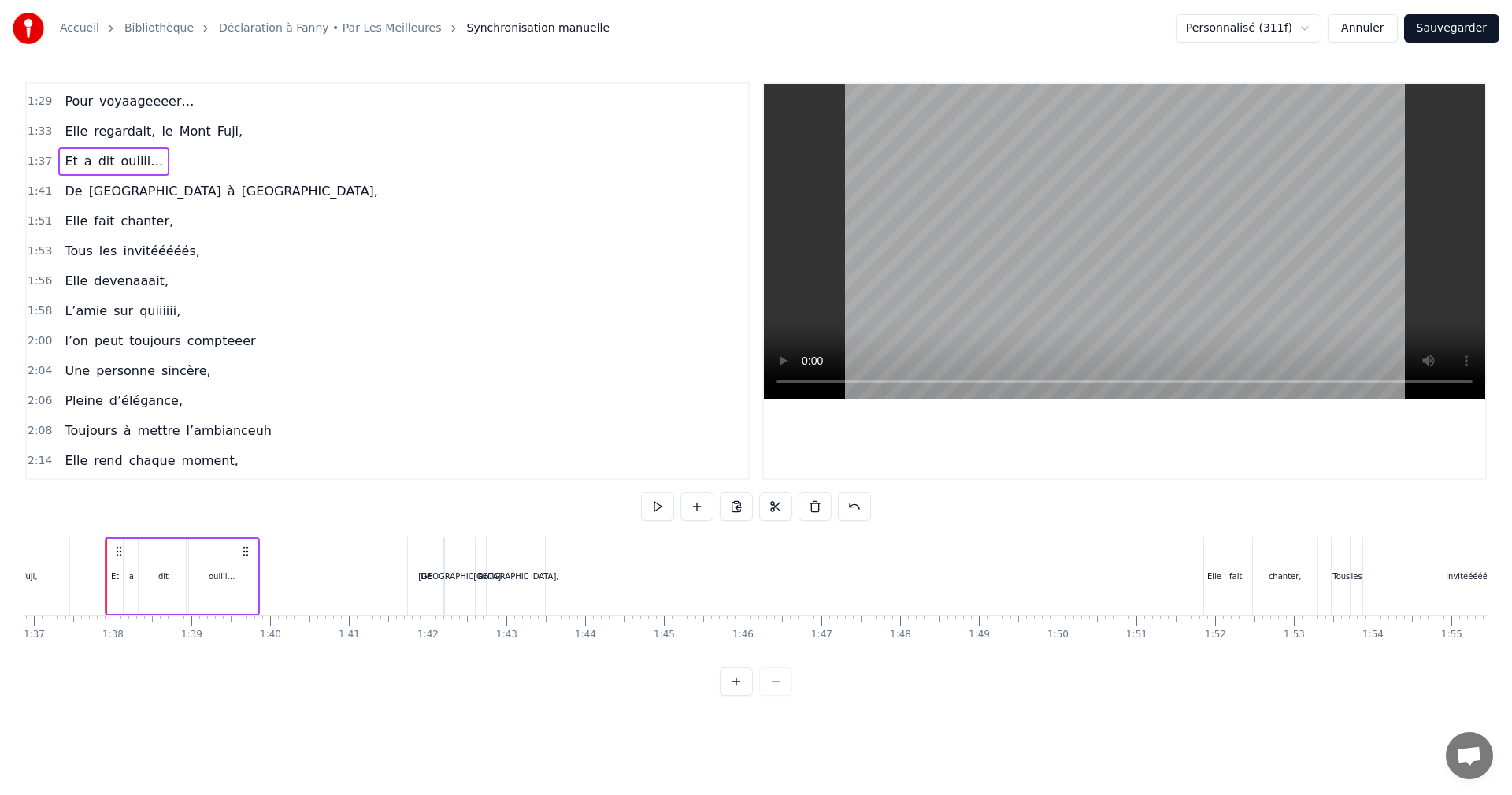
scroll to position [833, 0]
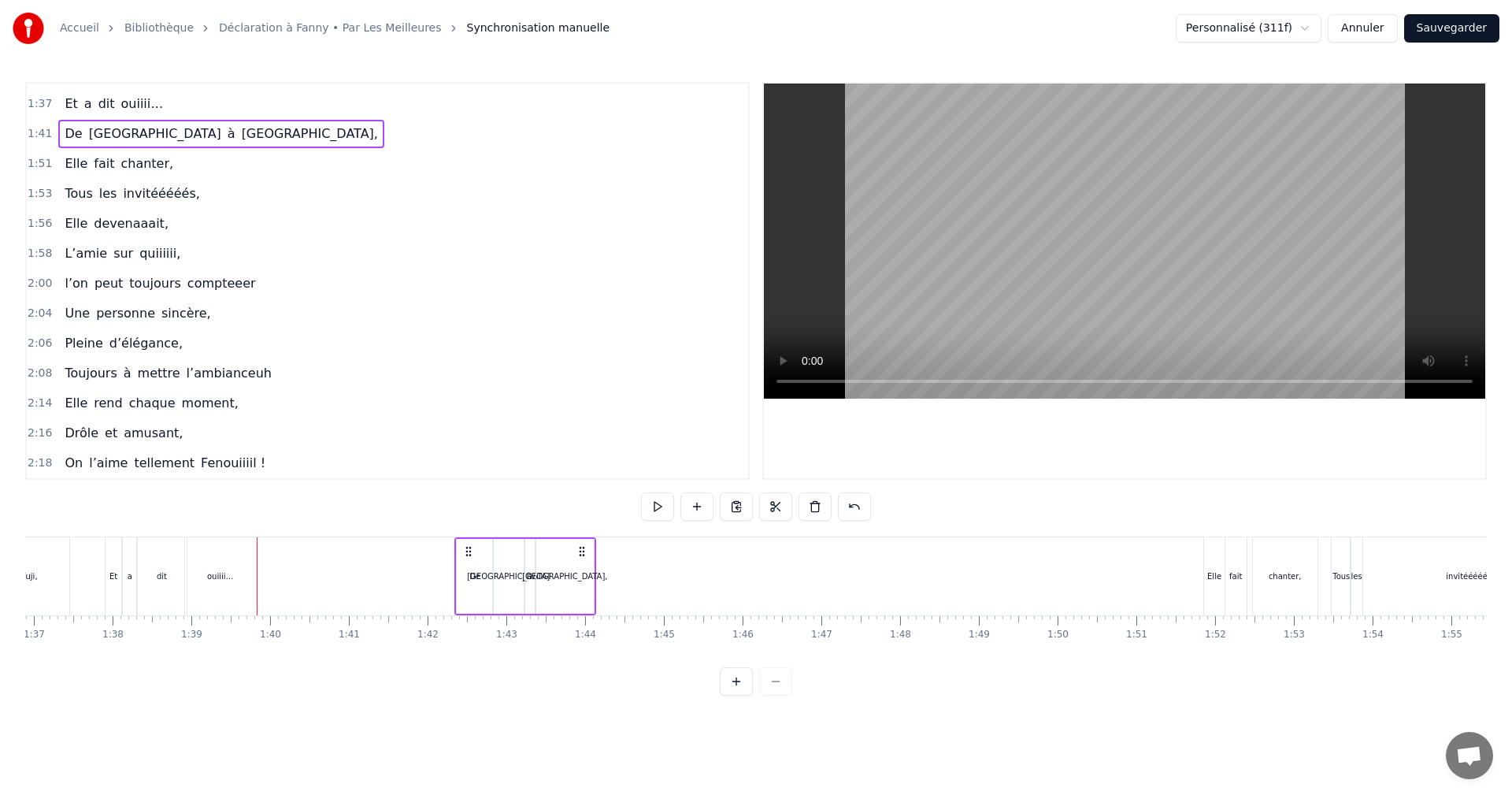
drag, startPoint x: 421, startPoint y: 551, endPoint x: 468, endPoint y: 552, distance: 47.0
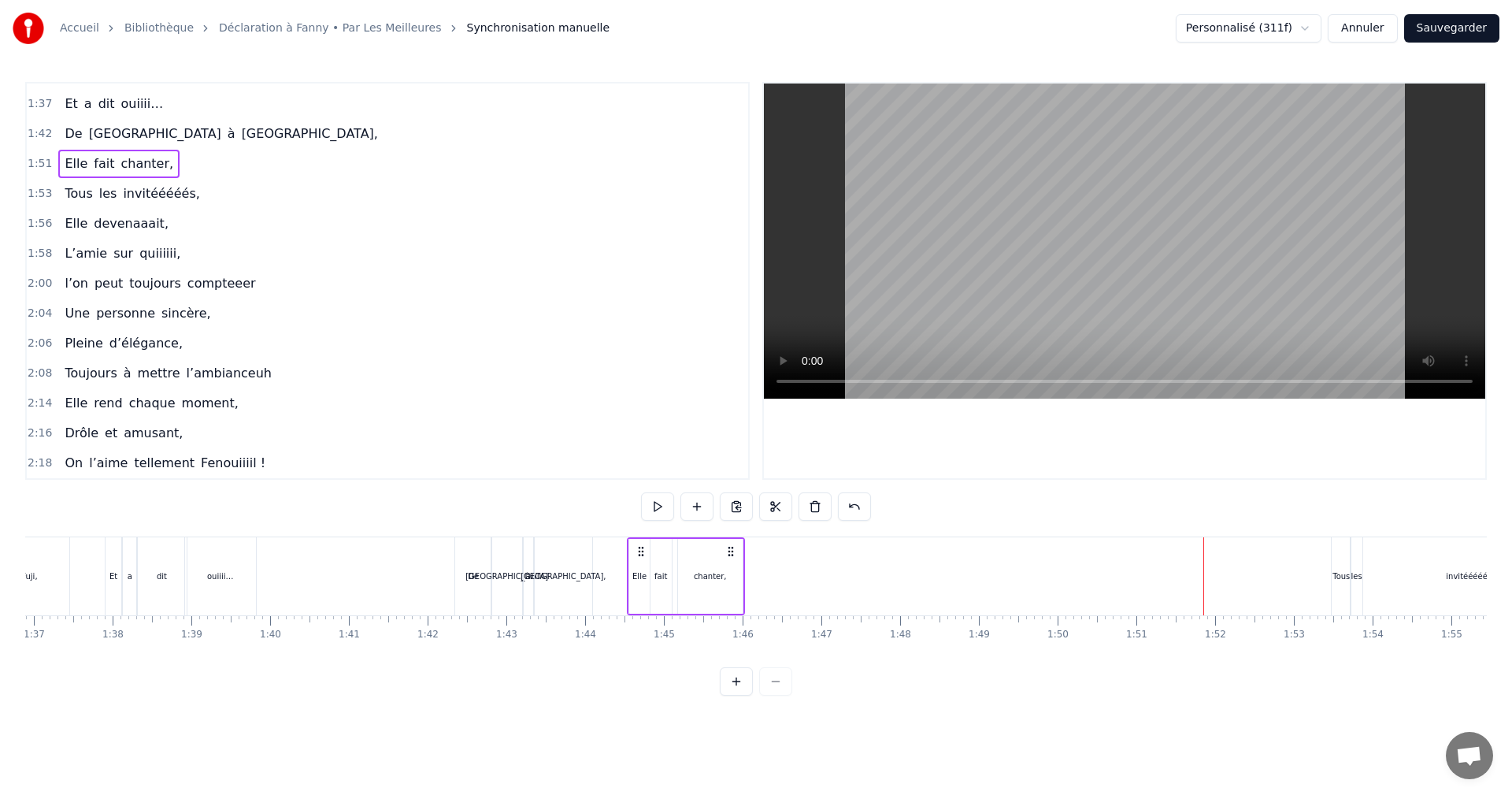
drag, startPoint x: 1221, startPoint y: 551, endPoint x: 645, endPoint y: 571, distance: 576.3
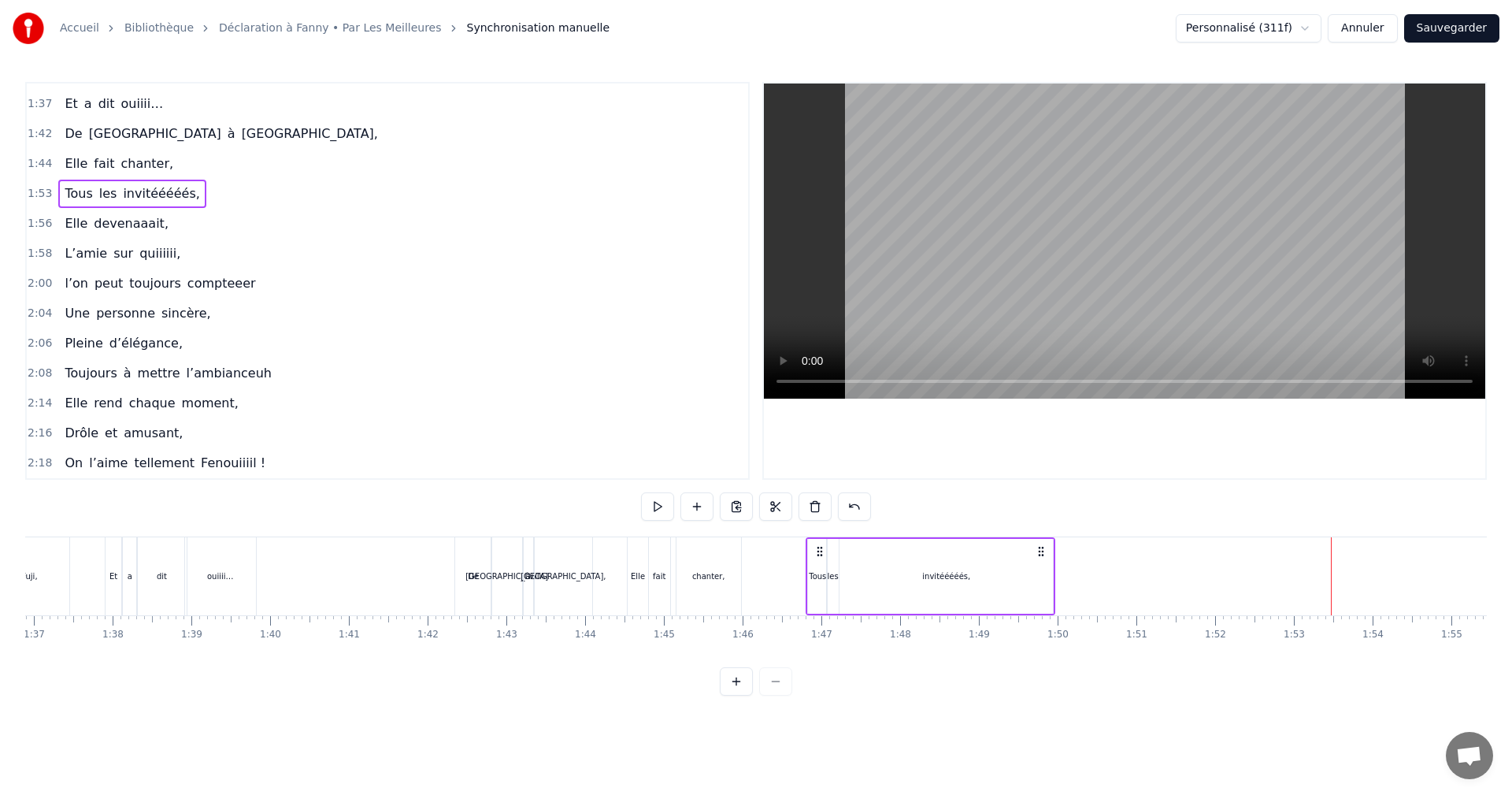
drag, startPoint x: 1344, startPoint y: 550, endPoint x: 817, endPoint y: 543, distance: 527.0
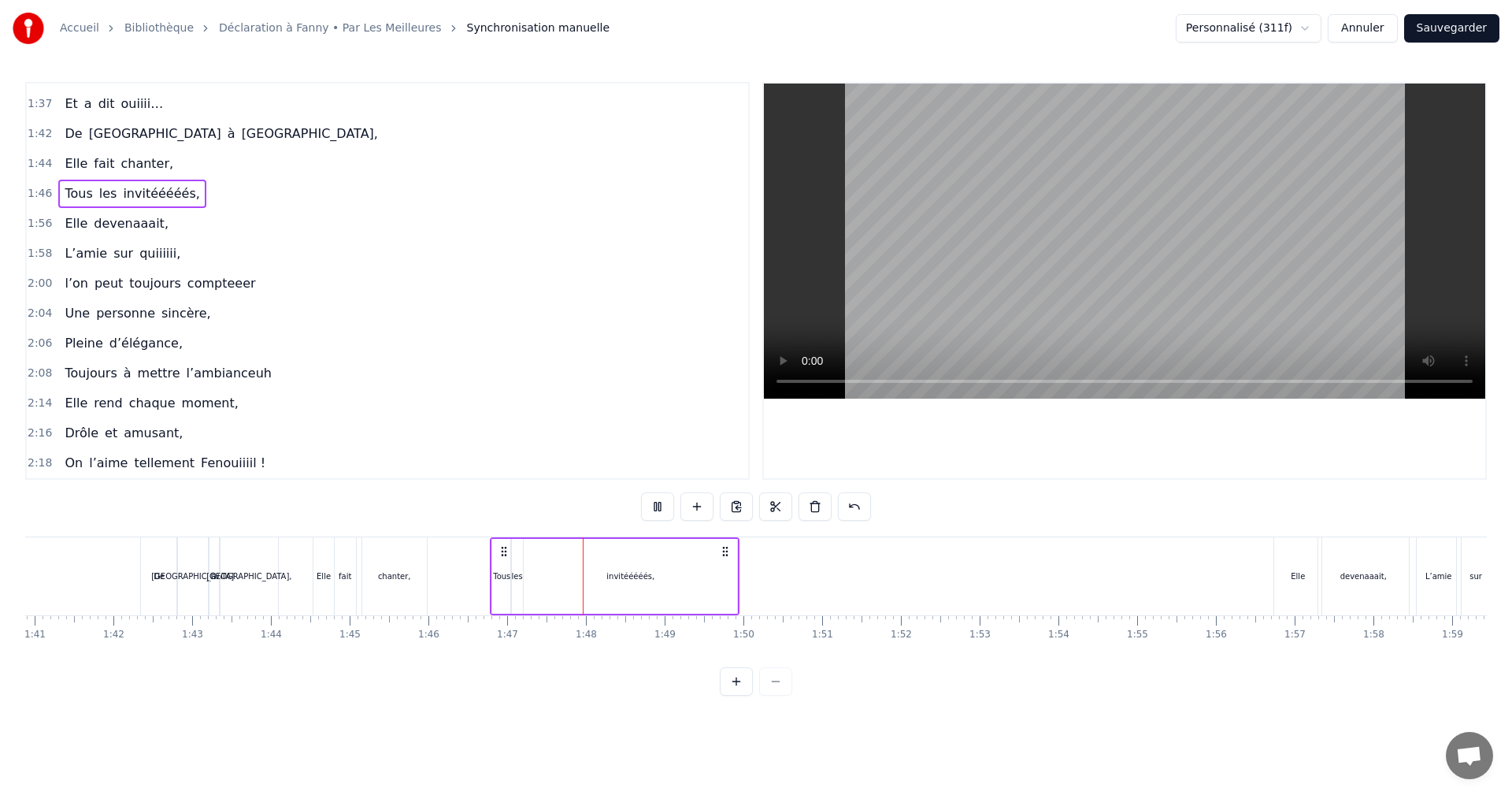
scroll to position [0, 7948]
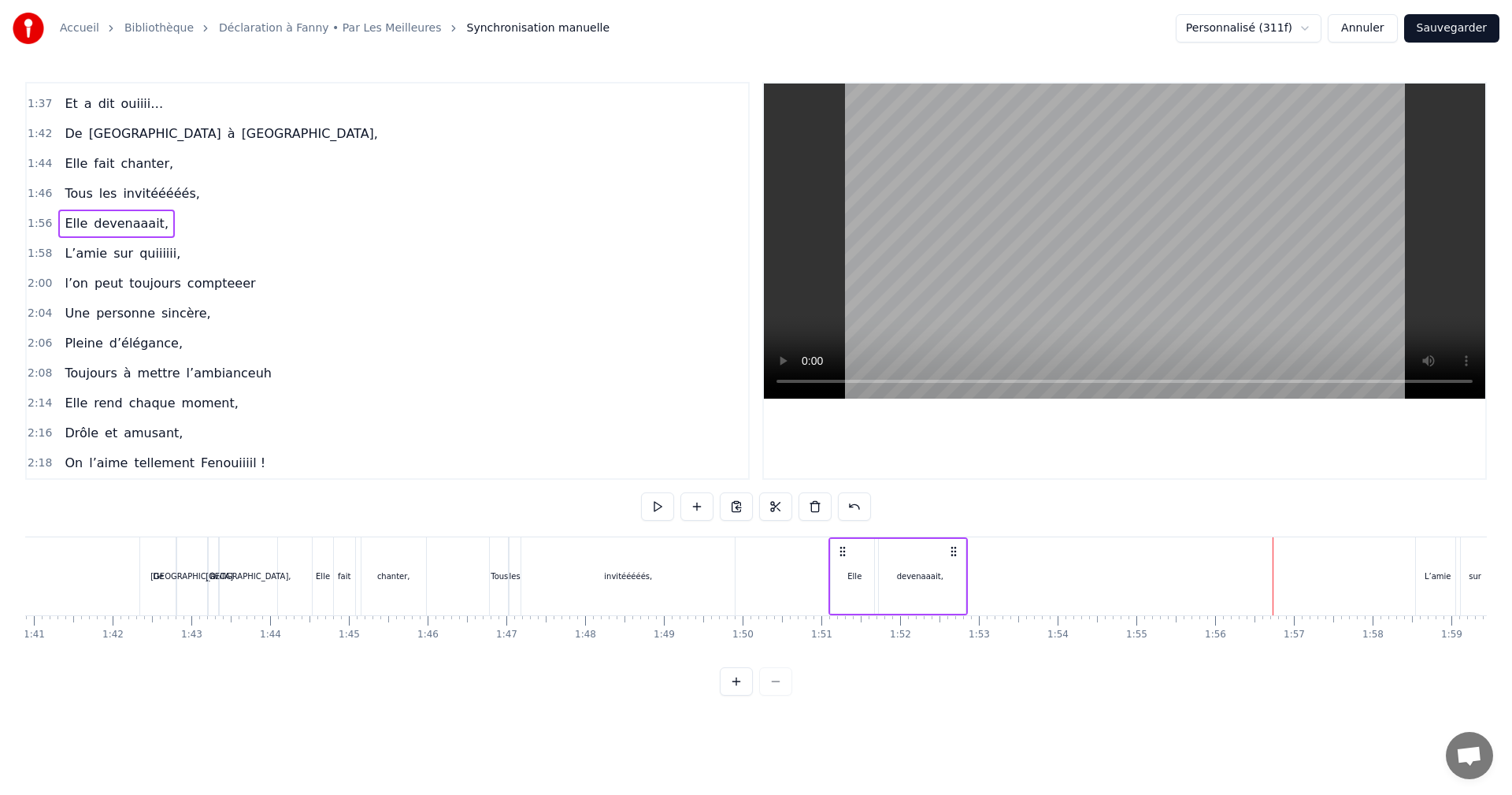
drag, startPoint x: 1286, startPoint y: 552, endPoint x: 841, endPoint y: 565, distance: 445.2
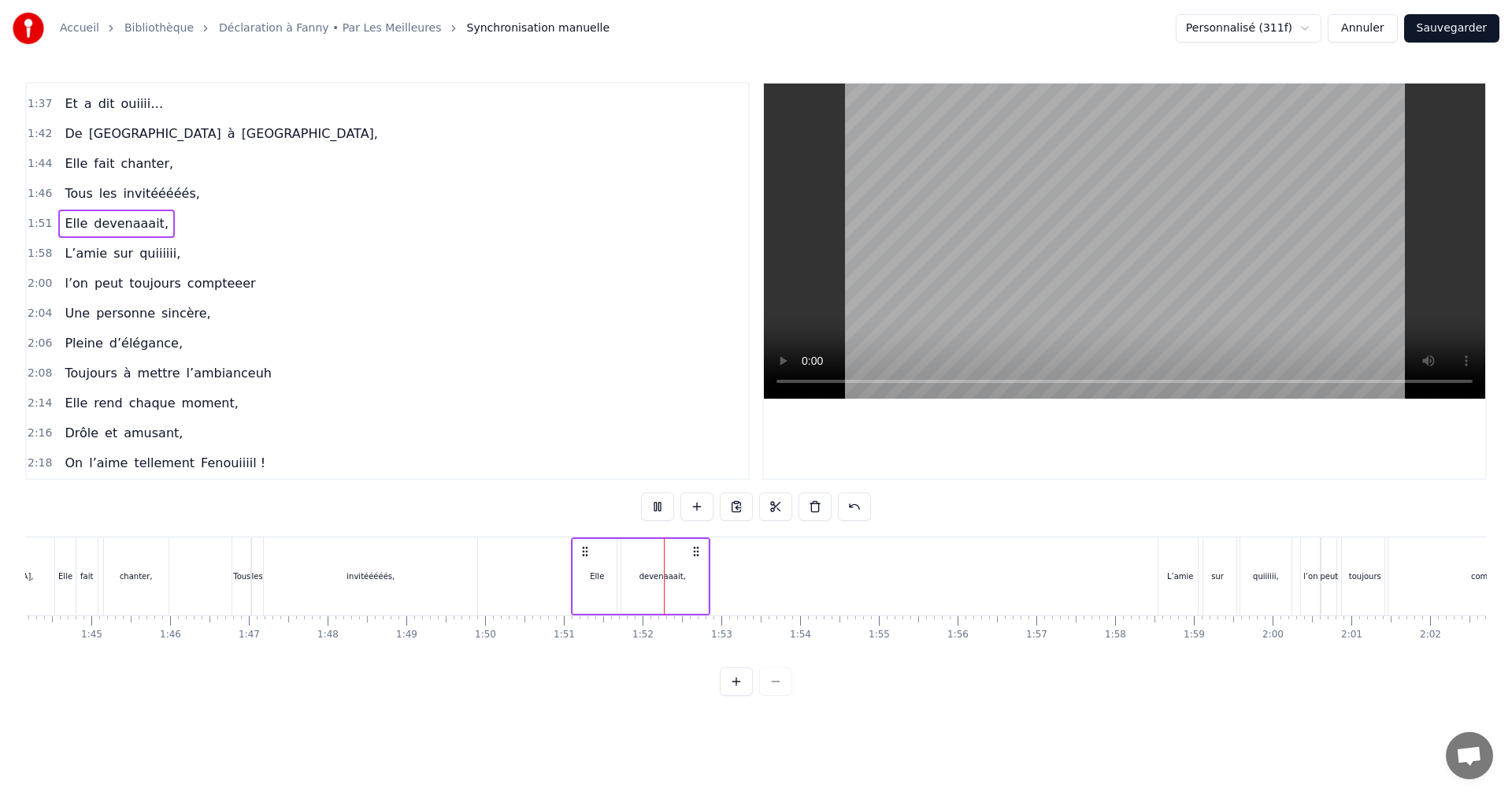
scroll to position [0, 8263]
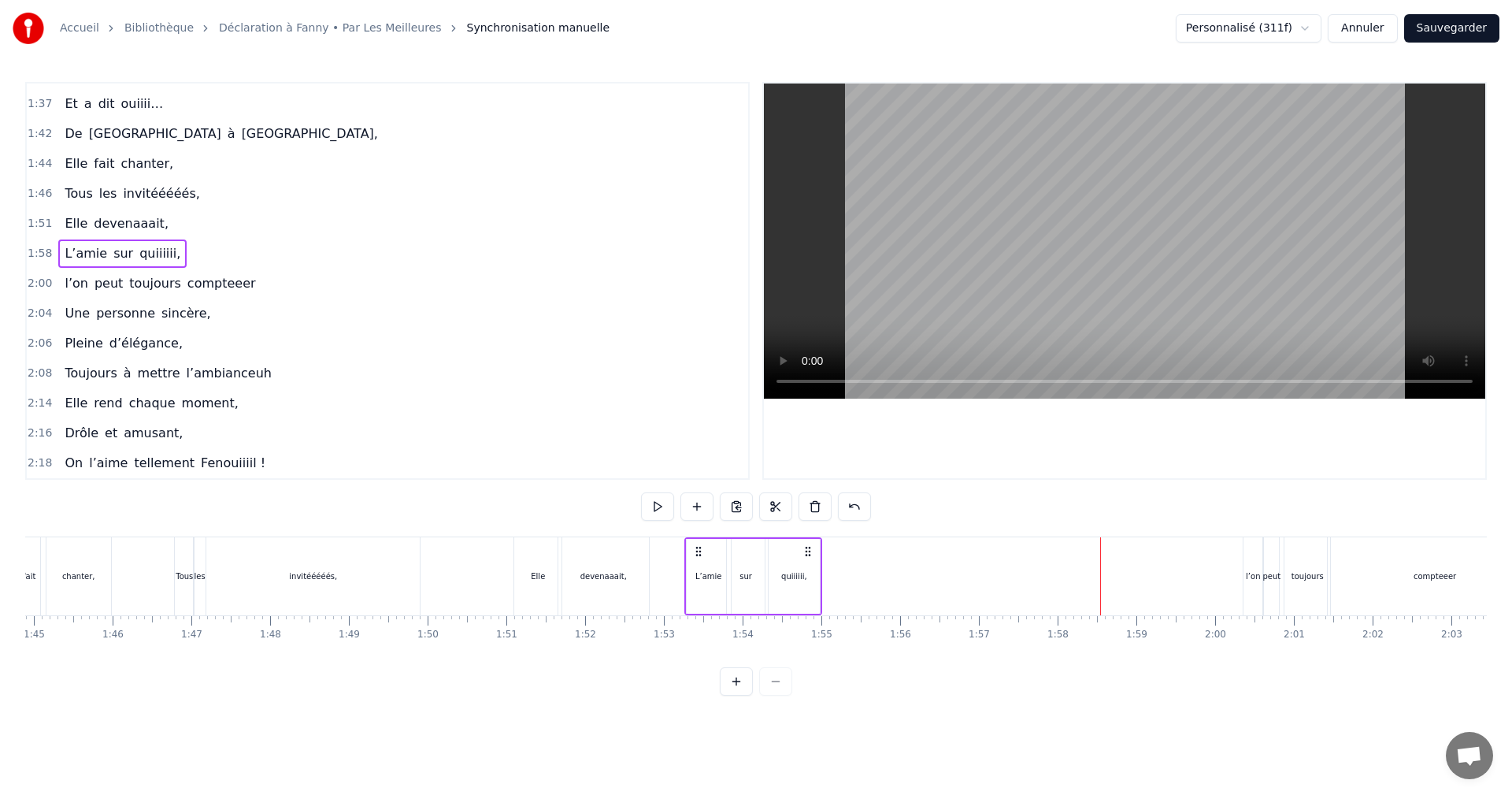
drag, startPoint x: 1113, startPoint y: 552, endPoint x: 696, endPoint y: 568, distance: 417.3
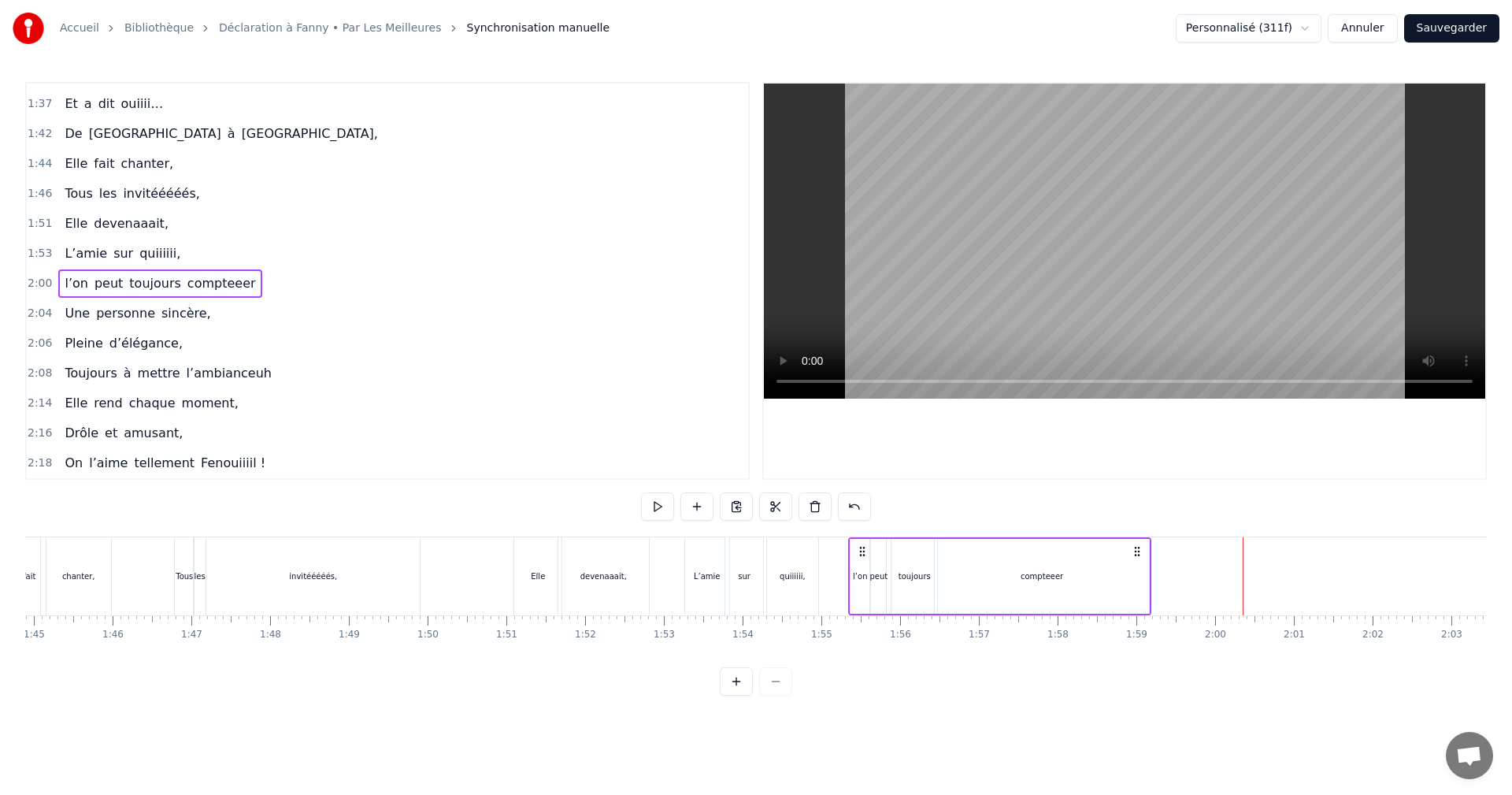
drag, startPoint x: 1255, startPoint y: 551, endPoint x: 860, endPoint y: 574, distance: 395.7
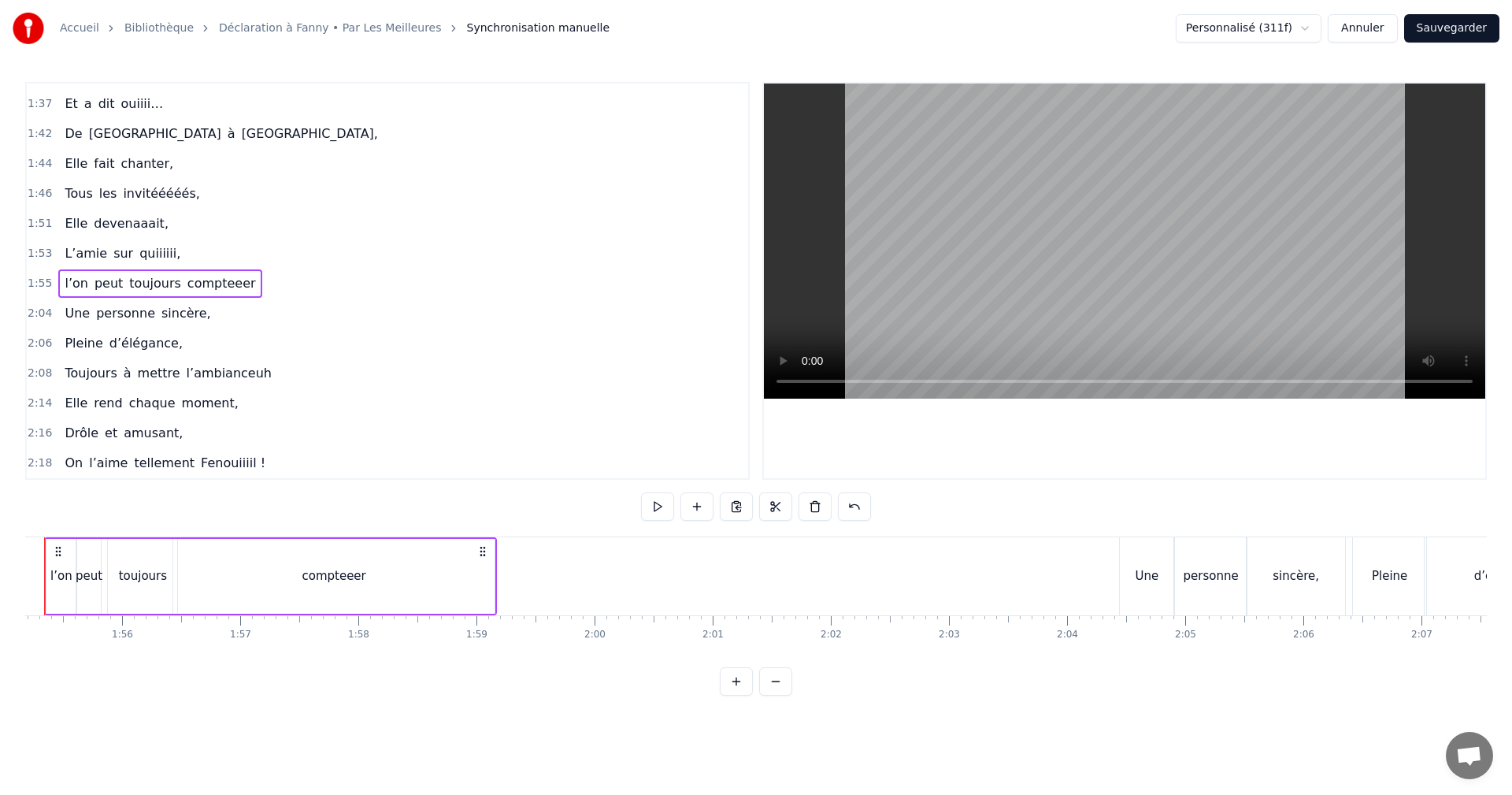
scroll to position [0, 13550]
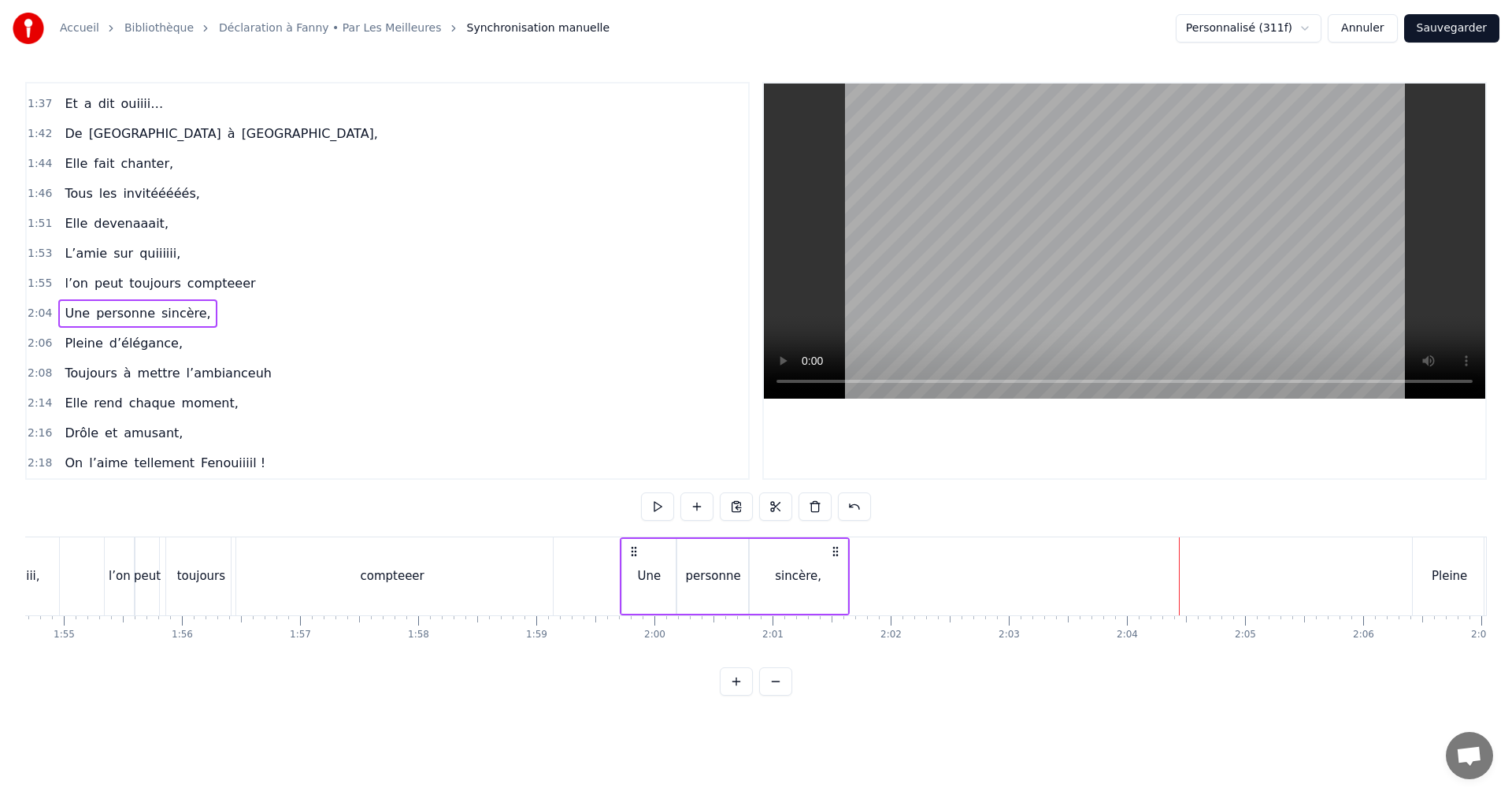
drag, startPoint x: 1193, startPoint y: 551, endPoint x: 633, endPoint y: 556, distance: 560.0
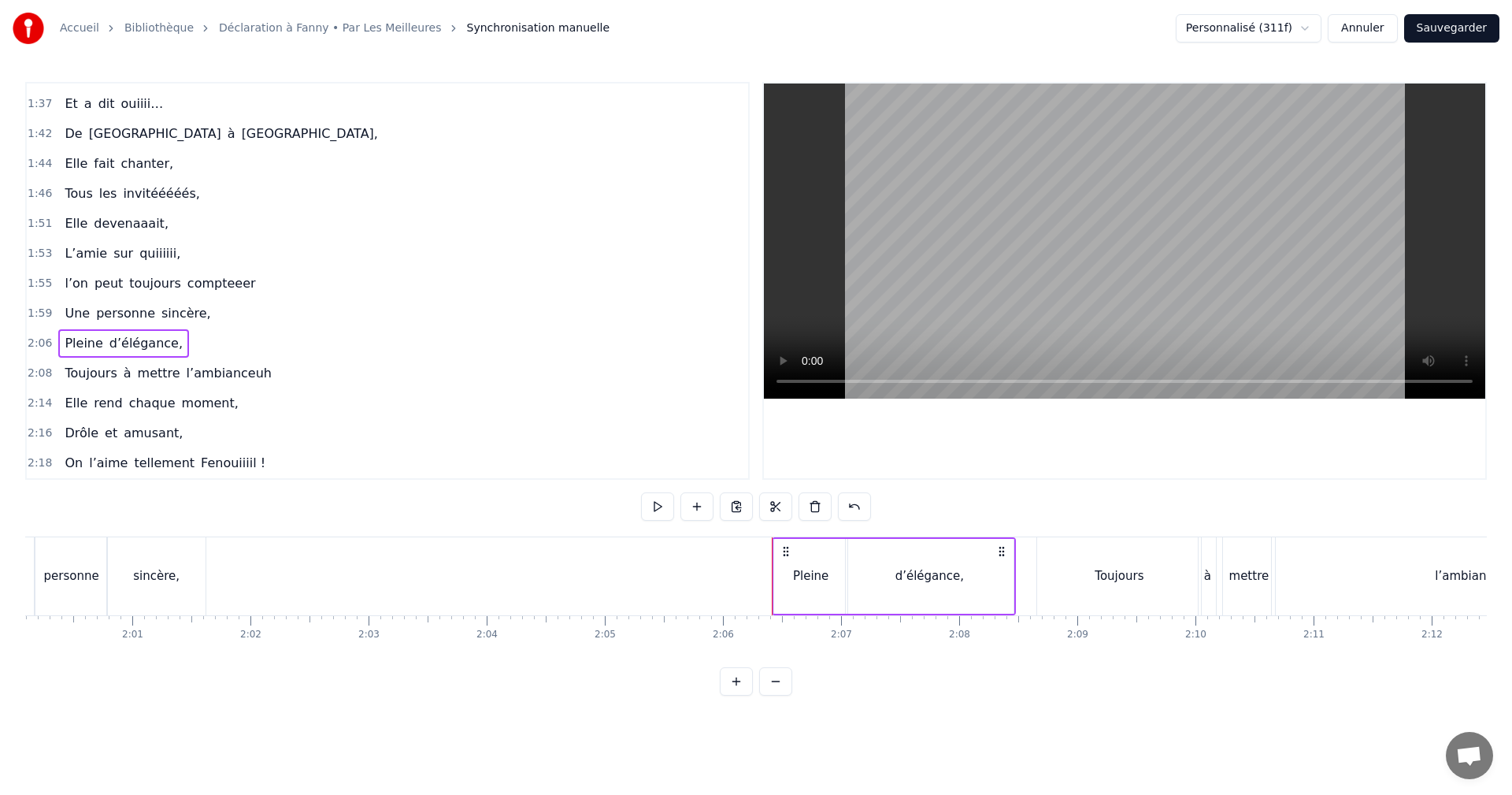
scroll to position [0, 14069]
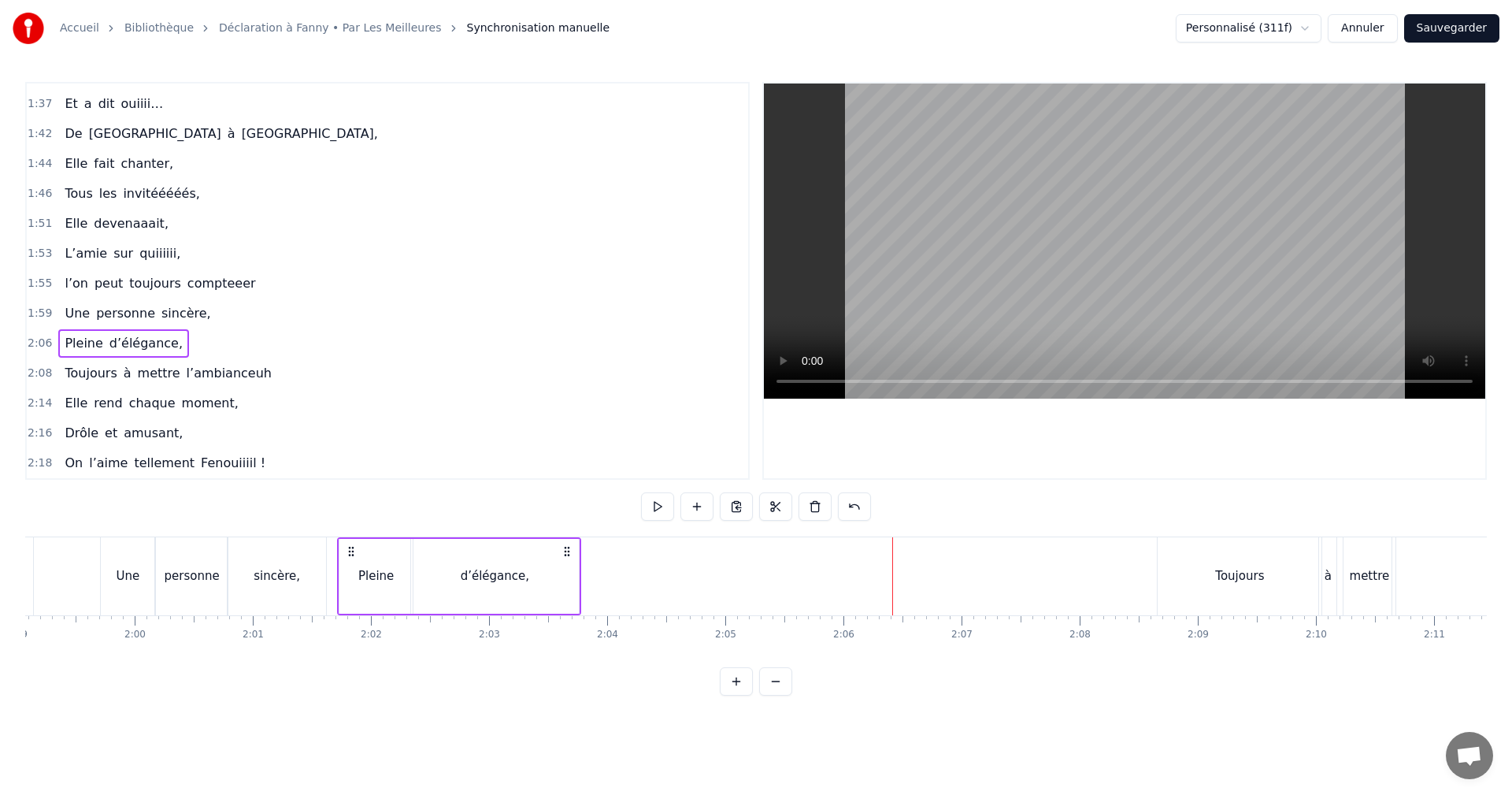
drag, startPoint x: 903, startPoint y: 552, endPoint x: 347, endPoint y: 582, distance: 556.8
drag, startPoint x: 351, startPoint y: 553, endPoint x: 365, endPoint y: 553, distance: 14.0
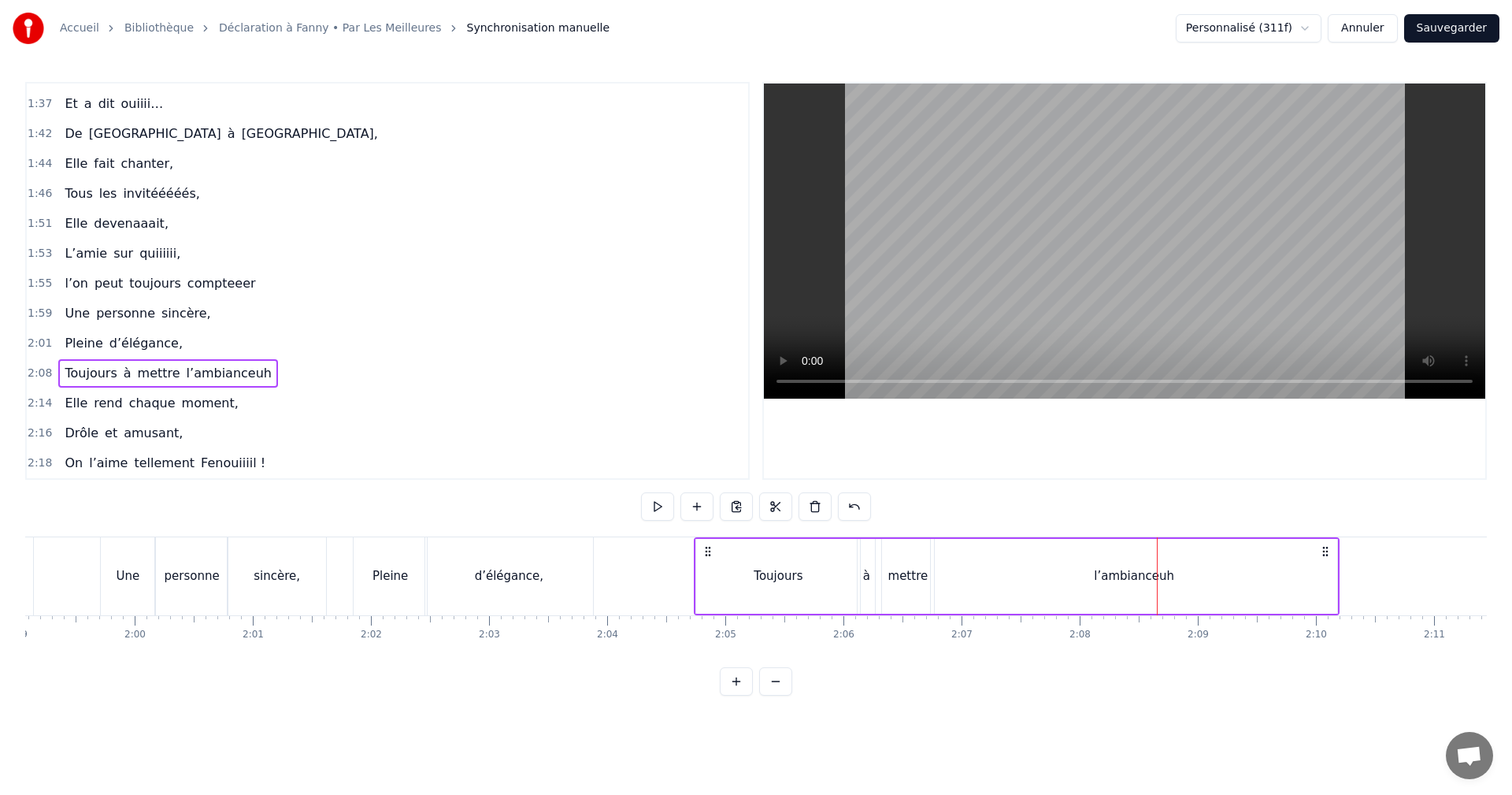
drag, startPoint x: 1171, startPoint y: 551, endPoint x: 710, endPoint y: 576, distance: 461.7
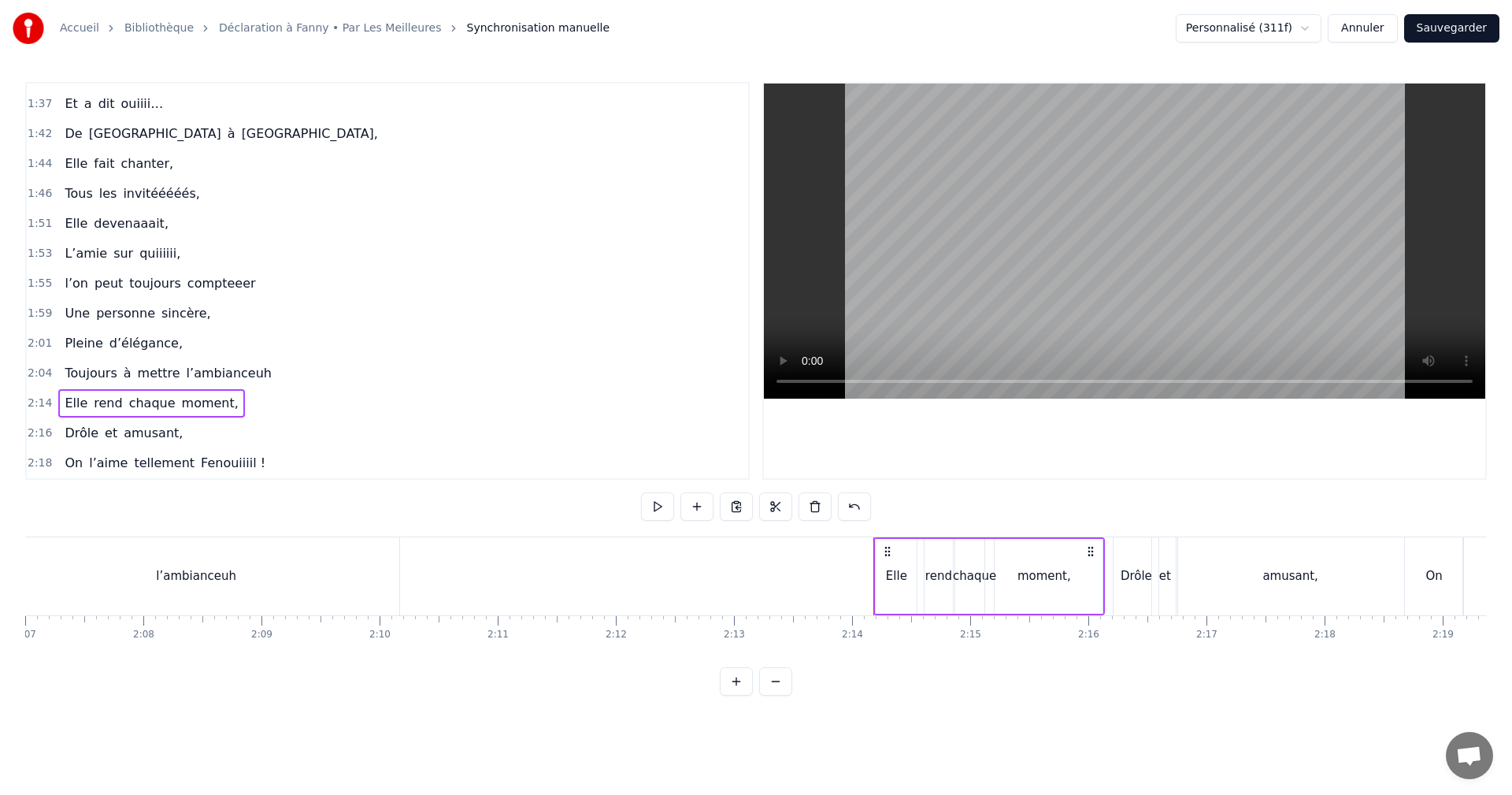
scroll to position [0, 14989]
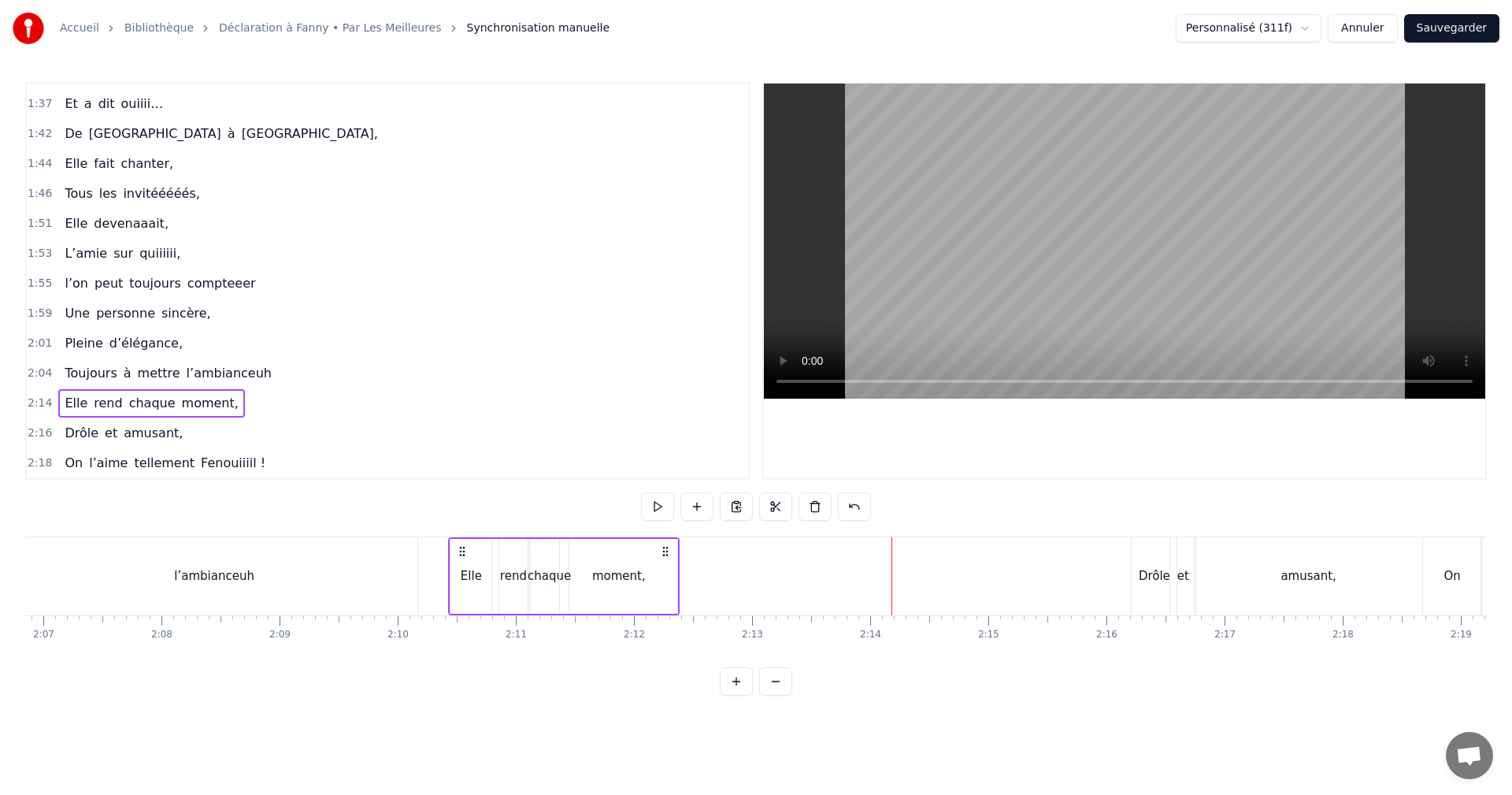
drag, startPoint x: 898, startPoint y: 553, endPoint x: 458, endPoint y: 578, distance: 440.7
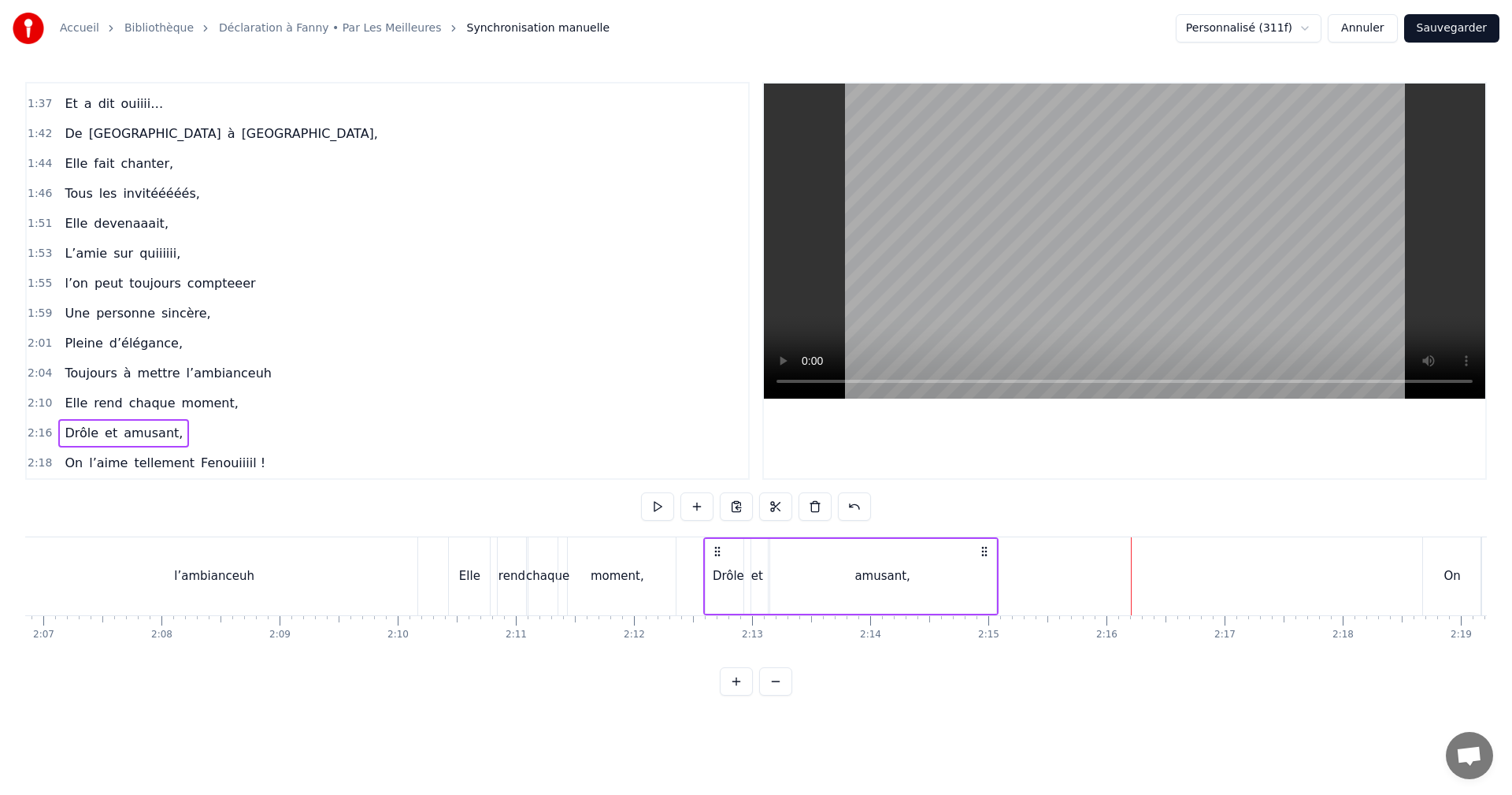
drag, startPoint x: 1145, startPoint y: 549, endPoint x: 716, endPoint y: 564, distance: 429.3
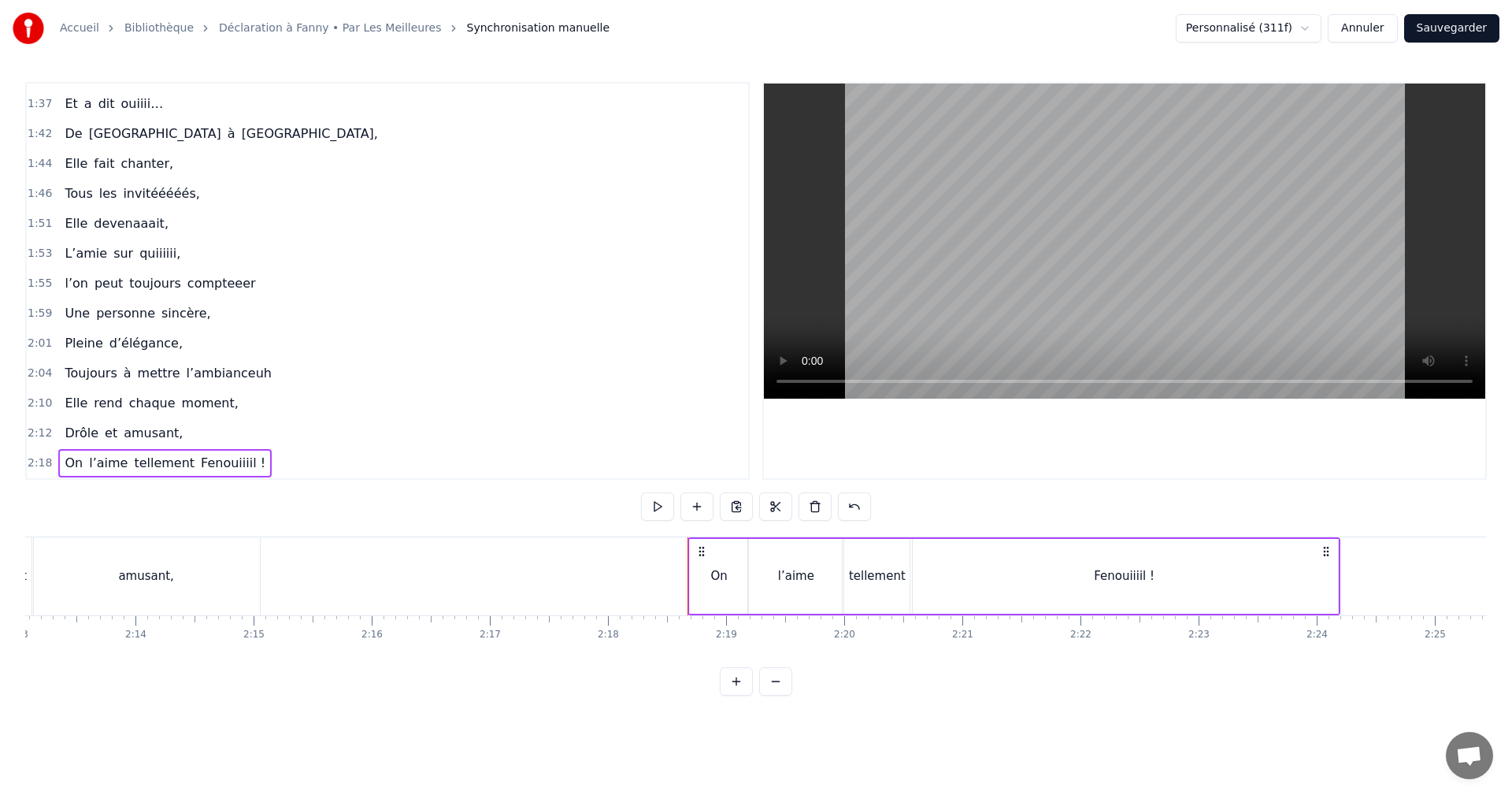
scroll to position [0, 15598]
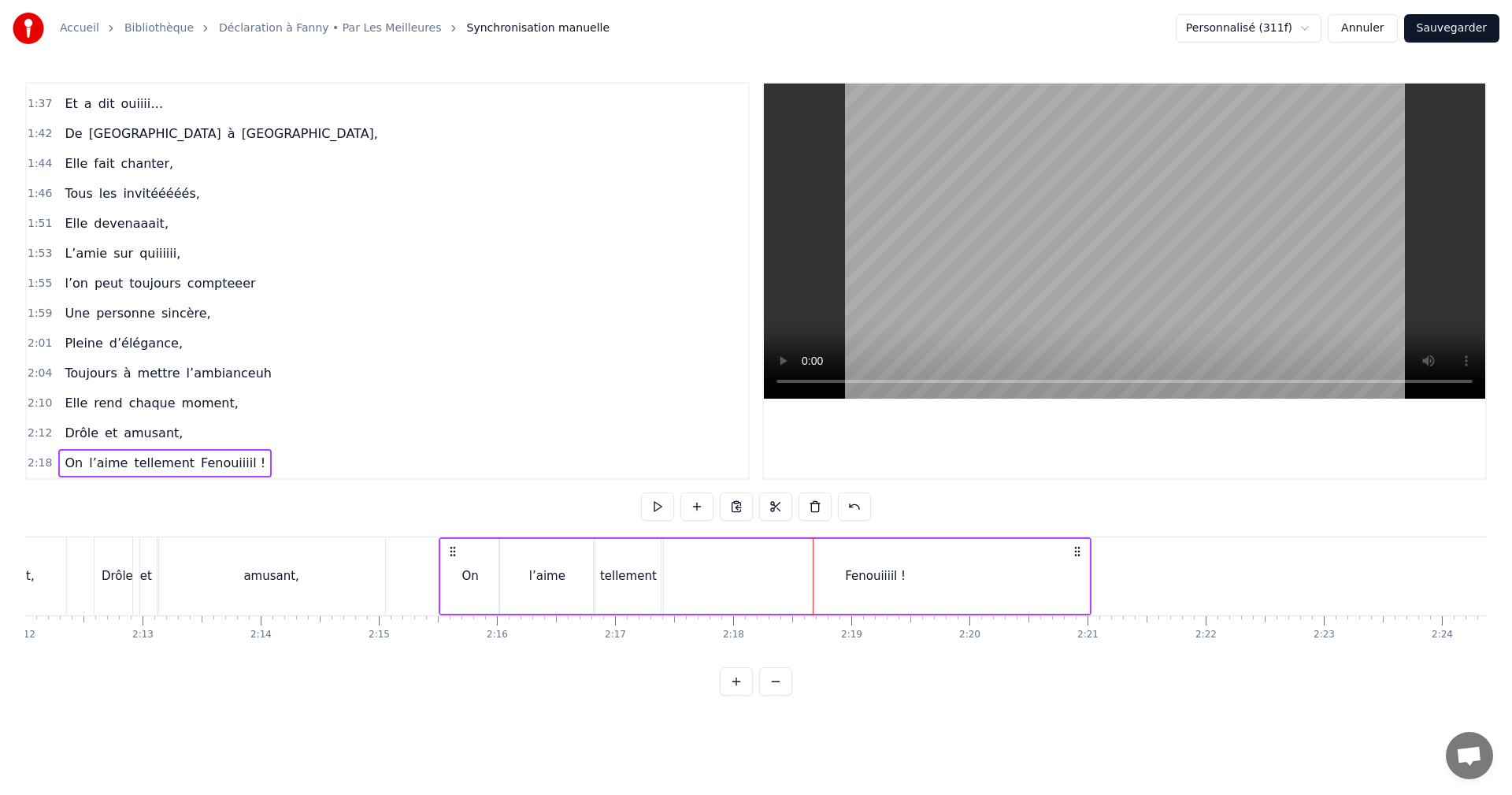
drag, startPoint x: 827, startPoint y: 549, endPoint x: 452, endPoint y: 570, distance: 375.6
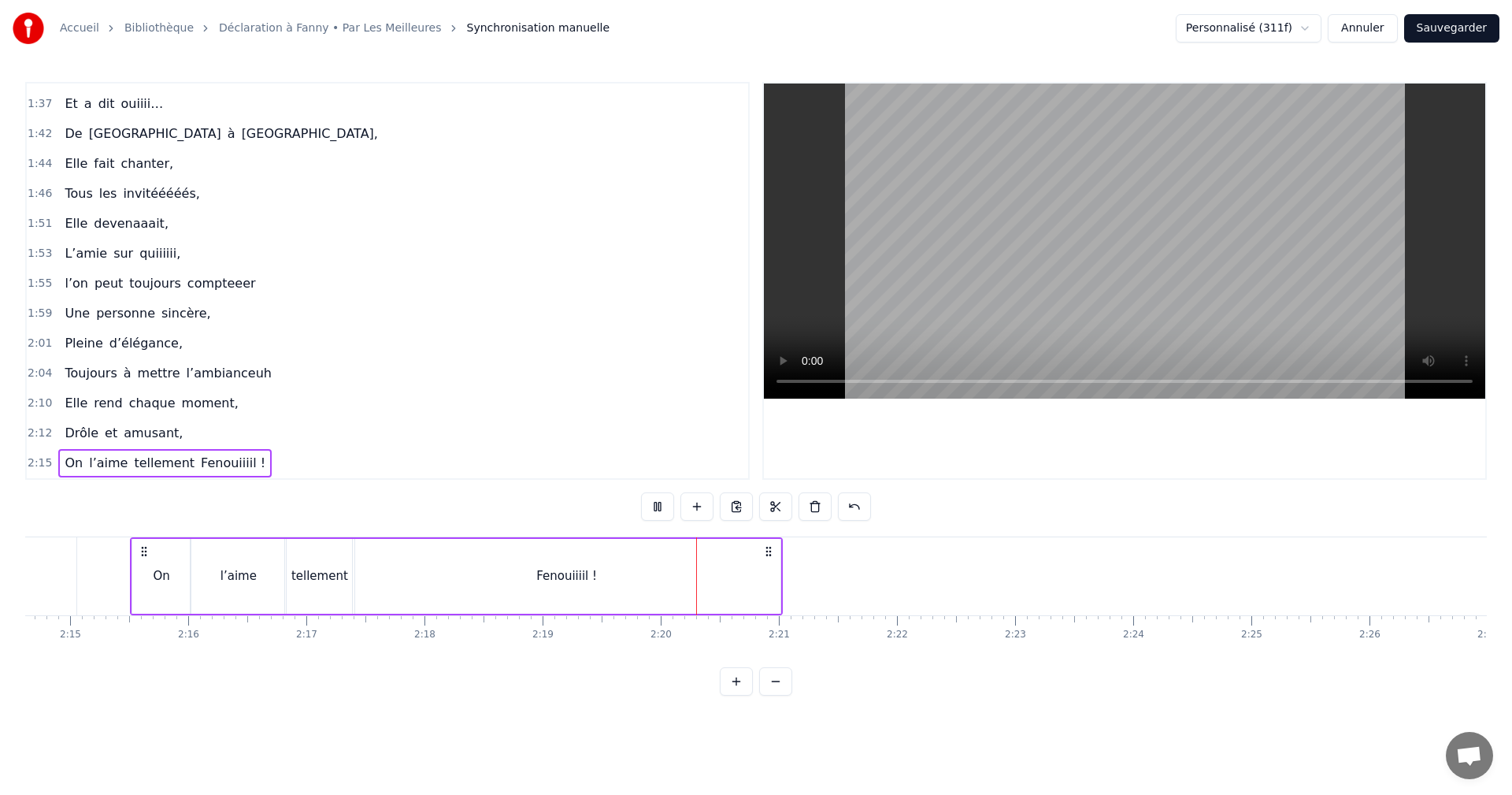
scroll to position [0, 15913]
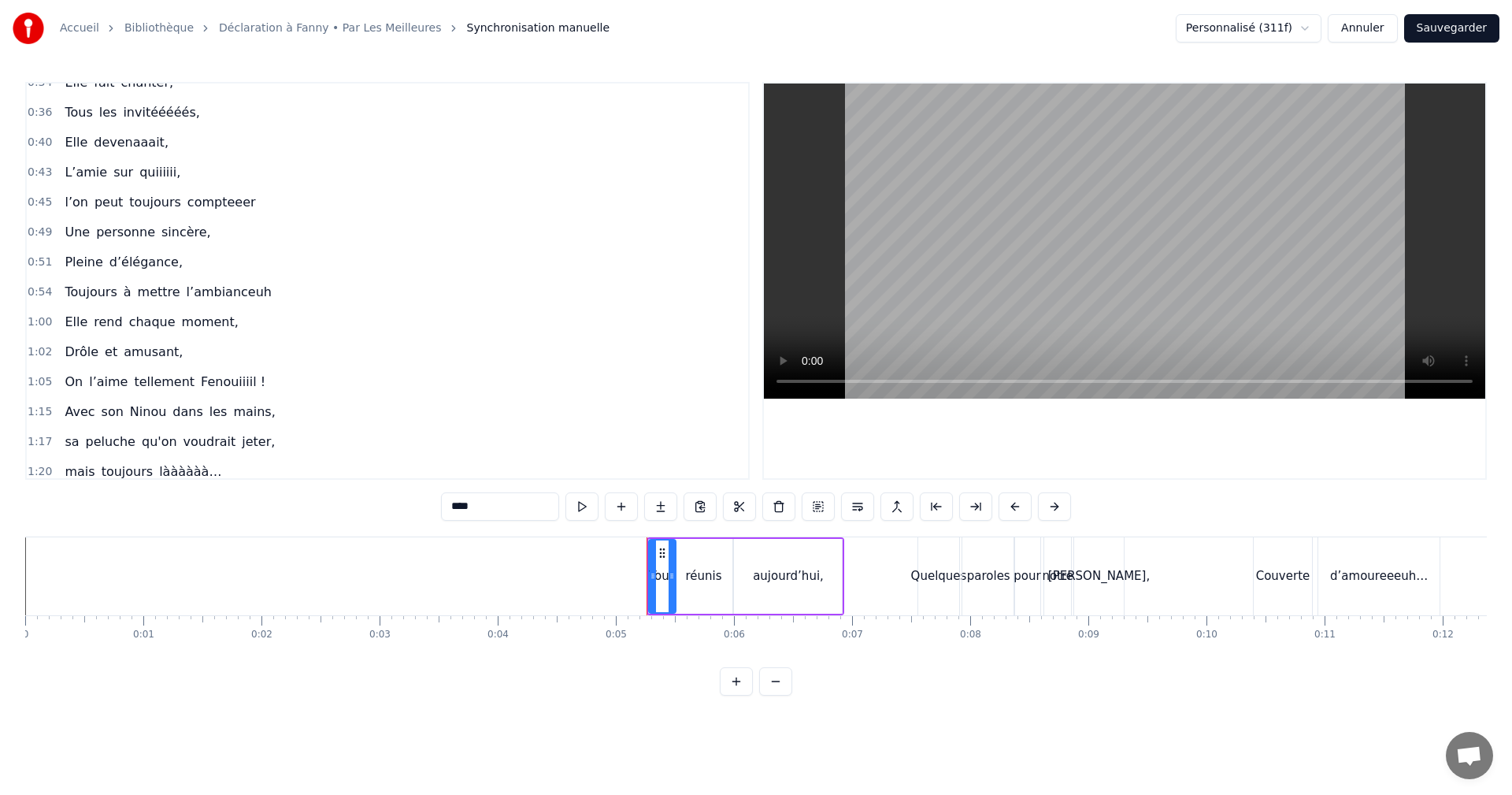
scroll to position [833, 0]
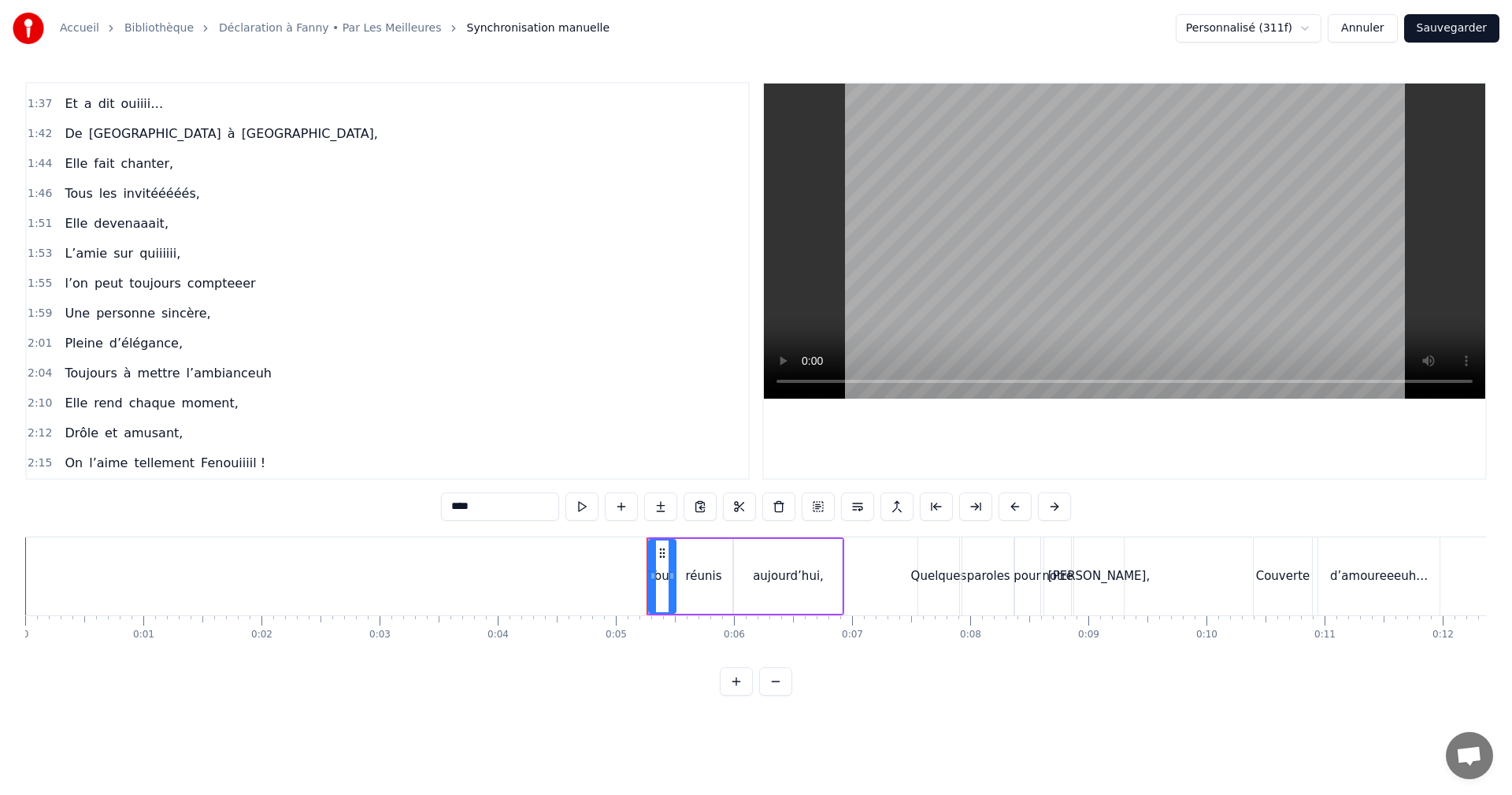
click at [41, 133] on span "1:42" at bounding box center [40, 133] width 24 height 15
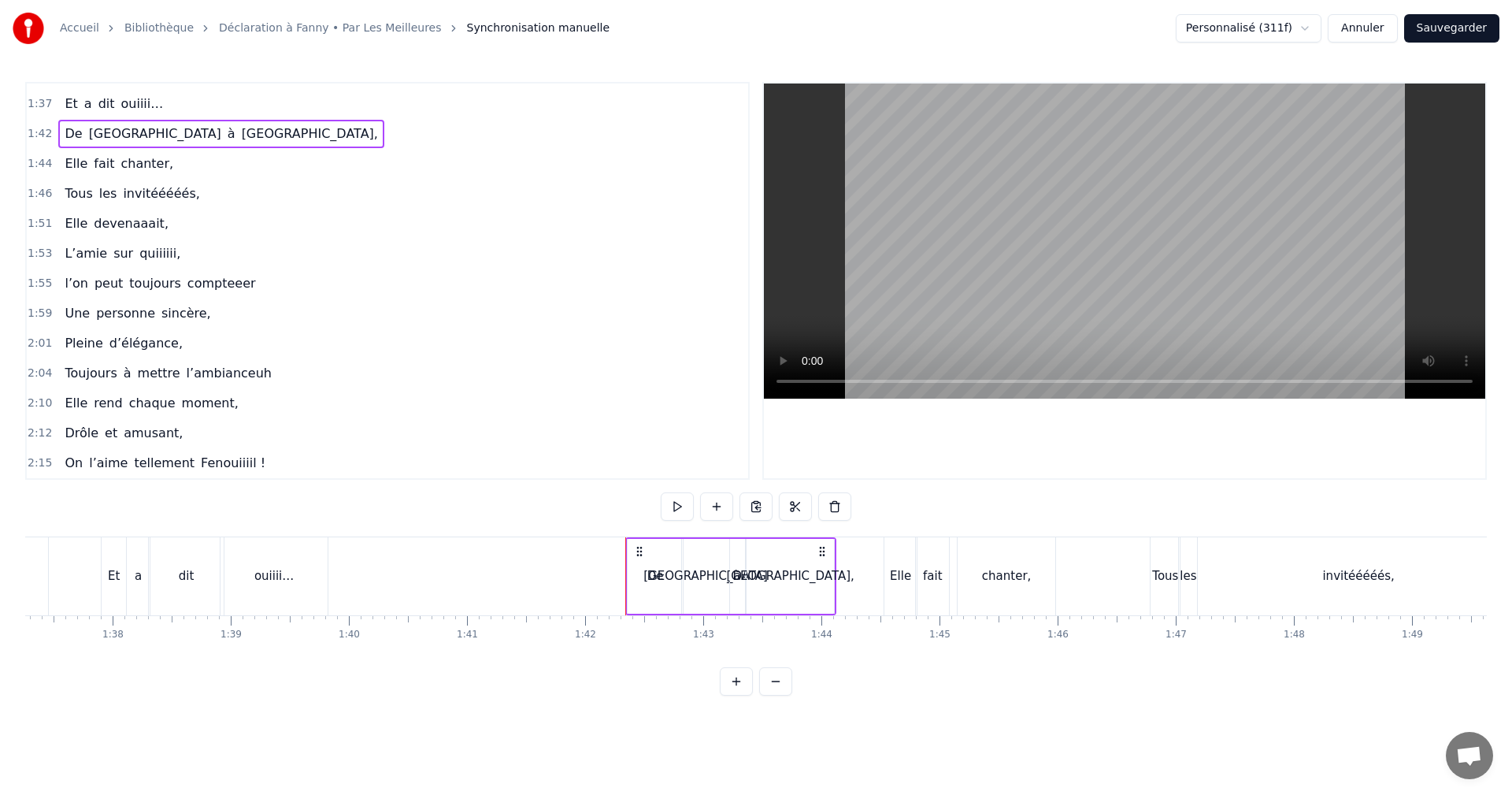
scroll to position [0, 12013]
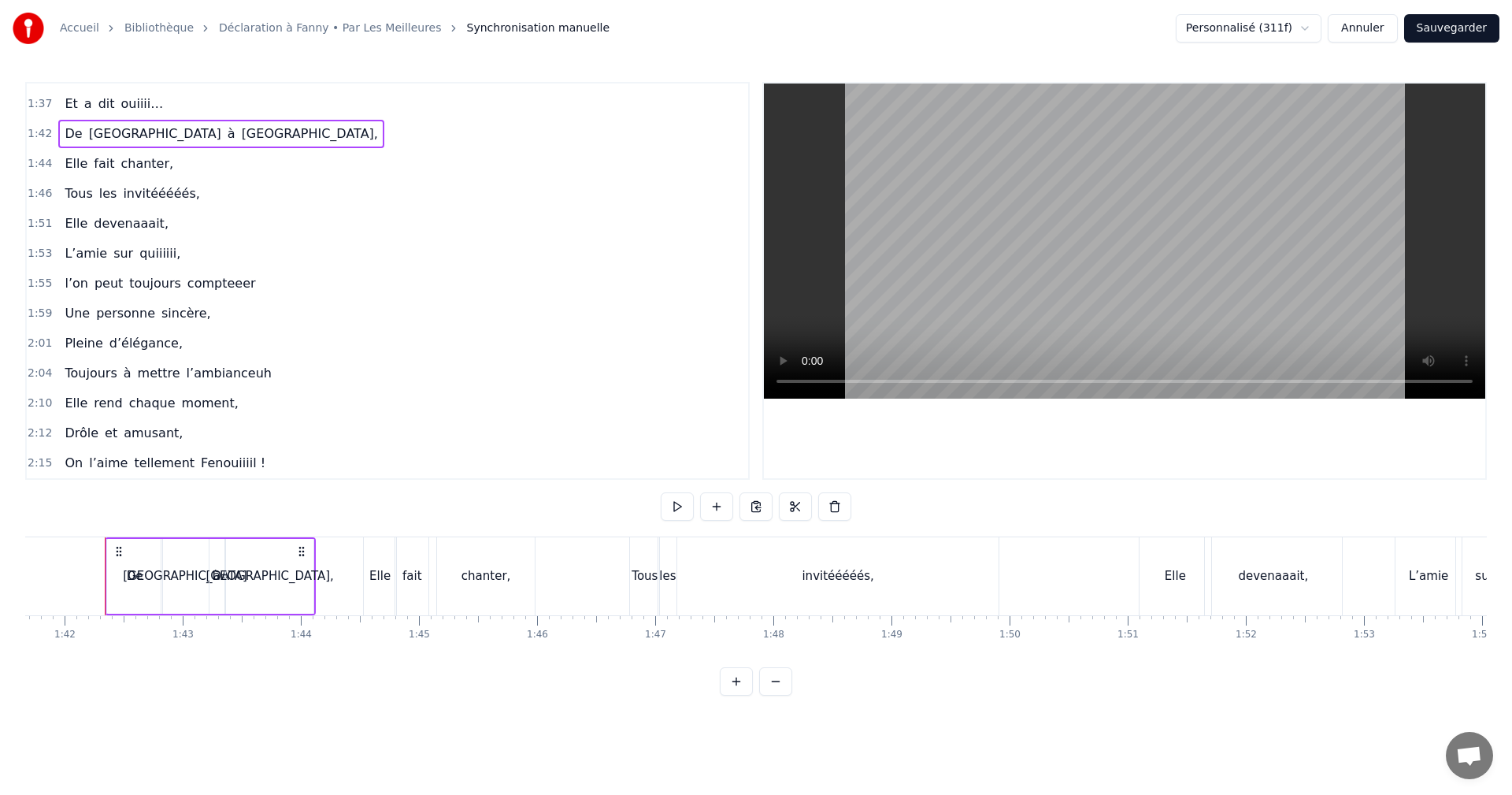
click at [38, 164] on span "1:44" at bounding box center [40, 163] width 24 height 15
click at [38, 191] on span "1:46" at bounding box center [40, 193] width 24 height 15
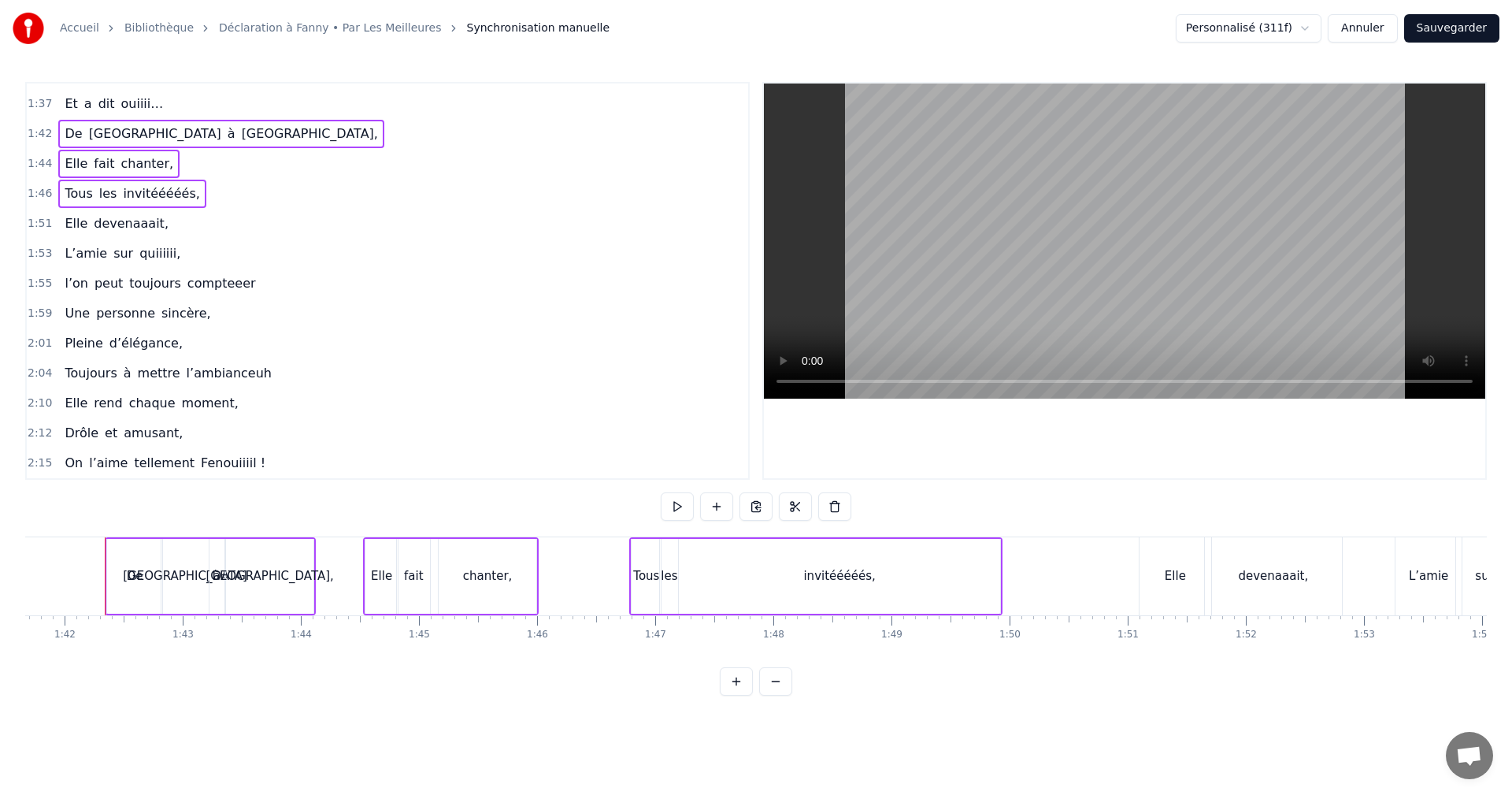
click at [39, 218] on span "1:51" at bounding box center [40, 223] width 24 height 15
drag, startPoint x: 40, startPoint y: 250, endPoint x: 41, endPoint y: 259, distance: 9.1
click at [41, 250] on span "1:53" at bounding box center [40, 253] width 24 height 15
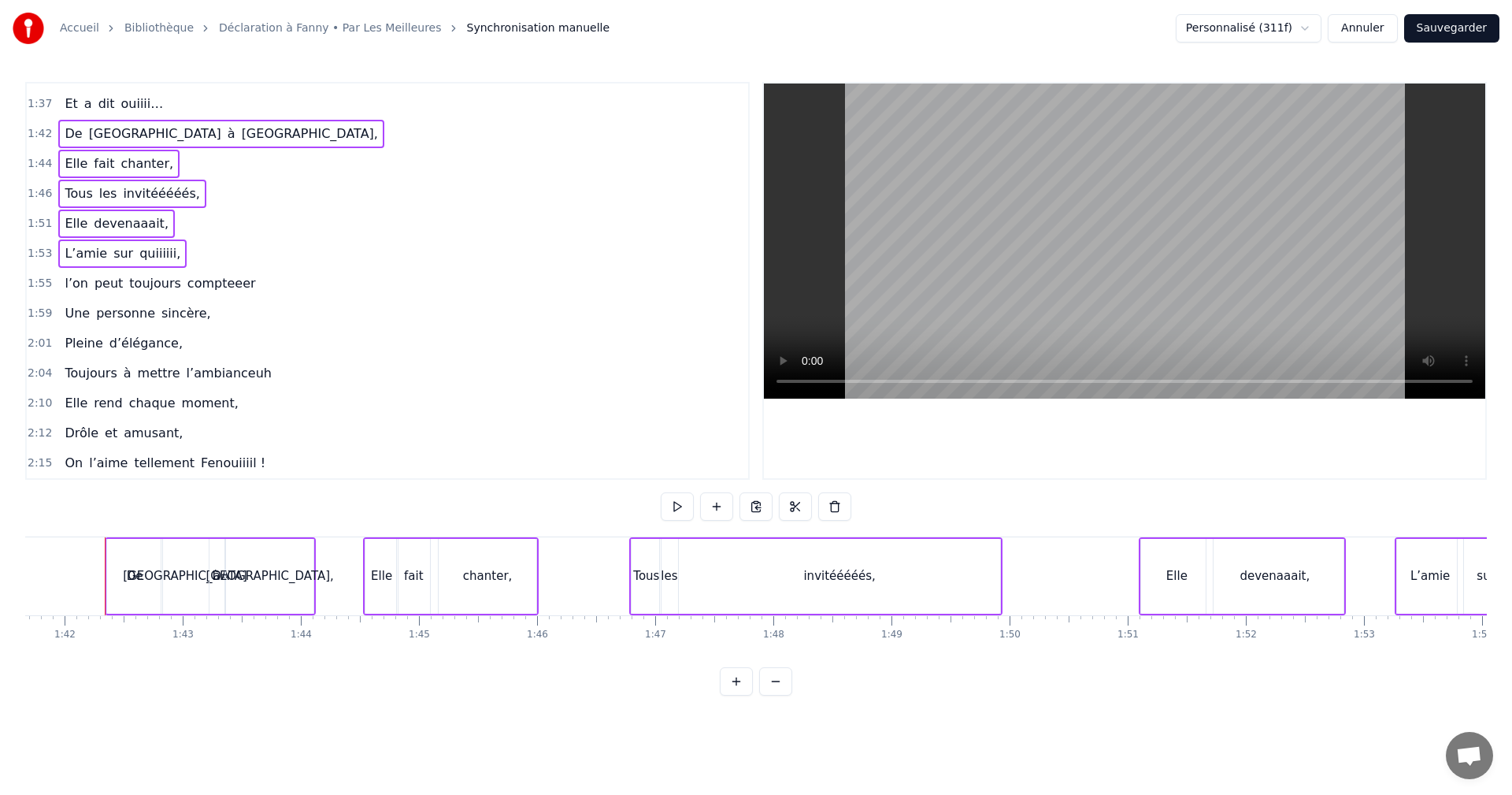
click at [39, 282] on span "1:55" at bounding box center [40, 283] width 24 height 15
click at [37, 312] on span "1:59" at bounding box center [40, 313] width 24 height 15
click at [41, 337] on span "2:01" at bounding box center [40, 343] width 24 height 15
click at [44, 377] on span "2:04" at bounding box center [40, 373] width 24 height 15
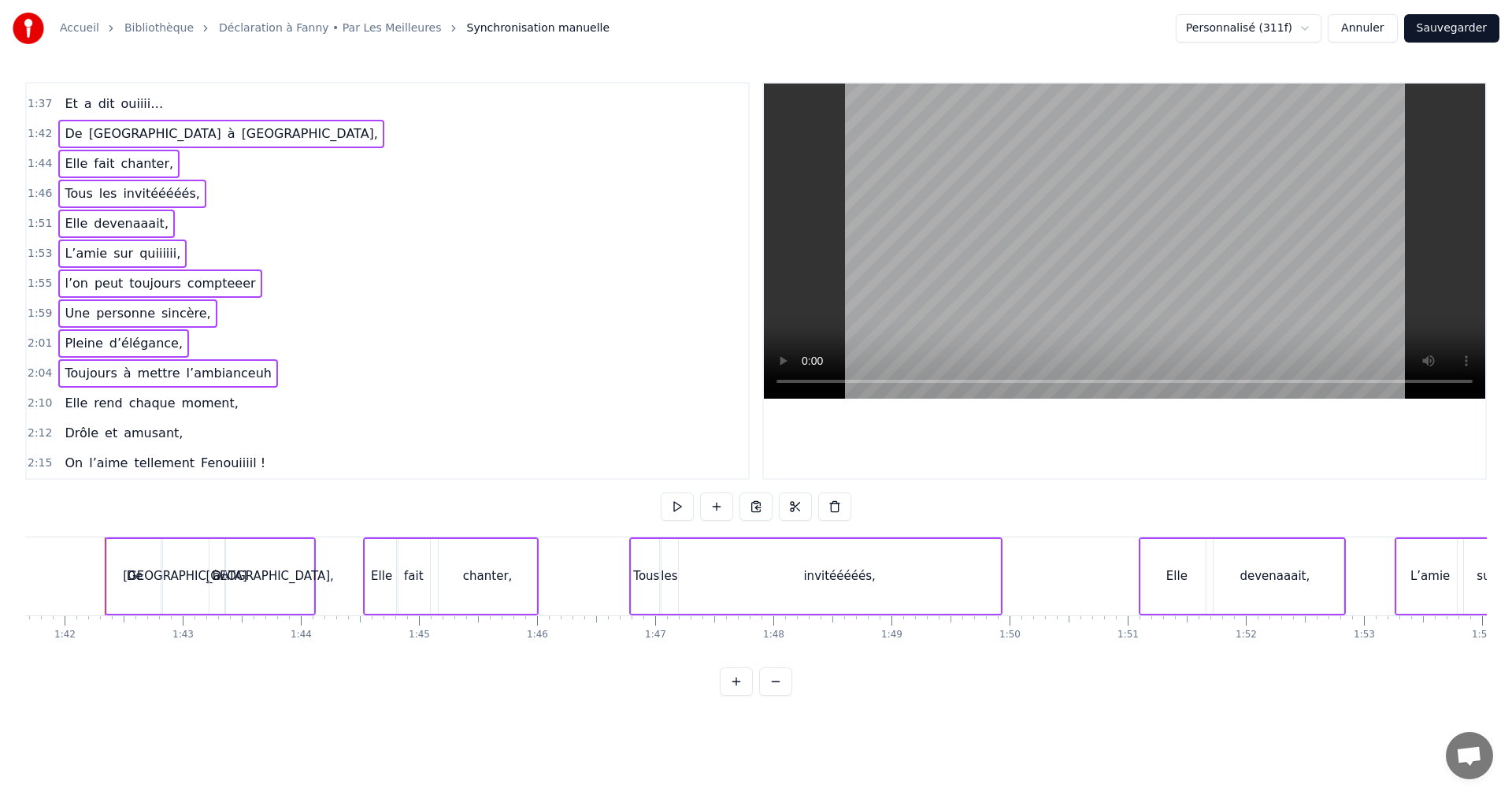
click at [38, 402] on span "2:10" at bounding box center [40, 403] width 24 height 15
click at [37, 424] on div "2:12 Drôle et amusant," at bounding box center [388, 433] width 721 height 30
click at [44, 461] on span "2:15" at bounding box center [40, 463] width 24 height 15
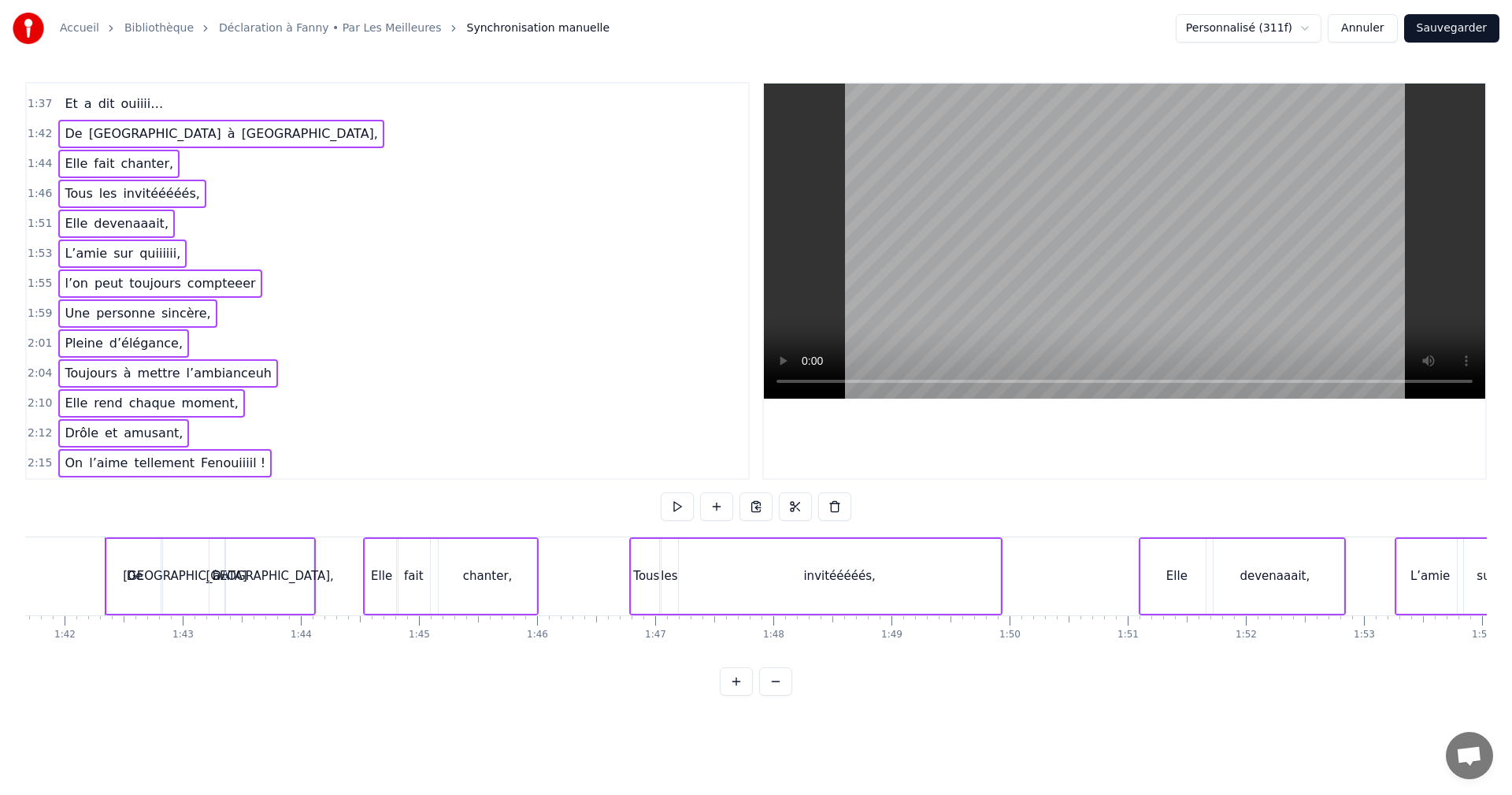
click at [292, 466] on div "2:15 On l’aime tellement Fenouiiiil !" at bounding box center [388, 463] width 721 height 30
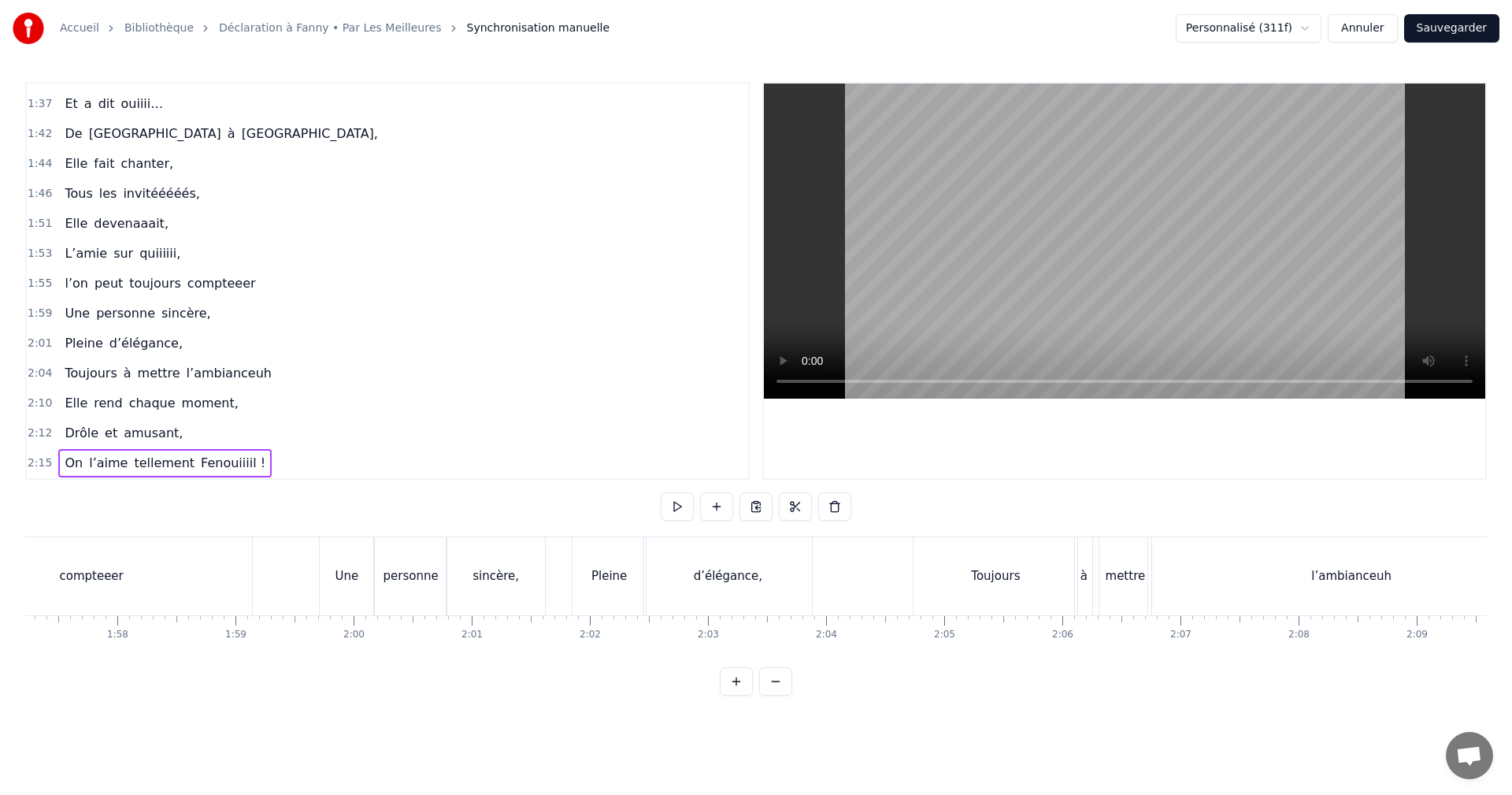
click at [104, 467] on span "l’aime" at bounding box center [107, 462] width 42 height 18
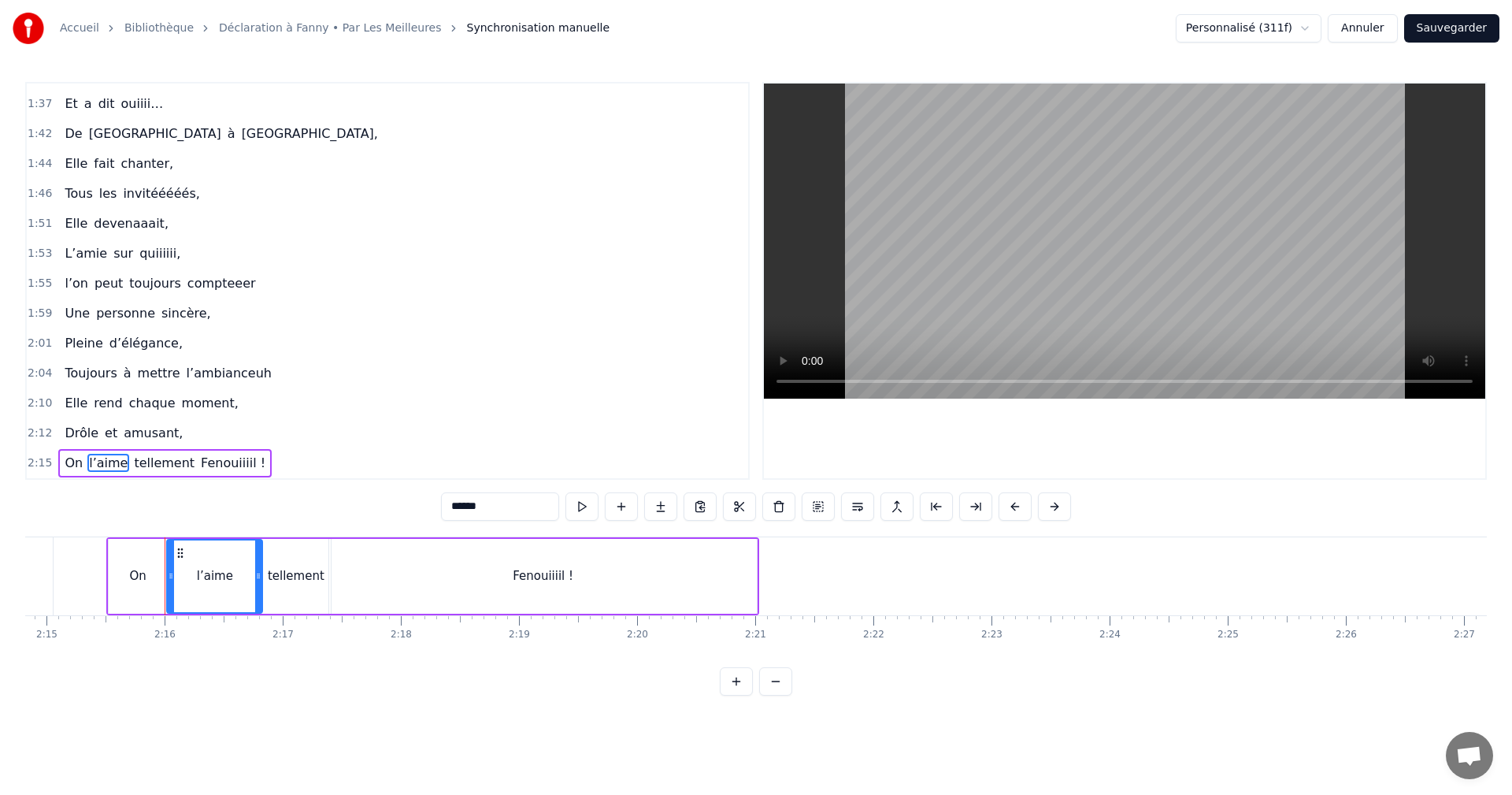
scroll to position [0, 15933]
click at [41, 466] on span "2:15" at bounding box center [40, 463] width 24 height 15
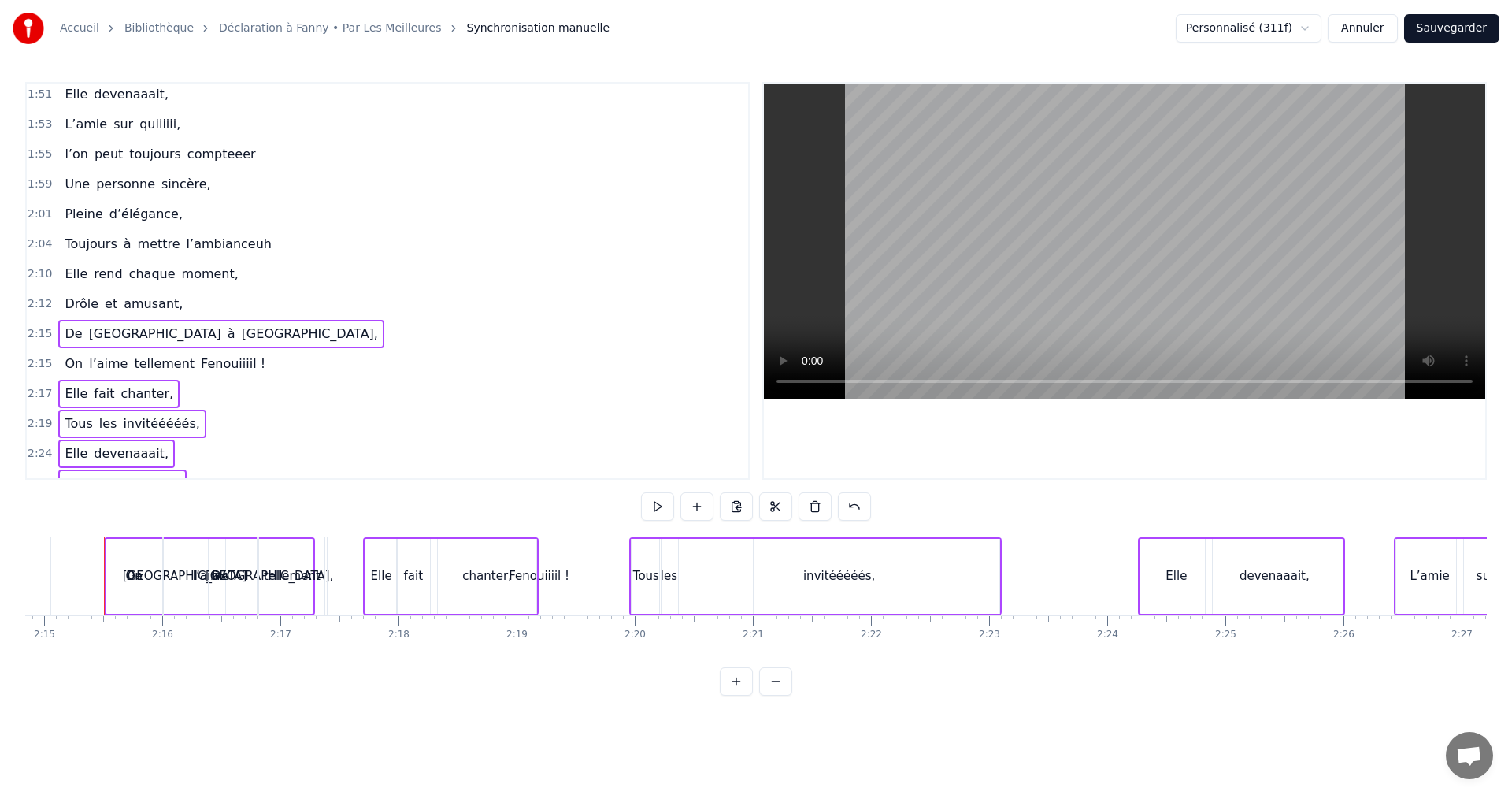
scroll to position [1070, 0]
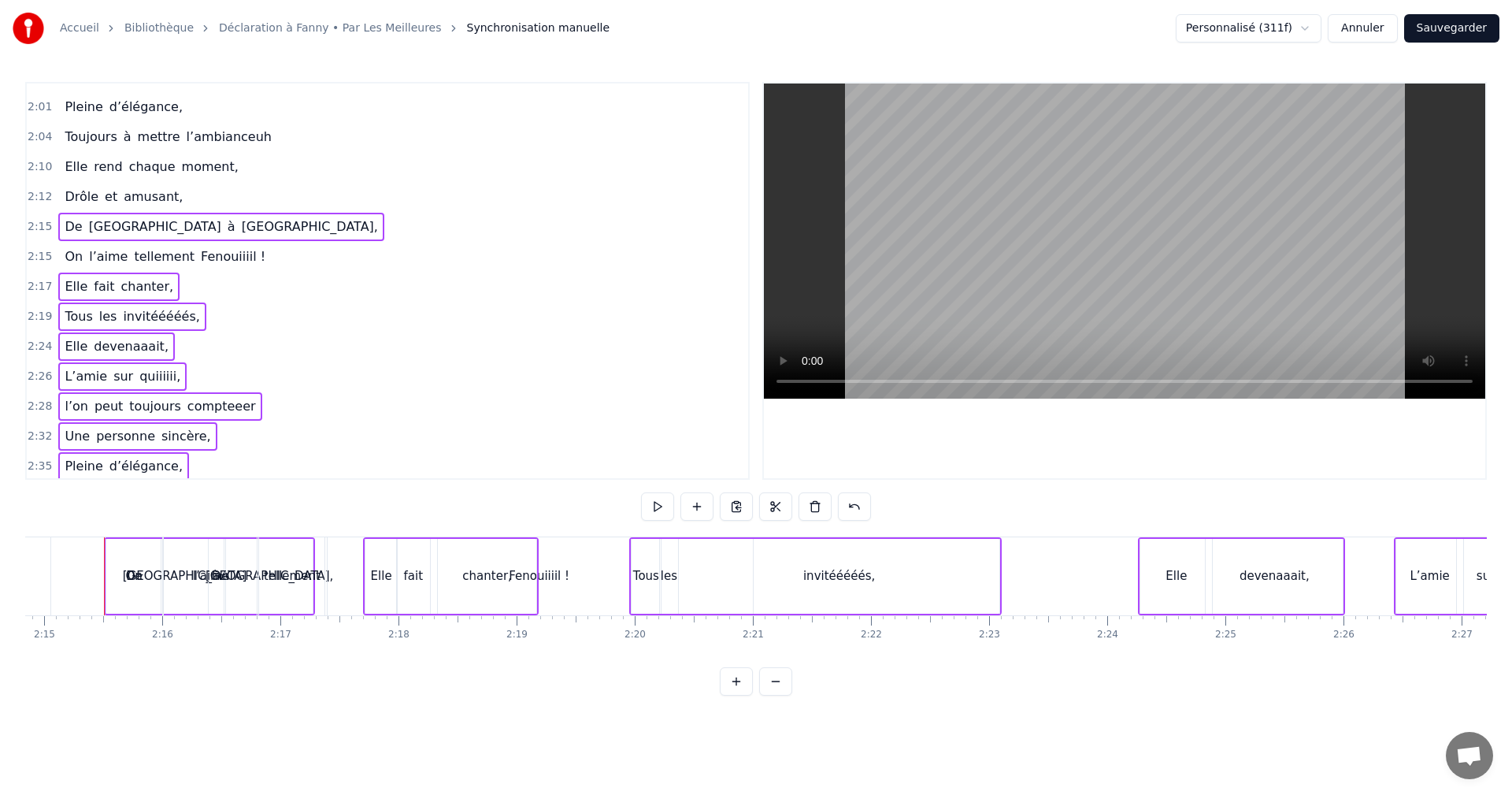
click at [41, 223] on span "2:15" at bounding box center [40, 227] width 24 height 15
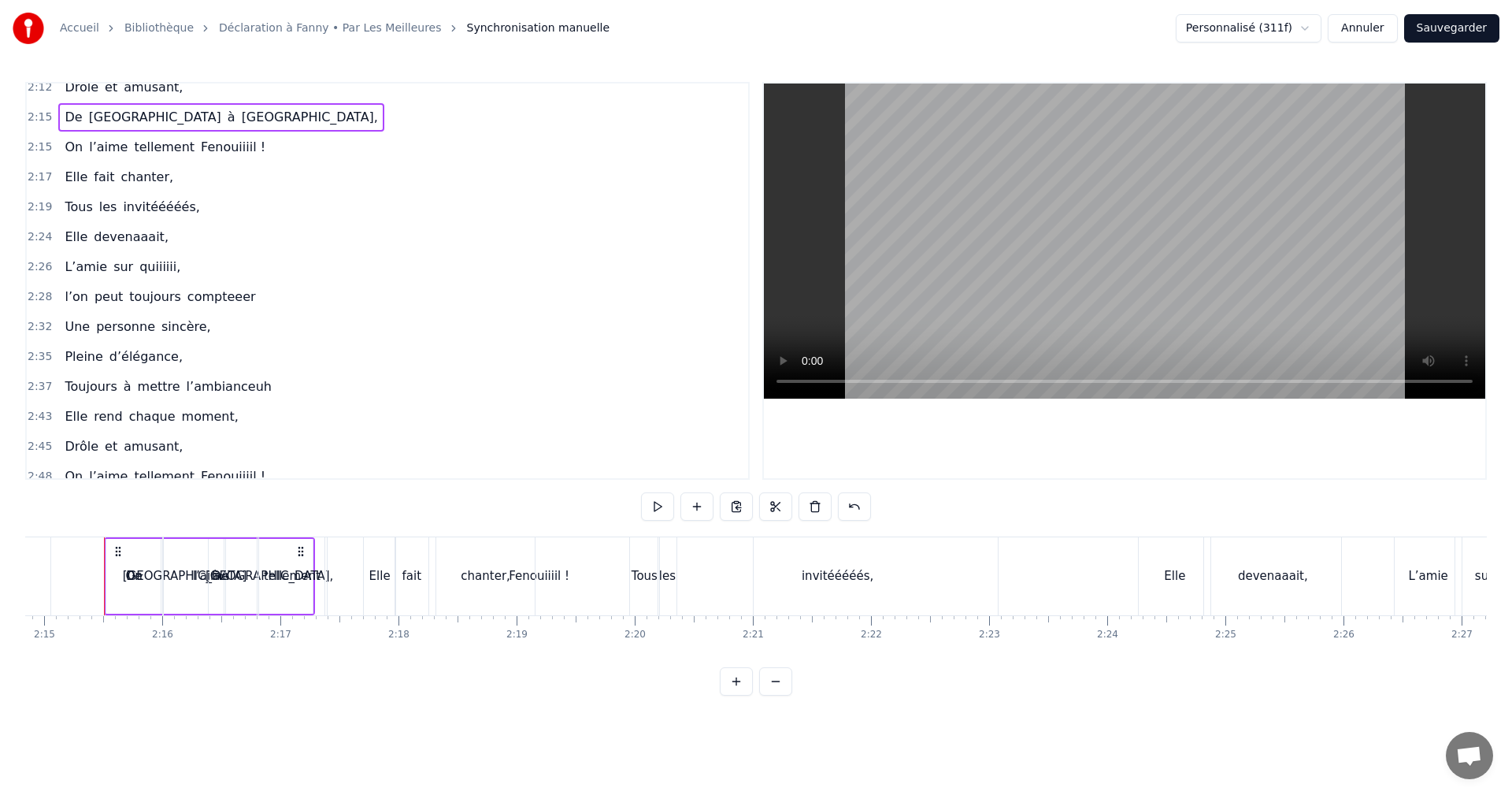
scroll to position [1192, 0]
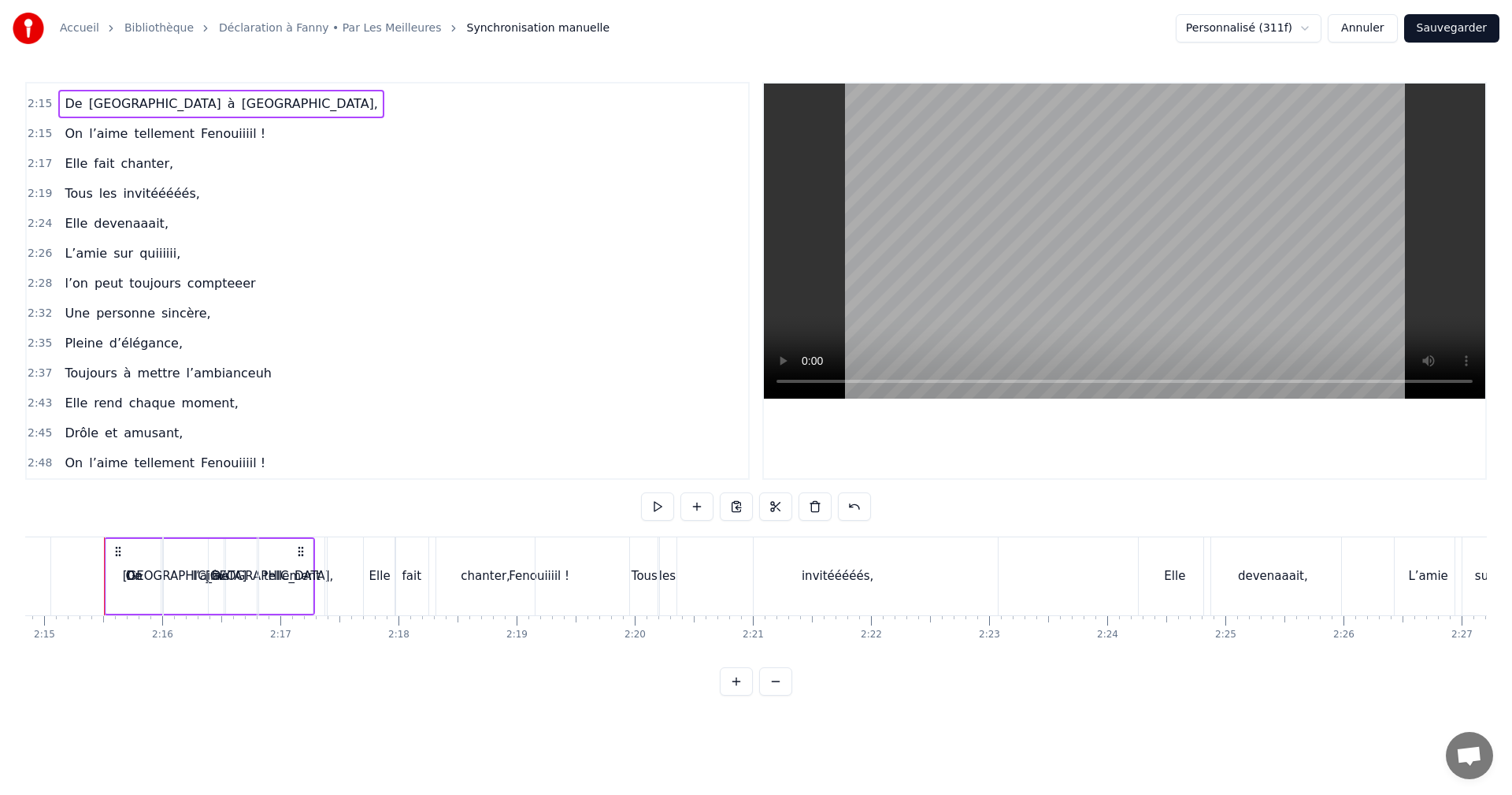
click at [49, 461] on div "2:48 On l’aime tellement Fenouiiiil !" at bounding box center [388, 463] width 721 height 30
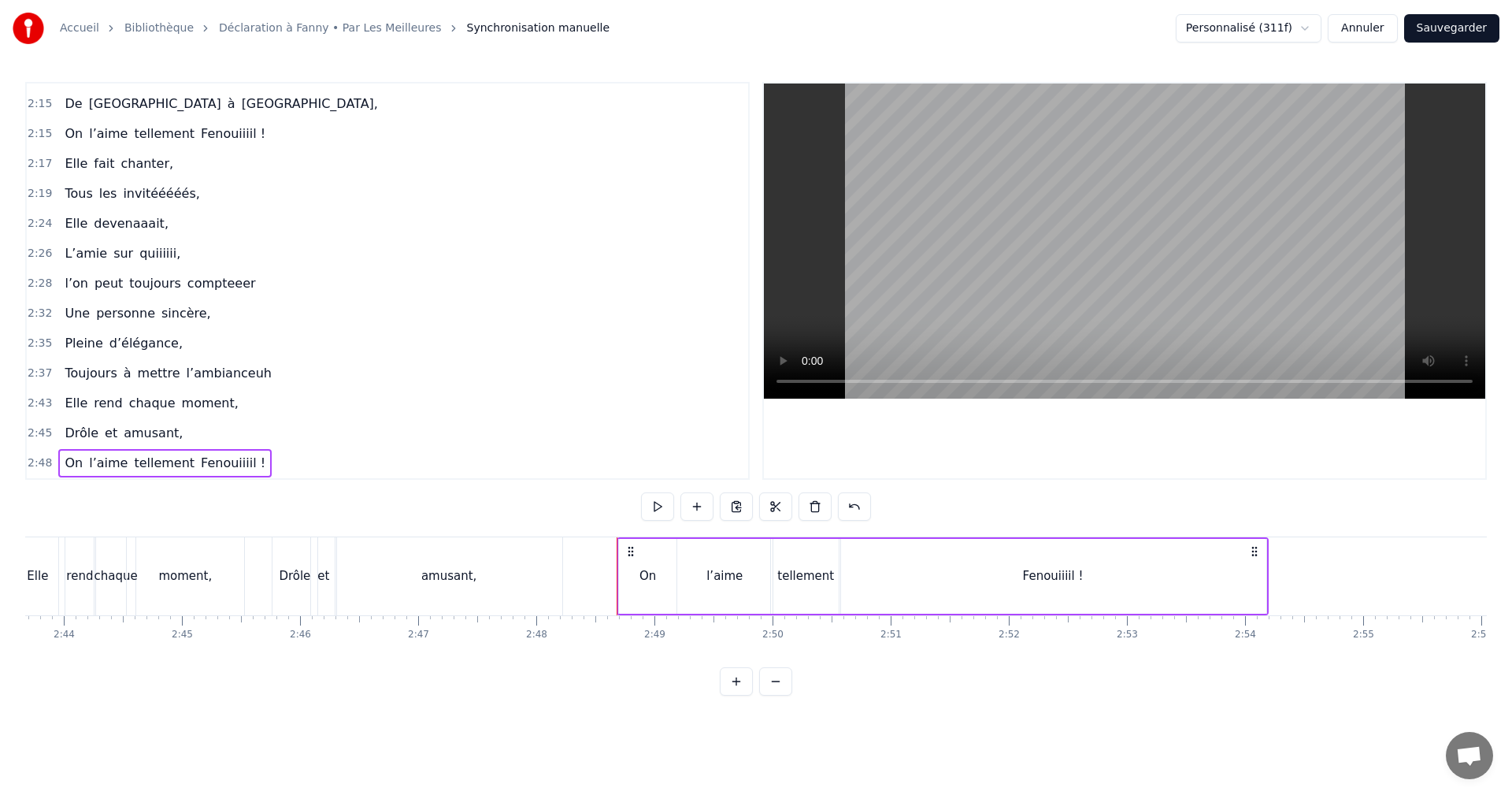
scroll to position [0, 19300]
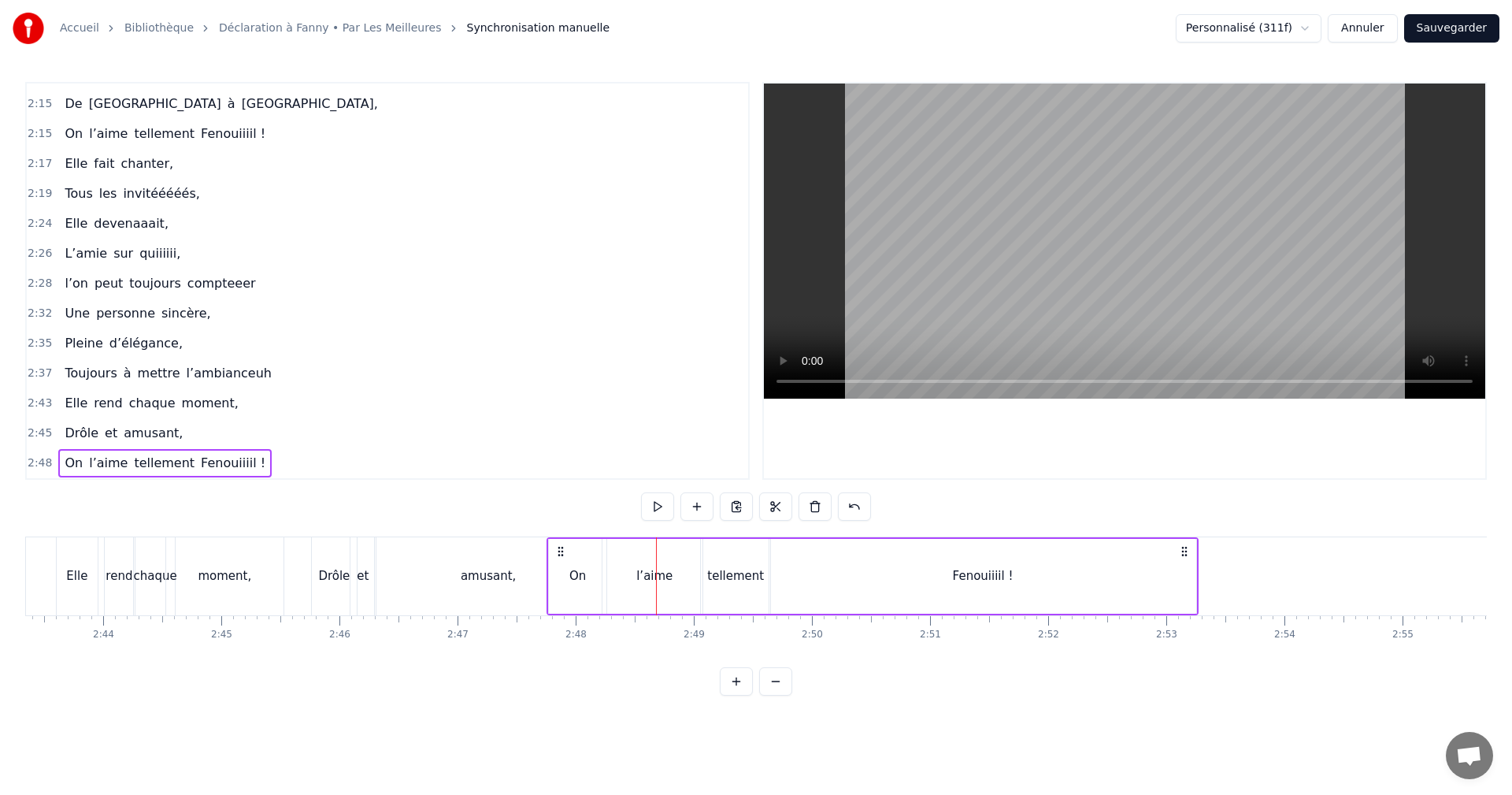
drag, startPoint x: 666, startPoint y: 551, endPoint x: 556, endPoint y: 552, distance: 110.0
click at [556, 552] on icon at bounding box center [561, 551] width 13 height 13
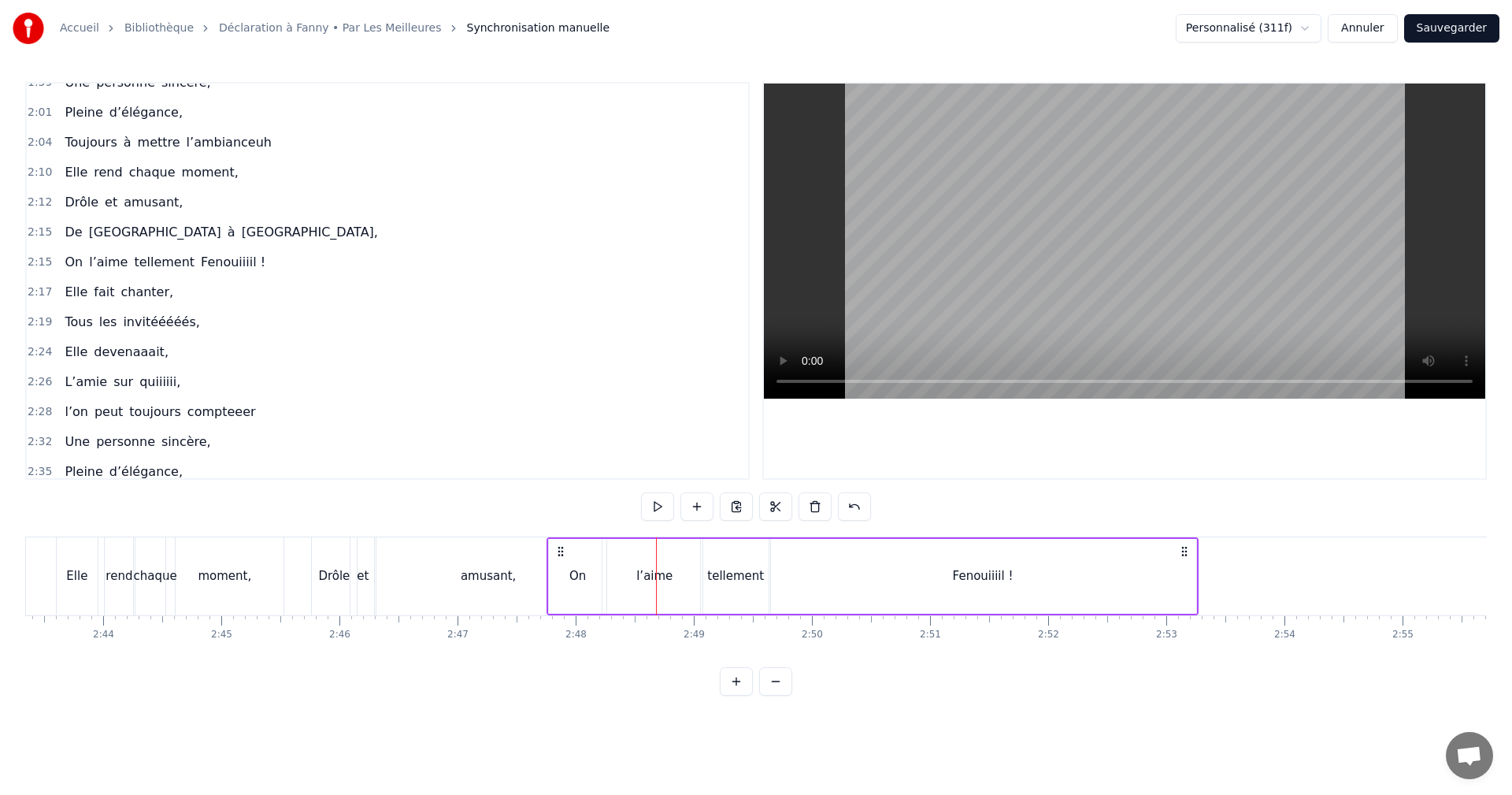
scroll to position [1035, 0]
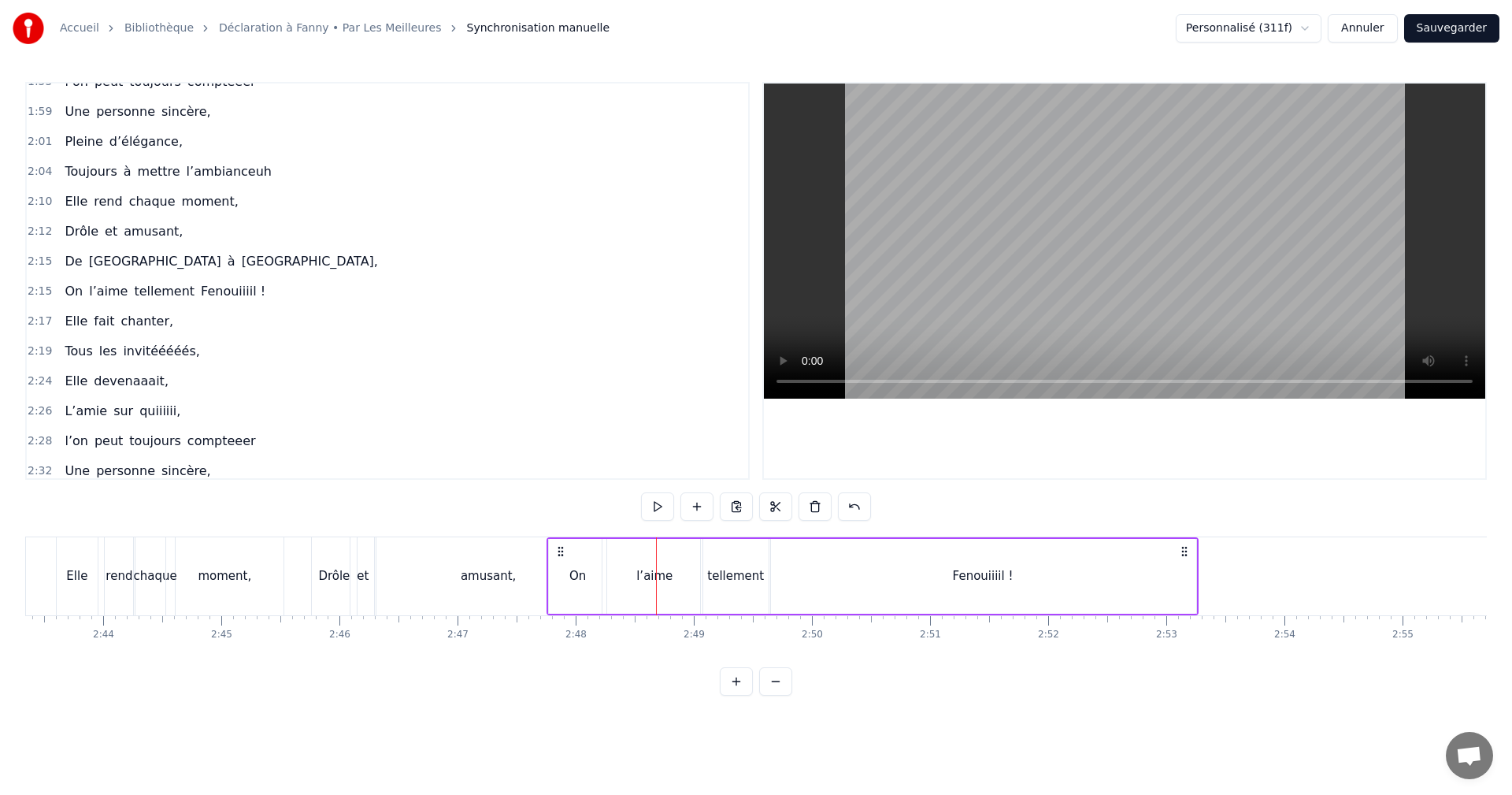
click at [36, 204] on span "2:10" at bounding box center [40, 201] width 24 height 15
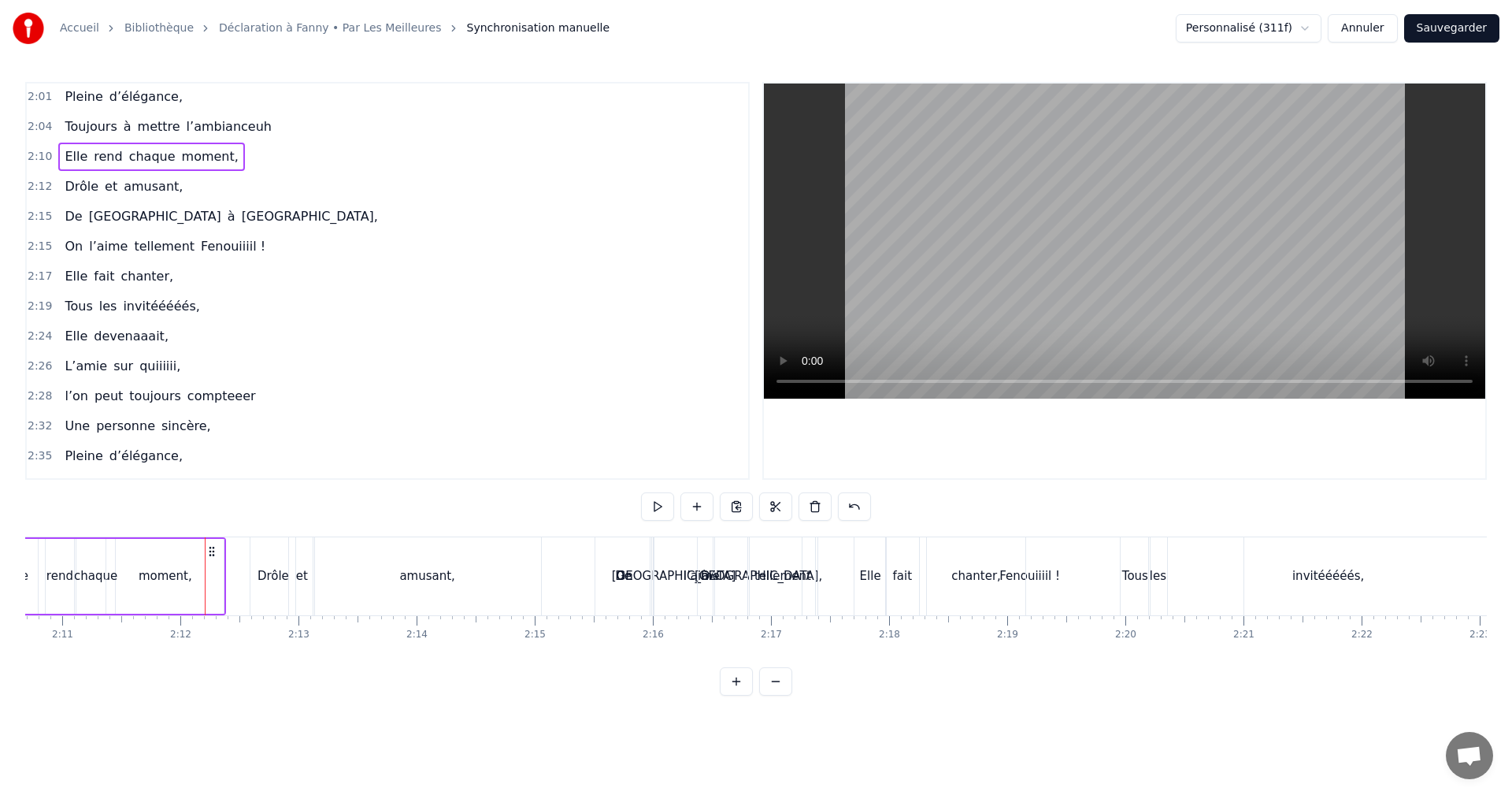
scroll to position [956, 0]
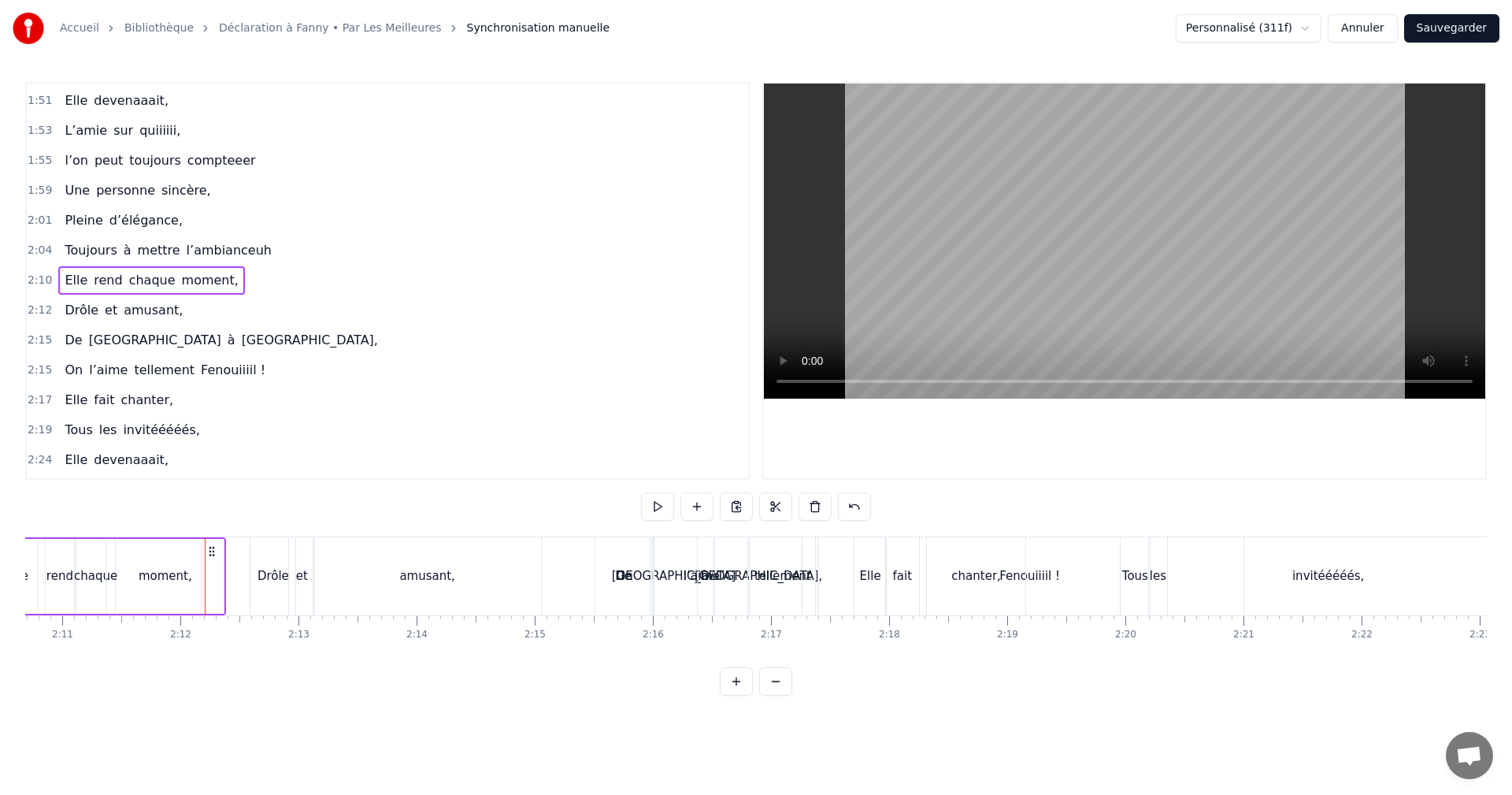
click at [37, 345] on span "2:15" at bounding box center [40, 340] width 24 height 15
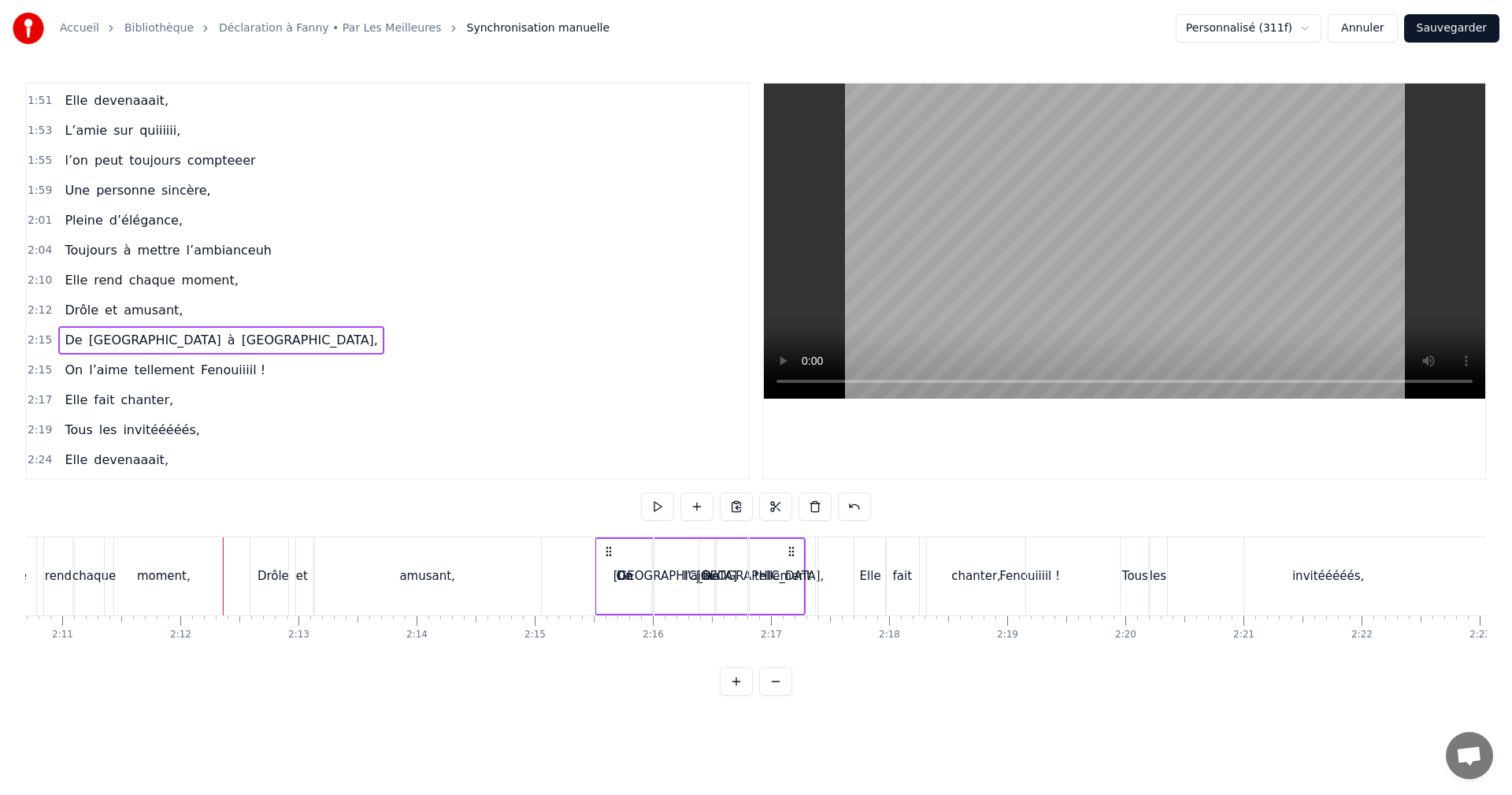
drag, startPoint x: 608, startPoint y: 551, endPoint x: 714, endPoint y: 555, distance: 106.1
click at [714, 555] on div "On l’aime tellement Fenouiiiil !" at bounding box center [920, 576] width 653 height 78
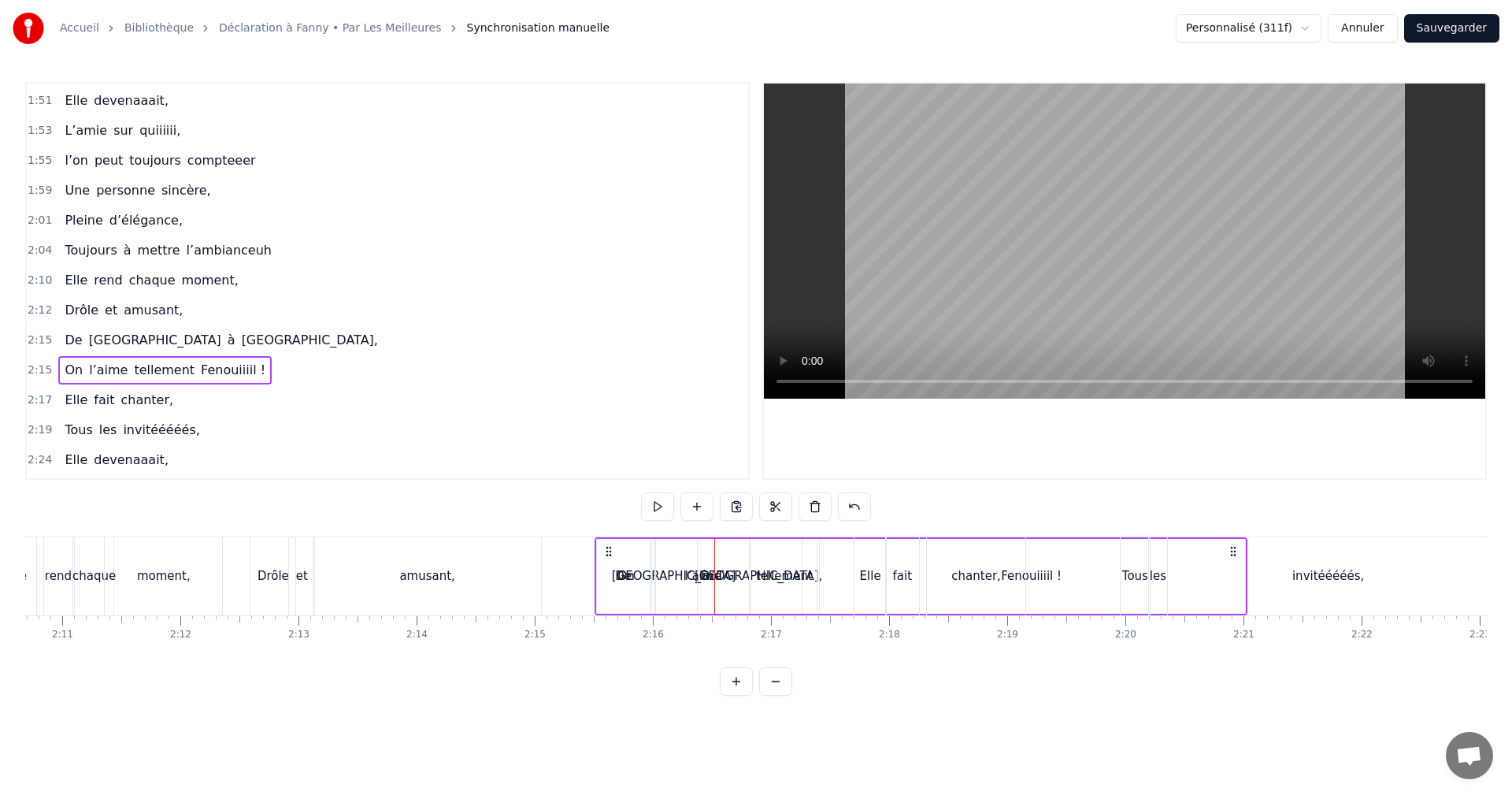
click at [40, 344] on span "2:15" at bounding box center [40, 340] width 24 height 15
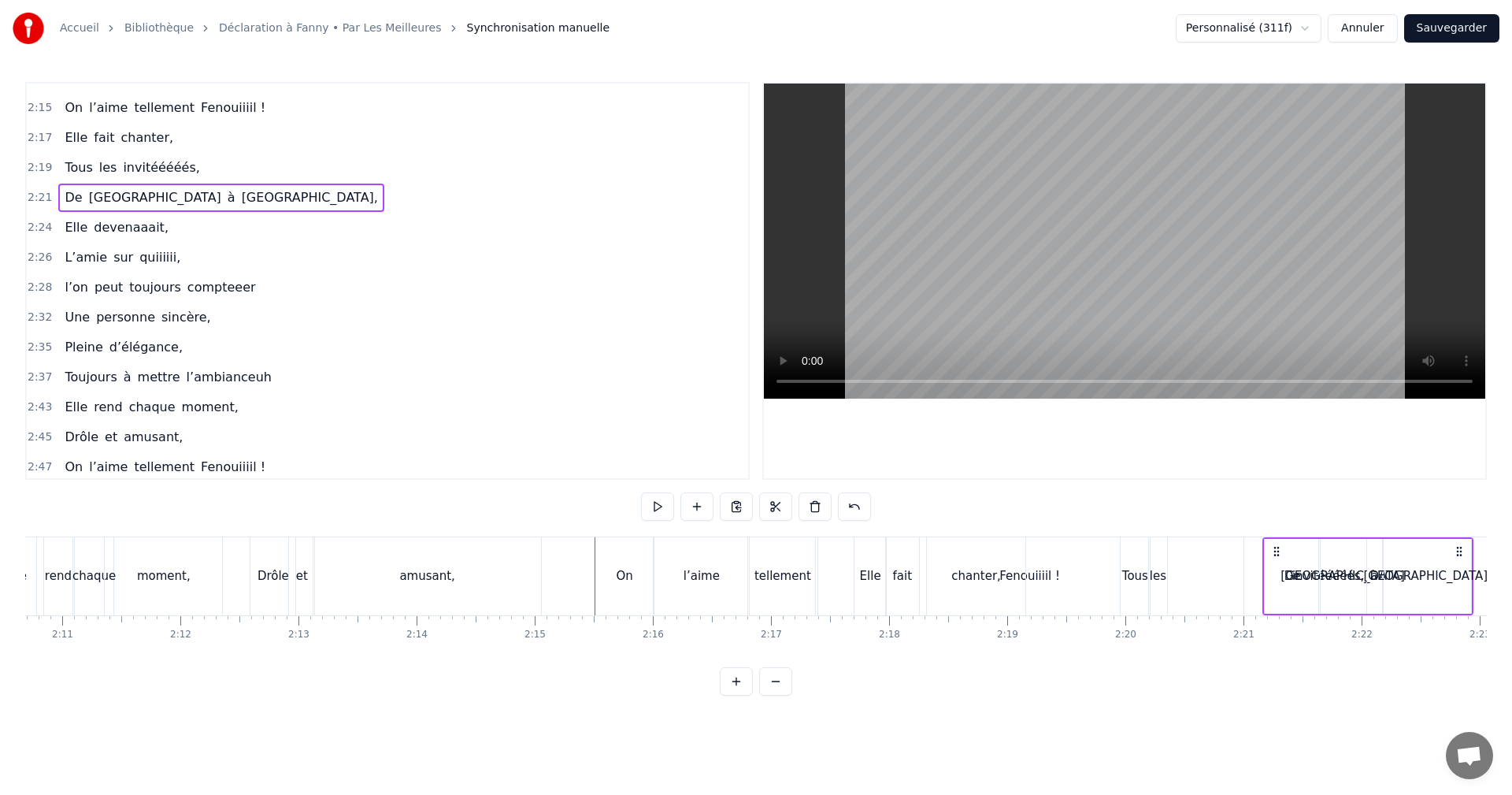
scroll to position [1192, 0]
click at [39, 461] on span "2:47" at bounding box center [40, 463] width 24 height 15
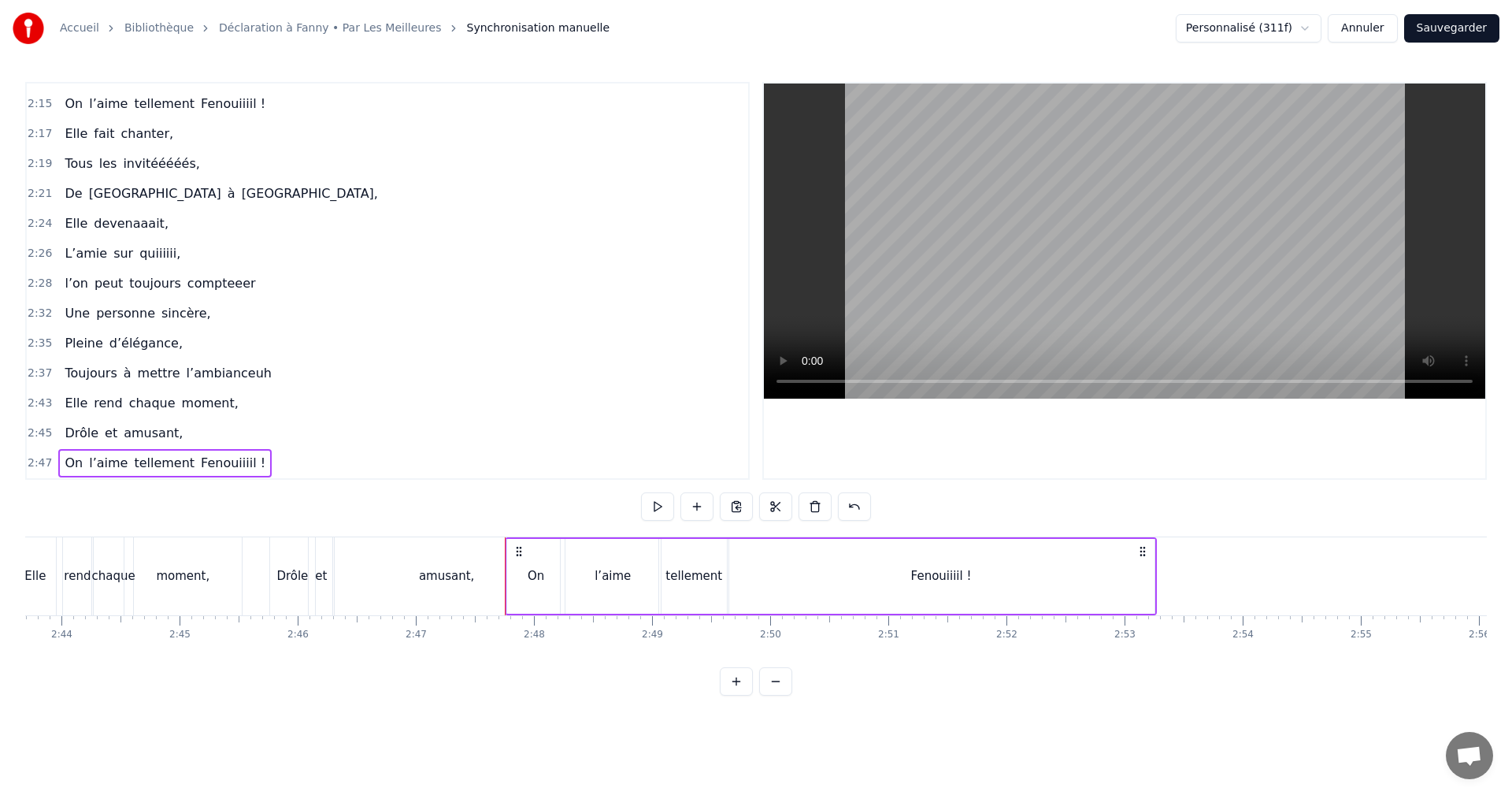
scroll to position [0, 18954]
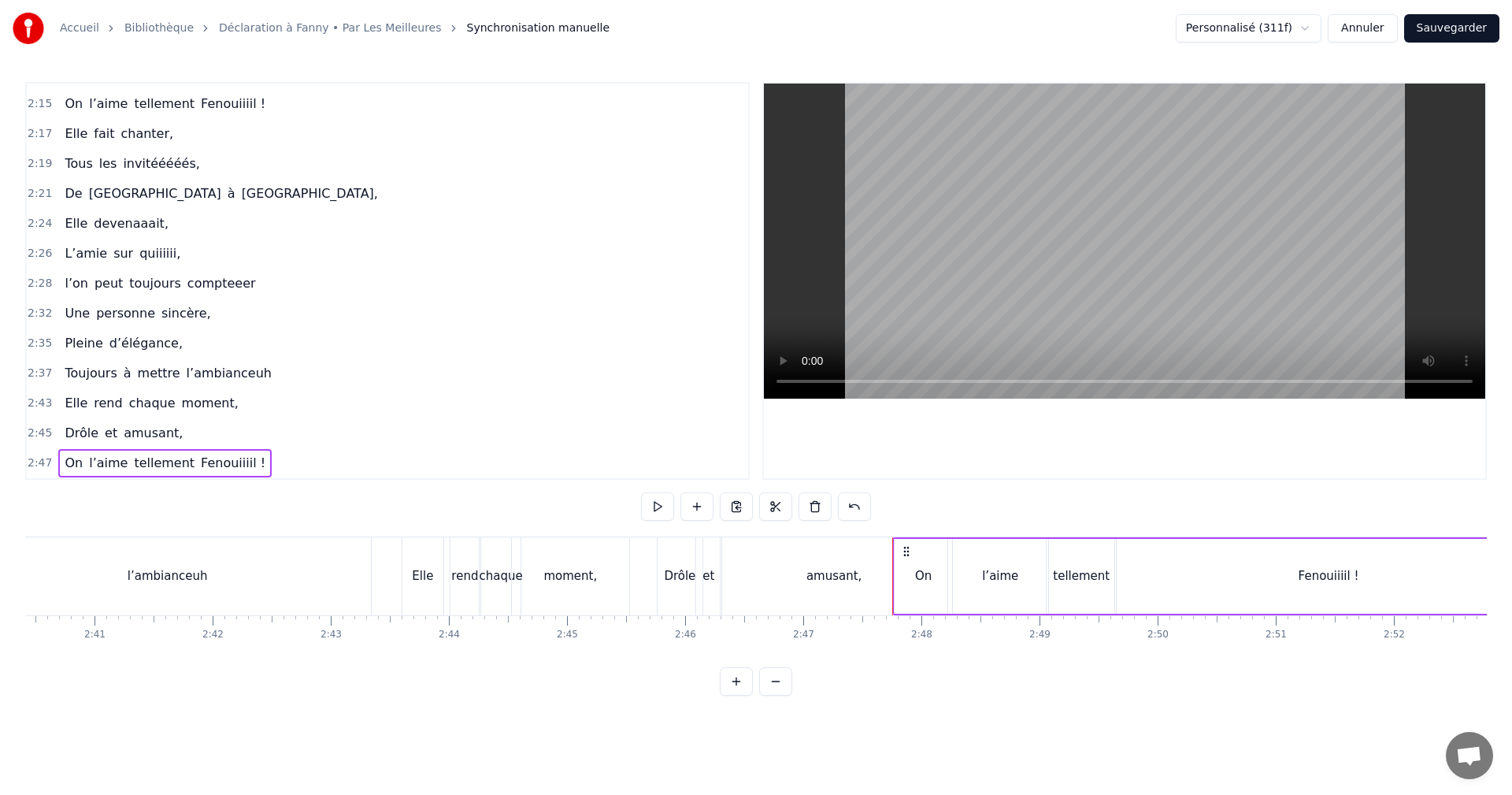
click at [904, 549] on icon at bounding box center [906, 551] width 13 height 13
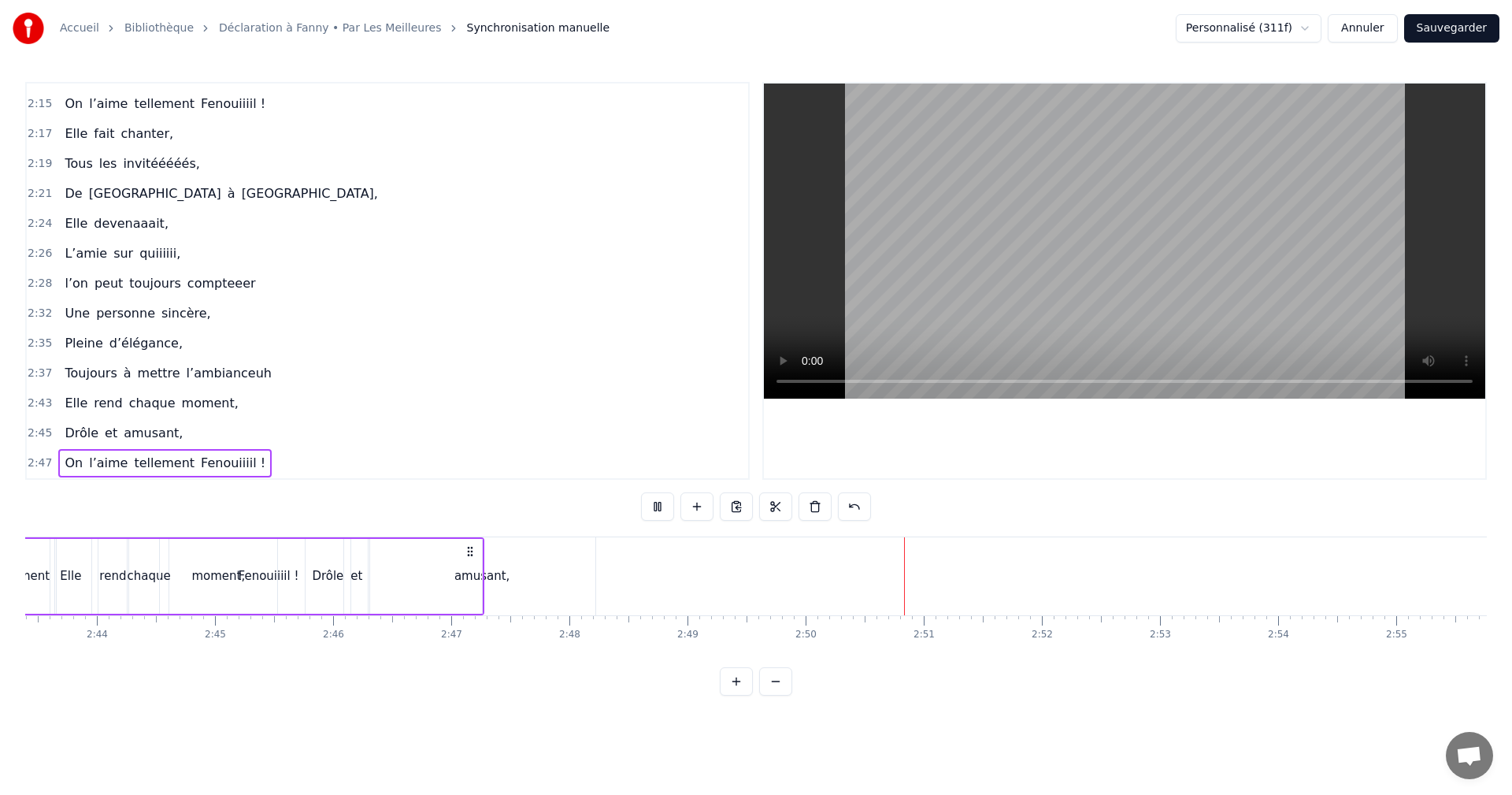
scroll to position [0, 19335]
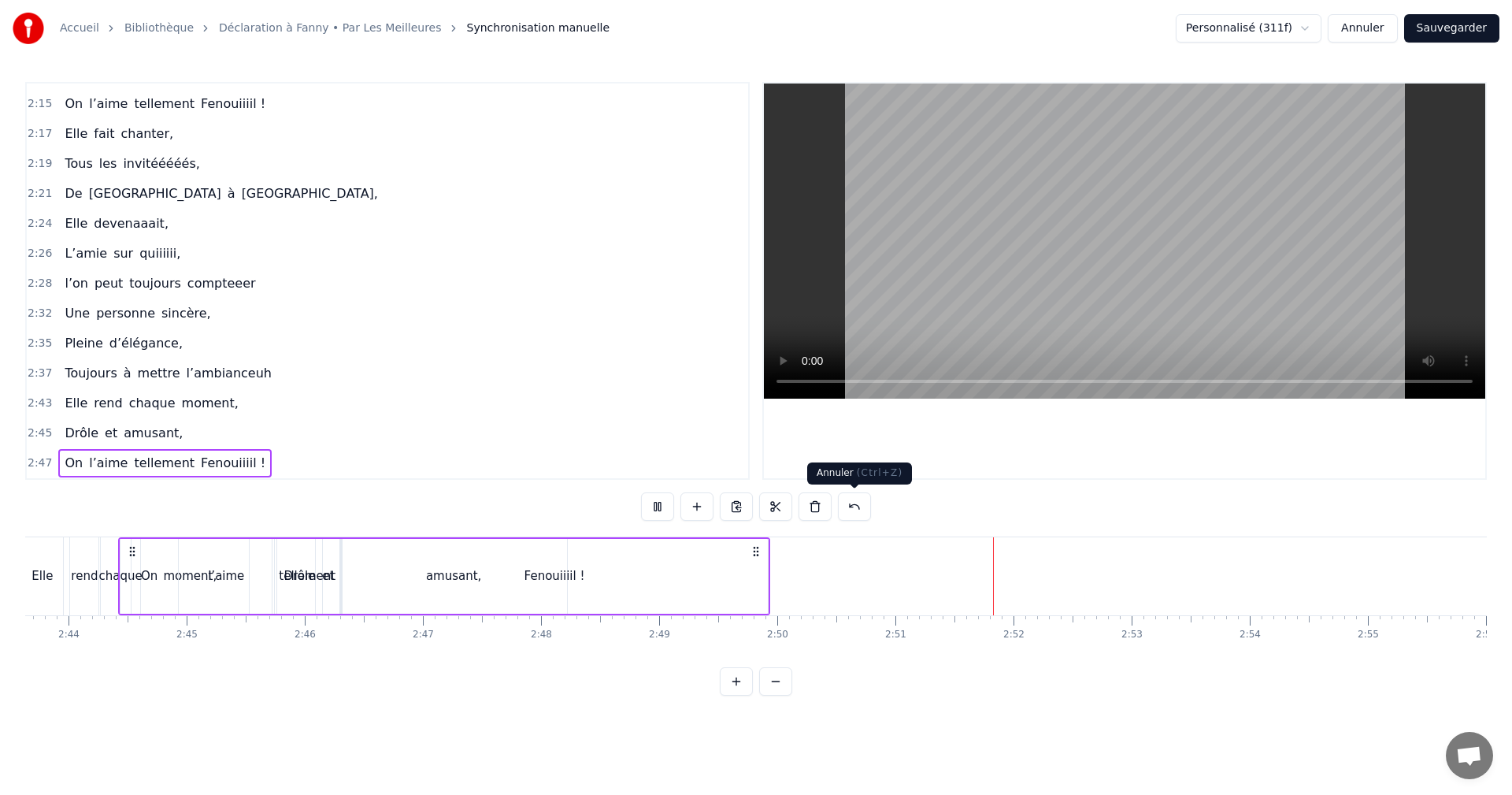
click at [852, 513] on button at bounding box center [855, 506] width 33 height 28
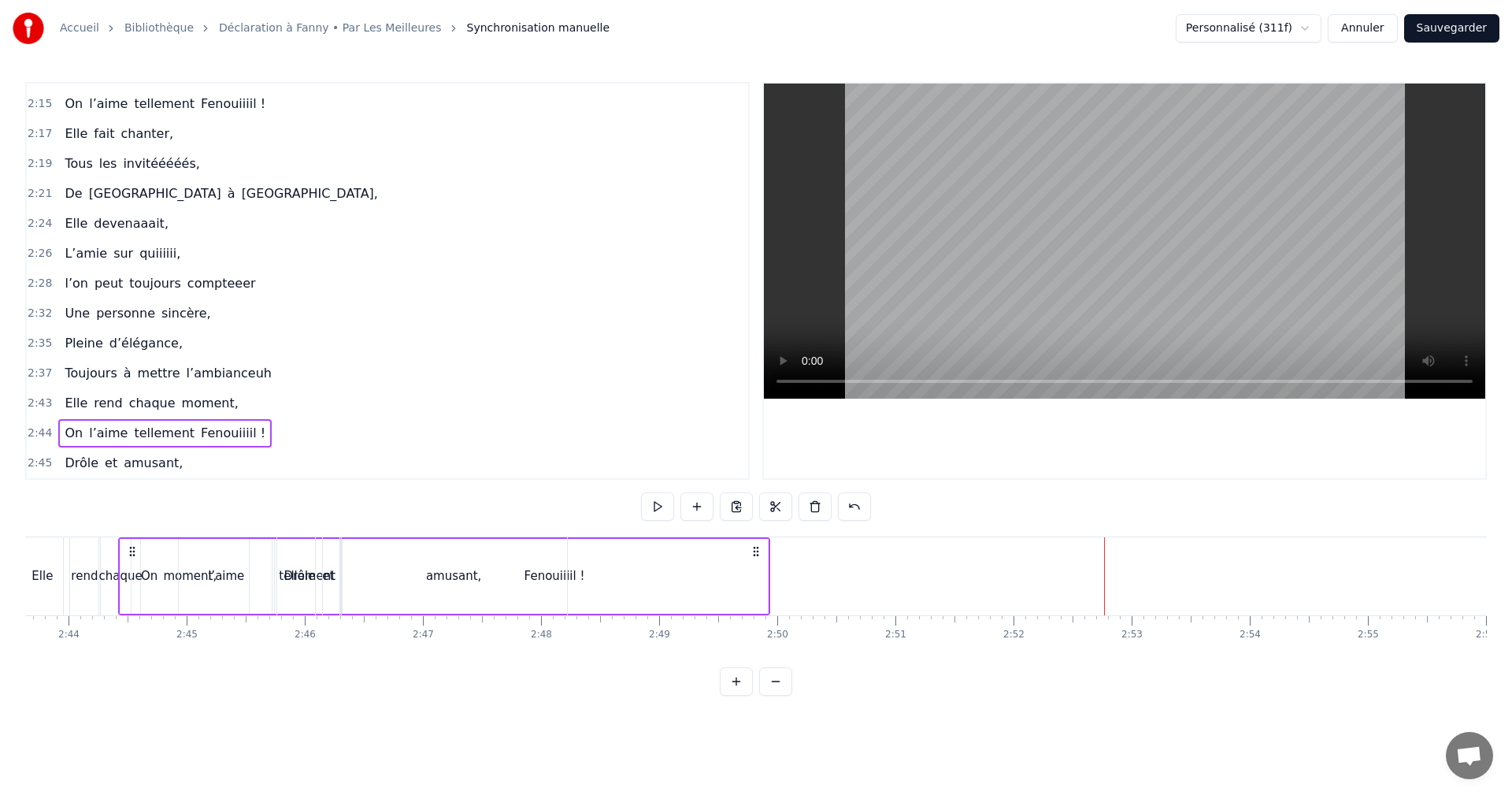
click at [38, 434] on span "2:44" at bounding box center [40, 433] width 24 height 15
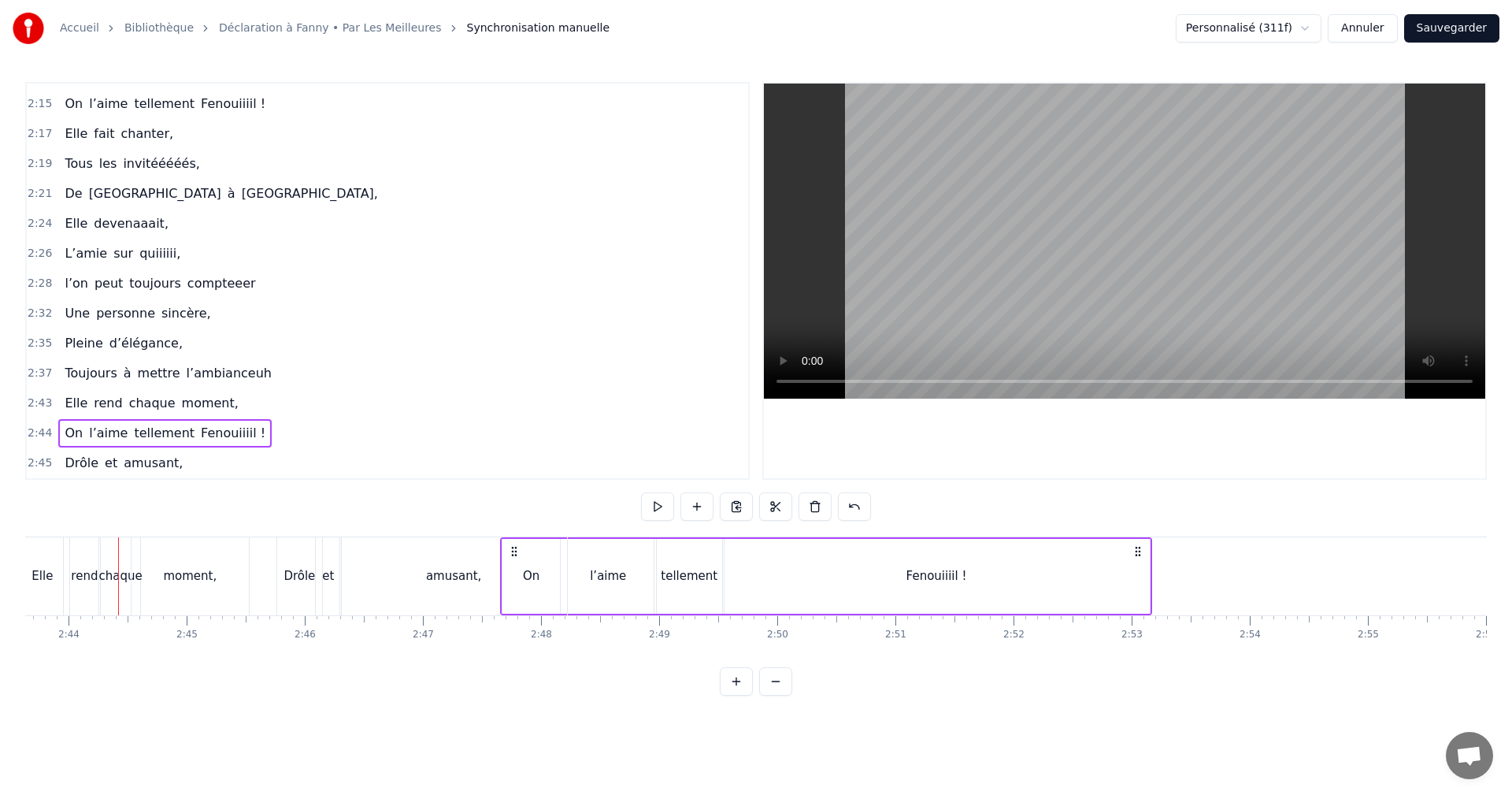
drag, startPoint x: 130, startPoint y: 548, endPoint x: 511, endPoint y: 567, distance: 381.5
click at [33, 456] on span "2:47" at bounding box center [40, 463] width 24 height 15
click at [41, 433] on span "2:45" at bounding box center [40, 433] width 24 height 15
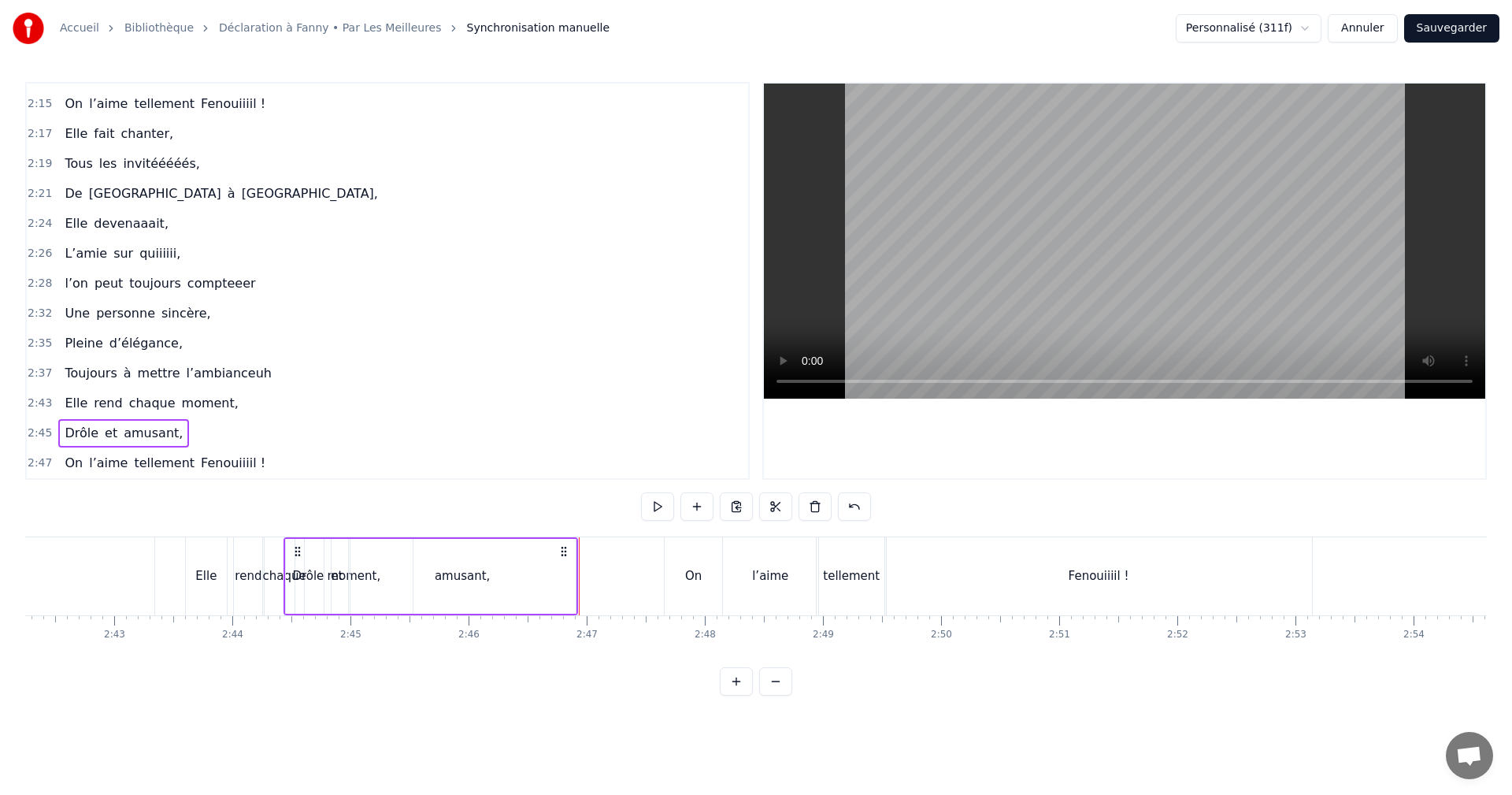
scroll to position [0, 19170]
drag, startPoint x: 288, startPoint y: 550, endPoint x: 338, endPoint y: 561, distance: 51.2
click at [338, 561] on div "Drôle et amusant," at bounding box center [474, 576] width 295 height 78
click at [36, 401] on span "2:43" at bounding box center [40, 403] width 24 height 15
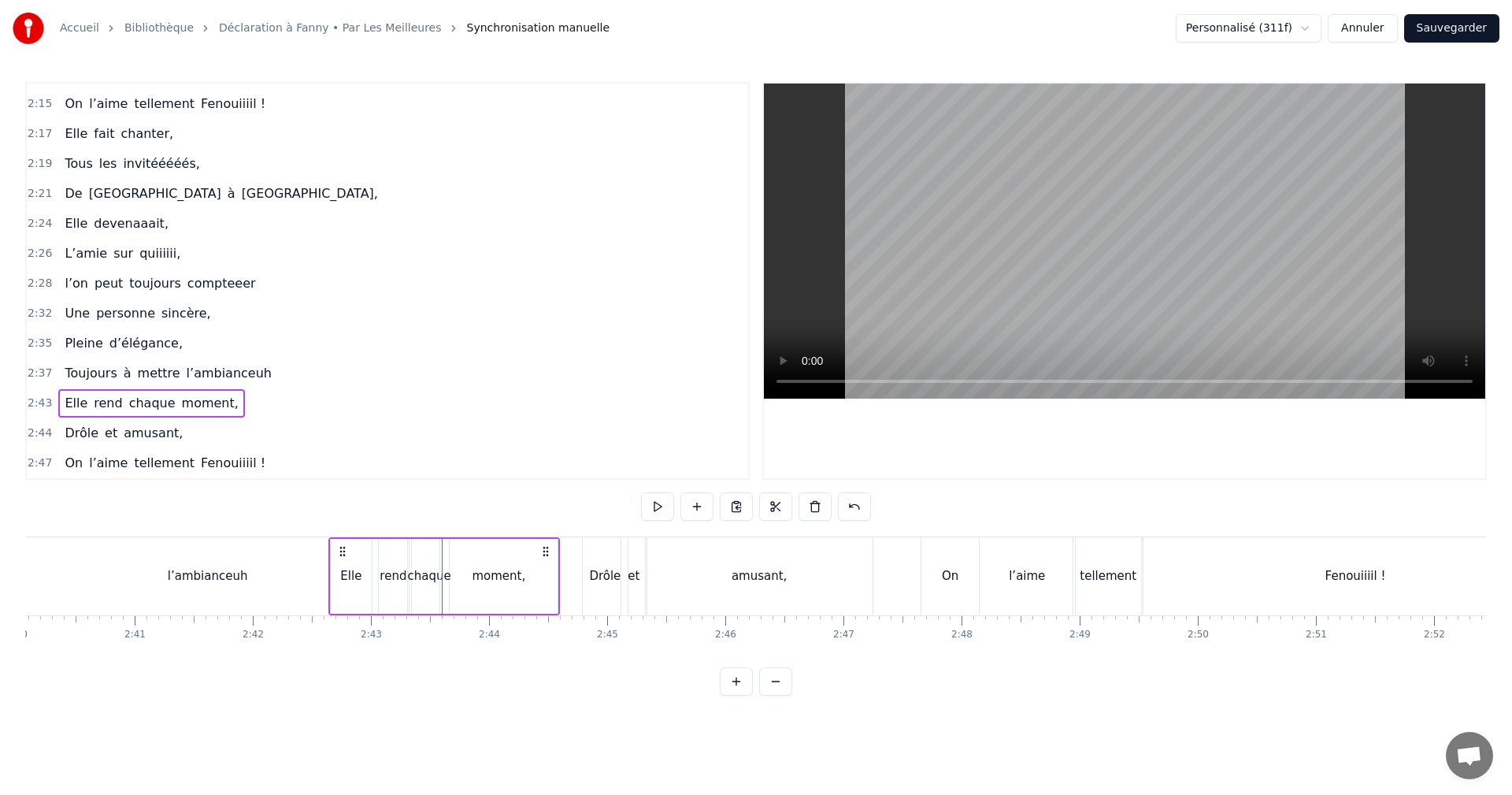
scroll to position [0, 18913]
drag, startPoint x: 200, startPoint y: 547, endPoint x: 392, endPoint y: 574, distance: 193.9
click at [392, 574] on div "Elle rend chaque moment," at bounding box center [494, 576] width 232 height 78
drag, startPoint x: 387, startPoint y: 550, endPoint x: 331, endPoint y: 552, distance: 56.0
click at [331, 552] on icon at bounding box center [333, 551] width 13 height 13
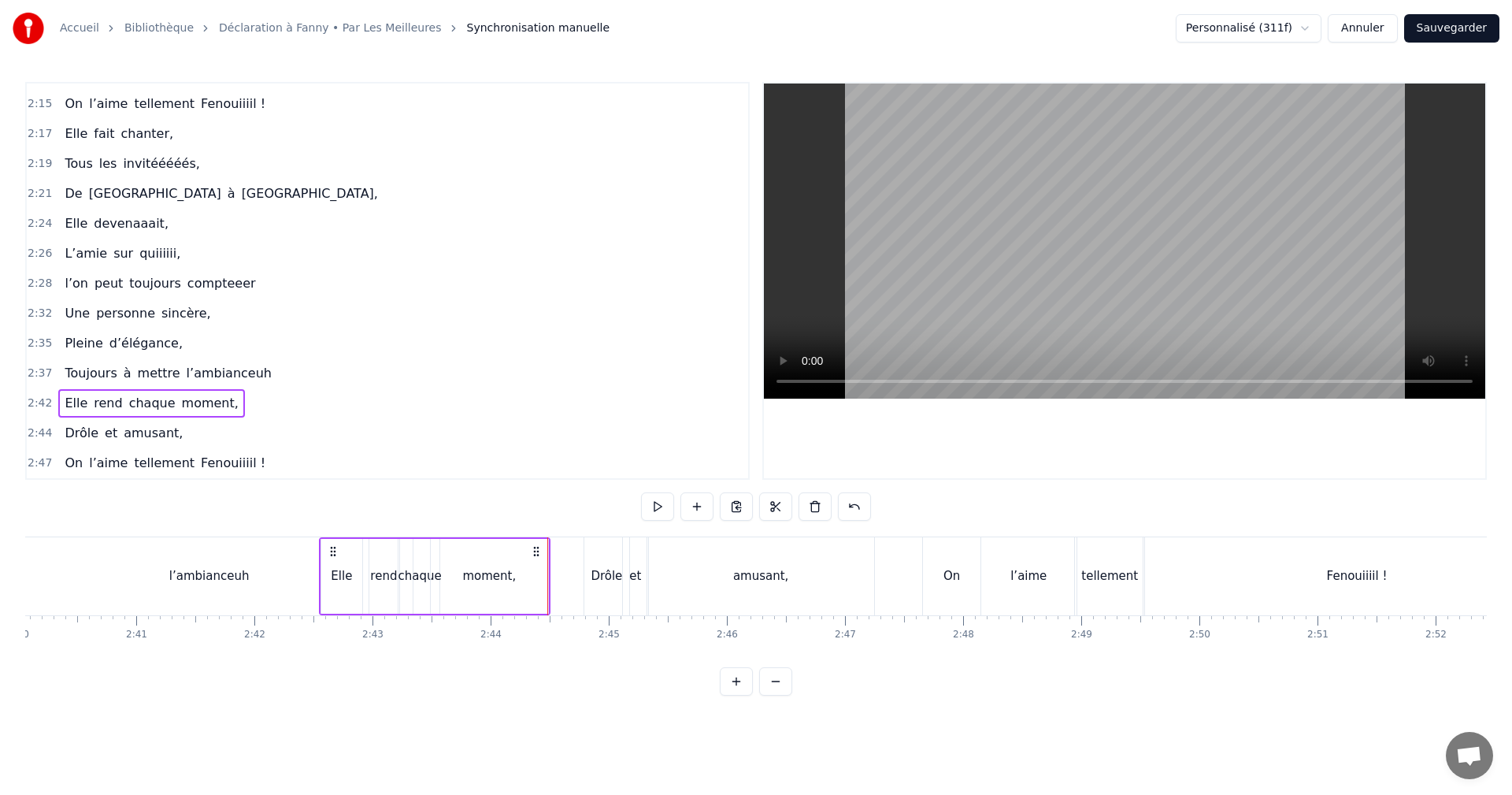
click at [30, 370] on span "2:37" at bounding box center [40, 373] width 24 height 15
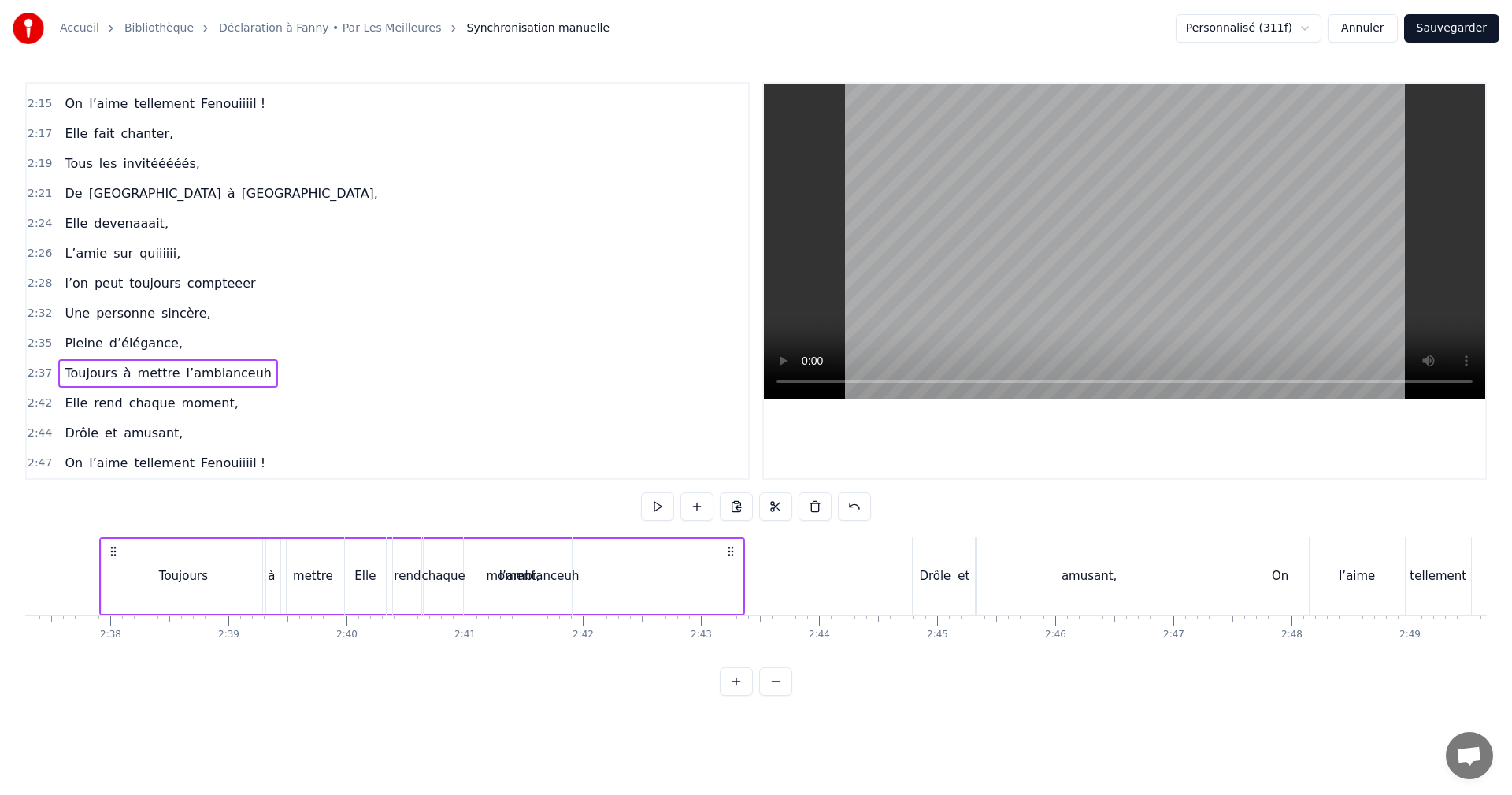
scroll to position [0, 18578]
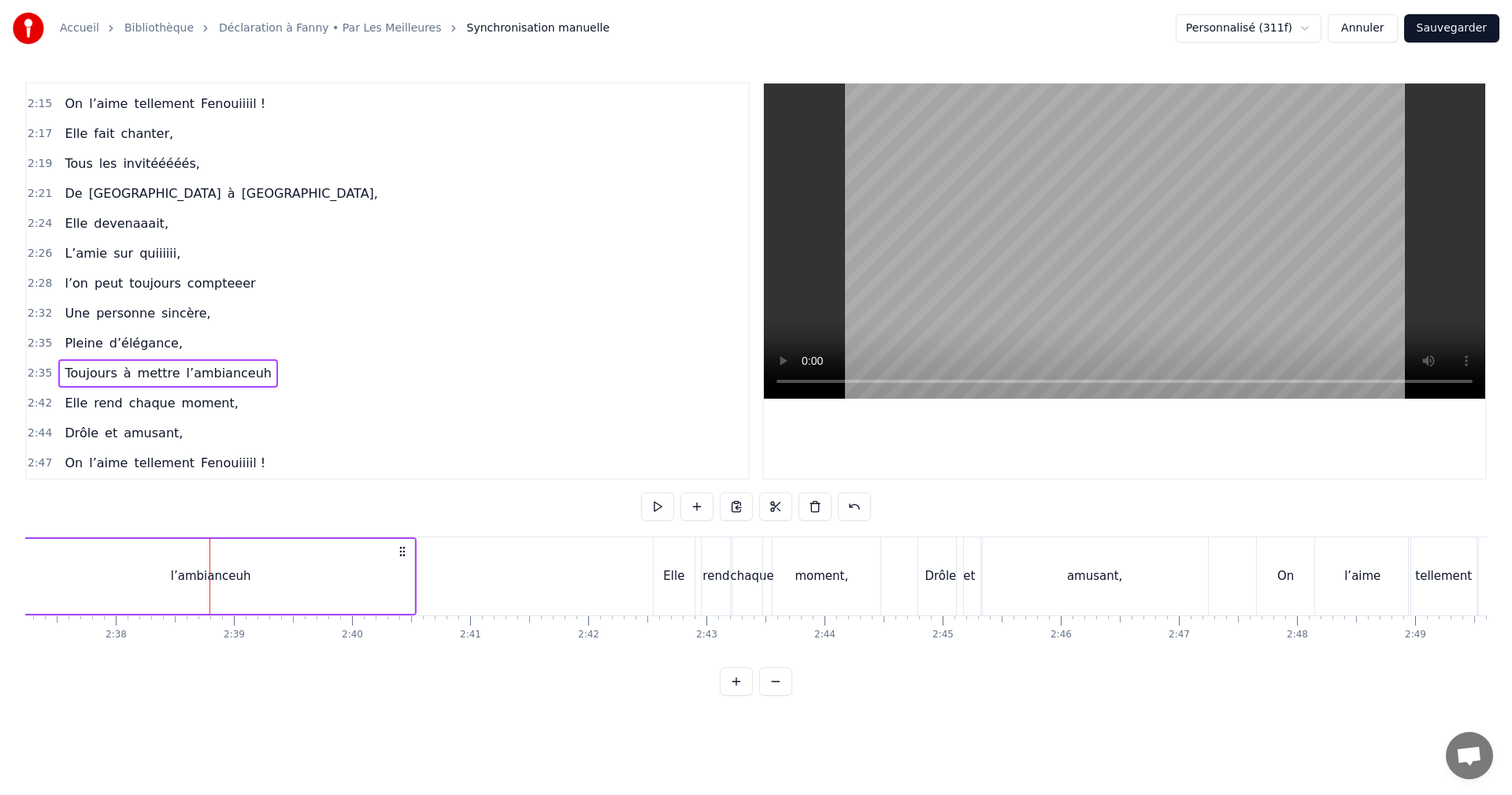
click at [41, 372] on span "2:35" at bounding box center [40, 373] width 24 height 15
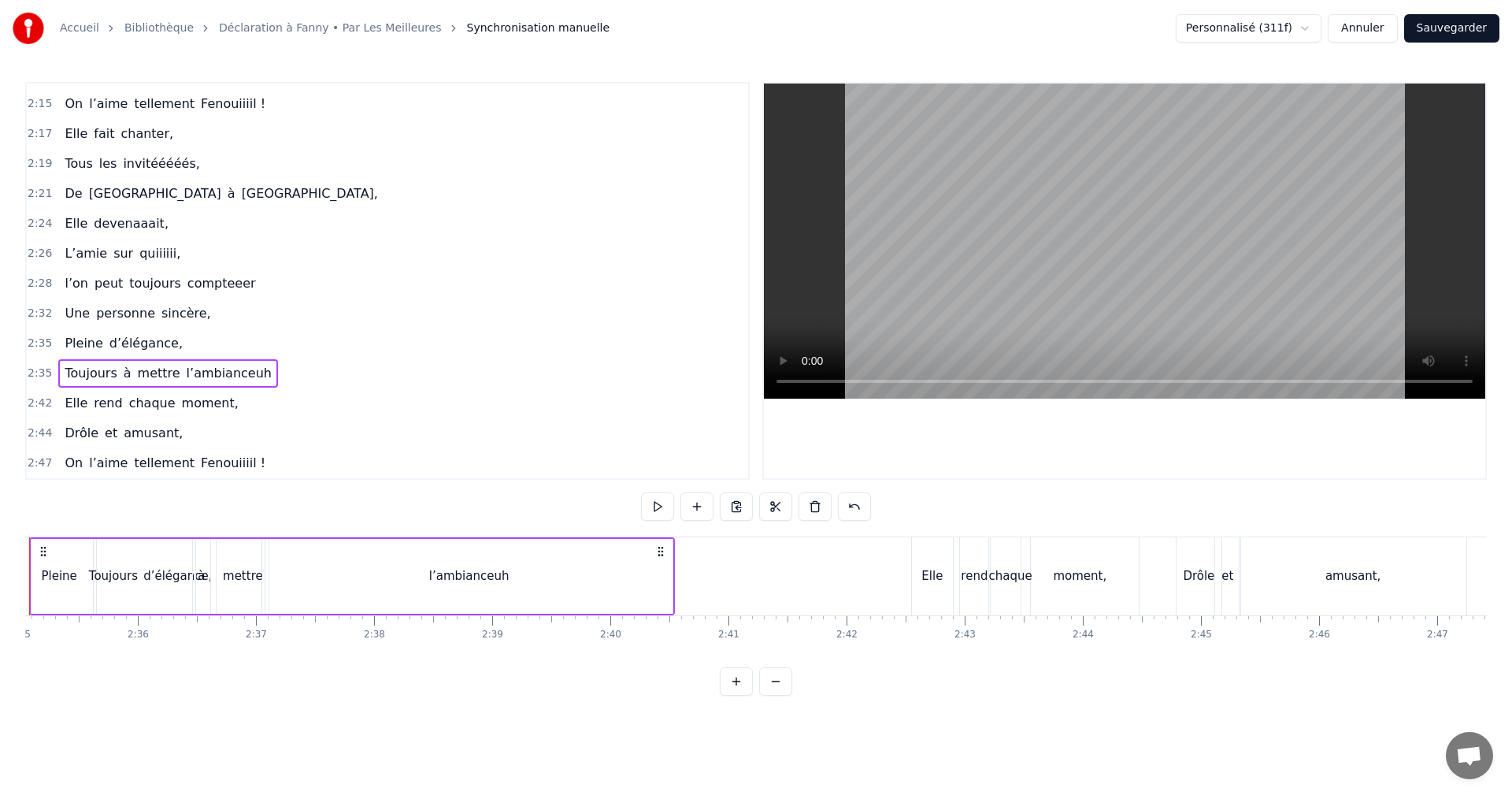
scroll to position [0, 18245]
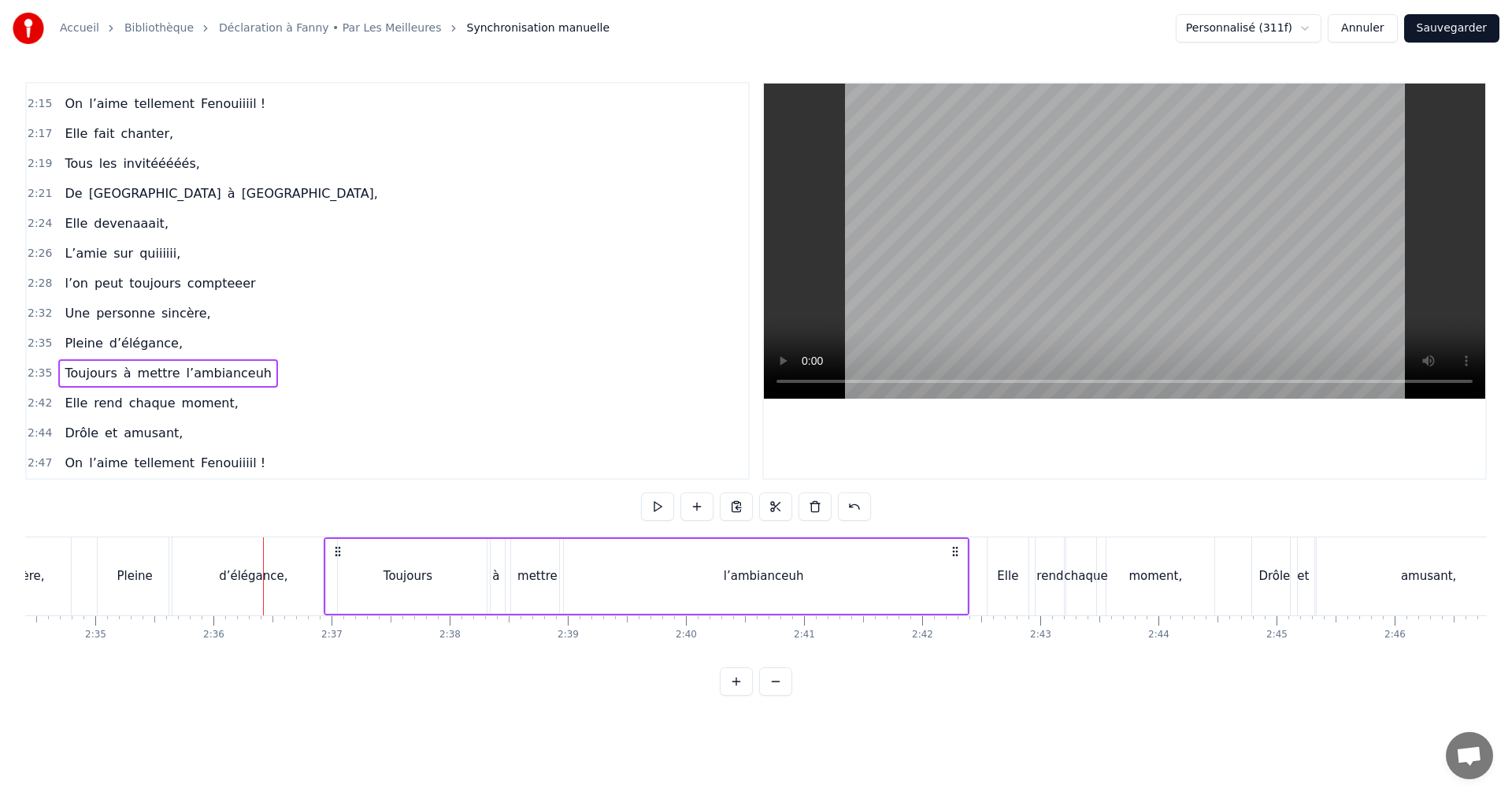
drag, startPoint x: 127, startPoint y: 551, endPoint x: 336, endPoint y: 560, distance: 209.2
click at [336, 560] on div "Toujours à mettre l’ambianceuh" at bounding box center [647, 576] width 646 height 78
click at [336, 554] on icon at bounding box center [338, 551] width 13 height 13
click at [44, 346] on span "2:35" at bounding box center [40, 343] width 24 height 15
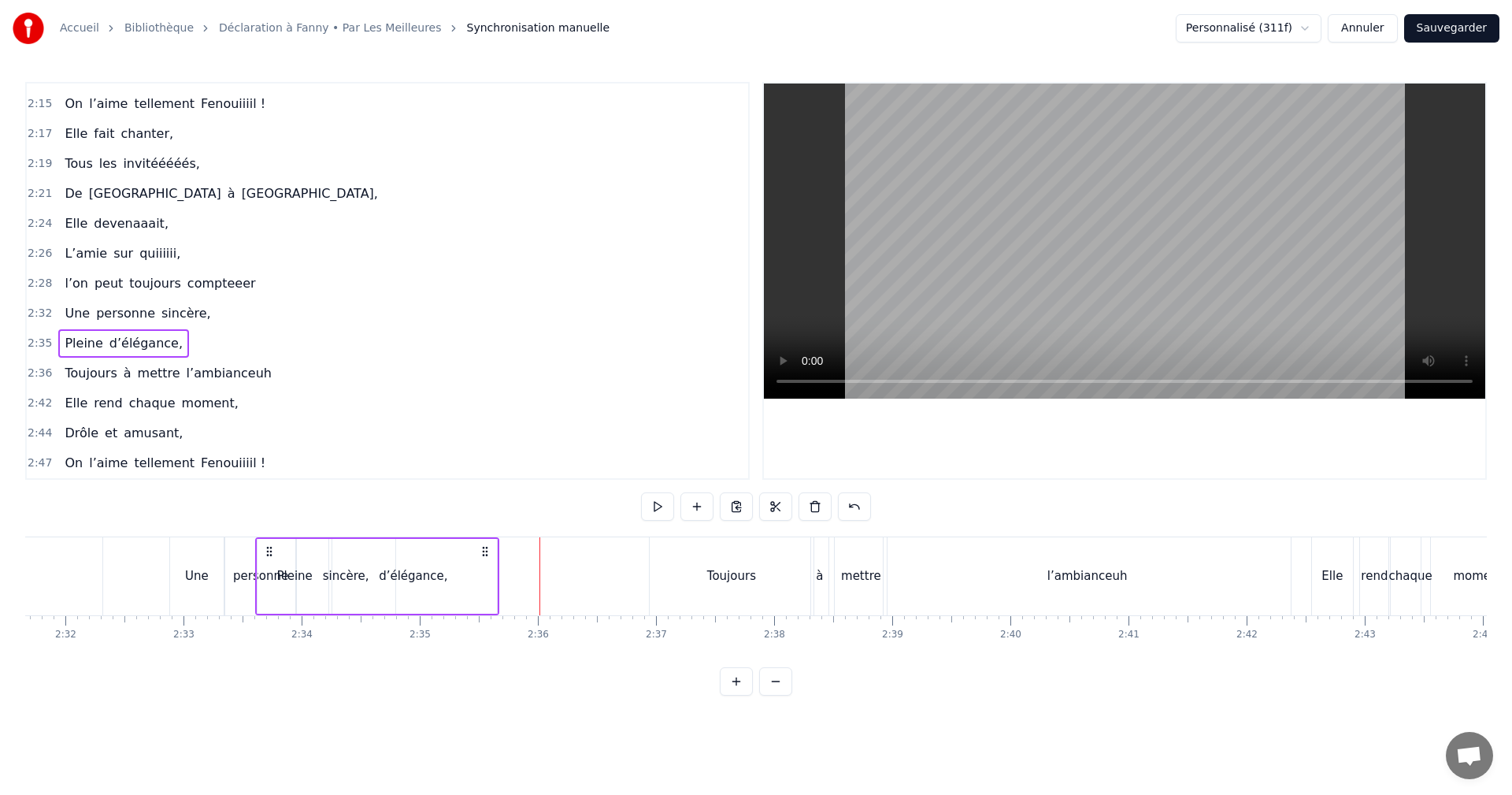
scroll to position [0, 17897]
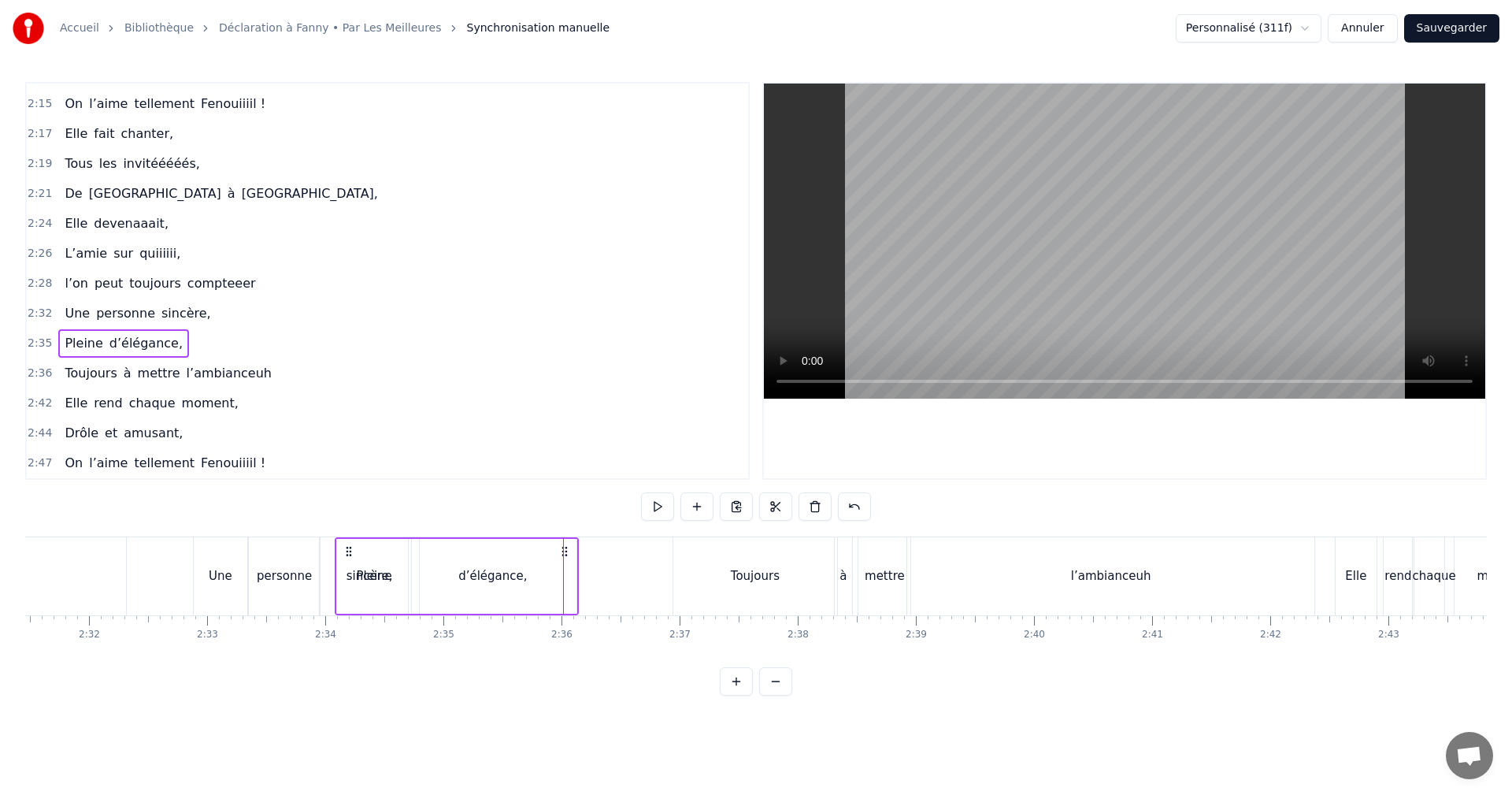
drag, startPoint x: 353, startPoint y: 550, endPoint x: 345, endPoint y: 557, distance: 10.6
click at [345, 557] on icon at bounding box center [348, 551] width 13 height 13
click at [44, 310] on span "2:32" at bounding box center [40, 313] width 24 height 15
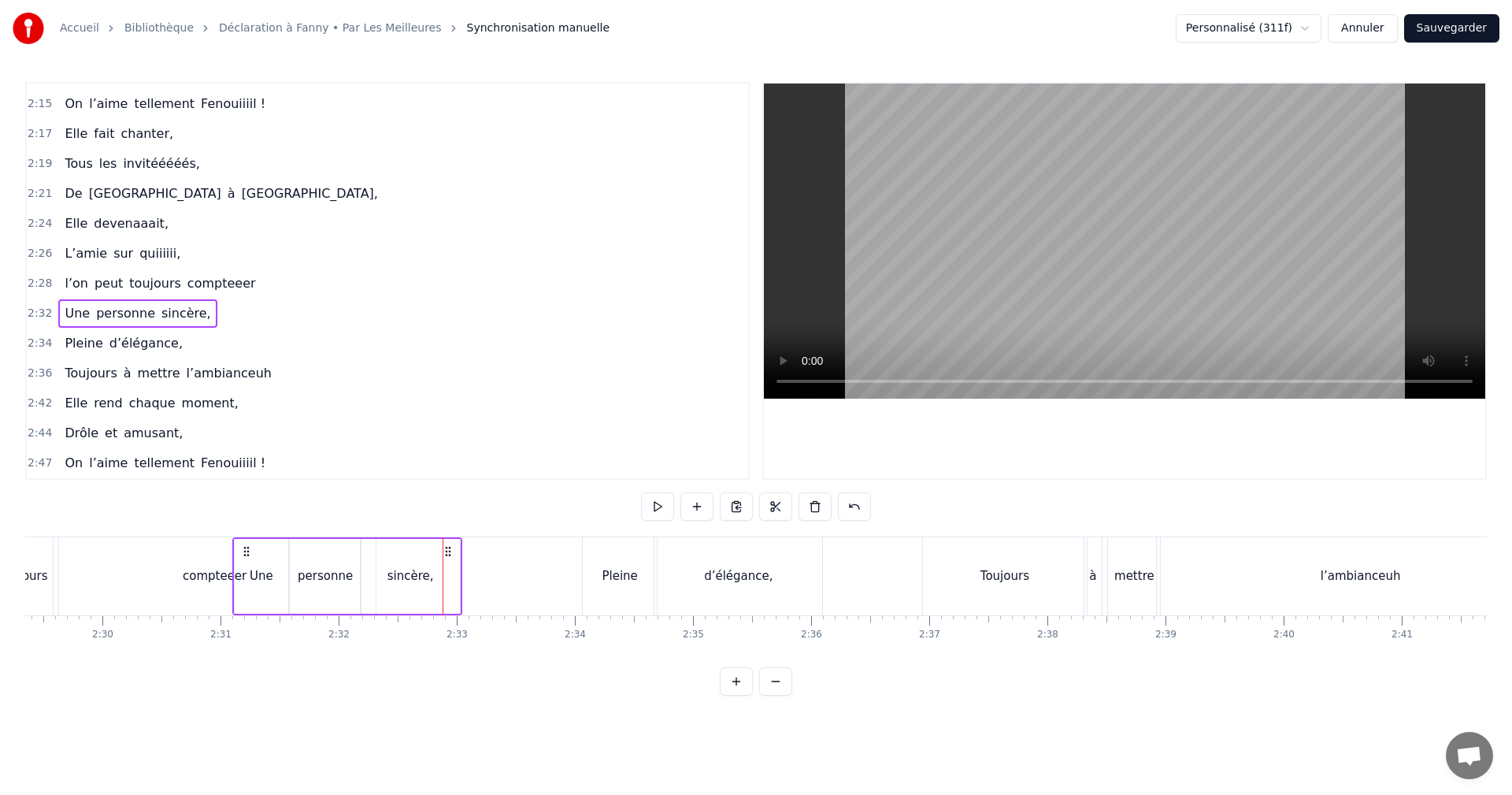
scroll to position [0, 17632]
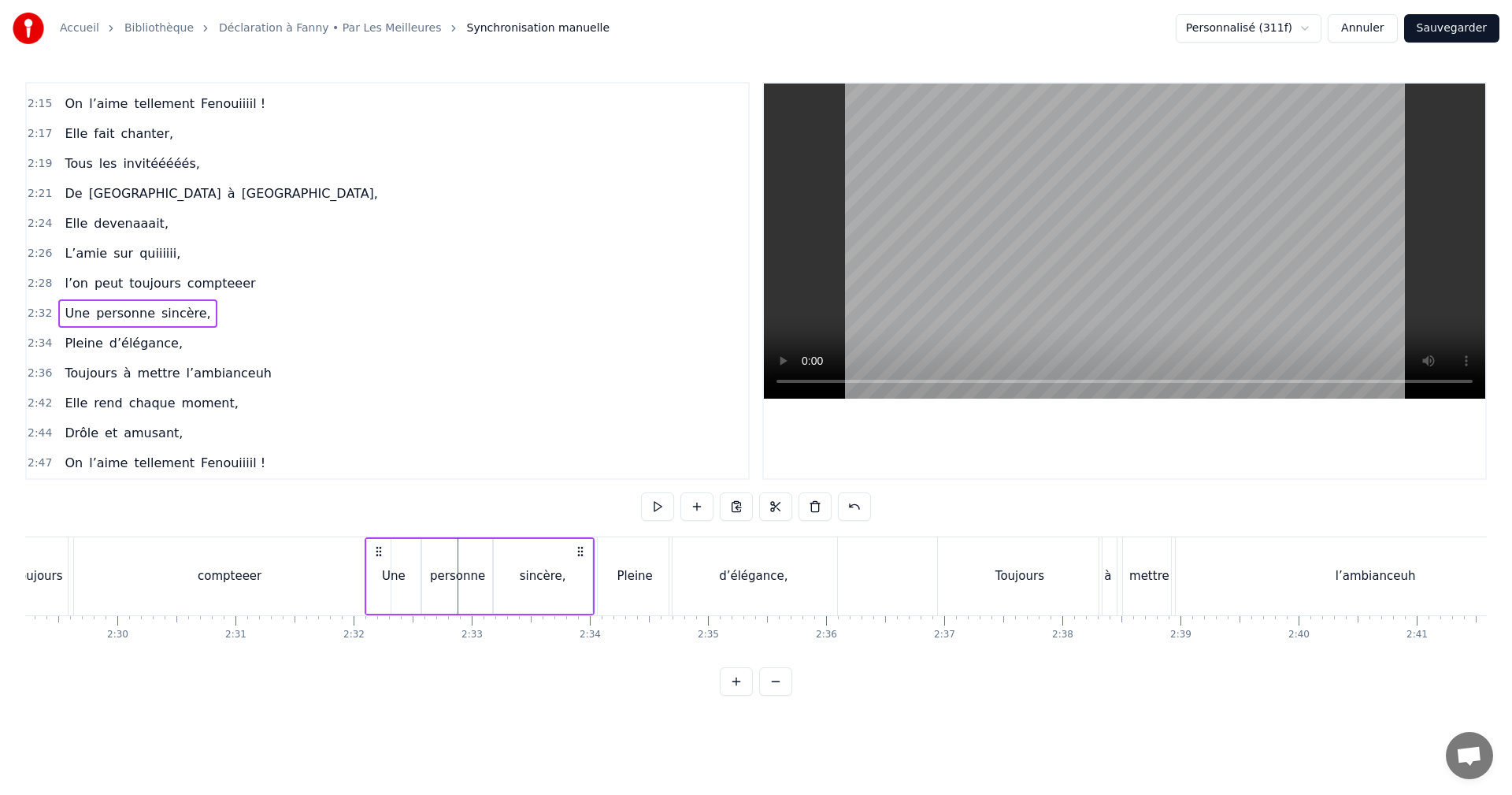
drag, startPoint x: 189, startPoint y: 553, endPoint x: 376, endPoint y: 571, distance: 187.9
click at [376, 571] on div "Une personne sincère," at bounding box center [480, 576] width 230 height 78
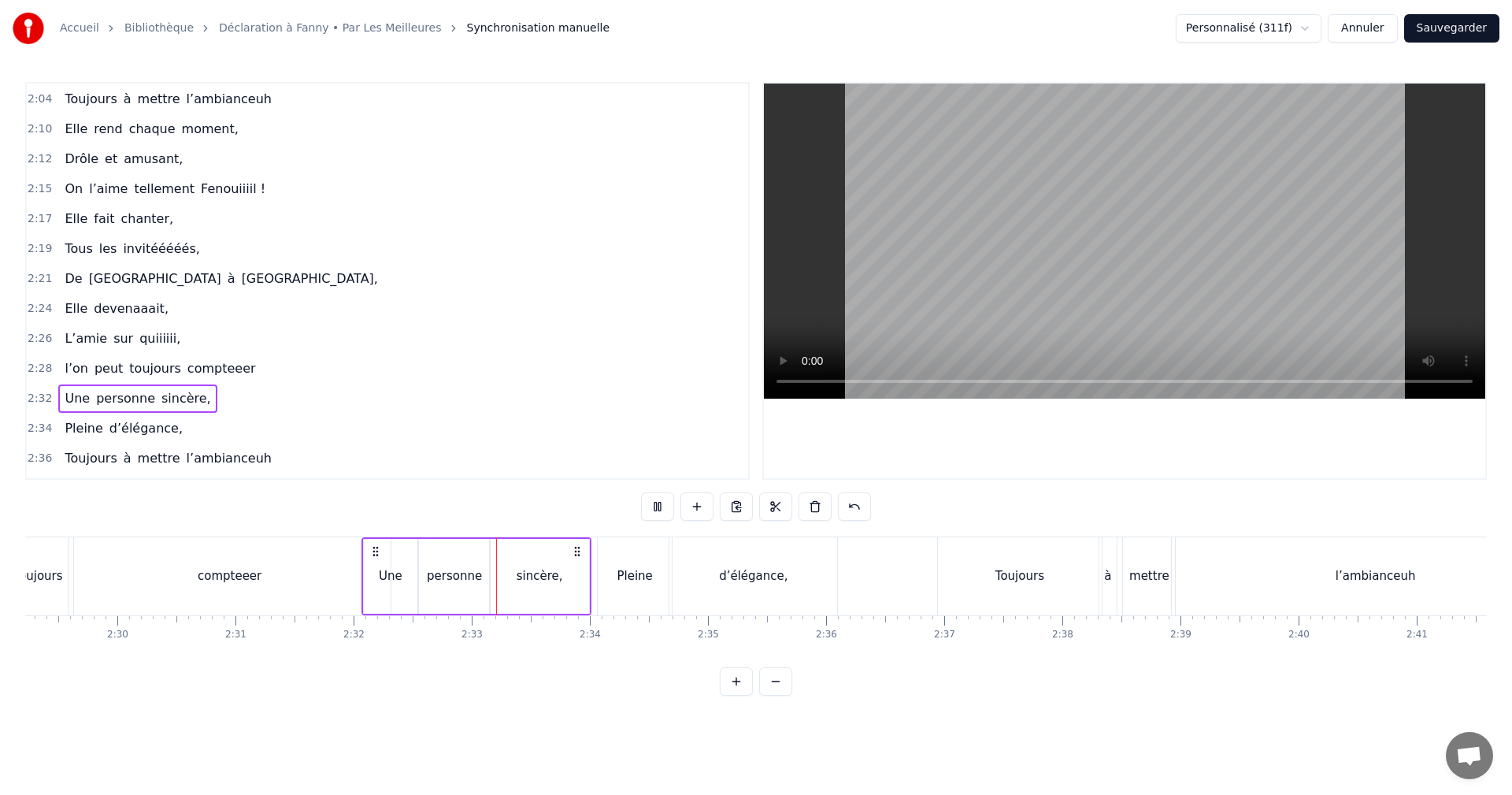
scroll to position [1113, 0]
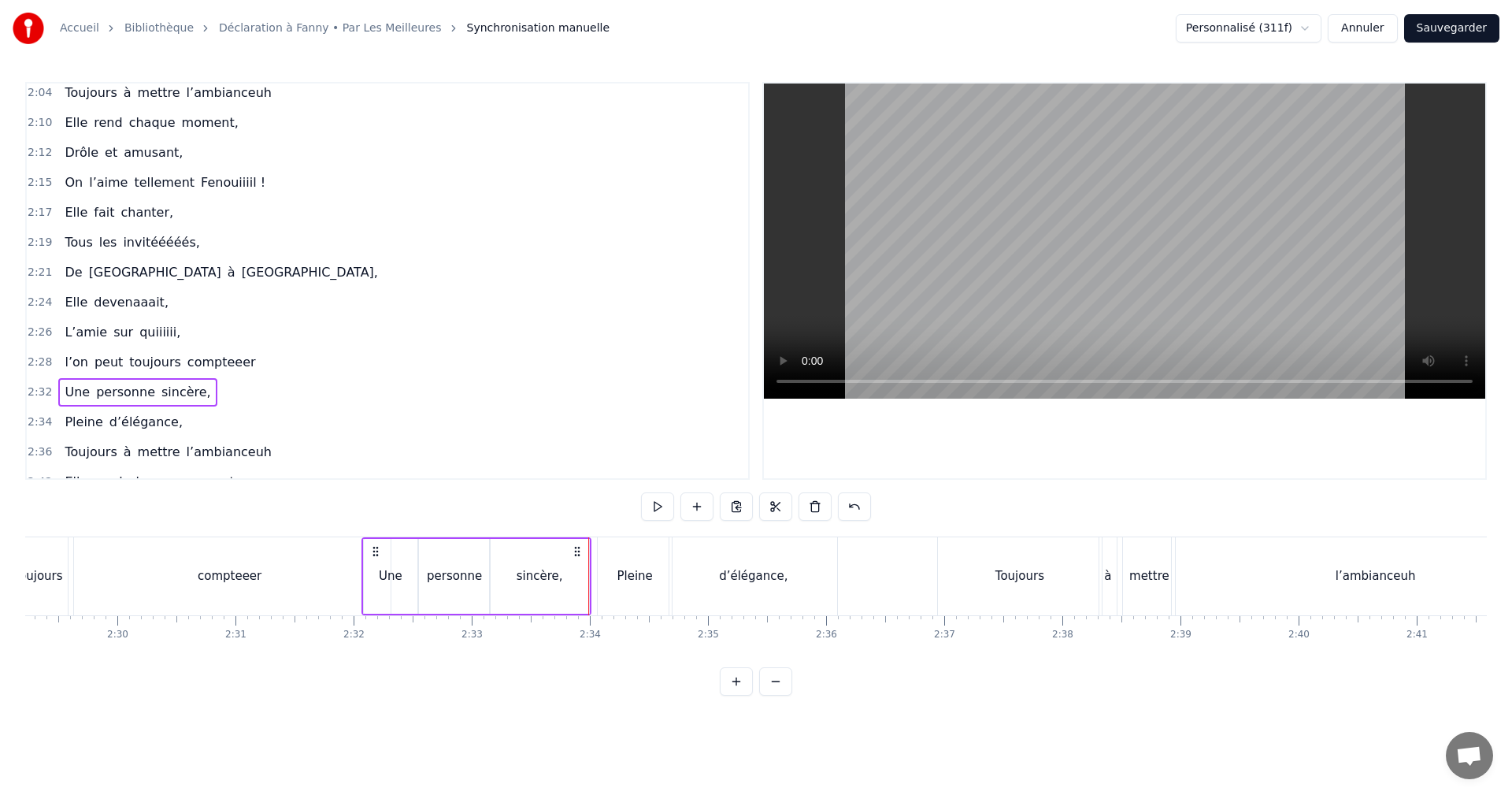
click at [50, 364] on div "2:28 l’on peut toujours compteeer" at bounding box center [388, 362] width 721 height 30
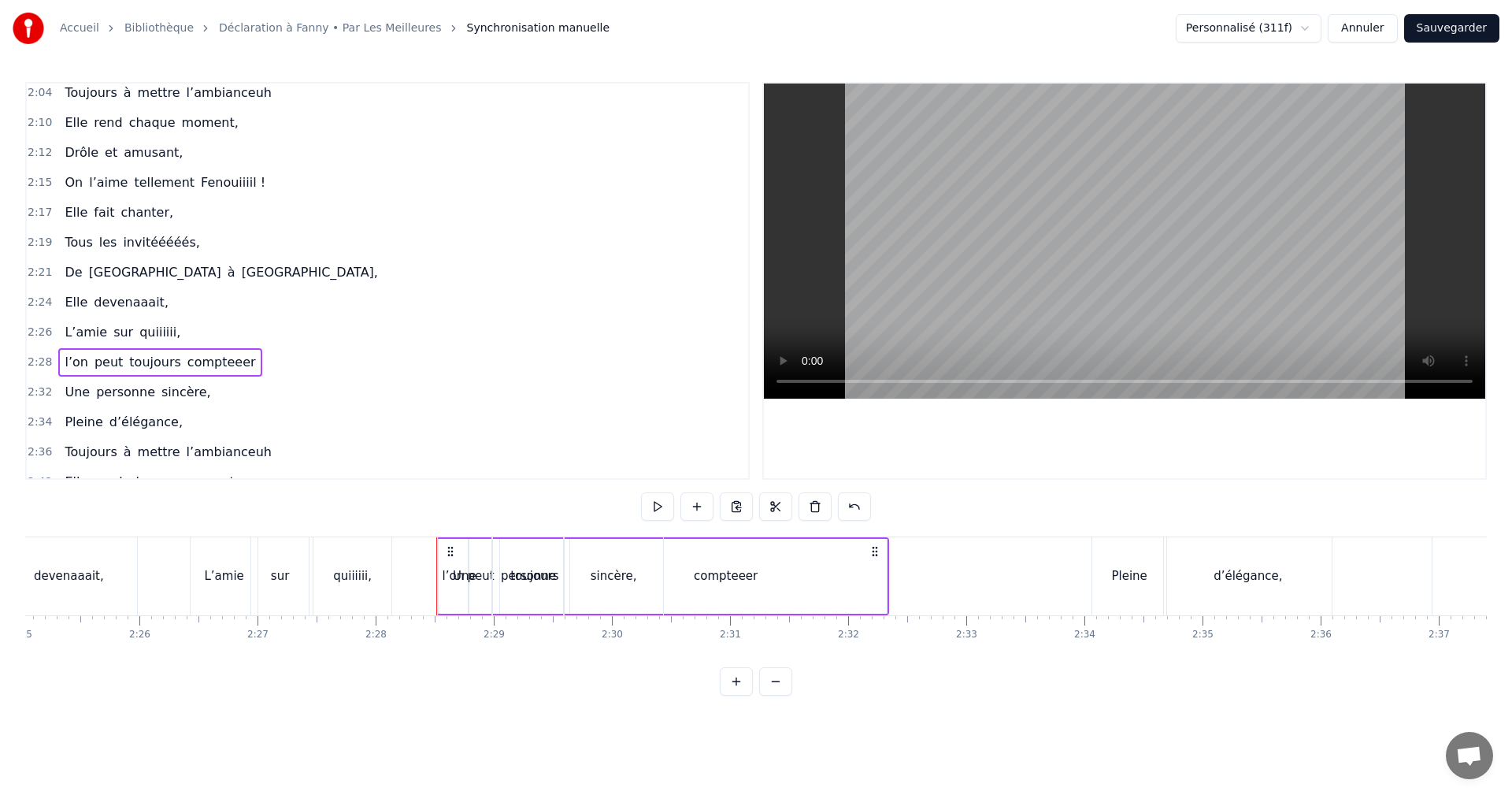
scroll to position [0, 17075]
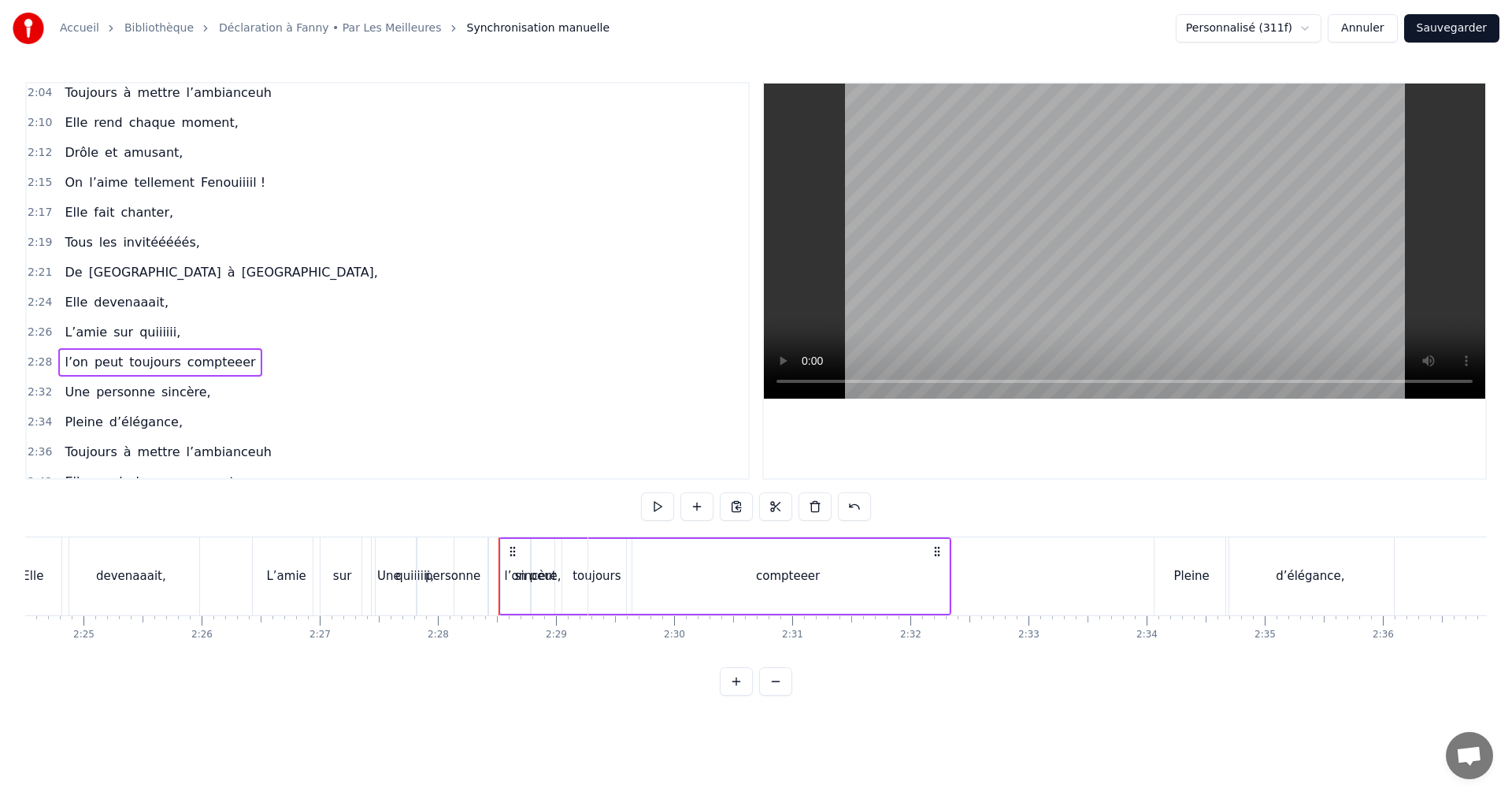
drag, startPoint x: 508, startPoint y: 552, endPoint x: 287, endPoint y: 559, distance: 221.1
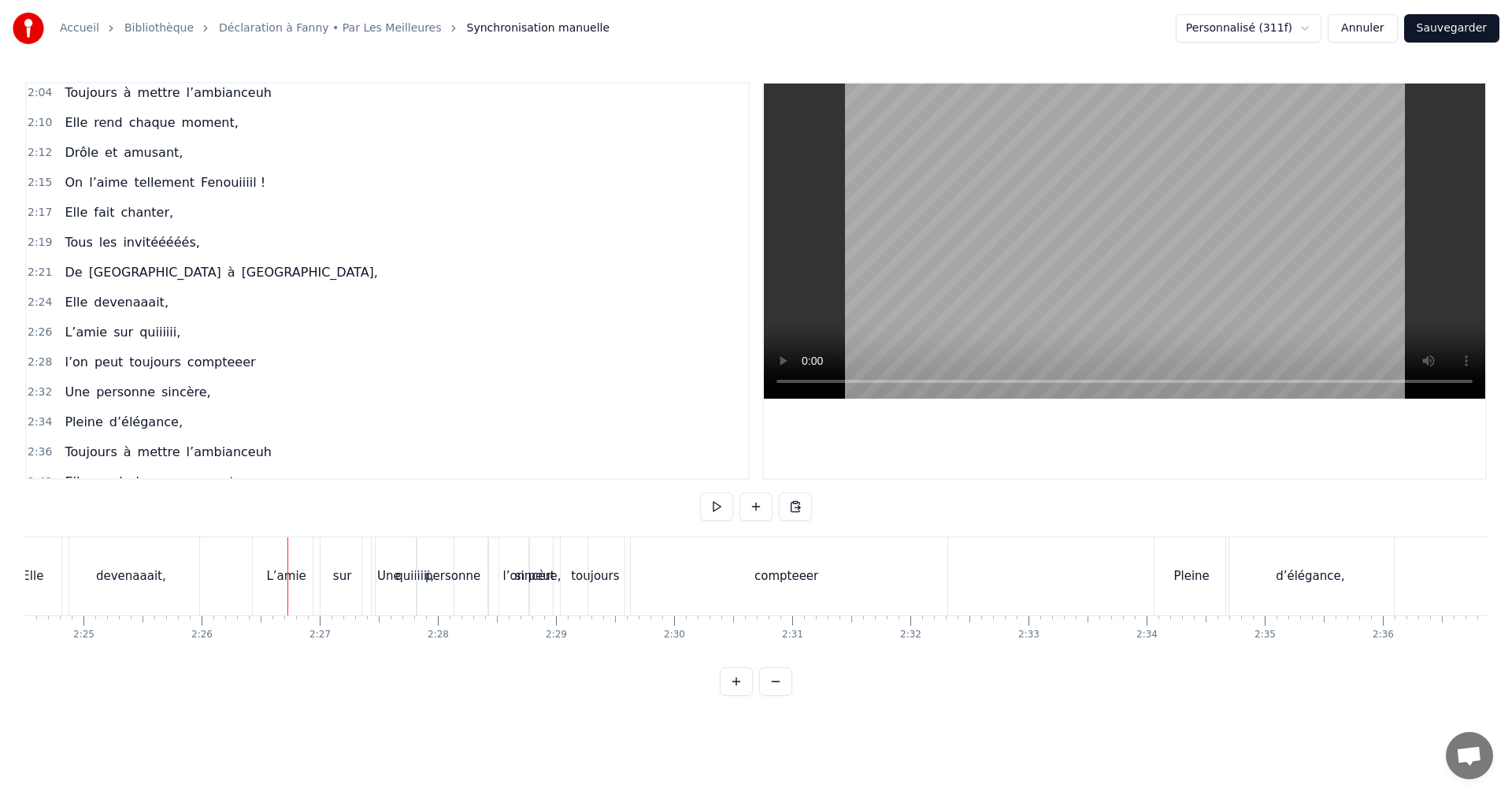
click at [41, 334] on span "2:26" at bounding box center [40, 333] width 24 height 15
click at [44, 361] on span "2:28" at bounding box center [40, 363] width 24 height 15
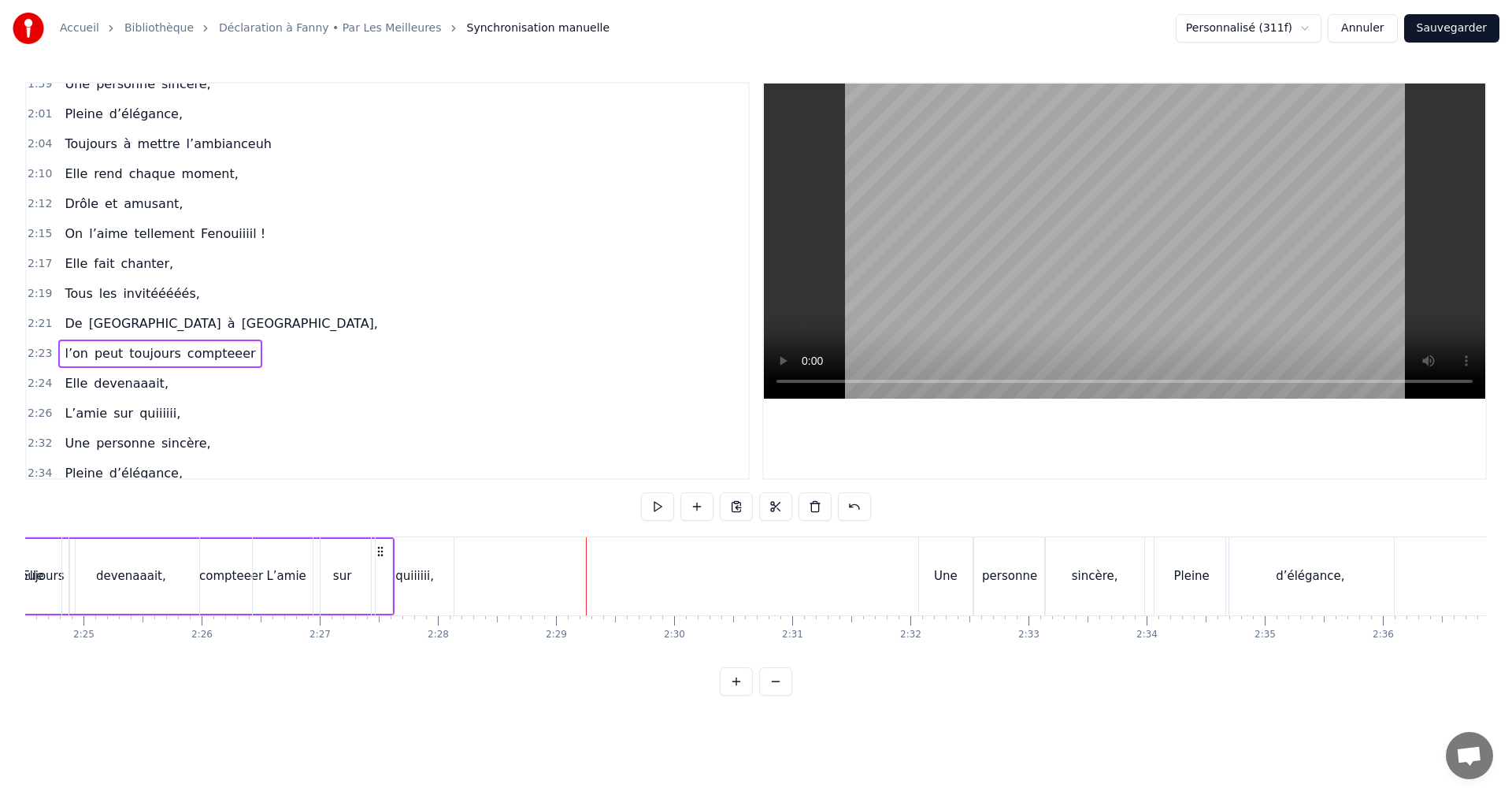
scroll to position [1035, 0]
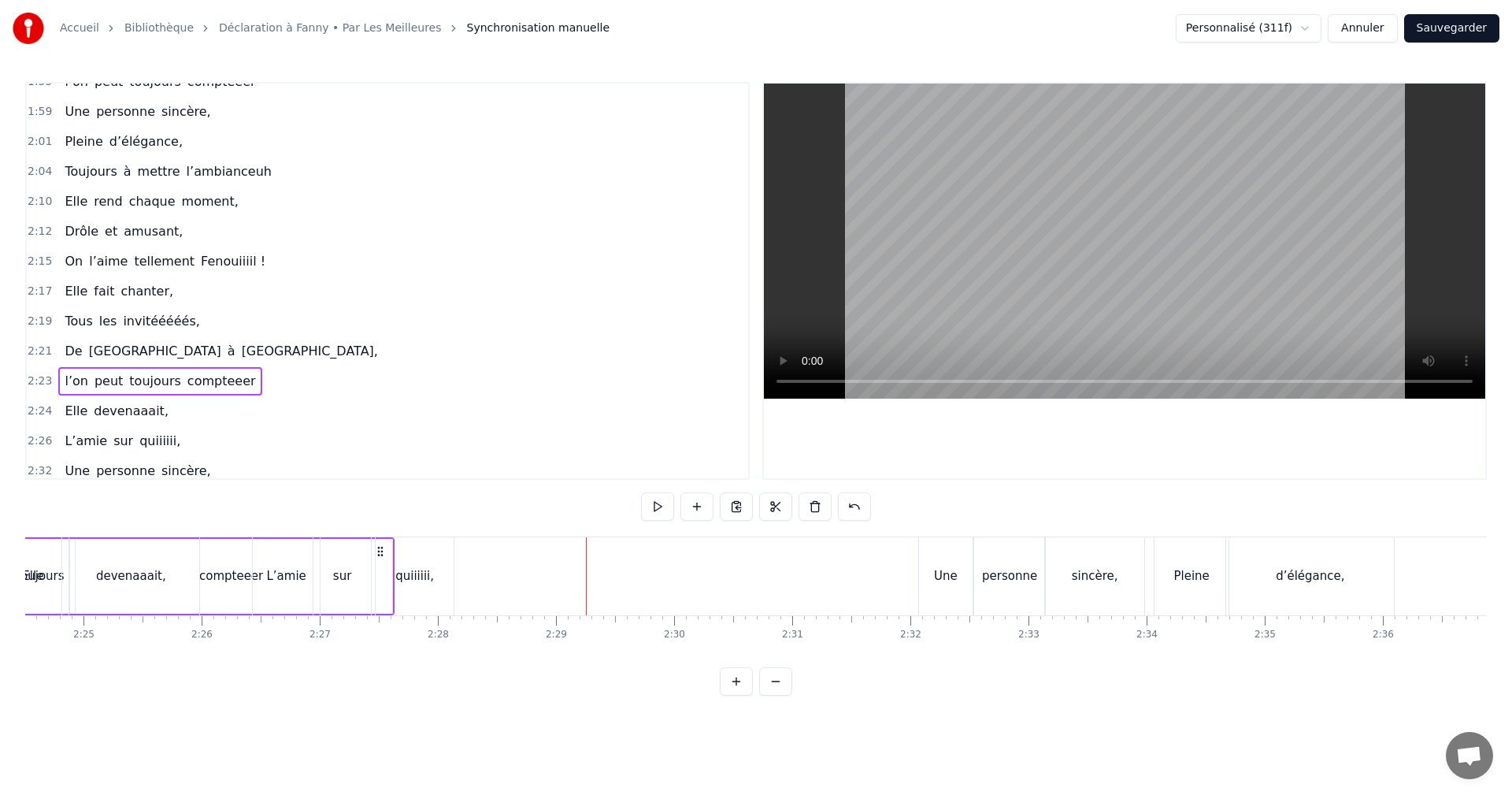
click at [36, 351] on span "2:21" at bounding box center [40, 351] width 24 height 15
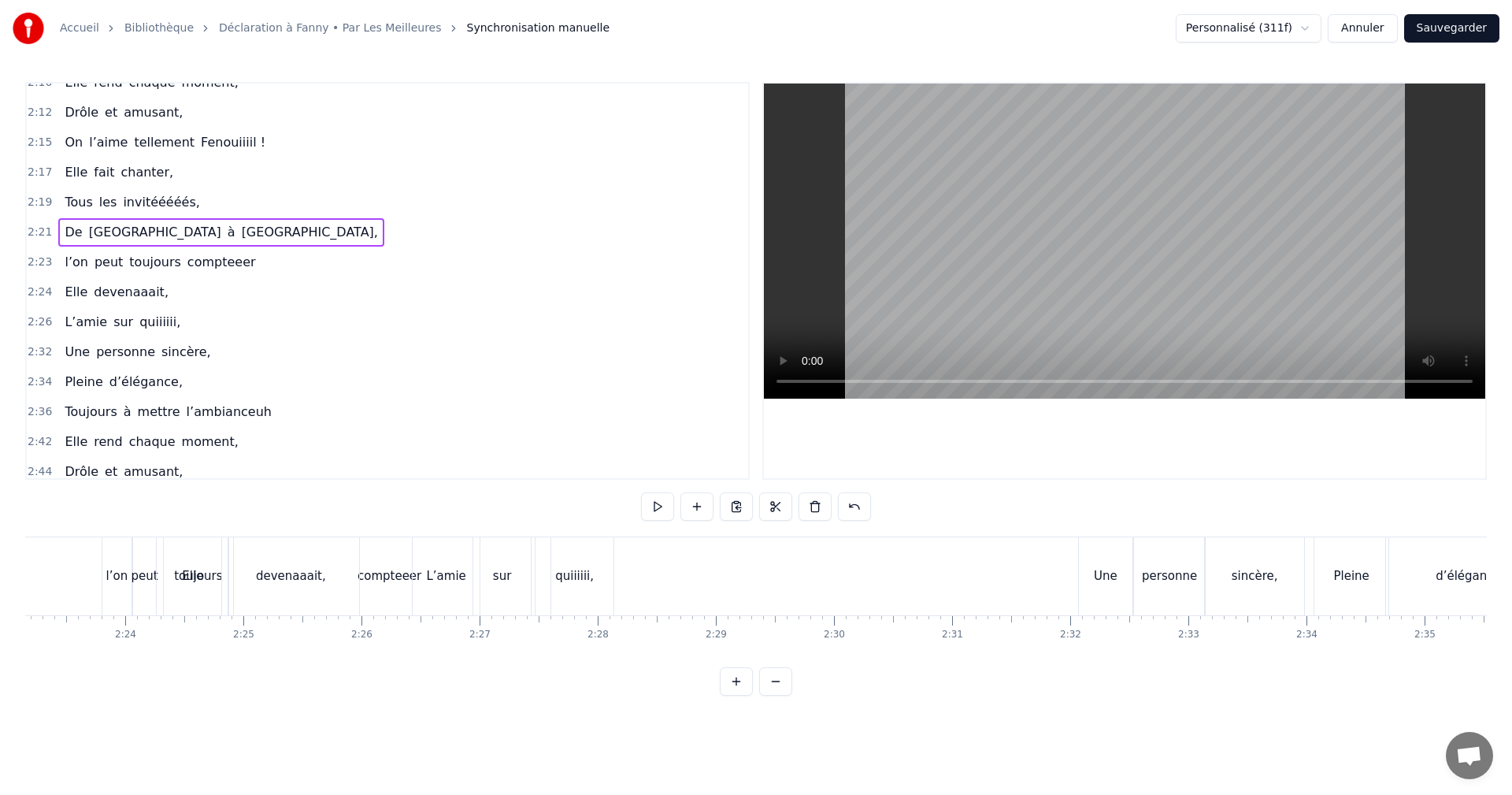
scroll to position [1192, 0]
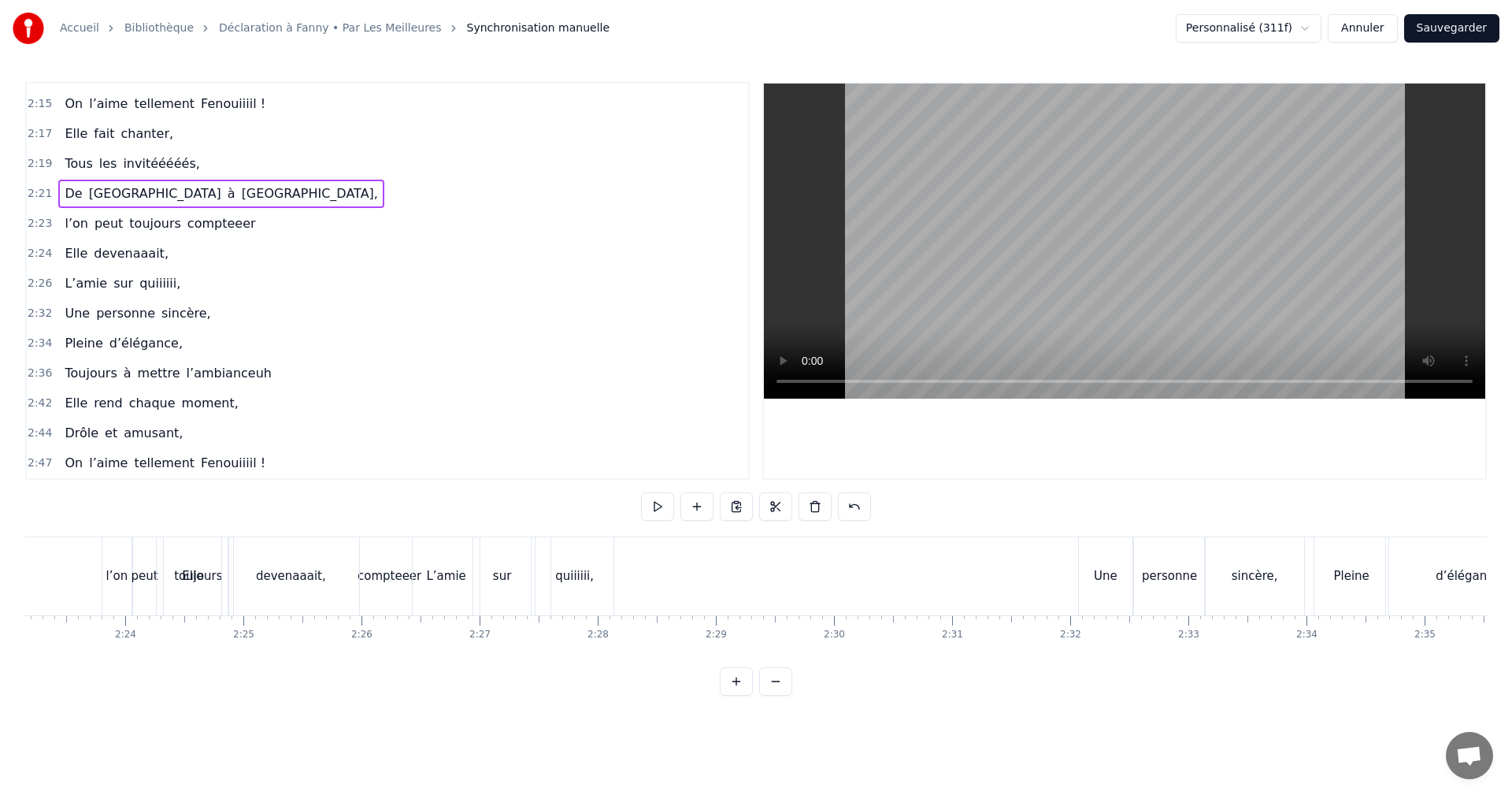
click at [32, 311] on span "2:32" at bounding box center [40, 313] width 24 height 15
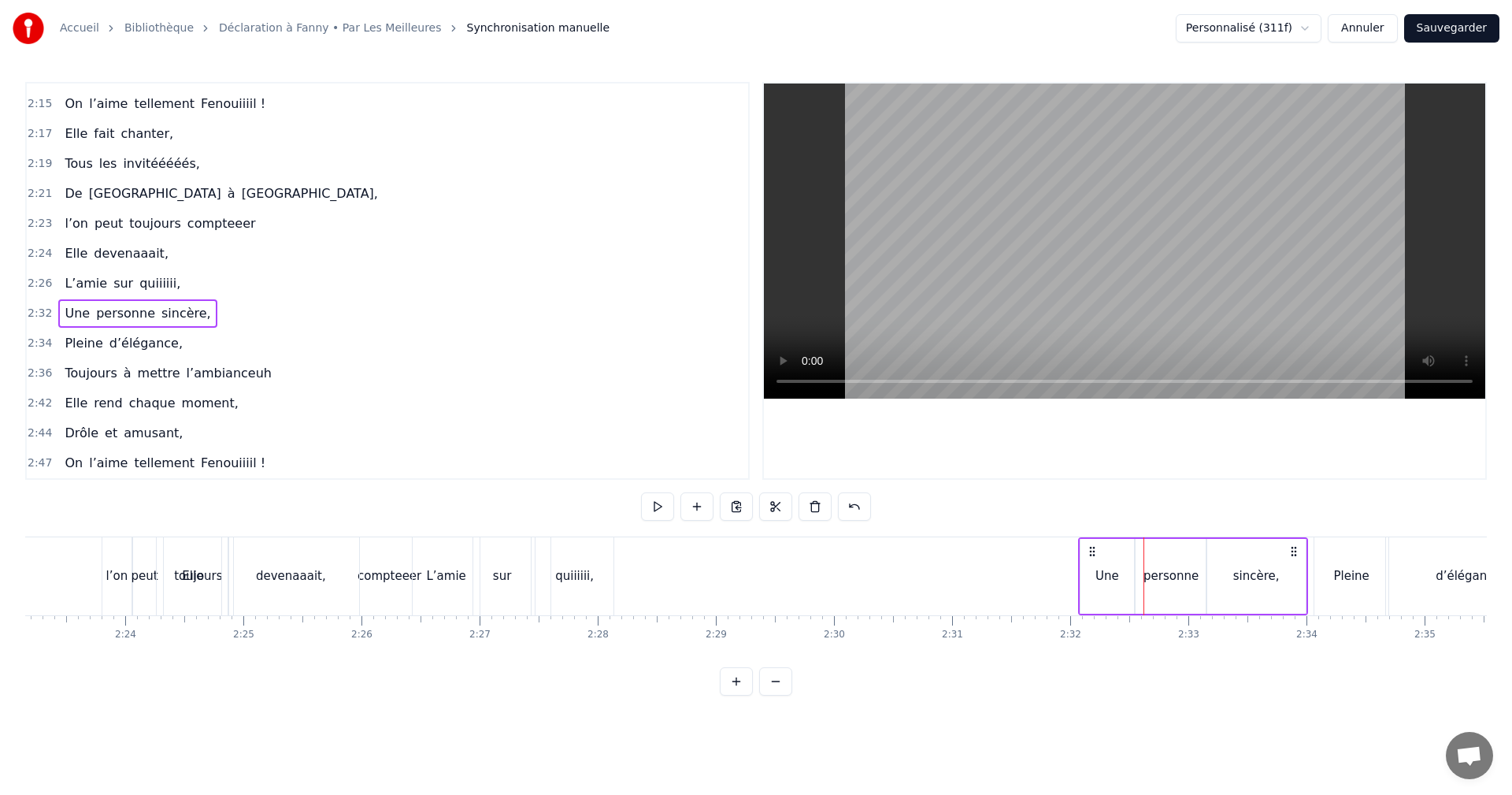
click at [35, 281] on span "2:26" at bounding box center [40, 283] width 24 height 15
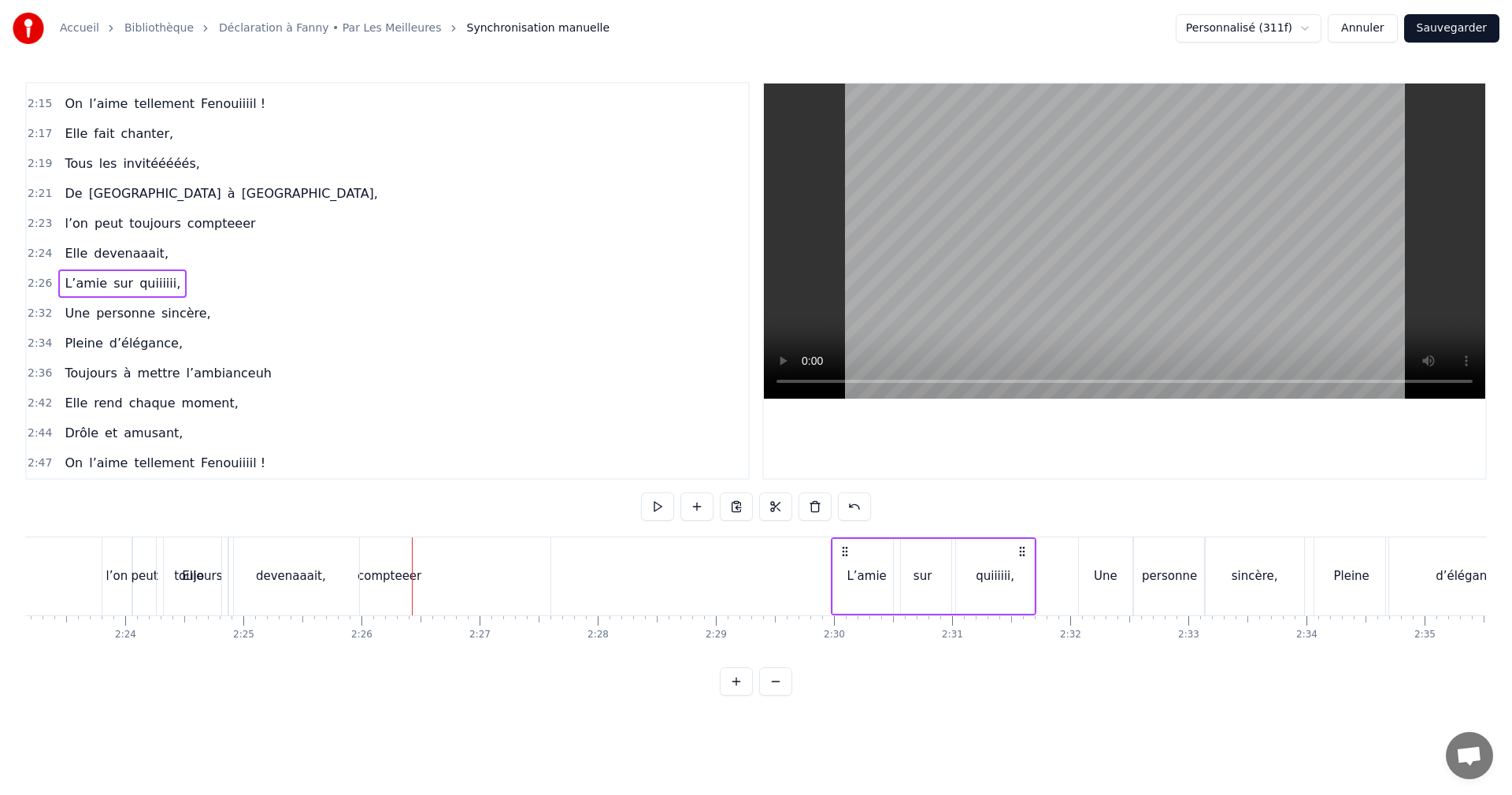
drag, startPoint x: 423, startPoint y: 551, endPoint x: 842, endPoint y: 561, distance: 419.1
click at [842, 561] on div "L’amie sur quiiiiii," at bounding box center [934, 576] width 205 height 78
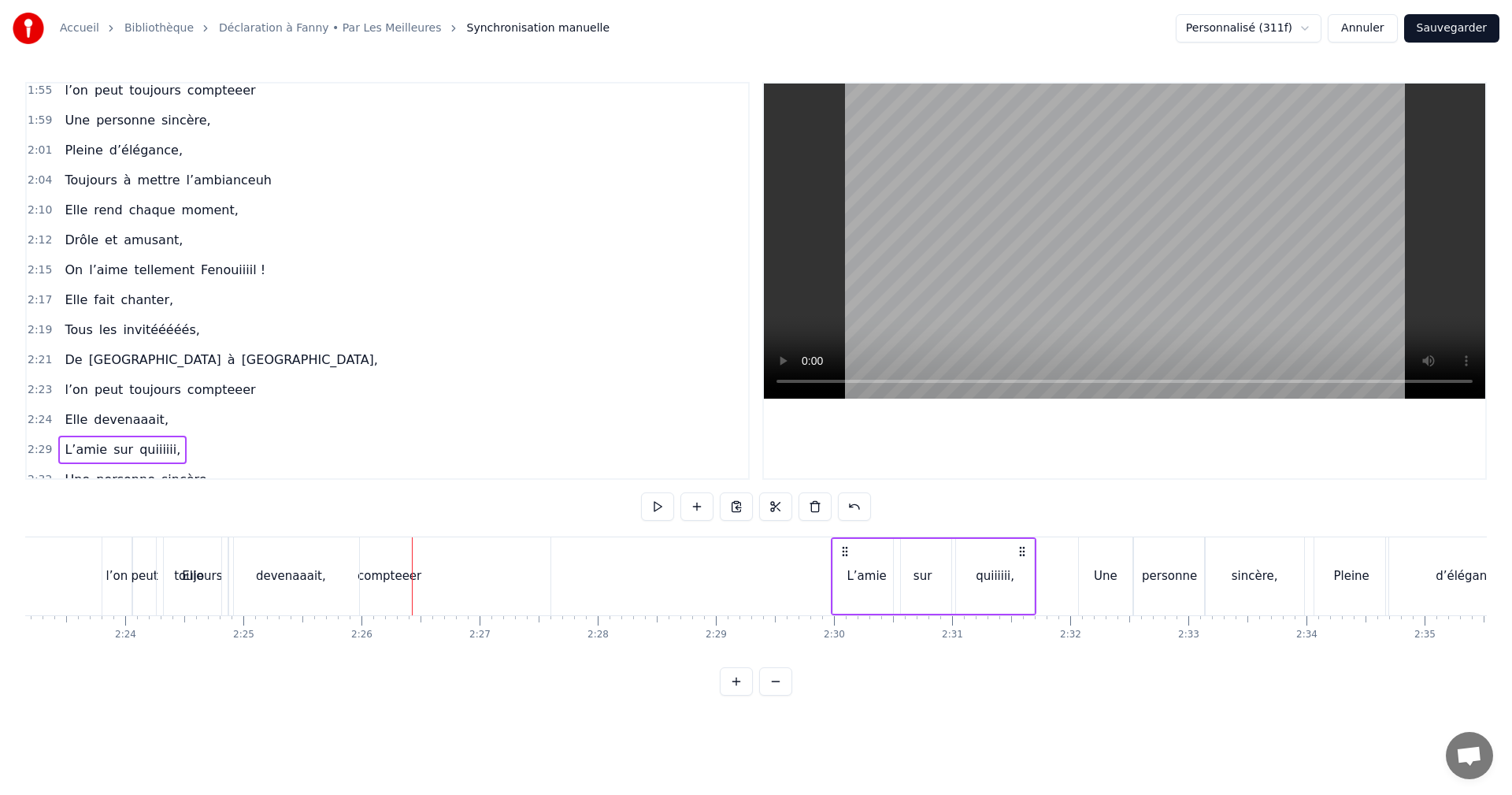
scroll to position [1113, 0]
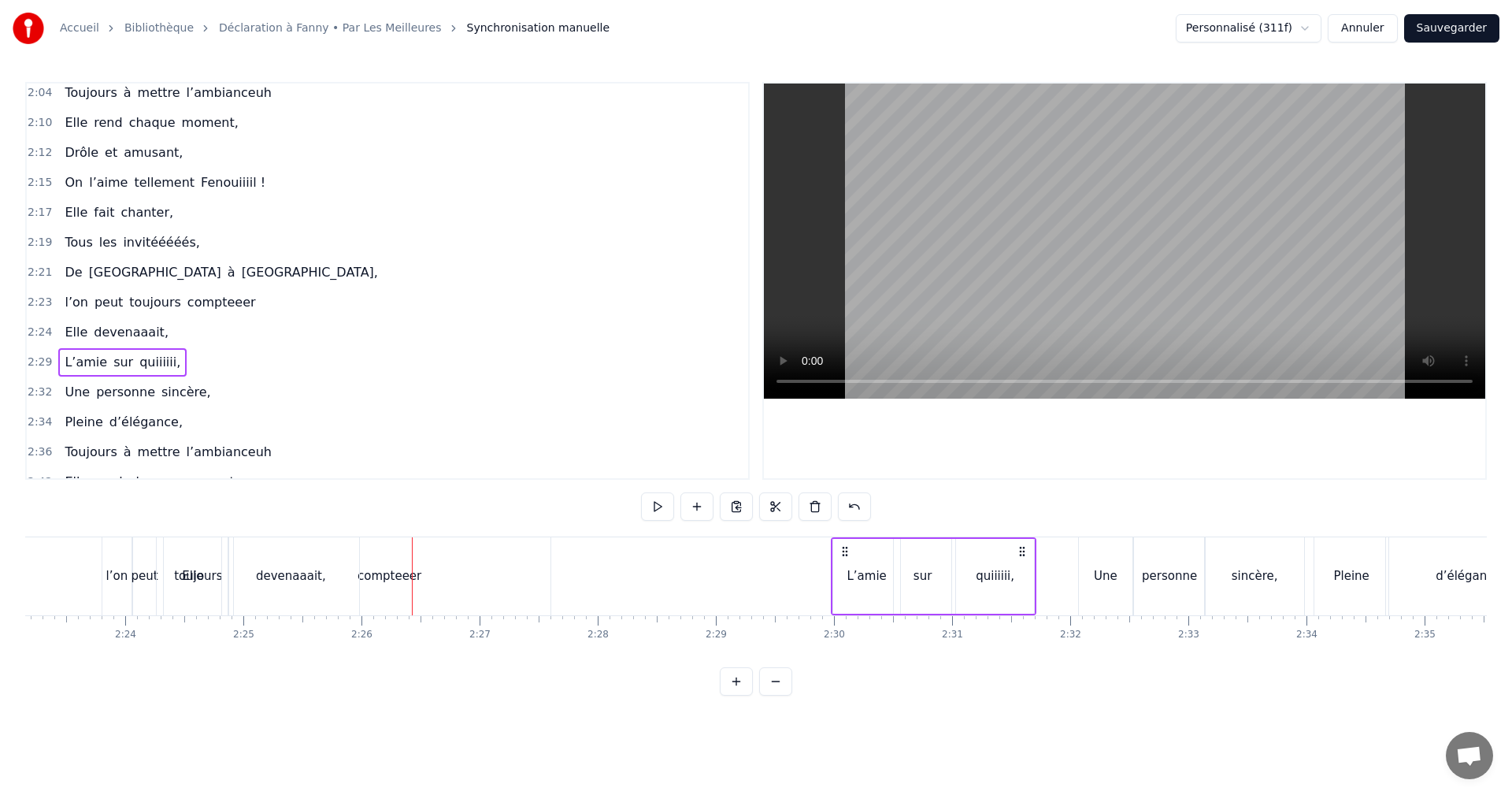
click at [37, 272] on span "2:21" at bounding box center [40, 273] width 24 height 15
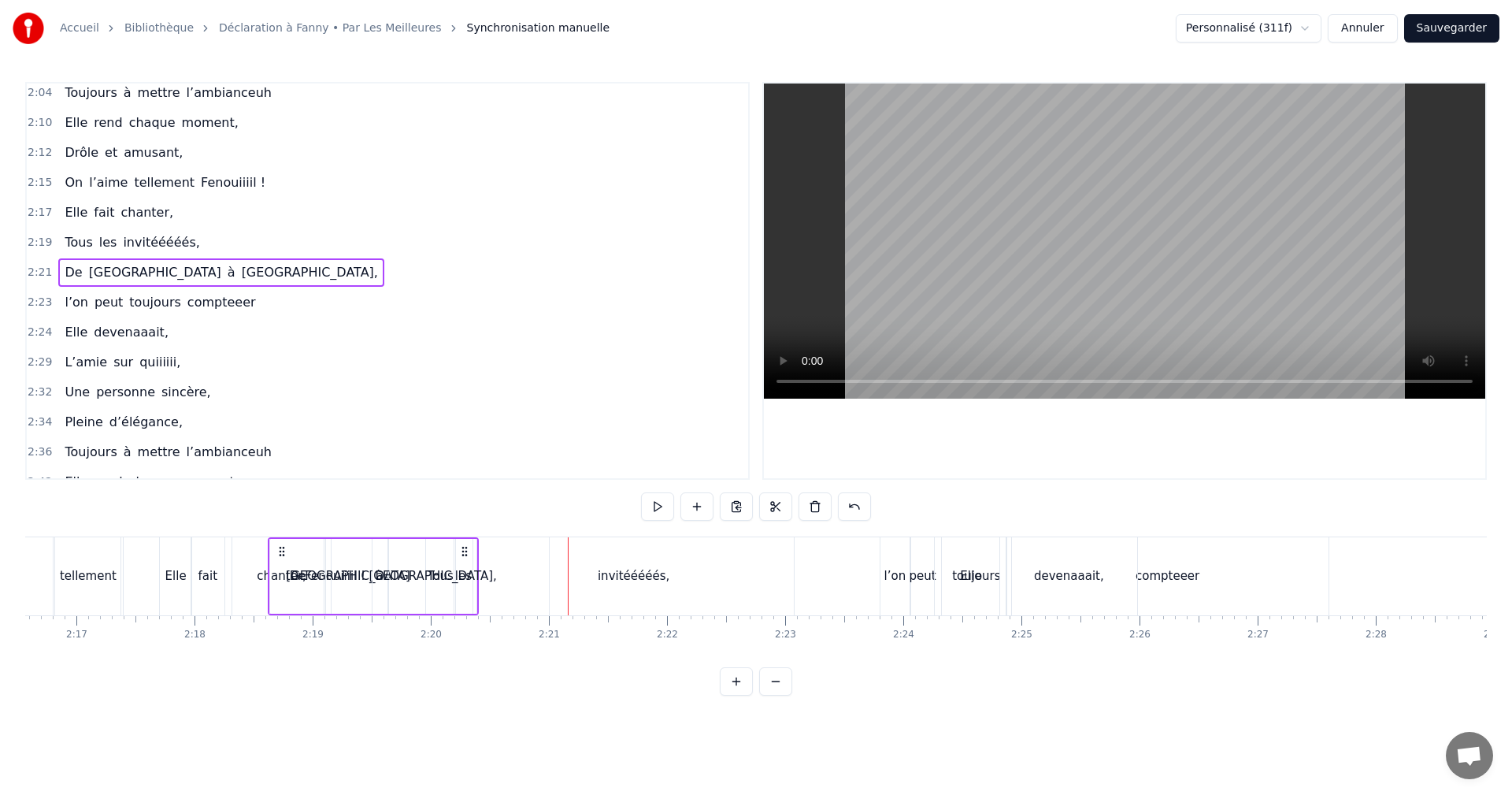
scroll to position [0, 16123]
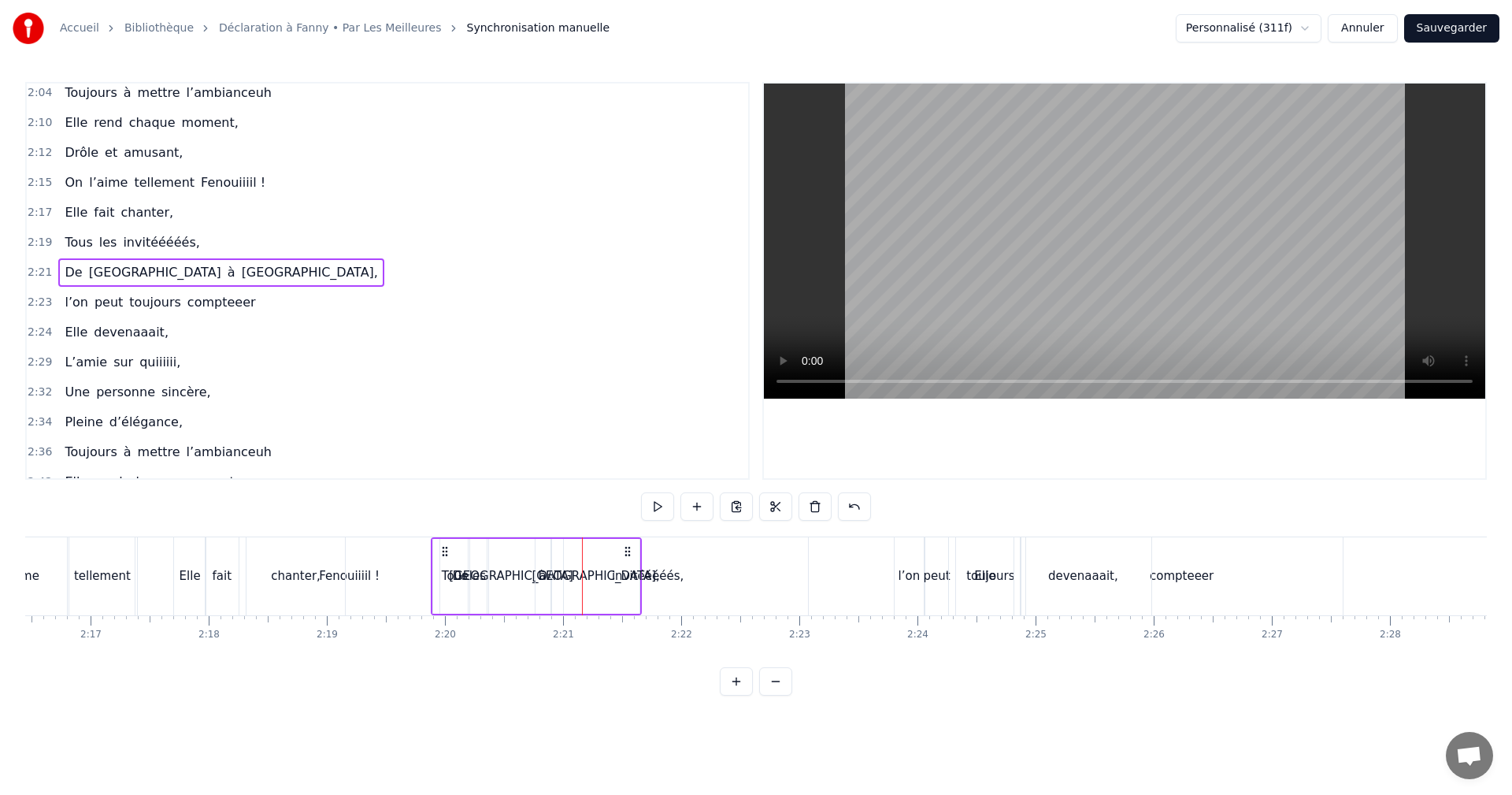
drag, startPoint x: 121, startPoint y: 551, endPoint x: 442, endPoint y: 574, distance: 321.8
click at [442, 574] on div "De Vienne à [GEOGRAPHIC_DATA]," at bounding box center [537, 576] width 211 height 78
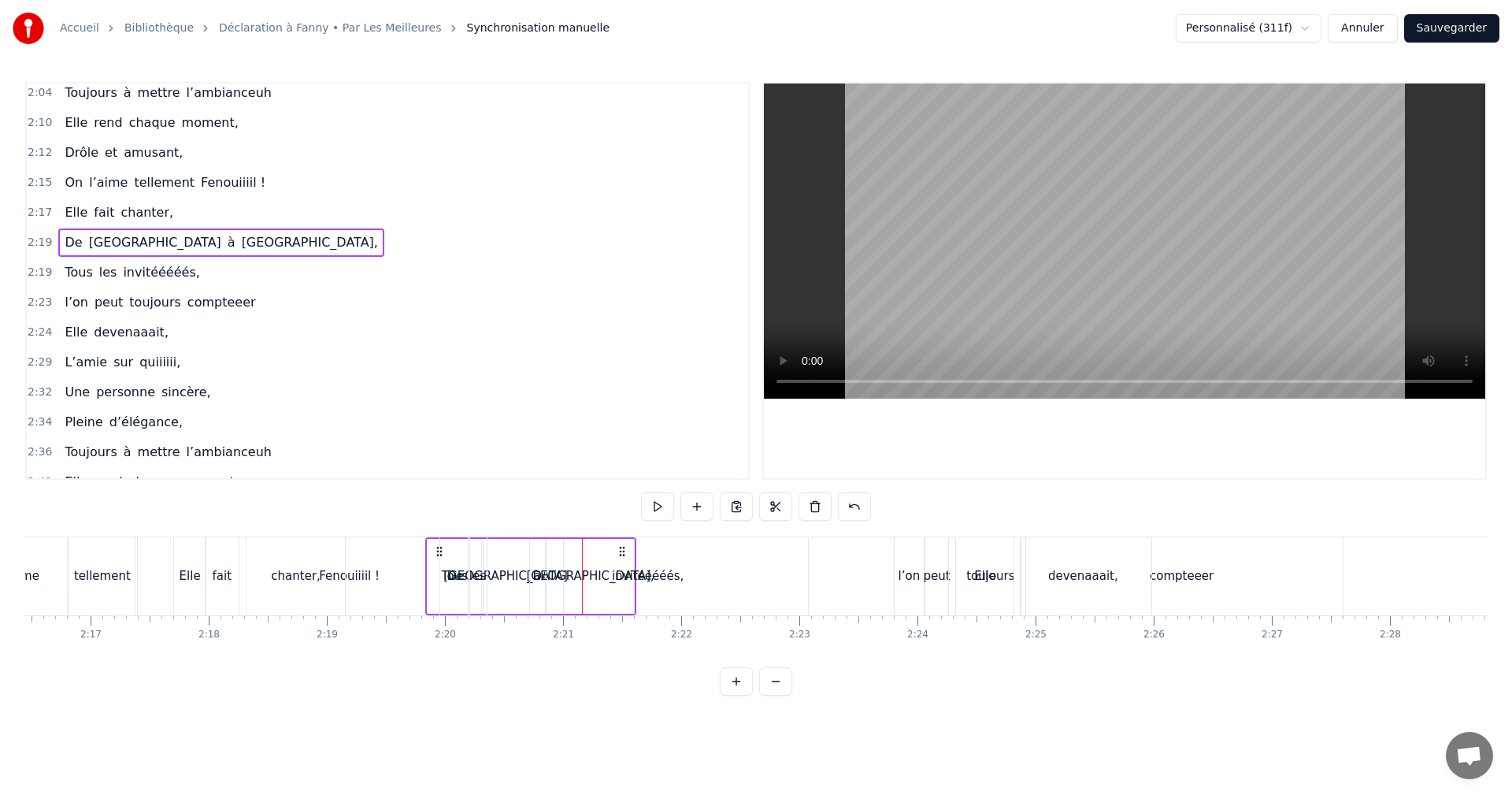
click at [44, 275] on span "2:19" at bounding box center [40, 273] width 24 height 15
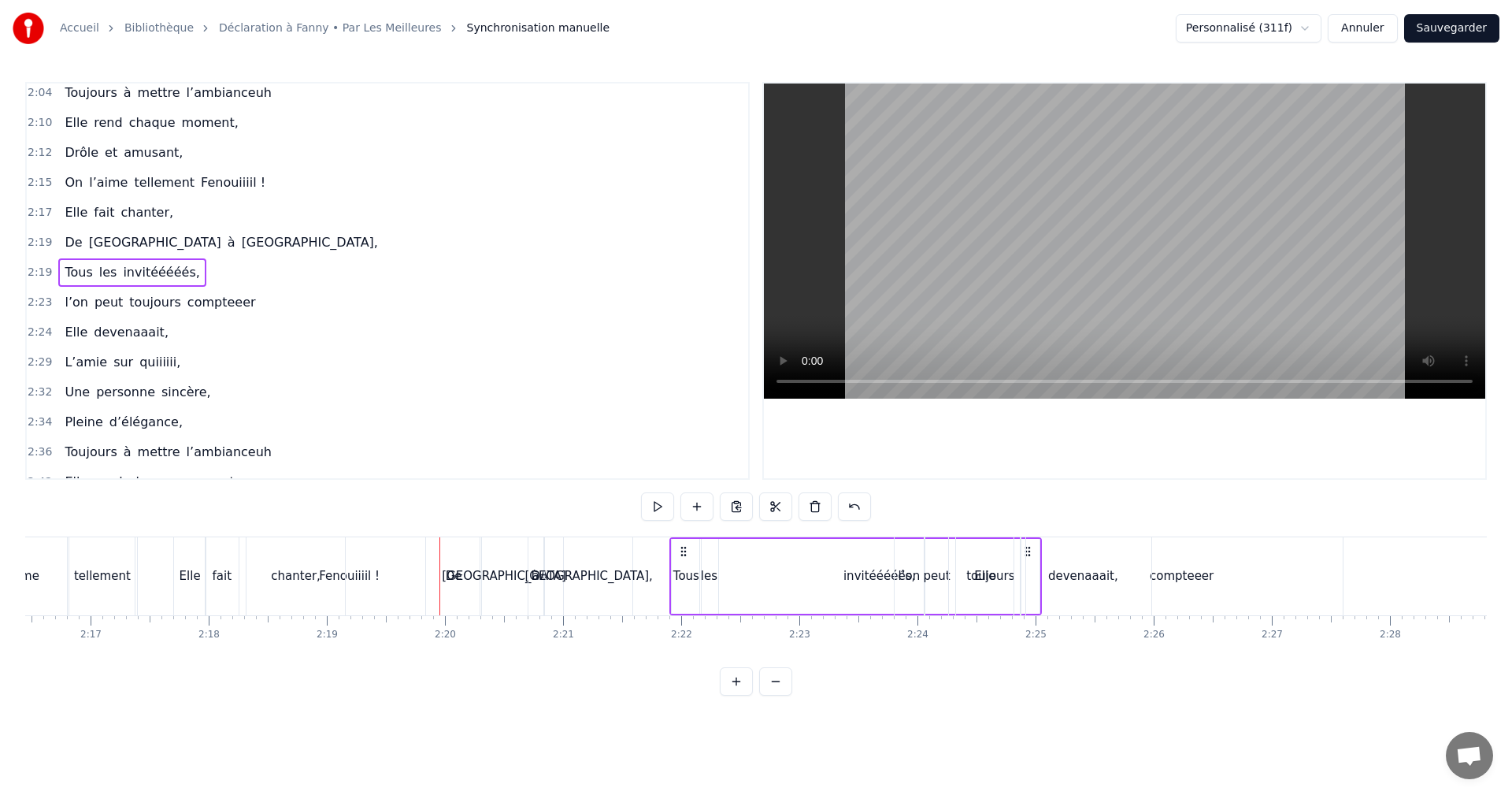
drag, startPoint x: 451, startPoint y: 551, endPoint x: 706, endPoint y: 567, distance: 255.5
click at [706, 567] on div "Tous les invitééééés," at bounding box center [856, 576] width 372 height 78
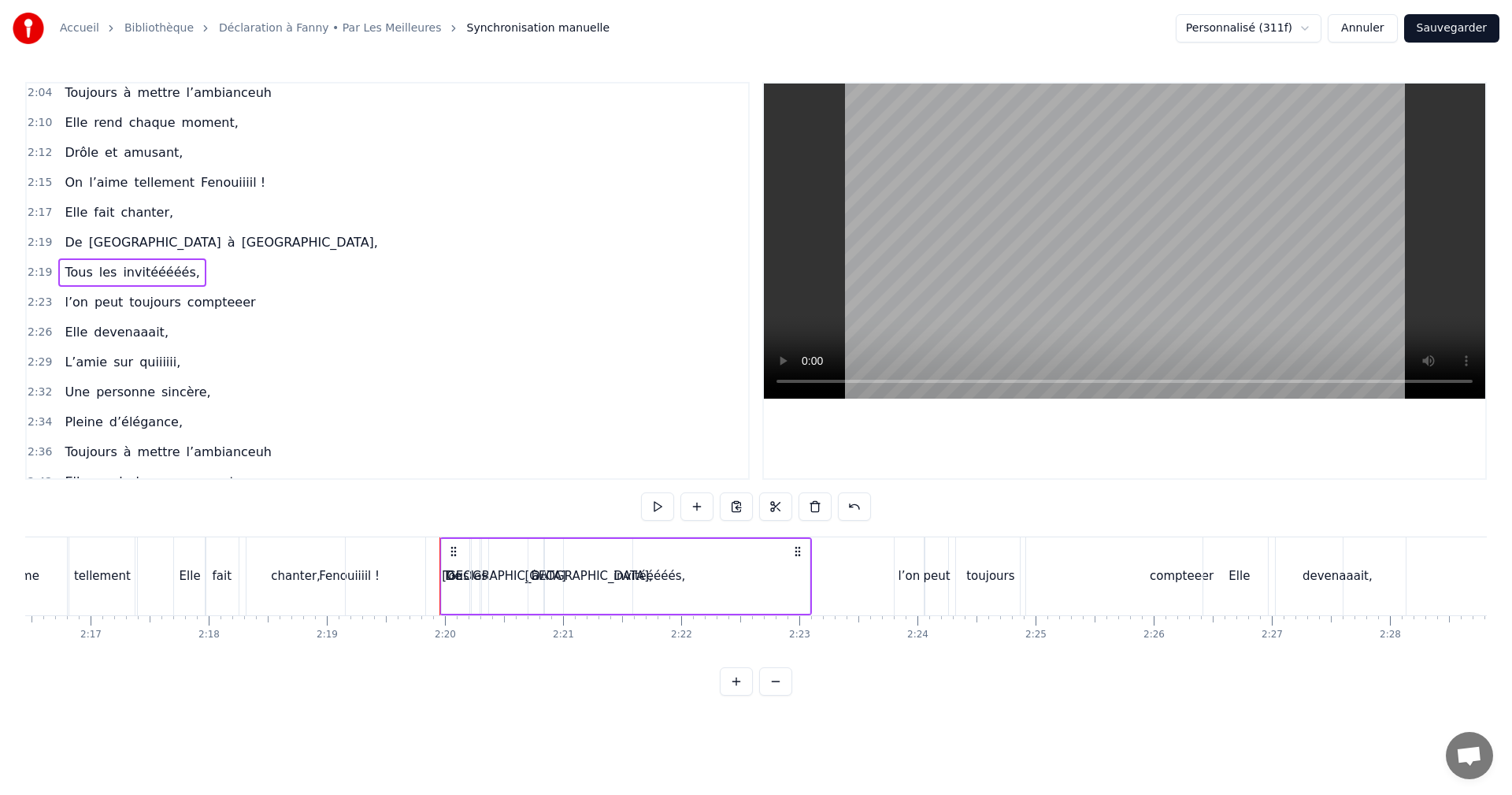
click at [38, 244] on span "2:19" at bounding box center [40, 243] width 24 height 15
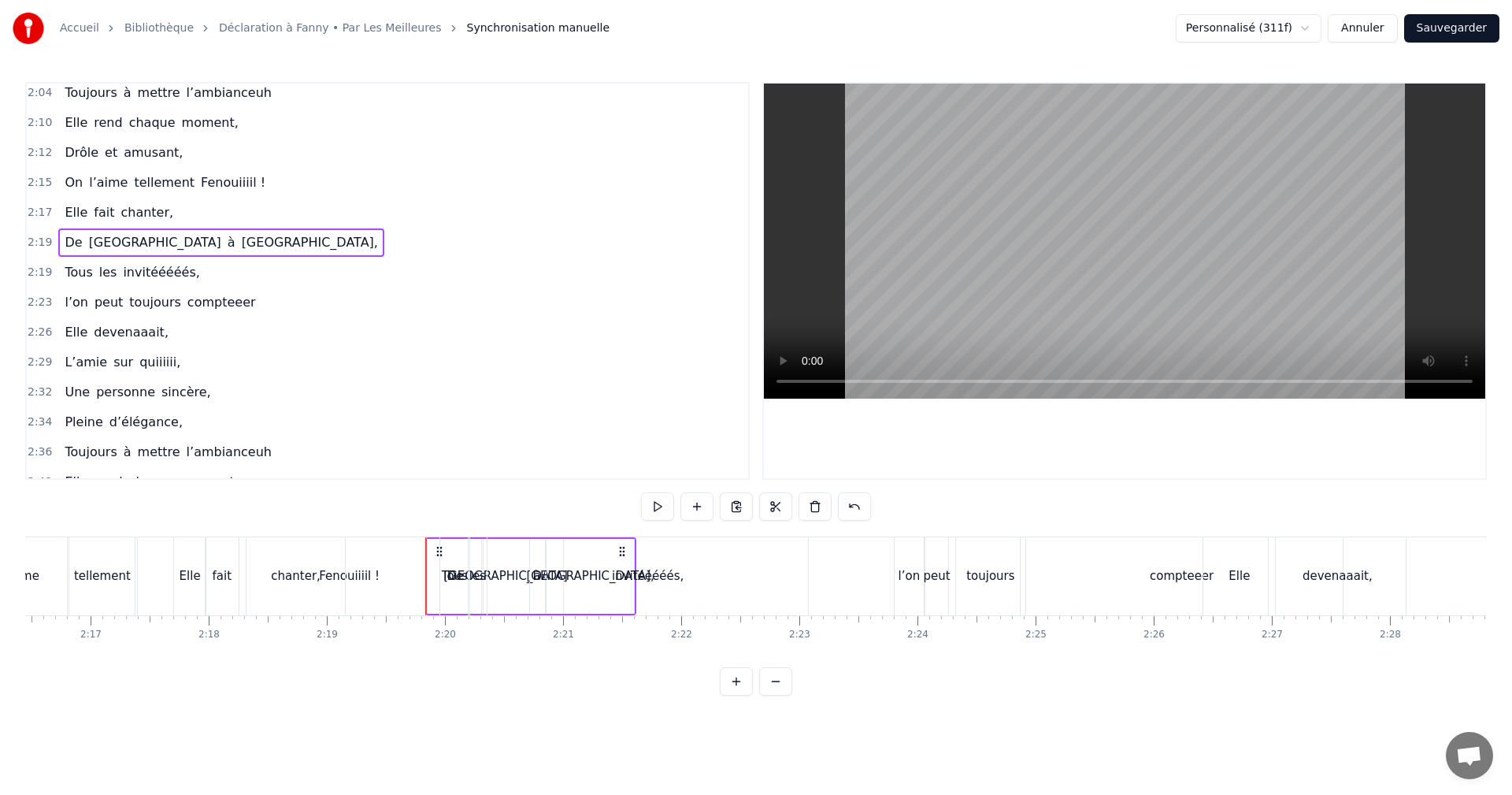
click at [39, 217] on span "2:17" at bounding box center [40, 213] width 24 height 15
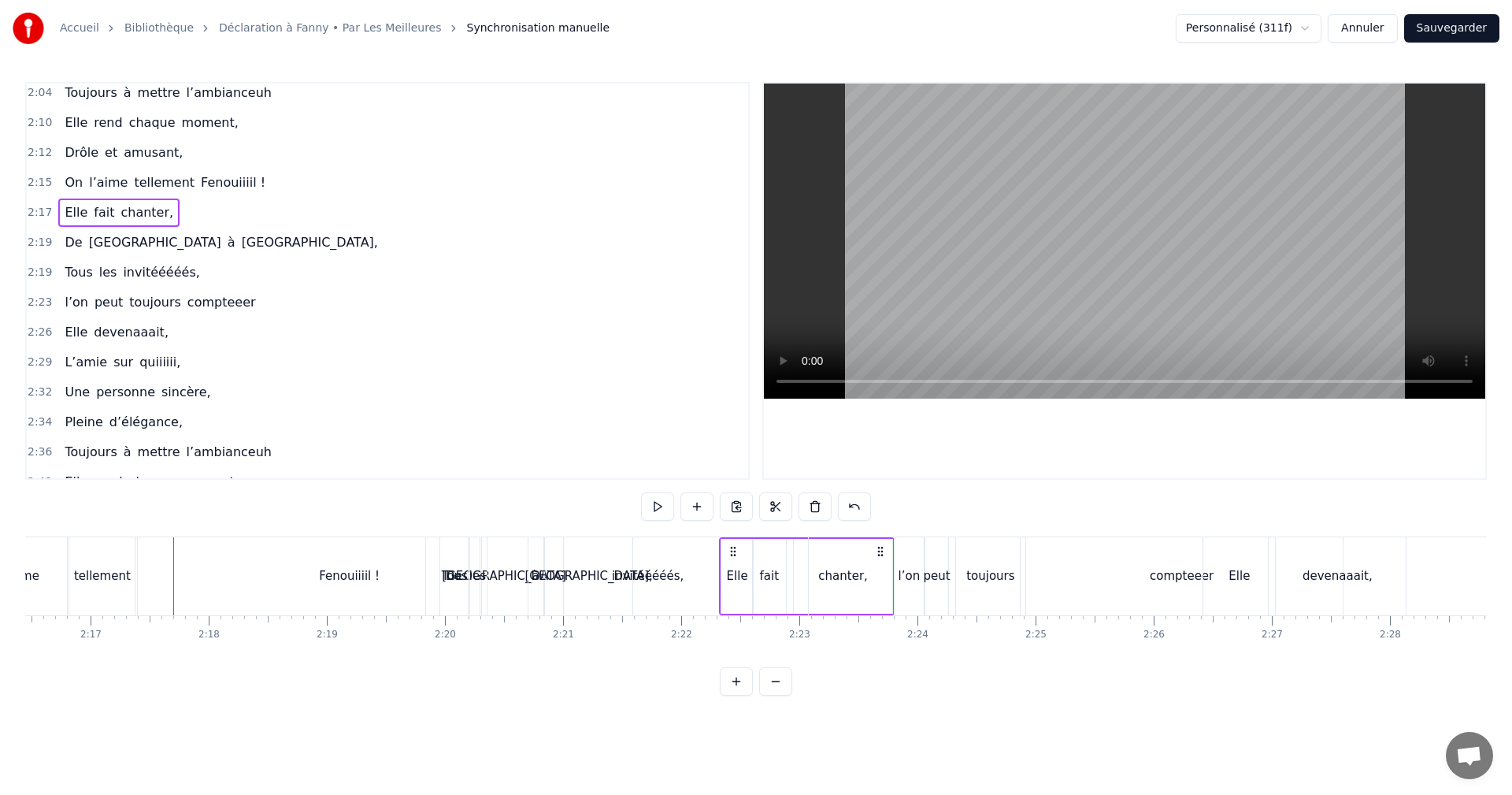
drag, startPoint x: 189, startPoint y: 550, endPoint x: 737, endPoint y: 588, distance: 549.3
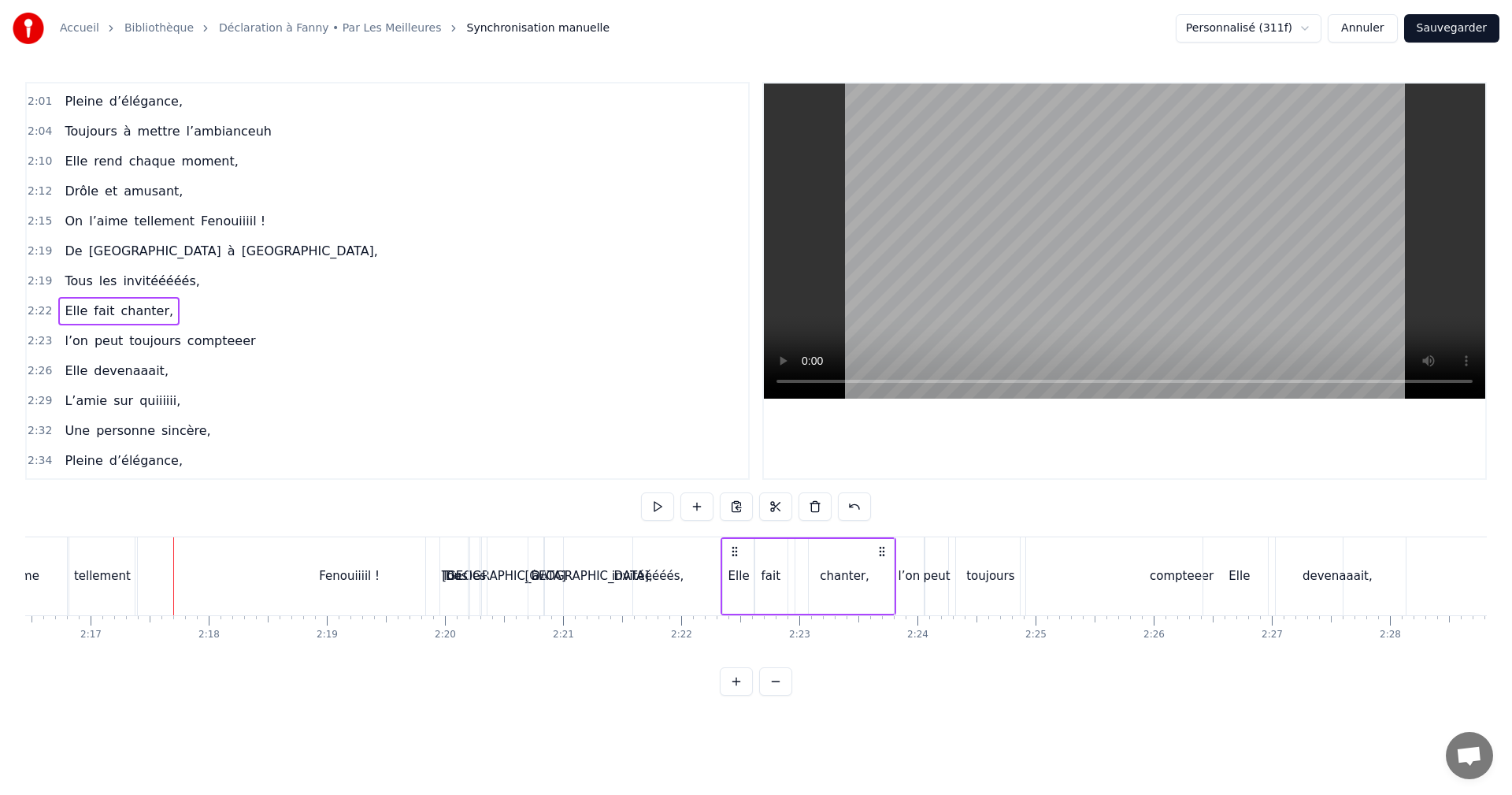
scroll to position [1113, 0]
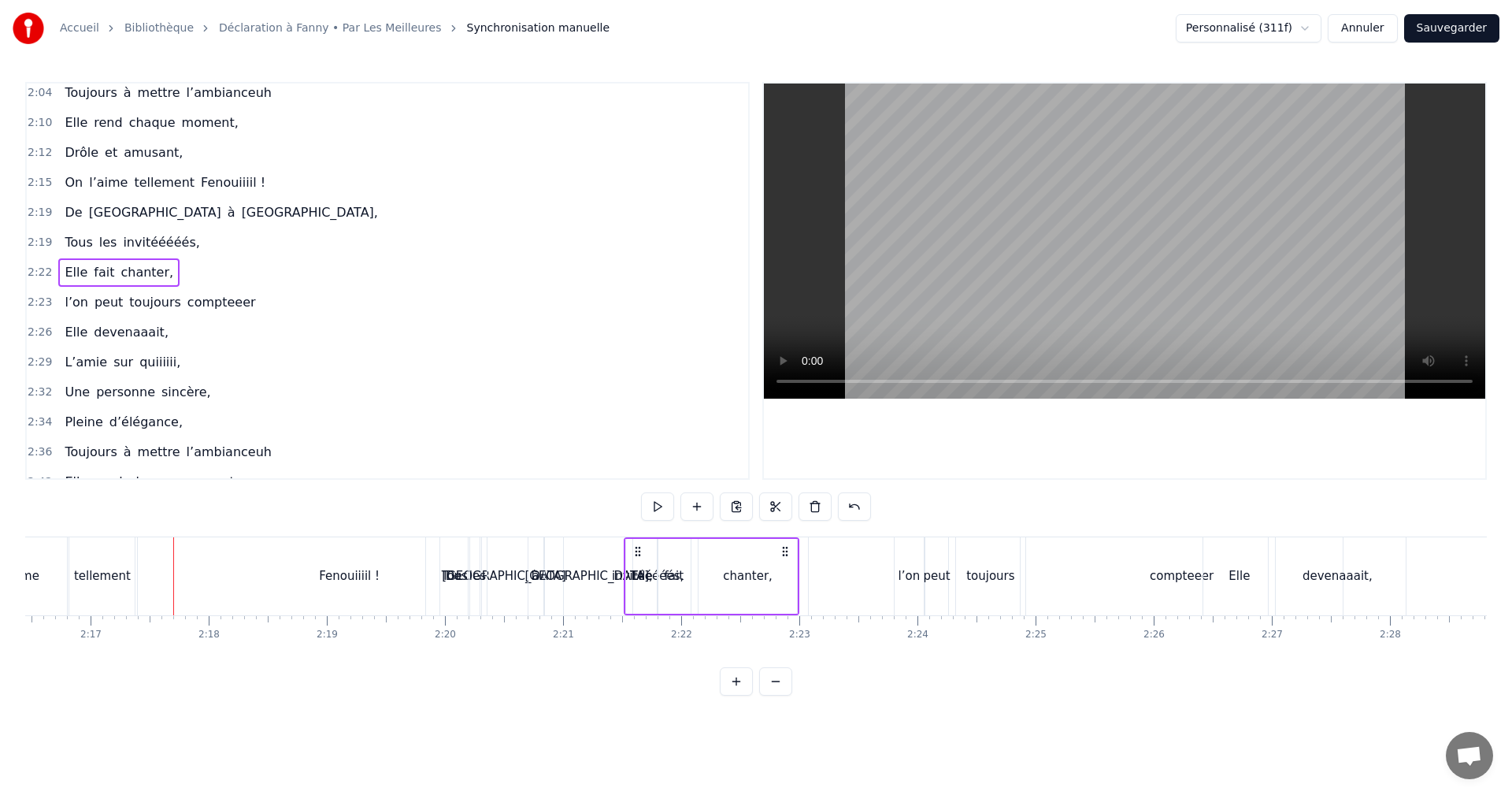
drag, startPoint x: 734, startPoint y: 549, endPoint x: 602, endPoint y: 547, distance: 132.0
click at [631, 547] on icon at bounding box center [637, 551] width 13 height 13
click at [44, 244] on span "2:19" at bounding box center [40, 243] width 24 height 15
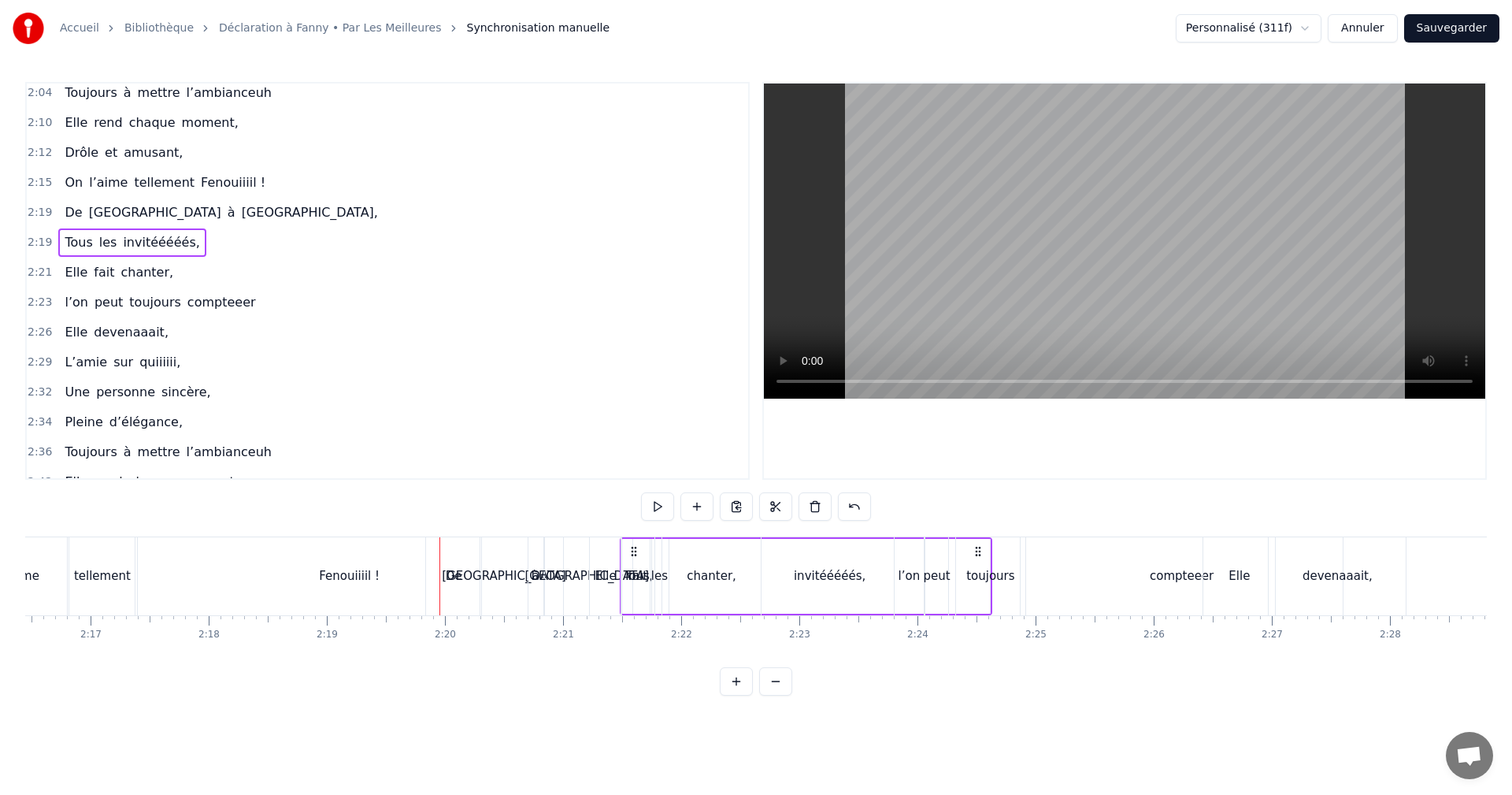
drag, startPoint x: 457, startPoint y: 547, endPoint x: 819, endPoint y: 570, distance: 362.7
click at [819, 570] on div "Tous les invitééééés," at bounding box center [805, 576] width 372 height 78
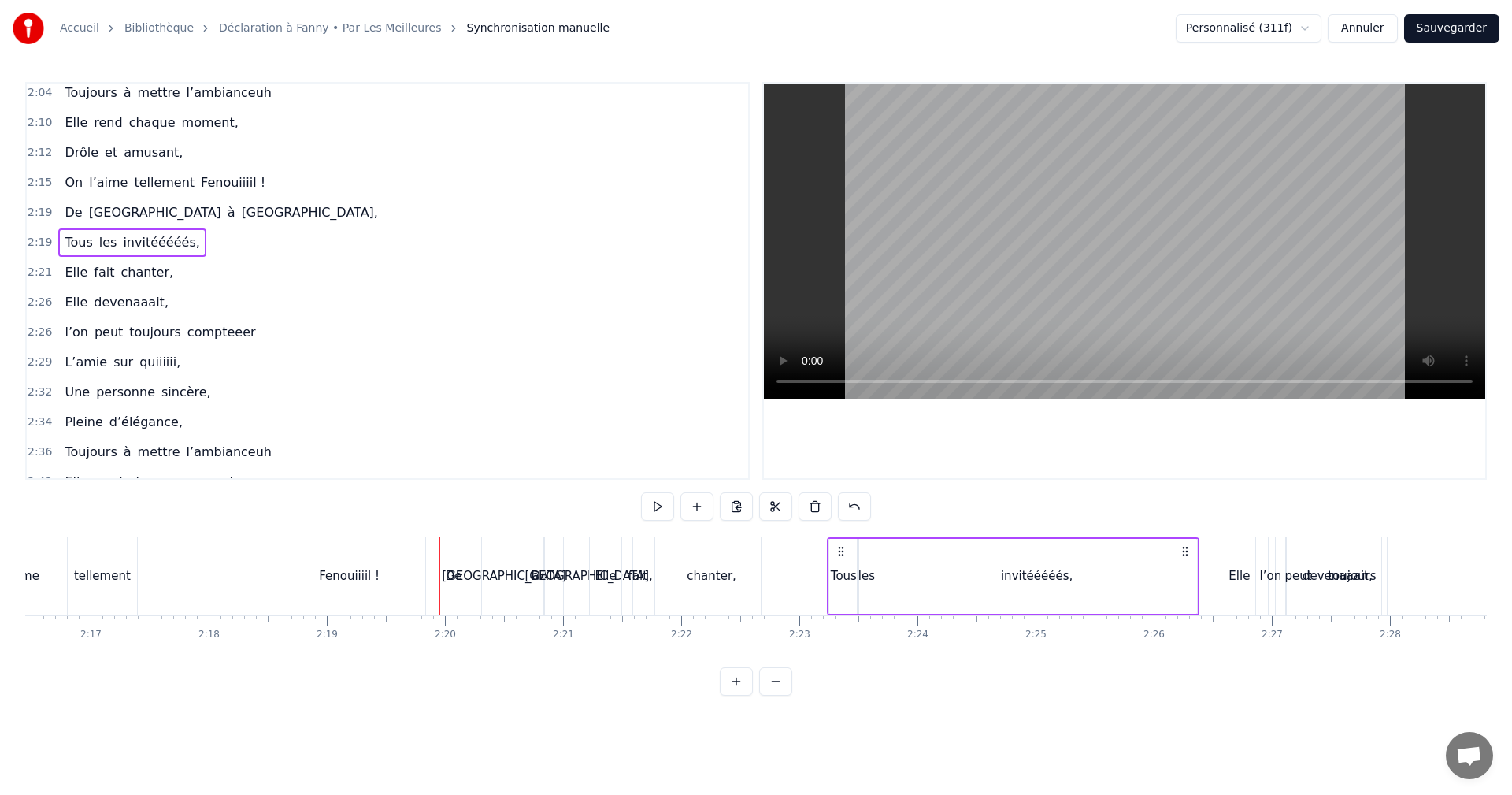
drag, startPoint x: 455, startPoint y: 550, endPoint x: 840, endPoint y: 569, distance: 385.5
drag, startPoint x: 838, startPoint y: 548, endPoint x: 853, endPoint y: 548, distance: 15.0
click at [853, 548] on icon at bounding box center [850, 551] width 13 height 13
click at [37, 211] on span "2:19" at bounding box center [40, 213] width 24 height 15
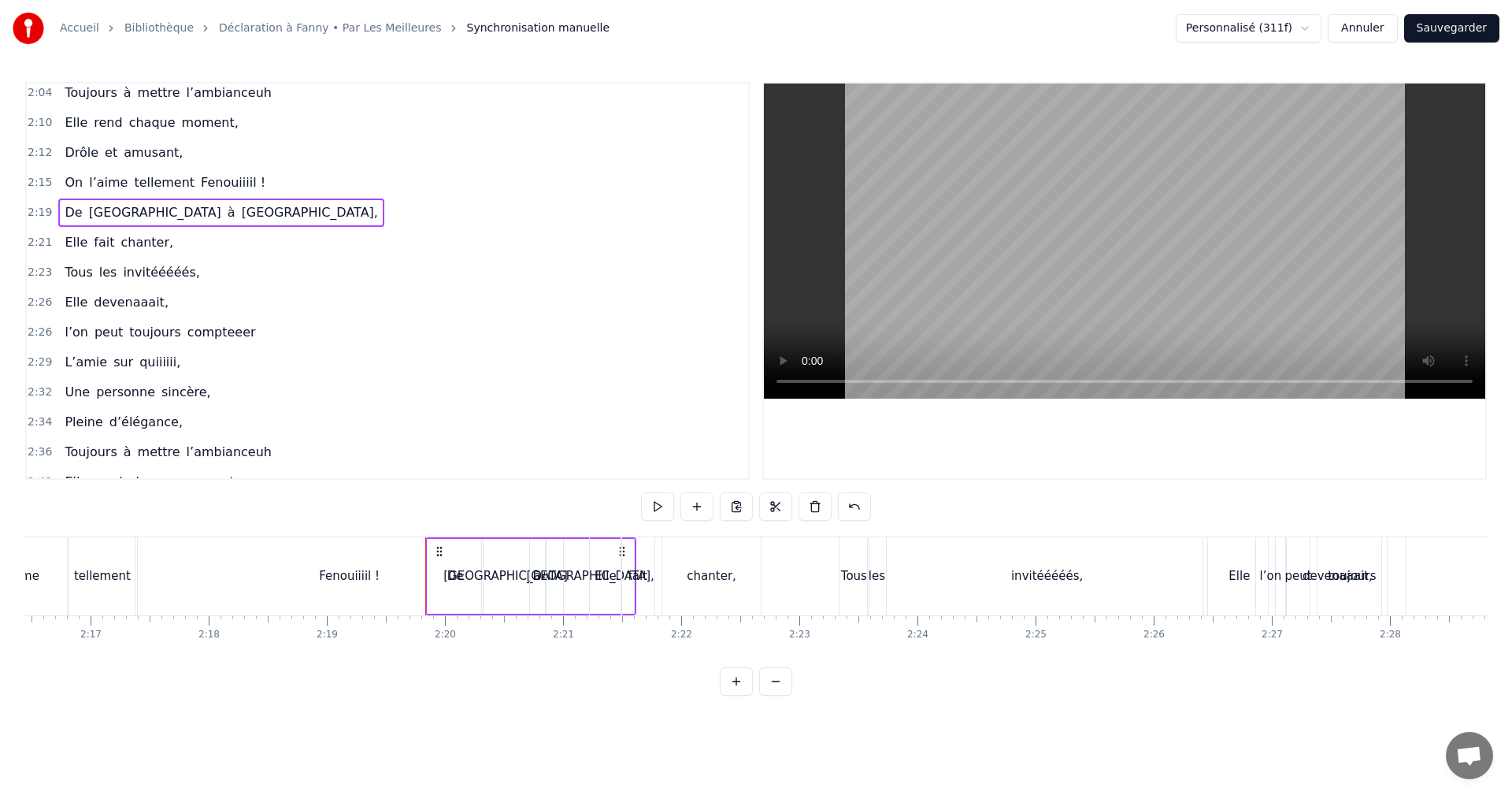
click at [32, 177] on span "2:15" at bounding box center [40, 183] width 24 height 15
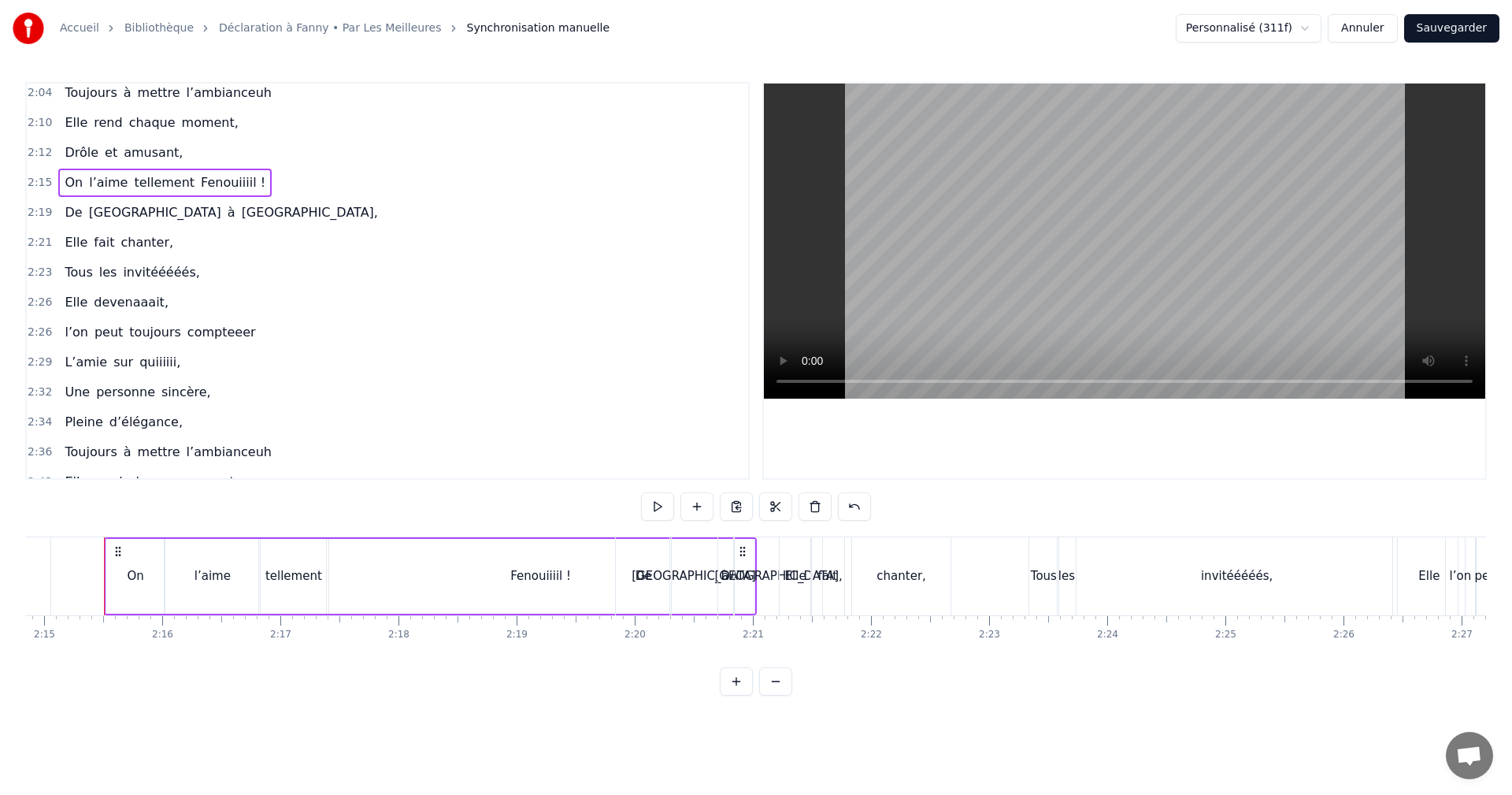
scroll to position [1192, 0]
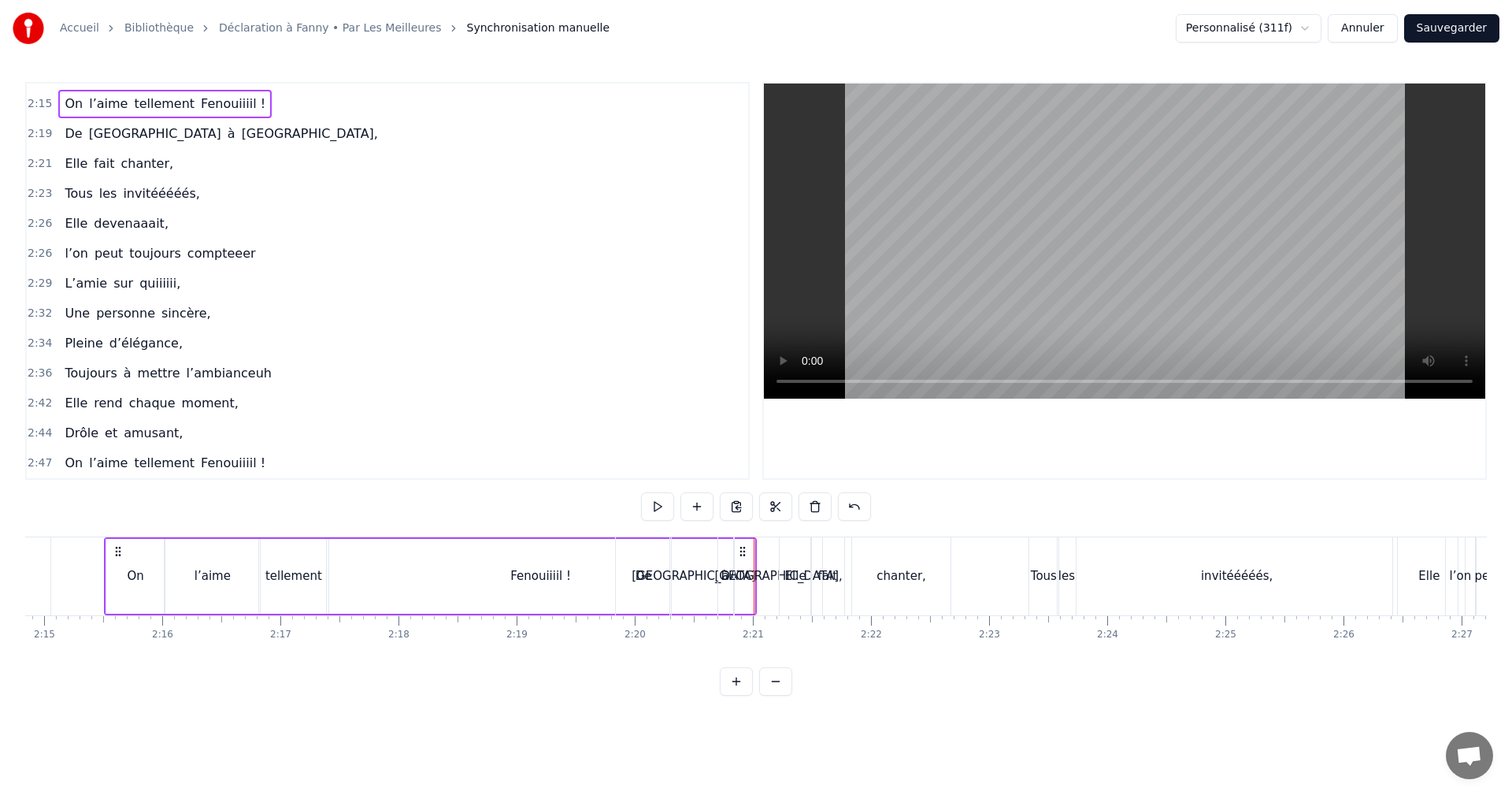
click at [34, 132] on span "2:19" at bounding box center [40, 133] width 24 height 15
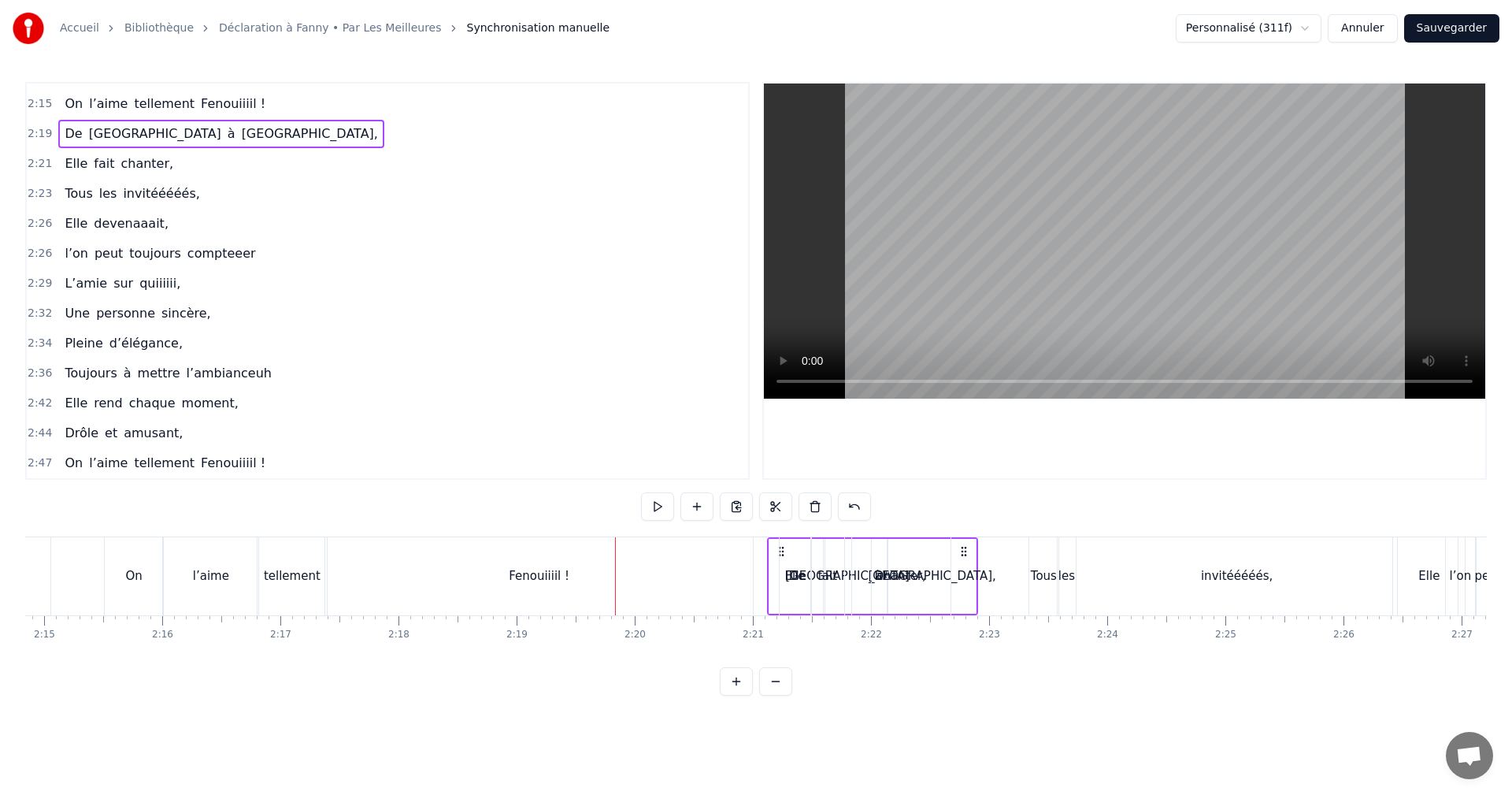
drag, startPoint x: 627, startPoint y: 545, endPoint x: 783, endPoint y: 553, distance: 156.2
click at [36, 162] on span "2:21" at bounding box center [40, 163] width 24 height 15
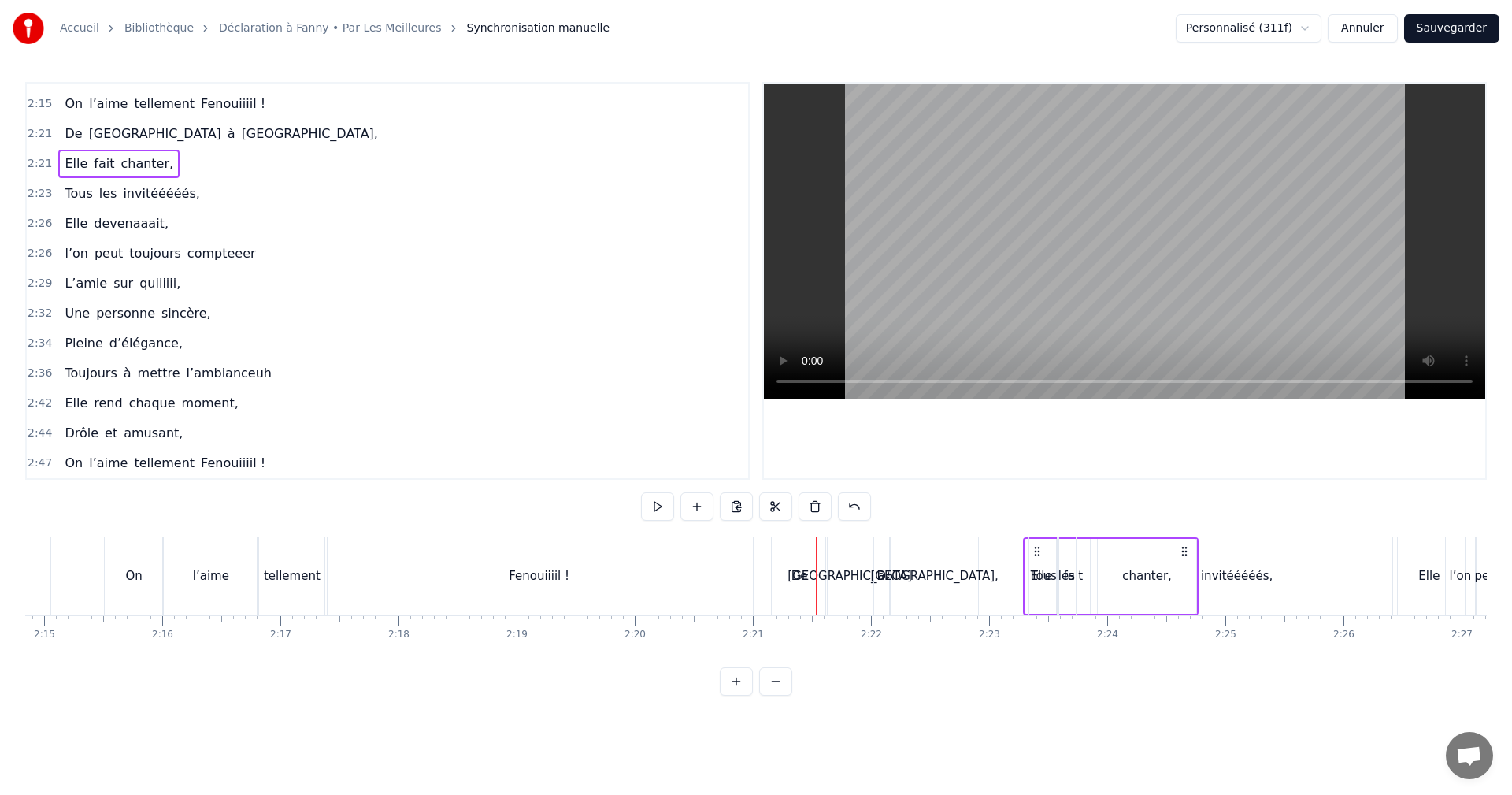
drag, startPoint x: 795, startPoint y: 551, endPoint x: 1039, endPoint y: 568, distance: 244.6
drag, startPoint x: 809, startPoint y: 550, endPoint x: 1036, endPoint y: 564, distance: 227.4
click at [1037, 564] on div "Elle fait chanter," at bounding box center [1115, 576] width 176 height 78
click at [36, 132] on span "2:21" at bounding box center [40, 133] width 24 height 15
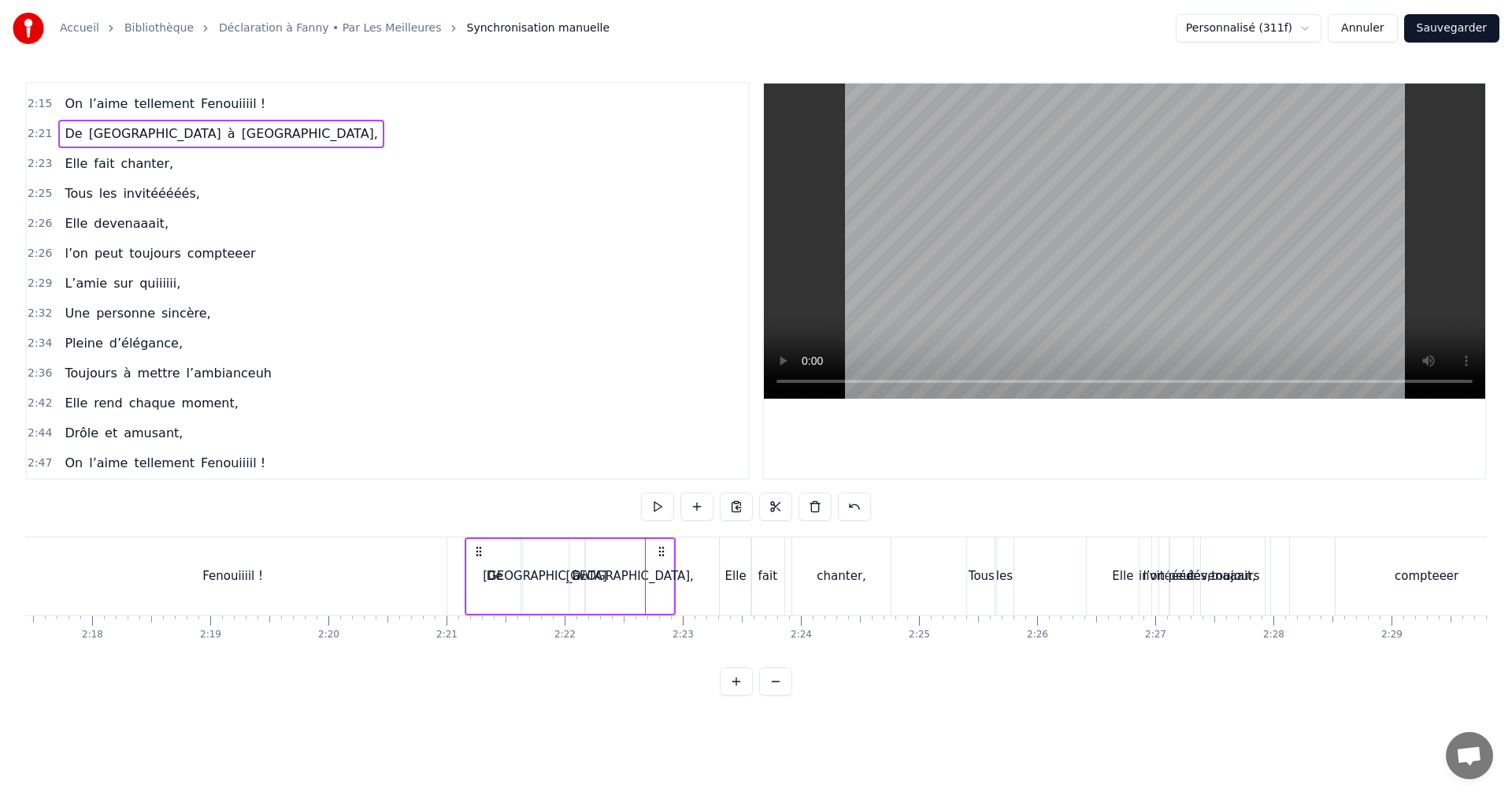
scroll to position [0, 16247]
click at [38, 165] on span "2:23" at bounding box center [40, 163] width 24 height 15
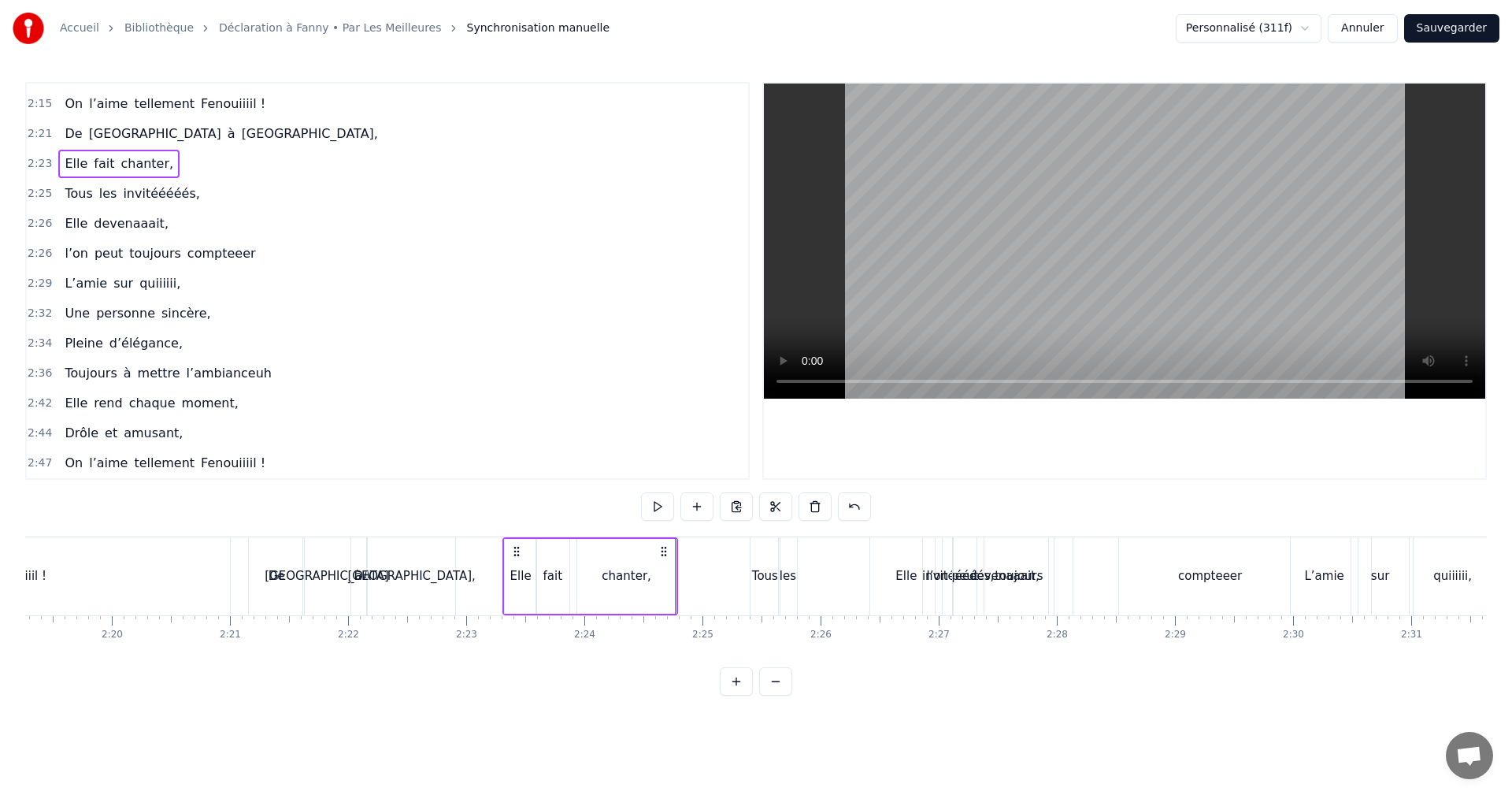
scroll to position [0, 16484]
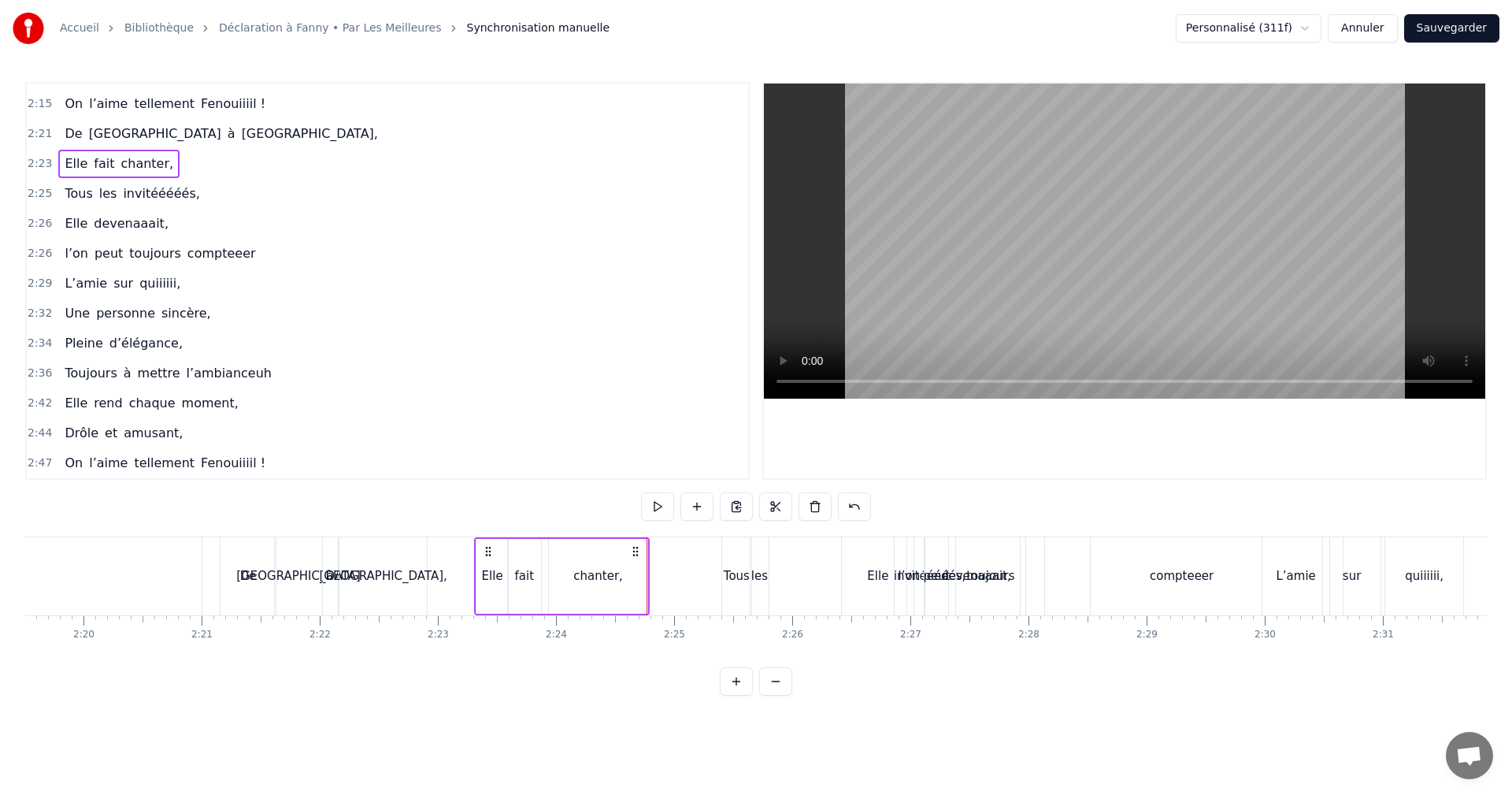
click at [37, 193] on span "2:25" at bounding box center [40, 193] width 24 height 15
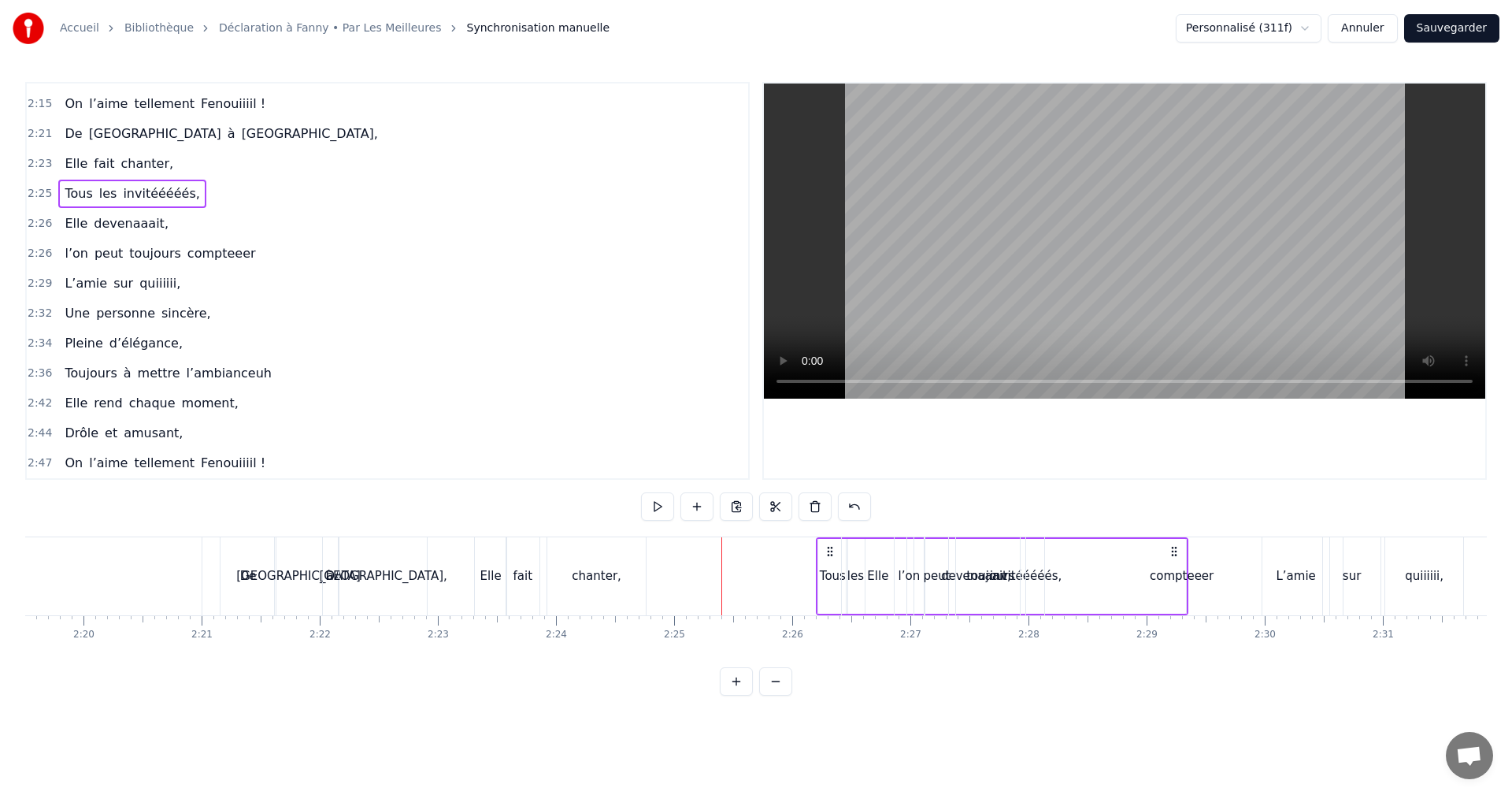
drag, startPoint x: 750, startPoint y: 552, endPoint x: 830, endPoint y: 560, distance: 80.4
click at [830, 560] on div "Tous les invitééééés," at bounding box center [1002, 576] width 372 height 78
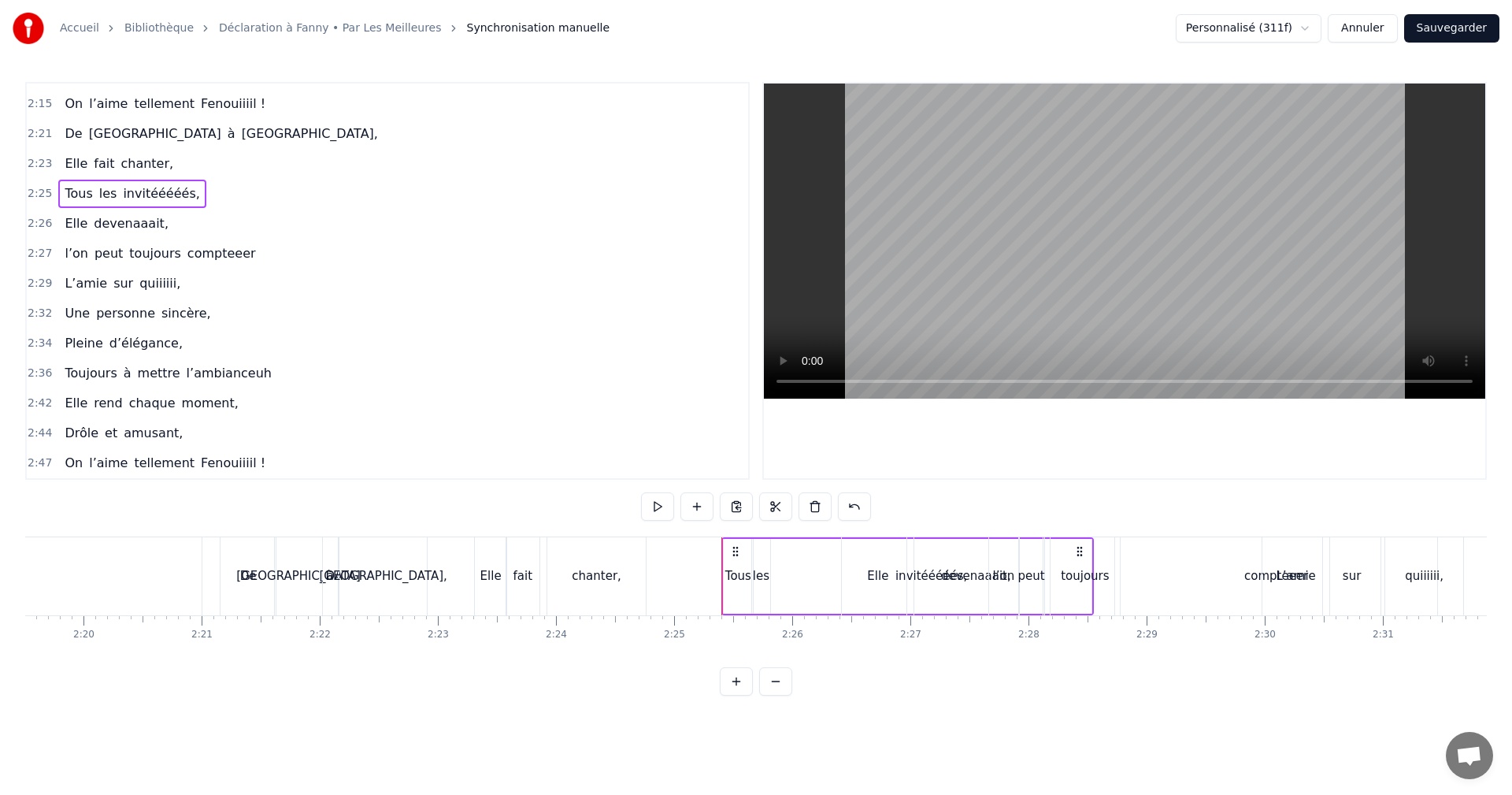
click at [35, 168] on span "2:23" at bounding box center [40, 163] width 24 height 15
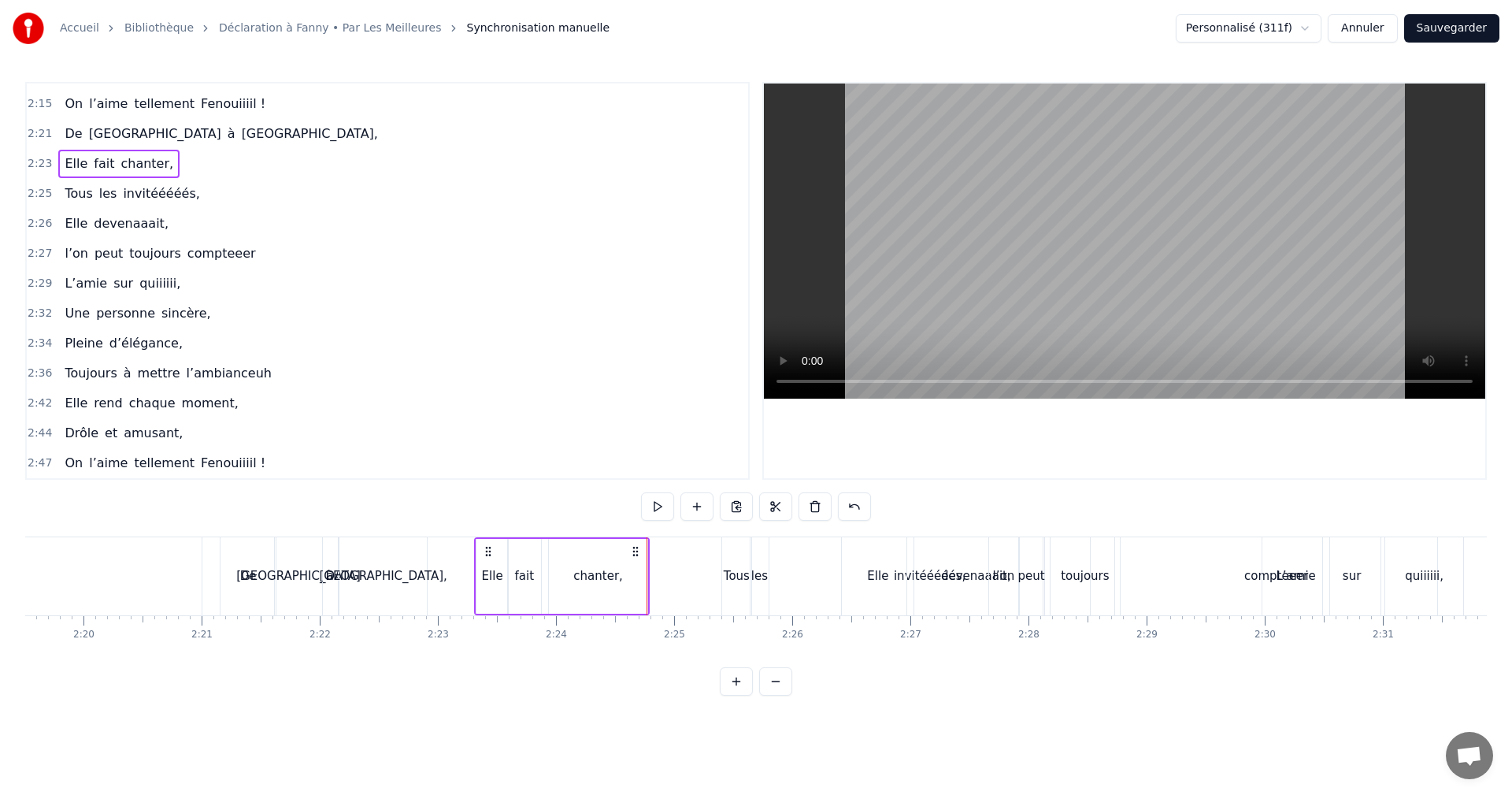
click at [625, 567] on div "chanter," at bounding box center [597, 575] width 98 height 74
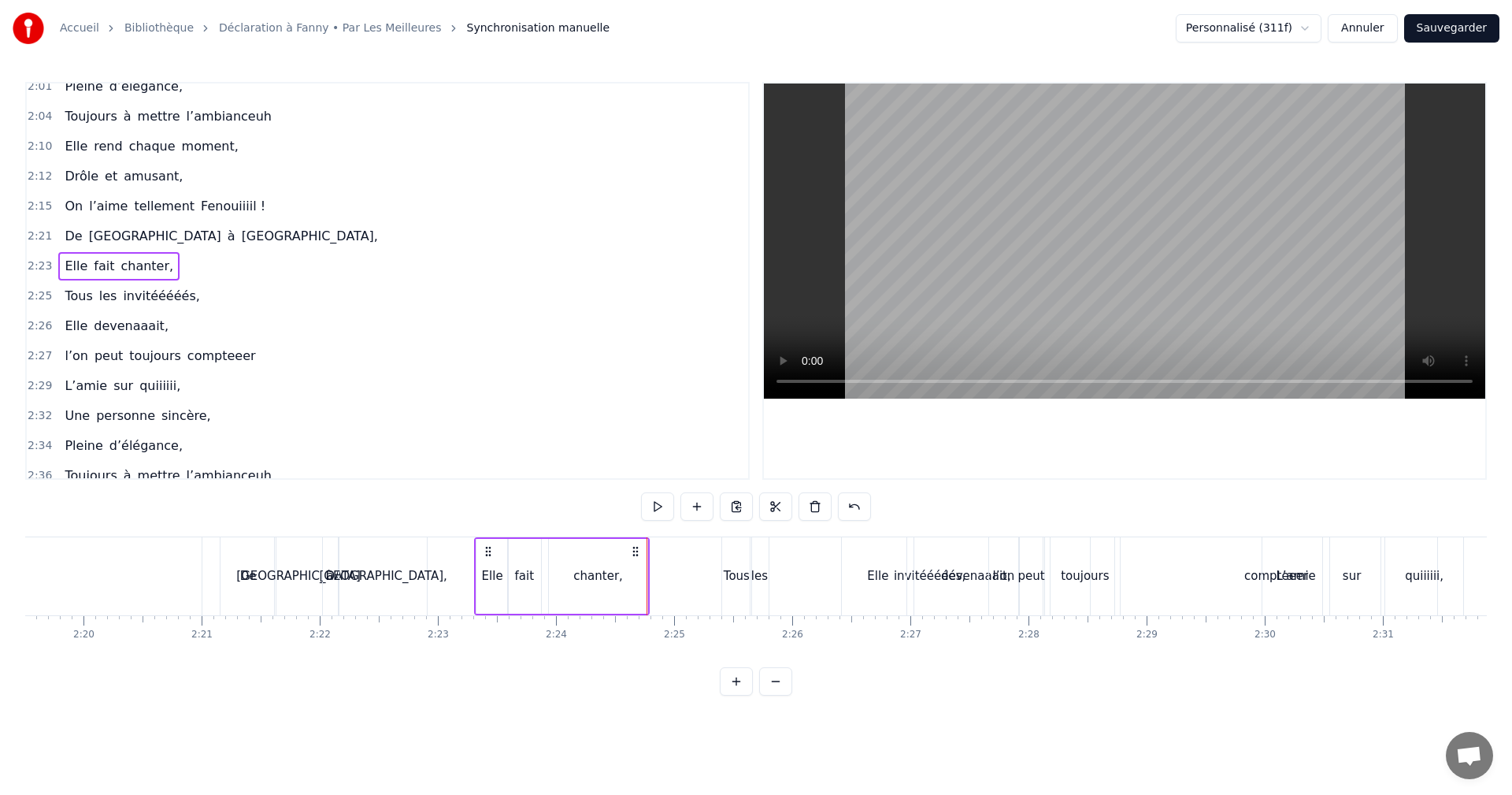
scroll to position [1075, 0]
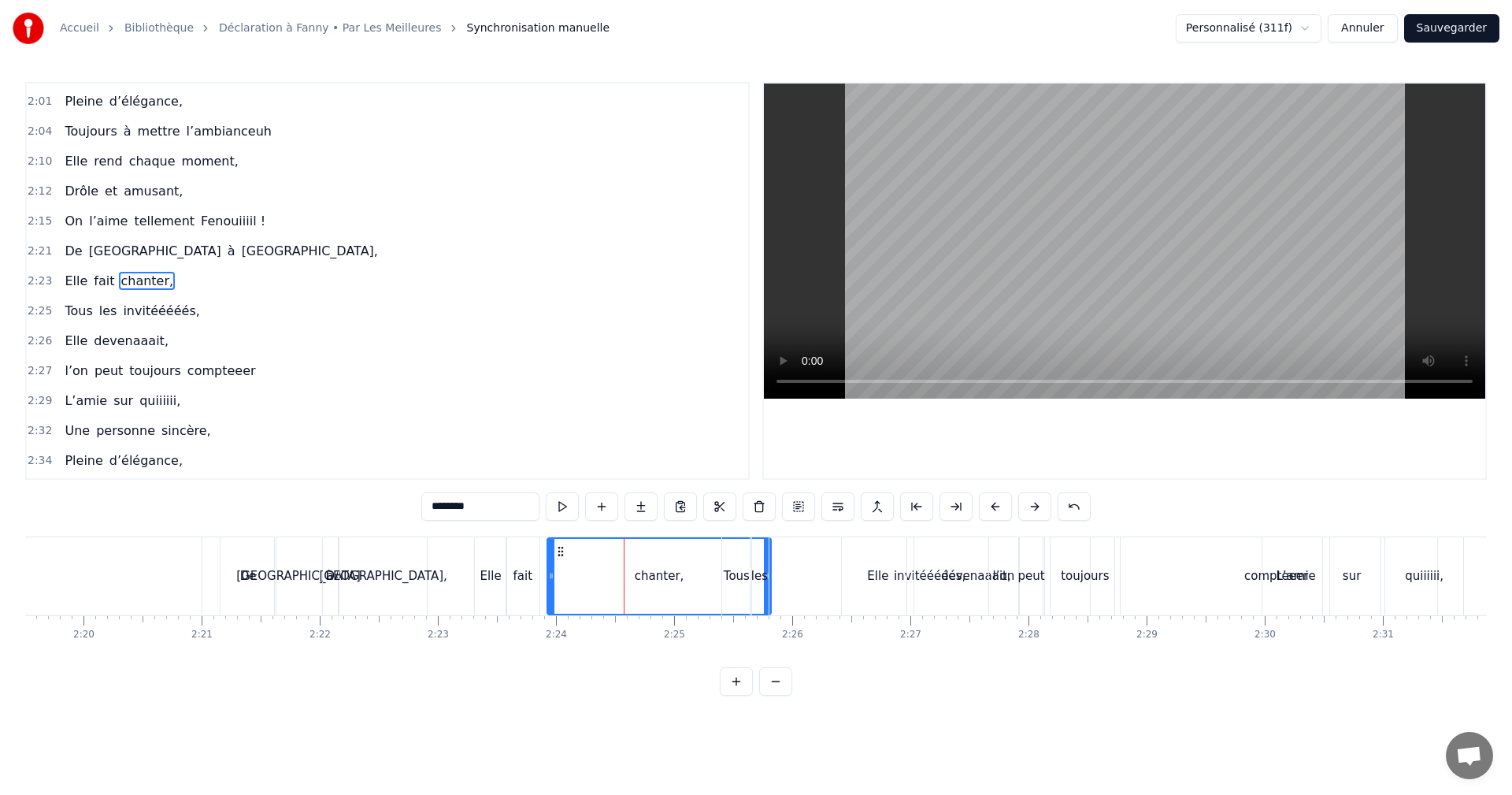
drag, startPoint x: 645, startPoint y: 574, endPoint x: 770, endPoint y: 579, distance: 125.1
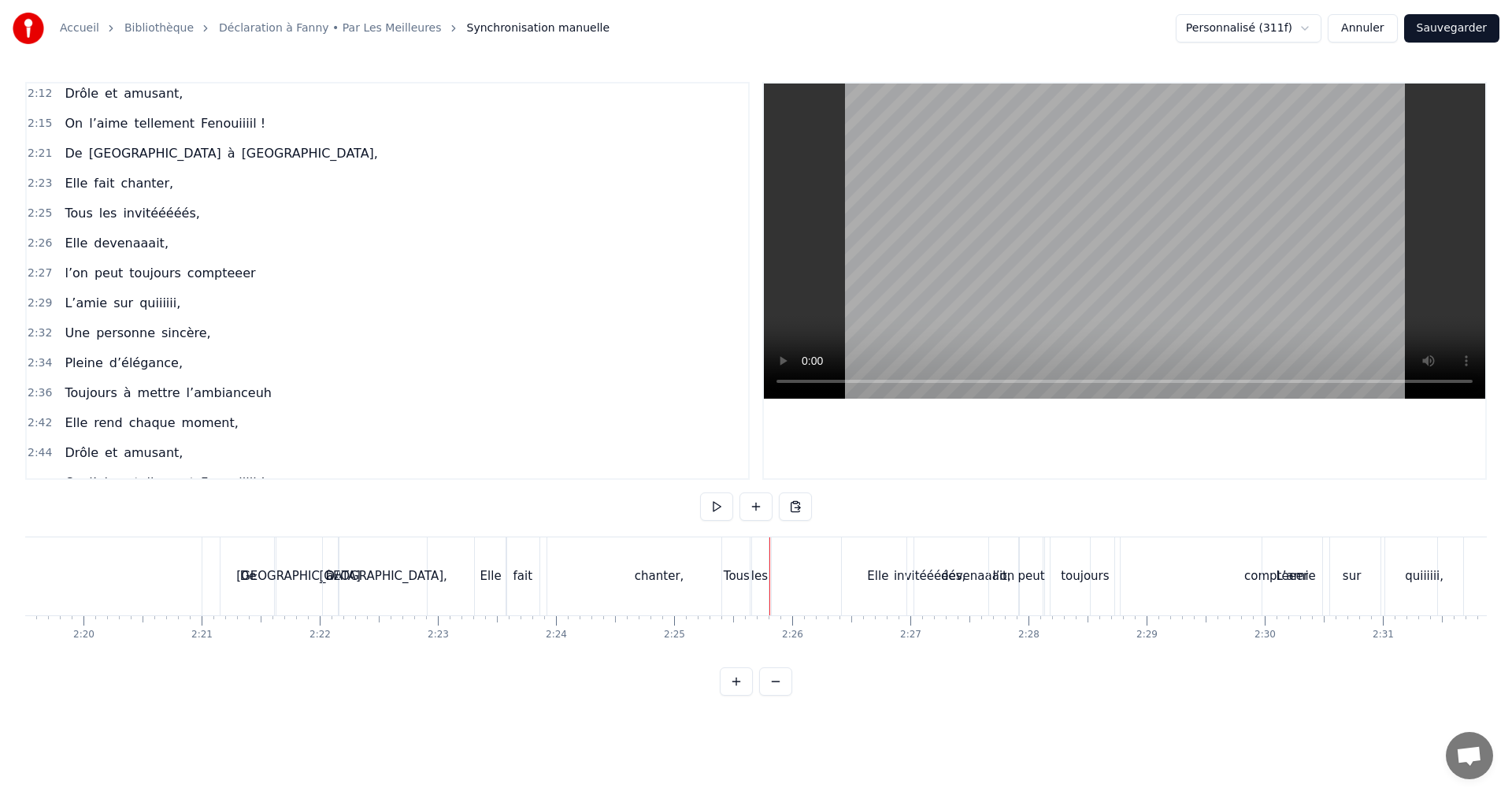
scroll to position [1192, 0]
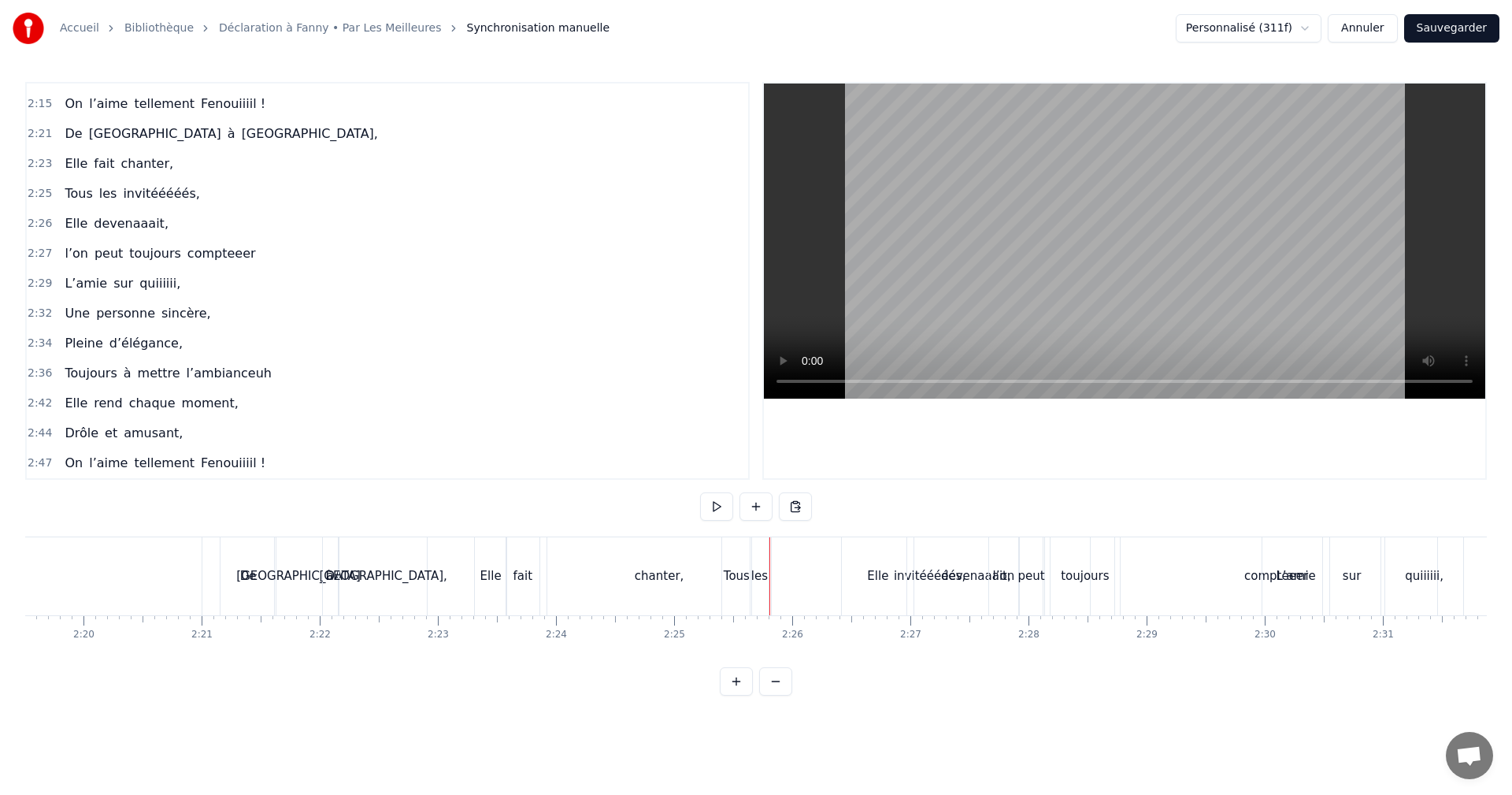
click at [36, 192] on span "2:25" at bounding box center [40, 193] width 24 height 15
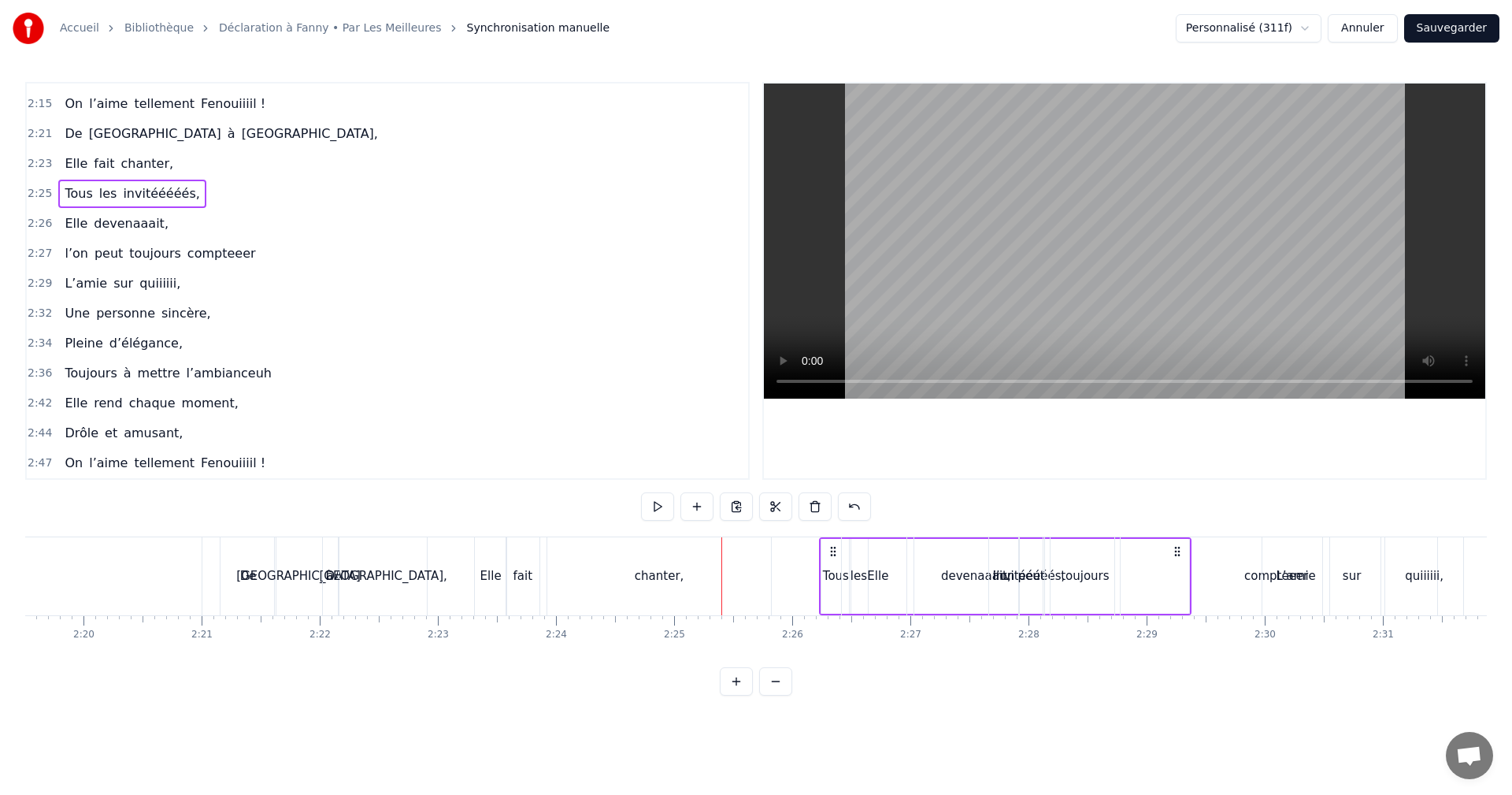
drag, startPoint x: 734, startPoint y: 551, endPoint x: 831, endPoint y: 553, distance: 97.0
click at [831, 553] on icon at bounding box center [833, 551] width 13 height 13
drag, startPoint x: 740, startPoint y: 550, endPoint x: 832, endPoint y: 557, distance: 92.3
click at [832, 557] on icon at bounding box center [834, 551] width 13 height 13
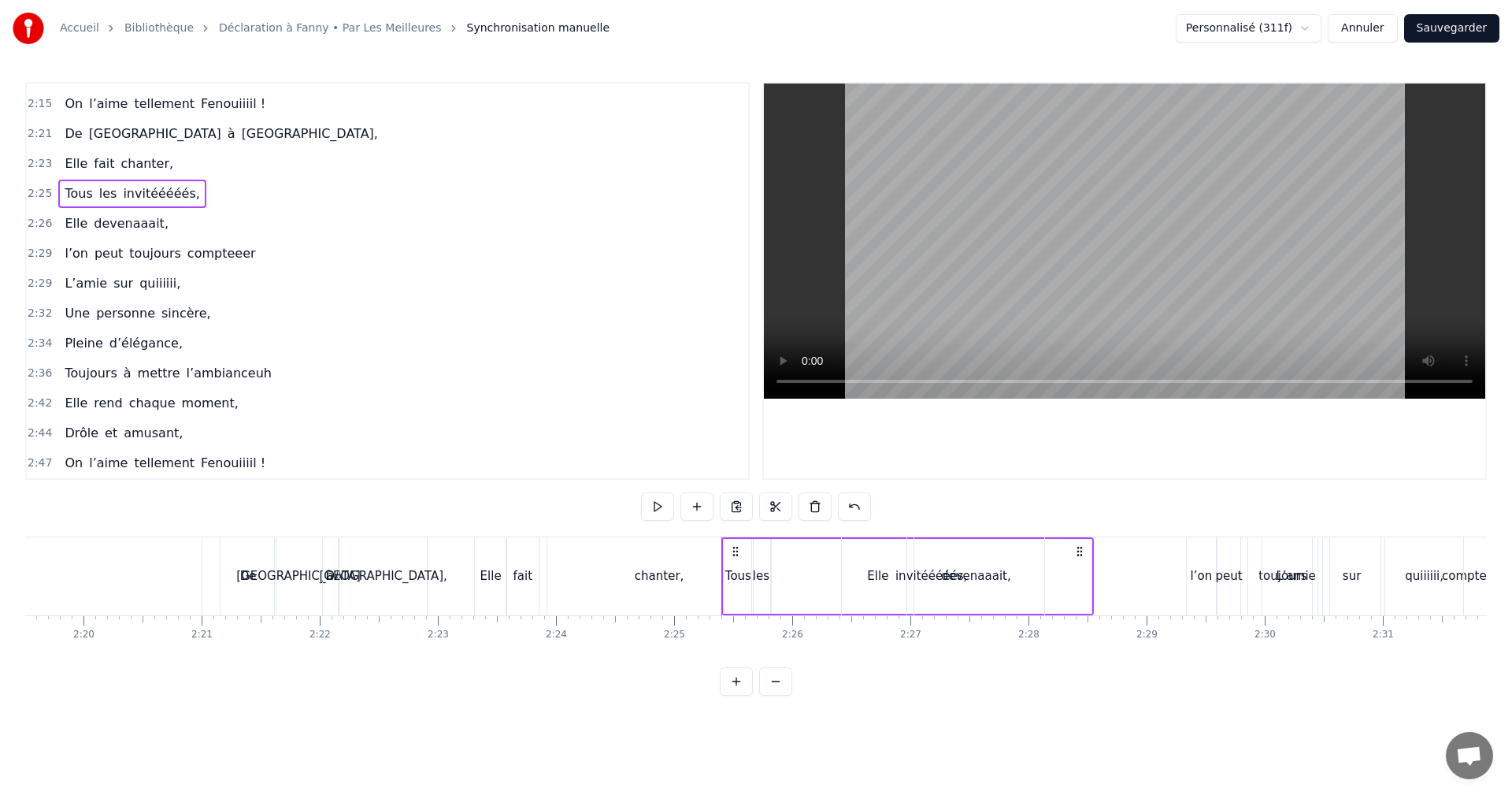
click at [44, 227] on span "2:26" at bounding box center [40, 223] width 24 height 15
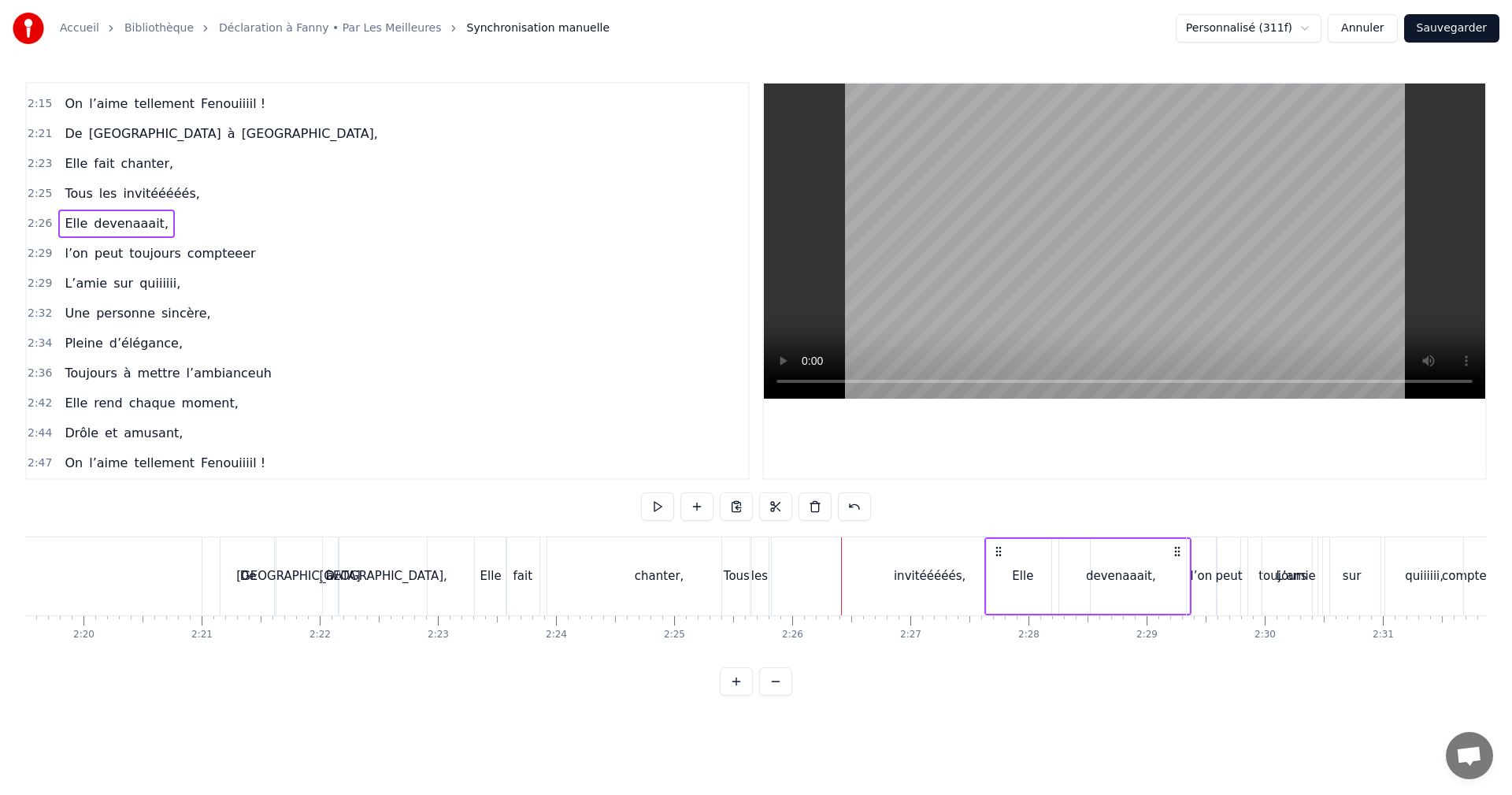
drag, startPoint x: 854, startPoint y: 547, endPoint x: 1037, endPoint y: 555, distance: 183.2
click at [1005, 552] on icon at bounding box center [999, 551] width 13 height 13
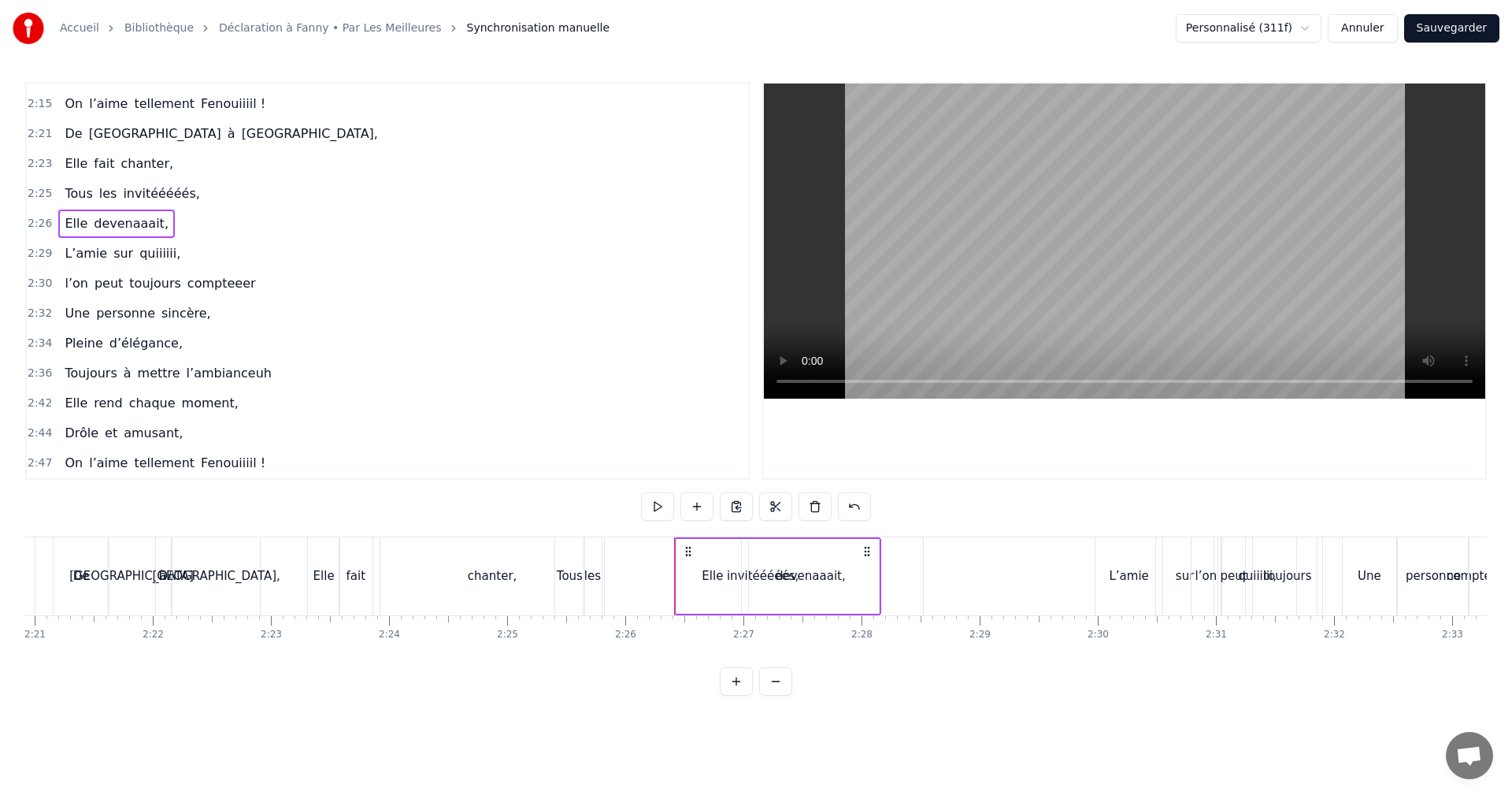
scroll to position [0, 16720]
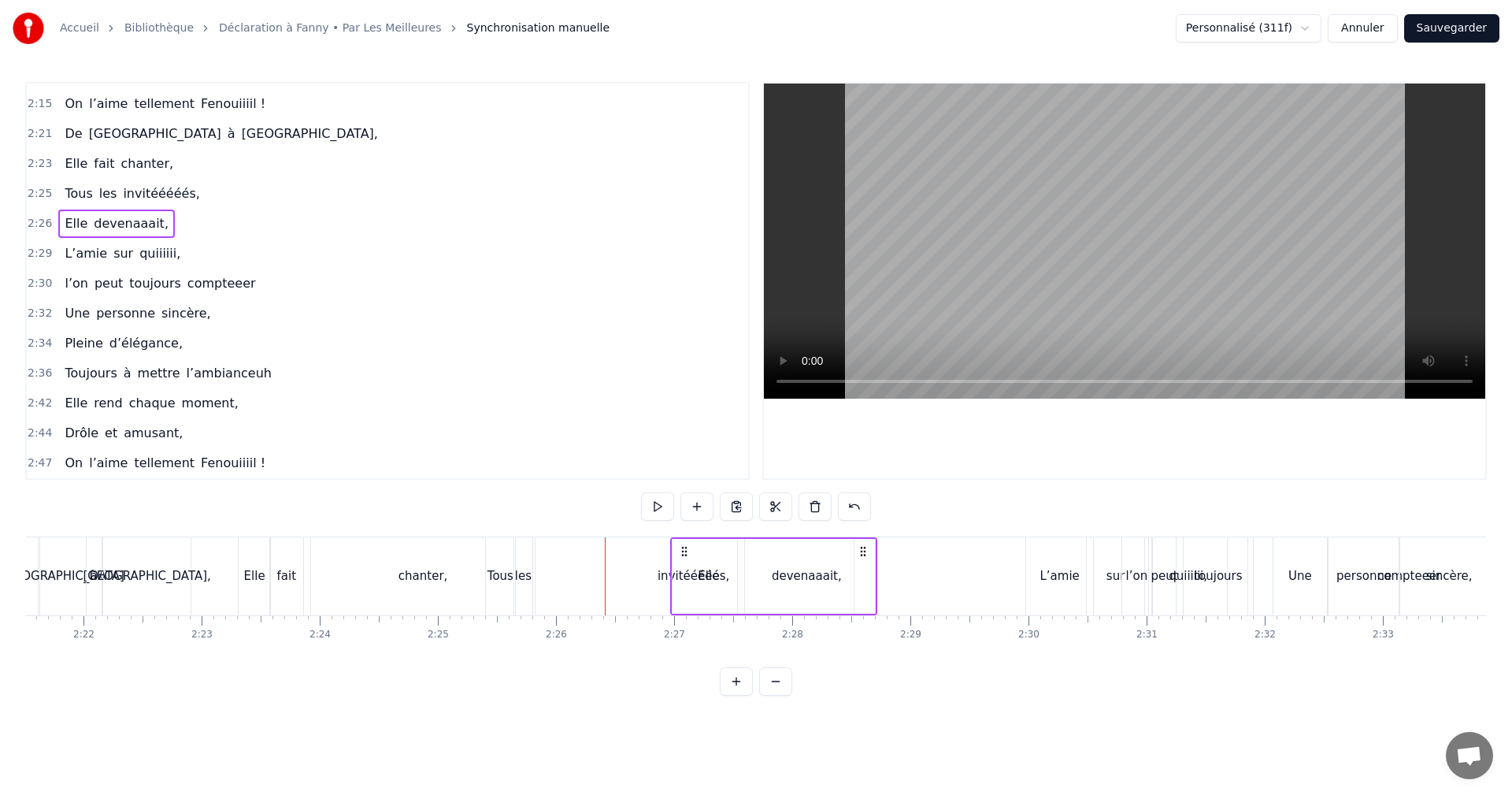
drag, startPoint x: 619, startPoint y: 553, endPoint x: 852, endPoint y: 551, distance: 233.0
click at [691, 551] on icon at bounding box center [684, 551] width 13 height 13
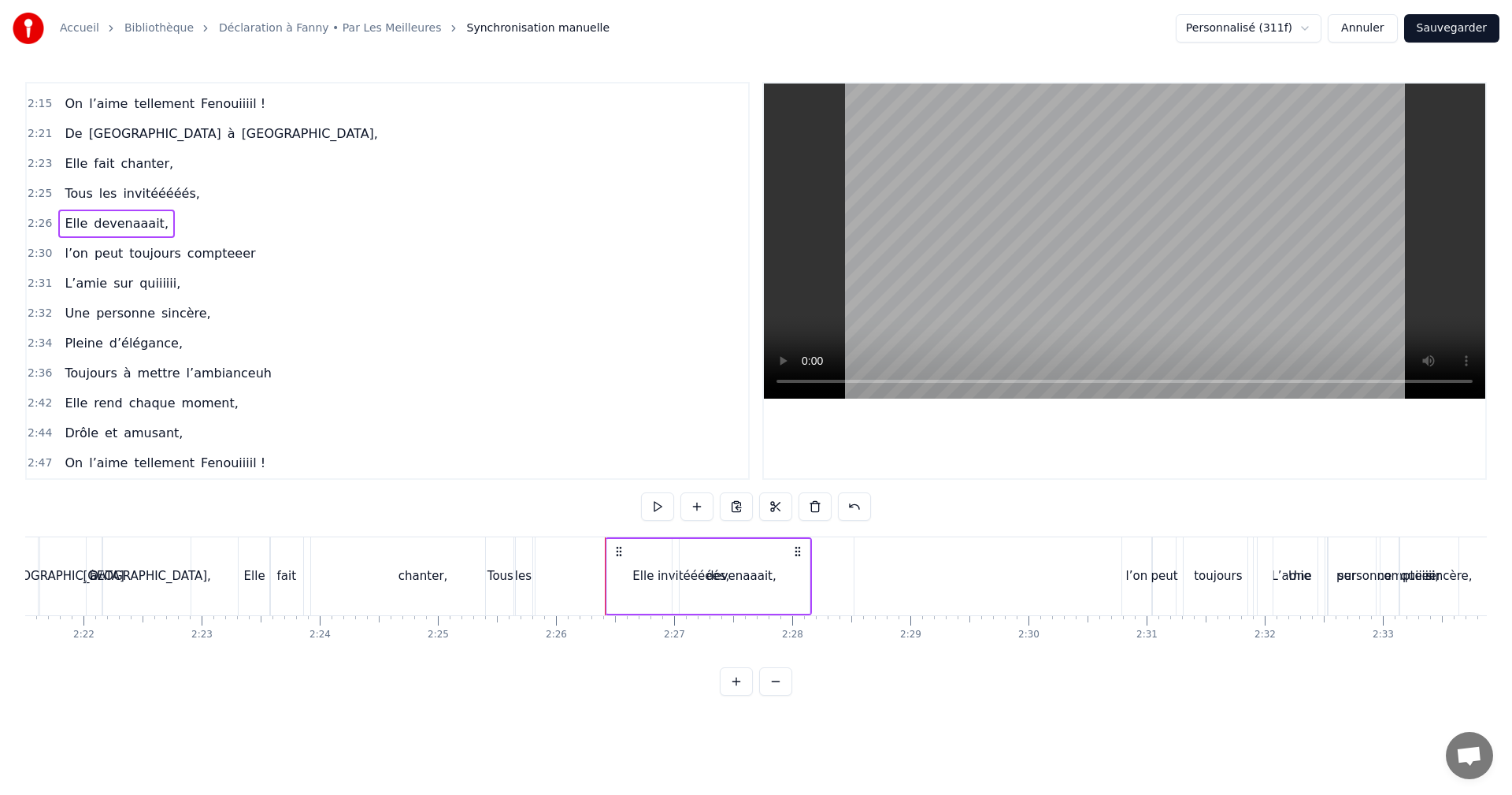
click at [943, 506] on div "0:05 Tous réunis [DATE], 0:07 Quelques paroles pour notre Fanny, 0:10 Couverte …" at bounding box center [756, 389] width 1462 height 614
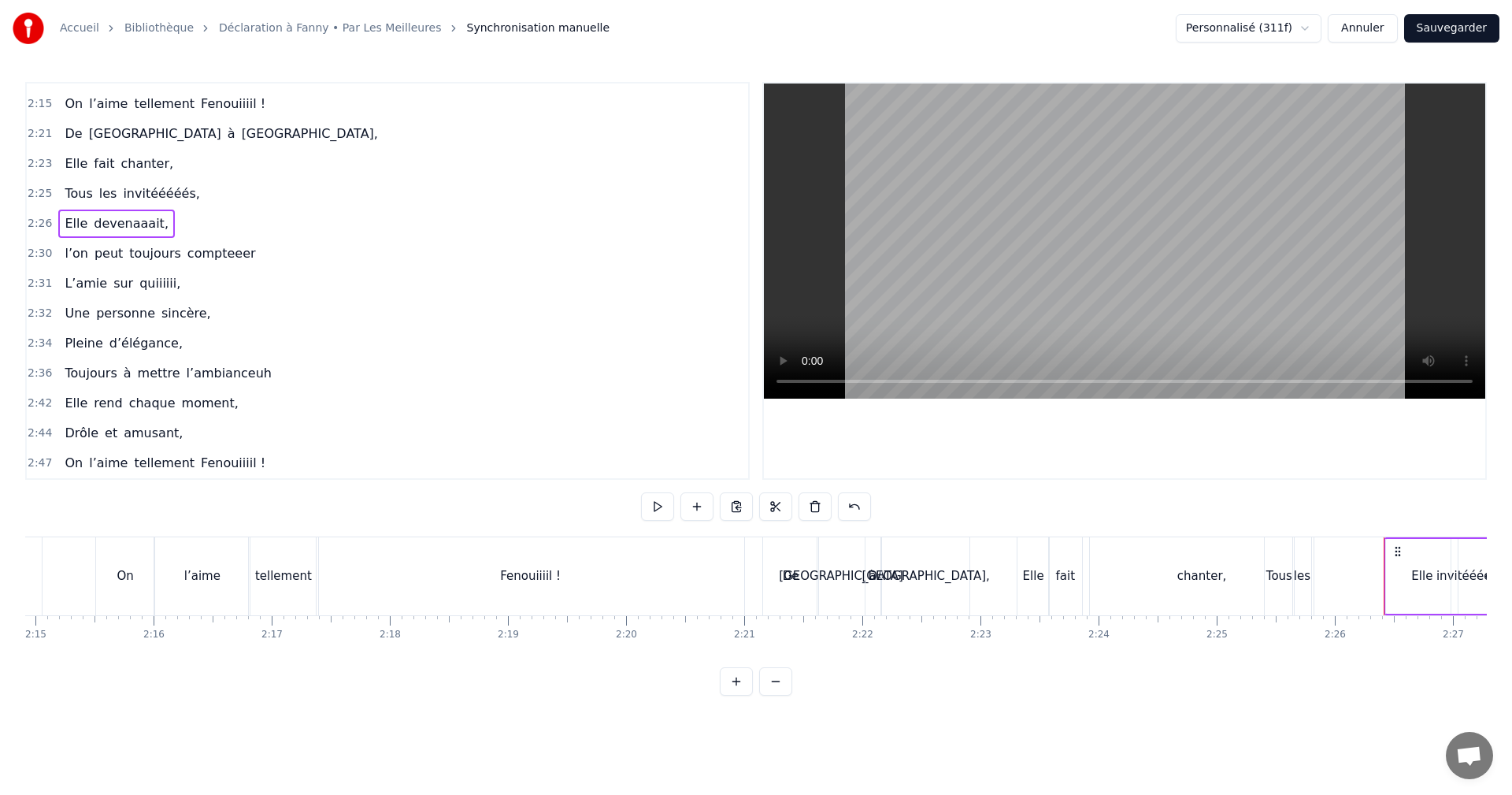
scroll to position [0, 15933]
click at [40, 134] on span "2:21" at bounding box center [40, 133] width 24 height 15
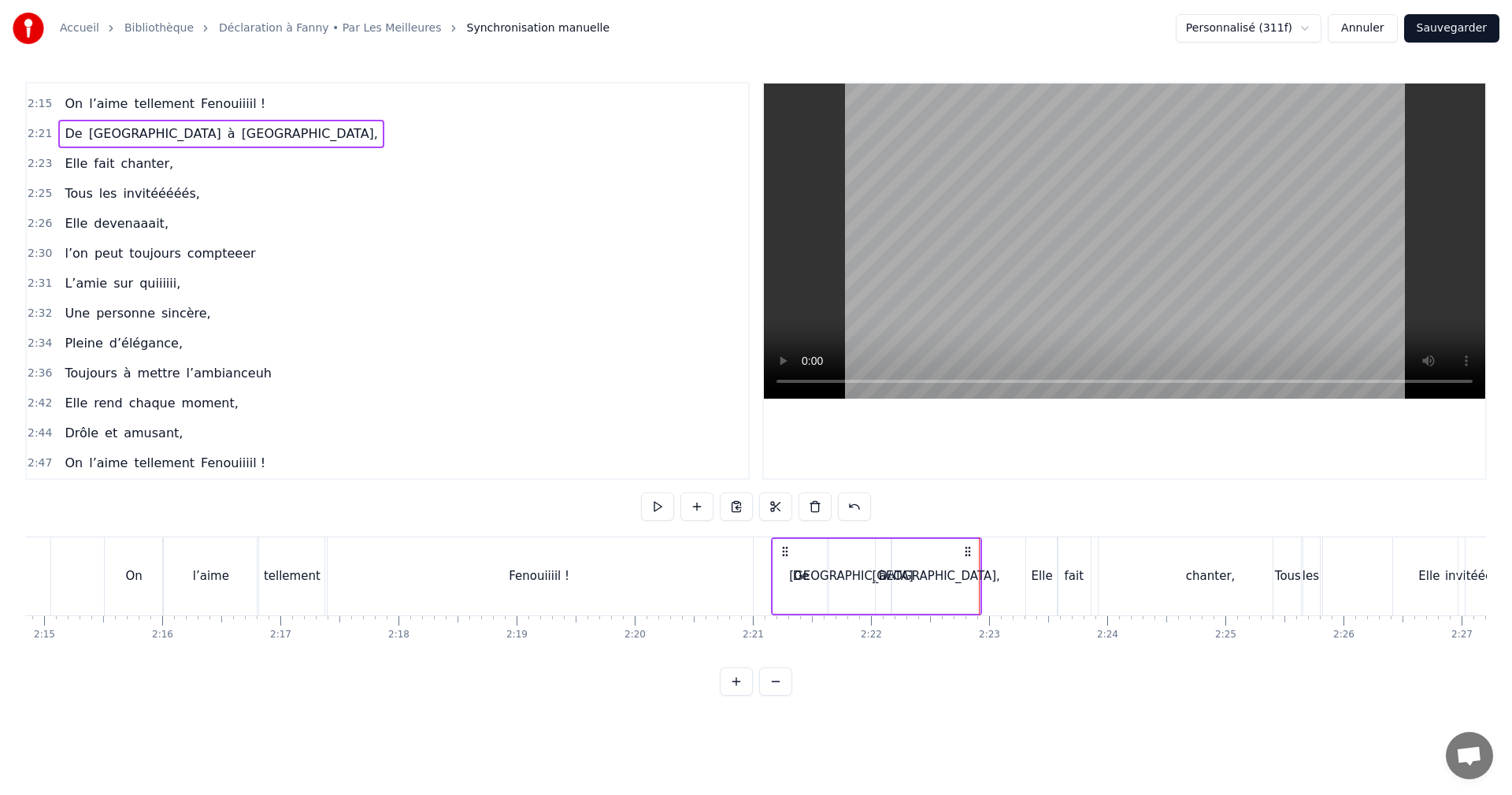
click at [35, 133] on span "2:21" at bounding box center [40, 133] width 24 height 15
click at [41, 165] on span "2:23" at bounding box center [40, 163] width 24 height 15
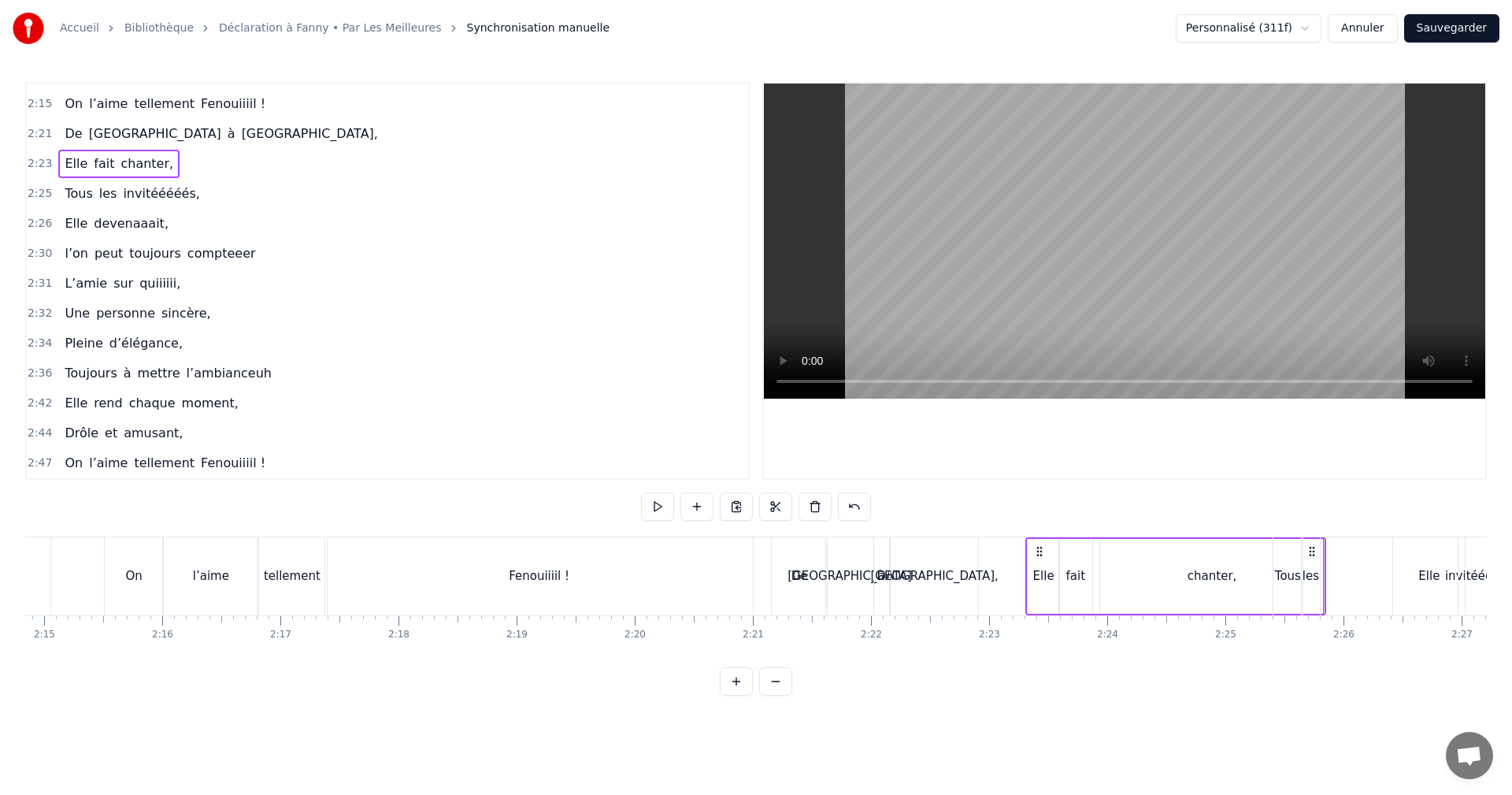
click at [44, 197] on span "2:25" at bounding box center [40, 193] width 24 height 15
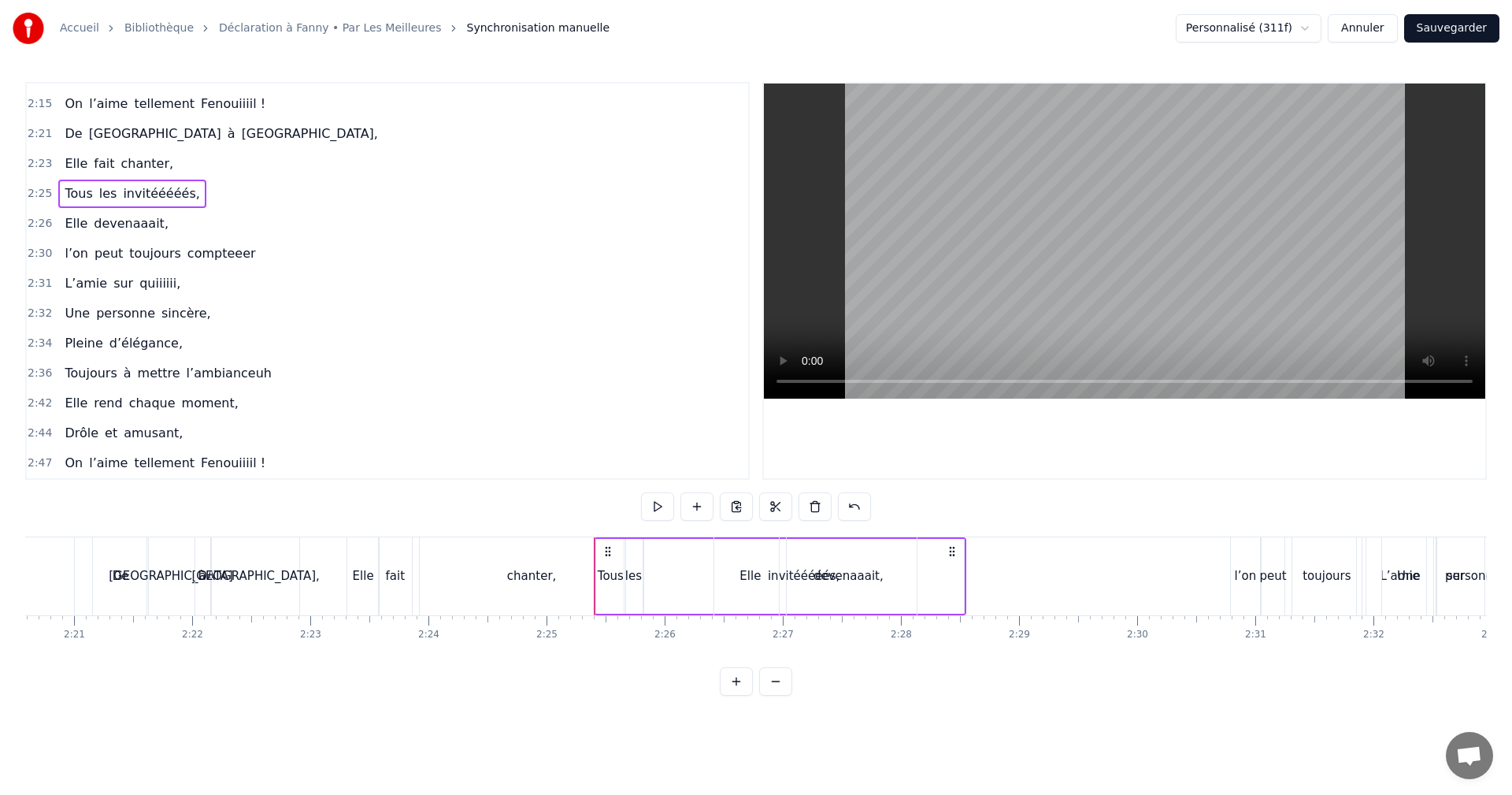
scroll to position [0, 16642]
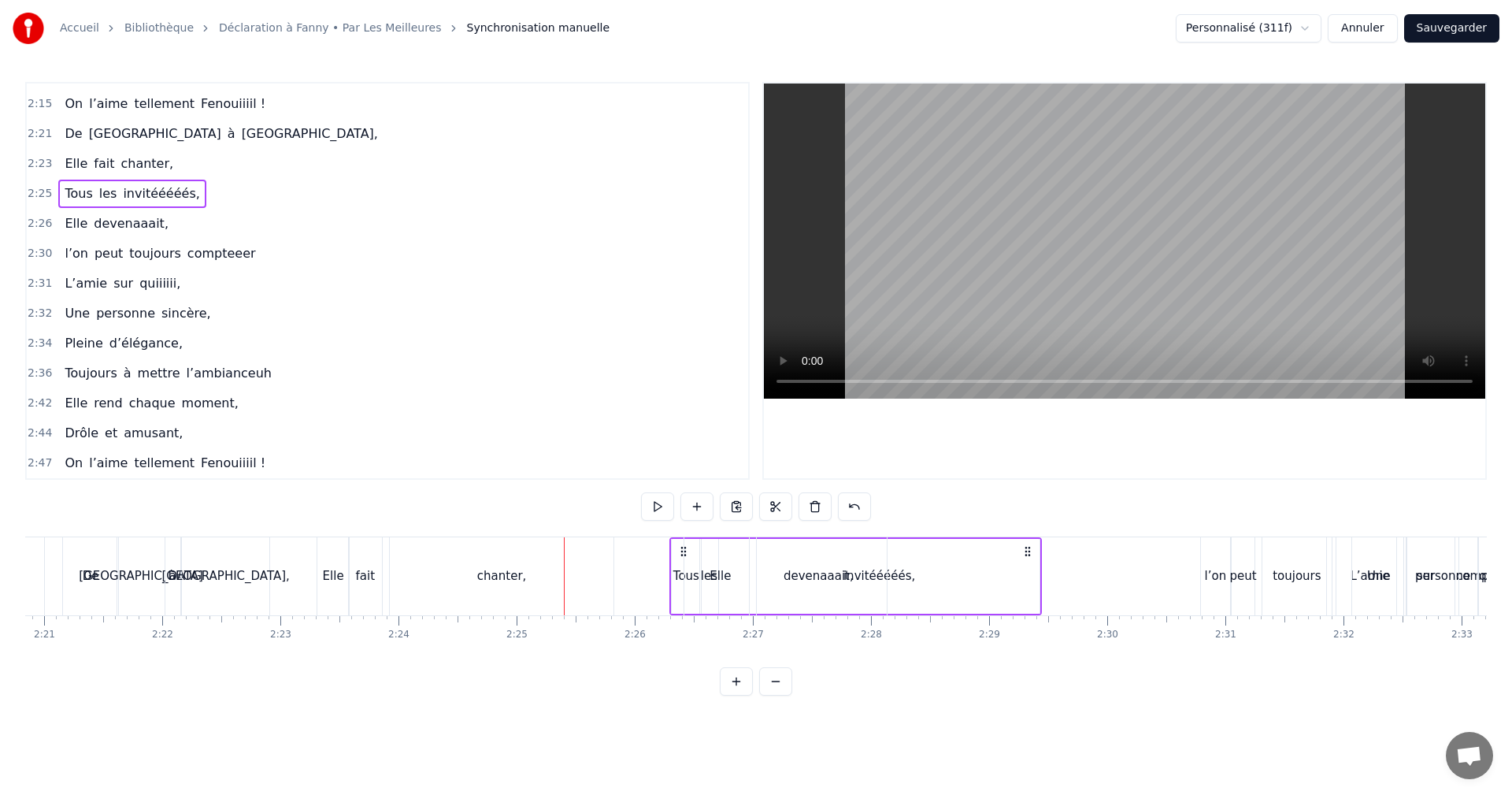
drag, startPoint x: 588, startPoint y: 551, endPoint x: 684, endPoint y: 558, distance: 96.3
click at [677, 552] on icon at bounding box center [679, 551] width 13 height 13
click at [29, 220] on span "2:26" at bounding box center [40, 223] width 24 height 15
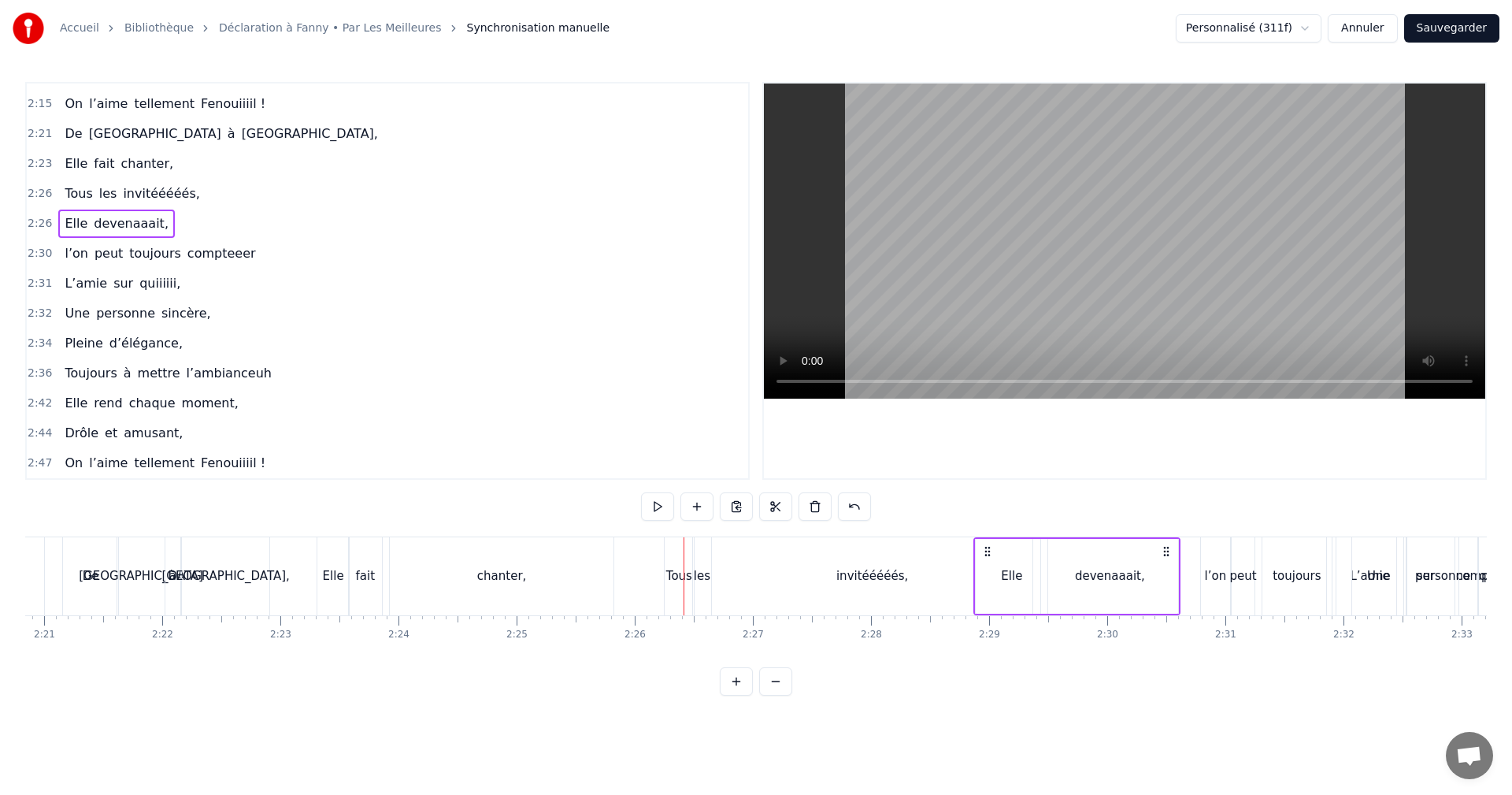
drag, startPoint x: 698, startPoint y: 553, endPoint x: 989, endPoint y: 569, distance: 291.4
click at [989, 569] on div "Elle devenaaait," at bounding box center [1077, 576] width 207 height 78
click at [42, 167] on span "2:23" at bounding box center [40, 163] width 24 height 15
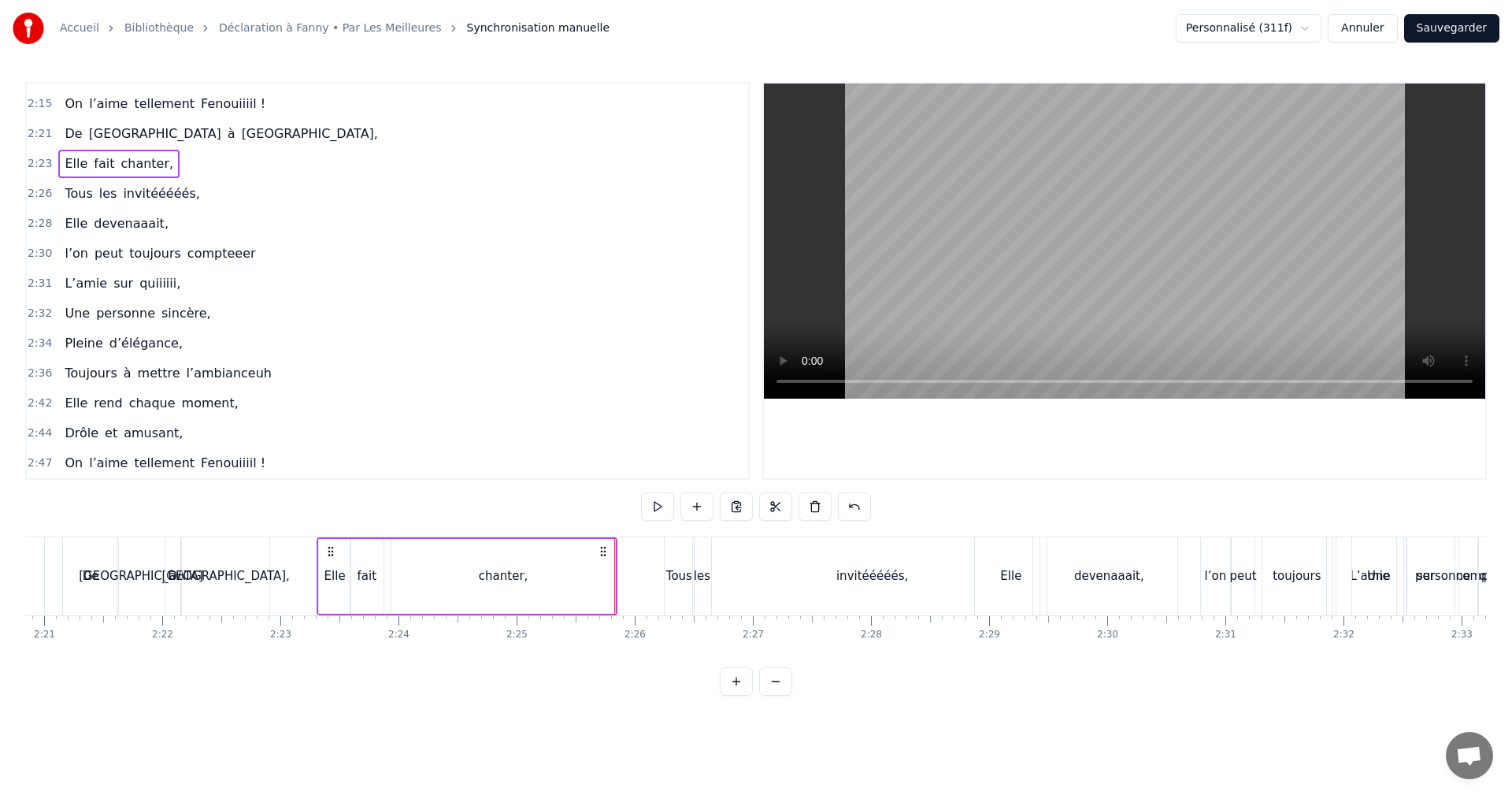
click at [44, 191] on span "2:26" at bounding box center [40, 193] width 24 height 15
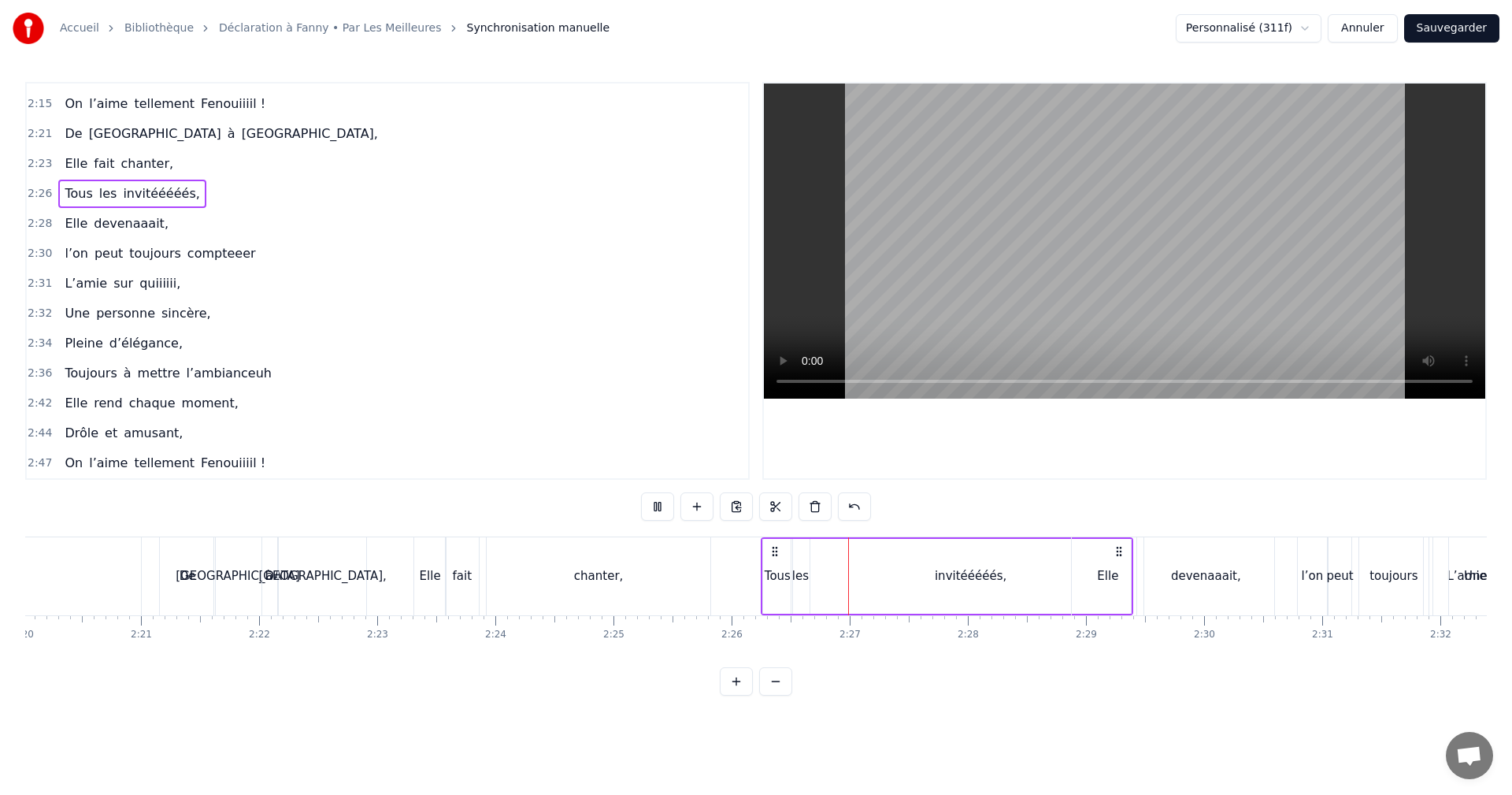
scroll to position [0, 16724]
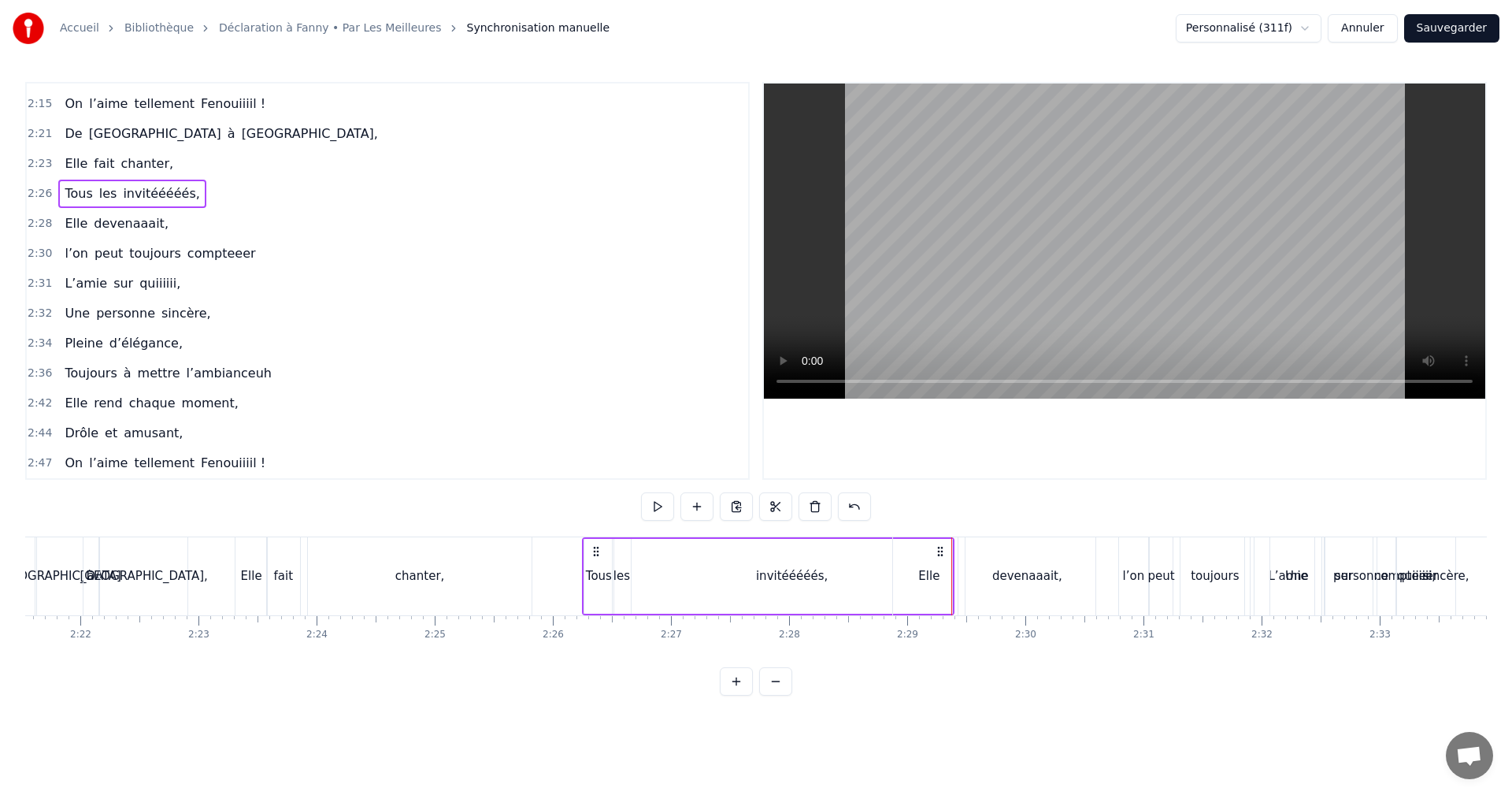
click at [32, 190] on span "2:26" at bounding box center [40, 193] width 24 height 15
click at [34, 223] on span "2:28" at bounding box center [40, 223] width 24 height 15
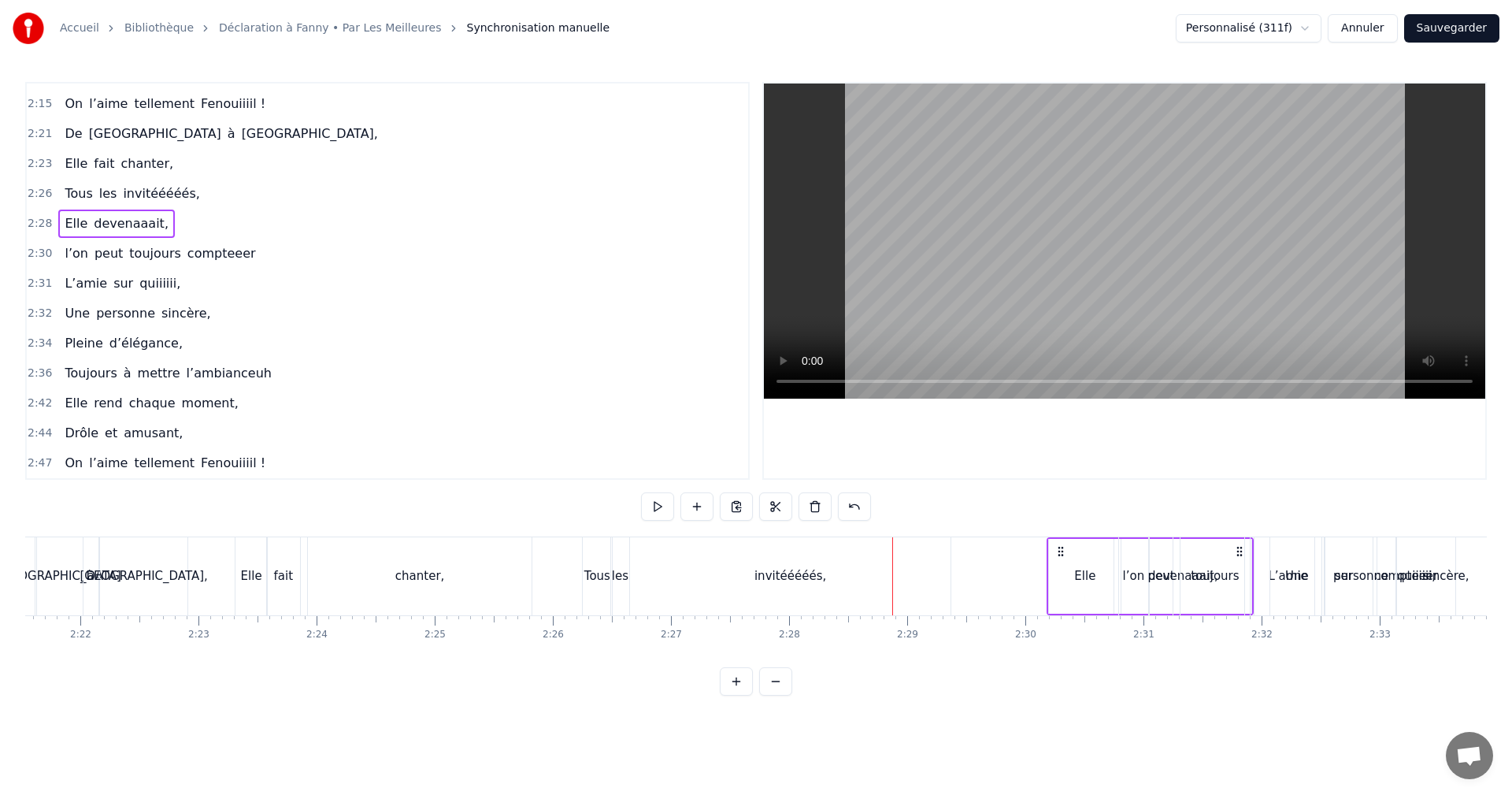
drag, startPoint x: 904, startPoint y: 550, endPoint x: 1009, endPoint y: 568, distance: 106.5
click at [1047, 568] on div "Elle devenaaait," at bounding box center [1150, 576] width 207 height 78
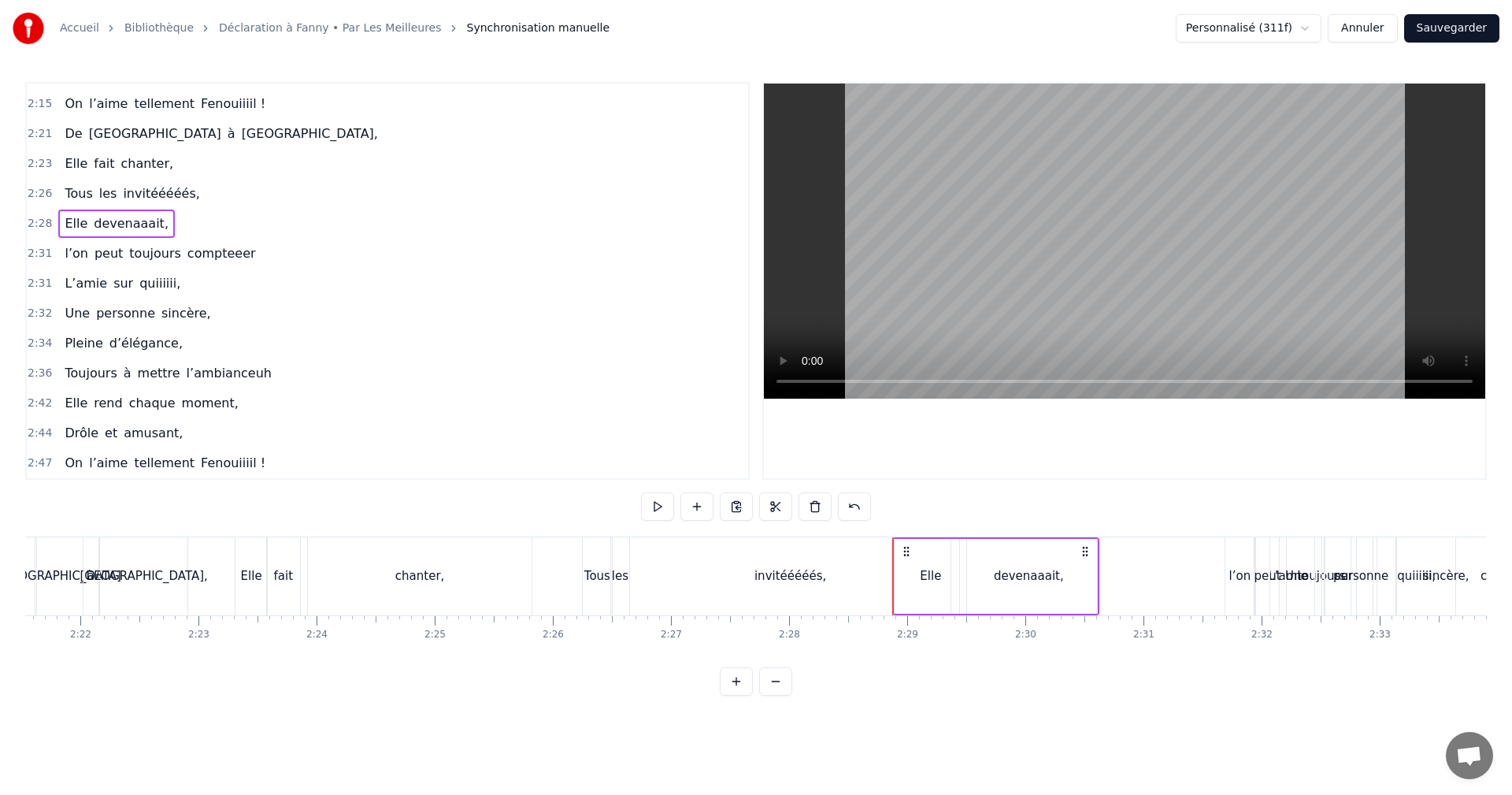
click at [36, 193] on span "2:26" at bounding box center [40, 193] width 24 height 15
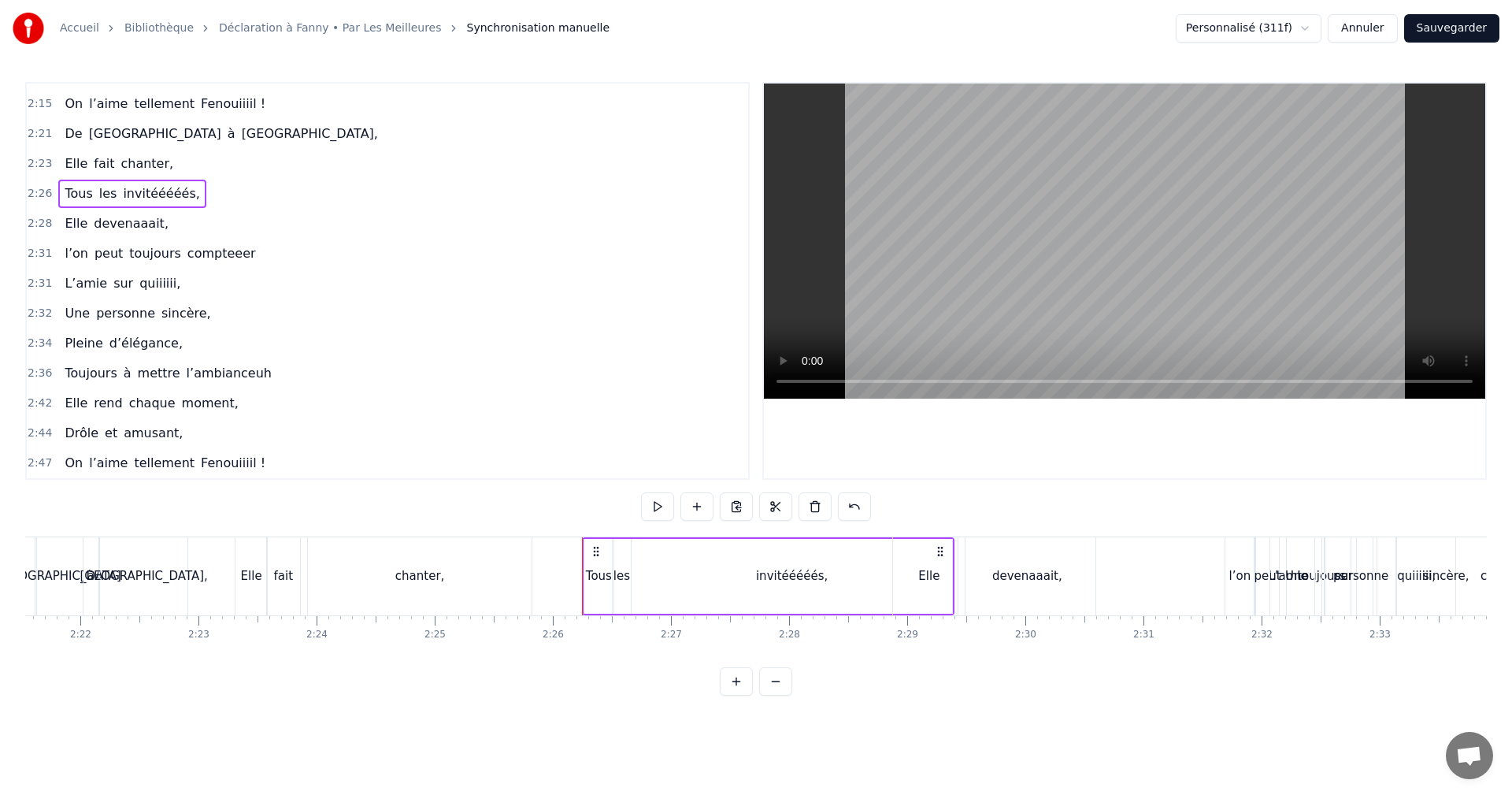
click at [34, 223] on span "2:28" at bounding box center [40, 223] width 24 height 15
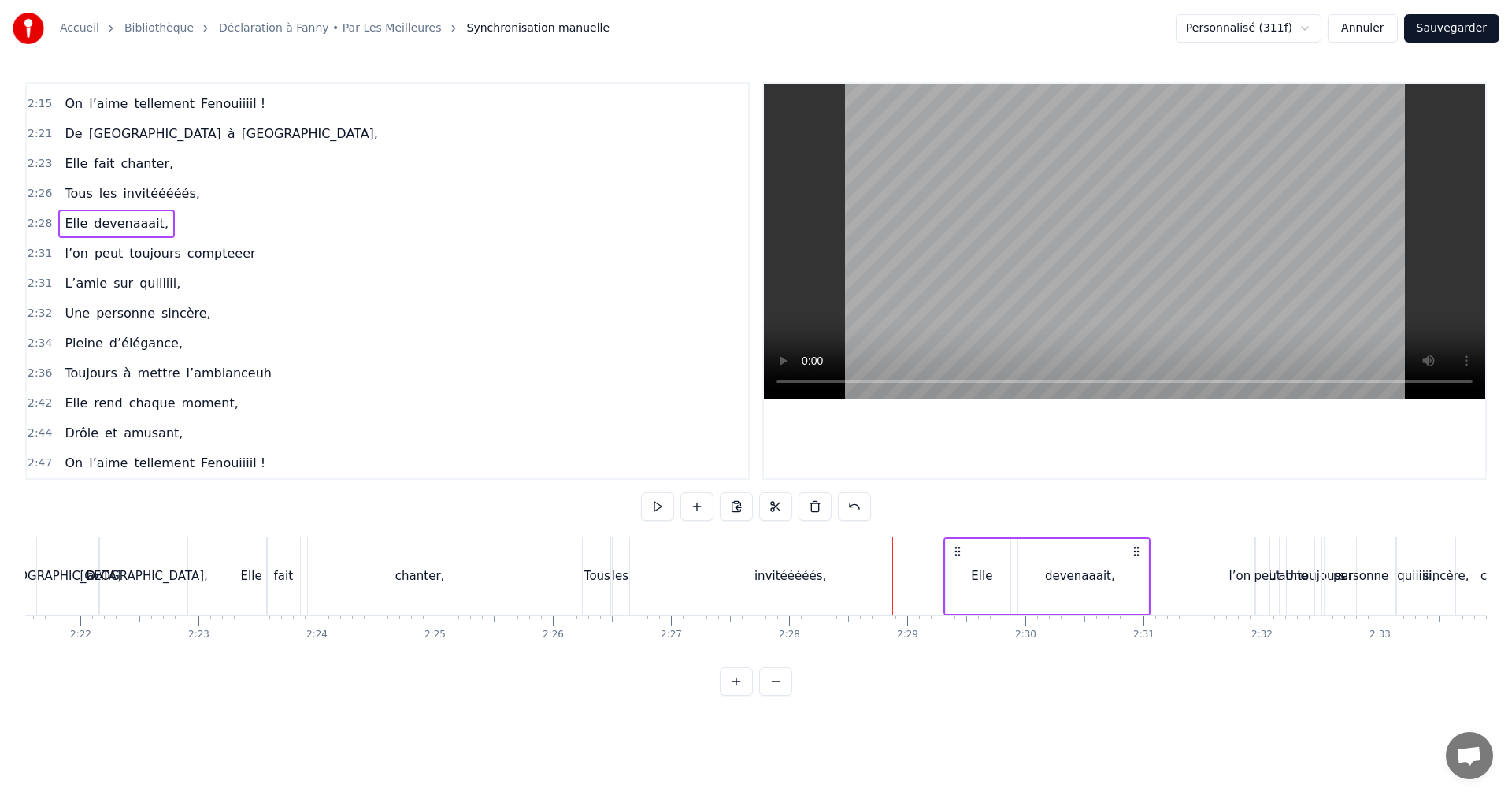
drag, startPoint x: 906, startPoint y: 551, endPoint x: 1027, endPoint y: 564, distance: 121.7
click at [1027, 564] on div "Elle devenaaait," at bounding box center [1047, 576] width 207 height 78
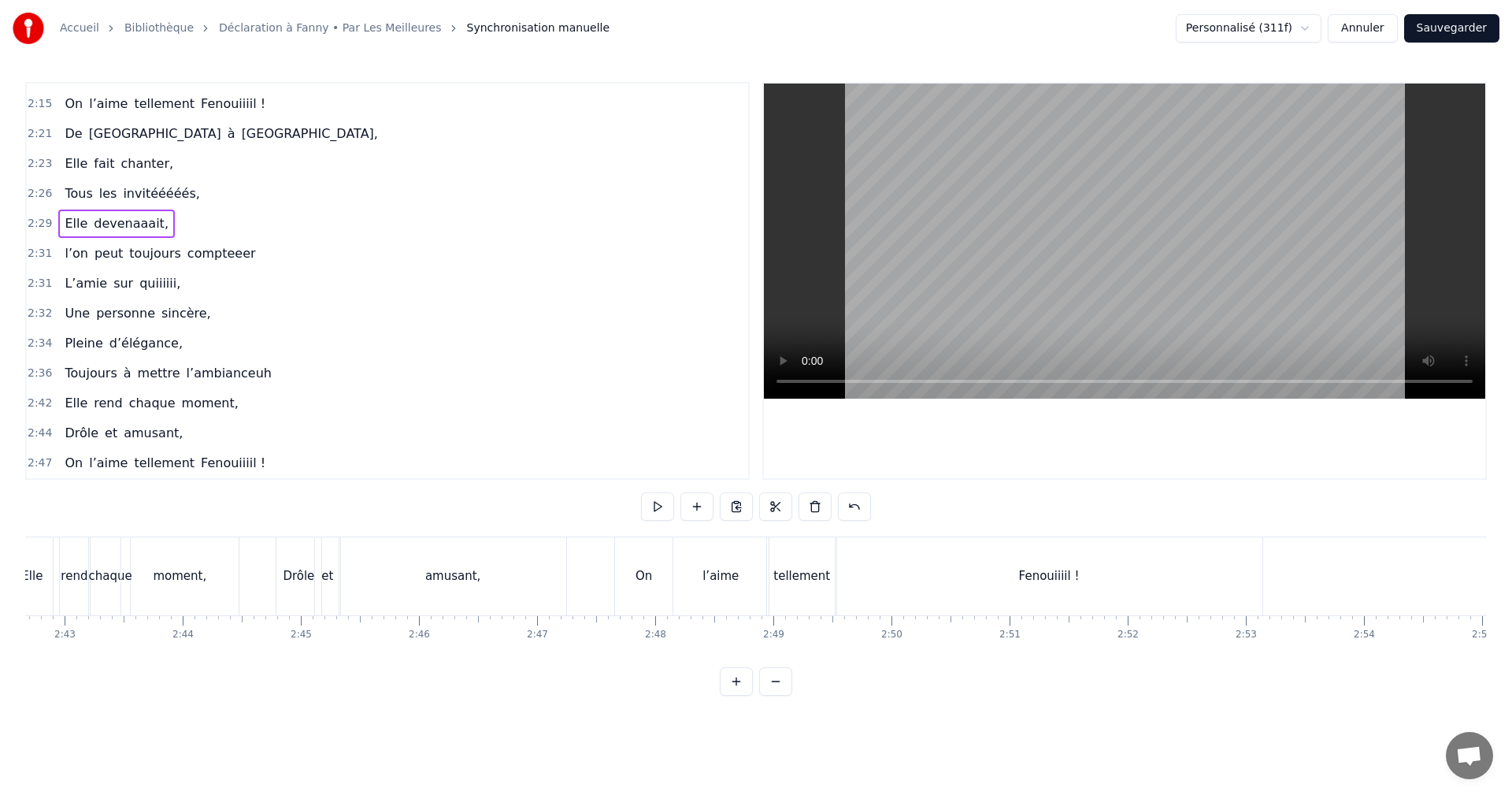
scroll to position [0, 18851]
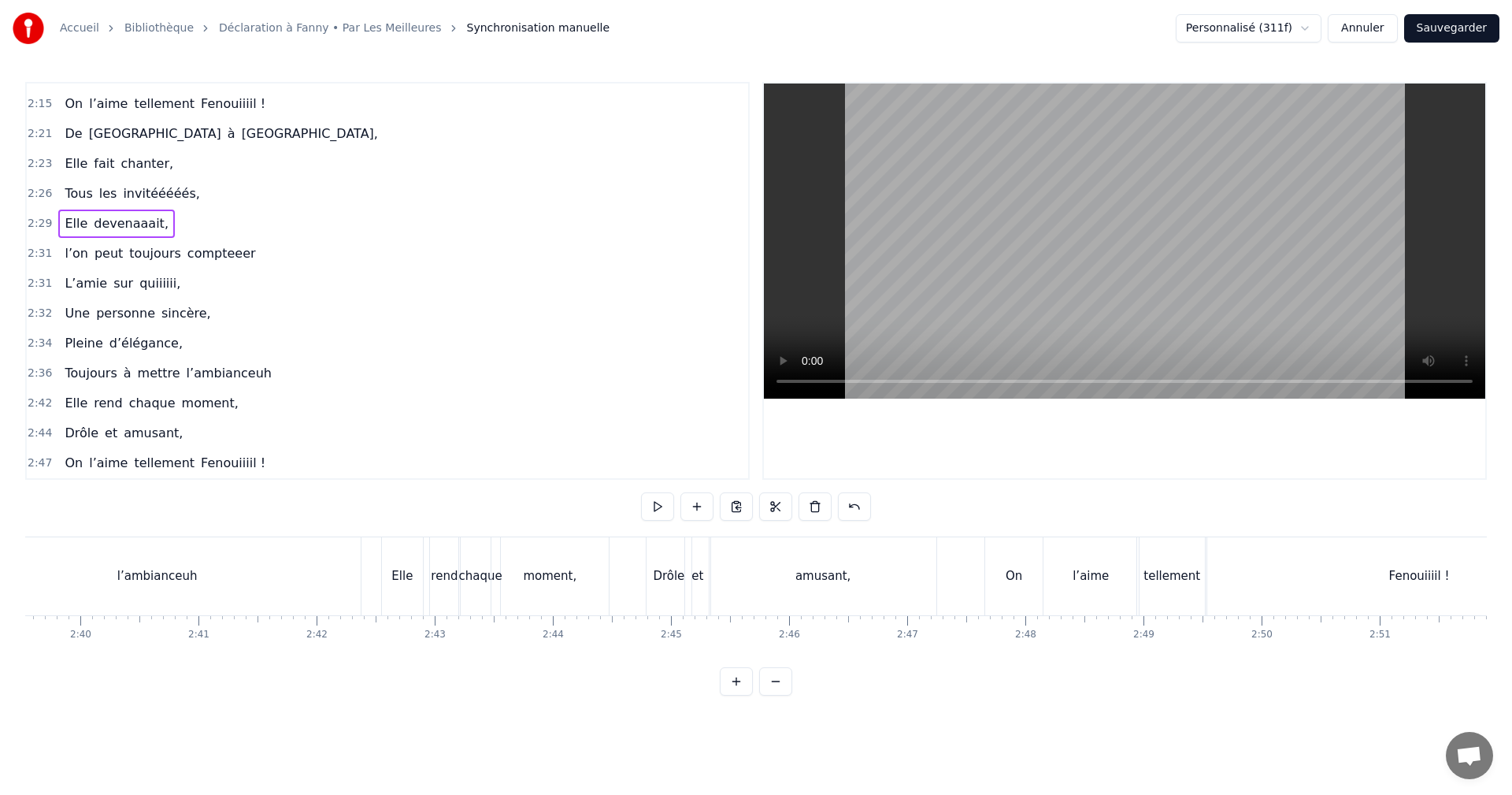
click at [38, 460] on span "2:47" at bounding box center [40, 463] width 24 height 15
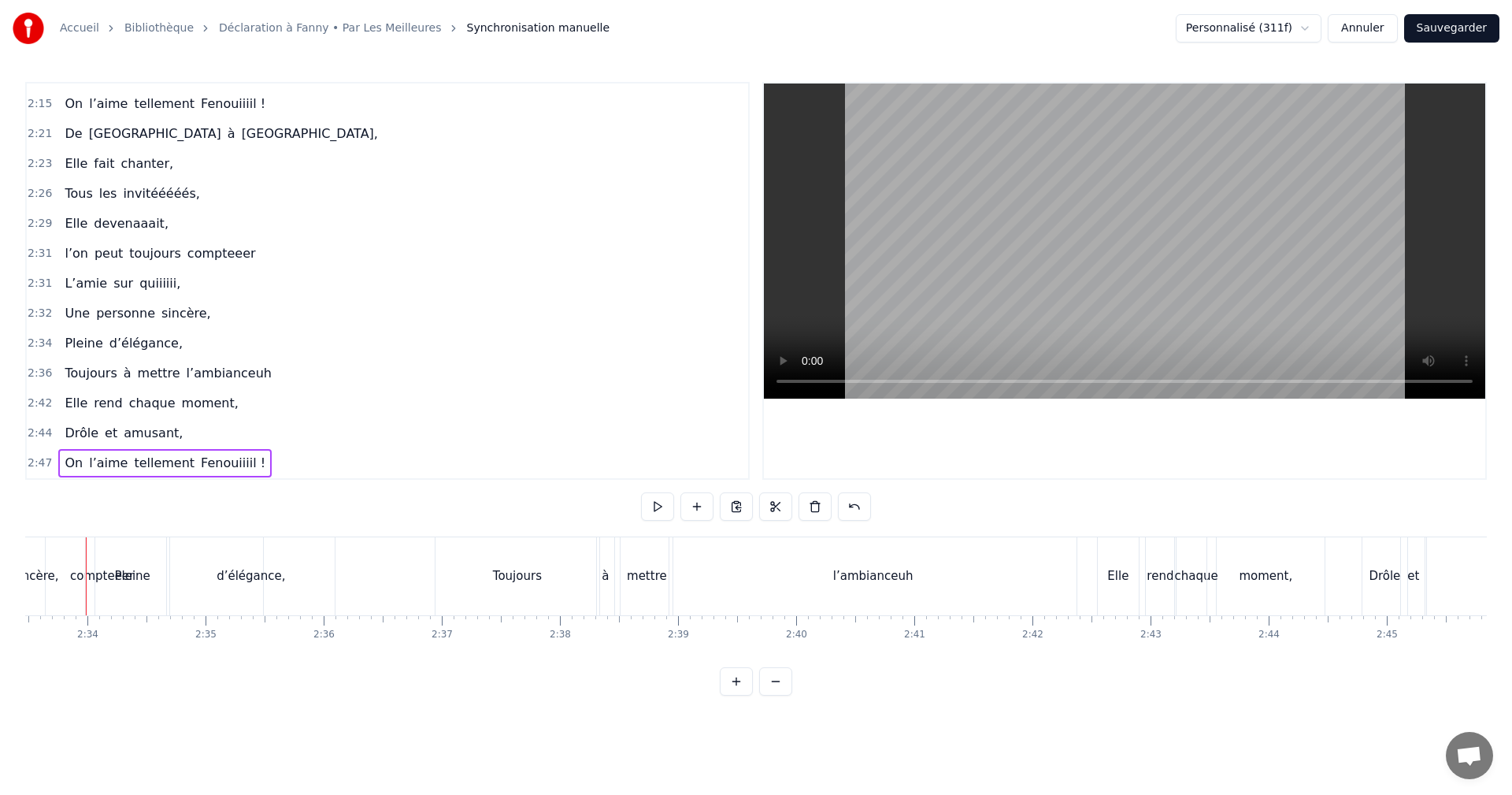
scroll to position [0, 18115]
click at [40, 461] on span "2:47" at bounding box center [40, 463] width 24 height 15
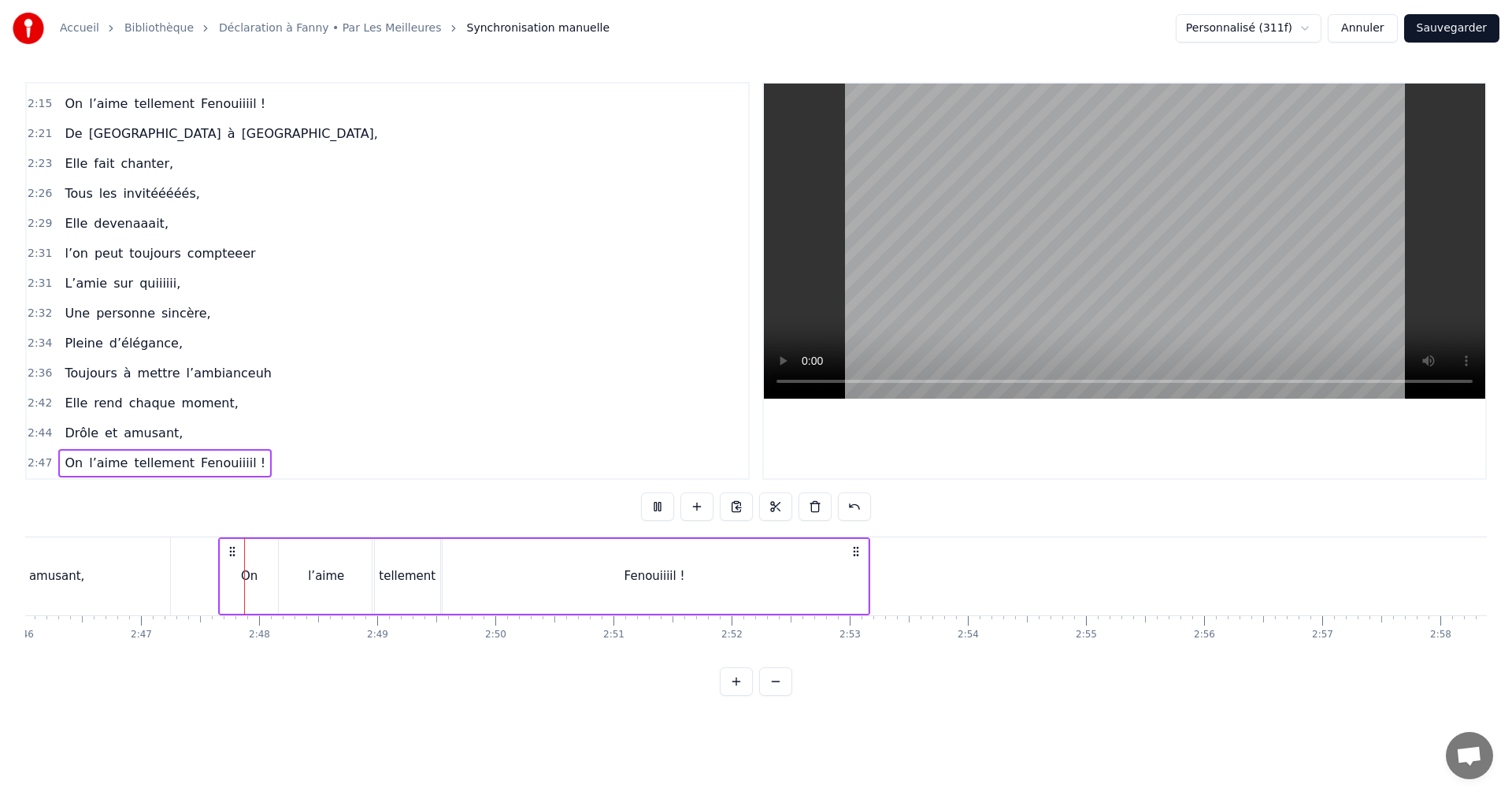
scroll to position [0, 19730]
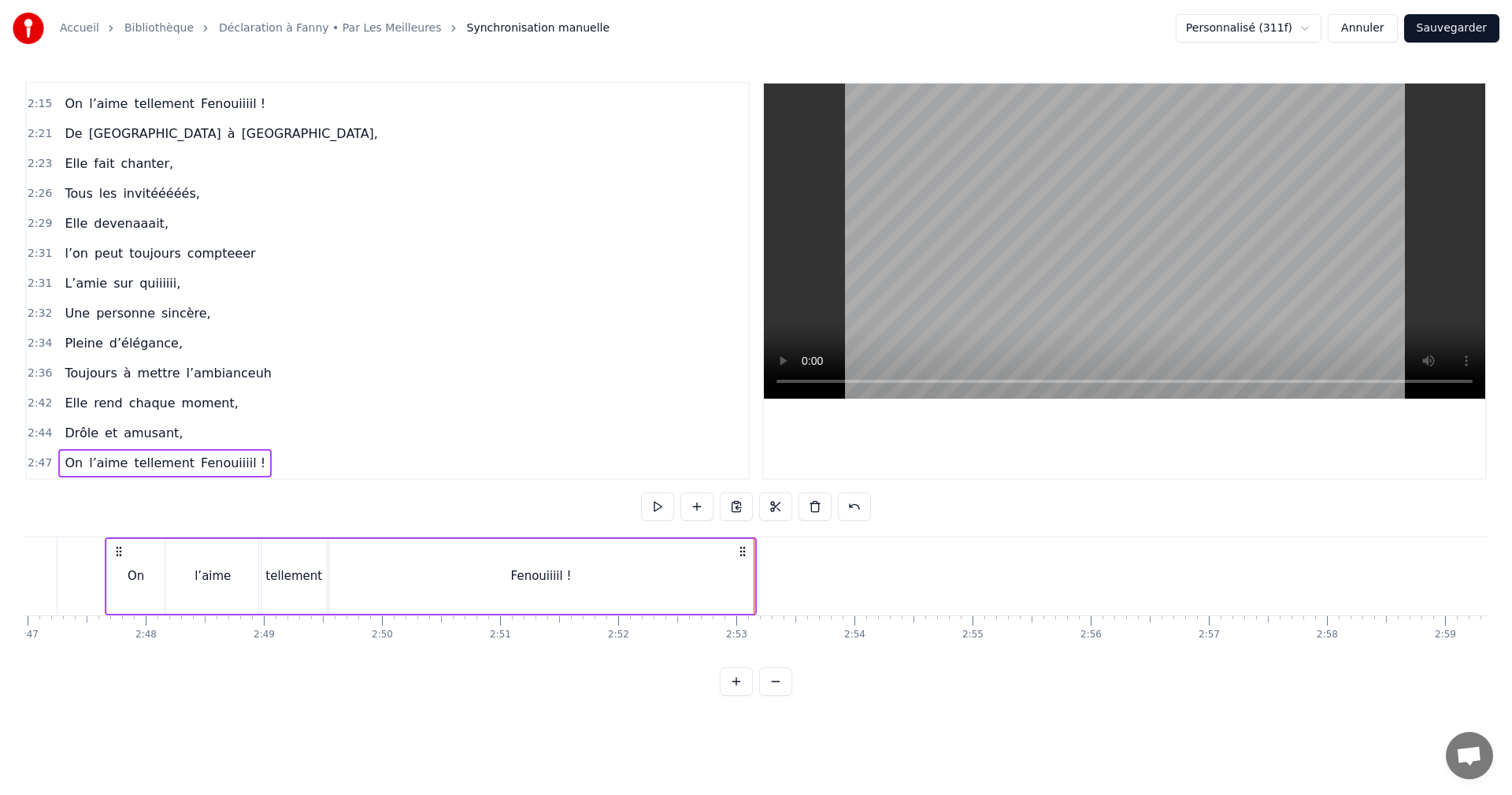
drag, startPoint x: 110, startPoint y: 549, endPoint x: 441, endPoint y: 564, distance: 331.3
click at [447, 564] on div "On l’aime tellement Fenouiiiil !" at bounding box center [430, 576] width 653 height 78
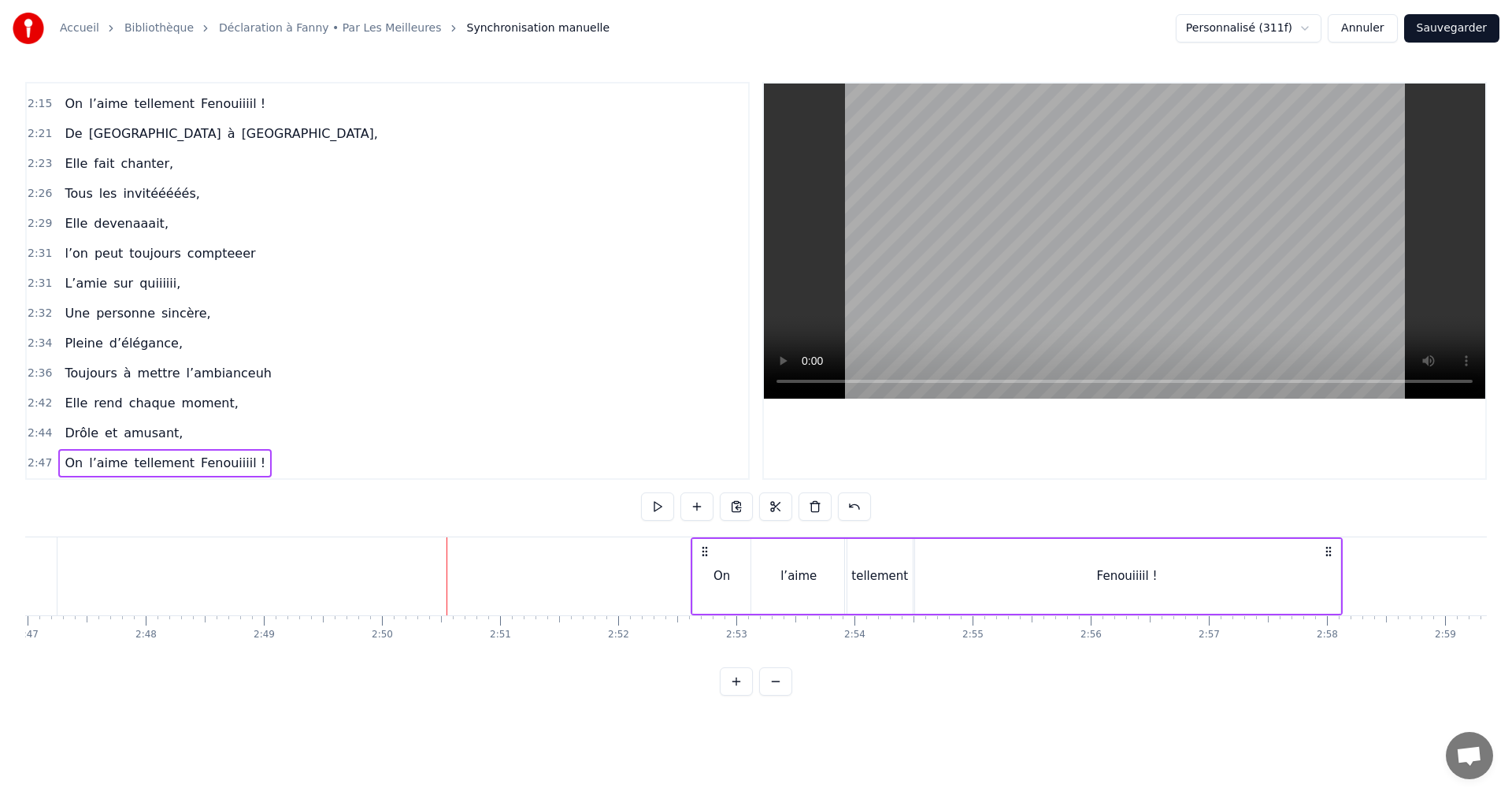
drag, startPoint x: 255, startPoint y: 555, endPoint x: 709, endPoint y: 571, distance: 454.3
click at [709, 571] on div "On l’aime tellement Fenouiiiil !" at bounding box center [1017, 576] width 653 height 78
click at [49, 466] on div "2:52 On l’aime tellement Fenouiiiil !" at bounding box center [388, 463] width 721 height 30
click at [45, 462] on span "2:52" at bounding box center [40, 463] width 24 height 15
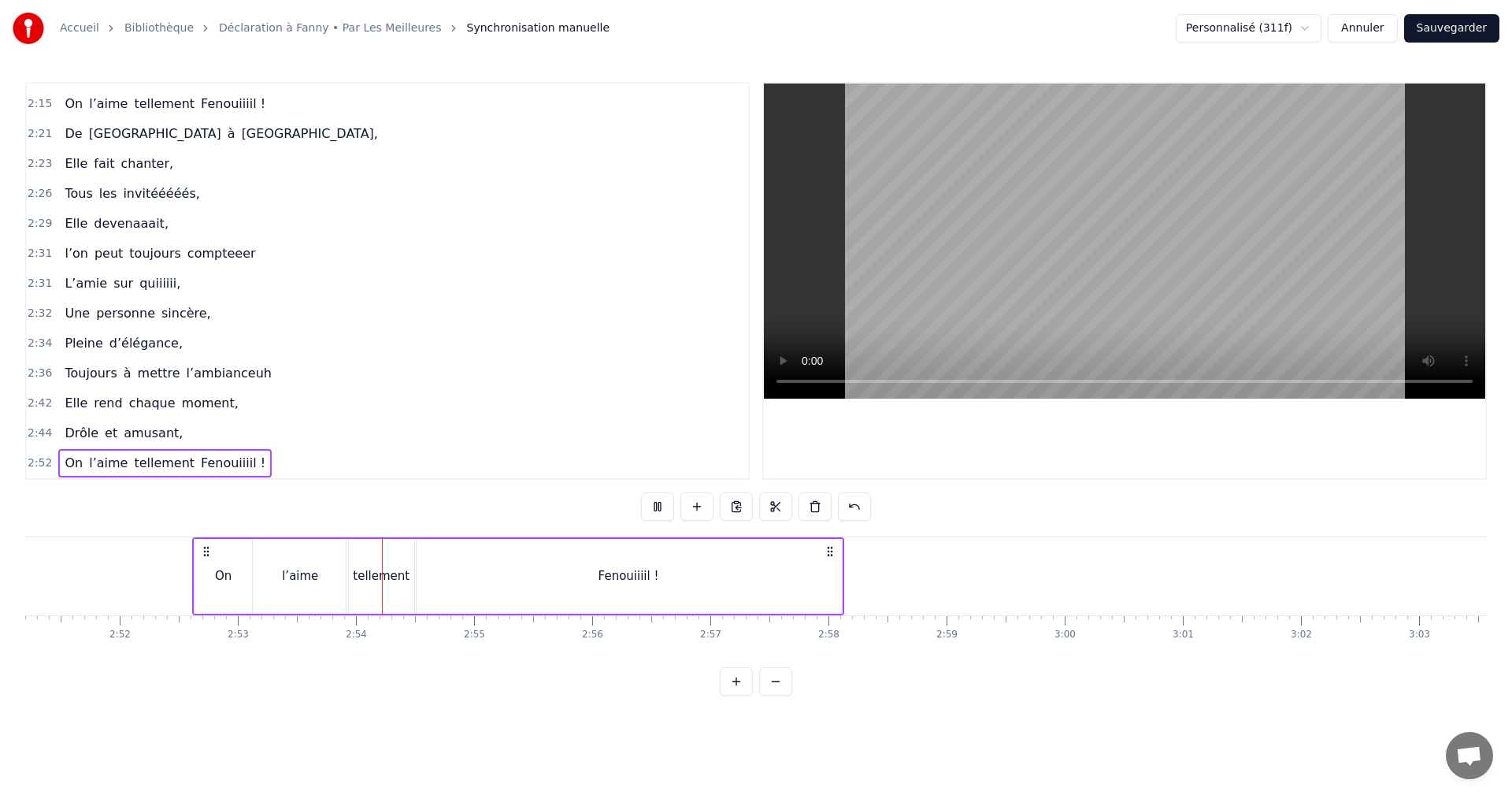
scroll to position [0, 20252]
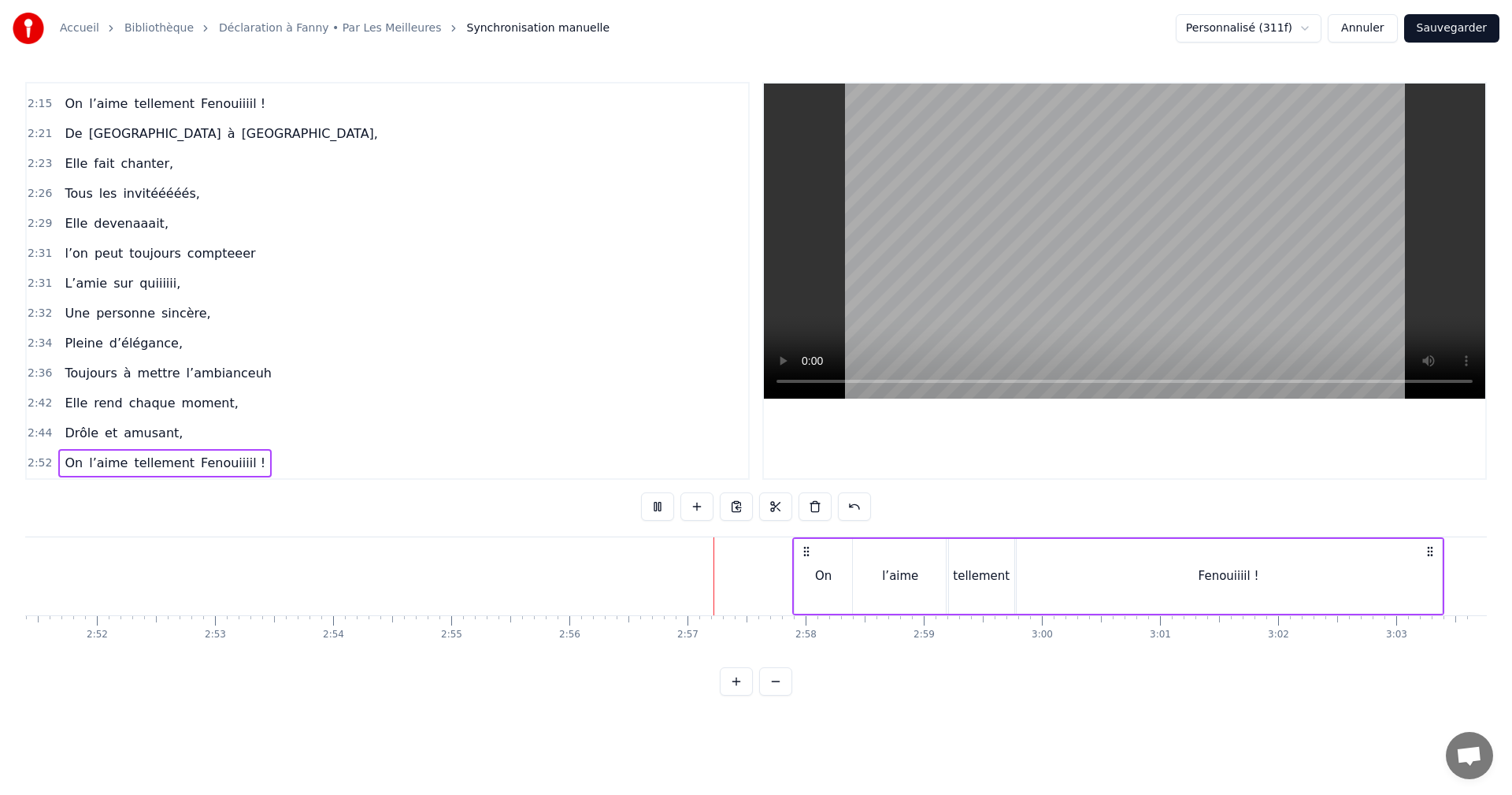
drag, startPoint x: 185, startPoint y: 551, endPoint x: 802, endPoint y: 563, distance: 617.1
click at [802, 563] on div "On l’aime tellement Fenouiiiil !" at bounding box center [1119, 576] width 653 height 78
drag, startPoint x: 805, startPoint y: 553, endPoint x: 840, endPoint y: 553, distance: 35.0
click at [840, 553] on icon at bounding box center [835, 551] width 13 height 13
click at [840, 553] on icon at bounding box center [840, 551] width 13 height 13
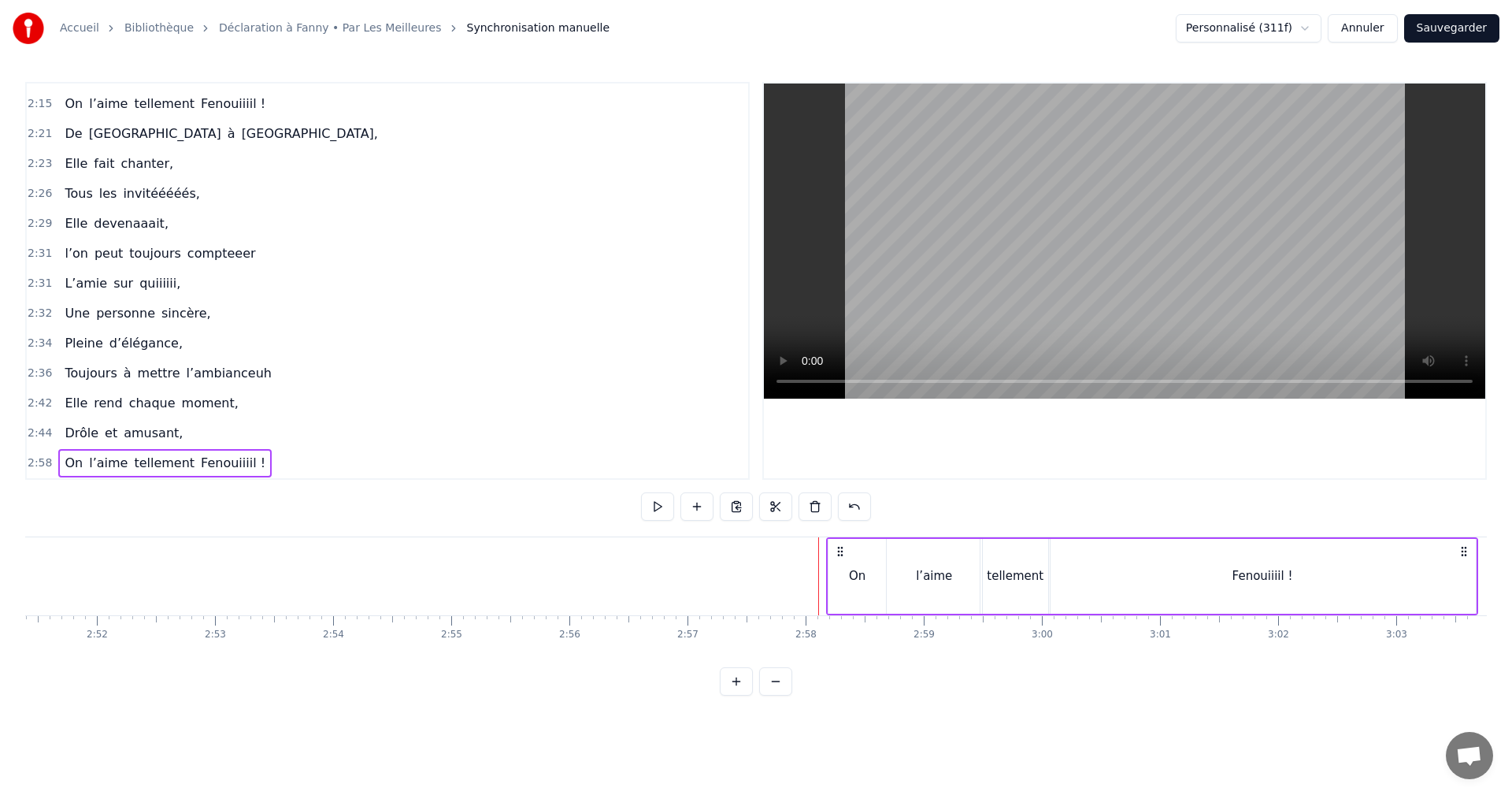
click at [831, 573] on div "On" at bounding box center [857, 575] width 57 height 74
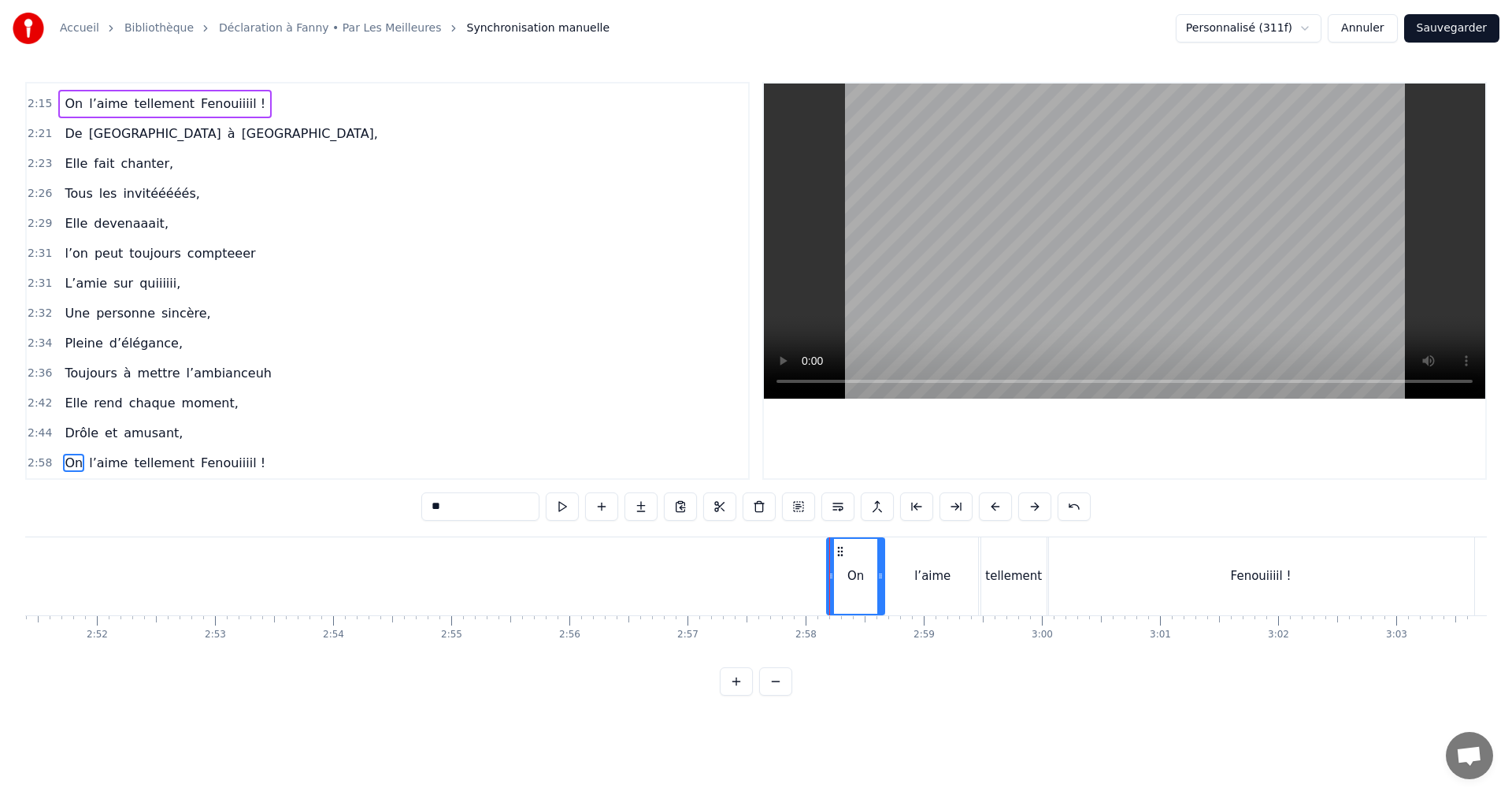
click at [44, 462] on span "2:58" at bounding box center [40, 463] width 24 height 15
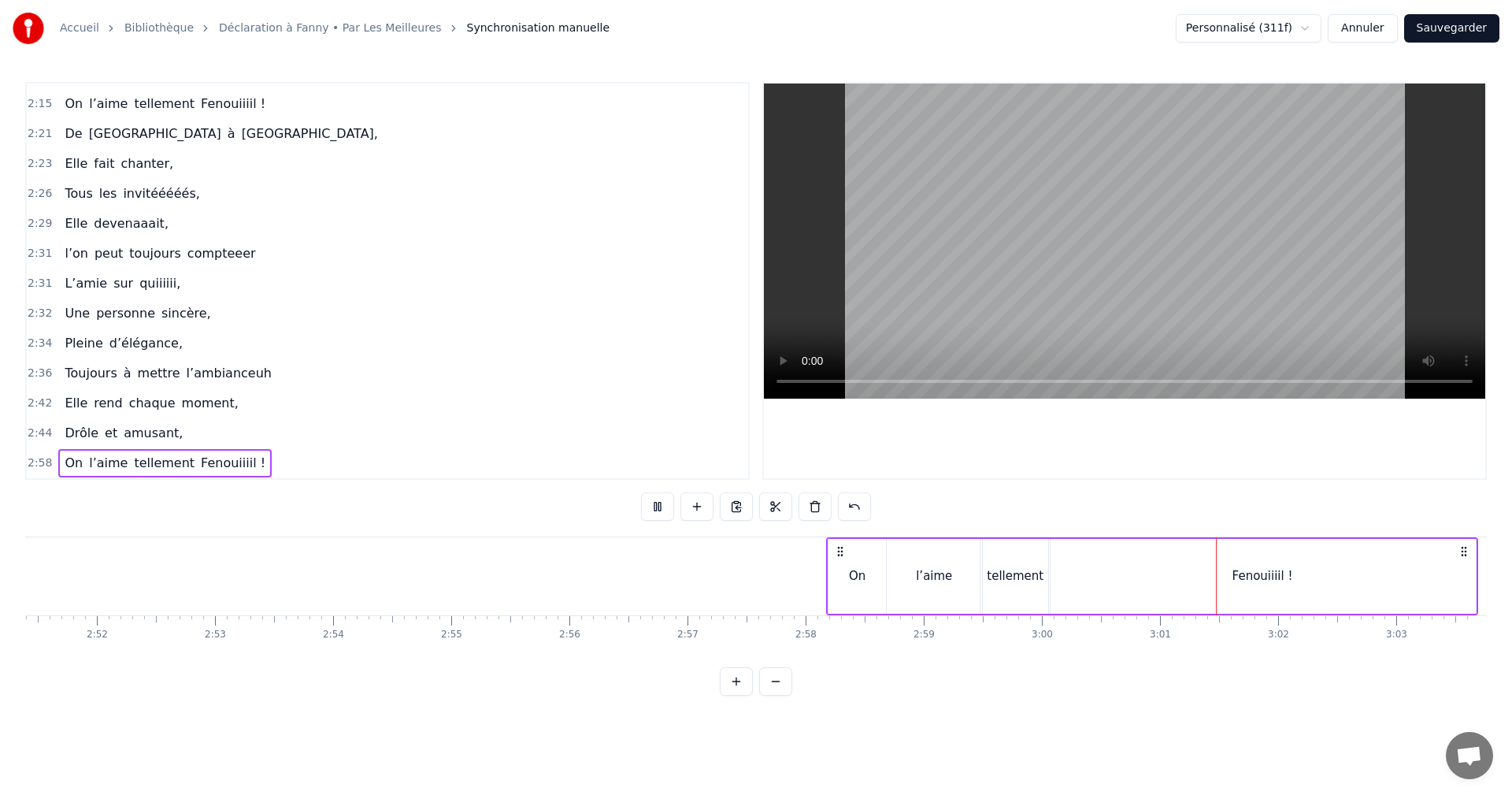
click at [42, 432] on span "2:44" at bounding box center [40, 433] width 24 height 15
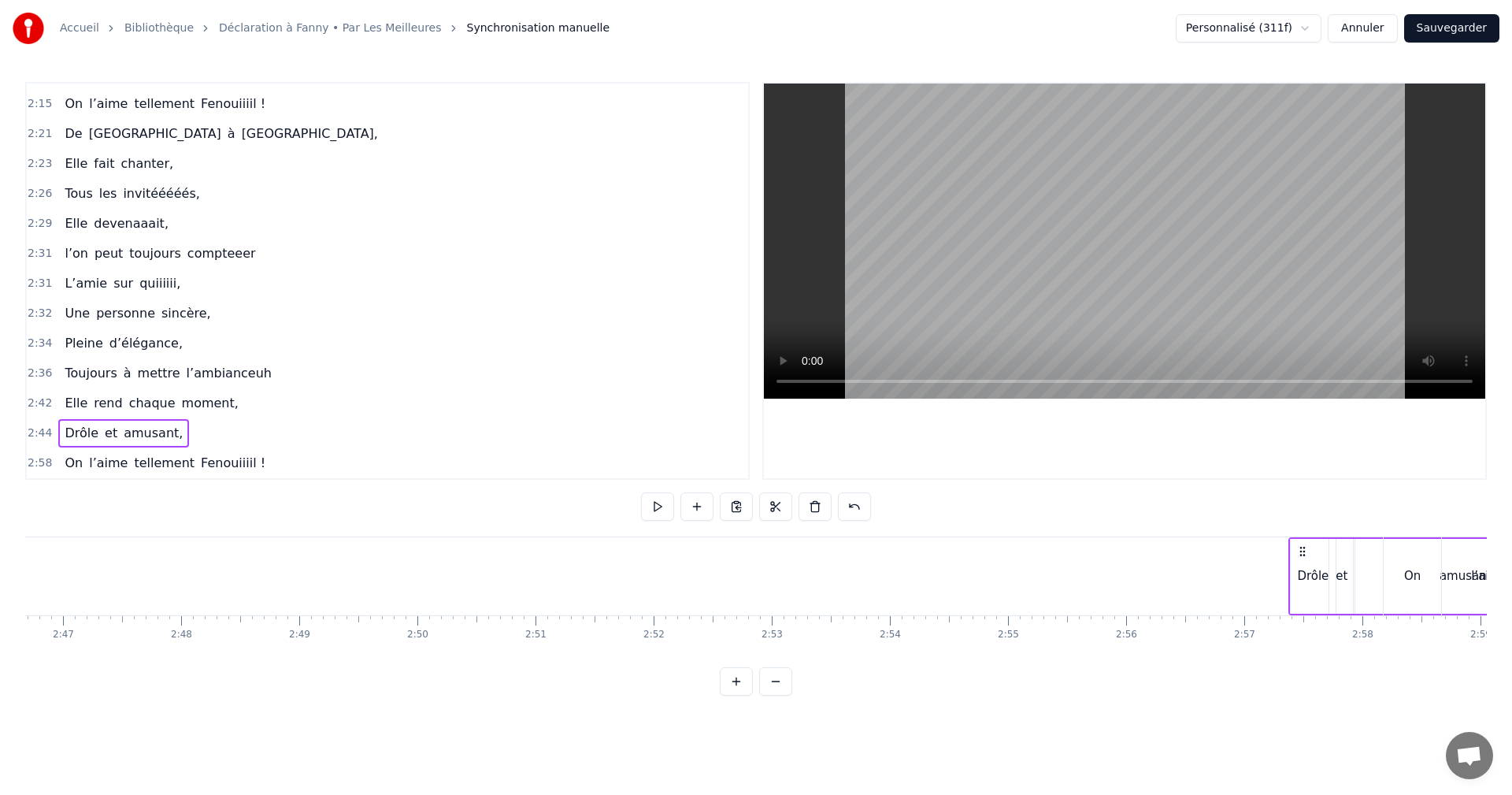
scroll to position [0, 19741]
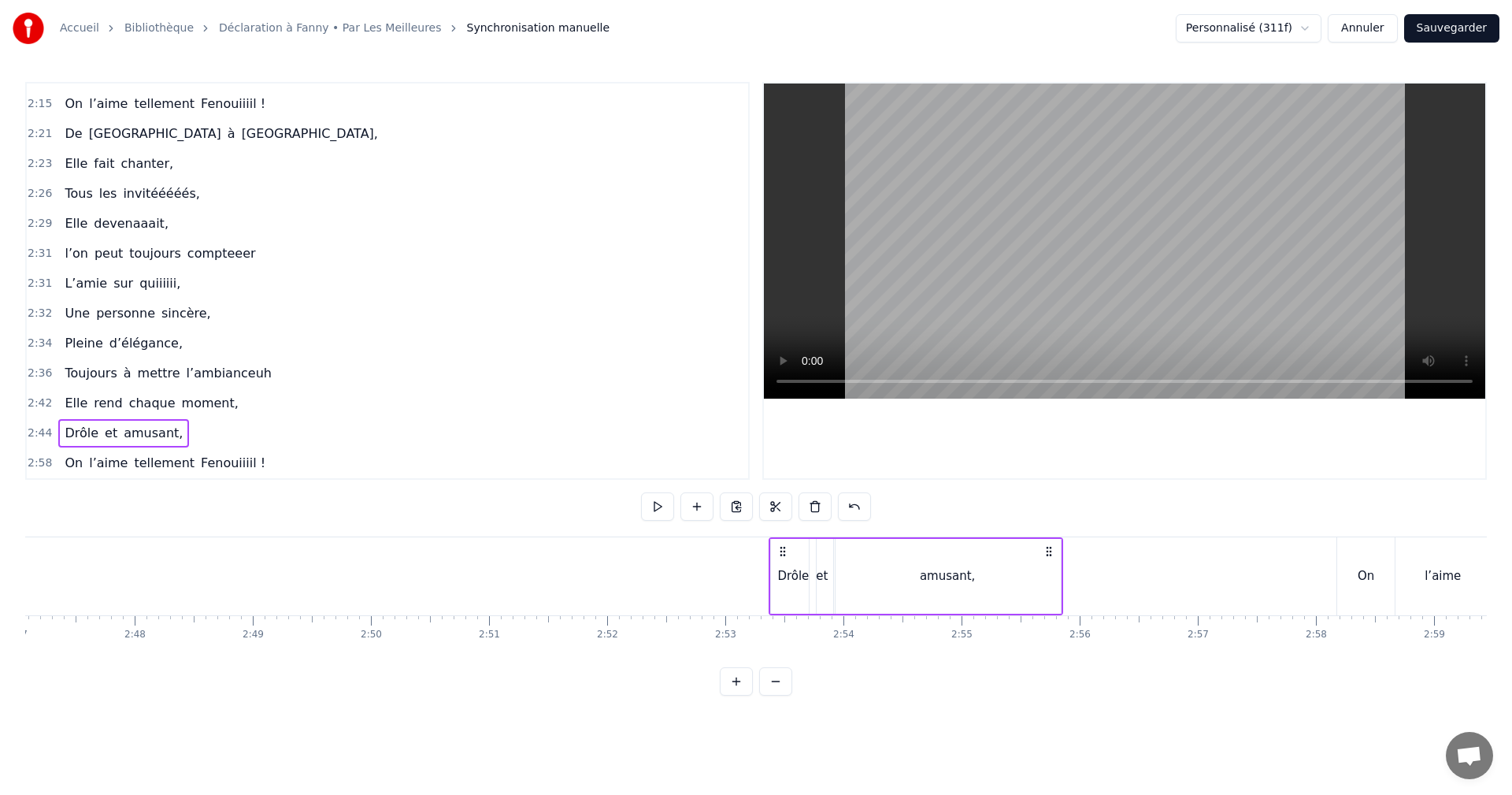
drag, startPoint x: 202, startPoint y: 552, endPoint x: 780, endPoint y: 582, distance: 578.8
click at [780, 582] on div "Drôle et amusant," at bounding box center [916, 576] width 295 height 78
click at [122, 433] on span "amusant," at bounding box center [153, 432] width 62 height 18
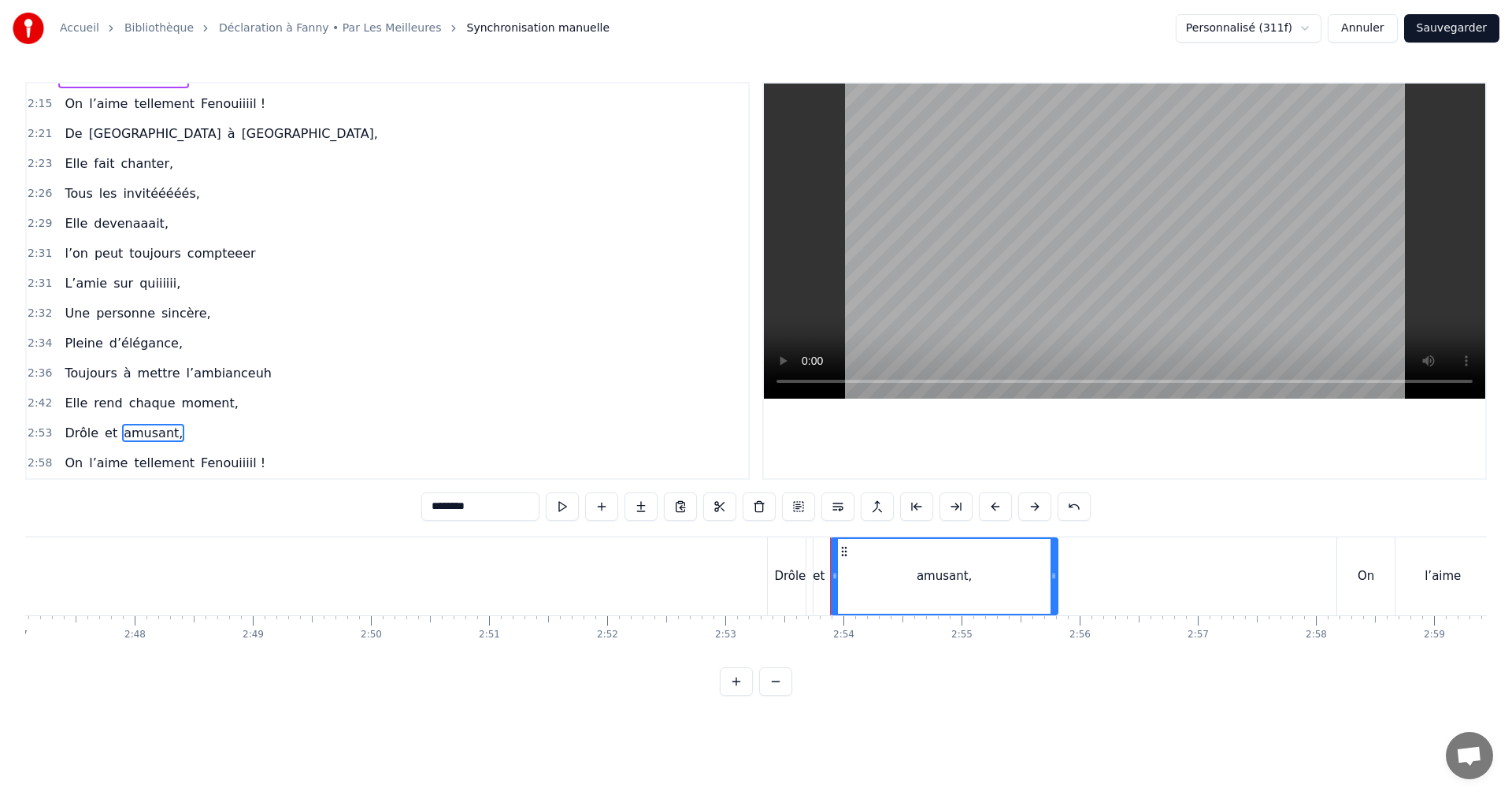
click at [472, 509] on input "********" at bounding box center [480, 506] width 118 height 28
type input "*******"
click at [455, 419] on div "2:53 Drôle et amusant" at bounding box center [388, 433] width 721 height 30
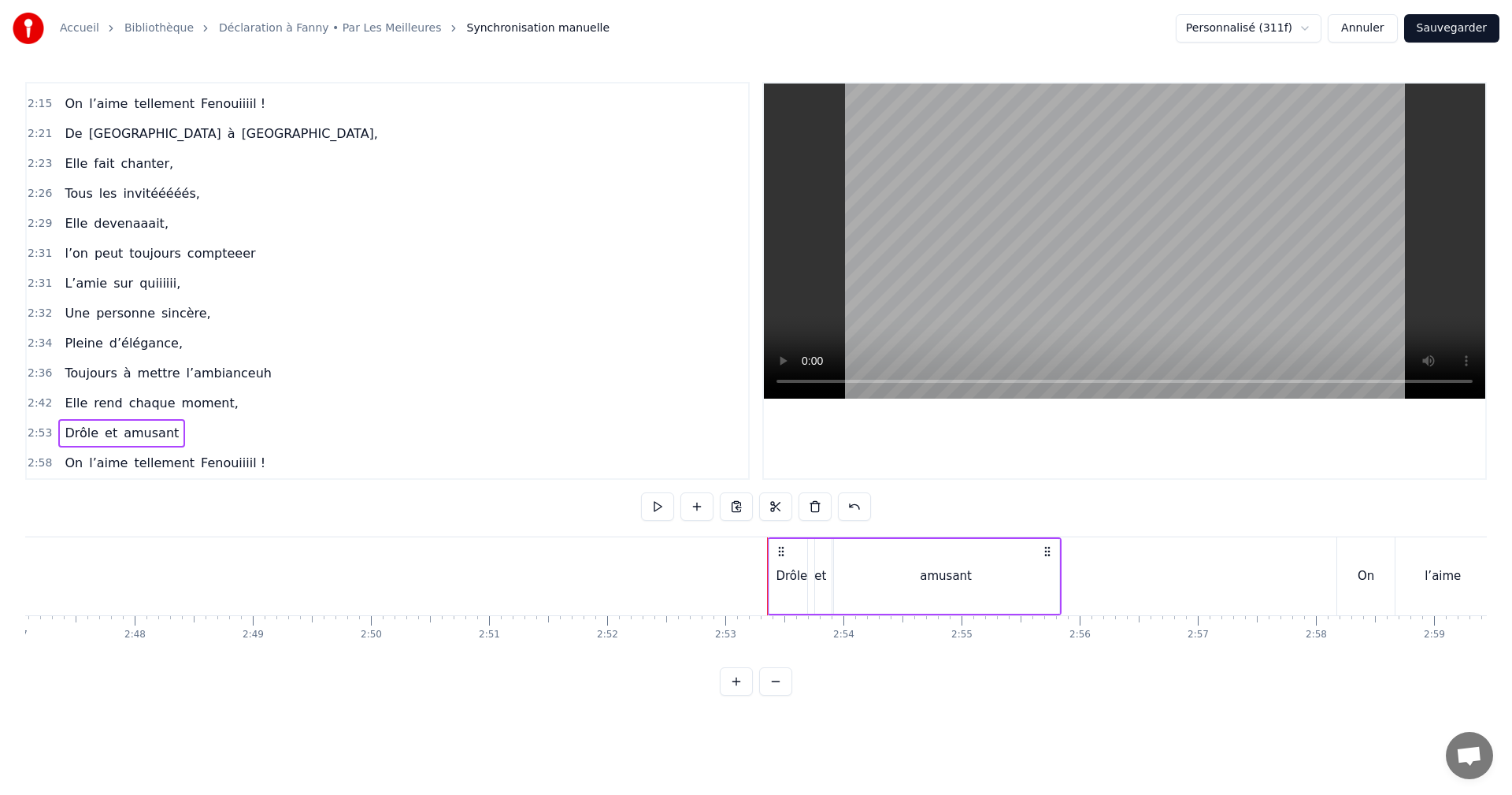
click at [36, 430] on span "2:53" at bounding box center [40, 433] width 24 height 15
click at [28, 400] on span "2:42" at bounding box center [40, 403] width 24 height 15
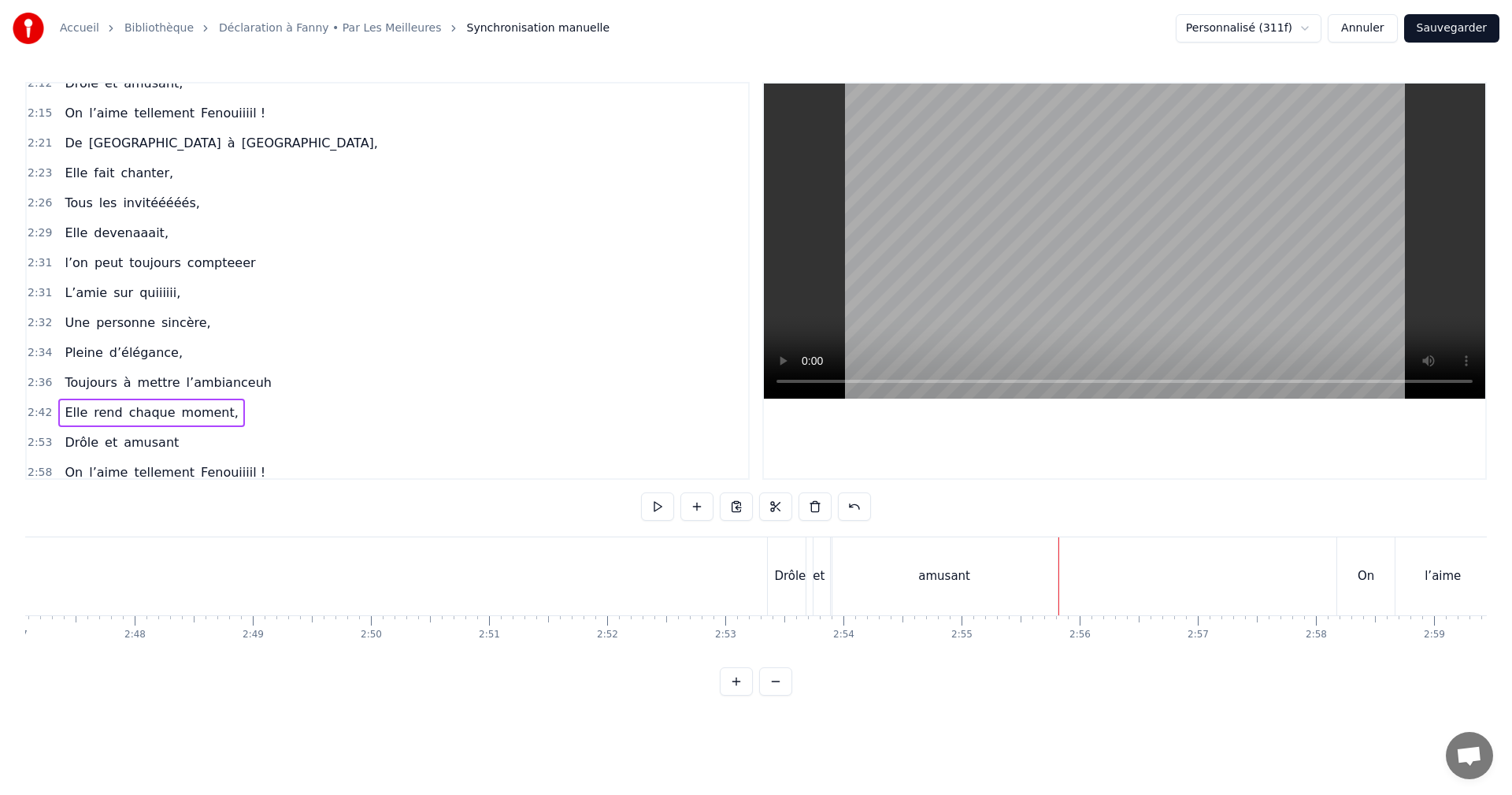
scroll to position [1192, 0]
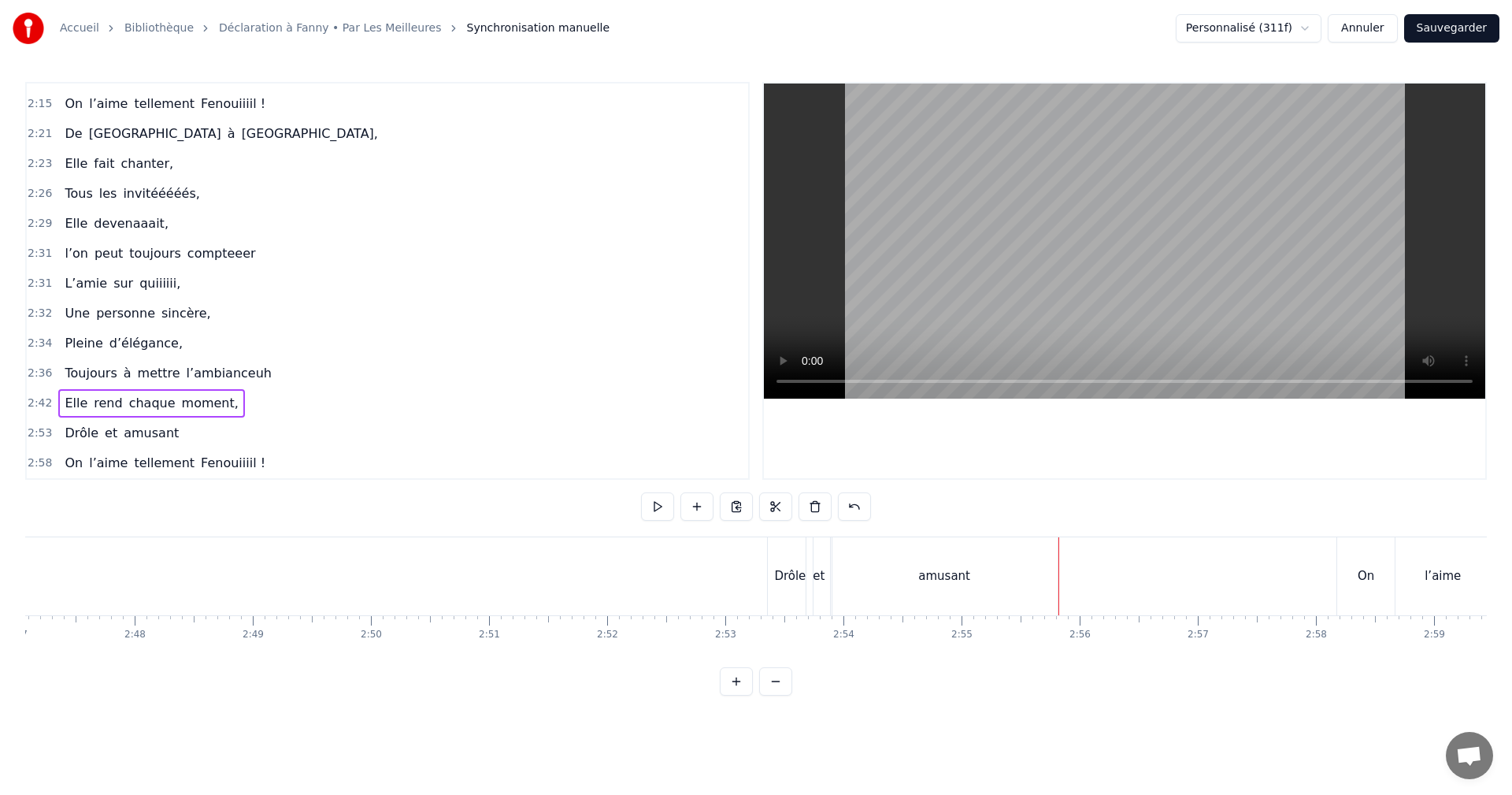
click at [44, 399] on span "2:42" at bounding box center [40, 403] width 24 height 15
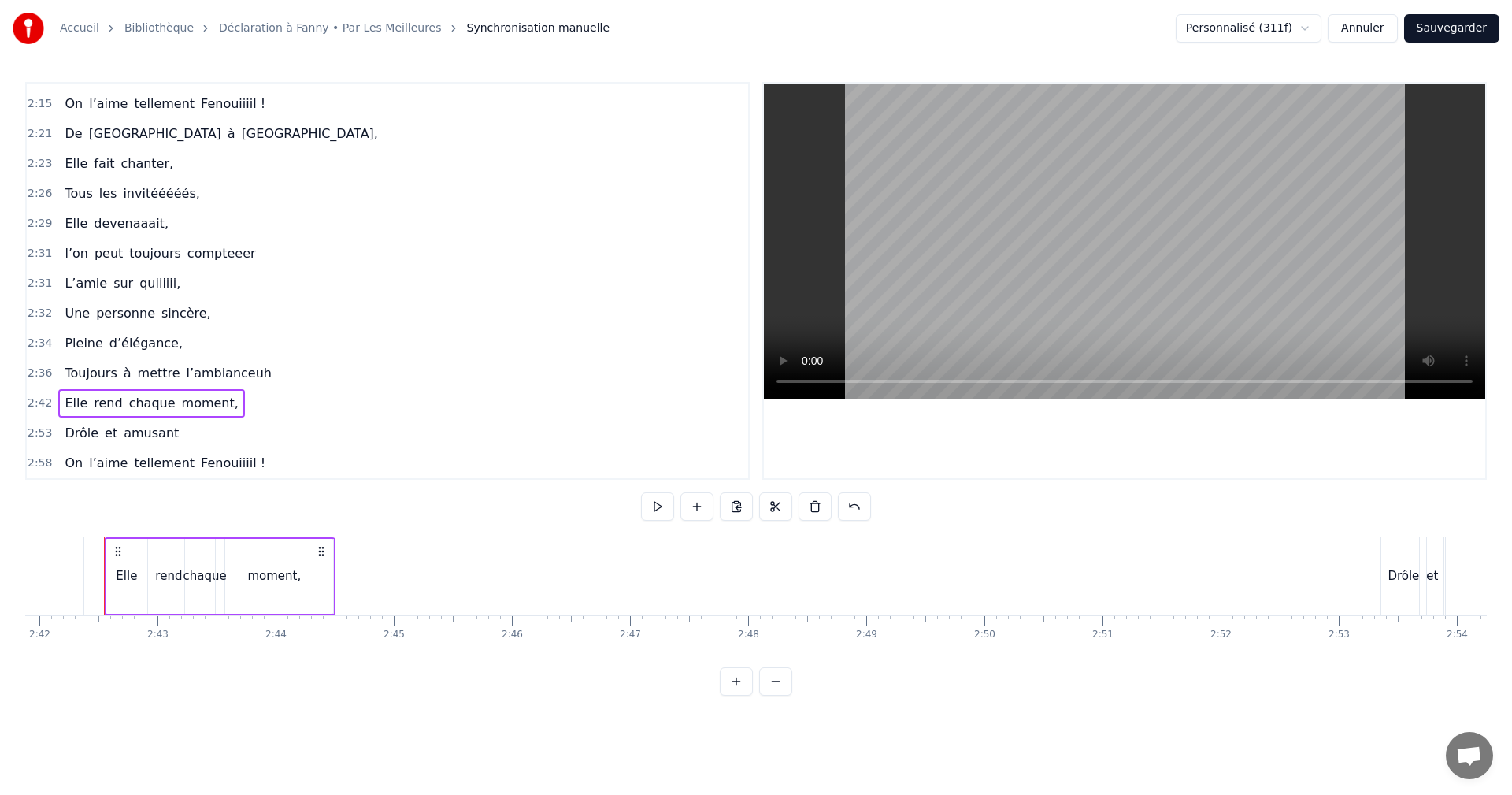
scroll to position [0, 19127]
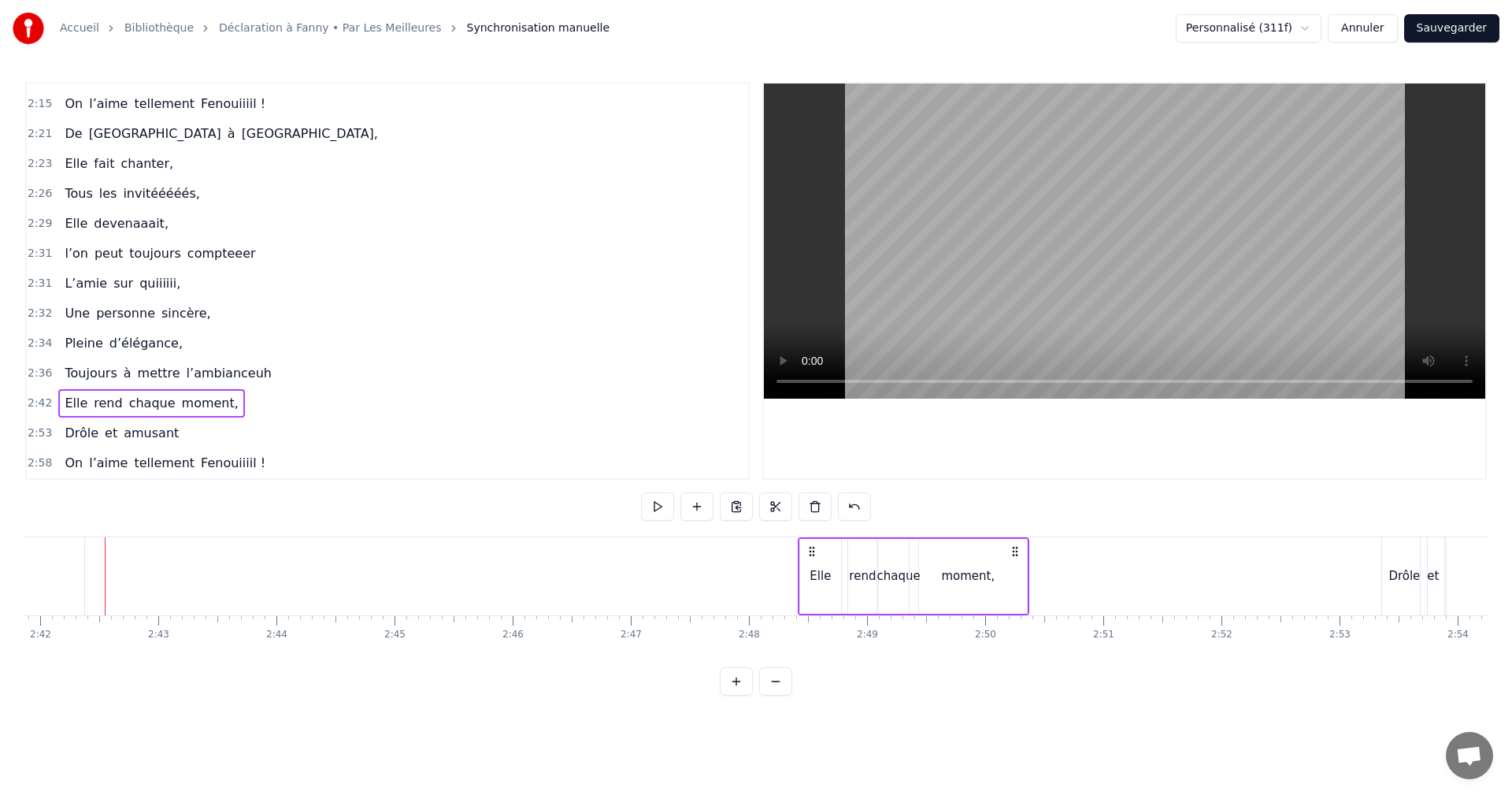
drag, startPoint x: 121, startPoint y: 548, endPoint x: 815, endPoint y: 576, distance: 694.6
click at [815, 576] on div "Elle rend chaque moment," at bounding box center [914, 576] width 232 height 78
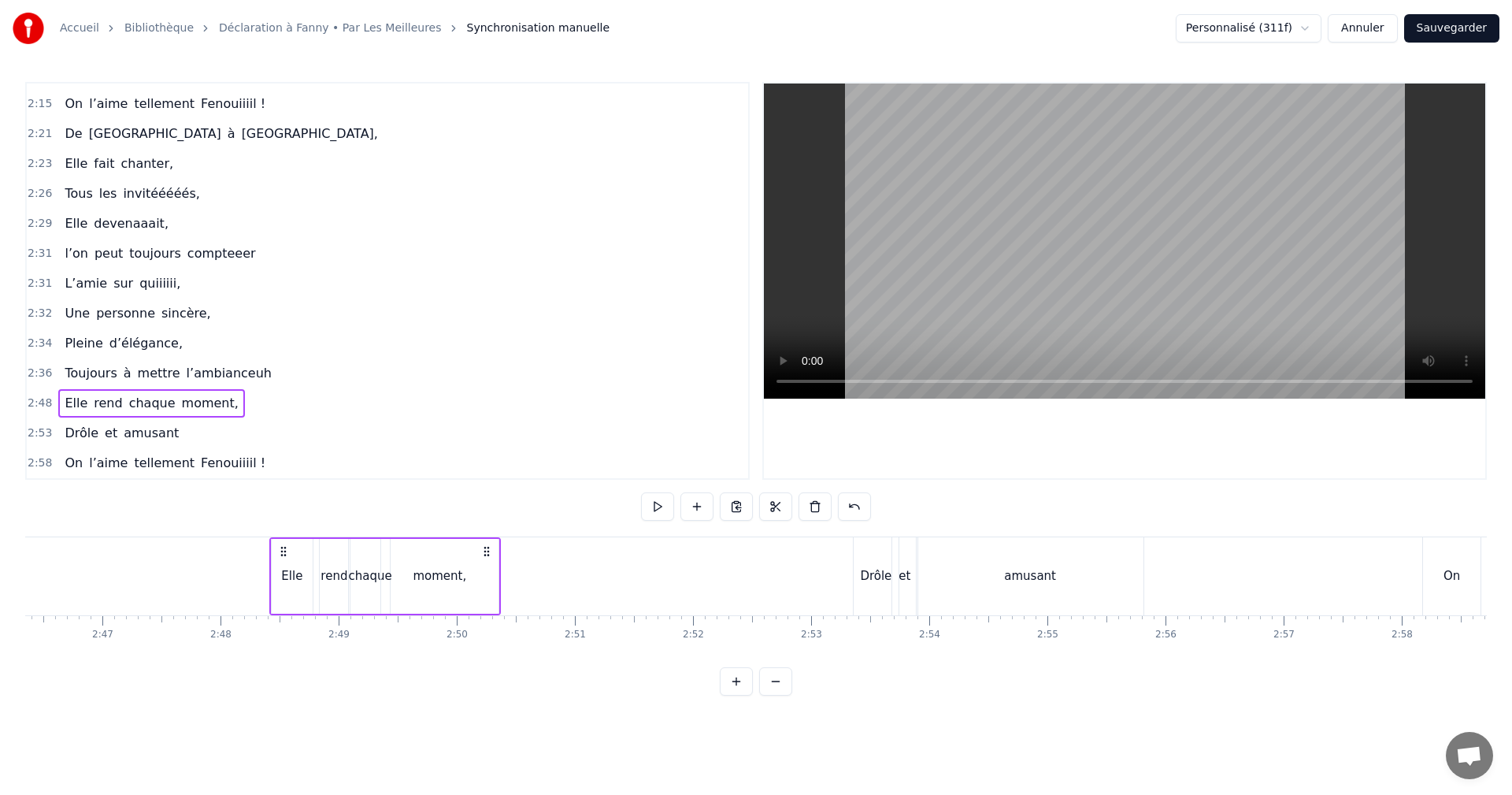
scroll to position [0, 19678]
click at [843, 564] on div "Drôle" at bounding box center [854, 576] width 44 height 78
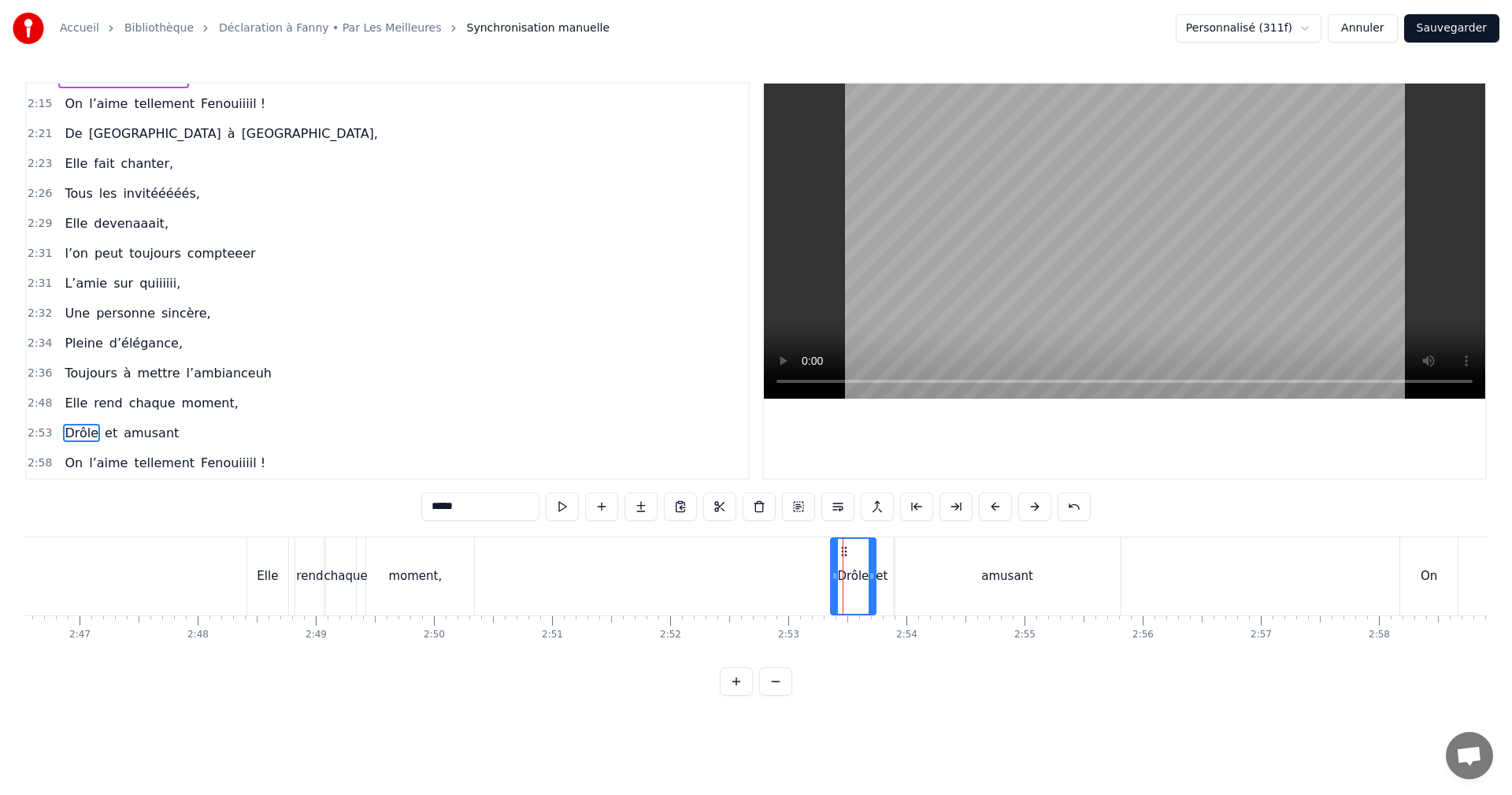
click at [42, 432] on span "2:53" at bounding box center [40, 433] width 24 height 15
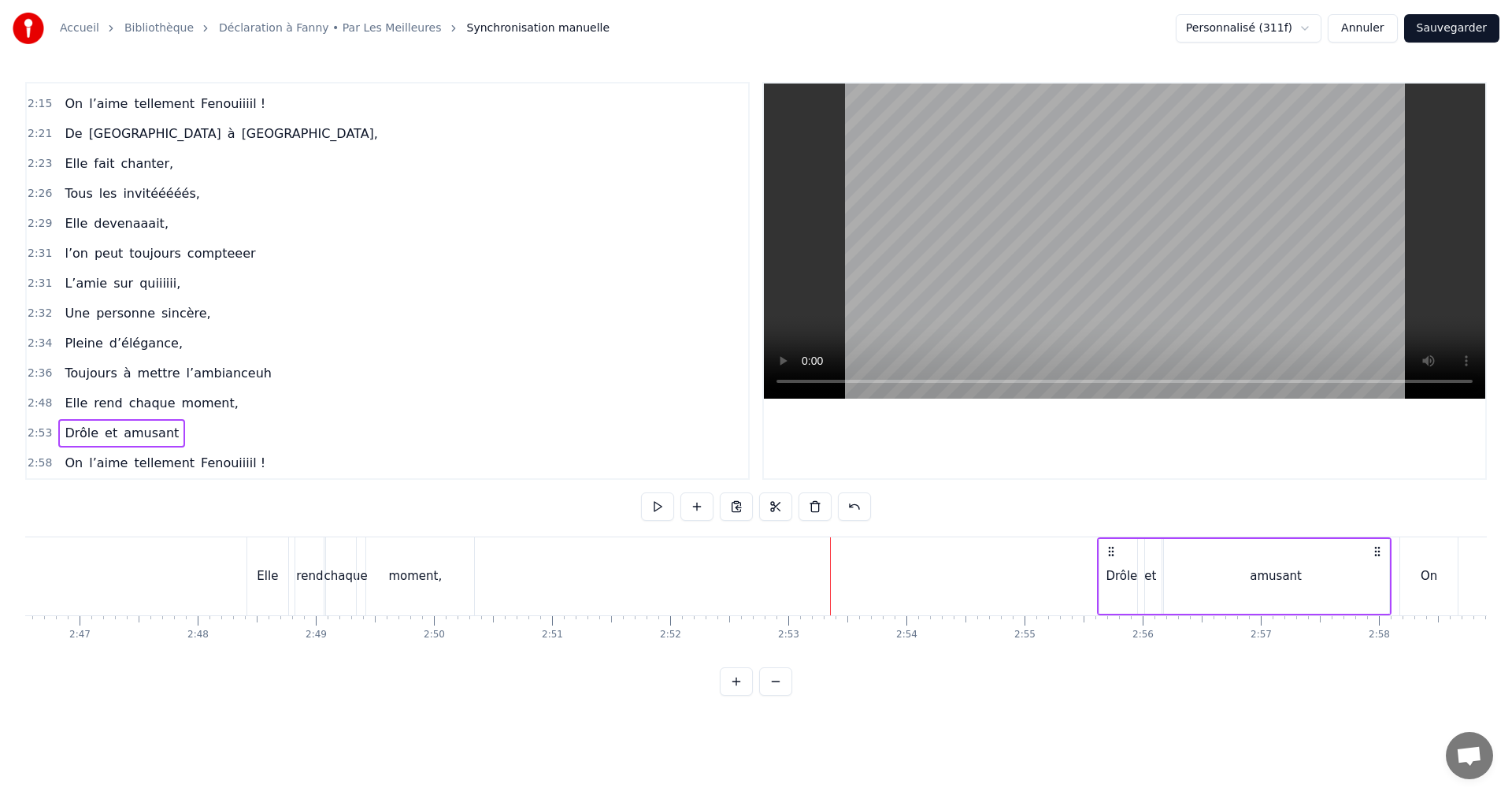
drag, startPoint x: 858, startPoint y: 548, endPoint x: 1113, endPoint y: 551, distance: 255.0
click at [1113, 551] on icon at bounding box center [1111, 551] width 13 height 13
drag, startPoint x: 44, startPoint y: 405, endPoint x: 83, endPoint y: 426, distance: 44.3
click at [44, 405] on span "2:48" at bounding box center [40, 403] width 24 height 15
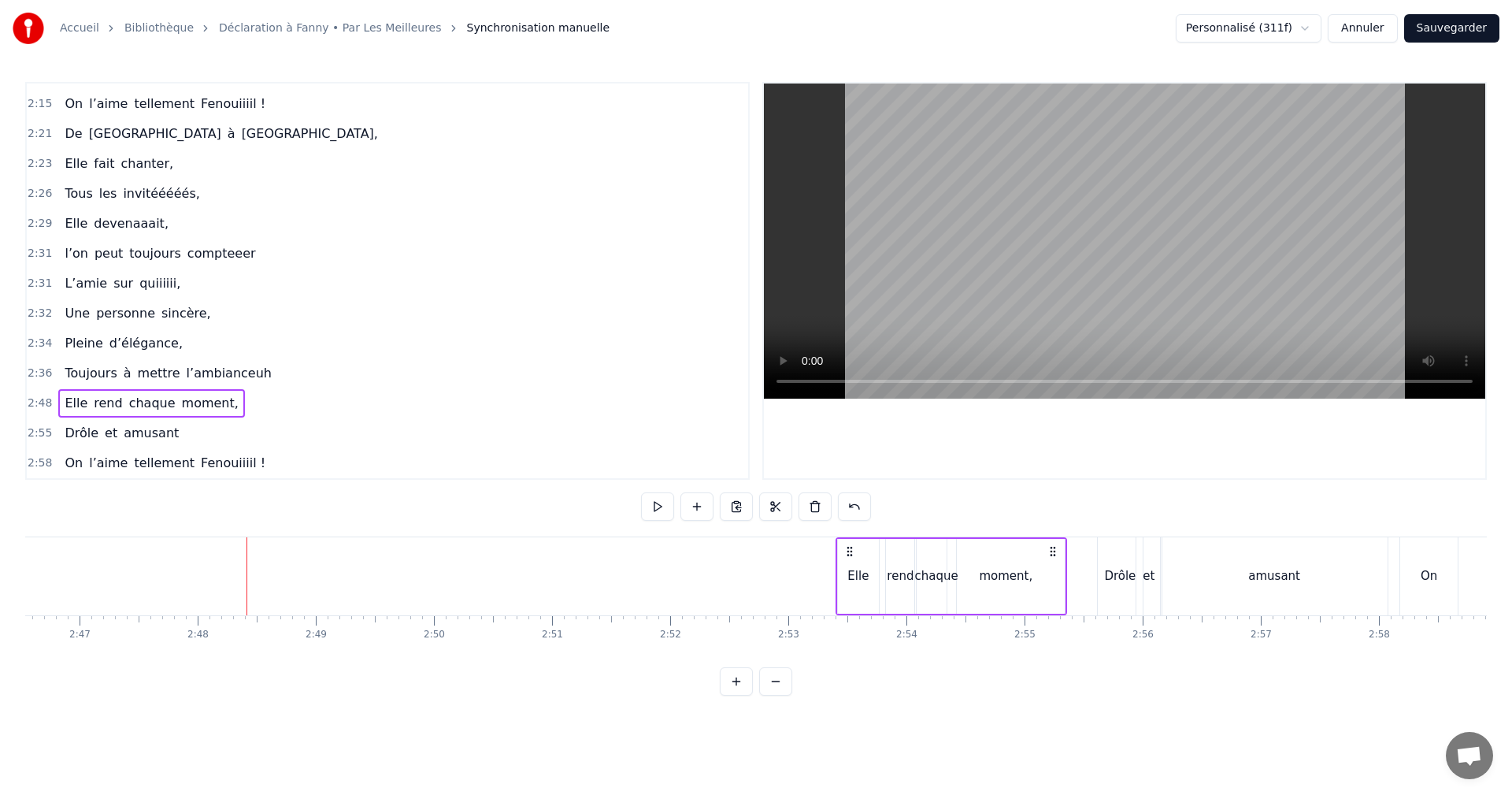
drag, startPoint x: 260, startPoint y: 551, endPoint x: 849, endPoint y: 572, distance: 589.4
click at [849, 572] on div "Elle rend chaque moment," at bounding box center [952, 576] width 232 height 78
click at [36, 427] on span "2:55" at bounding box center [40, 433] width 24 height 15
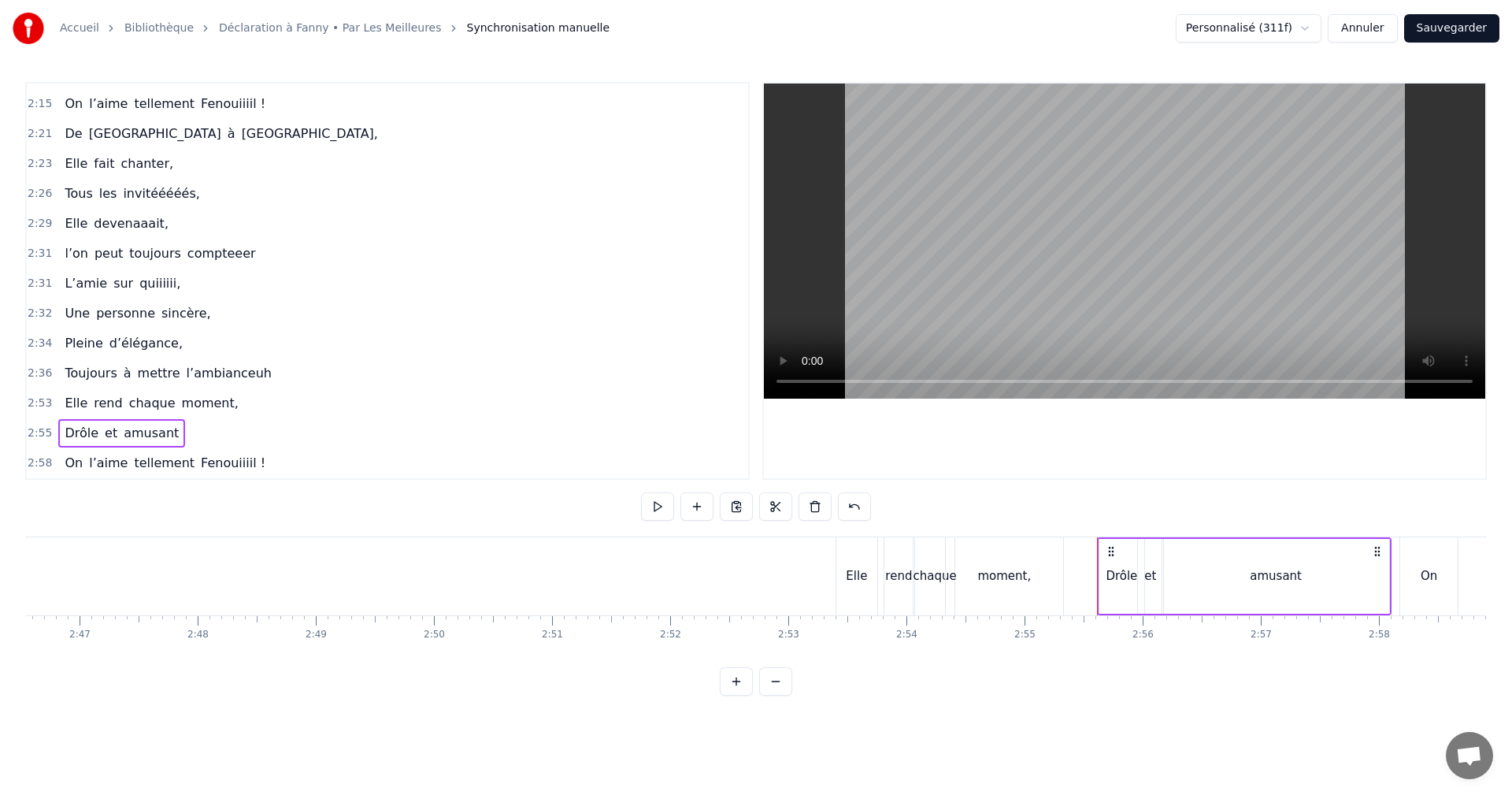
drag, startPoint x: 1112, startPoint y: 553, endPoint x: 1099, endPoint y: 552, distance: 13.0
click at [1099, 552] on div "Drôle et amusant" at bounding box center [1244, 576] width 295 height 78
drag, startPoint x: 1112, startPoint y: 548, endPoint x: 1099, endPoint y: 550, distance: 13.2
click at [1099, 550] on div "Drôle et amusant" at bounding box center [1244, 576] width 295 height 78
click at [1104, 552] on div "Drôle et amusant" at bounding box center [1244, 576] width 295 height 78
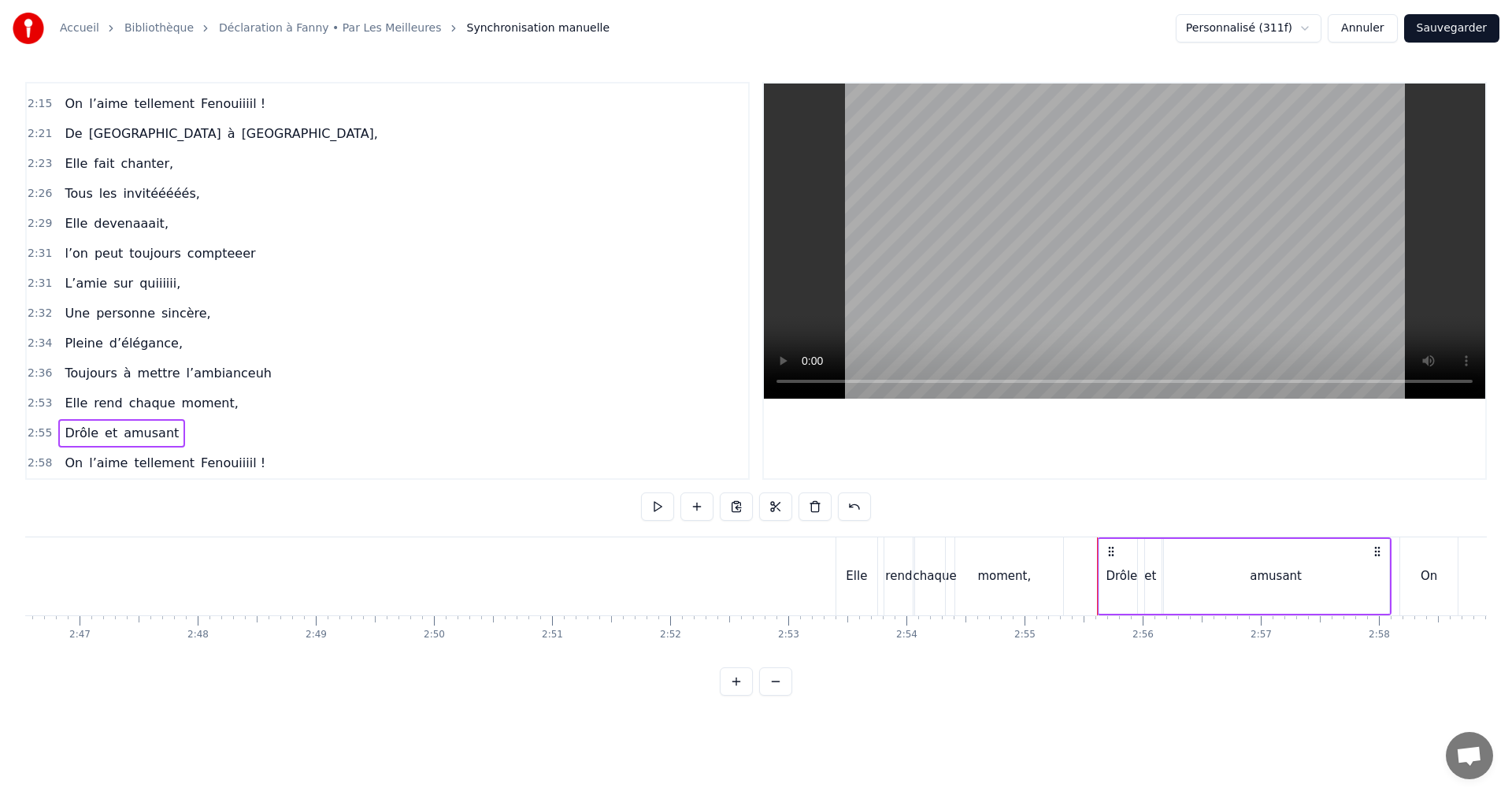
click at [1107, 551] on icon at bounding box center [1111, 551] width 13 height 13
click at [30, 428] on span "2:55" at bounding box center [40, 433] width 24 height 15
click at [41, 436] on span "2:55" at bounding box center [40, 433] width 24 height 15
click at [1103, 554] on div "Drôle et amusant" at bounding box center [1244, 576] width 295 height 78
click at [1105, 551] on icon at bounding box center [1111, 551] width 13 height 13
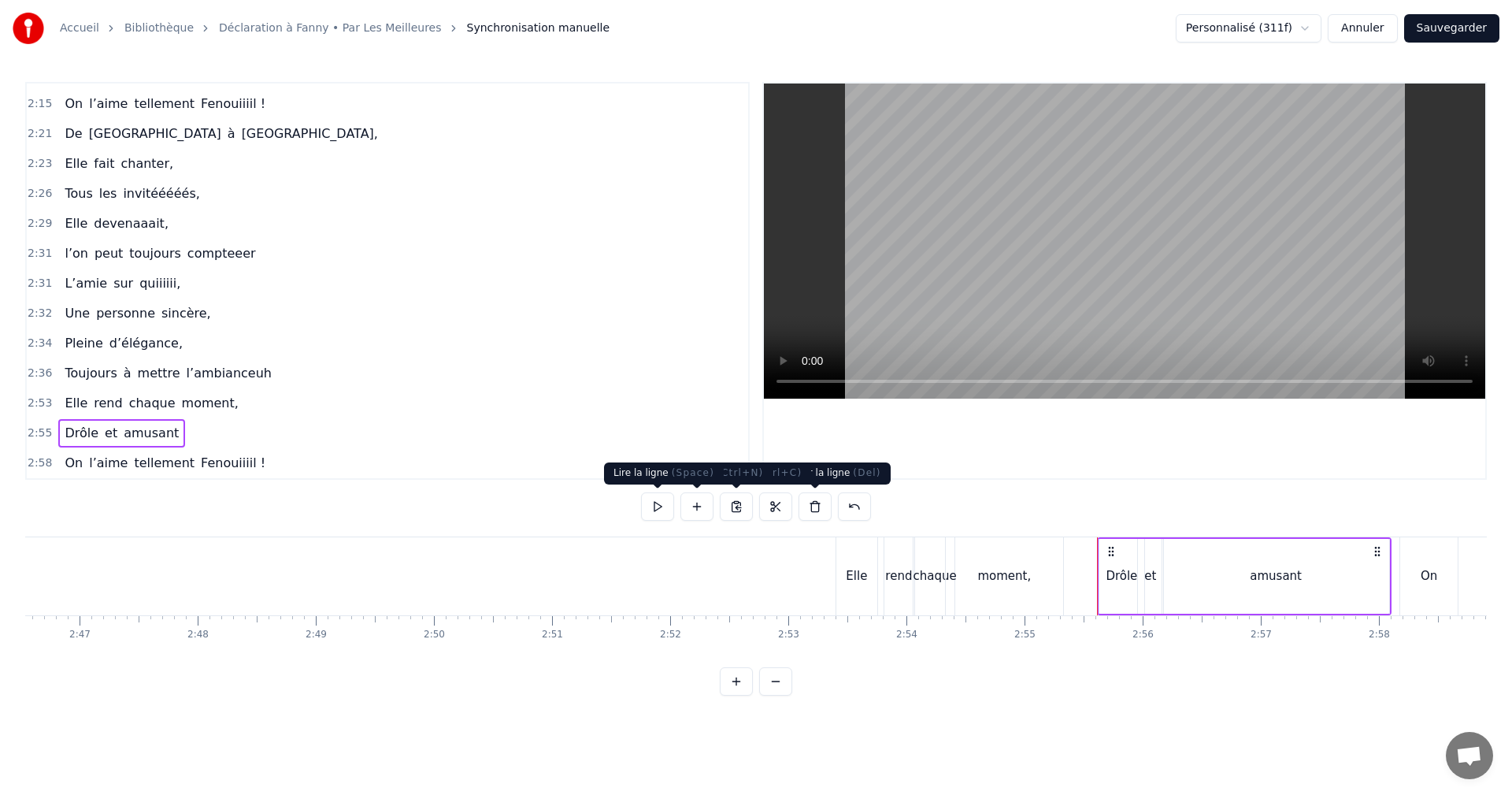
click at [599, 496] on div "0:05 Tous réunis [DATE], 0:07 Quelques paroles pour notre Fanny, 0:10 Couverte …" at bounding box center [756, 389] width 1462 height 614
click at [37, 464] on span "2:58" at bounding box center [40, 463] width 24 height 15
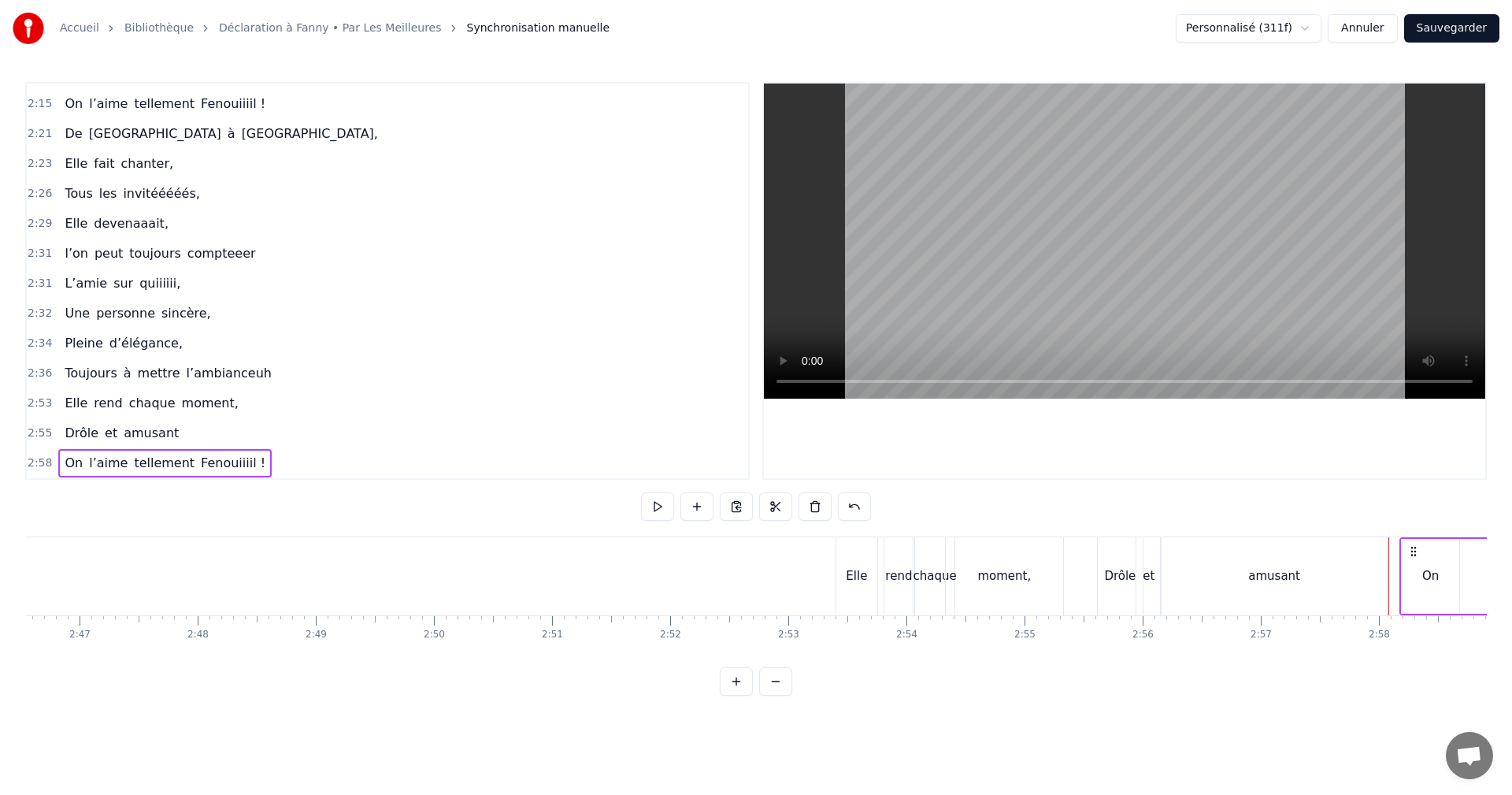
click at [30, 440] on span "2:55" at bounding box center [40, 433] width 24 height 15
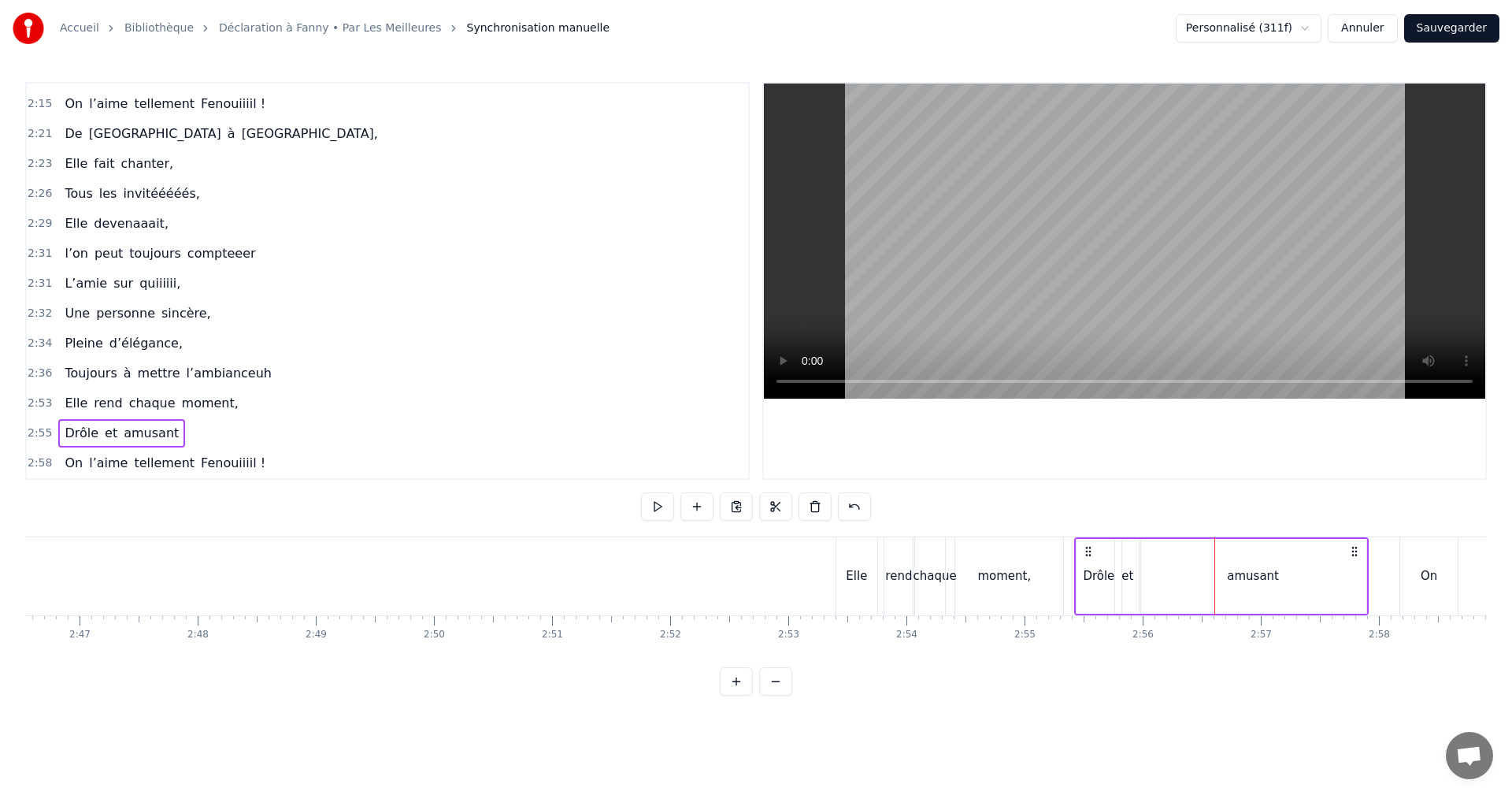
drag, startPoint x: 1110, startPoint y: 554, endPoint x: 1084, endPoint y: 555, distance: 26.0
click at [1087, 555] on circle at bounding box center [1087, 555] width 1 height 1
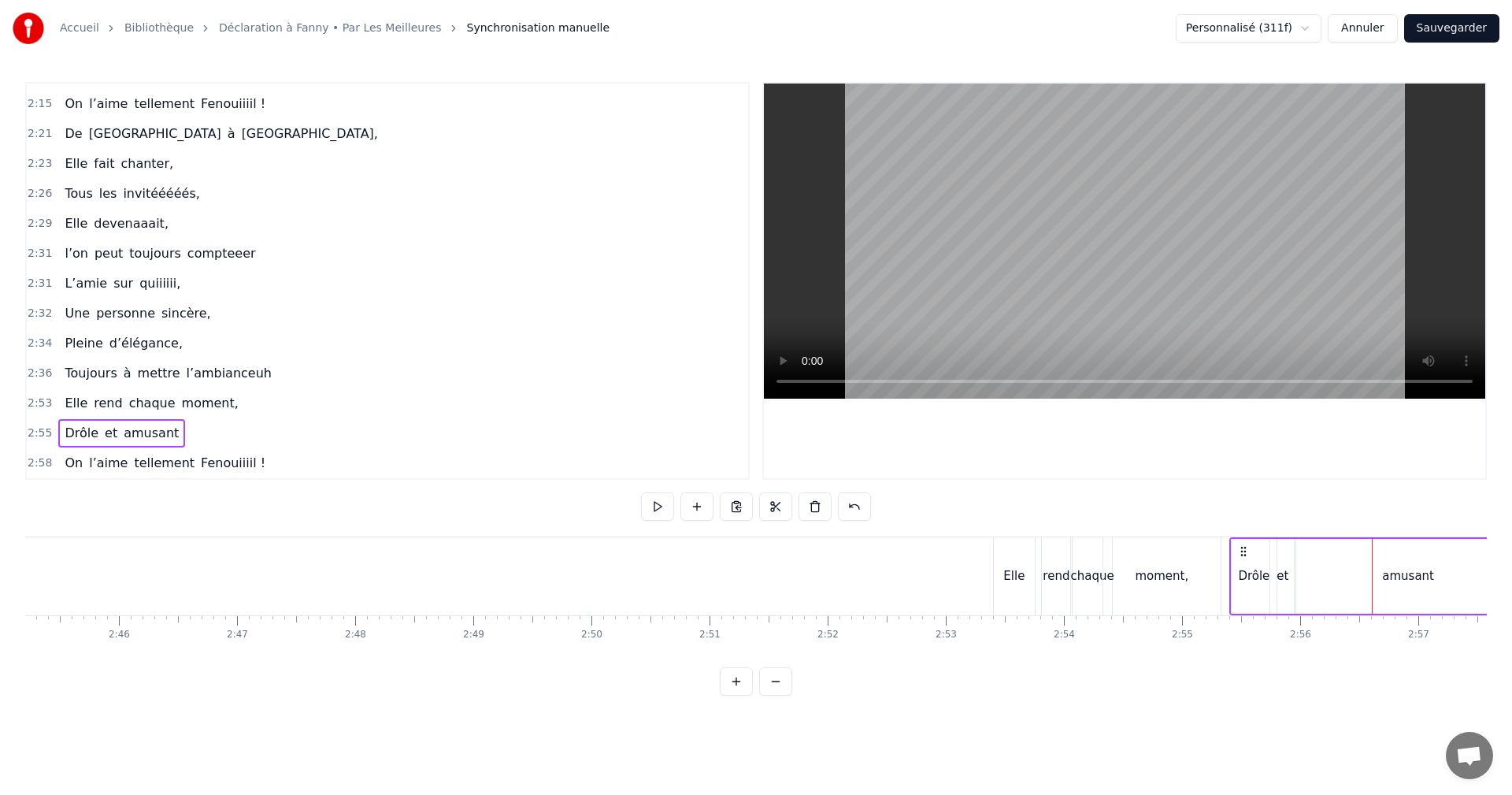
click at [38, 371] on span "2:36" at bounding box center [40, 373] width 24 height 15
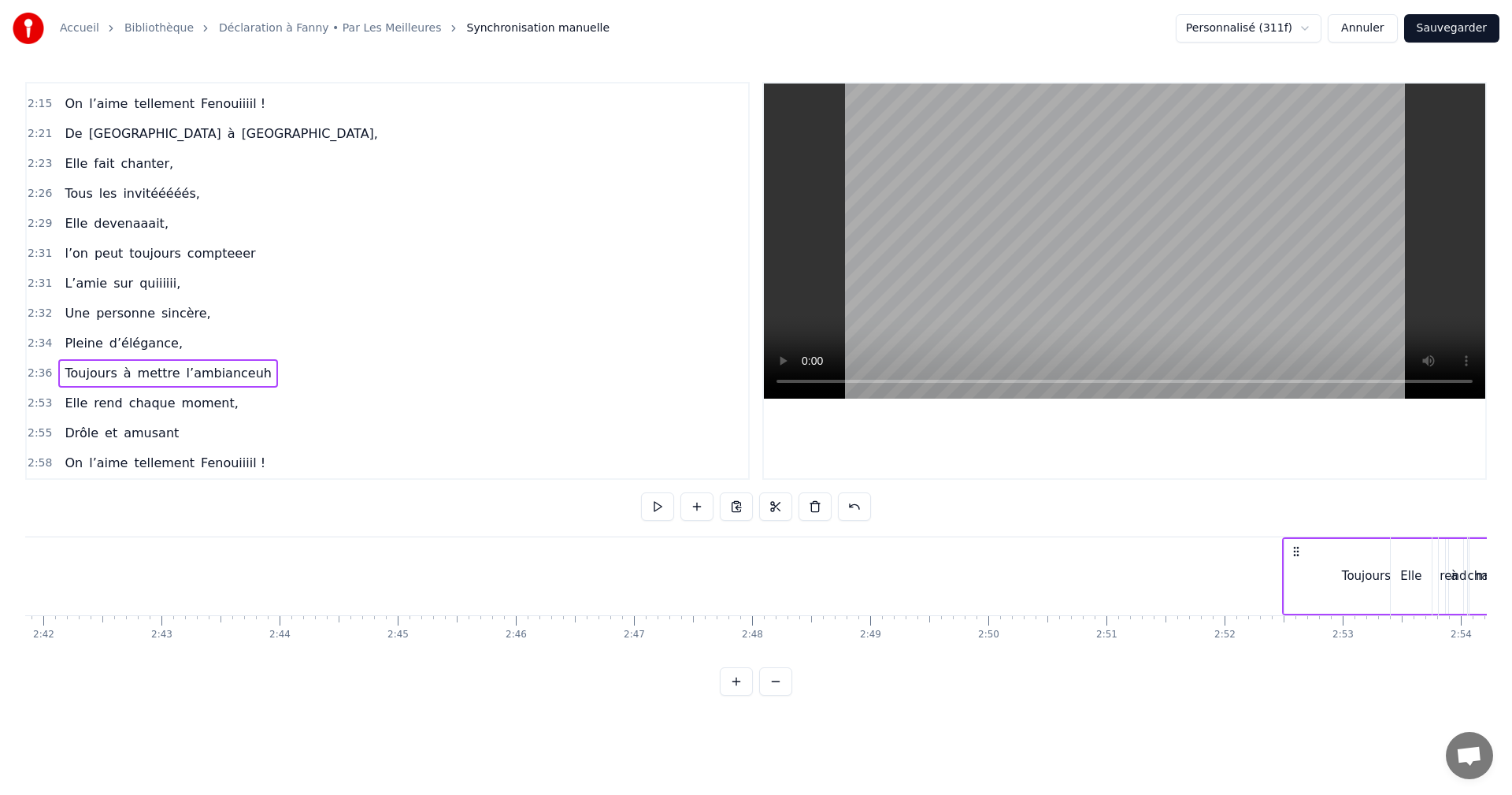
scroll to position [0, 19124]
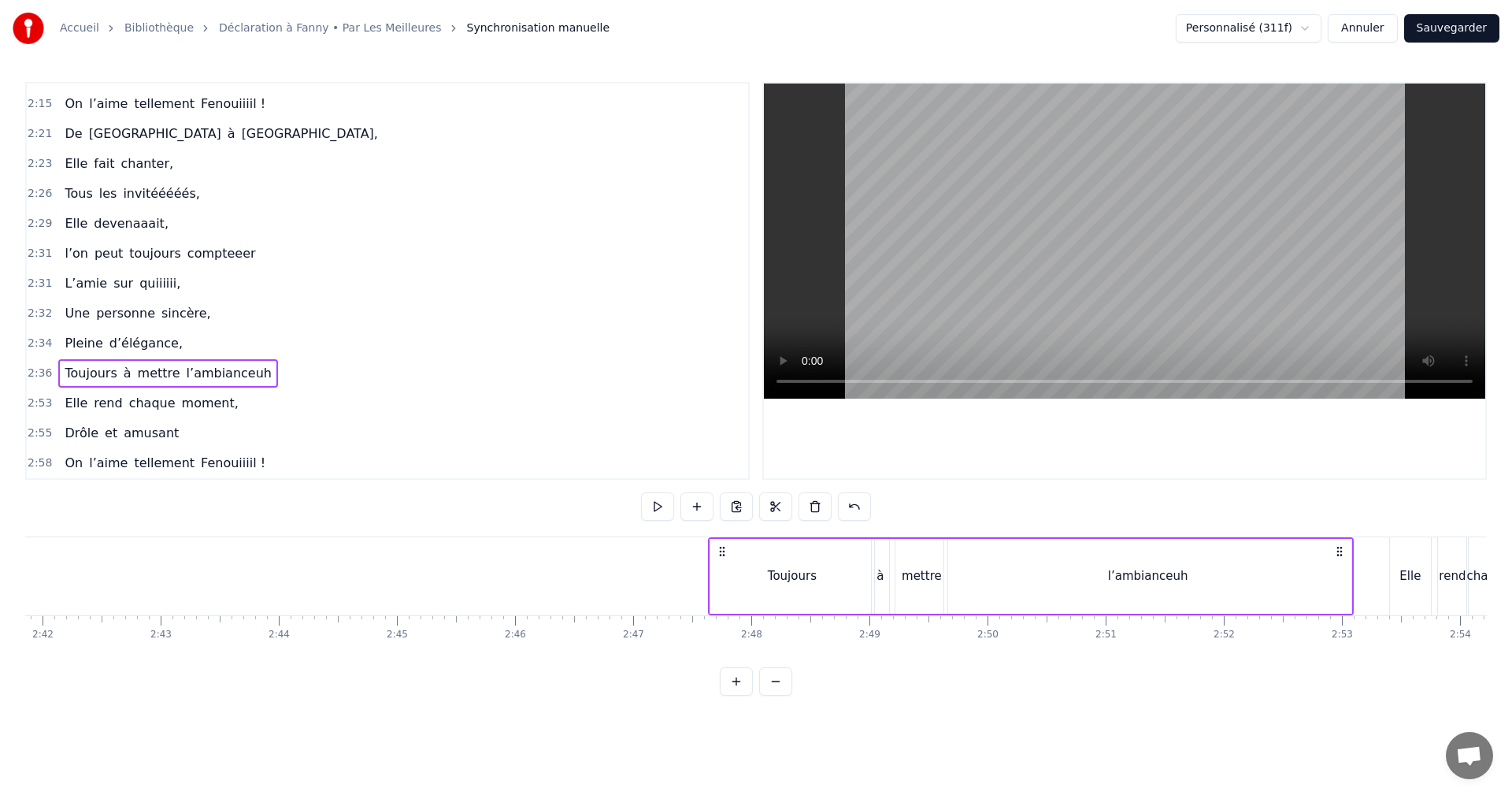
drag, startPoint x: 117, startPoint y: 551, endPoint x: 721, endPoint y: 601, distance: 606.1
click at [721, 601] on div "Toujours à mettre l’ambianceuh" at bounding box center [1032, 576] width 646 height 78
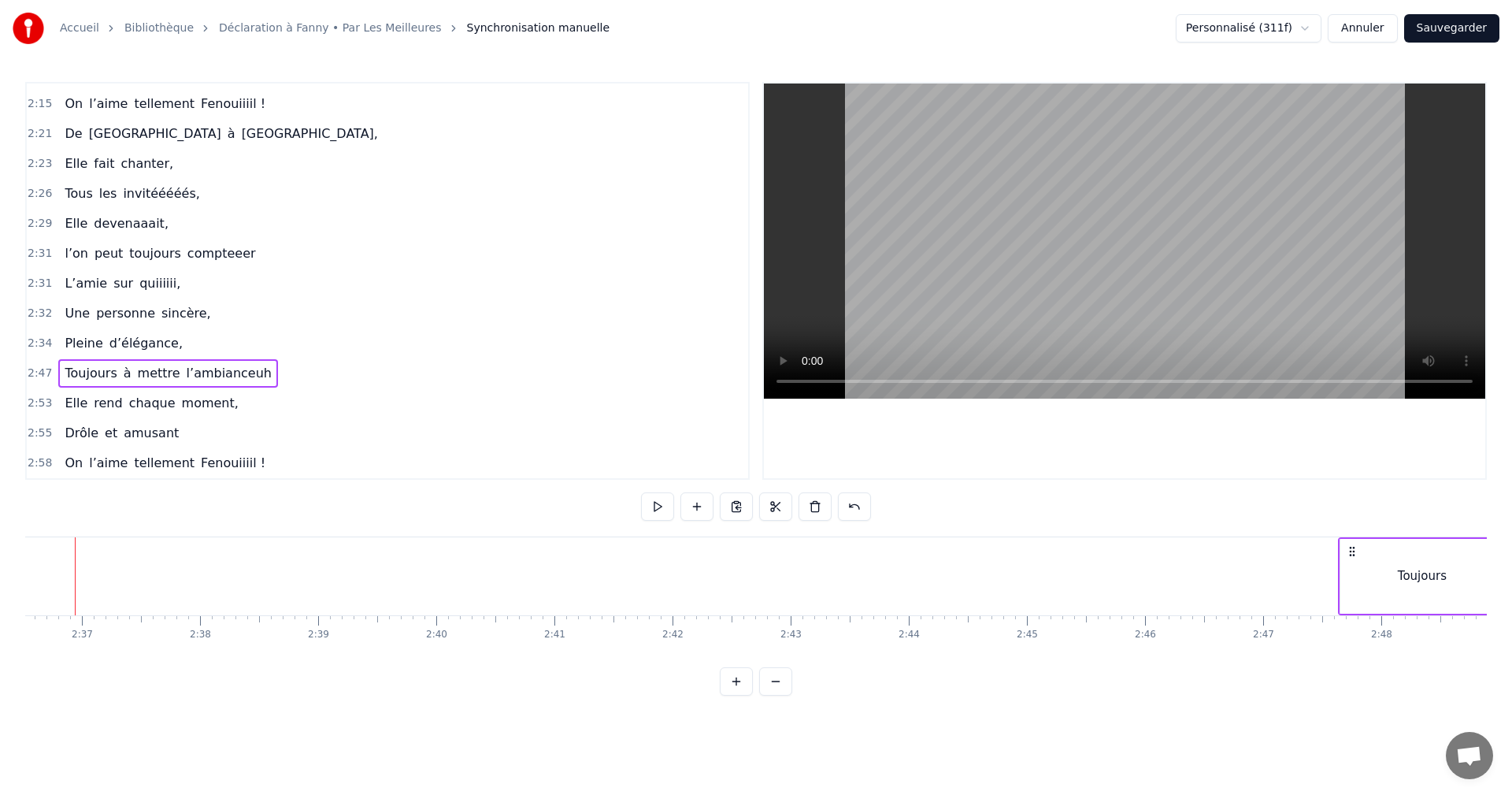
click at [34, 341] on span "2:34" at bounding box center [40, 343] width 24 height 15
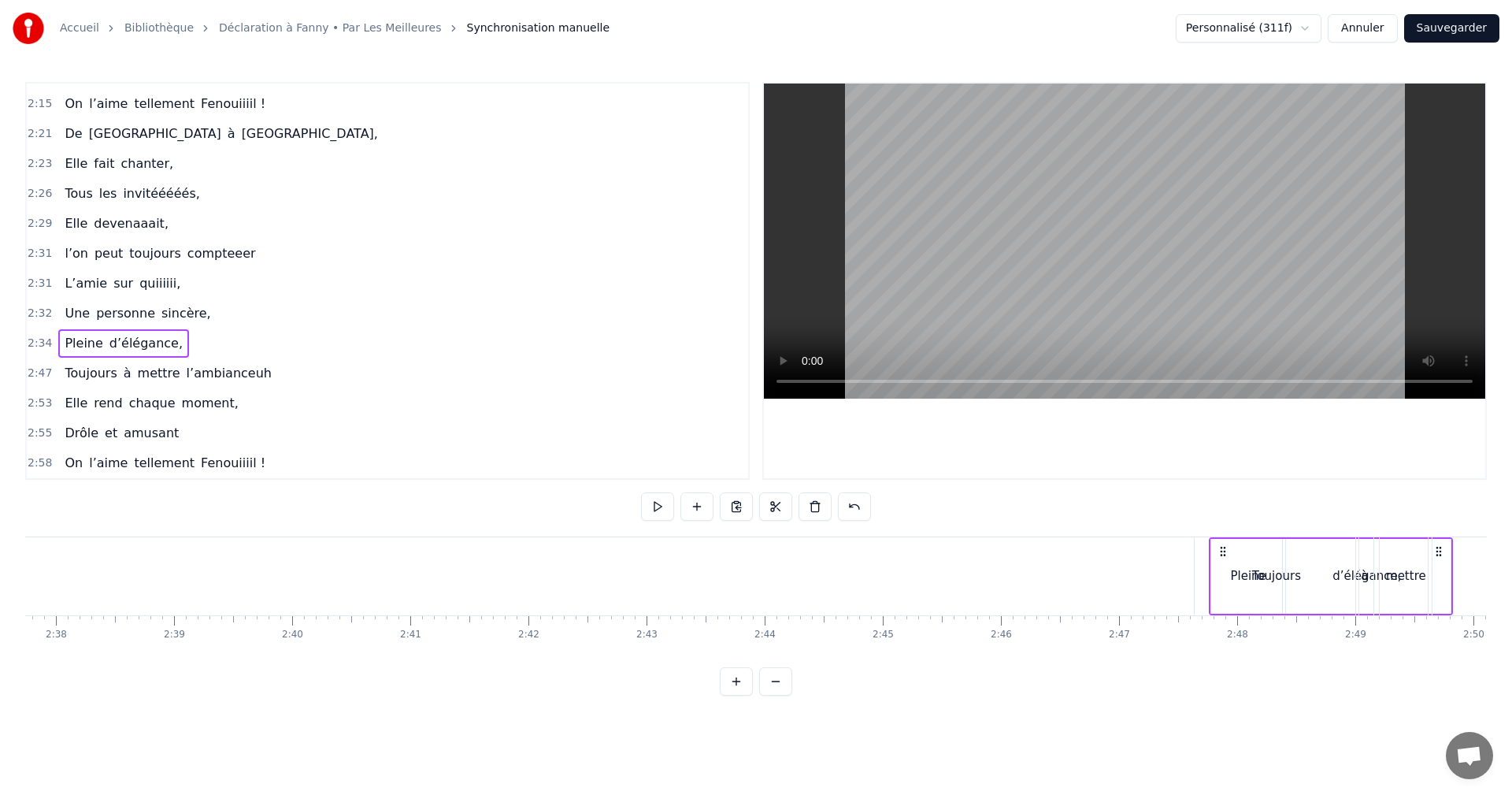
scroll to position [0, 18657]
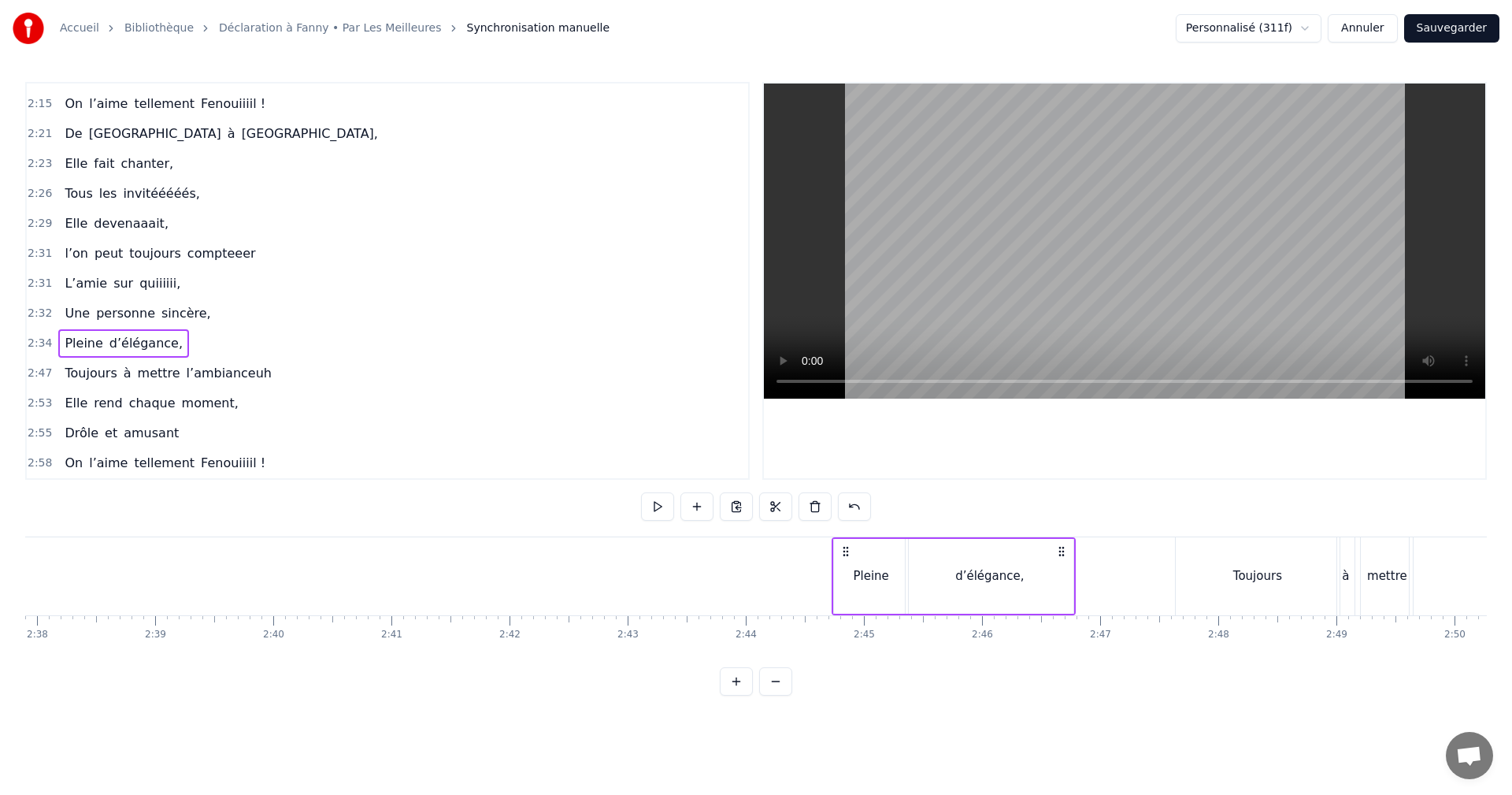
drag, startPoint x: 117, startPoint y: 549, endPoint x: 845, endPoint y: 570, distance: 728.3
click at [845, 570] on div "Pleine d’élégance," at bounding box center [953, 576] width 245 height 78
click at [39, 312] on span "2:32" at bounding box center [40, 313] width 24 height 15
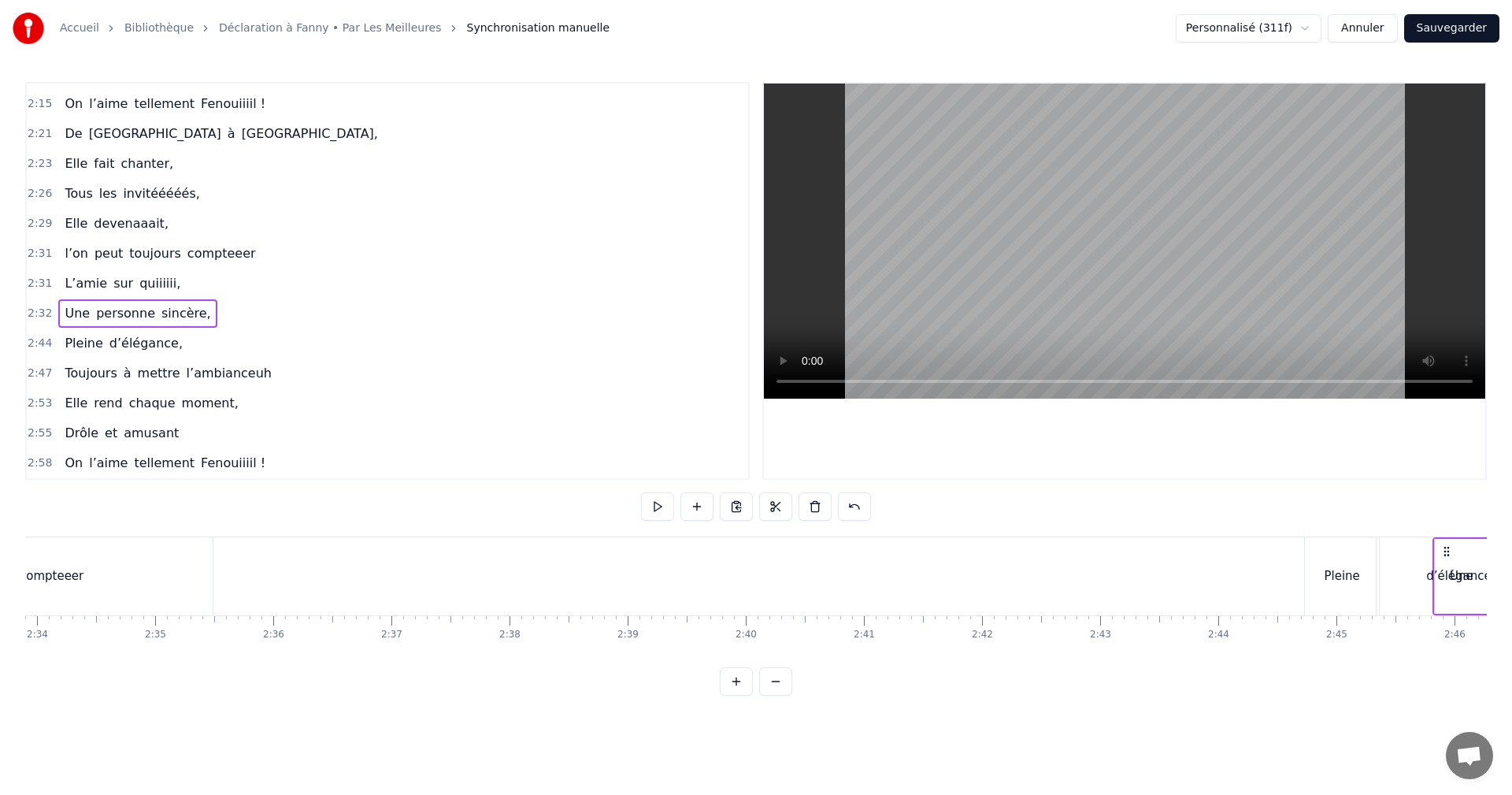
scroll to position [0, 18252]
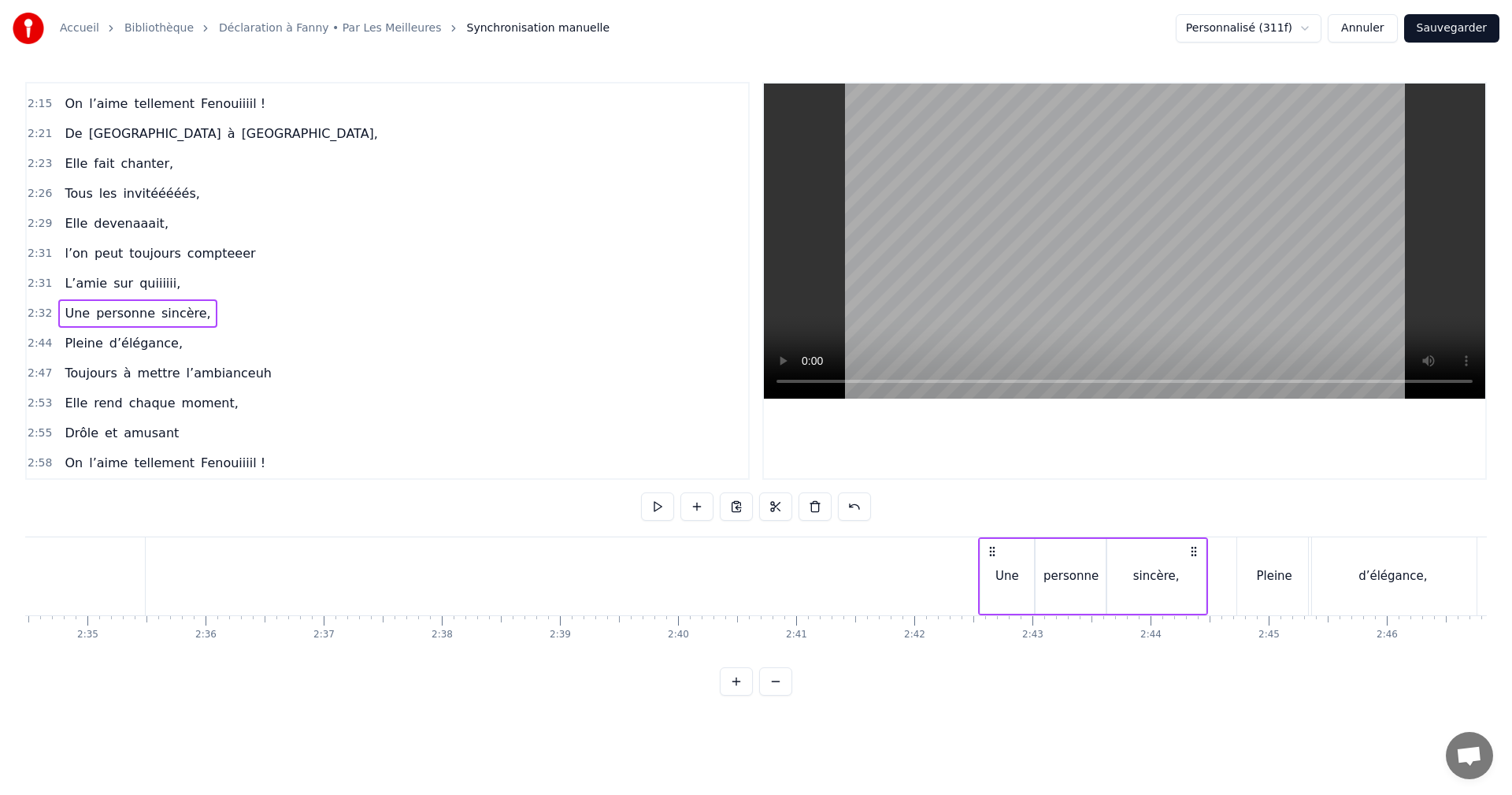
drag, startPoint x: 117, startPoint y: 551, endPoint x: 990, endPoint y: 574, distance: 873.3
click at [990, 574] on div "Une personne sincère," at bounding box center [1093, 576] width 230 height 78
click at [33, 280] on span "2:31" at bounding box center [40, 283] width 24 height 15
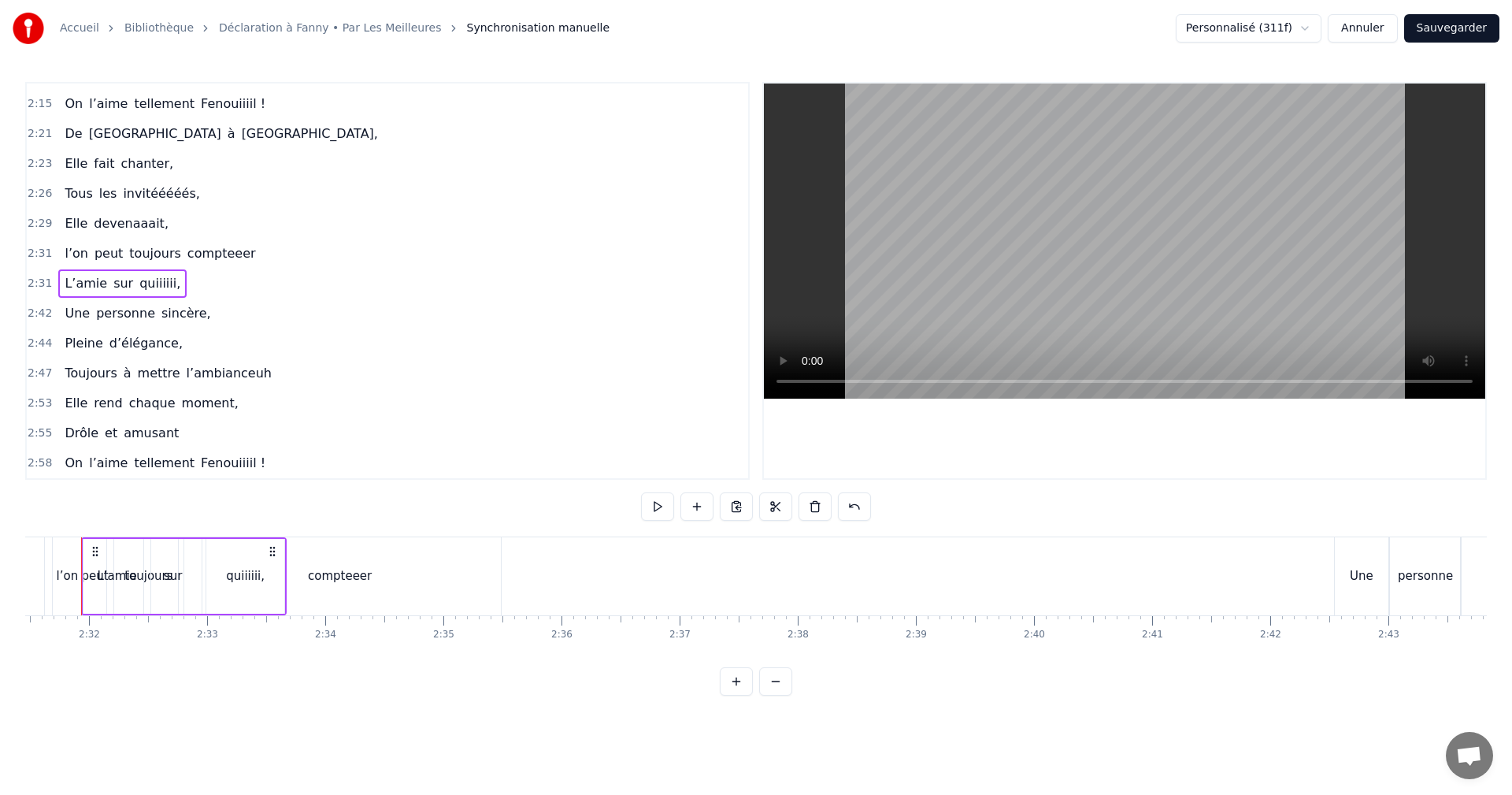
scroll to position [0, 17873]
click at [39, 250] on span "2:31" at bounding box center [40, 253] width 24 height 15
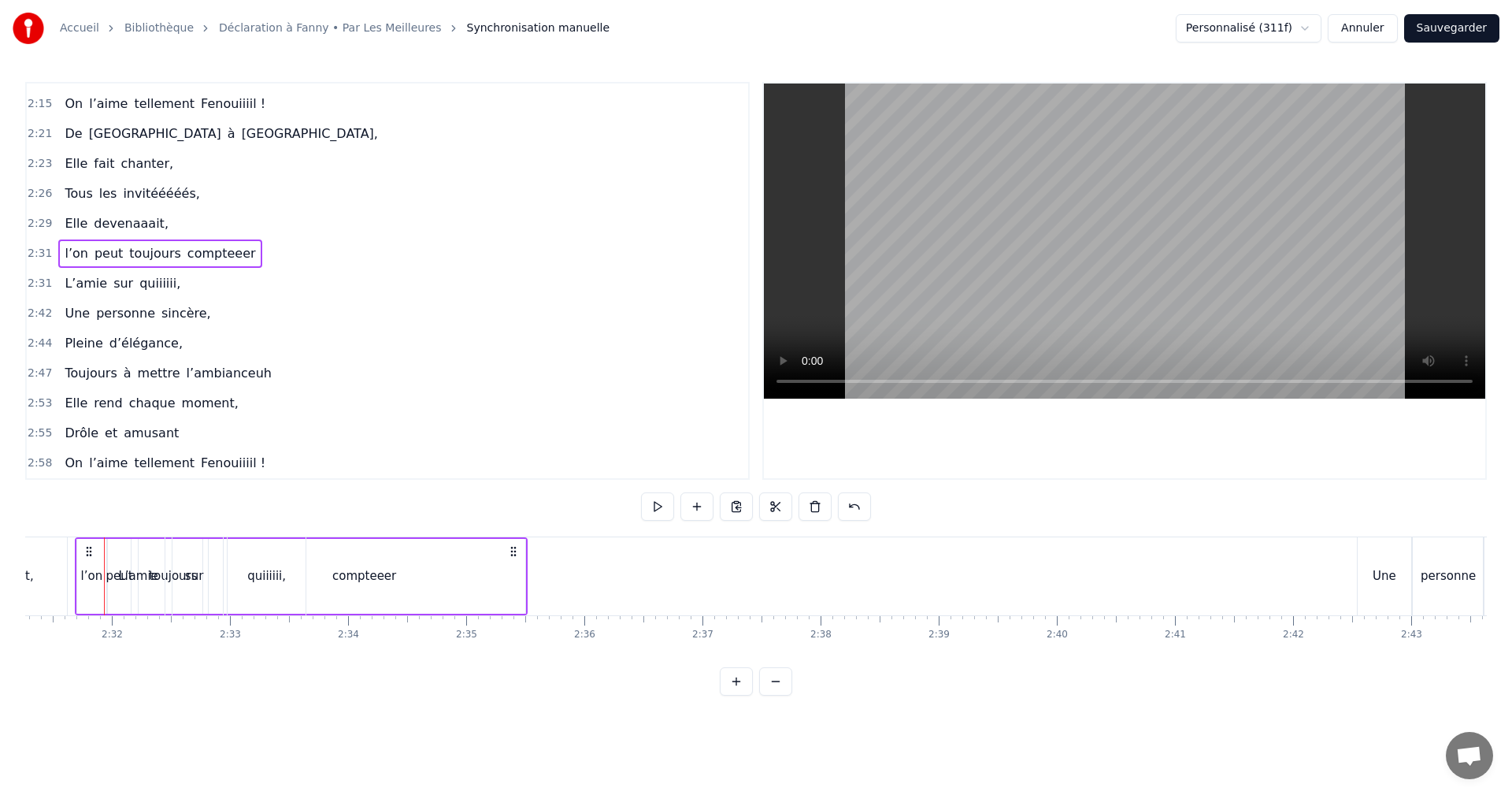
scroll to position [0, 17843]
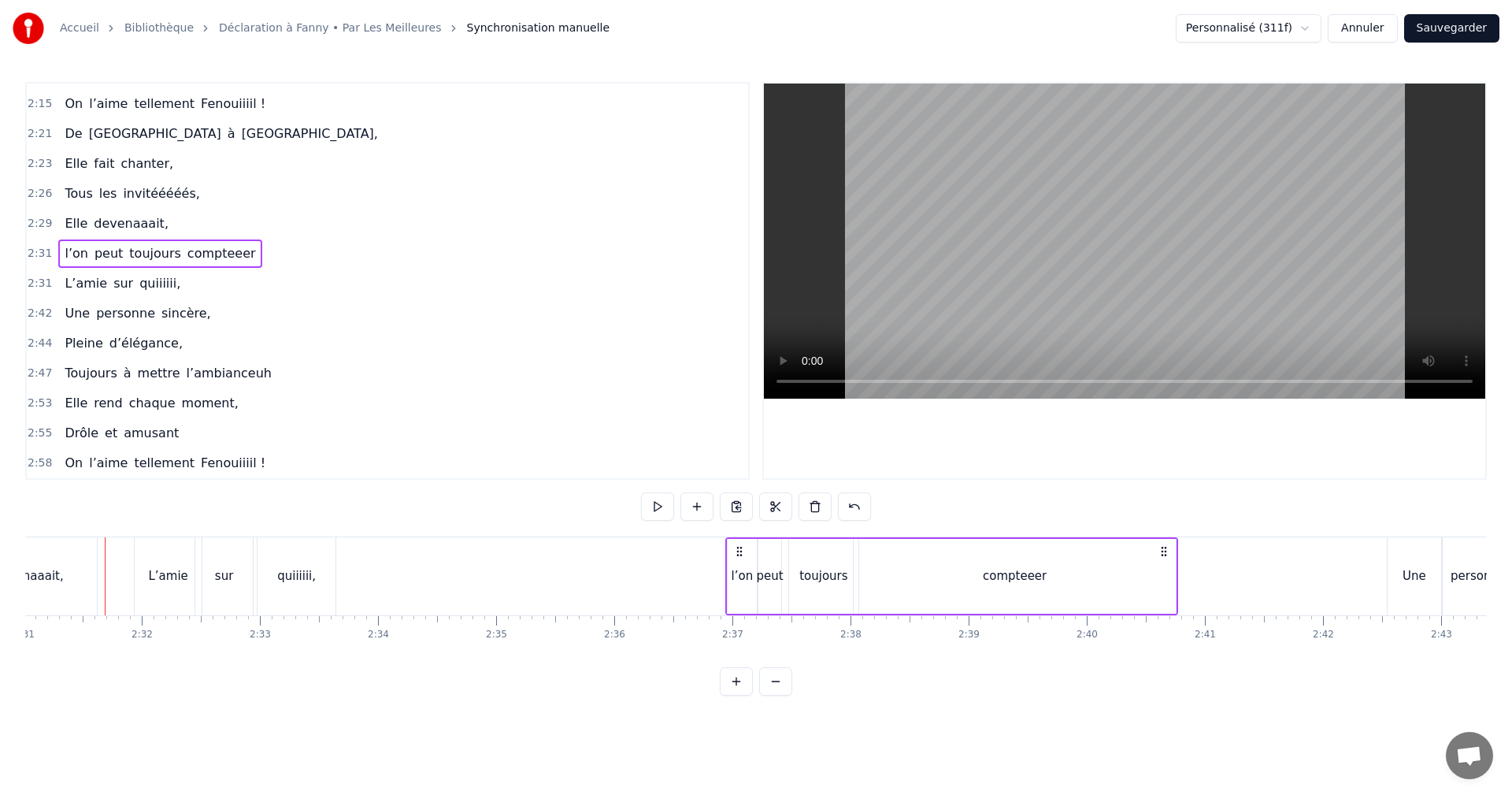
drag, startPoint x: 117, startPoint y: 552, endPoint x: 738, endPoint y: 571, distance: 621.3
click at [43, 260] on span "2:31" at bounding box center [40, 253] width 24 height 15
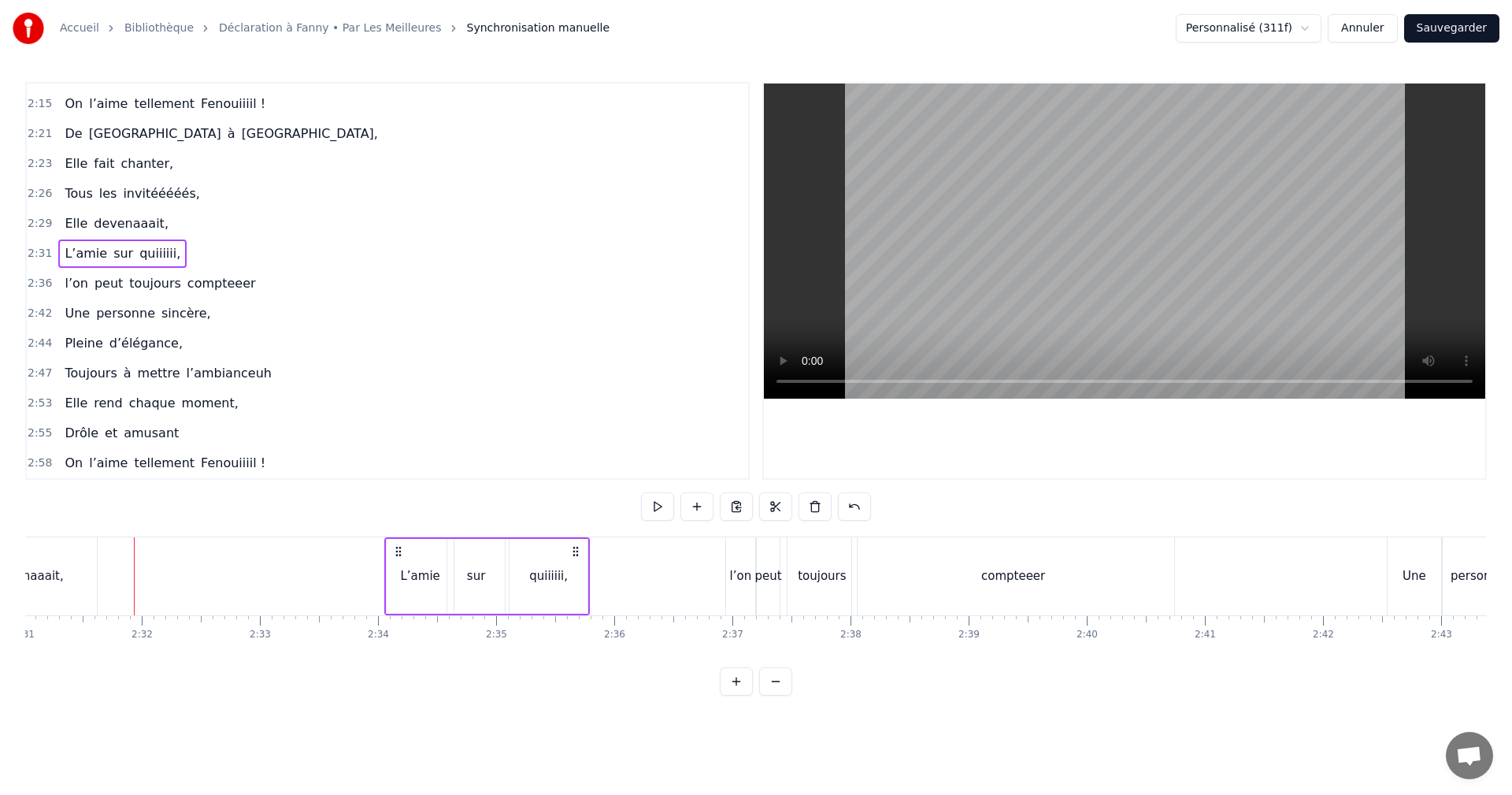
drag, startPoint x: 146, startPoint y: 550, endPoint x: 396, endPoint y: 567, distance: 250.6
click at [396, 567] on div "L’amie sur quiiiiii," at bounding box center [487, 576] width 205 height 78
click at [40, 220] on span "2:29" at bounding box center [40, 223] width 24 height 15
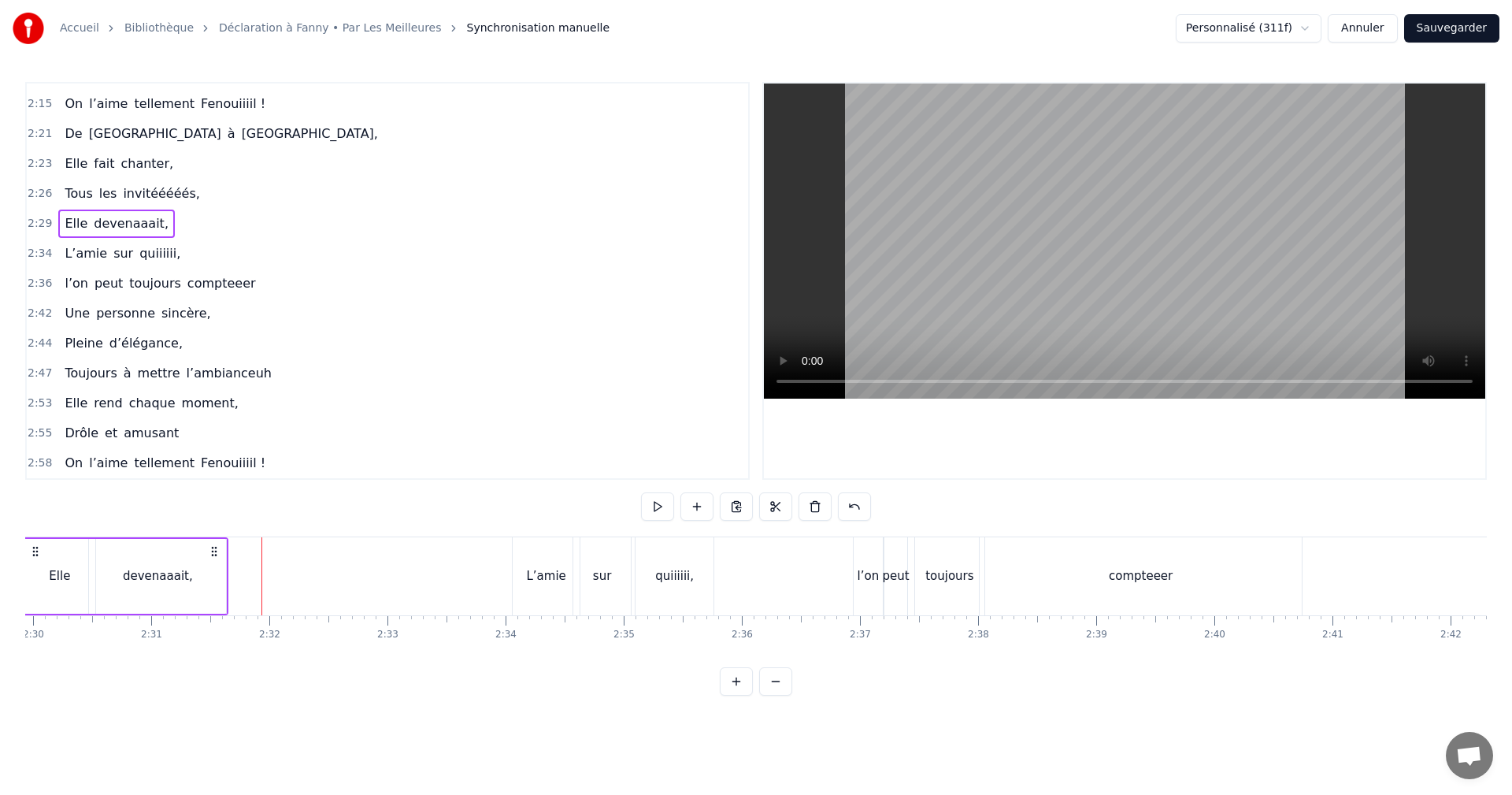
scroll to position [0, 17634]
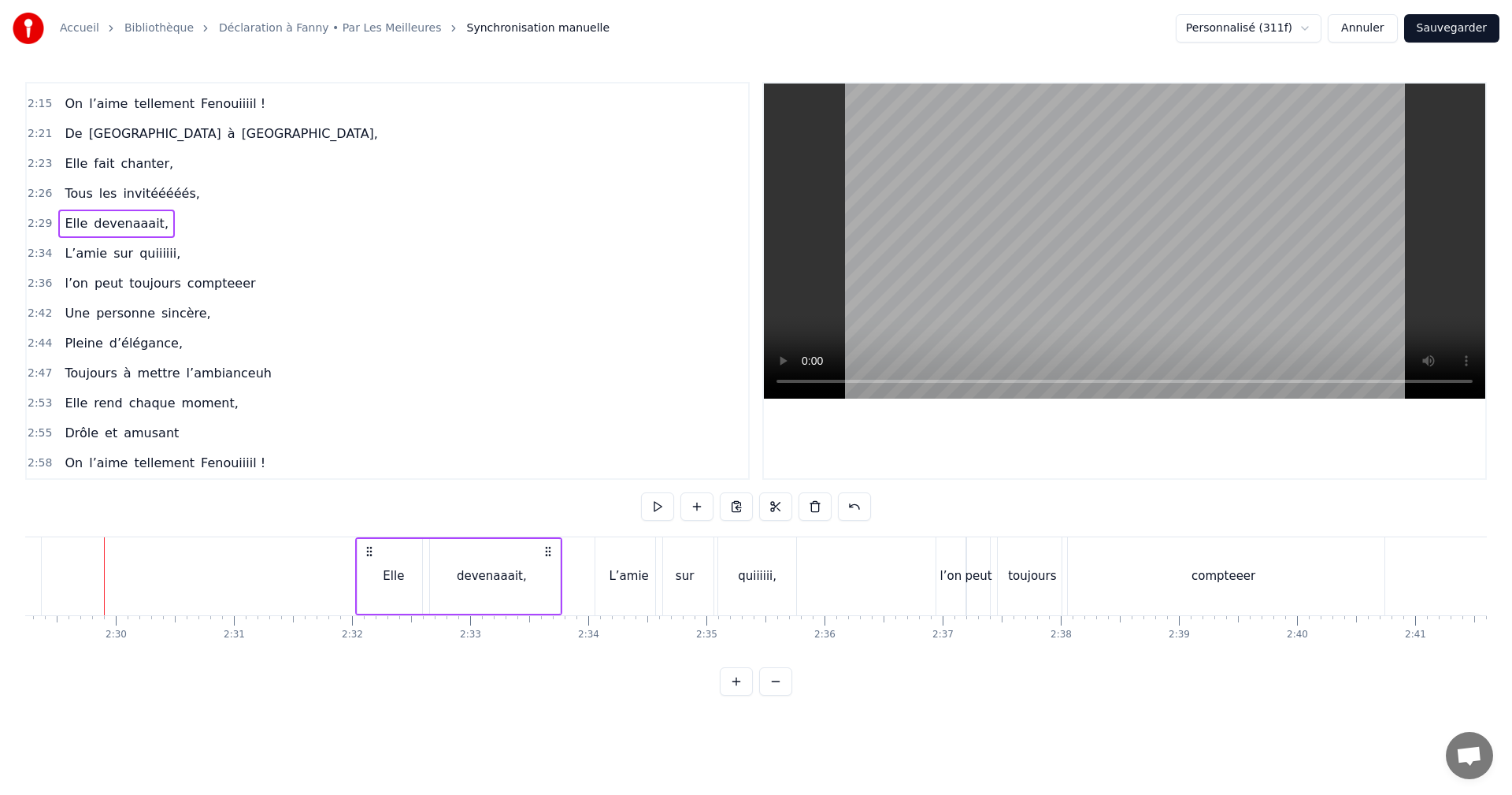
drag, startPoint x: 115, startPoint y: 551, endPoint x: 356, endPoint y: 544, distance: 241.1
click at [367, 569] on div "Elle devenaaait," at bounding box center [458, 576] width 207 height 78
click at [36, 133] on span "2:21" at bounding box center [40, 133] width 24 height 15
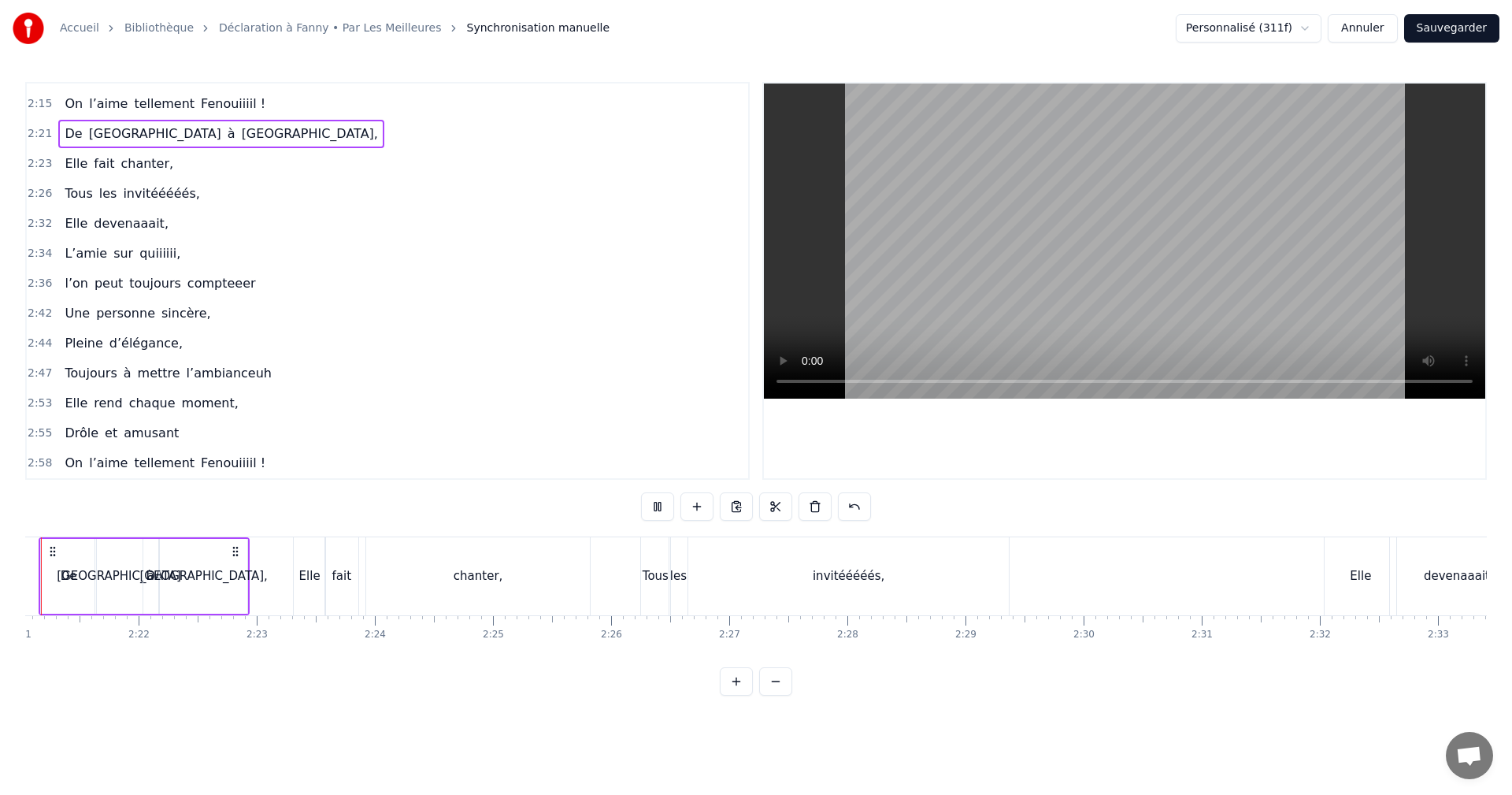
scroll to position [0, 16600]
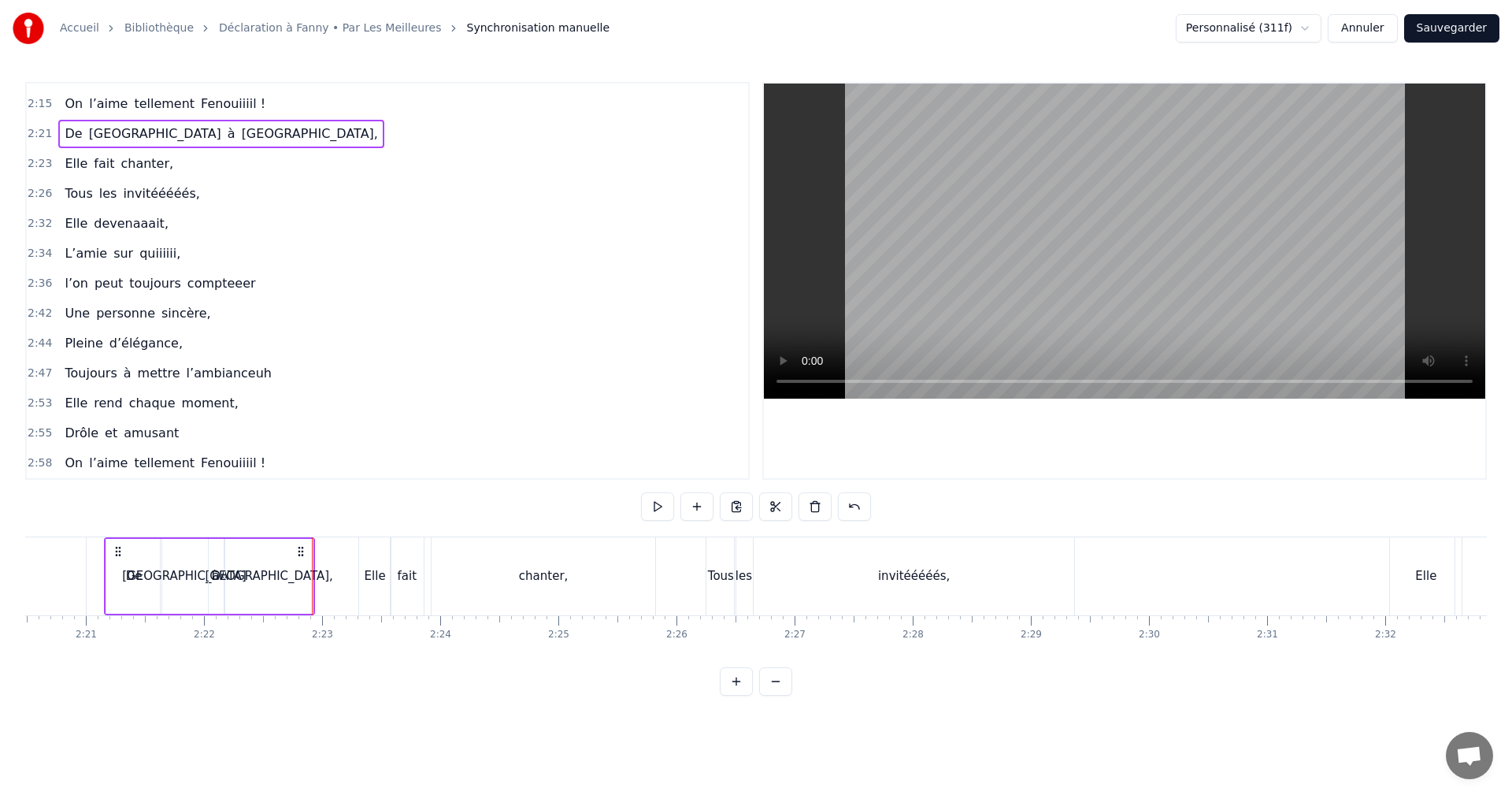
click at [40, 165] on span "2:23" at bounding box center [40, 163] width 24 height 15
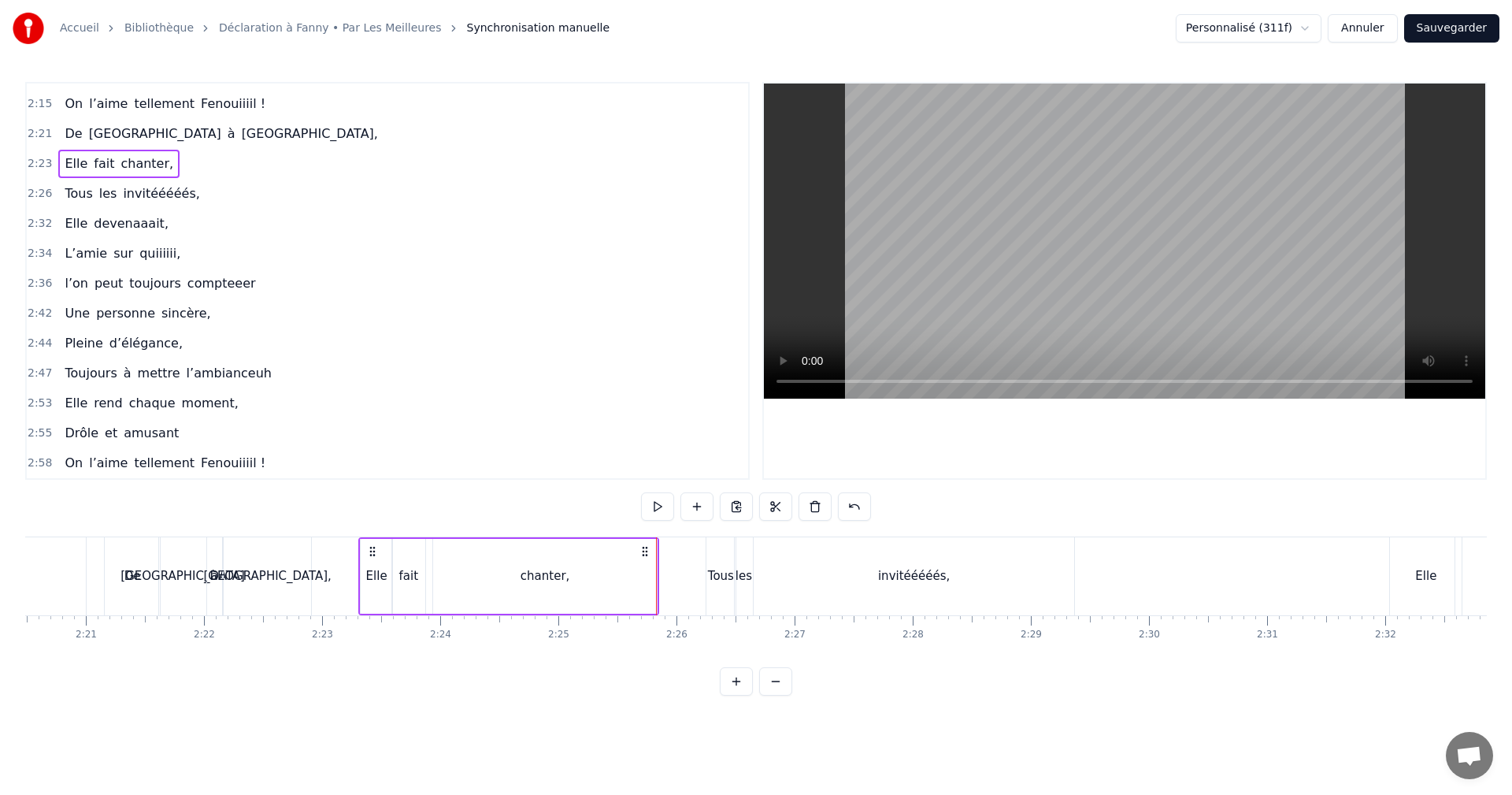
click at [36, 191] on span "2:26" at bounding box center [40, 193] width 24 height 15
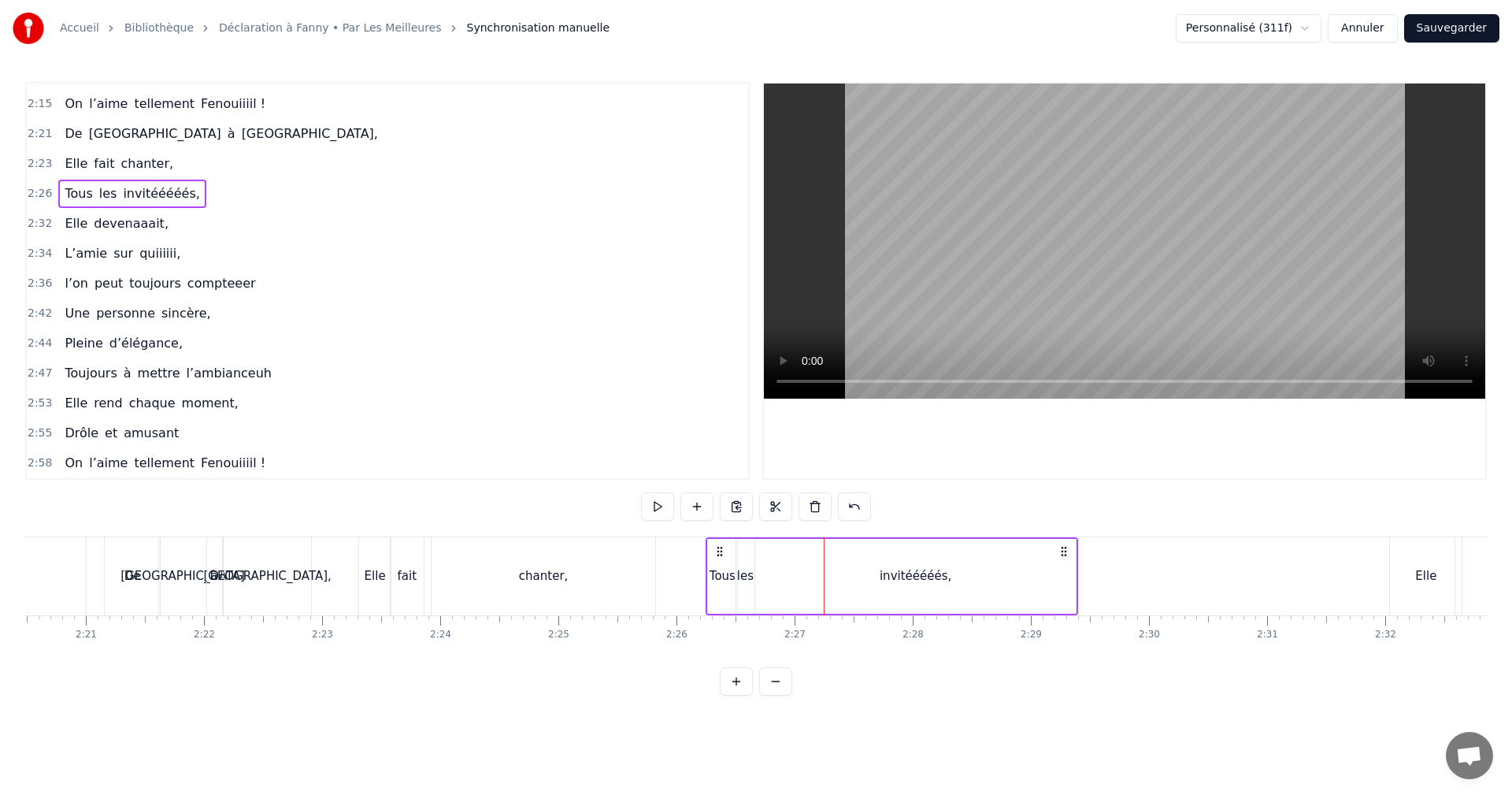
click at [742, 575] on div "les" at bounding box center [745, 576] width 16 height 18
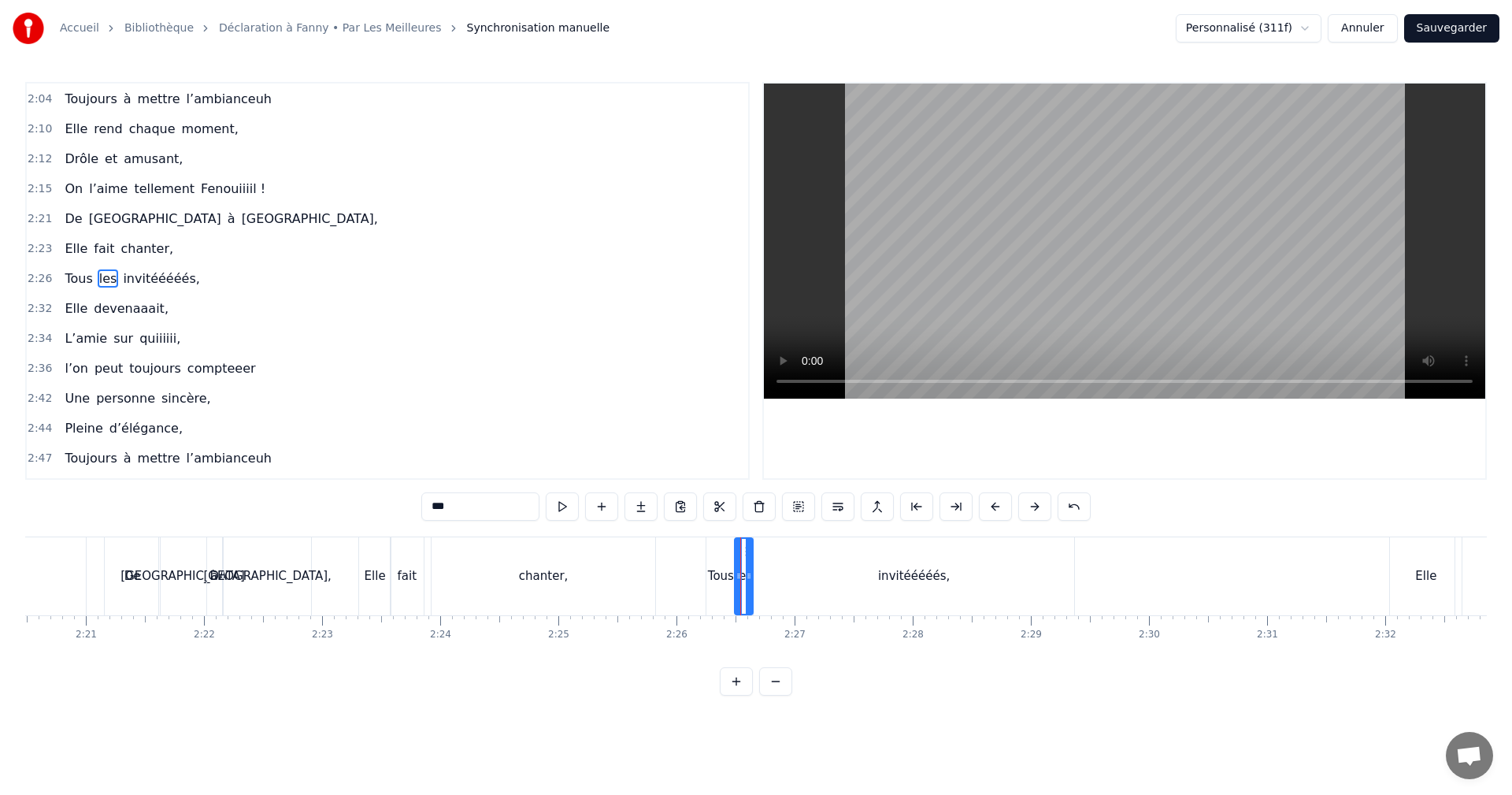
scroll to position [1104, 0]
drag, startPoint x: 750, startPoint y: 574, endPoint x: 850, endPoint y: 573, distance: 100.0
click at [850, 573] on icon at bounding box center [849, 575] width 7 height 13
drag, startPoint x: 750, startPoint y: 551, endPoint x: 762, endPoint y: 550, distance: 12.0
click at [762, 550] on icon at bounding box center [767, 551] width 13 height 13
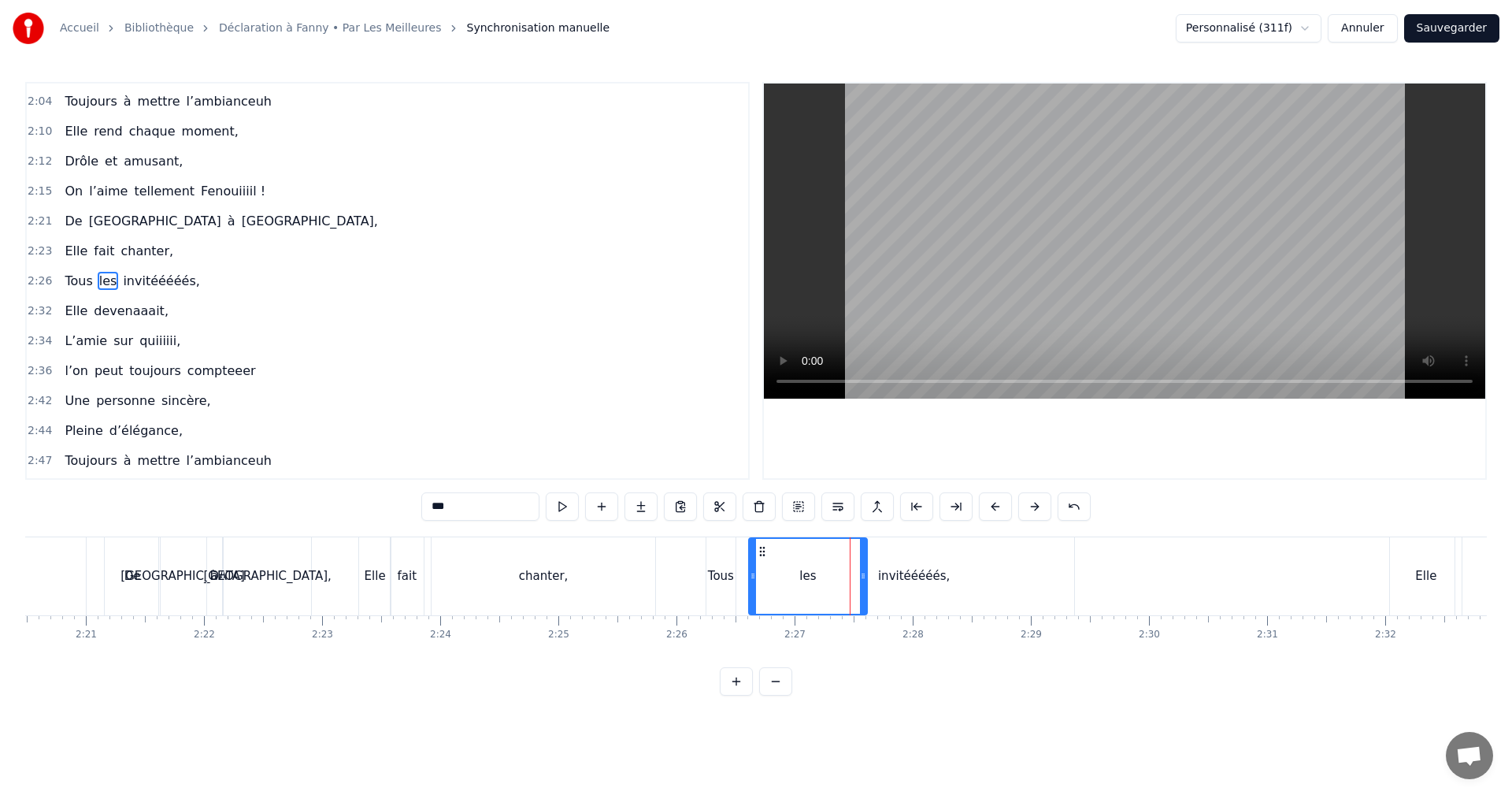
click at [36, 283] on span "2:26" at bounding box center [40, 281] width 24 height 15
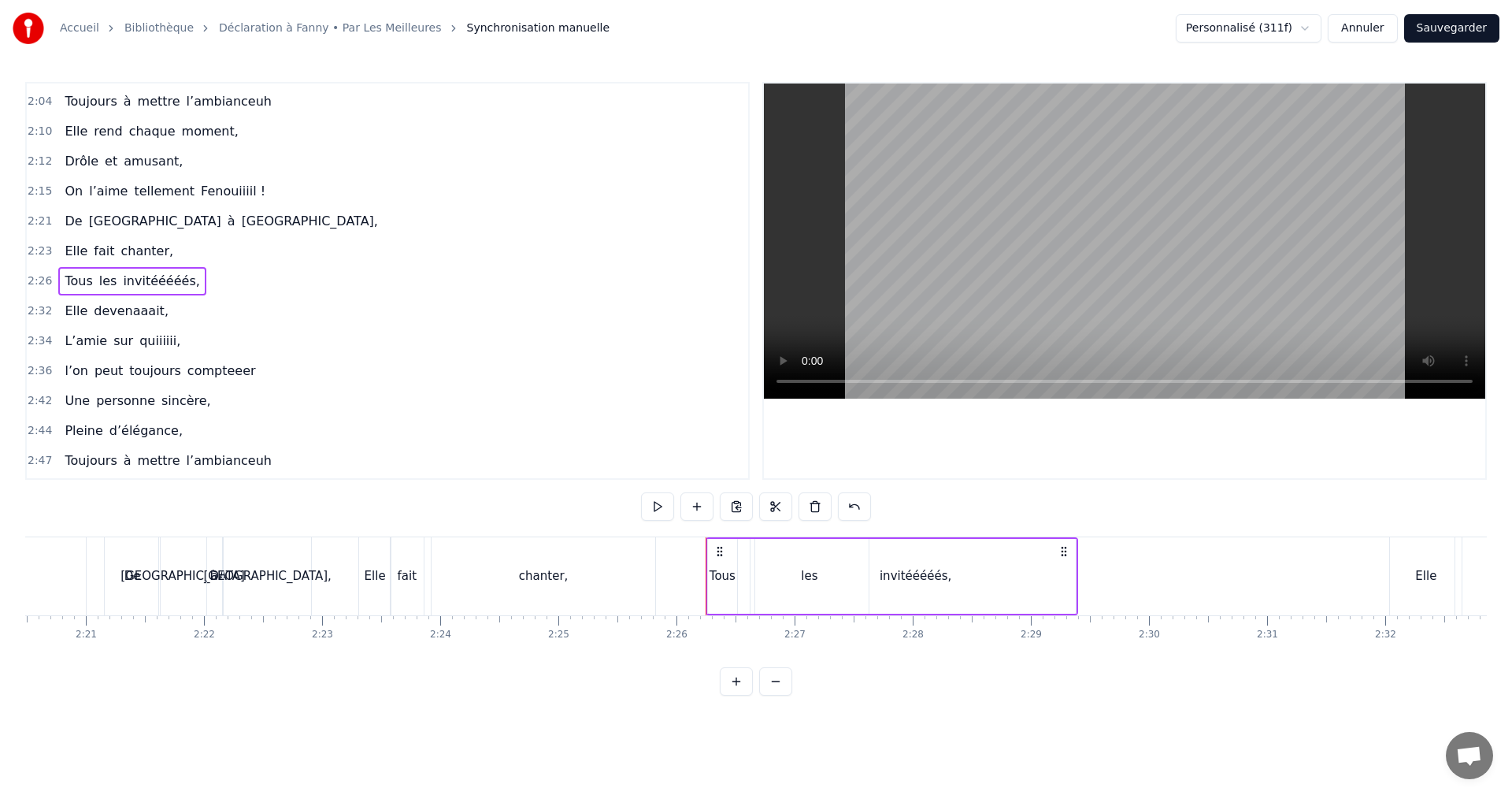
scroll to position [1192, 0]
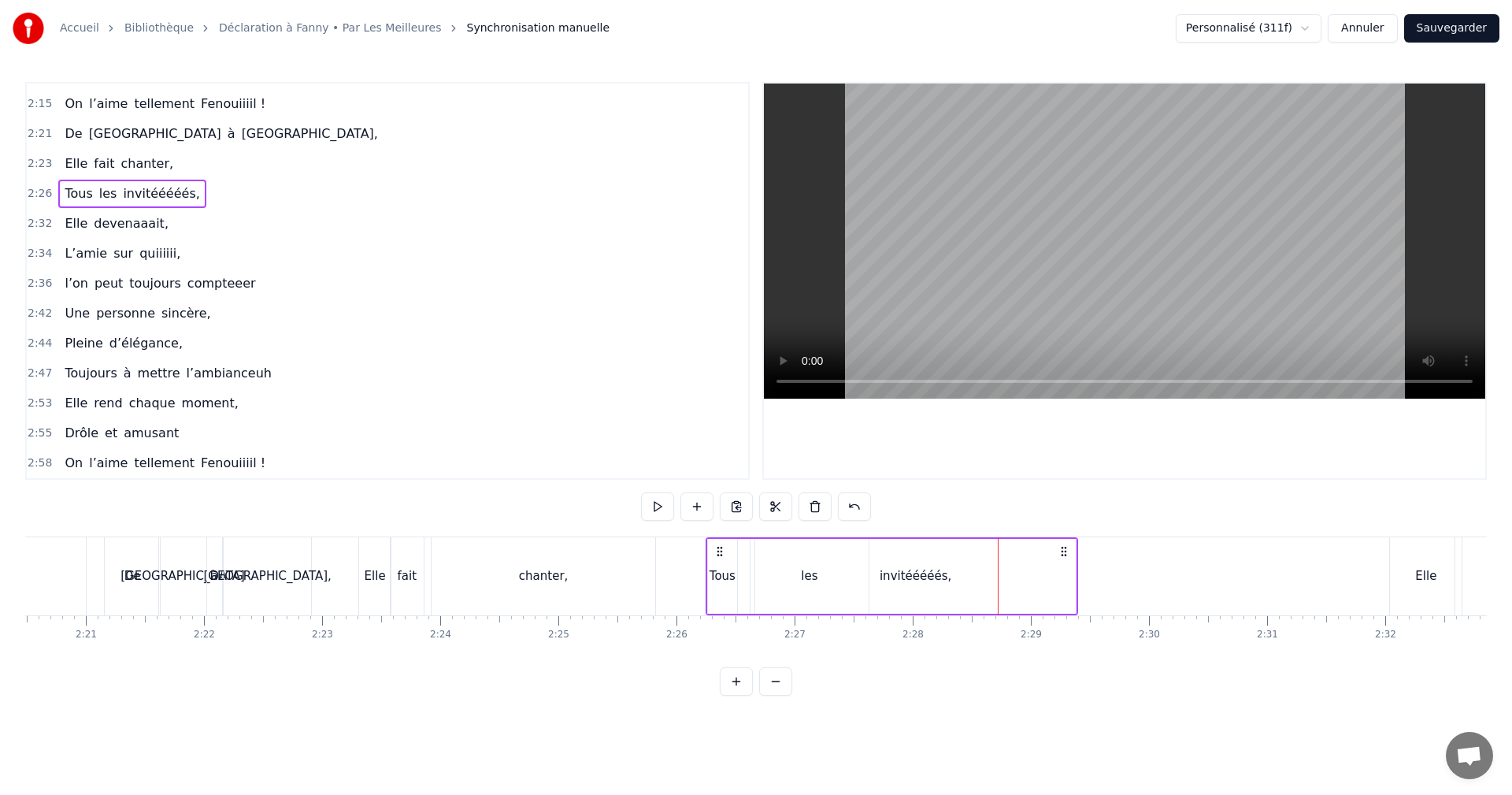
click at [721, 574] on div "Tous" at bounding box center [722, 576] width 26 height 18
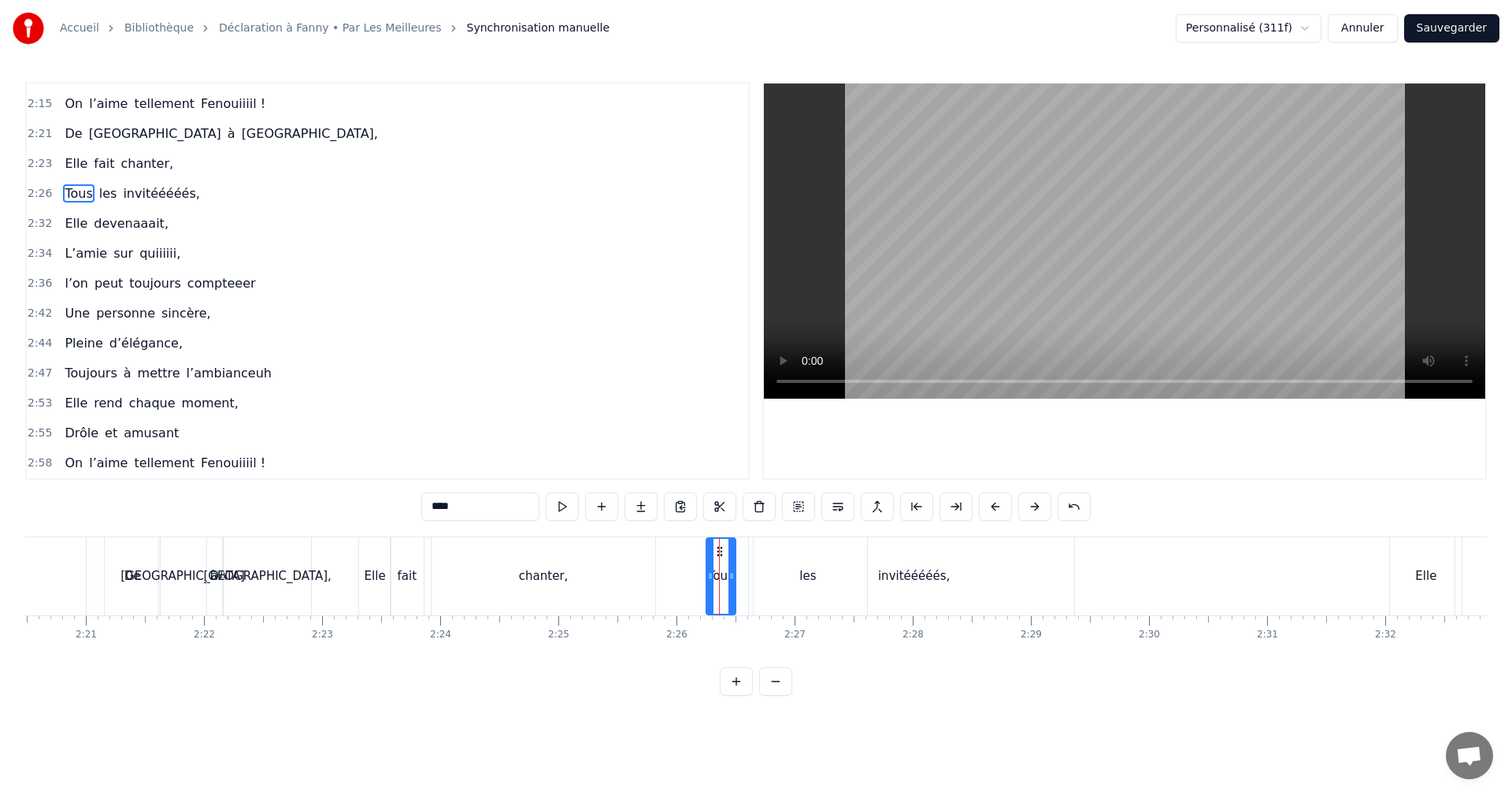
scroll to position [1104, 0]
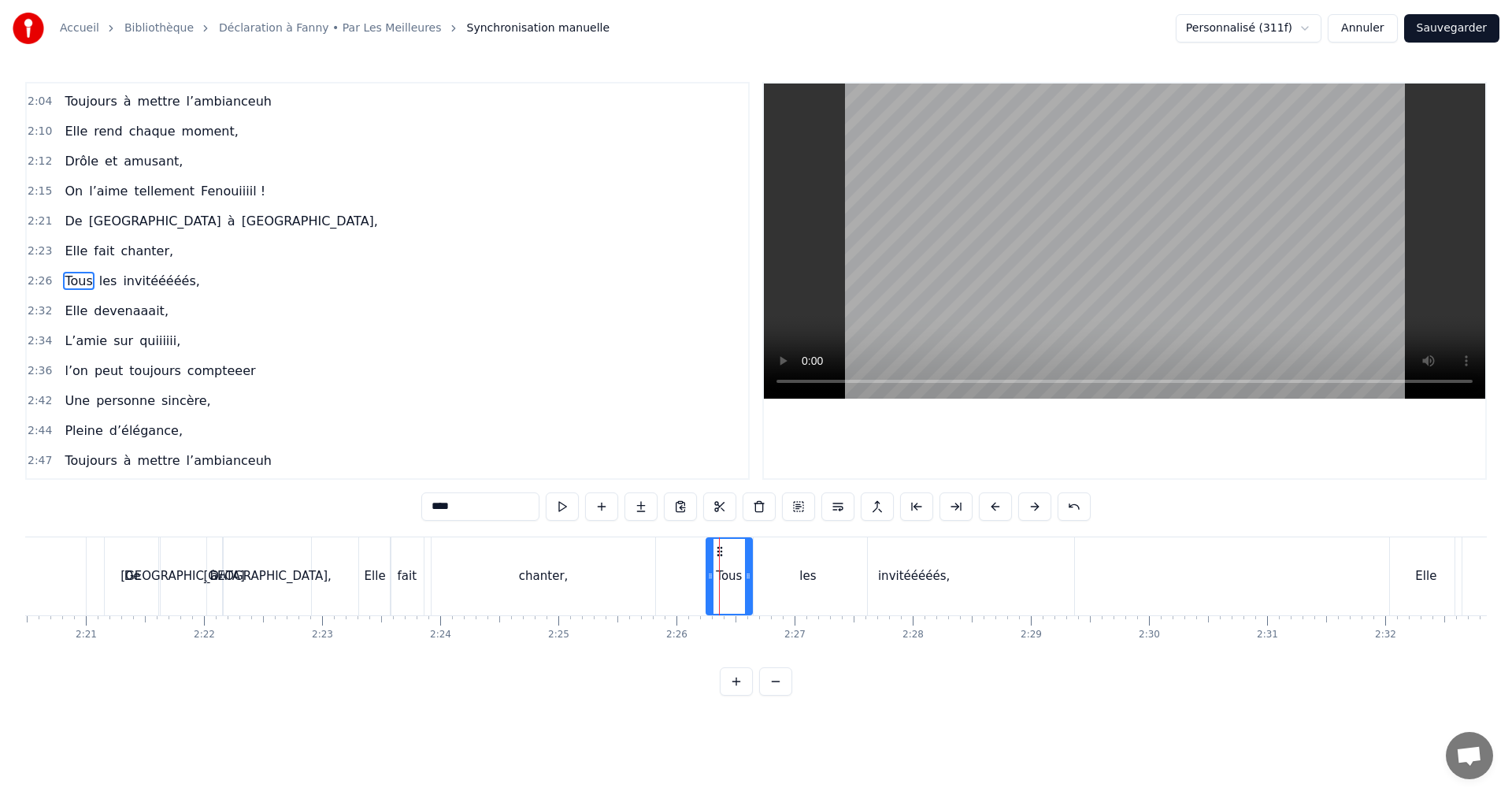
drag, startPoint x: 734, startPoint y: 573, endPoint x: 750, endPoint y: 573, distance: 16.0
click at [750, 573] on icon at bounding box center [748, 575] width 7 height 13
click at [36, 281] on span "2:26" at bounding box center [40, 281] width 24 height 15
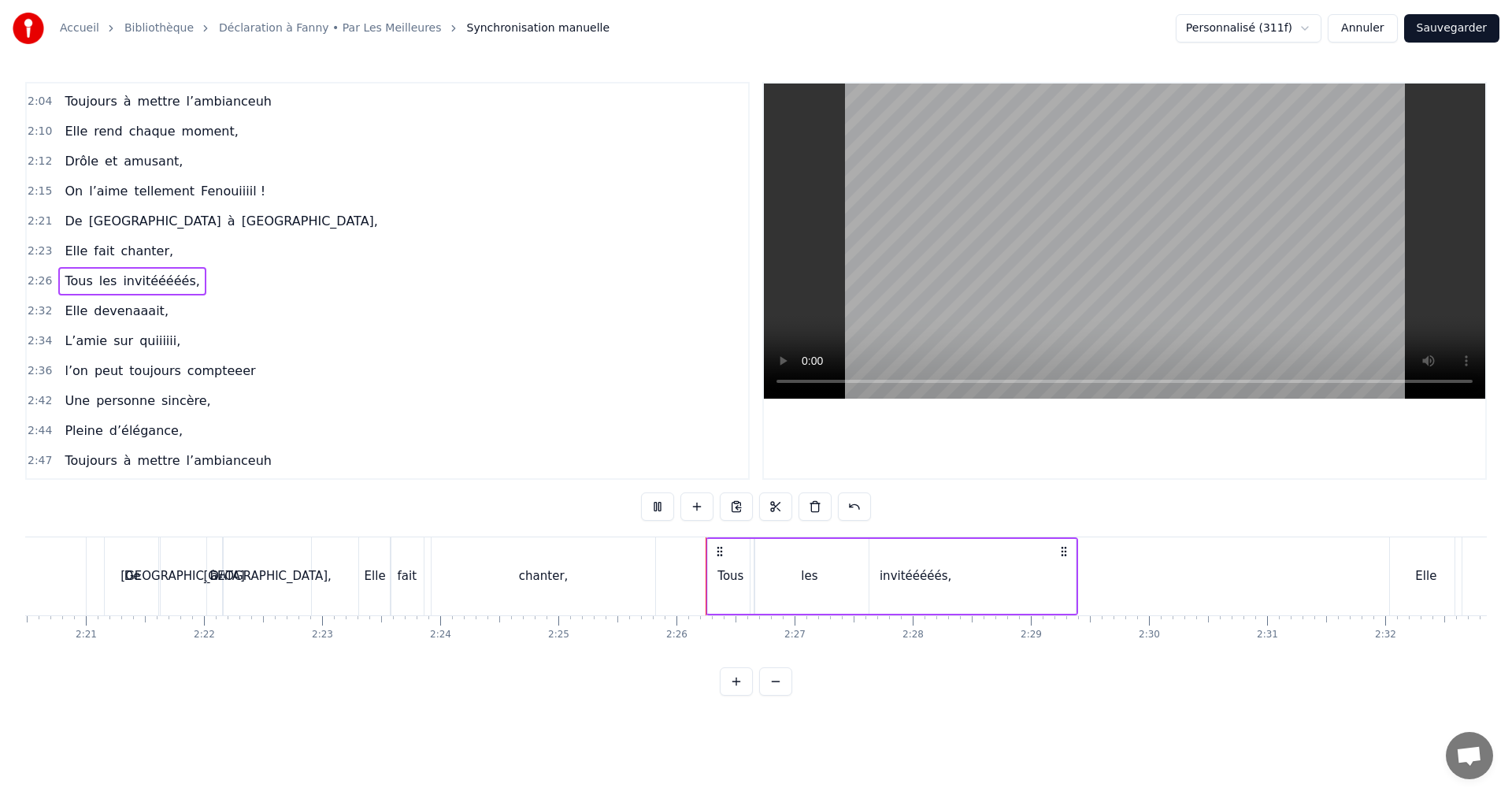
scroll to position [1192, 0]
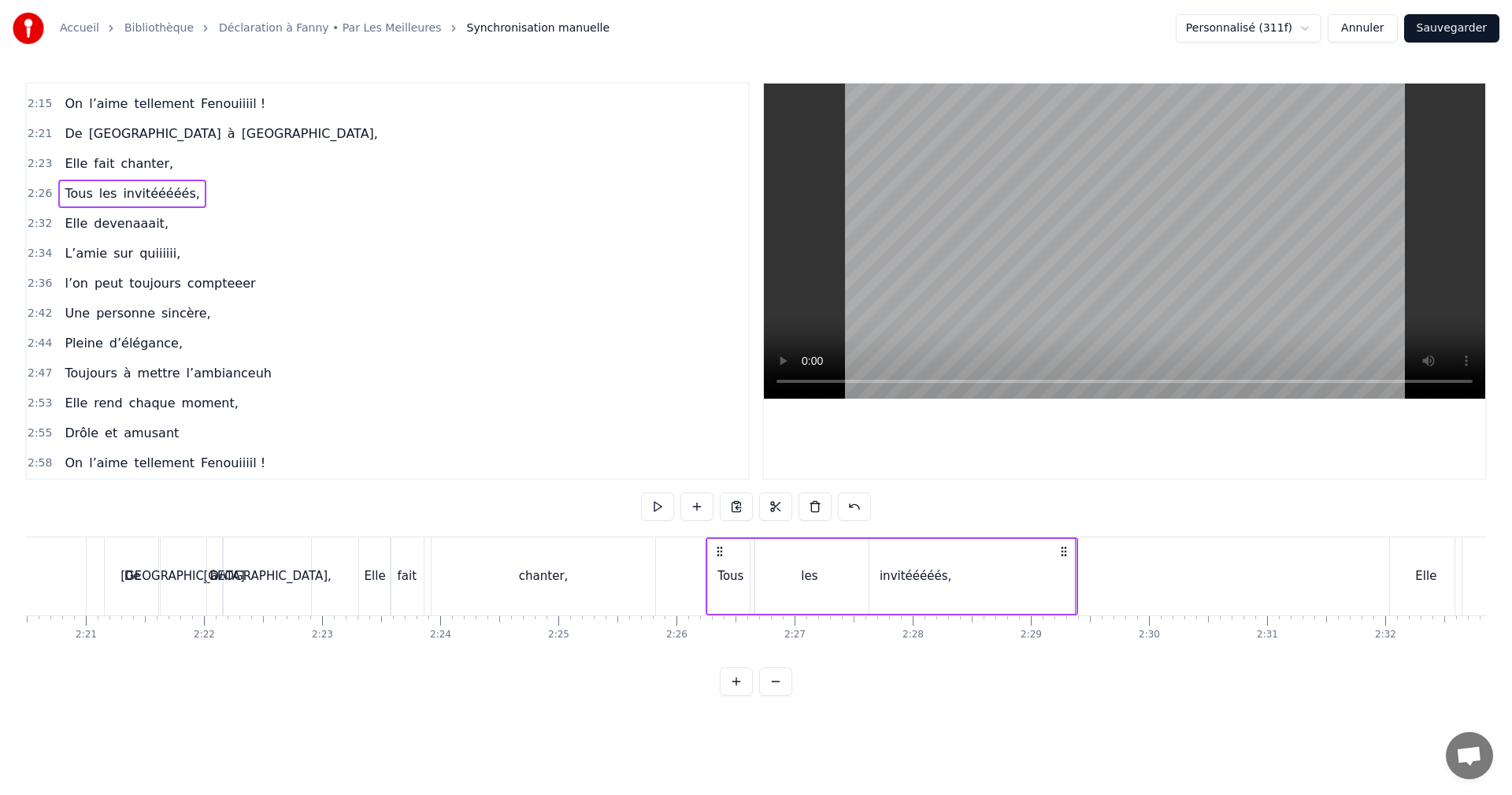
click at [1015, 568] on div "invitééééés," at bounding box center [916, 575] width 321 height 74
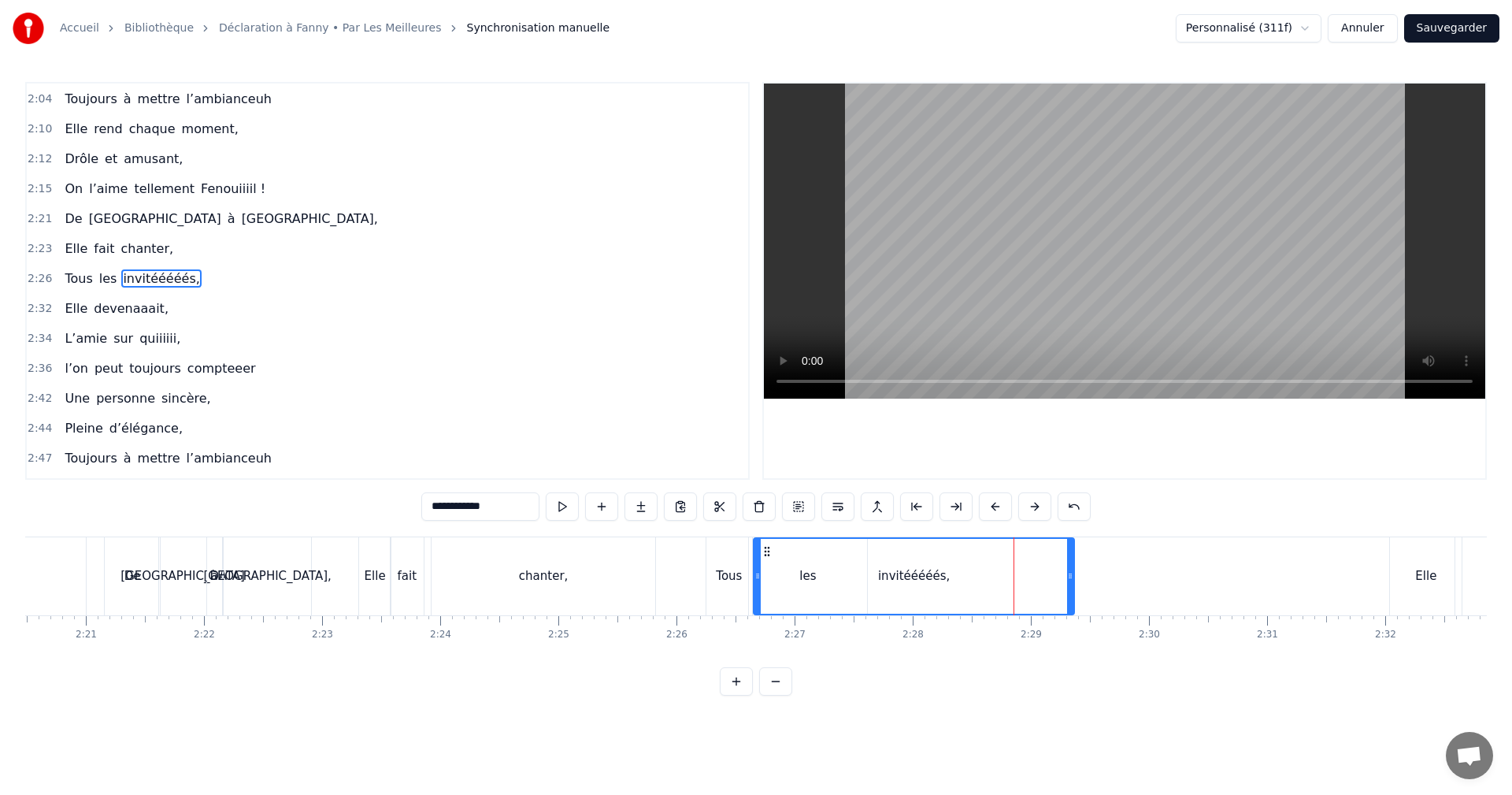
scroll to position [1104, 0]
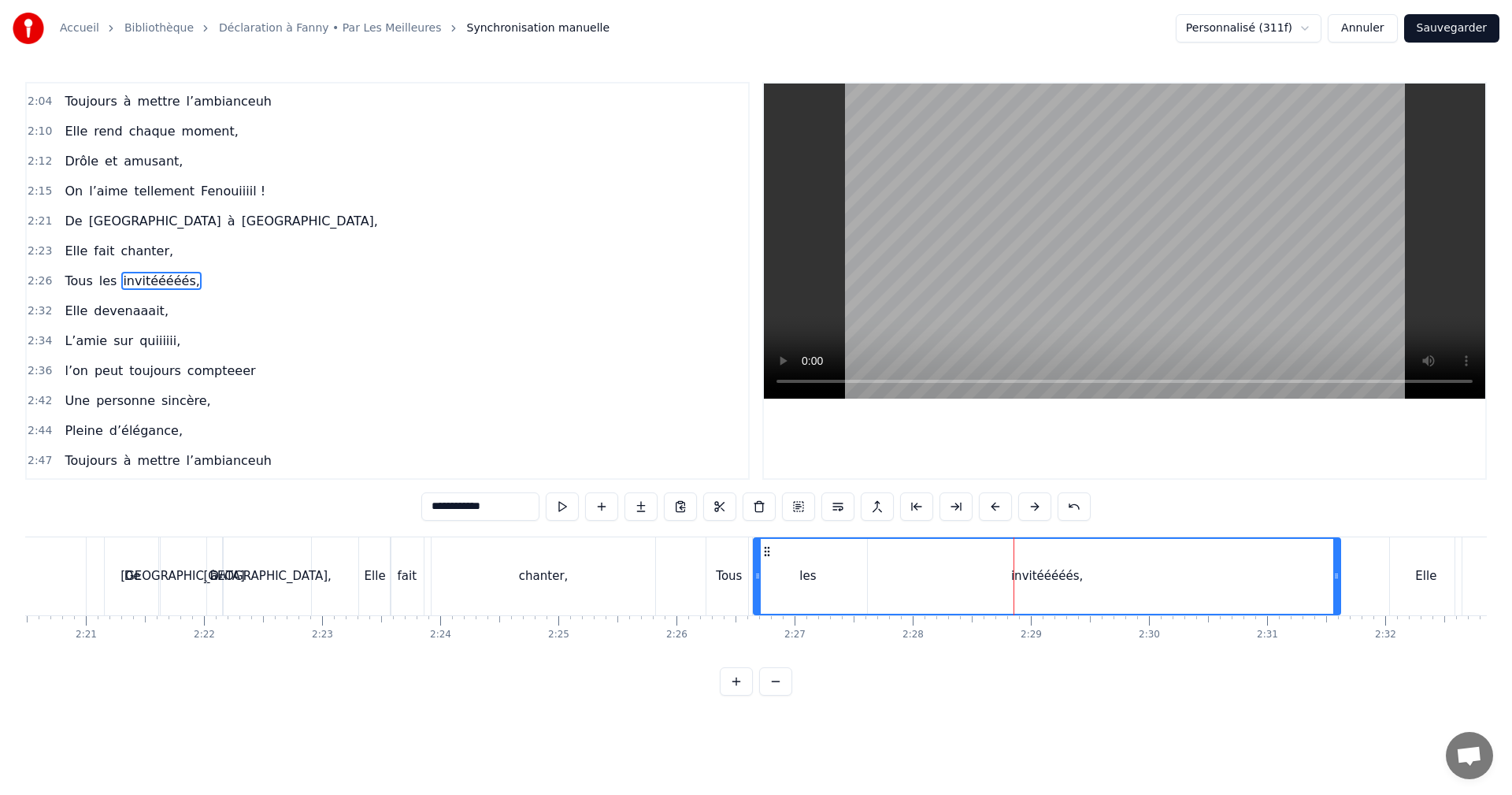
drag, startPoint x: 1072, startPoint y: 576, endPoint x: 1338, endPoint y: 574, distance: 266.0
click at [1338, 574] on icon at bounding box center [1336, 575] width 7 height 13
click at [37, 315] on span "2:32" at bounding box center [40, 311] width 24 height 15
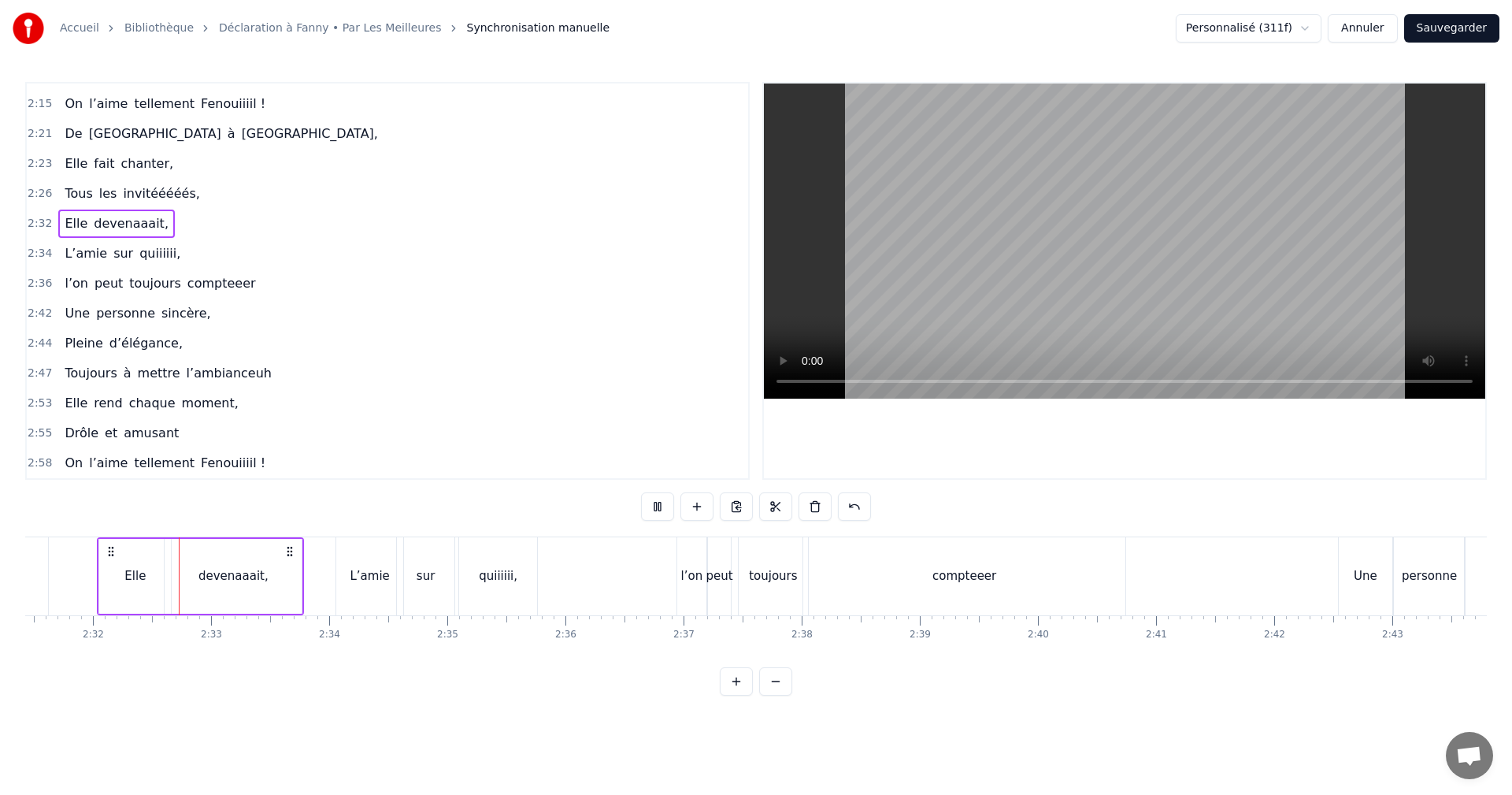
scroll to position [0, 17909]
click at [38, 249] on span "2:34" at bounding box center [40, 253] width 24 height 15
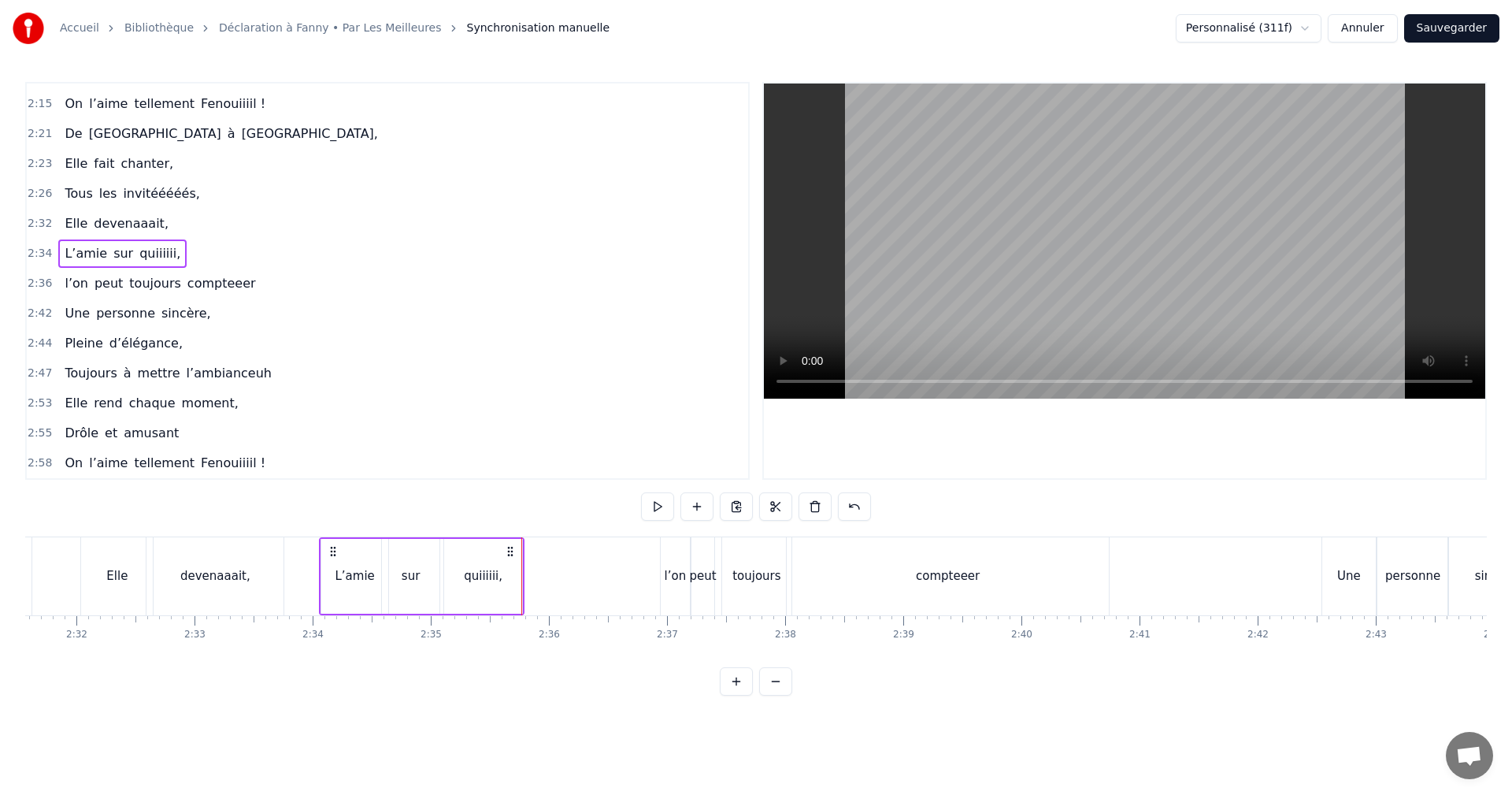
click at [514, 572] on div "quiiiiii," at bounding box center [483, 575] width 78 height 74
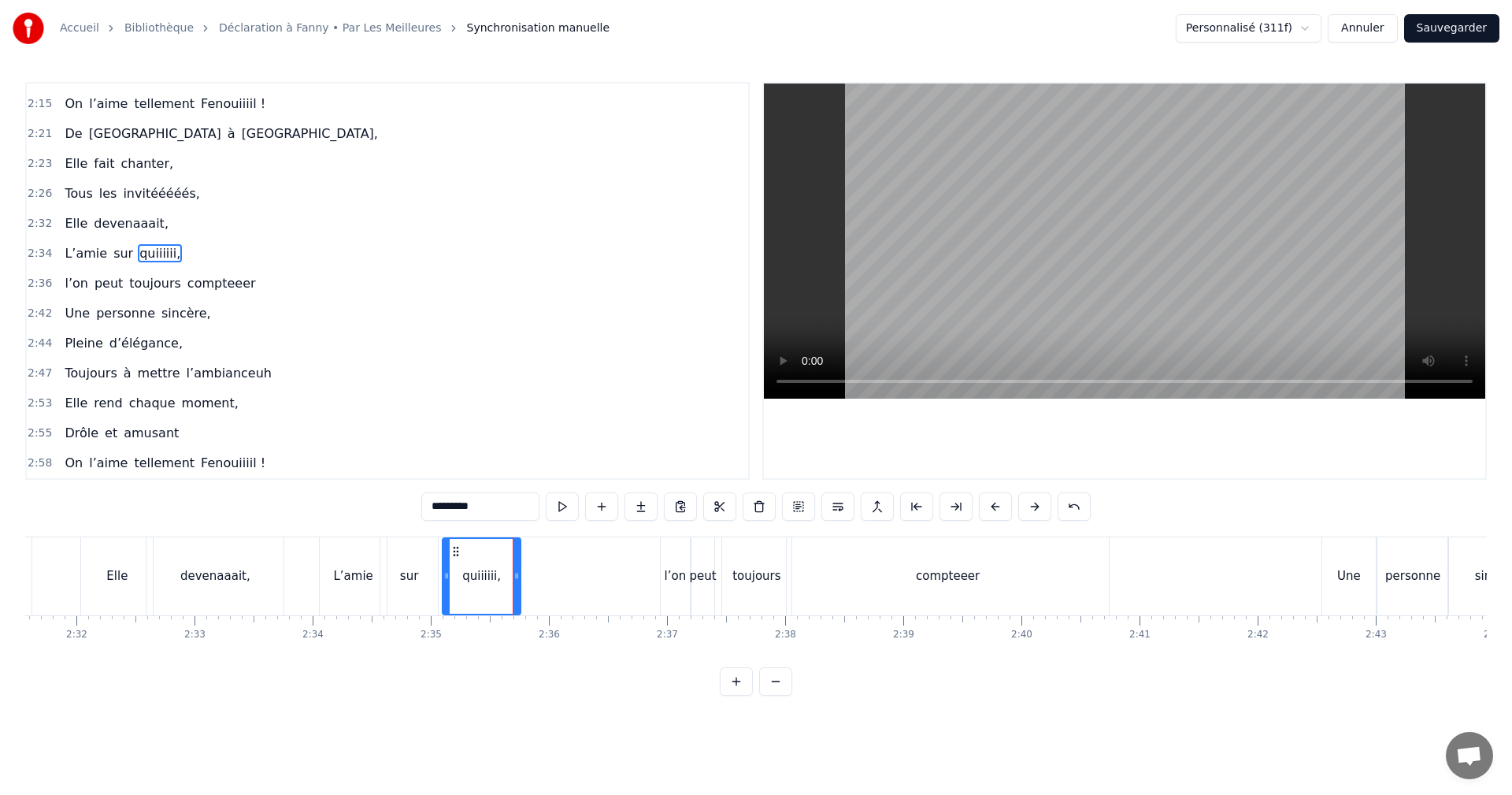
scroll to position [1164, 0]
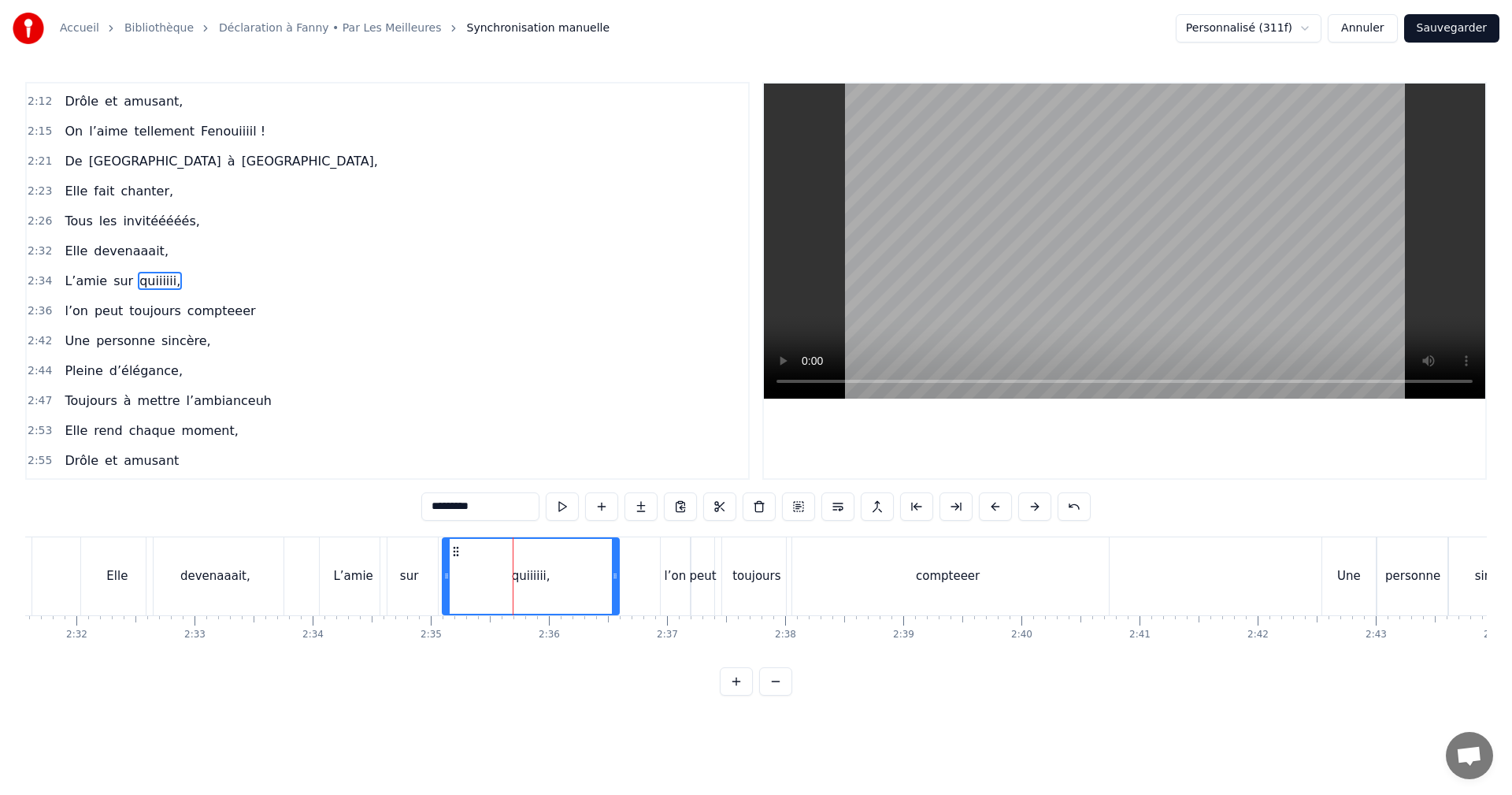
drag, startPoint x: 518, startPoint y: 573, endPoint x: 624, endPoint y: 581, distance: 106.3
click at [619, 581] on icon at bounding box center [615, 575] width 7 height 13
click at [40, 309] on span "2:36" at bounding box center [40, 311] width 24 height 15
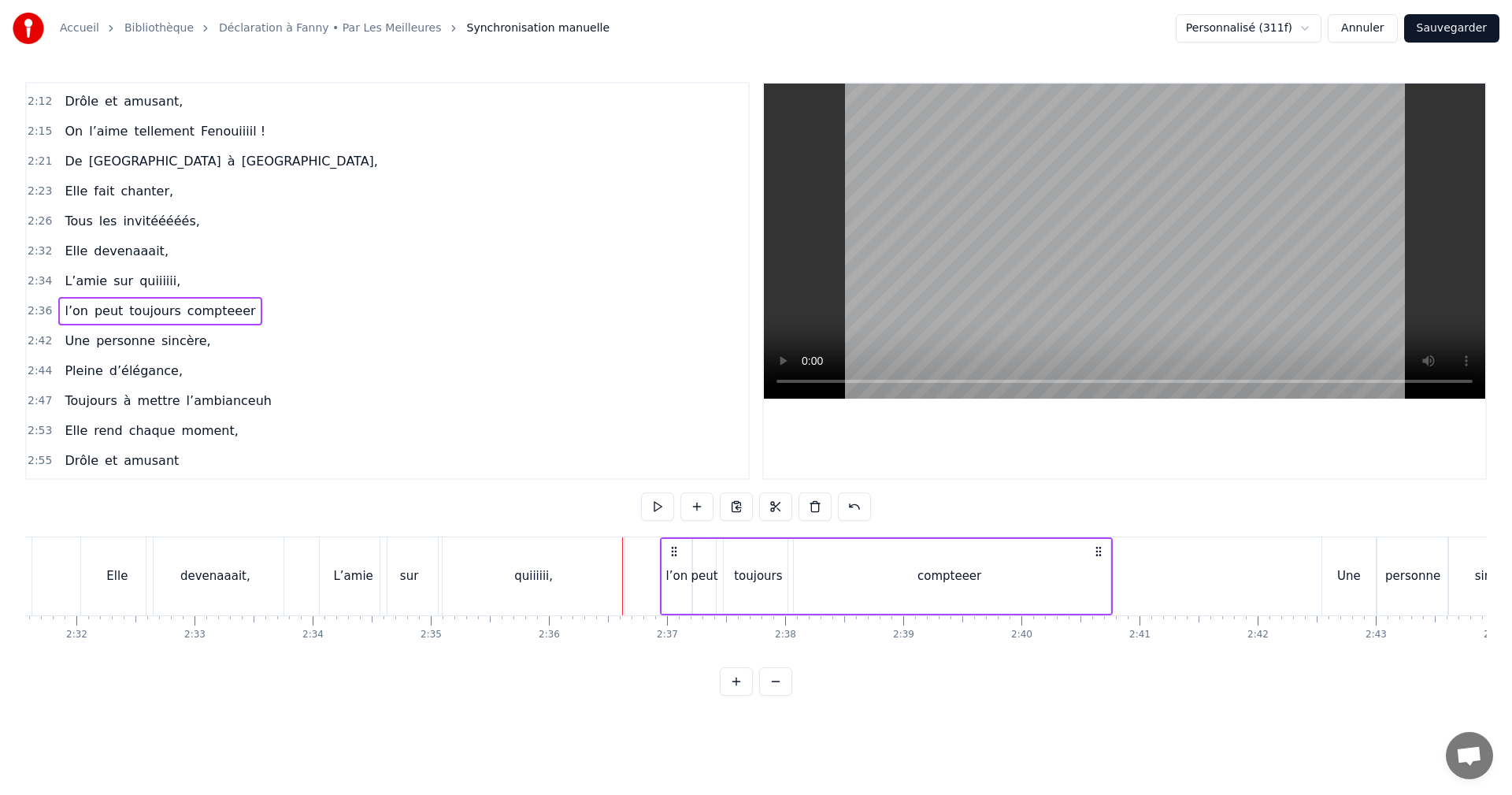
scroll to position [1192, 0]
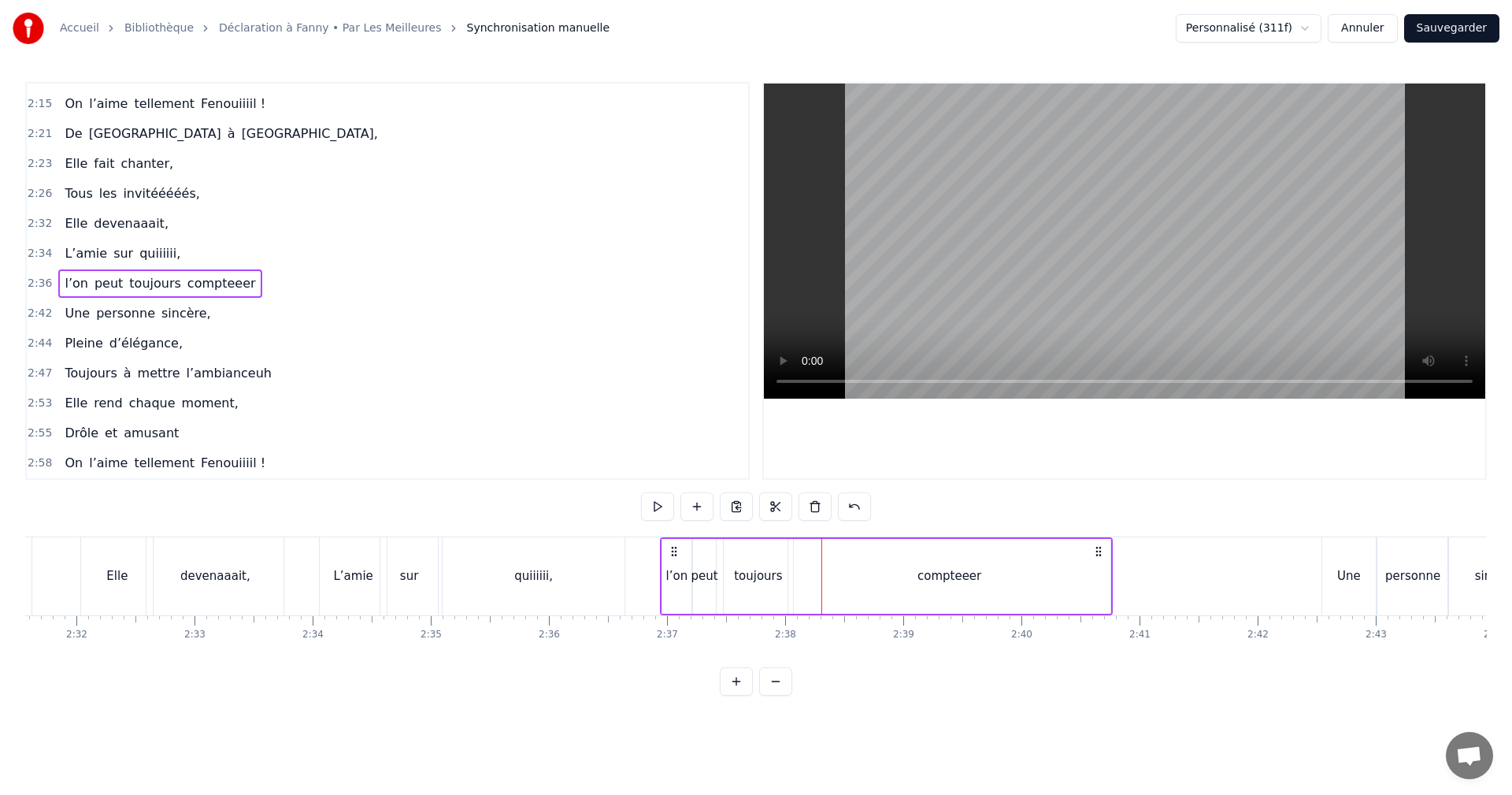
click at [1080, 575] on div "compteeer" at bounding box center [949, 575] width 321 height 74
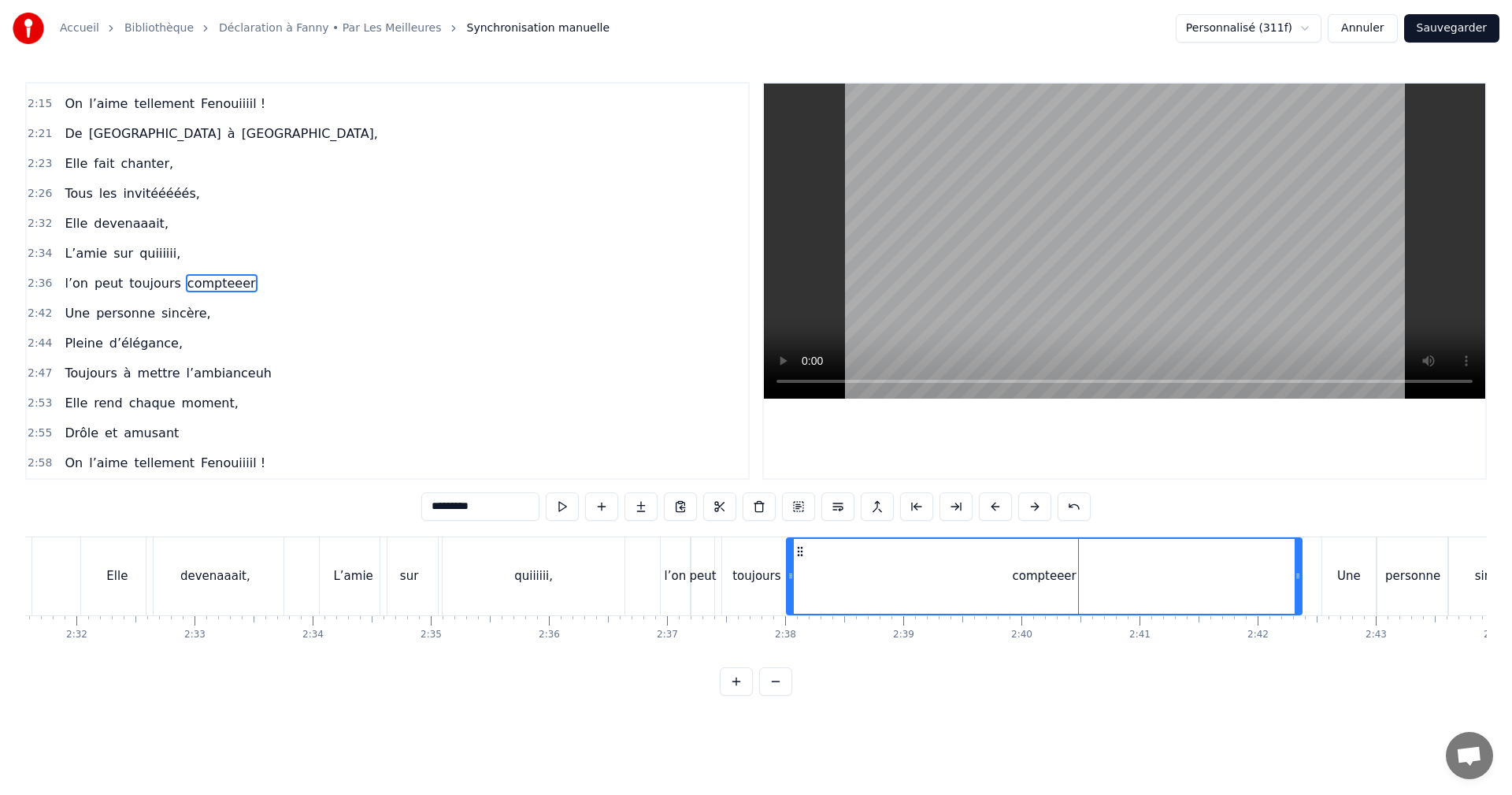
drag, startPoint x: 1104, startPoint y: 574, endPoint x: 1296, endPoint y: 580, distance: 192.1
click at [1296, 580] on icon at bounding box center [1298, 575] width 7 height 13
drag, startPoint x: 791, startPoint y: 571, endPoint x: 872, endPoint y: 581, distance: 81.6
click at [889, 581] on icon at bounding box center [892, 575] width 7 height 13
click at [762, 574] on div "toujours" at bounding box center [757, 576] width 48 height 18
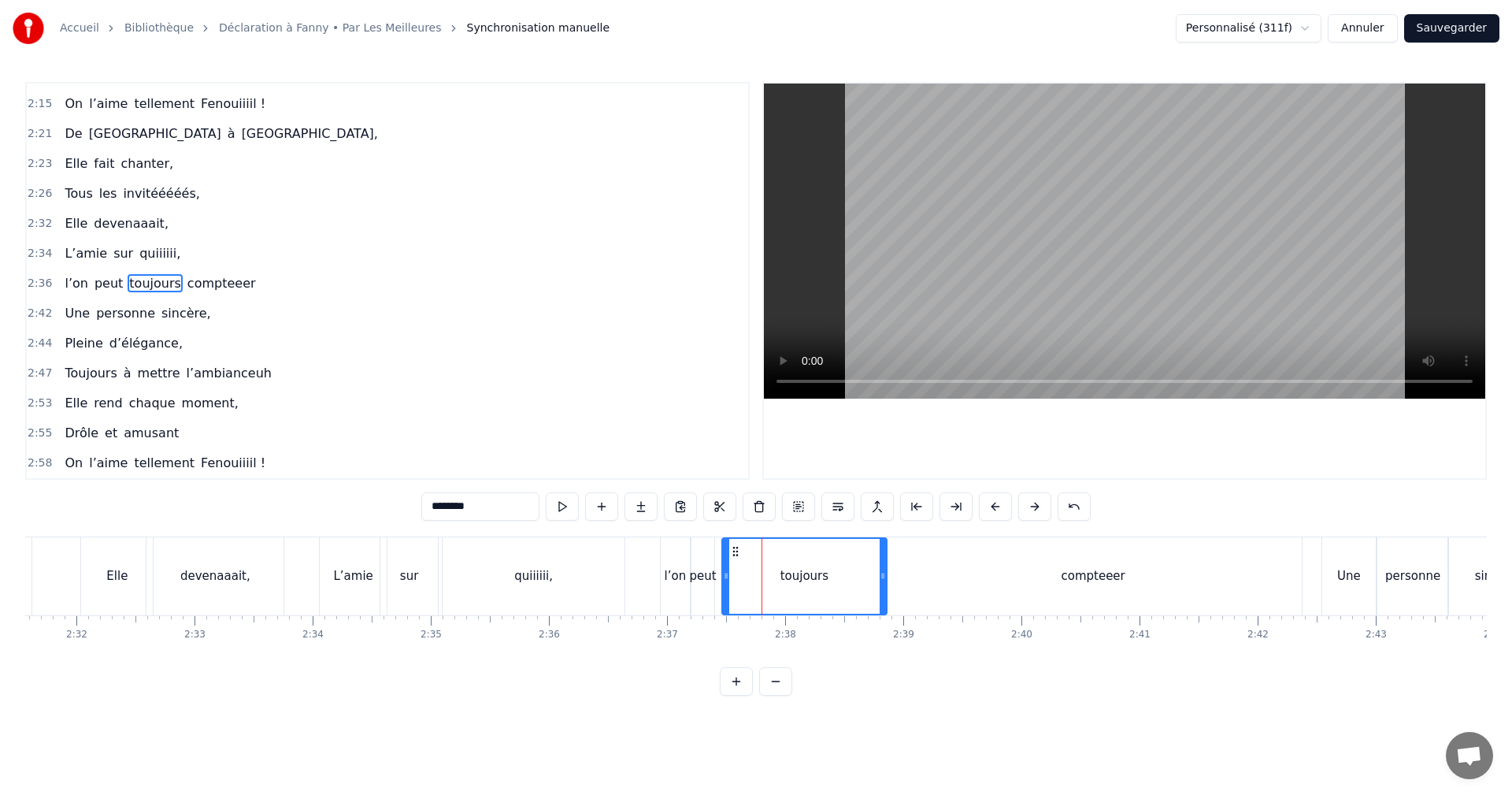
drag, startPoint x: 794, startPoint y: 572, endPoint x: 881, endPoint y: 572, distance: 87.0
click at [884, 572] on icon at bounding box center [883, 575] width 7 height 13
drag, startPoint x: 725, startPoint y: 569, endPoint x: 789, endPoint y: 575, distance: 64.3
click at [789, 575] on div at bounding box center [790, 575] width 7 height 74
click at [672, 573] on div "l’on" at bounding box center [676, 576] width 22 height 18
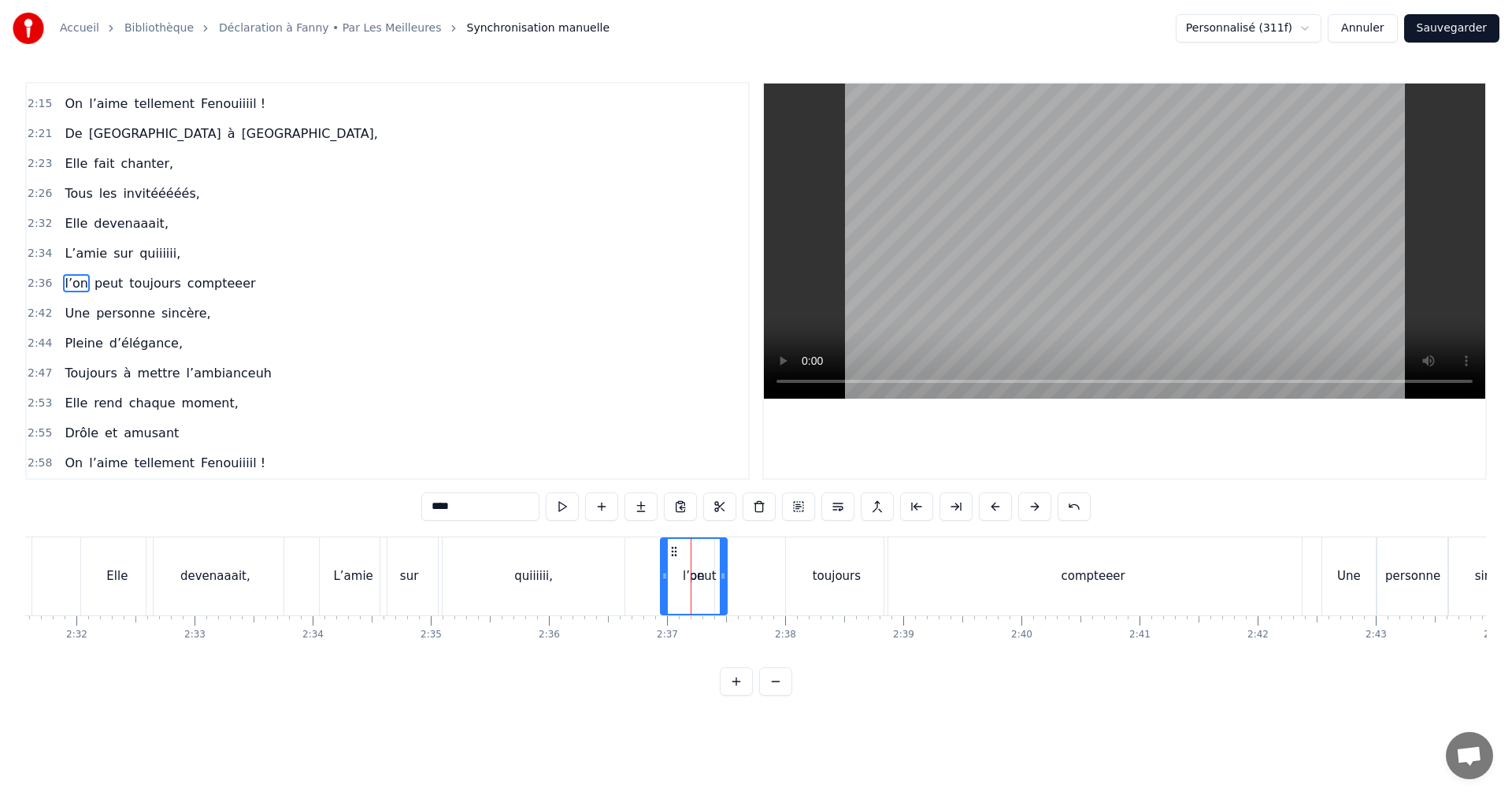
drag, startPoint x: 686, startPoint y: 574, endPoint x: 732, endPoint y: 575, distance: 46.0
click at [726, 575] on icon at bounding box center [723, 575] width 7 height 13
click at [699, 574] on div "l’on" at bounding box center [698, 576] width 22 height 18
click at [709, 576] on div "l’on" at bounding box center [698, 575] width 73 height 74
click at [93, 279] on span "peut" at bounding box center [108, 283] width 32 height 18
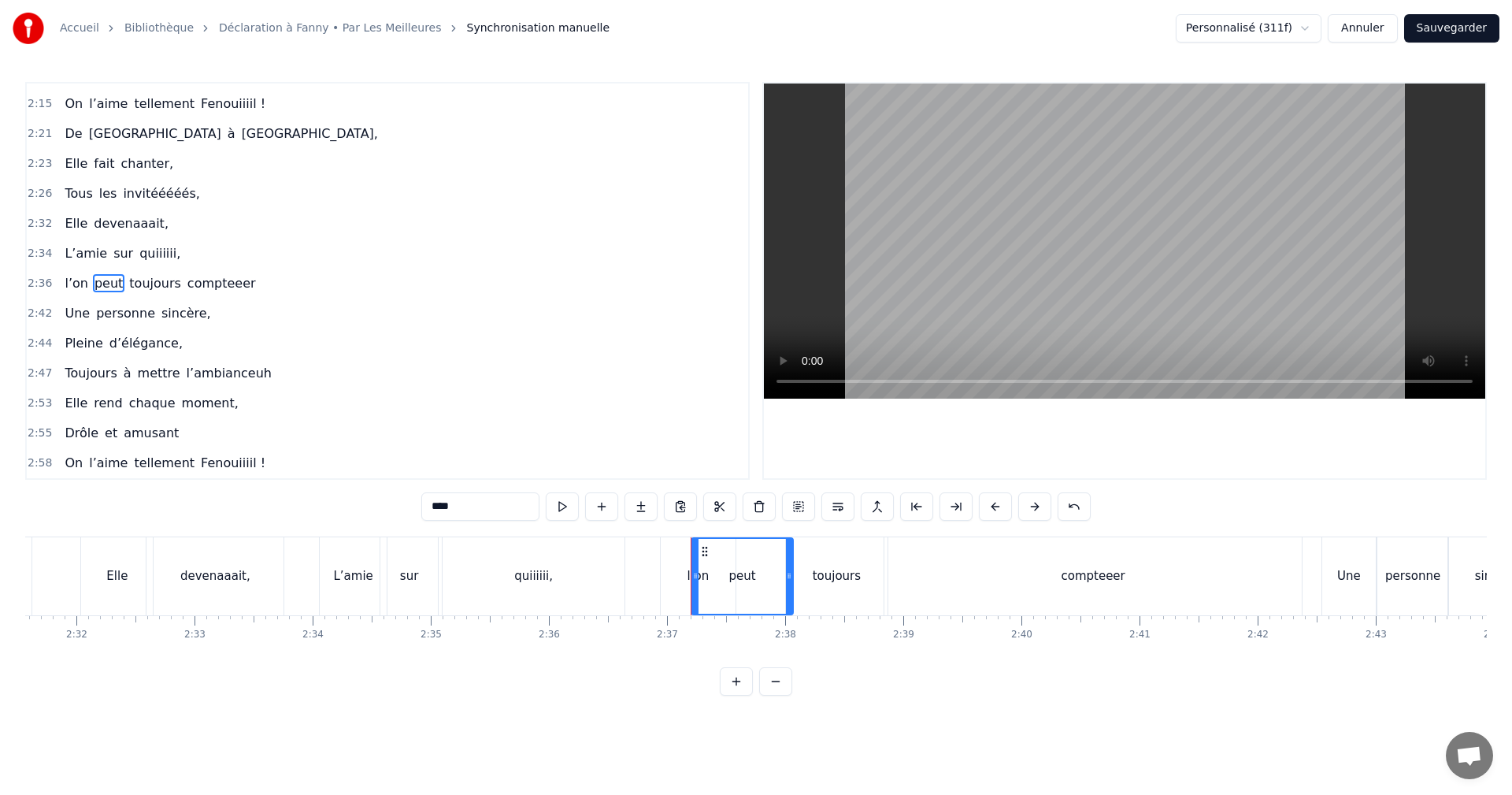
drag, startPoint x: 712, startPoint y: 568, endPoint x: 791, endPoint y: 574, distance: 79.2
click at [791, 574] on div at bounding box center [789, 575] width 7 height 74
drag, startPoint x: 696, startPoint y: 570, endPoint x: 734, endPoint y: 576, distance: 38.5
click at [734, 576] on icon at bounding box center [733, 575] width 7 height 13
click at [680, 577] on div "l’on" at bounding box center [698, 576] width 74 height 78
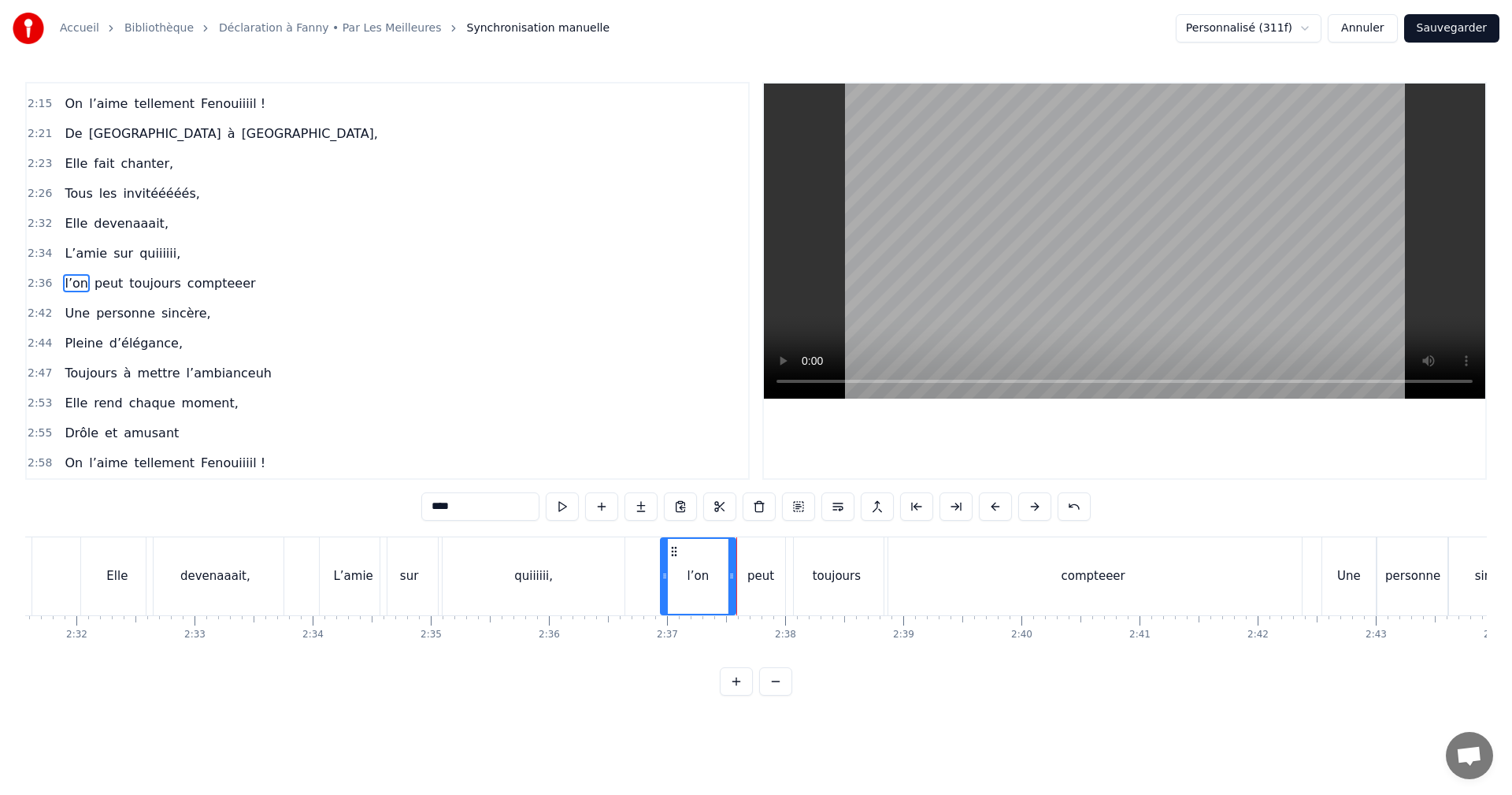
click at [745, 575] on div "peut" at bounding box center [761, 576] width 65 height 78
click at [819, 578] on div "toujours" at bounding box center [837, 576] width 48 height 18
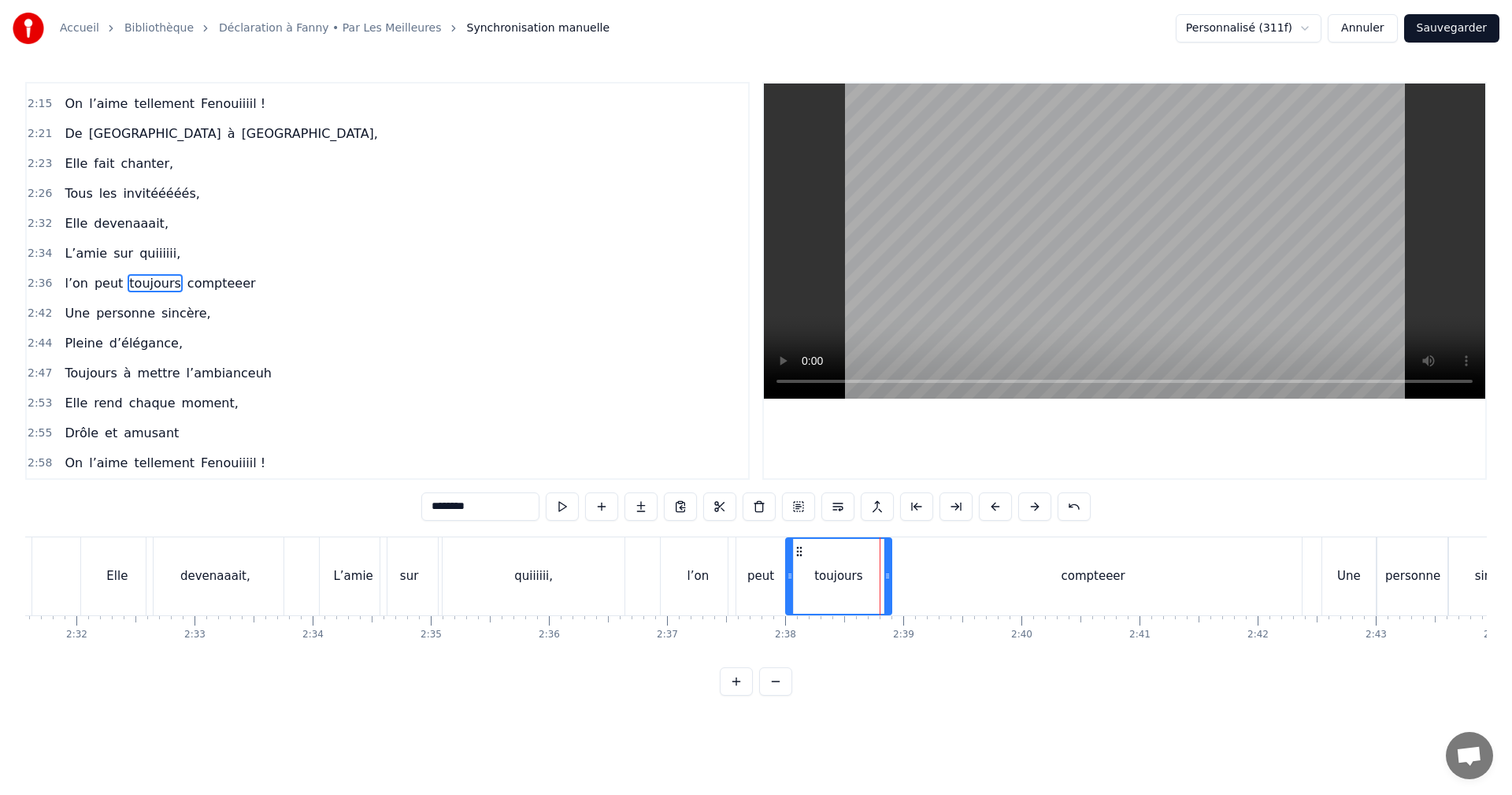
click at [888, 576] on circle at bounding box center [888, 576] width 1 height 1
drag, startPoint x: 789, startPoint y: 575, endPoint x: 819, endPoint y: 575, distance: 30.0
click at [819, 575] on icon at bounding box center [820, 575] width 7 height 13
click at [756, 576] on div "peut" at bounding box center [761, 576] width 27 height 18
type input "****"
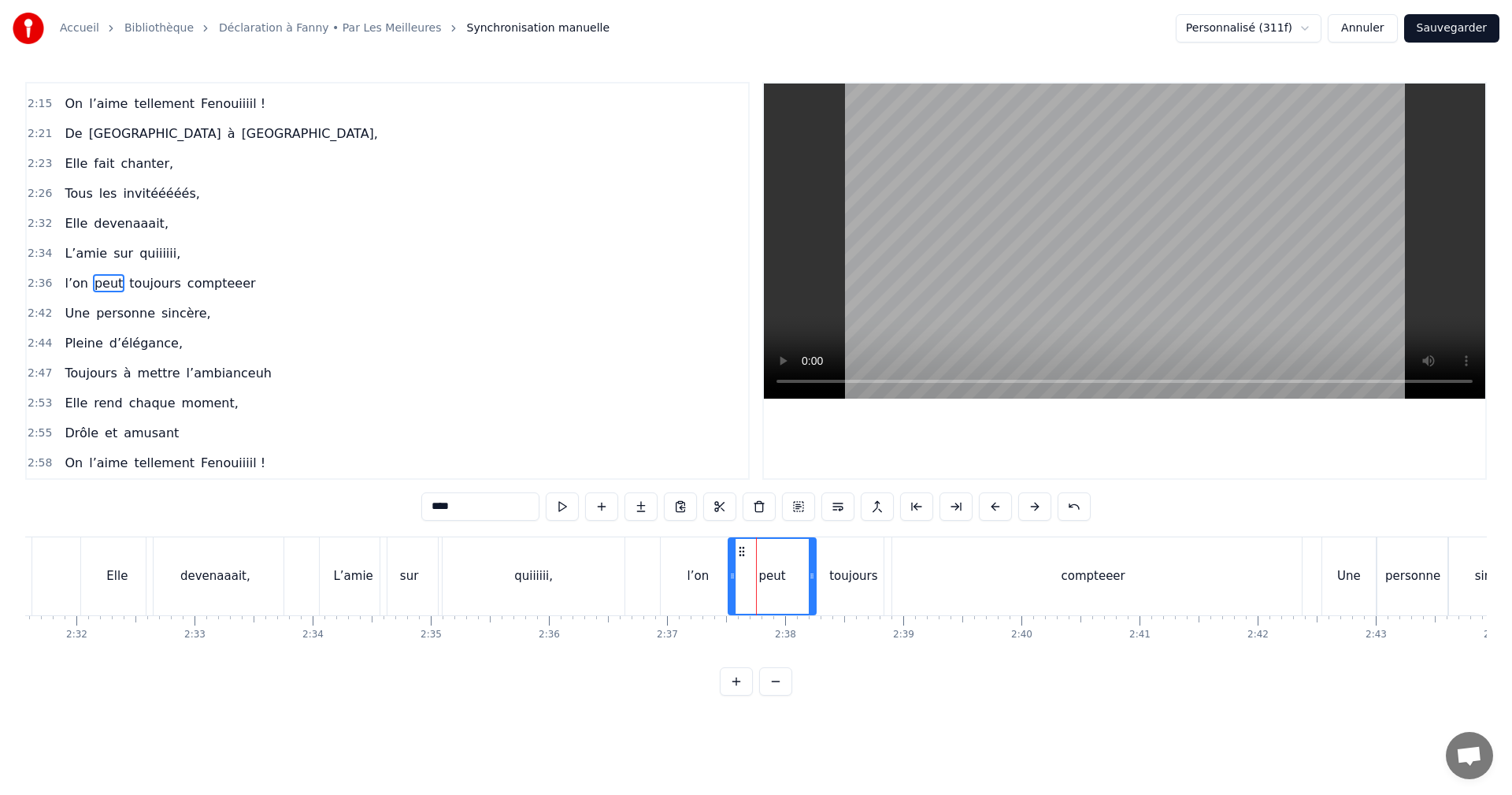
drag, startPoint x: 792, startPoint y: 574, endPoint x: 815, endPoint y: 573, distance: 23.0
click at [815, 573] on icon at bounding box center [812, 575] width 7 height 13
click at [742, 574] on icon at bounding box center [741, 575] width 7 height 13
click at [39, 280] on span "2:36" at bounding box center [40, 283] width 24 height 15
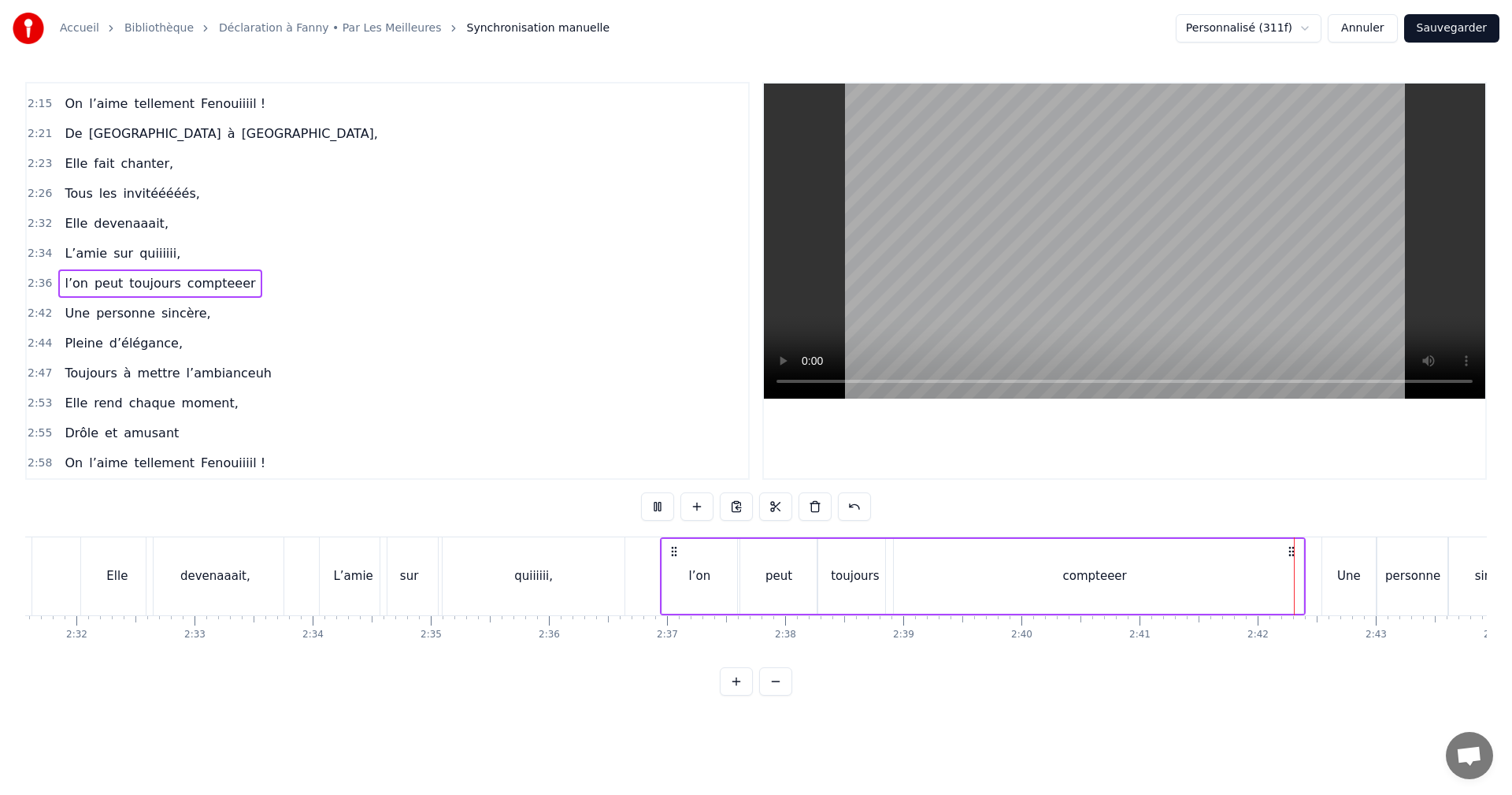
click at [48, 316] on div "2:42 Une personne sincère," at bounding box center [388, 313] width 721 height 30
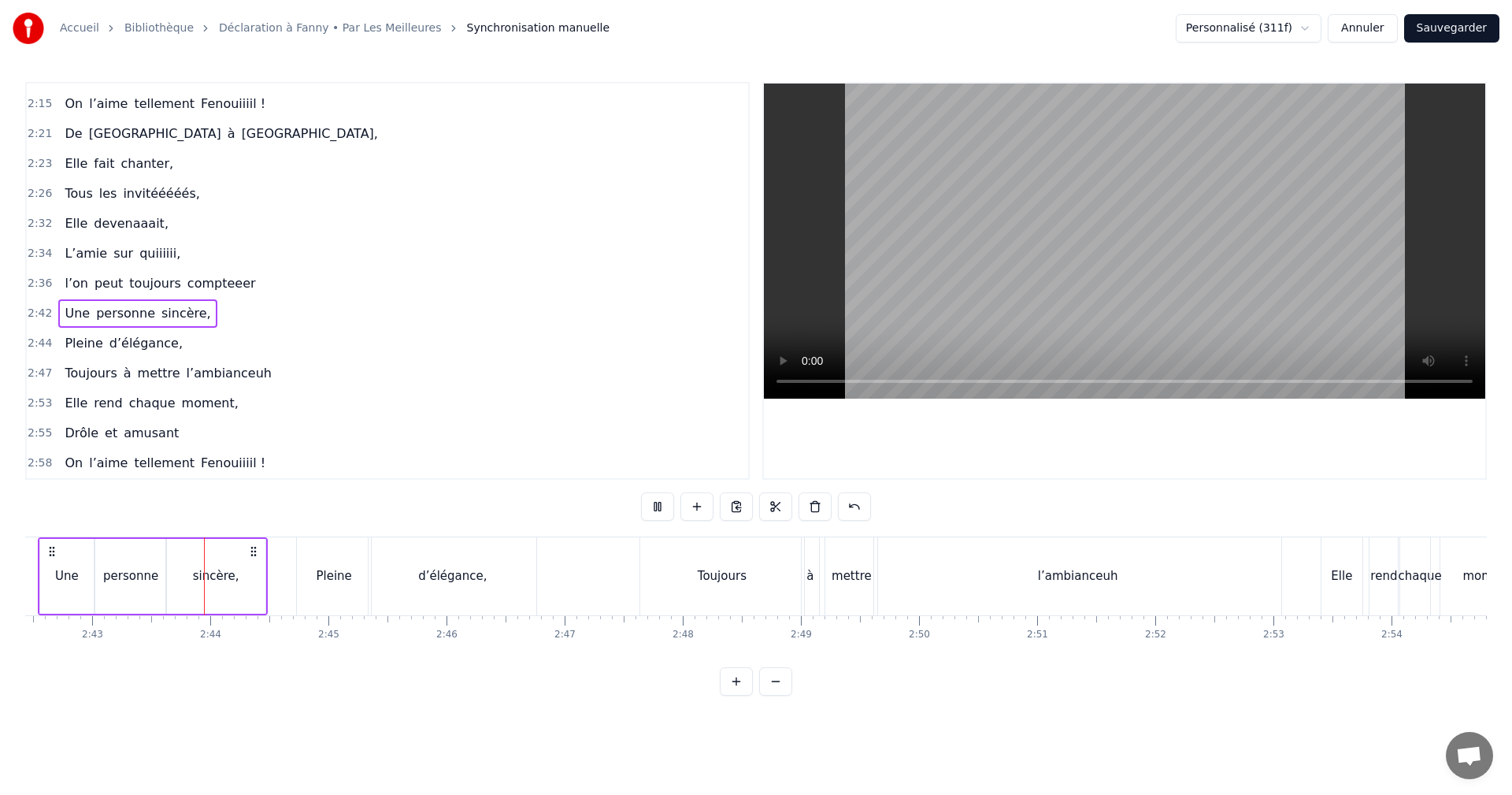
scroll to position [0, 19213]
click at [40, 338] on span "2:44" at bounding box center [40, 343] width 24 height 15
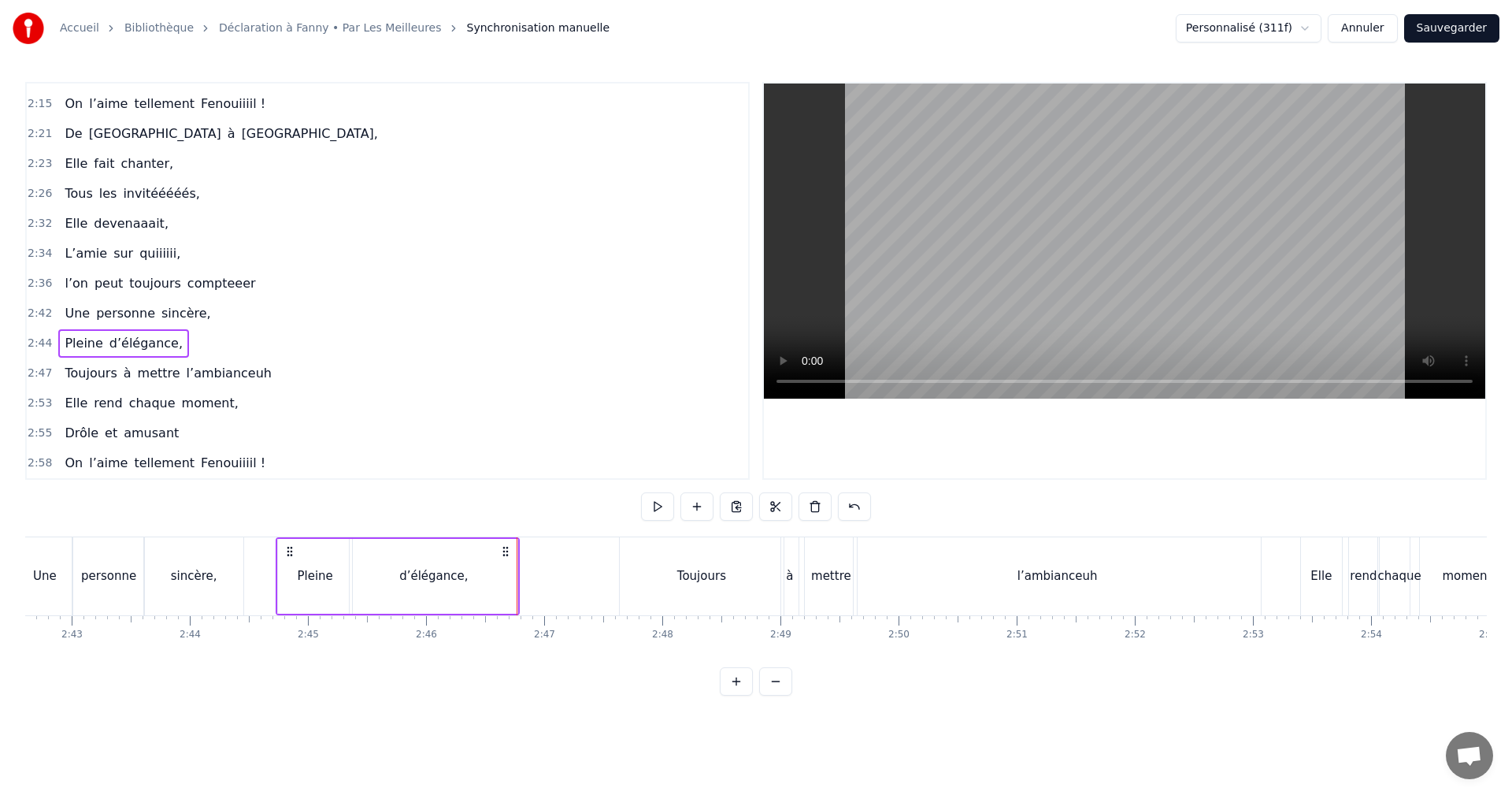
click at [41, 372] on span "2:47" at bounding box center [40, 373] width 24 height 15
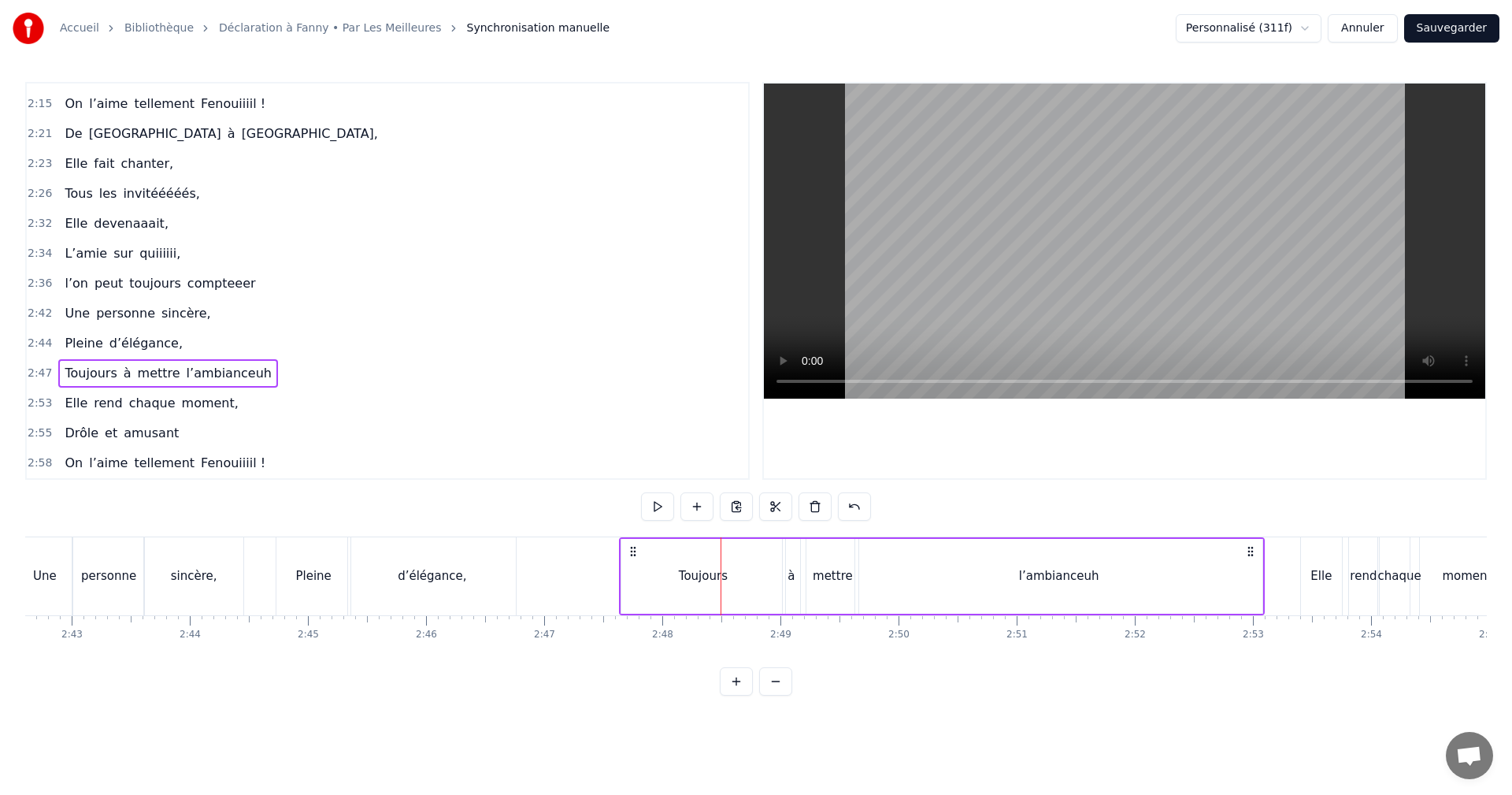
click at [437, 573] on div "d’élégance," at bounding box center [431, 576] width 69 height 18
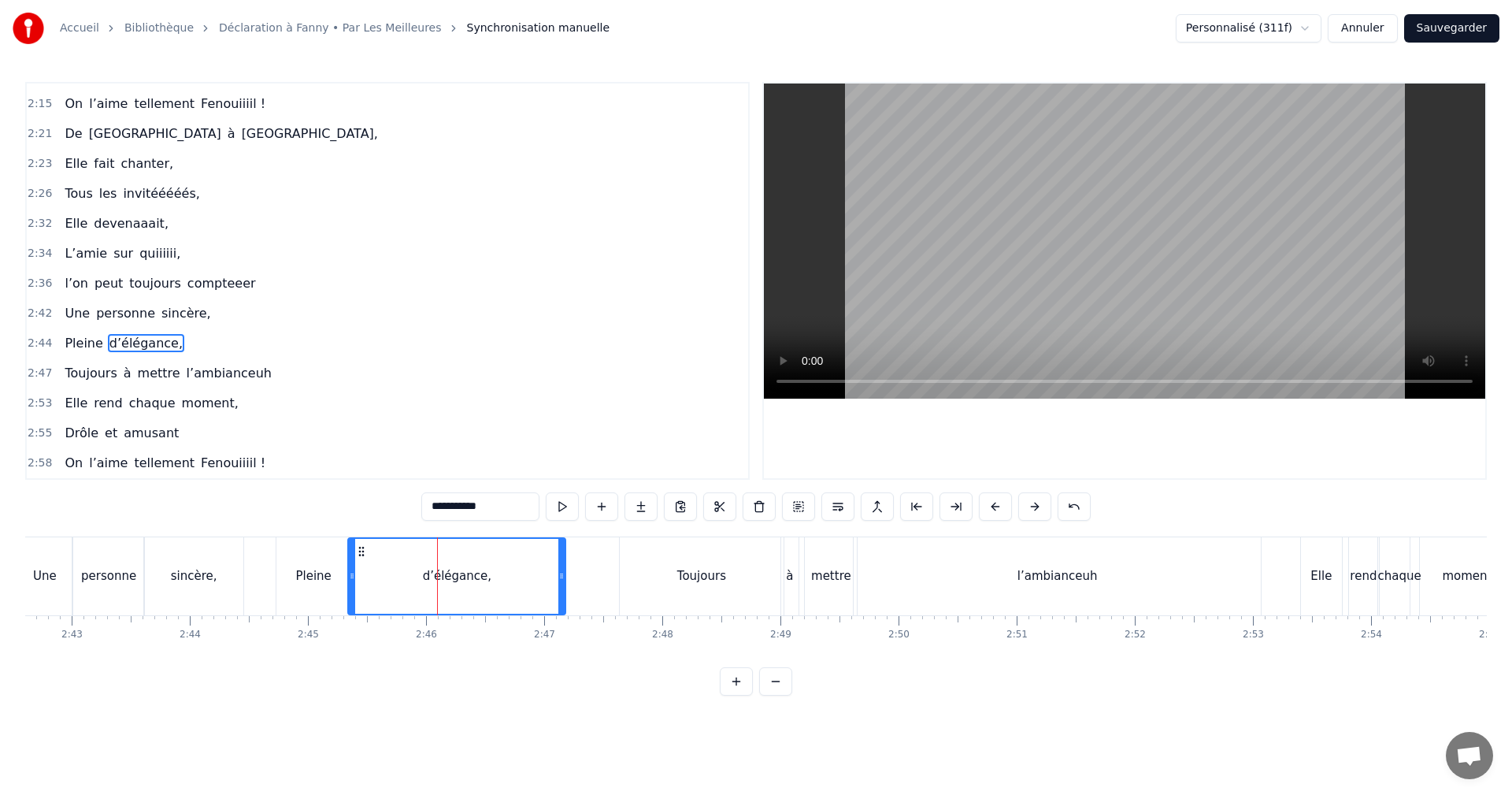
drag, startPoint x: 512, startPoint y: 580, endPoint x: 563, endPoint y: 581, distance: 51.0
click at [563, 581] on icon at bounding box center [562, 575] width 7 height 13
click at [30, 362] on div "2:47 Toujours à mettre l’ambianceuh" at bounding box center [388, 373] width 721 height 30
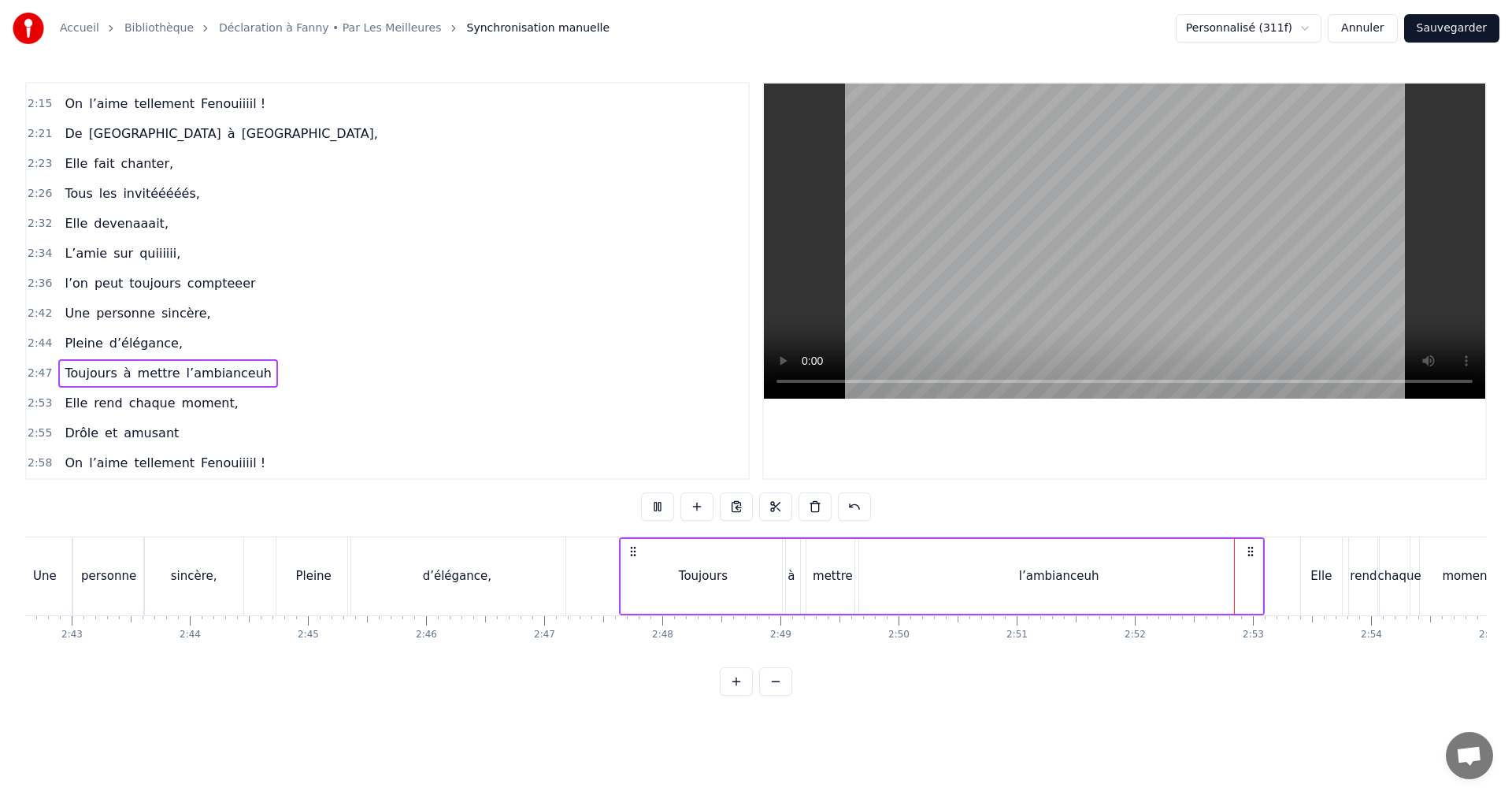
click at [41, 402] on span "2:53" at bounding box center [40, 403] width 24 height 15
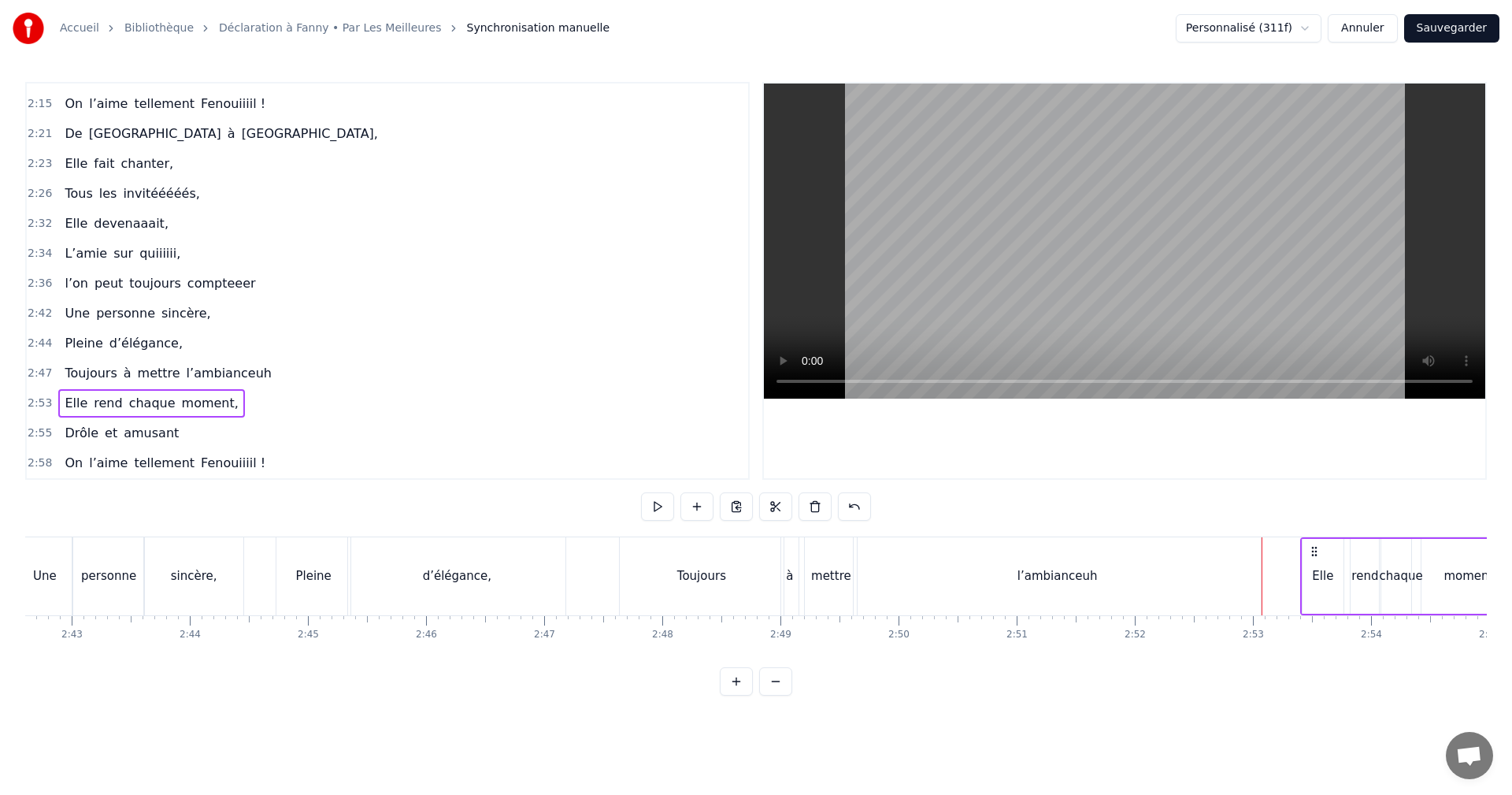
click at [41, 402] on span "2:53" at bounding box center [40, 403] width 24 height 15
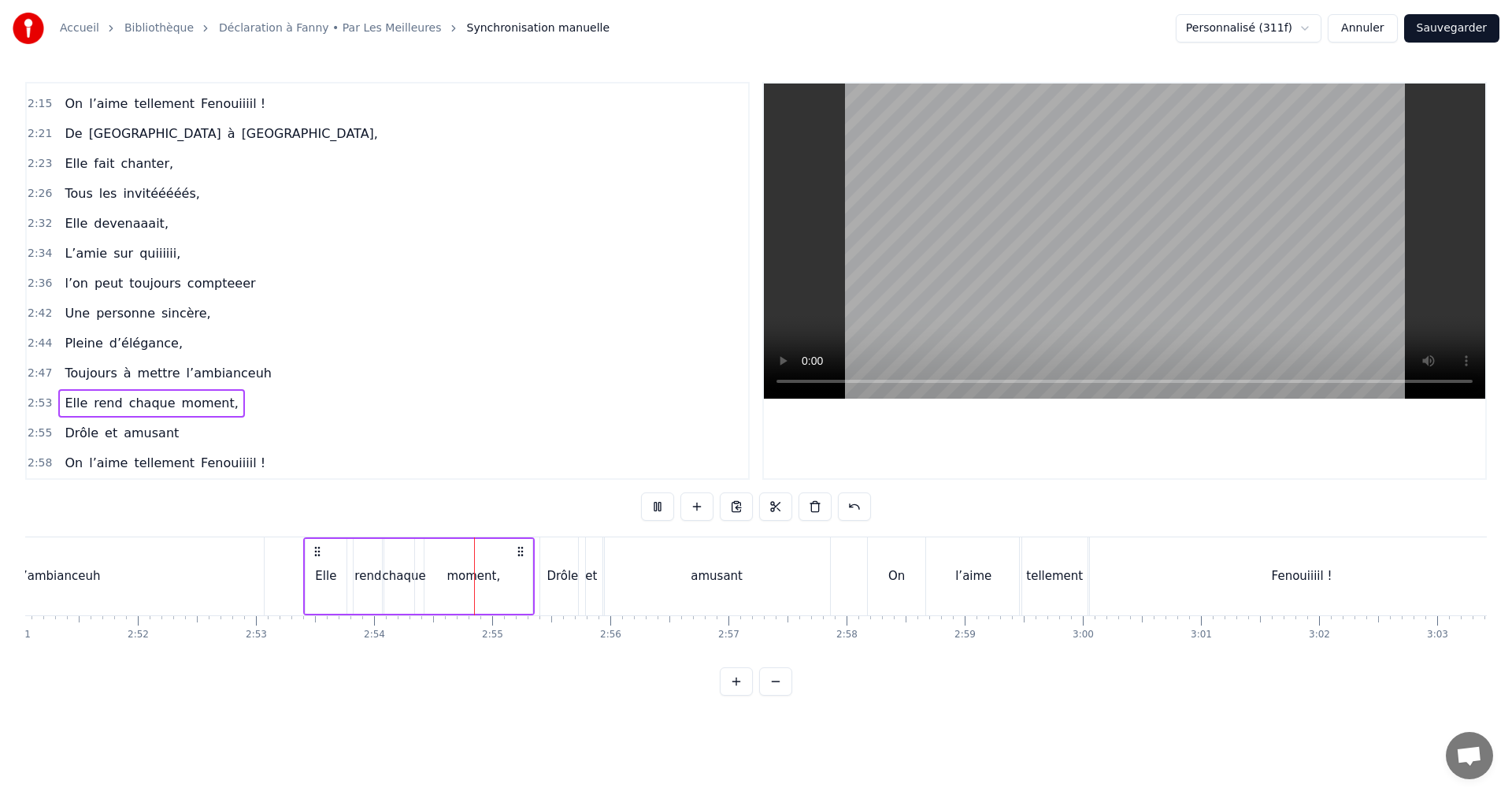
scroll to position [0, 20252]
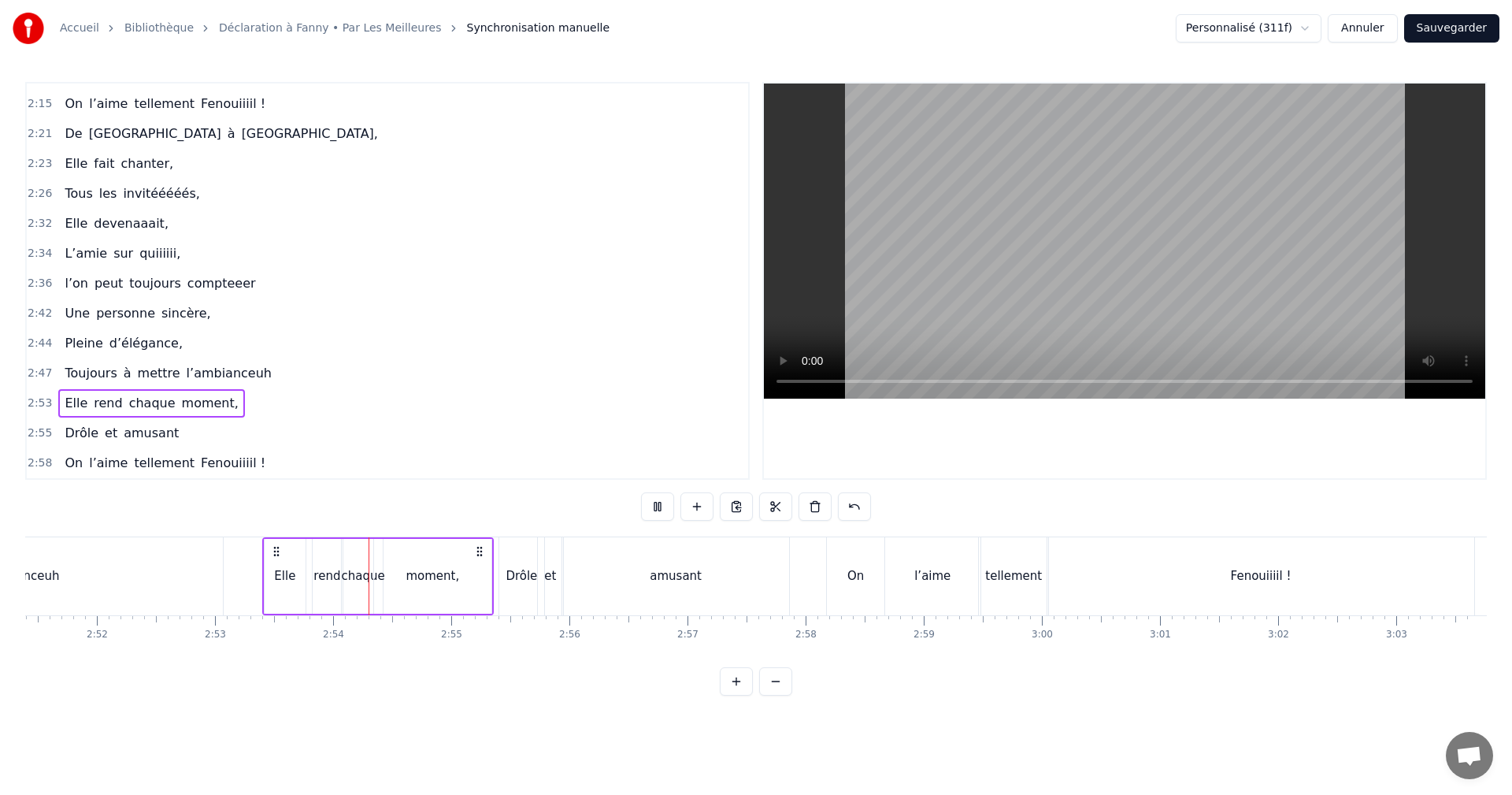
click at [36, 406] on span "2:53" at bounding box center [40, 403] width 24 height 15
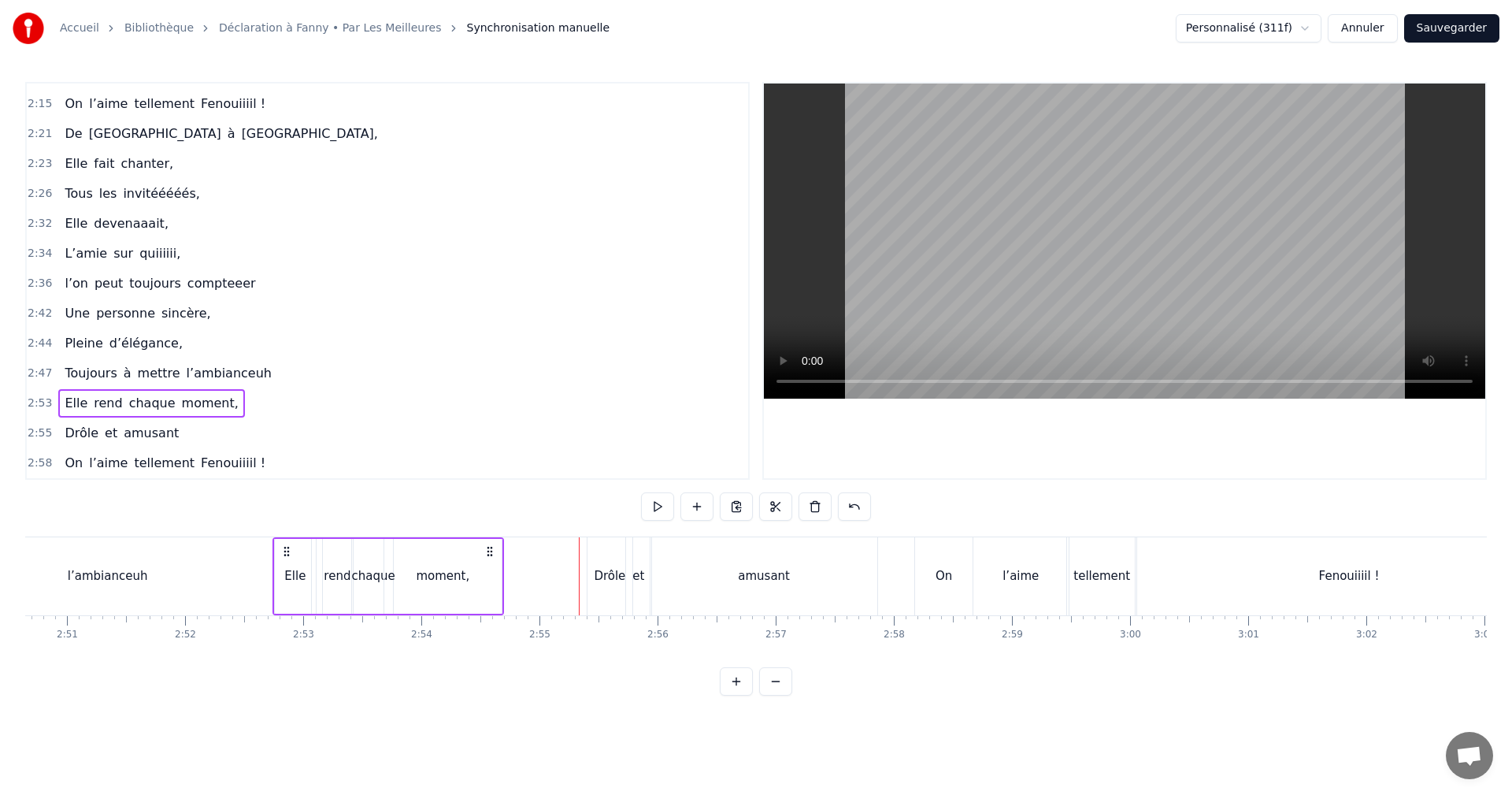
scroll to position [0, 20150]
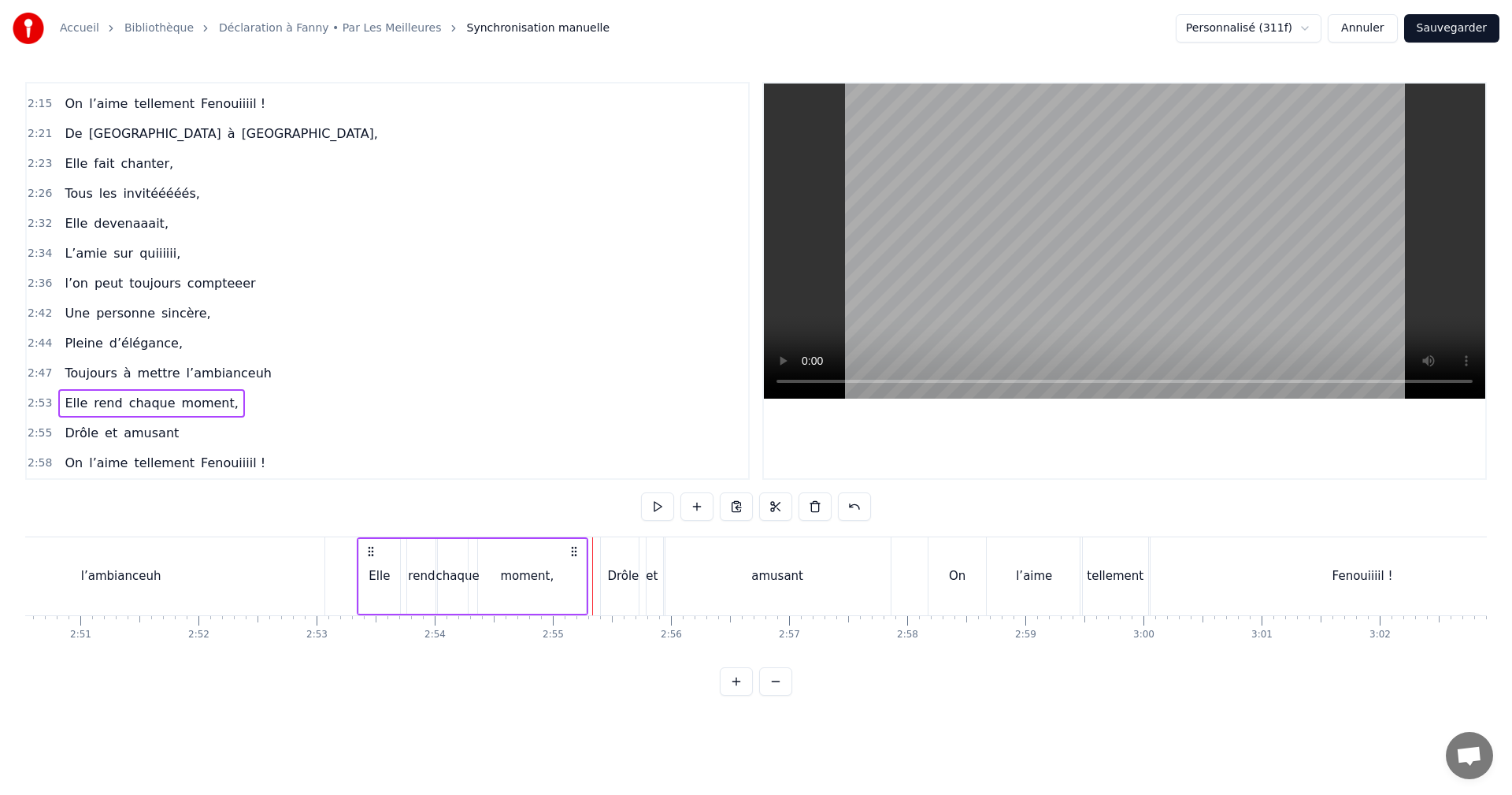
drag, startPoint x: 276, startPoint y: 551, endPoint x: 370, endPoint y: 556, distance: 94.1
click at [370, 556] on icon at bounding box center [370, 551] width 13 height 13
click at [379, 552] on icon at bounding box center [378, 551] width 13 height 13
click at [40, 432] on span "2:55" at bounding box center [40, 433] width 24 height 15
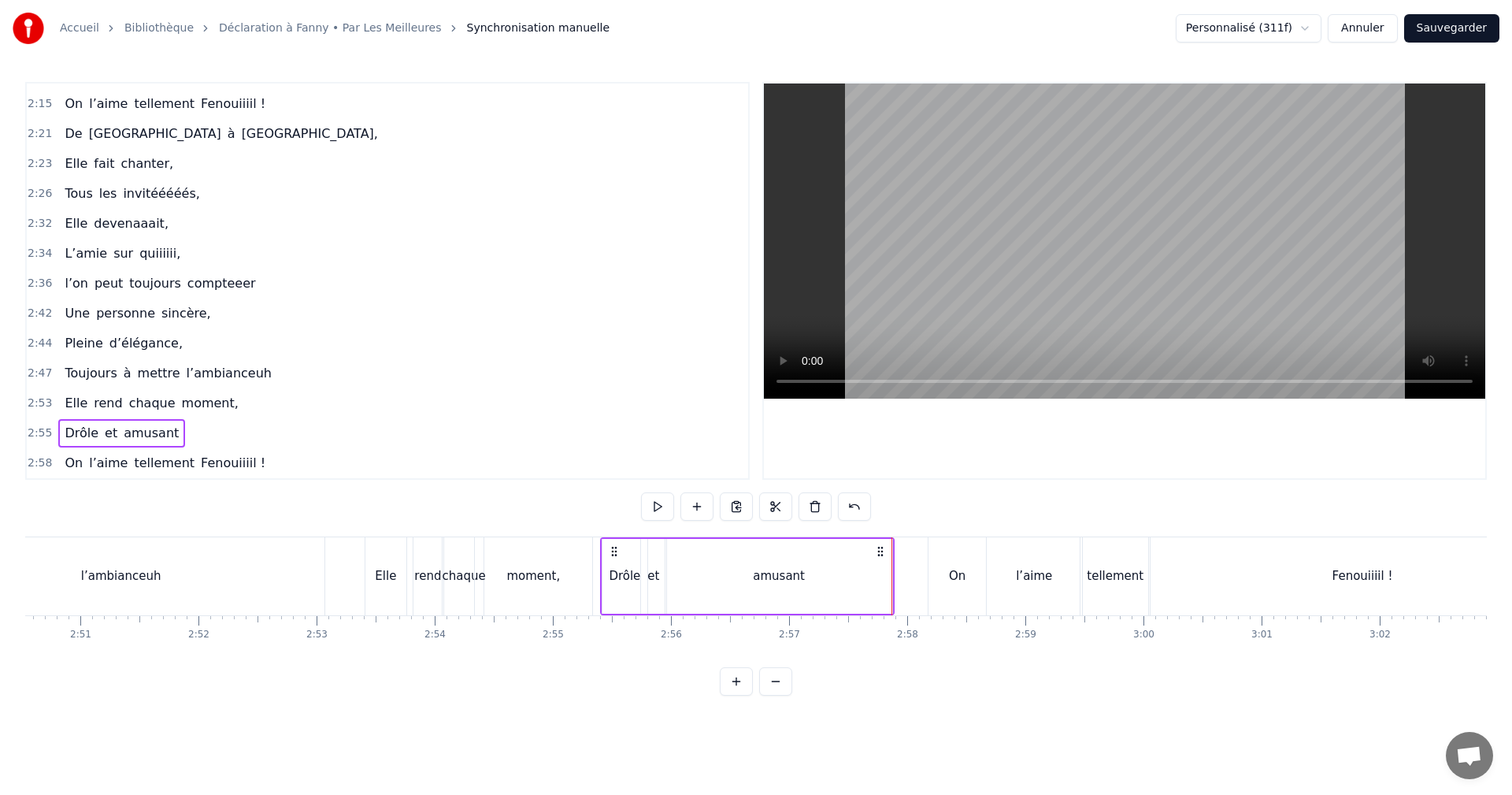
click at [44, 457] on span "2:58" at bounding box center [40, 463] width 24 height 15
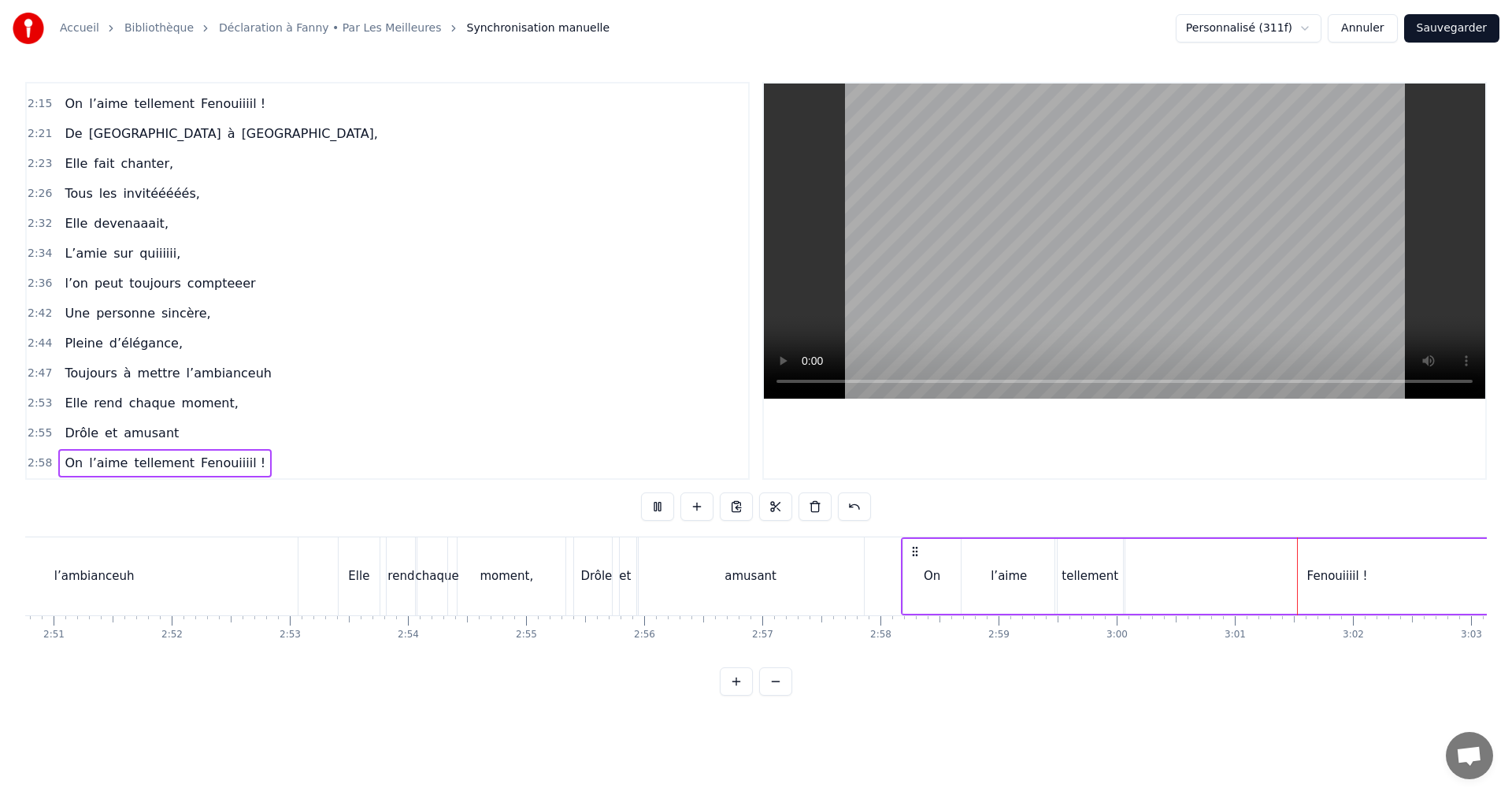
scroll to position [0, 20252]
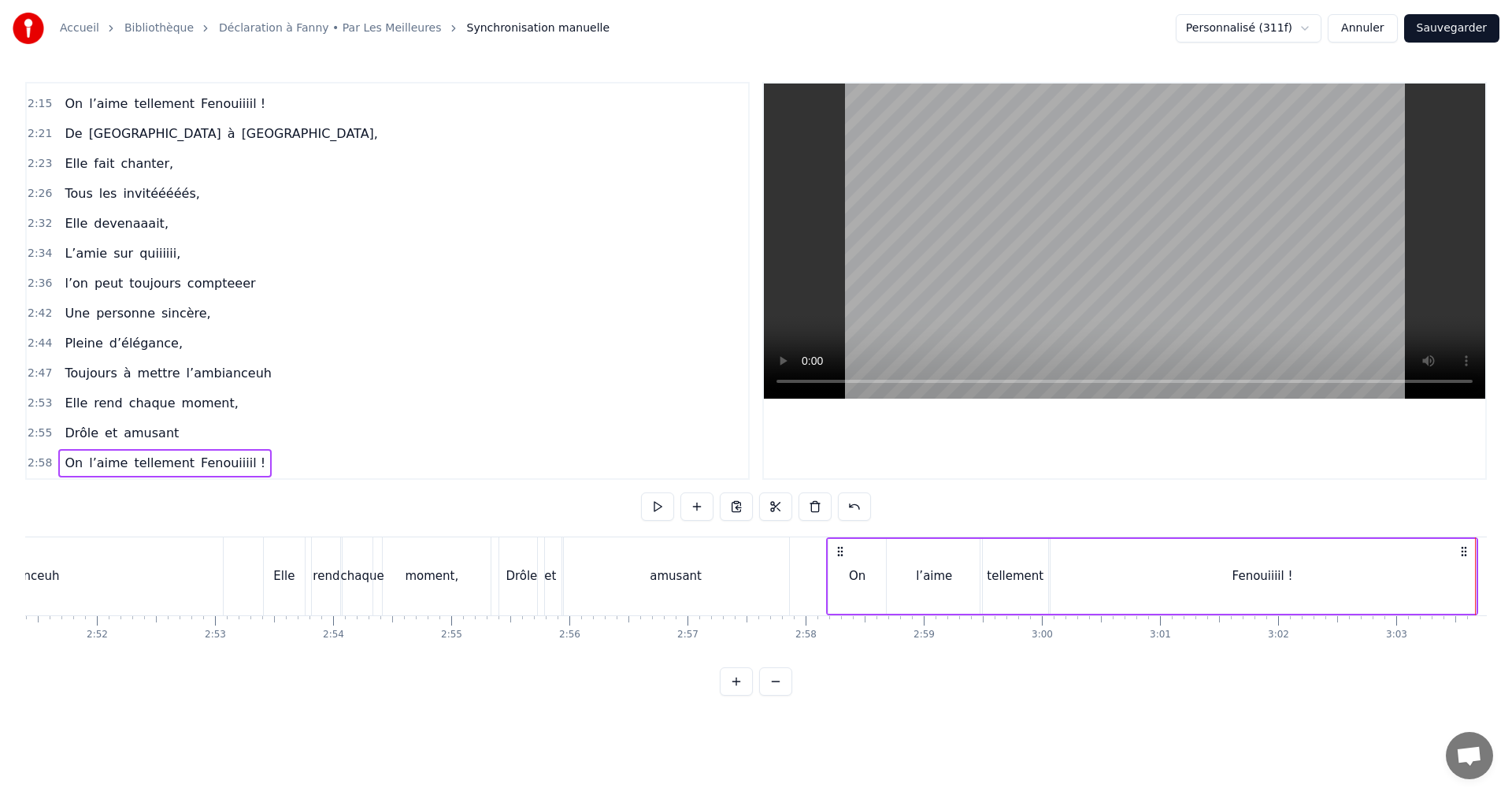
click at [1469, 21] on button "Sauvegarder" at bounding box center [1452, 28] width 96 height 28
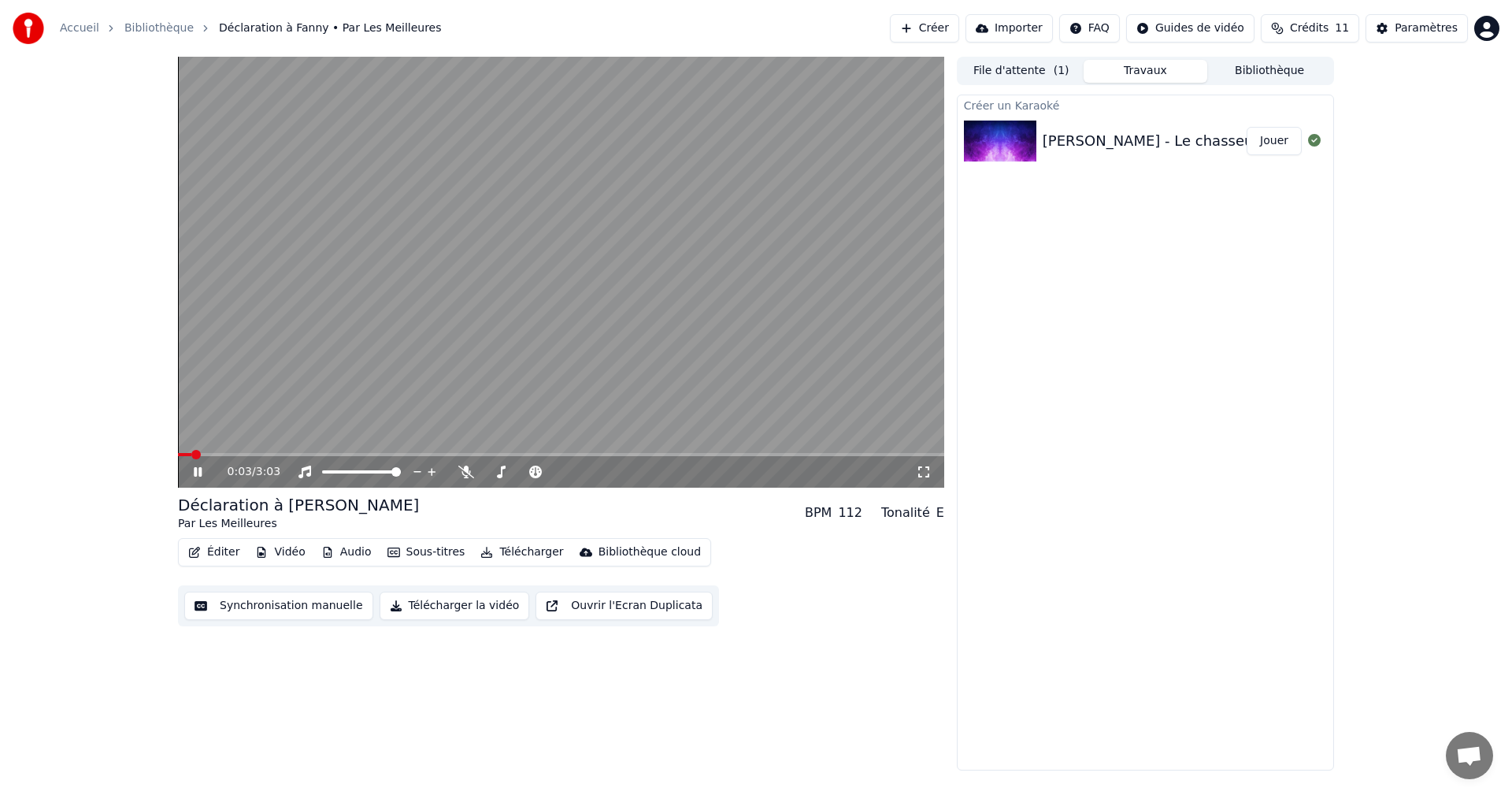
click at [194, 470] on icon at bounding box center [197, 472] width 8 height 10
click at [224, 470] on icon at bounding box center [209, 472] width 37 height 13
click at [205, 452] on video at bounding box center [561, 273] width 767 height 431
click at [182, 455] on span at bounding box center [561, 455] width 767 height 3
click at [196, 469] on icon at bounding box center [197, 472] width 8 height 10
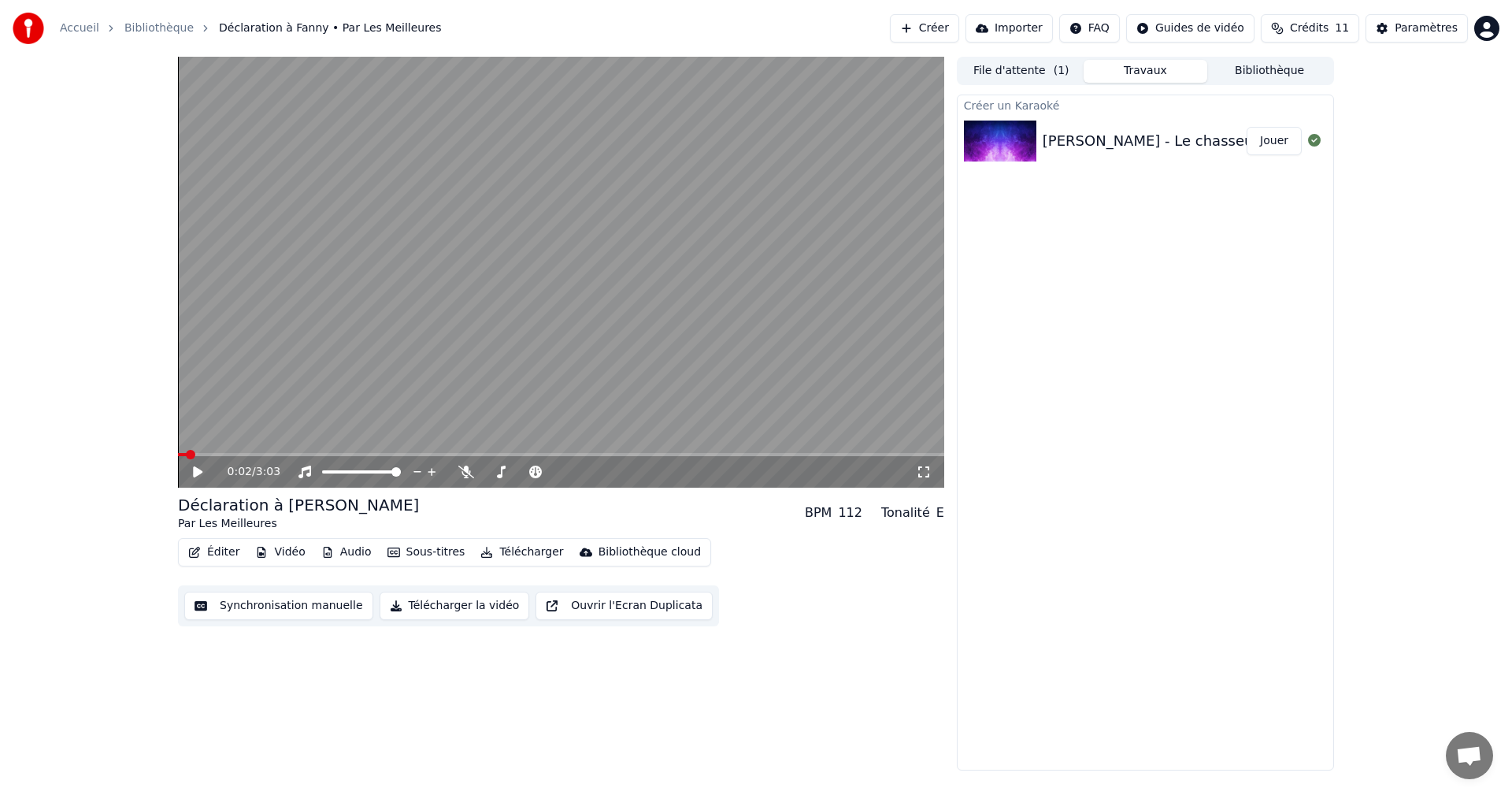
click at [186, 455] on span at bounding box center [190, 455] width 10 height 10
click at [469, 609] on button "Télécharger la vidéo" at bounding box center [455, 605] width 151 height 28
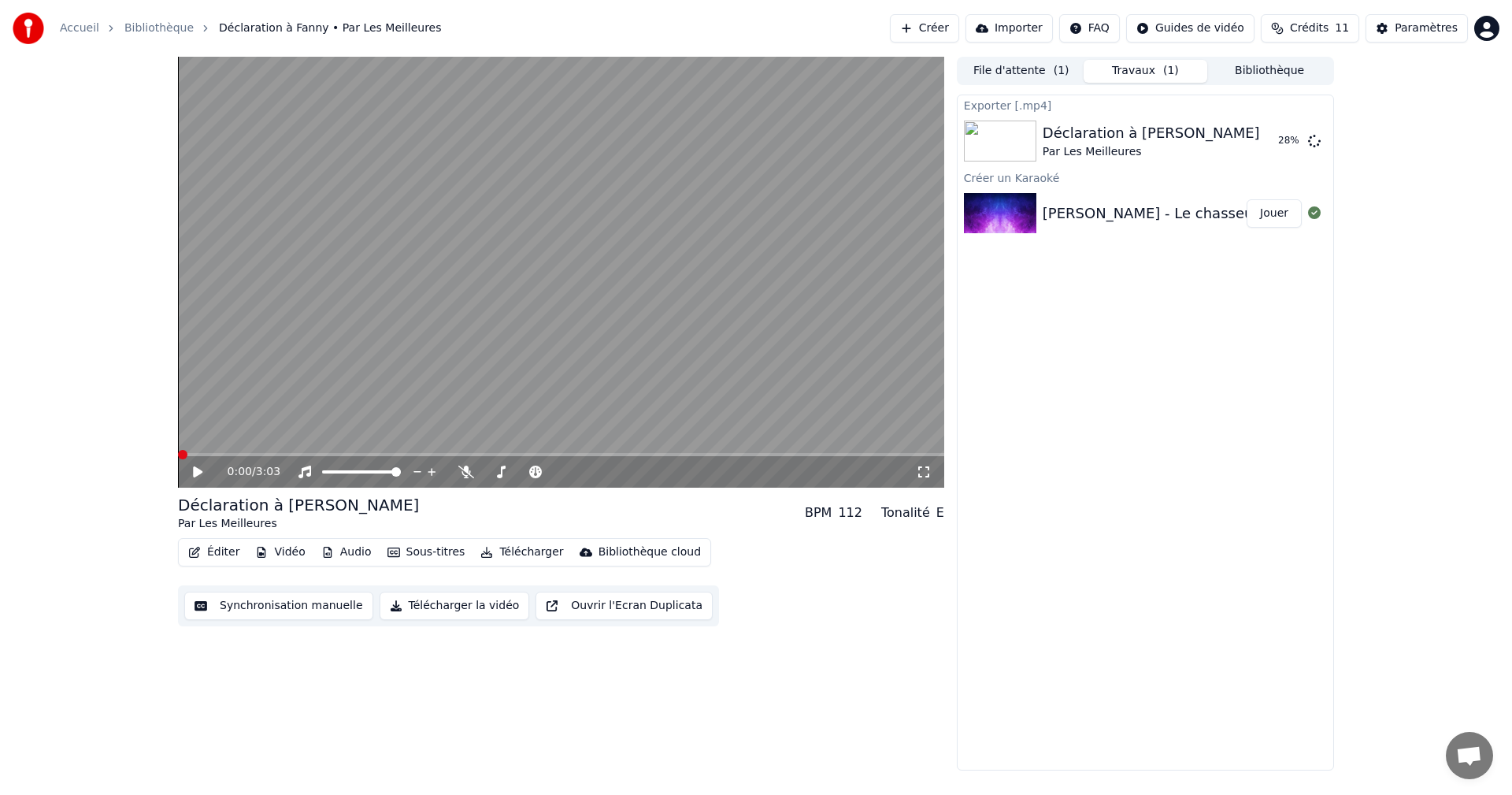
click at [100, 180] on div "0:00 / 3:03 Déclaration à [PERSON_NAME] Les Meilleures BPM 112 Tonalité E Édite…" at bounding box center [756, 414] width 1512 height 714
click at [471, 610] on button "Télécharger la vidéo" at bounding box center [455, 605] width 151 height 28
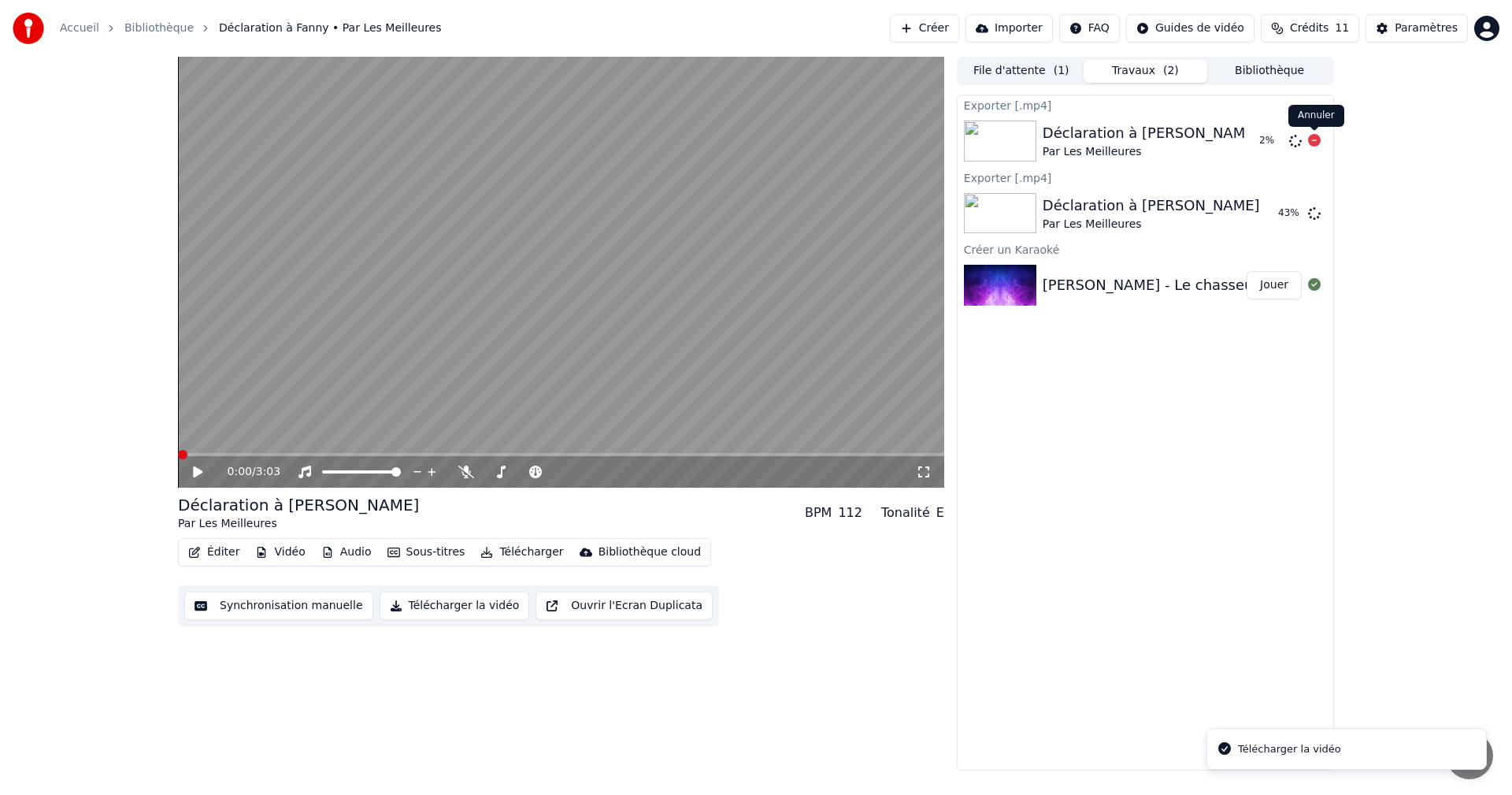
click at [1312, 141] on icon at bounding box center [1314, 140] width 13 height 13
click at [1314, 142] on icon at bounding box center [1314, 140] width 13 height 13
click at [1271, 218] on button "Afficher" at bounding box center [1267, 213] width 70 height 28
click at [1267, 83] on div "File d'attente ( 1 ) Travaux Bibliothèque" at bounding box center [1146, 71] width 377 height 28
click at [1268, 75] on button "Bibliothèque" at bounding box center [1269, 72] width 125 height 23
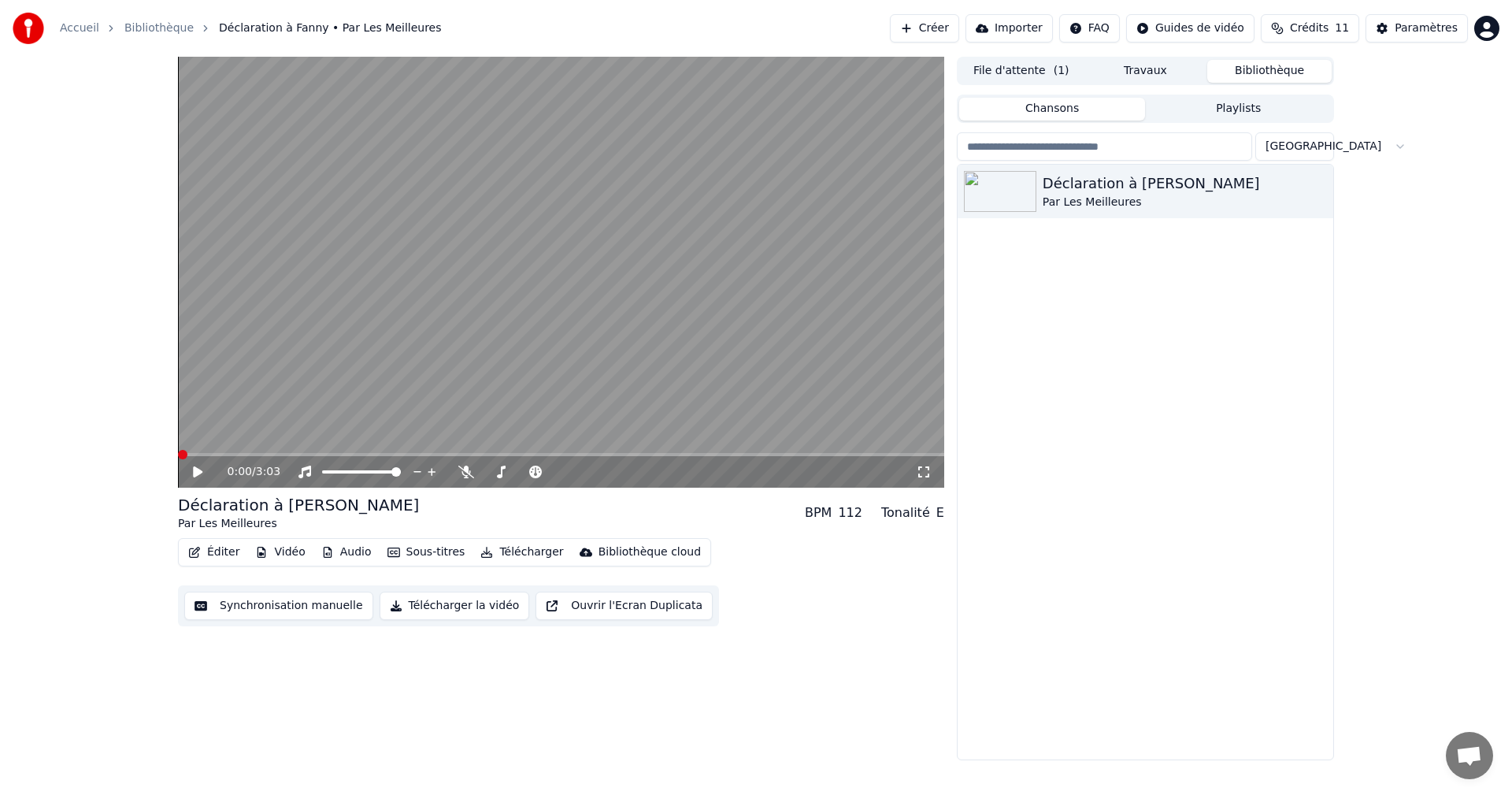
click at [1031, 74] on button "File d'attente ( 1 )" at bounding box center [1021, 72] width 125 height 23
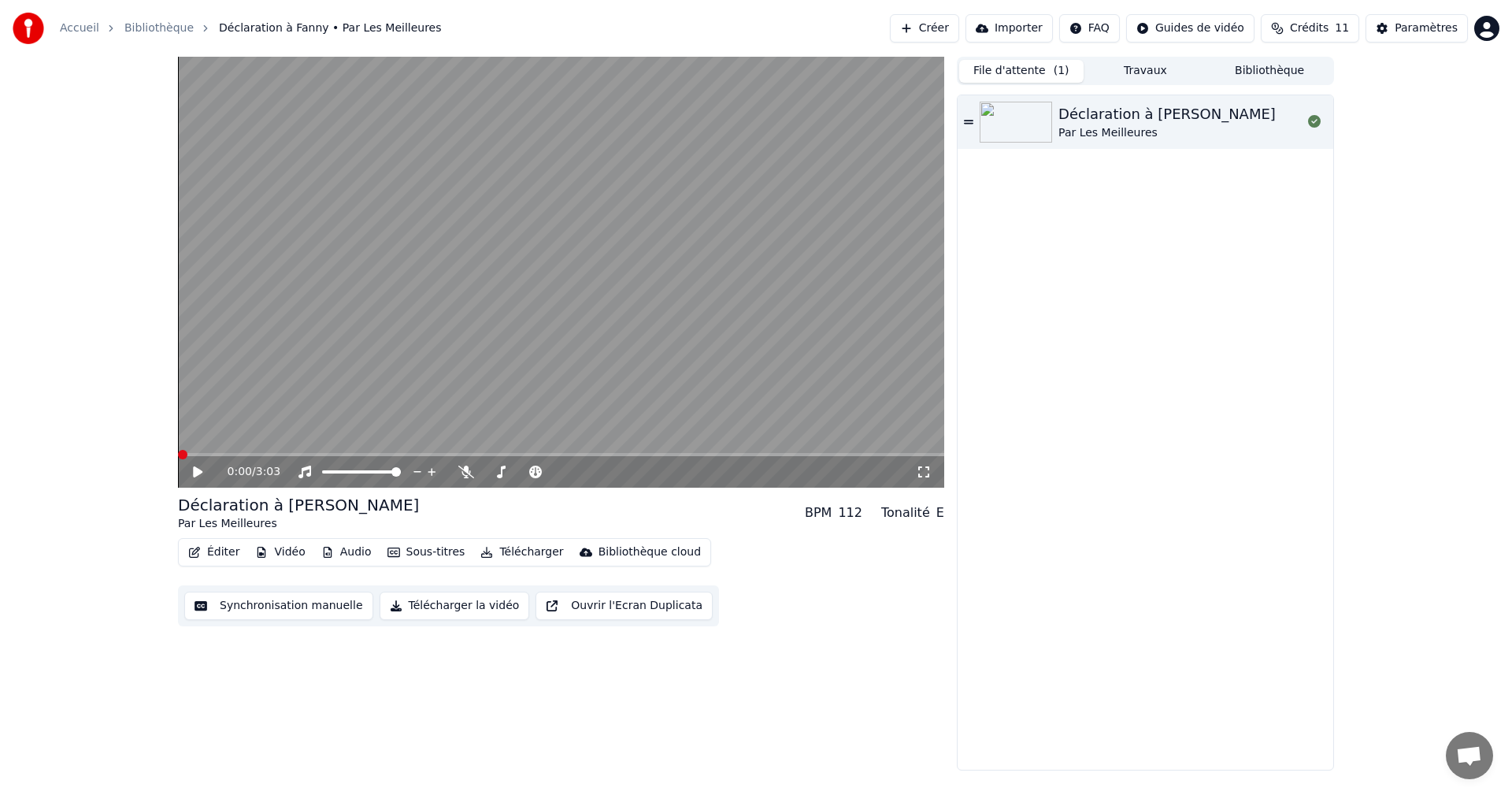
click at [139, 31] on link "Bibliothèque" at bounding box center [160, 28] width 70 height 15
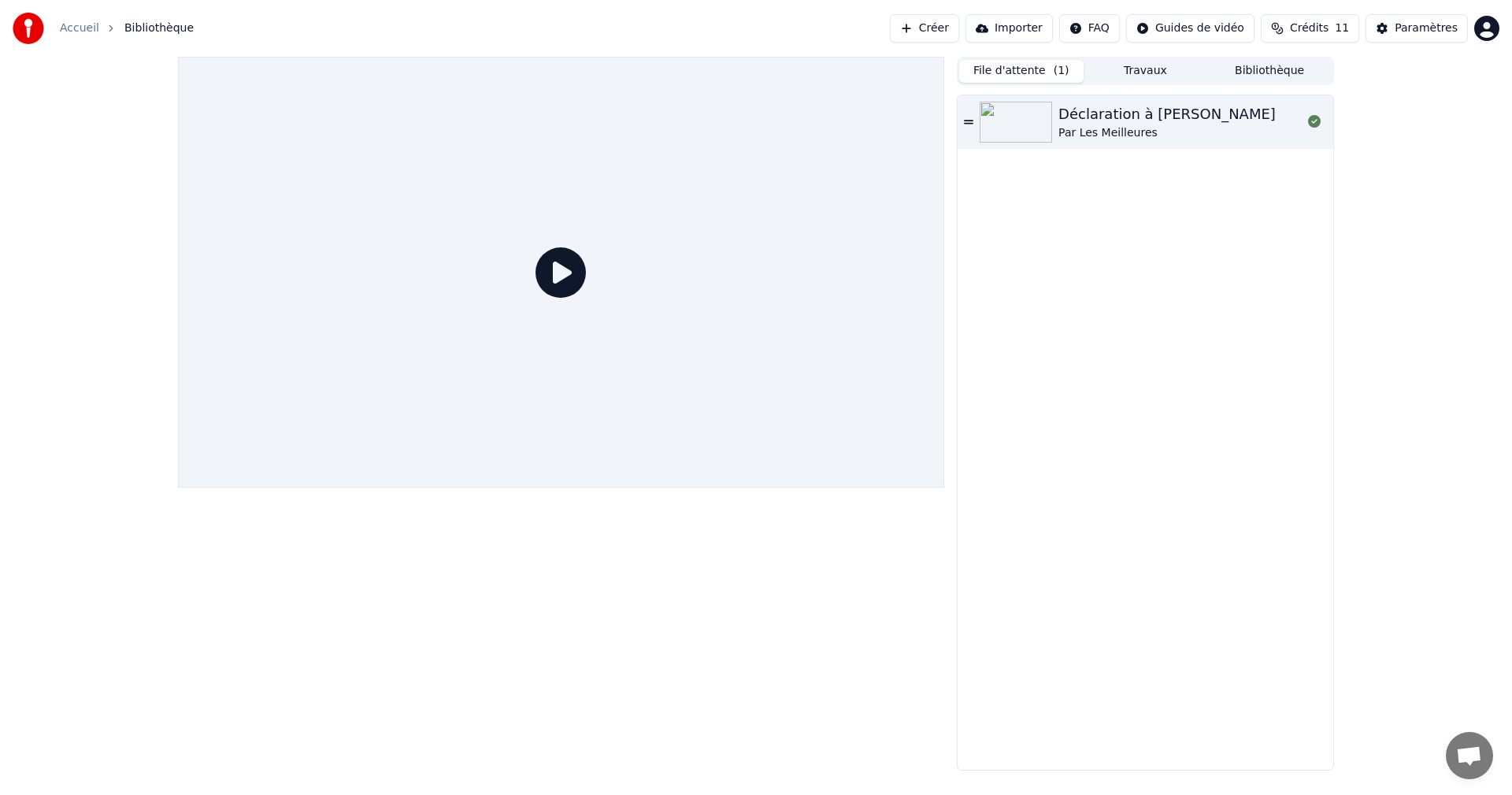
click at [77, 28] on link "Accueil" at bounding box center [79, 28] width 40 height 15
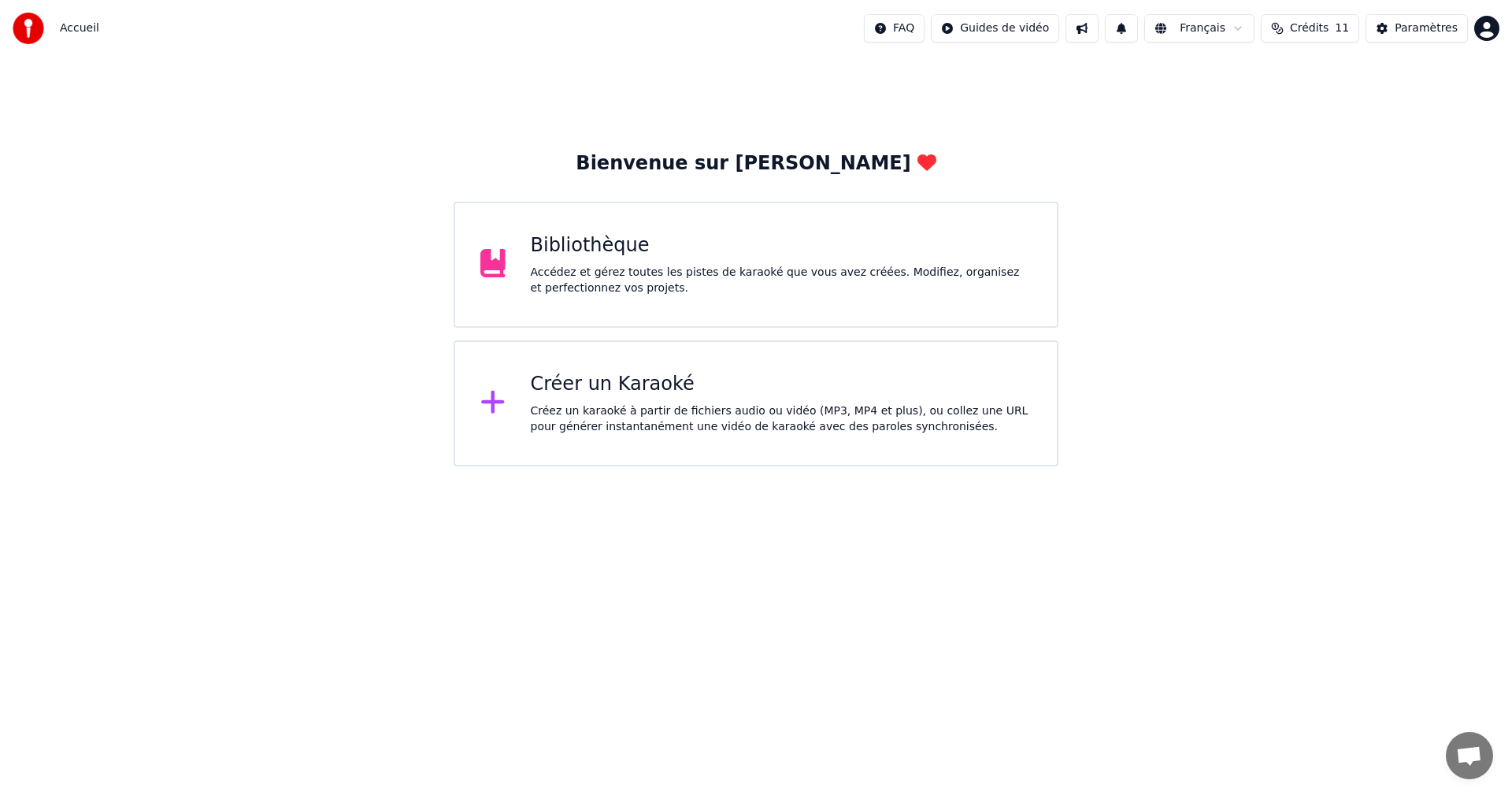
click at [537, 296] on div "Bibliothèque Accédez et gérez toutes les pistes de karaoké que vous avez créées…" at bounding box center [756, 265] width 605 height 126
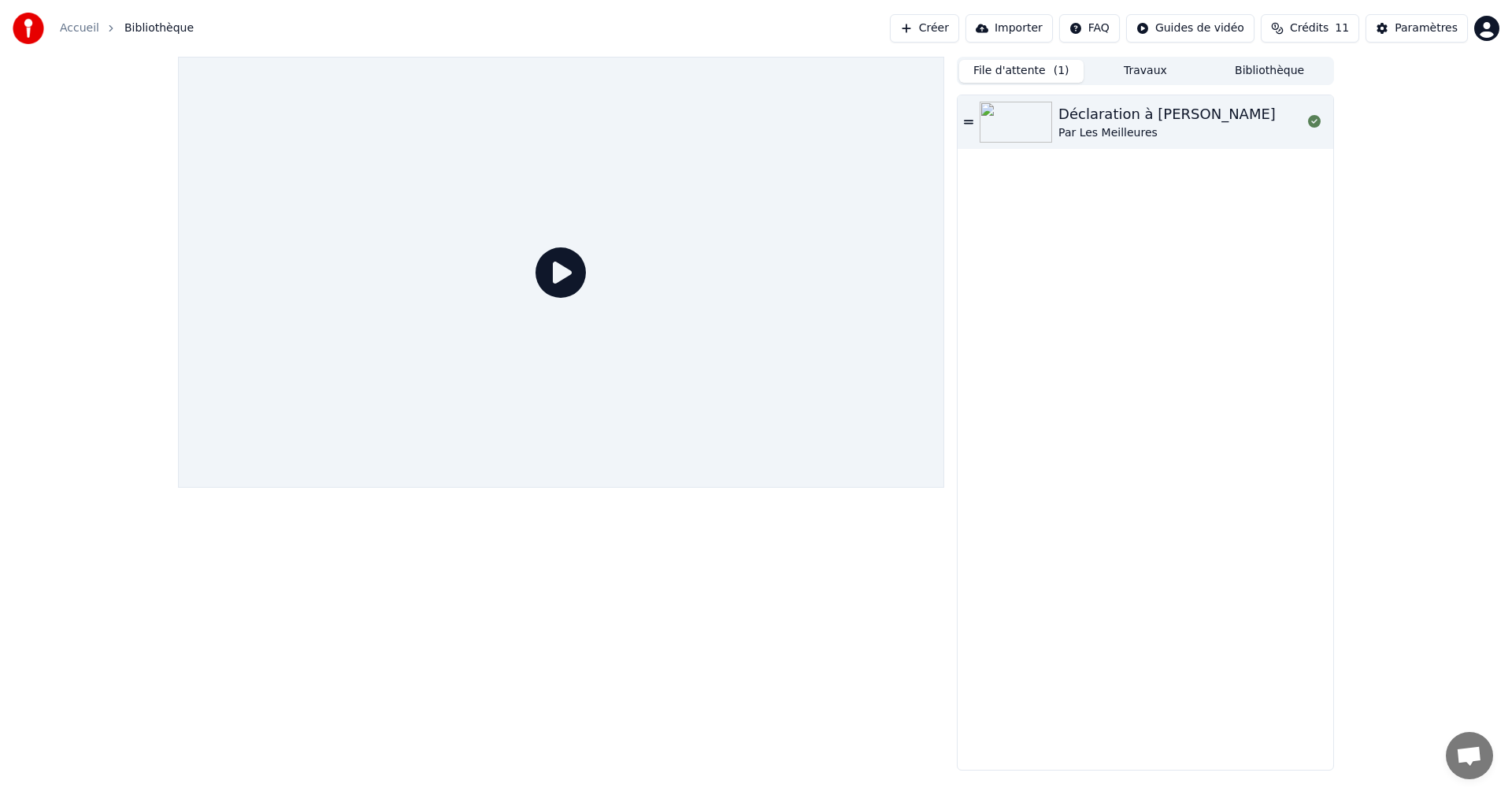
click at [78, 35] on link "Accueil" at bounding box center [79, 28] width 40 height 15
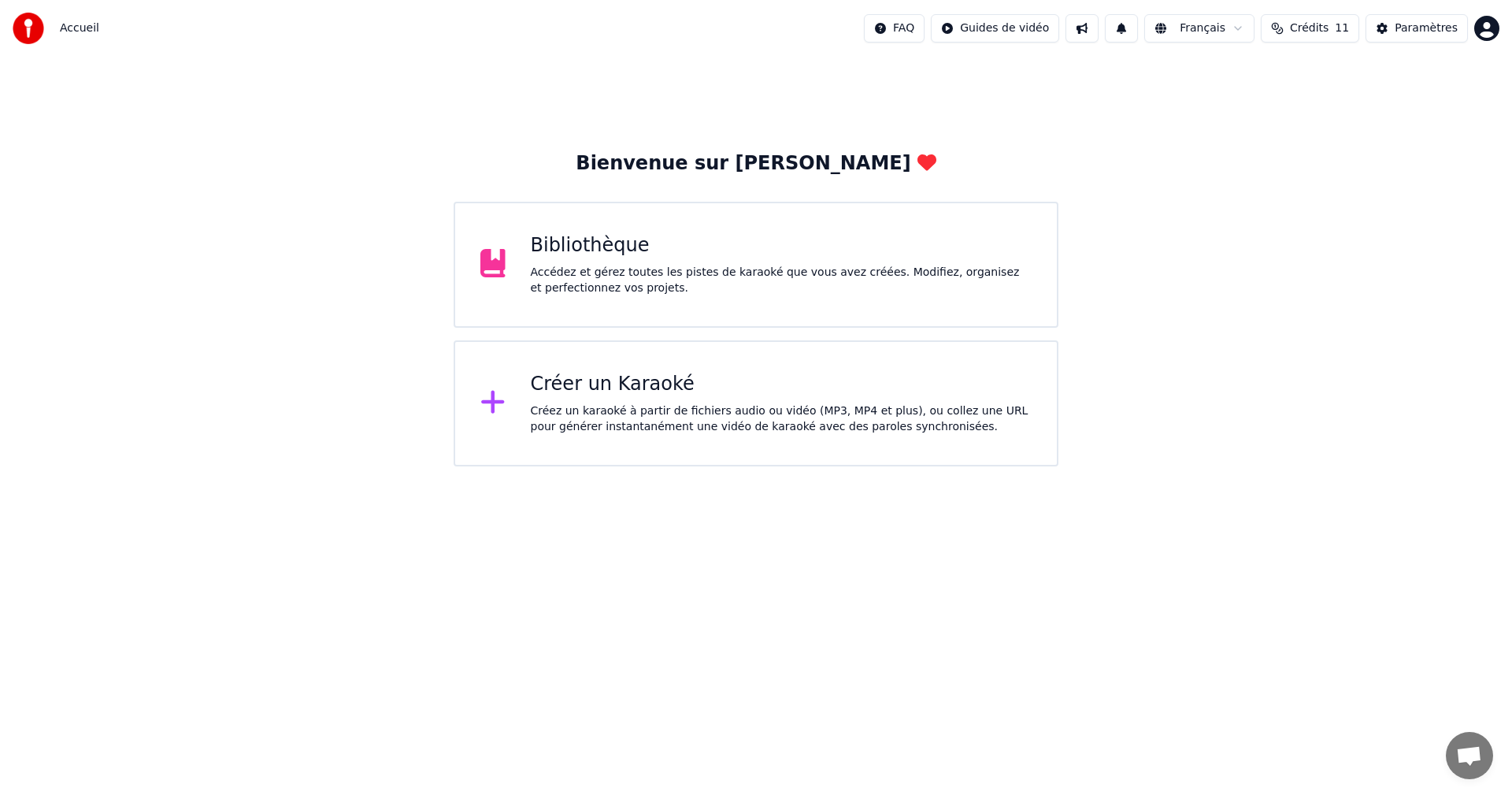
click at [756, 287] on div "Accédez et gérez toutes les pistes de karaoké que vous avez créées. Modifiez, o…" at bounding box center [781, 280] width 502 height 32
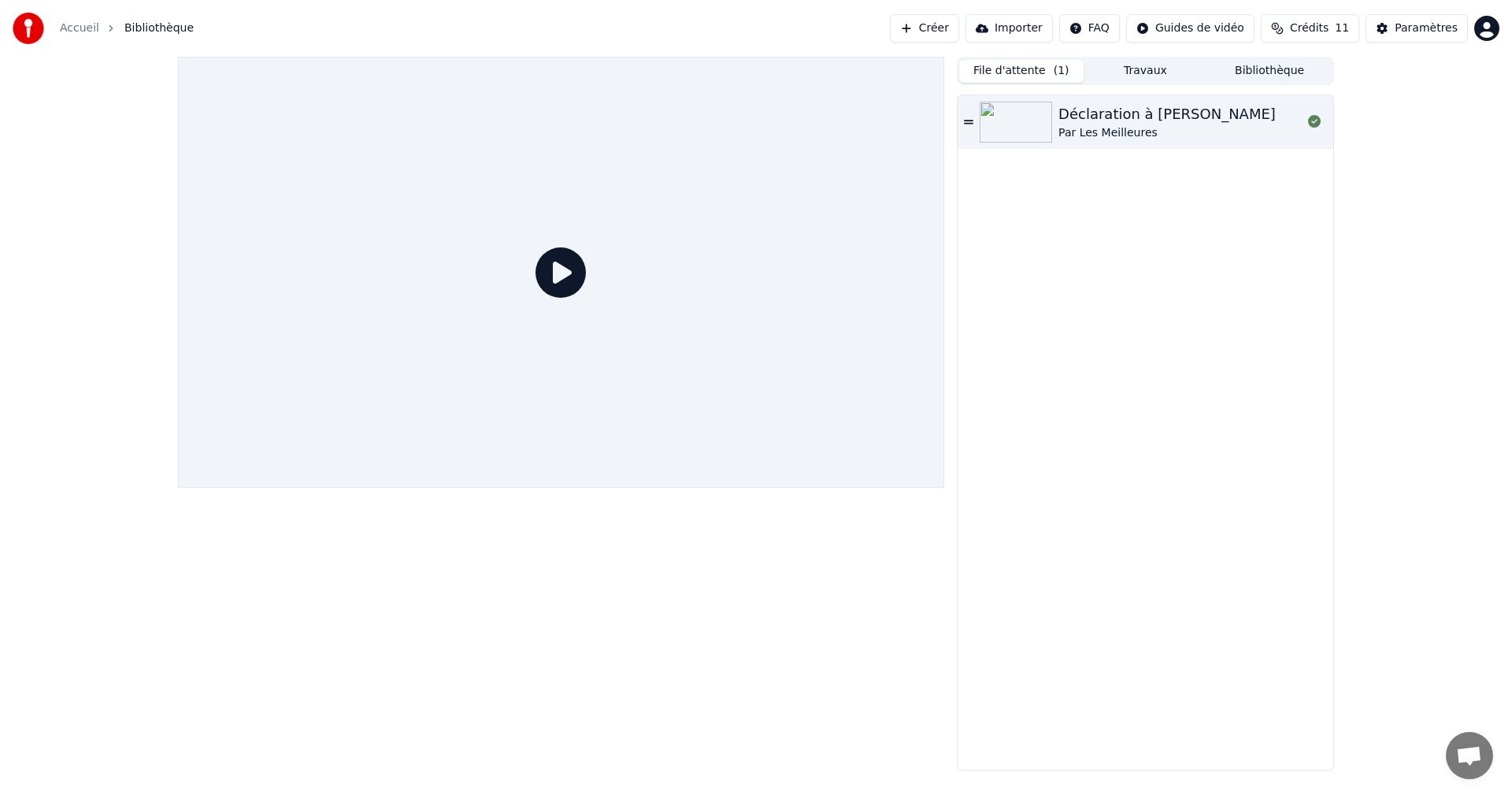
click at [1098, 129] on div "Par Les Meilleures" at bounding box center [1167, 133] width 218 height 15
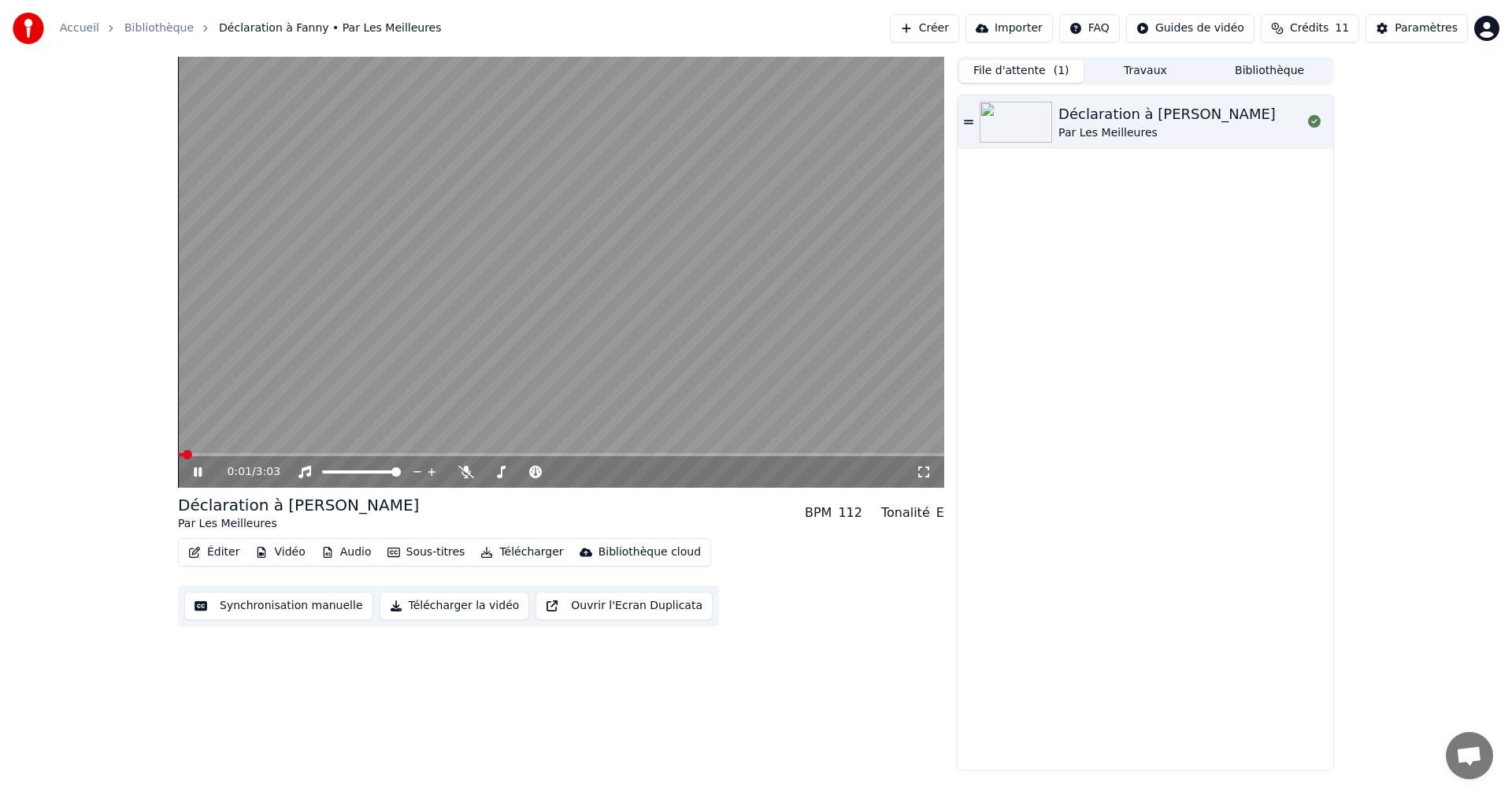
click at [196, 476] on icon at bounding box center [197, 472] width 8 height 10
click at [211, 549] on button "Éditer" at bounding box center [214, 552] width 64 height 22
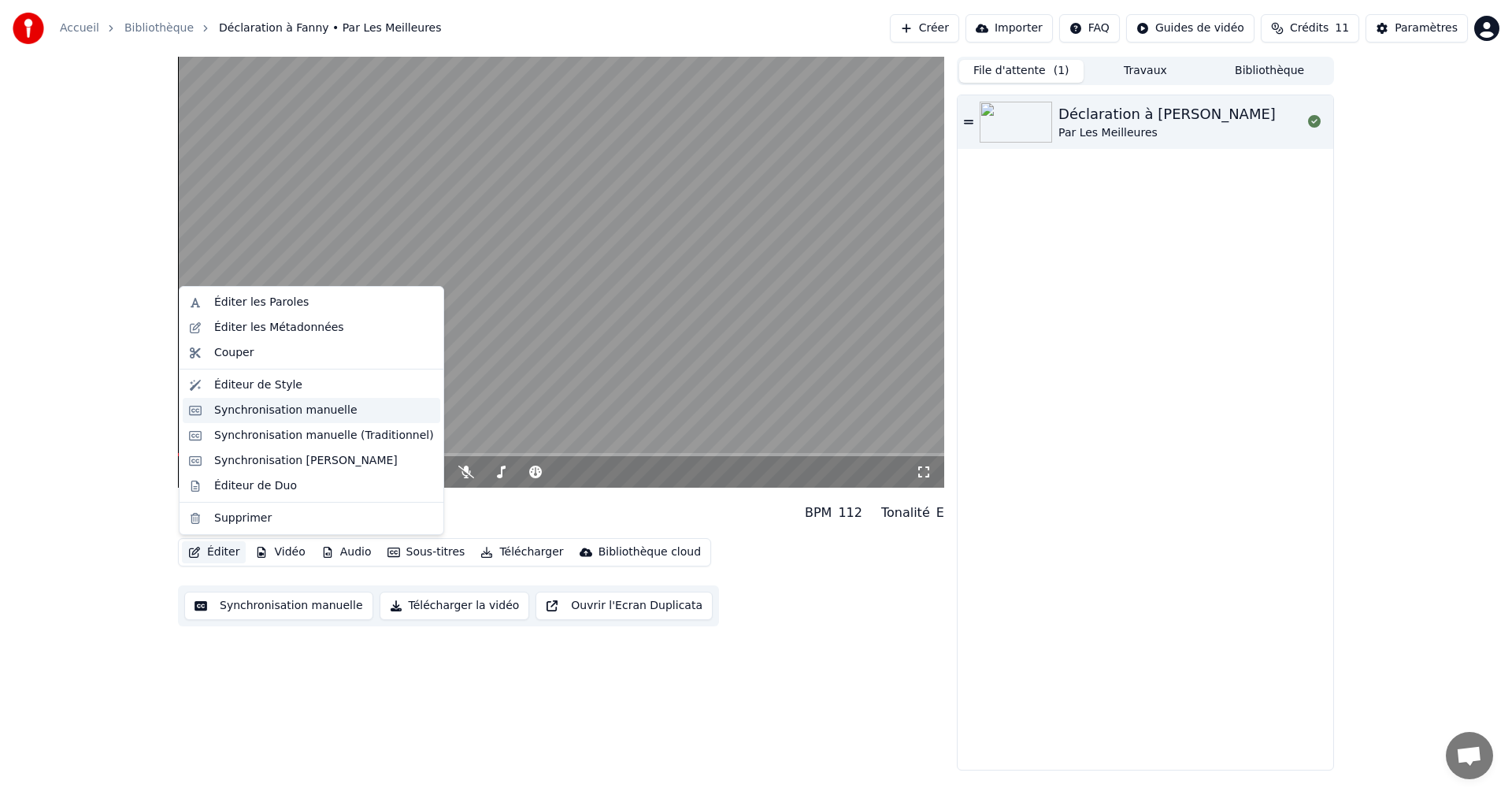
click at [315, 419] on div "Synchronisation manuelle" at bounding box center [311, 410] width 257 height 25
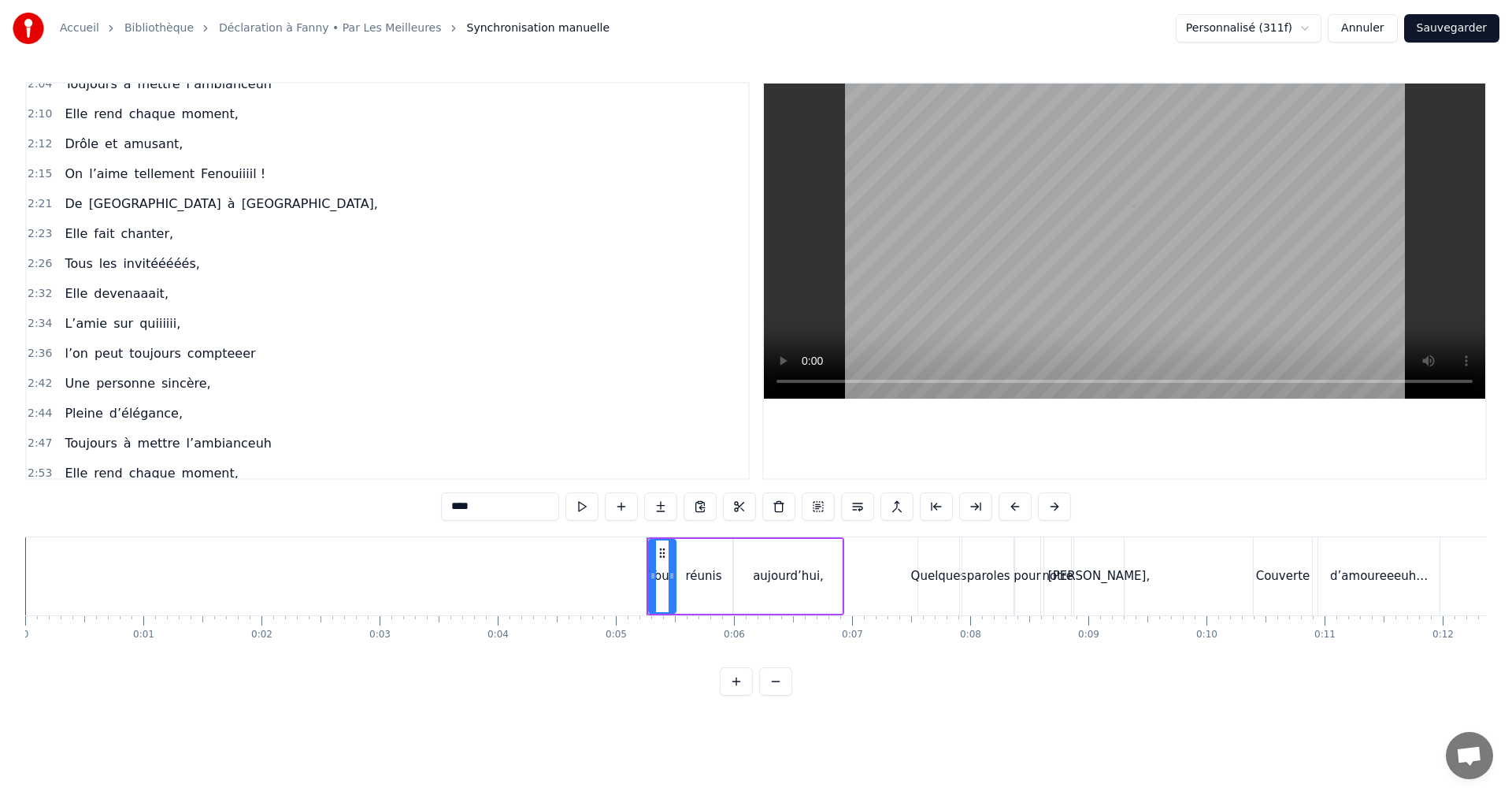
scroll to position [1192, 0]
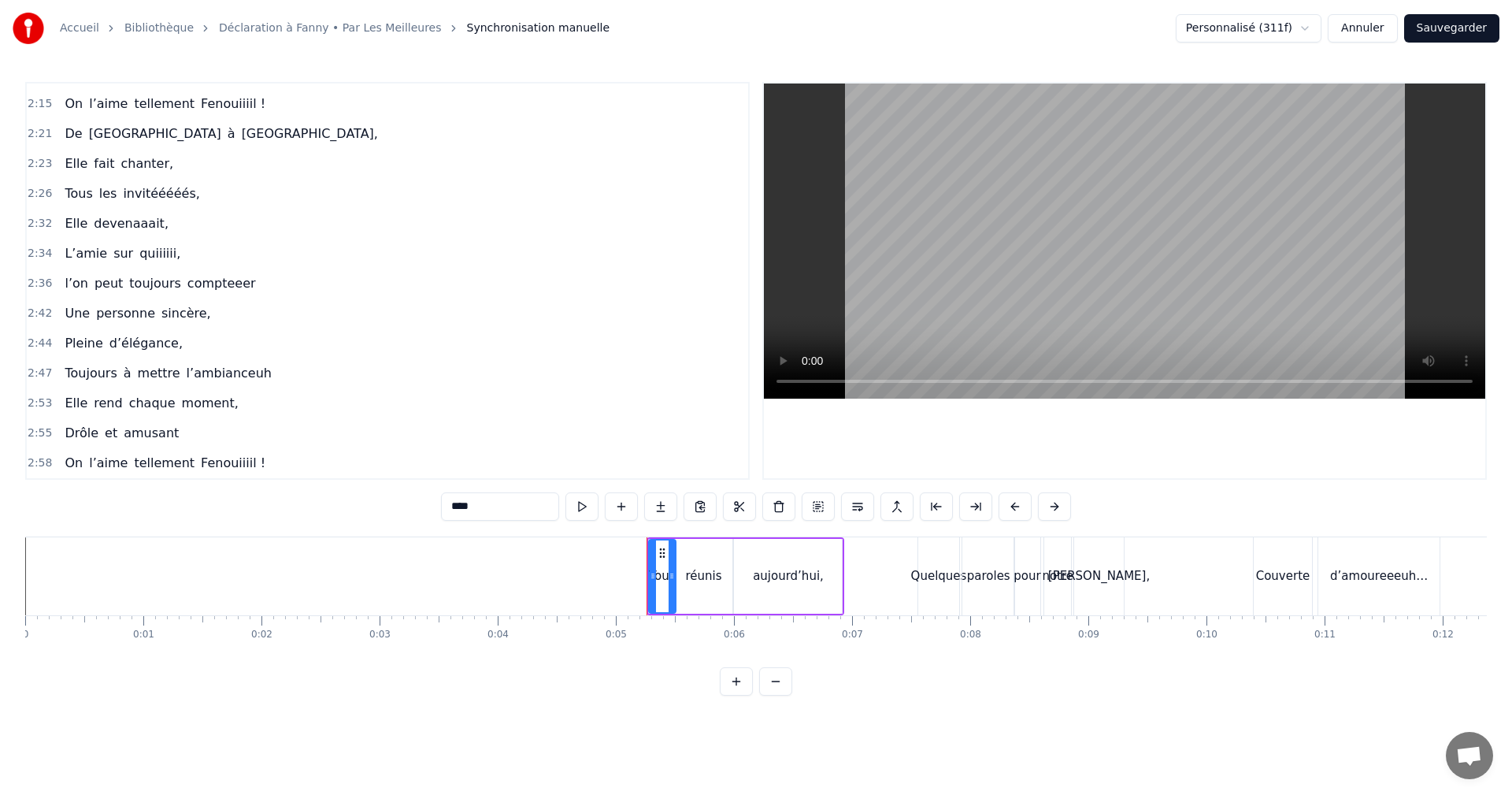
click at [44, 461] on span "2:58" at bounding box center [40, 463] width 24 height 15
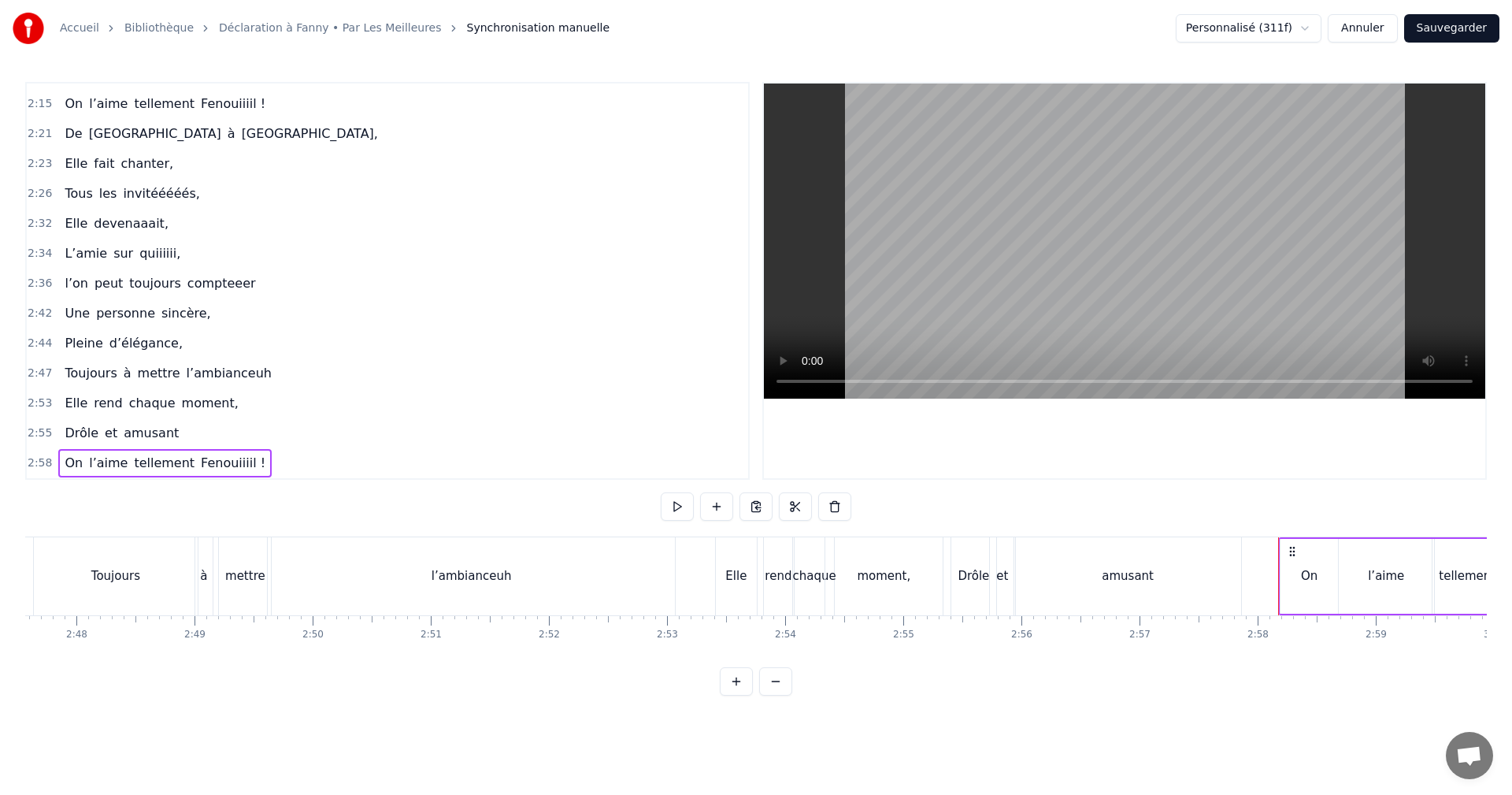
scroll to position [0, 20252]
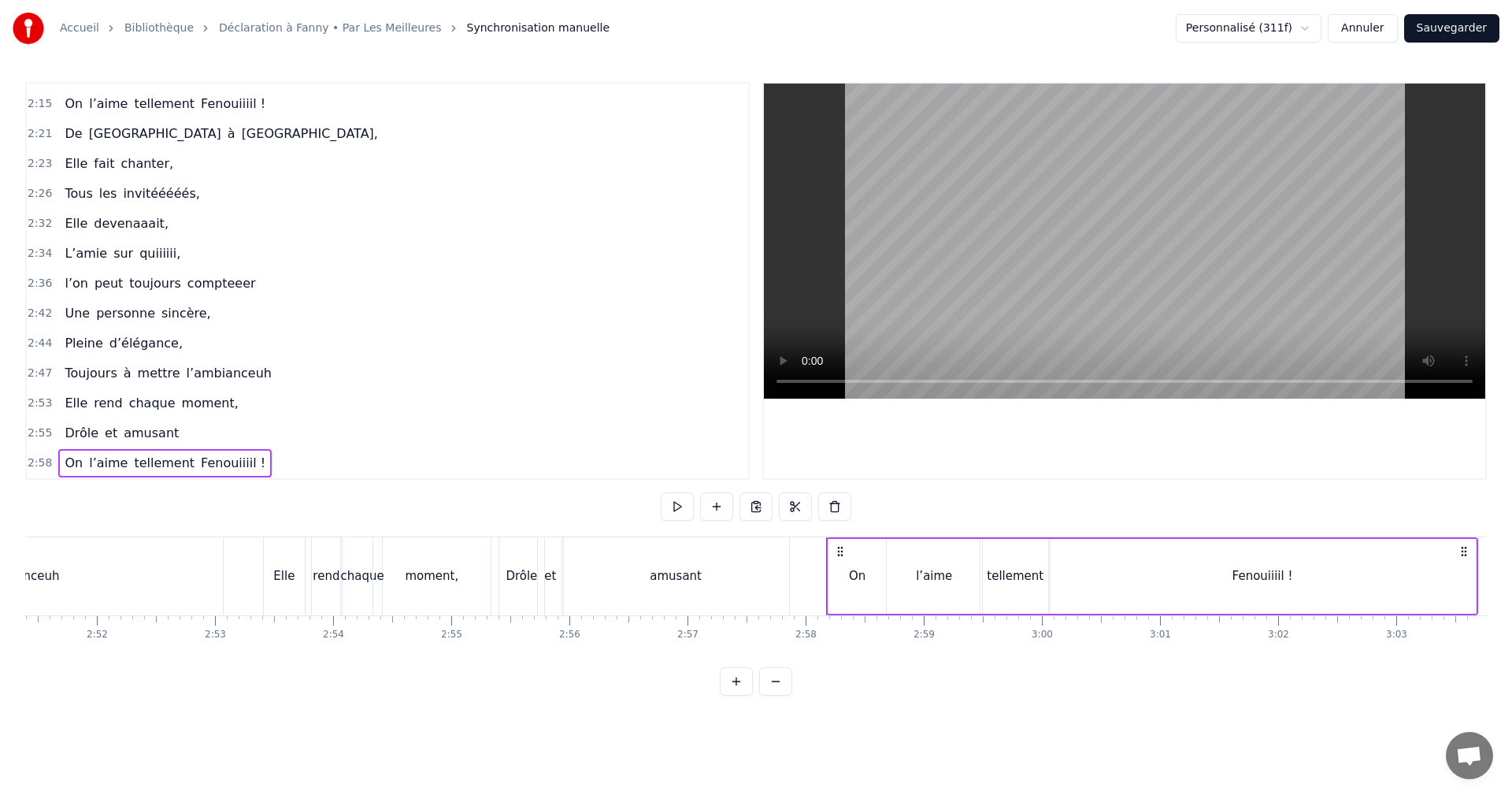
click at [41, 432] on span "2:55" at bounding box center [40, 433] width 24 height 15
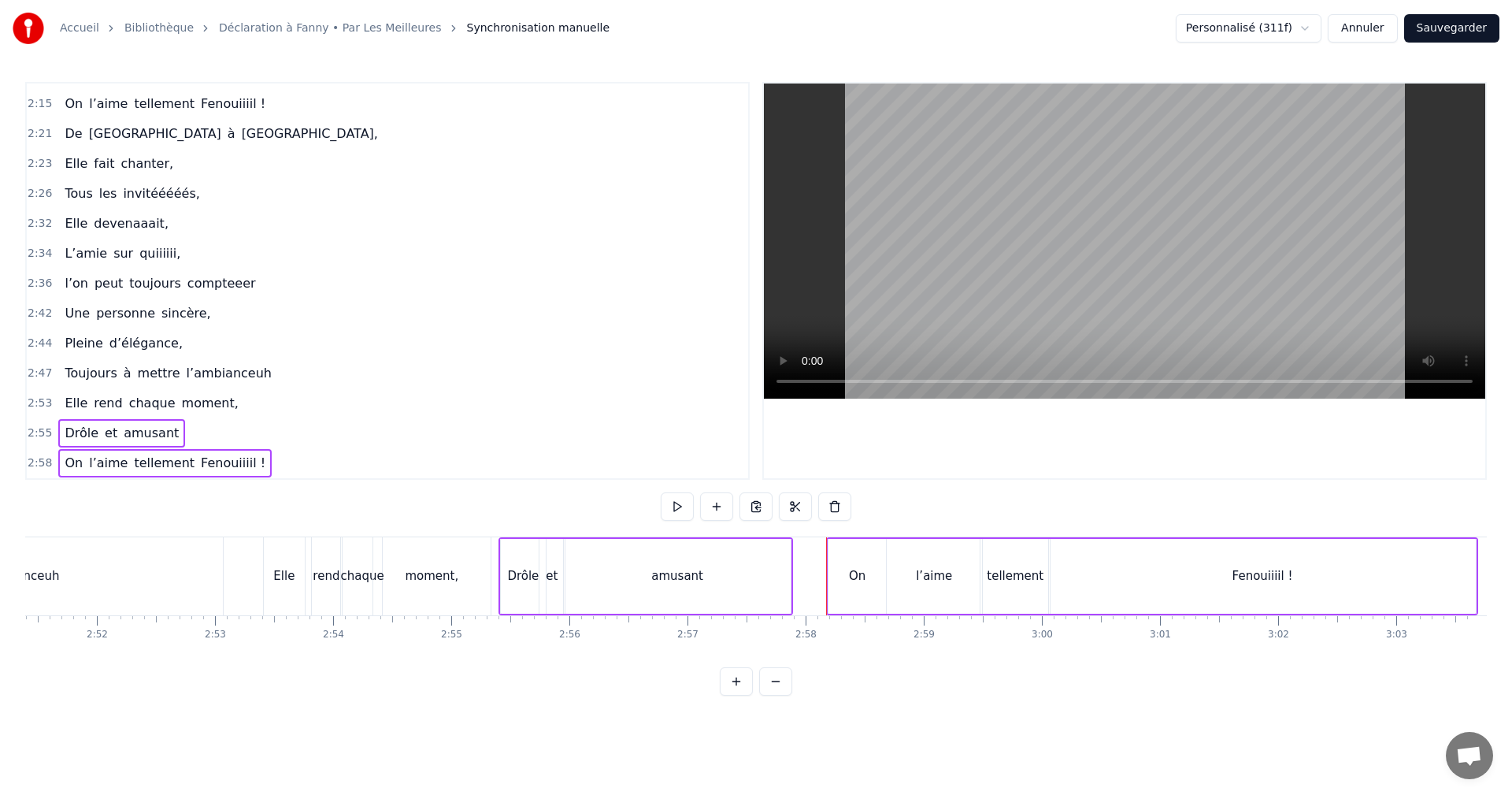
click at [43, 402] on span "2:53" at bounding box center [40, 403] width 24 height 15
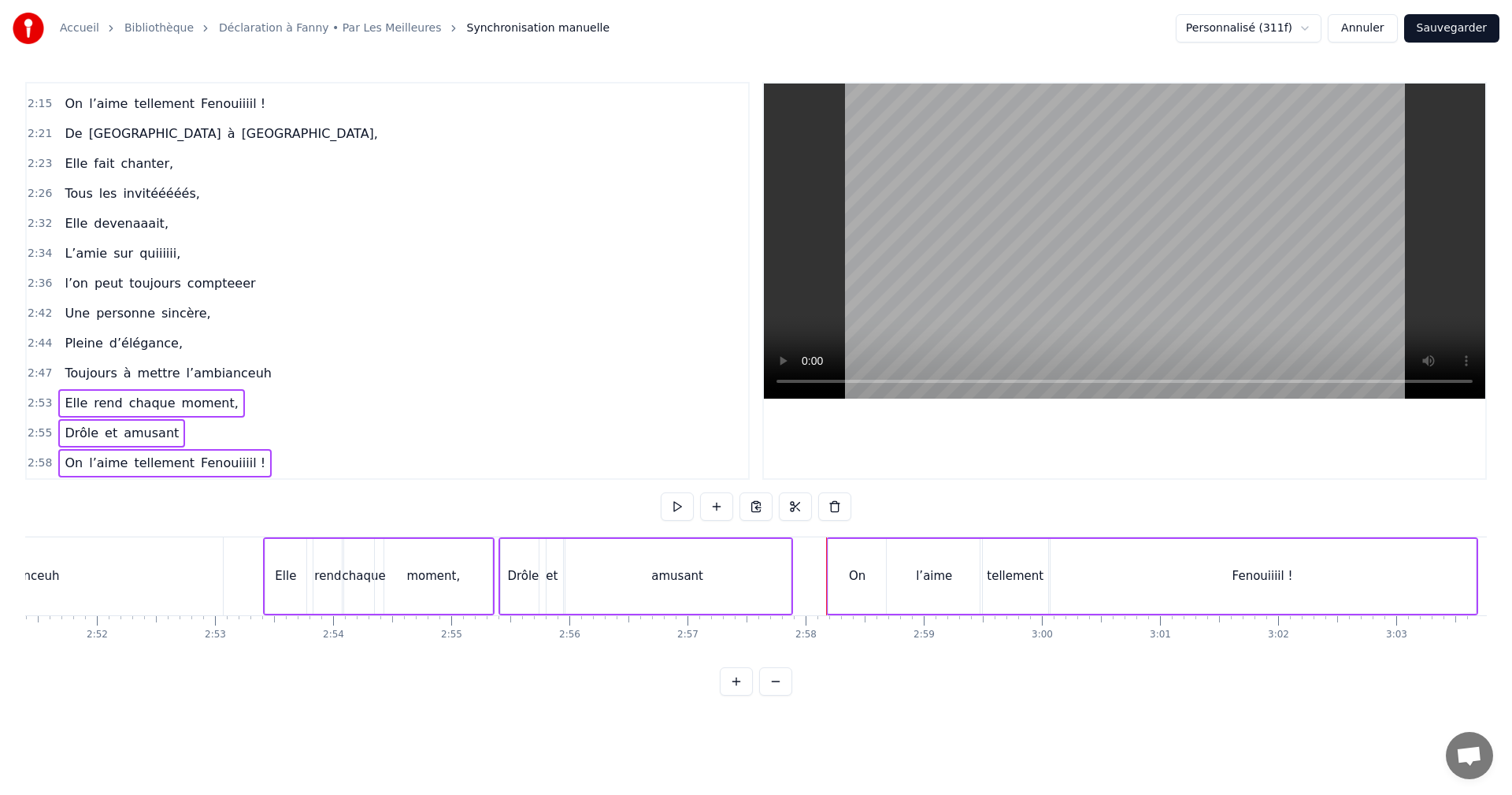
click at [38, 378] on span "2:47" at bounding box center [40, 373] width 24 height 15
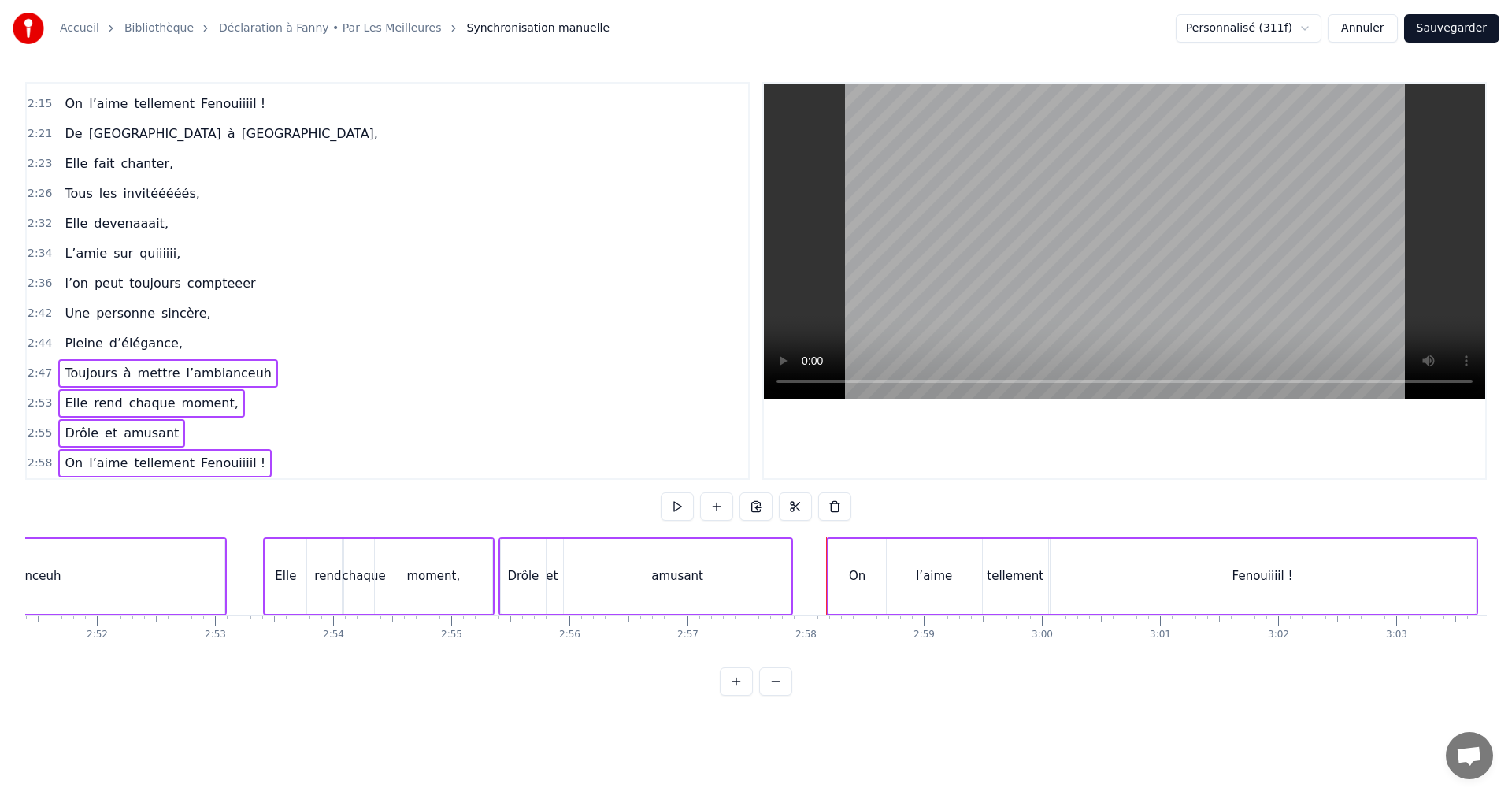
click at [39, 347] on span "2:44" at bounding box center [40, 343] width 24 height 15
click at [44, 319] on span "2:42" at bounding box center [40, 313] width 24 height 15
click at [40, 288] on span "2:36" at bounding box center [40, 283] width 24 height 15
click at [44, 257] on span "2:34" at bounding box center [40, 253] width 24 height 15
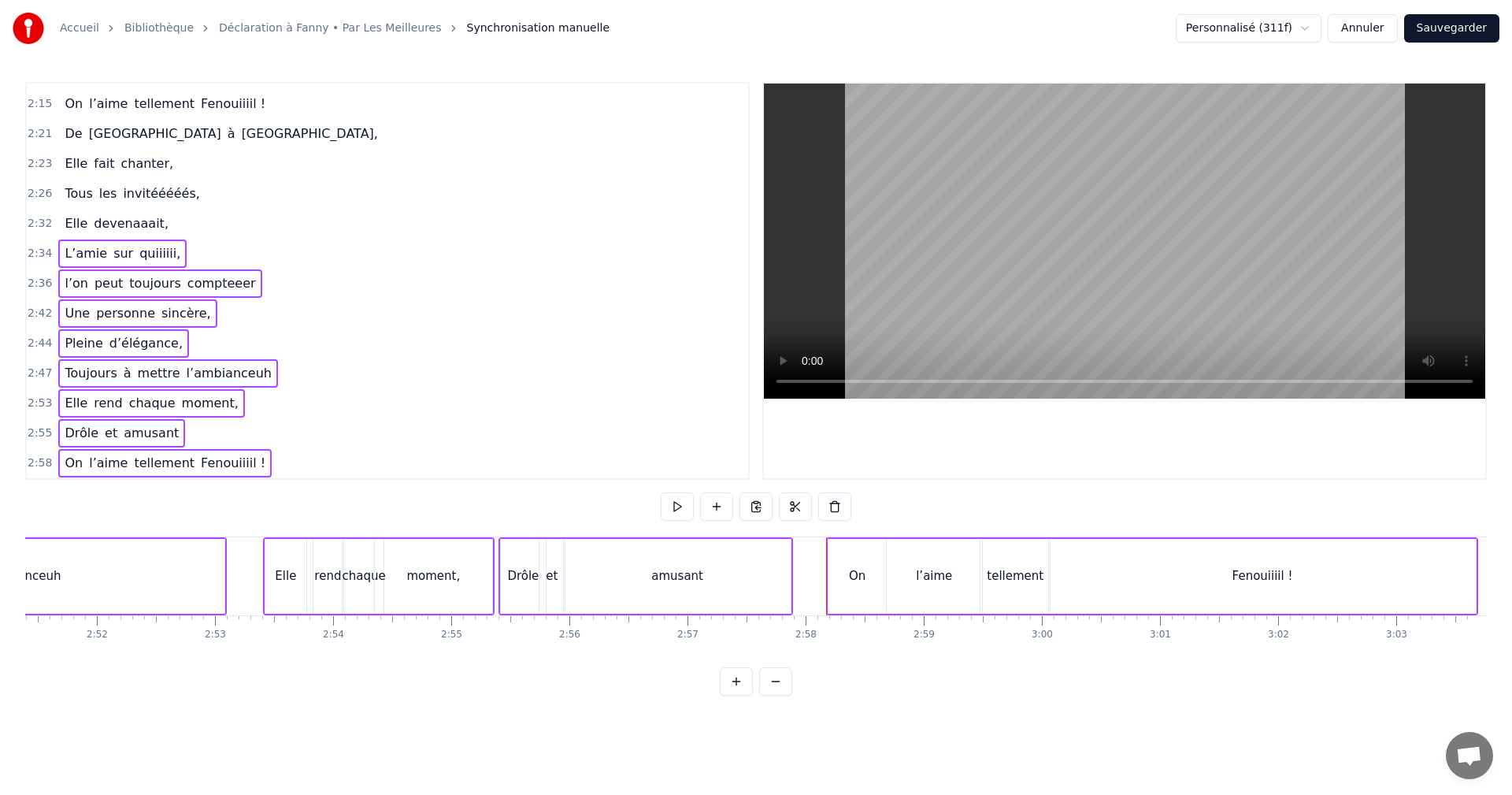
drag, startPoint x: 41, startPoint y: 222, endPoint x: 41, endPoint y: 213, distance: 9.0
click at [41, 221] on span "2:32" at bounding box center [40, 223] width 24 height 15
click at [41, 197] on span "2:26" at bounding box center [40, 193] width 24 height 15
drag, startPoint x: 41, startPoint y: 168, endPoint x: 40, endPoint y: 151, distance: 17.0
click at [41, 168] on span "2:23" at bounding box center [40, 163] width 24 height 15
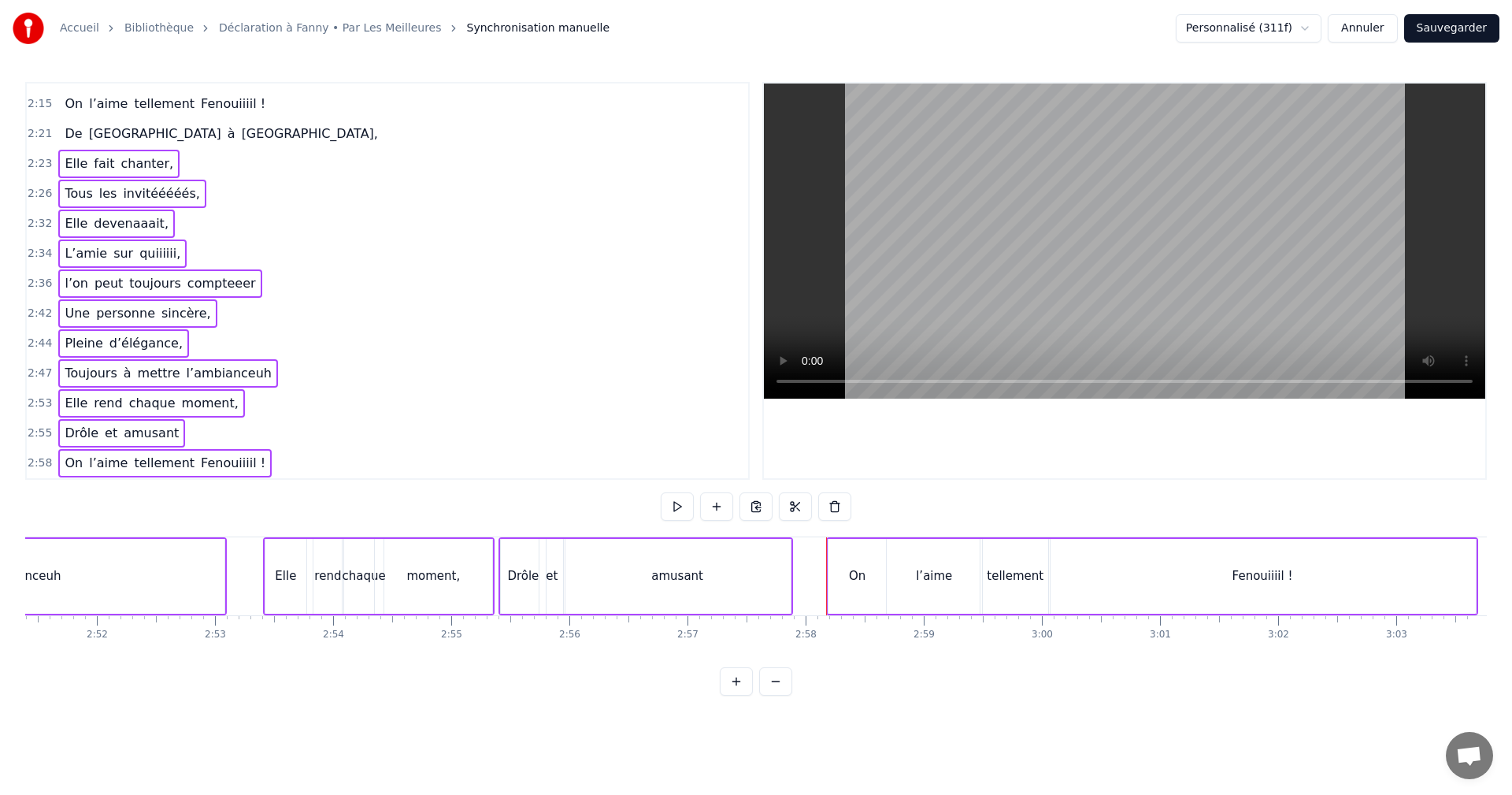
click at [36, 134] on span "2:21" at bounding box center [40, 133] width 24 height 15
click at [340, 35] on link "Déclaration à Fanny • Par Les Meilleures" at bounding box center [331, 28] width 222 height 15
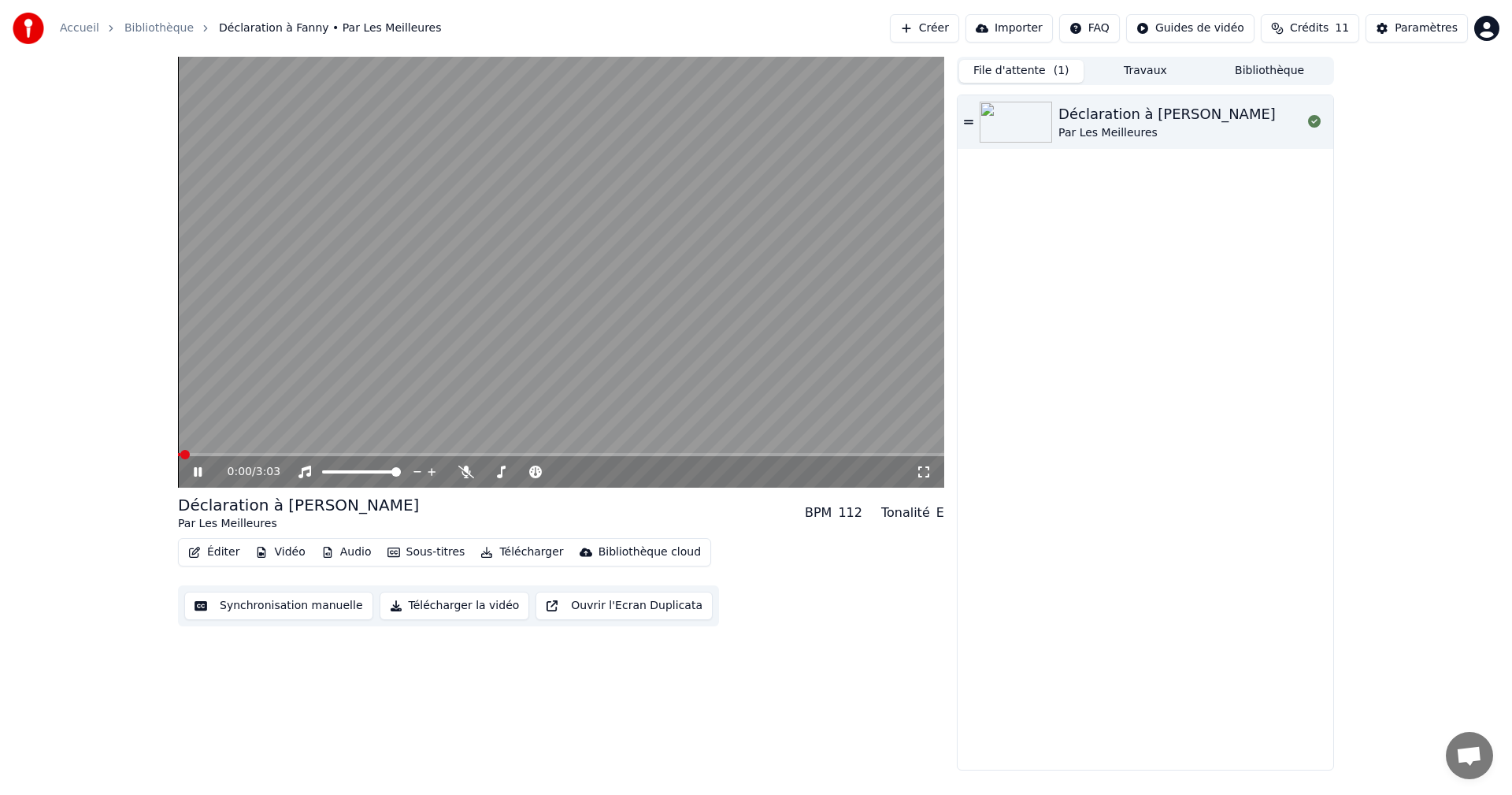
click at [169, 28] on link "Bibliothèque" at bounding box center [160, 28] width 70 height 15
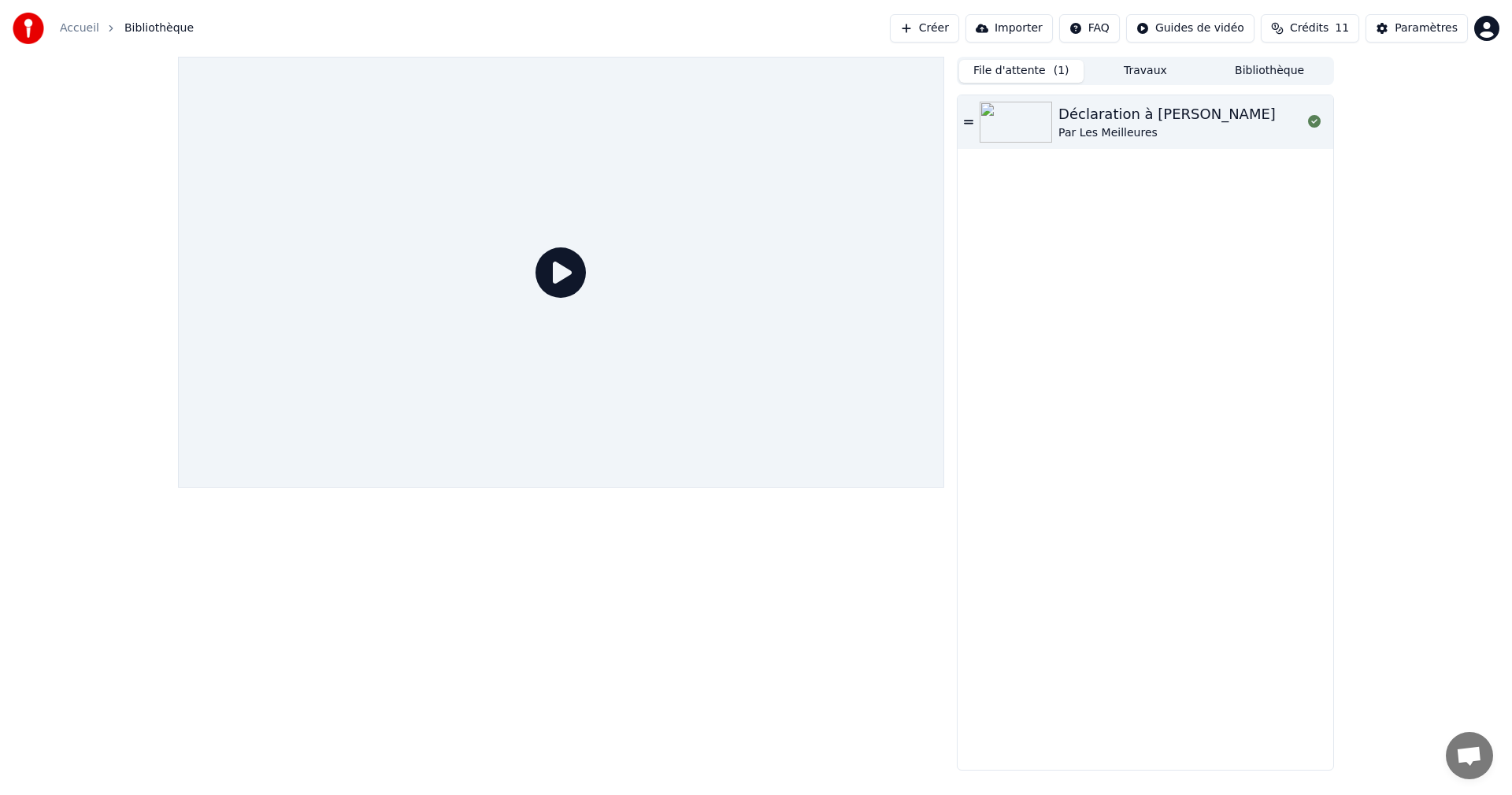
click at [1133, 77] on button "Travaux" at bounding box center [1146, 72] width 125 height 23
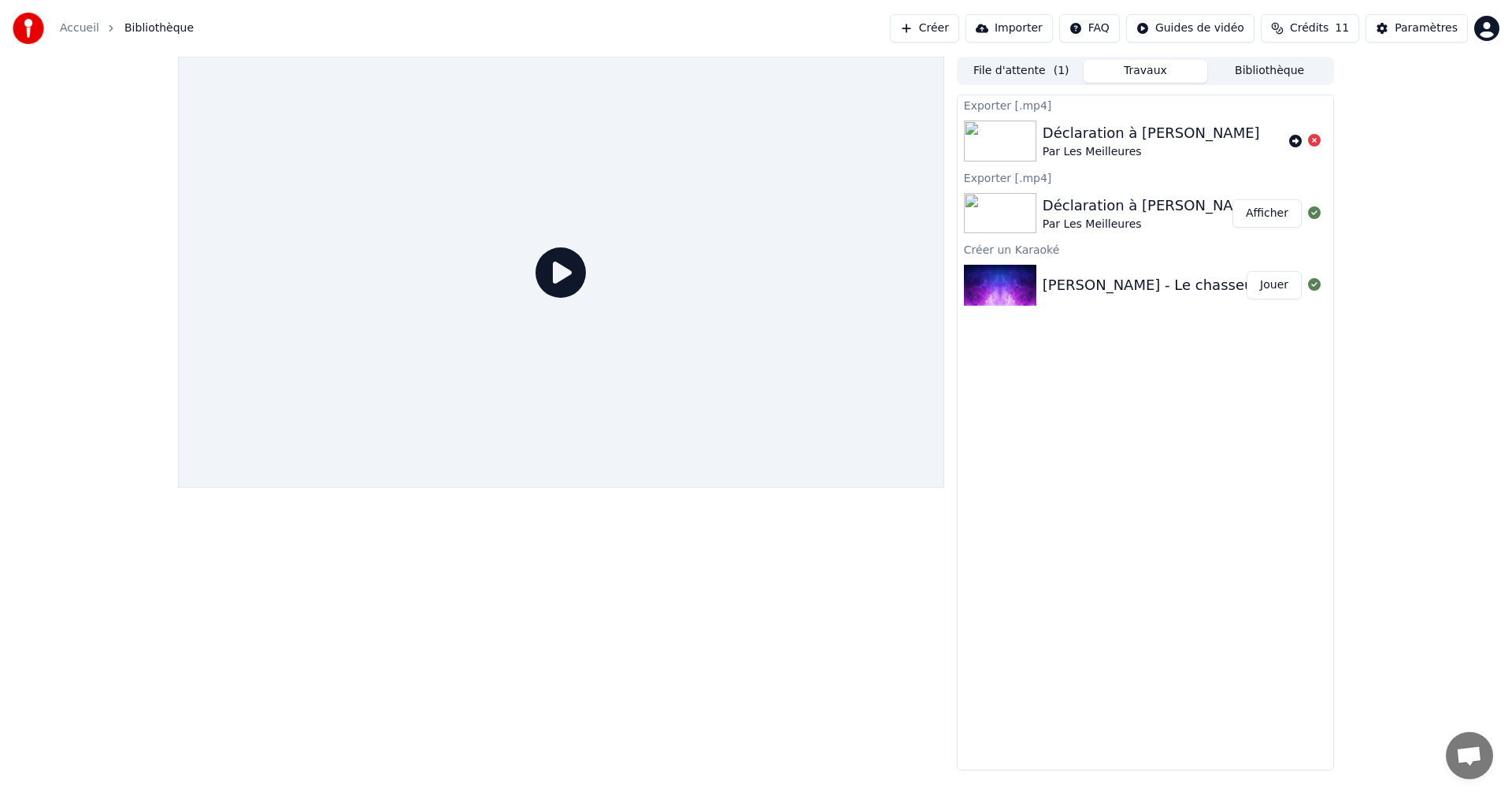
click at [1022, 73] on button "File d'attente ( 1 )" at bounding box center [1021, 72] width 125 height 23
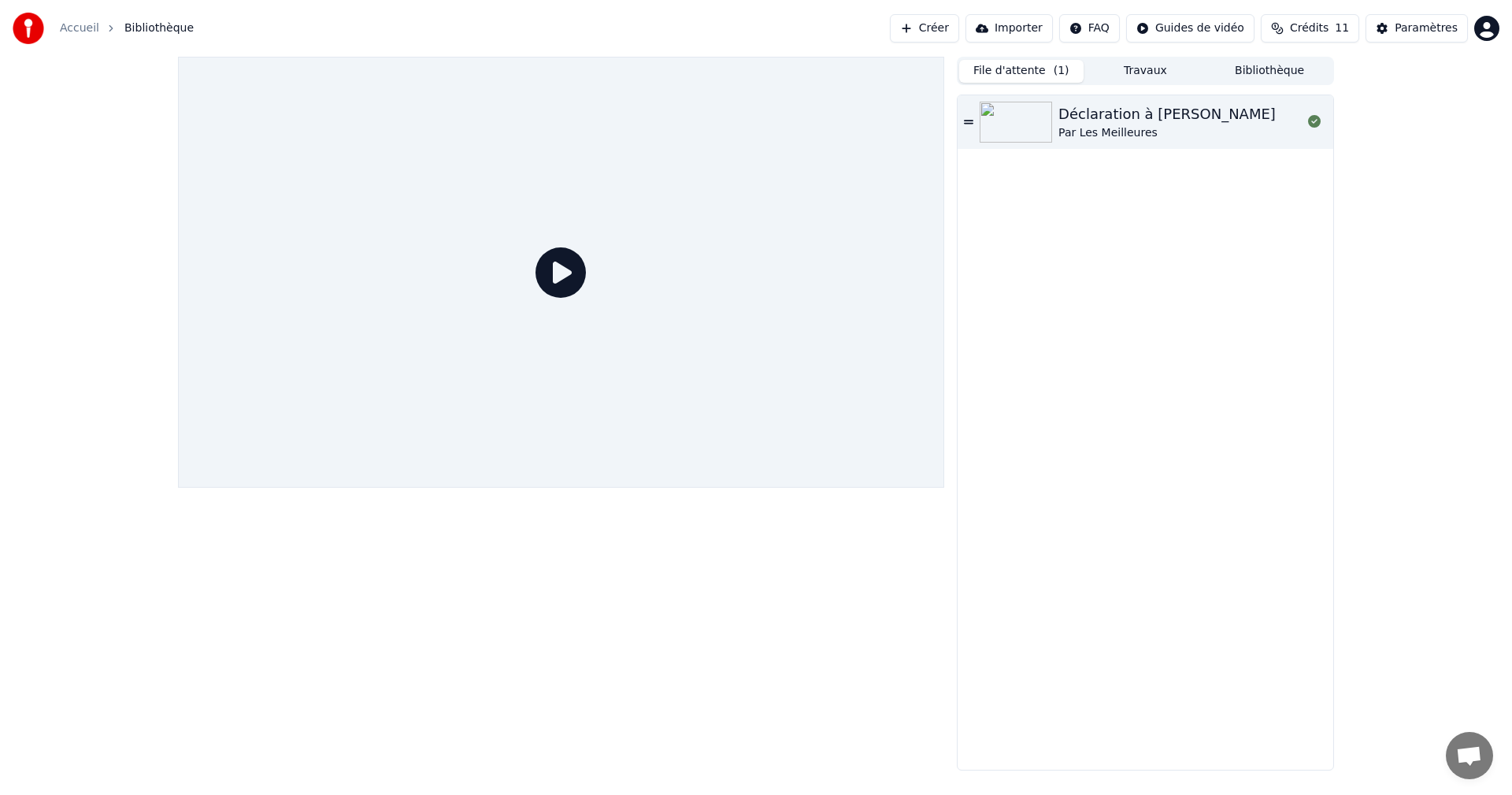
click at [1072, 129] on div "Par Les Meilleures" at bounding box center [1167, 133] width 218 height 15
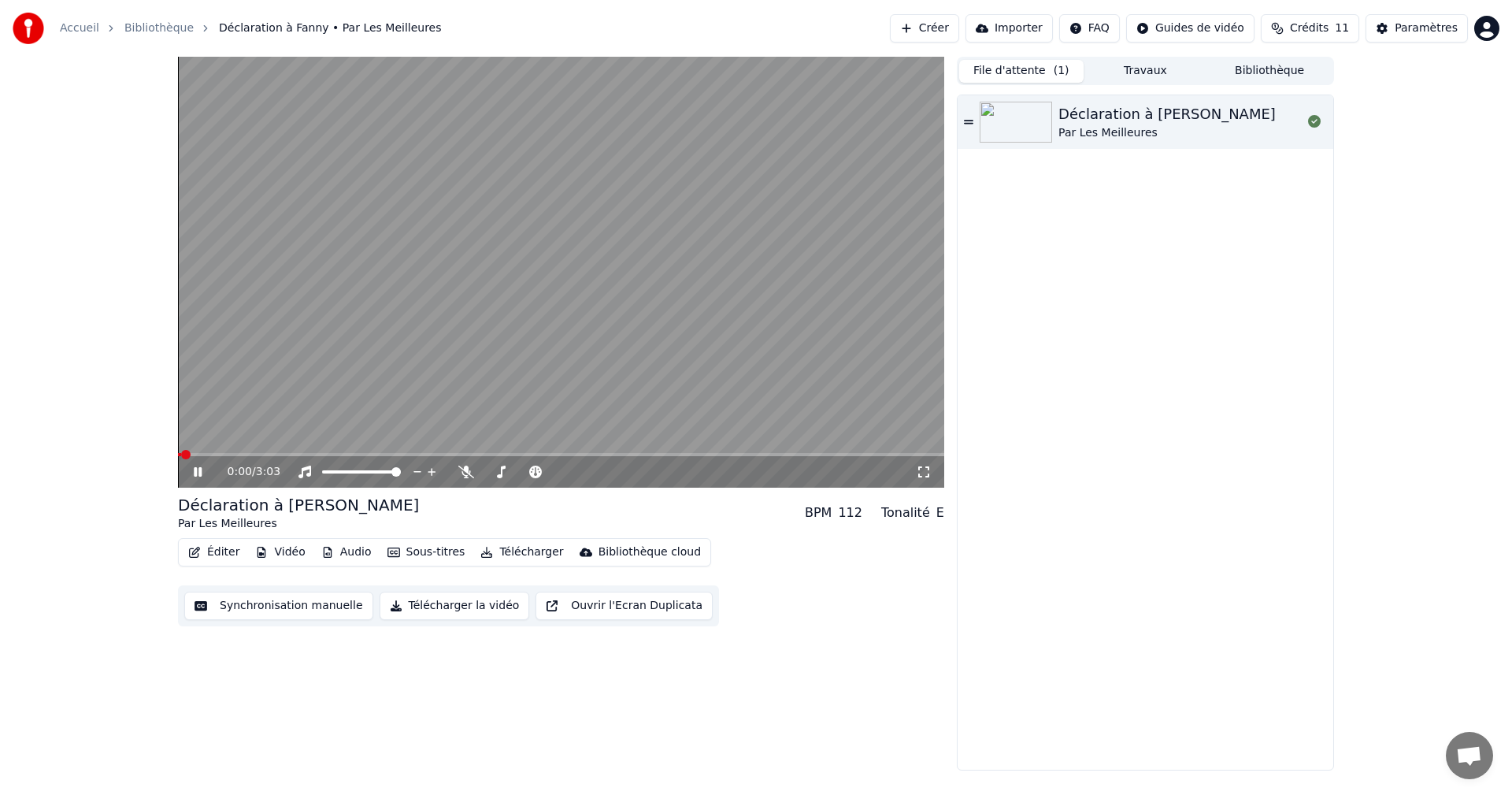
click at [628, 456] on span at bounding box center [561, 455] width 767 height 3
click at [694, 453] on video at bounding box center [561, 273] width 767 height 431
click at [706, 453] on video at bounding box center [561, 273] width 767 height 431
click at [706, 454] on span at bounding box center [561, 455] width 767 height 3
click at [721, 455] on span at bounding box center [561, 455] width 767 height 3
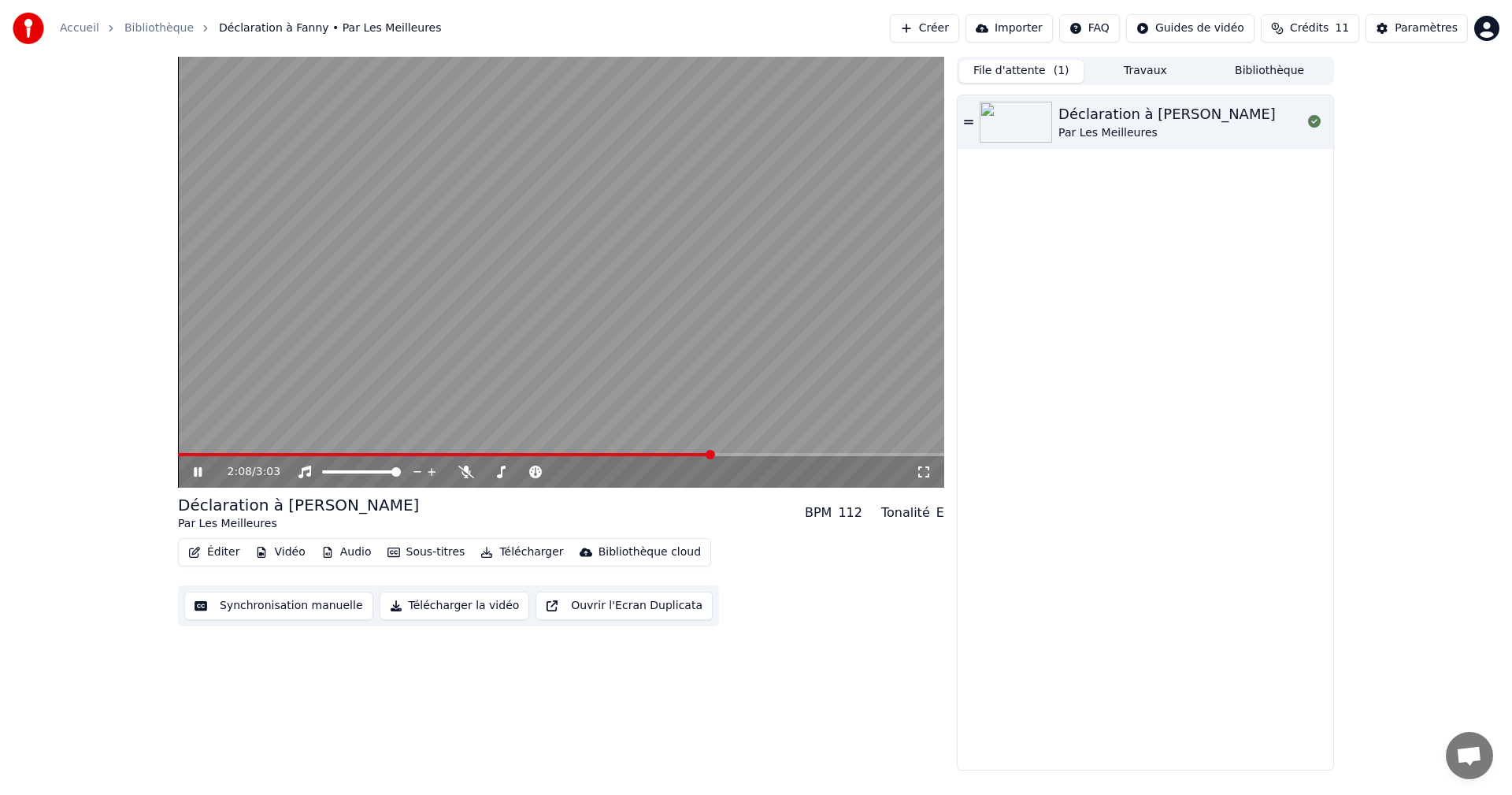
click at [732, 455] on span at bounding box center [561, 455] width 767 height 3
click at [742, 454] on span at bounding box center [561, 455] width 767 height 3
click at [199, 472] on icon at bounding box center [197, 472] width 8 height 10
click at [156, 23] on link "Bibliothèque" at bounding box center [160, 28] width 70 height 15
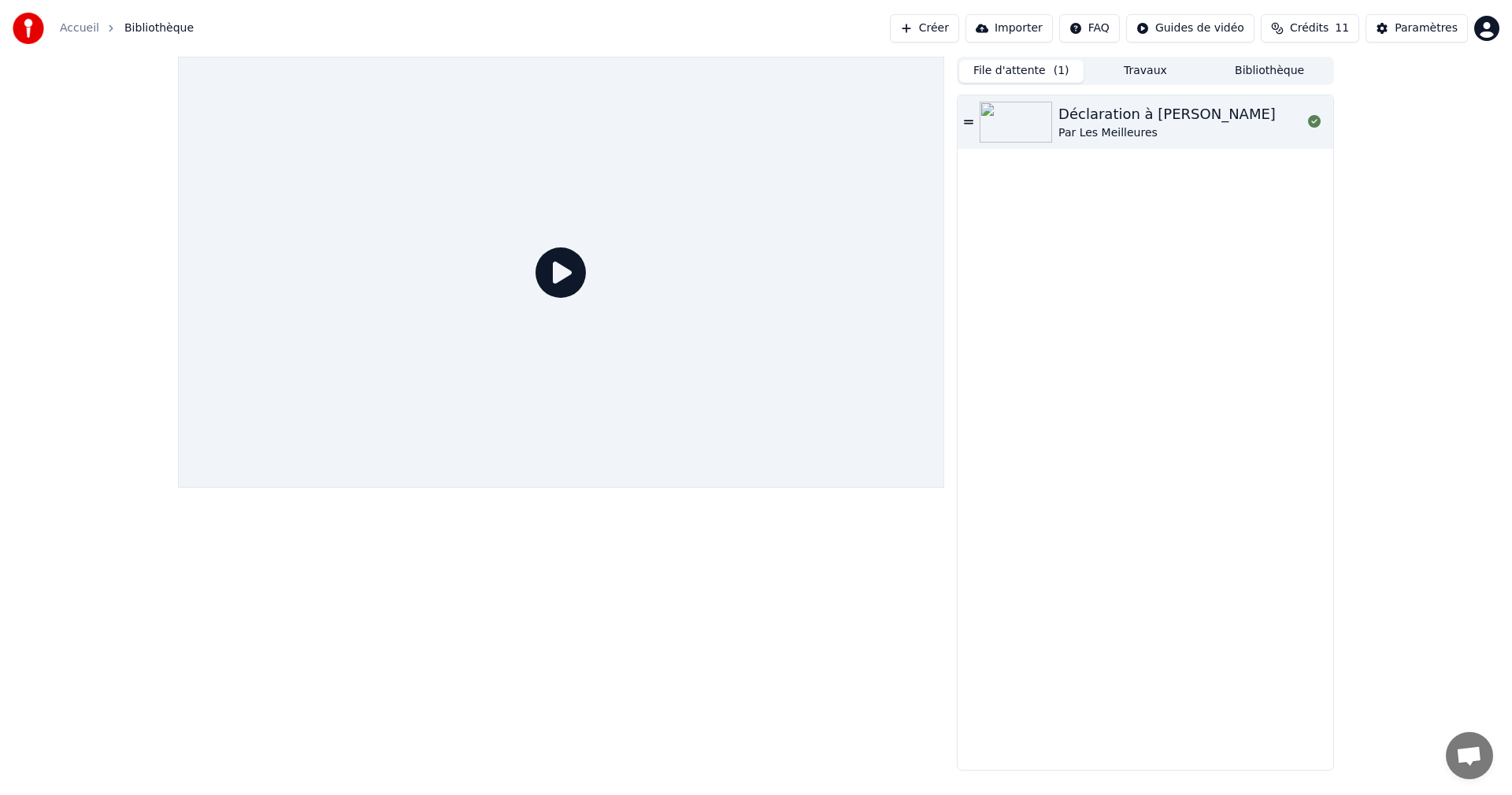
click at [80, 23] on link "Accueil" at bounding box center [79, 28] width 40 height 15
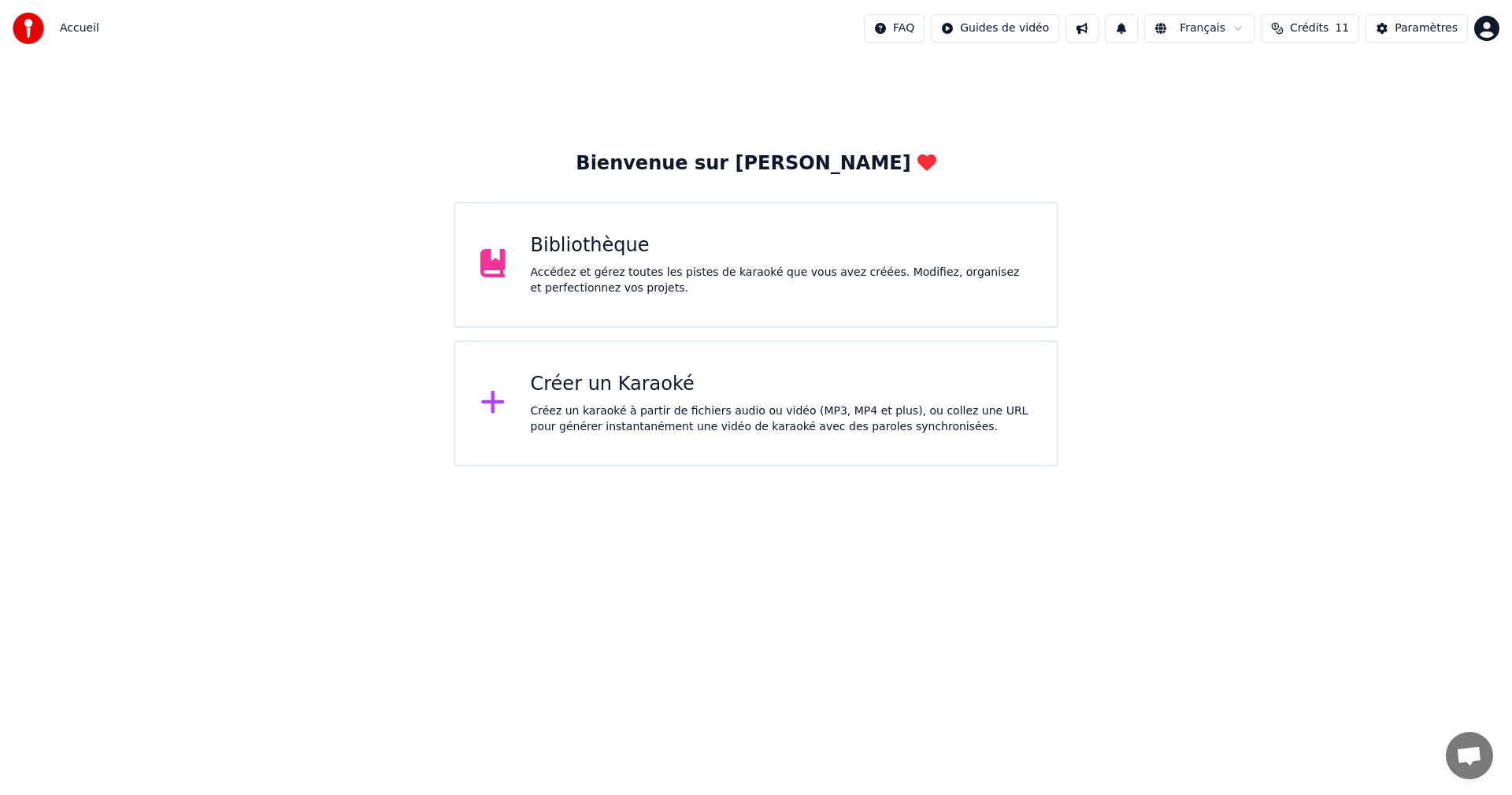
click at [692, 245] on div "Bibliothèque" at bounding box center [781, 246] width 502 height 25
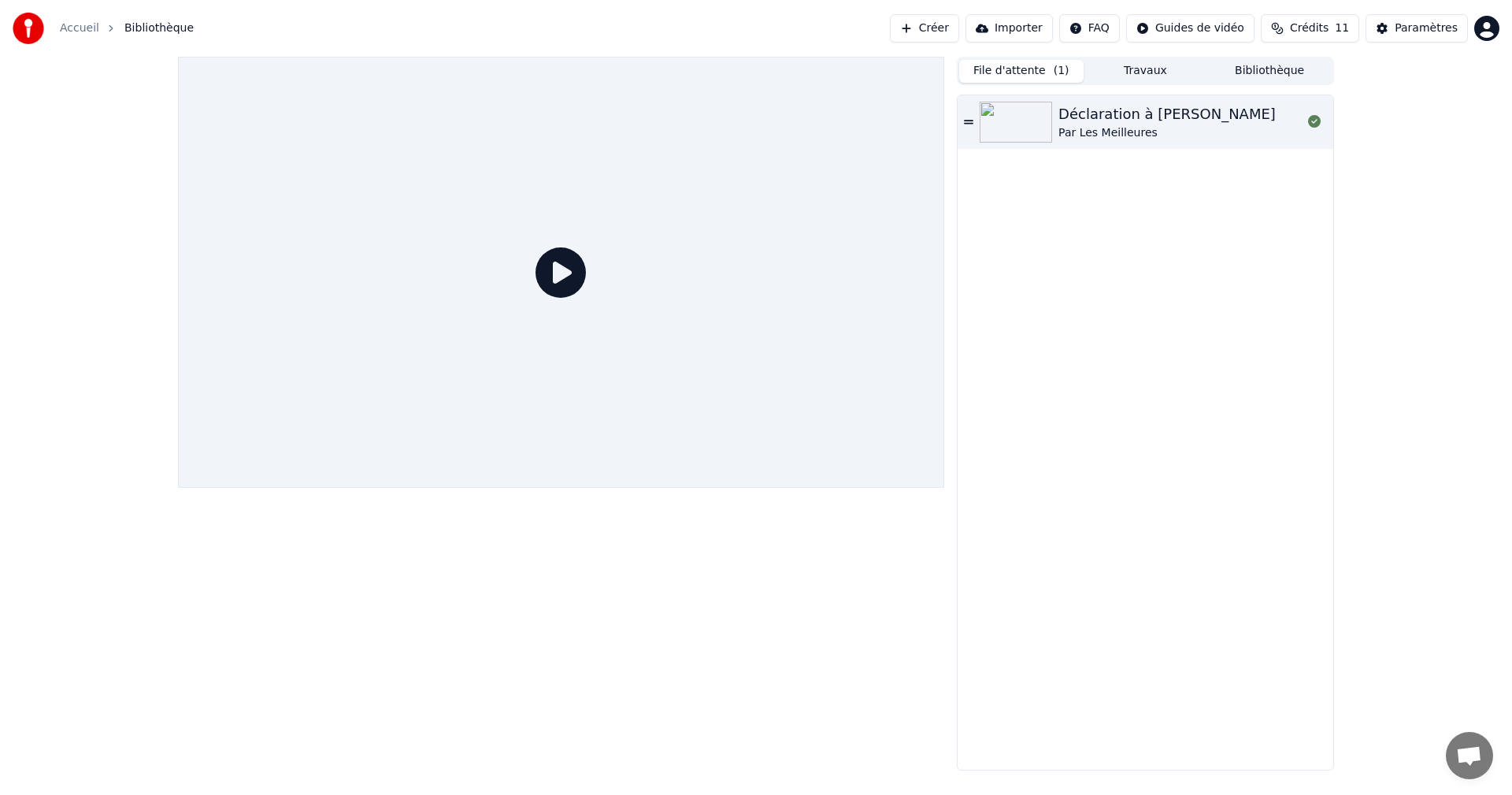
click at [1067, 140] on div "Par Les Meilleures" at bounding box center [1167, 133] width 218 height 15
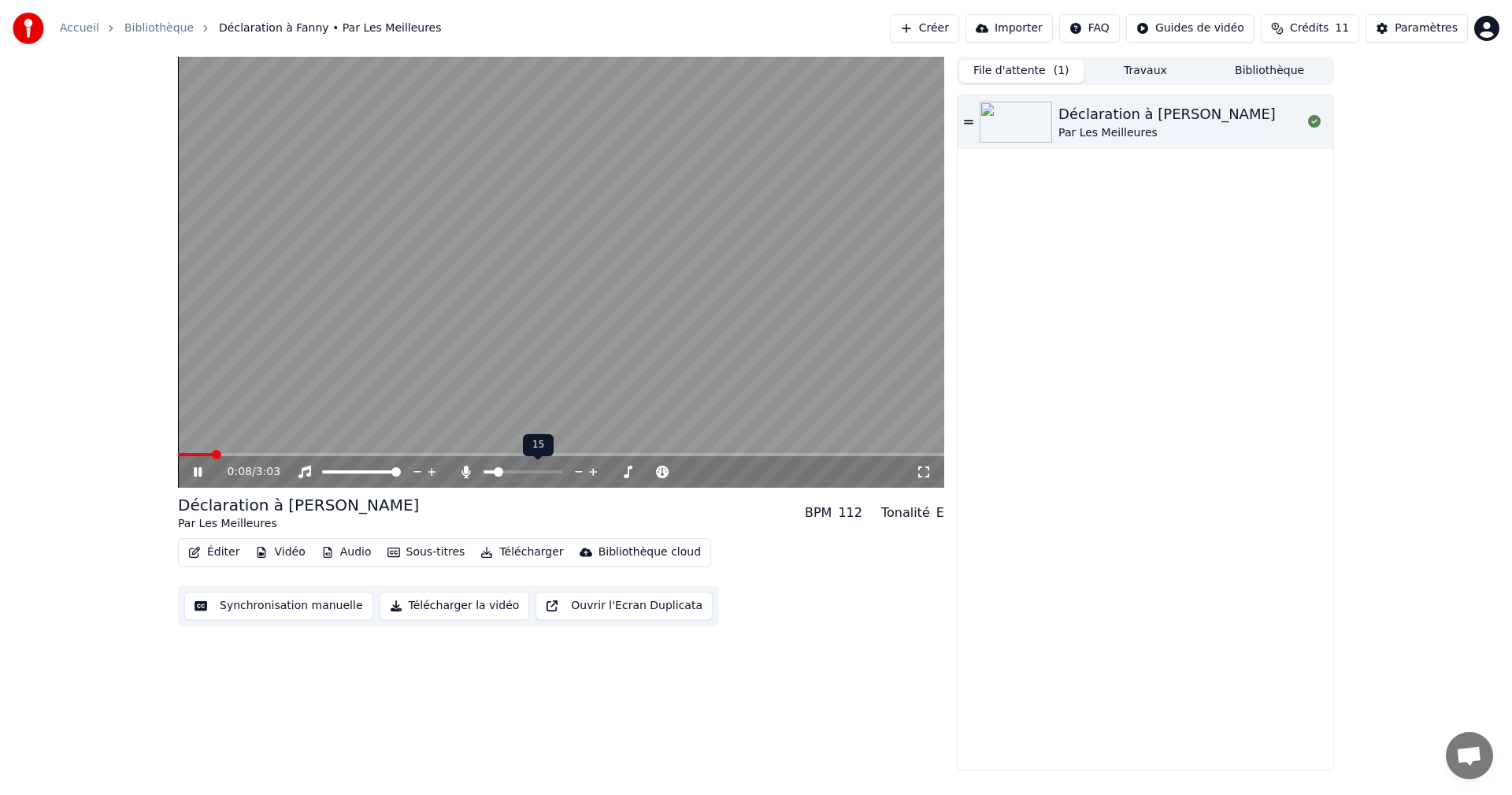
click at [496, 471] on span at bounding box center [499, 472] width 10 height 10
click at [491, 471] on span at bounding box center [495, 472] width 10 height 10
click at [322, 453] on video at bounding box center [561, 273] width 767 height 431
click at [250, 454] on span at bounding box center [246, 455] width 10 height 10
click at [500, 472] on span at bounding box center [502, 472] width 10 height 10
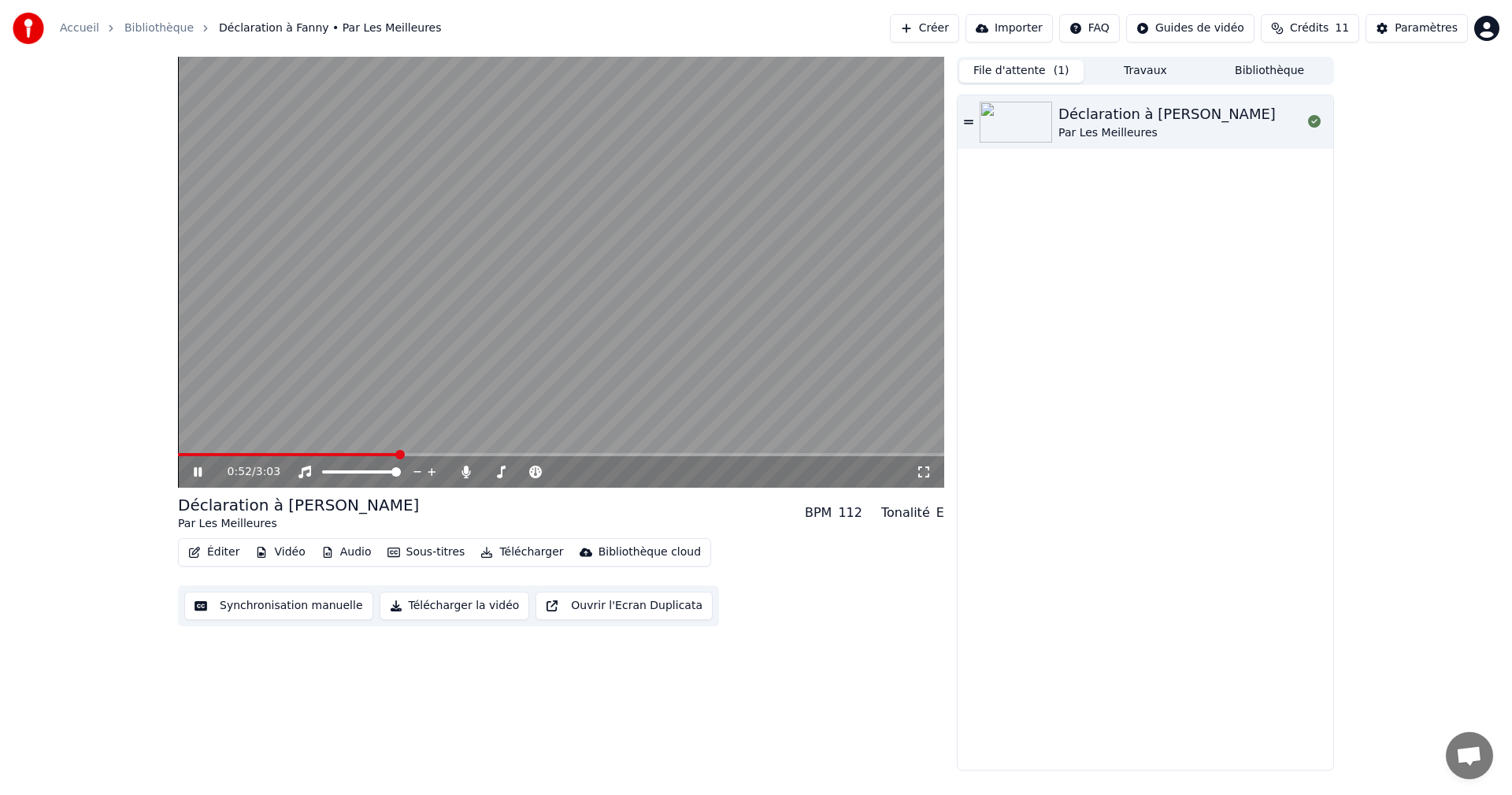
click at [258, 454] on span at bounding box center [288, 455] width 220 height 3
click at [431, 456] on span at bounding box center [561, 455] width 767 height 3
click at [202, 473] on icon at bounding box center [209, 472] width 37 height 13
click at [182, 457] on span at bounding box center [187, 455] width 10 height 10
click at [178, 454] on span at bounding box center [183, 455] width 10 height 10
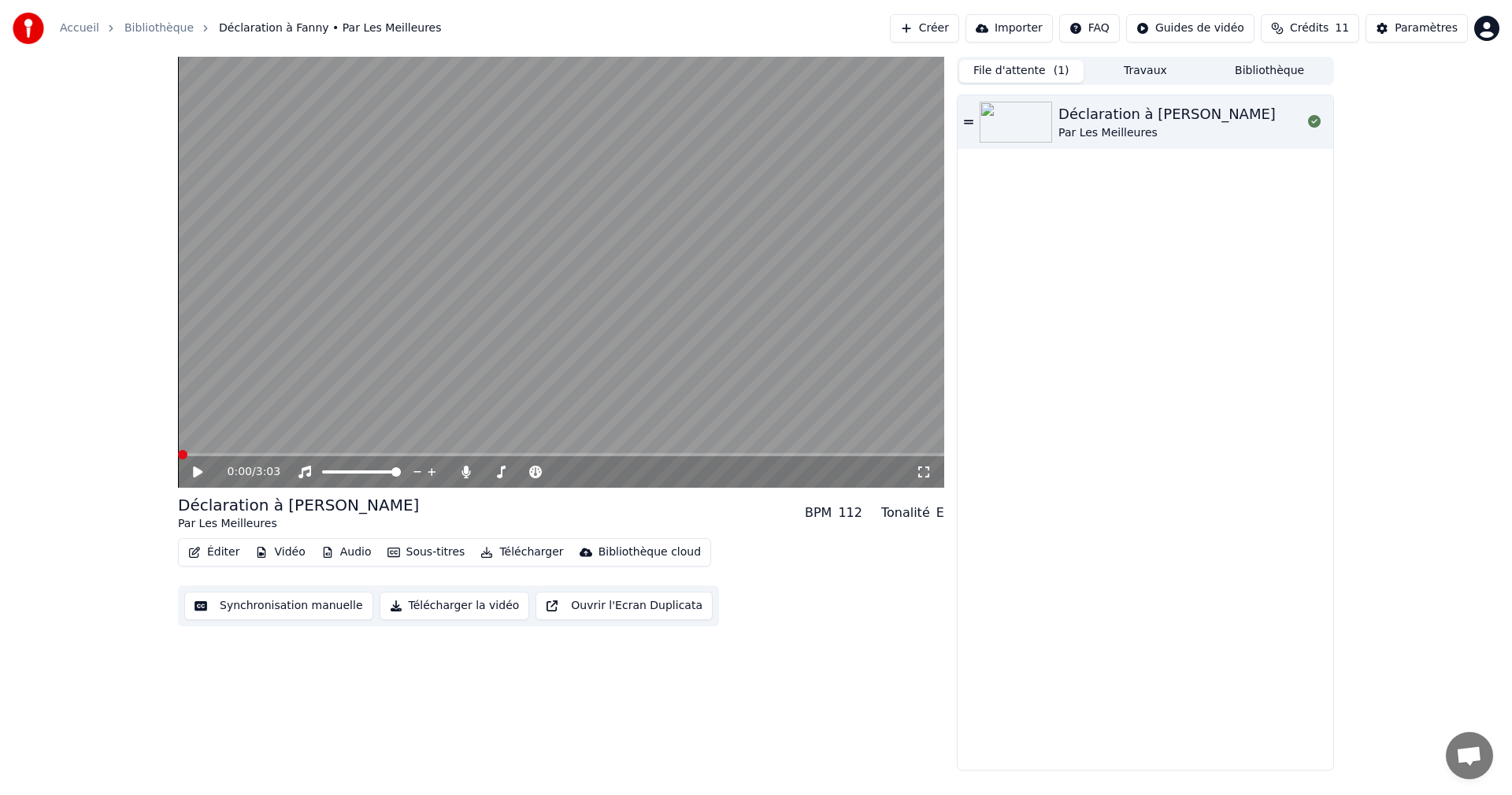
click at [507, 554] on button "Télécharger" at bounding box center [522, 552] width 96 height 22
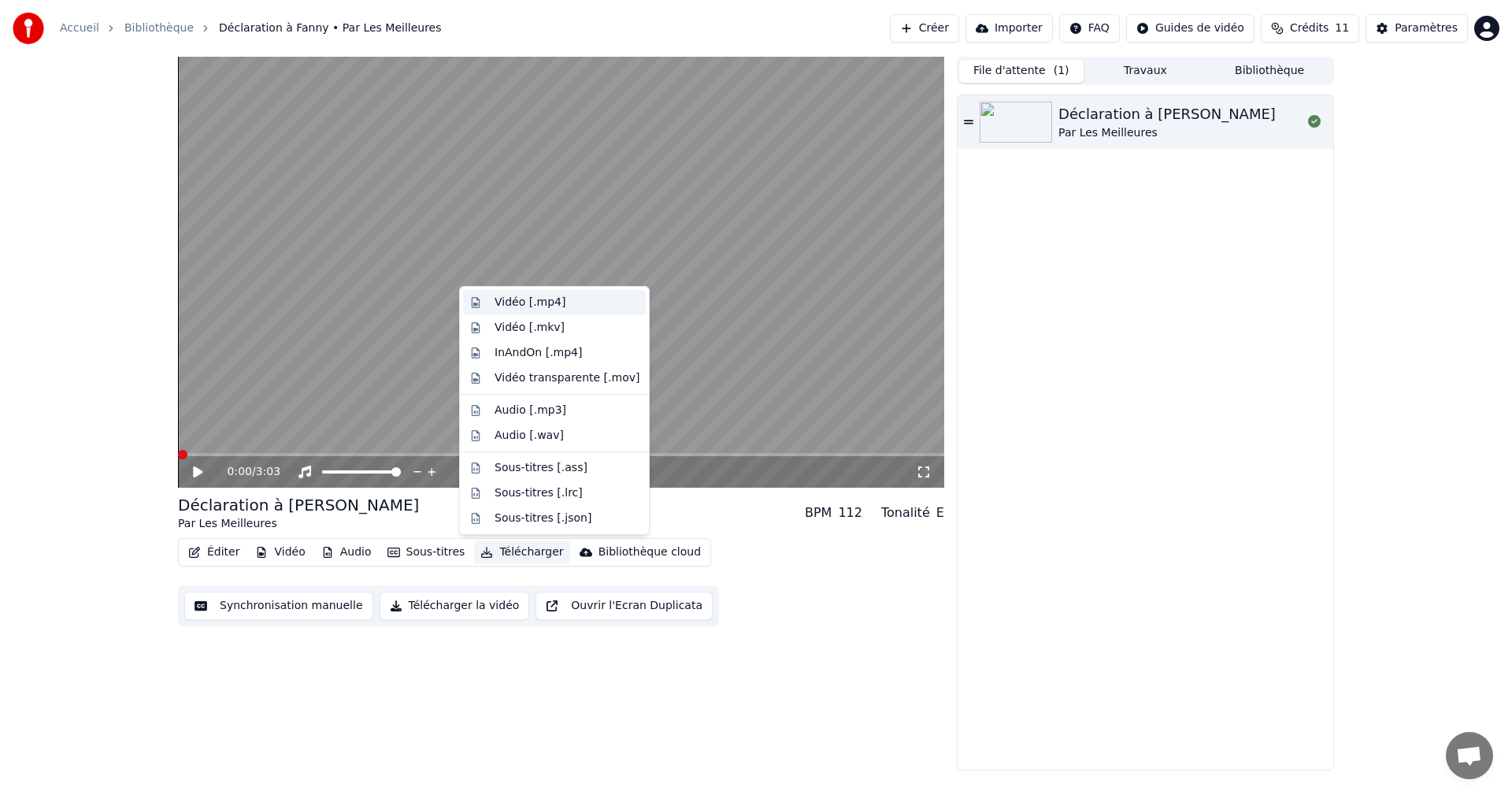
click at [538, 304] on div "Vidéo [.mp4]" at bounding box center [530, 303] width 71 height 15
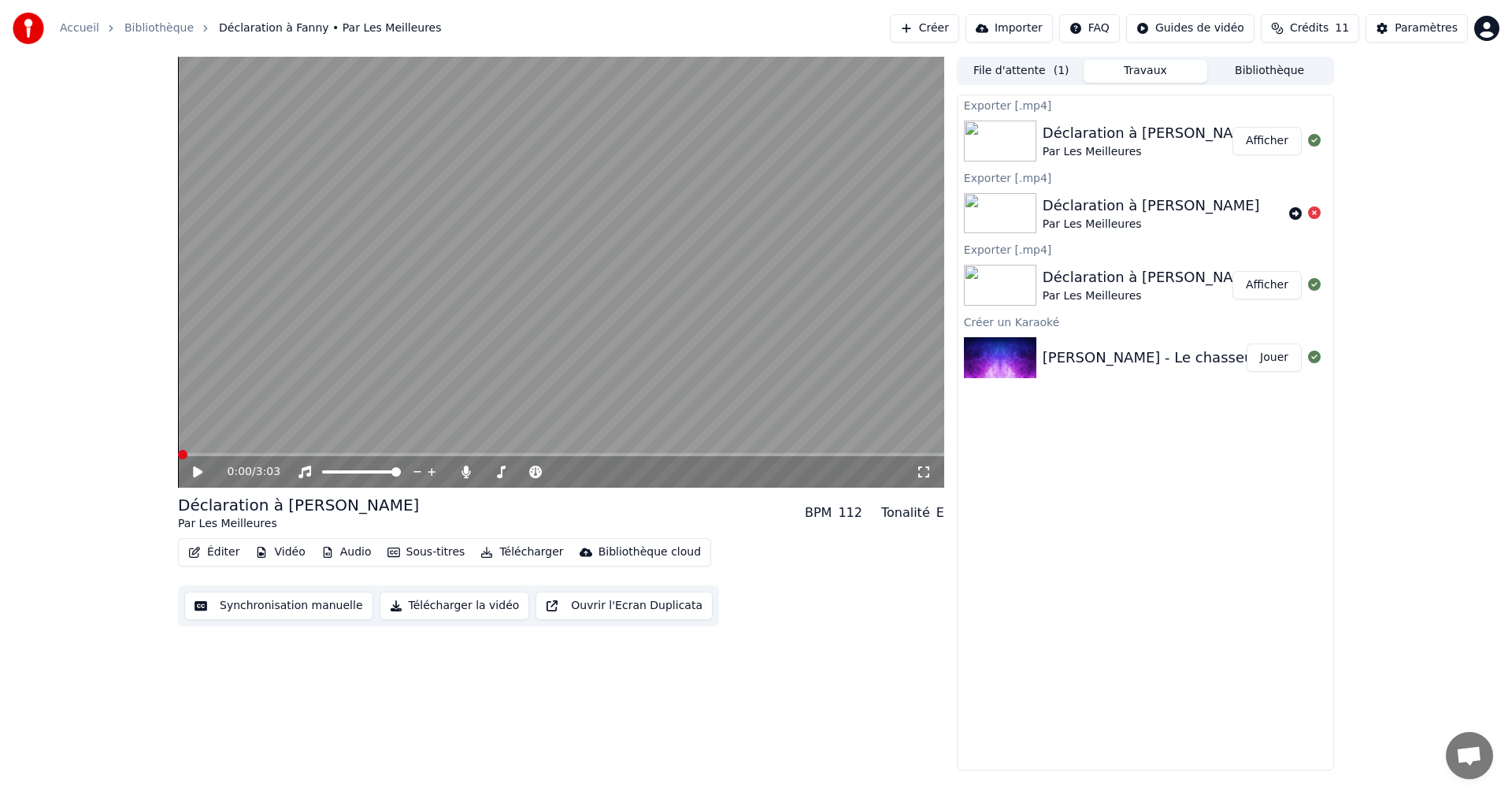
click at [1285, 134] on button "Afficher" at bounding box center [1267, 140] width 70 height 28
click at [92, 25] on link "Accueil" at bounding box center [79, 28] width 40 height 15
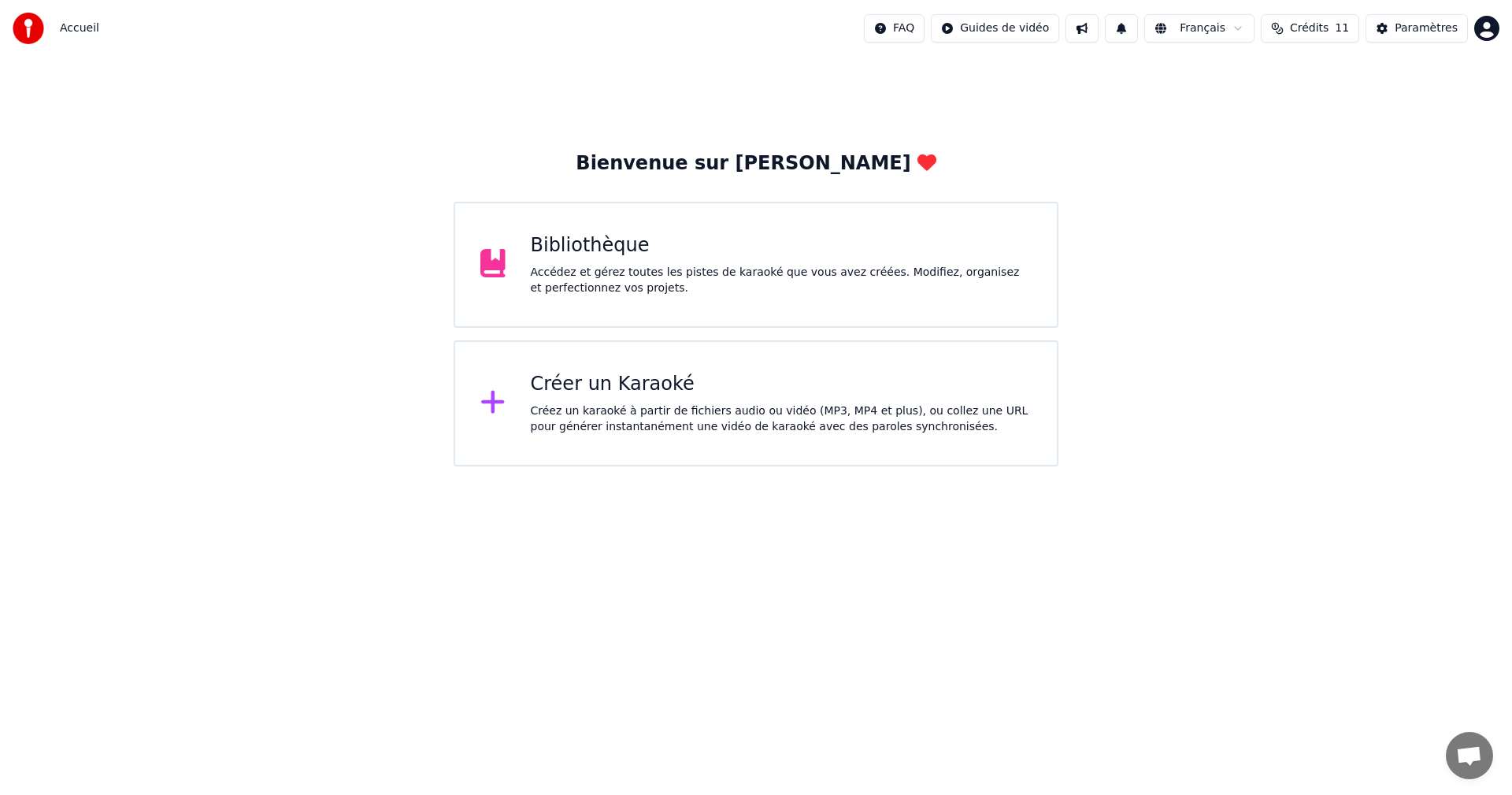
click at [713, 388] on div "Créer un Karaoké" at bounding box center [781, 385] width 502 height 25
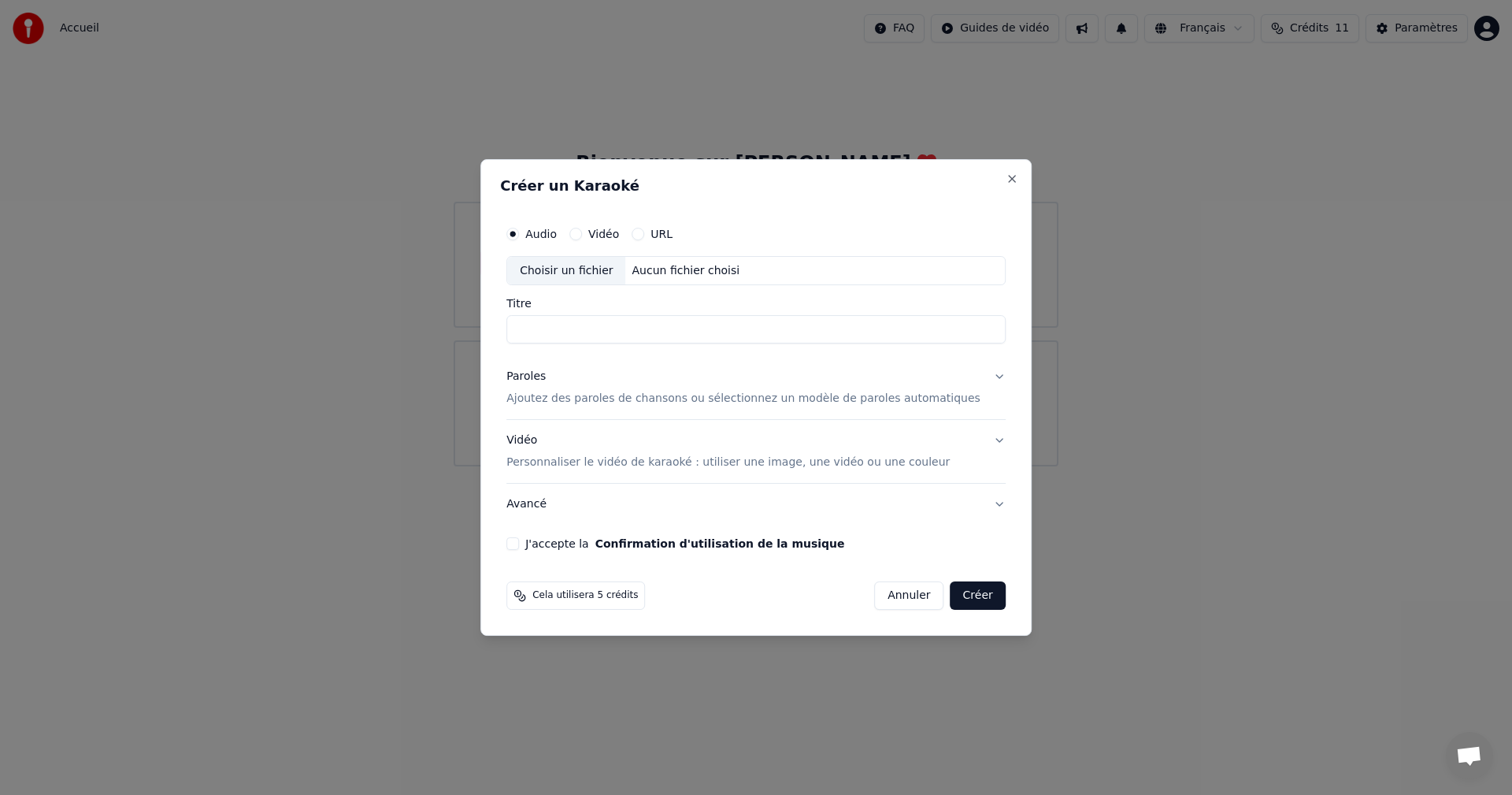
click at [615, 275] on div "Choisir un fichier" at bounding box center [567, 271] width 118 height 28
type input "*********"
click at [582, 236] on button "Vidéo" at bounding box center [575, 233] width 13 height 13
click at [542, 230] on div "Audio" at bounding box center [532, 233] width 50 height 13
click at [582, 228] on button "Vidéo" at bounding box center [575, 233] width 13 height 13
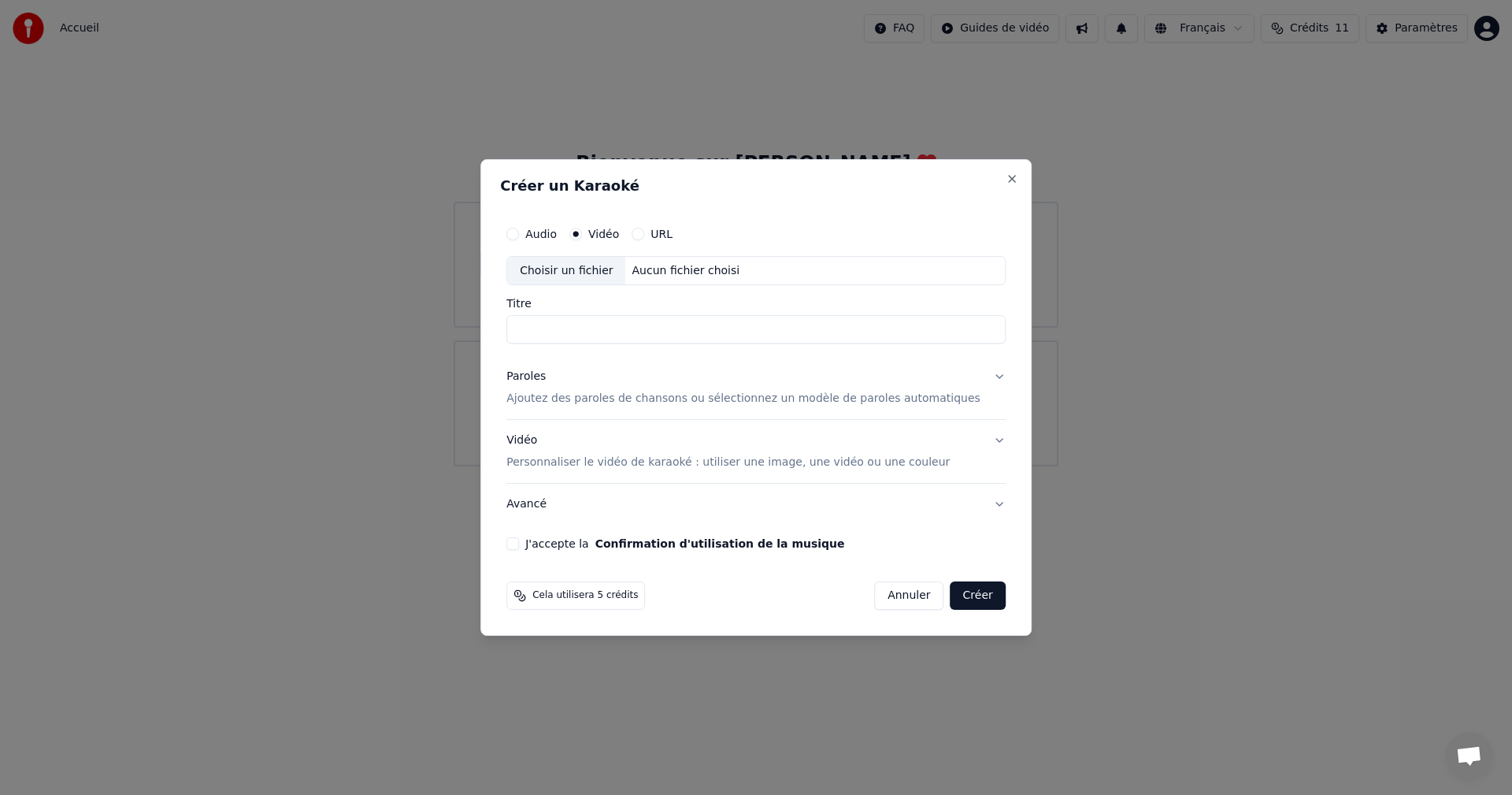
click at [545, 234] on div "Audio" at bounding box center [532, 233] width 50 height 13
click at [579, 234] on circle "button" at bounding box center [576, 234] width 6 height 6
click at [519, 234] on button "Audio" at bounding box center [512, 233] width 13 height 13
click at [605, 273] on div "Choisir un fichier" at bounding box center [567, 271] width 118 height 28
type input "*********"
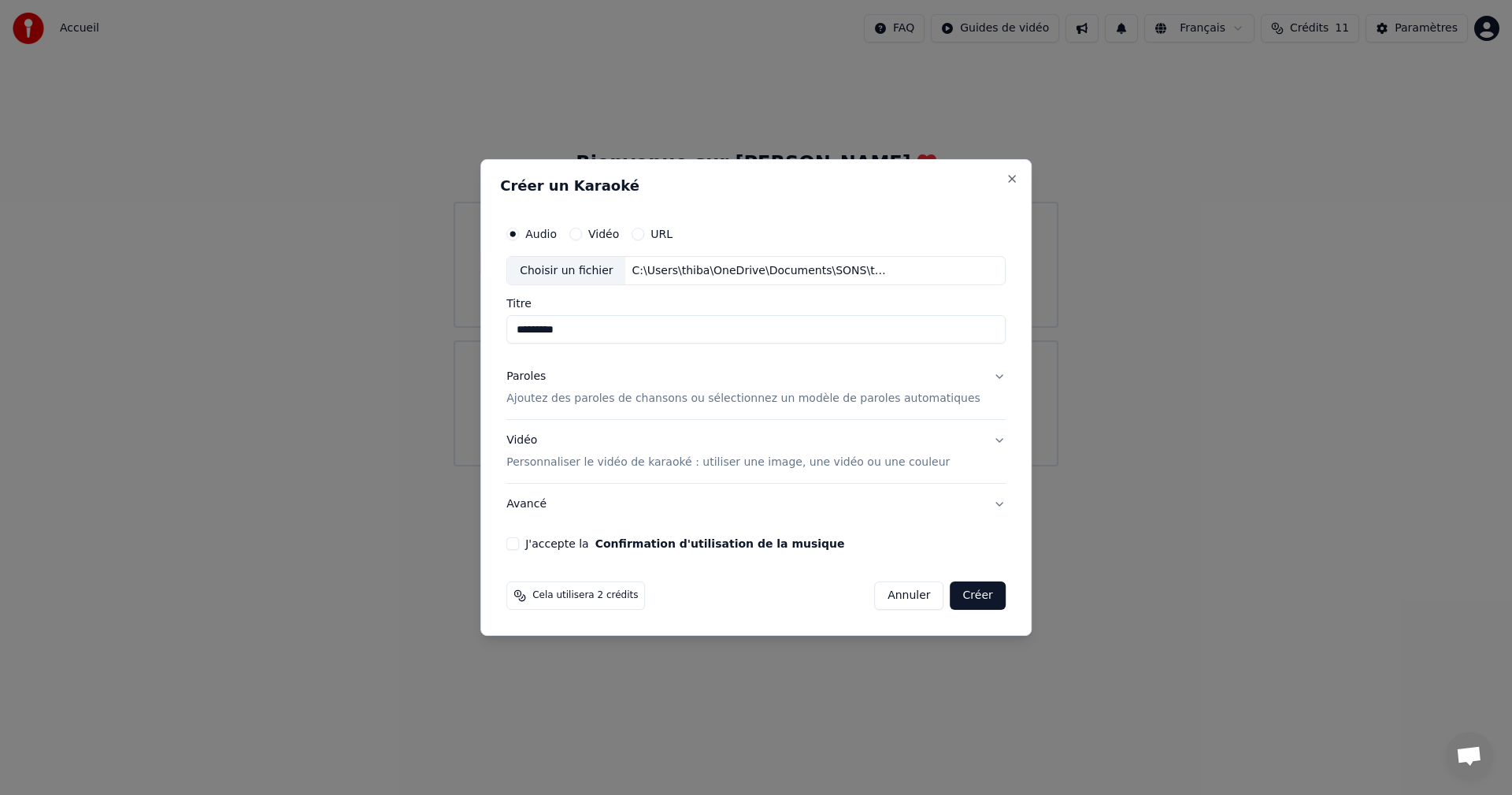
click at [974, 377] on button "Paroles Ajoutez des paroles de chansons ou sélectionnez un modèle de paroles au…" at bounding box center [756, 388] width 500 height 63
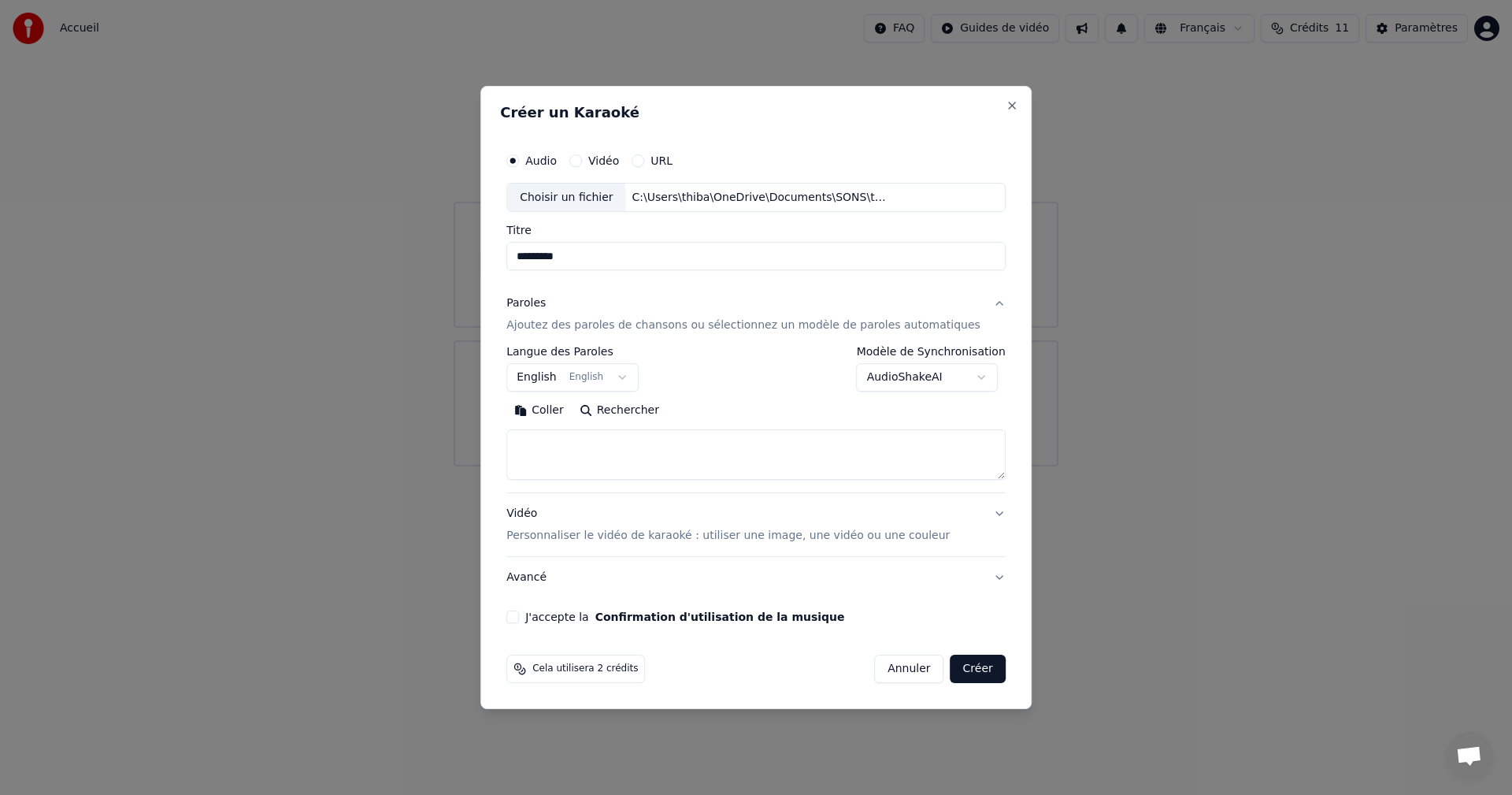
click at [636, 367] on body "**********" at bounding box center [756, 233] width 1512 height 466
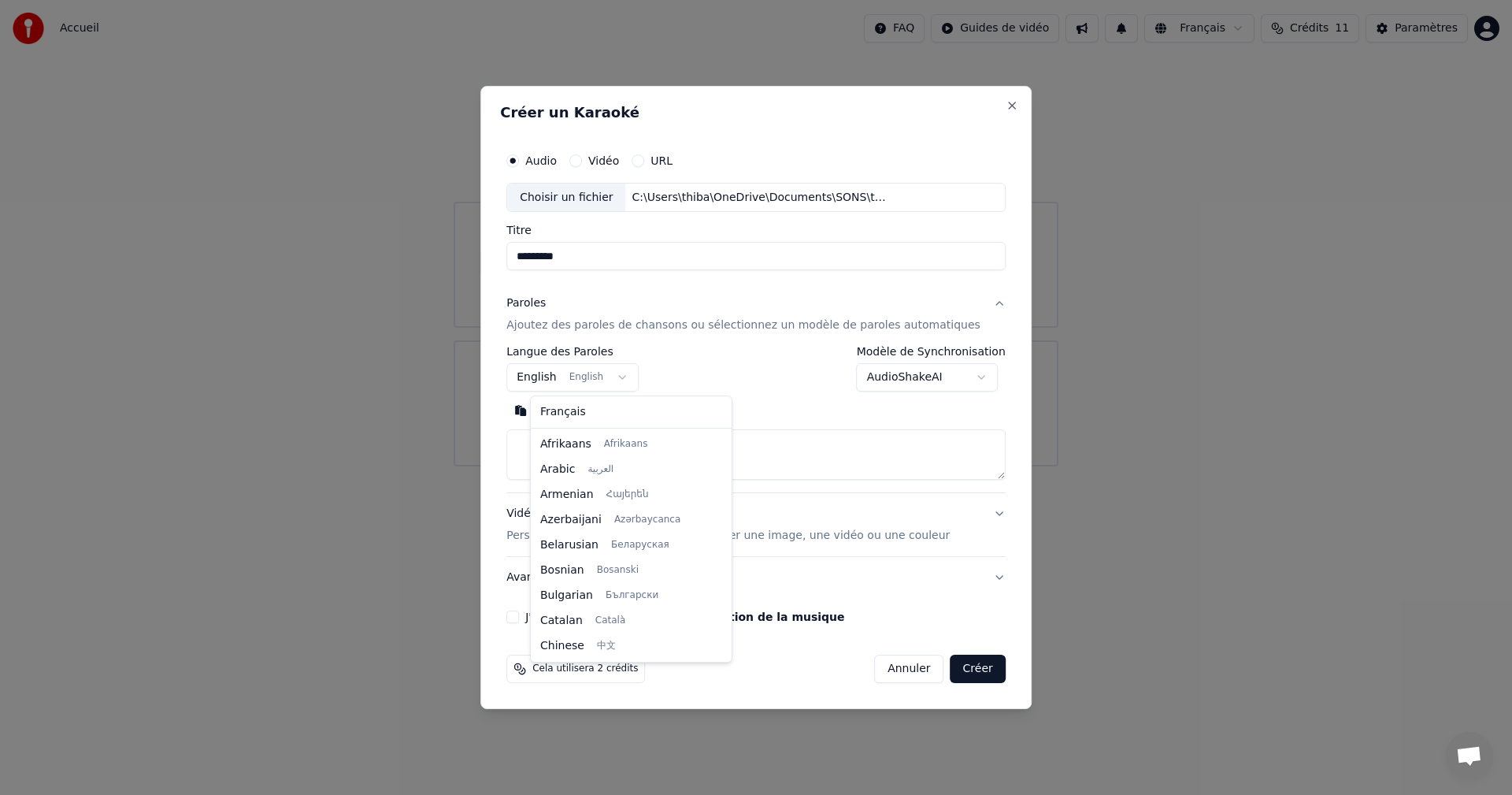
scroll to position [126, 0]
select select "**"
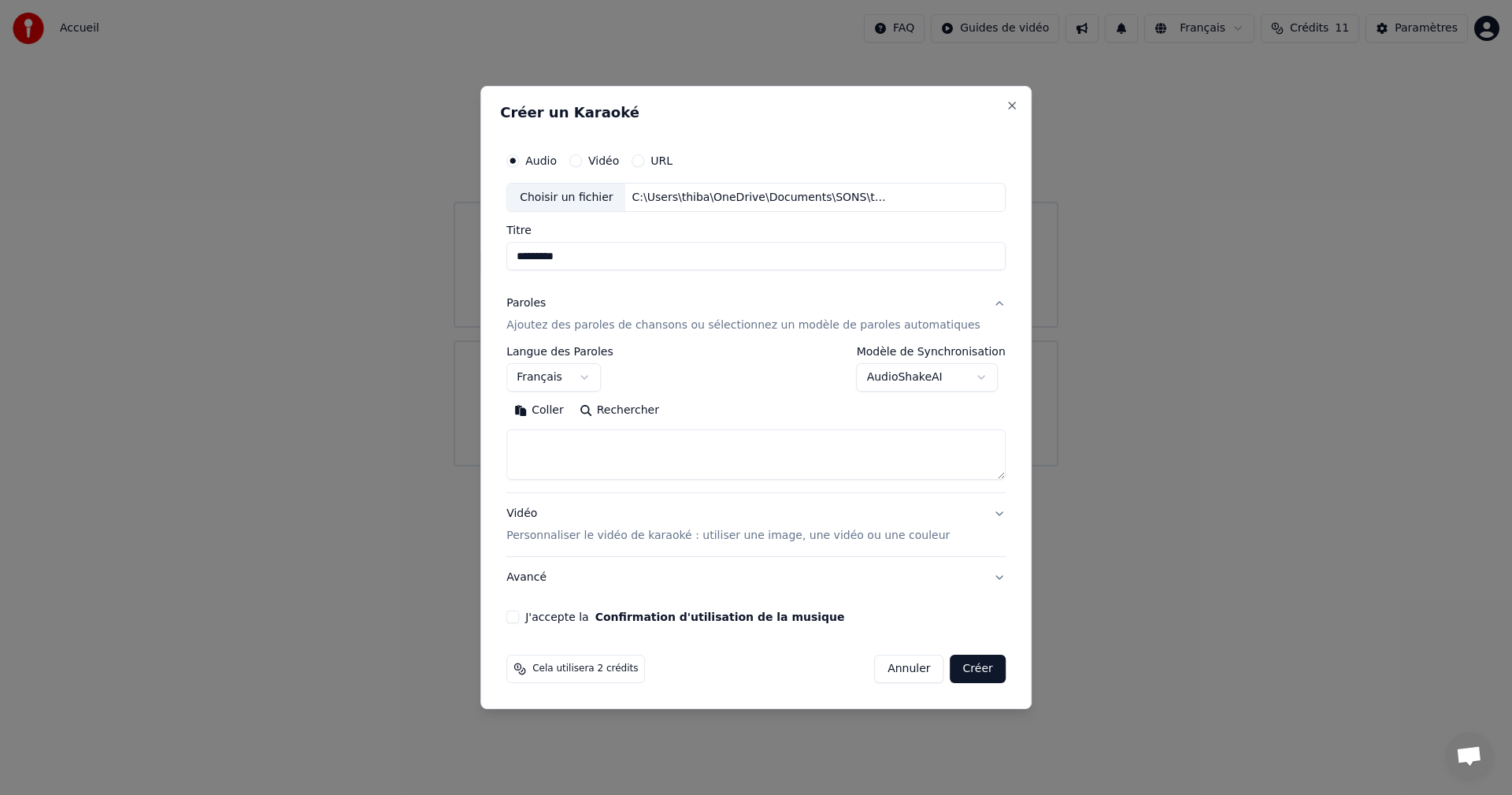
click at [584, 449] on textarea at bounding box center [756, 456] width 500 height 50
click at [572, 411] on button "Coller" at bounding box center [539, 411] width 66 height 25
click at [959, 475] on textarea "**********" at bounding box center [733, 456] width 452 height 50
click at [723, 411] on button "Développer" at bounding box center [722, 411] width 97 height 25
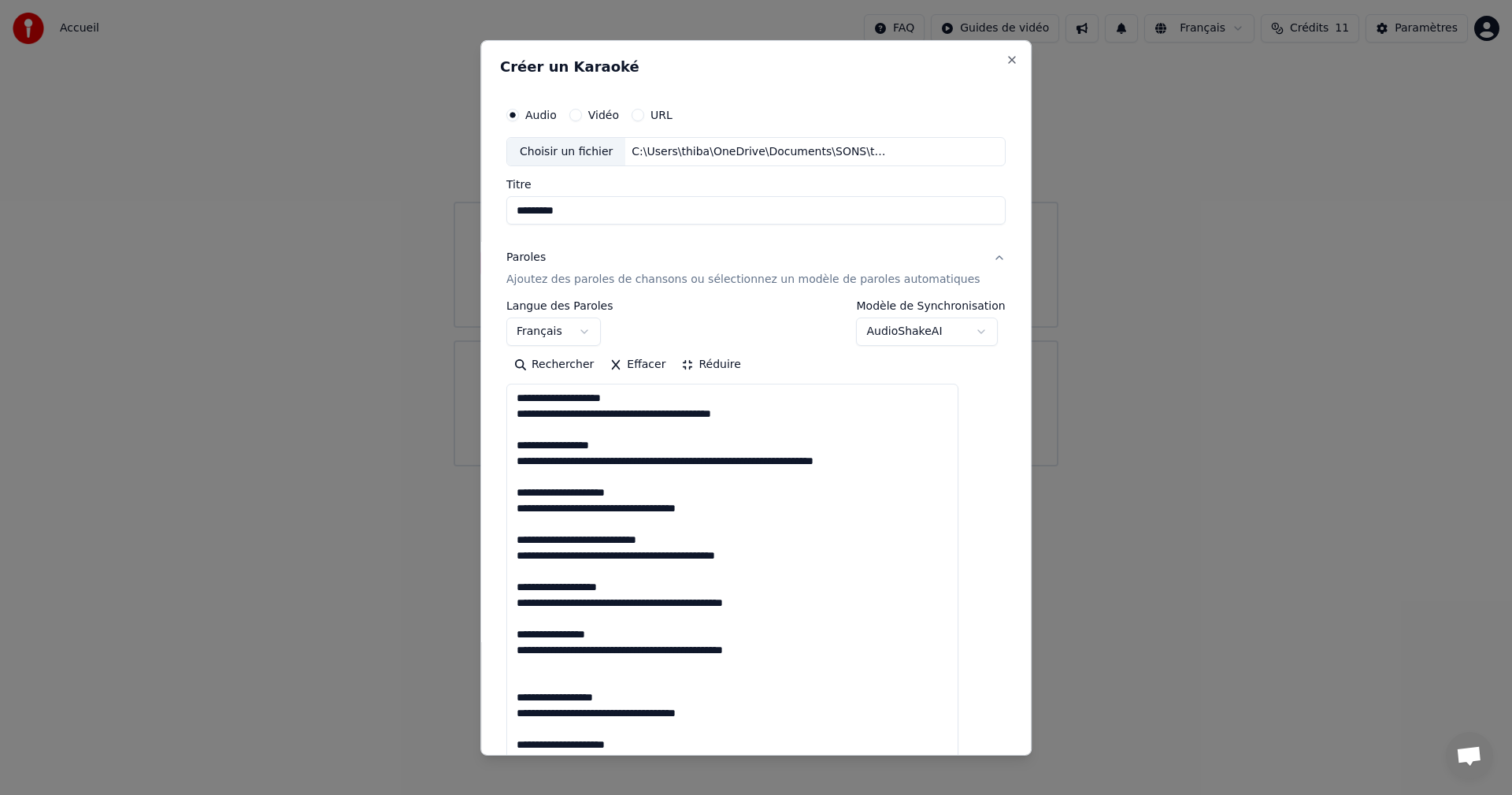
scroll to position [2, 0]
drag, startPoint x: 749, startPoint y: 419, endPoint x: 500, endPoint y: 417, distance: 249.0
click at [500, 417] on div "**********" at bounding box center [756, 398] width 551 height 716
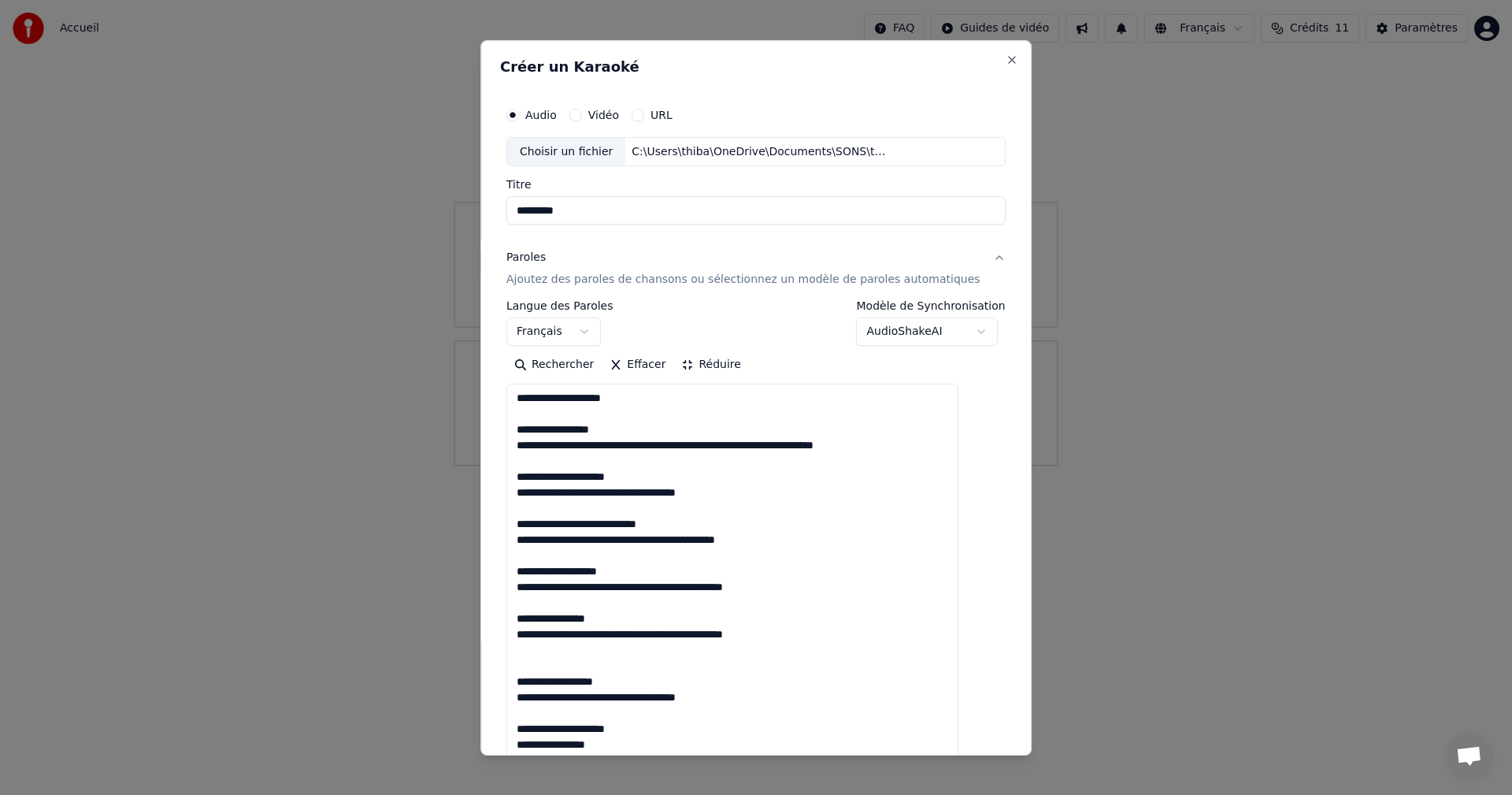
scroll to position [0, 0]
drag, startPoint x: 886, startPoint y: 448, endPoint x: 529, endPoint y: 442, distance: 357.1
click at [529, 442] on textarea "**********" at bounding box center [733, 689] width 452 height 610
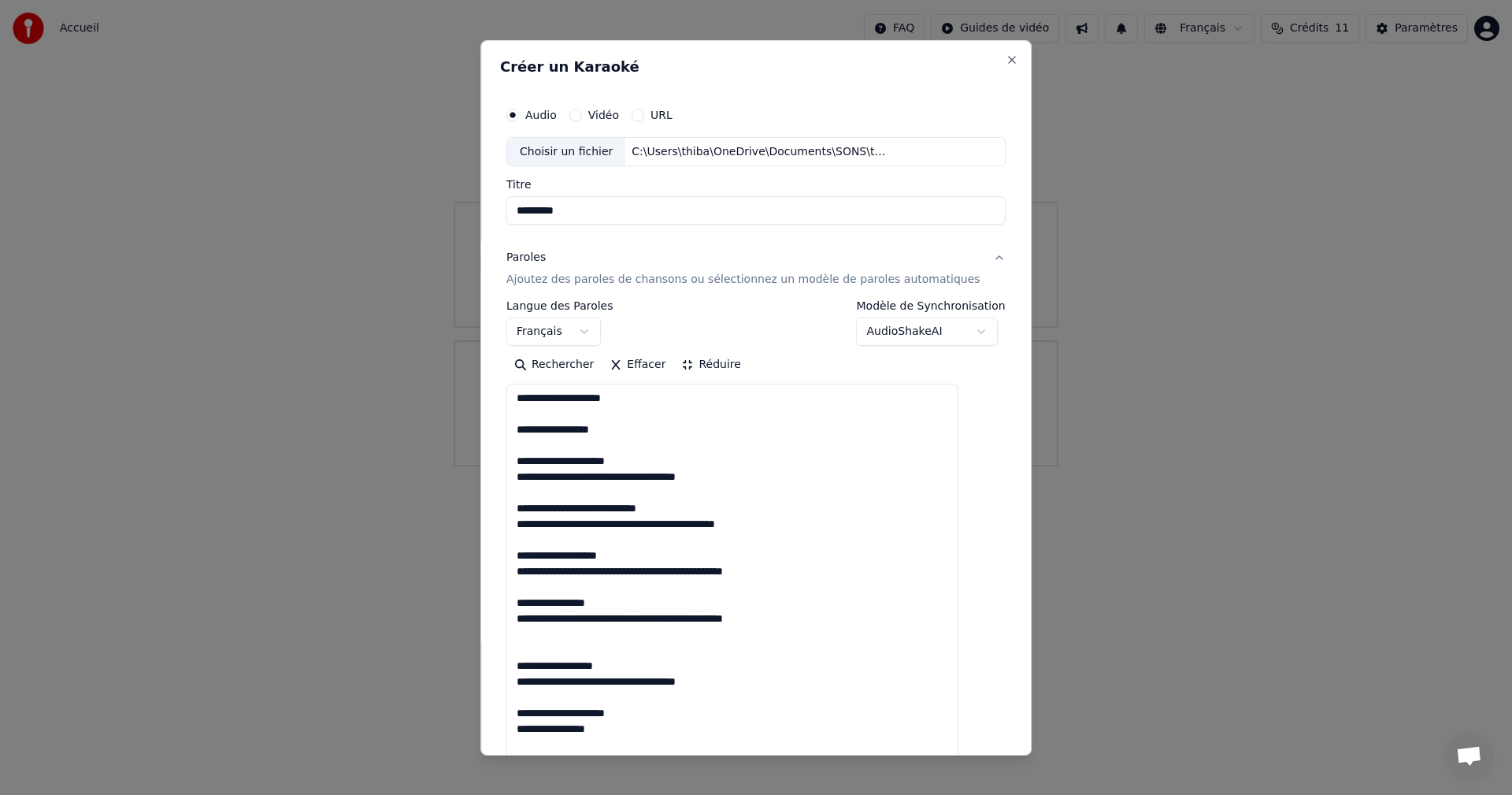
drag, startPoint x: 751, startPoint y: 477, endPoint x: 539, endPoint y: 481, distance: 212.0
click at [522, 479] on div "**********" at bounding box center [756, 618] width 512 height 1052
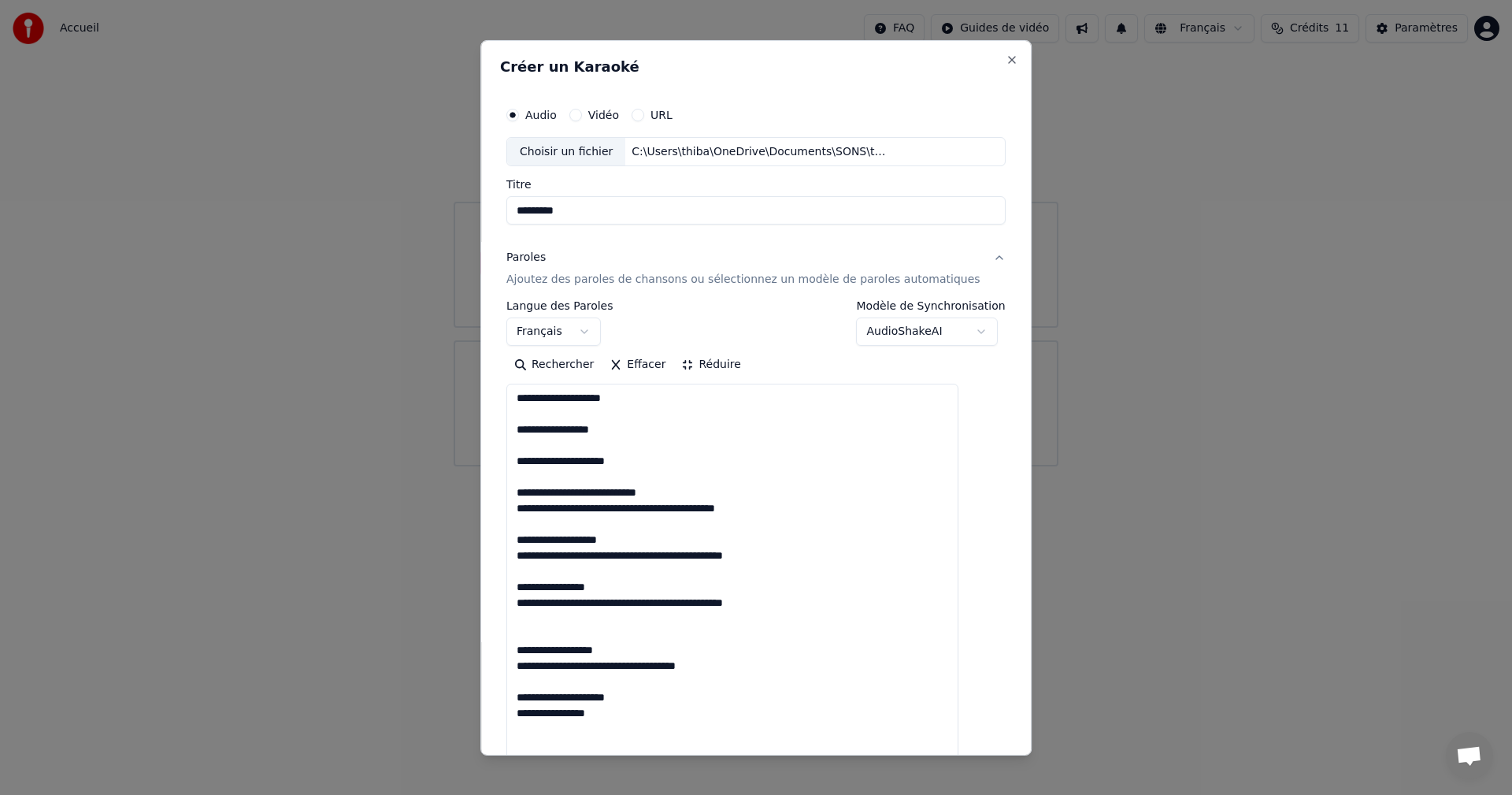
drag, startPoint x: 619, startPoint y: 508, endPoint x: 519, endPoint y: 510, distance: 100.0
click at [519, 510] on div "**********" at bounding box center [756, 618] width 512 height 1052
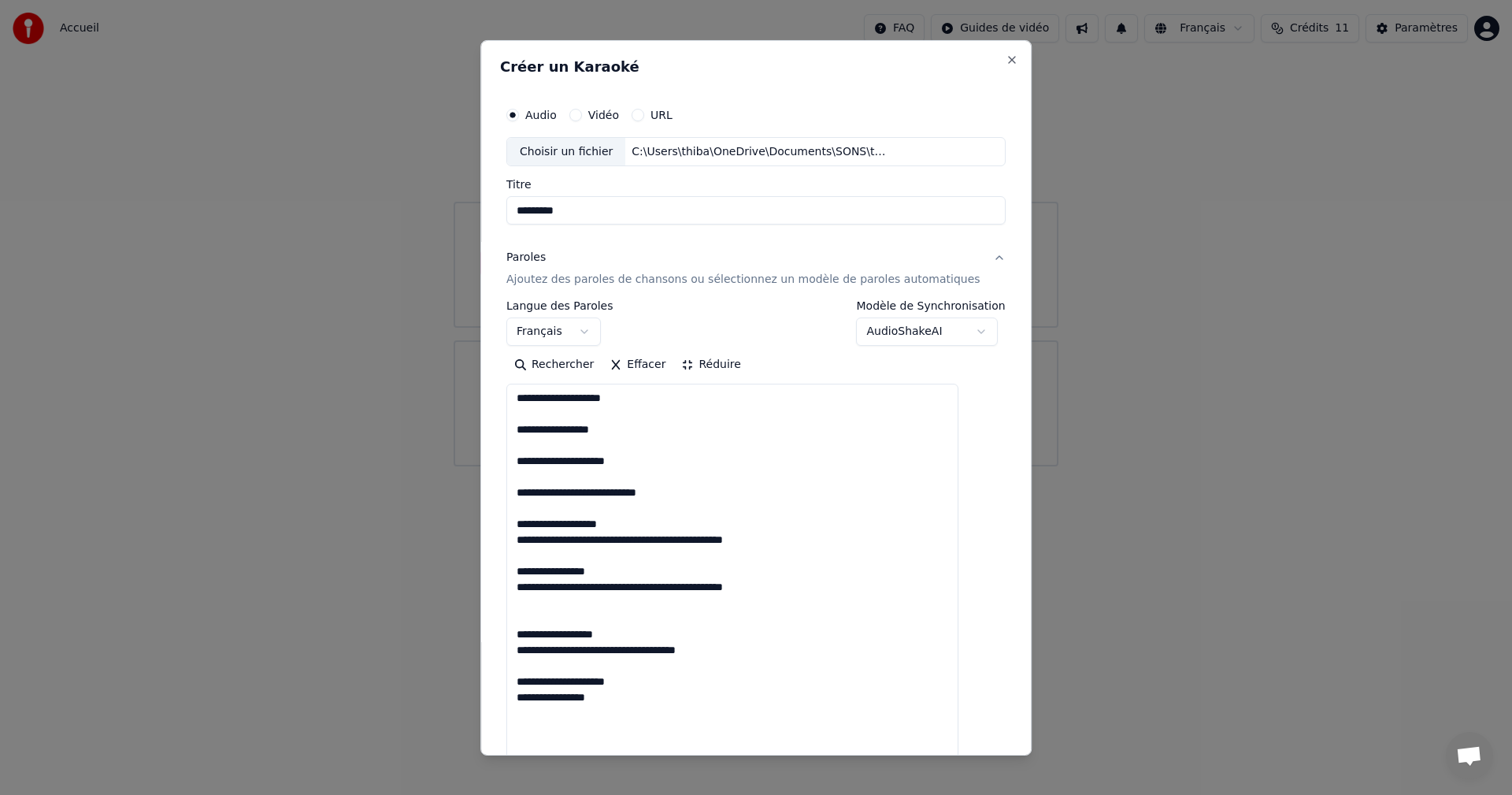
drag, startPoint x: 786, startPoint y: 541, endPoint x: 503, endPoint y: 543, distance: 283.0
click at [503, 543] on div "**********" at bounding box center [756, 398] width 551 height 716
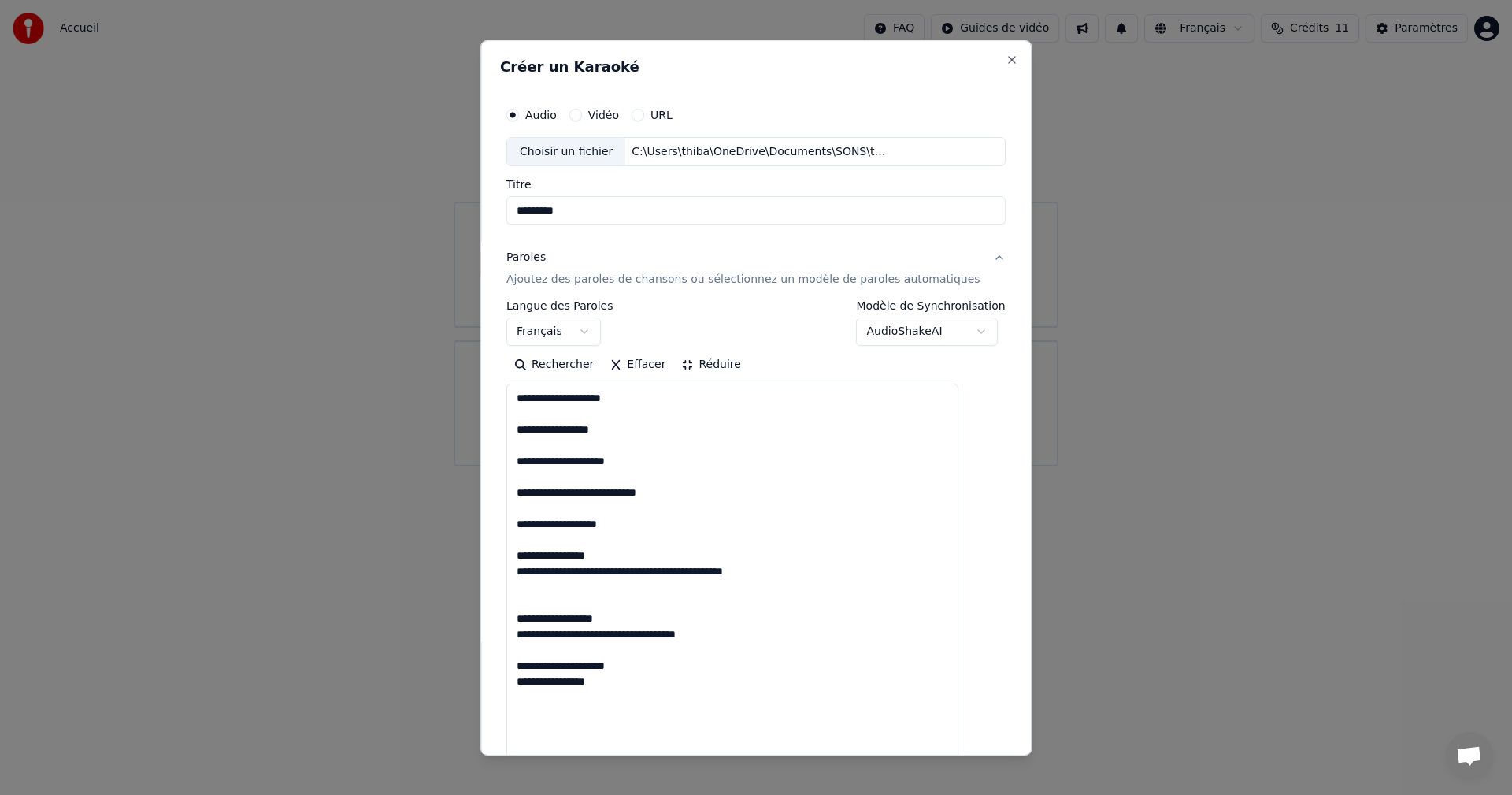
drag, startPoint x: 799, startPoint y: 574, endPoint x: 566, endPoint y: 577, distance: 233.0
click at [516, 569] on div "**********" at bounding box center [756, 398] width 551 height 716
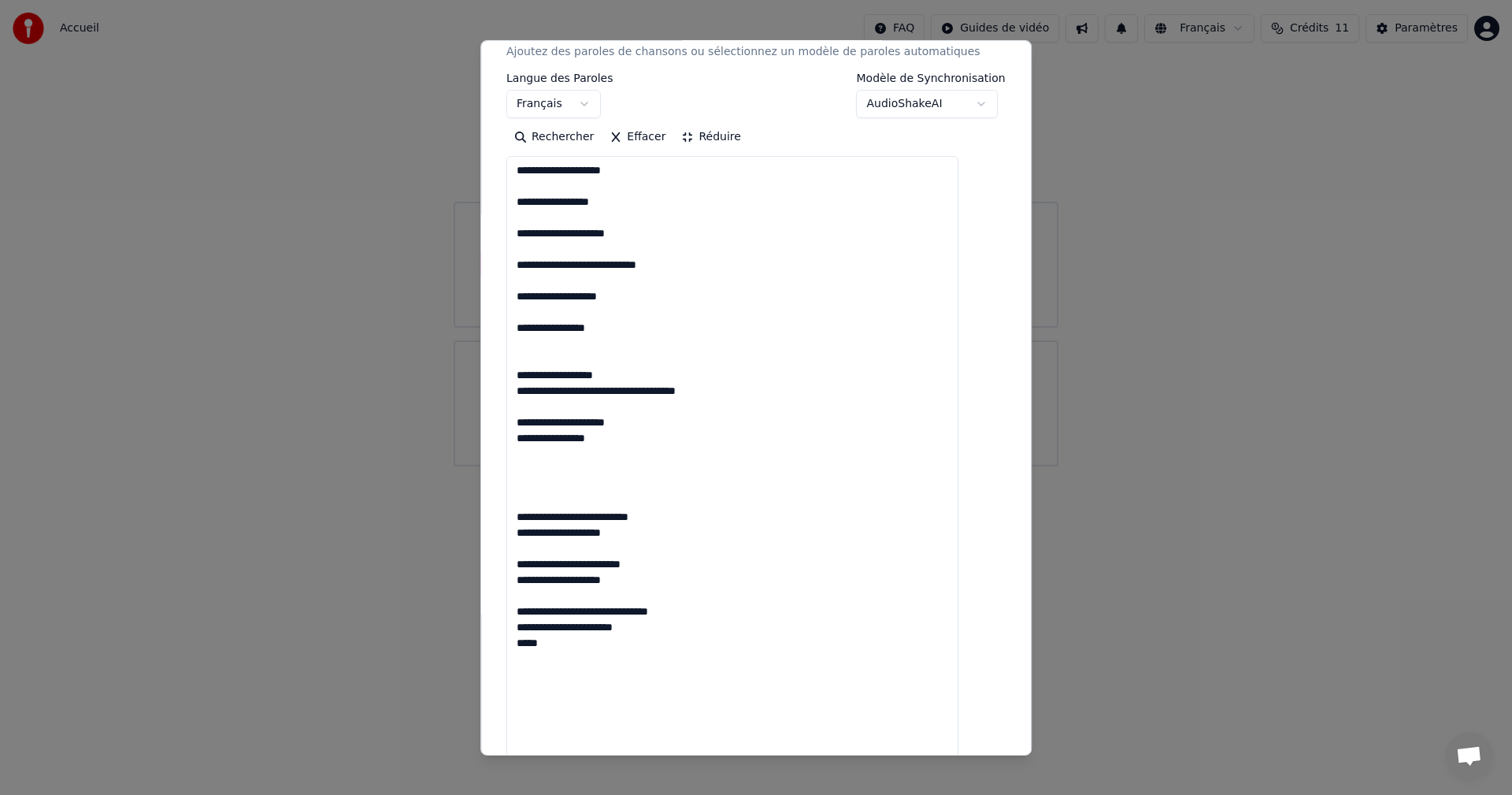
scroll to position [236, 0]
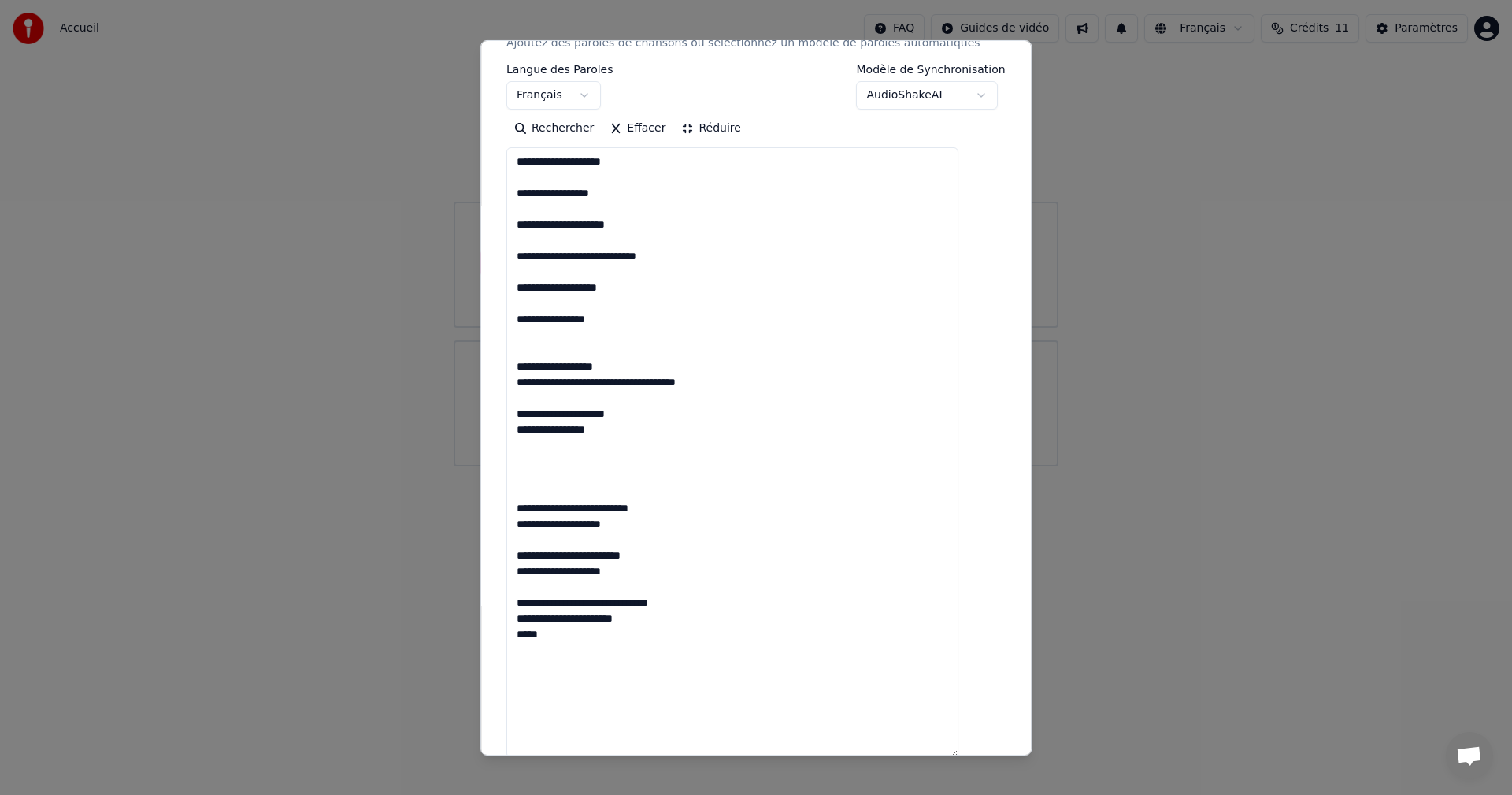
drag, startPoint x: 764, startPoint y: 384, endPoint x: 523, endPoint y: 390, distance: 241.1
click at [523, 390] on textarea "**********" at bounding box center [733, 452] width 452 height 610
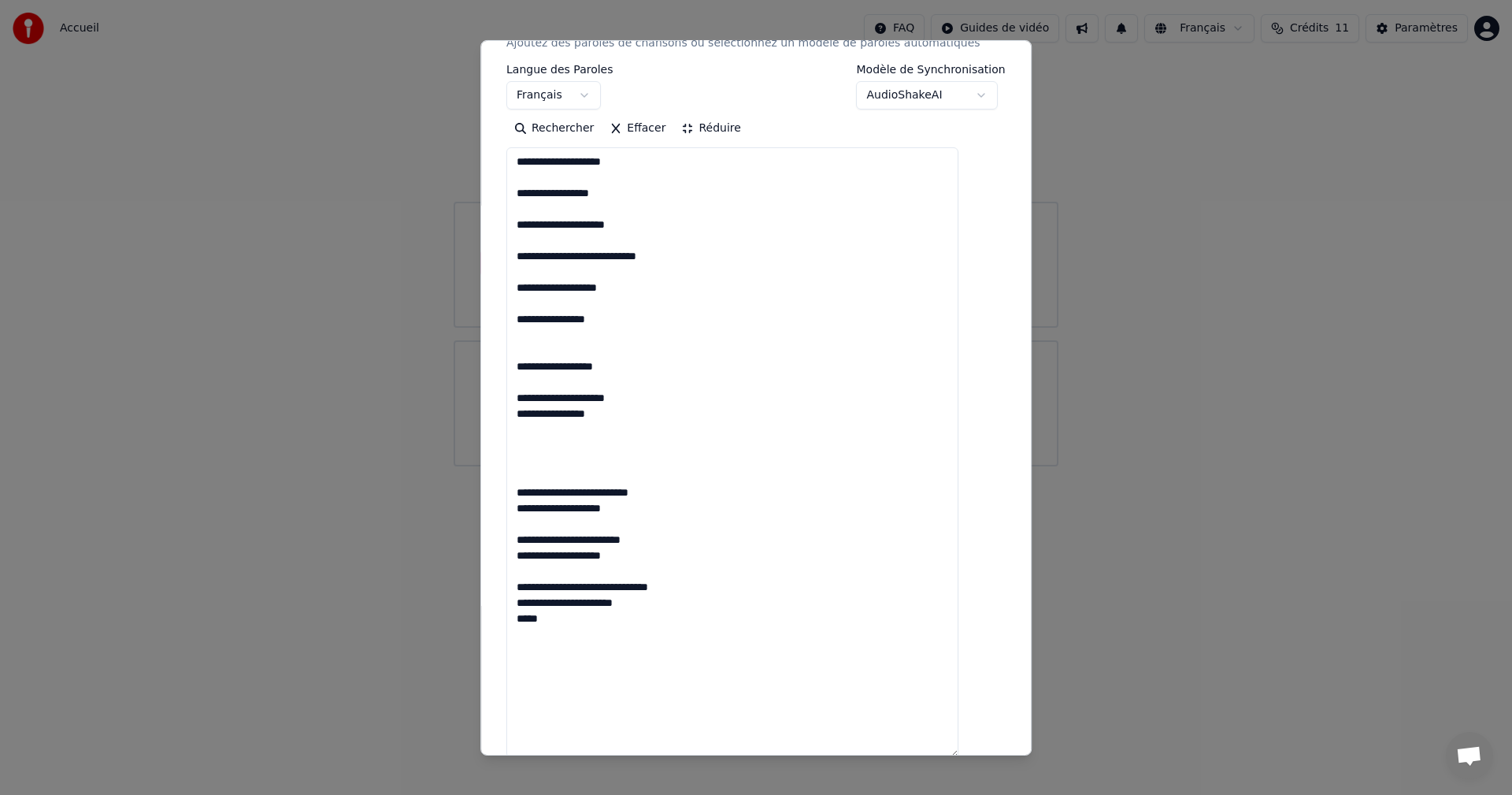
click at [560, 350] on textarea "**********" at bounding box center [733, 452] width 452 height 610
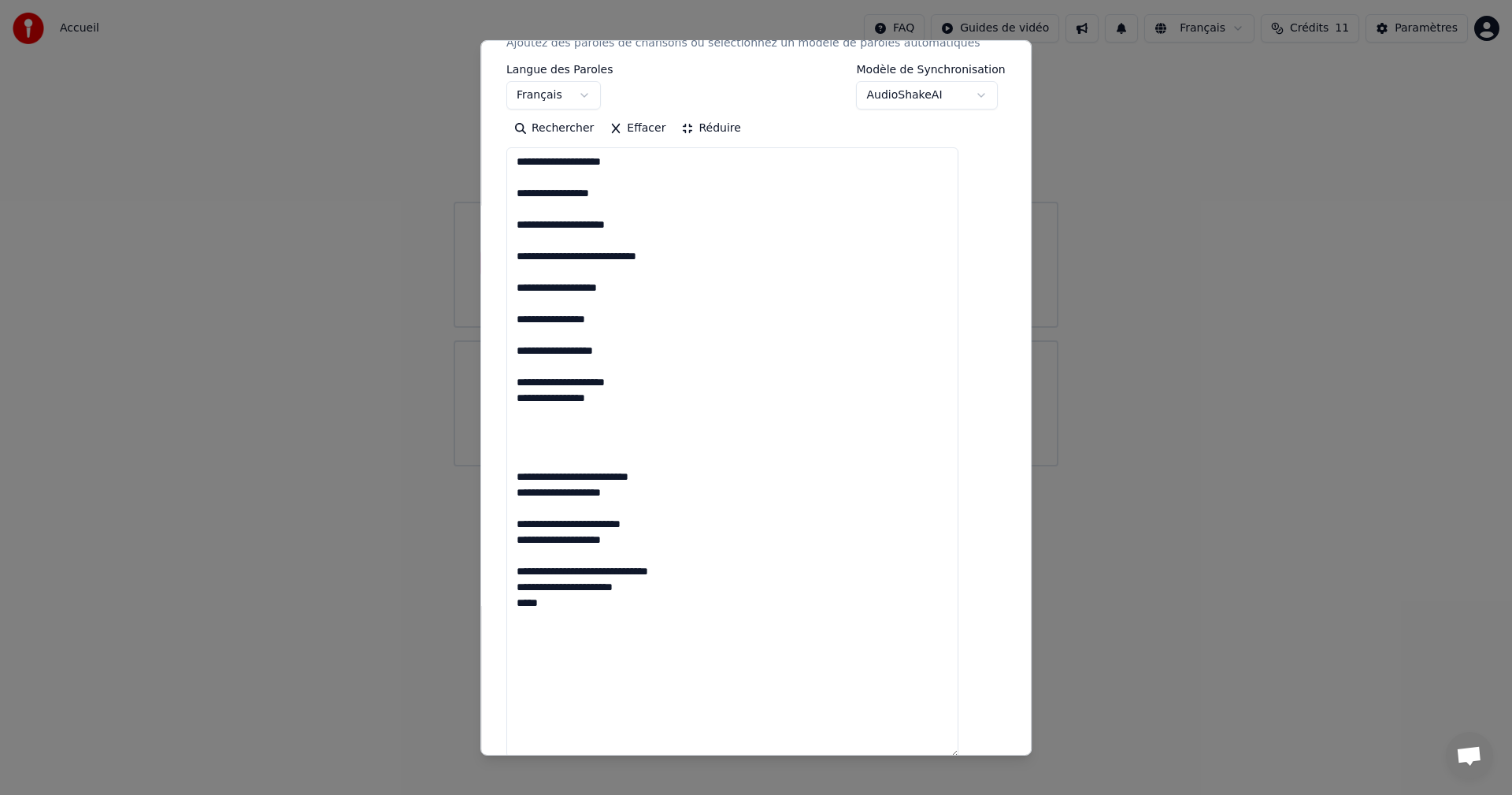
drag, startPoint x: 662, startPoint y: 402, endPoint x: 520, endPoint y: 398, distance: 142.1
click at [520, 398] on div "**********" at bounding box center [756, 382] width 512 height 1052
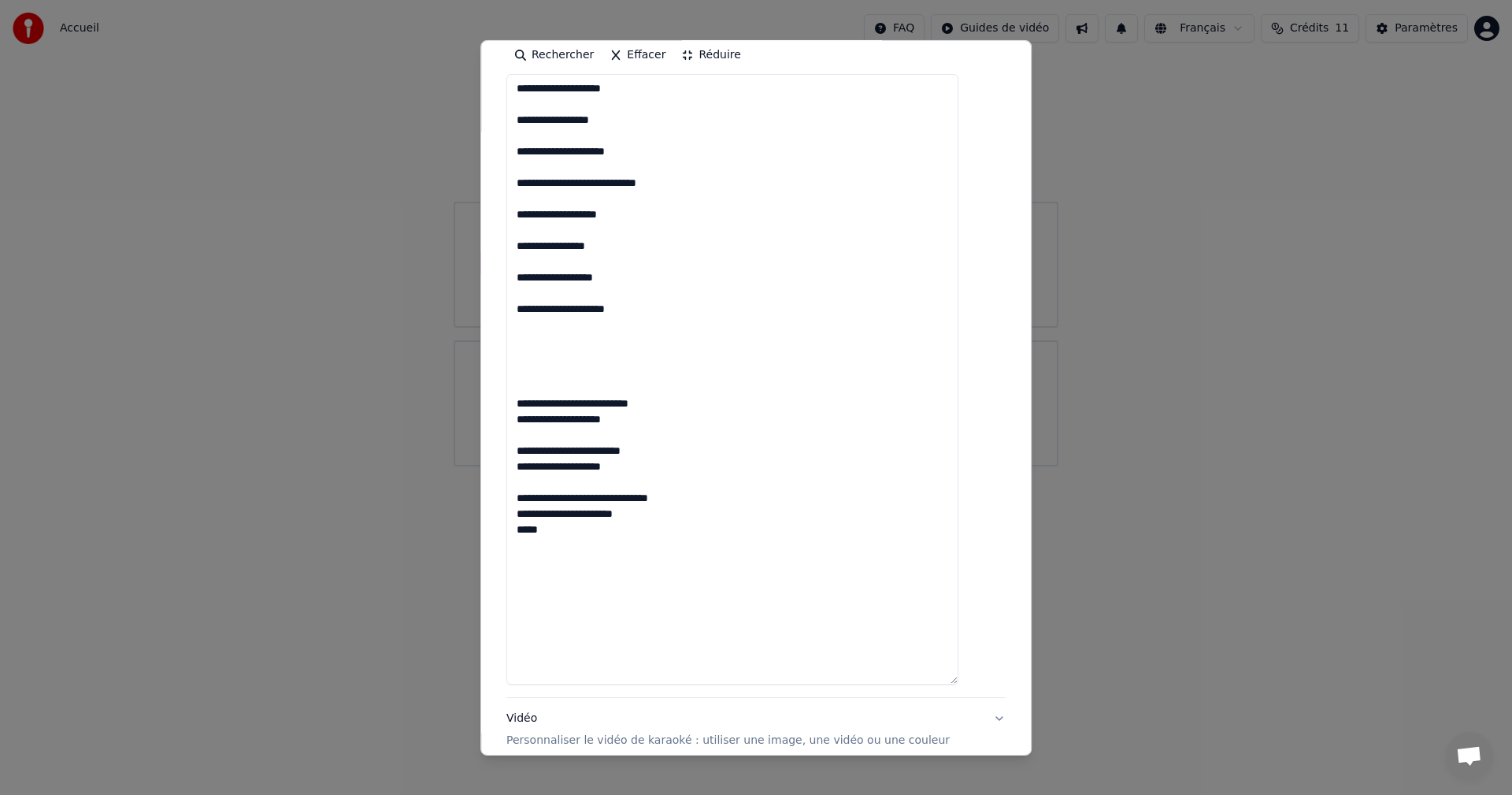
scroll to position [315, 0]
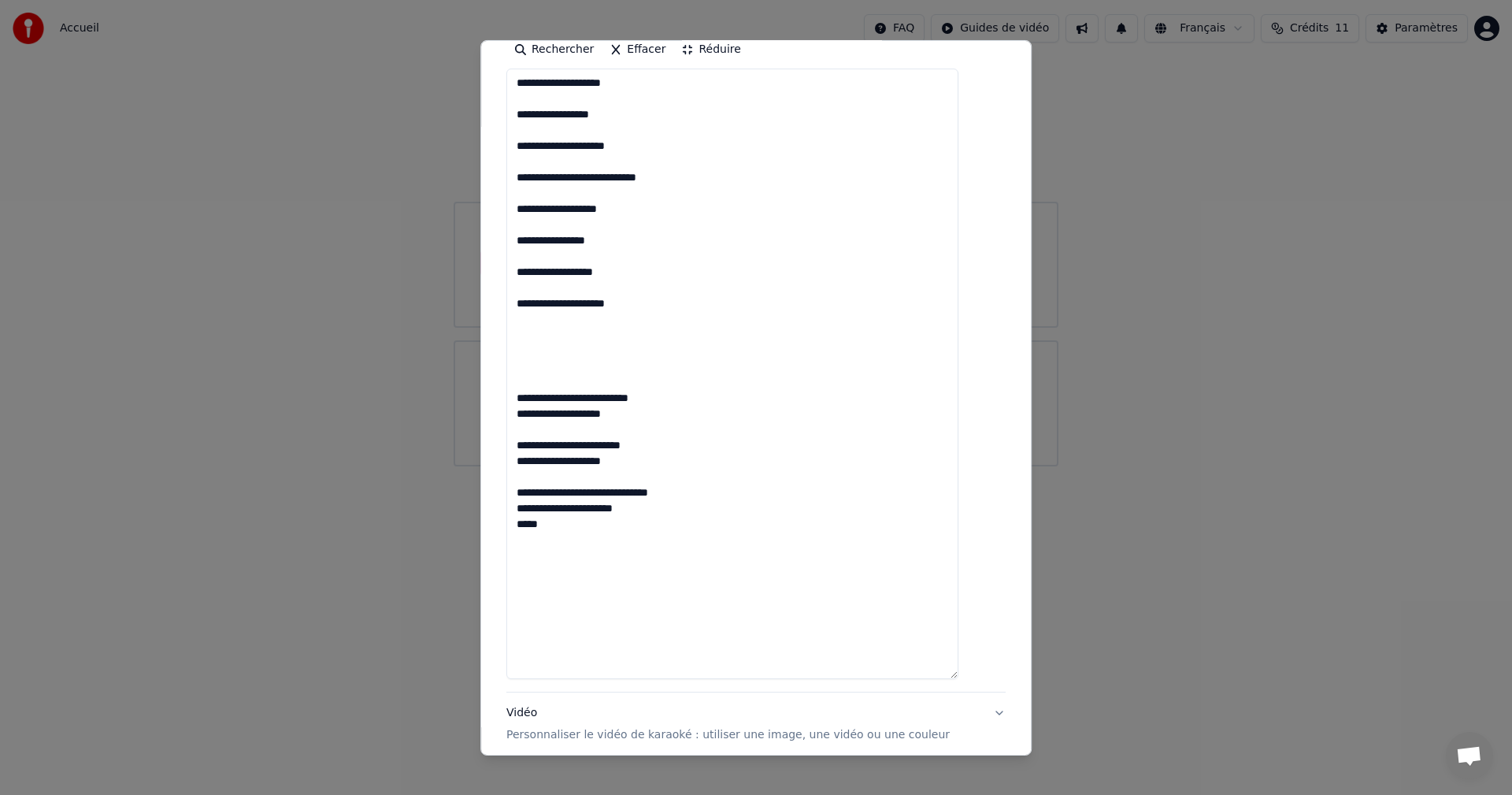
click at [524, 525] on textarea "**********" at bounding box center [733, 373] width 452 height 610
drag, startPoint x: 576, startPoint y: 483, endPoint x: 530, endPoint y: 406, distance: 89.7
click at [530, 406] on textarea "**********" at bounding box center [733, 373] width 452 height 610
click at [564, 551] on textarea "**********" at bounding box center [733, 373] width 452 height 610
paste textarea "**********"
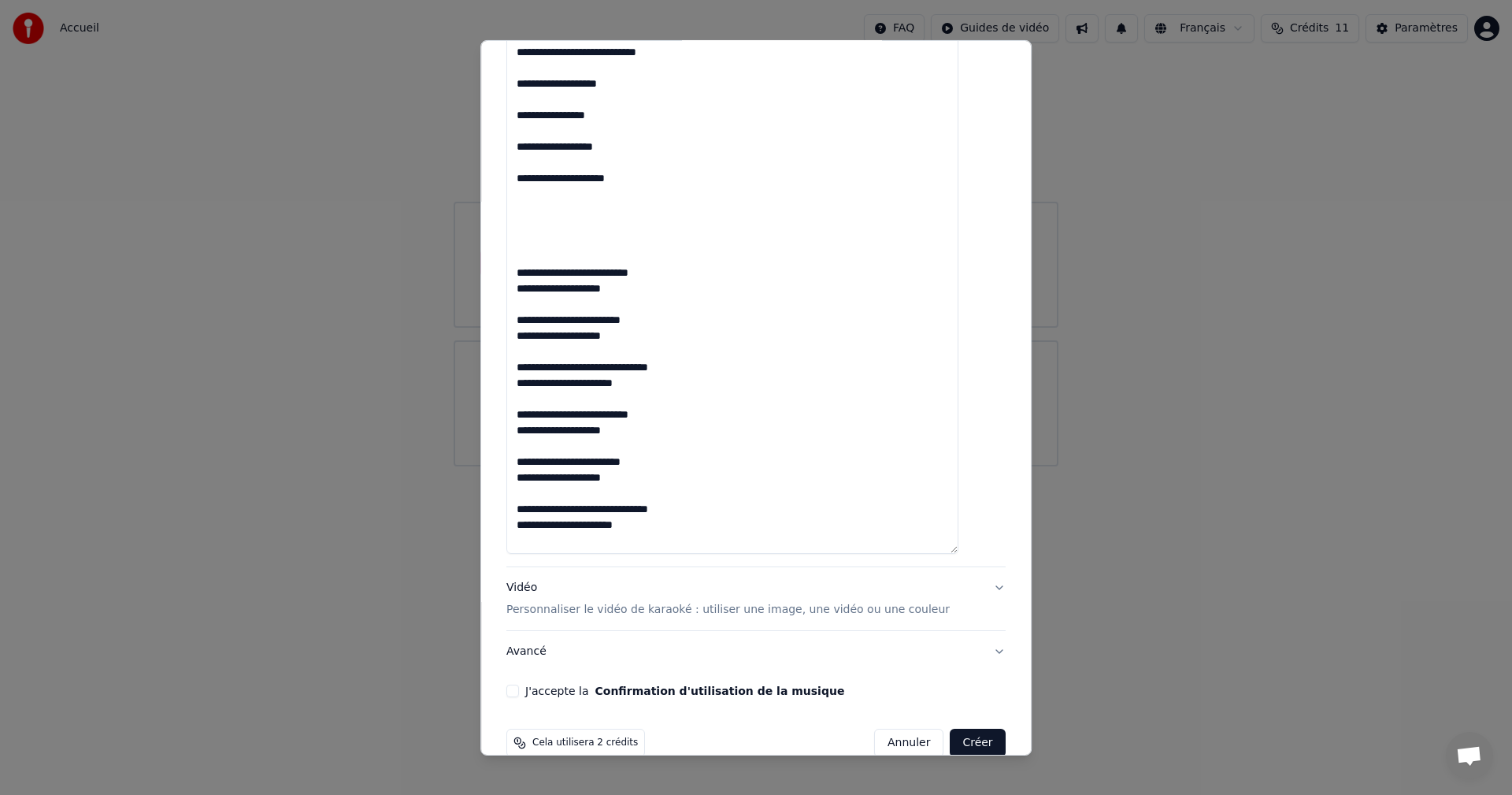
scroll to position [468, 0]
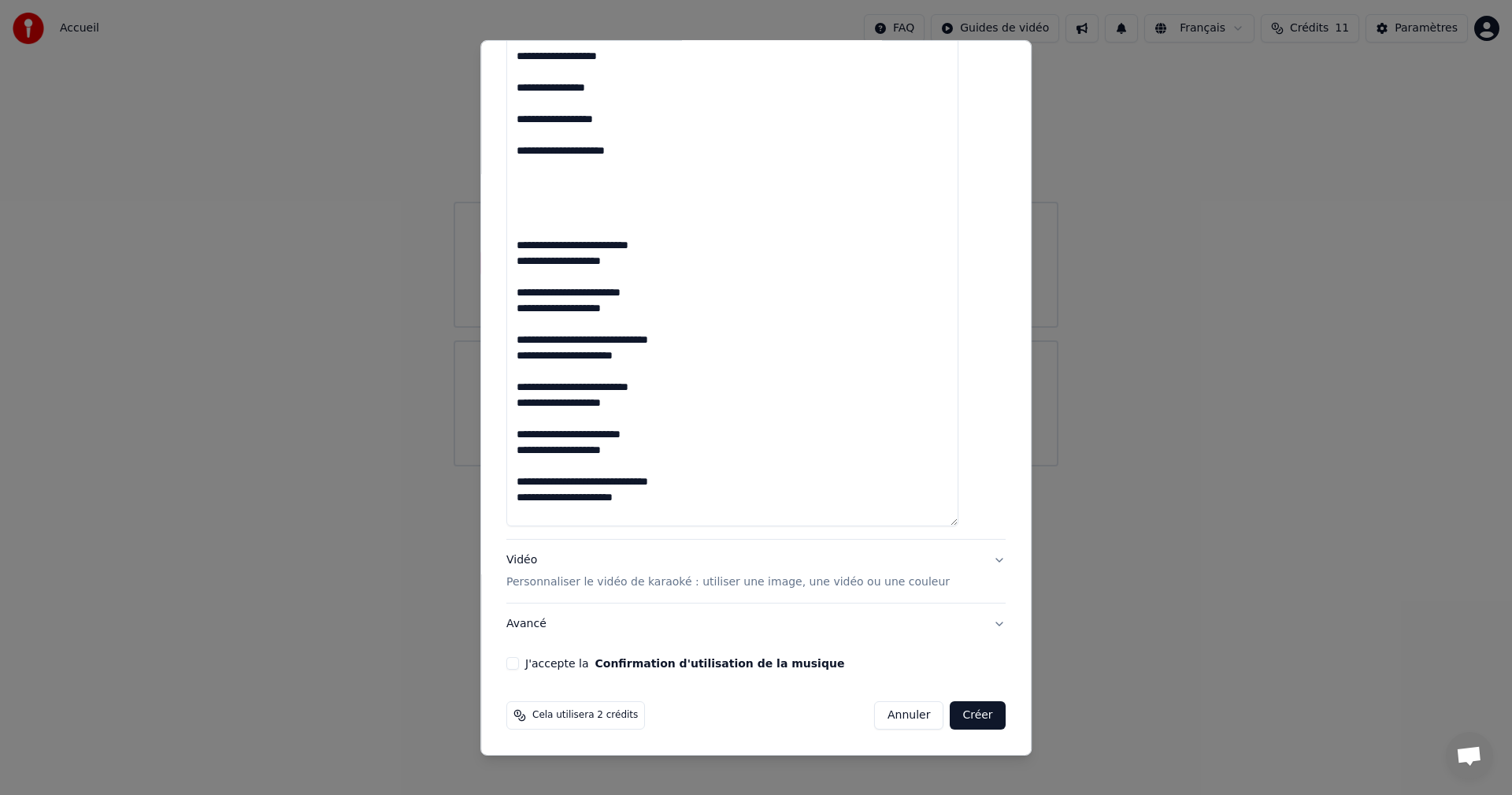
type textarea "**********"
click at [972, 564] on button "Vidéo Personnaliser le vidéo de karaoké : utiliser une image, une vidéo ou une …" at bounding box center [756, 571] width 500 height 63
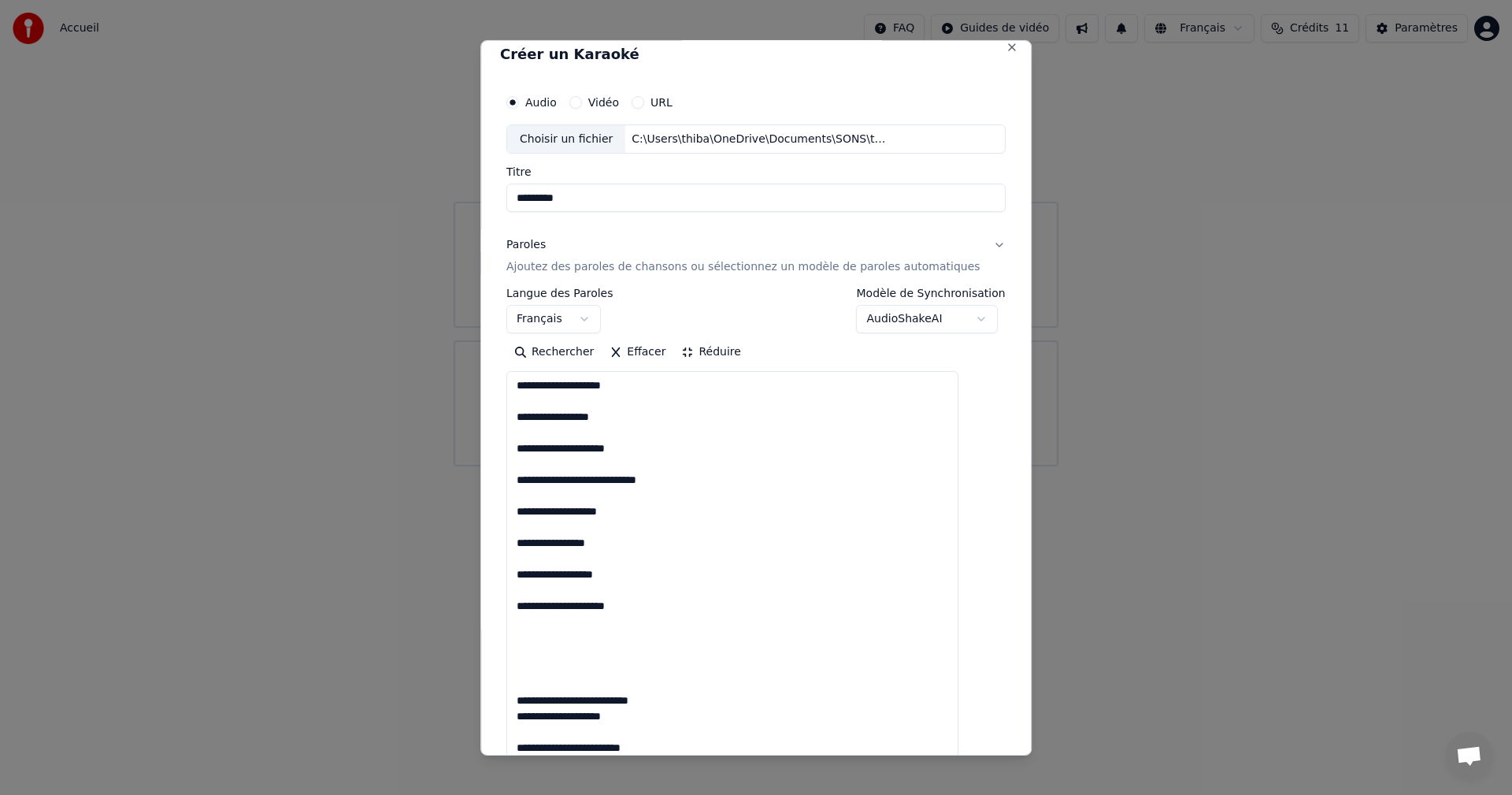
scroll to position [0, 0]
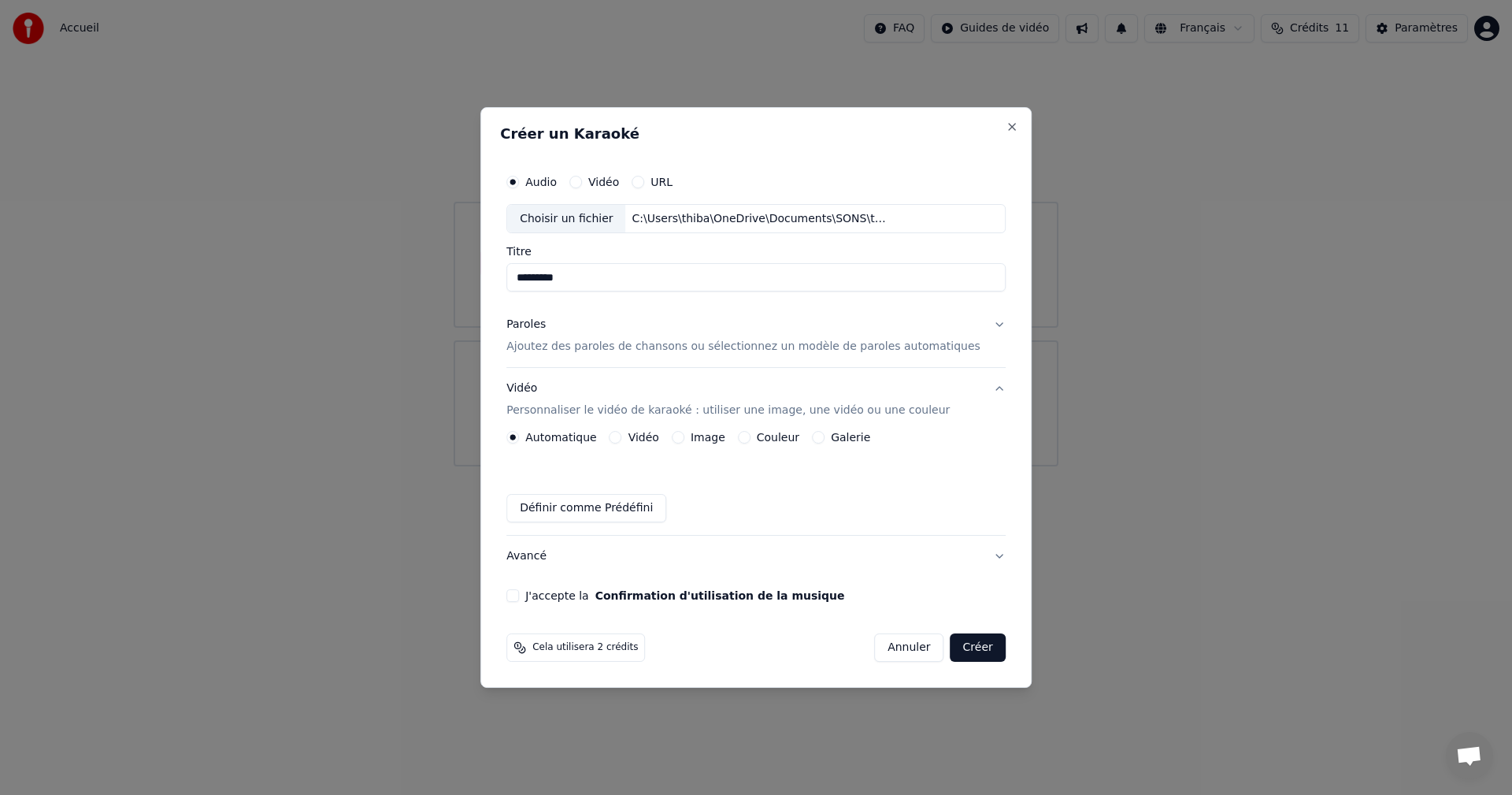
click at [519, 598] on button "J'accepte la Confirmation d'utilisation de la musique" at bounding box center [512, 595] width 13 height 13
click at [553, 561] on button "Avancé" at bounding box center [756, 556] width 500 height 41
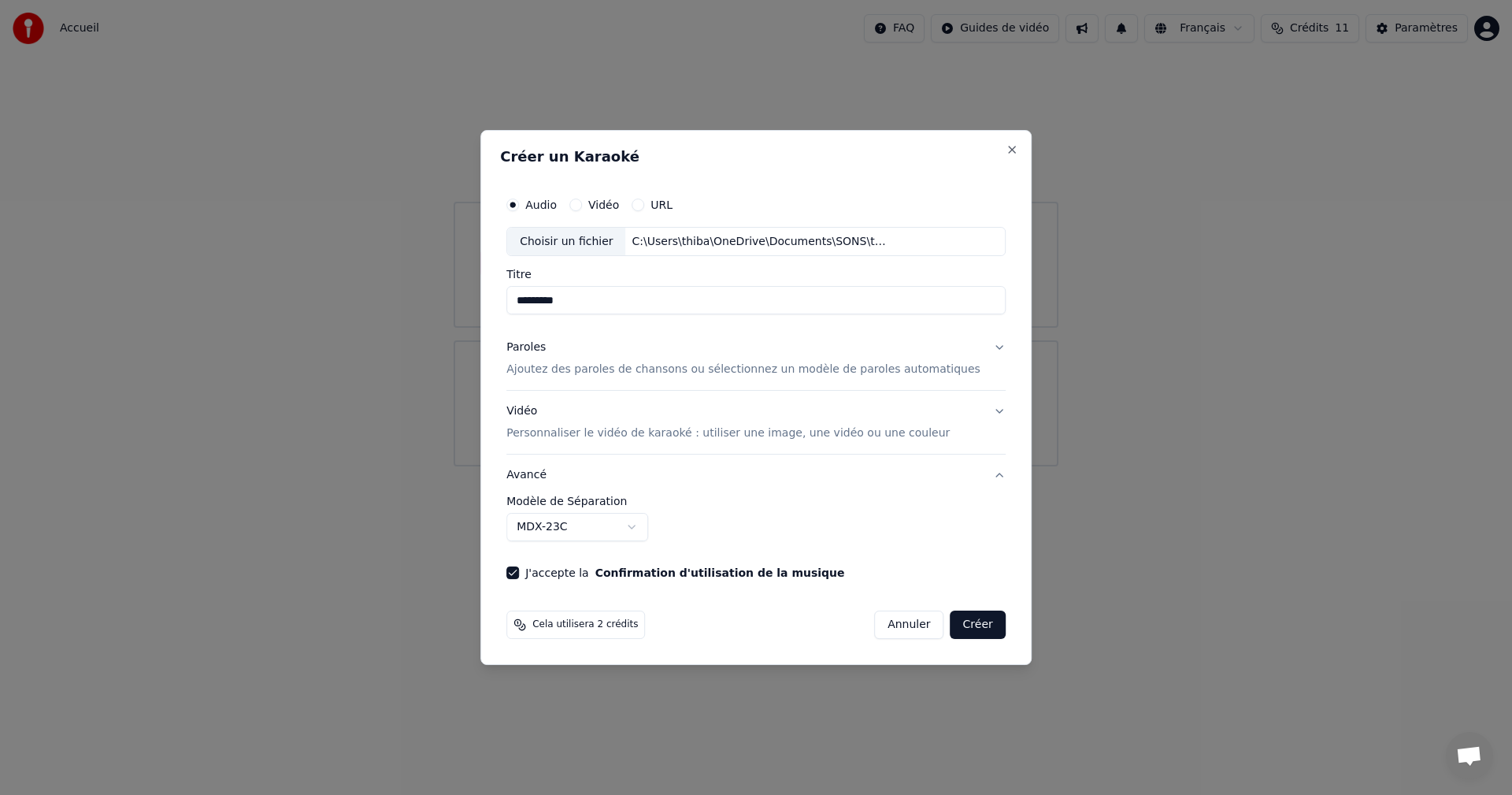
click at [972, 479] on button "Avancé" at bounding box center [756, 475] width 500 height 41
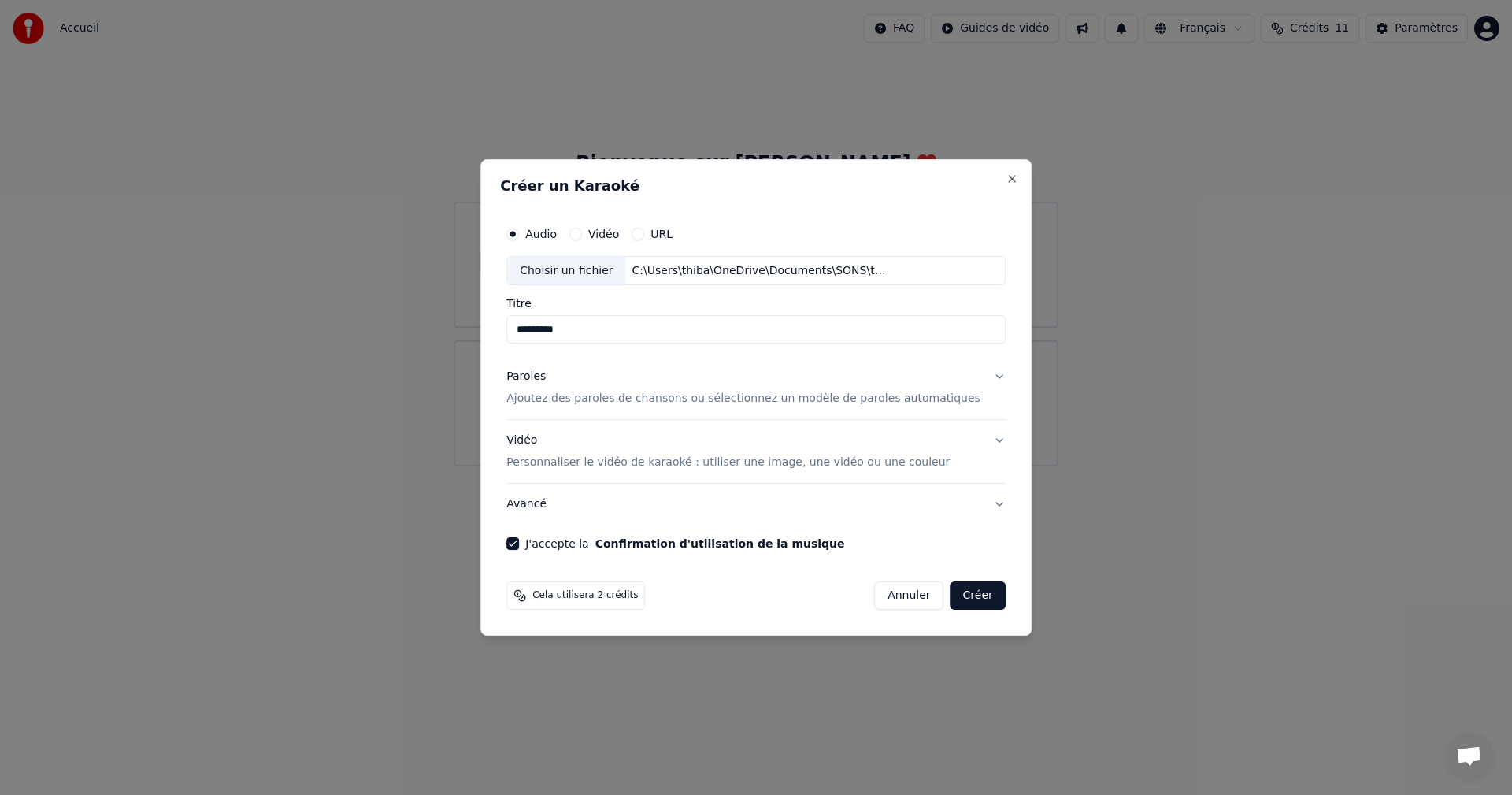
click at [582, 236] on button "Vidéo" at bounding box center [575, 233] width 13 height 13
click at [546, 232] on div "Audio" at bounding box center [532, 233] width 50 height 13
click at [519, 236] on button "Audio" at bounding box center [512, 233] width 13 height 13
click at [573, 262] on div "Choisir un fichier" at bounding box center [567, 271] width 118 height 28
type input "*********"
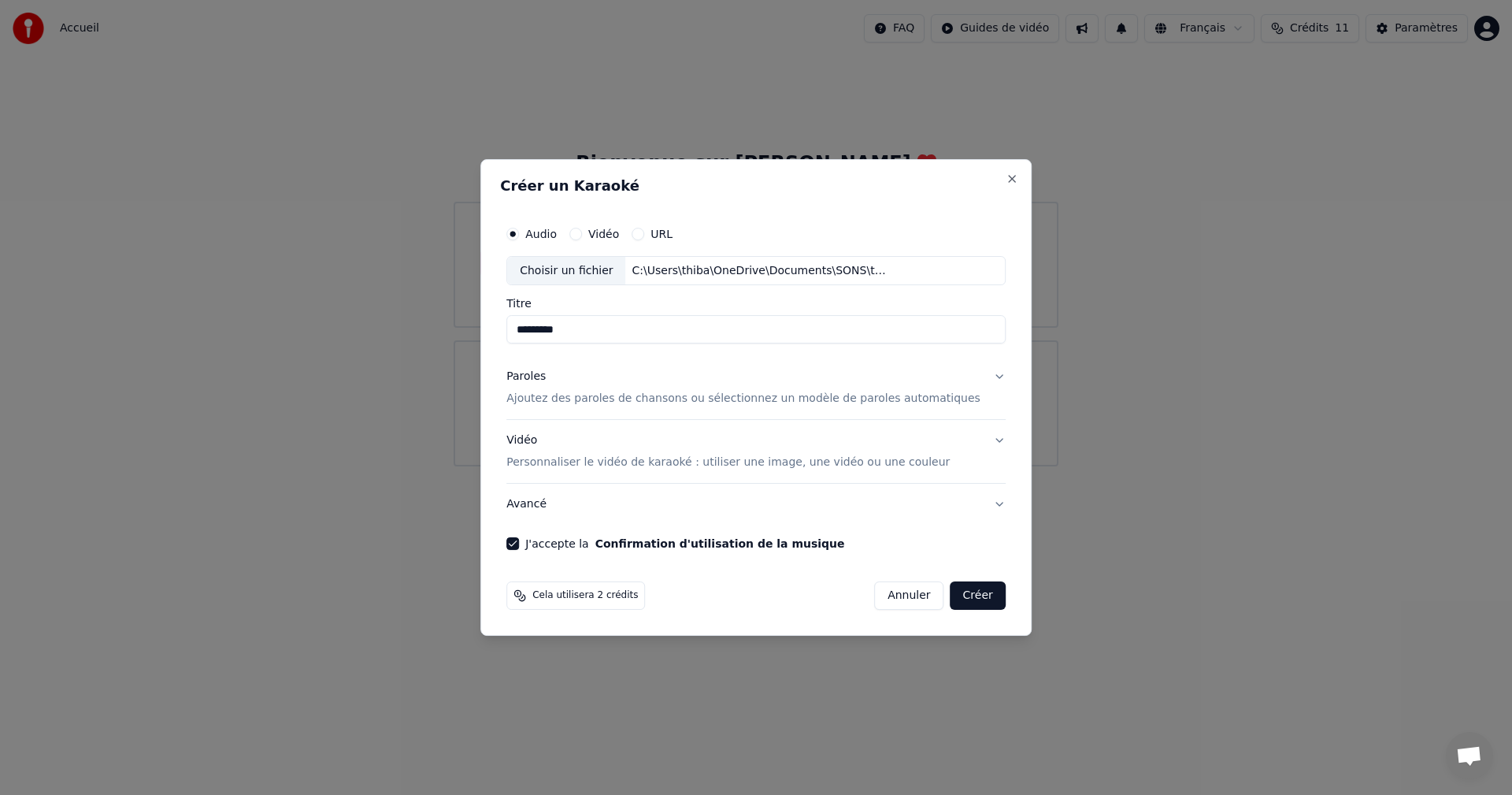
click at [959, 591] on button "Créer" at bounding box center [977, 595] width 55 height 28
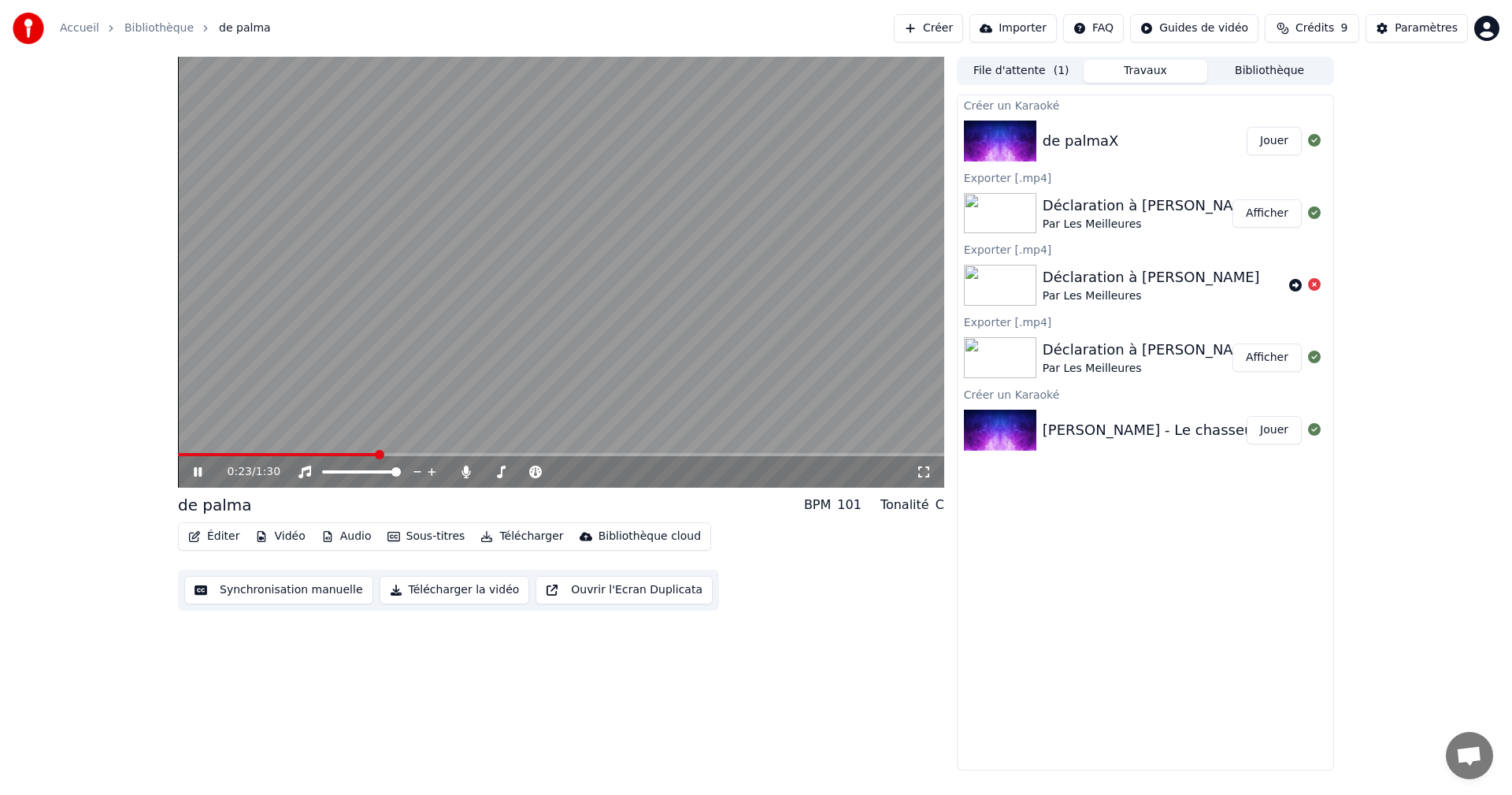
click at [200, 466] on icon at bounding box center [209, 472] width 37 height 13
drag, startPoint x: 380, startPoint y: 455, endPoint x: 206, endPoint y: 456, distance: 174.0
click at [211, 456] on span at bounding box center [278, 455] width 202 height 3
click at [187, 456] on span at bounding box center [191, 455] width 10 height 10
click at [236, 646] on div "0:05 / 1:30 de palma BPM 101 Tonalité C Éditer Vidéo Audio Sous-titres Téléchar…" at bounding box center [561, 414] width 767 height 714
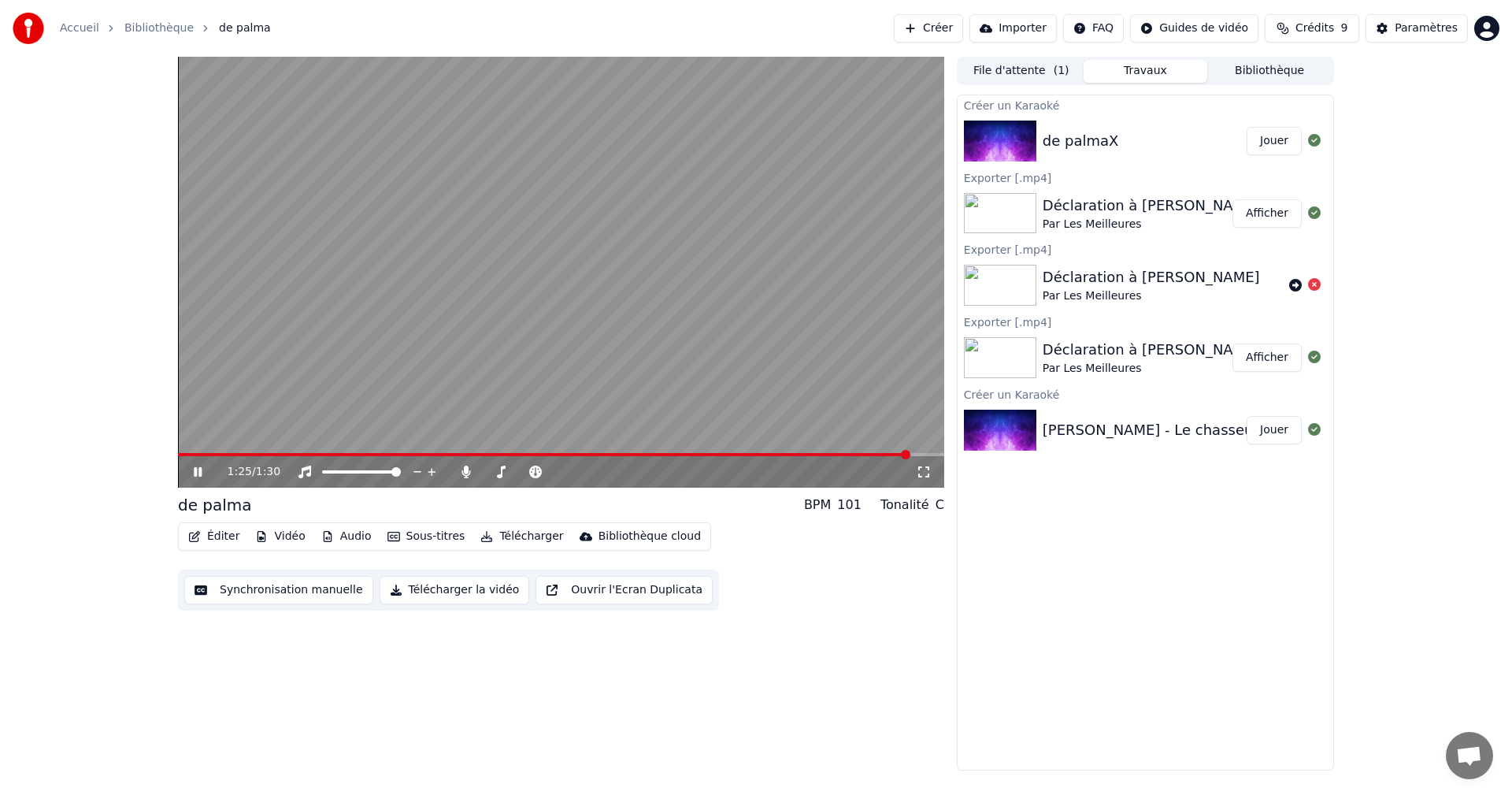
click at [198, 475] on icon at bounding box center [209, 472] width 37 height 13
click at [217, 537] on button "Éditer" at bounding box center [214, 536] width 64 height 22
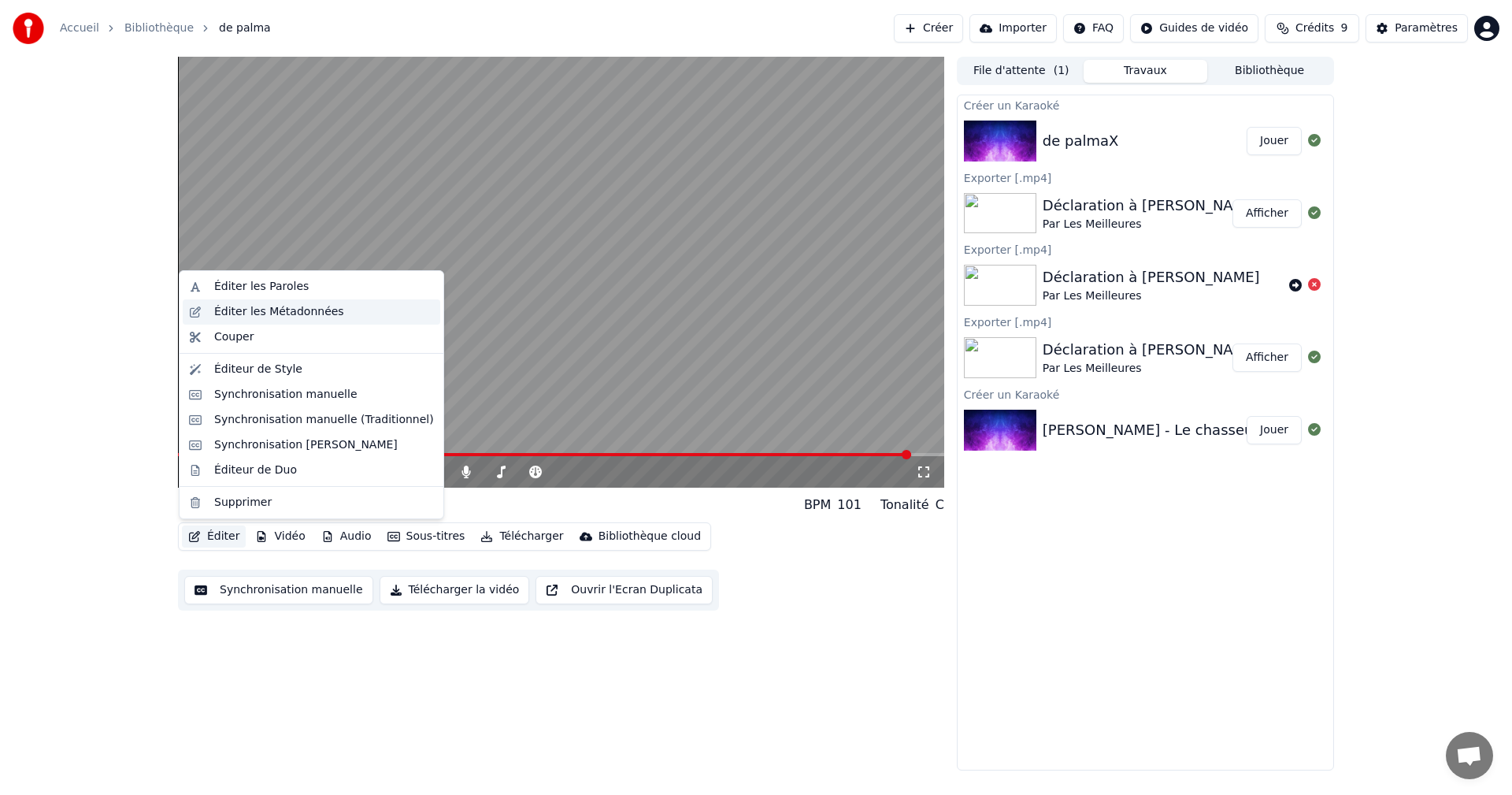
click at [304, 305] on div "Éditer les Métadonnées" at bounding box center [279, 312] width 130 height 15
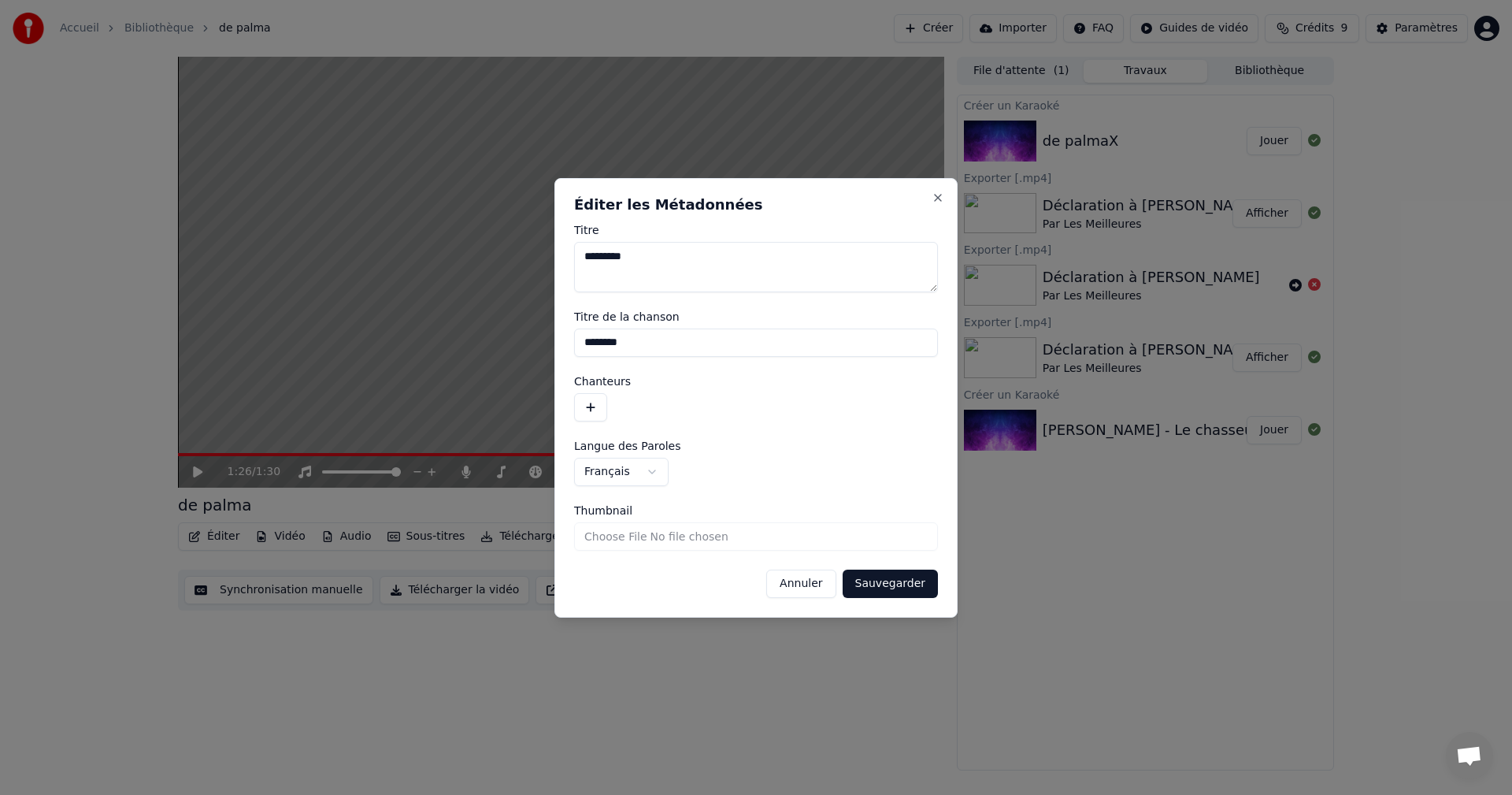
drag, startPoint x: 637, startPoint y: 346, endPoint x: 576, endPoint y: 348, distance: 61.0
click at [576, 348] on input "********" at bounding box center [756, 342] width 363 height 28
type input "**********"
click at [597, 404] on button "button" at bounding box center [591, 407] width 33 height 28
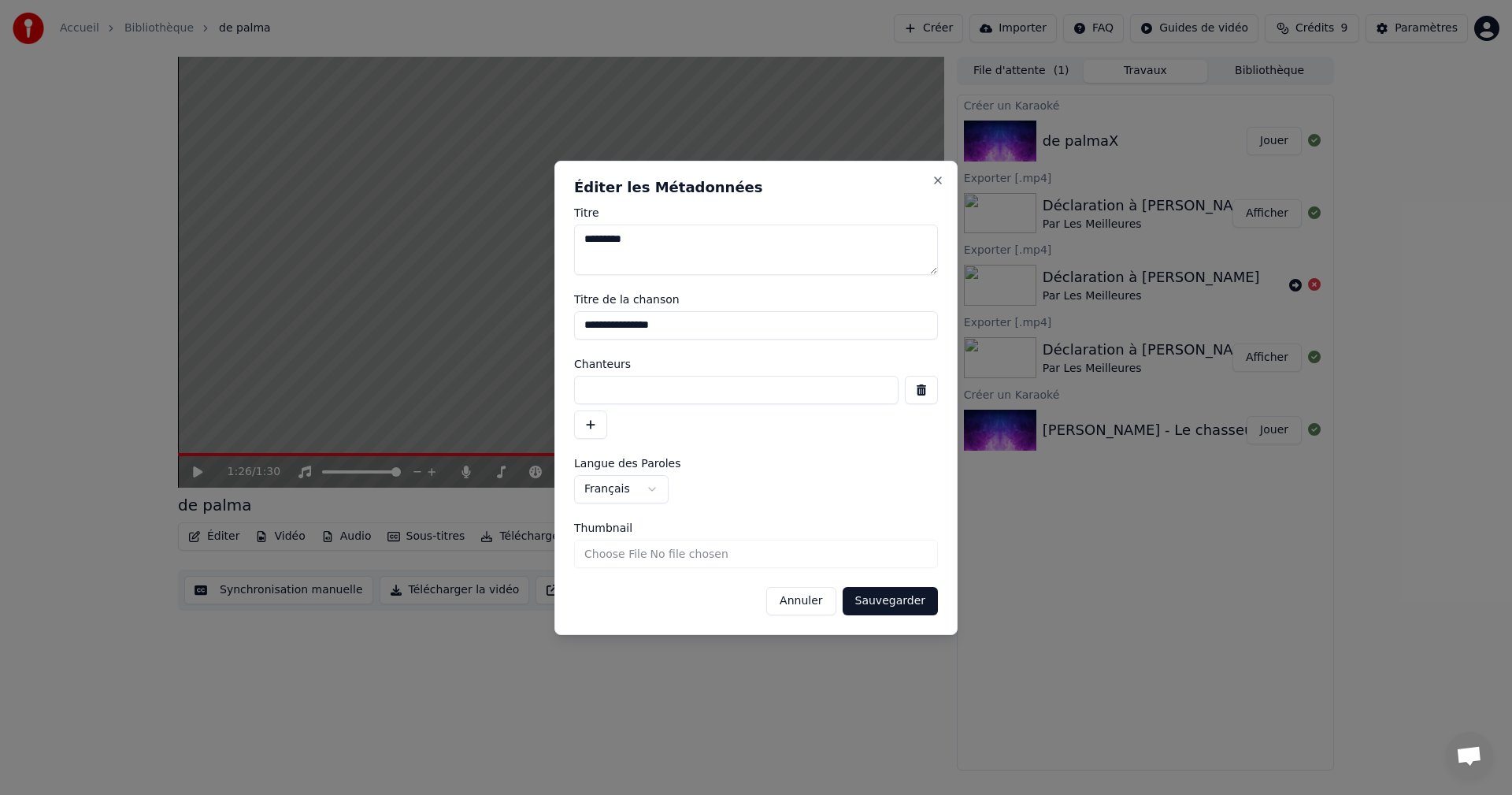
click at [625, 395] on input at bounding box center [737, 390] width 325 height 28
type input "*******"
click at [903, 600] on button "Sauvegarder" at bounding box center [890, 601] width 96 height 28
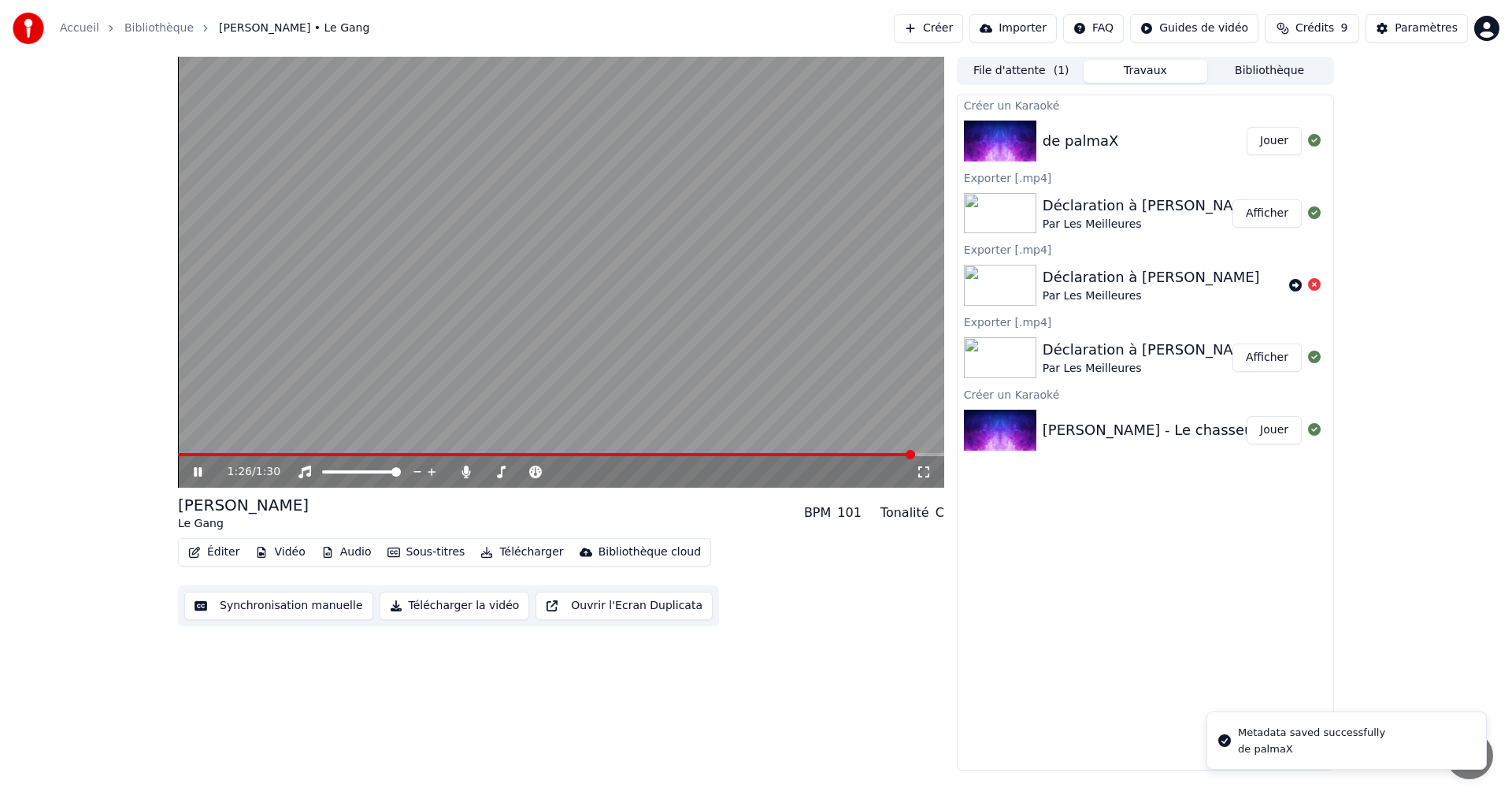
click at [195, 471] on icon at bounding box center [197, 472] width 8 height 10
drag, startPoint x: 199, startPoint y: 457, endPoint x: 162, endPoint y: 457, distance: 37.0
click at [162, 457] on div "1:26 / 1:30 [PERSON_NAME] Le Gang BPM 101 Tonalité C Éditer Vidéo Audio Sous-ti…" at bounding box center [756, 414] width 1512 height 714
click at [178, 454] on span at bounding box center [547, 455] width 739 height 3
click at [193, 466] on icon at bounding box center [209, 472] width 37 height 13
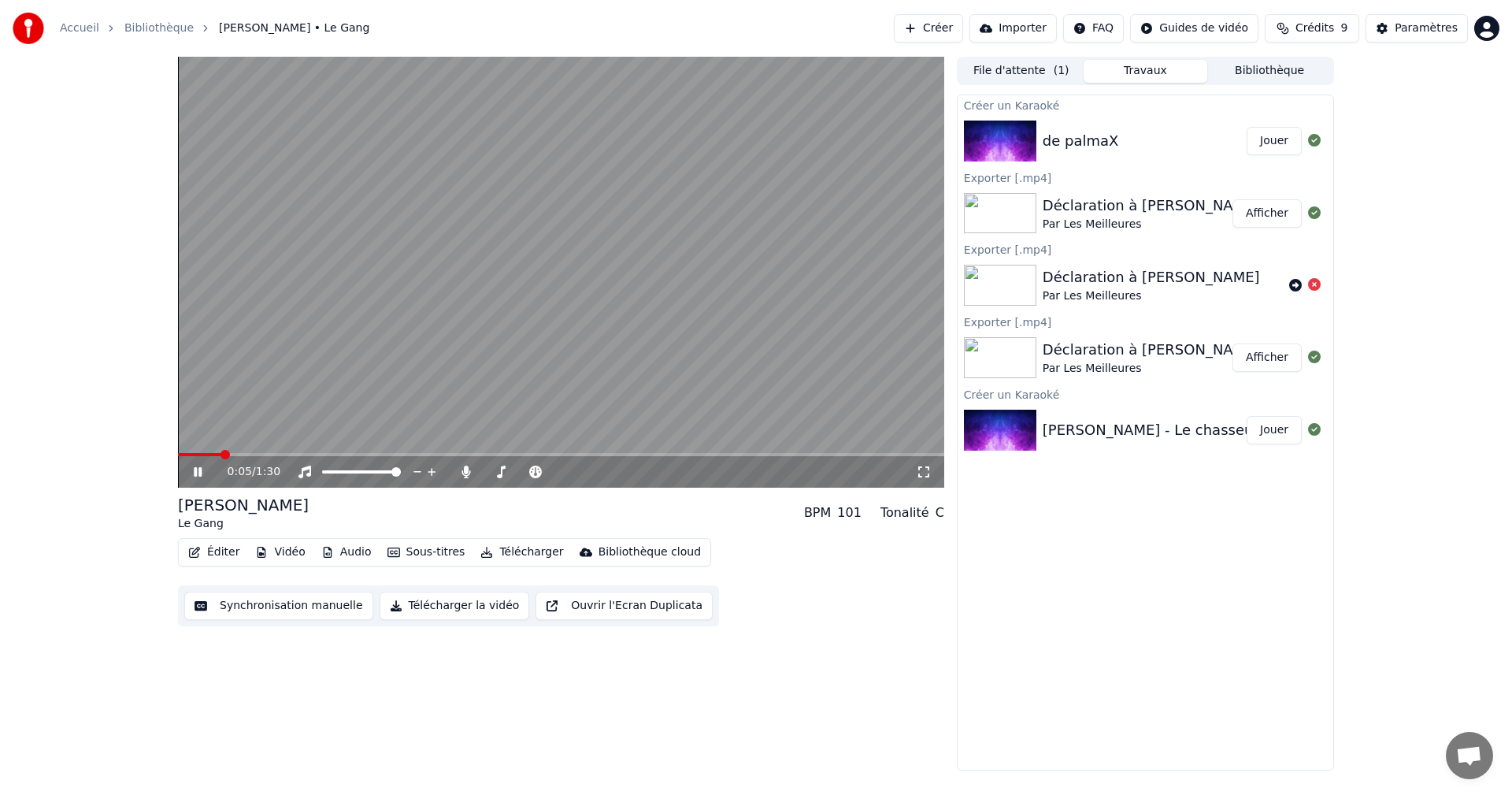
click at [195, 468] on icon at bounding box center [197, 472] width 8 height 10
click at [178, 455] on span at bounding box center [183, 455] width 10 height 10
click at [199, 477] on icon at bounding box center [209, 472] width 37 height 13
click at [197, 473] on icon at bounding box center [197, 472] width 8 height 10
click at [197, 473] on icon at bounding box center [198, 471] width 10 height 11
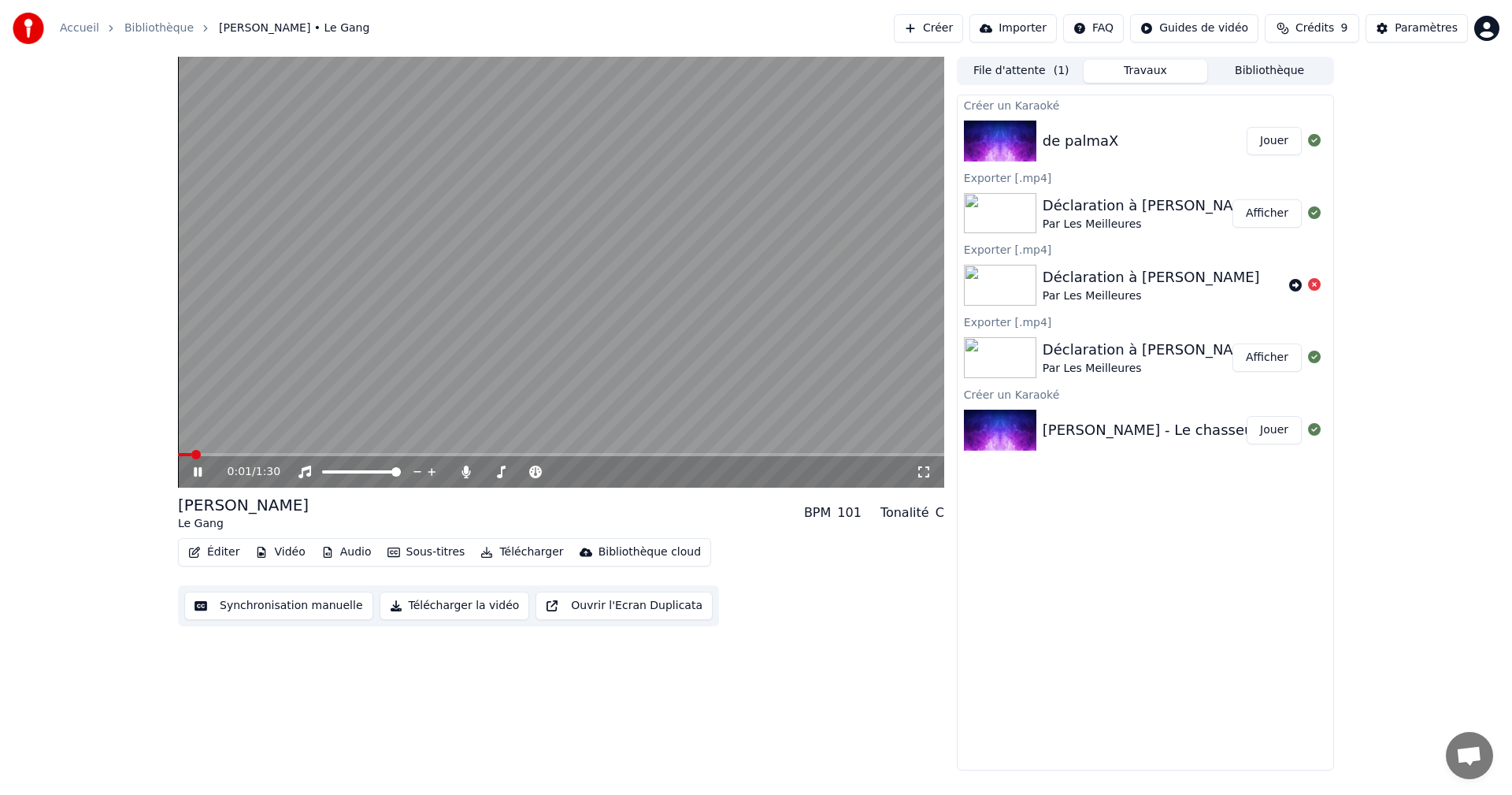
click at [198, 464] on div "0:01 / 1:30" at bounding box center [562, 472] width 754 height 15
click at [198, 469] on icon at bounding box center [209, 472] width 37 height 13
click at [215, 550] on button "Éditer" at bounding box center [214, 552] width 64 height 22
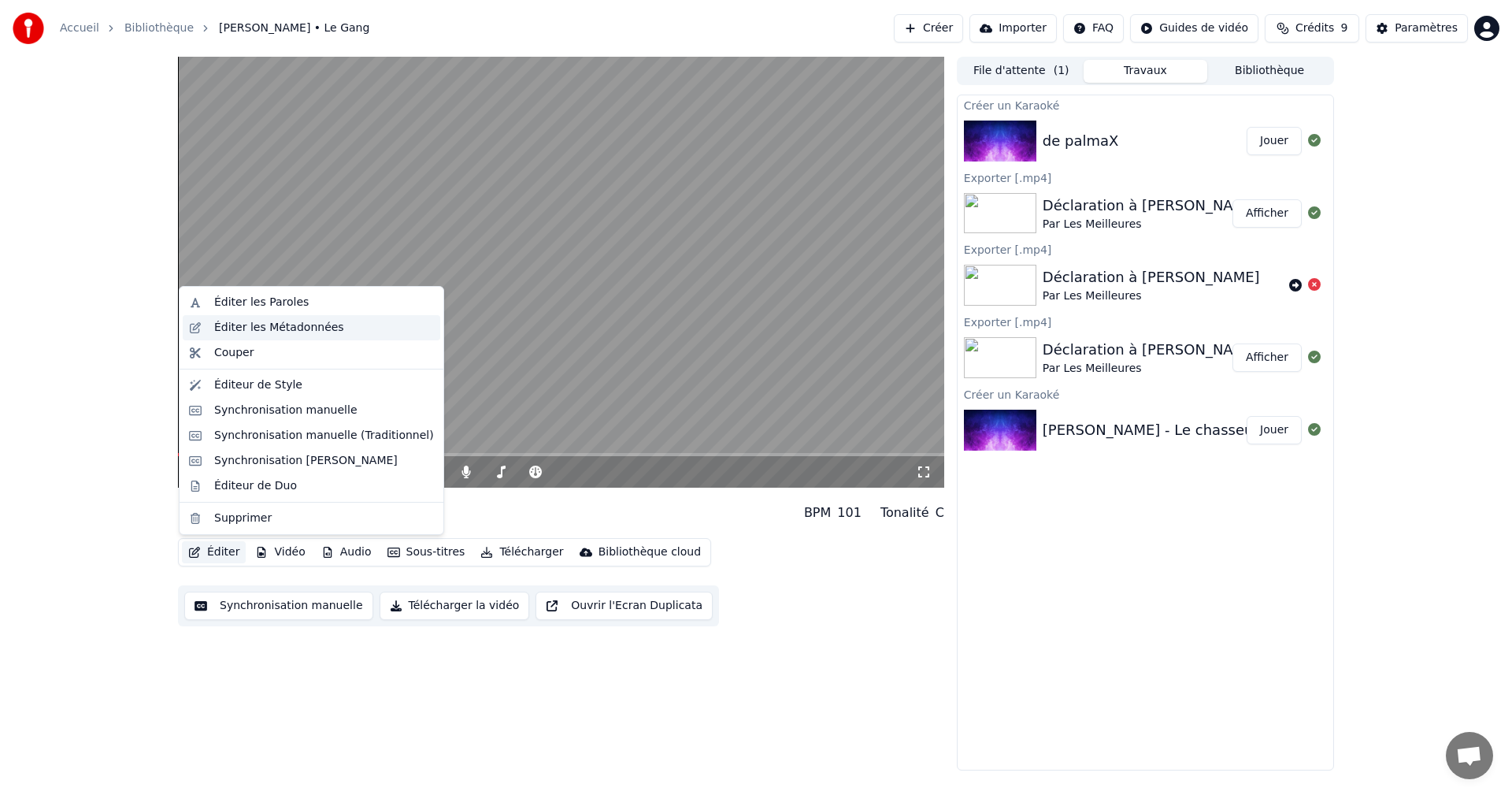
click at [270, 336] on div "Éditer les Métadonnées" at bounding box center [311, 328] width 257 height 25
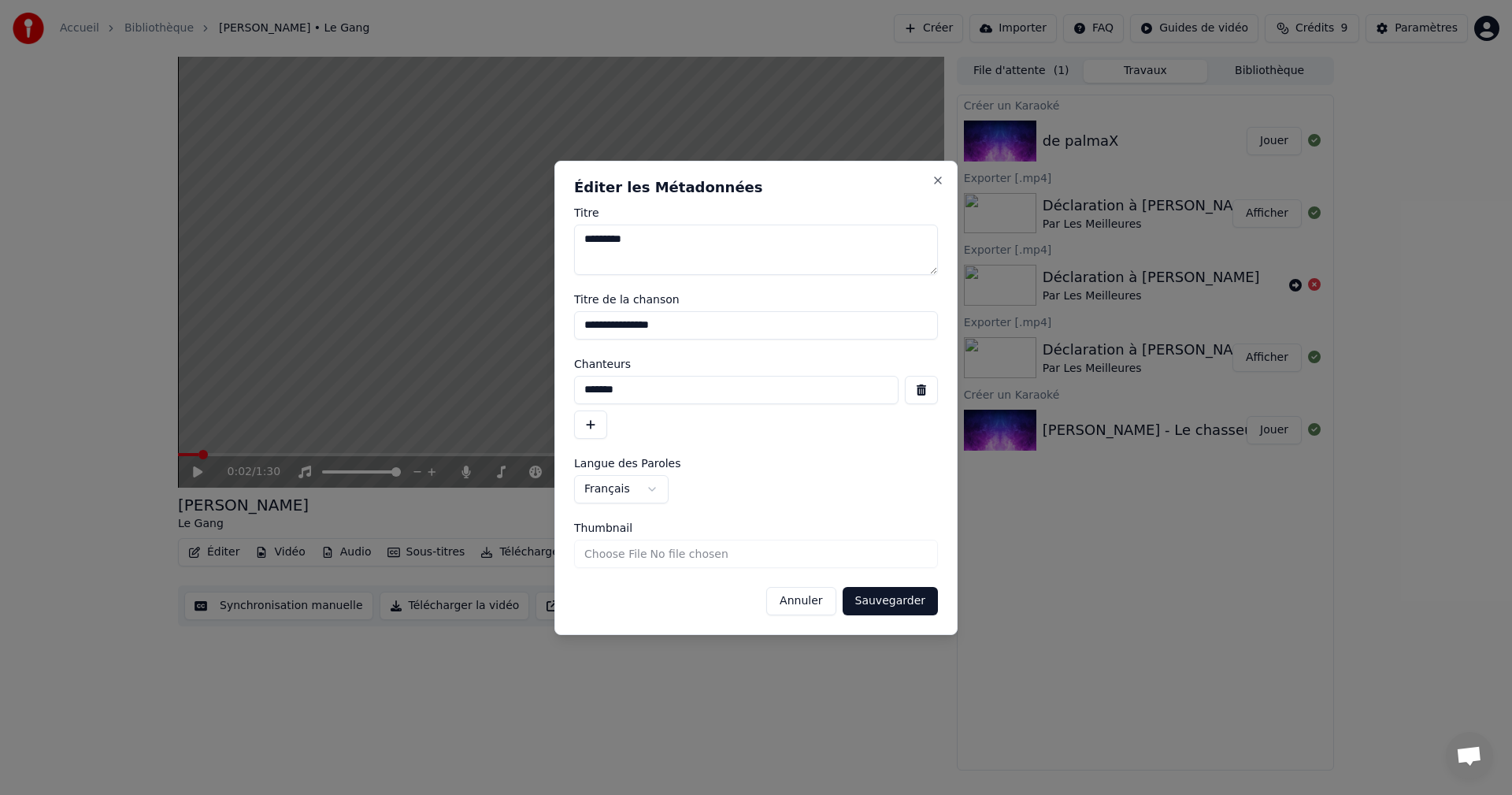
click at [691, 327] on input "**********" at bounding box center [756, 325] width 363 height 28
drag, startPoint x: 652, startPoint y: 390, endPoint x: 577, endPoint y: 392, distance: 75.0
click at [575, 392] on input "*******" at bounding box center [737, 390] width 325 height 28
type input "**********"
click at [899, 598] on button "Sauvegarder" at bounding box center [890, 601] width 96 height 28
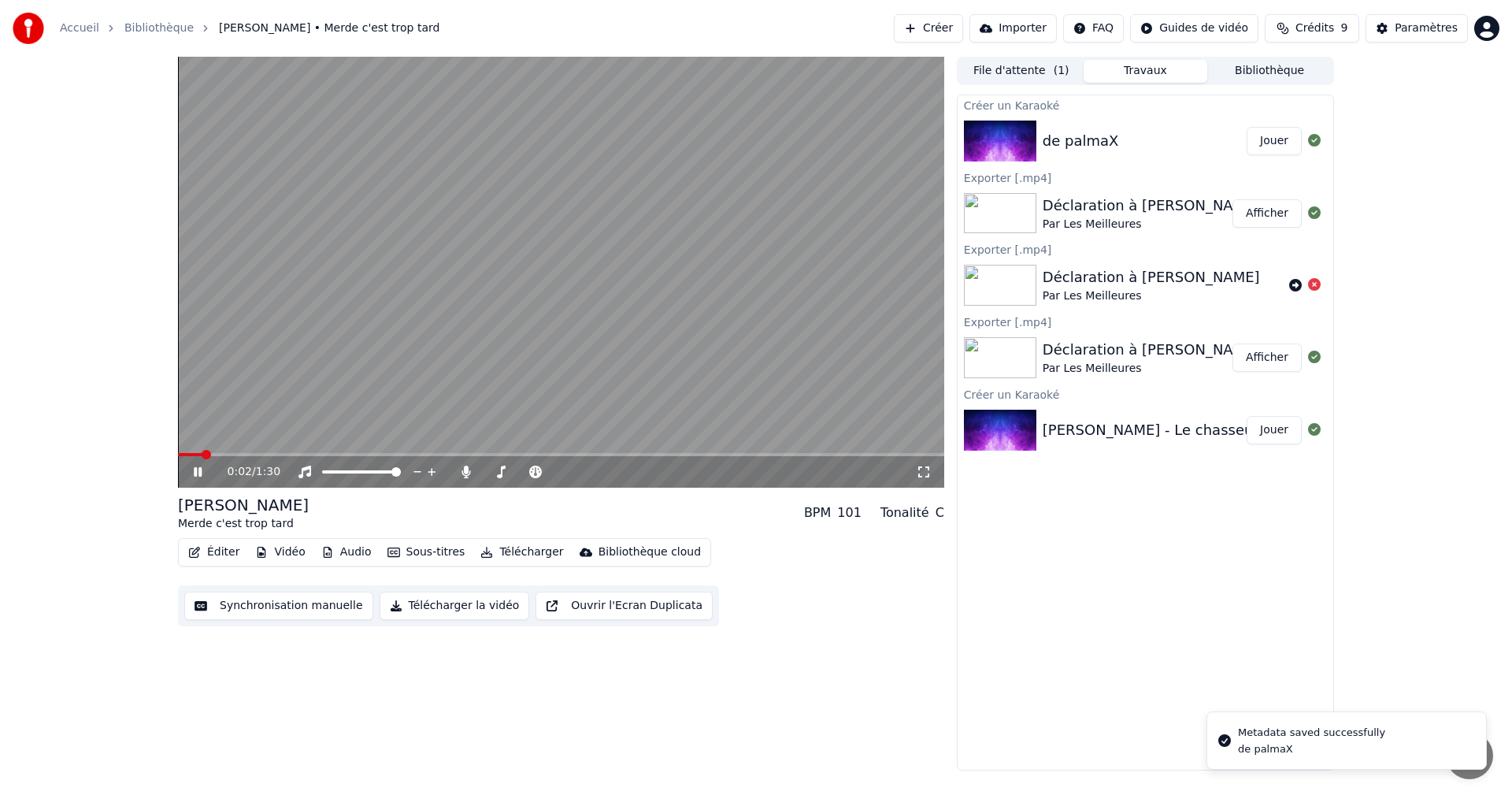
click at [206, 471] on icon at bounding box center [209, 472] width 37 height 13
click at [203, 456] on span at bounding box center [208, 455] width 10 height 10
click at [194, 451] on span at bounding box center [199, 455] width 10 height 10
click at [197, 464] on div "0:02 / 1:30" at bounding box center [562, 472] width 754 height 15
click at [197, 470] on icon at bounding box center [198, 471] width 10 height 11
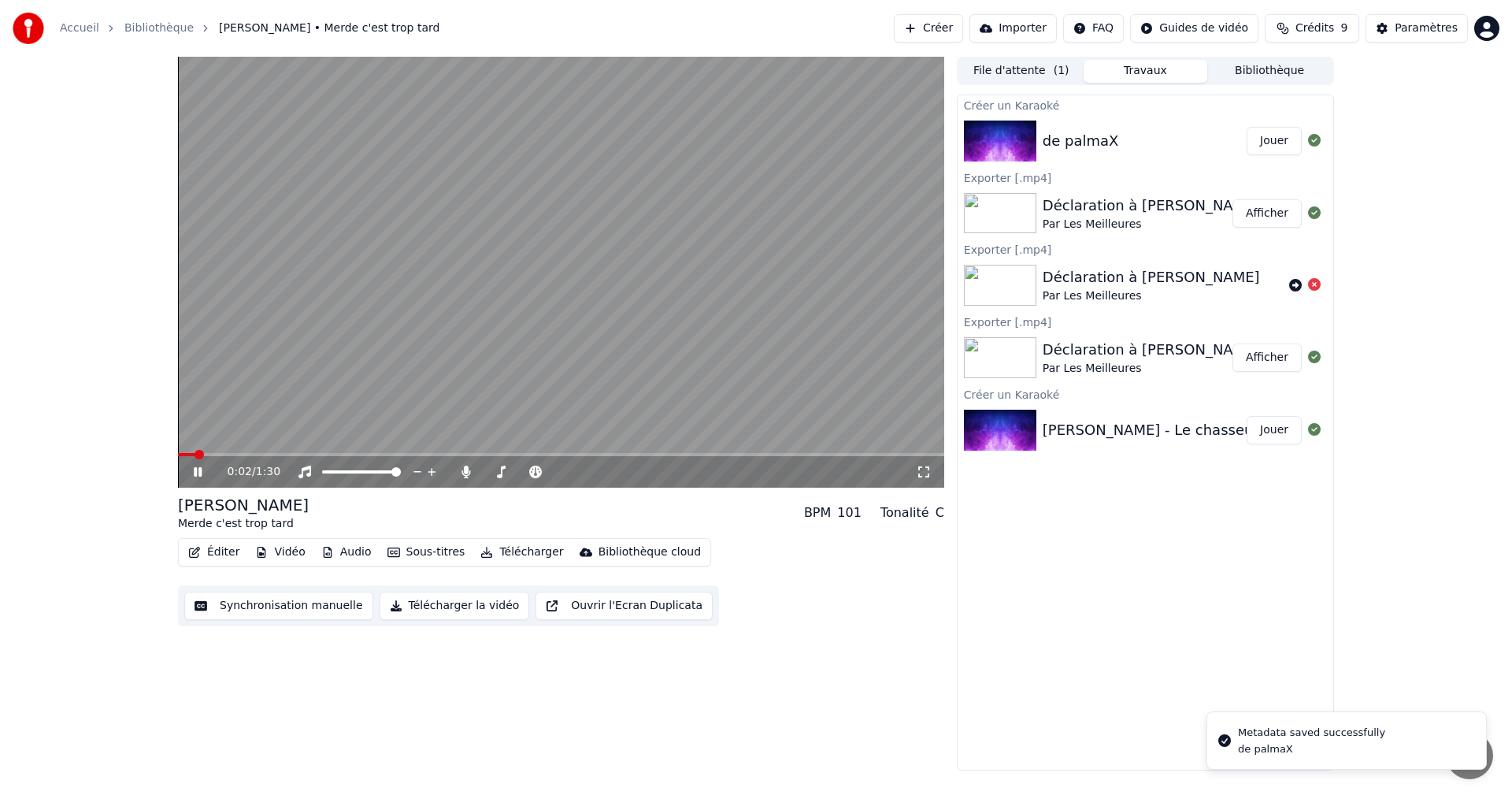
click at [194, 457] on span at bounding box center [199, 455] width 10 height 10
click at [217, 453] on span at bounding box center [217, 455] width 10 height 10
click at [223, 457] on span at bounding box center [228, 455] width 10 height 10
click at [221, 456] on span at bounding box center [217, 455] width 10 height 10
click at [237, 454] on span at bounding box center [242, 455] width 10 height 10
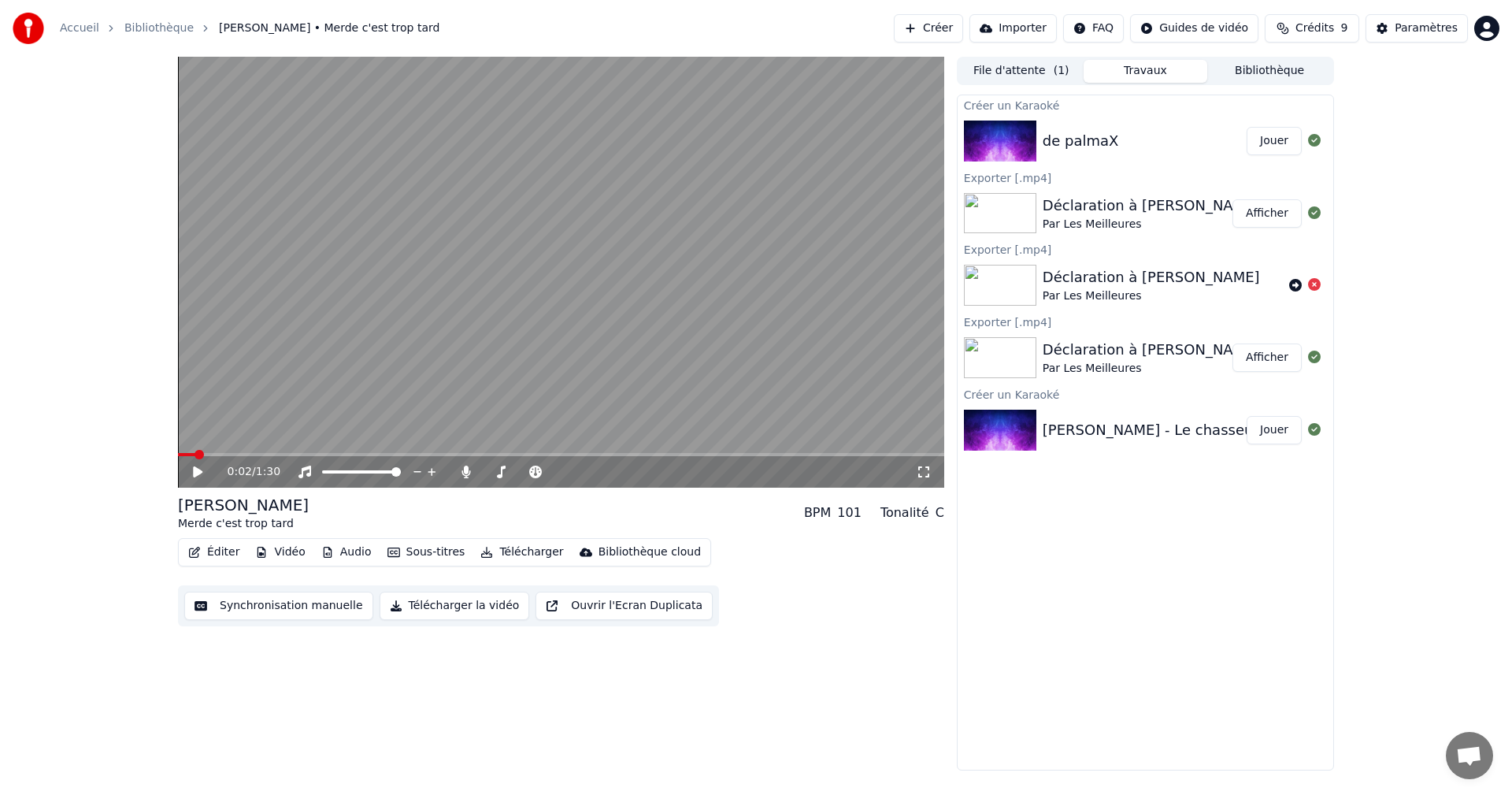
click at [178, 454] on span at bounding box center [187, 455] width 17 height 3
click at [194, 471] on icon at bounding box center [197, 472] width 8 height 10
click at [219, 540] on div "Éditer Vidéo Audio Sous-titres Télécharger Bibliothèque cloud" at bounding box center [445, 552] width 534 height 28
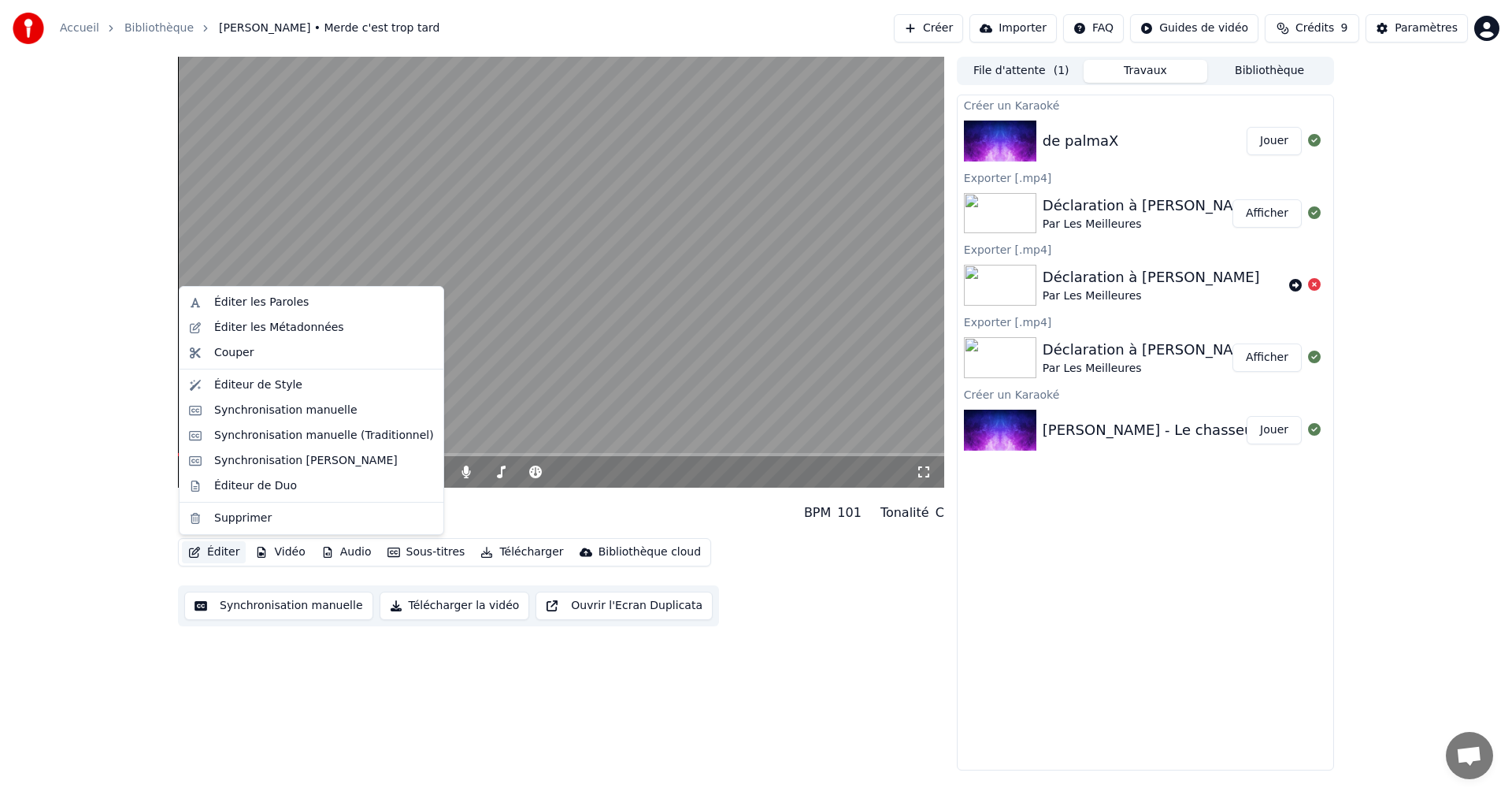
click at [218, 546] on button "Éditer" at bounding box center [214, 552] width 64 height 22
click at [282, 329] on div "Éditer les Métadonnées" at bounding box center [279, 328] width 130 height 15
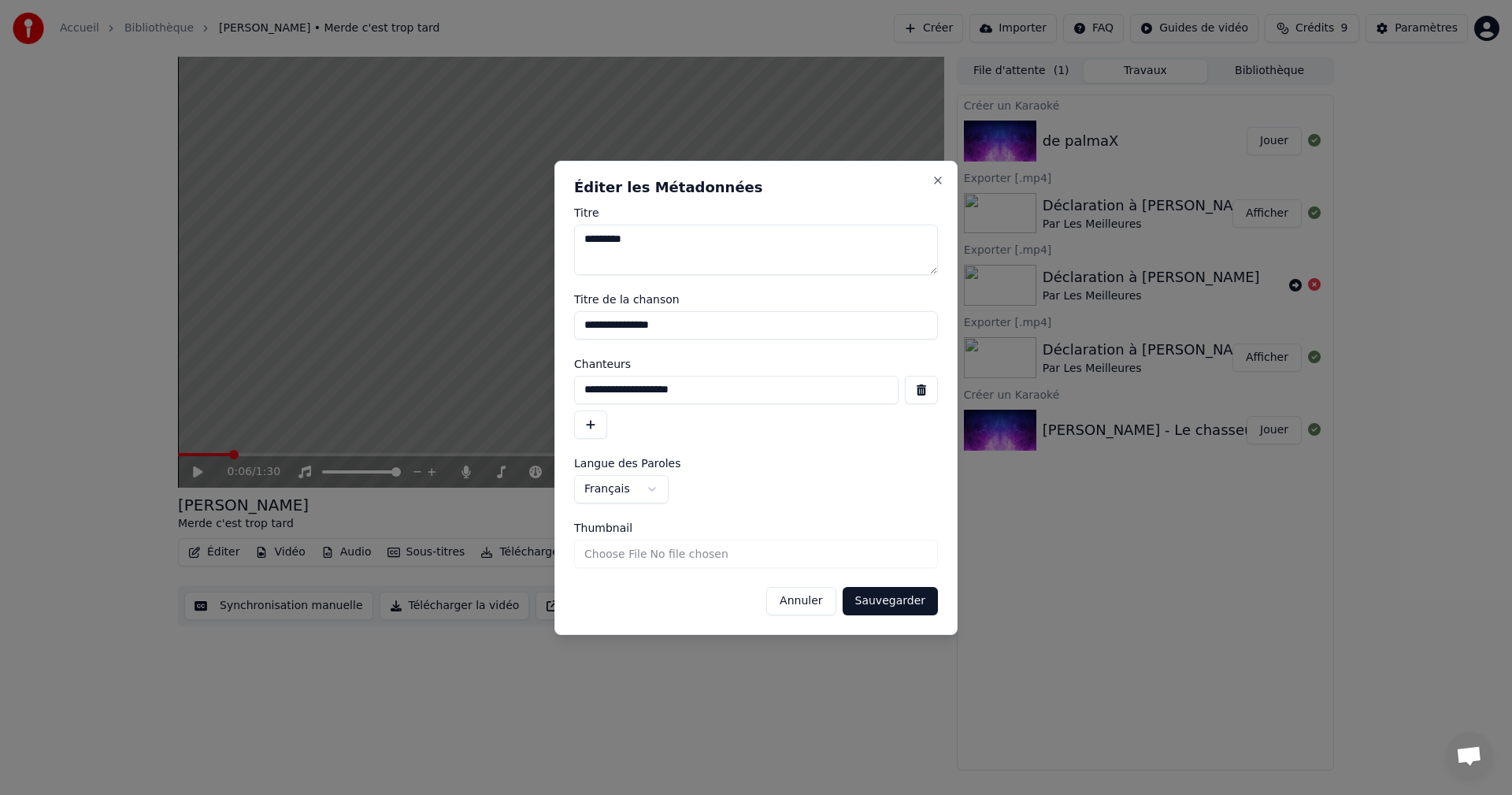
drag, startPoint x: 698, startPoint y: 385, endPoint x: 554, endPoint y: 387, distance: 144.0
click at [553, 391] on body "**********" at bounding box center [756, 398] width 1512 height 795
type input "**********"
click at [925, 608] on button "Sauvegarder" at bounding box center [890, 601] width 96 height 28
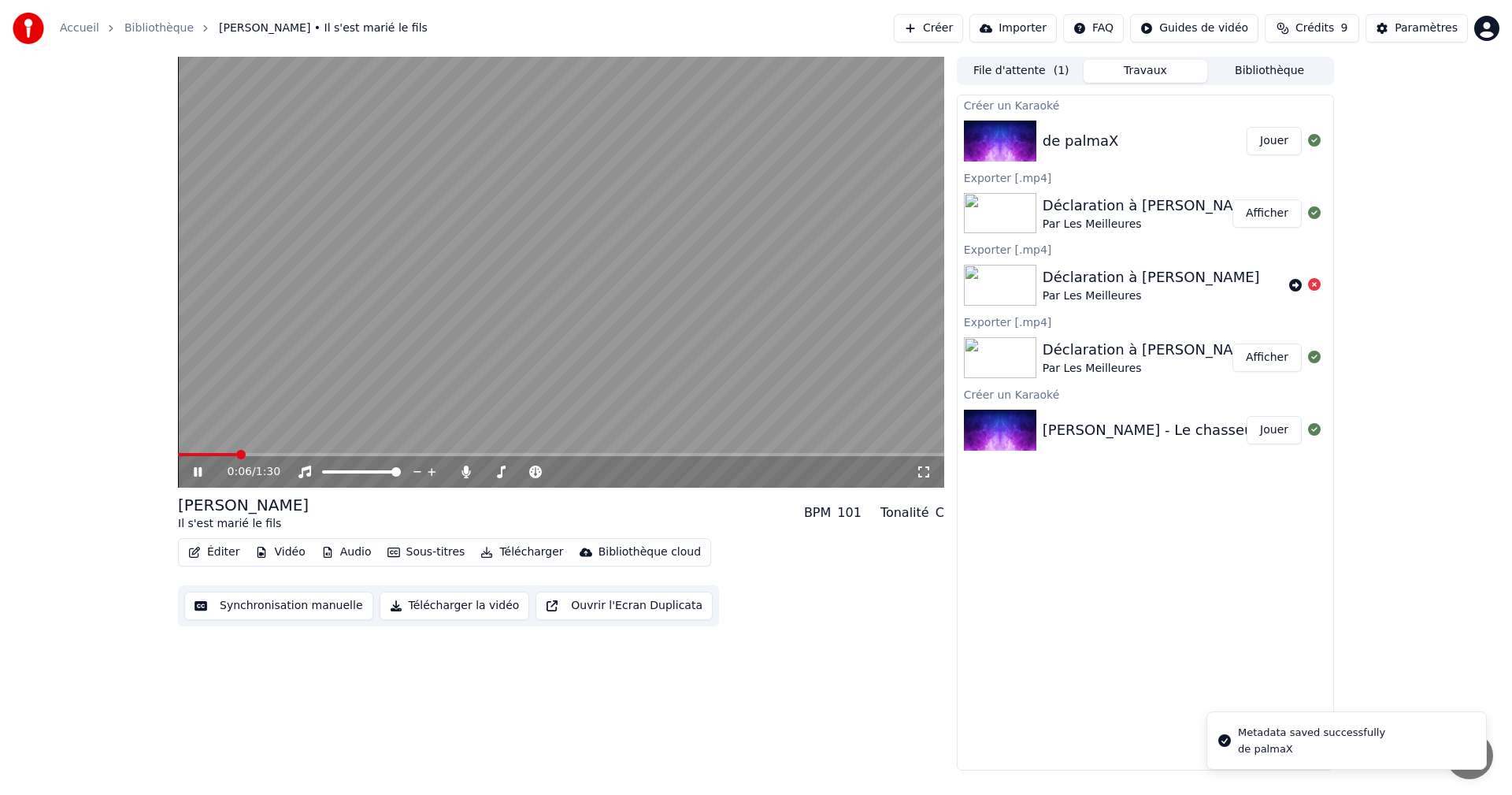
click at [195, 466] on icon at bounding box center [209, 472] width 37 height 13
click at [195, 456] on span at bounding box center [187, 455] width 17 height 3
click at [193, 467] on icon at bounding box center [209, 472] width 37 height 13
click at [197, 470] on icon at bounding box center [197, 472] width 8 height 10
click at [223, 554] on button "Éditer" at bounding box center [214, 552] width 64 height 22
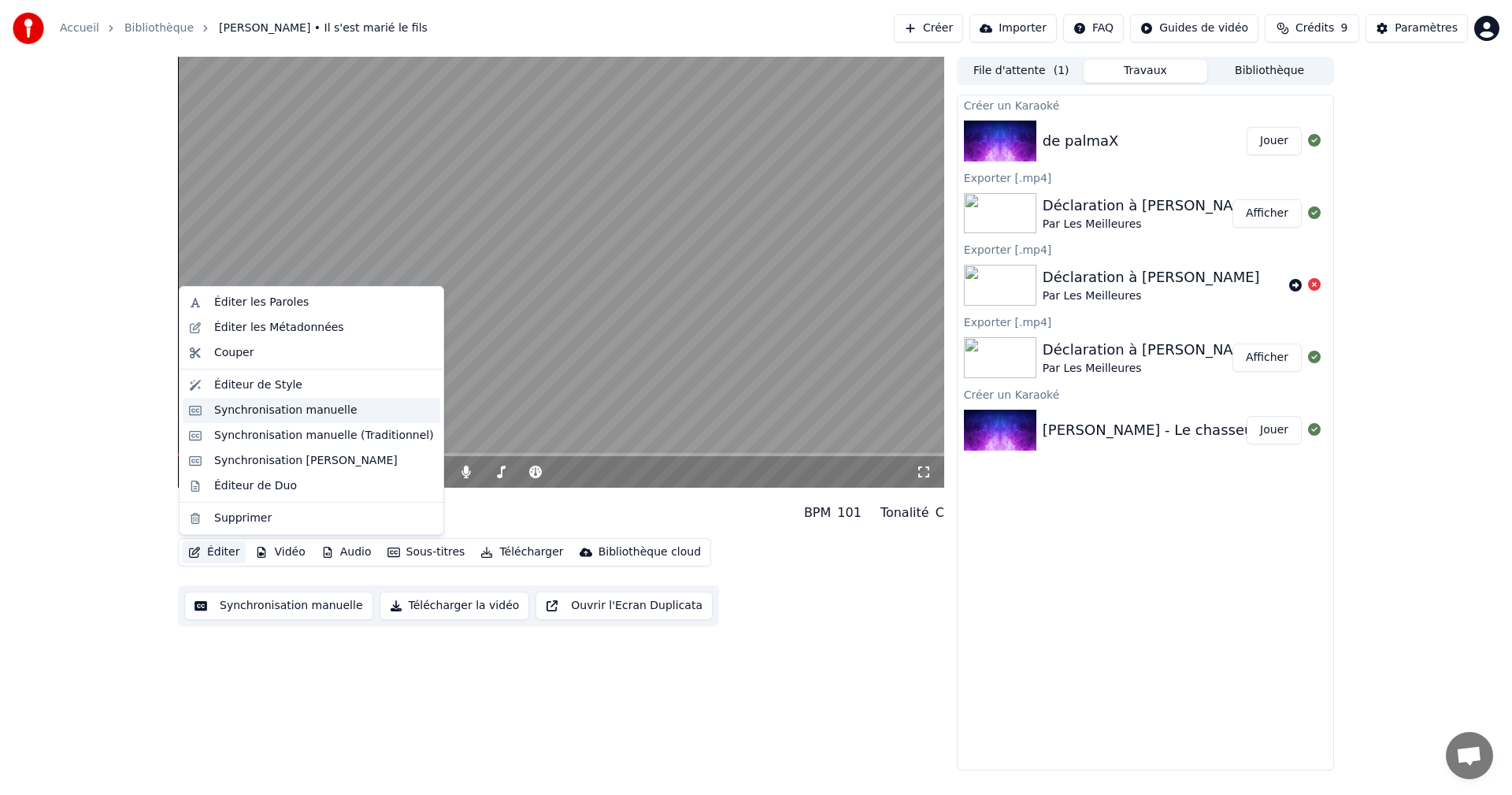
click at [269, 406] on div "Synchronisation manuelle" at bounding box center [286, 410] width 143 height 15
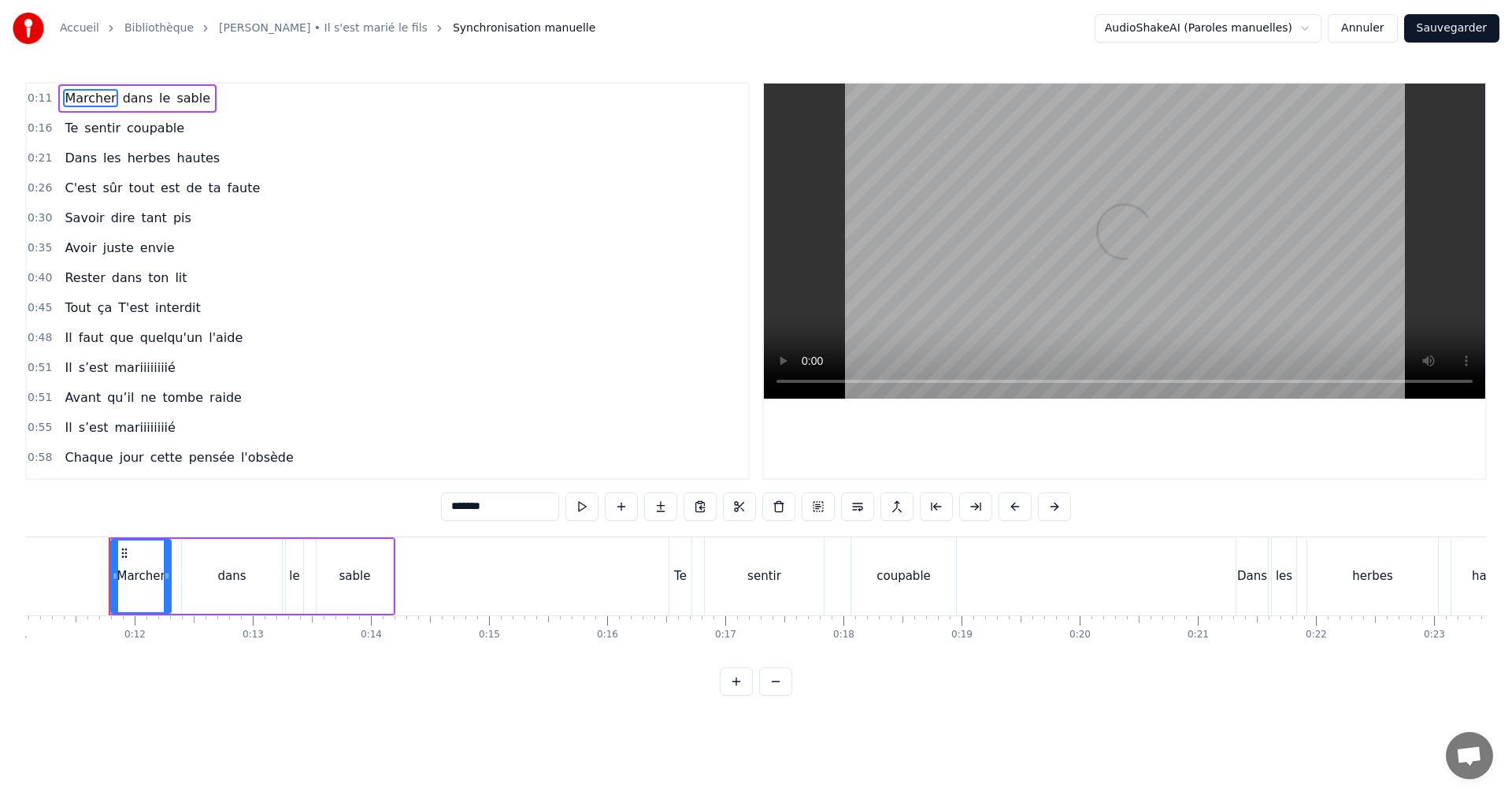
scroll to position [0, 1313]
click at [34, 336] on span "0:48" at bounding box center [40, 338] width 24 height 15
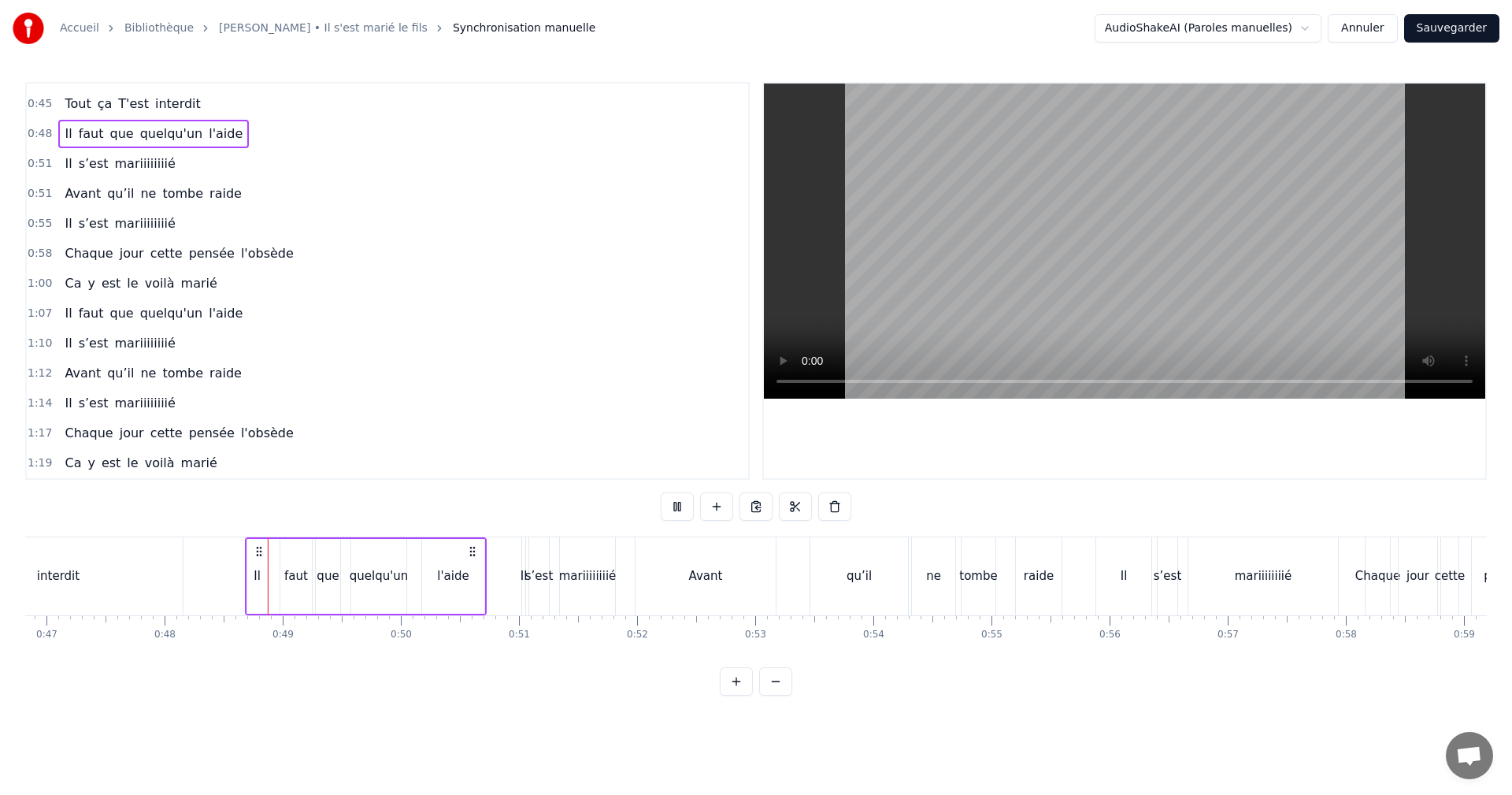
scroll to position [0, 5673]
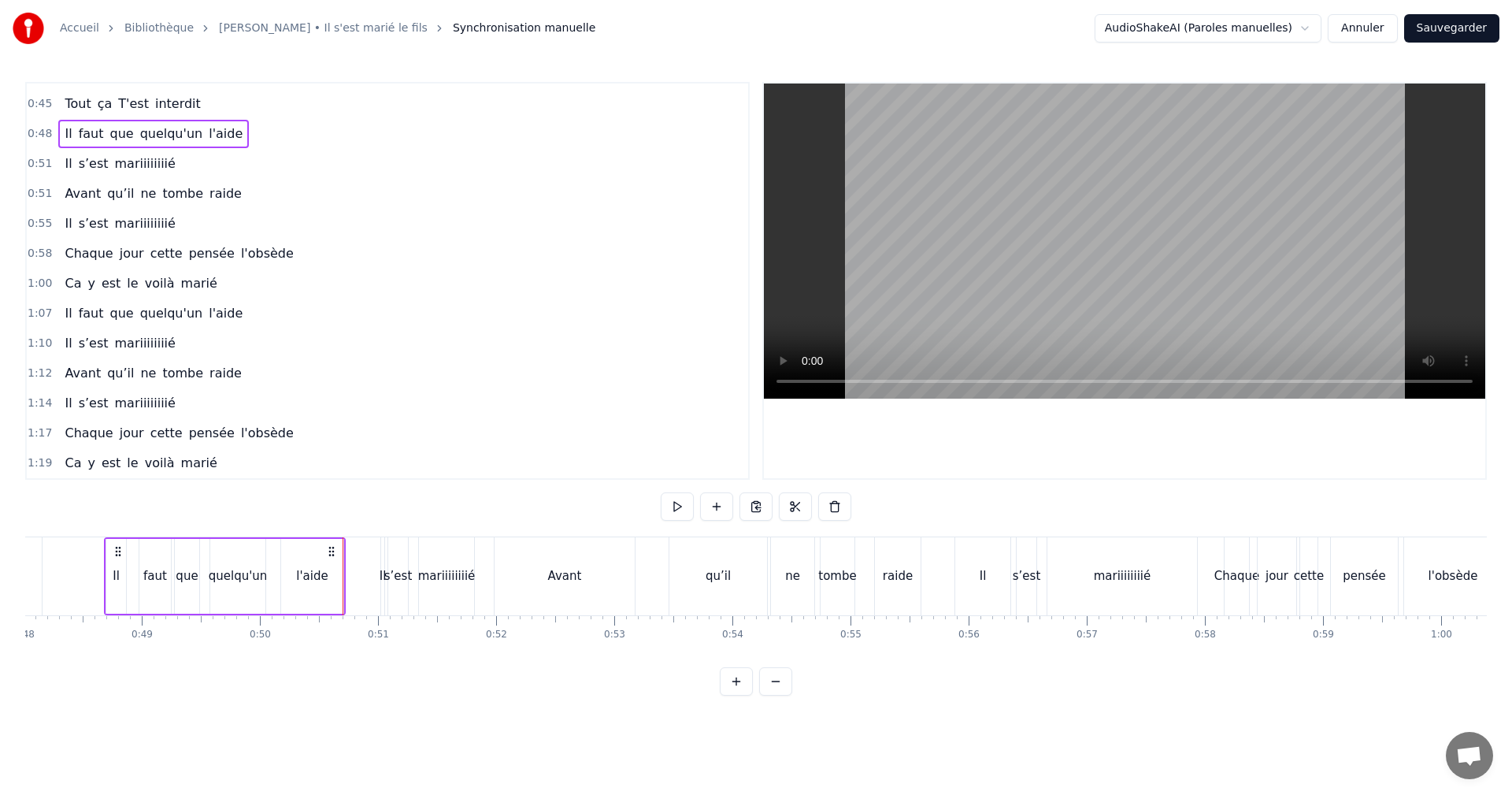
click at [34, 162] on span "0:51" at bounding box center [40, 163] width 24 height 15
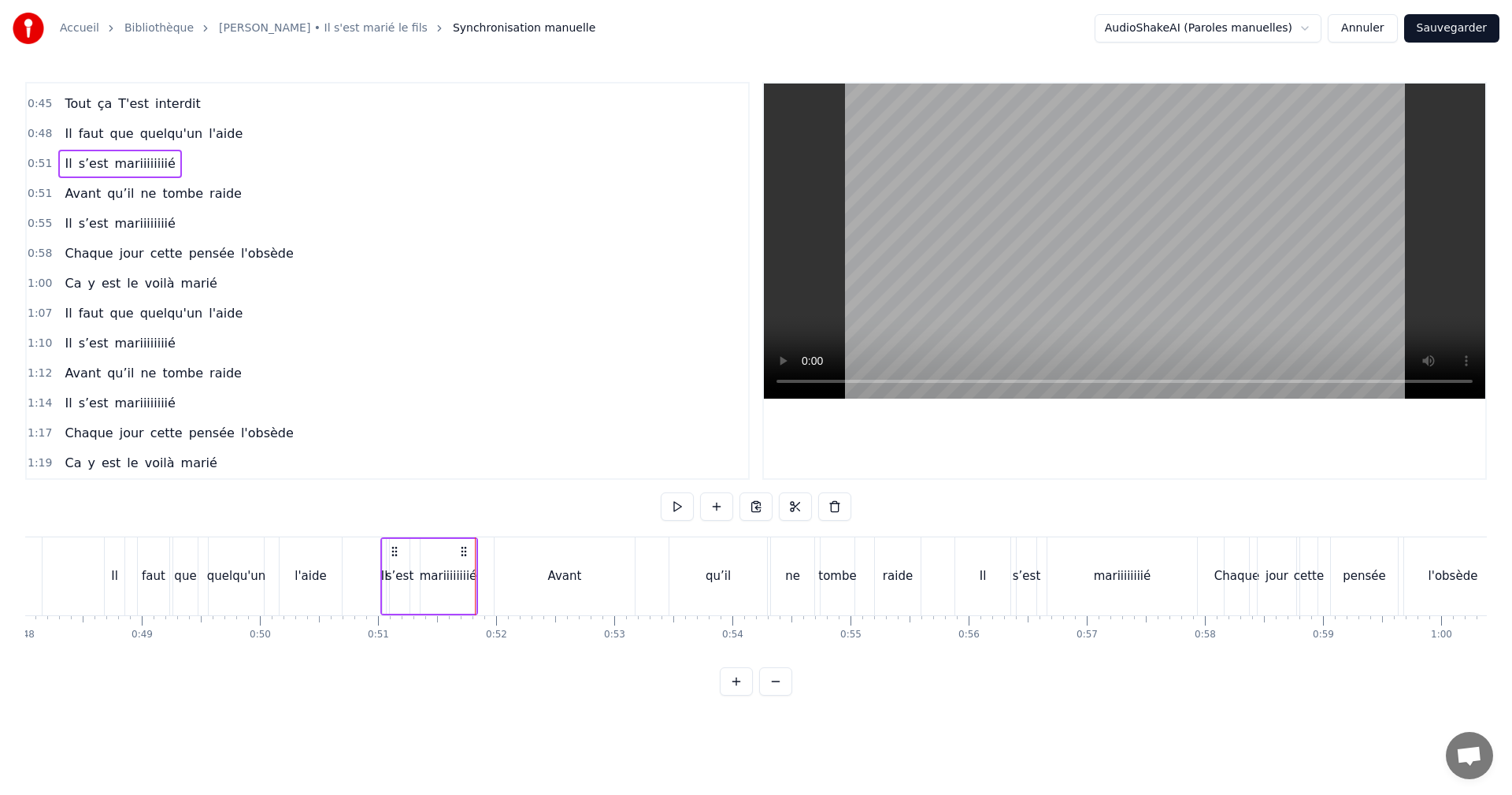
click at [31, 195] on span "0:51" at bounding box center [40, 193] width 24 height 15
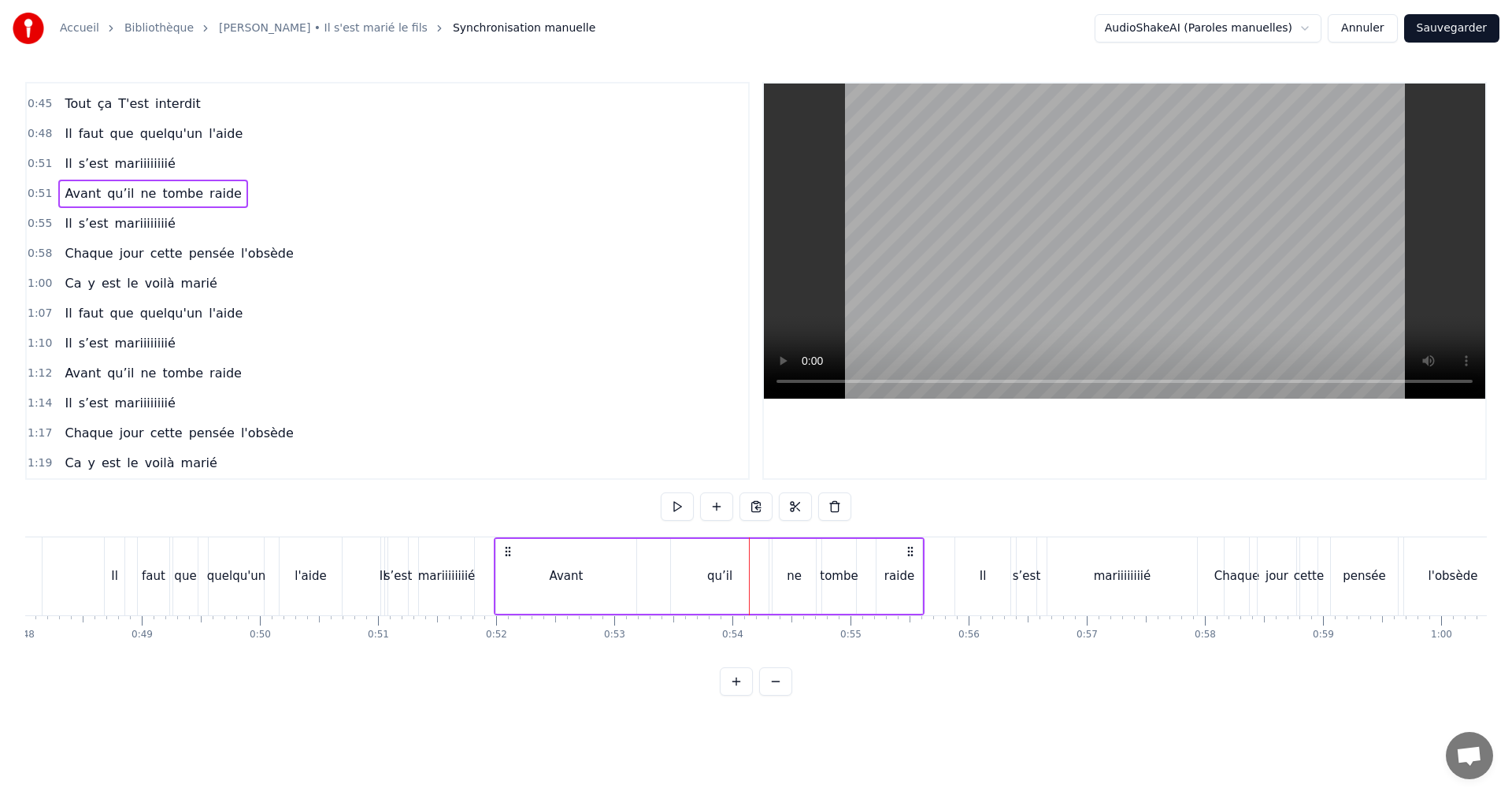
click at [32, 222] on span "0:55" at bounding box center [40, 223] width 24 height 15
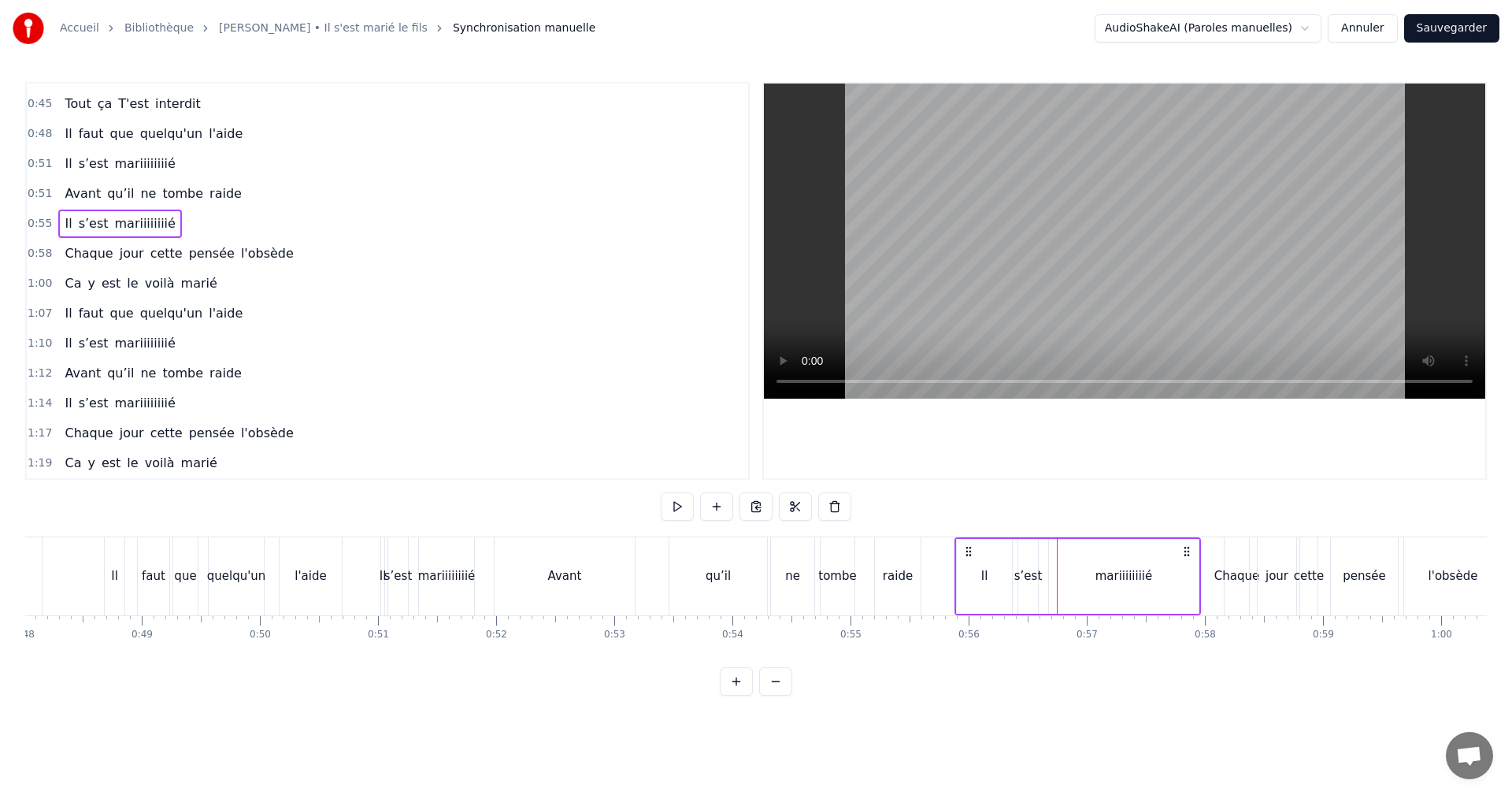
click at [36, 190] on span "0:51" at bounding box center [40, 193] width 24 height 15
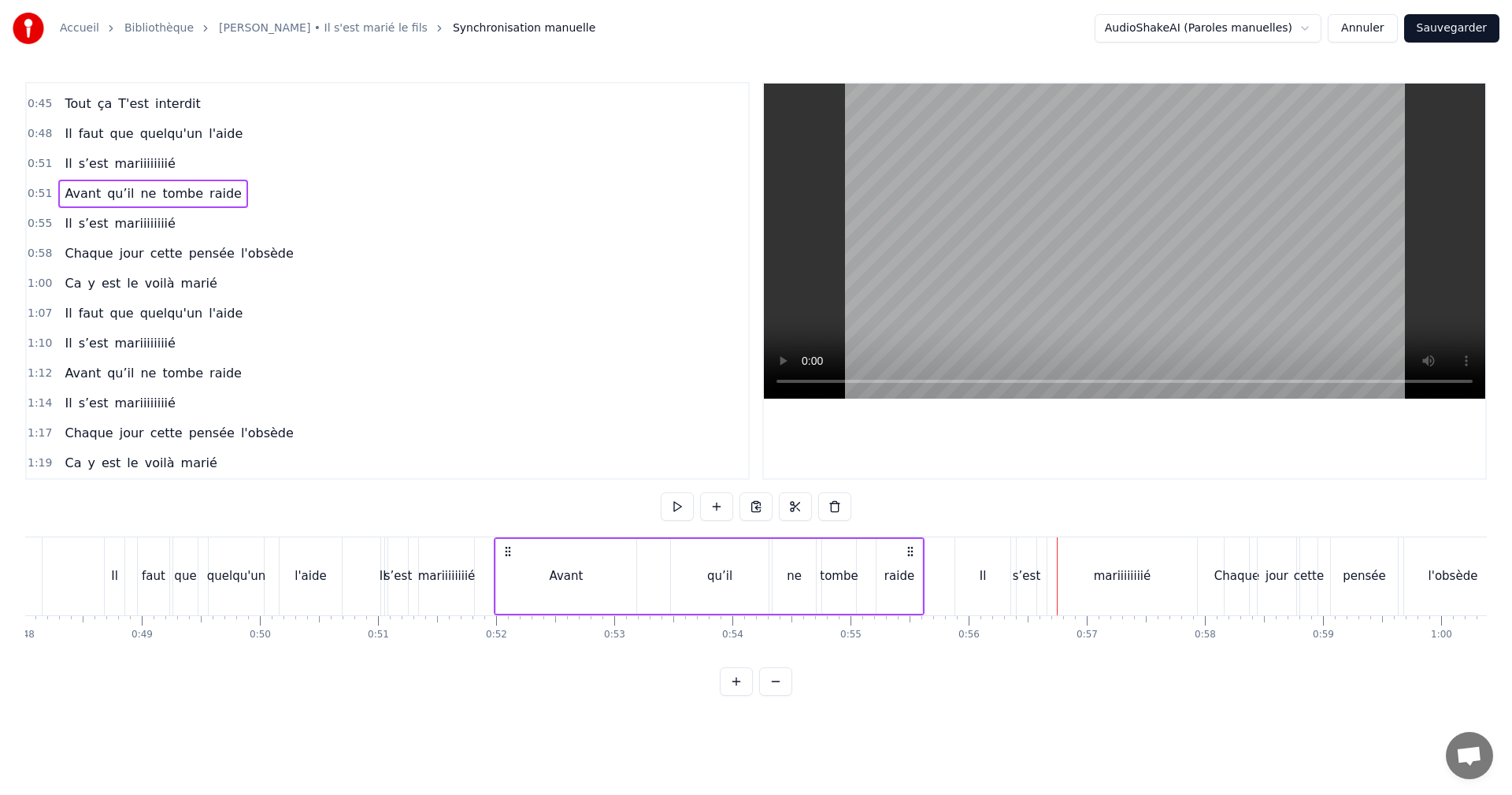
click at [589, 574] on div "Avant" at bounding box center [566, 575] width 140 height 74
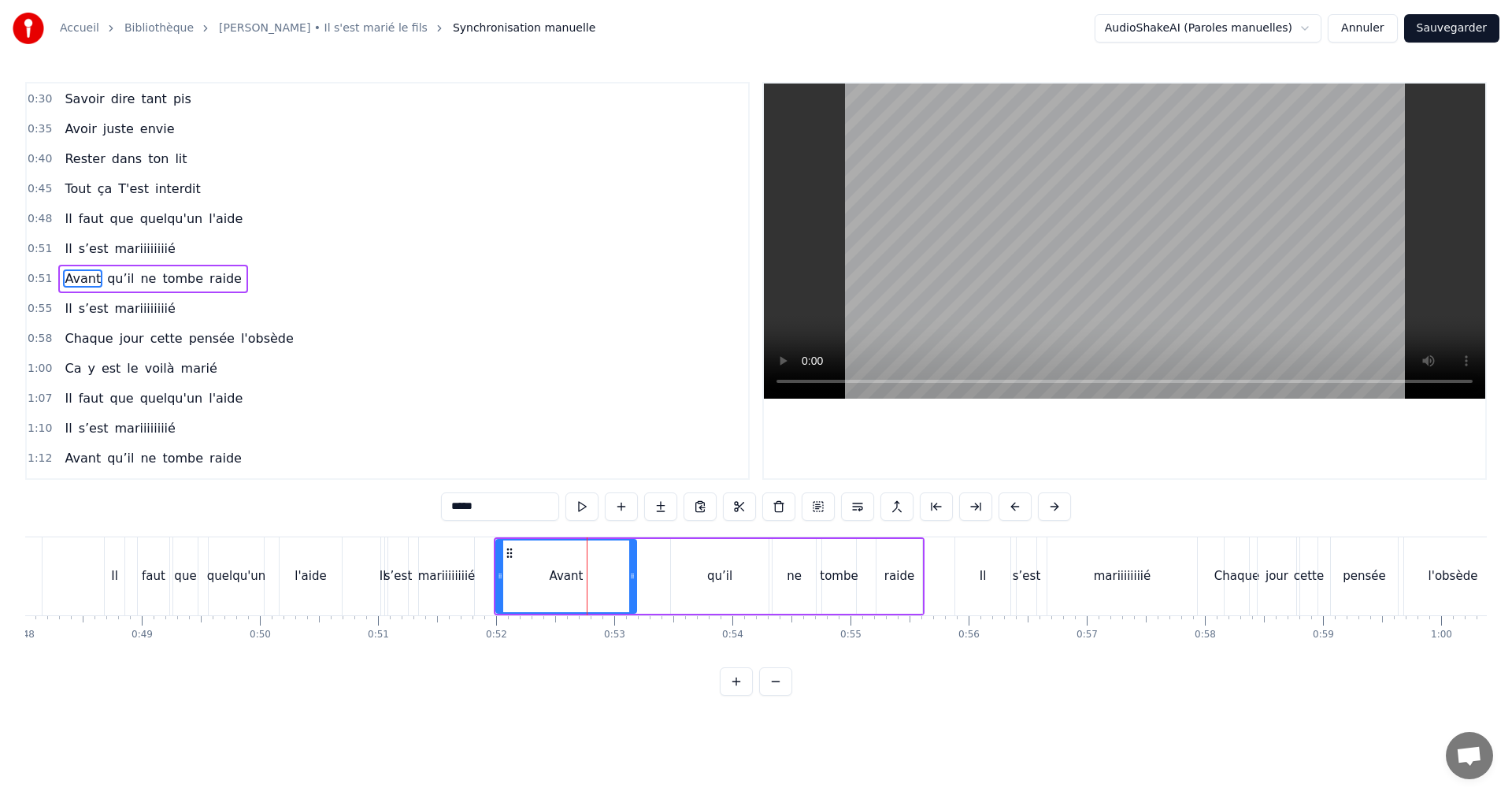
scroll to position [117, 0]
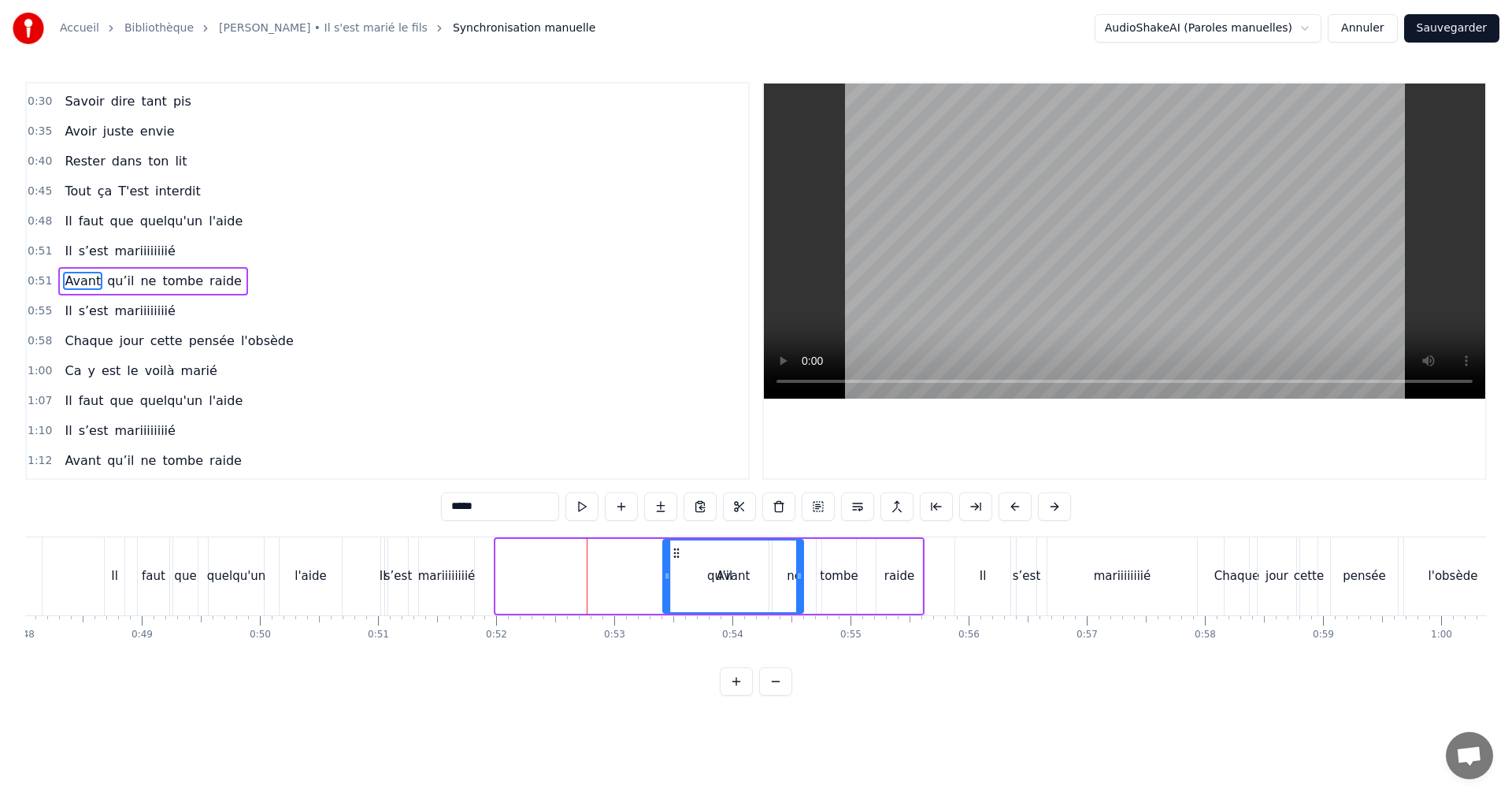
drag, startPoint x: 509, startPoint y: 551, endPoint x: 670, endPoint y: 566, distance: 161.7
click at [670, 566] on div "Avant" at bounding box center [733, 576] width 138 height 72
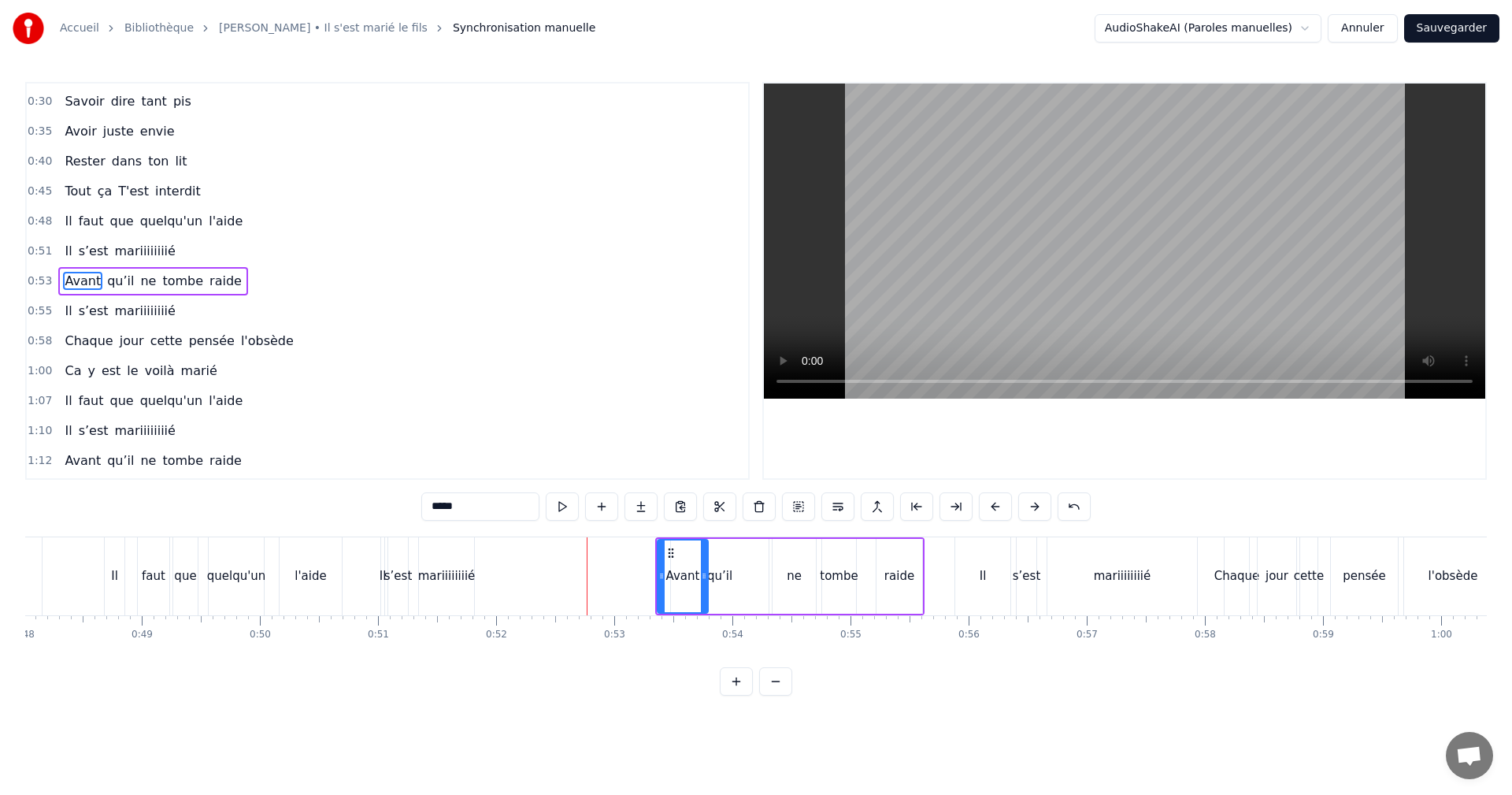
drag, startPoint x: 769, startPoint y: 574, endPoint x: 704, endPoint y: 571, distance: 65.1
click at [704, 571] on icon at bounding box center [704, 575] width 7 height 13
click at [657, 572] on div "Avant" at bounding box center [683, 575] width 52 height 74
click at [40, 282] on span "0:53" at bounding box center [40, 281] width 24 height 15
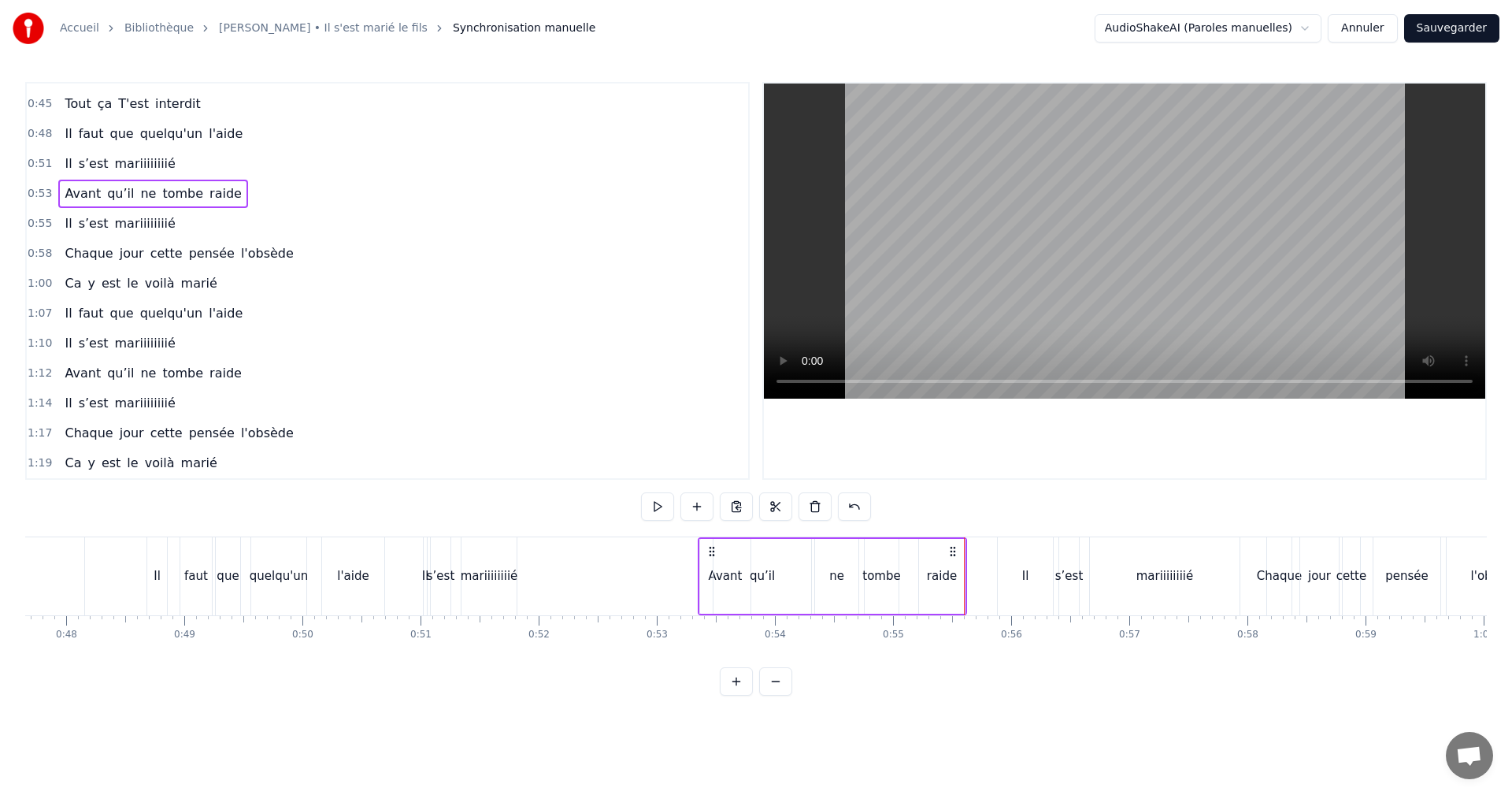
scroll to position [0, 5626]
click at [768, 576] on div "qu’il" at bounding box center [768, 576] width 25 height 18
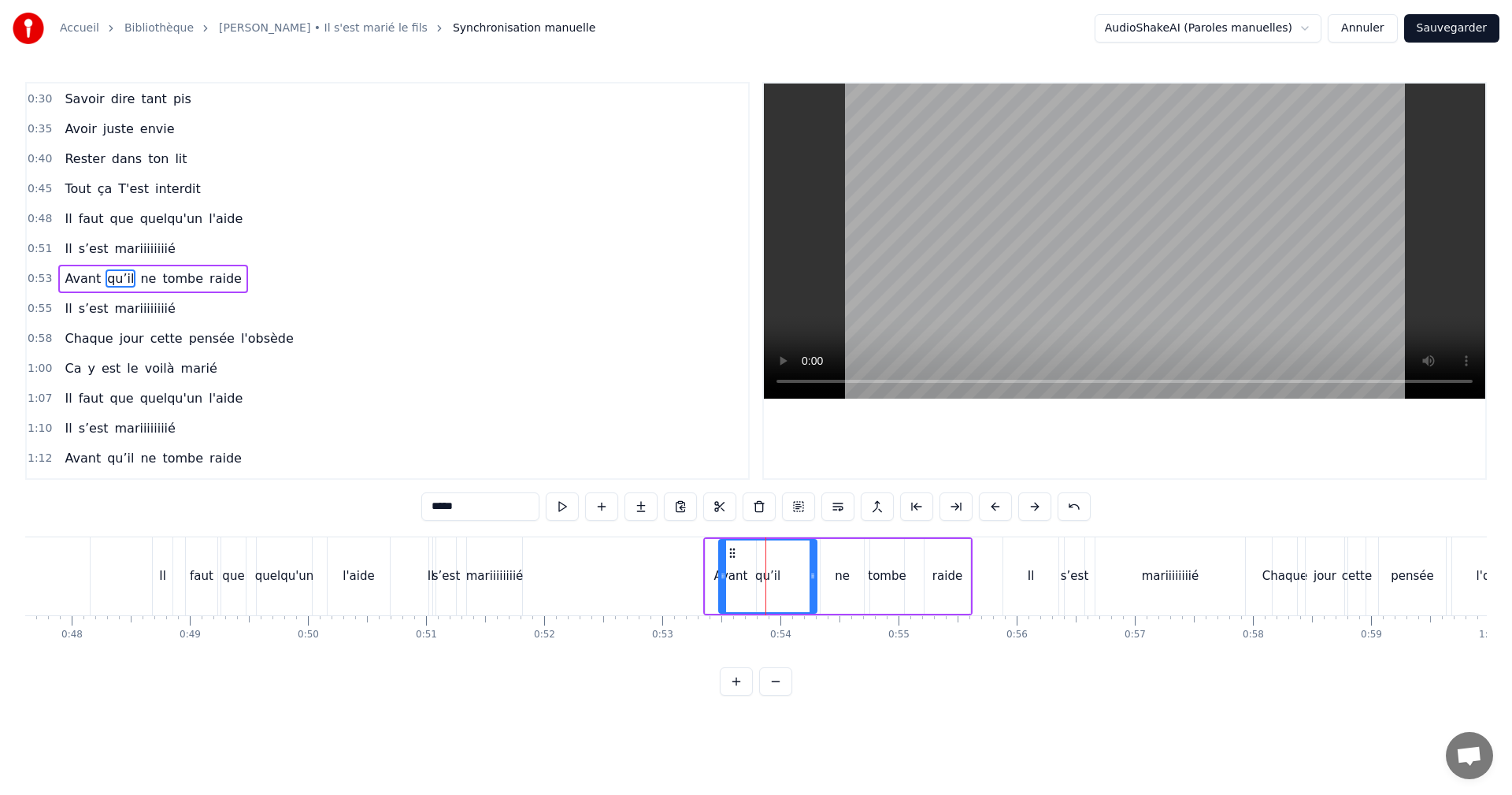
scroll to position [117, 0]
drag, startPoint x: 723, startPoint y: 574, endPoint x: 769, endPoint y: 576, distance: 46.0
click at [769, 576] on icon at bounding box center [768, 575] width 7 height 13
click at [715, 576] on div "Avant" at bounding box center [731, 575] width 50 height 74
click at [786, 573] on div "qu’il" at bounding box center [791, 576] width 25 height 18
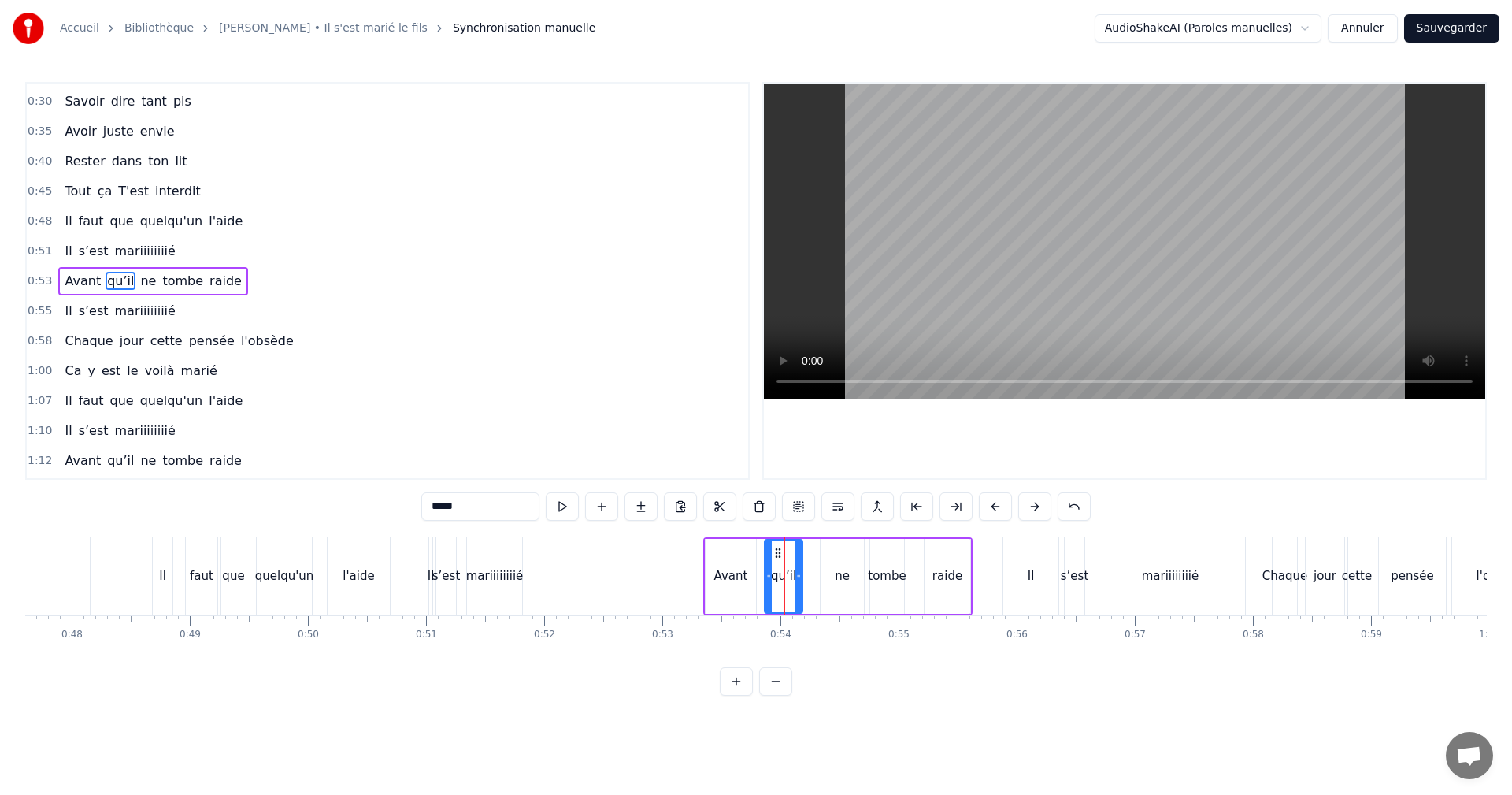
drag, startPoint x: 810, startPoint y: 574, endPoint x: 800, endPoint y: 576, distance: 10.2
click at [796, 575] on icon at bounding box center [799, 575] width 7 height 13
drag, startPoint x: 797, startPoint y: 576, endPoint x: 807, endPoint y: 576, distance: 10.0
click at [807, 576] on icon at bounding box center [806, 575] width 7 height 13
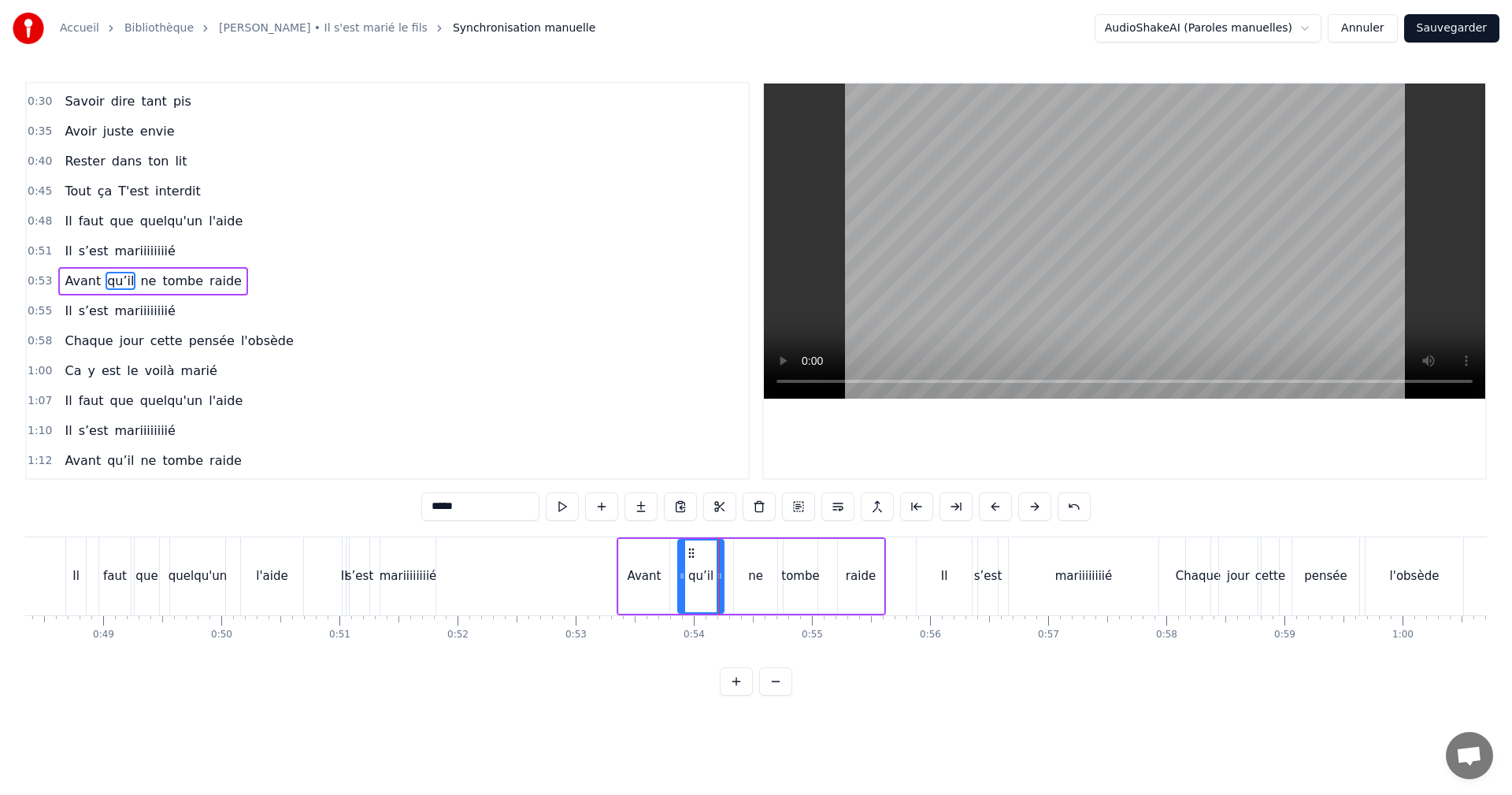
scroll to position [0, 5713]
click at [800, 575] on div "tombe" at bounding box center [799, 576] width 38 height 18
type input "*****"
click at [33, 279] on span "0:53" at bounding box center [40, 281] width 24 height 15
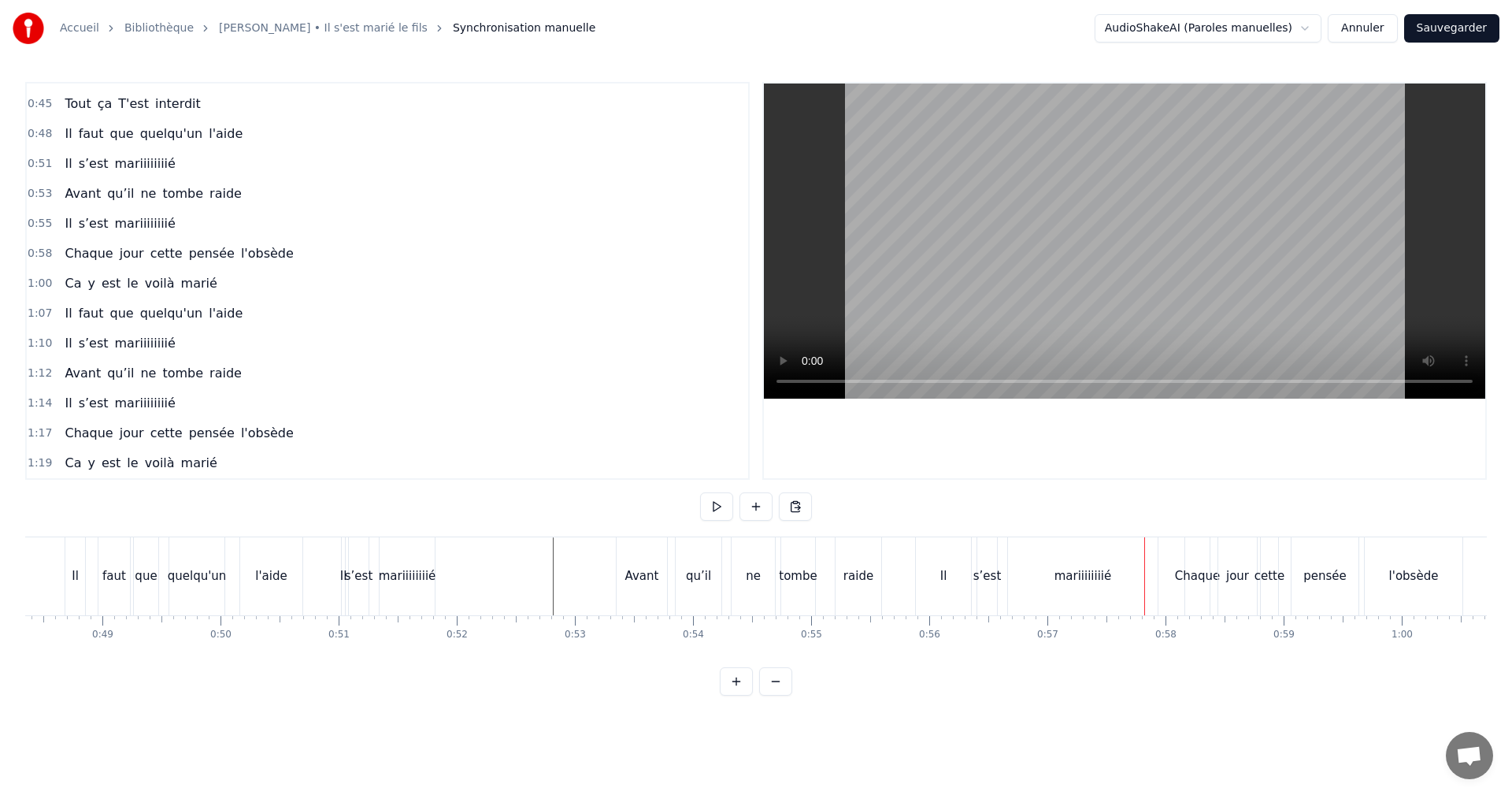
click at [39, 163] on span "0:51" at bounding box center [40, 163] width 24 height 15
click at [412, 570] on div "mariiiiiiiié" at bounding box center [409, 576] width 57 height 18
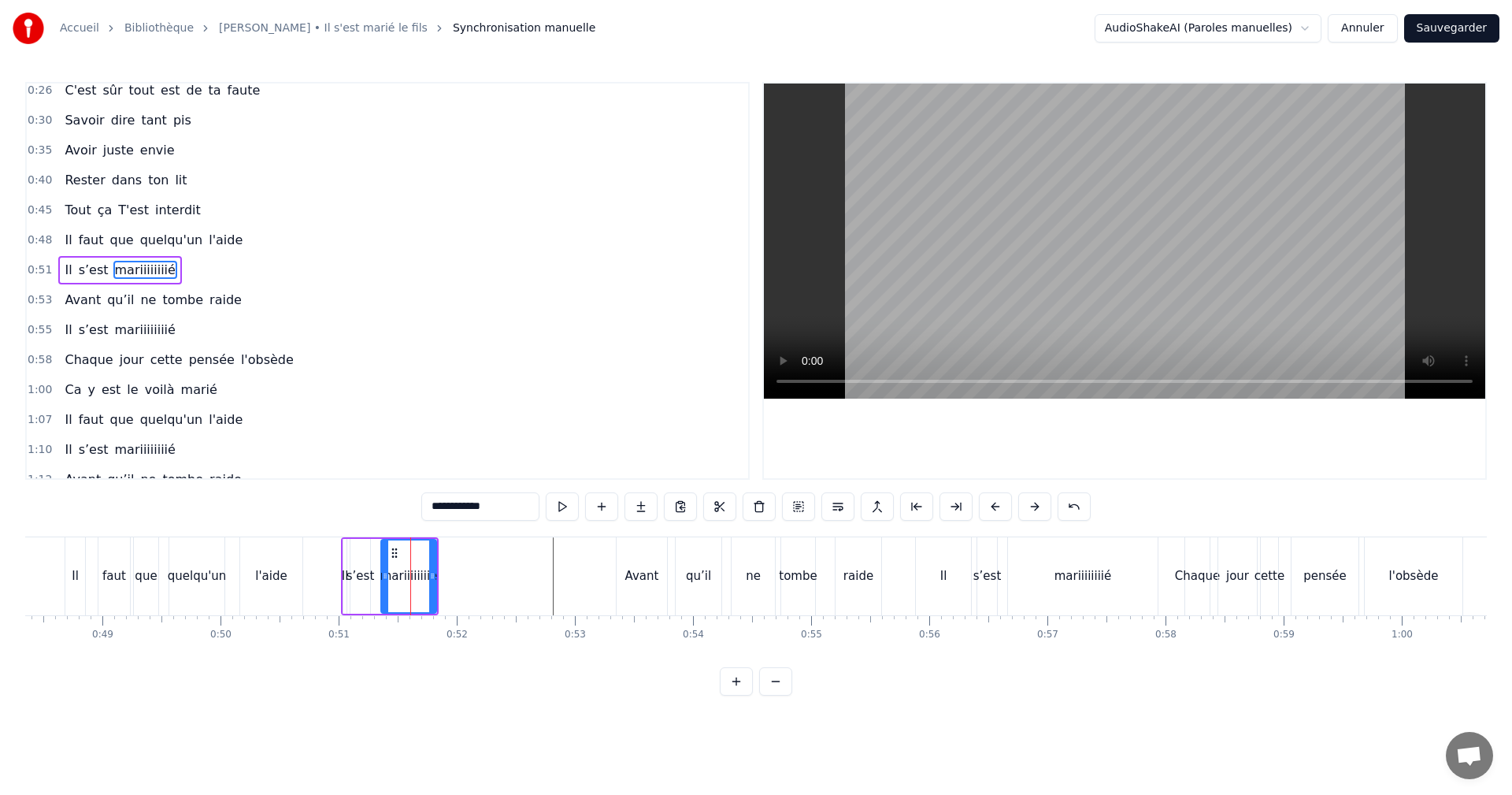
scroll to position [87, 0]
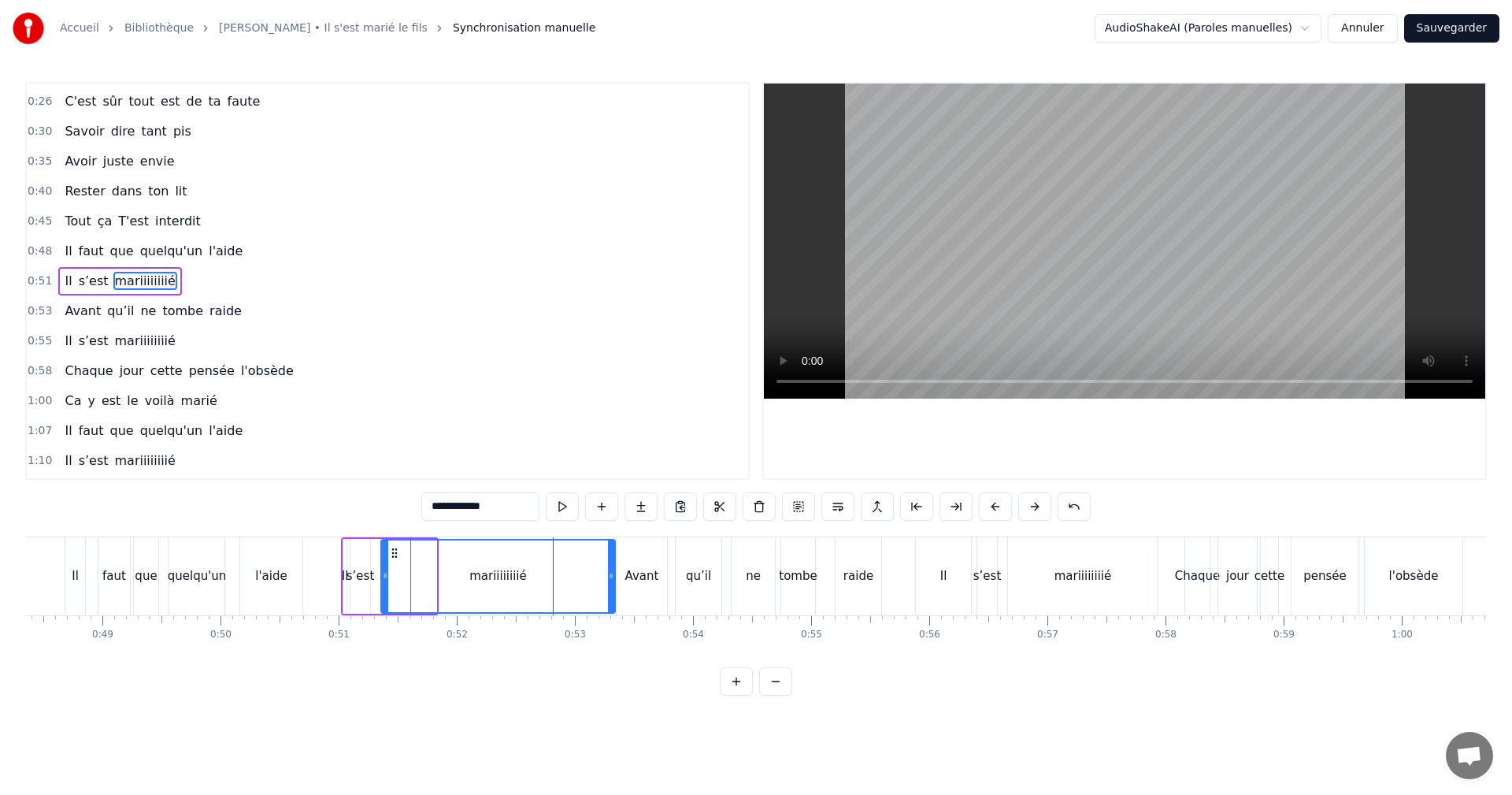
drag, startPoint x: 431, startPoint y: 570, endPoint x: 611, endPoint y: 573, distance: 180.0
click at [611, 573] on icon at bounding box center [611, 575] width 7 height 13
drag, startPoint x: 384, startPoint y: 574, endPoint x: 434, endPoint y: 574, distance: 50.0
click at [434, 574] on icon at bounding box center [435, 575] width 7 height 13
drag, startPoint x: 361, startPoint y: 573, endPoint x: 397, endPoint y: 573, distance: 36.0
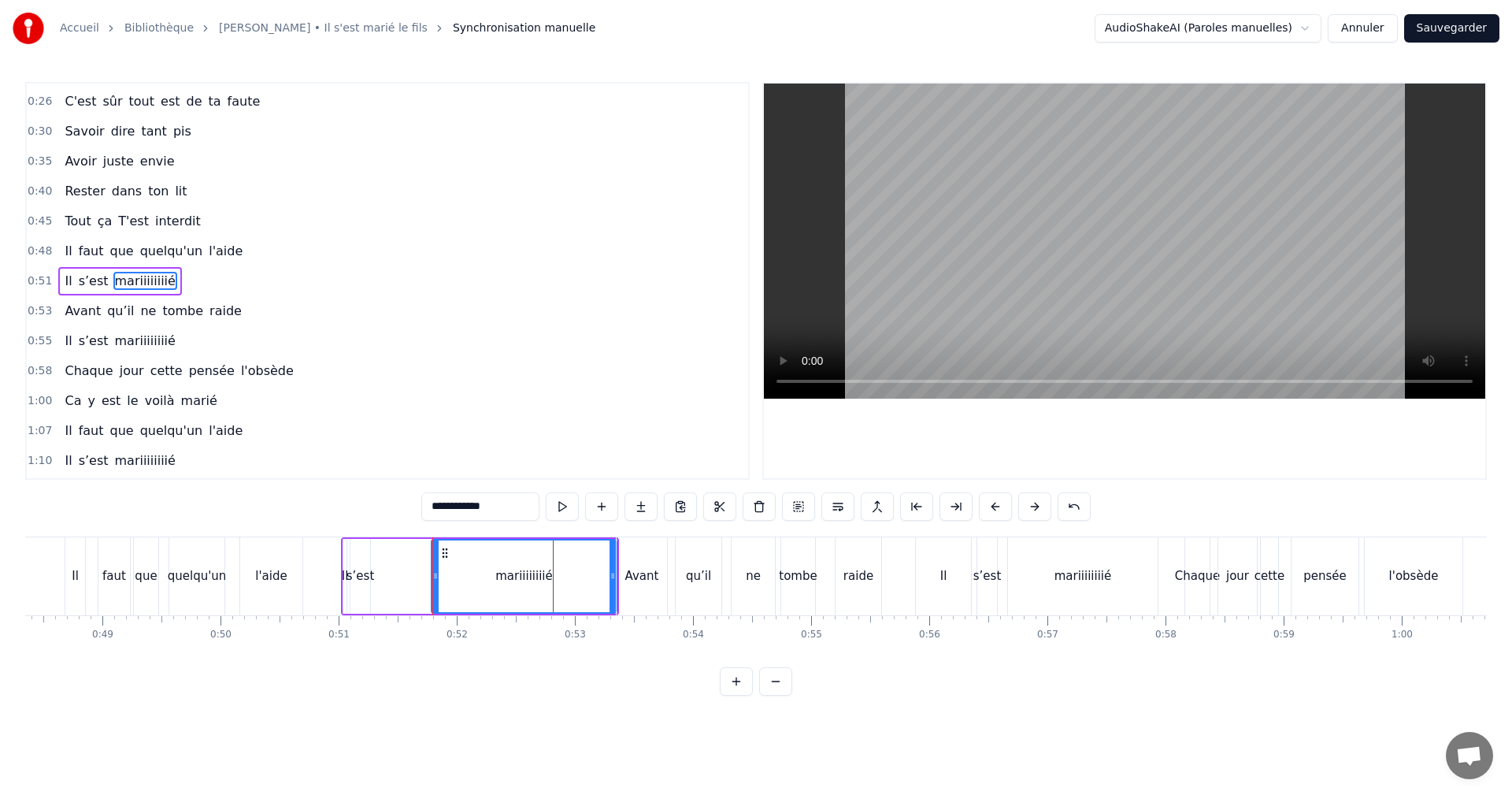
click at [397, 573] on div "Il s’est mariiiiiiiié" at bounding box center [480, 576] width 278 height 78
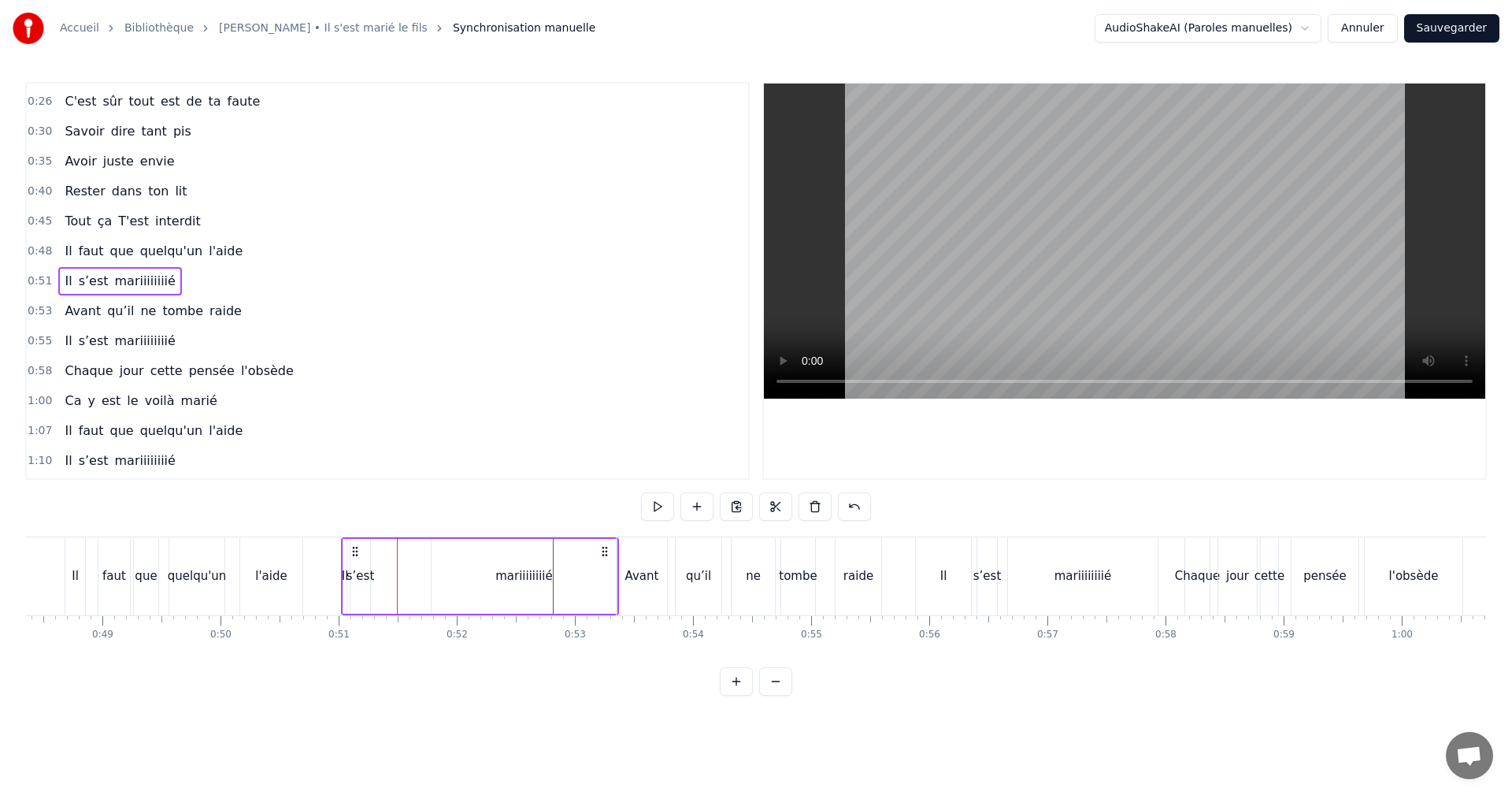
click at [361, 574] on div "s’est" at bounding box center [361, 576] width 28 height 18
drag, startPoint x: 367, startPoint y: 574, endPoint x: 422, endPoint y: 572, distance: 55.0
click at [421, 572] on icon at bounding box center [418, 575] width 7 height 13
drag, startPoint x: 355, startPoint y: 573, endPoint x: 402, endPoint y: 574, distance: 47.0
click at [394, 573] on icon at bounding box center [395, 575] width 7 height 13
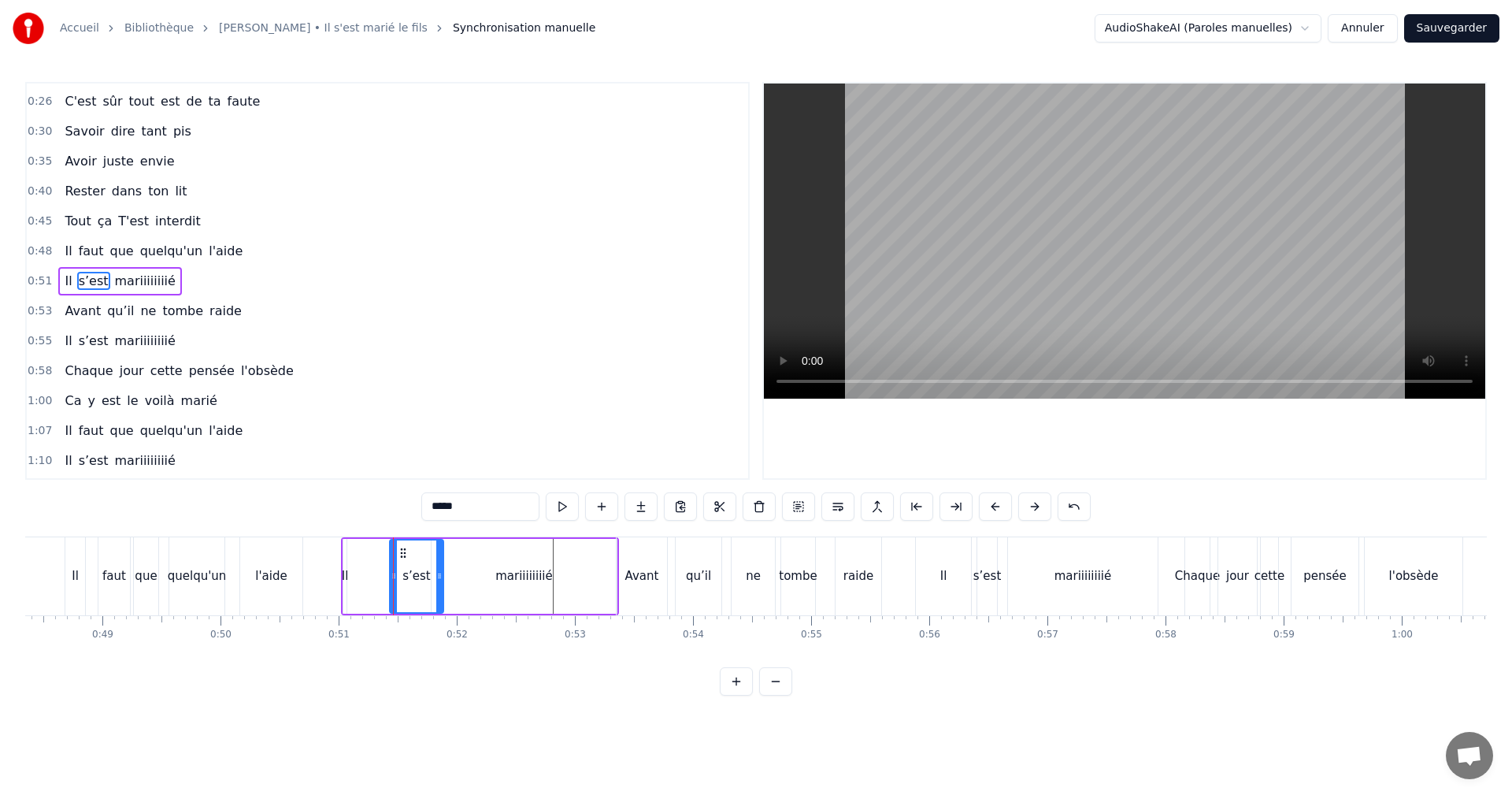
drag, startPoint x: 422, startPoint y: 574, endPoint x: 440, endPoint y: 574, distance: 18.0
click at [440, 574] on icon at bounding box center [439, 575] width 7 height 13
click at [465, 571] on div "mariiiiiiiié" at bounding box center [524, 575] width 185 height 74
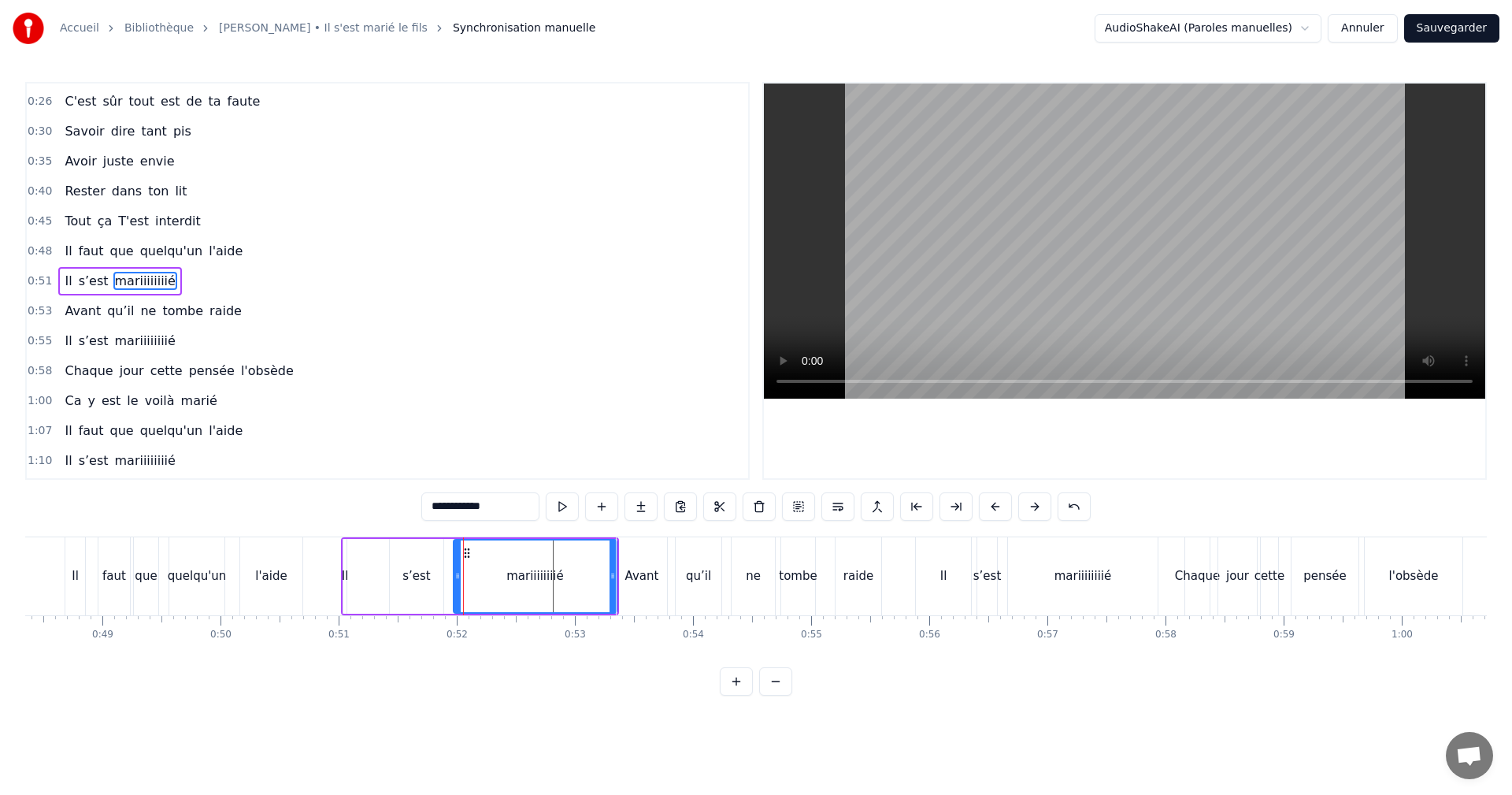
drag, startPoint x: 436, startPoint y: 575, endPoint x: 458, endPoint y: 575, distance: 22.0
click at [458, 575] on icon at bounding box center [457, 575] width 7 height 13
click at [411, 574] on div "s’est" at bounding box center [416, 576] width 28 height 18
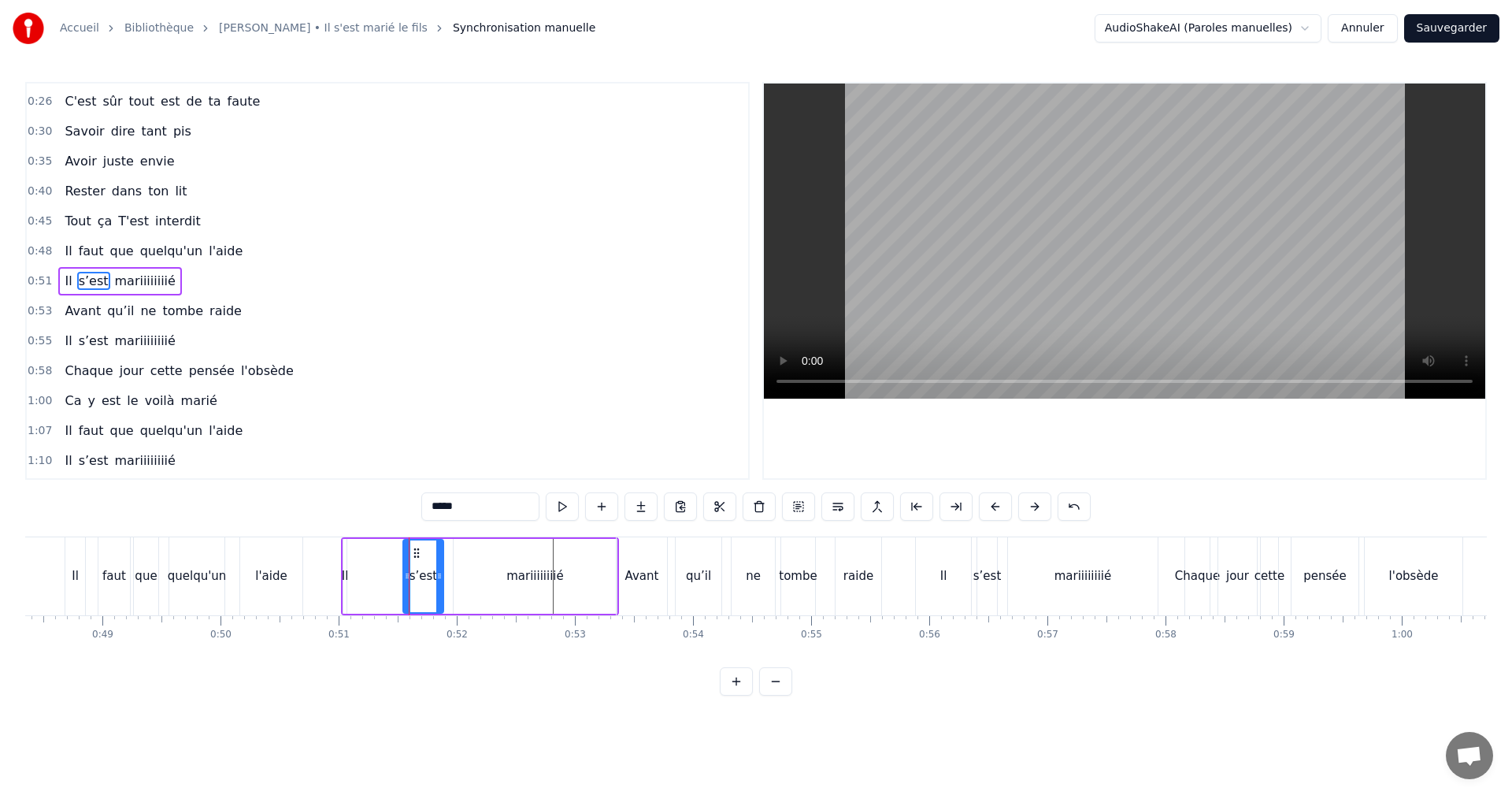
drag, startPoint x: 393, startPoint y: 571, endPoint x: 406, endPoint y: 571, distance: 13.0
click at [406, 571] on icon at bounding box center [407, 575] width 7 height 13
click at [342, 574] on div "Il" at bounding box center [345, 576] width 7 height 18
type input "**"
drag, startPoint x: 347, startPoint y: 574, endPoint x: 386, endPoint y: 574, distance: 39.0
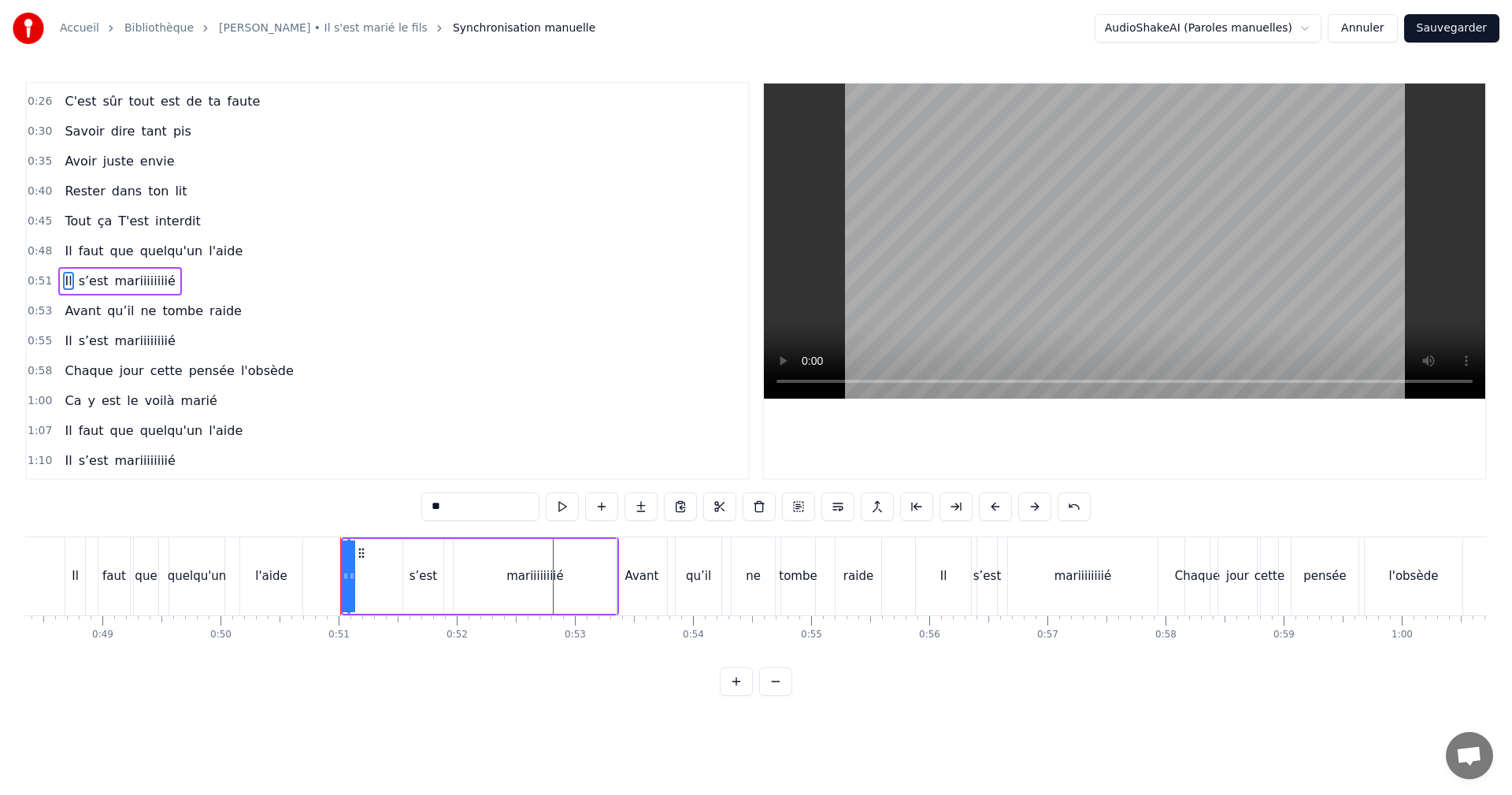
click at [386, 574] on div "Il s’est mariiiiiiiié" at bounding box center [480, 576] width 278 height 78
click at [347, 574] on div "Il" at bounding box center [348, 576] width 7 height 18
click at [361, 573] on div "Il s’est mariiiiiiiié" at bounding box center [482, 576] width 274 height 78
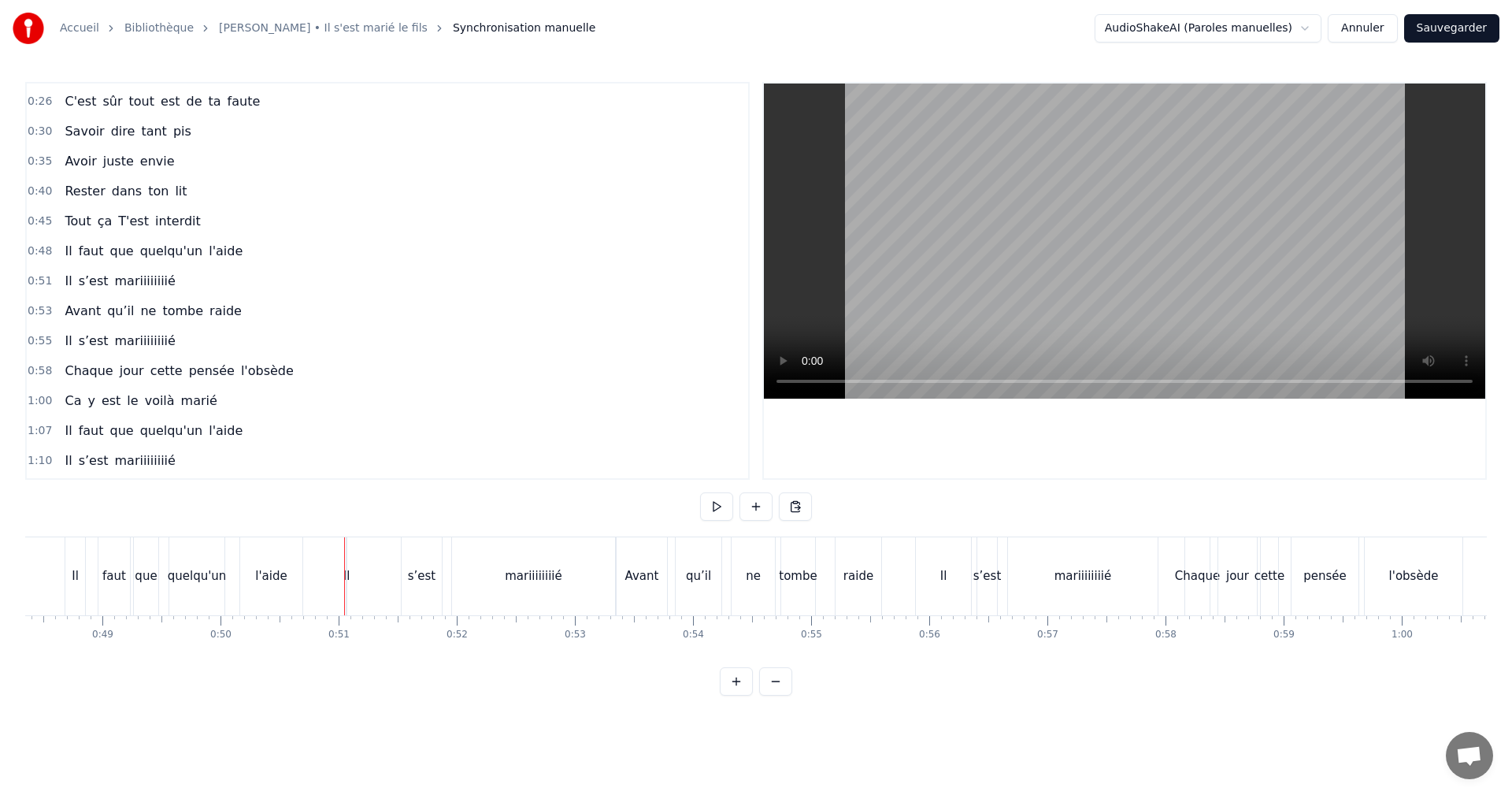
click at [348, 576] on div "Il" at bounding box center [346, 576] width 7 height 18
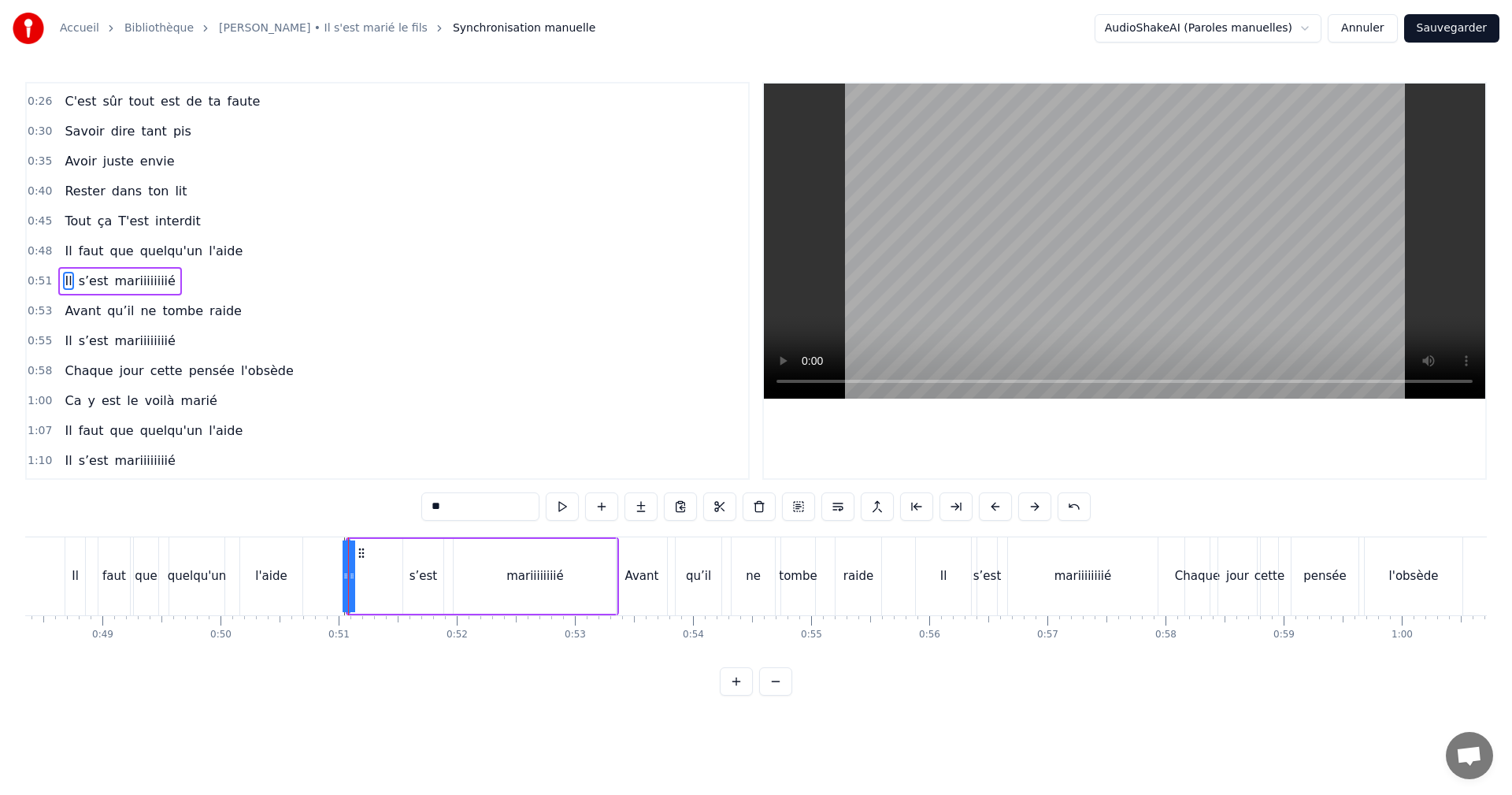
click at [63, 281] on span "Il" at bounding box center [68, 280] width 11 height 18
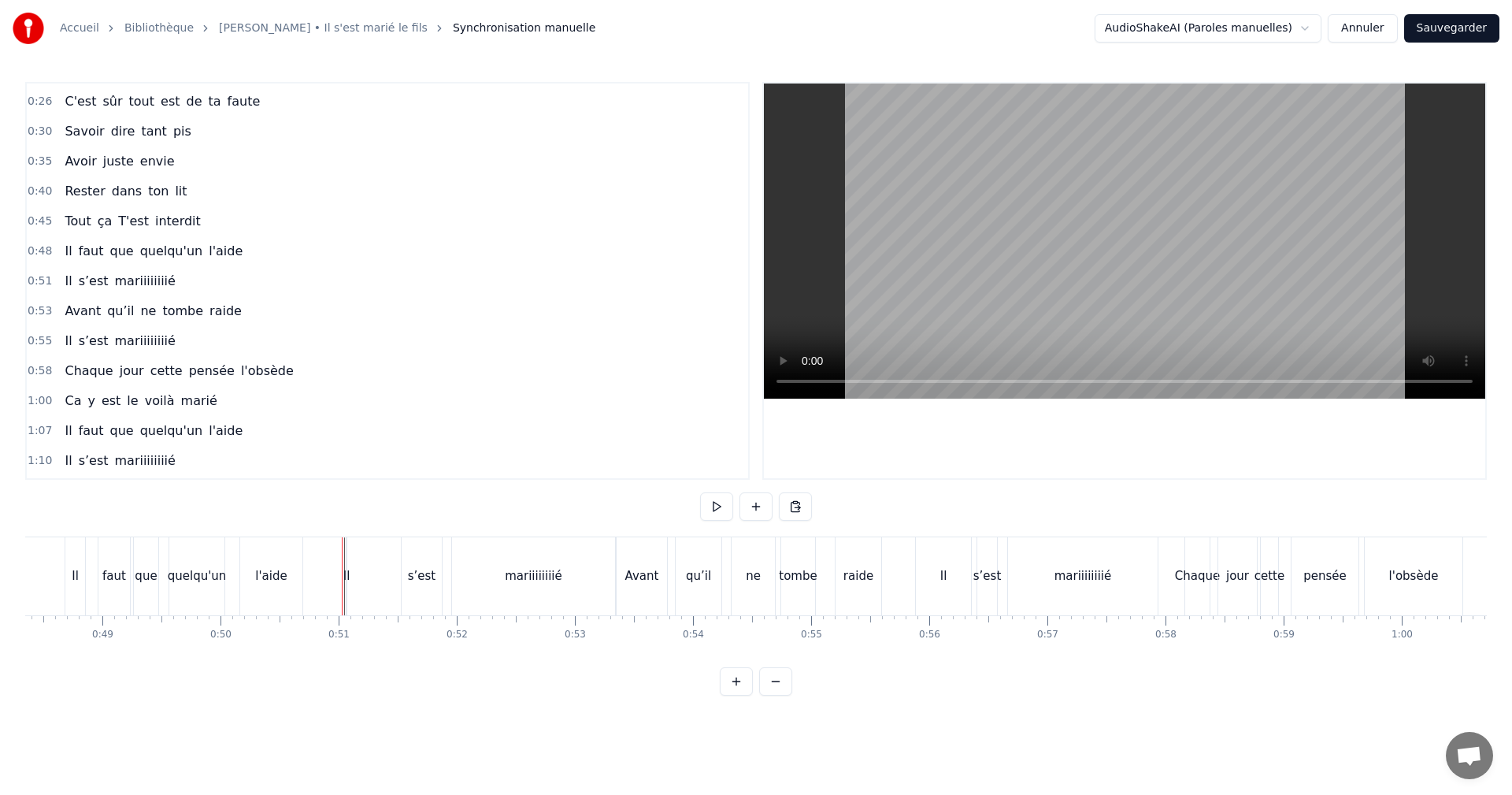
click at [355, 576] on div "Il s’est mariiiiiiiié" at bounding box center [482, 576] width 274 height 78
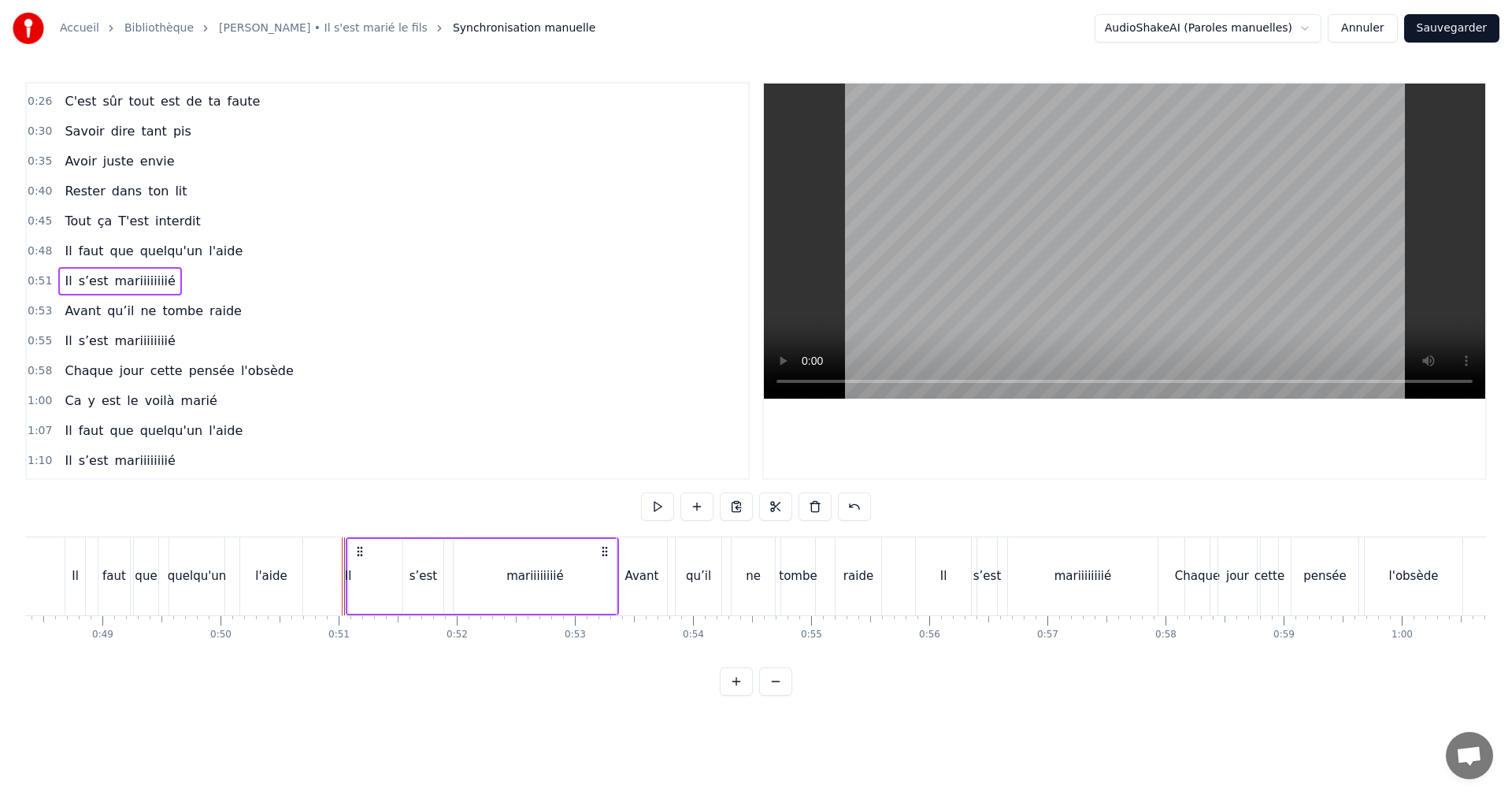
click at [66, 279] on span "Il" at bounding box center [68, 280] width 11 height 18
drag, startPoint x: 345, startPoint y: 574, endPoint x: 395, endPoint y: 574, distance: 50.0
click at [395, 574] on icon at bounding box center [393, 575] width 7 height 13
click at [36, 278] on span "0:51" at bounding box center [40, 281] width 24 height 15
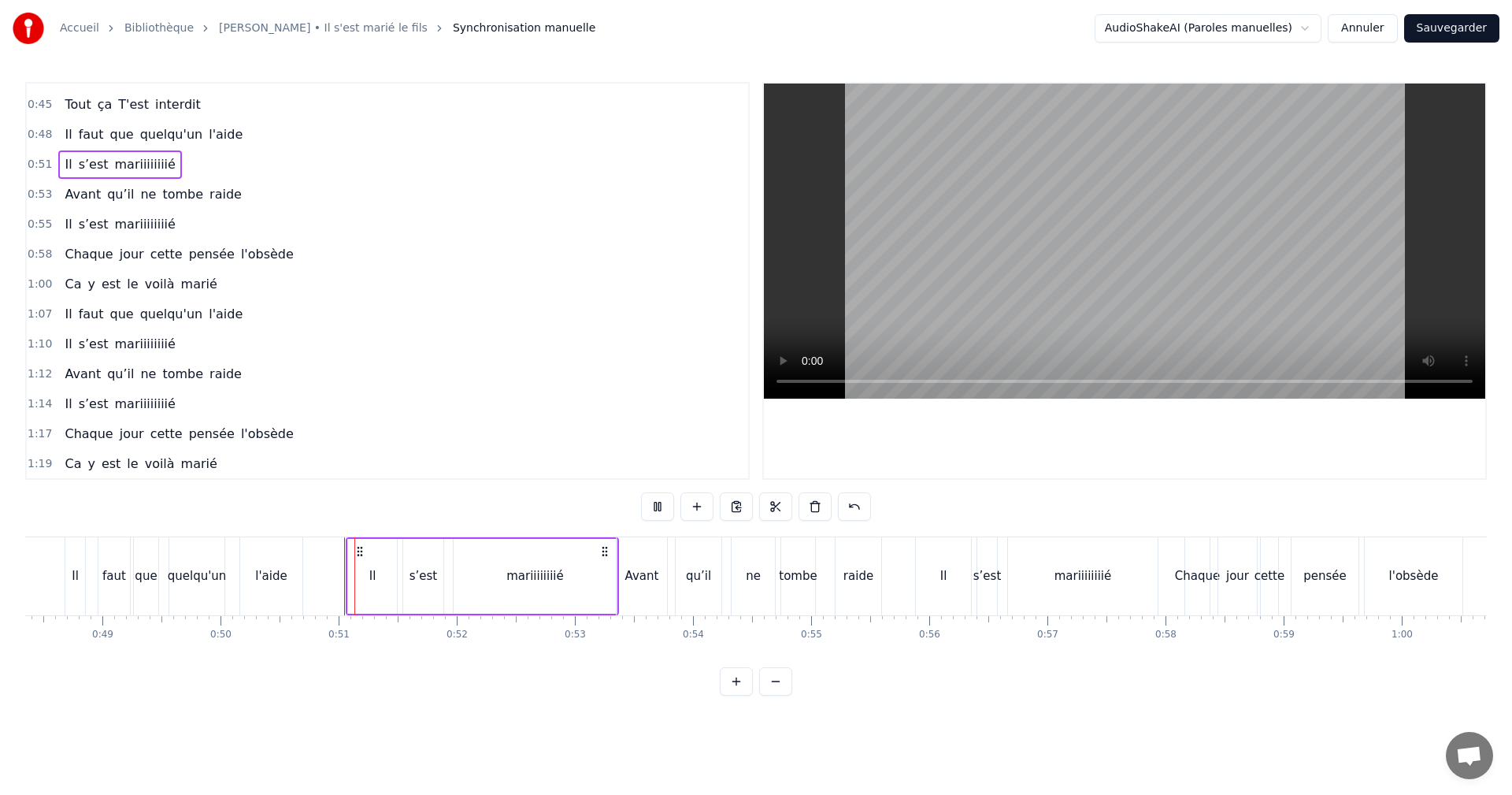
scroll to position [204, 0]
click at [372, 576] on div "Il" at bounding box center [372, 576] width 7 height 18
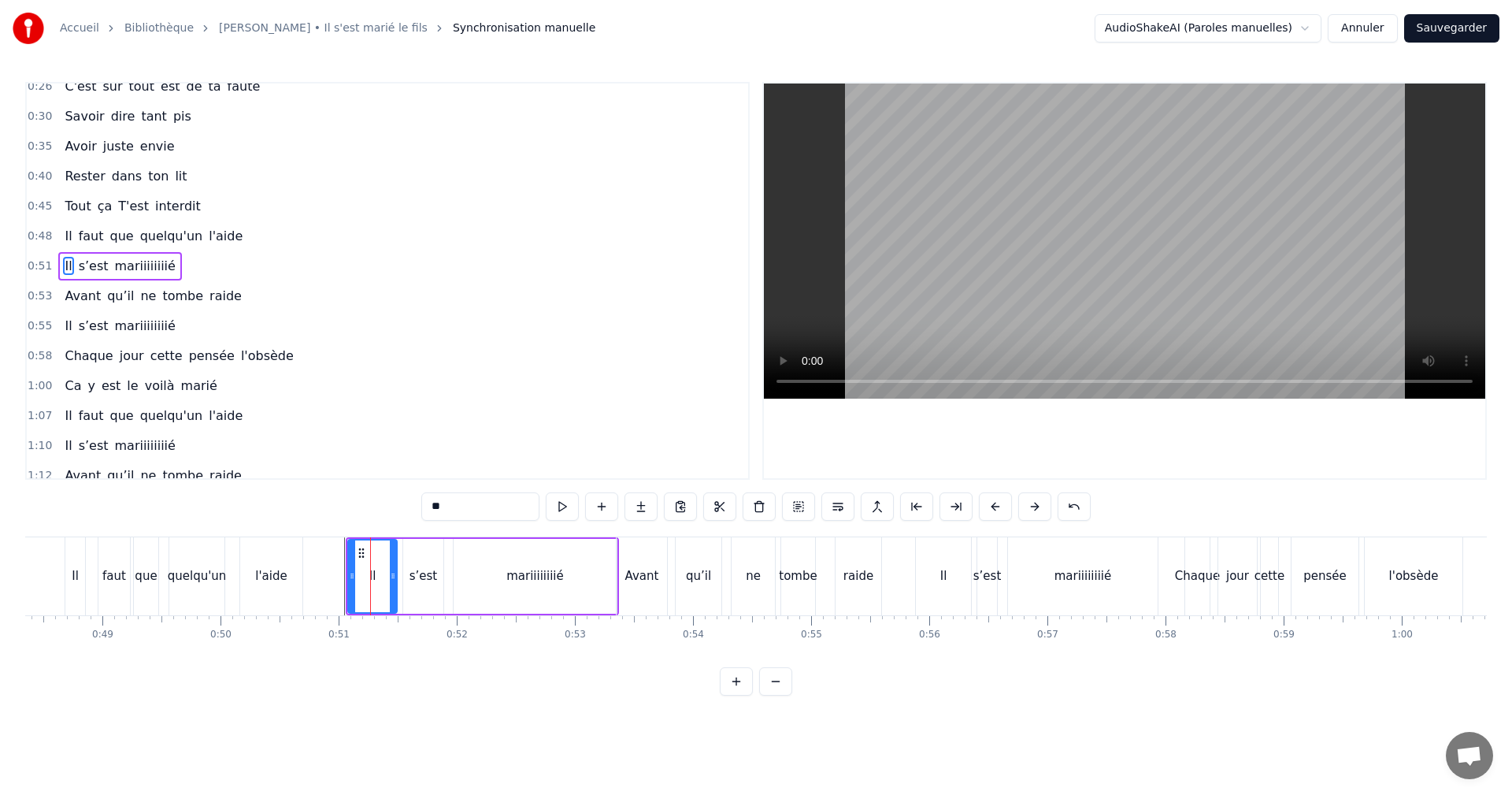
scroll to position [87, 0]
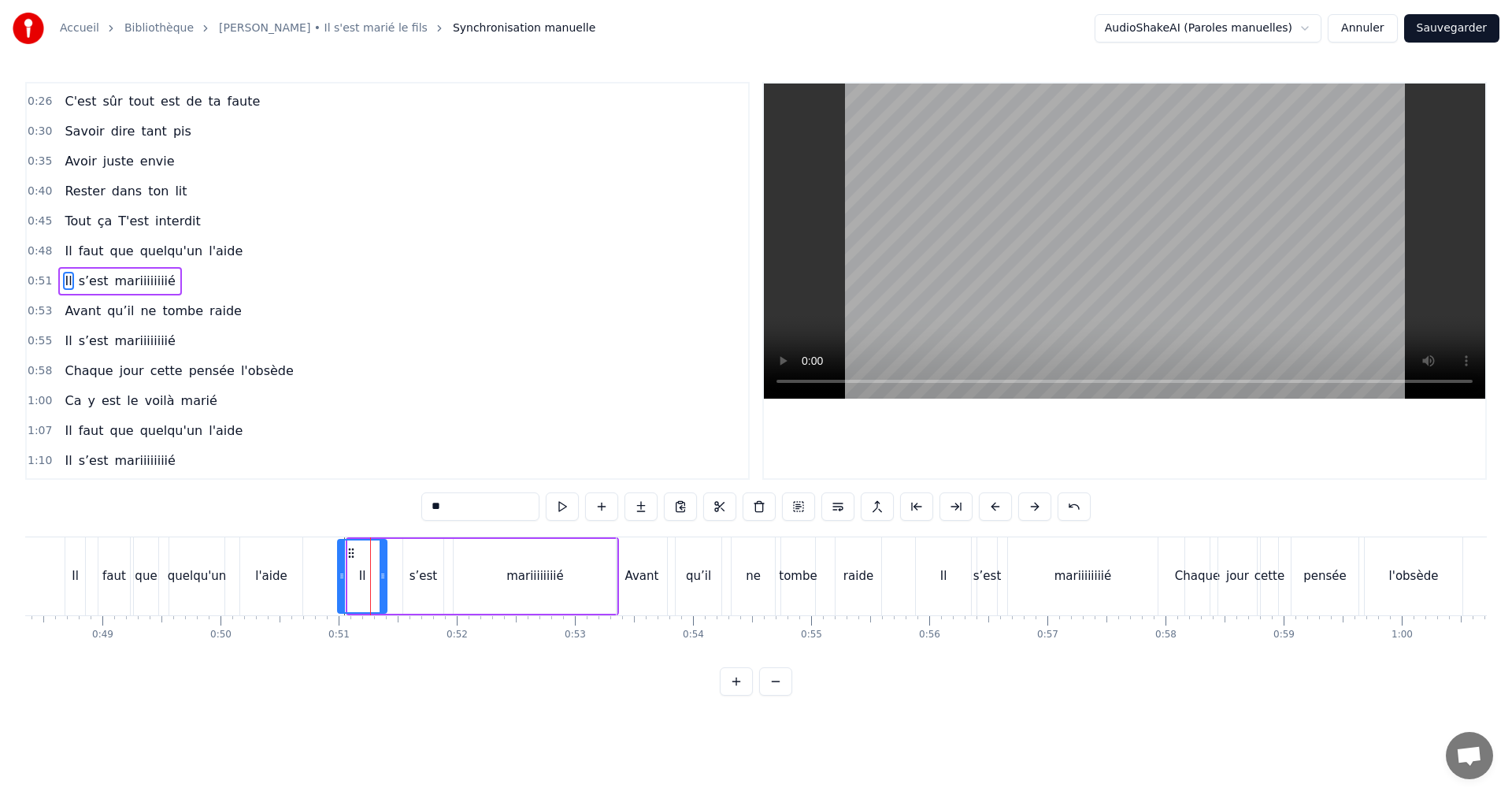
drag, startPoint x: 360, startPoint y: 551, endPoint x: 350, endPoint y: 549, distance: 10.2
click at [350, 549] on icon at bounding box center [351, 552] width 13 height 13
drag, startPoint x: 381, startPoint y: 575, endPoint x: 371, endPoint y: 576, distance: 10.0
click at [371, 576] on icon at bounding box center [372, 575] width 7 height 13
click at [418, 578] on div "s’est" at bounding box center [423, 576] width 28 height 18
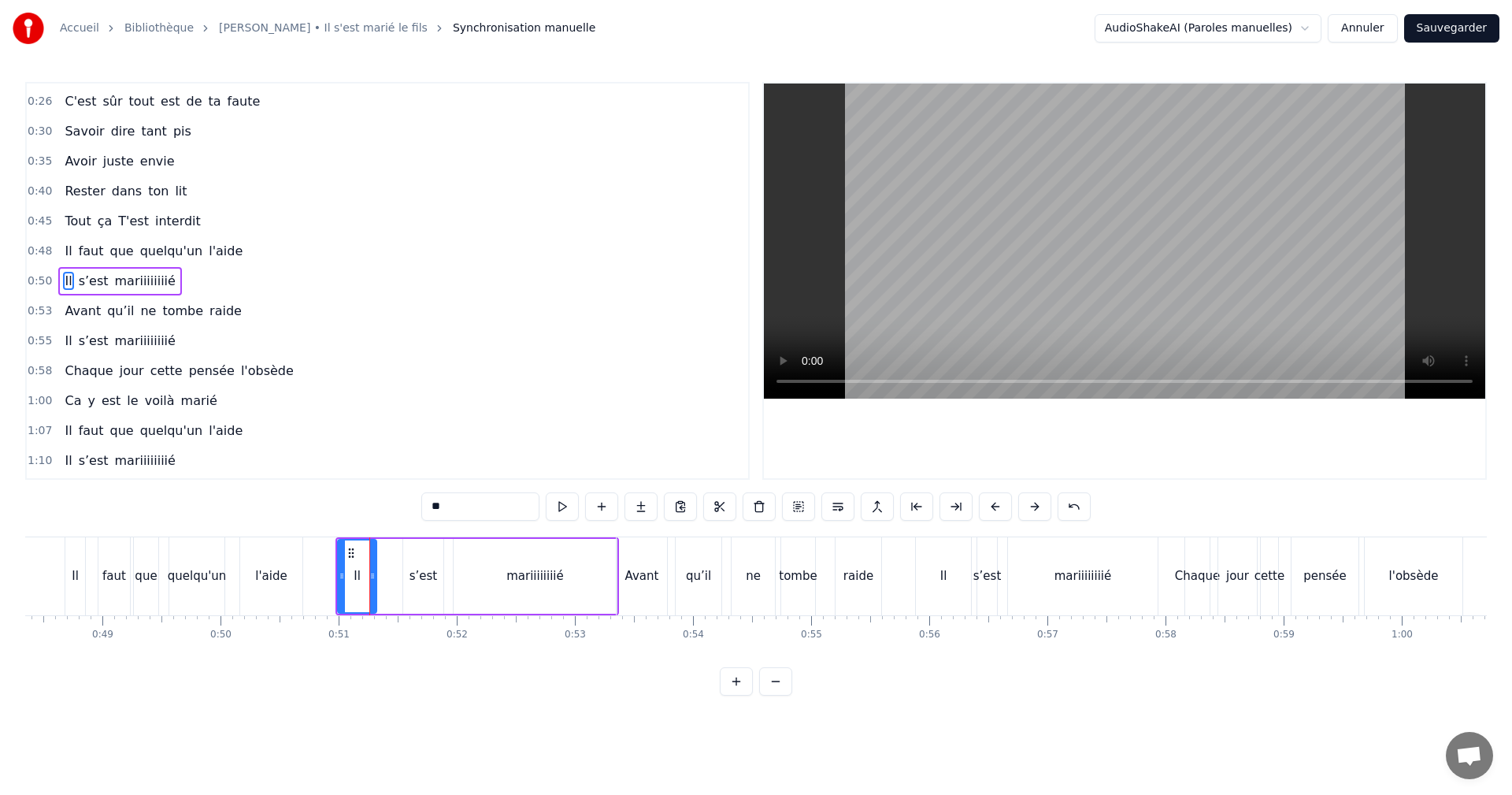
type input "*****"
drag, startPoint x: 408, startPoint y: 571, endPoint x: 379, endPoint y: 573, distance: 29.1
click at [379, 573] on icon at bounding box center [378, 575] width 7 height 13
click at [50, 342] on div "0:55 Il s’est mariiiiiiiié" at bounding box center [388, 340] width 721 height 30
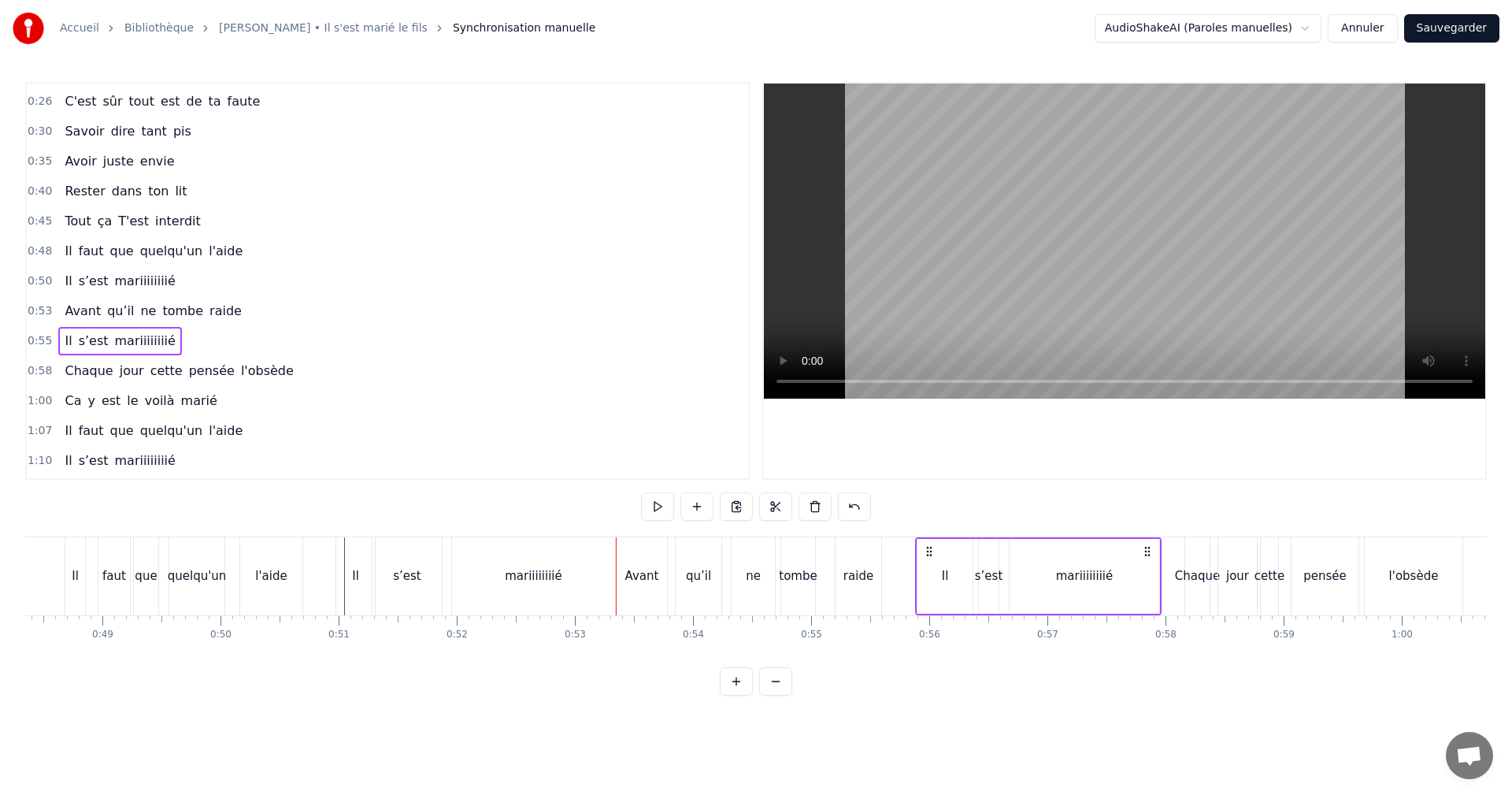
click at [44, 341] on span "0:55" at bounding box center [40, 341] width 24 height 15
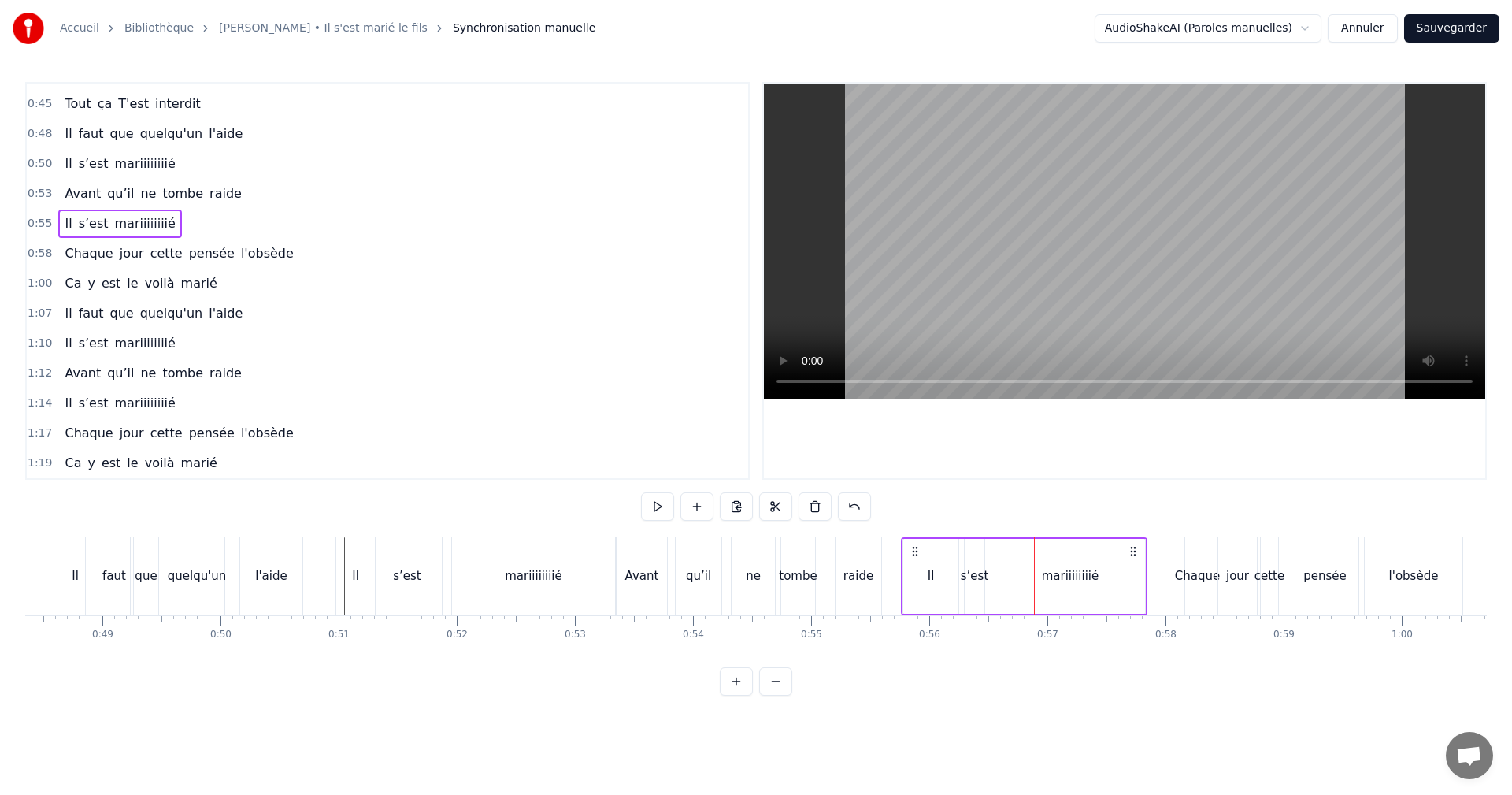
drag, startPoint x: 928, startPoint y: 550, endPoint x: 914, endPoint y: 549, distance: 14.0
click at [914, 549] on icon at bounding box center [915, 551] width 13 height 13
click at [41, 135] on span "0:48" at bounding box center [40, 133] width 24 height 15
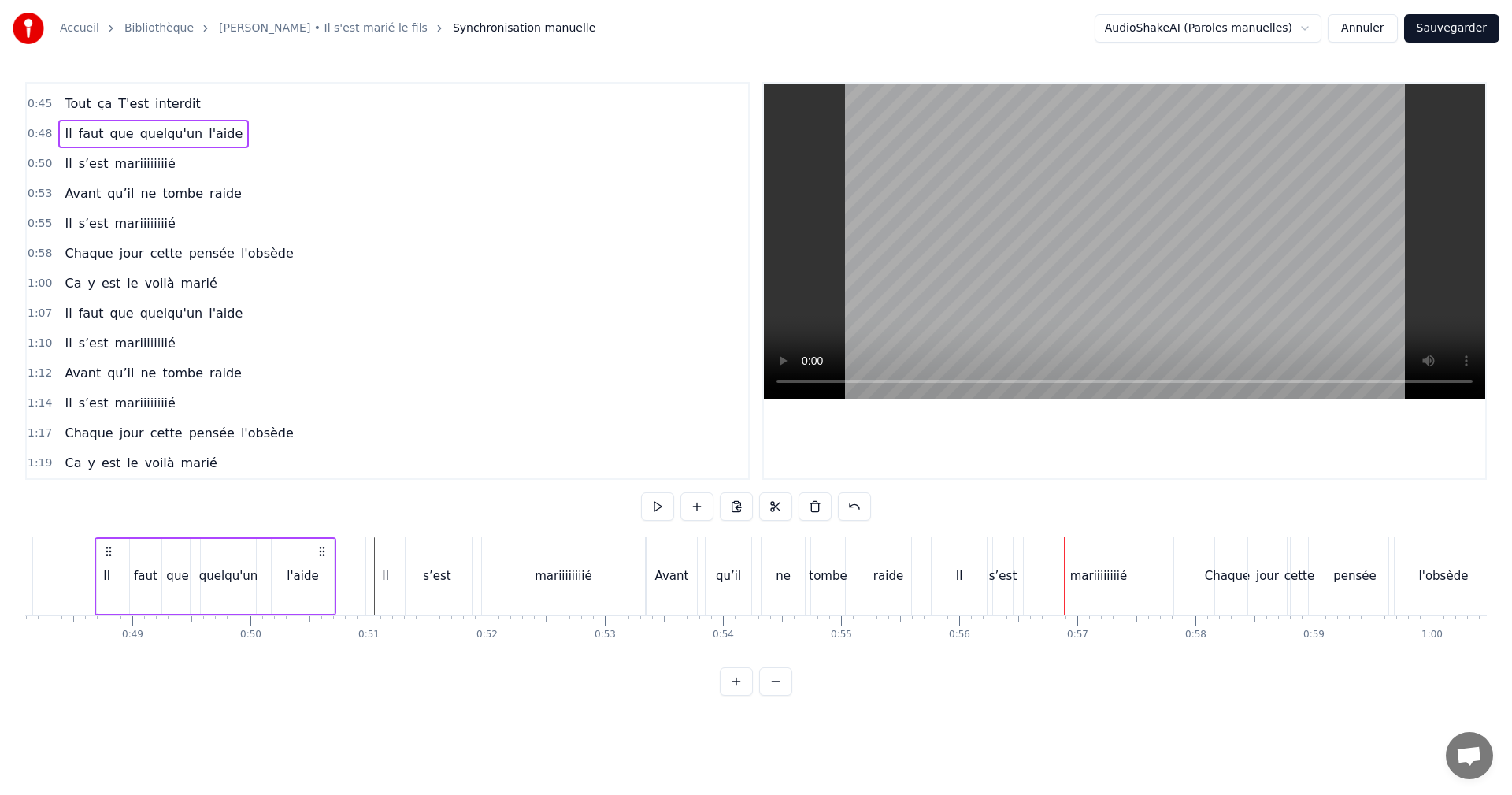
scroll to position [0, 5673]
click at [30, 162] on span "0:50" at bounding box center [40, 163] width 24 height 15
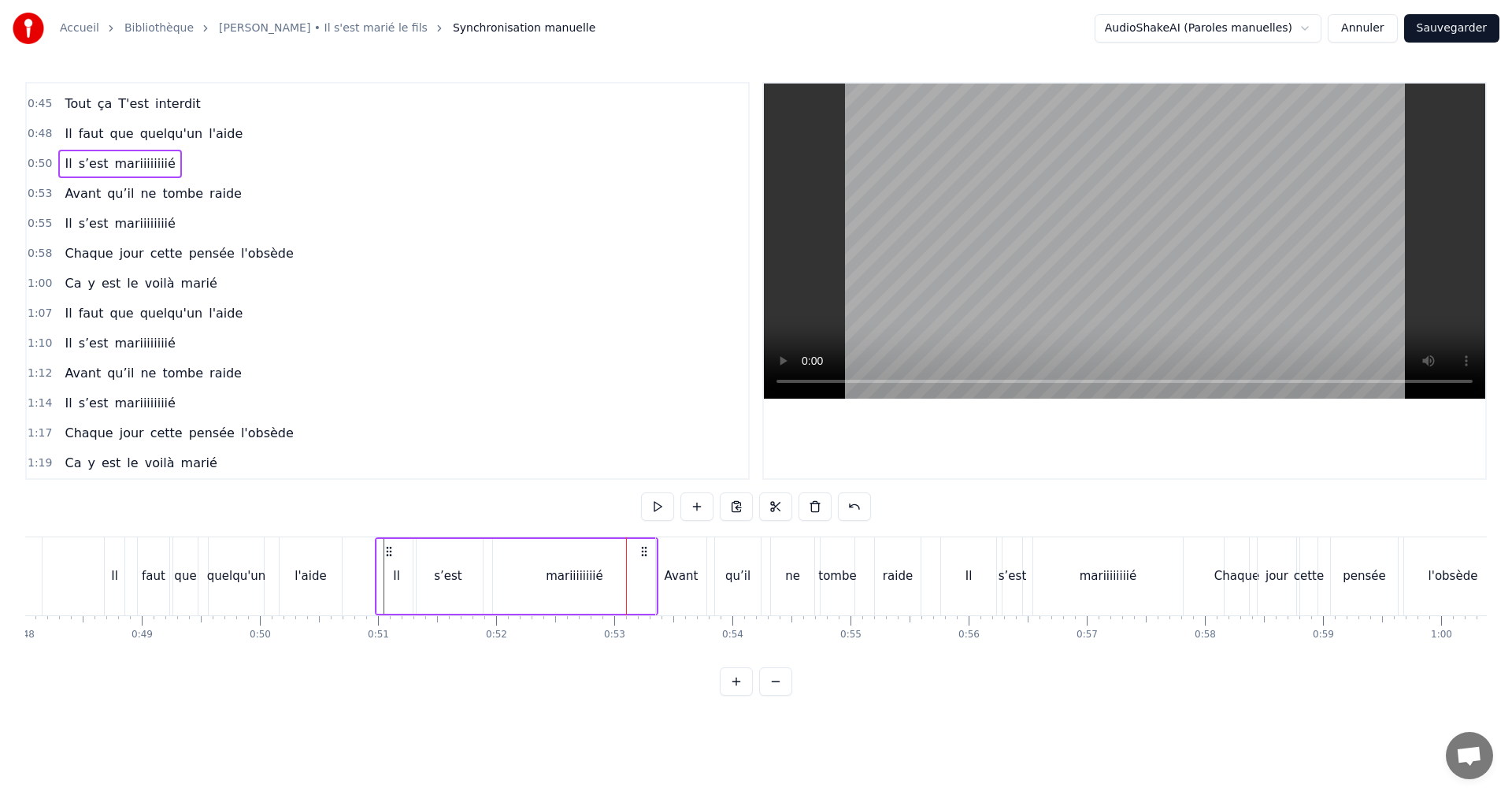
click at [389, 578] on div "Il" at bounding box center [396, 575] width 39 height 74
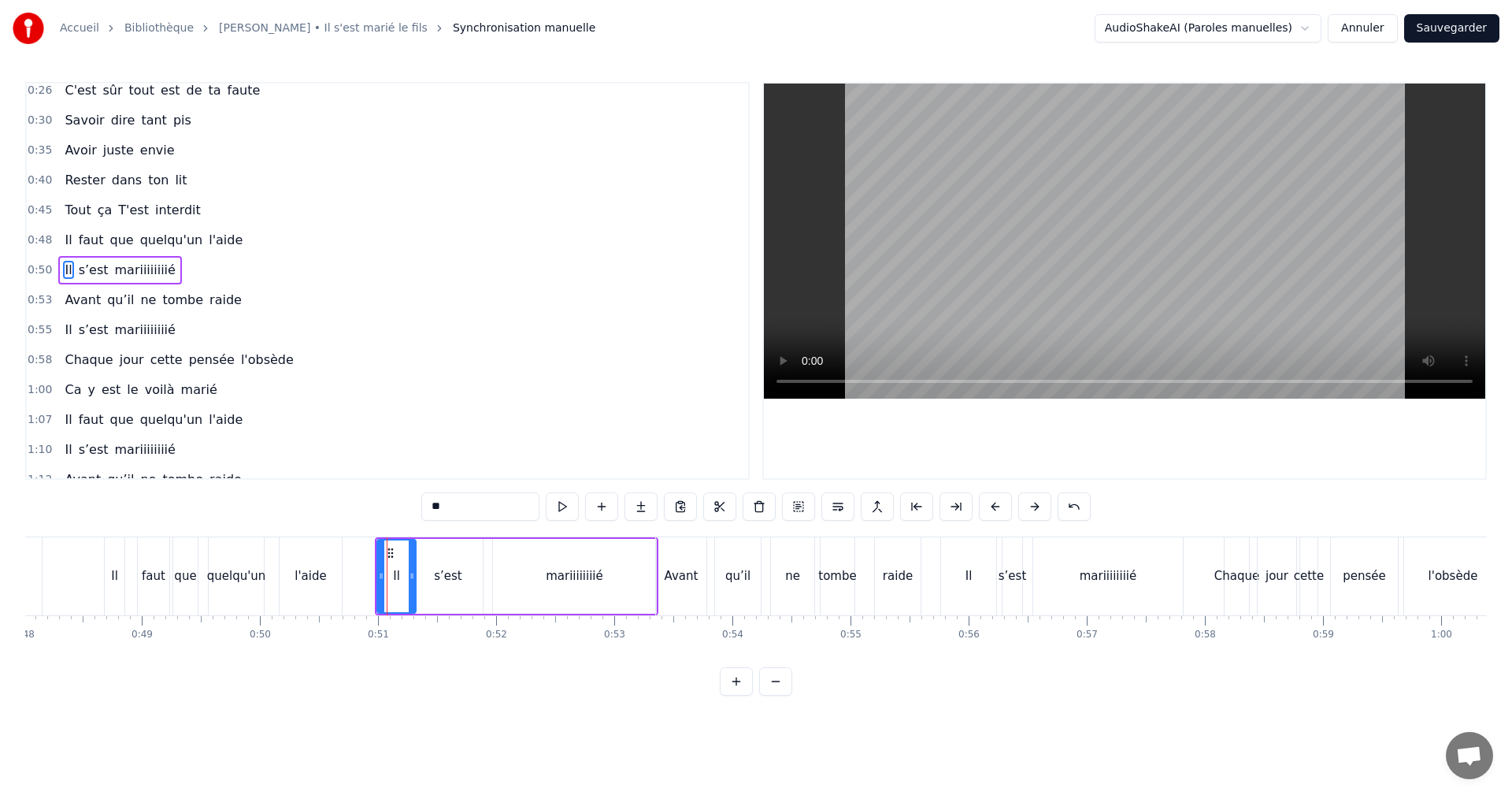
scroll to position [87, 0]
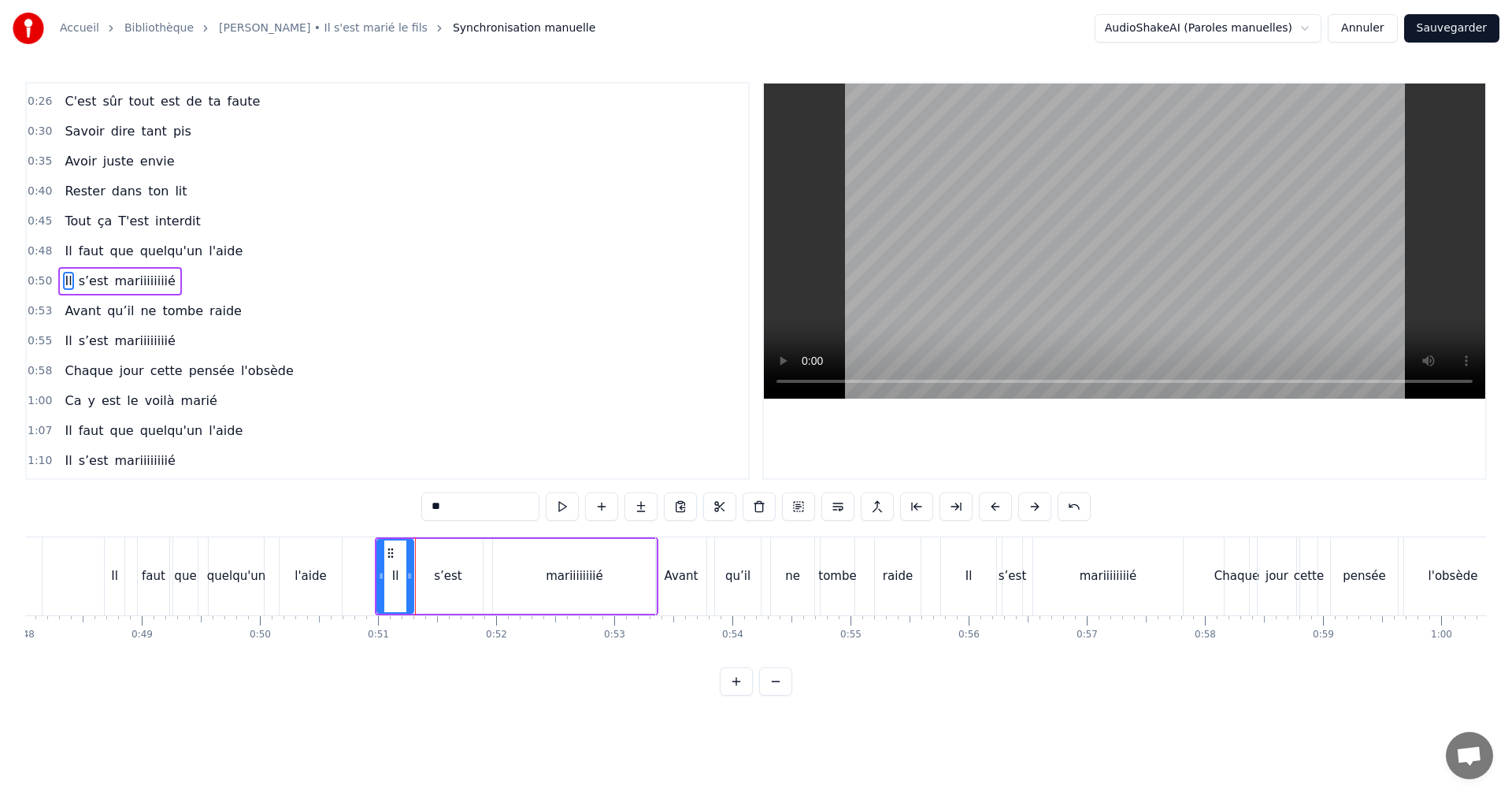
click at [406, 575] on icon at bounding box center [409, 575] width 7 height 13
click at [441, 579] on div "s’est" at bounding box center [448, 576] width 28 height 18
drag, startPoint x: 417, startPoint y: 576, endPoint x: 407, endPoint y: 576, distance: 10.0
click at [409, 576] on icon at bounding box center [412, 575] width 7 height 13
drag, startPoint x: 451, startPoint y: 575, endPoint x: 461, endPoint y: 575, distance: 10.0
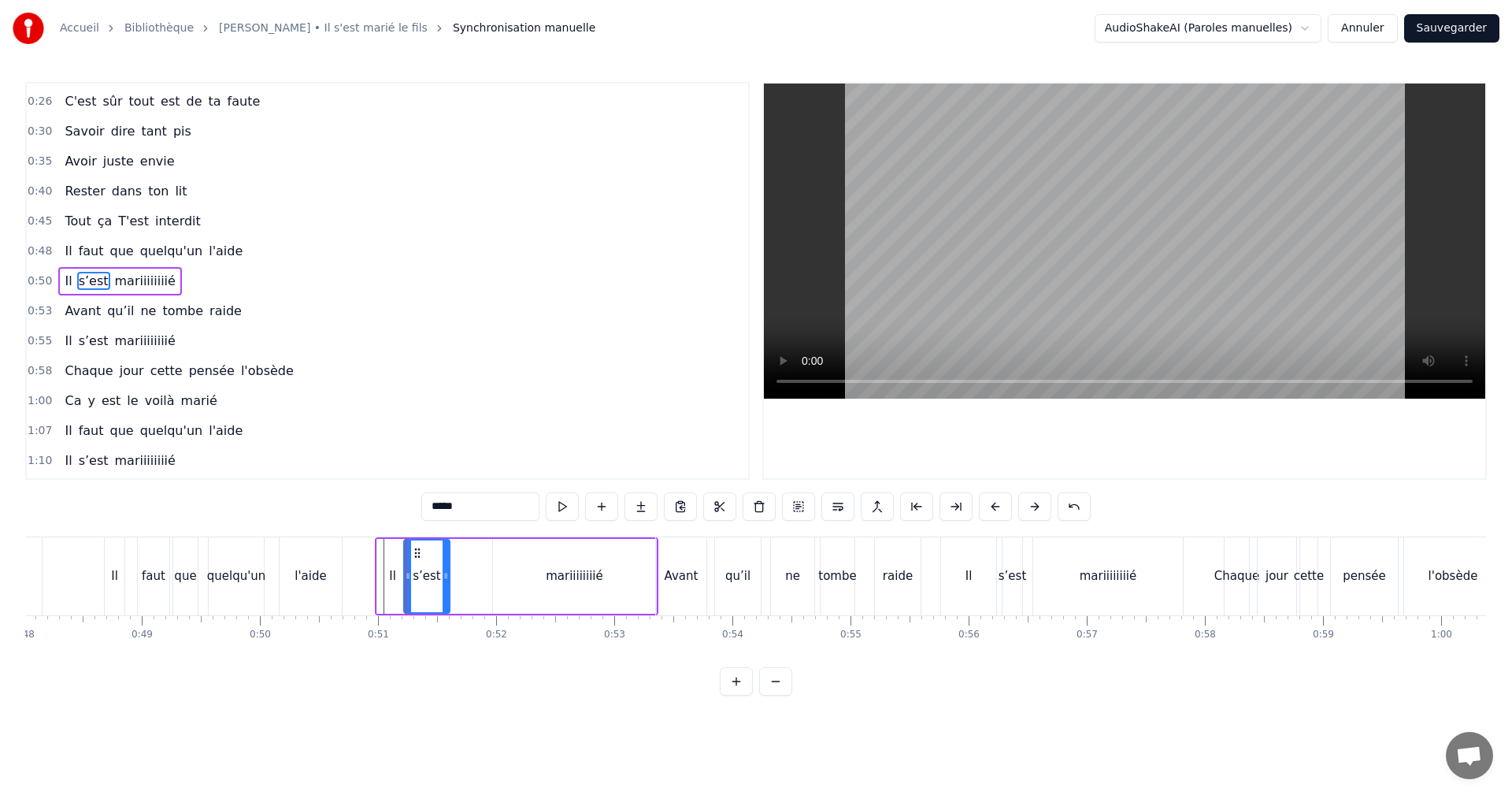
click at [443, 575] on icon at bounding box center [446, 575] width 7 height 13
click at [518, 571] on div "mariiiiiiiié" at bounding box center [574, 575] width 163 height 74
type input "**********"
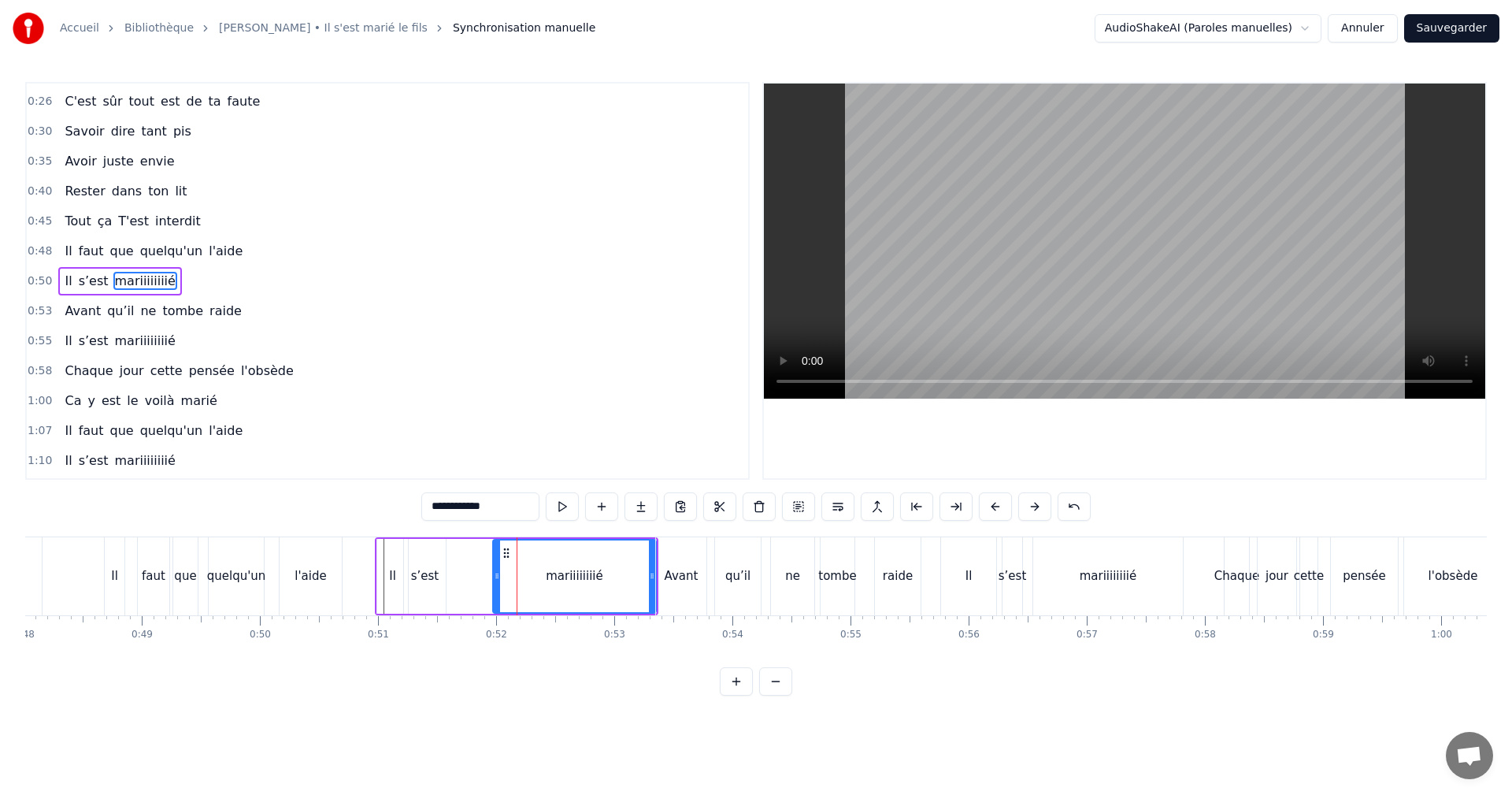
click at [491, 574] on div "Il s’est mariiiiiiiié" at bounding box center [516, 576] width 283 height 78
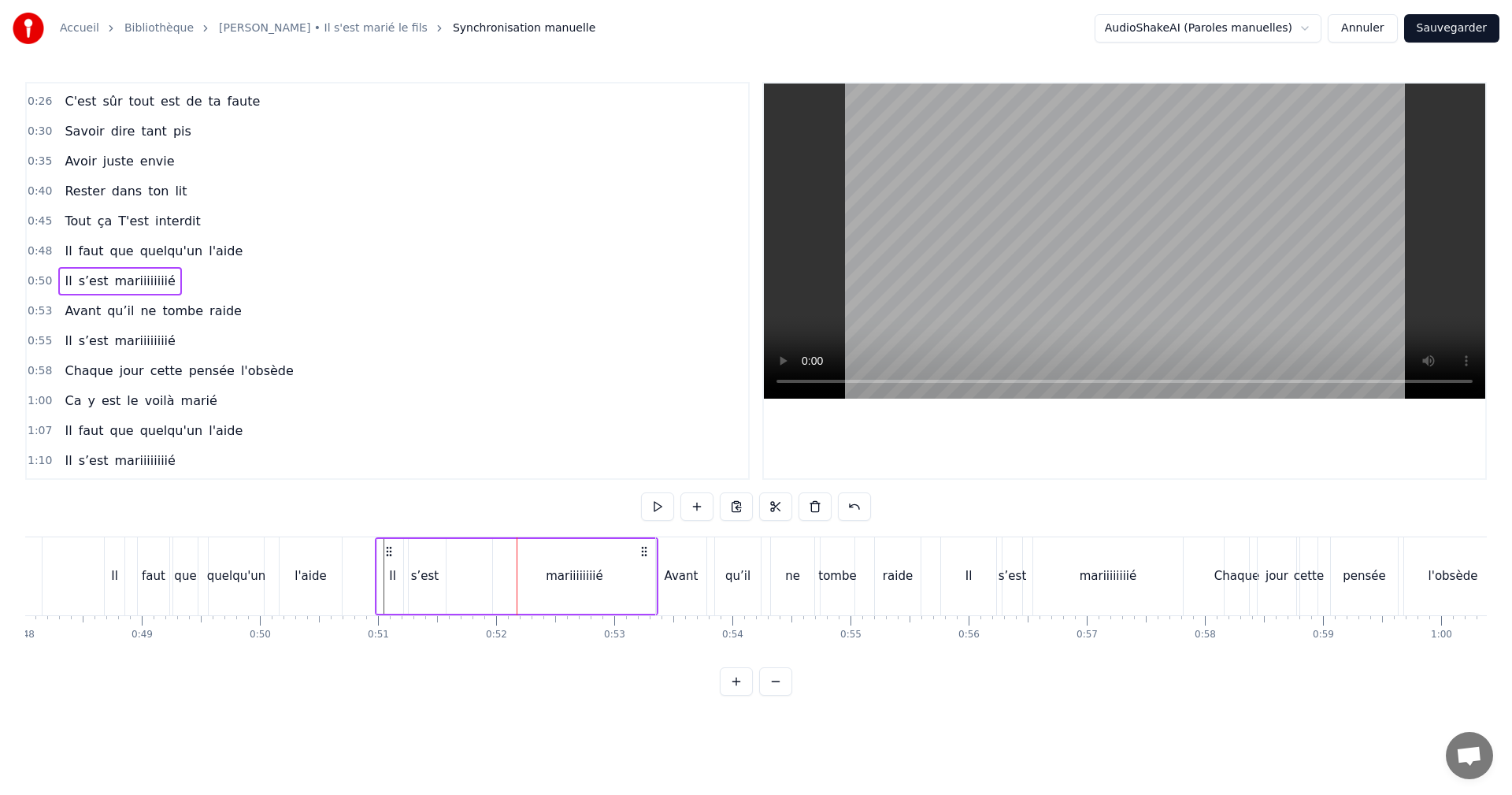
click at [504, 576] on div "mariiiiiiiié" at bounding box center [574, 575] width 163 height 74
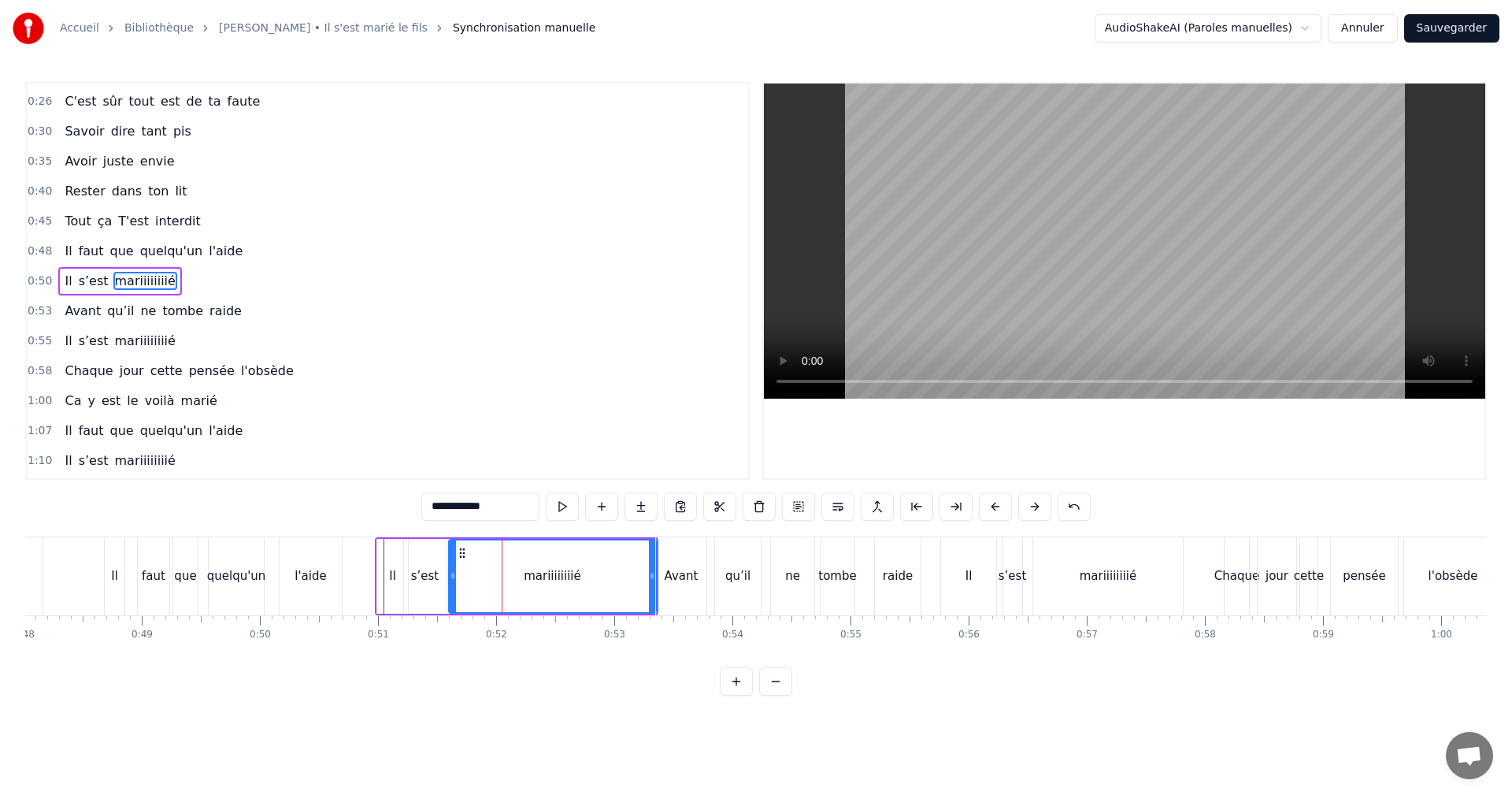
drag, startPoint x: 497, startPoint y: 575, endPoint x: 453, endPoint y: 578, distance: 44.1
click at [453, 578] on icon at bounding box center [452, 575] width 7 height 13
drag, startPoint x: 641, startPoint y: 576, endPoint x: 633, endPoint y: 576, distance: 8.0
click at [634, 576] on icon at bounding box center [637, 575] width 7 height 13
click at [35, 226] on span "0:45" at bounding box center [40, 221] width 24 height 15
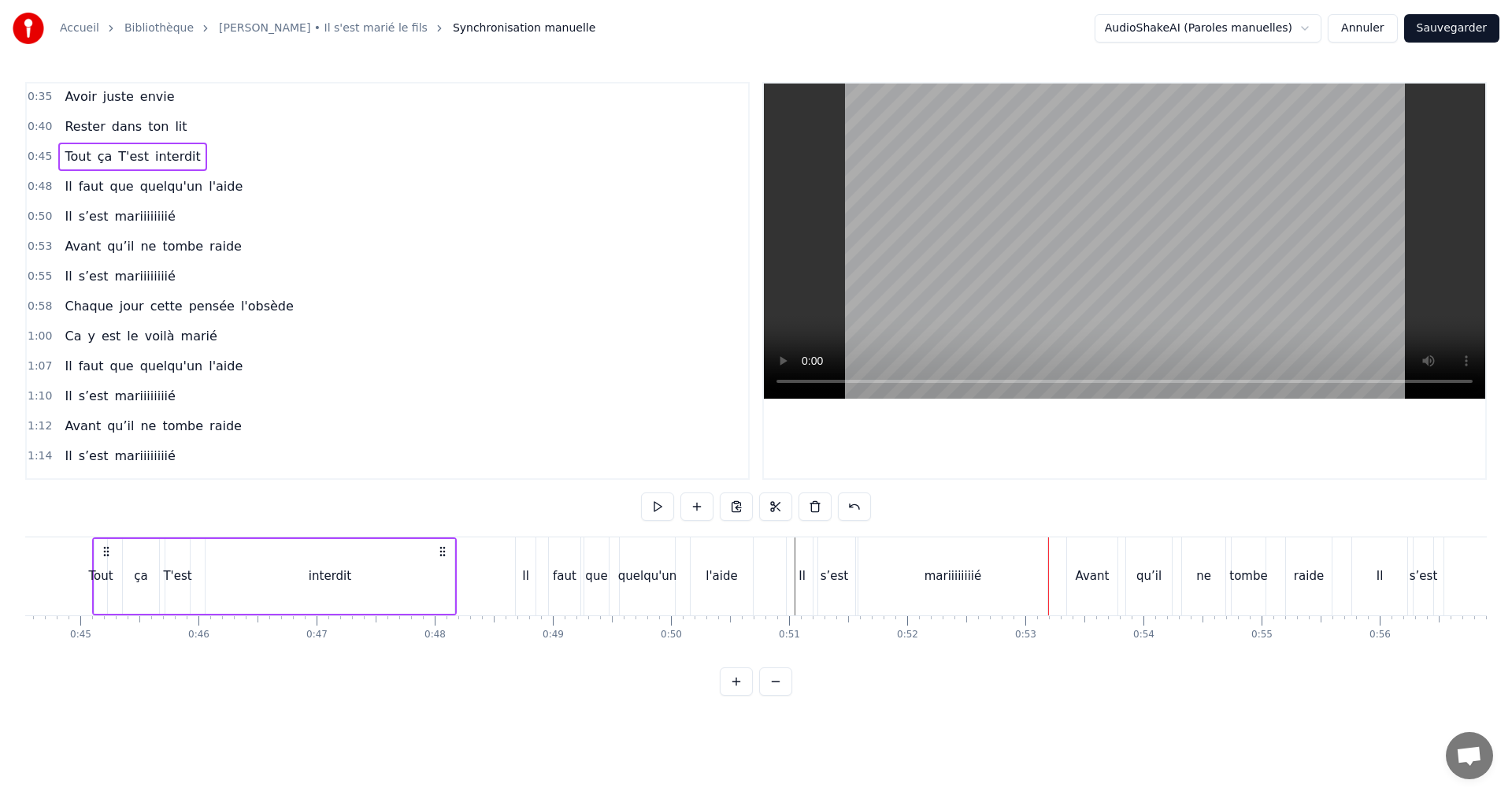
scroll to position [0, 5250]
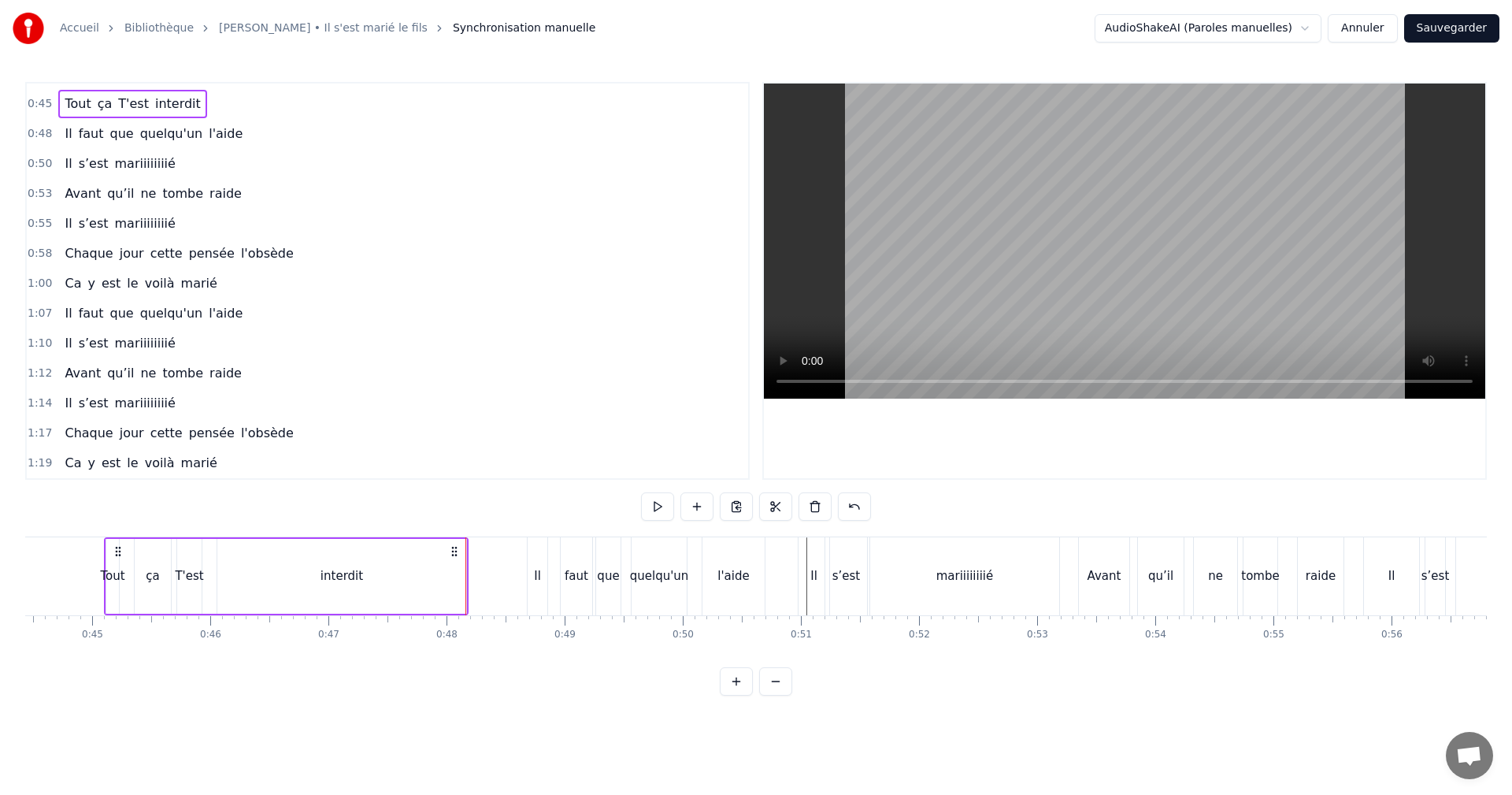
click at [38, 101] on span "0:45" at bounding box center [40, 103] width 24 height 15
click at [390, 151] on div "0:50 Il s’est mariiiiiiiié" at bounding box center [388, 163] width 721 height 30
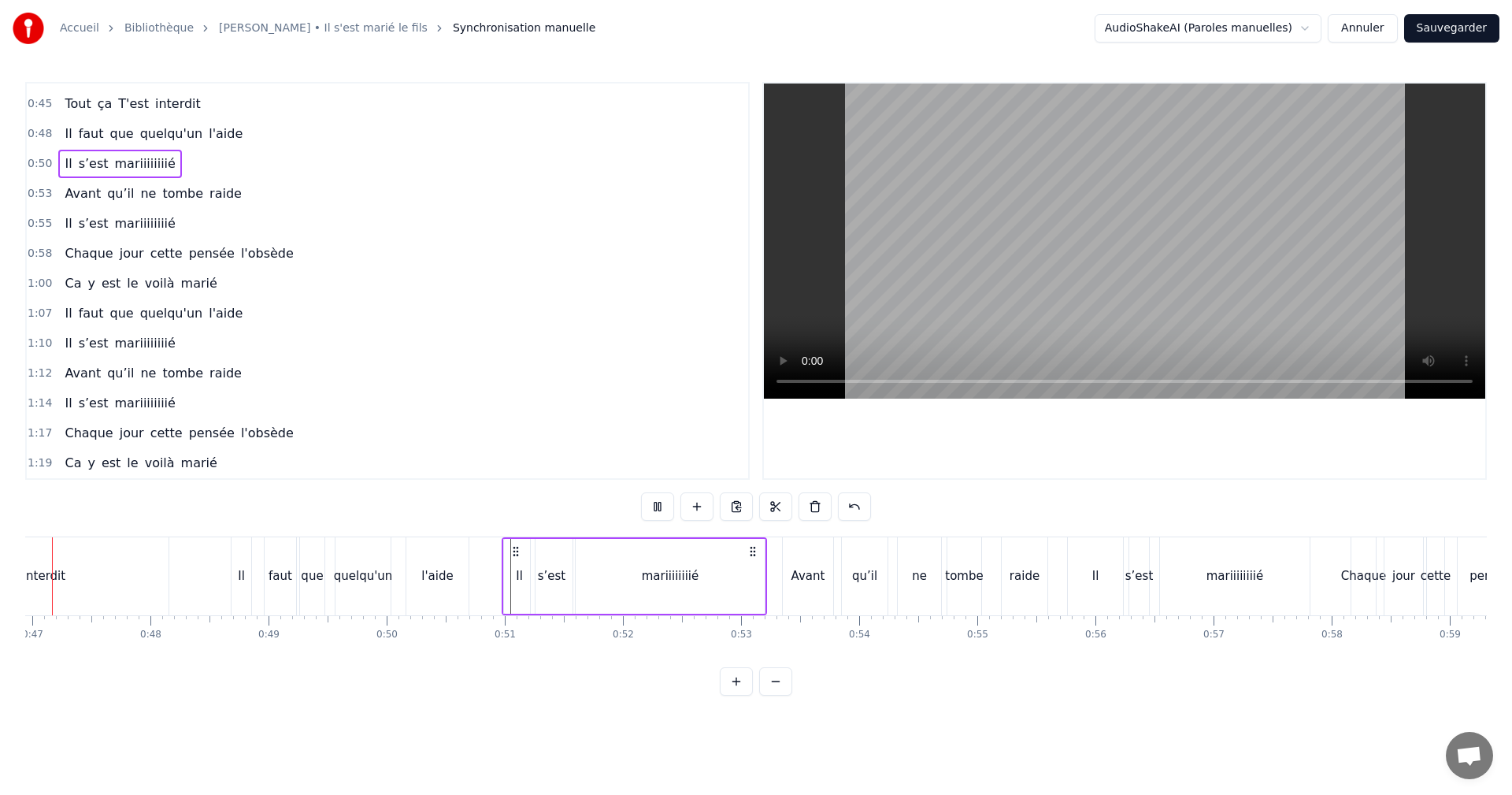
scroll to position [0, 5498]
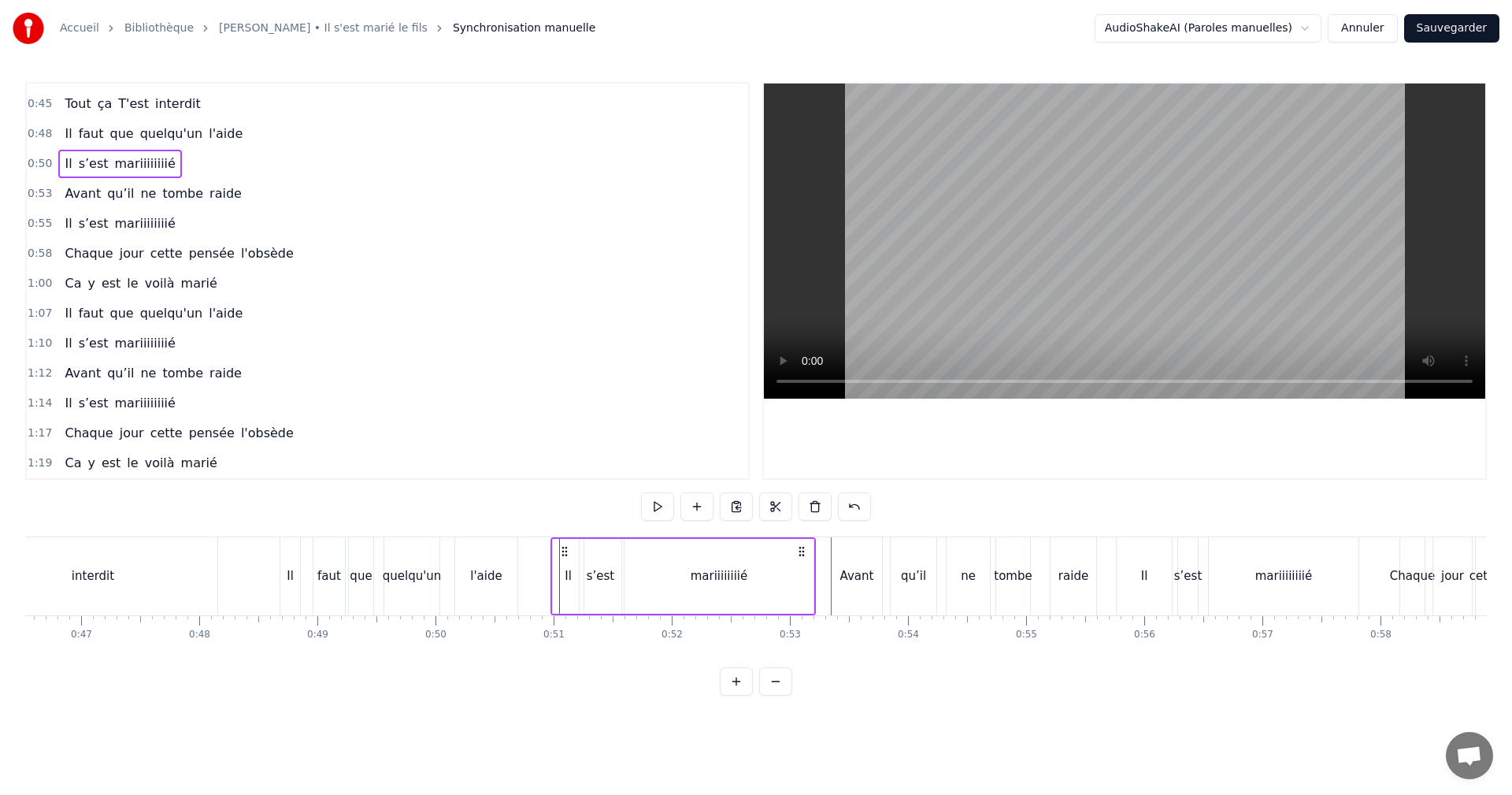
click at [43, 192] on span "0:53" at bounding box center [40, 193] width 24 height 15
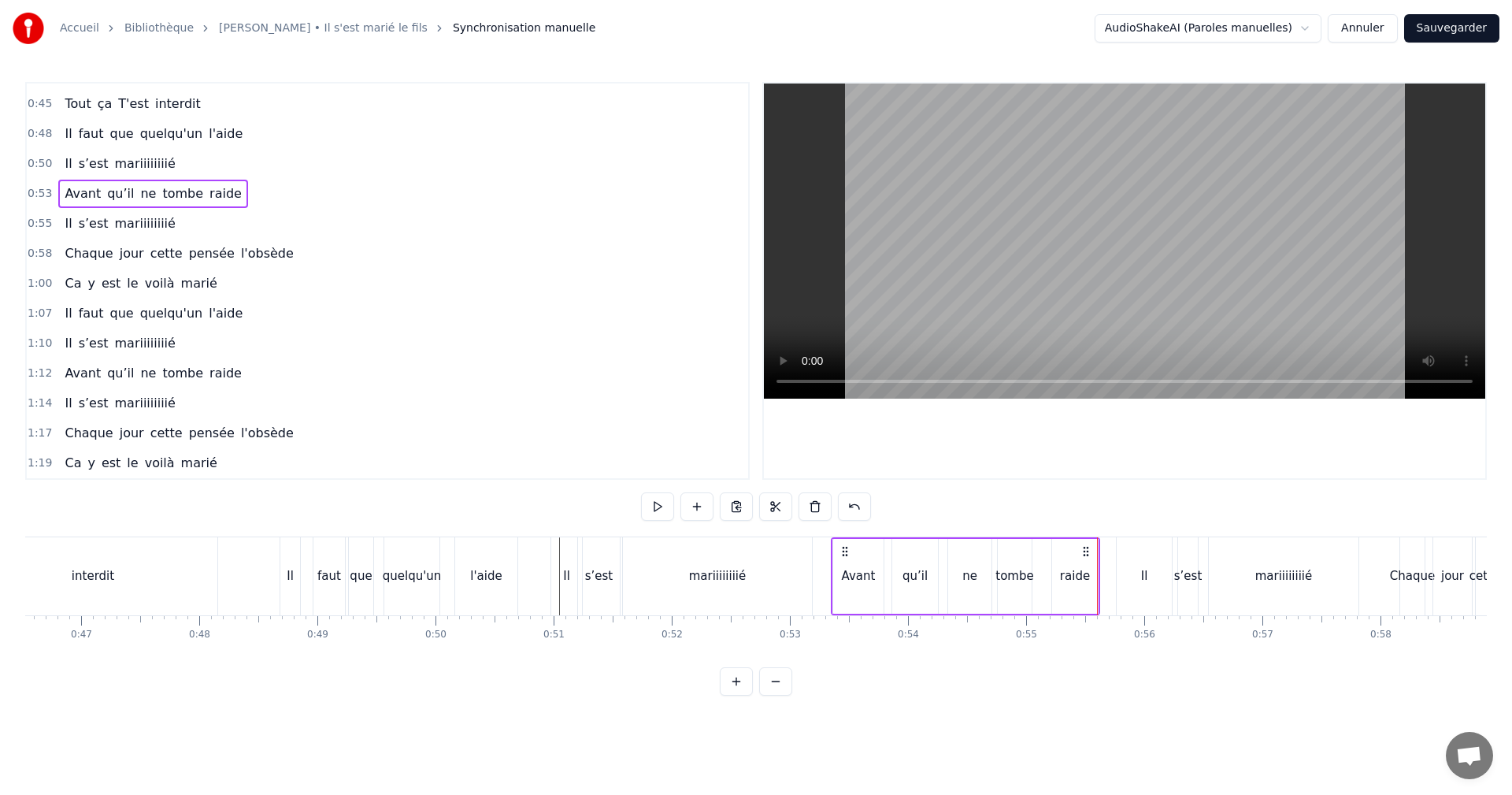
click at [32, 220] on span "0:55" at bounding box center [40, 223] width 24 height 15
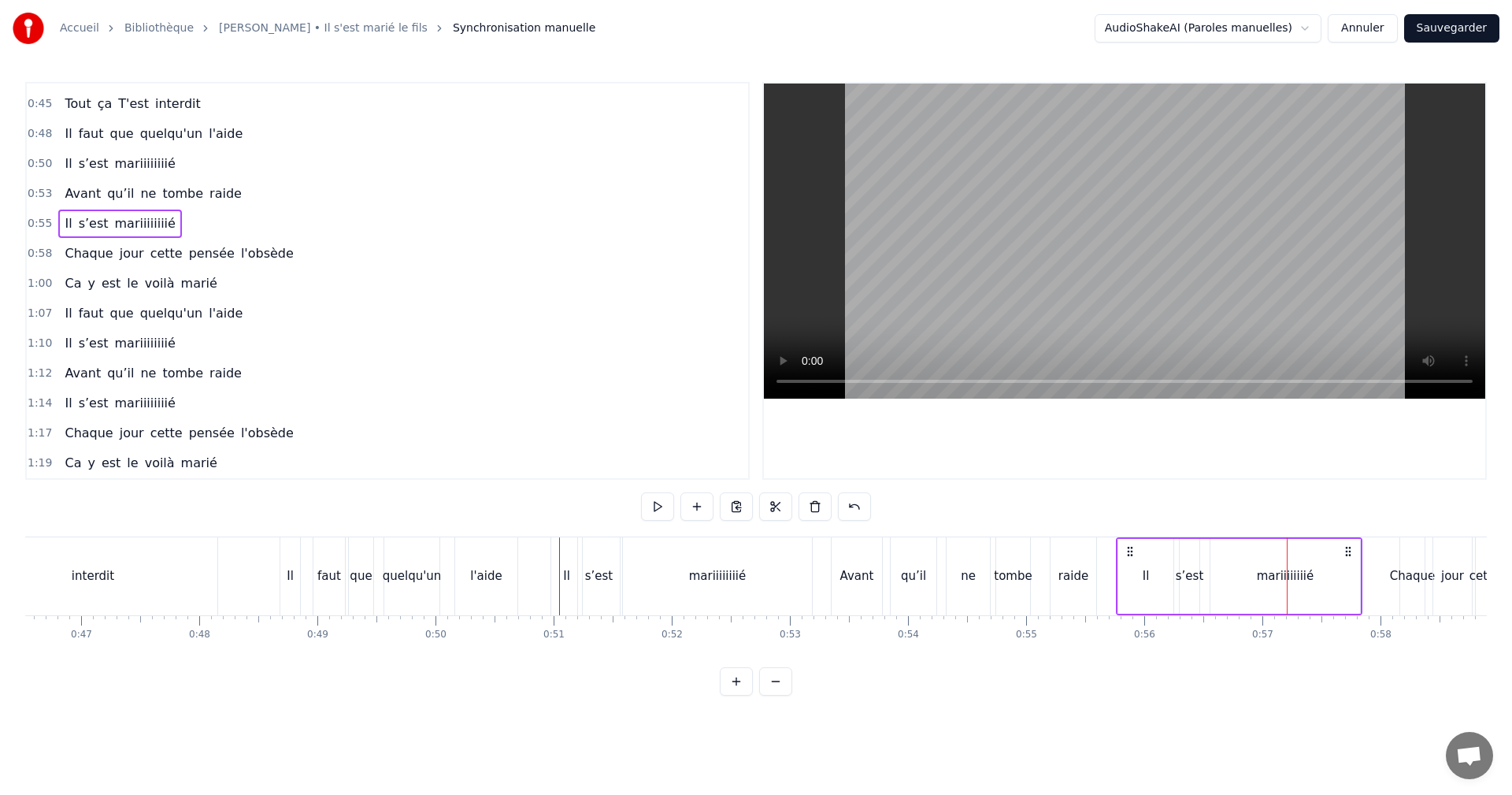
click at [1159, 586] on div "Il" at bounding box center [1146, 575] width 55 height 74
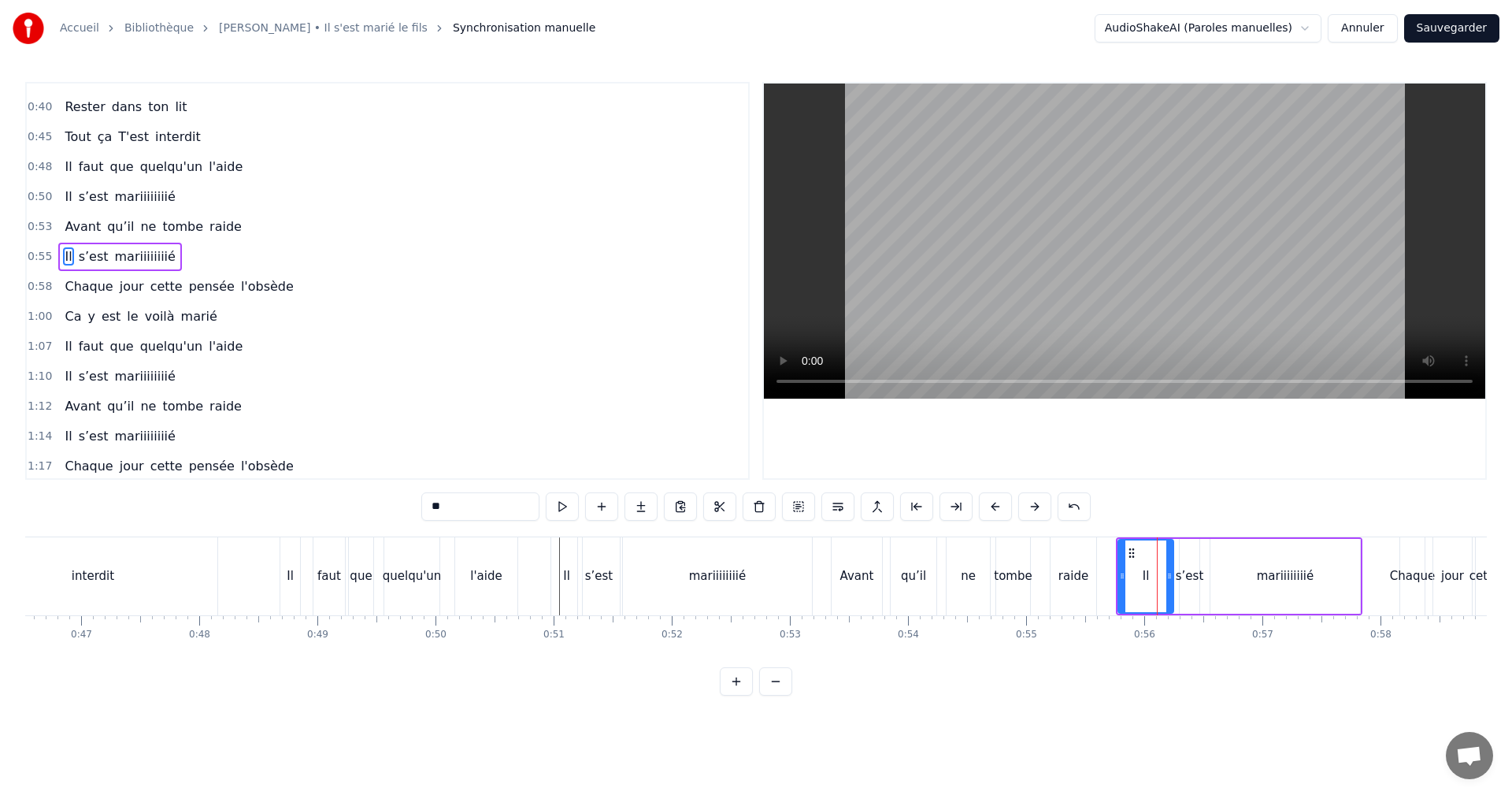
scroll to position [147, 0]
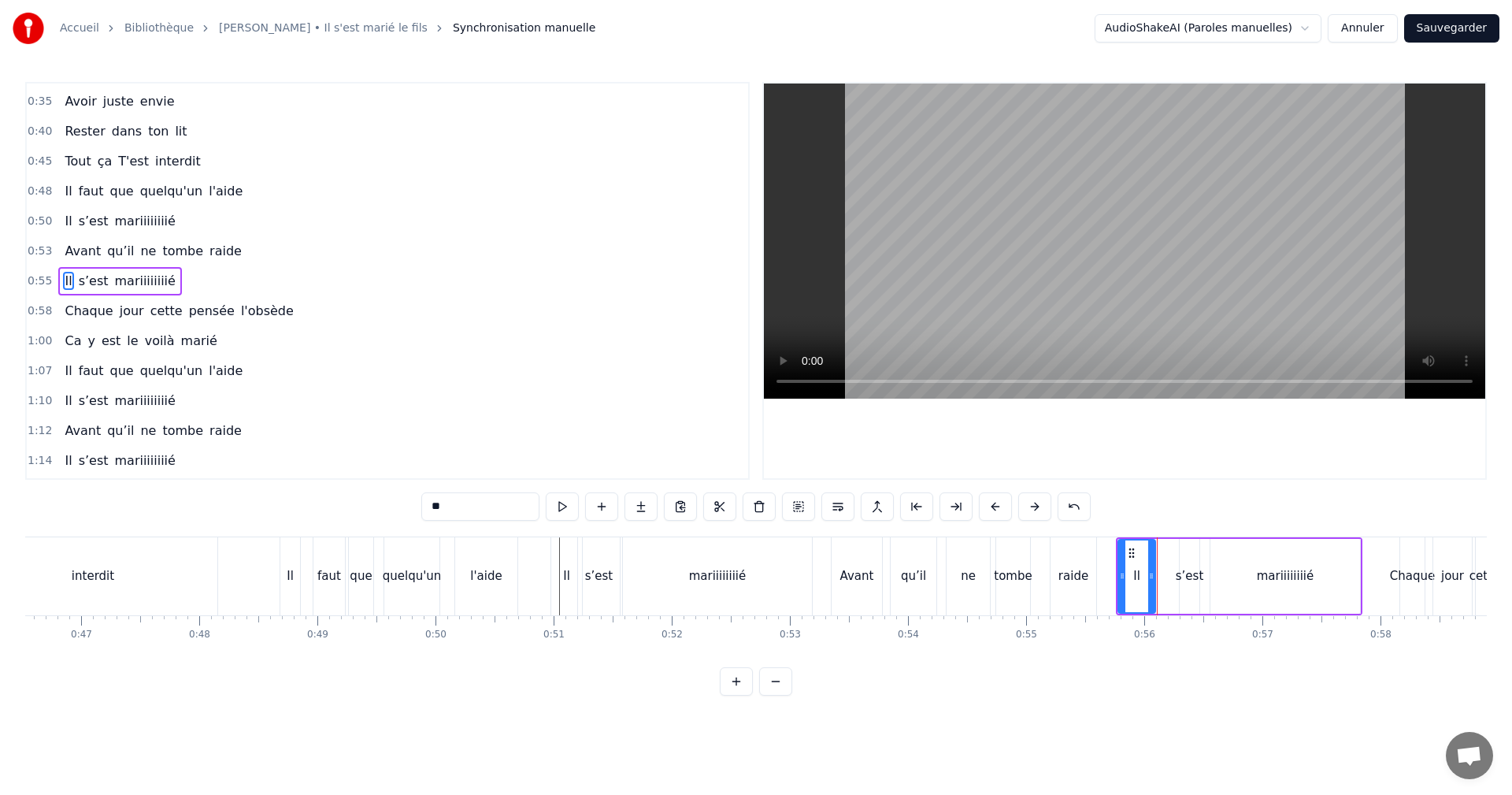
drag, startPoint x: 1168, startPoint y: 581, endPoint x: 1149, endPoint y: 579, distance: 19.1
click at [1149, 579] on icon at bounding box center [1151, 575] width 7 height 13
click at [1183, 576] on div "s’est" at bounding box center [1190, 576] width 28 height 18
type input "*****"
drag, startPoint x: 1180, startPoint y: 575, endPoint x: 1160, endPoint y: 575, distance: 20.0
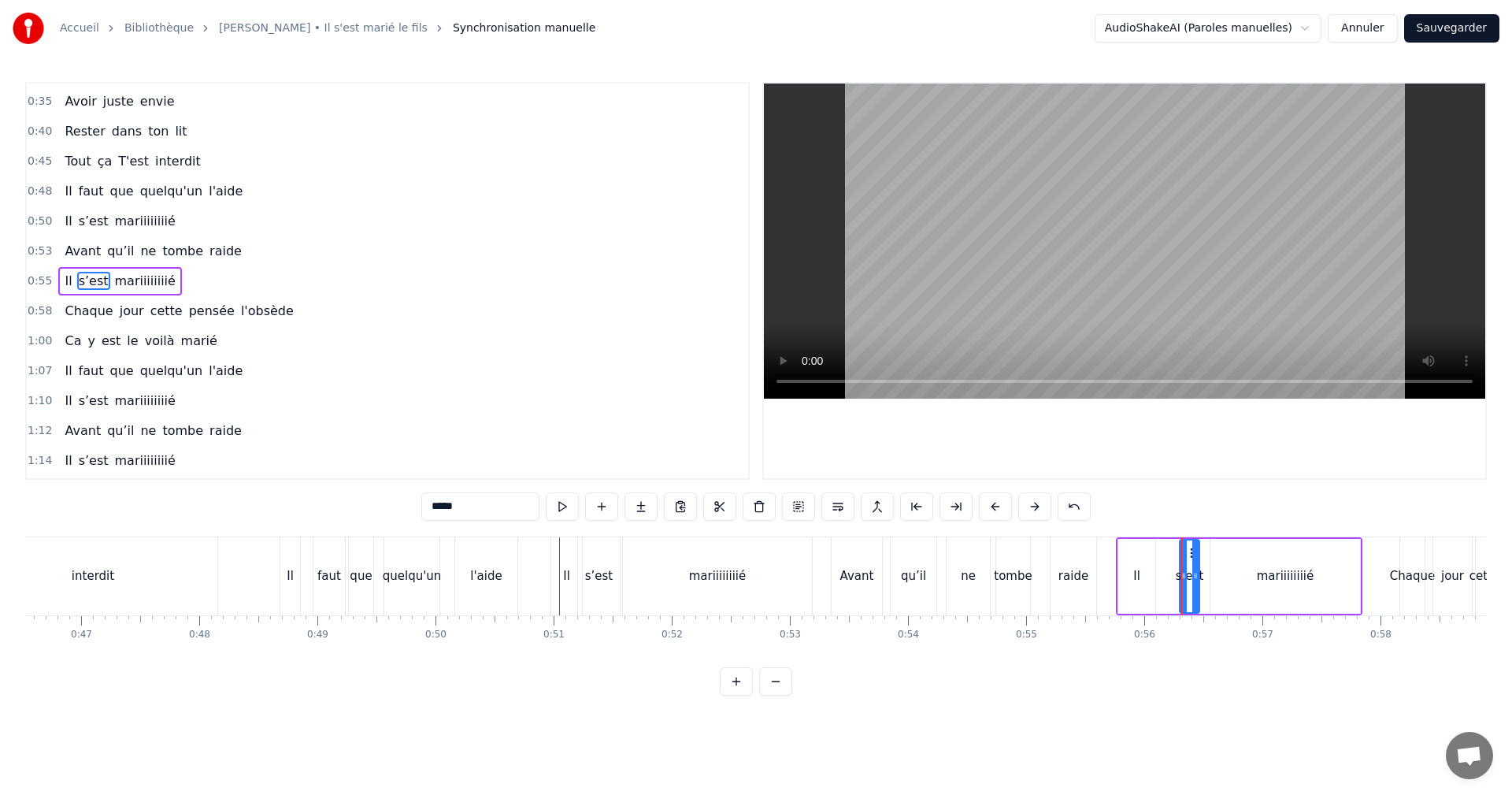
click at [1160, 575] on div "Il s’est mariiiiiiiié" at bounding box center [1239, 576] width 247 height 78
click at [1183, 575] on div "s’est" at bounding box center [1190, 576] width 28 height 18
drag, startPoint x: 1182, startPoint y: 574, endPoint x: 1156, endPoint y: 576, distance: 26.1
click at [1156, 576] on icon at bounding box center [1158, 575] width 7 height 13
click at [1190, 576] on icon at bounding box center [1193, 575] width 7 height 13
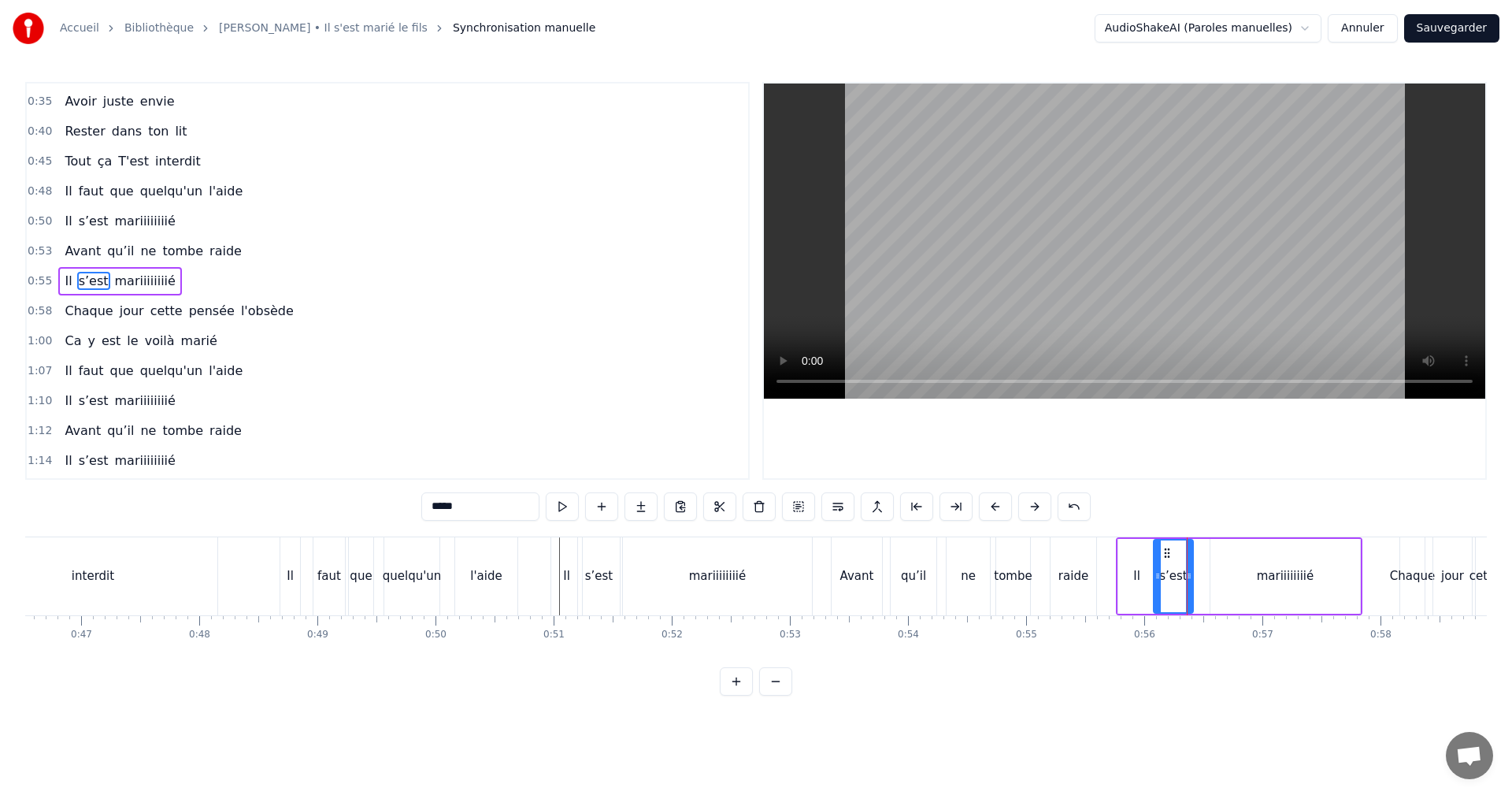
click at [1245, 568] on div "mariiiiiiiié" at bounding box center [1285, 575] width 150 height 74
type input "**********"
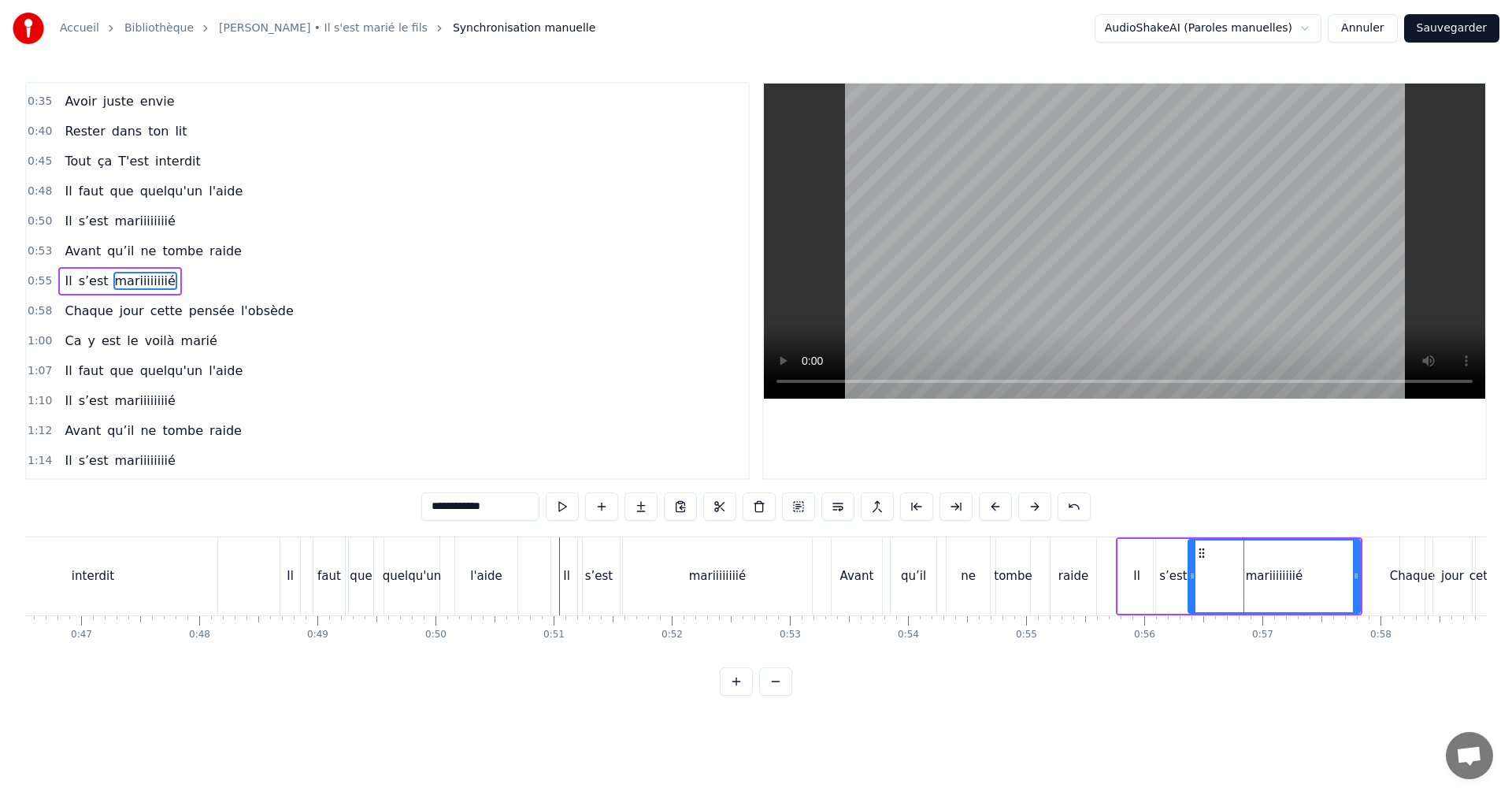
drag, startPoint x: 1214, startPoint y: 575, endPoint x: 1193, endPoint y: 581, distance: 21.8
click at [1193, 581] on icon at bounding box center [1192, 575] width 7 height 13
click at [44, 277] on span "0:55" at bounding box center [40, 281] width 24 height 15
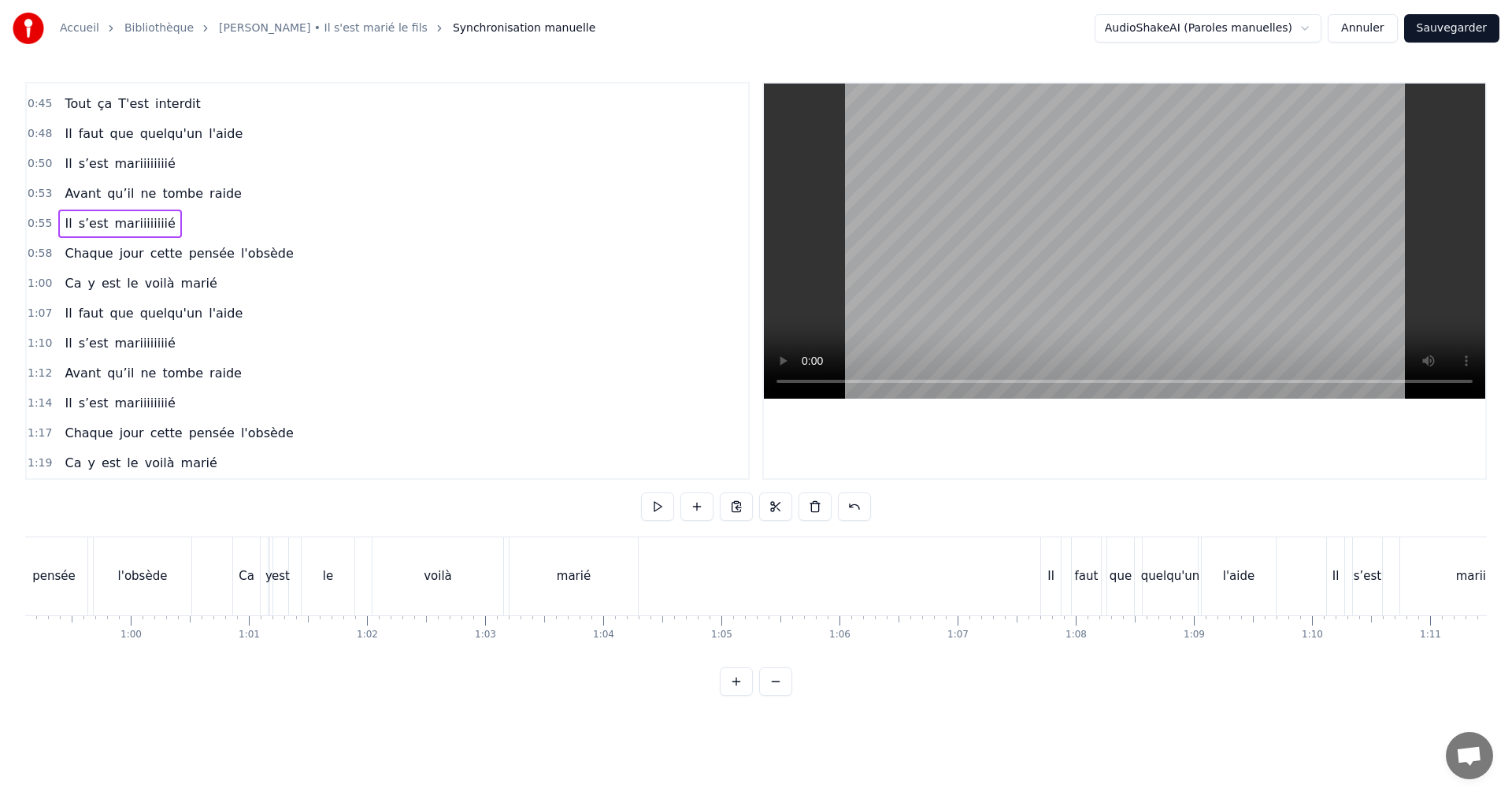
scroll to position [0, 7025]
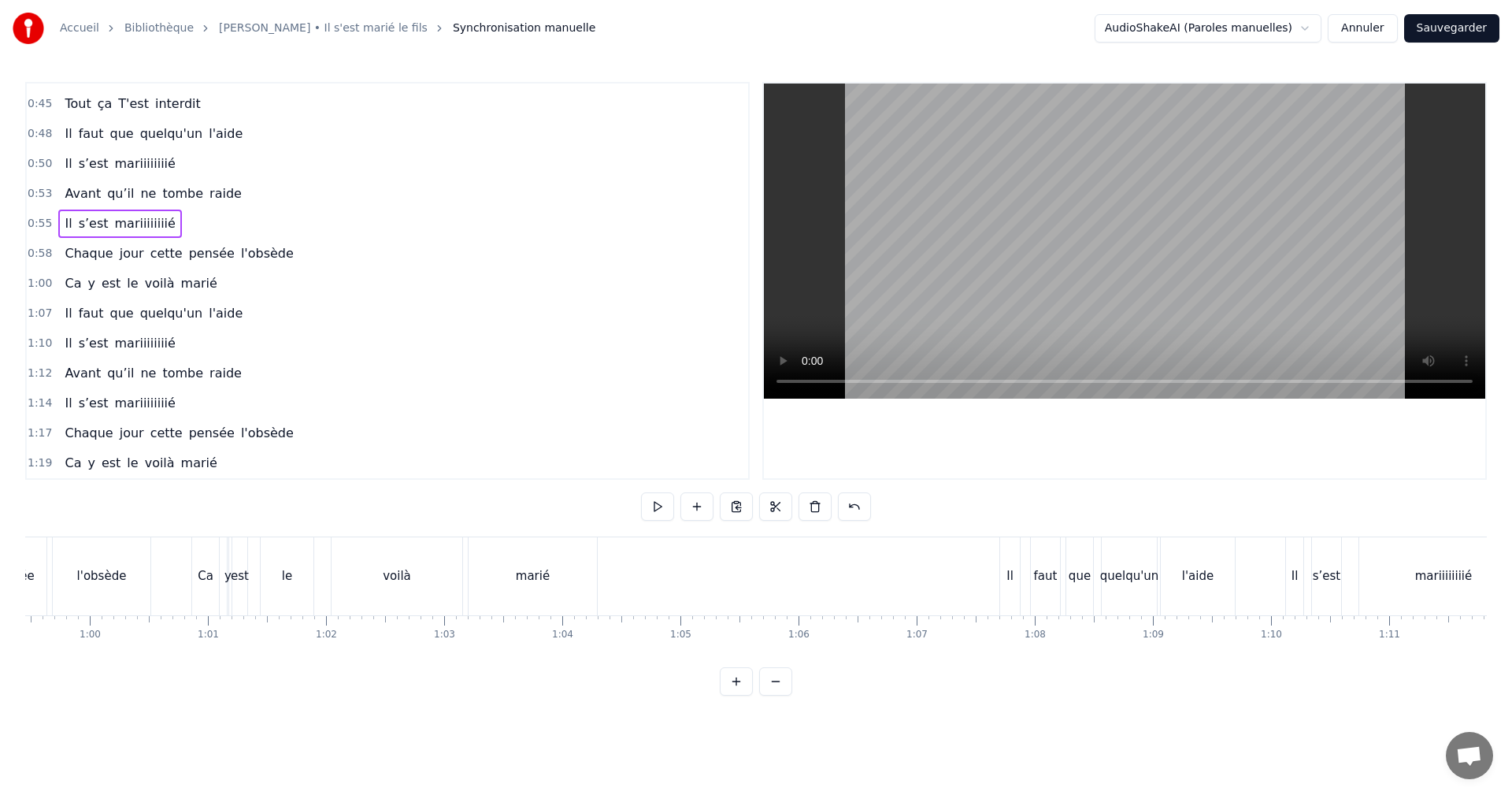
click at [37, 312] on span "1:07" at bounding box center [40, 313] width 24 height 15
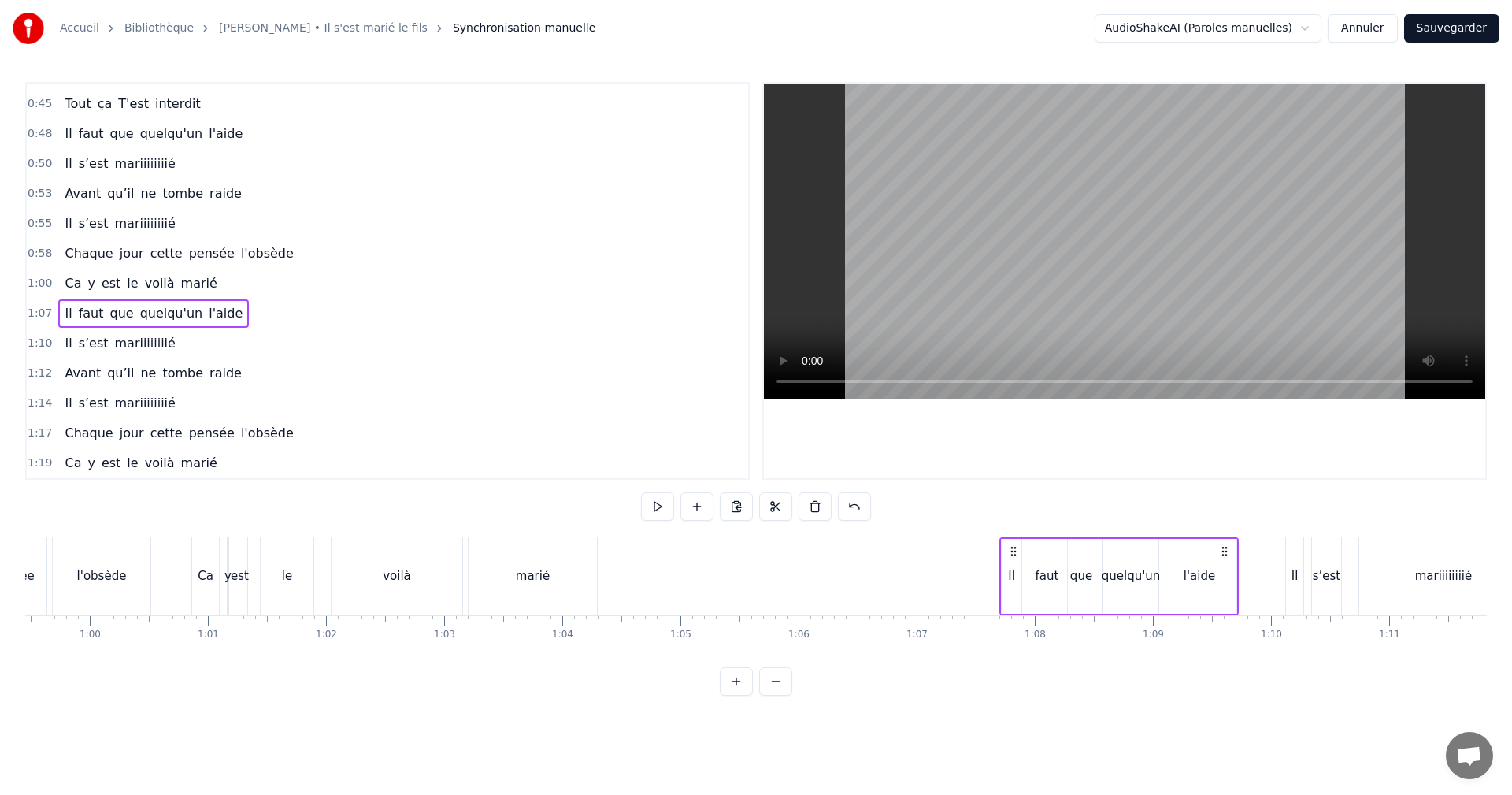
click at [41, 314] on span "1:07" at bounding box center [40, 313] width 24 height 15
click at [910, 436] on div at bounding box center [1124, 280] width 721 height 395
click at [279, 376] on div "1:12 Avant qu’il ne tombe raide" at bounding box center [388, 373] width 721 height 30
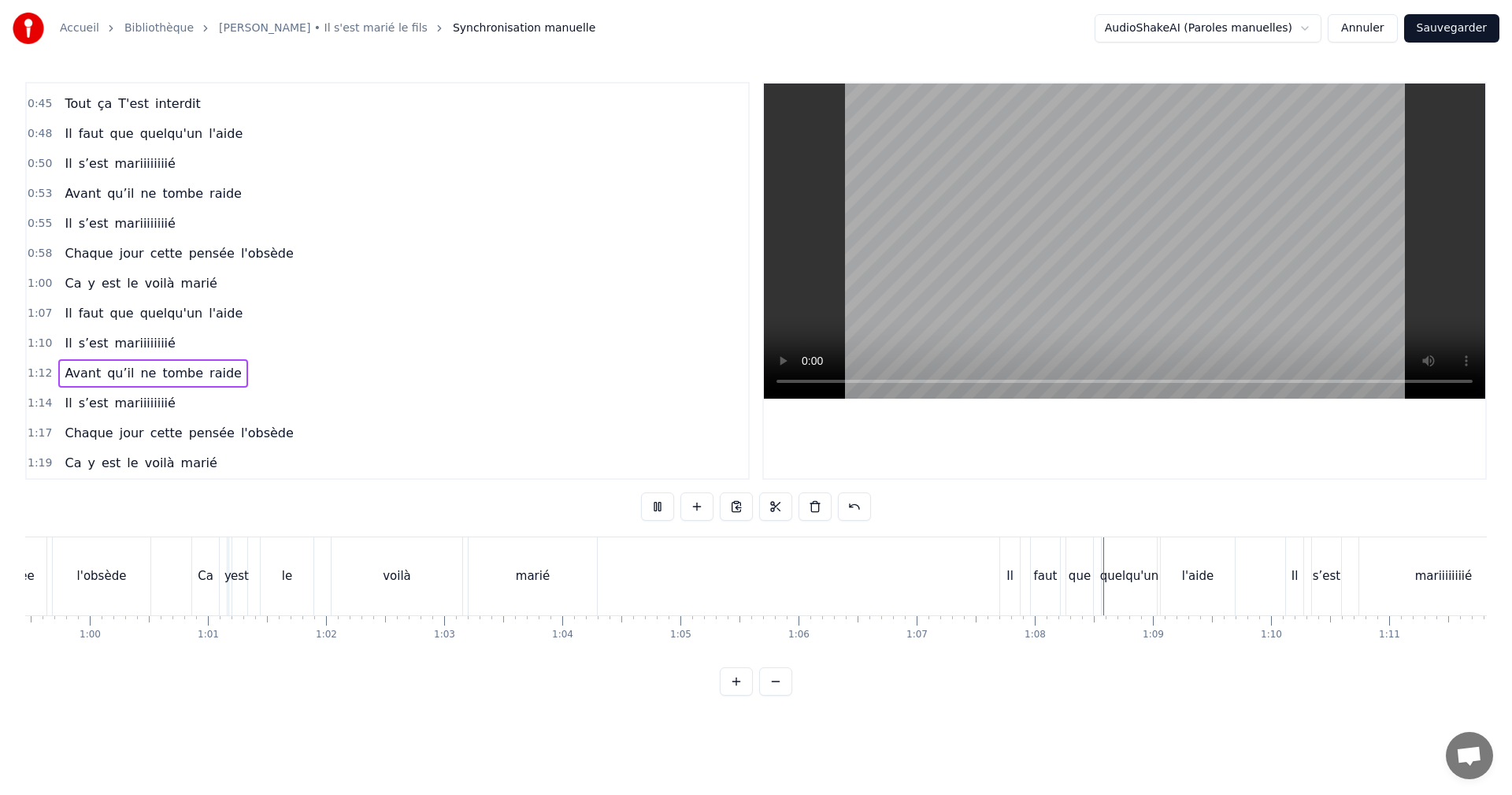
click at [388, 379] on div "1:12 Avant qu’il ne tombe raide" at bounding box center [388, 373] width 721 height 30
click at [376, 266] on div "0:11 Marcher dans le sable 0:16 Te sentir coupable 0:21 Dans les herbes hautes …" at bounding box center [388, 280] width 725 height 398
click at [37, 376] on span "1:12" at bounding box center [40, 373] width 24 height 15
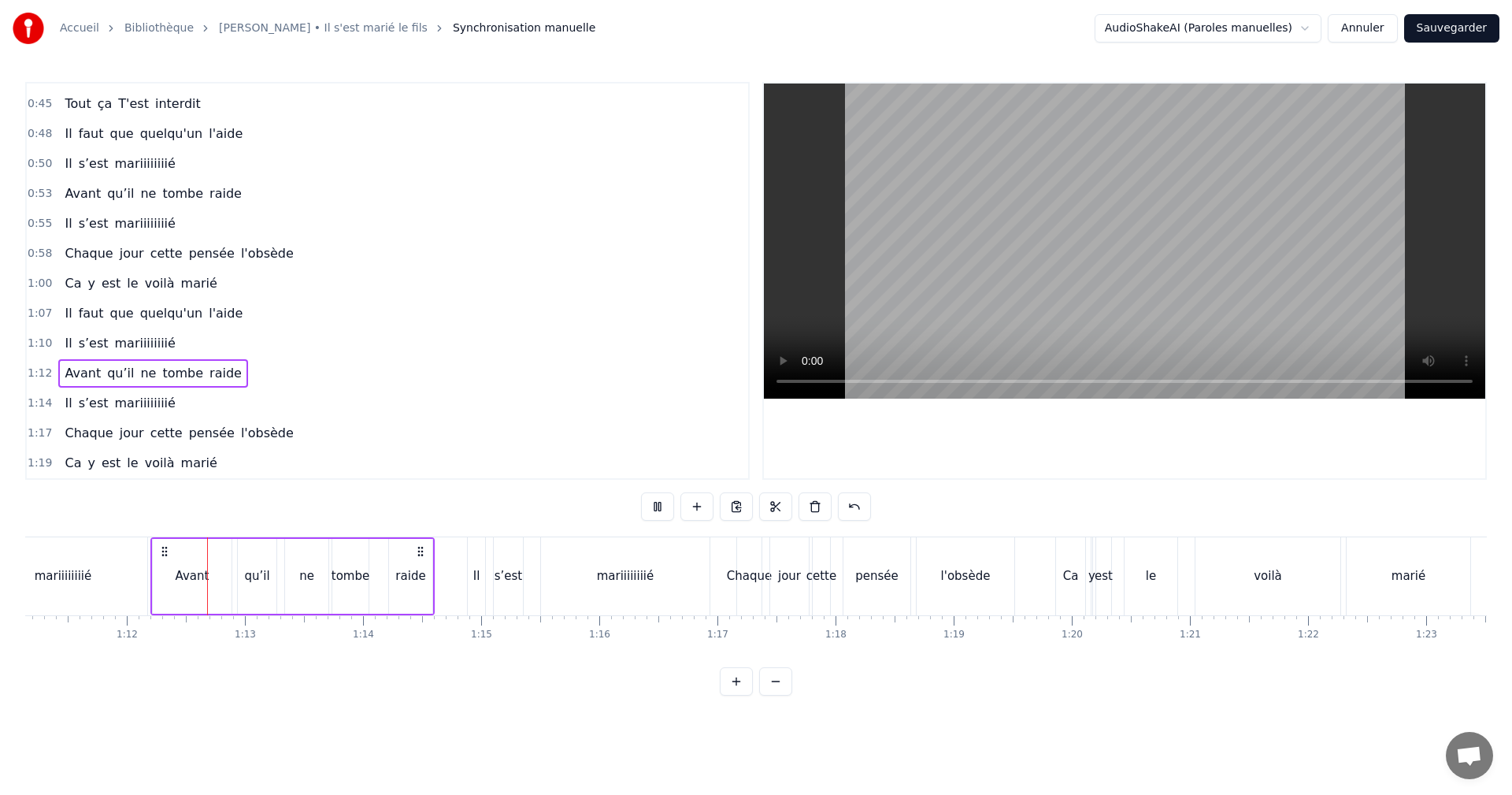
click at [38, 340] on span "1:10" at bounding box center [40, 343] width 24 height 15
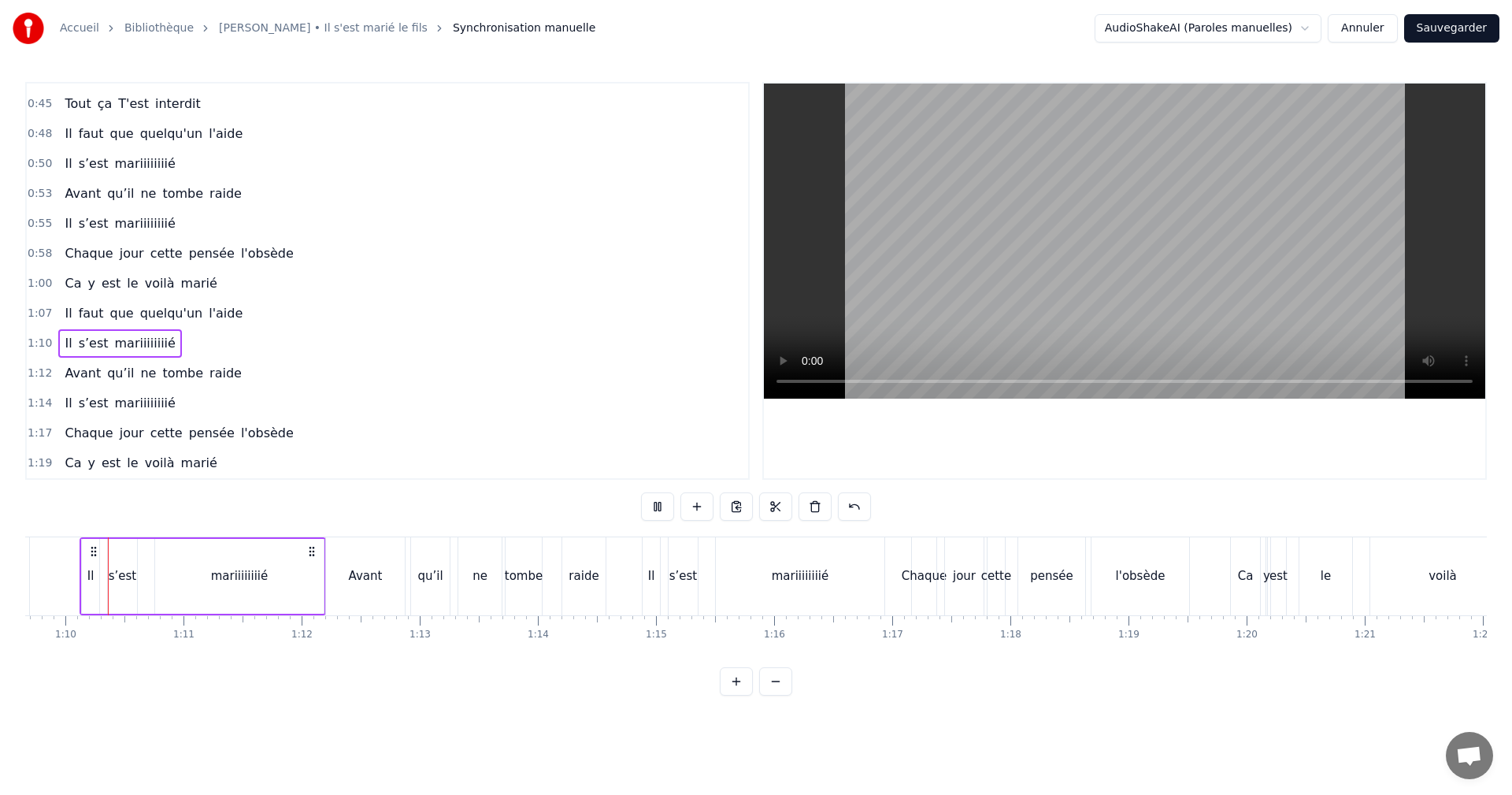
scroll to position [0, 8207]
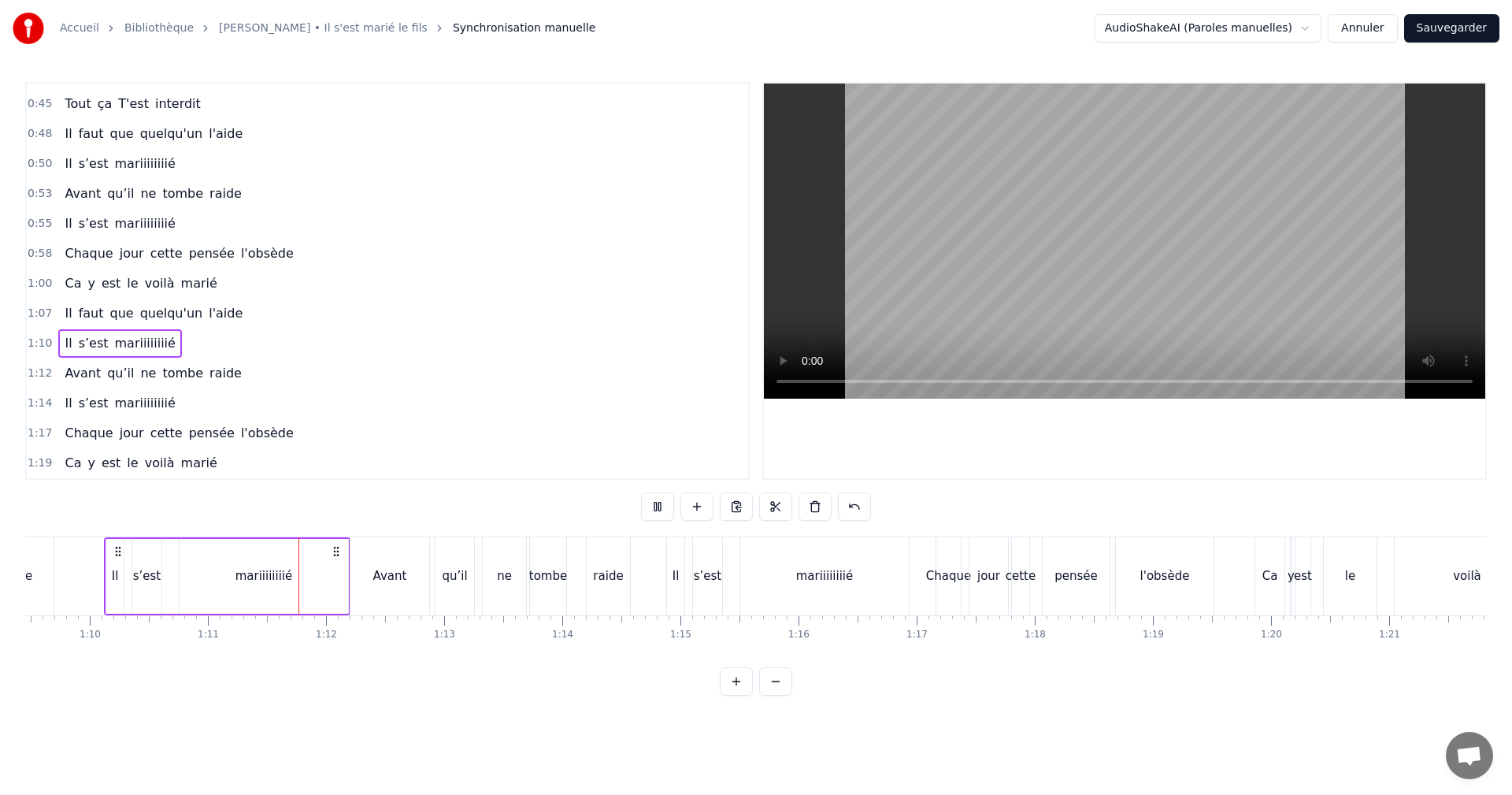
click at [41, 370] on span "1:12" at bounding box center [40, 373] width 24 height 15
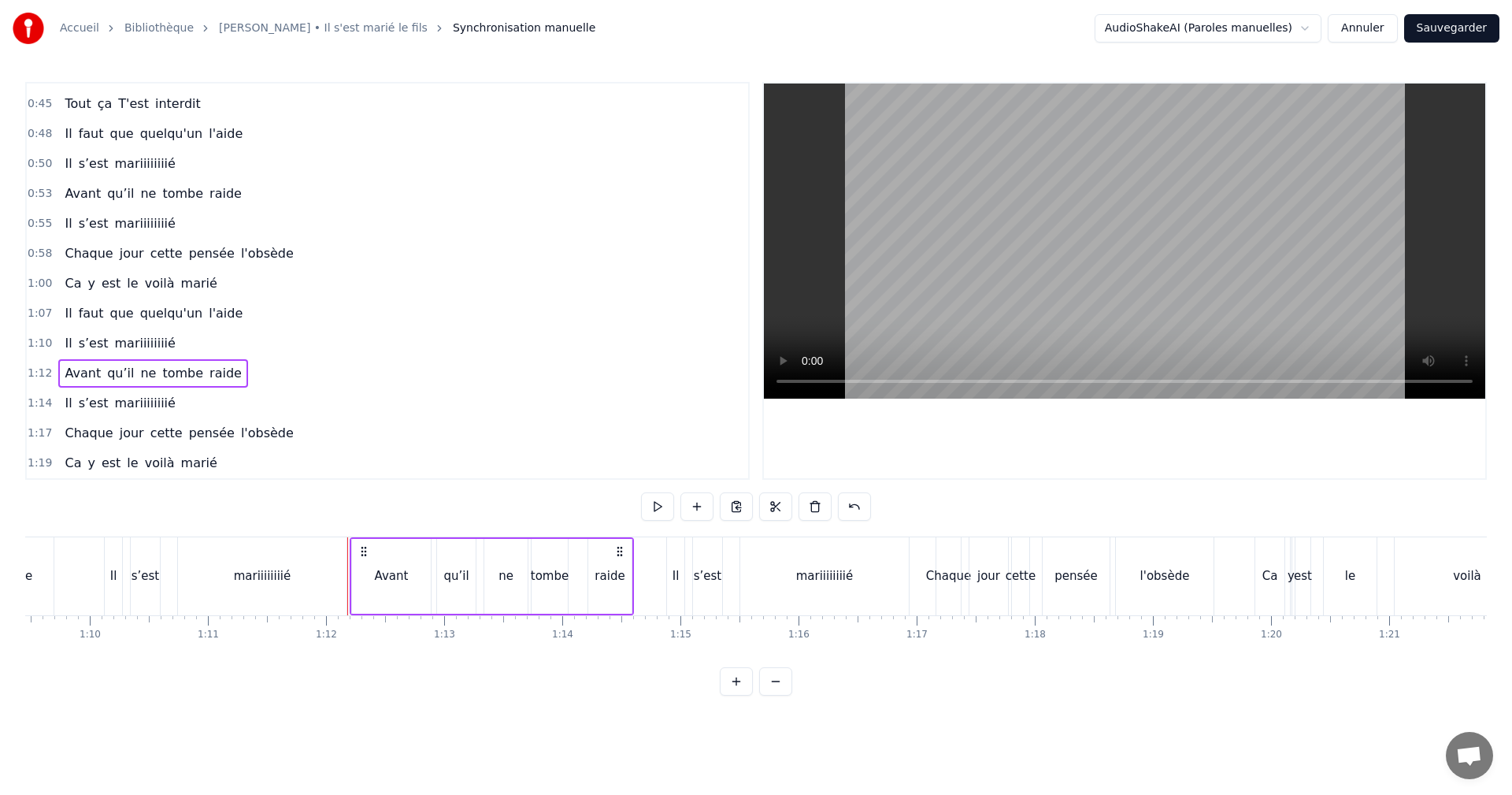
click at [41, 370] on span "1:12" at bounding box center [40, 373] width 24 height 15
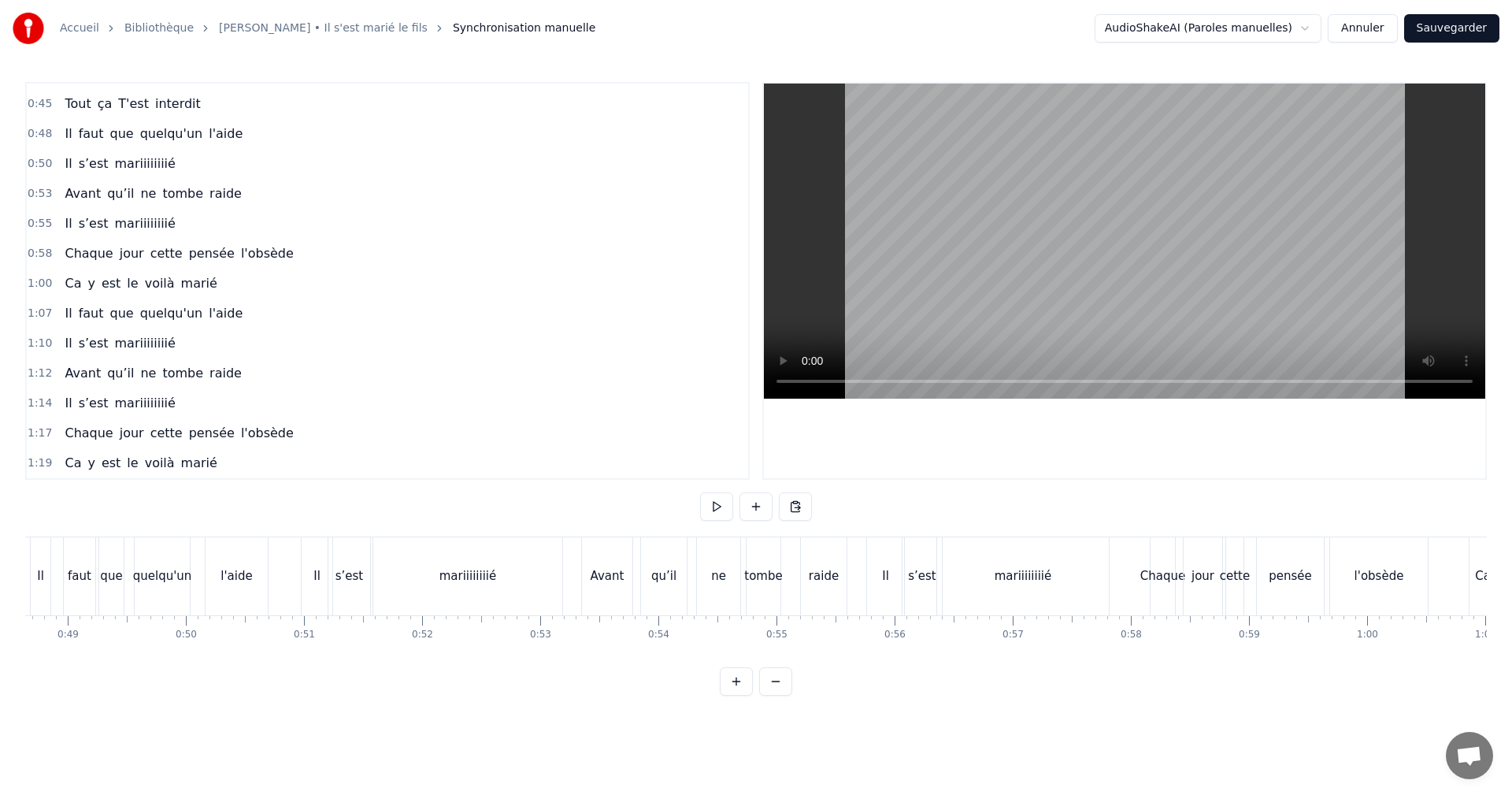
scroll to position [0, 5717]
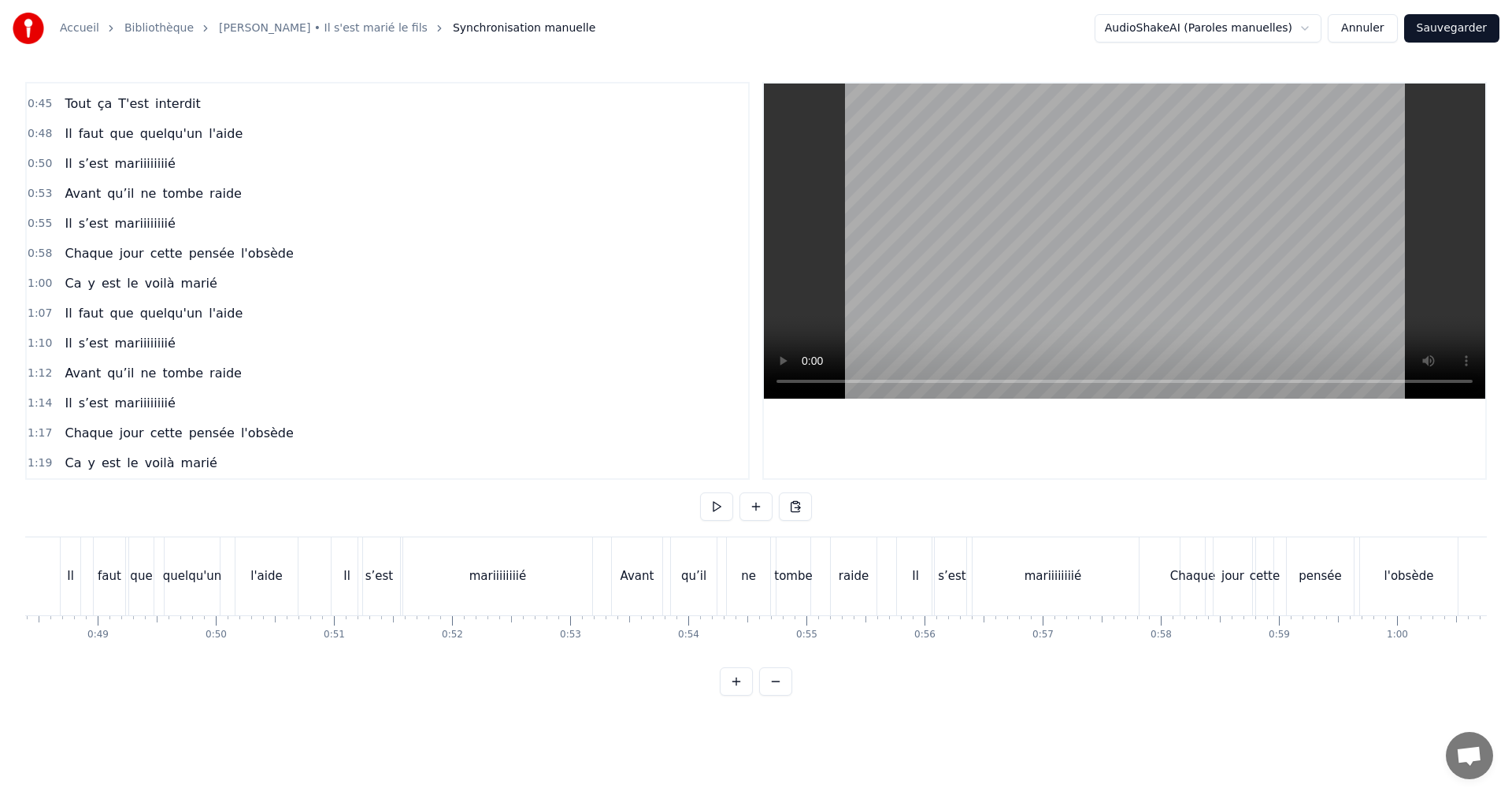
click at [37, 197] on span "0:53" at bounding box center [40, 193] width 24 height 15
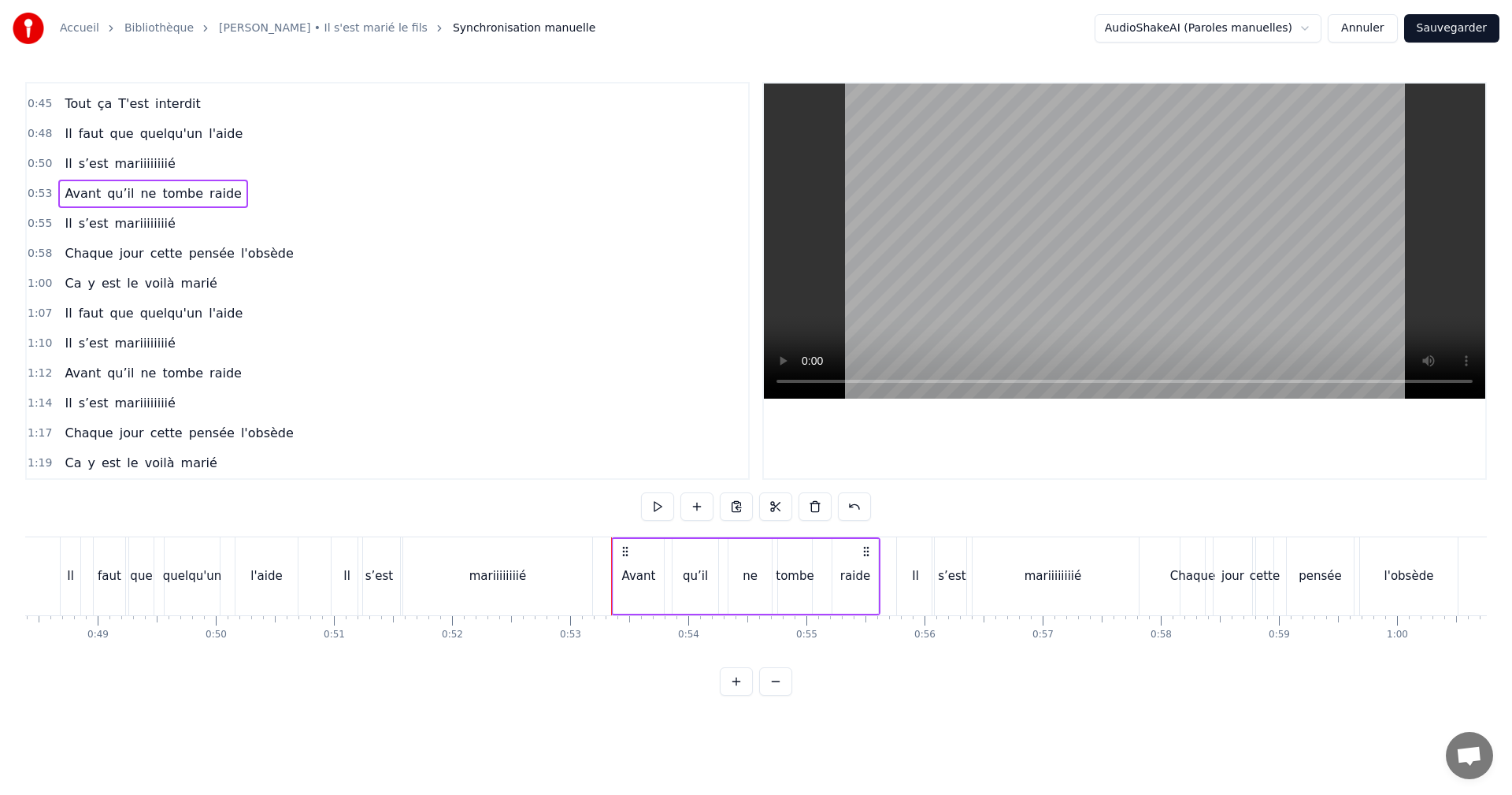
click at [34, 129] on span "0:48" at bounding box center [40, 133] width 24 height 15
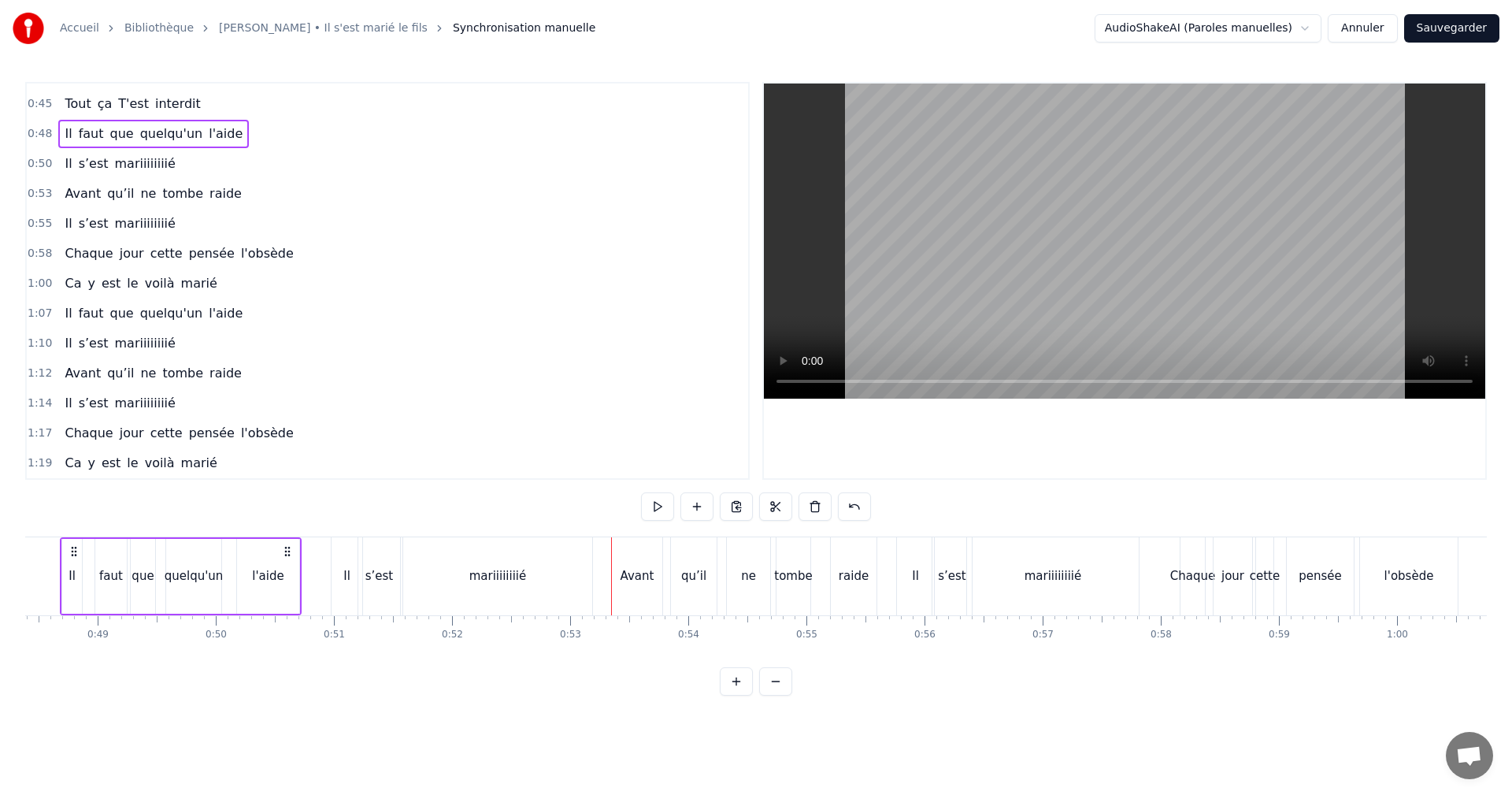
scroll to position [0, 5673]
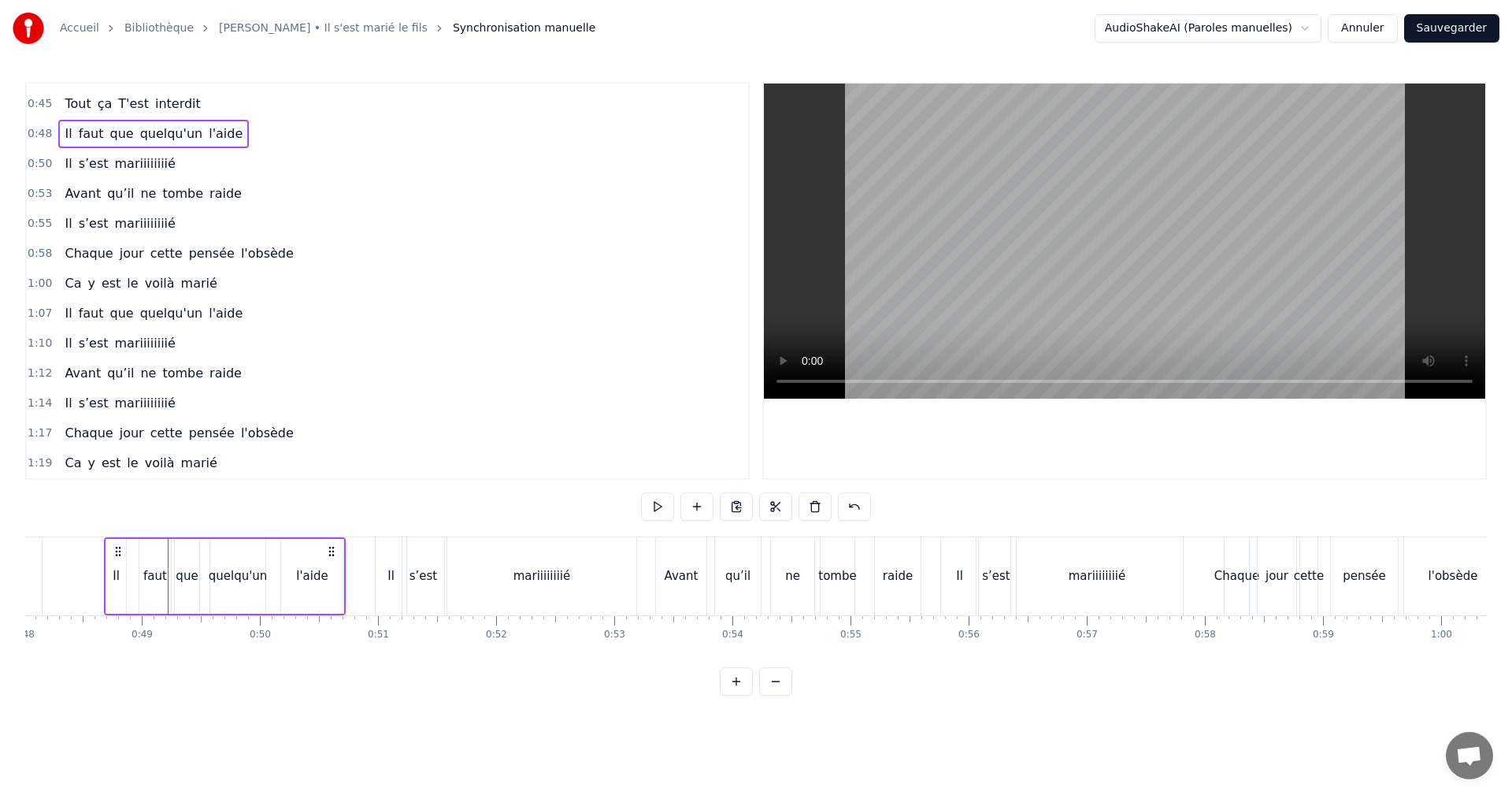
click at [1454, 32] on button "Sauvegarder" at bounding box center [1452, 28] width 96 height 28
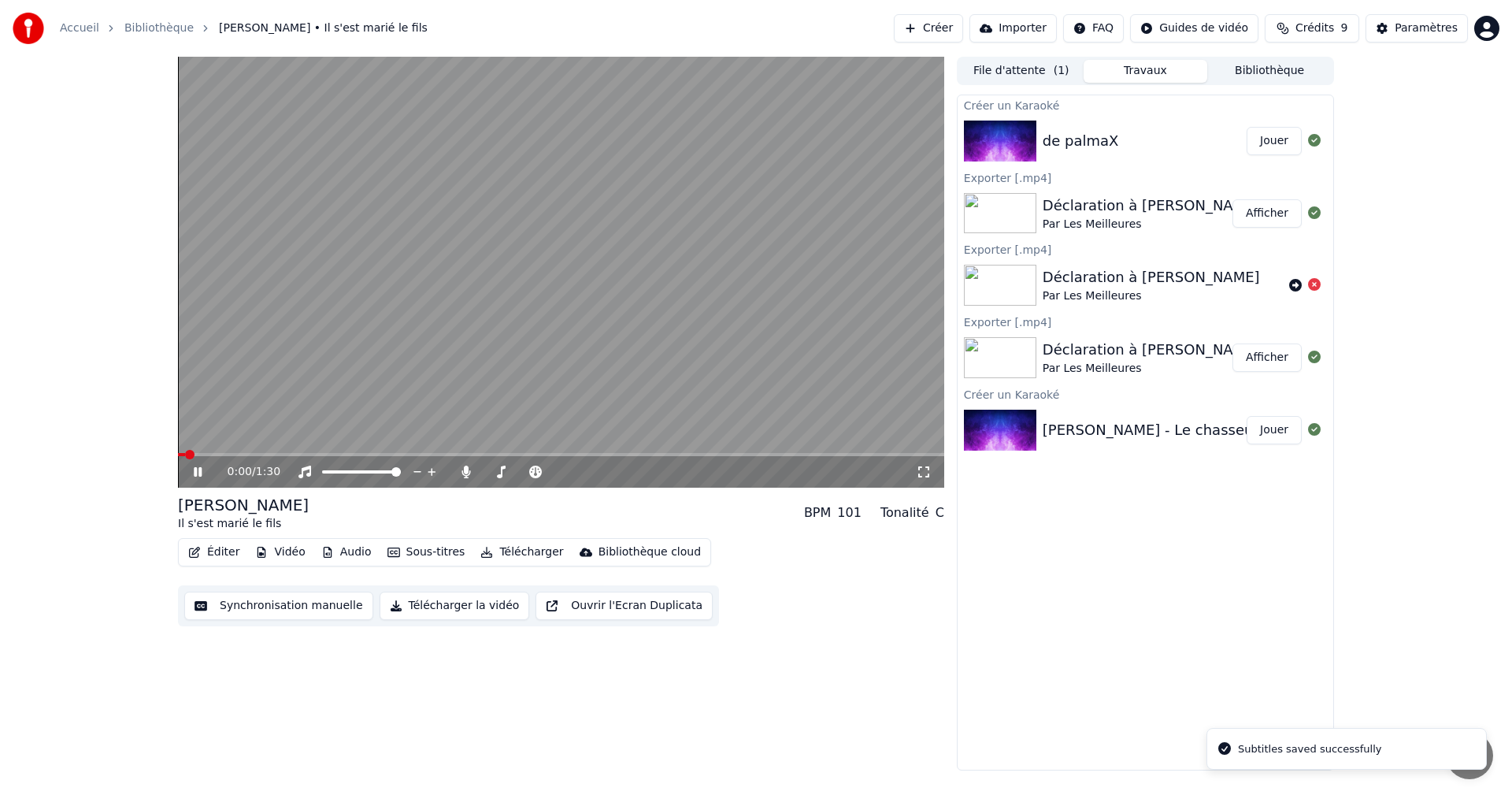
click at [589, 451] on video at bounding box center [561, 273] width 767 height 431
click at [678, 456] on span at bounding box center [561, 455] width 767 height 3
click at [657, 456] on span at bounding box center [662, 455] width 10 height 10
click at [568, 453] on video at bounding box center [561, 273] width 767 height 431
click at [568, 454] on span at bounding box center [411, 455] width 466 height 3
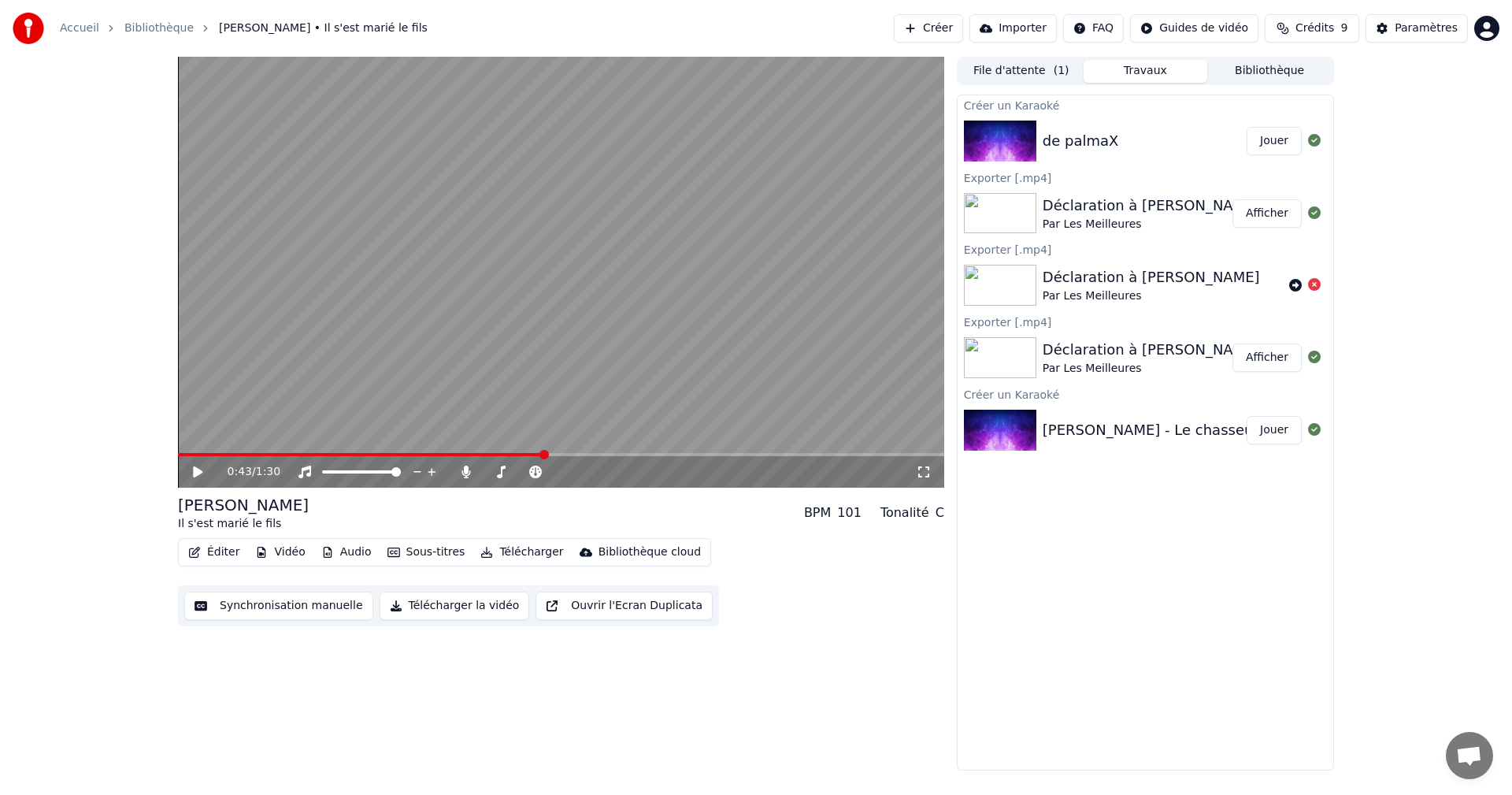
click at [543, 456] on span at bounding box center [544, 455] width 10 height 10
click at [191, 469] on icon at bounding box center [209, 472] width 37 height 13
click at [178, 454] on span at bounding box center [187, 455] width 17 height 3
click at [211, 546] on button "Éditer" at bounding box center [214, 552] width 64 height 22
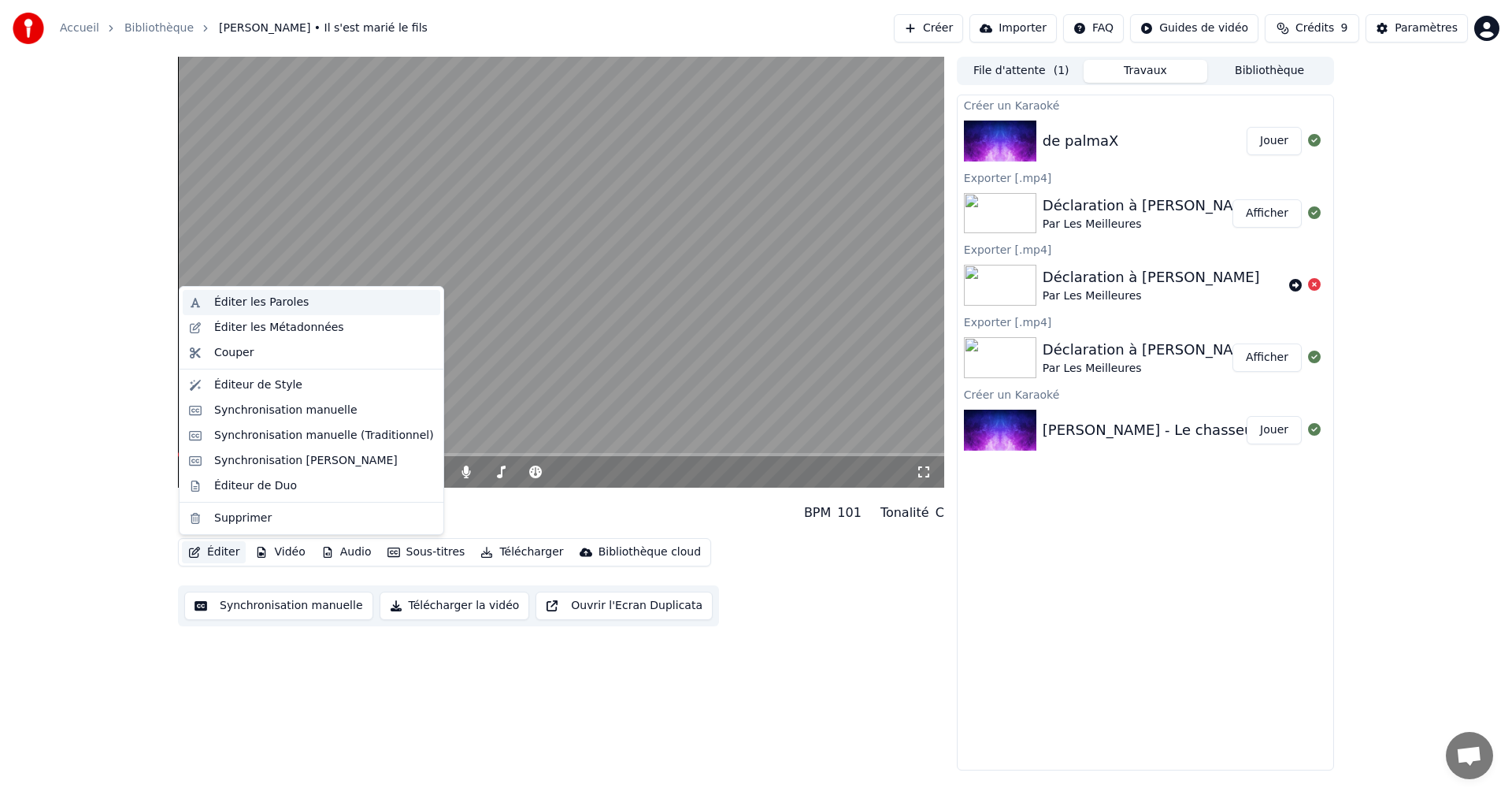
click at [258, 309] on div "Éditer les Paroles" at bounding box center [262, 303] width 95 height 15
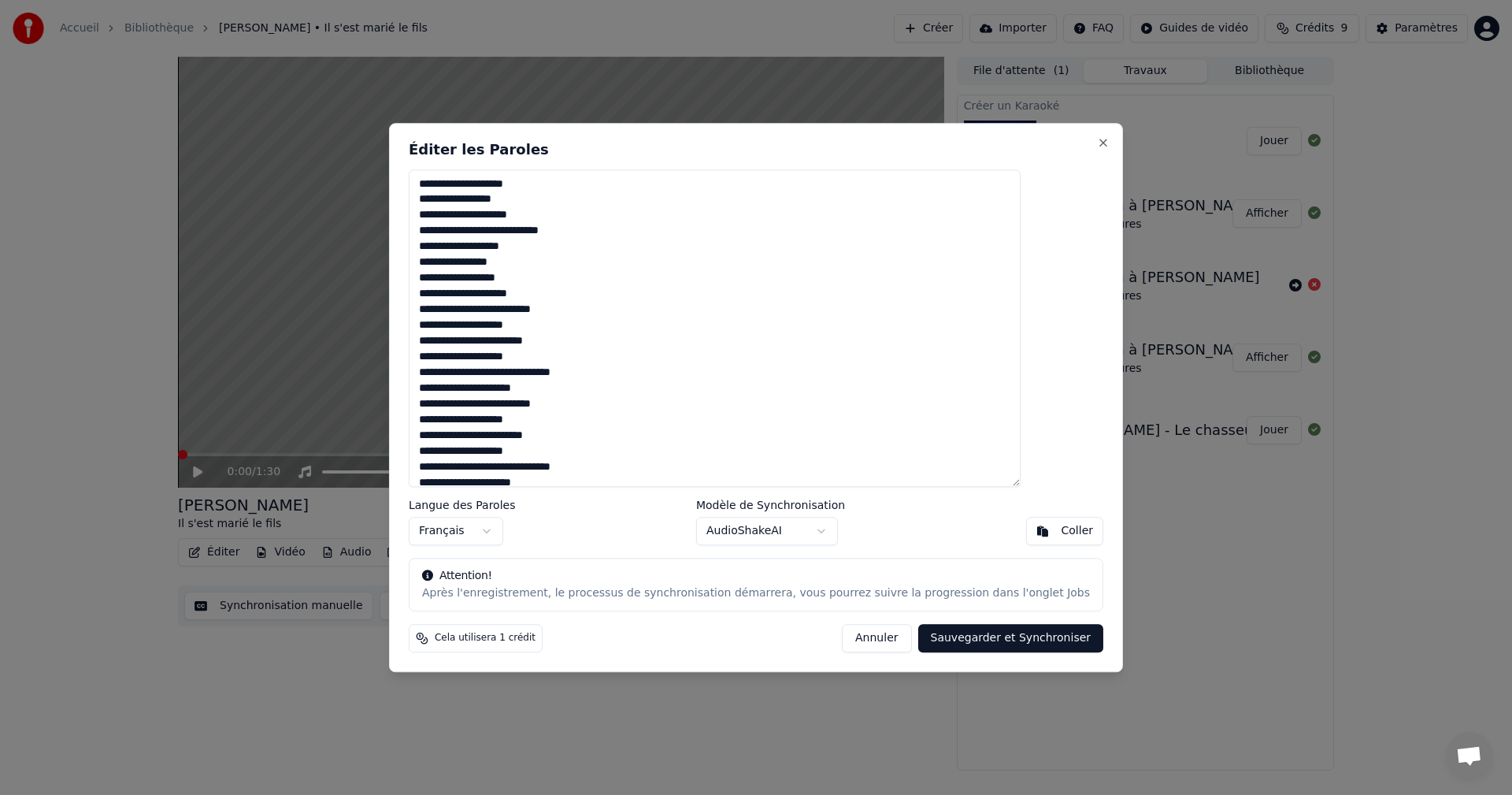
click at [503, 292] on textarea "**********" at bounding box center [714, 328] width 612 height 318
type textarea "**********"
click at [958, 645] on button "Sauvegarder et Synchroniser" at bounding box center [1011, 637] width 186 height 28
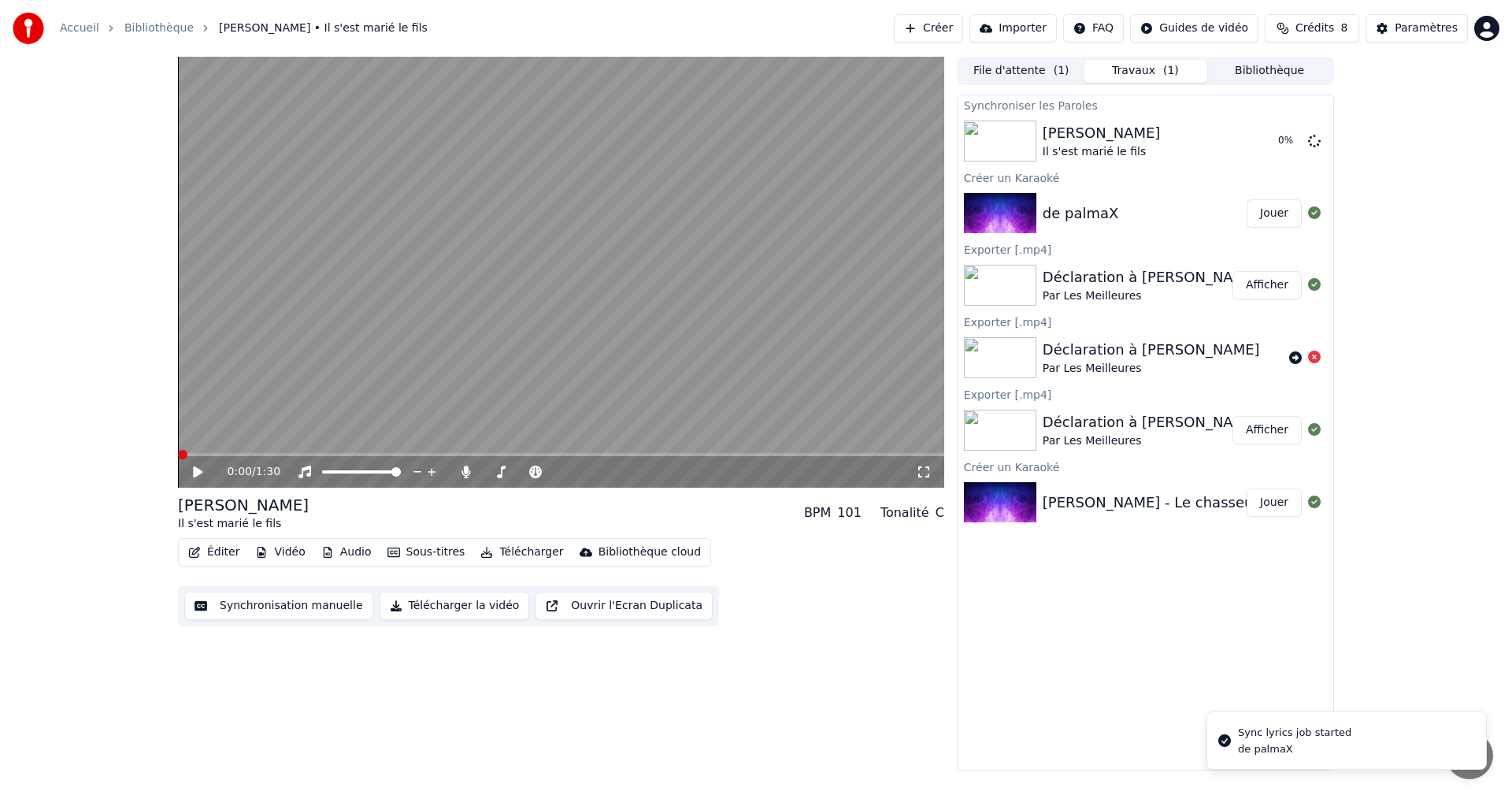
click at [196, 473] on icon at bounding box center [198, 471] width 10 height 11
click at [196, 473] on icon at bounding box center [197, 472] width 8 height 10
click at [219, 546] on button "Éditer" at bounding box center [214, 552] width 64 height 22
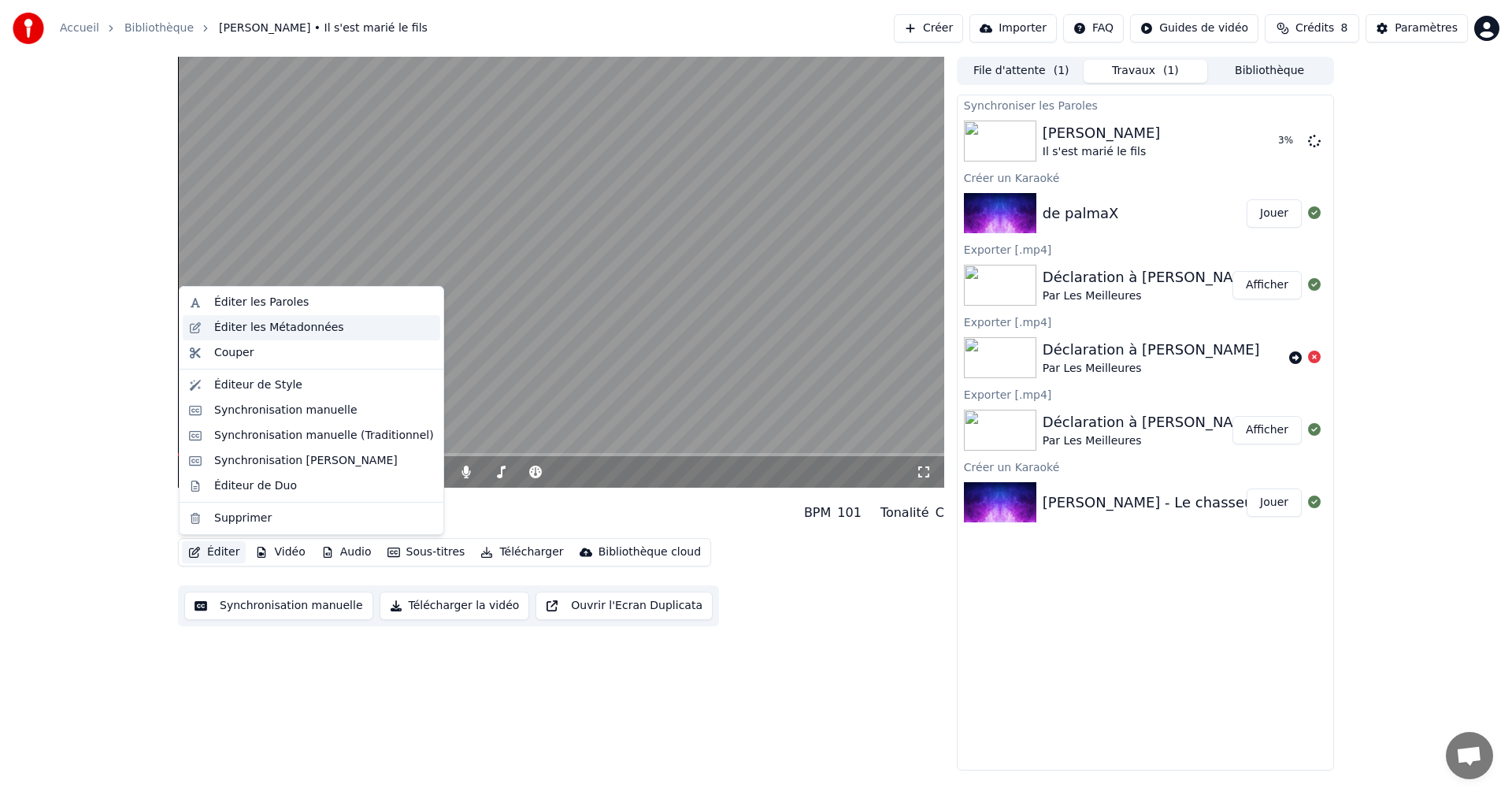
click at [318, 325] on div "Éditer les Métadonnées" at bounding box center [279, 328] width 130 height 15
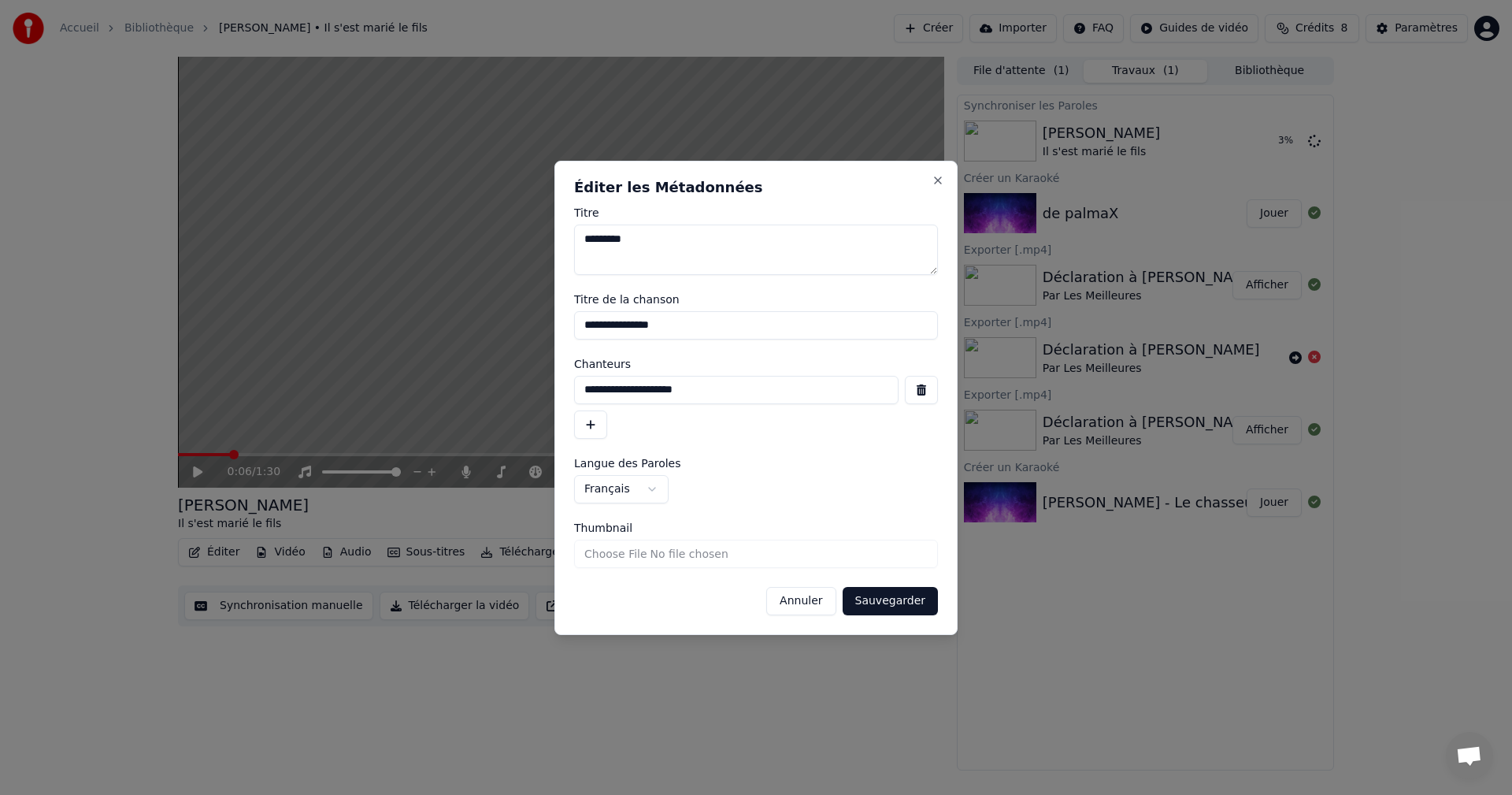
click at [649, 389] on input "**********" at bounding box center [737, 390] width 325 height 28
click at [683, 390] on input "**********" at bounding box center [737, 390] width 325 height 28
type input "**********"
click at [913, 600] on button "Sauvegarder" at bounding box center [890, 601] width 96 height 28
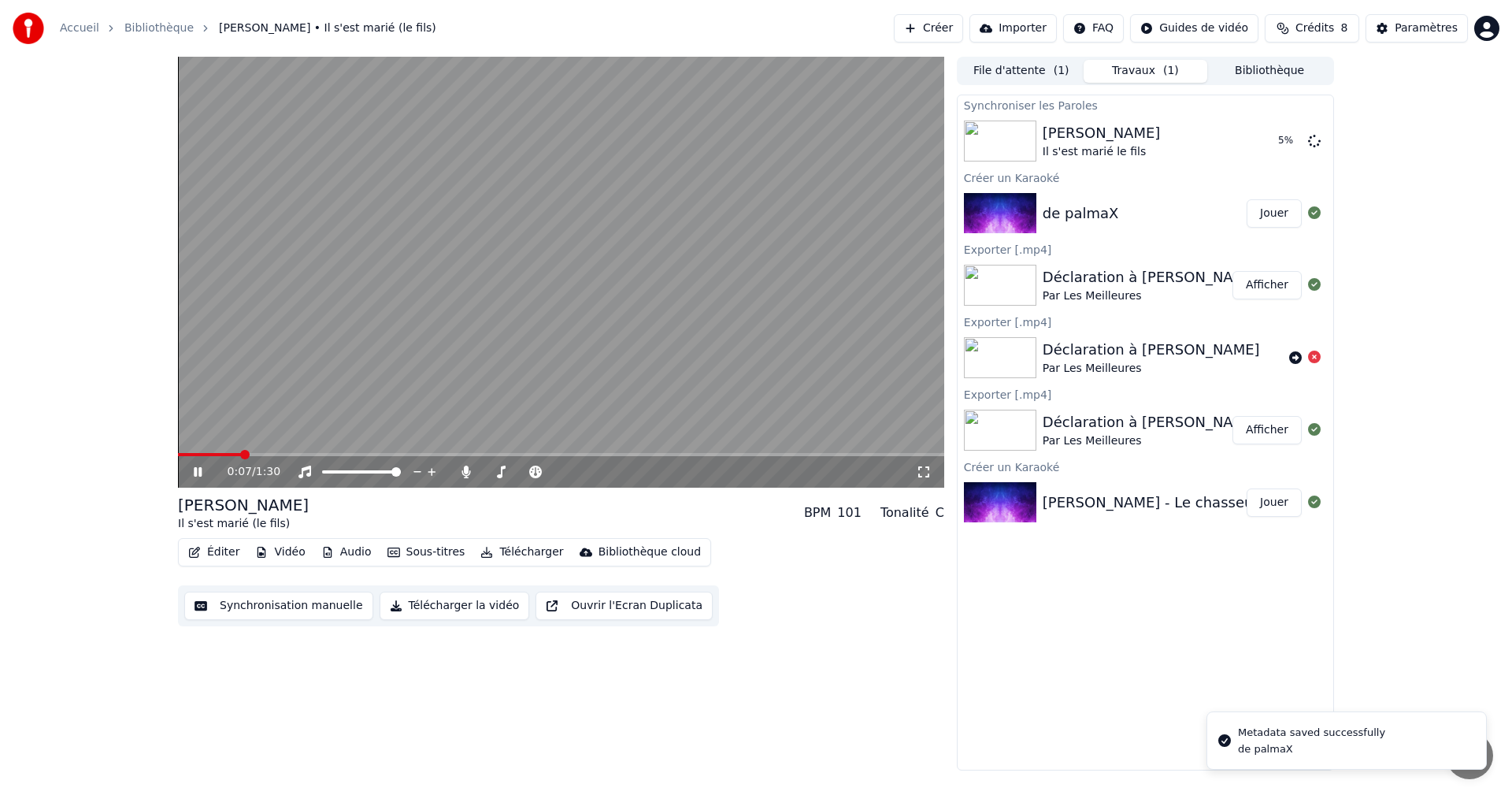
click at [207, 469] on icon at bounding box center [209, 472] width 37 height 13
click at [178, 456] on span at bounding box center [183, 455] width 10 height 10
click at [203, 456] on span at bounding box center [208, 455] width 10 height 10
click at [198, 468] on icon at bounding box center [209, 472] width 37 height 13
click at [197, 468] on icon at bounding box center [197, 472] width 8 height 10
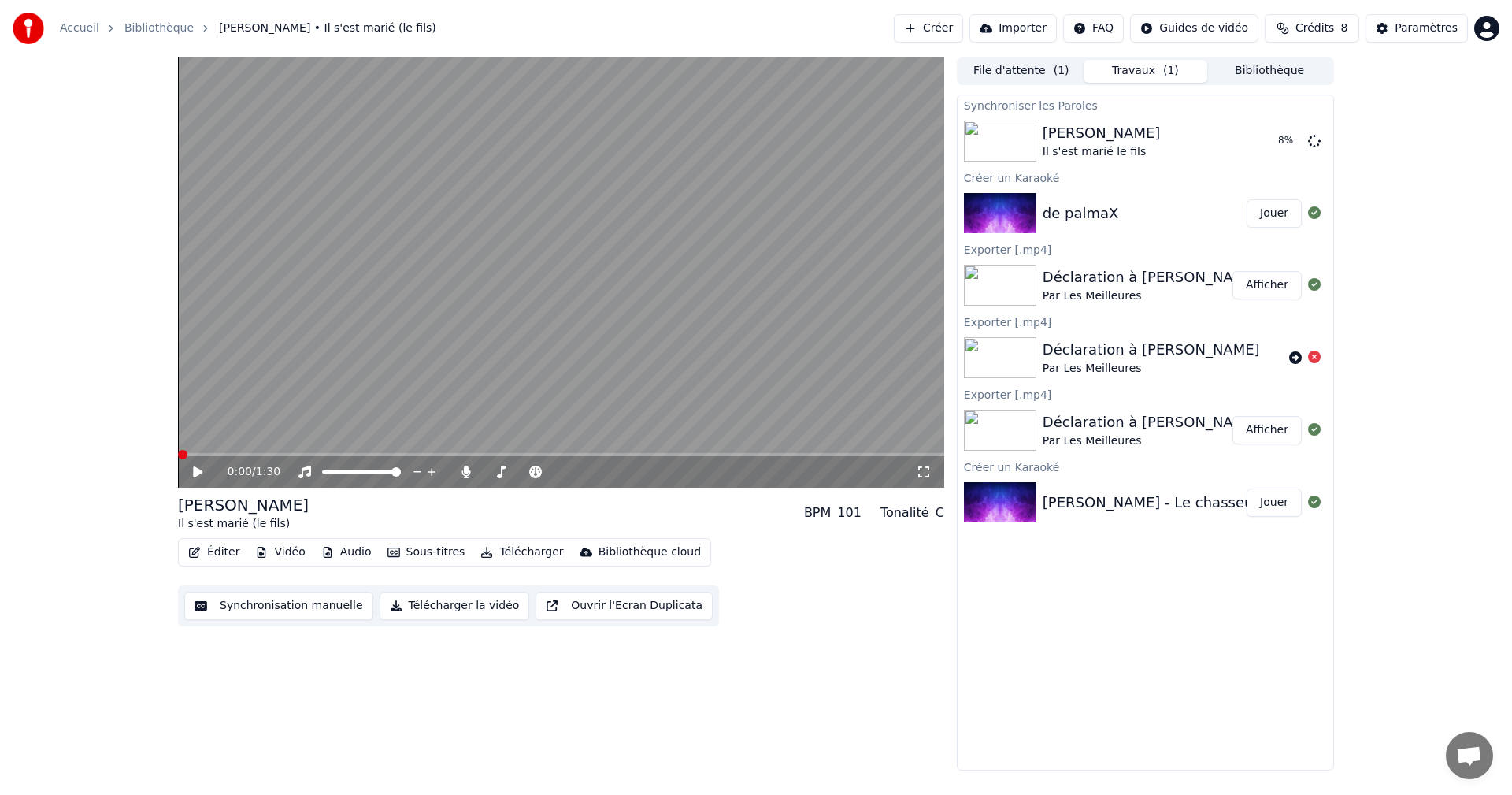
click at [178, 458] on span at bounding box center [183, 455] width 10 height 10
click at [209, 456] on span at bounding box center [214, 455] width 10 height 10
click at [233, 454] on span at bounding box center [286, 455] width 218 height 3
drag, startPoint x: 254, startPoint y: 452, endPoint x: 266, endPoint y: 453, distance: 12.0
click at [255, 452] on video at bounding box center [561, 273] width 767 height 431
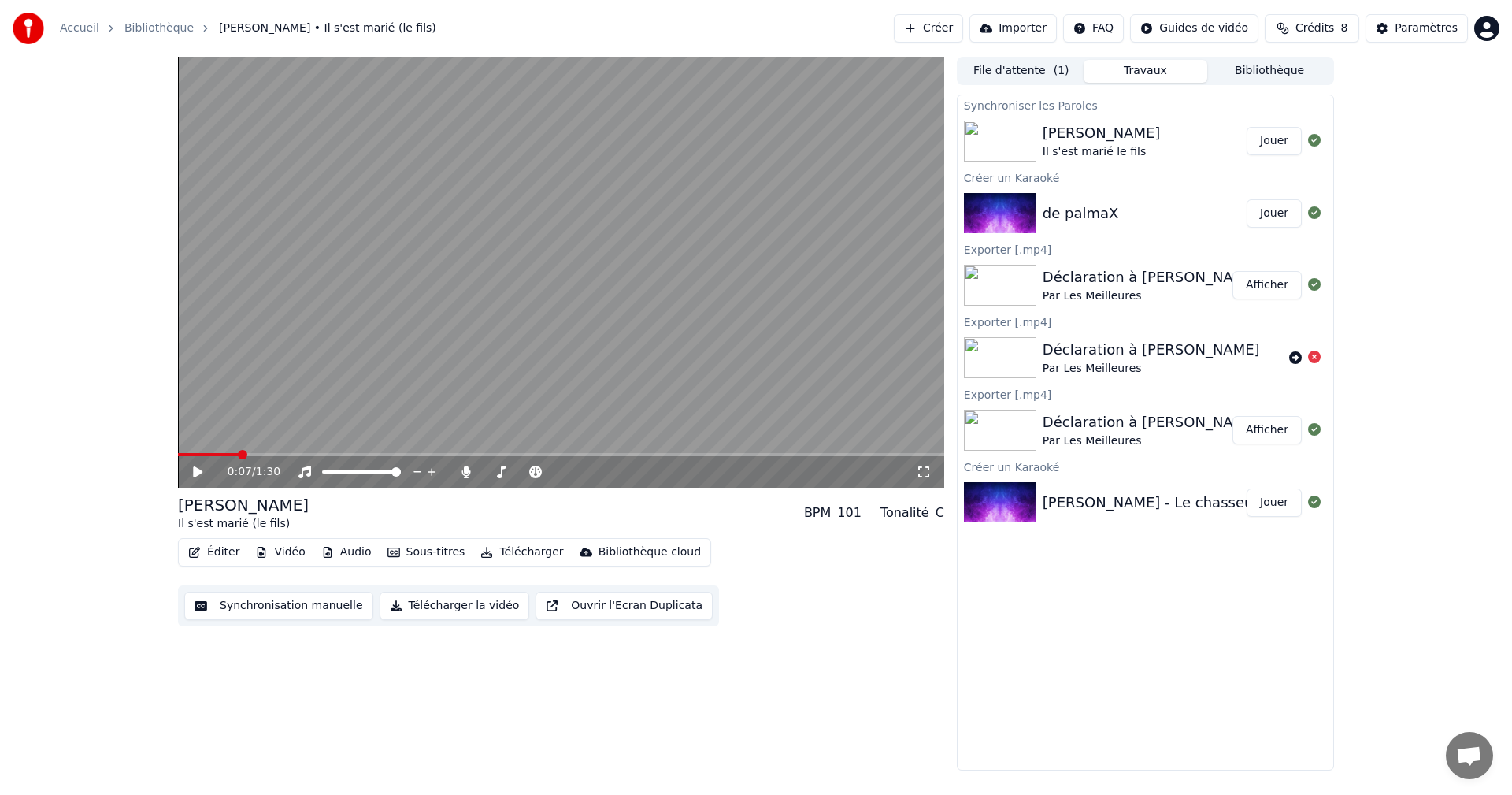
click at [258, 461] on div "0:07 / 1:30" at bounding box center [561, 472] width 767 height 32
click at [296, 393] on video at bounding box center [561, 273] width 767 height 431
click at [283, 456] on span at bounding box center [561, 455] width 767 height 3
click at [287, 452] on span at bounding box center [292, 455] width 10 height 10
click at [270, 456] on span at bounding box center [275, 455] width 10 height 10
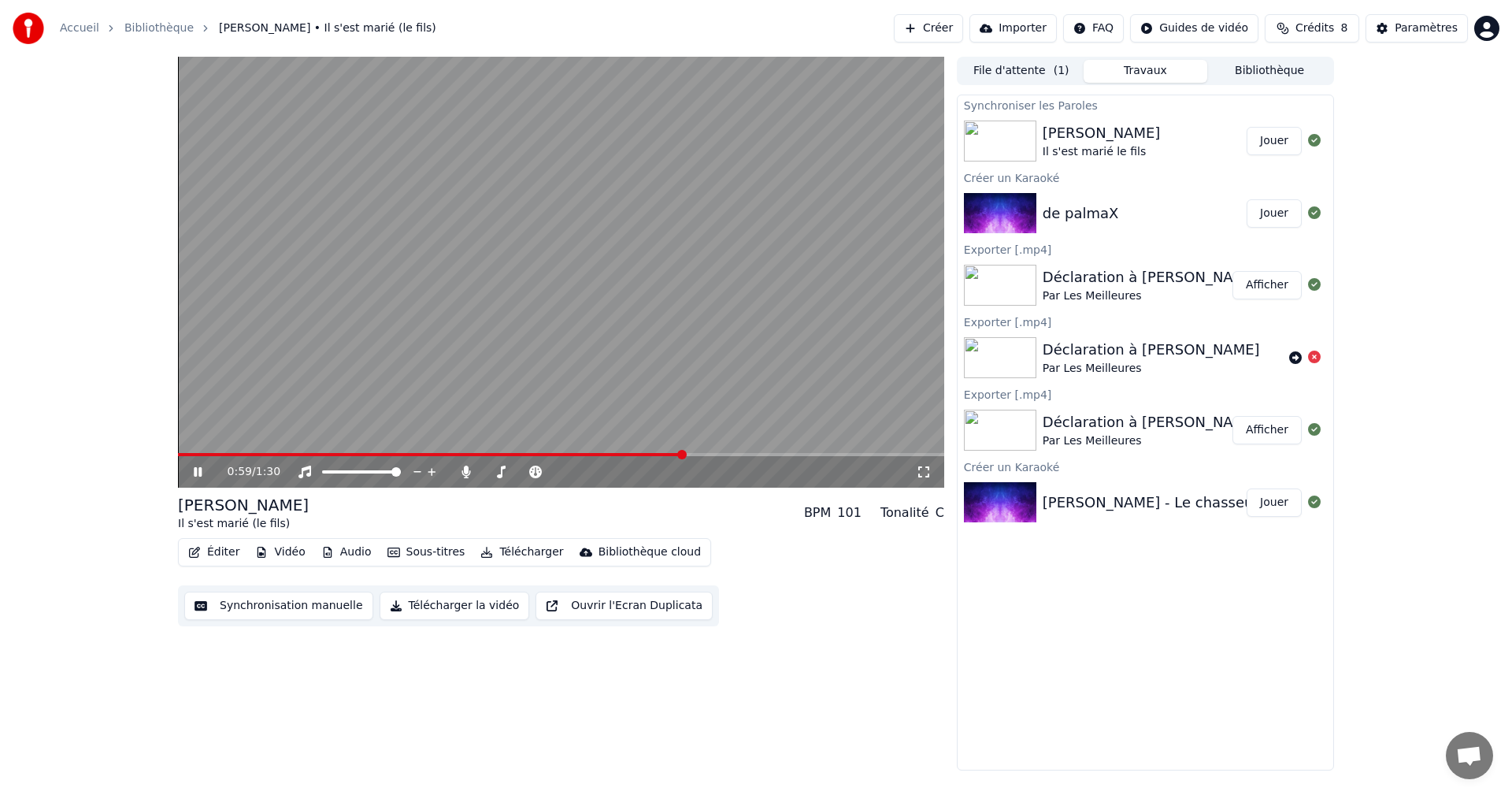
click at [596, 460] on div "0:59 / 1:30" at bounding box center [561, 472] width 767 height 32
click at [596, 456] on span at bounding box center [387, 455] width 418 height 3
click at [510, 456] on span at bounding box center [387, 455] width 418 height 3
click at [199, 470] on icon at bounding box center [197, 472] width 8 height 10
click at [199, 470] on icon at bounding box center [198, 471] width 10 height 11
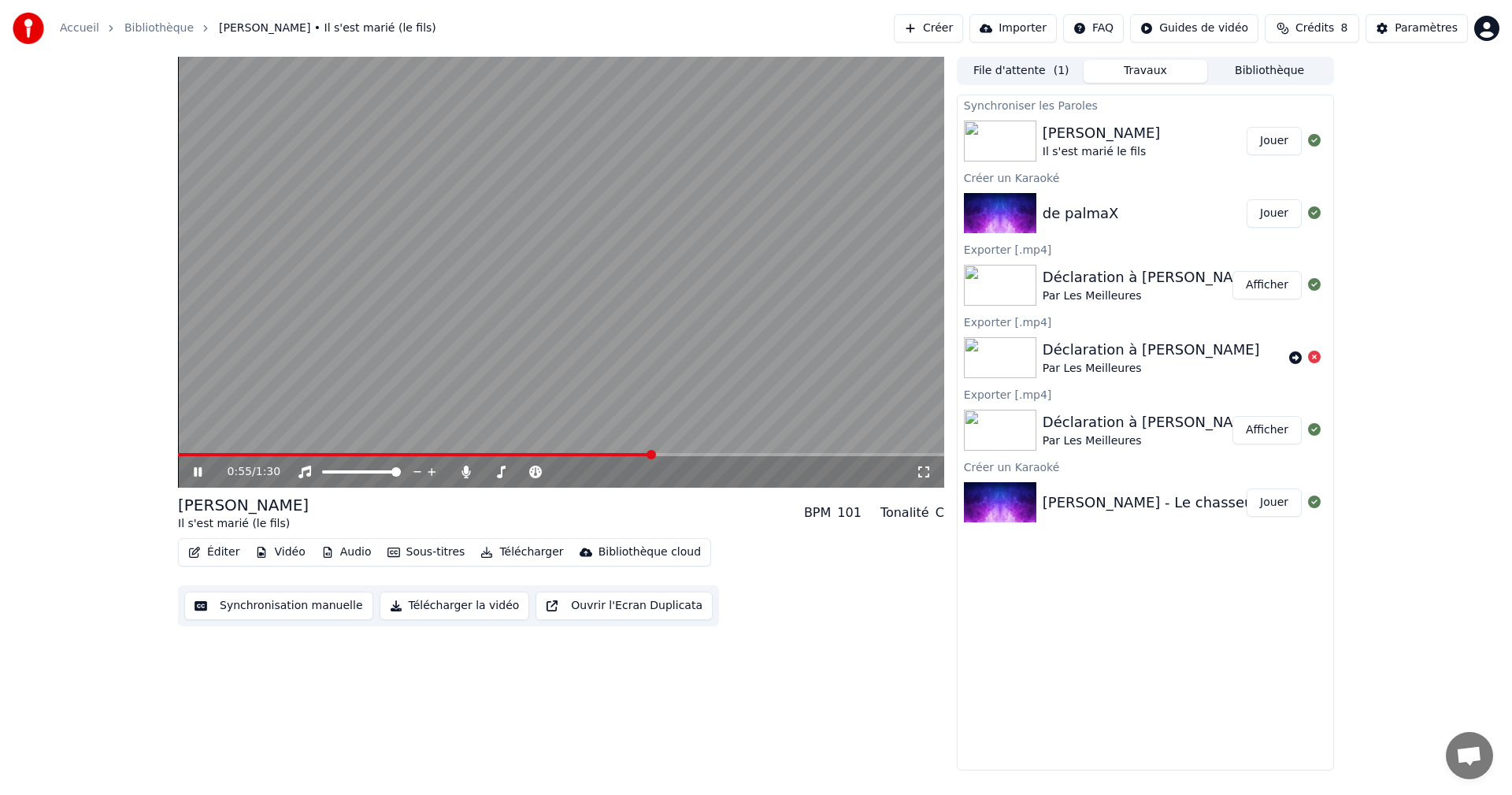
click at [195, 472] on icon at bounding box center [197, 472] width 8 height 10
click at [200, 477] on icon at bounding box center [209, 472] width 37 height 13
click at [200, 477] on icon at bounding box center [197, 472] width 8 height 10
click at [227, 550] on button "Éditer" at bounding box center [214, 552] width 64 height 22
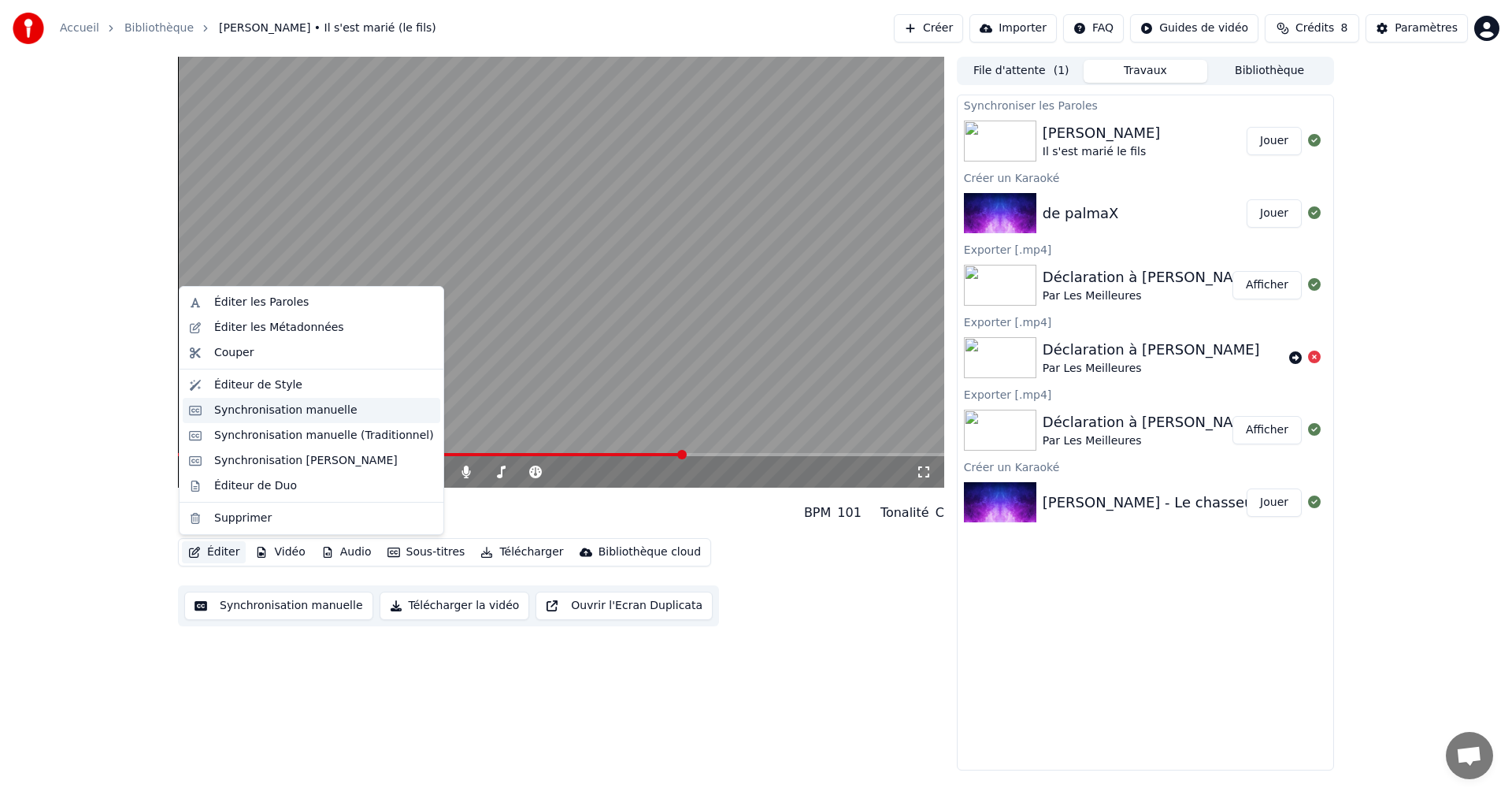
click at [293, 410] on div "Synchronisation manuelle" at bounding box center [286, 410] width 143 height 15
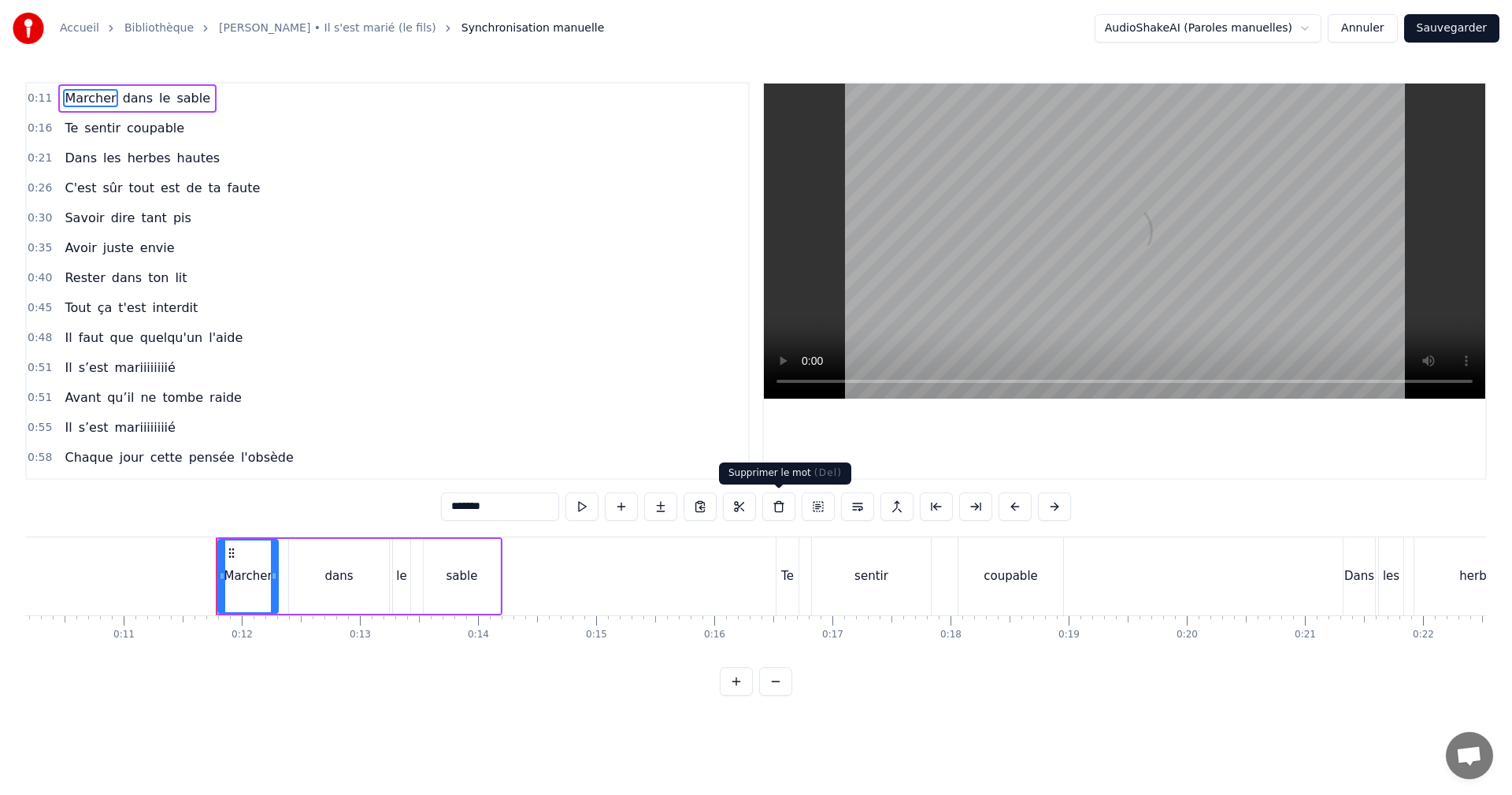
scroll to position [0, 1313]
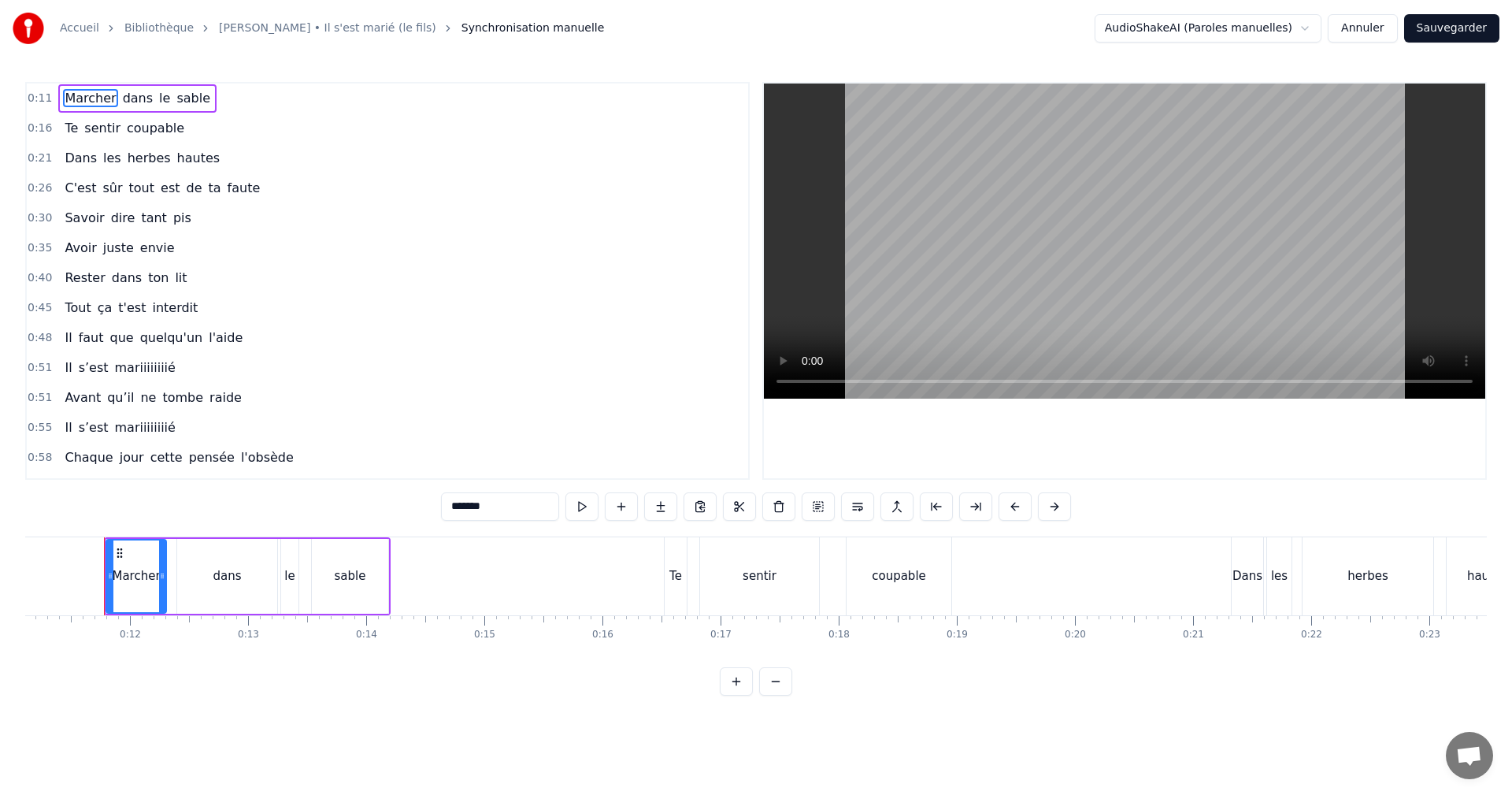
click at [37, 370] on span "0:51" at bounding box center [40, 368] width 24 height 15
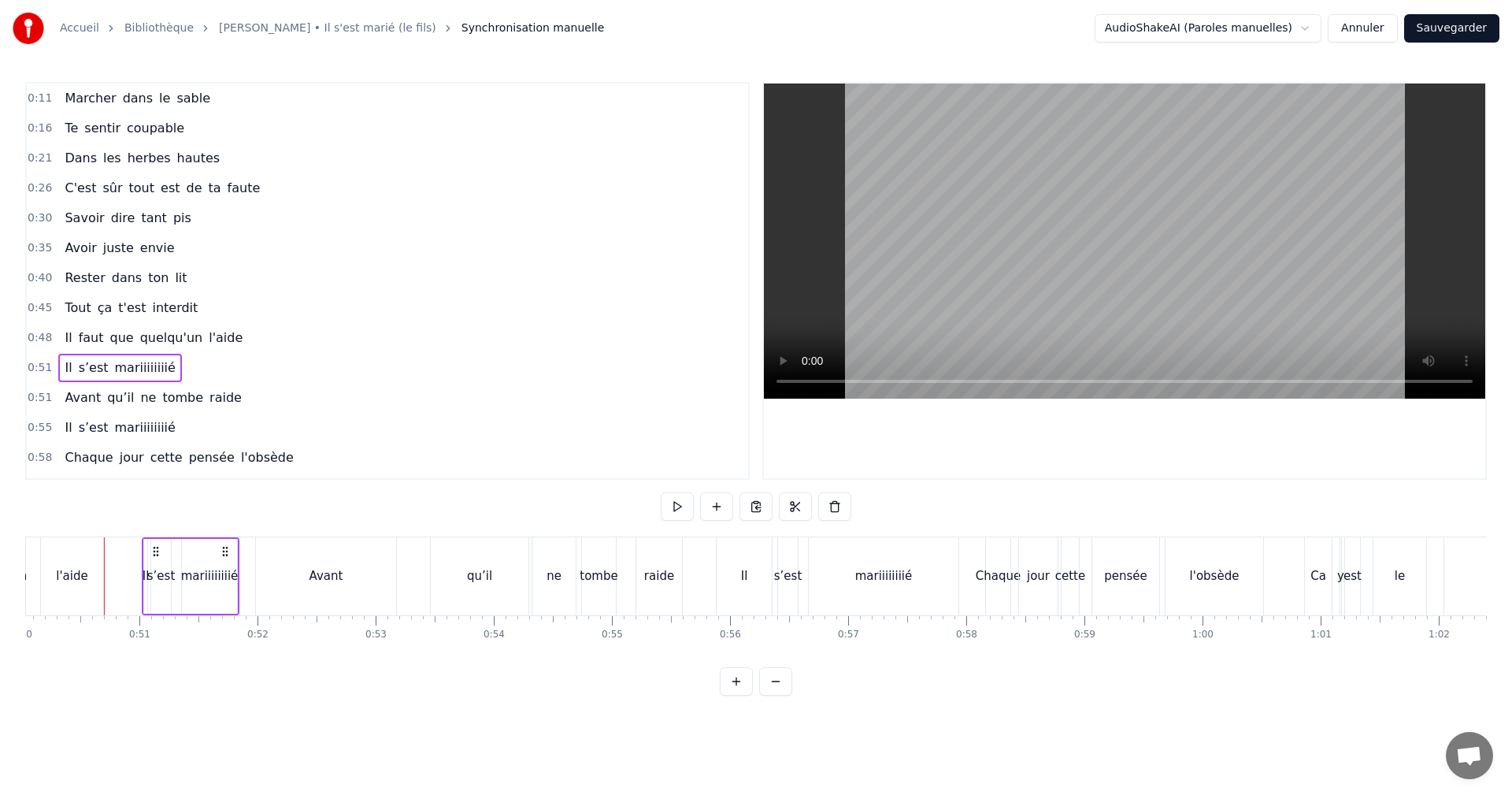
click at [36, 336] on span "0:48" at bounding box center [40, 338] width 24 height 15
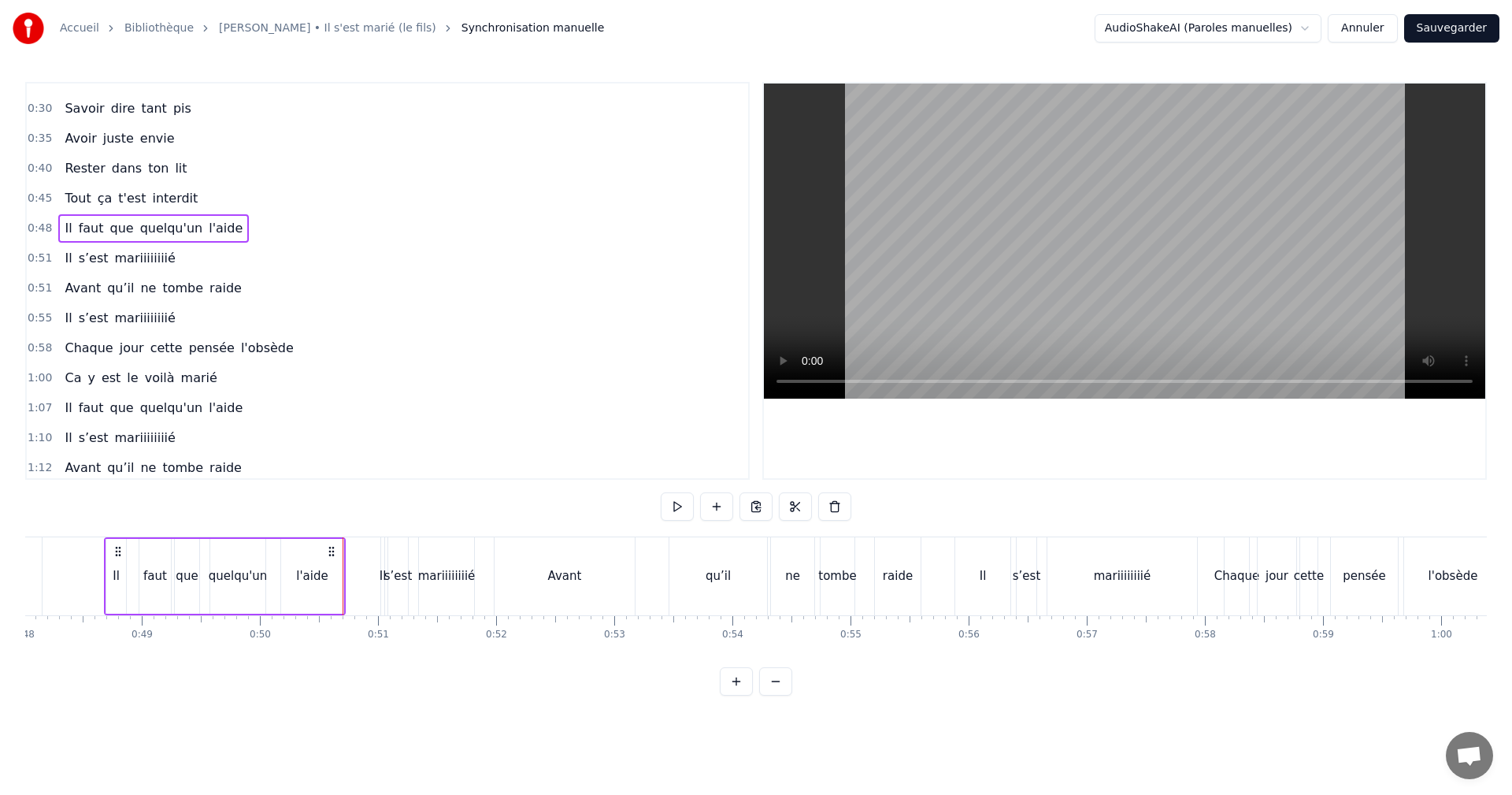
scroll to position [204, 0]
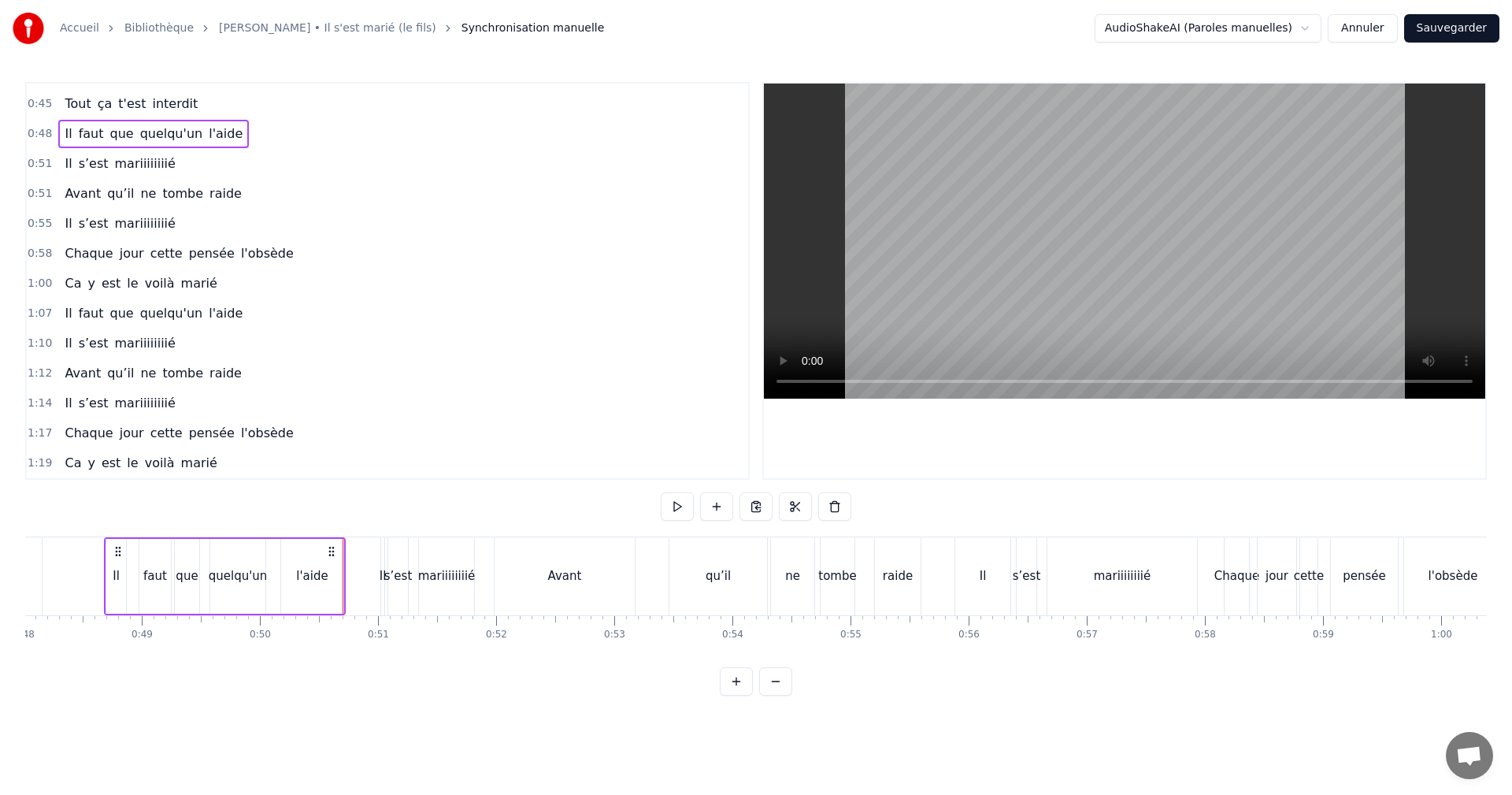
click at [41, 163] on span "0:51" at bounding box center [40, 163] width 24 height 15
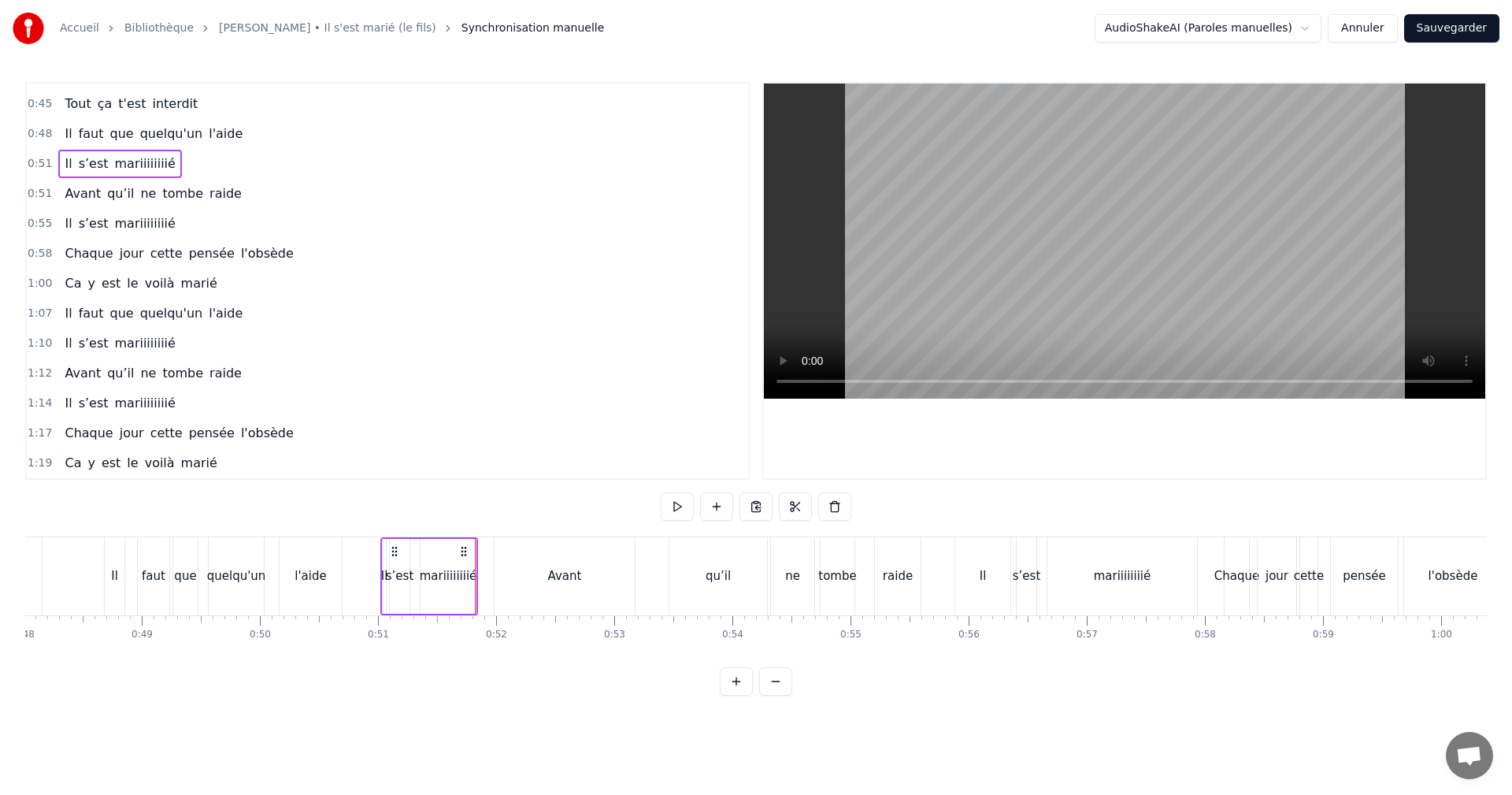
click at [550, 581] on div "Avant" at bounding box center [565, 576] width 34 height 18
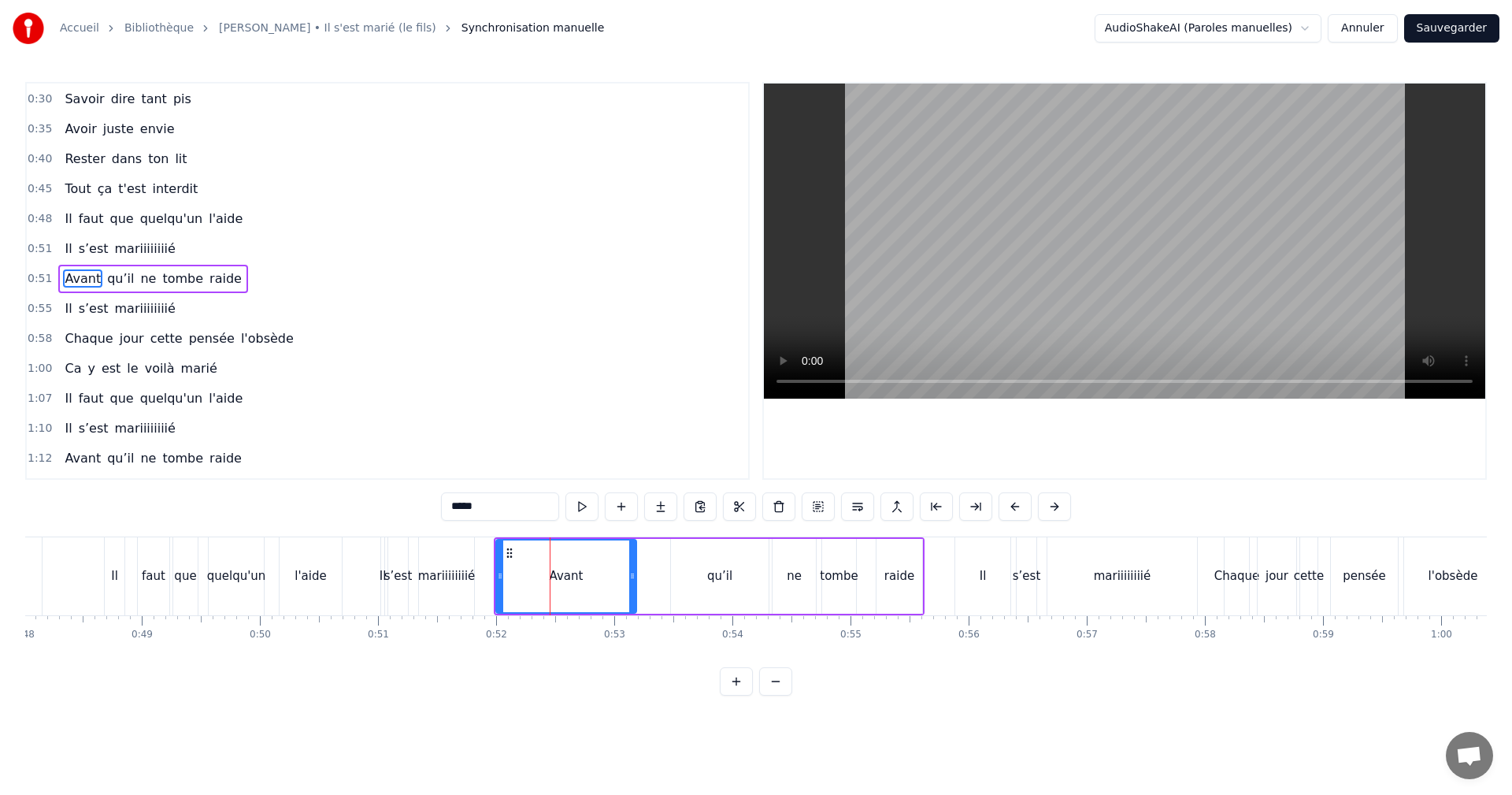
scroll to position [117, 0]
drag, startPoint x: 500, startPoint y: 574, endPoint x: 606, endPoint y: 579, distance: 106.1
click at [606, 579] on icon at bounding box center [608, 575] width 7 height 13
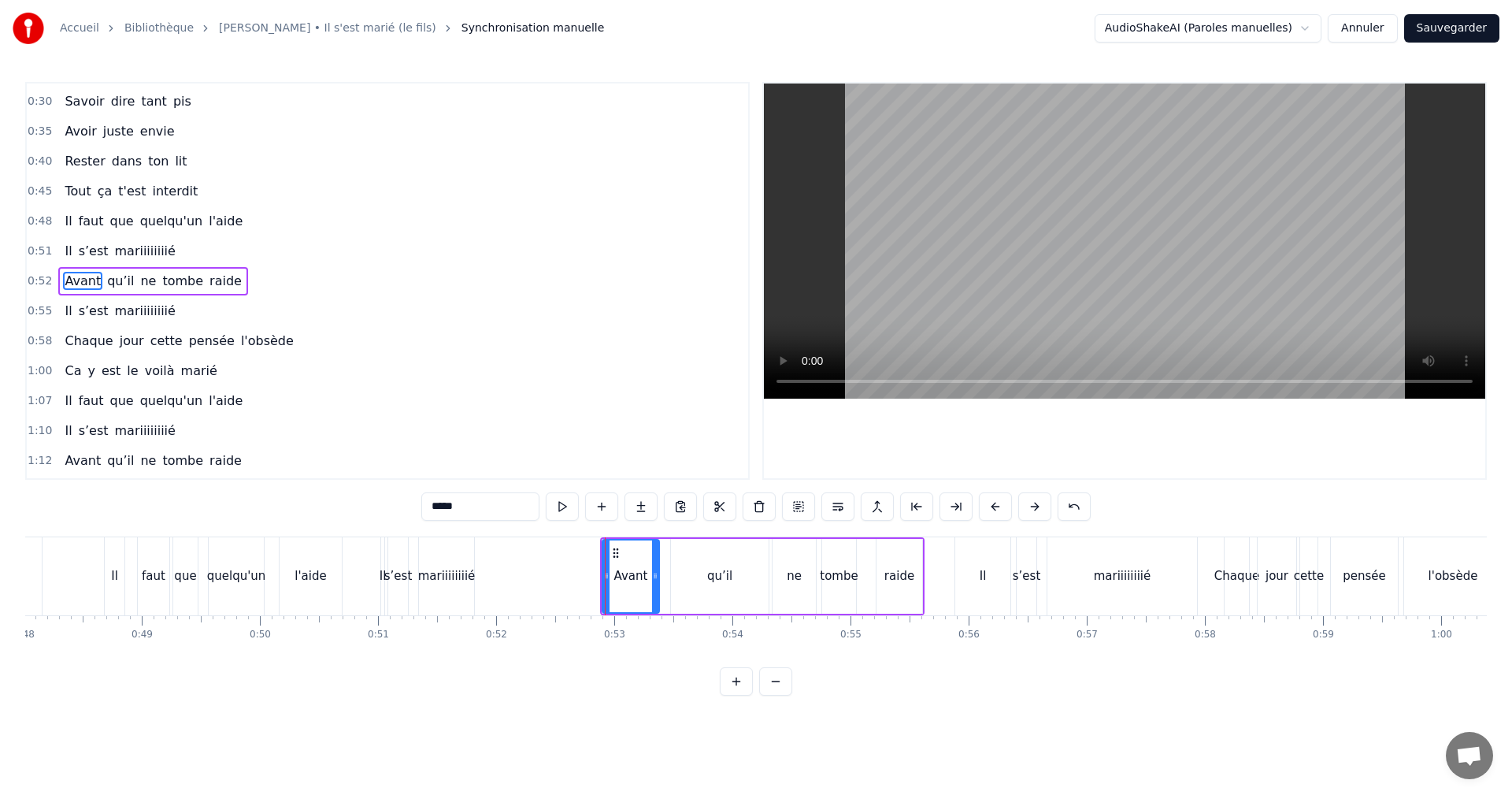
drag, startPoint x: 632, startPoint y: 576, endPoint x: 653, endPoint y: 573, distance: 21.2
click at [656, 574] on icon at bounding box center [655, 575] width 7 height 13
drag, startPoint x: 615, startPoint y: 555, endPoint x: 675, endPoint y: 555, distance: 60.0
click at [675, 555] on icon at bounding box center [668, 552] width 13 height 13
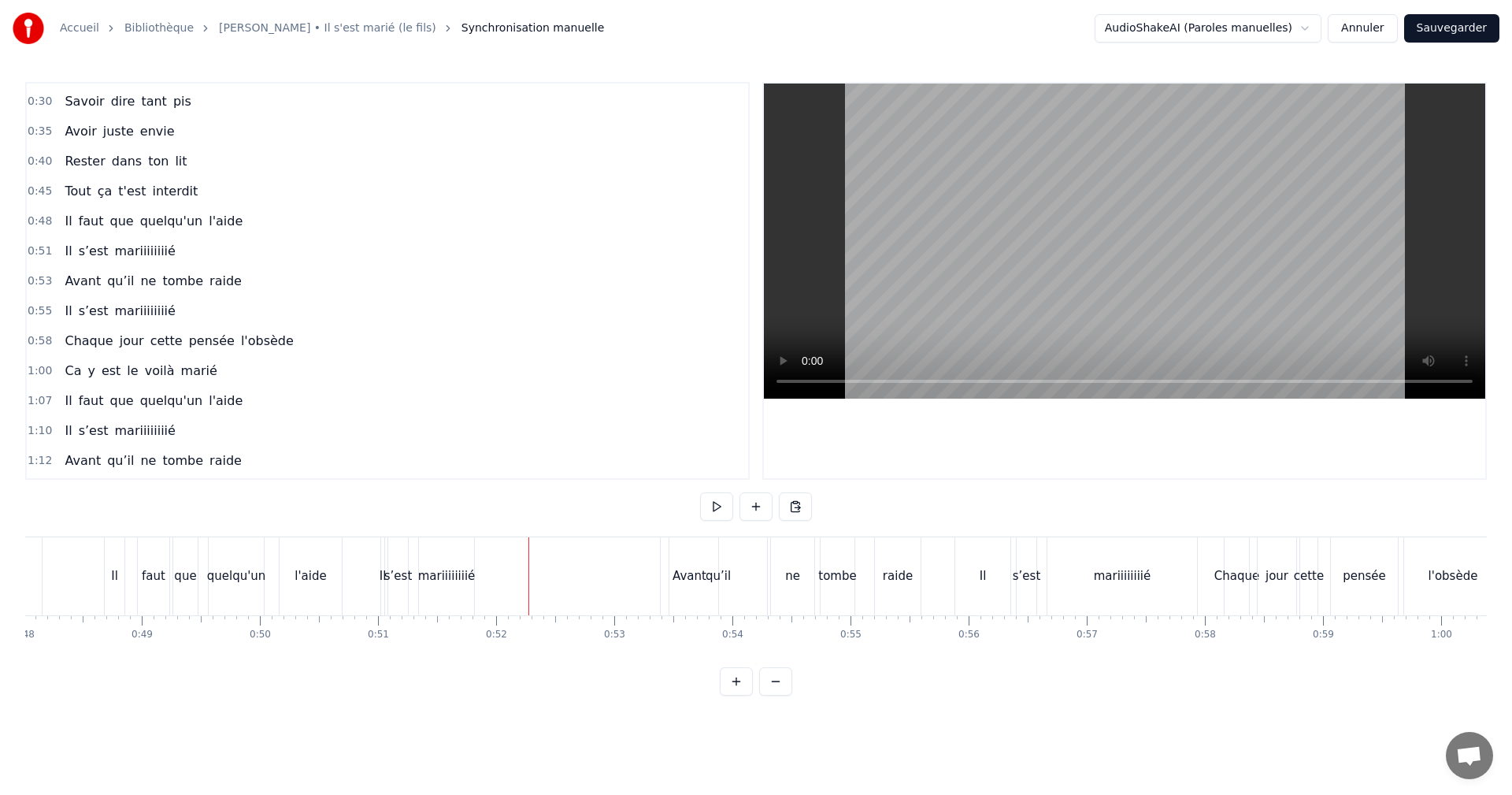
click at [461, 574] on div "mariiiiiiiié" at bounding box center [447, 576] width 57 height 18
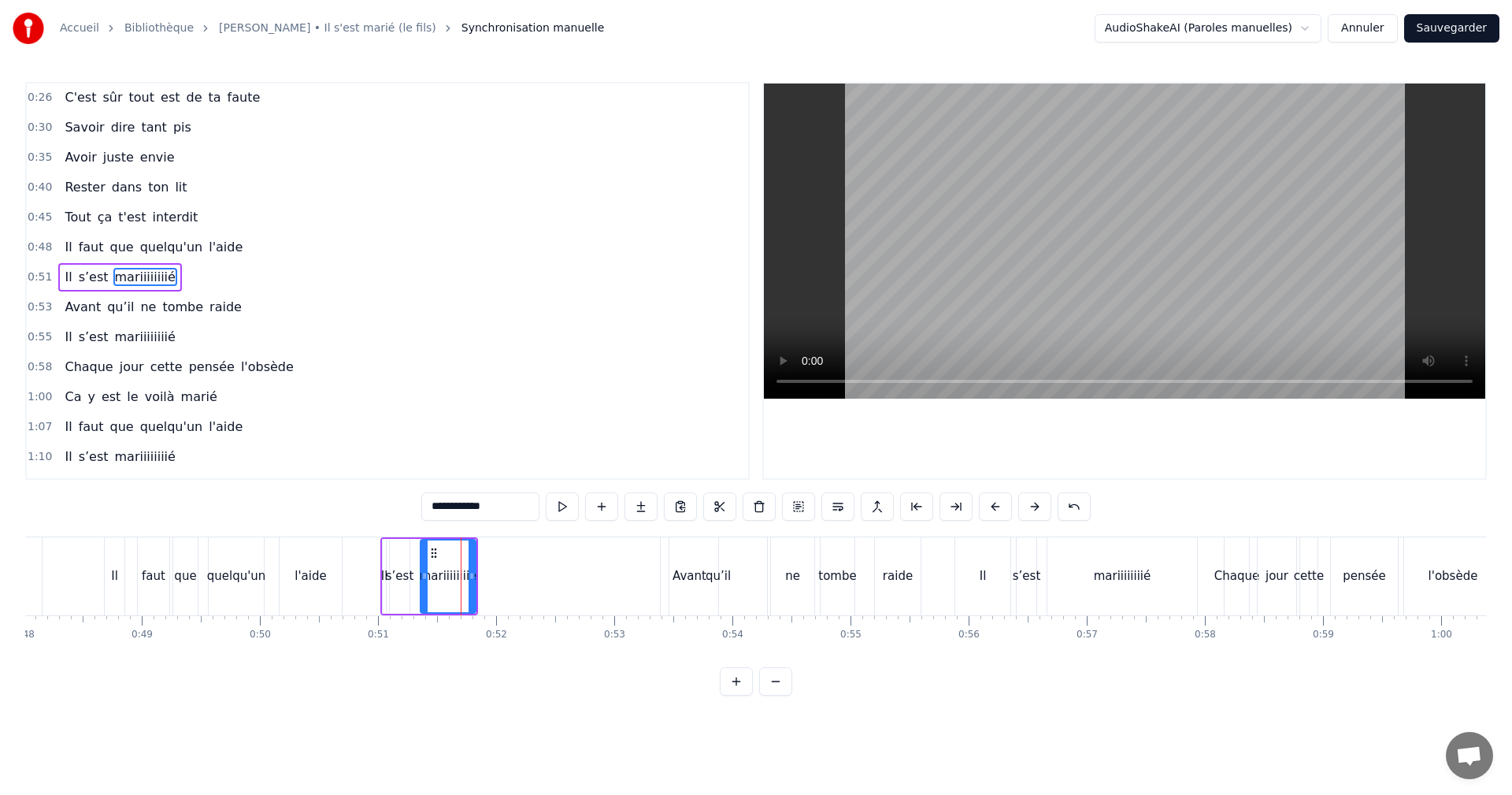
scroll to position [87, 0]
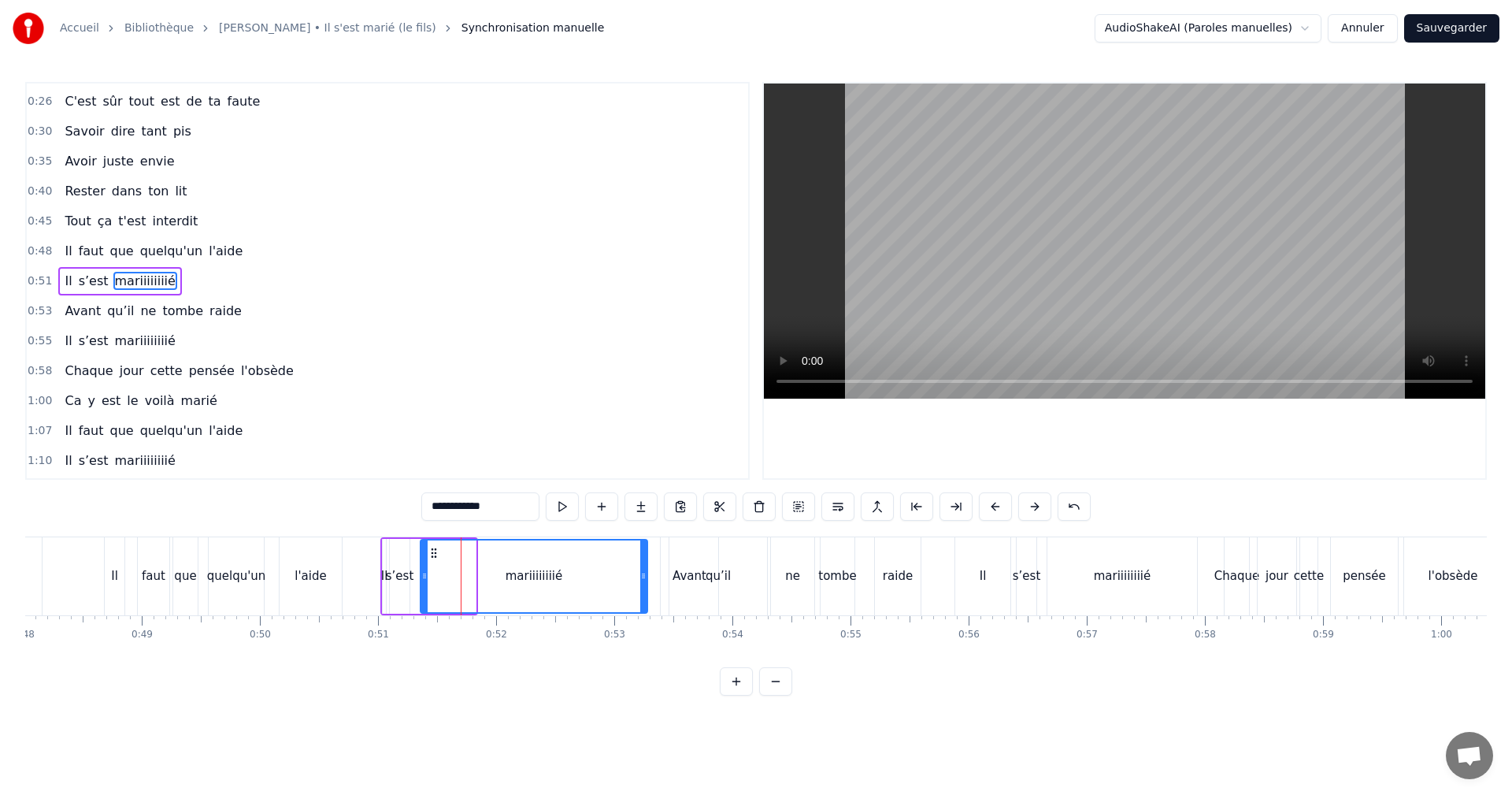
drag, startPoint x: 471, startPoint y: 571, endPoint x: 643, endPoint y: 575, distance: 172.0
click at [643, 575] on icon at bounding box center [643, 575] width 7 height 13
drag, startPoint x: 425, startPoint y: 575, endPoint x: 475, endPoint y: 576, distance: 50.0
click at [475, 576] on icon at bounding box center [474, 575] width 7 height 13
click at [400, 577] on div "s’est" at bounding box center [399, 576] width 28 height 18
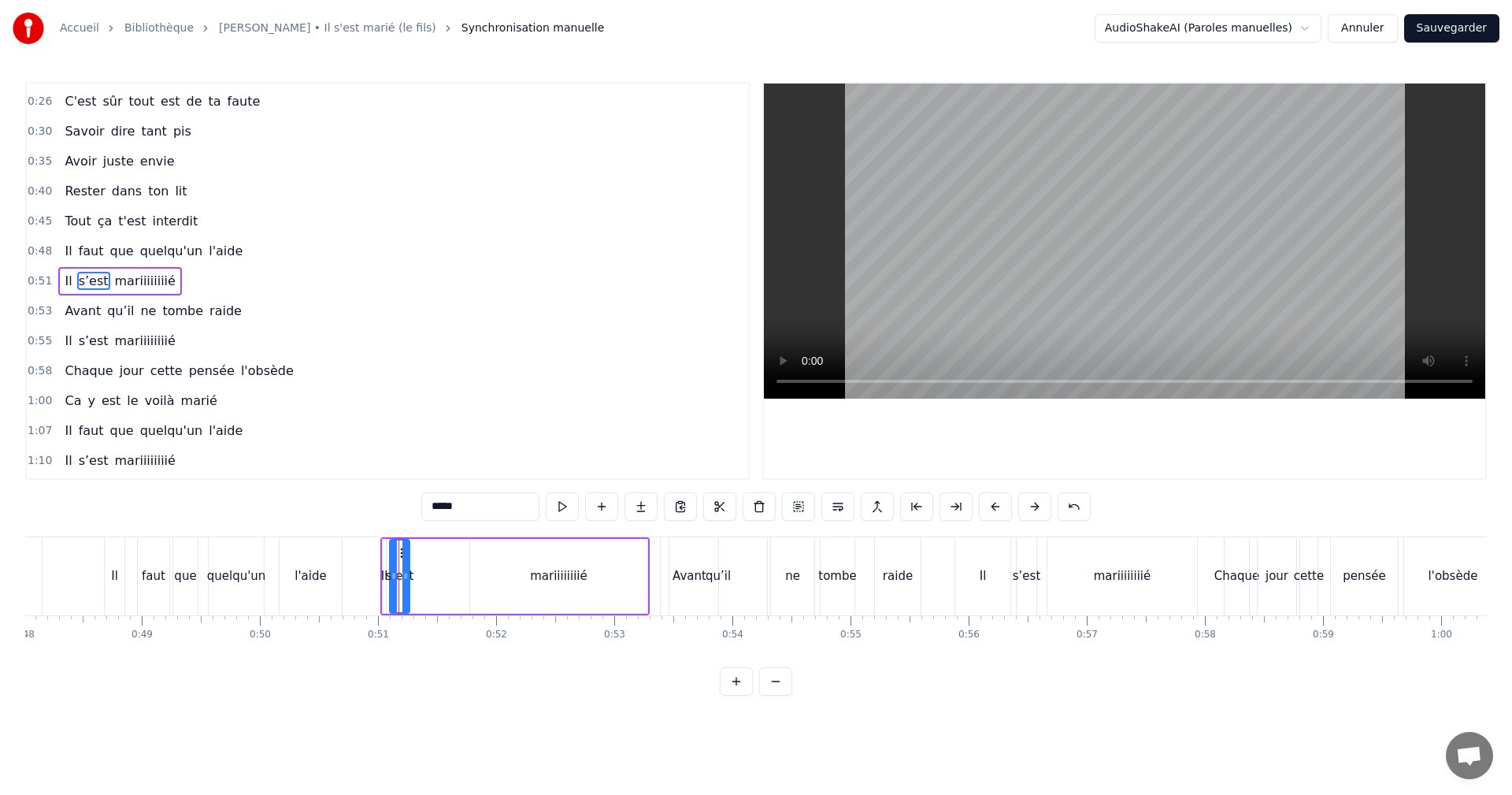
drag, startPoint x: 406, startPoint y: 563, endPoint x: 421, endPoint y: 567, distance: 15.5
click at [409, 565] on div at bounding box center [405, 576] width 7 height 72
drag, startPoint x: 409, startPoint y: 576, endPoint x: 418, endPoint y: 576, distance: 9.0
click at [418, 576] on div "s’est" at bounding box center [407, 576] width 33 height 72
drag, startPoint x: 404, startPoint y: 555, endPoint x: 428, endPoint y: 554, distance: 24.0
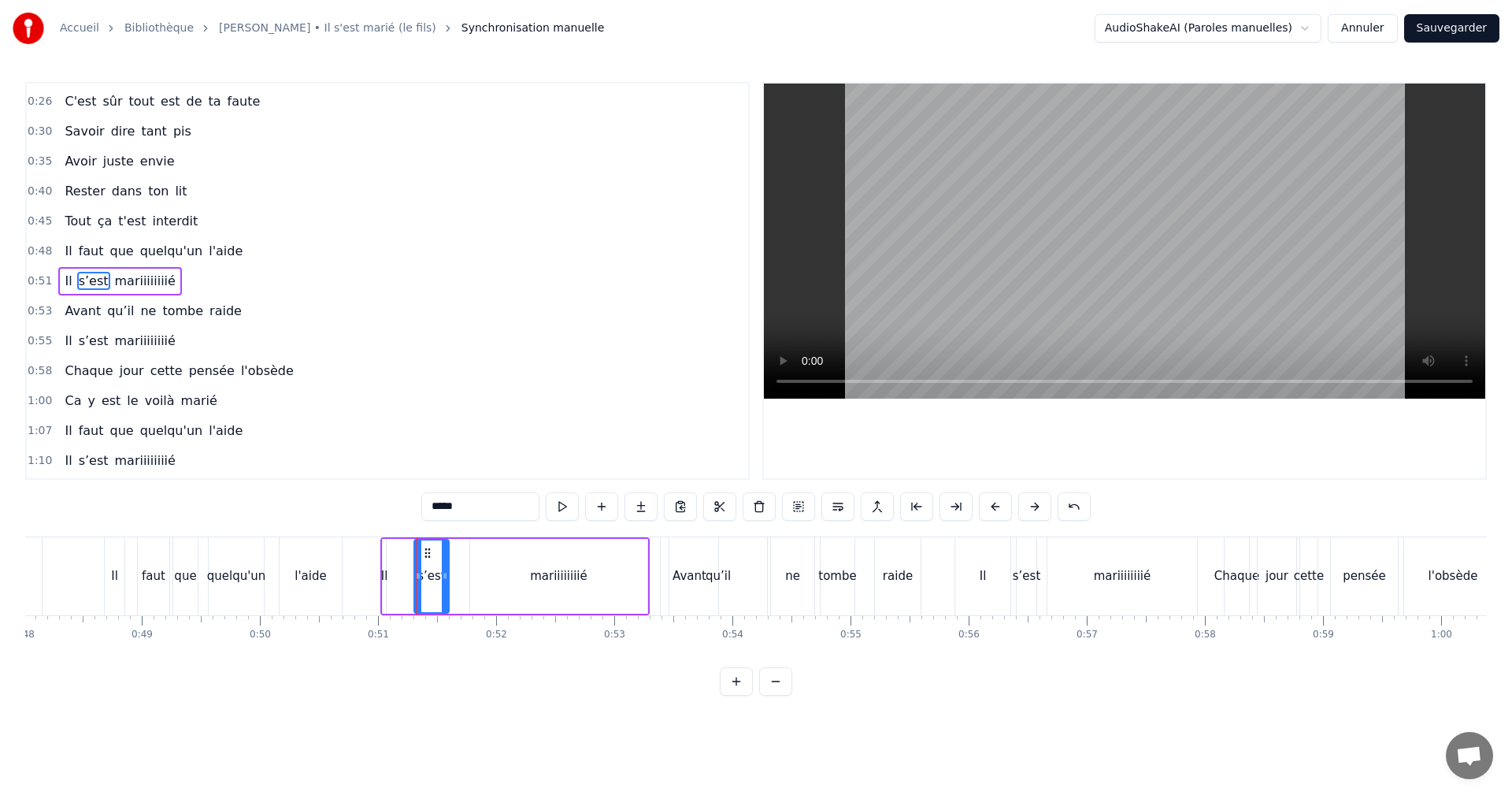
click at [428, 554] on icon at bounding box center [427, 552] width 13 height 13
click at [384, 576] on div "Il" at bounding box center [384, 576] width 7 height 18
type input "**"
drag, startPoint x: 387, startPoint y: 575, endPoint x: 397, endPoint y: 575, distance: 10.0
click at [397, 575] on div "Il s’est mariiiiiiiié" at bounding box center [515, 576] width 270 height 78
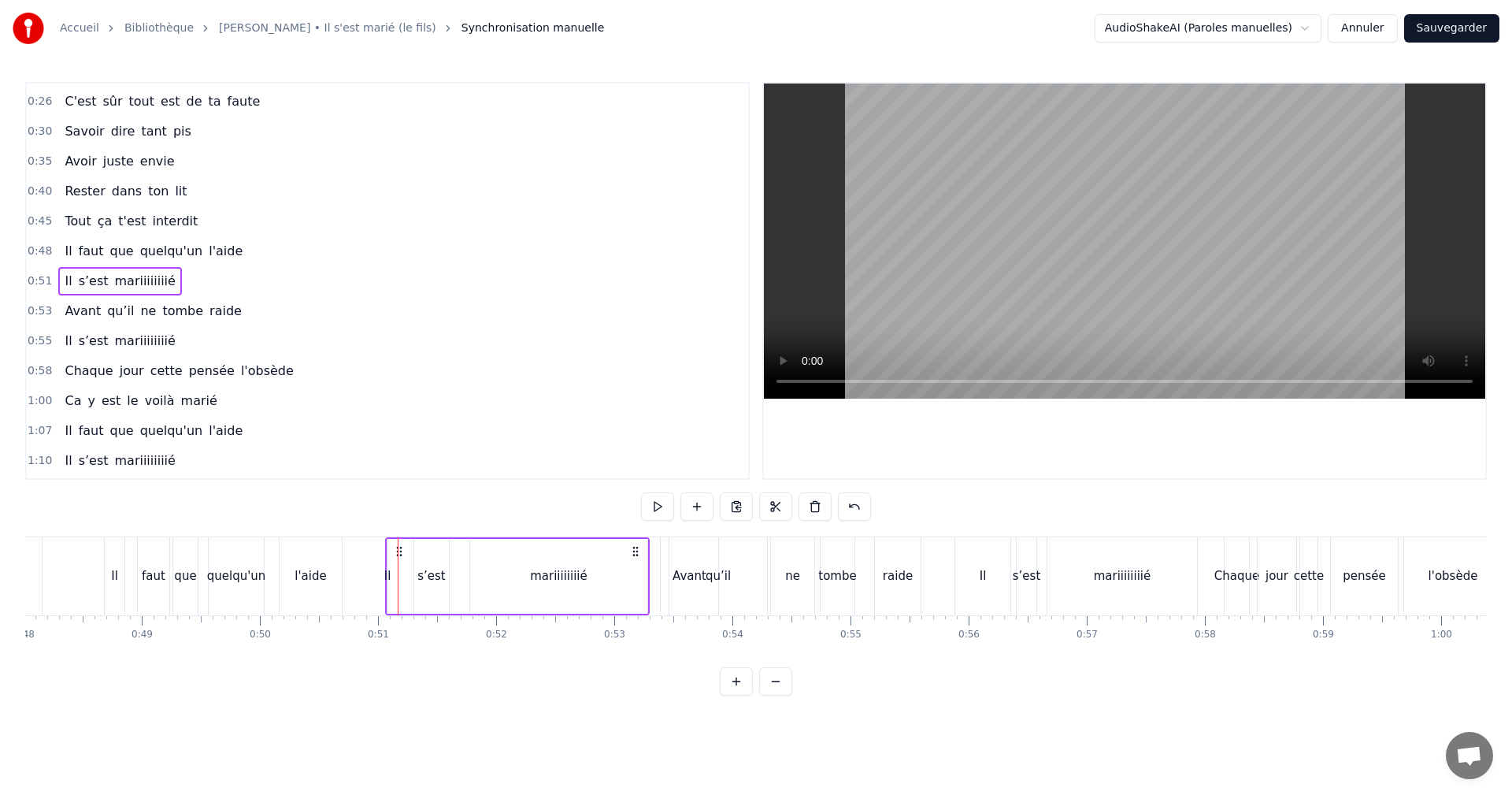
click at [388, 576] on div "Il" at bounding box center [388, 576] width 7 height 18
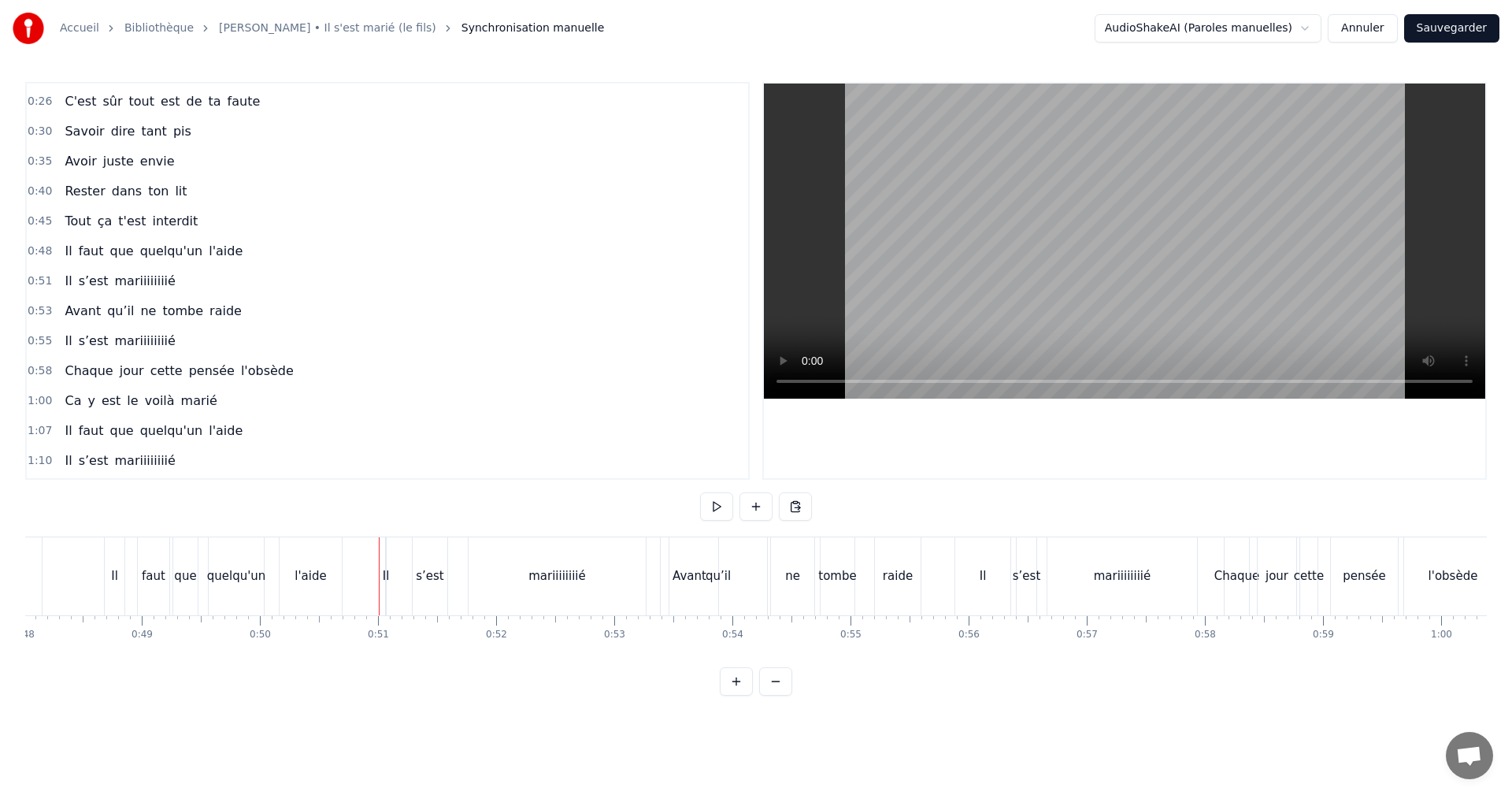
click at [388, 576] on div "Il" at bounding box center [386, 576] width 7 height 18
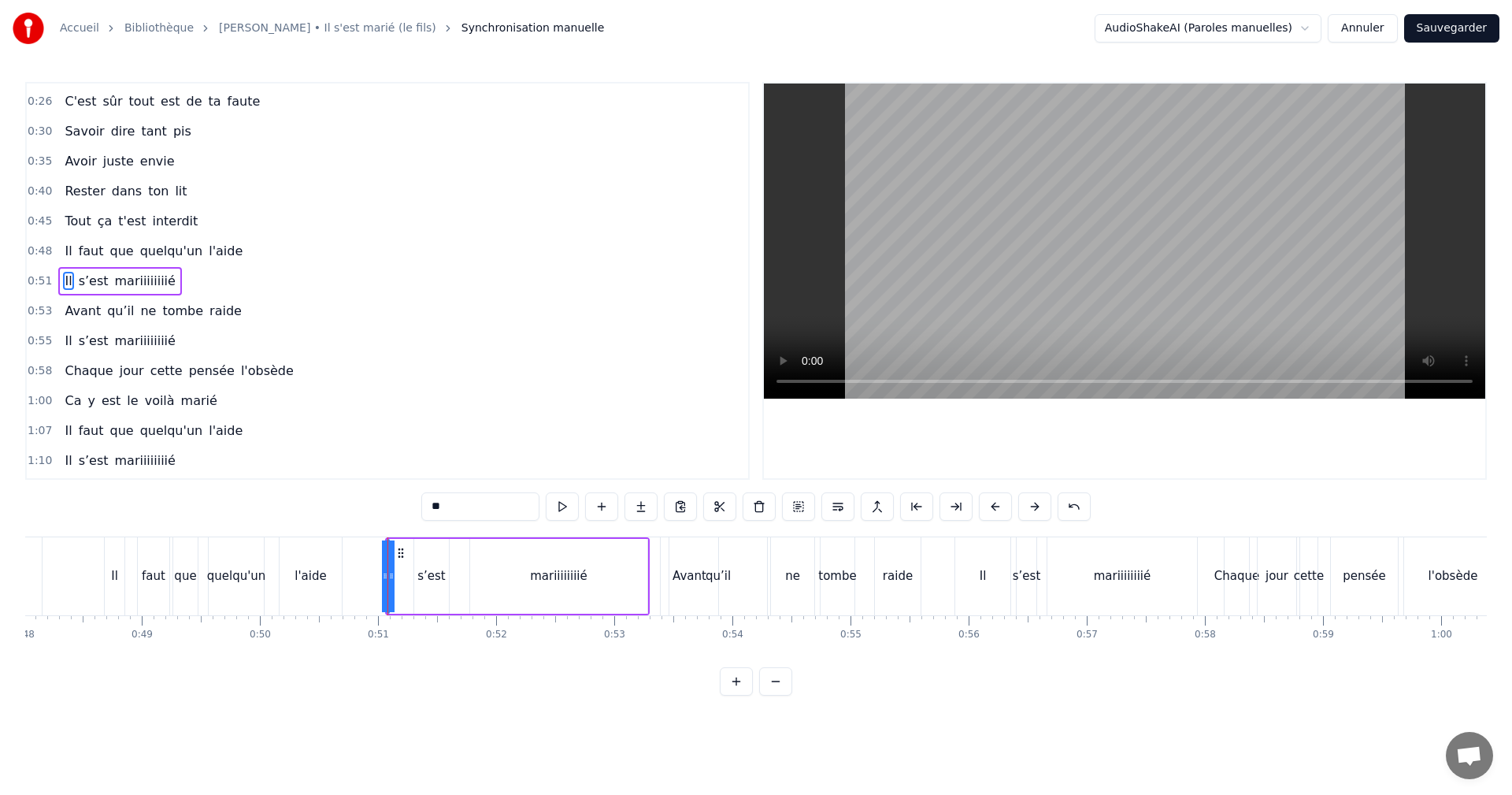
drag, startPoint x: 391, startPoint y: 576, endPoint x: 400, endPoint y: 576, distance: 9.0
click at [404, 576] on div "Il s’est mariiiiiiiié" at bounding box center [517, 576] width 265 height 78
click at [389, 576] on div "Il" at bounding box center [388, 576] width 7 height 18
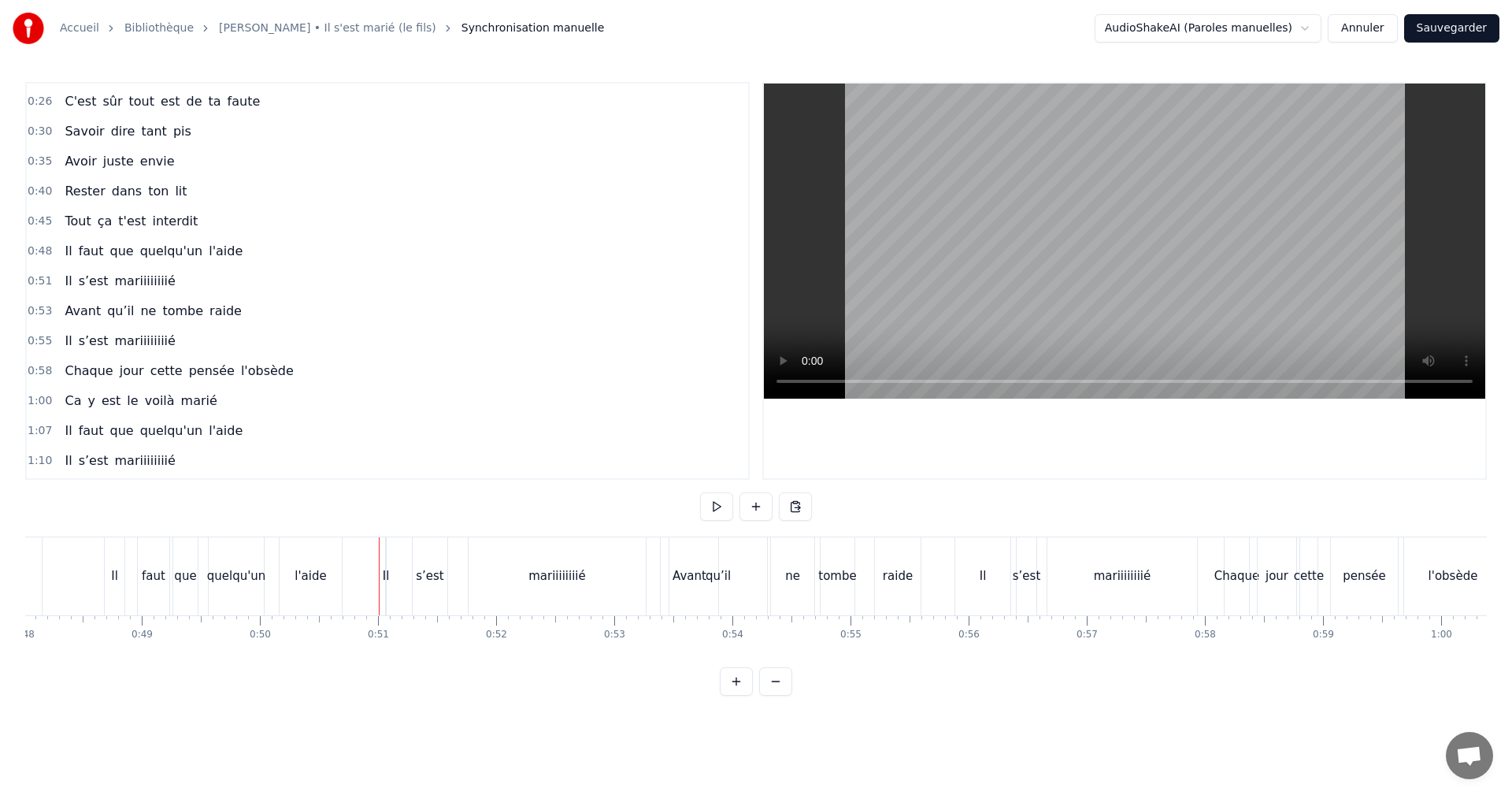
click at [388, 576] on div "Il" at bounding box center [386, 576] width 7 height 18
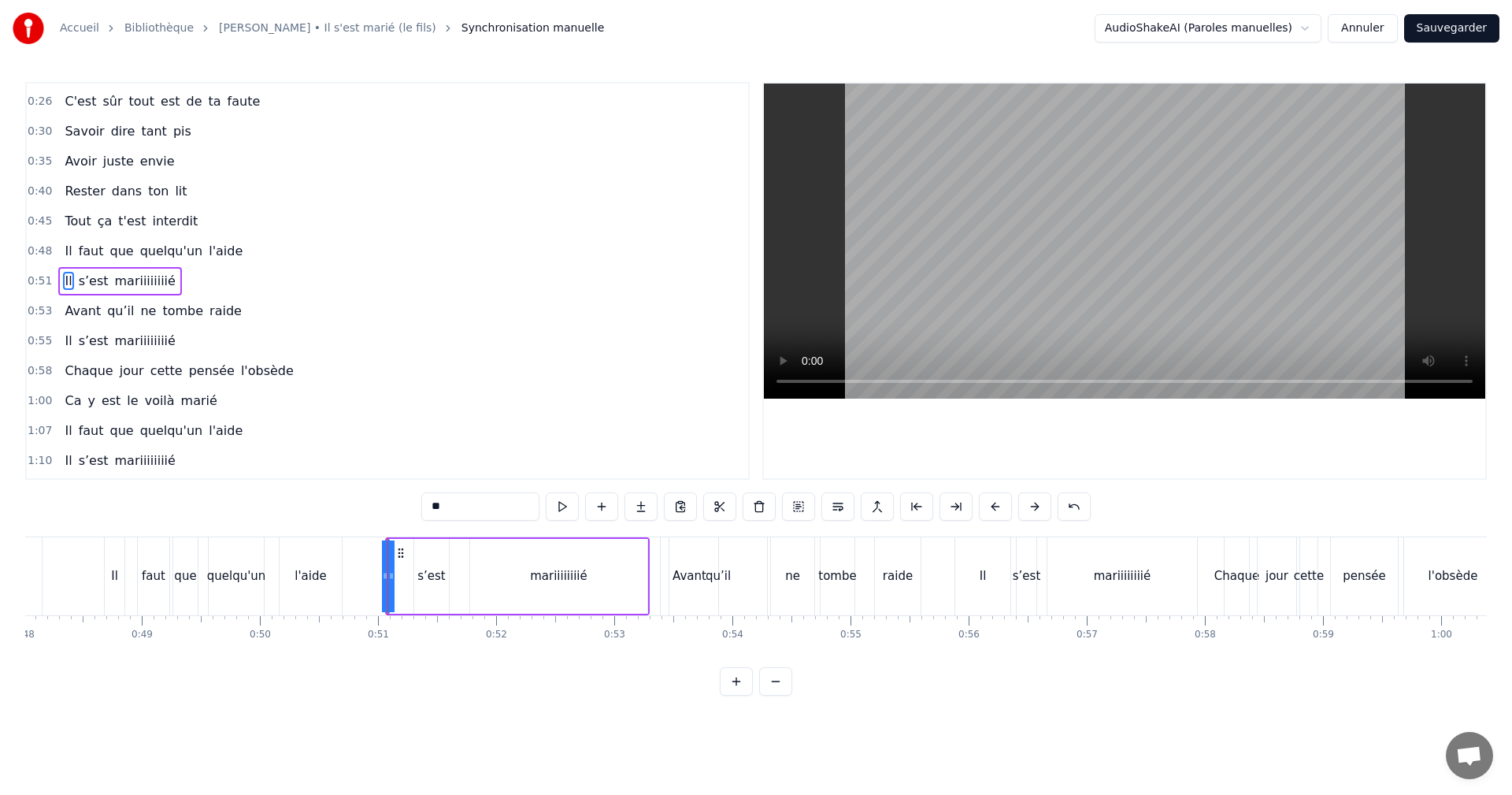
drag, startPoint x: 392, startPoint y: 578, endPoint x: 402, endPoint y: 578, distance: 10.0
click at [402, 578] on div "Il s’est mariiiiiiiié" at bounding box center [517, 576] width 265 height 78
click at [63, 282] on span "Il" at bounding box center [68, 280] width 11 height 18
drag, startPoint x: 384, startPoint y: 577, endPoint x: 413, endPoint y: 579, distance: 29.1
click at [413, 579] on icon at bounding box center [411, 575] width 7 height 13
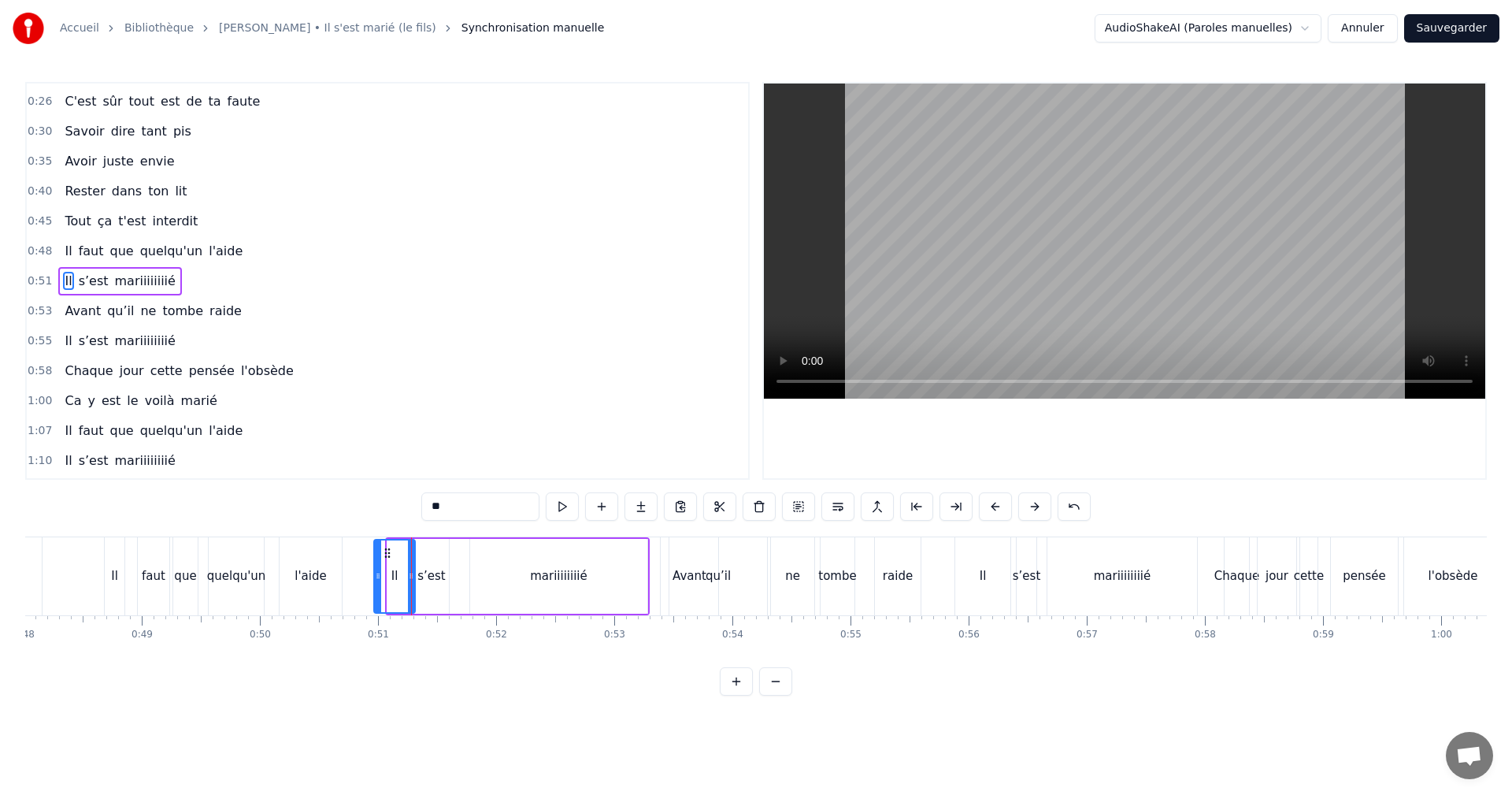
drag, startPoint x: 391, startPoint y: 574, endPoint x: 377, endPoint y: 576, distance: 14.1
click at [377, 576] on icon at bounding box center [378, 575] width 7 height 13
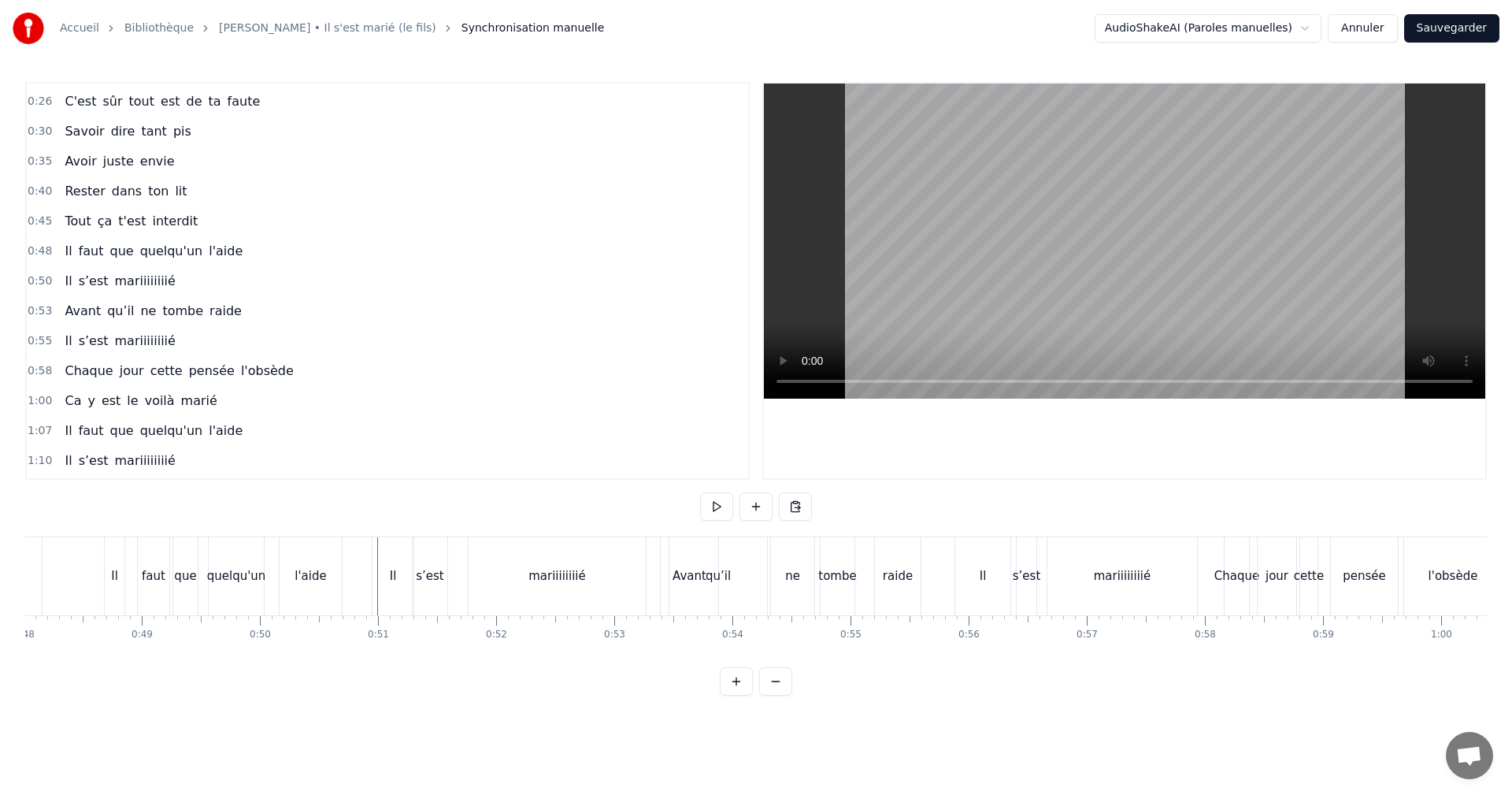
click at [378, 575] on div "Il" at bounding box center [393, 576] width 41 height 78
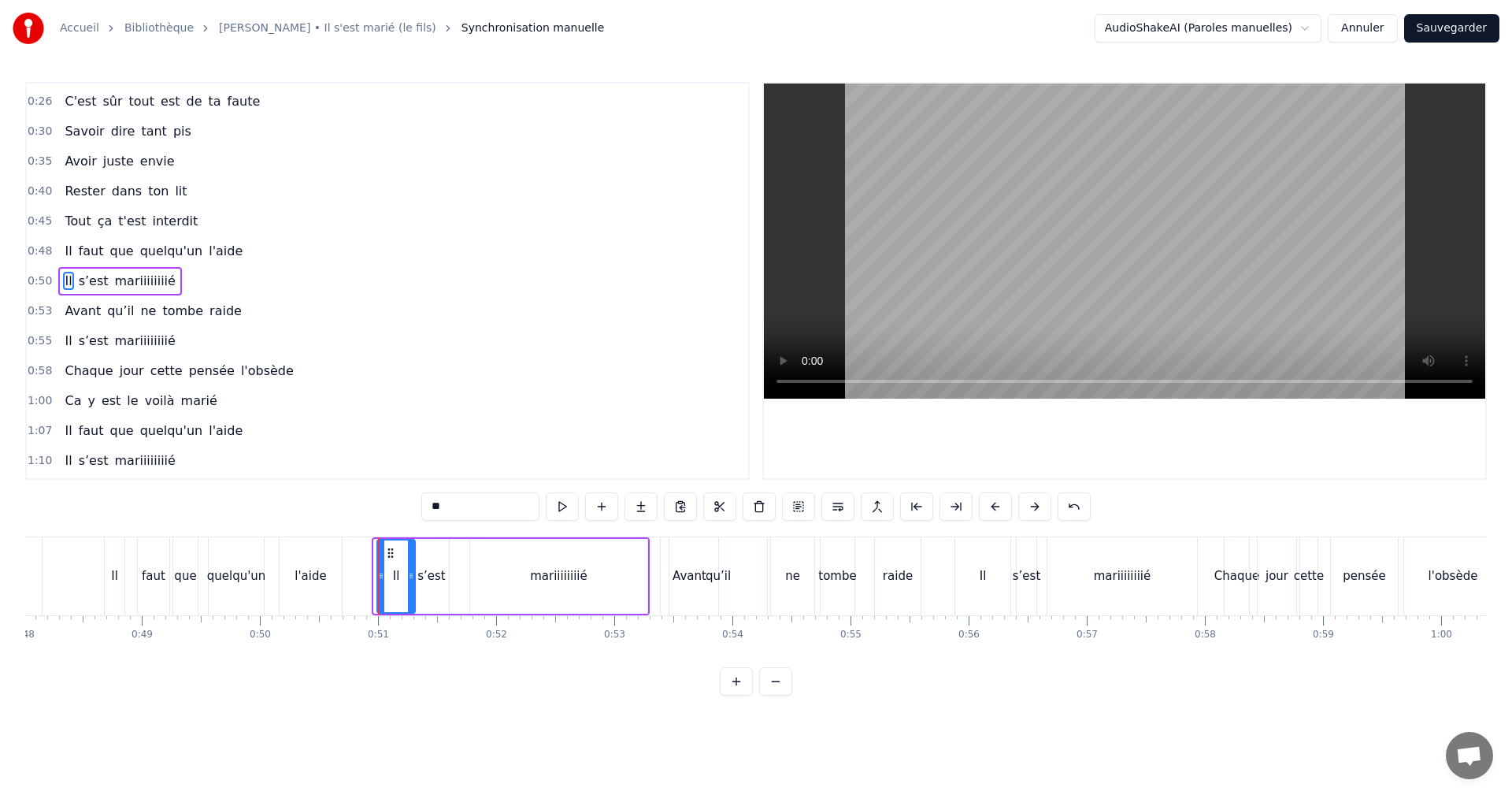
click at [381, 576] on icon at bounding box center [381, 575] width 7 height 13
click at [38, 281] on span "0:50" at bounding box center [40, 281] width 24 height 15
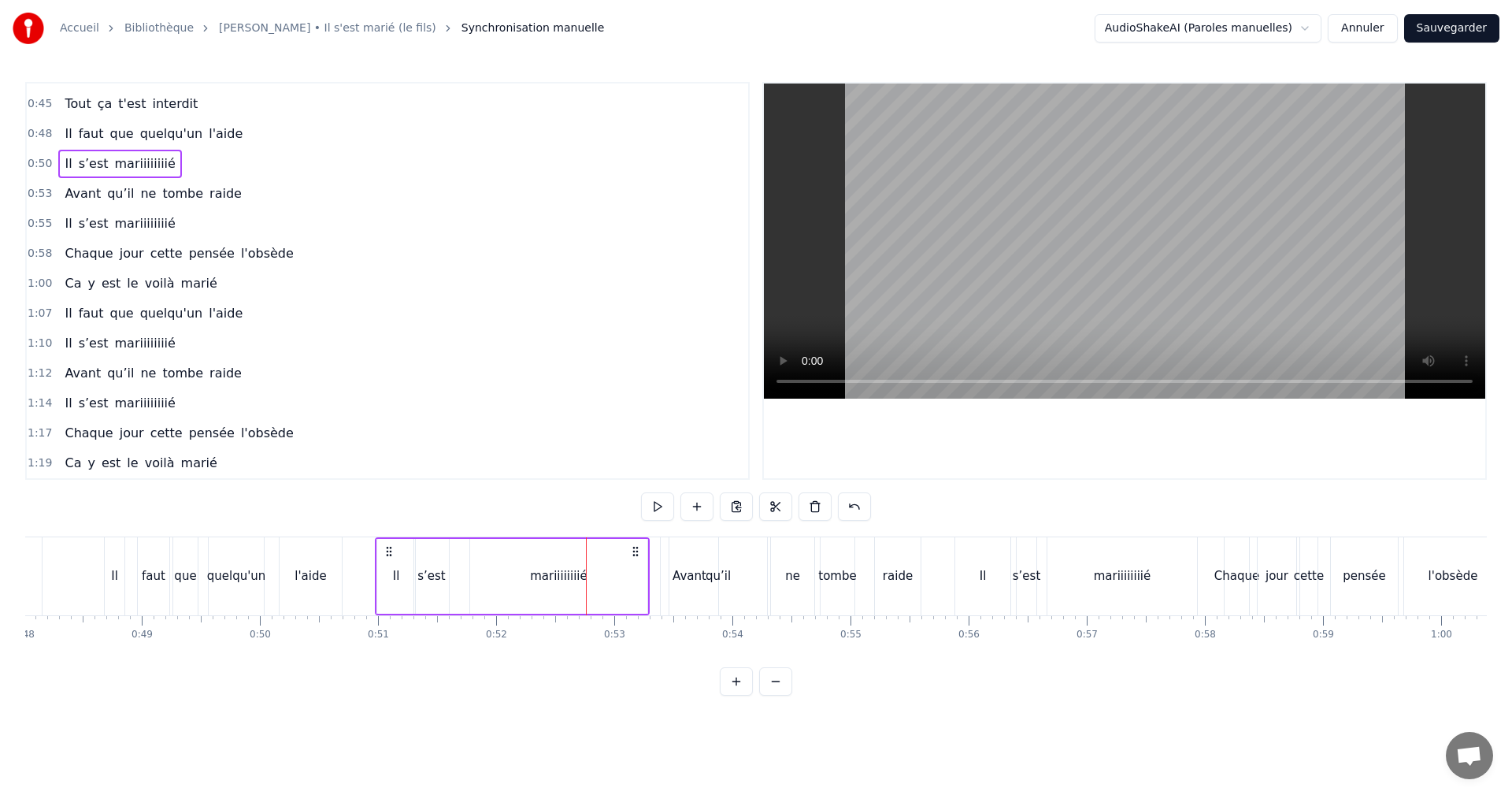
click at [420, 575] on div "s’est" at bounding box center [431, 576] width 28 height 18
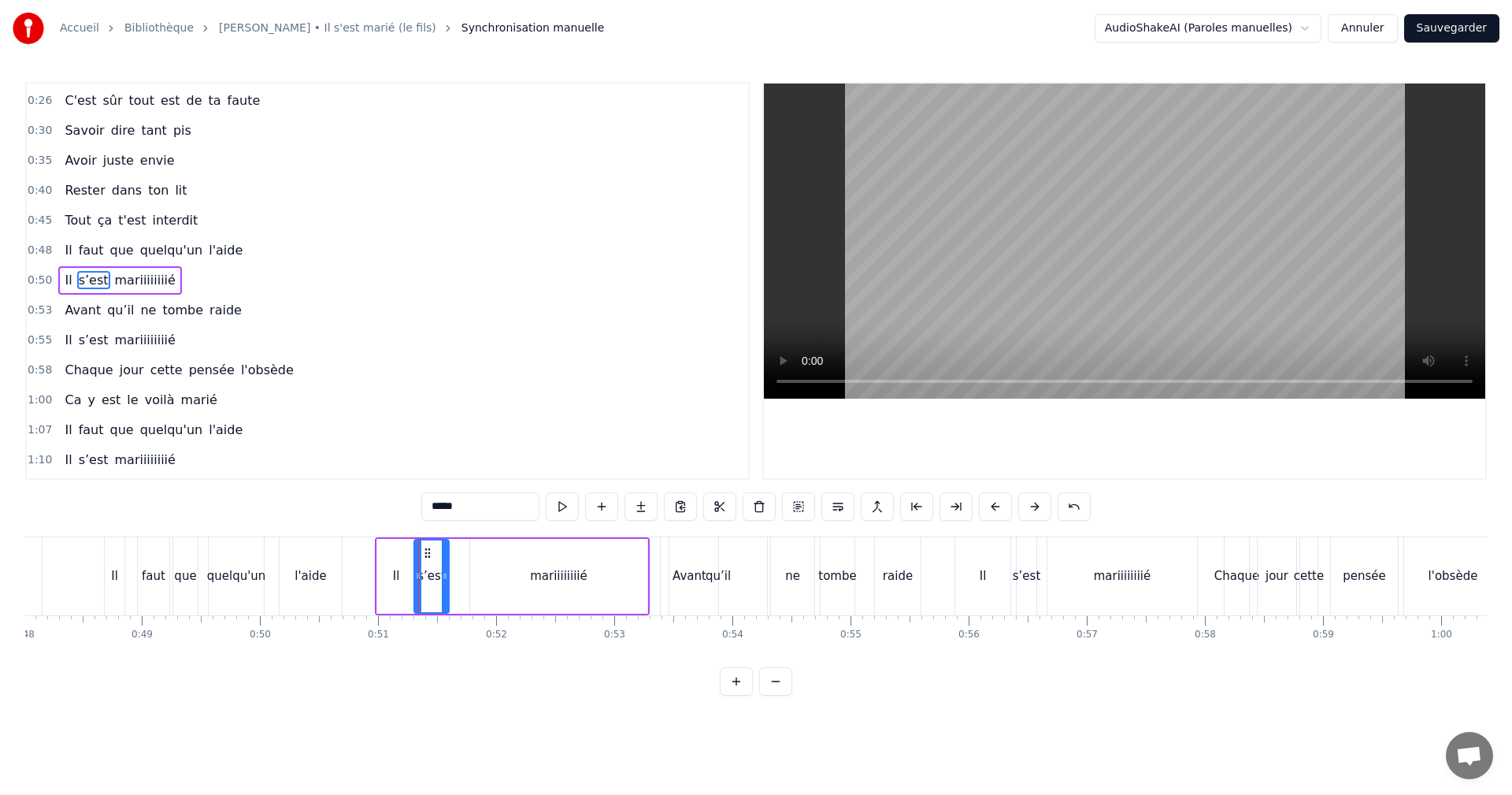
scroll to position [87, 0]
click at [420, 554] on icon at bounding box center [424, 552] width 13 height 13
click at [541, 580] on div "mariiiiiiiié" at bounding box center [558, 576] width 57 height 18
type input "**********"
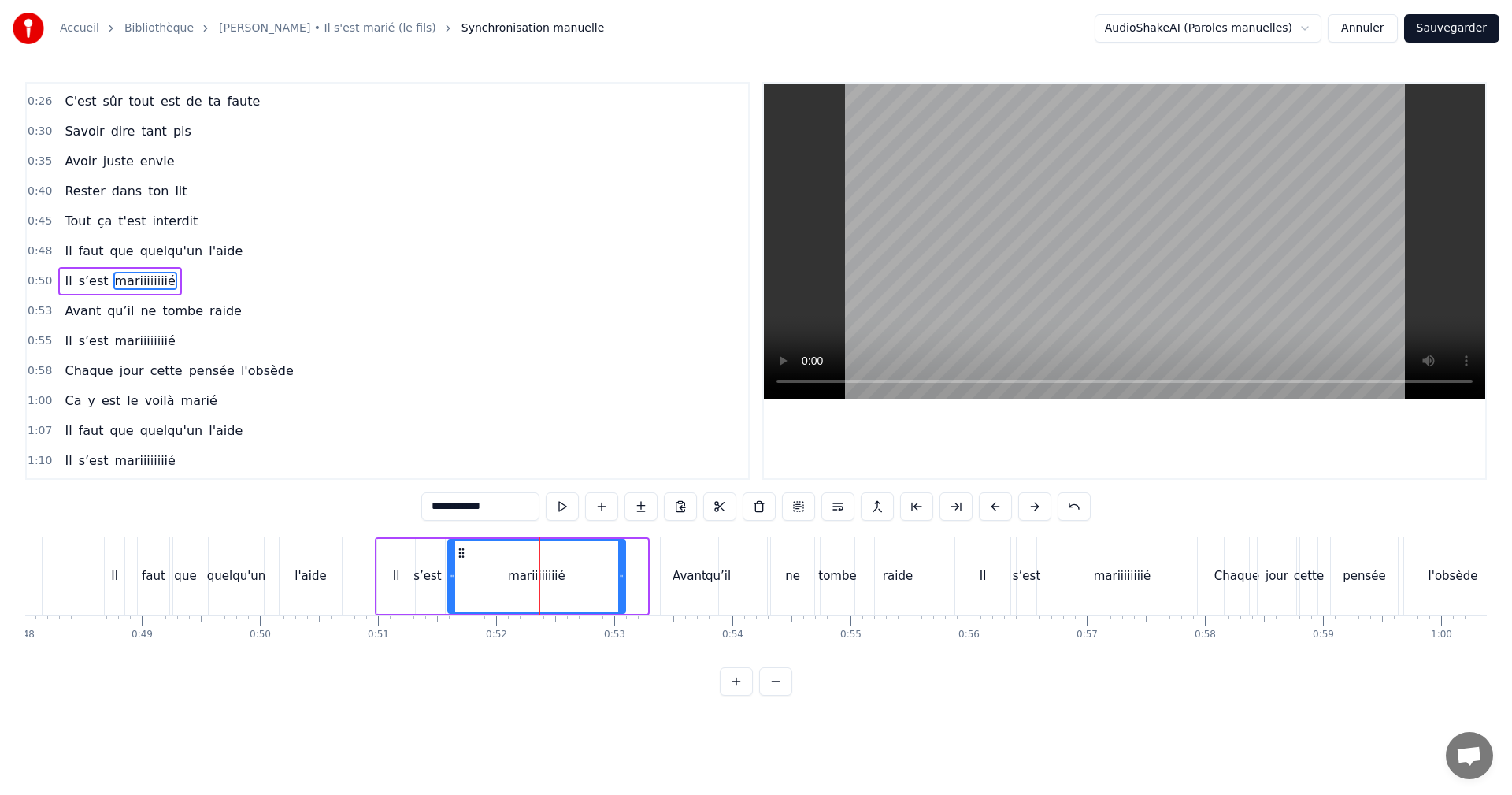
drag, startPoint x: 482, startPoint y: 551, endPoint x: 461, endPoint y: 554, distance: 21.2
click at [461, 554] on icon at bounding box center [461, 552] width 13 height 13
drag, startPoint x: 624, startPoint y: 577, endPoint x: 615, endPoint y: 577, distance: 9.0
click at [615, 577] on icon at bounding box center [613, 575] width 7 height 13
click at [37, 277] on span "0:50" at bounding box center [40, 281] width 24 height 15
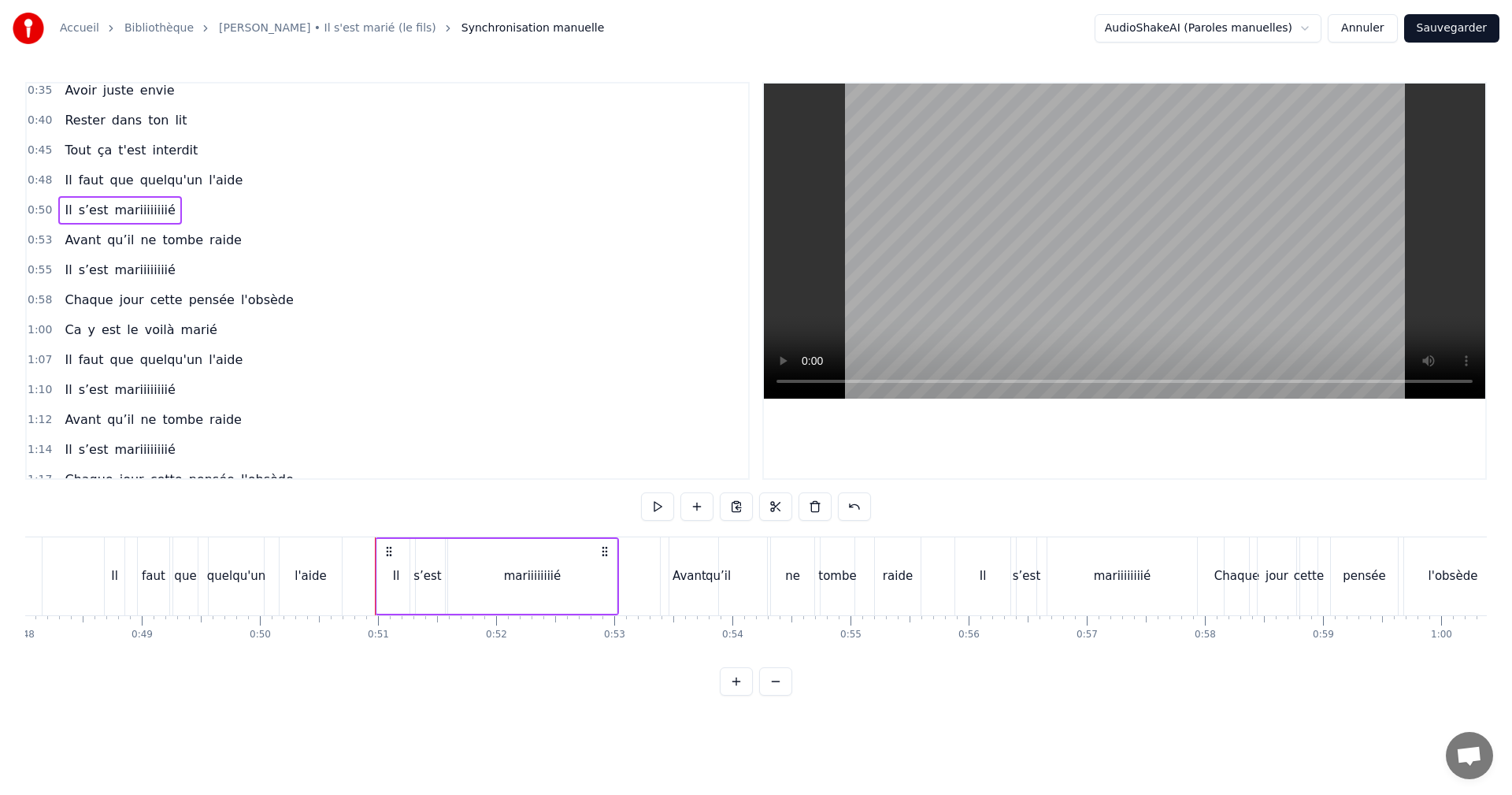
scroll to position [204, 0]
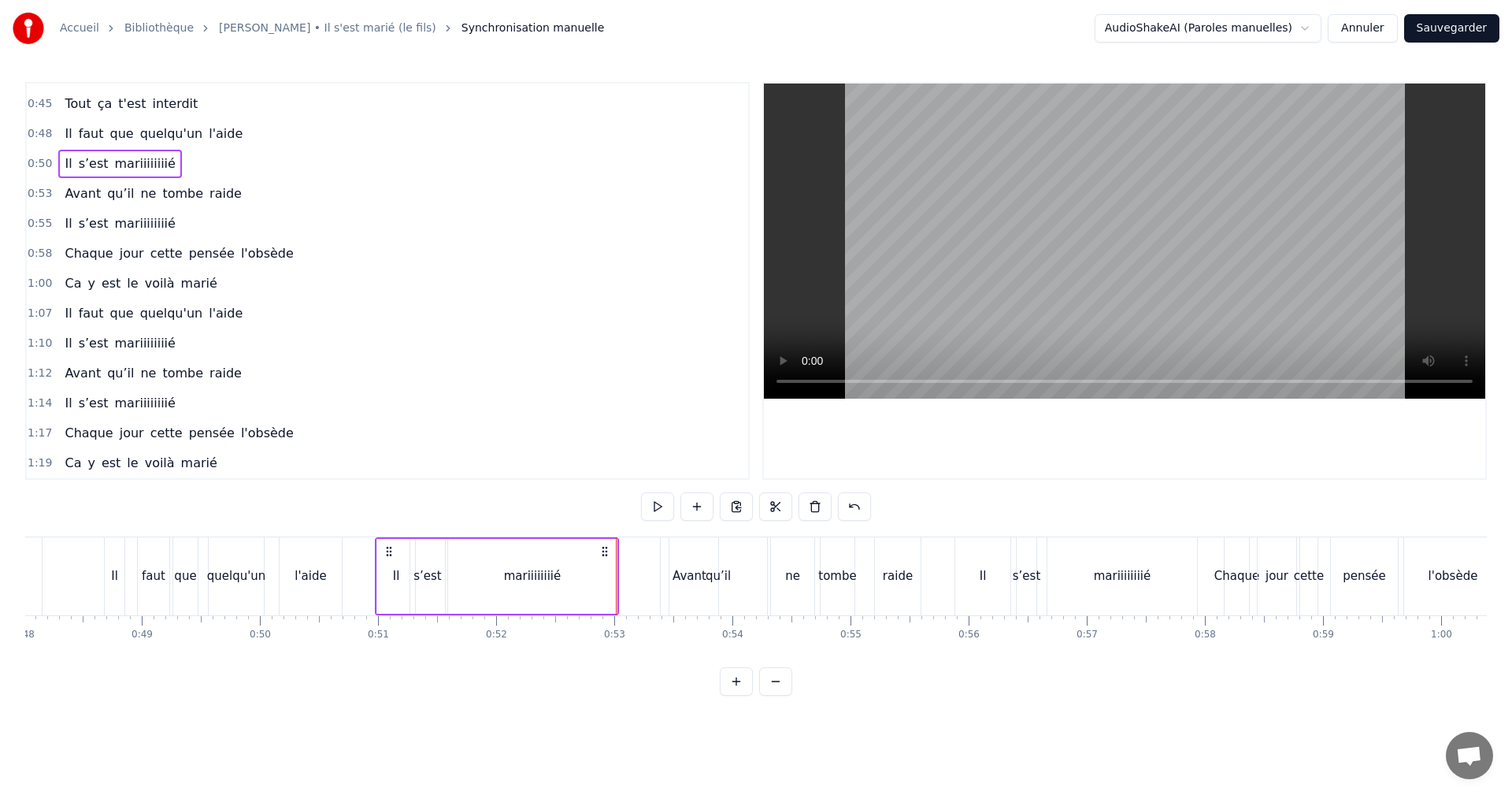
click at [598, 574] on div "mariiiiiiiié" at bounding box center [533, 575] width 168 height 74
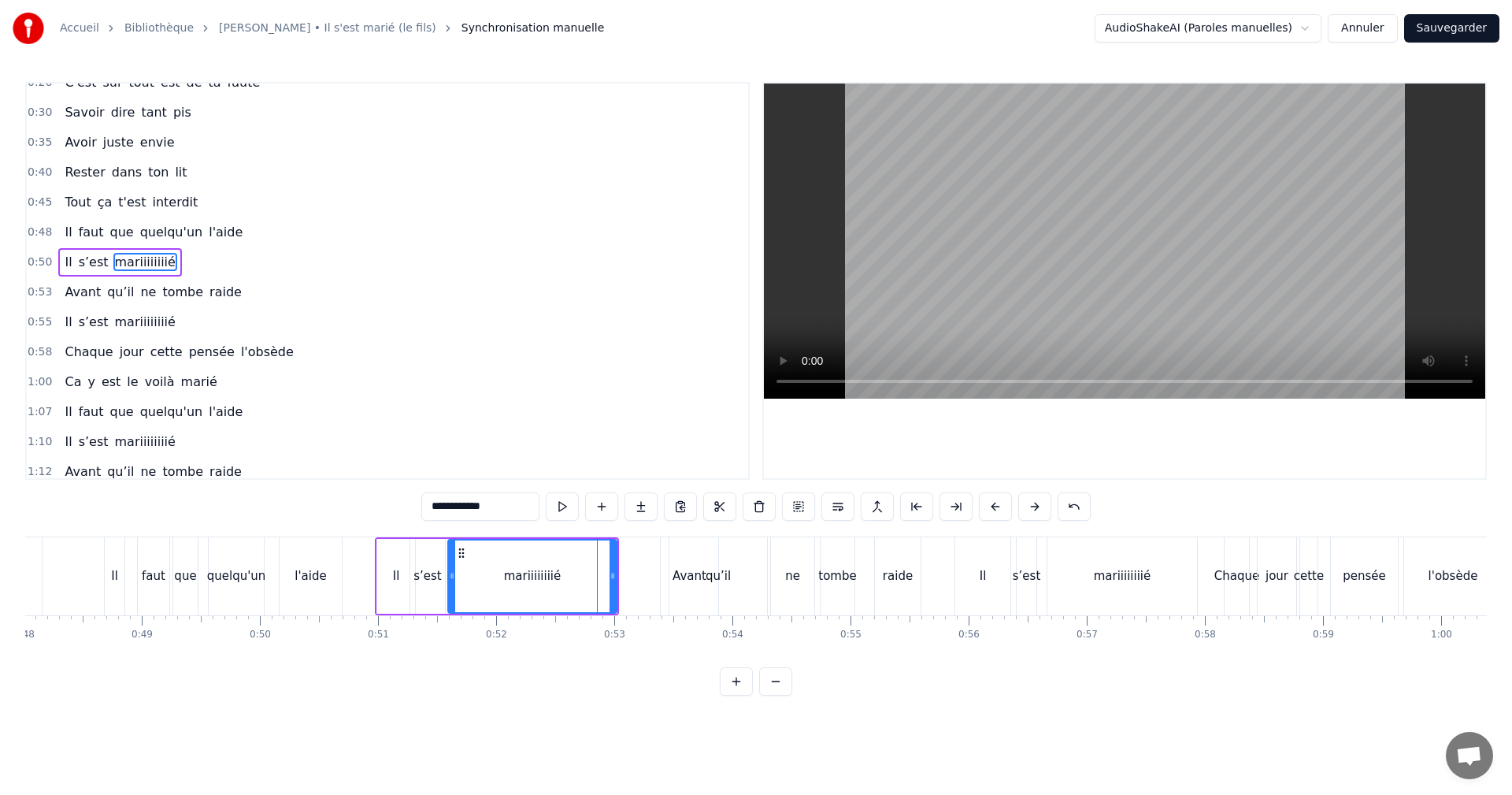
scroll to position [87, 0]
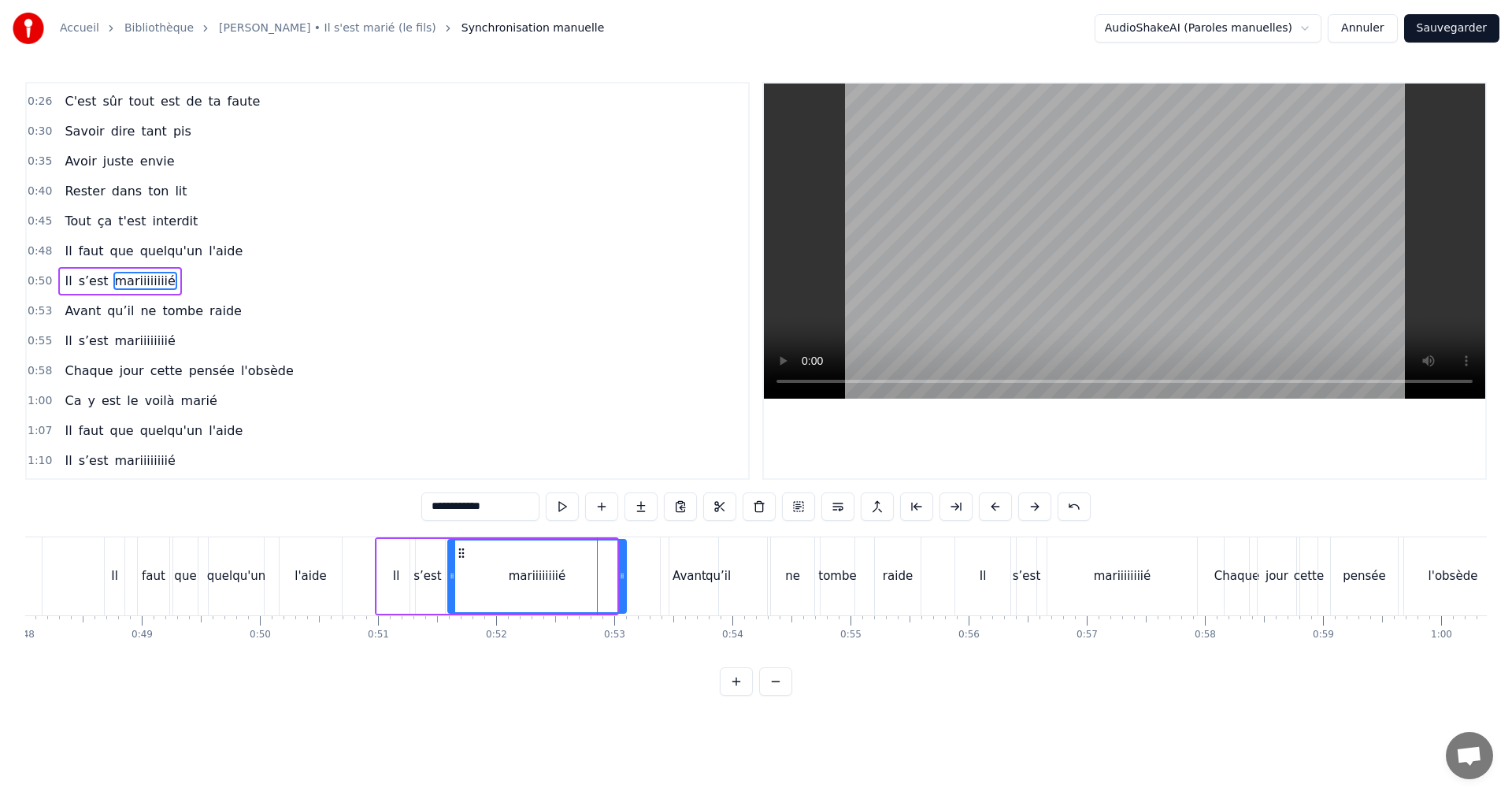
drag, startPoint x: 613, startPoint y: 574, endPoint x: 626, endPoint y: 575, distance: 13.0
click at [625, 575] on icon at bounding box center [622, 575] width 7 height 13
click at [40, 305] on span "0:53" at bounding box center [40, 311] width 24 height 15
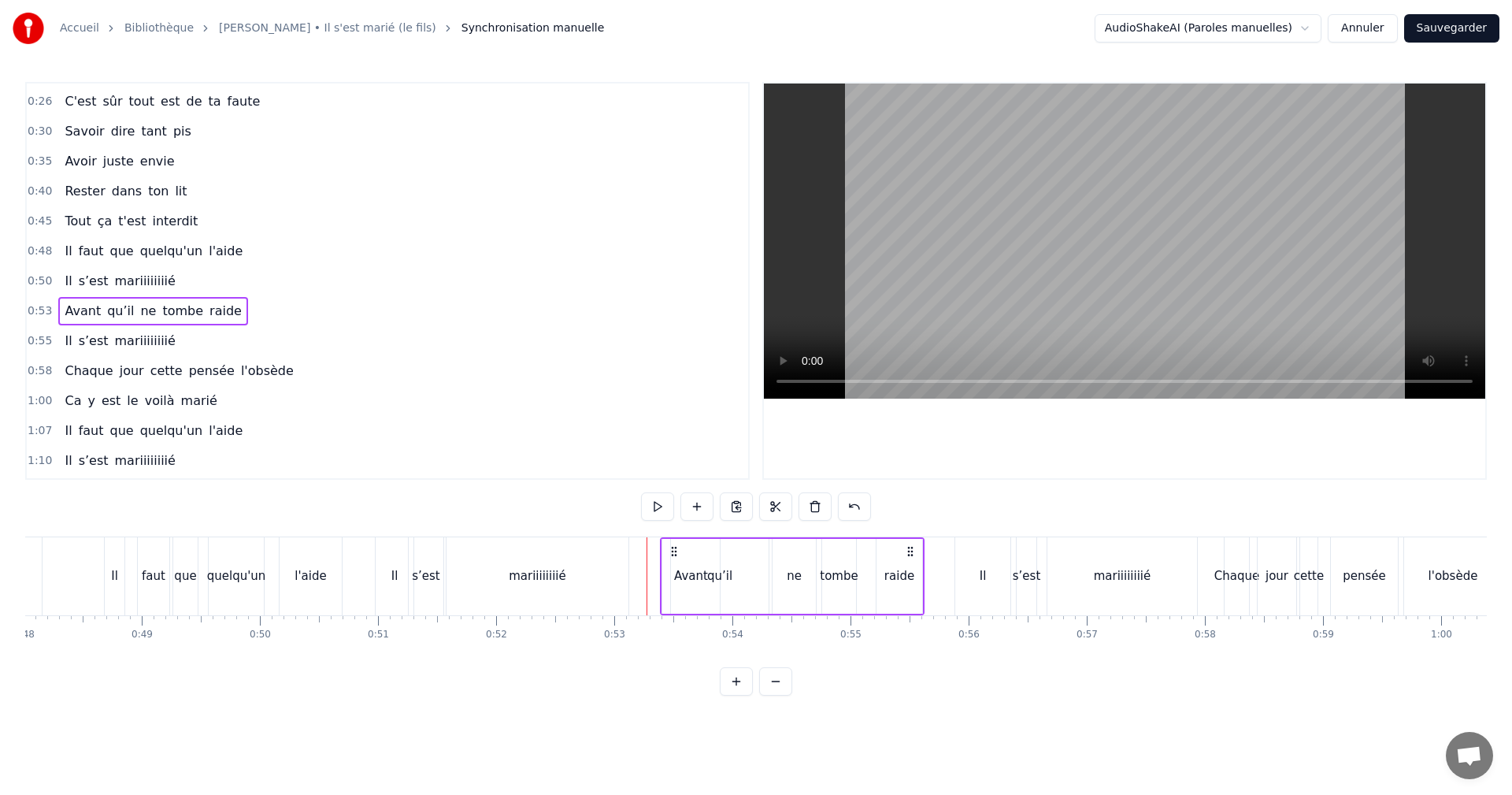
scroll to position [204, 0]
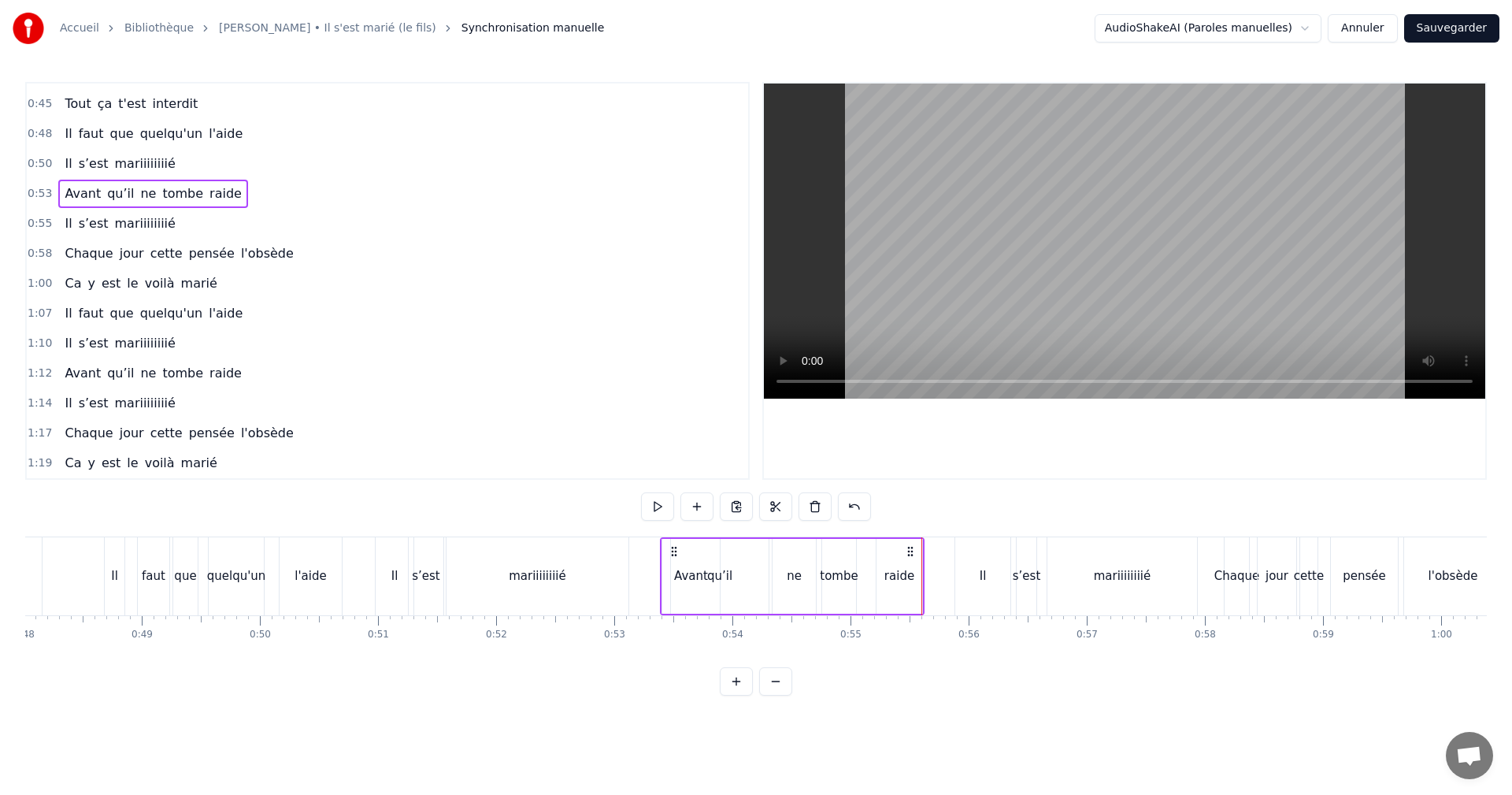
click at [687, 576] on div "qu’il" at bounding box center [719, 575] width 98 height 74
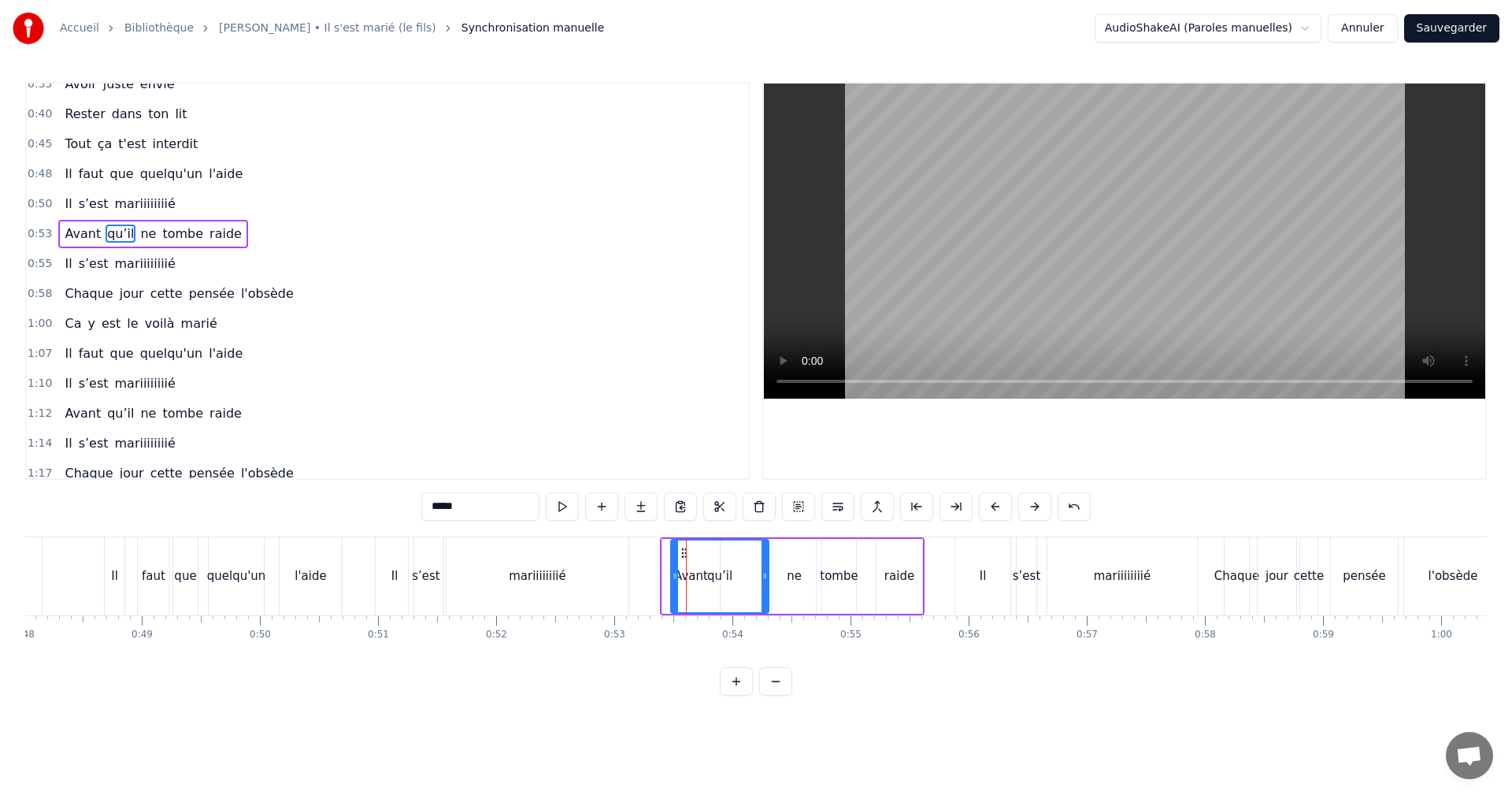
scroll to position [117, 0]
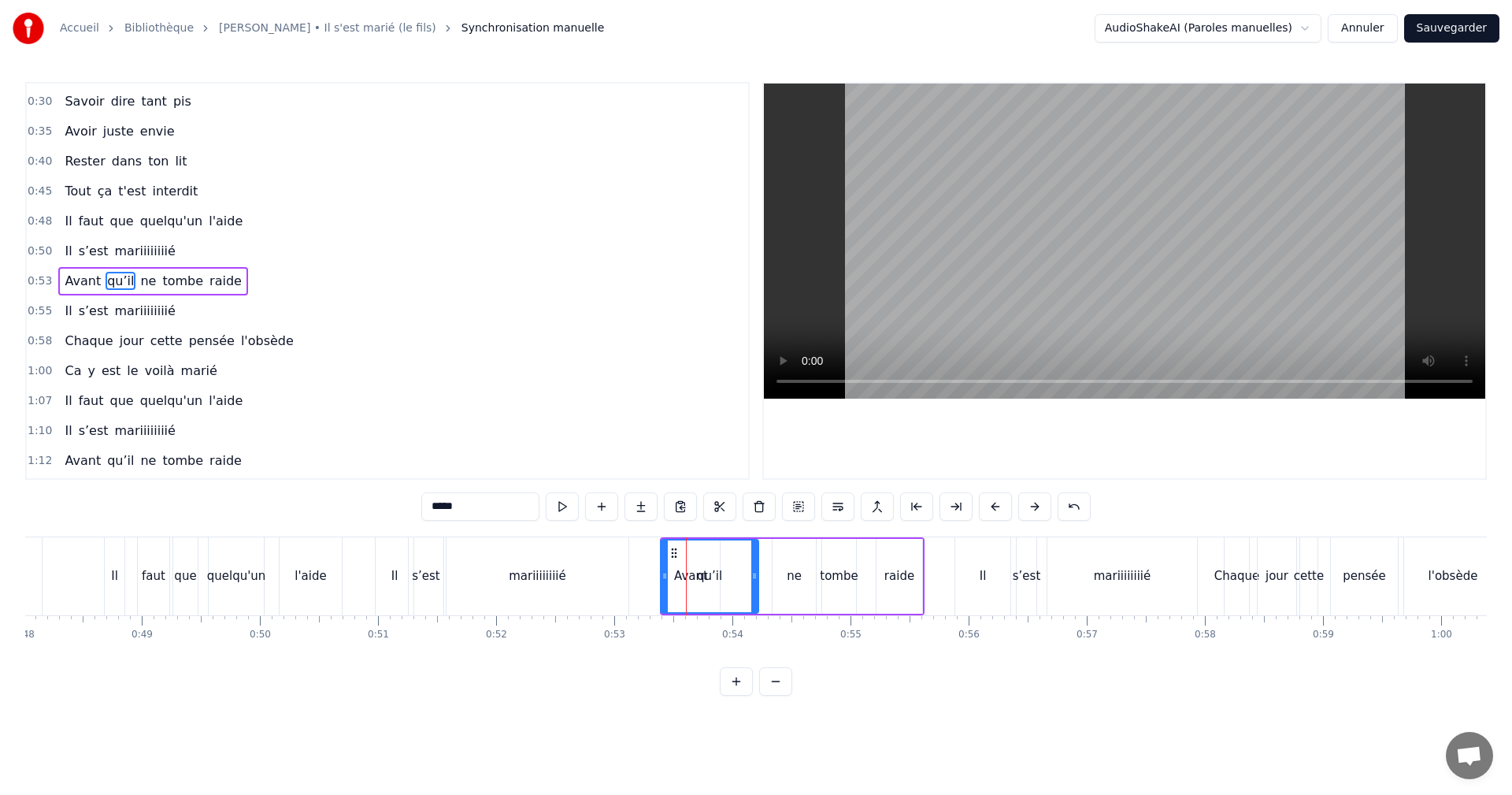
drag, startPoint x: 683, startPoint y: 554, endPoint x: 672, endPoint y: 553, distance: 11.0
click at [672, 553] on icon at bounding box center [674, 552] width 13 height 13
click at [745, 573] on icon at bounding box center [746, 575] width 7 height 13
drag, startPoint x: 677, startPoint y: 555, endPoint x: 733, endPoint y: 558, distance: 56.1
click at [703, 573] on div "Avant" at bounding box center [690, 576] width 34 height 18
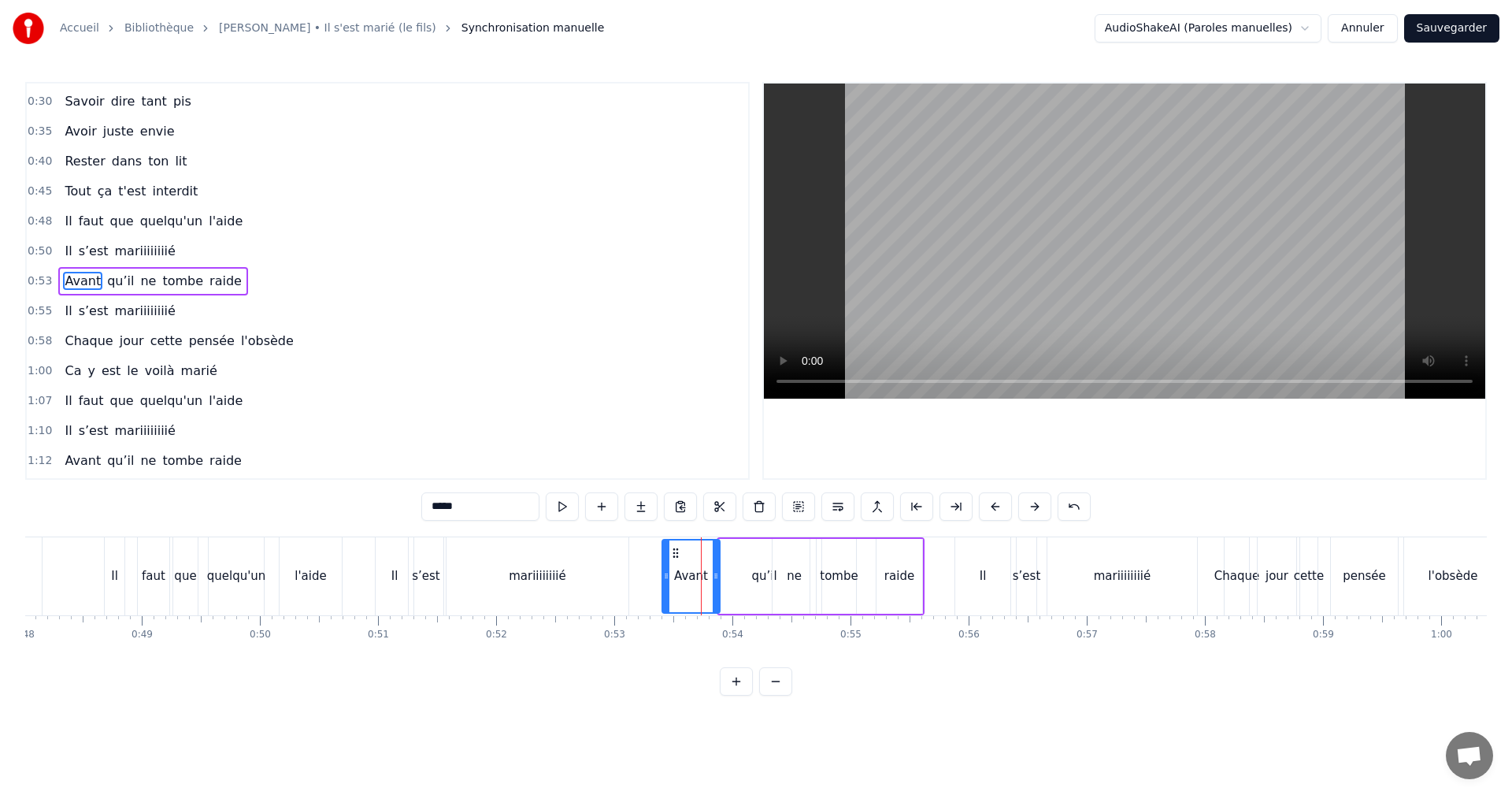
click at [738, 575] on div "qu’il" at bounding box center [765, 575] width 91 height 74
drag, startPoint x: 806, startPoint y: 574, endPoint x: 757, endPoint y: 574, distance: 49.0
click at [757, 574] on icon at bounding box center [757, 575] width 7 height 13
click at [683, 574] on div "Avant" at bounding box center [690, 576] width 34 height 18
click at [734, 576] on div "qu’il" at bounding box center [740, 576] width 25 height 18
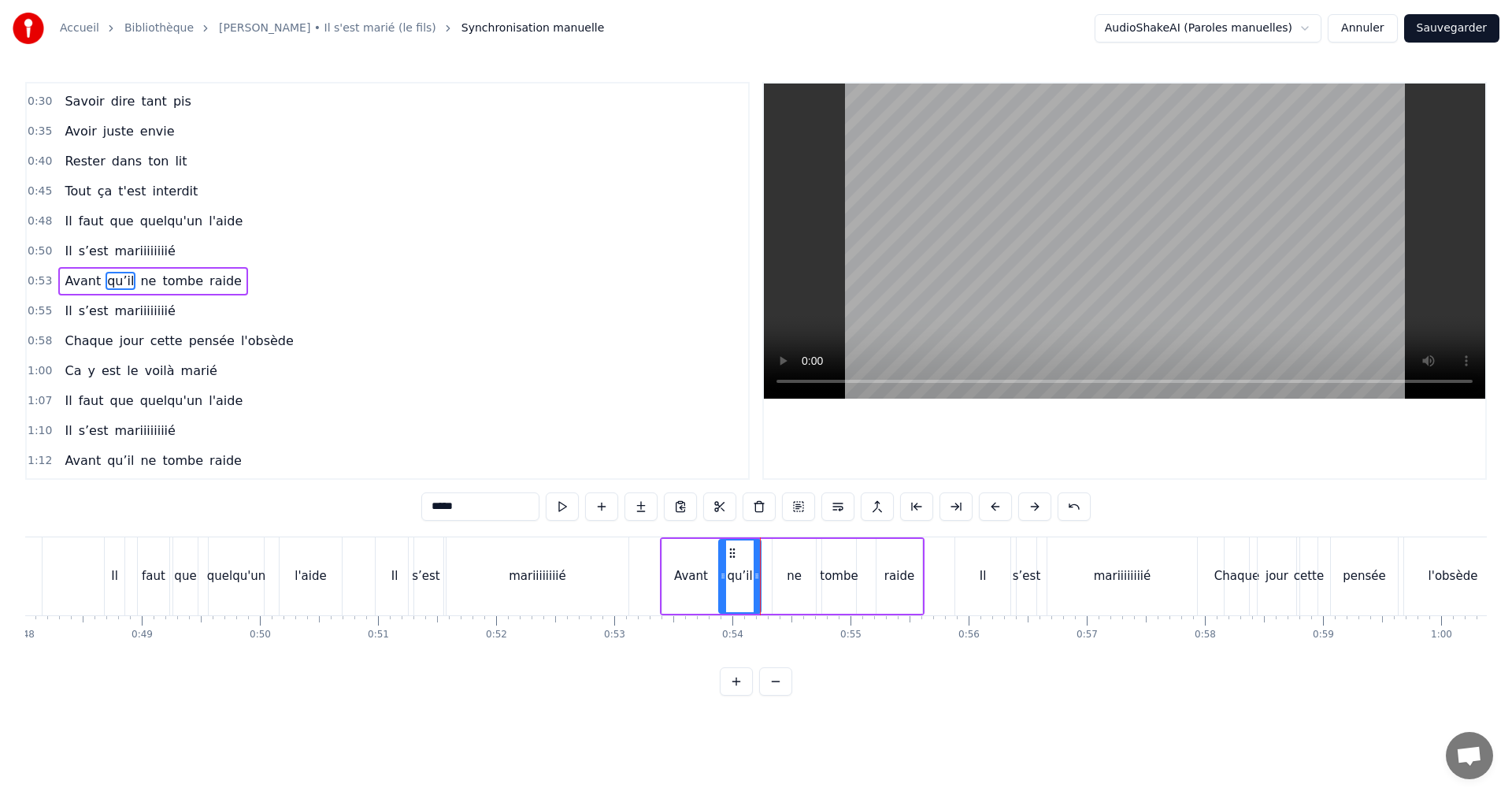
click at [781, 575] on div "ne" at bounding box center [794, 575] width 44 height 74
drag, startPoint x: 786, startPoint y: 555, endPoint x: 776, endPoint y: 555, distance: 10.0
click at [776, 555] on icon at bounding box center [776, 552] width 13 height 13
click at [833, 576] on div "tombe" at bounding box center [838, 576] width 38 height 18
drag, startPoint x: 828, startPoint y: 567, endPoint x: 813, endPoint y: 569, distance: 15.1
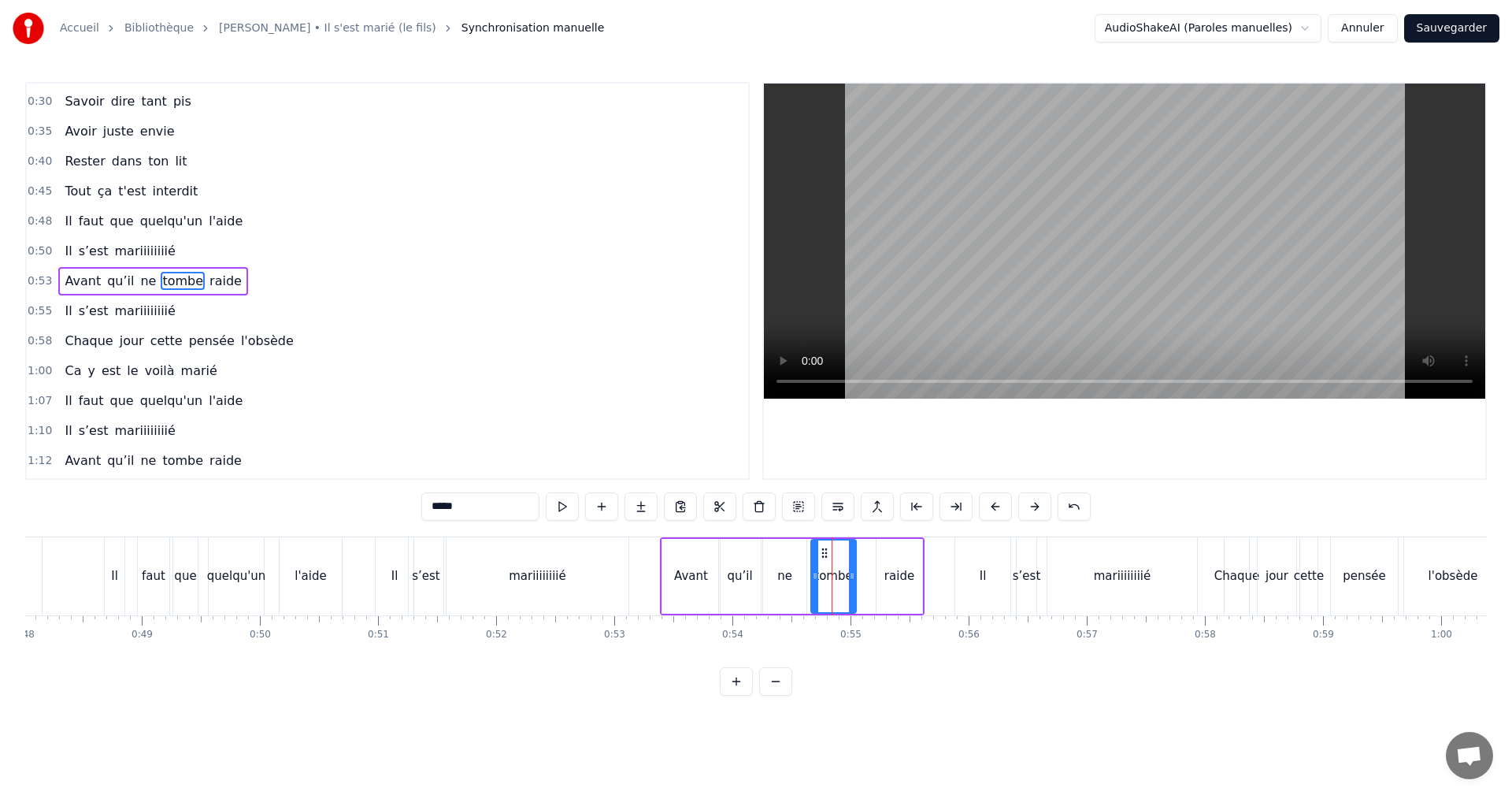
click at [814, 569] on div at bounding box center [815, 576] width 7 height 72
click at [817, 574] on icon at bounding box center [816, 575] width 7 height 13
drag, startPoint x: 851, startPoint y: 574, endPoint x: 834, endPoint y: 575, distance: 17.0
click at [834, 575] on icon at bounding box center [835, 575] width 7 height 13
click at [887, 576] on div "raide" at bounding box center [899, 576] width 30 height 18
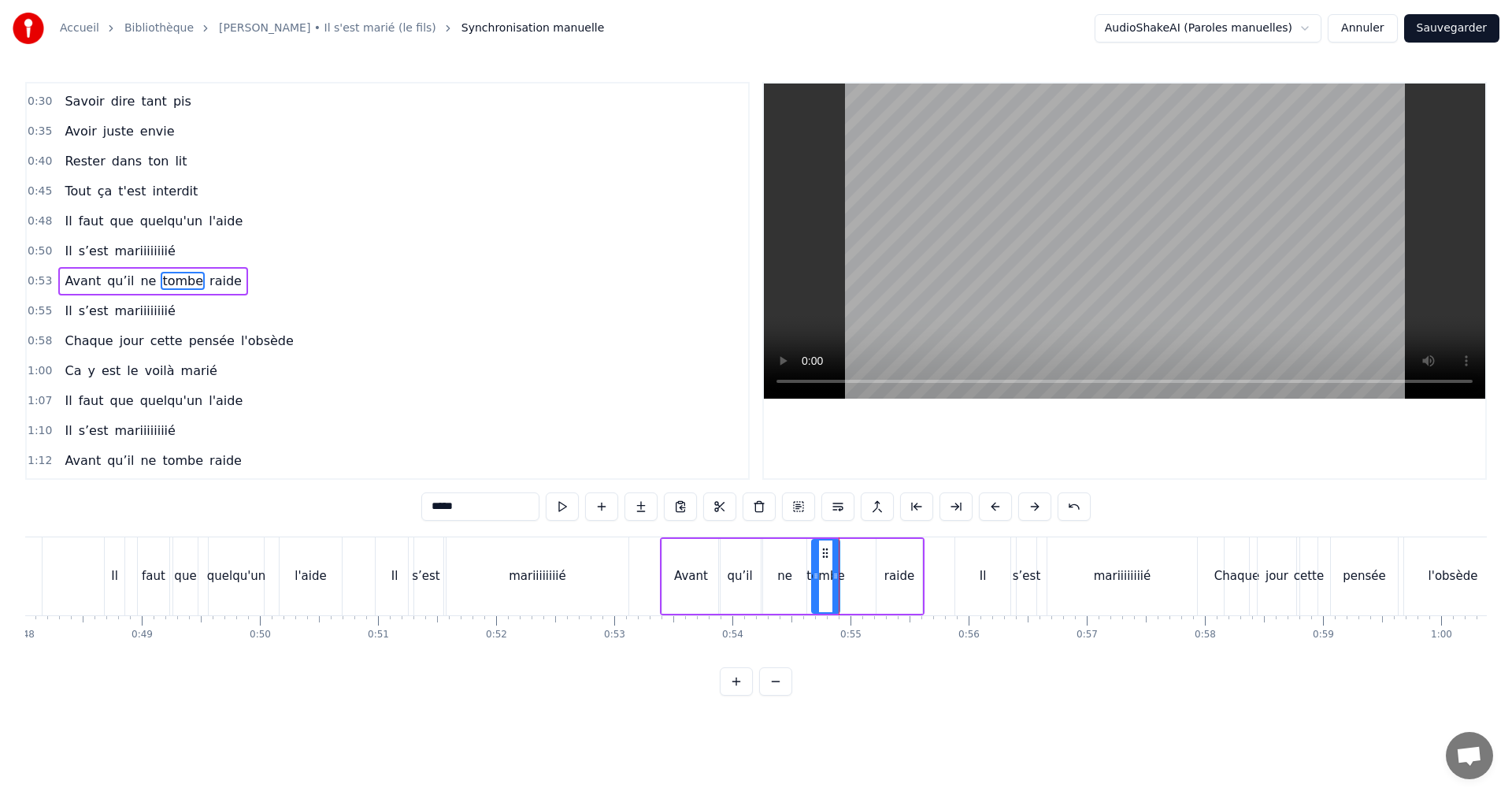
type input "*****"
drag, startPoint x: 880, startPoint y: 575, endPoint x: 848, endPoint y: 577, distance: 32.1
click at [848, 577] on icon at bounding box center [847, 575] width 7 height 13
click at [30, 280] on span "0:53" at bounding box center [40, 281] width 24 height 15
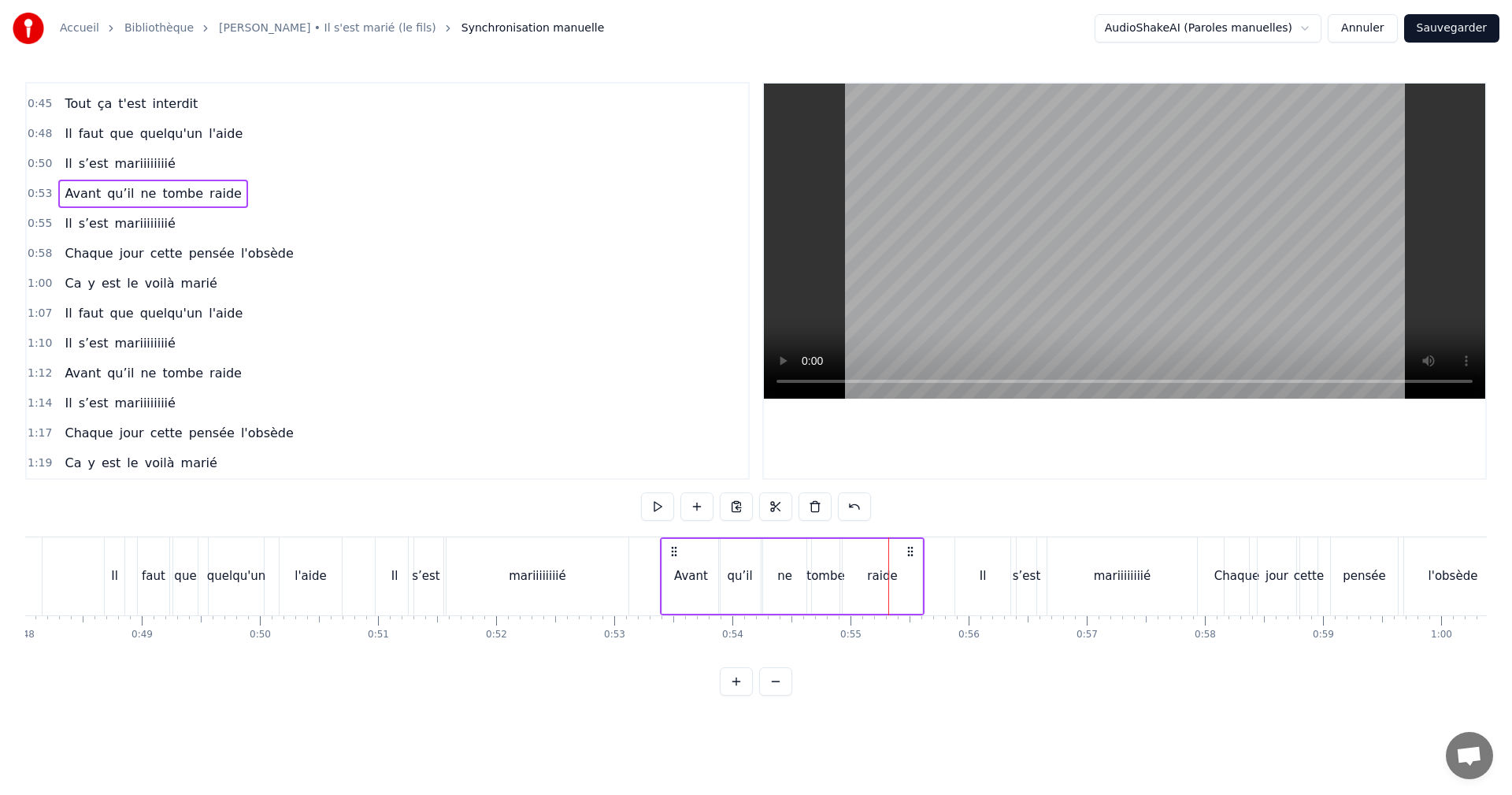
click at [685, 572] on div "Avant" at bounding box center [690, 576] width 34 height 18
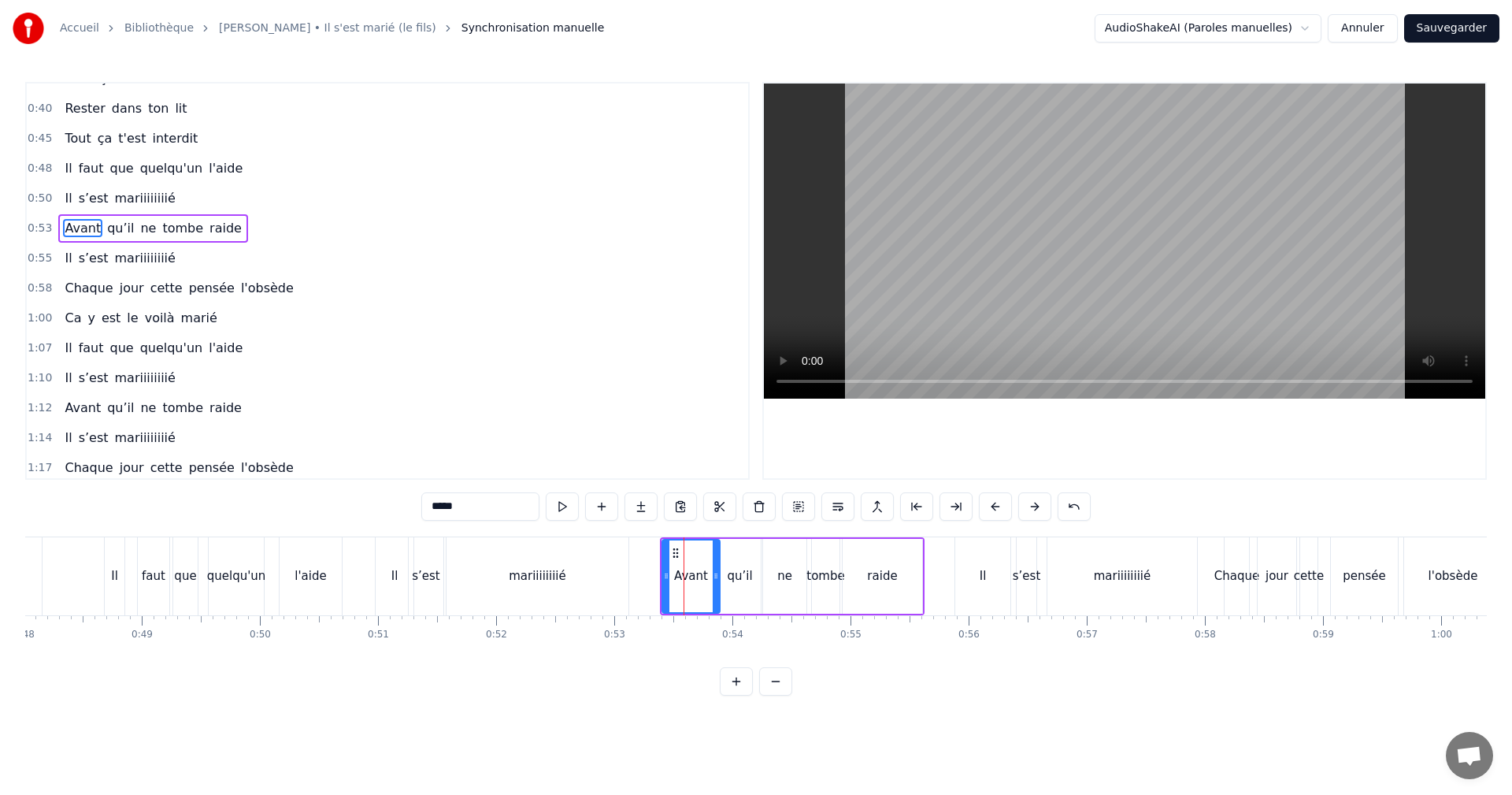
scroll to position [117, 0]
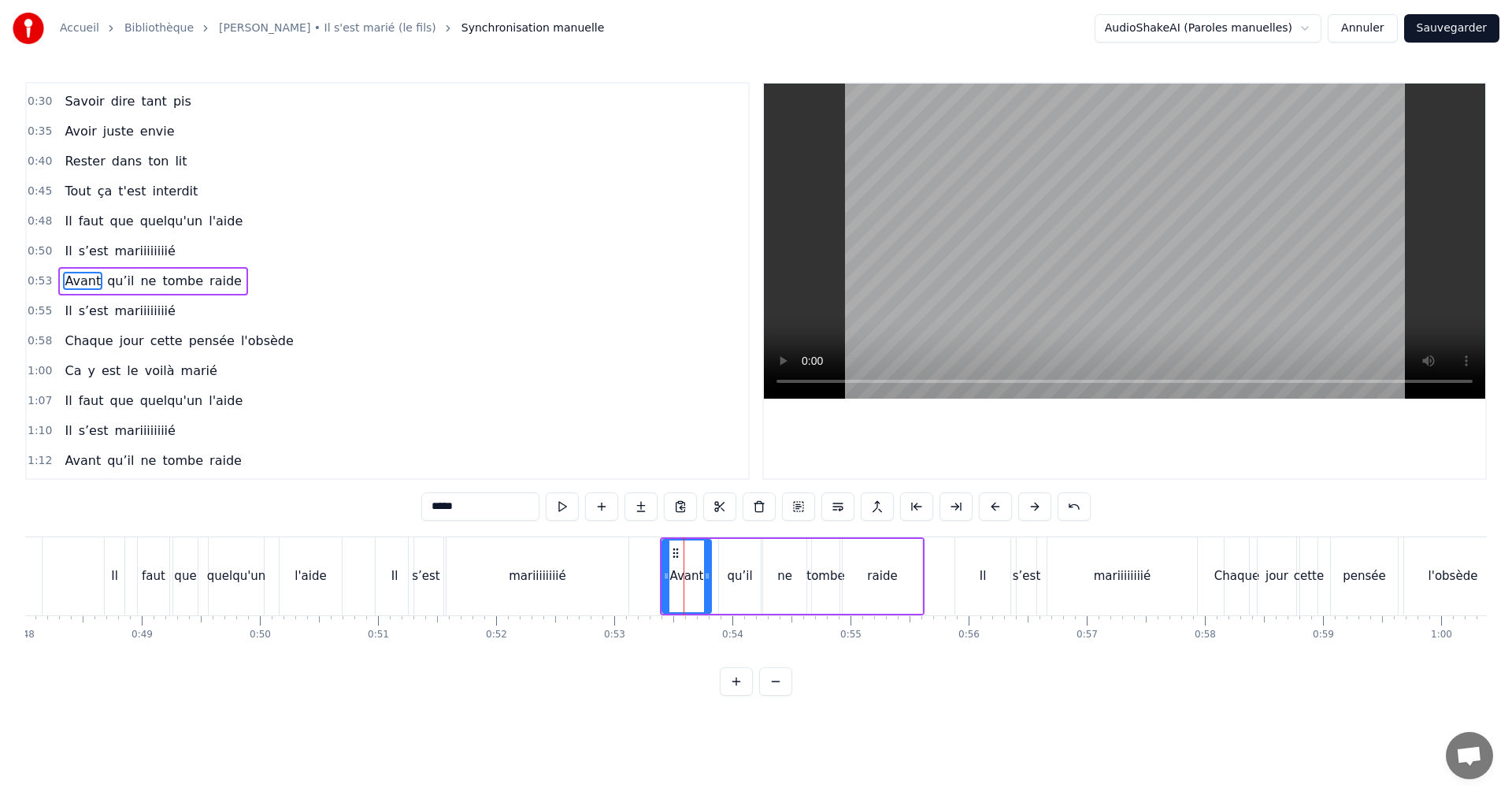
drag, startPoint x: 716, startPoint y: 574, endPoint x: 705, endPoint y: 576, distance: 11.2
click at [706, 576] on icon at bounding box center [707, 575] width 7 height 13
click at [36, 287] on span "0:53" at bounding box center [40, 281] width 24 height 15
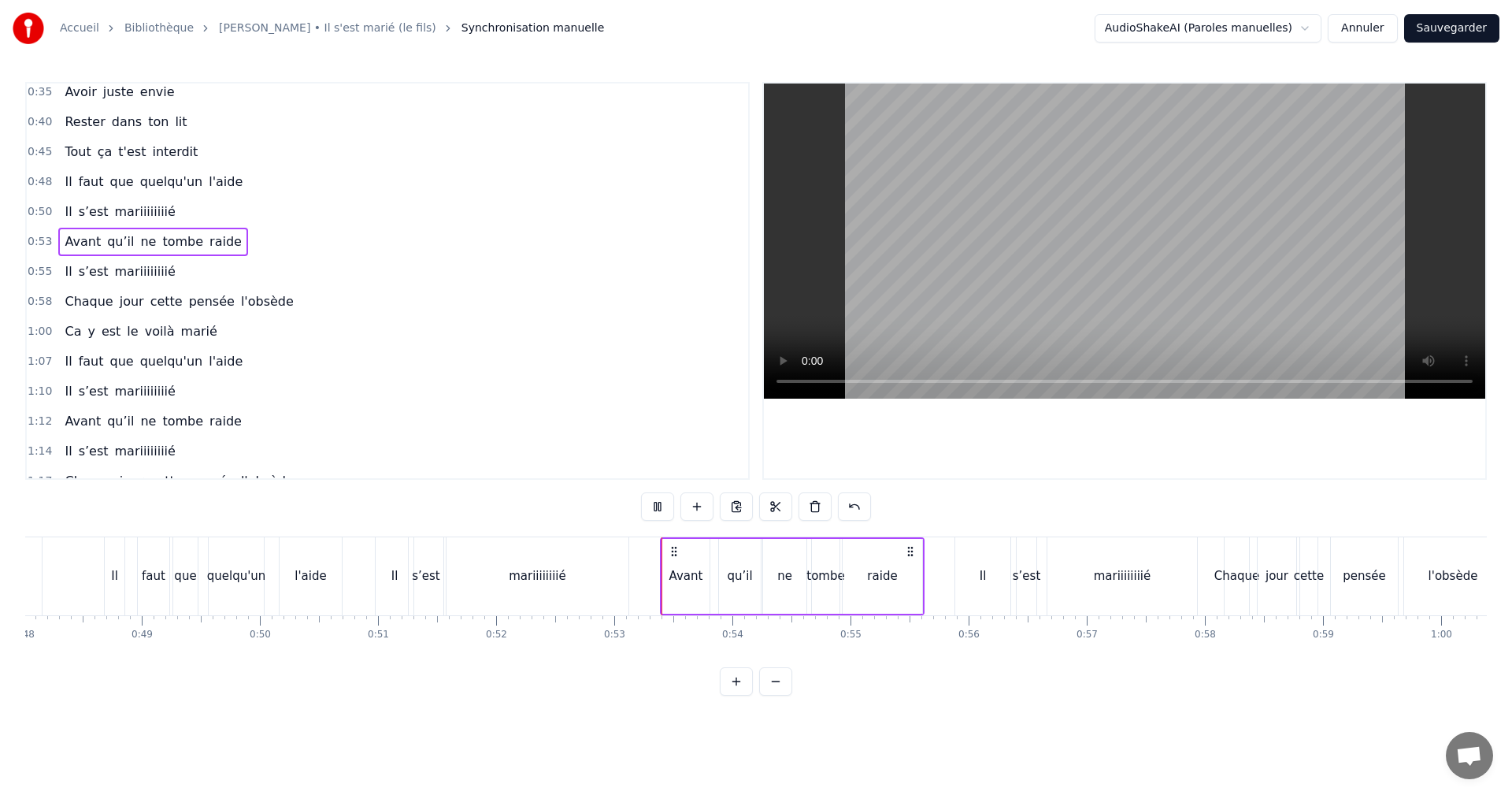
scroll to position [204, 0]
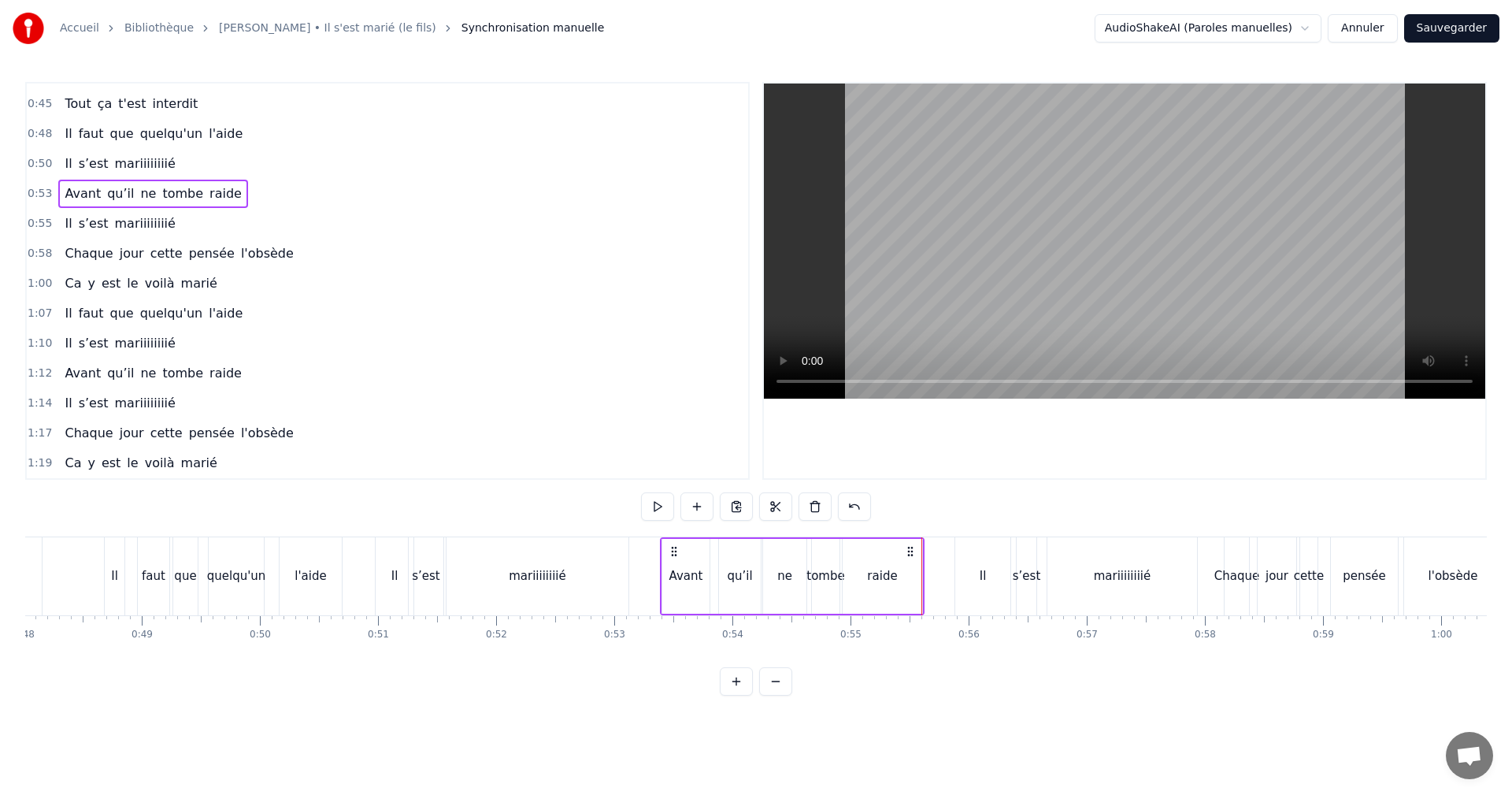
click at [36, 220] on span "0:55" at bounding box center [40, 223] width 24 height 15
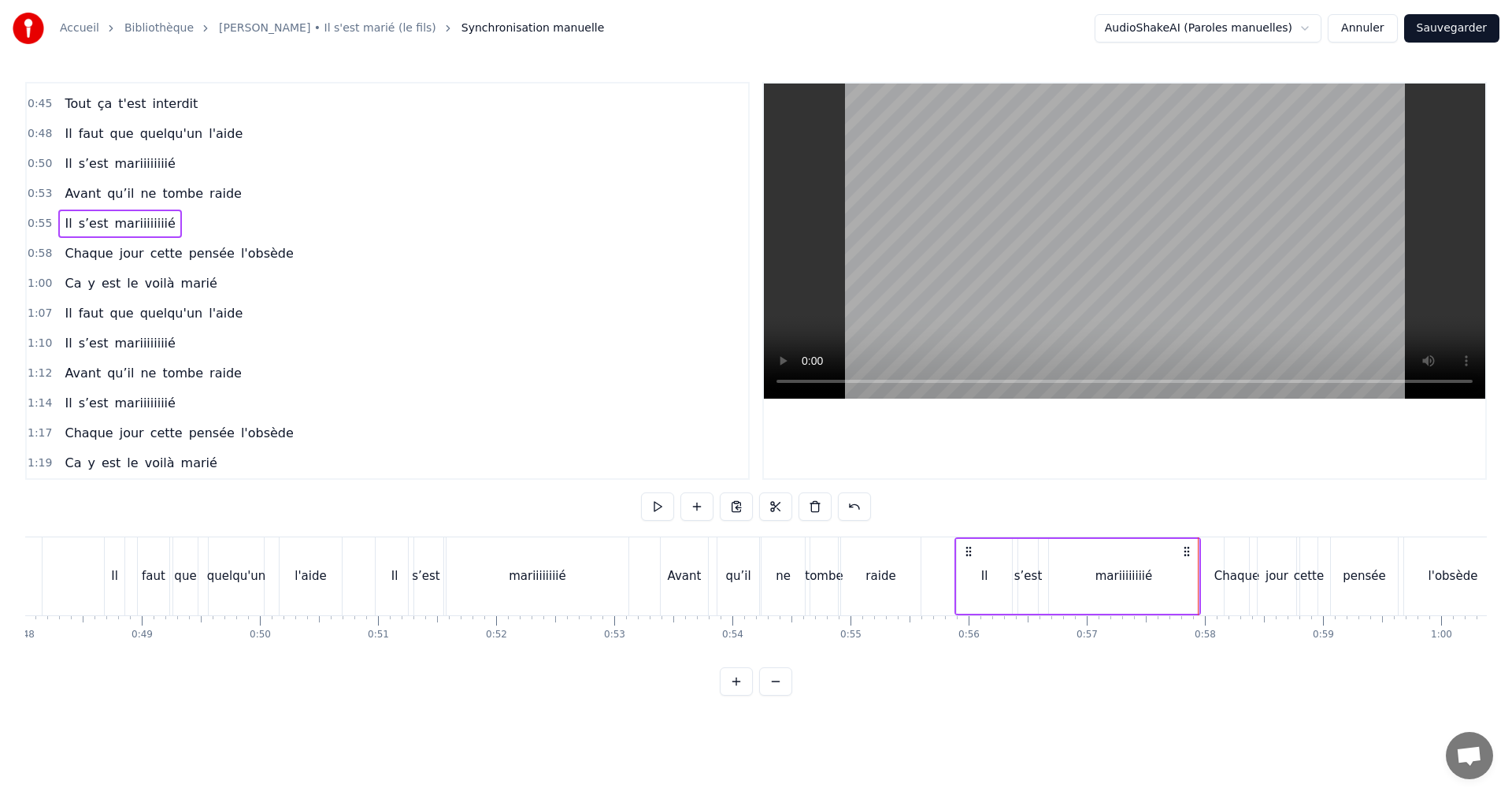
click at [36, 252] on span "0:58" at bounding box center [40, 253] width 24 height 15
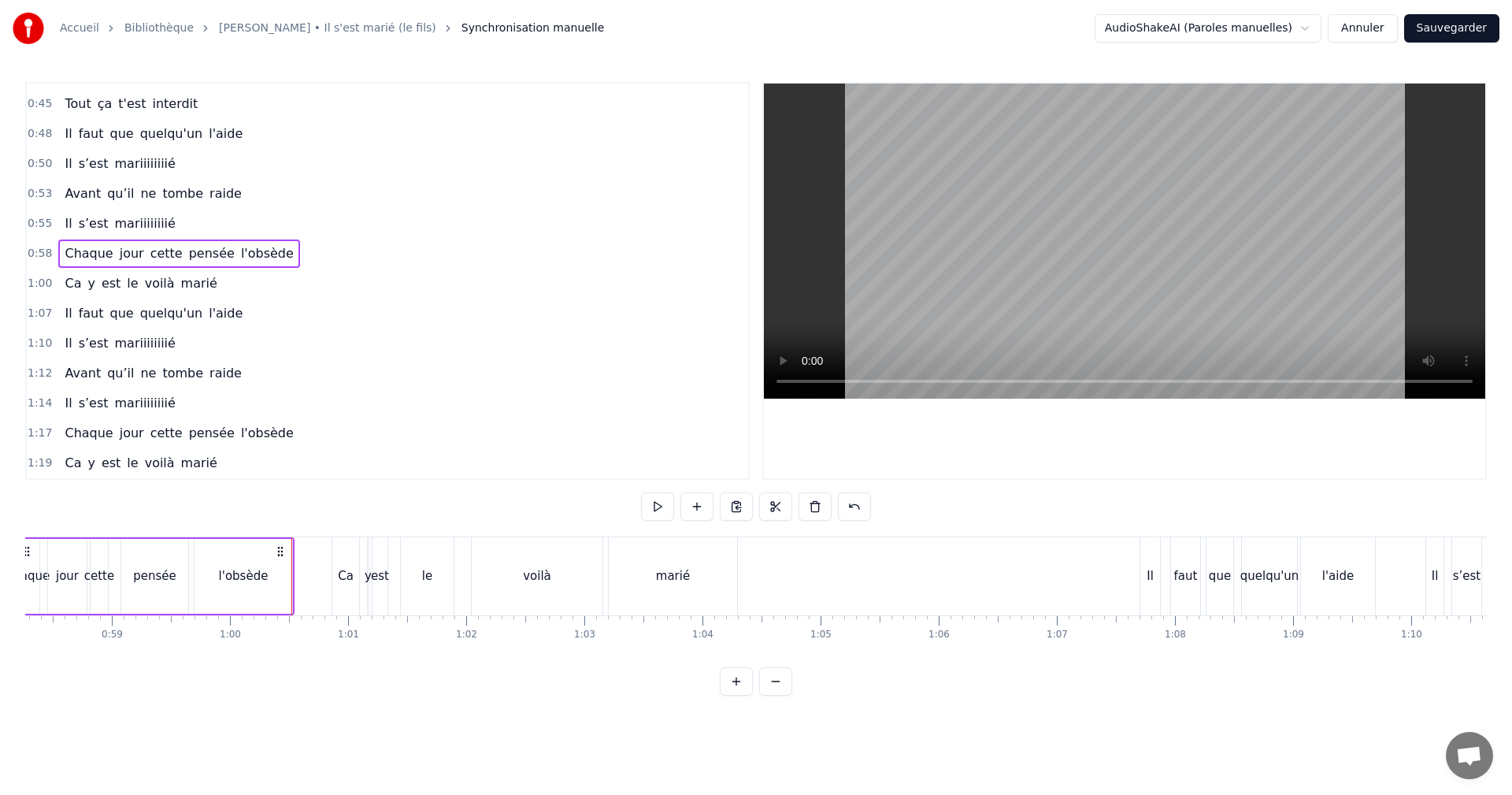
click at [36, 280] on span "1:00" at bounding box center [40, 283] width 24 height 15
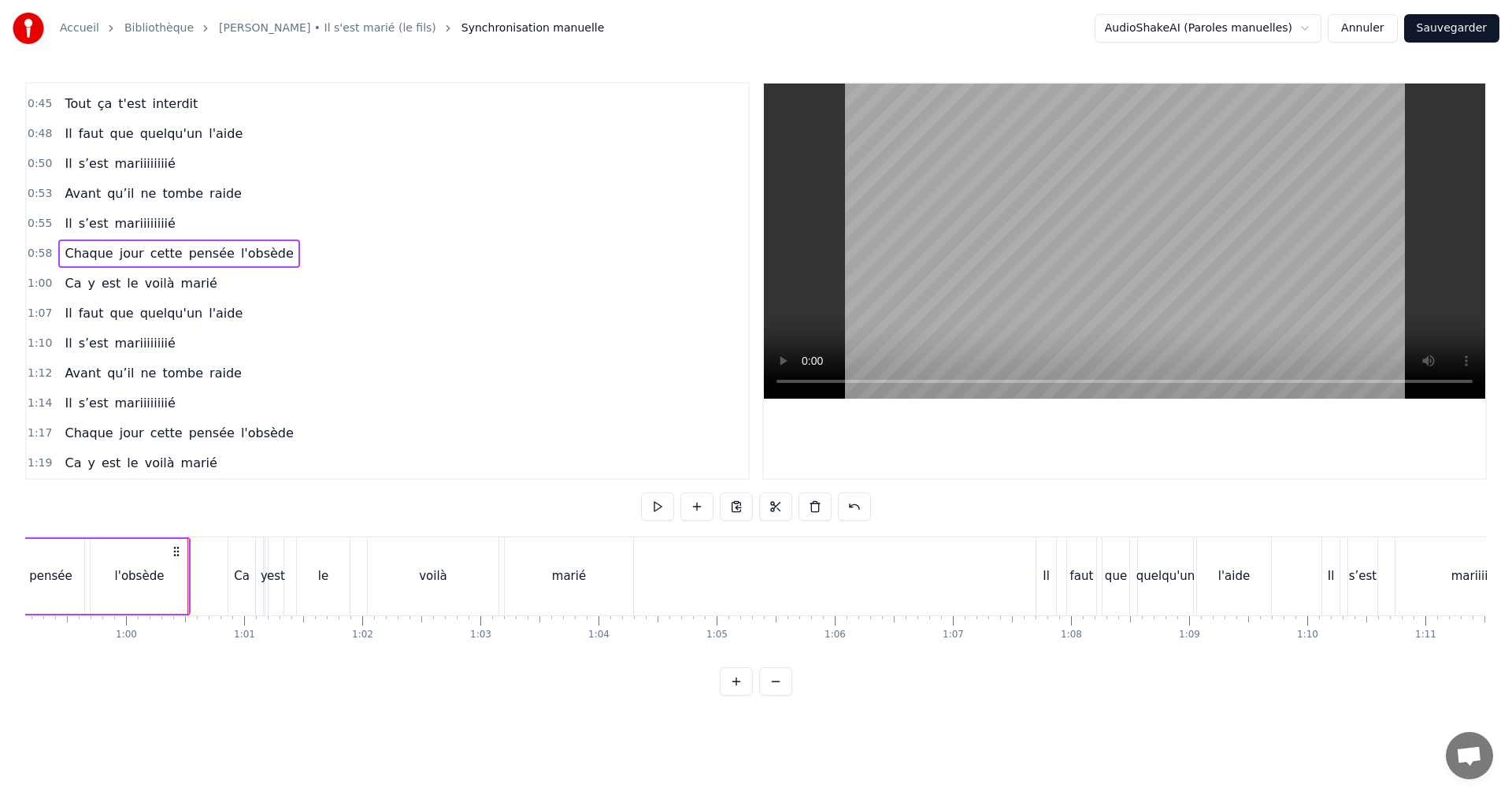
scroll to position [0, 7004]
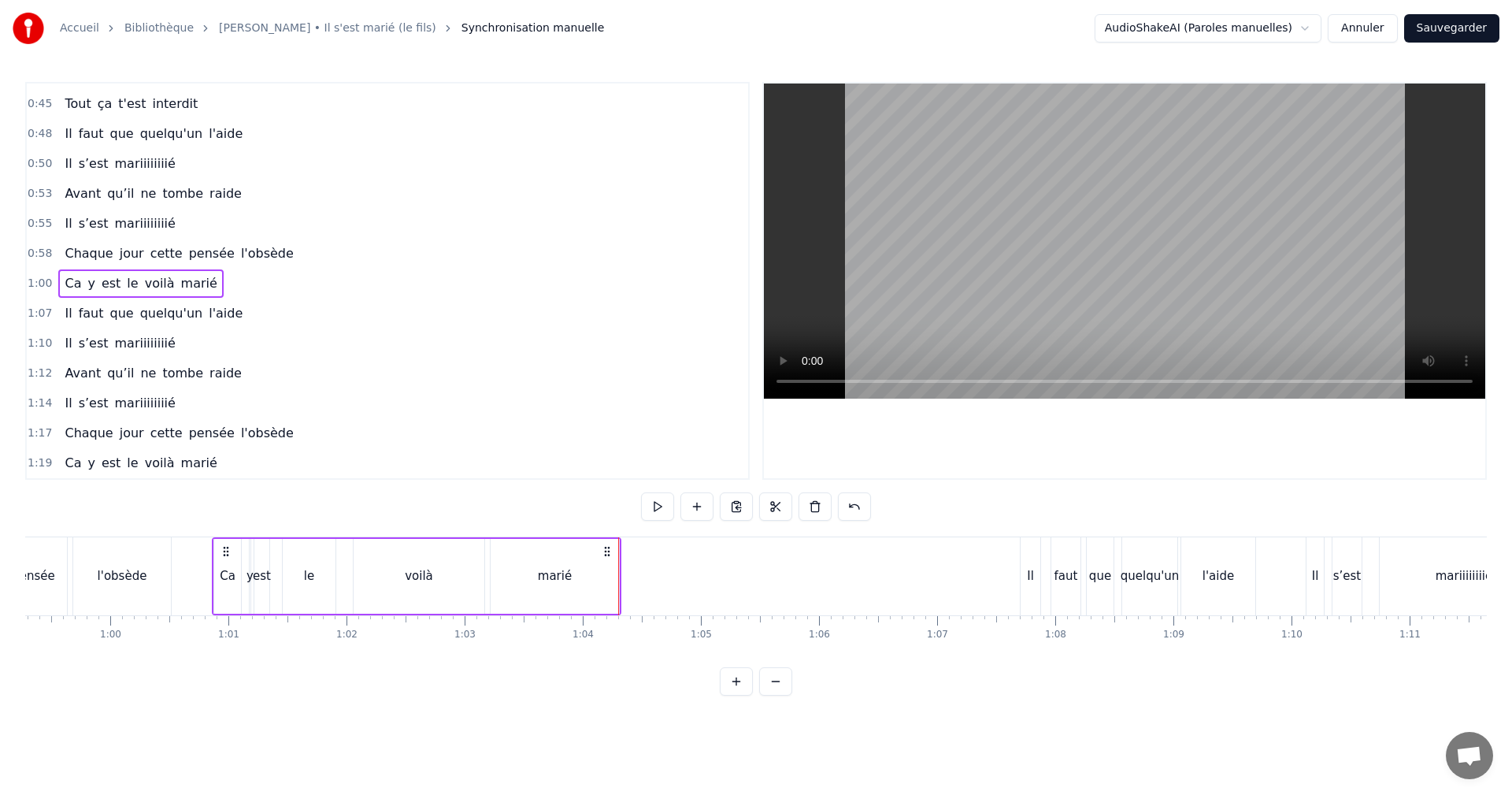
click at [42, 315] on span "1:07" at bounding box center [40, 313] width 24 height 15
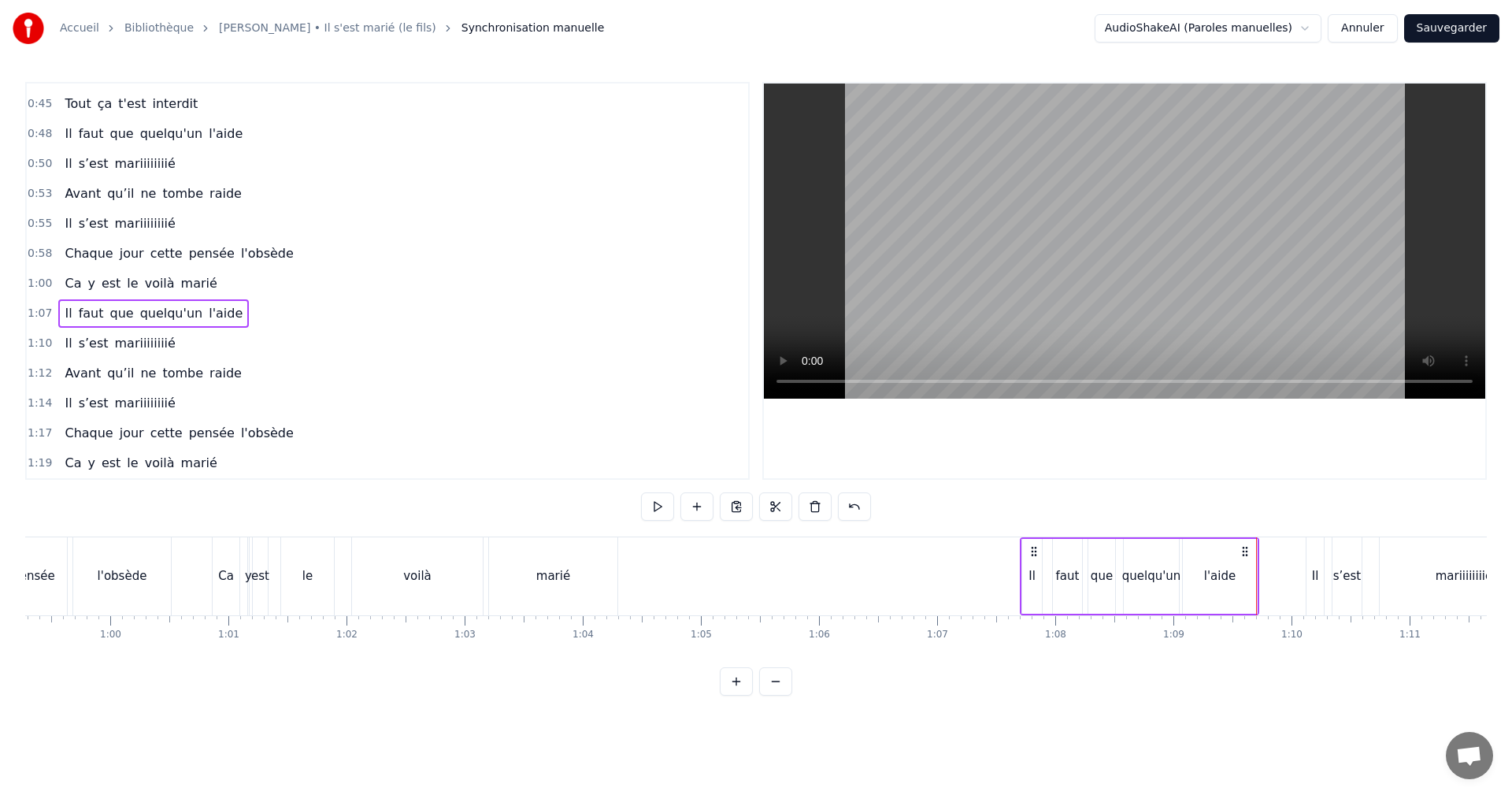
click at [41, 340] on span "1:10" at bounding box center [40, 343] width 24 height 15
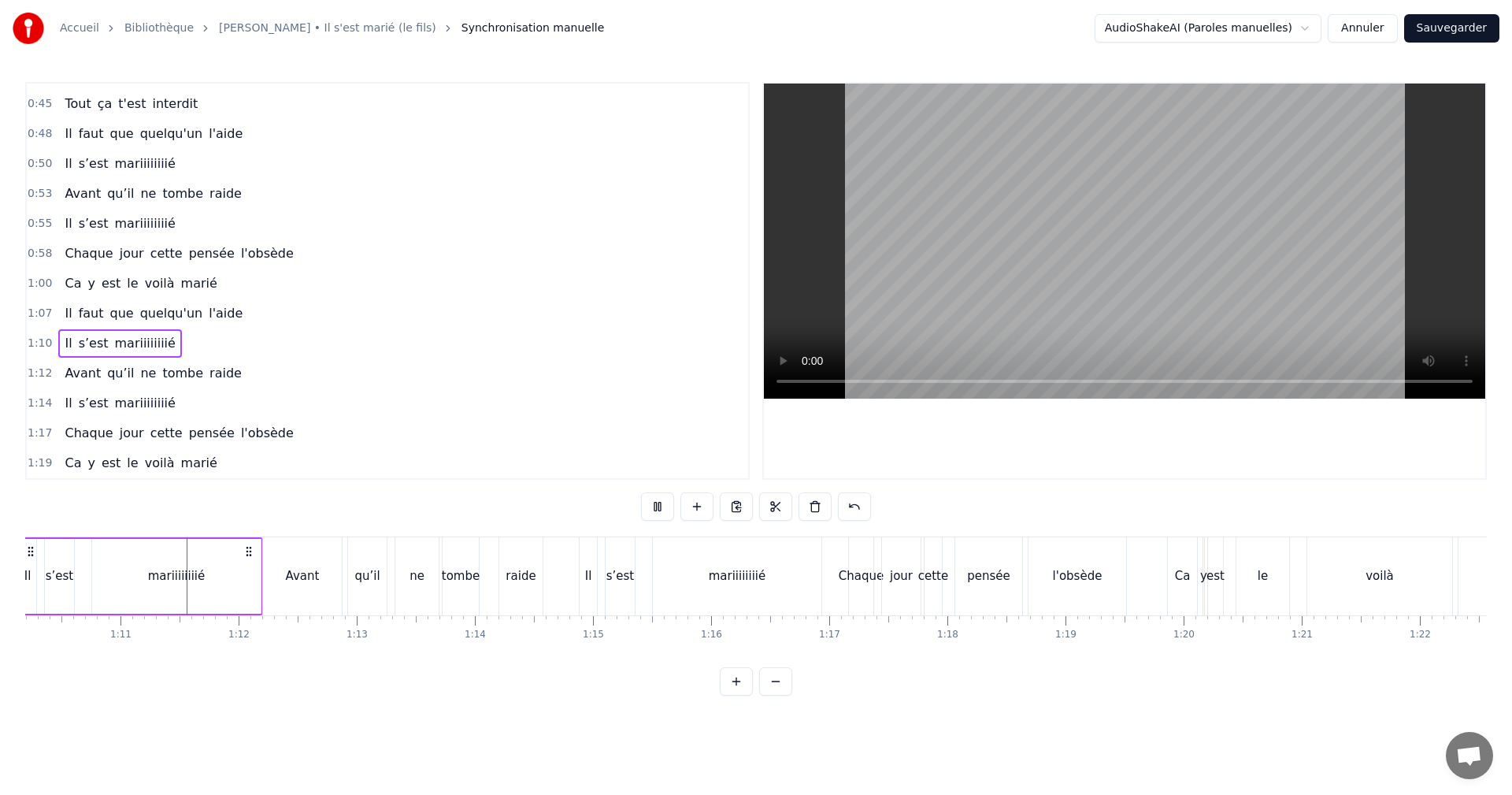
scroll to position [0, 8323]
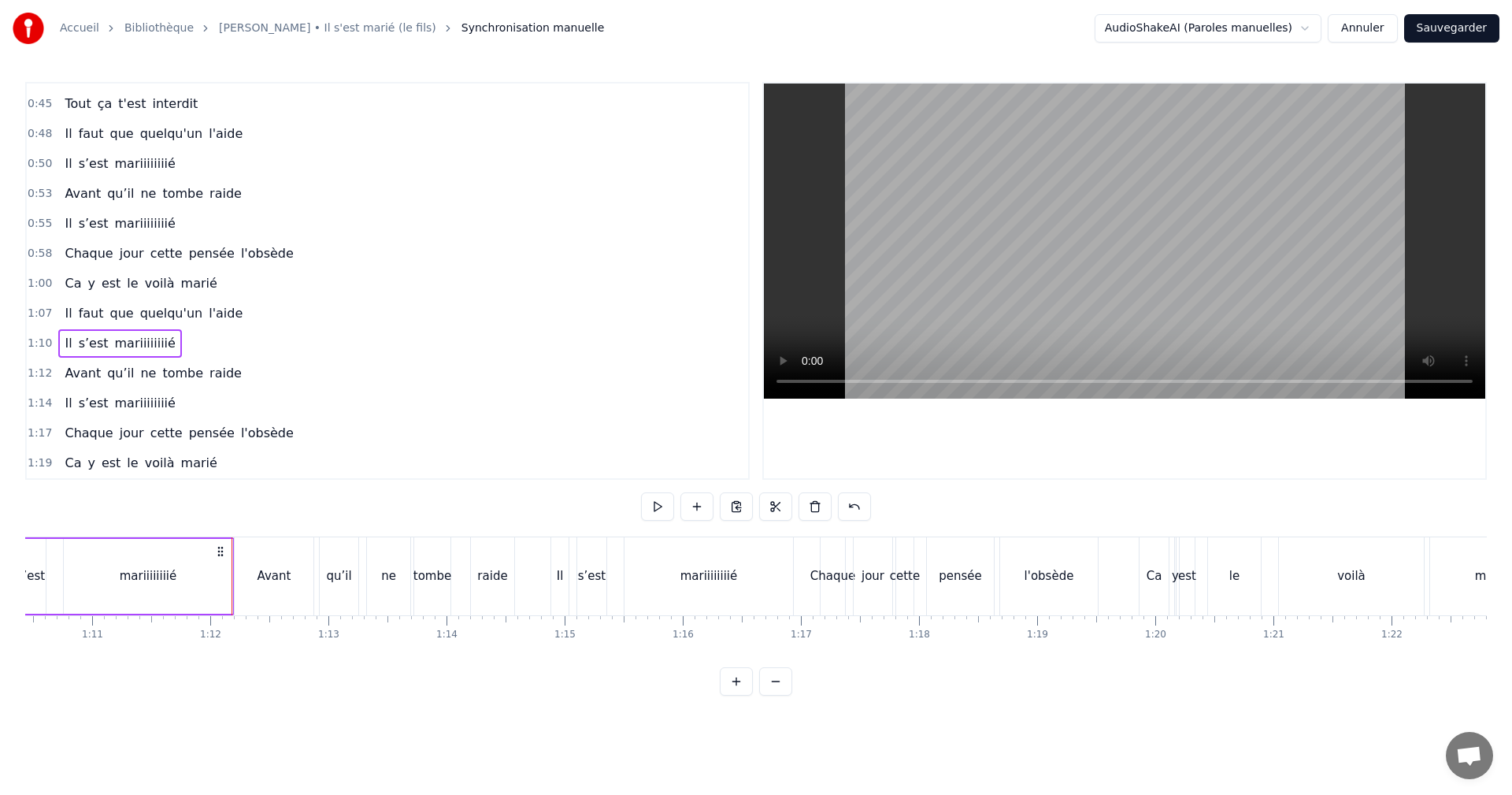
click at [42, 368] on span "1:12" at bounding box center [40, 373] width 24 height 15
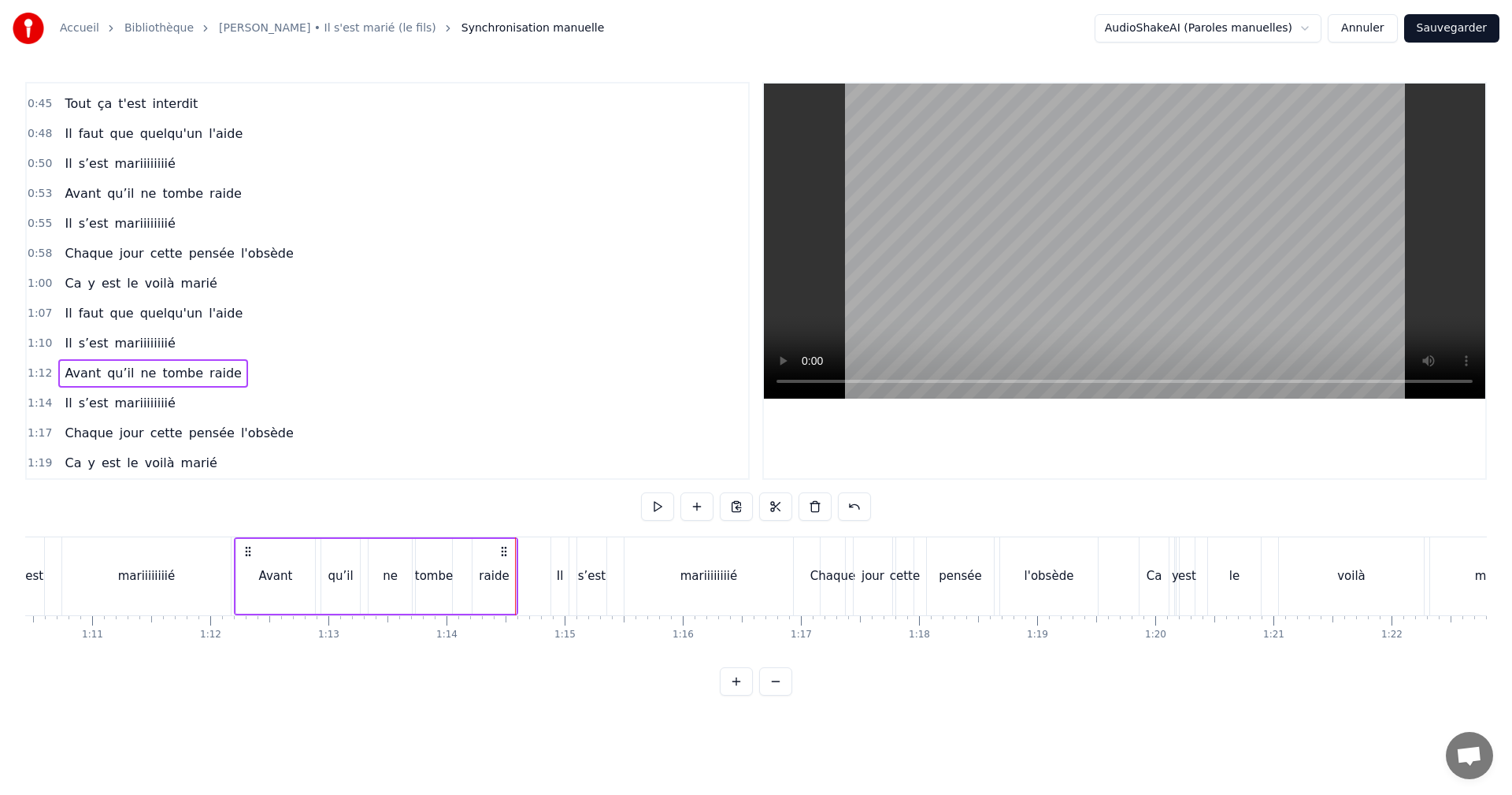
click at [42, 395] on div "1:14 Il s’est mariiiiiiiié" at bounding box center [388, 403] width 721 height 30
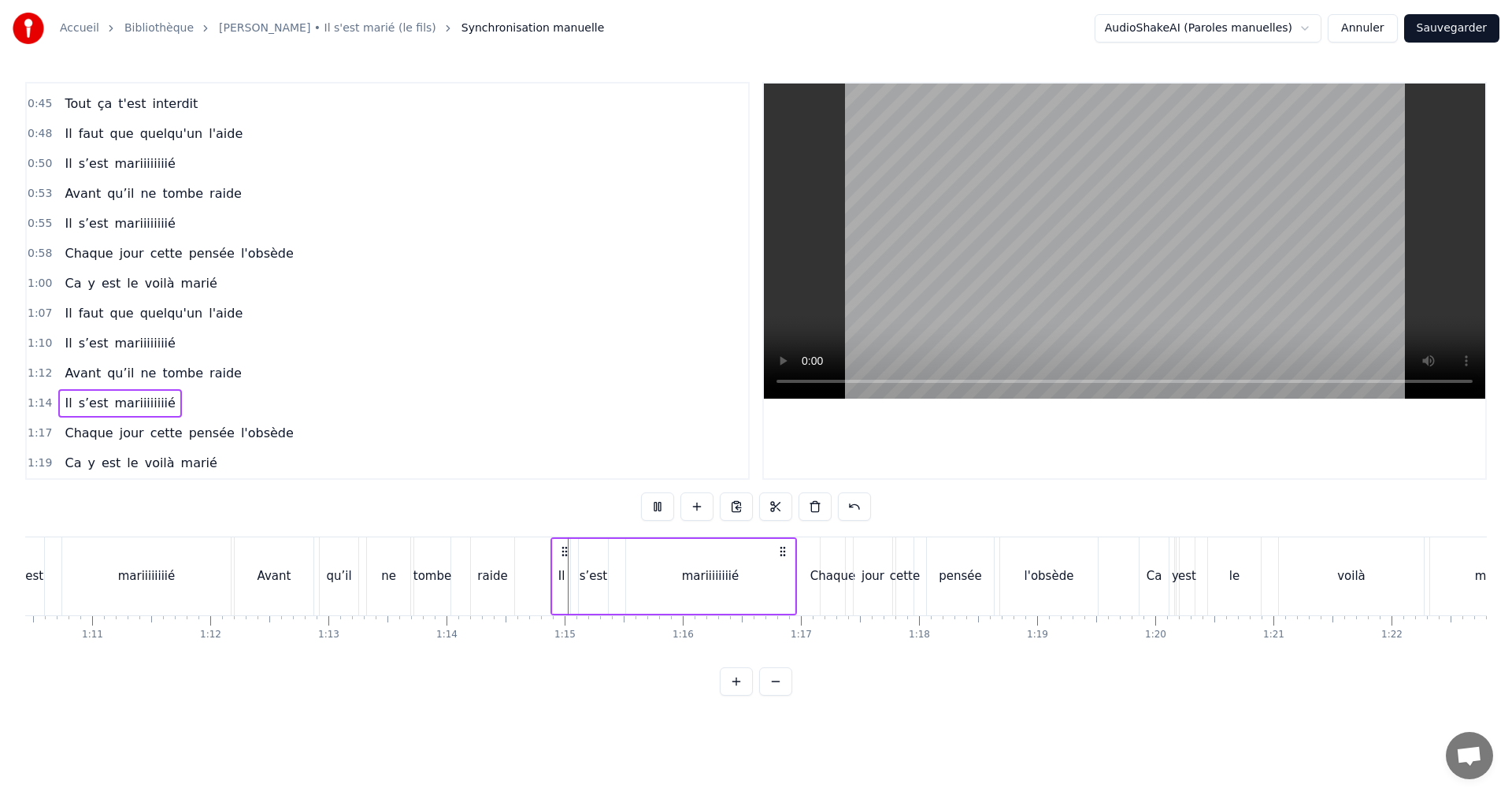
click at [39, 369] on span "1:12" at bounding box center [40, 373] width 24 height 15
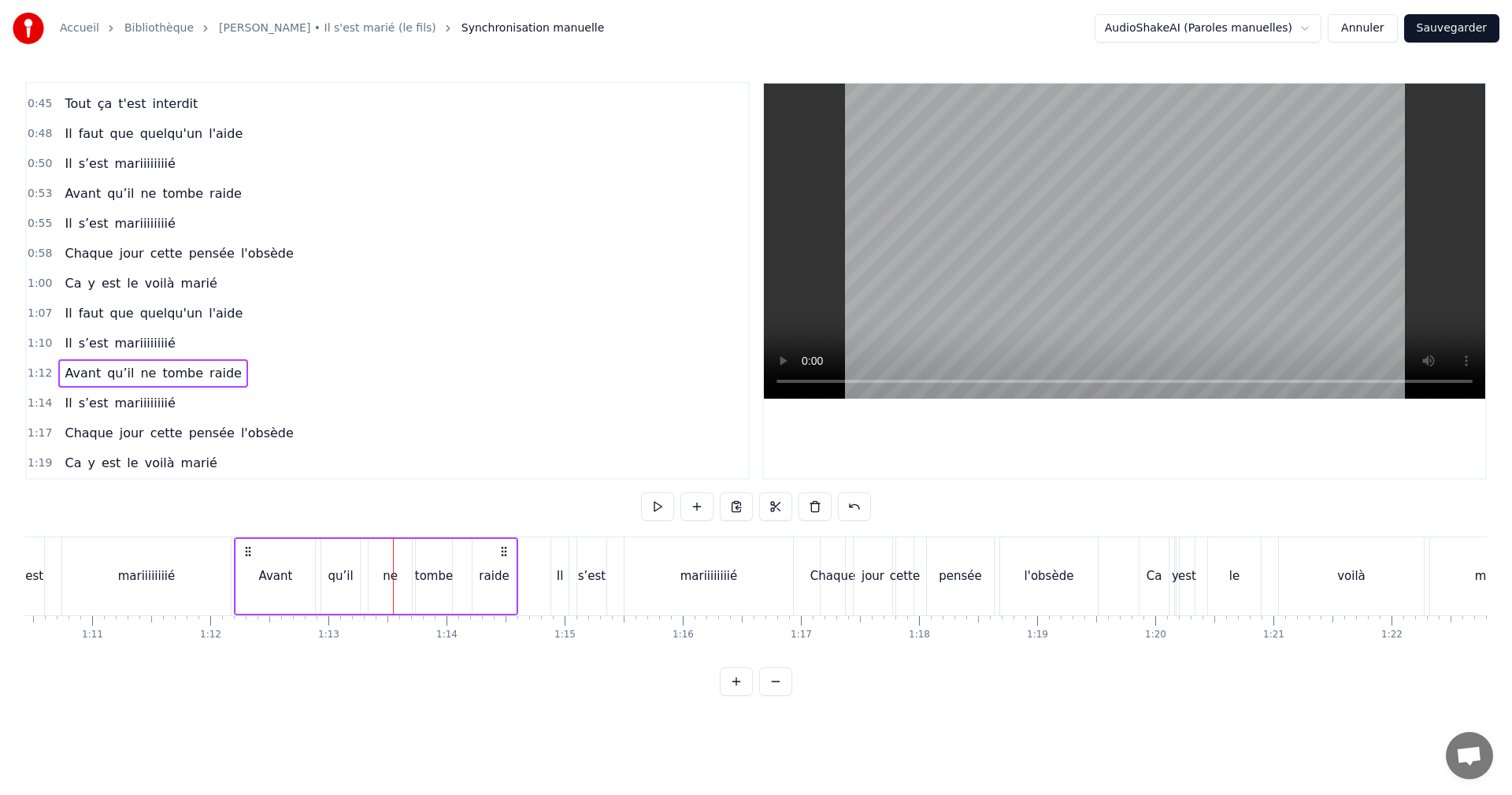
click at [36, 368] on span "1:12" at bounding box center [40, 373] width 24 height 15
click at [34, 192] on span "0:53" at bounding box center [40, 193] width 24 height 15
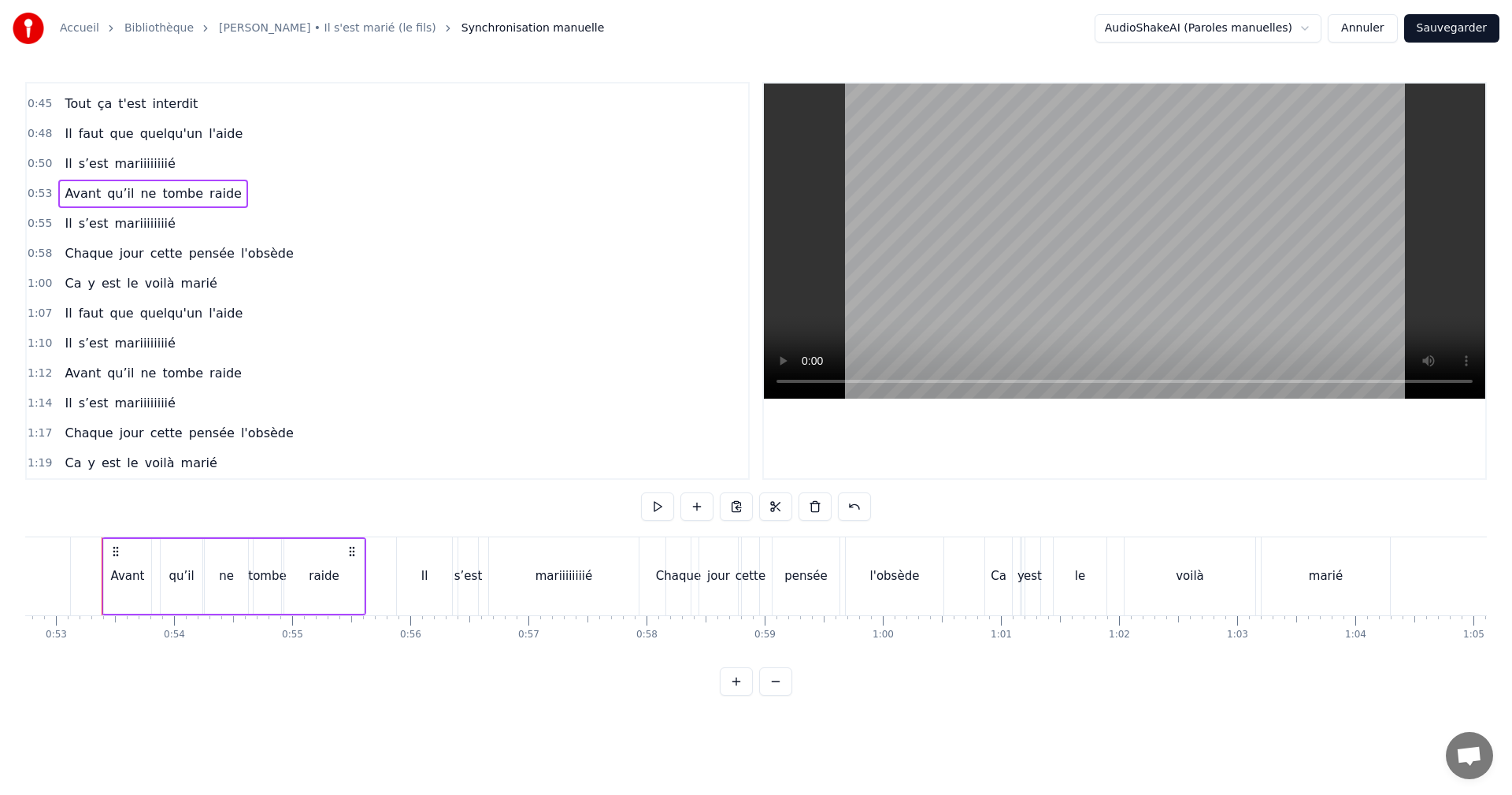
scroll to position [0, 6230]
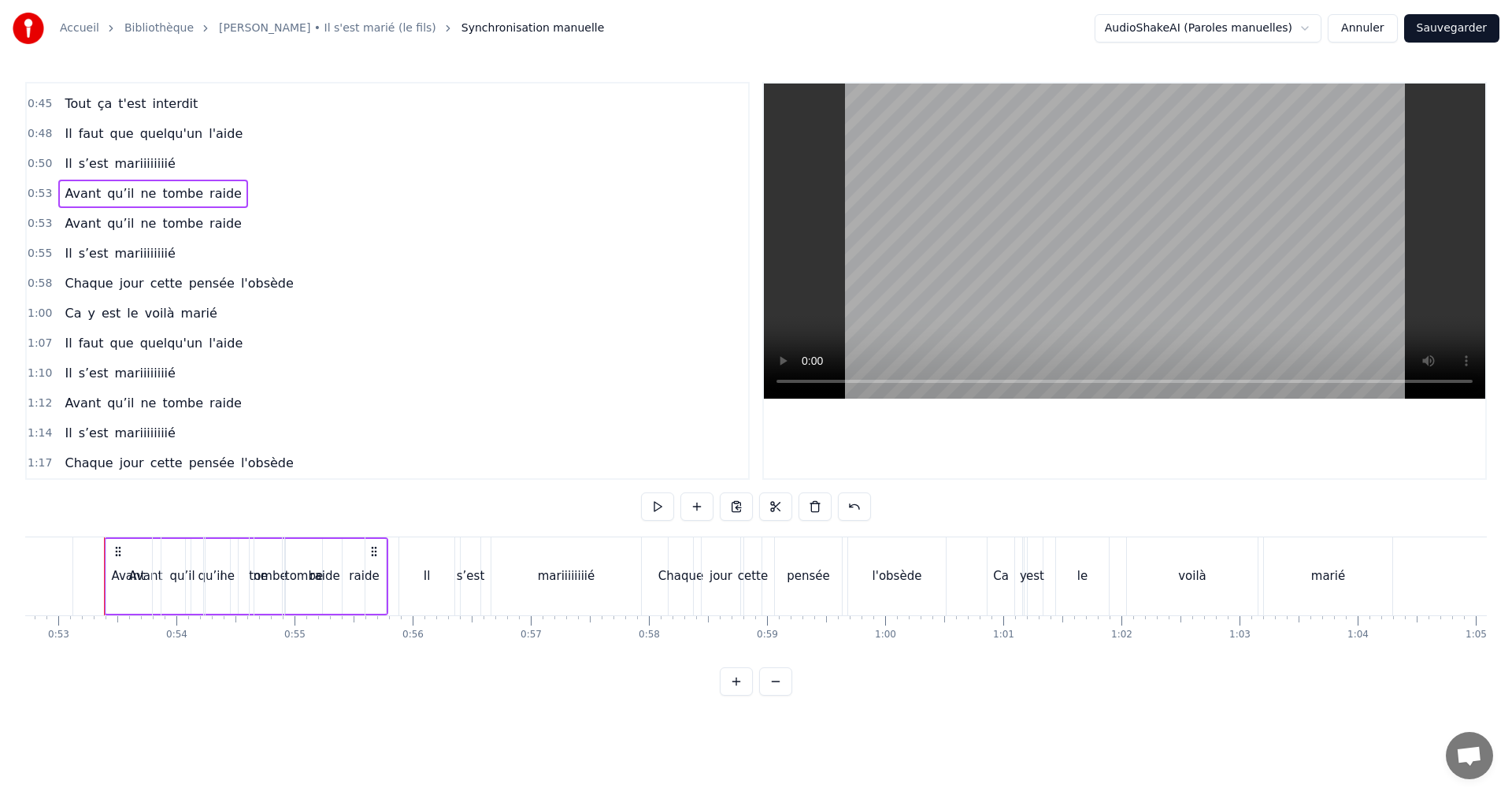
click at [36, 224] on span "0:53" at bounding box center [40, 223] width 24 height 15
click at [33, 195] on span "0:53" at bounding box center [40, 193] width 24 height 15
click at [33, 212] on div "0:53 Avant qu’il ne tombe raide" at bounding box center [388, 223] width 721 height 30
click at [32, 189] on span "0:53" at bounding box center [40, 193] width 24 height 15
click at [30, 207] on div "0:53 Avant qu’il ne tombe raide" at bounding box center [388, 193] width 721 height 30
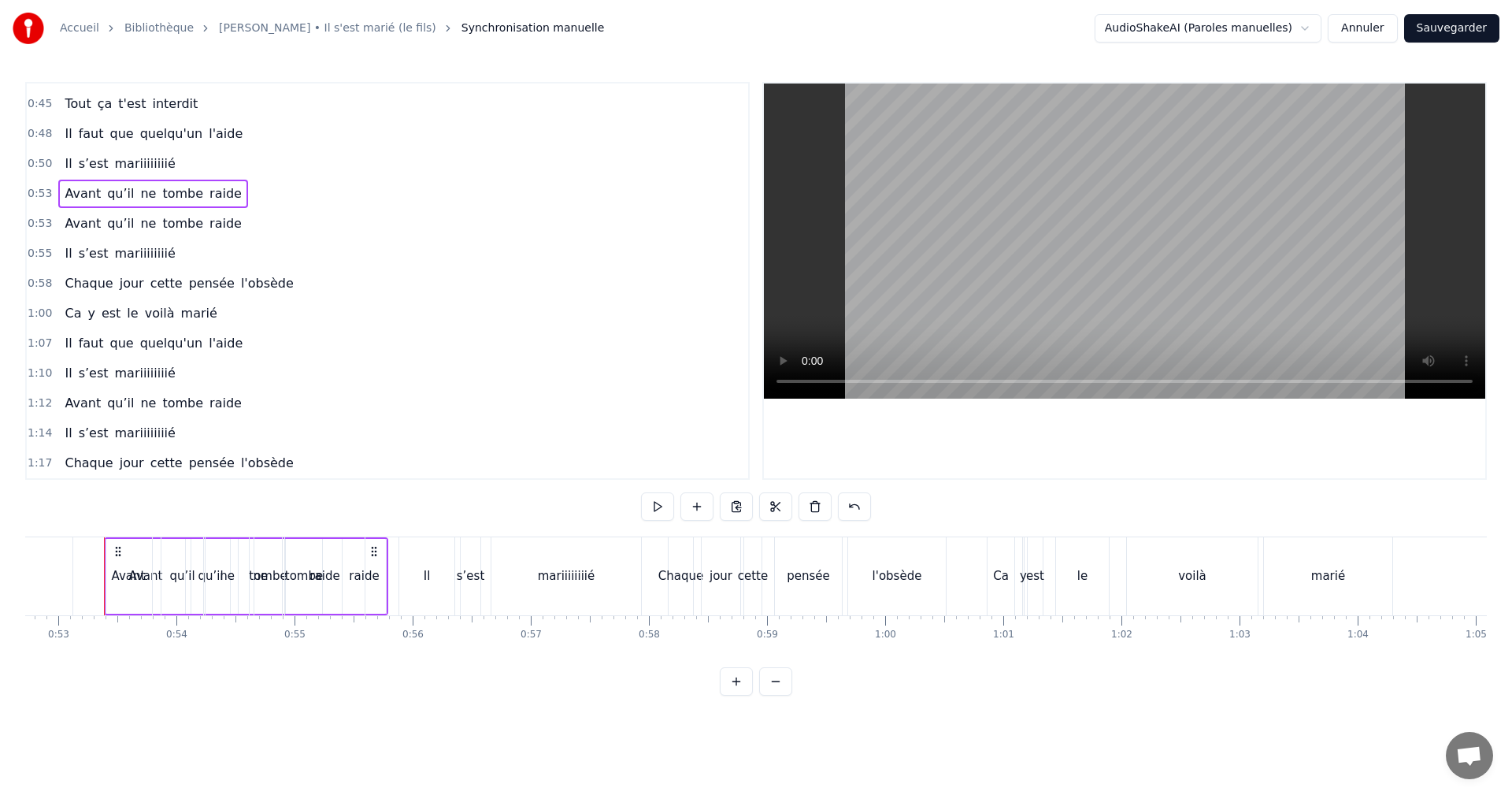
click at [36, 224] on span "0:53" at bounding box center [40, 223] width 24 height 15
click at [35, 199] on span "0:53" at bounding box center [40, 193] width 24 height 15
click at [37, 221] on span "0:53" at bounding box center [40, 223] width 24 height 15
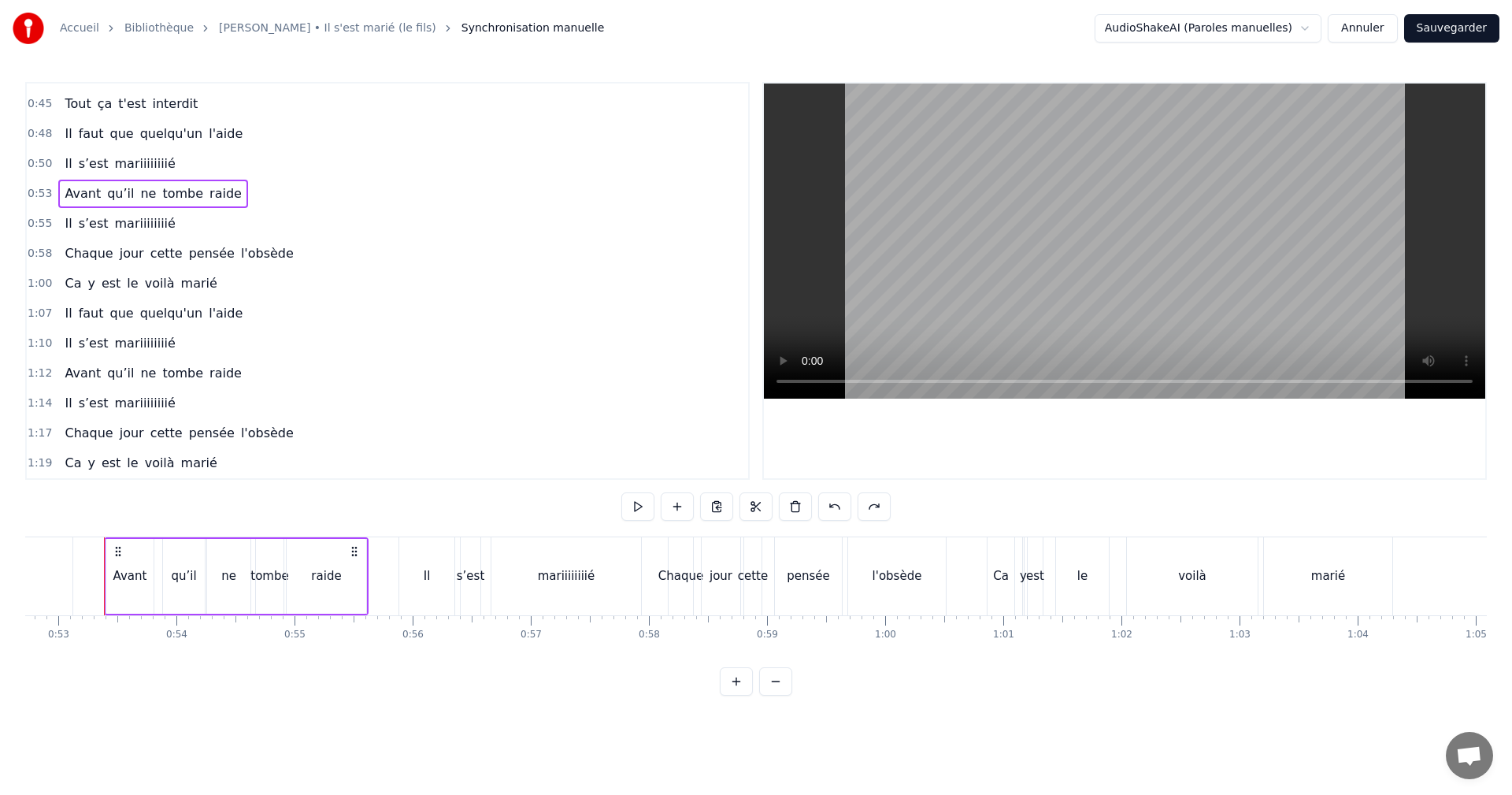
click at [344, 573] on div "raide" at bounding box center [327, 575] width 79 height 74
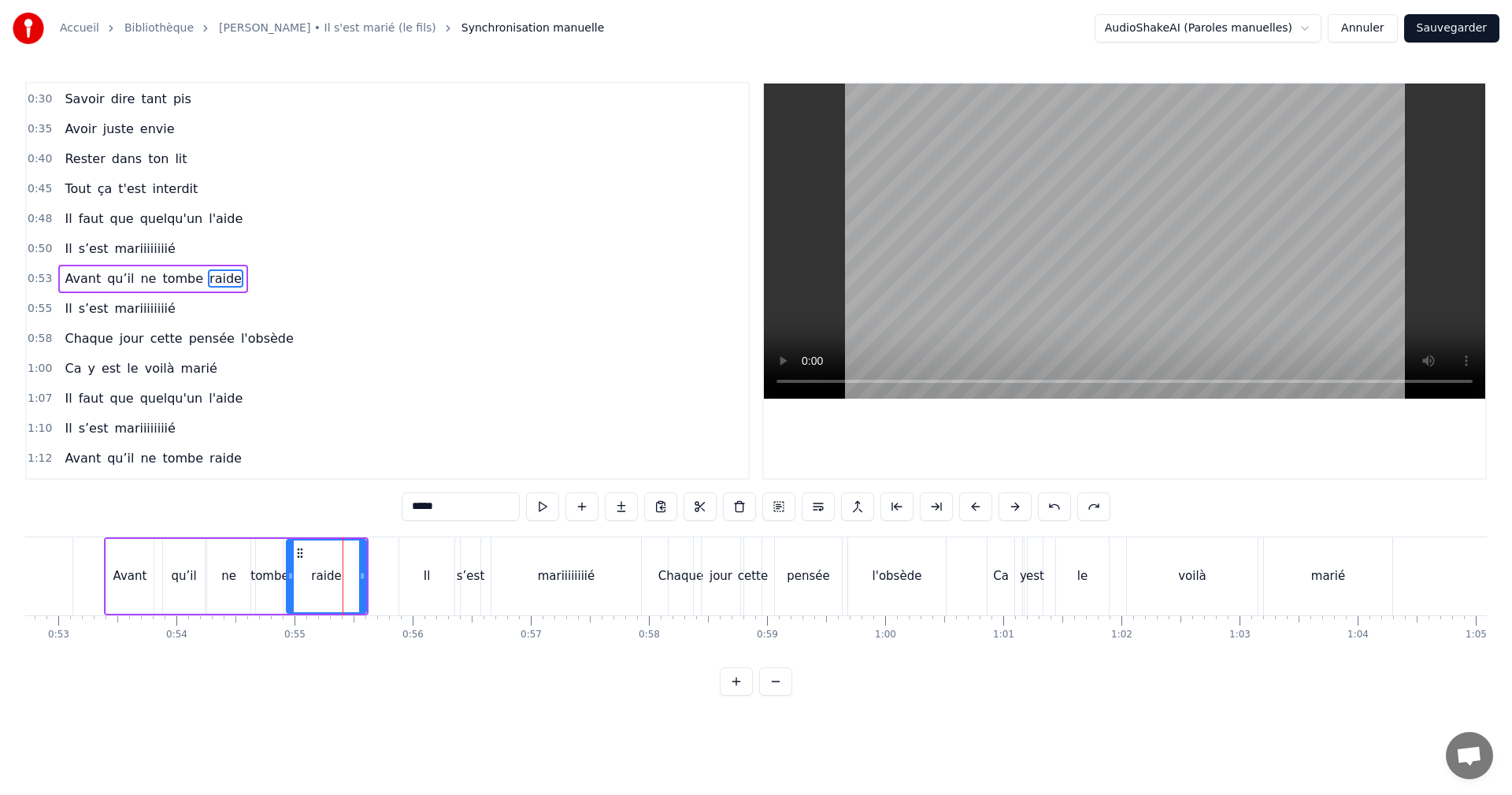
scroll to position [117, 0]
drag, startPoint x: 363, startPoint y: 574, endPoint x: 412, endPoint y: 576, distance: 49.0
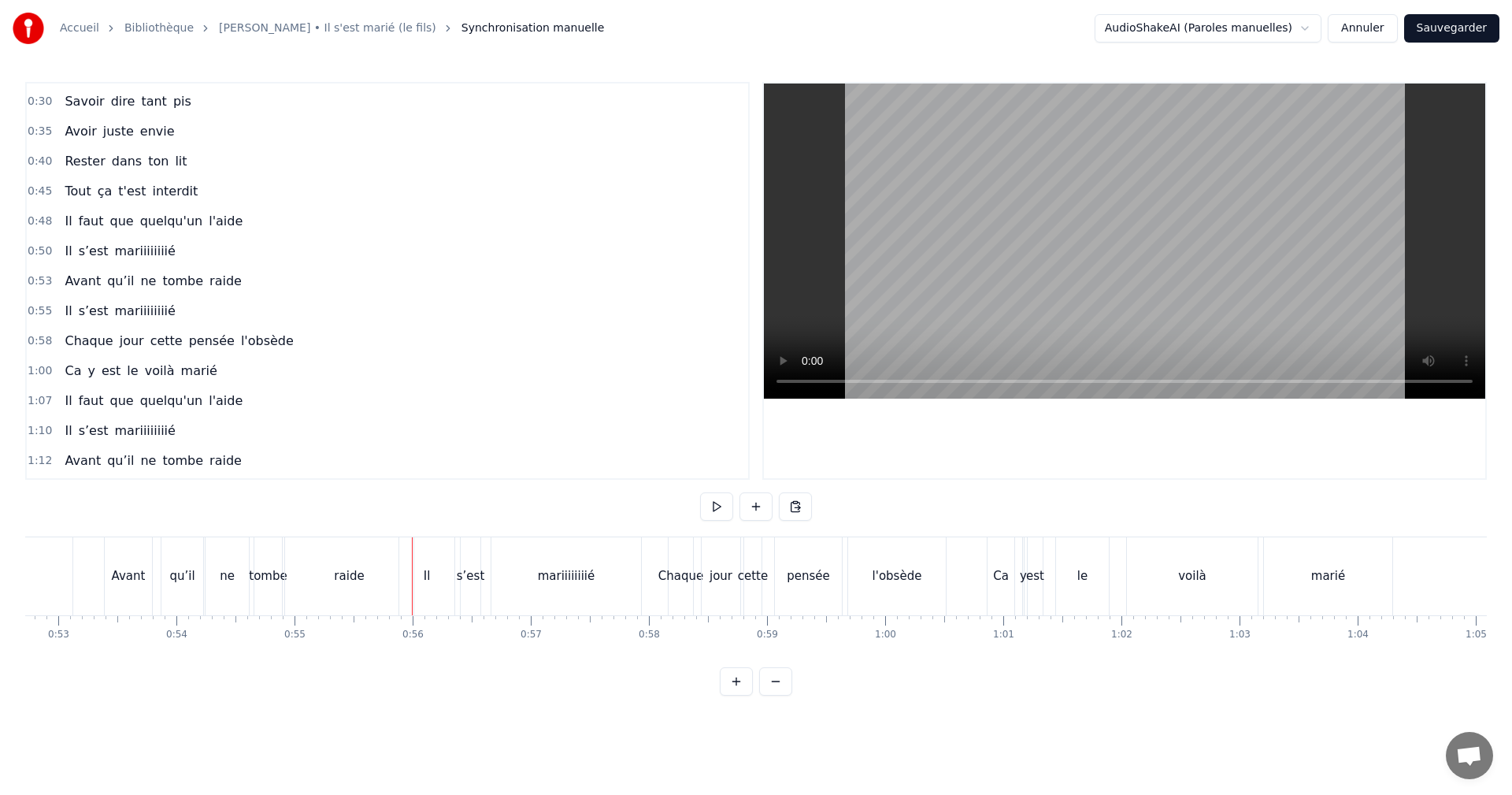
click at [344, 581] on div "raide" at bounding box center [348, 576] width 30 height 18
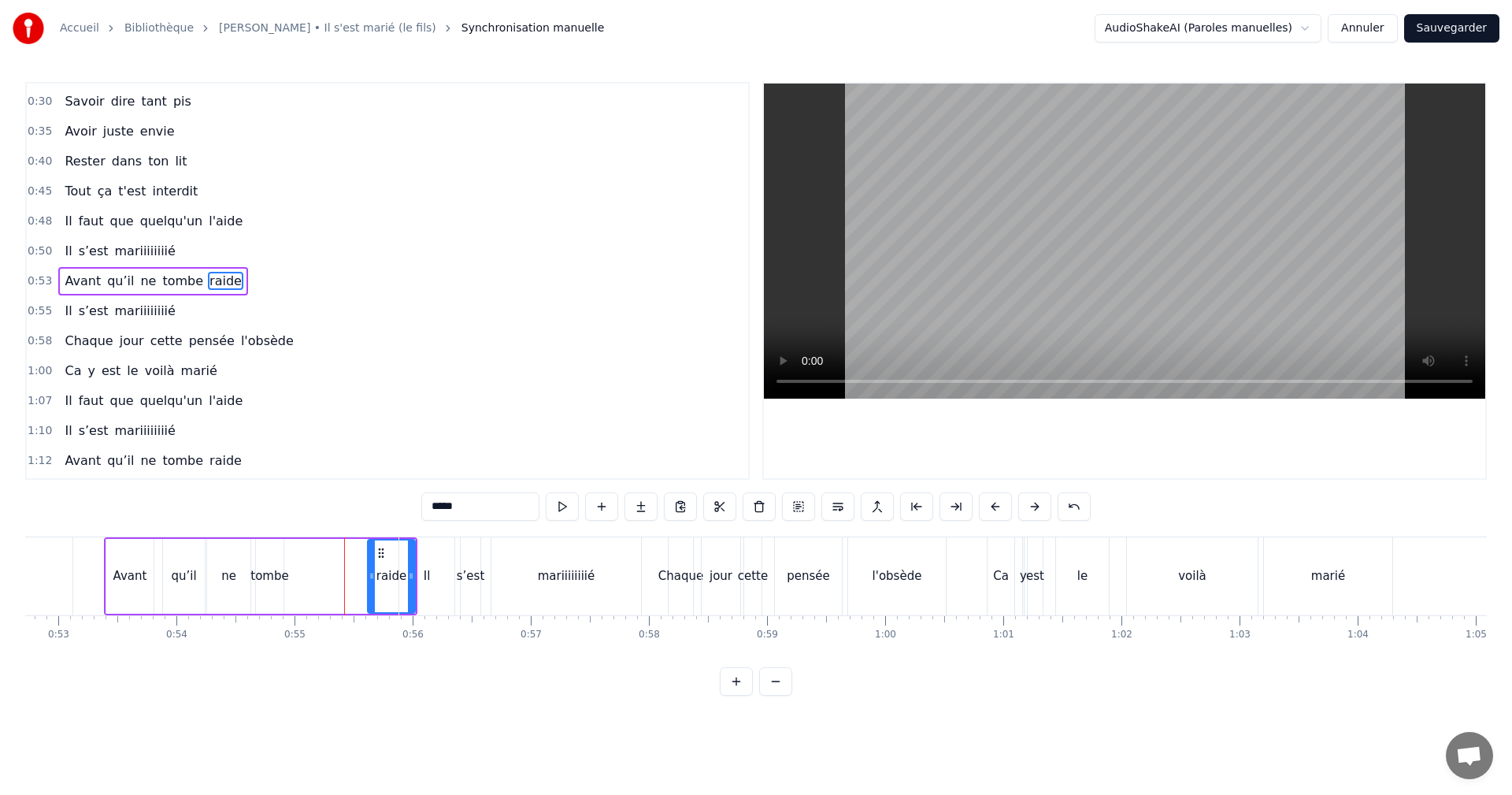
drag, startPoint x: 291, startPoint y: 574, endPoint x: 372, endPoint y: 573, distance: 81.0
click at [372, 573] on icon at bounding box center [371, 575] width 7 height 13
click at [38, 279] on span "0:53" at bounding box center [40, 281] width 24 height 15
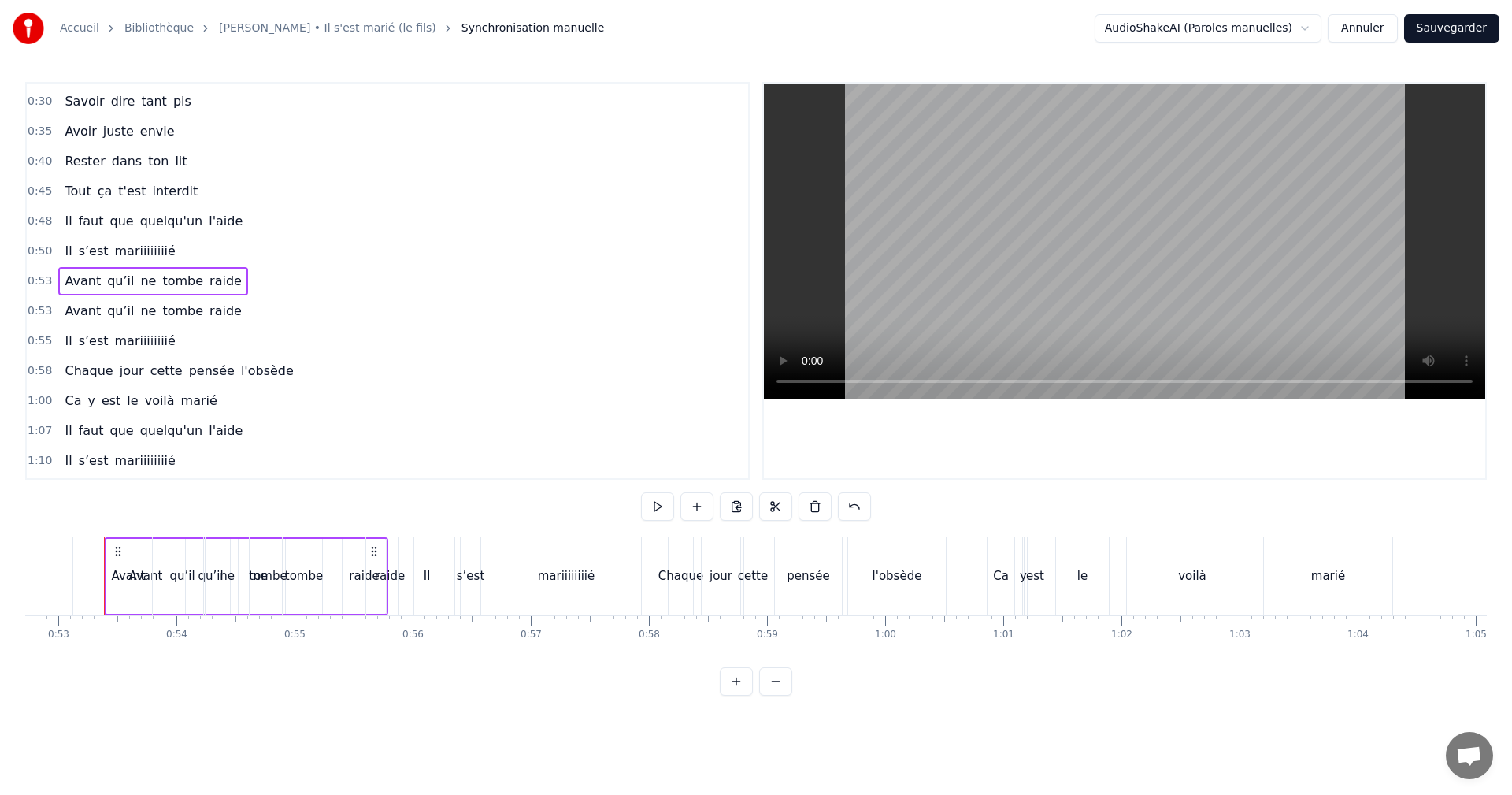
click at [43, 312] on span "0:53" at bounding box center [40, 311] width 24 height 15
click at [41, 289] on div "0:53 Avant qu’il ne tombe raide" at bounding box center [388, 280] width 721 height 30
click at [41, 304] on span "0:53" at bounding box center [40, 311] width 24 height 15
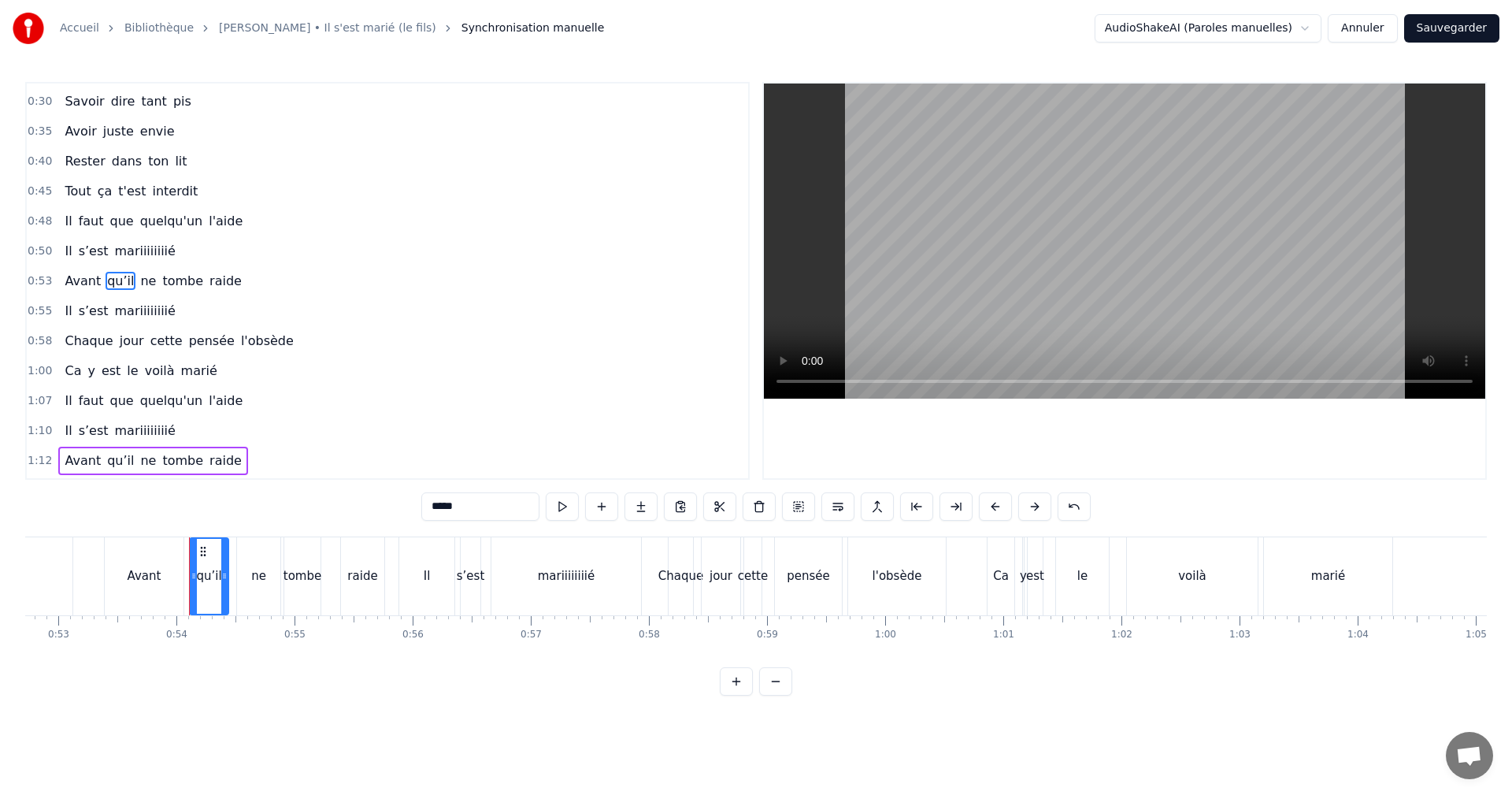
click at [38, 282] on span "0:53" at bounding box center [40, 281] width 24 height 15
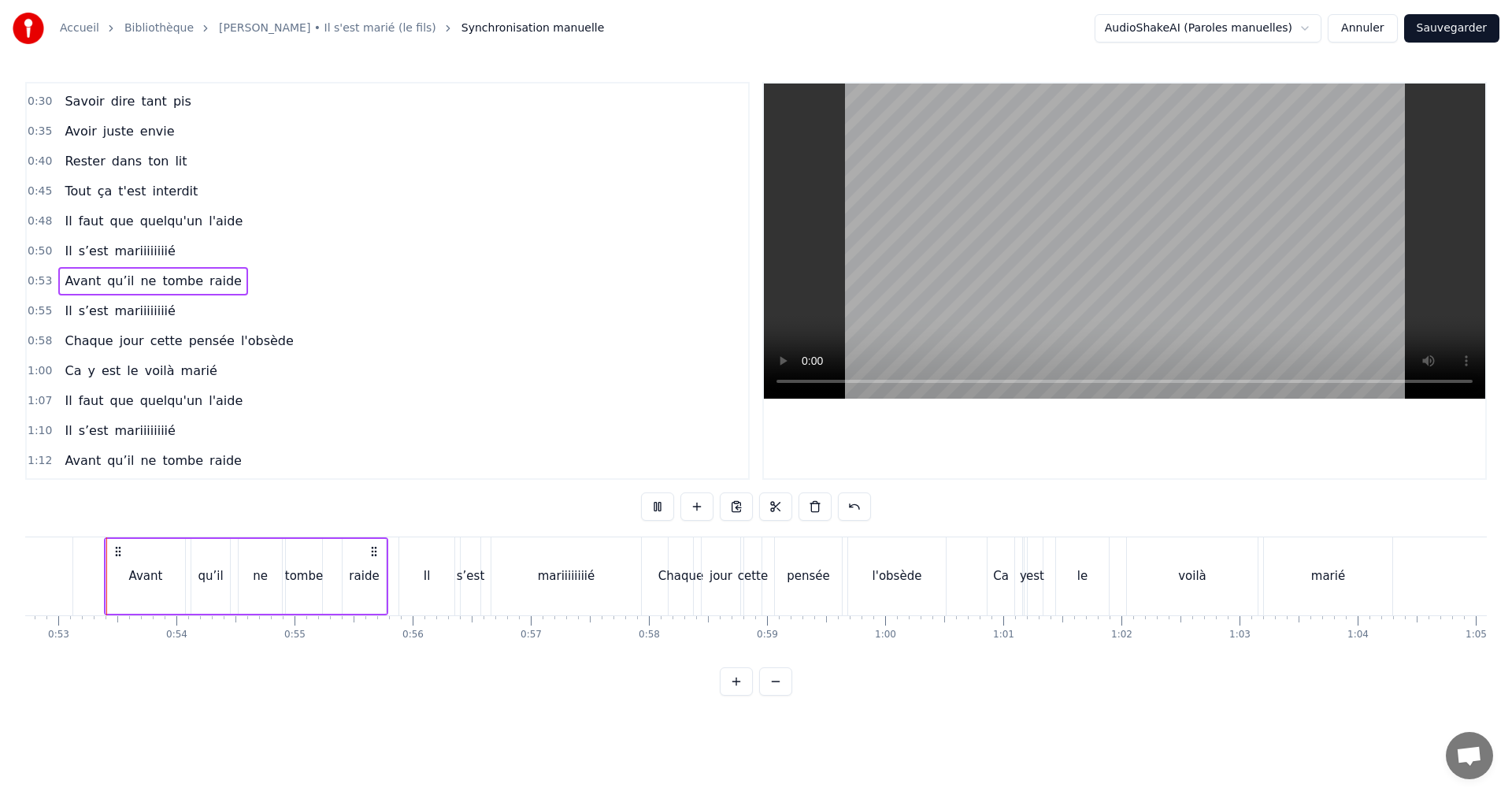
scroll to position [204, 0]
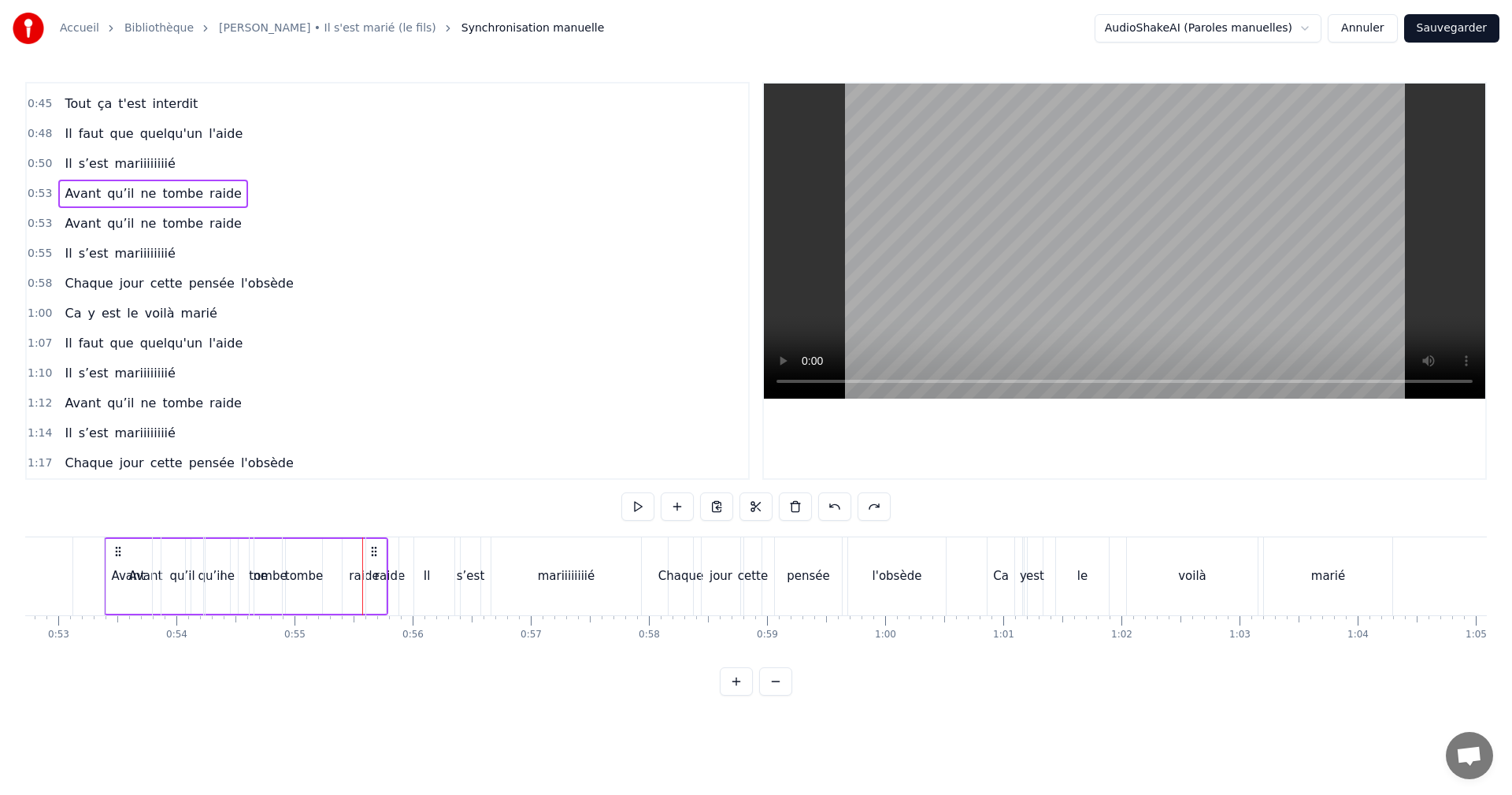
click at [35, 219] on span "0:53" at bounding box center [40, 223] width 24 height 15
click at [36, 201] on span "0:53" at bounding box center [40, 193] width 24 height 15
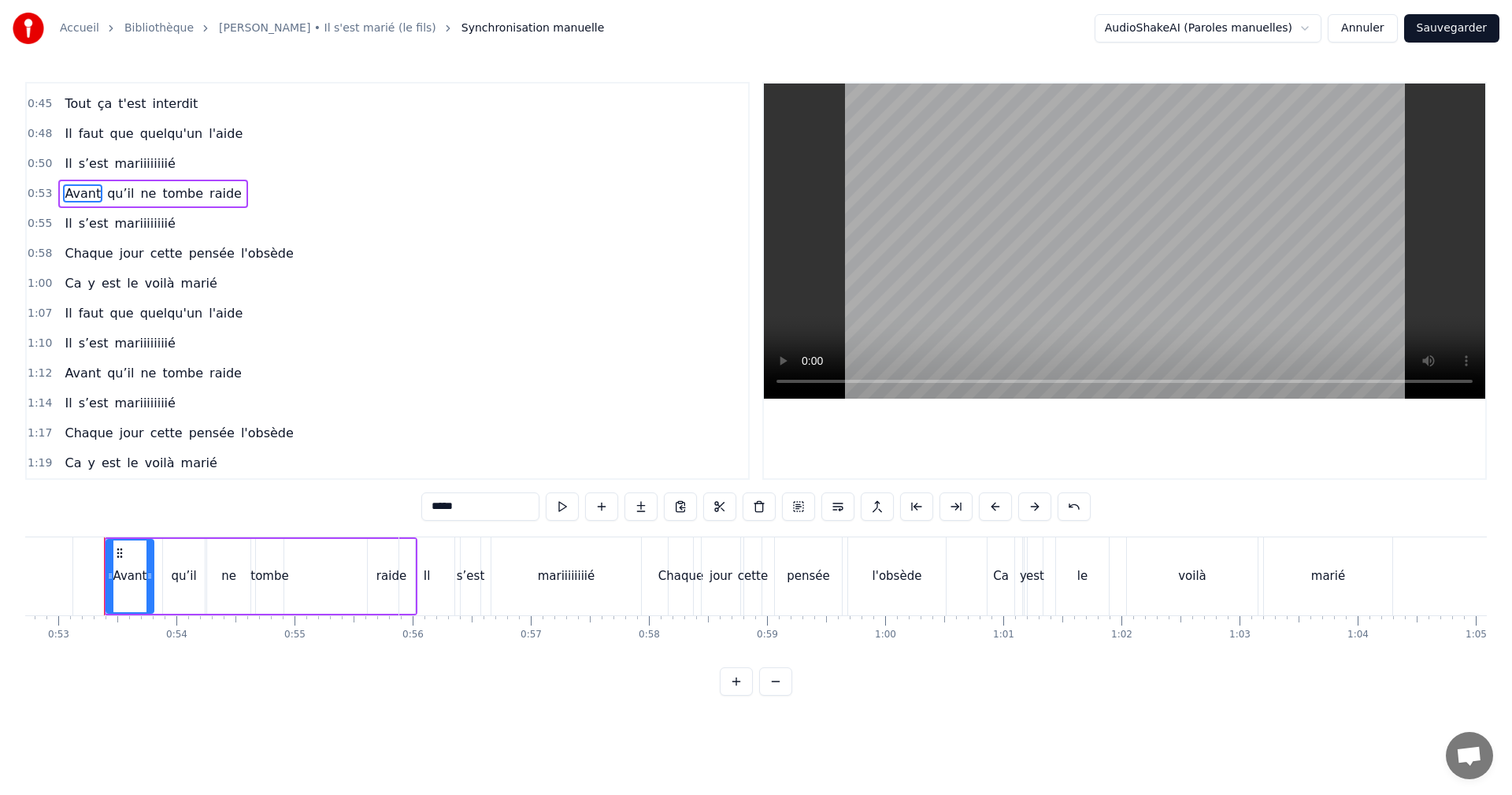
scroll to position [117, 0]
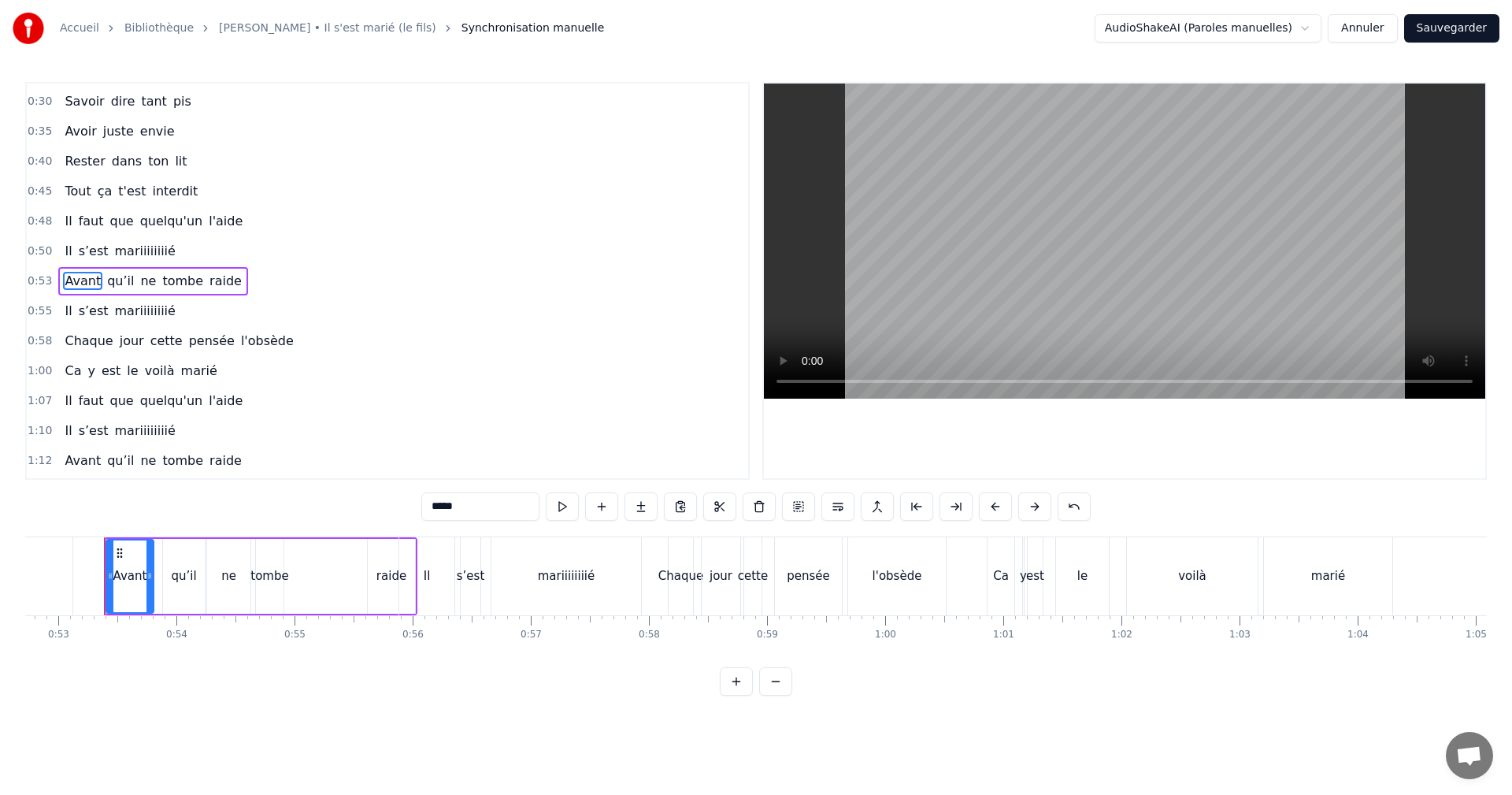
click at [44, 280] on span "0:53" at bounding box center [40, 281] width 24 height 15
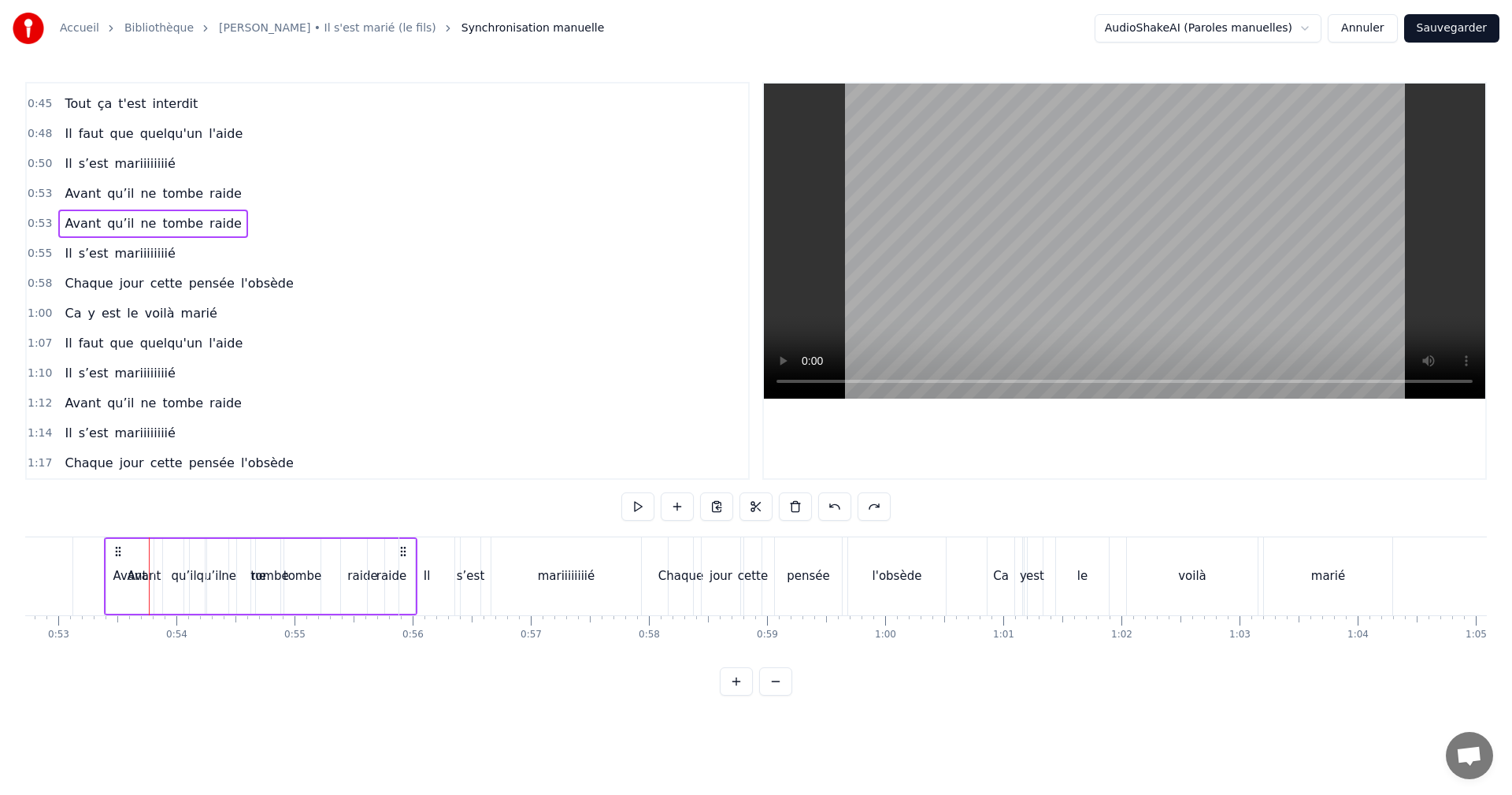
click at [32, 197] on span "0:53" at bounding box center [40, 193] width 24 height 15
click at [36, 221] on span "0:53" at bounding box center [40, 223] width 24 height 15
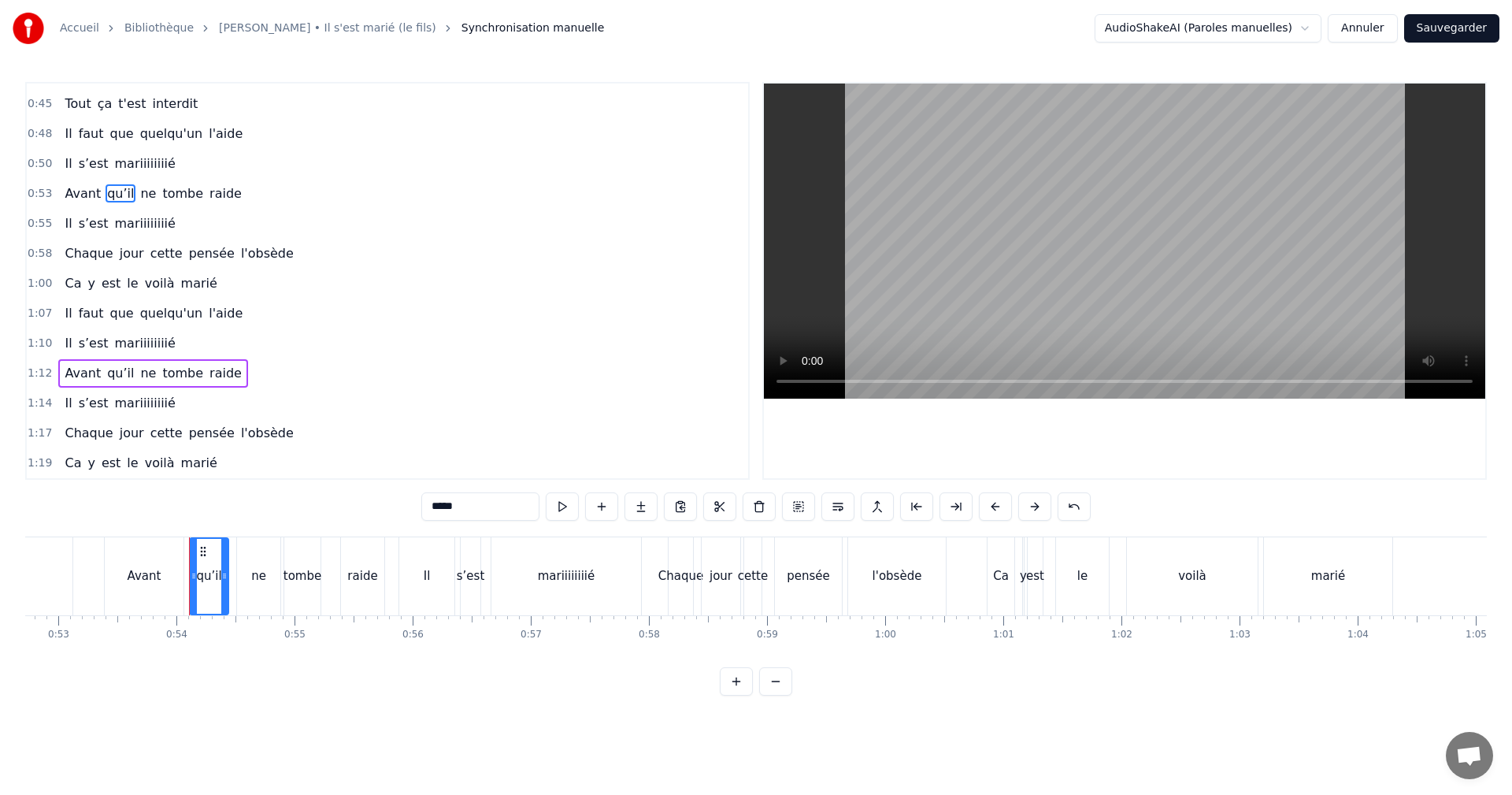
scroll to position [117, 0]
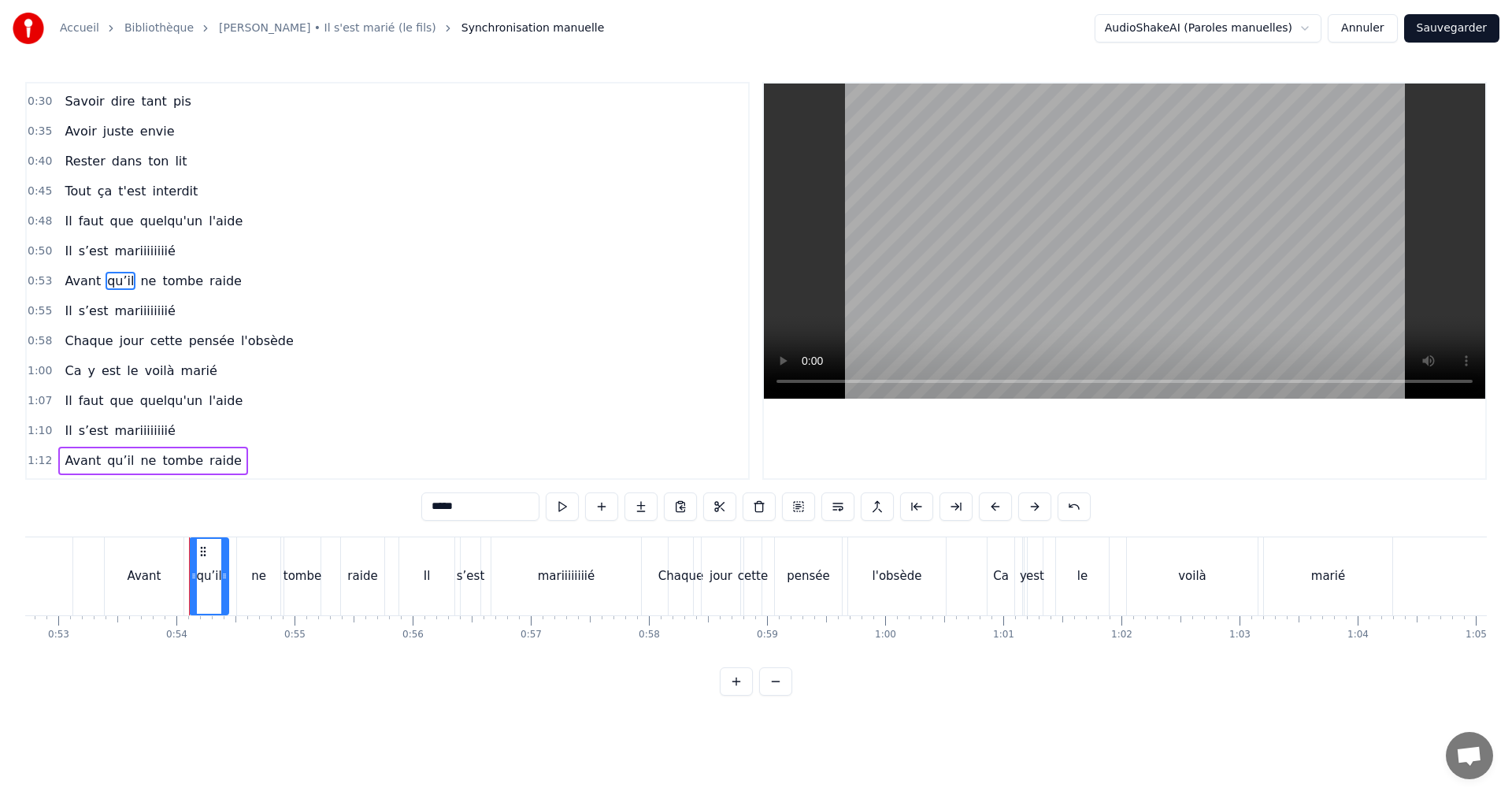
click at [39, 275] on span "0:53" at bounding box center [40, 281] width 24 height 15
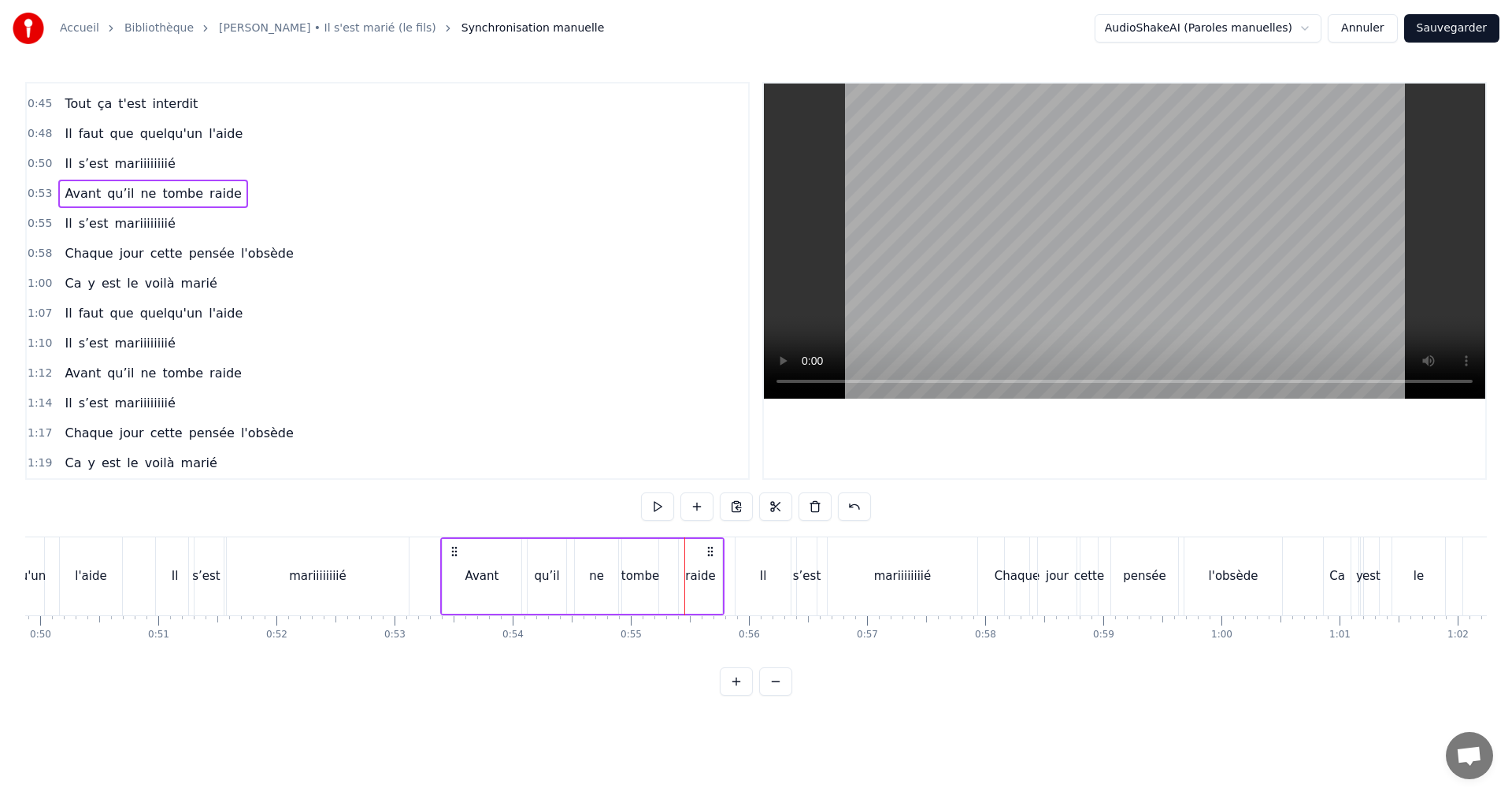
scroll to position [0, 5864]
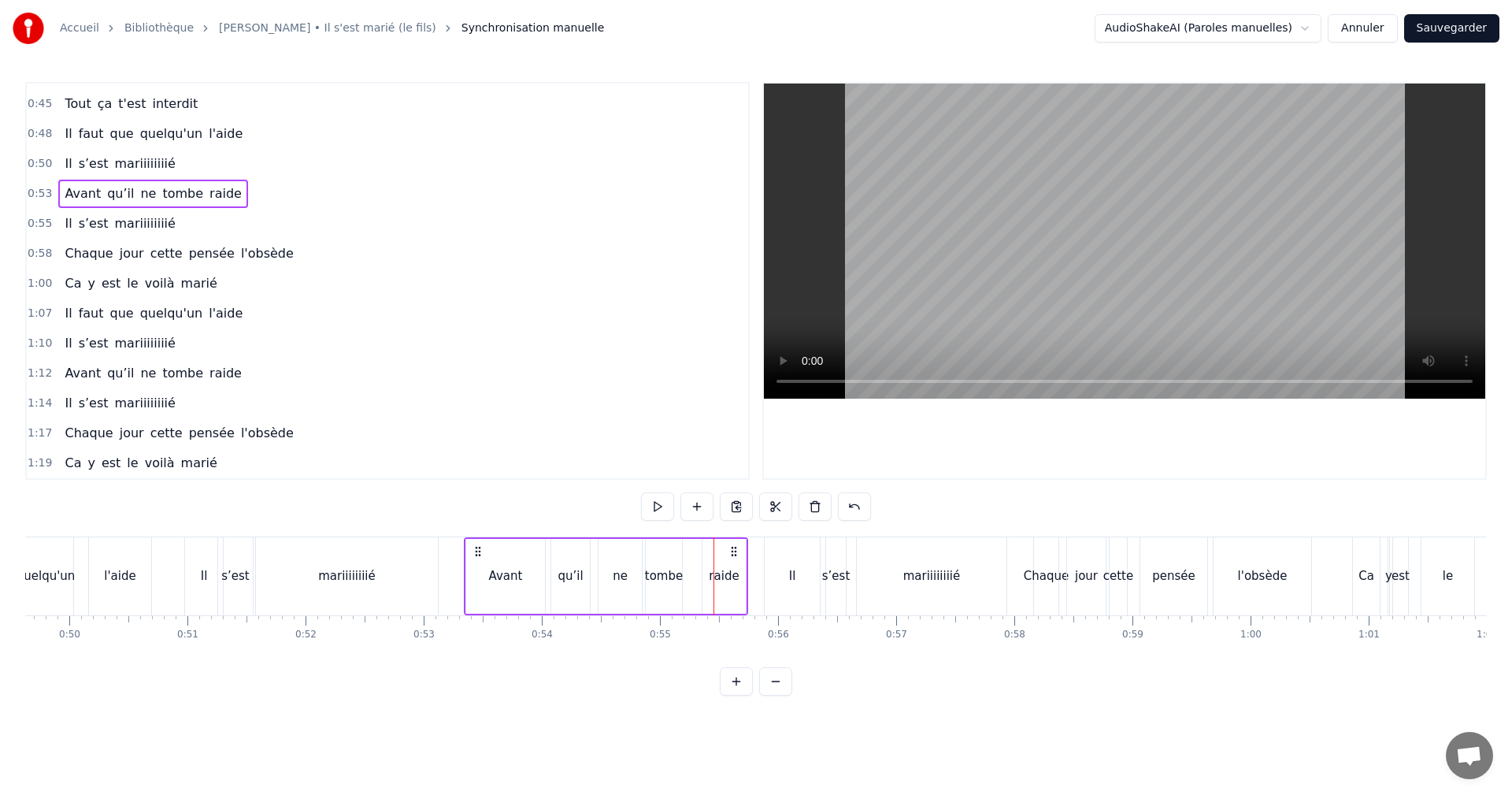
click at [474, 549] on icon at bounding box center [478, 551] width 13 height 13
click at [485, 573] on div "Avant" at bounding box center [503, 575] width 78 height 74
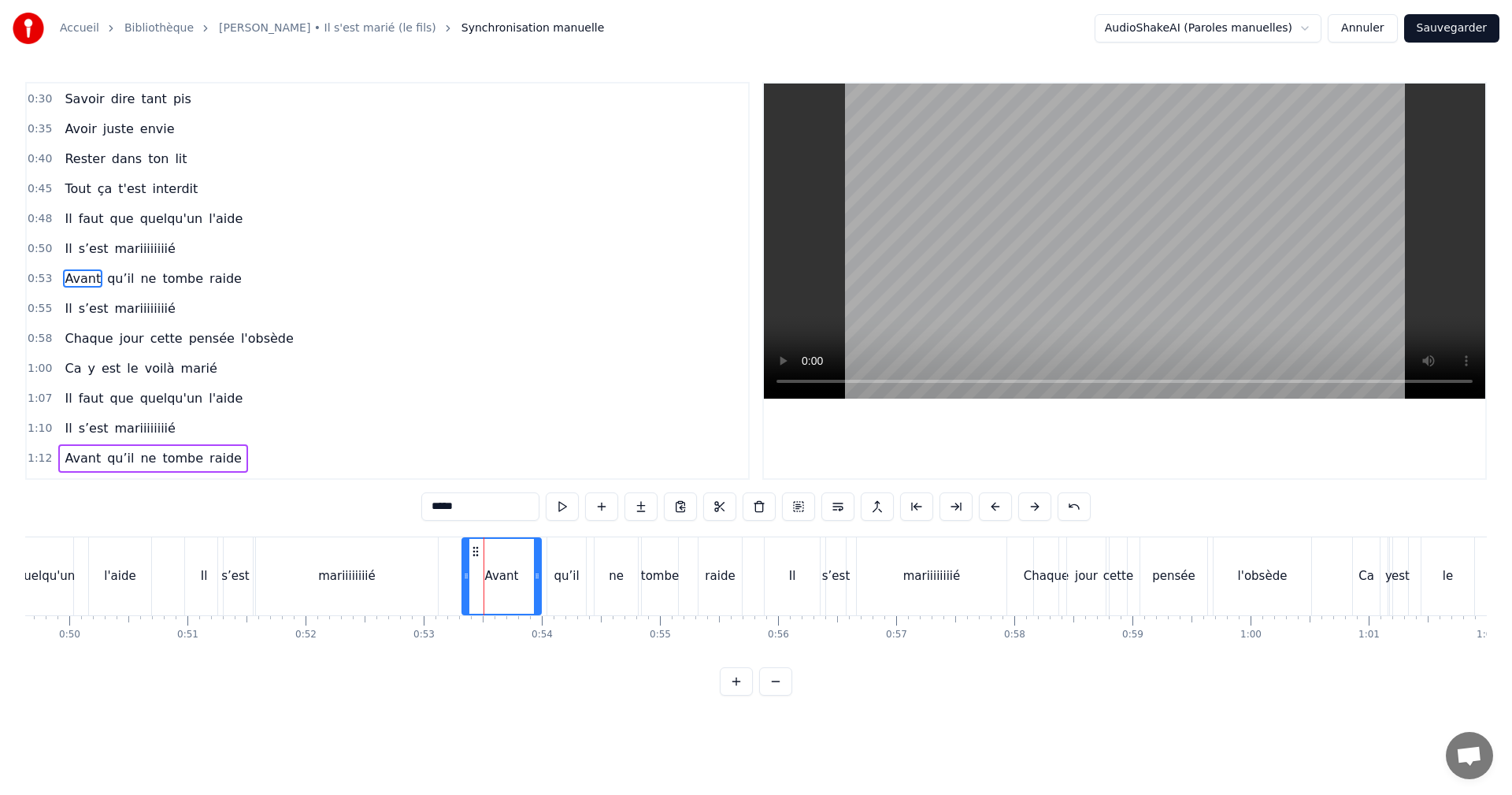
scroll to position [117, 0]
click at [529, 574] on icon at bounding box center [530, 575] width 7 height 13
click at [37, 277] on span "0:53" at bounding box center [40, 281] width 24 height 15
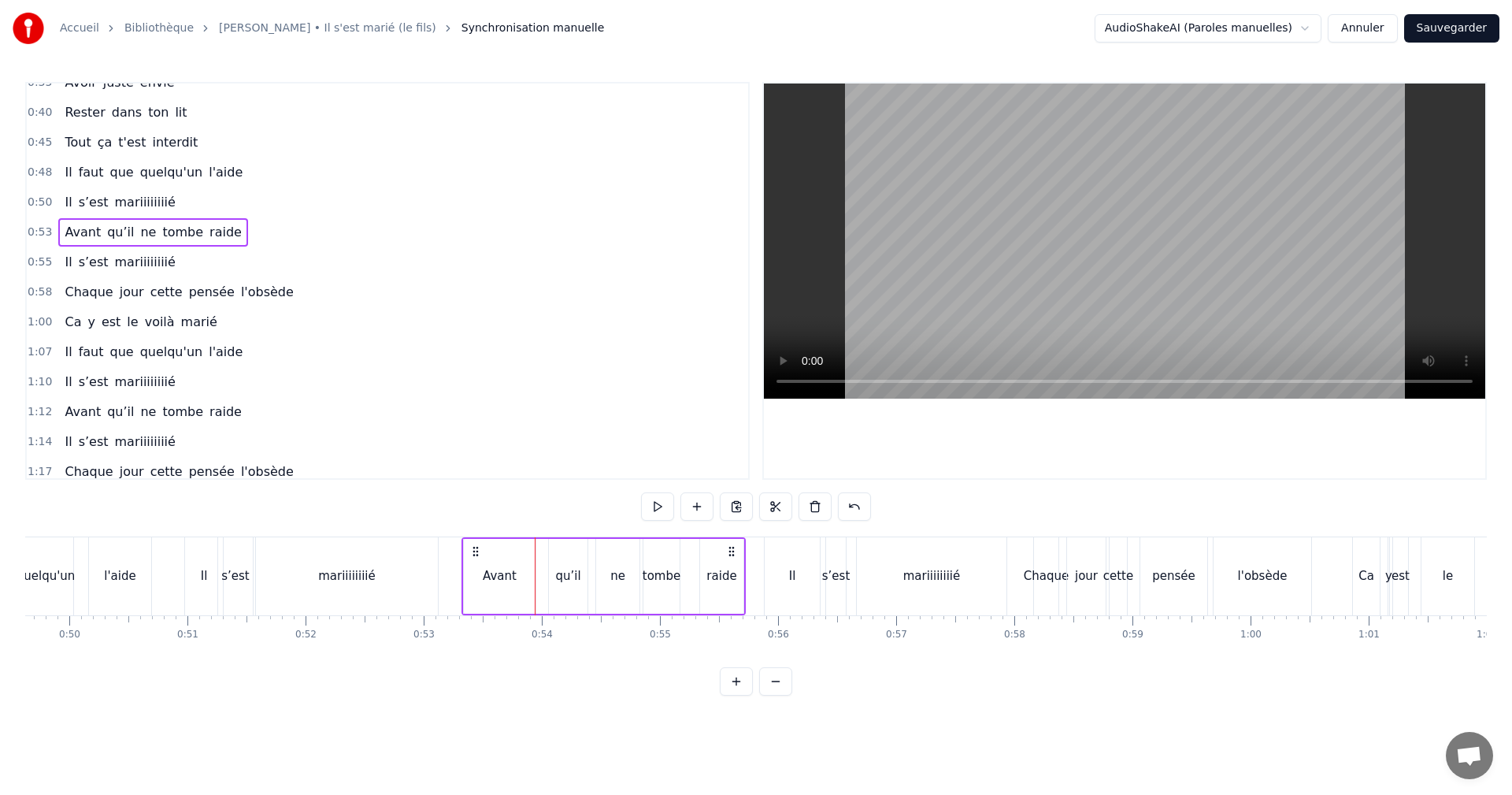
scroll to position [204, 0]
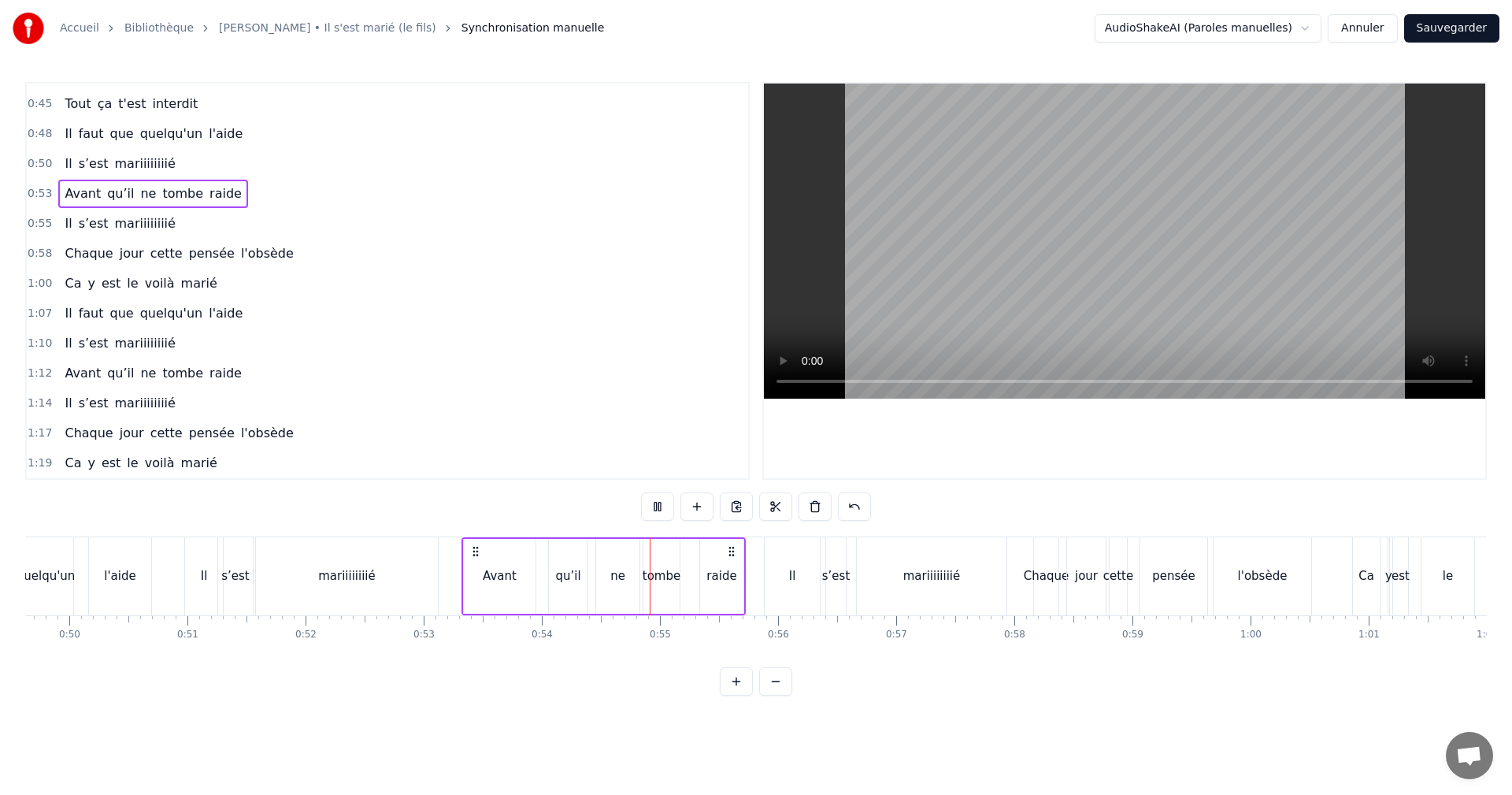
click at [464, 574] on div "Avant" at bounding box center [500, 575] width 73 height 74
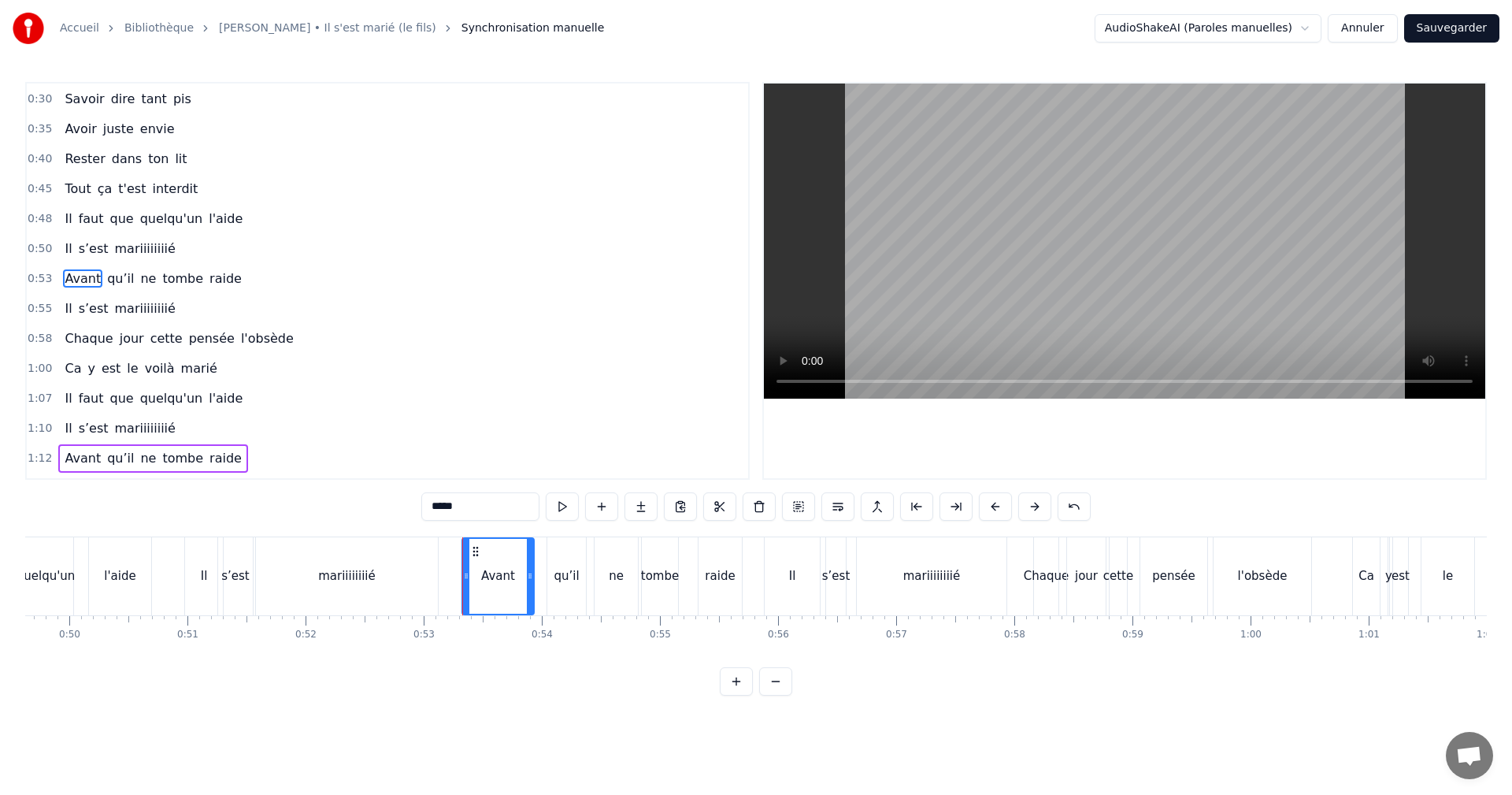
scroll to position [117, 0]
drag, startPoint x: 464, startPoint y: 574, endPoint x: 473, endPoint y: 575, distance: 9.1
click at [473, 575] on icon at bounding box center [473, 575] width 7 height 13
click at [483, 552] on icon at bounding box center [485, 551] width 13 height 13
click at [41, 279] on span "0:53" at bounding box center [40, 281] width 24 height 15
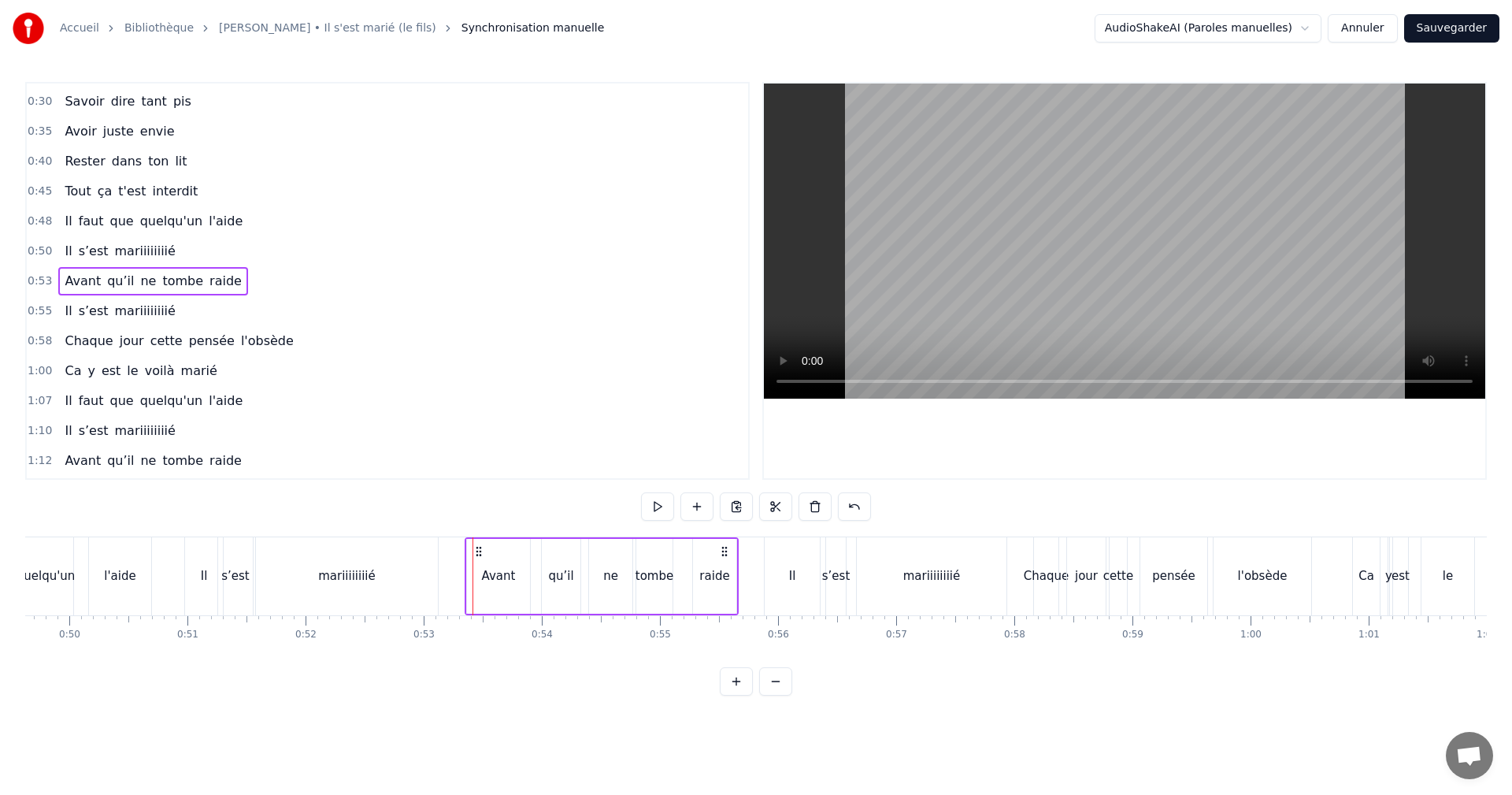
click at [479, 549] on icon at bounding box center [479, 551] width 13 height 13
click at [485, 568] on div "Avant" at bounding box center [499, 576] width 34 height 18
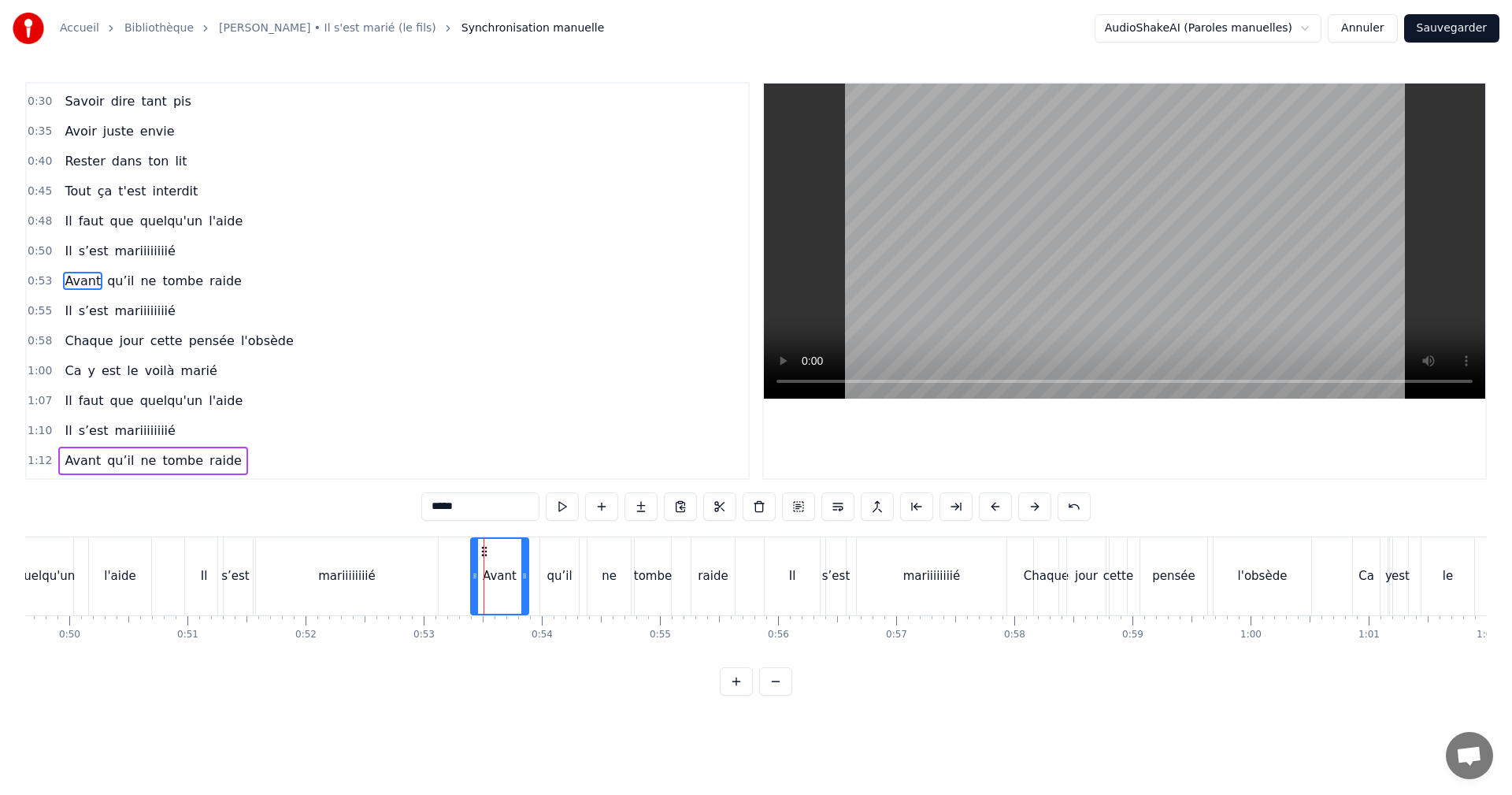
click at [474, 576] on icon at bounding box center [475, 575] width 7 height 13
click at [43, 281] on span "0:53" at bounding box center [40, 281] width 24 height 15
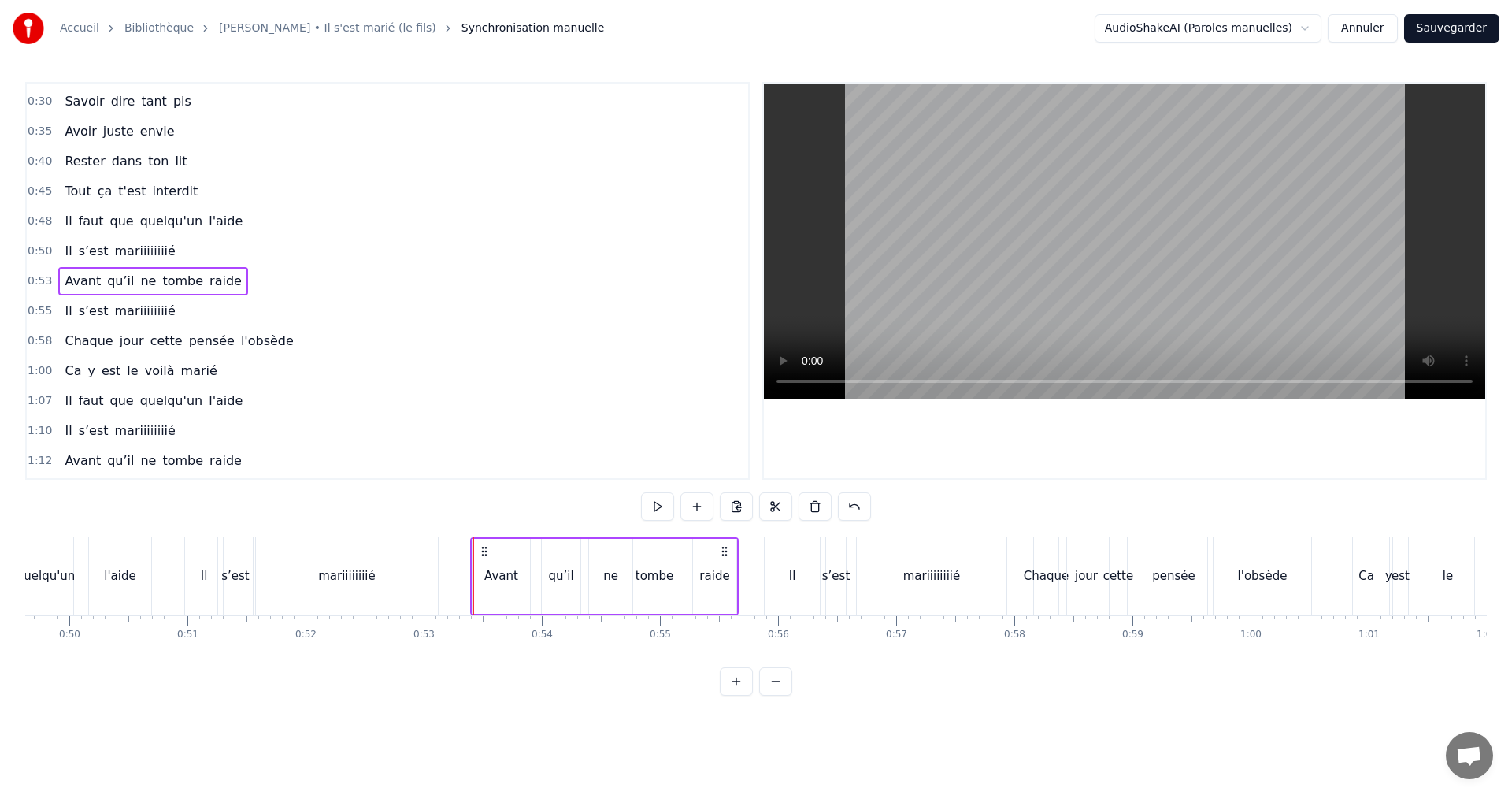
scroll to position [204, 0]
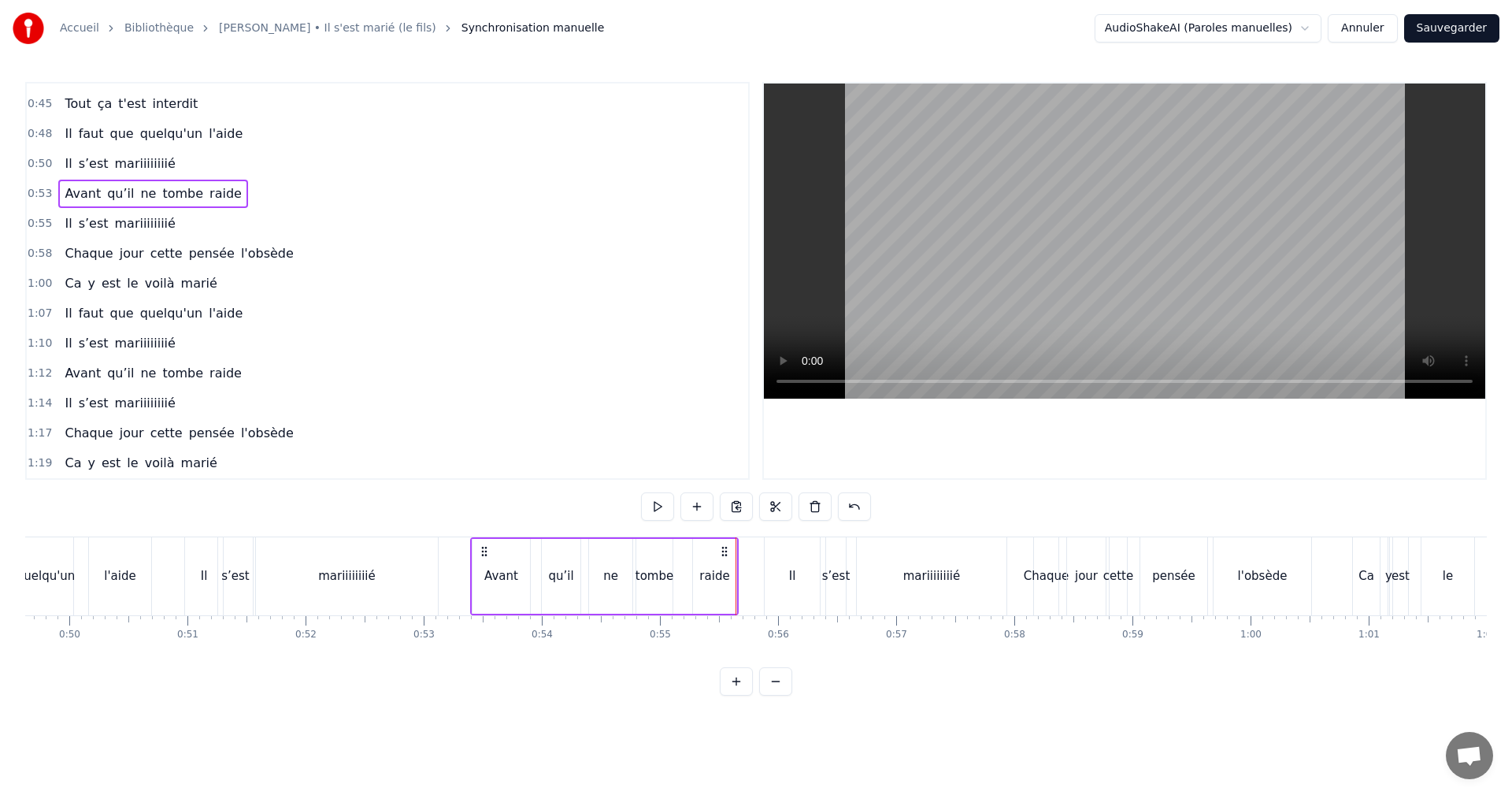
click at [40, 191] on span "0:53" at bounding box center [40, 193] width 24 height 15
drag, startPoint x: 482, startPoint y: 550, endPoint x: 473, endPoint y: 549, distance: 9.1
click at [473, 549] on icon at bounding box center [475, 551] width 13 height 13
click at [480, 580] on div "Avant" at bounding box center [491, 576] width 34 height 18
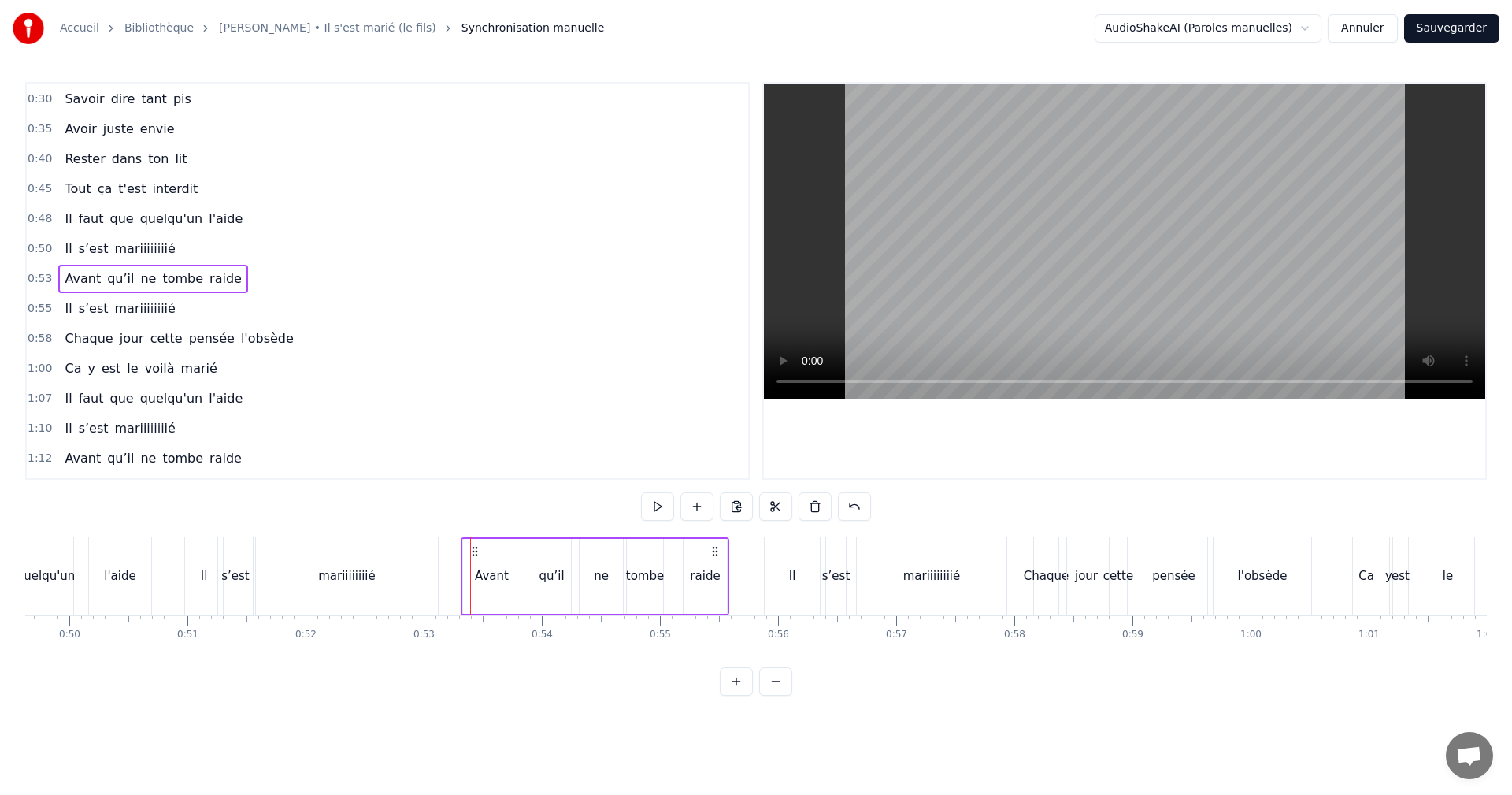
scroll to position [117, 0]
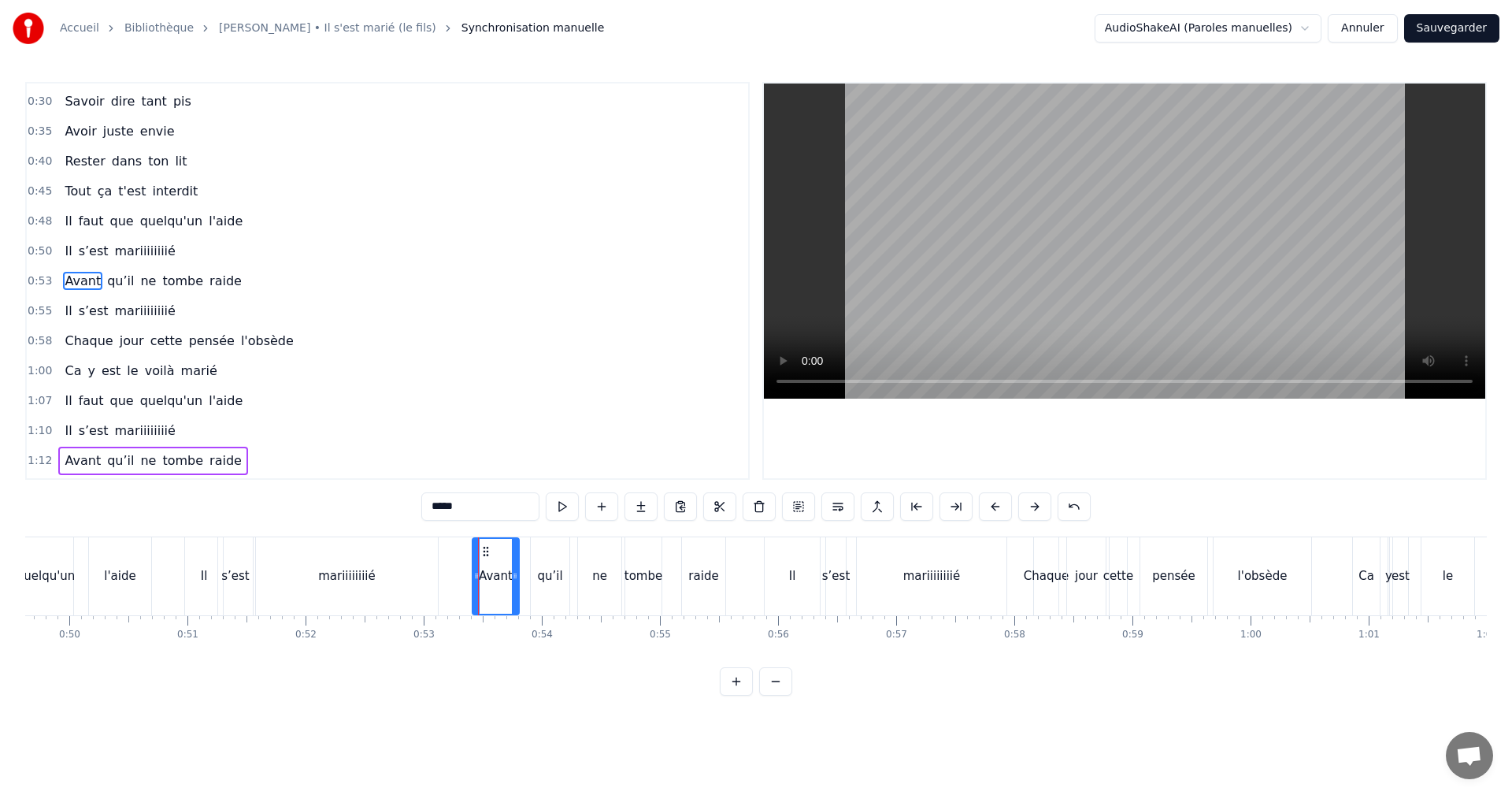
drag, startPoint x: 464, startPoint y: 576, endPoint x: 475, endPoint y: 576, distance: 11.0
click at [475, 576] on icon at bounding box center [477, 575] width 7 height 13
click at [521, 573] on icon at bounding box center [518, 575] width 7 height 13
click at [32, 279] on span "0:53" at bounding box center [40, 281] width 24 height 15
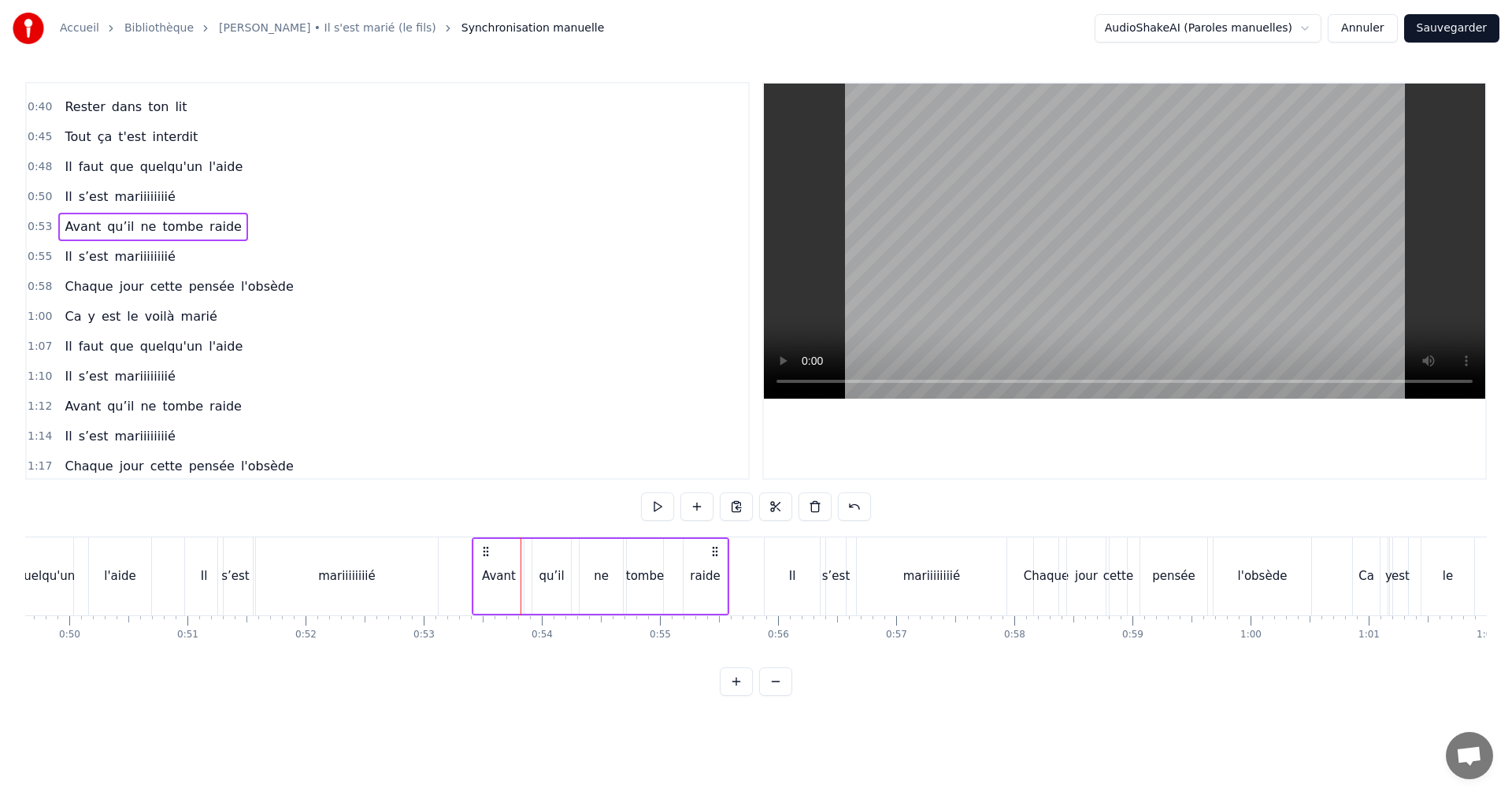
scroll to position [204, 0]
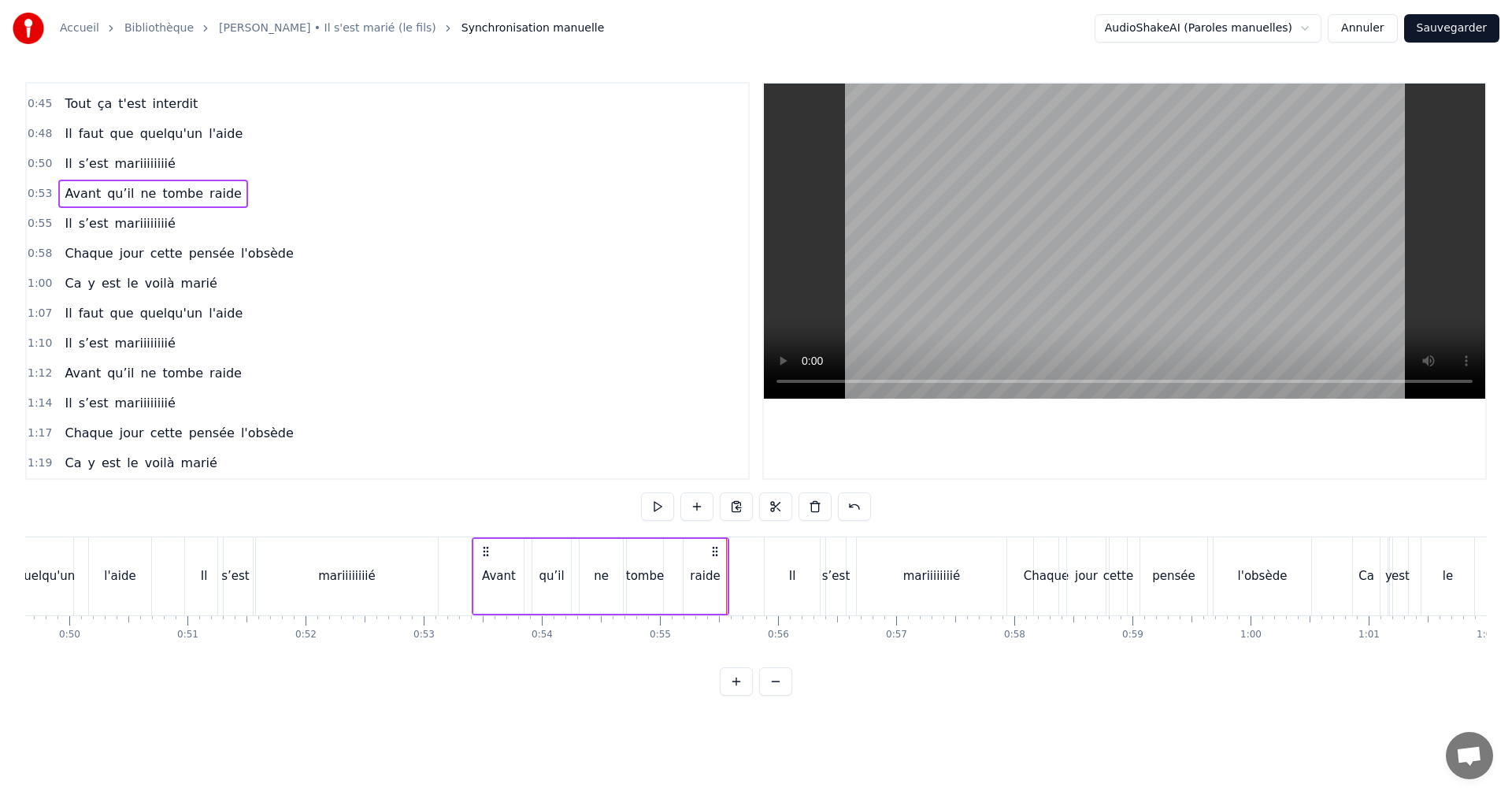
click at [33, 161] on span "0:50" at bounding box center [40, 163] width 24 height 15
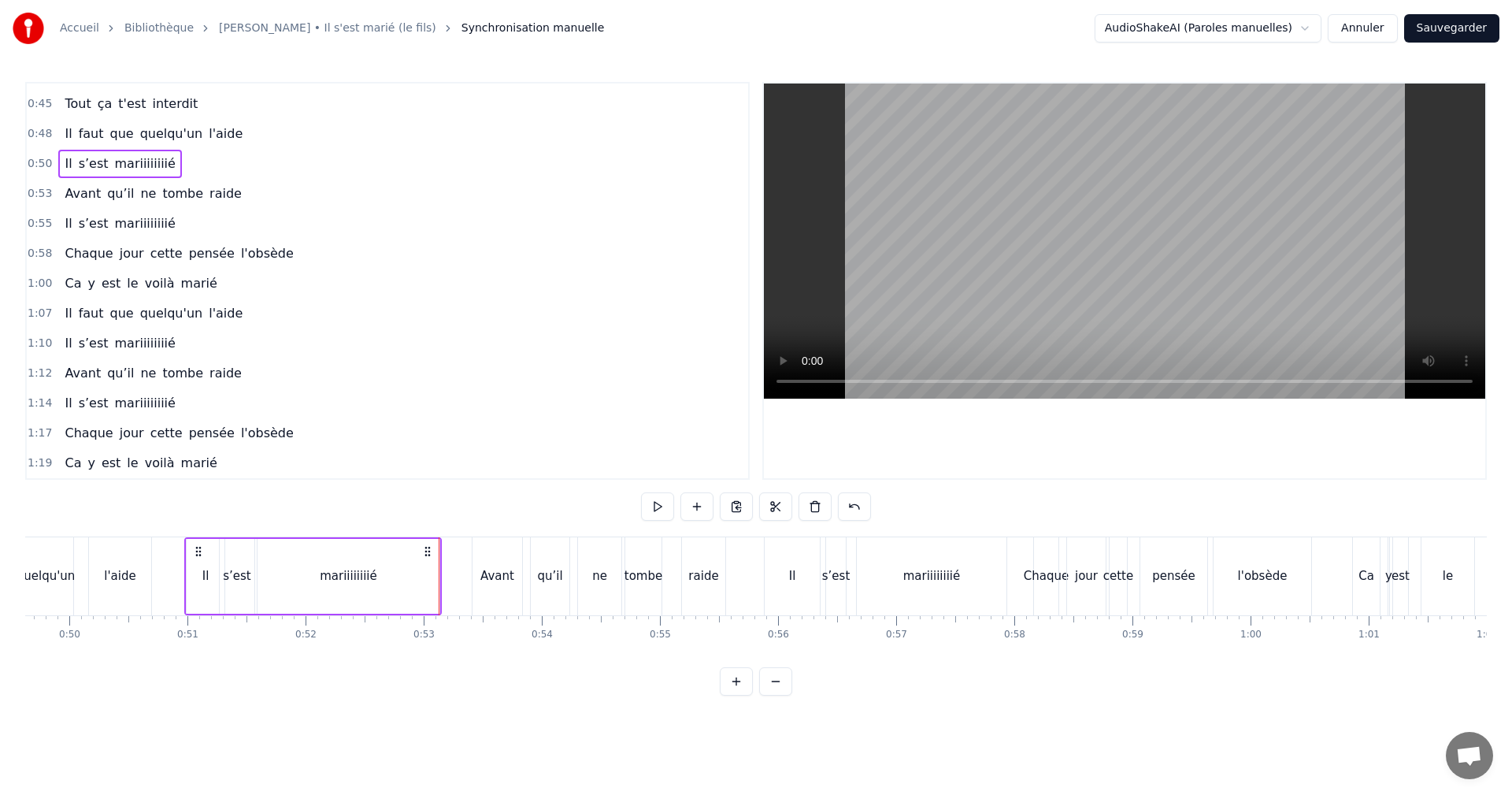
click at [36, 197] on span "0:53" at bounding box center [40, 193] width 24 height 15
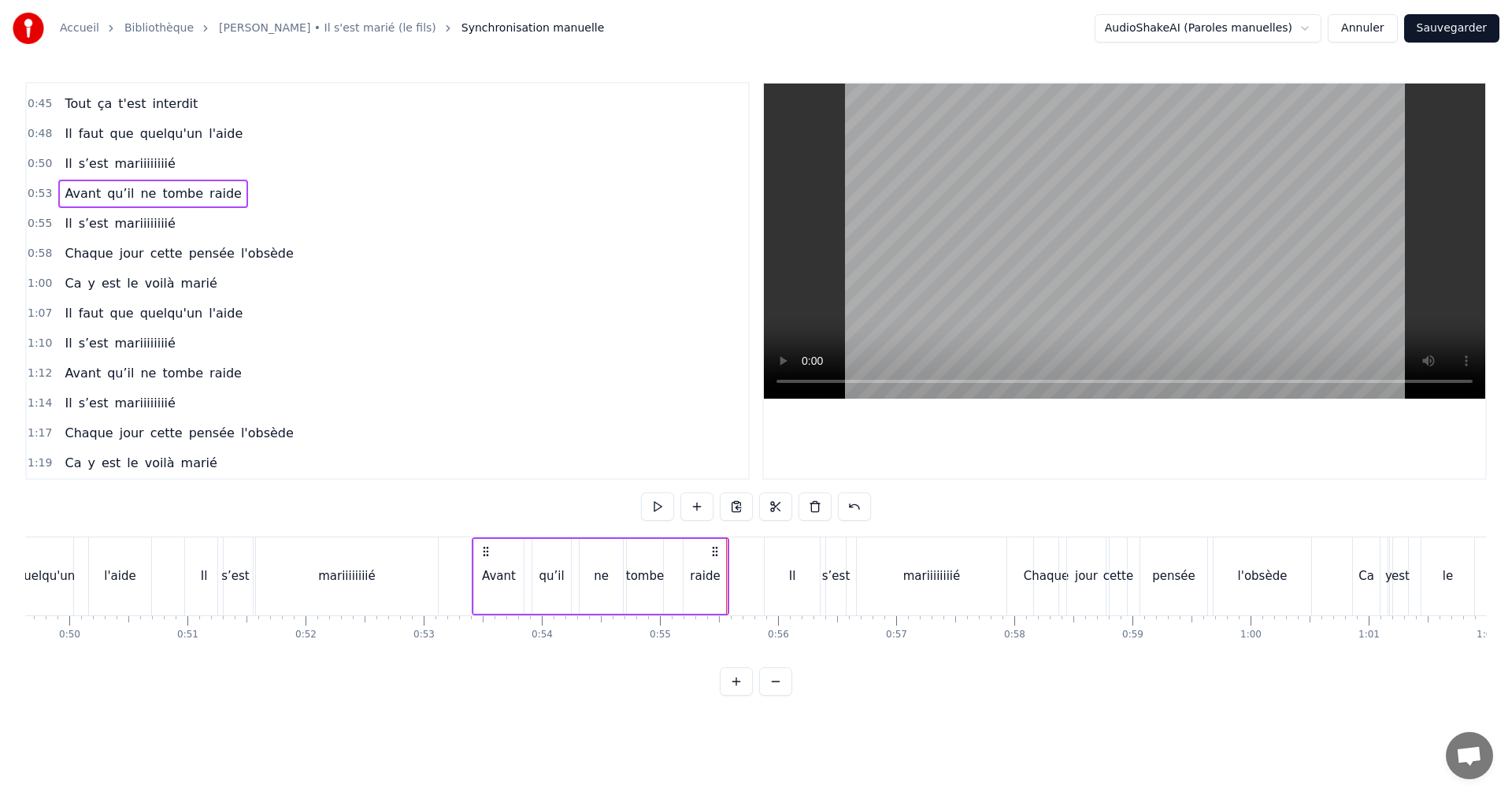
click at [43, 228] on span "0:55" at bounding box center [40, 223] width 24 height 15
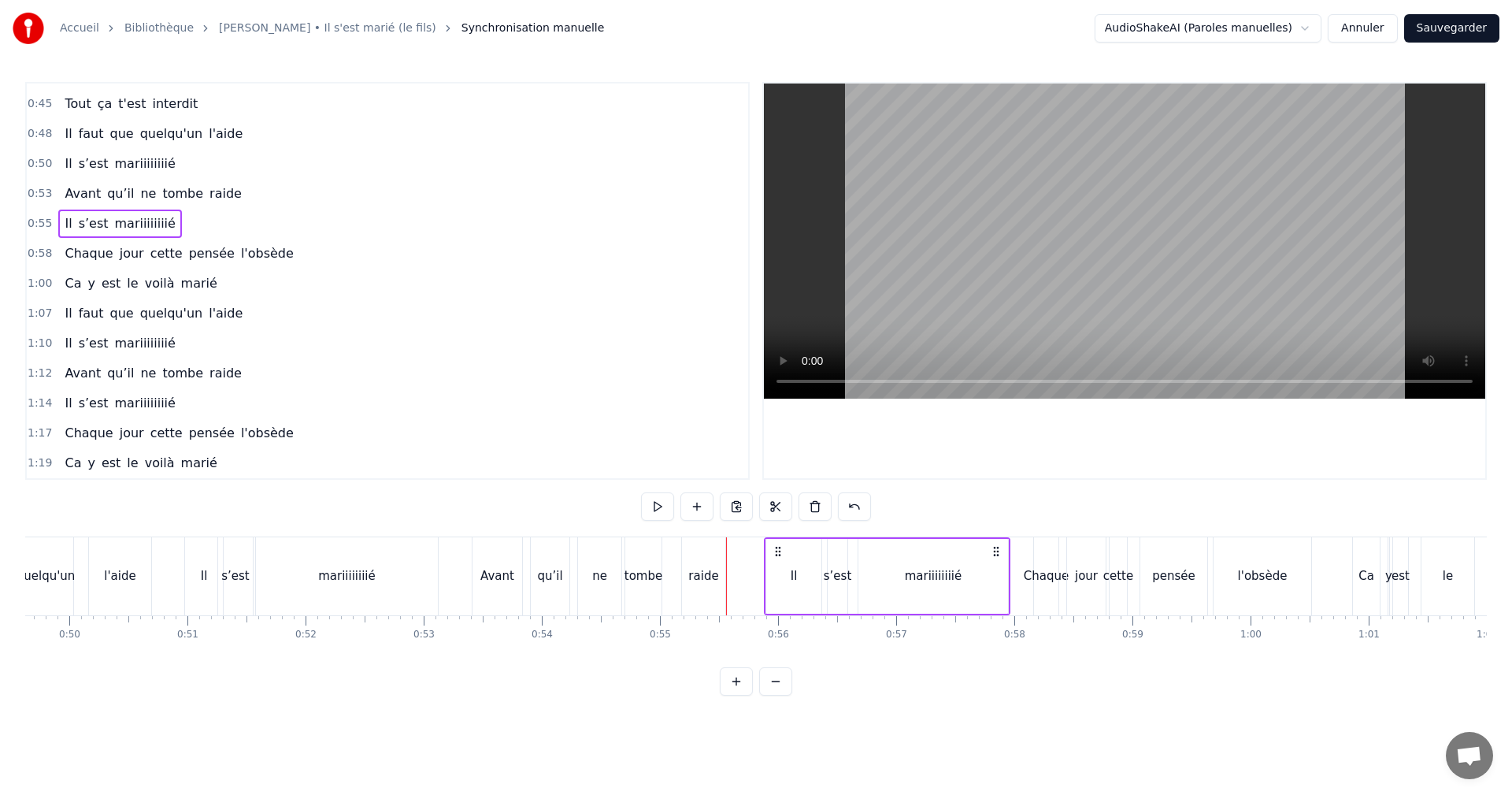
click at [35, 363] on div "1:12 Avant qu’il ne tombe raide" at bounding box center [388, 373] width 721 height 30
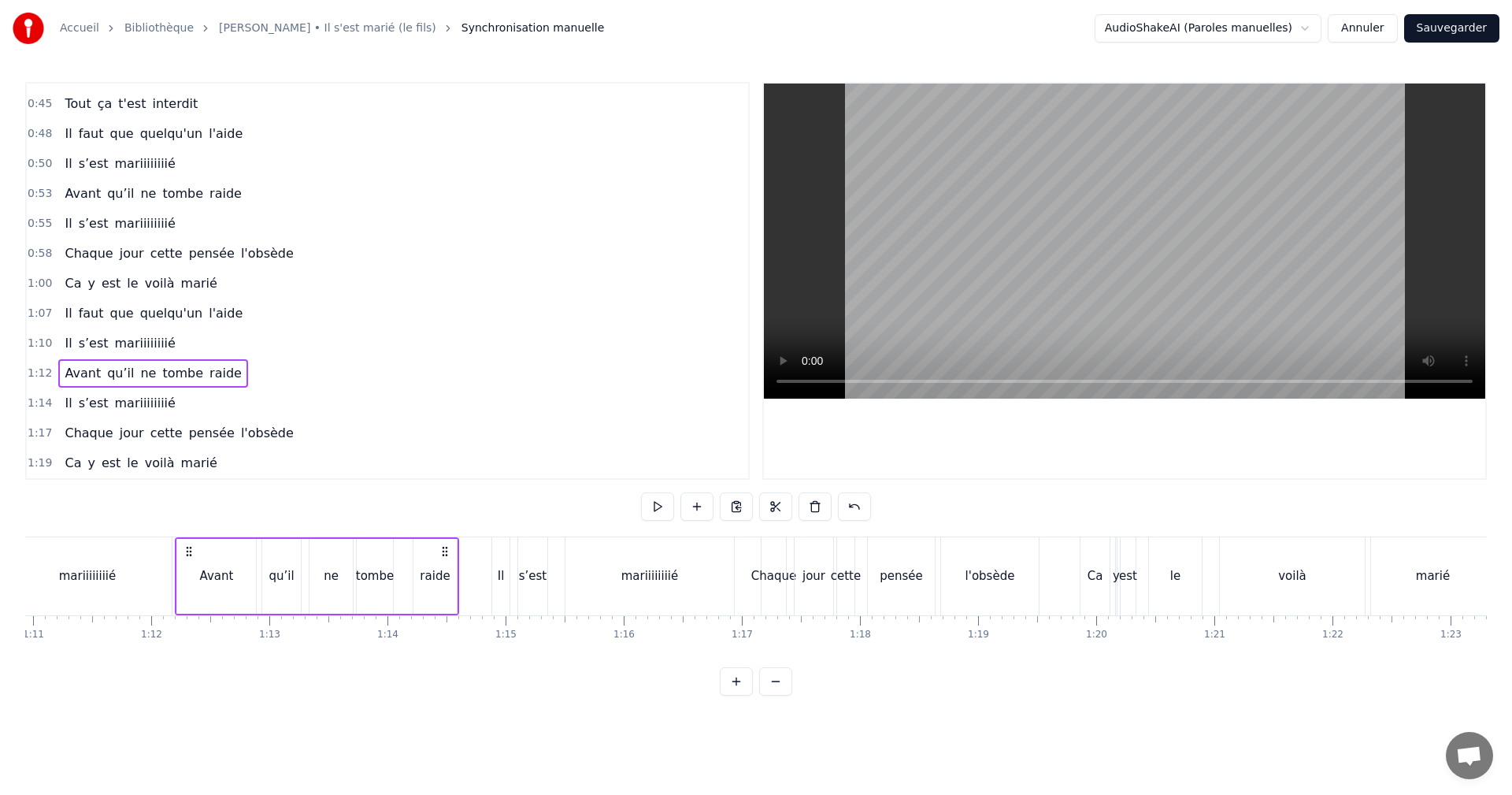
scroll to position [0, 8452]
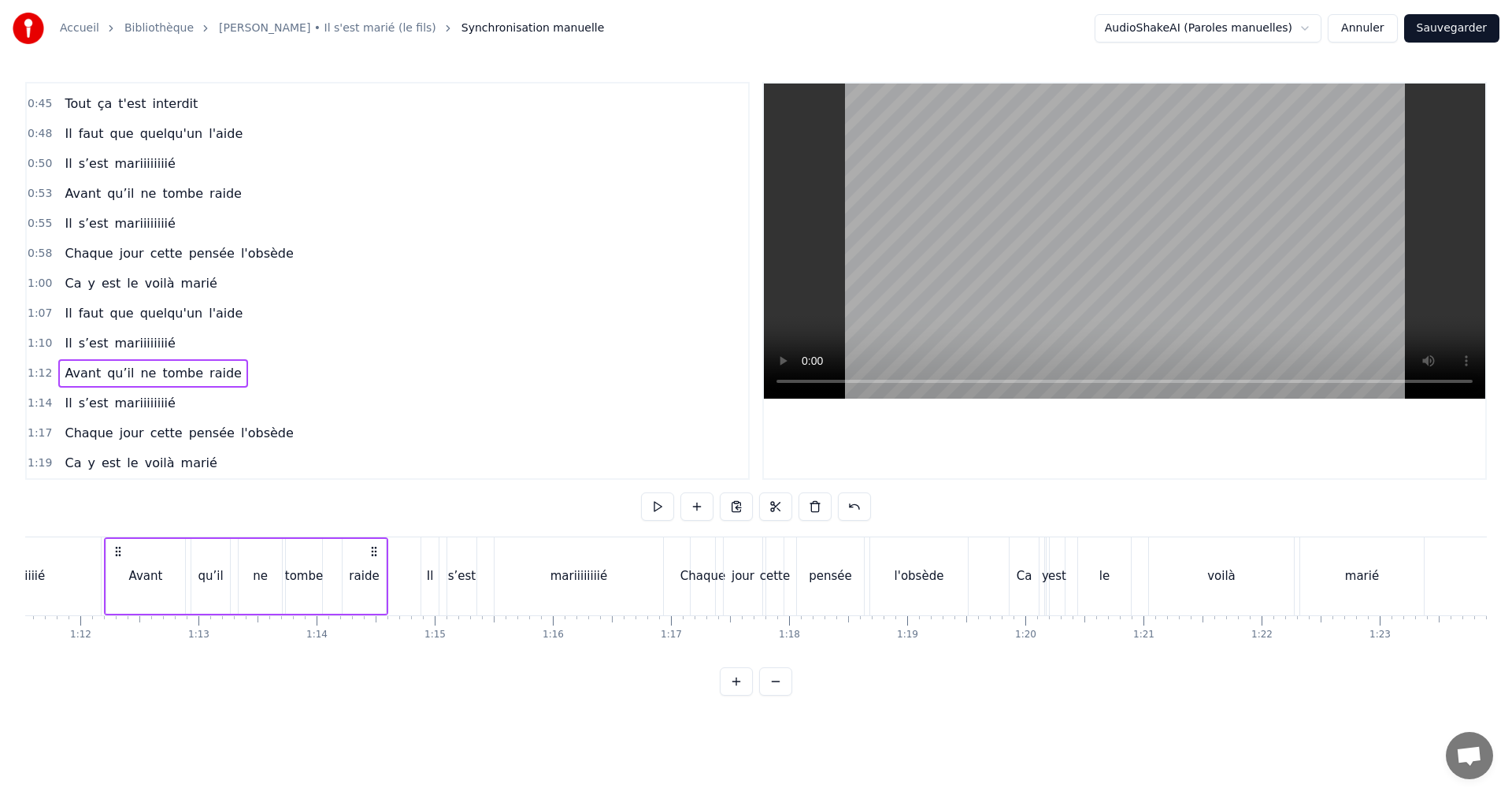
click at [39, 373] on span "1:12" at bounding box center [40, 373] width 24 height 15
click at [1431, 26] on button "Sauvegarder" at bounding box center [1452, 28] width 96 height 28
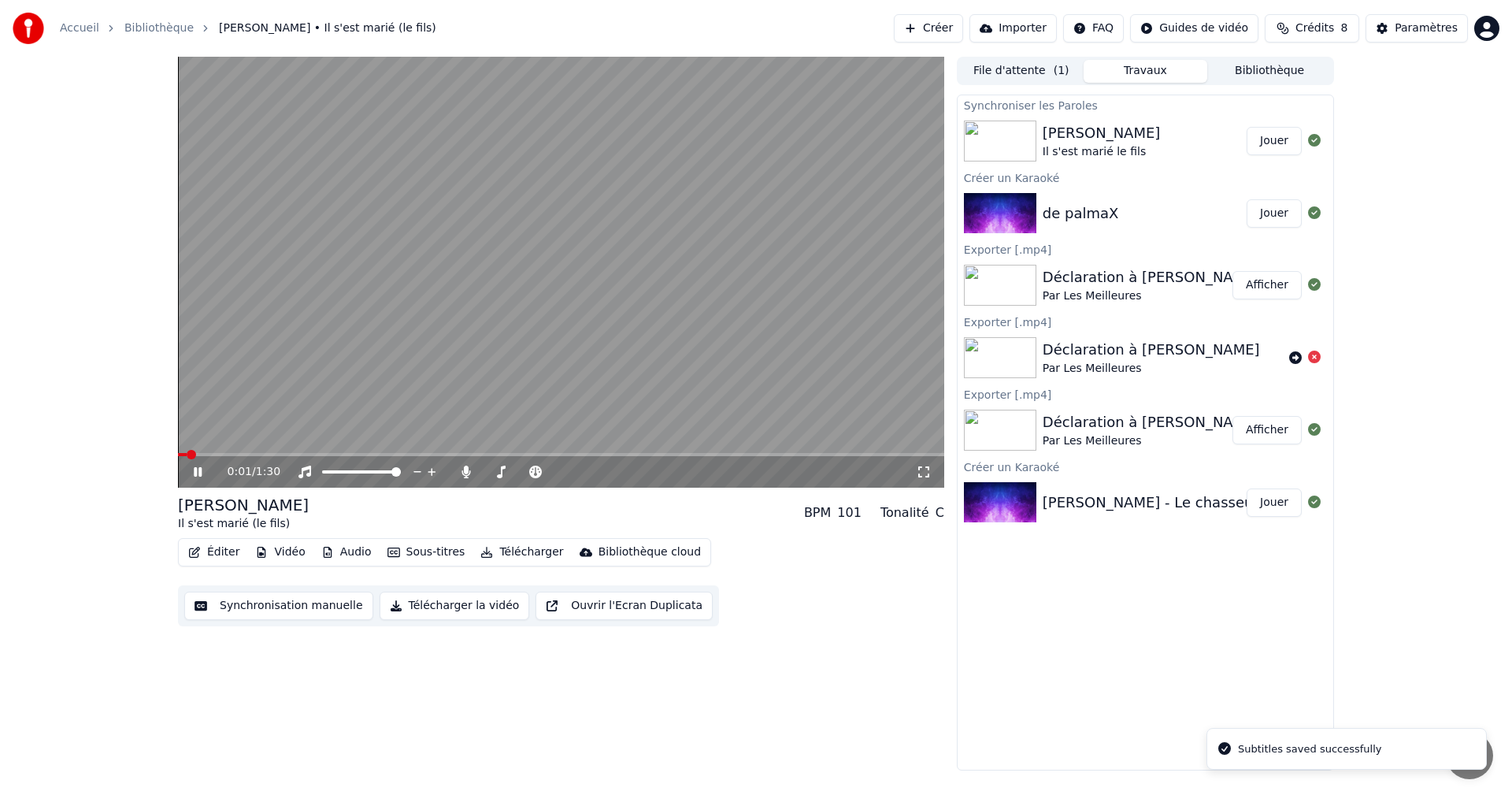
click at [334, 456] on span at bounding box center [561, 455] width 767 height 3
click at [580, 456] on span at bounding box center [561, 455] width 767 height 3
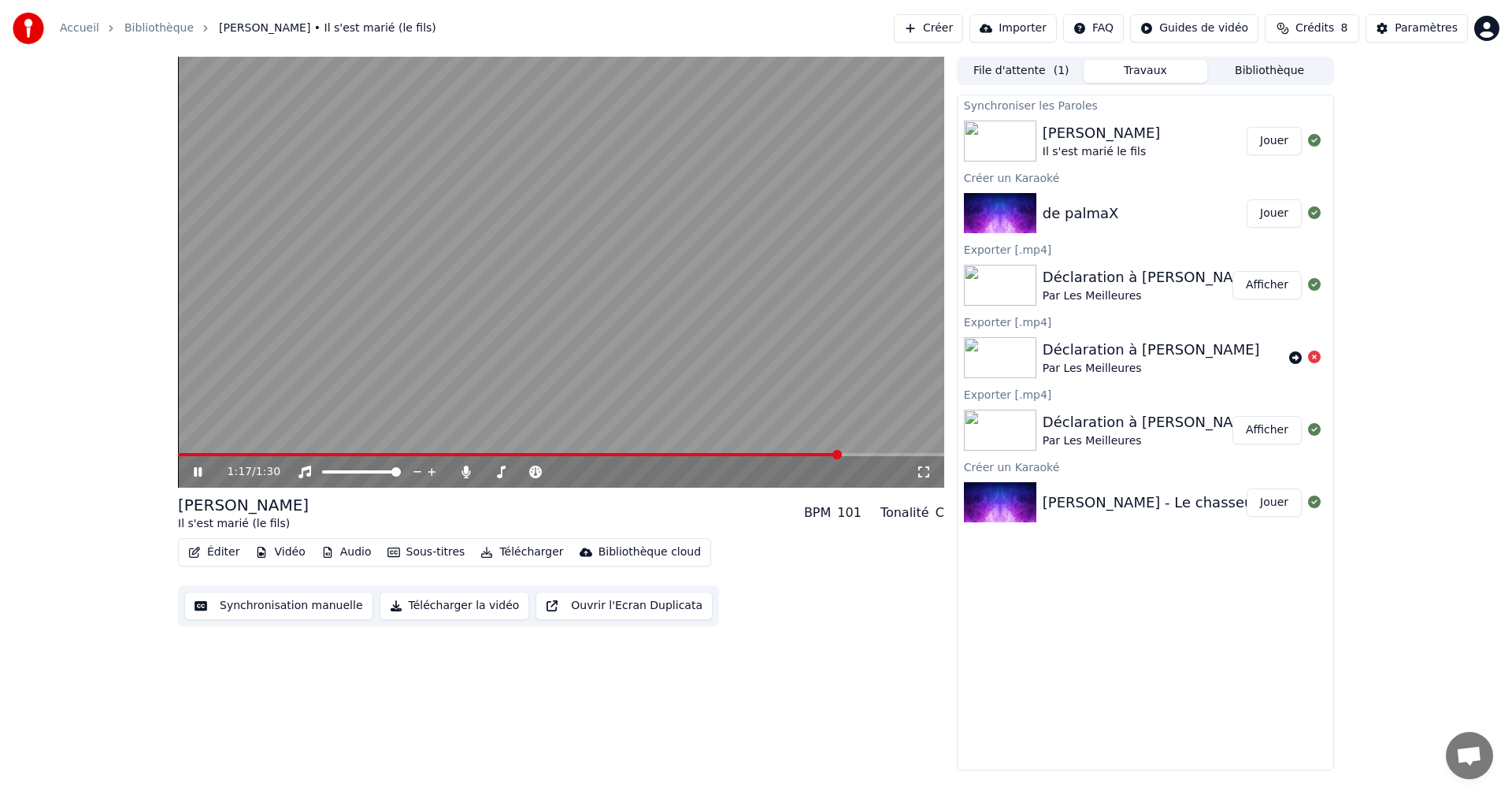
click at [811, 454] on span at bounding box center [509, 455] width 662 height 3
click at [782, 454] on span at bounding box center [480, 455] width 604 height 3
click at [190, 468] on icon at bounding box center [209, 472] width 37 height 13
drag, startPoint x: 198, startPoint y: 449, endPoint x: 189, endPoint y: 450, distance: 9.1
click at [189, 450] on video at bounding box center [561, 273] width 767 height 431
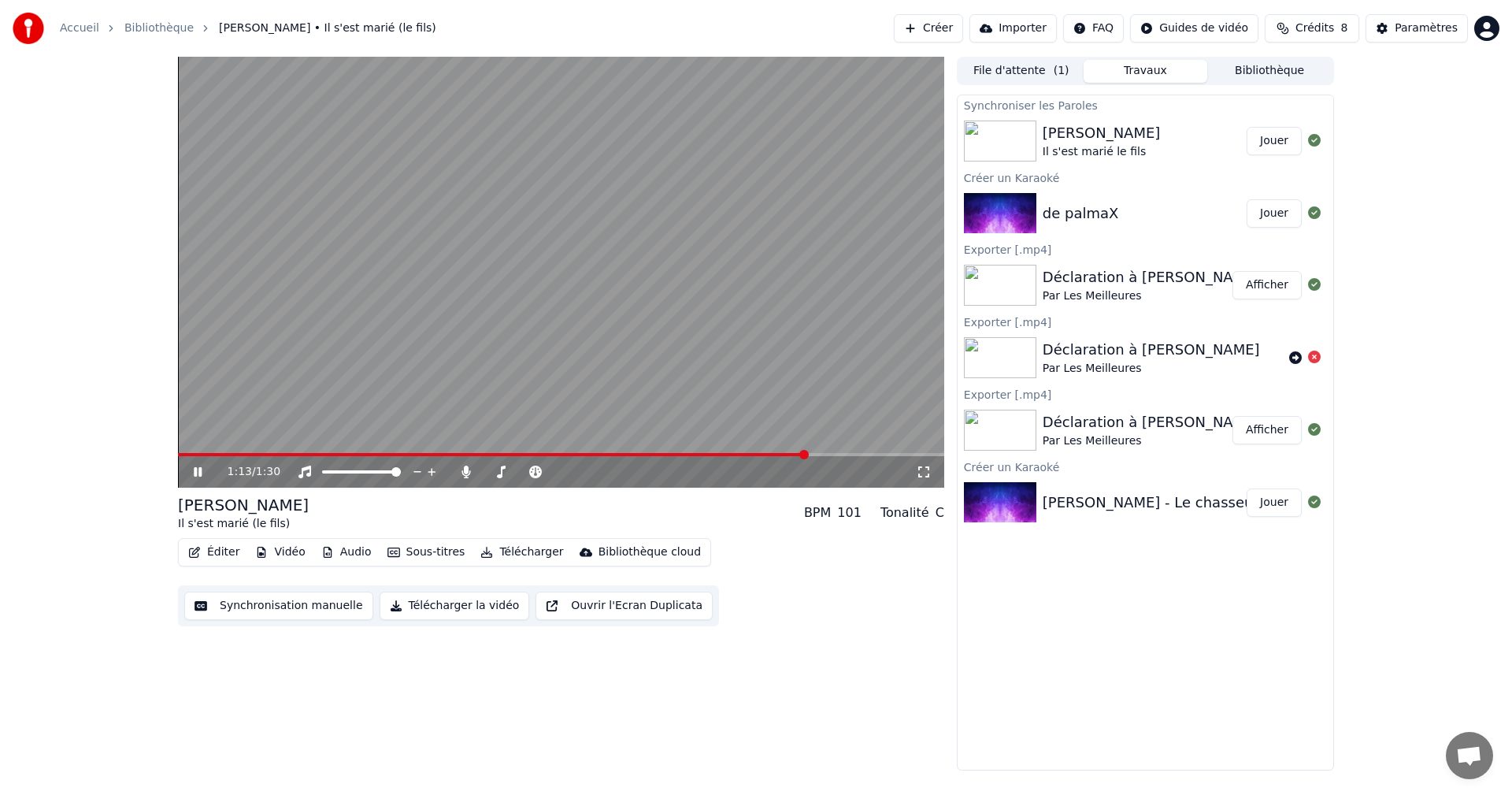
click at [178, 456] on span at bounding box center [492, 455] width 629 height 3
click at [199, 466] on icon at bounding box center [209, 472] width 37 height 13
click at [199, 467] on icon at bounding box center [209, 472] width 37 height 13
click at [198, 472] on icon at bounding box center [209, 472] width 37 height 13
click at [178, 454] on span at bounding box center [561, 455] width 767 height 3
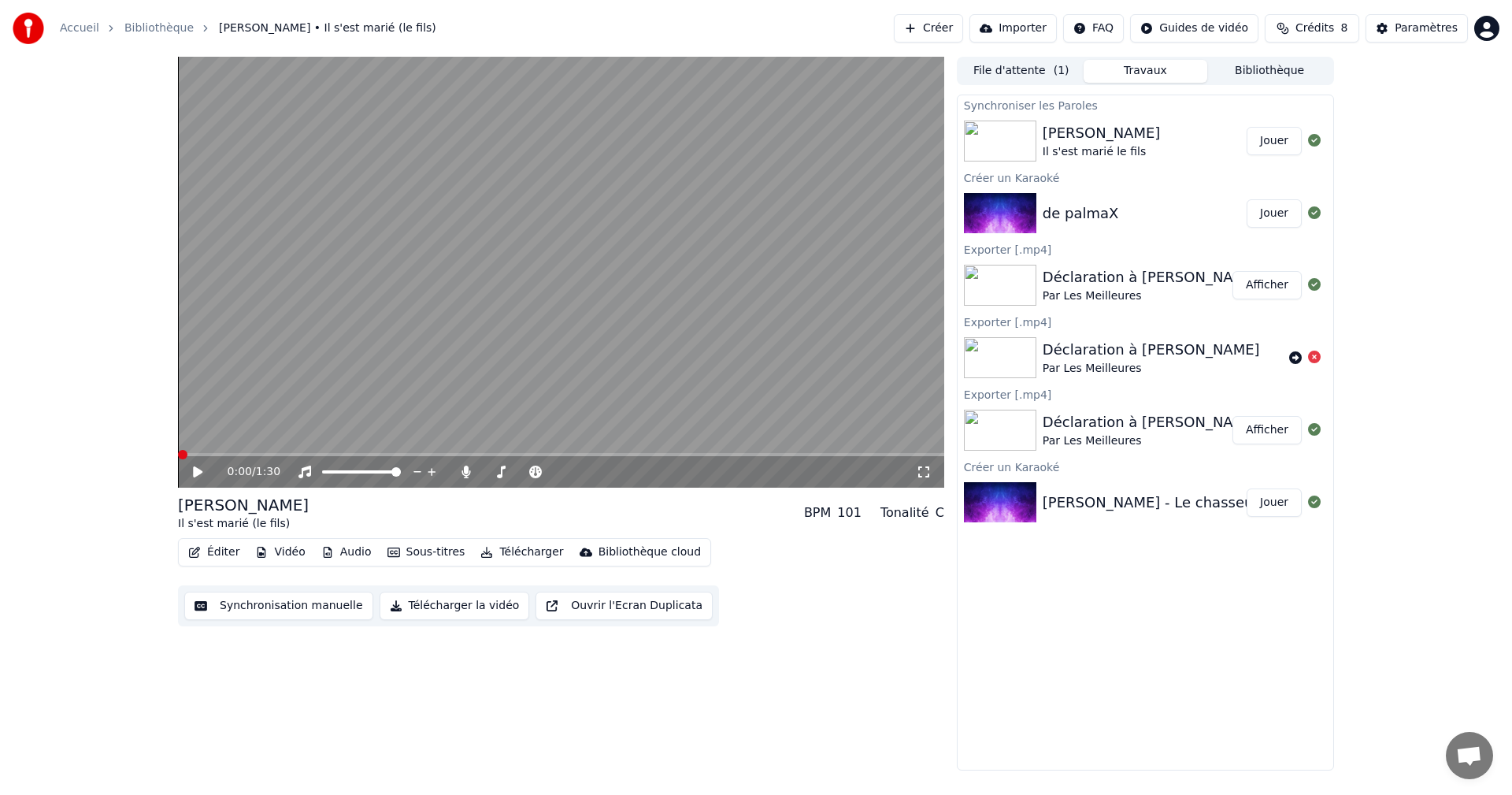
click at [517, 553] on button "Télécharger" at bounding box center [522, 552] width 96 height 22
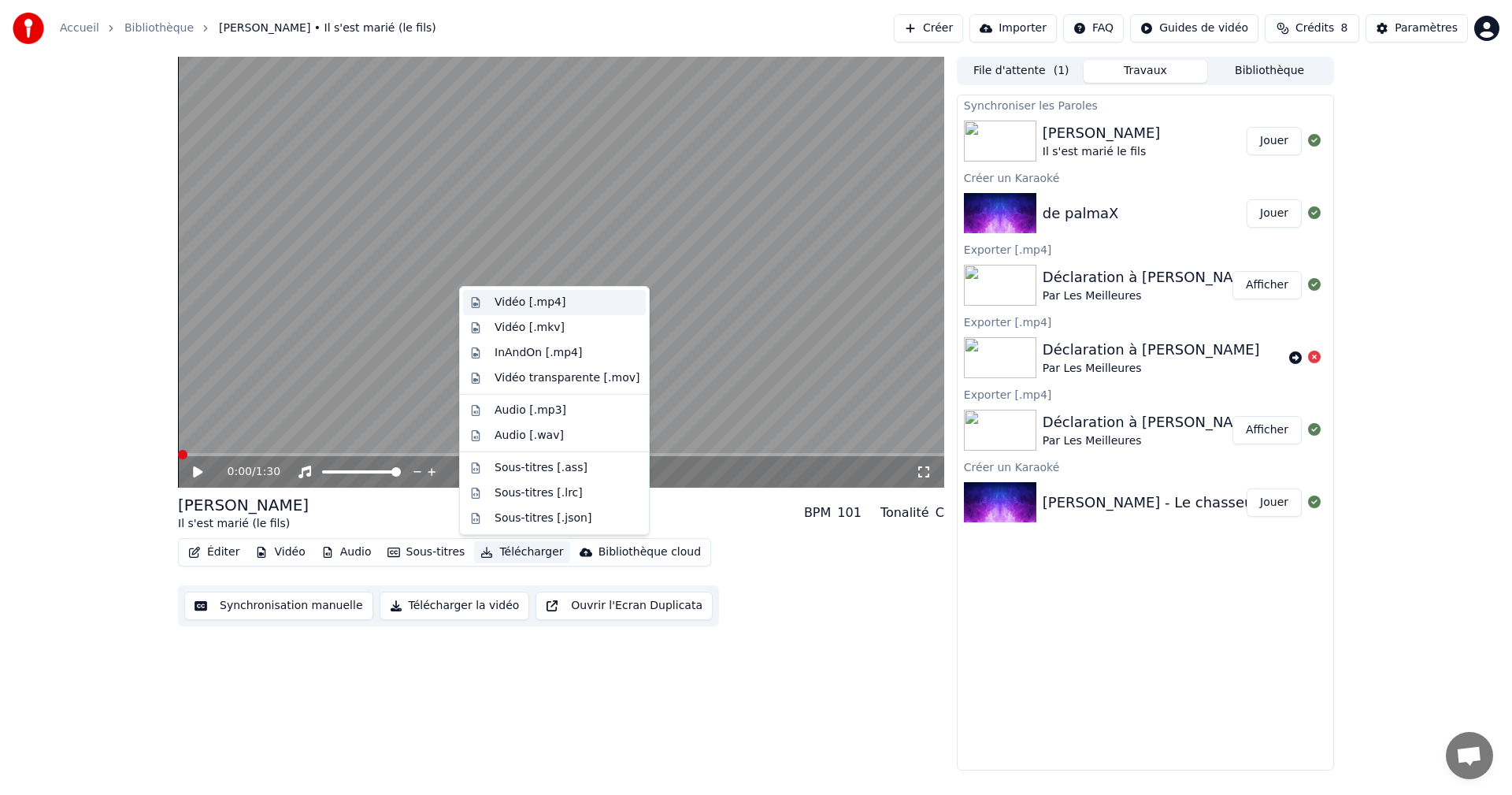
click at [576, 308] on div "Vidéo [.mp4]" at bounding box center [567, 303] width 145 height 15
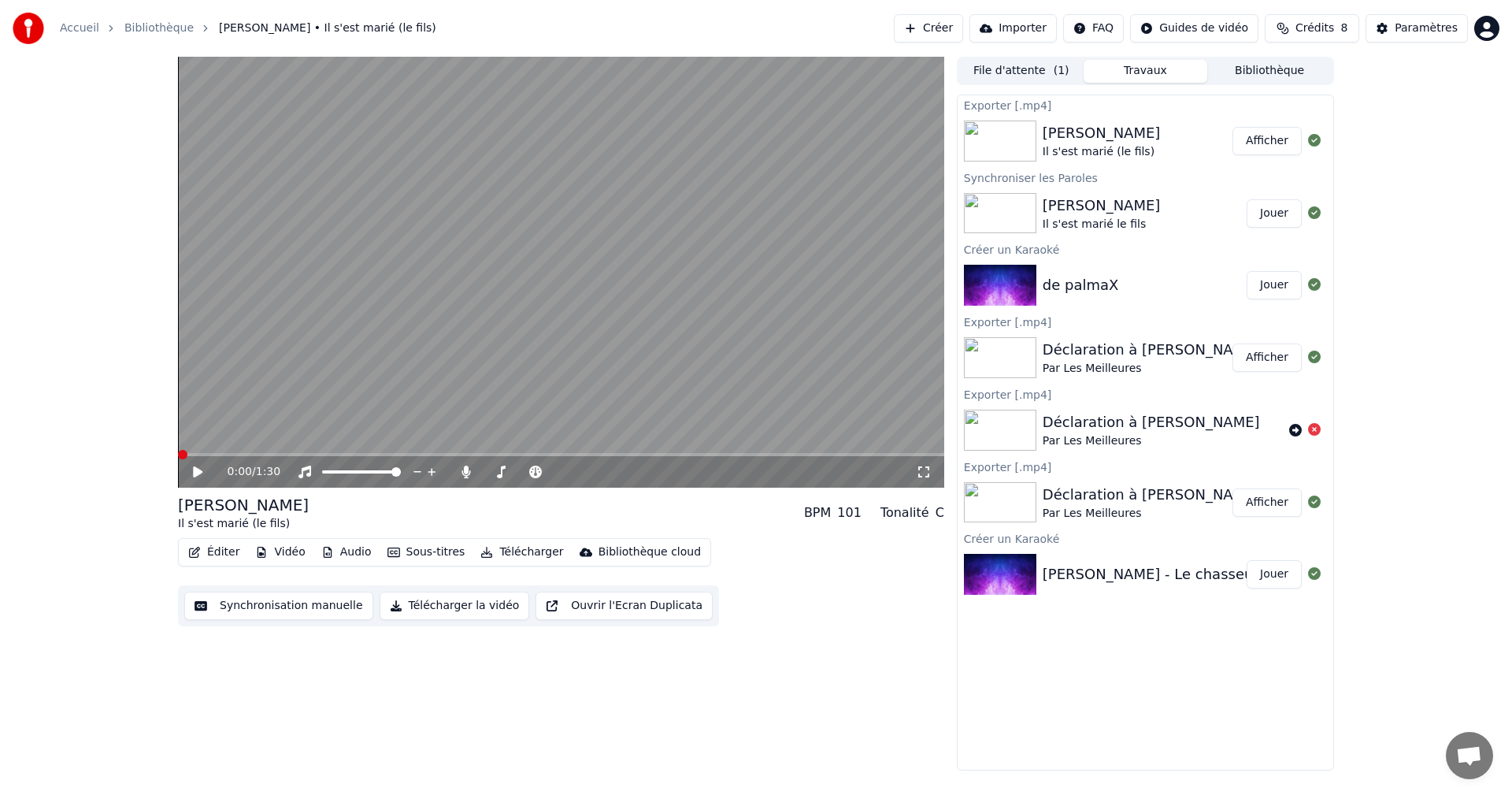
click at [1273, 141] on button "Afficher" at bounding box center [1267, 140] width 70 height 28
click at [169, 27] on link "Bibliothèque" at bounding box center [160, 28] width 70 height 15
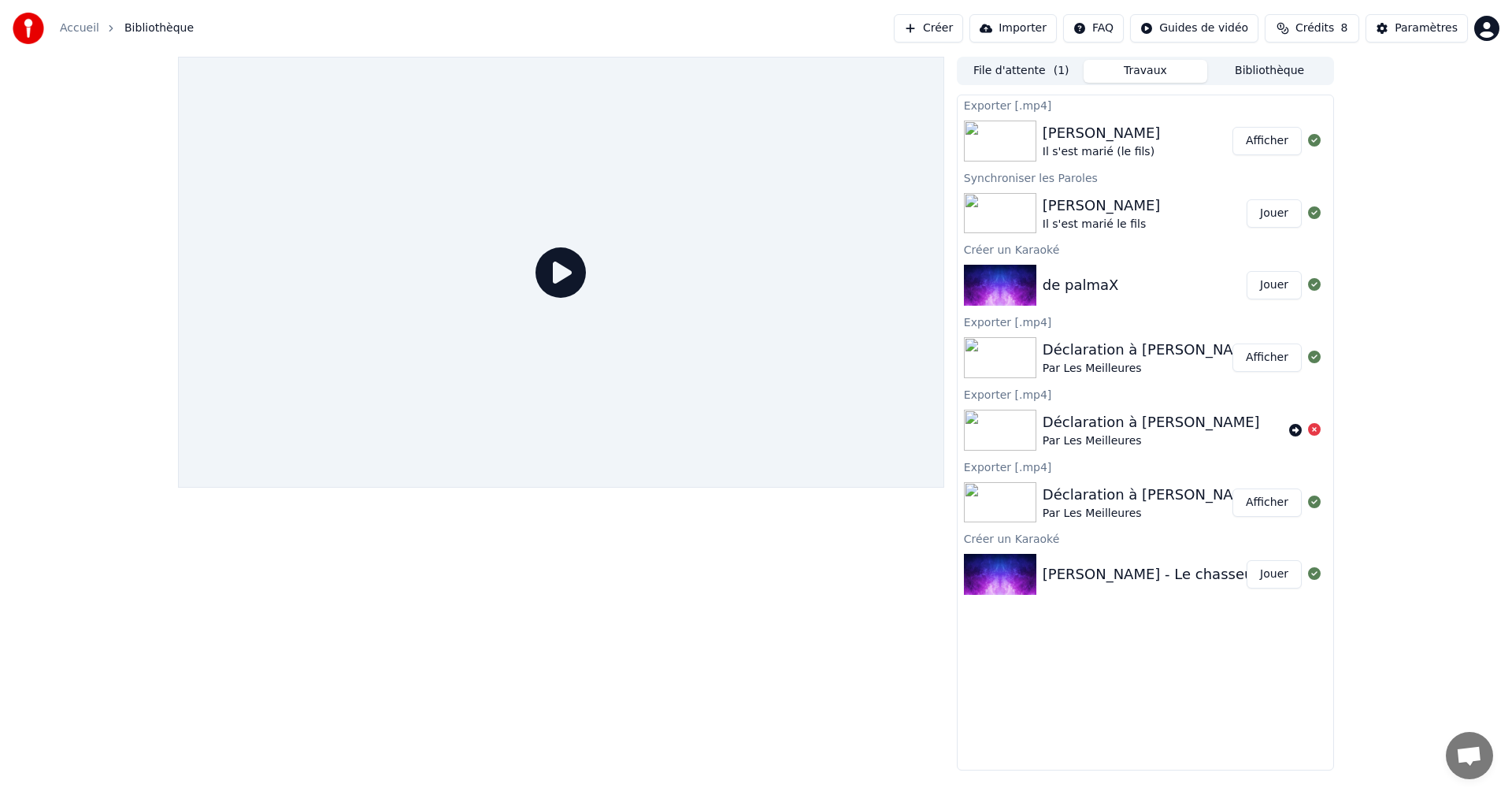
click at [92, 28] on link "Accueil" at bounding box center [79, 28] width 40 height 15
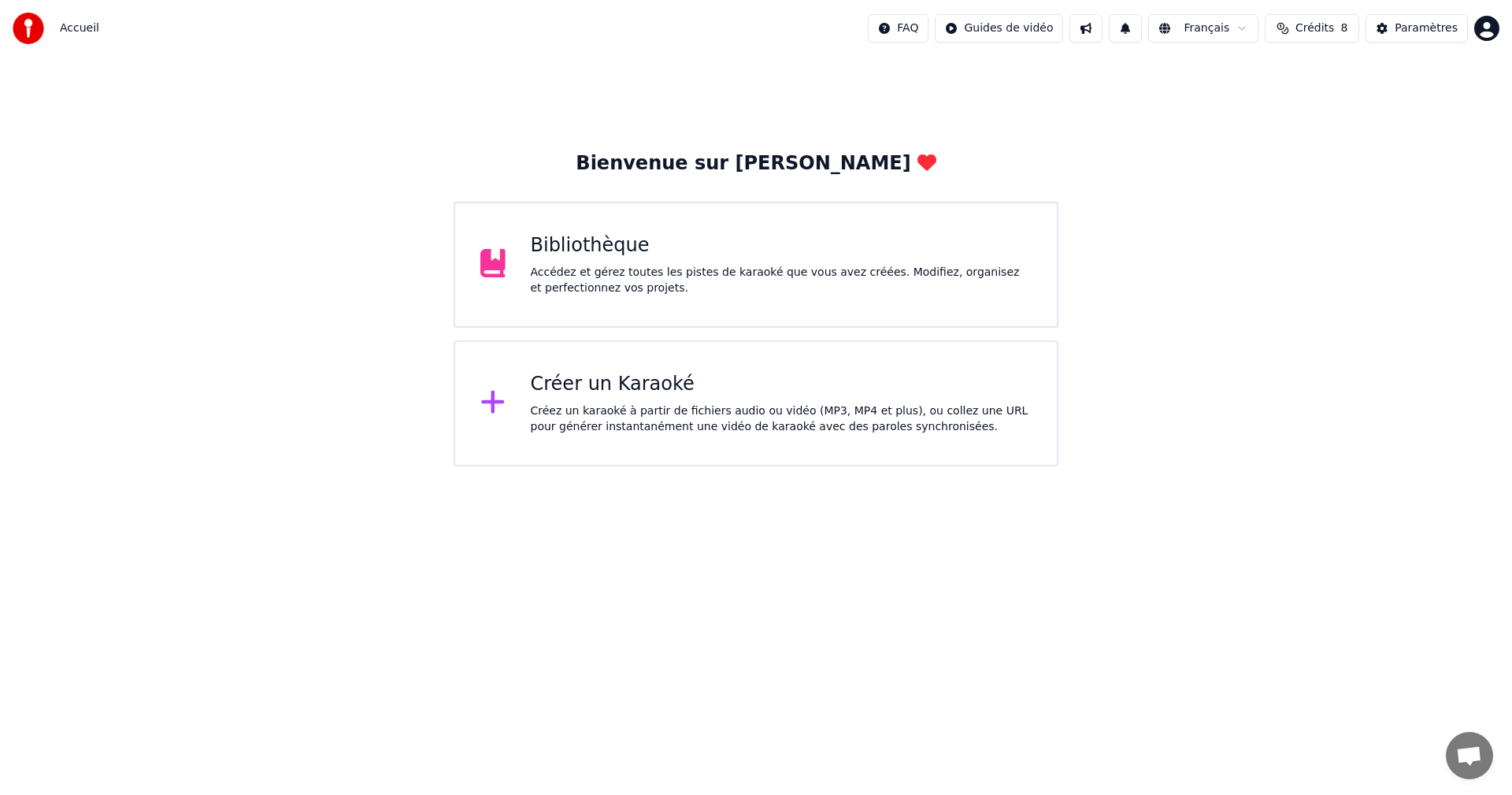
click at [601, 294] on div "Accédez et gérez toutes les pistes de karaoké que vous avez créées. Modifiez, o…" at bounding box center [781, 280] width 502 height 32
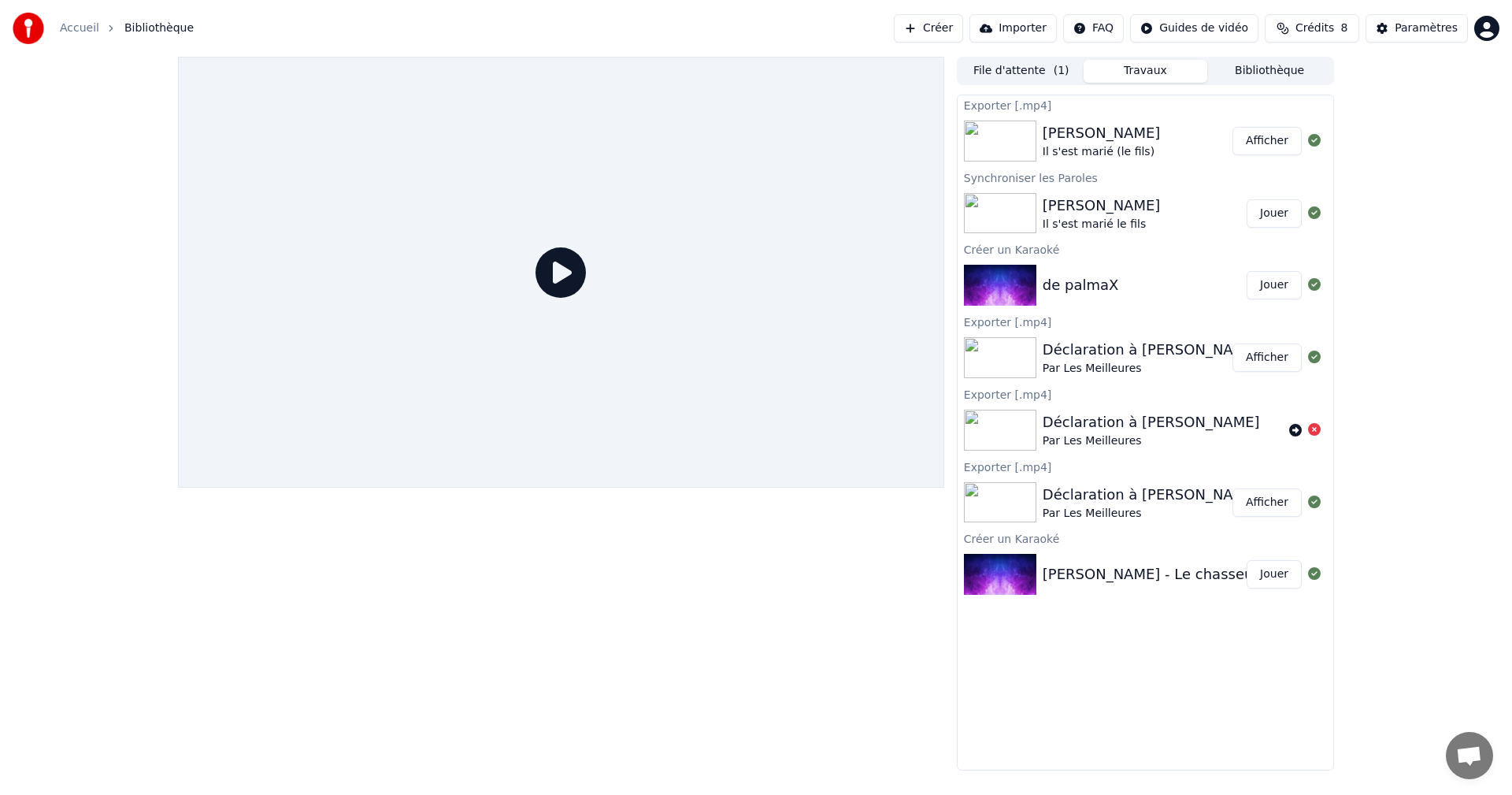
click at [1104, 146] on div "Il s'est marié (le fils)" at bounding box center [1102, 152] width 118 height 15
click at [1119, 219] on div "Il s'est marié le fils" at bounding box center [1102, 224] width 118 height 15
click at [1044, 71] on button "File d'attente ( 1 )" at bounding box center [1021, 72] width 125 height 23
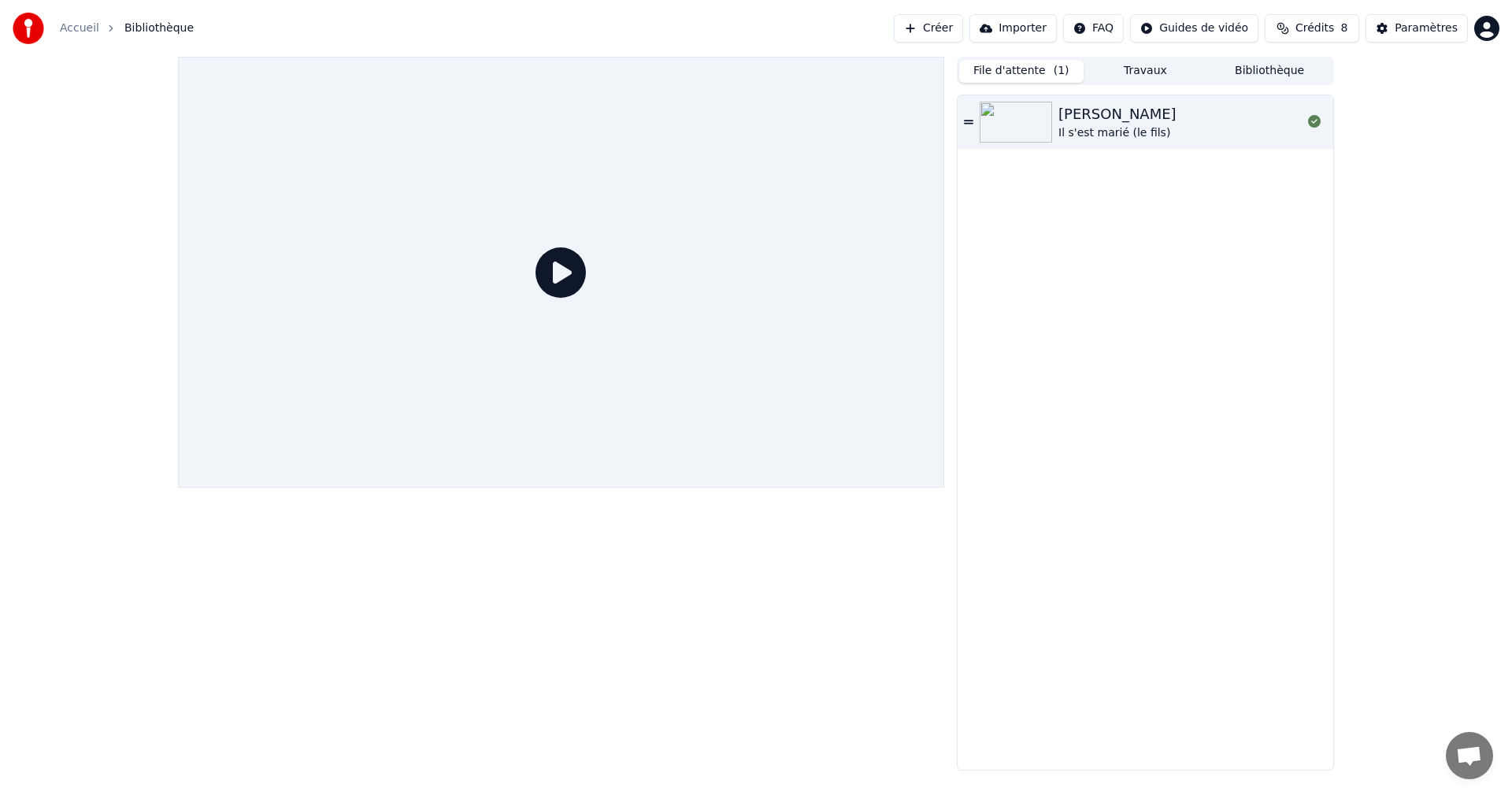
click at [1117, 119] on div "[PERSON_NAME]" at bounding box center [1118, 114] width 118 height 22
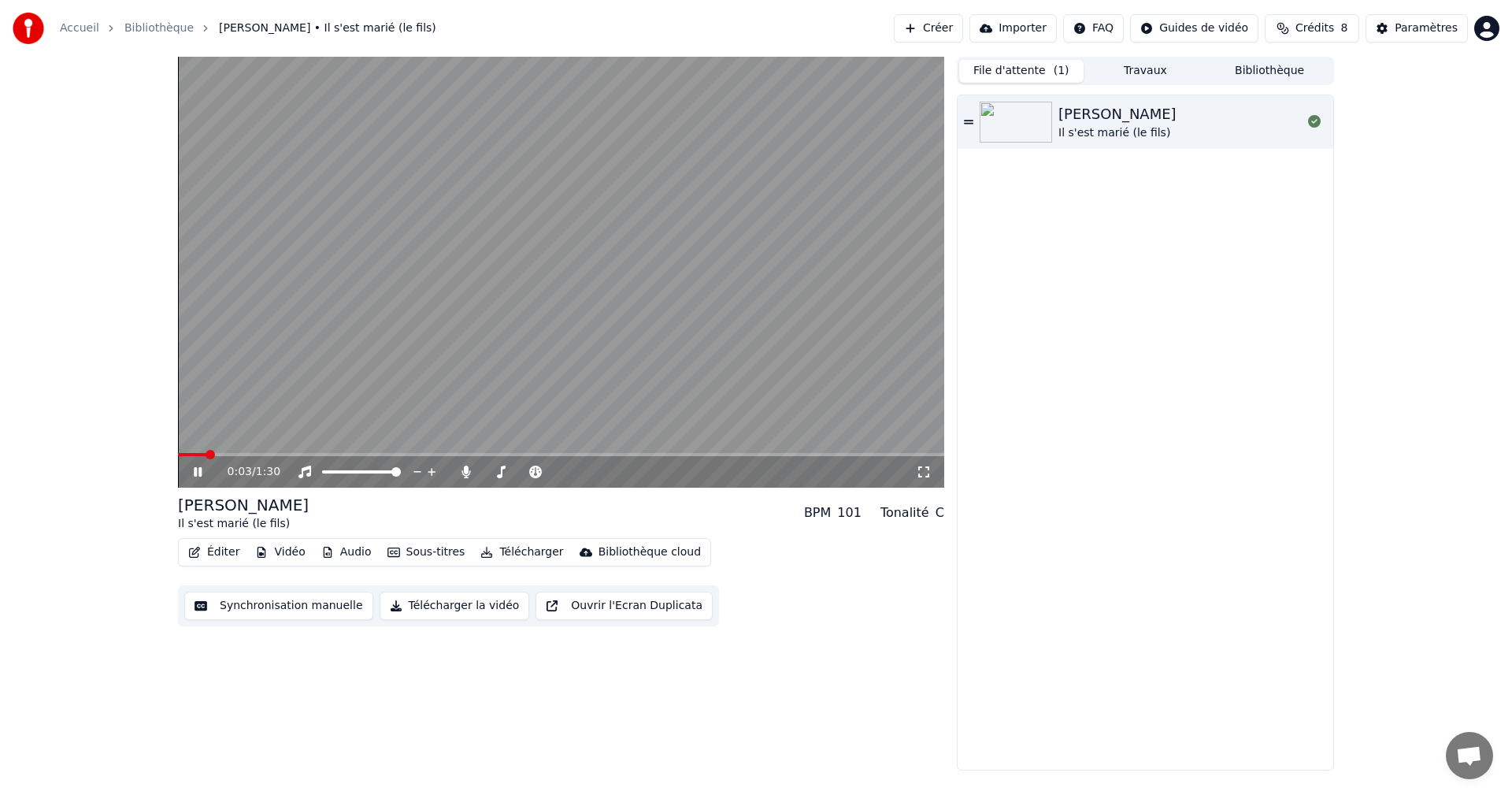
click at [196, 472] on icon at bounding box center [197, 472] width 8 height 10
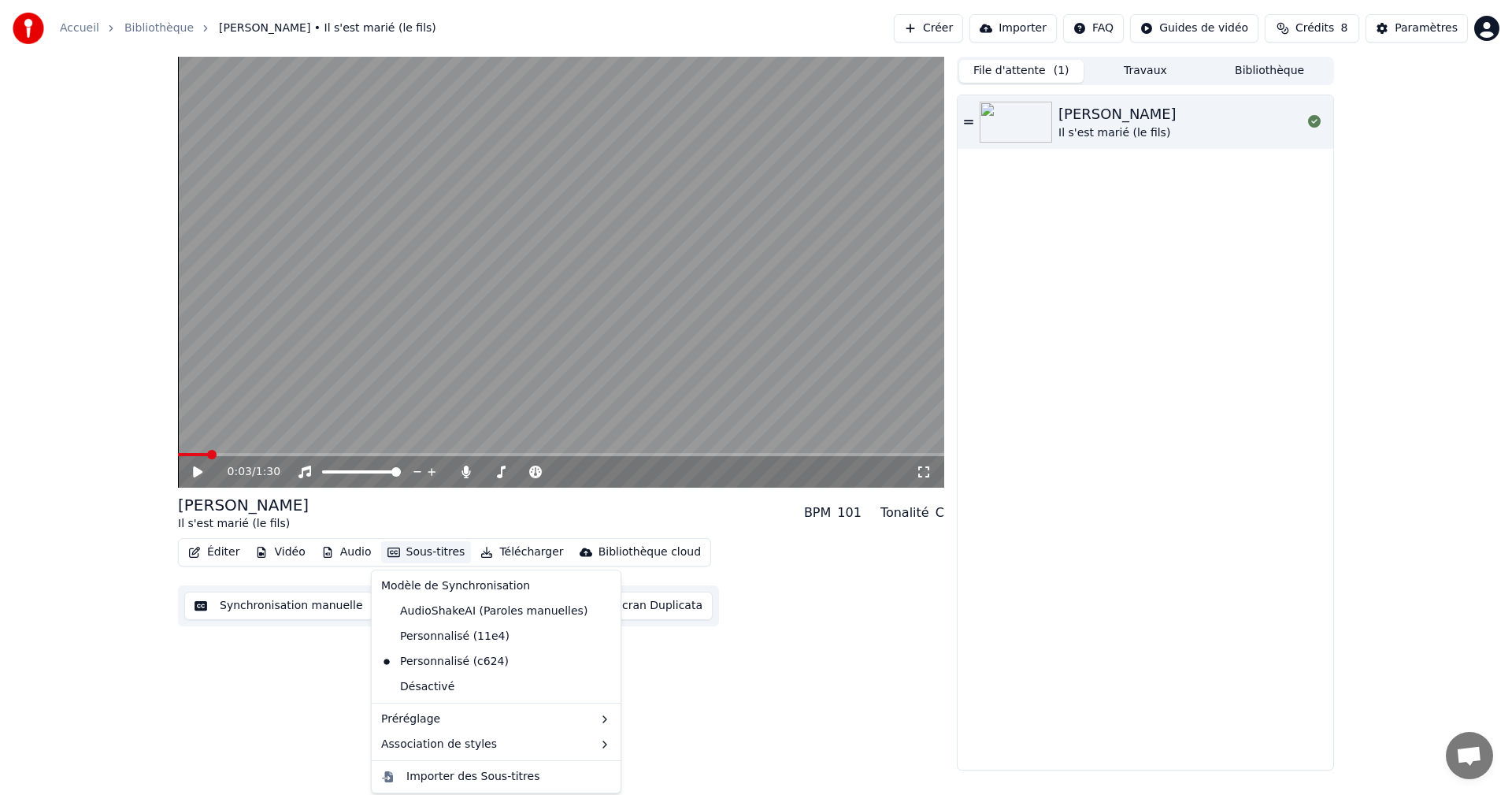
click at [427, 553] on button "Sous-titres" at bounding box center [426, 552] width 91 height 22
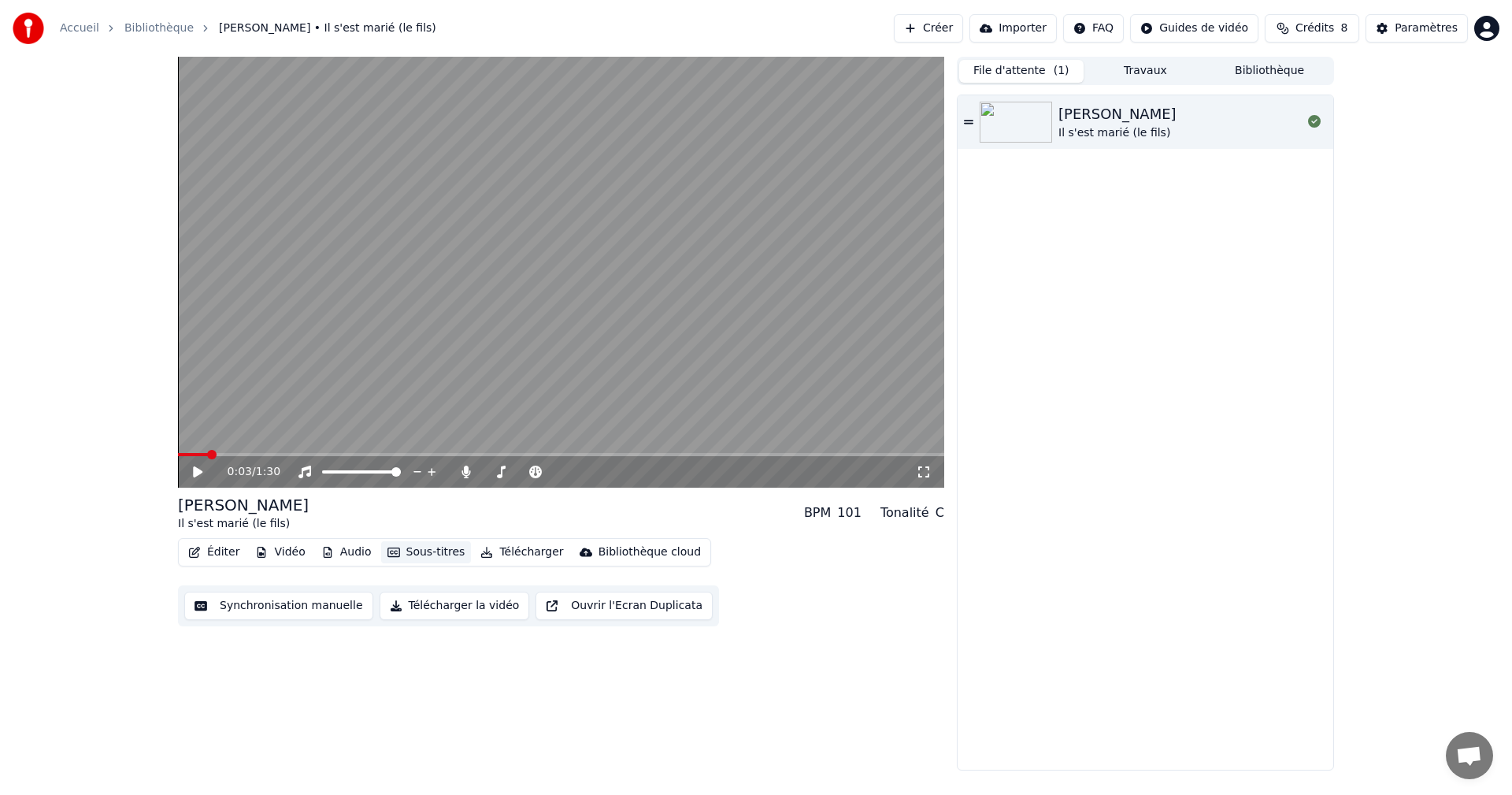
click at [427, 553] on button "Sous-titres" at bounding box center [426, 552] width 91 height 22
click at [351, 456] on span at bounding box center [561, 455] width 767 height 3
click at [193, 476] on icon at bounding box center [198, 471] width 10 height 11
click at [193, 476] on icon at bounding box center [209, 472] width 37 height 13
click at [334, 551] on button "Audio" at bounding box center [346, 552] width 63 height 22
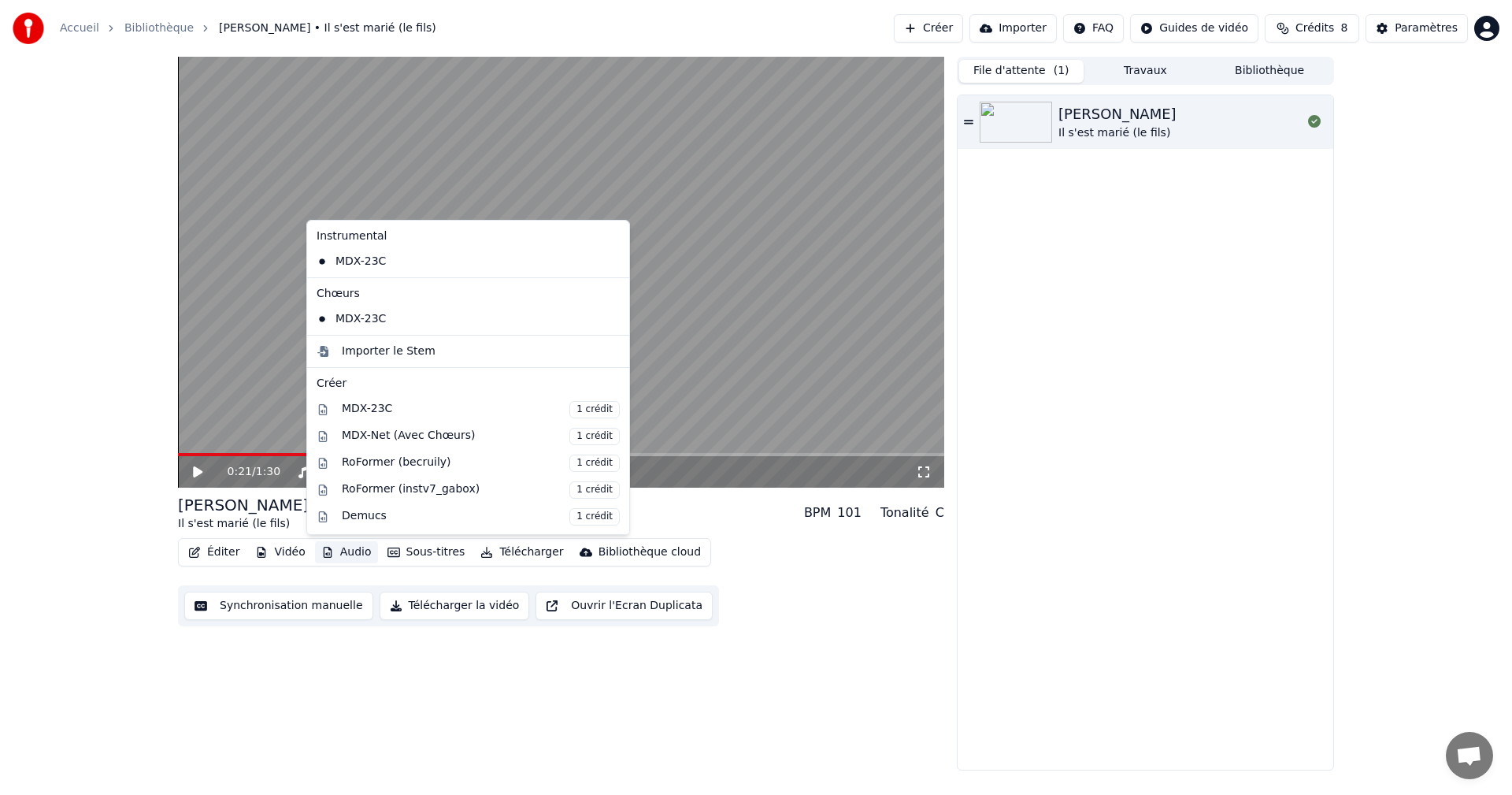
click at [334, 551] on button "Audio" at bounding box center [346, 552] width 63 height 22
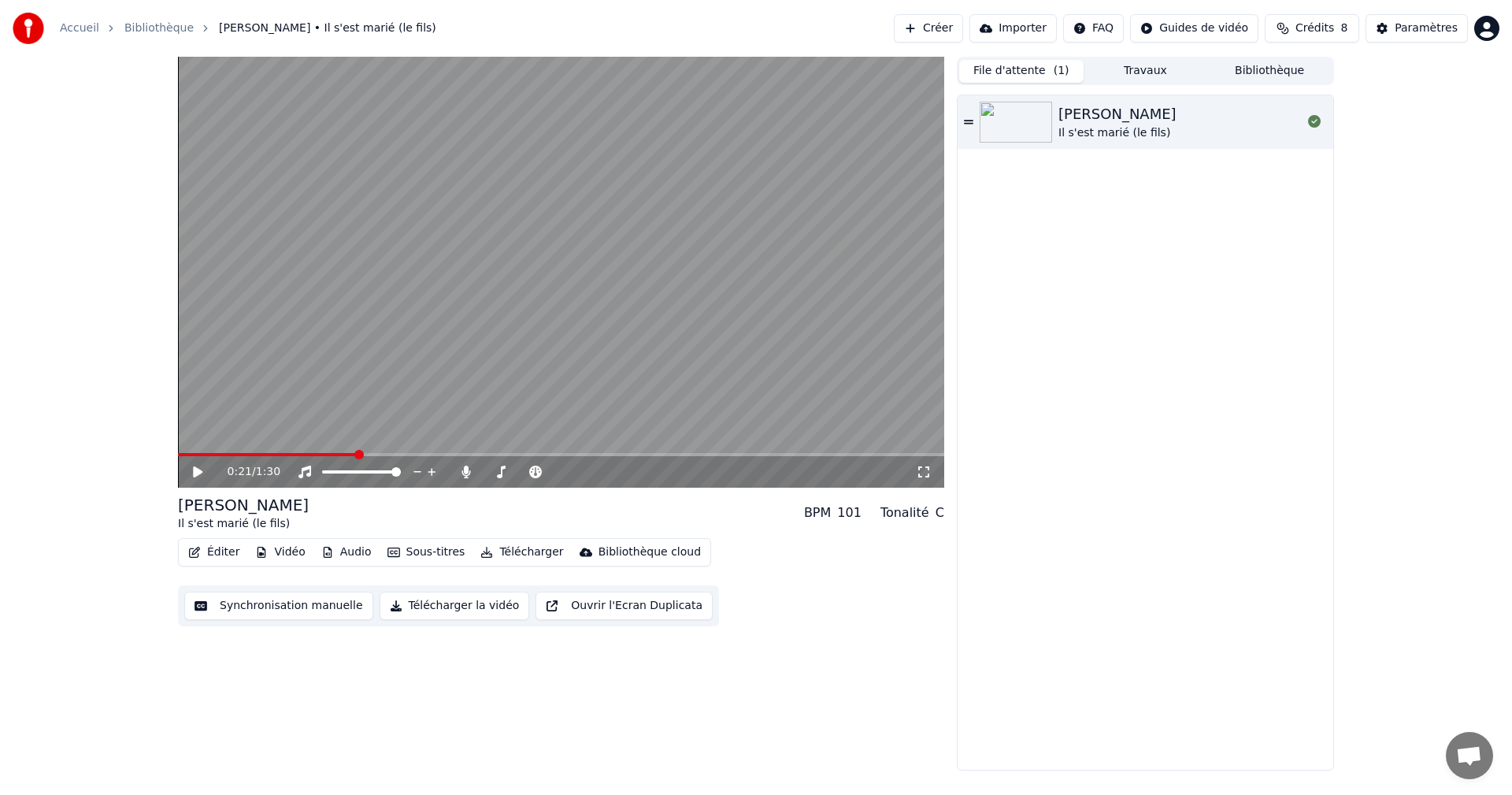
click at [227, 551] on button "Éditer" at bounding box center [214, 552] width 64 height 22
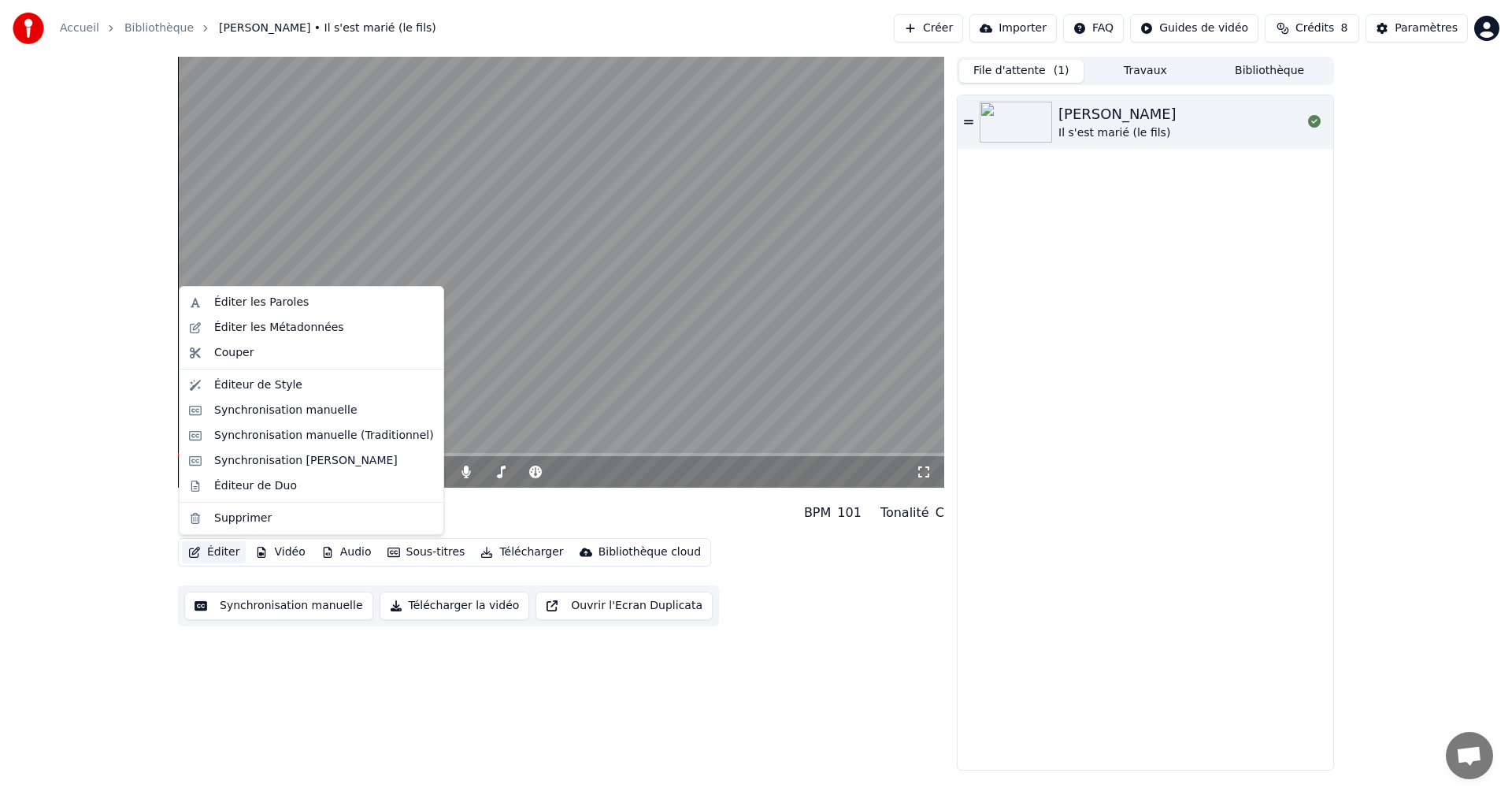
click at [227, 551] on button "Éditer" at bounding box center [214, 552] width 64 height 22
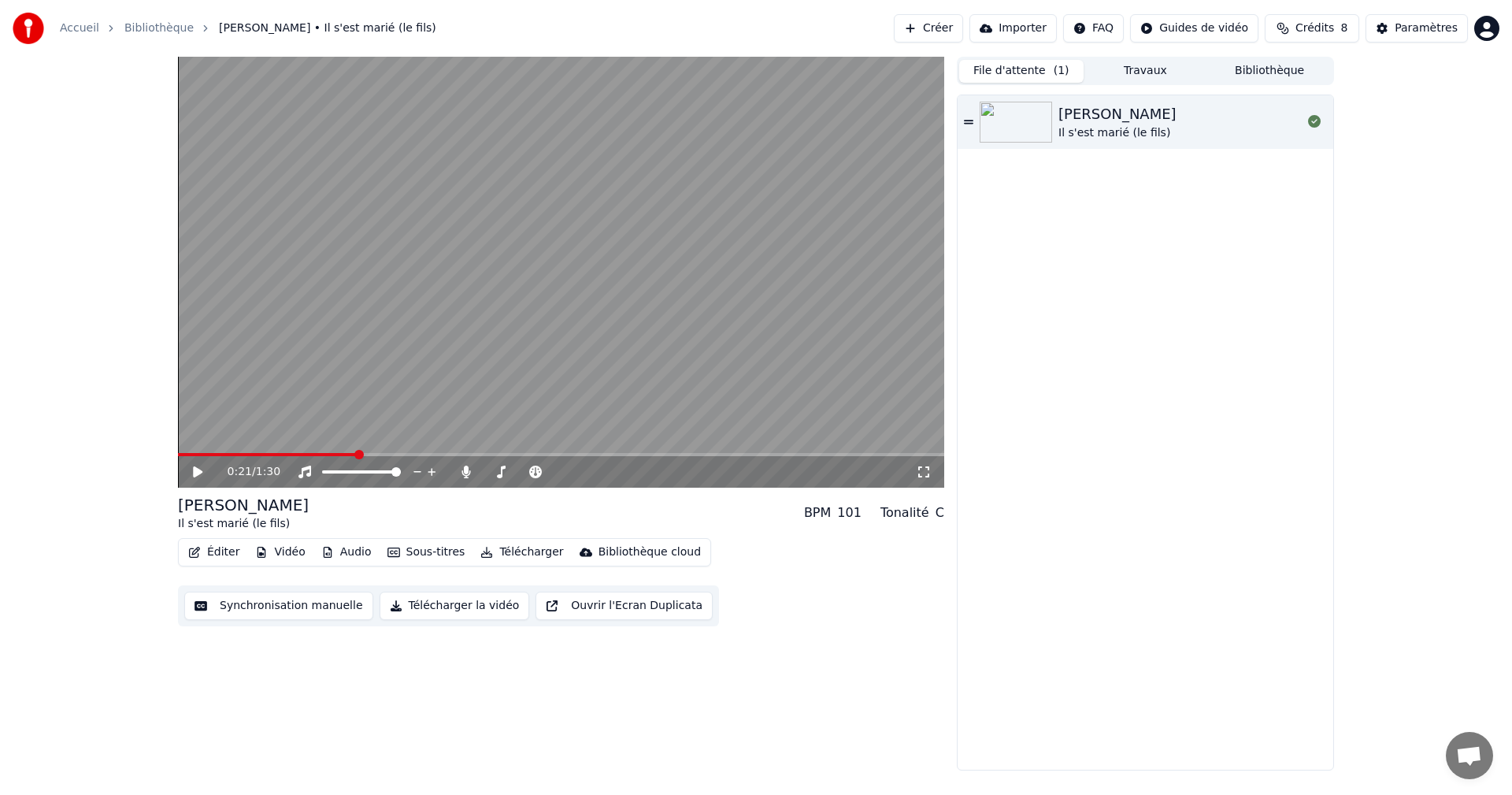
click at [288, 548] on button "Vidéo" at bounding box center [279, 552] width 62 height 22
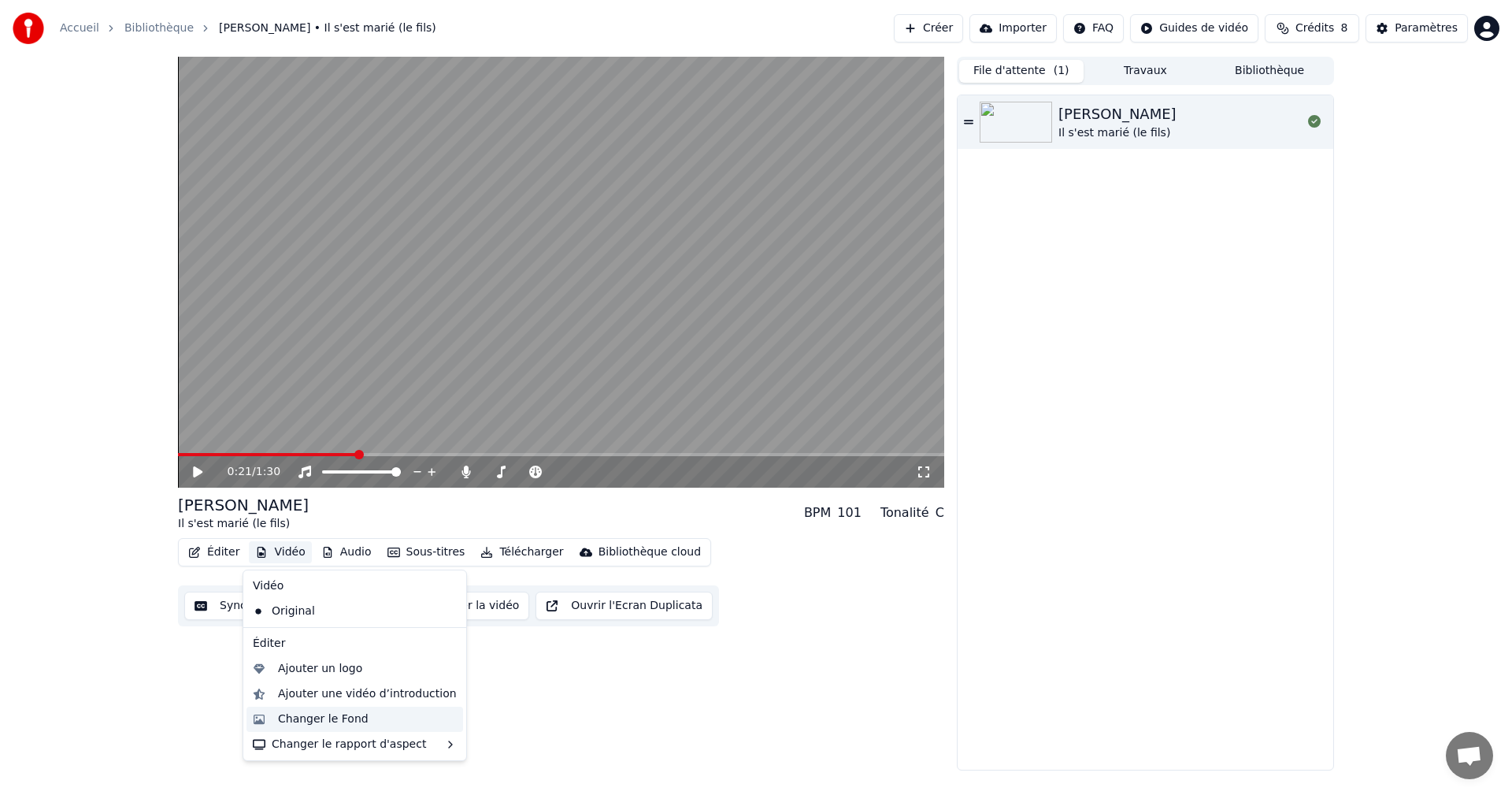
click at [360, 721] on div "Changer le Fond" at bounding box center [367, 720] width 179 height 15
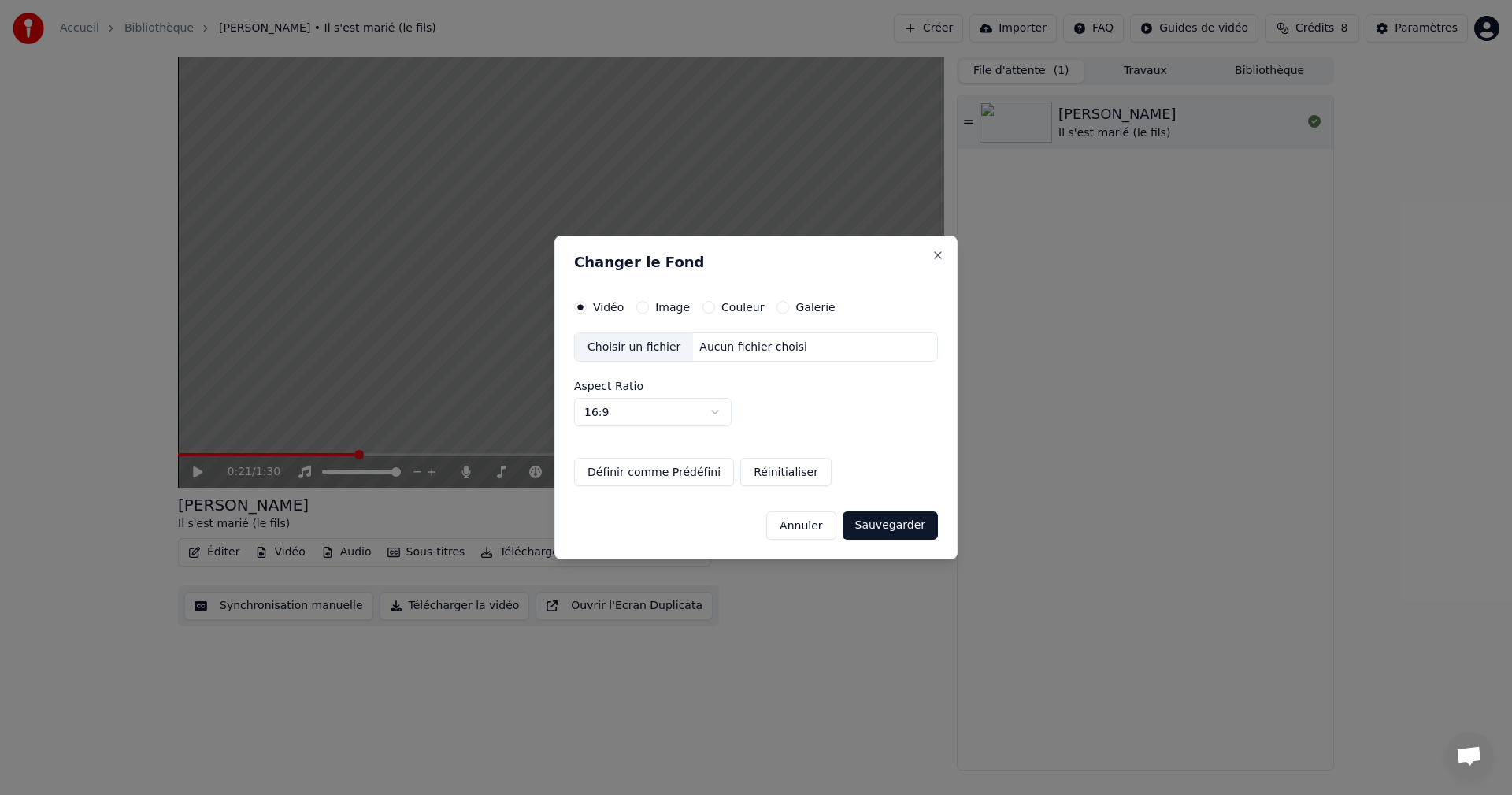
click at [643, 308] on button "Image" at bounding box center [642, 307] width 13 height 13
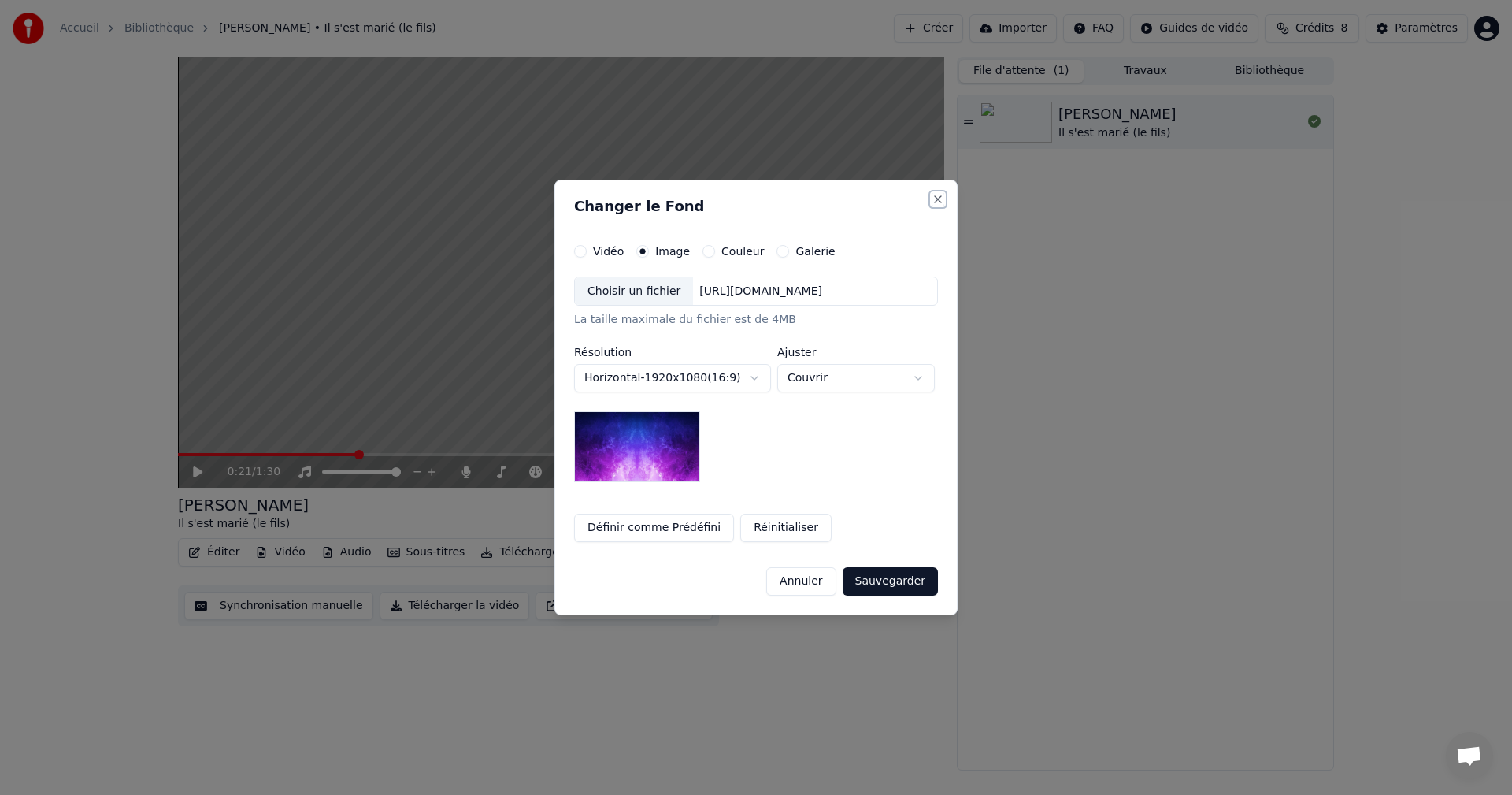
click at [945, 200] on button "Close" at bounding box center [938, 199] width 13 height 13
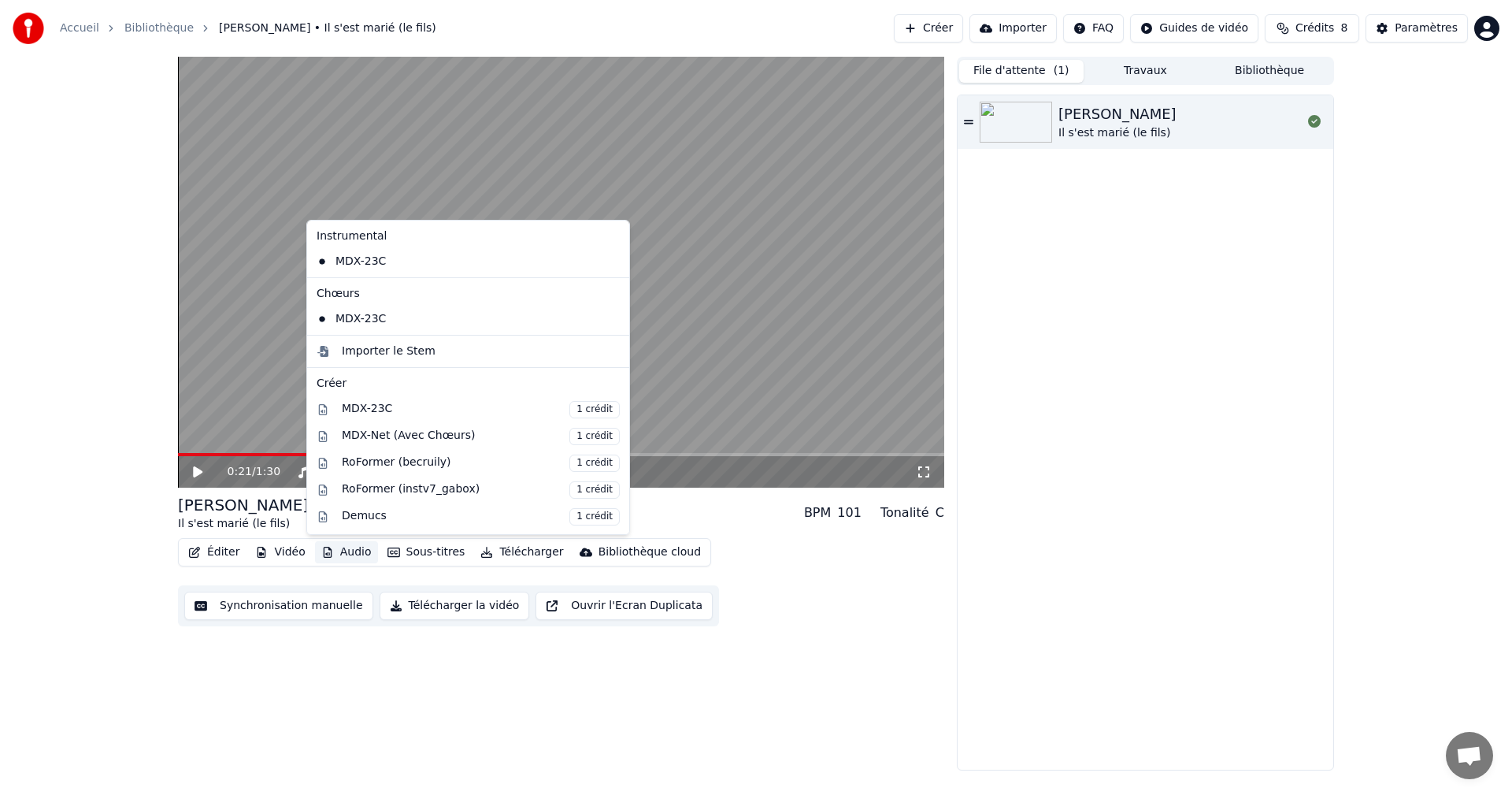
click at [360, 552] on button "Audio" at bounding box center [346, 552] width 63 height 22
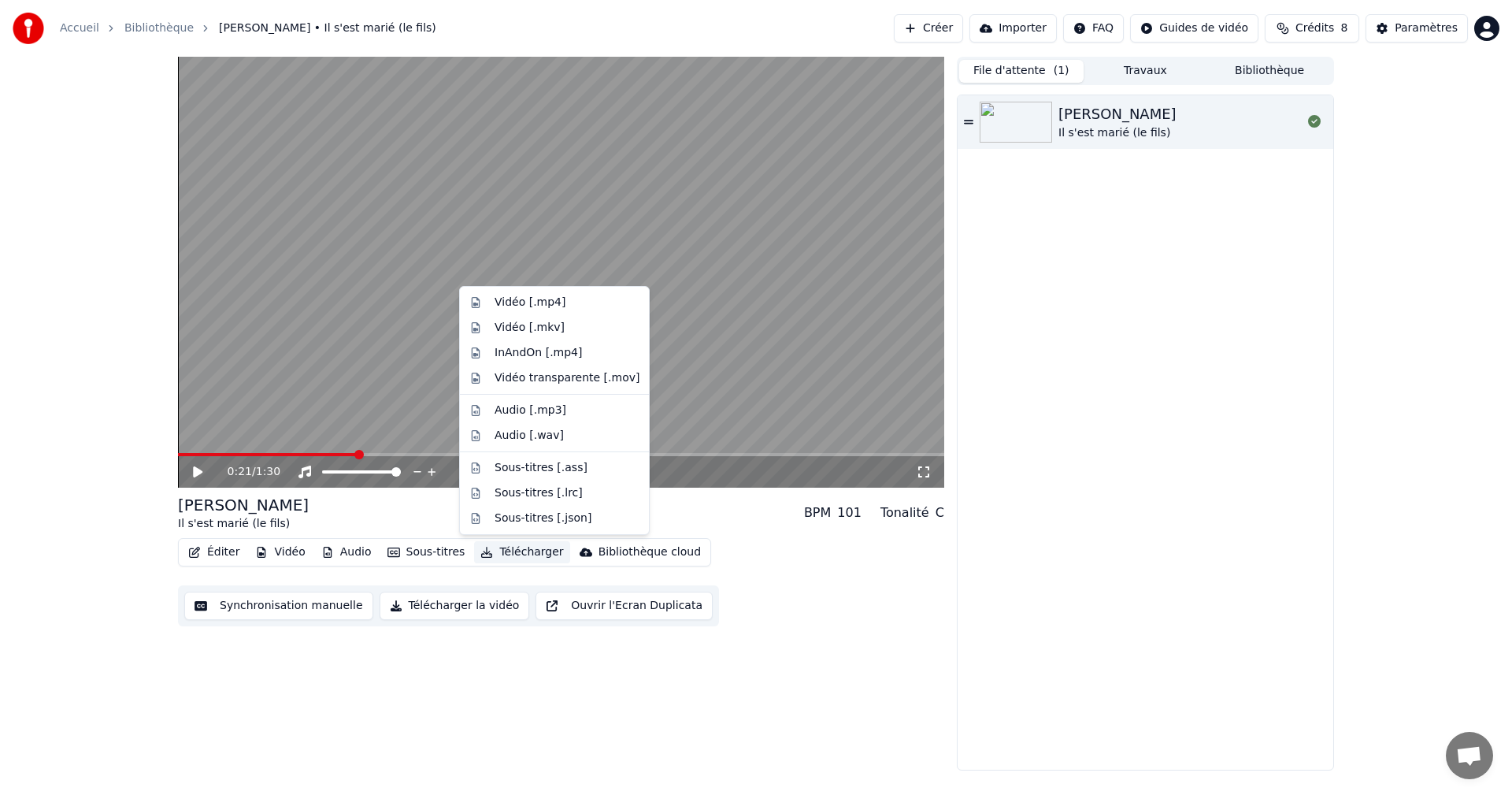
click at [698, 669] on div "0:21 / 1:30 [PERSON_NAME] Il s'est marié (le fils) BPM 101 Tonalité C Éditer Vi…" at bounding box center [561, 414] width 767 height 714
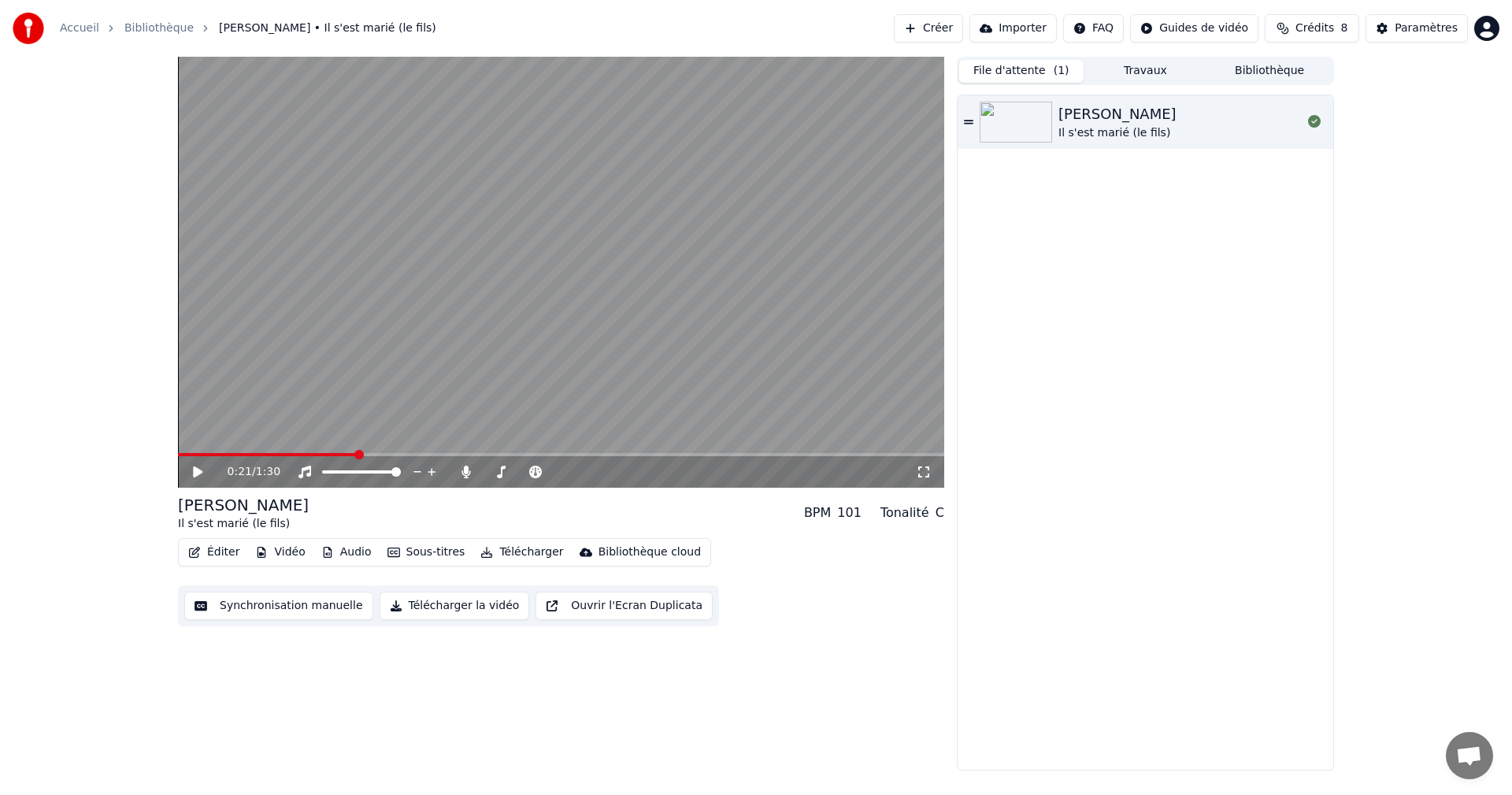
click at [412, 548] on button "Sous-titres" at bounding box center [426, 552] width 91 height 22
click at [307, 717] on div "0:21 / 1:30 [PERSON_NAME] Il s'est marié (le fils) BPM 101 Tonalité C Éditer Vi…" at bounding box center [561, 414] width 767 height 714
click at [1138, 71] on button "Travaux" at bounding box center [1146, 72] width 125 height 23
click at [1032, 74] on button "File d'attente ( 1 )" at bounding box center [1021, 72] width 125 height 23
click at [1273, 71] on button "Bibliothèque" at bounding box center [1269, 72] width 125 height 23
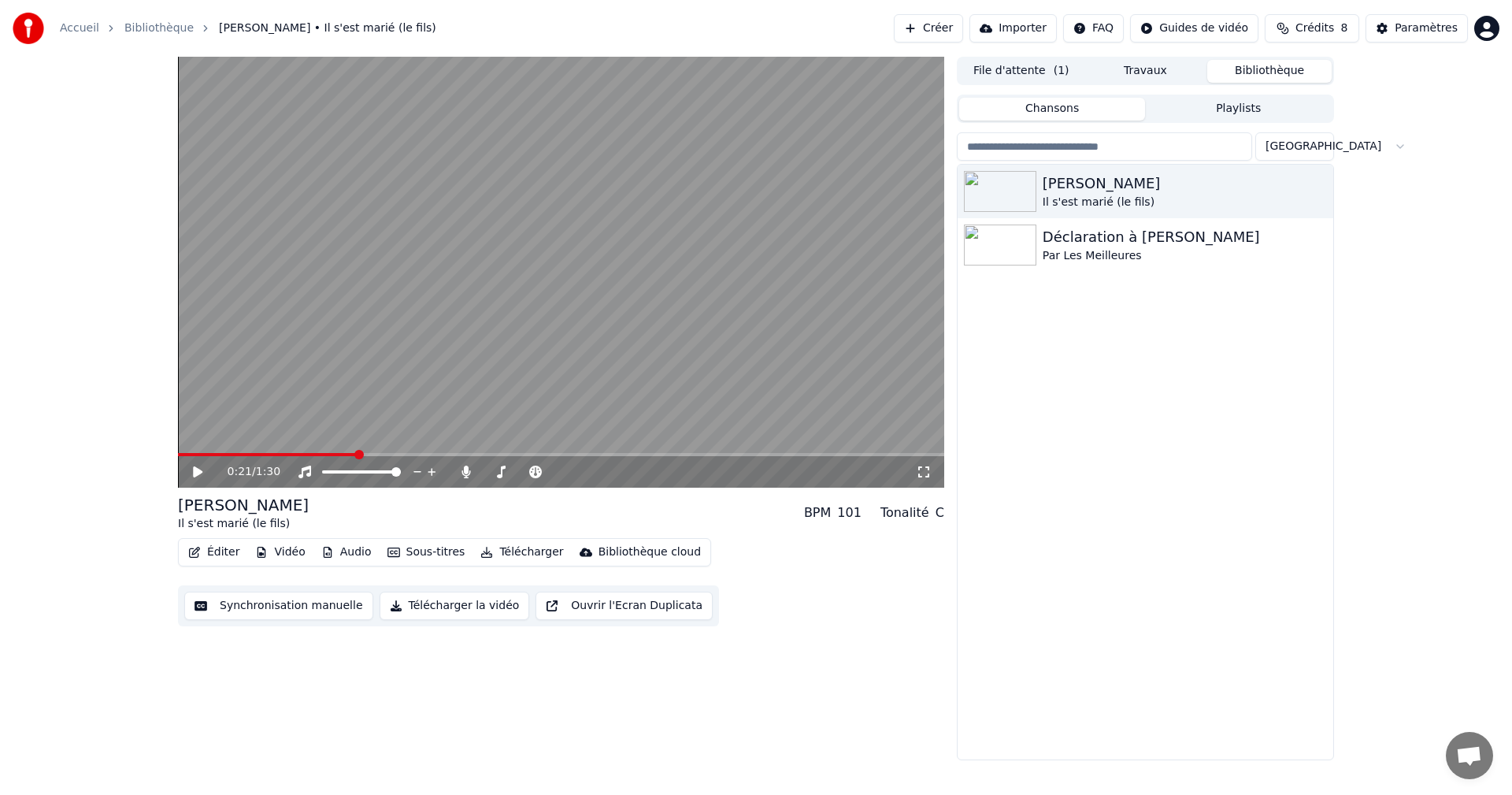
click at [1174, 75] on button "Travaux" at bounding box center [1146, 72] width 125 height 23
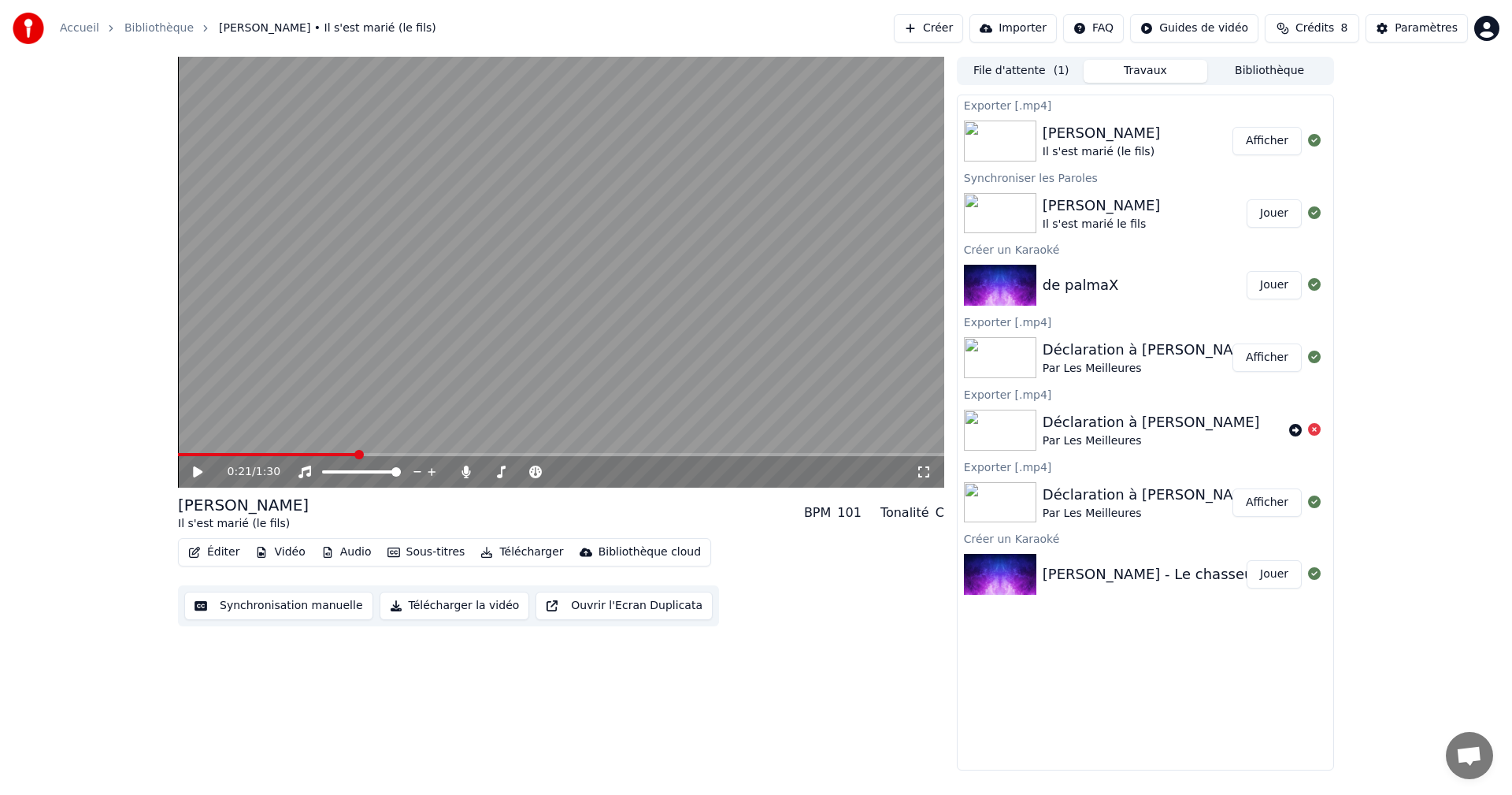
click at [1070, 73] on button "File d'attente ( 1 )" at bounding box center [1021, 72] width 125 height 23
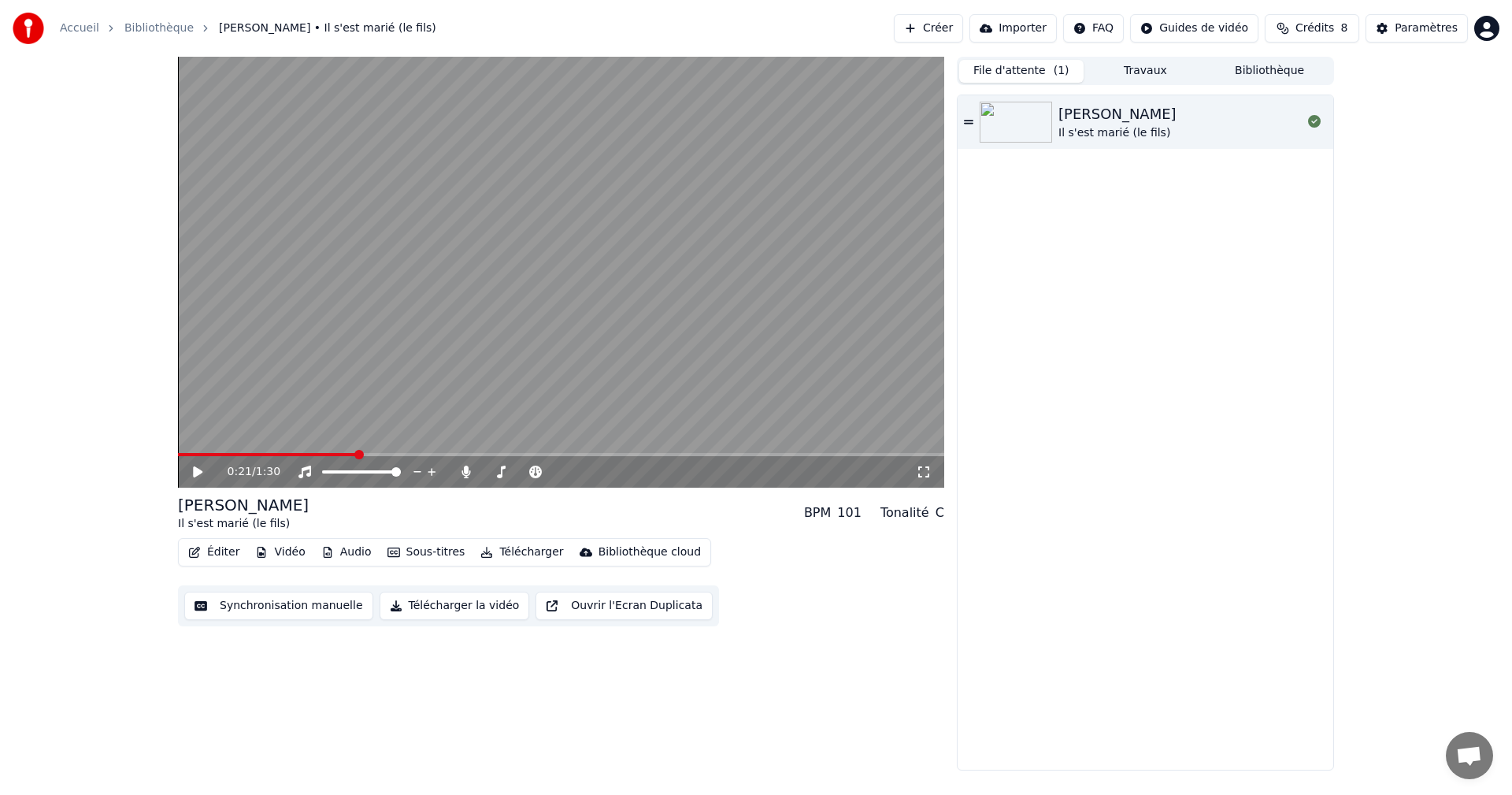
click at [971, 122] on icon at bounding box center [969, 122] width 10 height 11
click at [1104, 129] on div "Il s'est marié (le fils)" at bounding box center [1118, 133] width 118 height 15
click at [215, 550] on button "Éditer" at bounding box center [214, 552] width 64 height 22
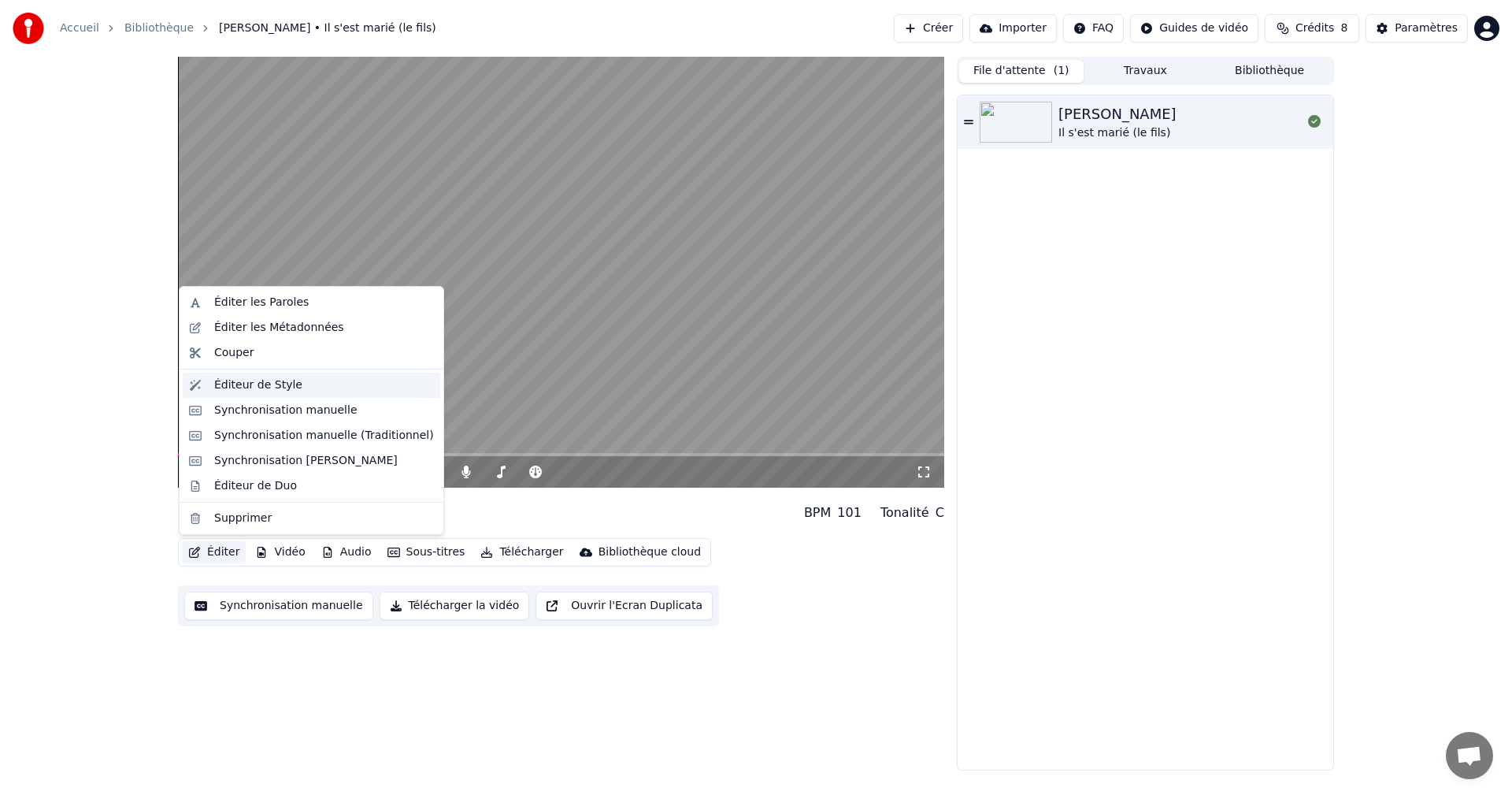
click at [276, 393] on div "Éditeur de Style" at bounding box center [258, 385] width 88 height 15
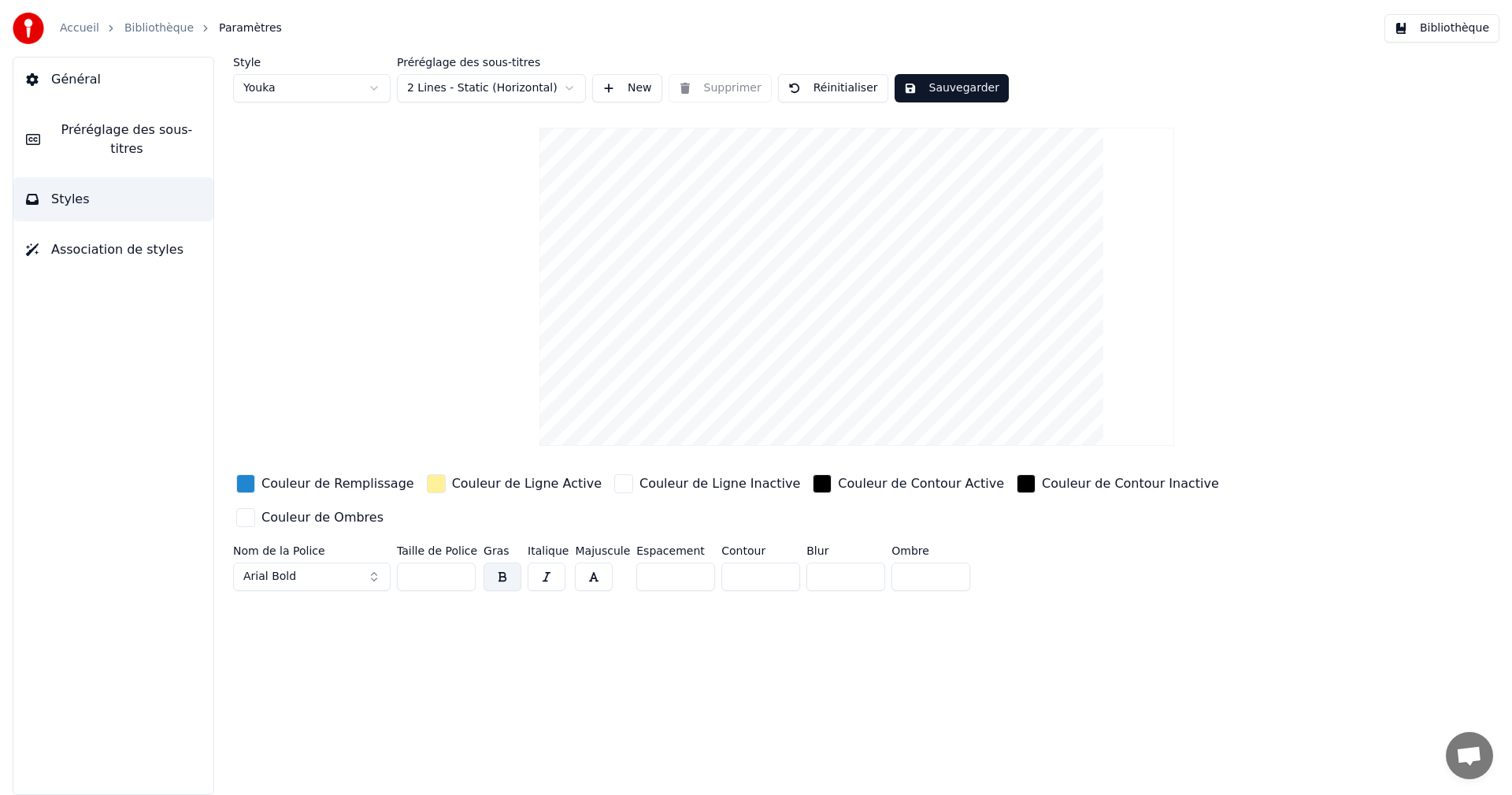
click at [570, 92] on html "Accueil Bibliothèque Paramètres Bibliothèque Général Préréglage des sous-titres…" at bounding box center [756, 398] width 1512 height 795
click at [481, 258] on html "Accueil Bibliothèque Paramètres Bibliothèque Général Préréglage des sous-titres…" at bounding box center [756, 398] width 1512 height 795
click at [861, 360] on video at bounding box center [857, 286] width 634 height 318
click at [116, 119] on button "Préréglage des sous-titres" at bounding box center [113, 139] width 200 height 63
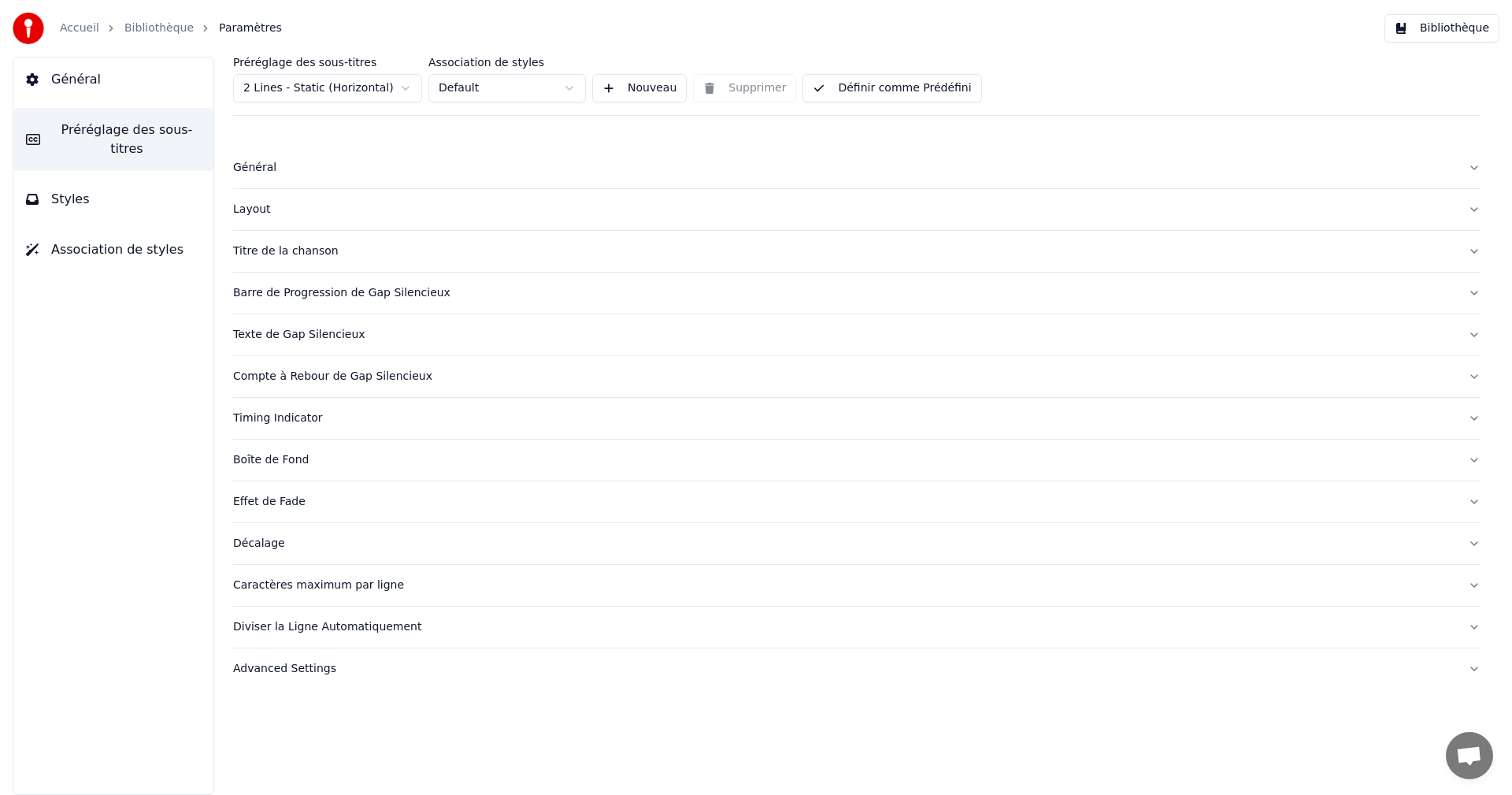
click at [112, 88] on button "Général" at bounding box center [113, 79] width 200 height 44
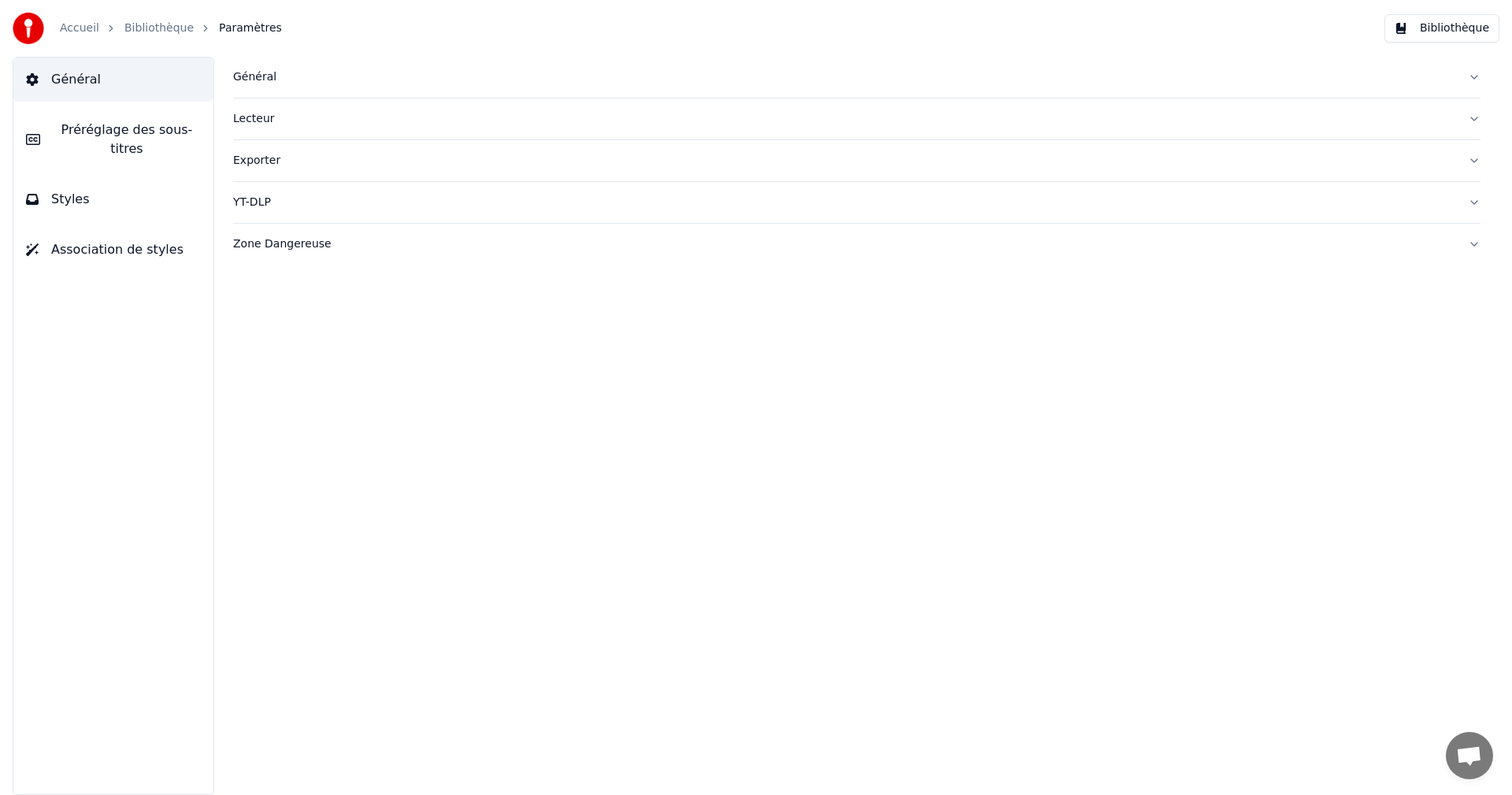
click at [112, 124] on span "Préréglage des sous-titres" at bounding box center [127, 139] width 148 height 38
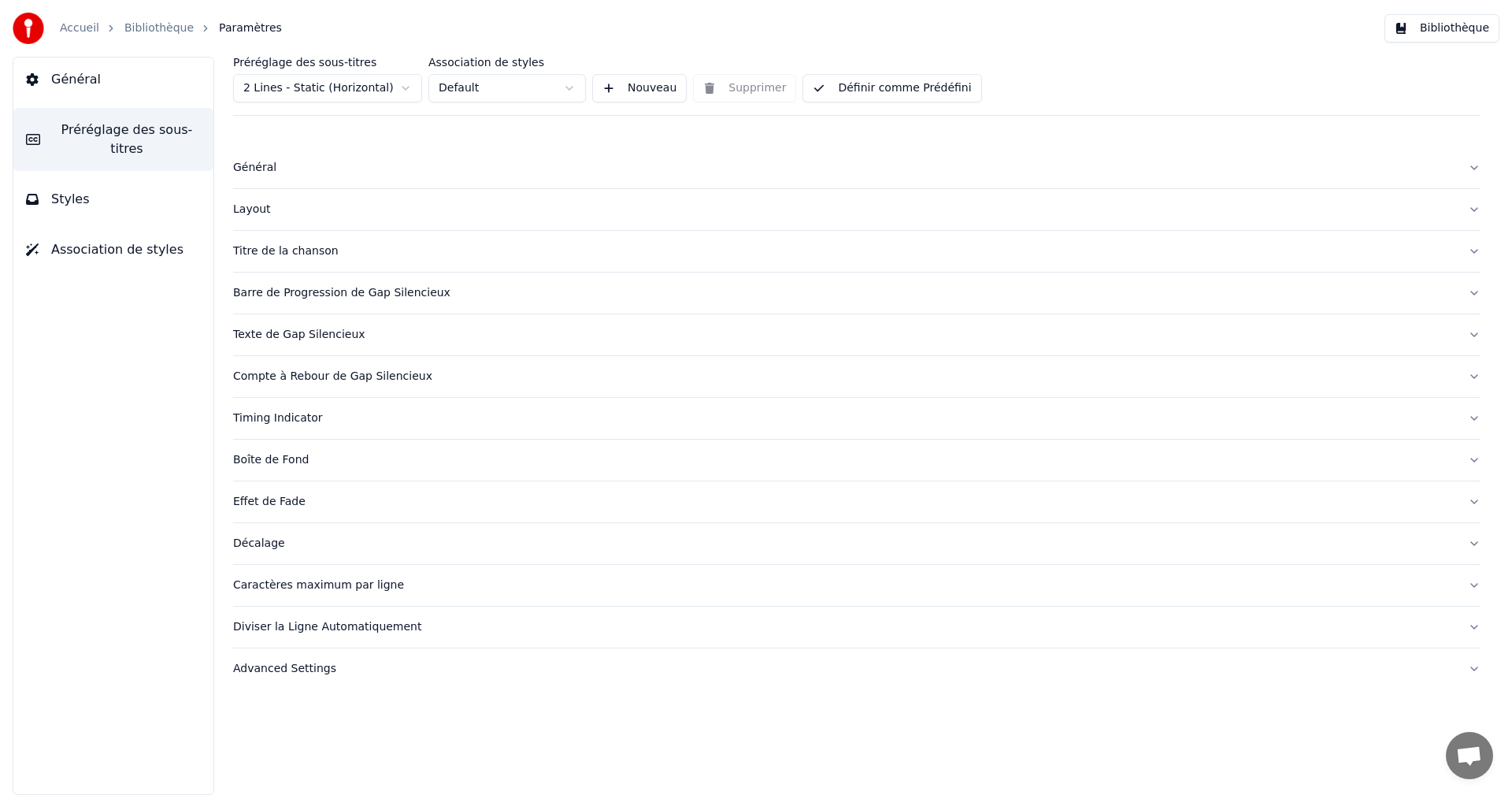
click at [260, 173] on div "Général" at bounding box center [844, 167] width 1223 height 15
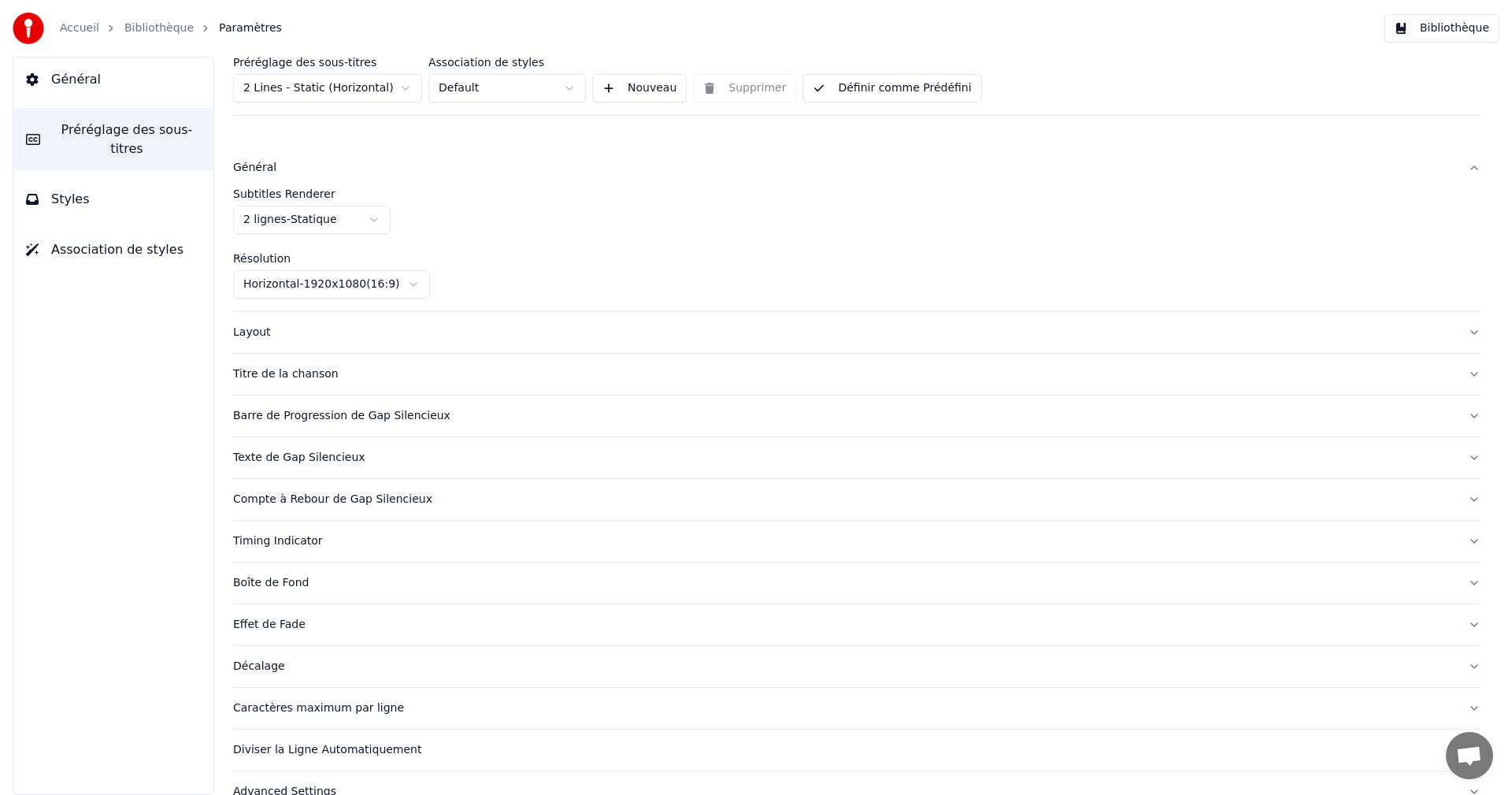
click at [380, 217] on html "Accueil Bibliothèque Paramètres Bibliothèque Général Préréglage des sous-titres…" at bounding box center [756, 398] width 1512 height 795
click at [380, 218] on html "Accueil Bibliothèque Paramètres Bibliothèque Général Préréglage des sous-titres…" at bounding box center [756, 398] width 1512 height 795
click at [270, 332] on div "Layout" at bounding box center [844, 333] width 1223 height 15
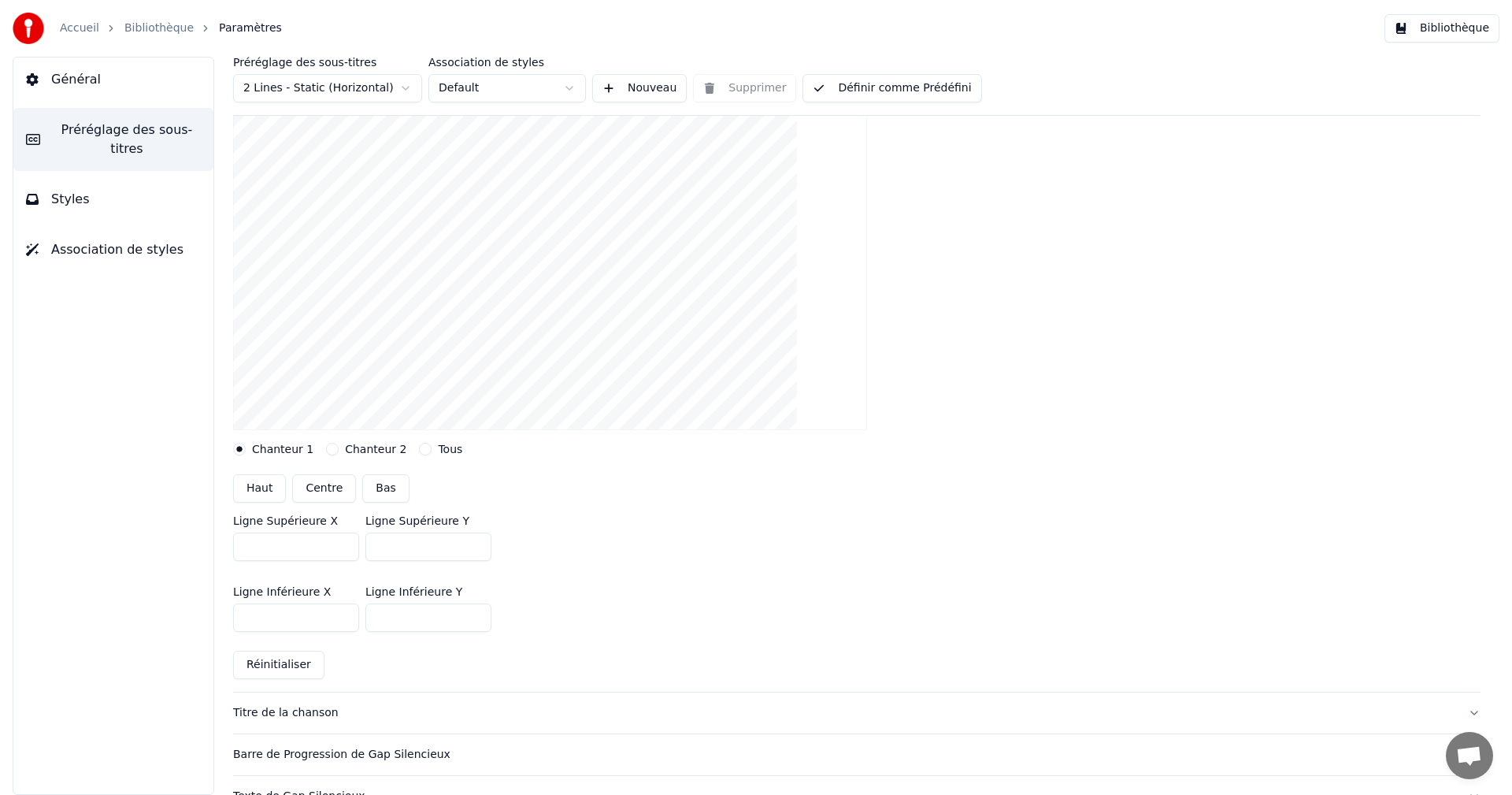
scroll to position [158, 0]
click at [323, 483] on button "Centre" at bounding box center [324, 484] width 64 height 28
type input "***"
click at [388, 486] on button "Bas" at bounding box center [386, 484] width 46 height 28
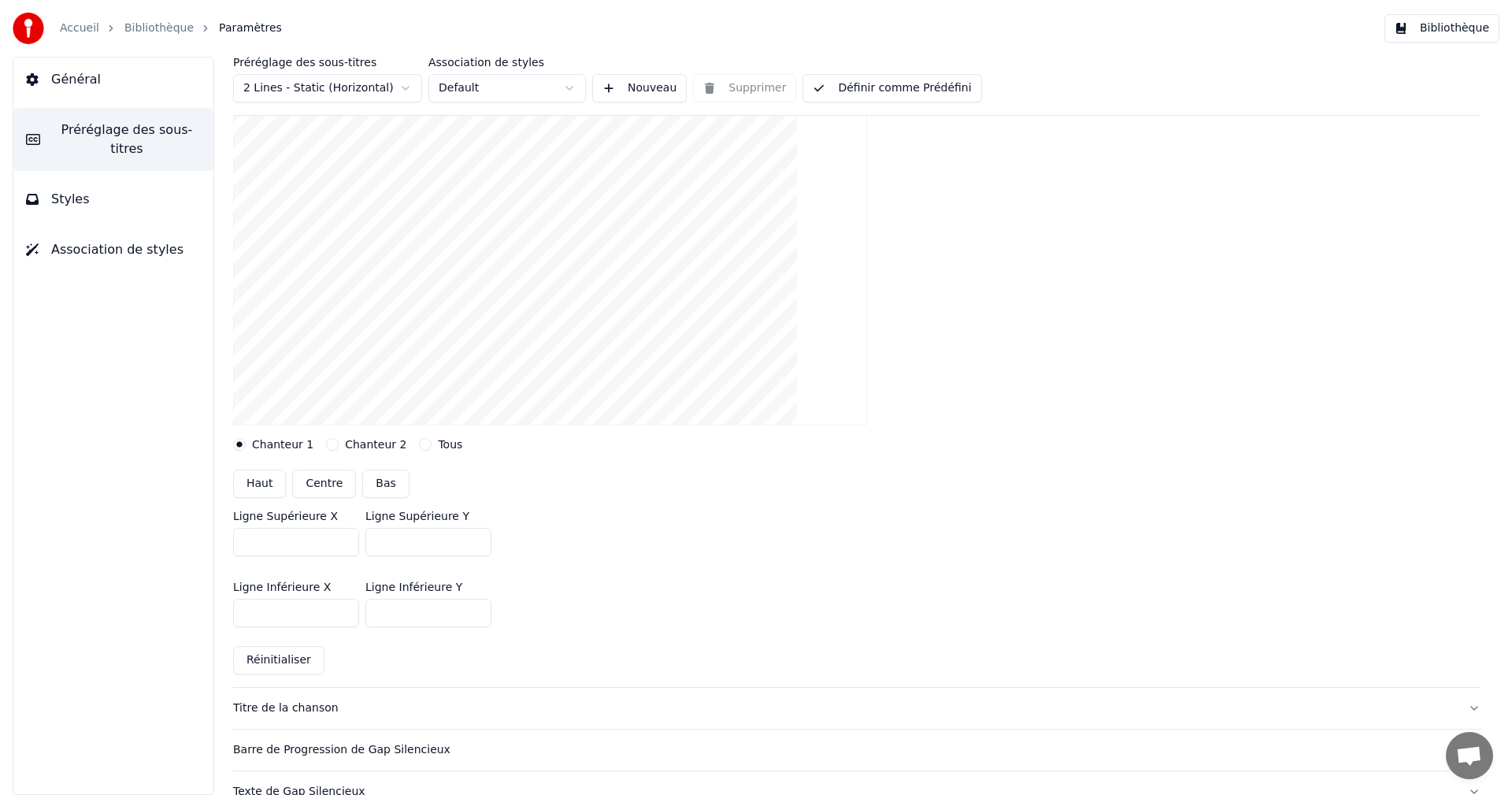
type input "***"
click at [269, 487] on button "Haut" at bounding box center [259, 484] width 53 height 28
type input "***"
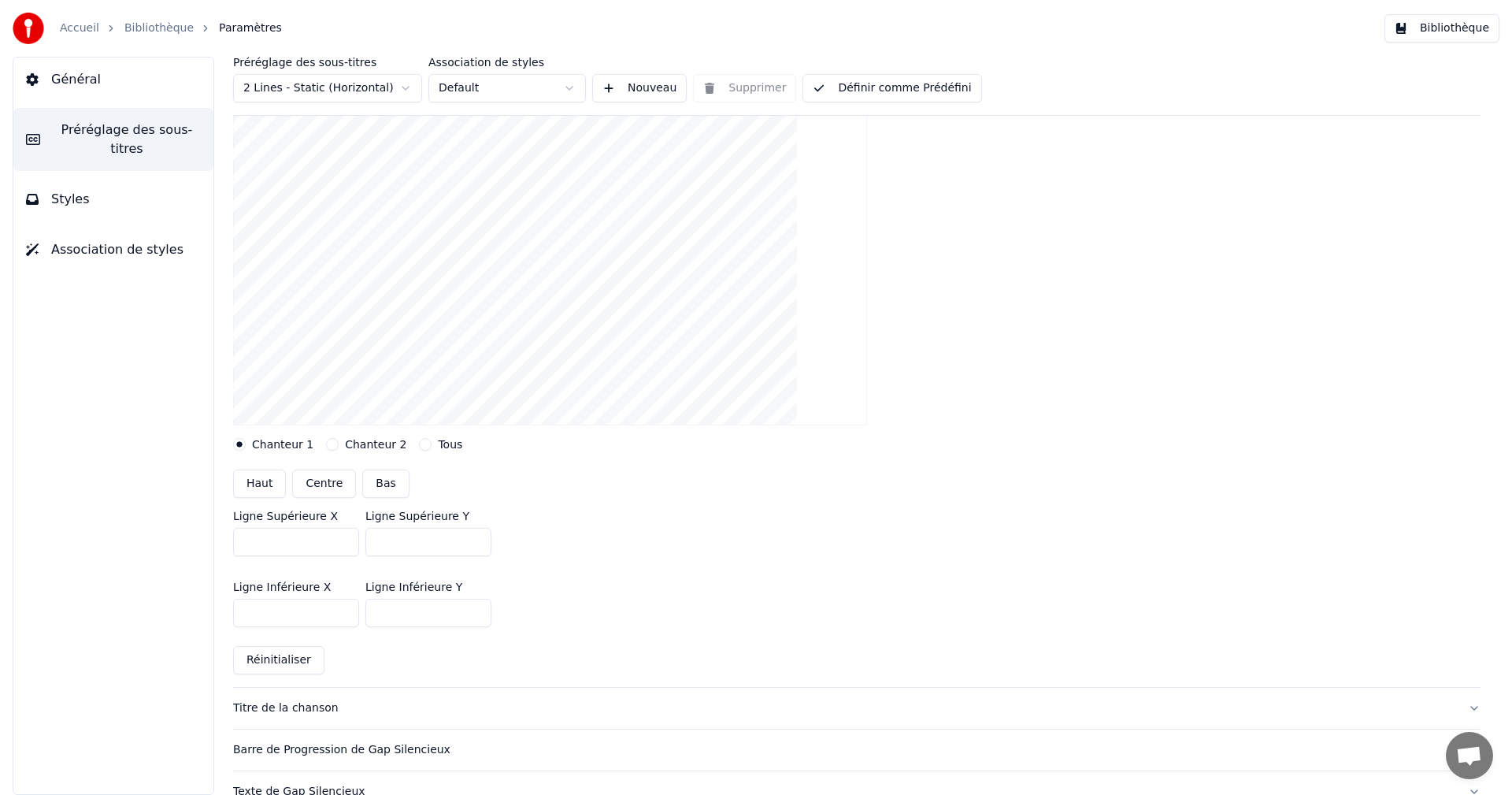
click at [300, 487] on button "Centre" at bounding box center [324, 484] width 64 height 28
type input "***"
click at [148, 29] on link "Bibliothèque" at bounding box center [160, 28] width 70 height 15
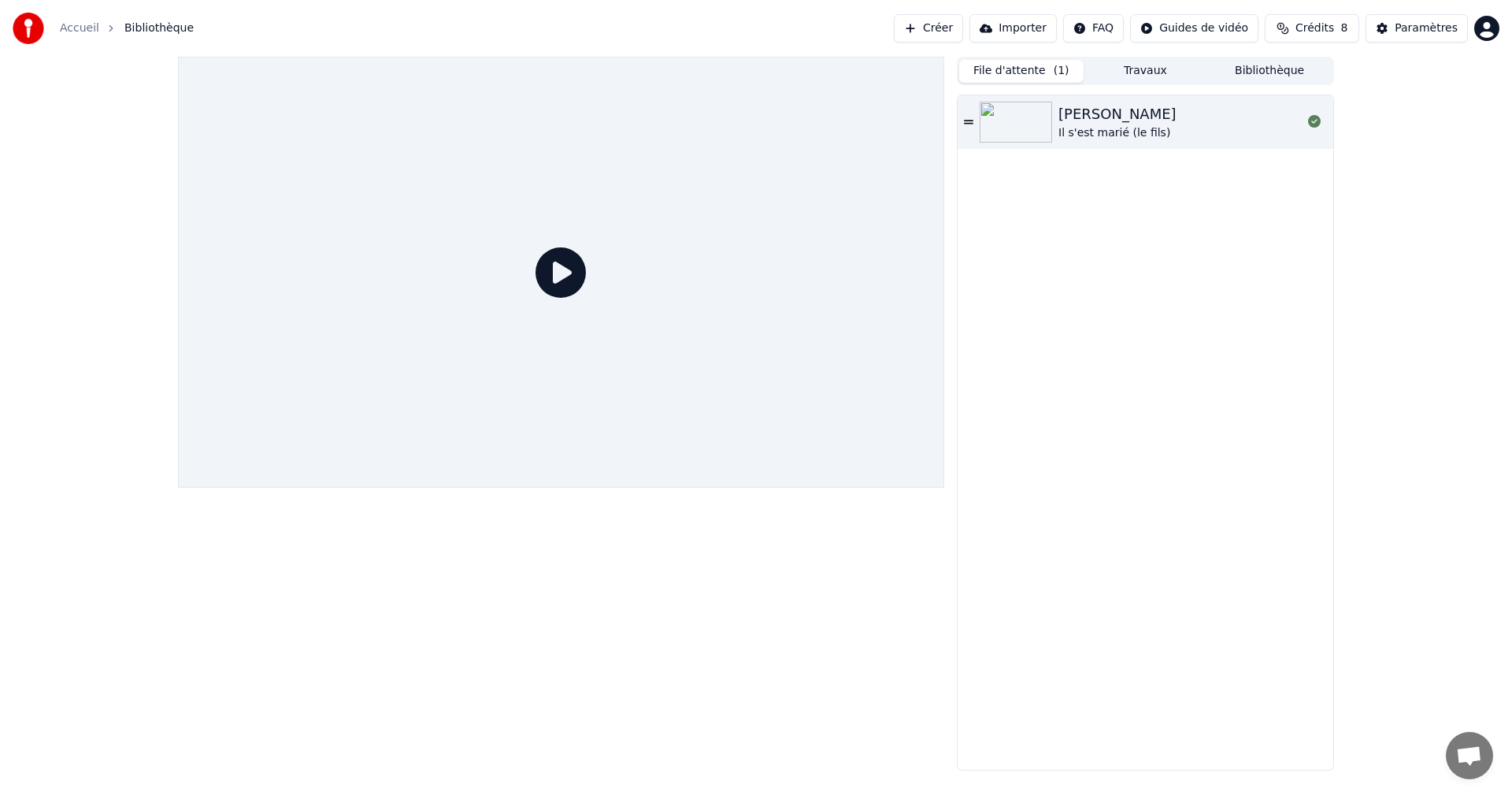
click at [1057, 127] on div at bounding box center [1019, 122] width 78 height 41
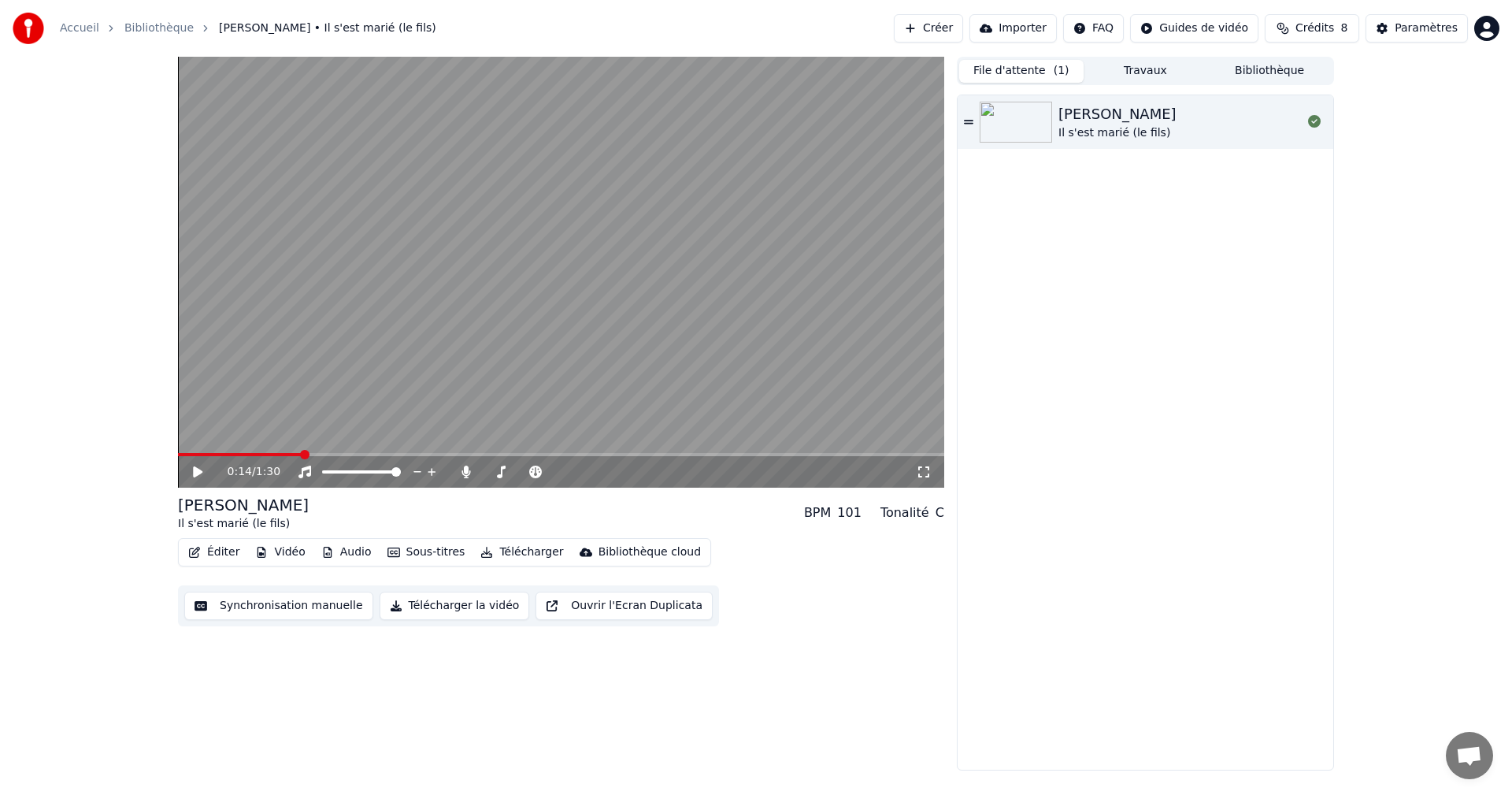
click at [210, 554] on button "Éditer" at bounding box center [214, 552] width 64 height 22
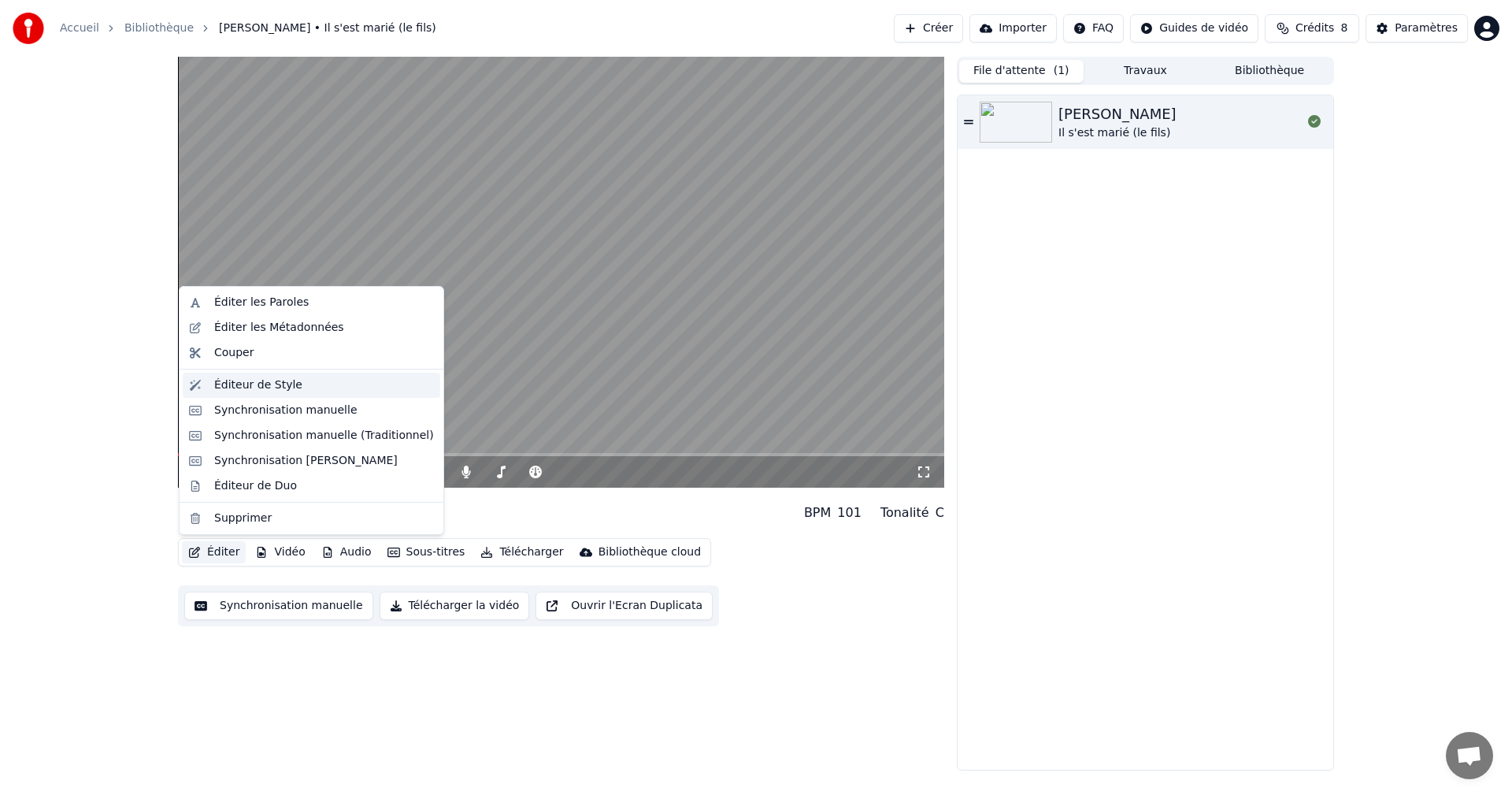
click at [284, 390] on div "Éditeur de Style" at bounding box center [258, 385] width 88 height 15
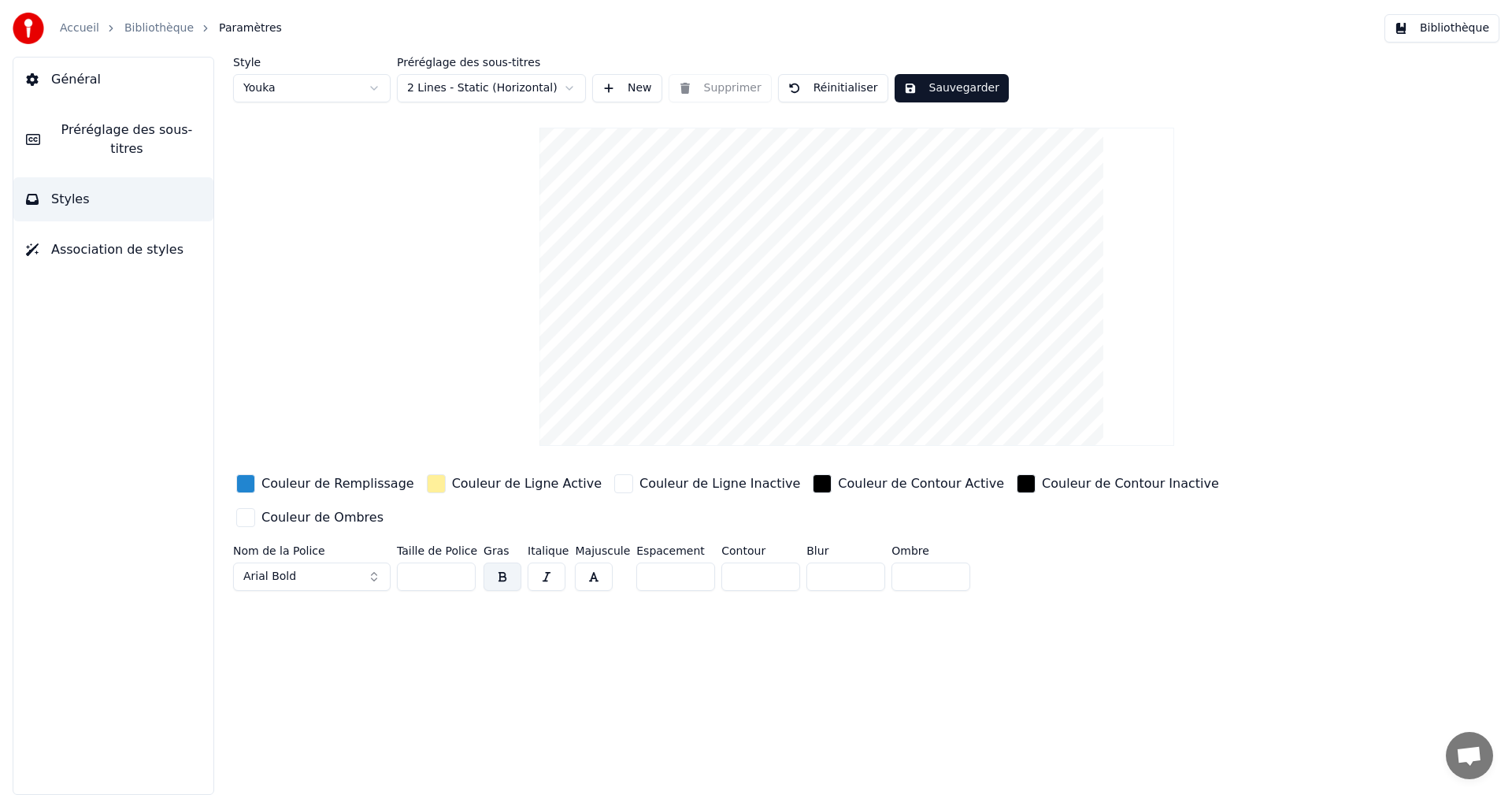
click at [110, 137] on span "Préréglage des sous-titres" at bounding box center [127, 139] width 148 height 38
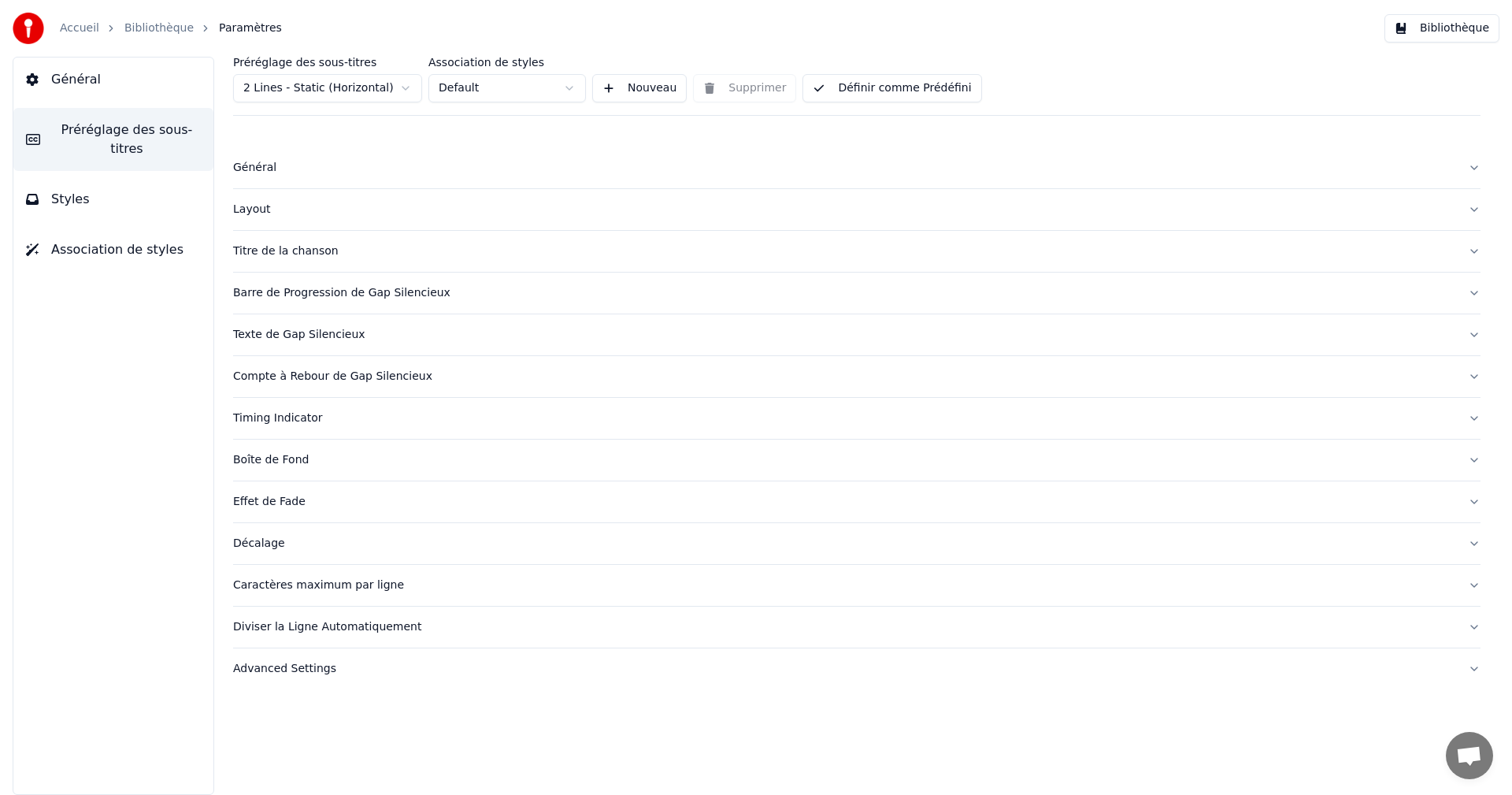
click at [296, 287] on div "Barre de Progression de Gap Silencieux" at bounding box center [844, 293] width 1223 height 15
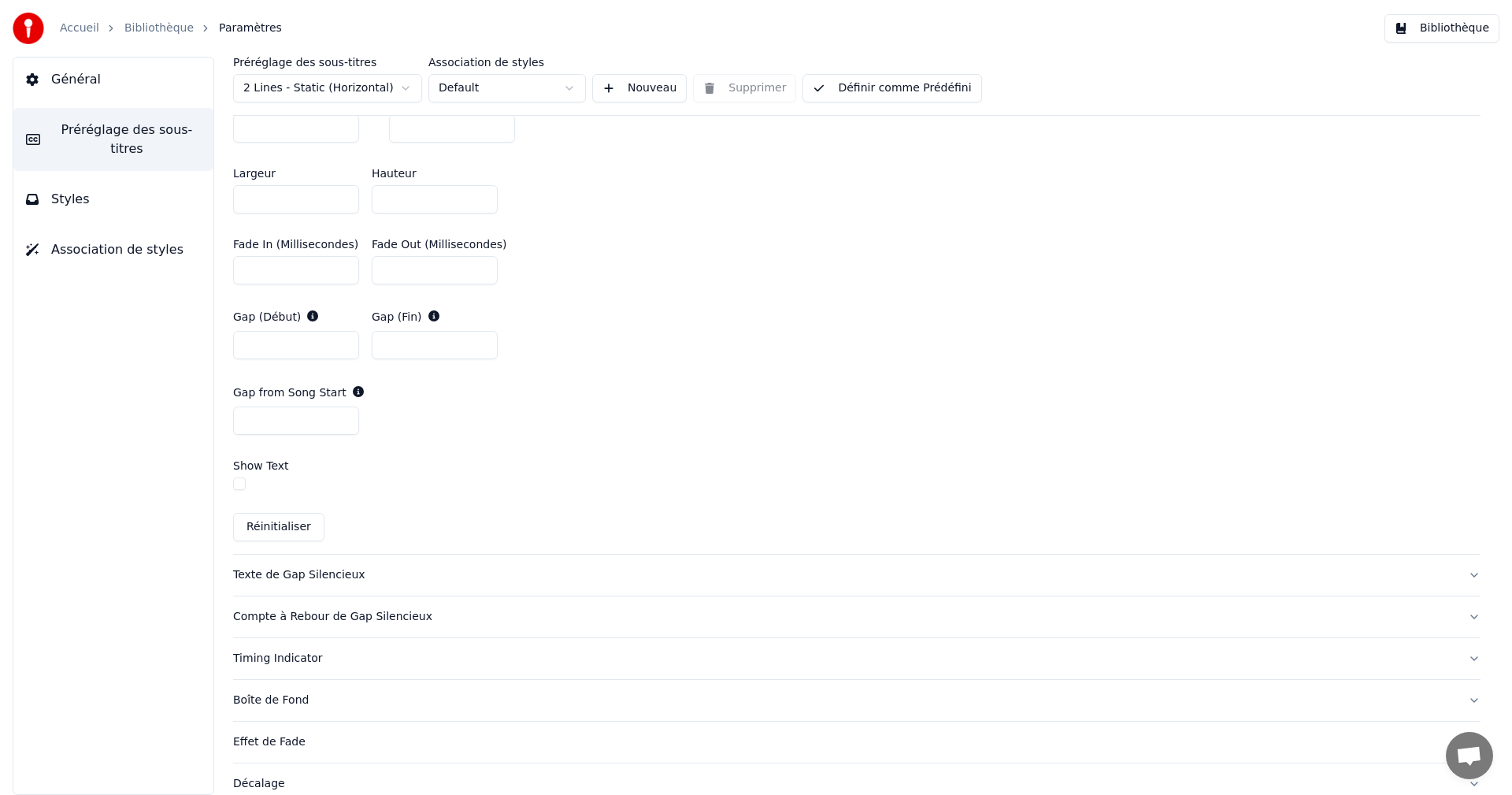
scroll to position [907, 0]
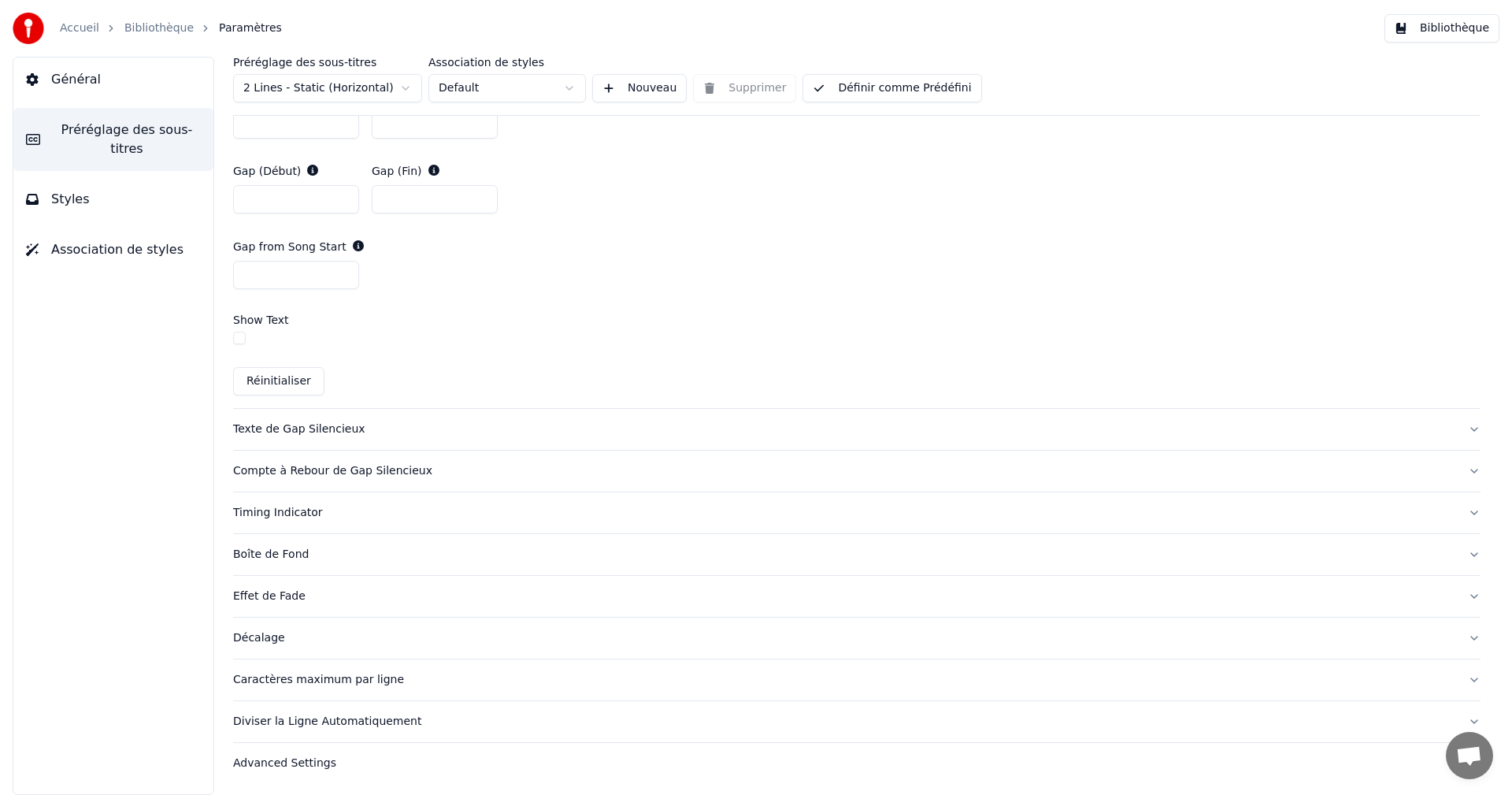
click at [360, 473] on div "Compte à Rebour de Gap Silencieux" at bounding box center [844, 471] width 1223 height 15
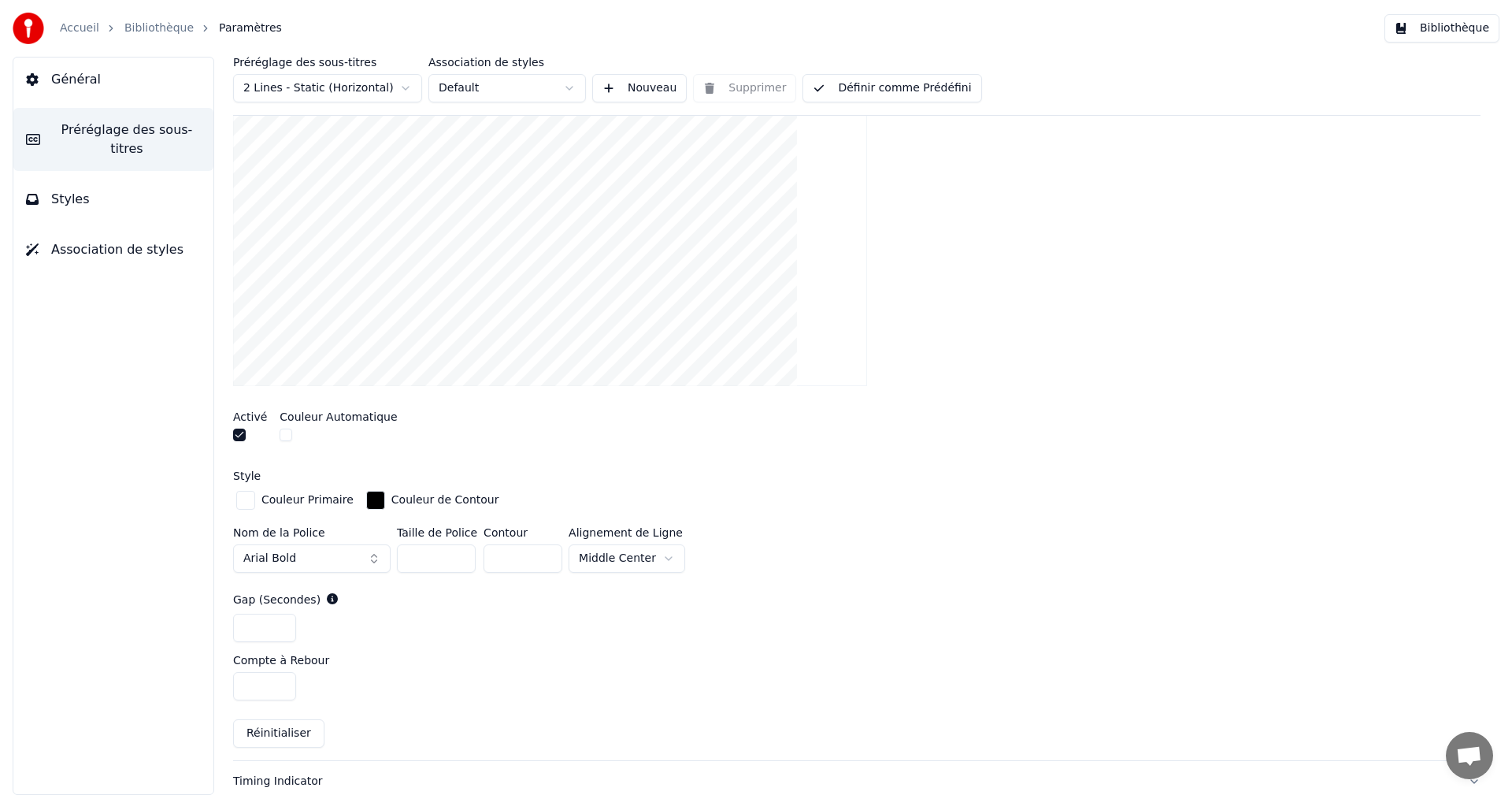
scroll to position [369, 0]
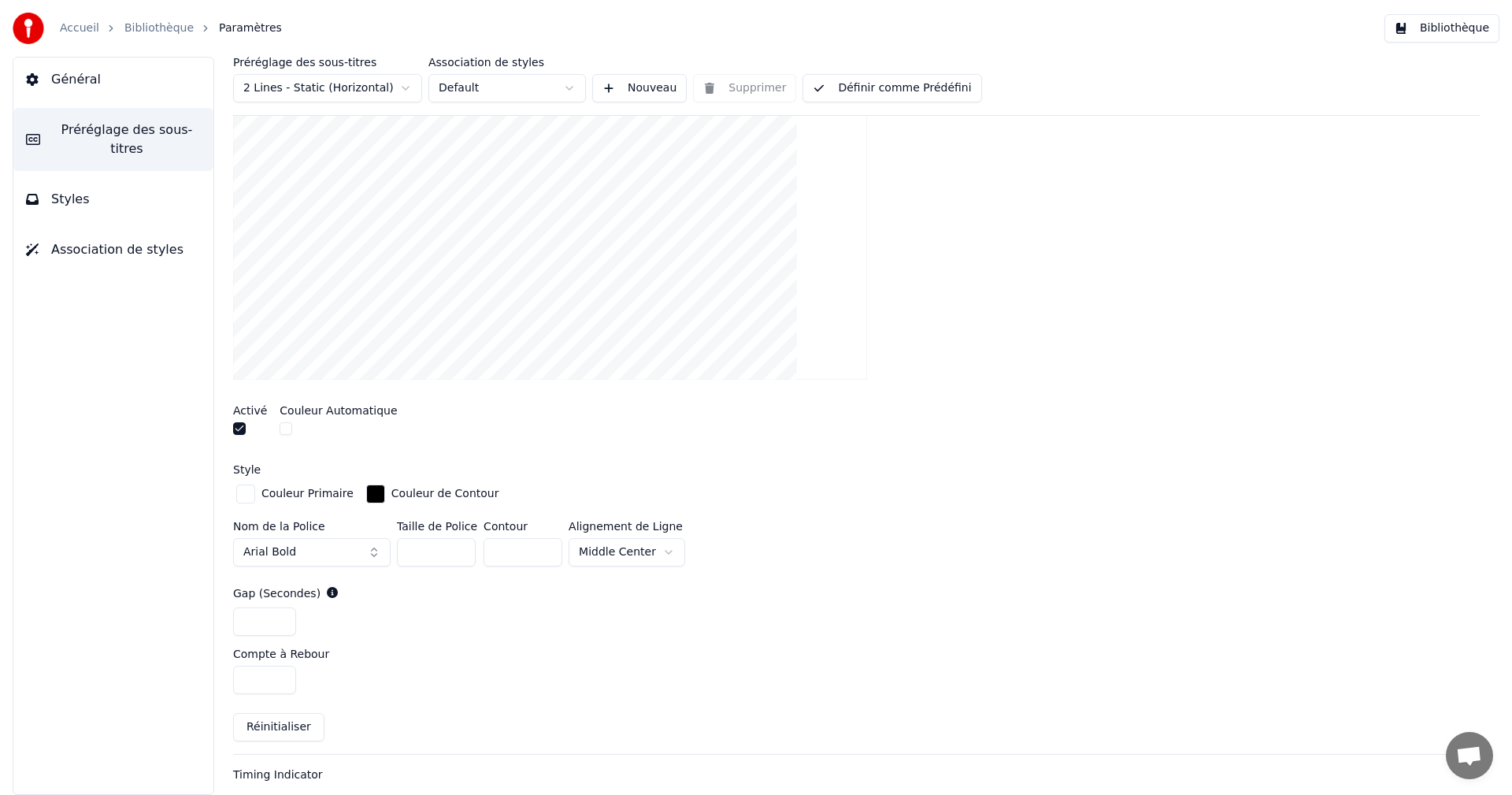
click at [657, 557] on html "Accueil Bibliothèque Paramètres Bibliothèque Général Préréglage des sous-titres…" at bounding box center [756, 398] width 1512 height 795
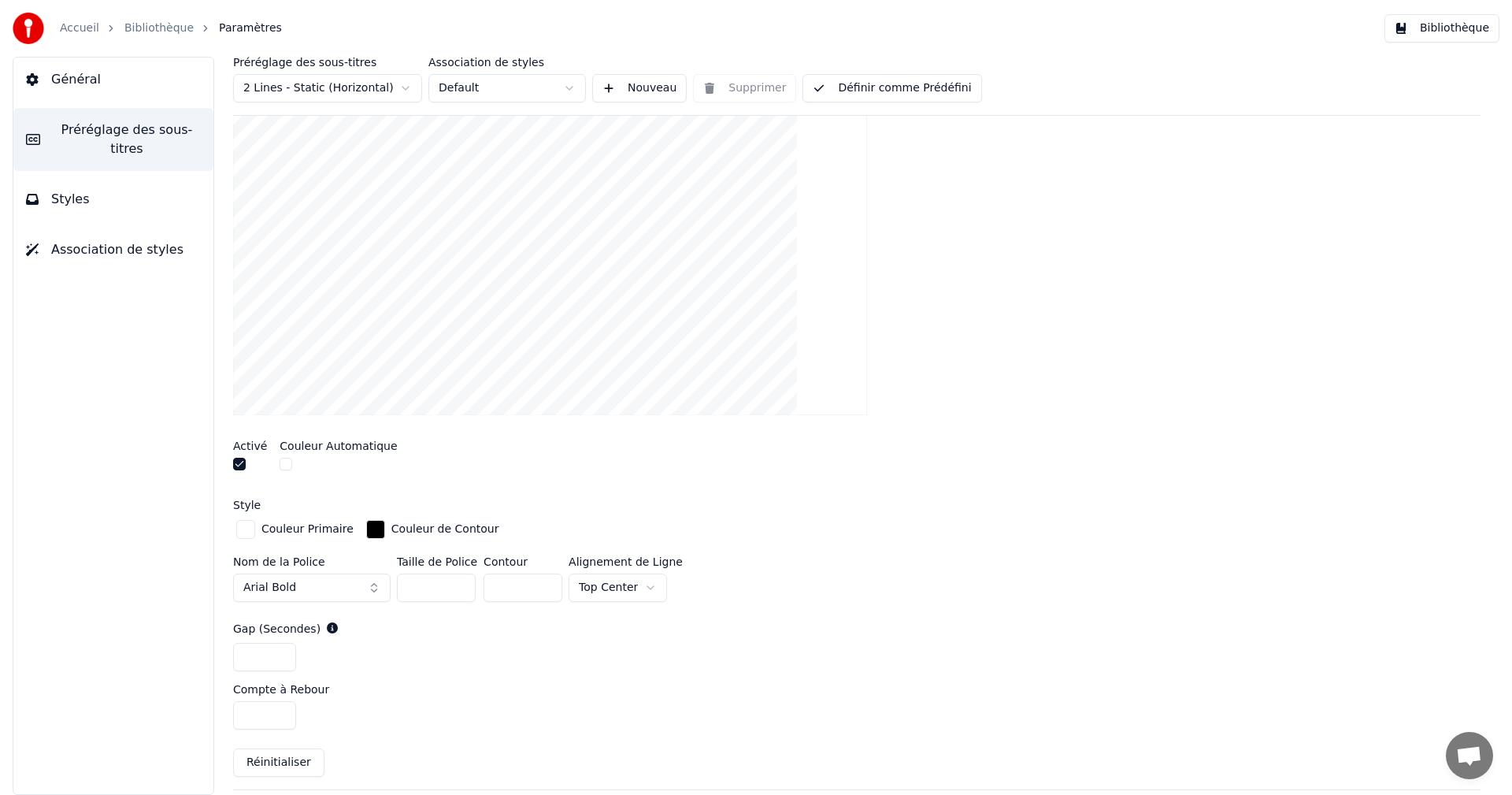
scroll to position [212, 0]
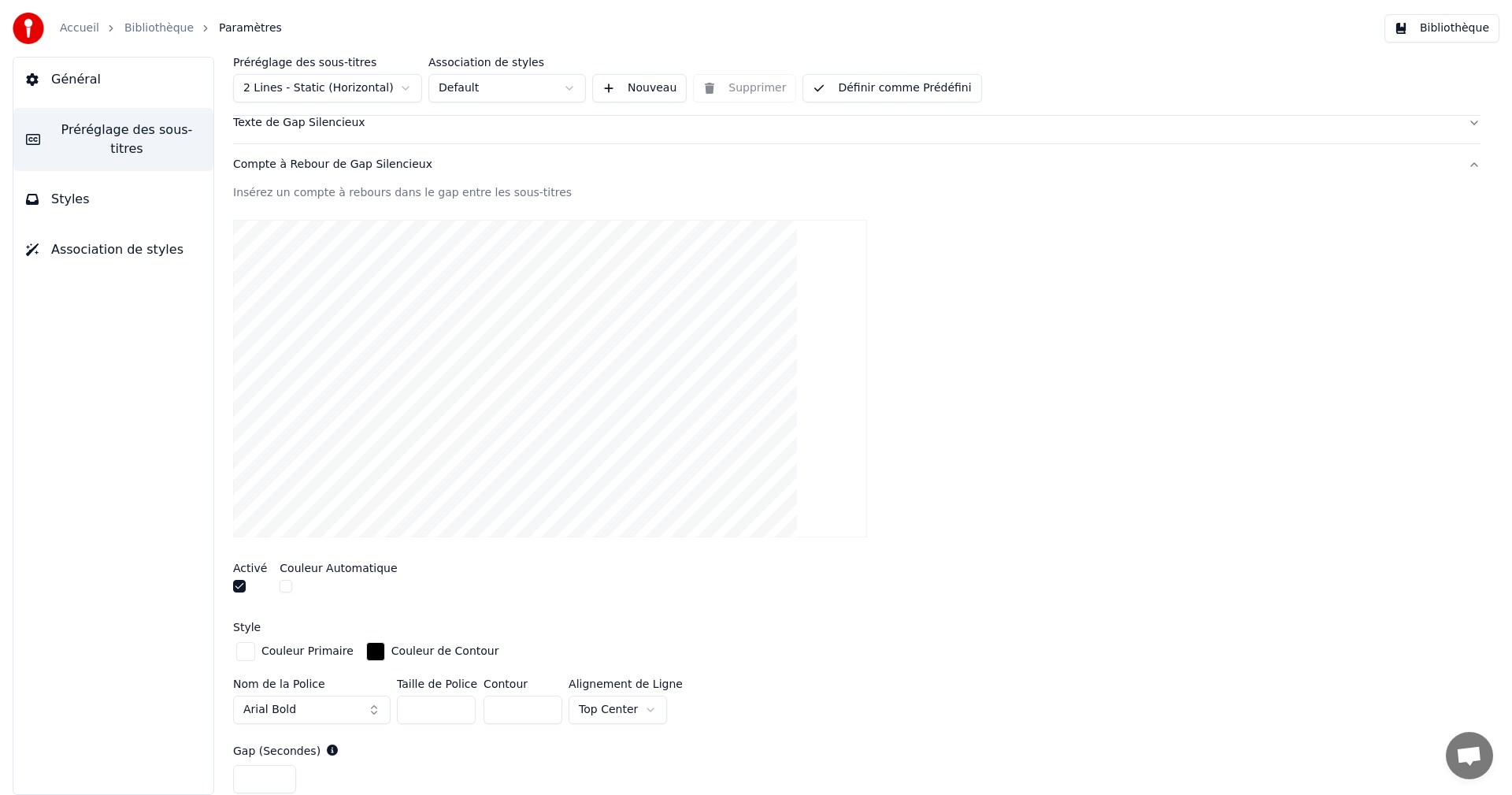
click at [640, 713] on html "Accueil Bibliothèque Paramètres Bibliothèque Général Préréglage des sous-titres…" at bounding box center [756, 398] width 1512 height 795
click at [661, 710] on html "Accueil Bibliothèque Paramètres Bibliothèque Général Préréglage des sous-titres…" at bounding box center [756, 398] width 1512 height 795
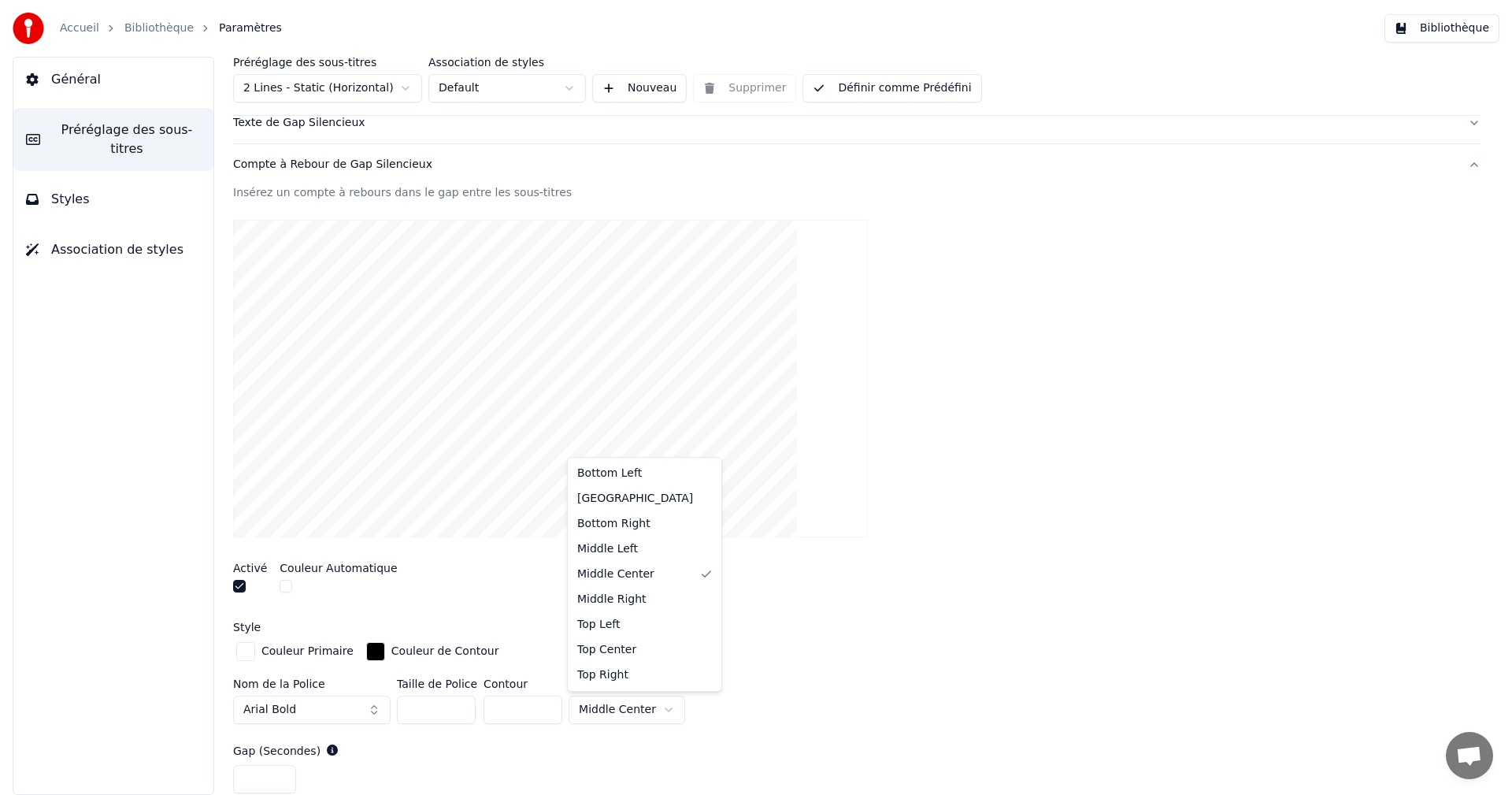
click at [664, 705] on html "Accueil Bibliothèque Paramètres Bibliothèque Général Préréglage des sous-titres…" at bounding box center [756, 398] width 1512 height 795
click at [754, 658] on html "Accueil Bibliothèque Paramètres Bibliothèque Général Préréglage des sous-titres…" at bounding box center [756, 398] width 1512 height 795
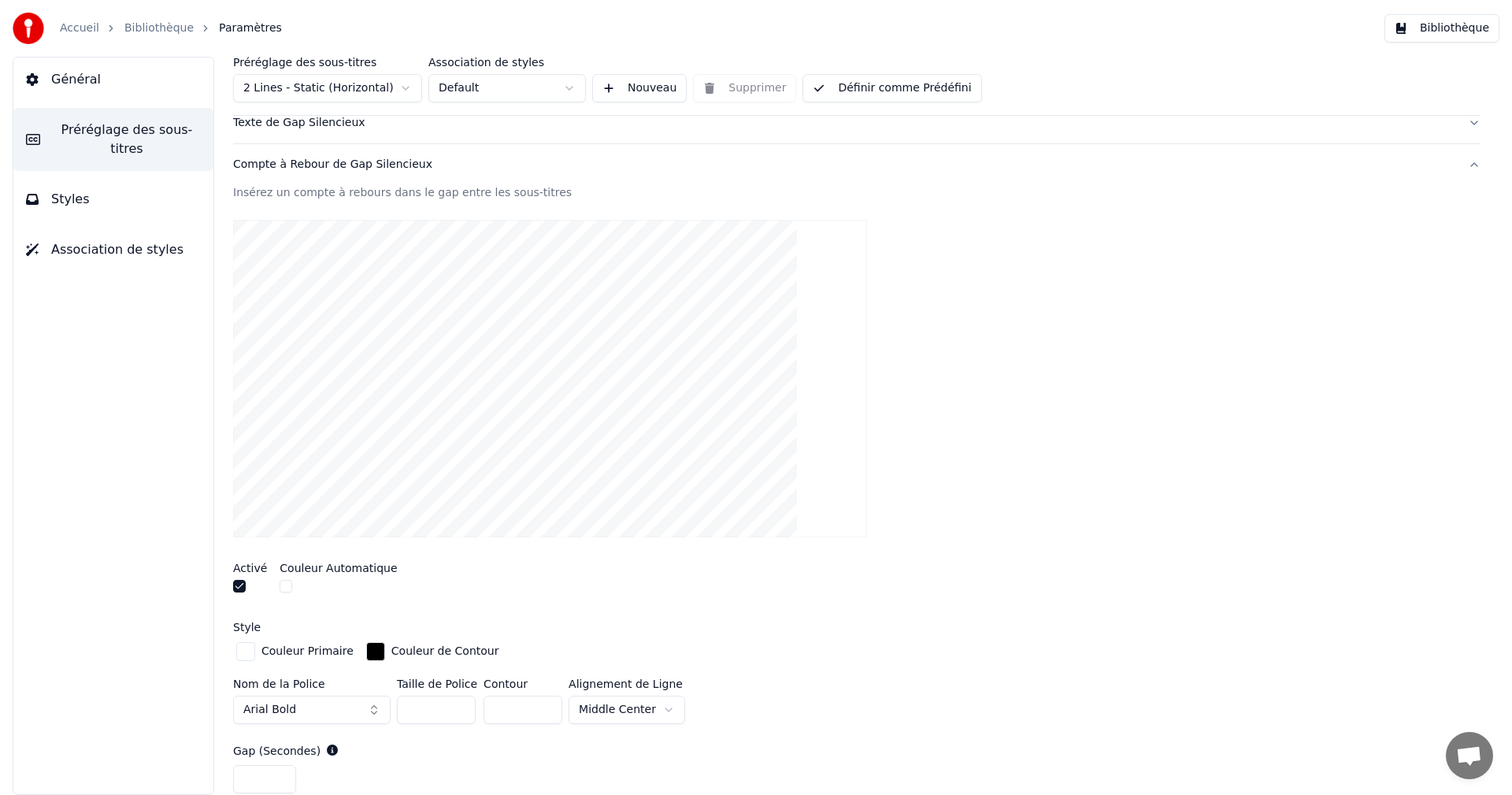
click at [136, 24] on link "Bibliothèque" at bounding box center [160, 28] width 70 height 15
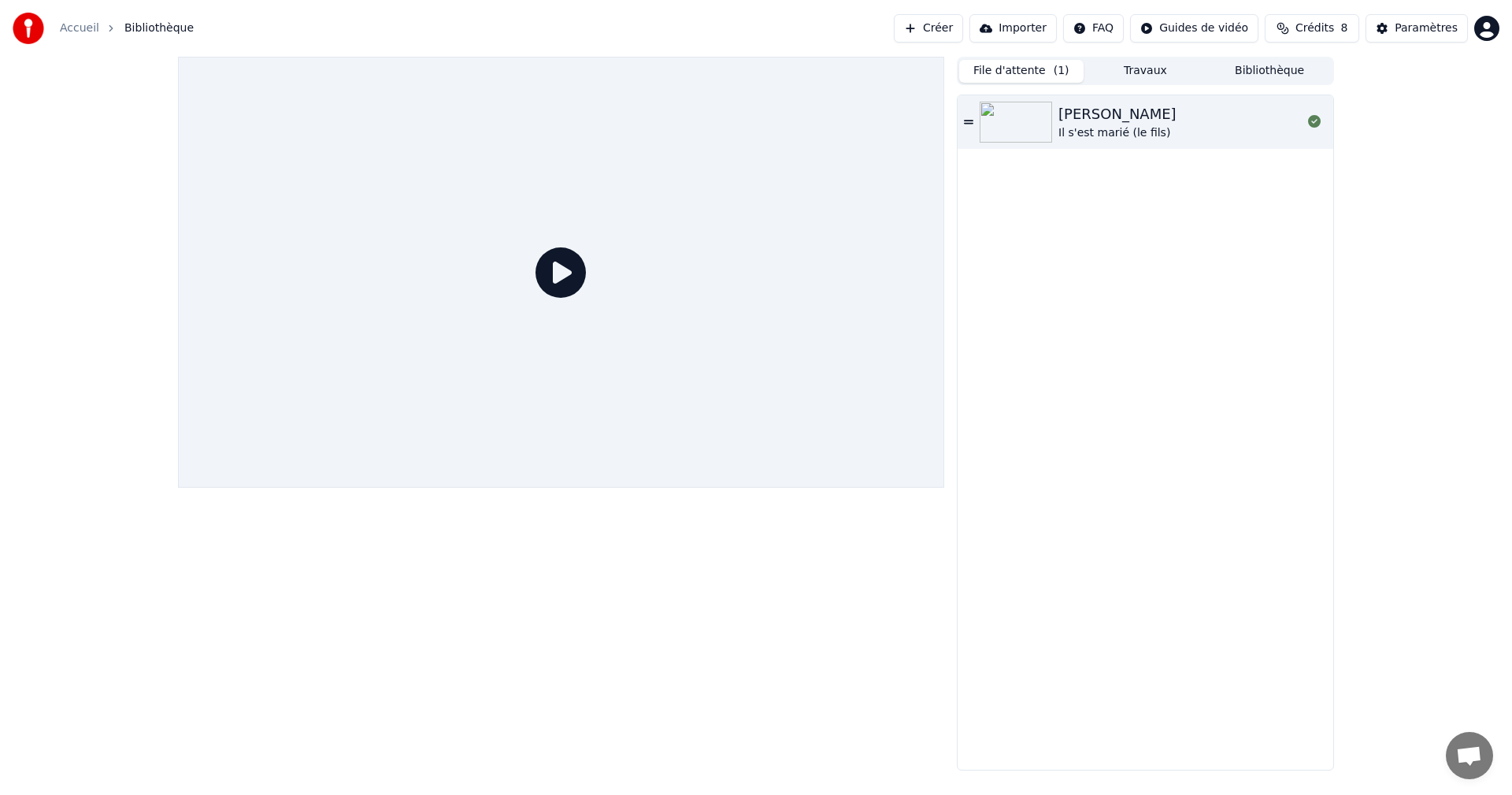
click at [1060, 118] on div "[PERSON_NAME] Il s'est marié (le fils)" at bounding box center [1146, 122] width 376 height 53
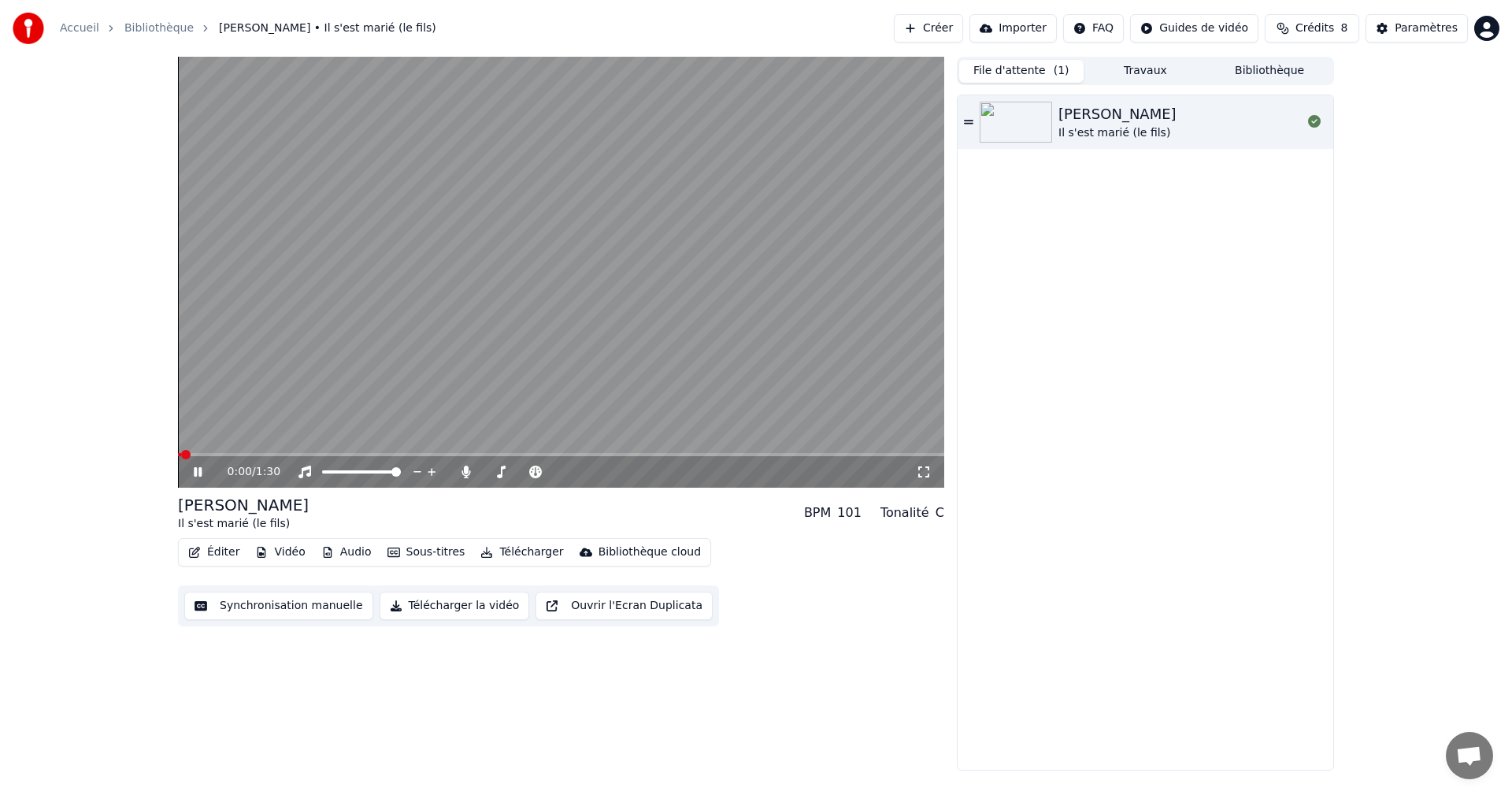
click at [216, 555] on button "Éditer" at bounding box center [214, 552] width 64 height 22
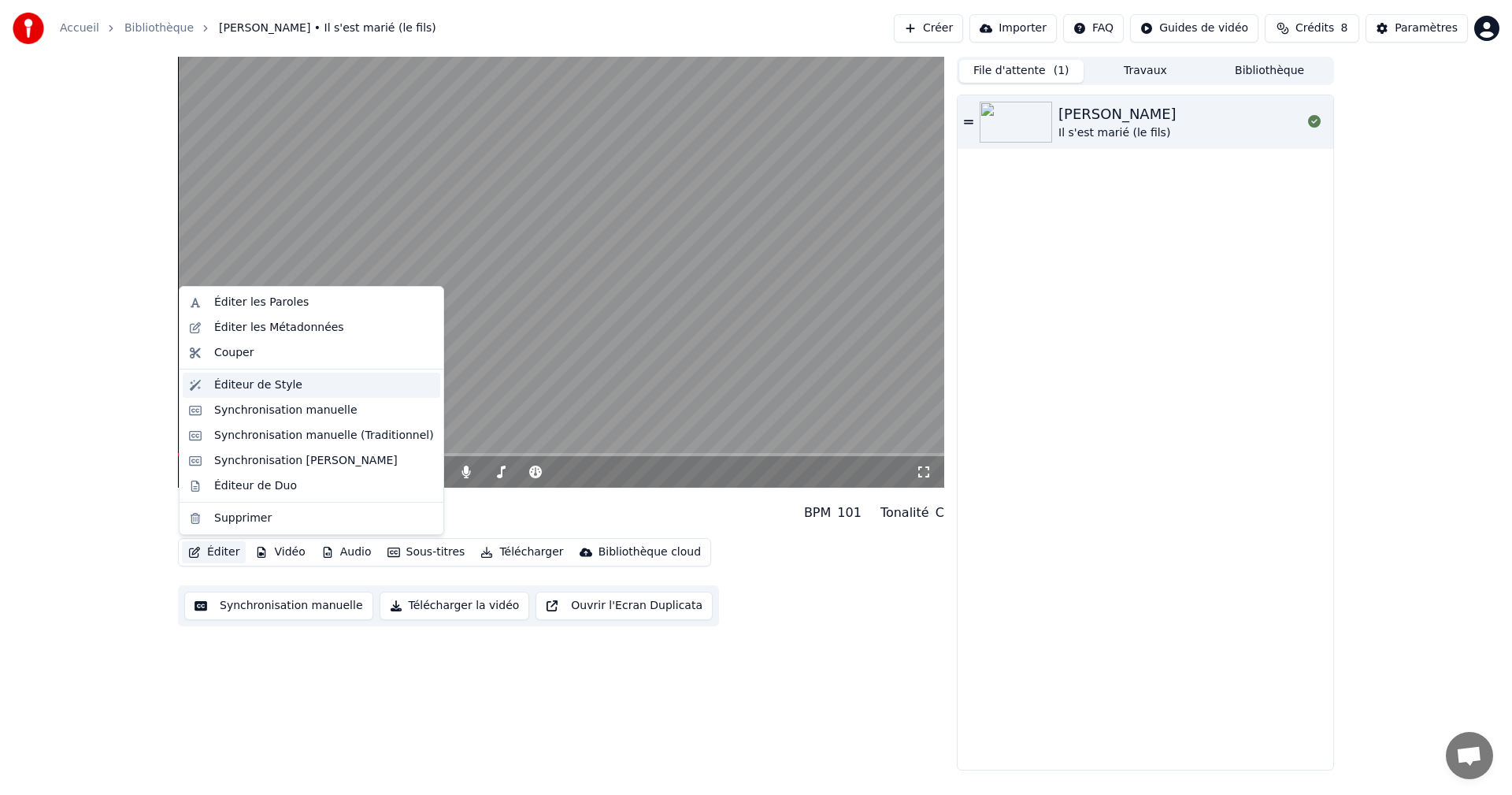
click at [270, 388] on div "Éditeur de Style" at bounding box center [258, 385] width 88 height 15
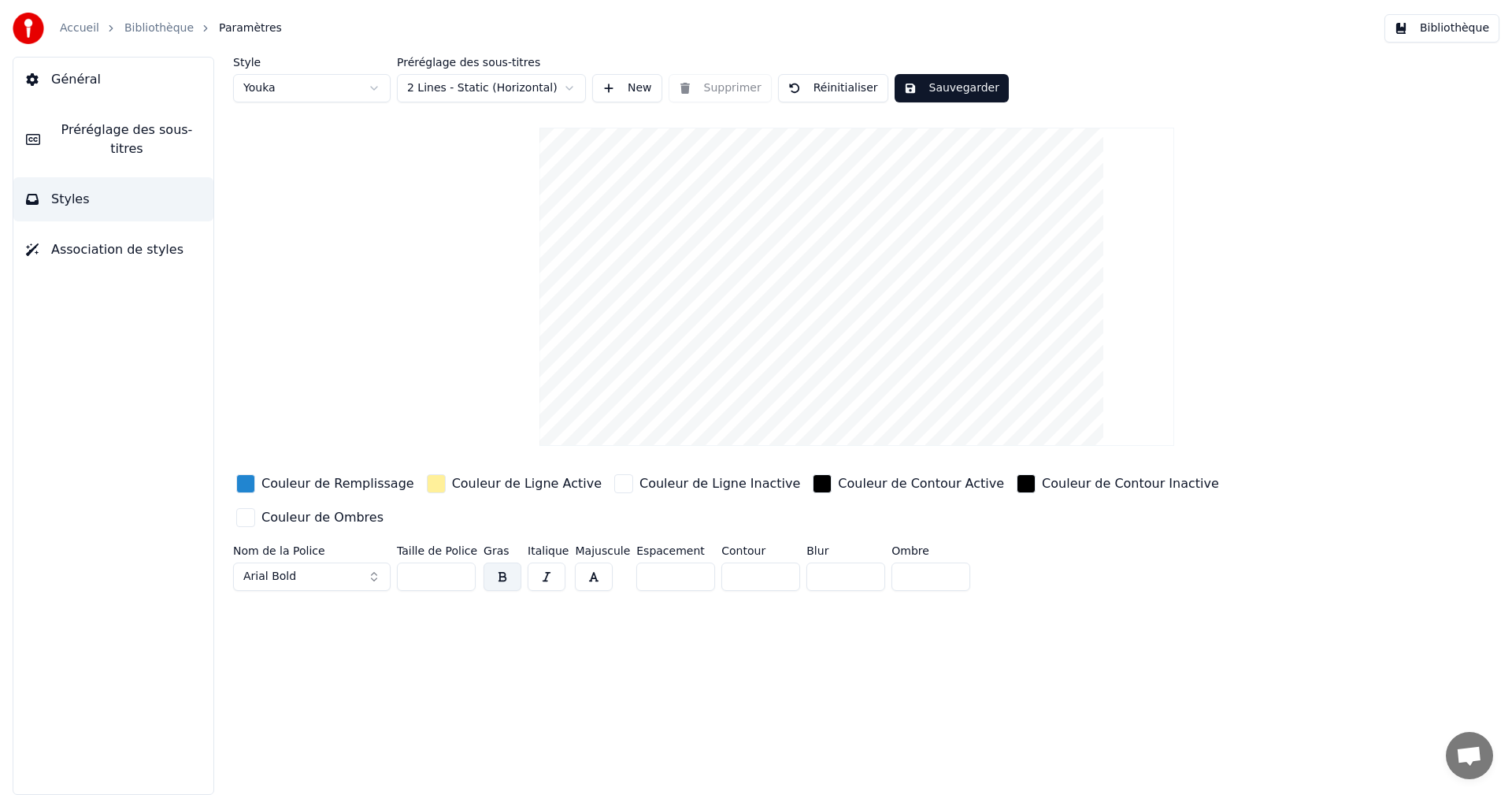
click at [110, 135] on span "Préréglage des sous-titres" at bounding box center [127, 139] width 148 height 38
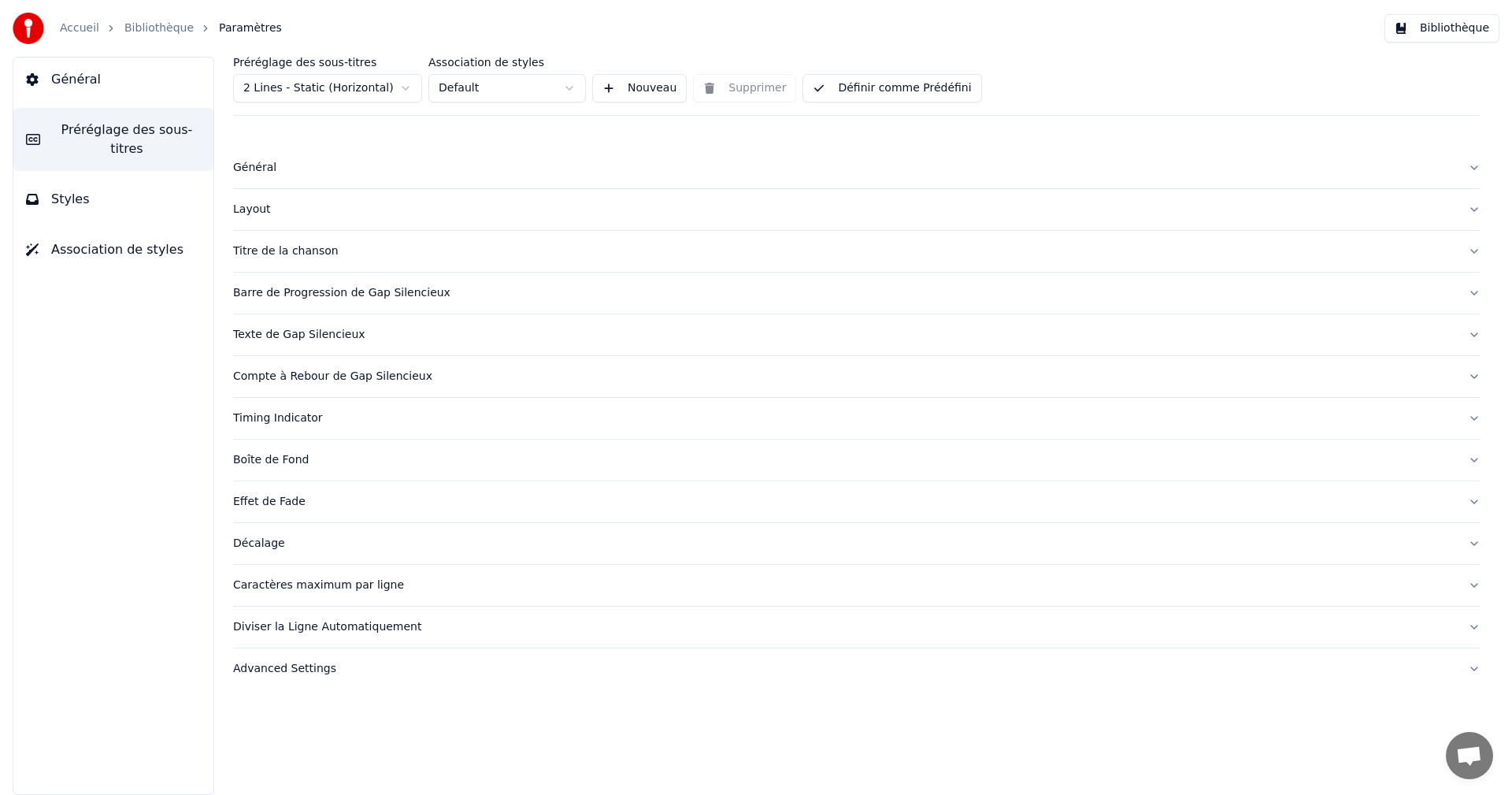
click at [245, 202] on div "Layout" at bounding box center [844, 210] width 1223 height 15
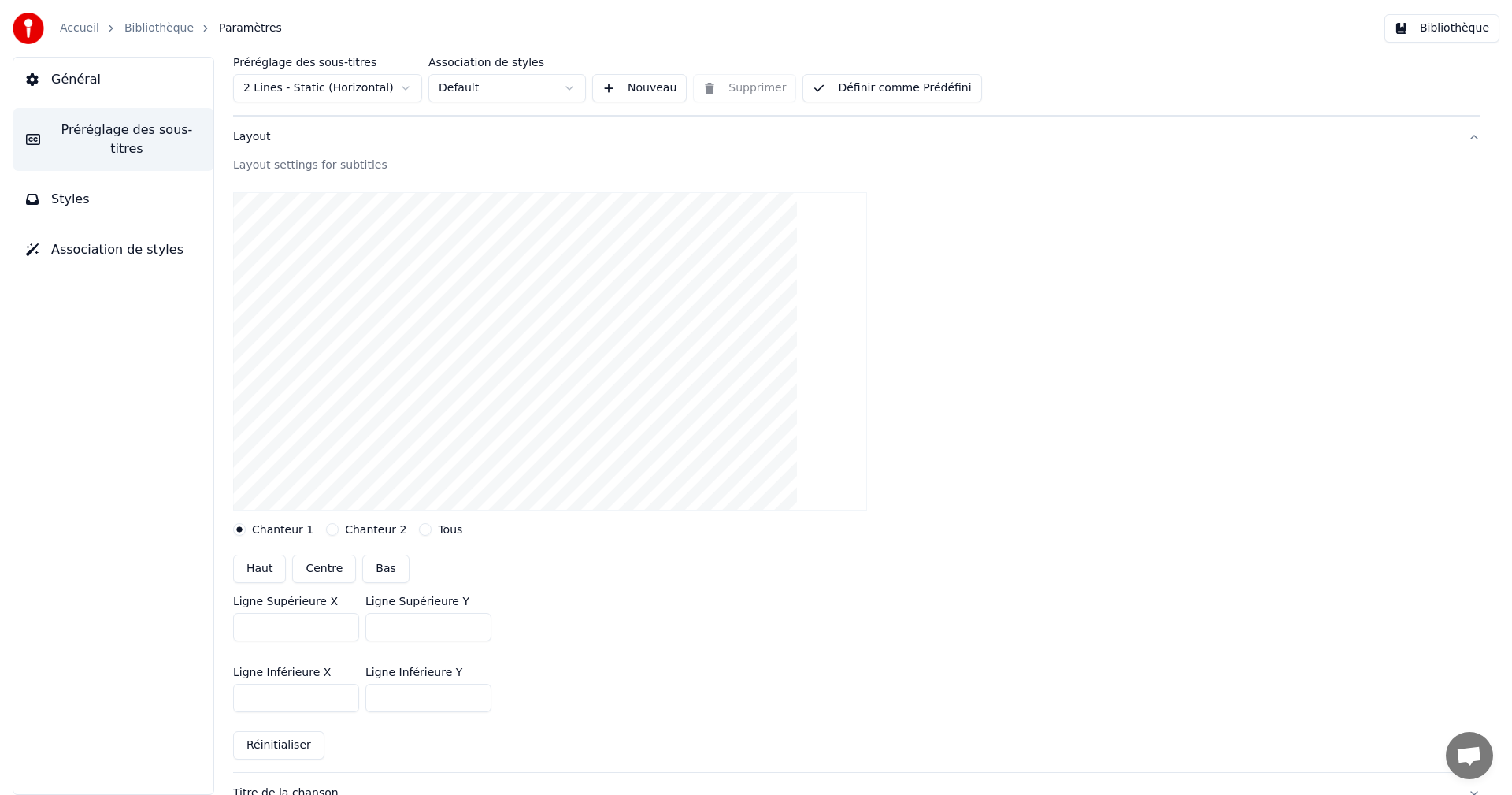
scroll to position [78, 0]
click at [363, 565] on button "Bas" at bounding box center [386, 562] width 46 height 28
type input "***"
click at [152, 29] on link "Bibliothèque" at bounding box center [160, 28] width 70 height 15
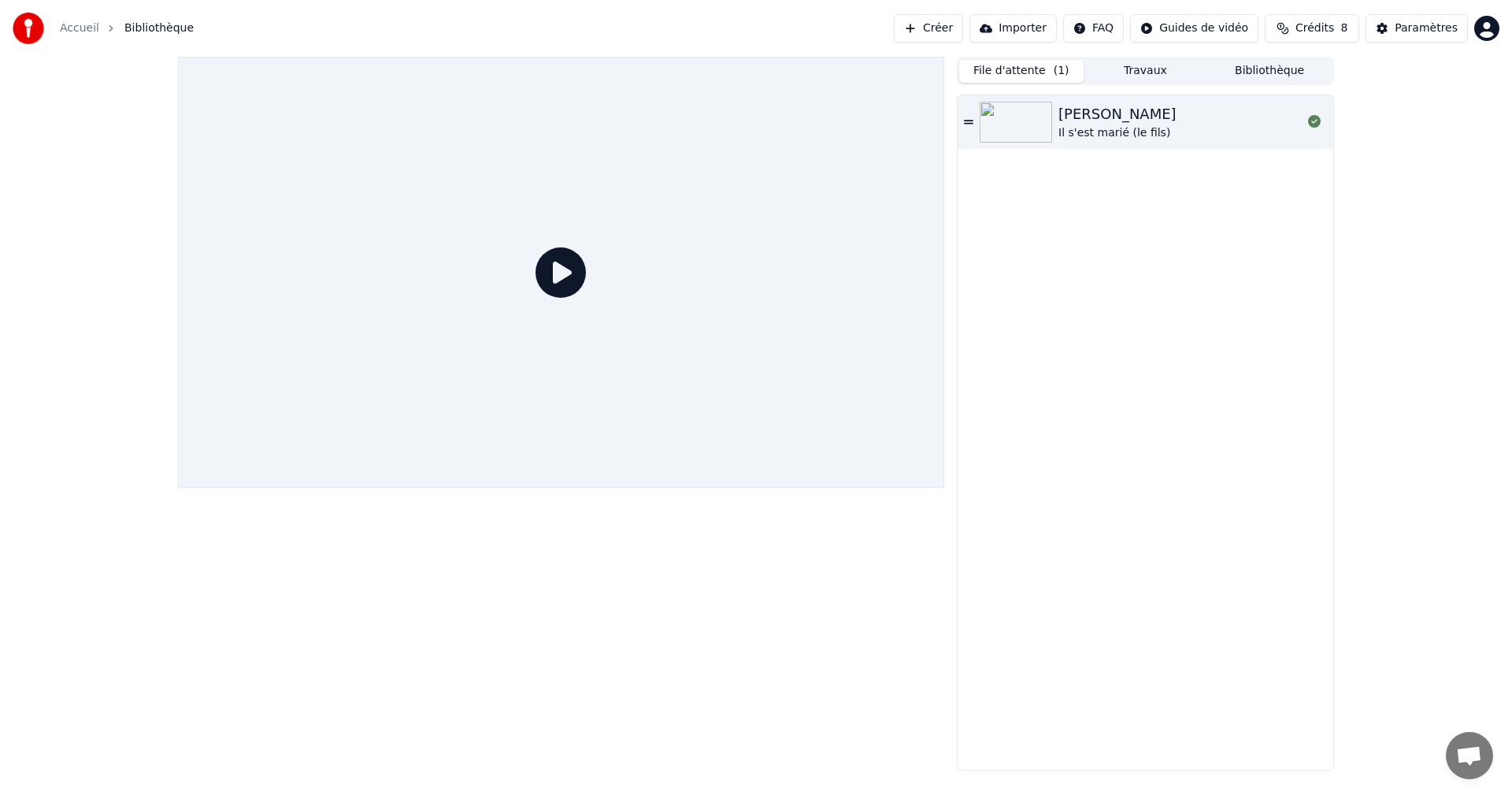
click at [585, 306] on div at bounding box center [561, 273] width 767 height 431
click at [1051, 92] on div "[PERSON_NAME] Il s'est marié (le fils)" at bounding box center [1146, 431] width 377 height 679
click at [1057, 121] on div at bounding box center [1019, 122] width 78 height 41
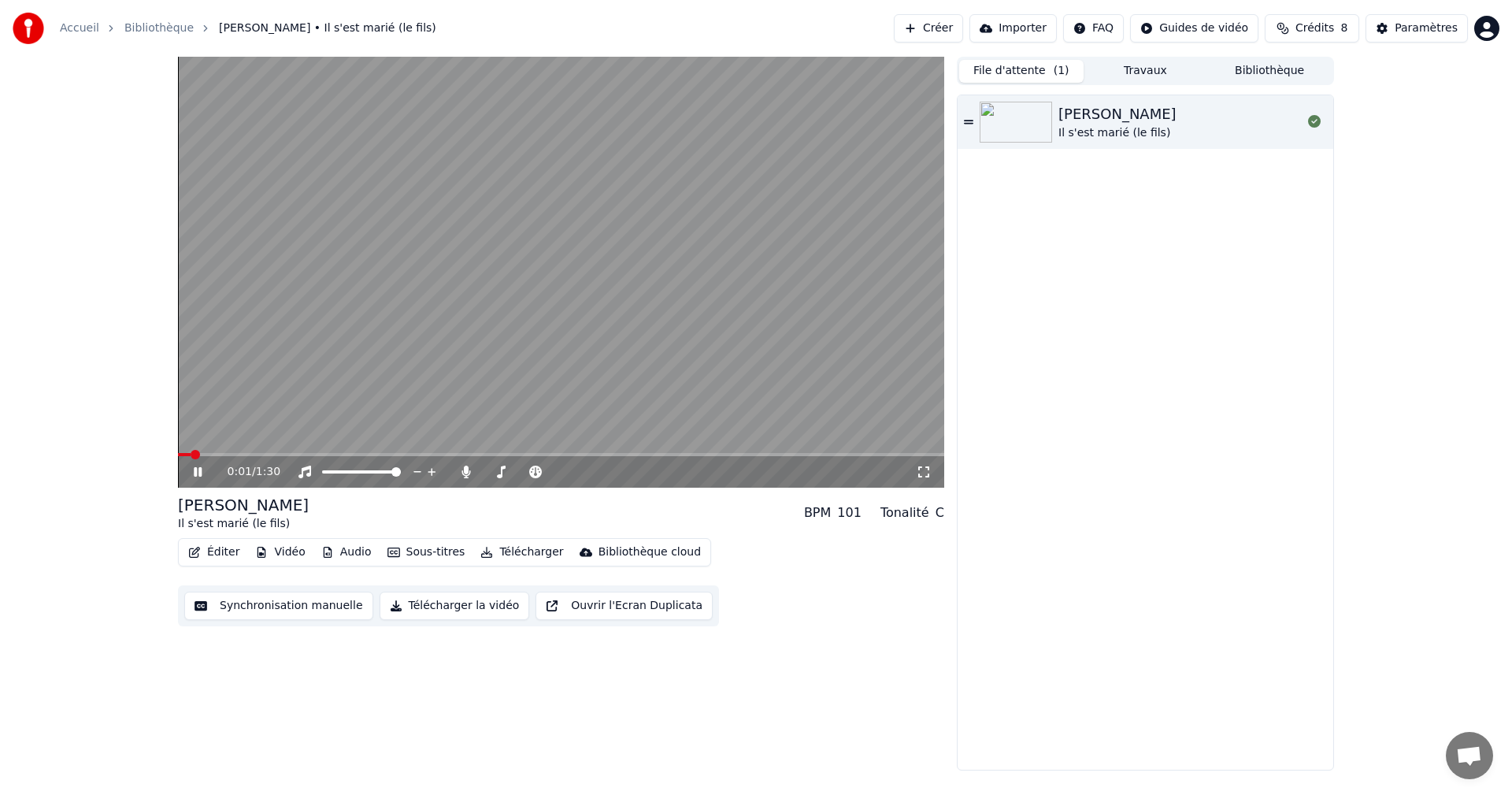
click at [270, 457] on div "0:01 / 1:30" at bounding box center [561, 472] width 767 height 32
click at [281, 456] on span at bounding box center [561, 455] width 767 height 3
click at [195, 476] on icon at bounding box center [197, 472] width 8 height 10
click at [72, 27] on link "Accueil" at bounding box center [79, 28] width 40 height 15
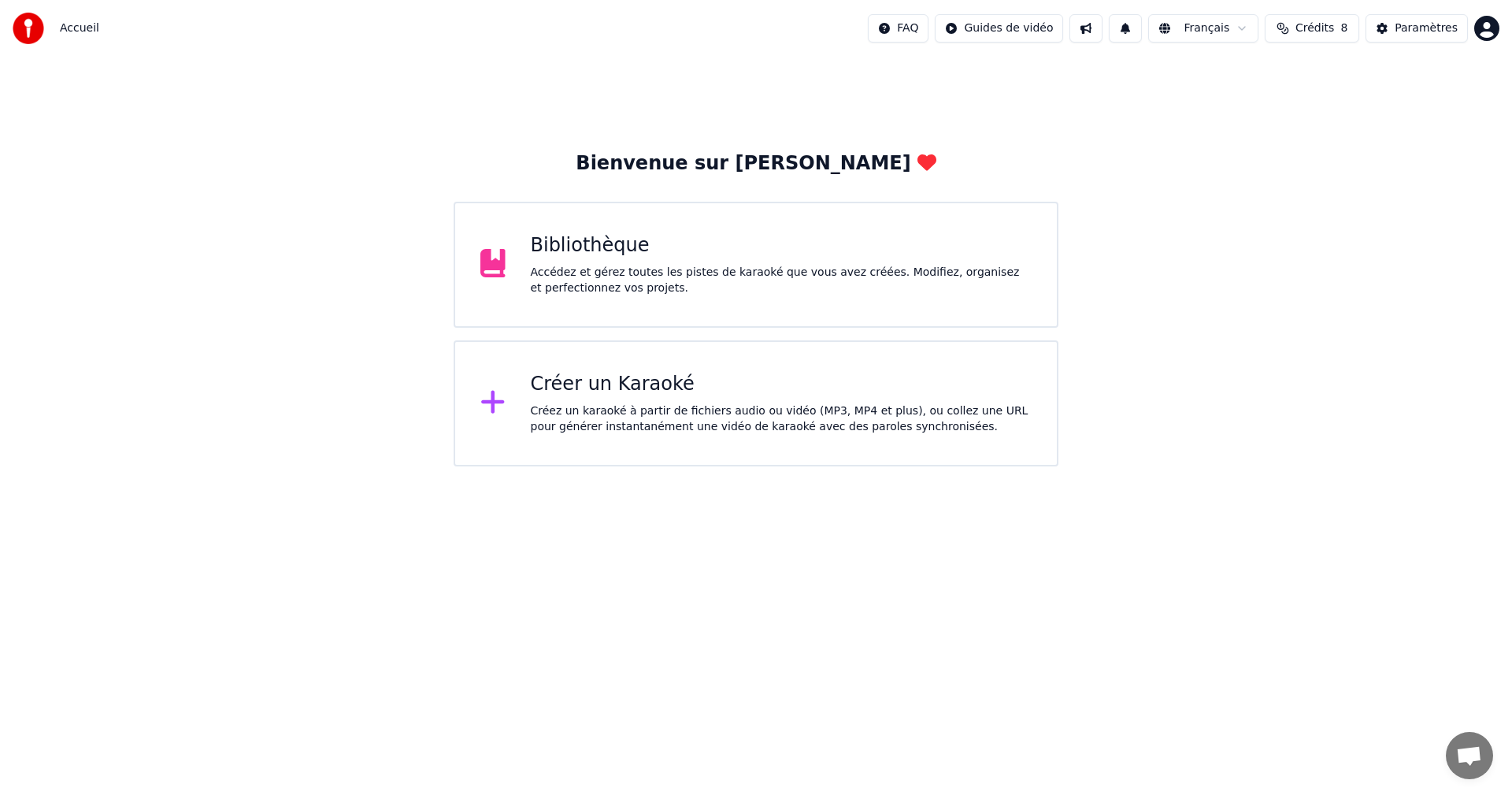
click at [674, 266] on div "Accédez et gérez toutes les pistes de karaoké que vous avez créées. Modifiez, o…" at bounding box center [781, 280] width 502 height 32
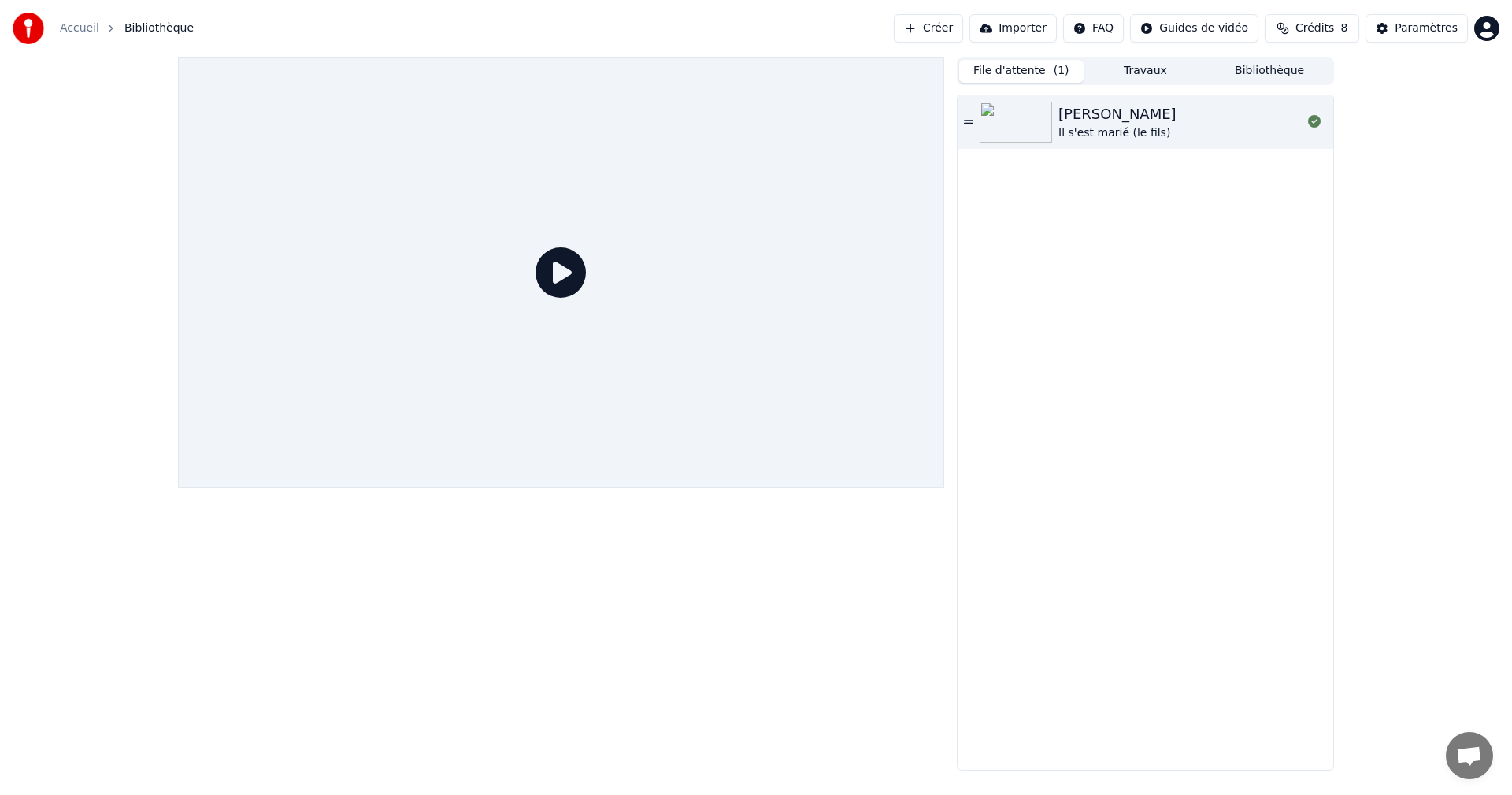
click at [1156, 71] on button "Travaux" at bounding box center [1146, 72] width 125 height 23
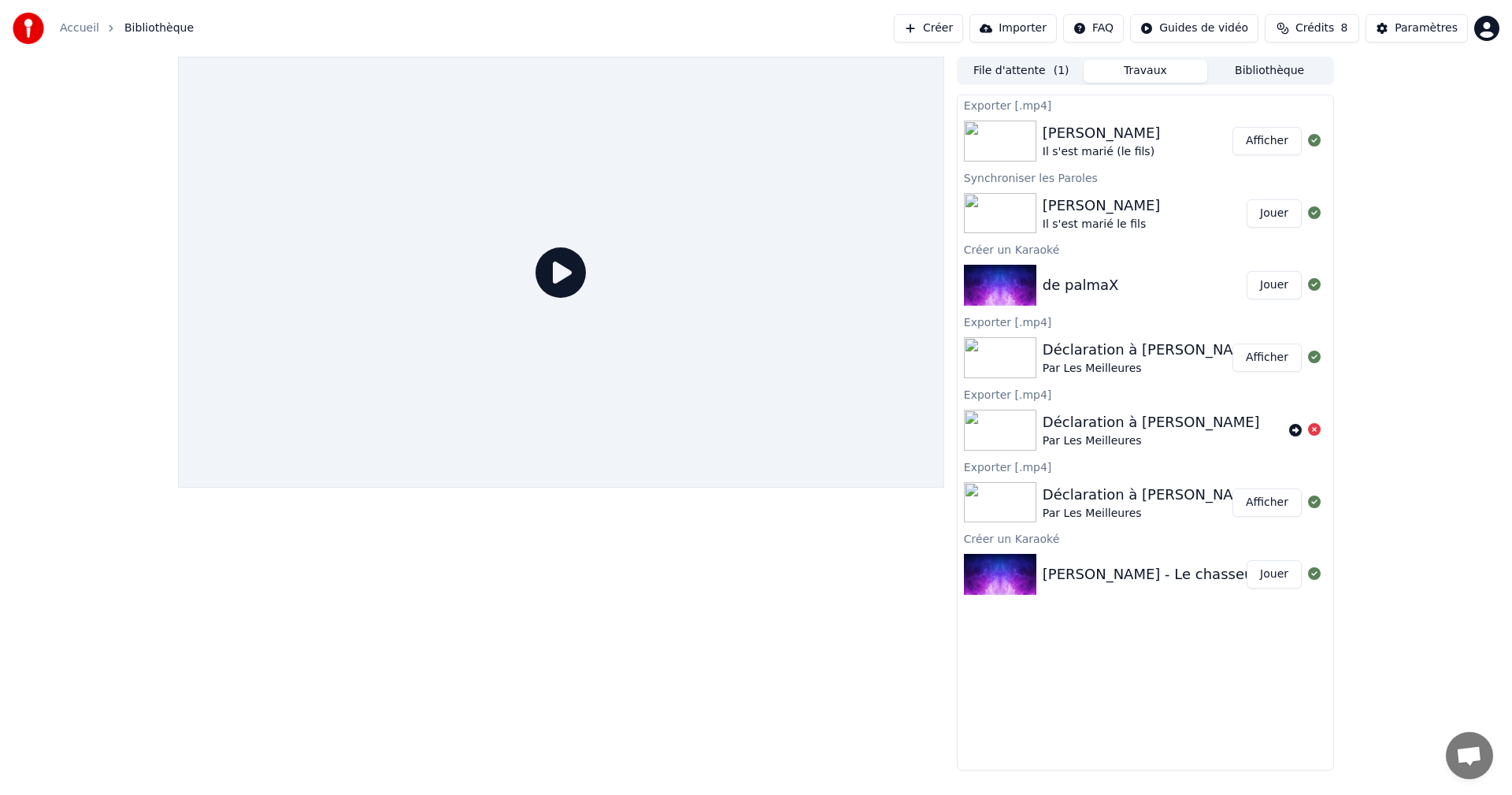
click at [1125, 574] on div "[PERSON_NAME] - Le chasseur" at bounding box center [1151, 574] width 217 height 22
click at [1126, 574] on div "[PERSON_NAME] - Le chasseur" at bounding box center [1151, 574] width 217 height 22
click at [1127, 574] on div "[PERSON_NAME] - Le chasseur" at bounding box center [1151, 574] width 217 height 22
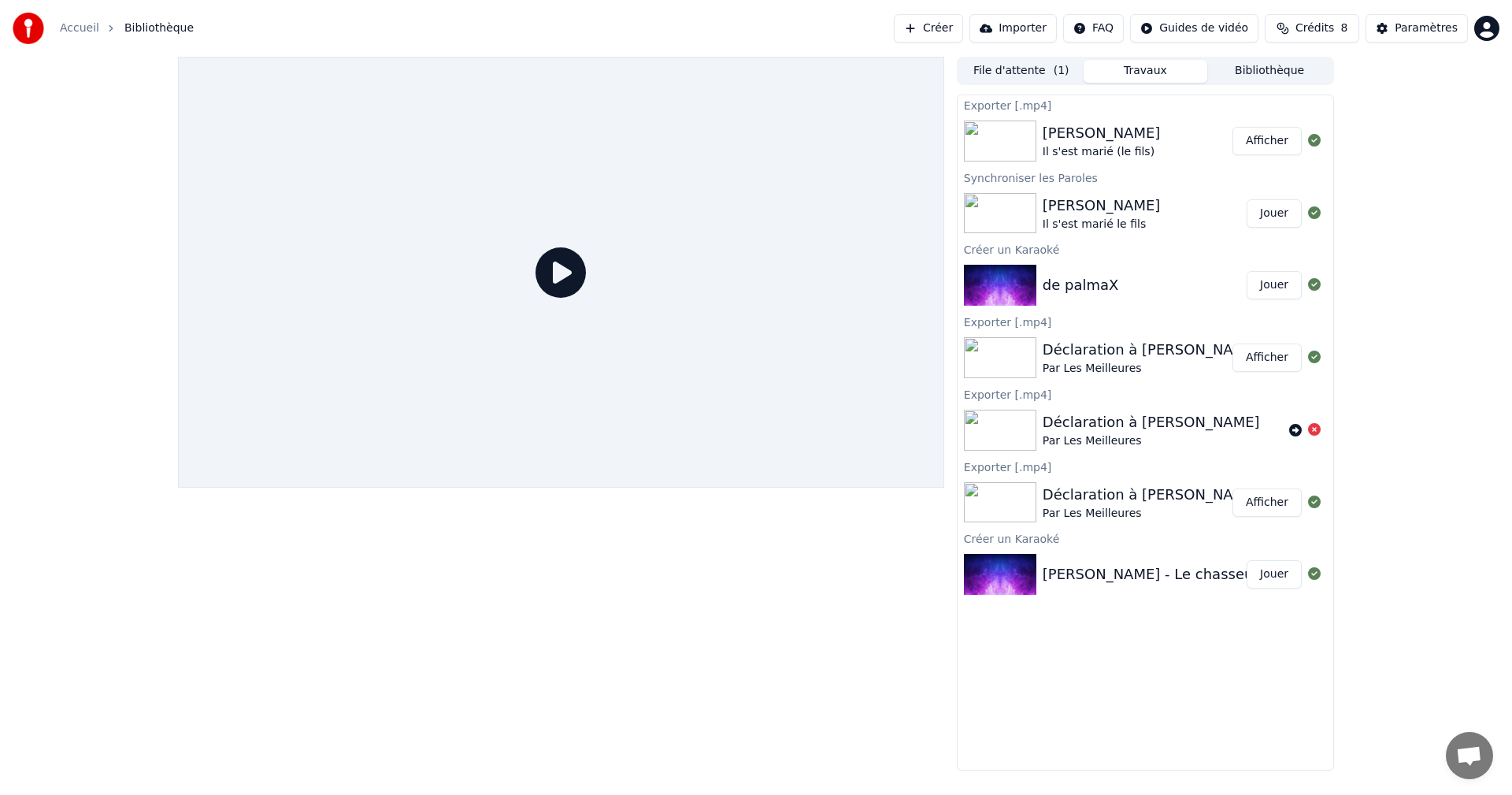
click at [1129, 503] on div "Déclaration à [PERSON_NAME]" at bounding box center [1151, 494] width 218 height 22
click at [1054, 72] on span "( 1 )" at bounding box center [1061, 71] width 15 height 15
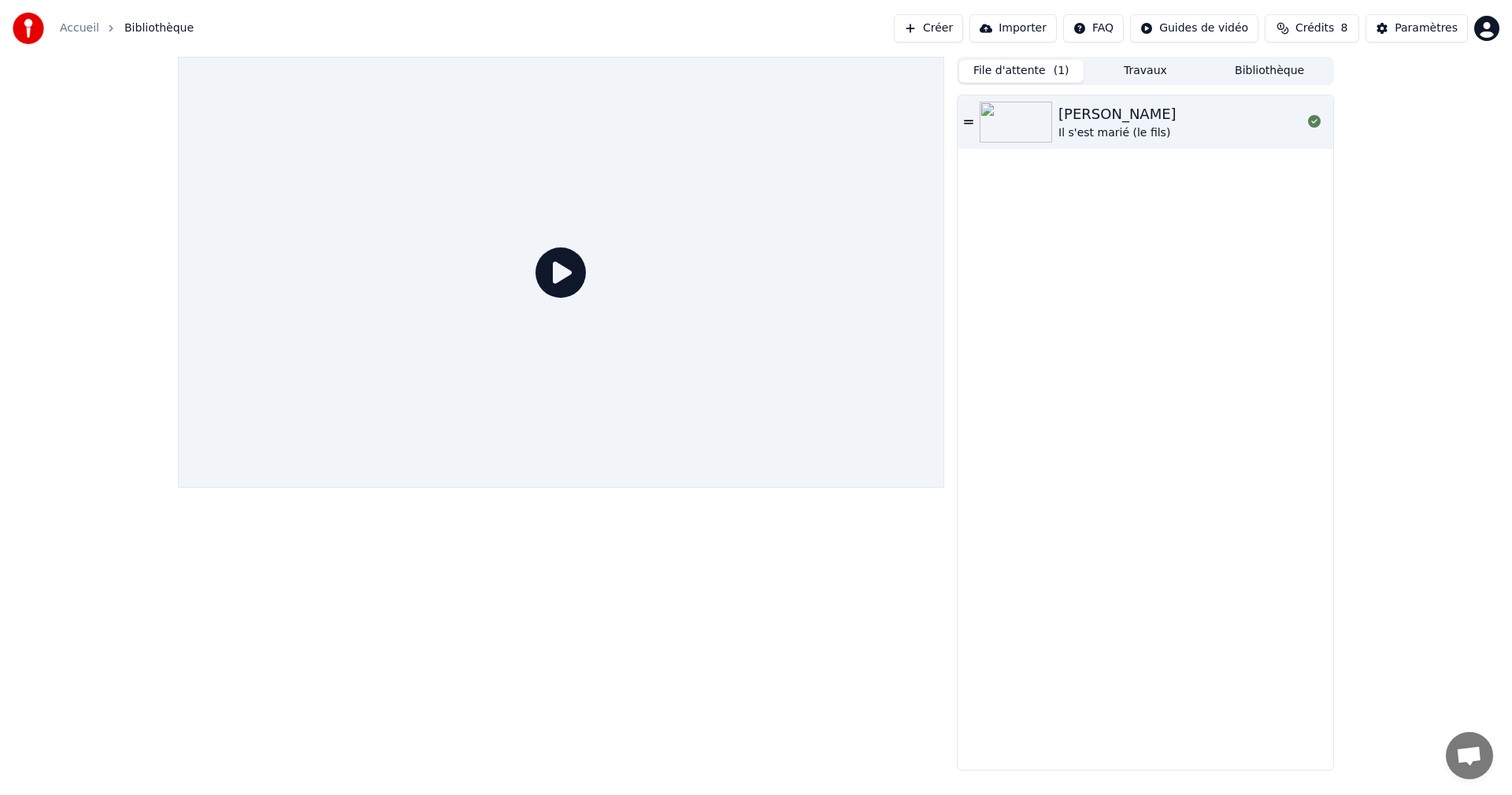
click at [969, 120] on icon at bounding box center [969, 122] width 10 height 11
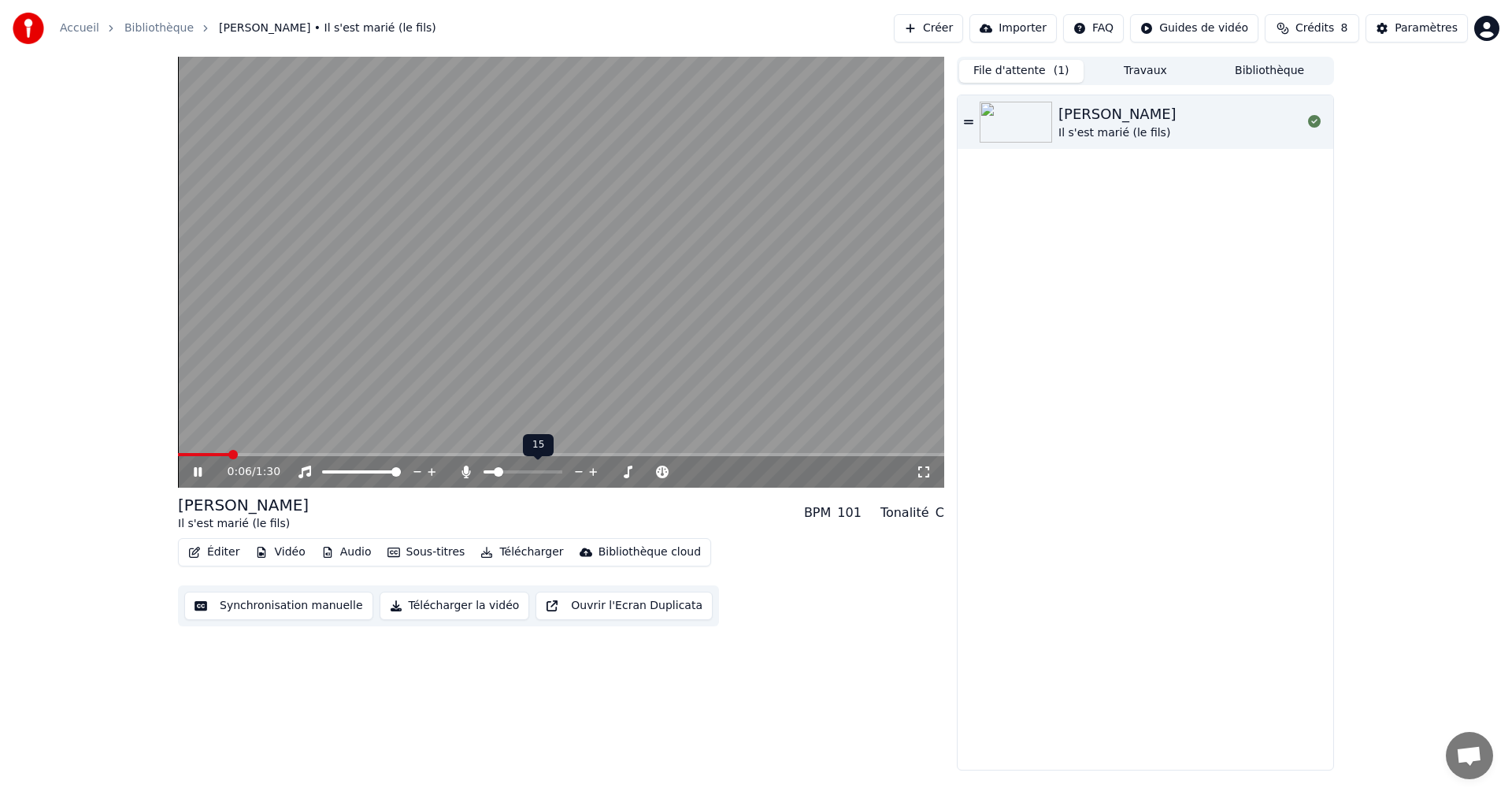
click at [496, 470] on span at bounding box center [499, 472] width 10 height 10
click at [198, 478] on icon at bounding box center [209, 472] width 37 height 13
click at [178, 454] on span at bounding box center [183, 455] width 10 height 10
click at [141, 25] on link "Bibliothèque" at bounding box center [160, 28] width 70 height 15
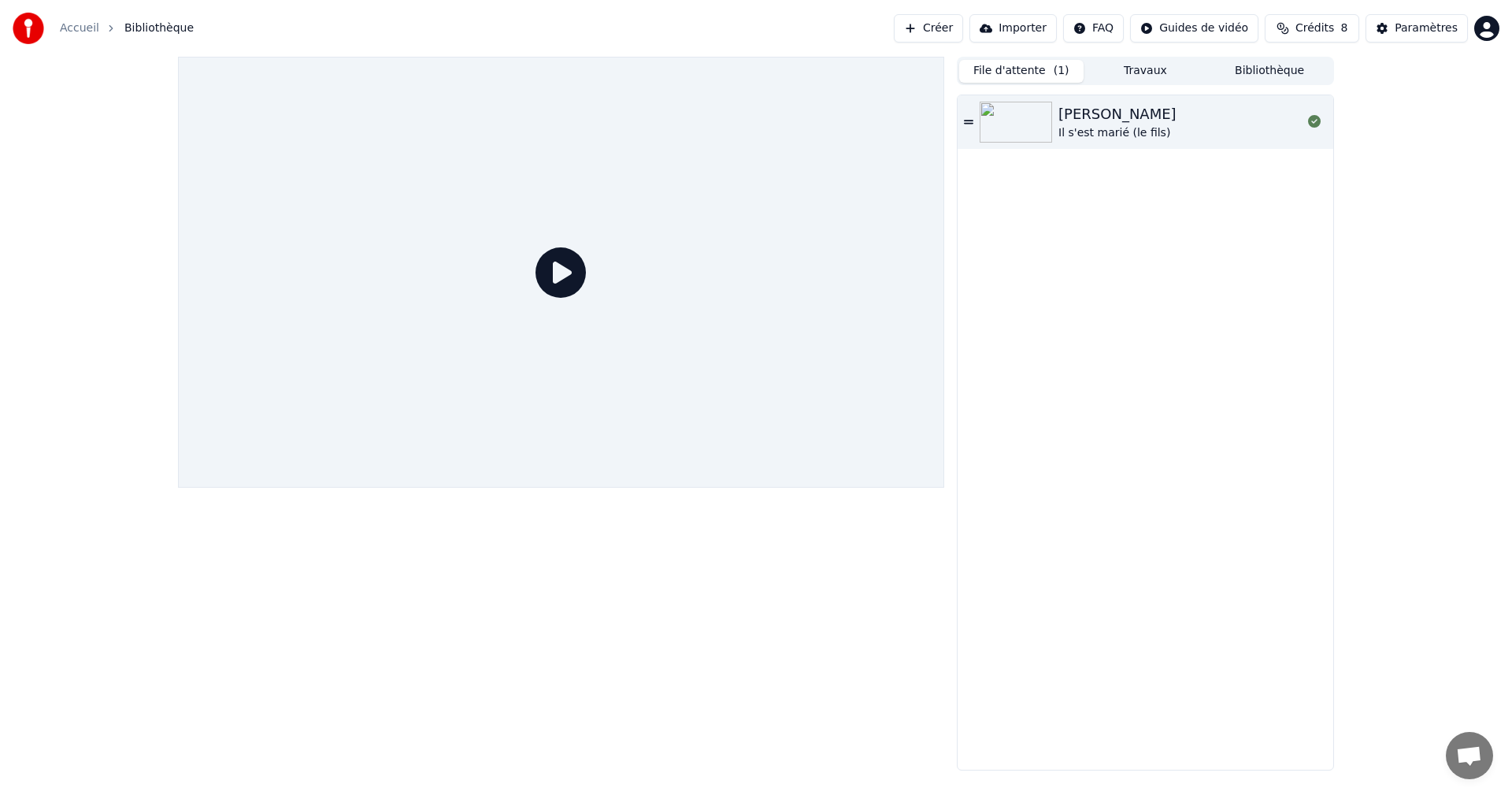
click at [79, 29] on link "Accueil" at bounding box center [79, 28] width 40 height 15
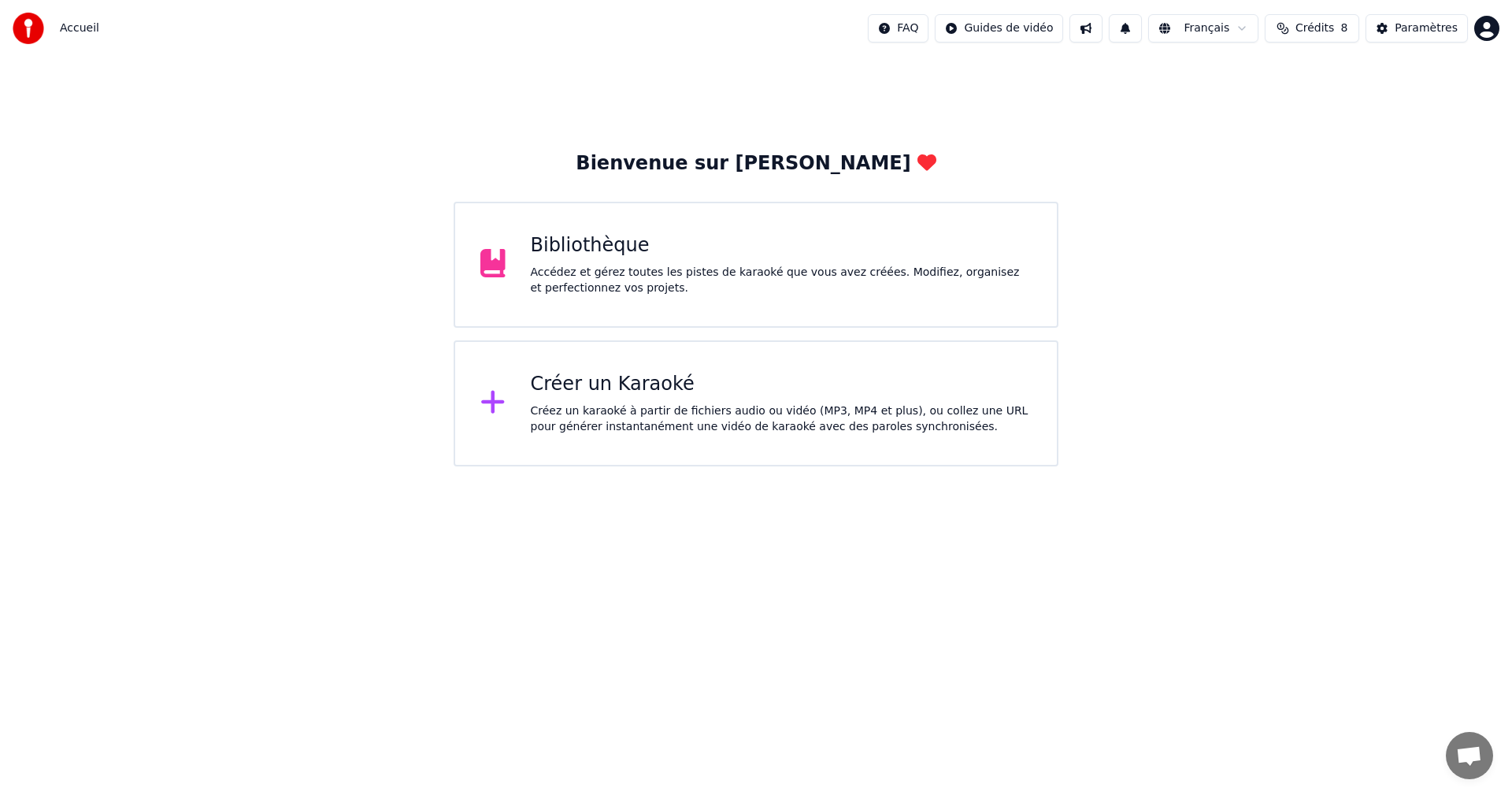
click at [673, 291] on div "Accédez et gérez toutes les pistes de karaoké que vous avez créées. Modifiez, o…" at bounding box center [781, 280] width 502 height 32
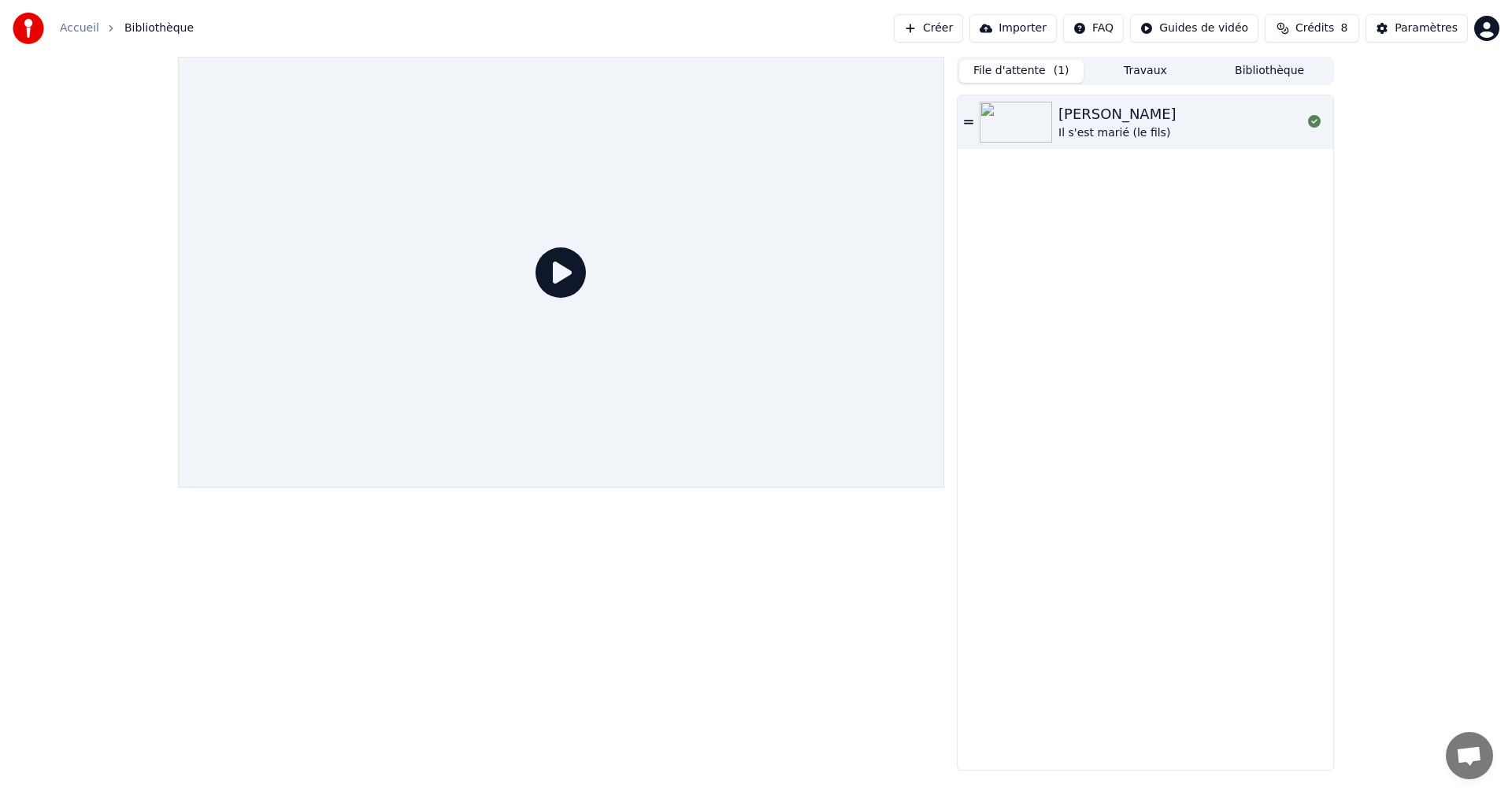
click at [1092, 122] on div "[PERSON_NAME]" at bounding box center [1118, 114] width 118 height 22
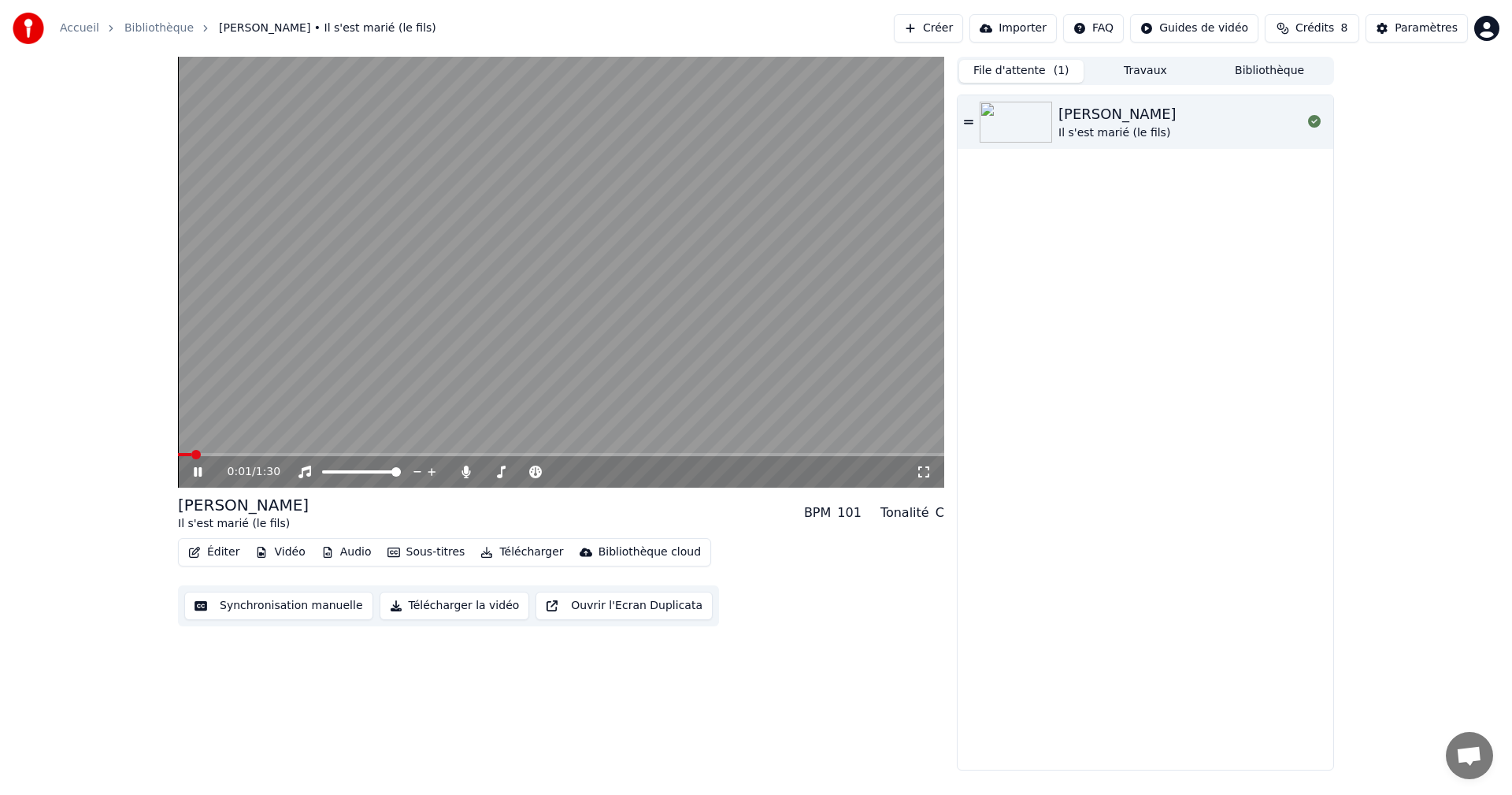
click at [147, 32] on link "Bibliothèque" at bounding box center [160, 28] width 70 height 15
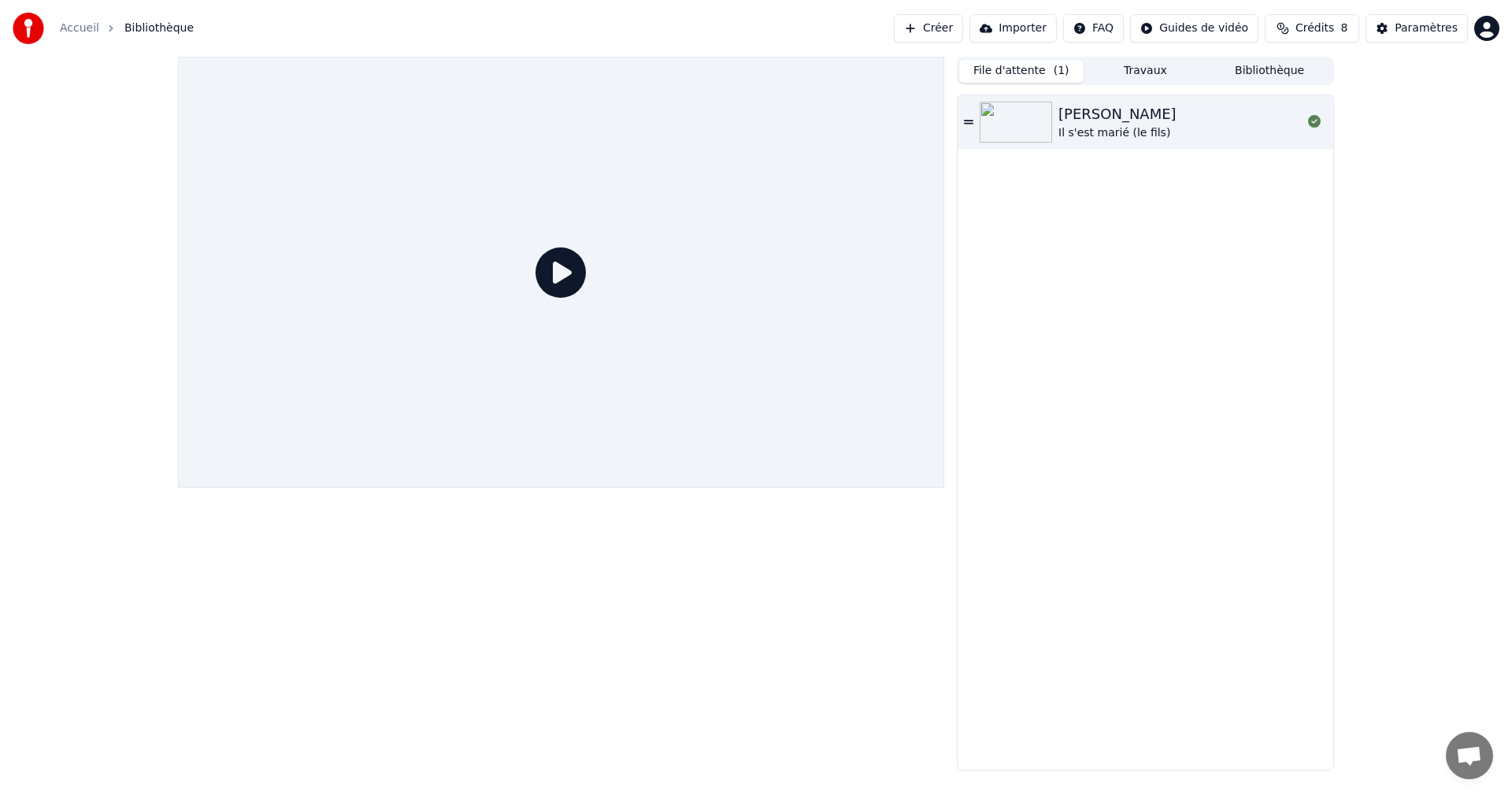
click at [66, 19] on div "Accueil Bibliothèque" at bounding box center [102, 28] width 181 height 32
click at [75, 26] on link "Accueil" at bounding box center [79, 28] width 40 height 15
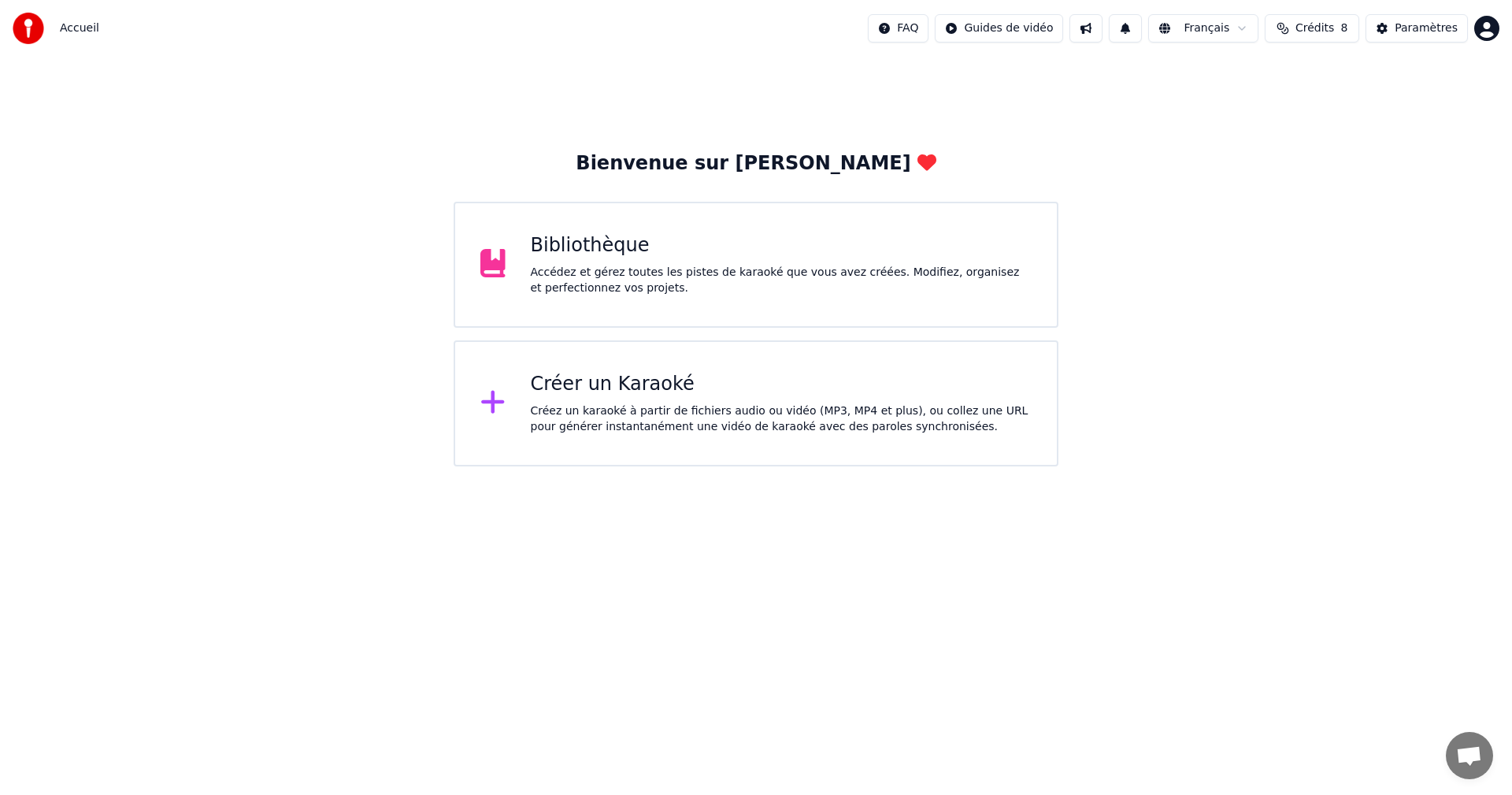
click at [704, 288] on div "Accédez et gérez toutes les pistes de karaoké que vous avez créées. Modifiez, o…" at bounding box center [781, 280] width 502 height 32
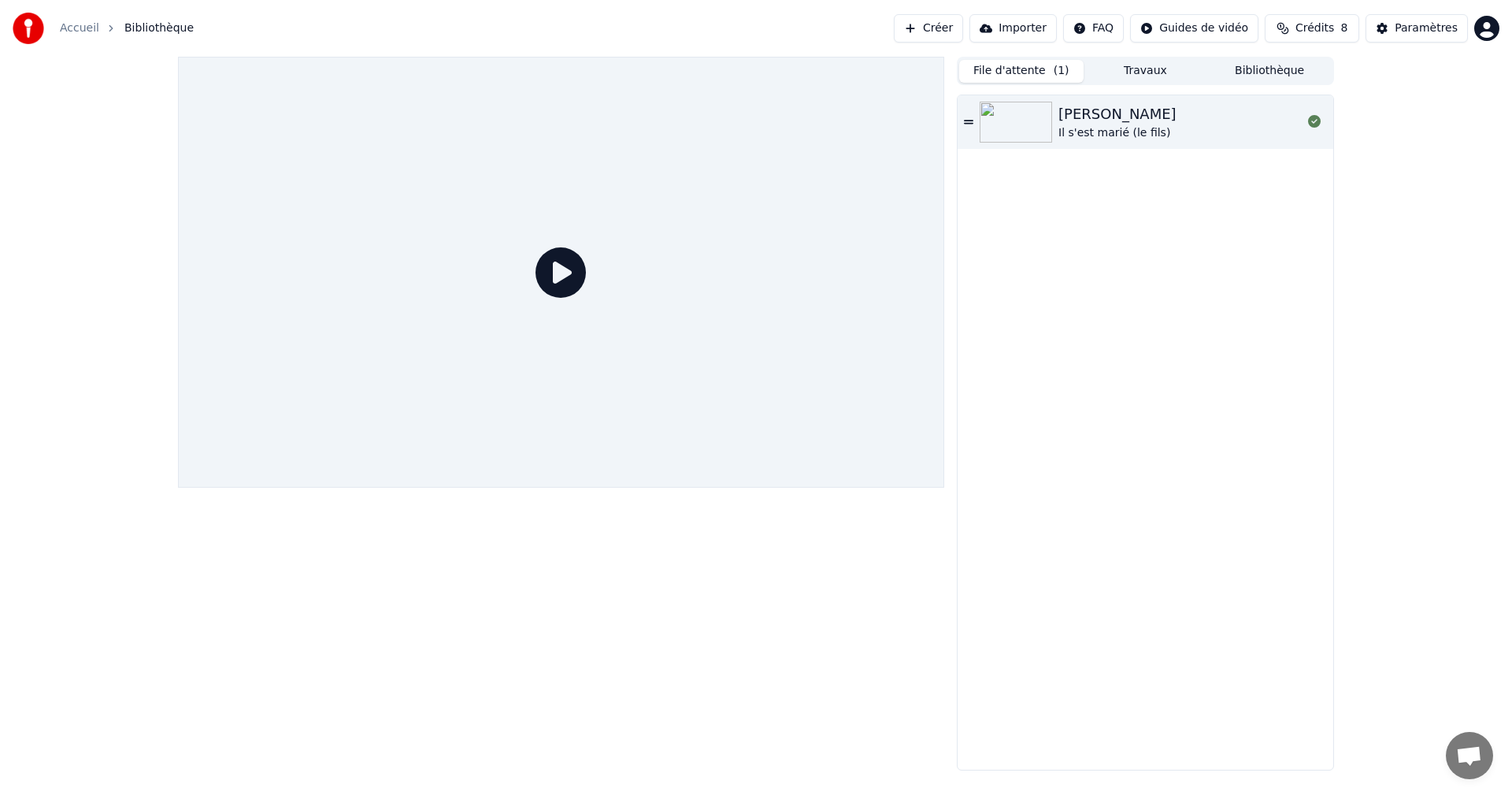
click at [1152, 72] on button "Travaux" at bounding box center [1146, 72] width 125 height 23
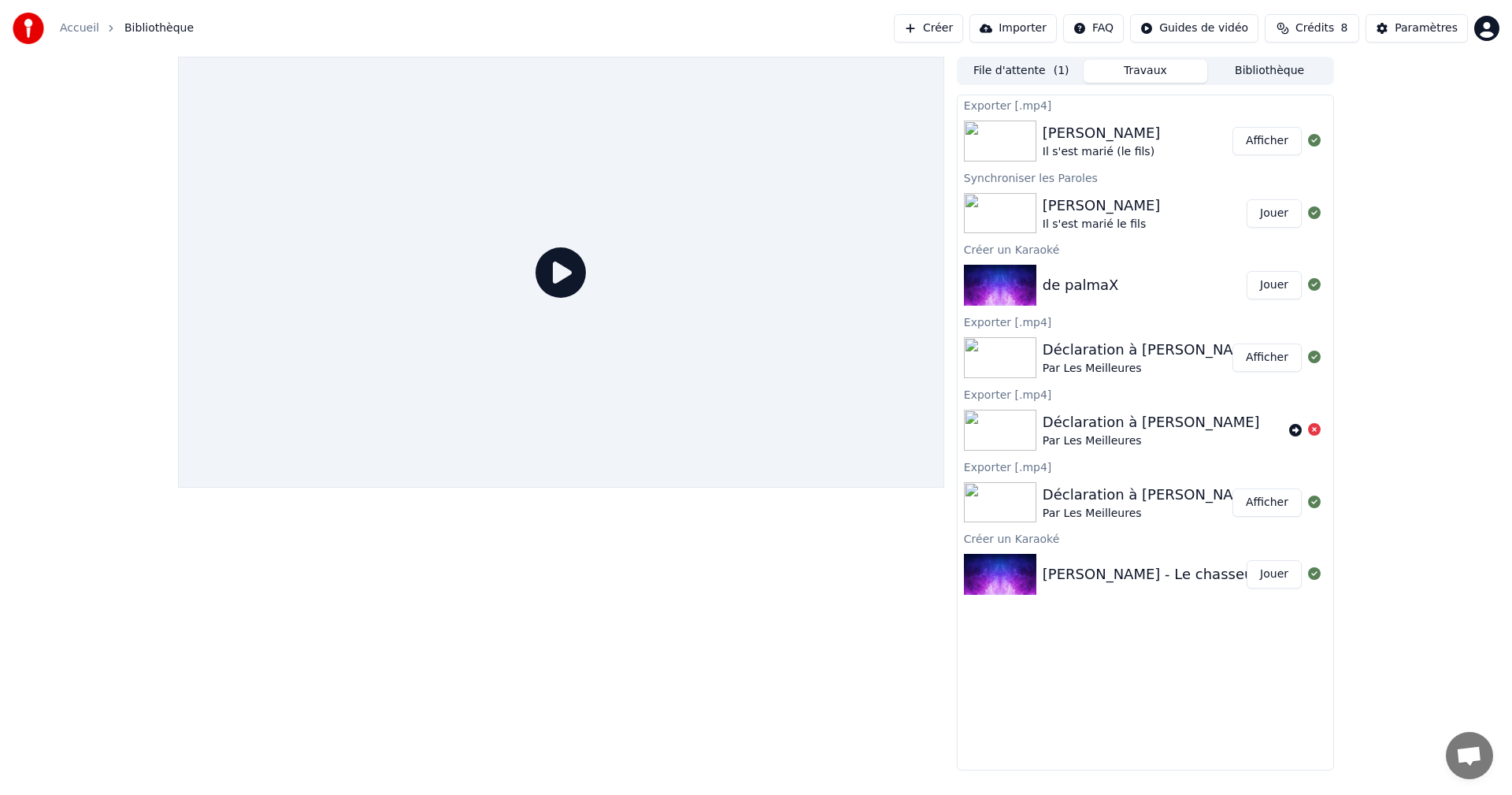
click at [1283, 71] on button "Bibliothèque" at bounding box center [1269, 72] width 125 height 23
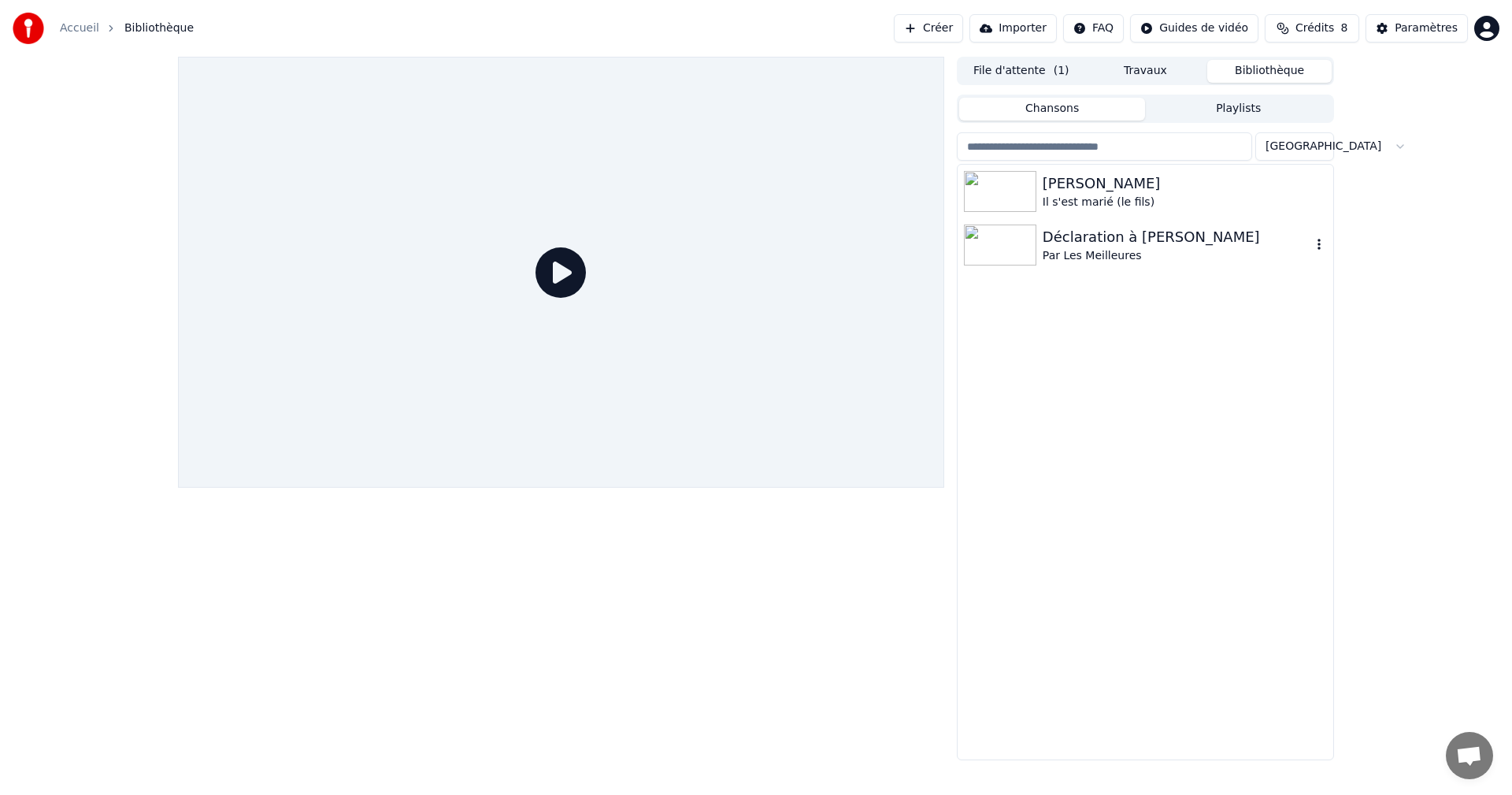
click at [1119, 241] on div "Déclaration à [PERSON_NAME]" at bounding box center [1178, 237] width 269 height 22
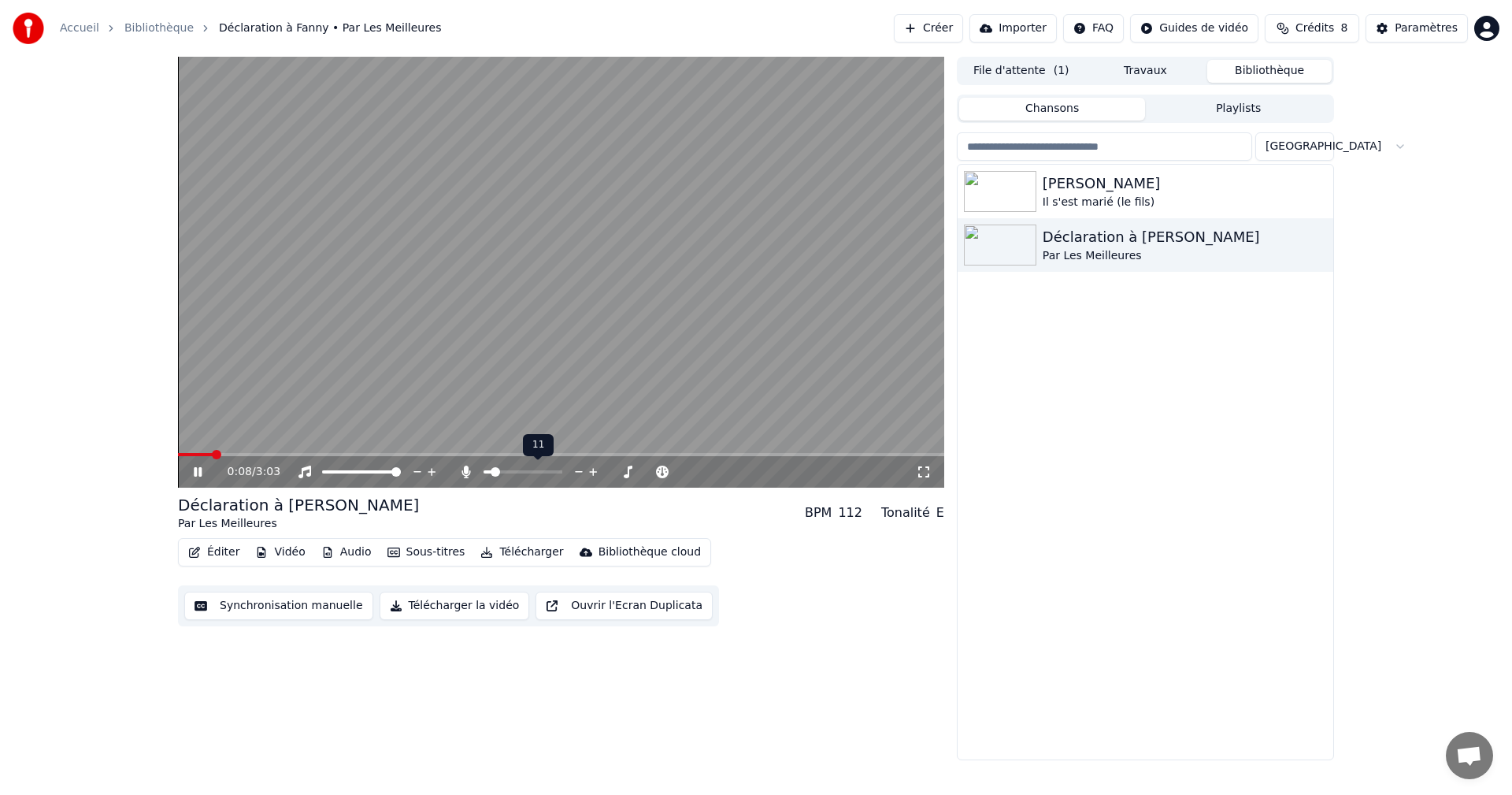
click at [492, 470] on span at bounding box center [496, 472] width 10 height 10
click at [185, 471] on div "0:09 / 3:03" at bounding box center [562, 472] width 754 height 15
click at [198, 473] on icon at bounding box center [209, 472] width 37 height 13
click at [1128, 192] on div "[PERSON_NAME]" at bounding box center [1178, 183] width 269 height 22
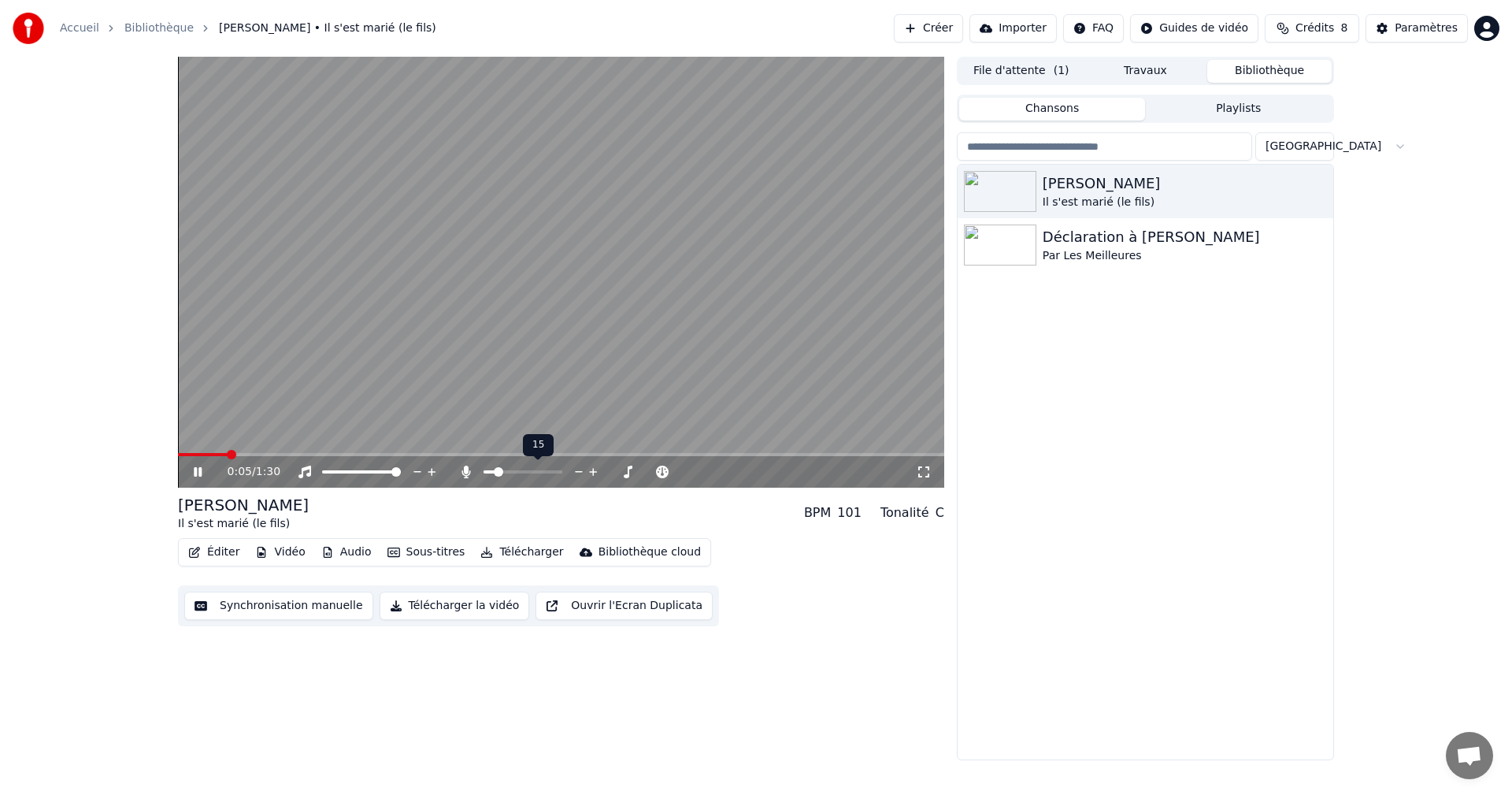
click at [496, 470] on span at bounding box center [499, 472] width 10 height 10
click at [1109, 244] on div "Déclaration à [PERSON_NAME]" at bounding box center [1178, 237] width 269 height 22
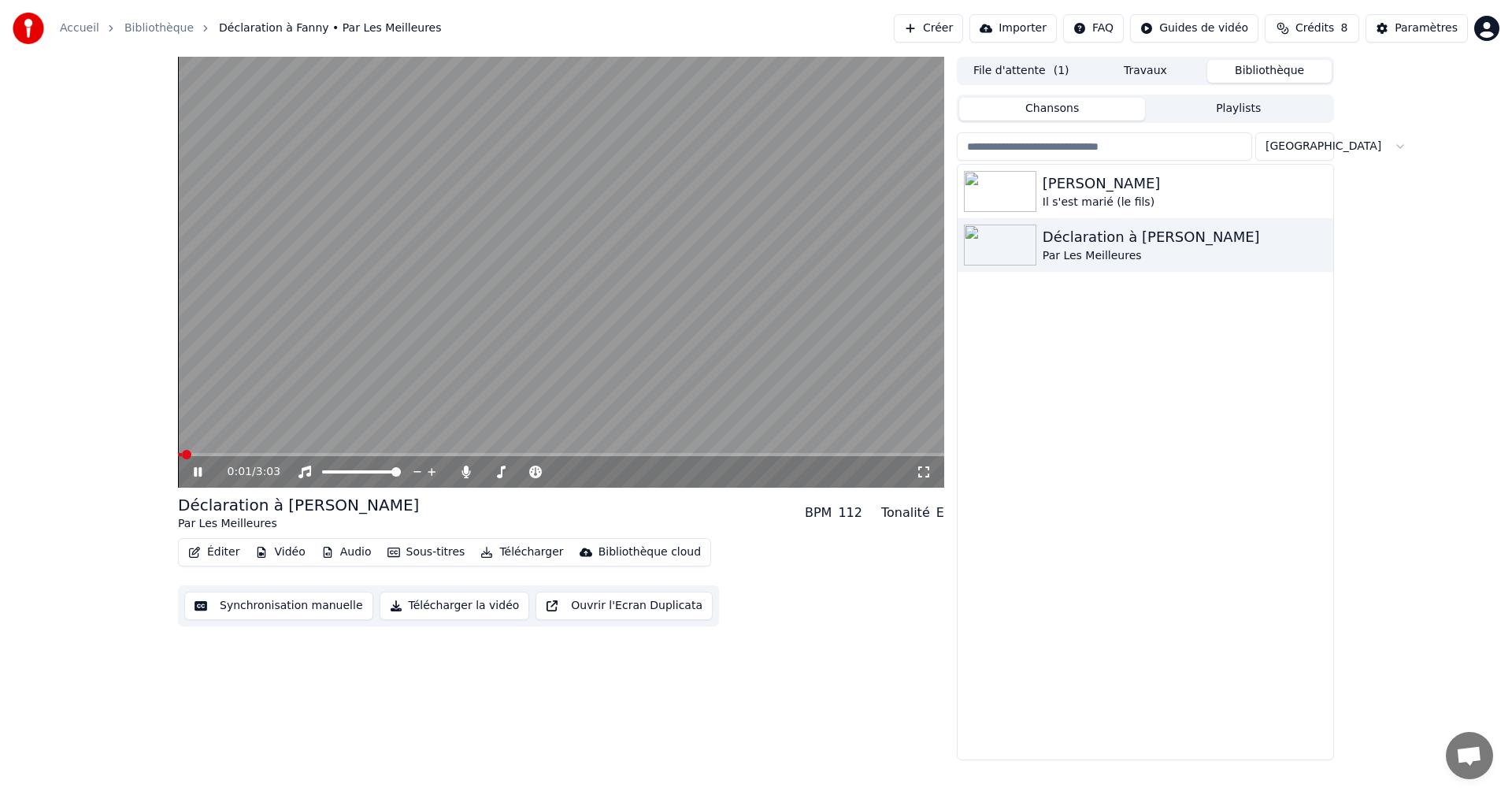
click at [192, 475] on icon at bounding box center [209, 472] width 37 height 13
click at [80, 26] on link "Accueil" at bounding box center [79, 28] width 40 height 15
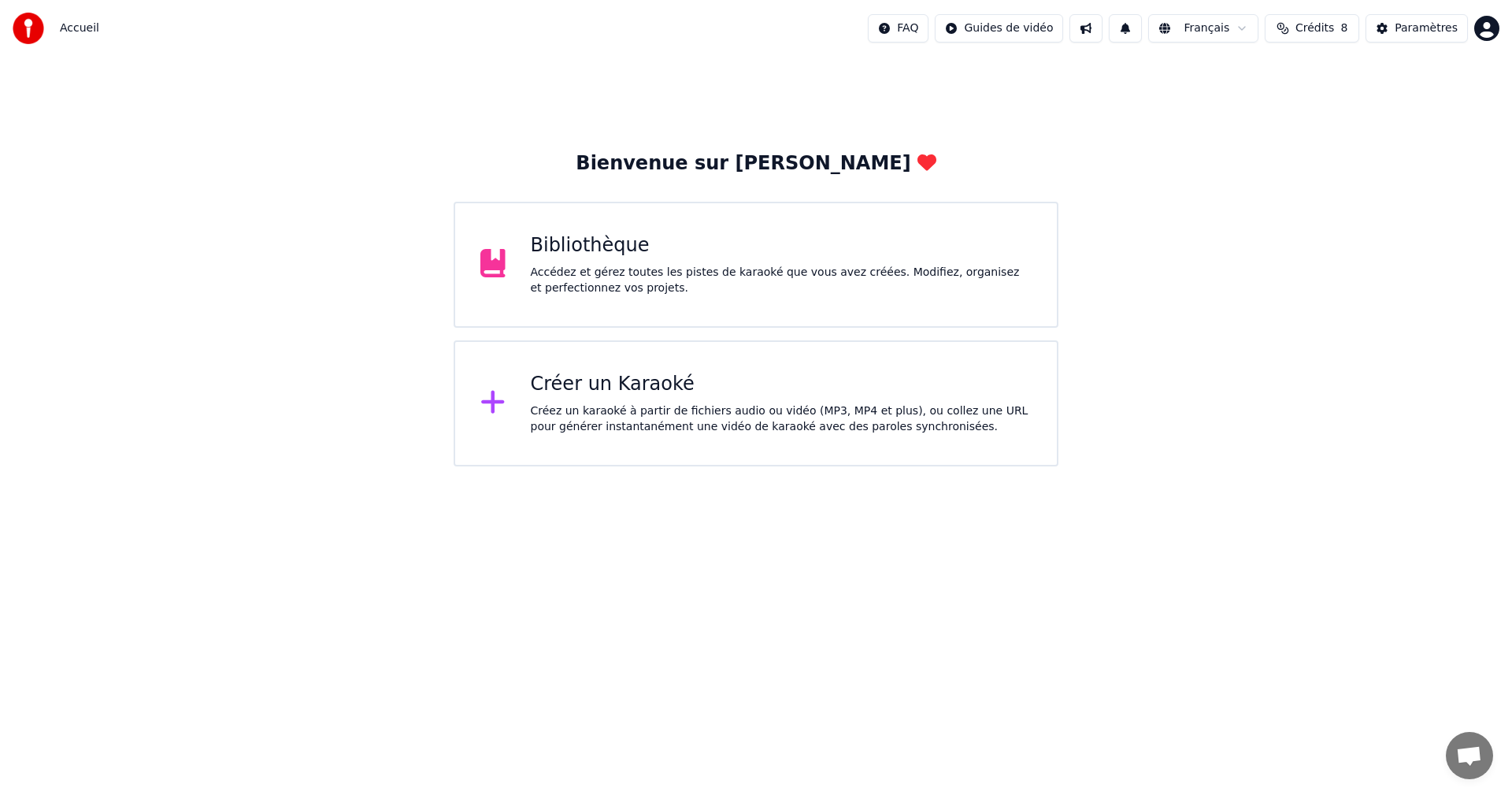
click at [919, 451] on div "Créer un Karaoké Créez un karaoké à partir de fichiers audio ou vidéo (MP3, MP4…" at bounding box center [756, 403] width 605 height 126
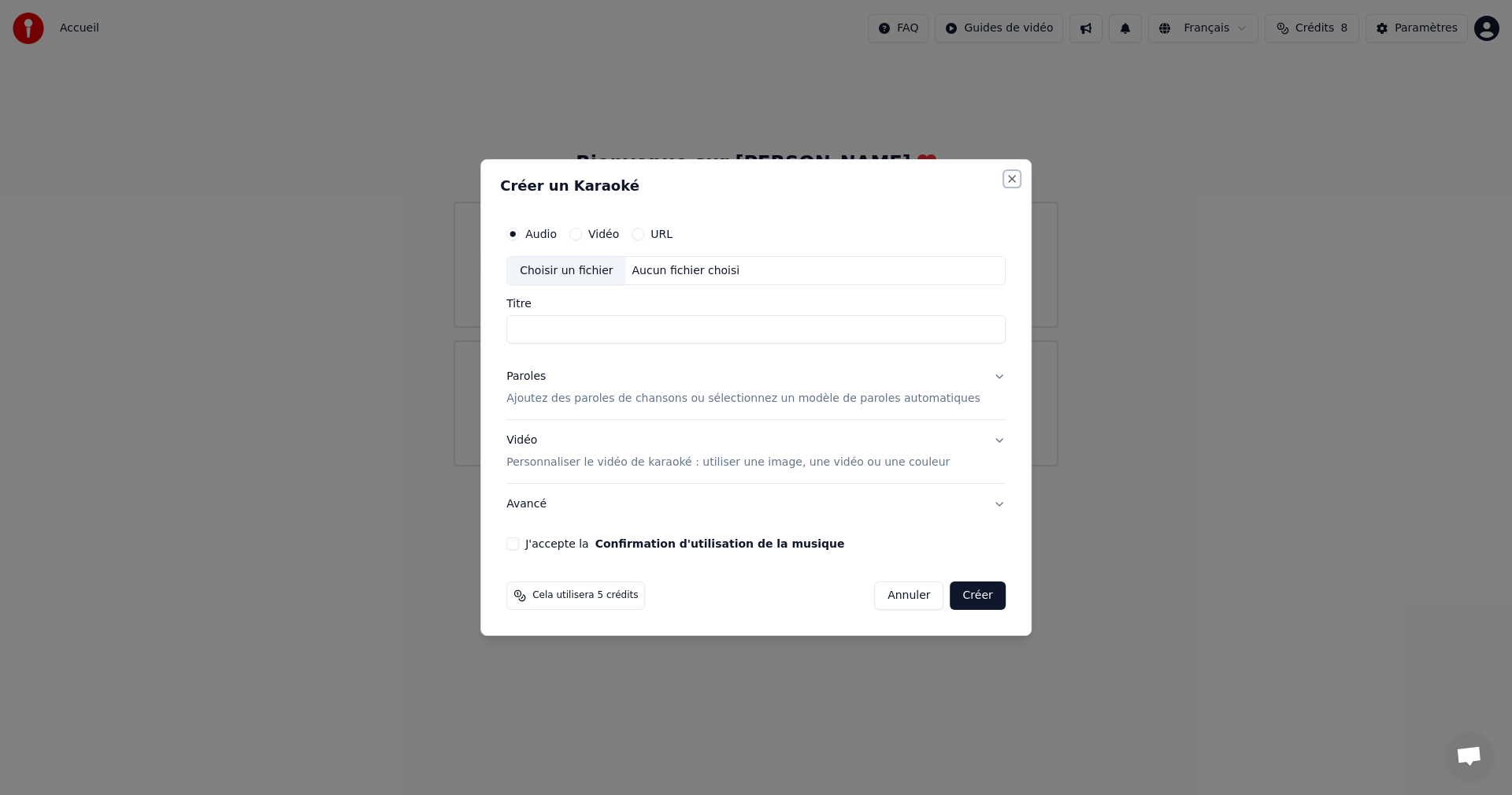
click at [1006, 183] on button "Close" at bounding box center [1012, 178] width 13 height 13
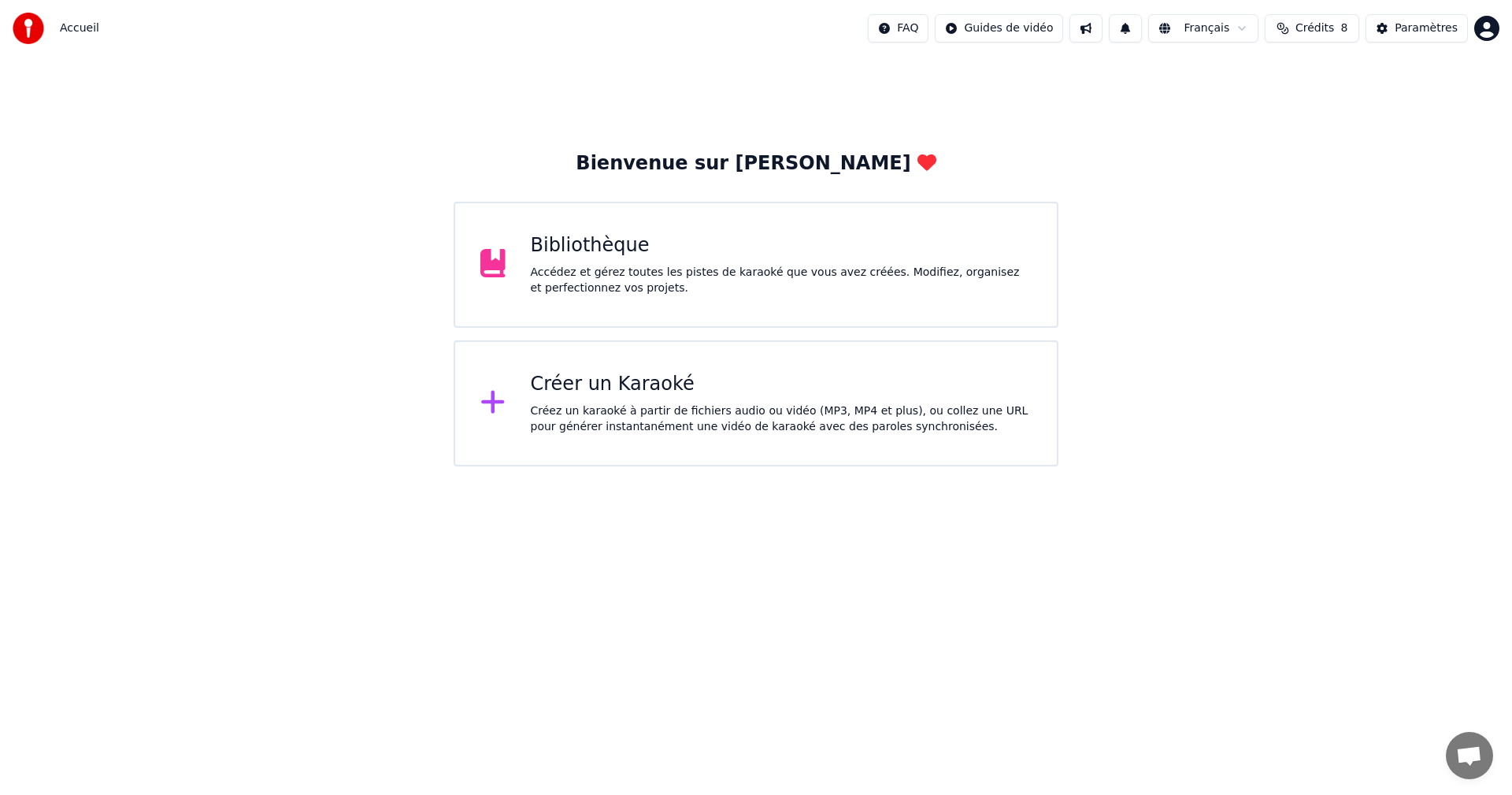
click at [843, 241] on div "Bibliothèque" at bounding box center [781, 246] width 502 height 25
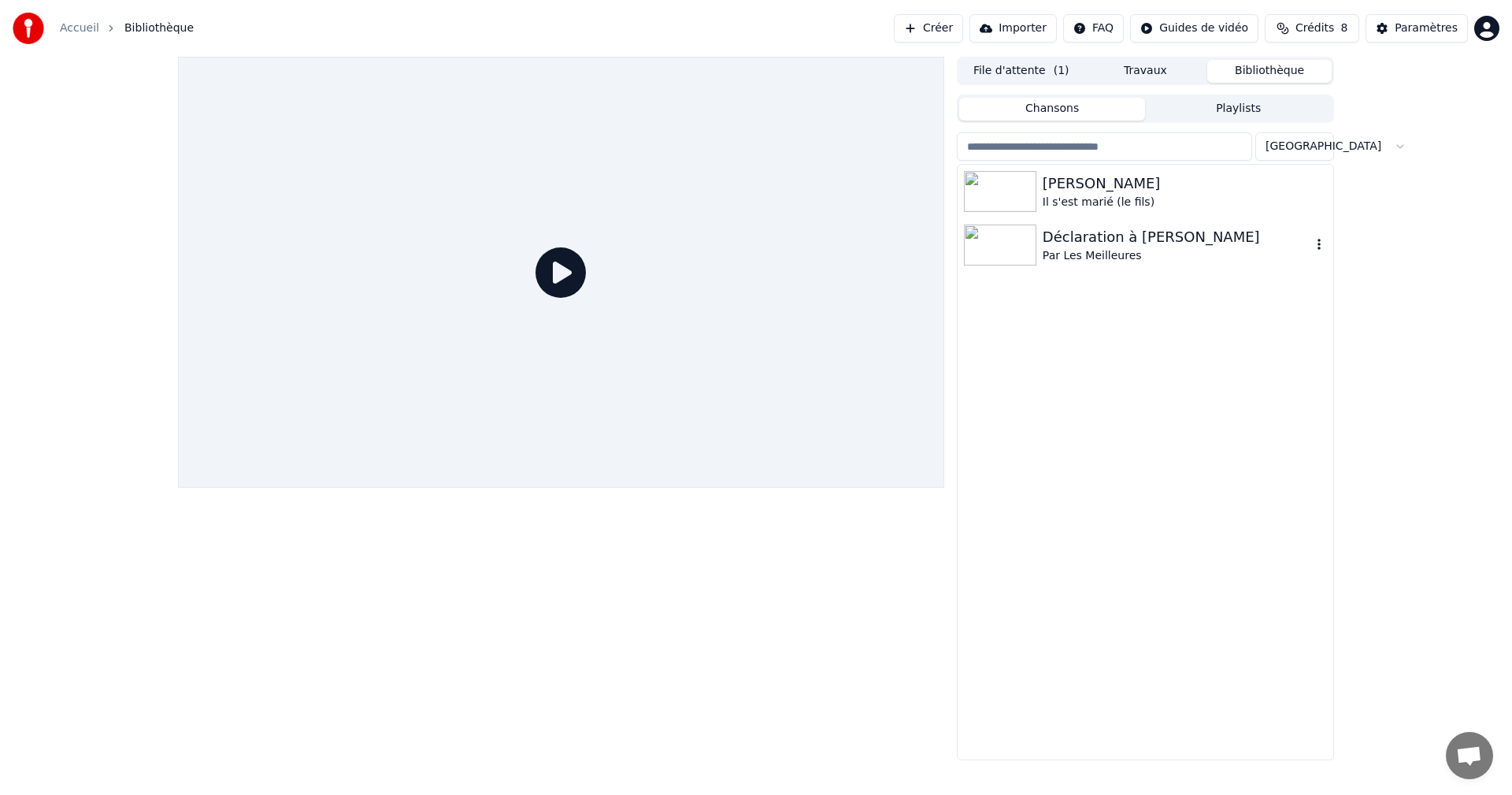
click at [1110, 252] on div "Par Les Meilleures" at bounding box center [1178, 256] width 269 height 15
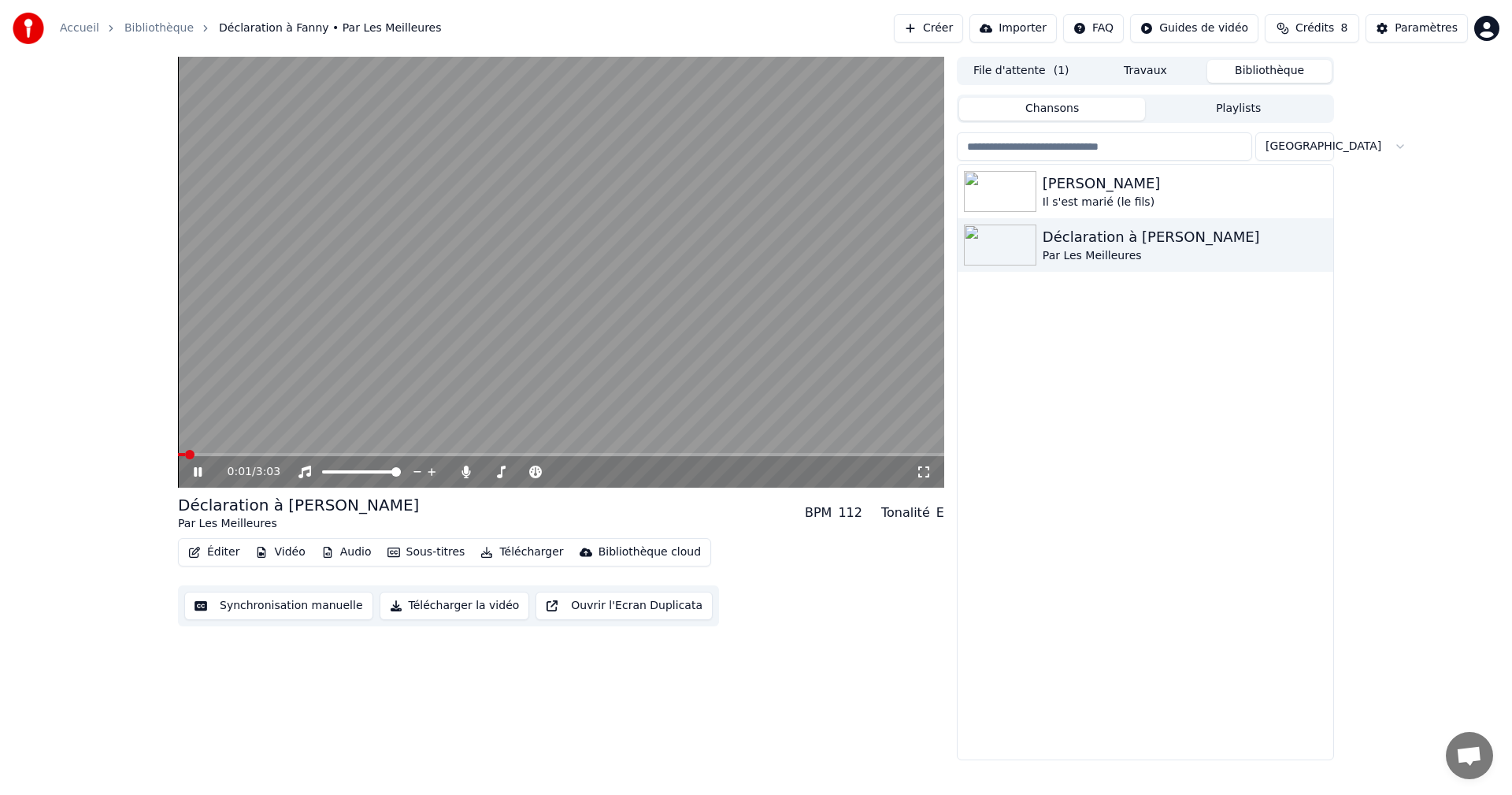
click at [198, 465] on div "0:01 / 3:03" at bounding box center [562, 472] width 754 height 15
click at [190, 470] on icon at bounding box center [209, 472] width 37 height 13
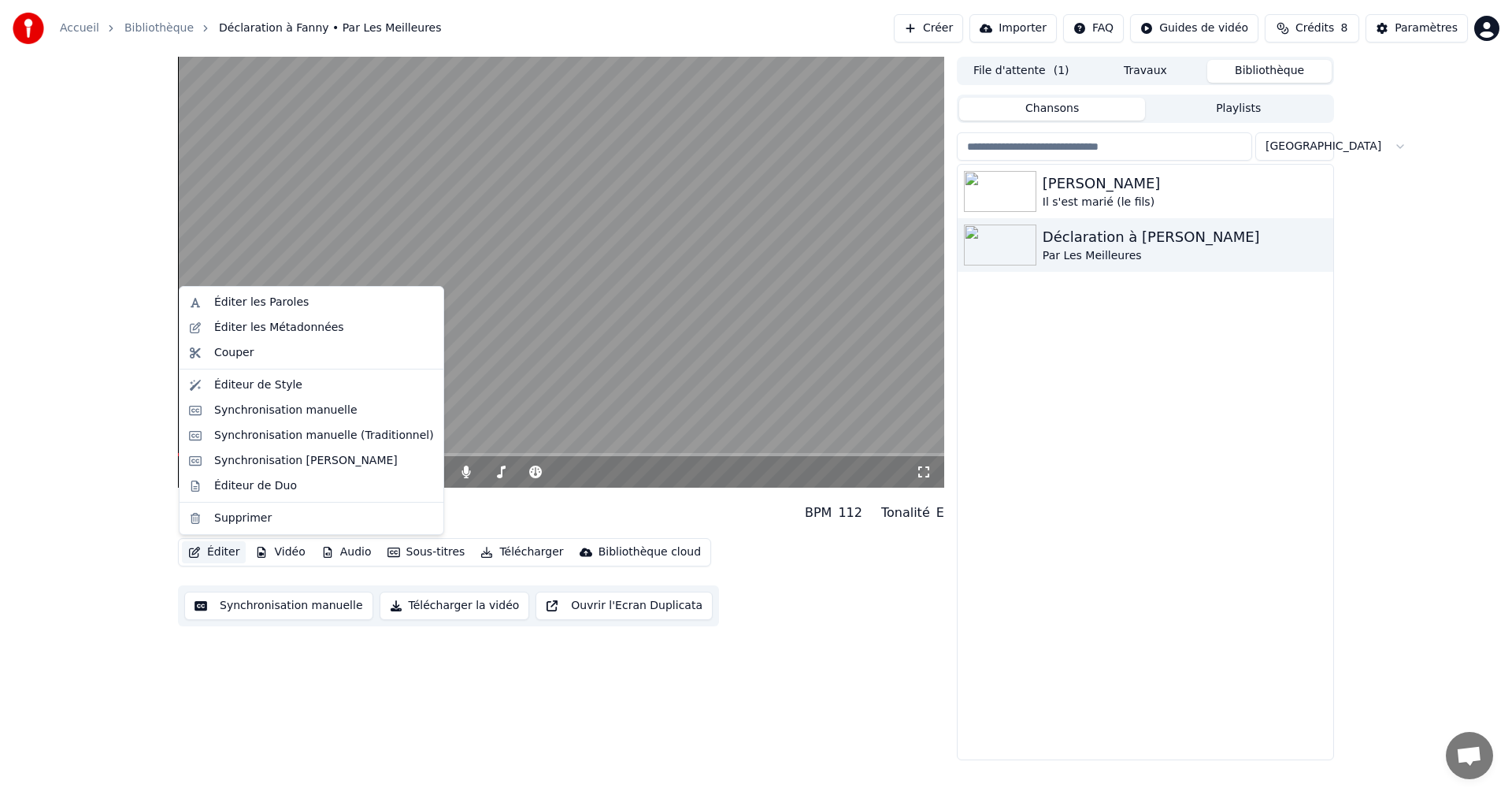
click at [218, 548] on button "Éditer" at bounding box center [214, 552] width 64 height 22
click at [307, 409] on div "Synchronisation manuelle" at bounding box center [286, 410] width 143 height 15
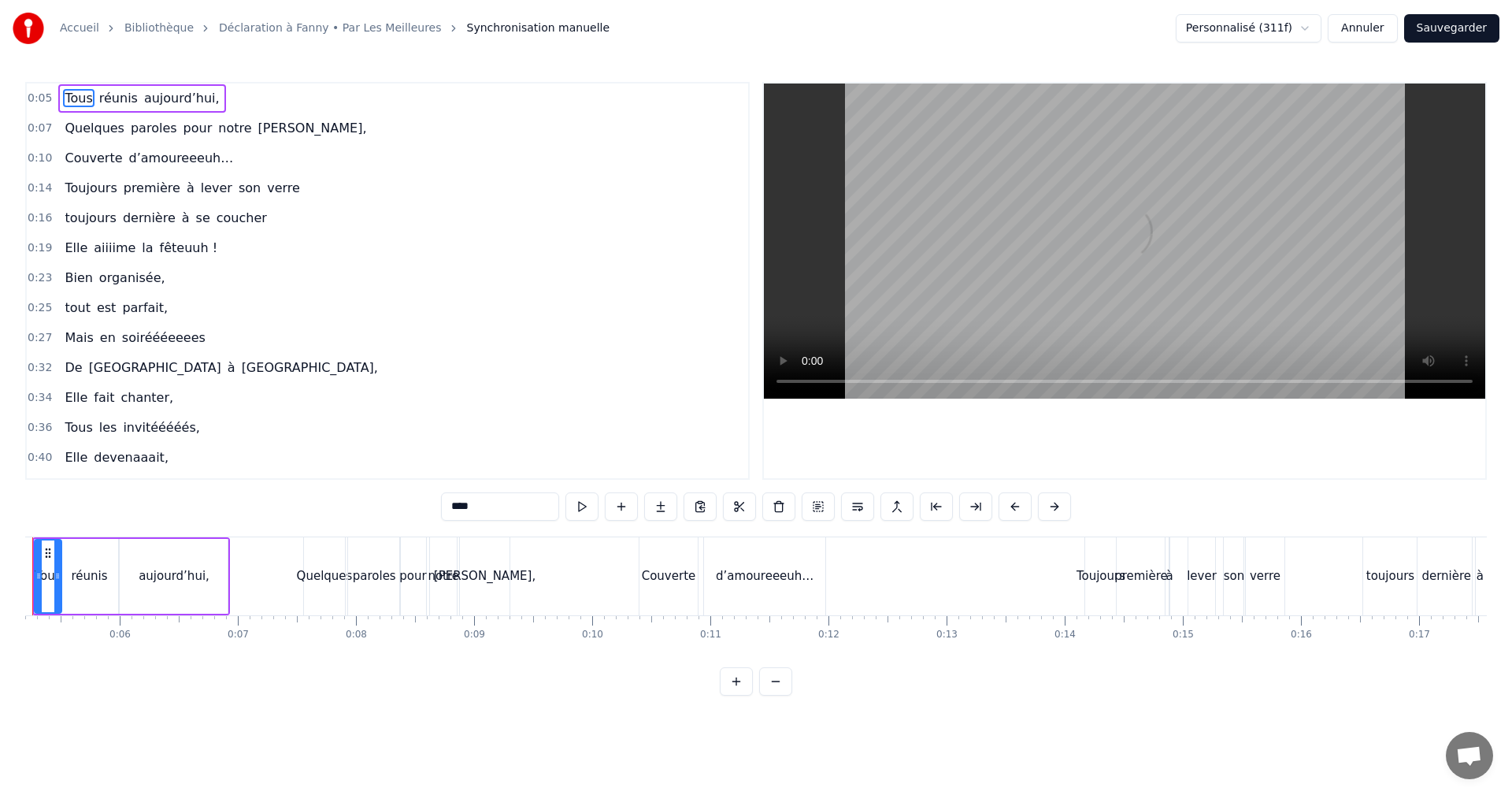
scroll to position [0, 542]
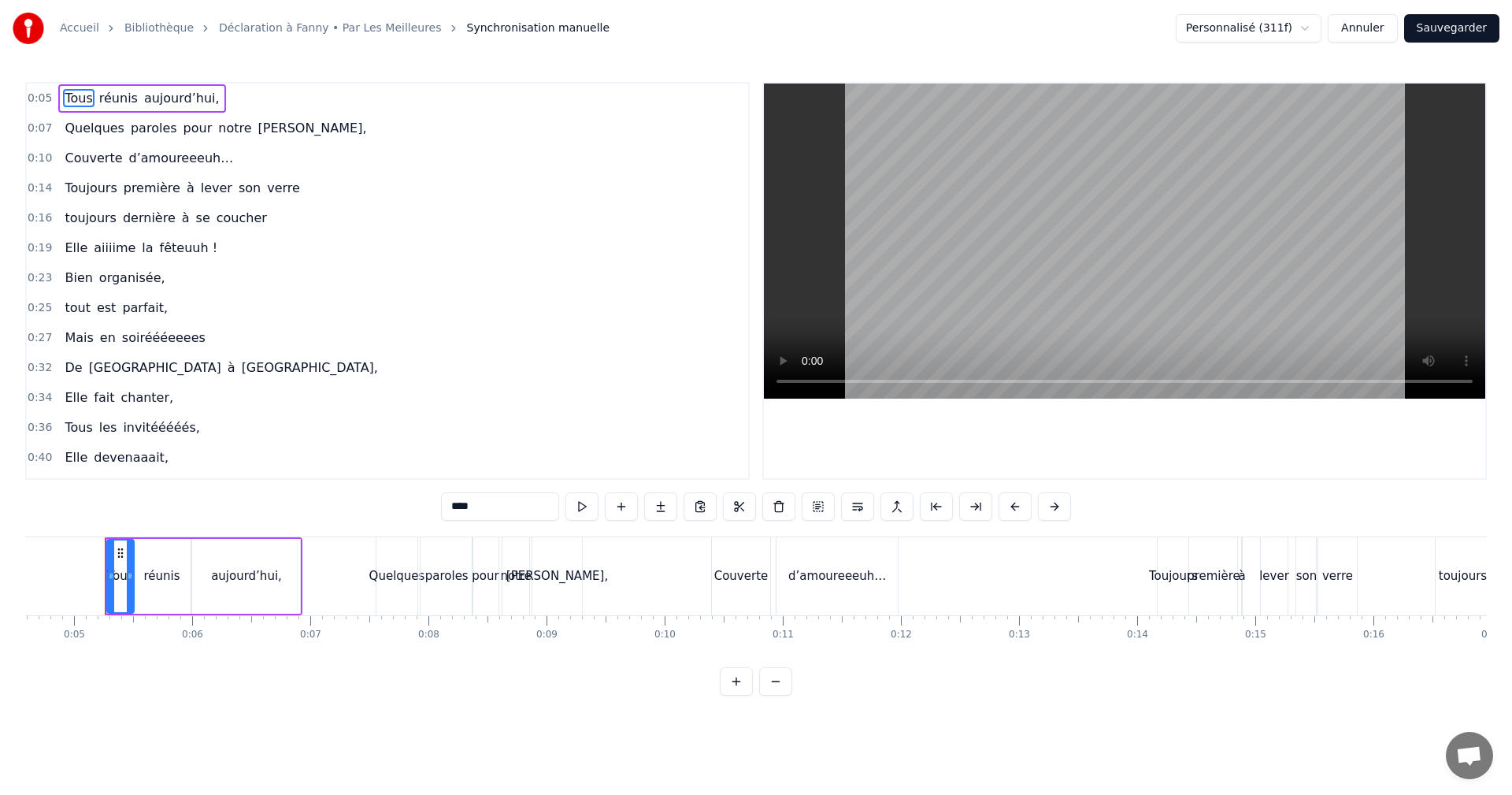
drag, startPoint x: 441, startPoint y: 497, endPoint x: 403, endPoint y: 491, distance: 38.5
click at [406, 496] on div "0:05 Tous réunis [DATE], 0:07 Quelques paroles pour notre Fanny, 0:10 Couverte …" at bounding box center [756, 389] width 1462 height 614
click at [157, 574] on div "réunis" at bounding box center [160, 576] width 36 height 18
drag, startPoint x: 492, startPoint y: 512, endPoint x: 362, endPoint y: 509, distance: 130.0
click at [362, 509] on div "0:05 Il réunis [DATE], 0:07 Quelques paroles pour notre Fanny, 0:10 Couverte d’…" at bounding box center [756, 389] width 1462 height 614
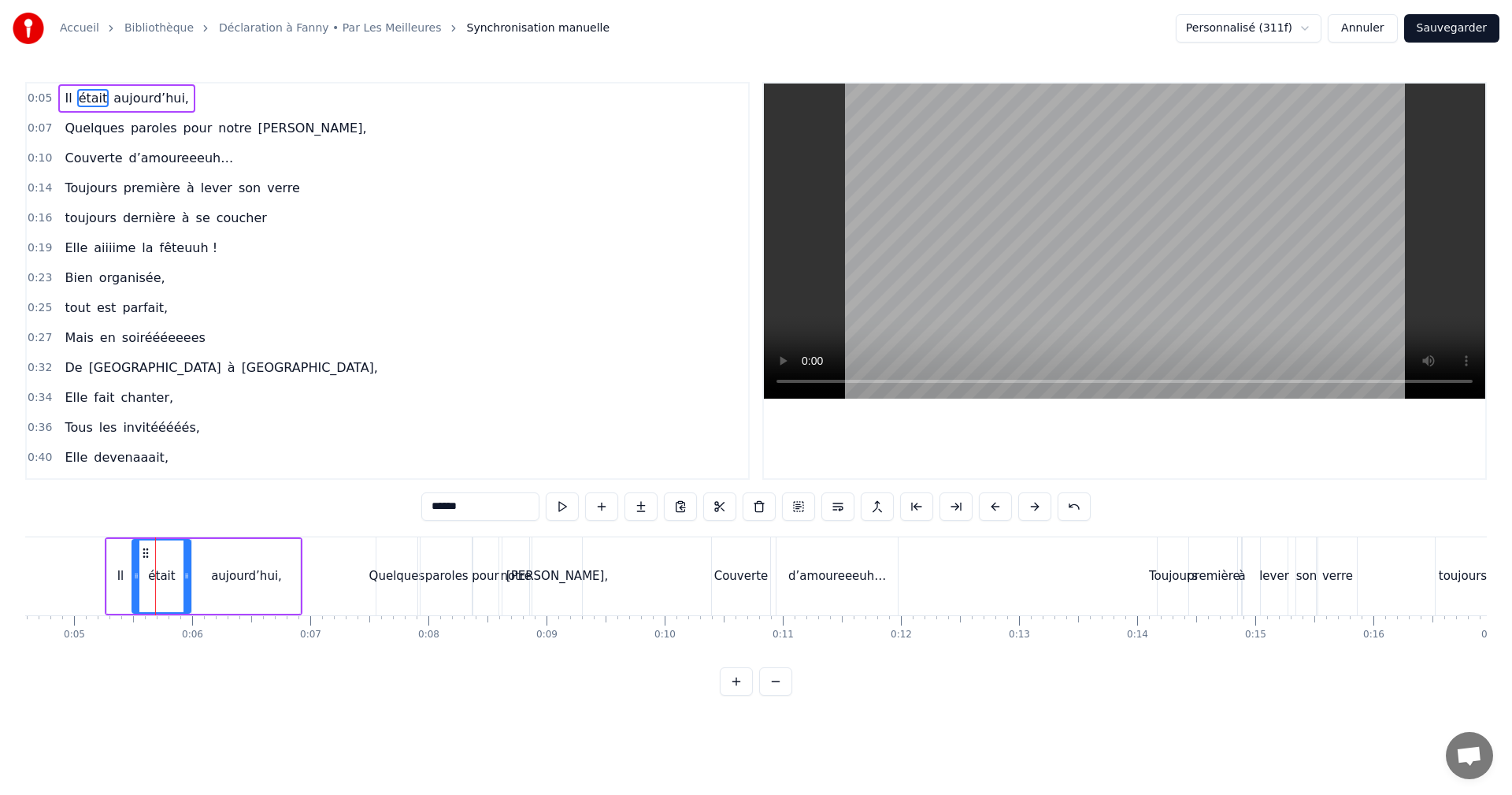
click at [257, 557] on div "aujourd’hui," at bounding box center [247, 575] width 108 height 74
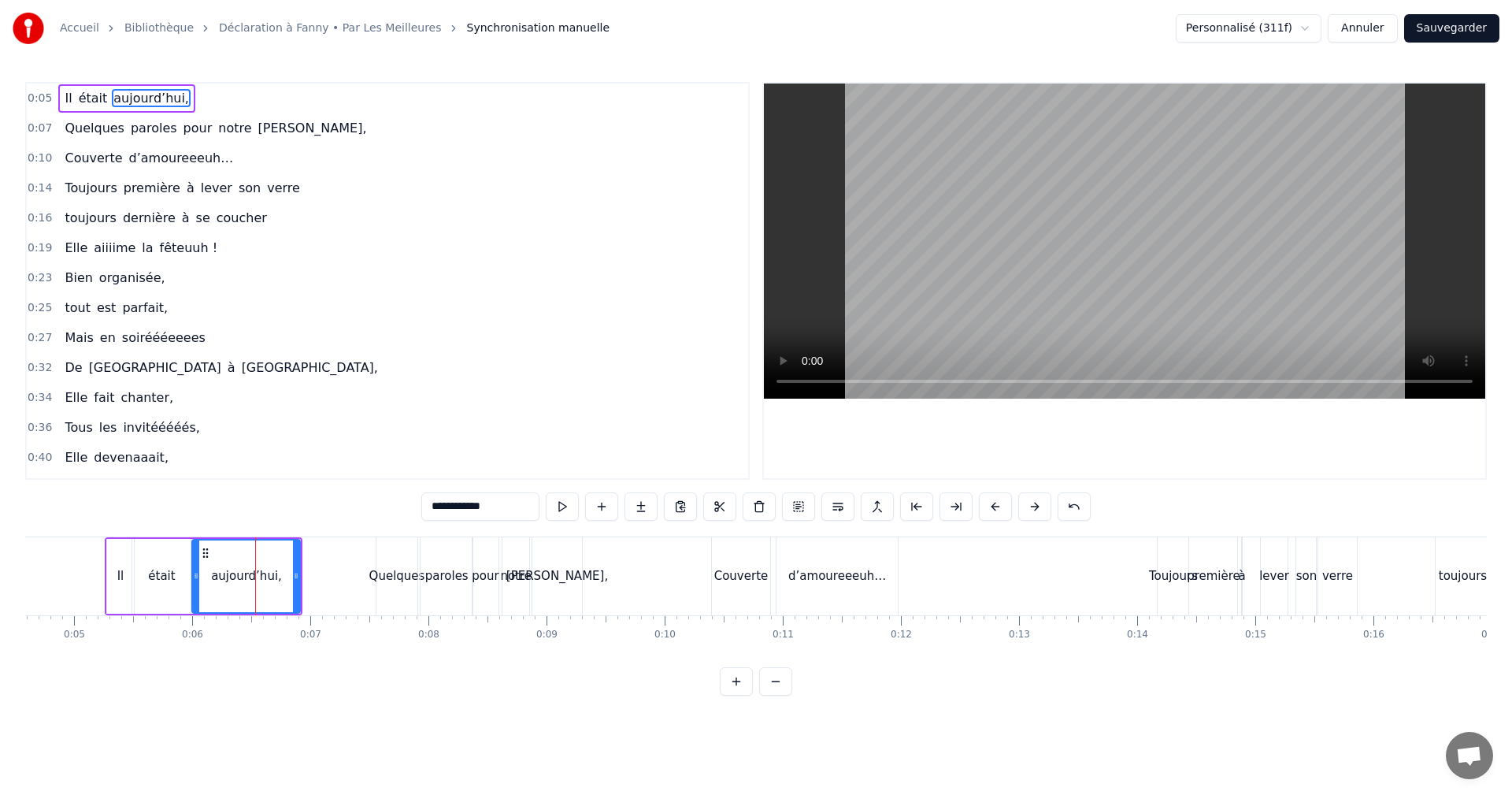
click at [132, 96] on span "aujourd’hui," at bounding box center [151, 98] width 78 height 18
drag, startPoint x: 509, startPoint y: 497, endPoint x: 413, endPoint y: 507, distance: 96.5
click at [413, 507] on div "0:05 Il était [DATE], 0:07 Quelques paroles pour notre Fanny, 0:10 Couverte d’a…" at bounding box center [756, 389] width 1462 height 614
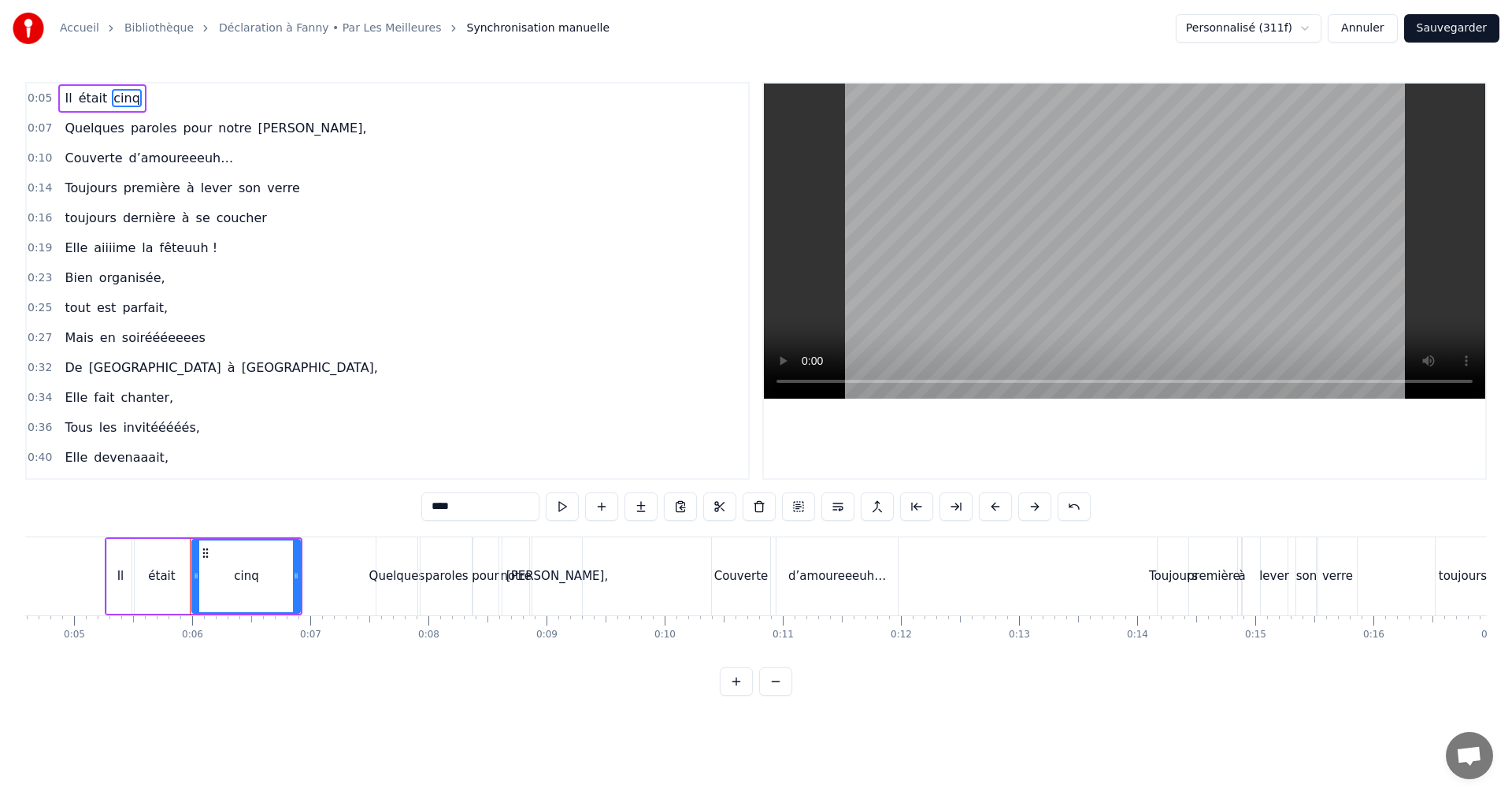
type input "****"
click at [277, 577] on div "cinq" at bounding box center [247, 576] width 106 height 72
click at [596, 506] on button at bounding box center [601, 506] width 33 height 28
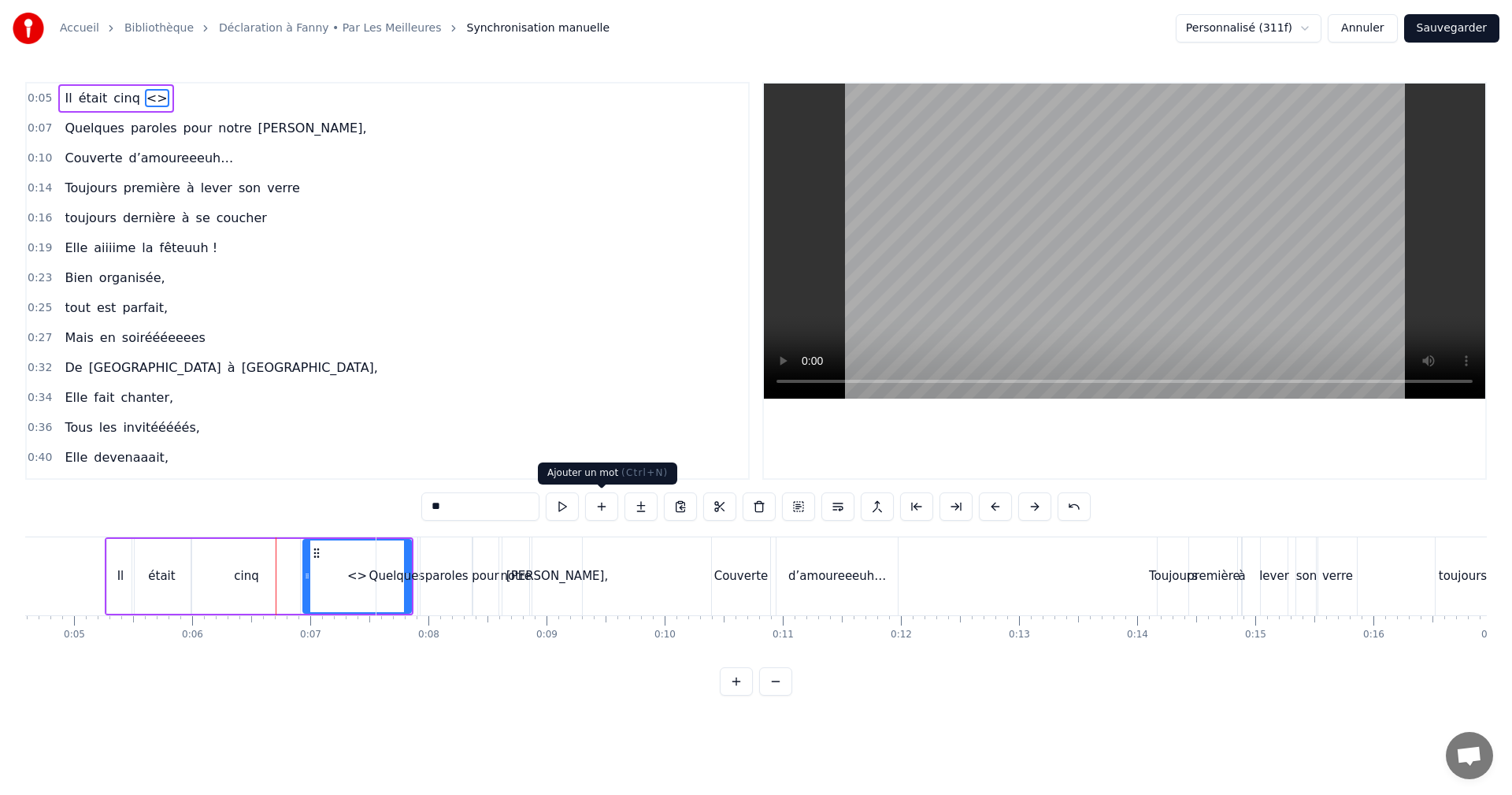
click at [596, 505] on button at bounding box center [601, 506] width 33 height 28
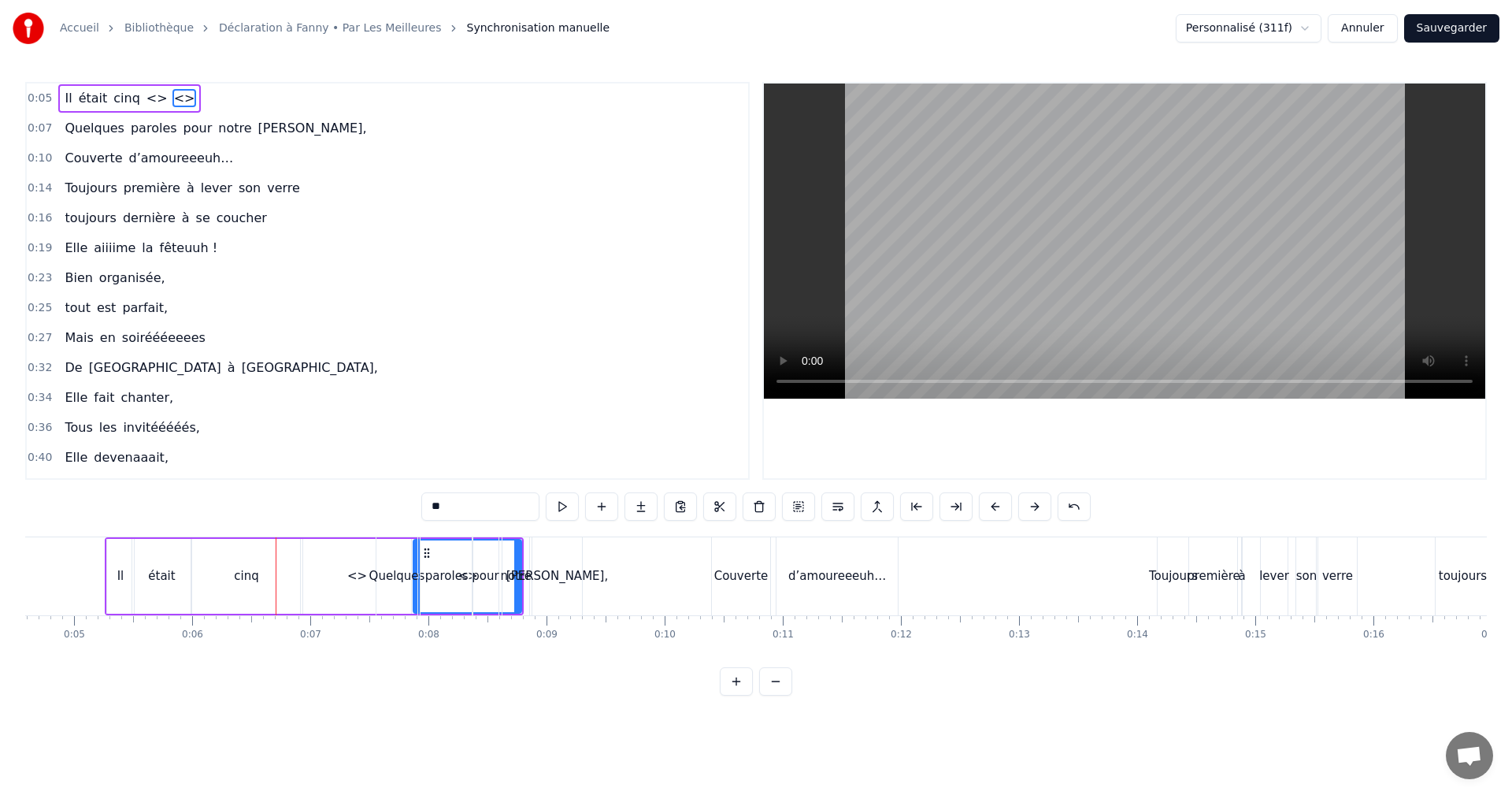
click at [596, 505] on button at bounding box center [601, 506] width 33 height 28
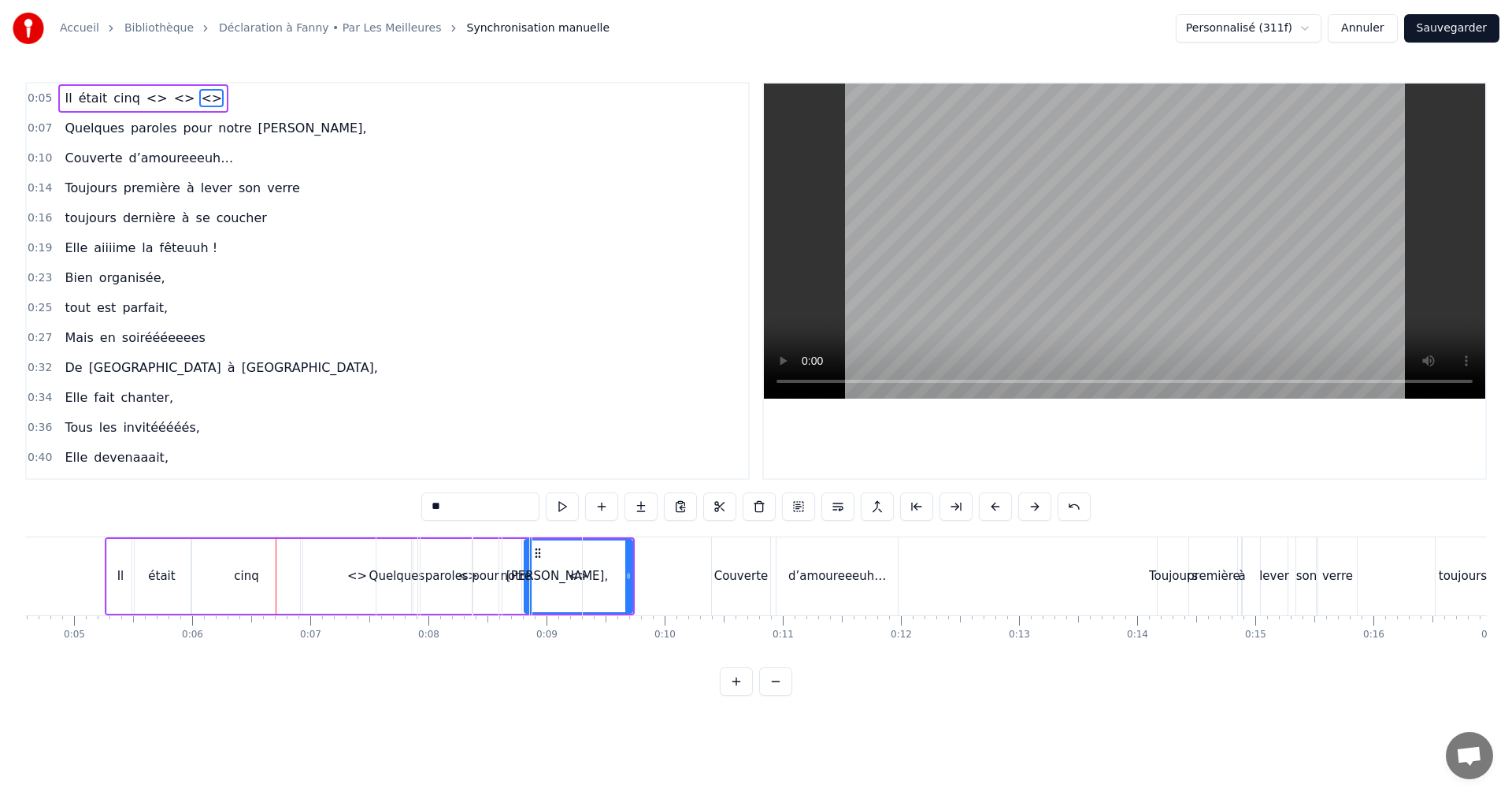
click at [147, 96] on span "<>" at bounding box center [157, 98] width 24 height 18
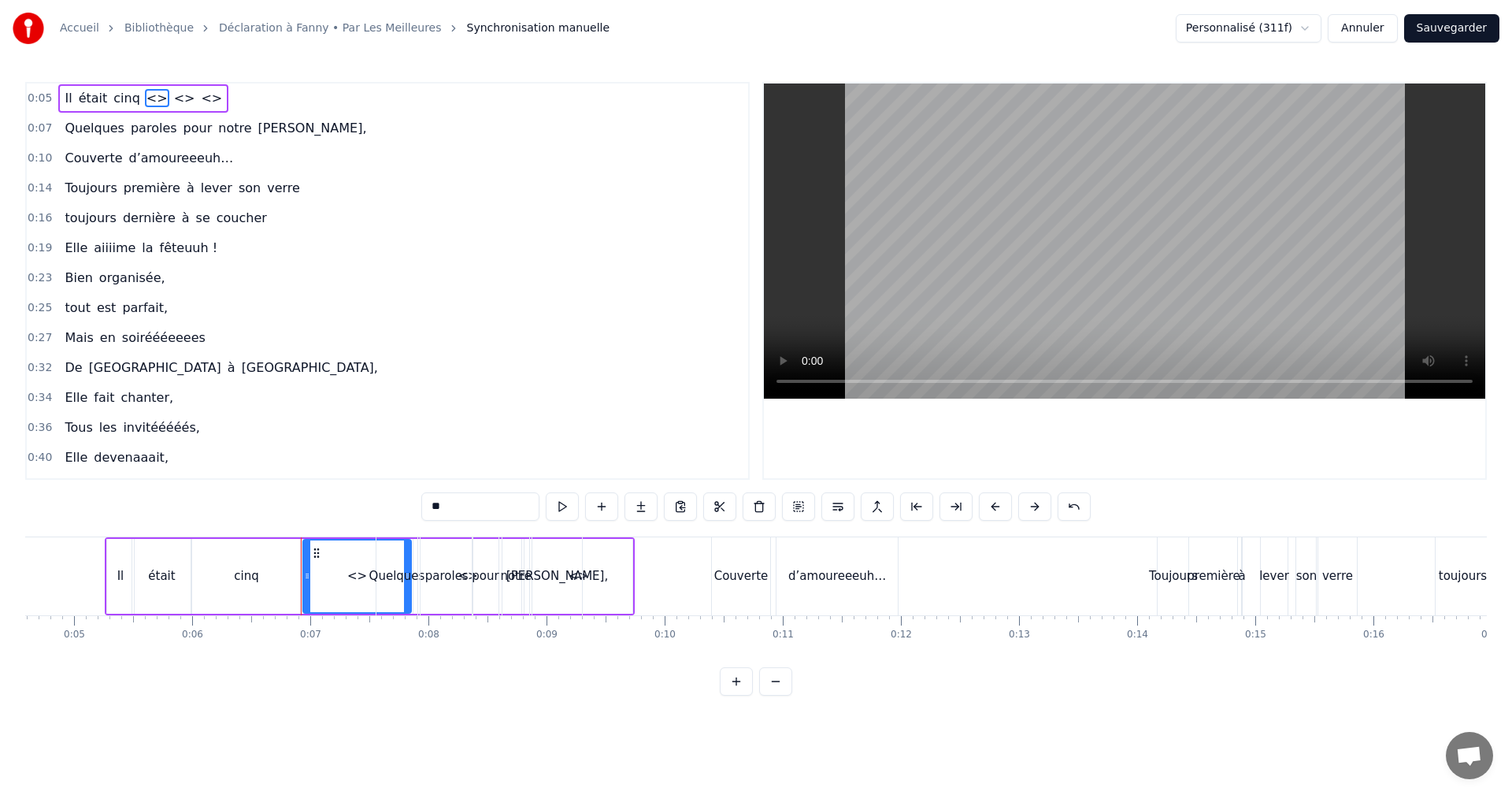
drag, startPoint x: 454, startPoint y: 505, endPoint x: 408, endPoint y: 503, distance: 46.0
click at [408, 503] on div "0:05 Il était cinq <> <> <> 0:07 Quelques paroles pour notre Fanny, 0:10 Couver…" at bounding box center [756, 389] width 1462 height 614
type input "*"
click at [188, 96] on span "<>" at bounding box center [199, 98] width 24 height 18
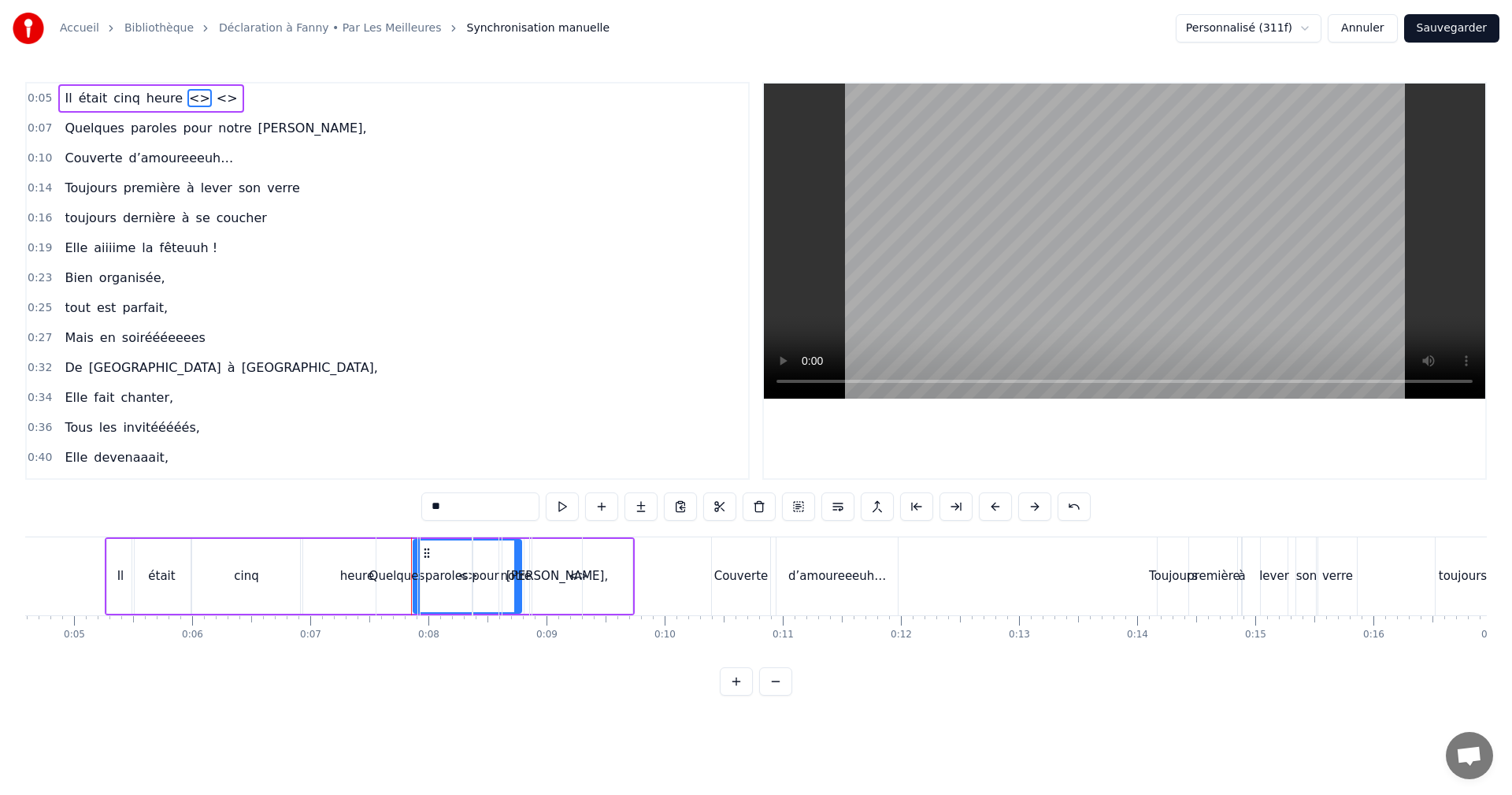
drag, startPoint x: 459, startPoint y: 515, endPoint x: 409, endPoint y: 510, distance: 50.2
click at [409, 510] on div "0:05 Il était cinq heure <> <> 0:07 Quelques paroles pour notre Fanny, 0:10 Cou…" at bounding box center [756, 389] width 1462 height 614
click at [210, 90] on span "<>" at bounding box center [221, 98] width 24 height 18
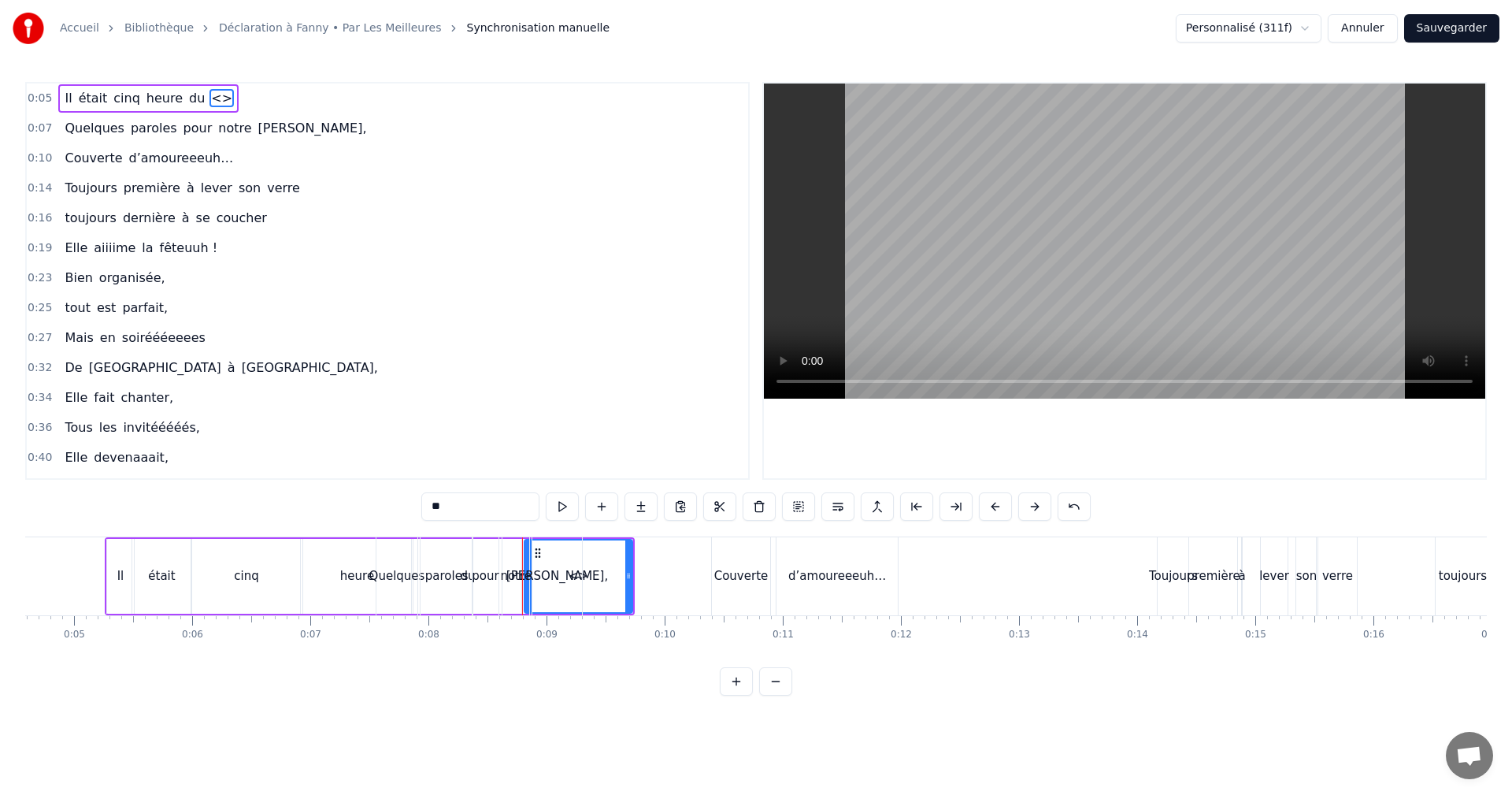
drag, startPoint x: 479, startPoint y: 507, endPoint x: 383, endPoint y: 500, distance: 96.3
click at [383, 500] on div "0:05 Il était cinq heure du <> 0:07 Quelques paroles pour notre Fanny, 0:10 Cou…" at bounding box center [756, 389] width 1462 height 614
click at [116, 576] on div "Il" at bounding box center [121, 575] width 27 height 74
drag, startPoint x: 129, startPoint y: 575, endPoint x: 120, endPoint y: 577, distance: 9.2
click at [120, 577] on icon at bounding box center [121, 575] width 7 height 13
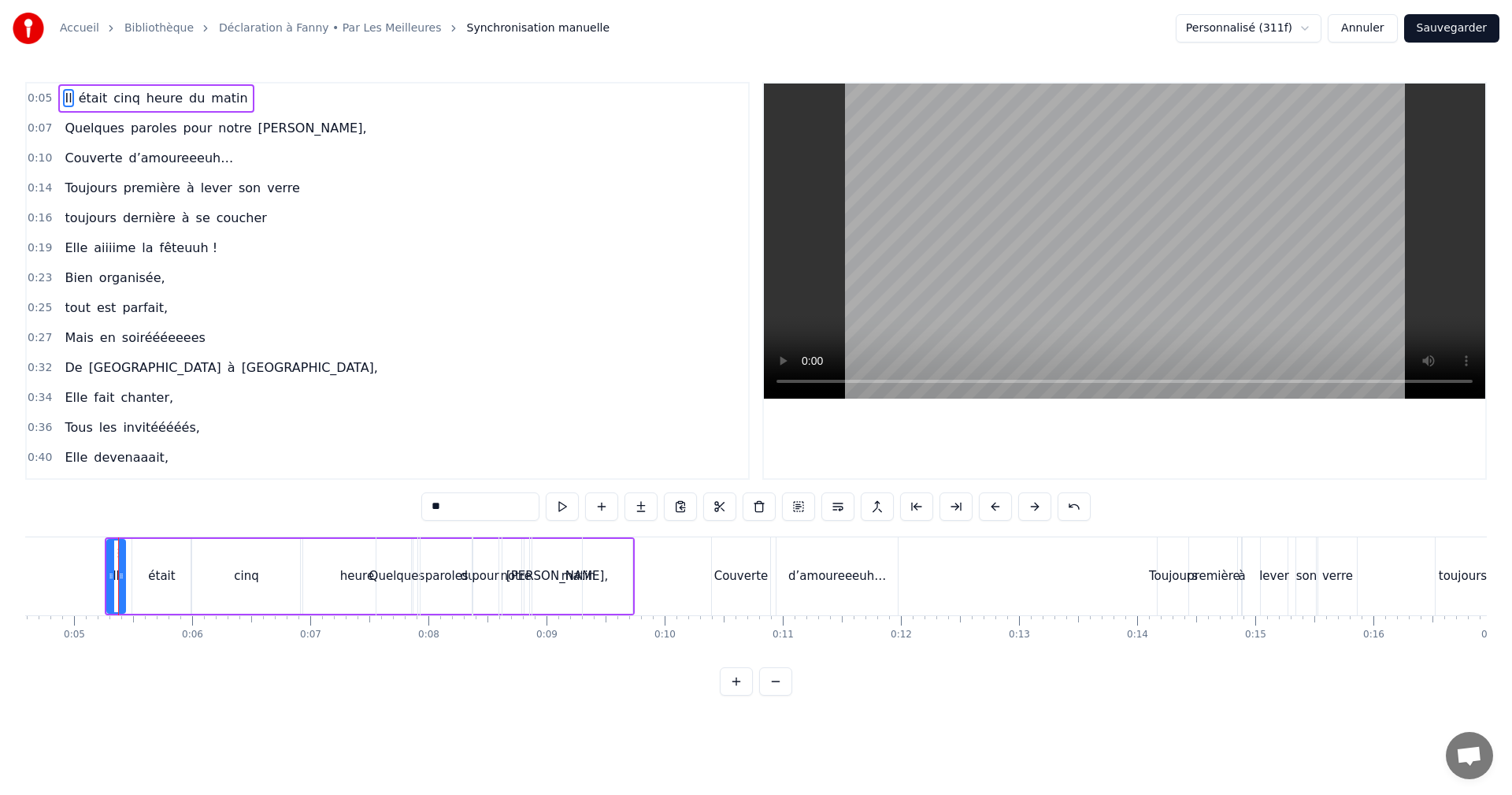
click at [136, 576] on div "était" at bounding box center [161, 575] width 58 height 74
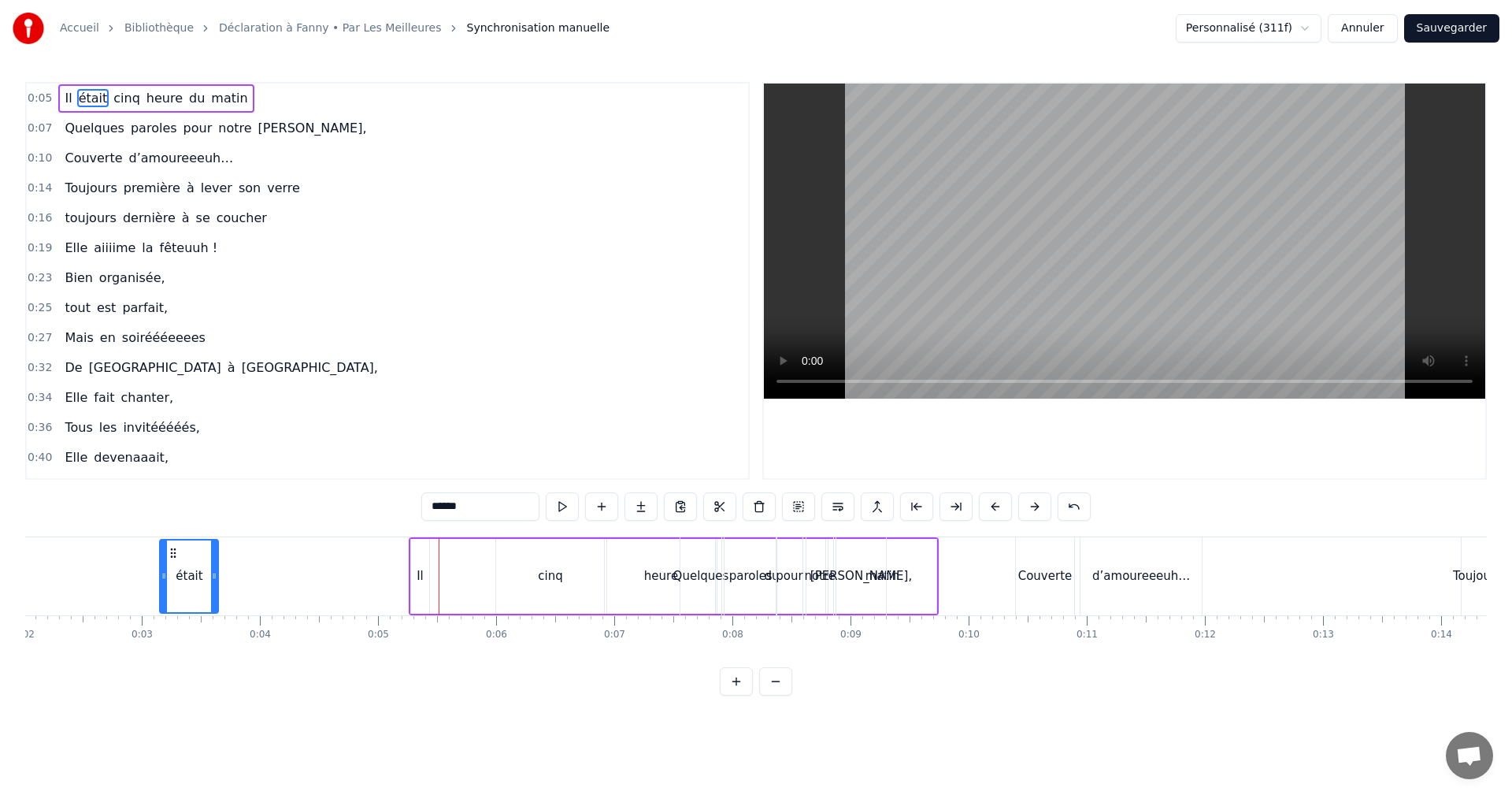
scroll to position [0, 215]
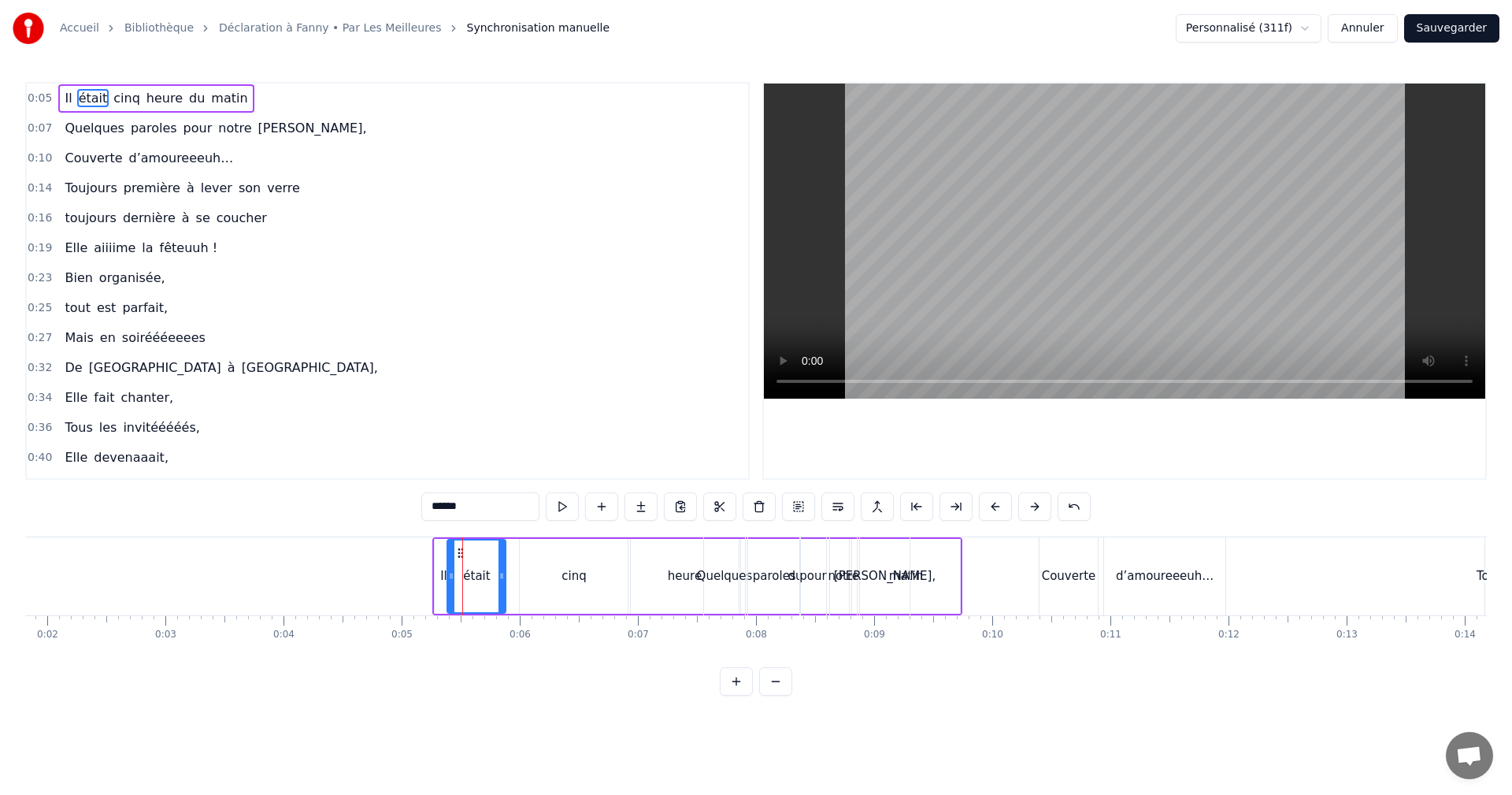
drag, startPoint x: 142, startPoint y: 552, endPoint x: 456, endPoint y: 586, distance: 315.8
click at [456, 586] on div "était" at bounding box center [477, 576] width 57 height 72
drag, startPoint x: 500, startPoint y: 574, endPoint x: 463, endPoint y: 580, distance: 37.5
click at [463, 580] on icon at bounding box center [465, 575] width 7 height 13
click at [565, 578] on div "cinq" at bounding box center [573, 576] width 24 height 18
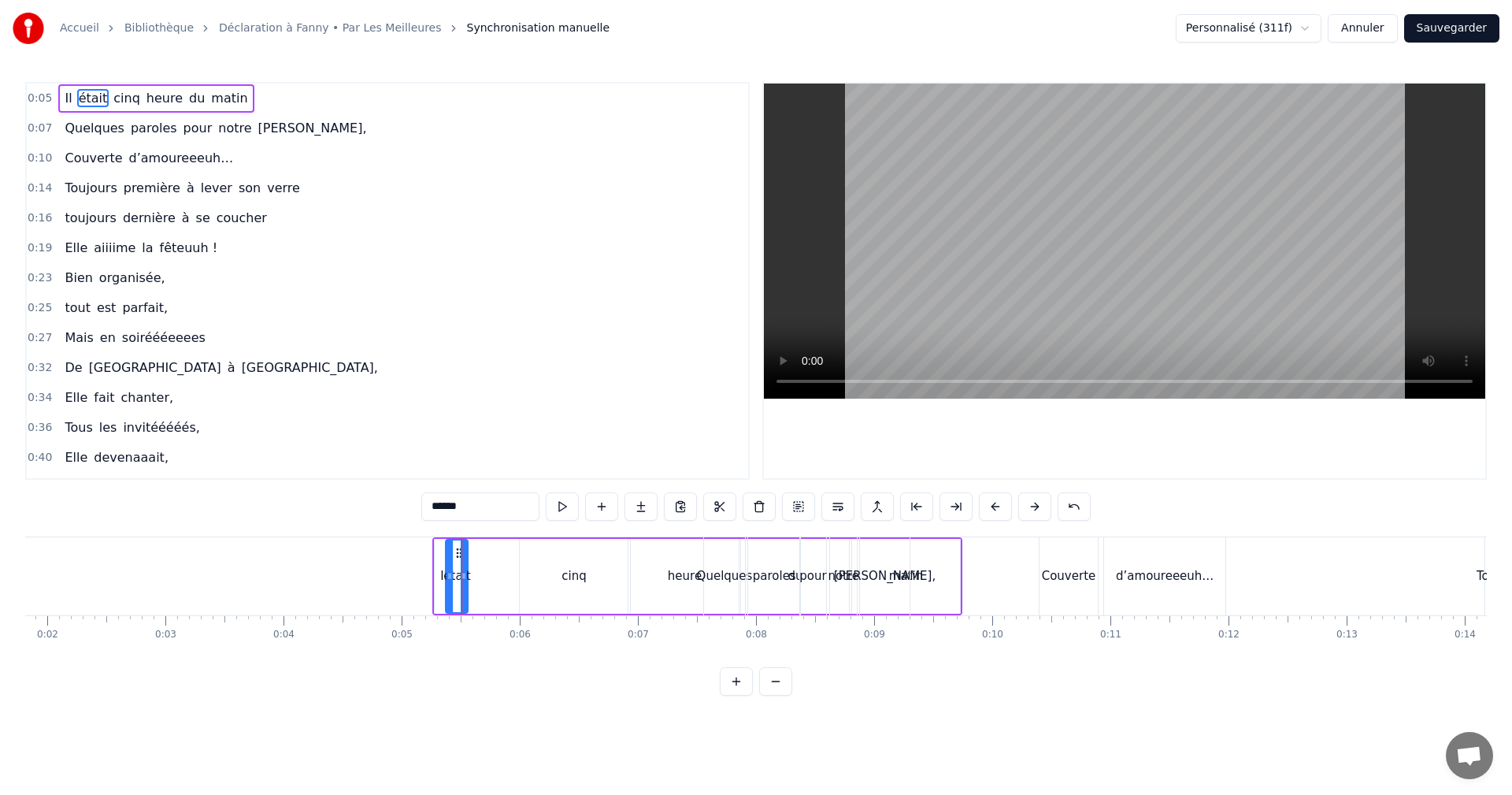
type input "****"
drag, startPoint x: 535, startPoint y: 555, endPoint x: 493, endPoint y: 559, distance: 42.2
click at [491, 559] on div "Il était cinq heure du matin" at bounding box center [697, 576] width 530 height 78
click at [542, 555] on div "cinq" at bounding box center [574, 575] width 108 height 74
drag, startPoint x: 534, startPoint y: 553, endPoint x: 500, endPoint y: 555, distance: 34.1
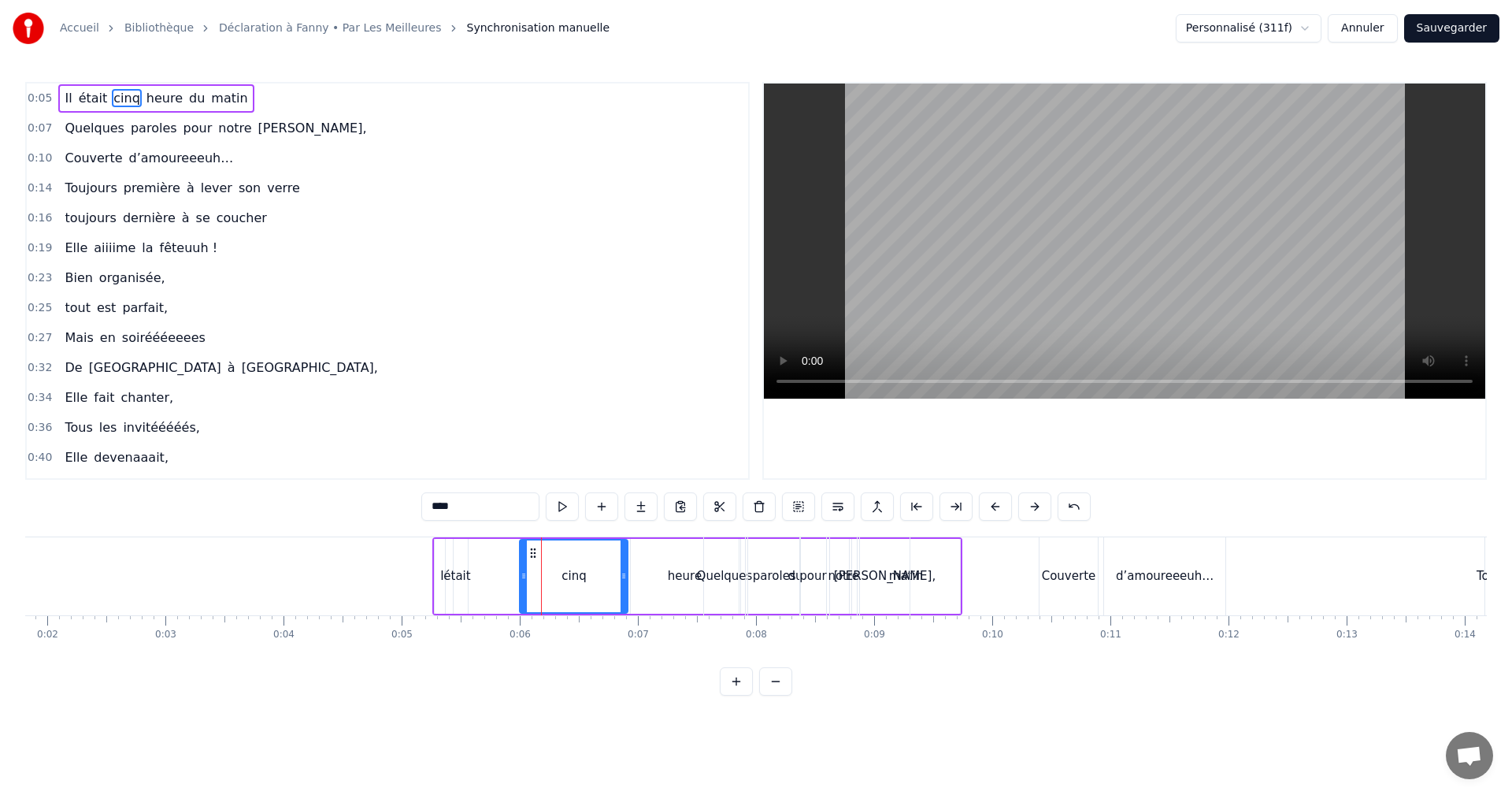
click at [500, 555] on div "Il était cinq heure du matin" at bounding box center [697, 576] width 530 height 78
click at [530, 552] on div "cinq" at bounding box center [574, 575] width 108 height 74
drag, startPoint x: 528, startPoint y: 552, endPoint x: 510, endPoint y: 554, distance: 18.1
click at [510, 554] on div "Il était cinq heure du matin" at bounding box center [697, 576] width 530 height 78
click at [523, 572] on div "cinq" at bounding box center [574, 575] width 108 height 74
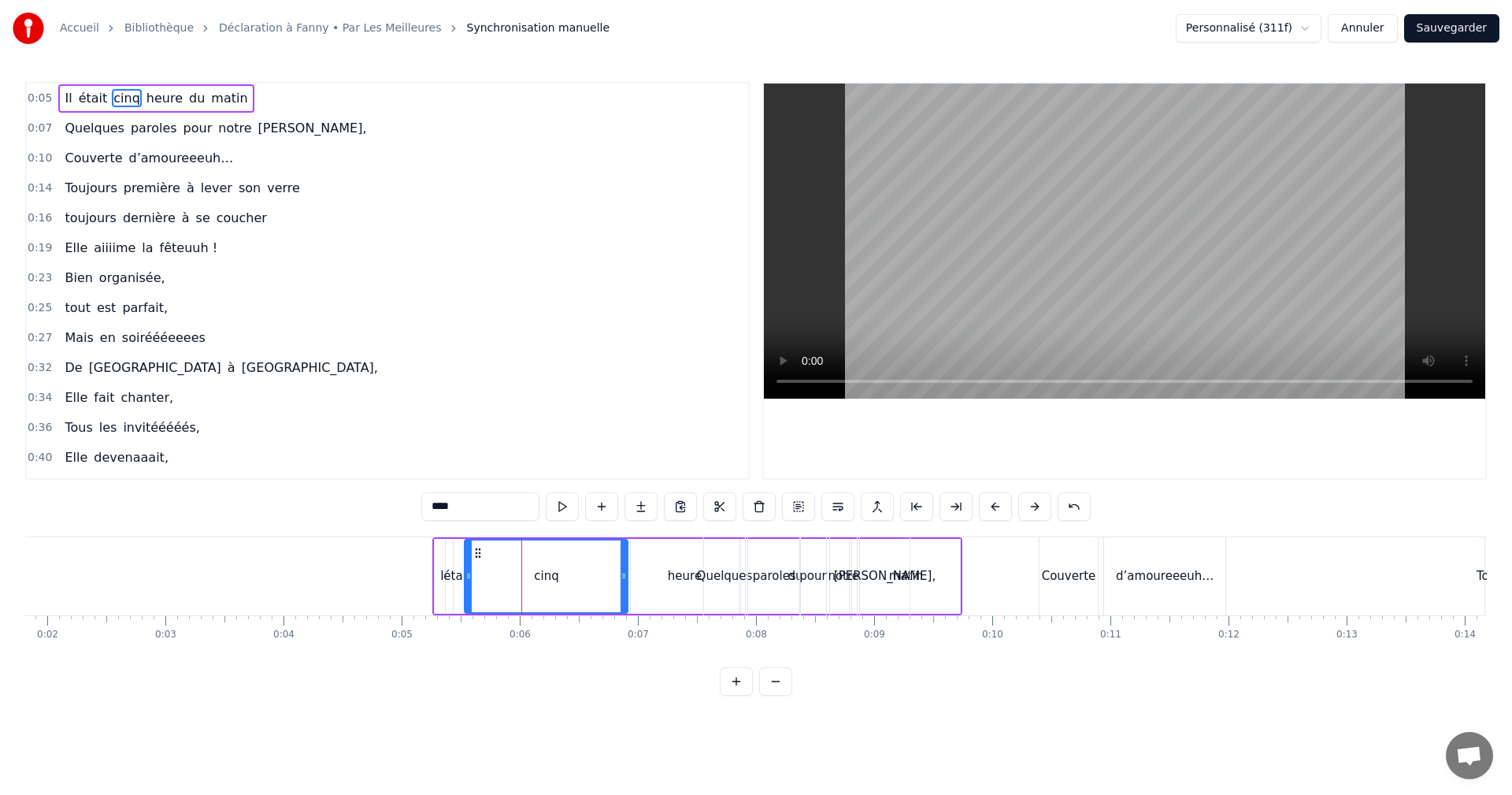
drag, startPoint x: 523, startPoint y: 573, endPoint x: 467, endPoint y: 574, distance: 56.0
click at [467, 574] on icon at bounding box center [469, 575] width 7 height 13
drag, startPoint x: 624, startPoint y: 576, endPoint x: 482, endPoint y: 576, distance: 142.0
click at [482, 576] on circle at bounding box center [482, 576] width 1 height 1
drag, startPoint x: 485, startPoint y: 574, endPoint x: 514, endPoint y: 572, distance: 29.1
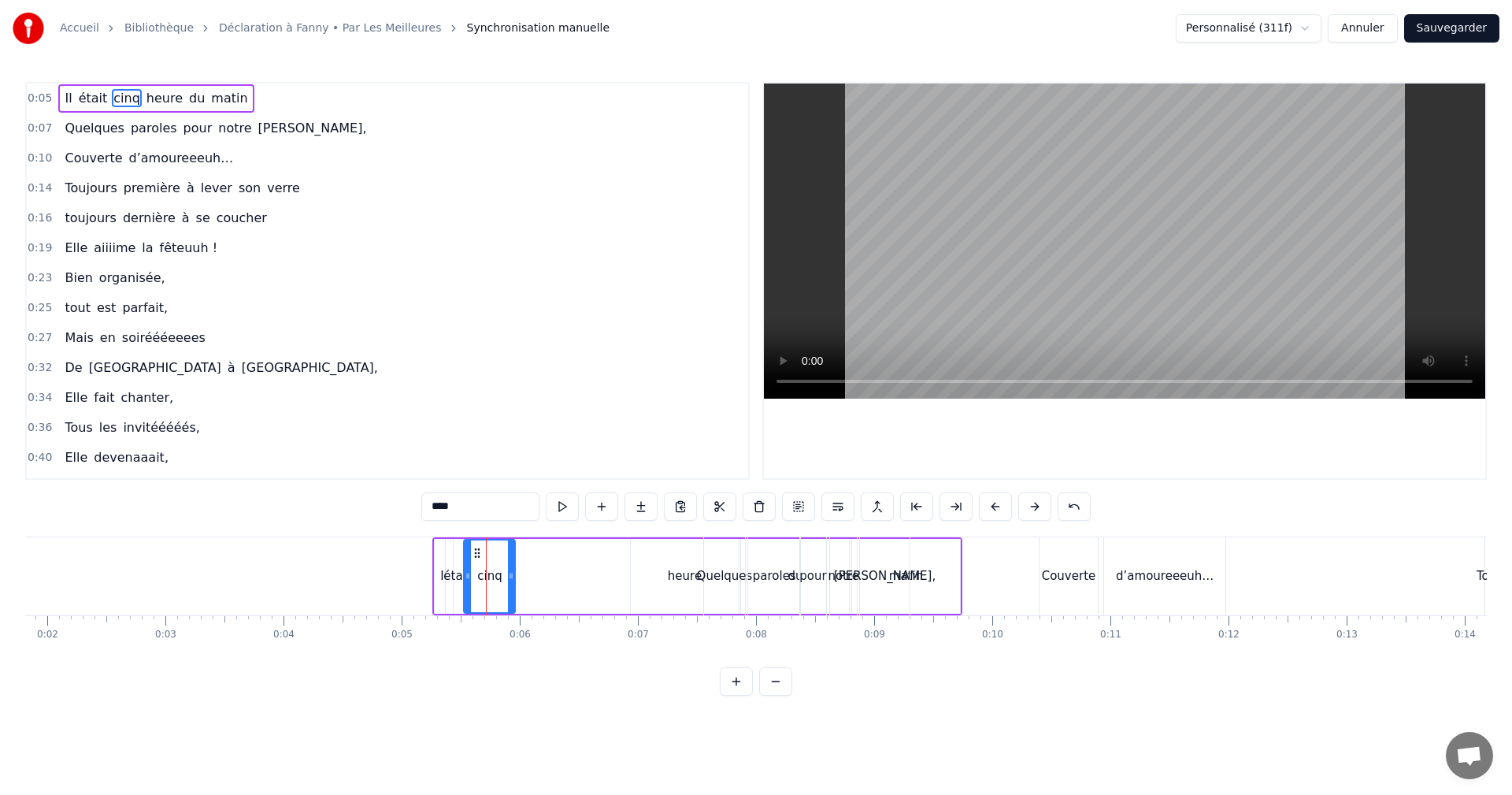
click at [514, 572] on icon at bounding box center [511, 575] width 7 height 13
click at [657, 578] on div "heure" at bounding box center [685, 575] width 108 height 74
drag, startPoint x: 594, startPoint y: 555, endPoint x: 522, endPoint y: 566, distance: 72.8
click at [522, 566] on div "heure" at bounding box center [567, 576] width 106 height 72
drag, startPoint x: 618, startPoint y: 574, endPoint x: 554, endPoint y: 577, distance: 64.1
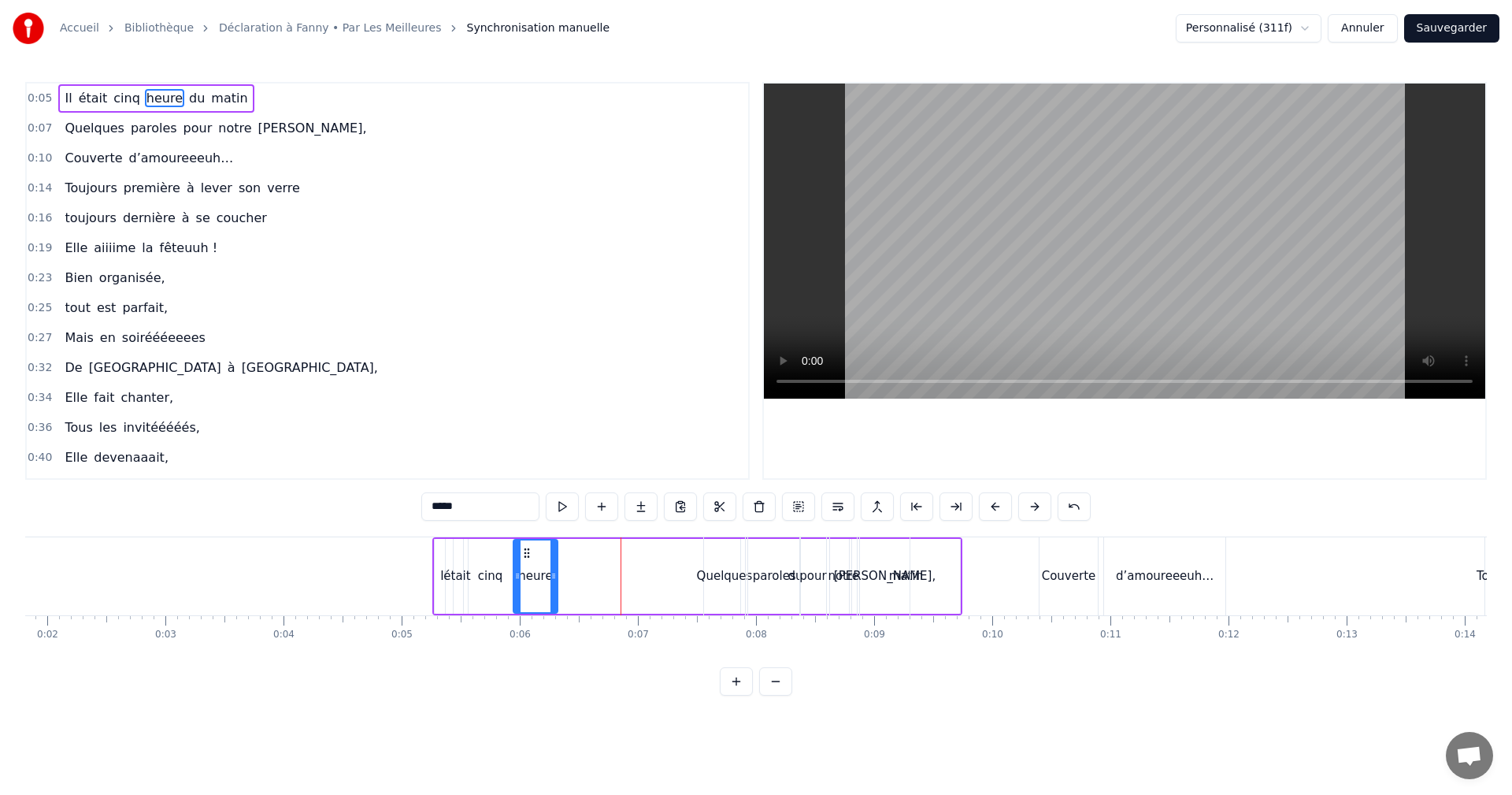
click at [554, 577] on icon at bounding box center [554, 575] width 7 height 13
click at [188, 97] on span "du" at bounding box center [197, 98] width 19 height 18
type input "**"
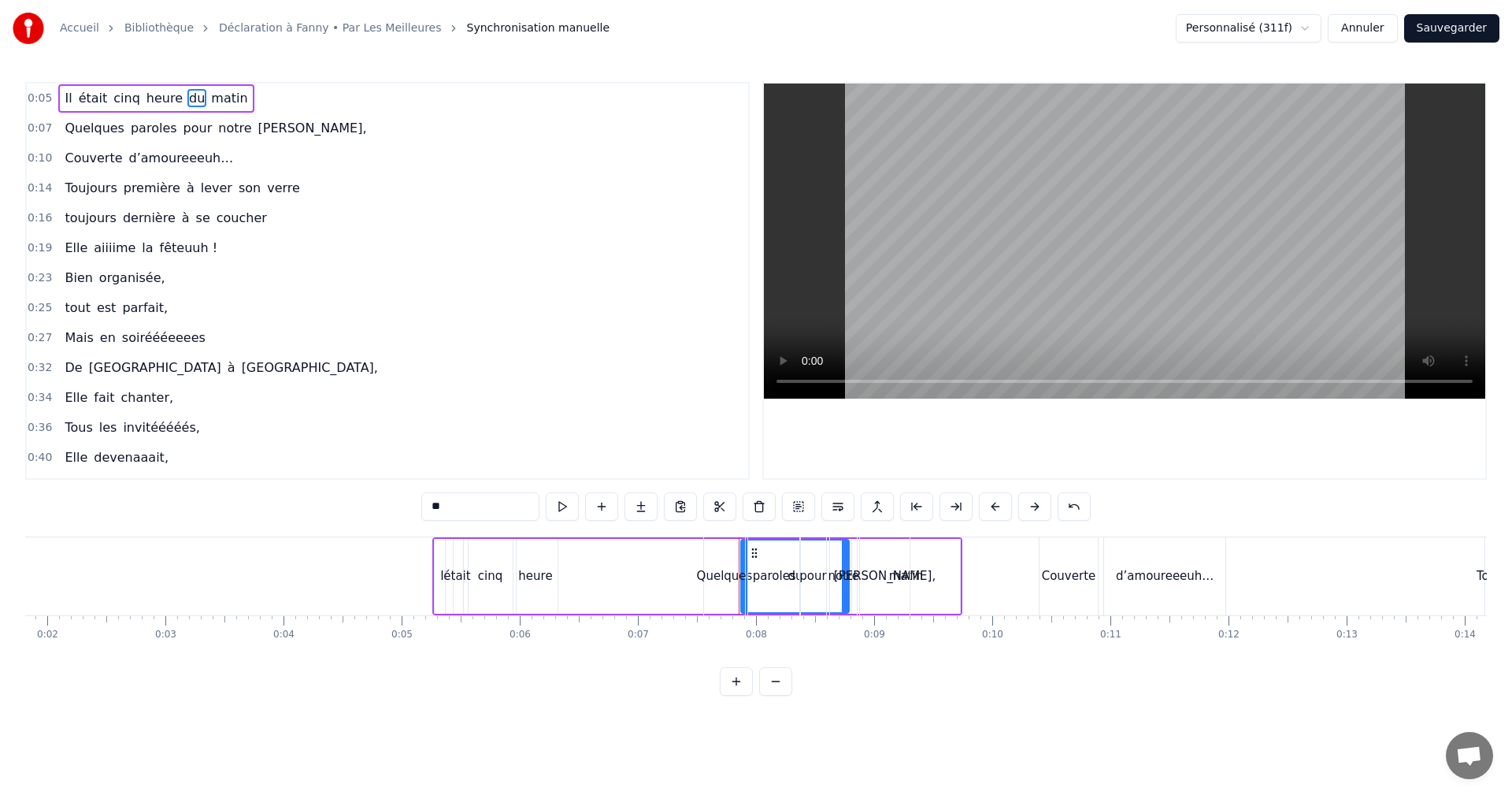
drag, startPoint x: 755, startPoint y: 555, endPoint x: 586, endPoint y: 563, distance: 169.2
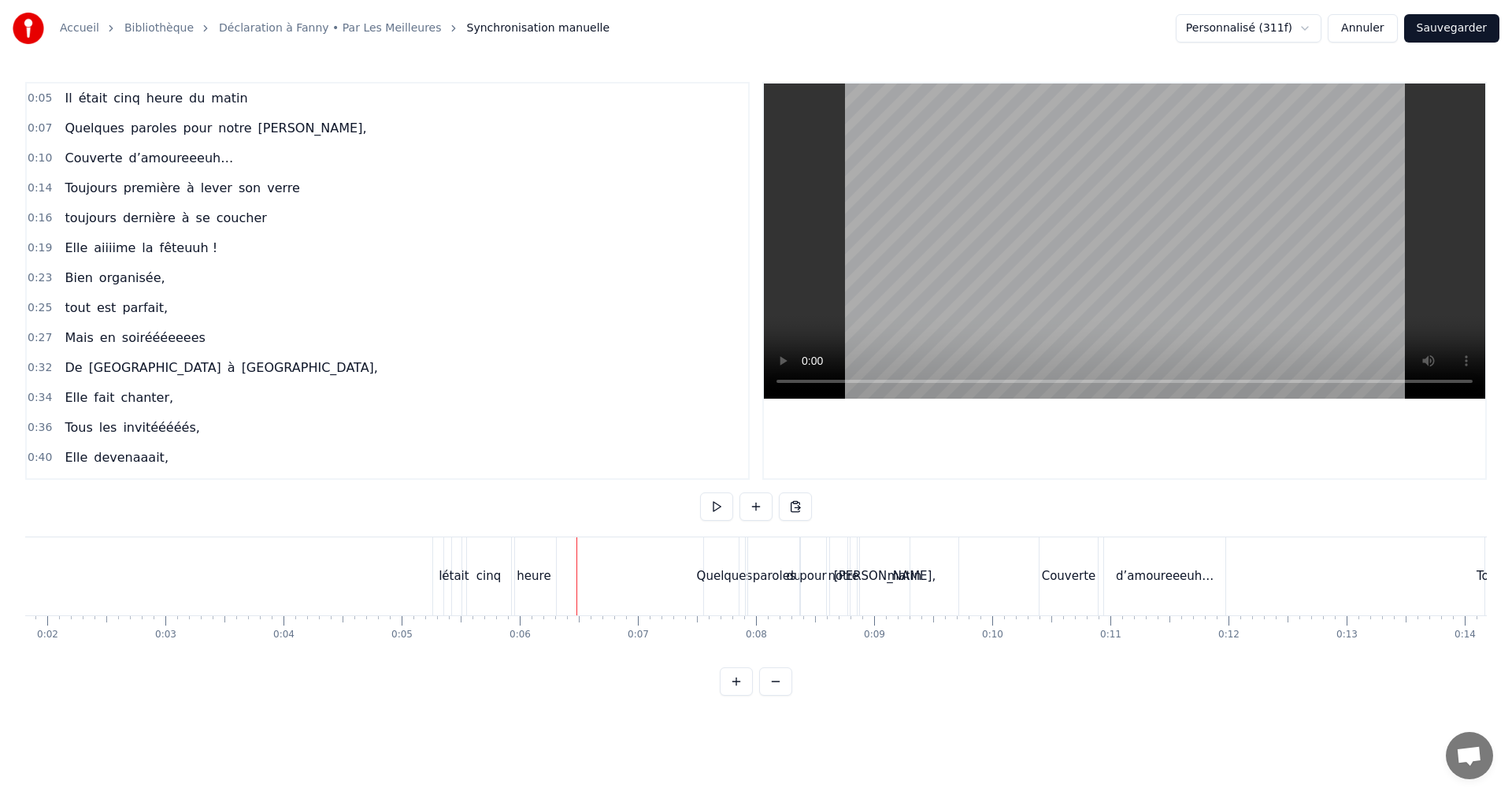
click at [162, 100] on span "heure" at bounding box center [164, 98] width 40 height 18
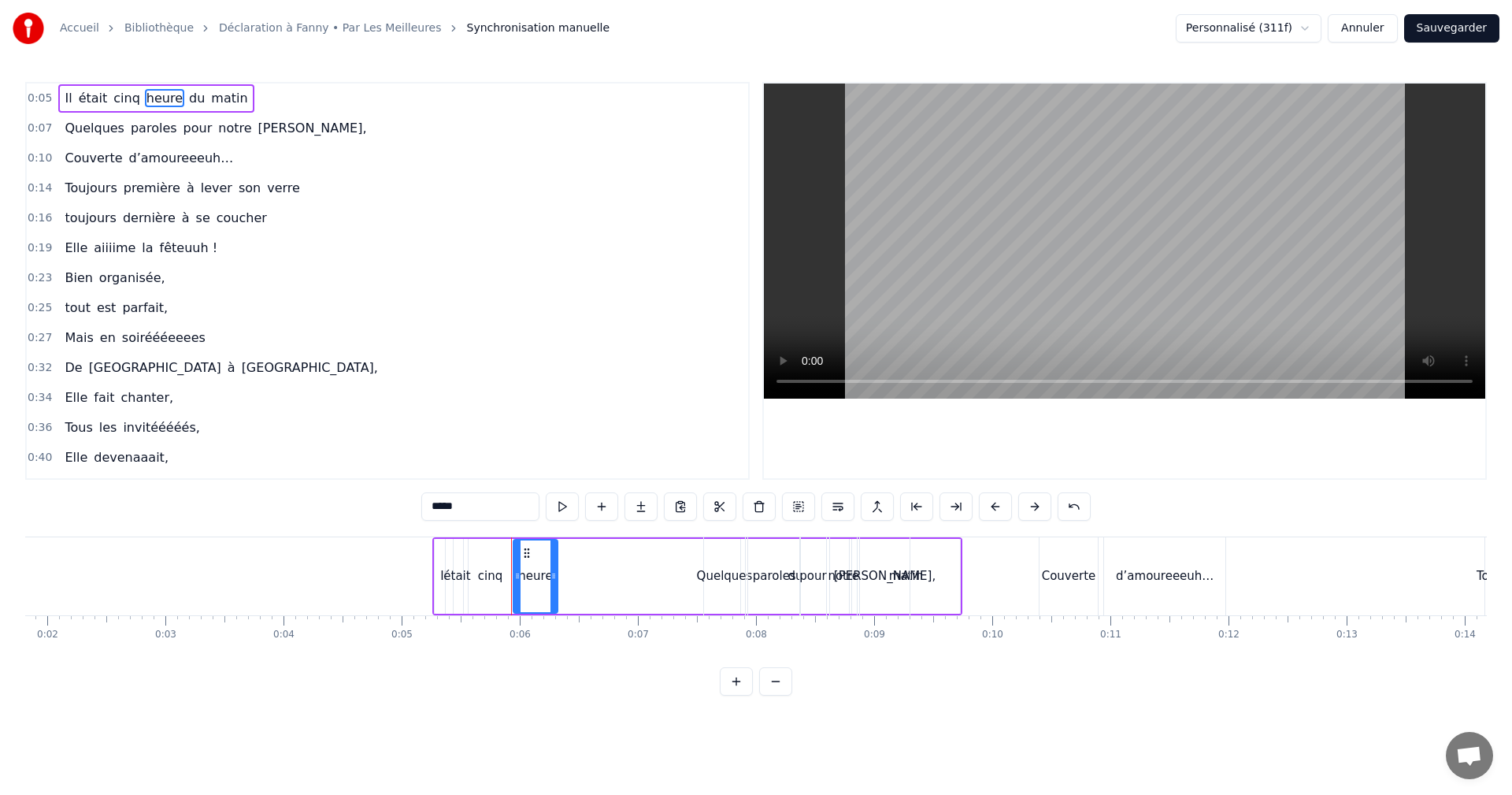
click at [188, 101] on span "du" at bounding box center [197, 98] width 19 height 18
type input "**"
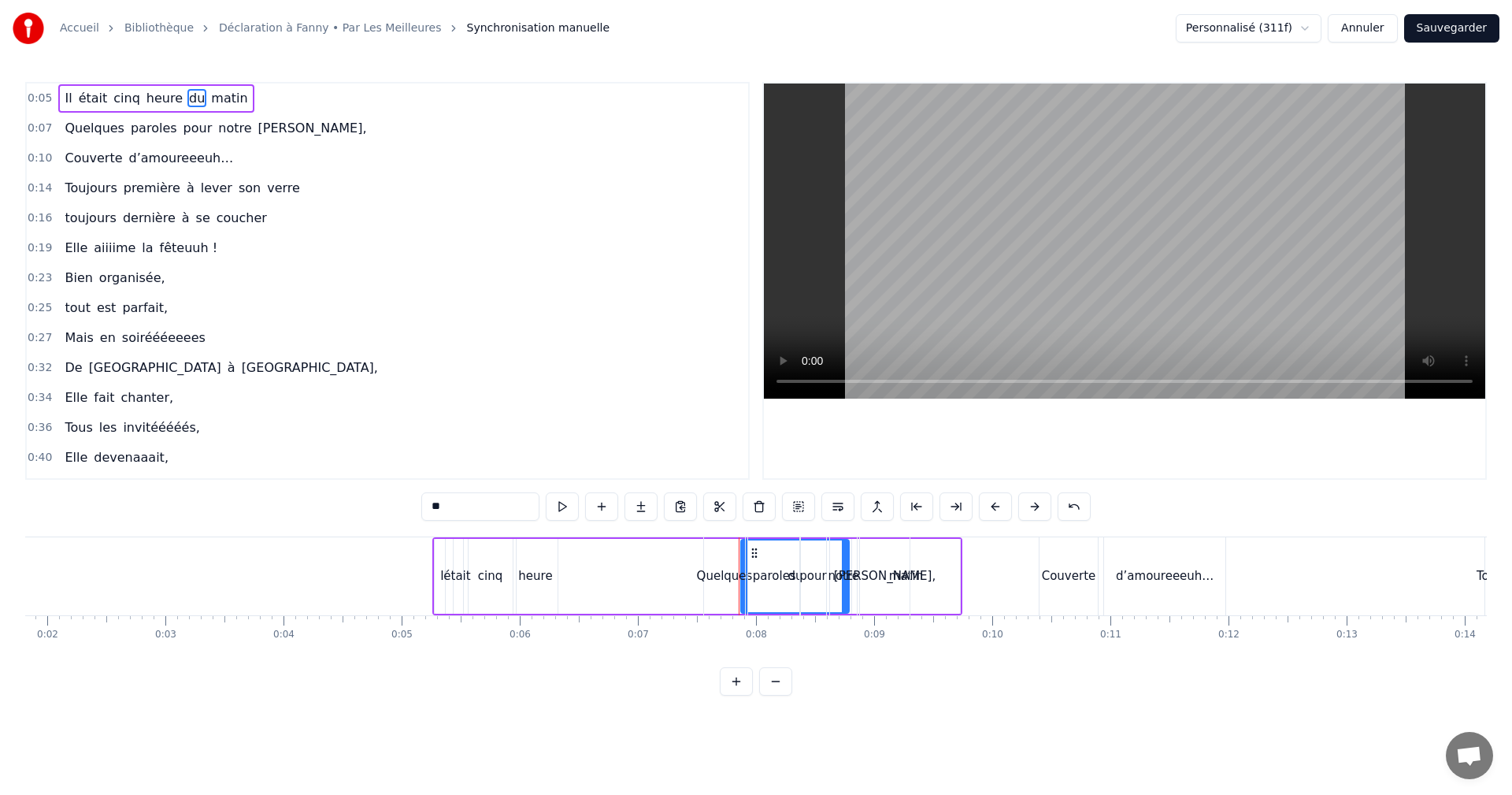
drag, startPoint x: 755, startPoint y: 552, endPoint x: 739, endPoint y: 553, distance: 16.0
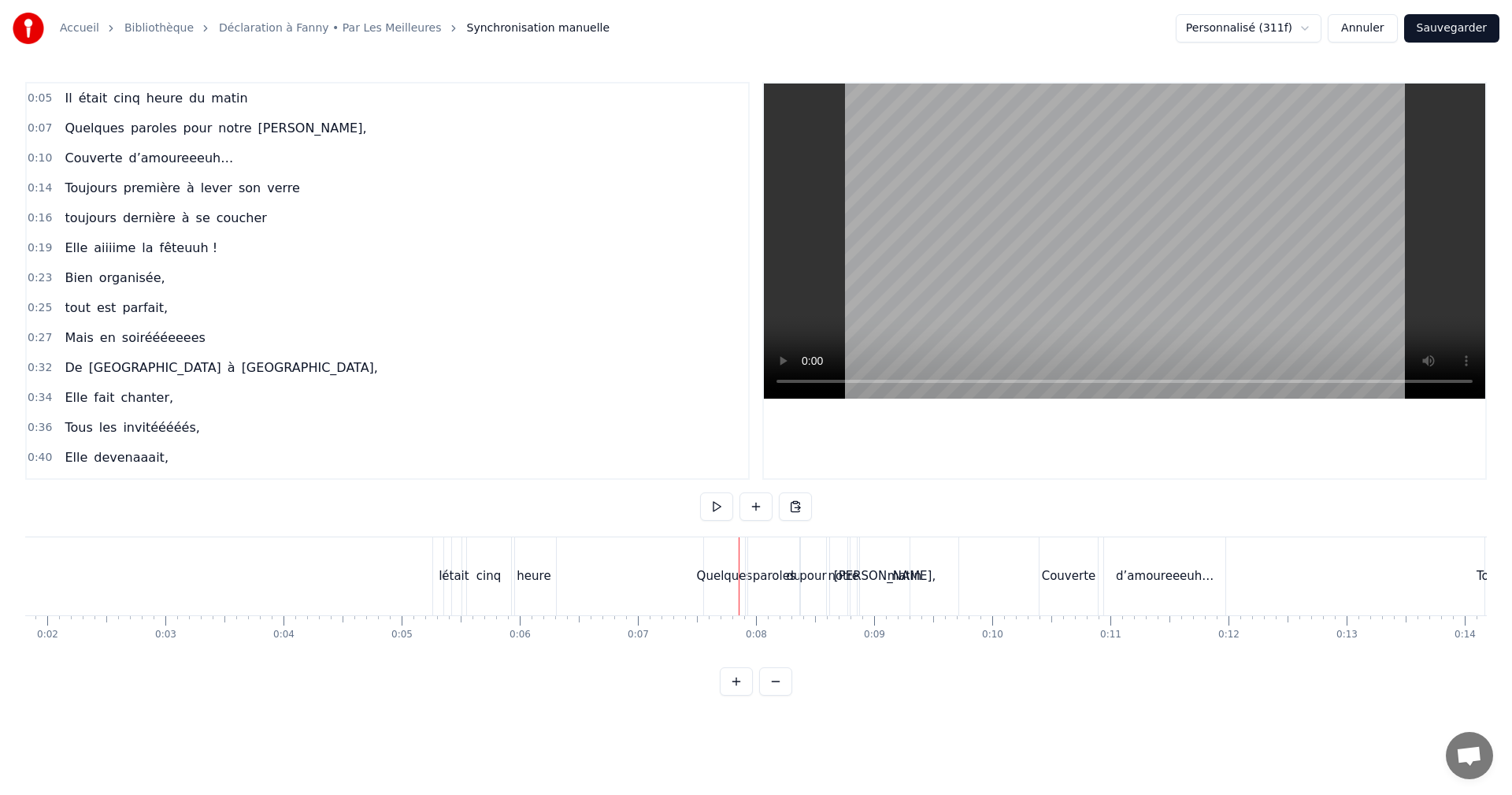
click at [188, 100] on span "du" at bounding box center [197, 98] width 19 height 18
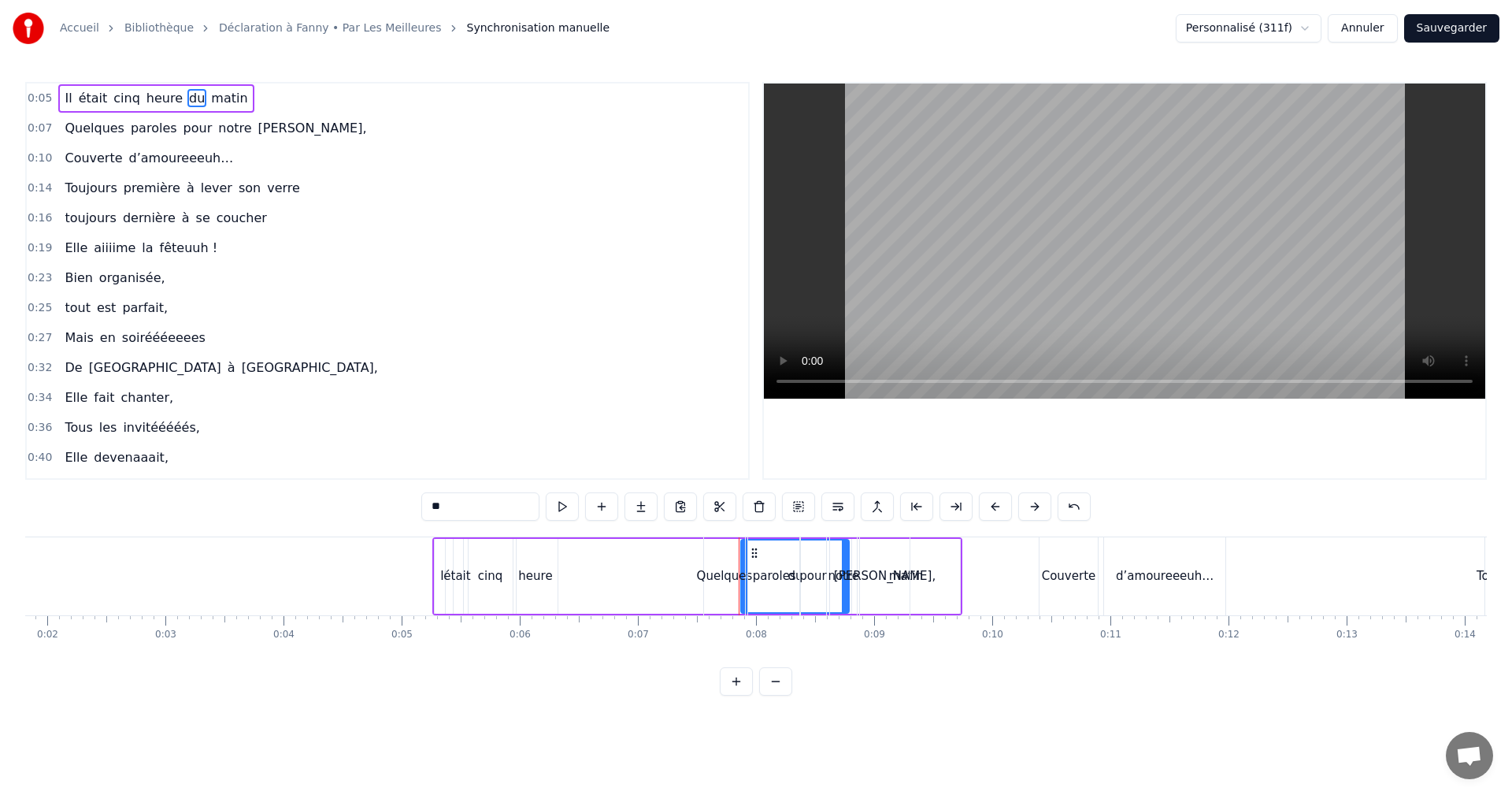
click at [35, 97] on span "0:05" at bounding box center [40, 99] width 24 height 15
click at [34, 126] on span "0:07" at bounding box center [40, 129] width 24 height 15
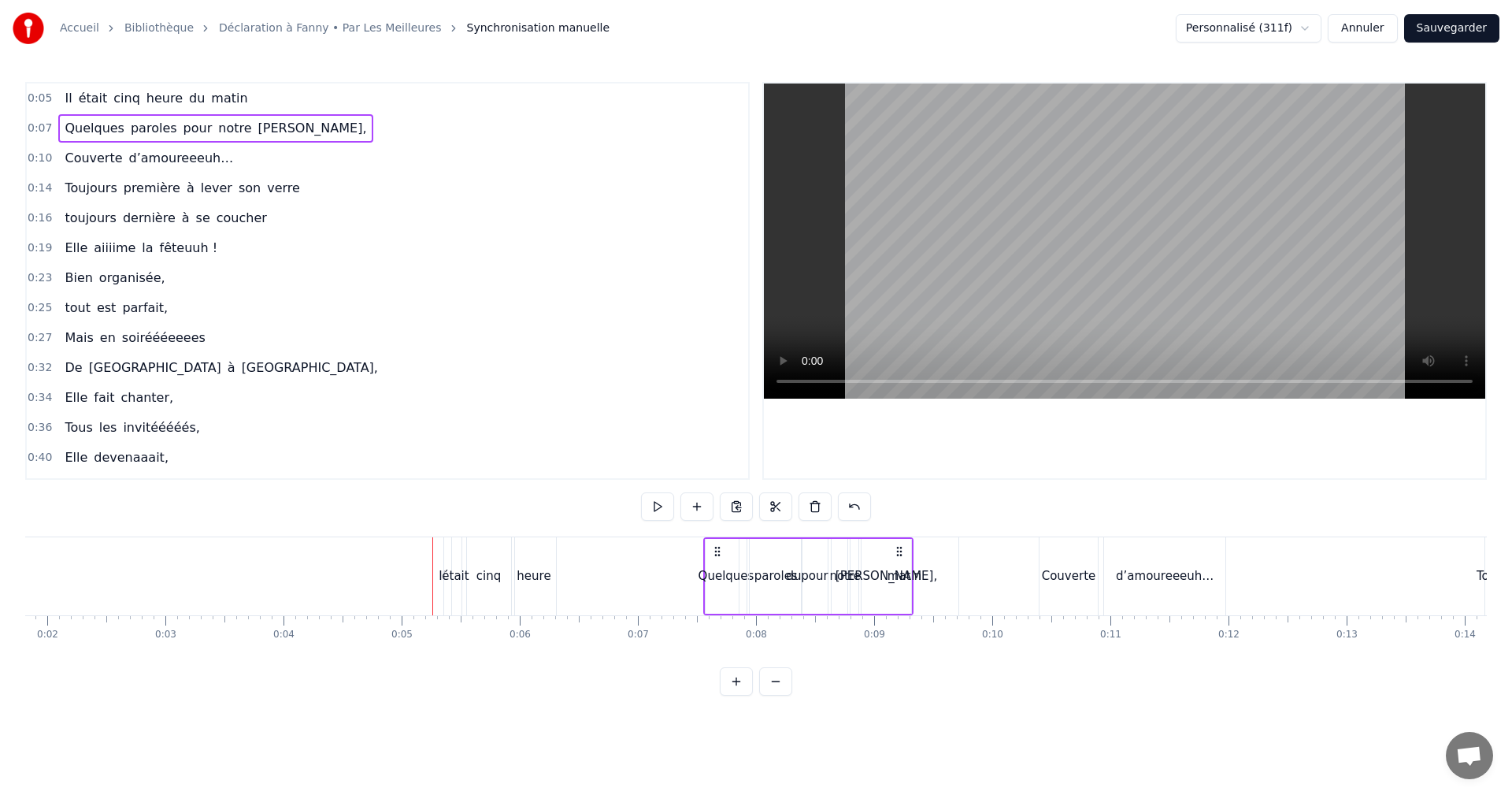
click at [27, 96] on div "0:05 Il était cinq heure du matin" at bounding box center [388, 98] width 721 height 30
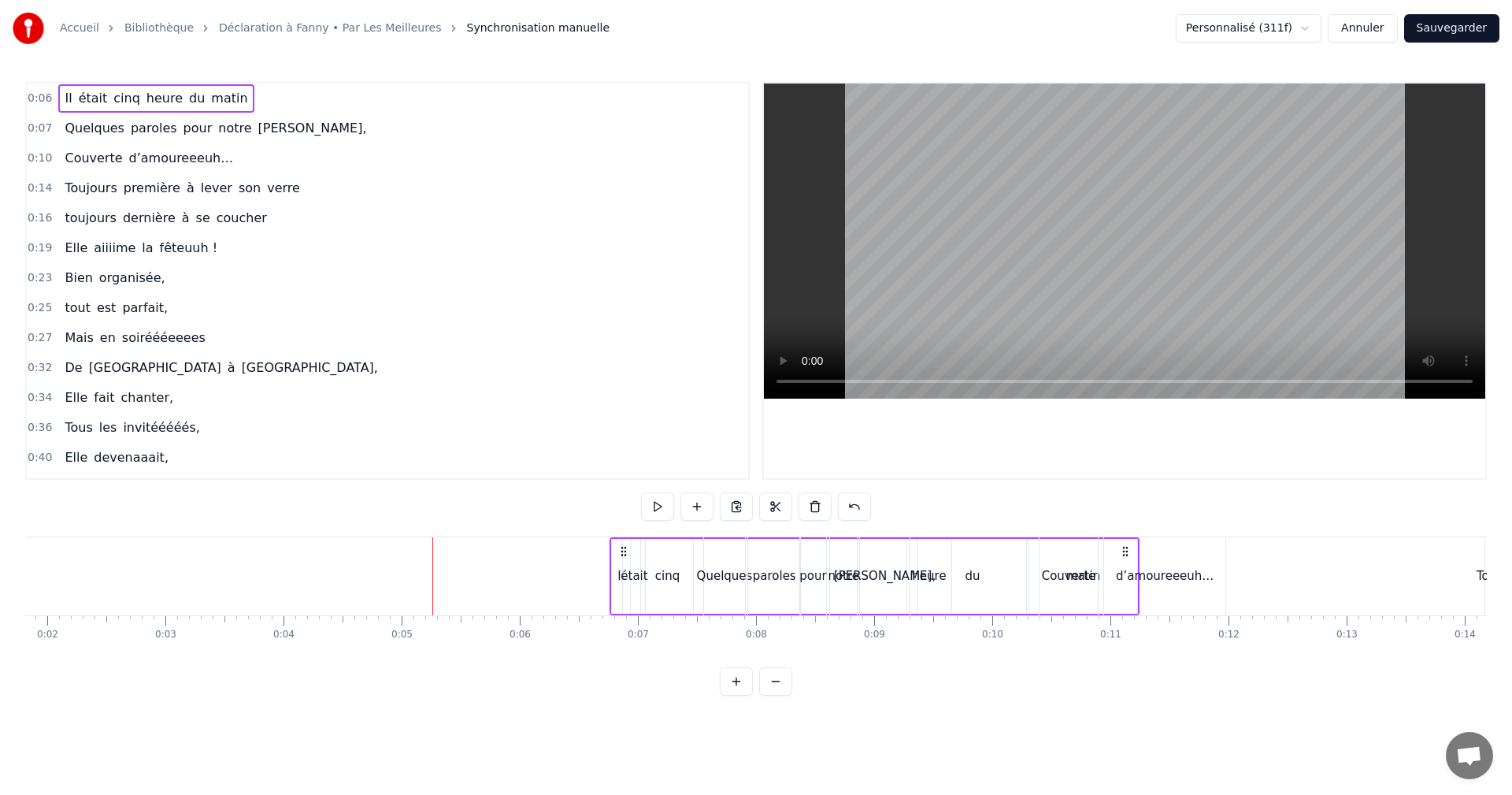
click at [188, 96] on span "du" at bounding box center [197, 98] width 19 height 18
drag, startPoint x: 1023, startPoint y: 575, endPoint x: 980, endPoint y: 578, distance: 43.1
click at [980, 578] on icon at bounding box center [979, 575] width 7 height 13
drag, startPoint x: 932, startPoint y: 553, endPoint x: 961, endPoint y: 555, distance: 29.1
click at [961, 555] on div "du" at bounding box center [951, 576] width 64 height 72
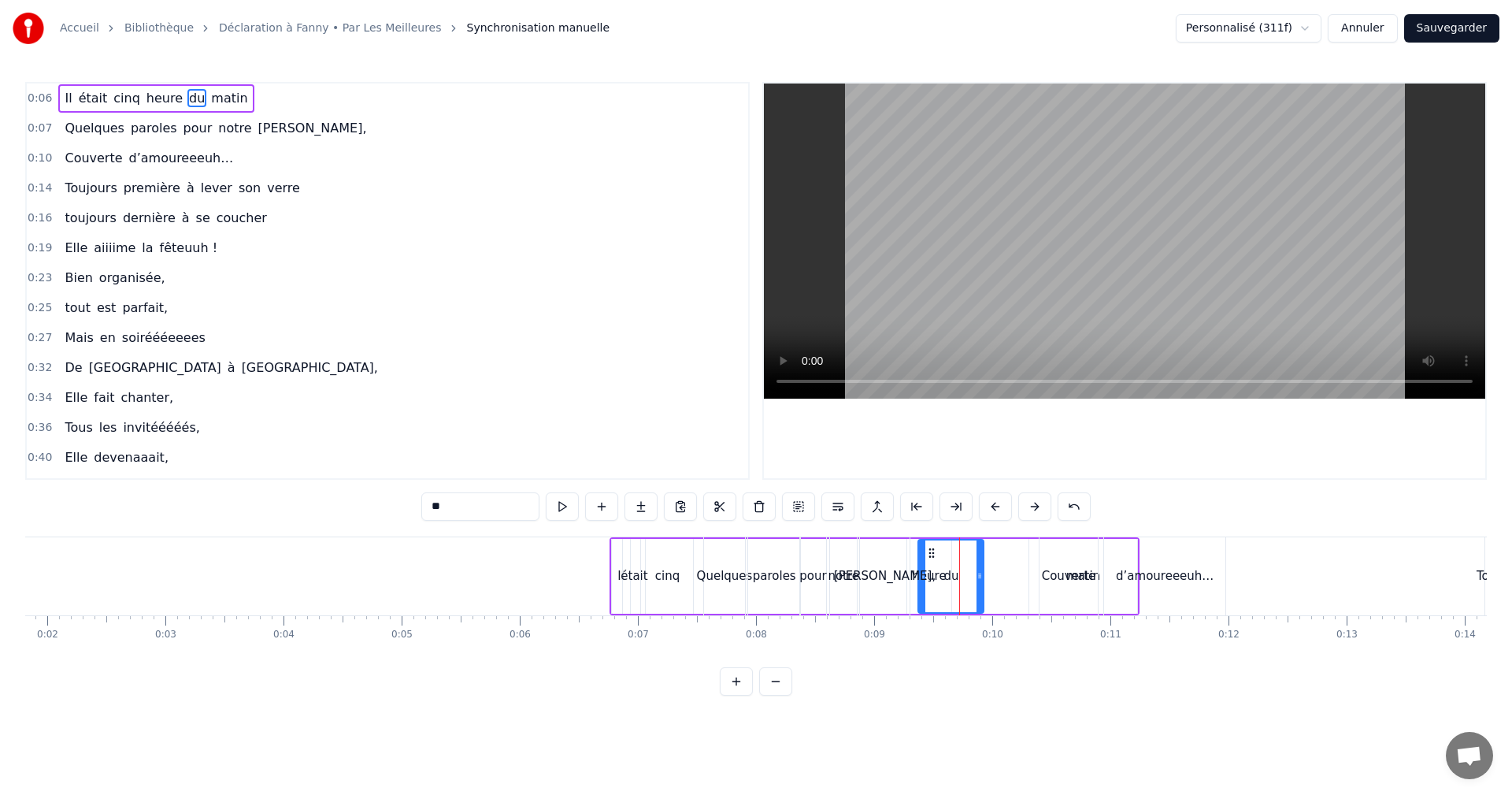
drag, startPoint x: 931, startPoint y: 553, endPoint x: 951, endPoint y: 553, distance: 20.0
click at [951, 553] on div "du" at bounding box center [951, 576] width 64 height 72
drag, startPoint x: 921, startPoint y: 574, endPoint x: 768, endPoint y: 564, distance: 153.3
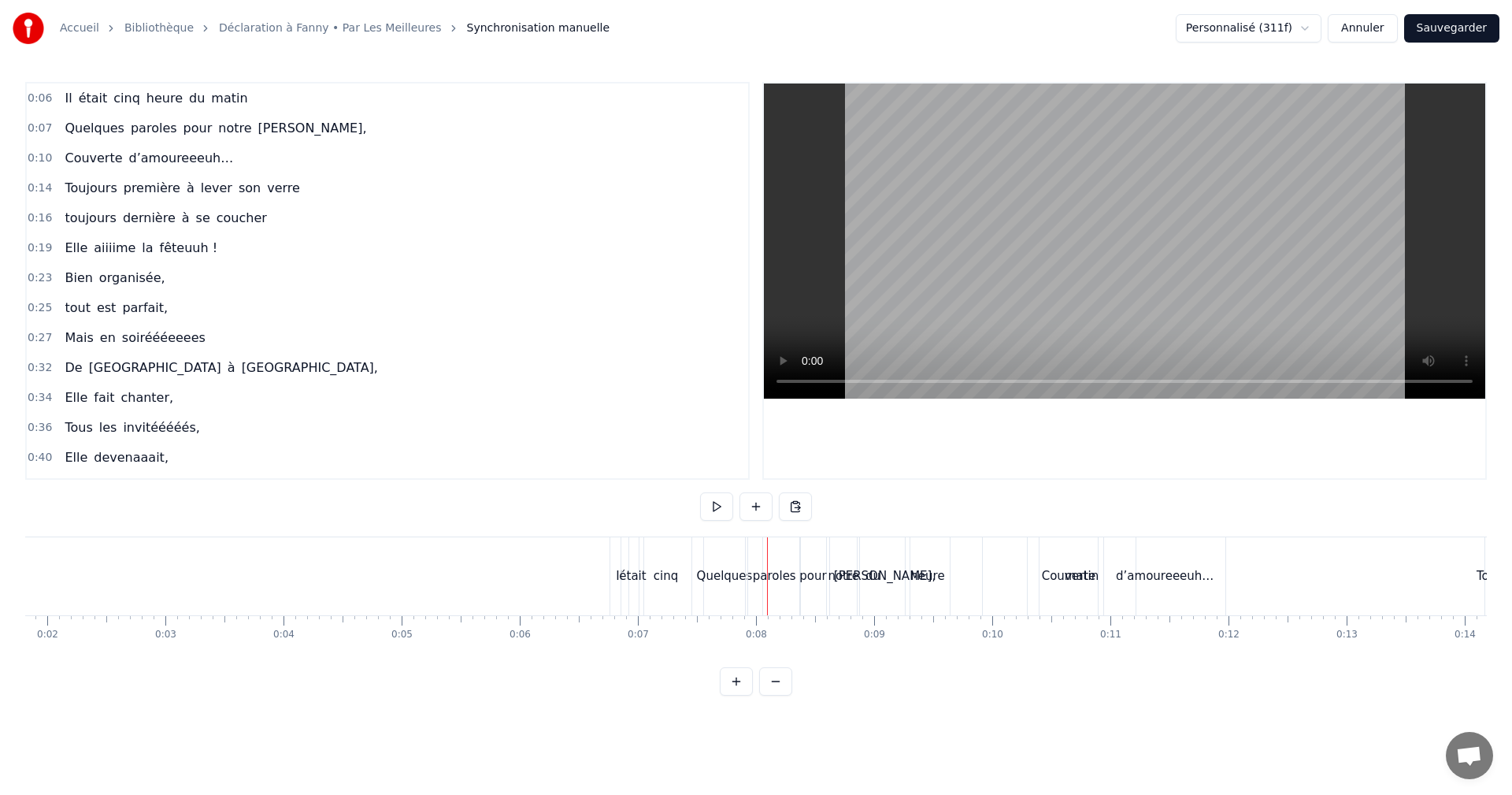
click at [32, 96] on span "0:06" at bounding box center [40, 99] width 24 height 15
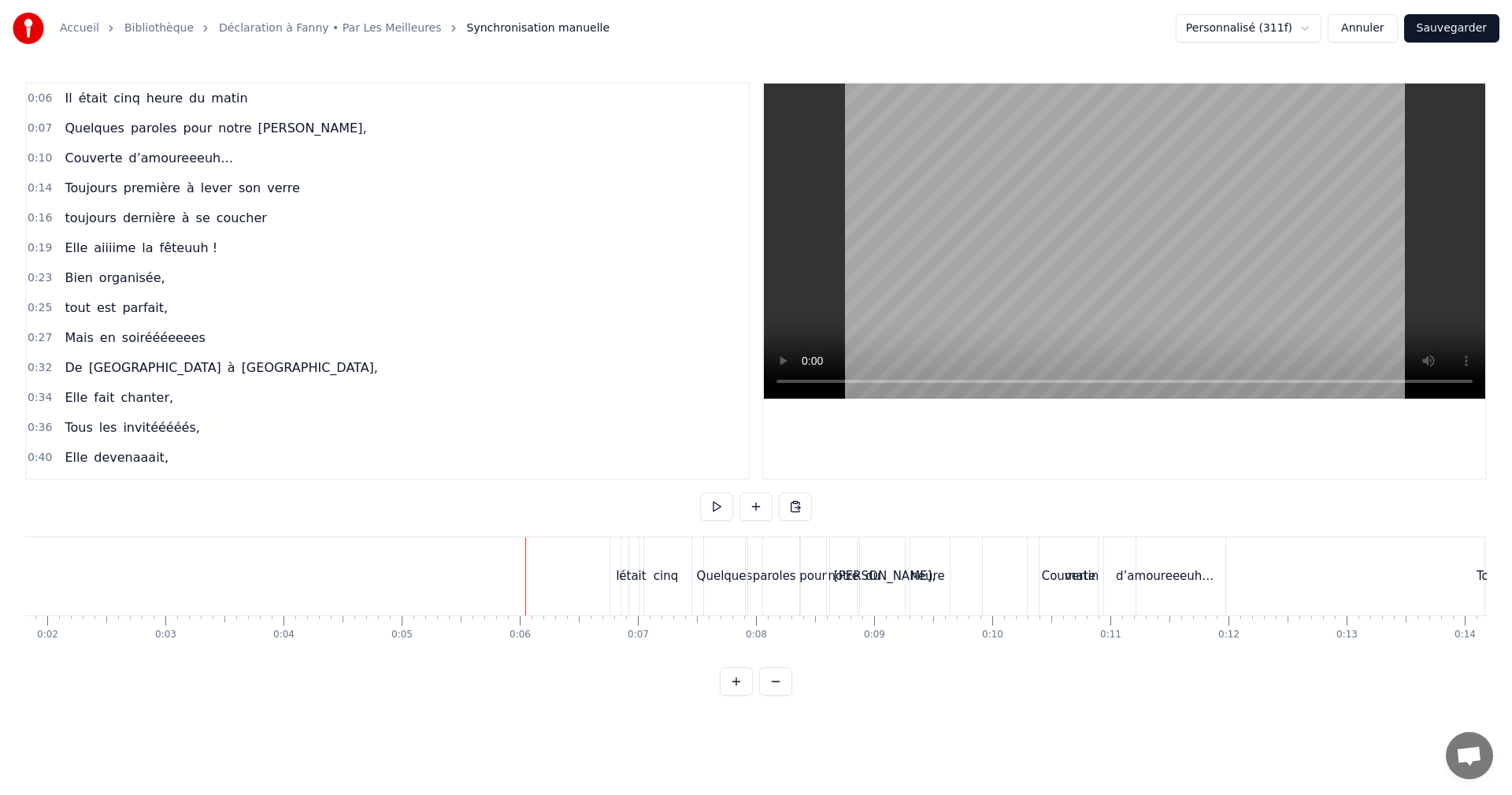
click at [36, 99] on span "0:06" at bounding box center [40, 99] width 24 height 15
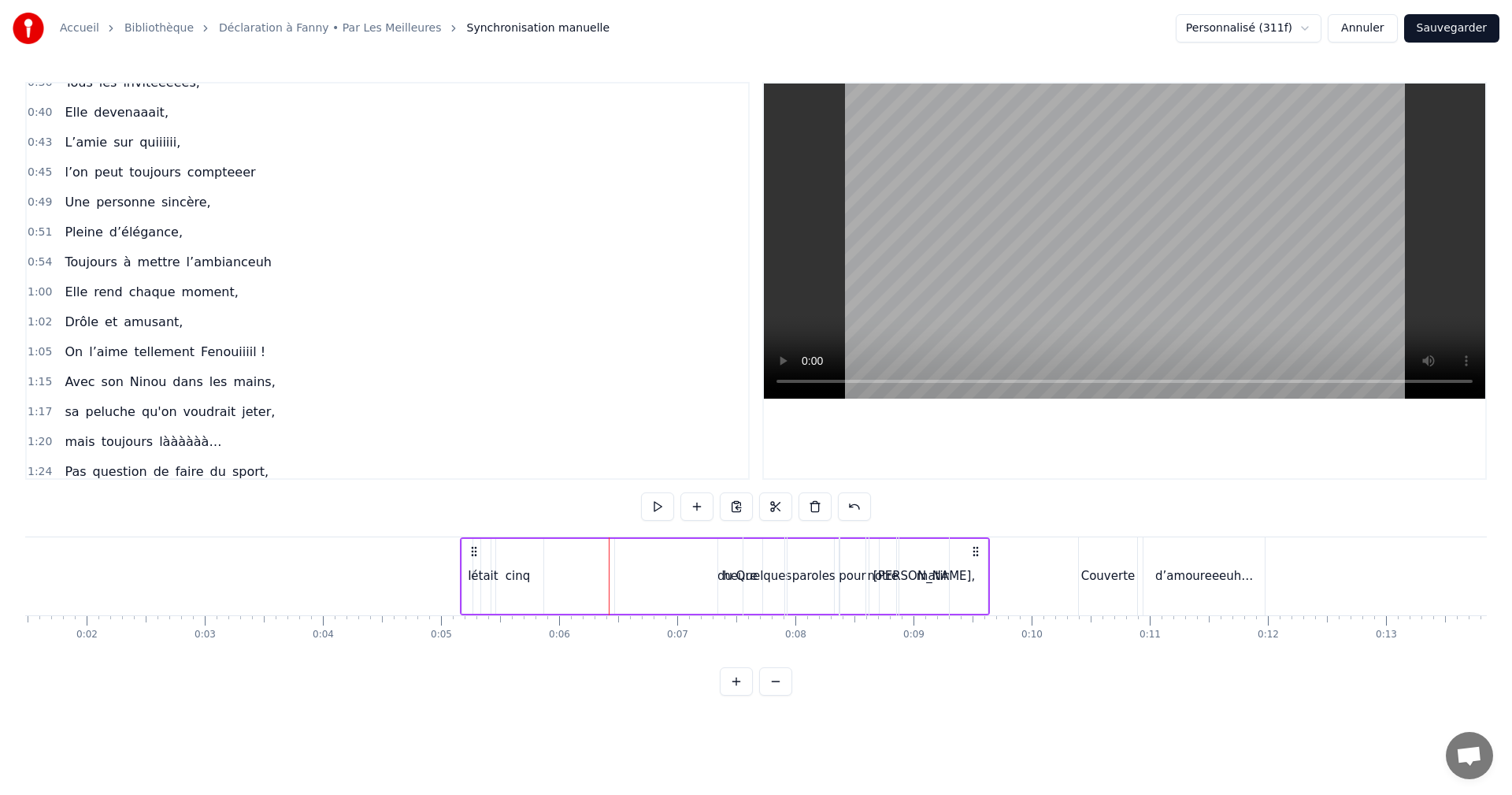
scroll to position [0, 0]
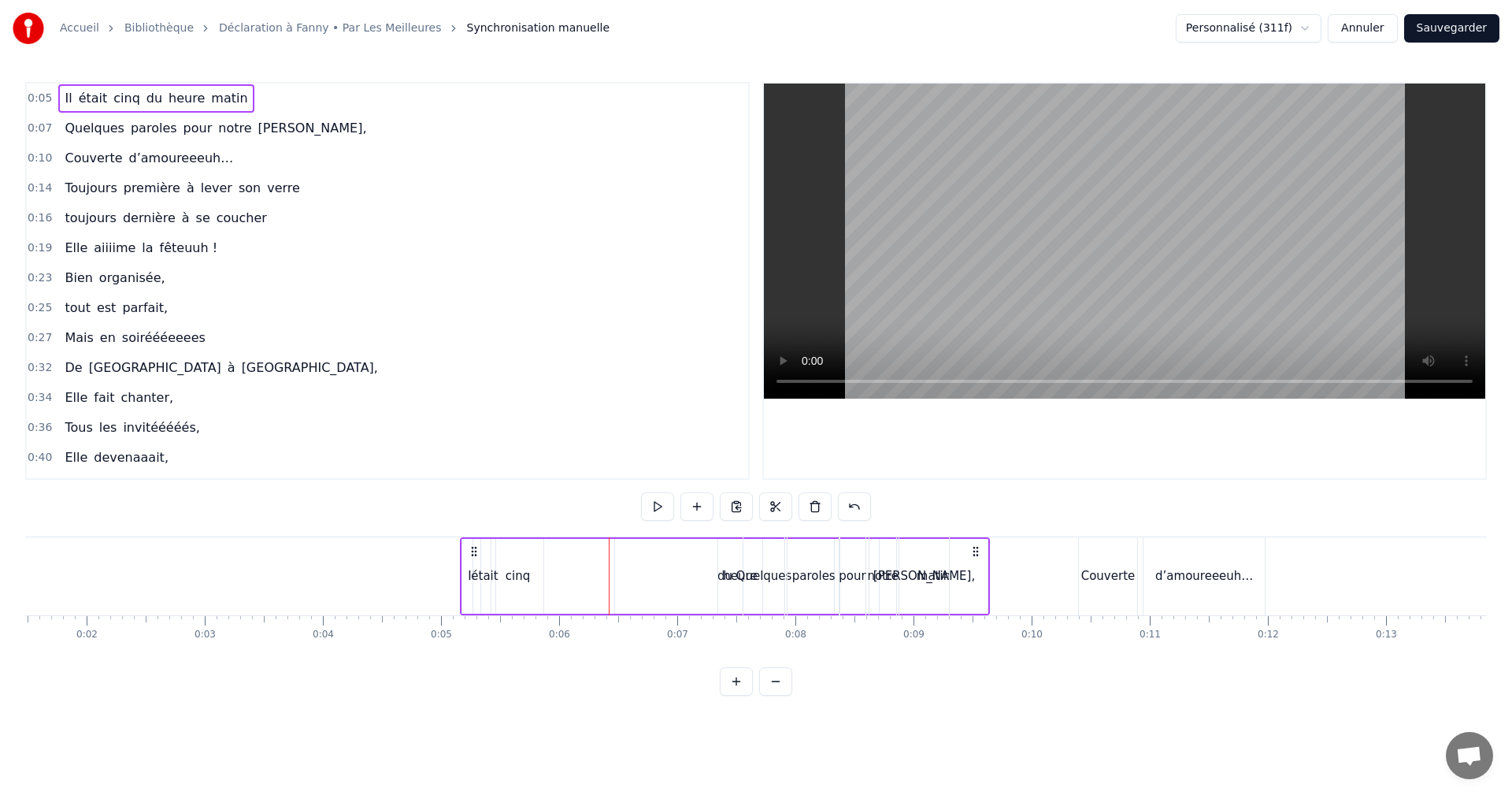
click at [118, 97] on span "cinq" at bounding box center [127, 98] width 30 height 18
click at [145, 100] on span "du" at bounding box center [155, 98] width 19 height 18
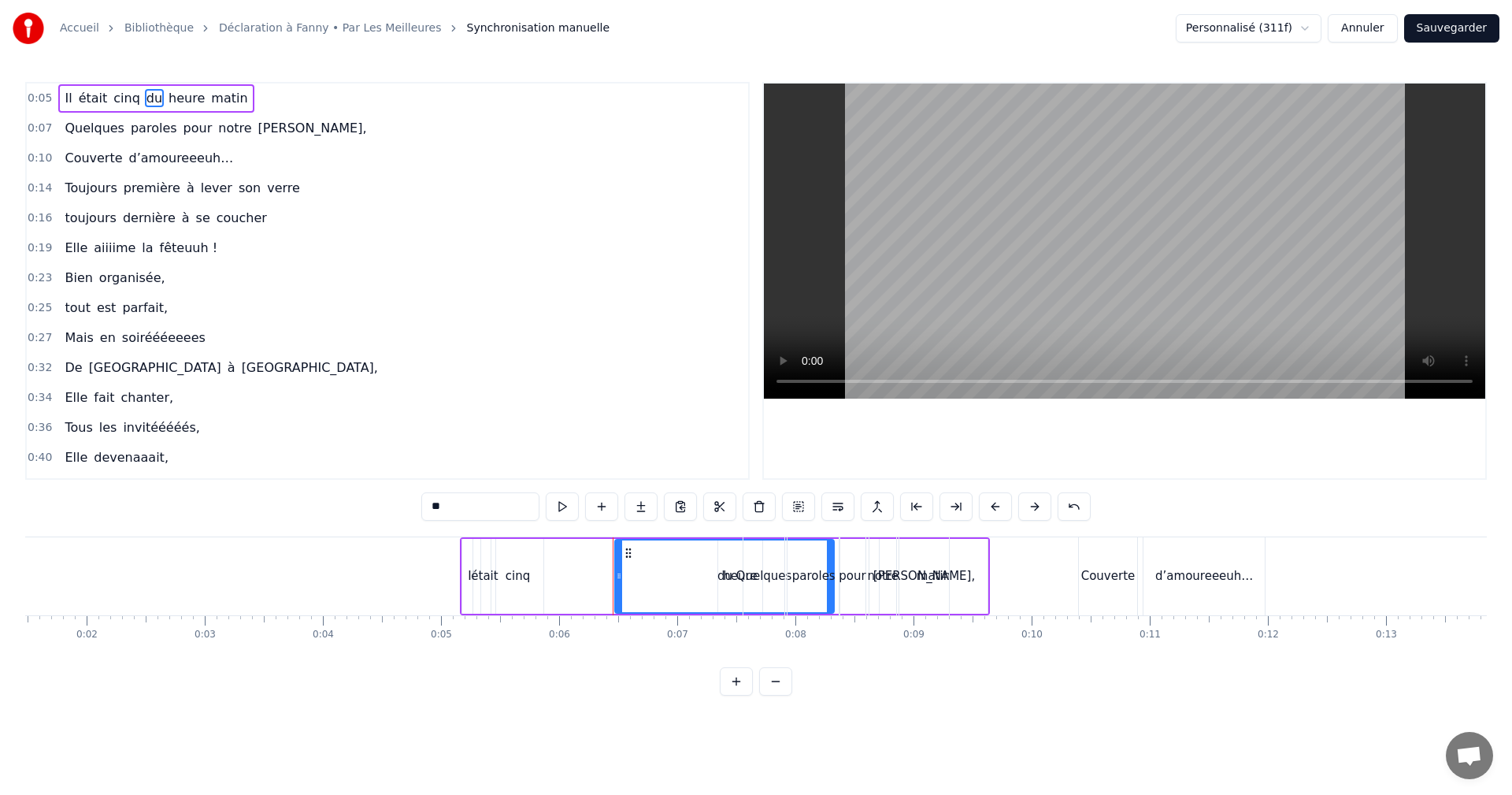
click at [167, 100] on span "heure" at bounding box center [187, 98] width 40 height 18
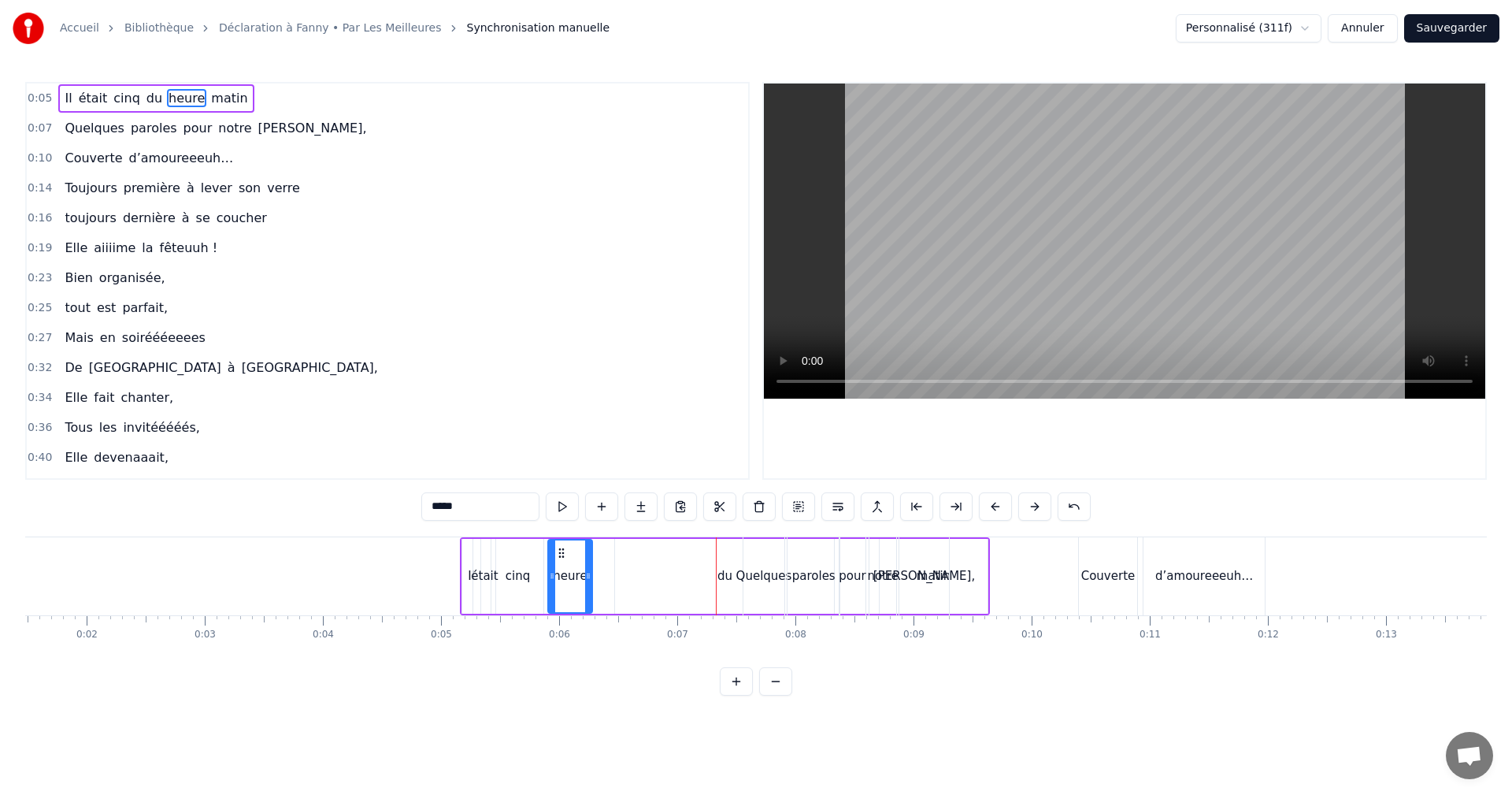
drag, startPoint x: 731, startPoint y: 555, endPoint x: 561, endPoint y: 564, distance: 170.2
click at [561, 564] on div "heure" at bounding box center [570, 576] width 43 height 72
click at [188, 94] on span "du" at bounding box center [197, 98] width 19 height 18
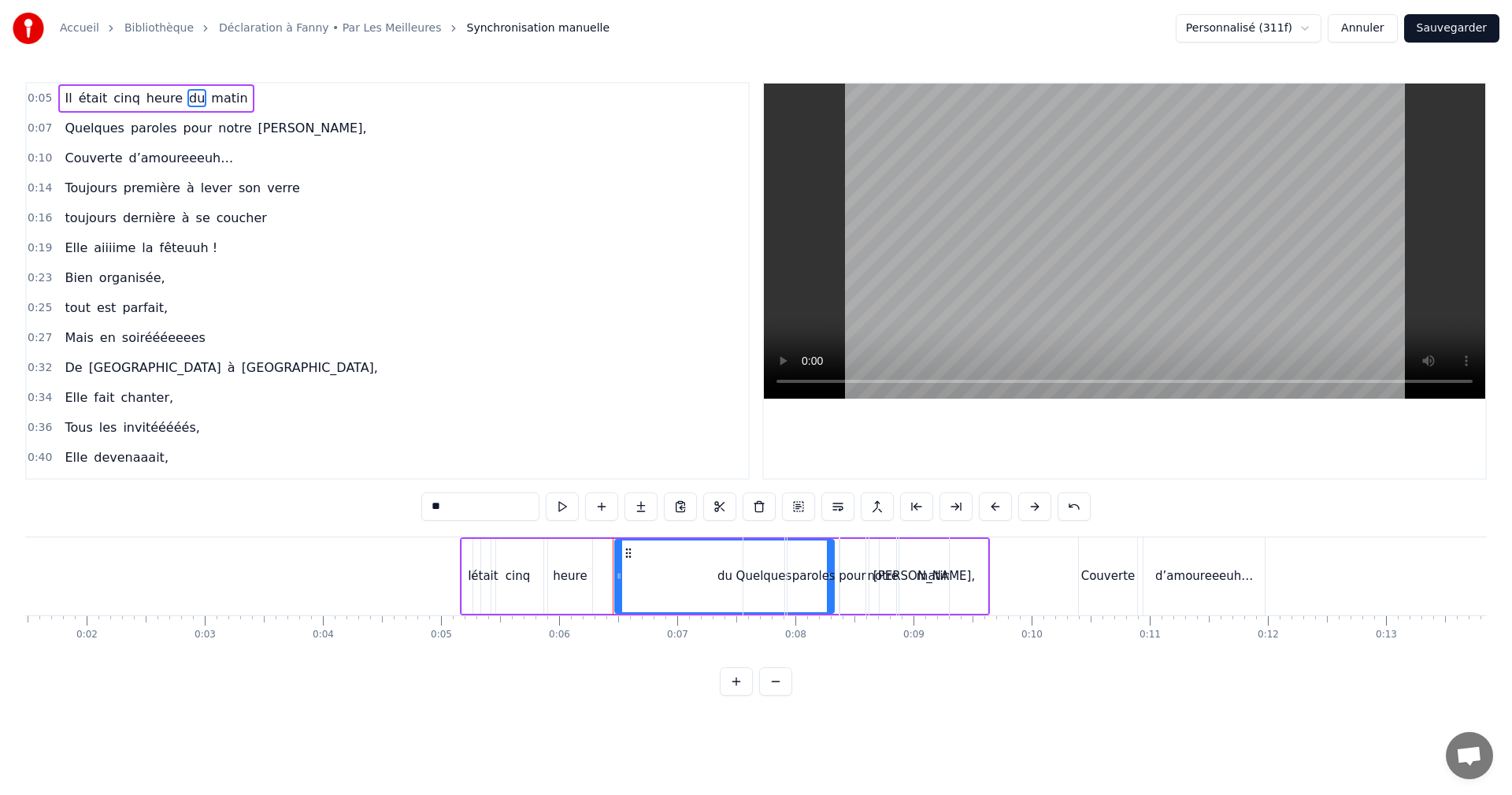
click at [146, 96] on span "heure" at bounding box center [164, 98] width 40 height 18
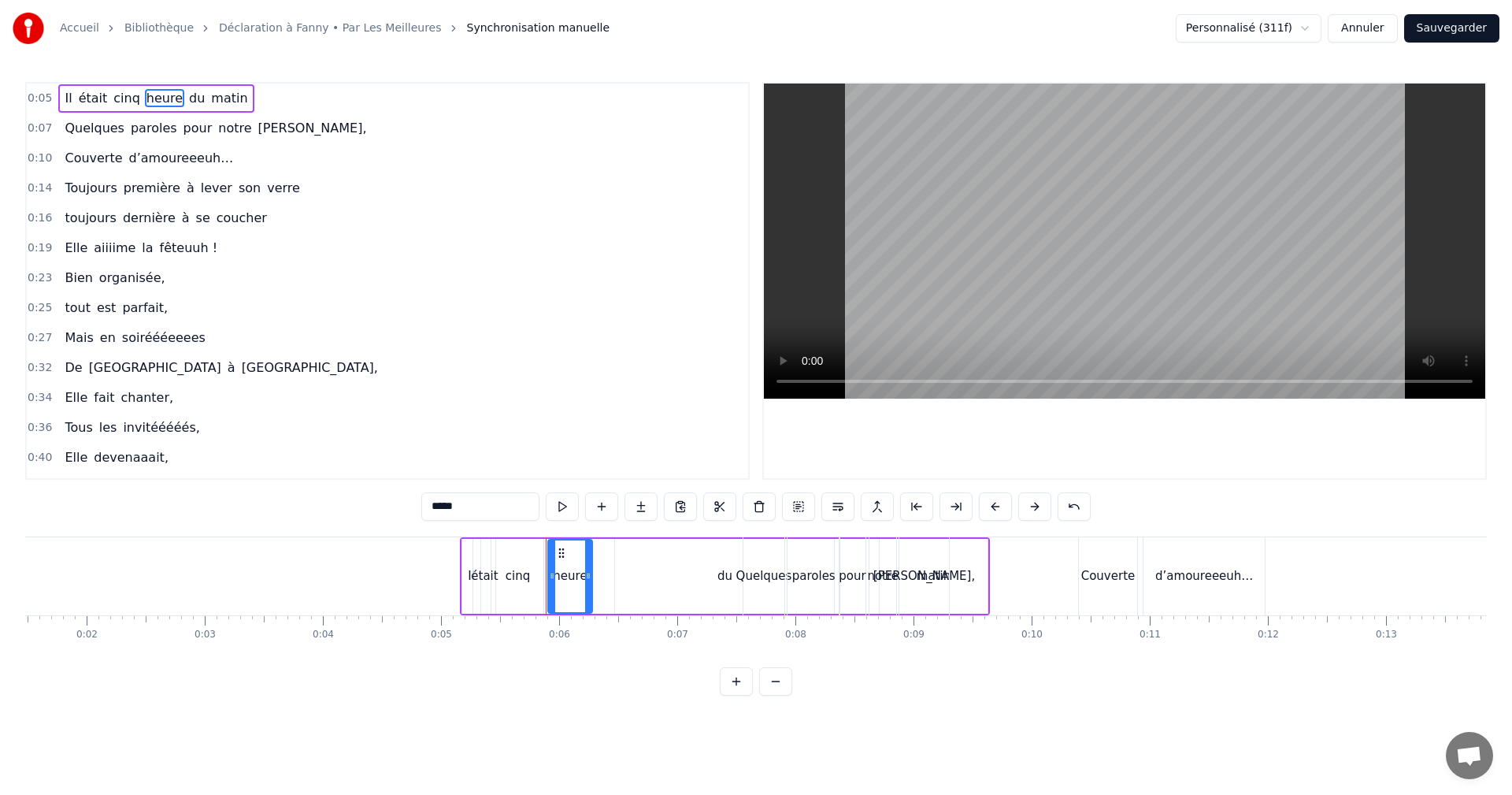
click at [66, 92] on span "Il" at bounding box center [68, 98] width 11 height 18
type input "**"
click at [42, 129] on span "0:07" at bounding box center [40, 129] width 24 height 15
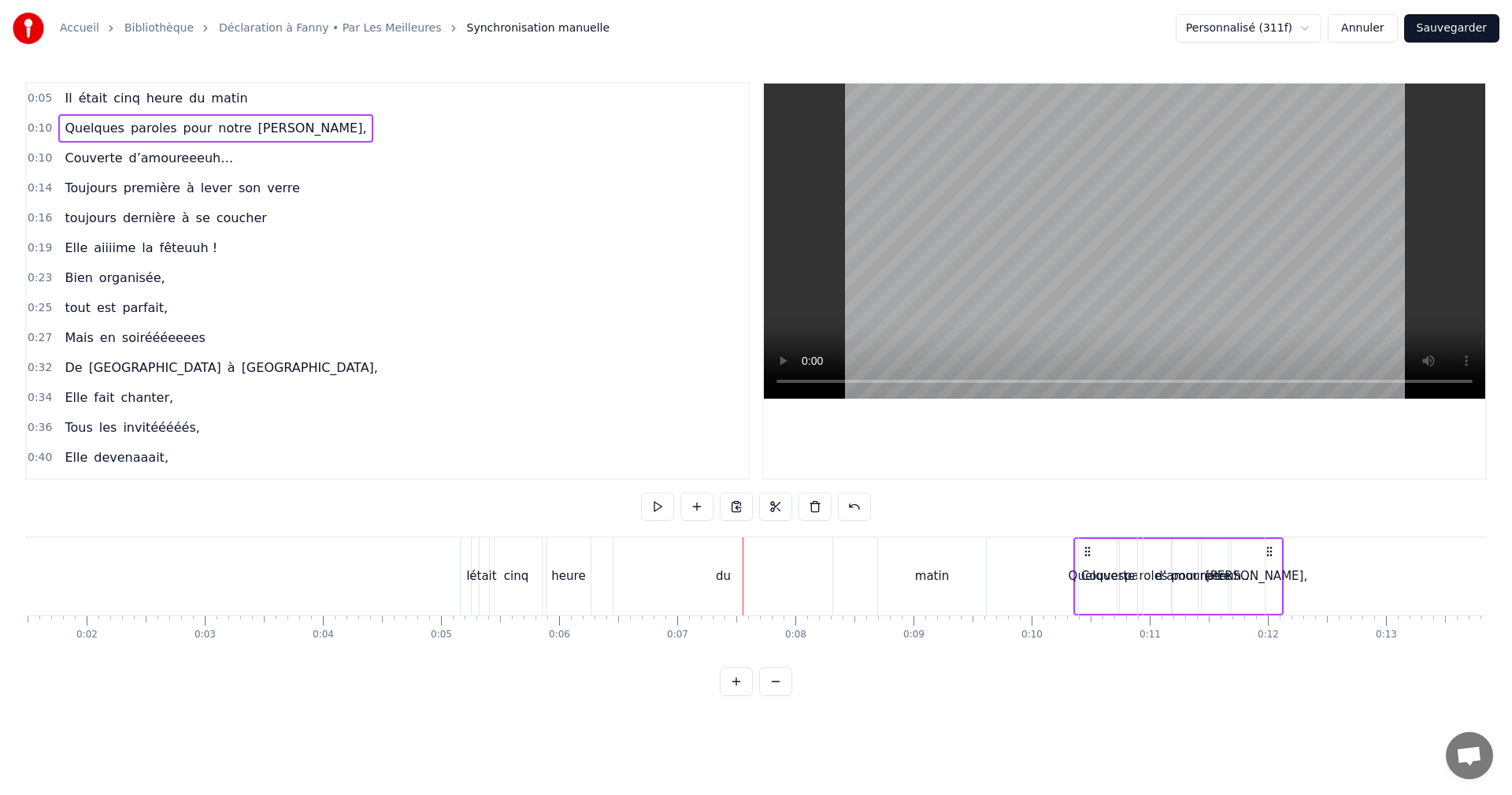
click at [46, 97] on div "0:05 Il était cinq heure du matin" at bounding box center [388, 98] width 721 height 30
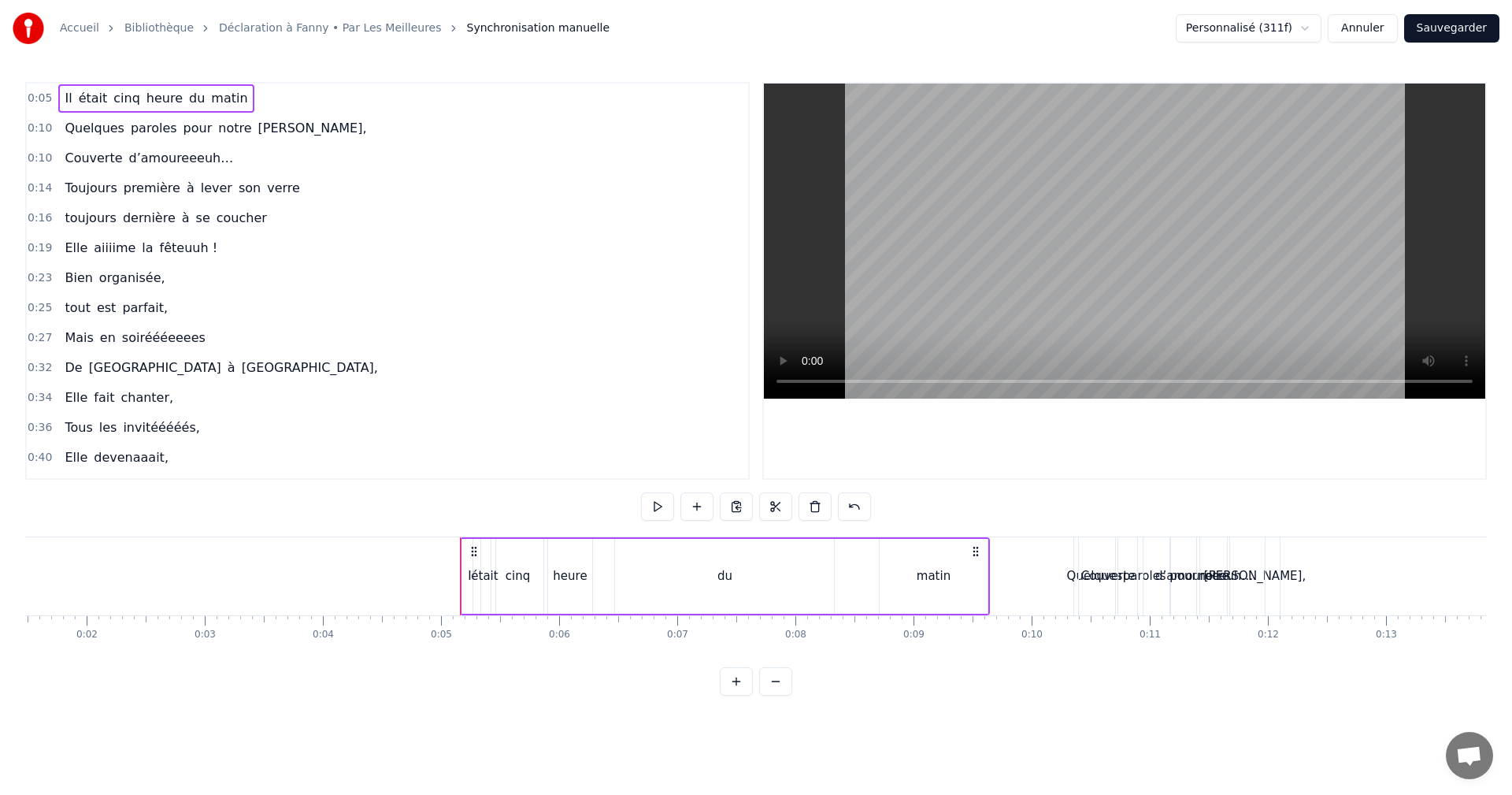
click at [734, 580] on div "du" at bounding box center [724, 575] width 219 height 74
drag, startPoint x: 829, startPoint y: 574, endPoint x: 643, endPoint y: 577, distance: 186.0
click at [645, 577] on icon at bounding box center [648, 575] width 7 height 13
click at [567, 557] on div "heure" at bounding box center [570, 575] width 44 height 74
click at [631, 574] on div "du" at bounding box center [630, 576] width 15 height 18
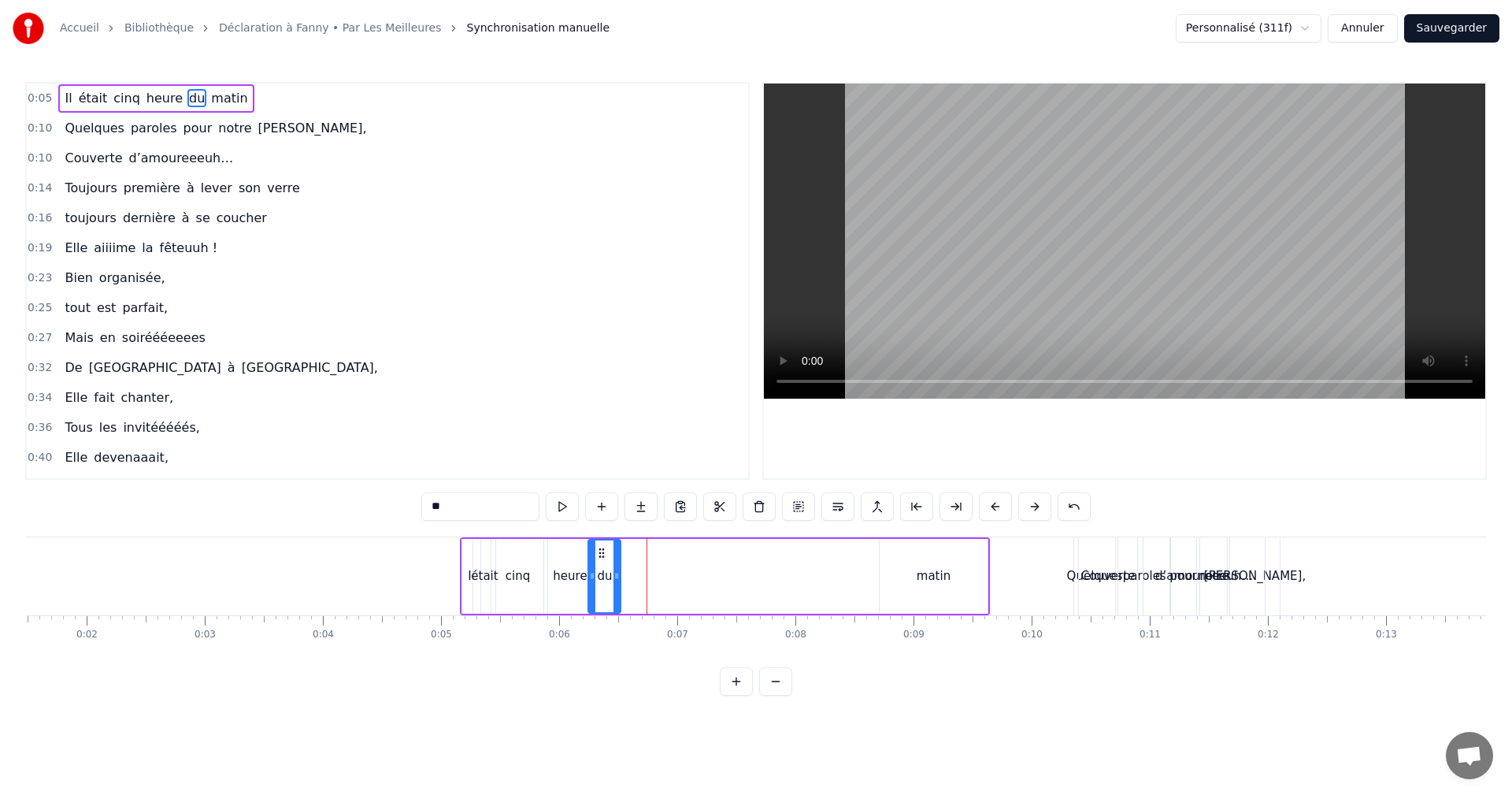
drag, startPoint x: 627, startPoint y: 555, endPoint x: 599, endPoint y: 558, distance: 28.2
click at [599, 557] on icon at bounding box center [601, 552] width 13 height 13
click at [943, 576] on div "matin" at bounding box center [933, 576] width 34 height 18
type input "*****"
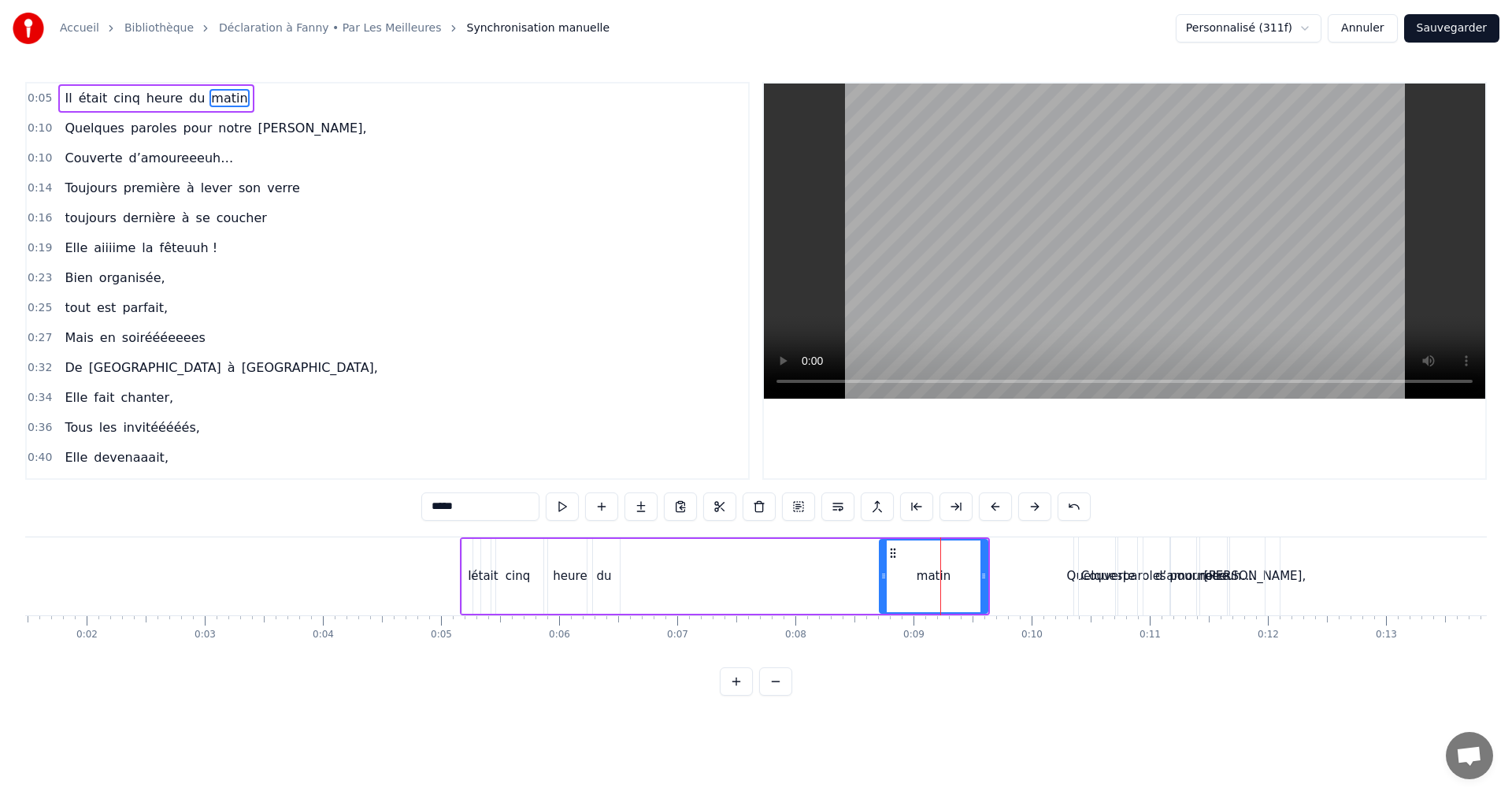
drag, startPoint x: 891, startPoint y: 553, endPoint x: 674, endPoint y: 566, distance: 217.4
click at [669, 566] on div "Il était cinq heure du matin" at bounding box center [725, 576] width 530 height 78
click at [922, 564] on div "matin" at bounding box center [934, 575] width 108 height 74
drag, startPoint x: 893, startPoint y: 554, endPoint x: 874, endPoint y: 555, distance: 19.0
click at [874, 555] on div "Il était cinq heure du matin" at bounding box center [725, 576] width 530 height 78
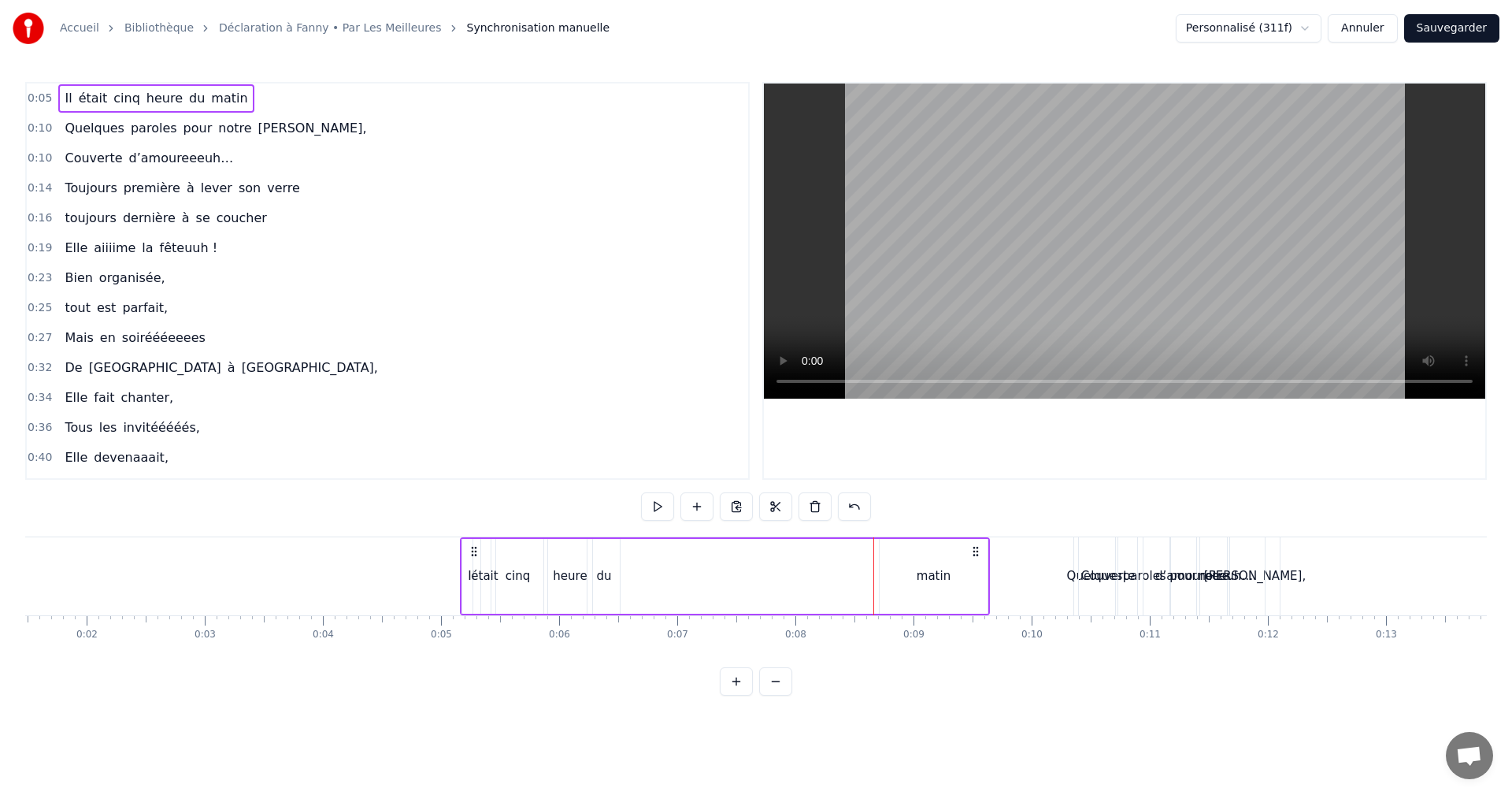
click at [897, 574] on div "matin" at bounding box center [934, 575] width 108 height 74
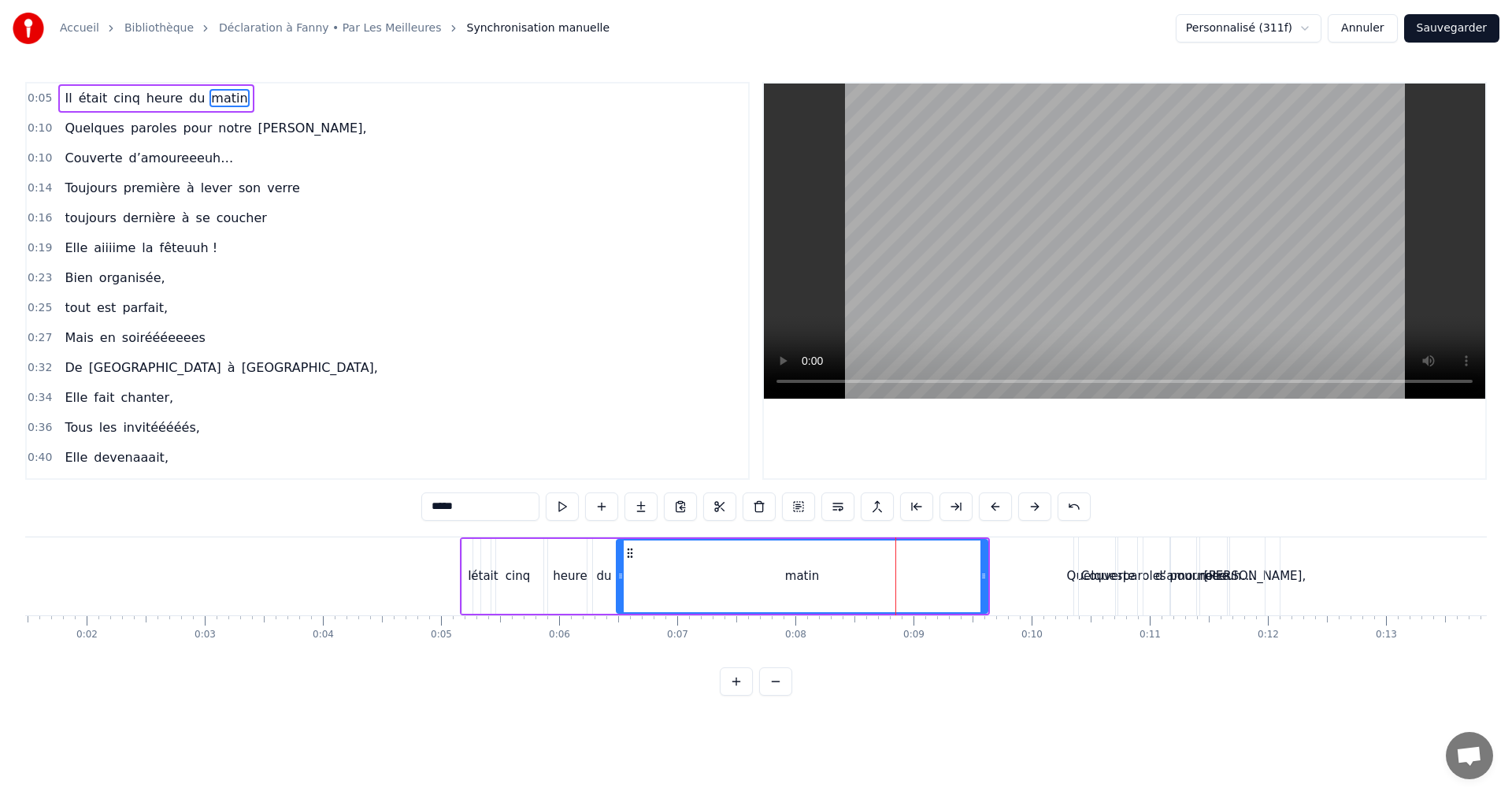
drag, startPoint x: 865, startPoint y: 576, endPoint x: 637, endPoint y: 585, distance: 228.2
click at [621, 587] on div at bounding box center [621, 576] width 7 height 72
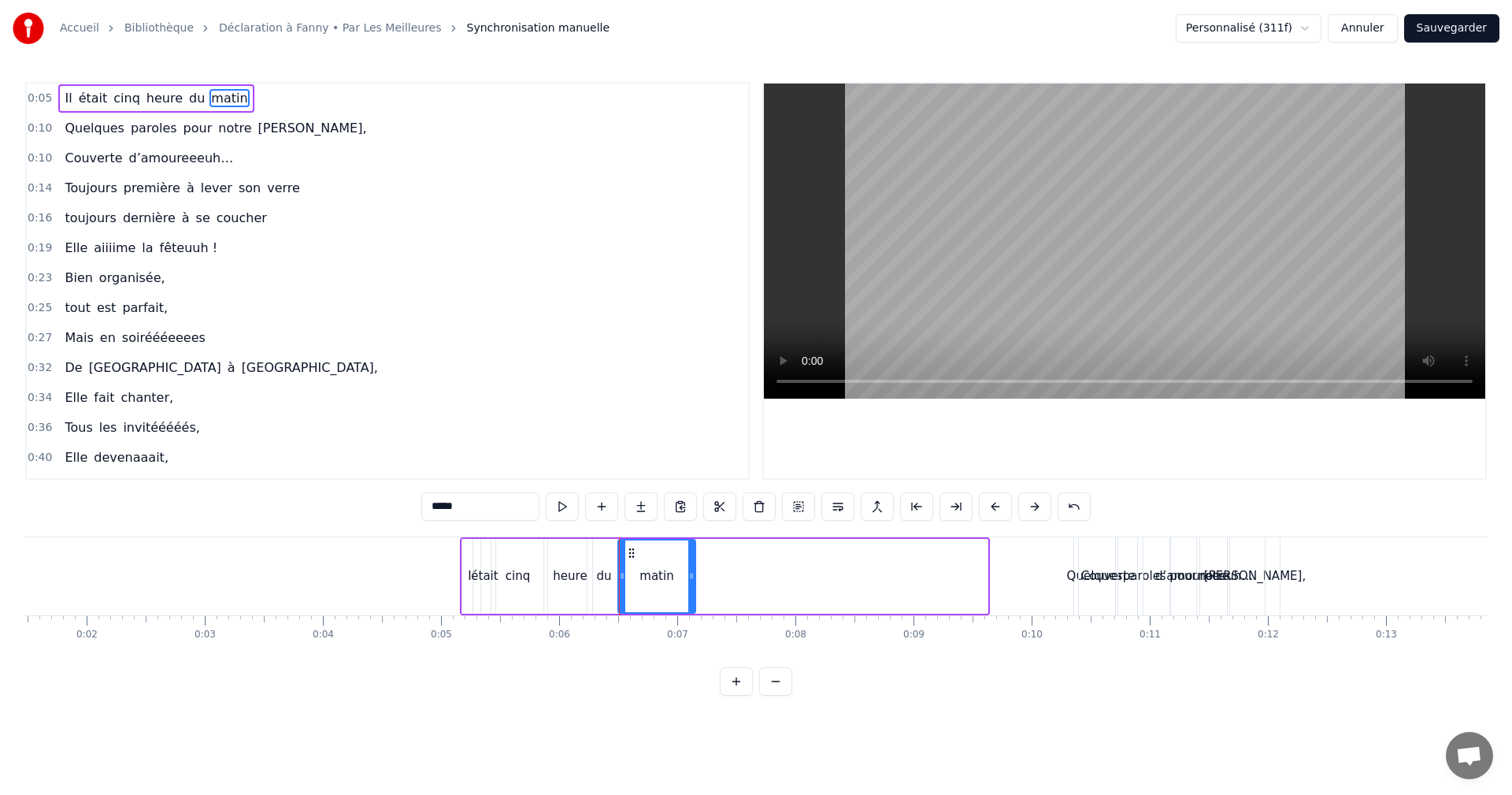
drag, startPoint x: 985, startPoint y: 578, endPoint x: 686, endPoint y: 587, distance: 299.1
click at [688, 587] on div at bounding box center [691, 576] width 7 height 72
click at [28, 92] on span "0:05" at bounding box center [40, 99] width 24 height 15
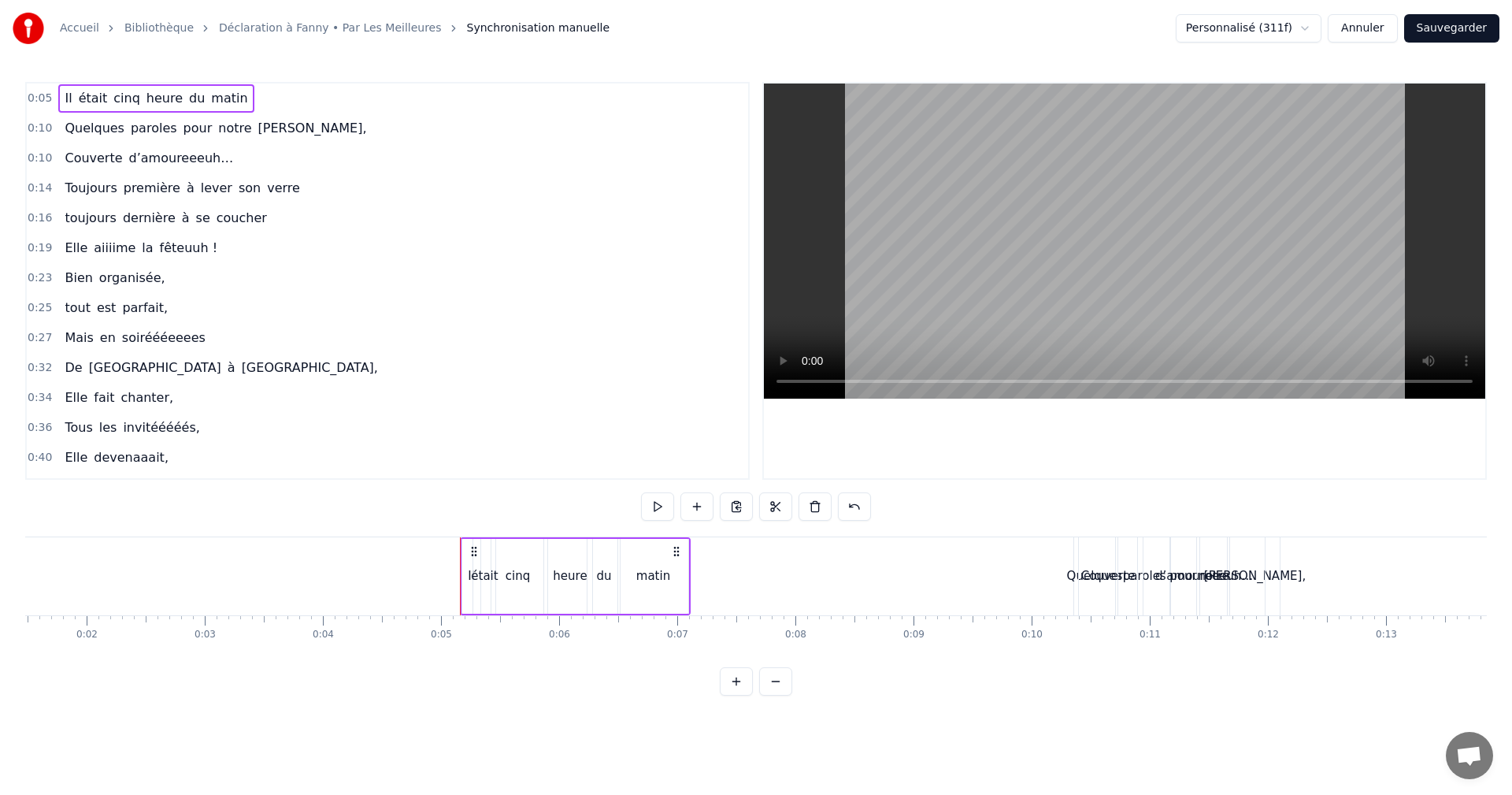
scroll to position [345, 0]
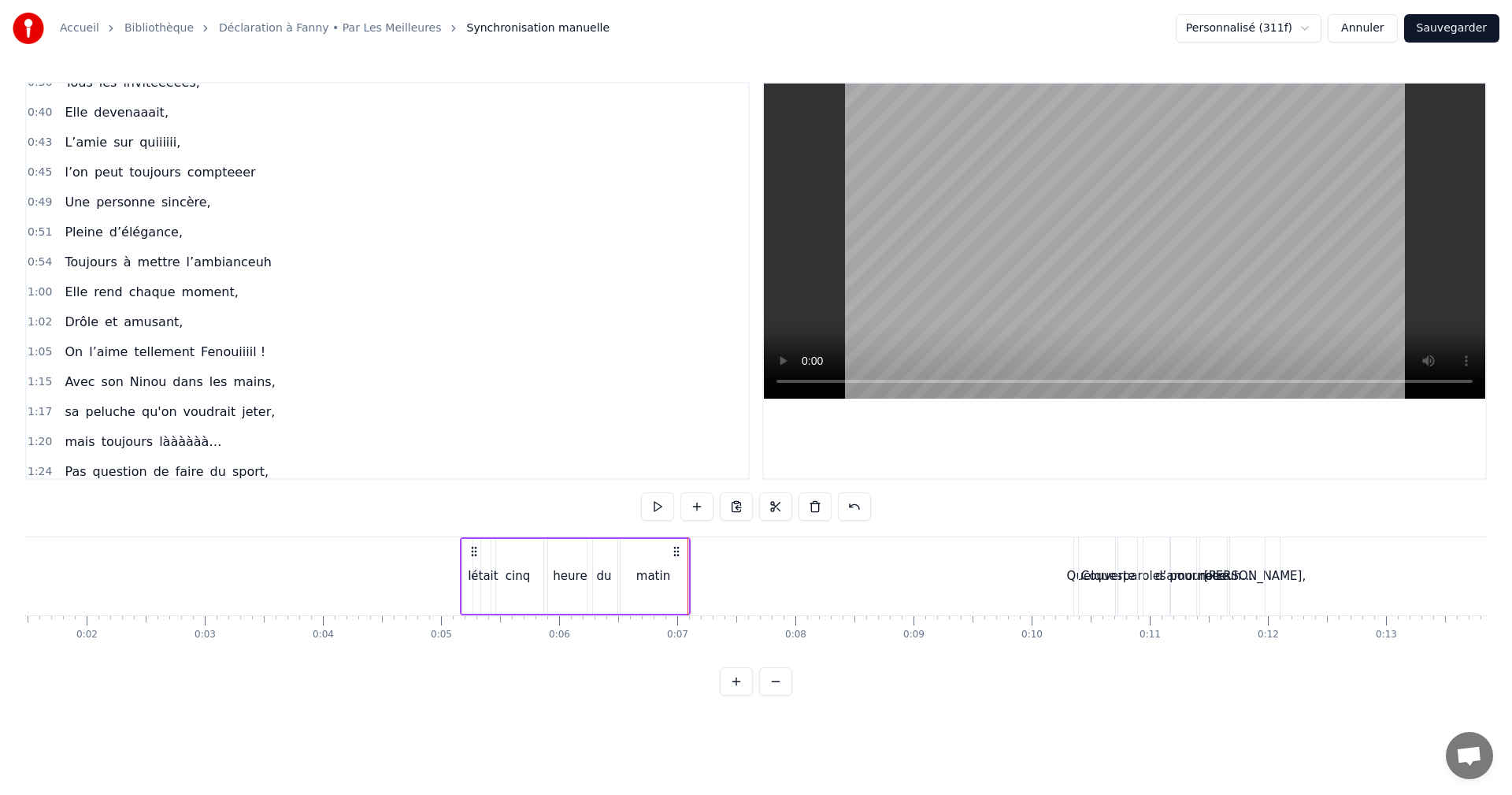
click at [661, 580] on div "matin" at bounding box center [653, 576] width 34 height 18
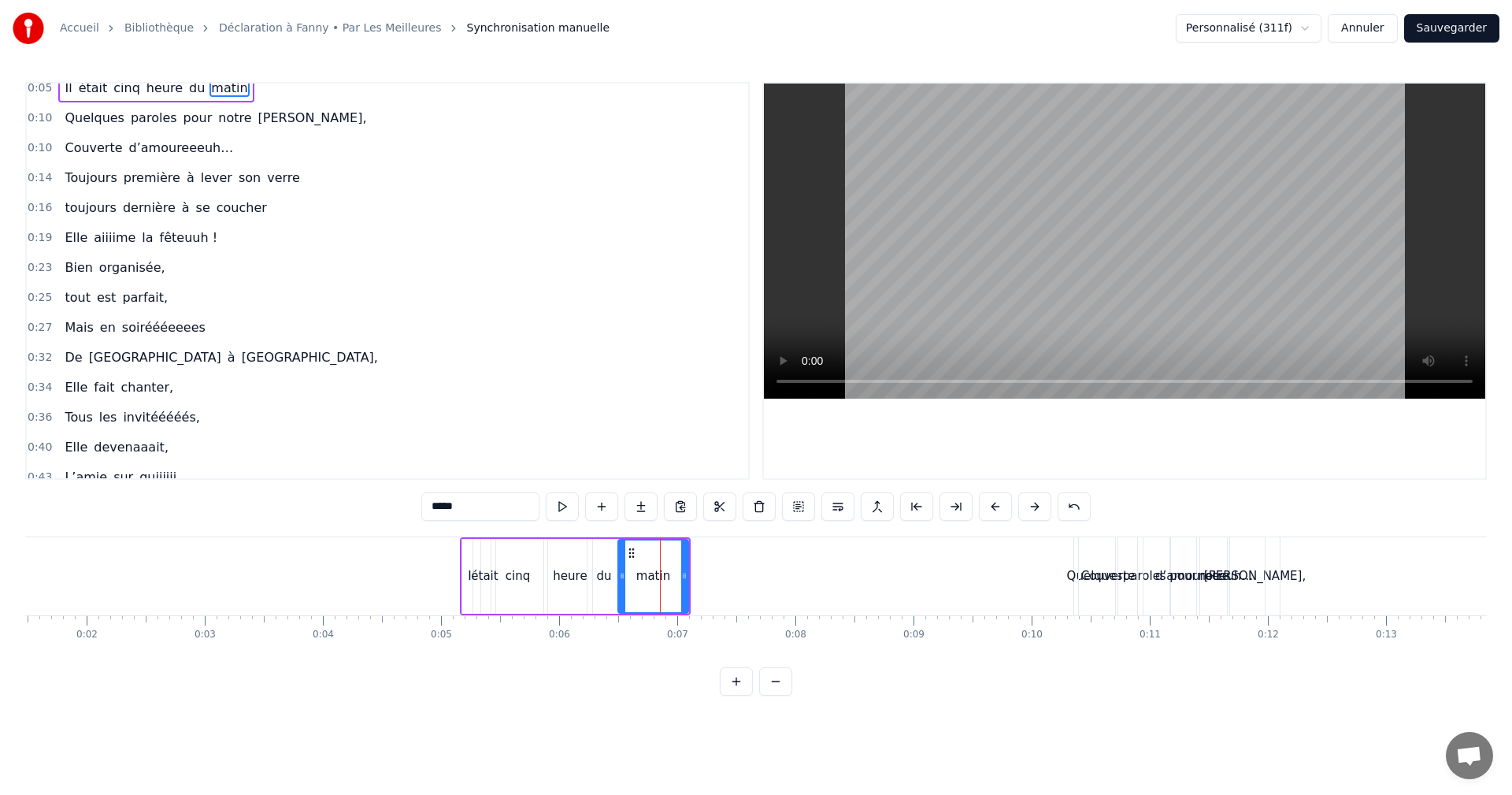
scroll to position [0, 0]
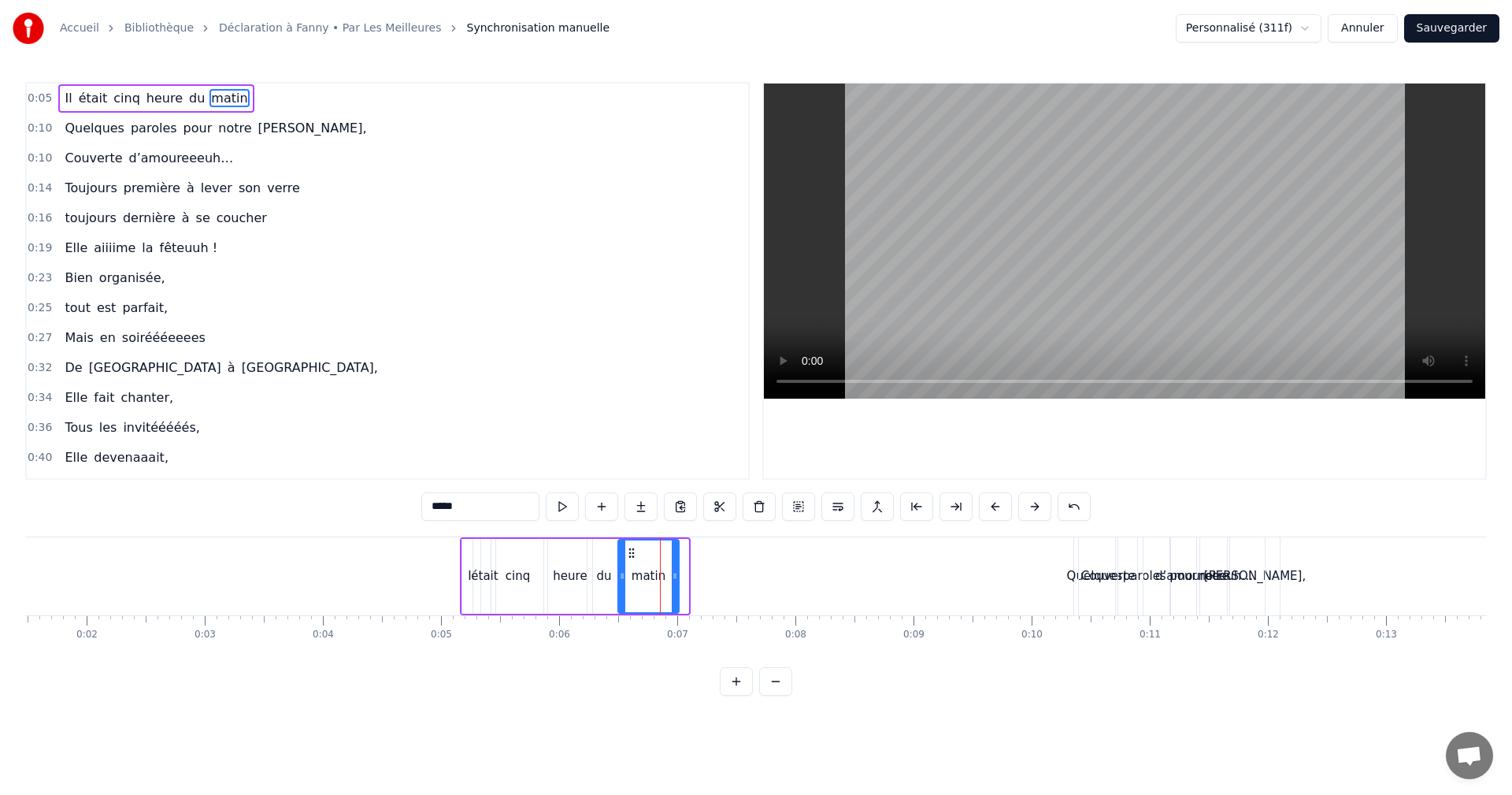
drag, startPoint x: 683, startPoint y: 576, endPoint x: 668, endPoint y: 575, distance: 15.0
click at [673, 575] on icon at bounding box center [675, 575] width 7 height 13
click at [610, 574] on div "du" at bounding box center [603, 576] width 15 height 18
click at [610, 575] on icon at bounding box center [610, 575] width 7 height 13
click at [645, 572] on div "matin" at bounding box center [648, 576] width 34 height 18
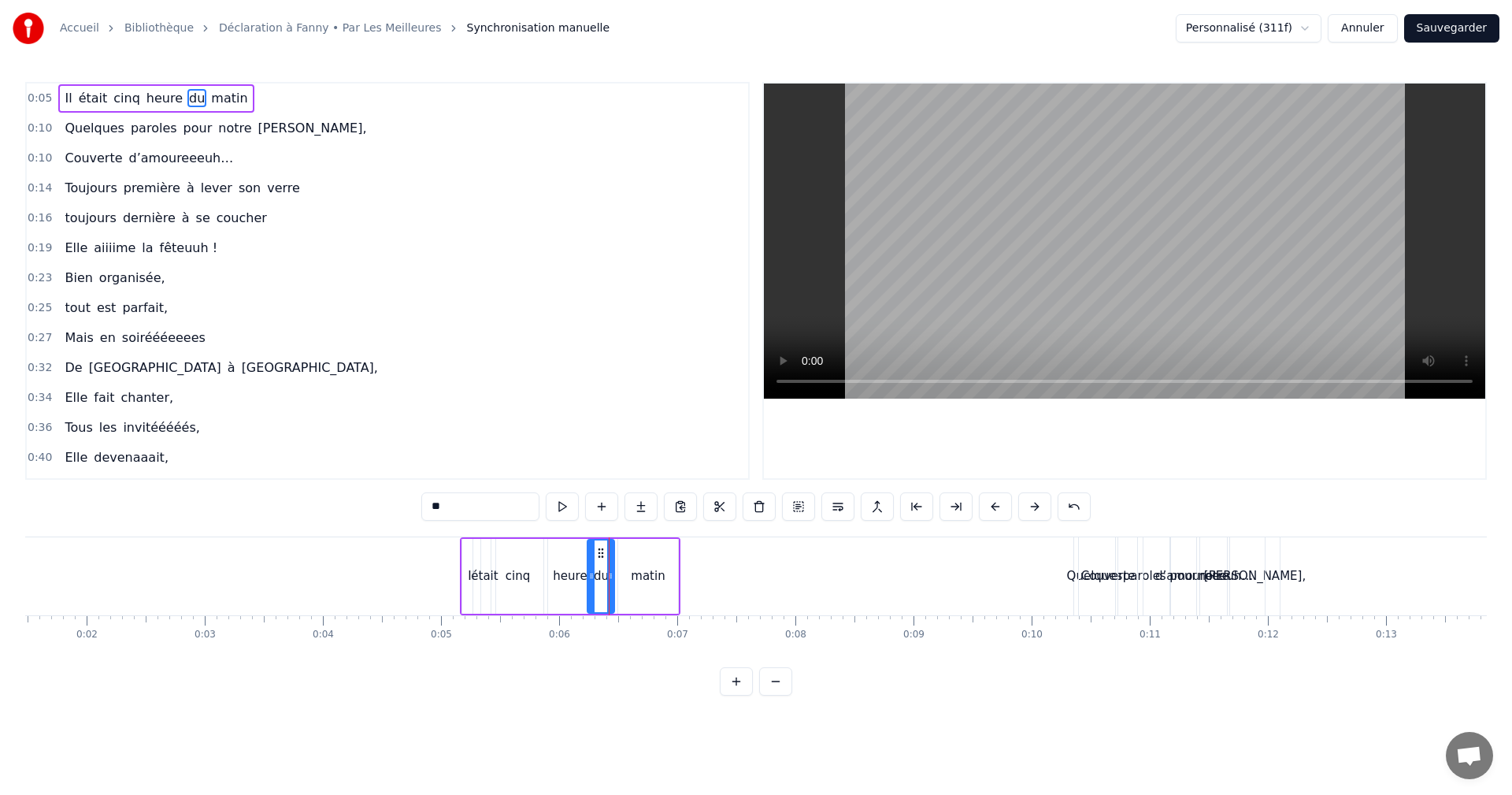
type input "*****"
click at [619, 576] on icon at bounding box center [620, 575] width 7 height 13
drag, startPoint x: 672, startPoint y: 575, endPoint x: 663, endPoint y: 575, distance: 9.0
click at [663, 575] on icon at bounding box center [665, 575] width 7 height 13
click at [34, 96] on span "0:05" at bounding box center [40, 99] width 24 height 15
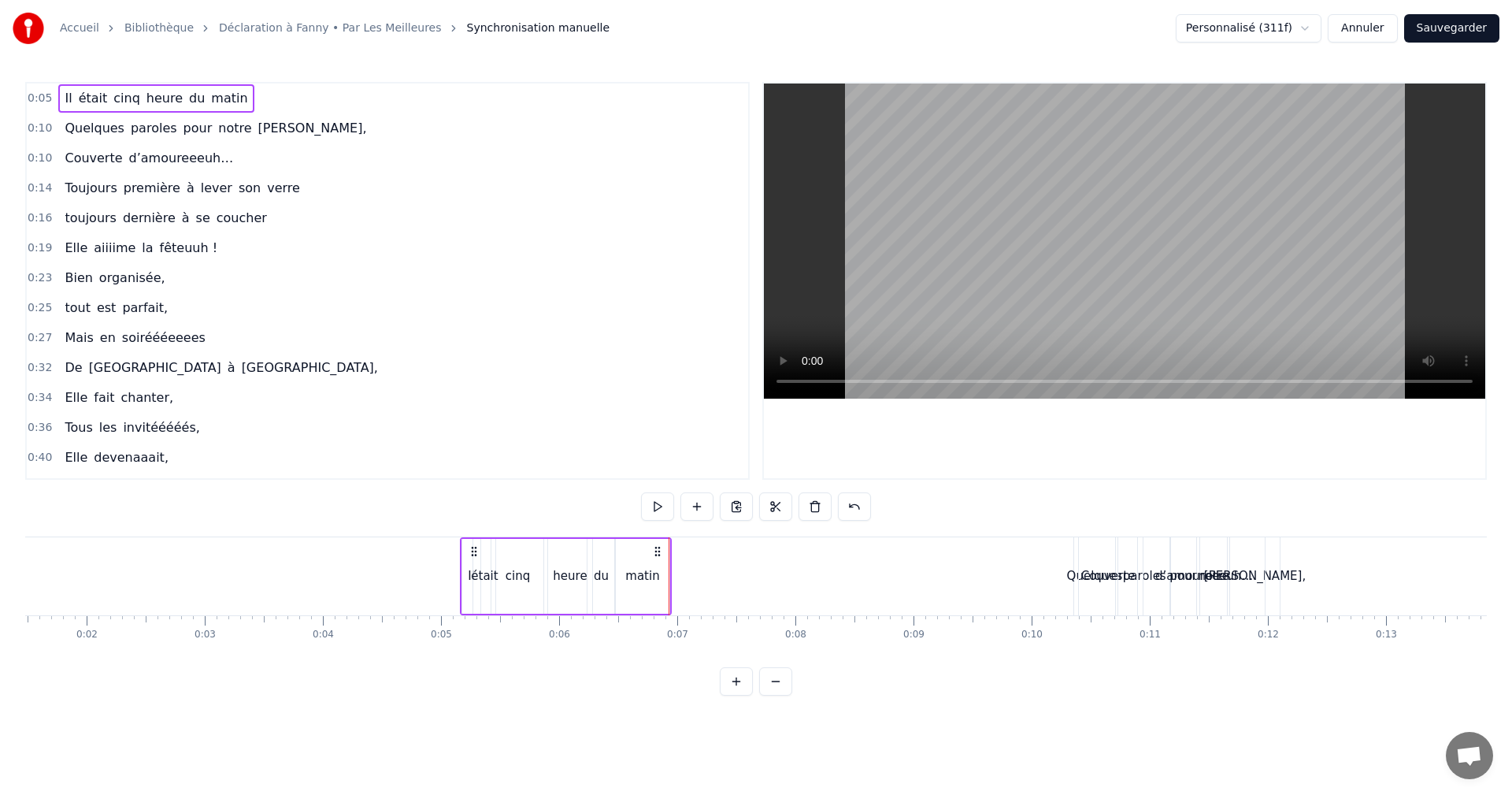
click at [64, 98] on span "Il" at bounding box center [68, 98] width 11 height 18
click at [482, 503] on input "**" at bounding box center [480, 506] width 118 height 28
click at [85, 100] on span "était" at bounding box center [93, 98] width 32 height 18
click at [112, 101] on span "cinq" at bounding box center [127, 98] width 30 height 18
click at [512, 526] on div "0:05 Il était cinq heure du matin 0:10 Quelques paroles pour notre Fanny, 0:10 …" at bounding box center [756, 389] width 1462 height 614
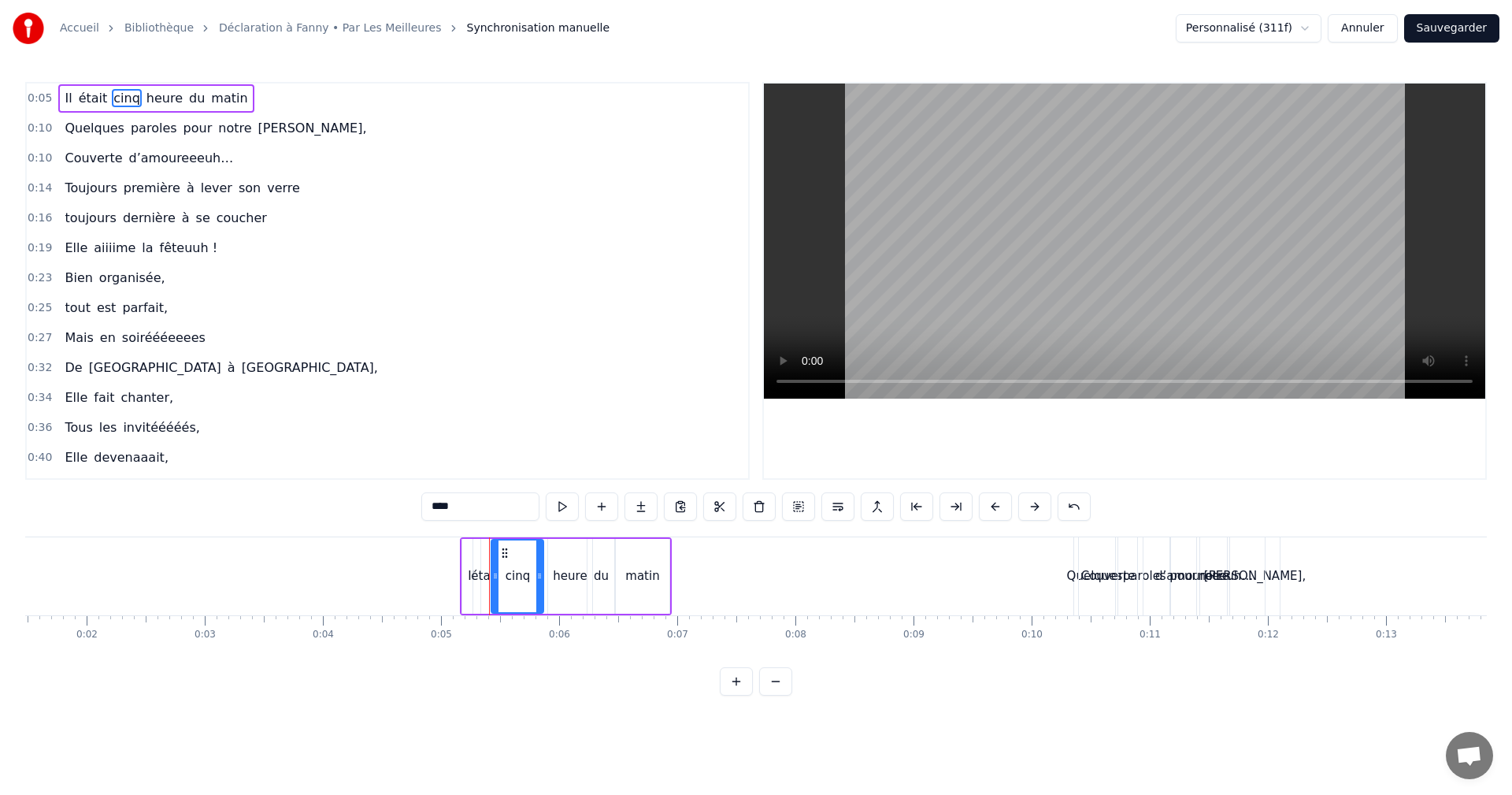
click at [509, 513] on input "****" at bounding box center [480, 506] width 118 height 28
click at [93, 95] on span "était" at bounding box center [93, 98] width 32 height 18
click at [476, 514] on input "*****" at bounding box center [480, 506] width 118 height 28
type input "*****"
click at [311, 211] on div "0:16 toujours dernière à se coucher" at bounding box center [388, 218] width 721 height 30
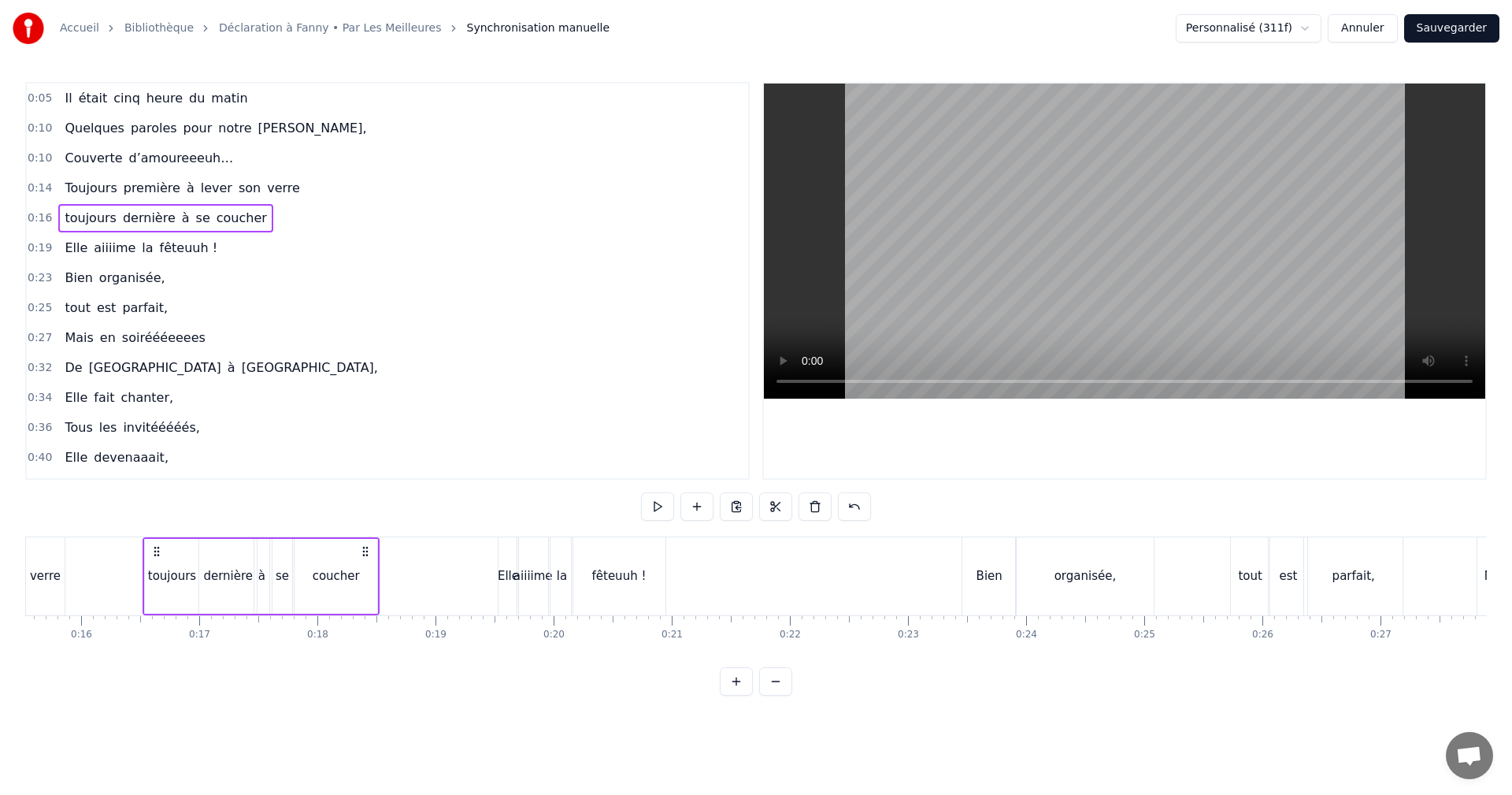
click at [32, 126] on span "0:10" at bounding box center [40, 129] width 24 height 15
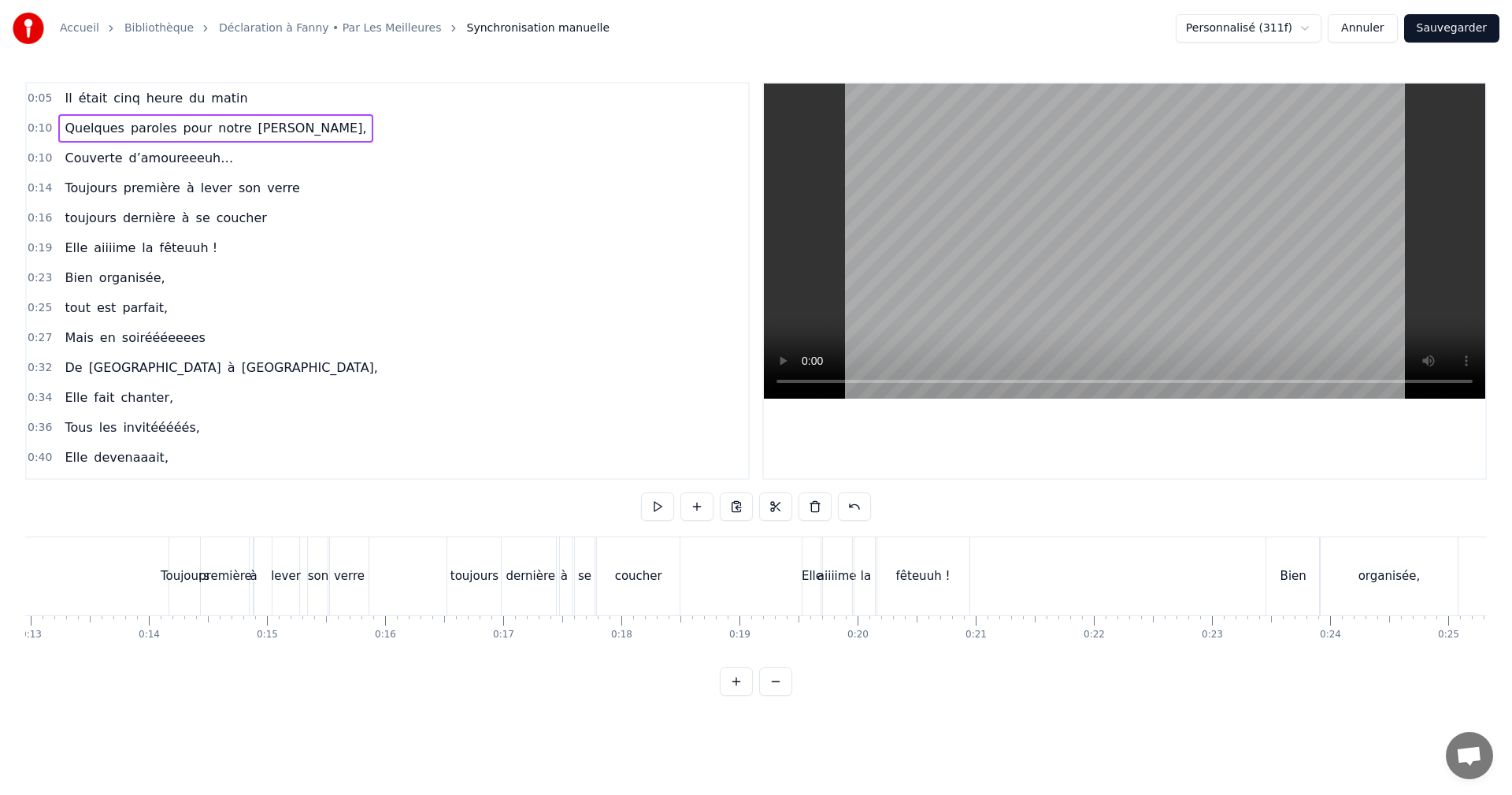
click at [34, 100] on span "0:05" at bounding box center [40, 99] width 24 height 15
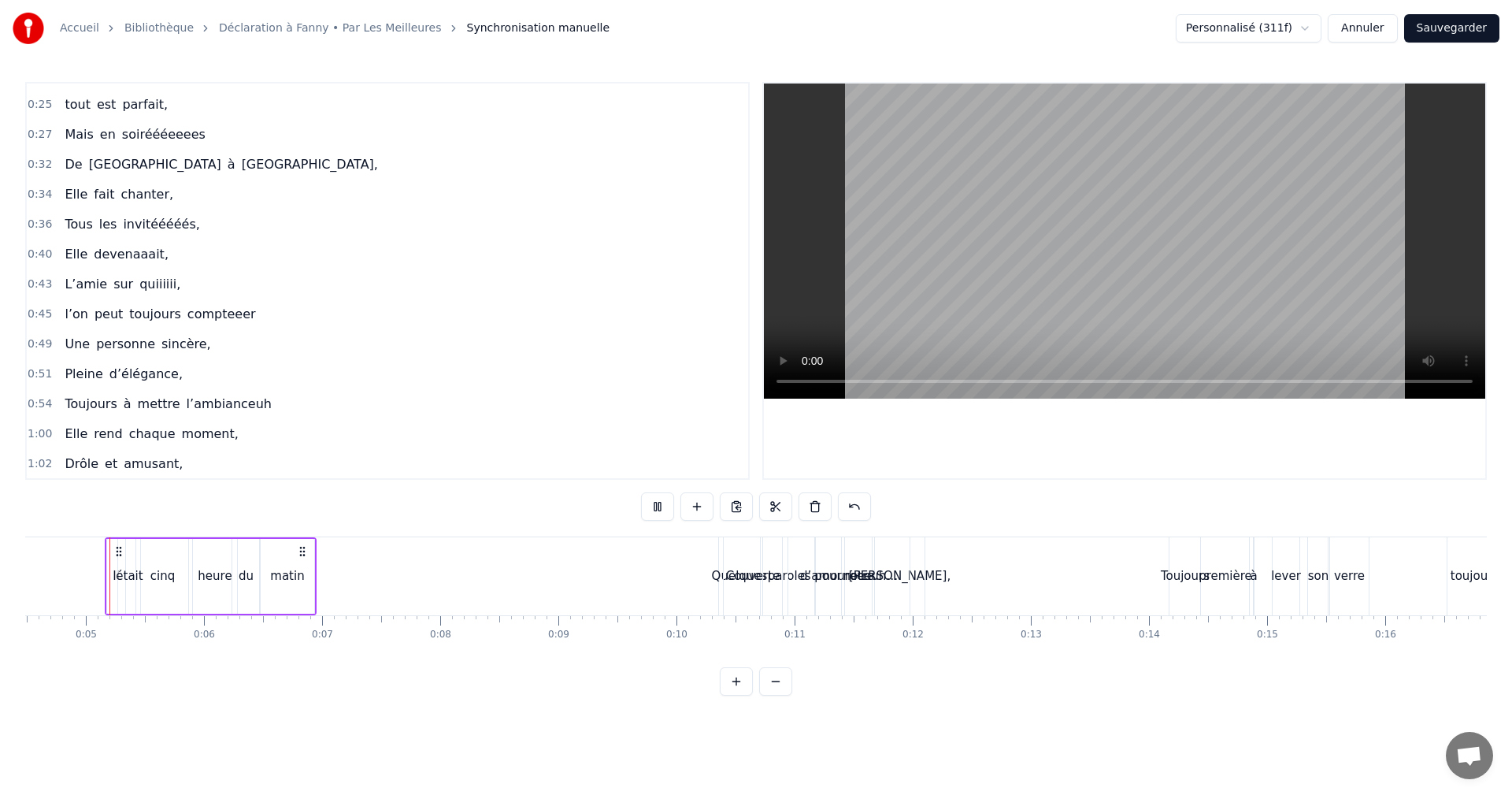
scroll to position [345, 0]
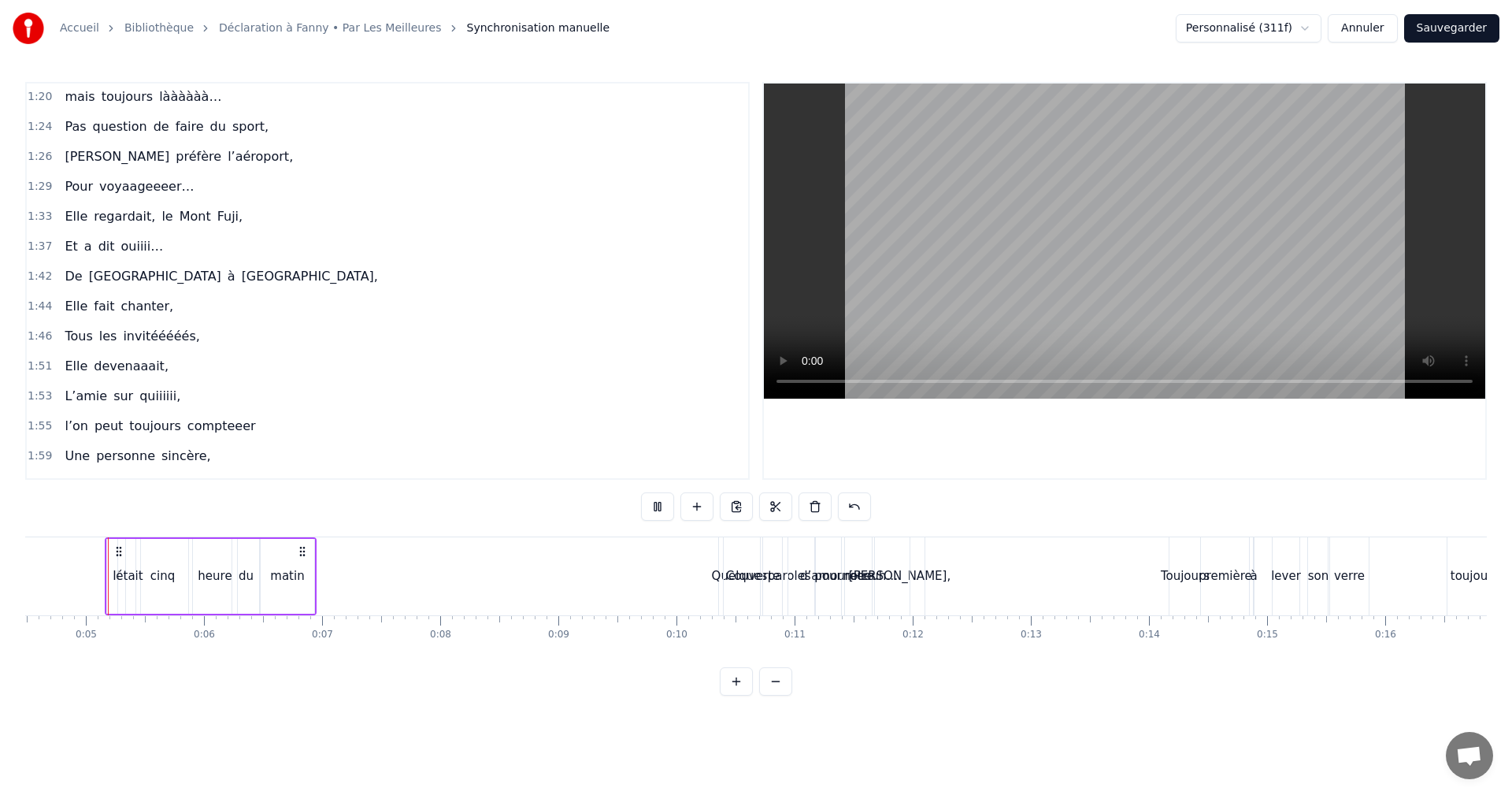
click at [281, 581] on div "matin" at bounding box center [286, 576] width 34 height 18
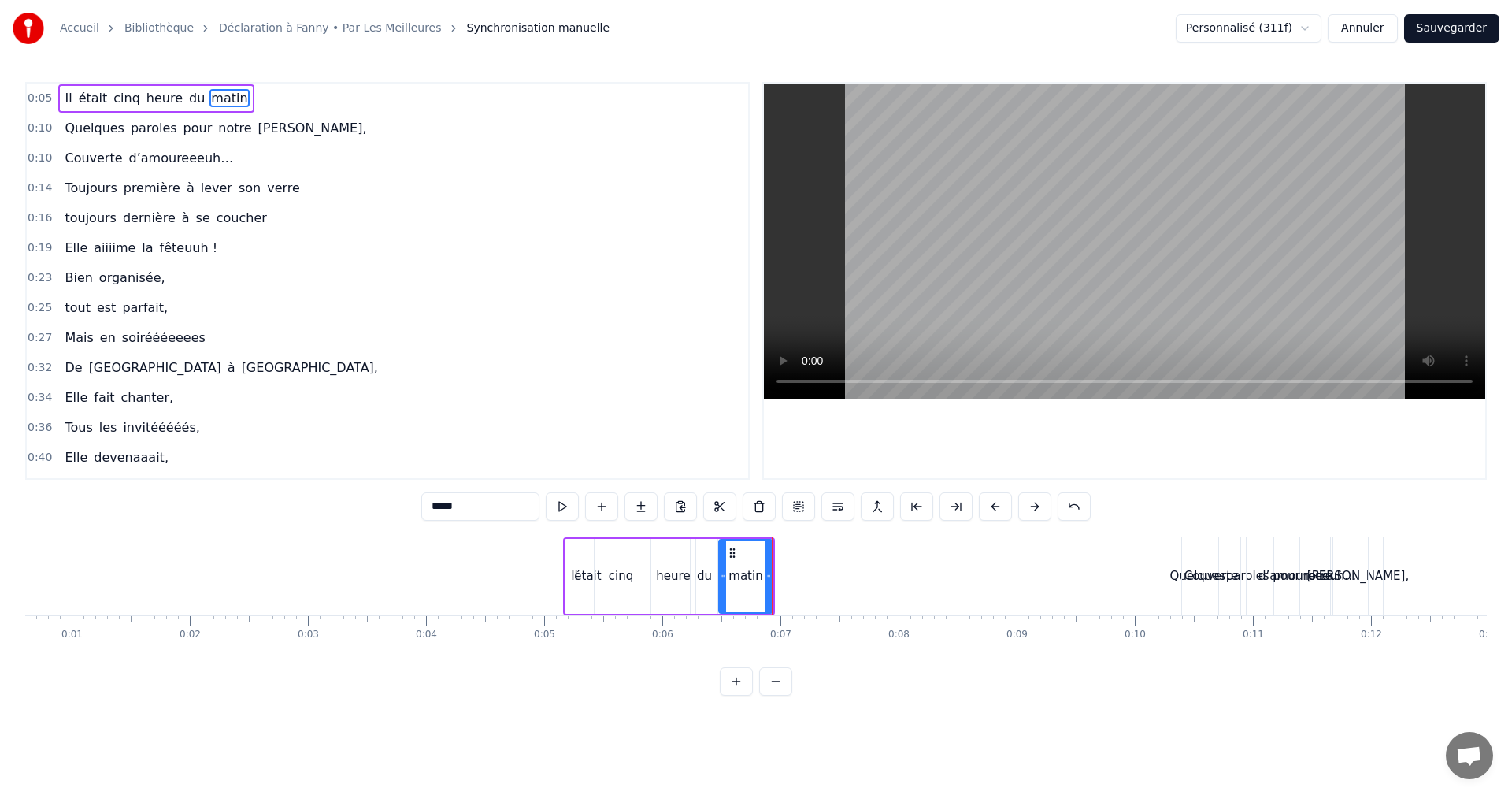
scroll to position [0, 57]
click at [731, 575] on icon at bounding box center [732, 575] width 7 height 13
click at [32, 128] on span "0:10" at bounding box center [40, 129] width 24 height 15
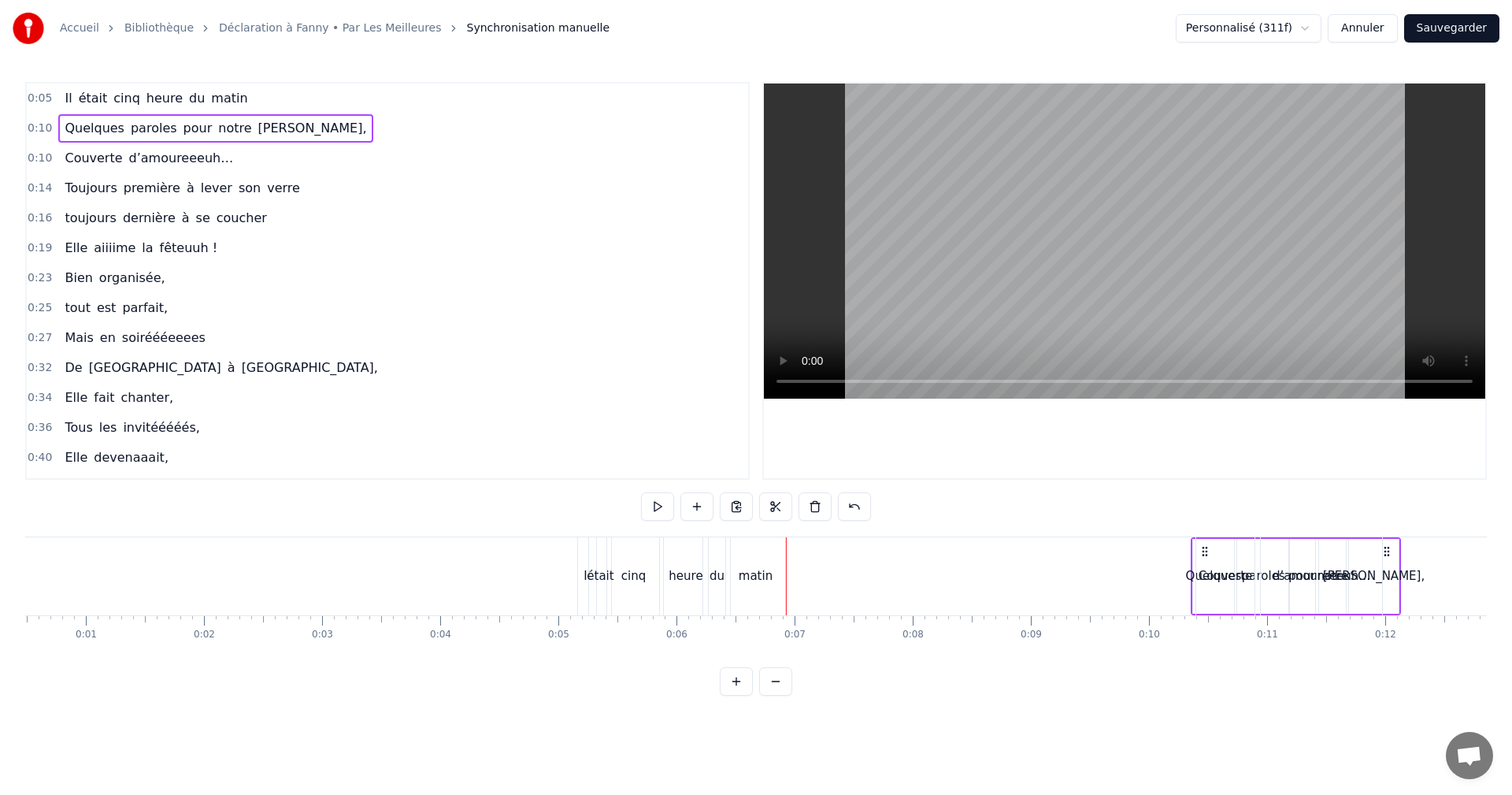
click at [35, 88] on div "0:05 Il était cinq heure du matin" at bounding box center [388, 98] width 721 height 30
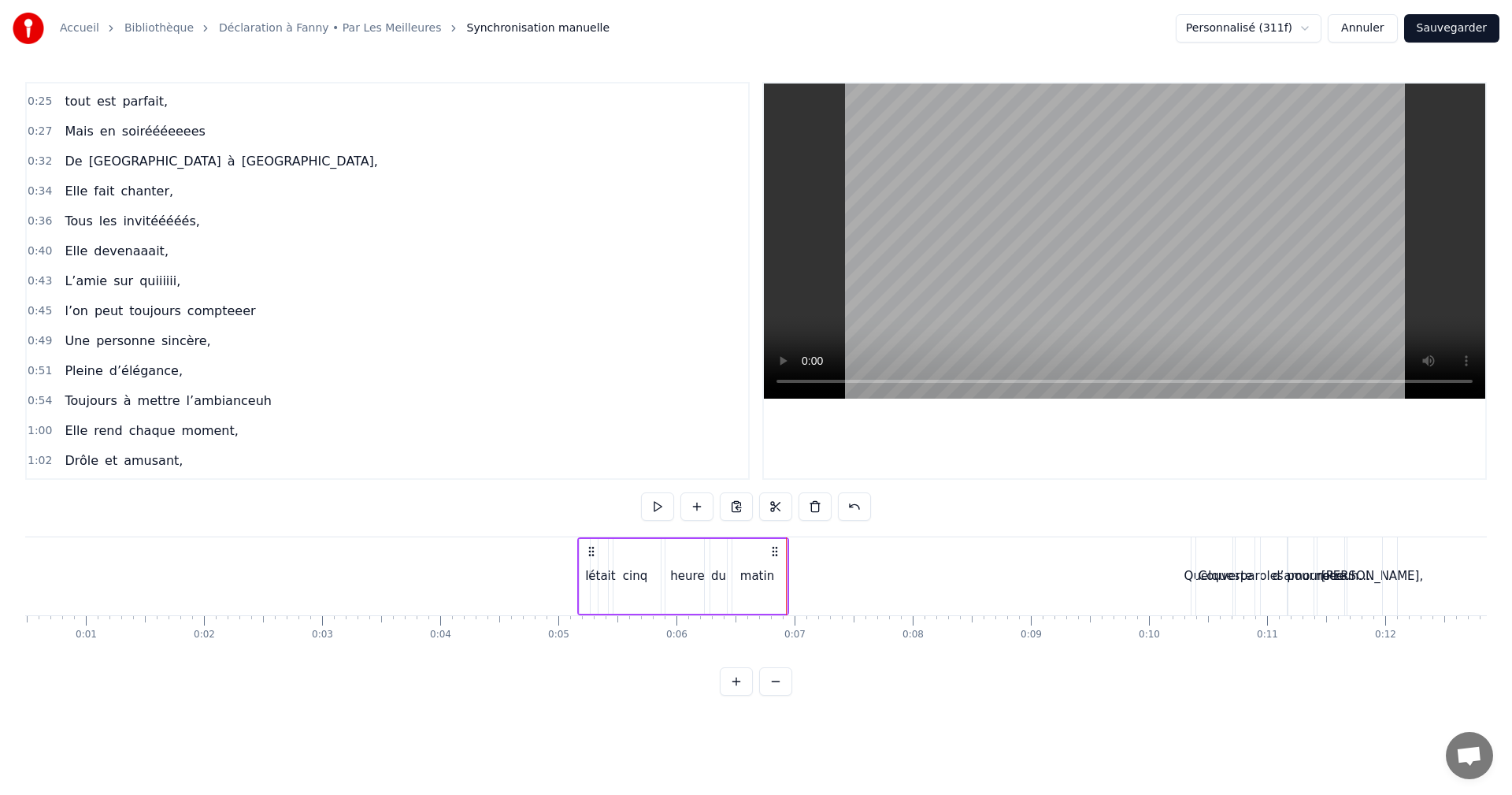
scroll to position [0, 0]
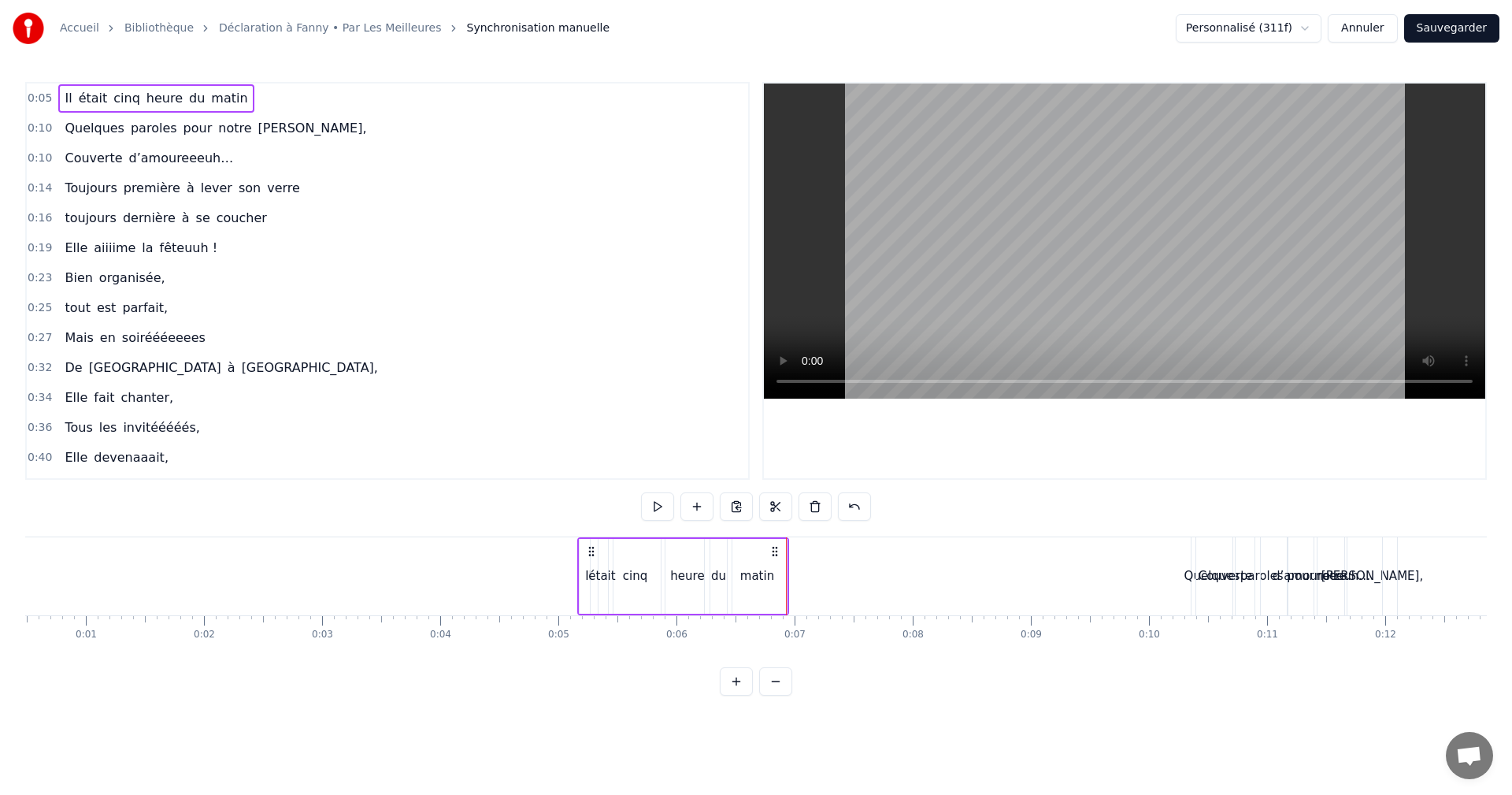
click at [44, 128] on span "0:10" at bounding box center [40, 129] width 24 height 15
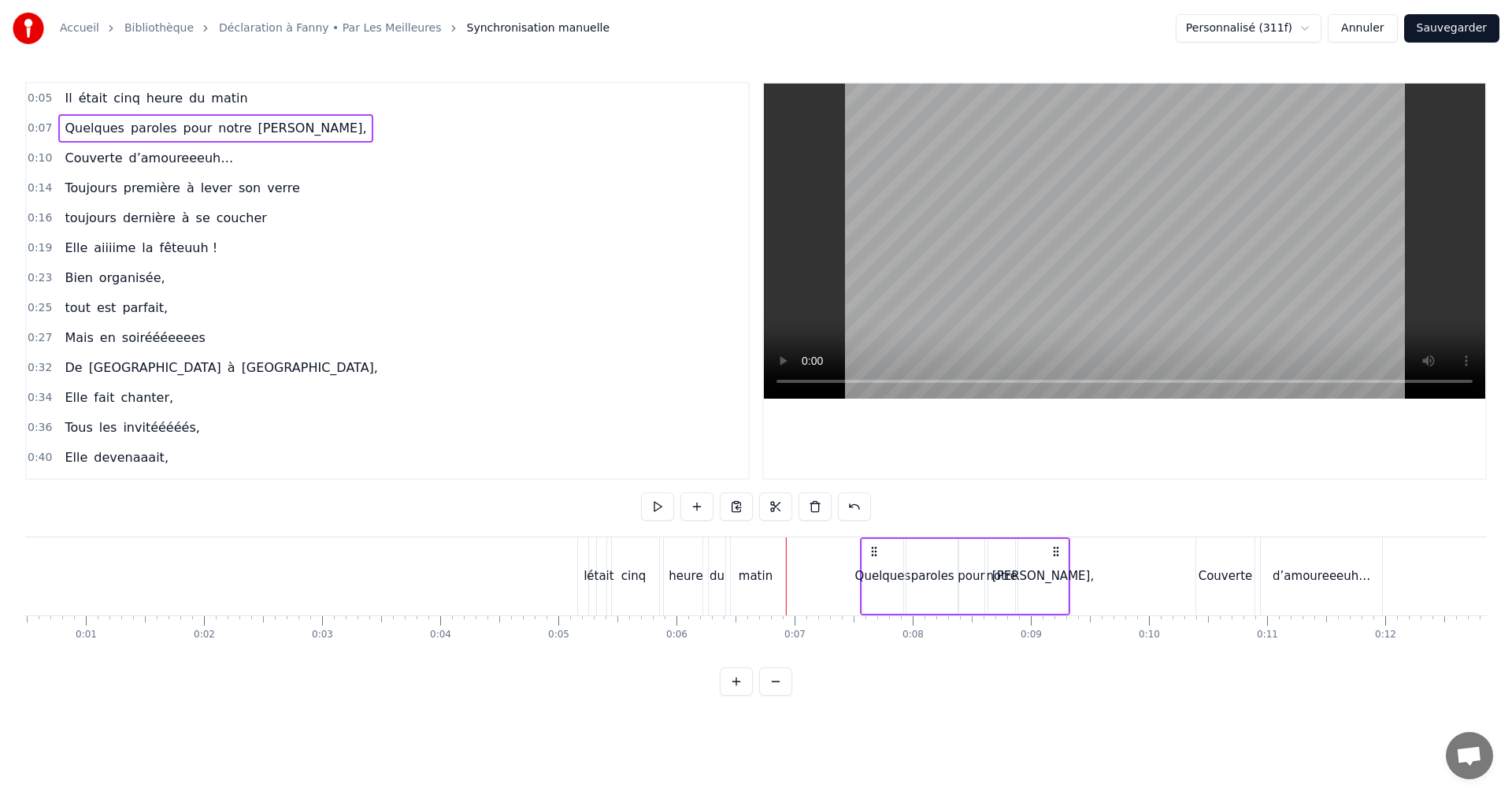
click at [91, 129] on span "Quelques" at bounding box center [94, 128] width 63 height 18
drag, startPoint x: 508, startPoint y: 512, endPoint x: 404, endPoint y: 503, distance: 104.4
click at [404, 508] on div "0:05 Il était cinq heure du matin 0:07 Quelques paroles pour notre Fanny, 0:10 …" at bounding box center [756, 389] width 1462 height 614
click at [102, 127] on span "paroles" at bounding box center [111, 128] width 49 height 18
drag, startPoint x: 469, startPoint y: 509, endPoint x: 397, endPoint y: 504, distance: 72.2
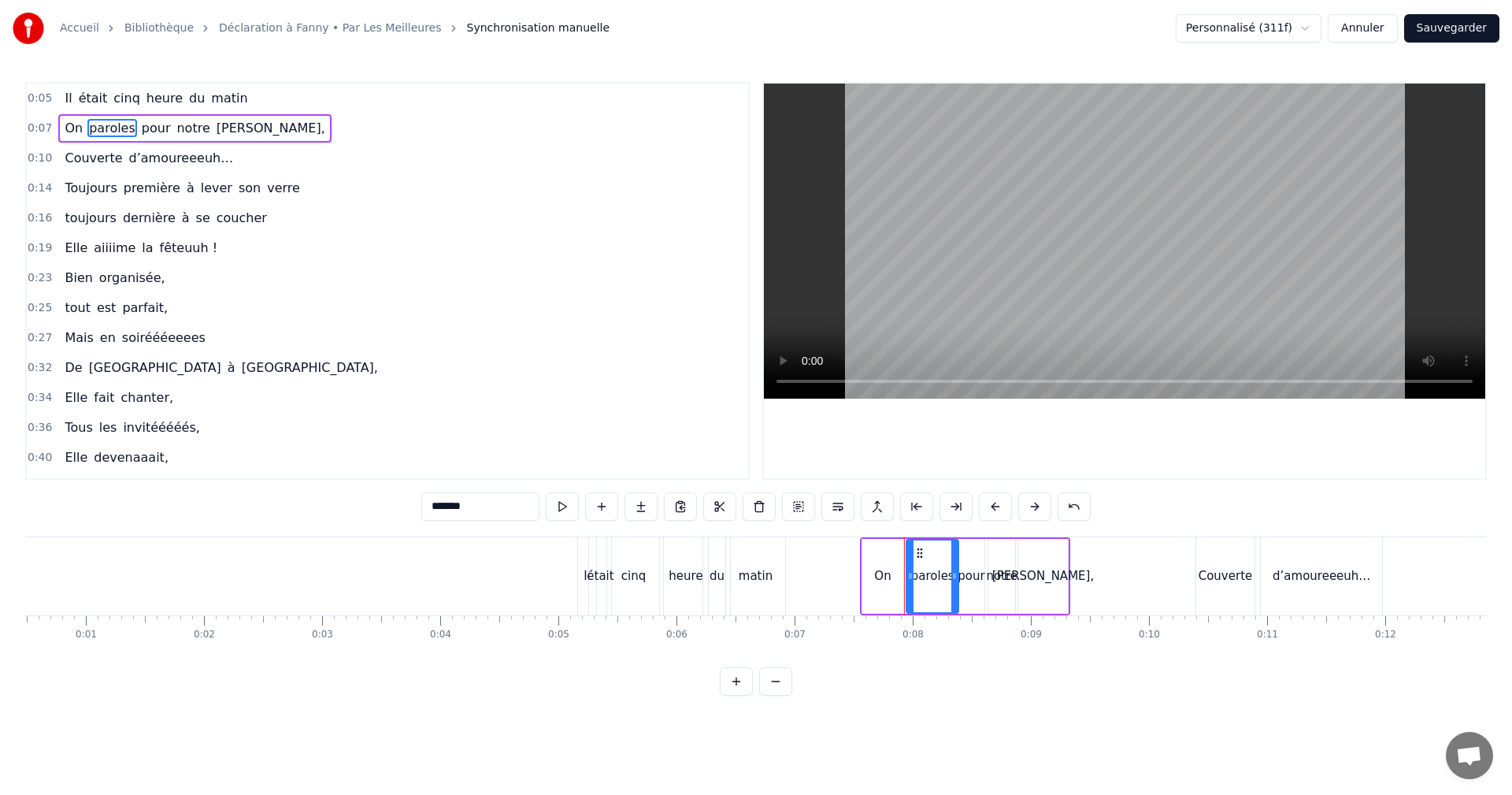
click at [397, 504] on div "0:05 Il était cinq heure du matin 0:07 On paroles pour notre Fanny, 0:10 Couver…" at bounding box center [756, 389] width 1462 height 614
click at [163, 130] on span "pour" at bounding box center [175, 128] width 32 height 18
drag, startPoint x: 479, startPoint y: 494, endPoint x: 400, endPoint y: 491, distance: 79.1
click at [400, 491] on div "0:05 Il était cinq heure du matin 0:07 On composait pour notre Fanny, 0:10 Couv…" at bounding box center [756, 389] width 1462 height 614
click at [181, 132] on span "notre" at bounding box center [198, 128] width 36 height 18
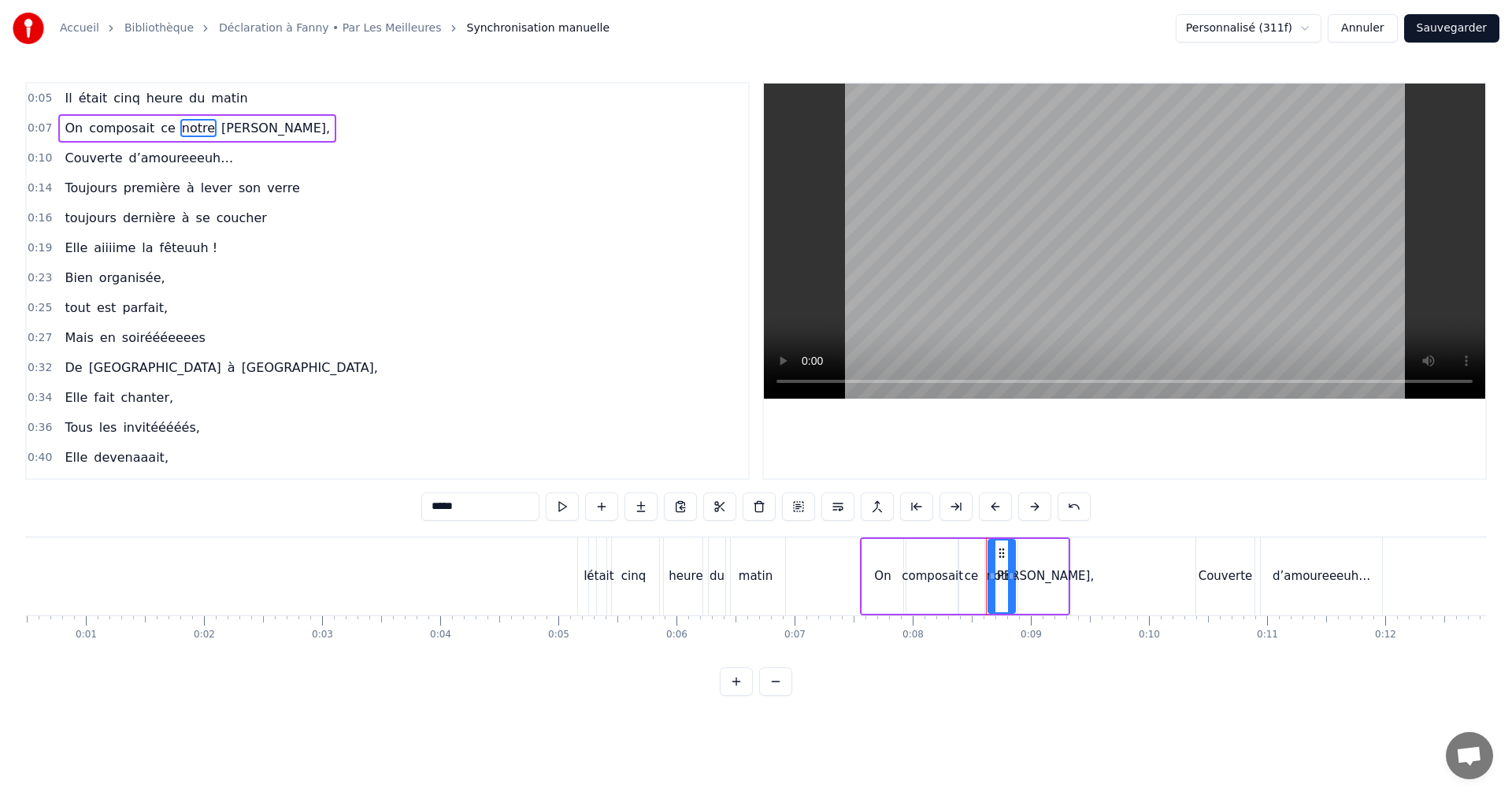
drag, startPoint x: 475, startPoint y: 506, endPoint x: 374, endPoint y: 501, distance: 101.1
click at [374, 501] on div "0:05 Il était cinq heure du matin 0:07 On composait ce notre Fanny, 0:10 Couver…" at bounding box center [756, 389] width 1462 height 614
click at [216, 132] on span "[PERSON_NAME]," at bounding box center [272, 128] width 112 height 18
drag, startPoint x: 477, startPoint y: 504, endPoint x: 402, endPoint y: 498, distance: 75.2
click at [402, 498] on div "0:05 Il était cinq heure du matin 0:07 On composait ce petit [PERSON_NAME], 0:1…" at bounding box center [756, 389] width 1462 height 614
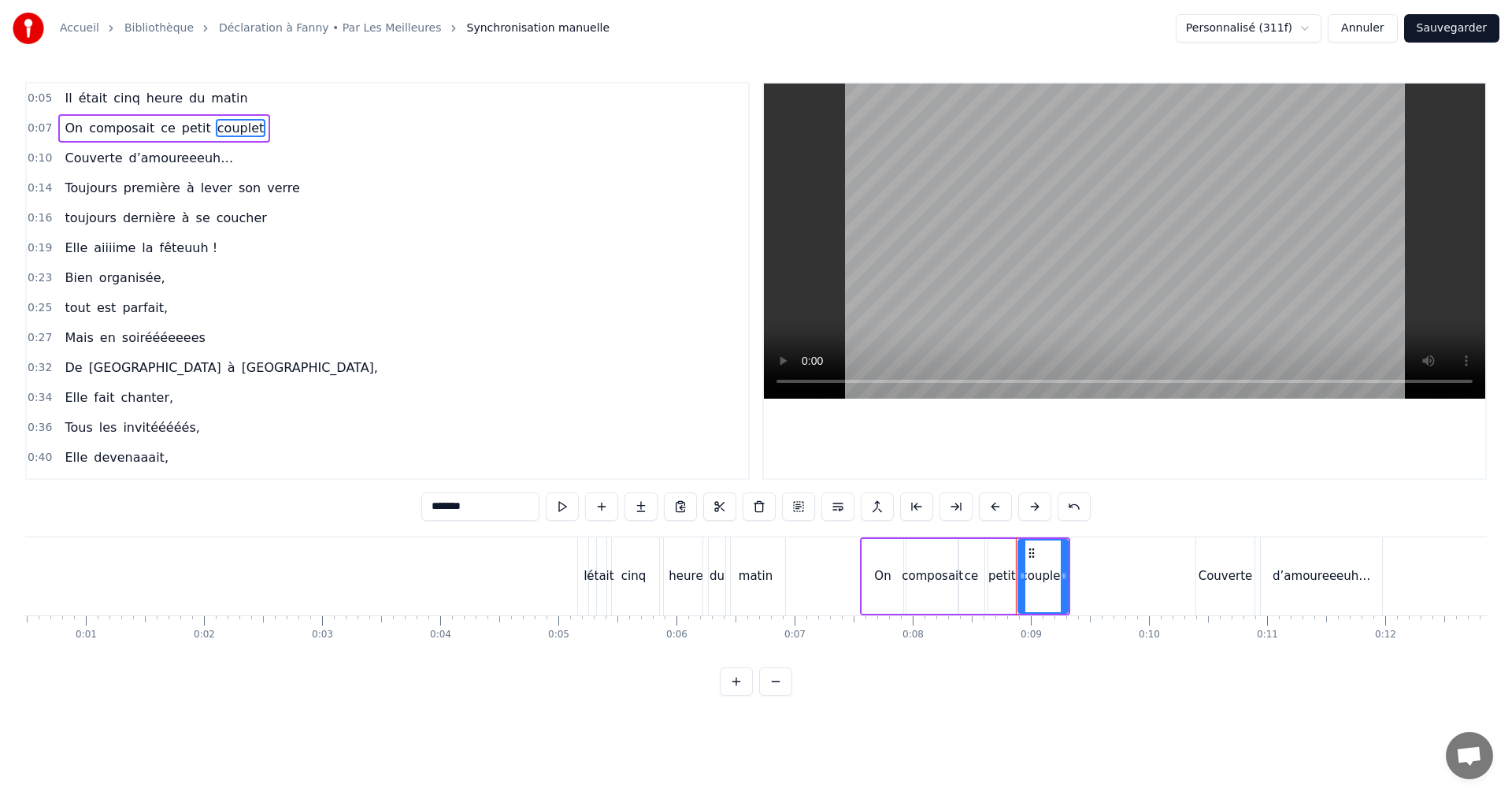
click at [95, 151] on span "Couverte" at bounding box center [93, 158] width 61 height 18
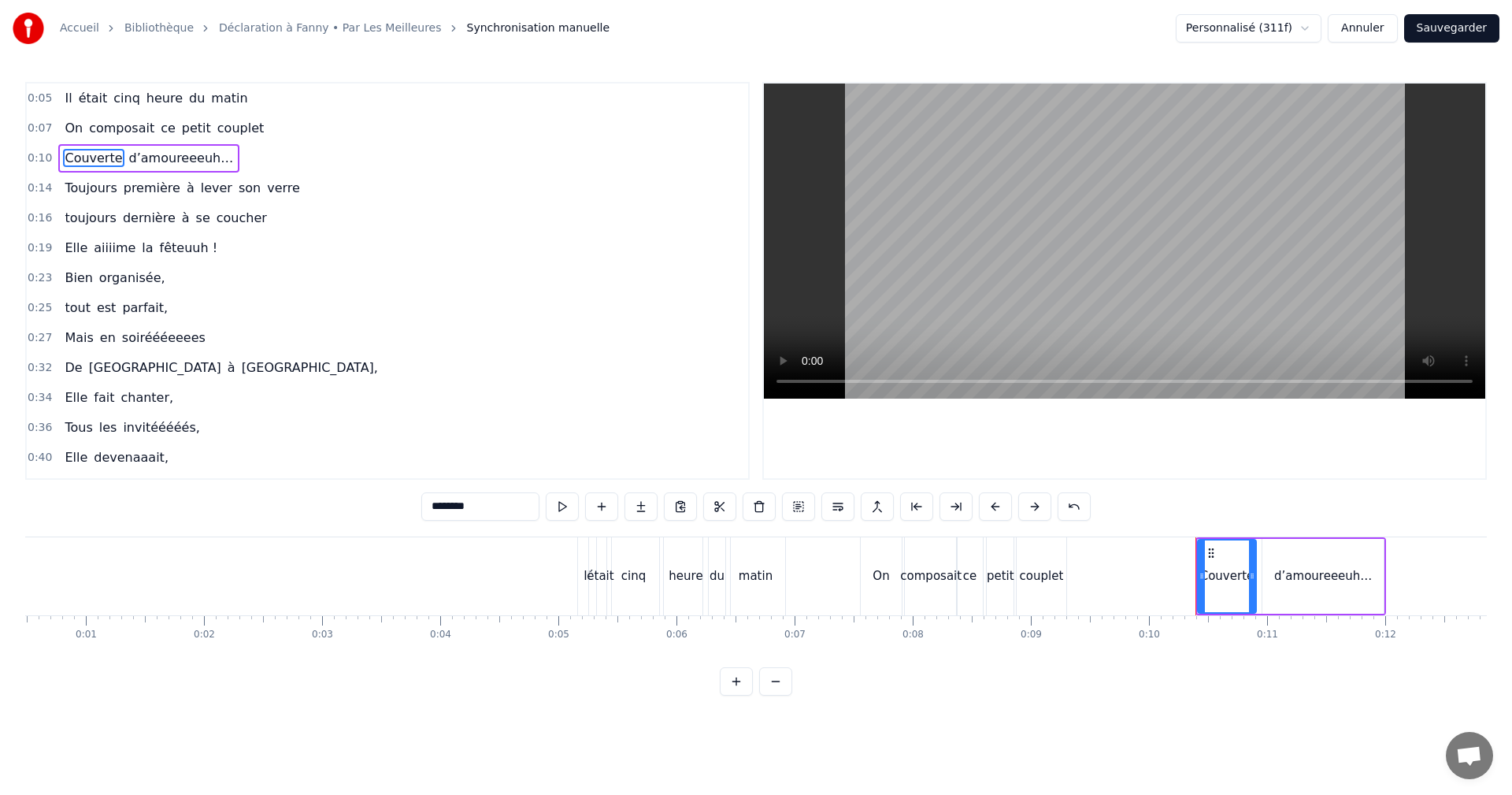
drag, startPoint x: 491, startPoint y: 515, endPoint x: 363, endPoint y: 498, distance: 129.1
click at [363, 498] on div "0:05 Il était cinq heure du matin 0:07 On composait ce petit couplet 0:10 Couve…" at bounding box center [756, 389] width 1462 height 614
type input "****"
click at [615, 502] on button at bounding box center [601, 506] width 33 height 28
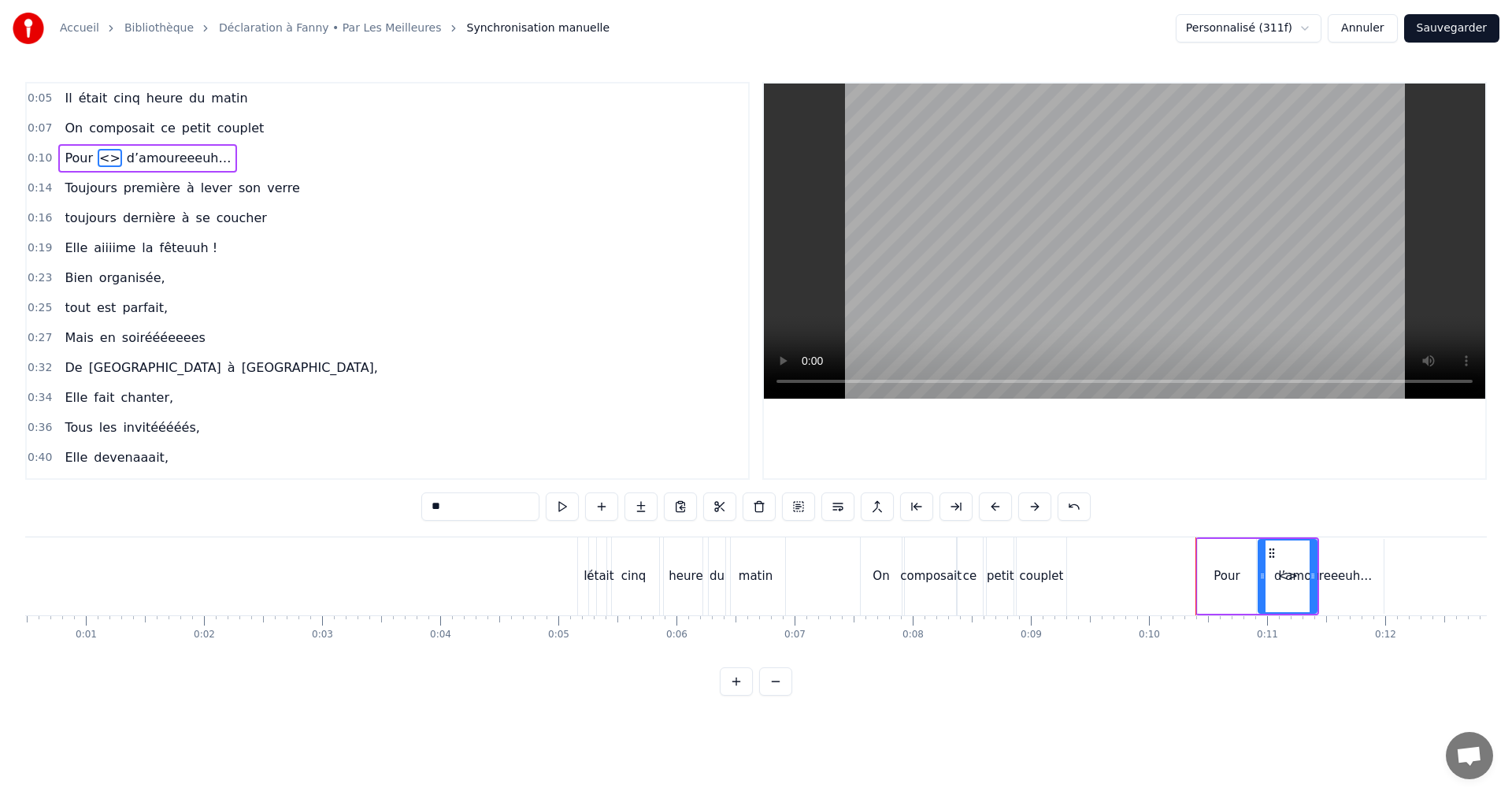
drag, startPoint x: 467, startPoint y: 509, endPoint x: 404, endPoint y: 505, distance: 63.1
click at [404, 505] on div "0:05 Il était cinq heure du matin 0:07 On composait ce petit couplet 0:10 Pour …" at bounding box center [756, 389] width 1462 height 614
click at [157, 162] on span "d’amoureeeuh…" at bounding box center [175, 158] width 108 height 18
drag, startPoint x: 487, startPoint y: 504, endPoint x: 402, endPoint y: 504, distance: 85.0
click at [403, 504] on div "0:05 Il était cinq heure du matin 0:07 On composait ce petit couplet 0:10 Pour …" at bounding box center [756, 389] width 1462 height 614
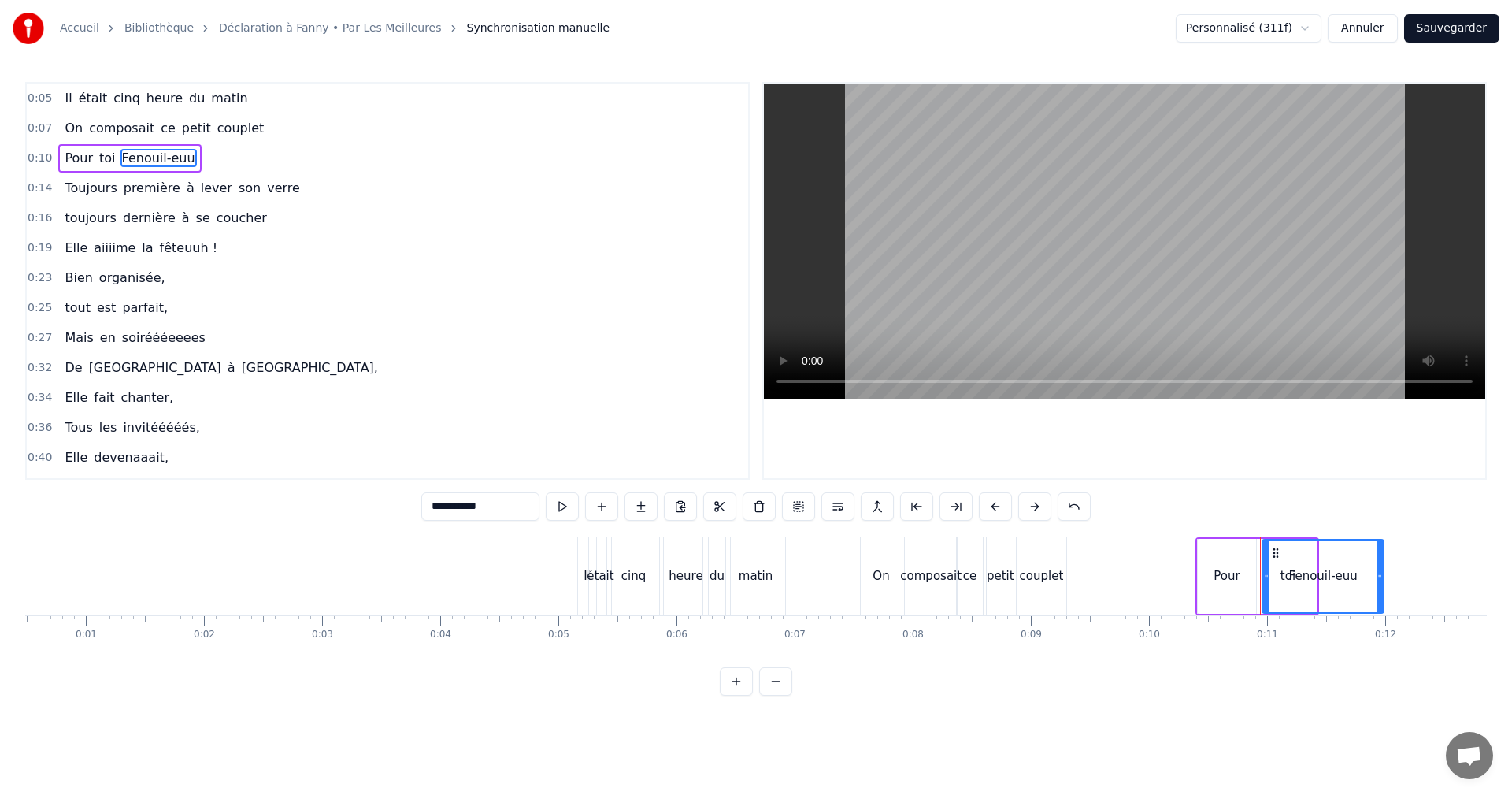
type input "**********"
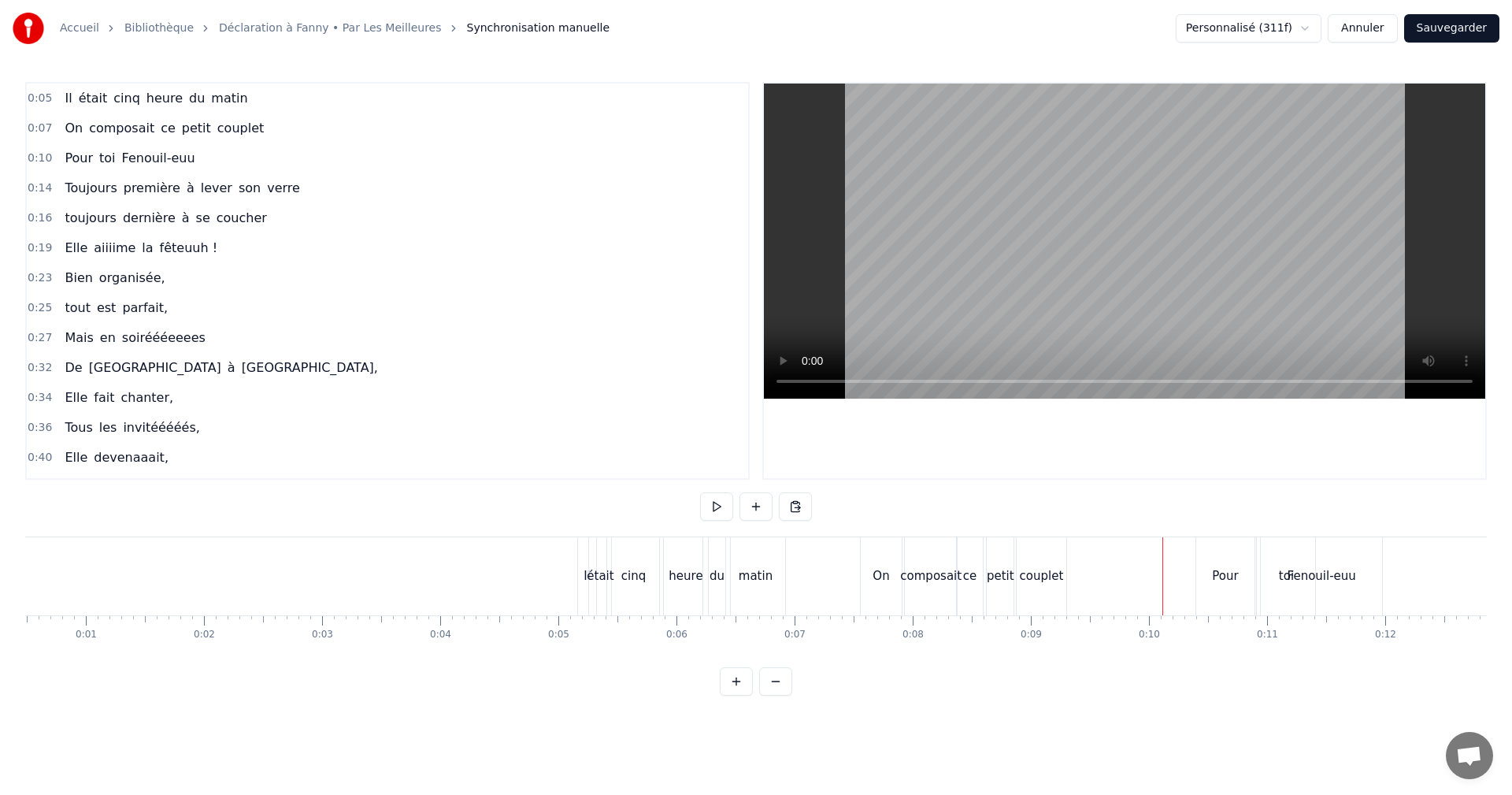
click at [29, 125] on span "0:07" at bounding box center [40, 129] width 24 height 15
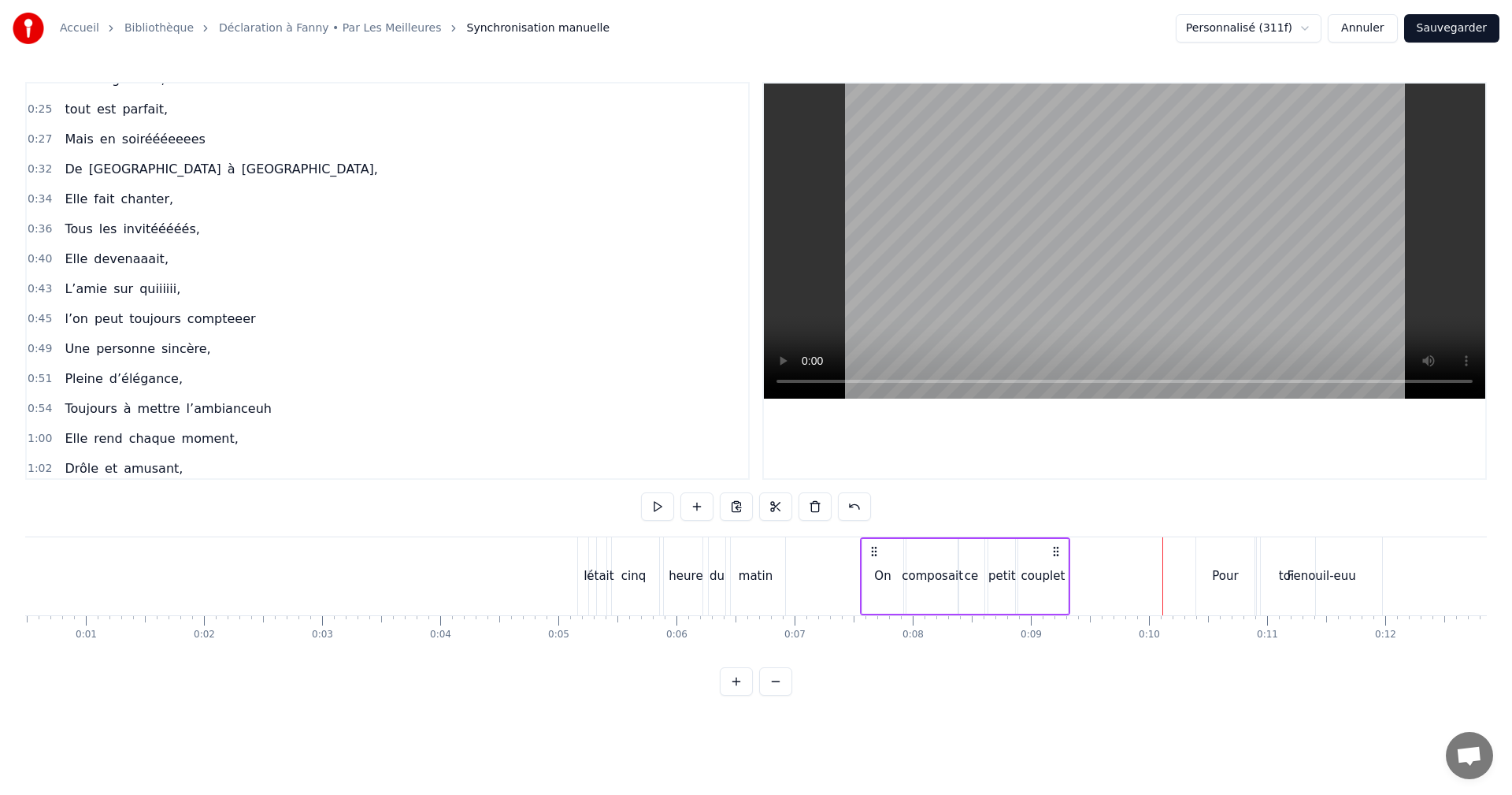
scroll to position [345, 0]
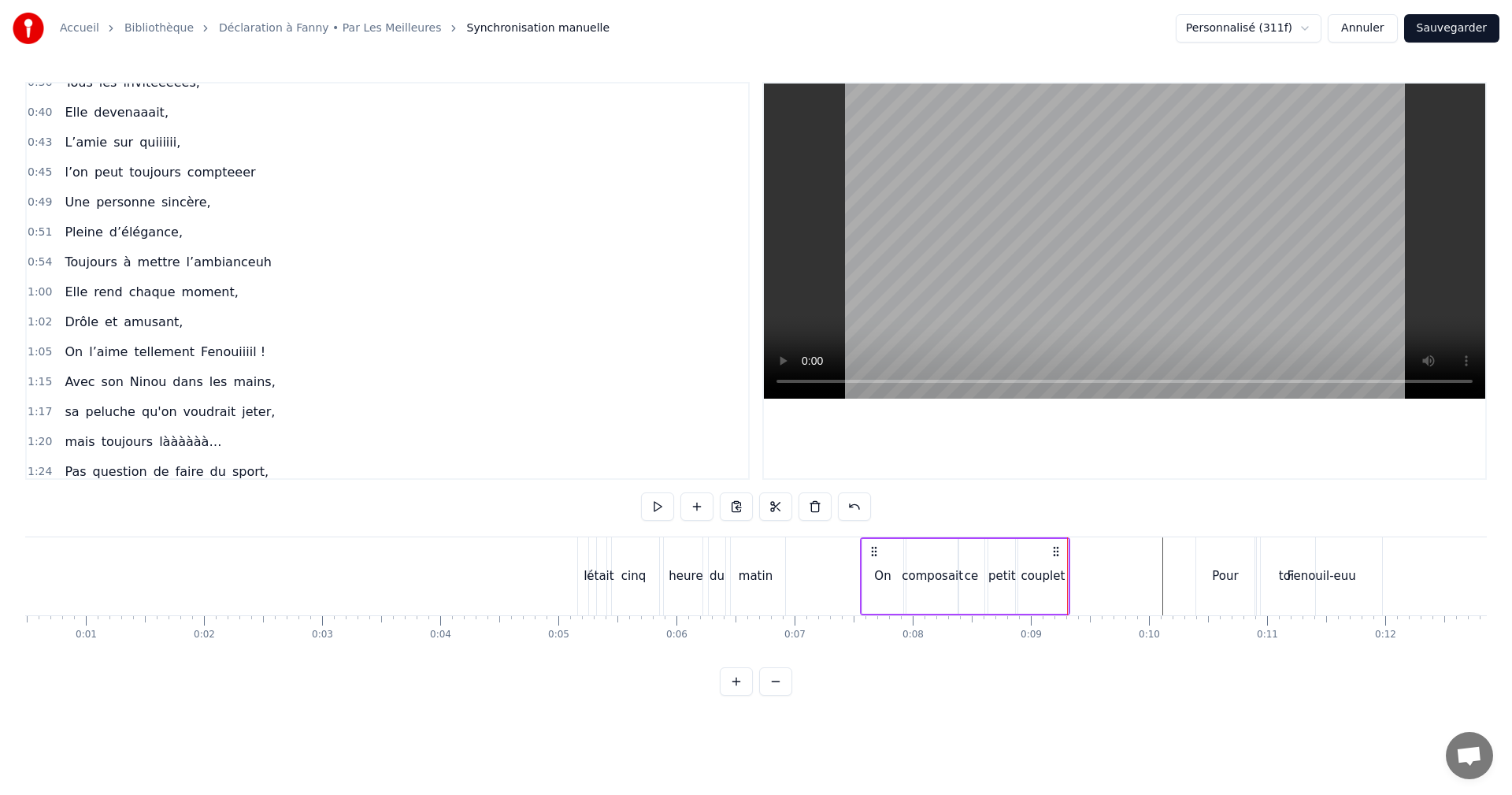
click at [883, 574] on div "On" at bounding box center [882, 576] width 16 height 18
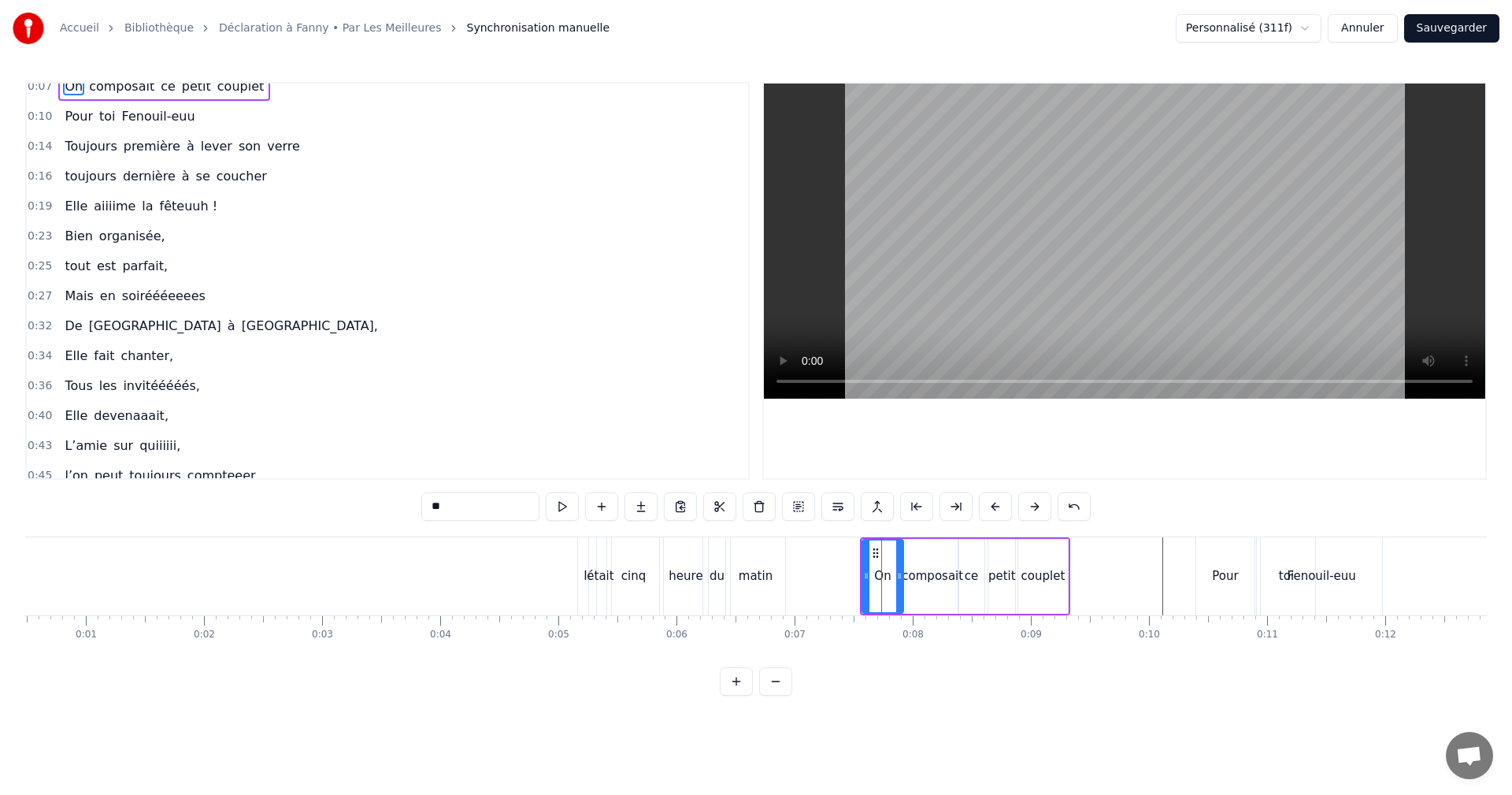
scroll to position [0, 0]
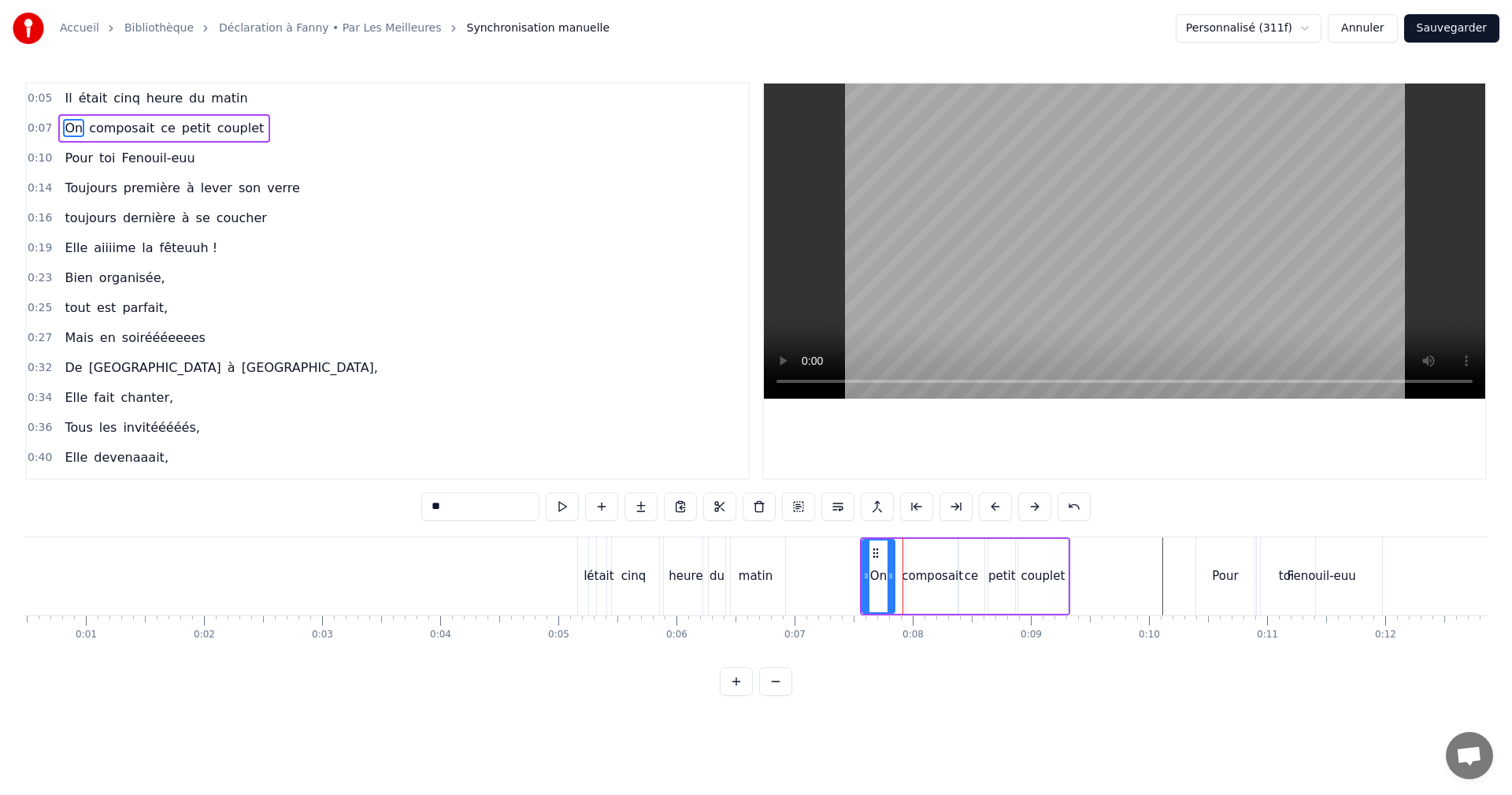
drag, startPoint x: 898, startPoint y: 574, endPoint x: 887, endPoint y: 576, distance: 11.2
click at [887, 576] on icon at bounding box center [890, 575] width 7 height 13
click at [925, 575] on div "composait" at bounding box center [933, 576] width 62 height 18
drag, startPoint x: 913, startPoint y: 575, endPoint x: 895, endPoint y: 577, distance: 18.1
click at [895, 577] on icon at bounding box center [893, 575] width 7 height 13
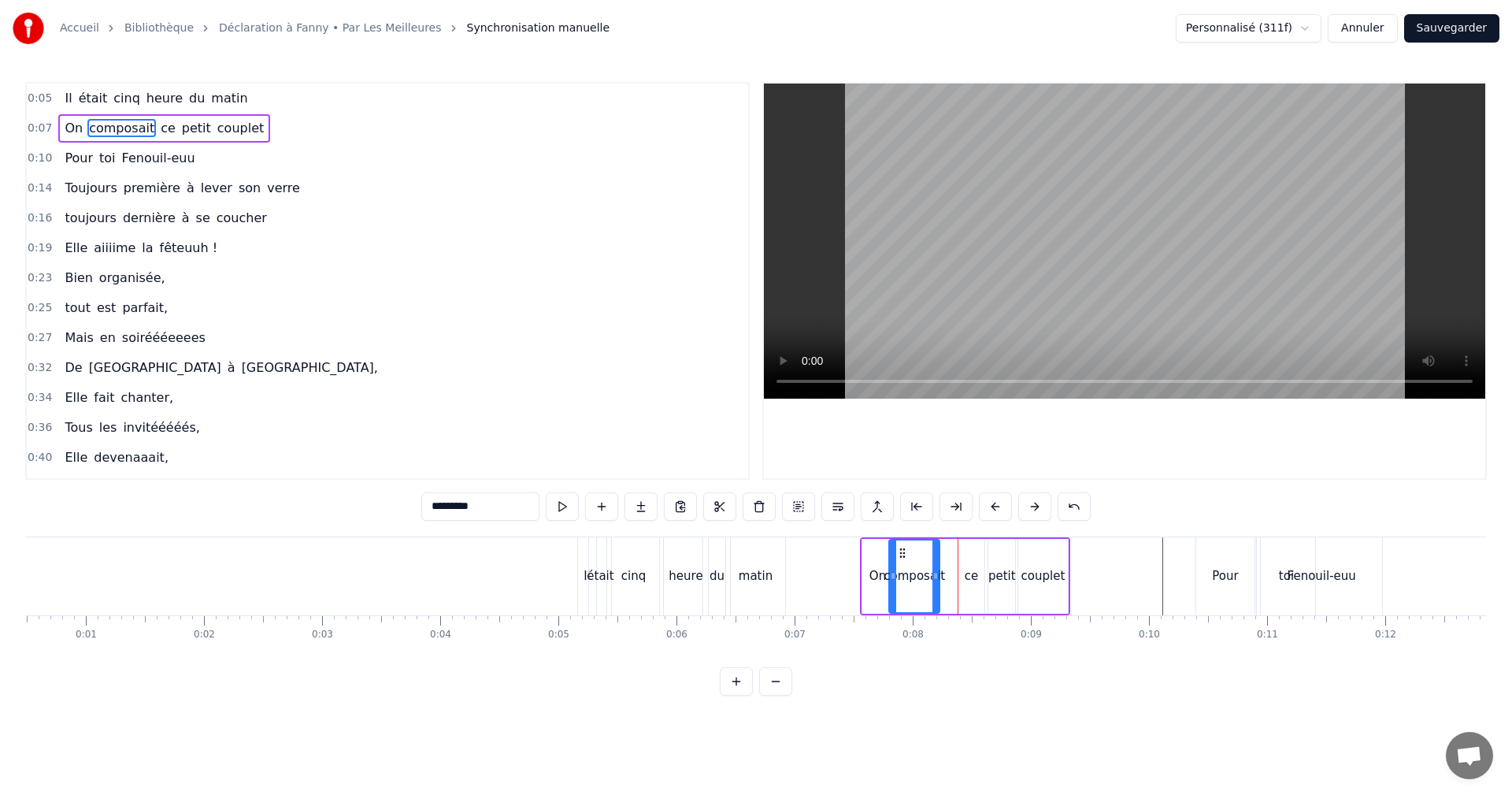
drag, startPoint x: 955, startPoint y: 574, endPoint x: 936, endPoint y: 576, distance: 19.1
click at [936, 576] on icon at bounding box center [936, 575] width 7 height 13
click at [970, 577] on div "ce" at bounding box center [972, 576] width 14 height 18
drag, startPoint x: 961, startPoint y: 576, endPoint x: 946, endPoint y: 578, distance: 15.1
click at [946, 578] on icon at bounding box center [947, 575] width 7 height 13
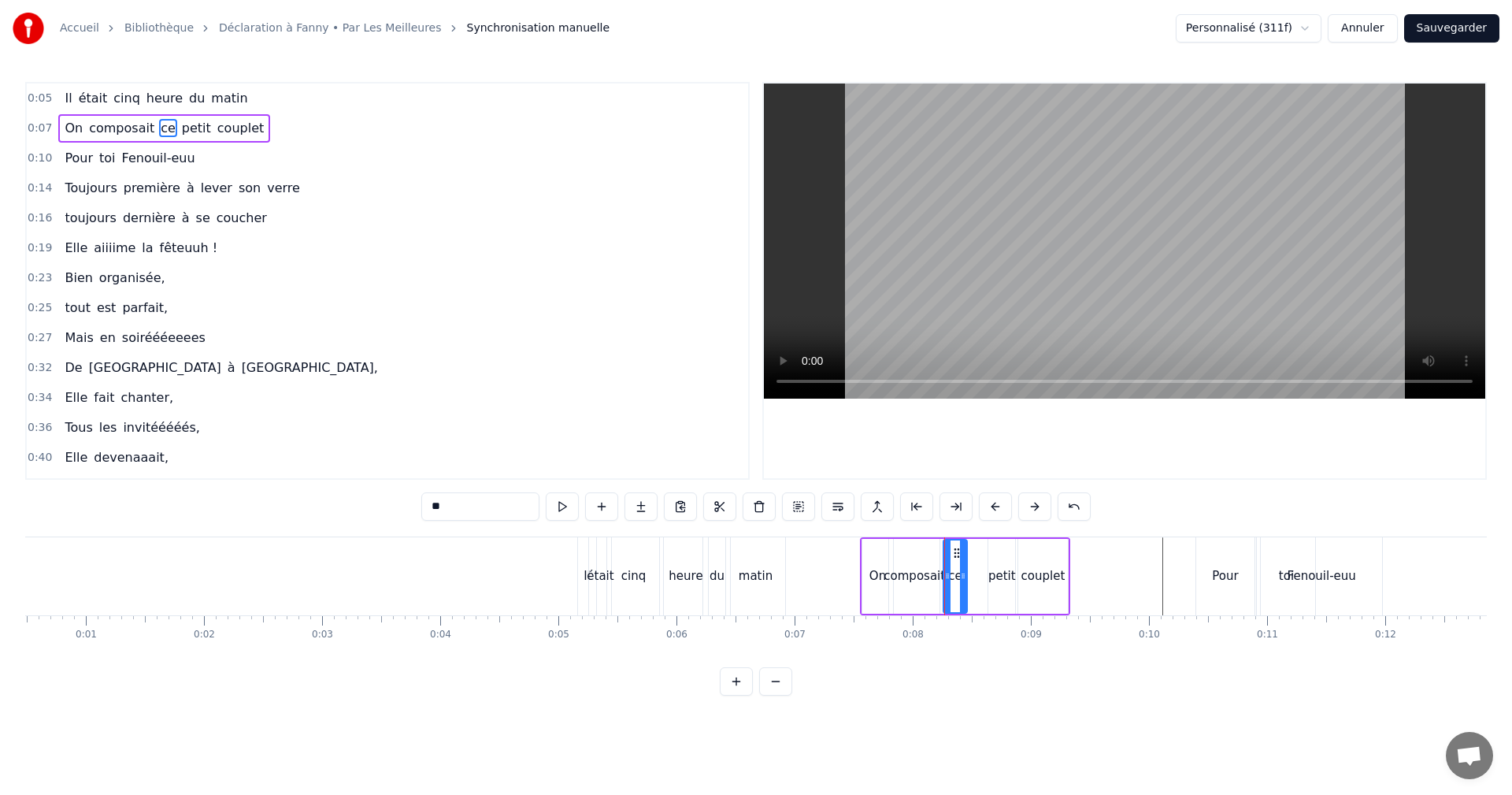
drag, startPoint x: 980, startPoint y: 576, endPoint x: 964, endPoint y: 580, distance: 16.5
click at [964, 580] on icon at bounding box center [963, 575] width 7 height 13
click at [993, 575] on div "petit" at bounding box center [1003, 576] width 28 height 18
drag, startPoint x: 989, startPoint y: 574, endPoint x: 966, endPoint y: 577, distance: 23.2
click at [967, 577] on icon at bounding box center [970, 575] width 7 height 13
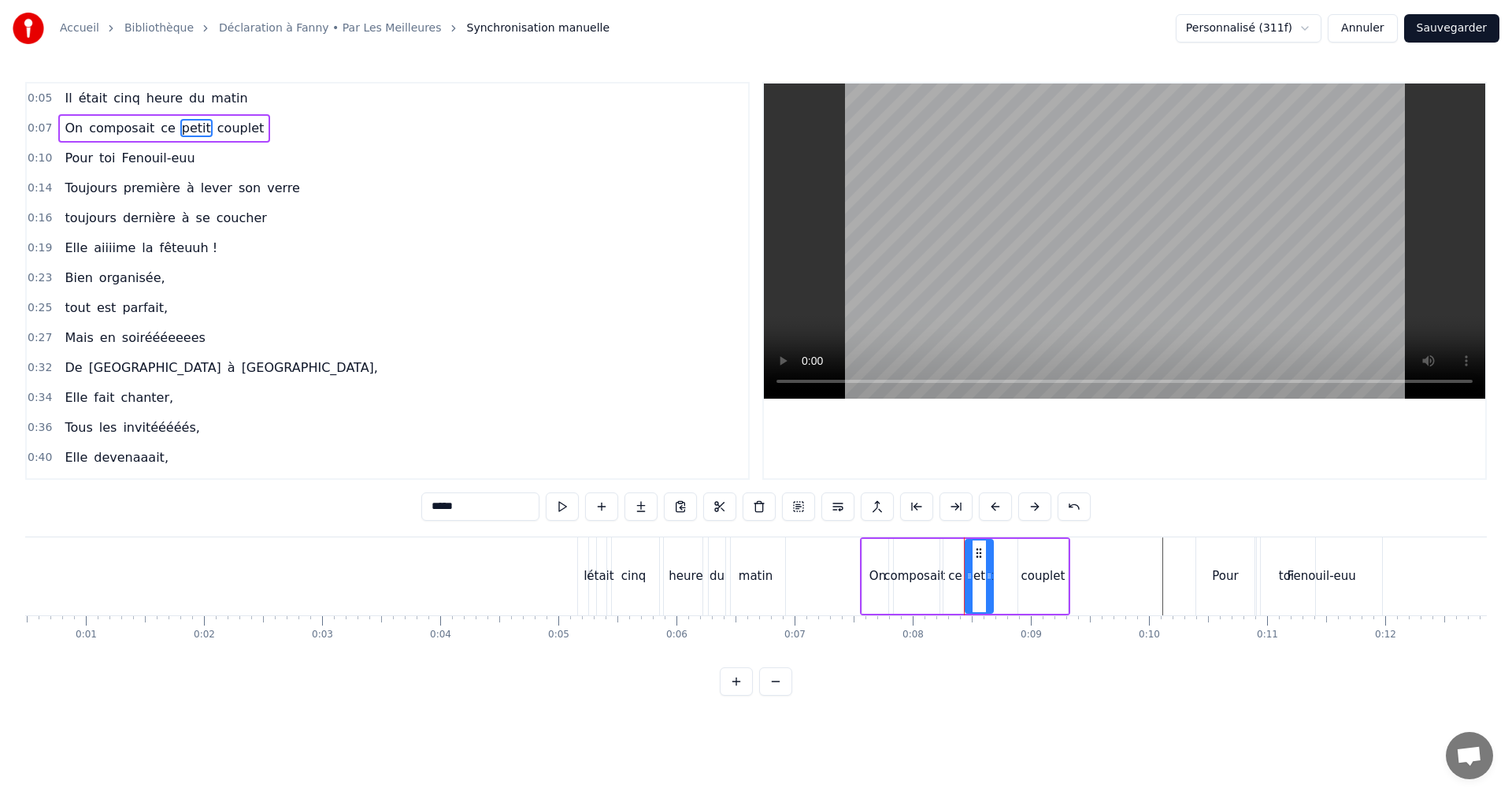
drag, startPoint x: 1010, startPoint y: 574, endPoint x: 984, endPoint y: 576, distance: 26.1
click at [986, 576] on icon at bounding box center [989, 575] width 7 height 13
click at [1028, 576] on div "couplet" at bounding box center [1044, 576] width 44 height 18
type input "*******"
drag, startPoint x: 1021, startPoint y: 576, endPoint x: 989, endPoint y: 581, distance: 32.4
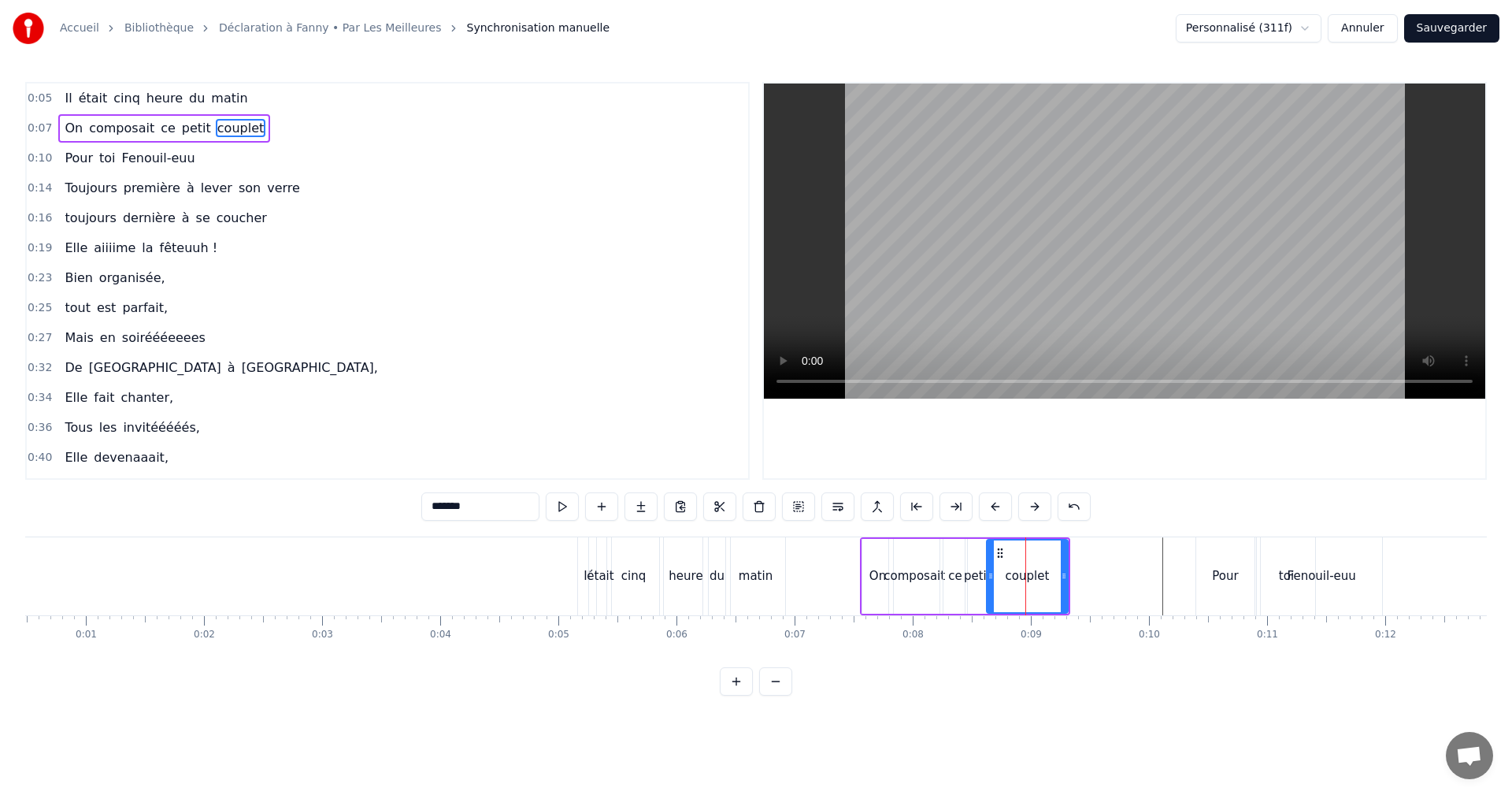
click at [989, 581] on icon at bounding box center [991, 575] width 7 height 13
click at [1061, 575] on icon at bounding box center [1061, 575] width 7 height 13
click at [28, 127] on span "0:07" at bounding box center [40, 129] width 24 height 15
click at [39, 100] on span "0:05" at bounding box center [40, 99] width 24 height 15
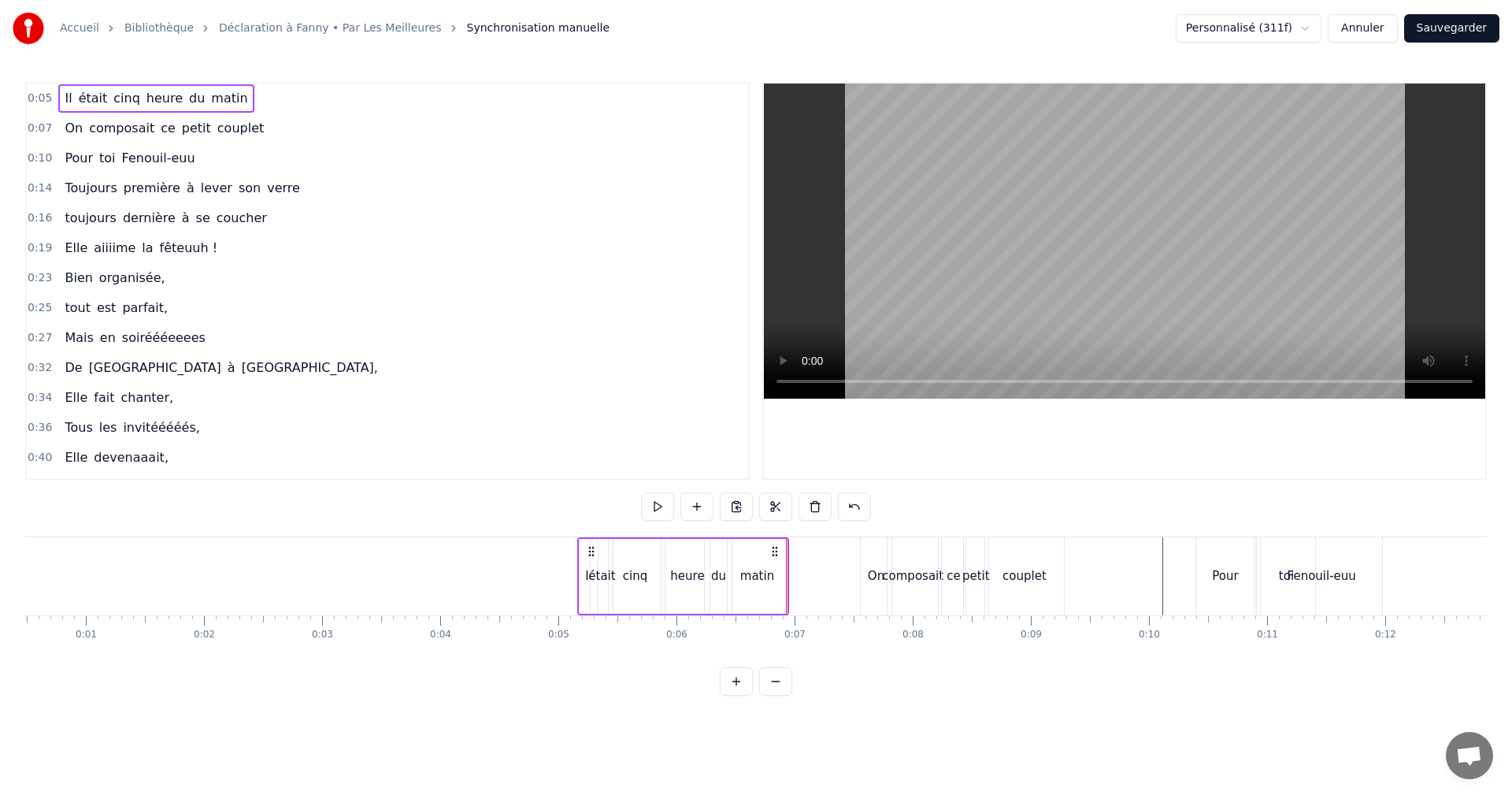
click at [44, 130] on span "0:07" at bounding box center [40, 129] width 24 height 15
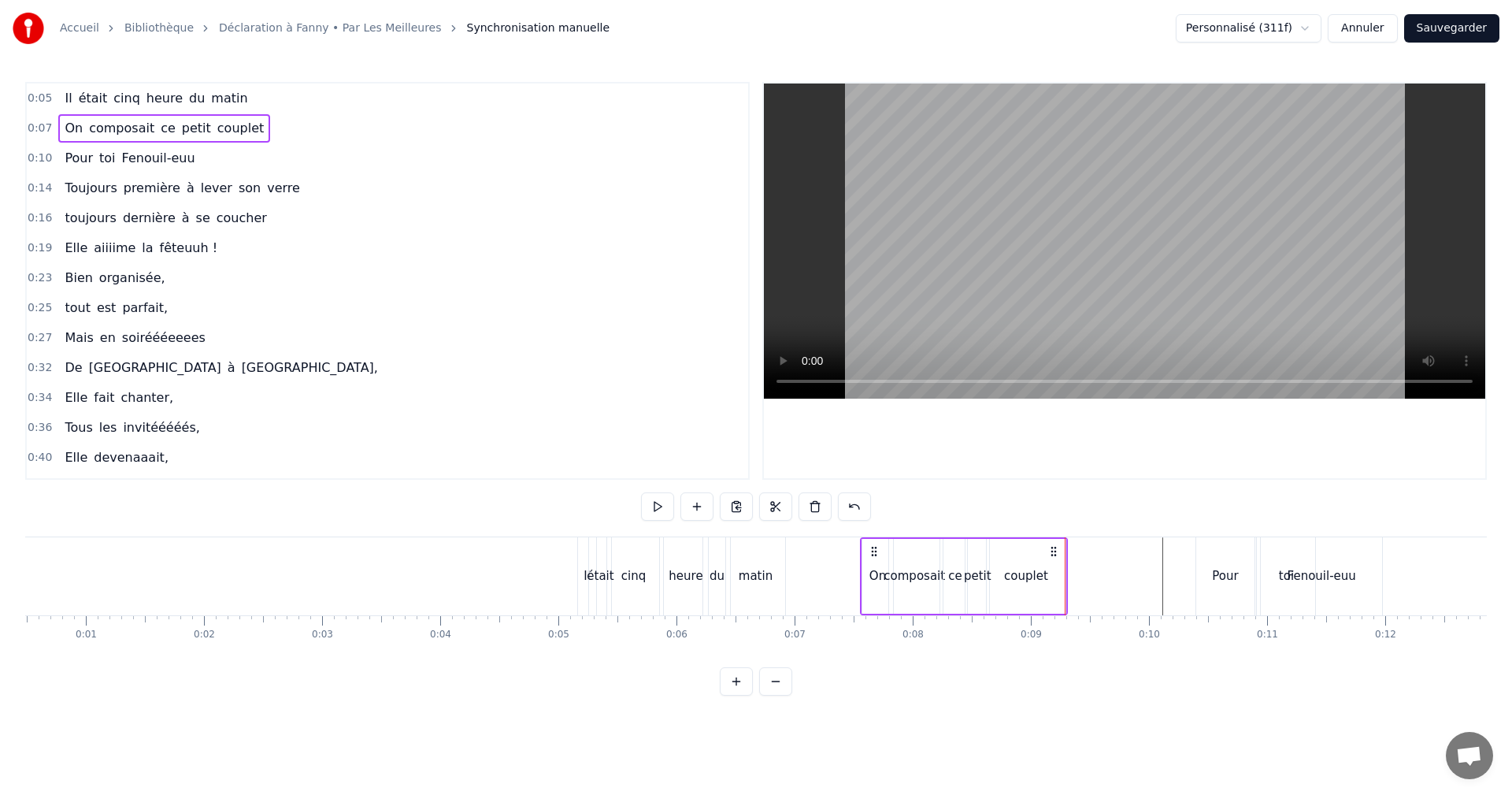
click at [893, 441] on div at bounding box center [1124, 280] width 721 height 395
click at [868, 555] on circle at bounding box center [867, 555] width 1 height 1
click at [904, 570] on div "composait" at bounding box center [910, 576] width 62 height 18
click at [881, 578] on icon at bounding box center [883, 575] width 7 height 13
click at [925, 578] on icon at bounding box center [925, 575] width 7 height 13
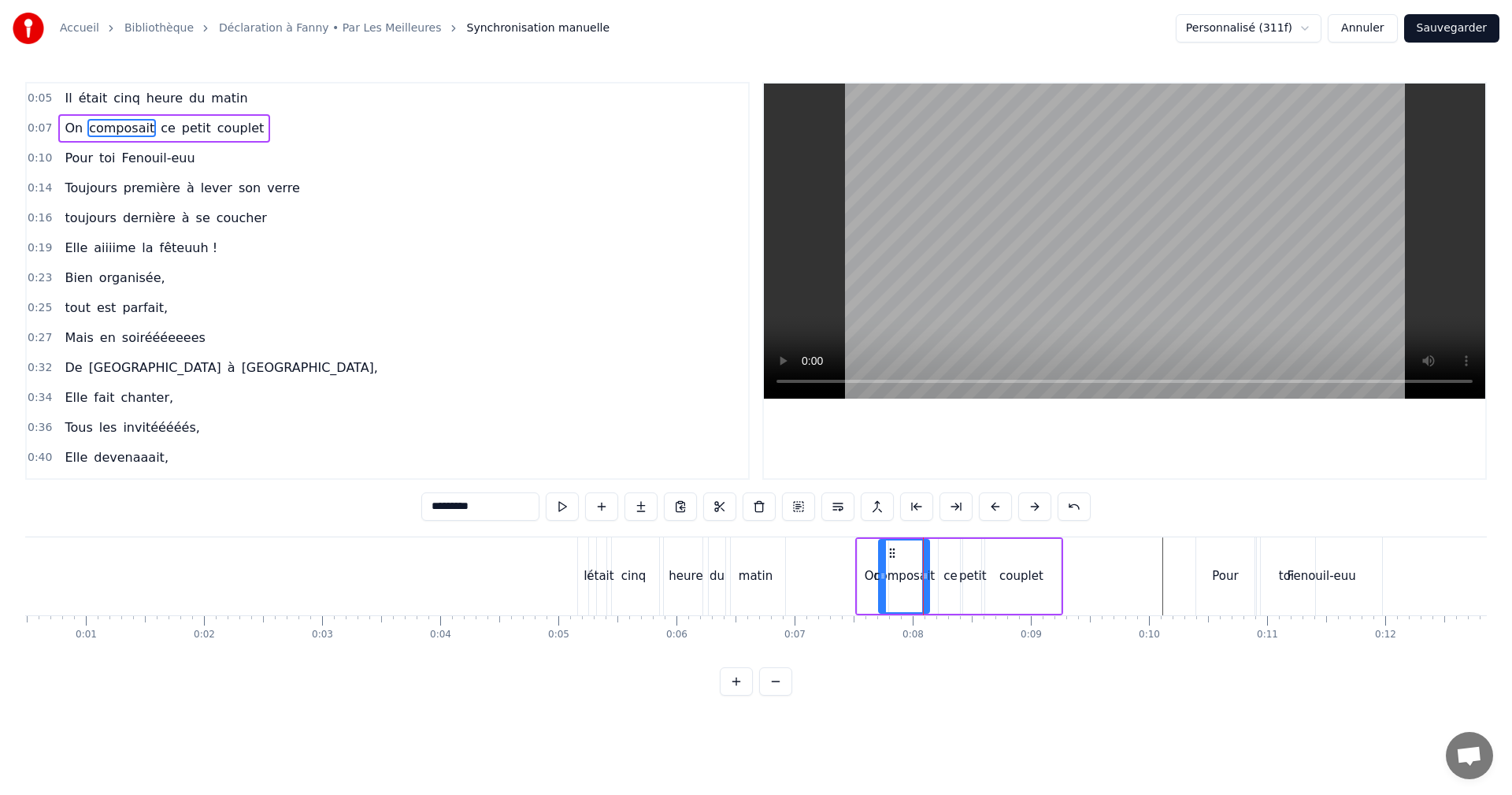
click at [950, 576] on div "ce" at bounding box center [950, 576] width 14 height 18
drag, startPoint x: 949, startPoint y: 576, endPoint x: 934, endPoint y: 580, distance: 15.5
click at [934, 580] on icon at bounding box center [935, 575] width 7 height 13
drag, startPoint x: 957, startPoint y: 576, endPoint x: 947, endPoint y: 576, distance: 10.0
click at [947, 576] on icon at bounding box center [949, 575] width 7 height 13
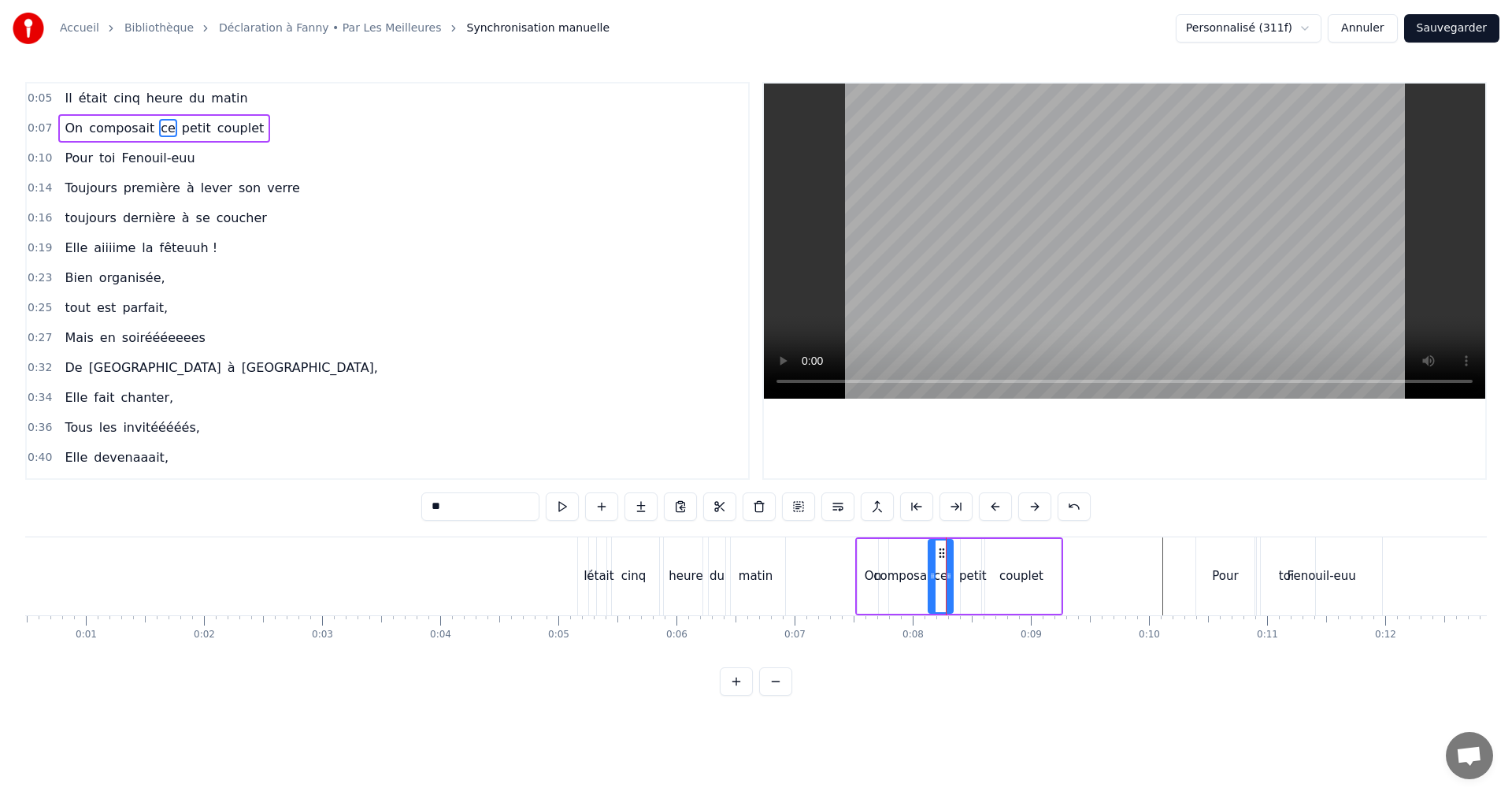
click at [968, 577] on div "petit" at bounding box center [973, 576] width 28 height 18
drag, startPoint x: 964, startPoint y: 577, endPoint x: 955, endPoint y: 579, distance: 9.2
click at [955, 579] on icon at bounding box center [956, 575] width 7 height 13
click at [974, 577] on circle at bounding box center [974, 577] width 1 height 1
click at [990, 575] on div "couplet" at bounding box center [1021, 575] width 78 height 74
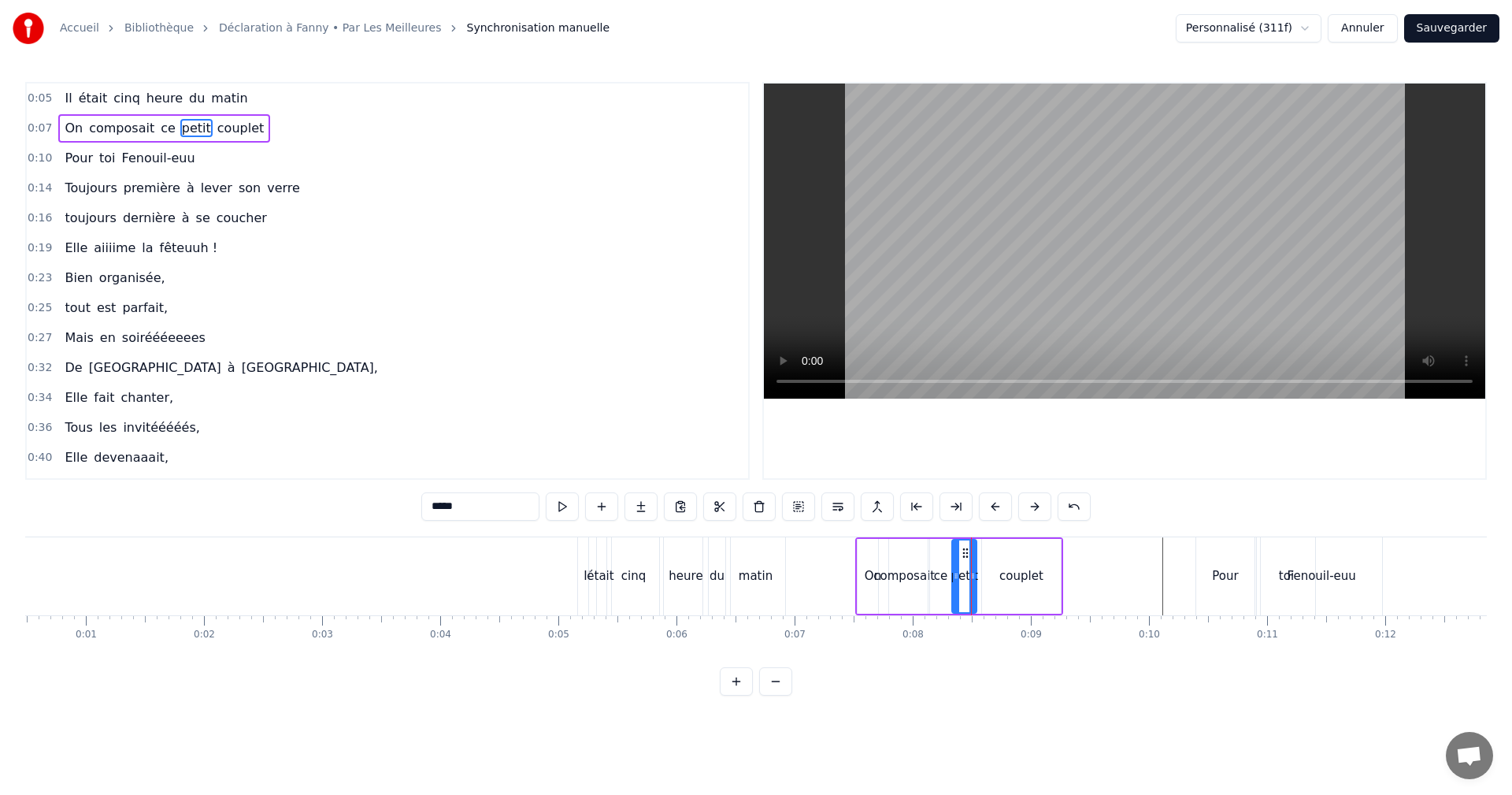
type input "*******"
click at [980, 576] on icon at bounding box center [983, 575] width 7 height 13
click at [43, 126] on span "0:07" at bounding box center [40, 129] width 24 height 15
click at [44, 132] on span "0:07" at bounding box center [40, 129] width 24 height 15
click at [867, 585] on div "On" at bounding box center [873, 575] width 32 height 74
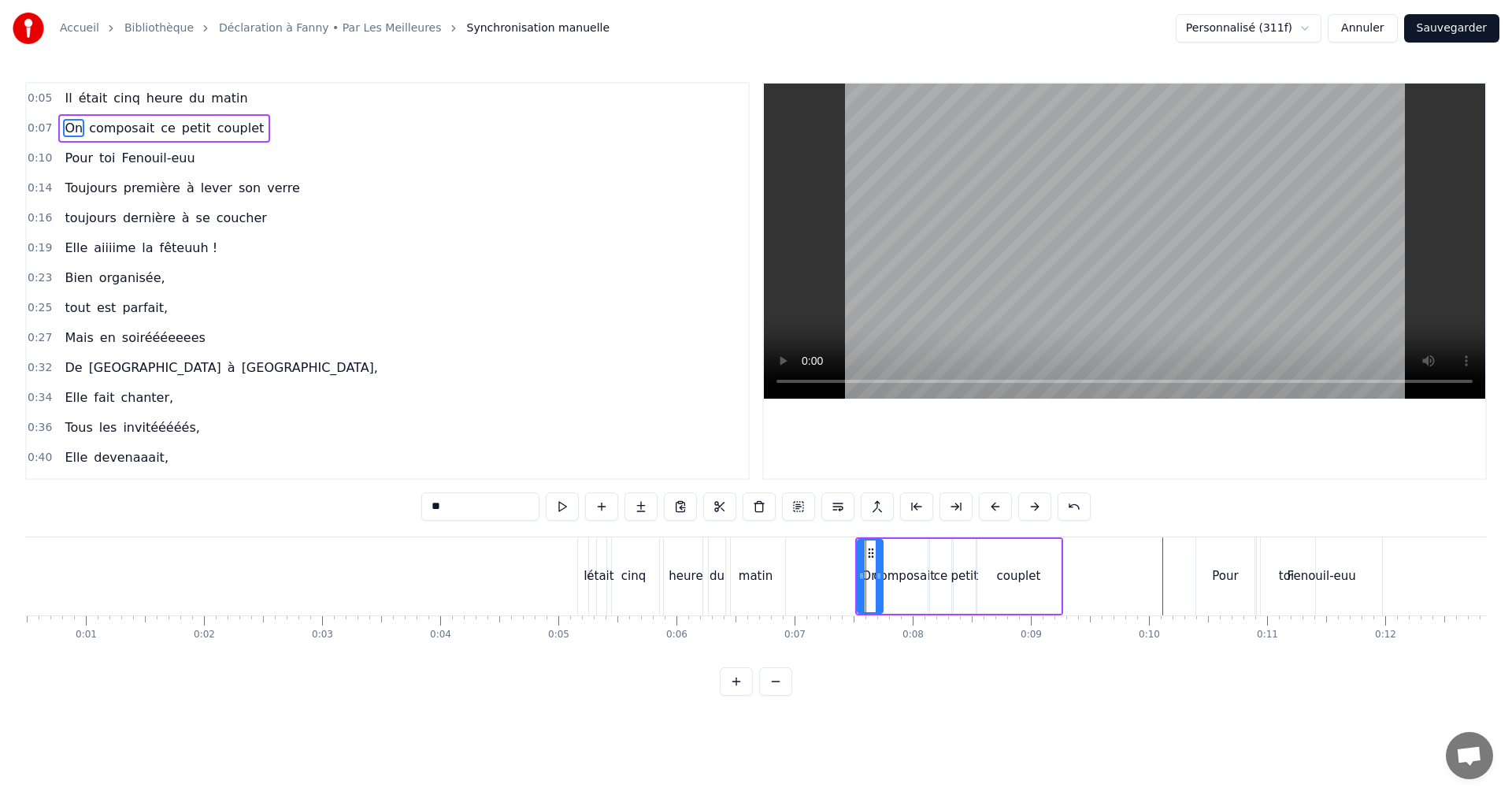
click at [876, 574] on icon at bounding box center [879, 575] width 7 height 13
click at [37, 124] on span "0:07" at bounding box center [40, 129] width 24 height 15
click at [1208, 591] on div "Pour" at bounding box center [1226, 576] width 58 height 78
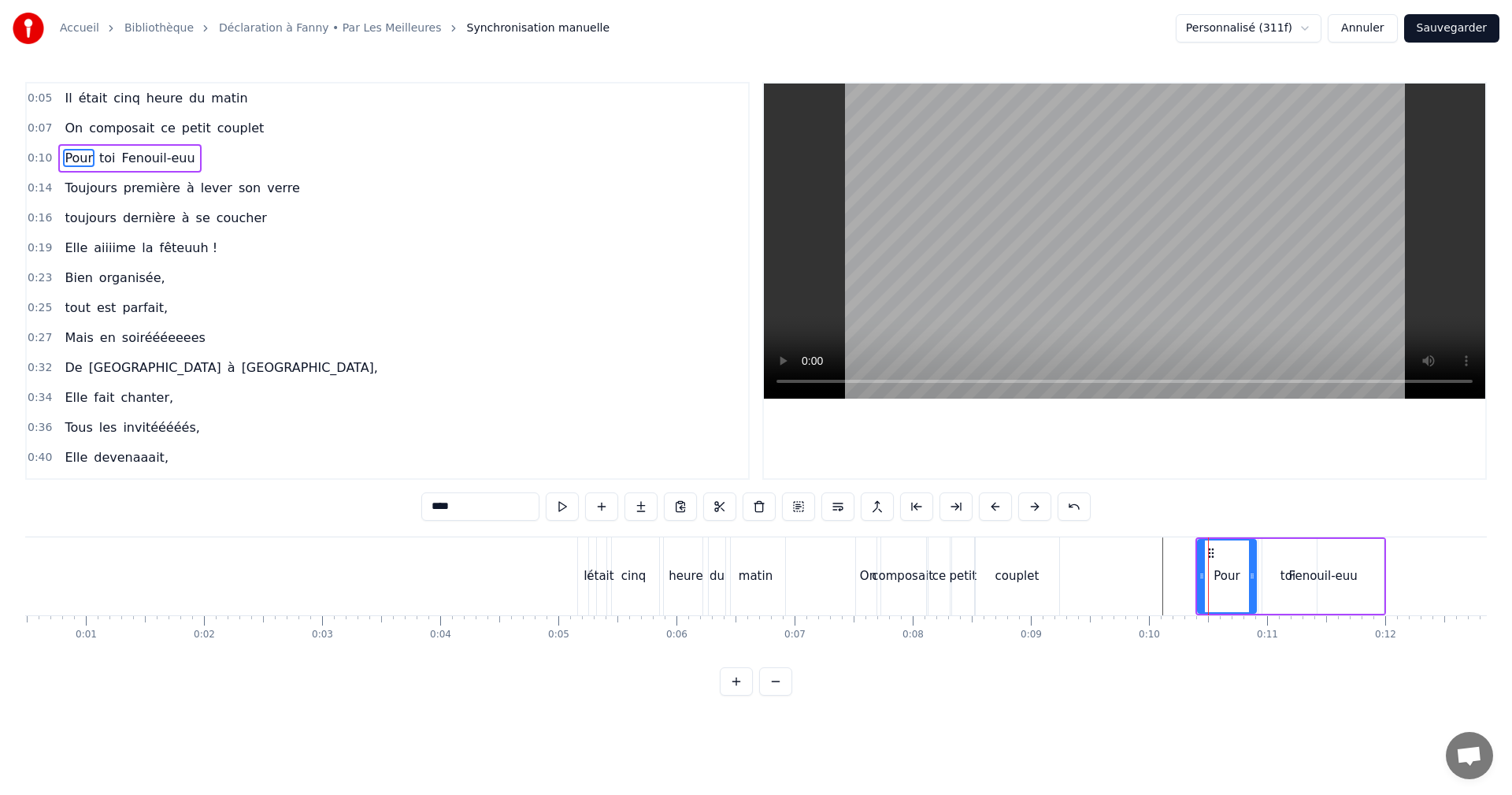
click at [39, 155] on span "0:10" at bounding box center [40, 159] width 24 height 15
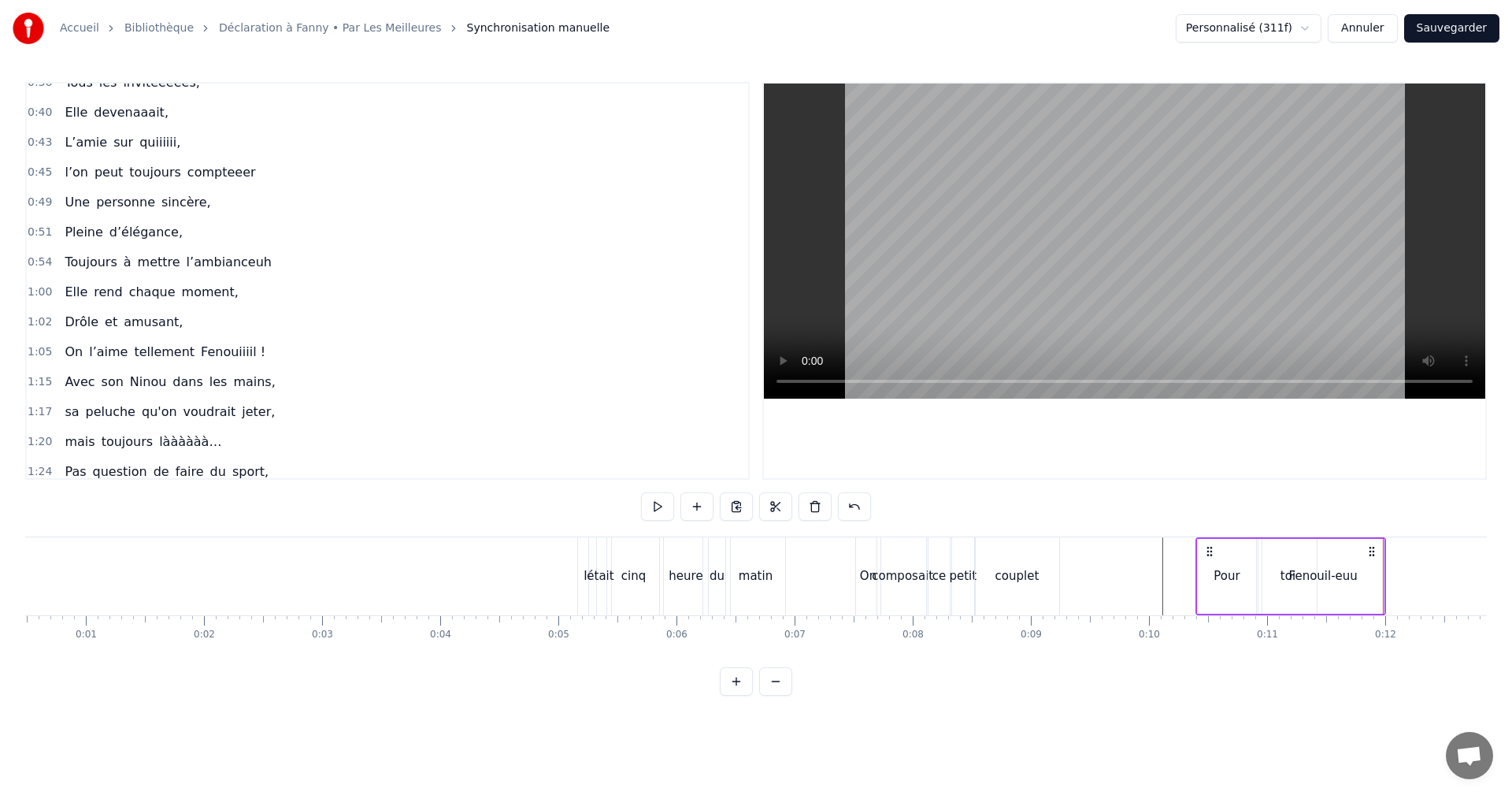
click at [1230, 581] on div "Pour" at bounding box center [1227, 576] width 26 height 18
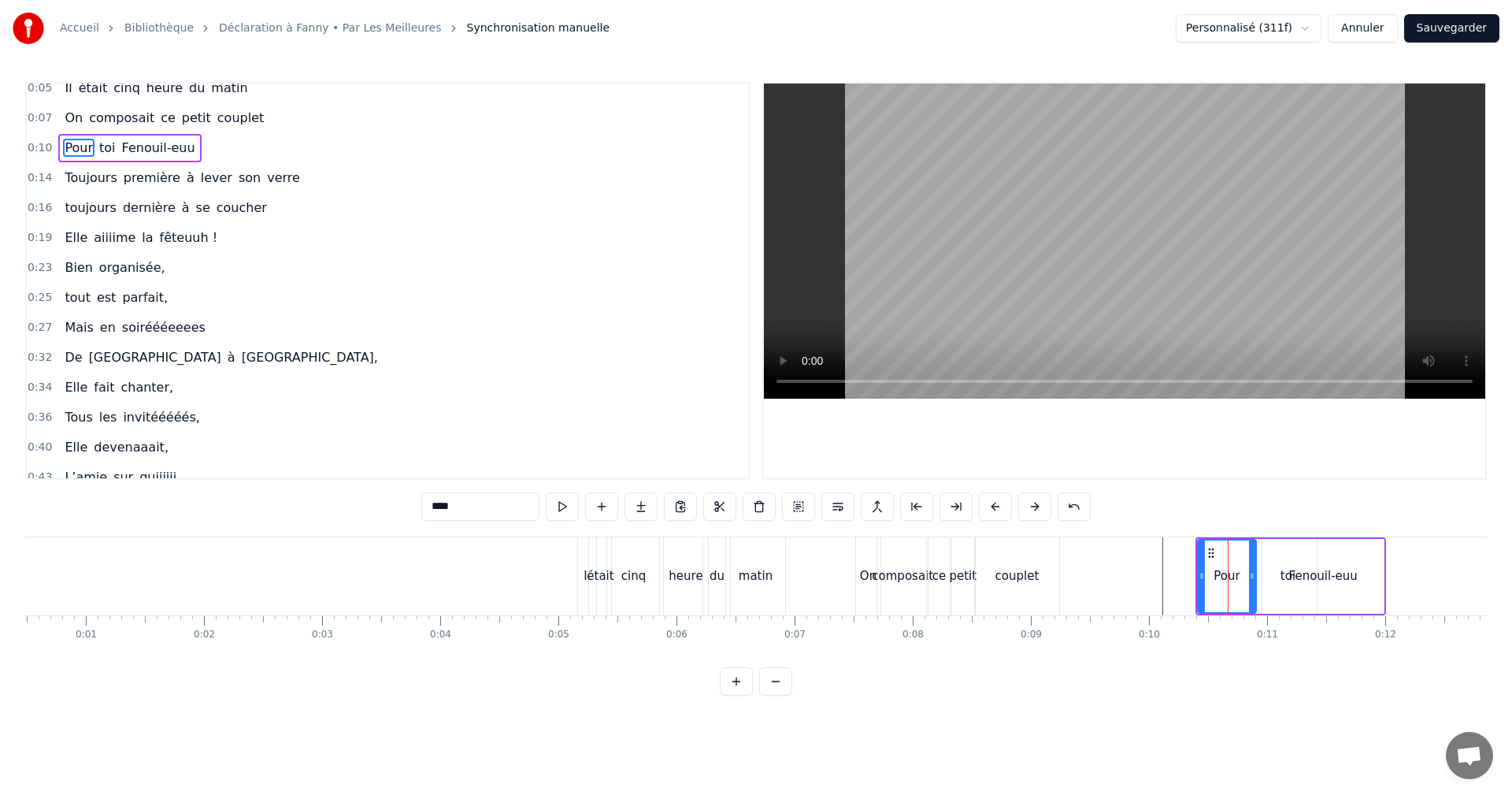
scroll to position [0, 0]
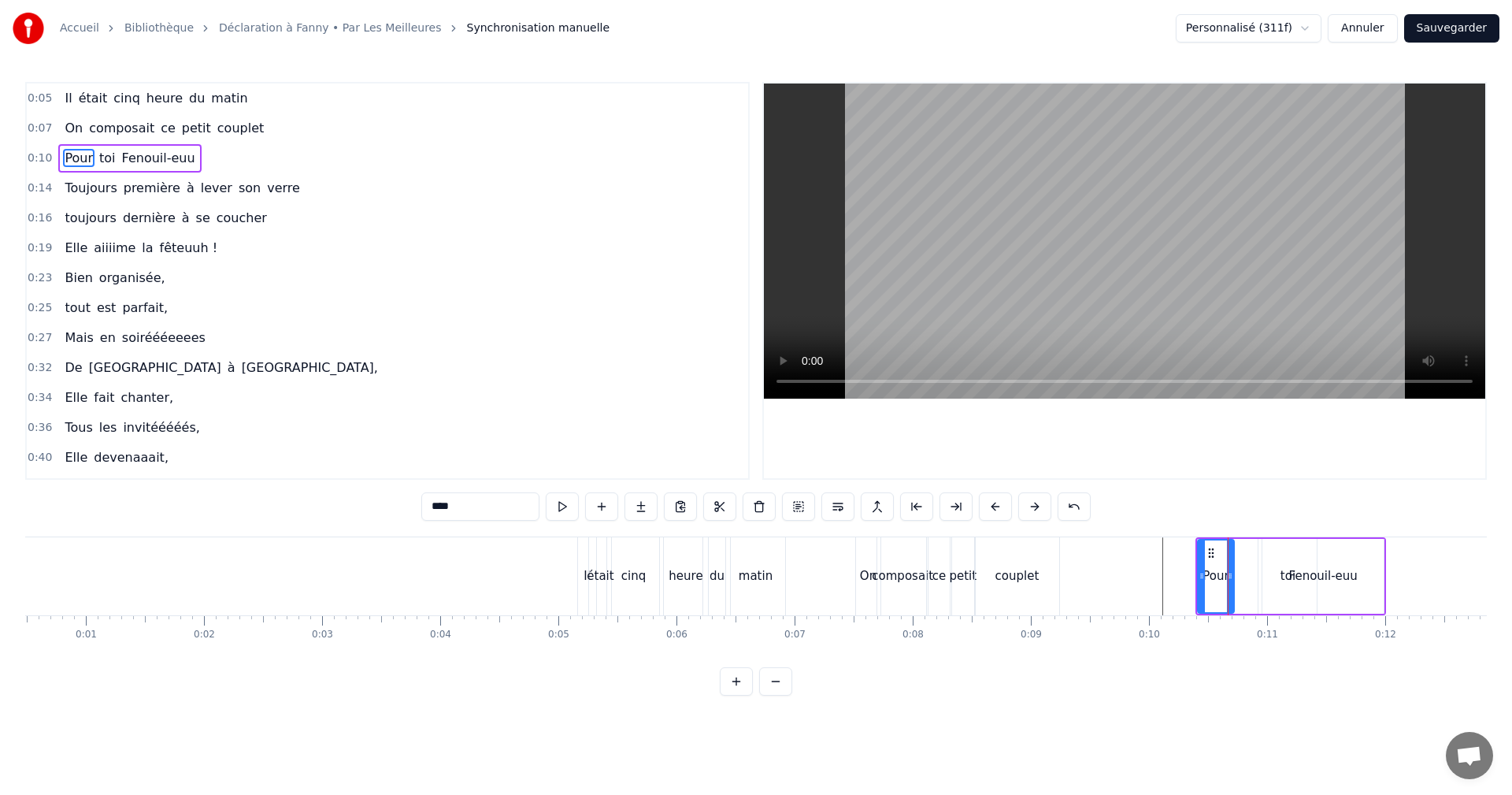
drag, startPoint x: 1251, startPoint y: 575, endPoint x: 1229, endPoint y: 576, distance: 22.0
click at [1229, 576] on icon at bounding box center [1230, 575] width 7 height 13
drag, startPoint x: 1229, startPoint y: 574, endPoint x: 1220, endPoint y: 574, distance: 9.0
click at [1220, 574] on icon at bounding box center [1222, 575] width 7 height 13
click at [100, 162] on span "toi" at bounding box center [107, 158] width 19 height 18
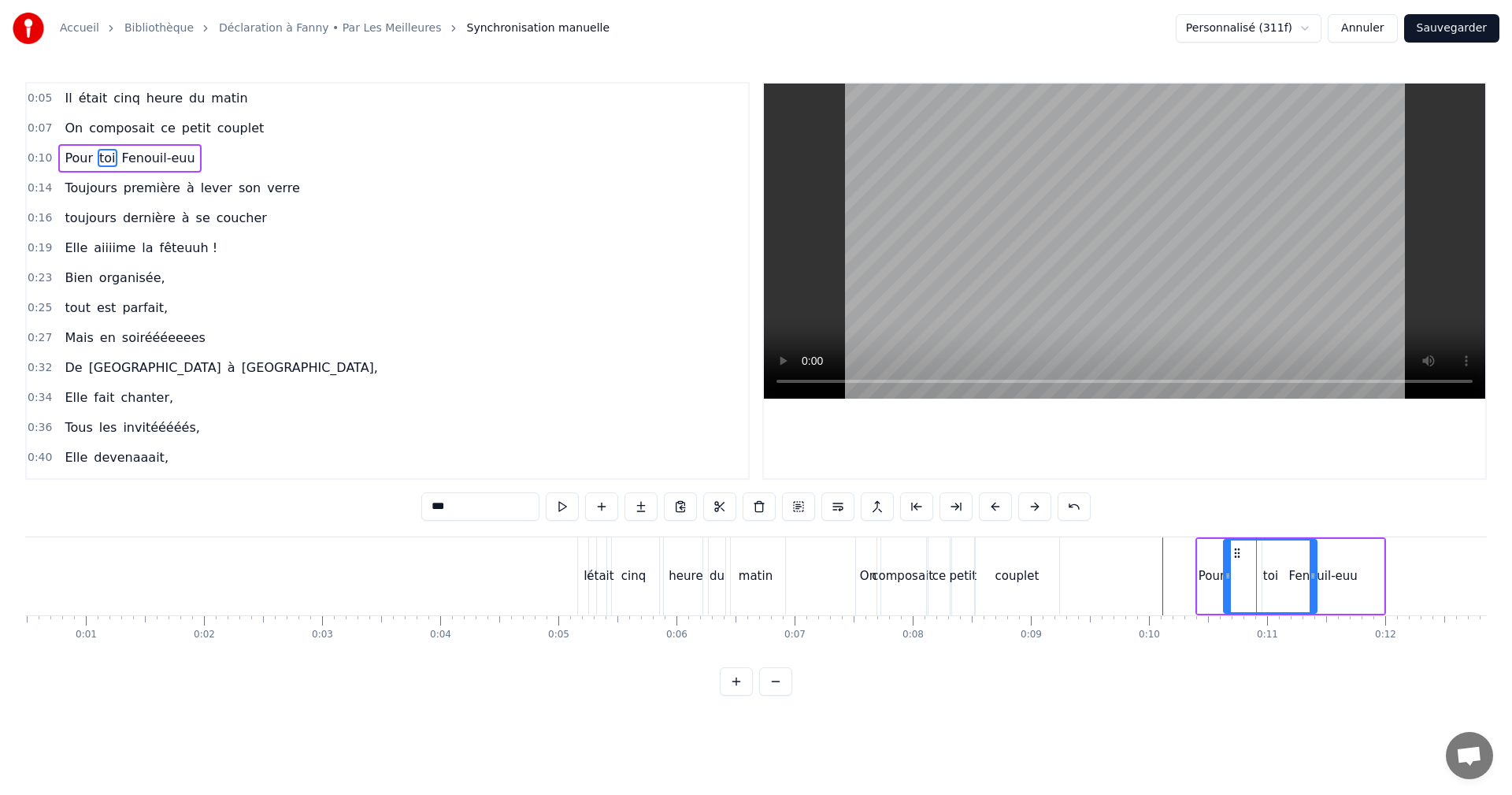
drag, startPoint x: 1262, startPoint y: 573, endPoint x: 1227, endPoint y: 575, distance: 35.1
click at [1227, 575] on icon at bounding box center [1228, 575] width 7 height 13
drag, startPoint x: 1304, startPoint y: 576, endPoint x: 1257, endPoint y: 577, distance: 47.0
click at [1257, 576] on icon at bounding box center [1258, 575] width 7 height 13
click at [1294, 581] on div "Fenouil-euu" at bounding box center [1323, 576] width 69 height 18
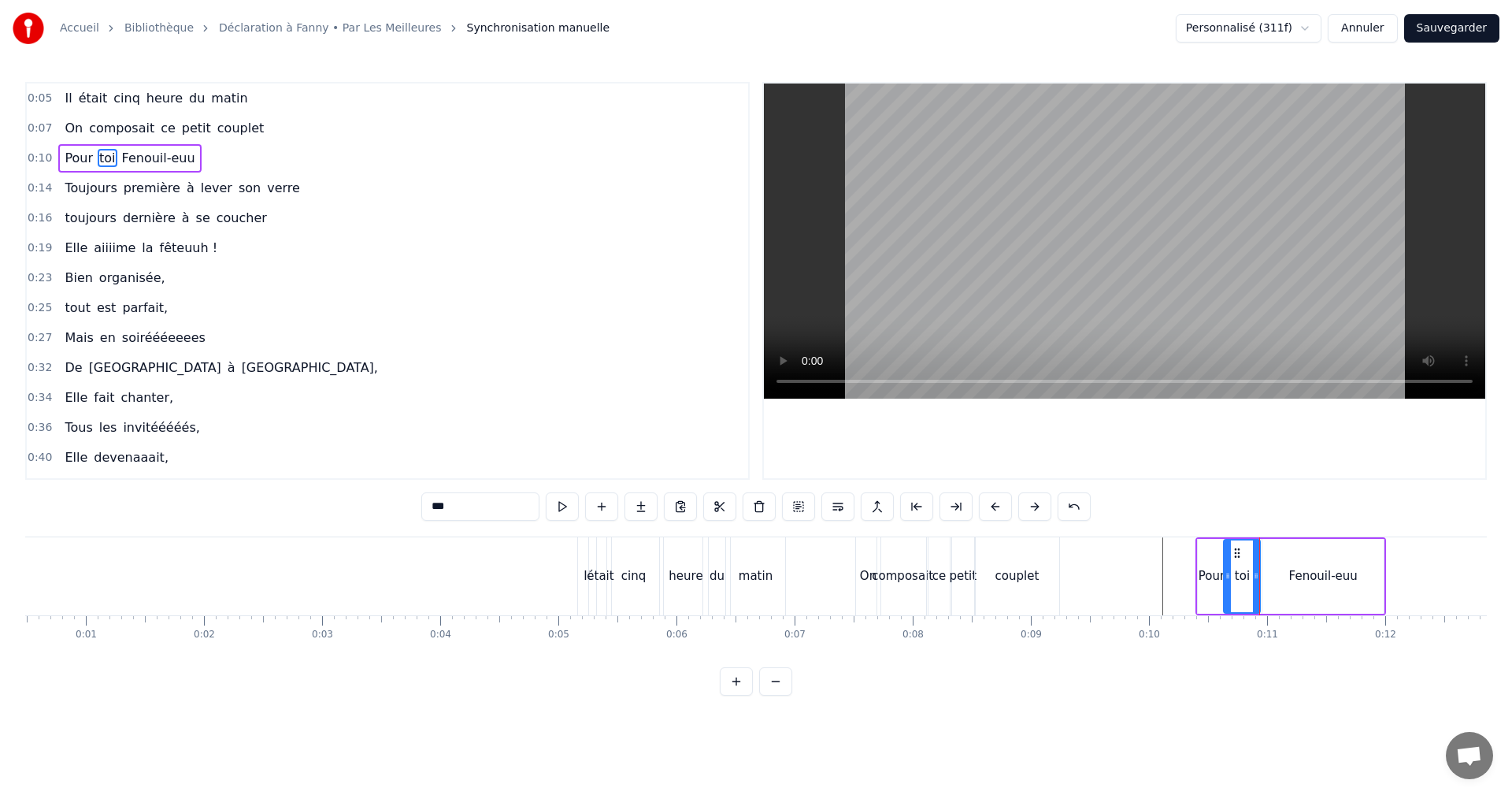
type input "**********"
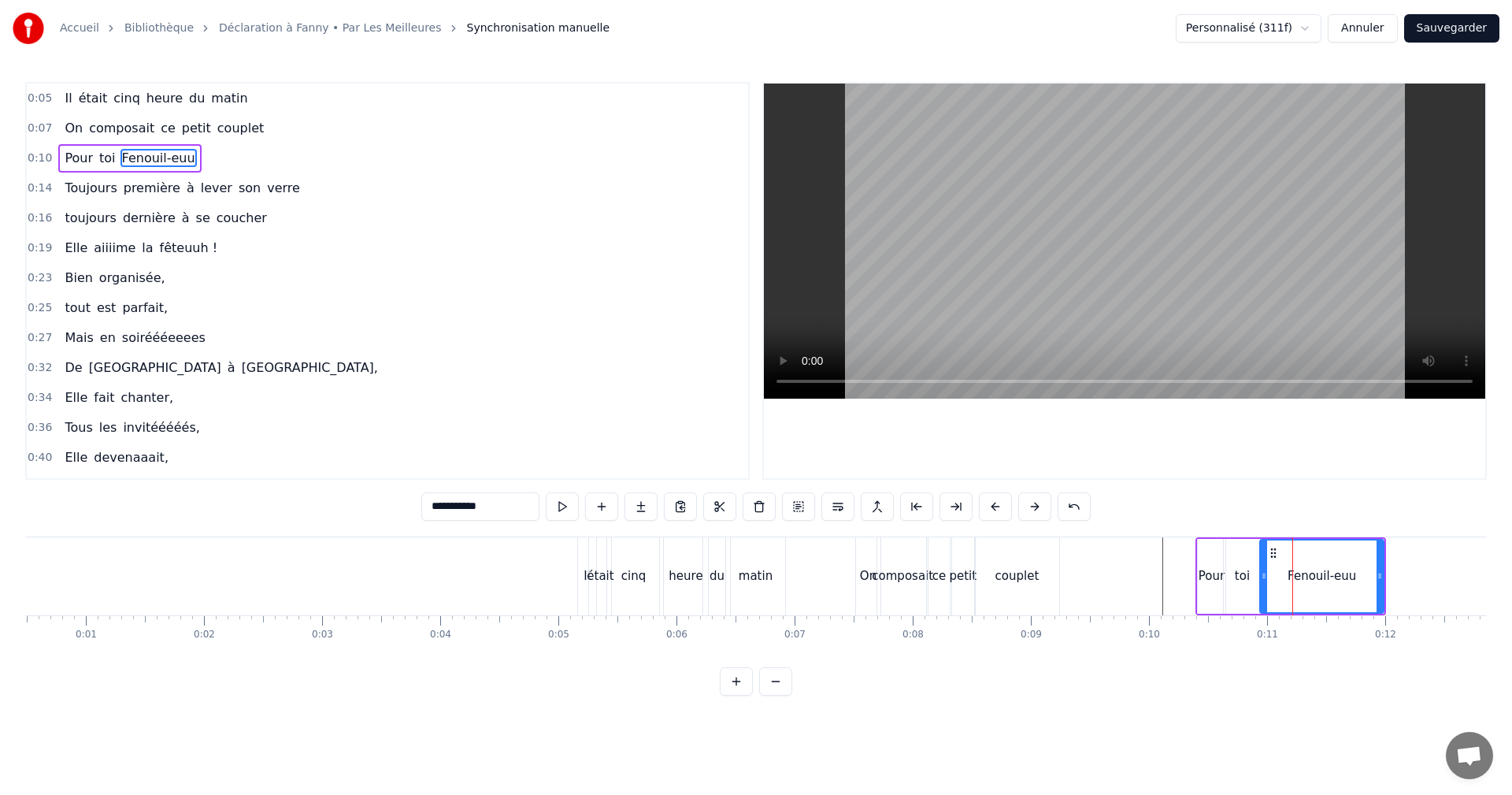
click at [1262, 573] on icon at bounding box center [1265, 575] width 7 height 13
click at [37, 155] on span "0:10" at bounding box center [40, 159] width 24 height 15
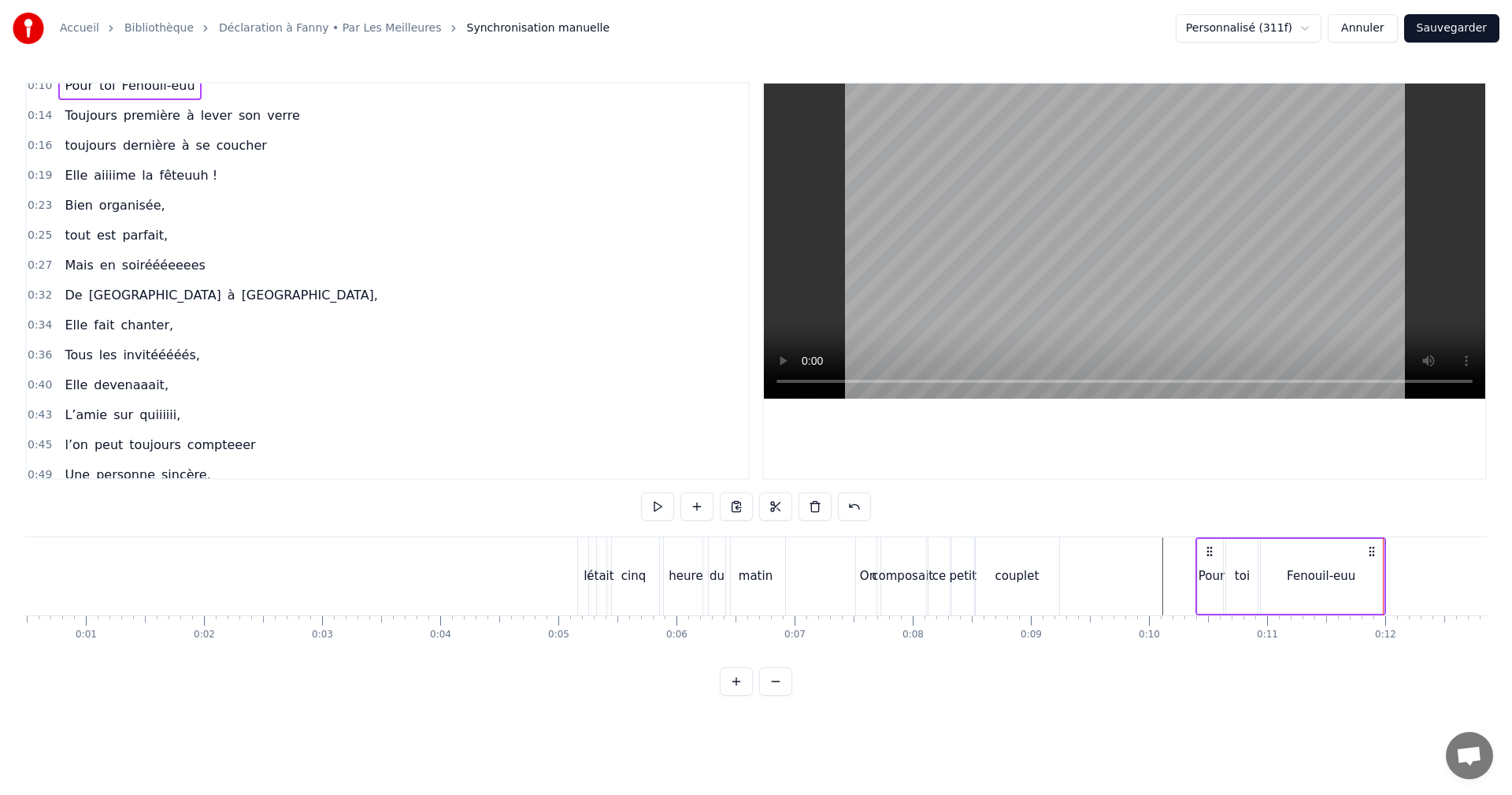
scroll to position [78, 0]
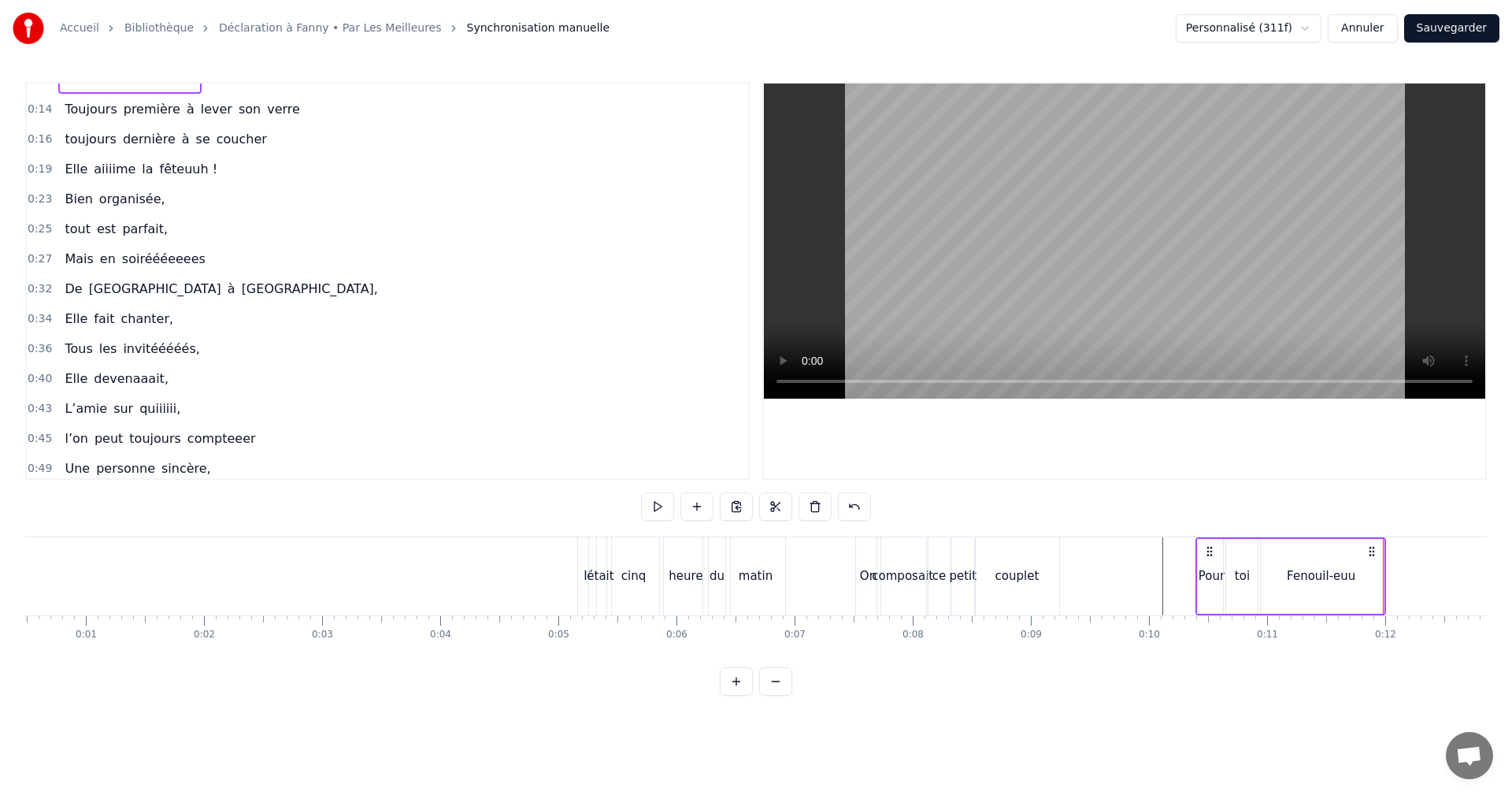
click at [35, 195] on span "0:23" at bounding box center [40, 199] width 24 height 15
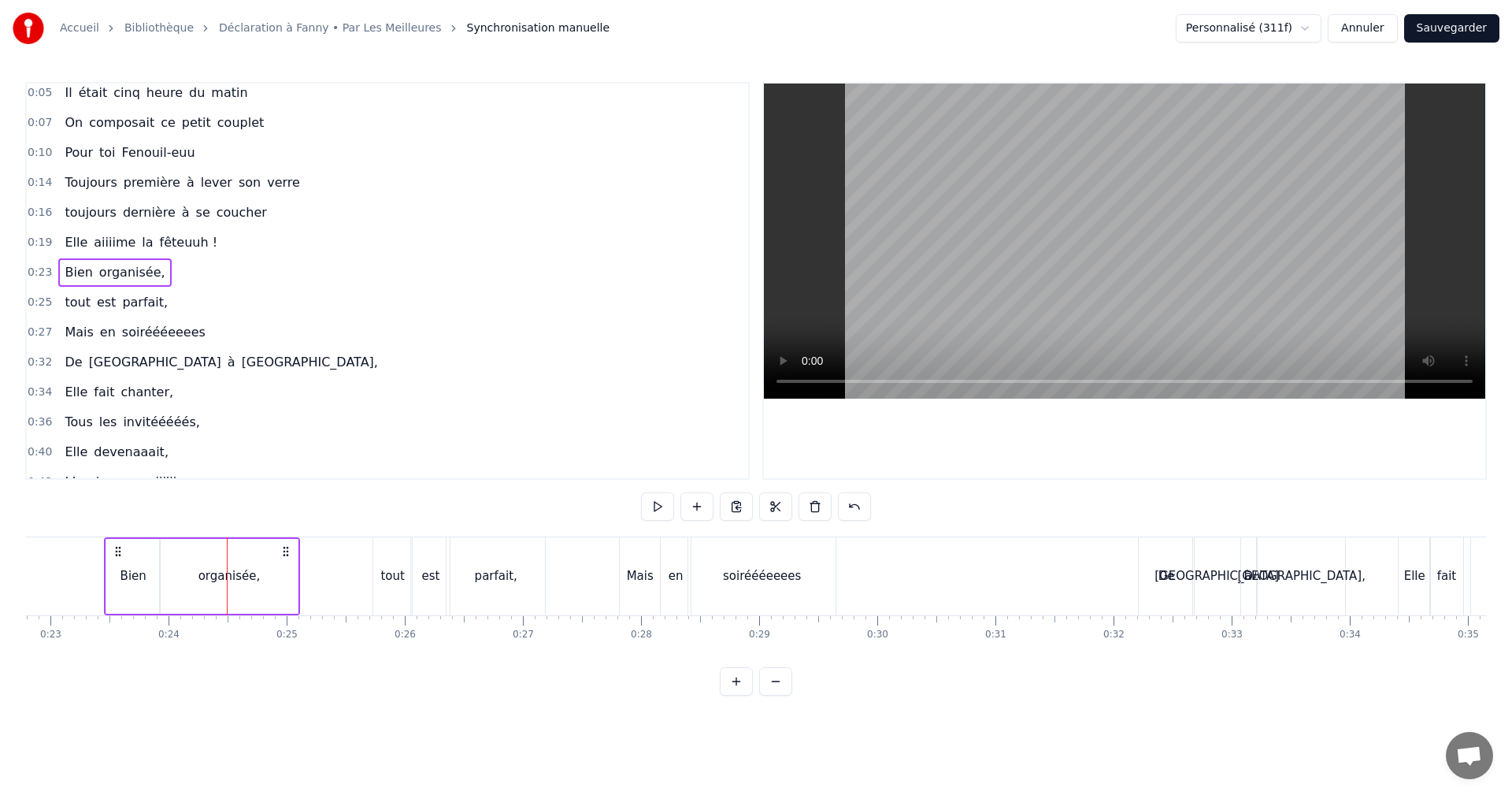
scroll to position [0, 0]
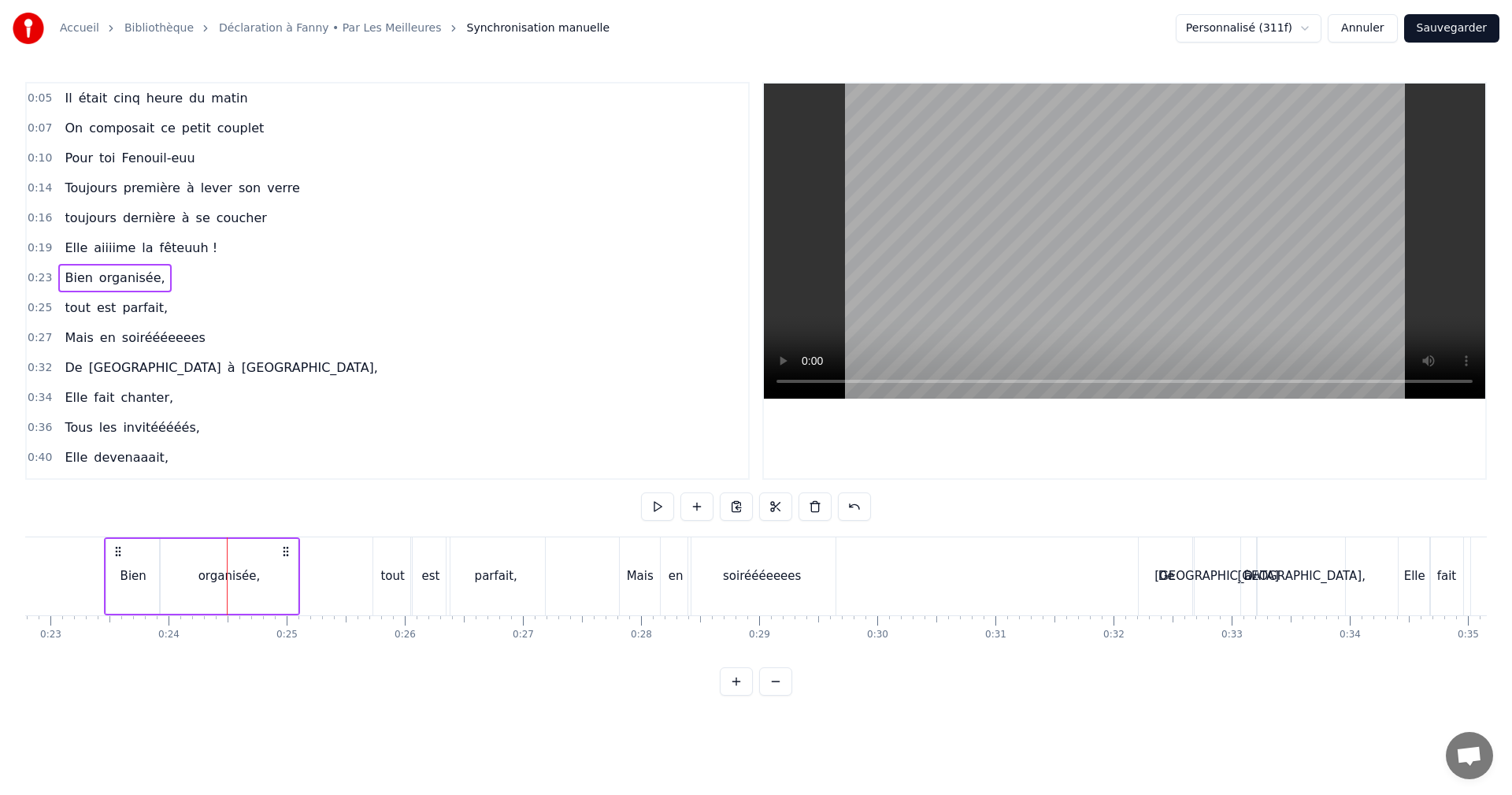
click at [41, 280] on span "0:23" at bounding box center [40, 278] width 24 height 15
click at [65, 282] on span "Bien" at bounding box center [78, 278] width 31 height 18
drag, startPoint x: 474, startPoint y: 509, endPoint x: 383, endPoint y: 504, distance: 91.1
click at [383, 504] on div "0:05 Il était cinq heure du matin 0:07 On composait ce petit couplet 0:10 Pour …" at bounding box center [756, 389] width 1462 height 614
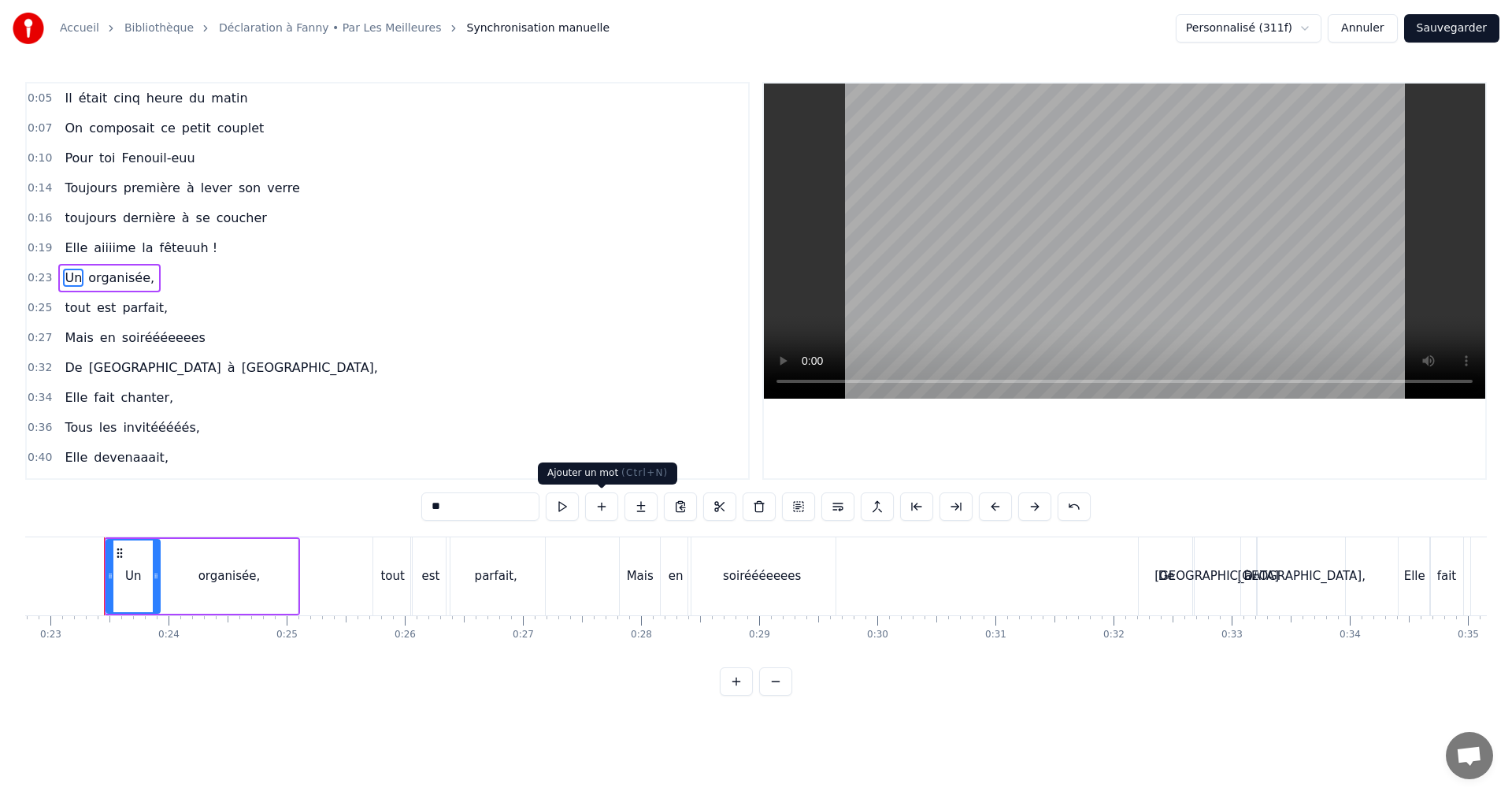
type input "**"
click at [599, 511] on button at bounding box center [601, 506] width 33 height 28
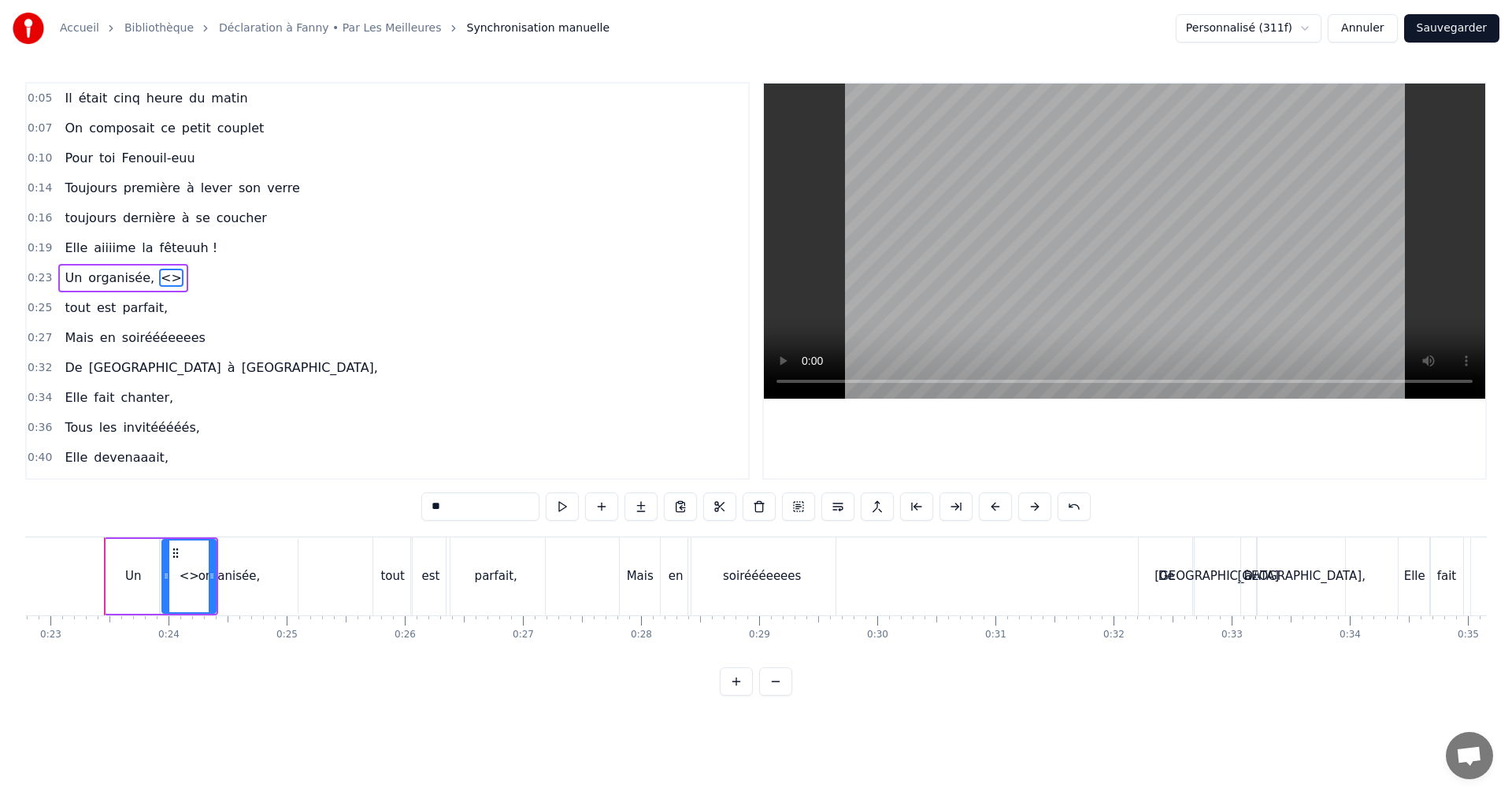
click at [160, 279] on span "<>" at bounding box center [171, 278] width 24 height 18
click at [119, 276] on span "organisée," at bounding box center [122, 278] width 70 height 18
drag, startPoint x: 420, startPoint y: 500, endPoint x: 383, endPoint y: 498, distance: 37.1
click at [381, 498] on div "0:05 Il était cinq heure du matin 0:07 On composait ce petit couplet 0:10 Pour …" at bounding box center [756, 389] width 1462 height 614
click at [123, 280] on span "<>" at bounding box center [129, 278] width 24 height 18
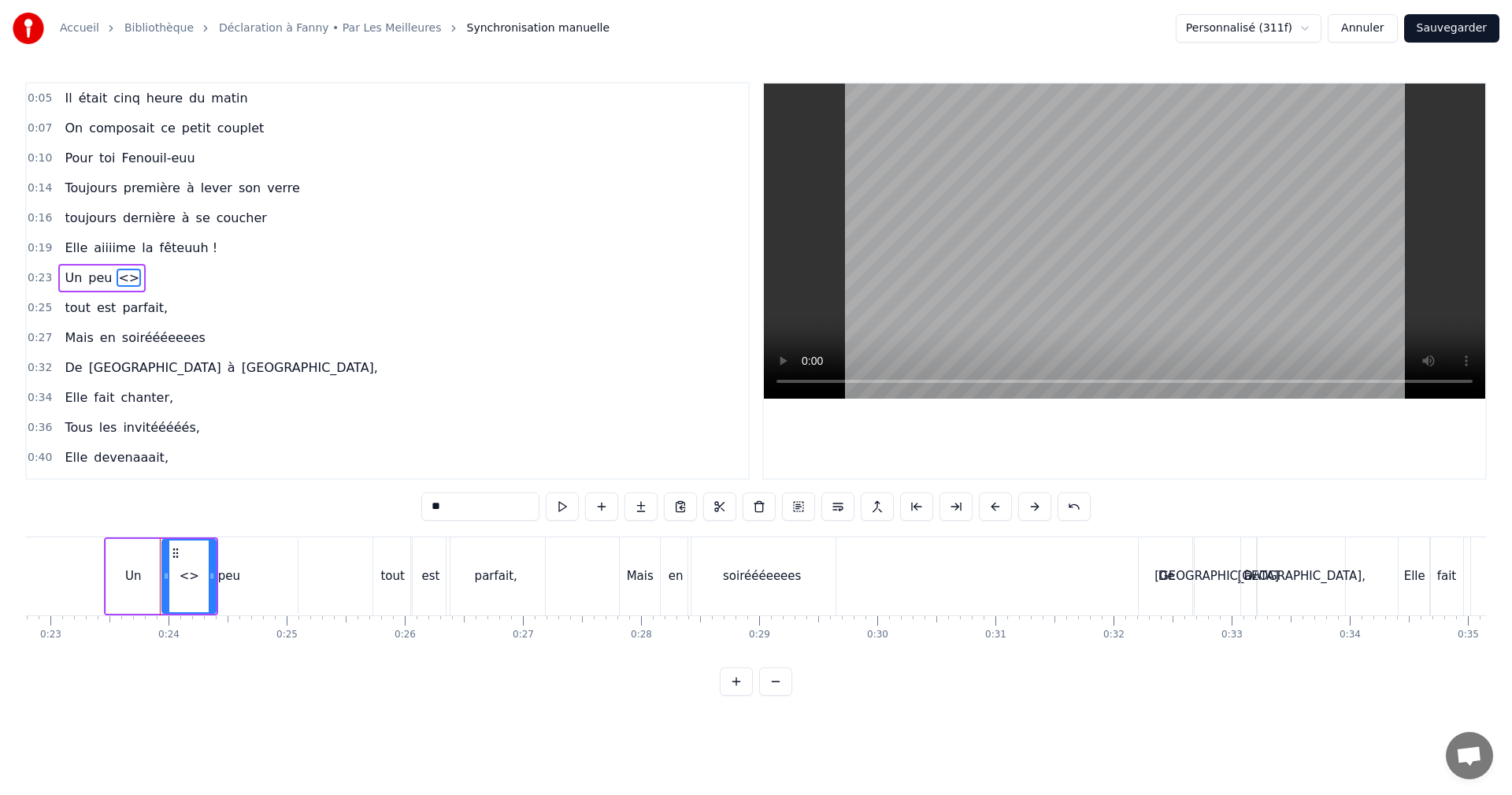
drag, startPoint x: 458, startPoint y: 509, endPoint x: 402, endPoint y: 503, distance: 56.3
click at [402, 503] on div "0:05 Il était cinq heure du matin 0:07 On composait ce petit couplet 0:10 Pour …" at bounding box center [756, 389] width 1462 height 614
drag, startPoint x: 177, startPoint y: 550, endPoint x: 225, endPoint y: 552, distance: 48.0
click at [225, 552] on icon at bounding box center [222, 552] width 13 height 13
click at [98, 279] on span "peu" at bounding box center [101, 278] width 27 height 18
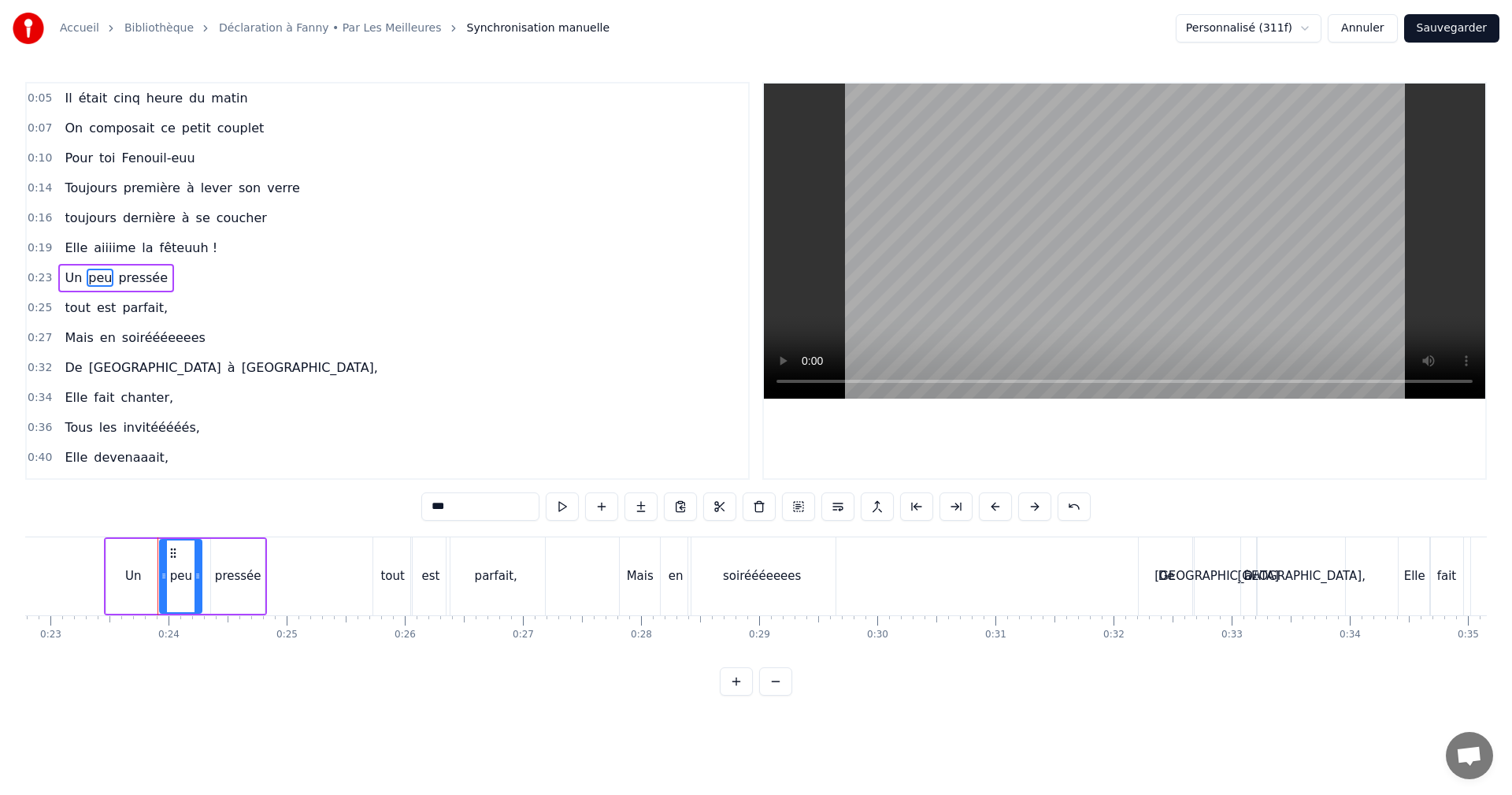
drag, startPoint x: 292, startPoint y: 575, endPoint x: 142, endPoint y: 574, distance: 150.0
click at [194, 577] on icon at bounding box center [197, 575] width 7 height 13
click at [121, 572] on div "Un" at bounding box center [132, 575] width 53 height 74
drag, startPoint x: 155, startPoint y: 576, endPoint x: 138, endPoint y: 576, distance: 17.0
click at [138, 576] on icon at bounding box center [141, 575] width 7 height 13
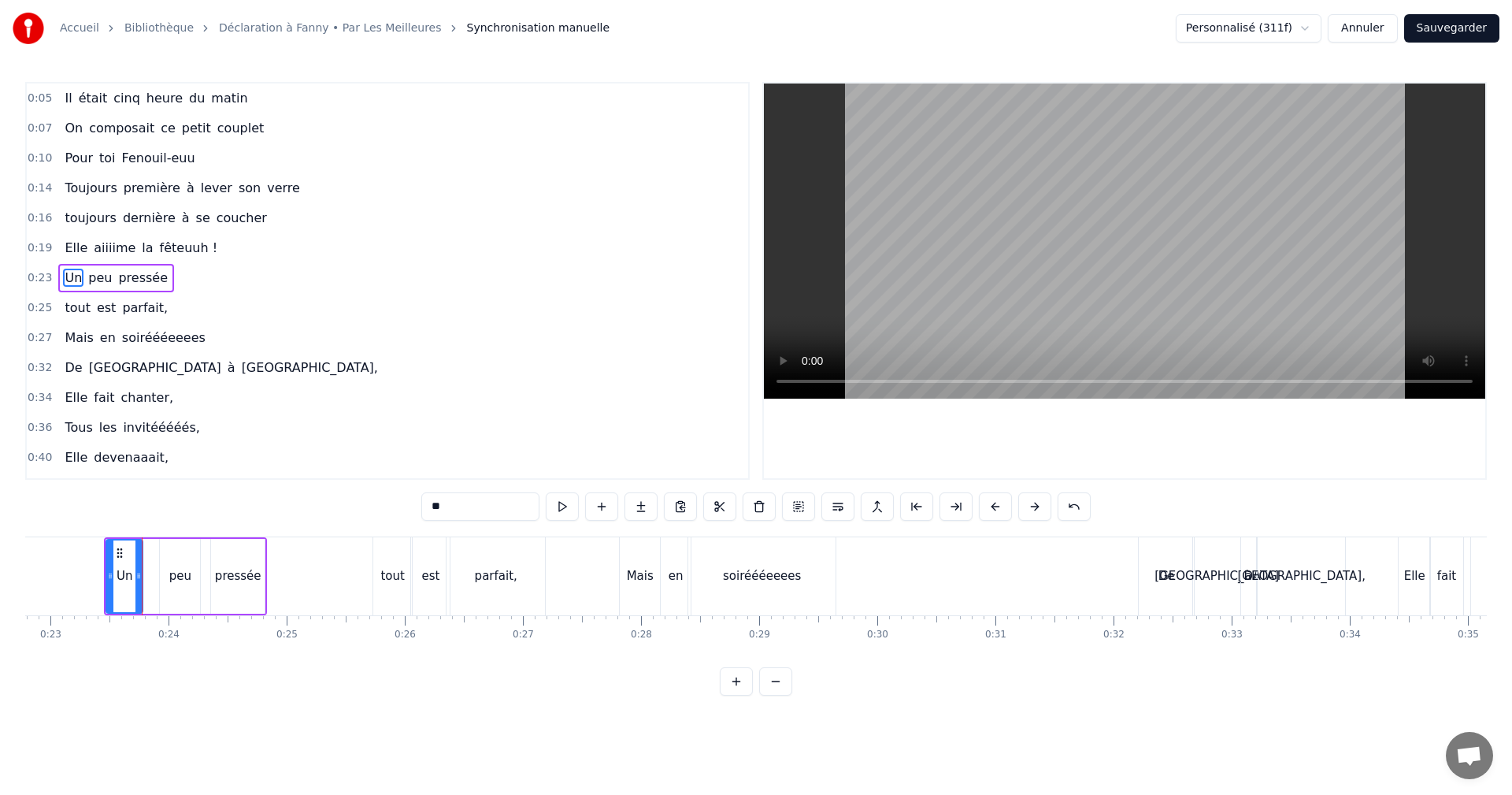
click at [170, 575] on div "peu" at bounding box center [180, 576] width 22 height 18
drag, startPoint x: 162, startPoint y: 575, endPoint x: 138, endPoint y: 576, distance: 24.0
click at [138, 576] on icon at bounding box center [140, 575] width 7 height 13
click at [229, 575] on div "pressée" at bounding box center [238, 576] width 46 height 18
type input "*******"
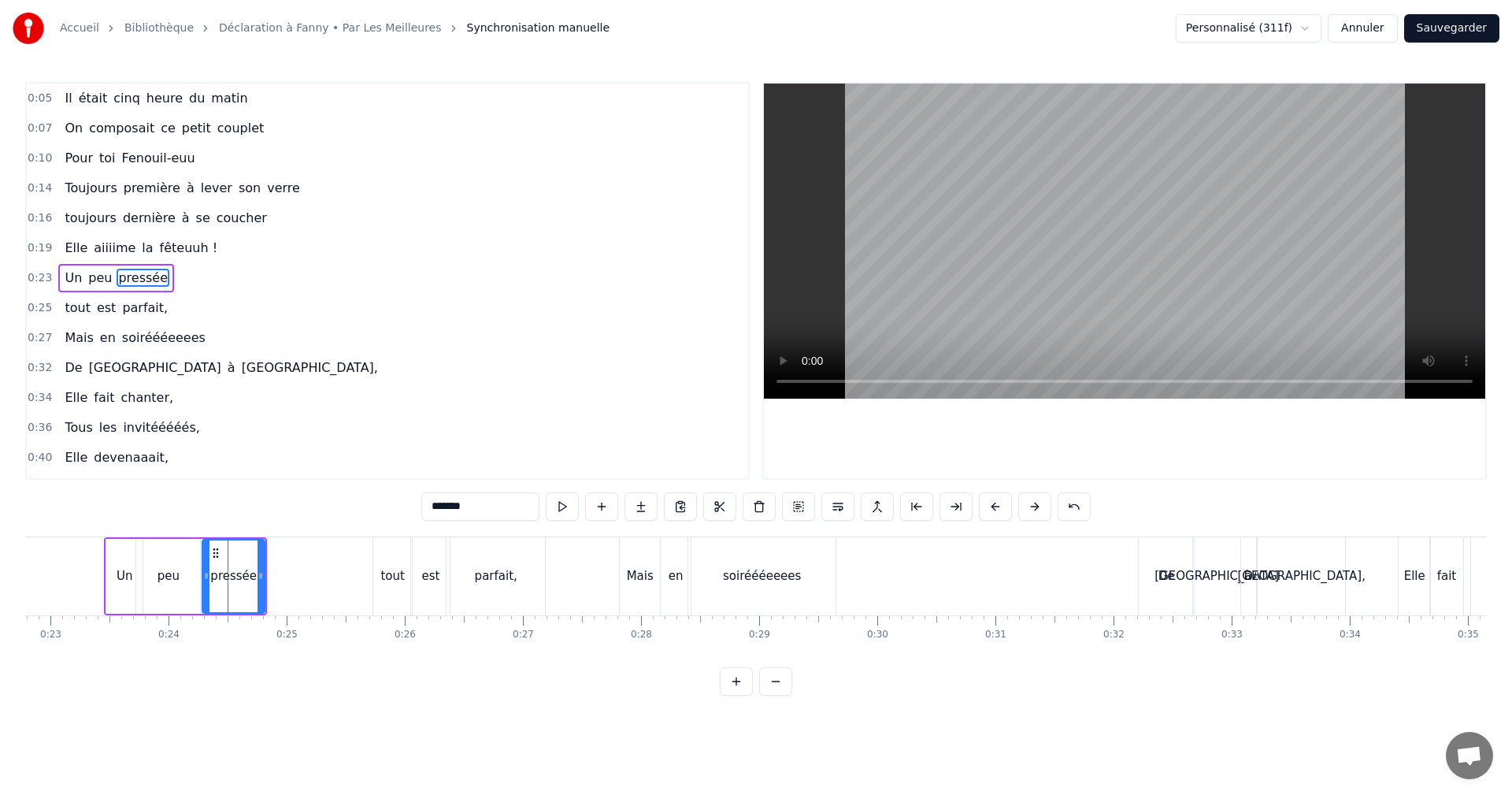
drag, startPoint x: 213, startPoint y: 575, endPoint x: 204, endPoint y: 576, distance: 9.1
click at [204, 576] on icon at bounding box center [206, 575] width 7 height 13
drag, startPoint x: 262, startPoint y: 572, endPoint x: 278, endPoint y: 574, distance: 16.1
click at [278, 574] on icon at bounding box center [279, 575] width 7 height 13
click at [43, 279] on span "0:23" at bounding box center [40, 278] width 24 height 15
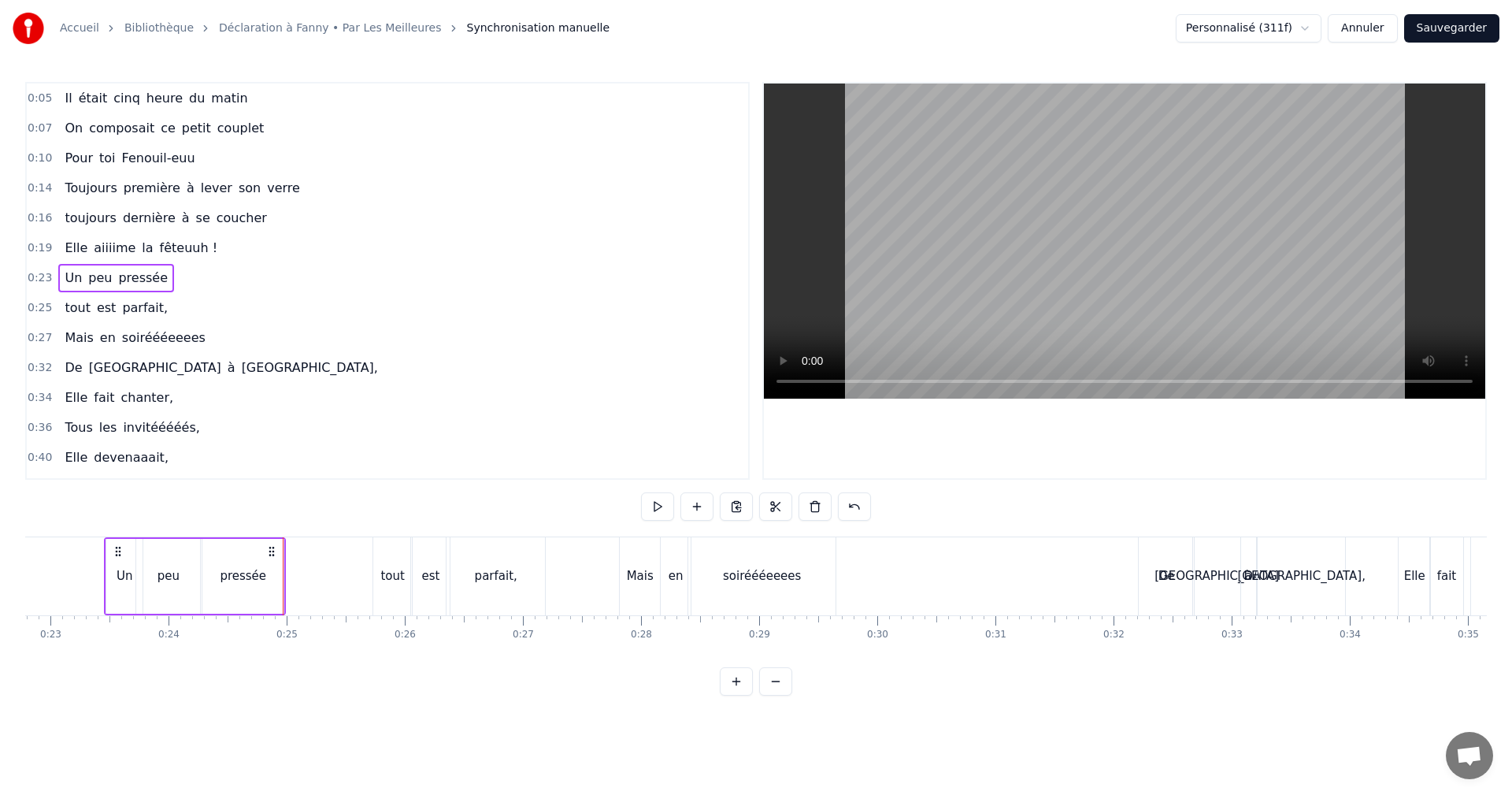
click at [36, 306] on span "0:25" at bounding box center [40, 308] width 24 height 15
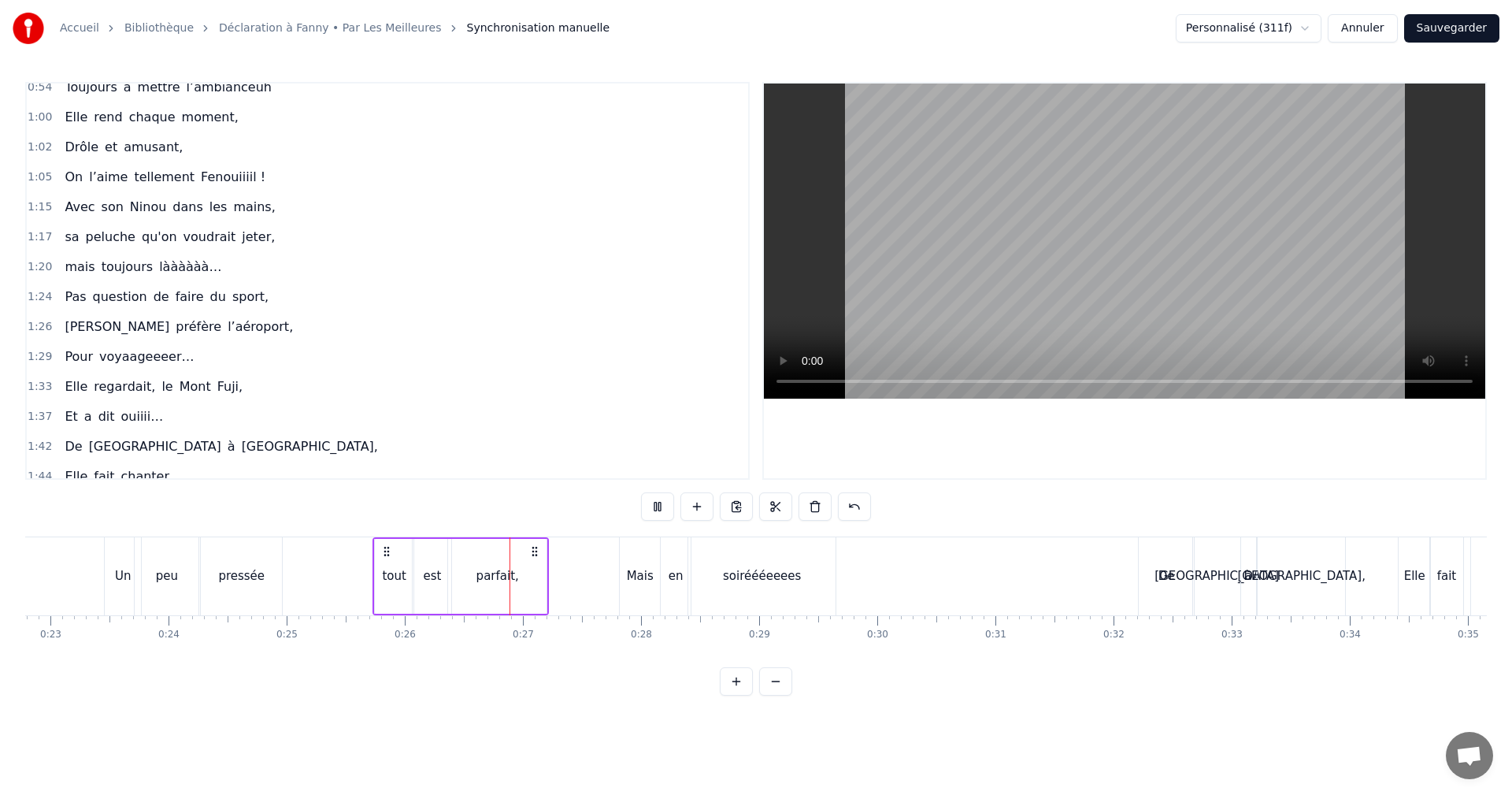
scroll to position [454, 0]
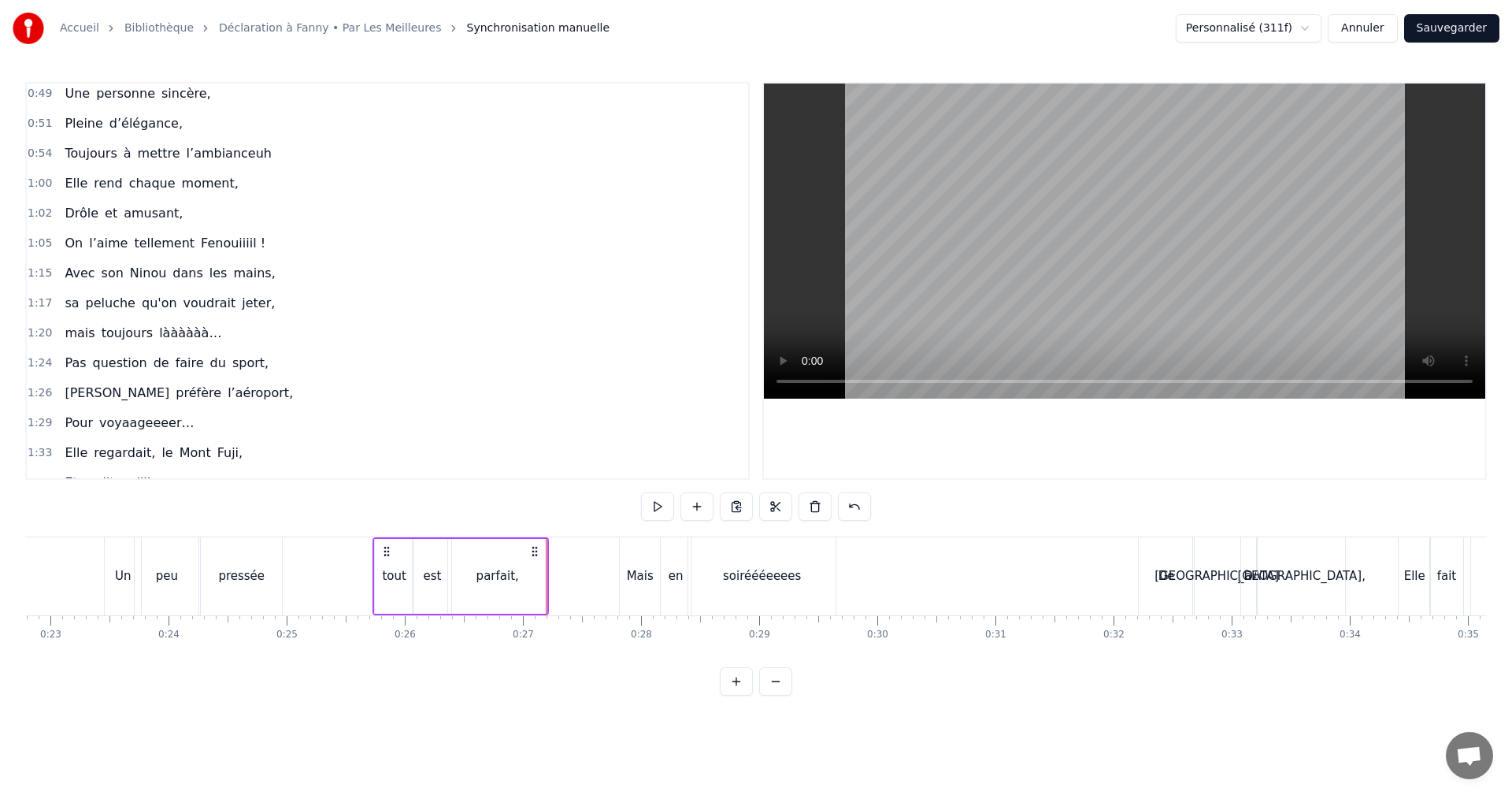
click at [645, 581] on div "Mais" at bounding box center [641, 576] width 27 height 18
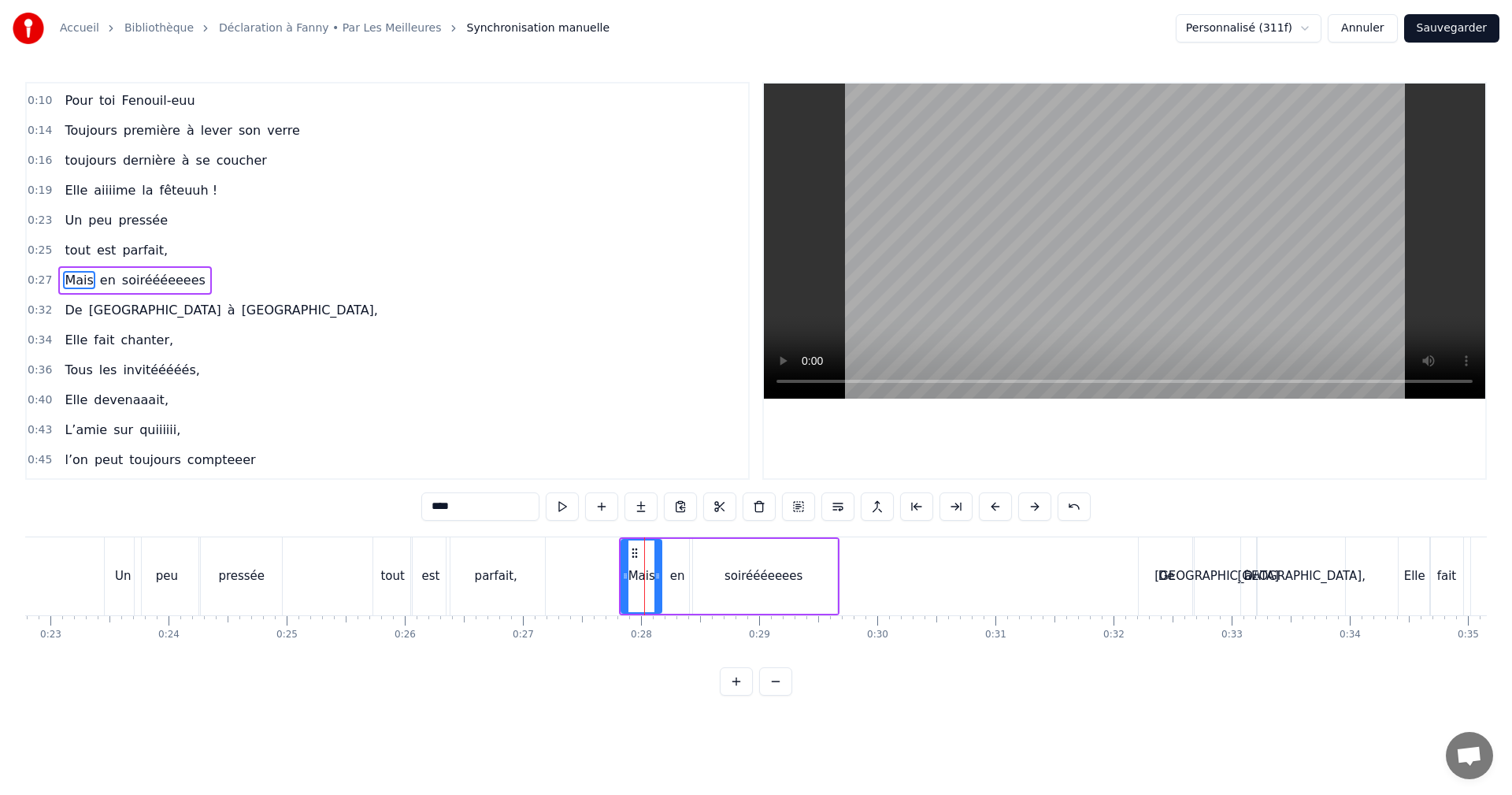
scroll to position [57, 0]
drag, startPoint x: 460, startPoint y: 502, endPoint x: 397, endPoint y: 500, distance: 63.0
click at [399, 500] on div "0:05 Il était cinq heure du matin 0:07 On composait ce petit couplet 0:10 Pour …" at bounding box center [756, 389] width 1462 height 614
click at [680, 575] on div "en" at bounding box center [677, 576] width 15 height 18
drag, startPoint x: 466, startPoint y: 507, endPoint x: 412, endPoint y: 506, distance: 54.0
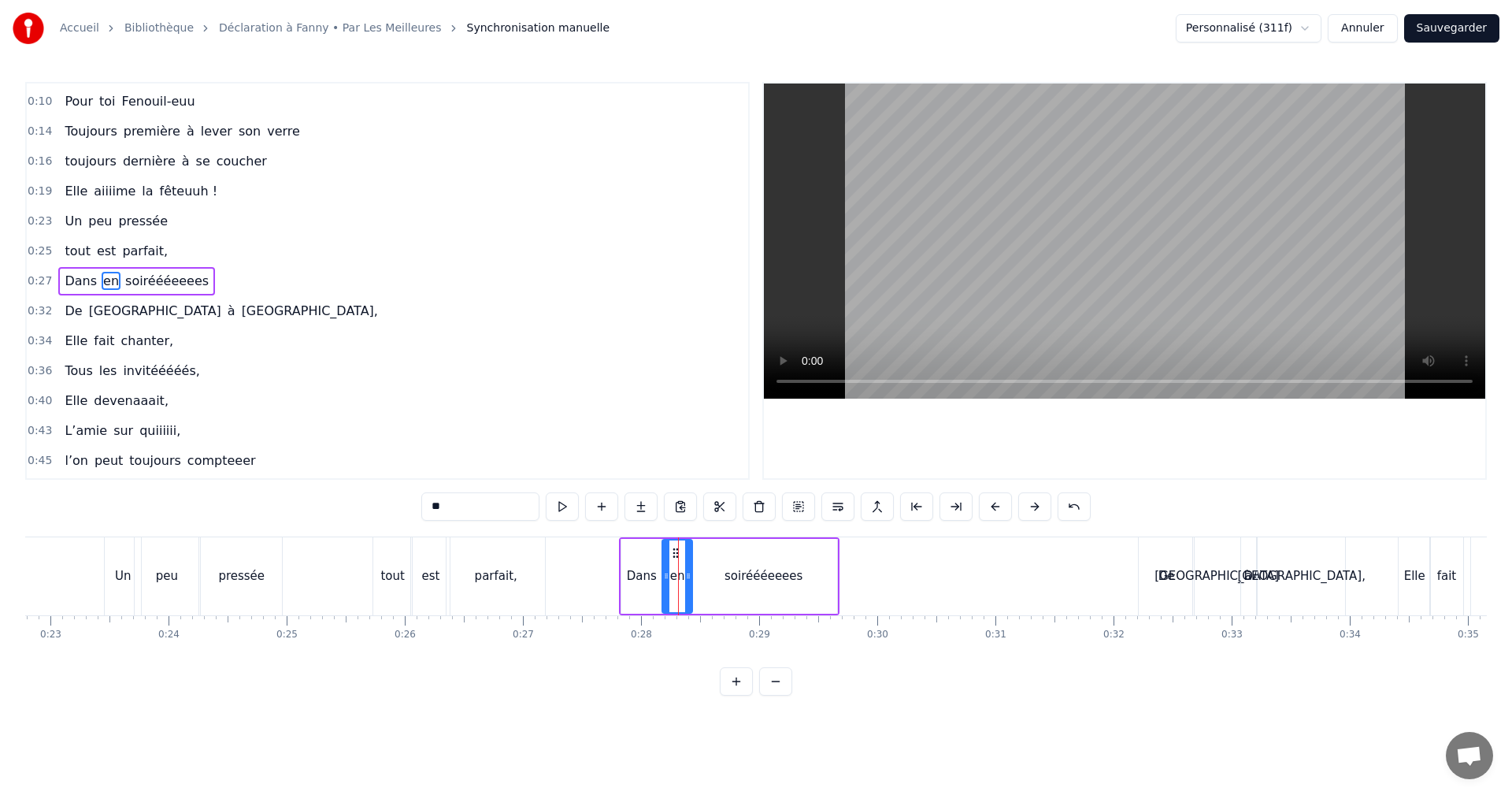
click at [412, 506] on div "0:05 Il était cinq heure du matin 0:07 On composait ce petit couplet 0:10 Pour …" at bounding box center [756, 389] width 1462 height 614
type input "***"
click at [41, 247] on span "0:25" at bounding box center [40, 251] width 24 height 15
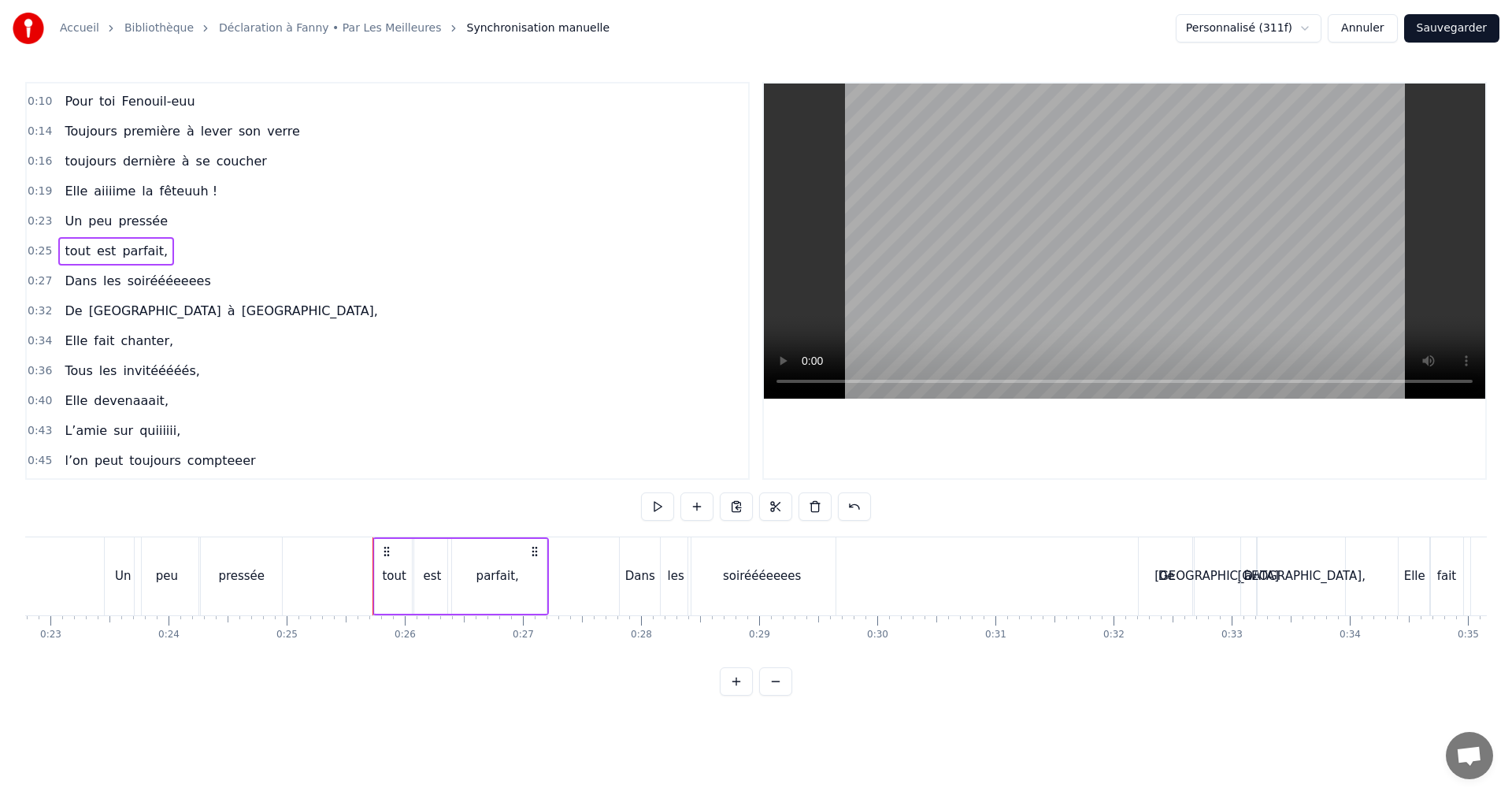
click at [80, 250] on span "tout" at bounding box center [76, 250] width 28 height 18
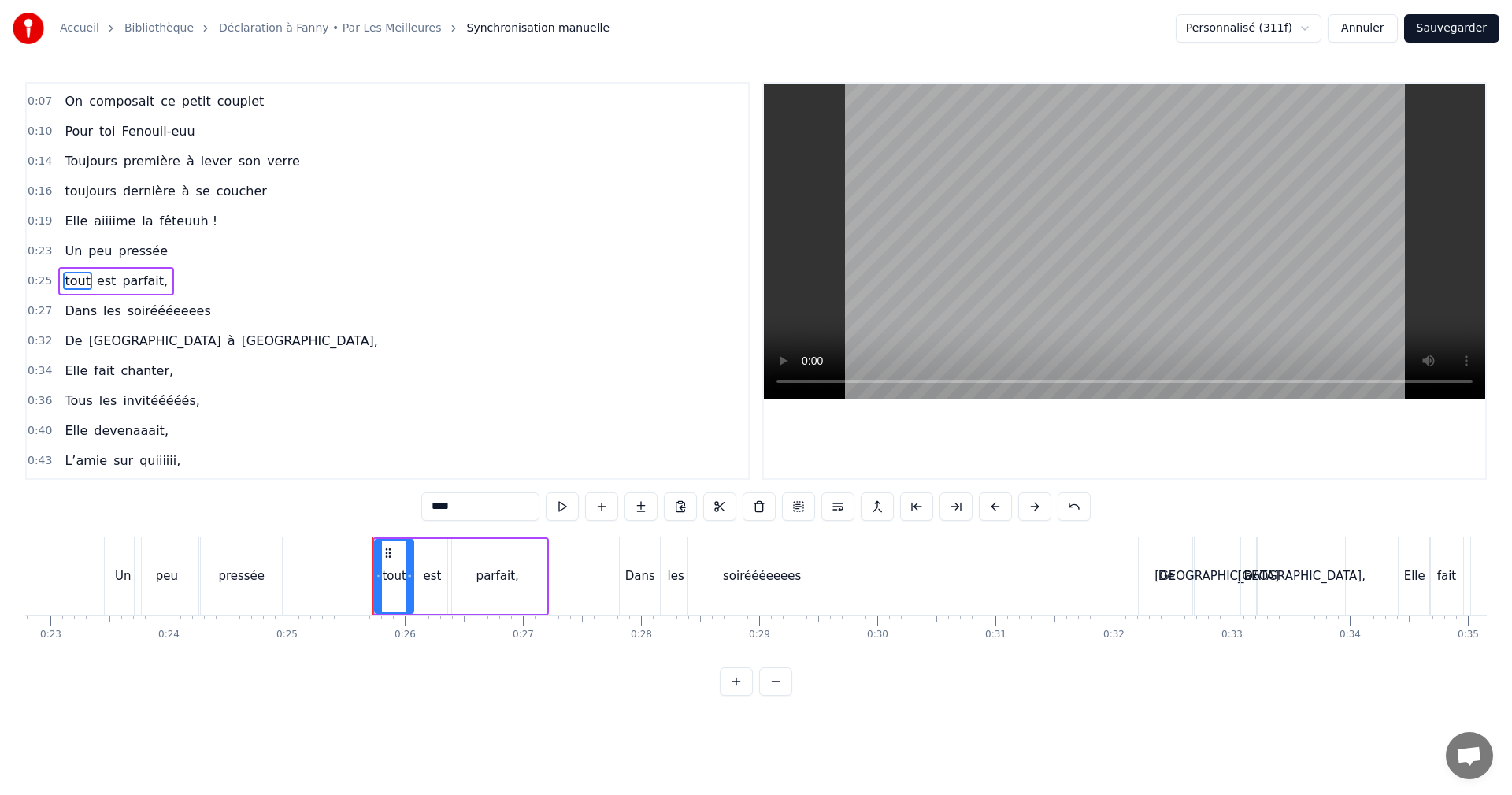
drag, startPoint x: 470, startPoint y: 507, endPoint x: 422, endPoint y: 503, distance: 48.2
click at [422, 503] on input "****" at bounding box center [480, 506] width 118 height 28
click at [158, 279] on span "parfait," at bounding box center [179, 280] width 49 height 18
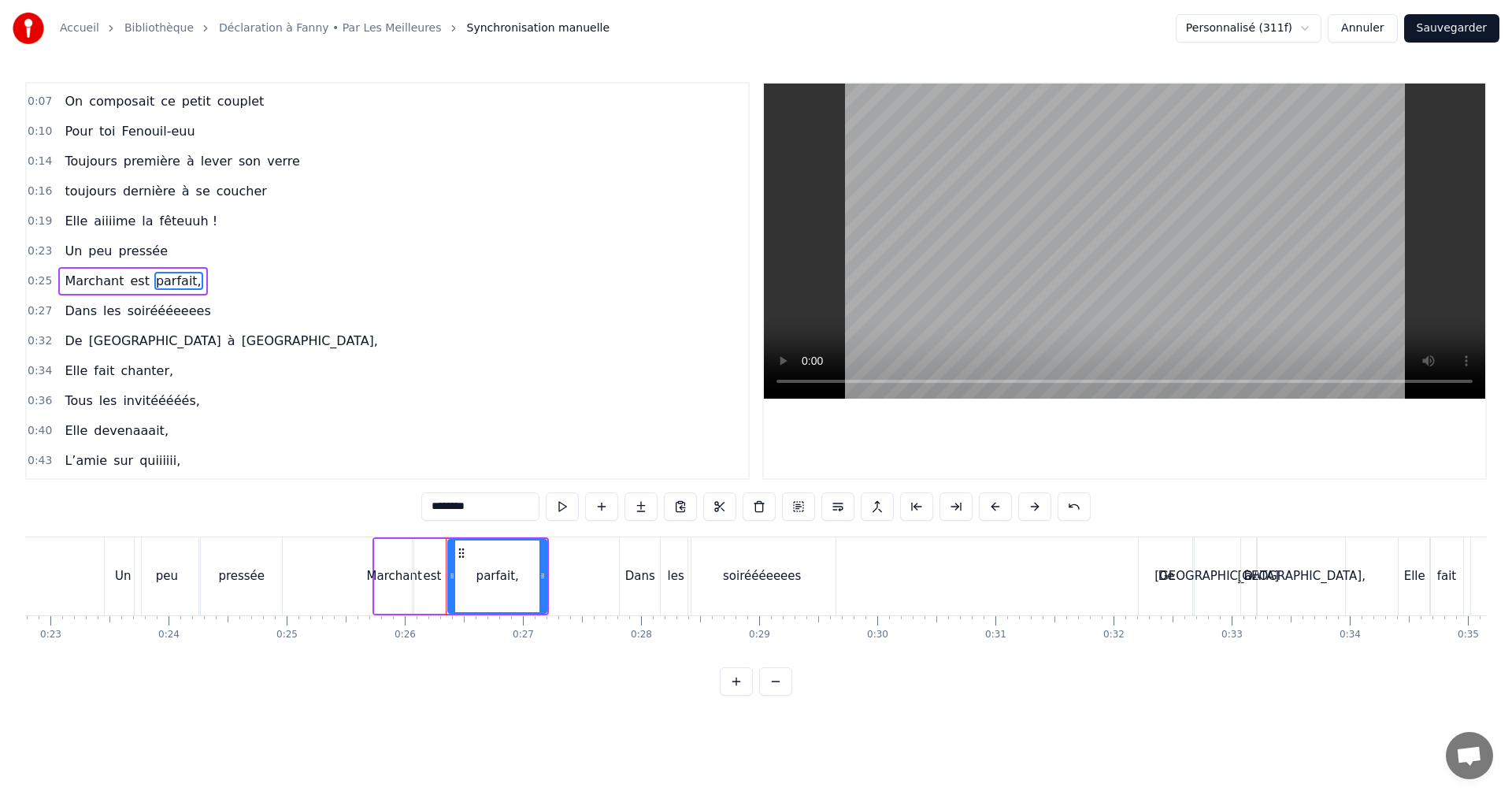
click at [130, 280] on span "est" at bounding box center [139, 280] width 22 height 18
click at [131, 280] on span "parfait," at bounding box center [153, 280] width 49 height 18
drag, startPoint x: 470, startPoint y: 506, endPoint x: 411, endPoint y: 500, distance: 59.3
click at [411, 500] on div "0:05 Il était cinq heure du matin 0:07 On composait ce petit couplet 0:10 Pour …" at bounding box center [756, 389] width 1462 height 614
click at [137, 255] on span "pressée" at bounding box center [143, 250] width 53 height 18
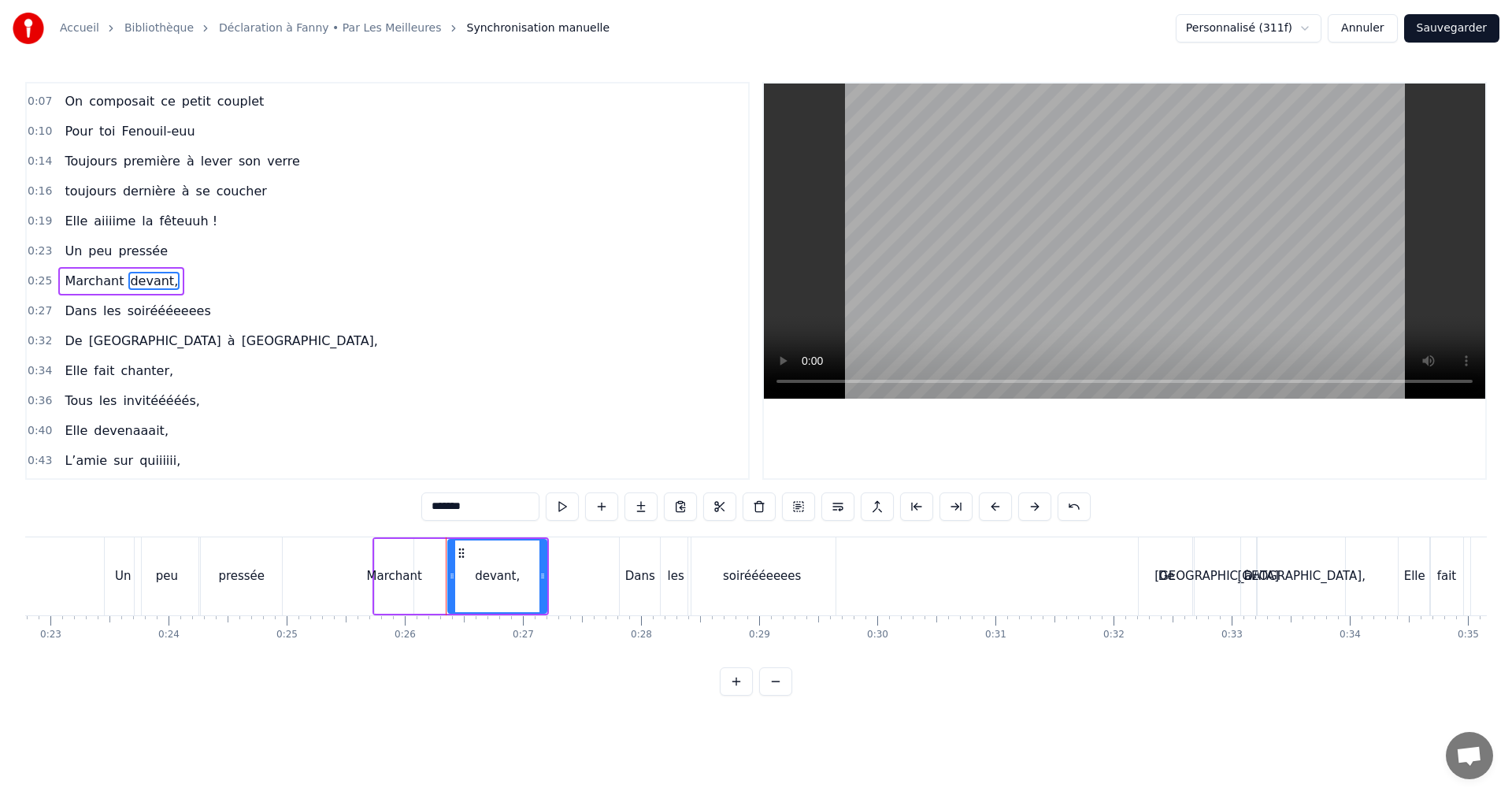
scroll to position [0, 0]
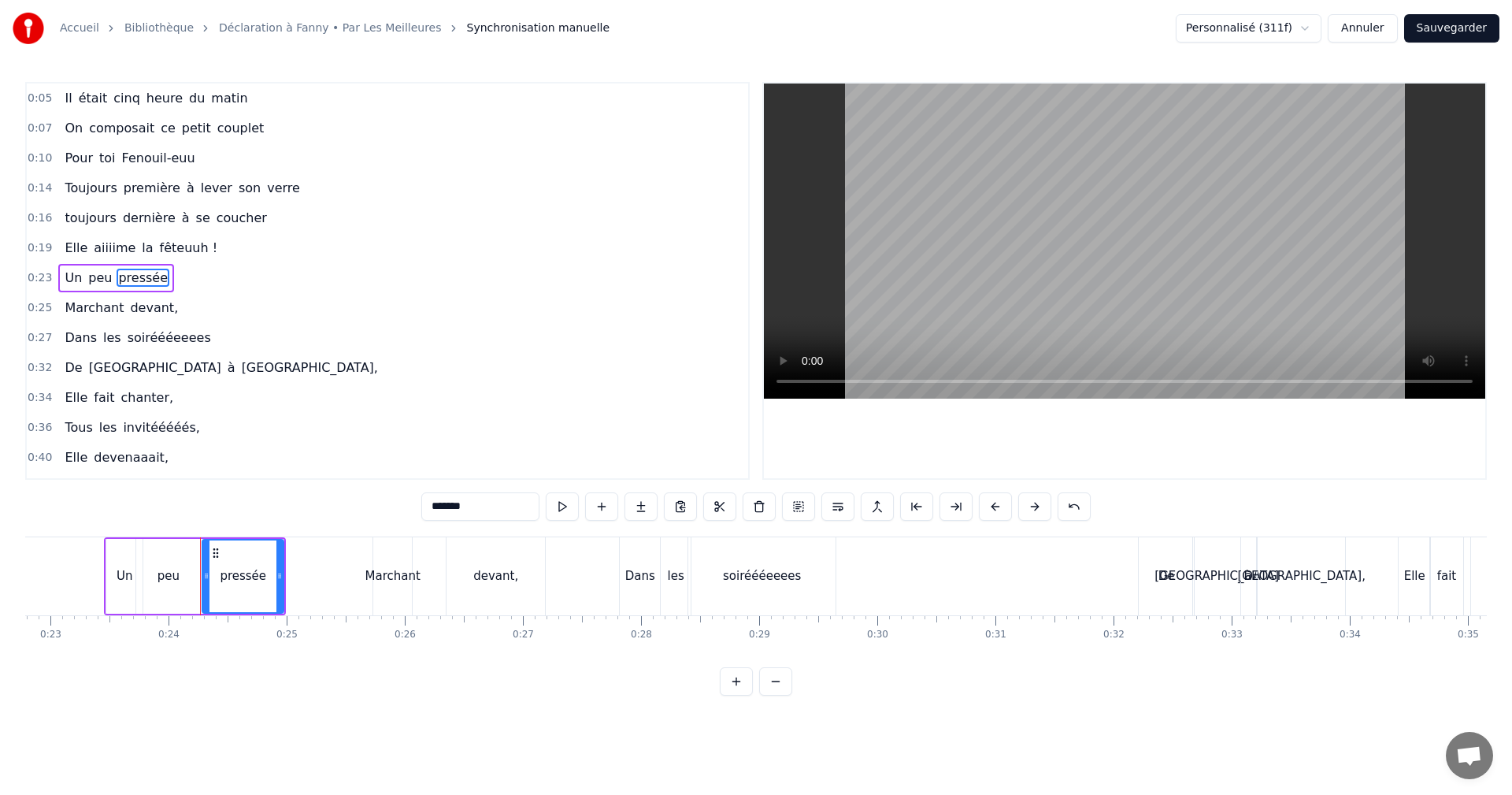
click at [481, 514] on input "*******" at bounding box center [480, 506] width 118 height 28
click at [393, 574] on div "Marchant" at bounding box center [393, 576] width 55 height 18
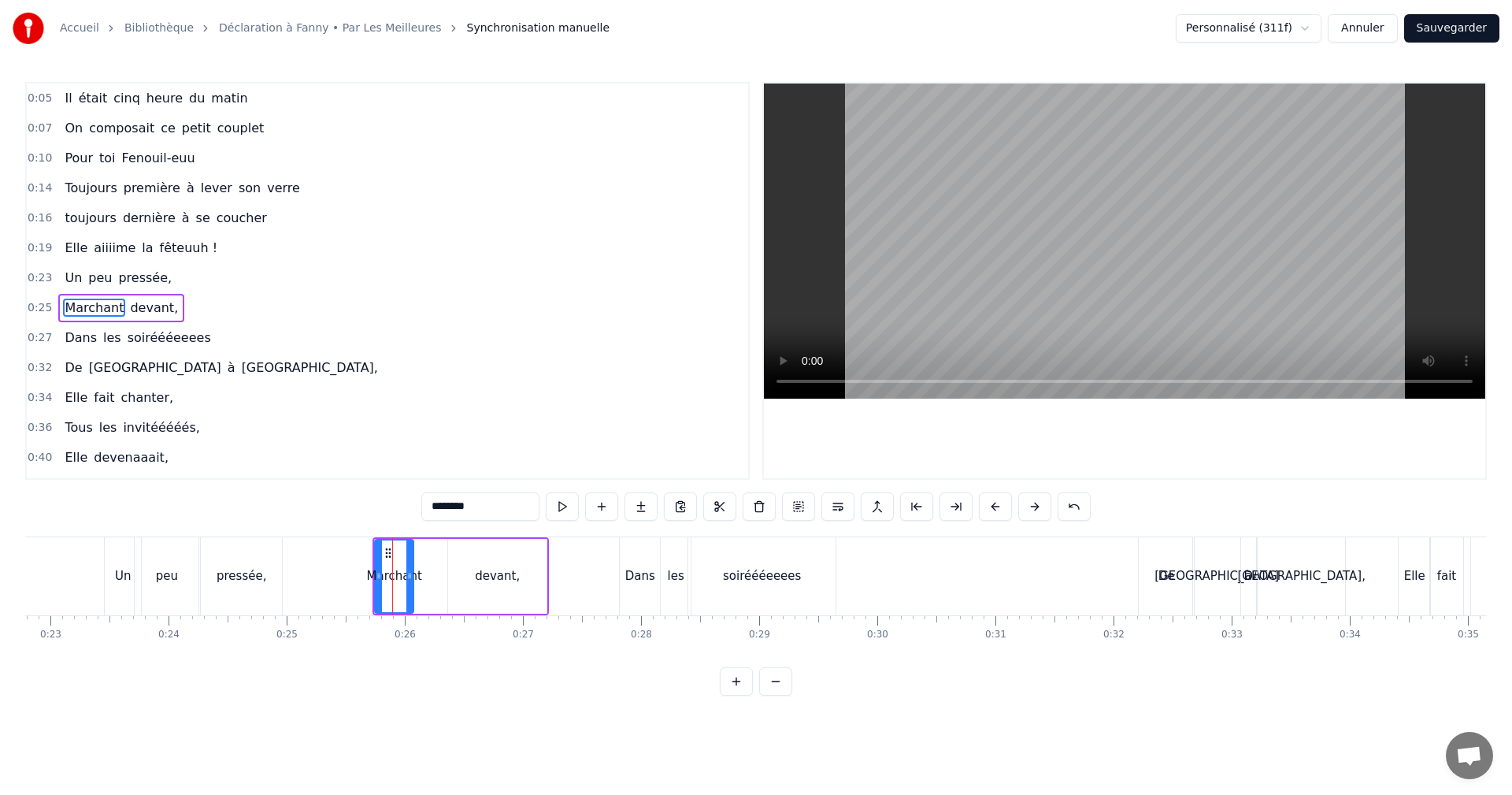
scroll to position [27, 0]
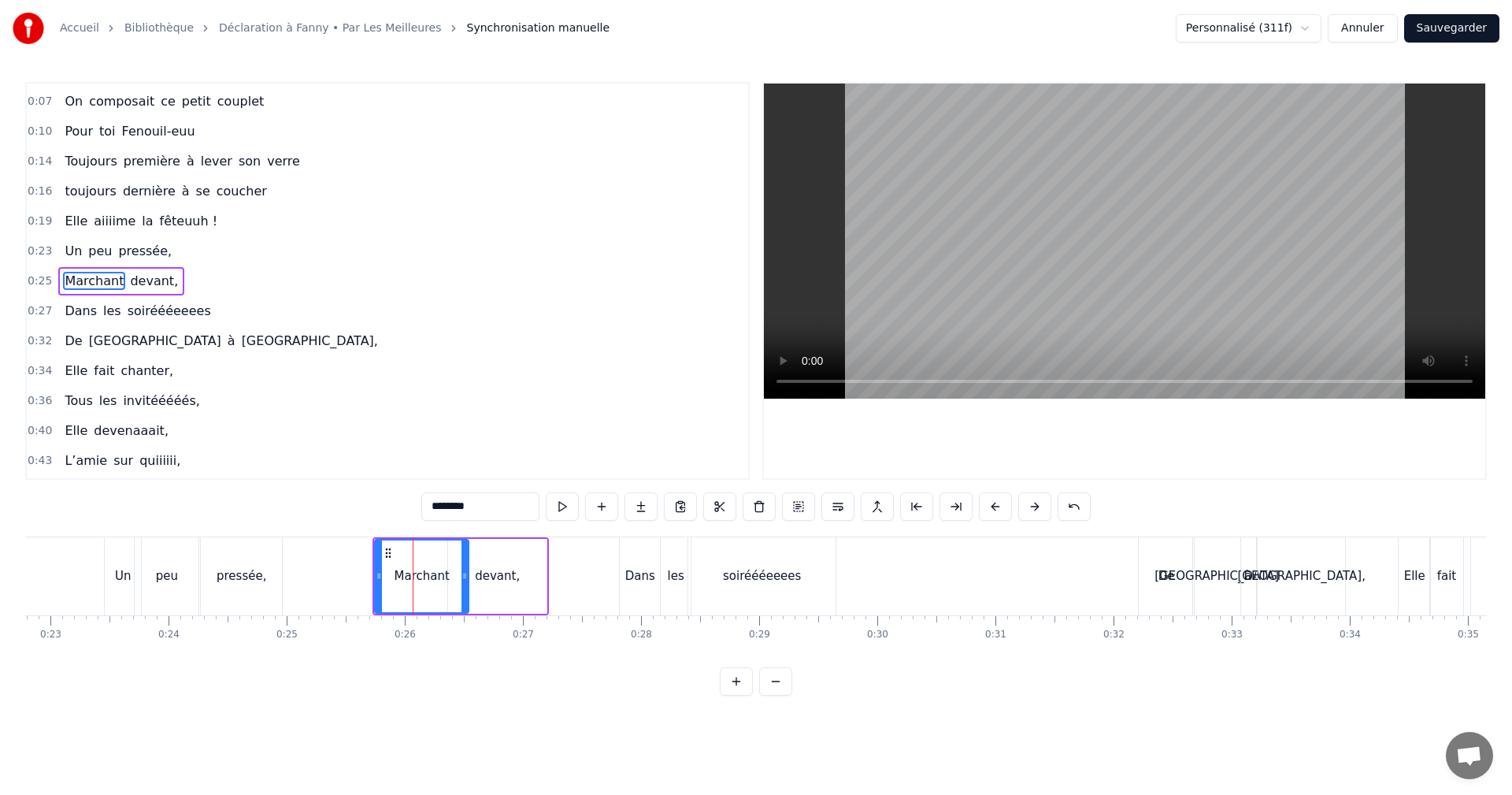
drag, startPoint x: 408, startPoint y: 575, endPoint x: 463, endPoint y: 577, distance: 55.0
click at [463, 577] on icon at bounding box center [464, 575] width 7 height 13
click at [486, 580] on div "devant," at bounding box center [497, 576] width 44 height 18
type input "*******"
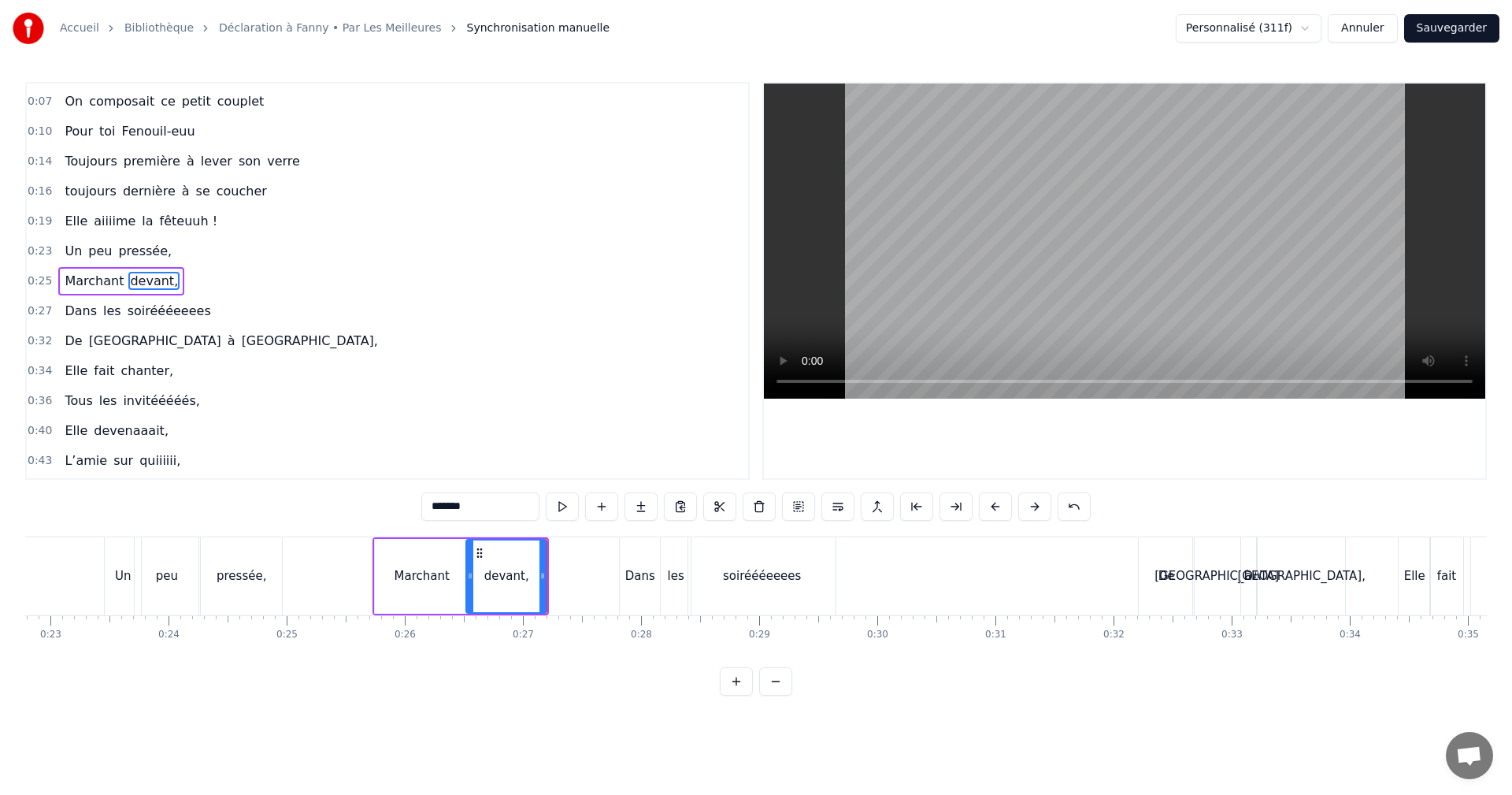
drag, startPoint x: 455, startPoint y: 576, endPoint x: 475, endPoint y: 577, distance: 20.0
click at [474, 577] on icon at bounding box center [470, 575] width 7 height 13
click at [32, 250] on span "0:23" at bounding box center [40, 251] width 24 height 15
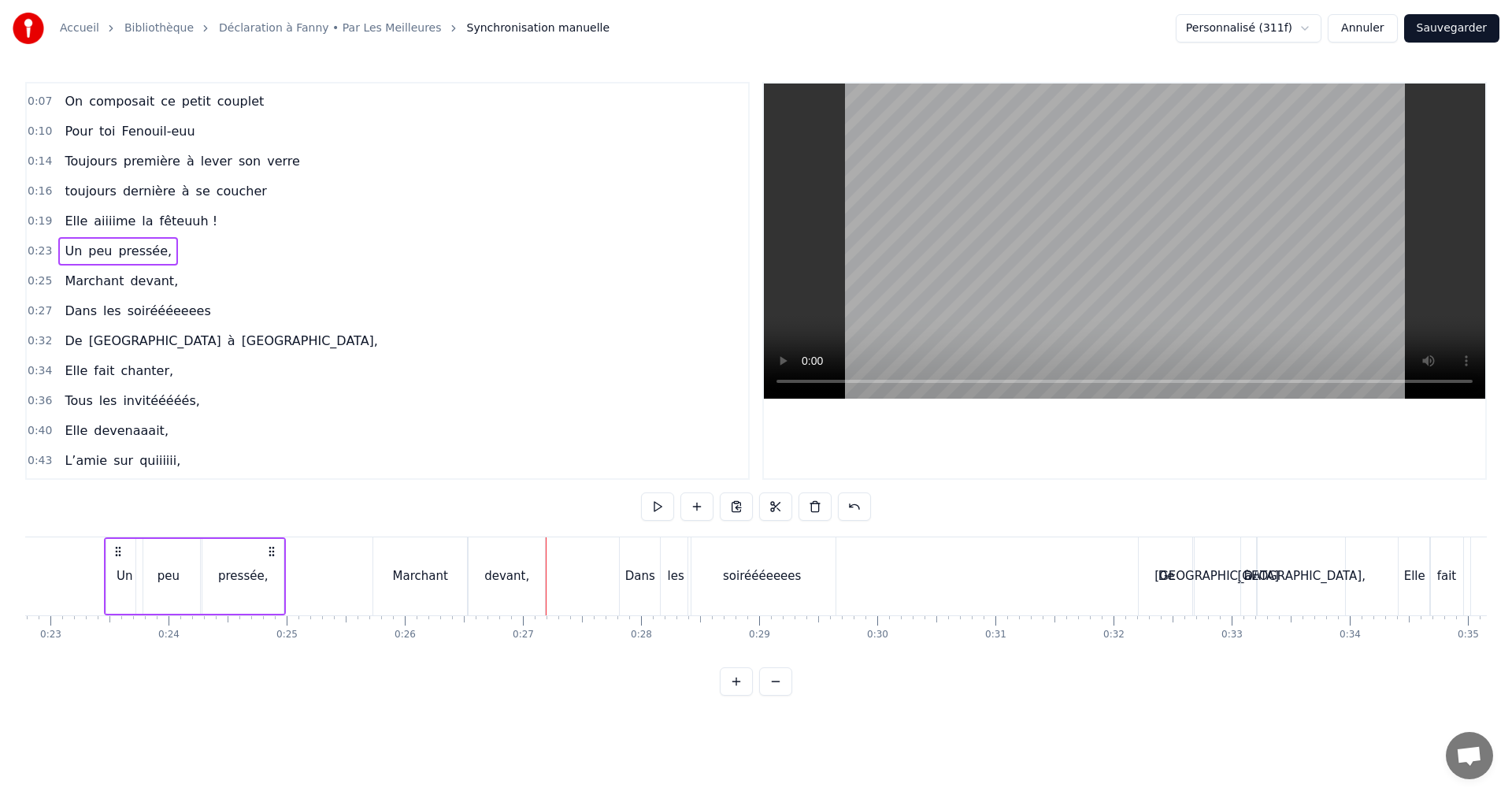
scroll to position [372, 0]
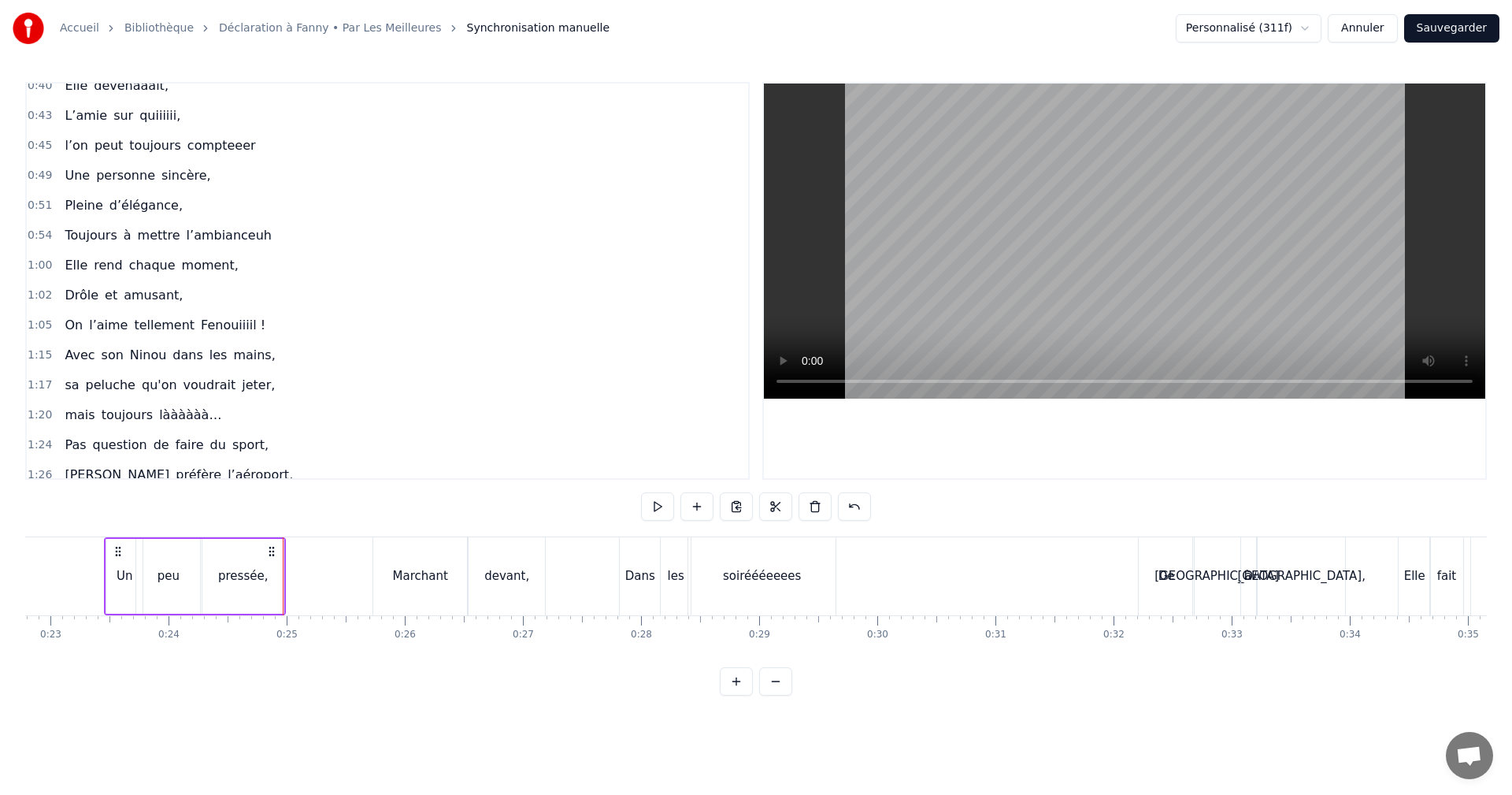
click at [38, 268] on span "1:00" at bounding box center [40, 265] width 24 height 15
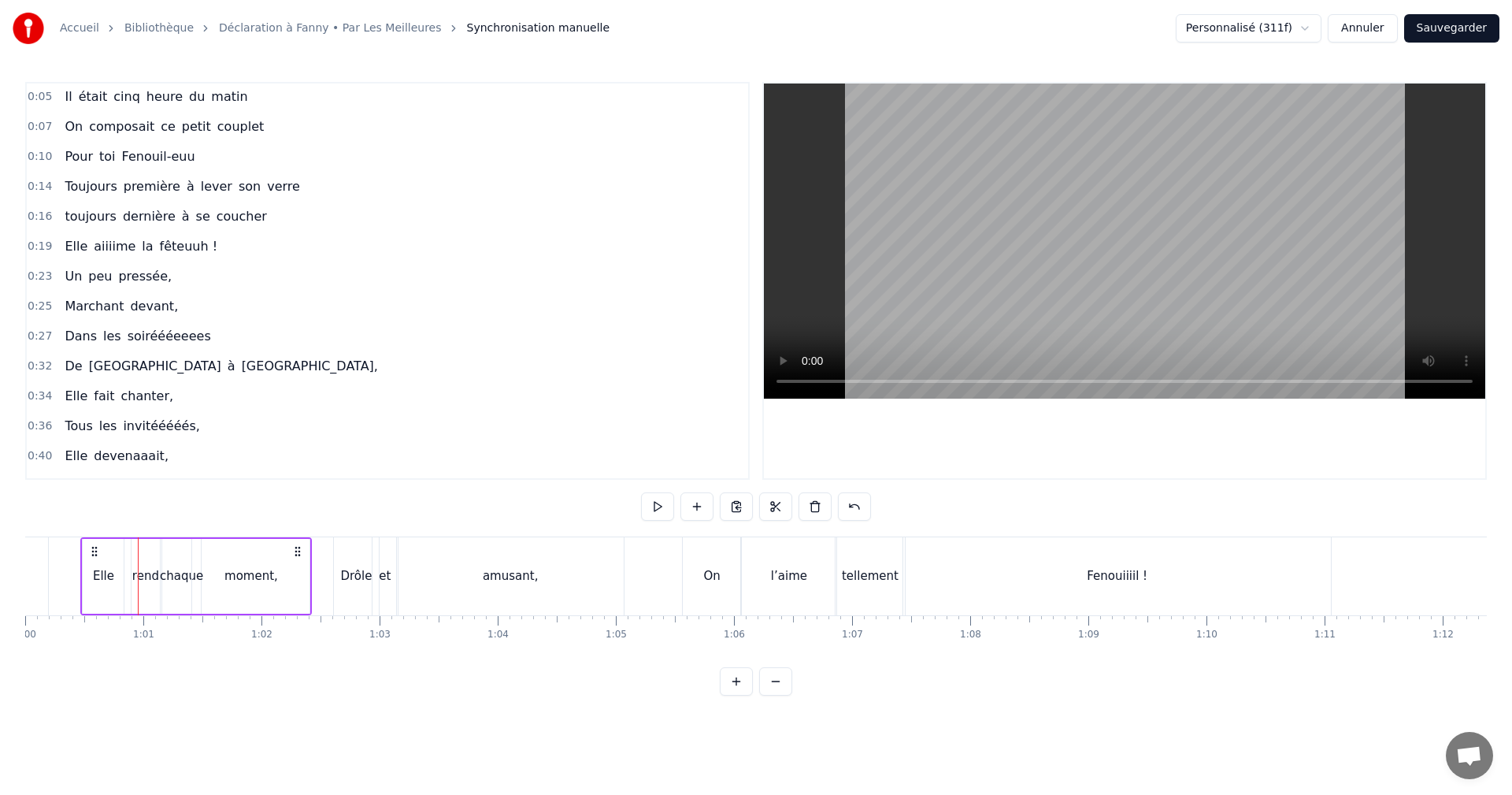
scroll to position [0, 0]
click at [36, 306] on span "0:25" at bounding box center [40, 308] width 24 height 15
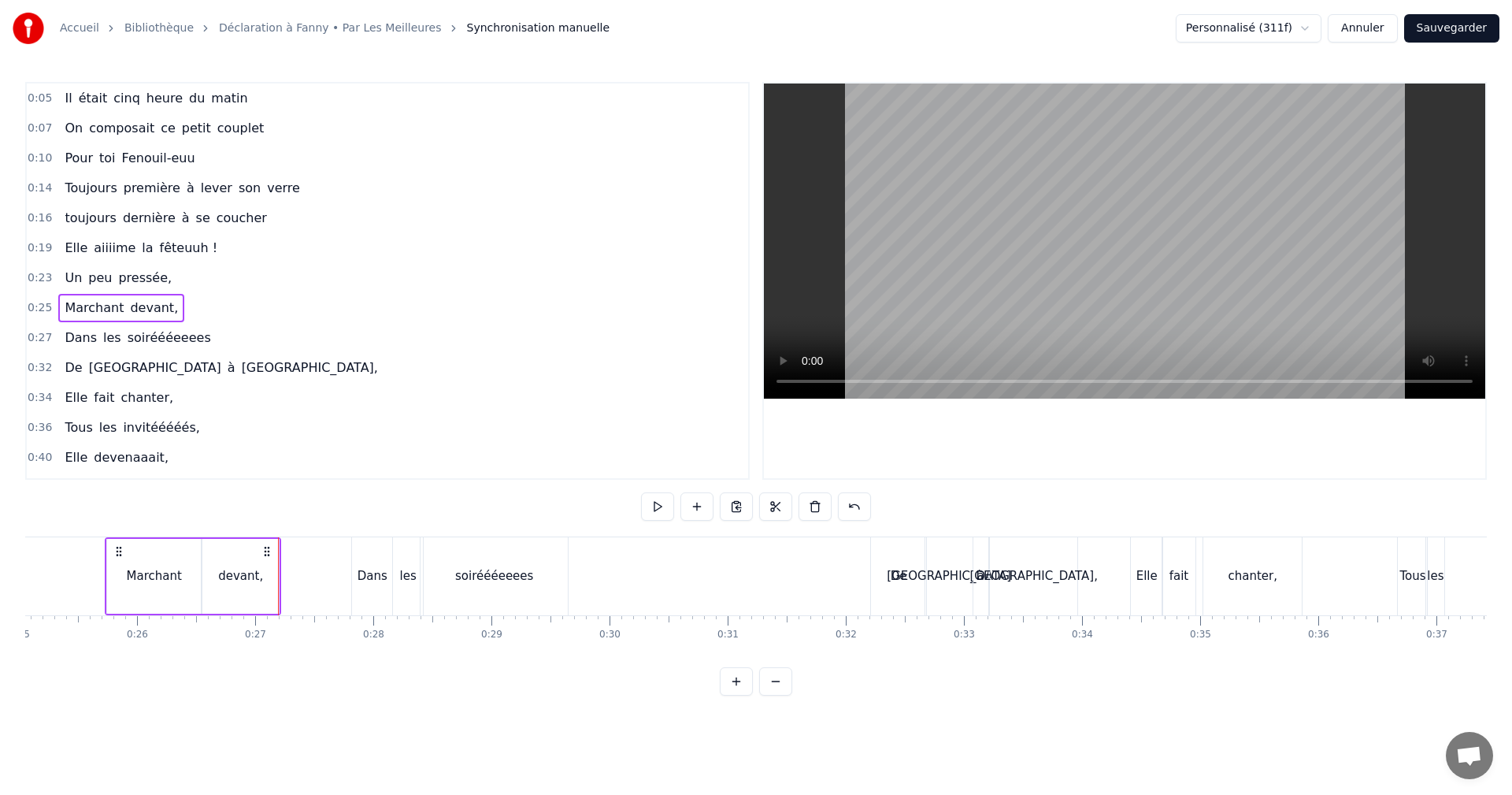
click at [810, 434] on div at bounding box center [1124, 280] width 721 height 395
click at [40, 335] on span "0:27" at bounding box center [40, 338] width 24 height 15
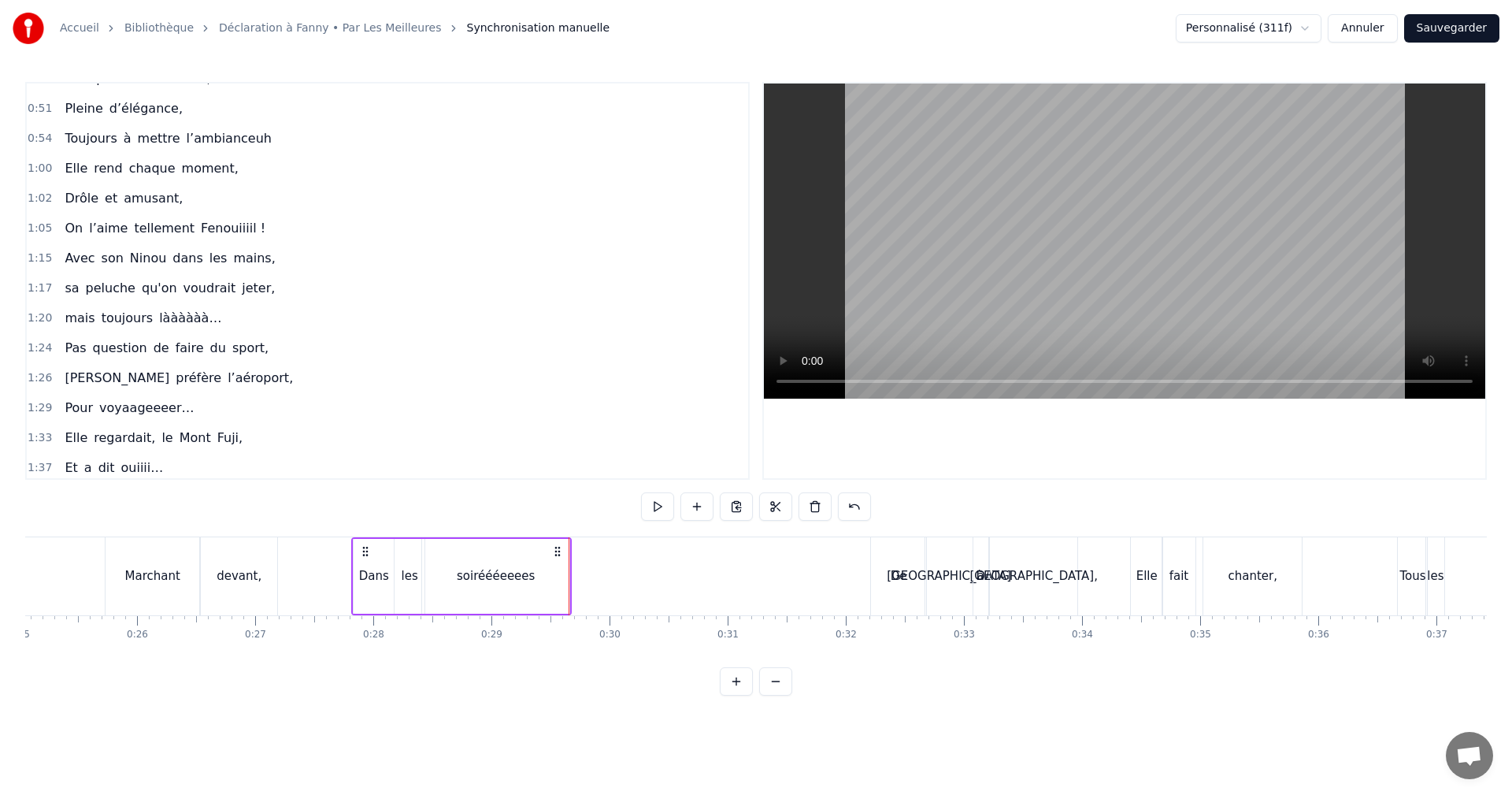
scroll to position [454, 0]
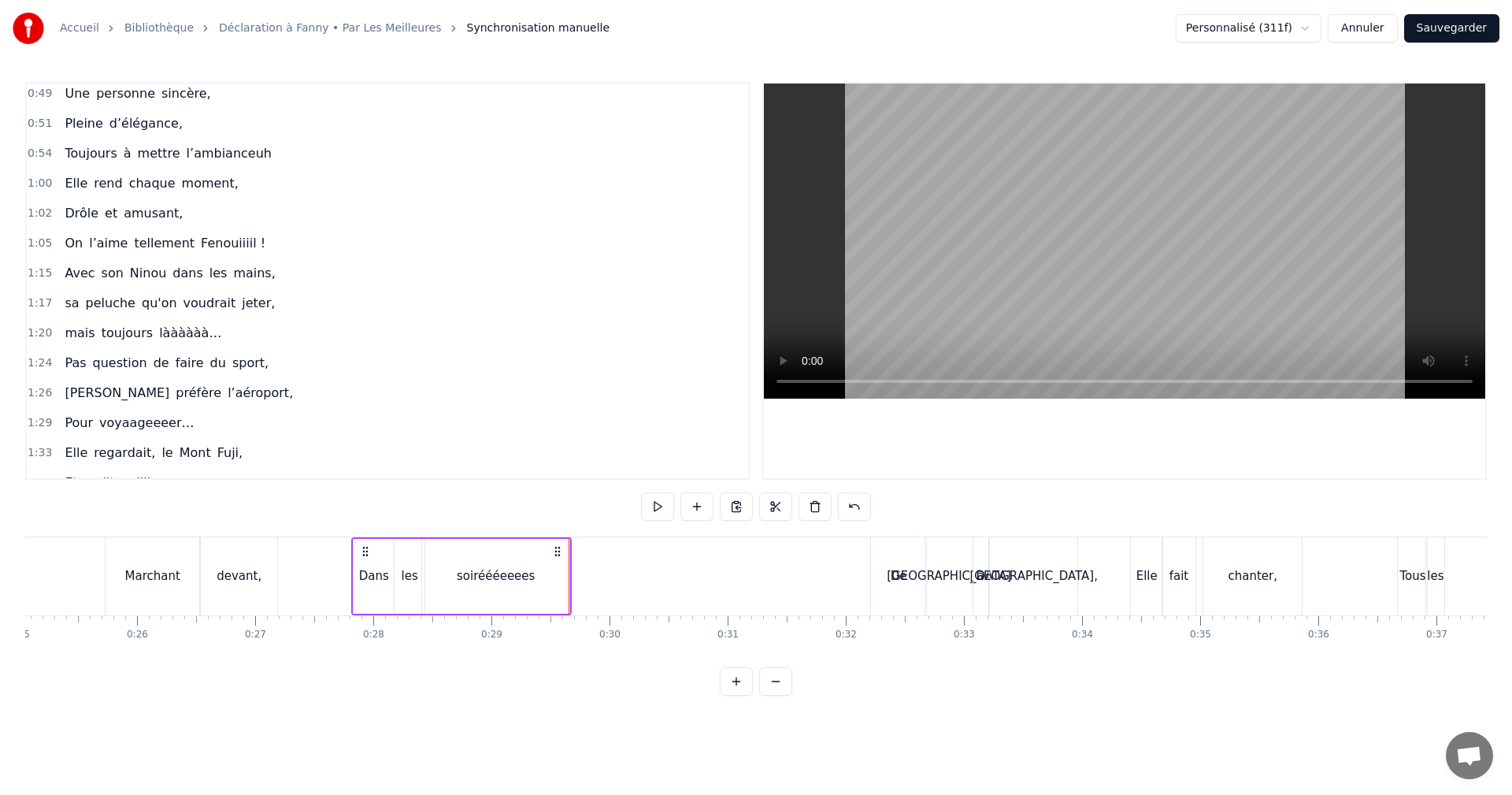
click at [40, 270] on span "1:15" at bounding box center [40, 274] width 24 height 15
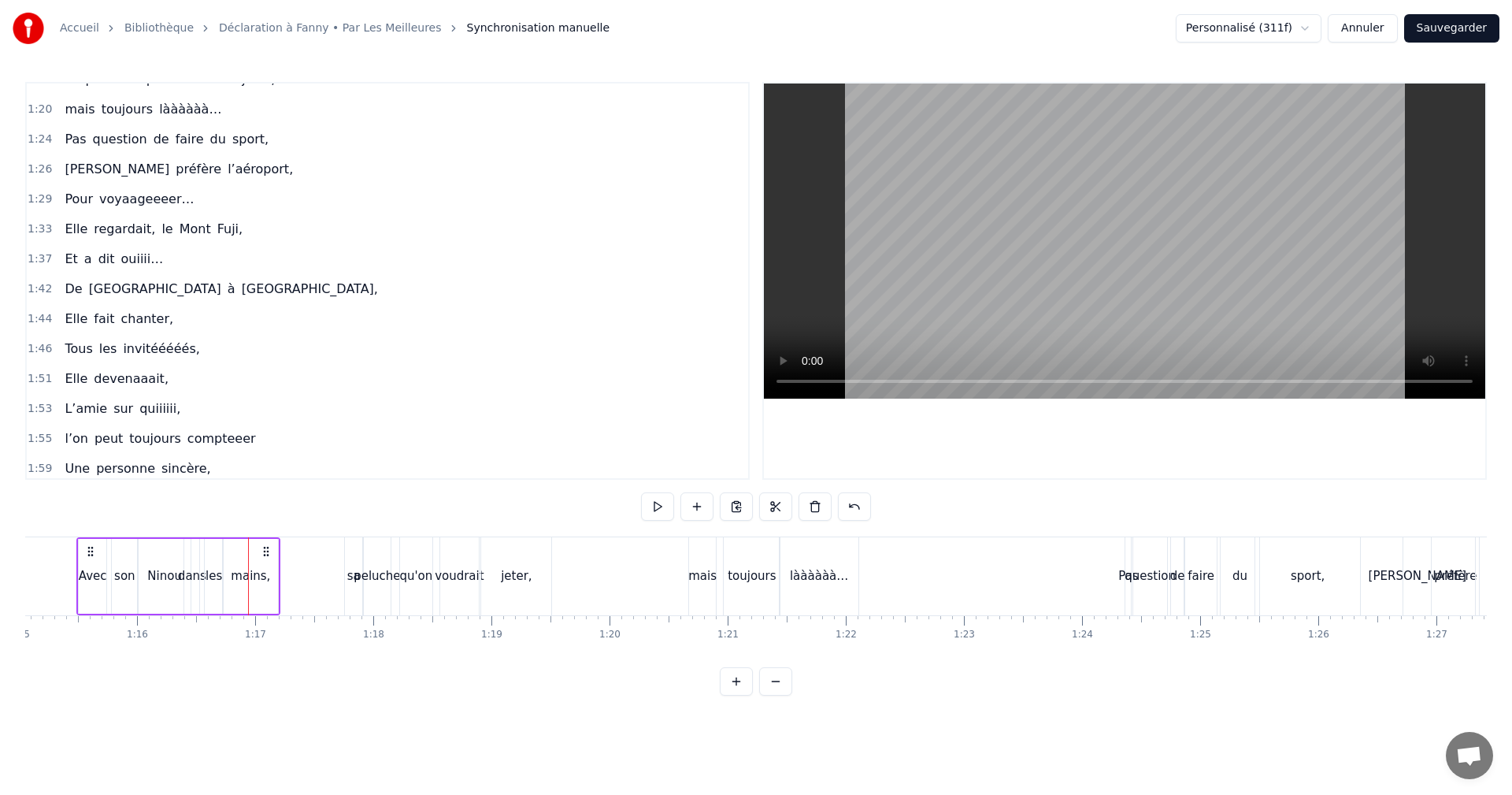
scroll to position [326, 0]
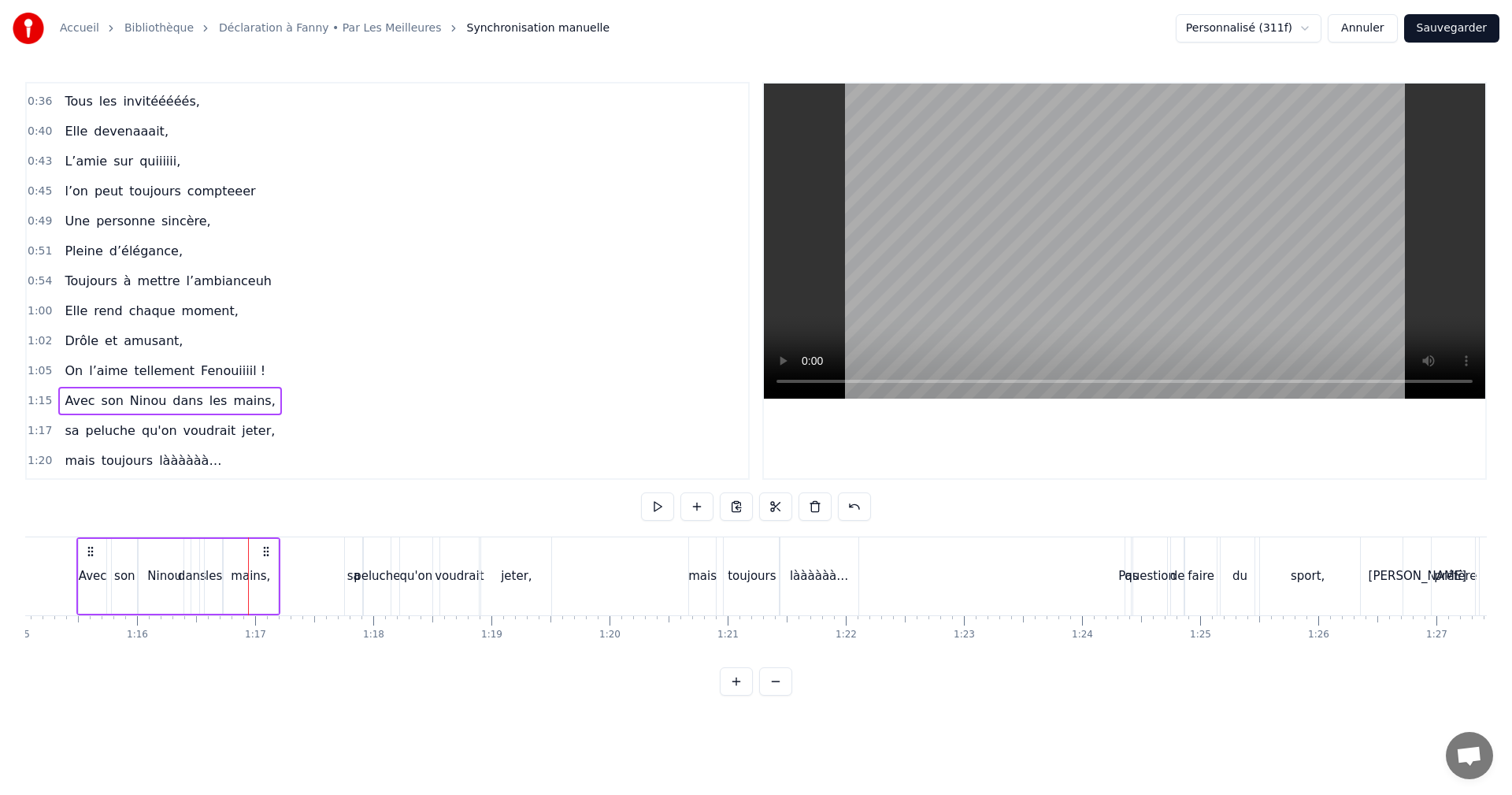
click at [37, 432] on span "1:17" at bounding box center [40, 431] width 24 height 15
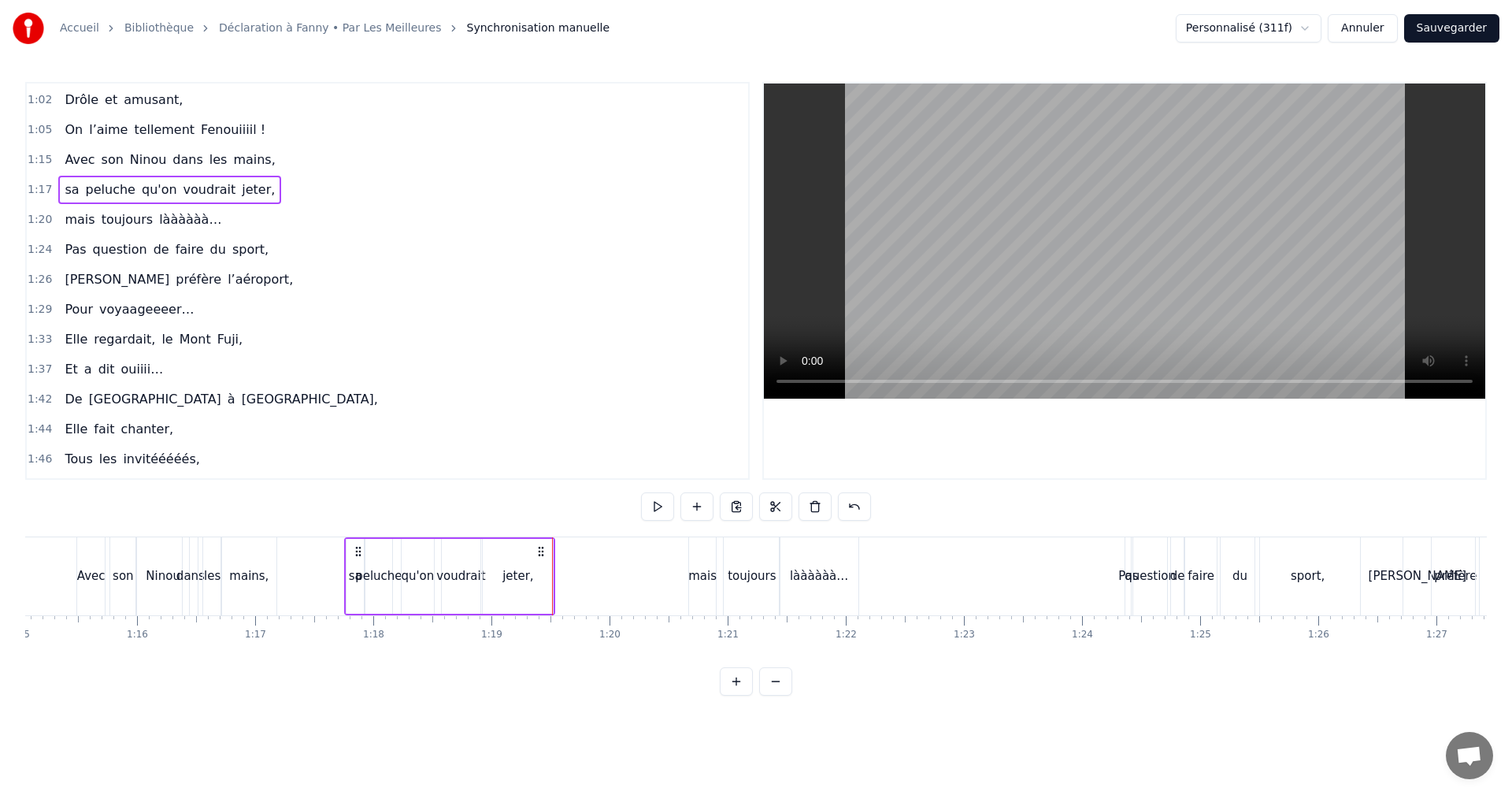
scroll to position [514, 0]
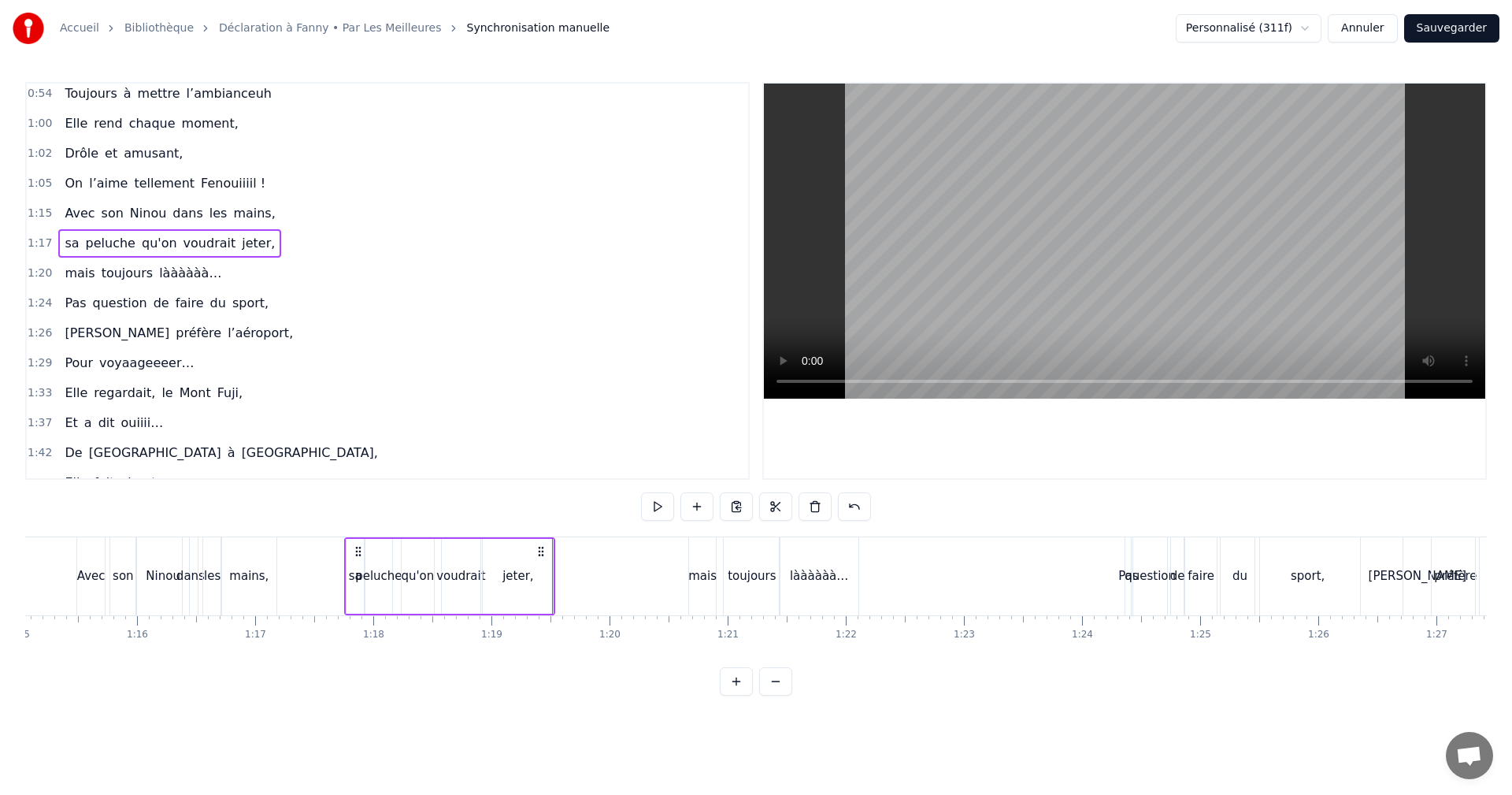
click at [48, 242] on div "1:17 sa peluche qu'on voudrait jeter," at bounding box center [388, 243] width 721 height 30
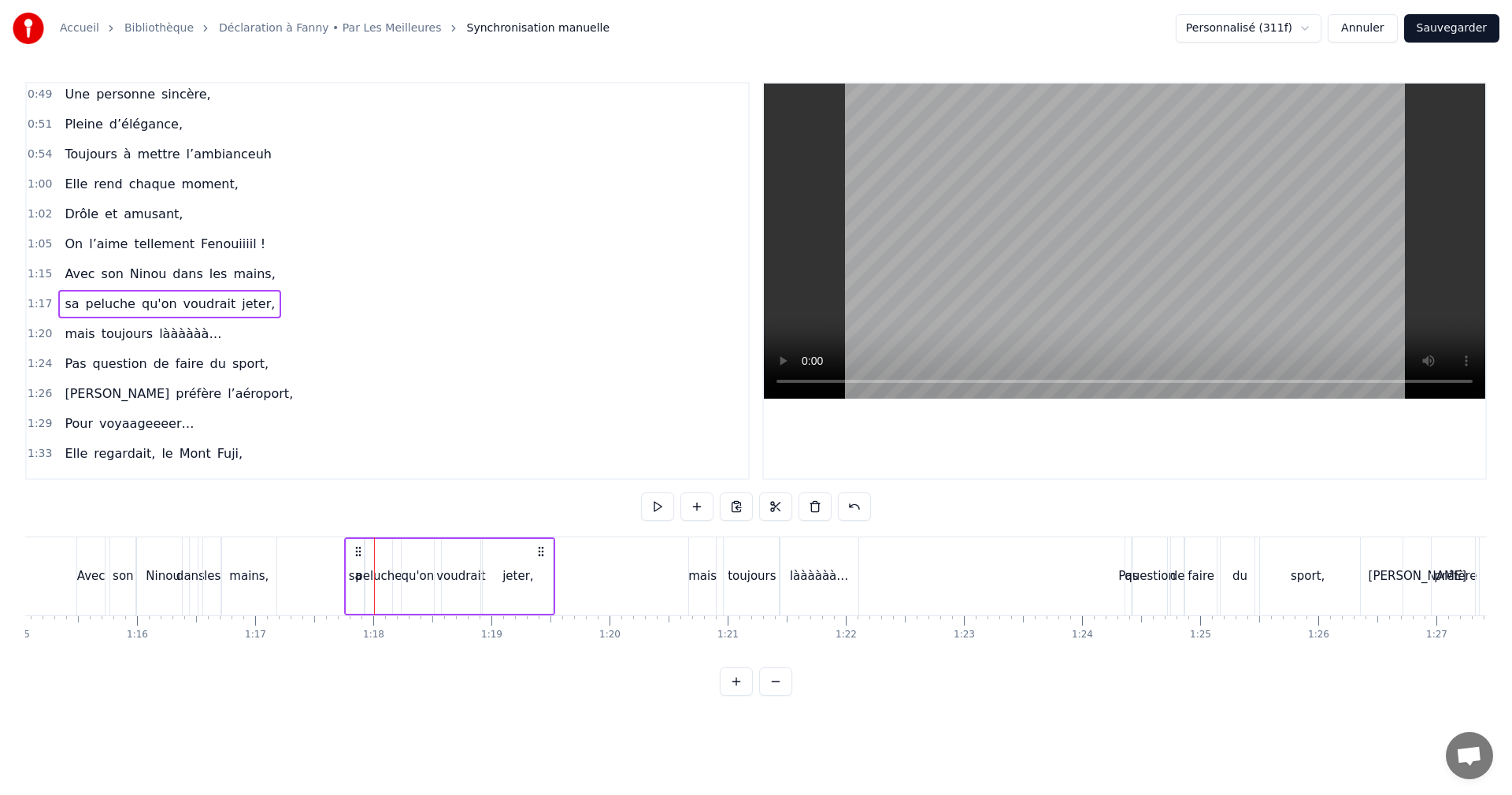
scroll to position [404, 0]
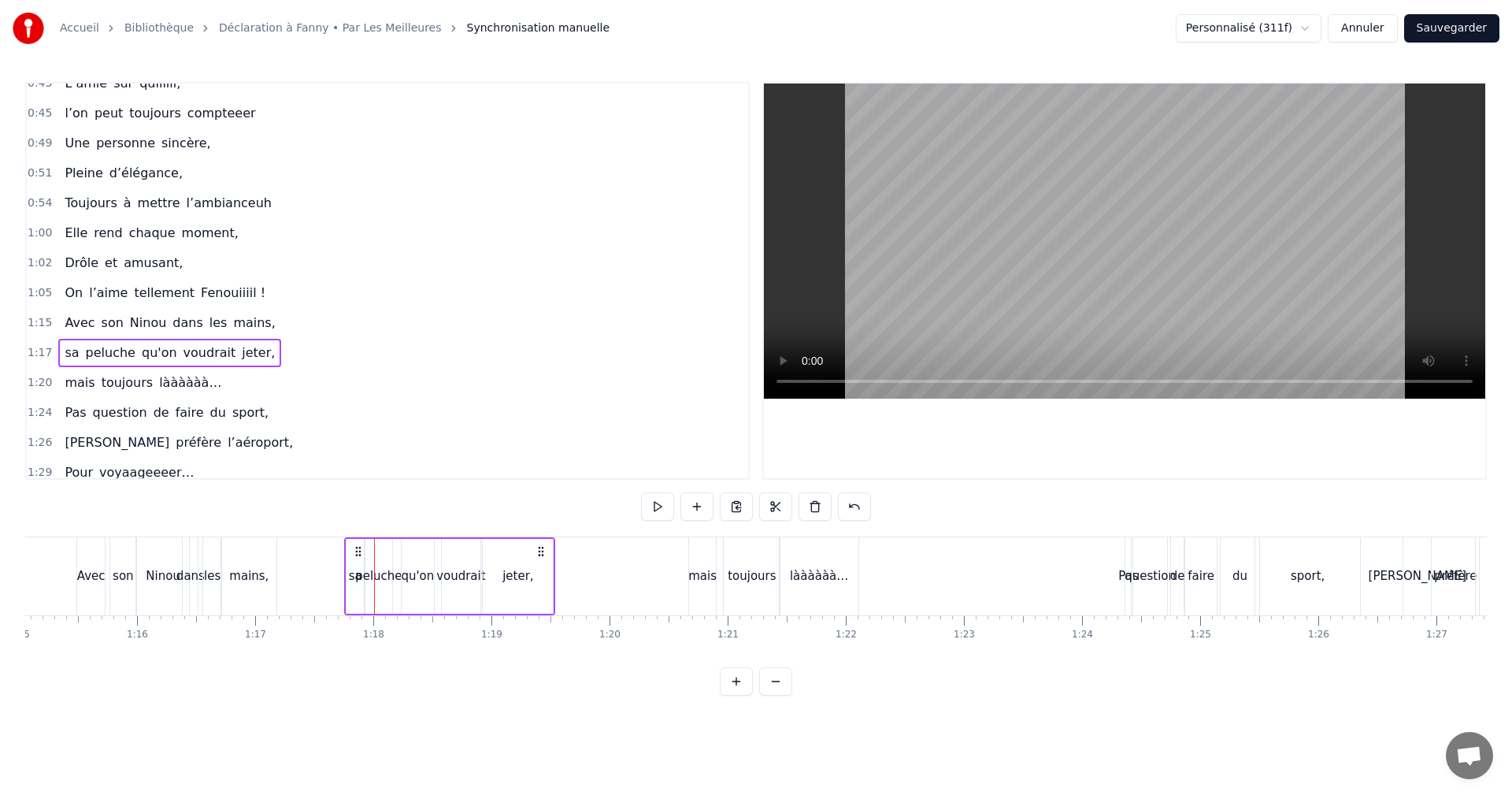
click at [36, 349] on span "1:17" at bounding box center [40, 353] width 24 height 15
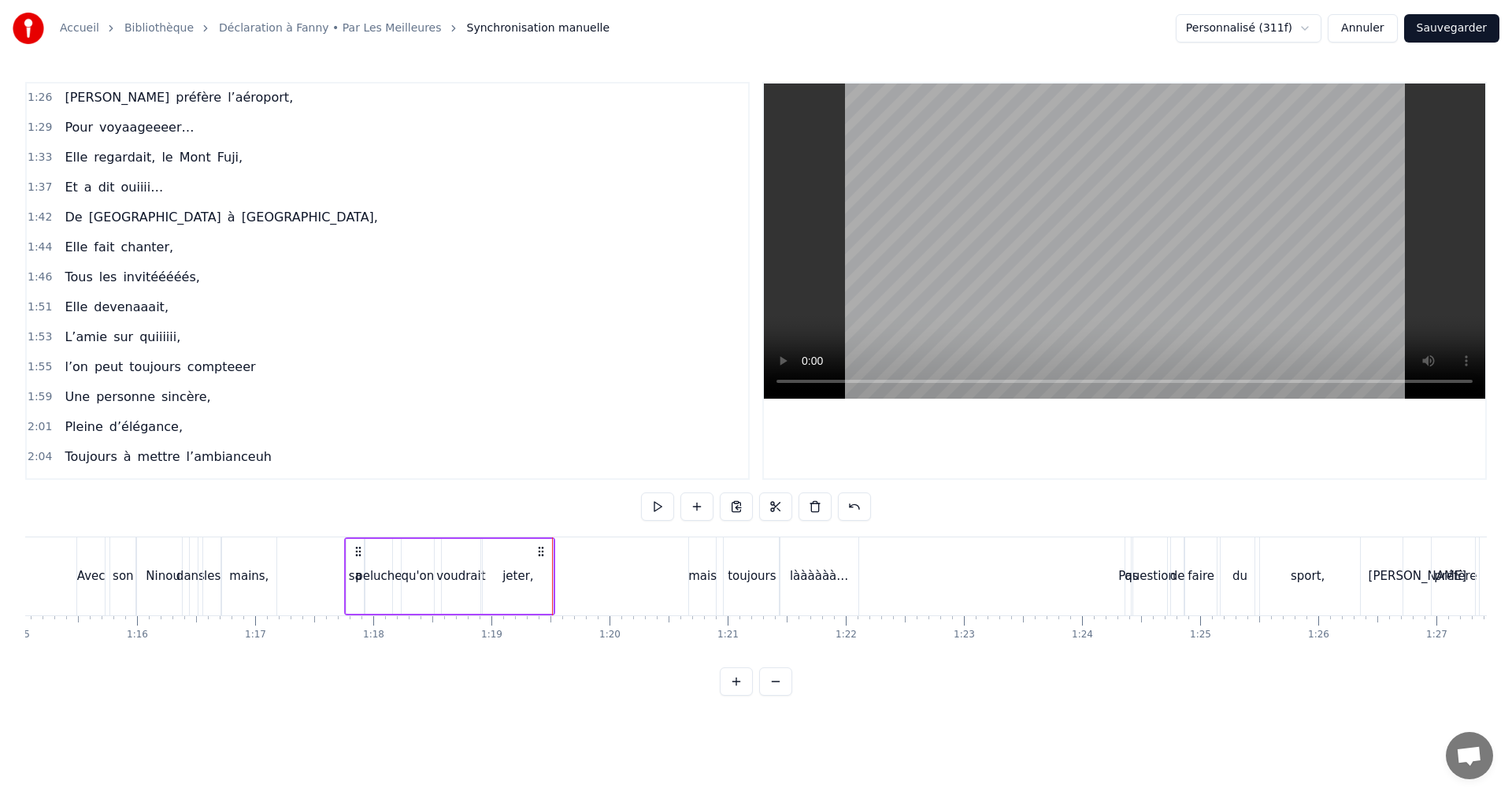
click at [425, 580] on div "qu'on" at bounding box center [418, 576] width 33 height 18
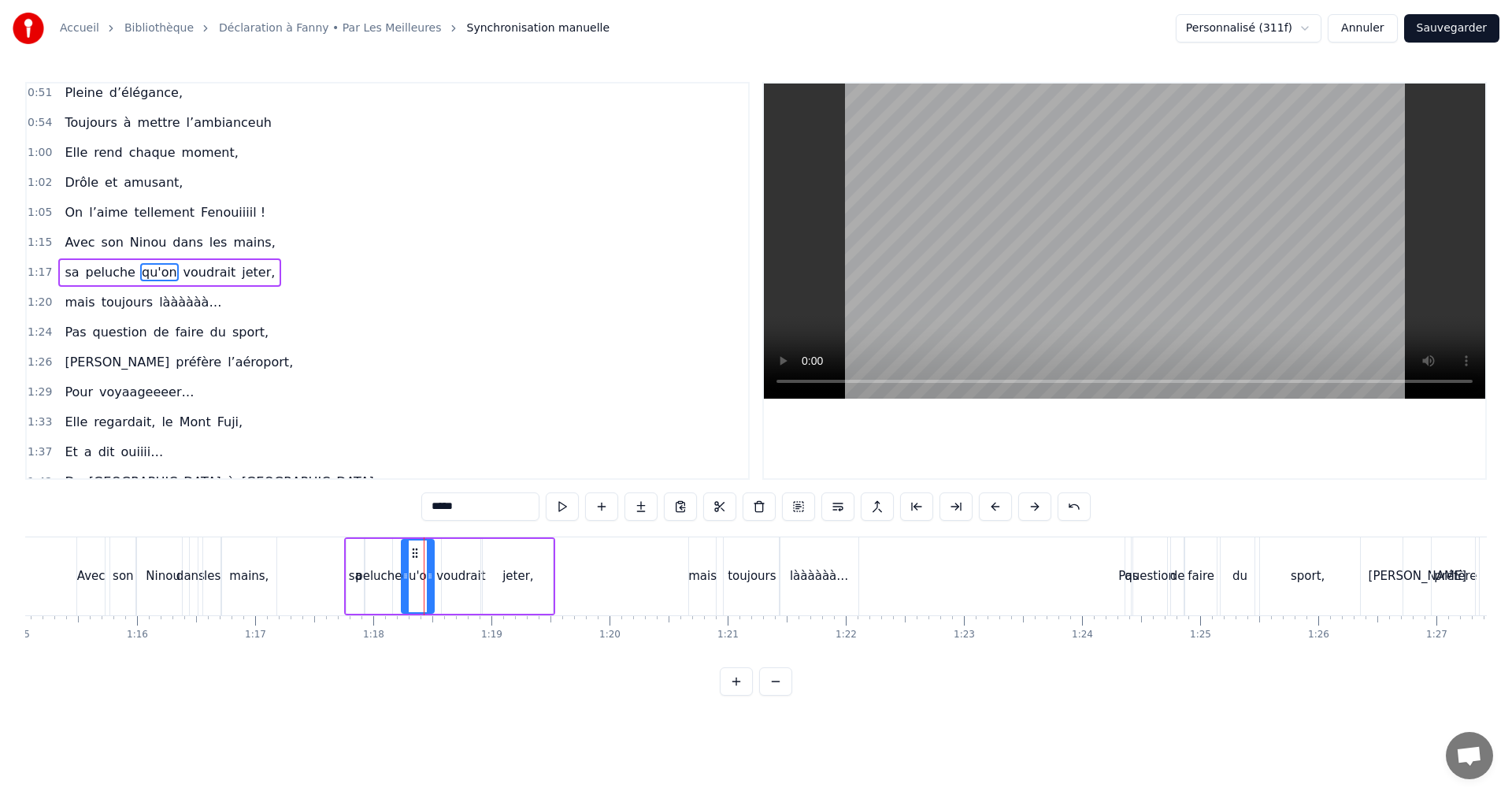
scroll to position [476, 0]
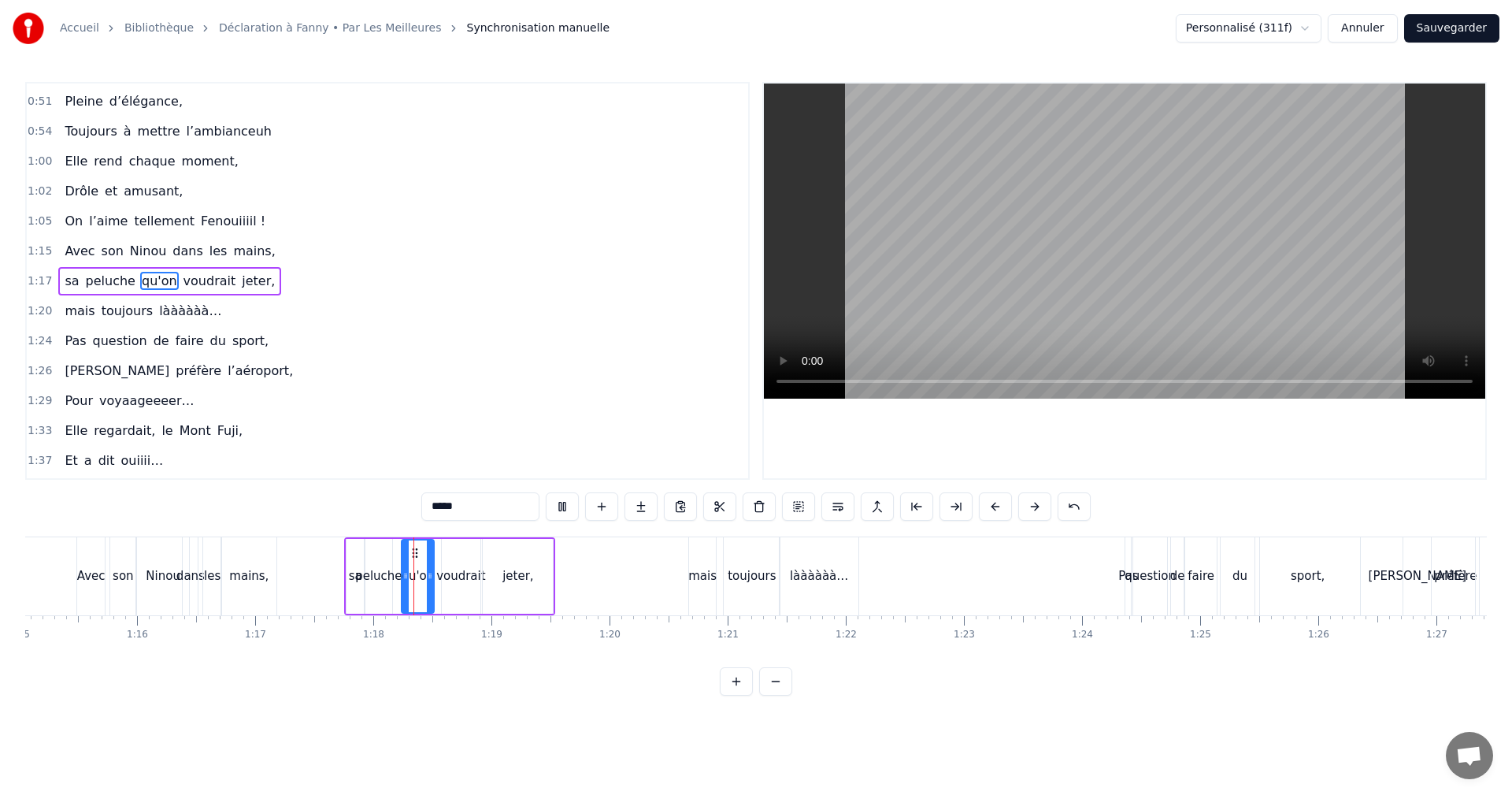
click at [452, 585] on div "voudrait" at bounding box center [461, 575] width 39 height 74
drag, startPoint x: 495, startPoint y: 509, endPoint x: 410, endPoint y: 510, distance: 85.0
click at [410, 510] on div "0:05 Il était cinq heure du matin 0:07 On composait ce petit couplet 0:10 Pour …" at bounding box center [756, 389] width 1462 height 614
click at [457, 579] on div "a" at bounding box center [460, 576] width 7 height 18
click at [503, 582] on div "jeter," at bounding box center [517, 575] width 71 height 74
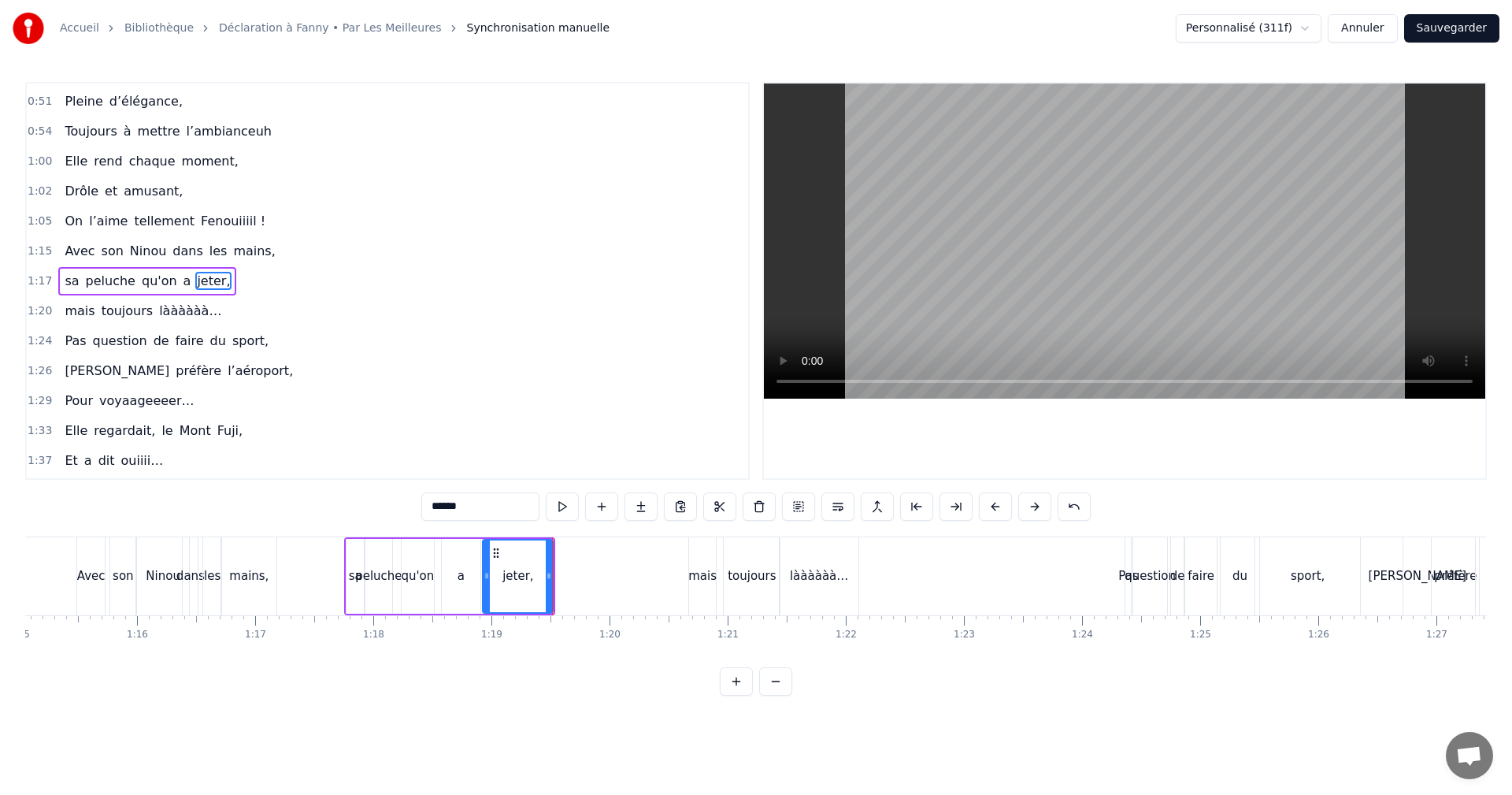
click at [464, 579] on div "a" at bounding box center [460, 576] width 7 height 18
drag, startPoint x: 447, startPoint y: 576, endPoint x: 458, endPoint y: 577, distance: 11.0
click at [458, 577] on icon at bounding box center [456, 575] width 7 height 13
drag, startPoint x: 423, startPoint y: 578, endPoint x: 432, endPoint y: 578, distance: 9.0
click at [432, 578] on div "qu'on" at bounding box center [418, 576] width 33 height 18
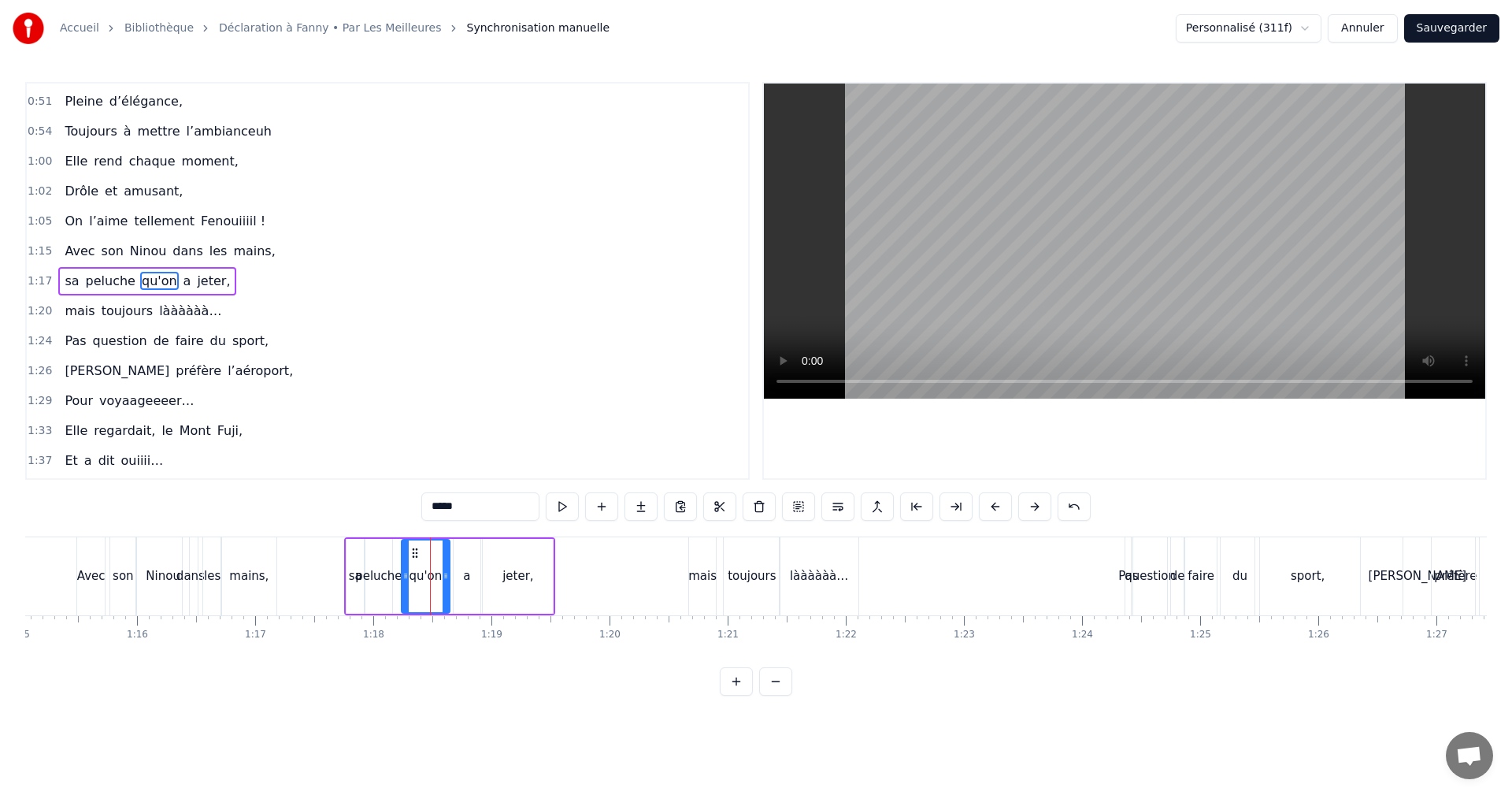
drag, startPoint x: 432, startPoint y: 578, endPoint x: 449, endPoint y: 578, distance: 17.0
click at [449, 578] on icon at bounding box center [446, 575] width 7 height 13
click at [415, 576] on icon at bounding box center [413, 575] width 7 height 13
click at [372, 576] on div "peluche" at bounding box center [378, 576] width 46 height 18
type input "*******"
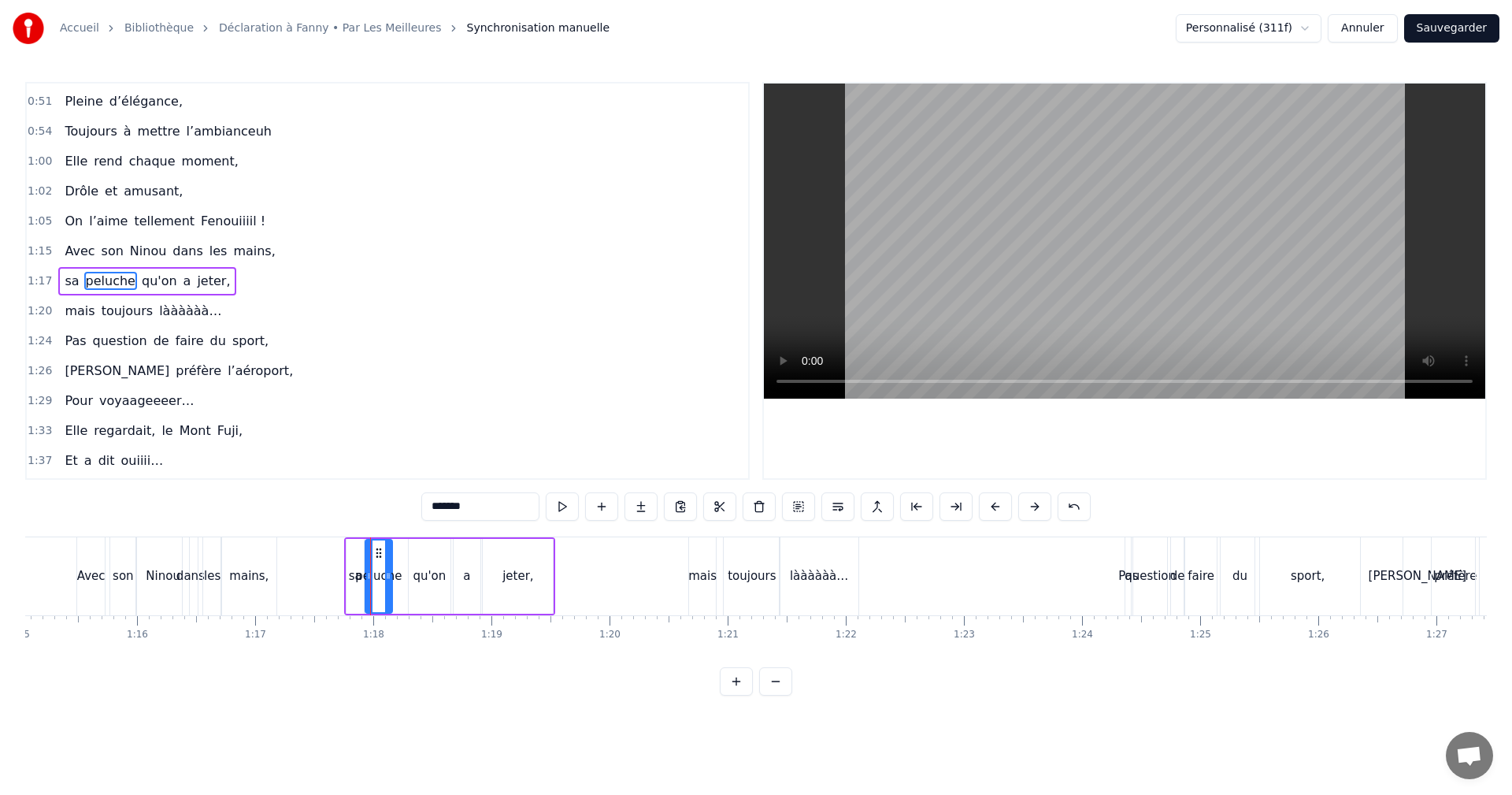
click at [395, 575] on div "peluche" at bounding box center [378, 576] width 46 height 18
drag, startPoint x: 389, startPoint y: 575, endPoint x: 401, endPoint y: 575, distance: 12.0
click at [401, 575] on icon at bounding box center [400, 575] width 7 height 13
click at [33, 254] on span "1:15" at bounding box center [40, 251] width 24 height 15
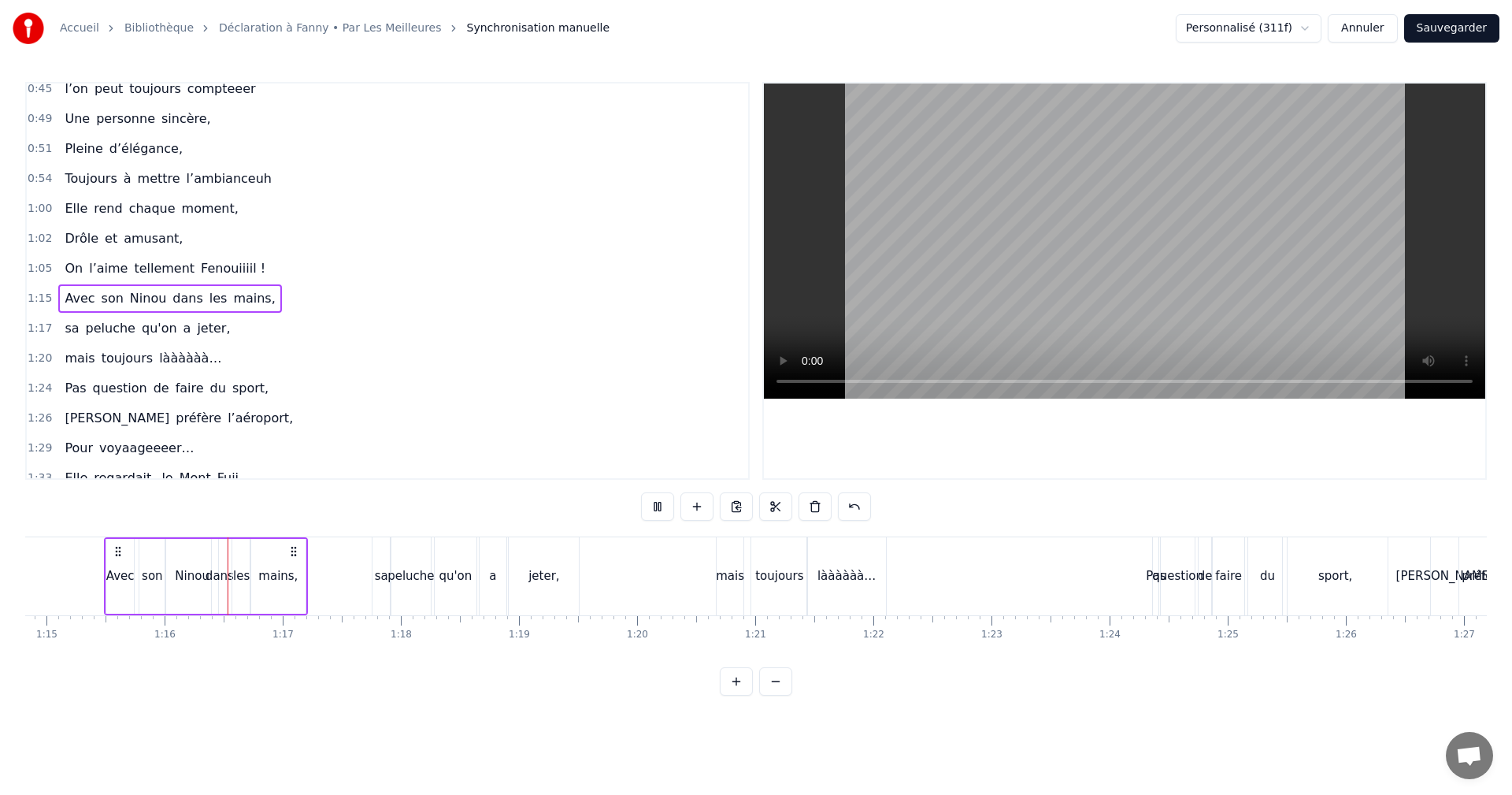
scroll to position [427, 0]
click at [41, 328] on span "1:17" at bounding box center [40, 330] width 24 height 15
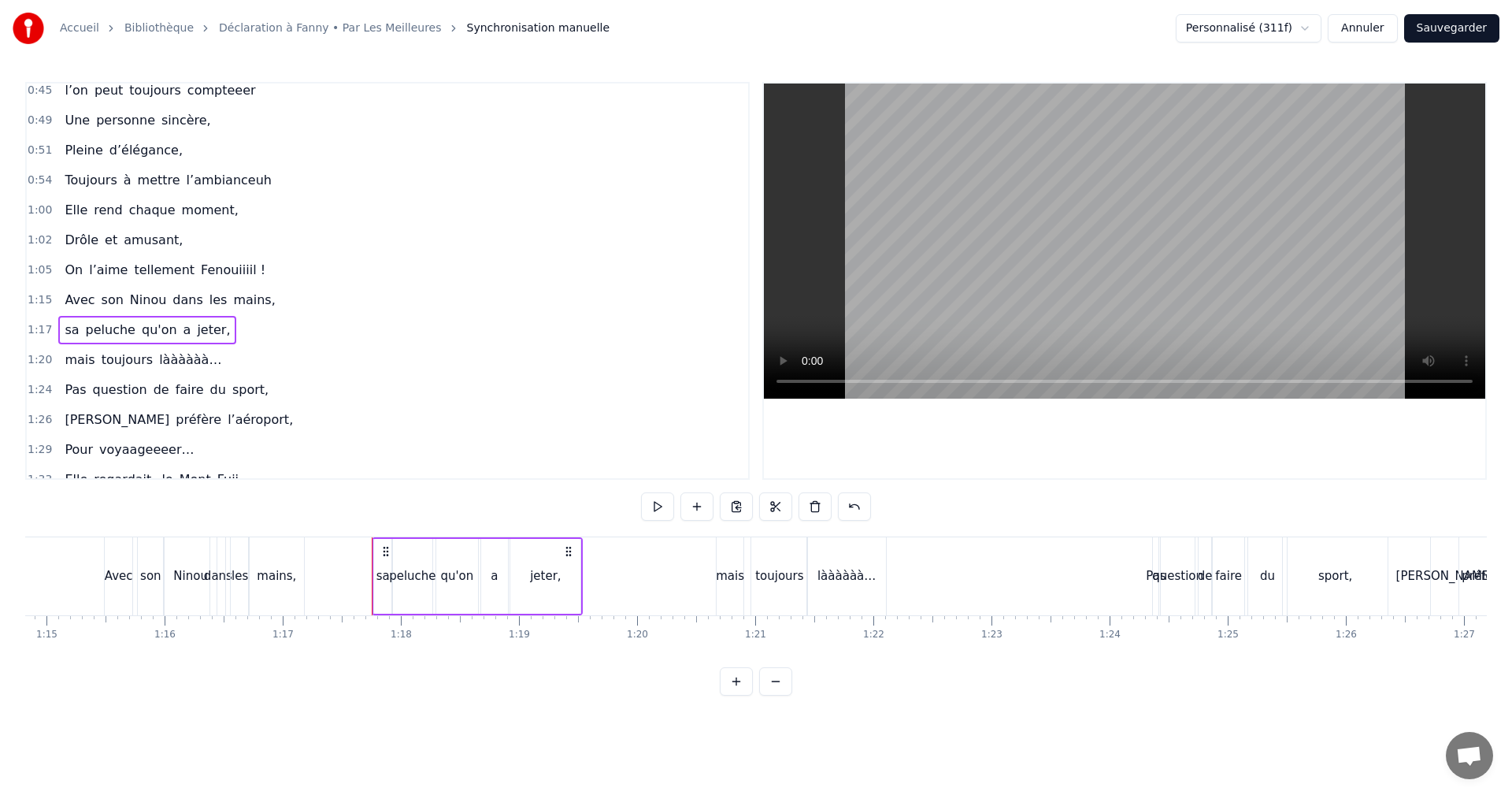
scroll to position [773, 0]
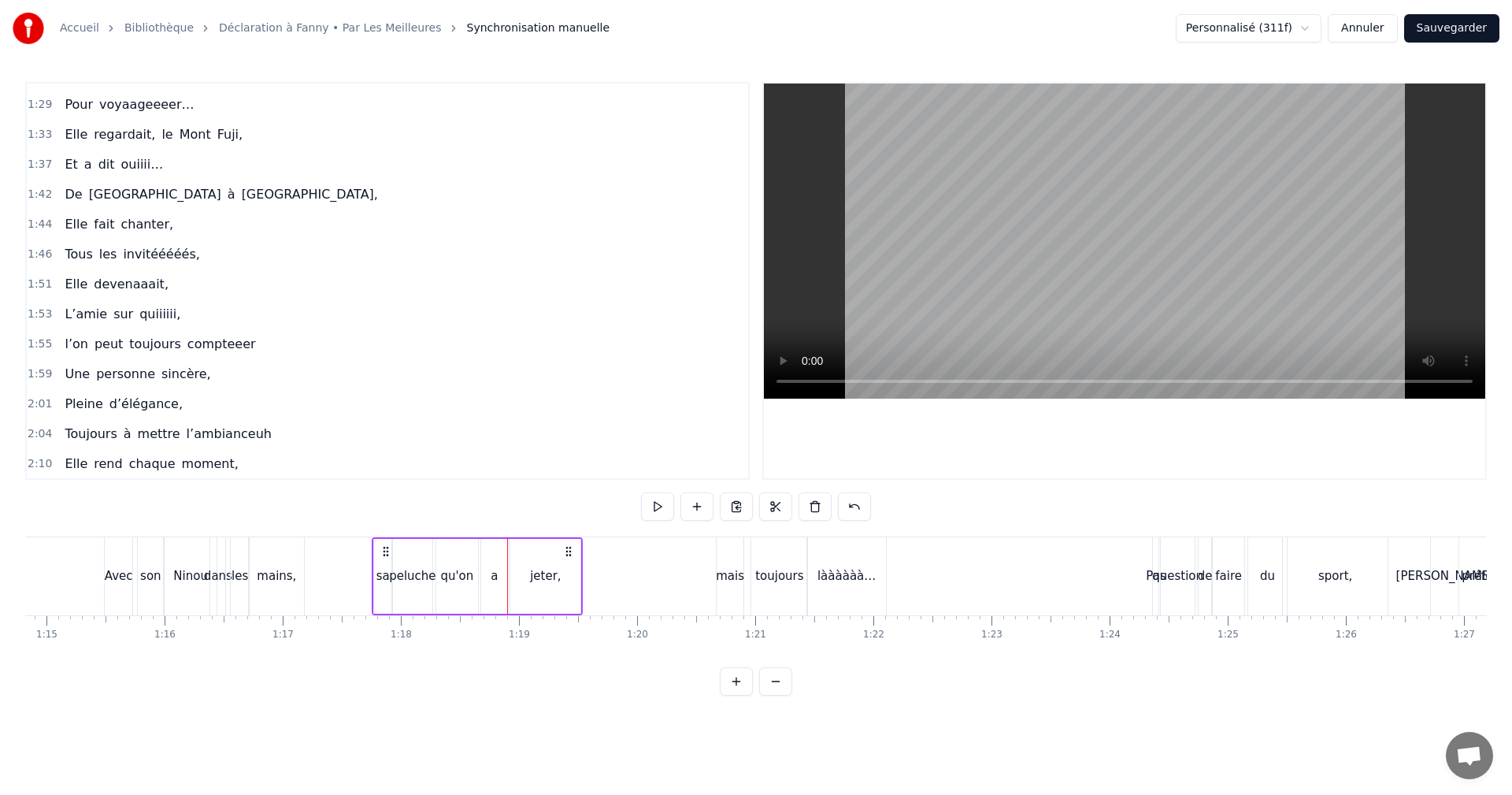
click at [542, 584] on div "jeter," at bounding box center [545, 576] width 31 height 18
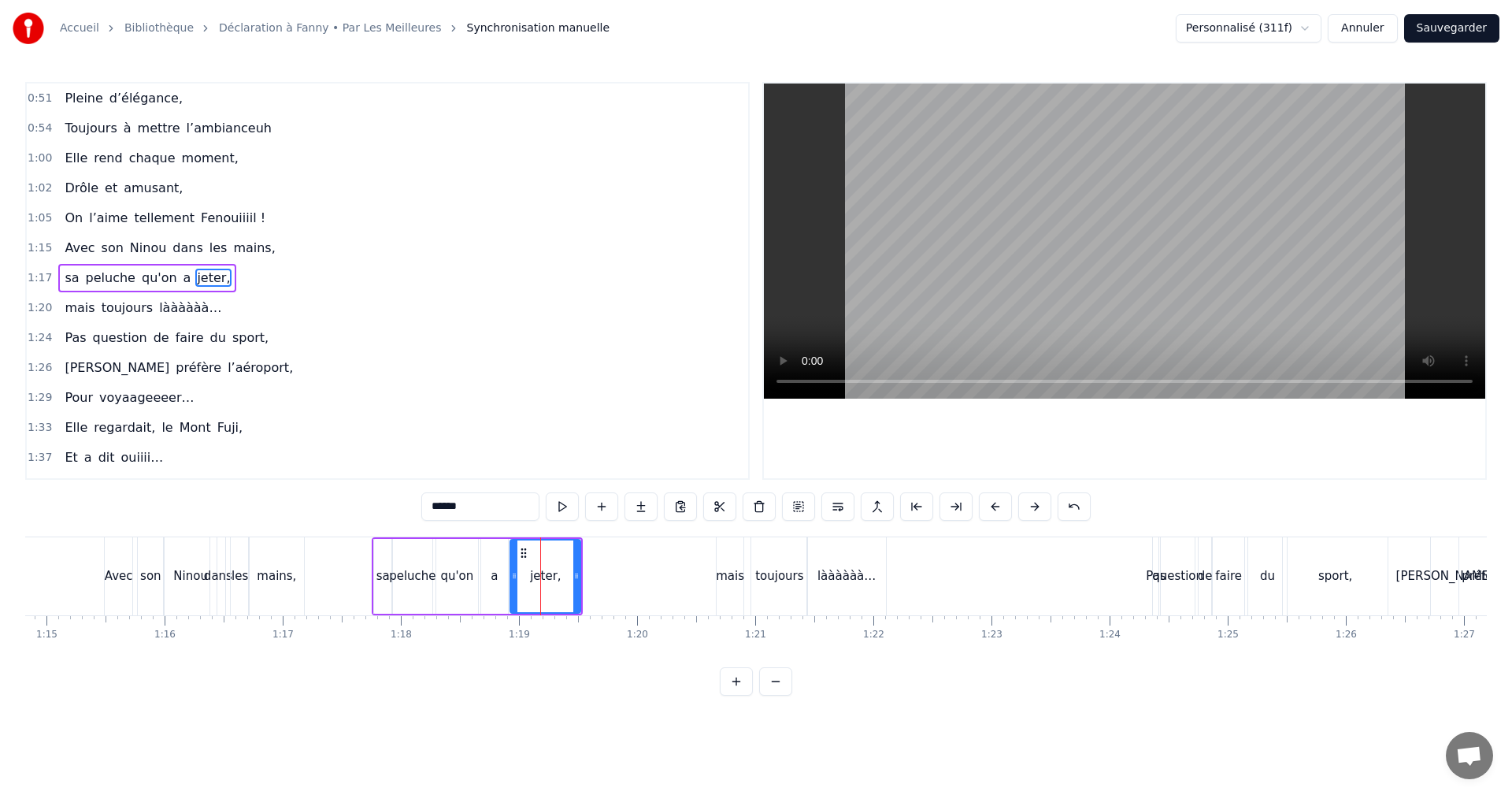
scroll to position [476, 0]
click at [470, 503] on input "******" at bounding box center [480, 506] width 118 height 28
type input "*****"
click at [41, 279] on span "1:17" at bounding box center [40, 281] width 24 height 15
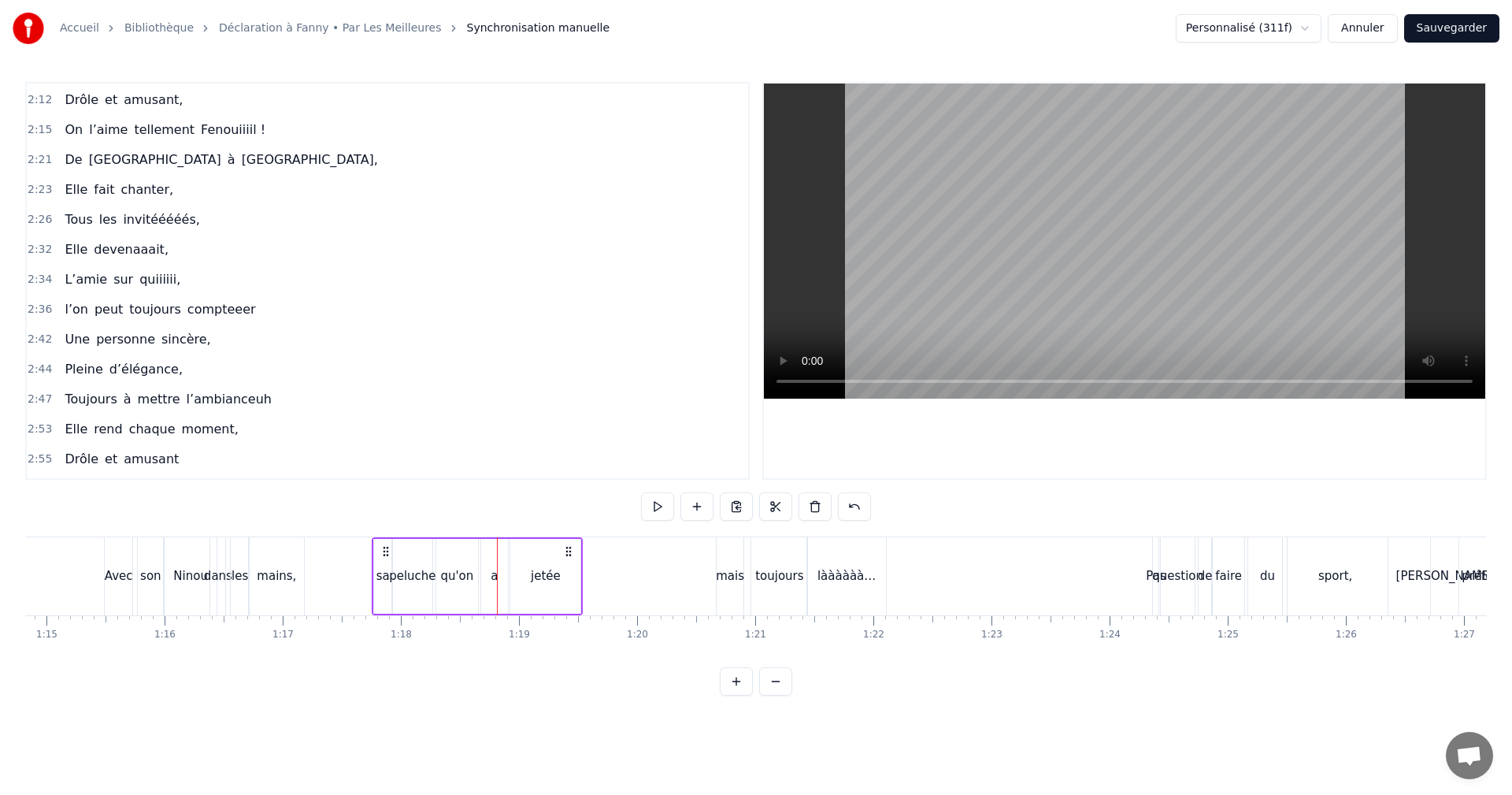
scroll to position [1192, 0]
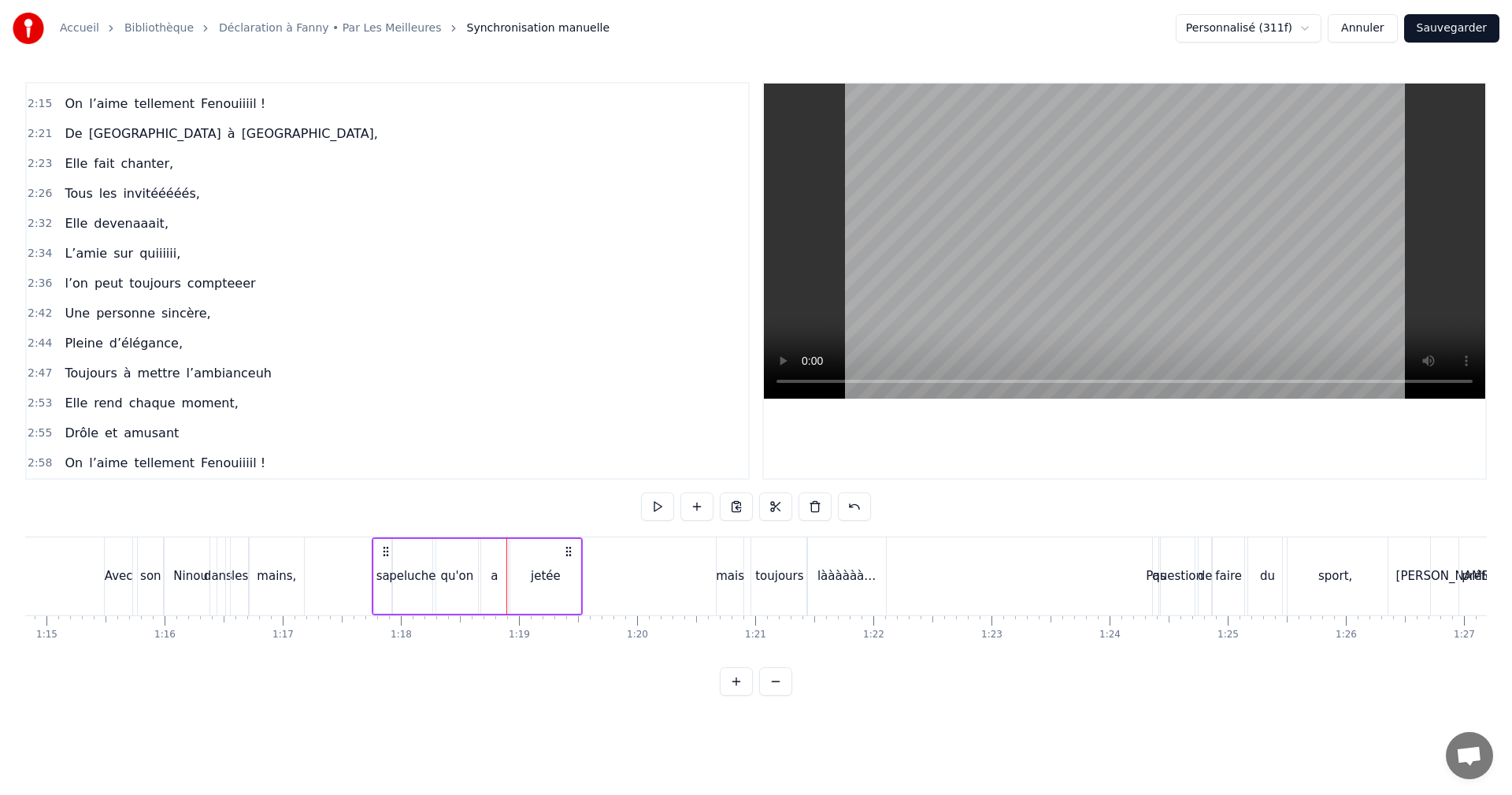
click at [475, 569] on div "qu'on" at bounding box center [456, 575] width 42 height 74
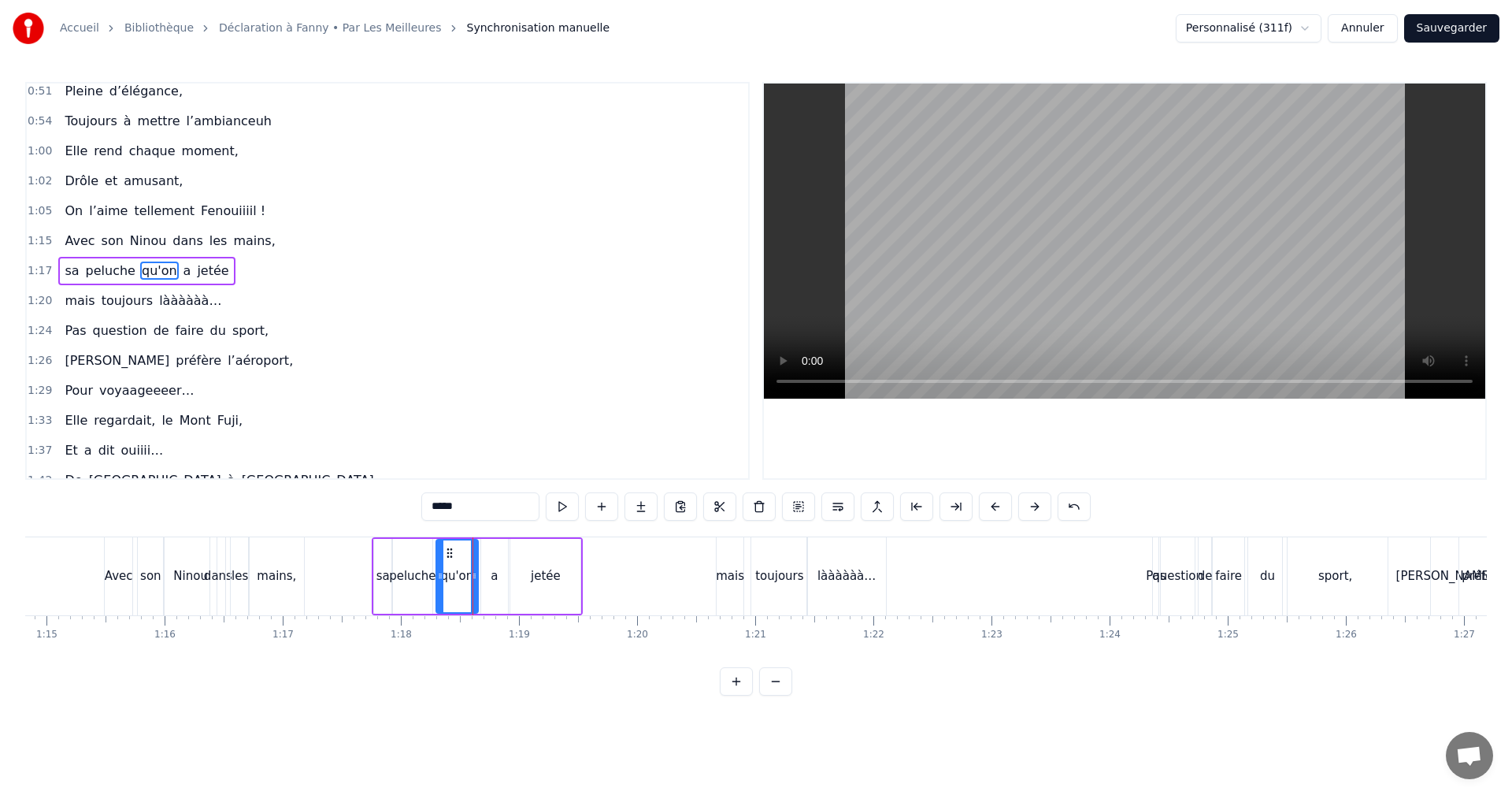
scroll to position [476, 0]
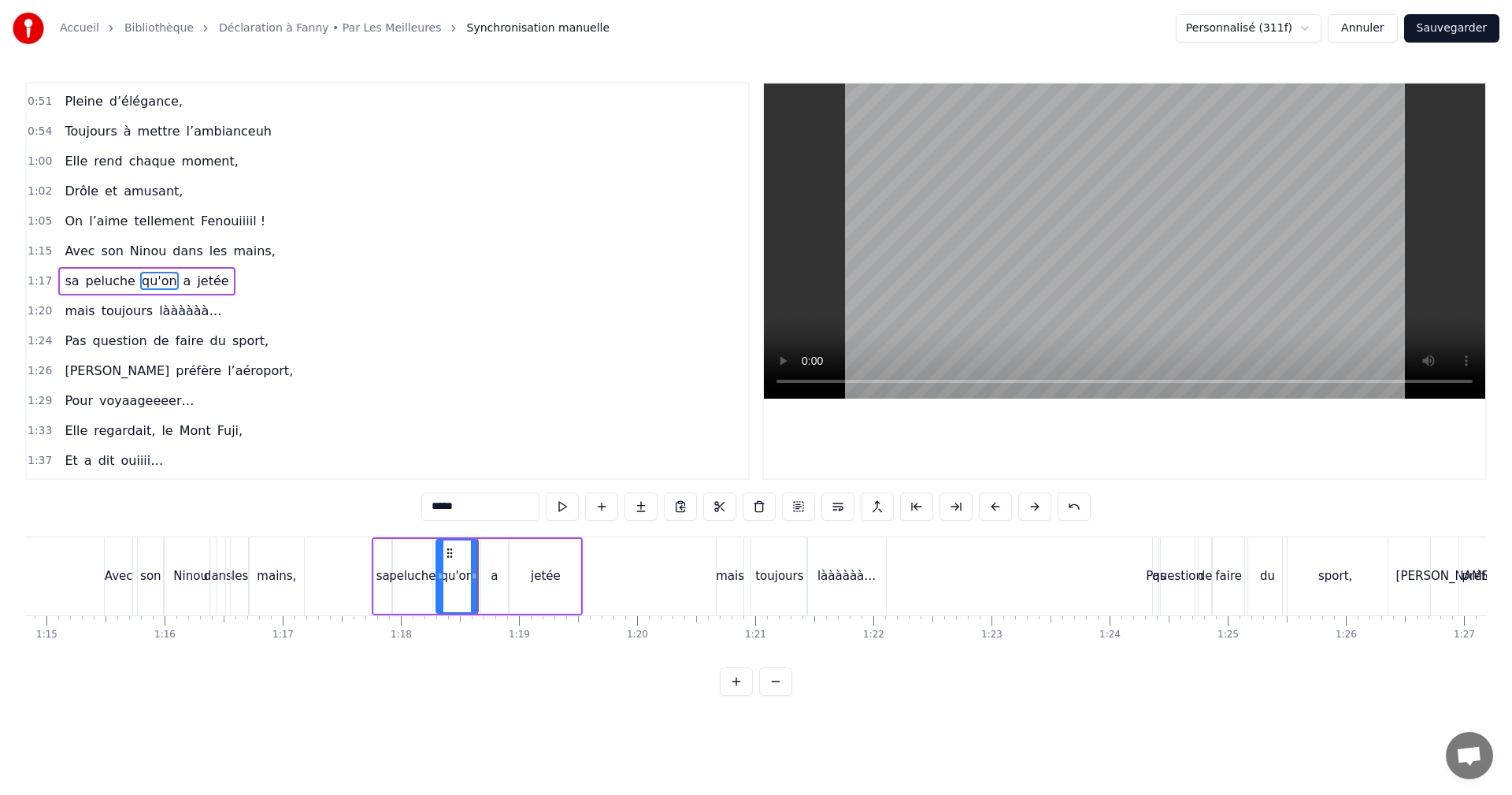
click at [491, 576] on div "a" at bounding box center [494, 576] width 7 height 18
type input "*"
drag, startPoint x: 491, startPoint y: 551, endPoint x: 512, endPoint y: 551, distance: 21.0
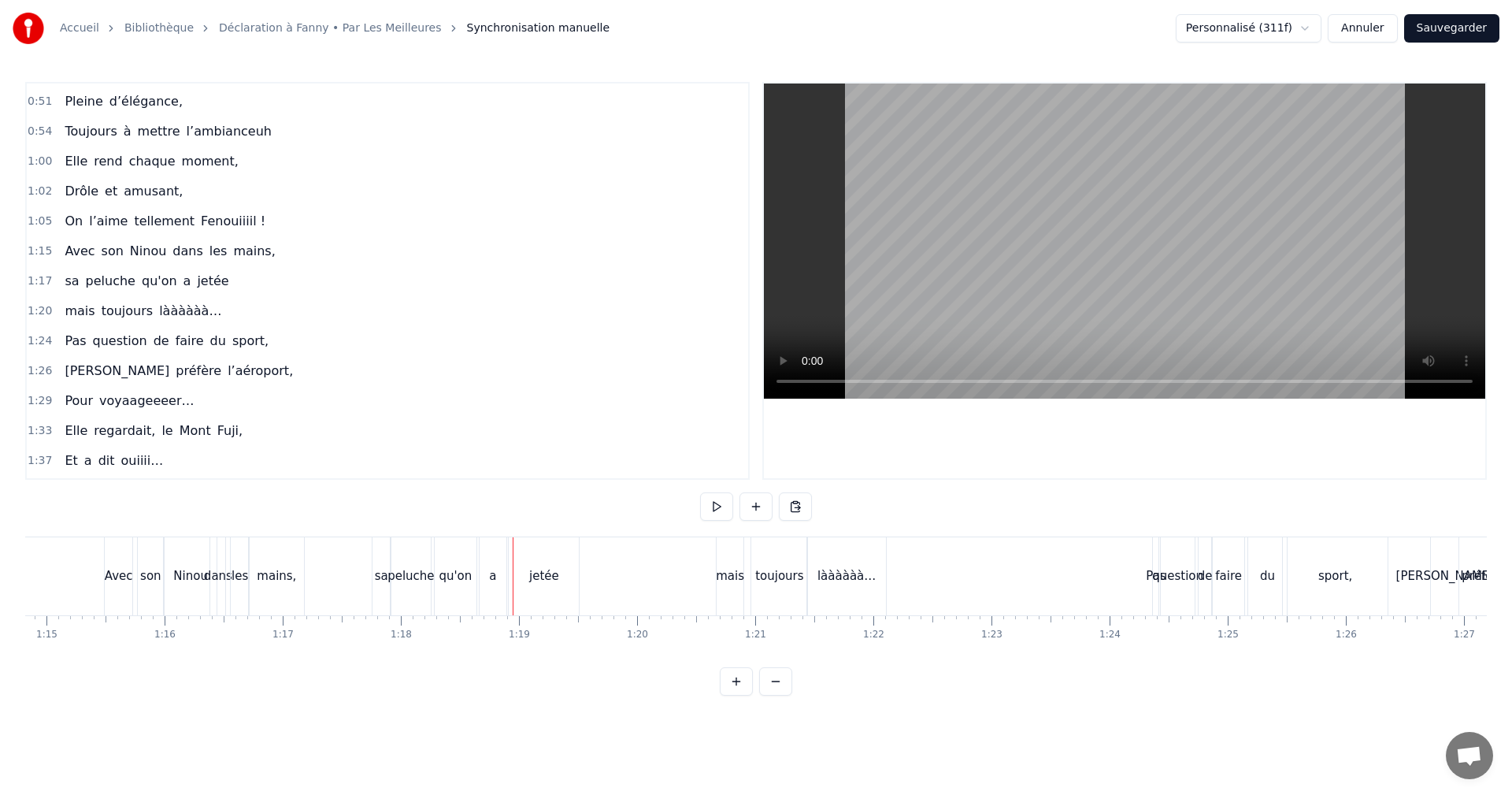
click at [497, 551] on div "a" at bounding box center [493, 576] width 27 height 78
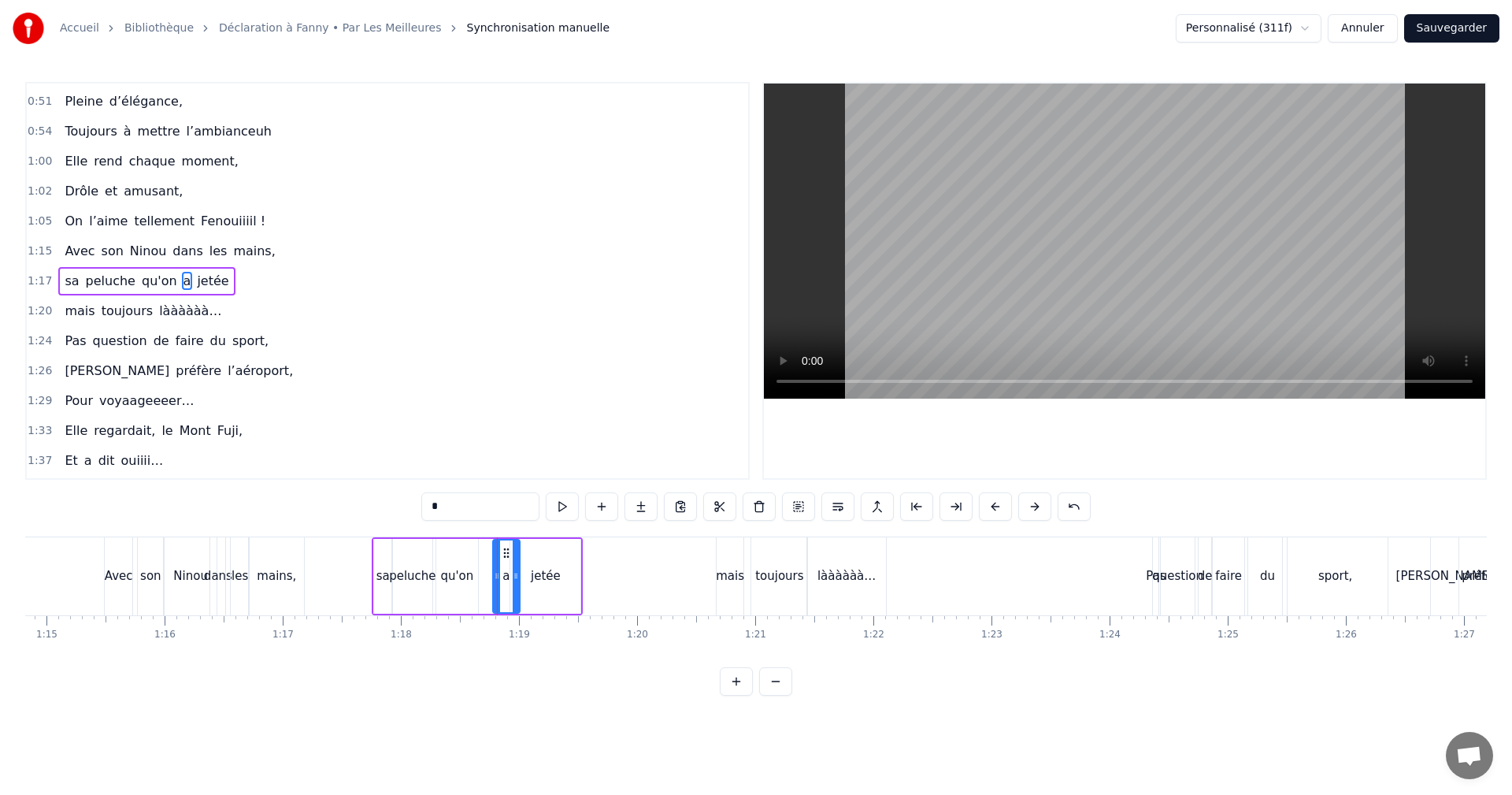
drag, startPoint x: 495, startPoint y: 554, endPoint x: 517, endPoint y: 554, distance: 22.0
click at [512, 554] on icon at bounding box center [506, 552] width 13 height 13
click at [458, 574] on div "qu'on" at bounding box center [456, 576] width 33 height 18
drag, startPoint x: 451, startPoint y: 552, endPoint x: 477, endPoint y: 551, distance: 26.0
click at [477, 551] on icon at bounding box center [476, 552] width 13 height 13
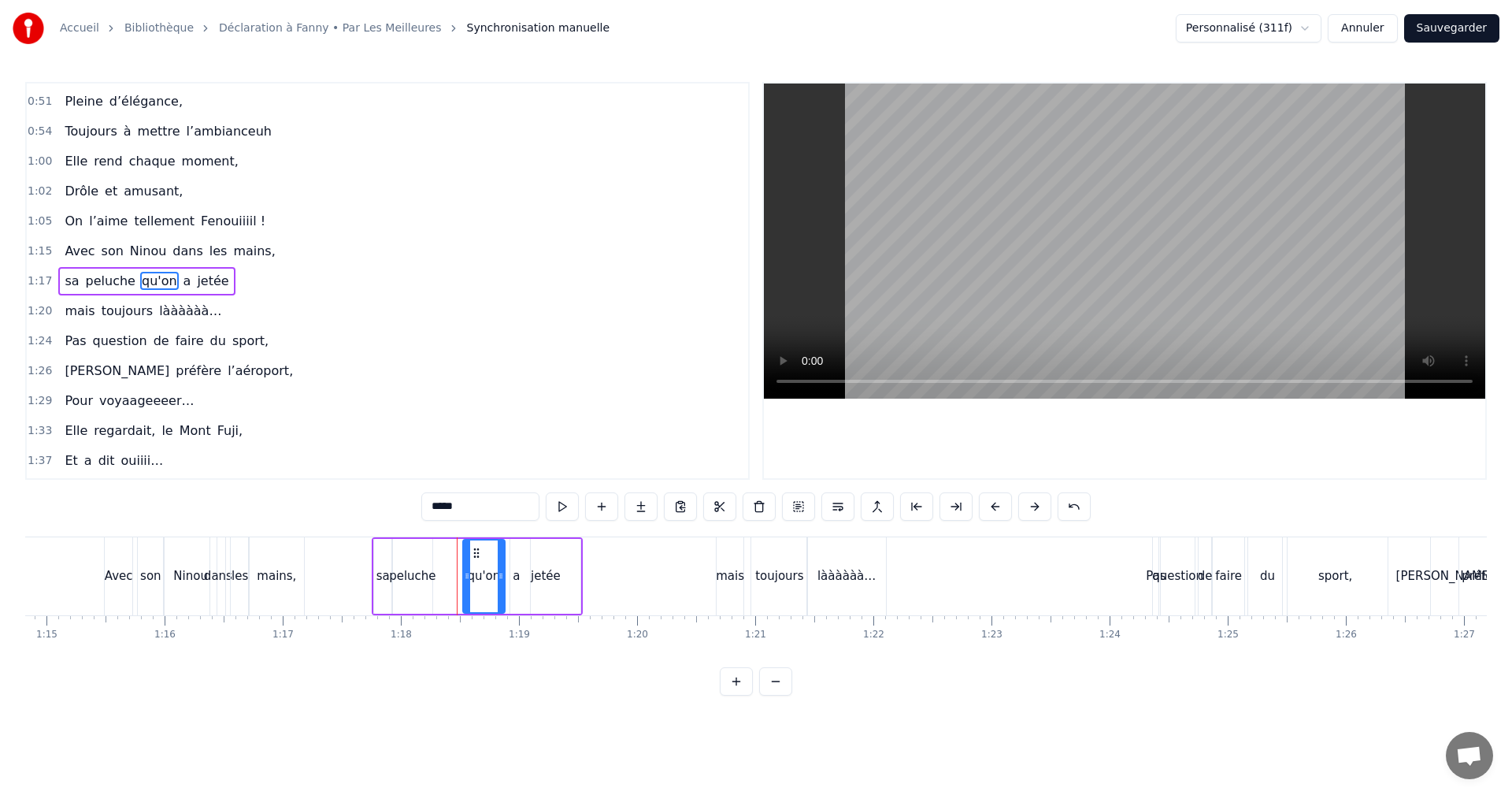
click at [478, 571] on div "qu'on" at bounding box center [483, 576] width 33 height 18
drag, startPoint x: 501, startPoint y: 576, endPoint x: 485, endPoint y: 578, distance: 16.1
click at [485, 578] on icon at bounding box center [485, 575] width 7 height 13
click at [506, 579] on div "a" at bounding box center [517, 575] width 27 height 74
type input "*"
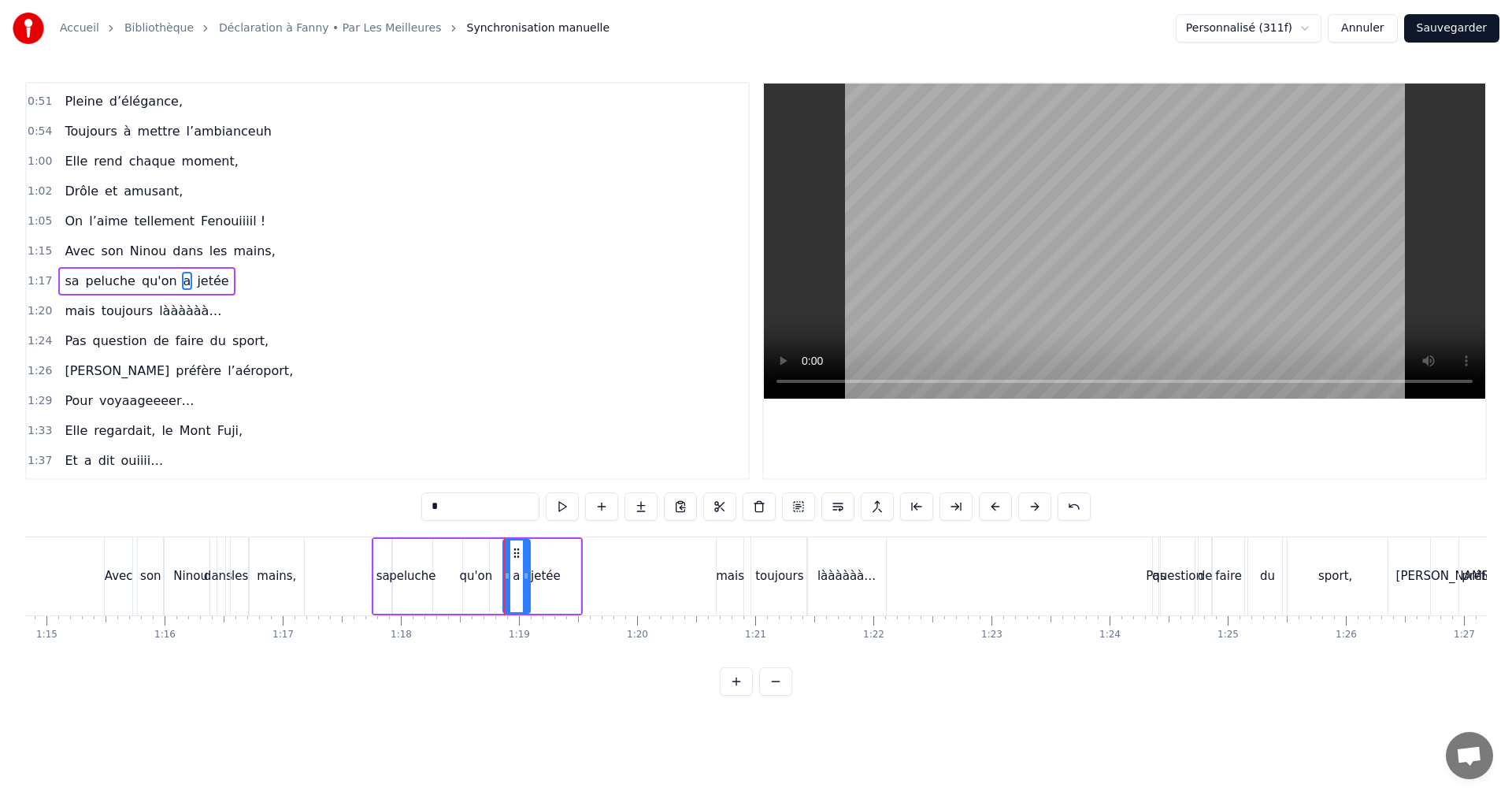
drag, startPoint x: 516, startPoint y: 555, endPoint x: 501, endPoint y: 557, distance: 15.1
click at [501, 557] on div "sa peluche qu'on a jetée" at bounding box center [478, 576] width 211 height 78
click at [509, 573] on div "a" at bounding box center [517, 575] width 27 height 74
drag, startPoint x: 506, startPoint y: 574, endPoint x: 490, endPoint y: 577, distance: 16.3
click at [490, 577] on icon at bounding box center [491, 575] width 7 height 13
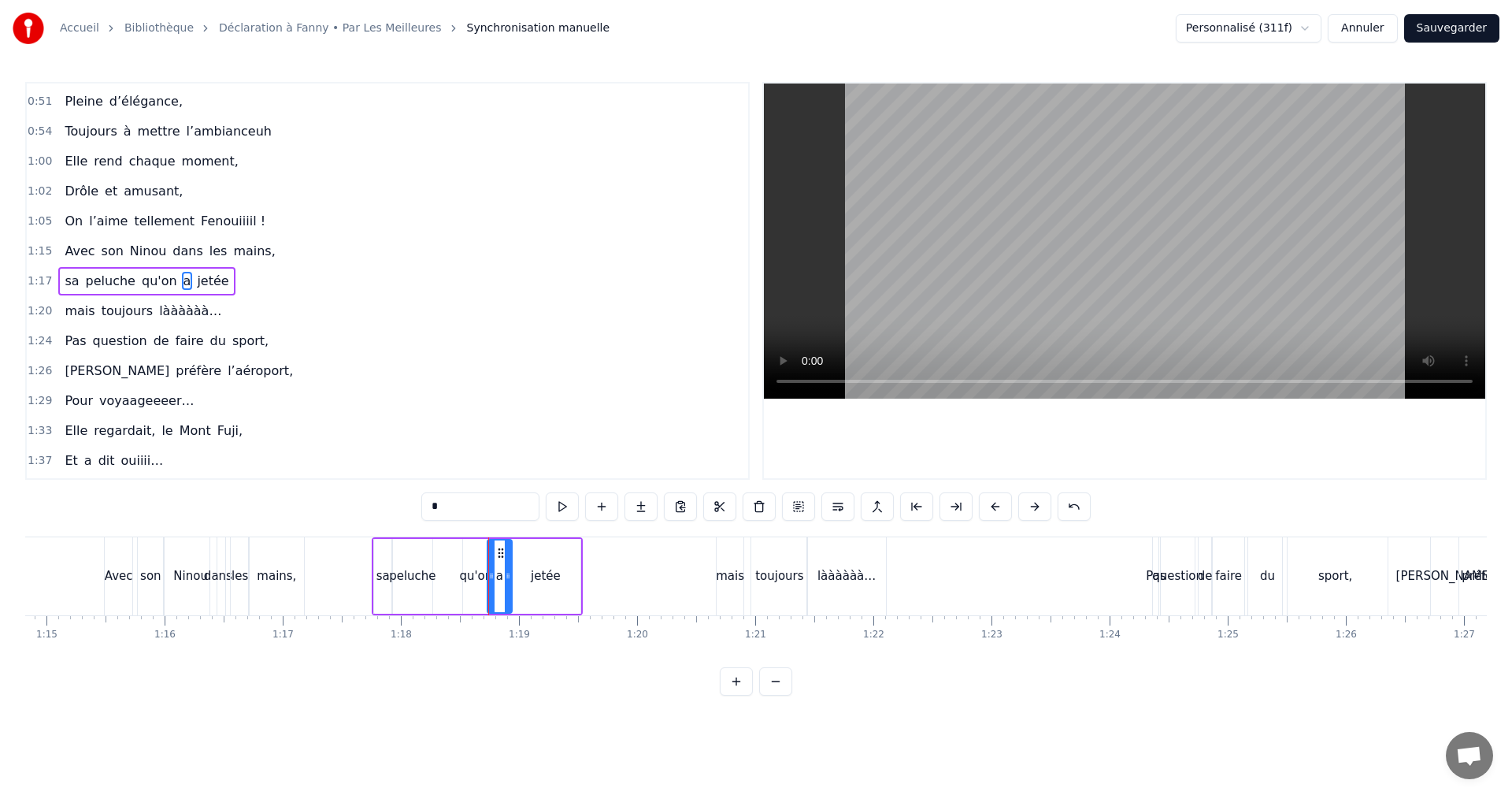
drag, startPoint x: 525, startPoint y: 574, endPoint x: 508, endPoint y: 577, distance: 17.3
click at [508, 577] on icon at bounding box center [508, 575] width 7 height 13
click at [536, 577] on div "jetée" at bounding box center [545, 576] width 30 height 18
click at [466, 576] on div "qu'on" at bounding box center [476, 576] width 33 height 18
type input "*****"
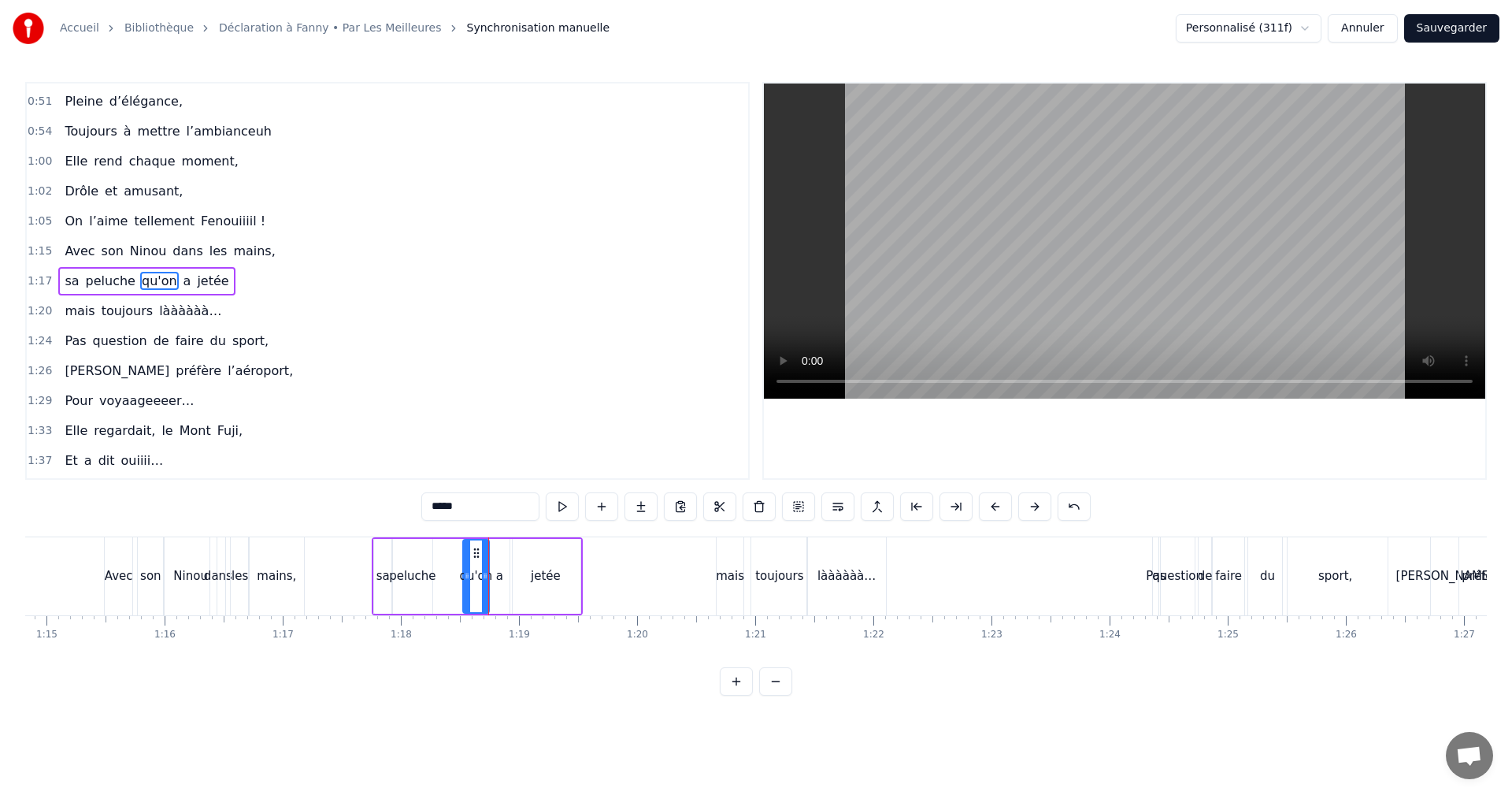
click at [42, 280] on span "1:17" at bounding box center [40, 281] width 24 height 15
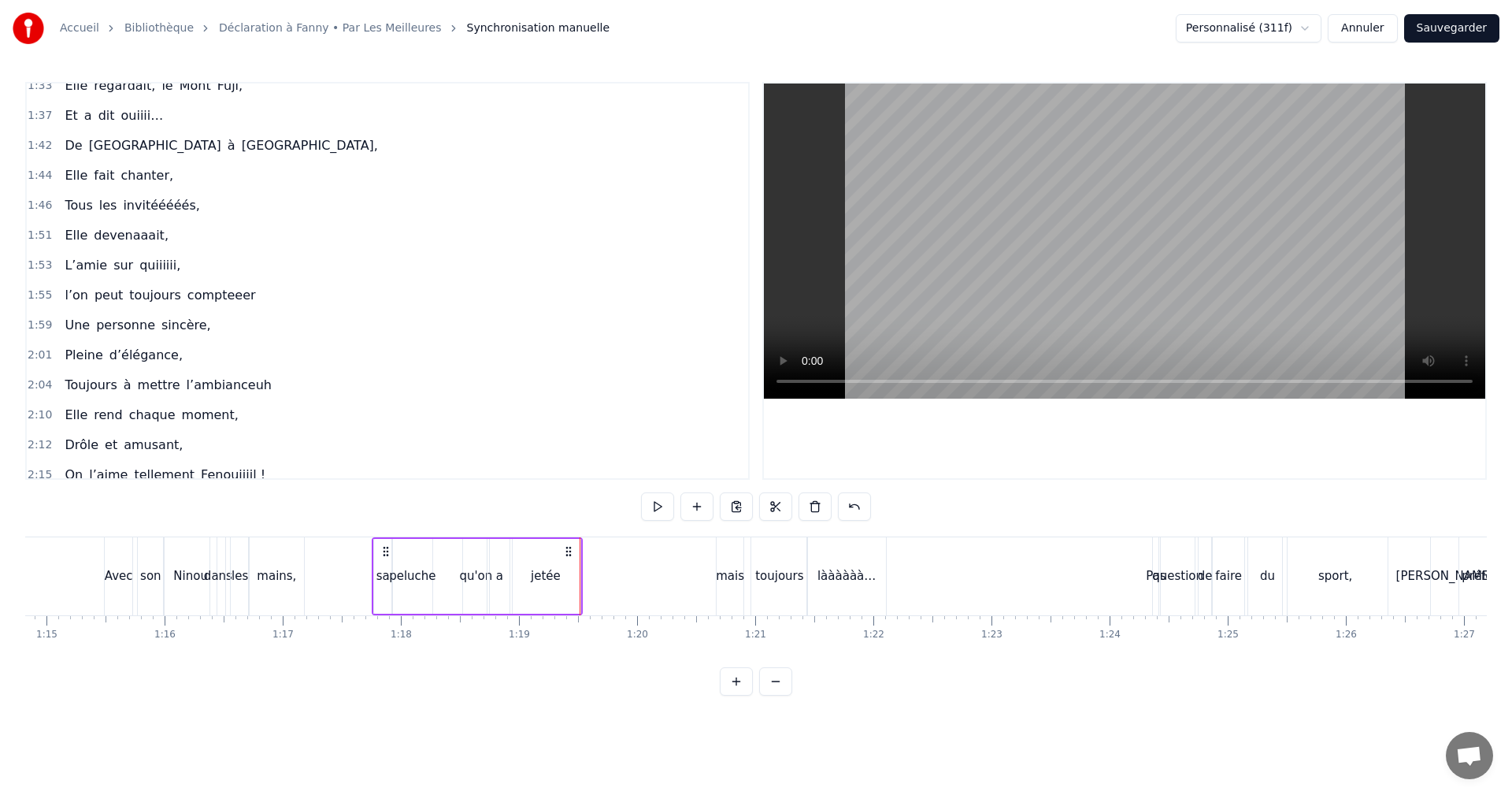
scroll to position [1166, 0]
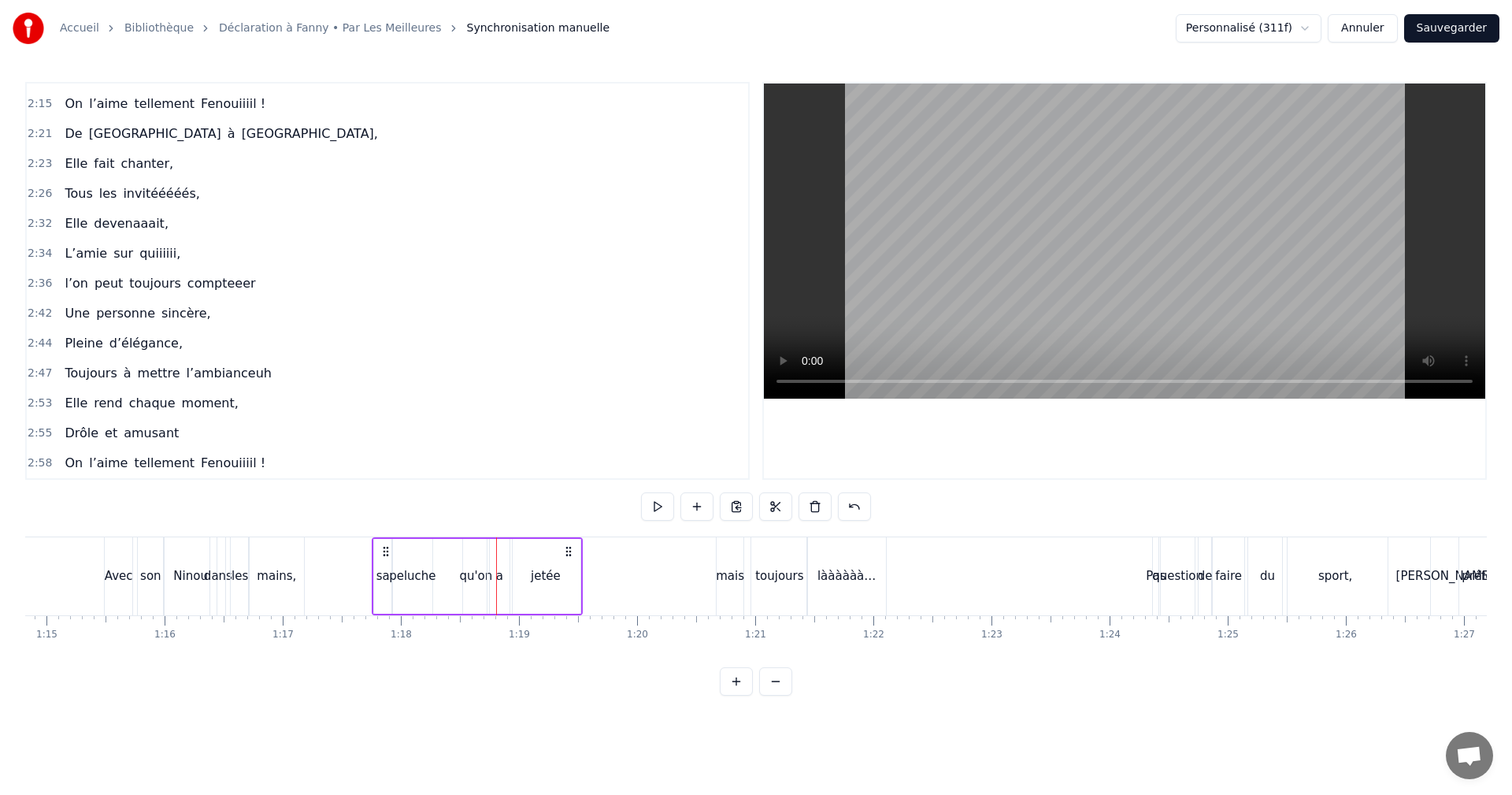
click at [422, 576] on div "peluche" at bounding box center [413, 576] width 46 height 18
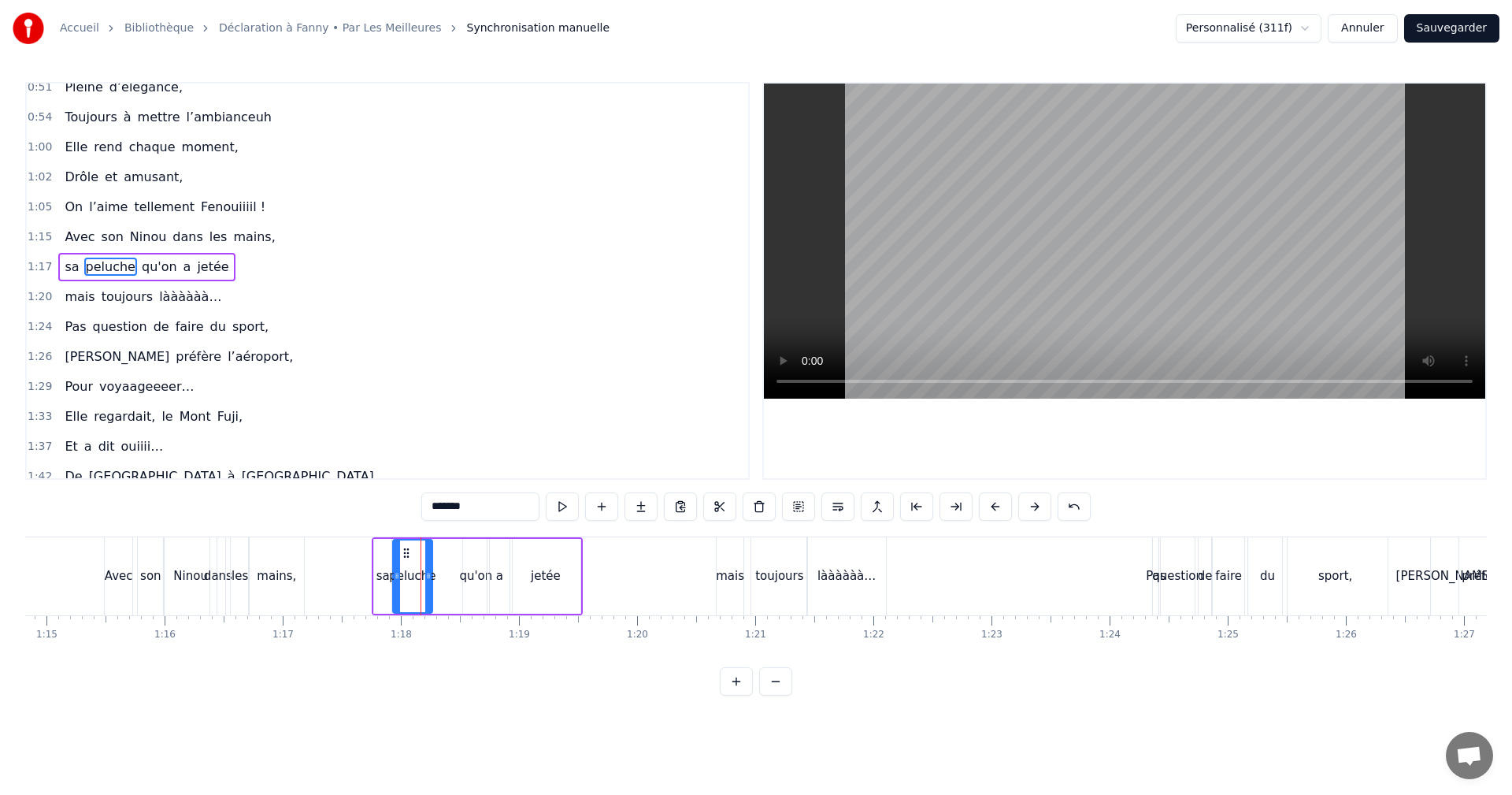
scroll to position [476, 0]
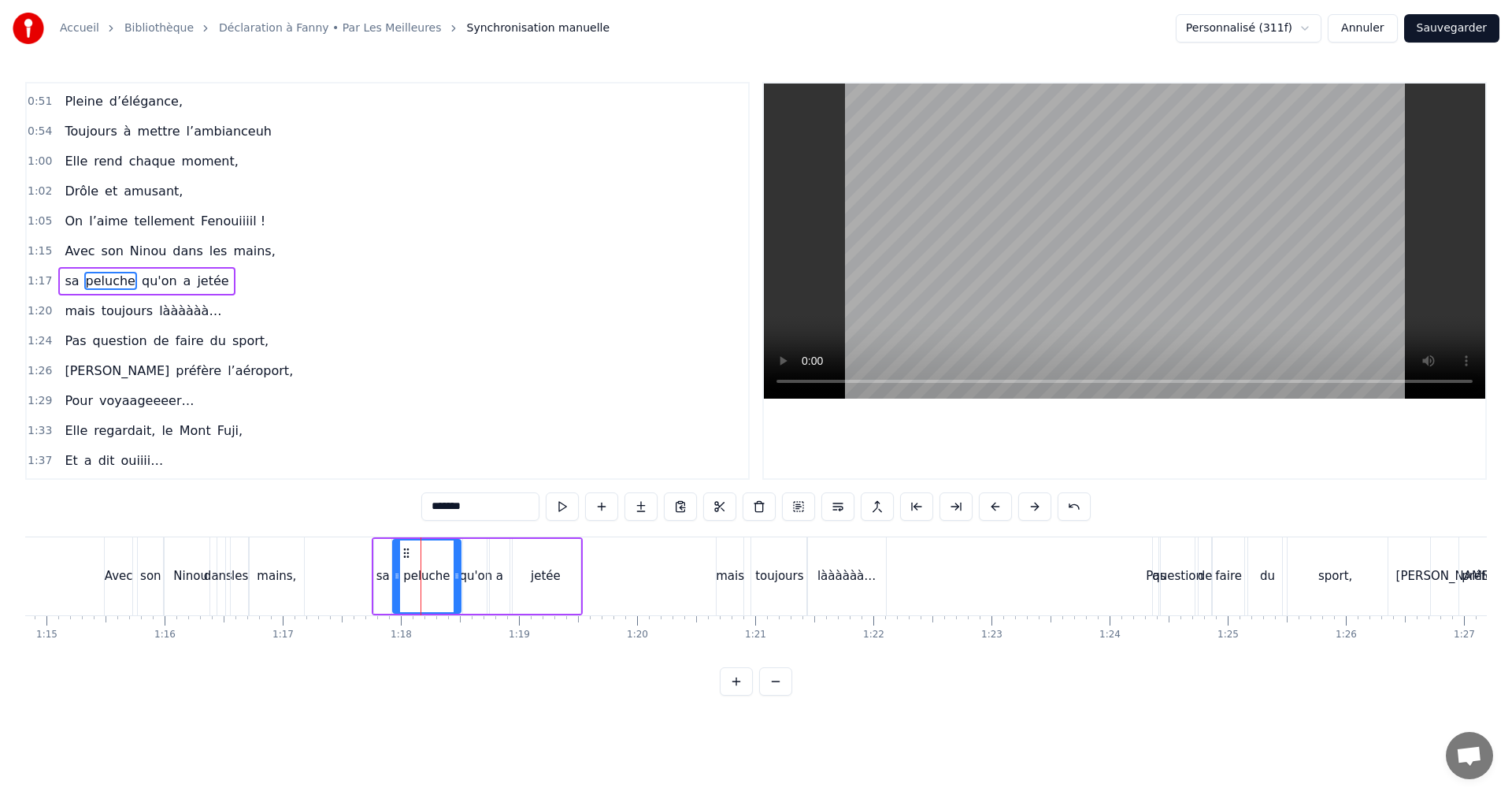
drag, startPoint x: 429, startPoint y: 578, endPoint x: 406, endPoint y: 506, distance: 75.6
click at [457, 578] on icon at bounding box center [456, 575] width 7 height 13
click at [36, 278] on span "1:17" at bounding box center [40, 281] width 24 height 15
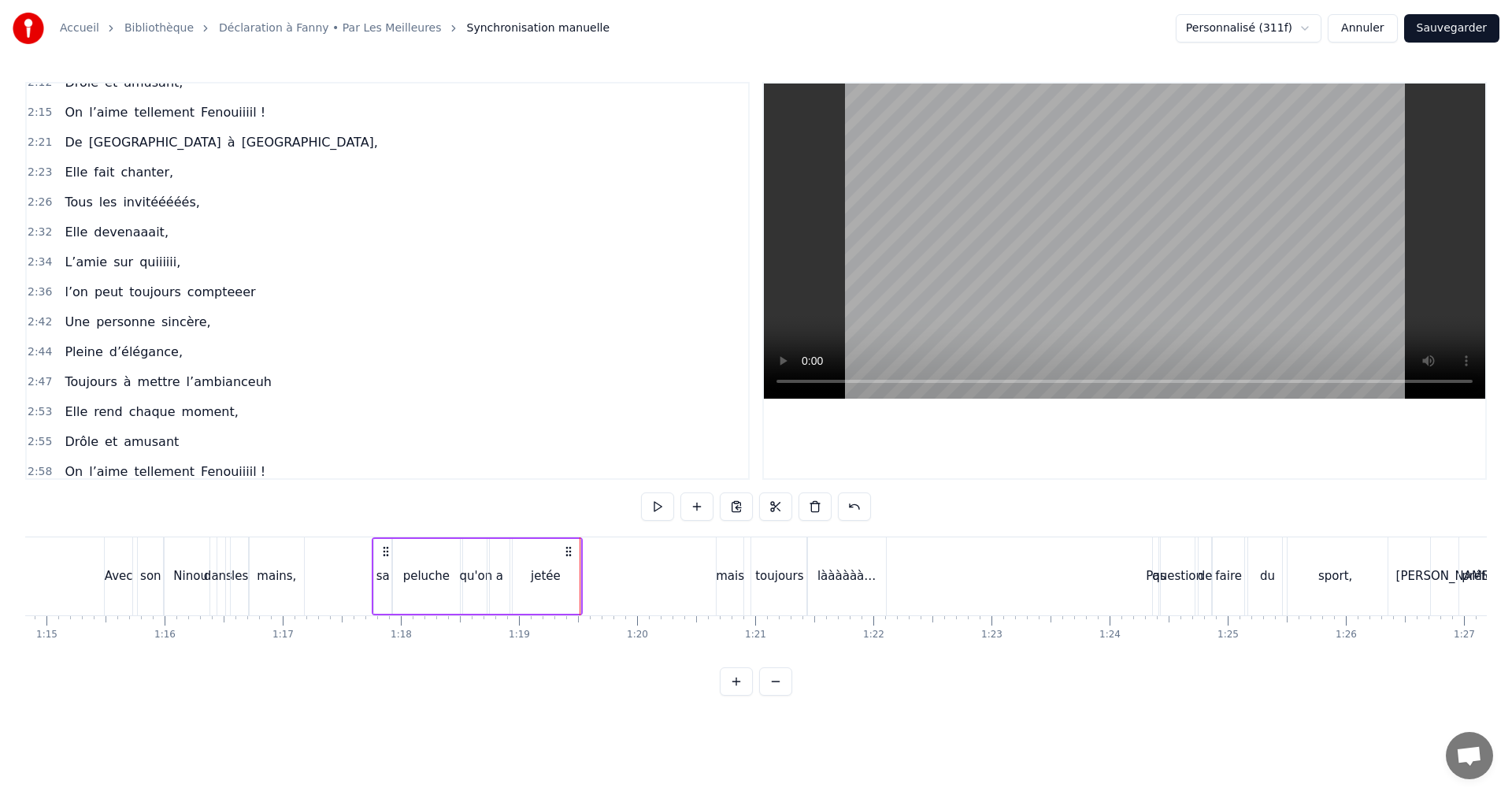
scroll to position [1192, 0]
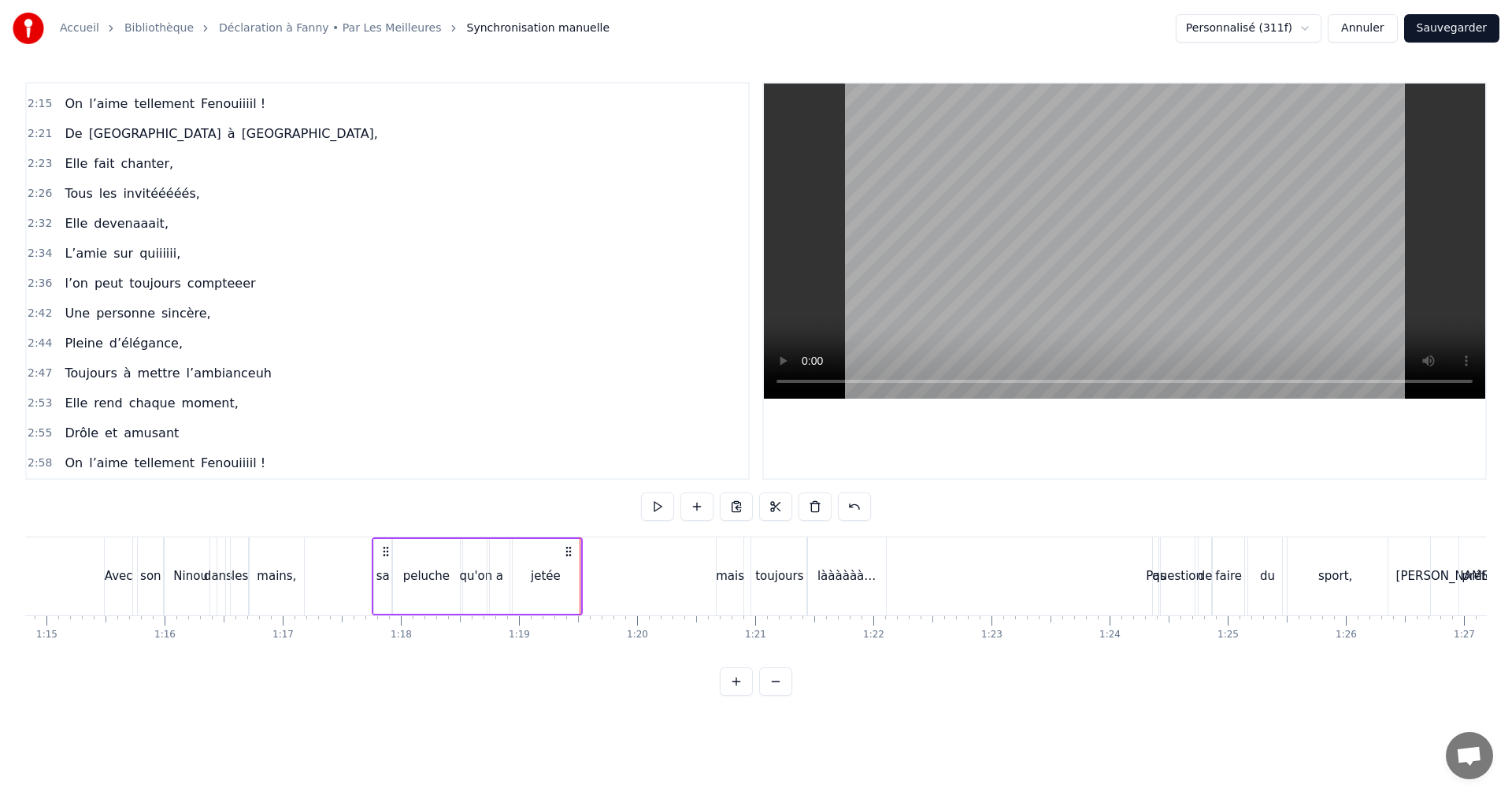
click at [1439, 34] on button "Sauvegarder" at bounding box center [1452, 28] width 96 height 28
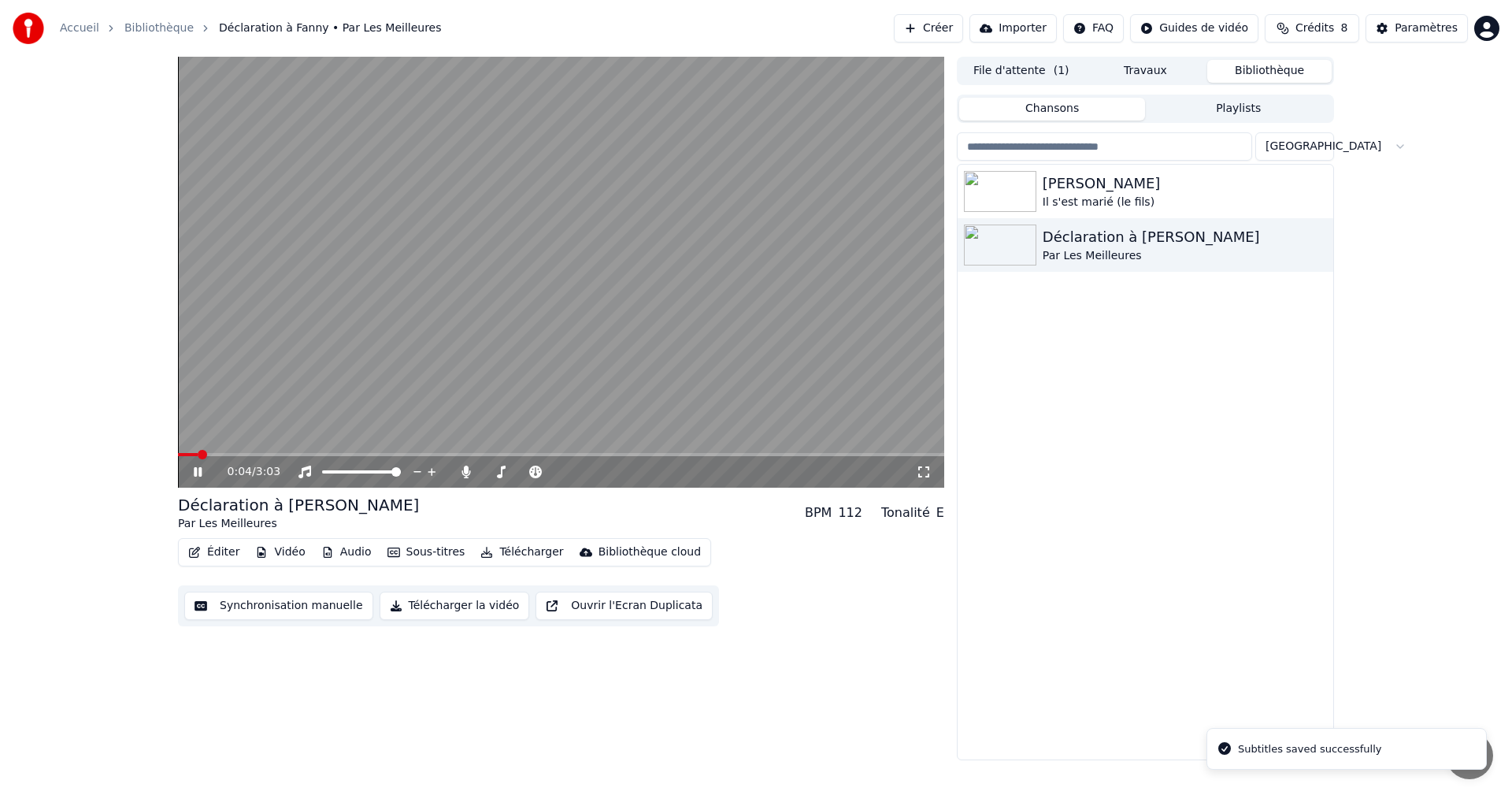
click at [193, 470] on icon at bounding box center [209, 472] width 37 height 13
click at [178, 453] on span at bounding box center [183, 455] width 10 height 10
click at [204, 555] on button "Éditer" at bounding box center [214, 552] width 64 height 22
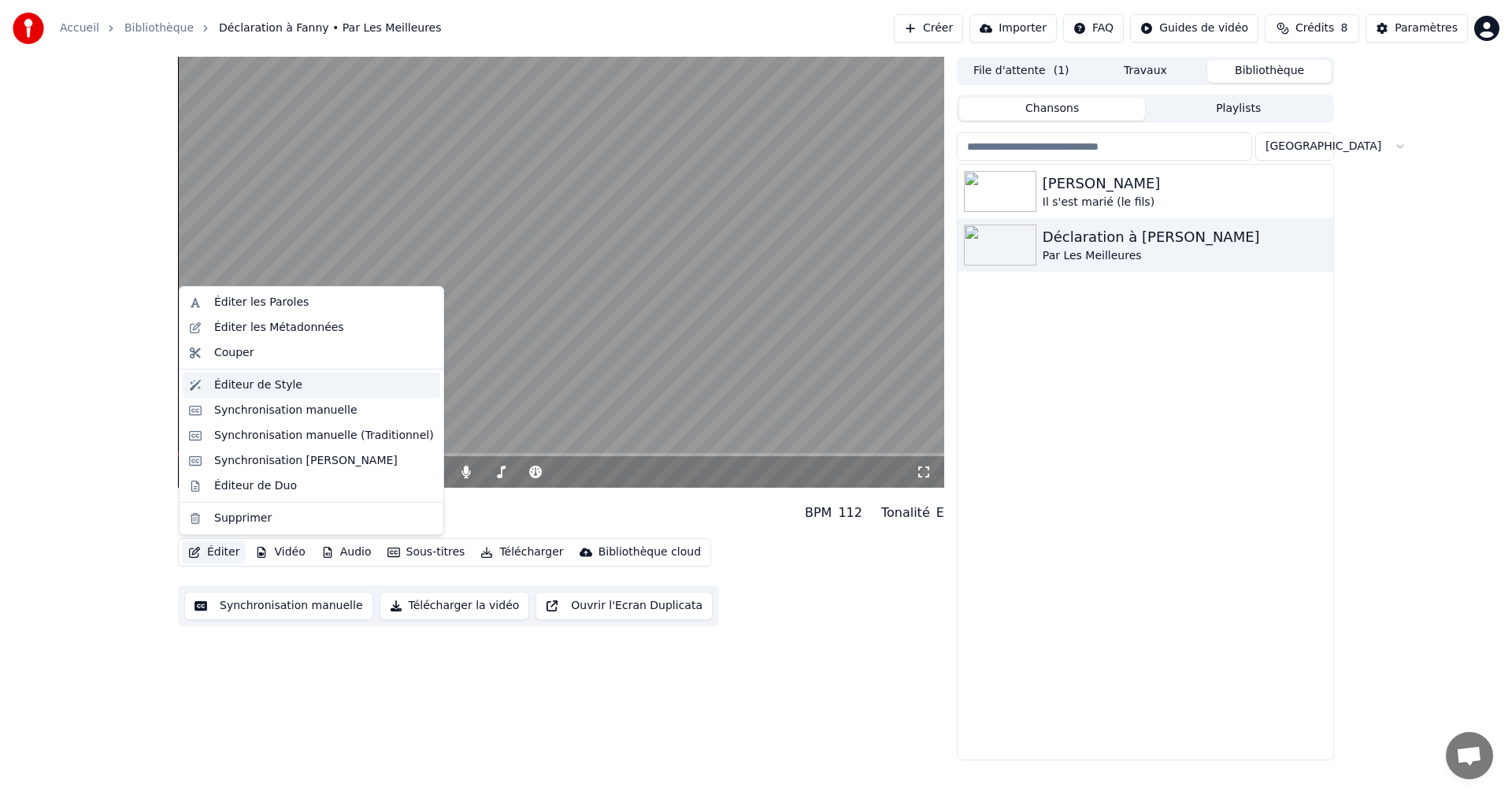
click at [241, 378] on div "Éditeur de Style" at bounding box center [258, 385] width 88 height 15
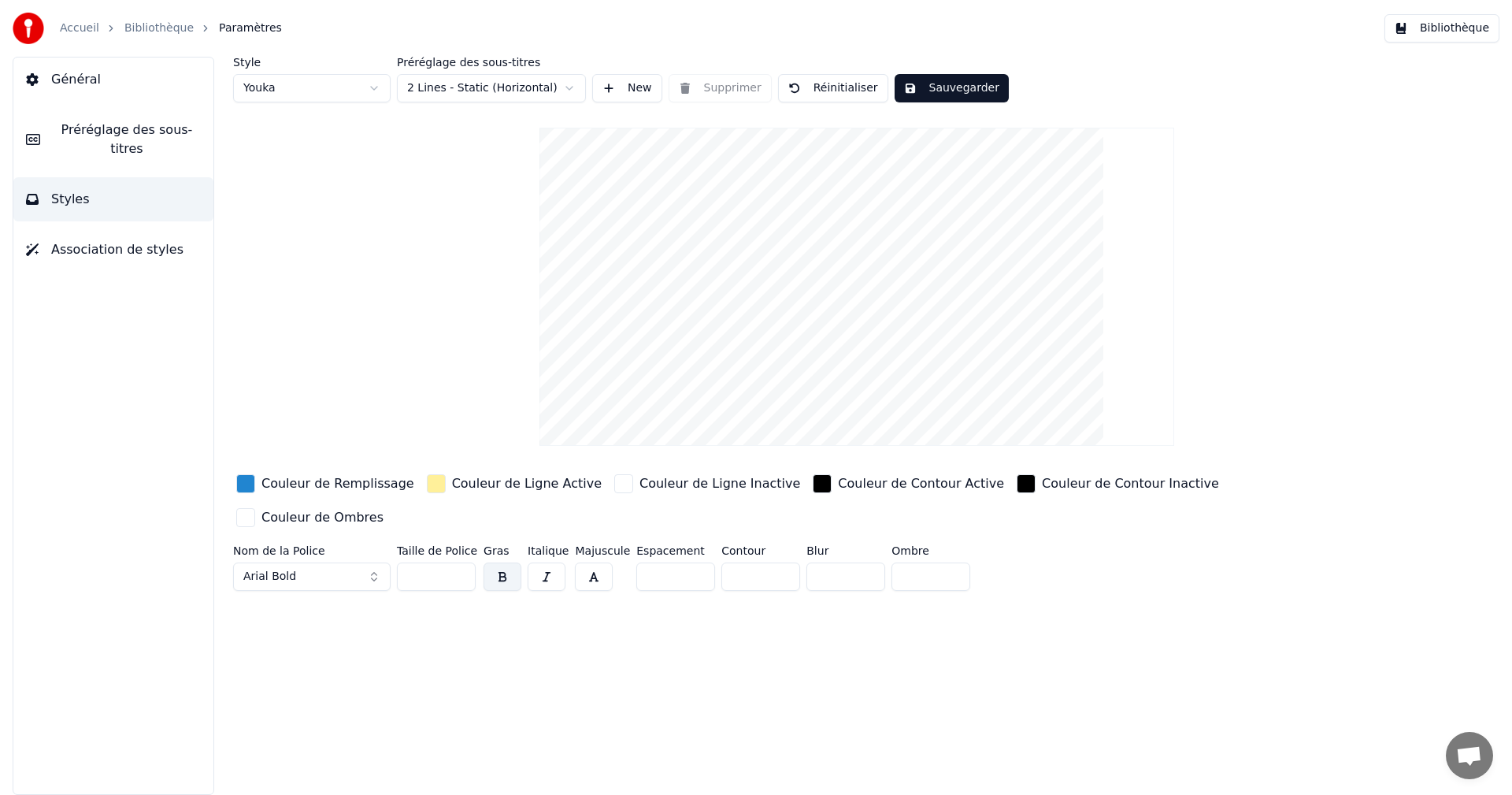
click at [126, 129] on span "Préréglage des sous-titres" at bounding box center [127, 139] width 148 height 38
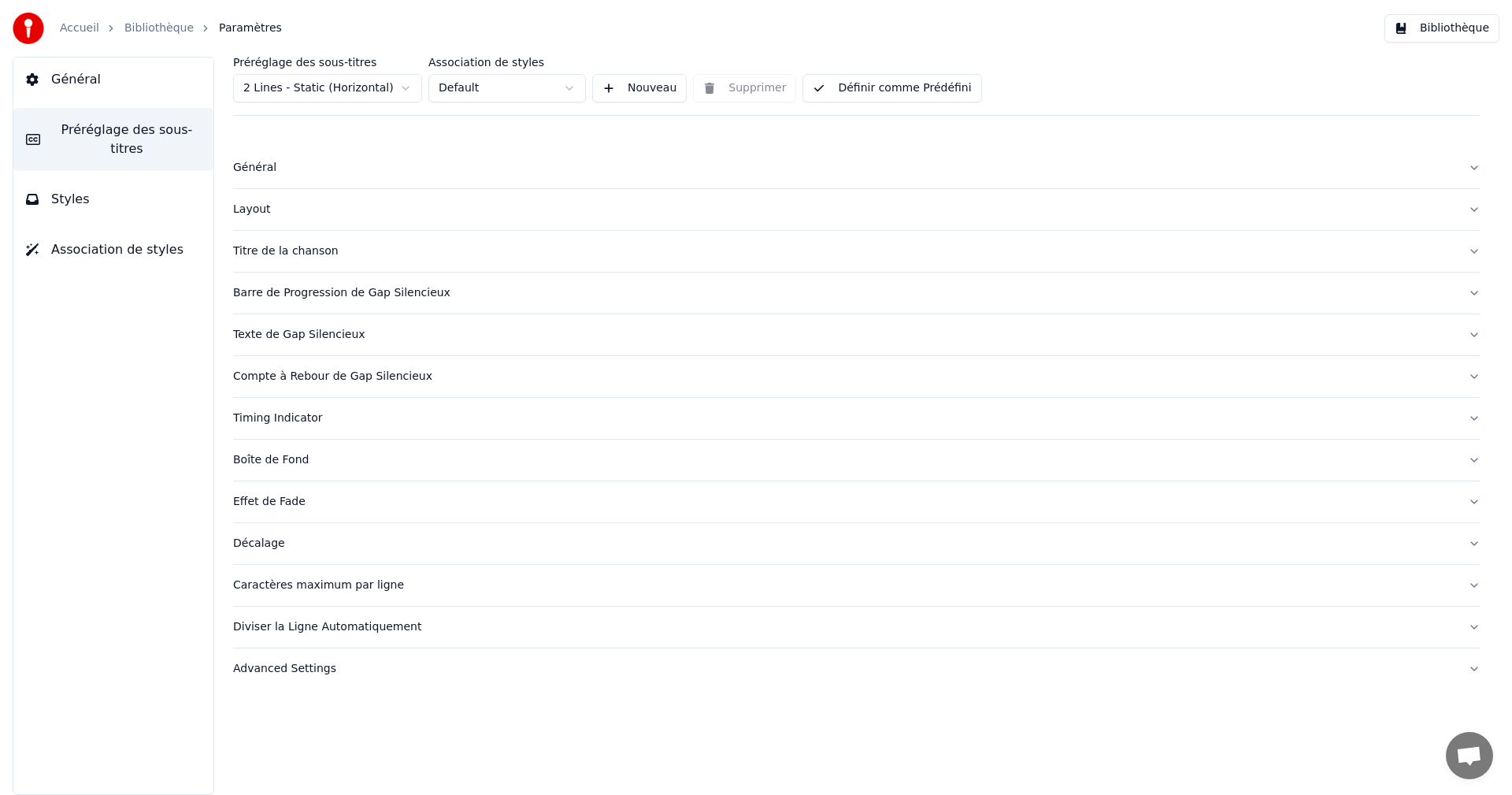
click at [271, 215] on div "Layout" at bounding box center [844, 210] width 1223 height 15
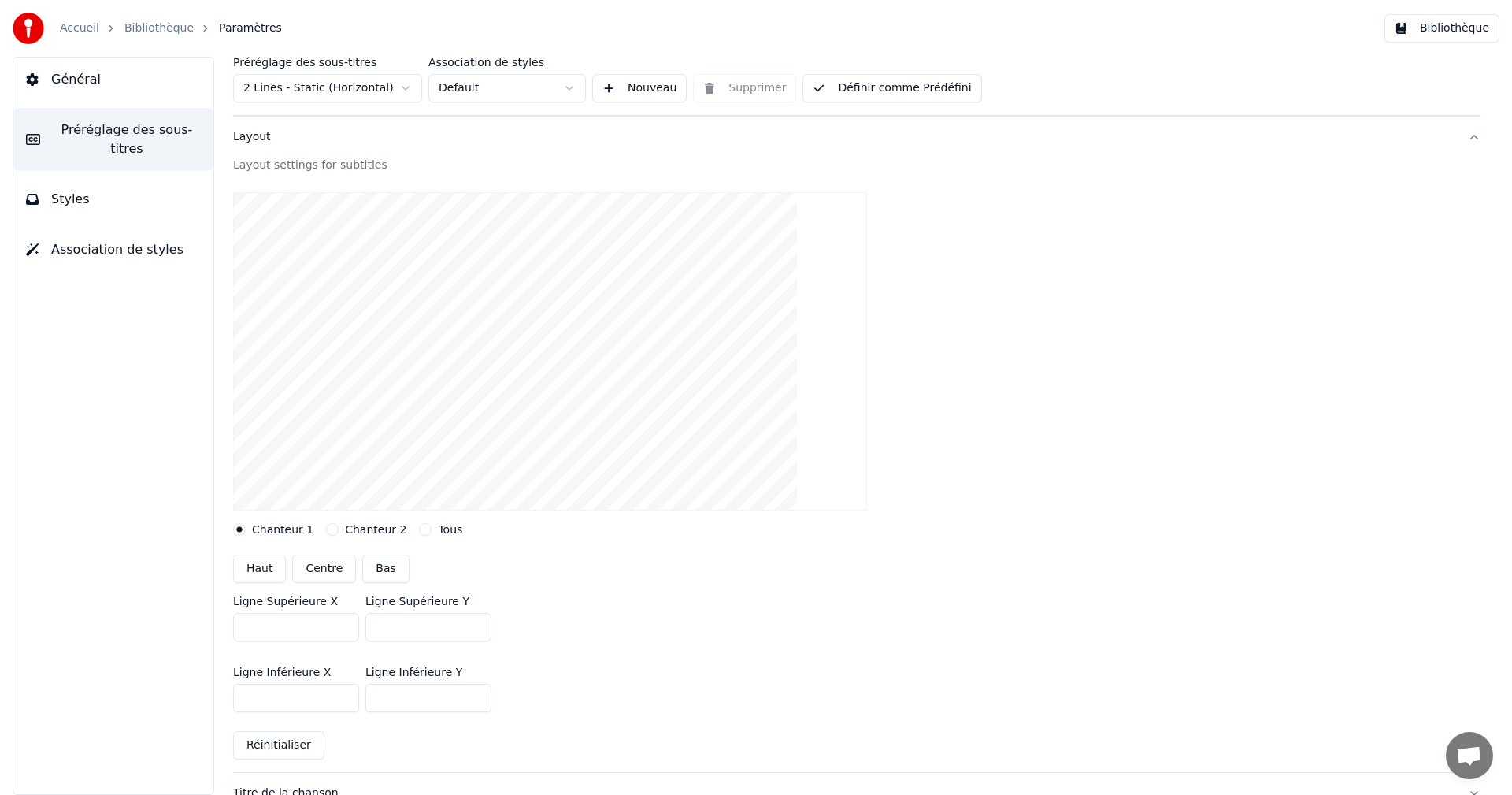
scroll to position [78, 0]
click at [324, 563] on button "Centre" at bounding box center [324, 562] width 64 height 28
type input "***"
click at [138, 29] on link "Bibliothèque" at bounding box center [160, 28] width 70 height 15
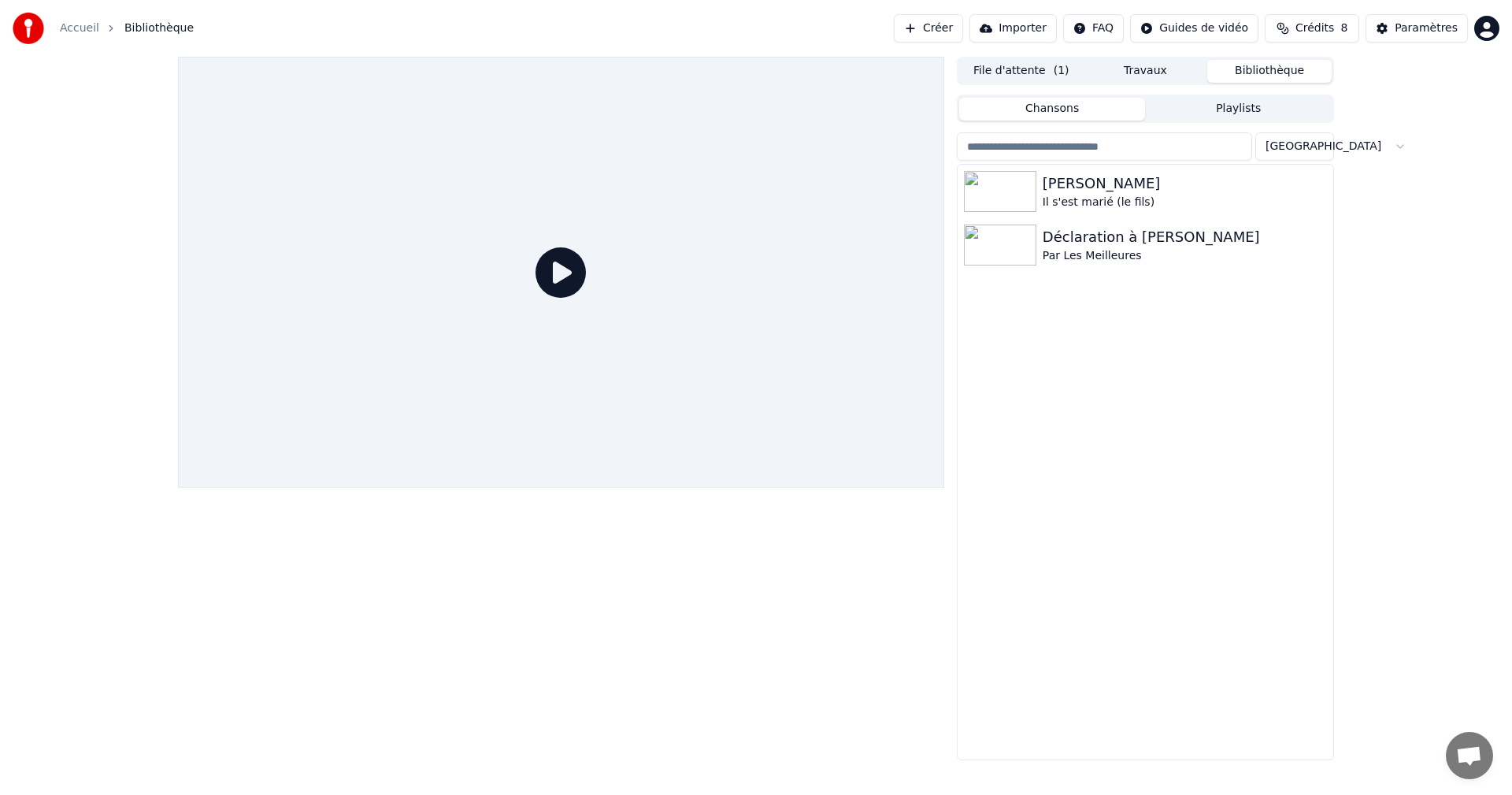
click at [149, 30] on span "Bibliothèque" at bounding box center [160, 28] width 70 height 15
click at [1096, 232] on div "Déclaration à [PERSON_NAME]" at bounding box center [1185, 237] width 284 height 22
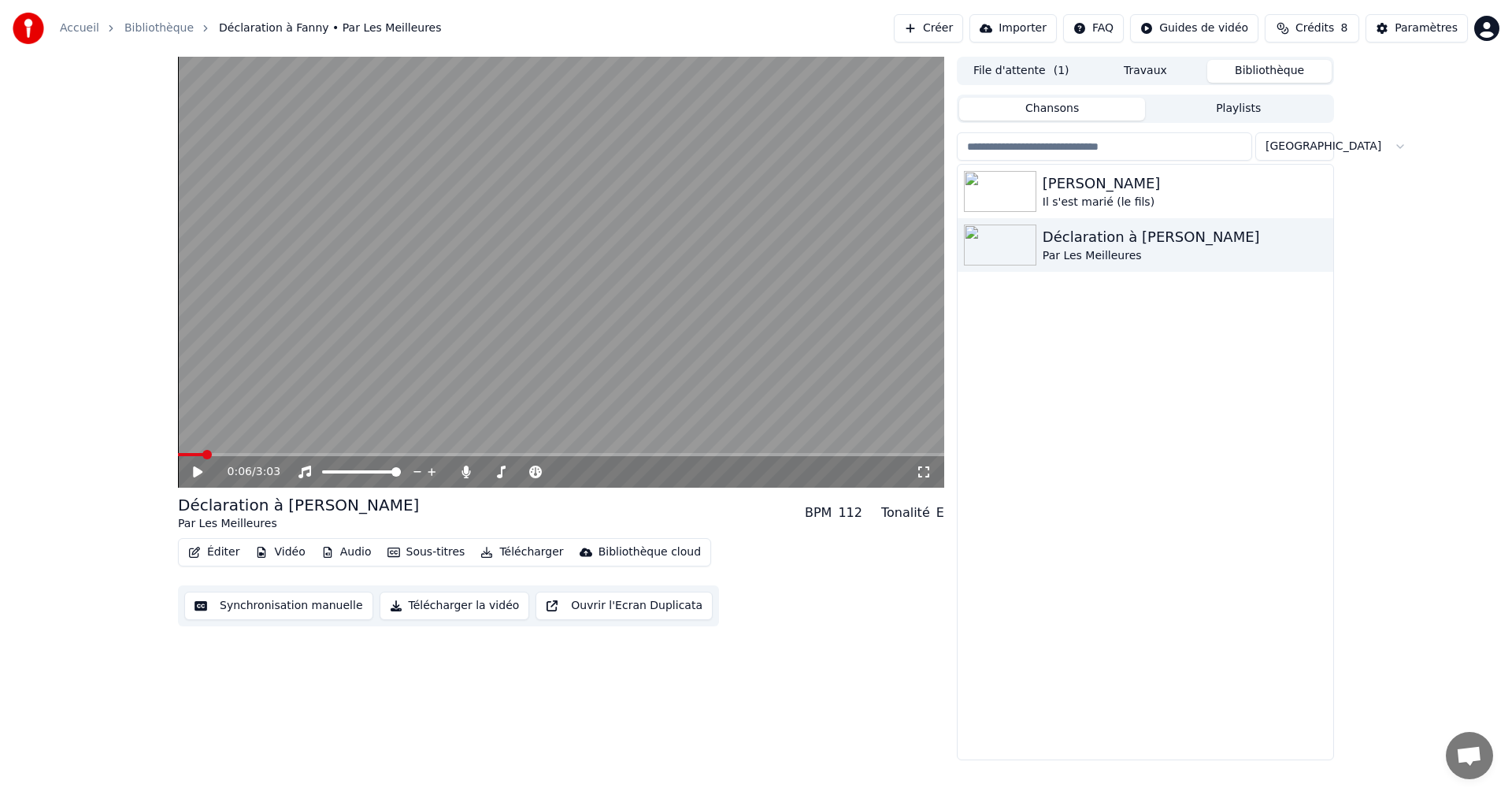
click at [202, 456] on span at bounding box center [207, 455] width 10 height 10
click at [193, 472] on icon at bounding box center [209, 472] width 37 height 13
click at [194, 452] on span at bounding box center [199, 455] width 10 height 10
click at [192, 475] on icon at bounding box center [209, 472] width 37 height 13
click at [227, 557] on button "Éditer" at bounding box center [214, 552] width 64 height 22
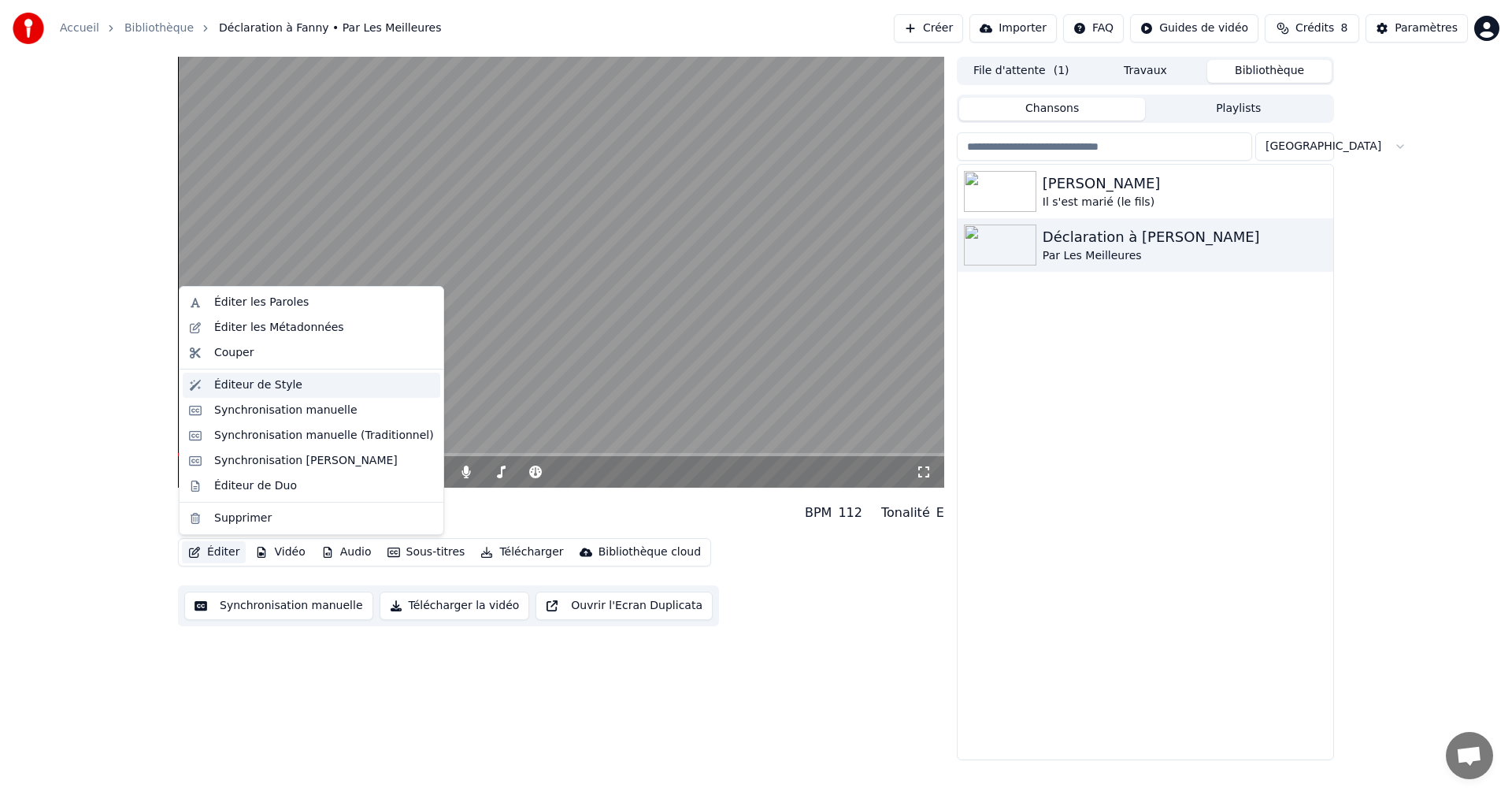
click at [255, 385] on div "Éditeur de Style" at bounding box center [258, 385] width 88 height 15
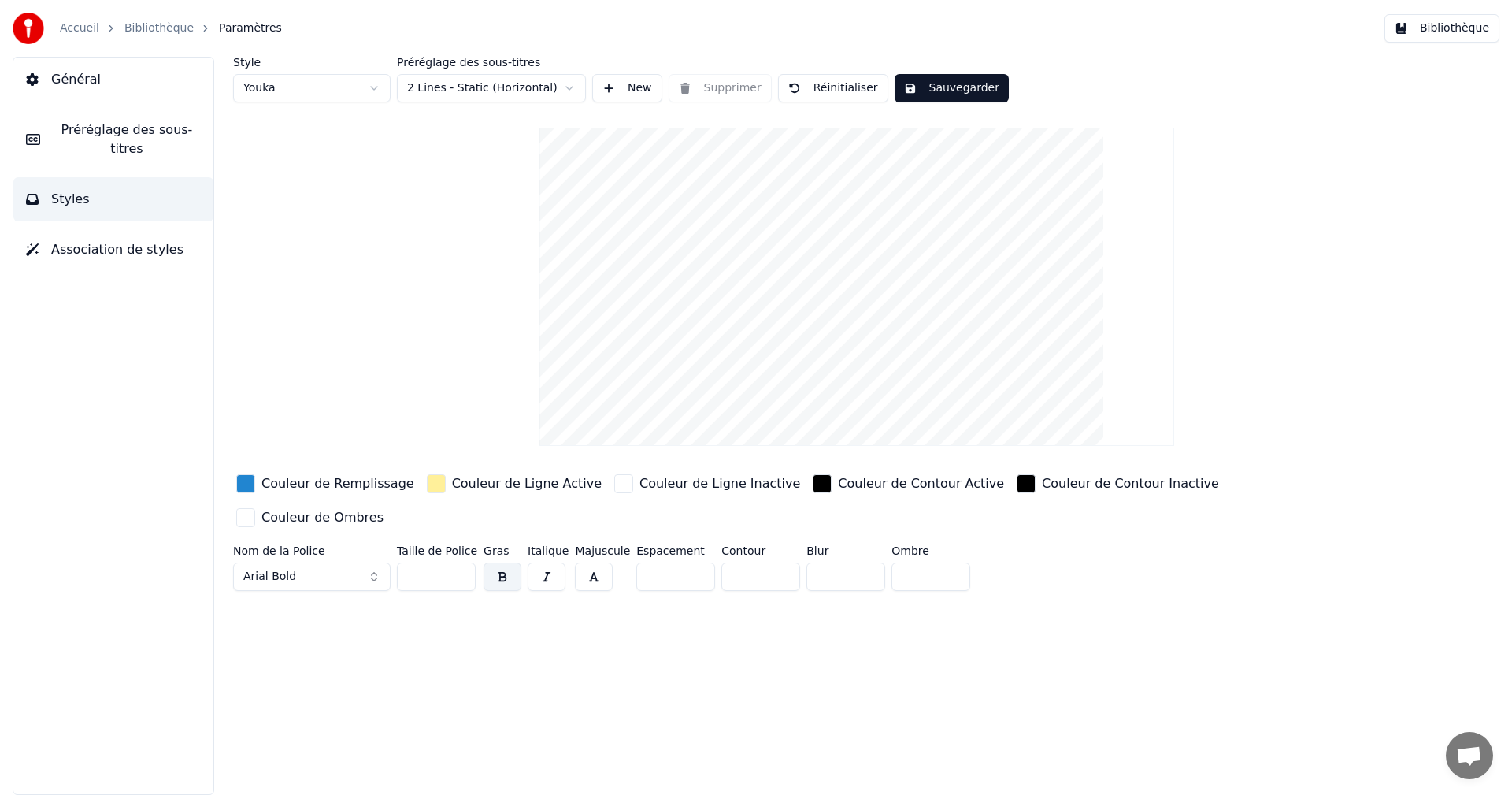
click at [113, 135] on span "Préréglage des sous-titres" at bounding box center [127, 139] width 148 height 38
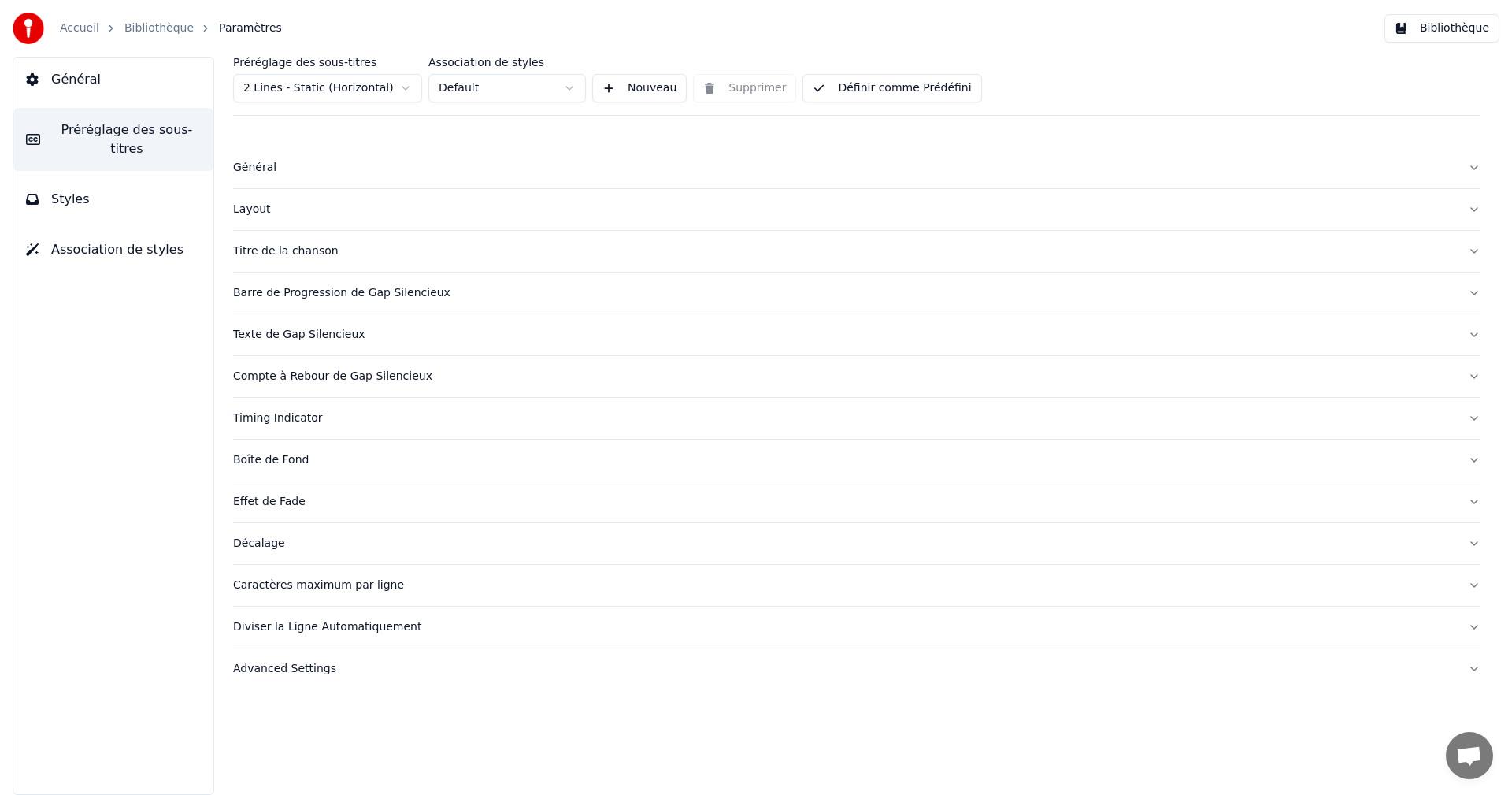
click at [293, 254] on div "Titre de la chanson" at bounding box center [844, 251] width 1223 height 15
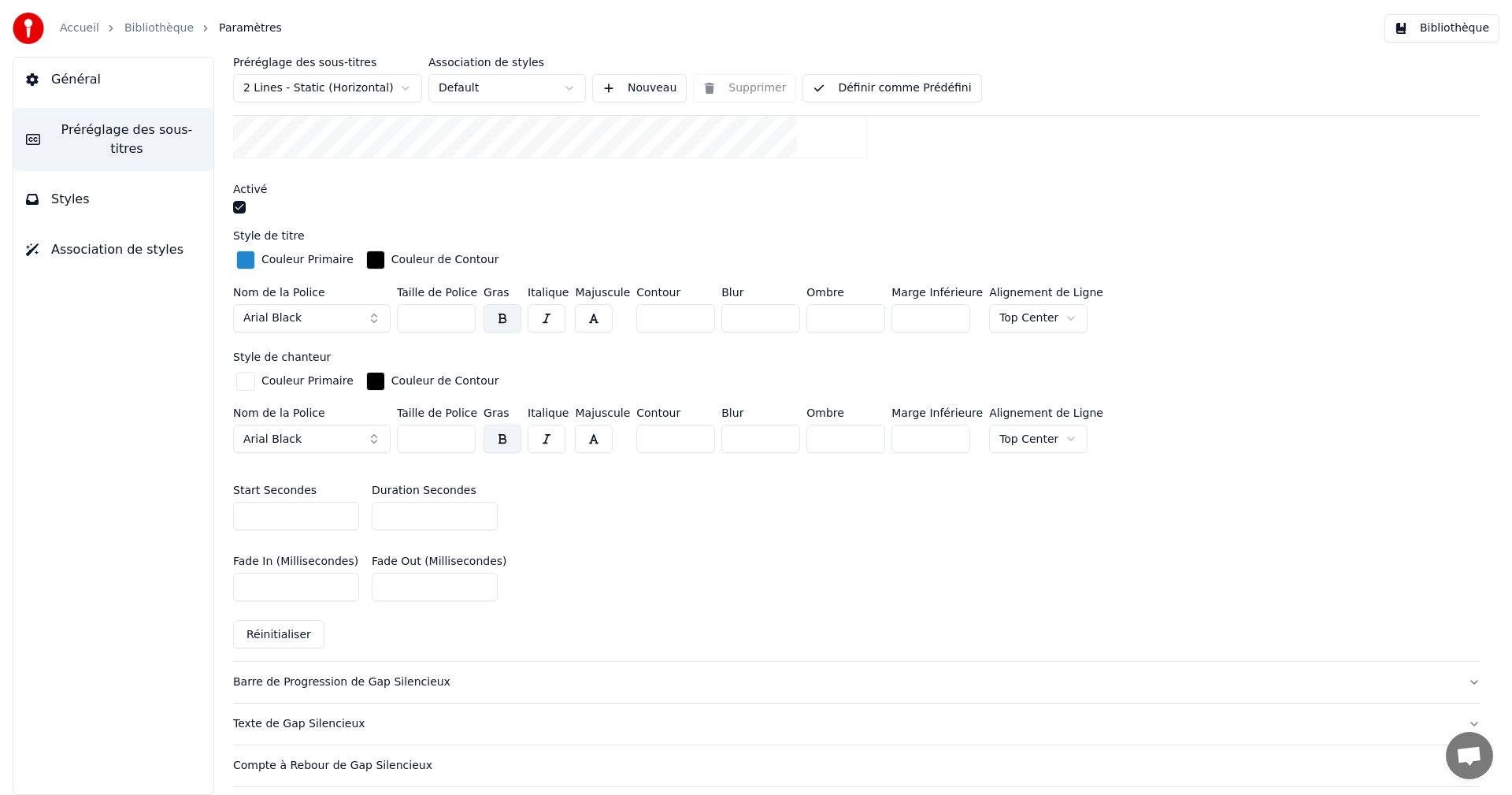
scroll to position [473, 0]
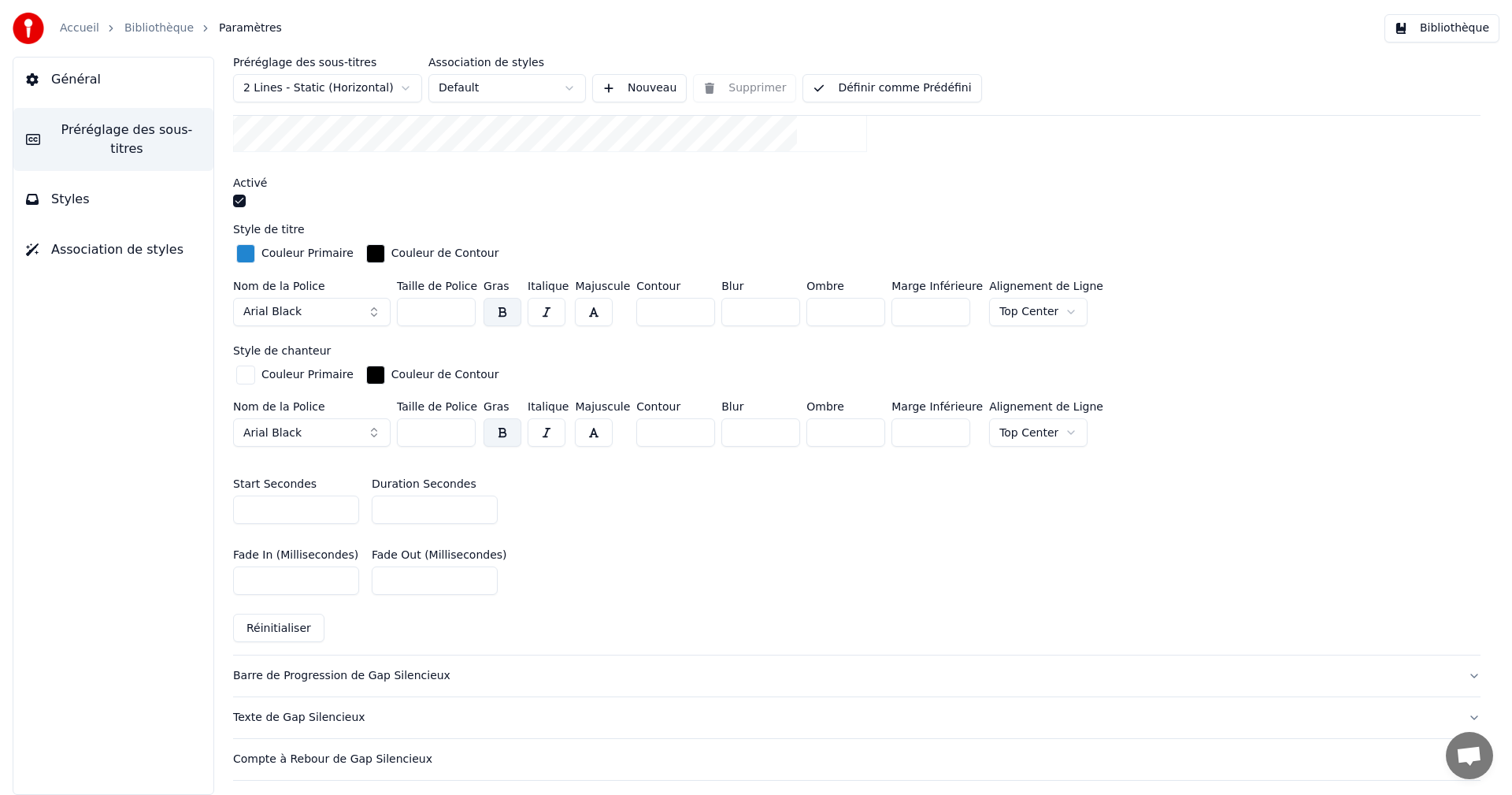
drag, startPoint x: 391, startPoint y: 509, endPoint x: 382, endPoint y: 509, distance: 9.0
click at [382, 509] on input "*" at bounding box center [435, 510] width 126 height 28
type input "*"
click at [578, 598] on div "Fade In (Millisecondes) *** Fade Out (Millisecondes) ***" at bounding box center [857, 572] width 1248 height 71
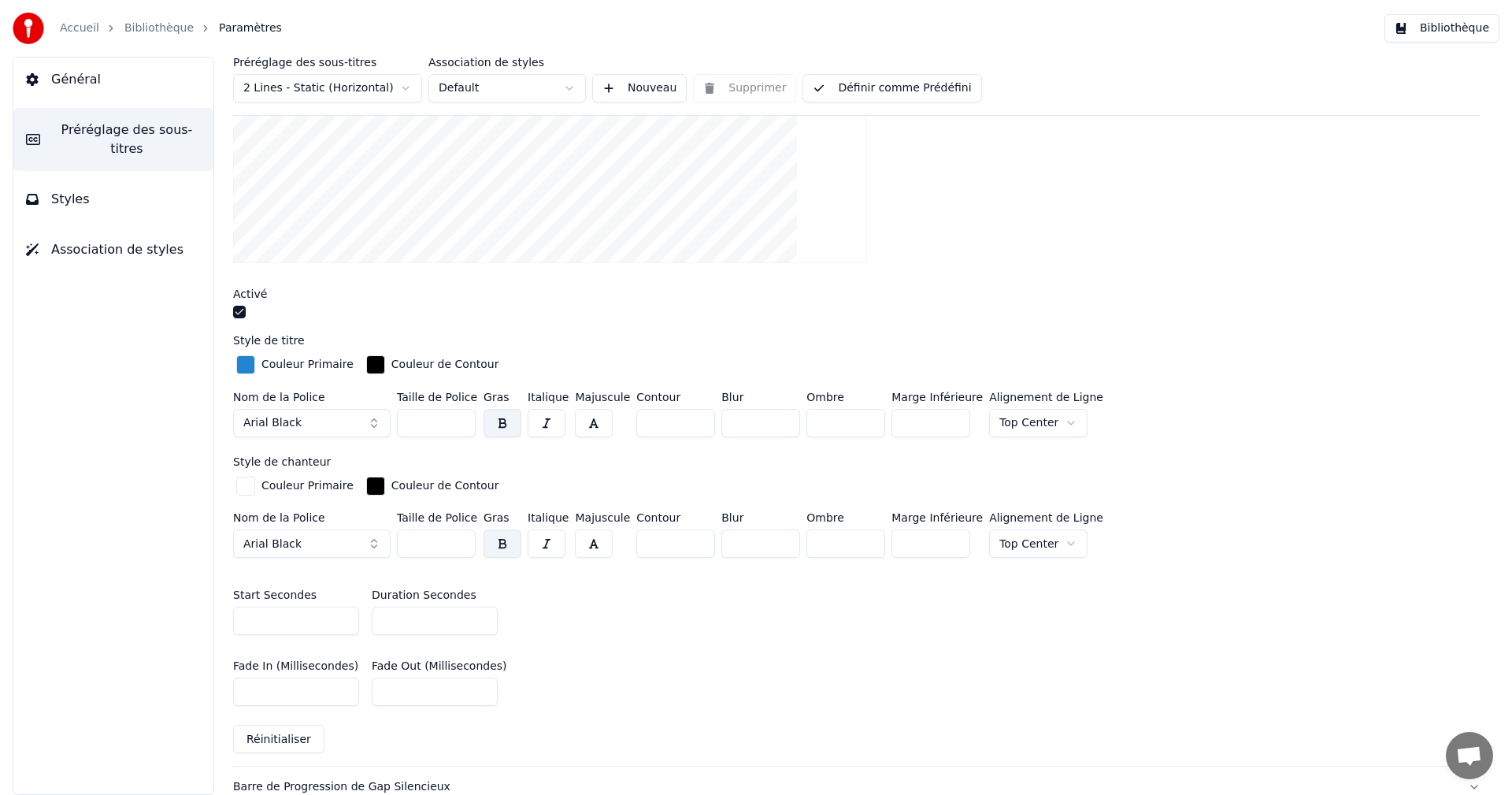
scroll to position [78, 0]
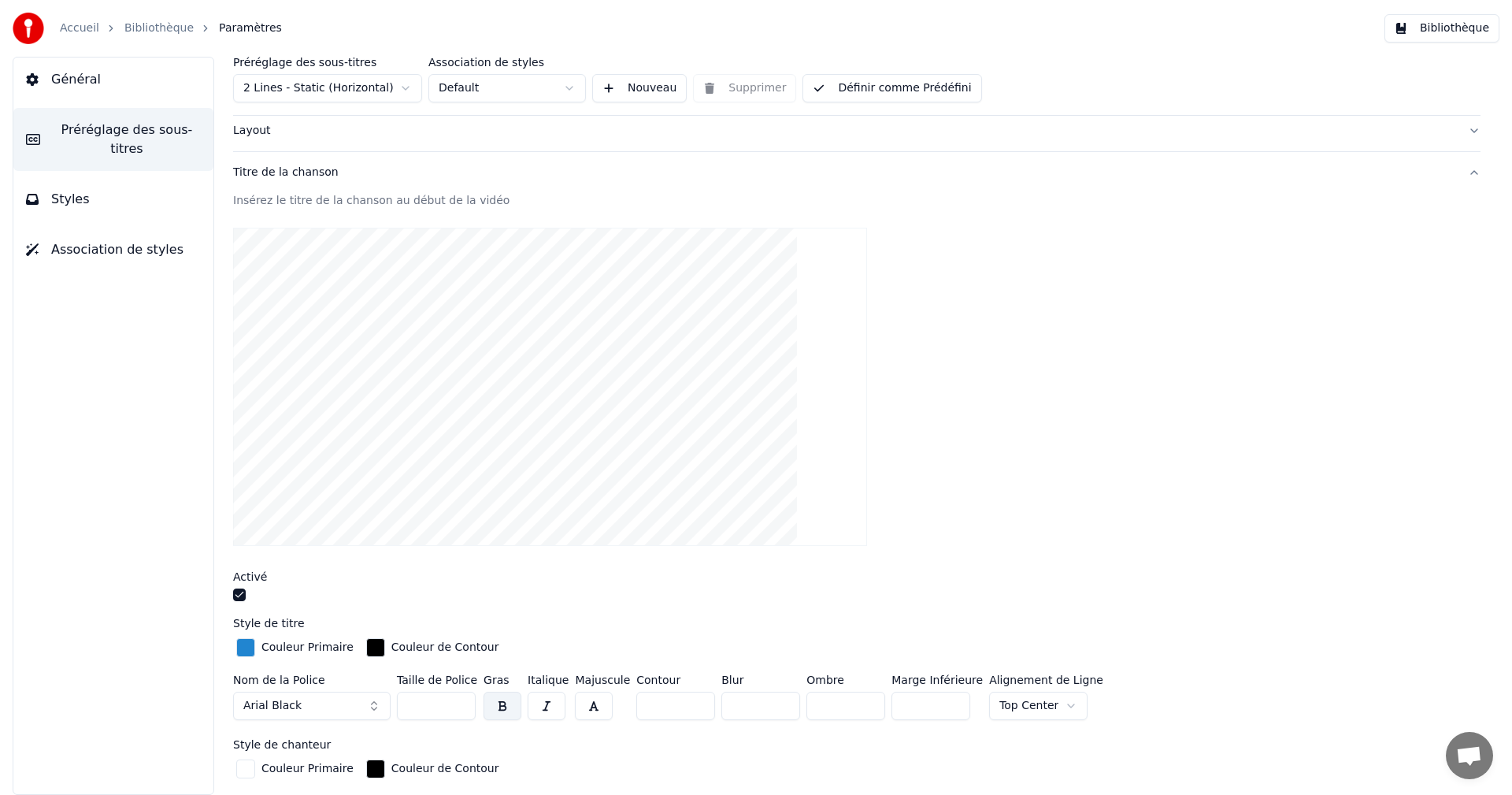
click at [143, 28] on link "Bibliothèque" at bounding box center [160, 28] width 70 height 15
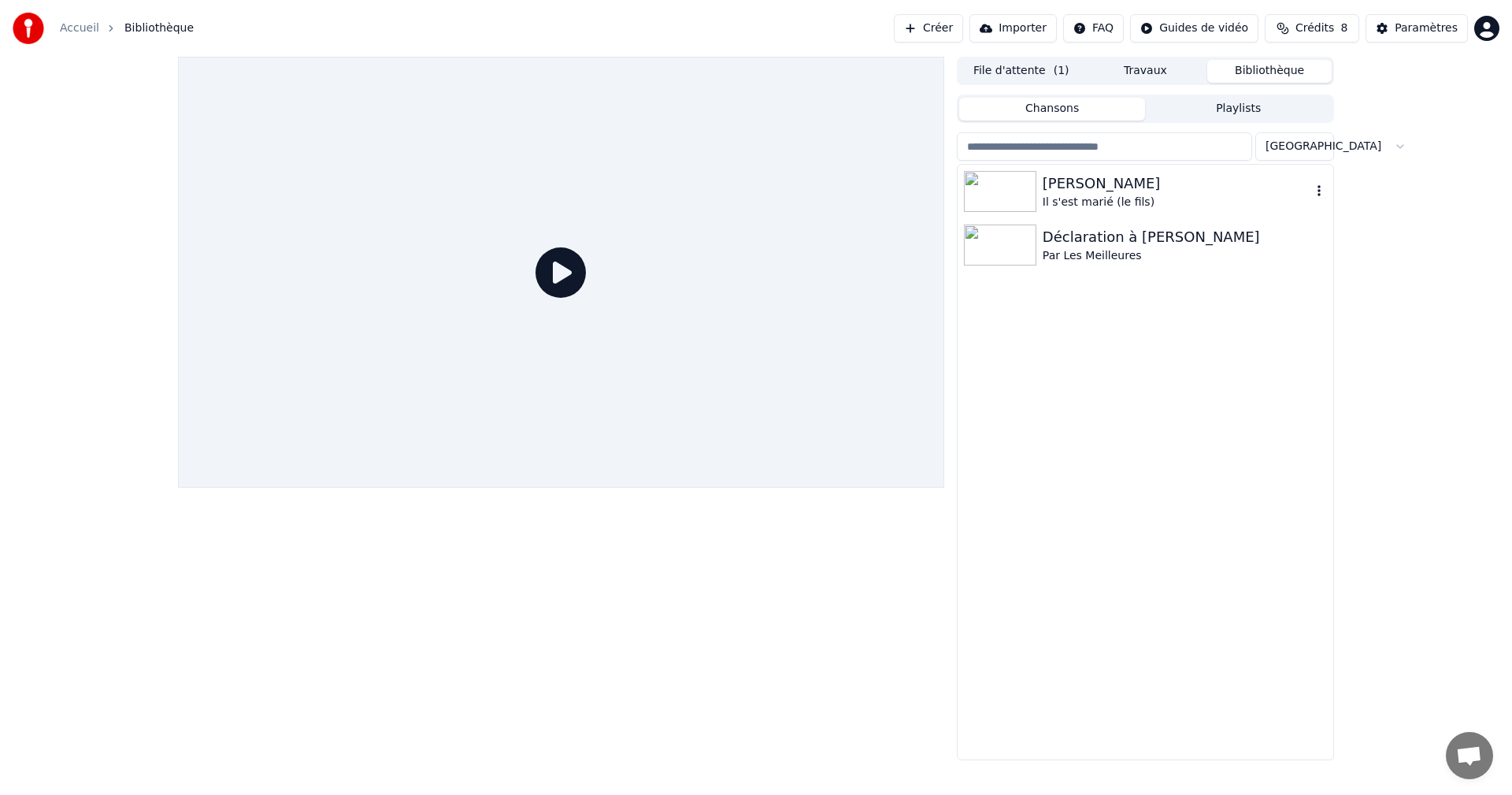
click at [1087, 229] on div "Déclaration à [PERSON_NAME]" at bounding box center [1185, 237] width 284 height 22
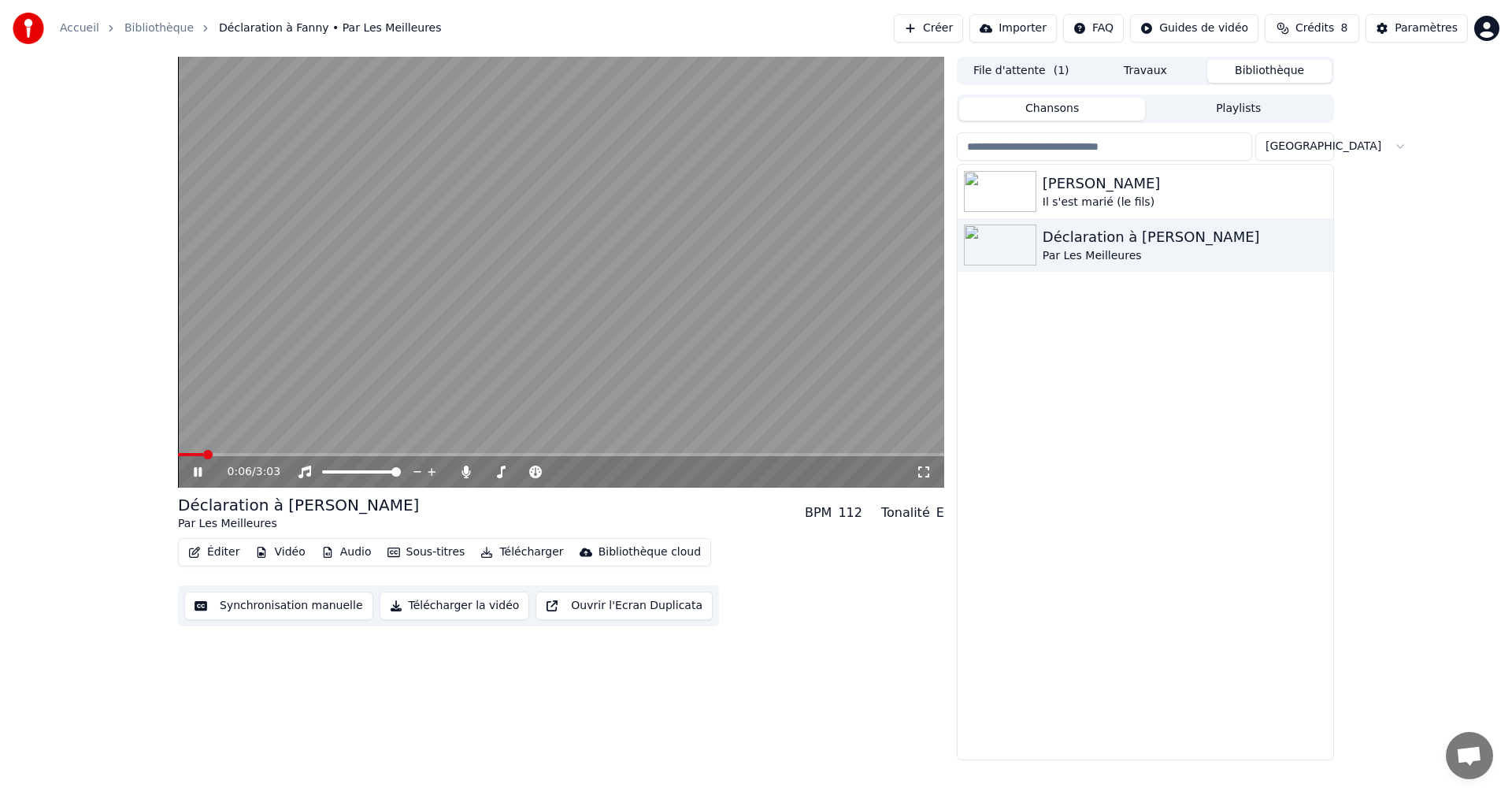
click at [198, 468] on icon at bounding box center [209, 472] width 37 height 13
click at [186, 454] on span at bounding box center [190, 455] width 10 height 10
click at [194, 476] on icon at bounding box center [198, 471] width 10 height 11
click at [193, 470] on icon at bounding box center [209, 472] width 37 height 13
click at [183, 455] on span at bounding box center [187, 455] width 10 height 10
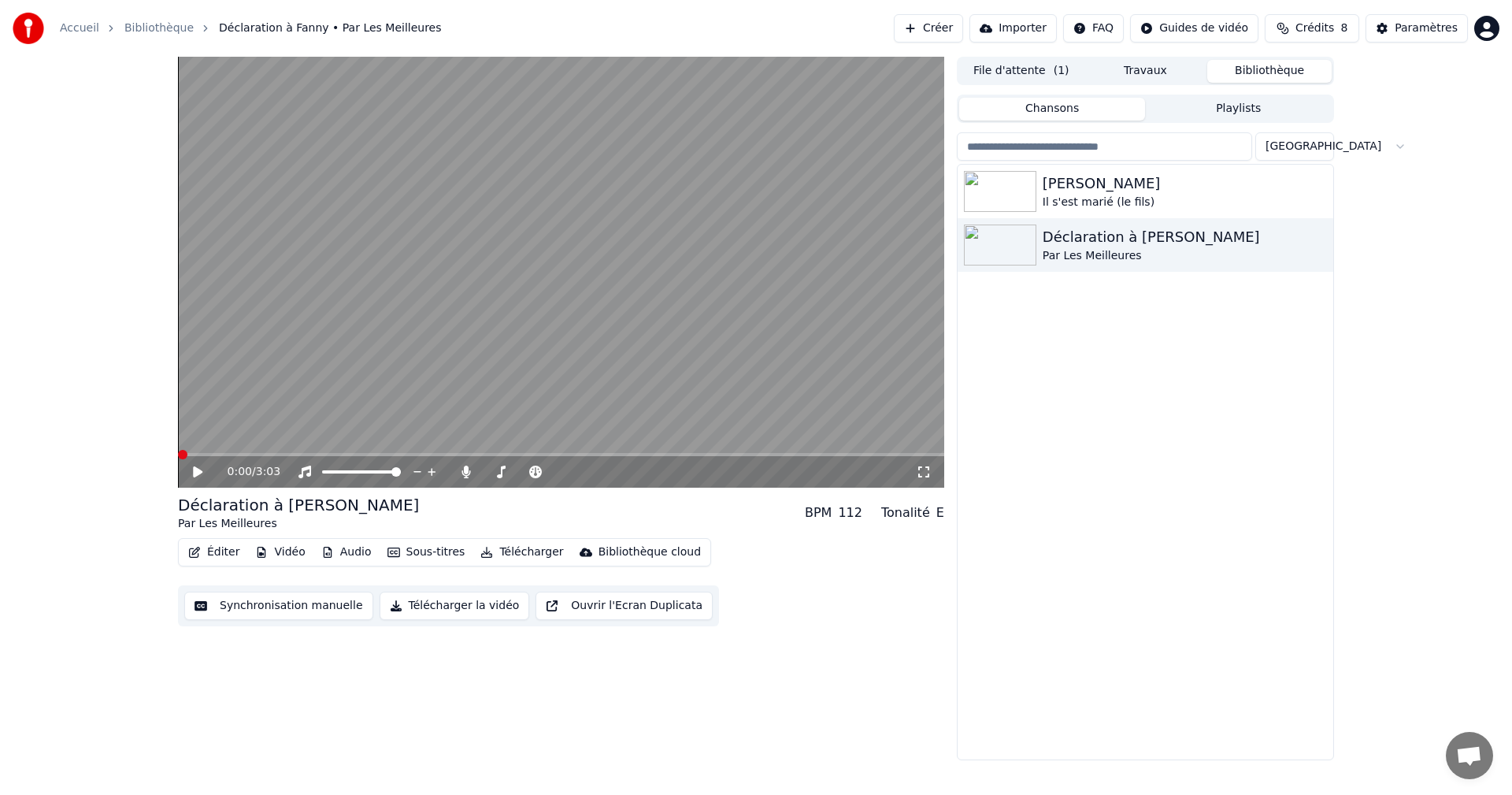
click at [178, 455] on span at bounding box center [183, 455] width 10 height 10
click at [178, 454] on span at bounding box center [183, 455] width 10 height 10
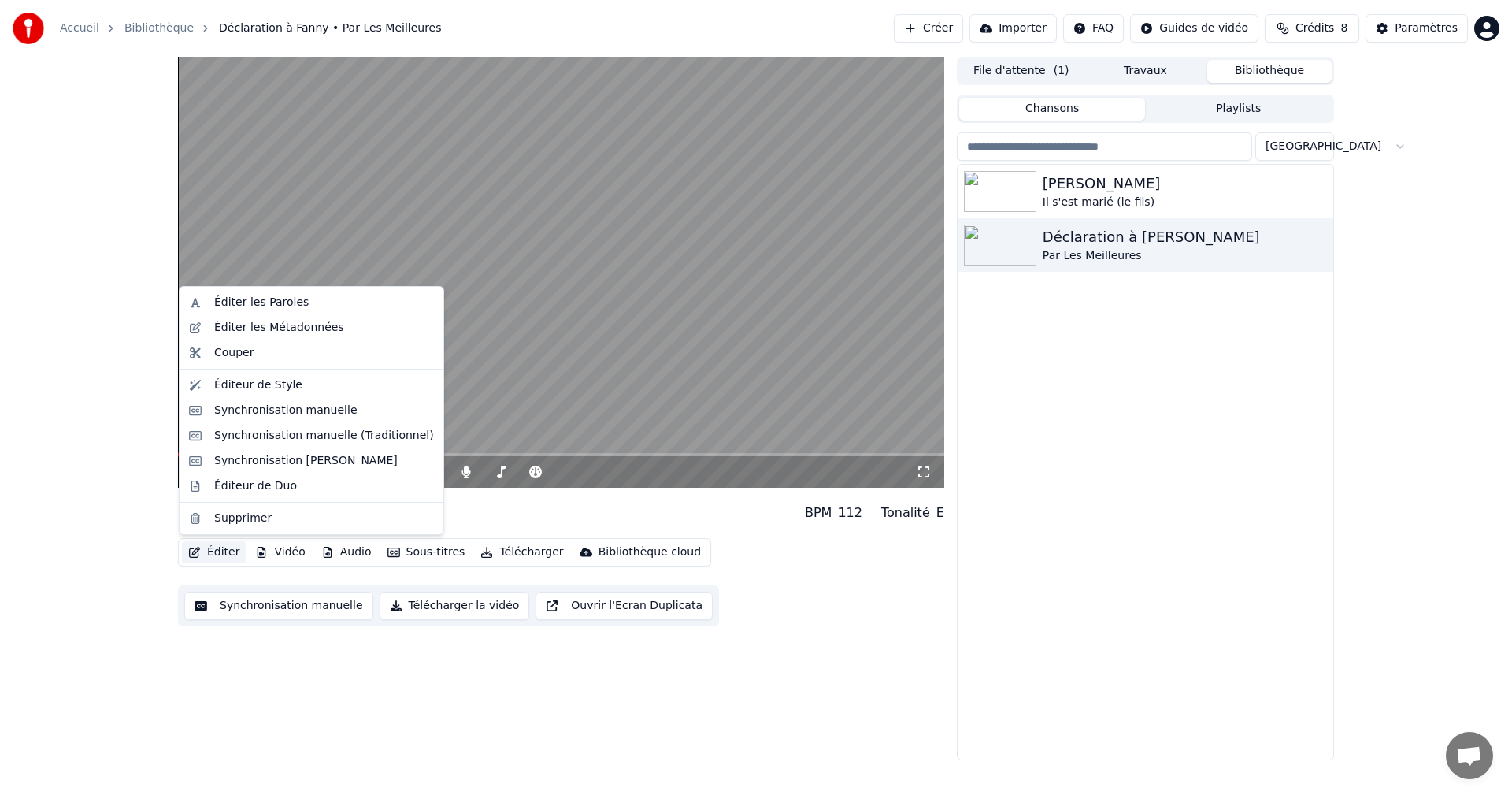
click at [226, 554] on button "Éditer" at bounding box center [214, 552] width 64 height 22
click at [263, 388] on div "Éditeur de Style" at bounding box center [258, 385] width 88 height 15
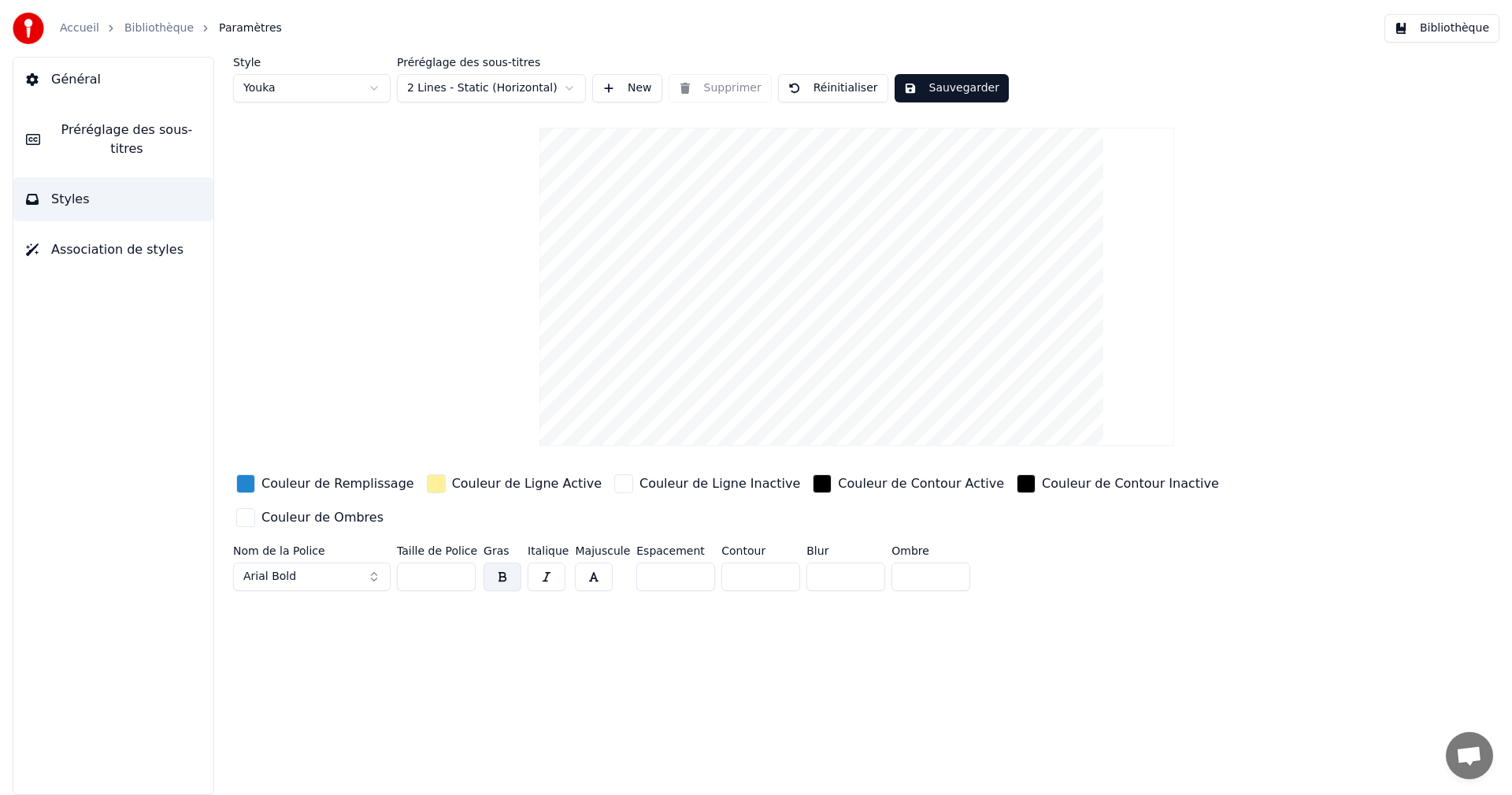
click at [125, 142] on button "Préréglage des sous-titres" at bounding box center [113, 139] width 200 height 63
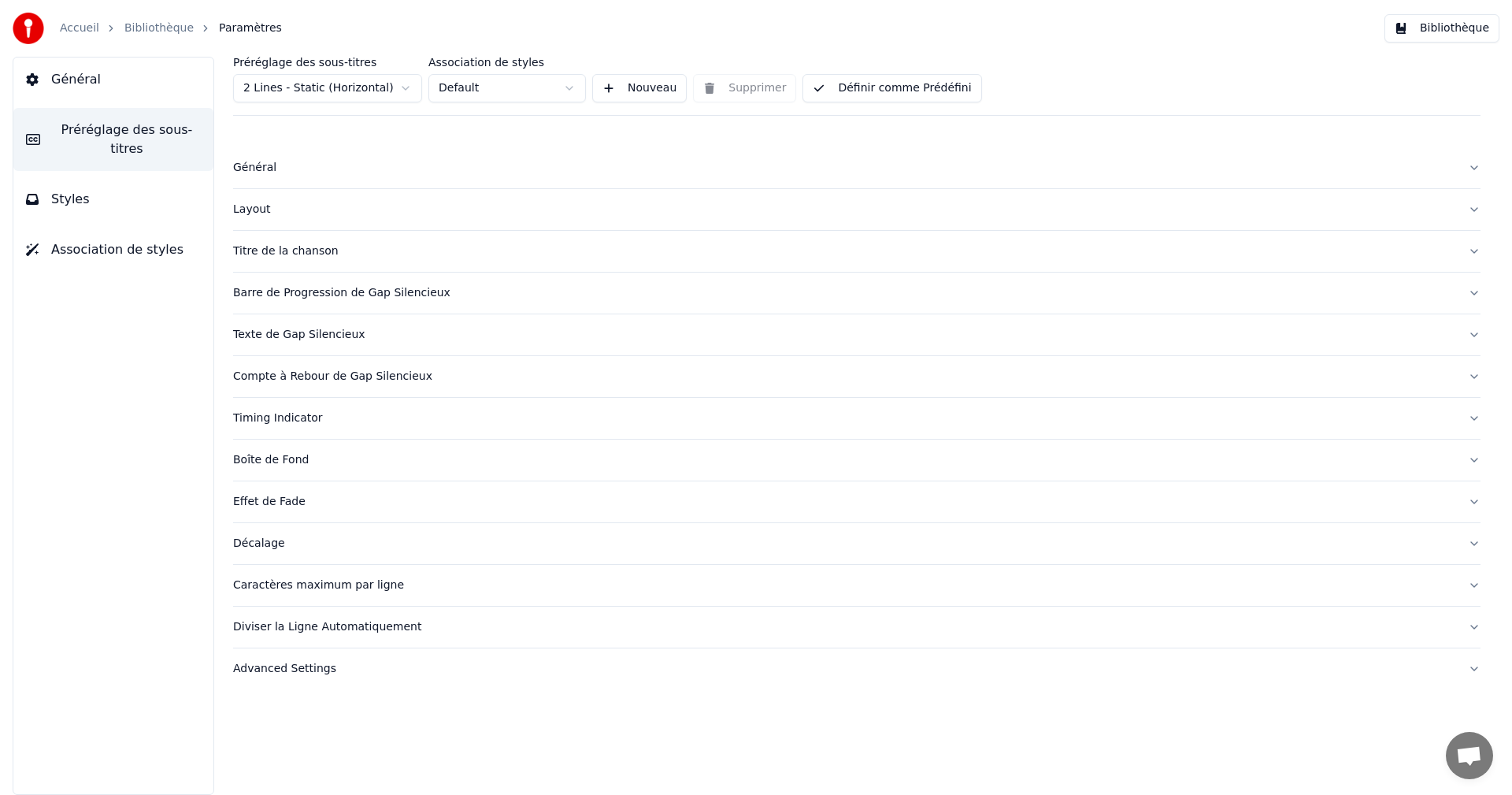
click at [245, 169] on div "Général" at bounding box center [844, 167] width 1223 height 15
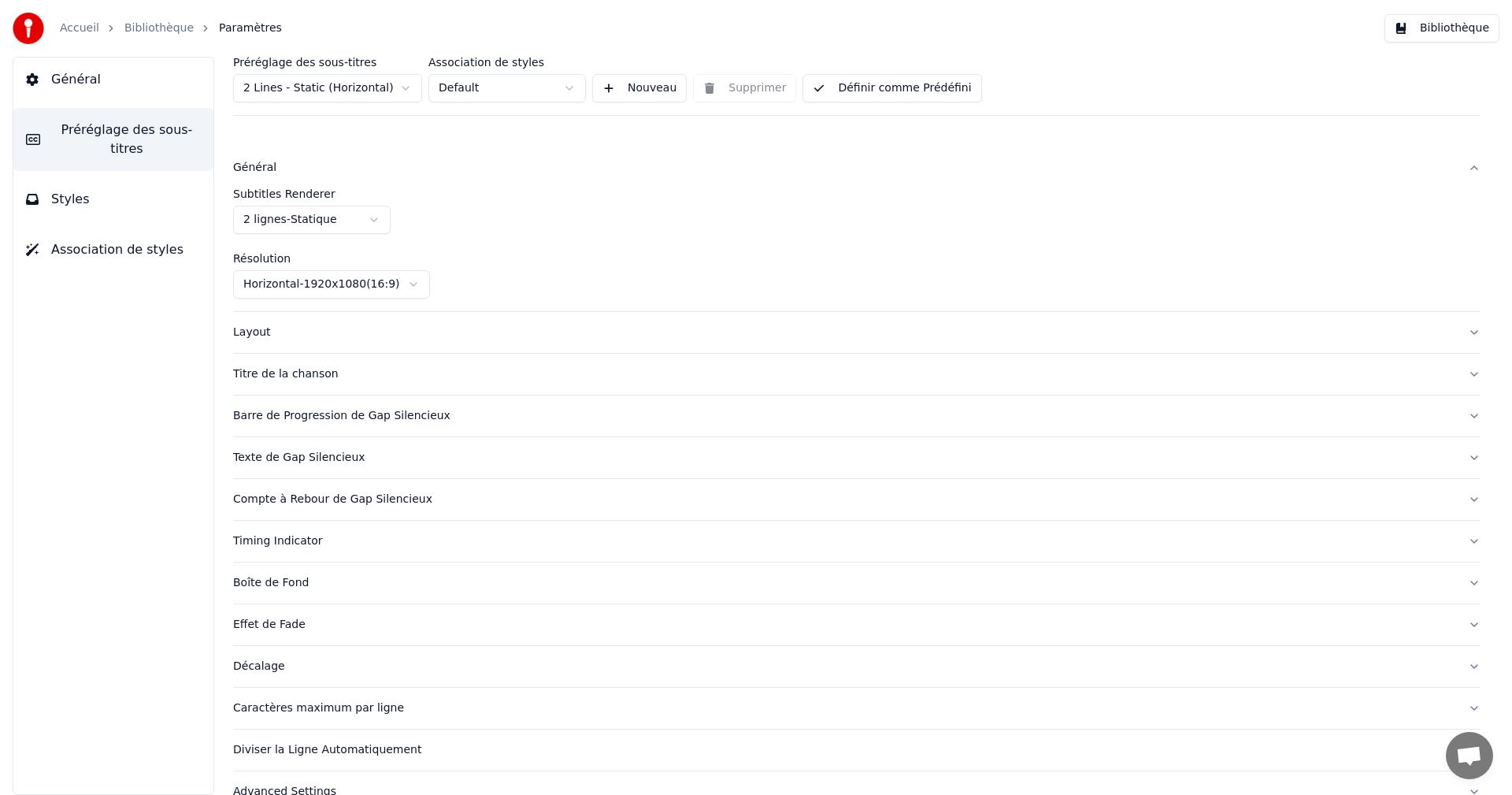
click at [261, 332] on div "Layout" at bounding box center [844, 333] width 1223 height 15
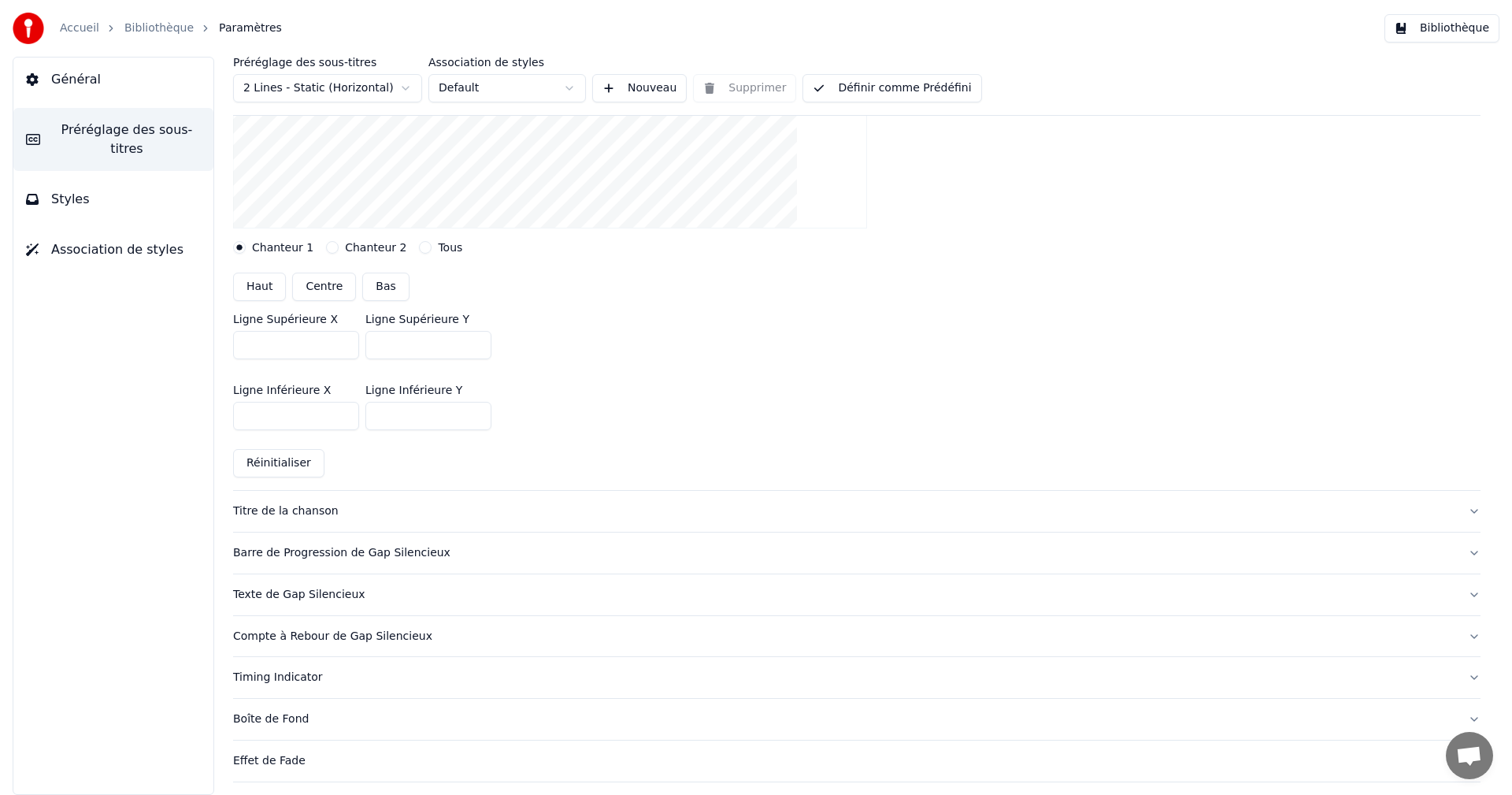
scroll to position [394, 0]
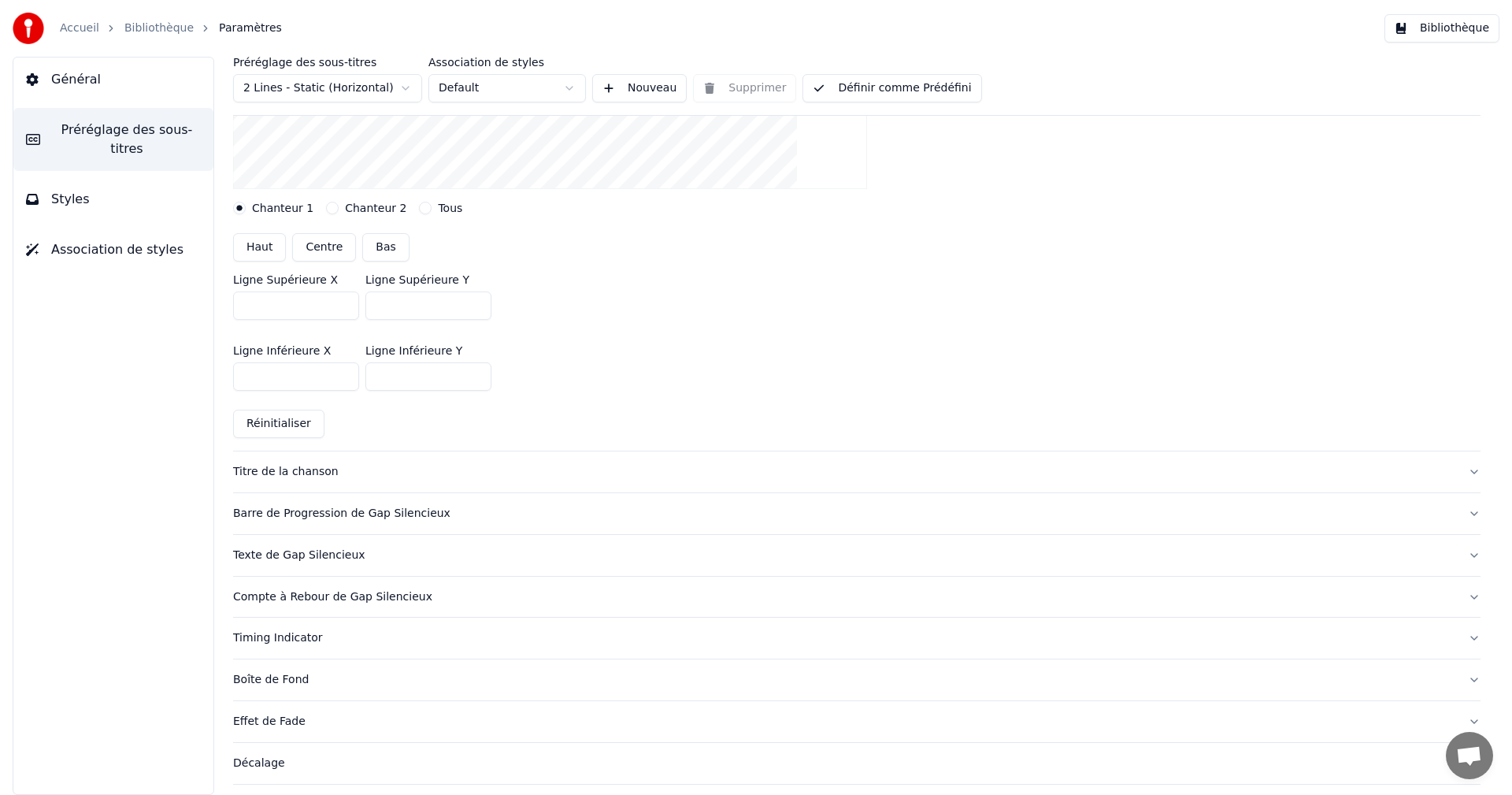
click at [301, 478] on div "Titre de la chanson" at bounding box center [844, 472] width 1223 height 15
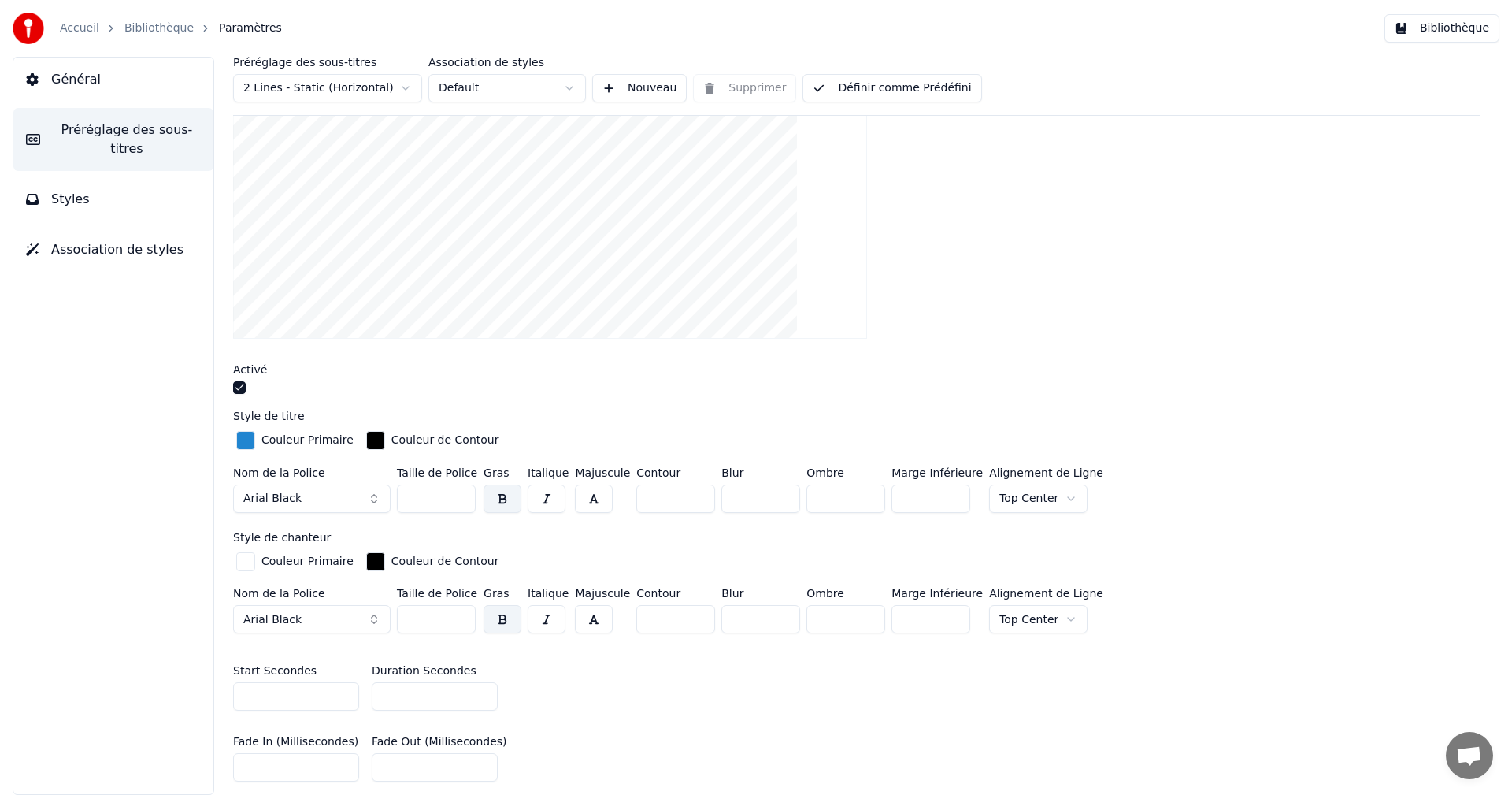
scroll to position [315, 0]
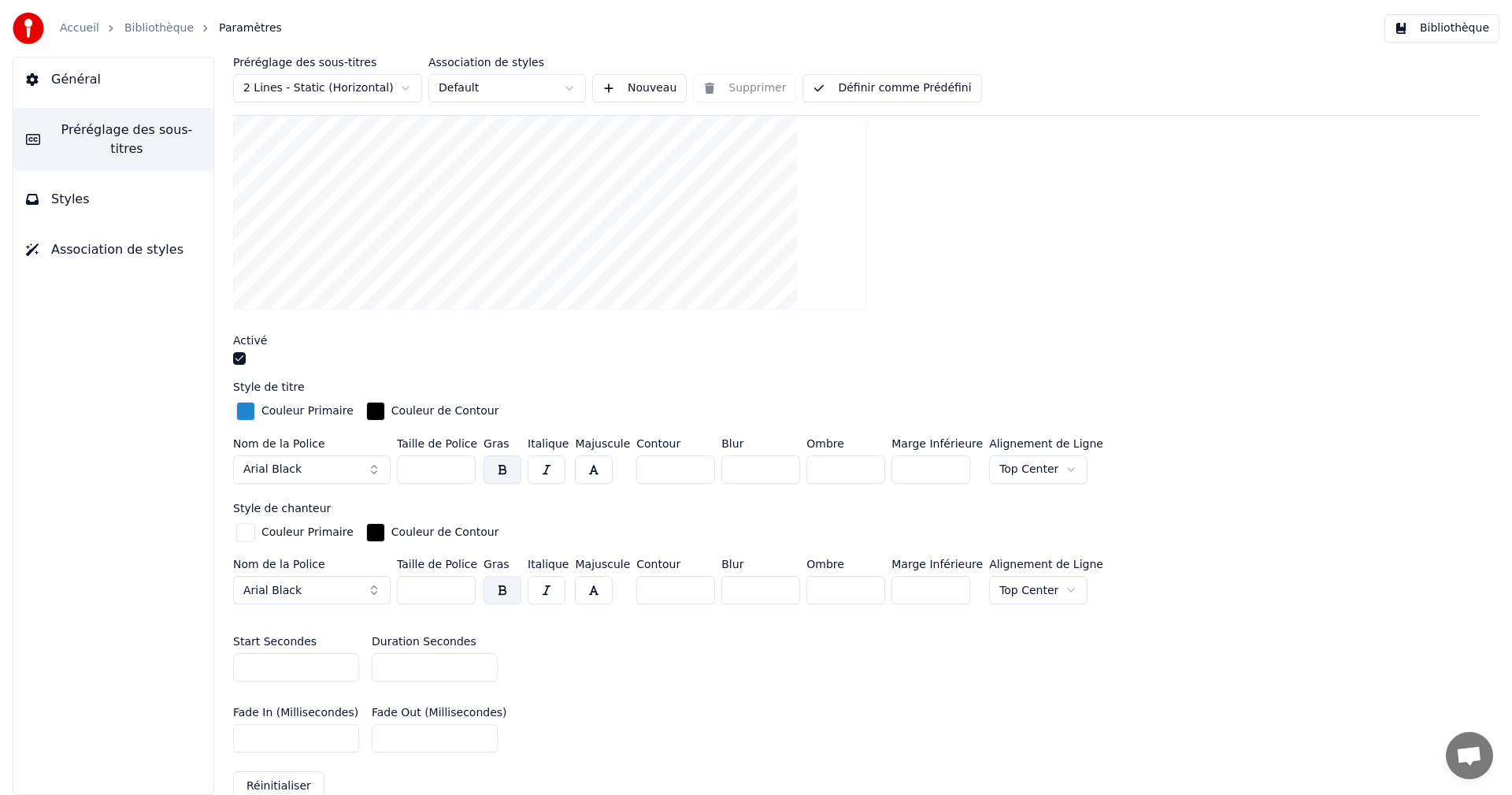
click at [1033, 469] on html "Accueil Bibliothèque Paramètres Bibliothèque Général Préréglage des sous-titres…" at bounding box center [756, 398] width 1512 height 795
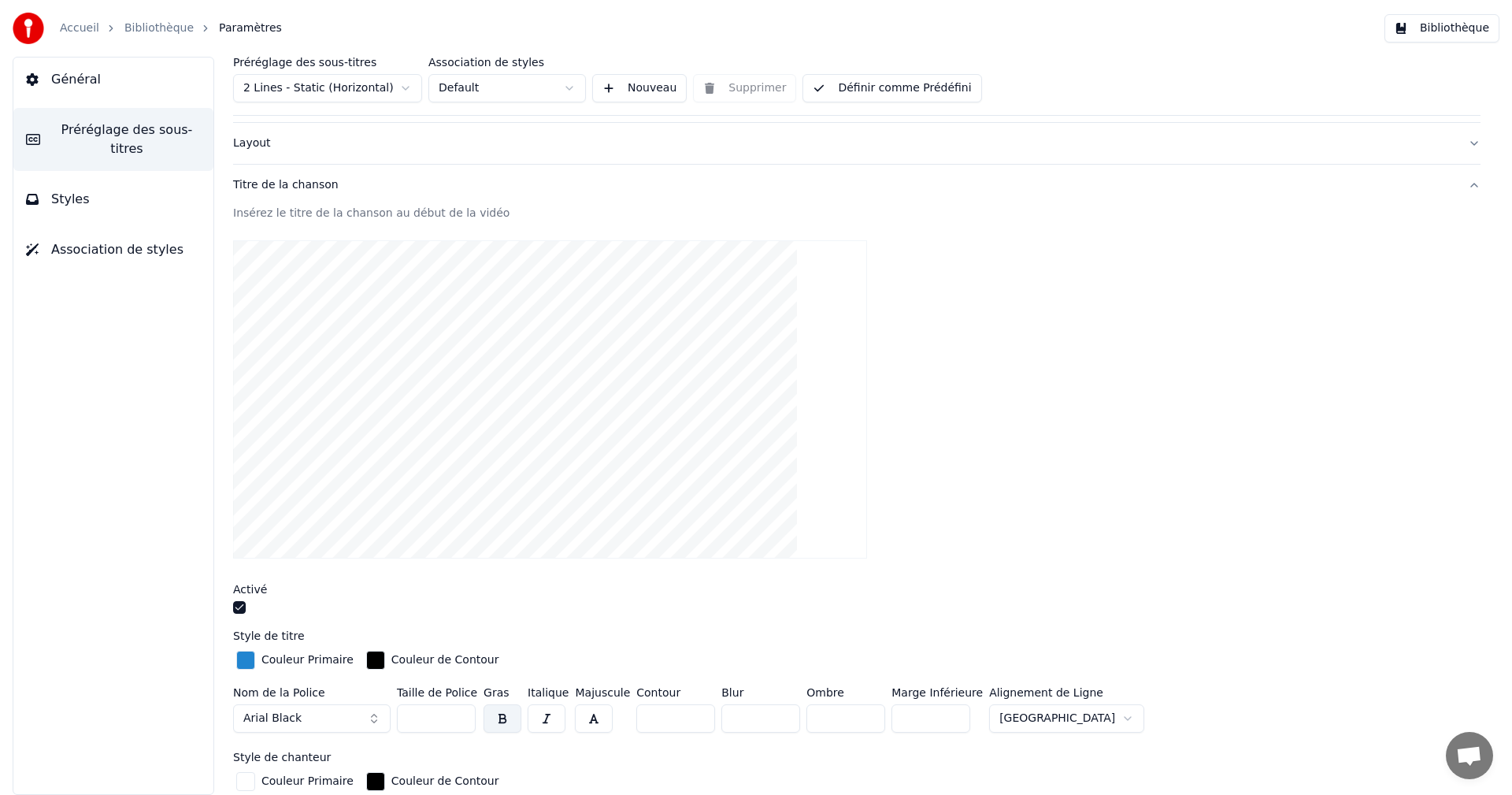
scroll to position [0, 0]
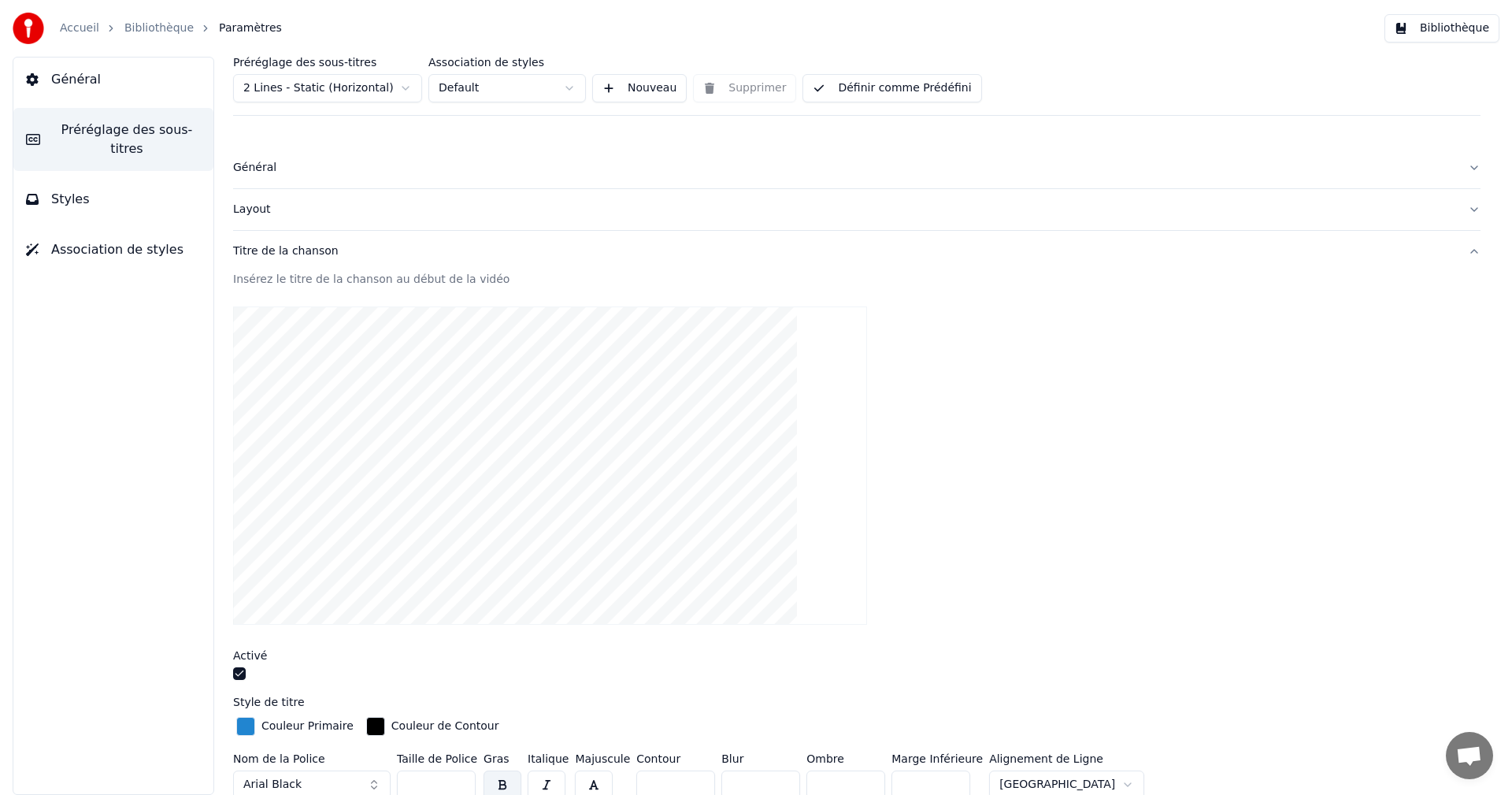
click at [150, 28] on link "Bibliothèque" at bounding box center [160, 28] width 70 height 15
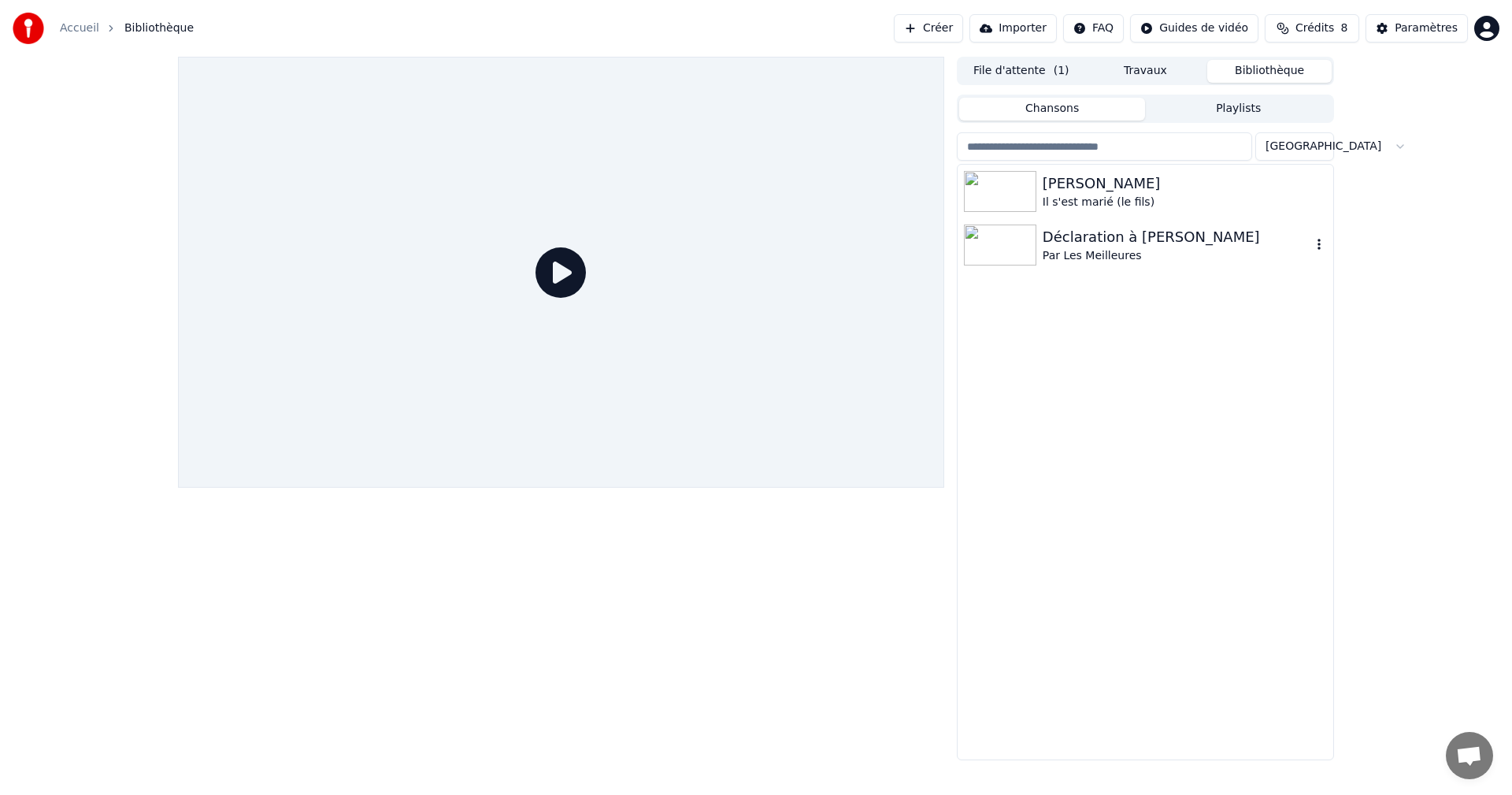
click at [1081, 242] on div "Déclaration à [PERSON_NAME]" at bounding box center [1178, 237] width 269 height 22
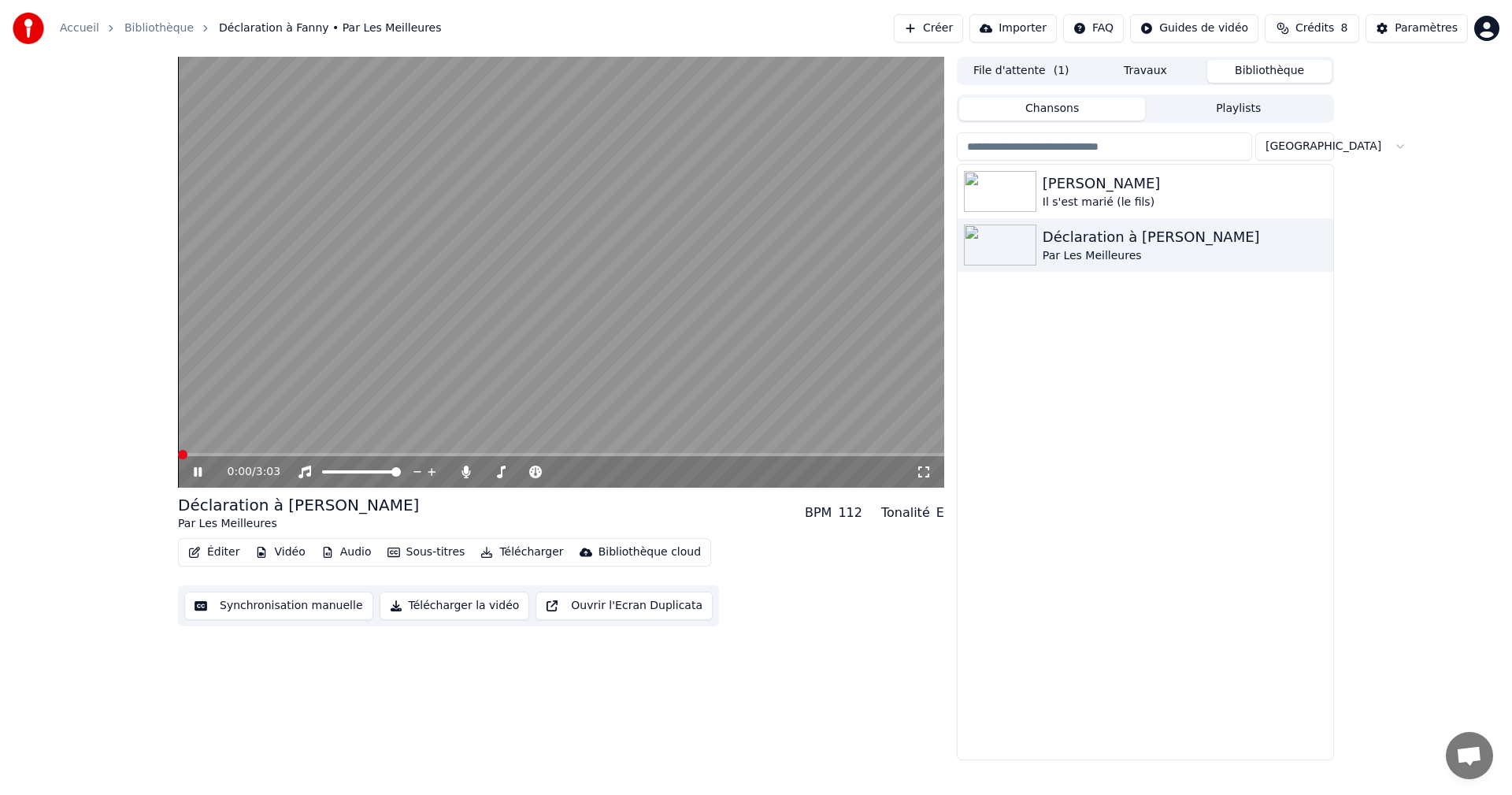
click at [193, 471] on icon at bounding box center [209, 472] width 37 height 13
click at [178, 451] on span at bounding box center [183, 455] width 10 height 10
click at [1090, 258] on div "Par Les Meilleures" at bounding box center [1178, 256] width 269 height 15
click at [1078, 250] on div "Par Les Meilleures" at bounding box center [1178, 256] width 269 height 15
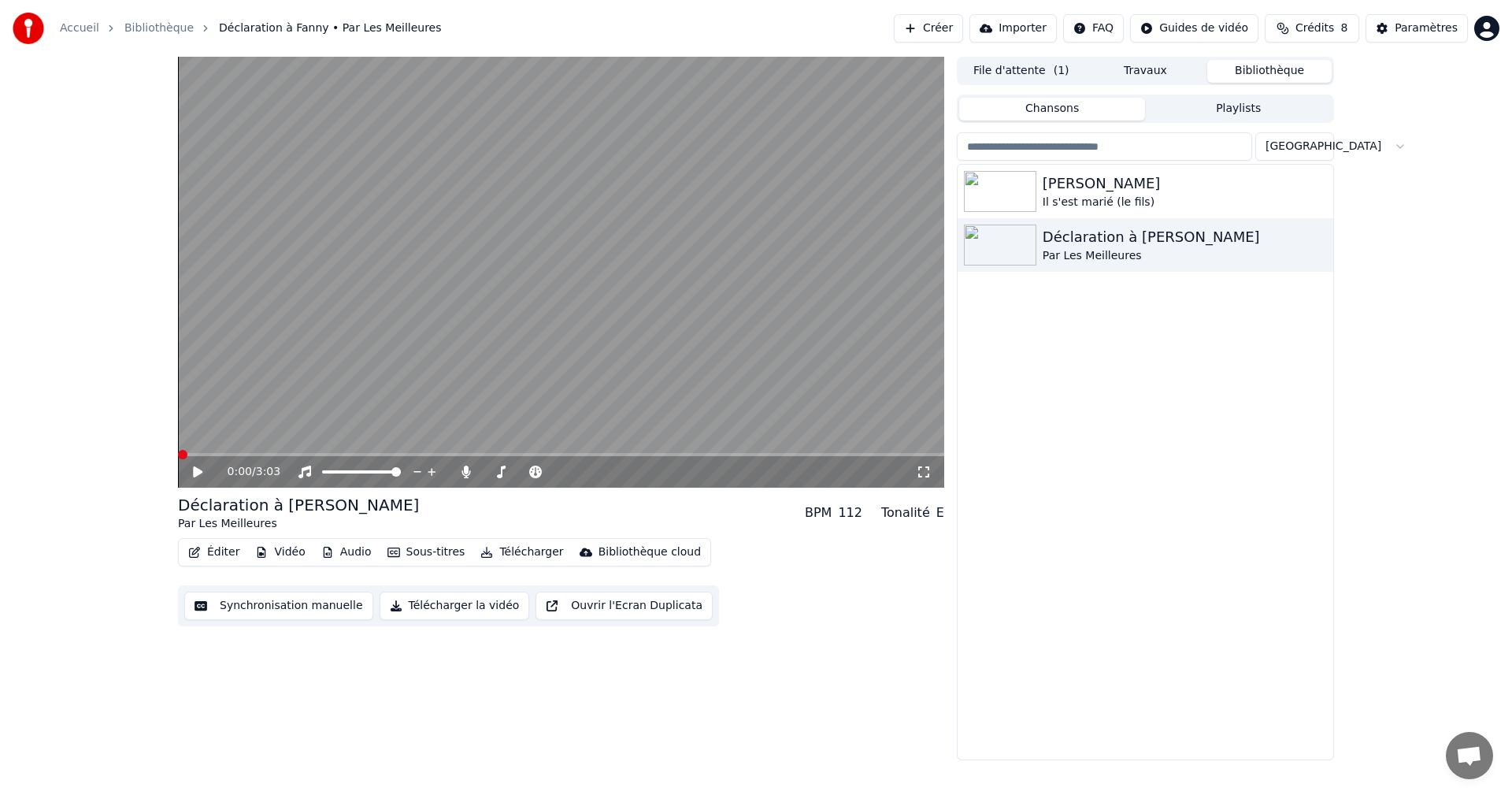
click at [190, 470] on div "0:00 / 3:03" at bounding box center [562, 472] width 754 height 15
click at [193, 470] on icon at bounding box center [209, 472] width 37 height 13
click at [195, 470] on icon at bounding box center [197, 472] width 8 height 10
click at [178, 455] on span at bounding box center [183, 455] width 10 height 10
click at [509, 555] on button "Télécharger" at bounding box center [522, 552] width 96 height 22
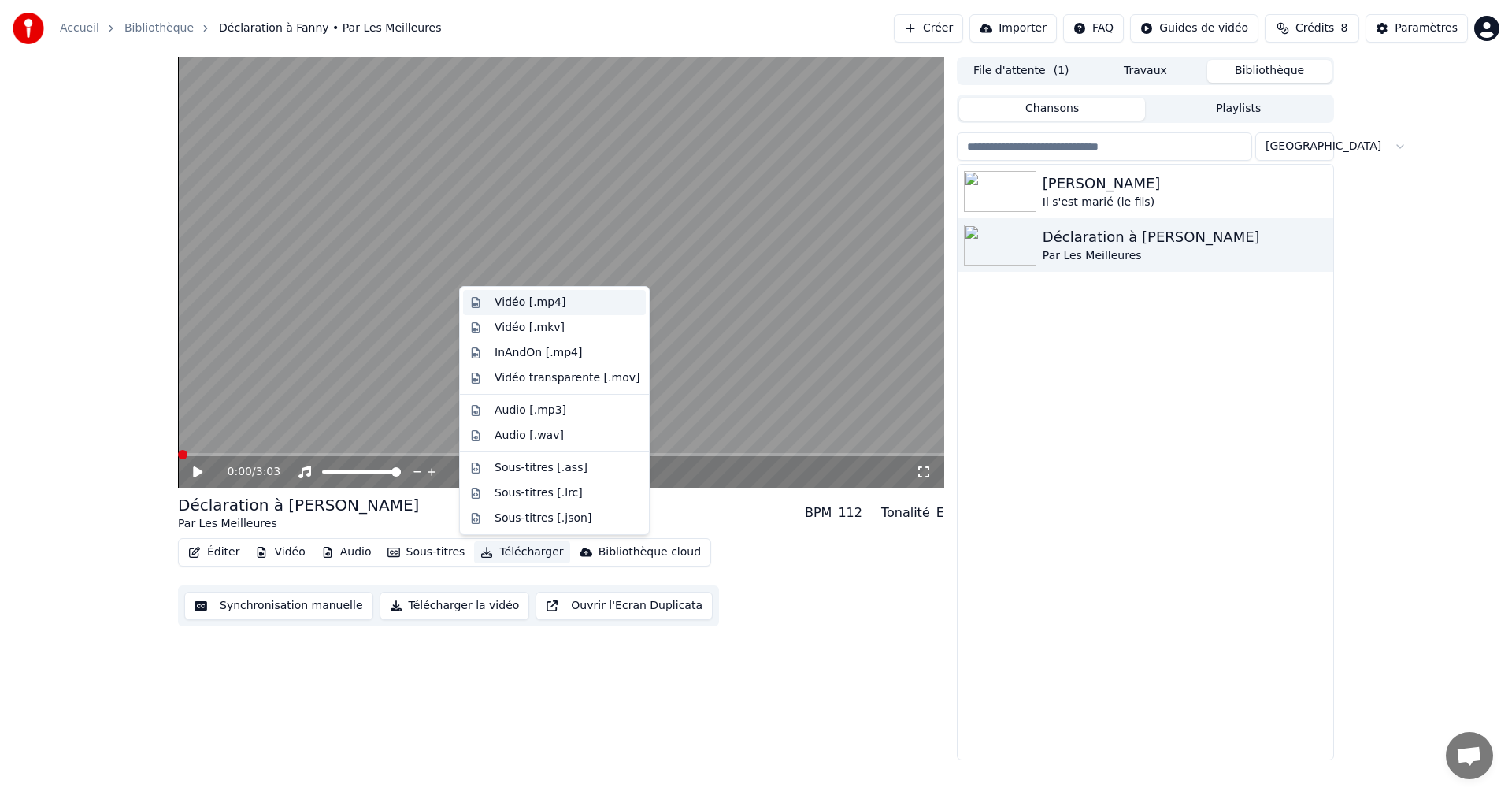
click at [549, 307] on div "Vidéo [.mp4]" at bounding box center [530, 303] width 71 height 15
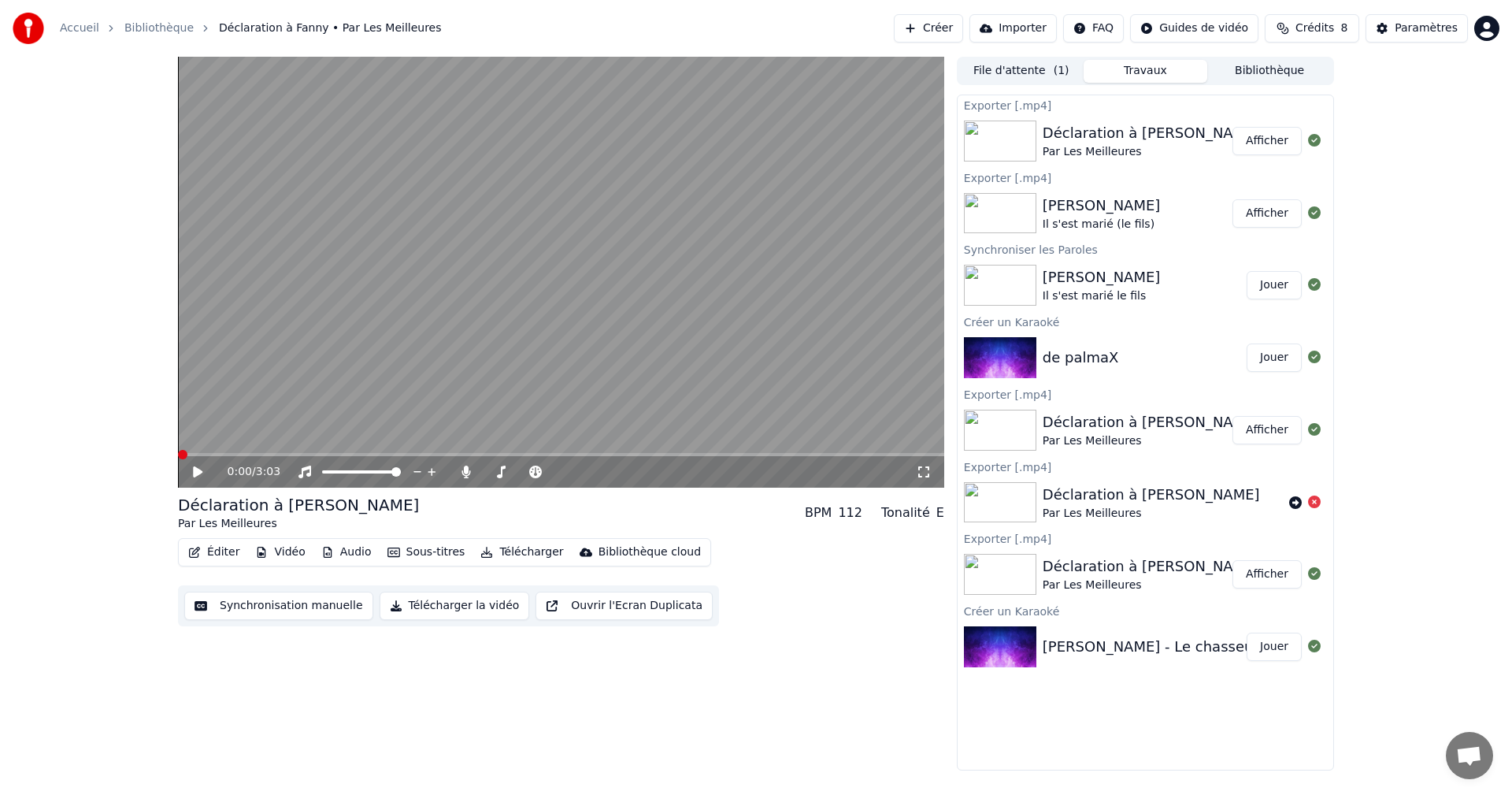
click at [1277, 147] on button "Afficher" at bounding box center [1267, 140] width 70 height 28
click at [138, 28] on link "Bibliothèque" at bounding box center [160, 28] width 70 height 15
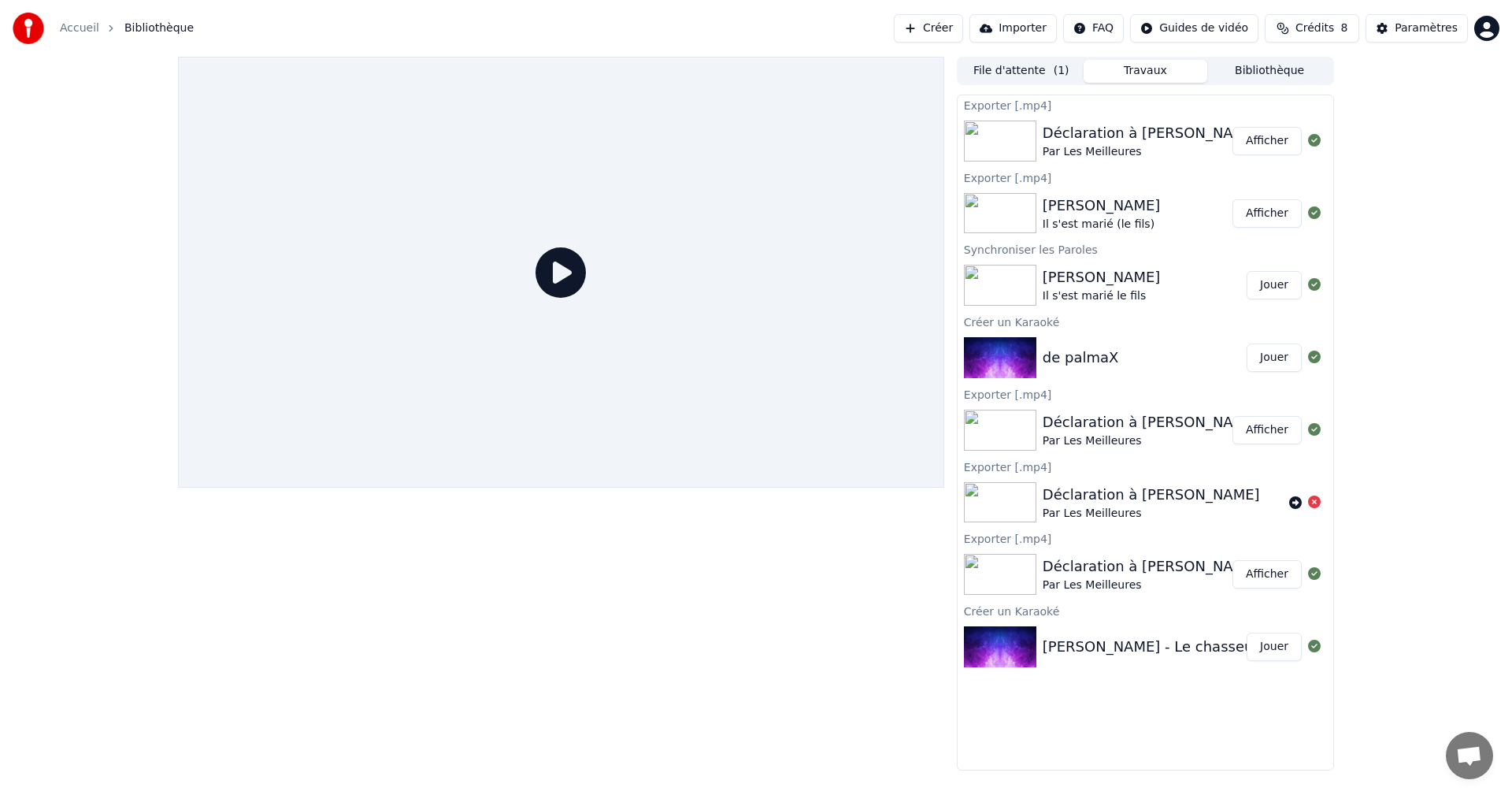
click at [92, 28] on link "Accueil" at bounding box center [79, 28] width 40 height 15
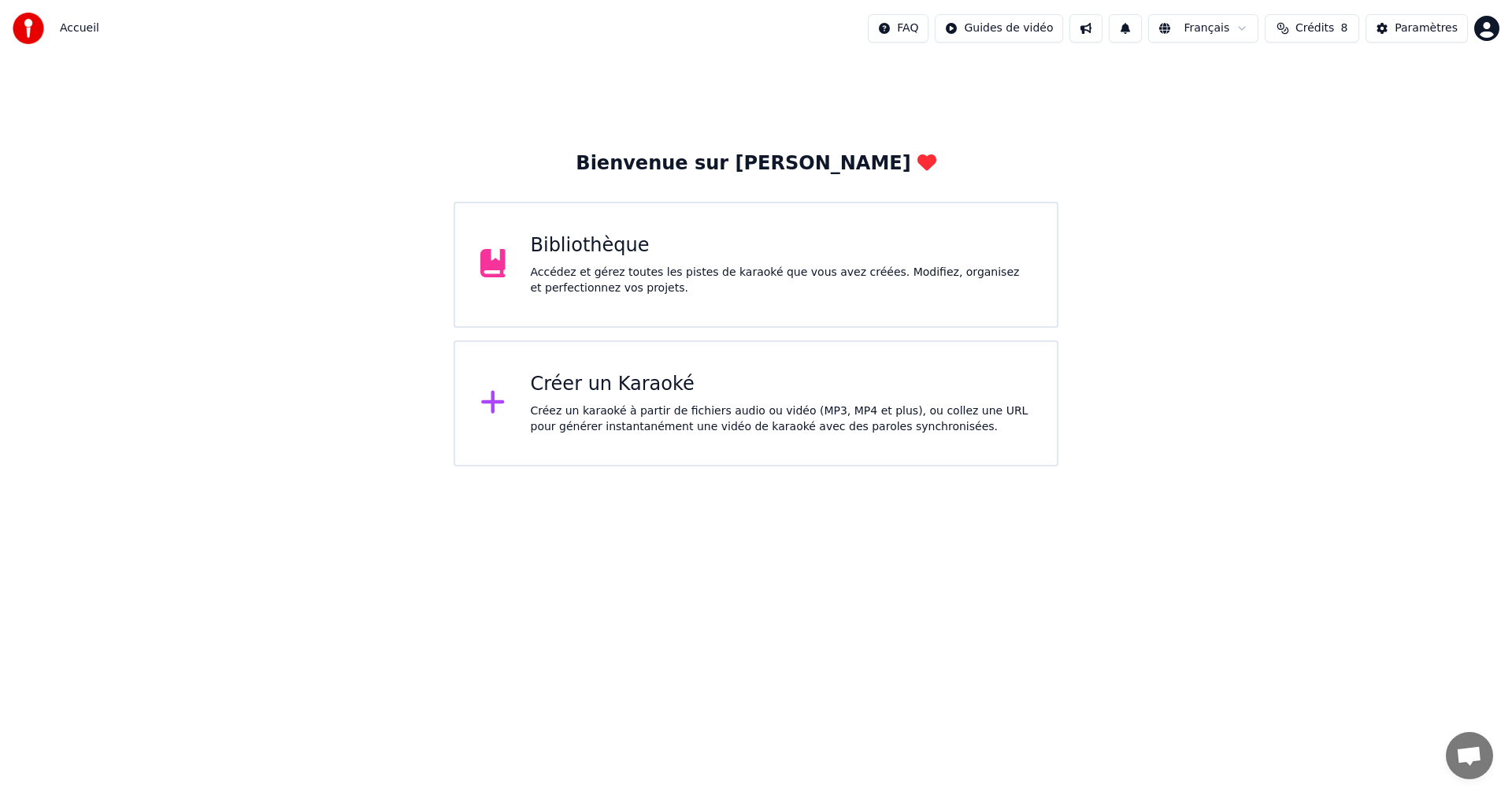
click at [608, 211] on div "Bibliothèque Accédez et gérez toutes les pistes de karaoké que vous avez créées…" at bounding box center [756, 265] width 605 height 126
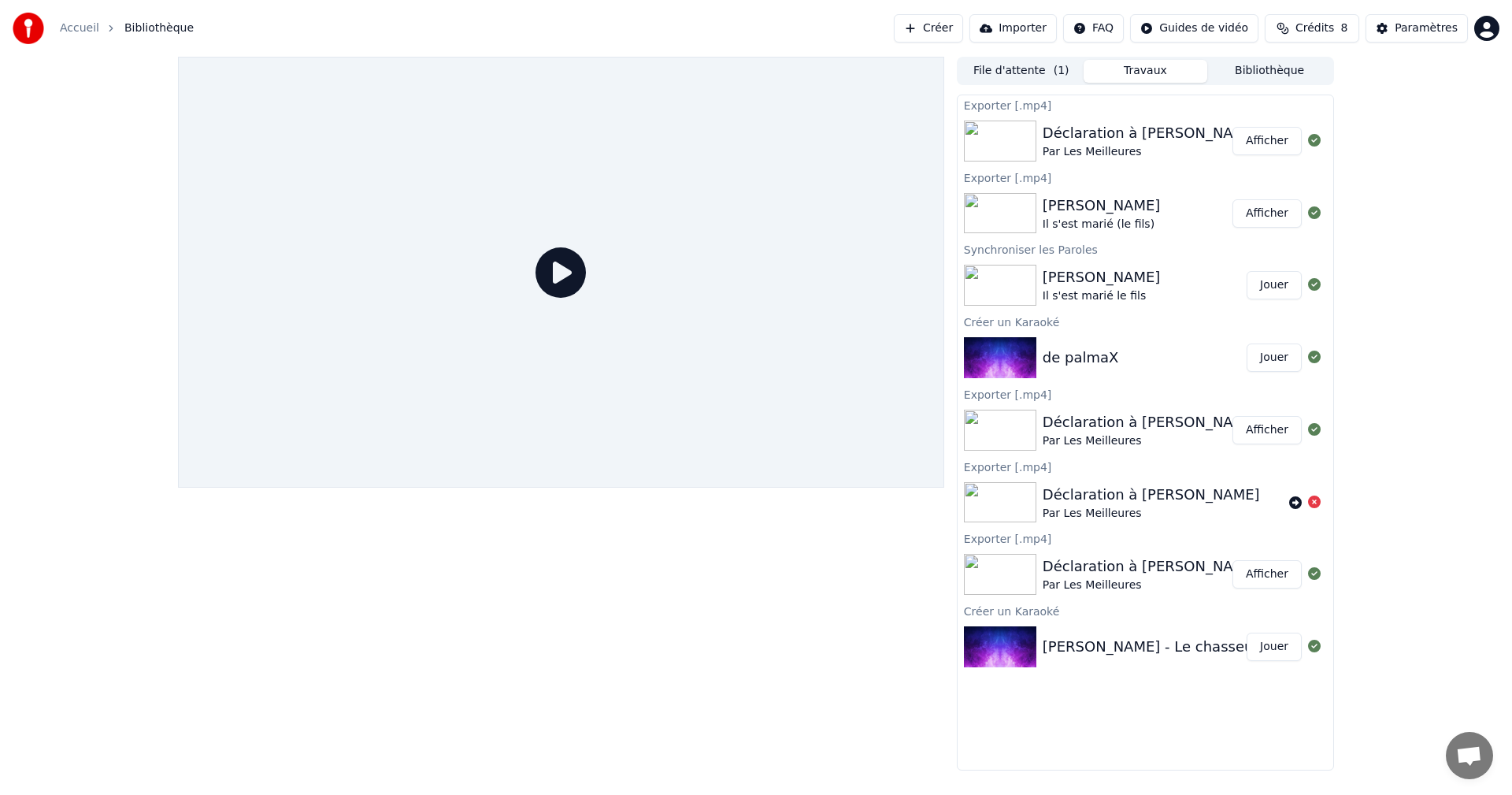
click at [1243, 72] on button "Bibliothèque" at bounding box center [1269, 72] width 125 height 23
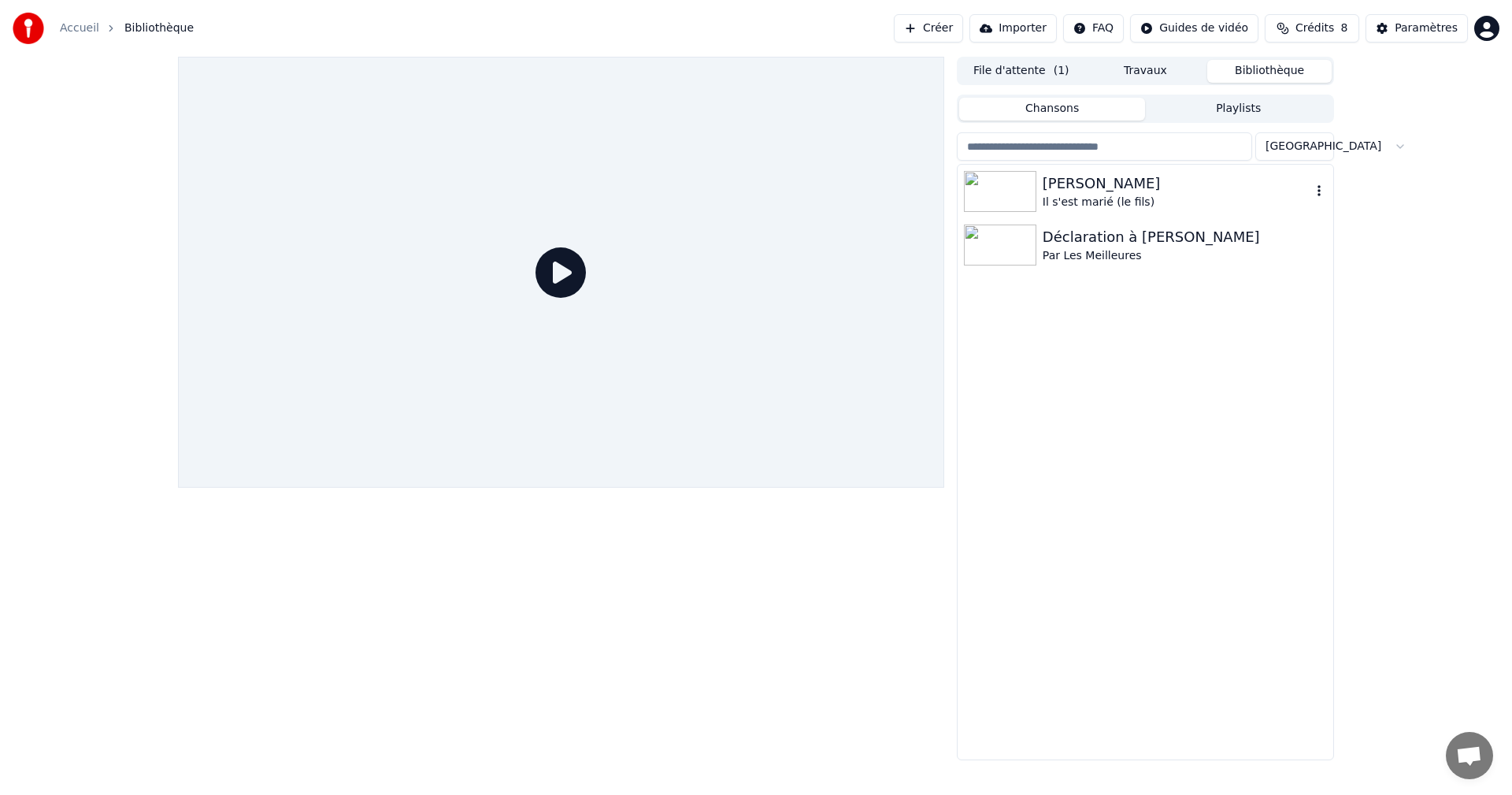
click at [1105, 188] on div "[PERSON_NAME]" at bounding box center [1178, 183] width 269 height 22
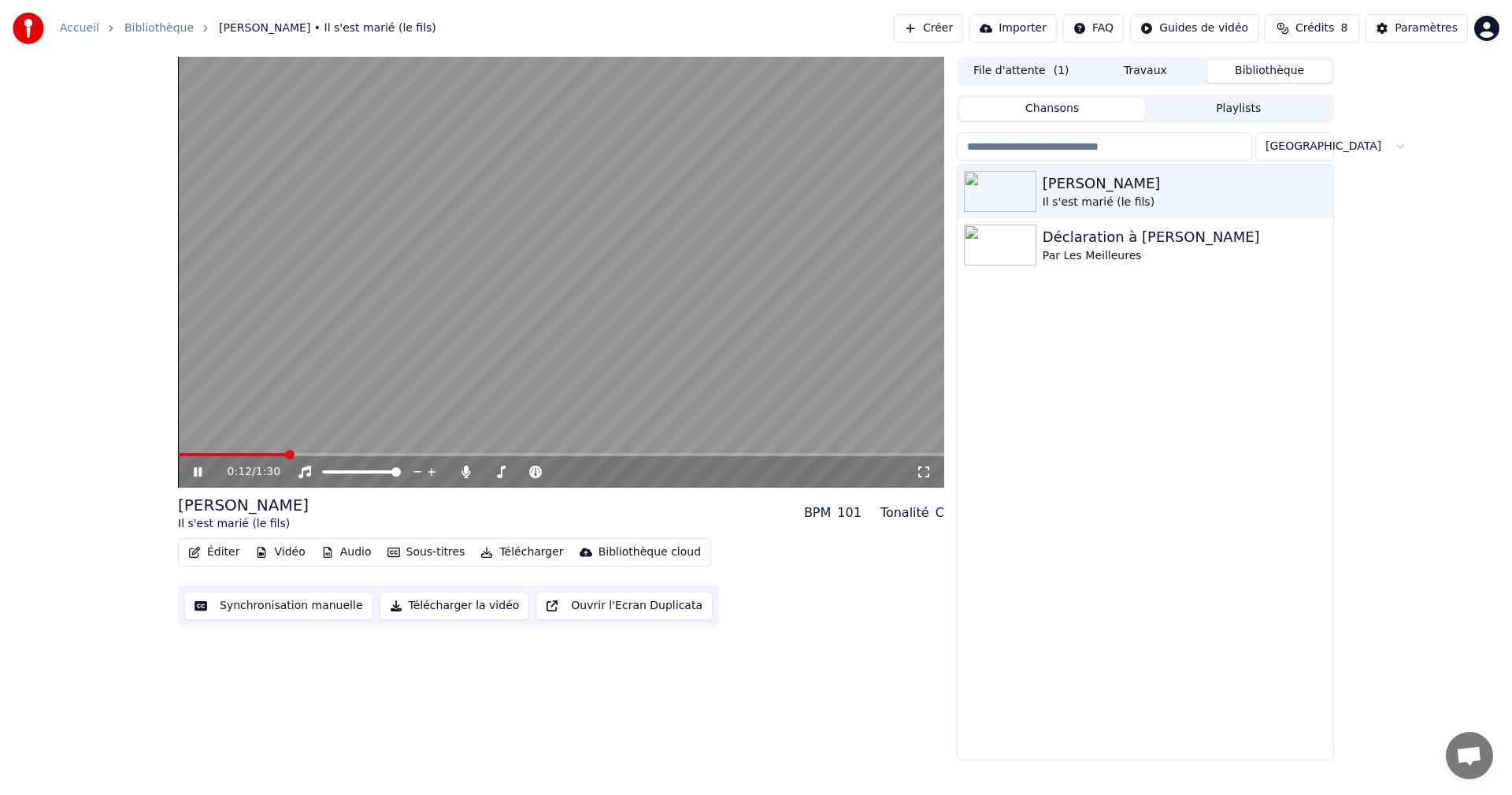
click at [204, 474] on icon at bounding box center [209, 472] width 37 height 13
click at [237, 450] on span at bounding box center [242, 455] width 10 height 10
click at [92, 29] on link "Accueil" at bounding box center [79, 28] width 40 height 15
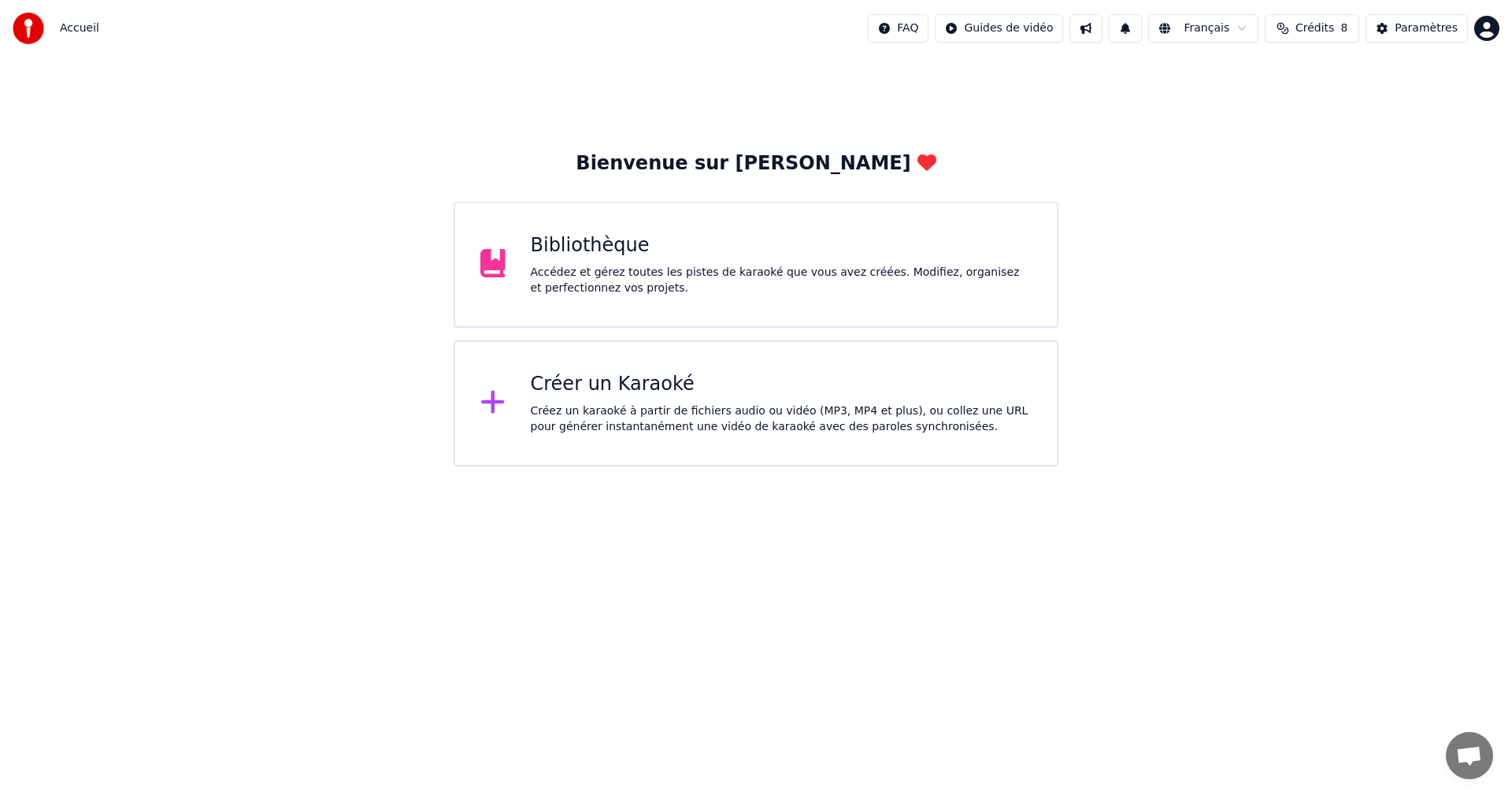
click at [781, 312] on div "Bibliothèque Accédez et gérez toutes les pistes de karaoké que vous avez créées…" at bounding box center [756, 265] width 605 height 126
